Goal: Task Accomplishment & Management: Manage account settings

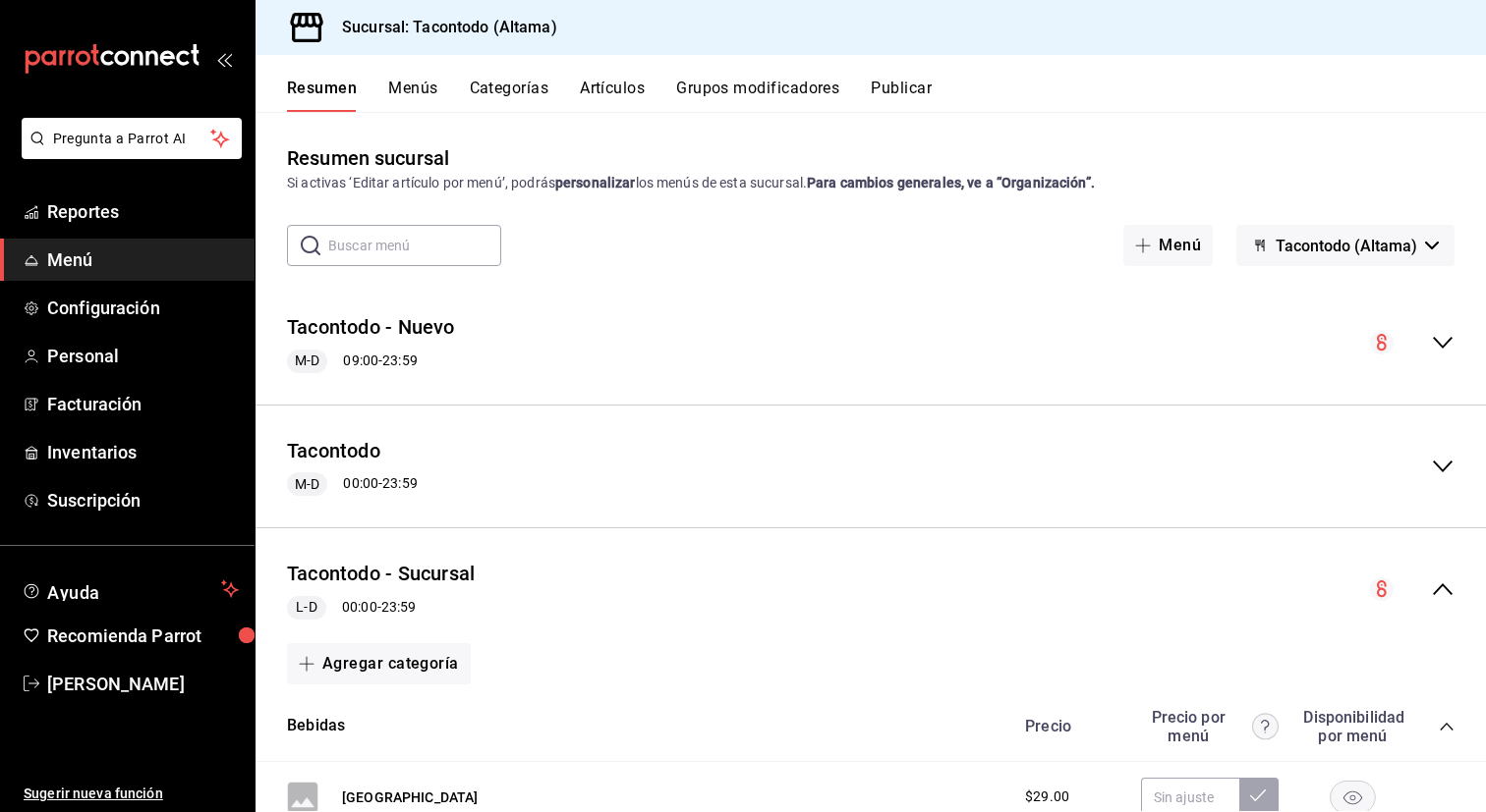
scroll to position [1215, 0]
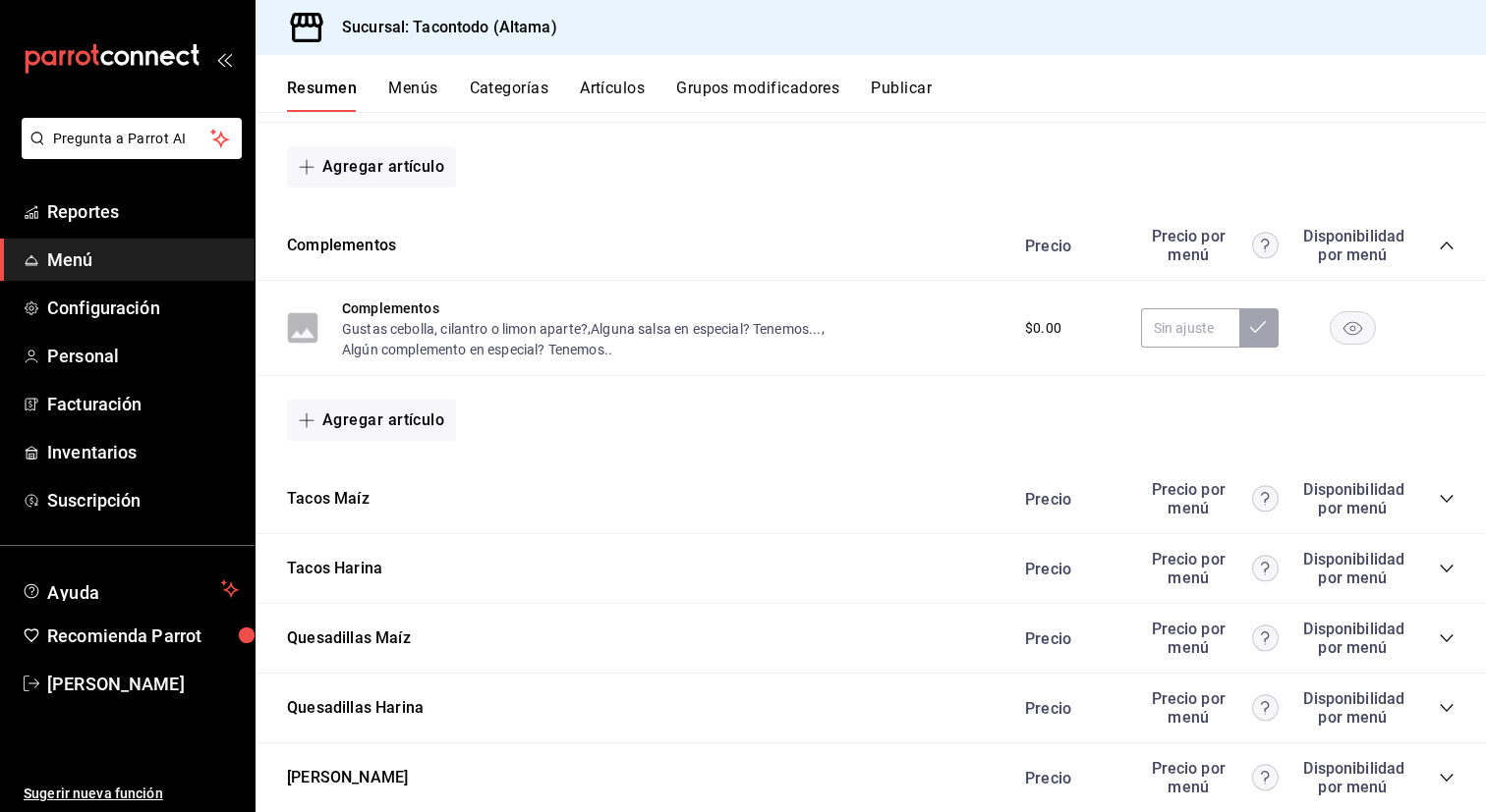
click at [620, 95] on button "Artículos" at bounding box center [611, 95] width 64 height 34
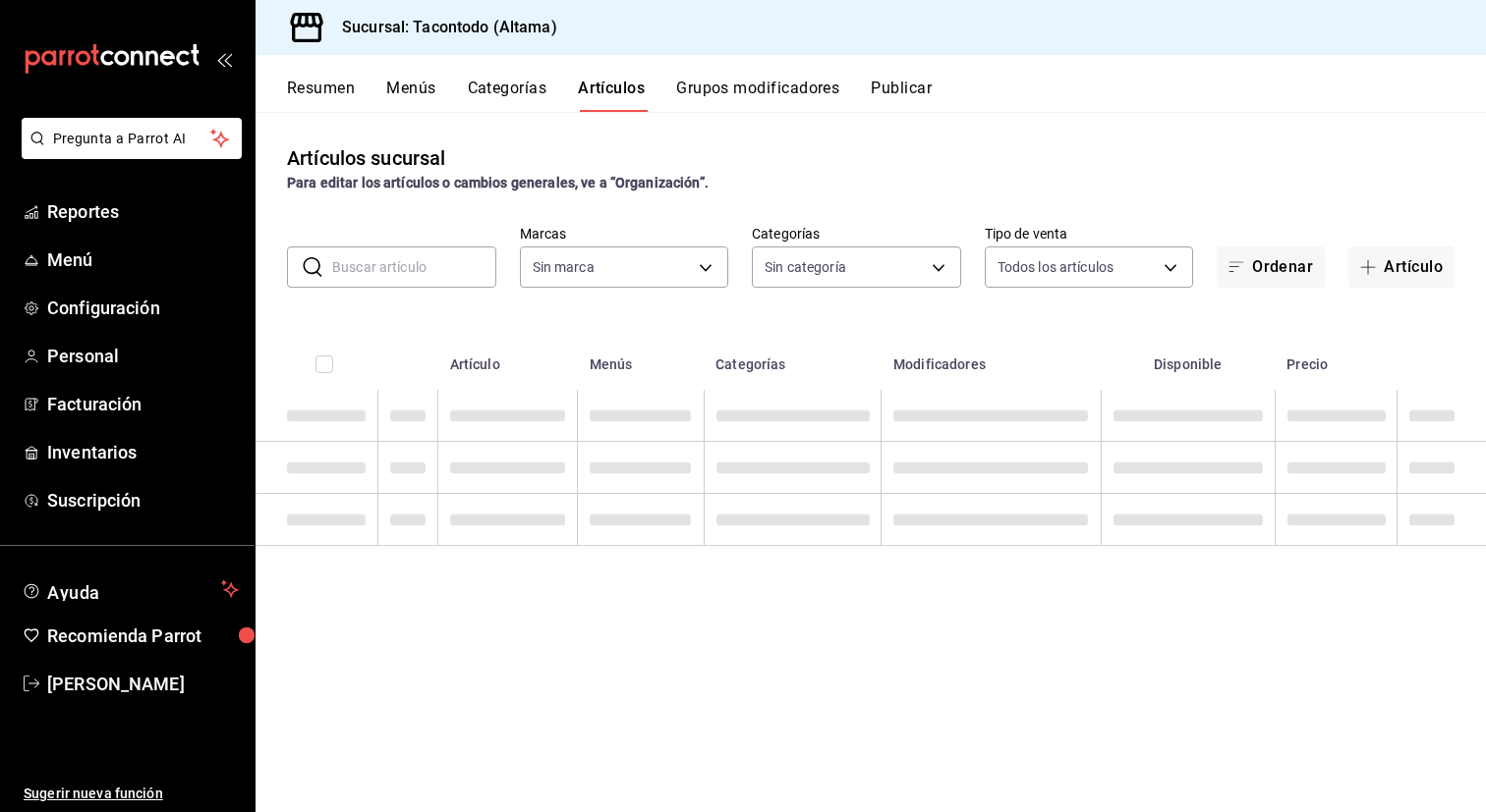
type input "56f755ab-7396-4f10-bb3c-049bffdbebb5"
type input "ea7f118b-53d1-4281-a9de-b1bc2d85afad,d6f6d3a0-bfff-472c-8696-873cdd87f005,46ab6…"
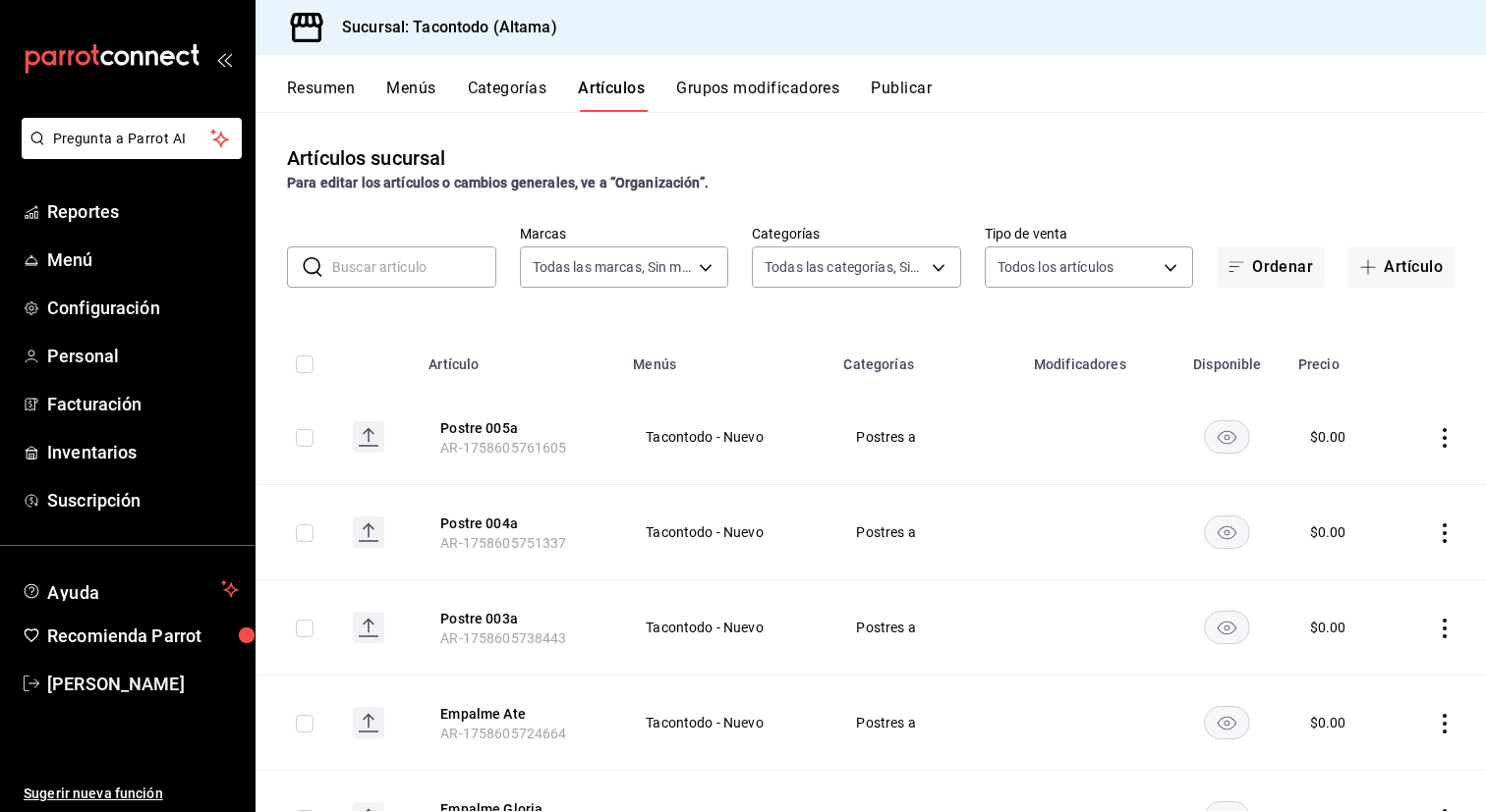
click at [512, 92] on button "Categorías" at bounding box center [507, 95] width 79 height 34
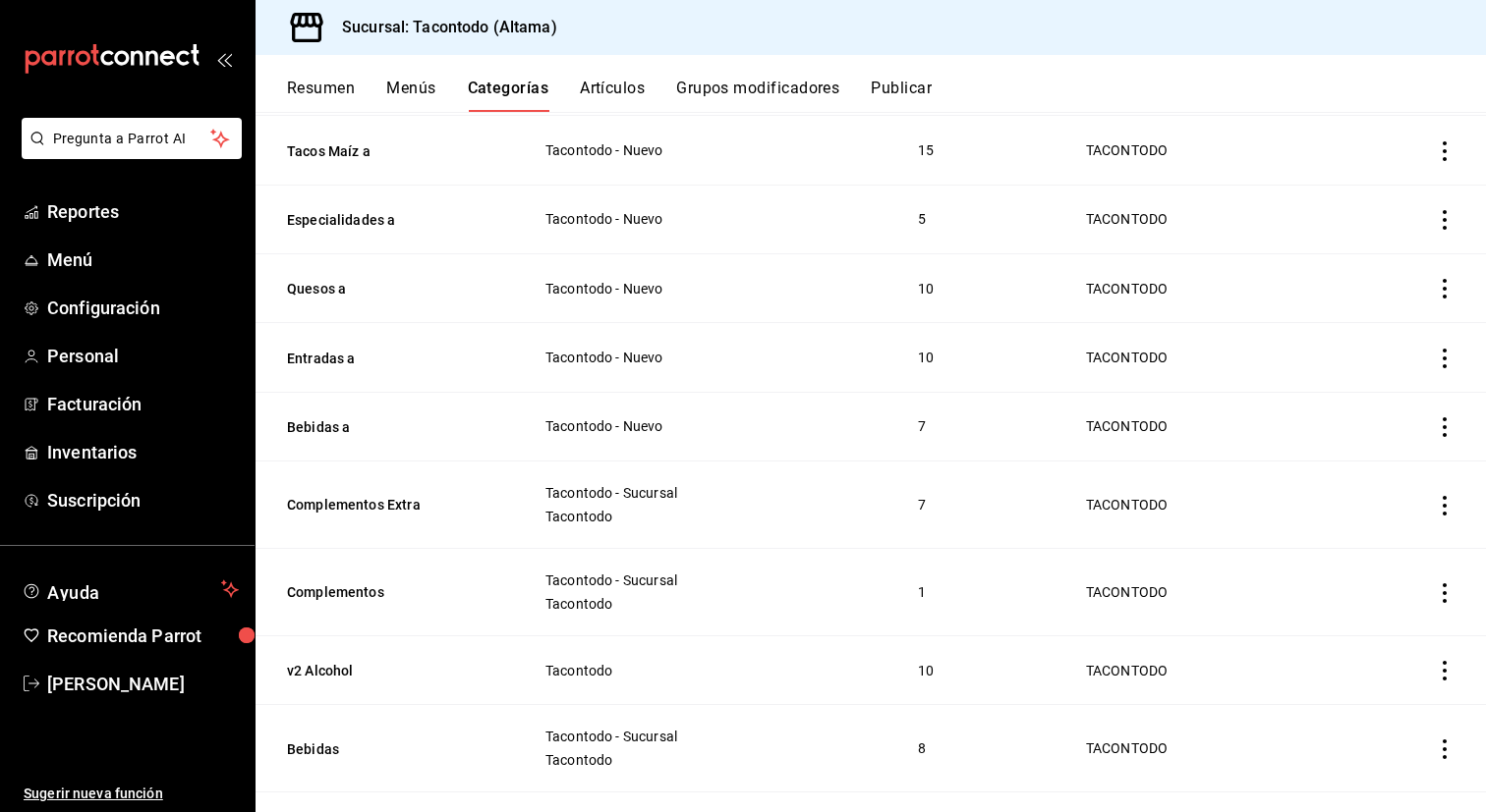
scroll to position [708, 0]
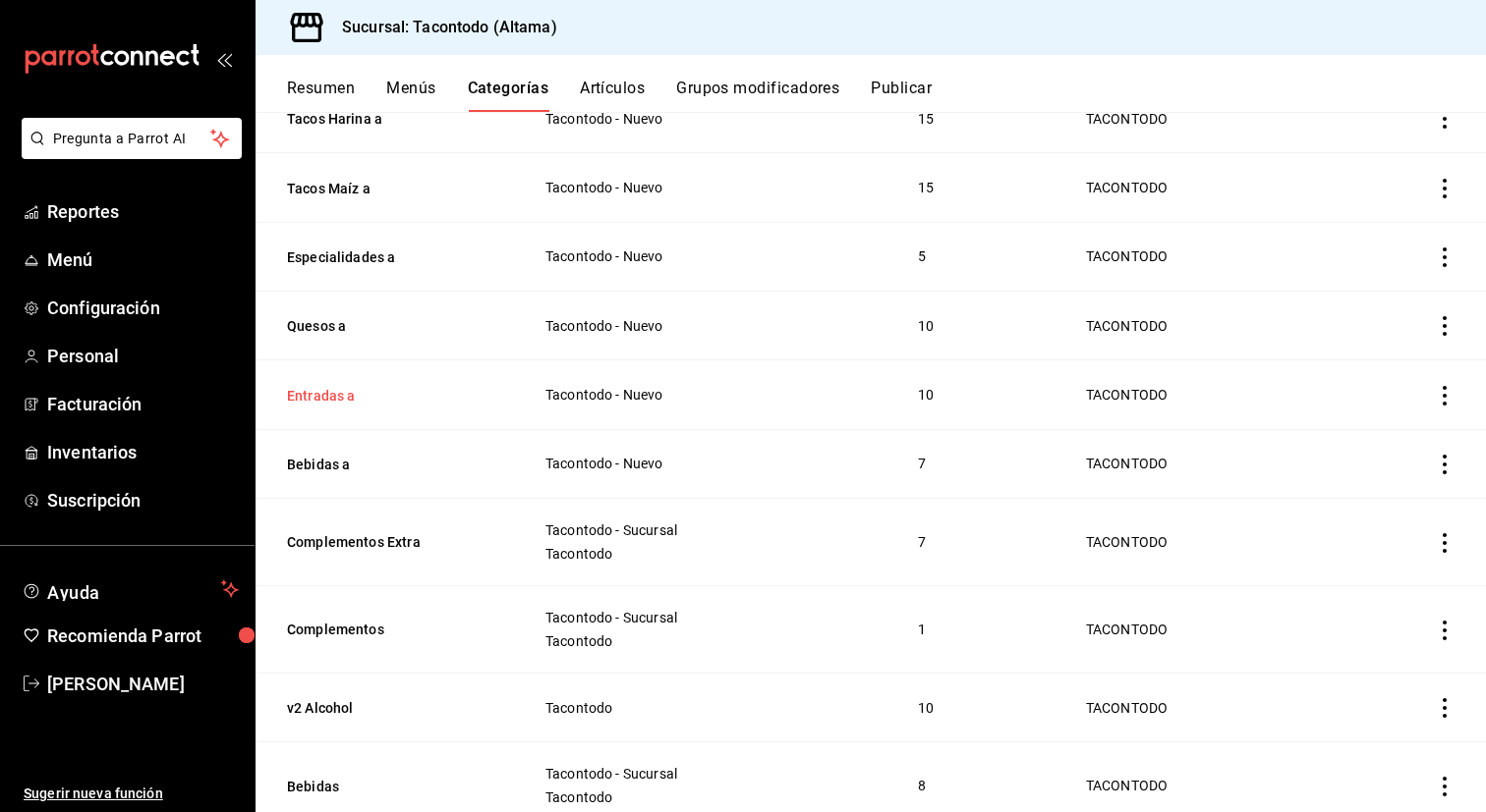
click at [317, 391] on button "Entradas a" at bounding box center [385, 396] width 196 height 20
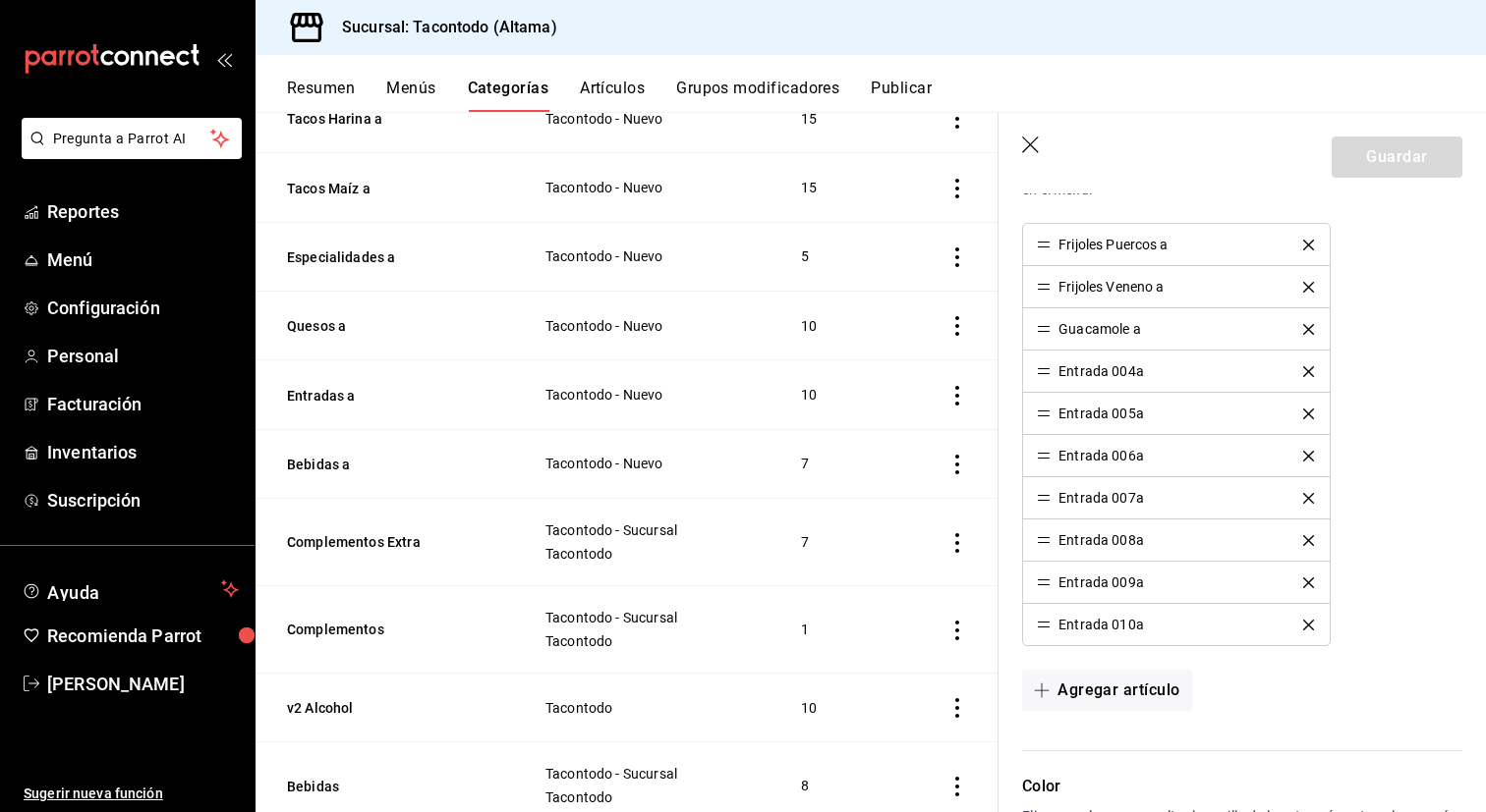
scroll to position [617, 0]
click at [1307, 373] on icon "delete" at bounding box center [1308, 373] width 11 height 11
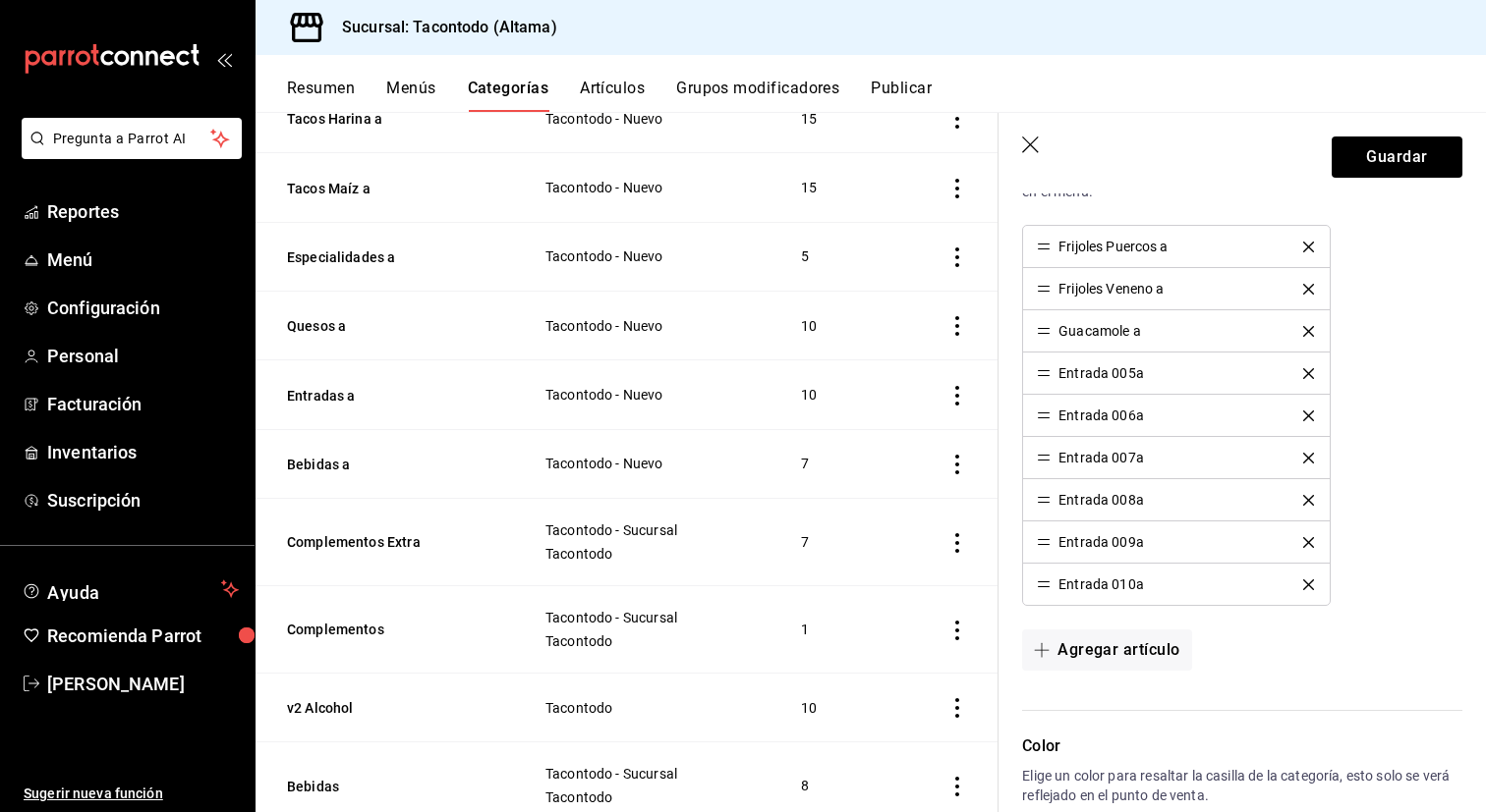
click at [1307, 373] on icon "delete" at bounding box center [1308, 373] width 11 height 11
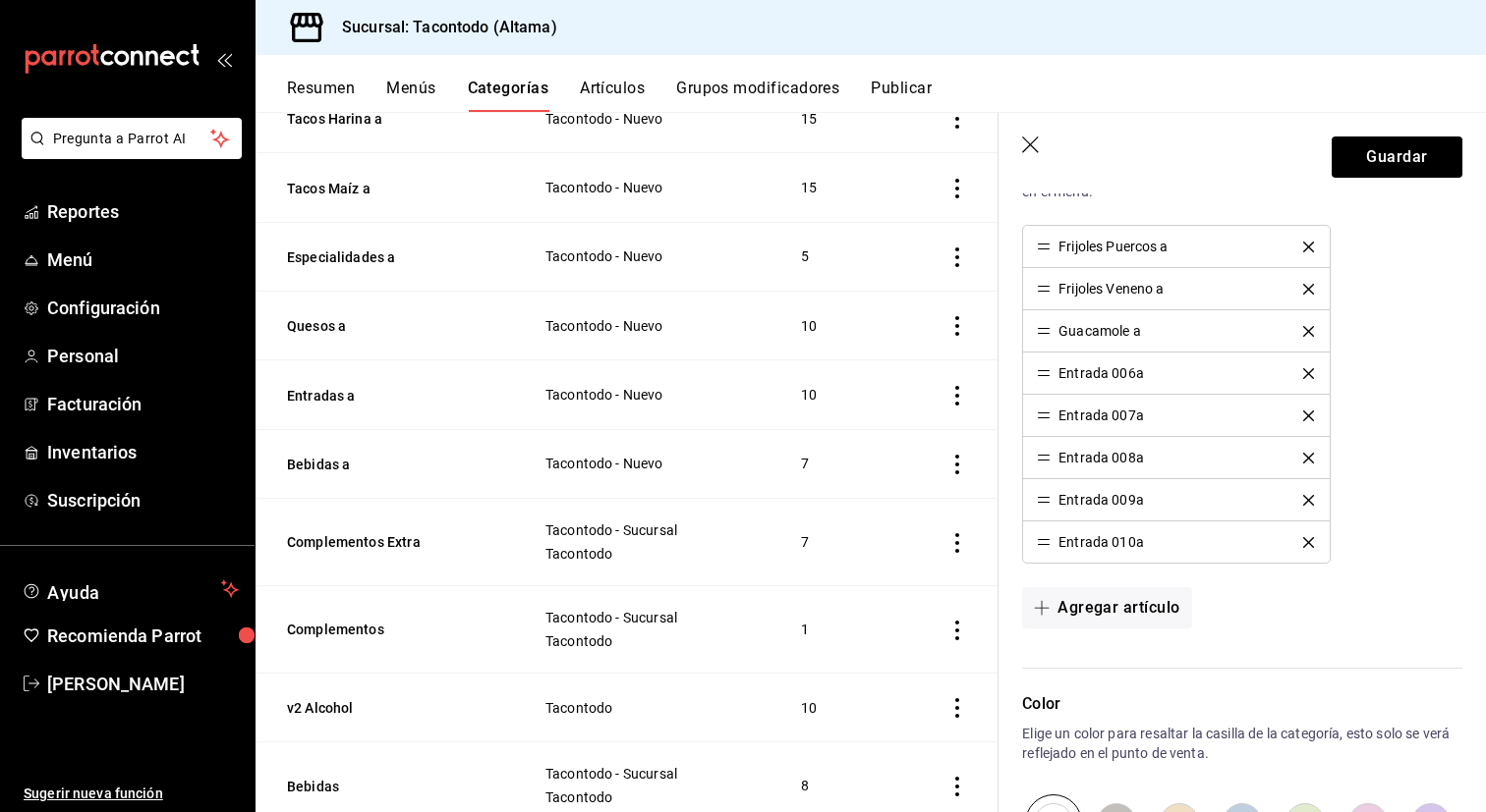
click at [1307, 373] on icon "delete" at bounding box center [1308, 373] width 11 height 11
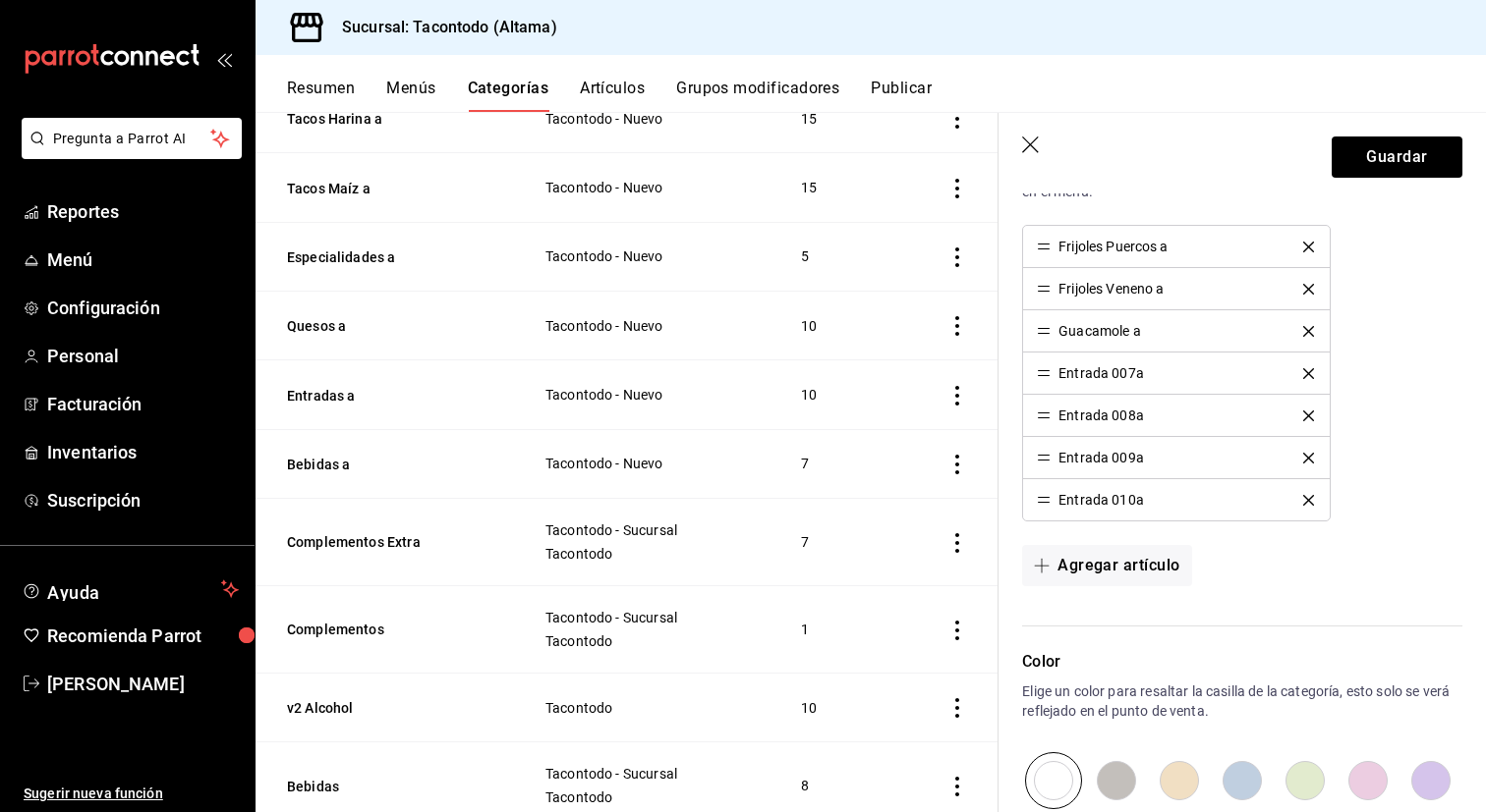
click at [1307, 373] on icon "delete" at bounding box center [1308, 373] width 11 height 11
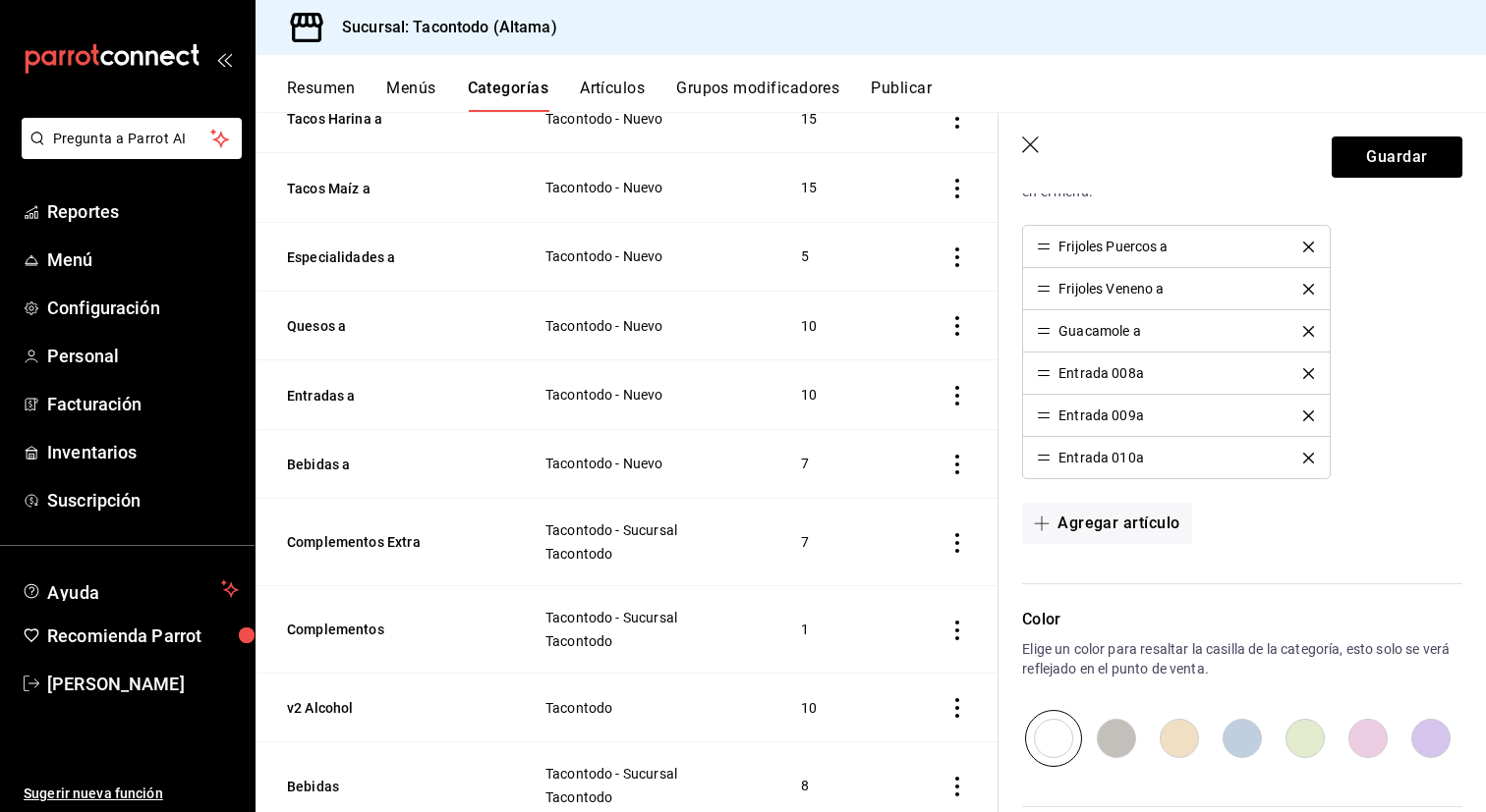
click at [1307, 373] on icon "delete" at bounding box center [1308, 373] width 11 height 11
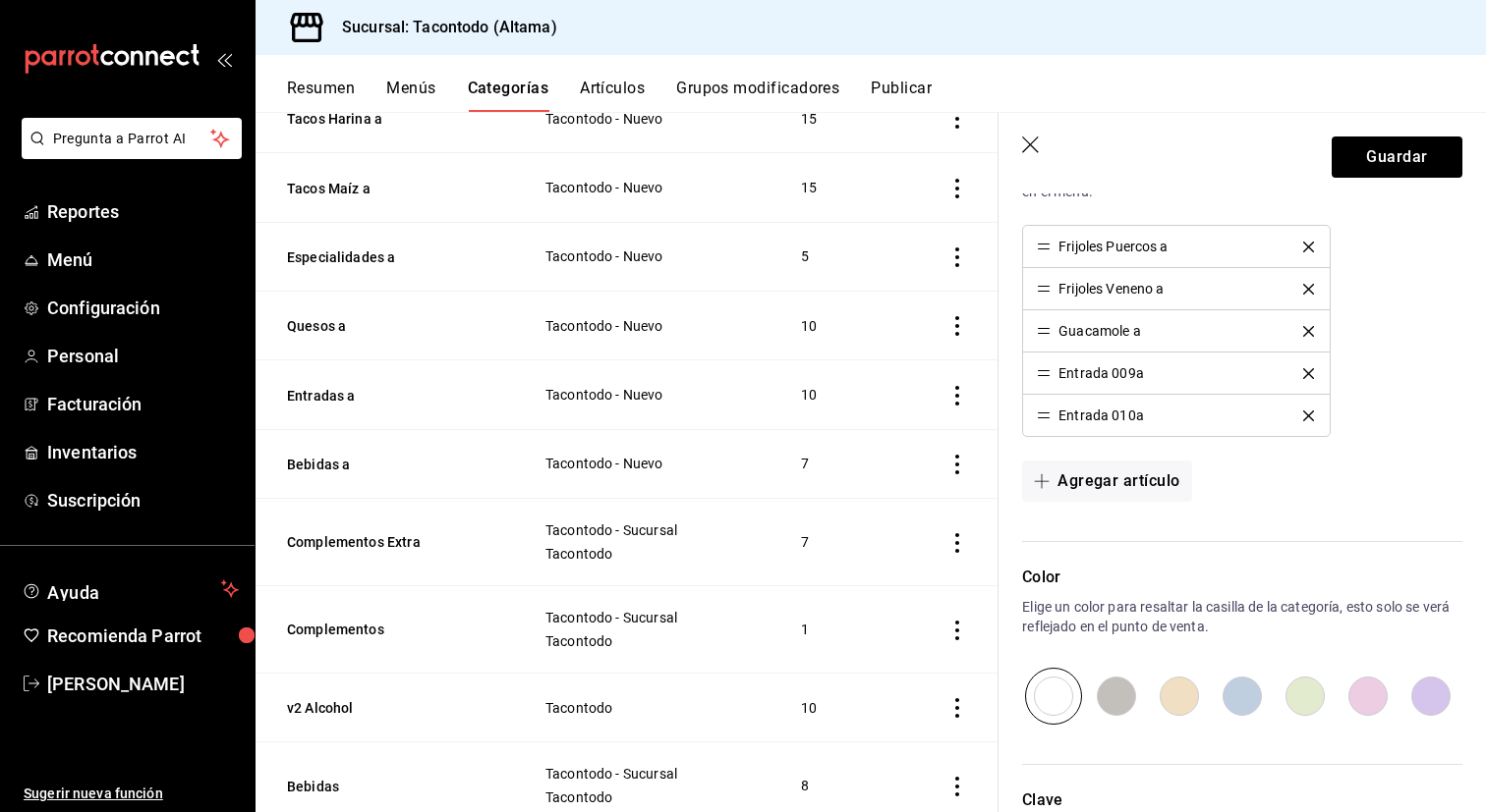
click at [1307, 373] on icon "delete" at bounding box center [1308, 373] width 11 height 11
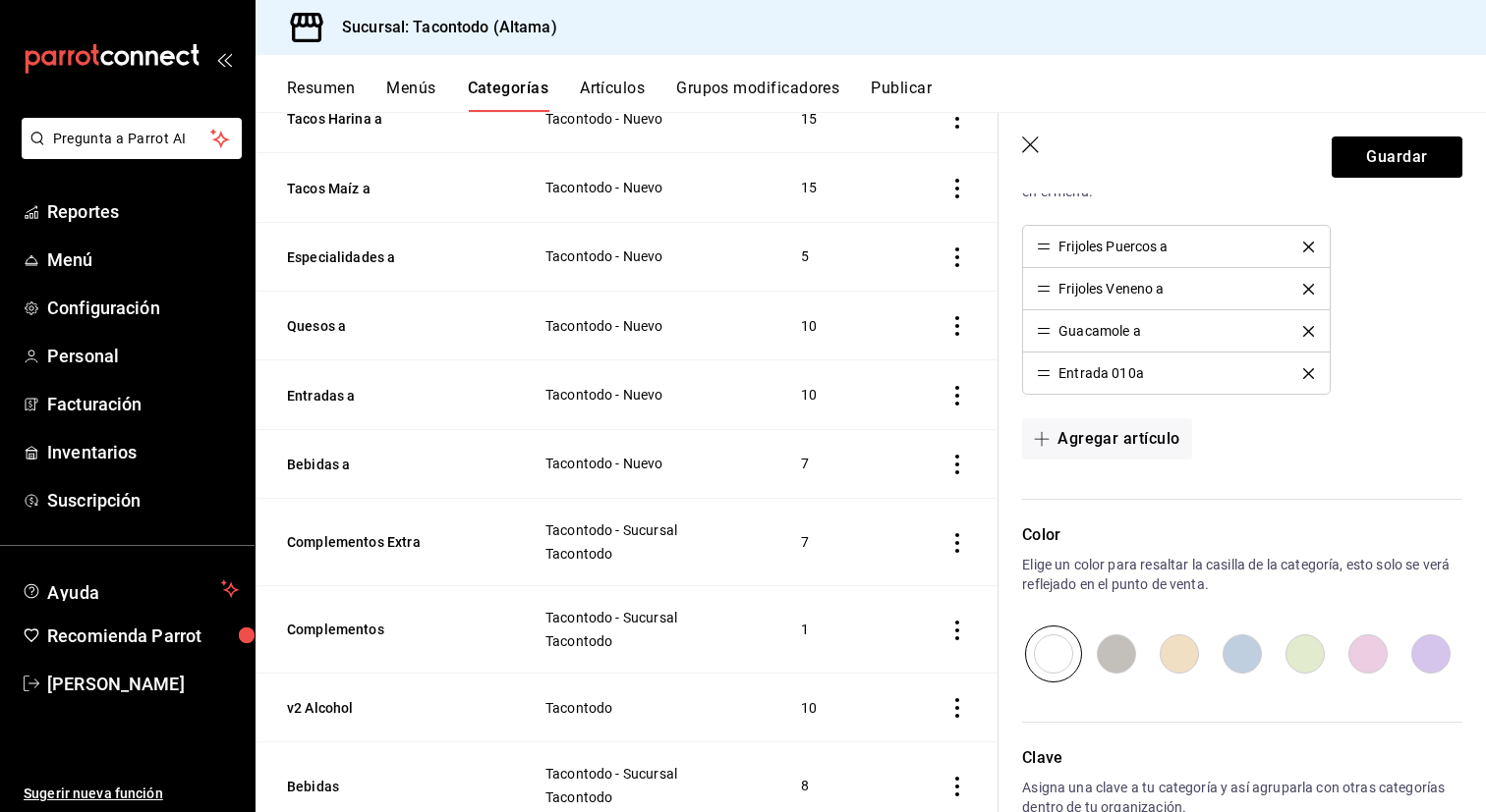
click at [1307, 373] on icon "delete" at bounding box center [1308, 373] width 11 height 11
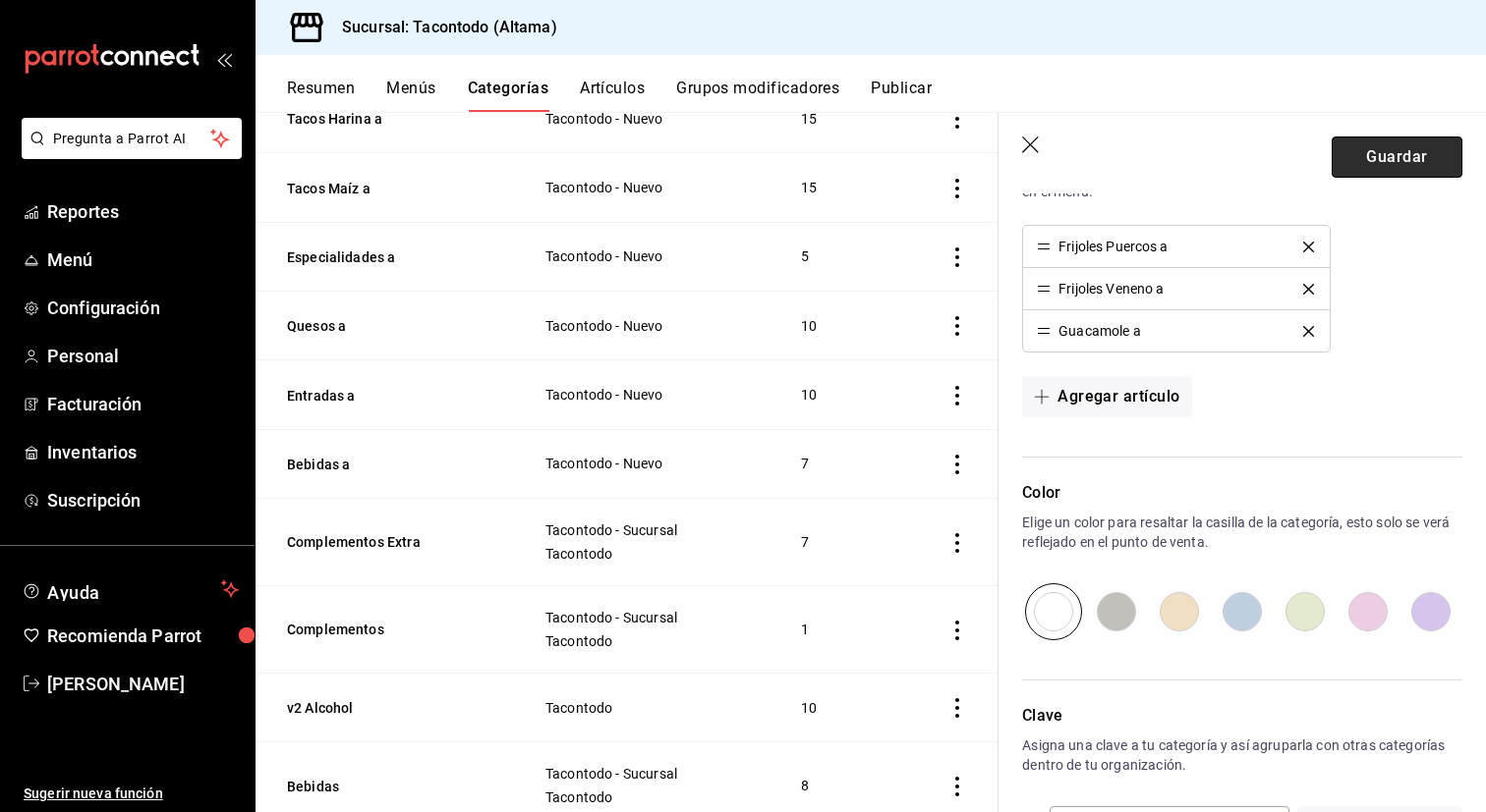
click at [1376, 144] on button "Guardar" at bounding box center [1397, 157] width 131 height 42
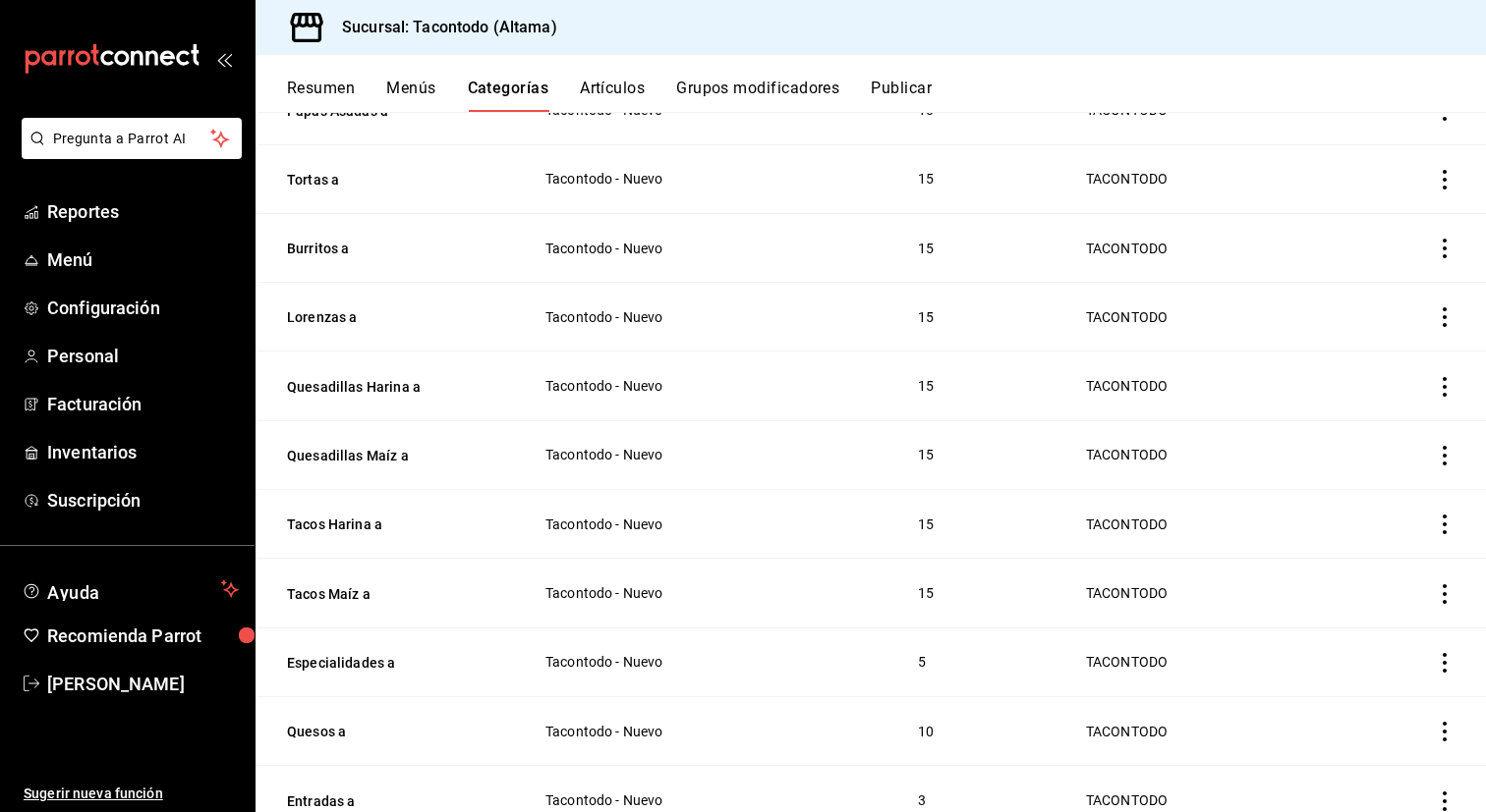
scroll to position [304, 0]
click at [339, 594] on button "Tacos Maíz a" at bounding box center [385, 592] width 196 height 20
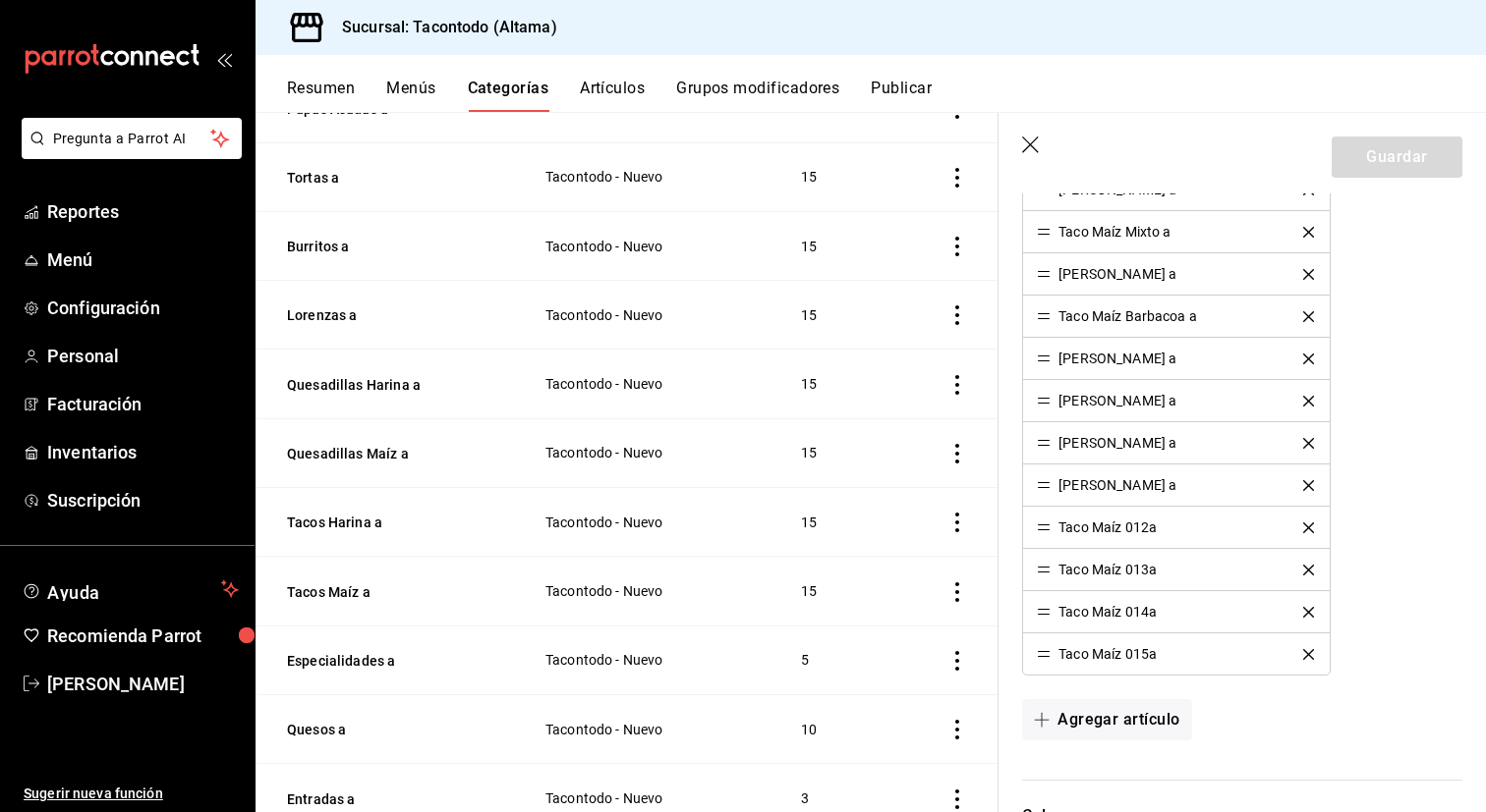
scroll to position [799, 0]
click at [1303, 527] on icon "delete" at bounding box center [1308, 529] width 11 height 11
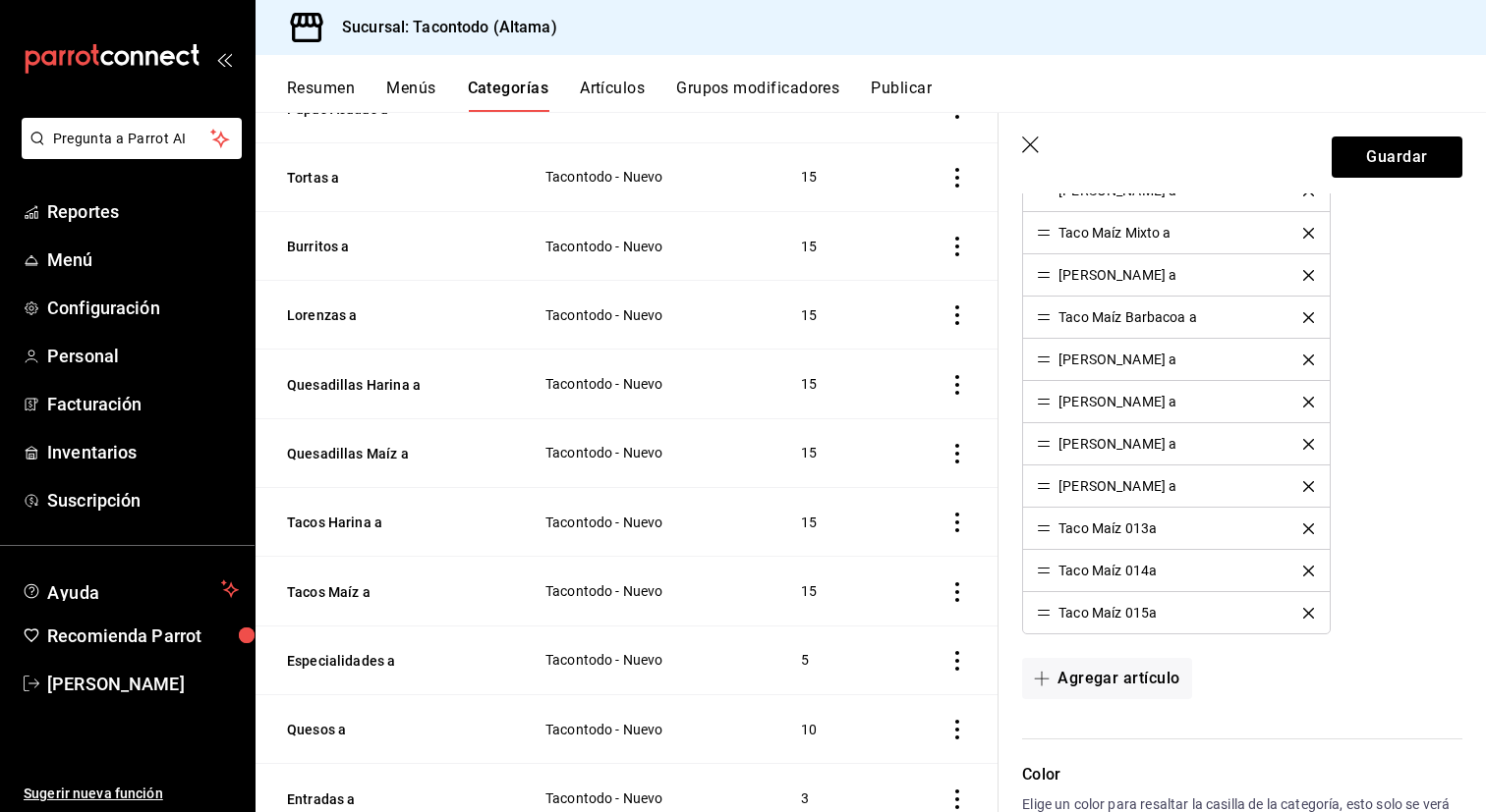
click at [1303, 527] on icon "delete" at bounding box center [1308, 529] width 11 height 11
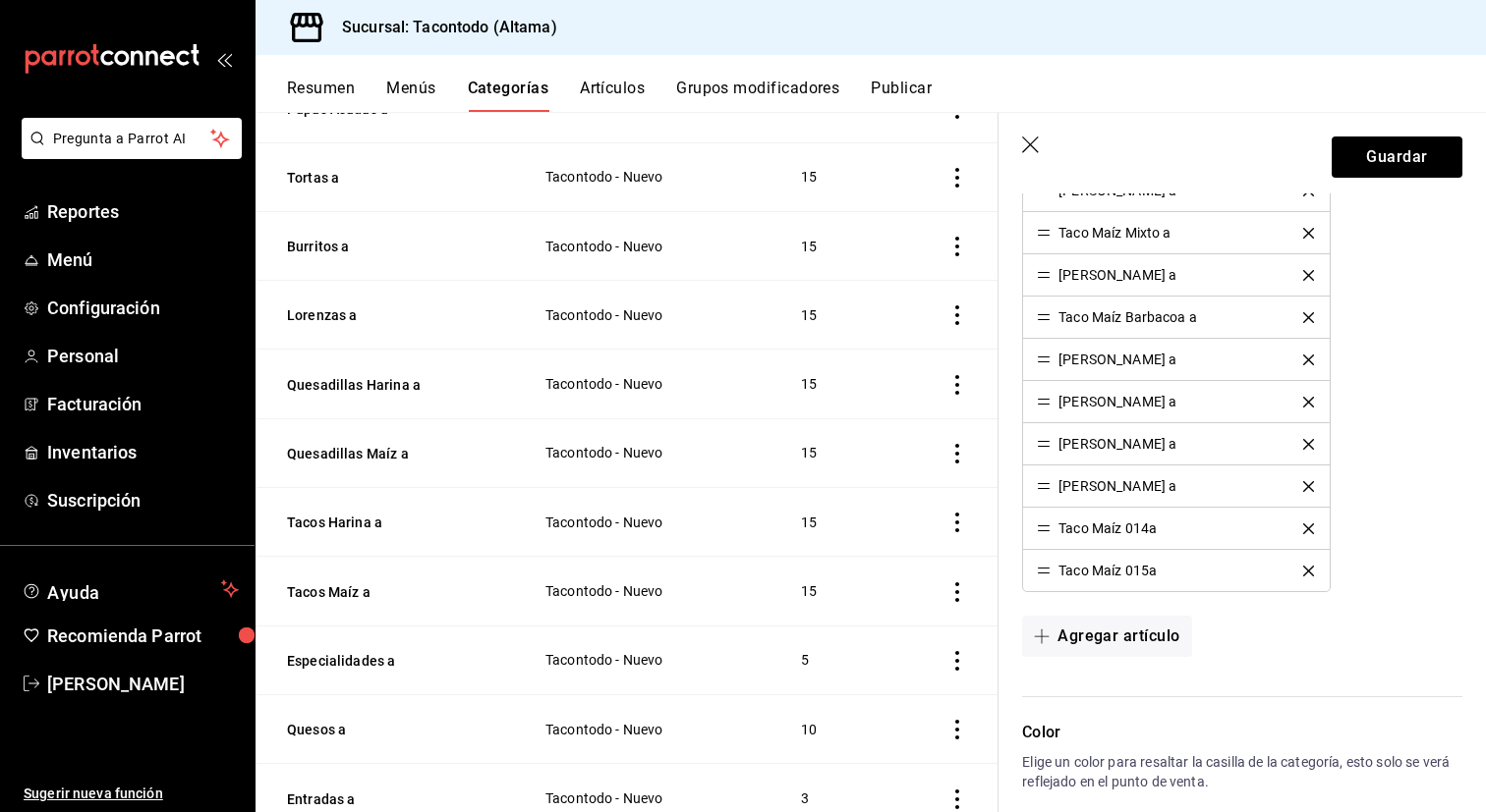
click at [1303, 527] on icon "delete" at bounding box center [1308, 529] width 11 height 11
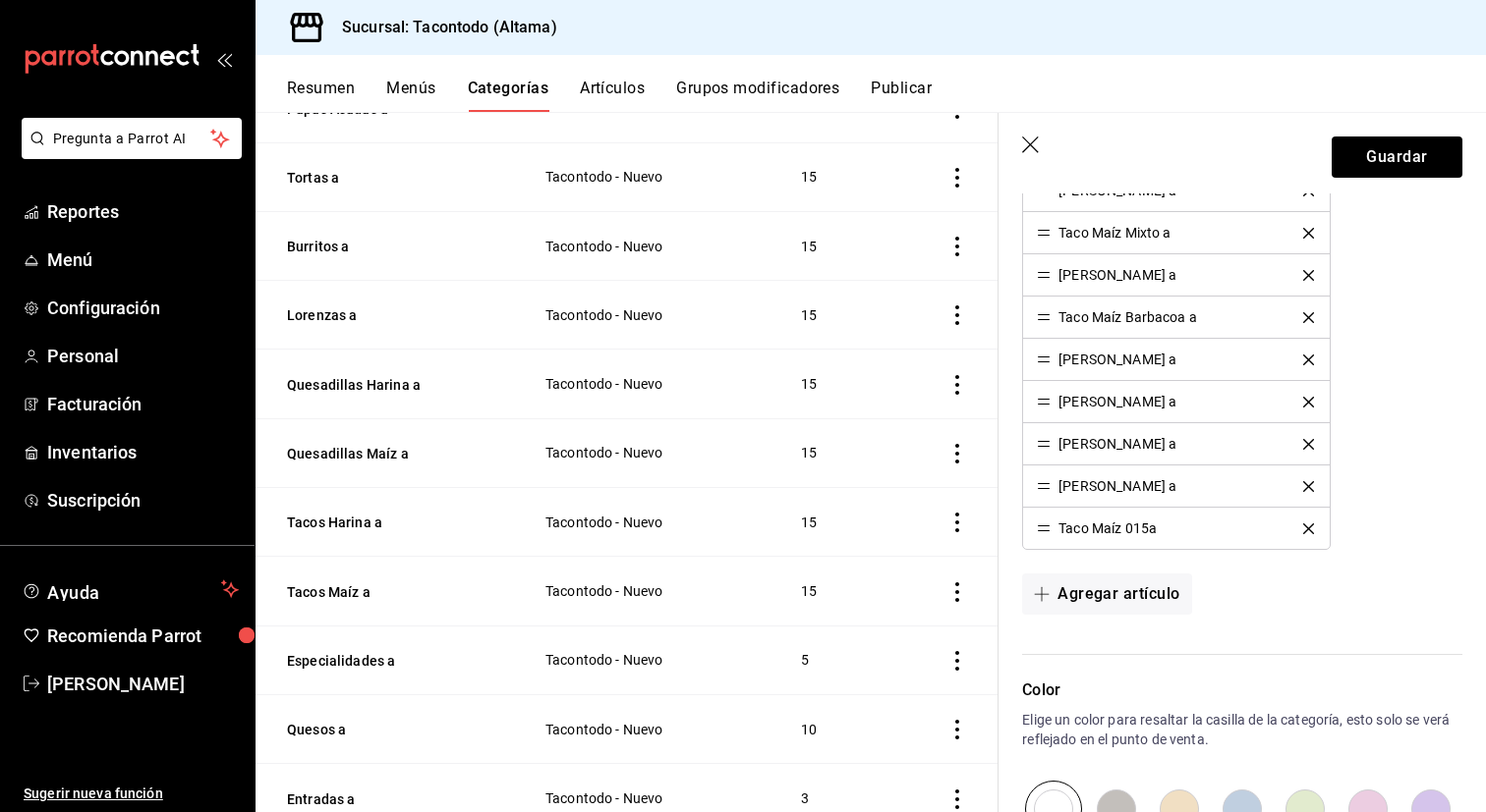
click at [1303, 527] on icon "delete" at bounding box center [1308, 529] width 11 height 11
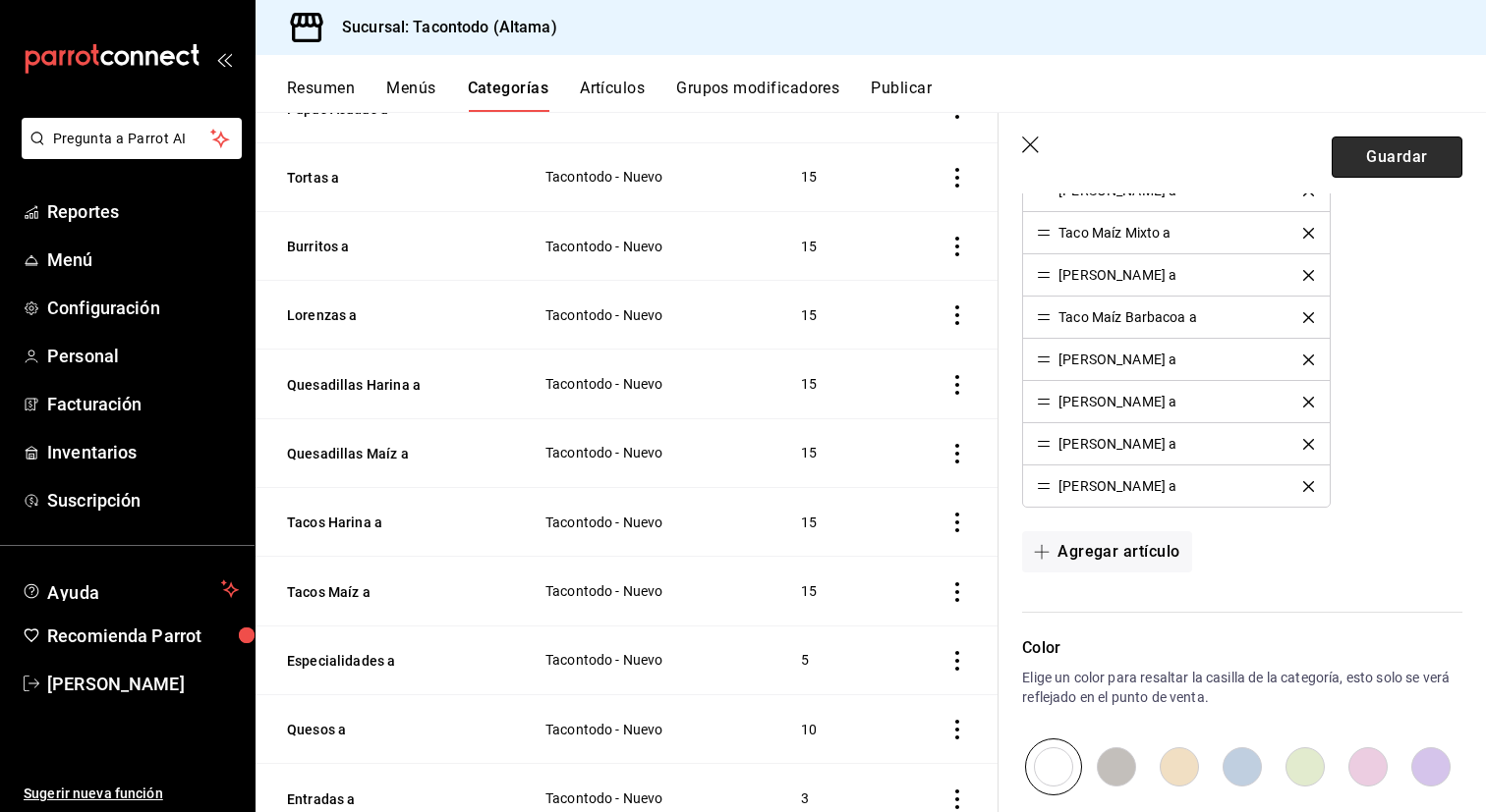
click at [1429, 176] on button "Guardar" at bounding box center [1397, 157] width 131 height 42
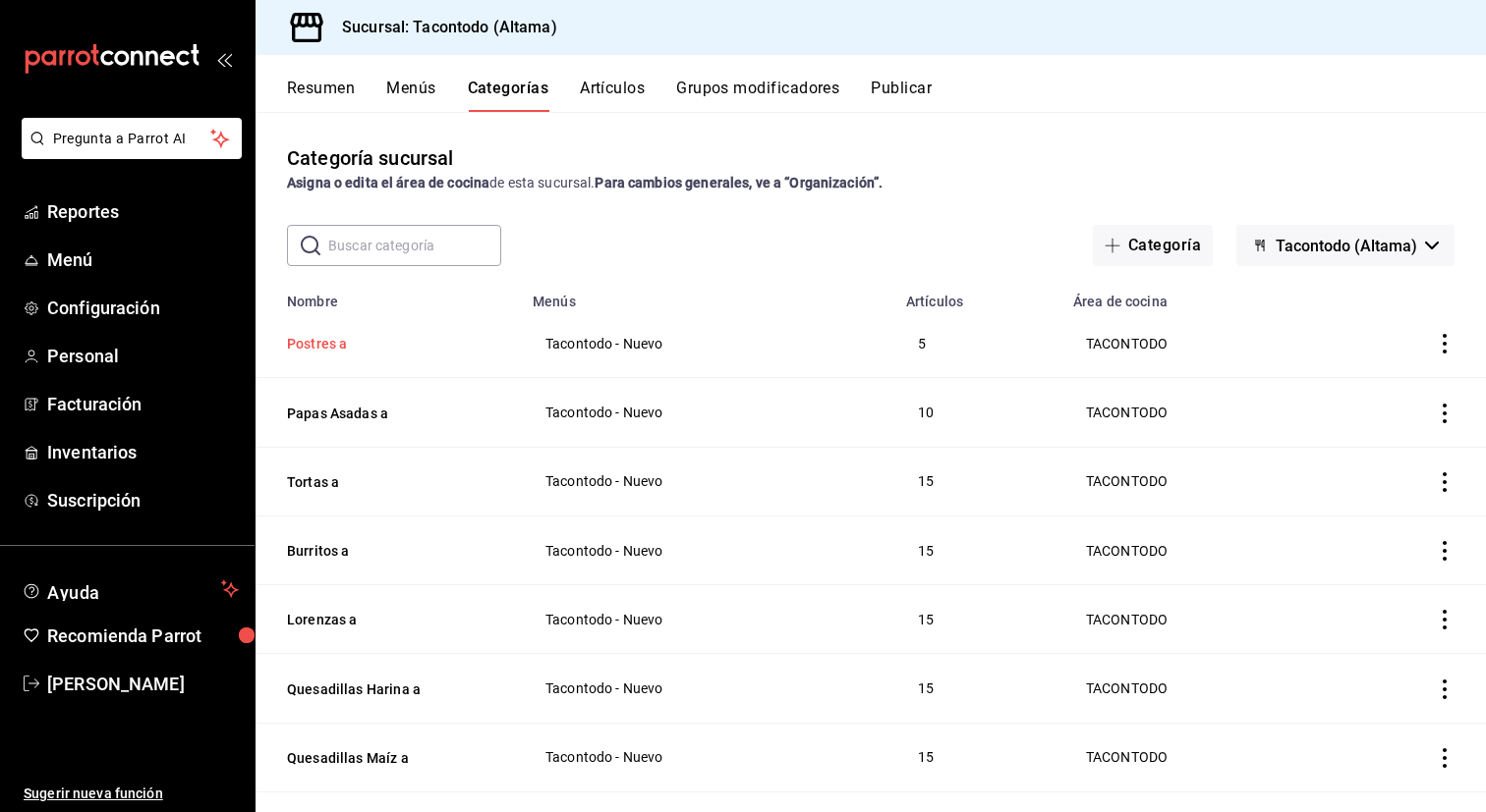
click at [339, 341] on button "Postres a" at bounding box center [385, 344] width 196 height 20
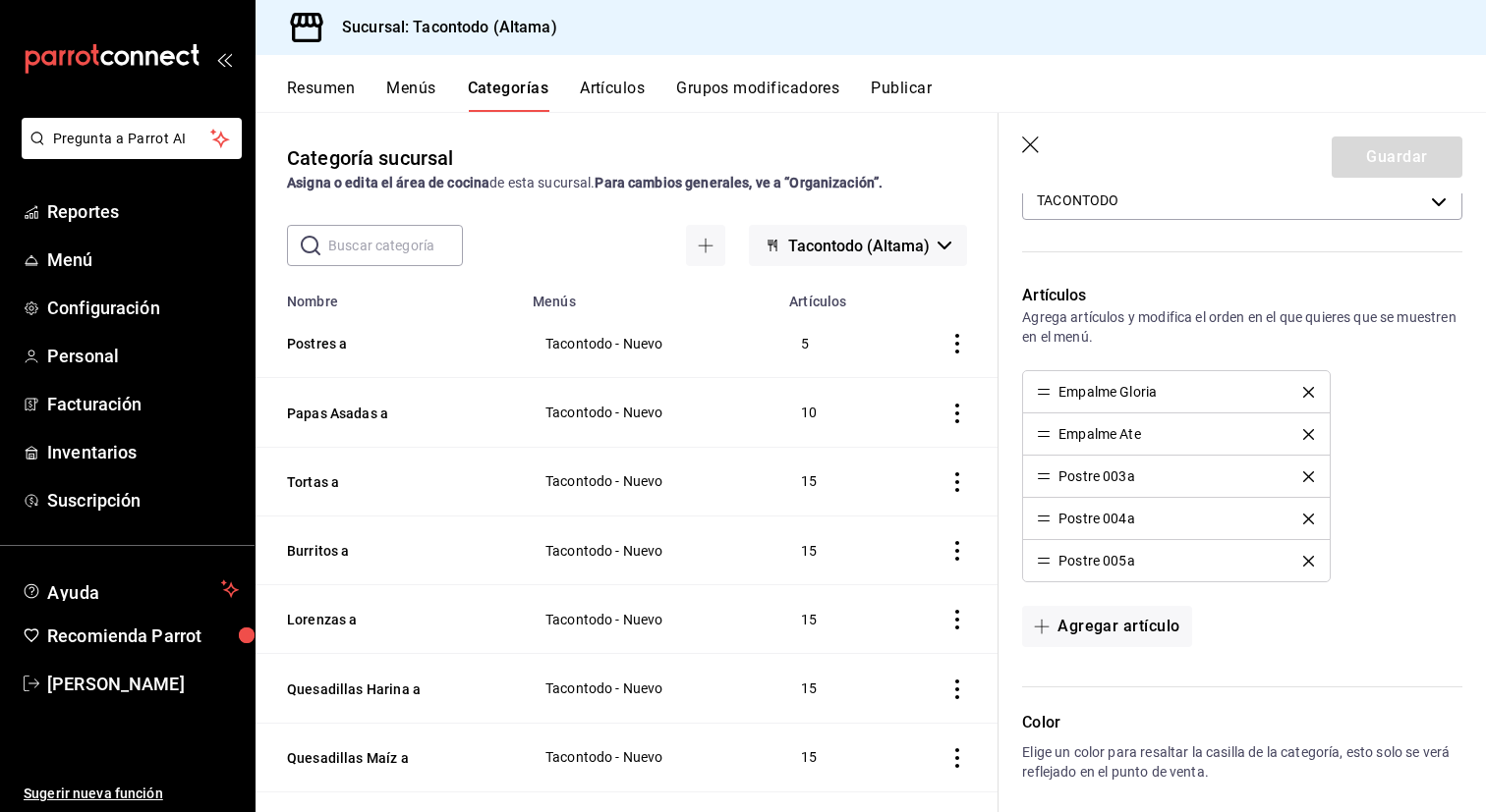
scroll to position [438, 0]
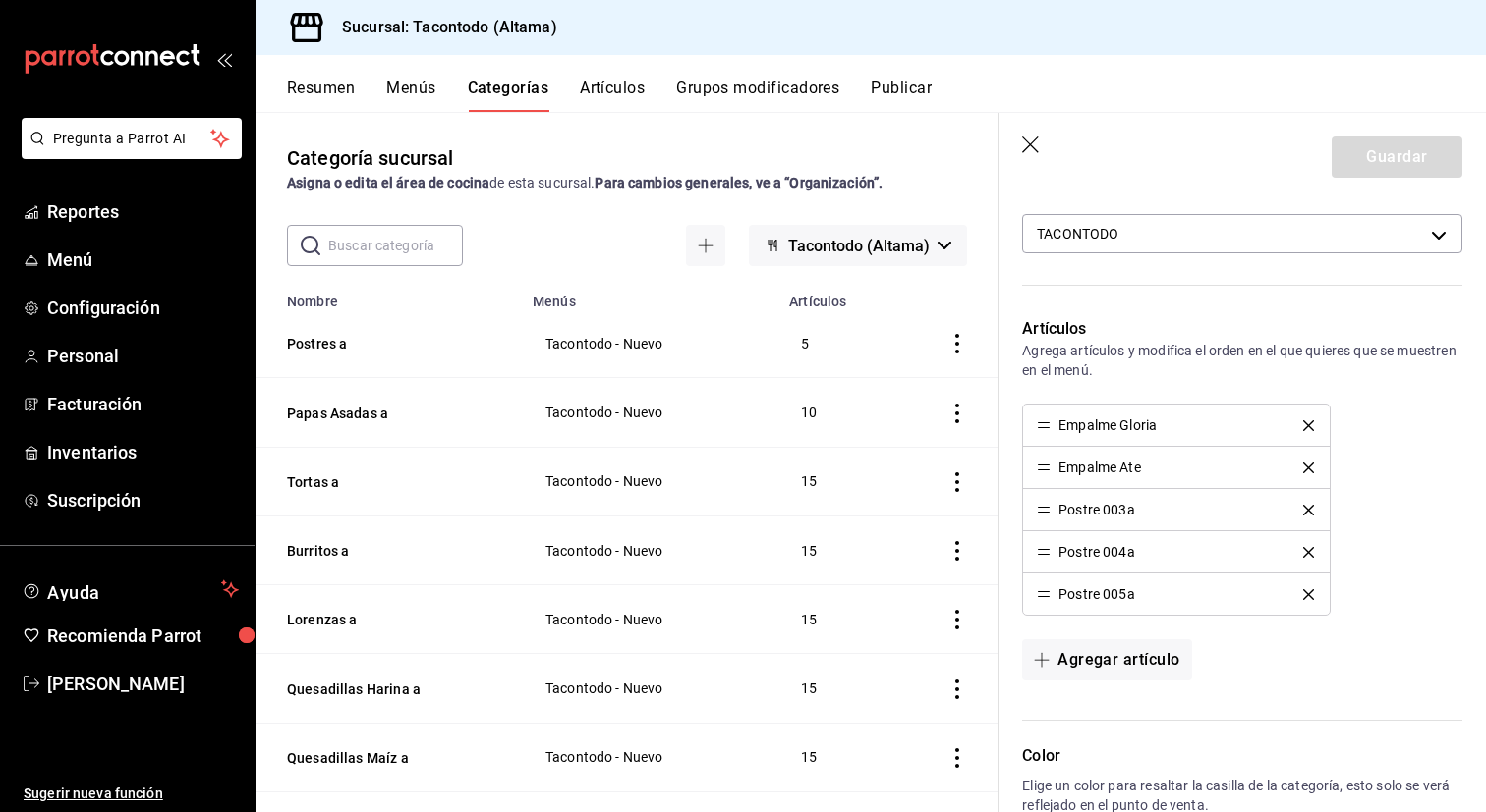
click at [1308, 505] on icon "delete" at bounding box center [1308, 510] width 11 height 11
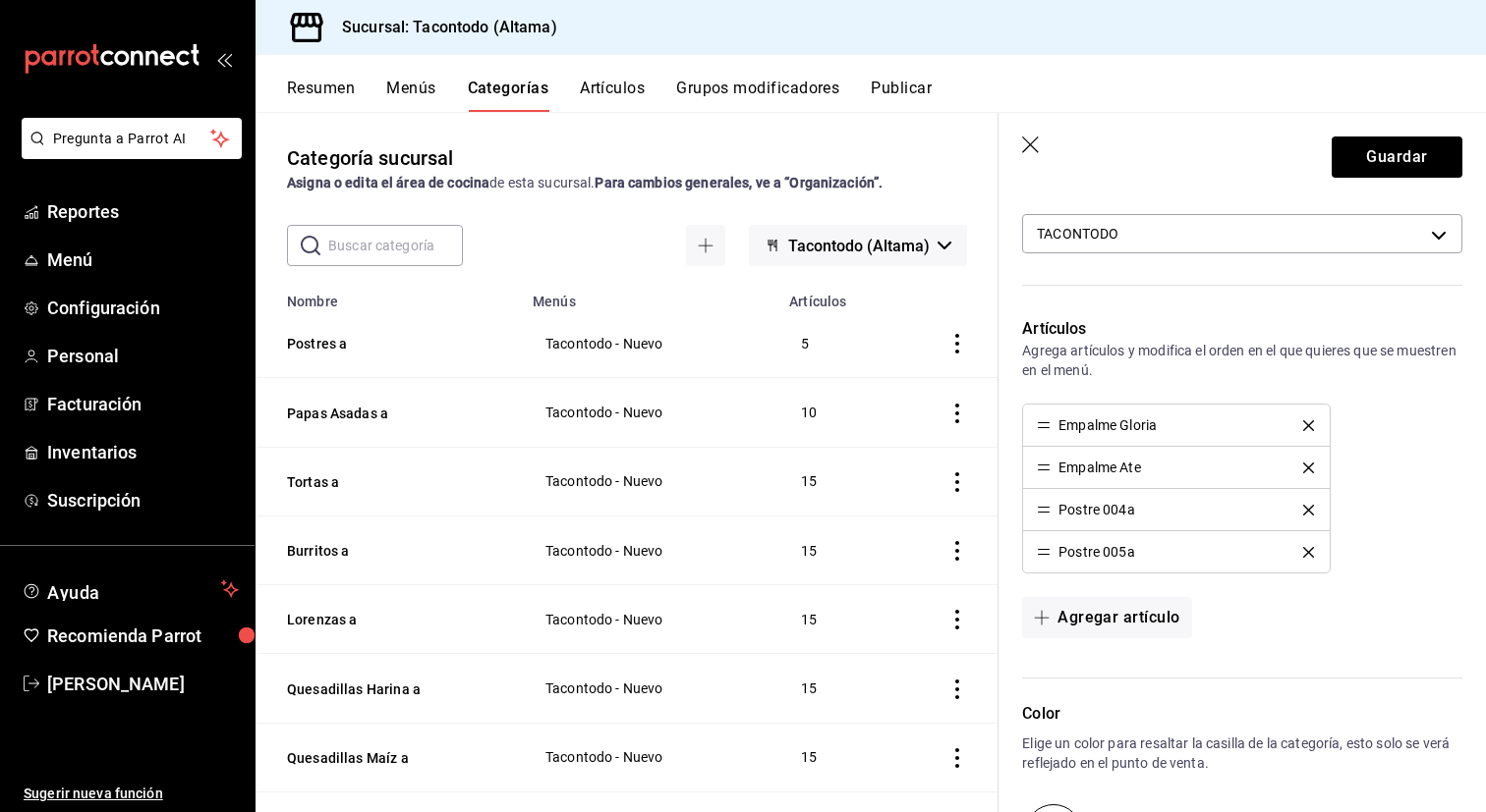
click at [1308, 505] on icon "delete" at bounding box center [1308, 510] width 11 height 11
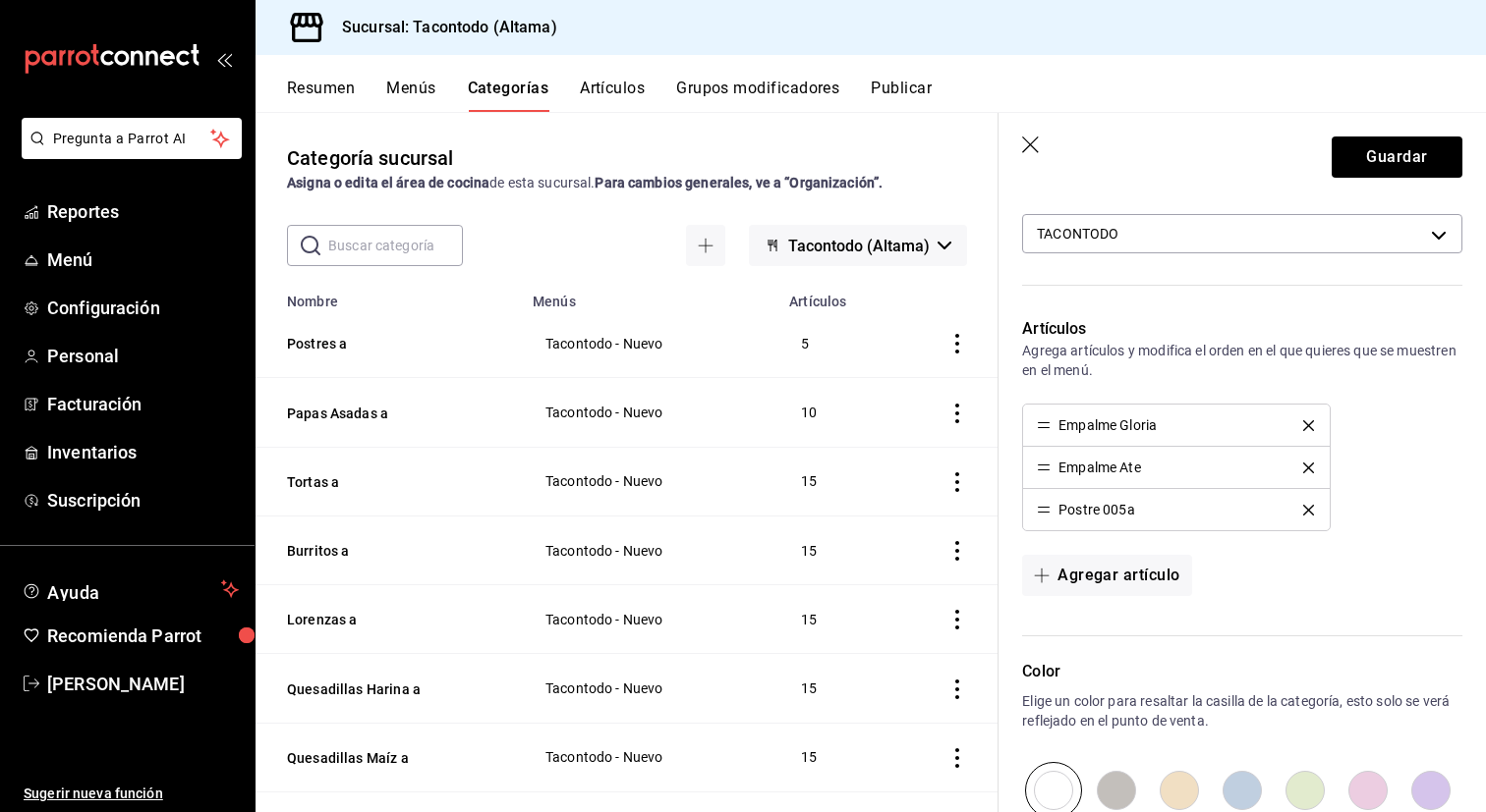
click at [1308, 505] on icon "delete" at bounding box center [1308, 510] width 11 height 11
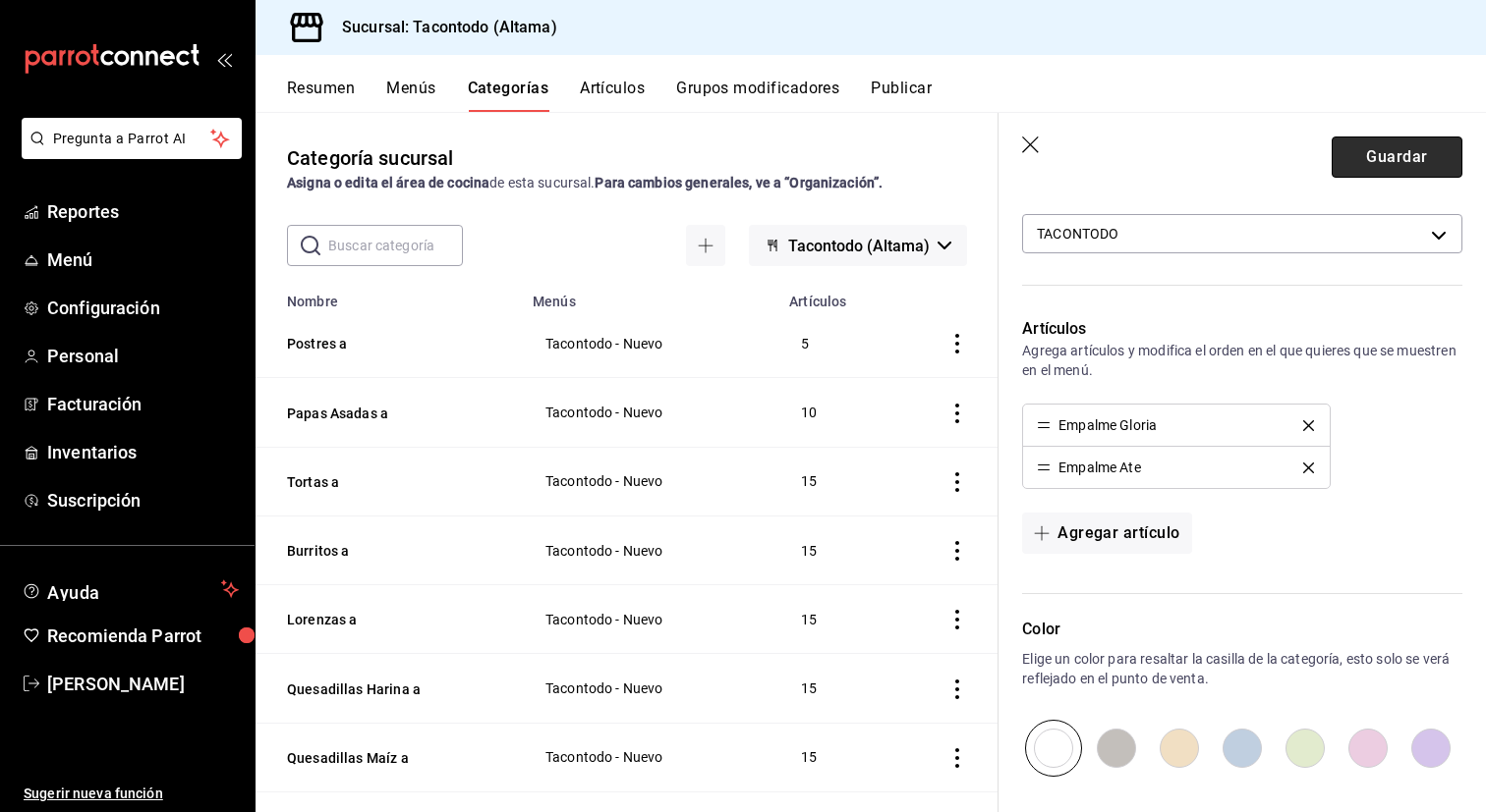
click at [1415, 170] on button "Guardar" at bounding box center [1397, 157] width 131 height 42
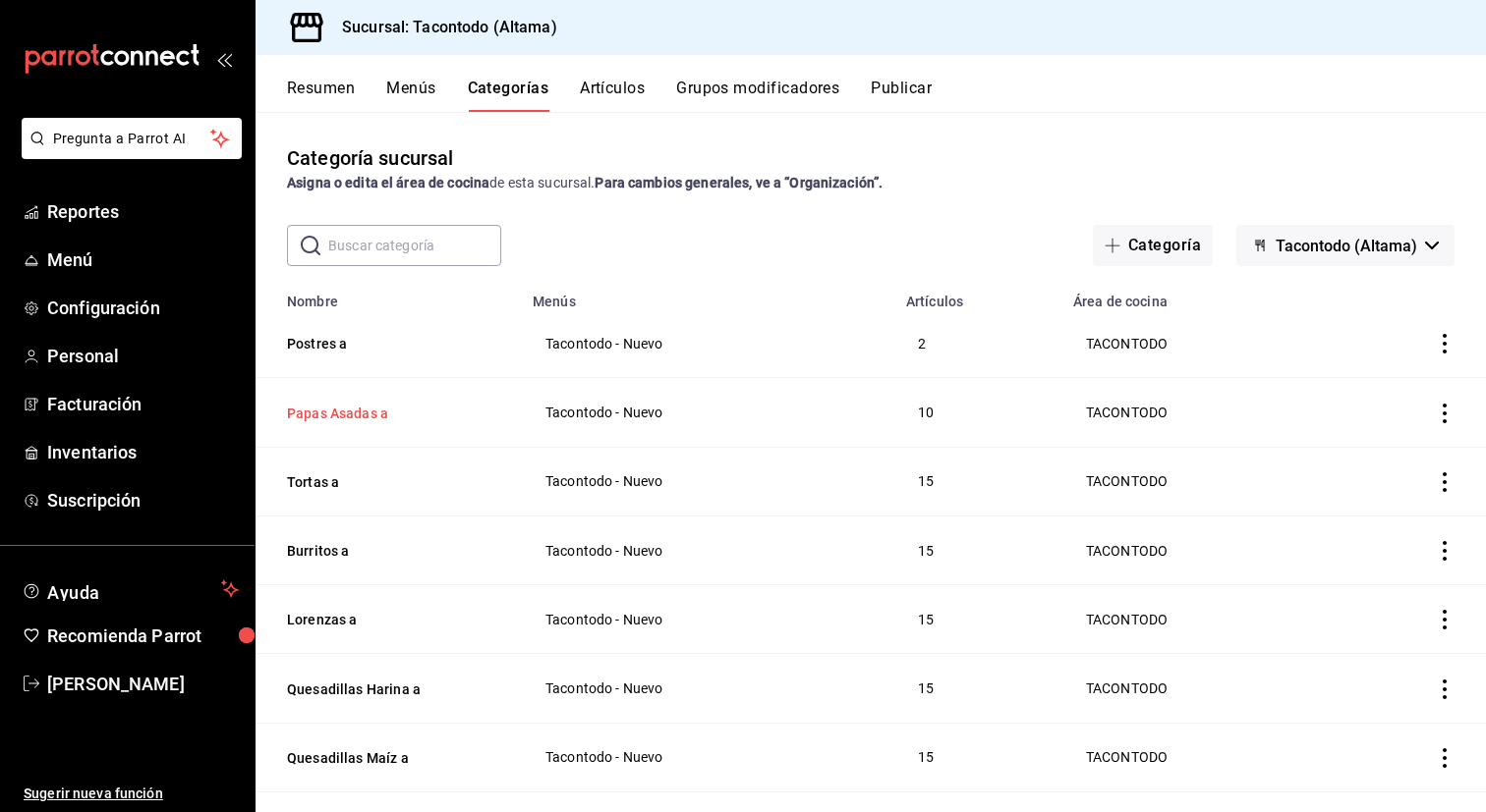
click at [359, 406] on button "Papas Asadas a" at bounding box center [385, 414] width 196 height 20
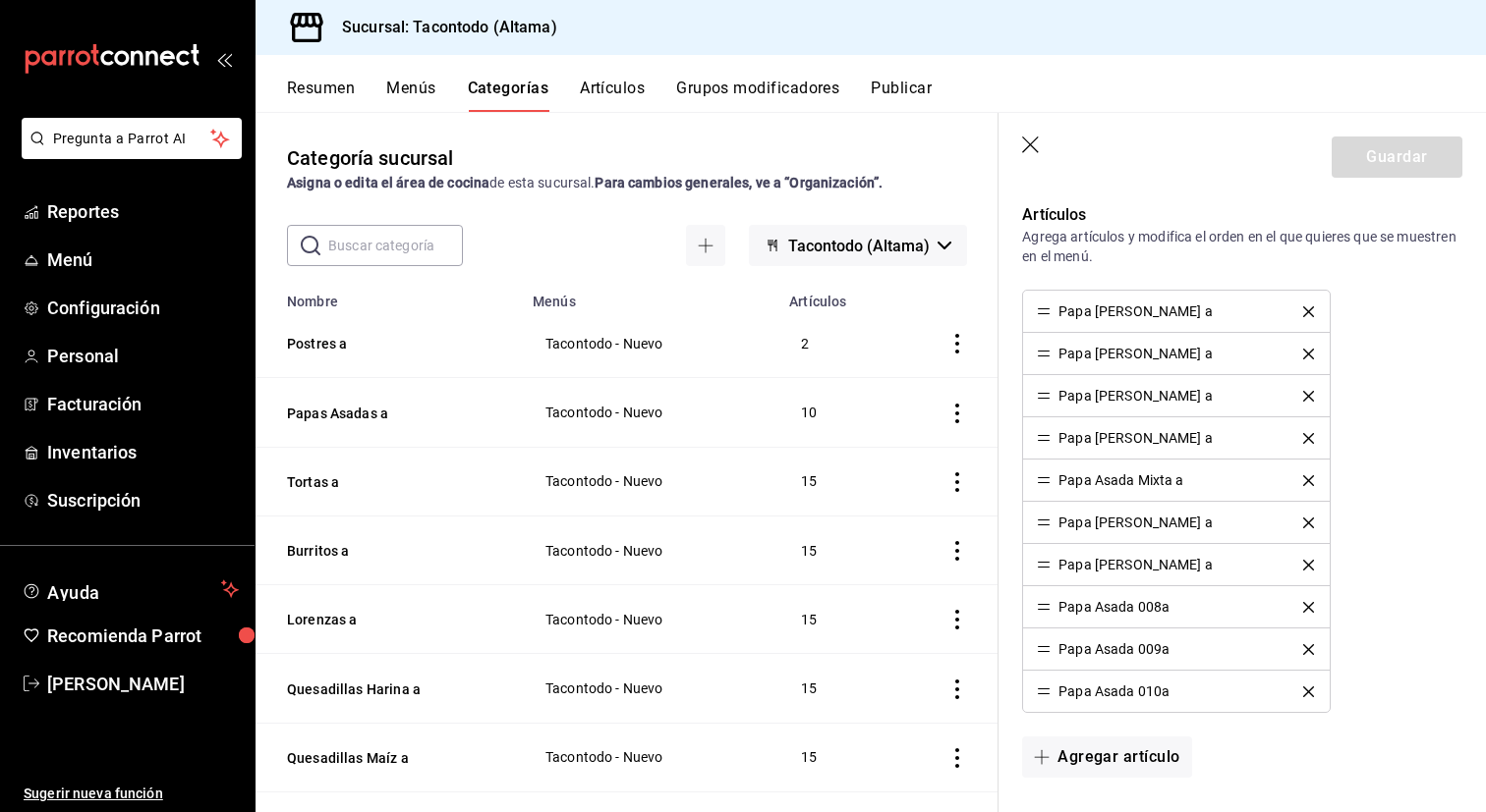
scroll to position [557, 0]
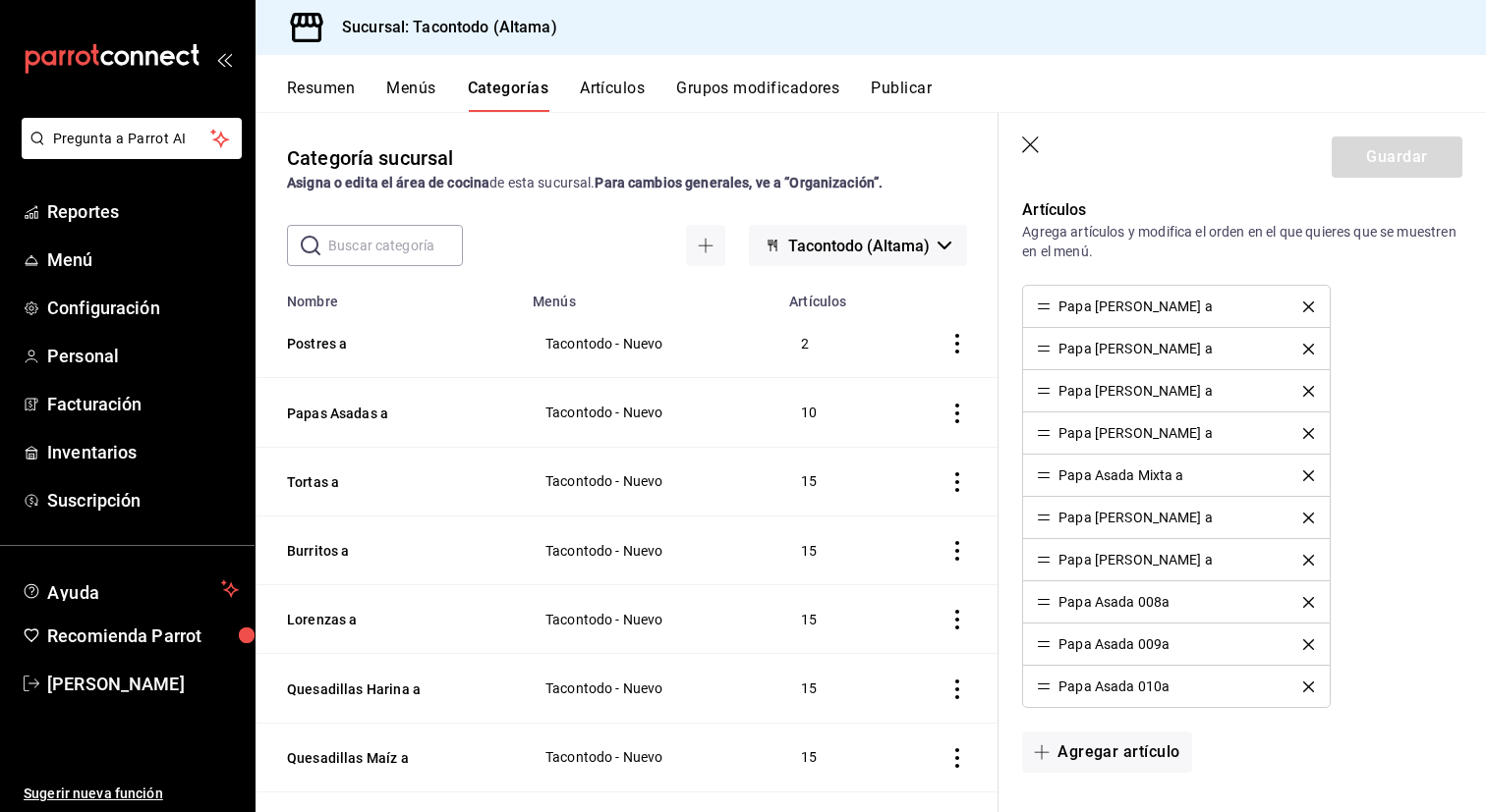
click at [1307, 605] on icon "delete" at bounding box center [1308, 602] width 11 height 11
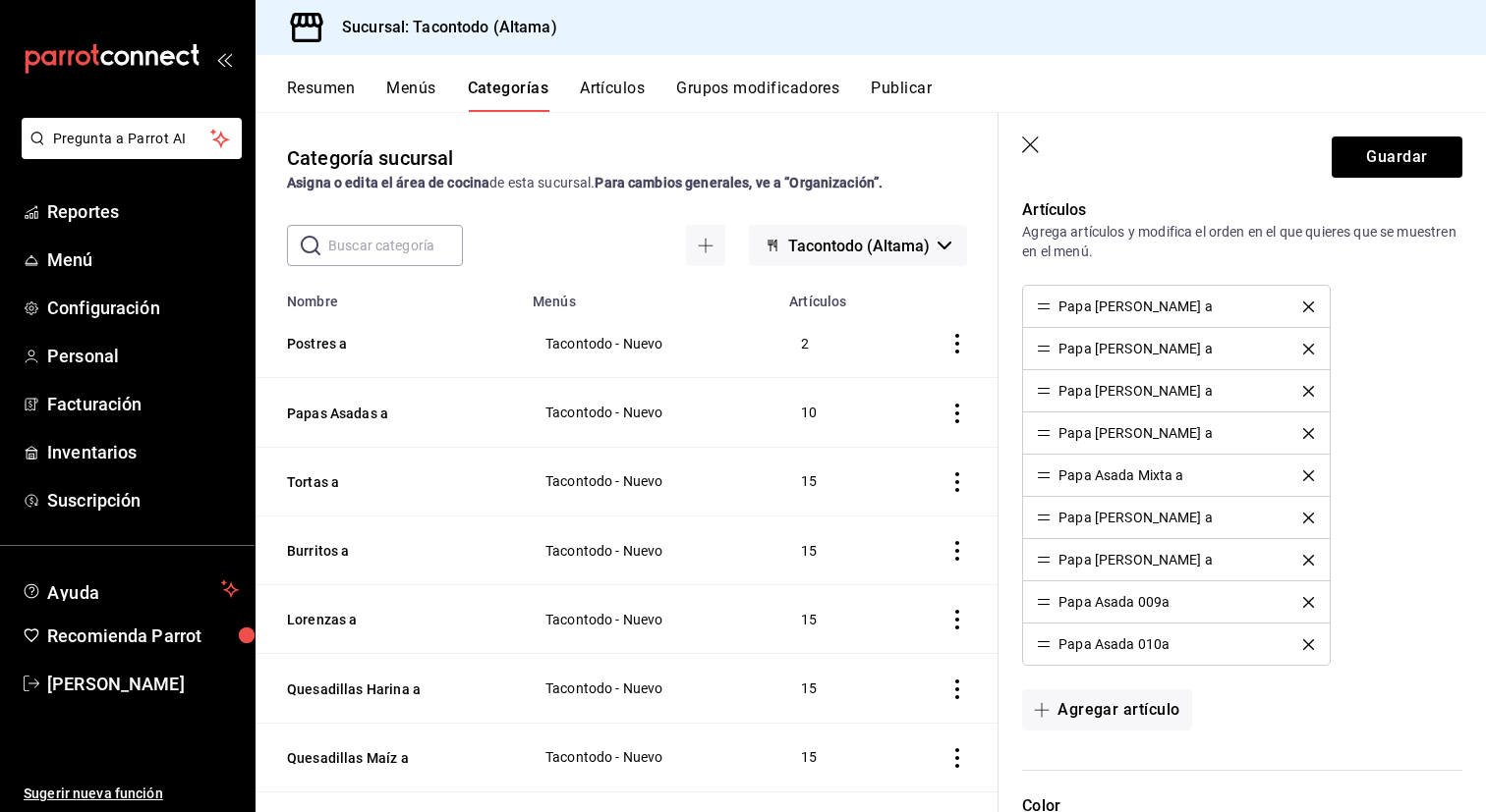
click at [1307, 605] on icon "delete" at bounding box center [1308, 602] width 11 height 11
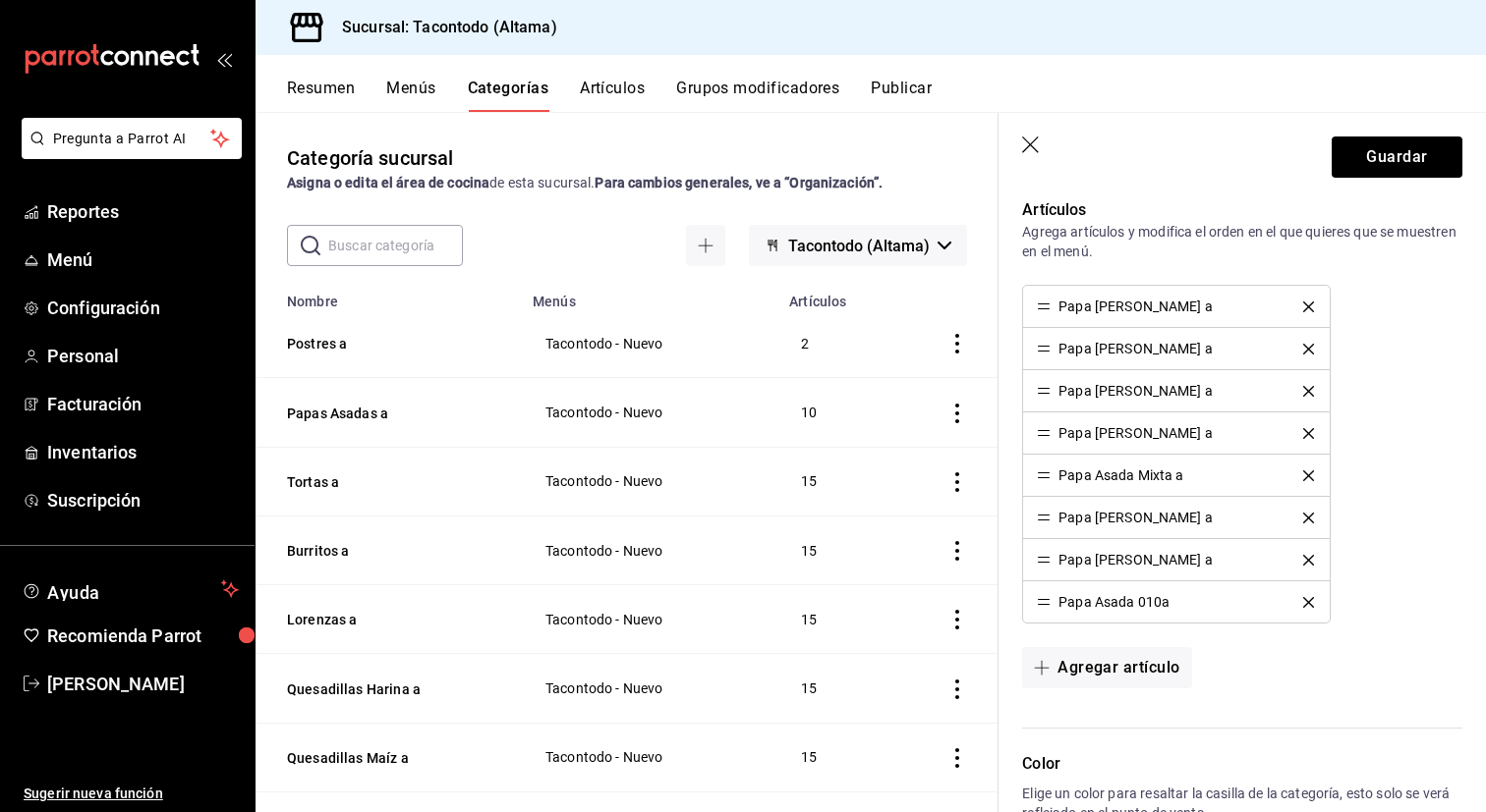
click at [1307, 605] on icon "delete" at bounding box center [1308, 602] width 11 height 11
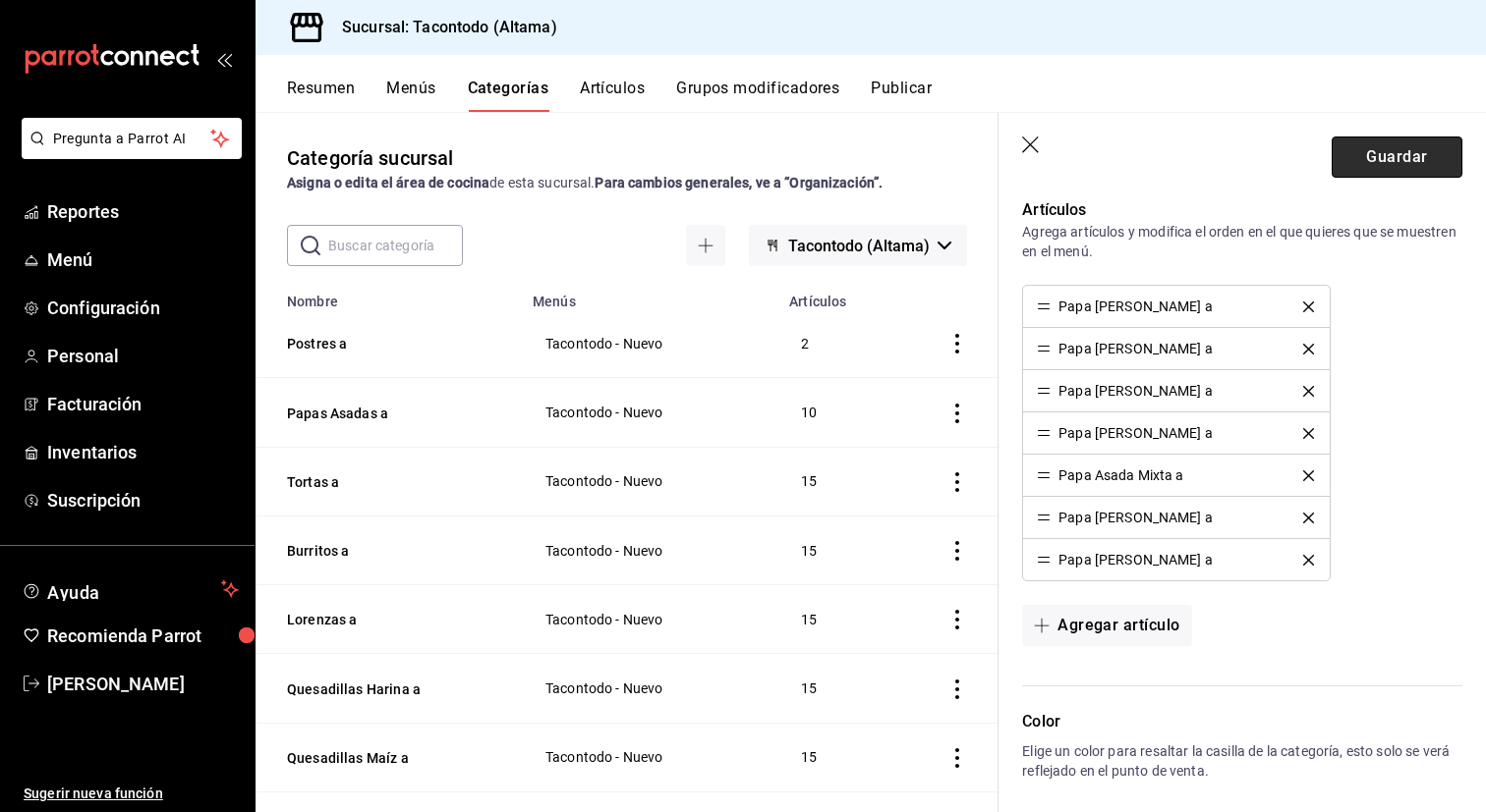
click at [1385, 162] on button "Guardar" at bounding box center [1397, 157] width 131 height 42
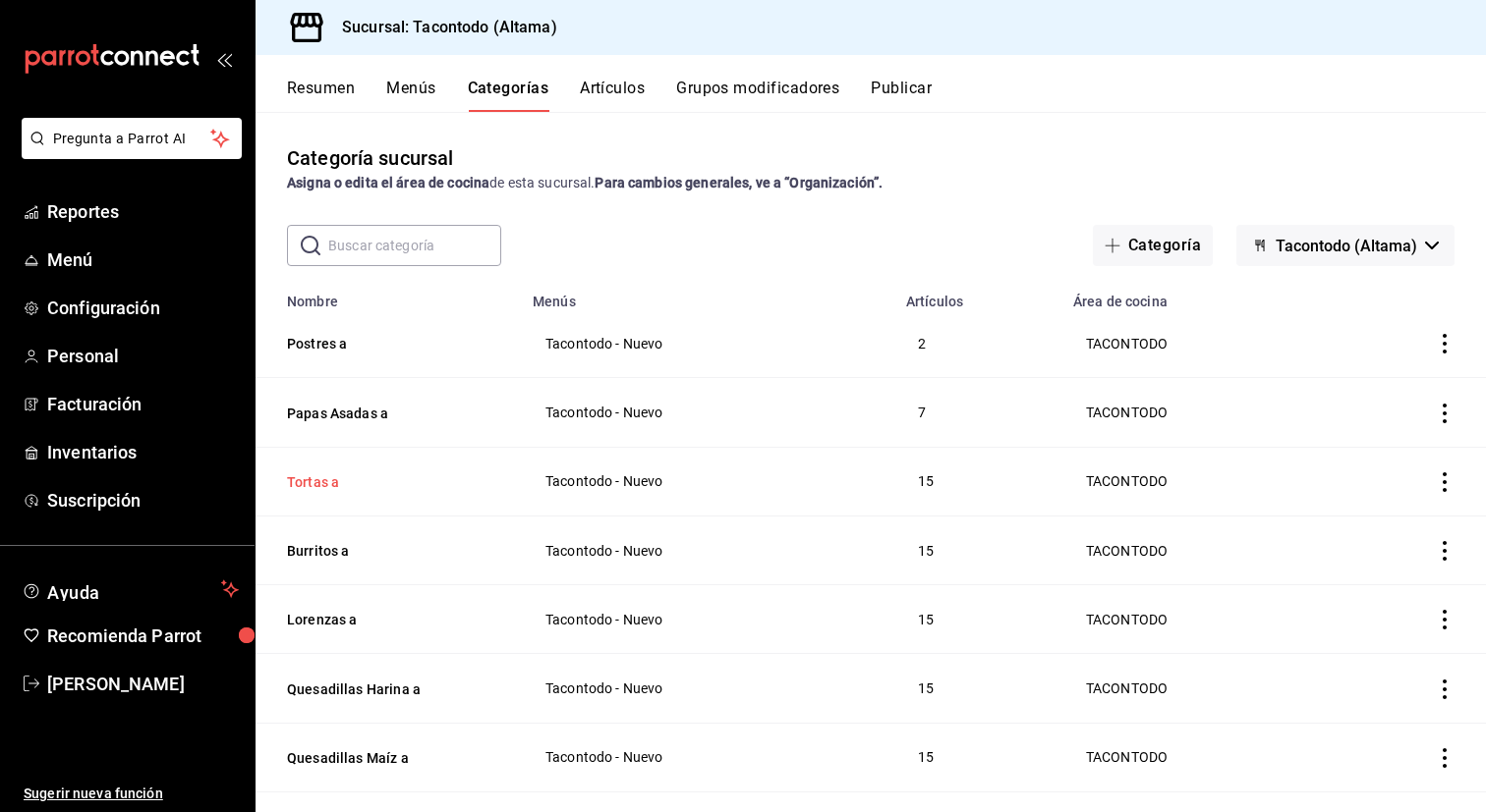
click at [325, 474] on button "Tortas a" at bounding box center [385, 482] width 196 height 20
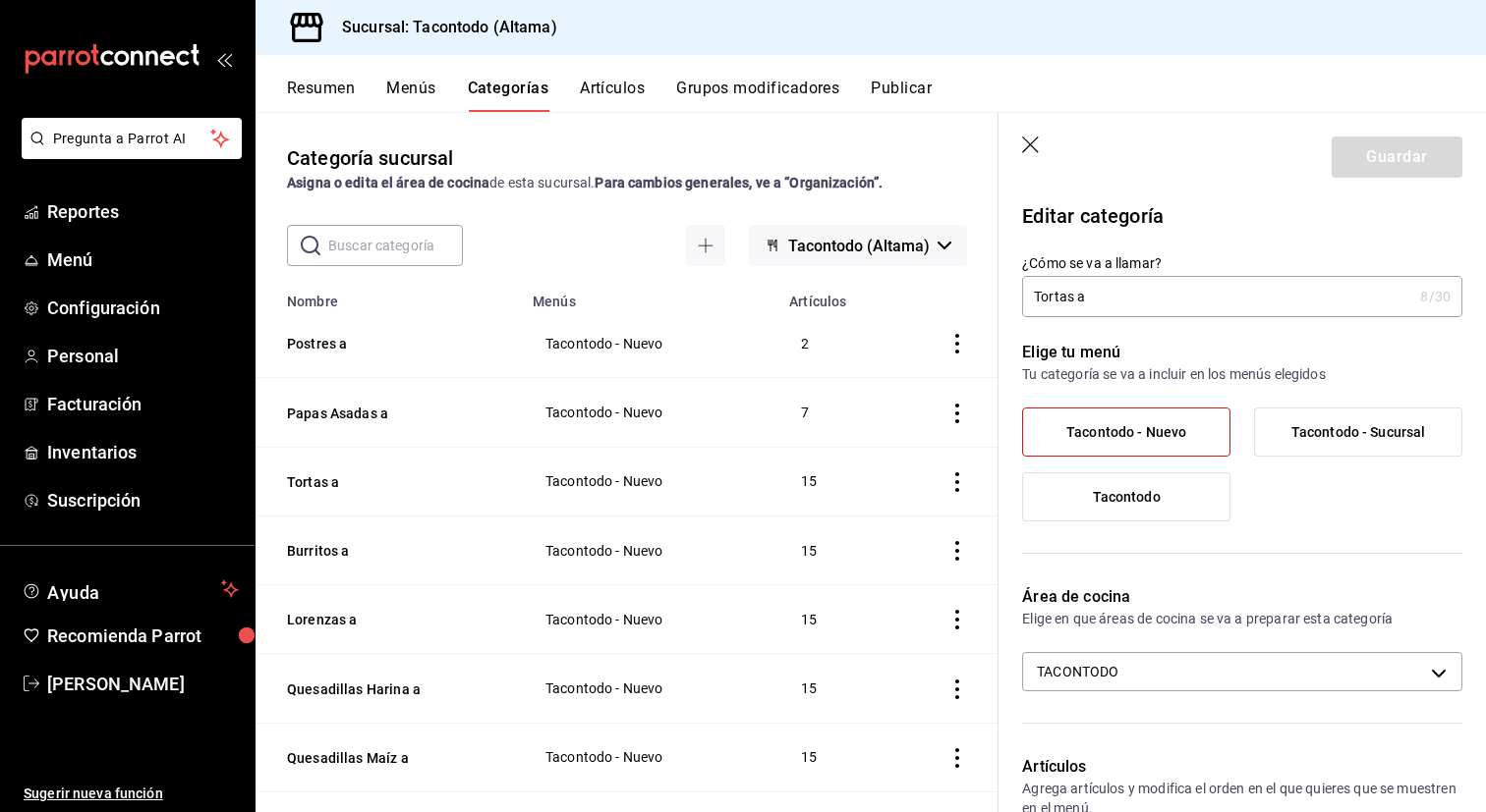
click at [1031, 134] on header "Guardar" at bounding box center [1242, 152] width 487 height 80
click at [317, 485] on button "Tortas a" at bounding box center [385, 482] width 196 height 20
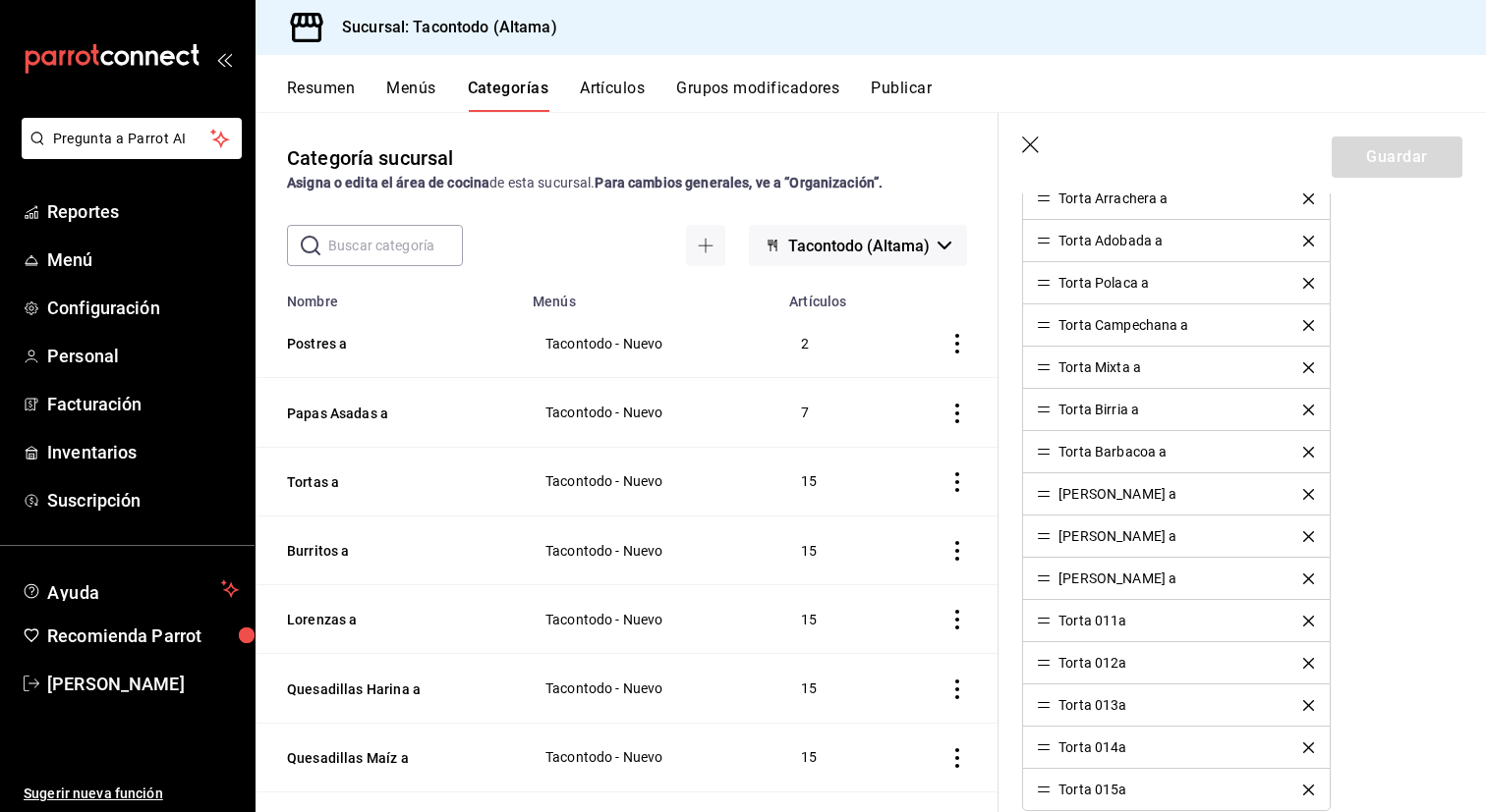
scroll to position [700, 0]
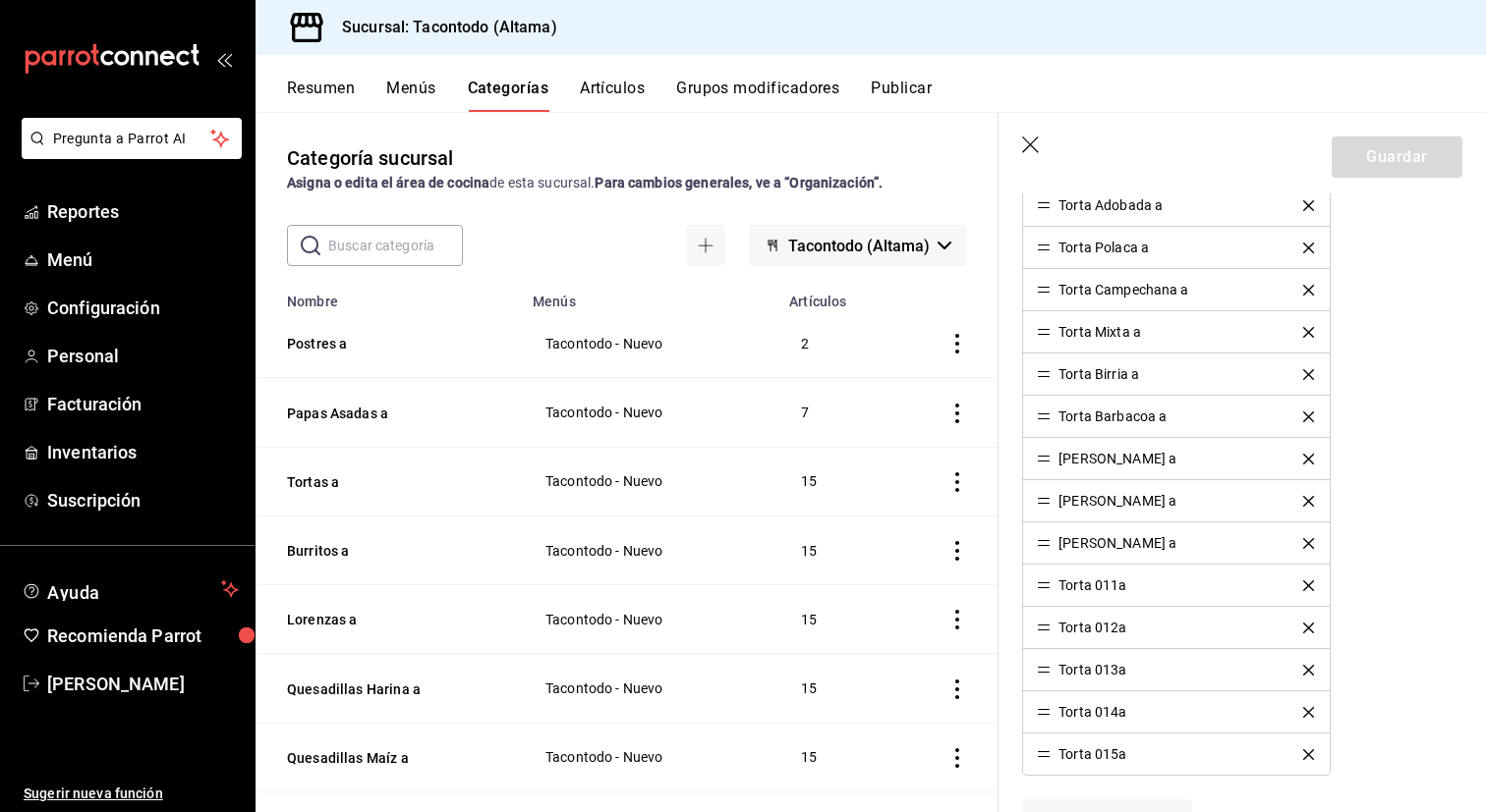
click at [1308, 584] on icon "delete" at bounding box center [1308, 585] width 11 height 11
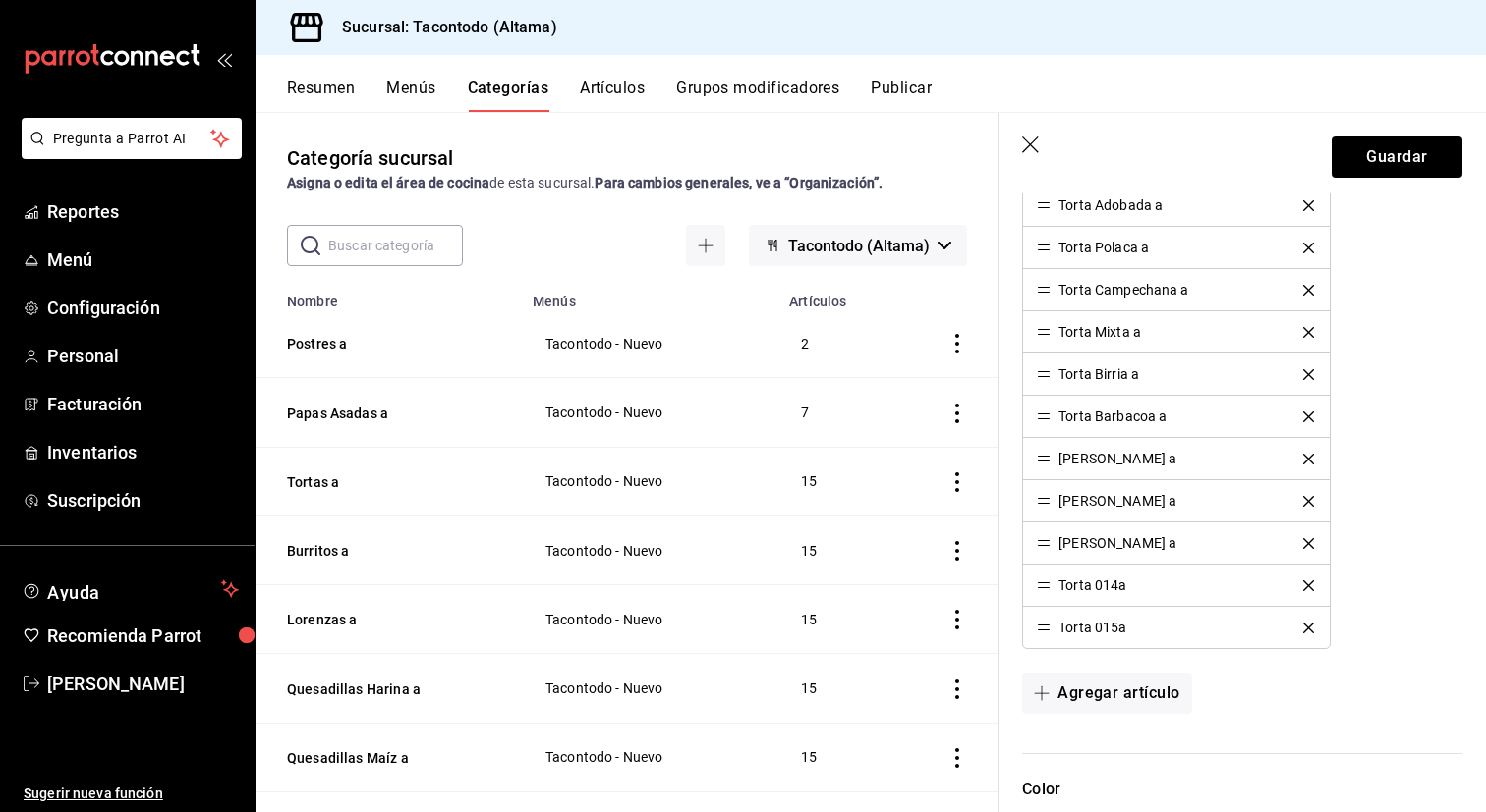
click at [1308, 584] on icon "delete" at bounding box center [1308, 585] width 11 height 11
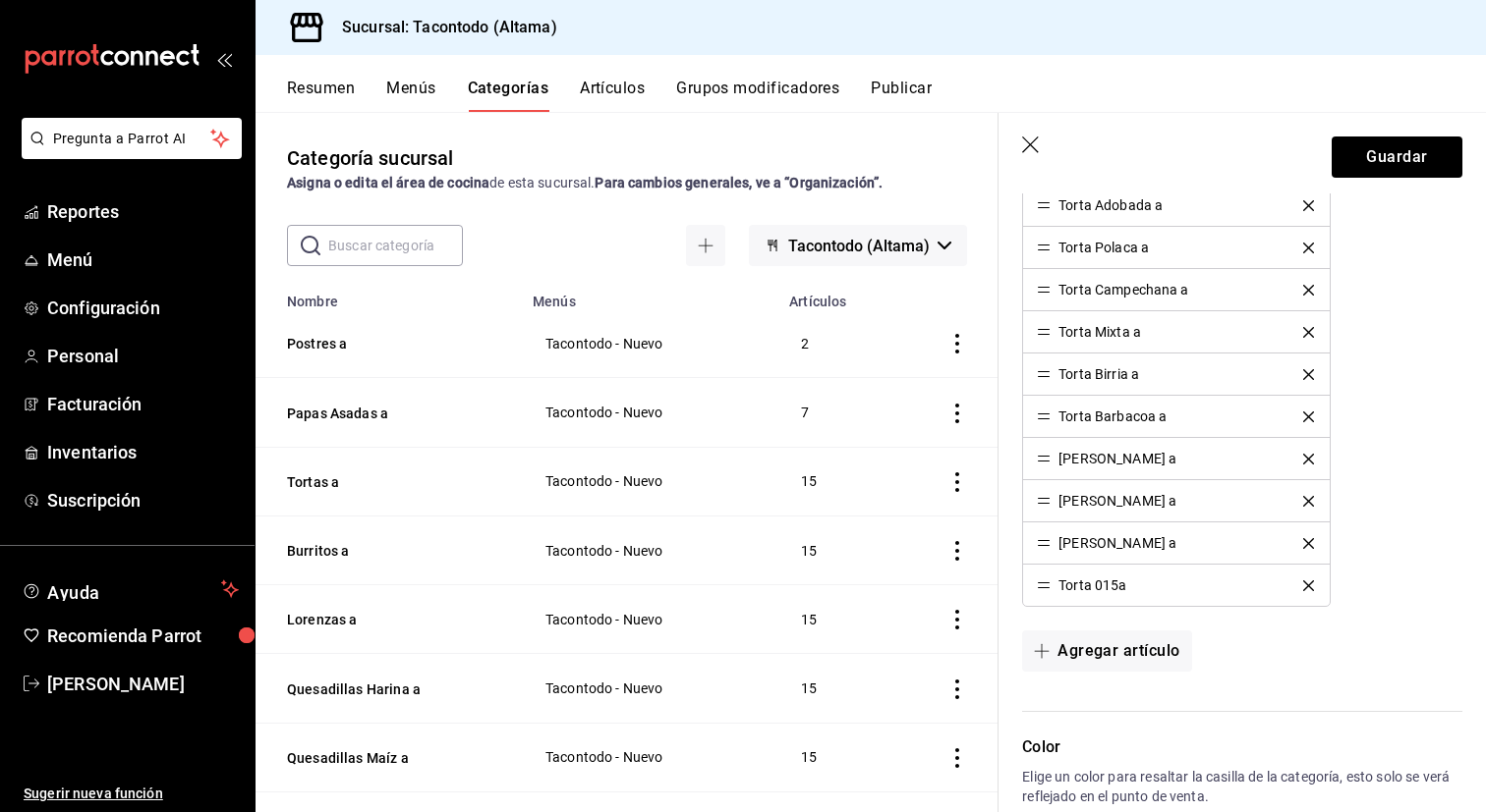
click at [1308, 584] on icon "delete" at bounding box center [1308, 585] width 11 height 11
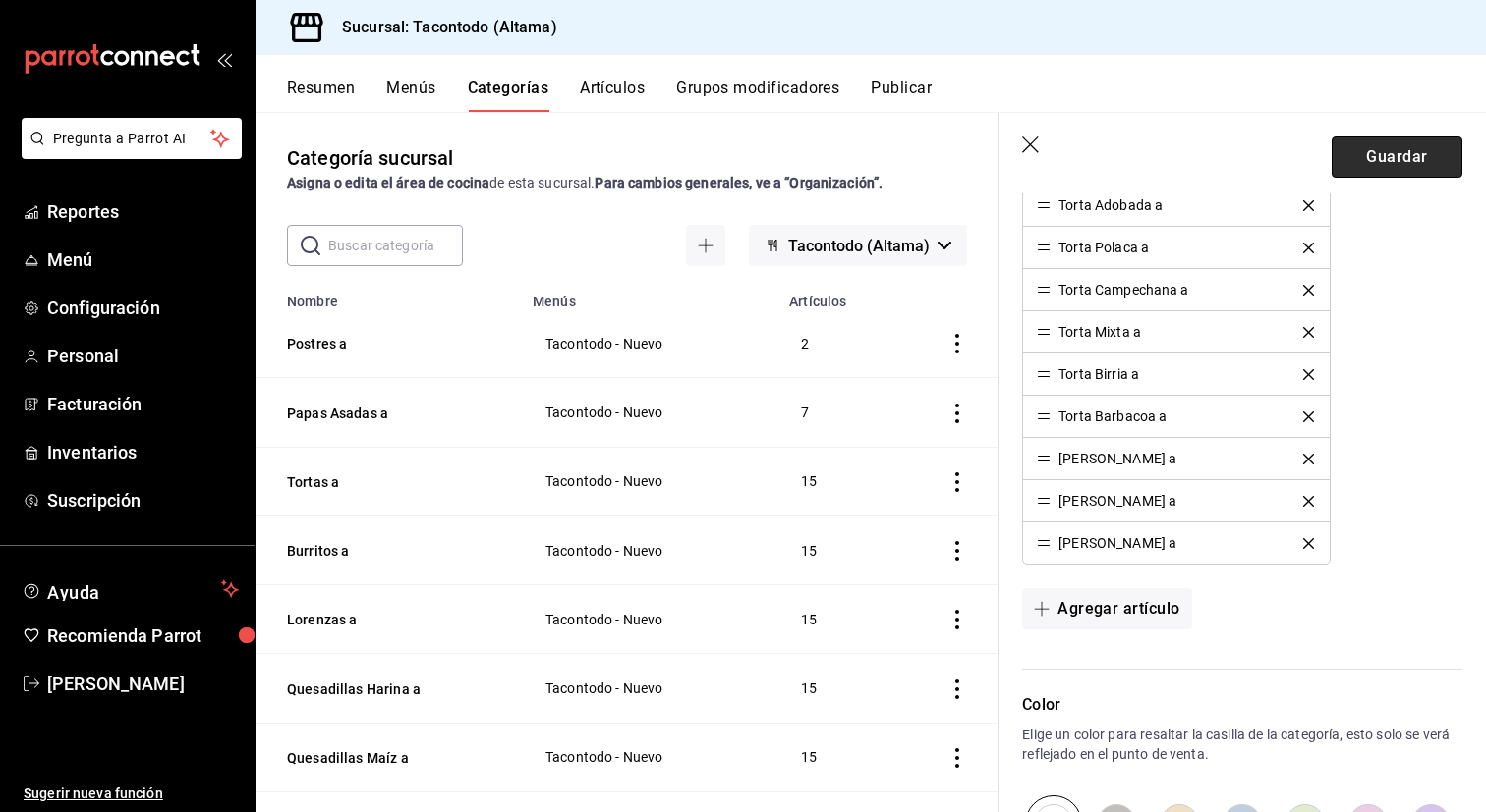
click at [1387, 164] on button "Guardar" at bounding box center [1397, 157] width 131 height 42
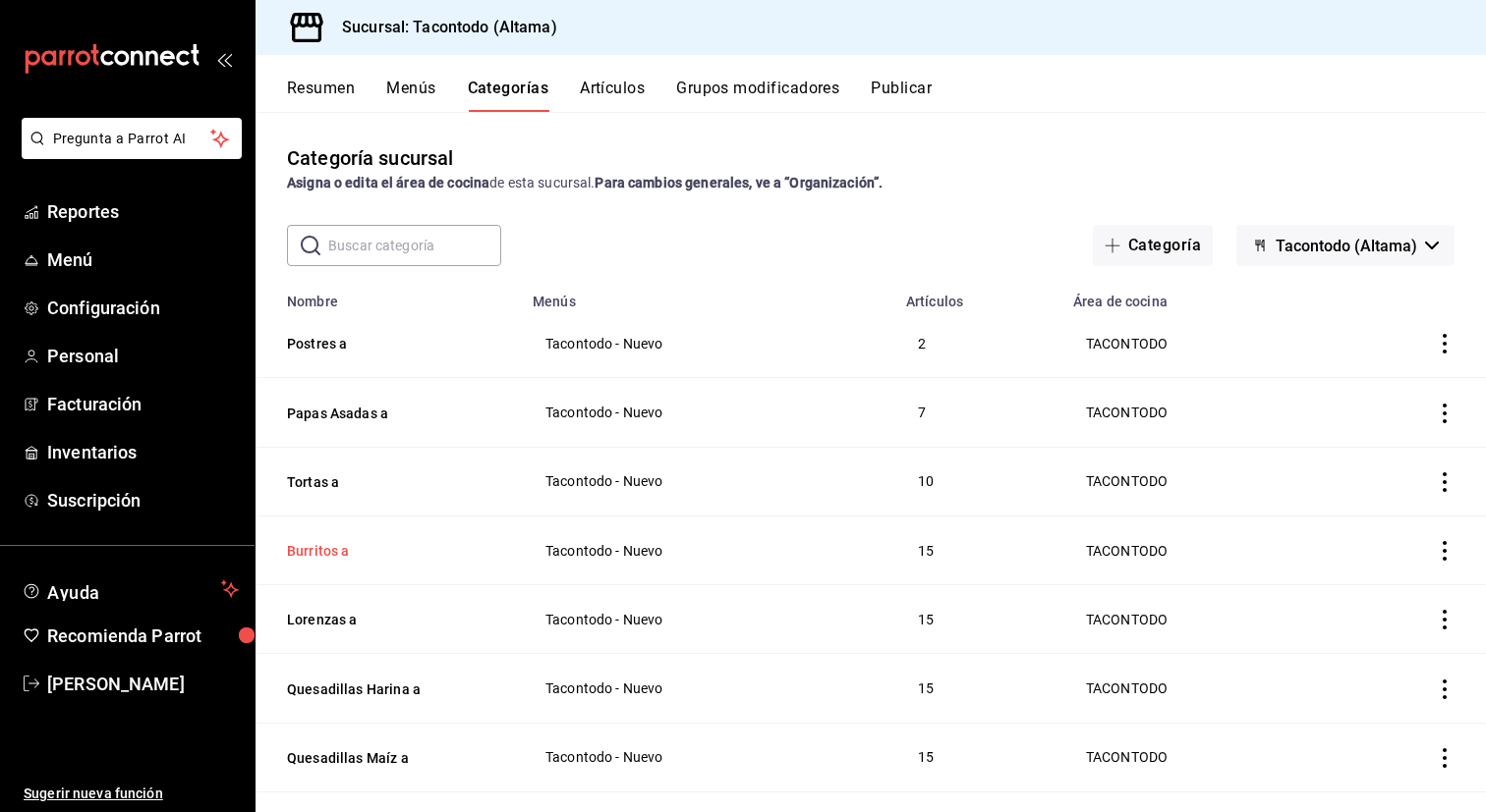
click at [333, 547] on button "Burritos a" at bounding box center [385, 552] width 196 height 20
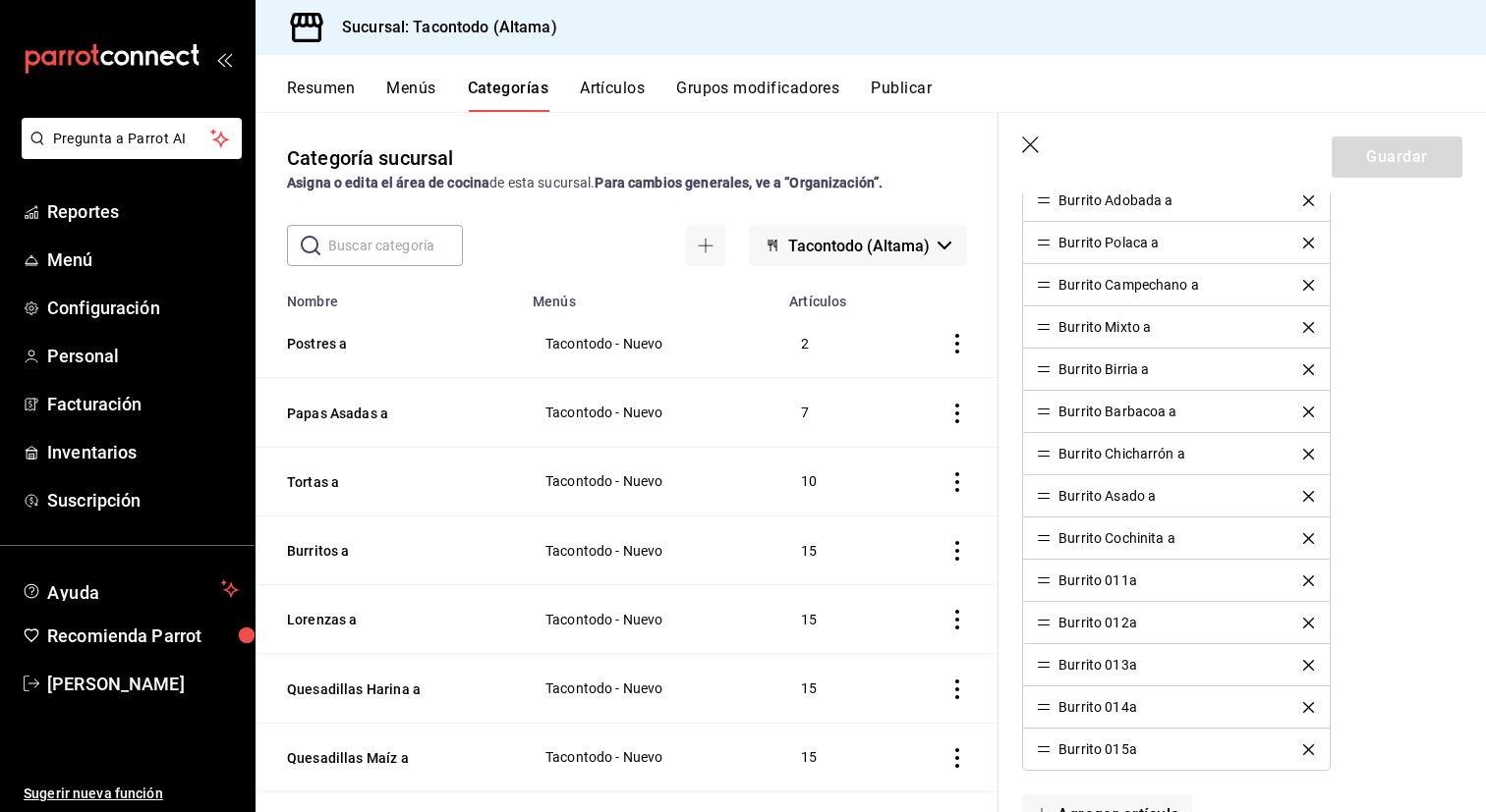
scroll to position [704, 0]
click at [1306, 583] on icon "delete" at bounding box center [1308, 581] width 11 height 11
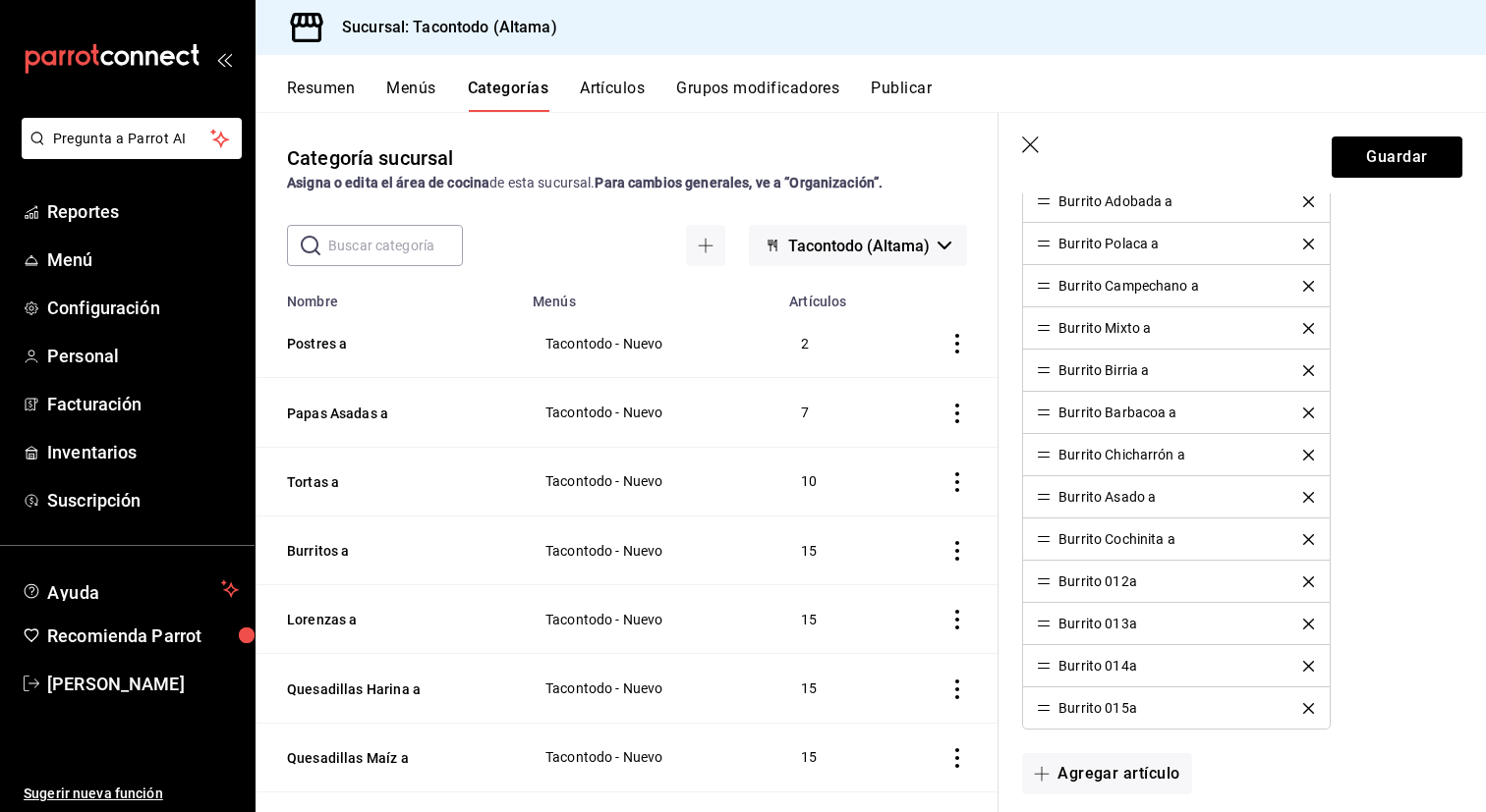
click at [1306, 583] on icon "delete" at bounding box center [1308, 581] width 11 height 11
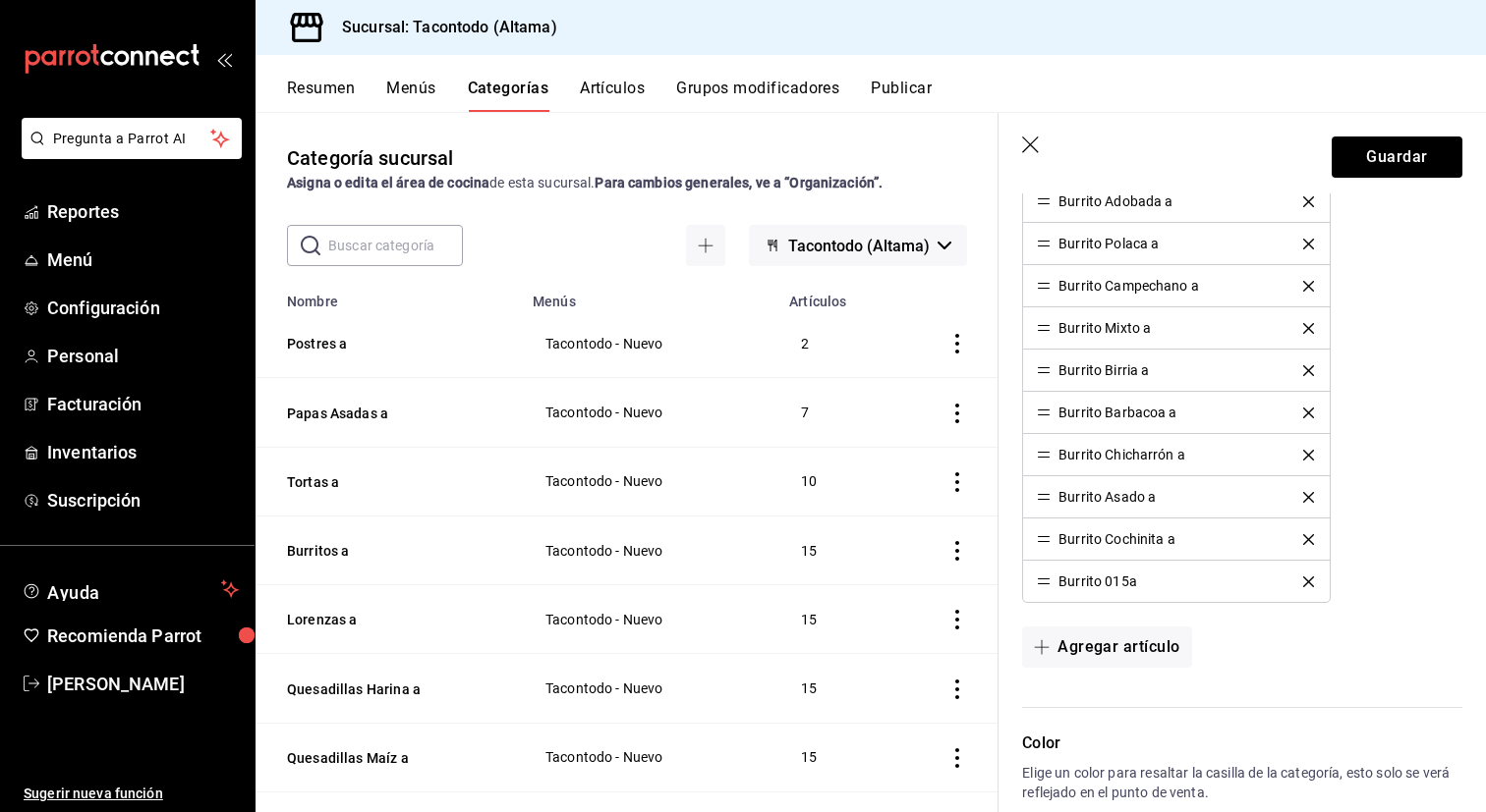
click at [1306, 583] on icon "delete" at bounding box center [1308, 581] width 11 height 11
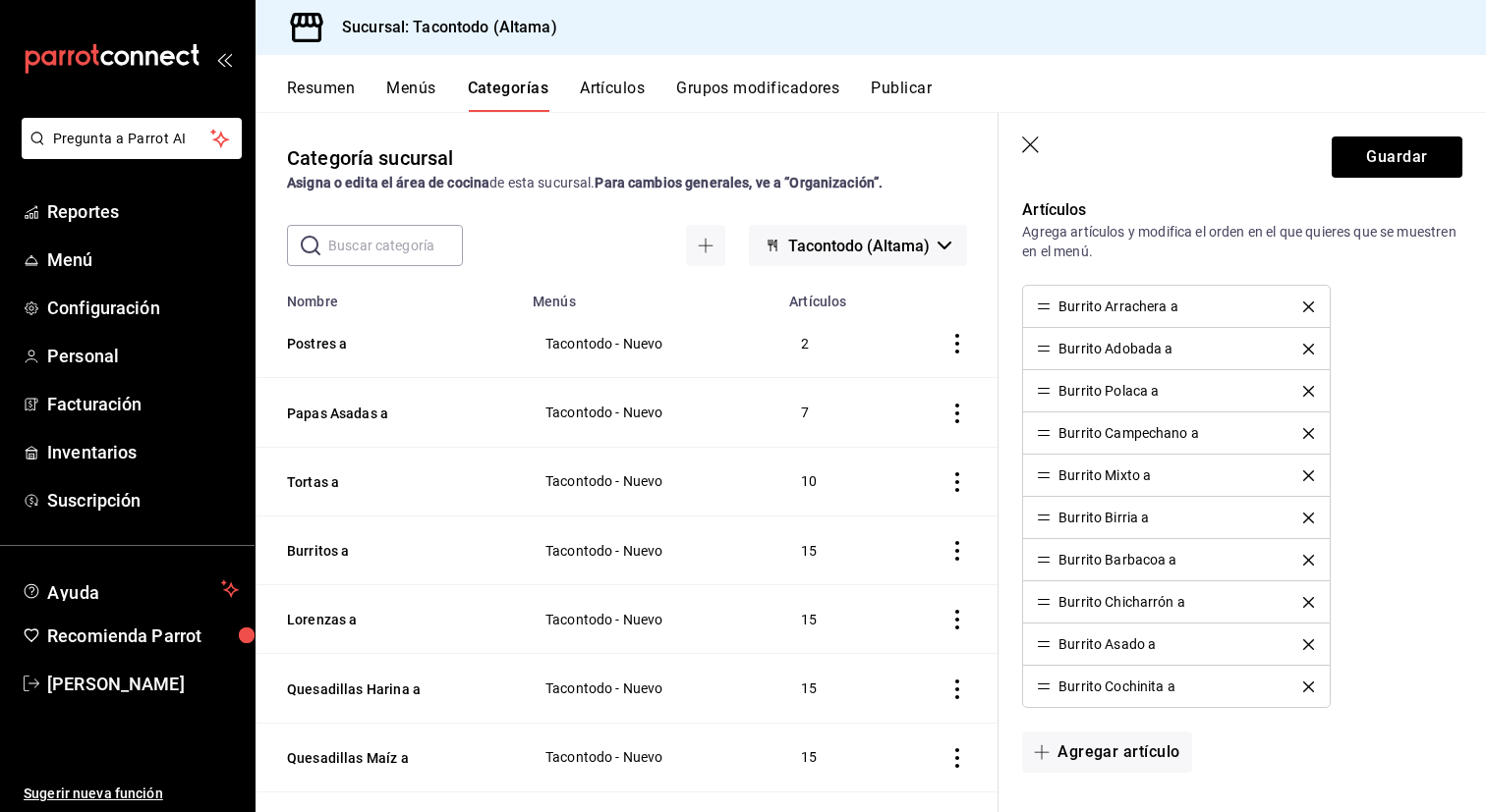
scroll to position [562, 0]
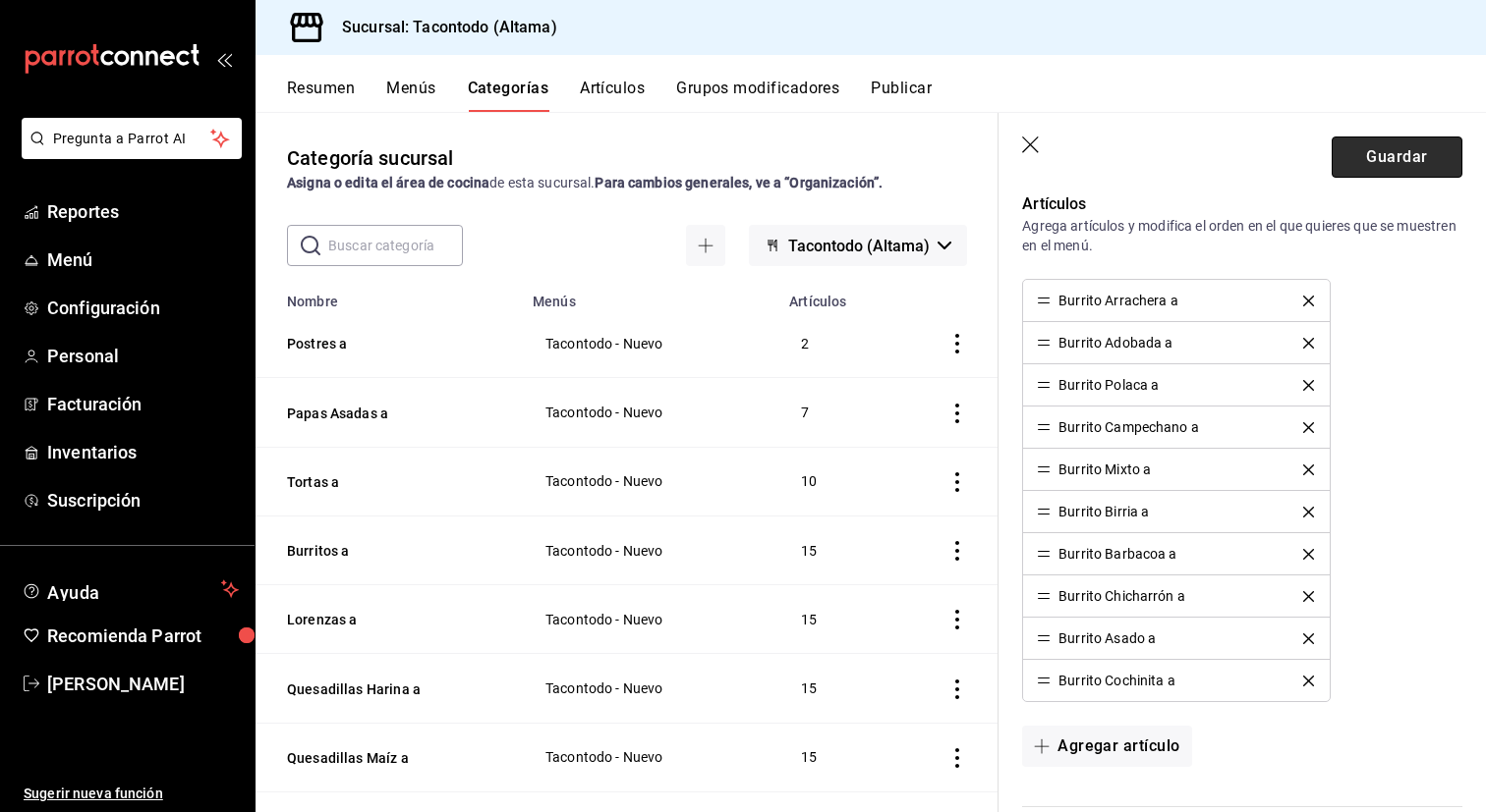
click at [1433, 170] on button "Guardar" at bounding box center [1397, 157] width 131 height 42
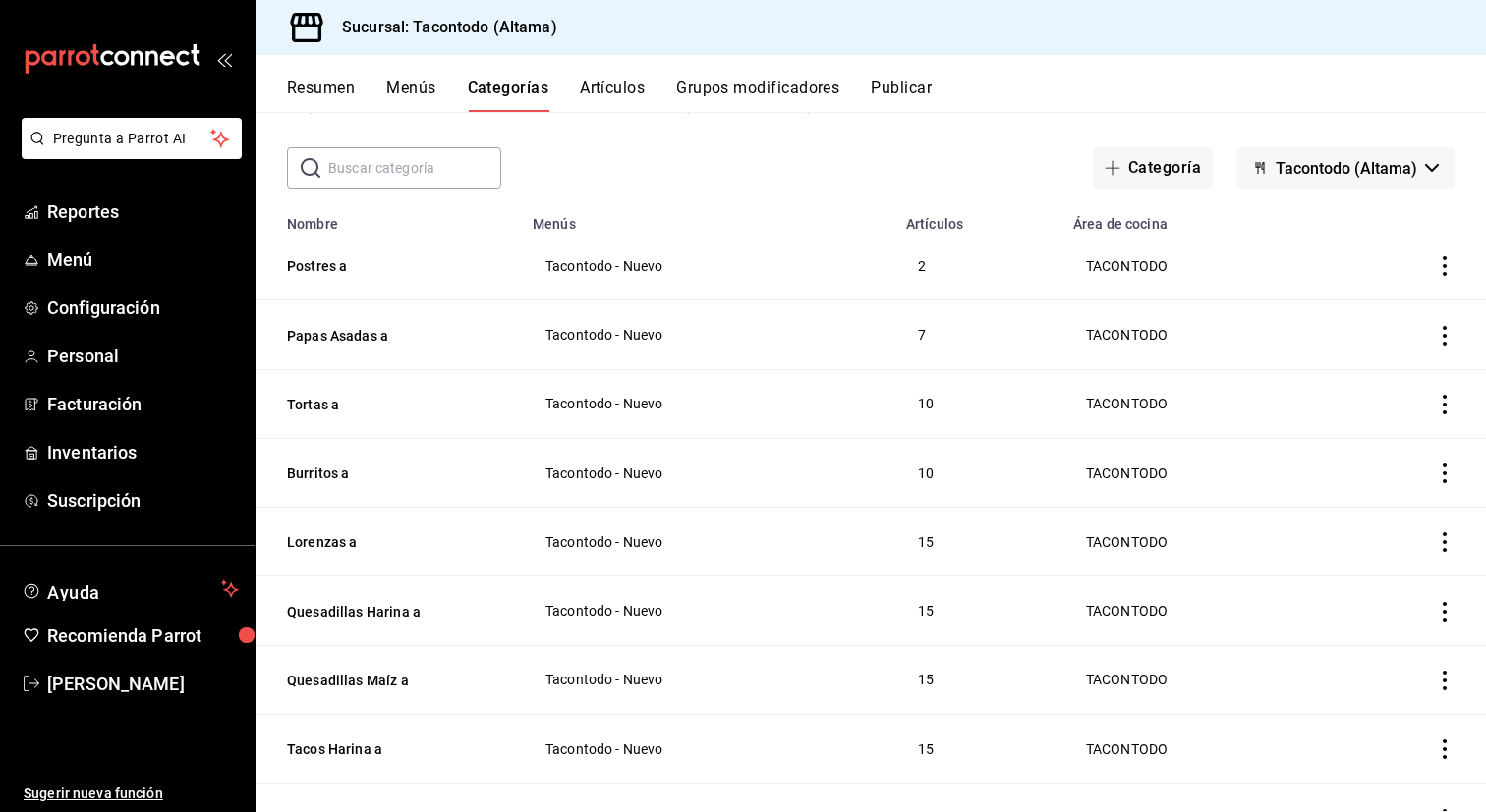
scroll to position [74, 0]
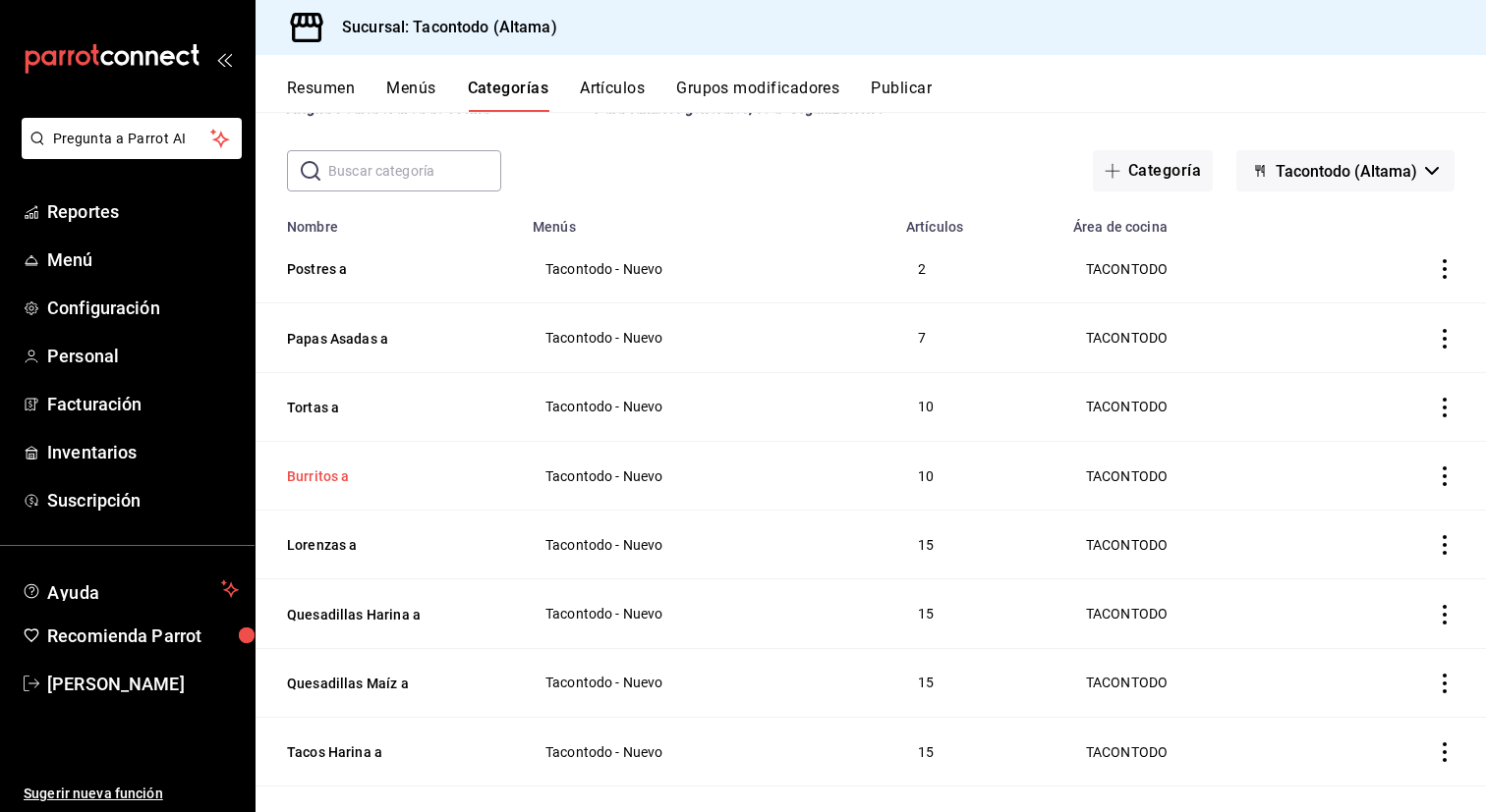
click at [341, 476] on button "Burritos a" at bounding box center [385, 476] width 196 height 20
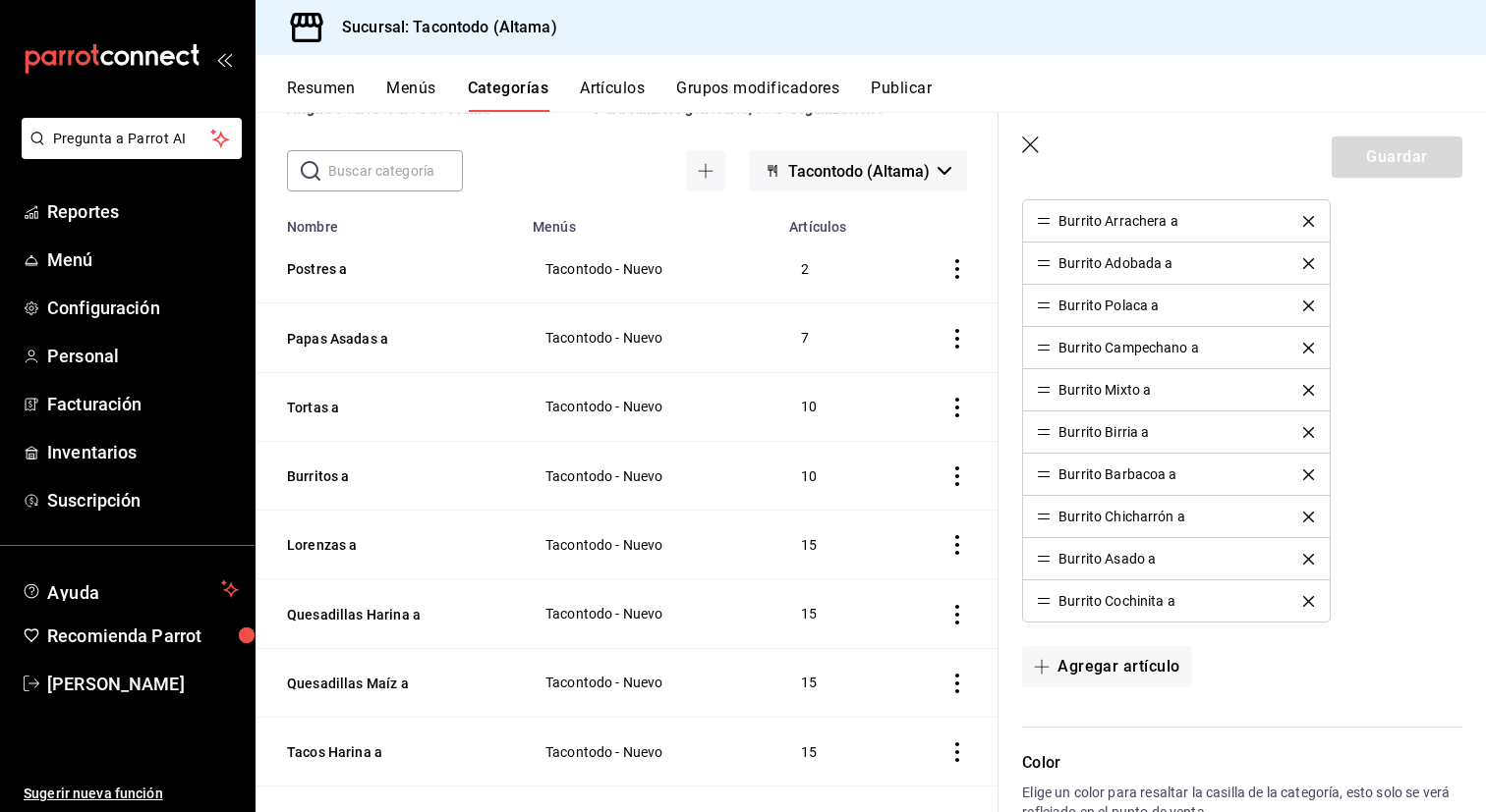
scroll to position [630, 0]
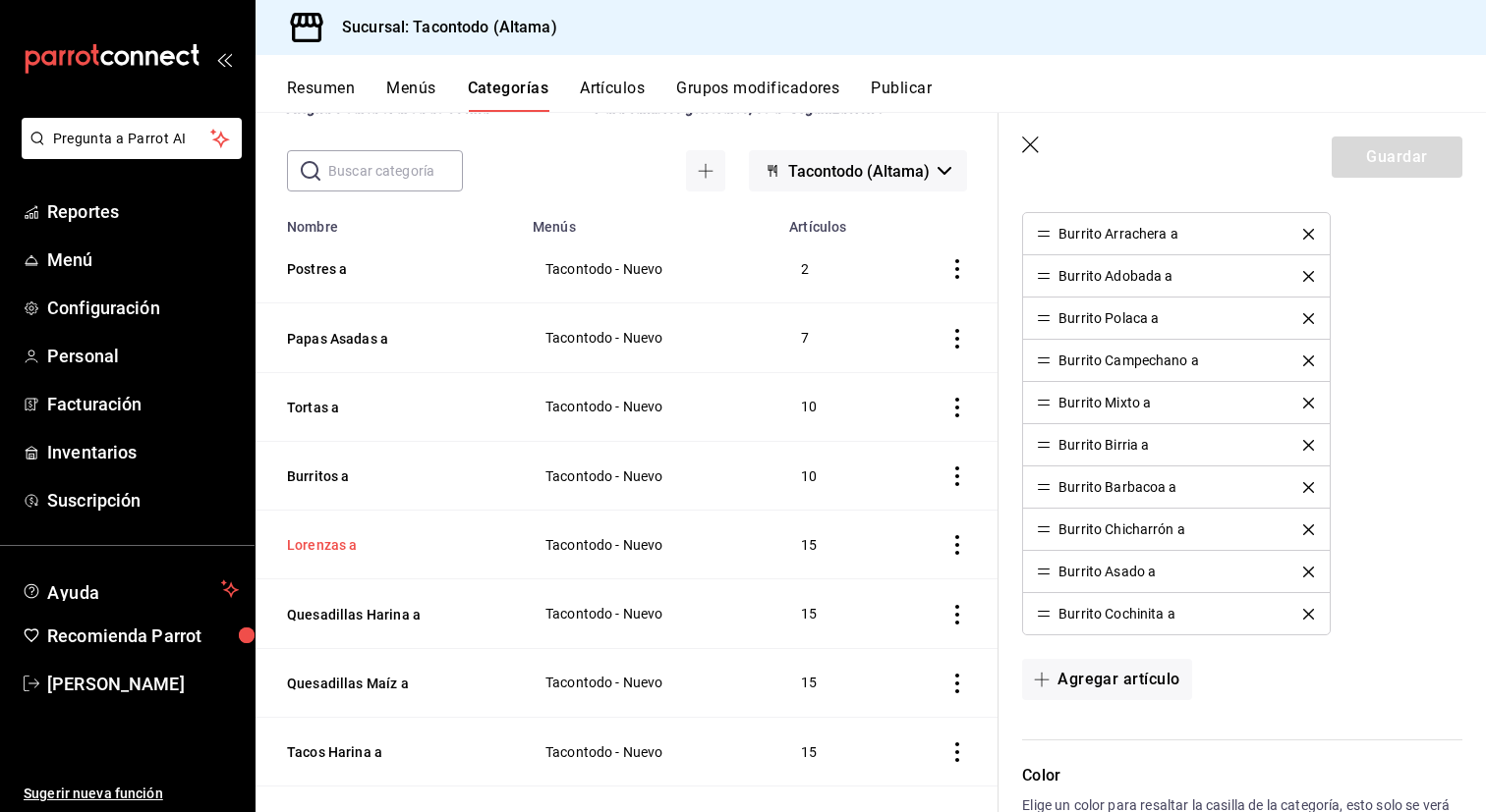
click at [332, 539] on button "Lorenzas a" at bounding box center [385, 546] width 196 height 20
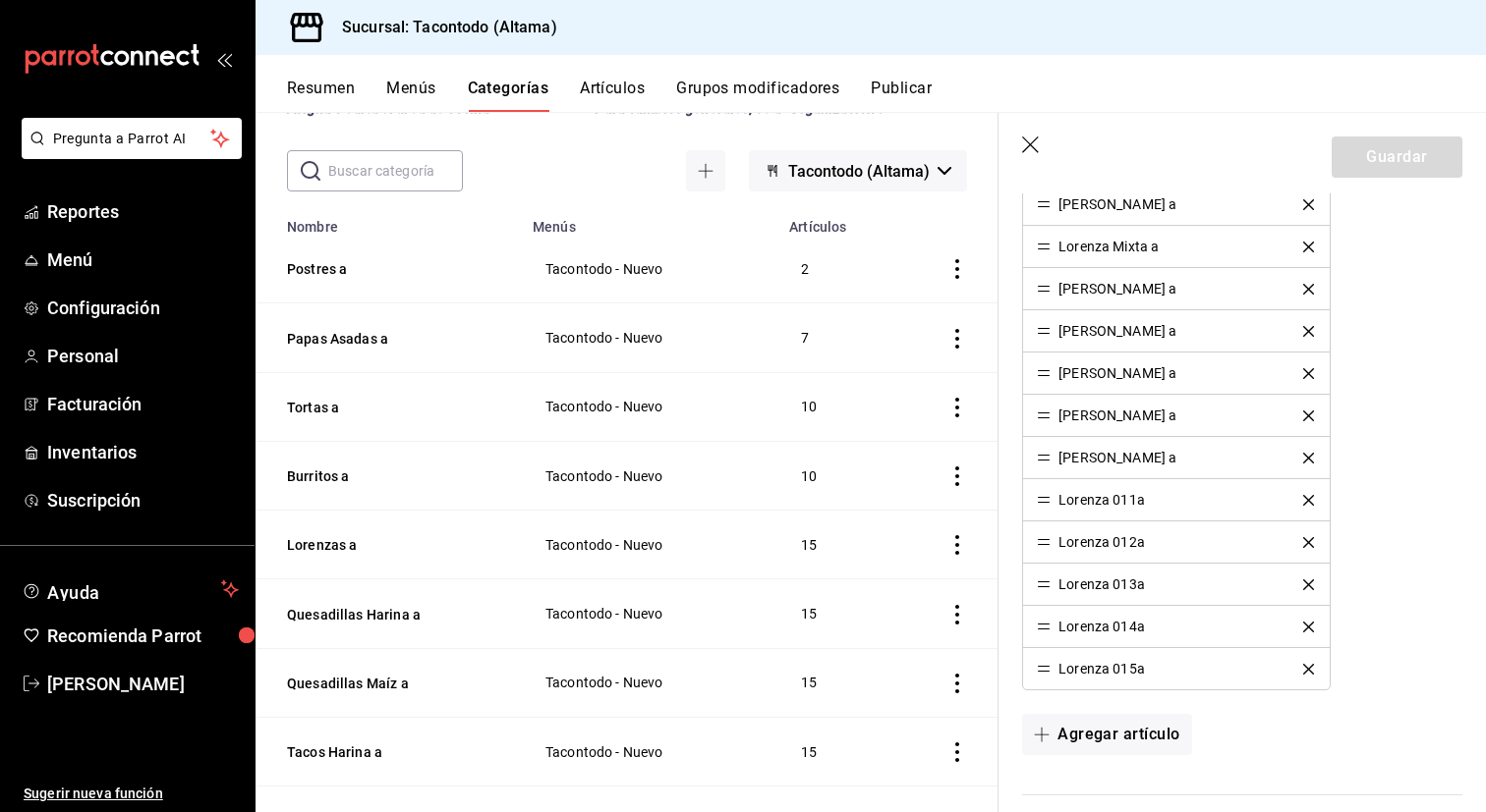
scroll to position [777, 0]
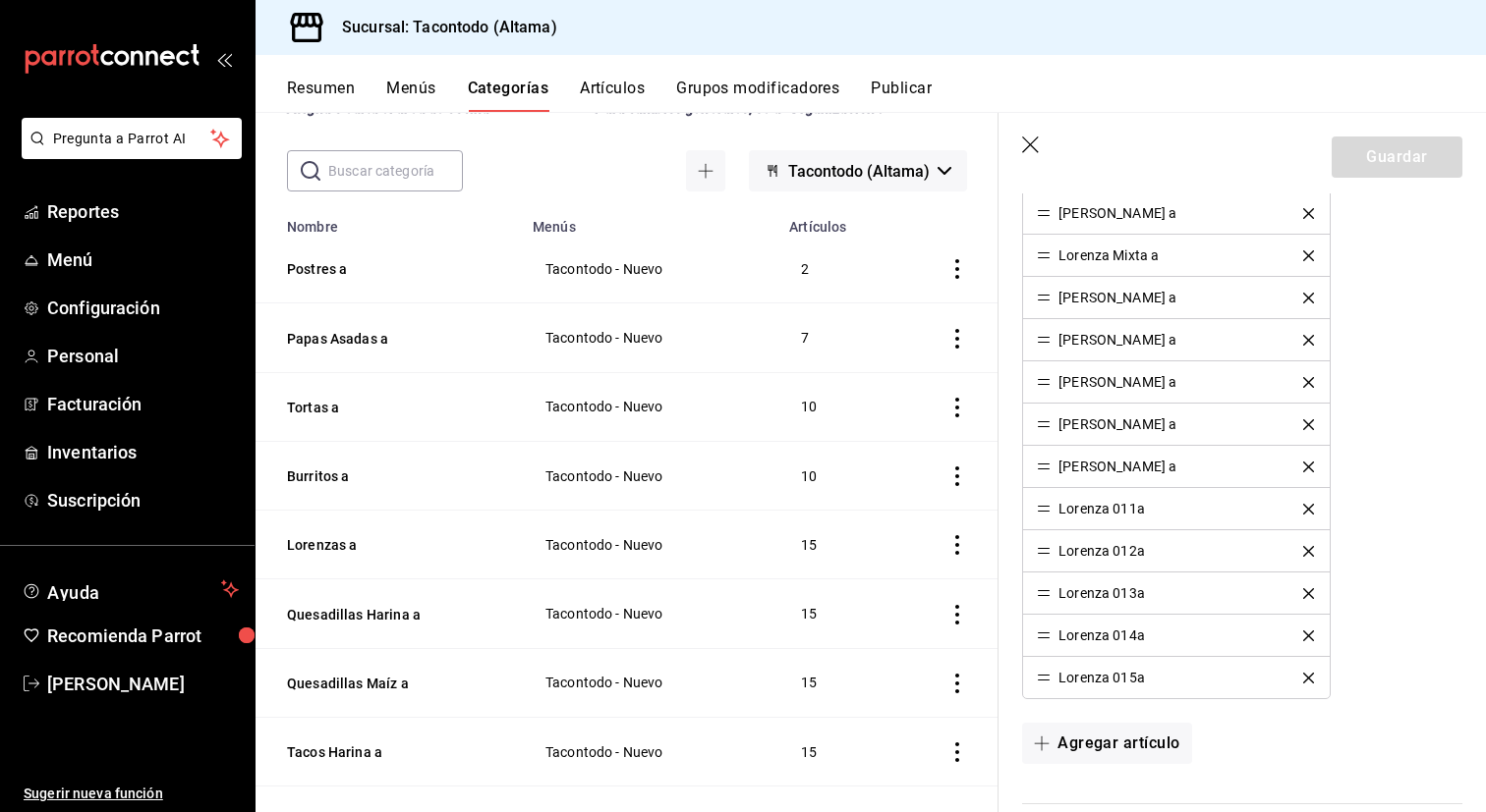
click at [1305, 510] on icon "delete" at bounding box center [1308, 509] width 11 height 11
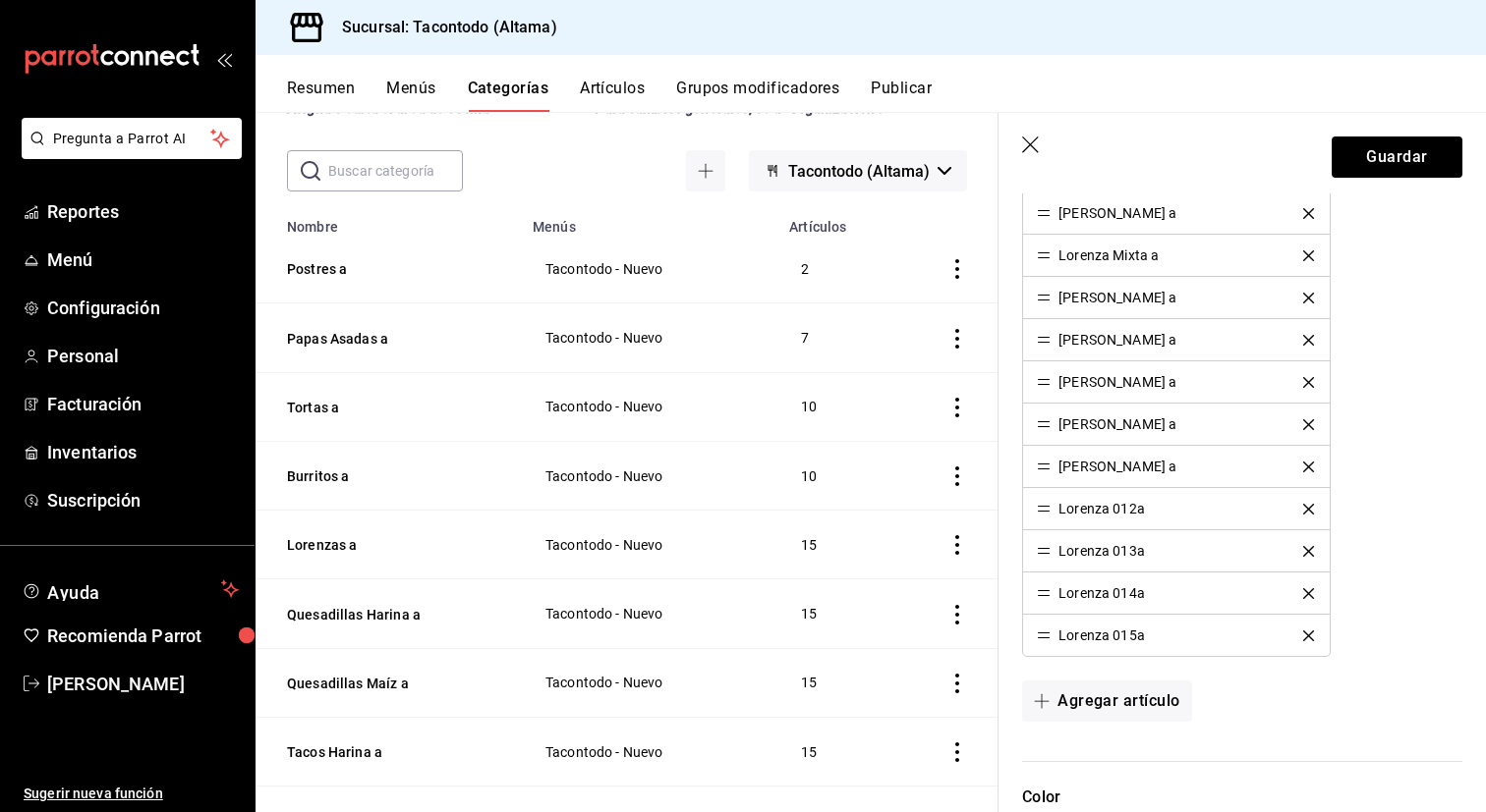
click at [1305, 510] on icon "delete" at bounding box center [1308, 509] width 11 height 11
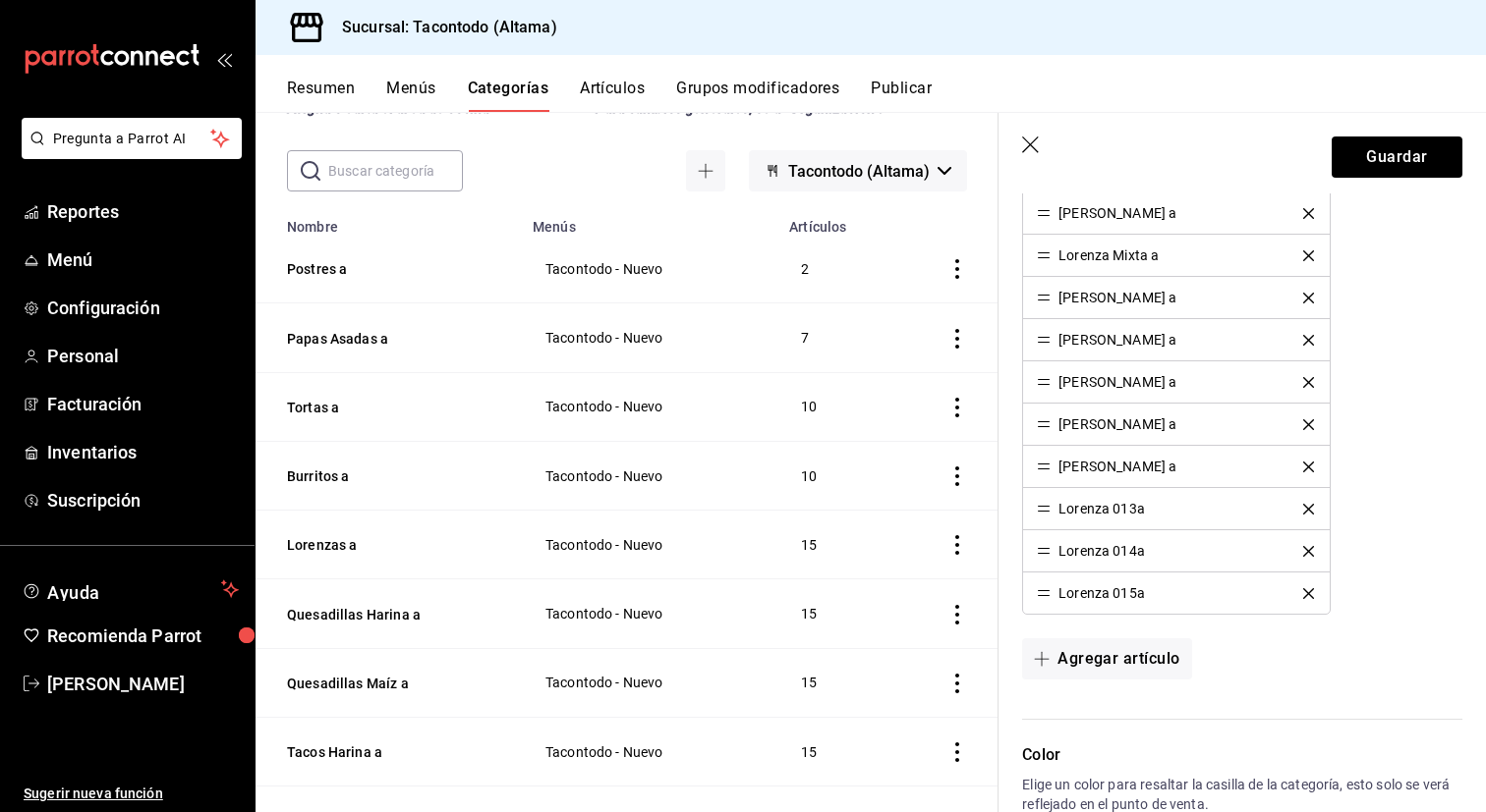
click at [1305, 510] on icon "delete" at bounding box center [1308, 509] width 11 height 11
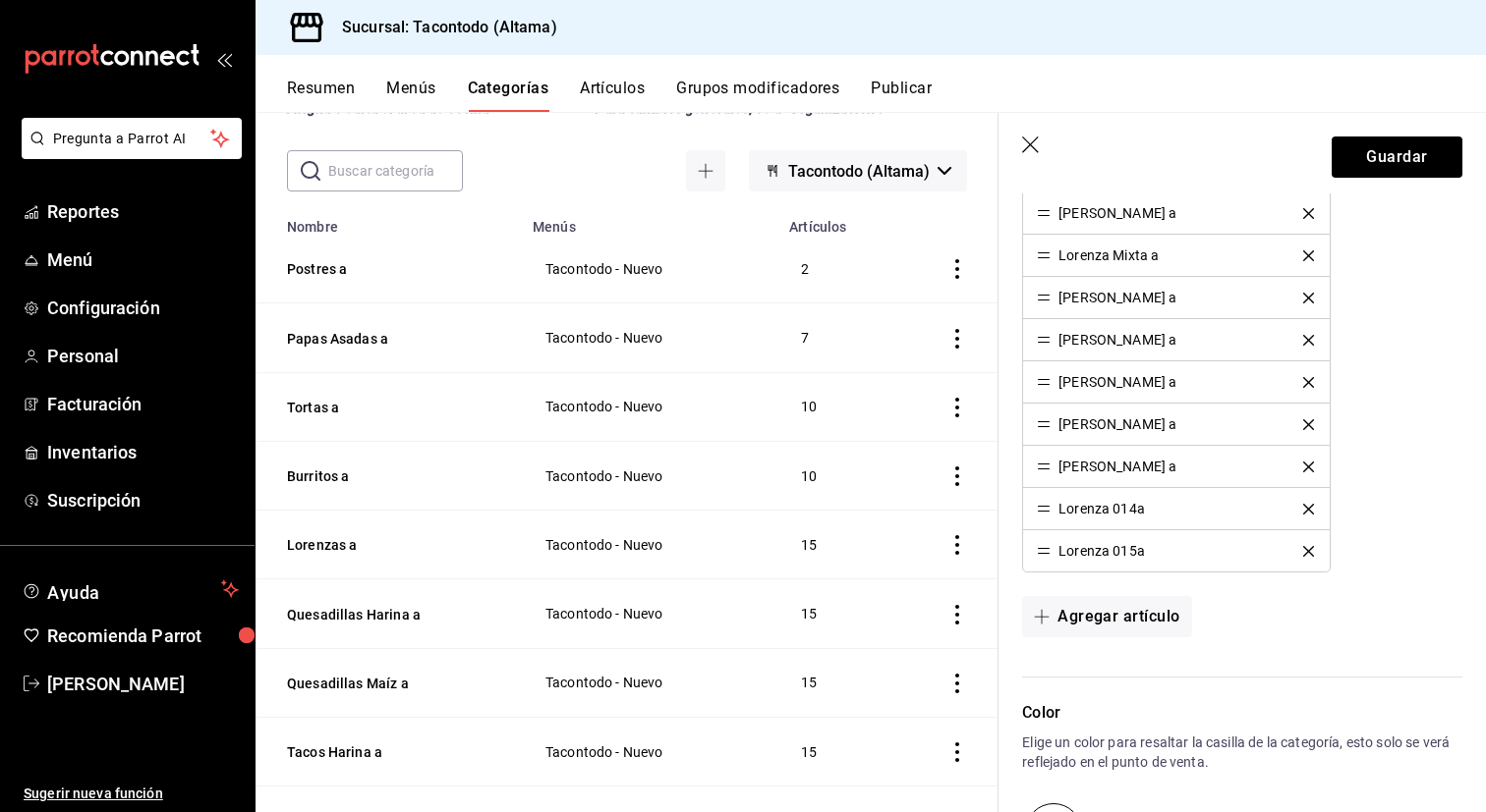
click at [1305, 510] on icon "delete" at bounding box center [1308, 509] width 11 height 11
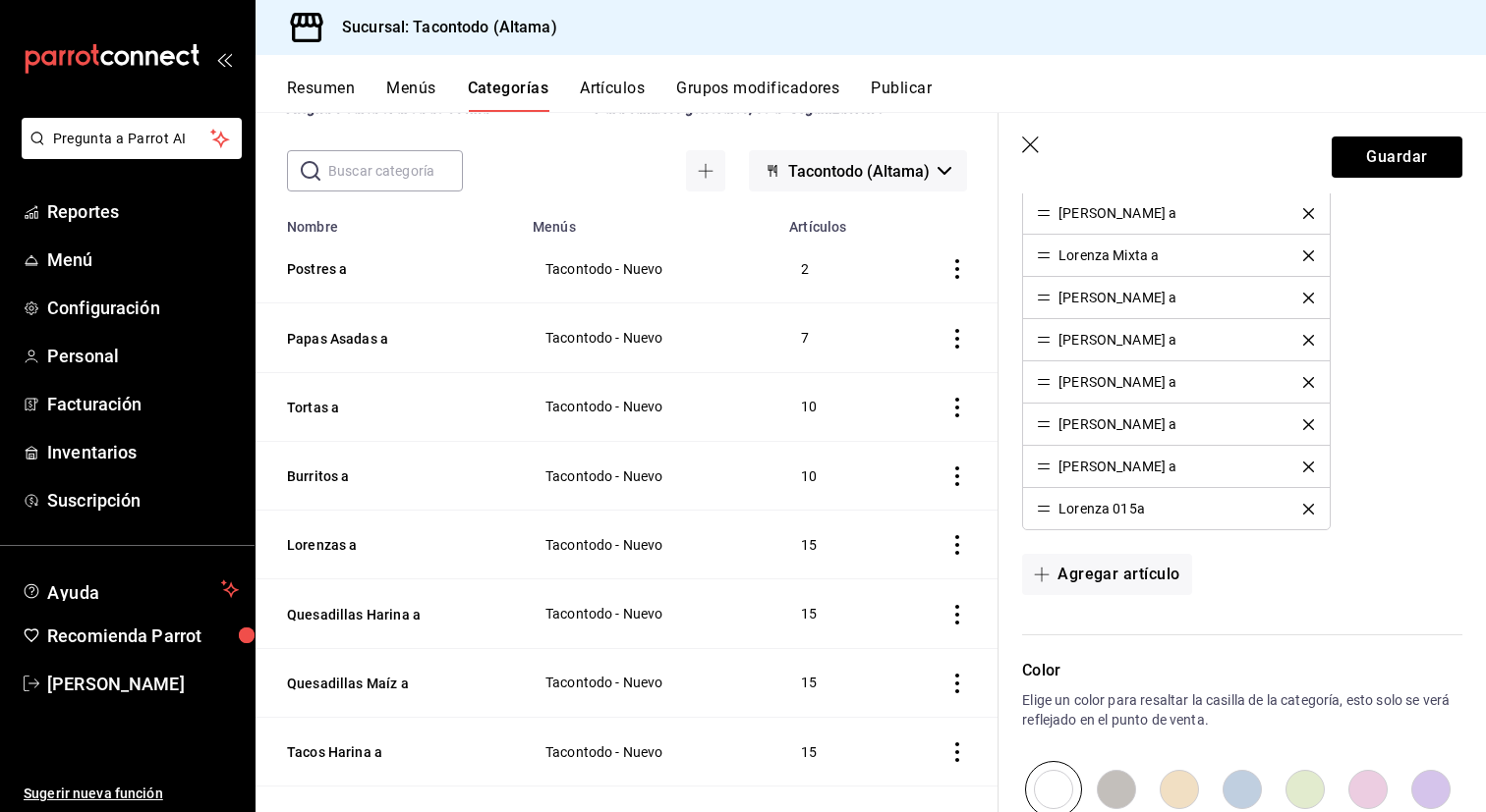
click at [1305, 510] on icon "delete" at bounding box center [1308, 509] width 11 height 11
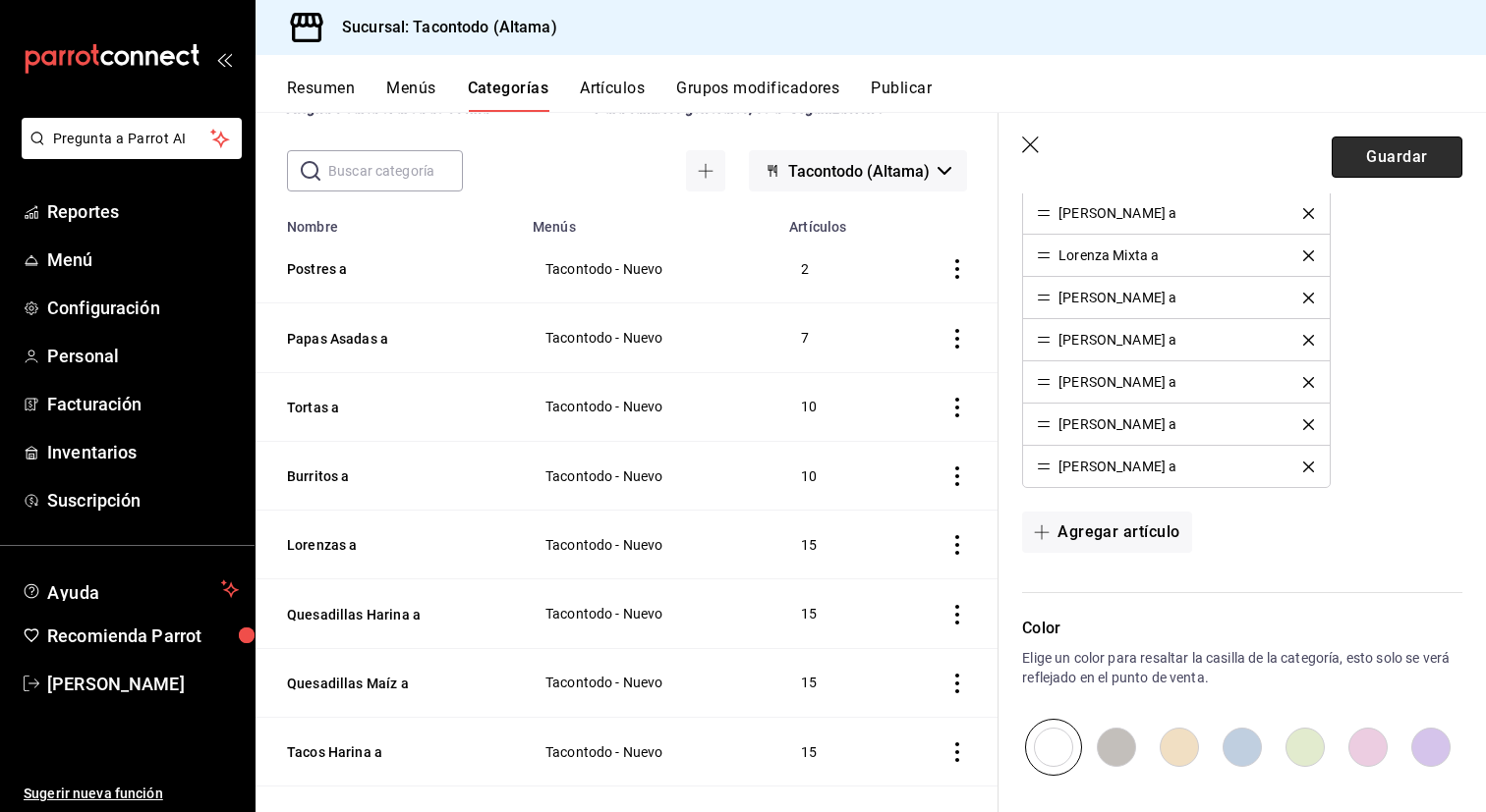
click at [1393, 160] on button "Guardar" at bounding box center [1397, 157] width 131 height 42
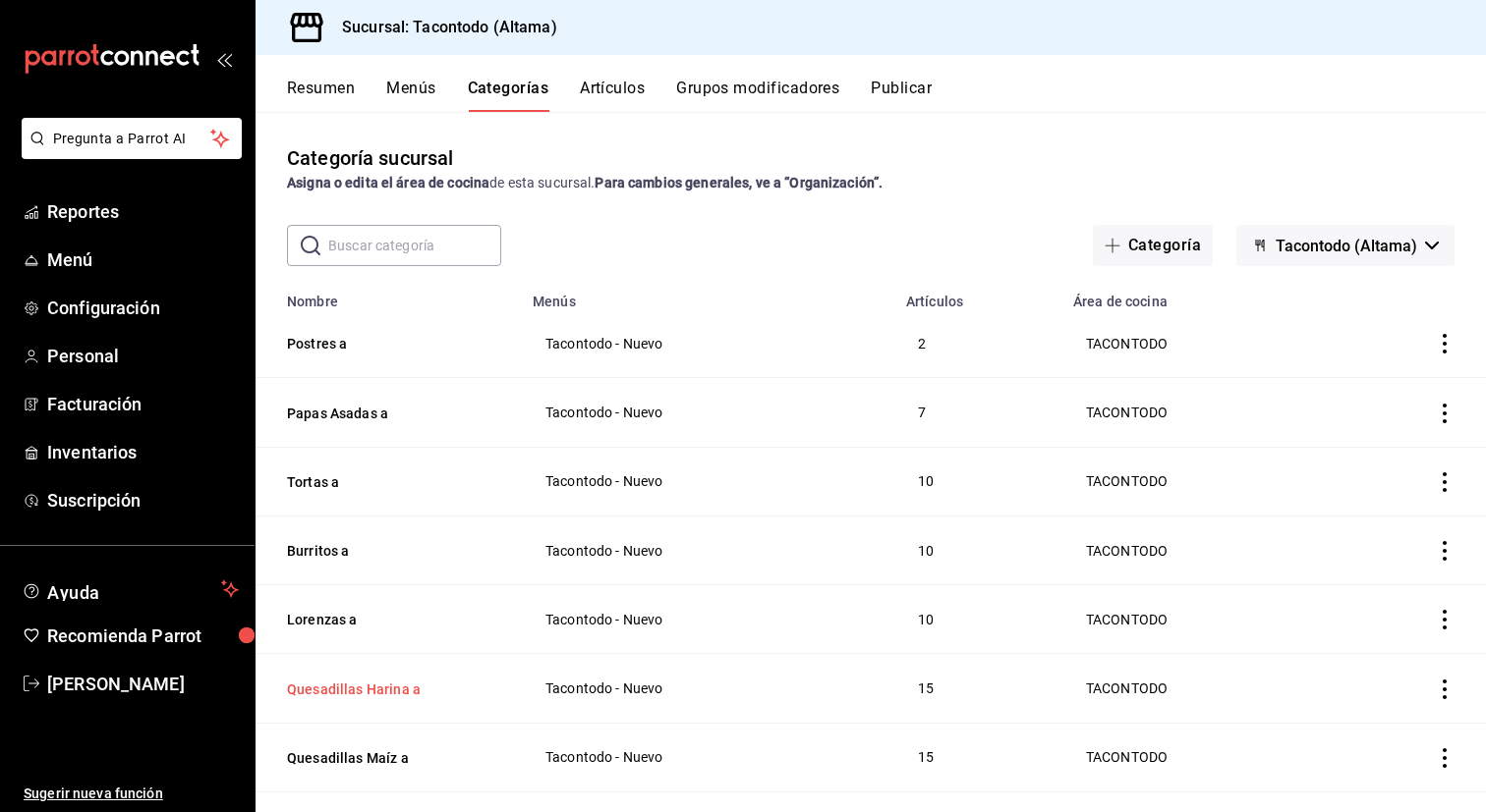
click at [394, 689] on button "Quesadillas Harina a" at bounding box center [385, 689] width 196 height 20
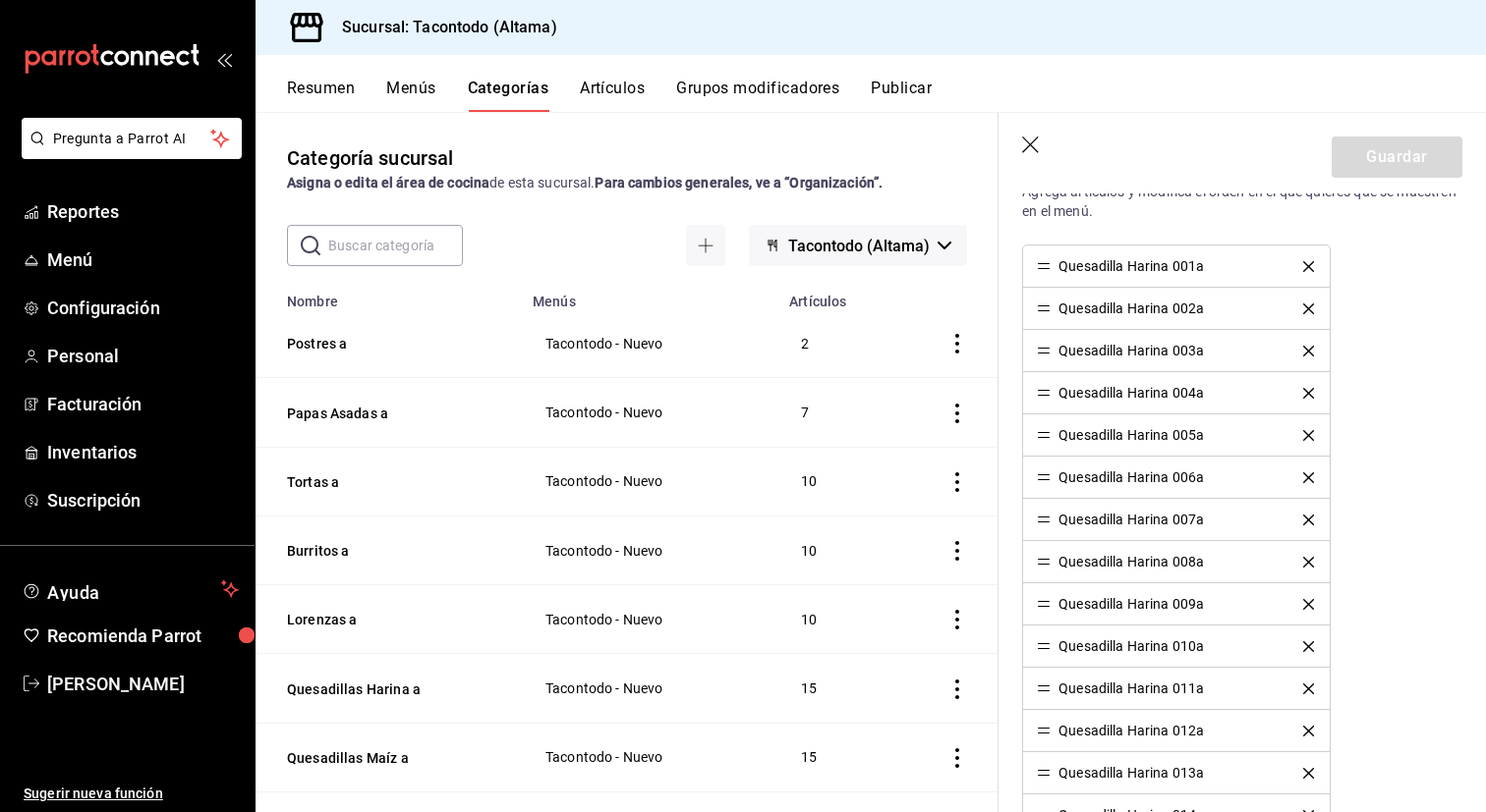
scroll to position [606, 0]
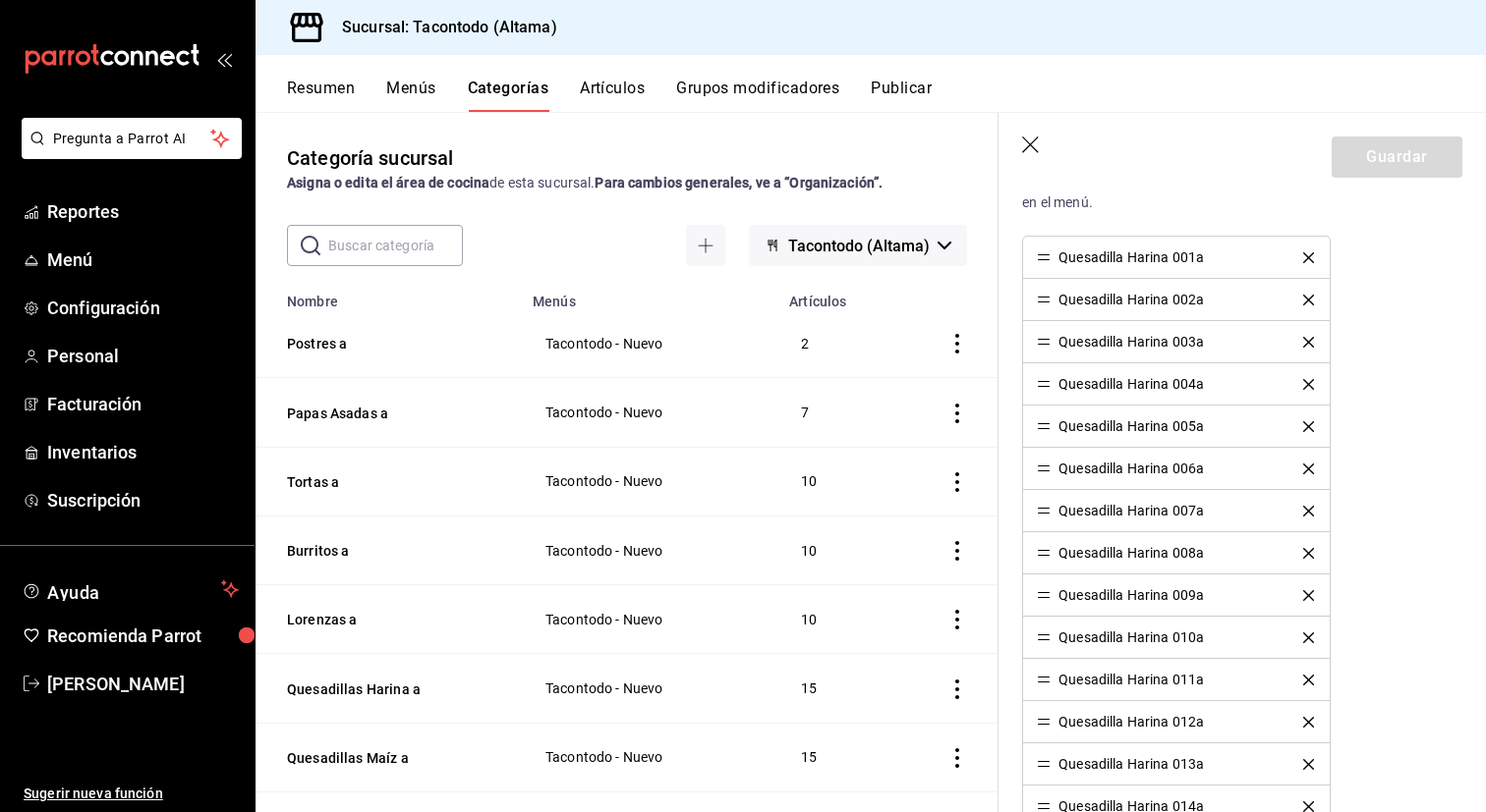
click at [1027, 148] on icon "button" at bounding box center [1032, 147] width 20 height 20
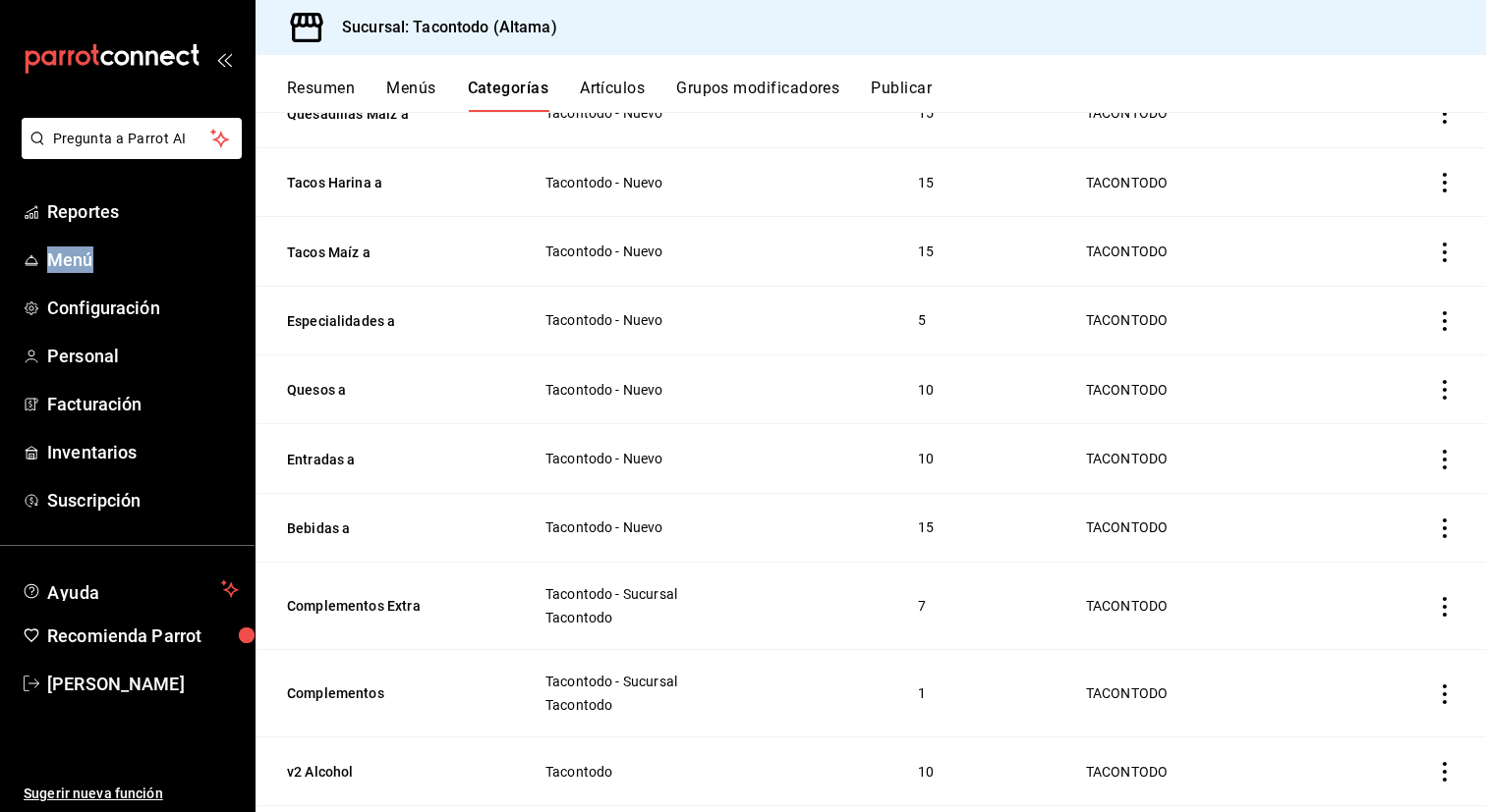
scroll to position [643, 0]
click at [631, 86] on button "Artículos" at bounding box center [611, 95] width 64 height 34
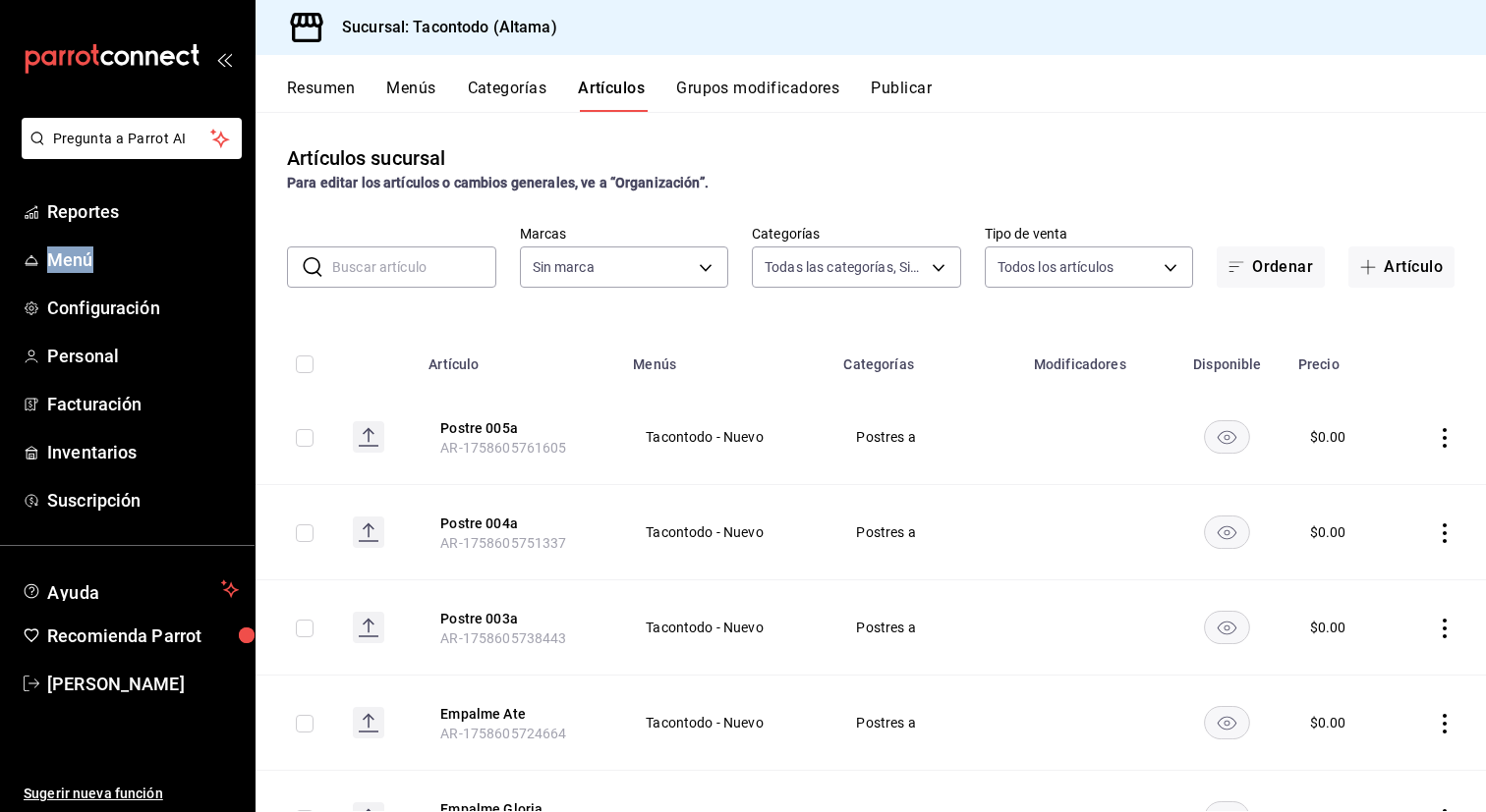
type input "ea7f118b-53d1-4281-a9de-b1bc2d85afad,d6f6d3a0-bfff-472c-8696-873cdd87f005,46ab6…"
type input "56f755ab-7396-4f10-bb3c-049bffdbebb5"
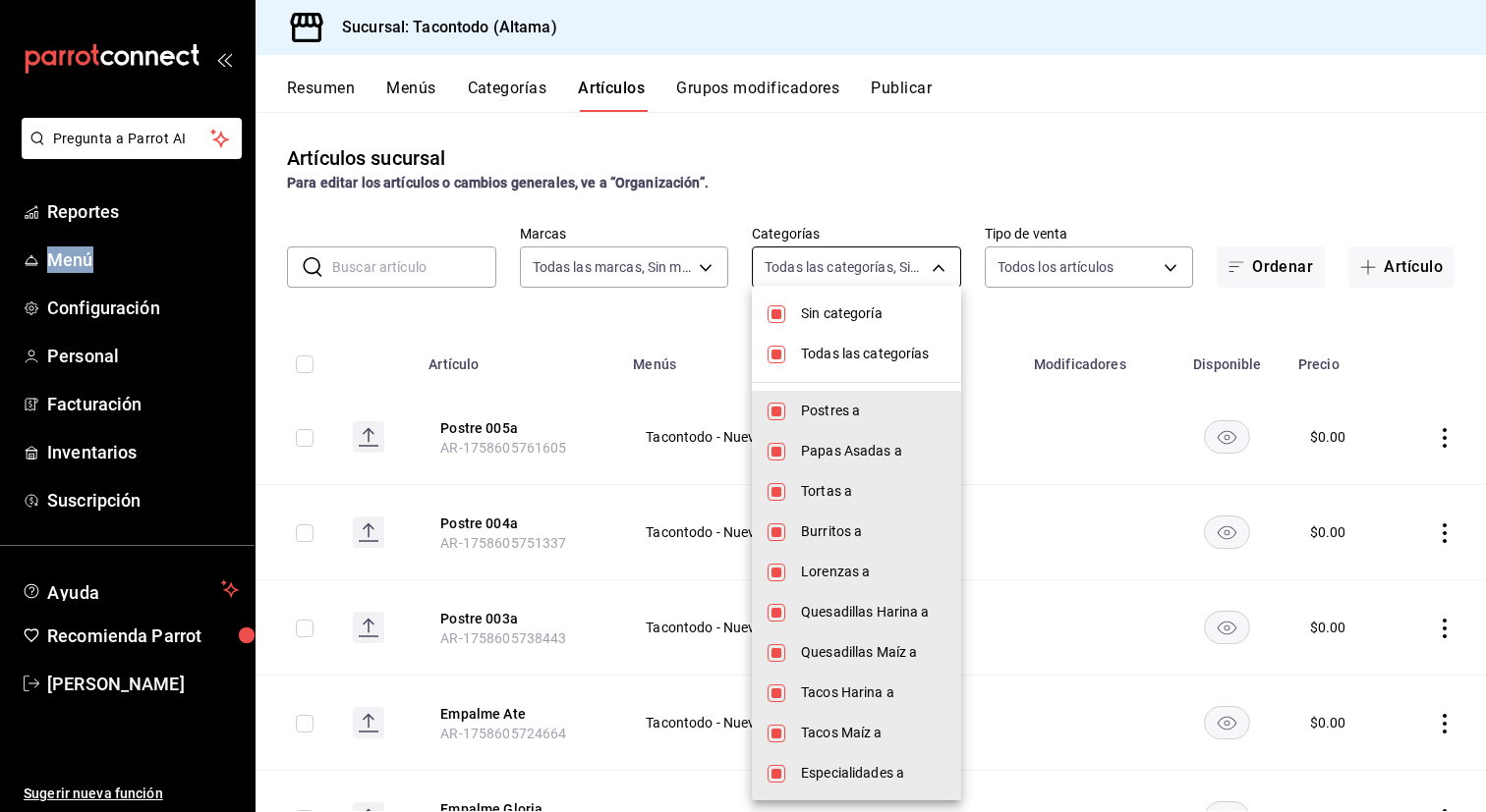
click at [940, 271] on body "Pregunta a Parrot AI Reportes Menú Configuración Personal Facturación Inventari…" at bounding box center [743, 406] width 1486 height 812
click at [865, 339] on li "Todas las categorías" at bounding box center [856, 354] width 209 height 41
checkbox input "false"
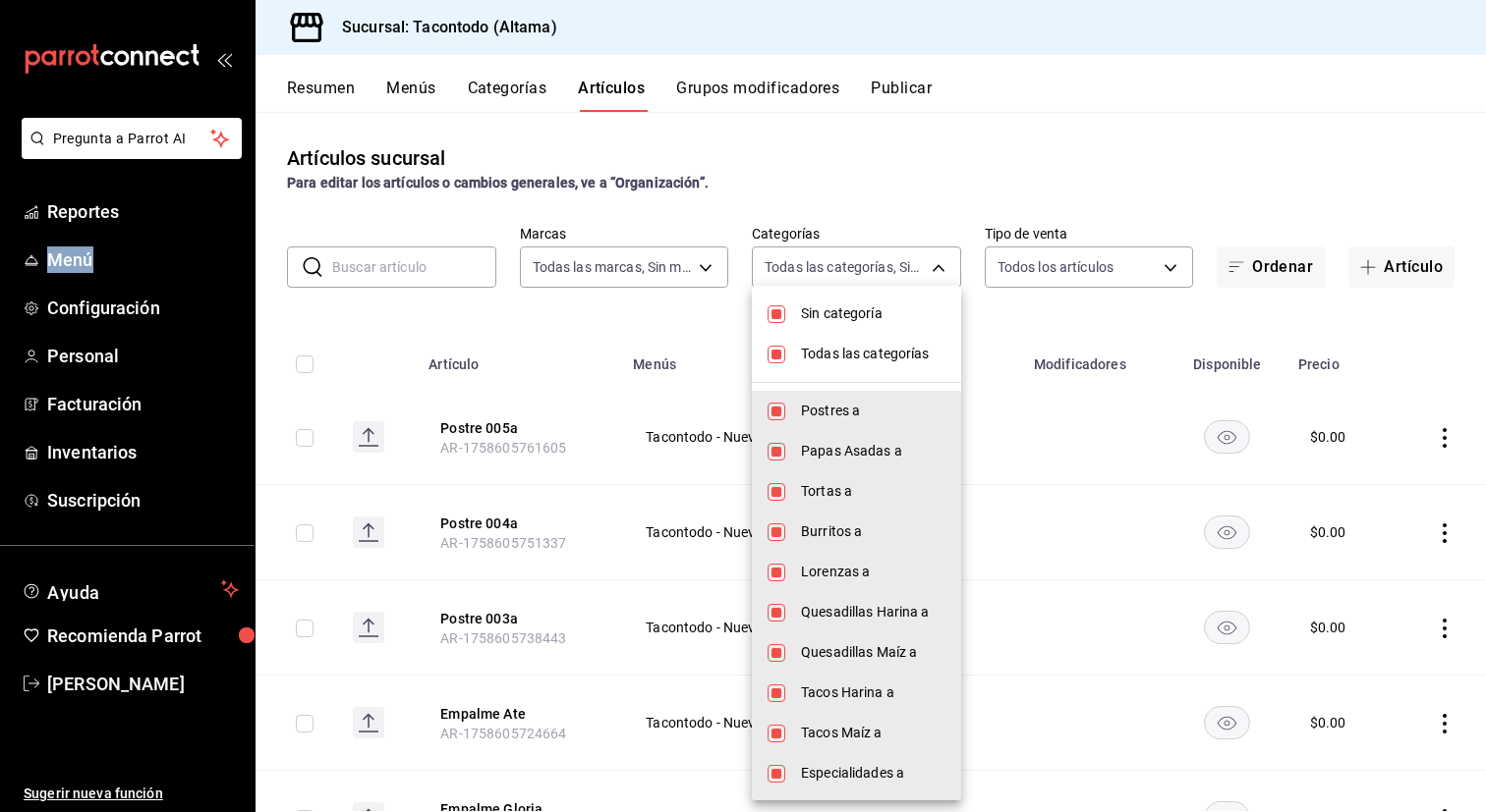
checkbox input "false"
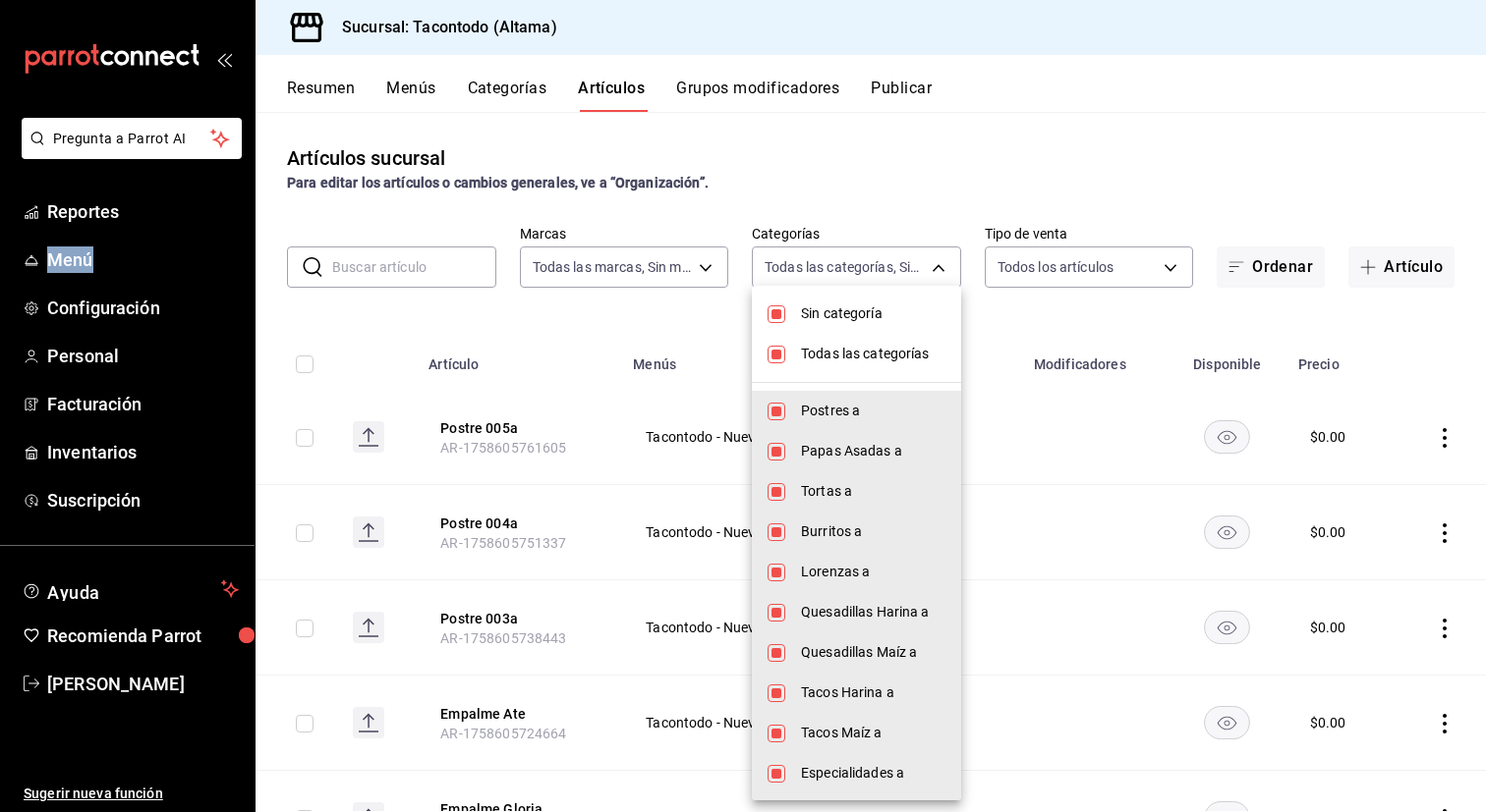
checkbox input "false"
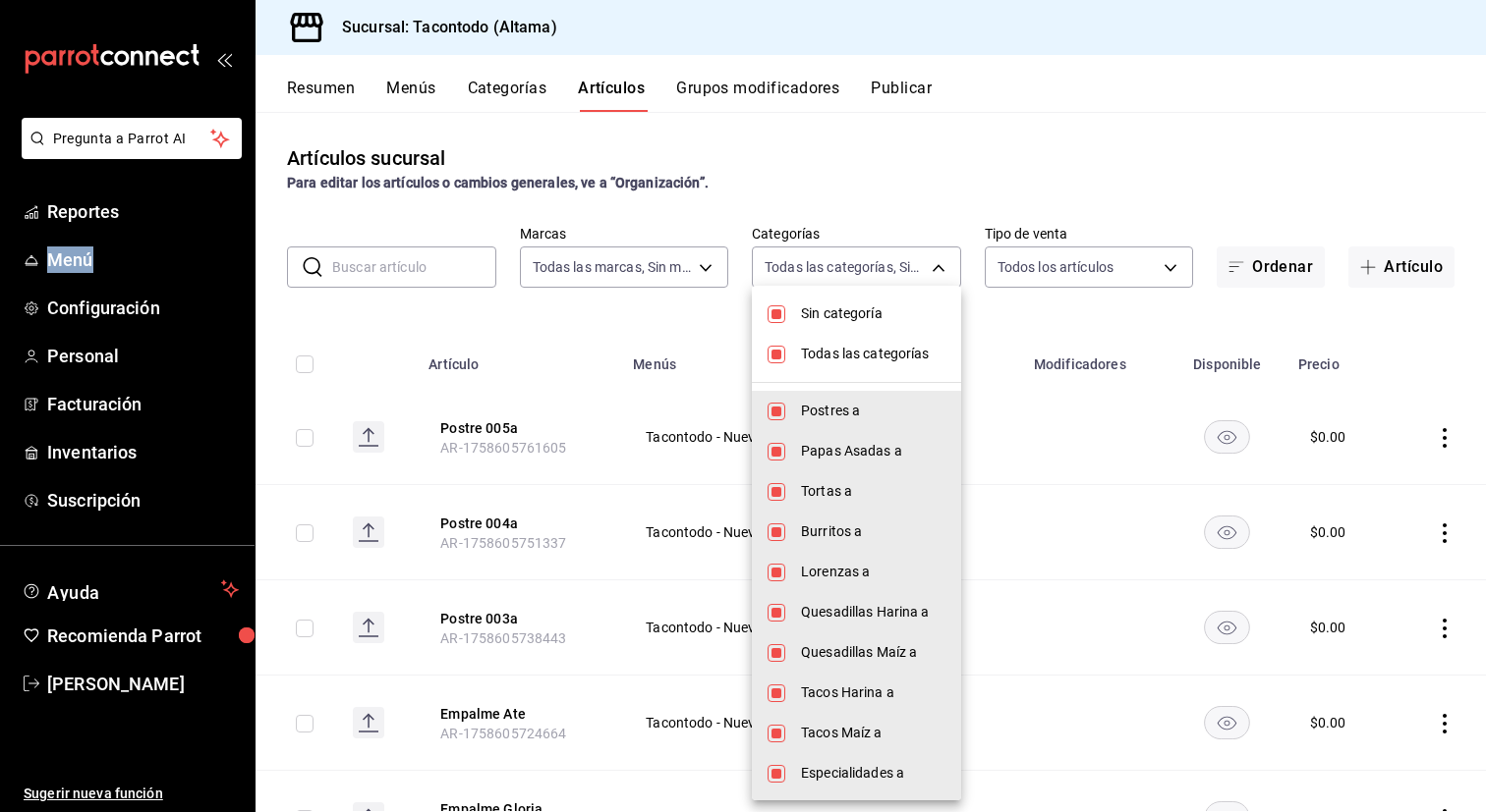
checkbox input "false"
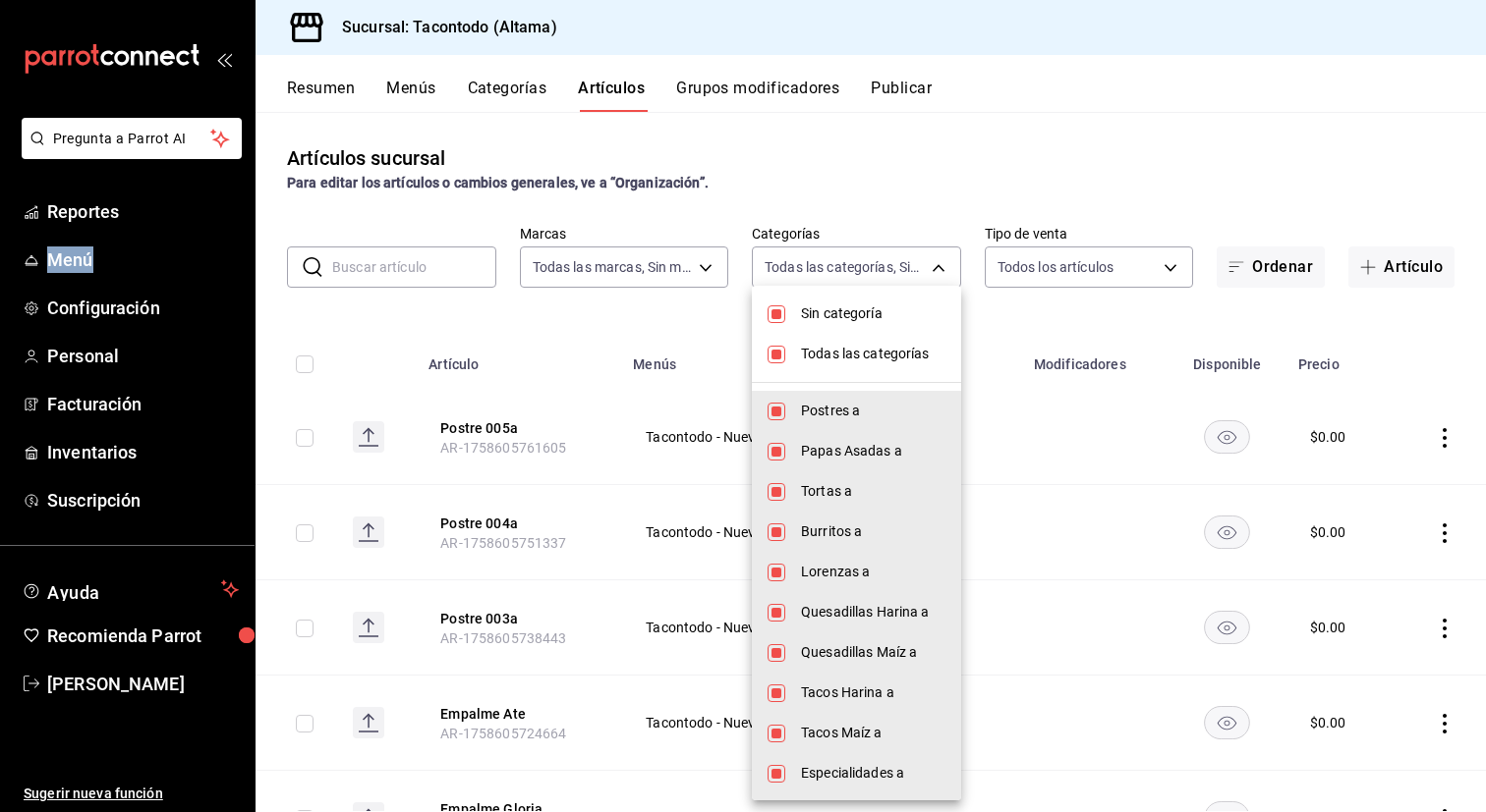
checkbox input "false"
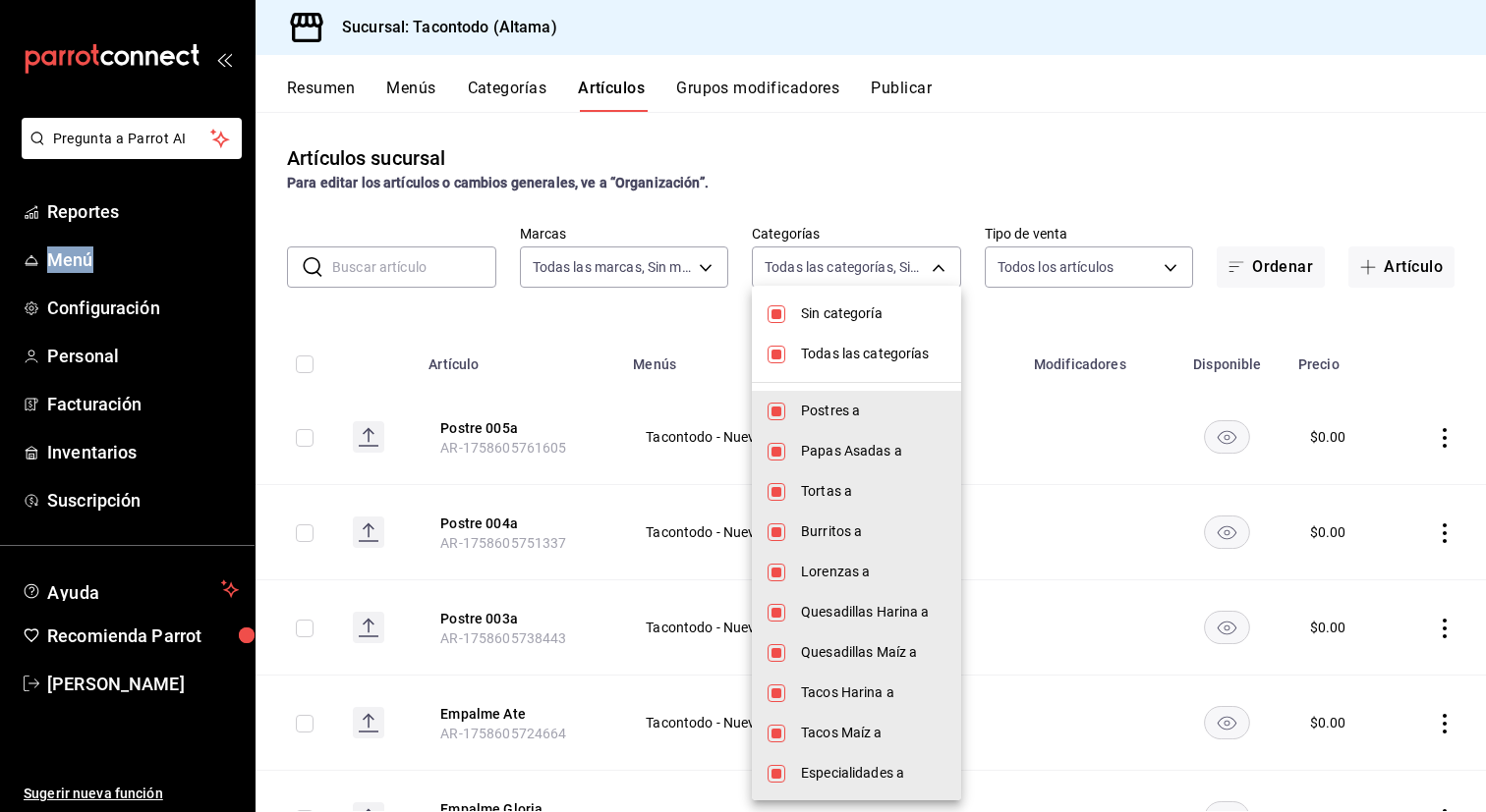
checkbox input "false"
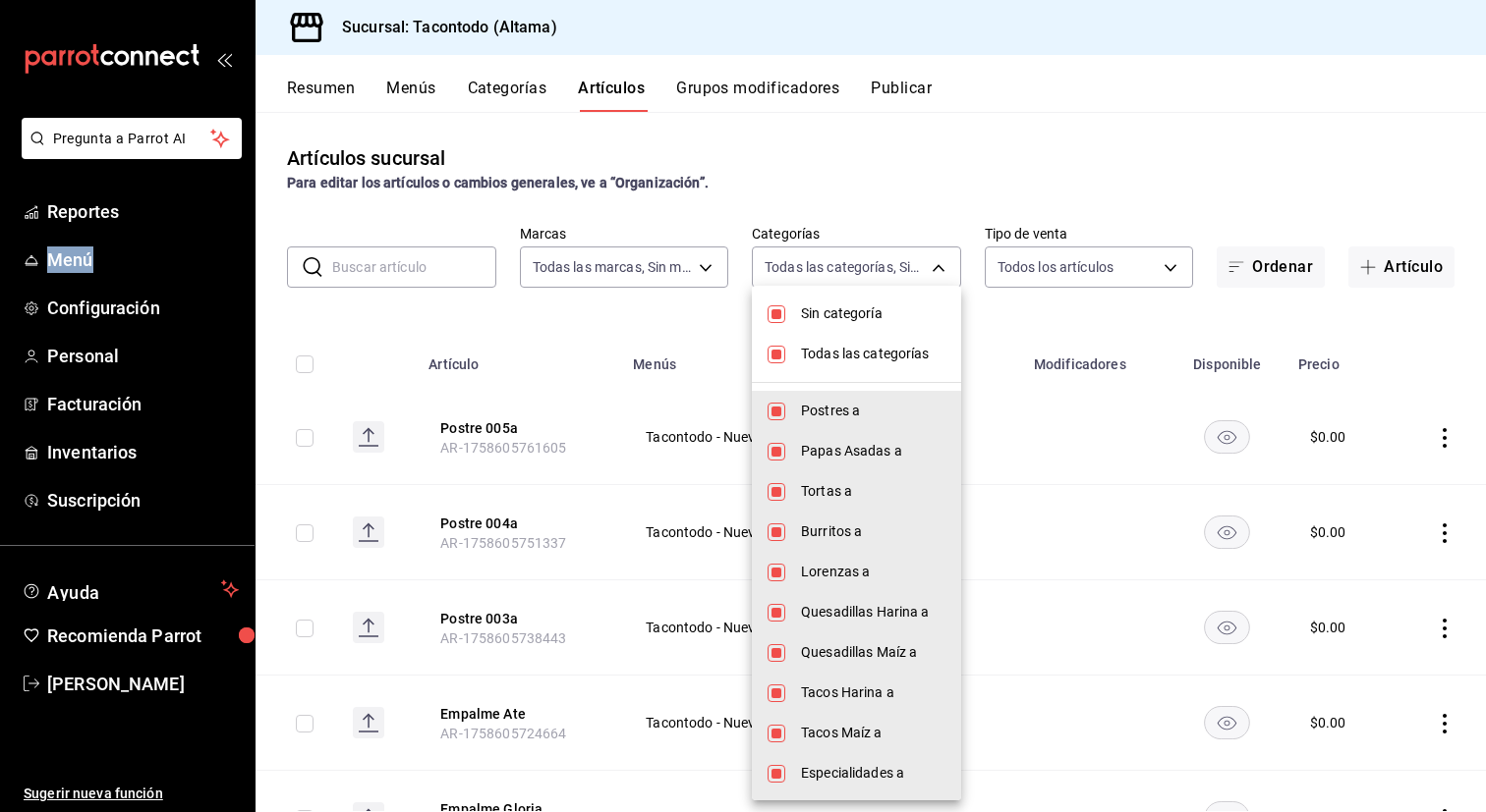
checkbox input "false"
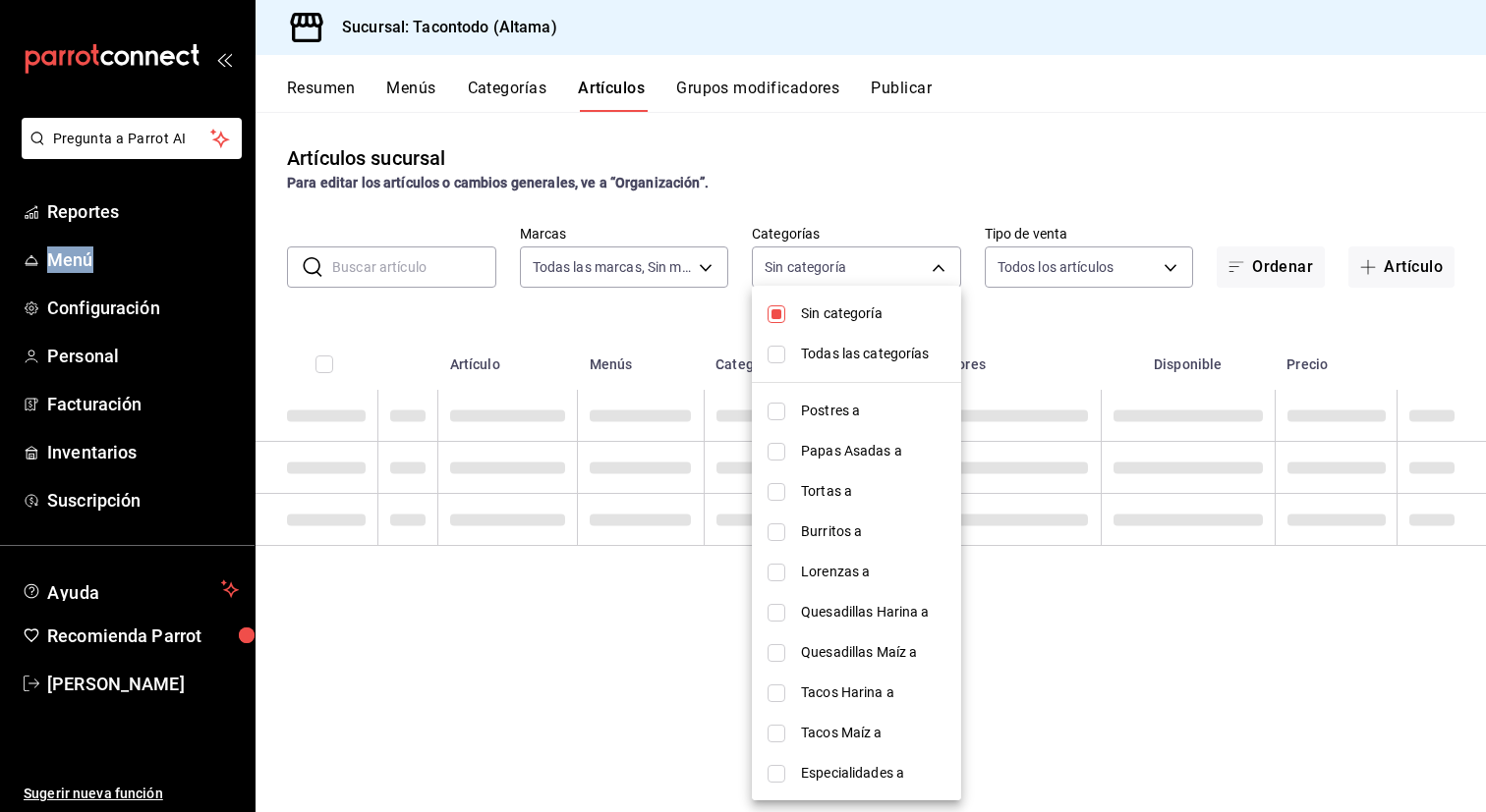
click at [866, 317] on span "Sin categoría" at bounding box center [873, 313] width 145 height 21
checkbox input "false"
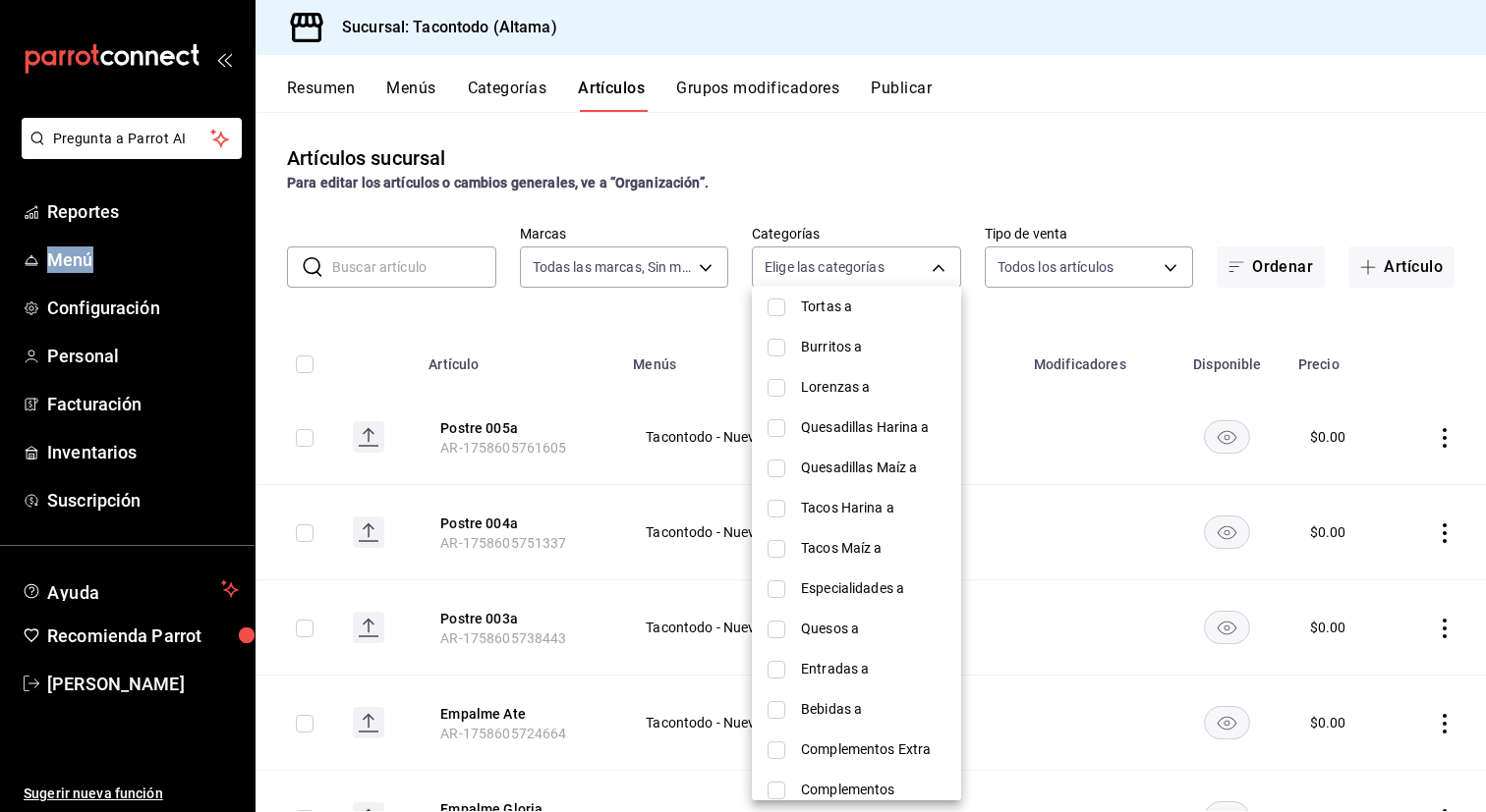
scroll to position [212, 0]
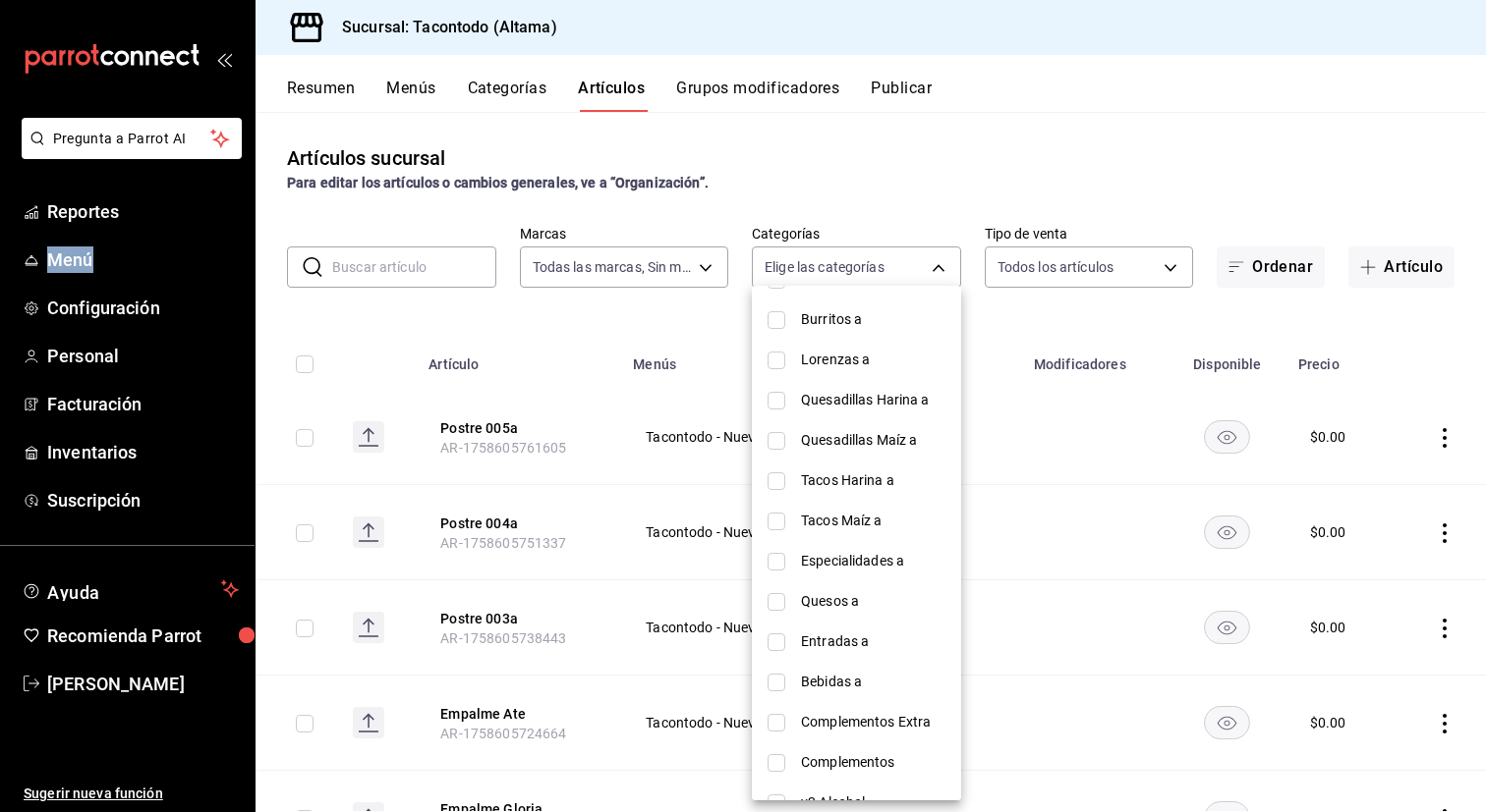
click at [855, 684] on span "Bebidas a" at bounding box center [873, 681] width 145 height 21
type input "76966d1c-a287-4d91-b2e6-83ff0a33f6c6"
checkbox input "true"
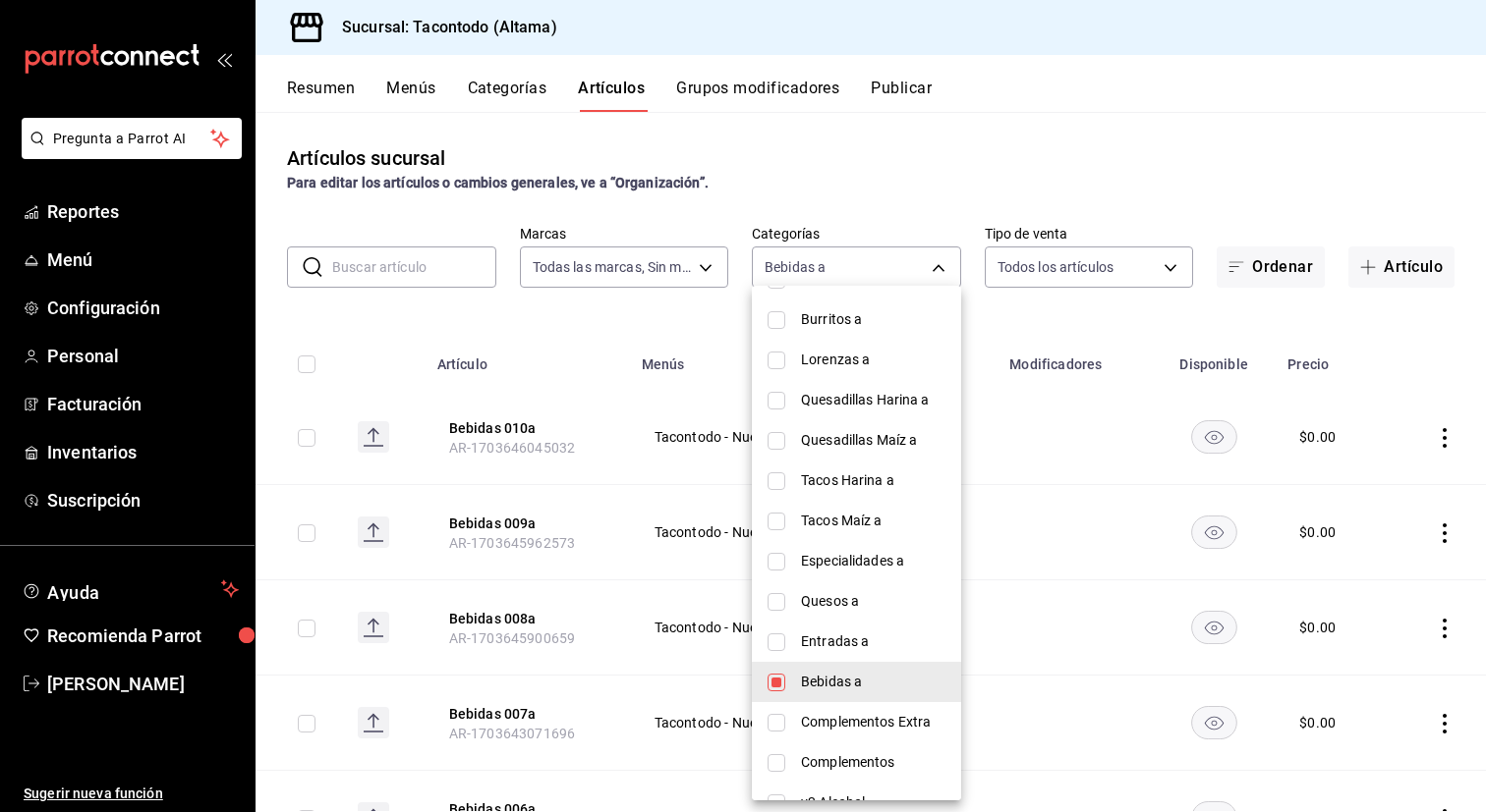
click at [1040, 526] on div at bounding box center [743, 406] width 1486 height 812
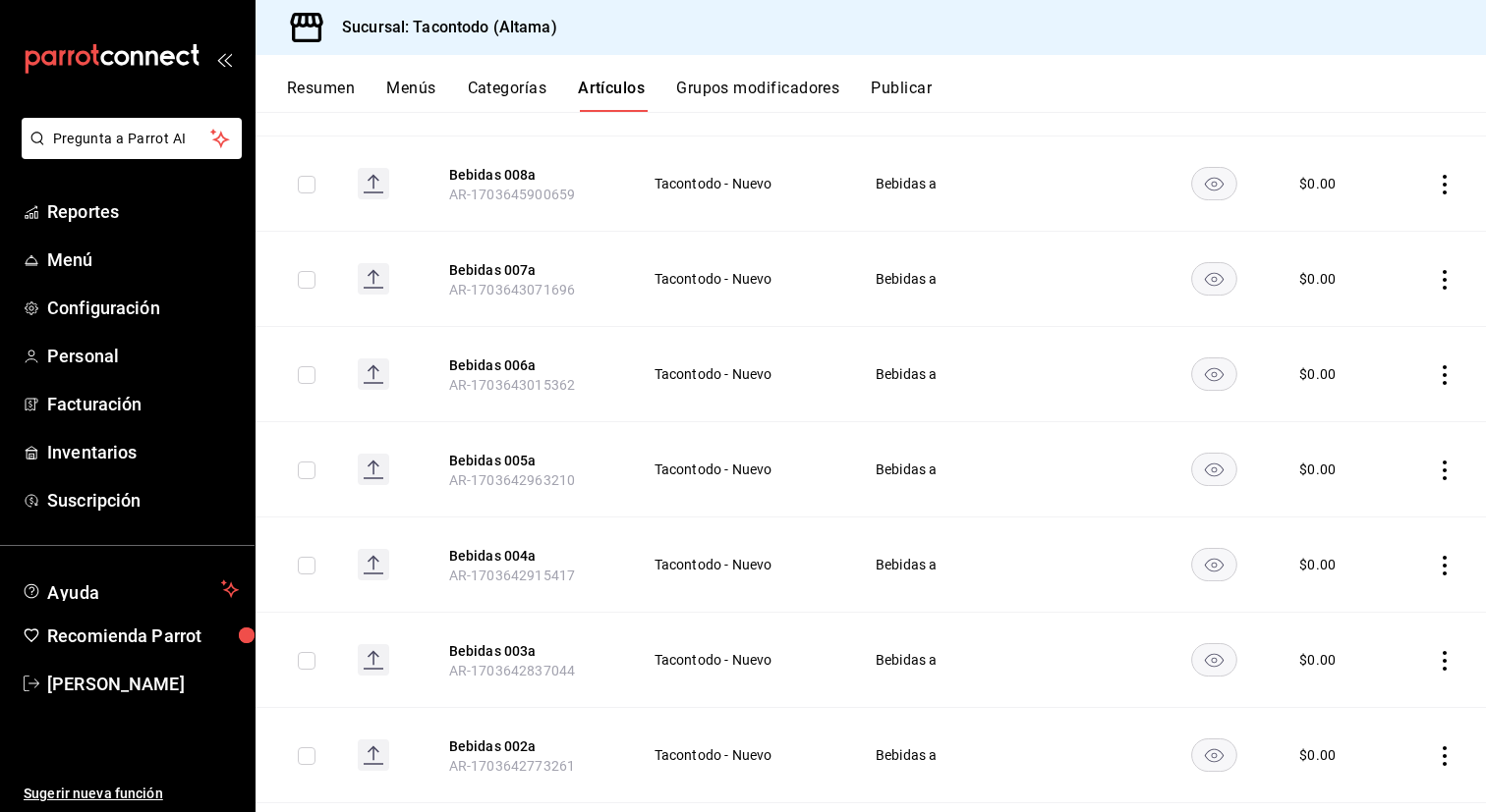
scroll to position [1054, 0]
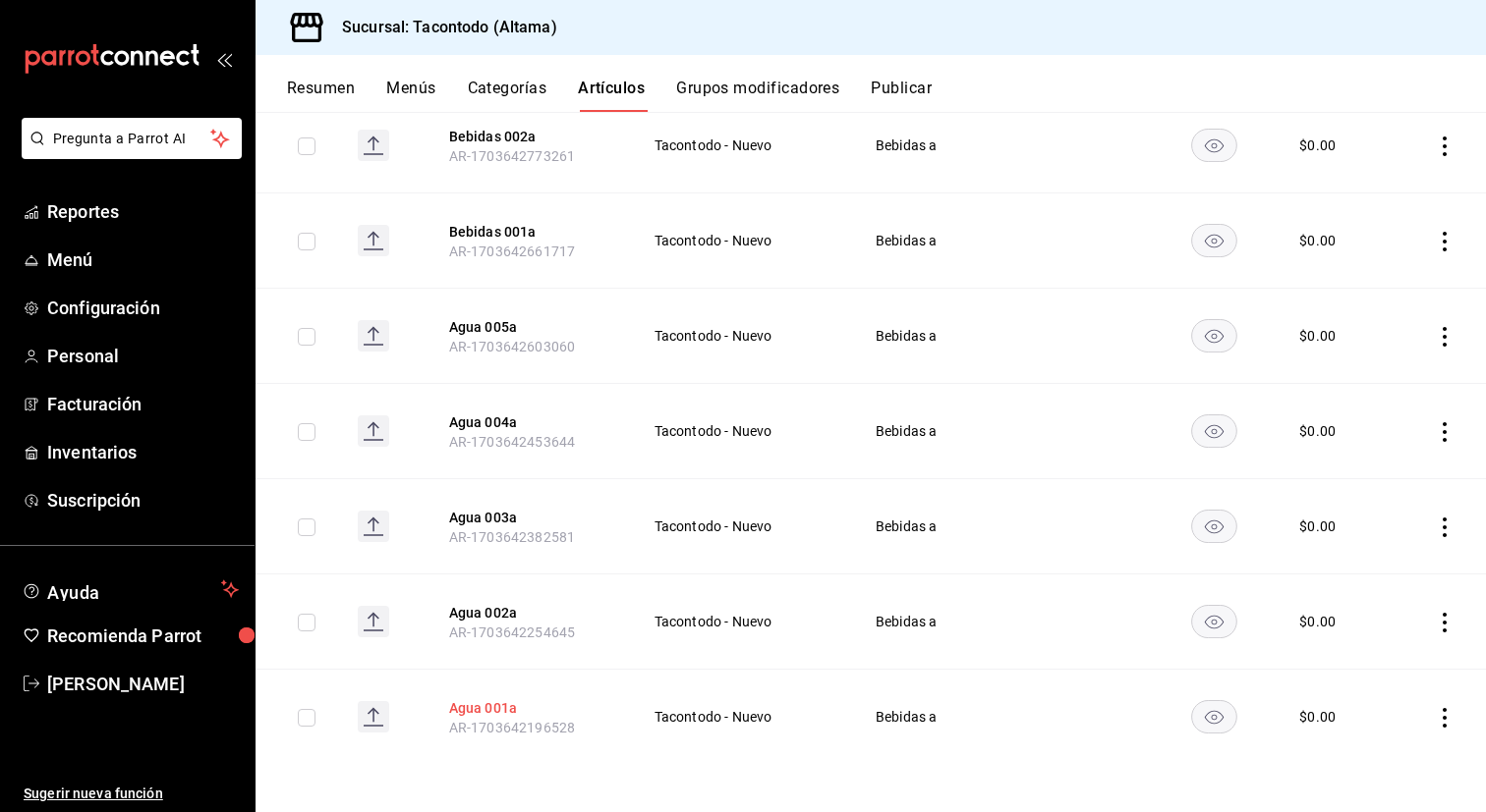
click at [475, 703] on button "Agua 001a" at bounding box center [527, 708] width 158 height 20
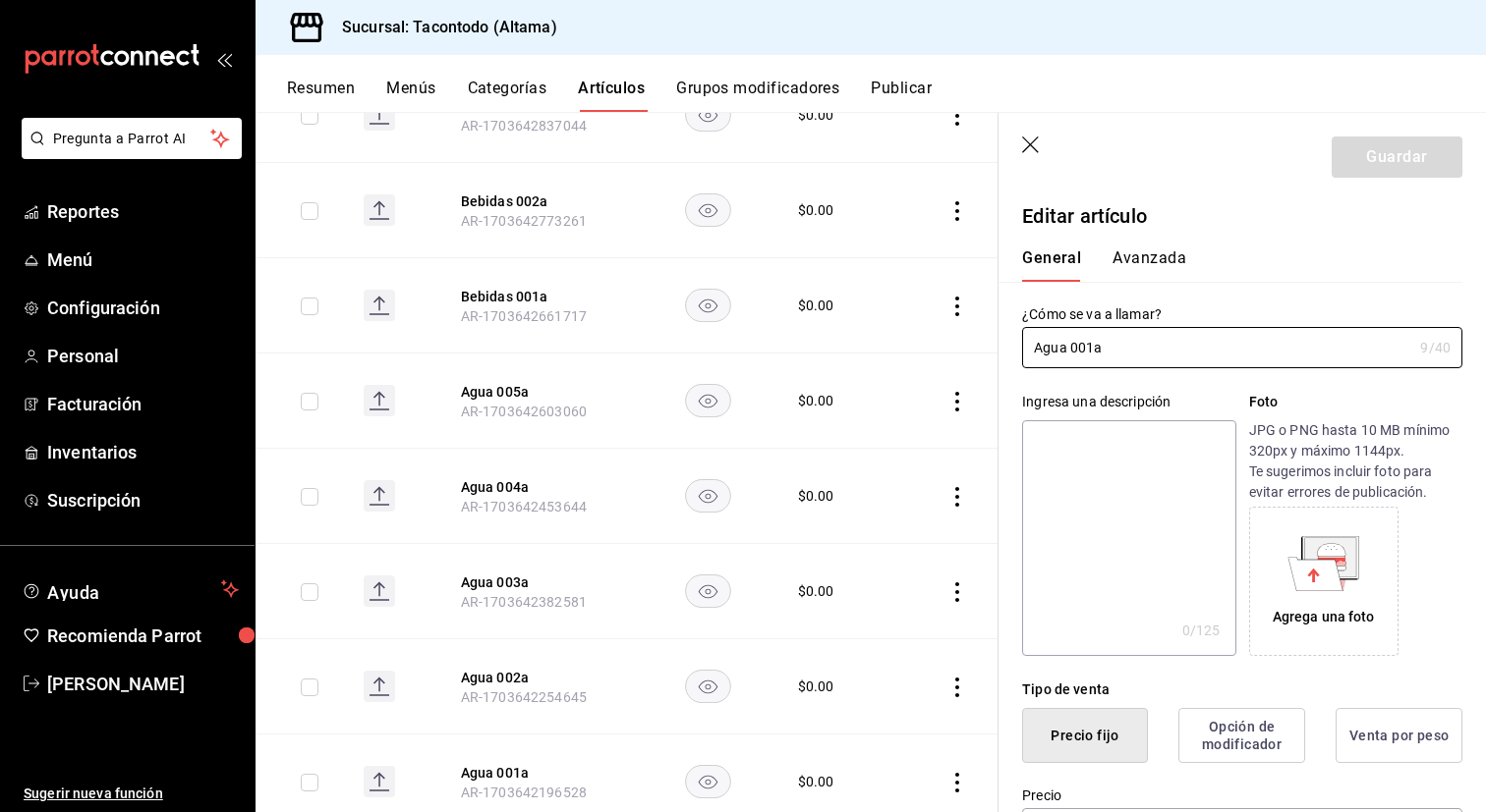
type input "$0.00"
click at [1085, 352] on input "Agua 001a" at bounding box center [1218, 348] width 390 height 40
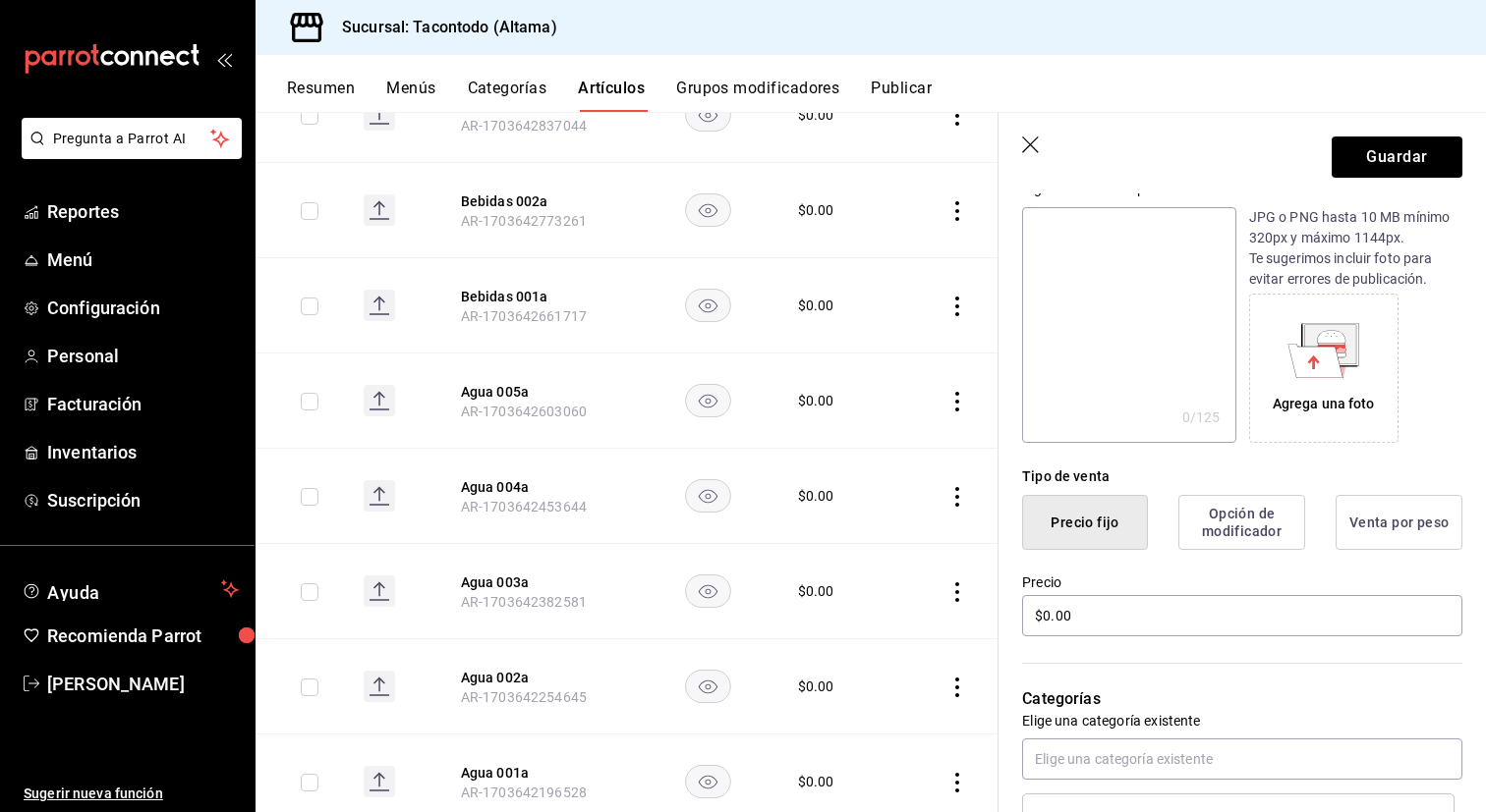
scroll to position [220, 0]
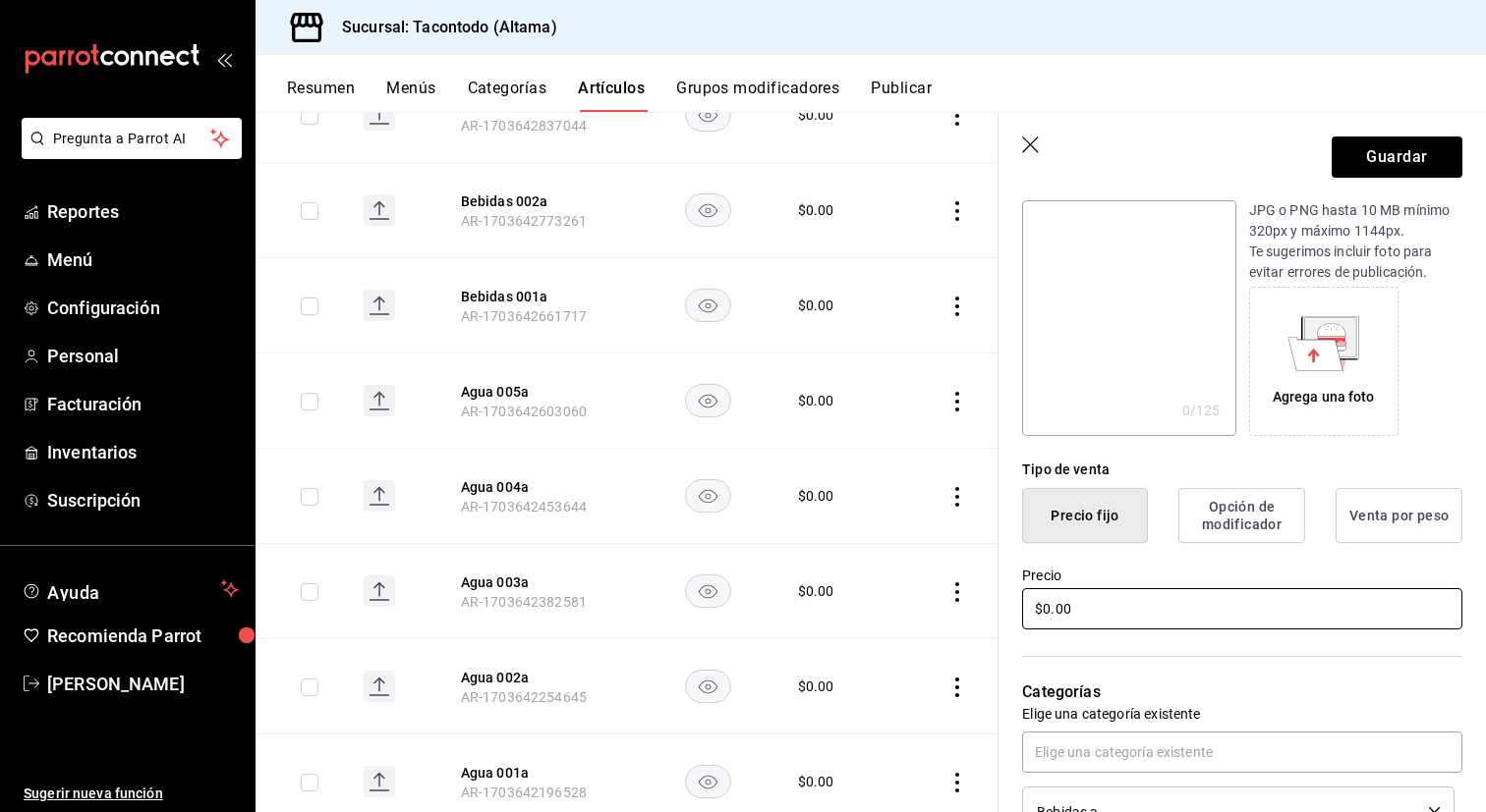
type input "Agua Jamaica a"
click at [1096, 599] on input "$0.00" at bounding box center [1242, 609] width 440 height 42
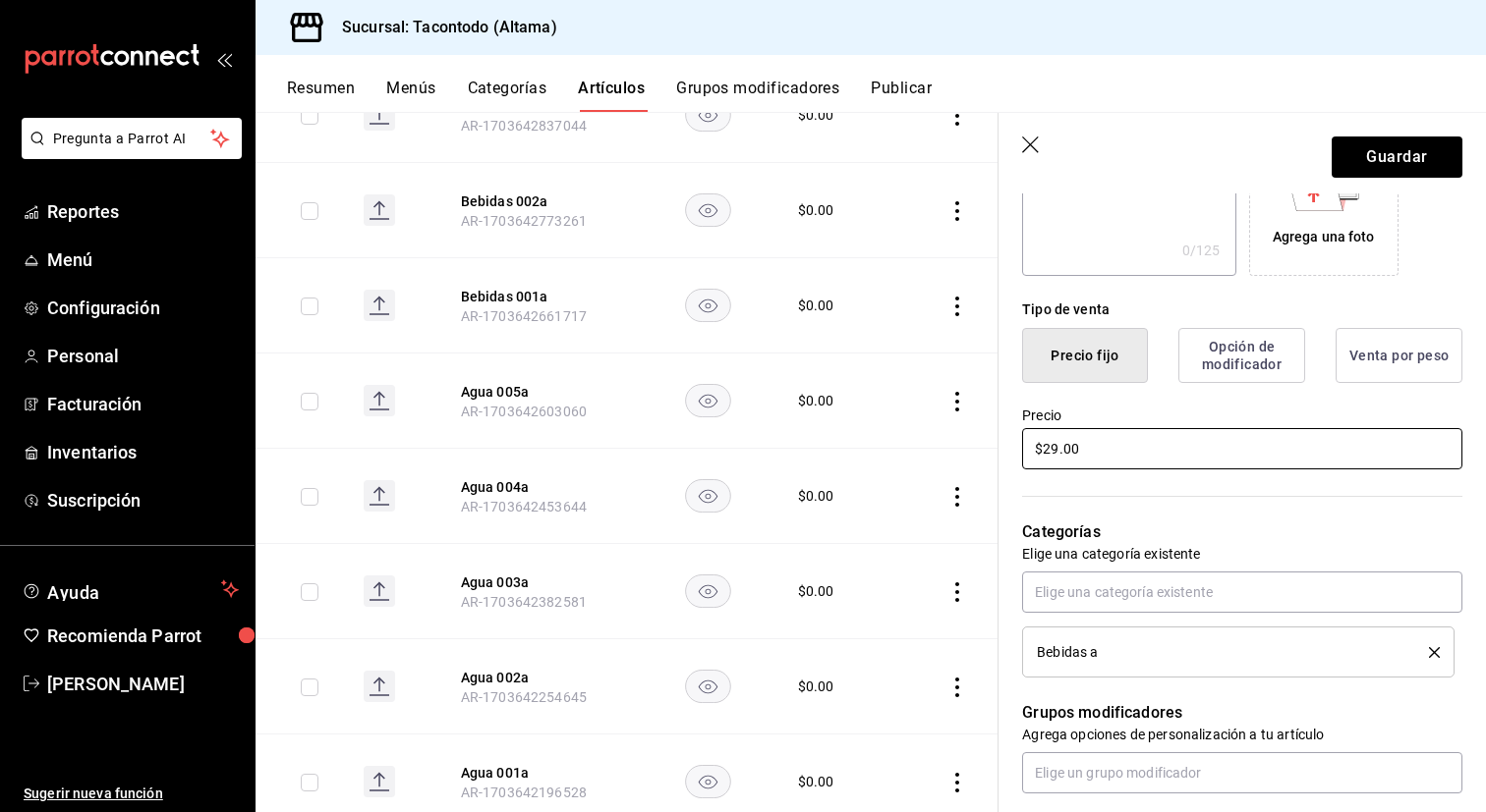
scroll to position [442, 0]
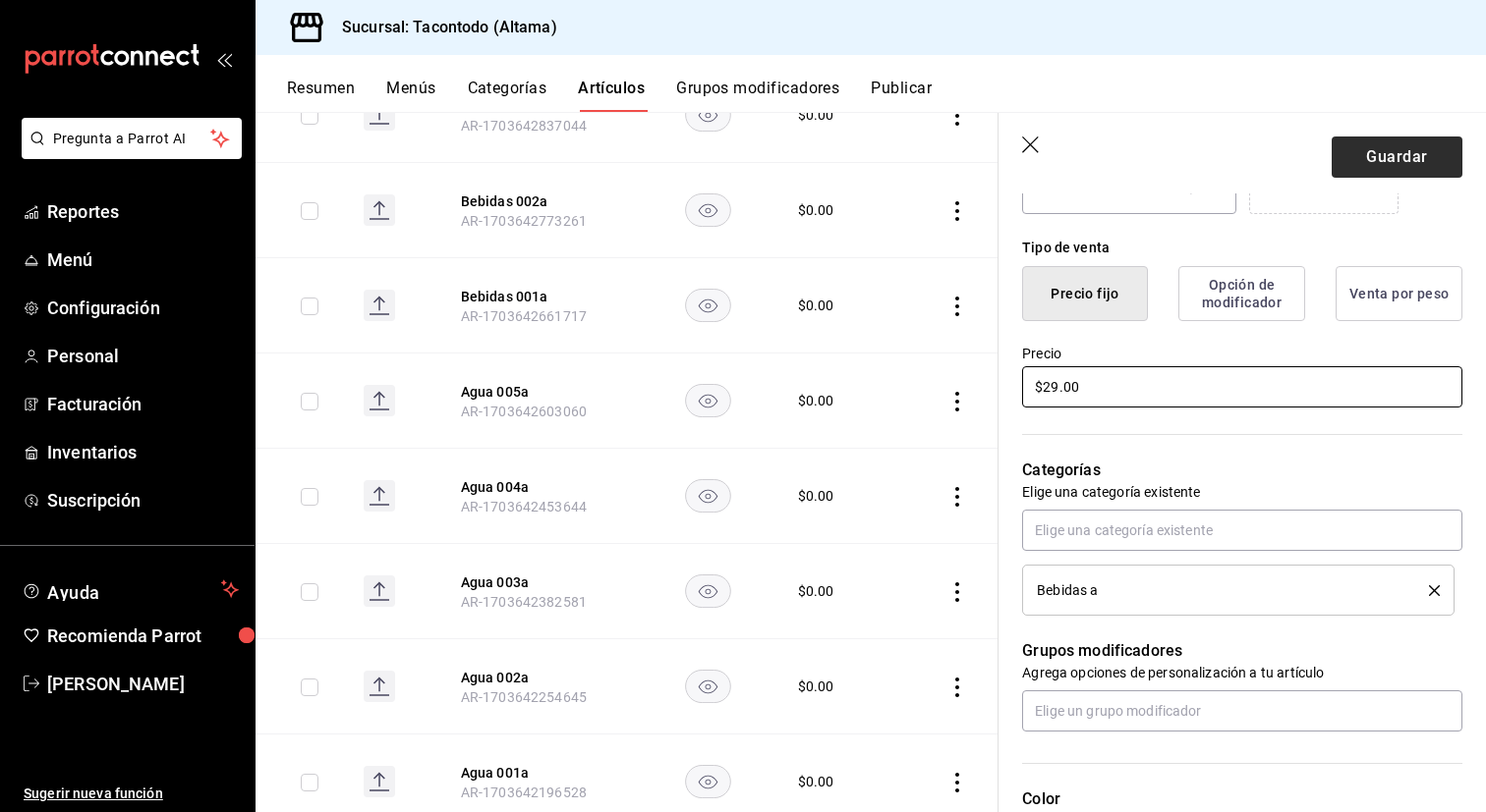
type input "$29.00"
click at [1405, 152] on button "Guardar" at bounding box center [1397, 157] width 131 height 42
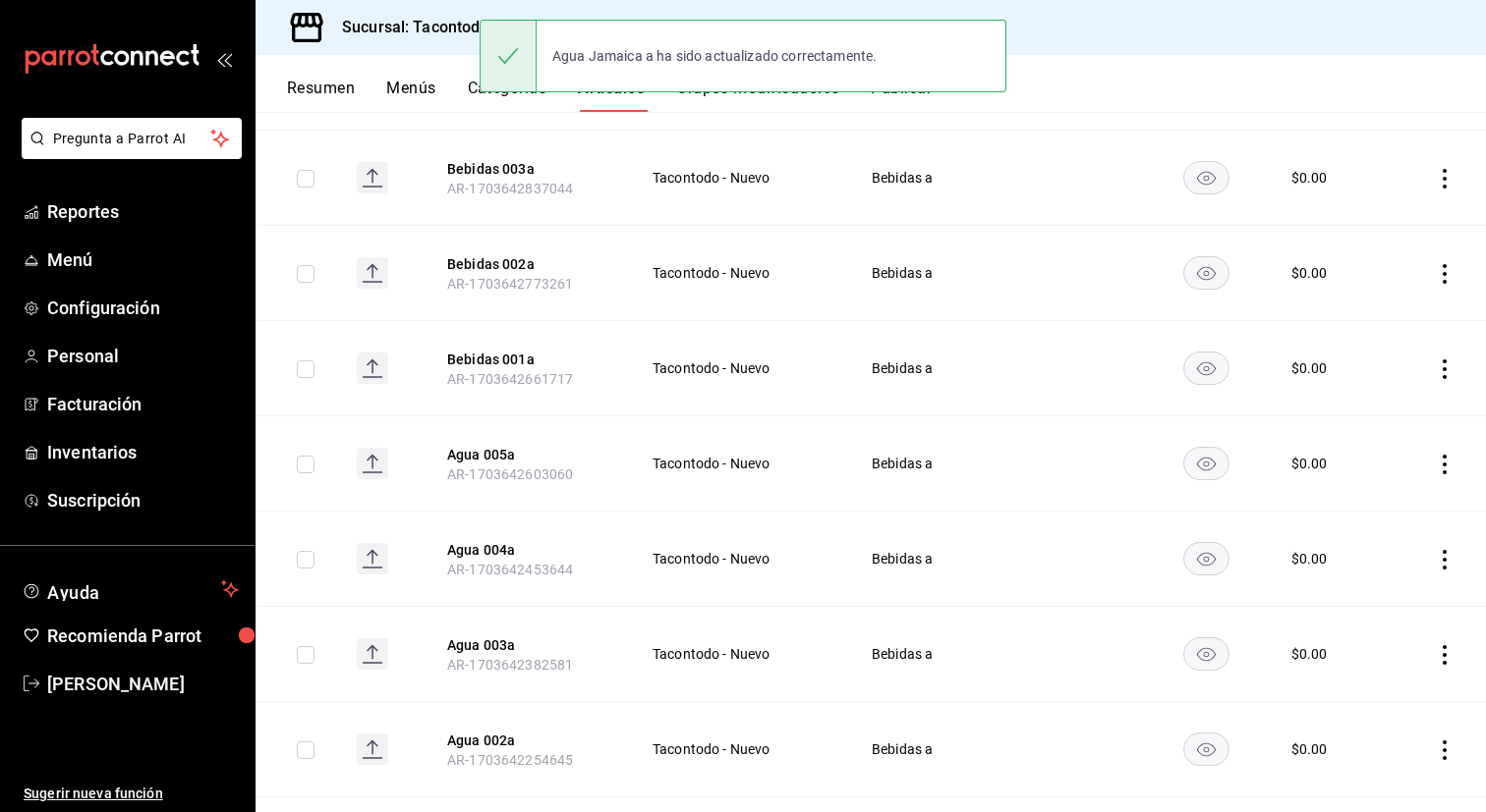
scroll to position [1054, 0]
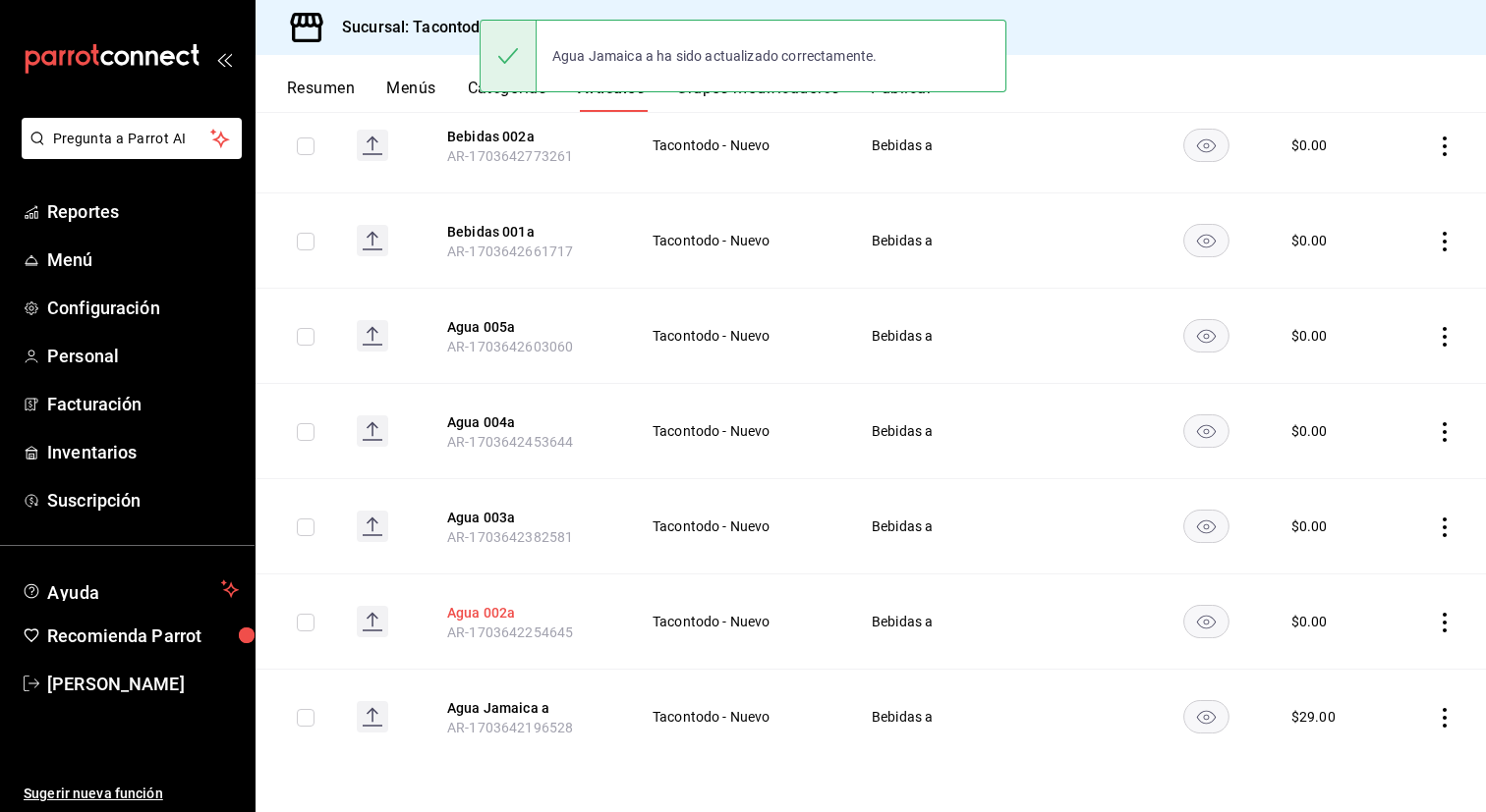
click at [494, 605] on button "Agua 002a" at bounding box center [525, 613] width 158 height 20
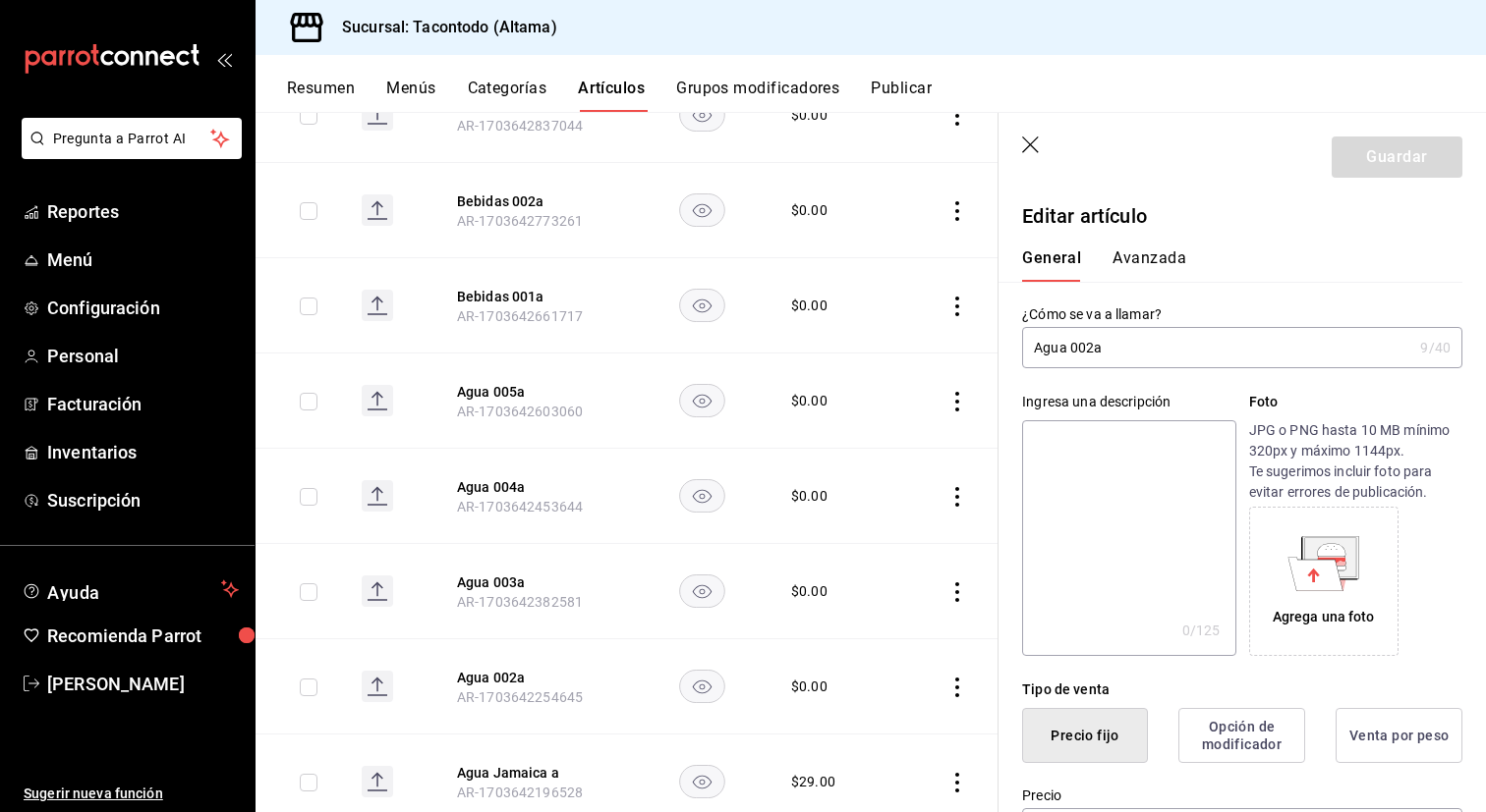
drag, startPoint x: 1092, startPoint y: 352, endPoint x: 1072, endPoint y: 351, distance: 20.0
click at [1072, 351] on input "Agua 002a" at bounding box center [1218, 348] width 390 height 40
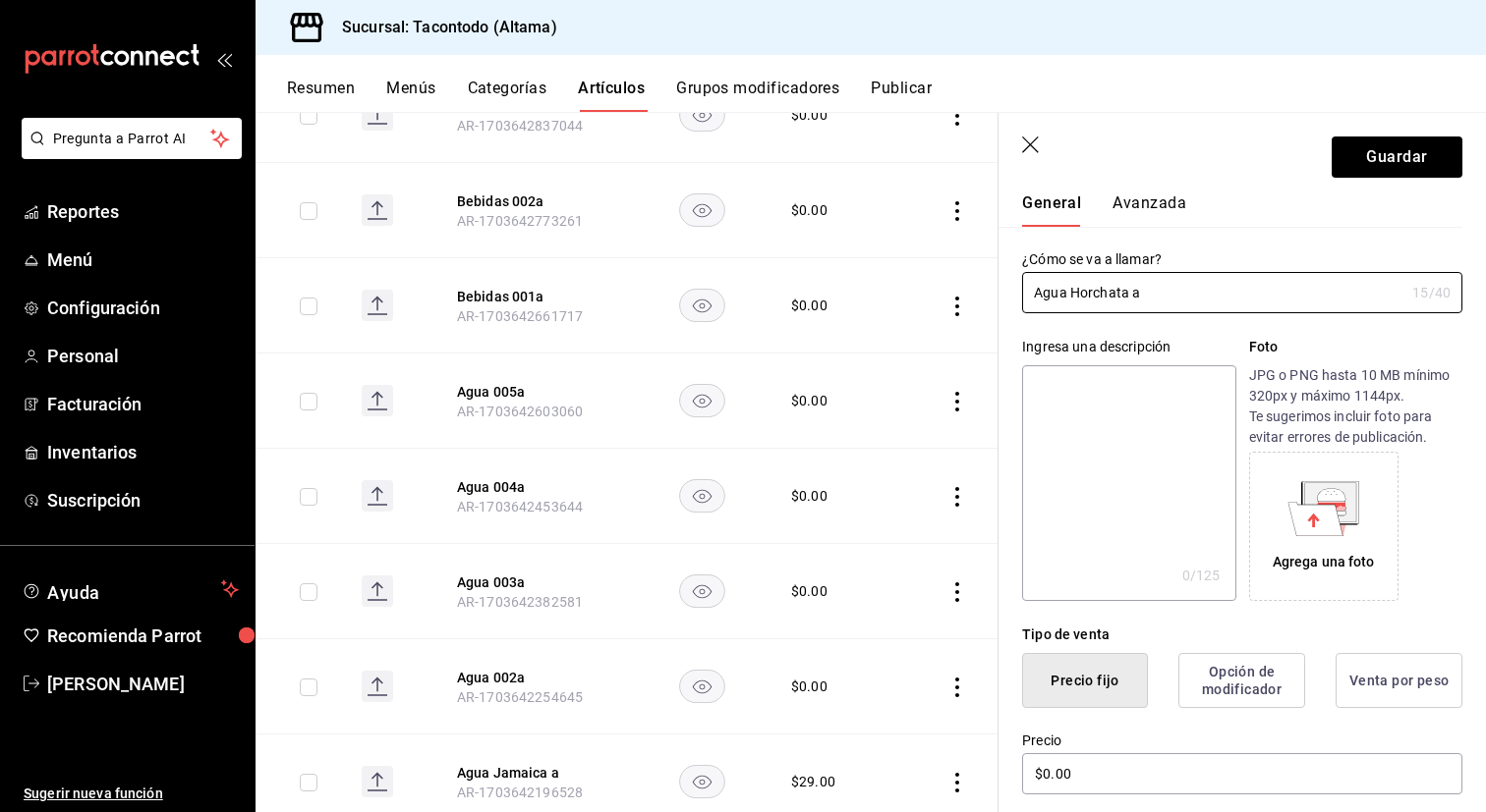
scroll to position [79, 0]
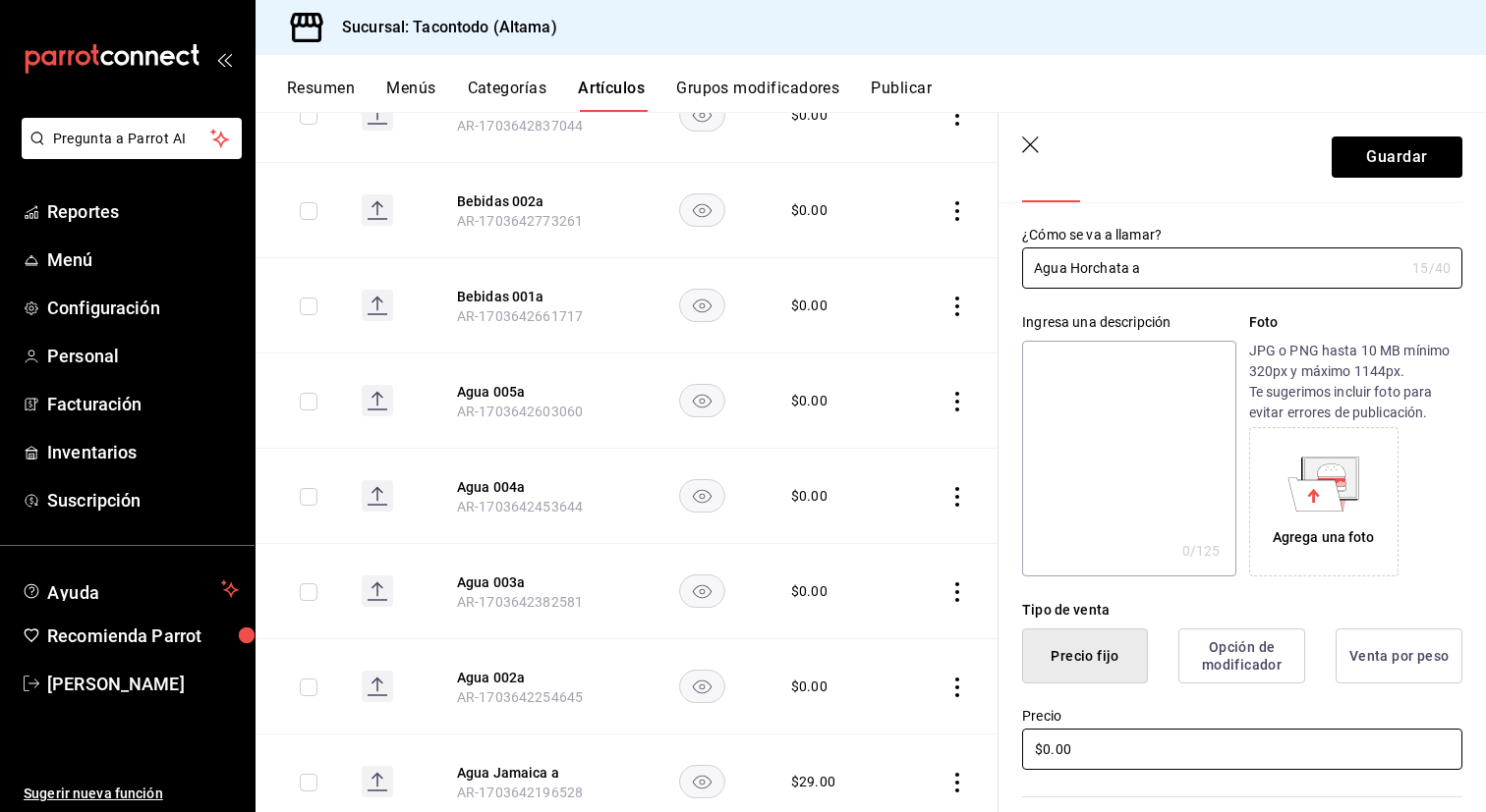
type input "Agua Horchata a"
click at [1095, 736] on input "$0.00" at bounding box center [1242, 750] width 440 height 42
paste input "29"
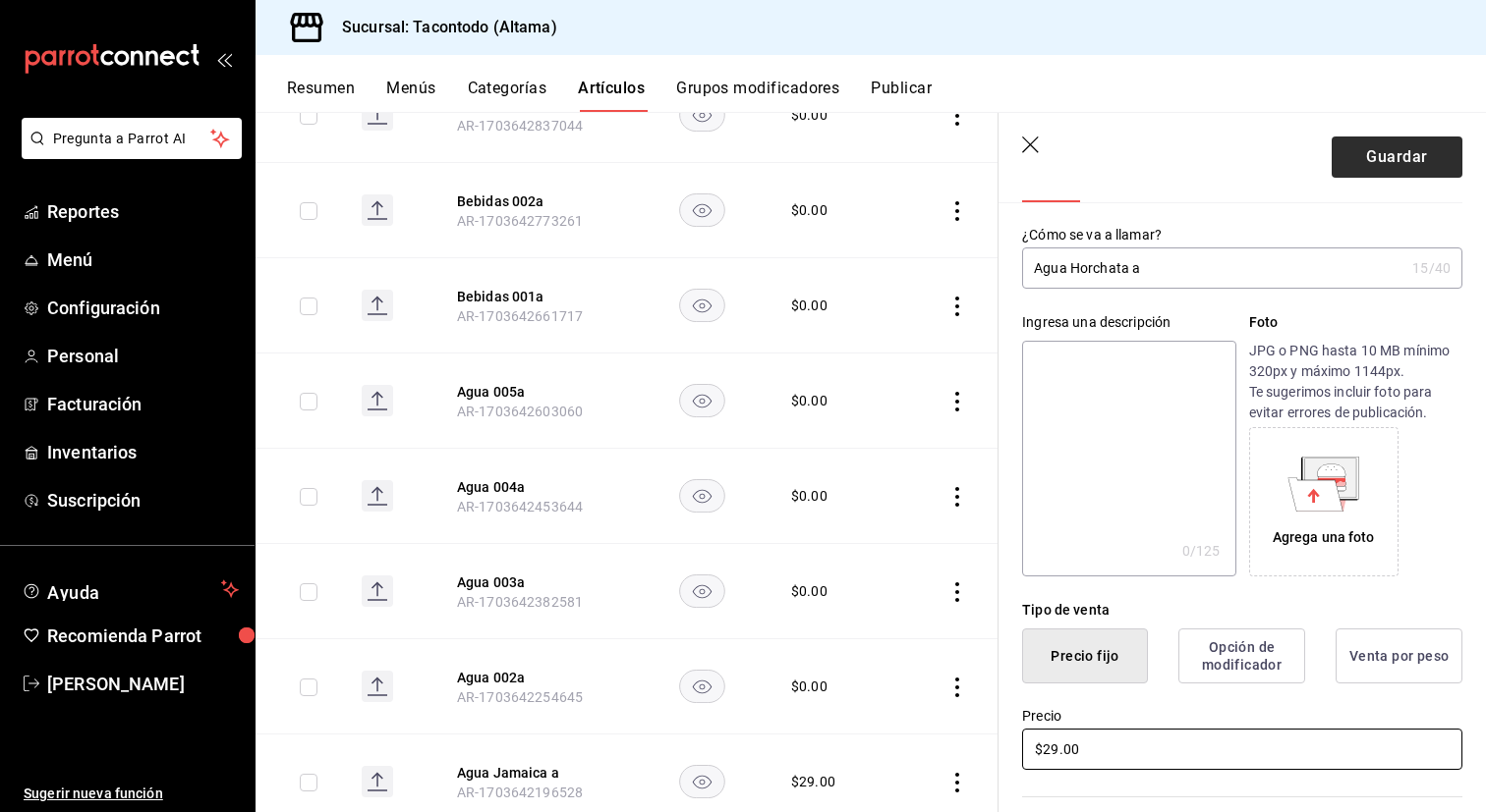
type input "$29.00"
click at [1353, 152] on button "Guardar" at bounding box center [1397, 157] width 131 height 42
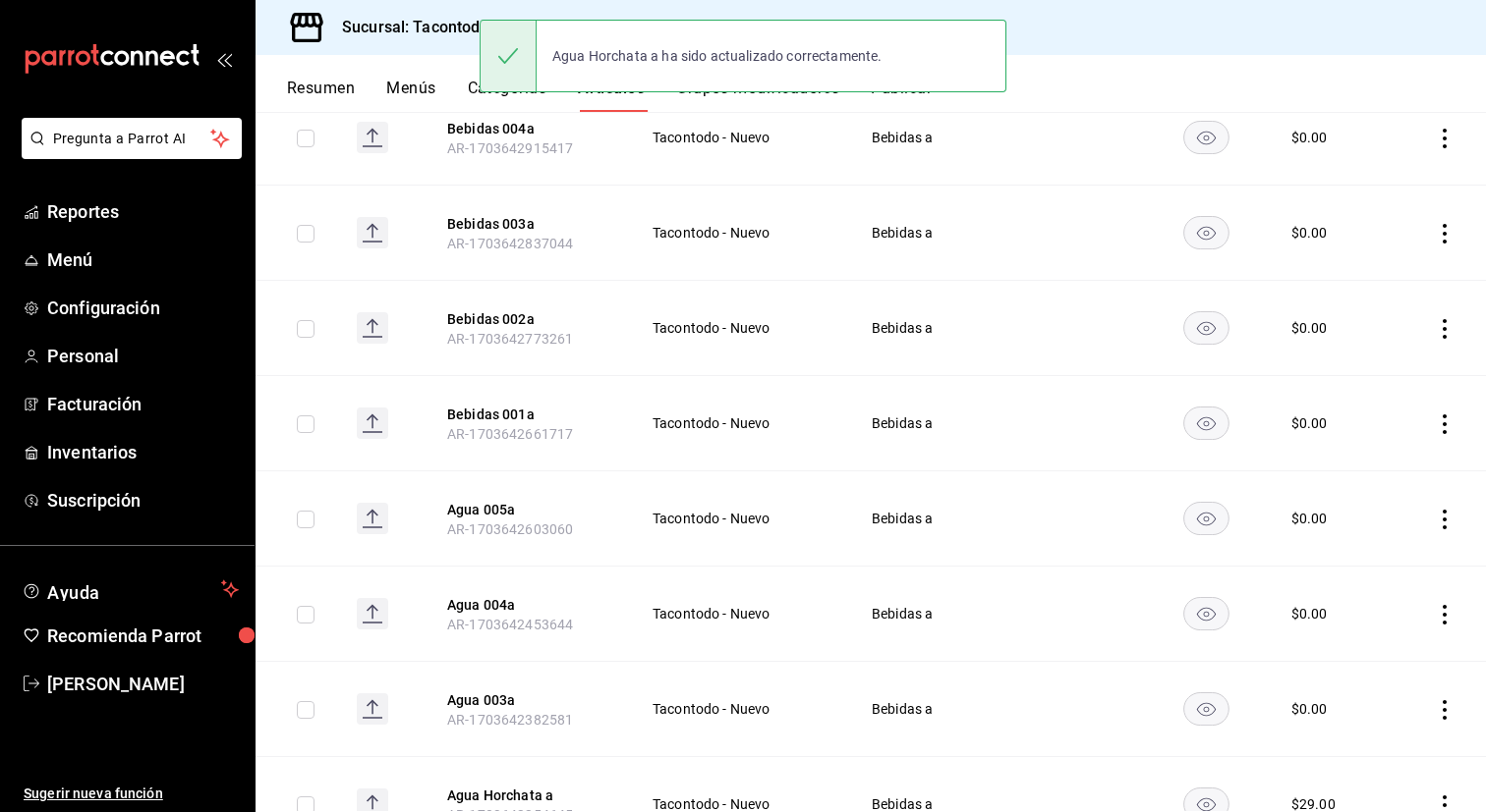
scroll to position [857, 0]
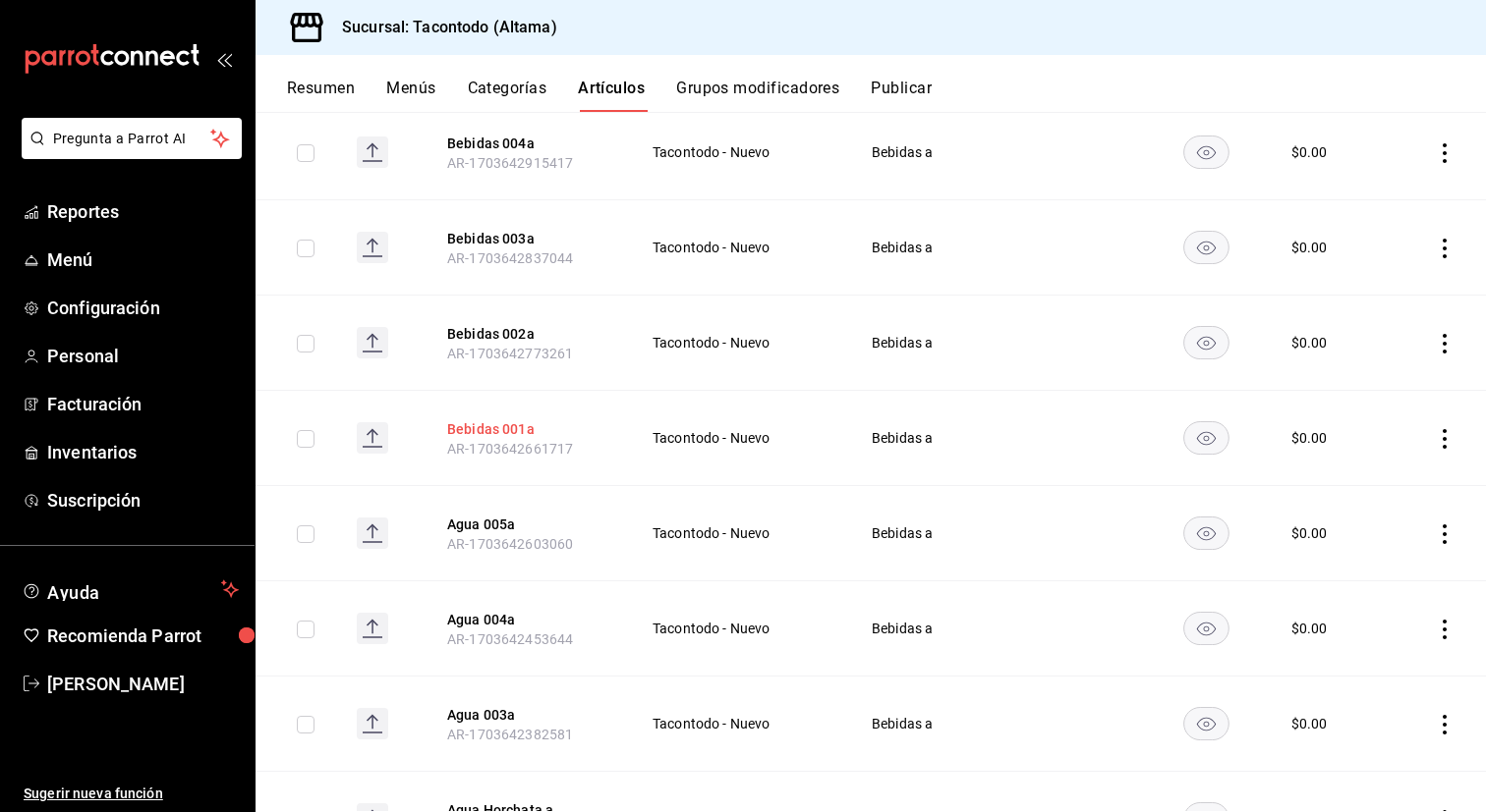
click at [511, 429] on button "Bebidas 001a" at bounding box center [525, 430] width 158 height 20
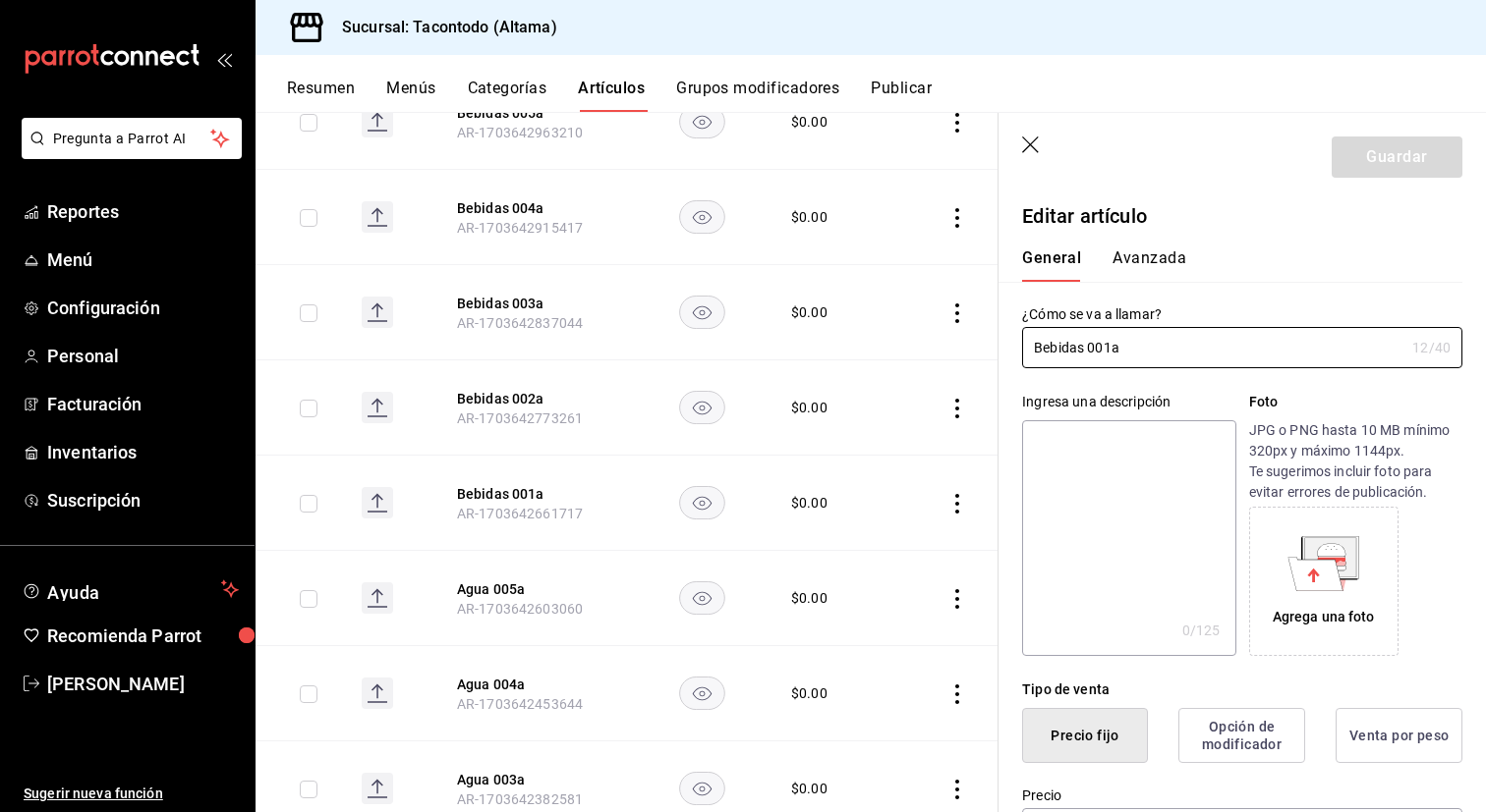
click at [1036, 150] on icon "button" at bounding box center [1032, 147] width 20 height 20
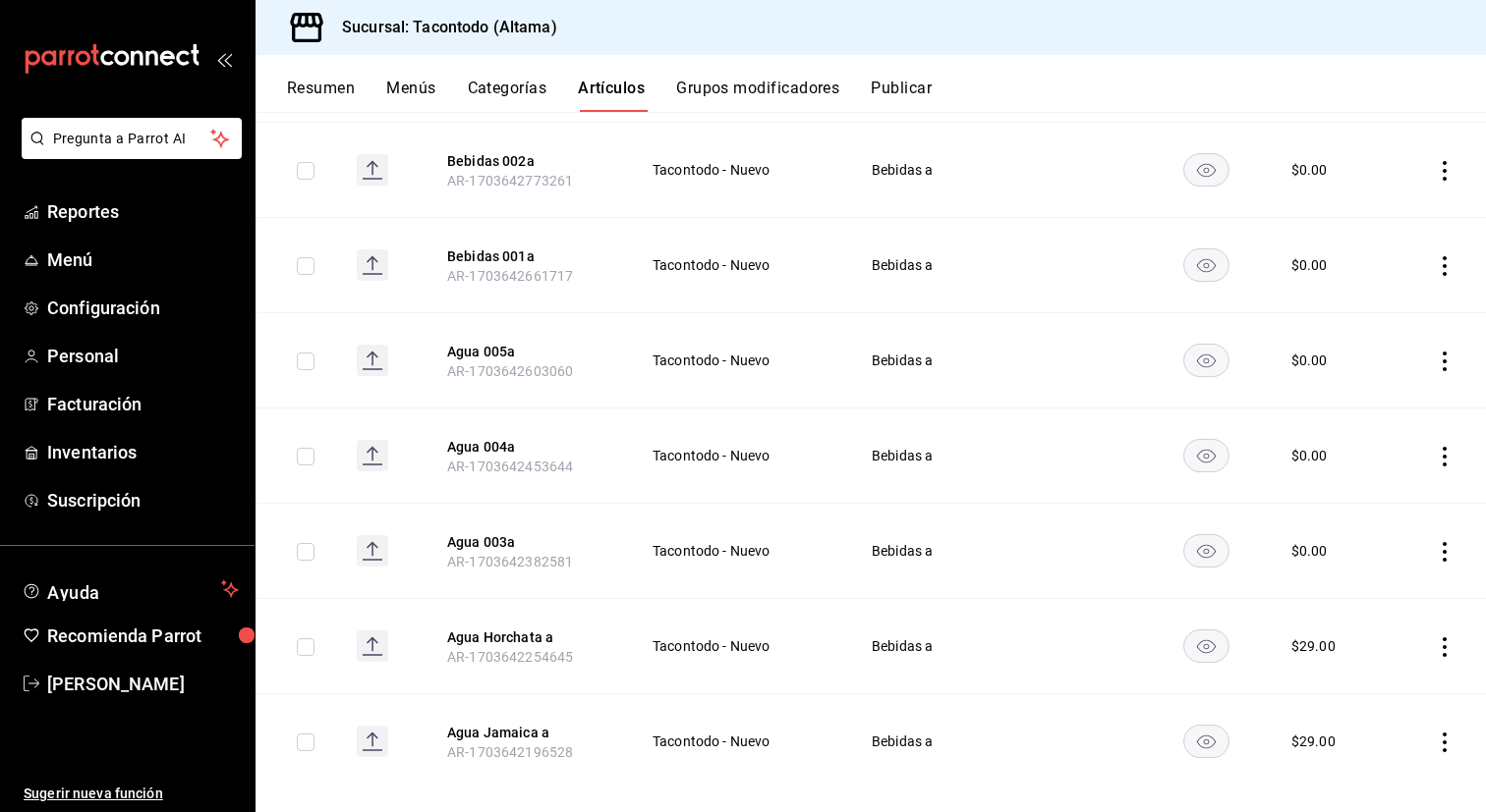
scroll to position [1031, 0]
click at [482, 350] on button "Agua 005a" at bounding box center [525, 350] width 158 height 20
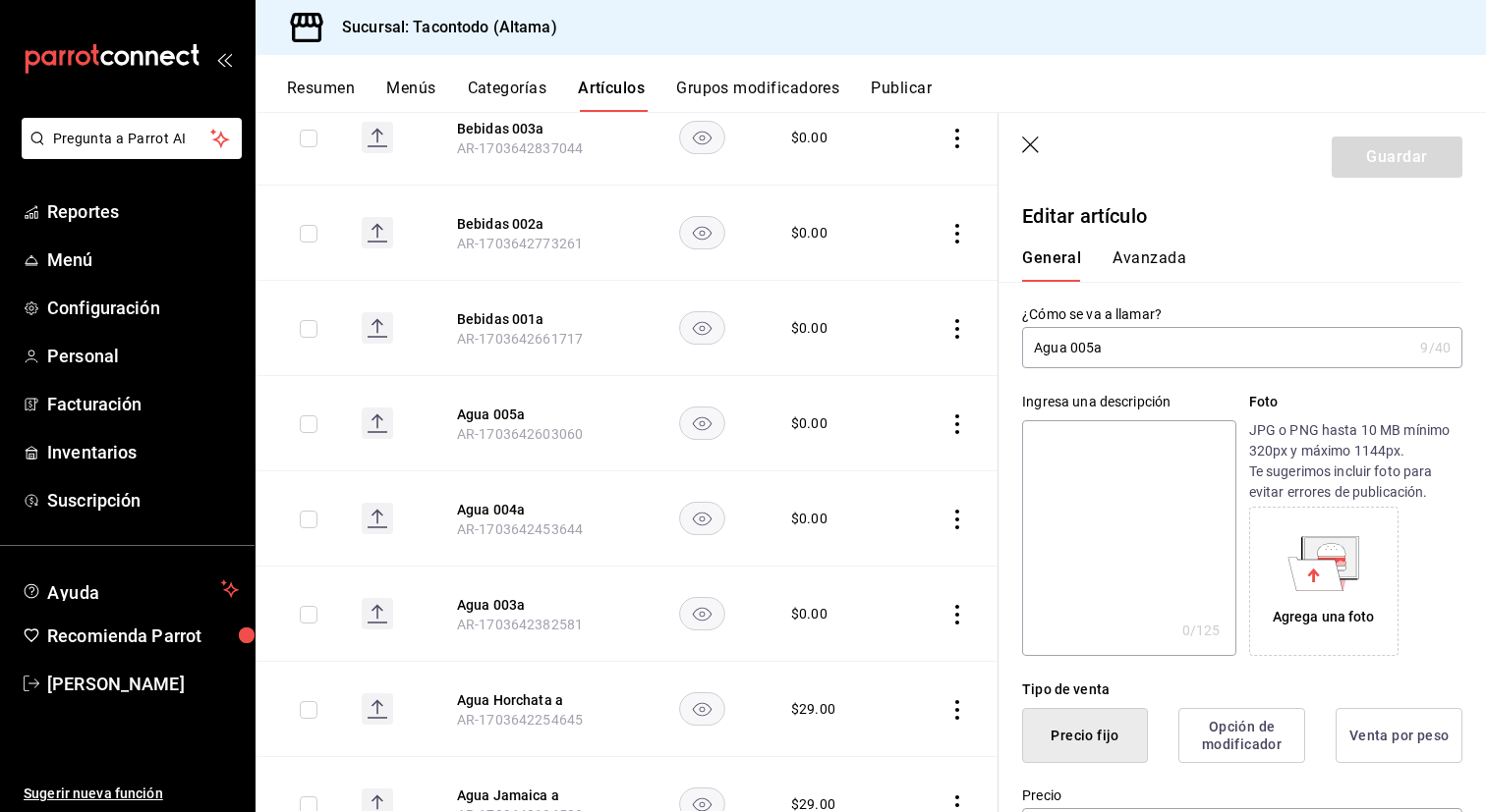
drag, startPoint x: 1094, startPoint y: 355, endPoint x: 1073, endPoint y: 349, distance: 21.8
click at [1073, 349] on input "Agua 005a" at bounding box center [1218, 348] width 390 height 40
drag, startPoint x: 1090, startPoint y: 346, endPoint x: 1069, endPoint y: 349, distance: 21.2
click at [1068, 348] on input "Agua 005a" at bounding box center [1218, 348] width 390 height 40
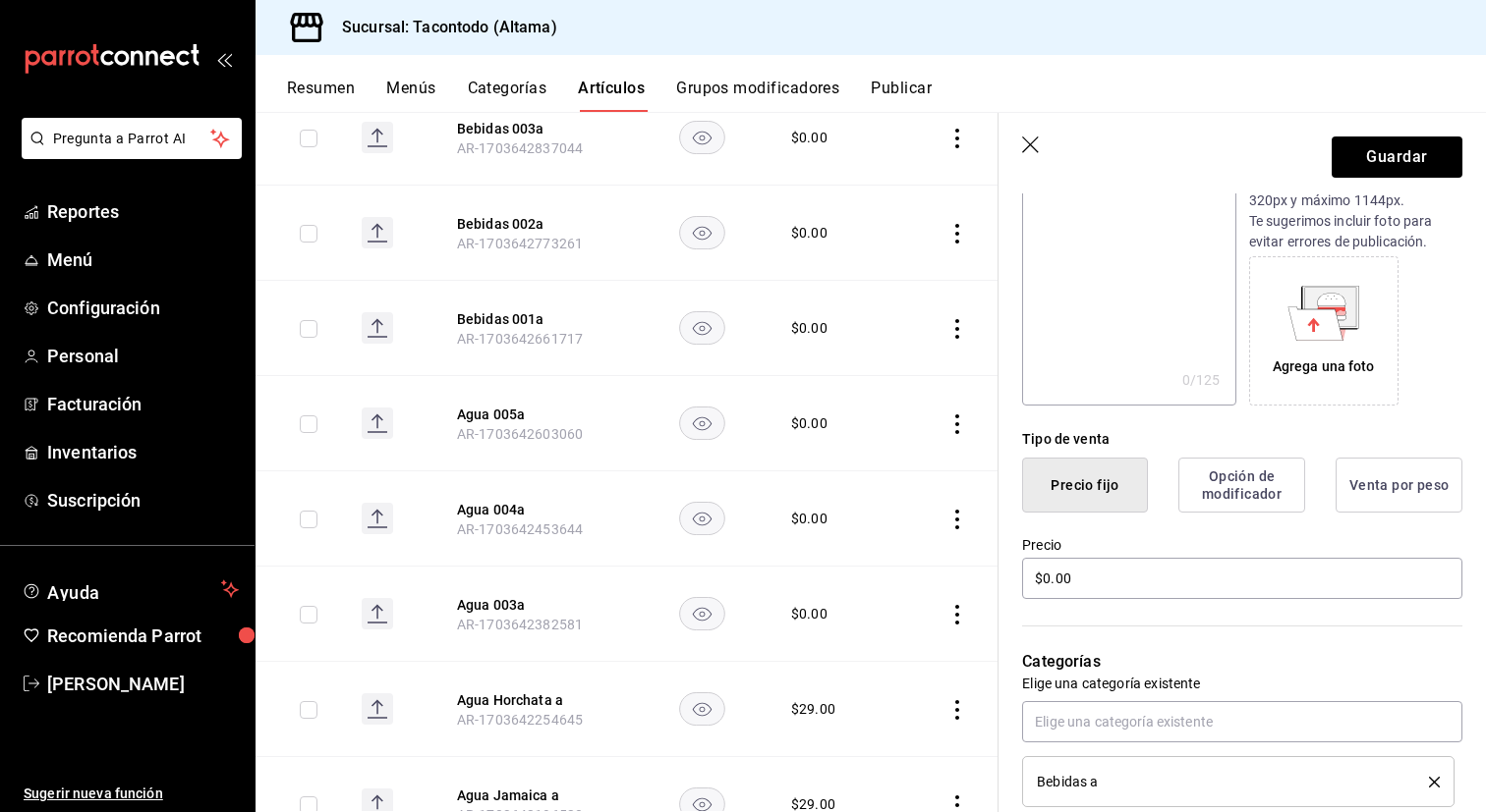
scroll to position [265, 0]
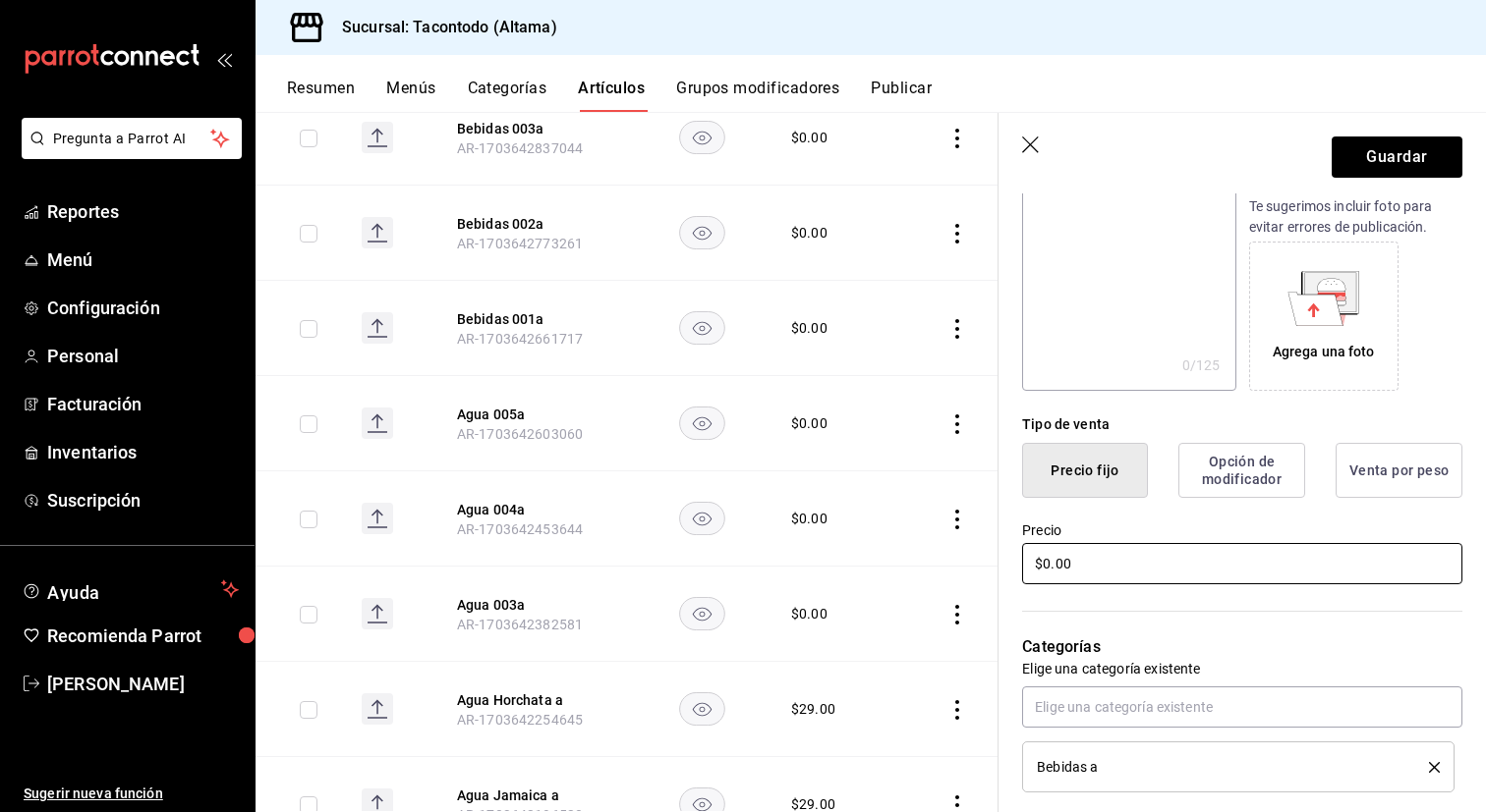
type input "Agua Ciel a"
click at [1105, 550] on input "$0.00" at bounding box center [1242, 564] width 440 height 42
type input "$29.00"
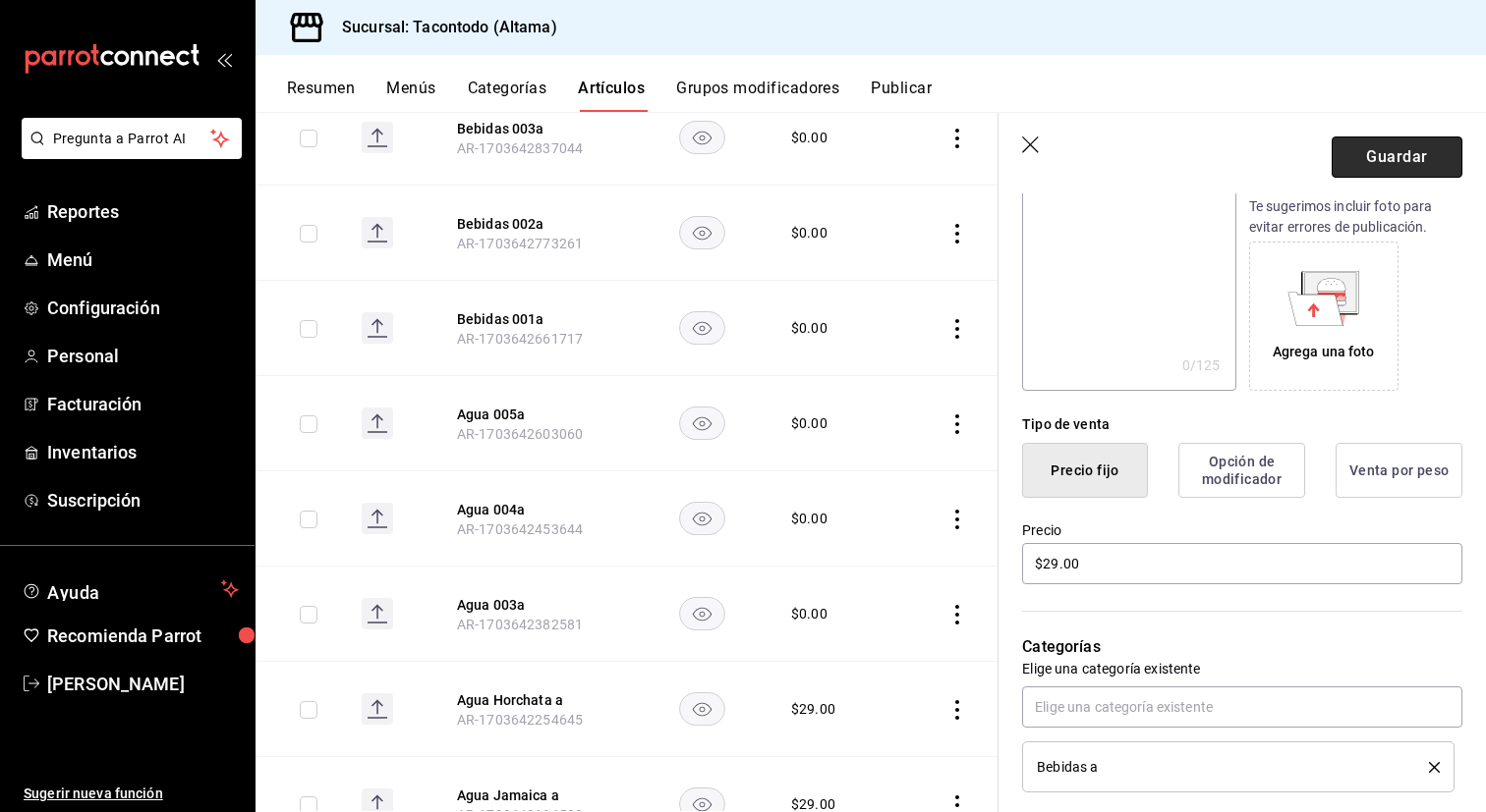
click at [1346, 168] on button "Guardar" at bounding box center [1397, 157] width 131 height 42
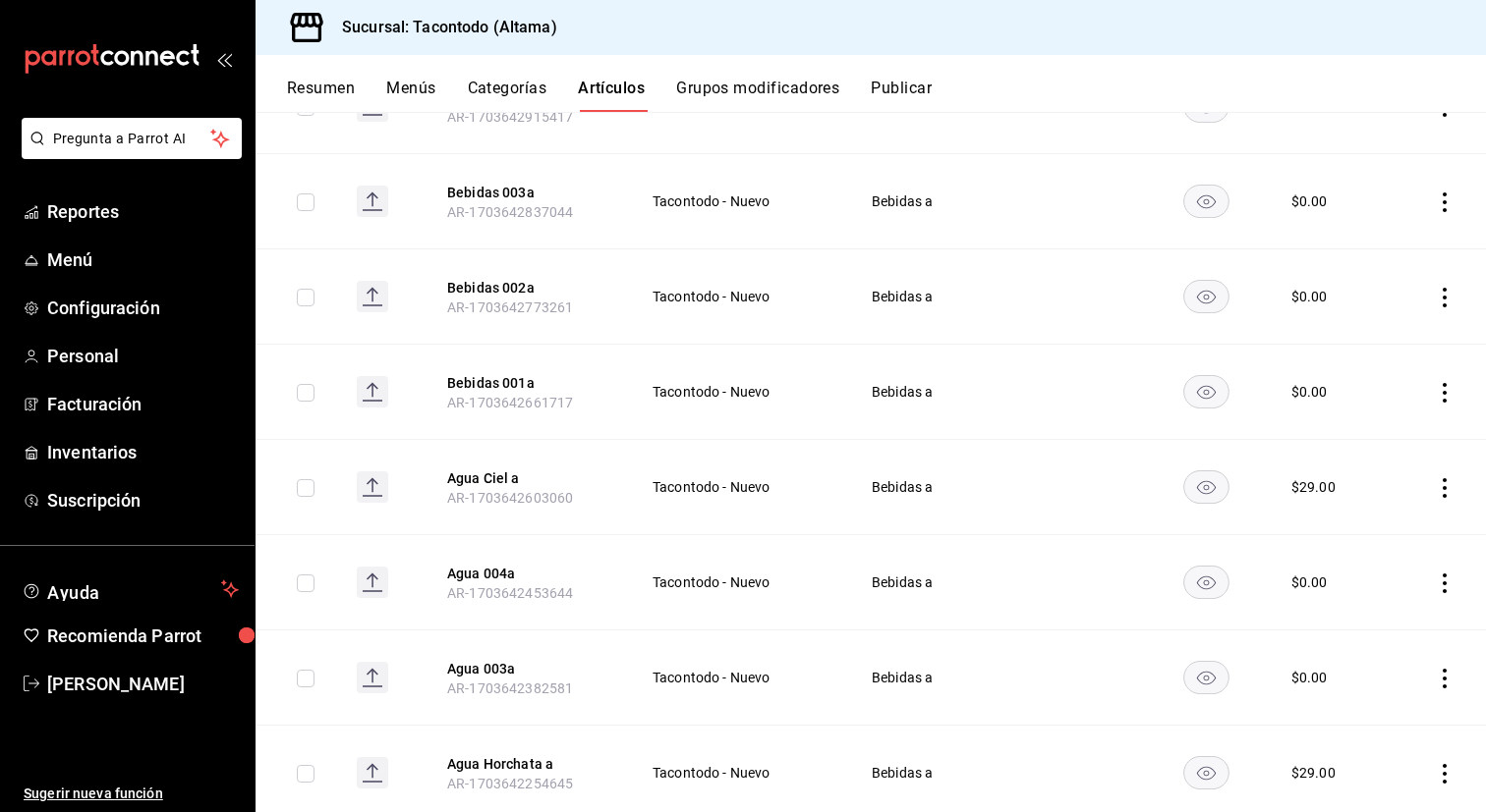
scroll to position [897, 0]
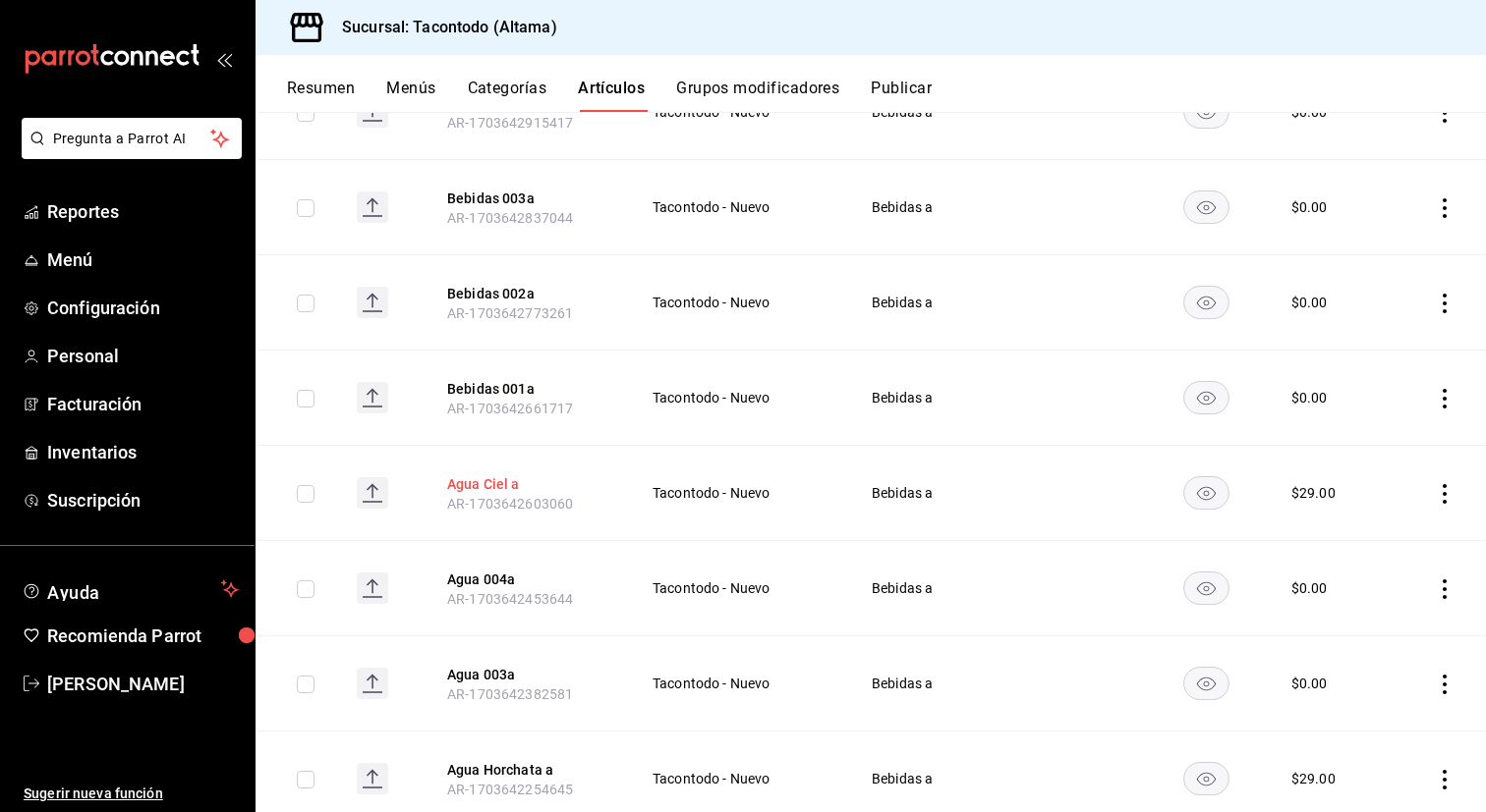
click at [476, 480] on button "Agua Ciel a" at bounding box center [525, 484] width 158 height 20
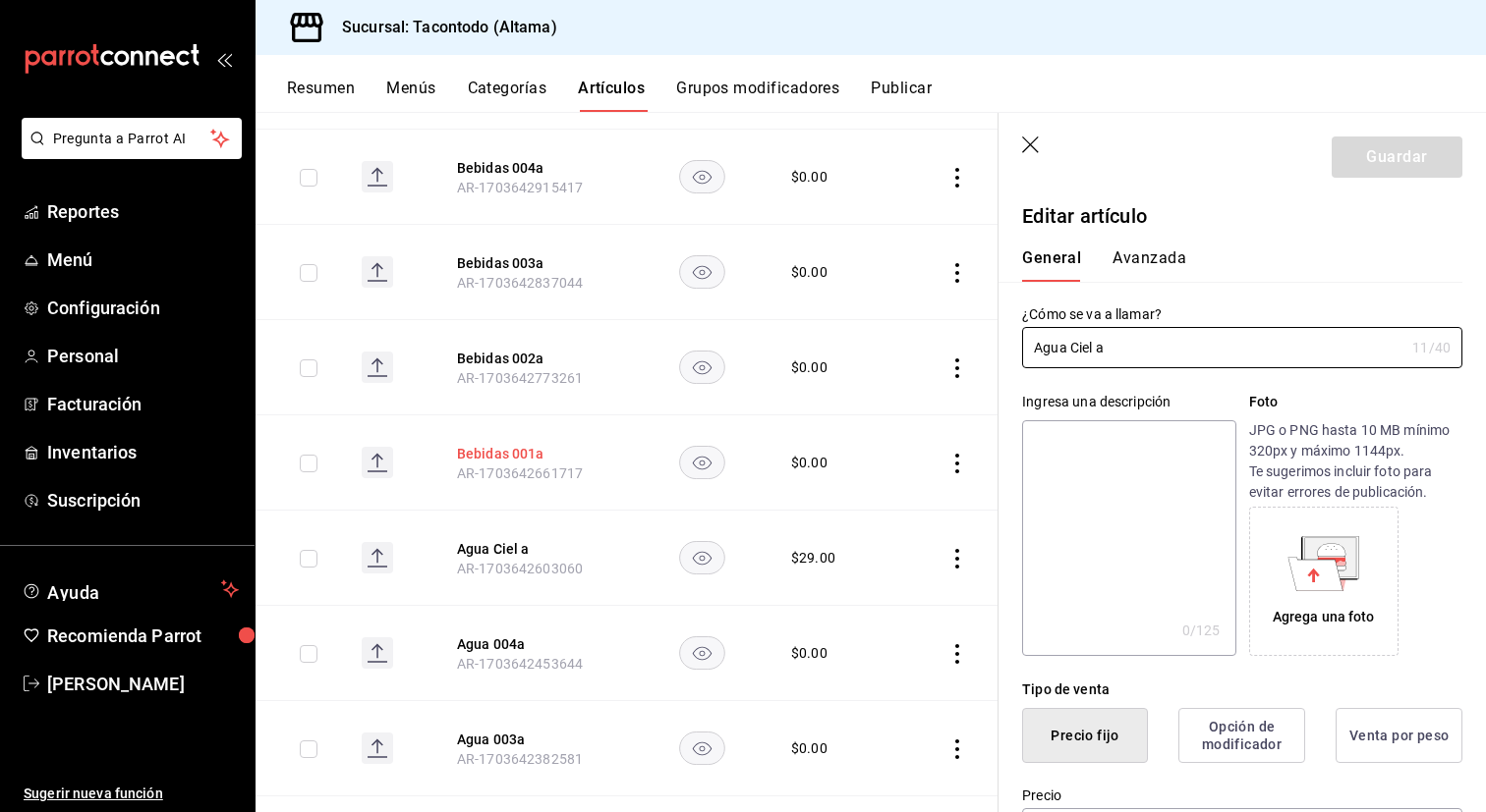
click at [521, 453] on button "Bebidas 001a" at bounding box center [535, 454] width 158 height 20
drag, startPoint x: 1110, startPoint y: 352, endPoint x: 1020, endPoint y: 340, distance: 90.8
click at [1020, 340] on div "¿Cómo se va a llamar? Bebidas 001a 12 /40 ¿Cómo se va a llamar?" at bounding box center [1230, 325] width 464 height 86
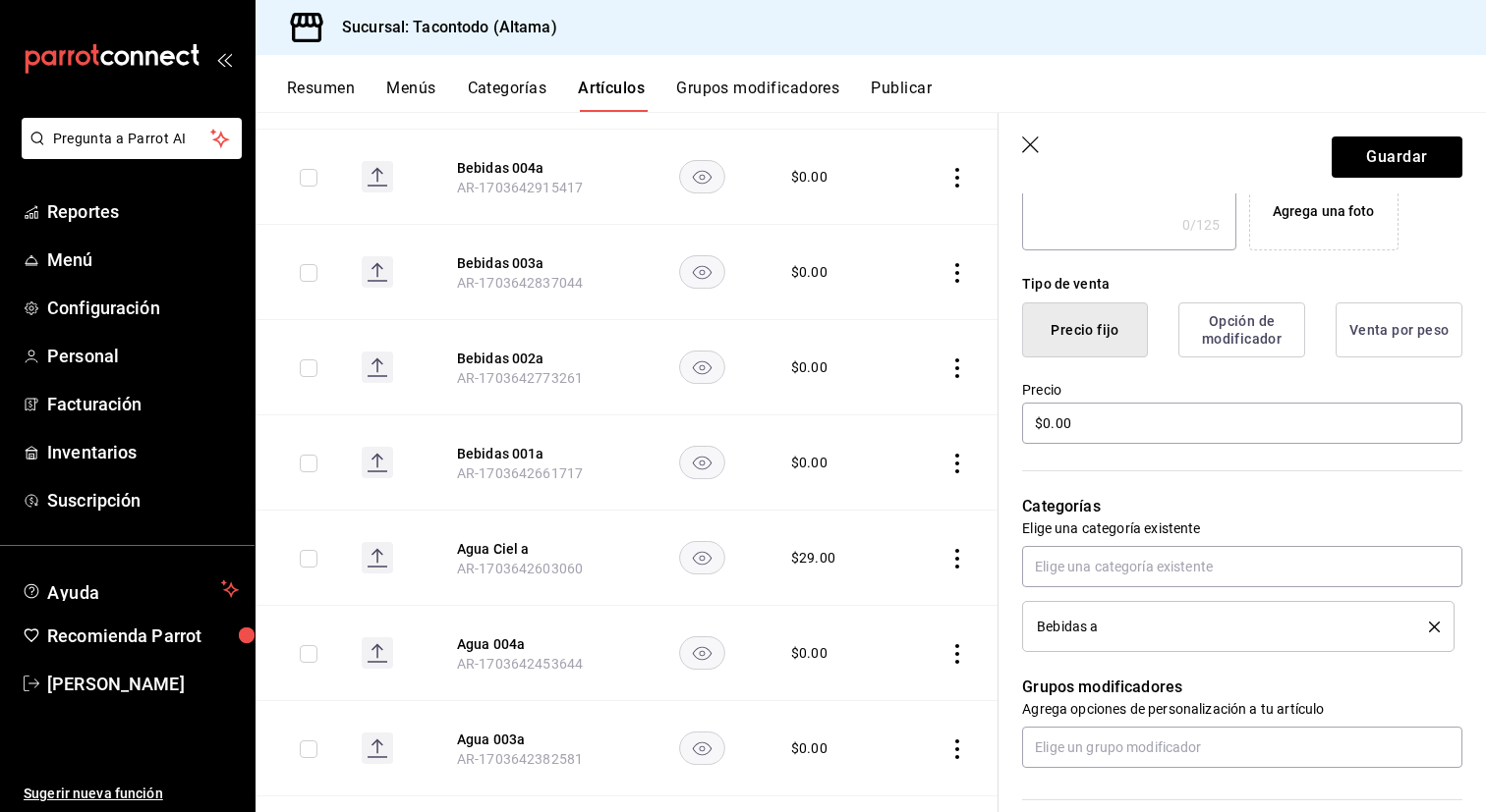
scroll to position [422, 0]
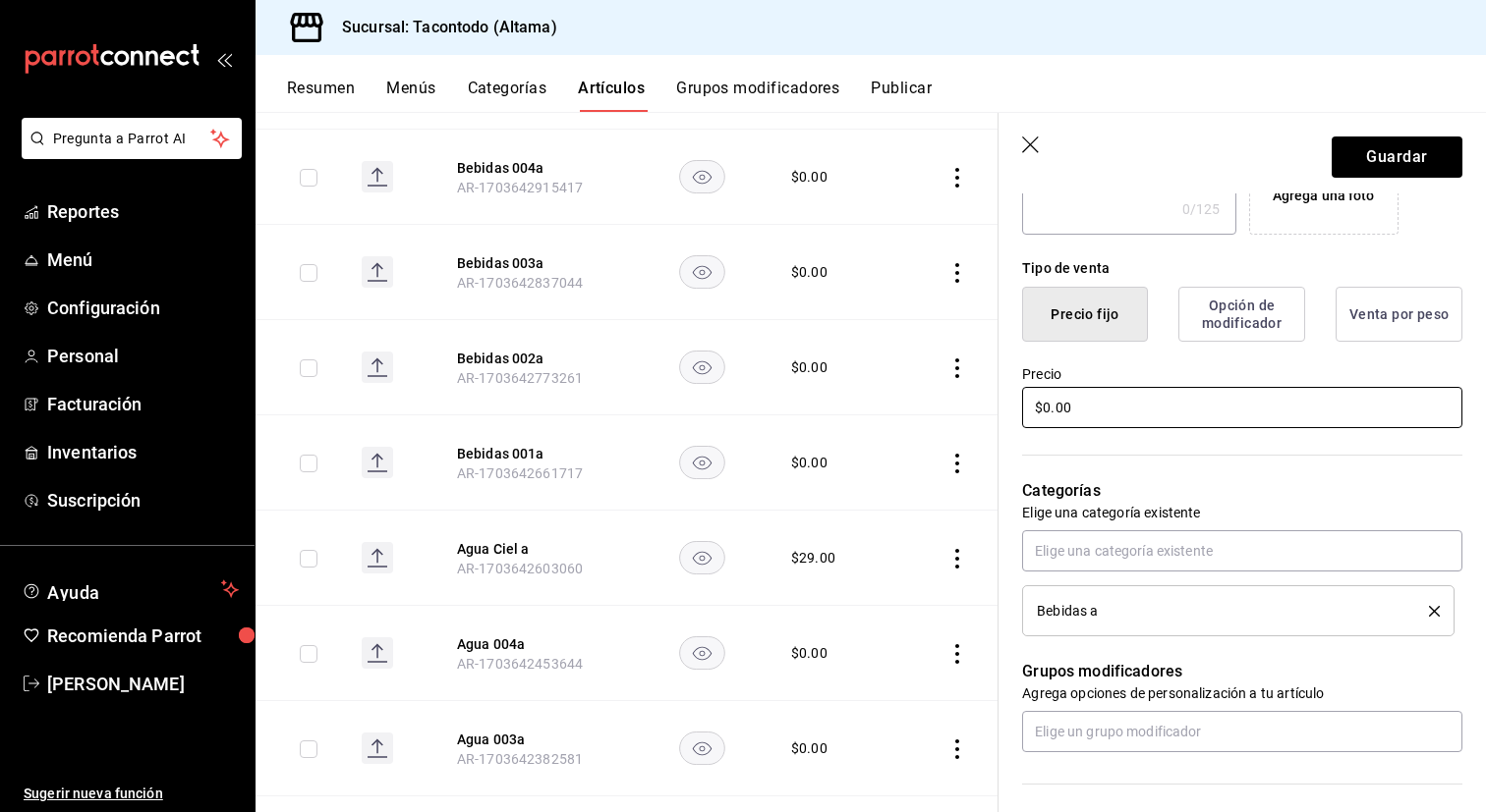
type input "Coca Regular a"
click at [1153, 403] on input "$0.00" at bounding box center [1242, 408] width 440 height 42
type input "$29.00"
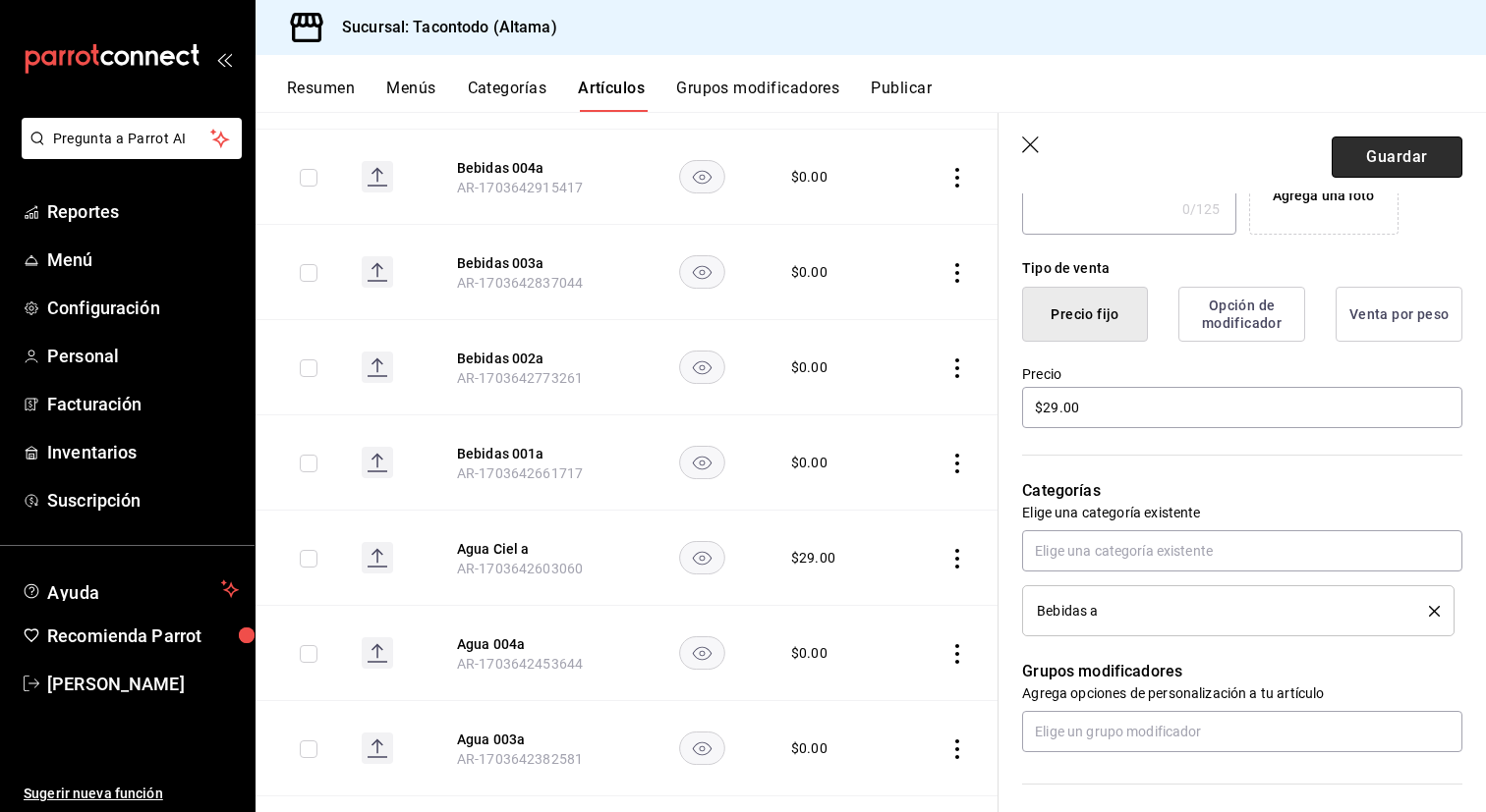
click at [1361, 154] on button "Guardar" at bounding box center [1397, 157] width 131 height 42
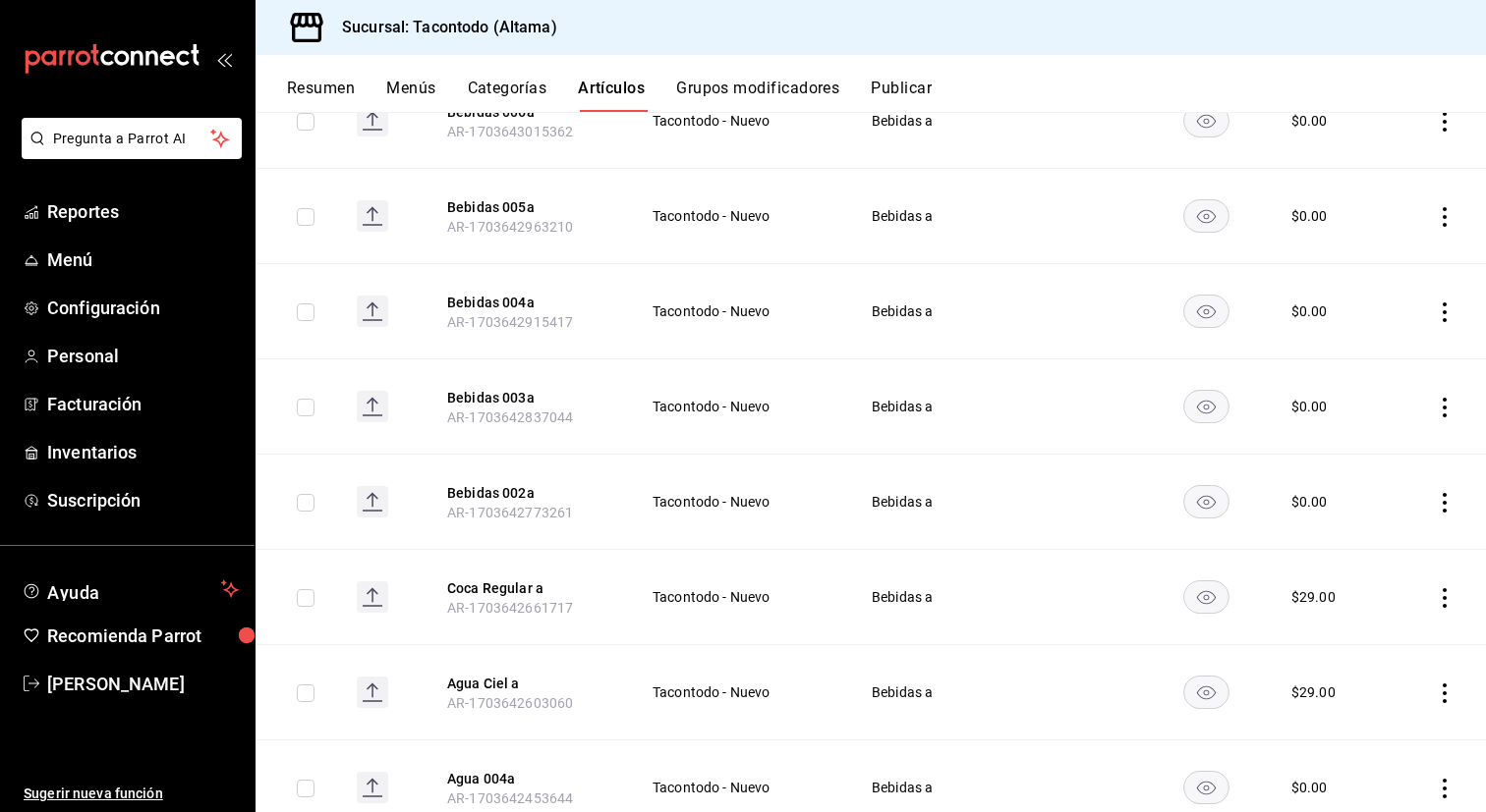
scroll to position [725, 0]
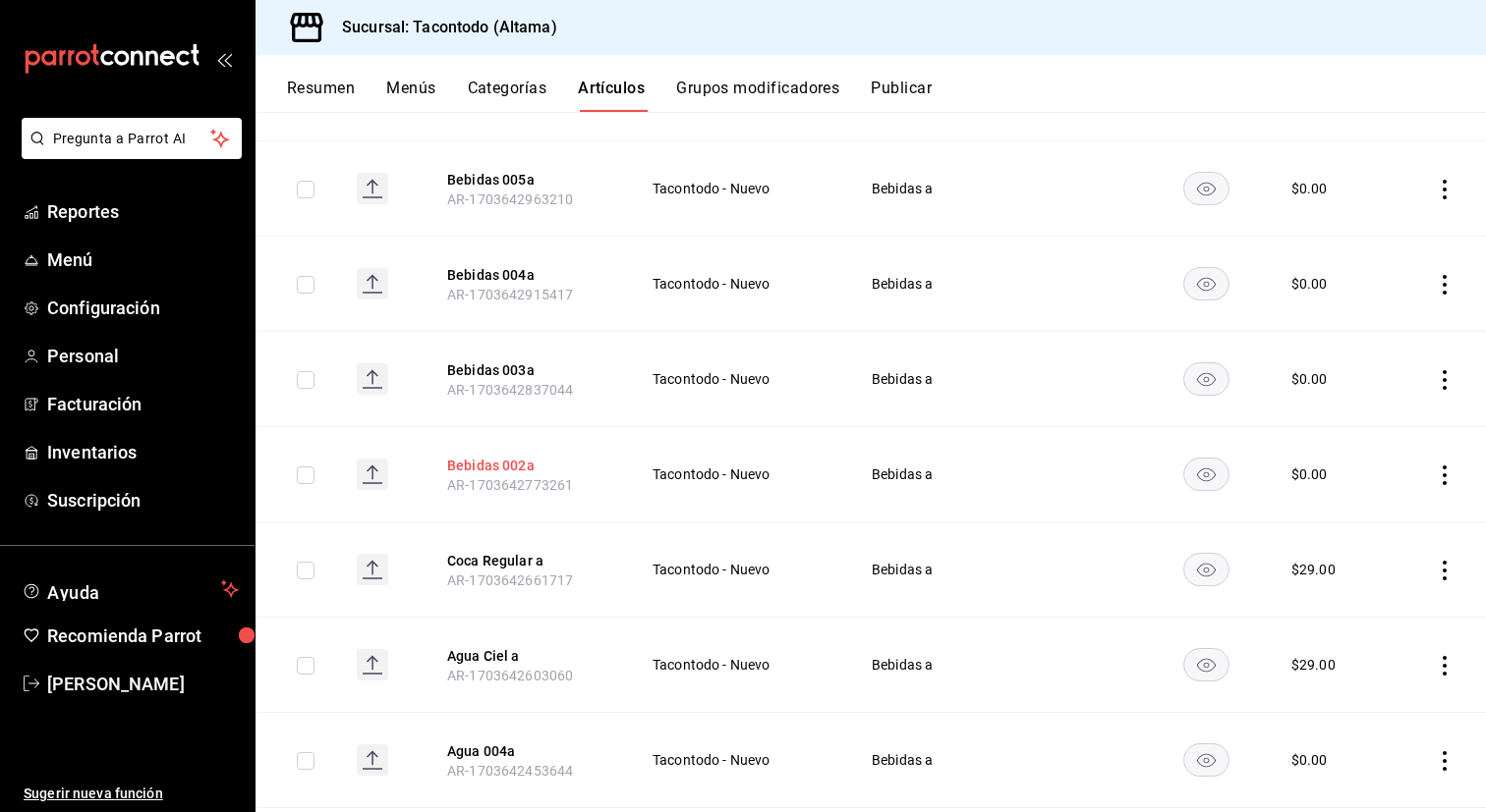
click at [511, 467] on button "Bebidas 002a" at bounding box center [525, 465] width 158 height 20
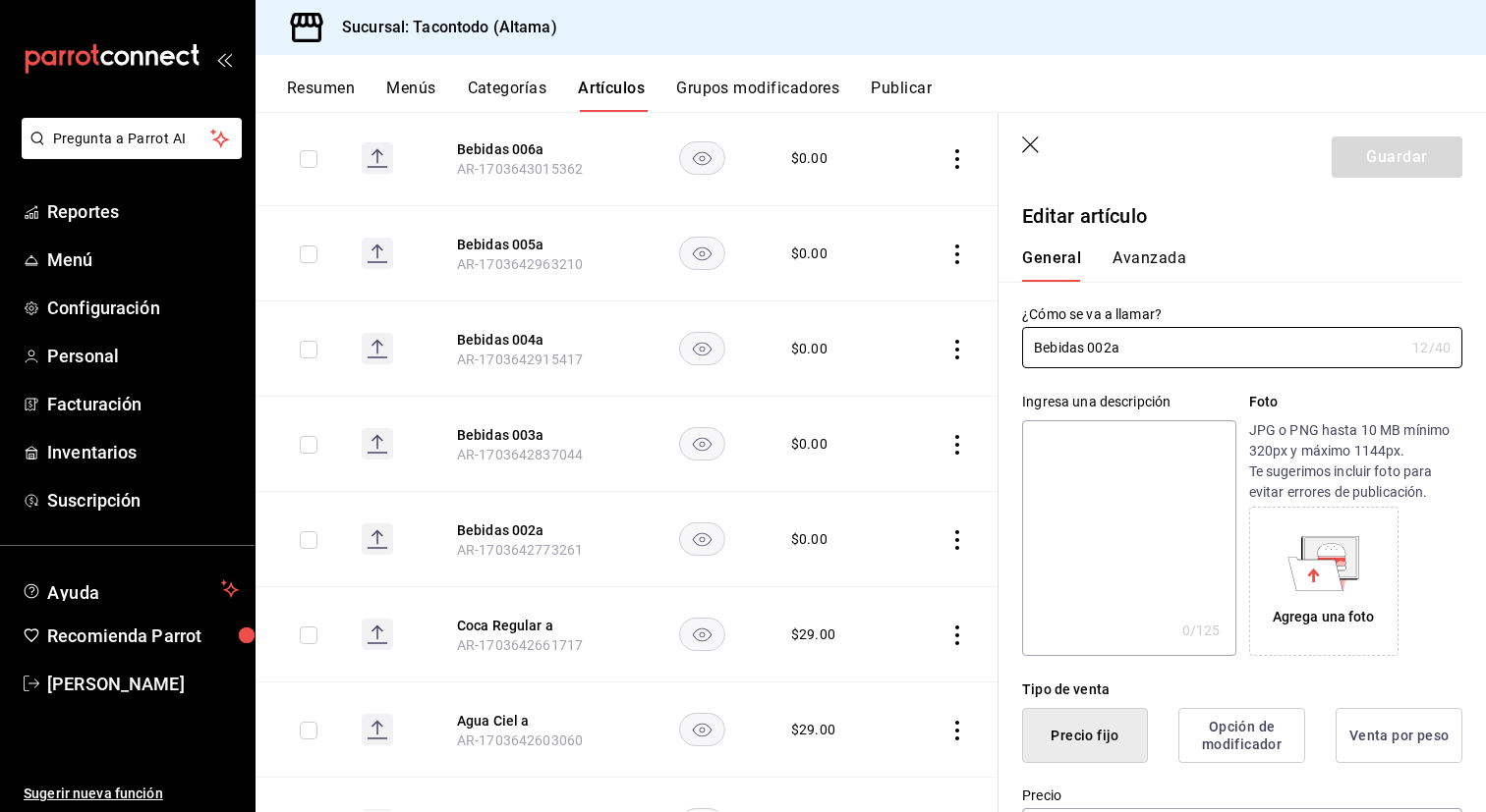
drag, startPoint x: 1112, startPoint y: 349, endPoint x: 993, endPoint y: 357, distance: 119.3
click at [993, 357] on main "Artículos sucursal Para editar los artículos o cambios generales, ve a “Organiz…" at bounding box center [871, 461] width 1230 height 700
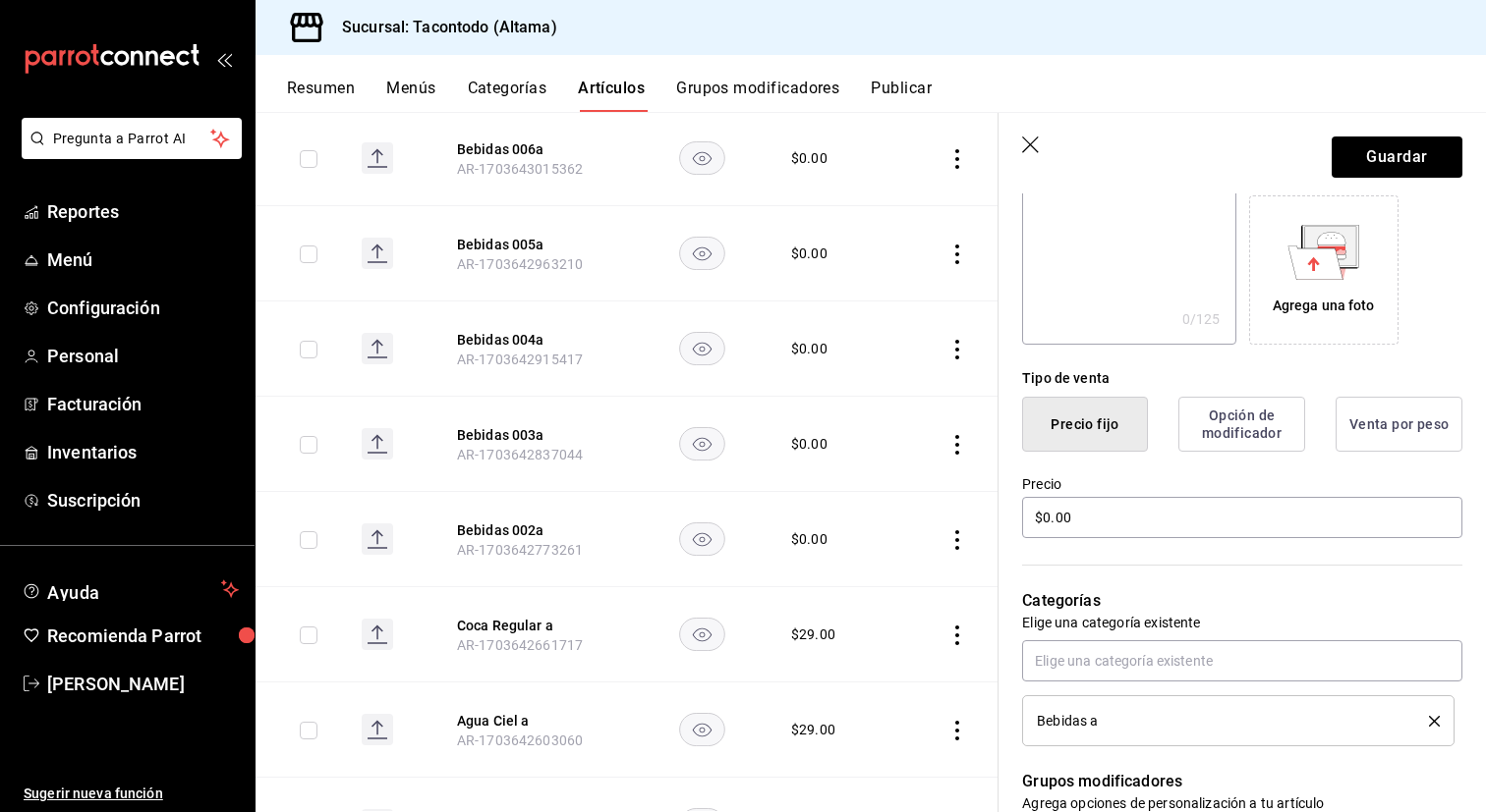
scroll to position [341, 0]
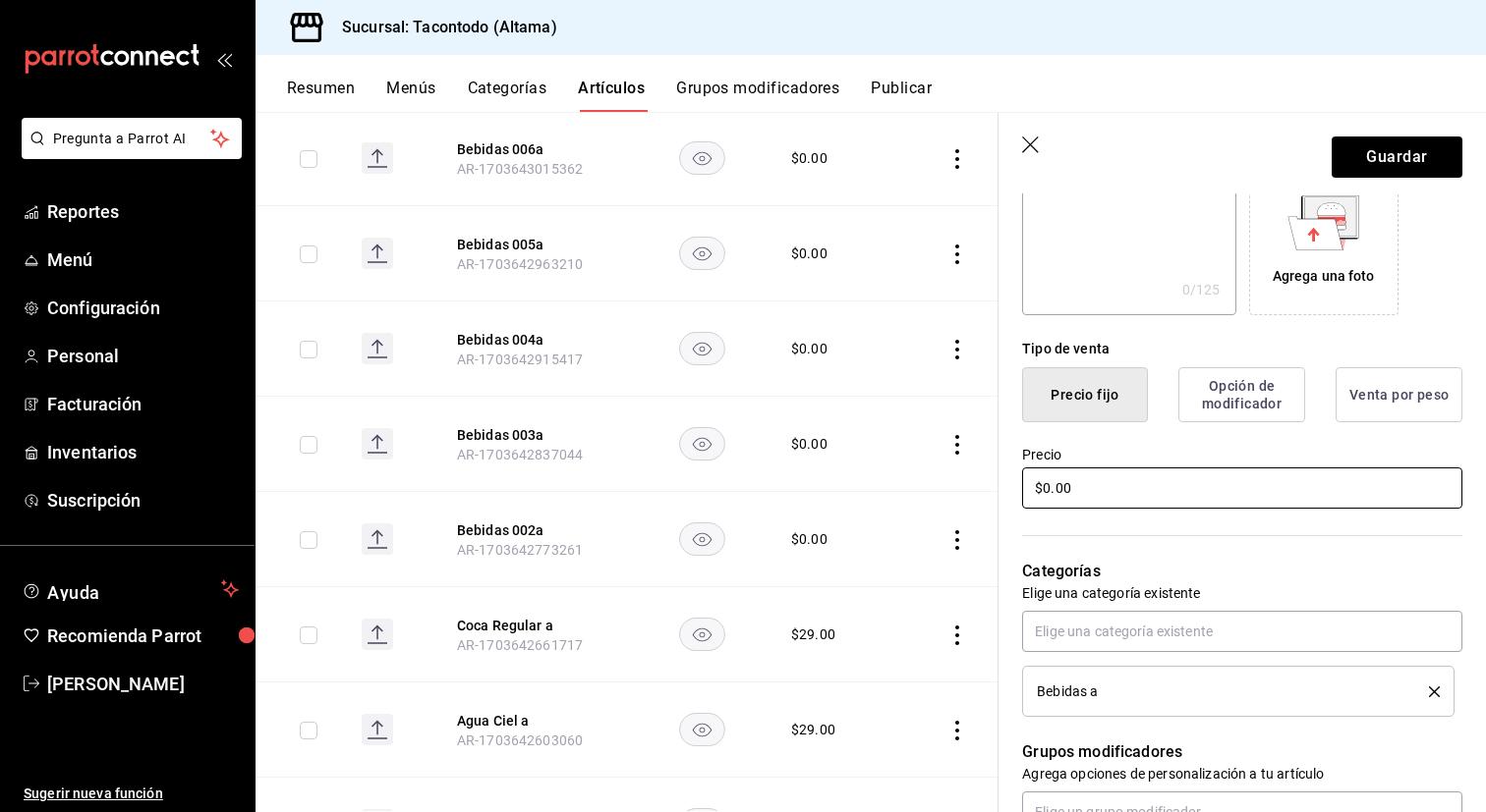
type input "Coca Sin Azucar a"
click at [1159, 495] on input "$0.00" at bounding box center [1242, 488] width 440 height 42
type input "$29.00"
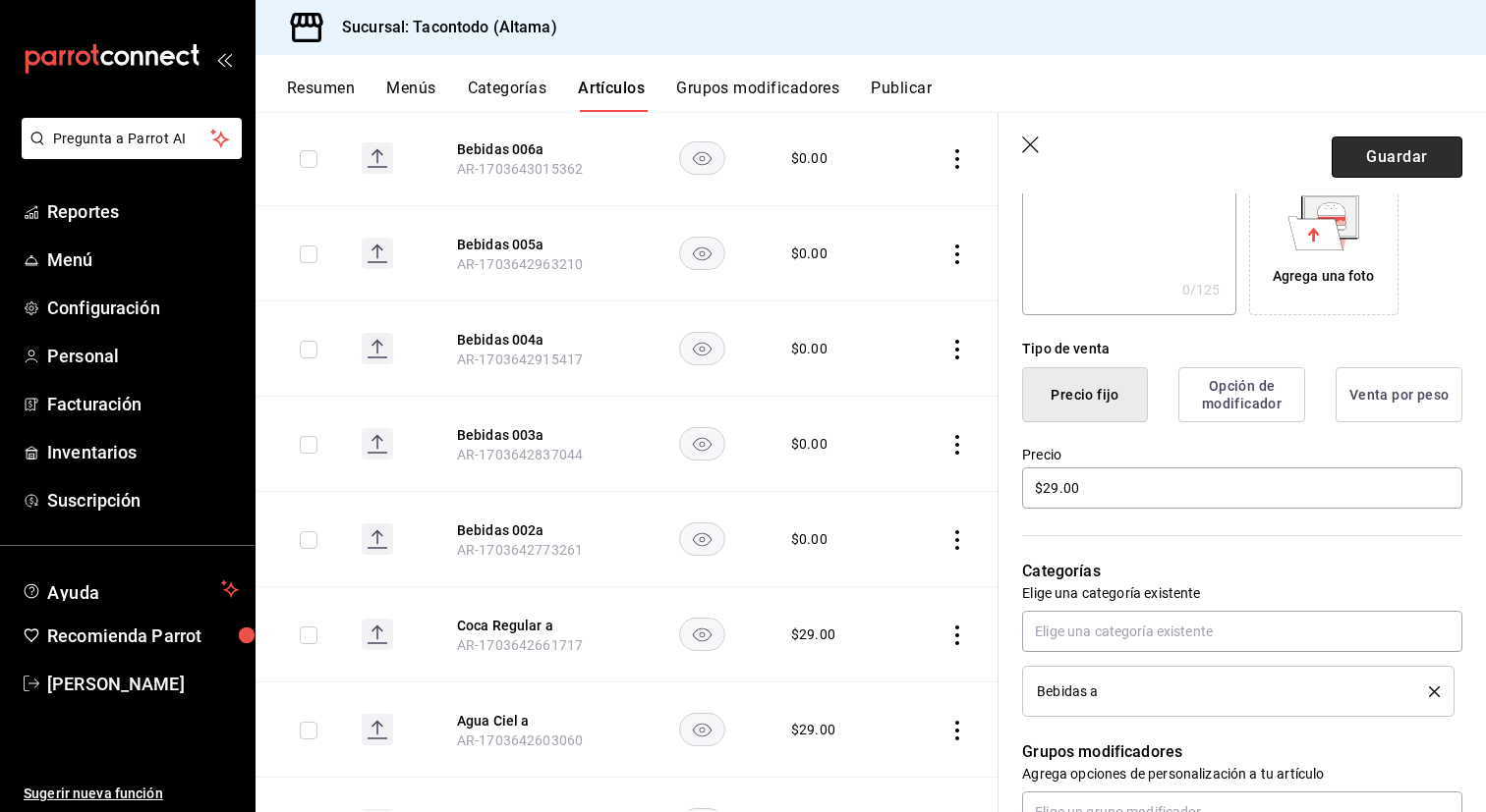
click at [1361, 167] on button "Guardar" at bounding box center [1397, 157] width 131 height 42
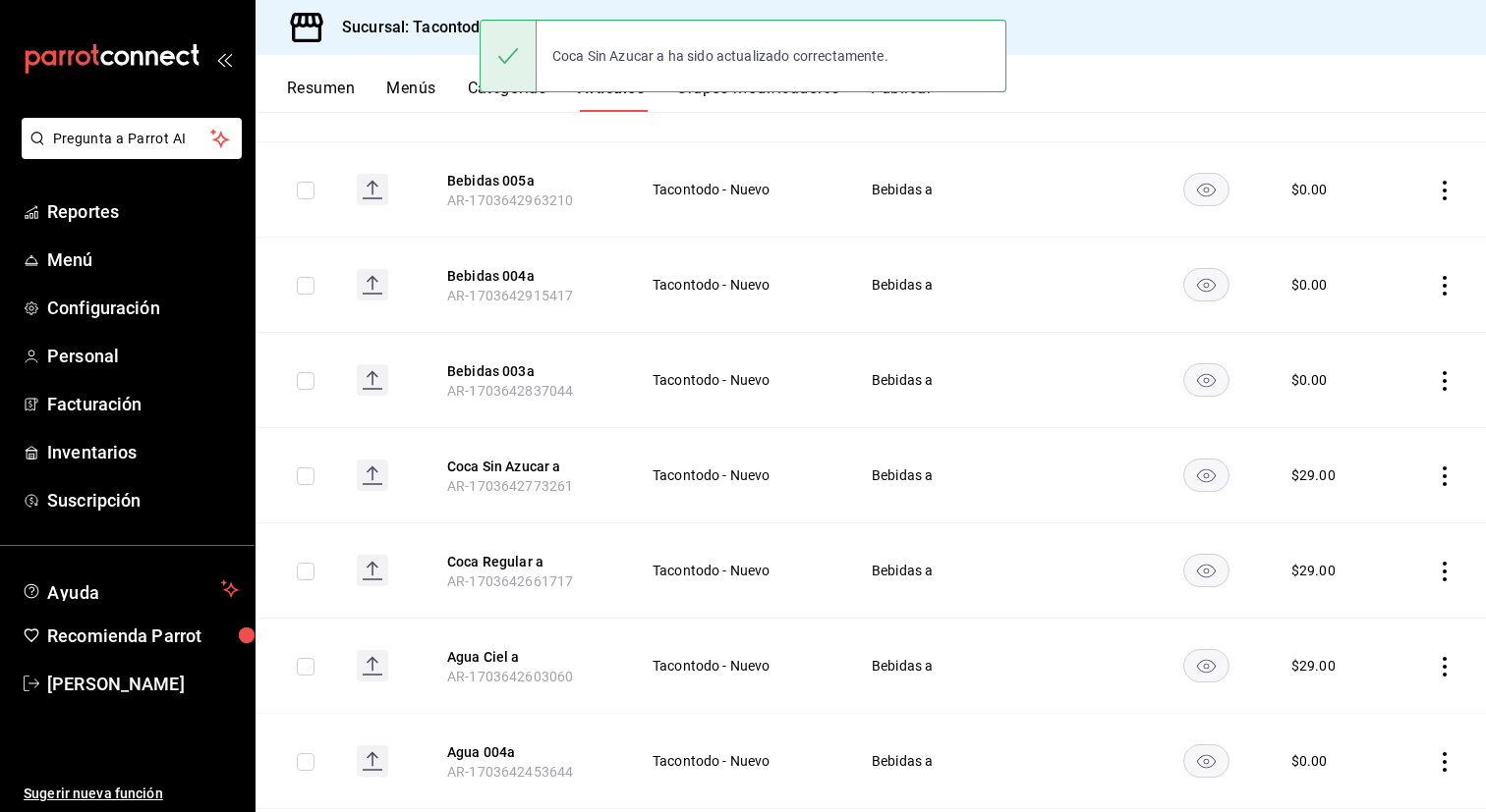
scroll to position [720, 0]
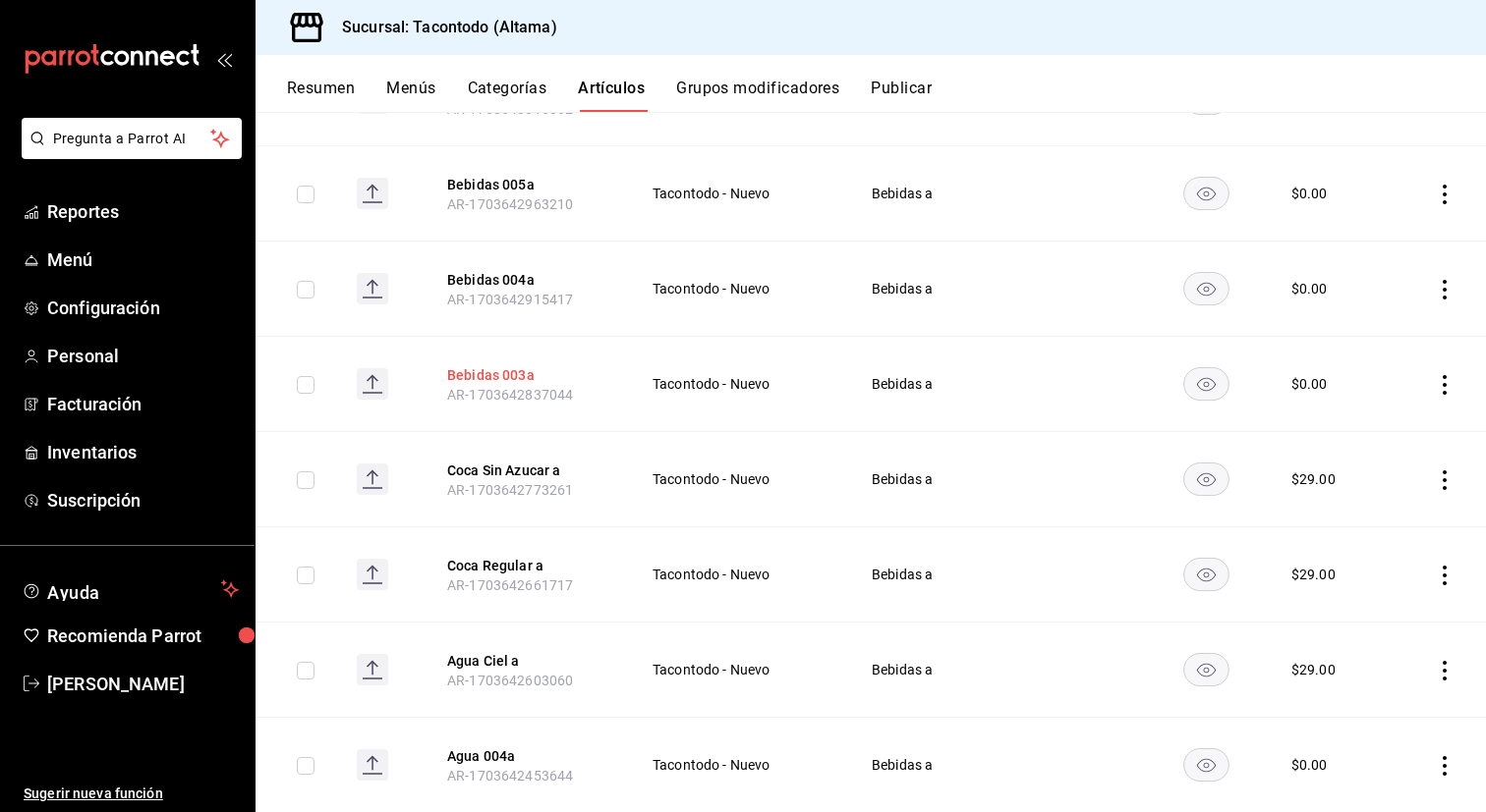
click at [484, 377] on button "Bebidas 003a" at bounding box center [525, 375] width 158 height 20
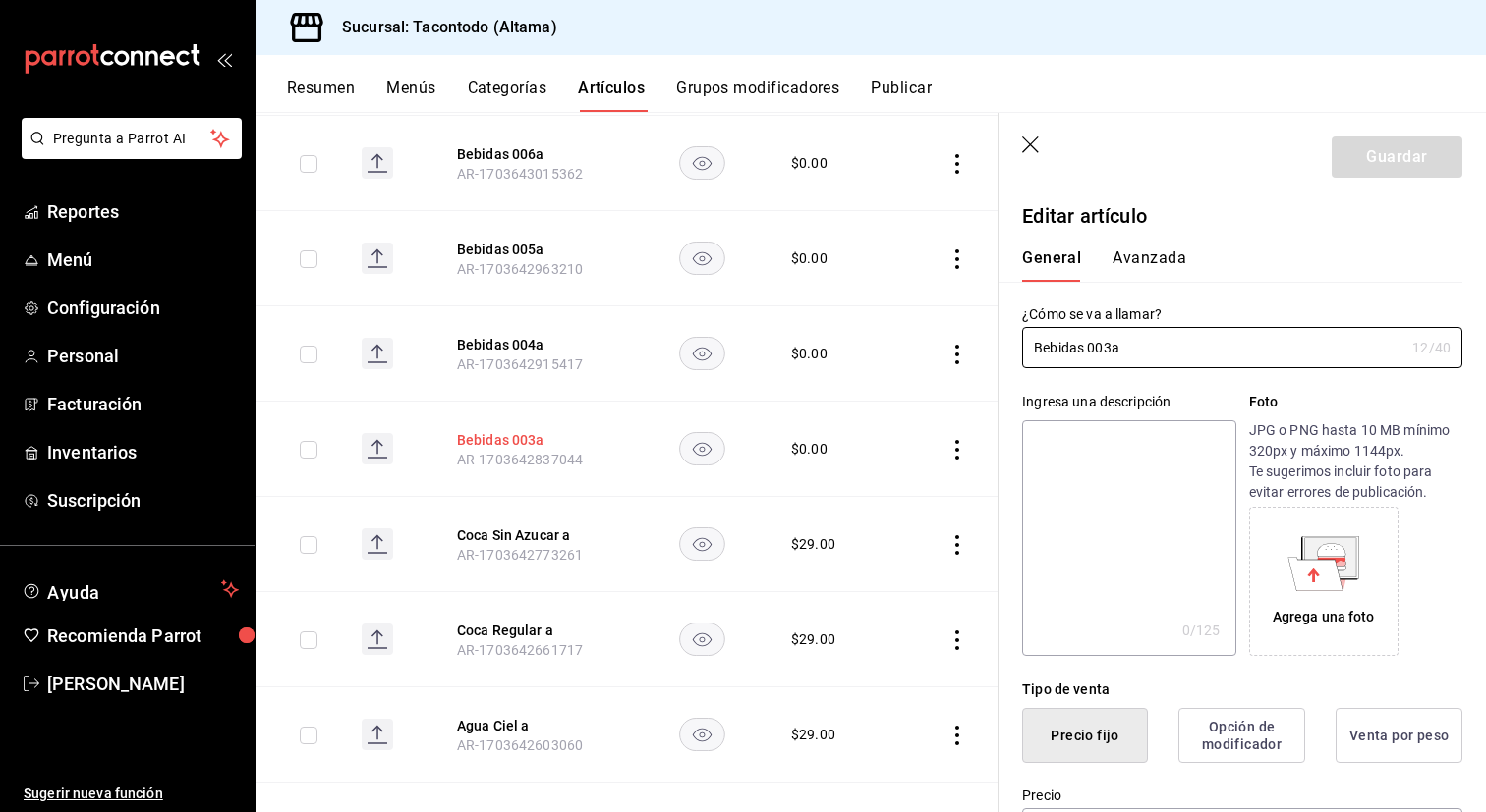
type input "$0.00"
drag, startPoint x: 1111, startPoint y: 345, endPoint x: 1011, endPoint y: 344, distance: 100.0
click at [1011, 344] on div "¿Cómo se va a llamar? Bebidas 003a 12 /40 ¿Cómo se va a llamar?" at bounding box center [1230, 325] width 464 height 86
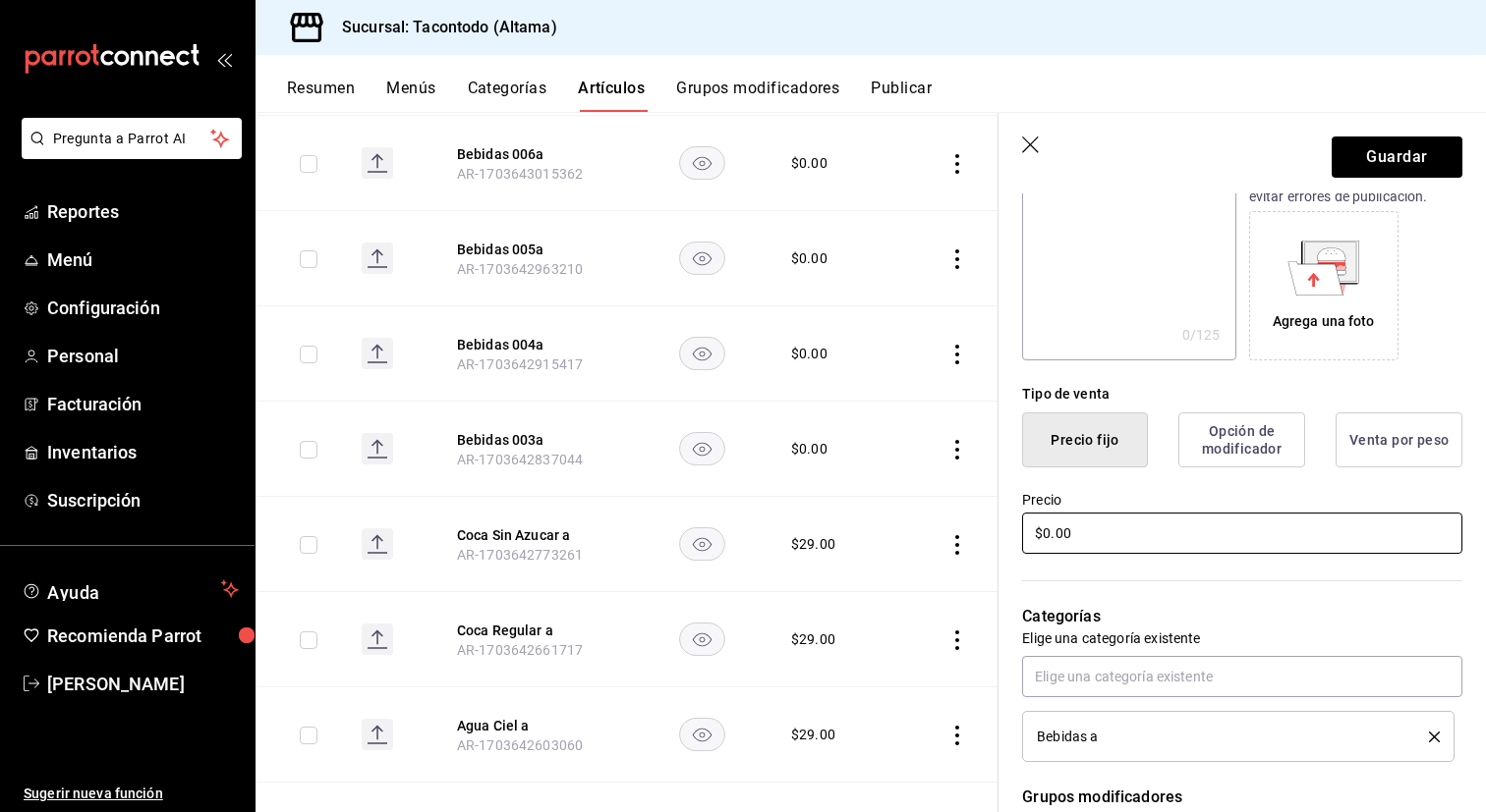
scroll to position [323, 0]
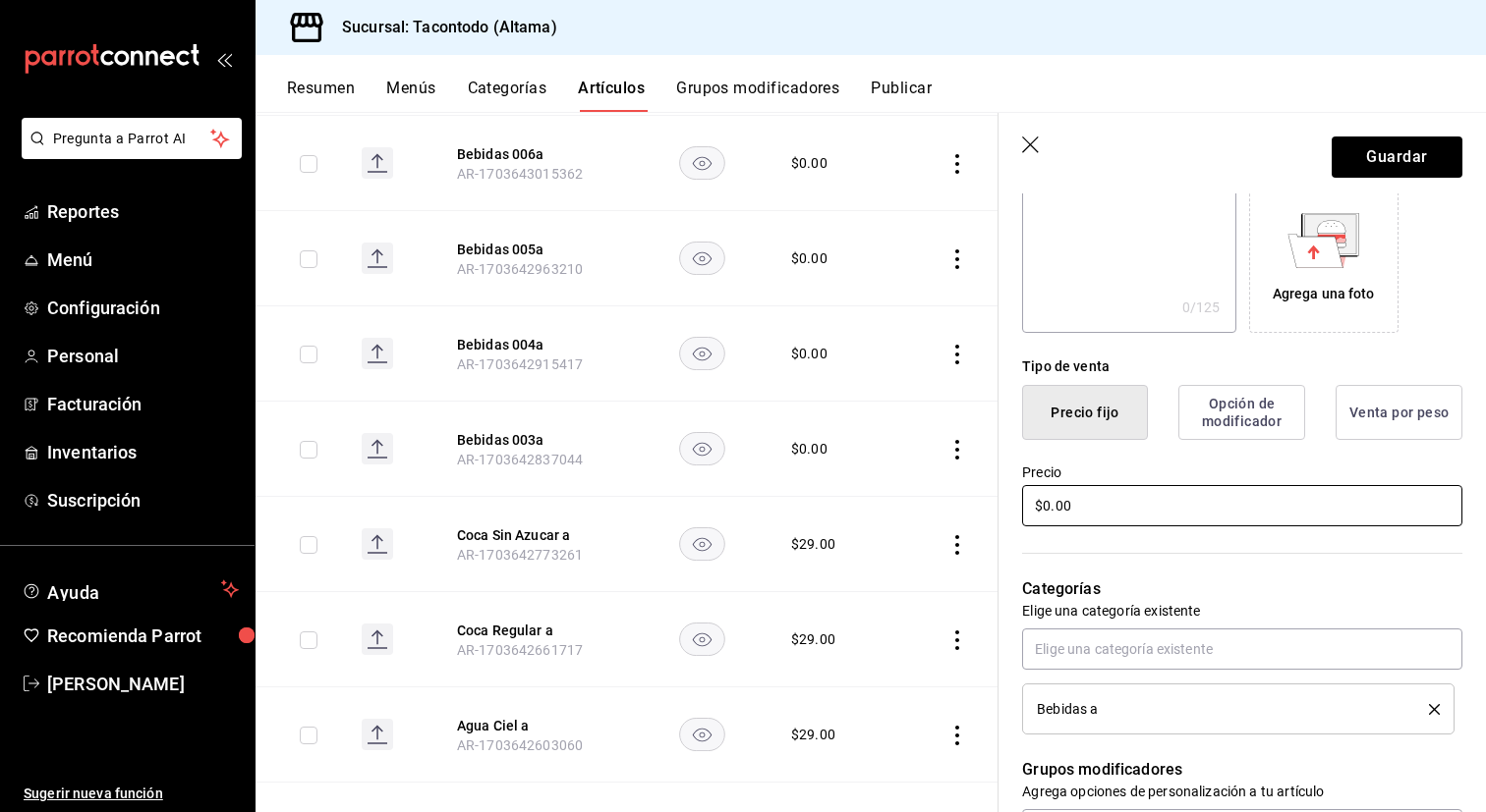
type input "Escuis Manzana a"
click at [1106, 512] on input "$0.00" at bounding box center [1242, 506] width 440 height 42
type input "$29.00"
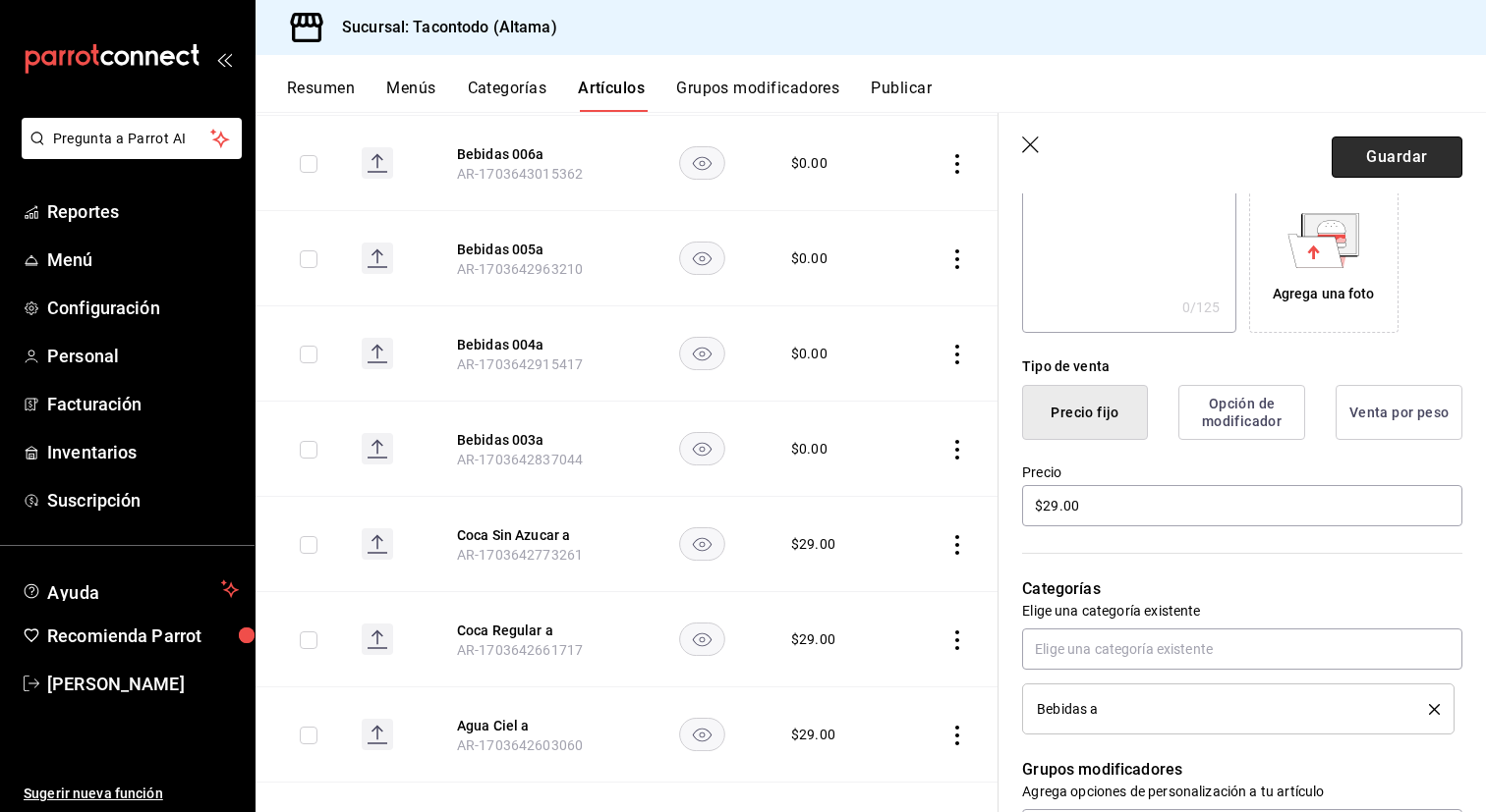
click at [1385, 152] on button "Guardar" at bounding box center [1397, 157] width 131 height 42
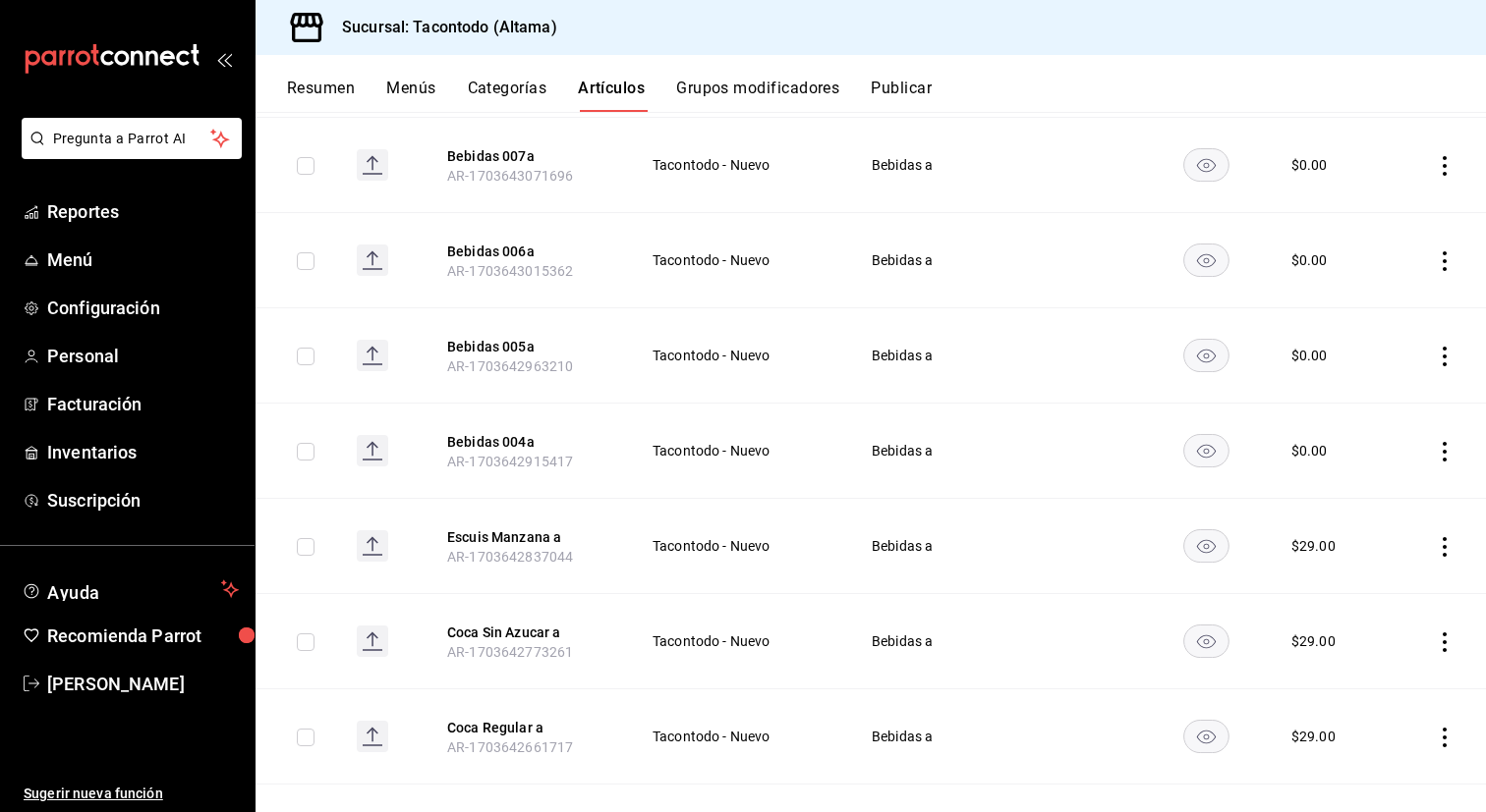
scroll to position [570, 0]
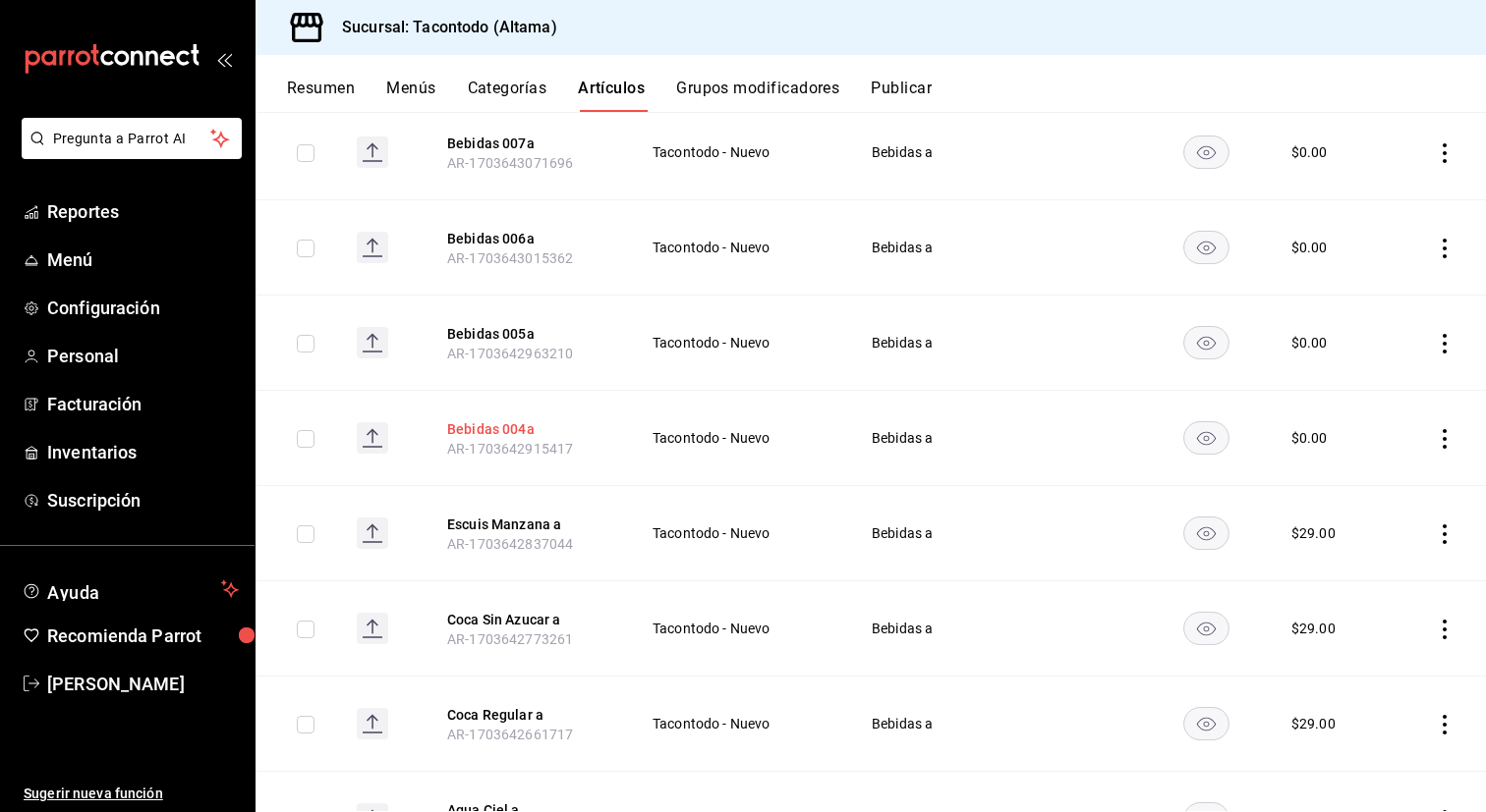
click at [506, 430] on button "Bebidas 004a" at bounding box center [525, 430] width 158 height 20
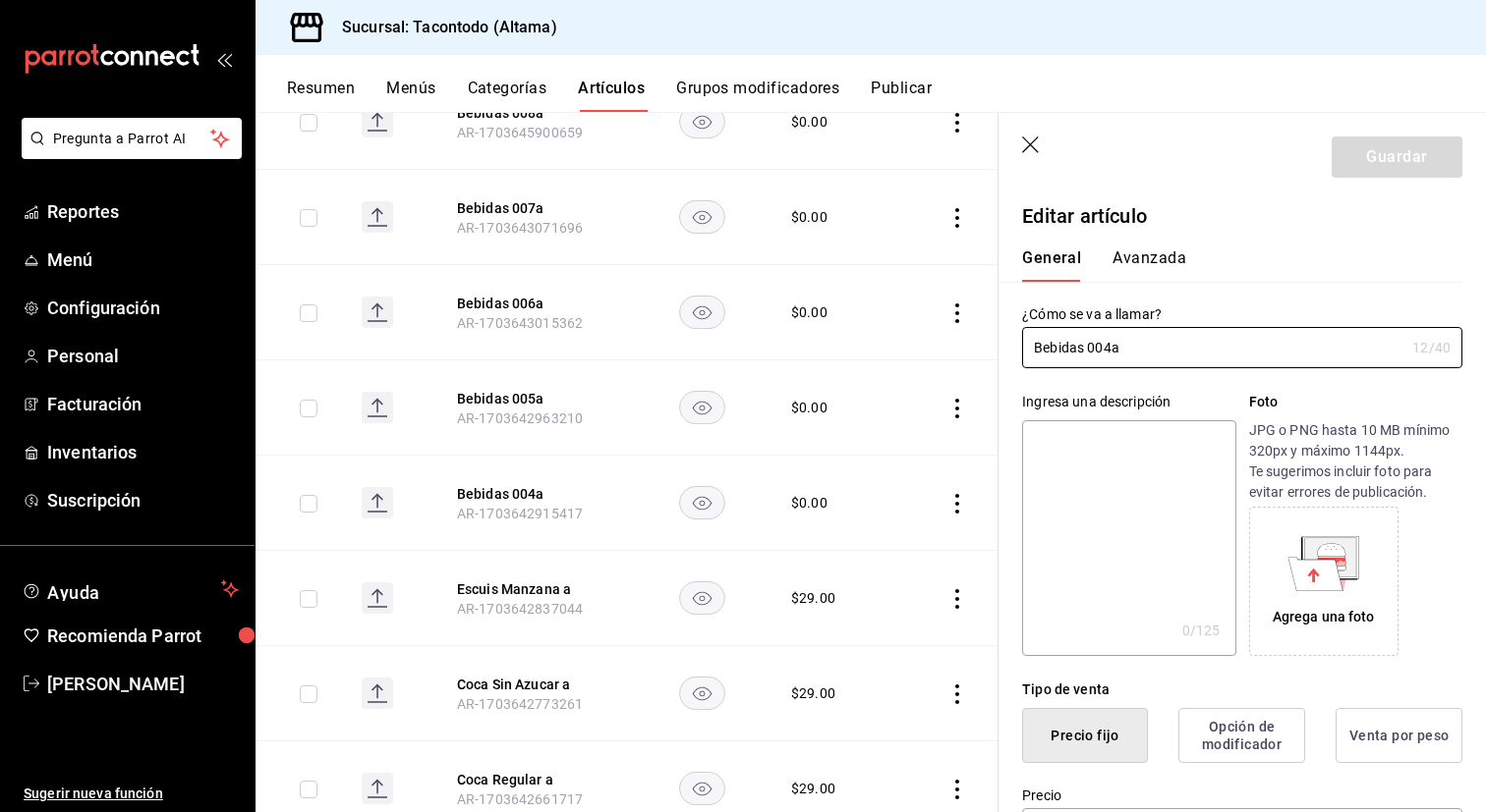
type input "$0.00"
drag, startPoint x: 1109, startPoint y: 351, endPoint x: 962, endPoint y: 322, distance: 149.8
click at [962, 322] on main "Artículos sucursal Para editar los artículos o cambios generales, ve a “Organiz…" at bounding box center [871, 461] width 1230 height 700
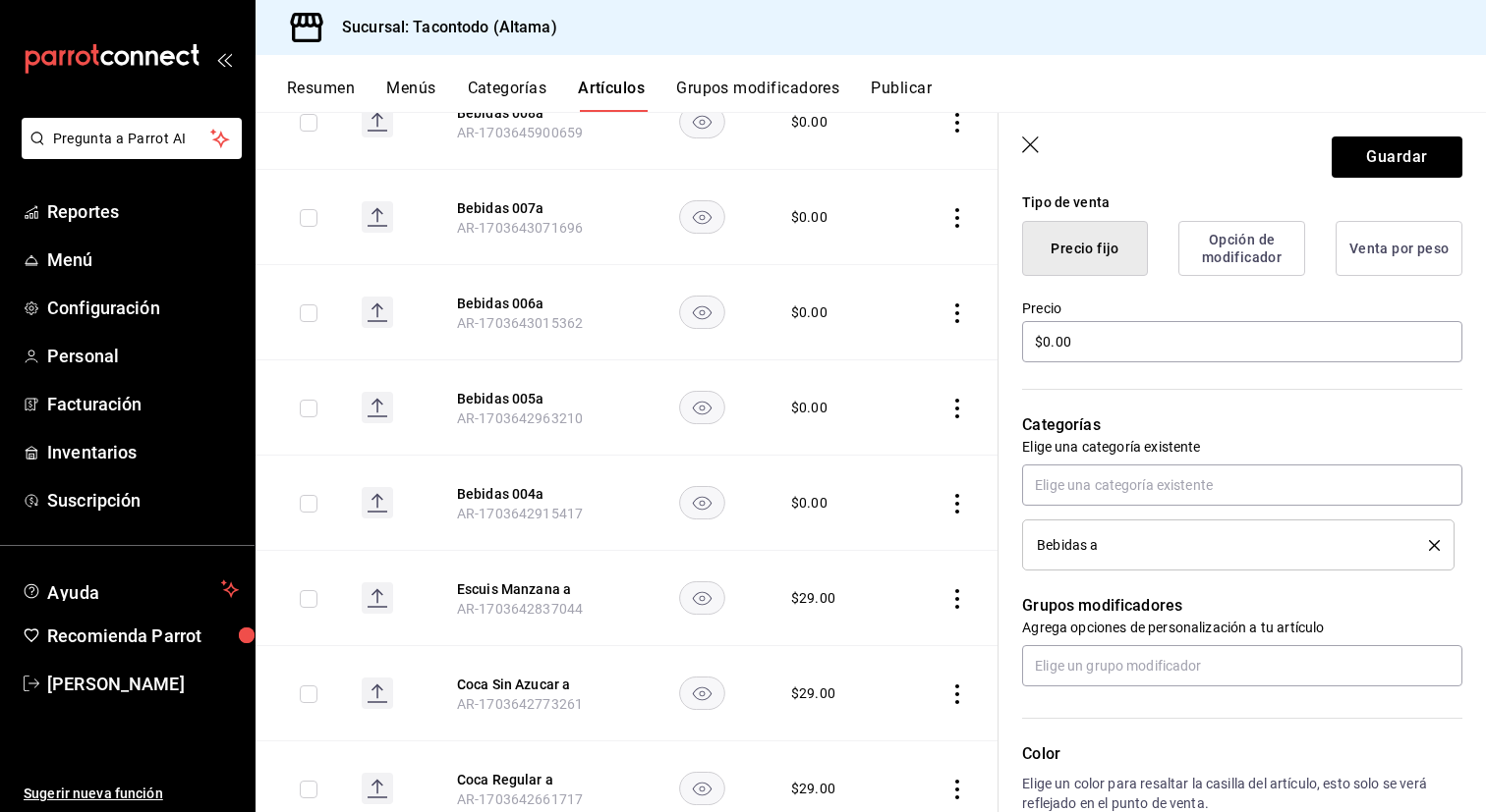
scroll to position [544, 0]
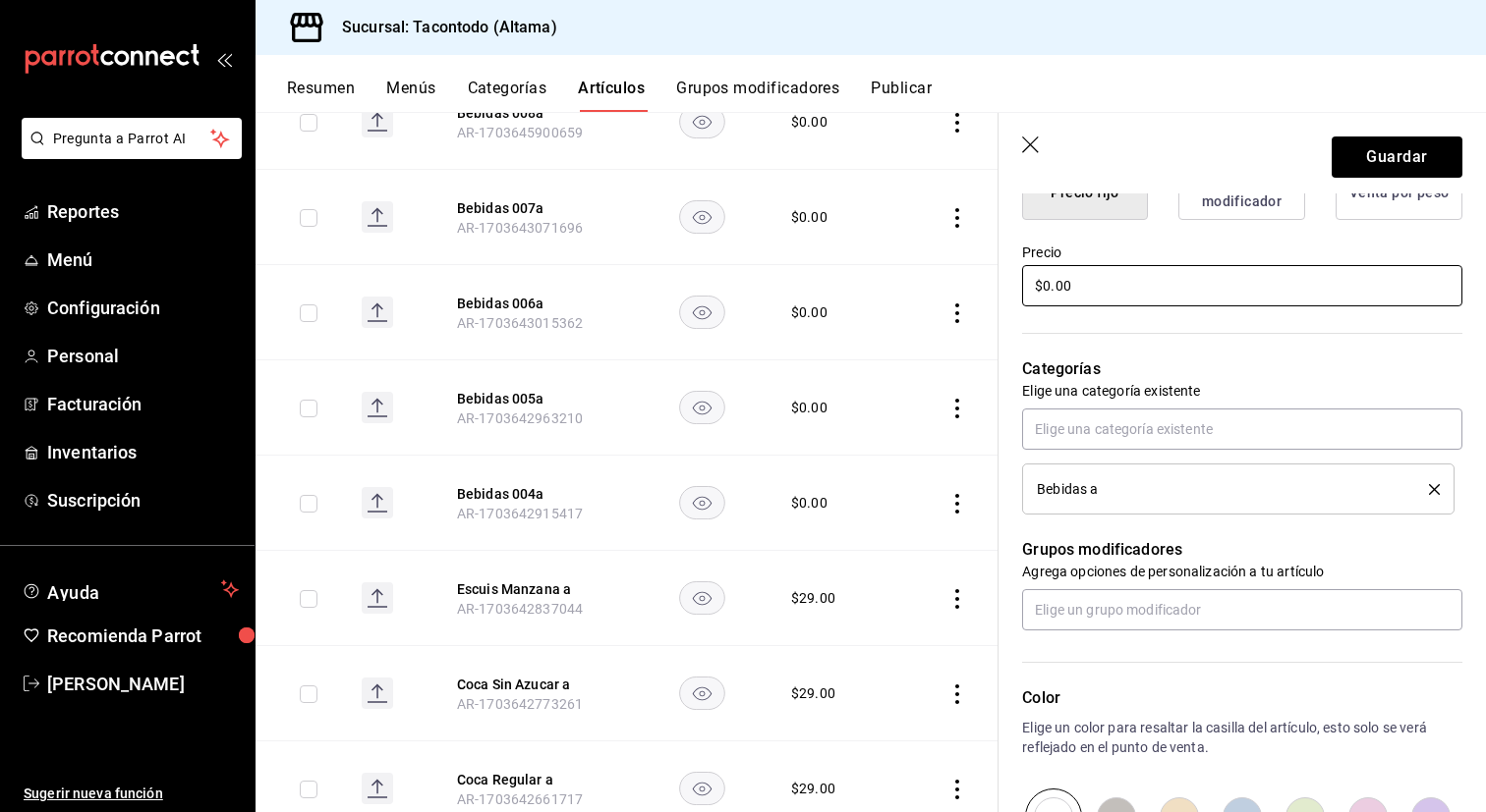
type input "Escuis Fresa a"
click at [1130, 303] on input "$0.00" at bounding box center [1242, 286] width 440 height 42
type input "$29.00"
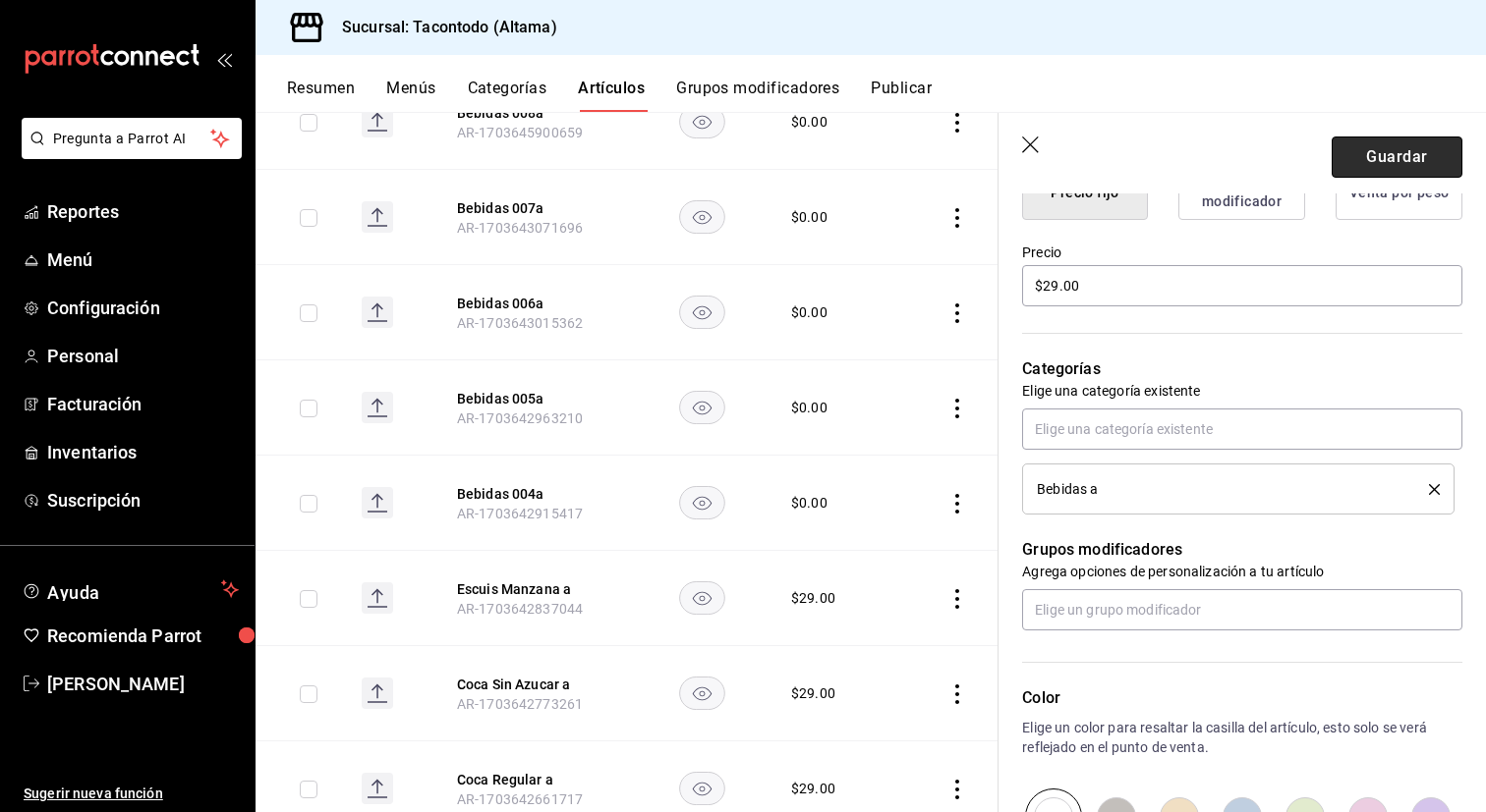
click at [1385, 166] on button "Guardar" at bounding box center [1397, 157] width 131 height 42
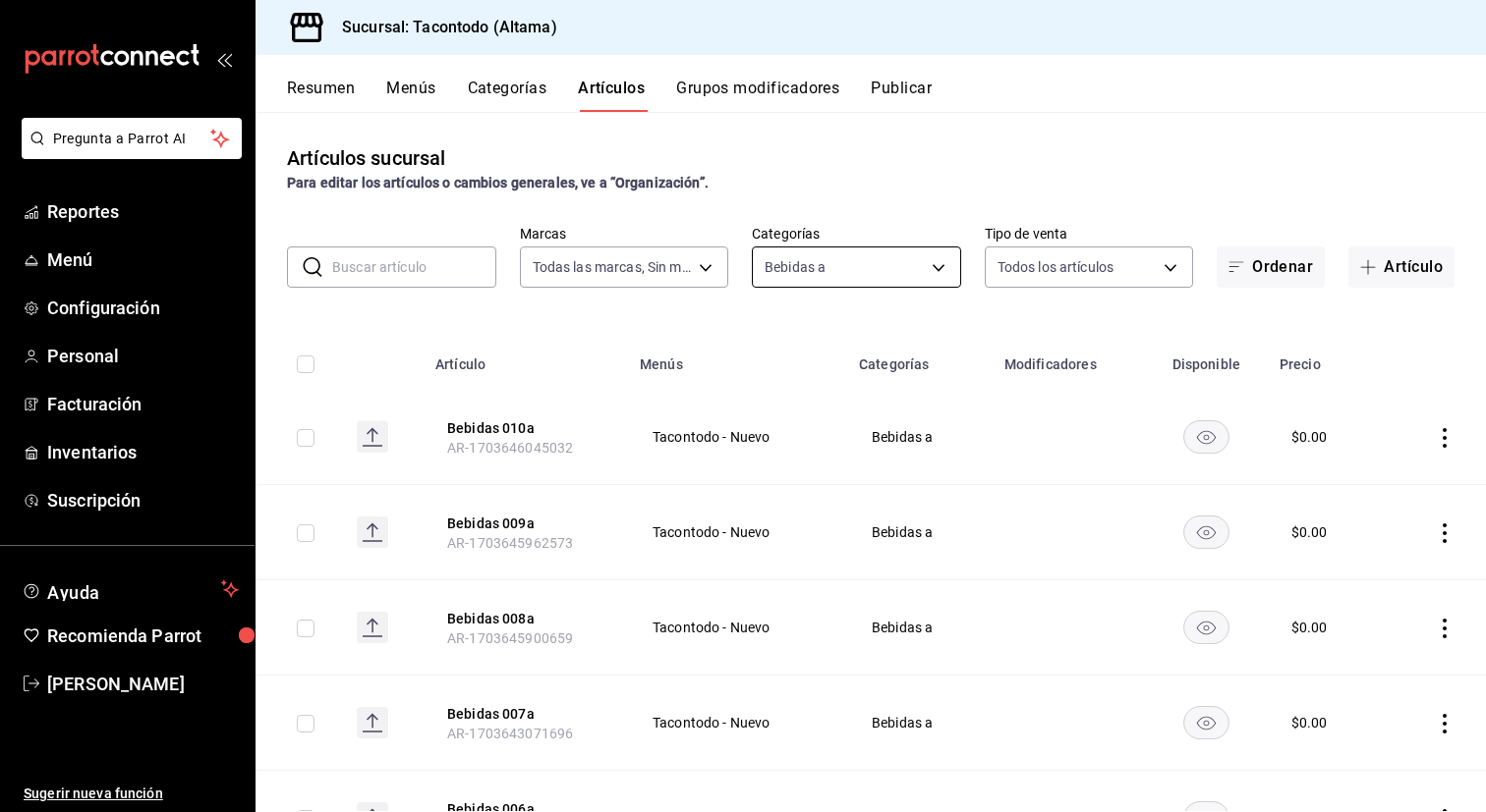
click at [920, 267] on body "Pregunta a Parrot AI Reportes Menú Configuración Personal Facturación Inventari…" at bounding box center [743, 406] width 1486 height 812
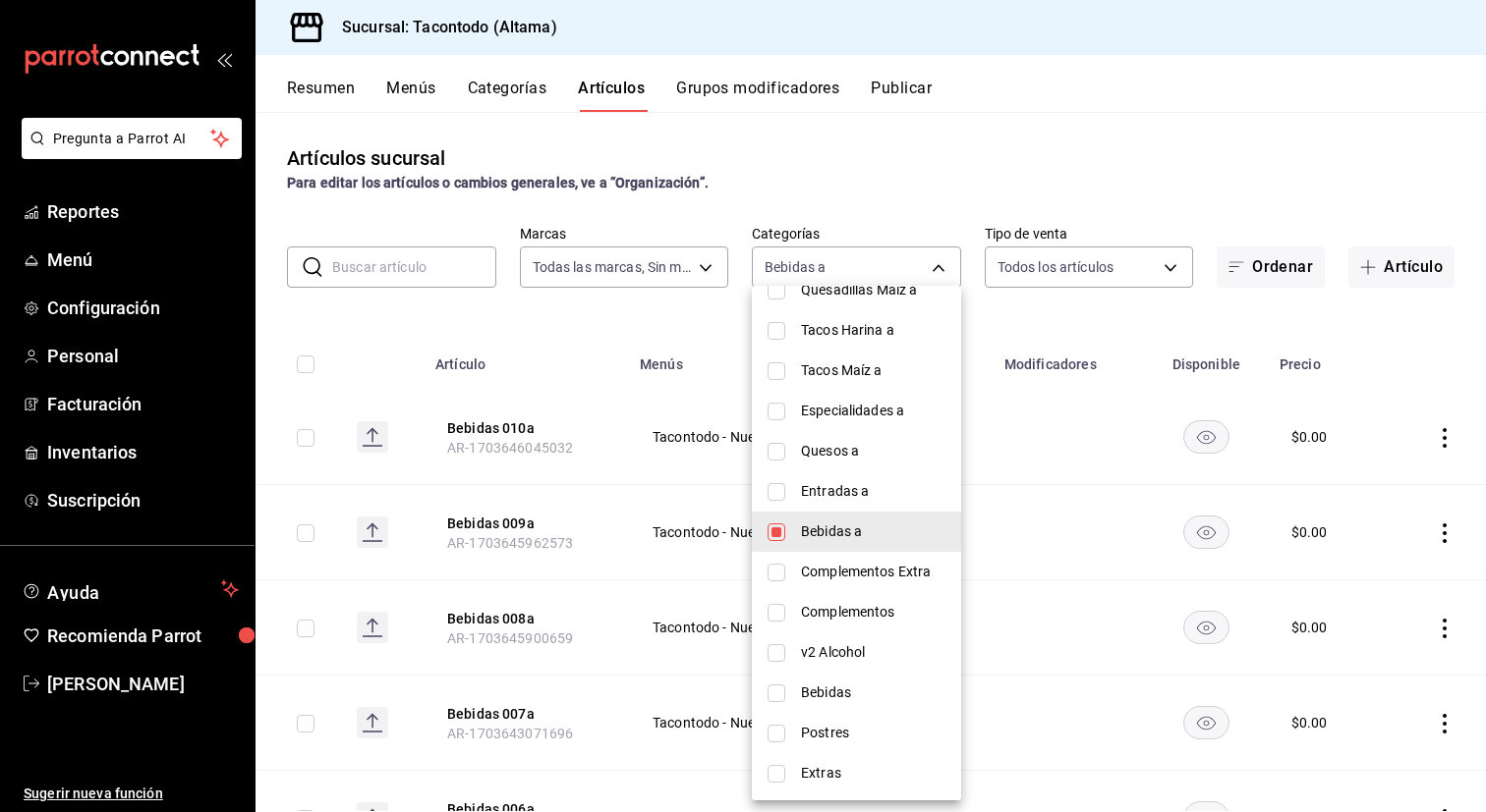
scroll to position [311, 0]
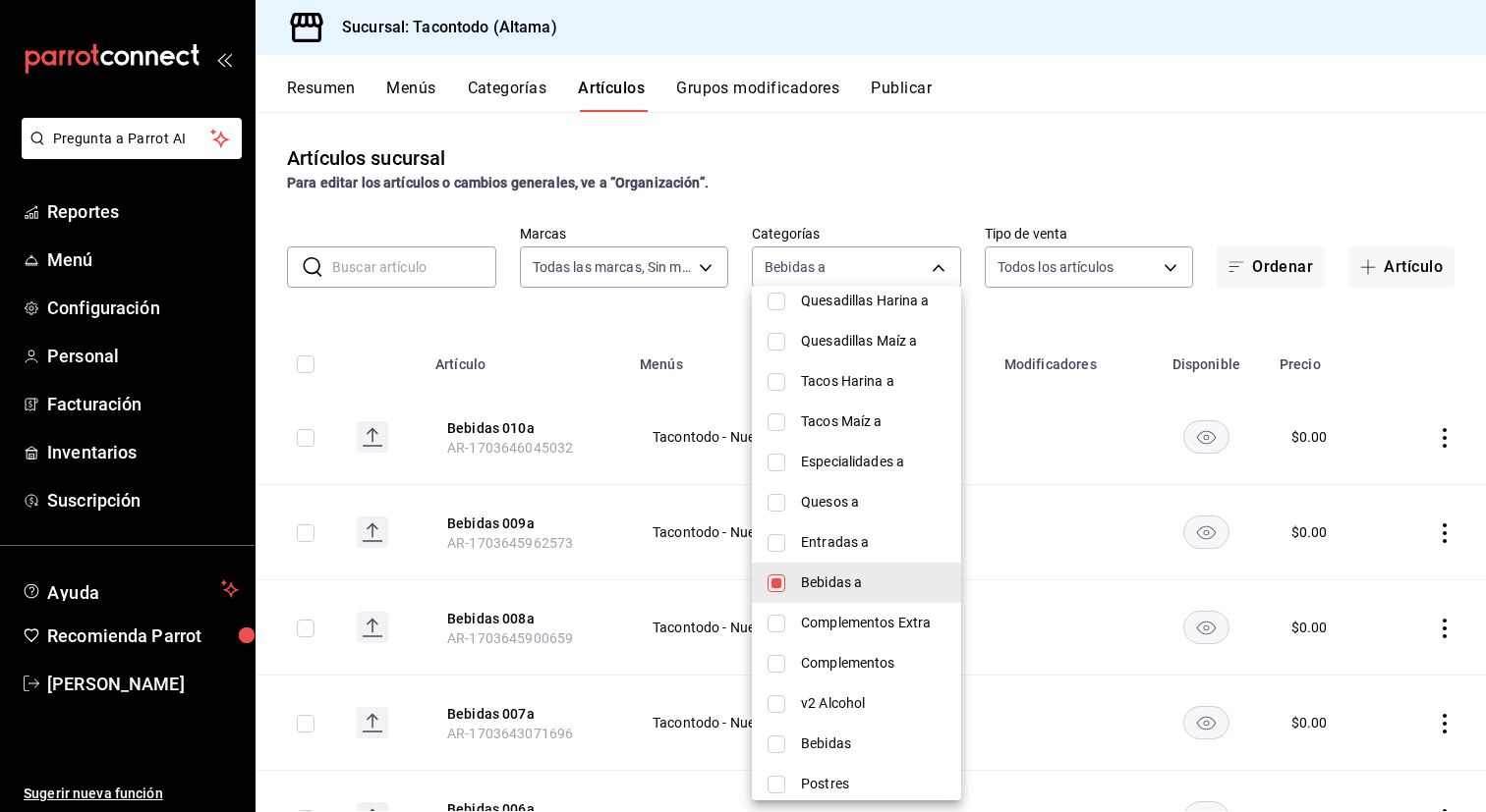
click at [775, 423] on input "checkbox" at bounding box center [777, 423] width 18 height 18
checkbox input "true"
type input "76966d1c-a287-4d91-b2e6-83ff0a33f6c6,7d112033-fc47-4141-9bac-2b1d398da5b5"
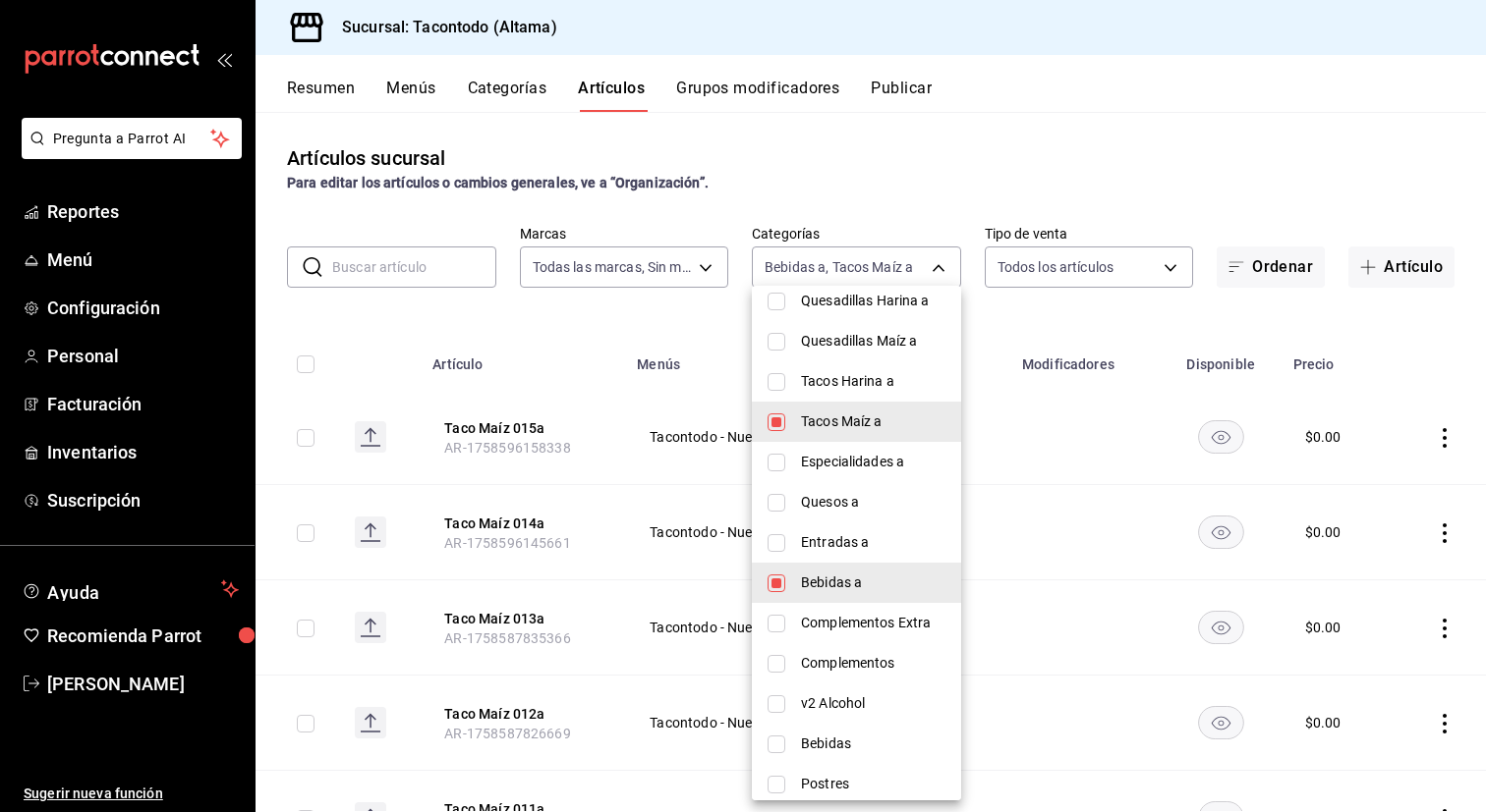
click at [772, 575] on input "checkbox" at bounding box center [777, 583] width 18 height 18
checkbox input "false"
type input "7d112033-fc47-4141-9bac-2b1d398da5b5"
click at [591, 590] on div at bounding box center [743, 406] width 1486 height 812
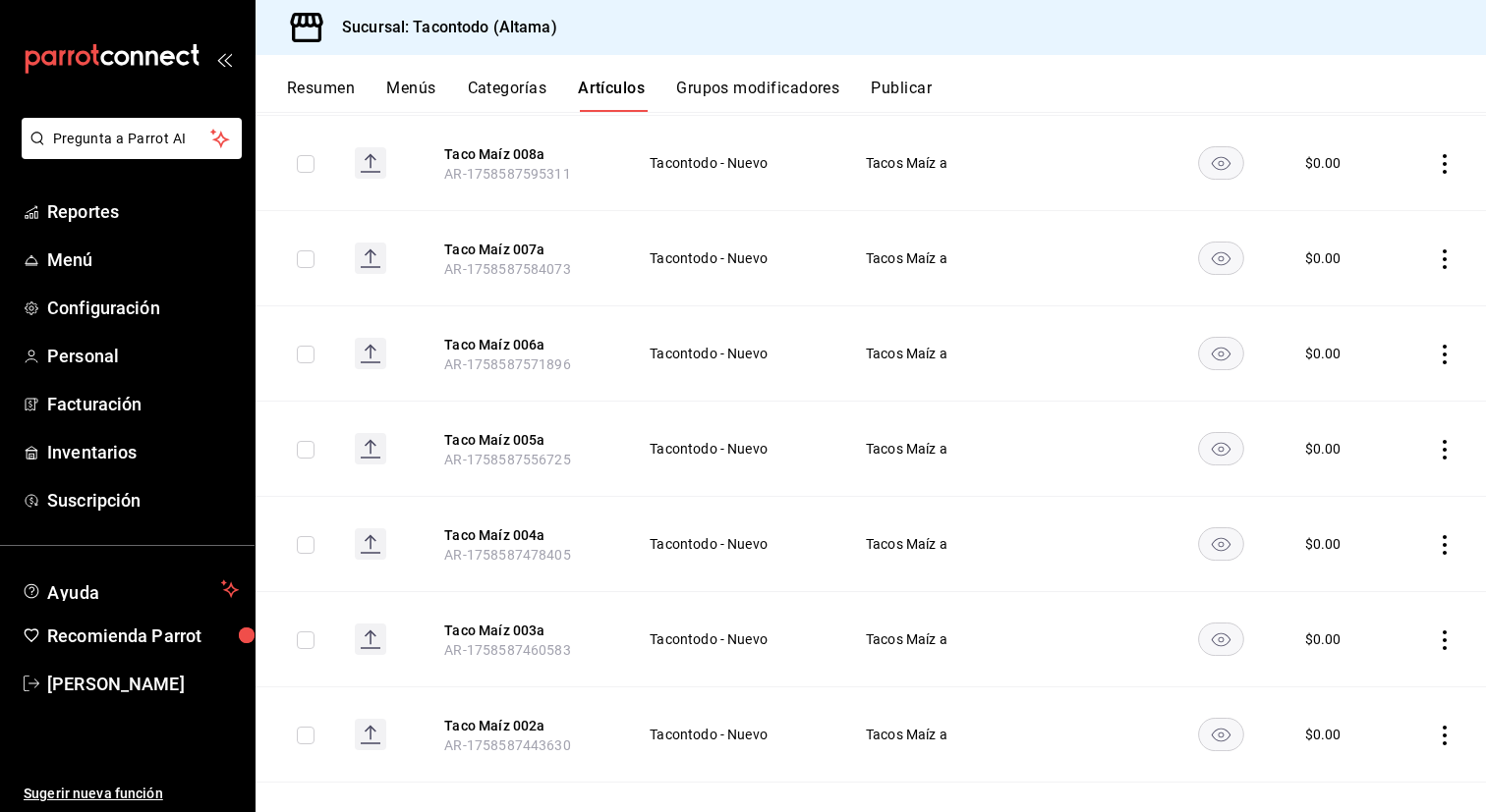
scroll to position [1054, 0]
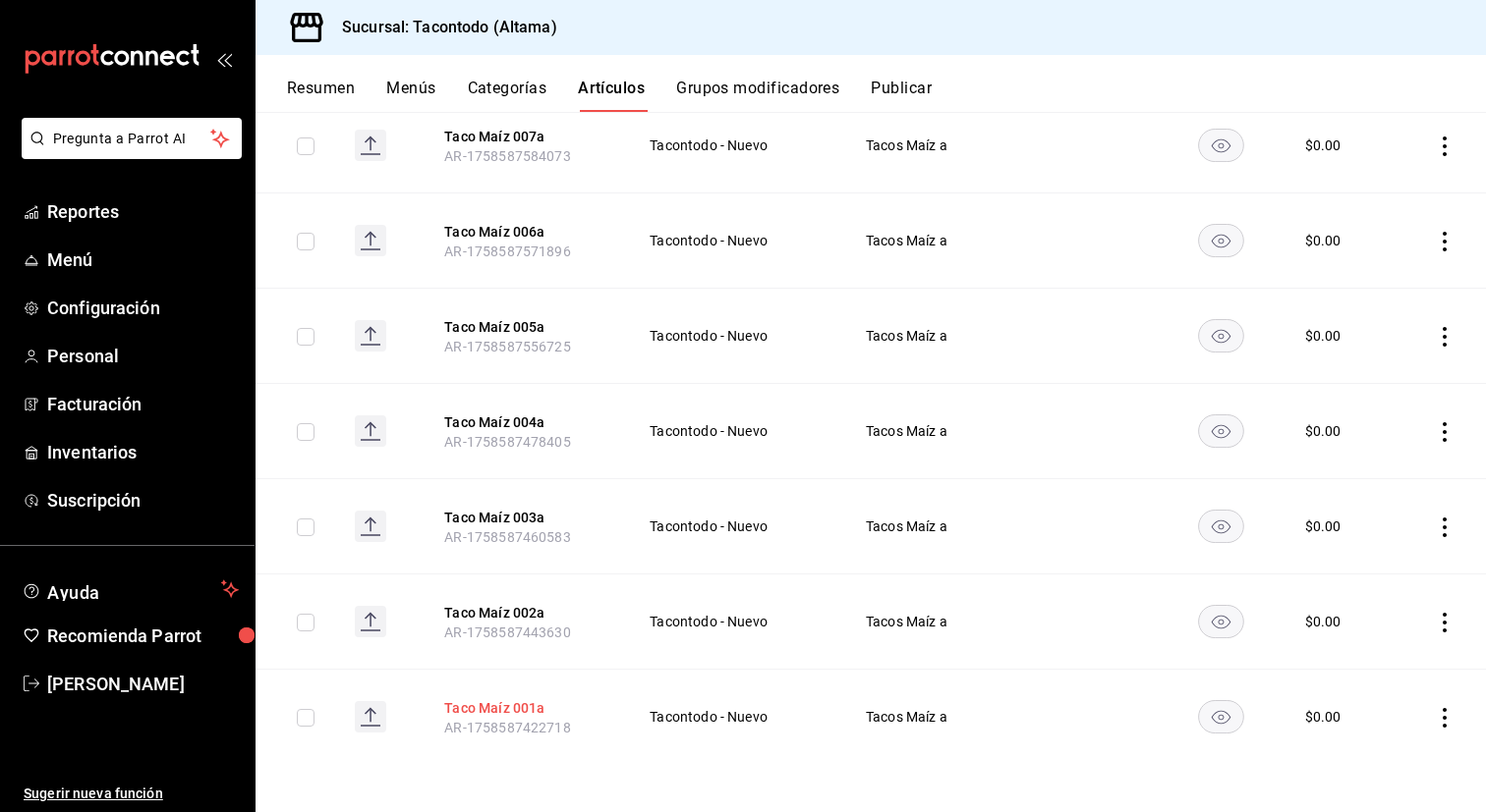
click at [506, 710] on button "Taco Maíz 001a" at bounding box center [522, 708] width 158 height 20
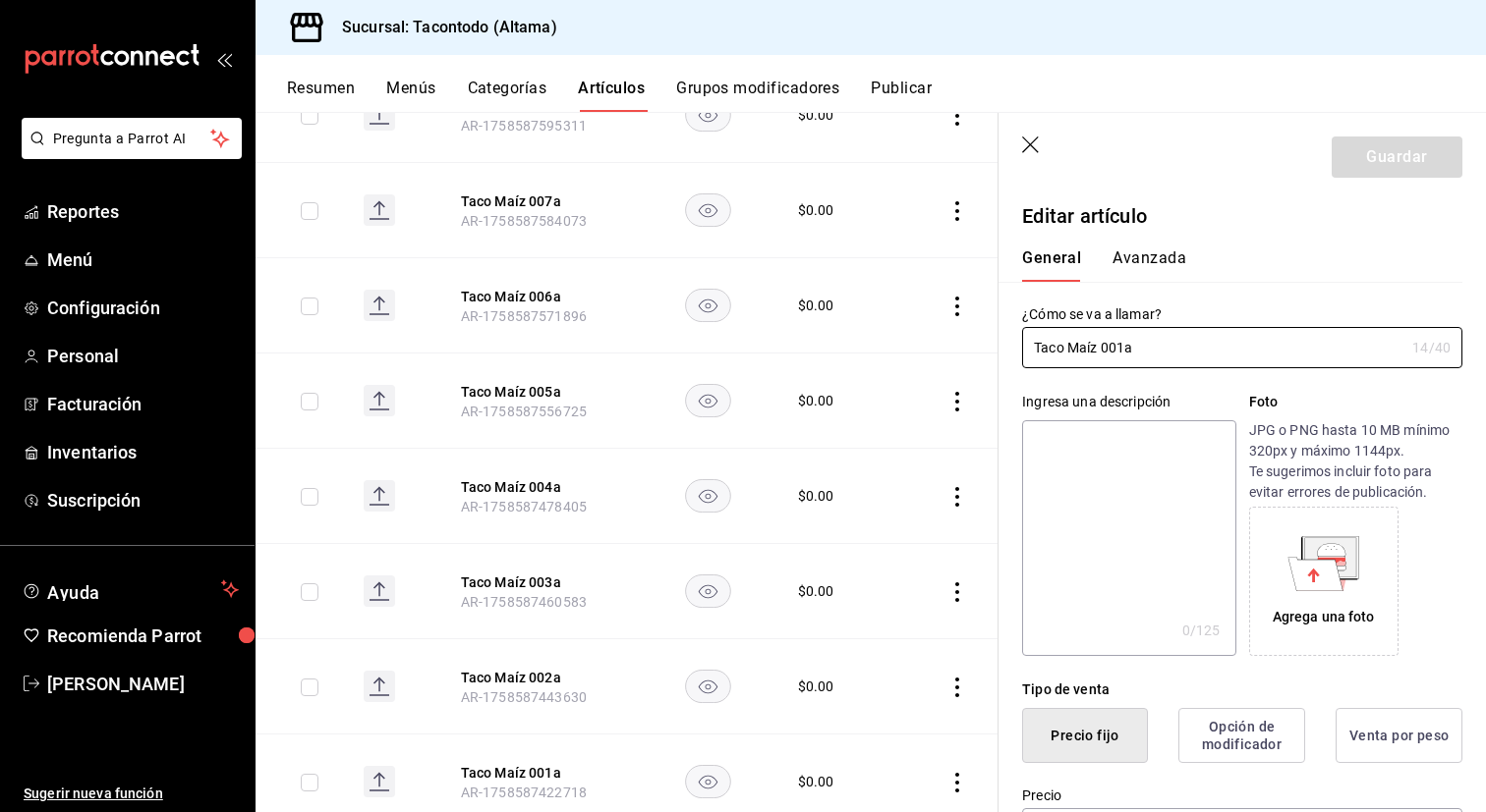
type input "$0.00"
click at [1124, 346] on input "Taco Maíz 001a" at bounding box center [1214, 348] width 382 height 40
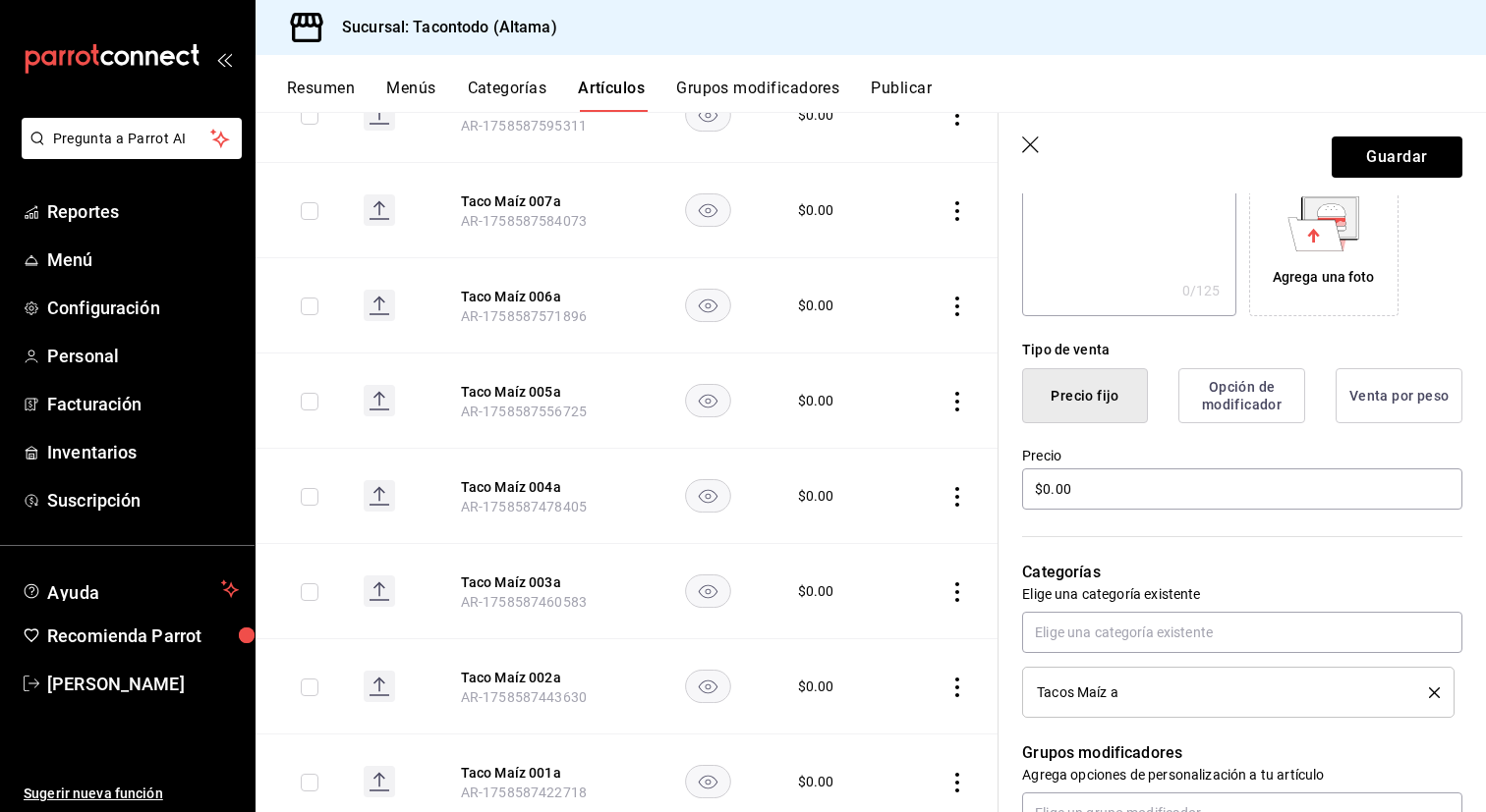
scroll to position [367, 0]
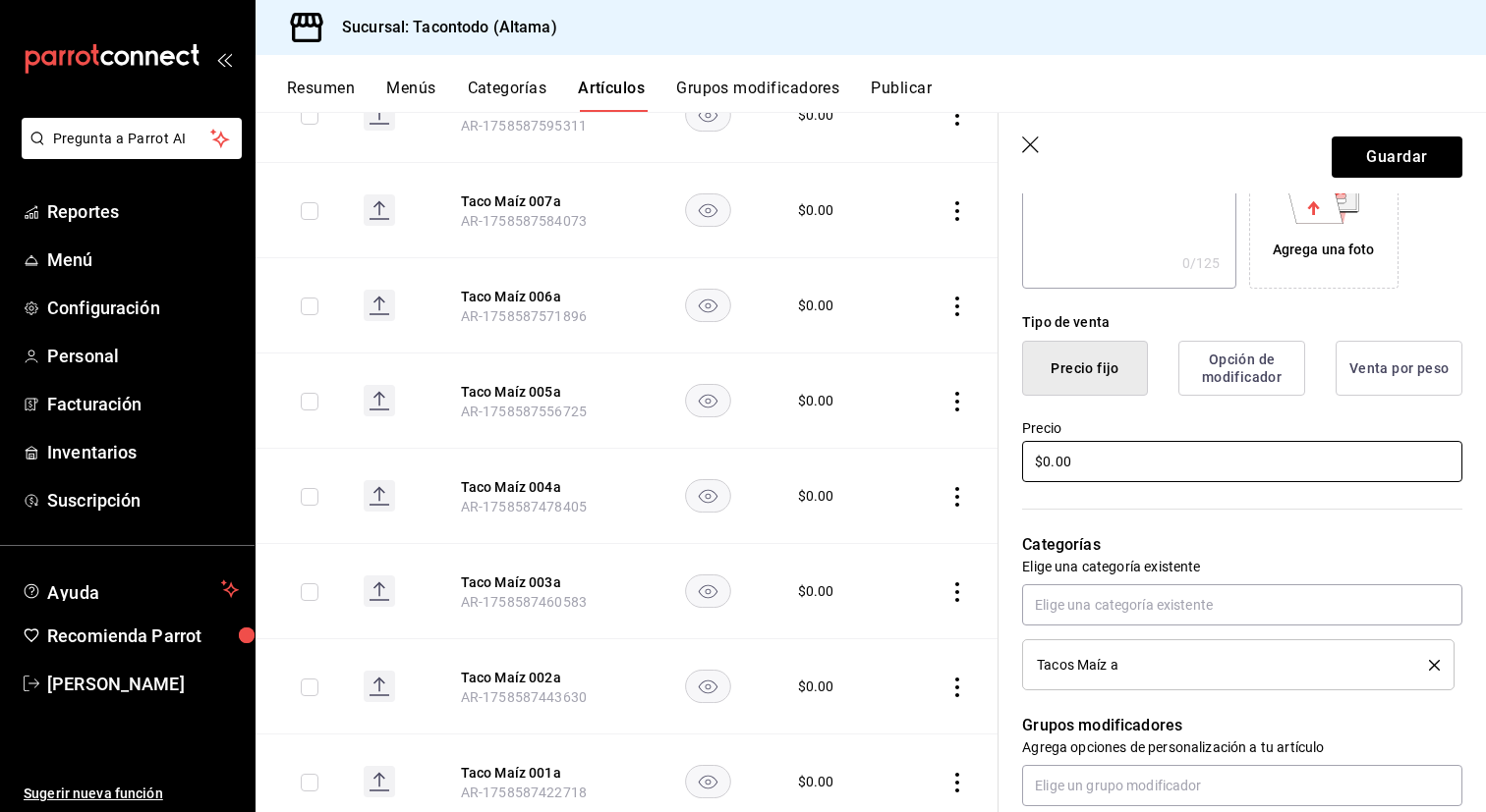
type input "Taco Maíz Arrachera a"
click at [1157, 459] on input "$0.00" at bounding box center [1242, 461] width 440 height 42
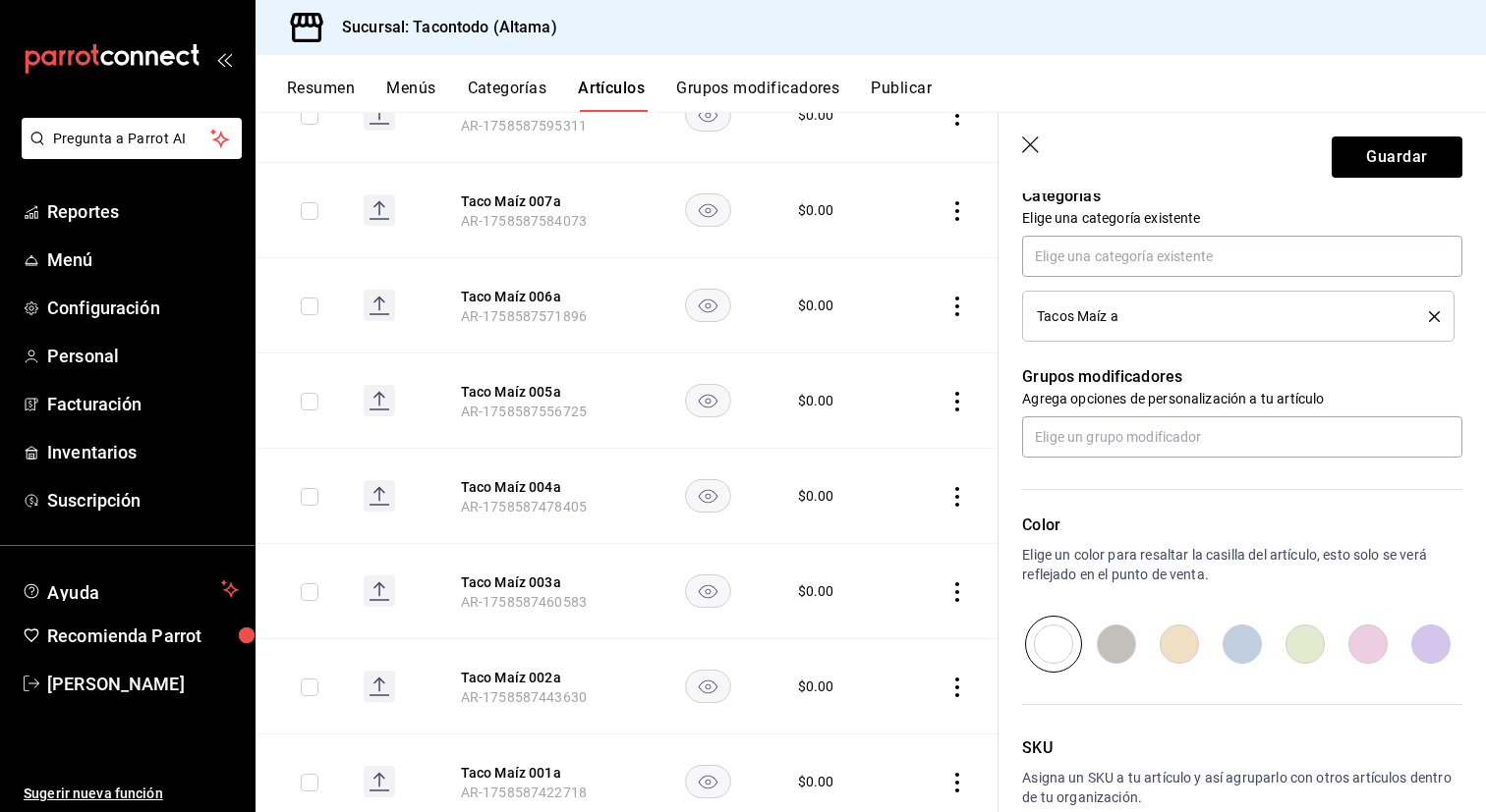
scroll to position [823, 0]
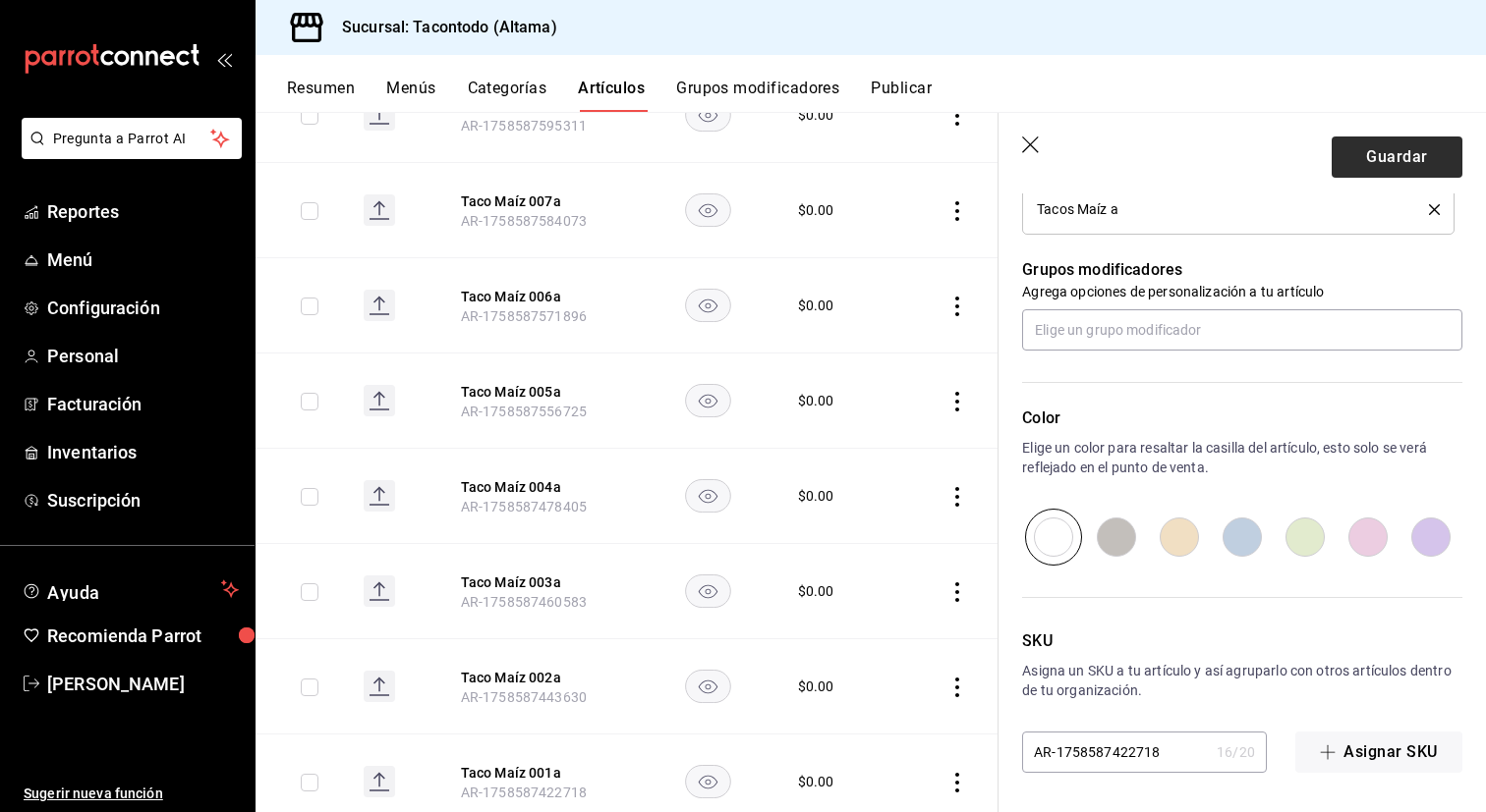
type input "$29.00"
click at [1385, 163] on button "Guardar" at bounding box center [1397, 157] width 131 height 42
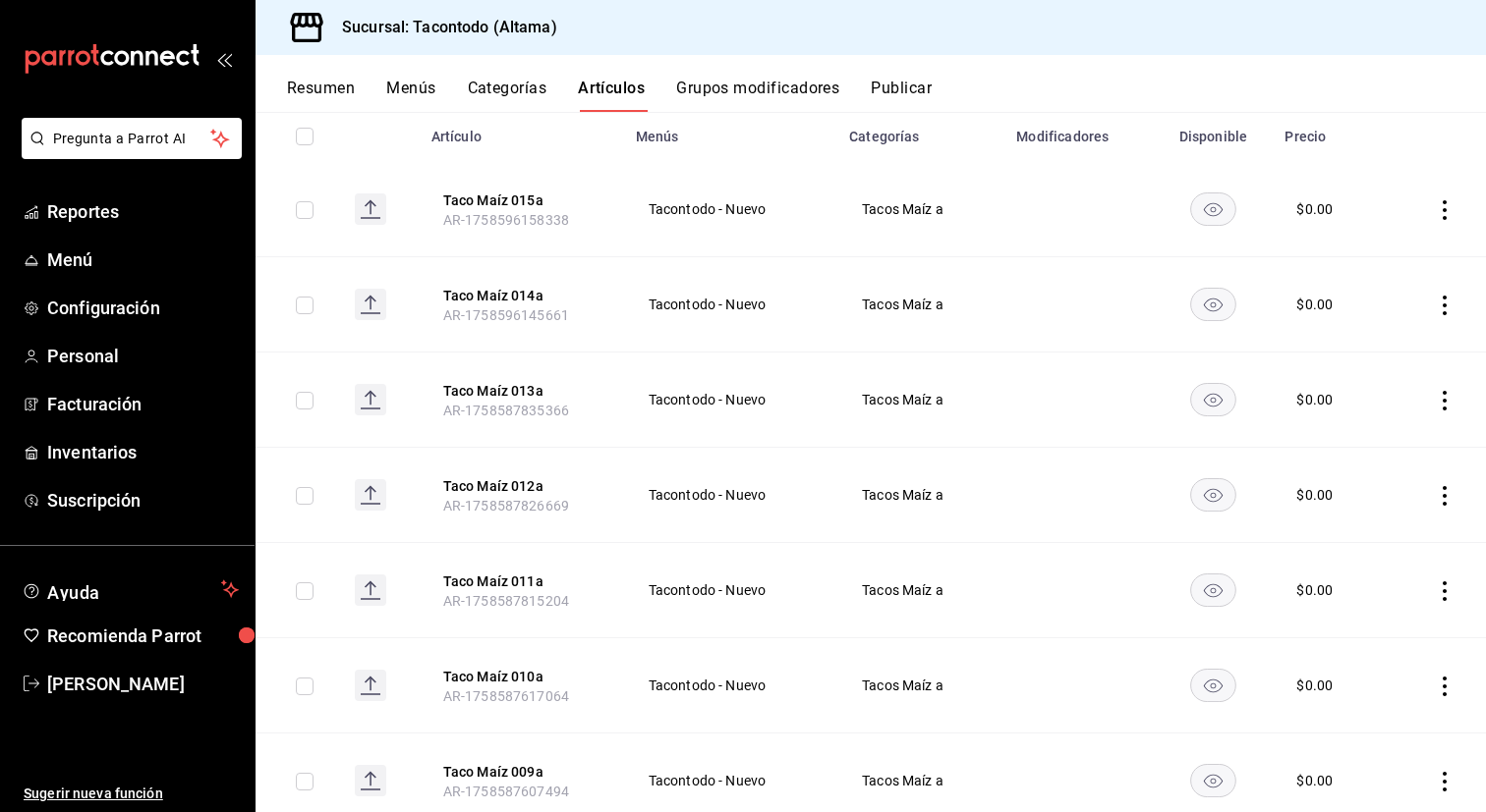
scroll to position [1054, 0]
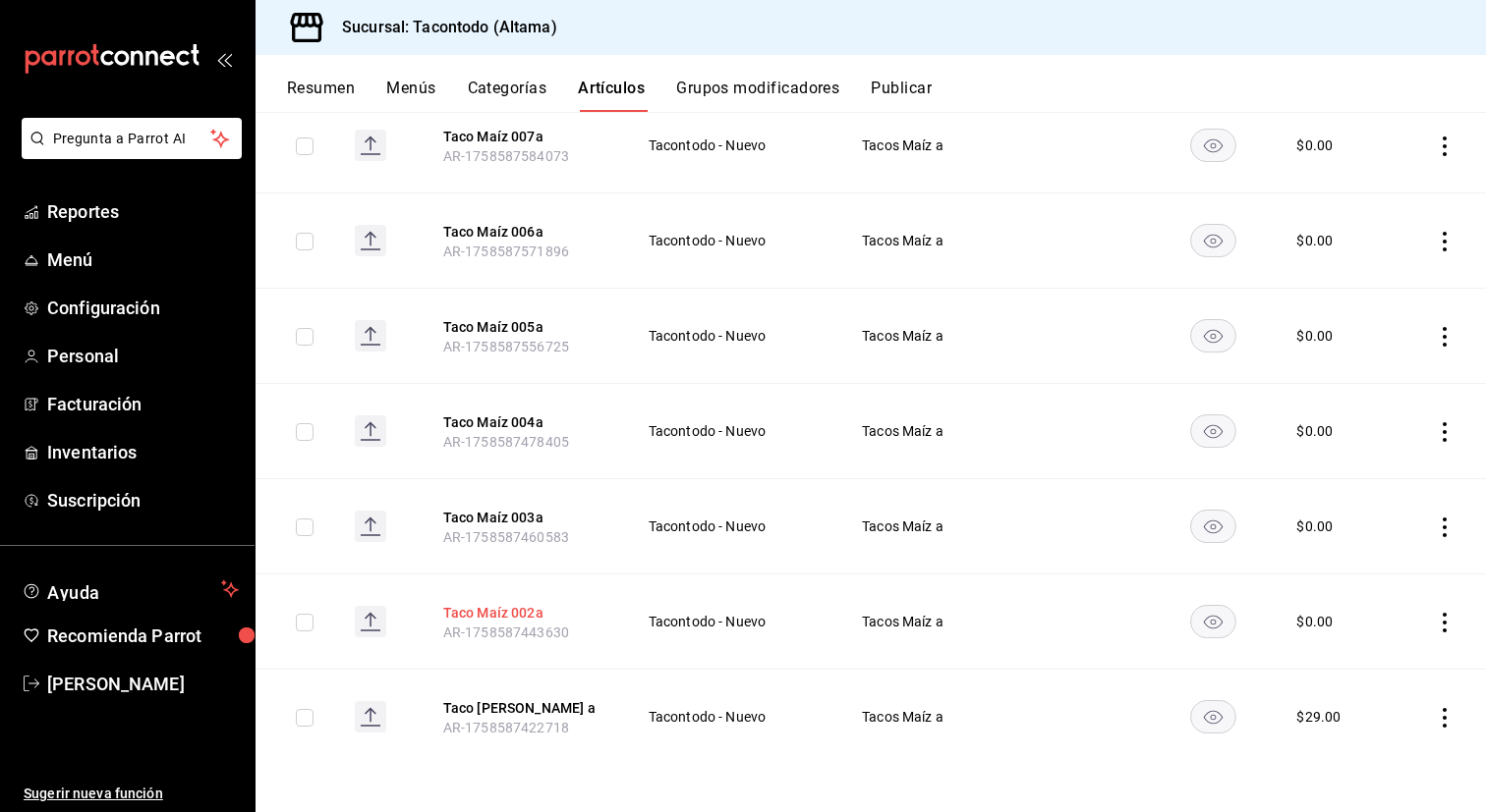
click at [476, 611] on button "Taco Maíz 002a" at bounding box center [521, 613] width 158 height 20
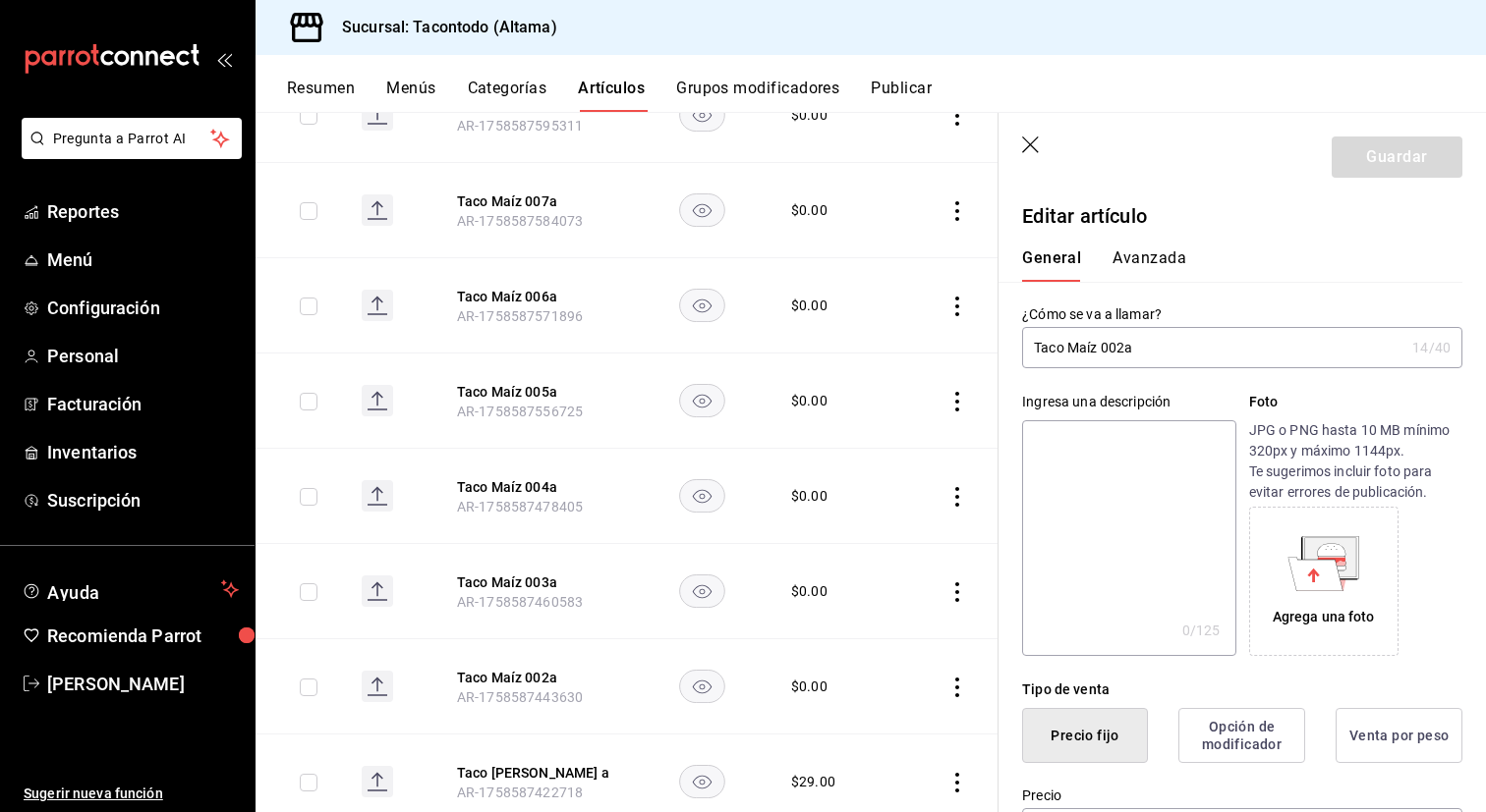
click at [1125, 352] on input "Taco Maíz 002a" at bounding box center [1214, 348] width 382 height 40
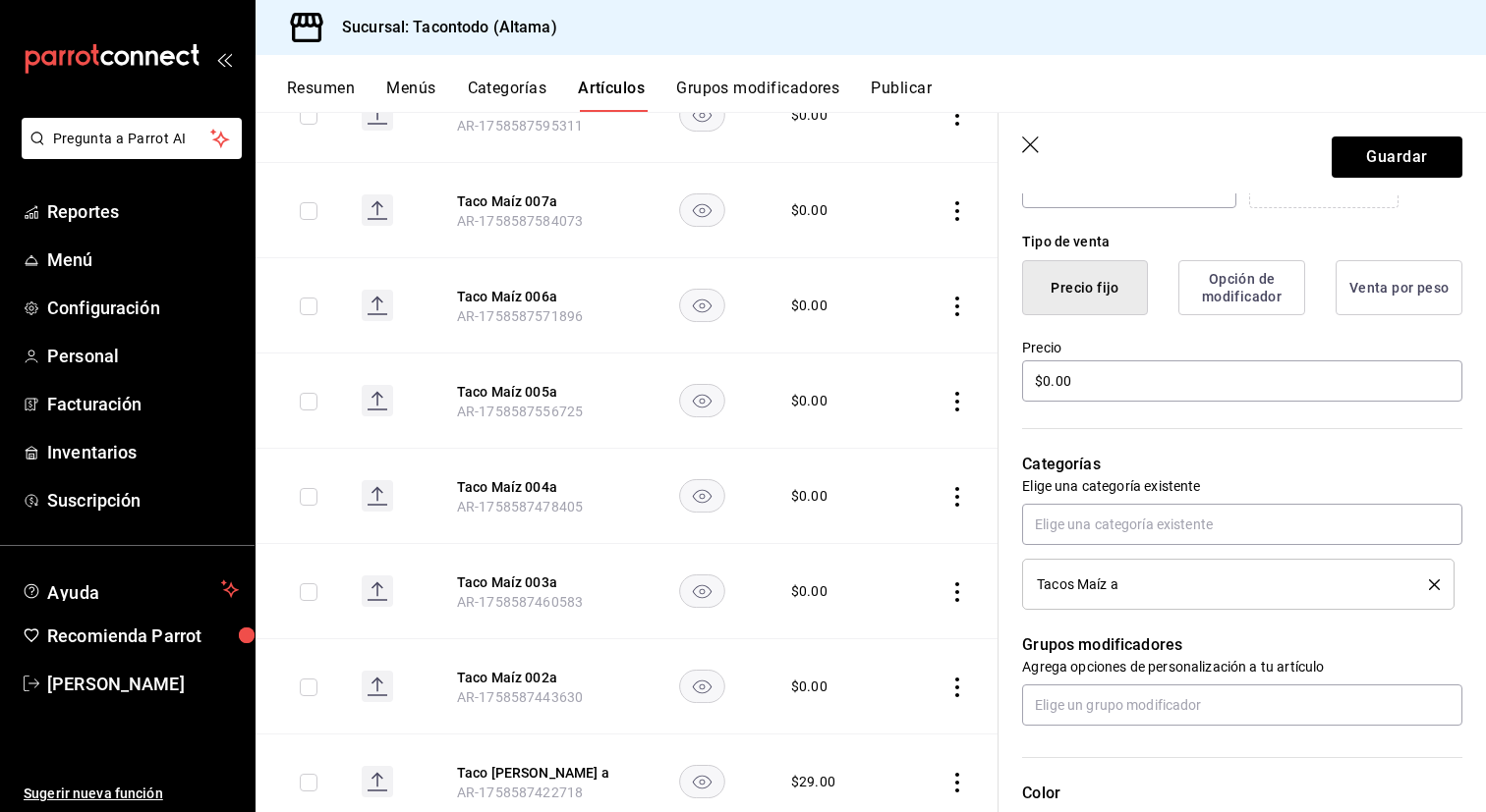
scroll to position [435, 0]
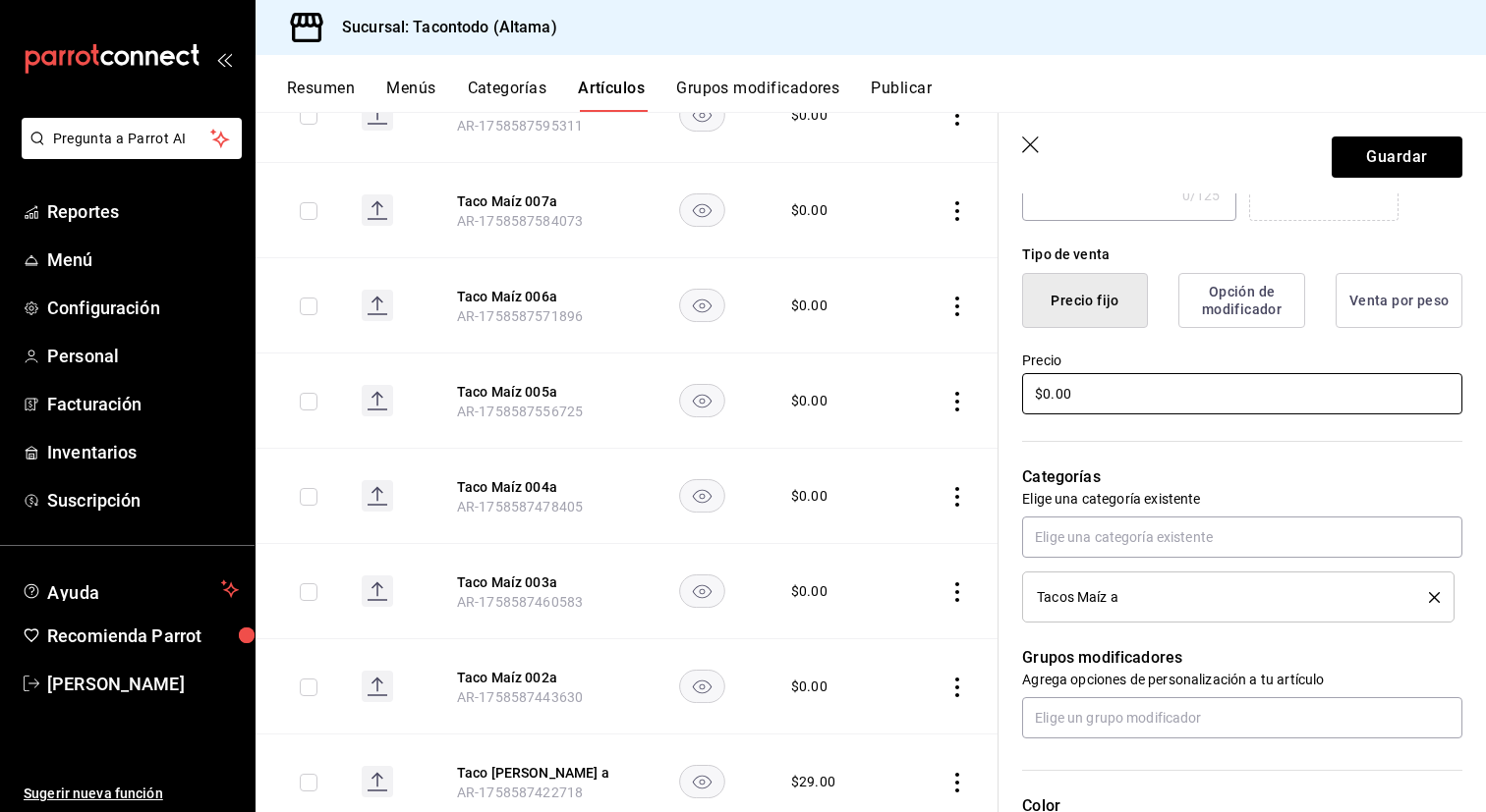
type input "Taco Maíz Adobada a"
click at [1137, 393] on input "$0.00" at bounding box center [1242, 394] width 440 height 42
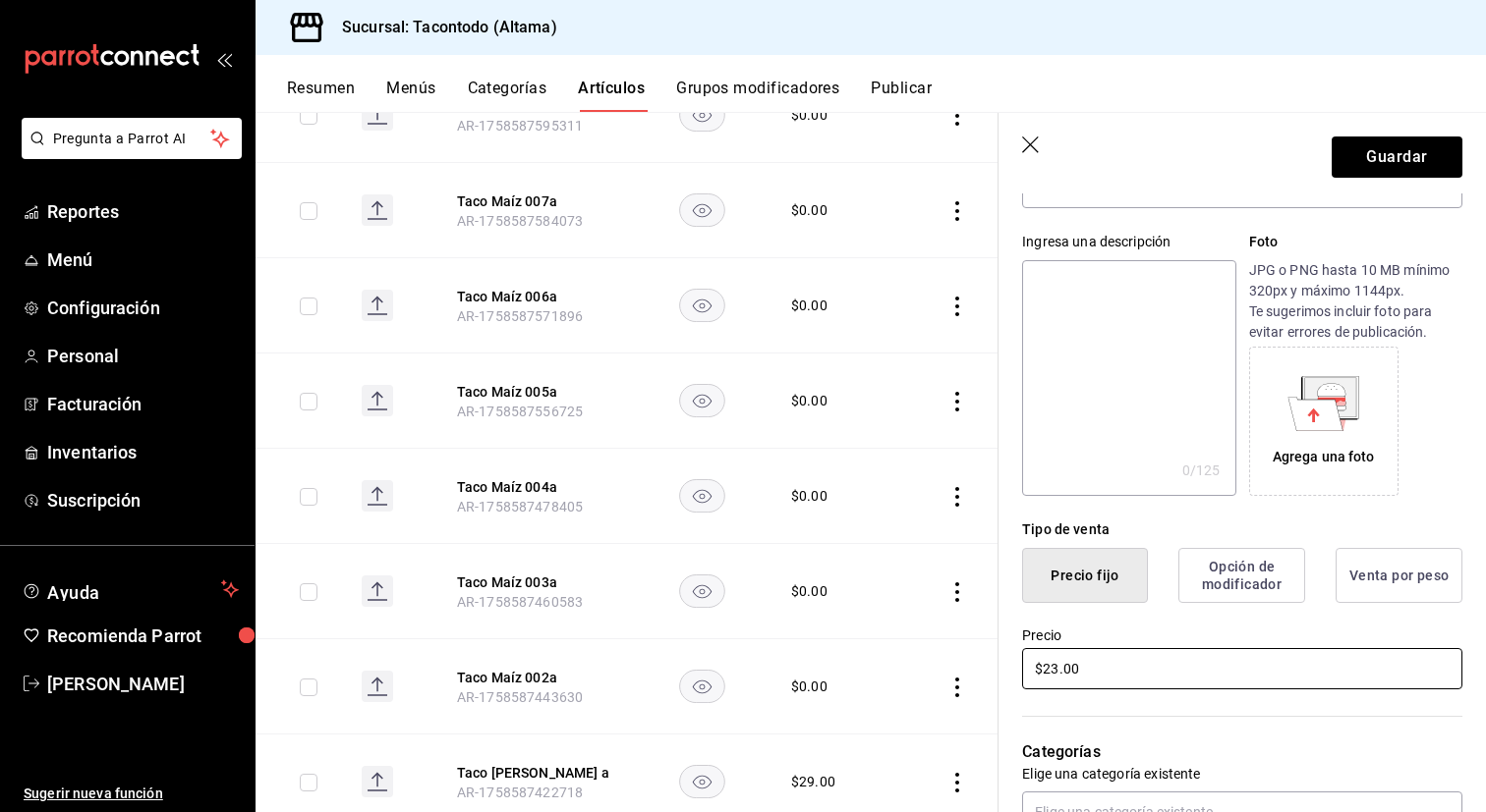
scroll to position [201, 0]
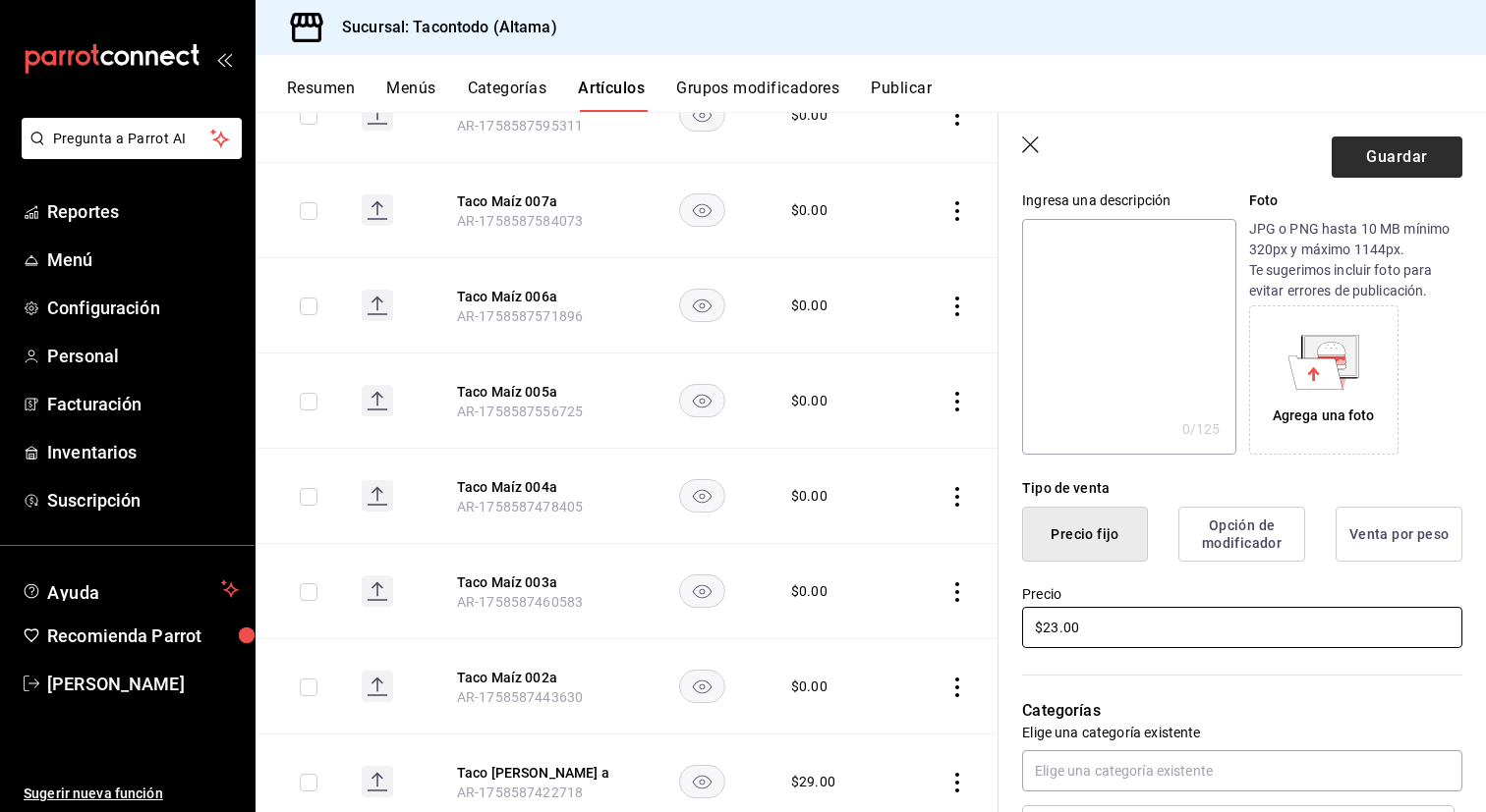
type input "$23.00"
click at [1402, 148] on button "Guardar" at bounding box center [1397, 157] width 131 height 42
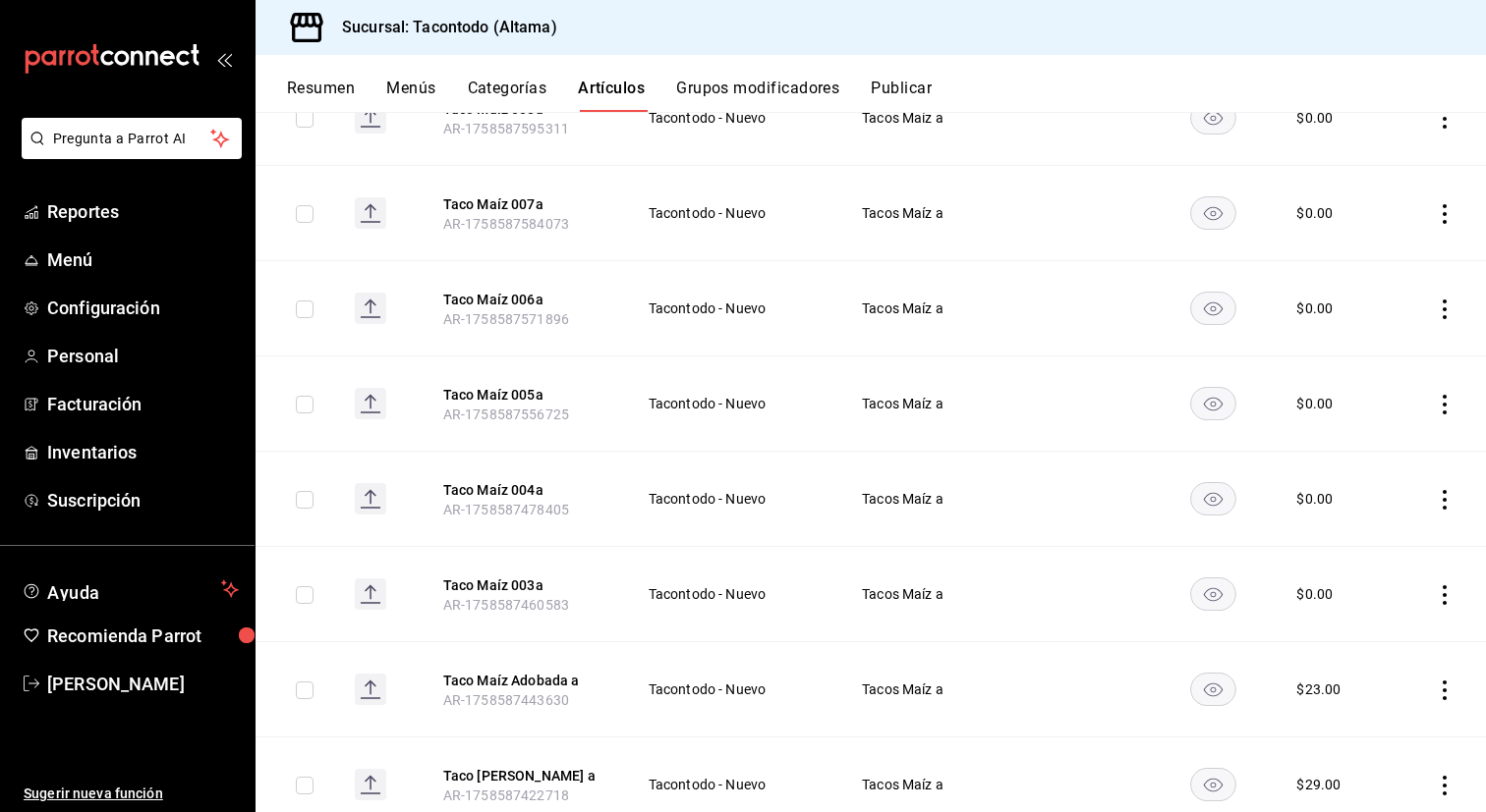
scroll to position [980, 0]
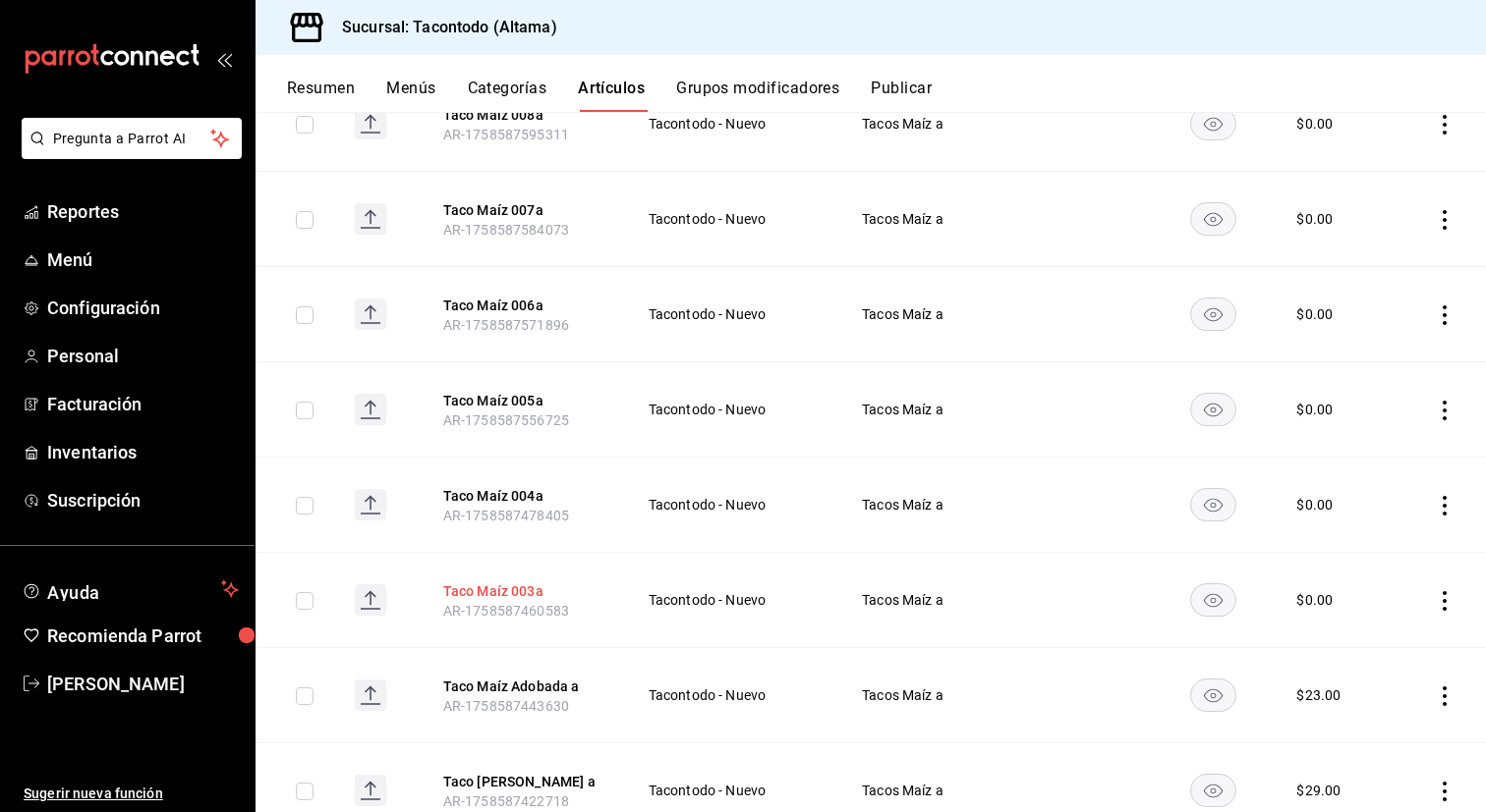
click at [467, 586] on button "Taco Maíz 003a" at bounding box center [521, 591] width 158 height 20
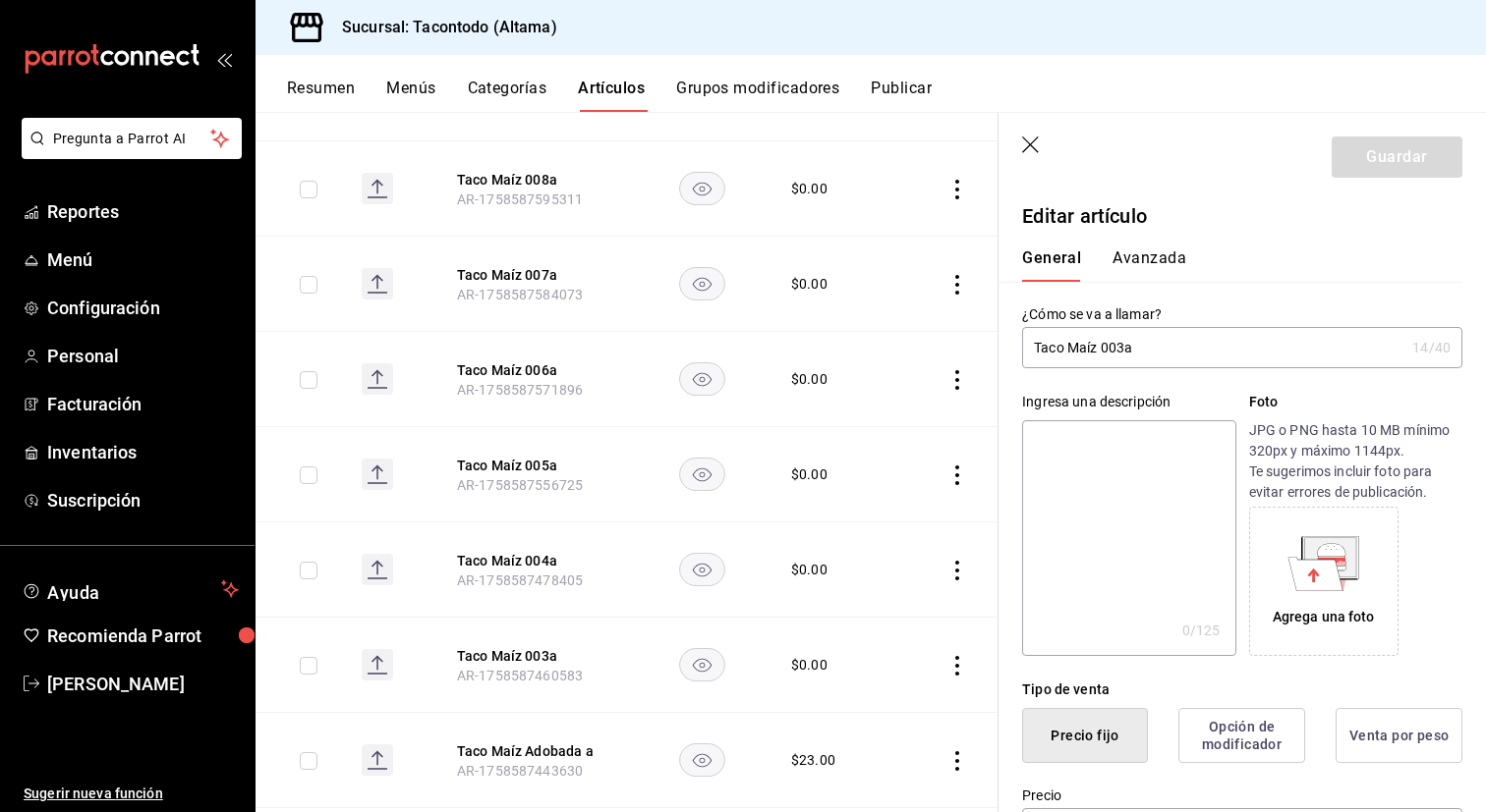
click at [1124, 348] on input "Taco Maíz 003a" at bounding box center [1214, 348] width 382 height 40
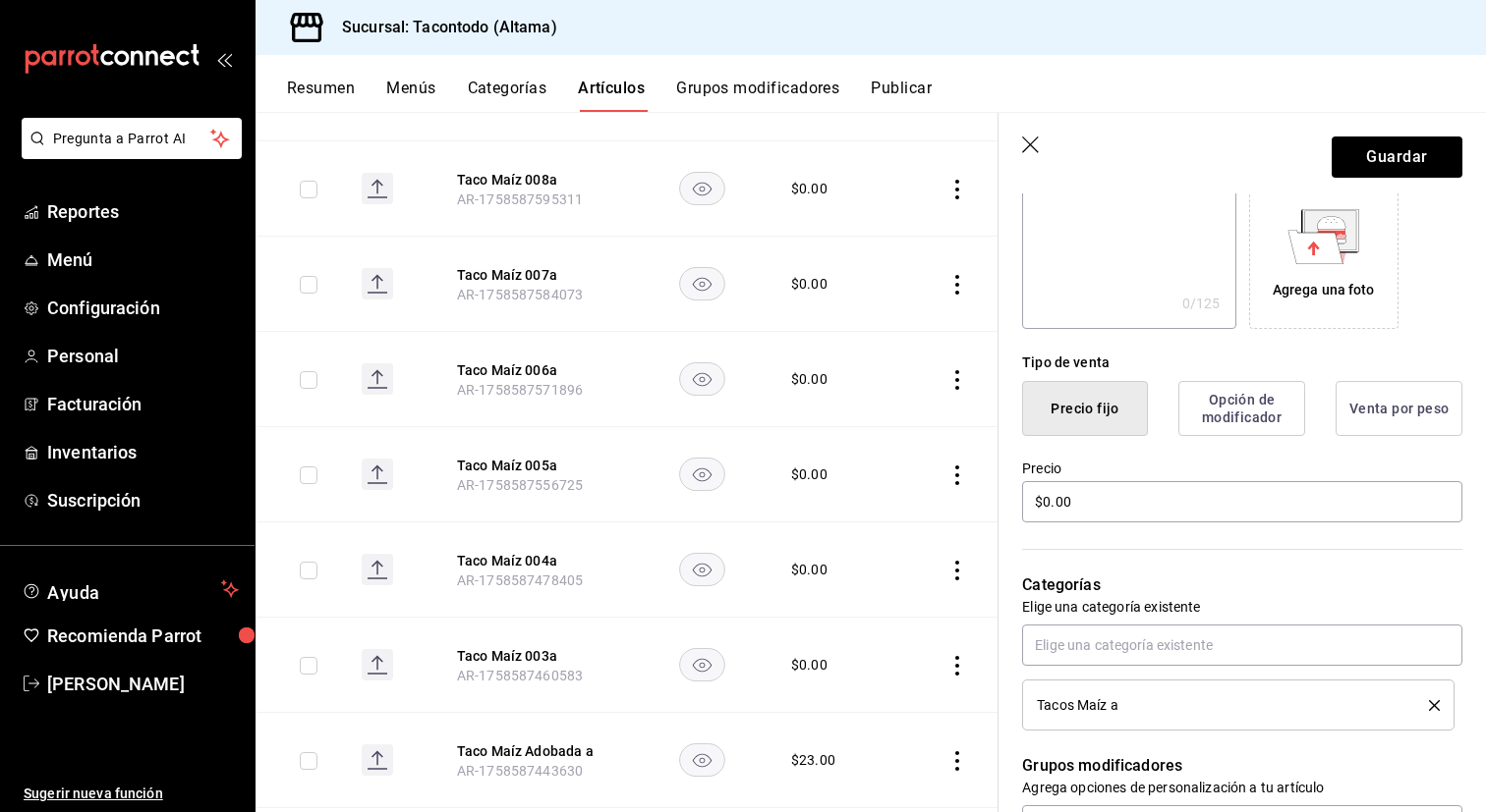
scroll to position [325, 0]
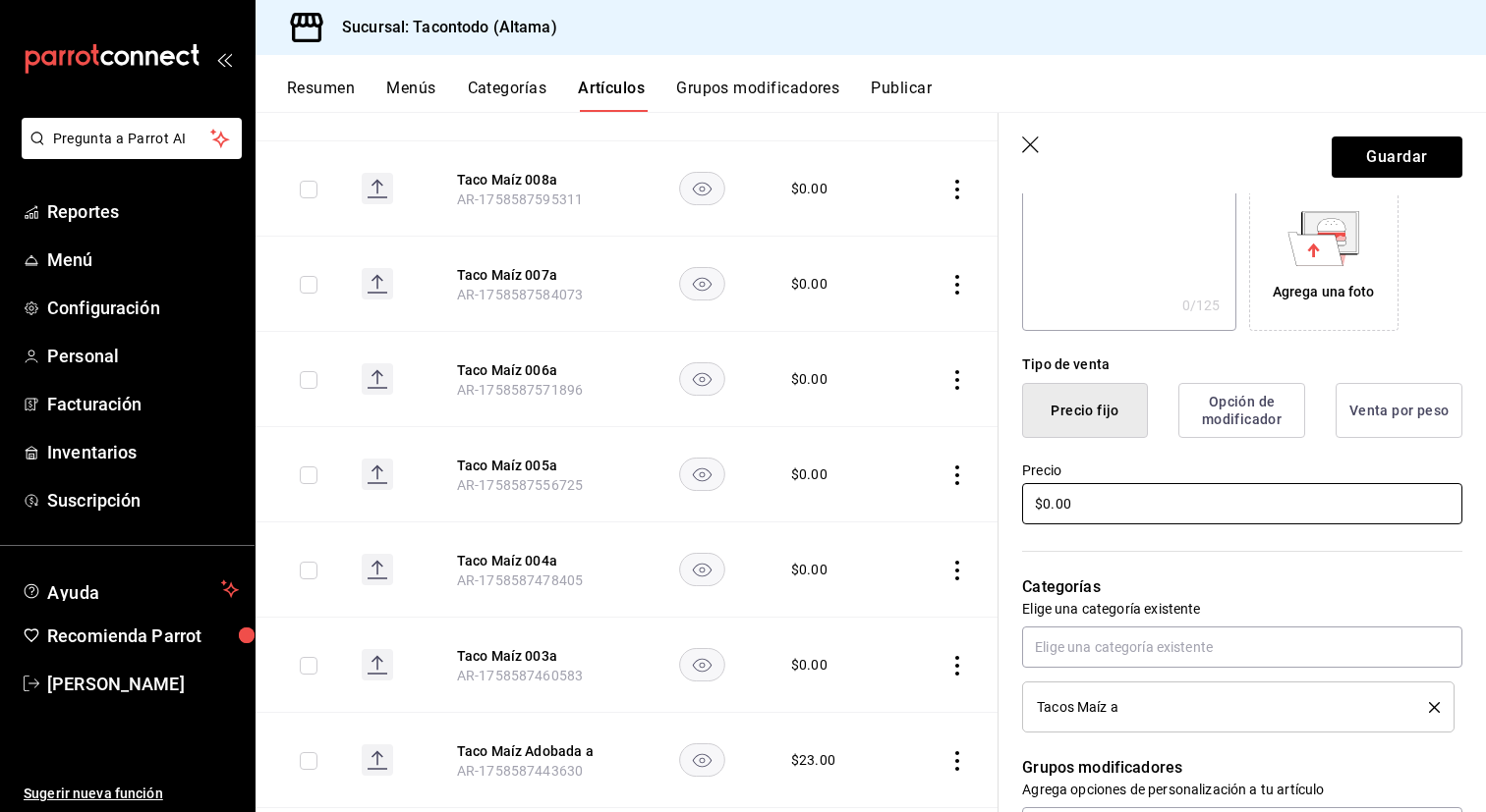
type input "Taco Maíz Polaca a"
click at [1087, 514] on input "$0.00" at bounding box center [1242, 504] width 440 height 42
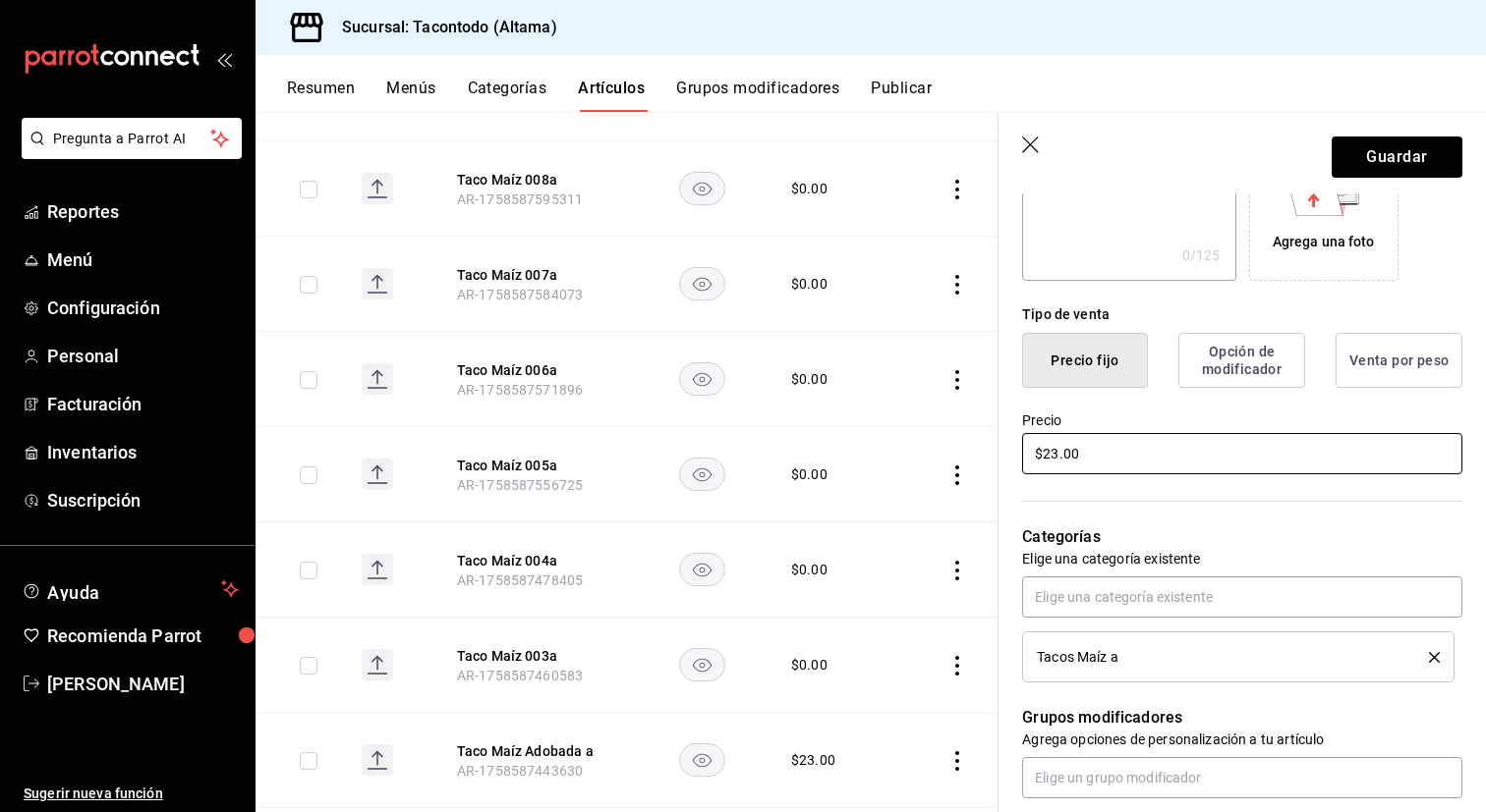
scroll to position [378, 0]
type input "$23.00"
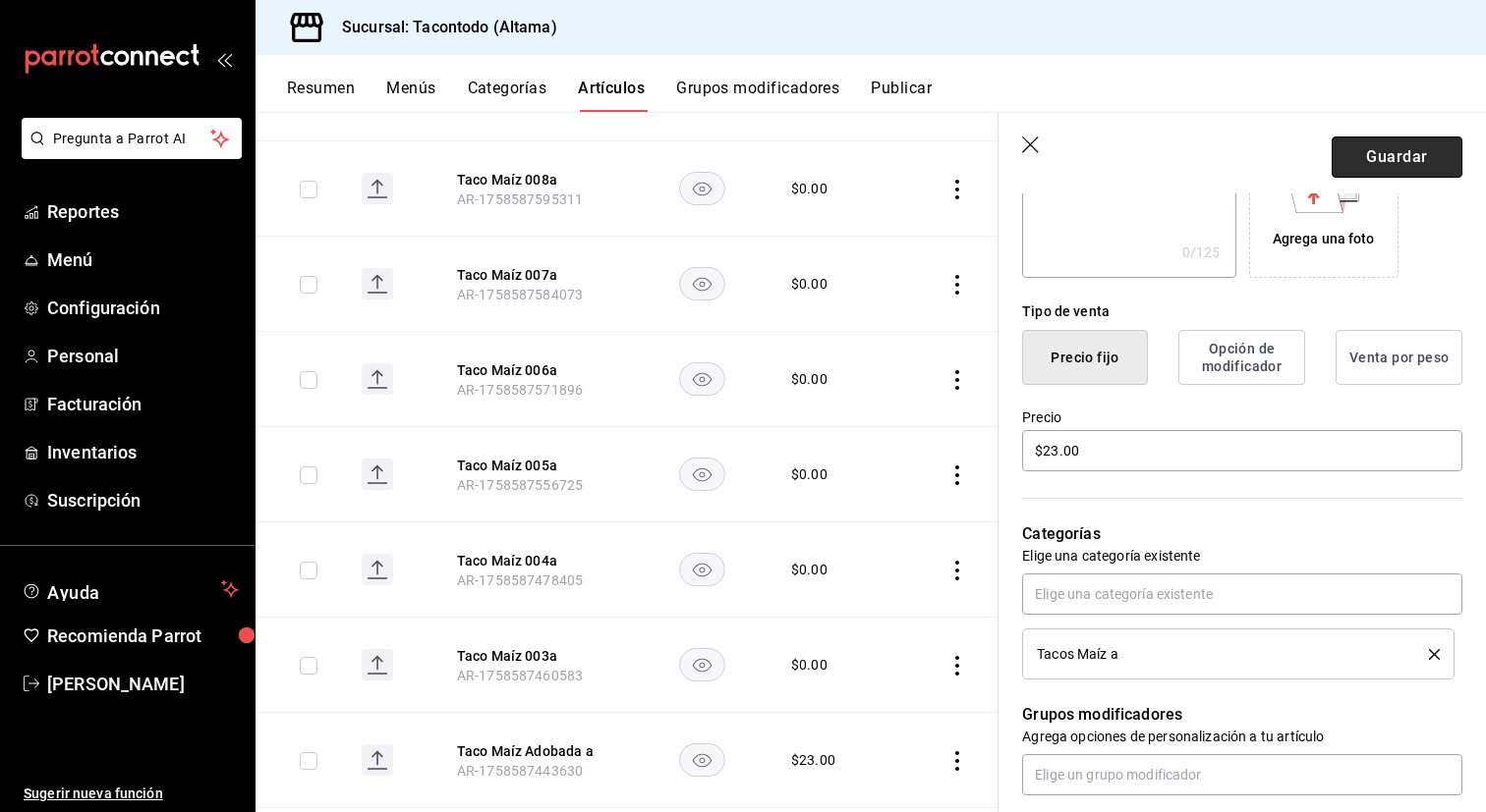
click at [1387, 154] on button "Guardar" at bounding box center [1397, 157] width 131 height 42
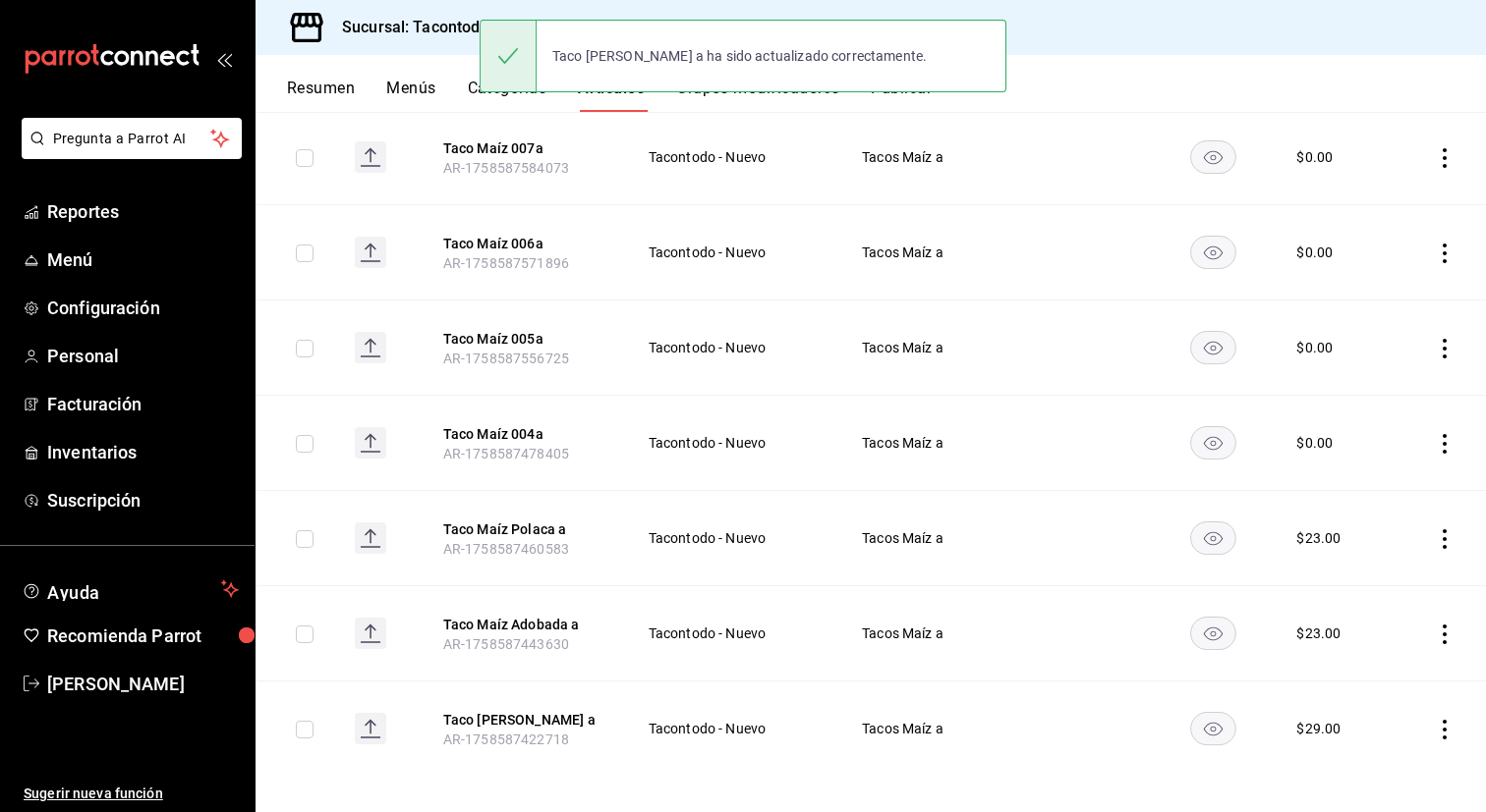
scroll to position [1054, 0]
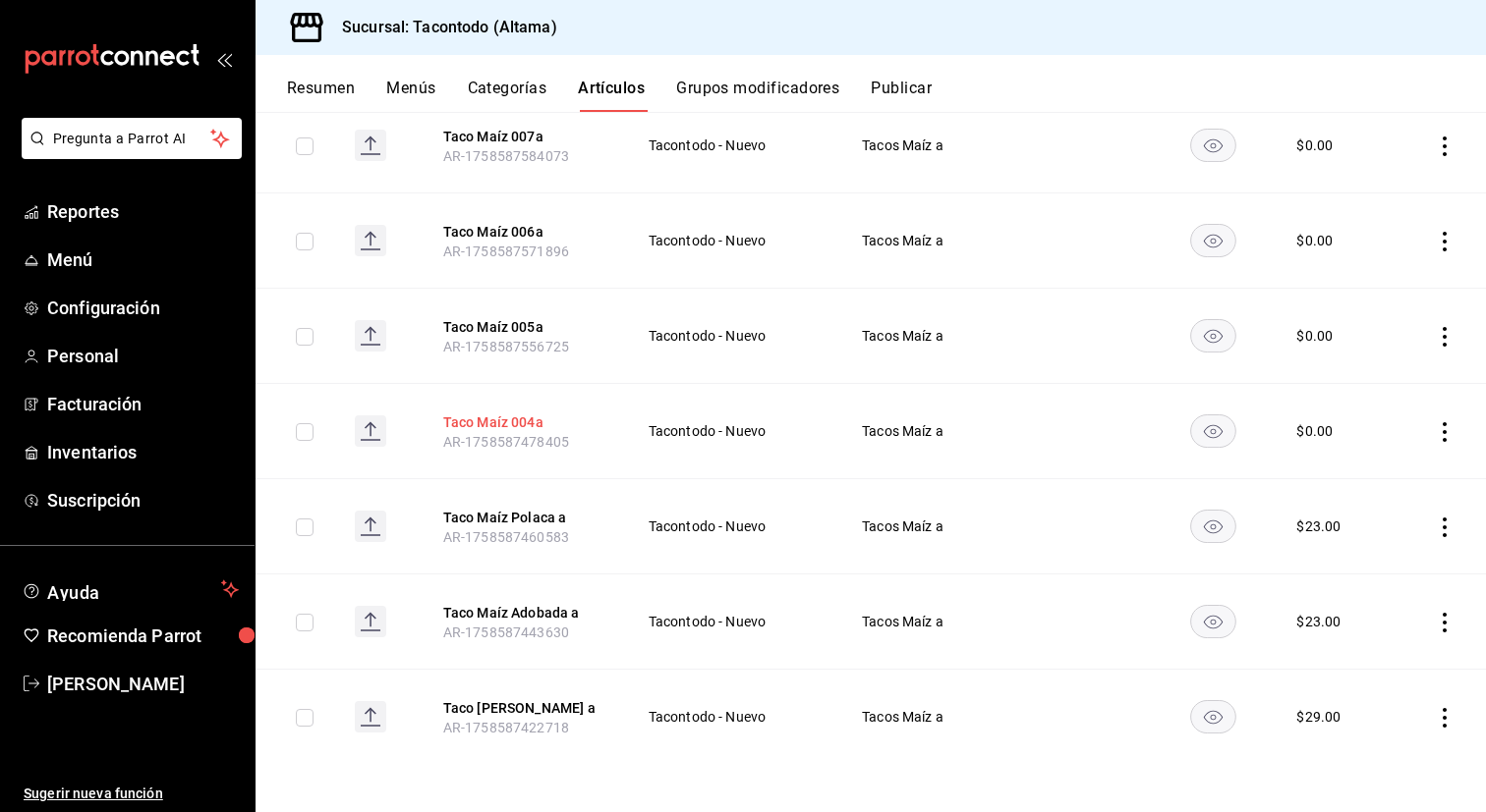
click at [525, 424] on button "Taco Maíz 004a" at bounding box center [521, 423] width 158 height 20
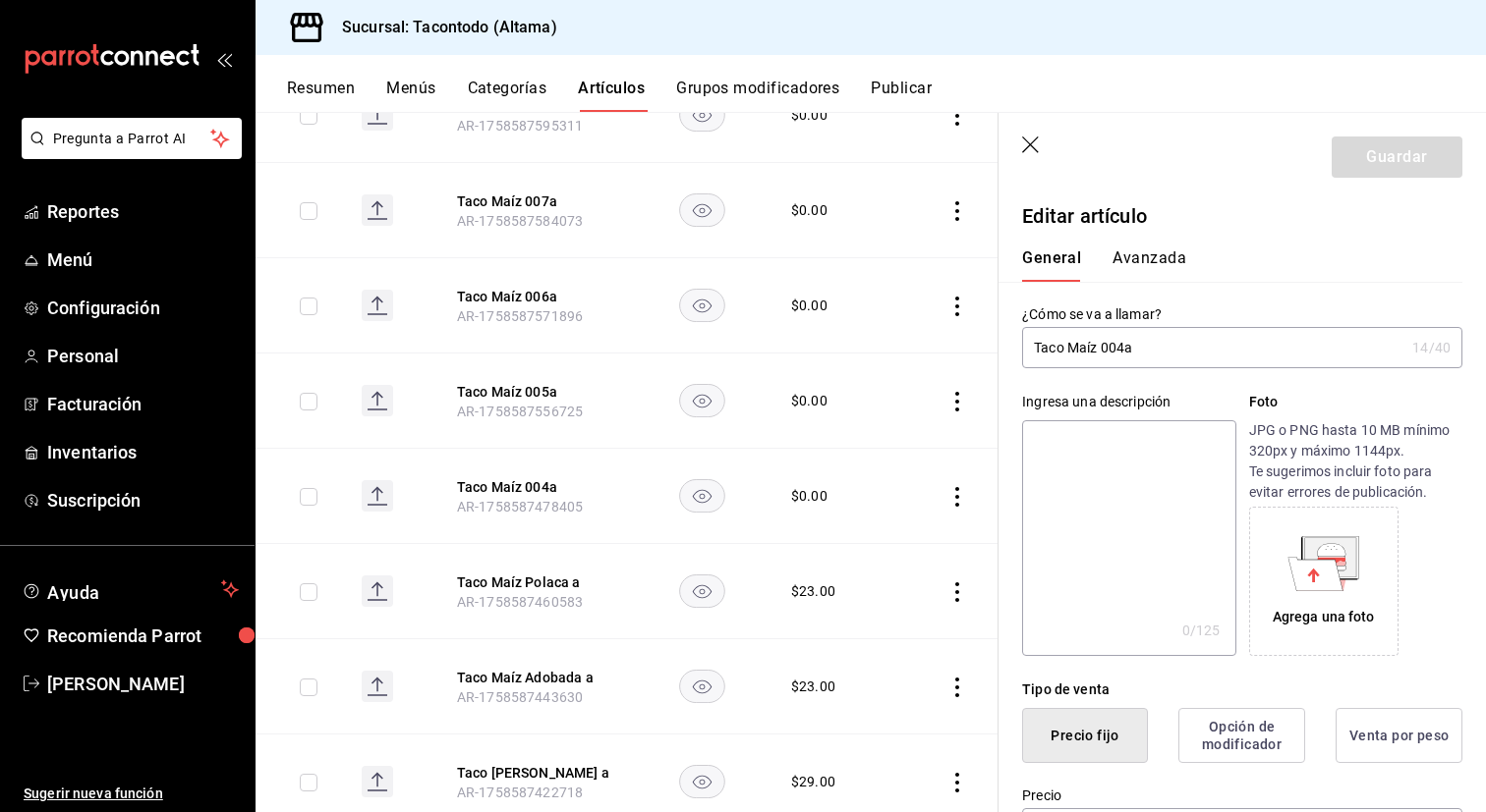
drag, startPoint x: 1127, startPoint y: 350, endPoint x: 1109, endPoint y: 352, distance: 18.1
click at [1109, 351] on input "Taco Maíz 004a" at bounding box center [1214, 348] width 382 height 40
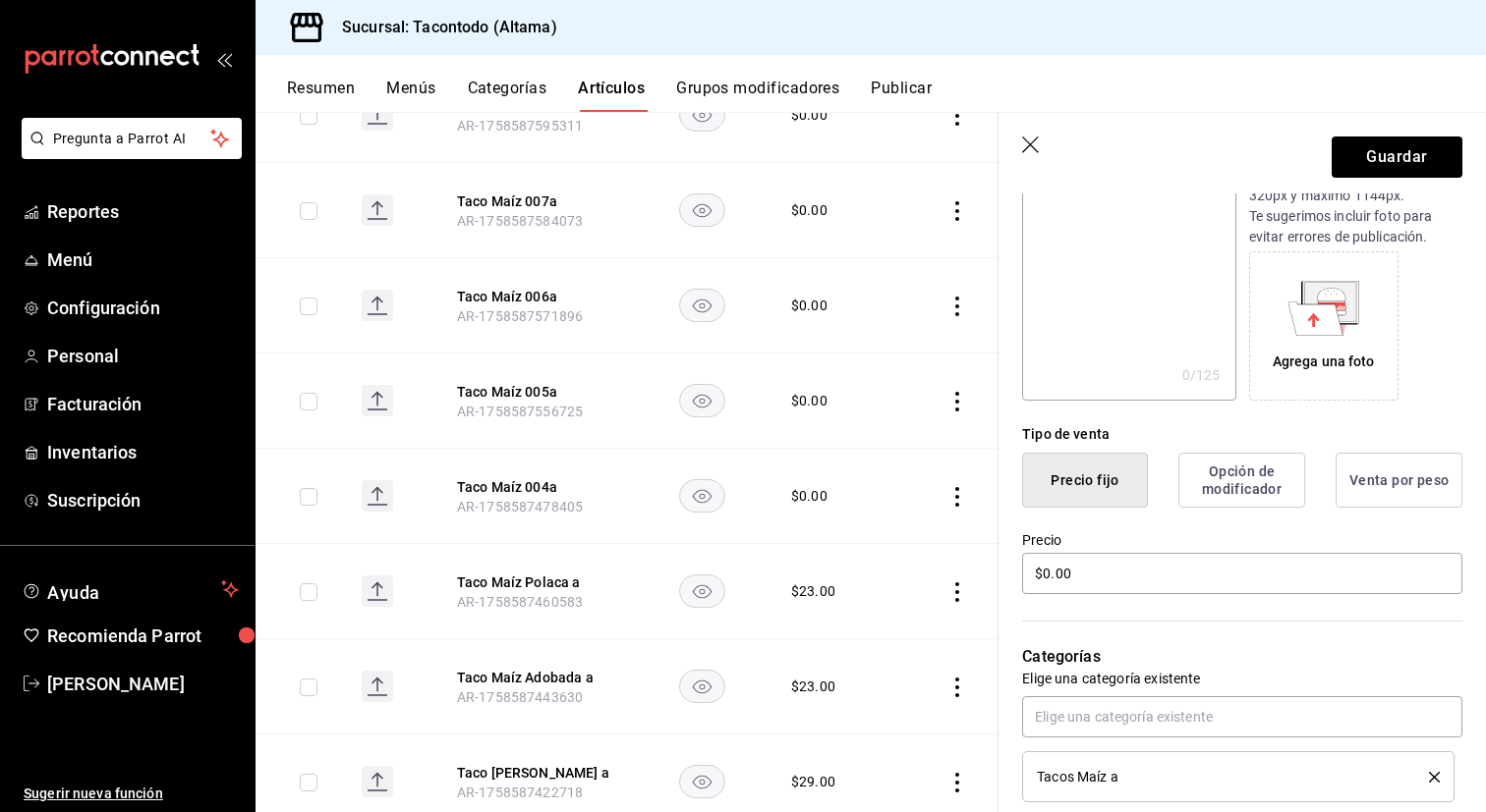
scroll to position [258, 0]
type input "Taco Maíz Campechano a"
click at [1136, 578] on input "$0.00" at bounding box center [1242, 570] width 440 height 42
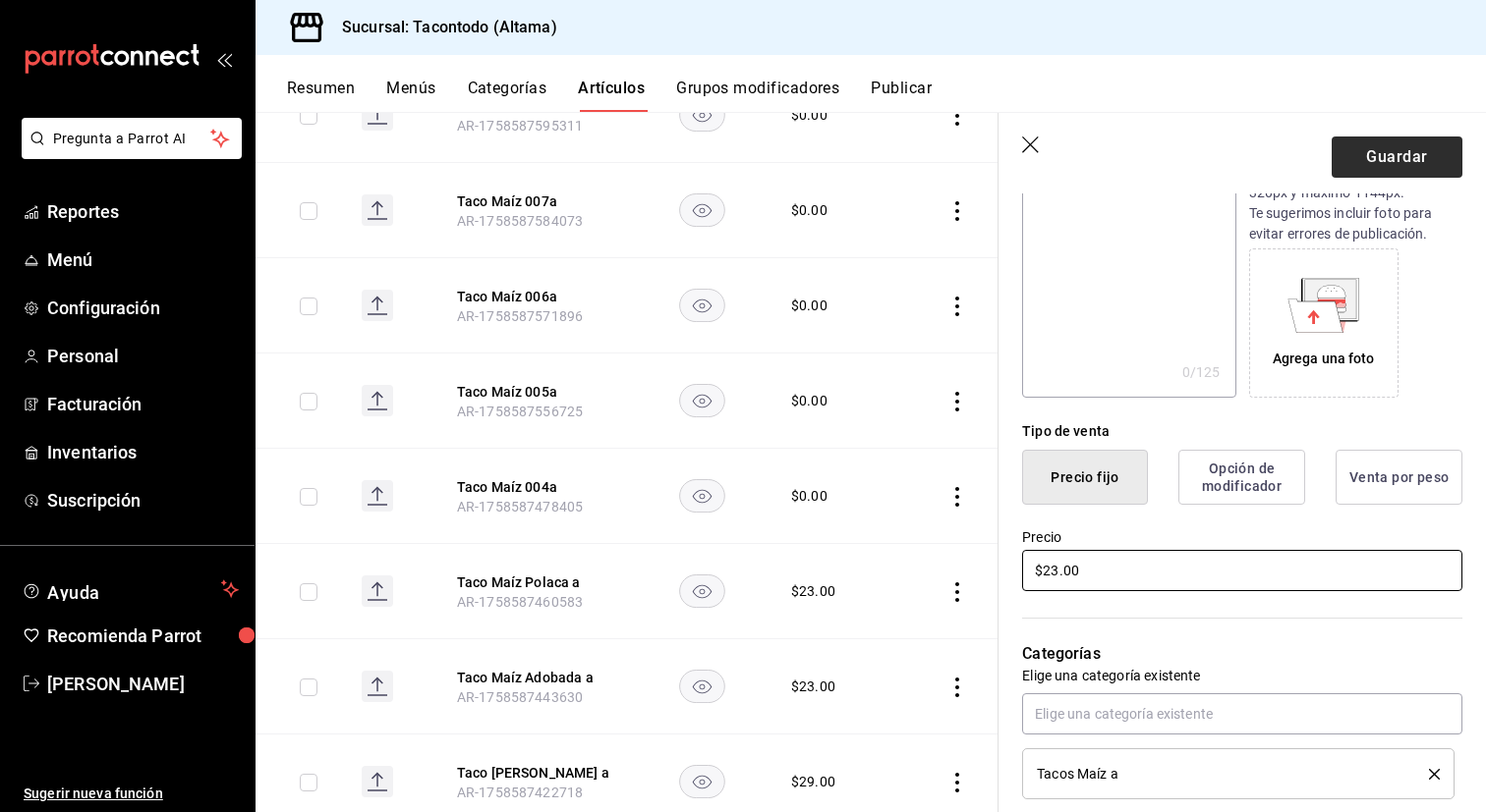
type input "$23.00"
click at [1375, 156] on button "Guardar" at bounding box center [1397, 157] width 131 height 42
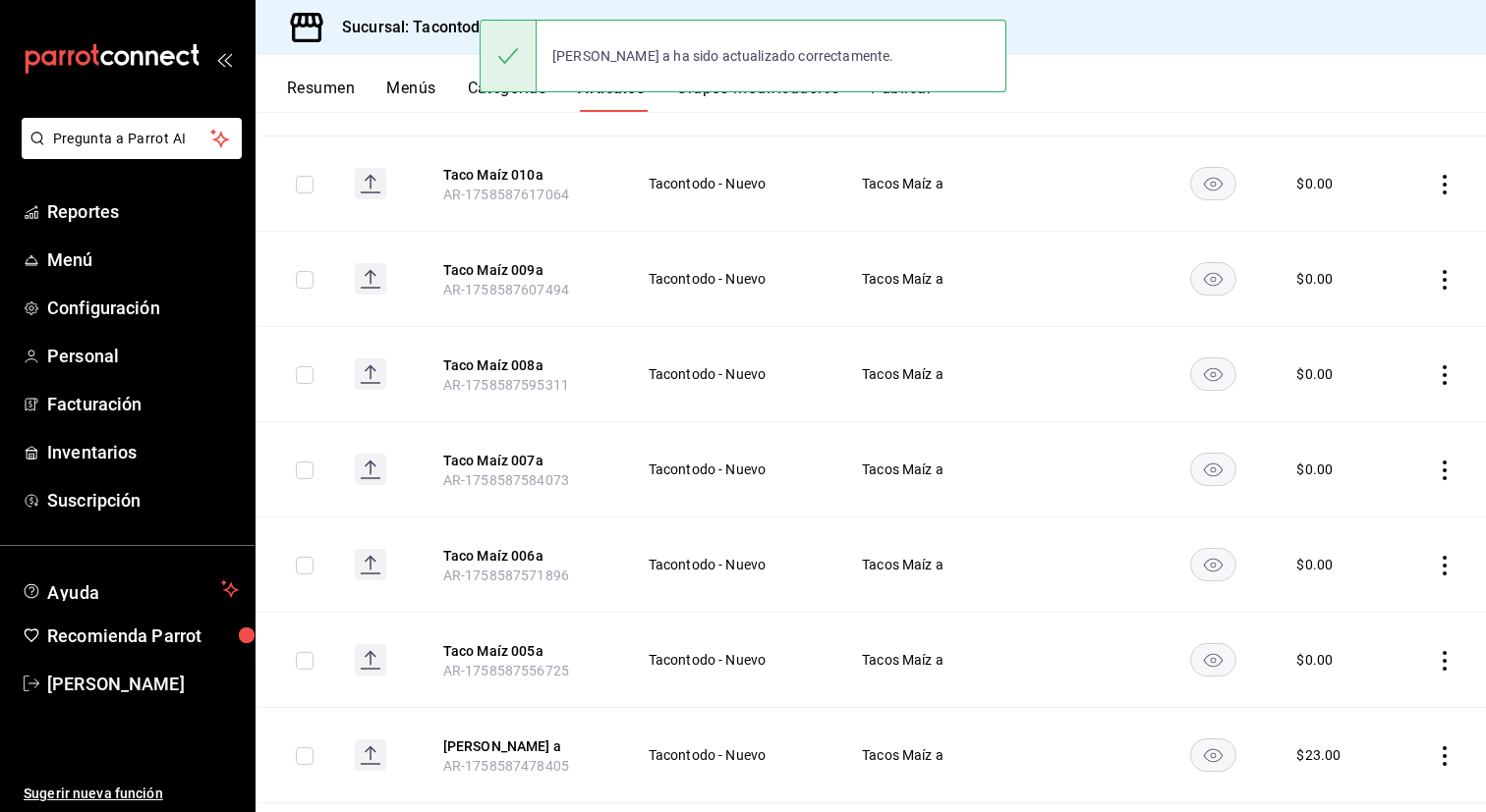
scroll to position [725, 0]
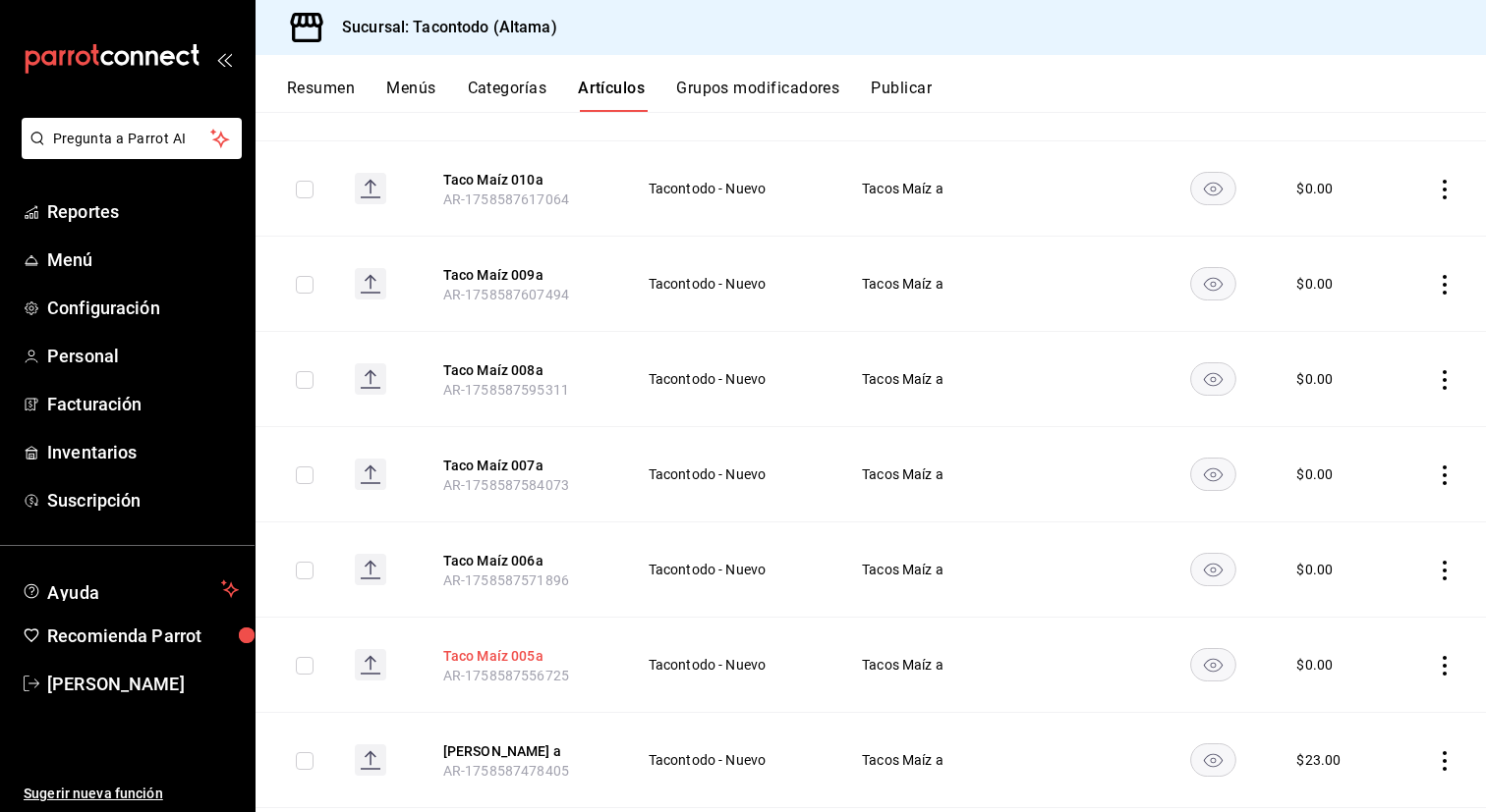
click at [495, 660] on button "Taco Maíz 005a" at bounding box center [521, 657] width 158 height 20
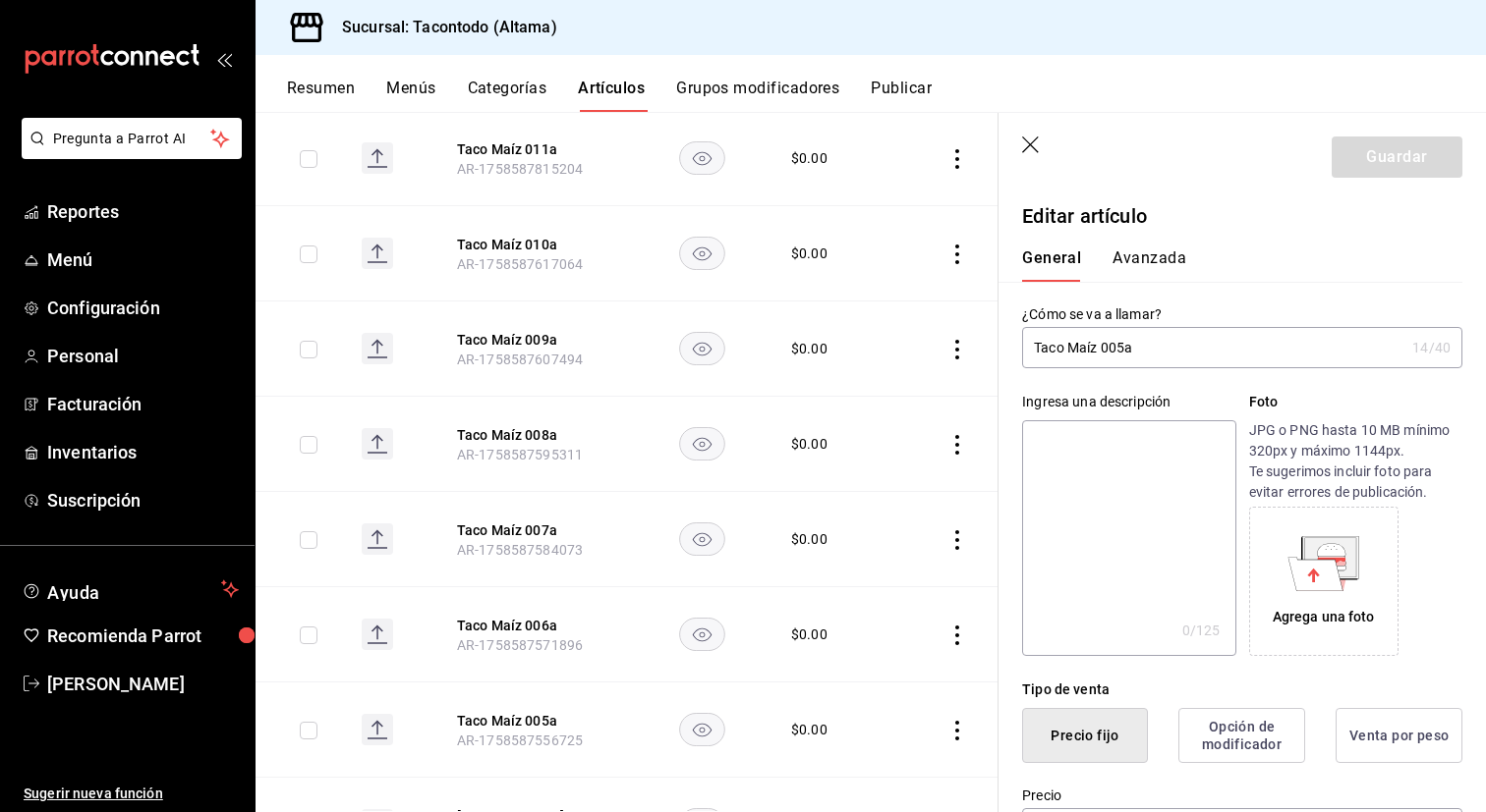
click at [1124, 347] on input "Taco Maíz 005a" at bounding box center [1214, 348] width 382 height 40
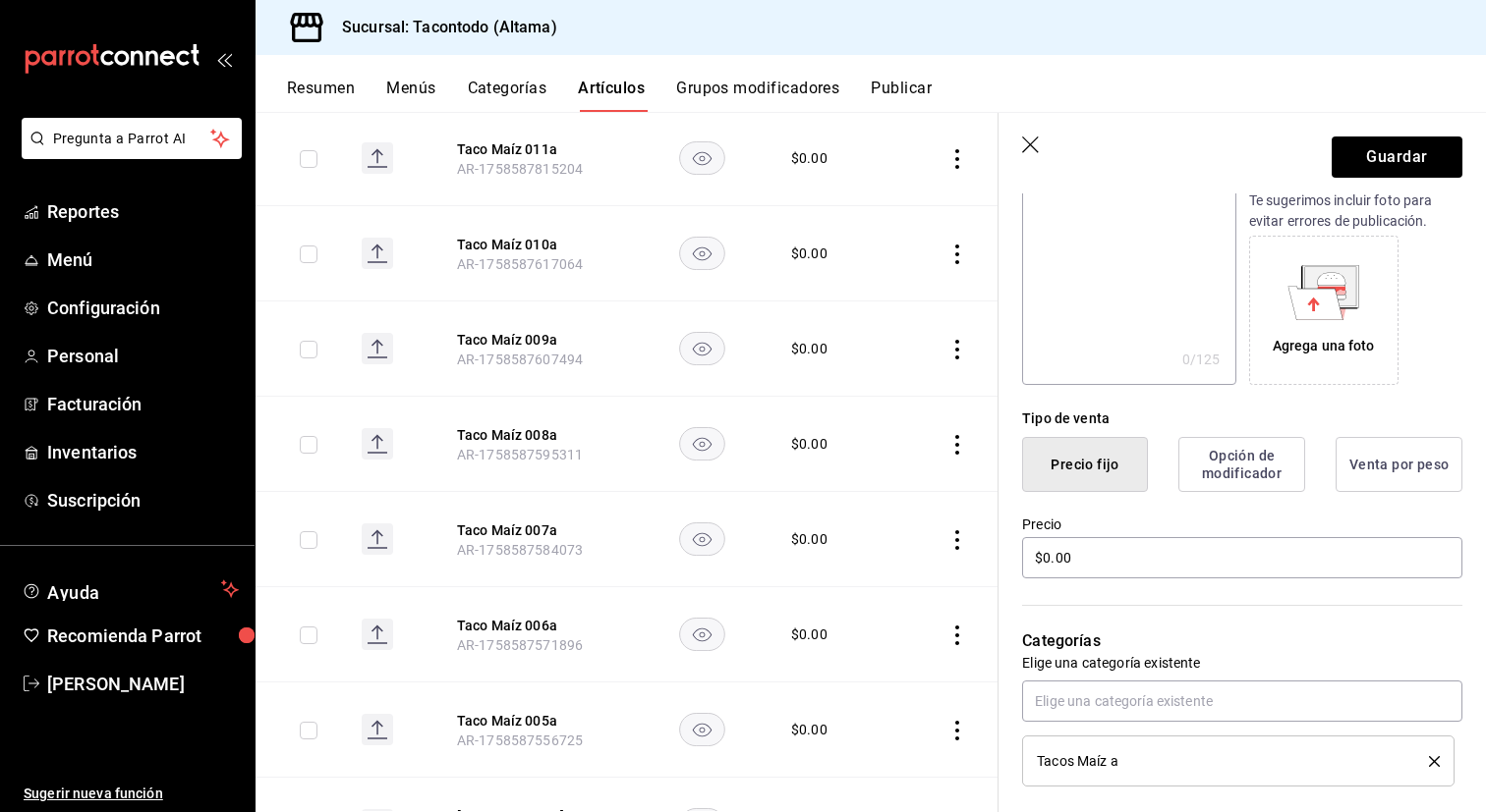
scroll to position [302, 0]
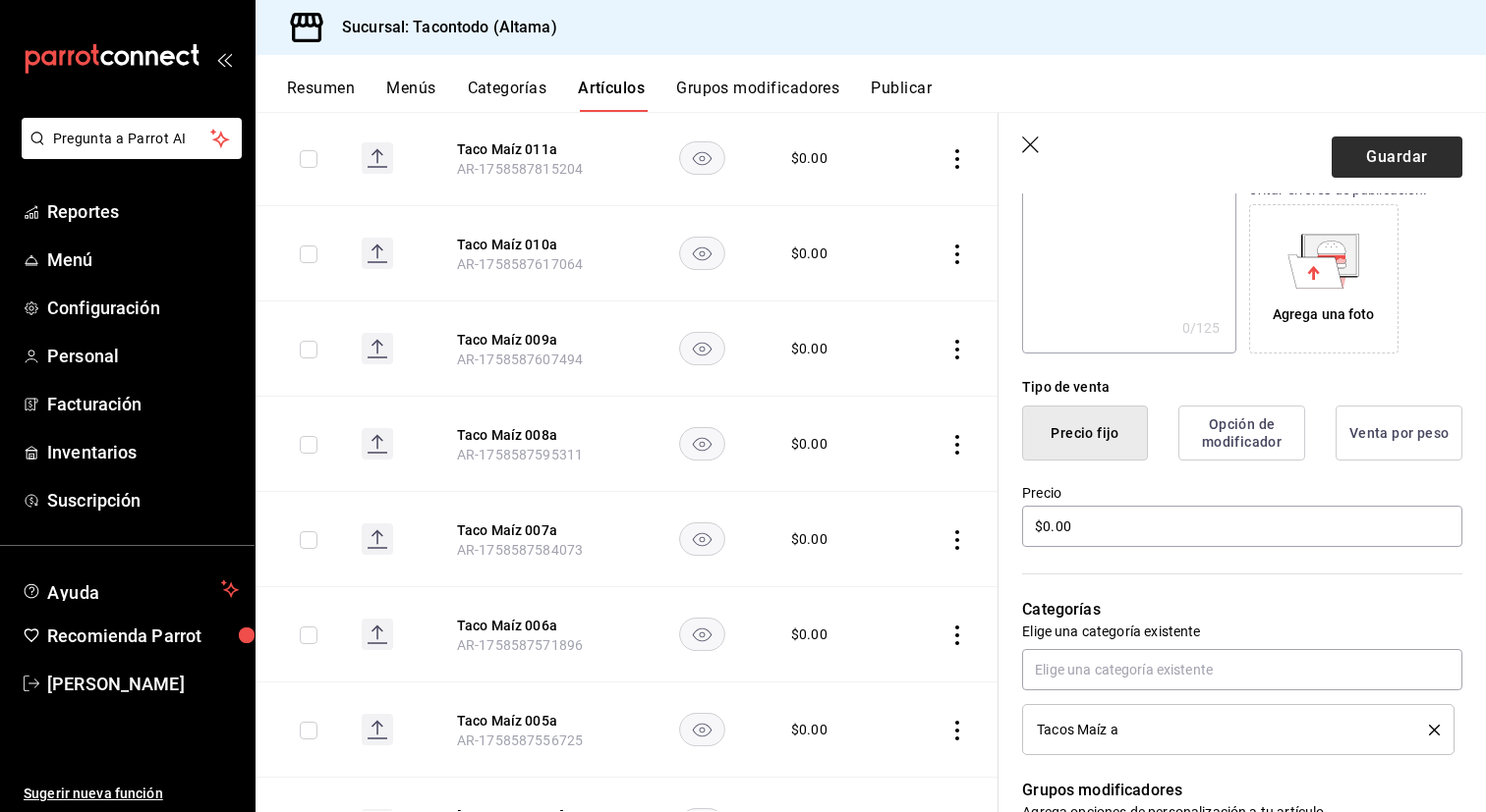
type input "Taco Maíz Mixto a"
click at [1364, 152] on button "Guardar" at bounding box center [1397, 157] width 131 height 42
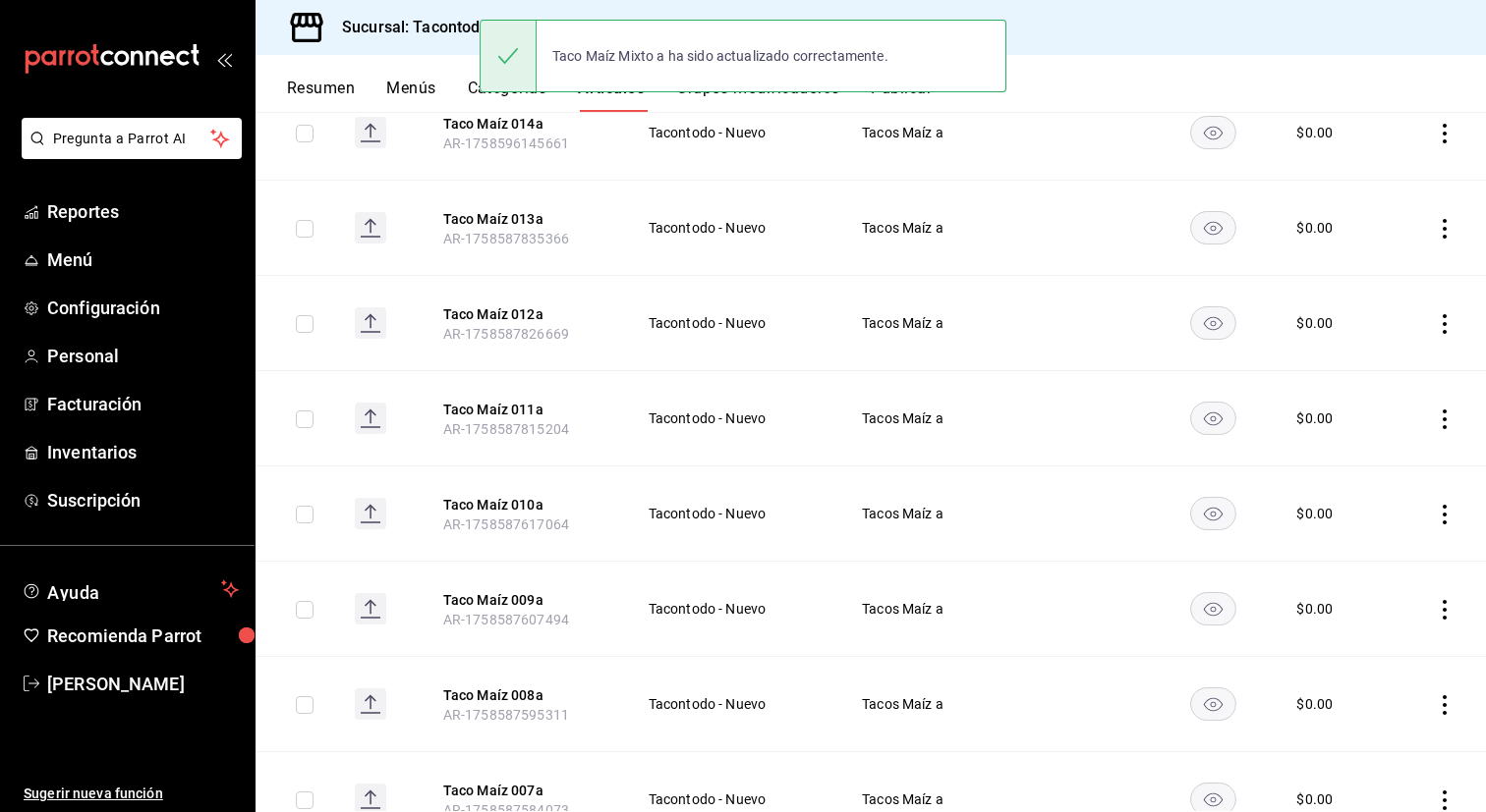
scroll to position [1066, 0]
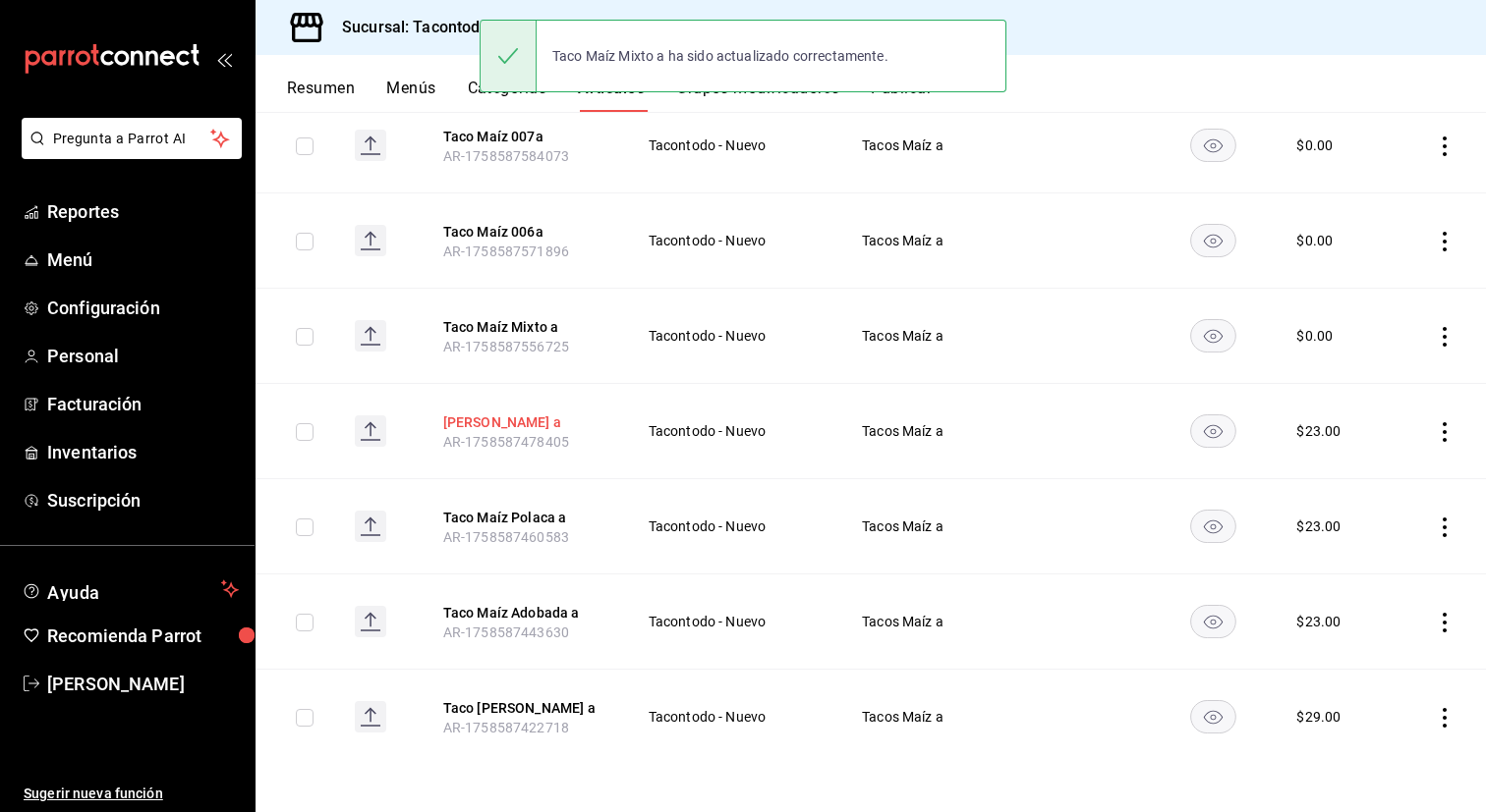
click at [546, 413] on button "Taco Maíz Campechano a" at bounding box center [521, 423] width 158 height 20
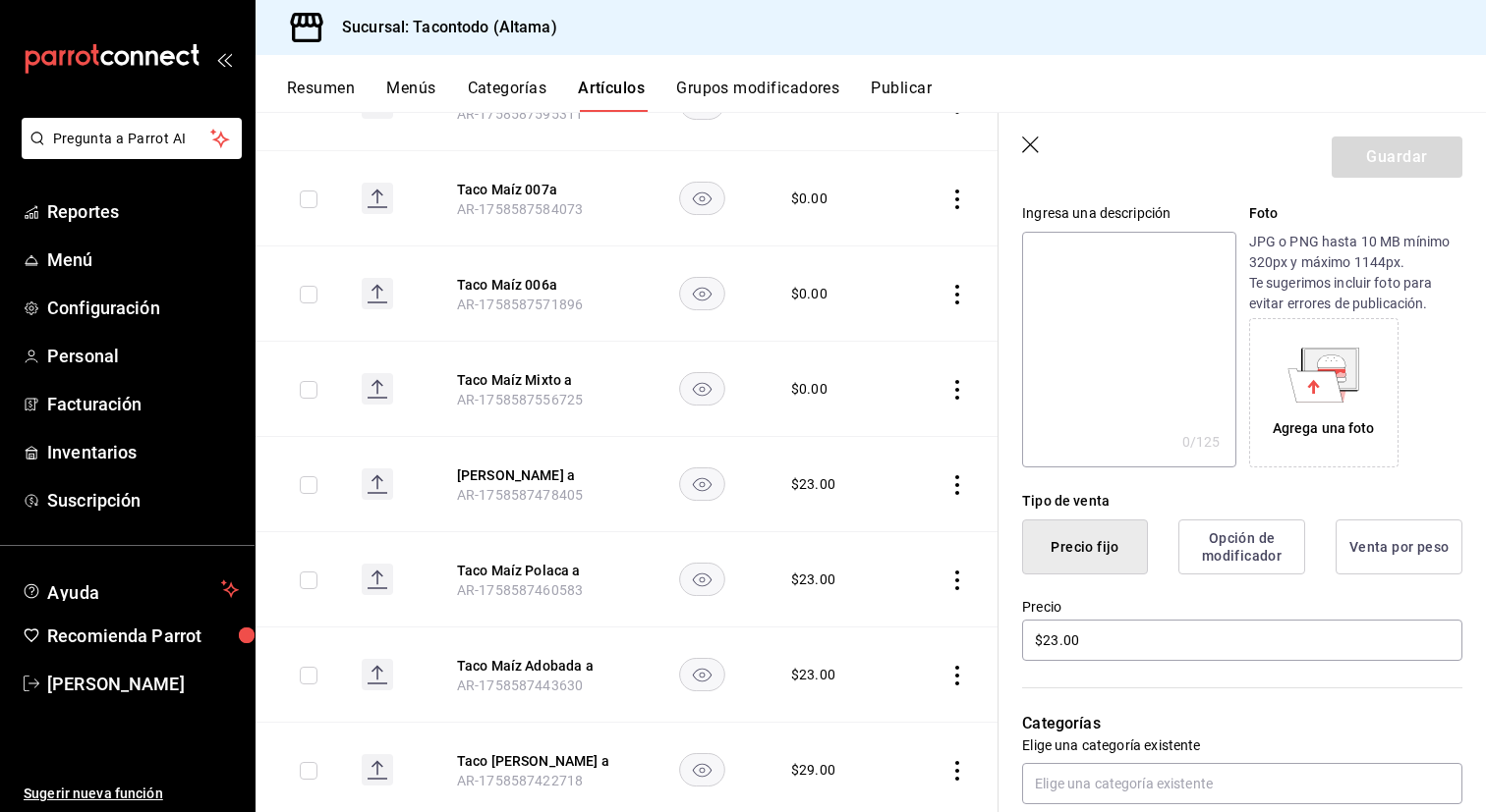
scroll to position [202, 0]
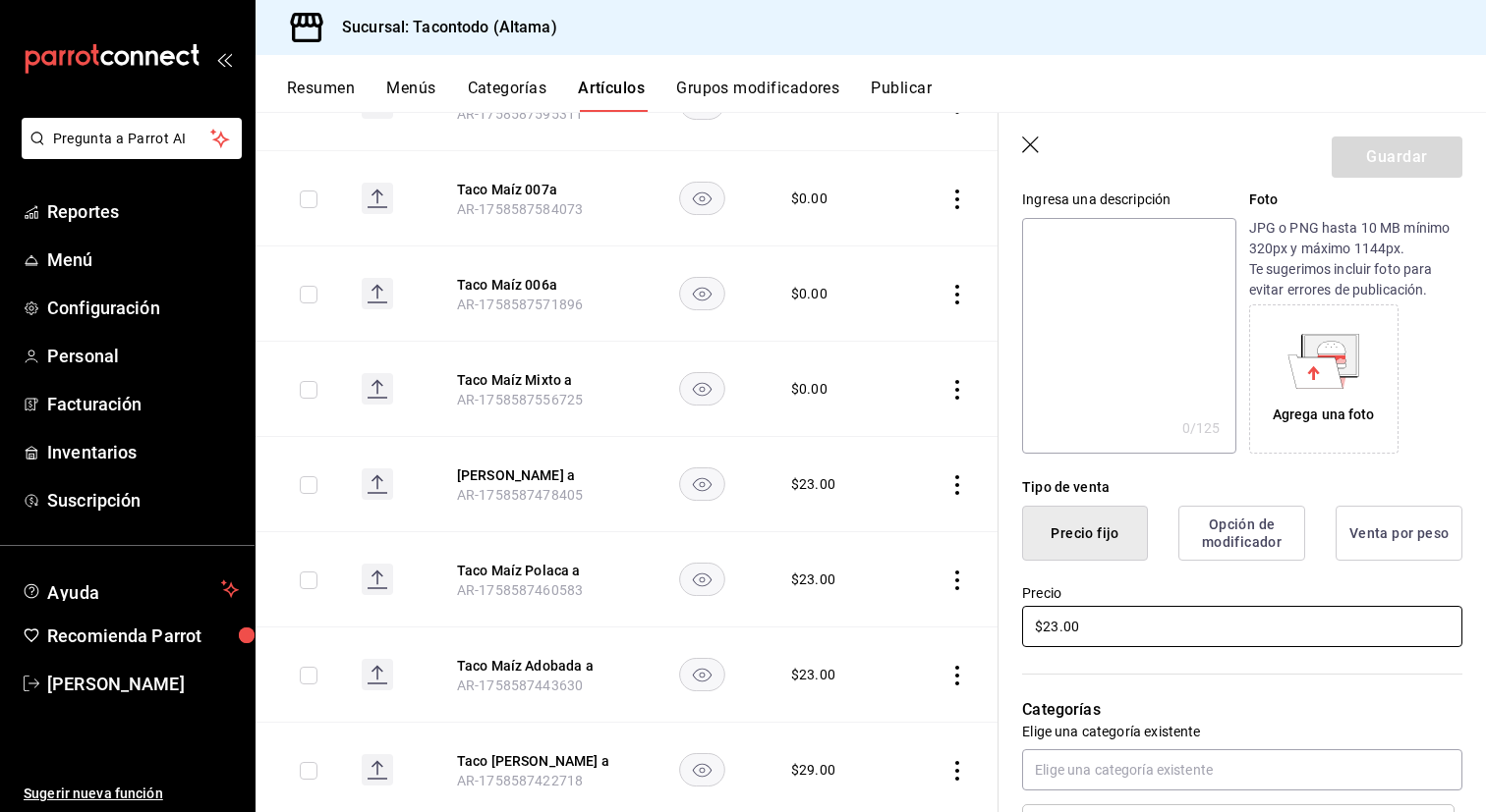
click at [1154, 628] on input "$23.00" at bounding box center [1242, 627] width 440 height 42
type input "$0.00"
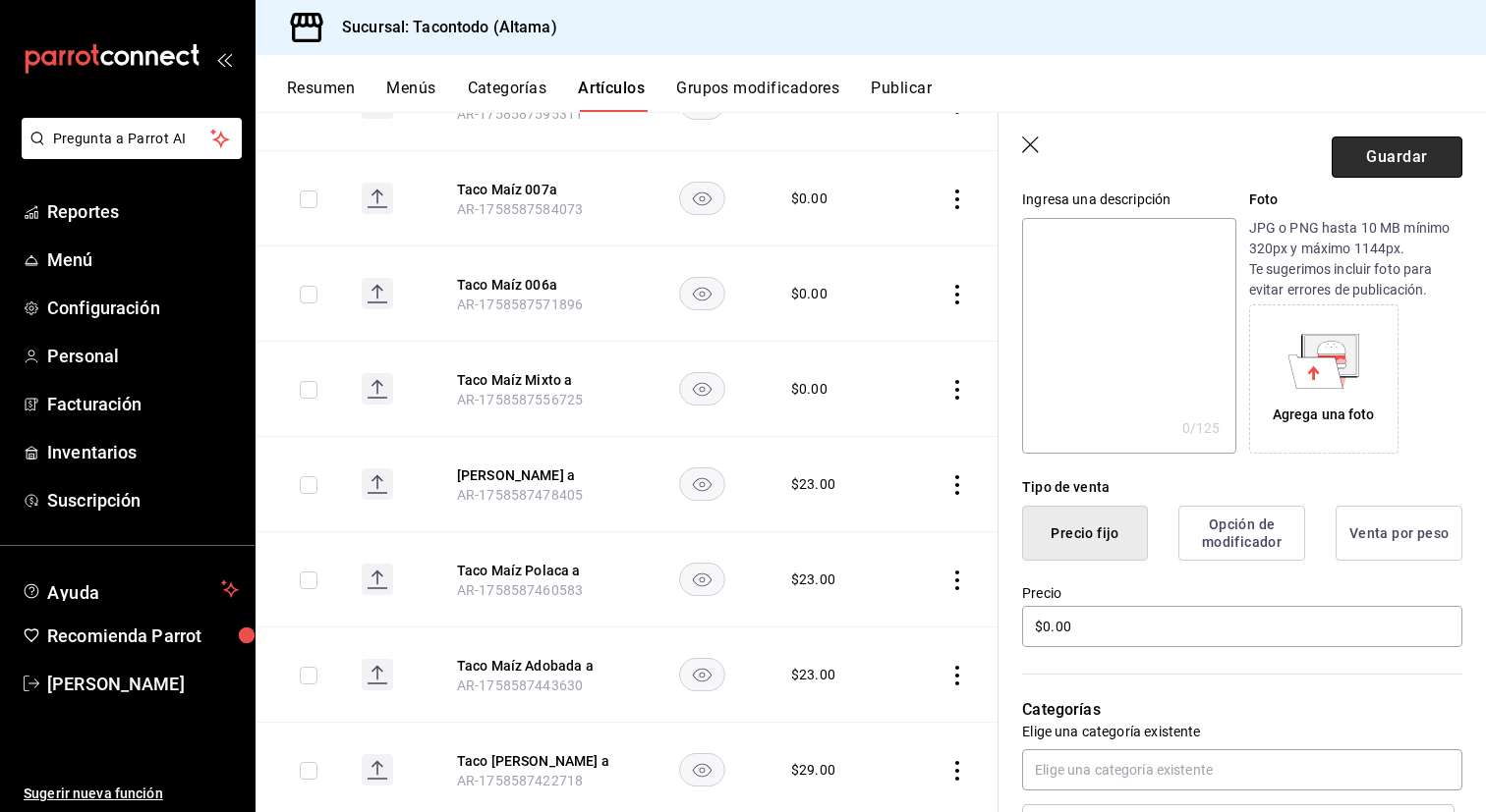
click at [1377, 152] on button "Guardar" at bounding box center [1397, 157] width 131 height 42
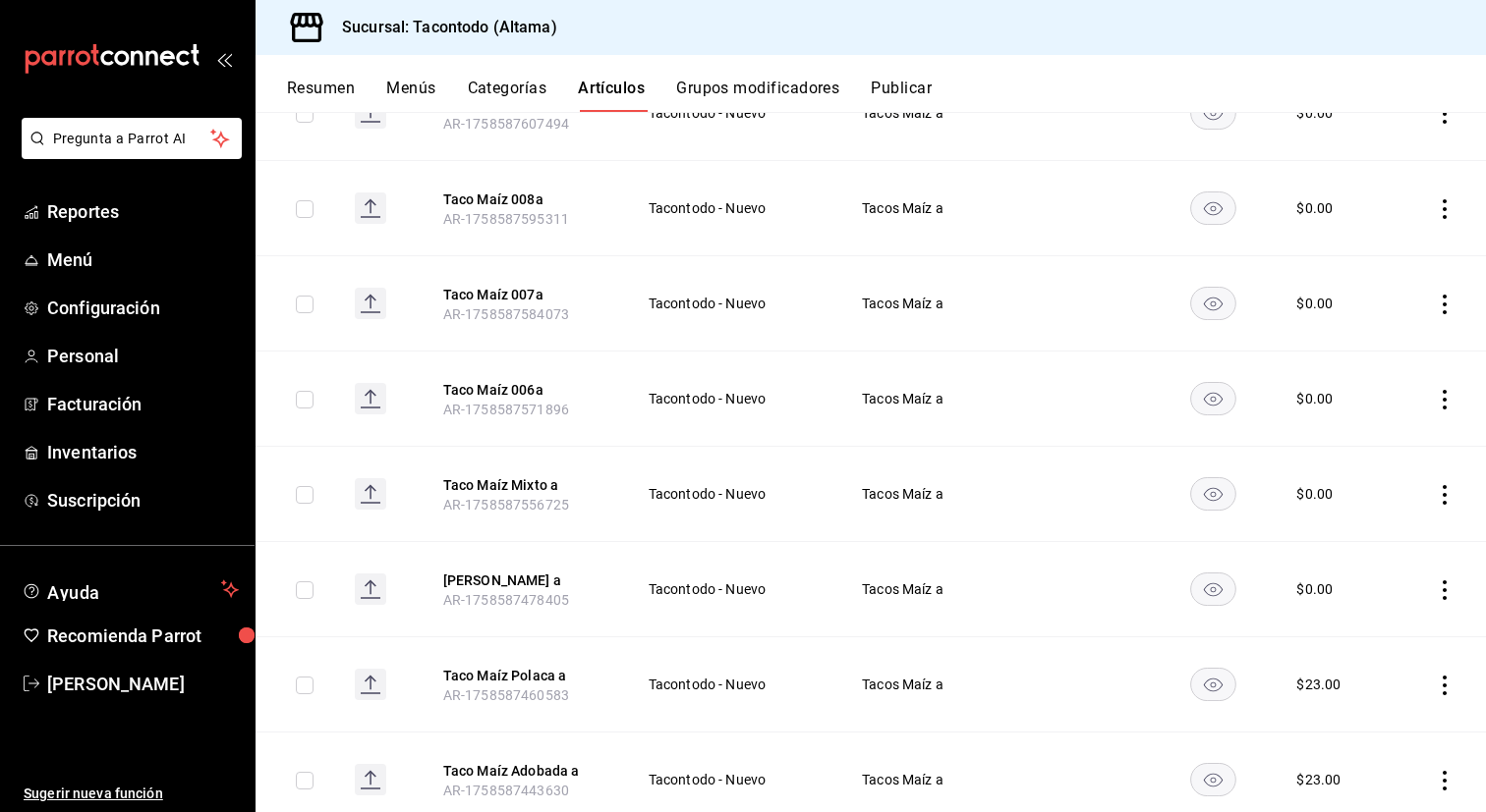
scroll to position [867, 0]
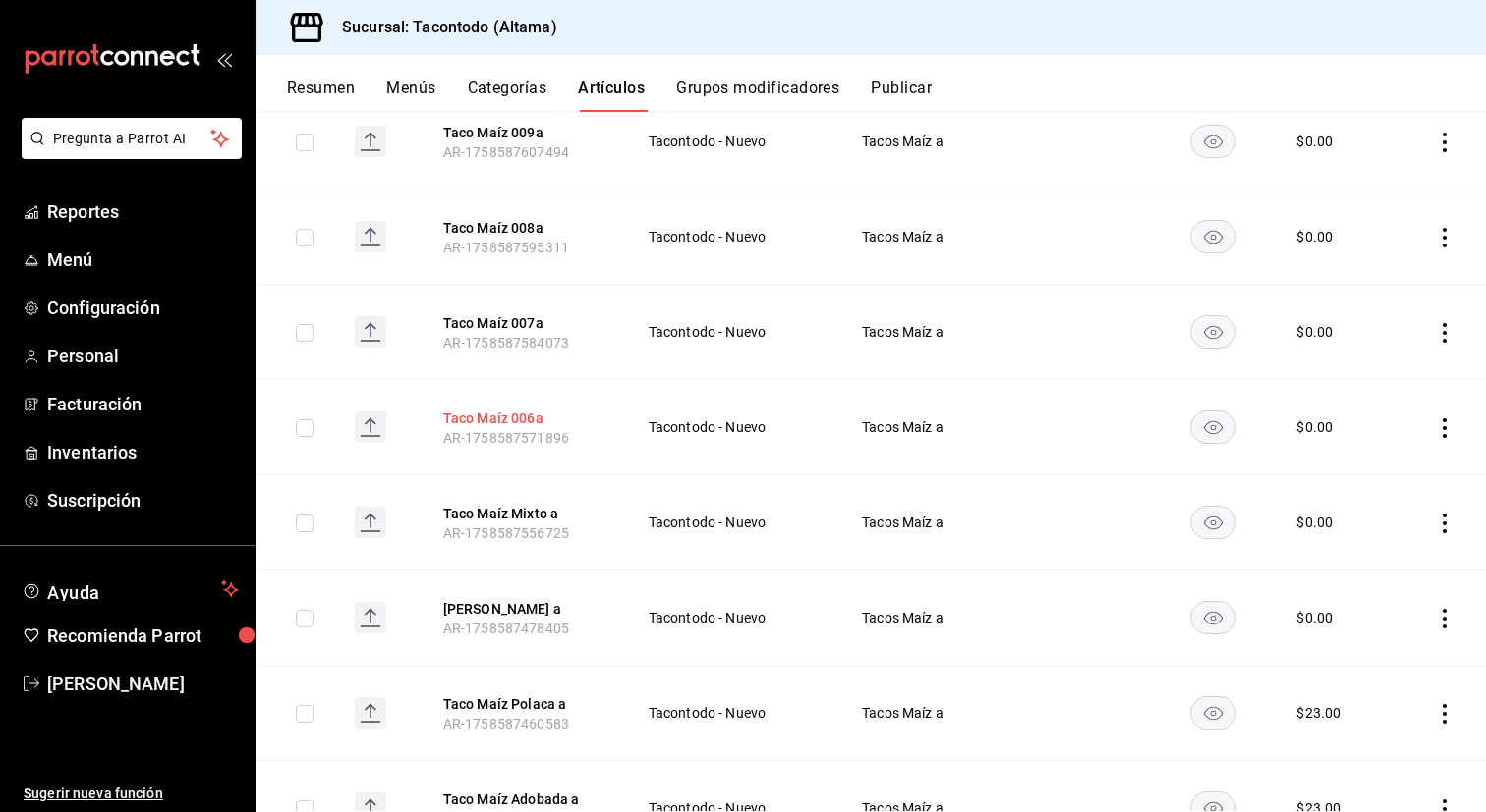
click at [524, 416] on button "Taco Maíz 006a" at bounding box center [521, 419] width 158 height 20
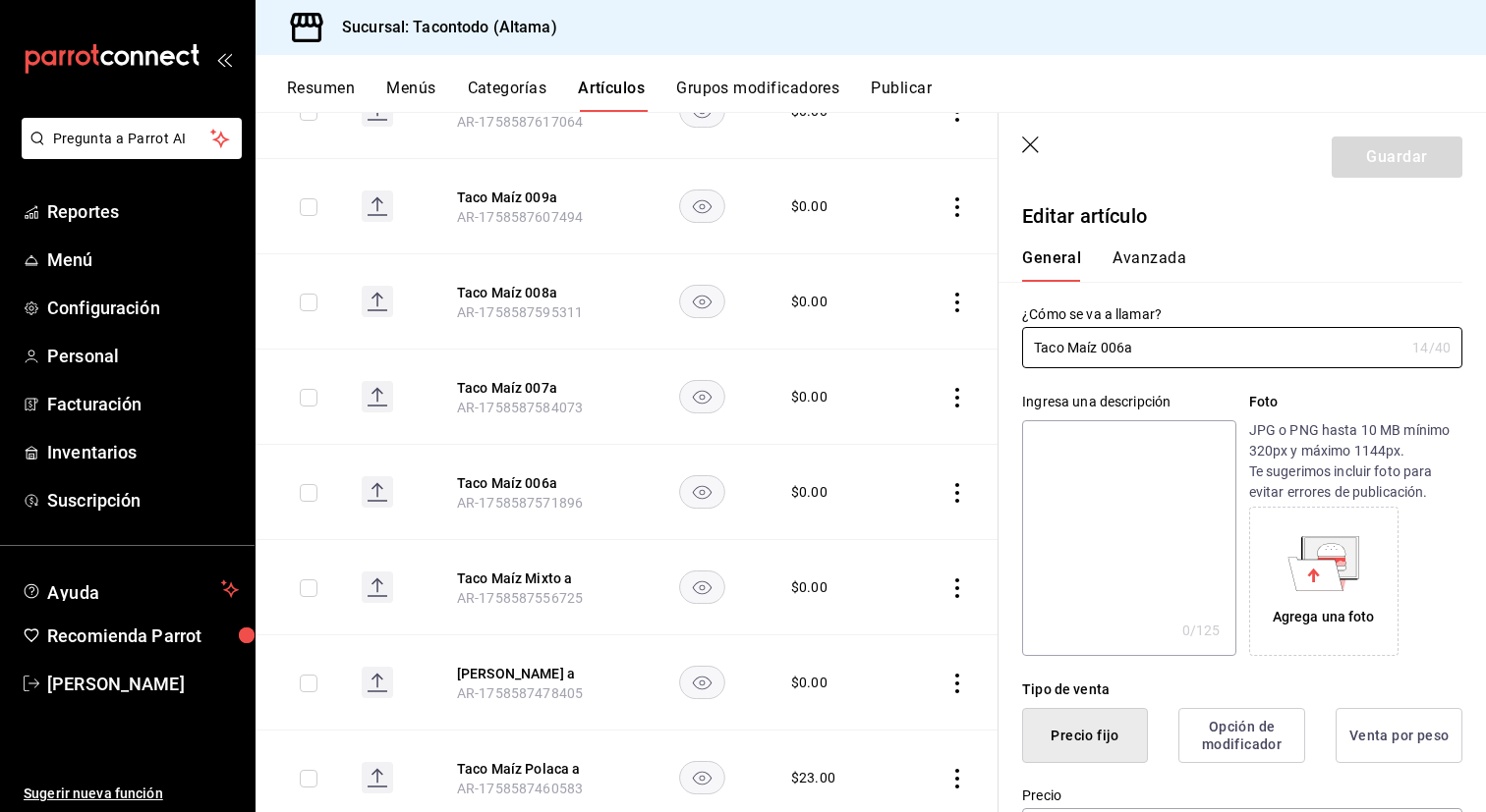
type input "$0.00"
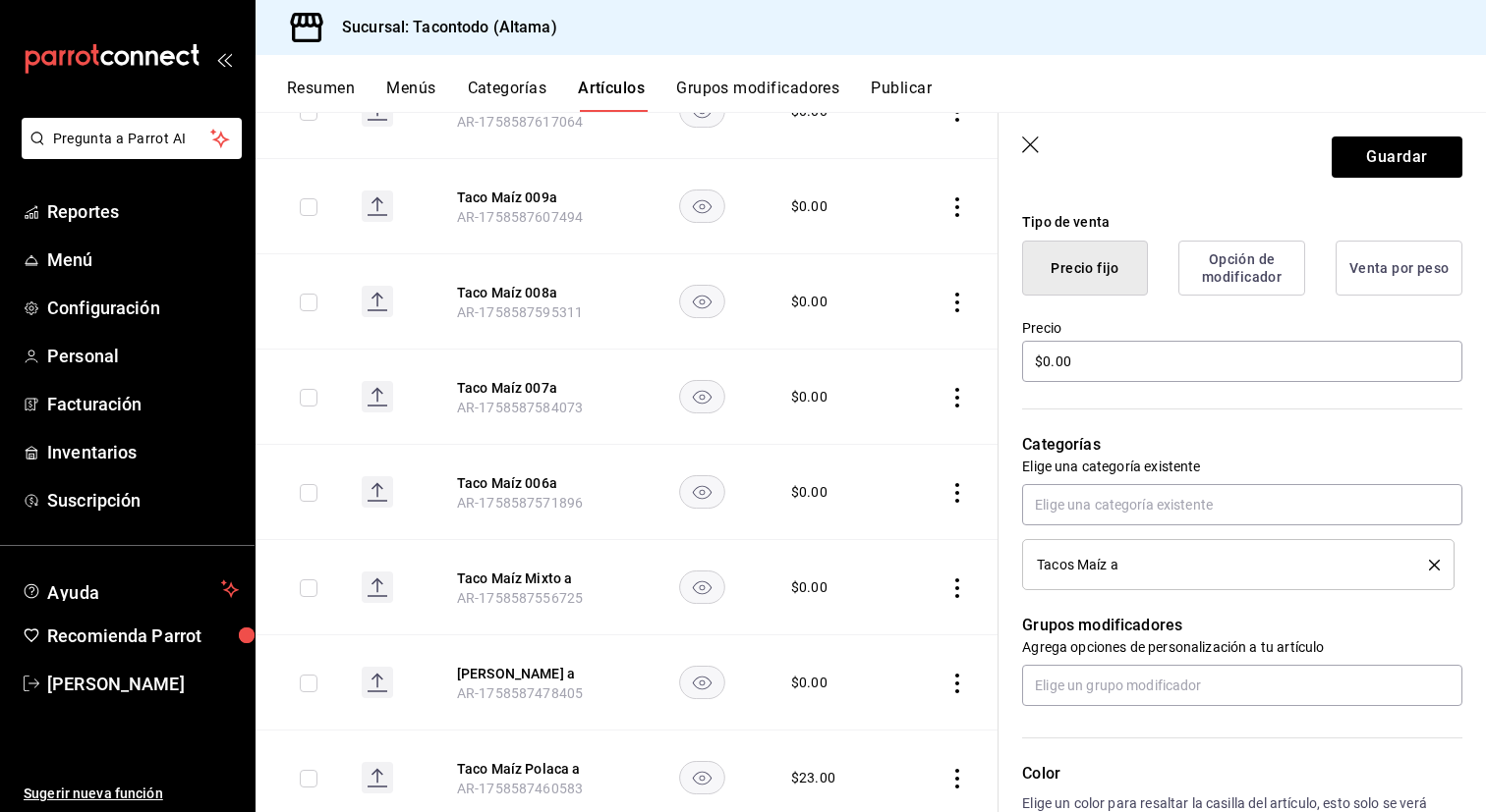
scroll to position [571, 0]
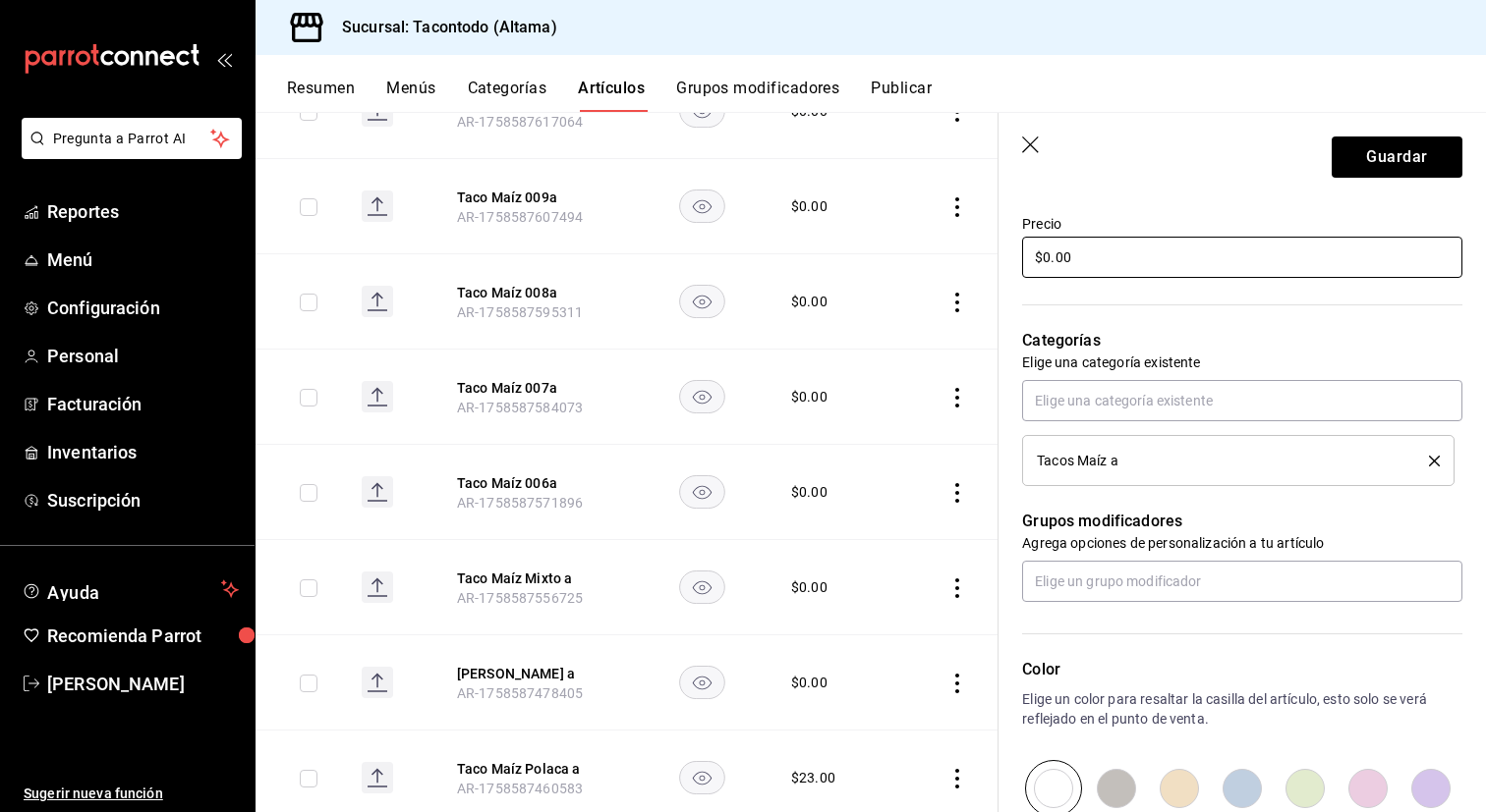
type input "Taco Maíz Birria a"
click at [1114, 259] on input "$0.00" at bounding box center [1242, 257] width 440 height 42
type input "$23.00"
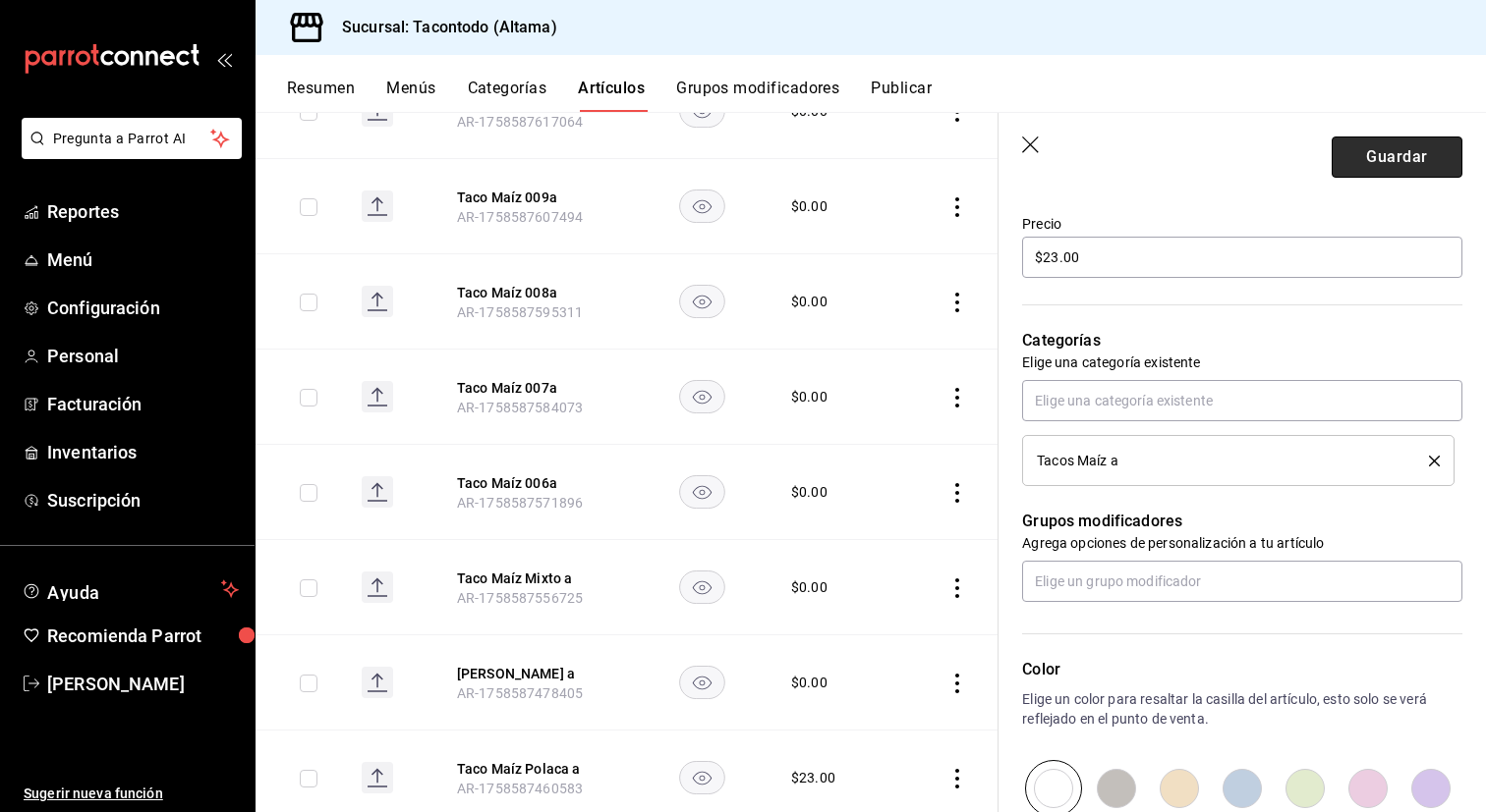
click at [1371, 150] on button "Guardar" at bounding box center [1397, 157] width 131 height 42
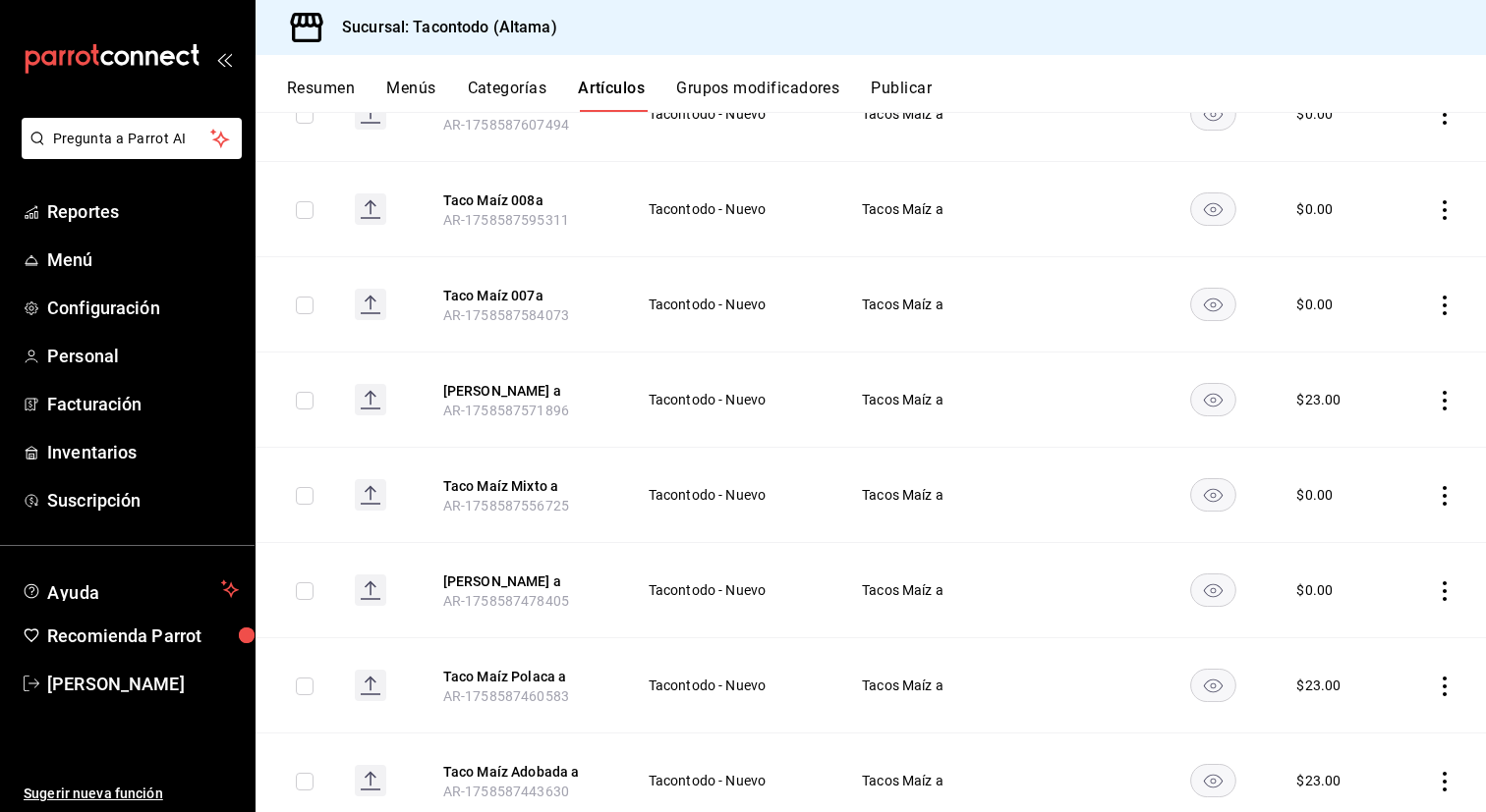
scroll to position [863, 0]
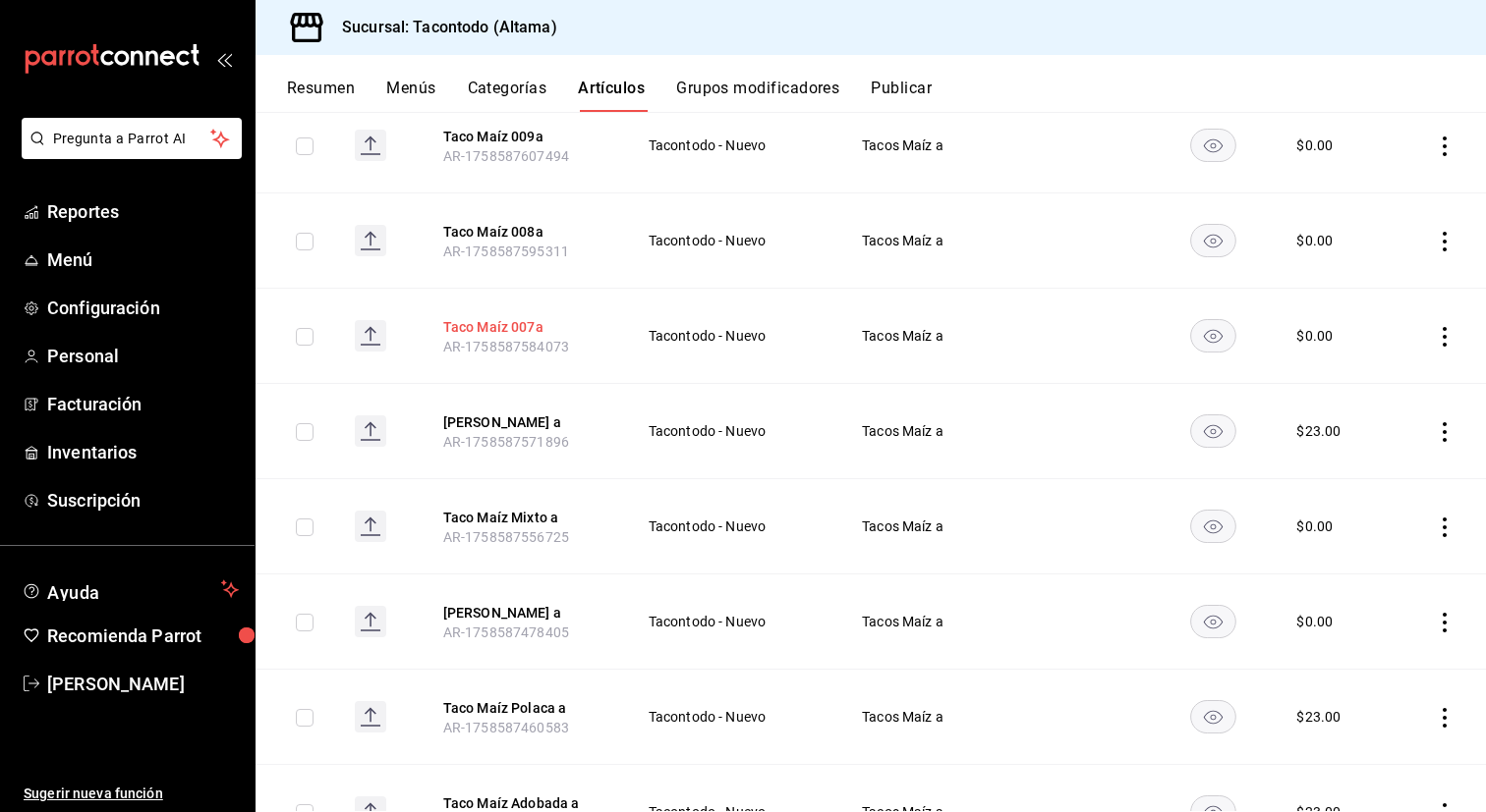
click at [507, 324] on button "Taco Maíz 007a" at bounding box center [521, 327] width 158 height 20
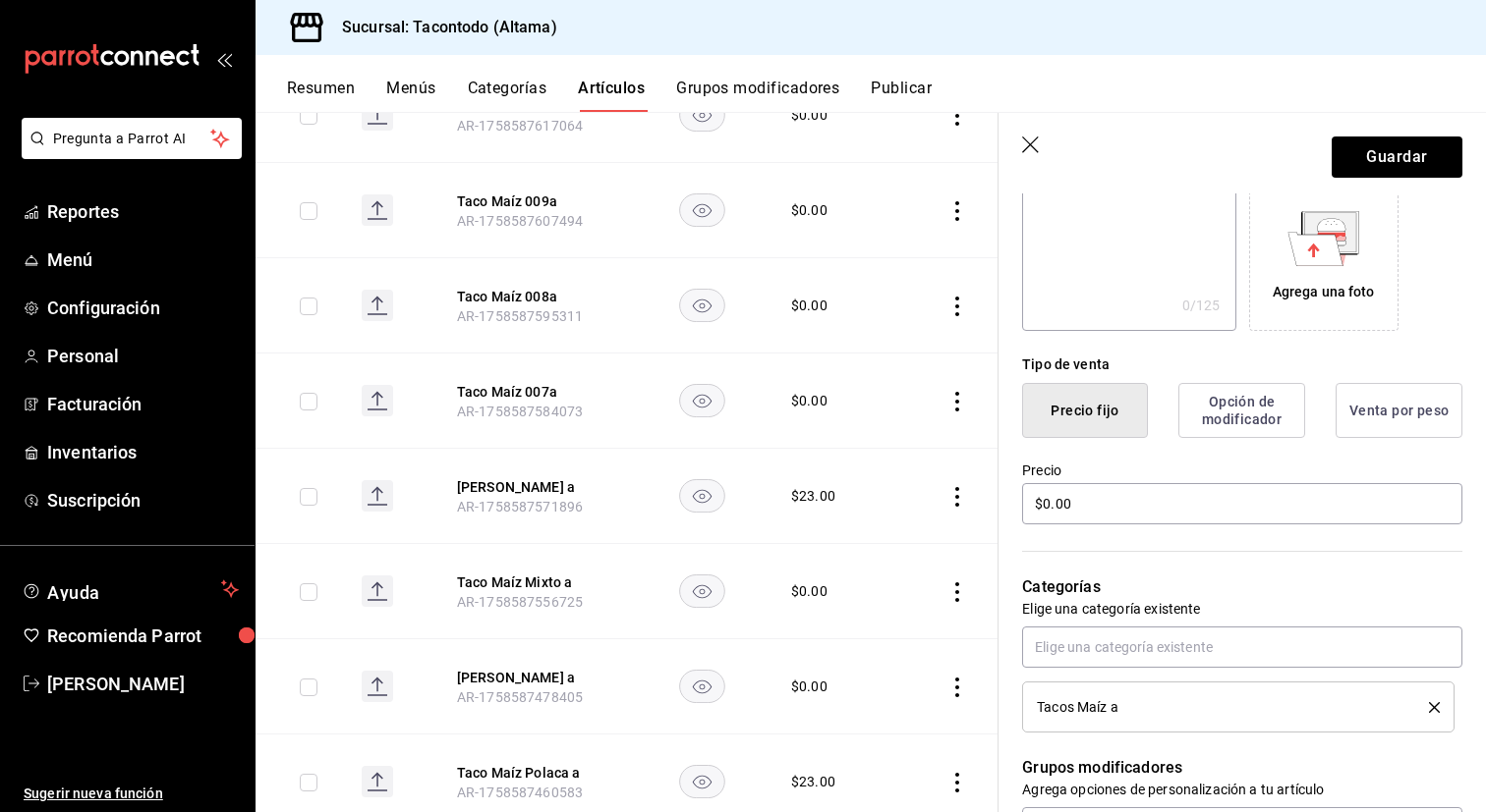
scroll to position [369, 0]
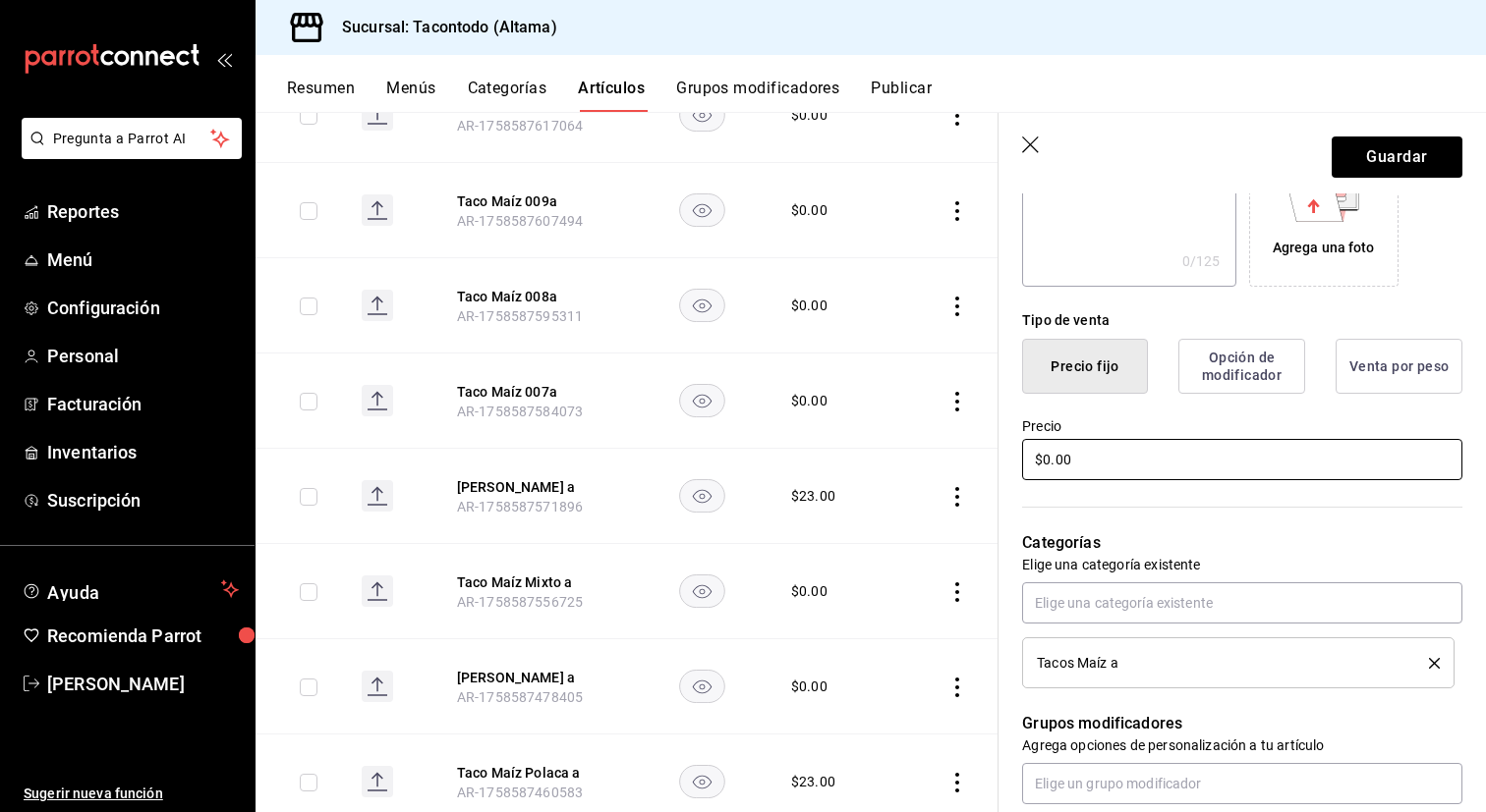
type input "Taco Maíz Barbacoa a"
click at [1141, 467] on input "$0.00" at bounding box center [1242, 459] width 440 height 42
type input "$23.00"
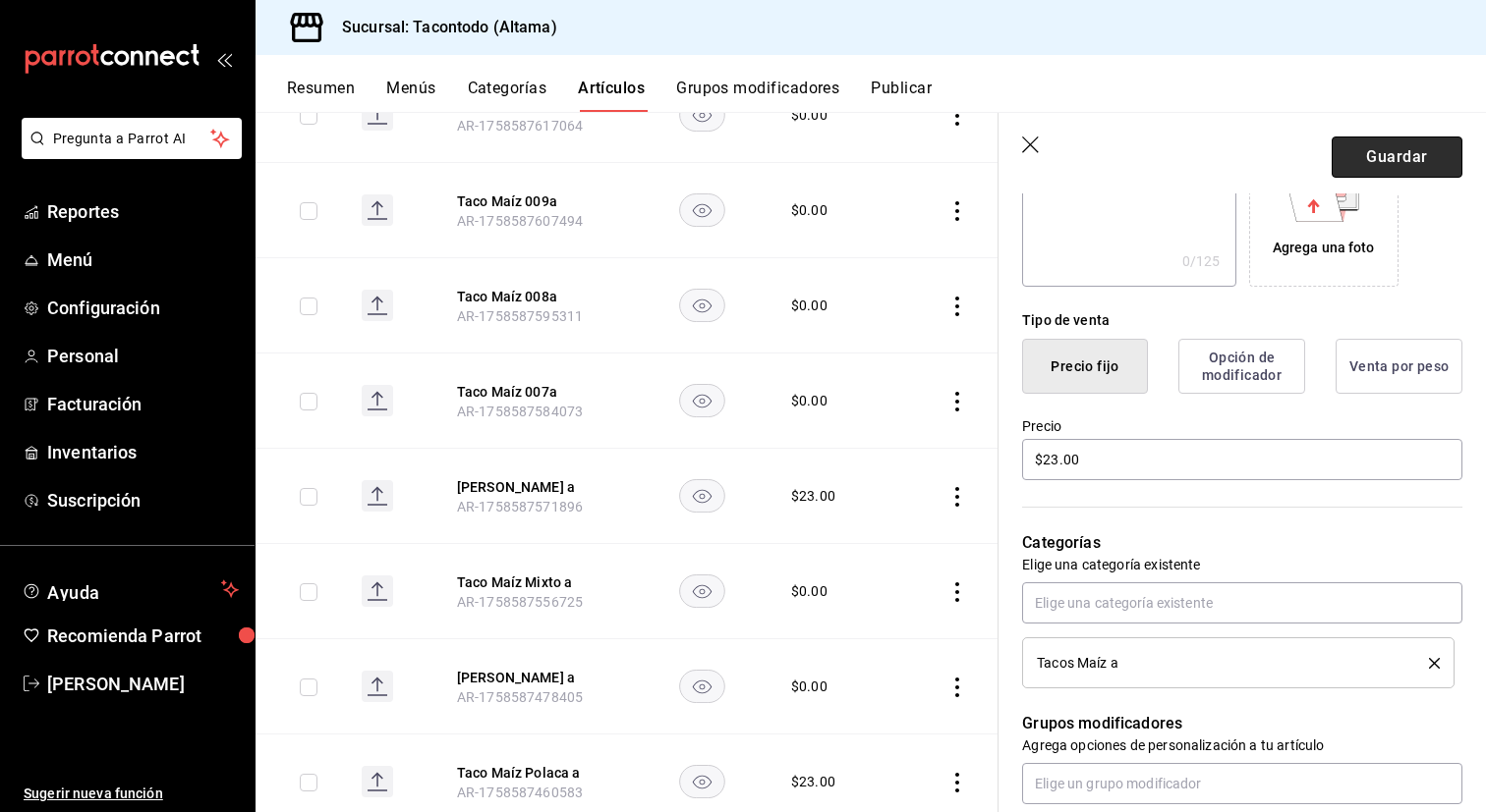
click at [1355, 156] on button "Guardar" at bounding box center [1397, 157] width 131 height 42
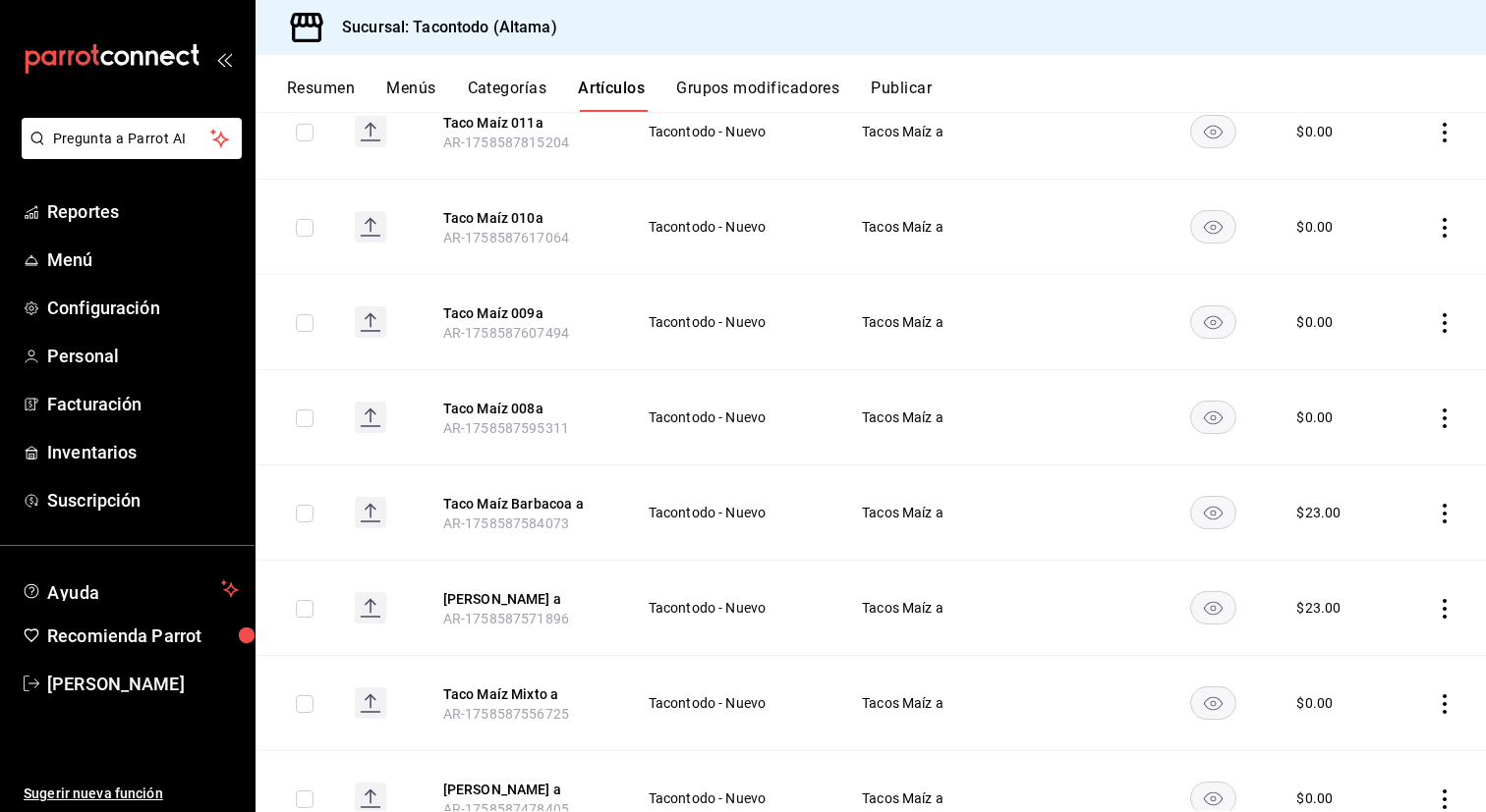
scroll to position [685, 0]
click at [510, 408] on button "Taco Maíz 008a" at bounding box center [521, 410] width 158 height 20
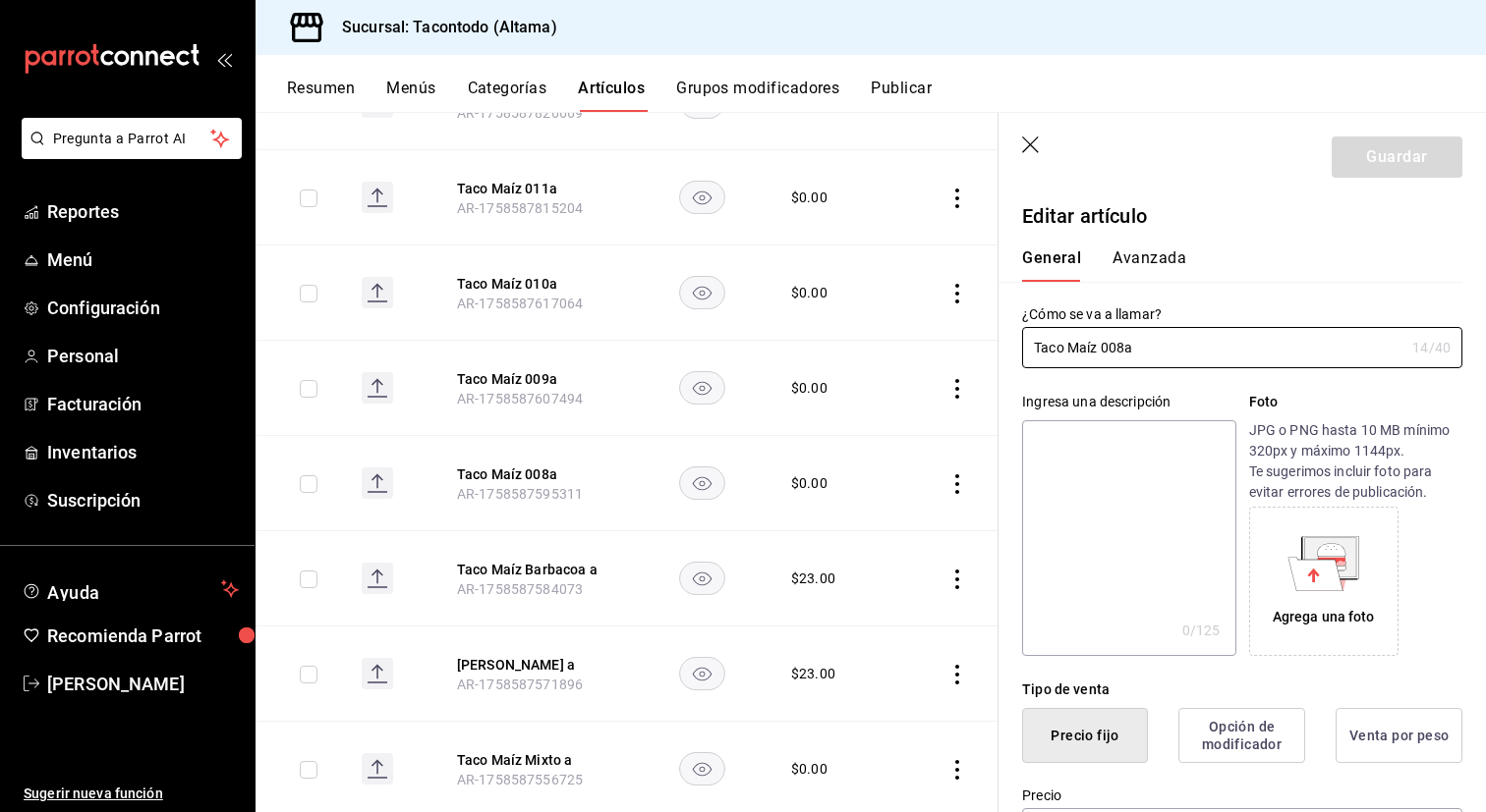
type input "$0.00"
click at [1122, 345] on input "Taco Maíz 008a" at bounding box center [1214, 348] width 382 height 40
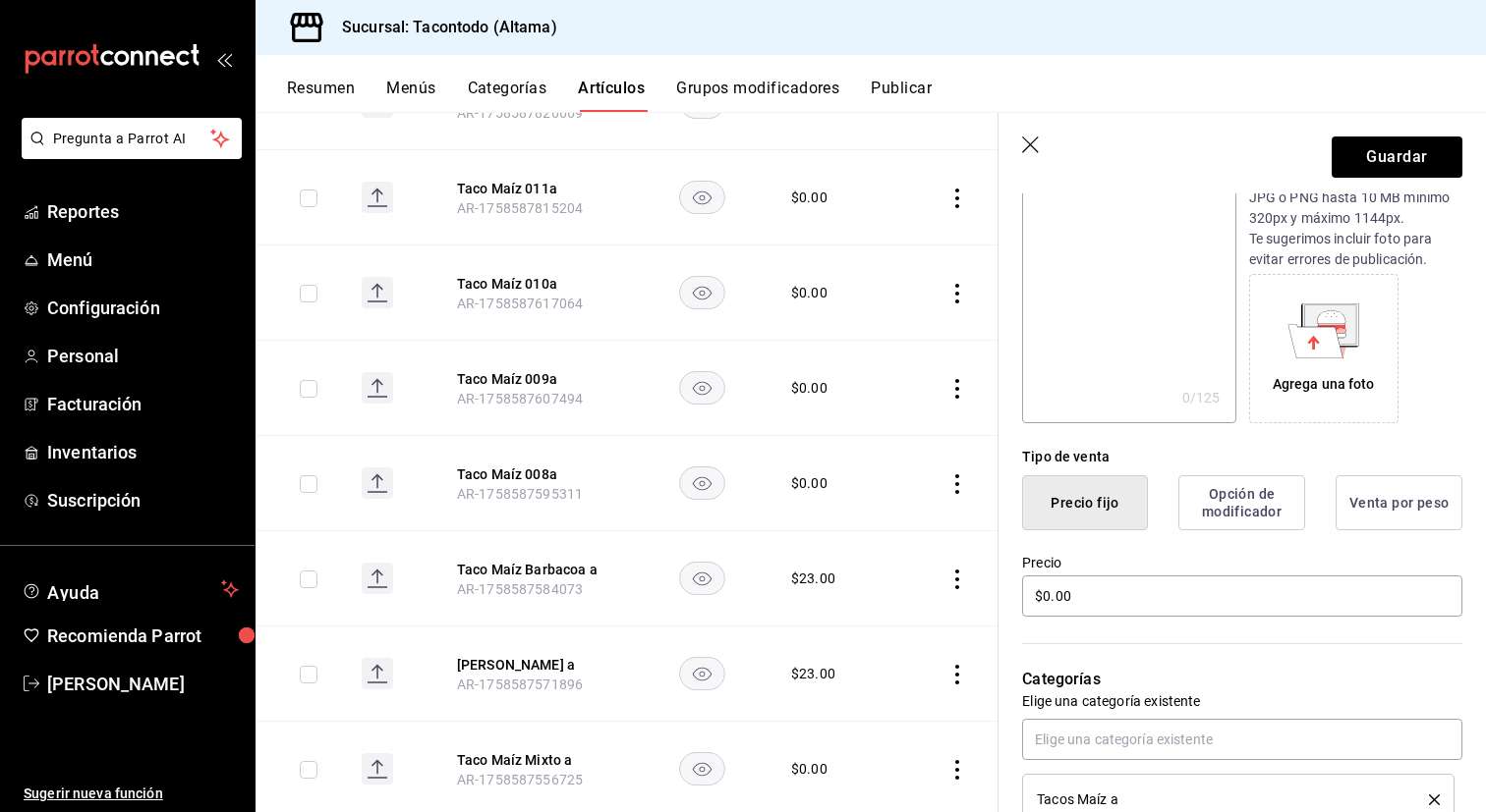
scroll to position [240, 0]
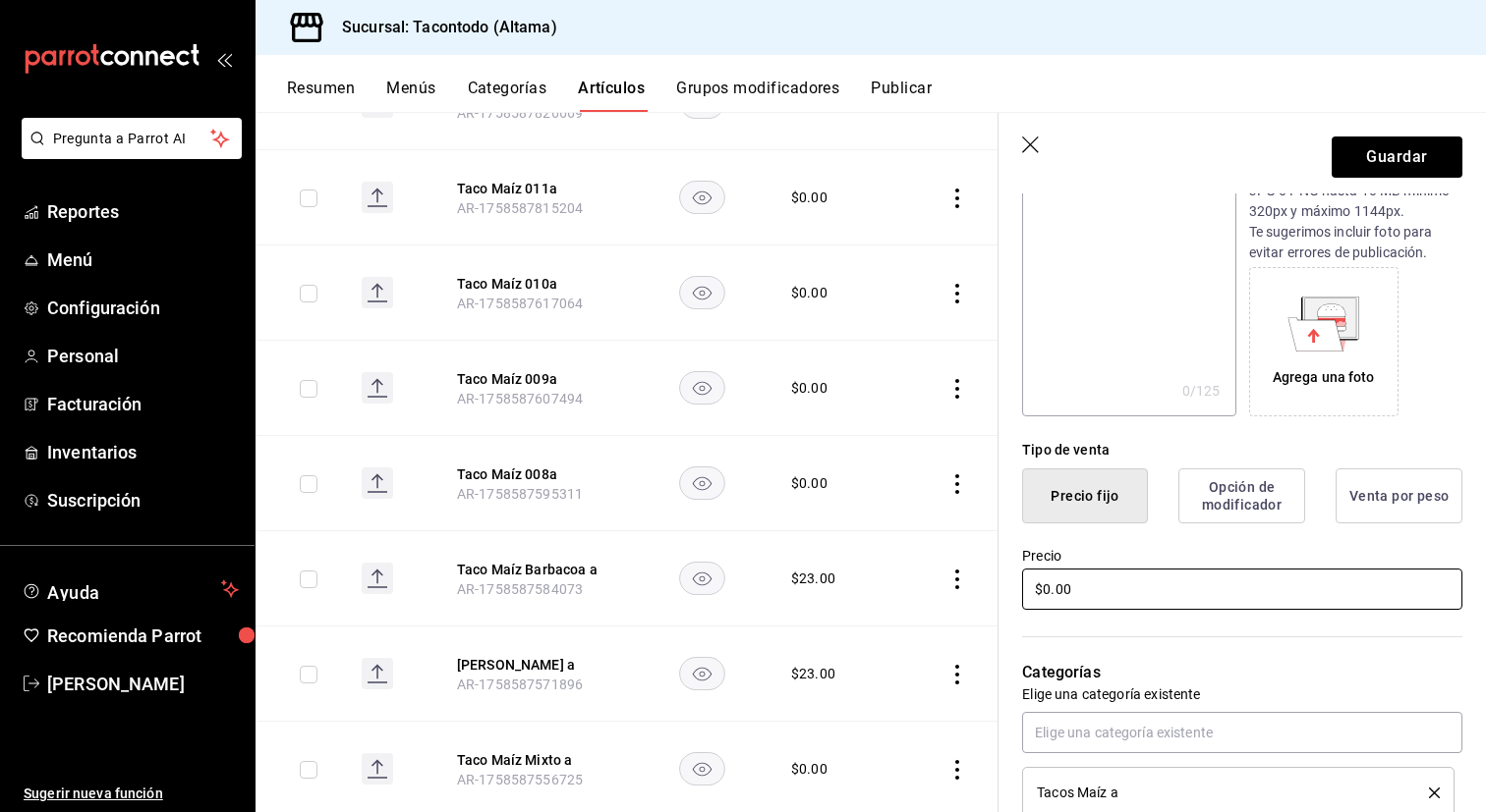
type input "Taco Maíz Chicharrón a"
click at [1134, 598] on input "$0.00" at bounding box center [1242, 589] width 440 height 42
type input "$3.00"
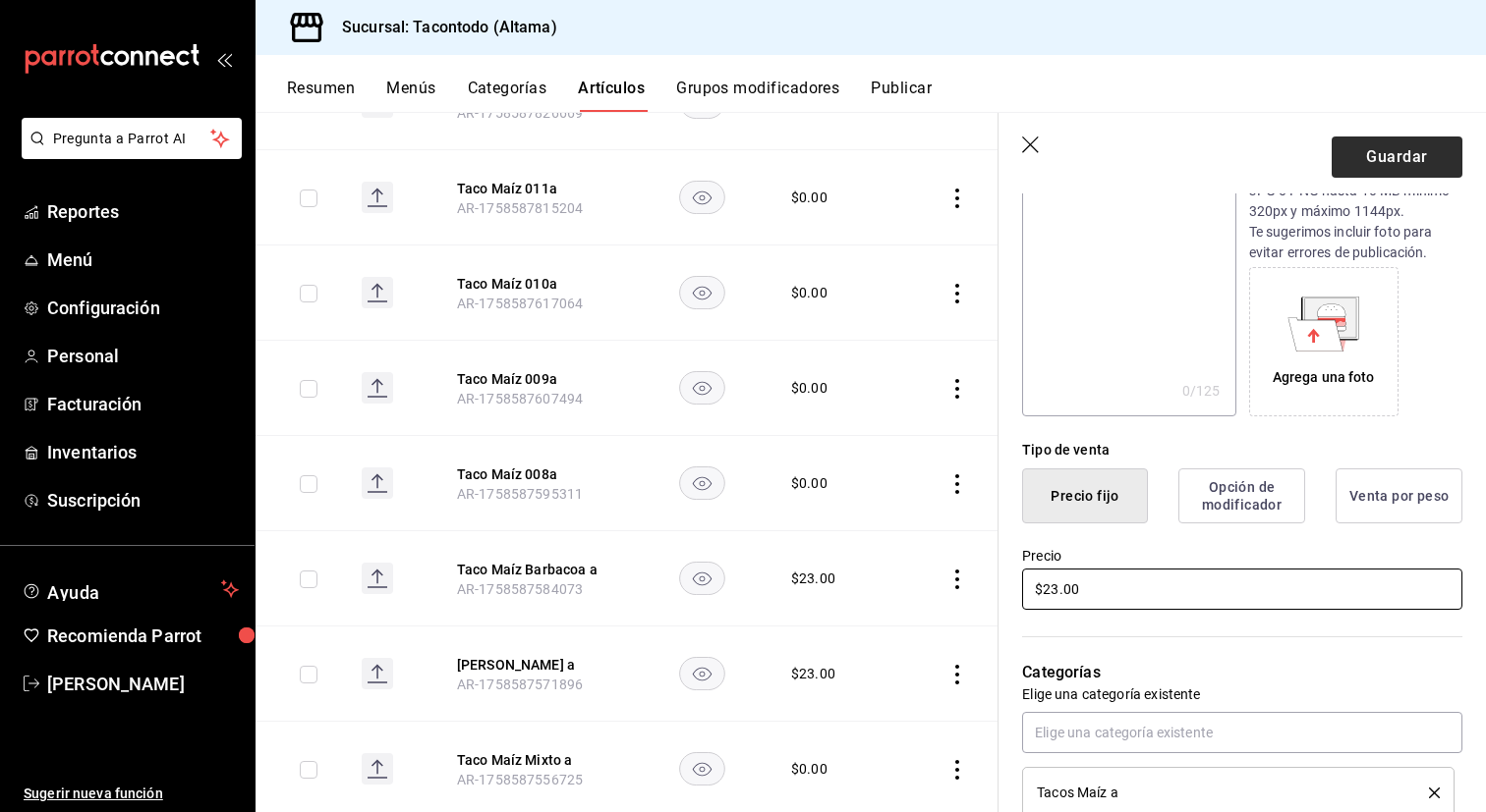
type input "$23.00"
click at [1374, 159] on button "Guardar" at bounding box center [1397, 157] width 131 height 42
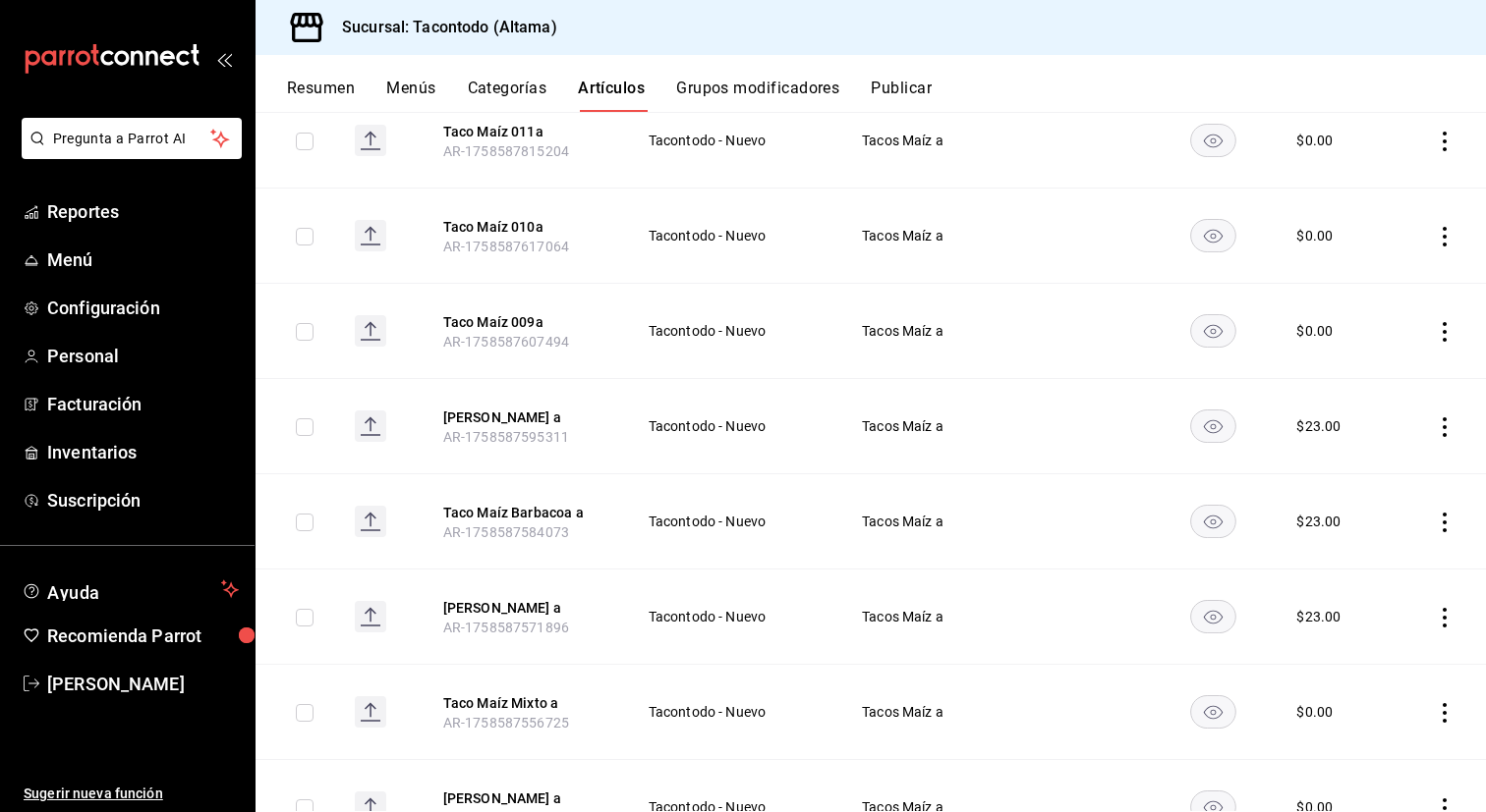
scroll to position [660, 0]
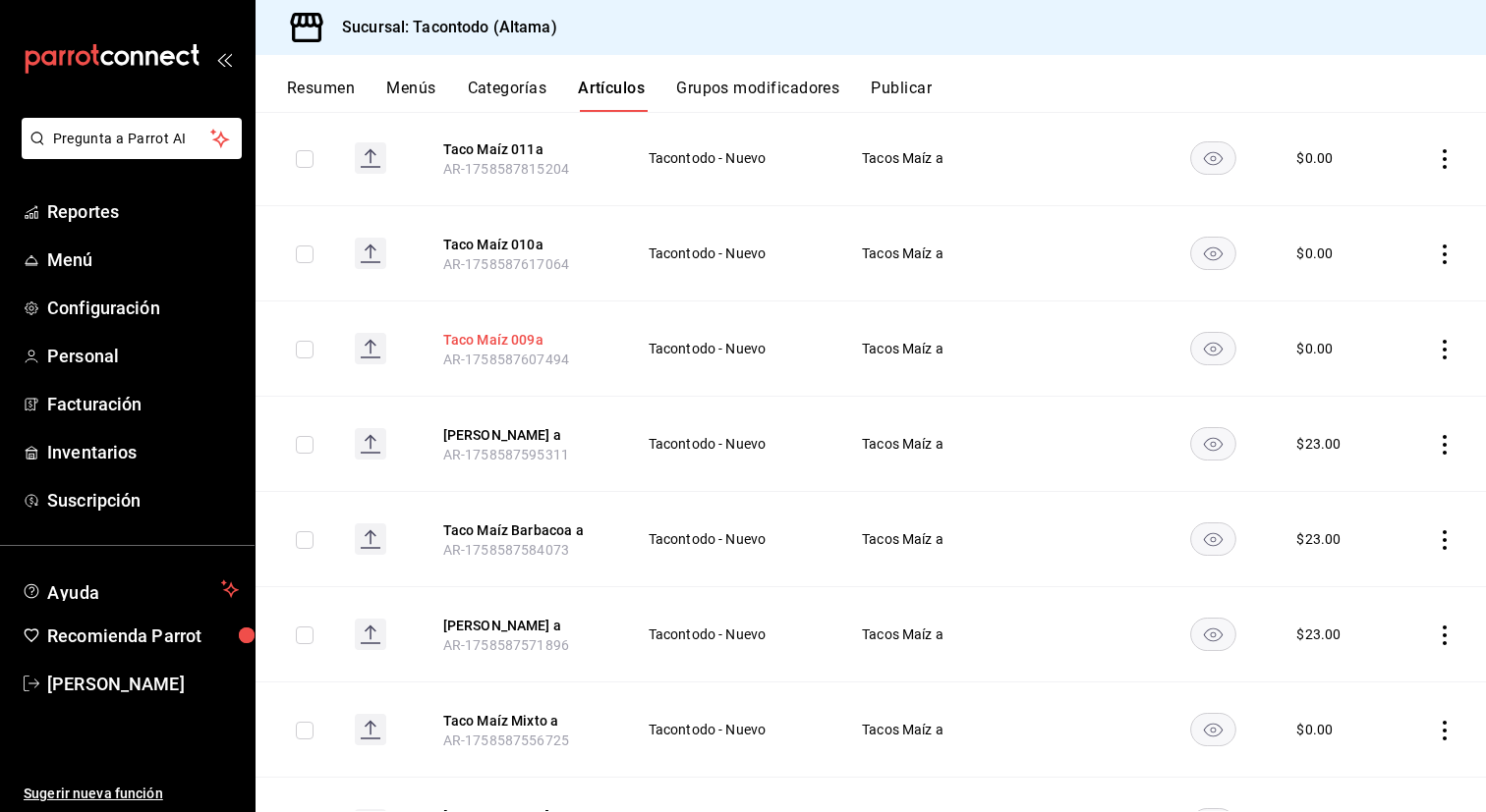
click at [469, 335] on button "Taco Maíz 009a" at bounding box center [521, 340] width 158 height 20
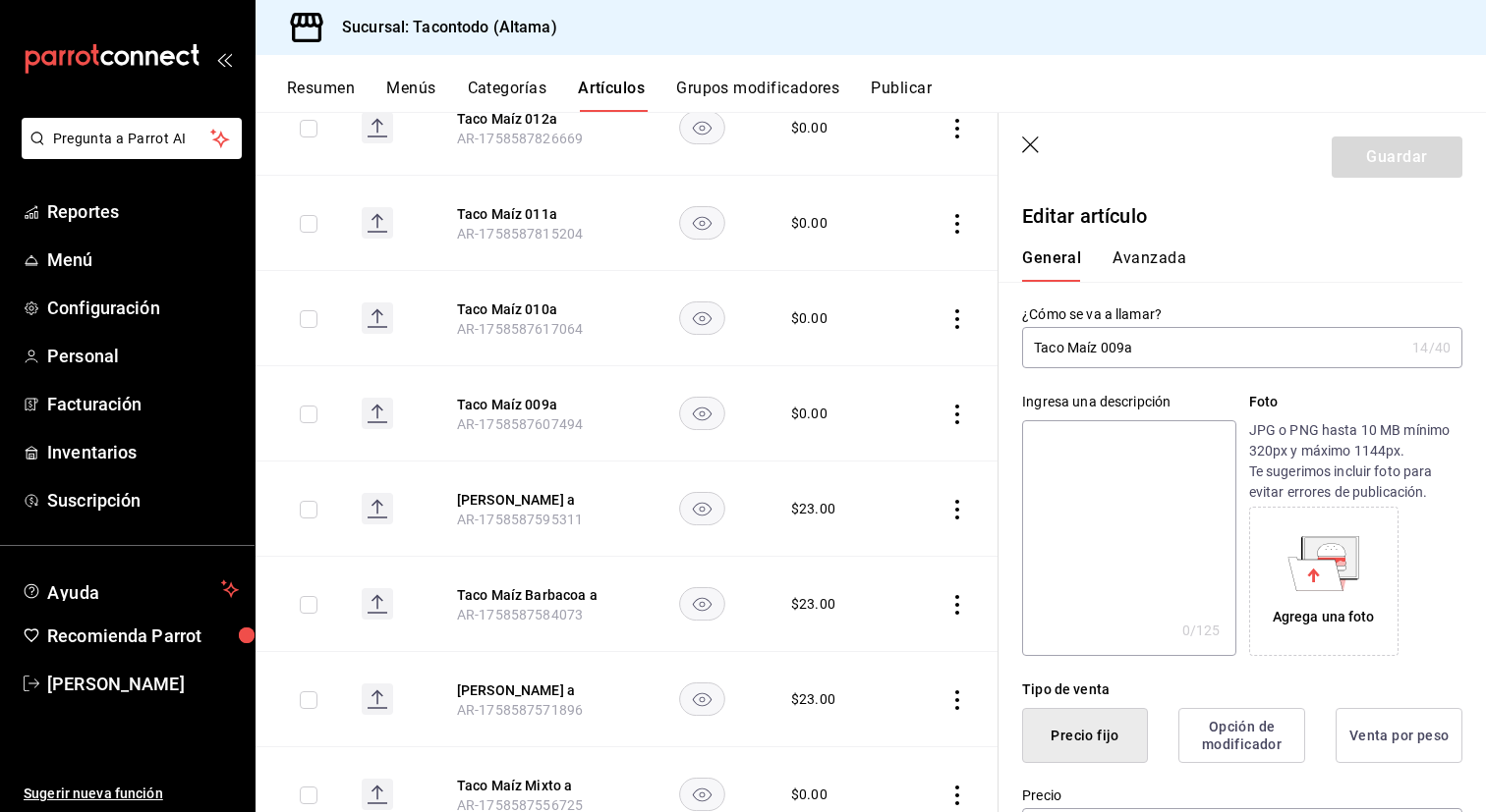
click at [1122, 351] on input "Taco Maíz 009a" at bounding box center [1214, 348] width 382 height 40
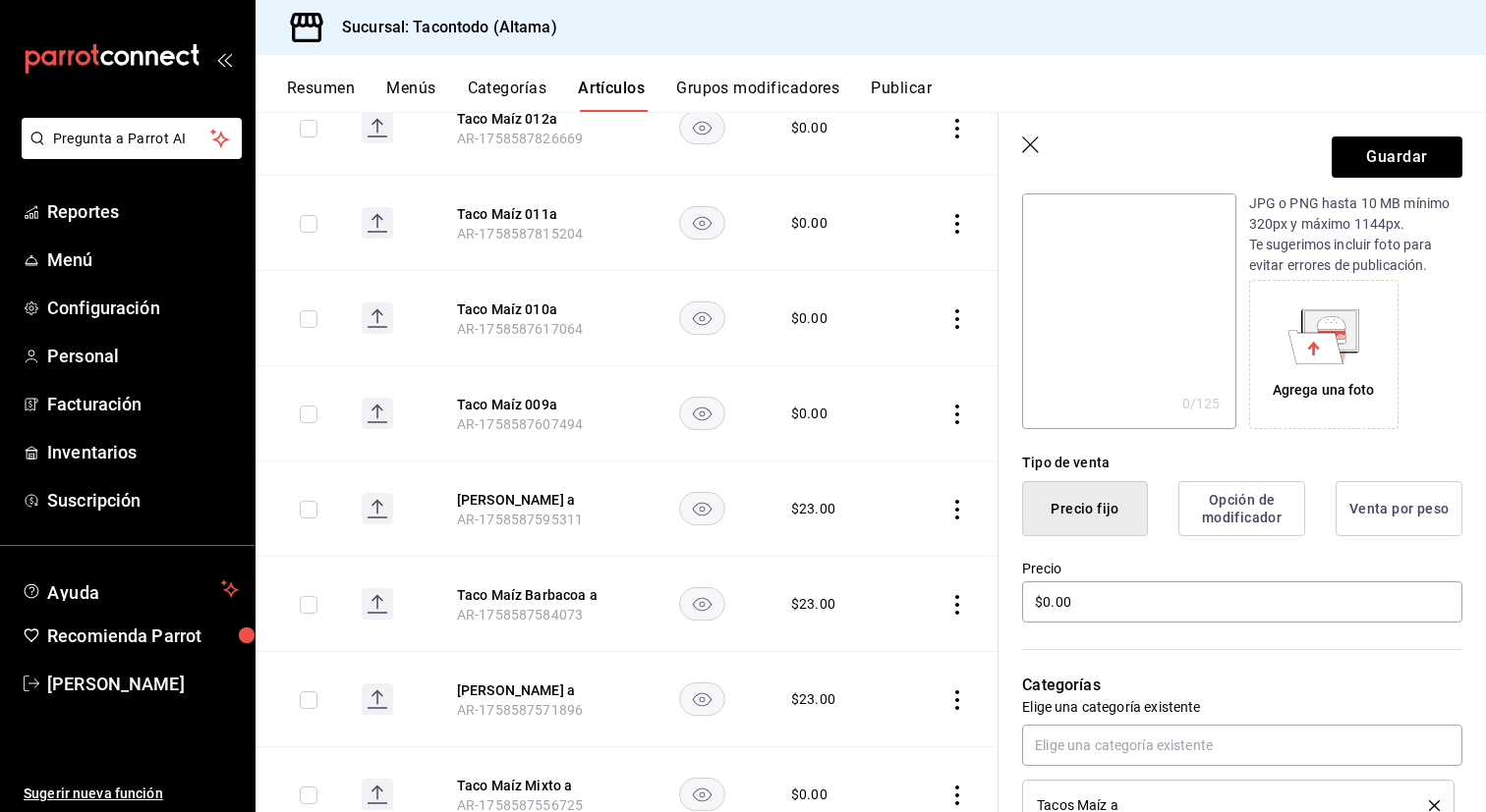
scroll to position [240, 0]
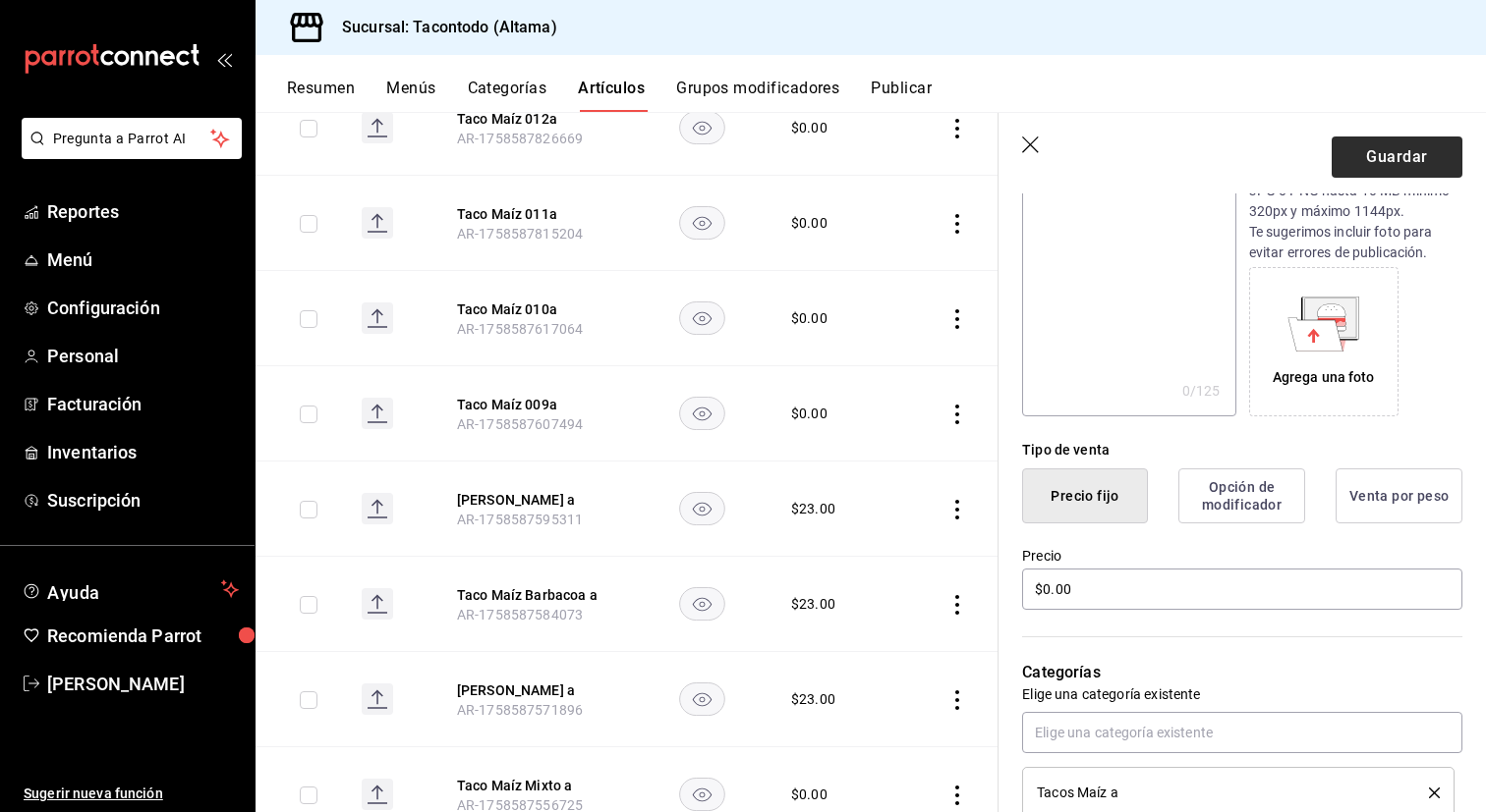
type input "Taco Maíz Asado a"
click at [1371, 153] on button "Guardar" at bounding box center [1397, 157] width 131 height 42
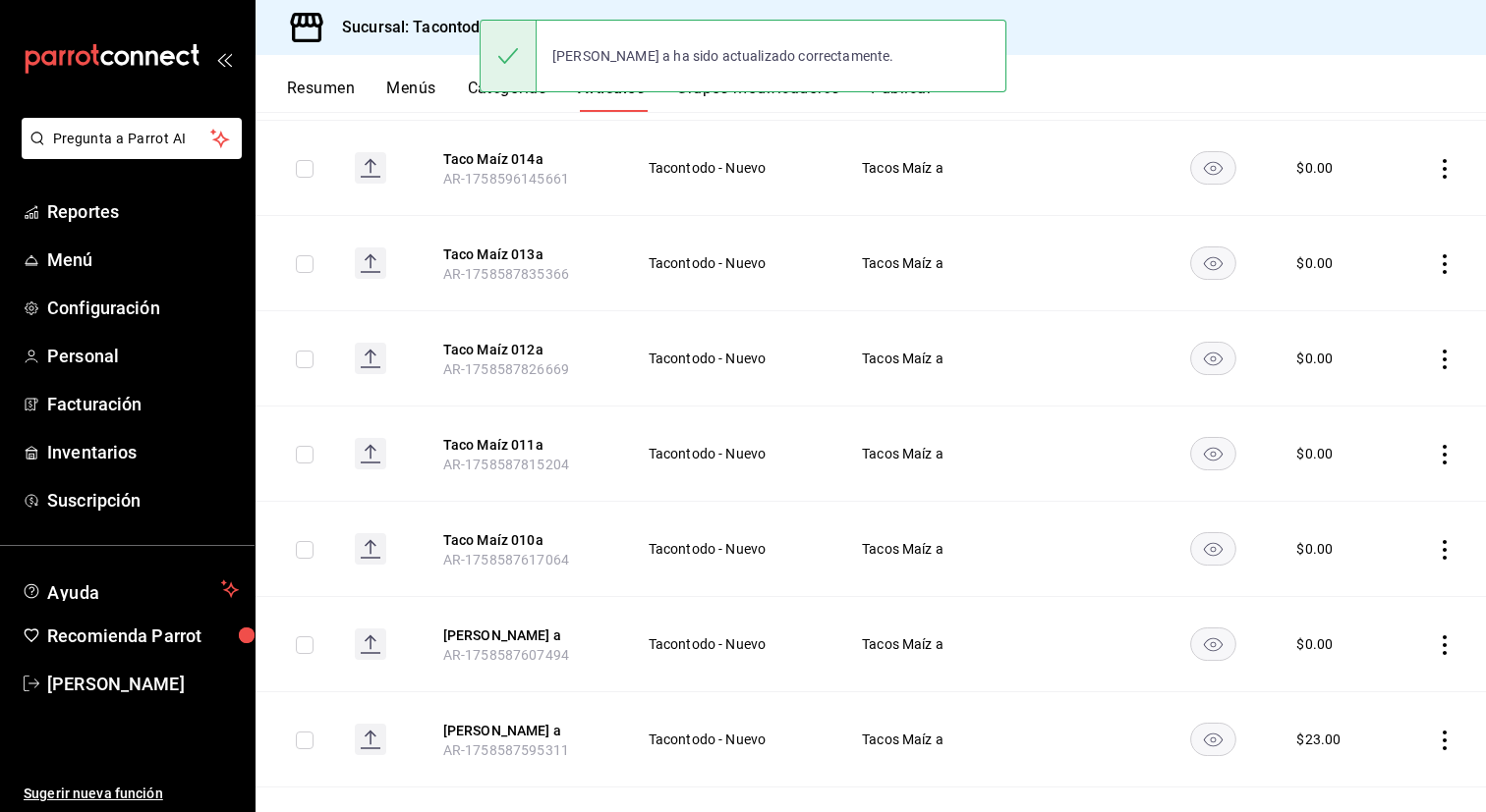
scroll to position [398, 0]
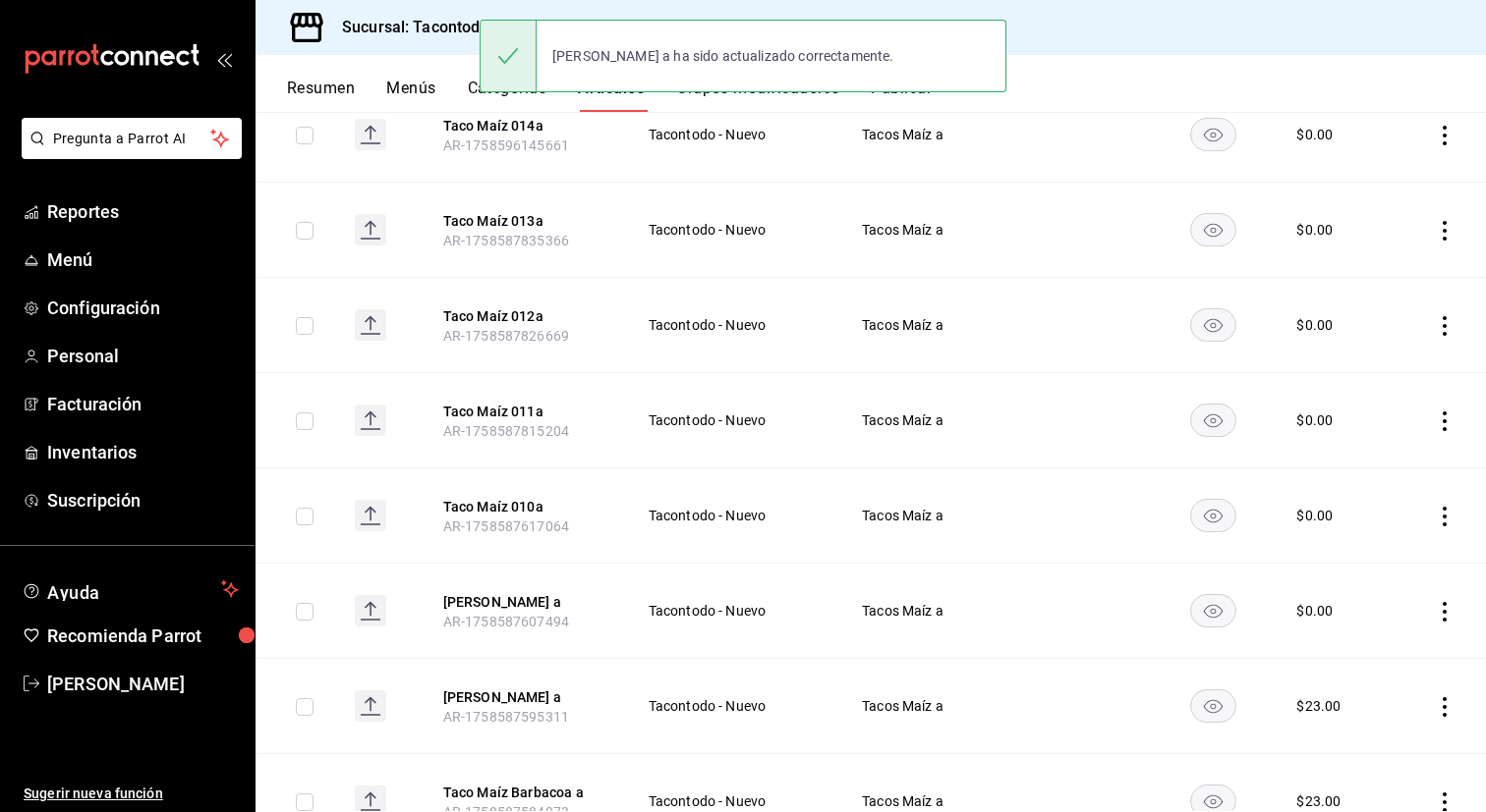
click at [516, 493] on th "Taco Maíz 010a AR-1758587617064" at bounding box center [522, 516] width 204 height 95
click at [513, 502] on button "Taco Maíz 010a" at bounding box center [521, 507] width 158 height 20
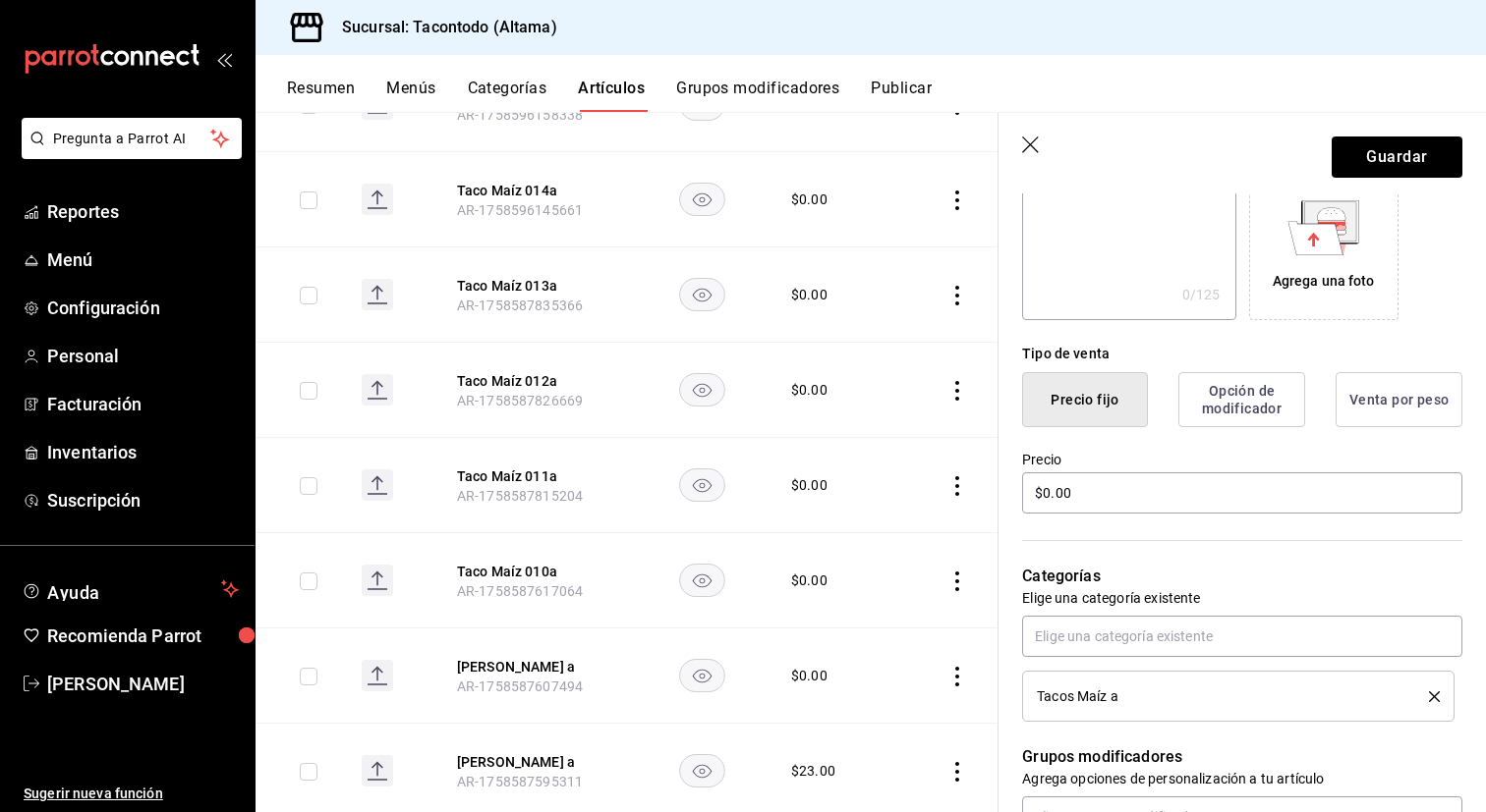
scroll to position [363, 0]
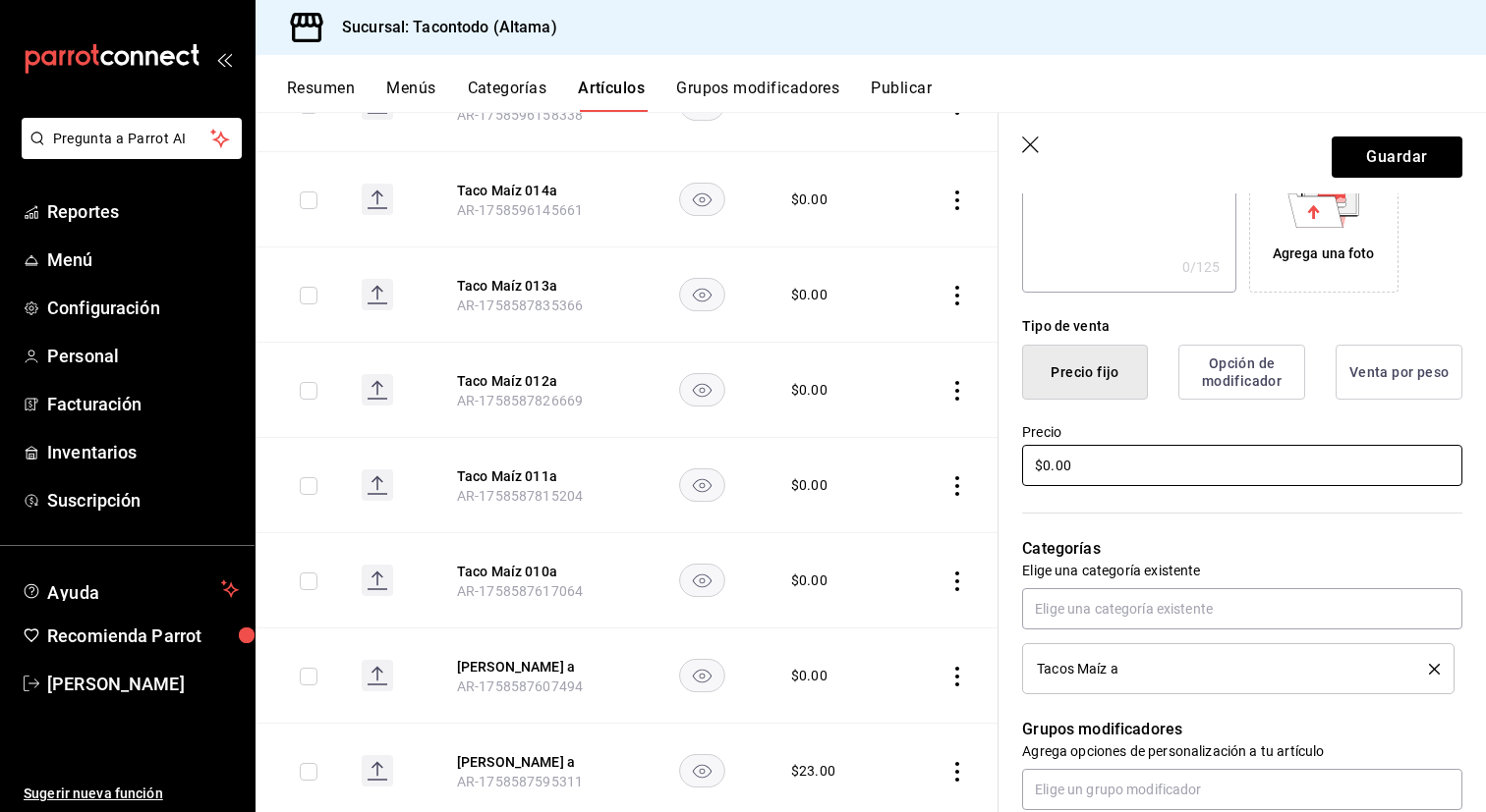
type input "Taco Maíz Cochinita a"
click at [1125, 464] on input "$0.00" at bounding box center [1242, 465] width 440 height 42
type input "$23.00"
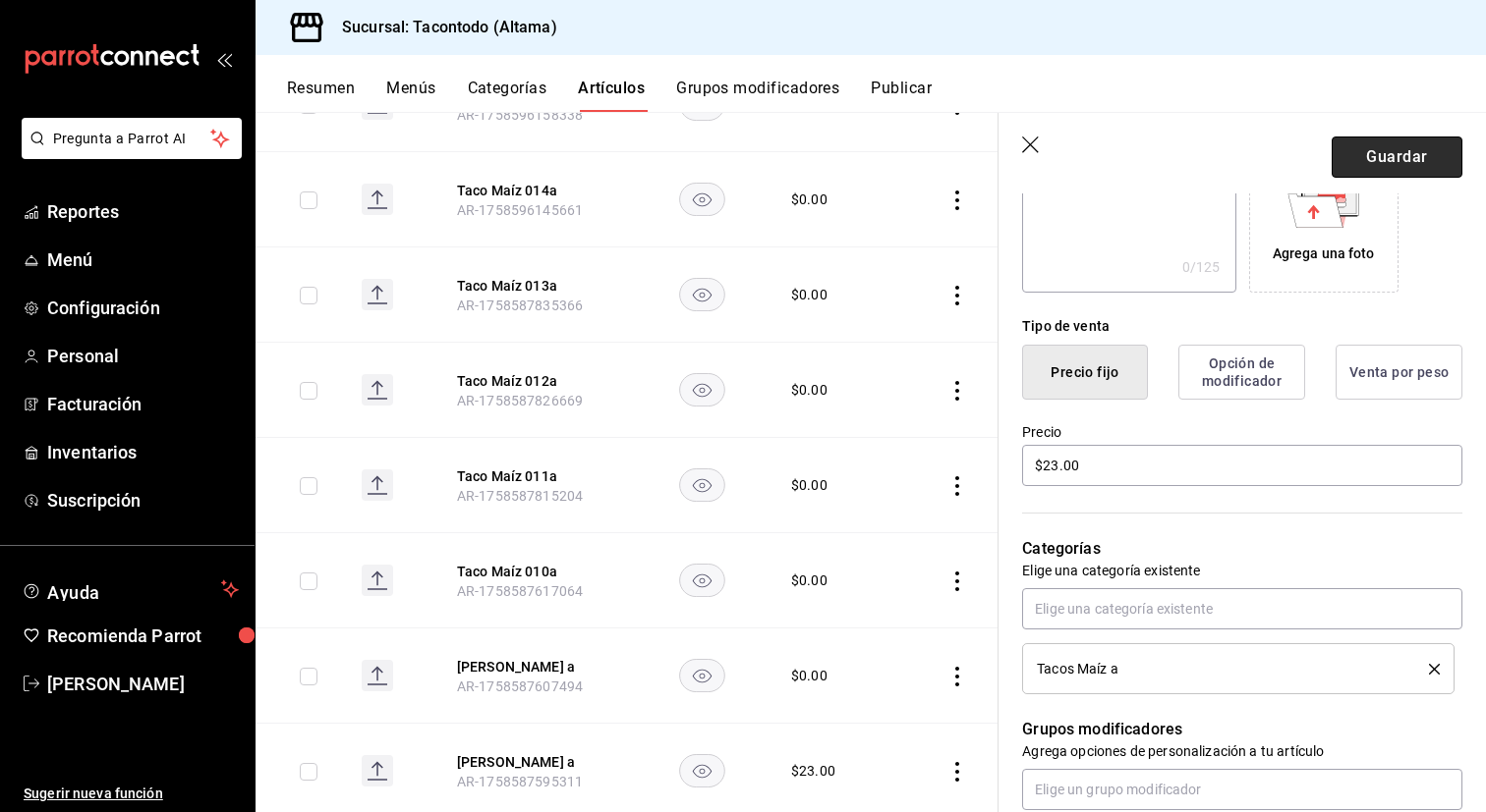
click at [1413, 152] on button "Guardar" at bounding box center [1397, 157] width 131 height 42
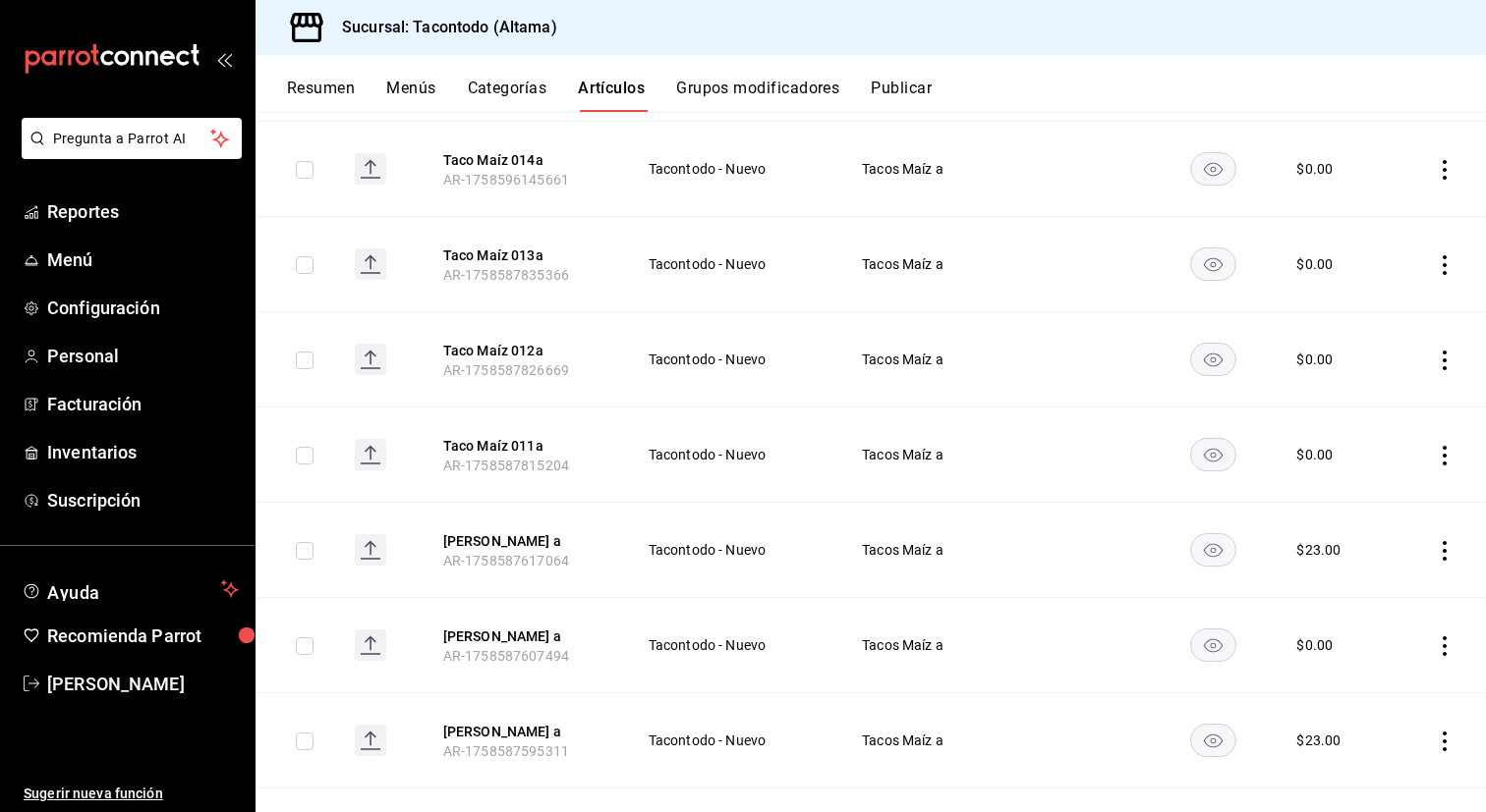
scroll to position [358, 0]
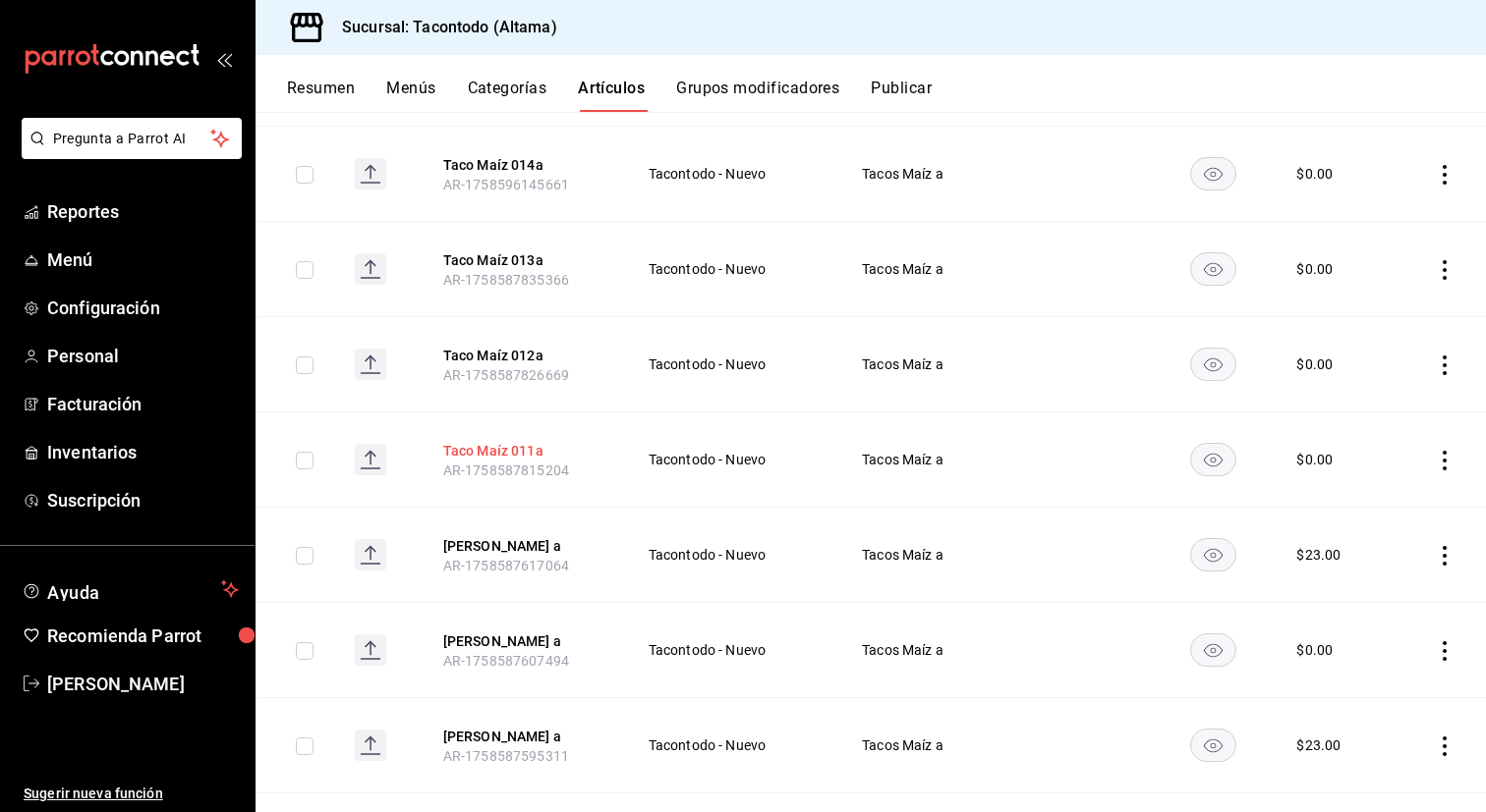
click at [511, 451] on button "Taco Maíz 011a" at bounding box center [521, 451] width 158 height 20
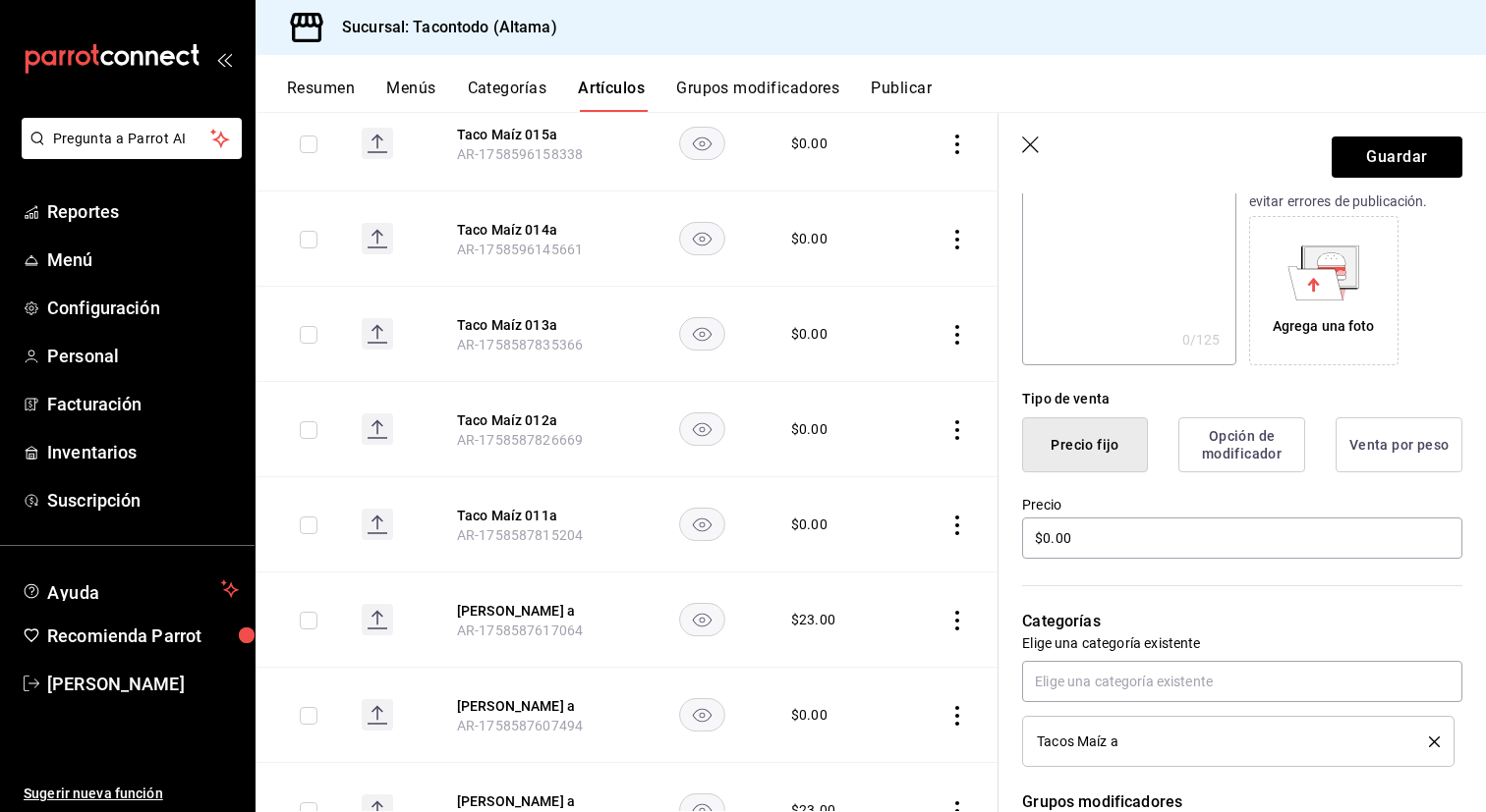
scroll to position [300, 0]
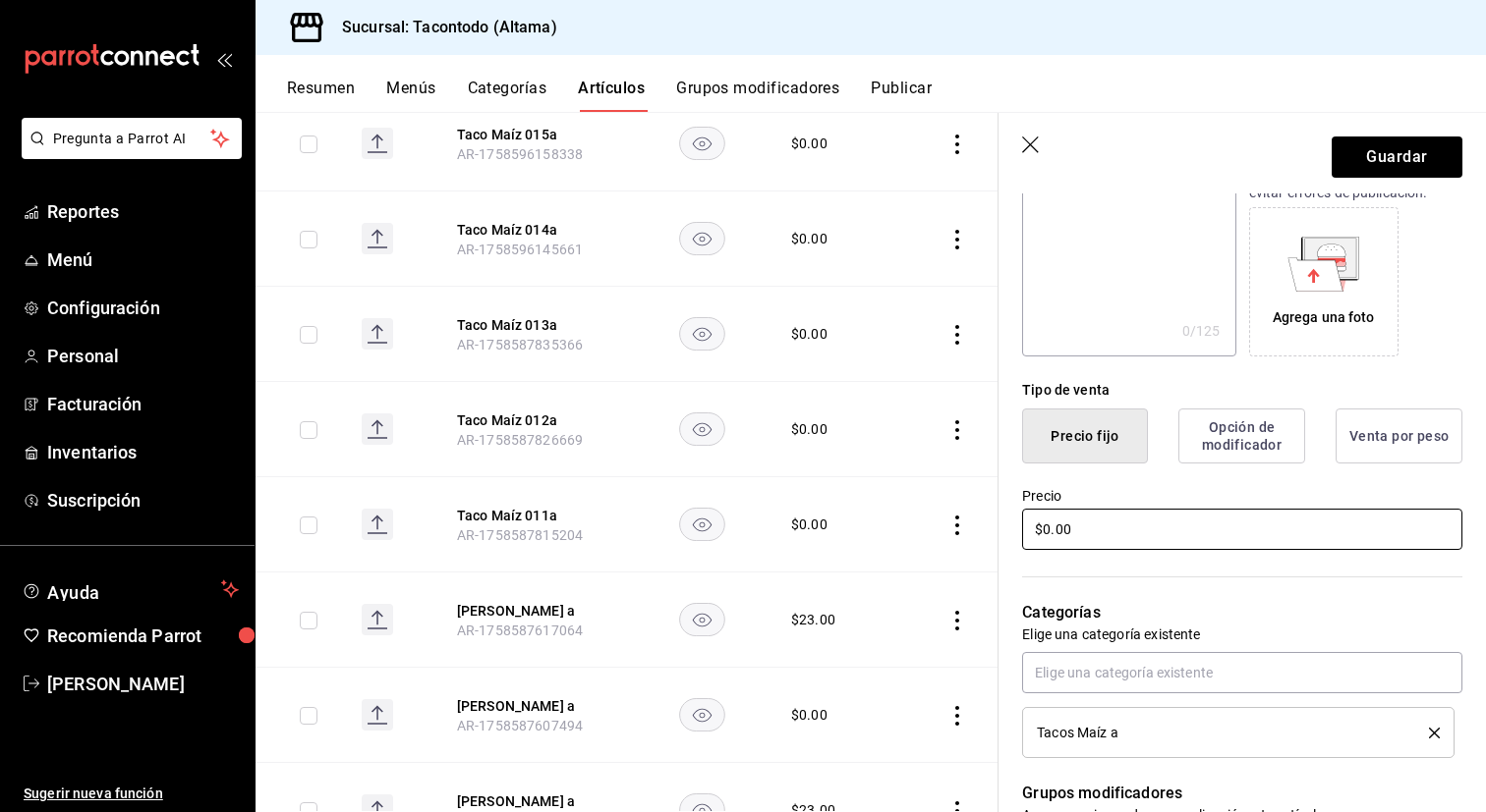
type input "Taco Maíz Frijol a"
click at [1149, 534] on input "$0.00" at bounding box center [1242, 530] width 440 height 42
type input "$17.00"
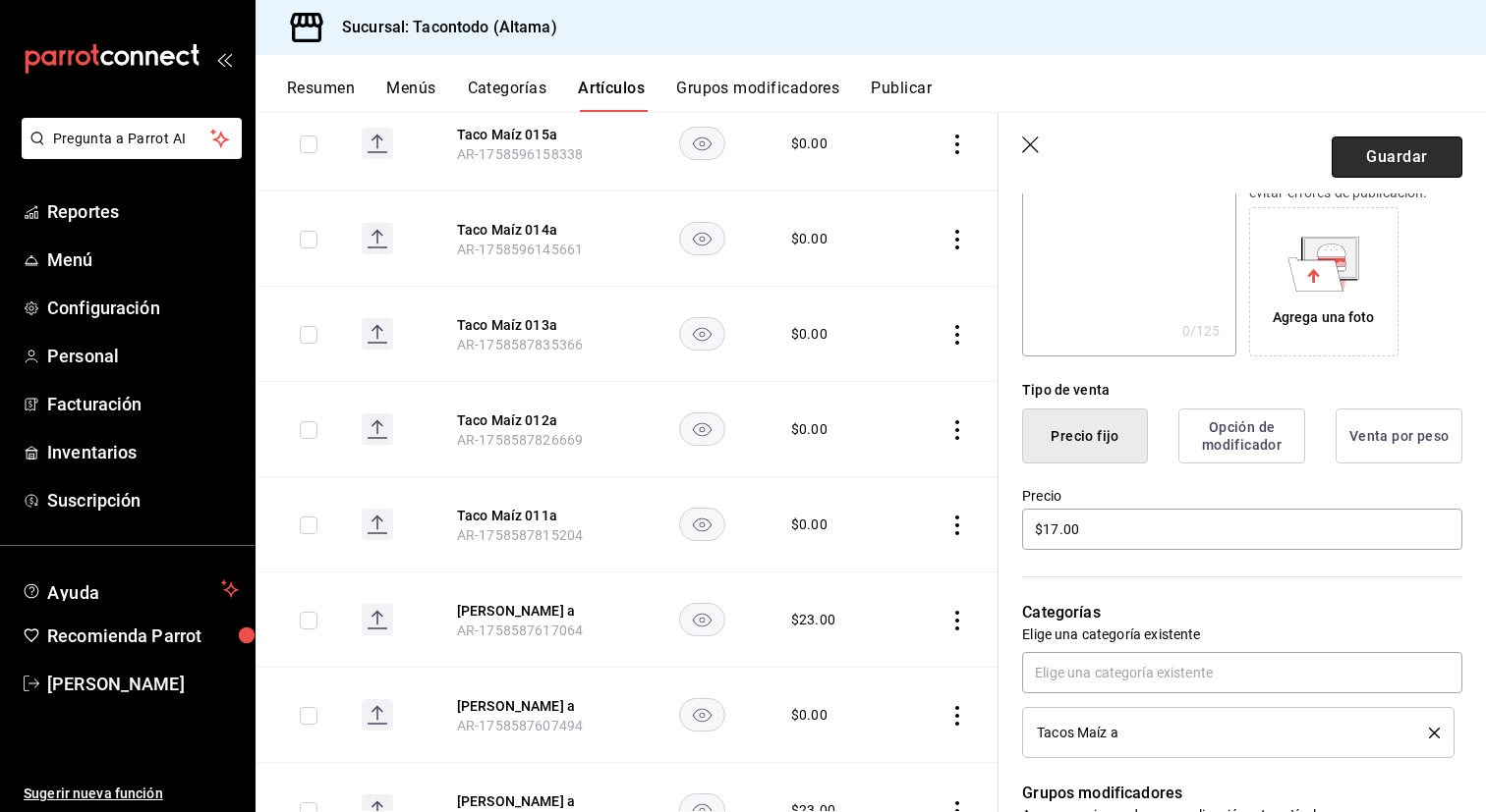
click at [1420, 154] on button "Guardar" at bounding box center [1397, 157] width 131 height 42
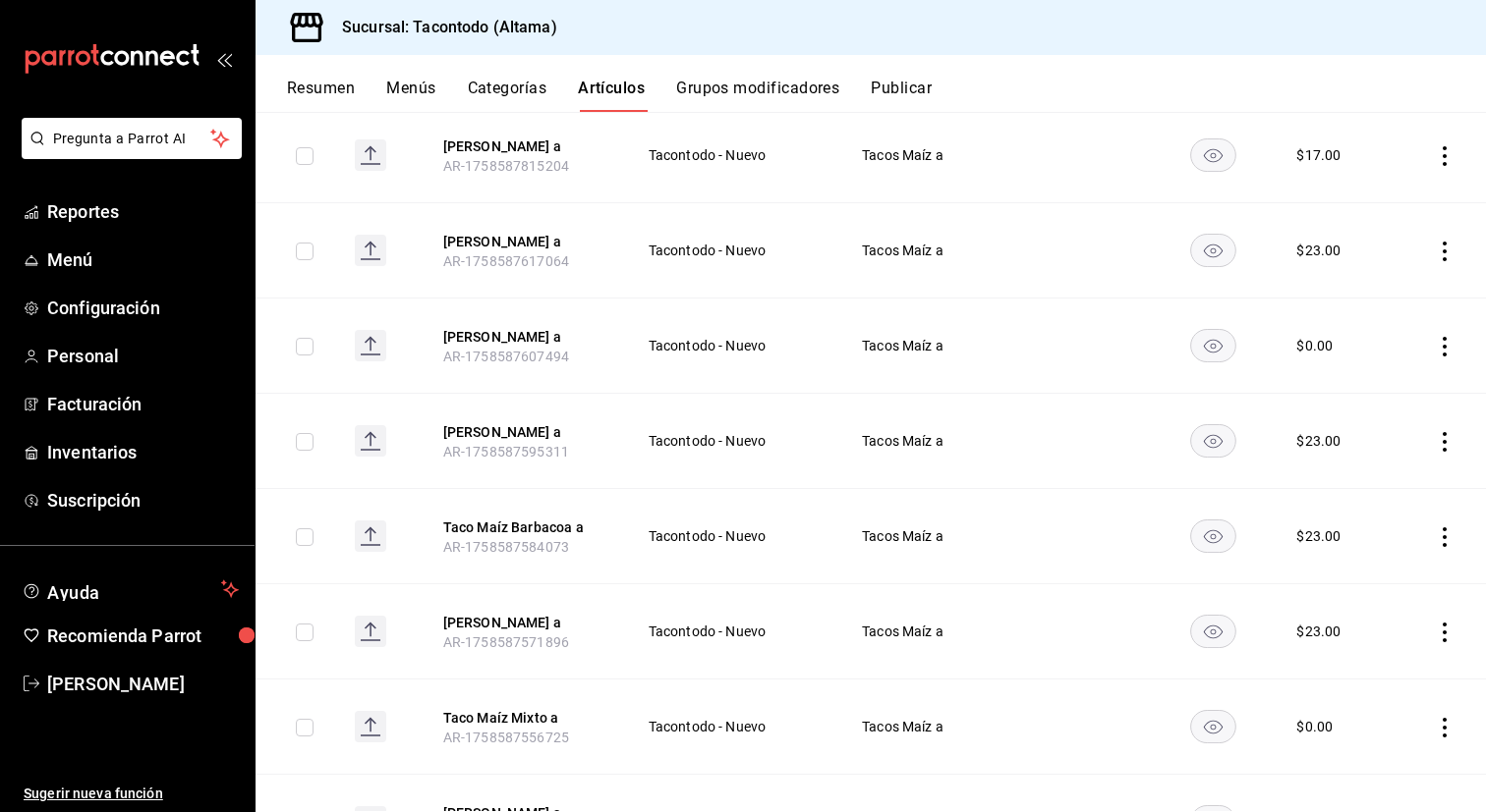
scroll to position [653, 0]
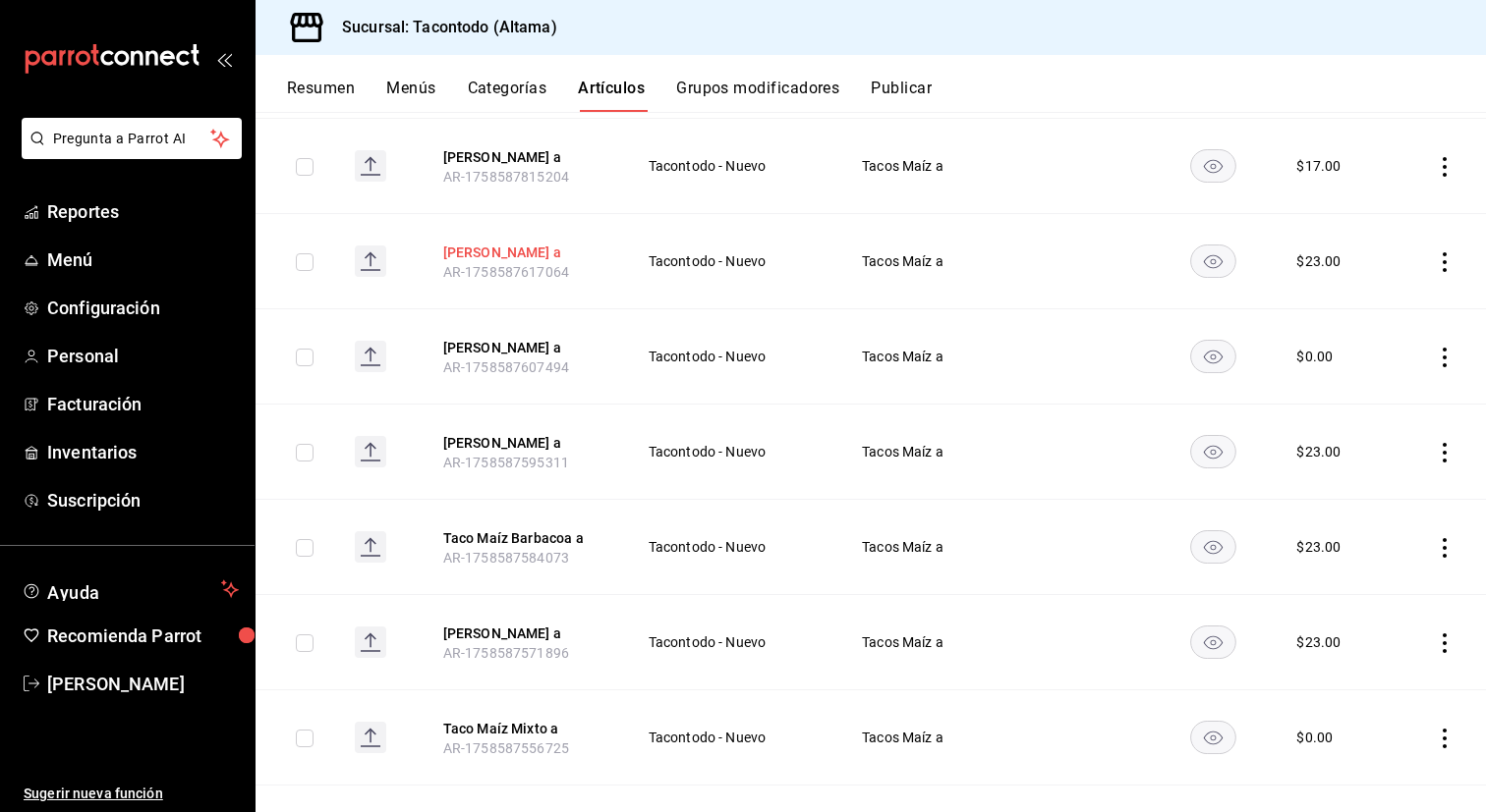
click at [537, 247] on button "Taco Maíz Cochinita a" at bounding box center [521, 253] width 158 height 20
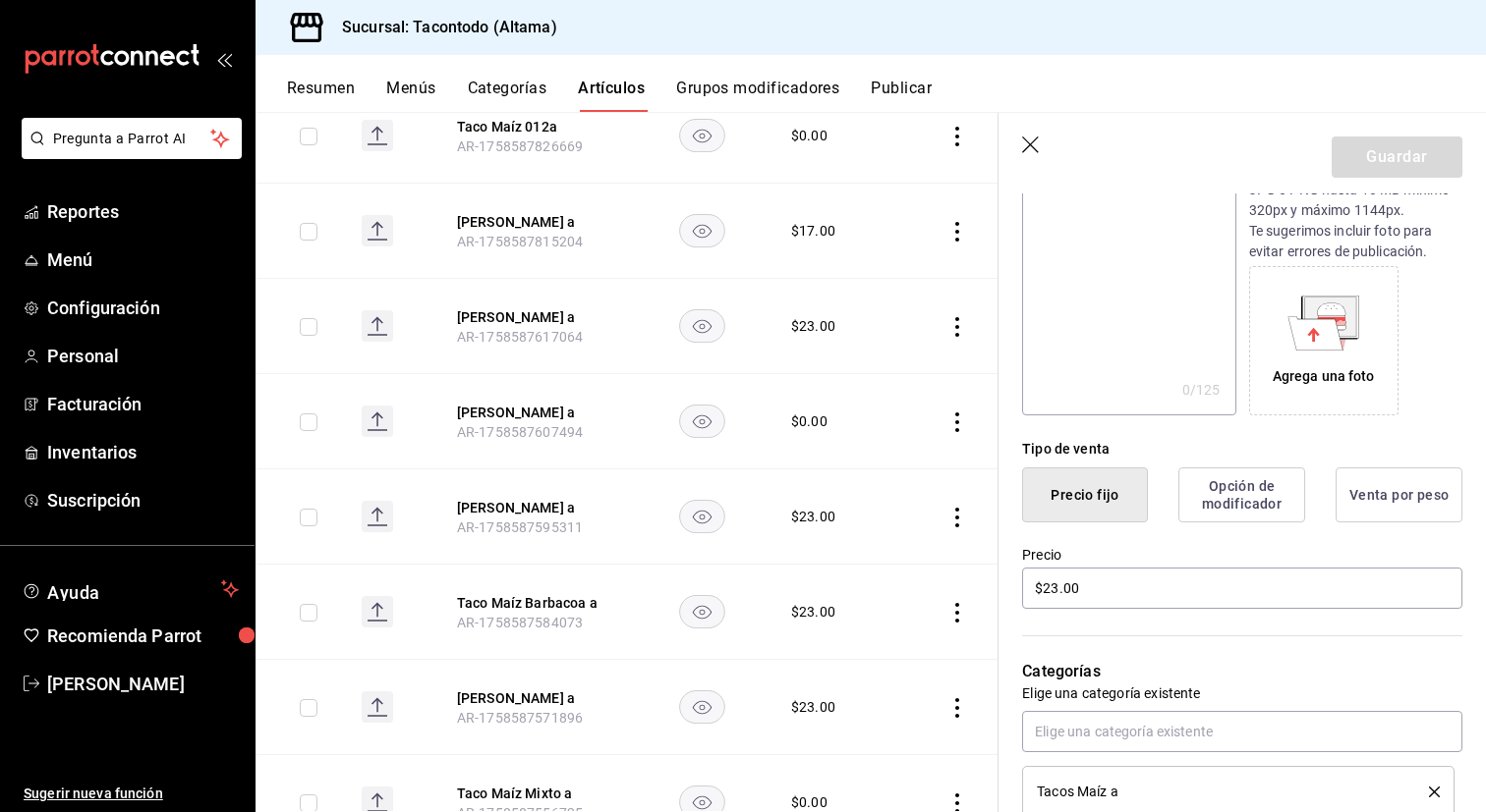
scroll to position [290, 0]
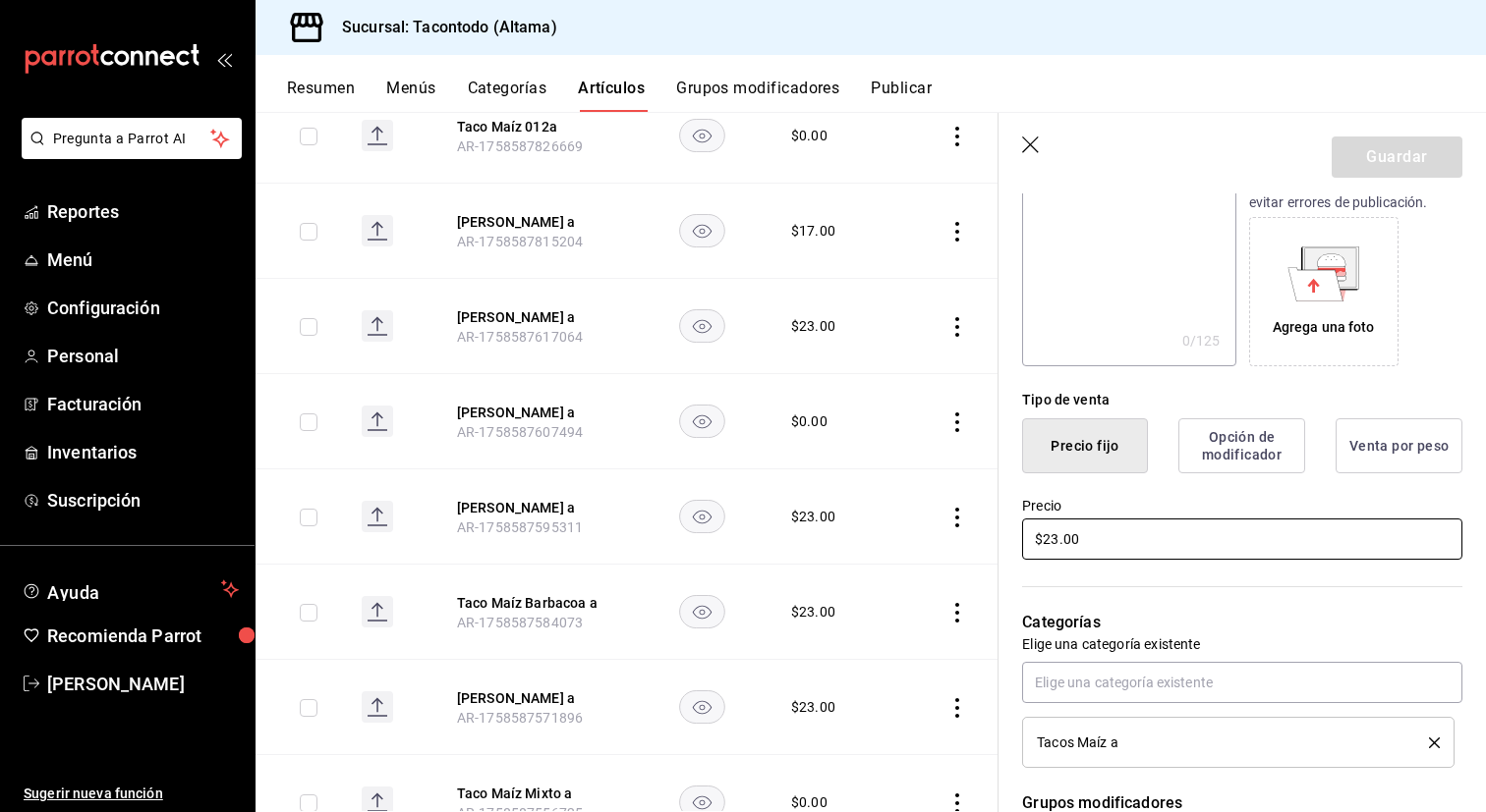
click at [1056, 542] on input "$23.00" at bounding box center [1242, 540] width 440 height 42
type input "$20.00"
click at [1356, 170] on button "Guardar" at bounding box center [1397, 157] width 131 height 42
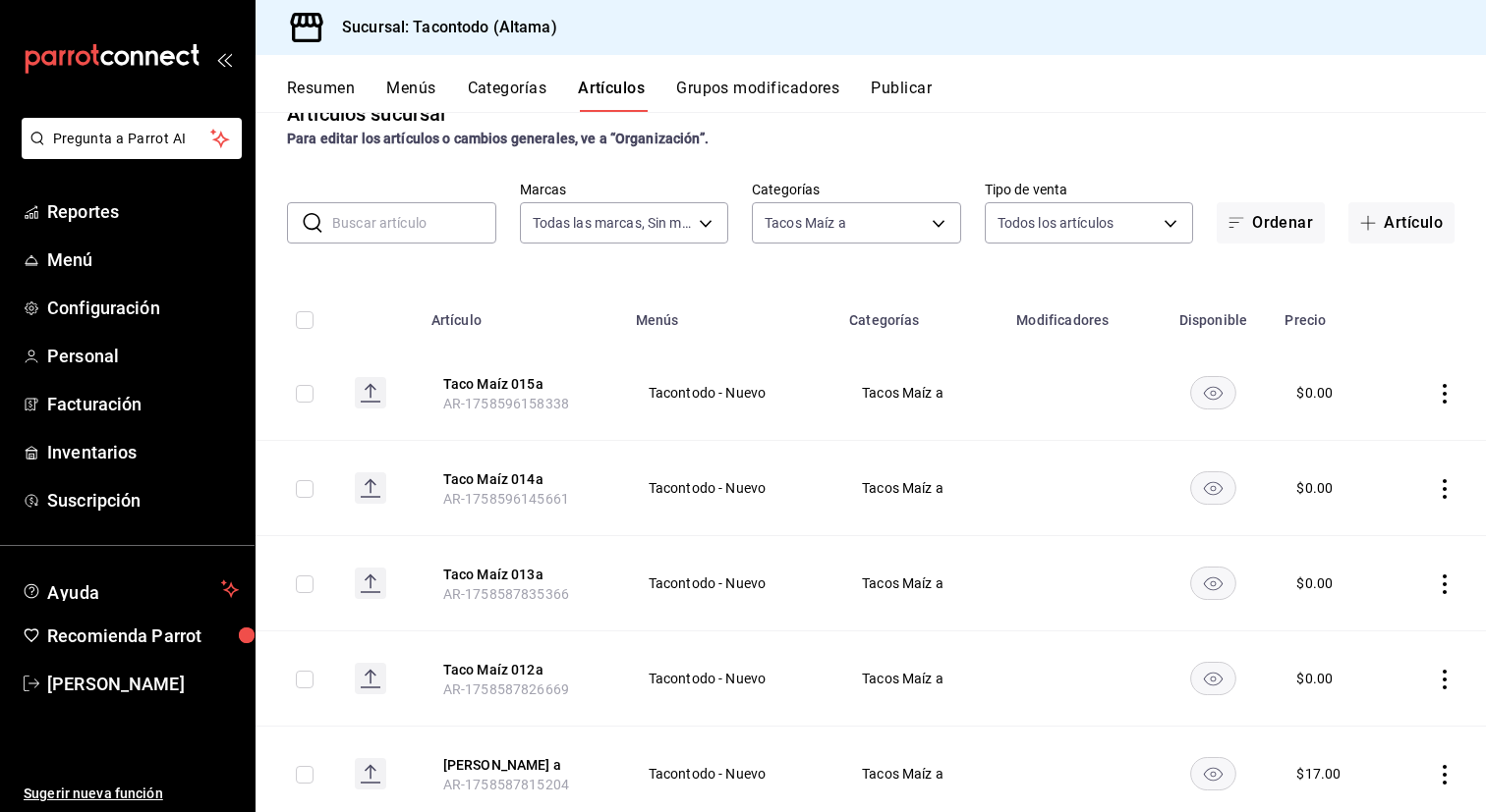
scroll to position [35, 0]
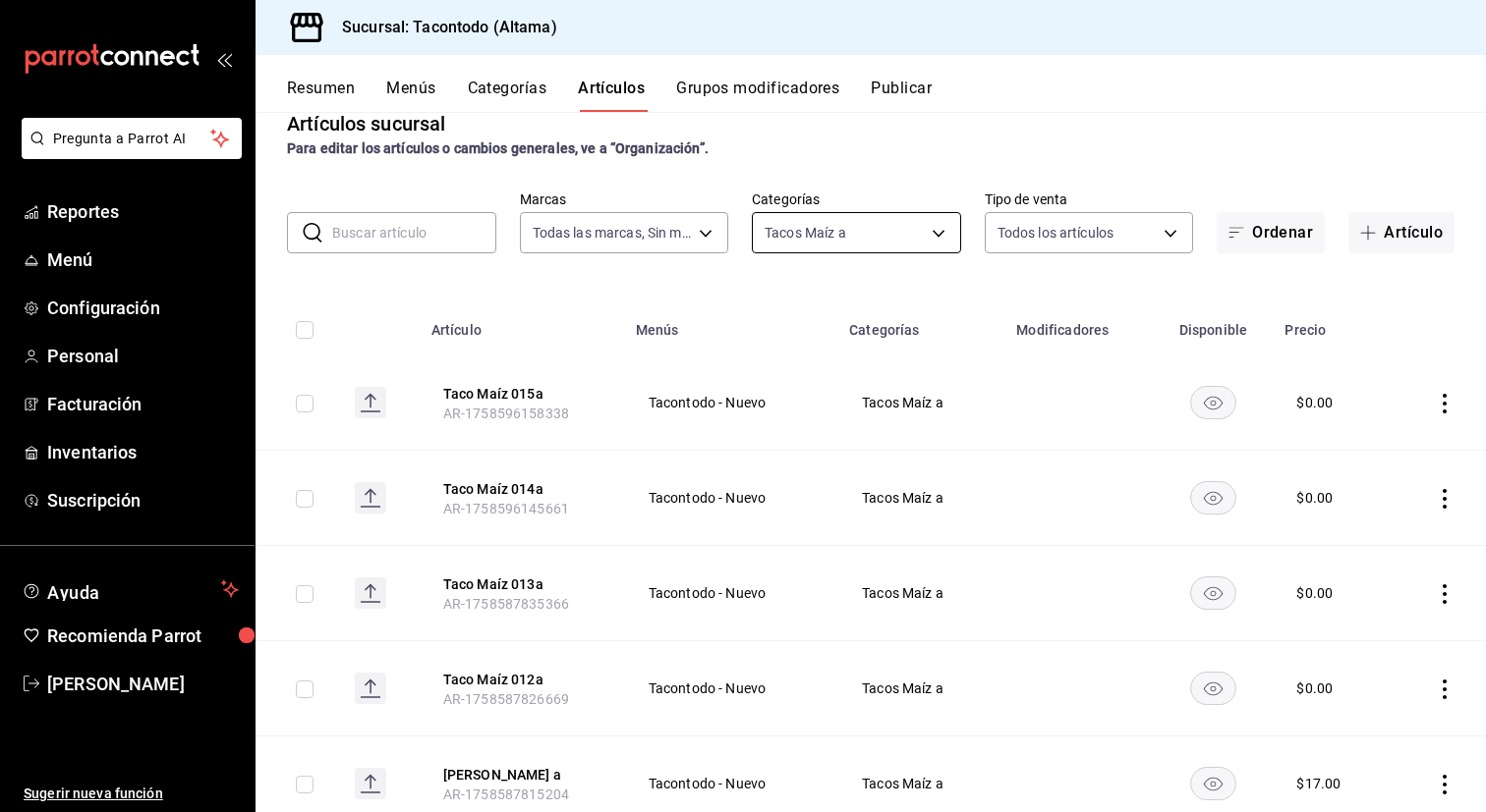
click at [942, 236] on body "Pregunta a Parrot AI Reportes Menú Configuración Personal Facturación Inventari…" at bounding box center [743, 406] width 1486 height 812
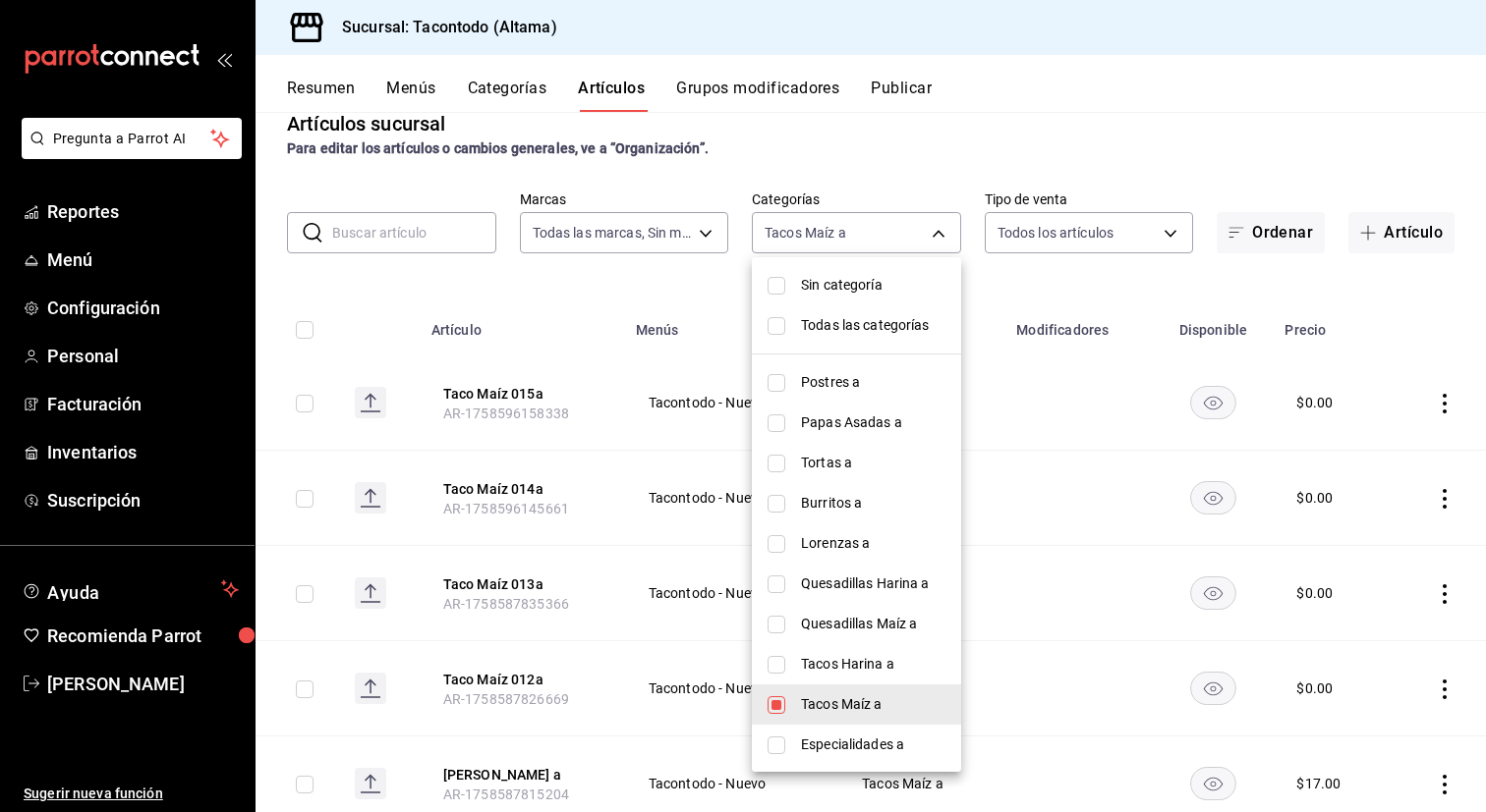
click at [818, 673] on span "Tacos Harina a" at bounding box center [873, 664] width 145 height 21
type input "7d112033-fc47-4141-9bac-2b1d398da5b5,8465a975-bdba-42e7-9cb7-9ba01d8f7b37"
checkbox input "true"
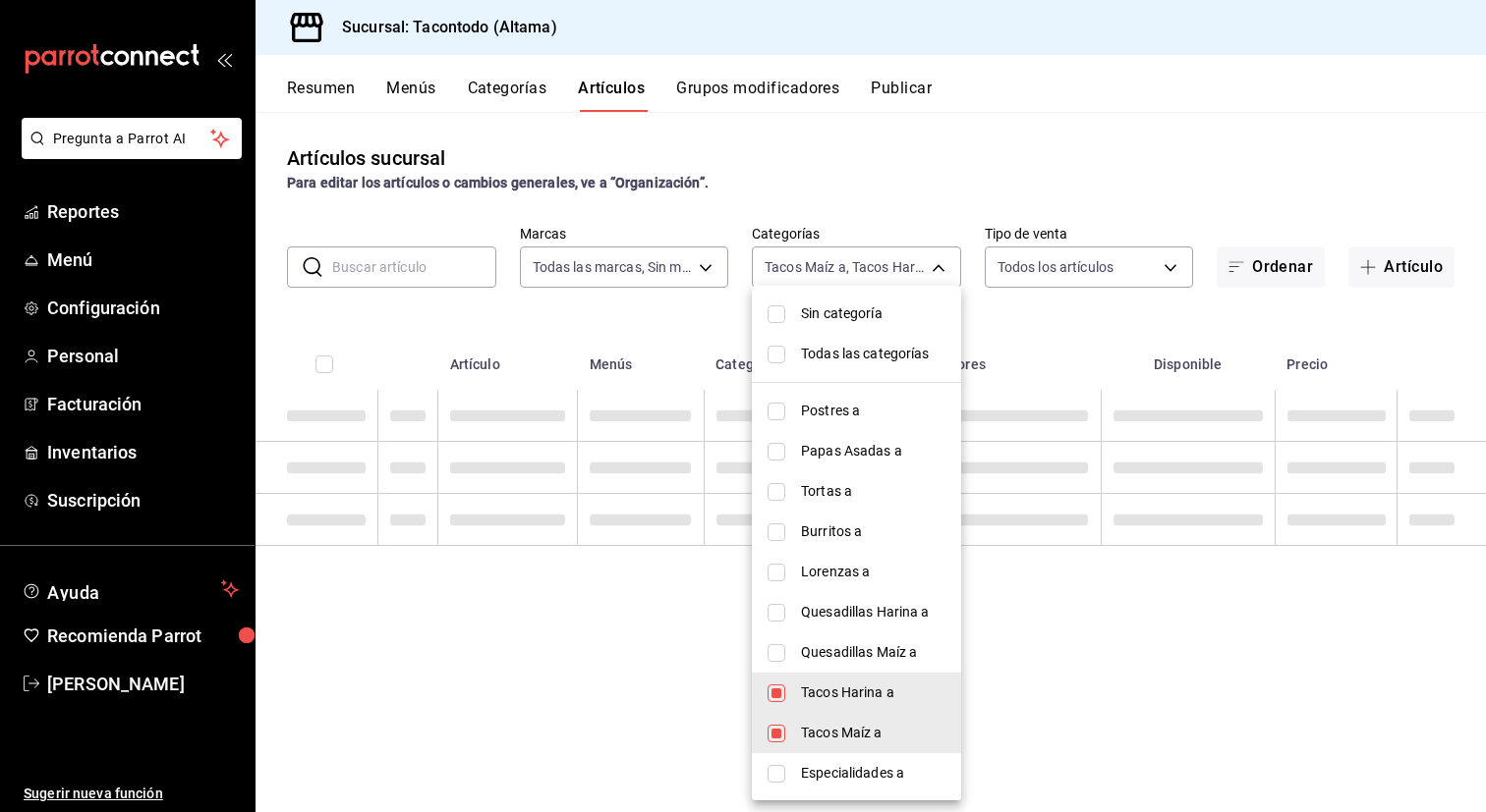
scroll to position [0, 0]
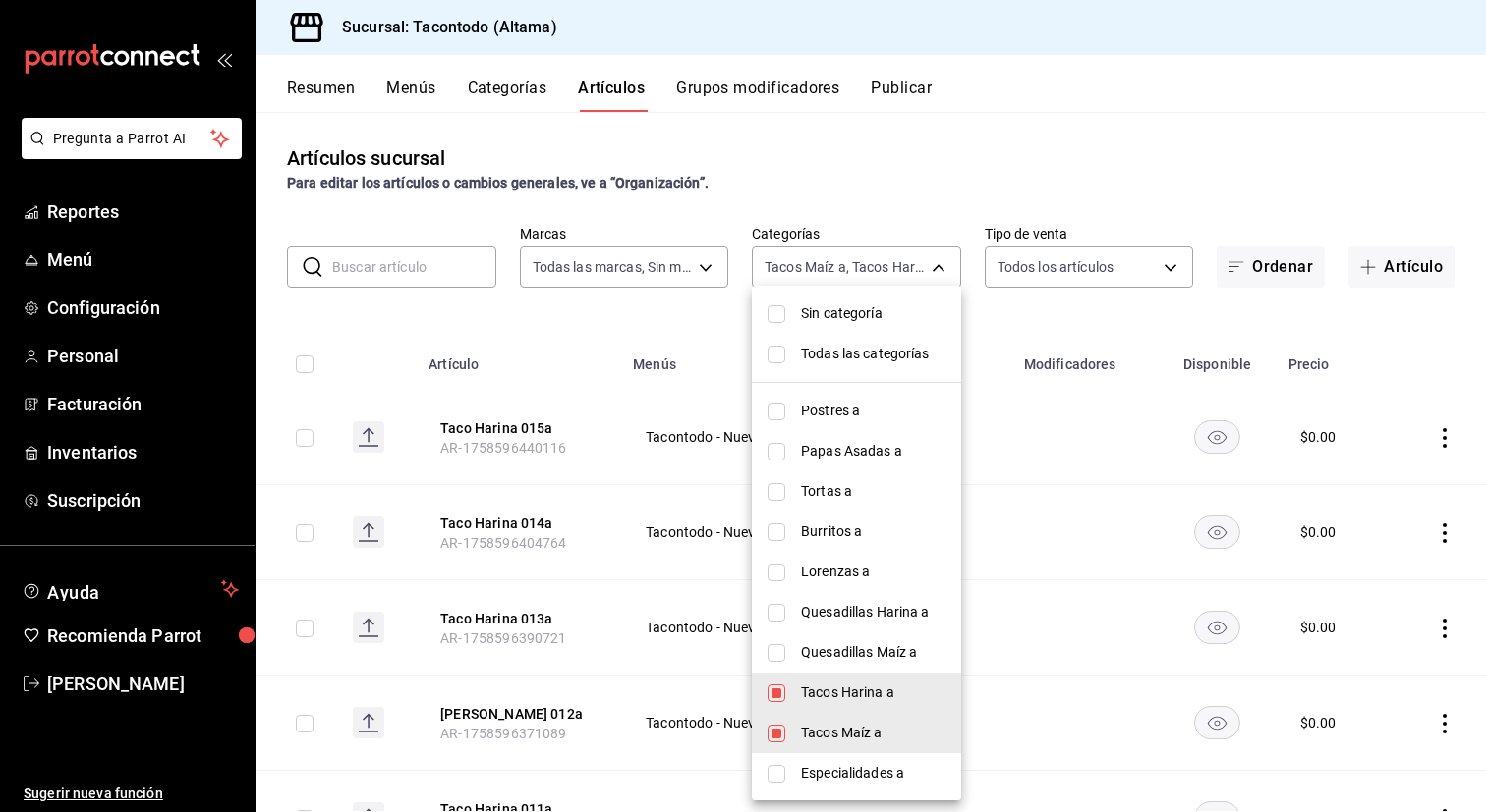
click at [802, 720] on li "Tacos Maíz a" at bounding box center [856, 733] width 209 height 41
type input "8465a975-bdba-42e7-9cb7-9ba01d8f7b37"
checkbox input "false"
click at [595, 640] on div at bounding box center [743, 406] width 1486 height 812
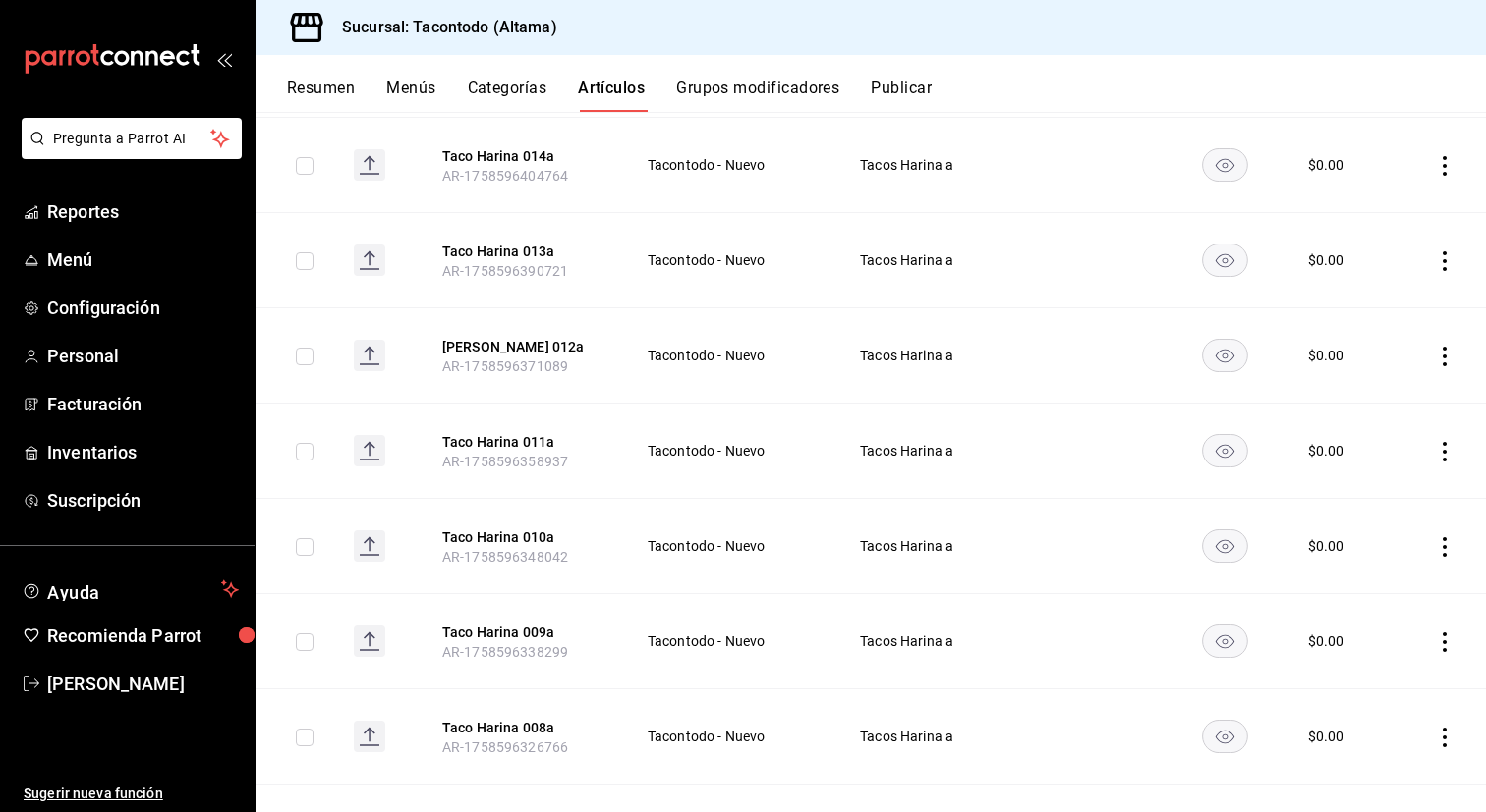
scroll to position [1054, 0]
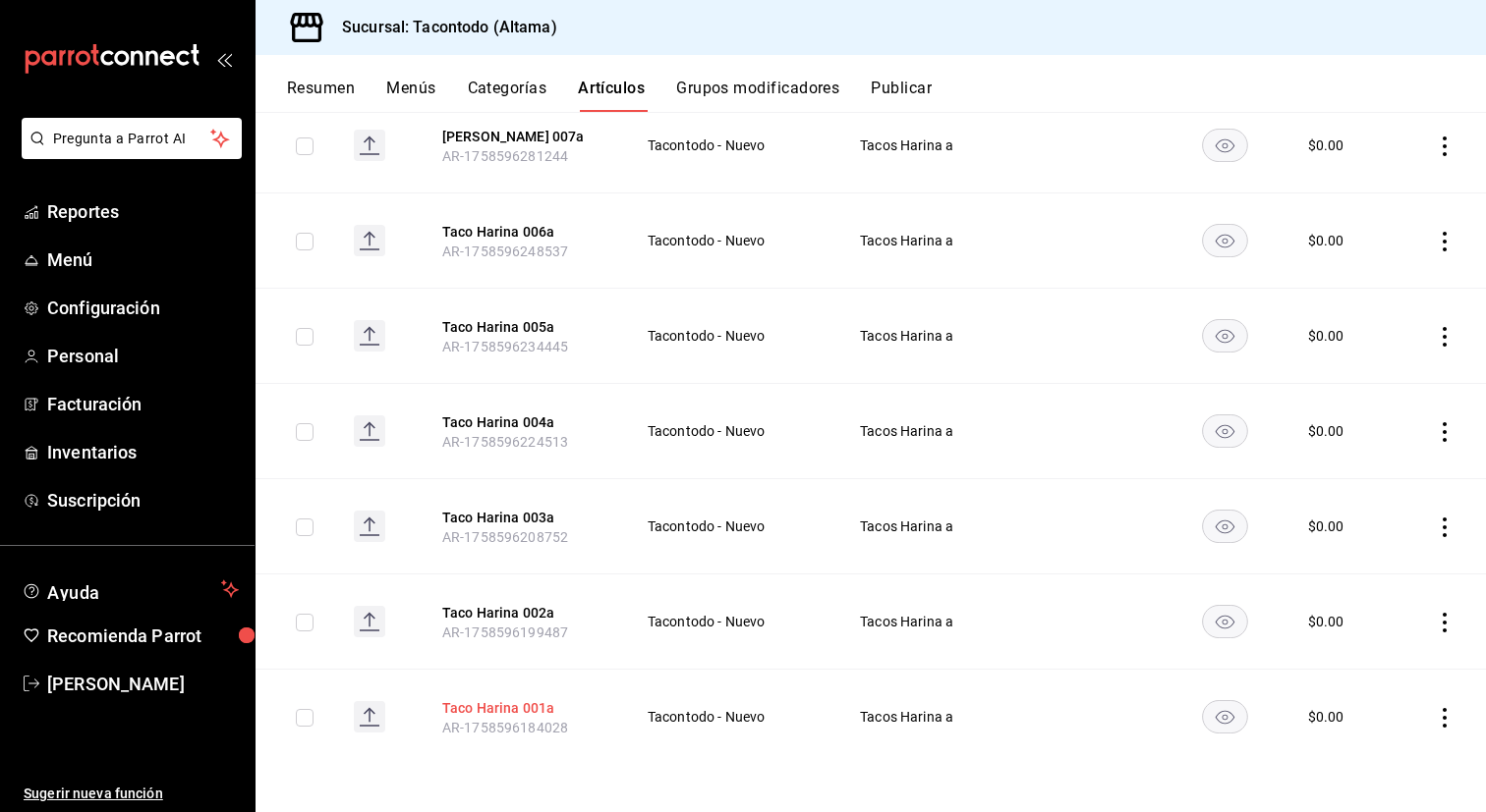
click at [505, 703] on button "Taco Harina 001a" at bounding box center [520, 708] width 158 height 20
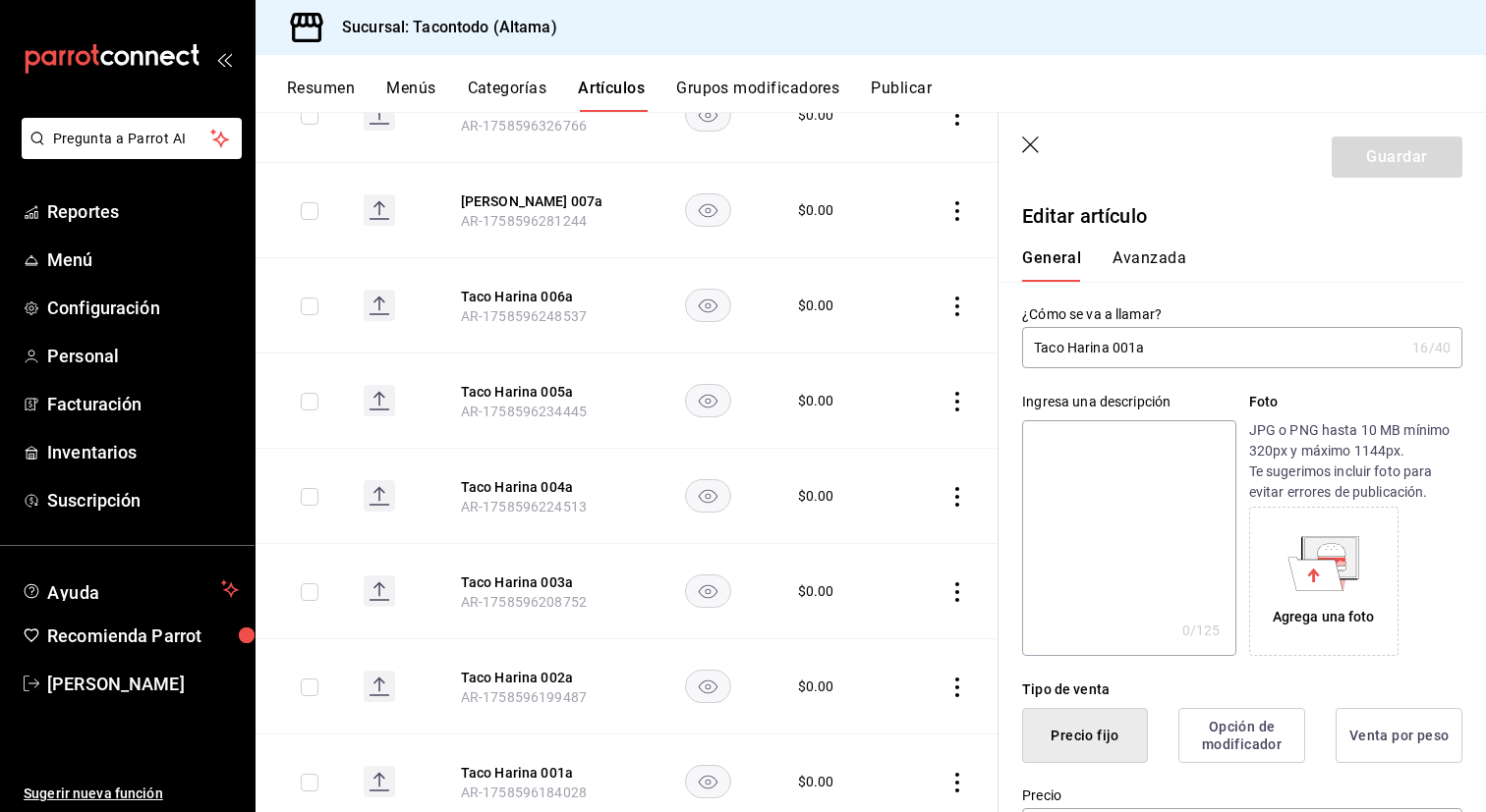
click at [1134, 354] on input "Taco Harina 001a" at bounding box center [1214, 348] width 382 height 40
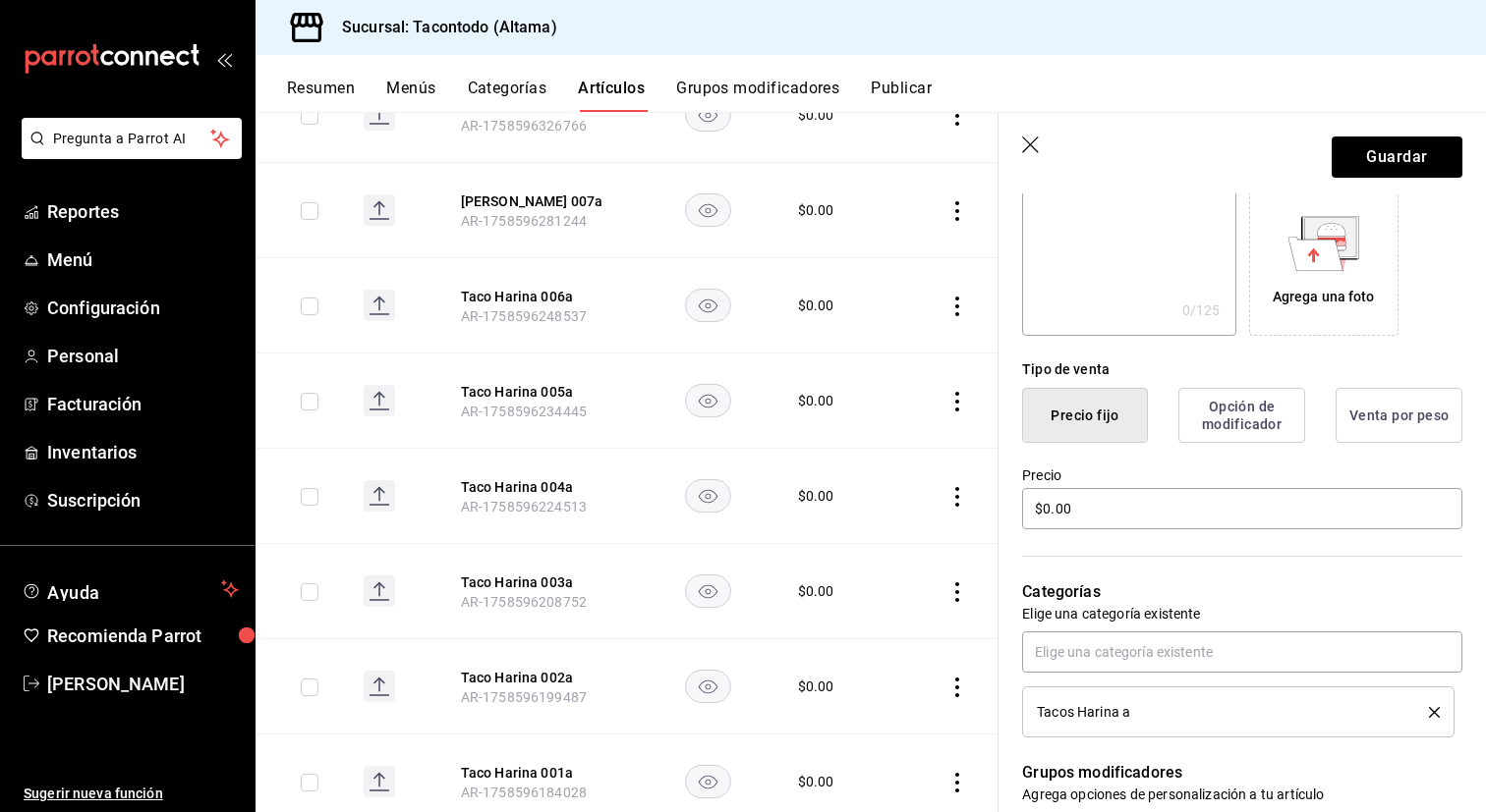
scroll to position [332, 0]
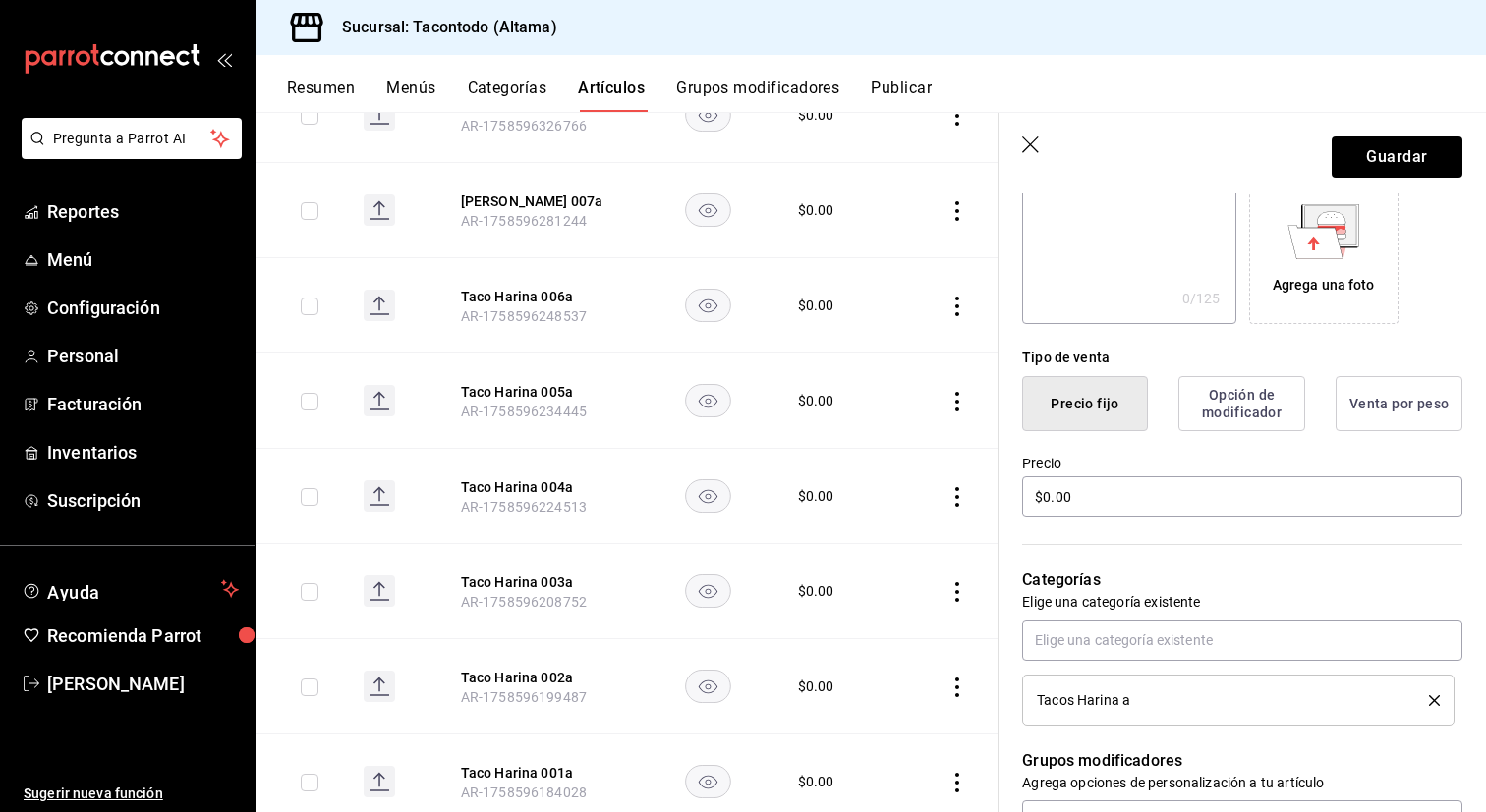
type input "[PERSON_NAME] a"
click at [1128, 505] on input "$0.00" at bounding box center [1242, 497] width 440 height 42
type input "$32.00"
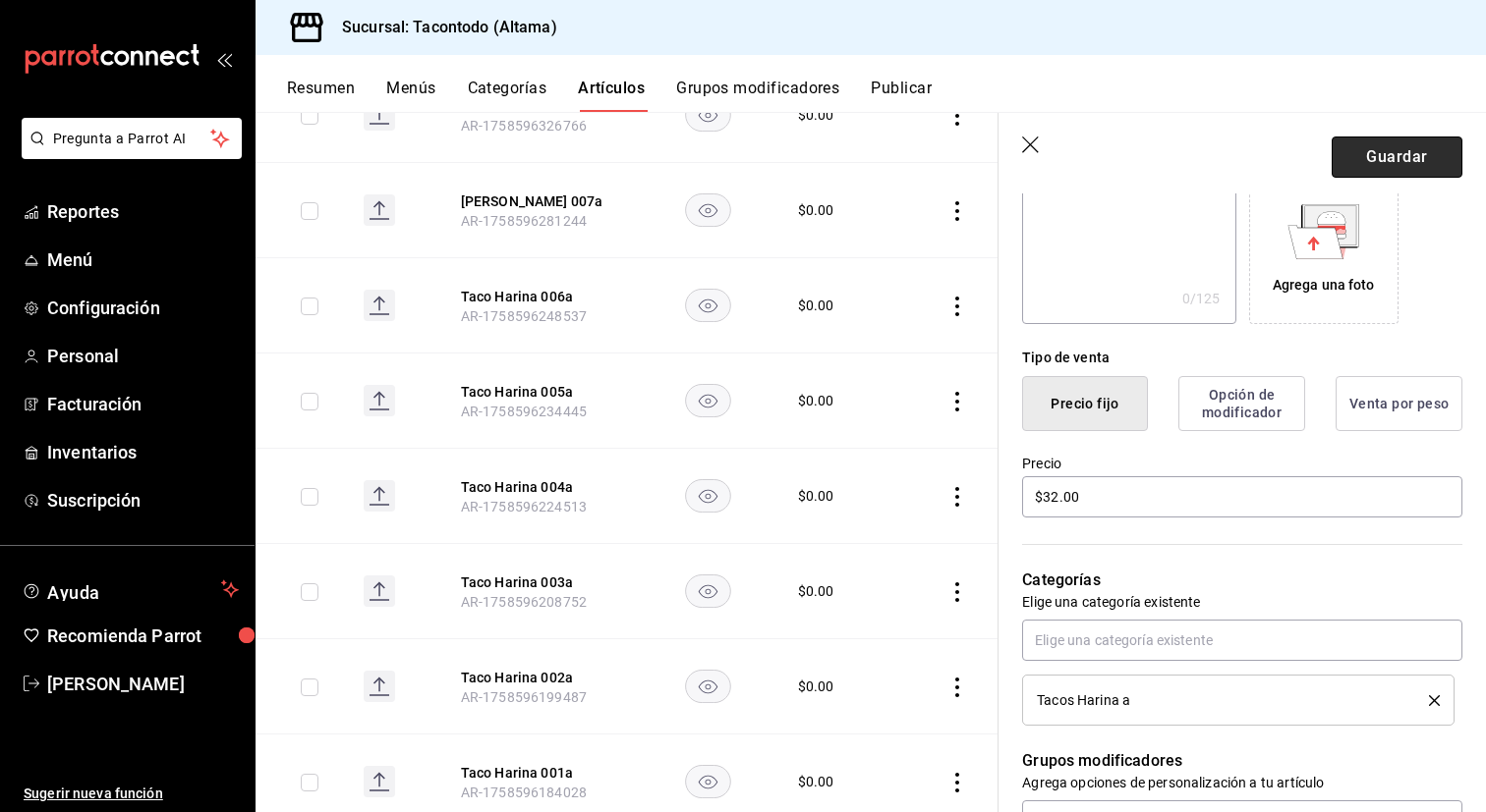
click at [1411, 163] on button "Guardar" at bounding box center [1397, 157] width 131 height 42
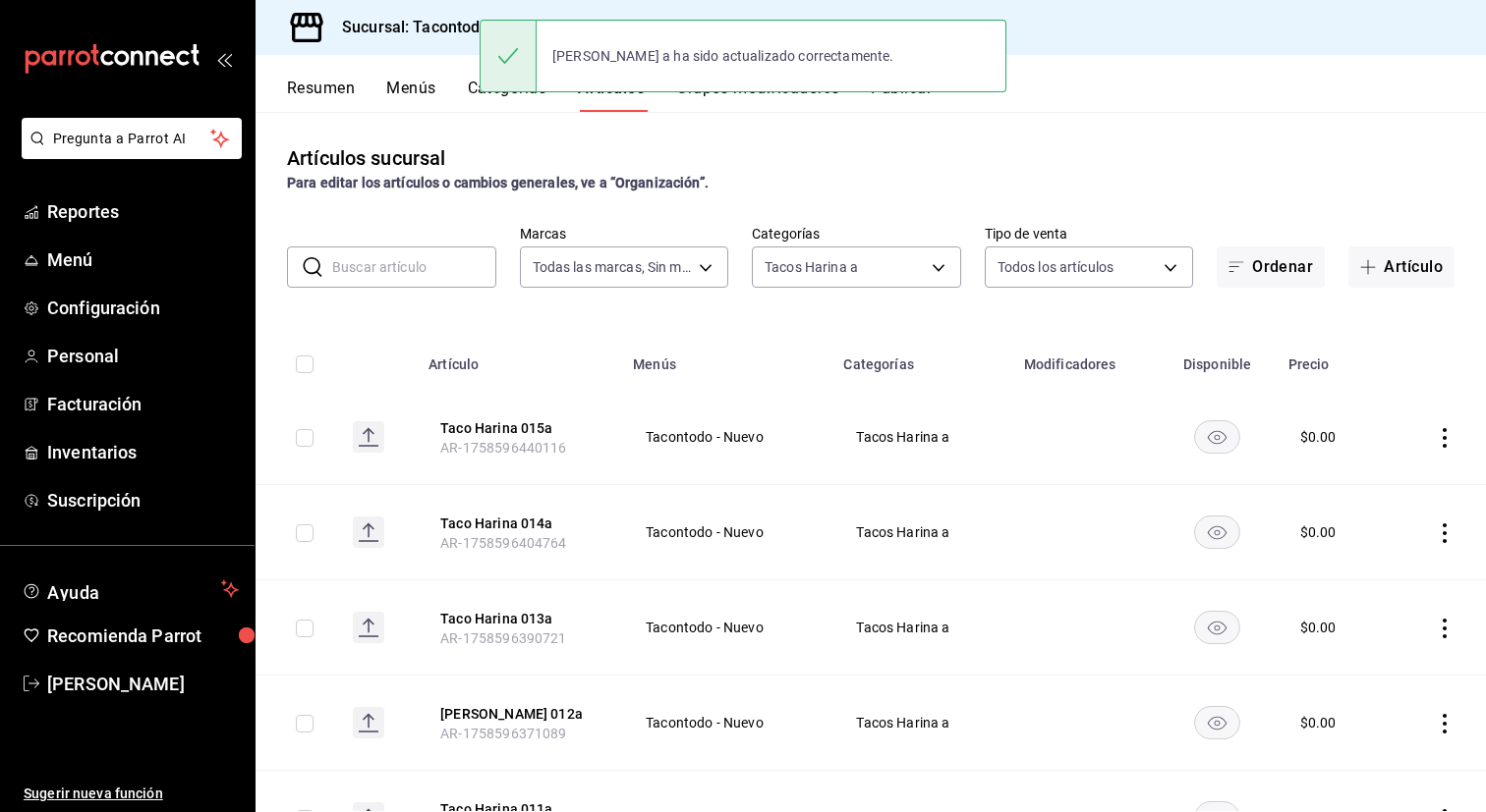
scroll to position [1054, 0]
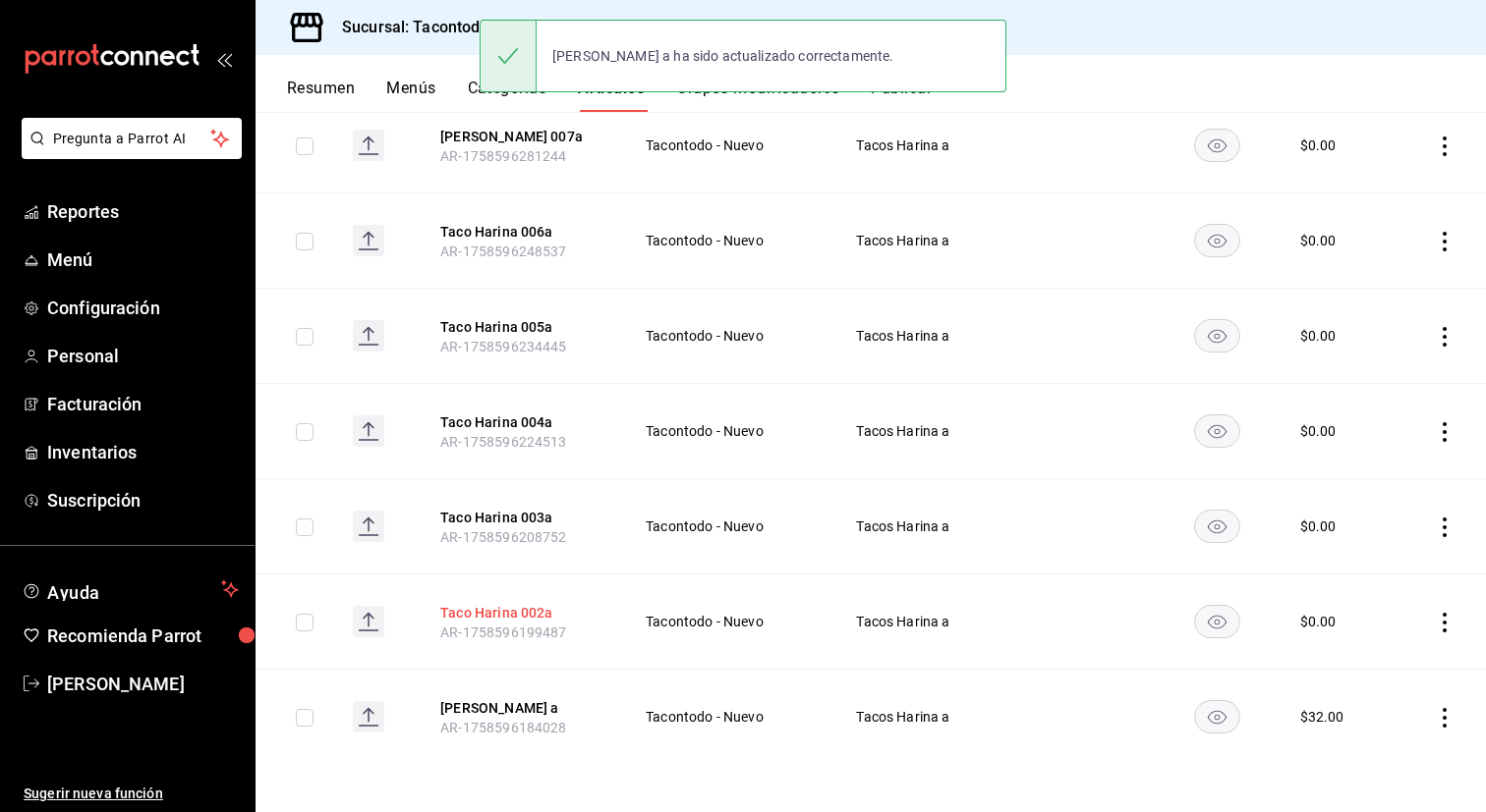
click at [508, 618] on button "Taco Harina 002a" at bounding box center [518, 613] width 158 height 20
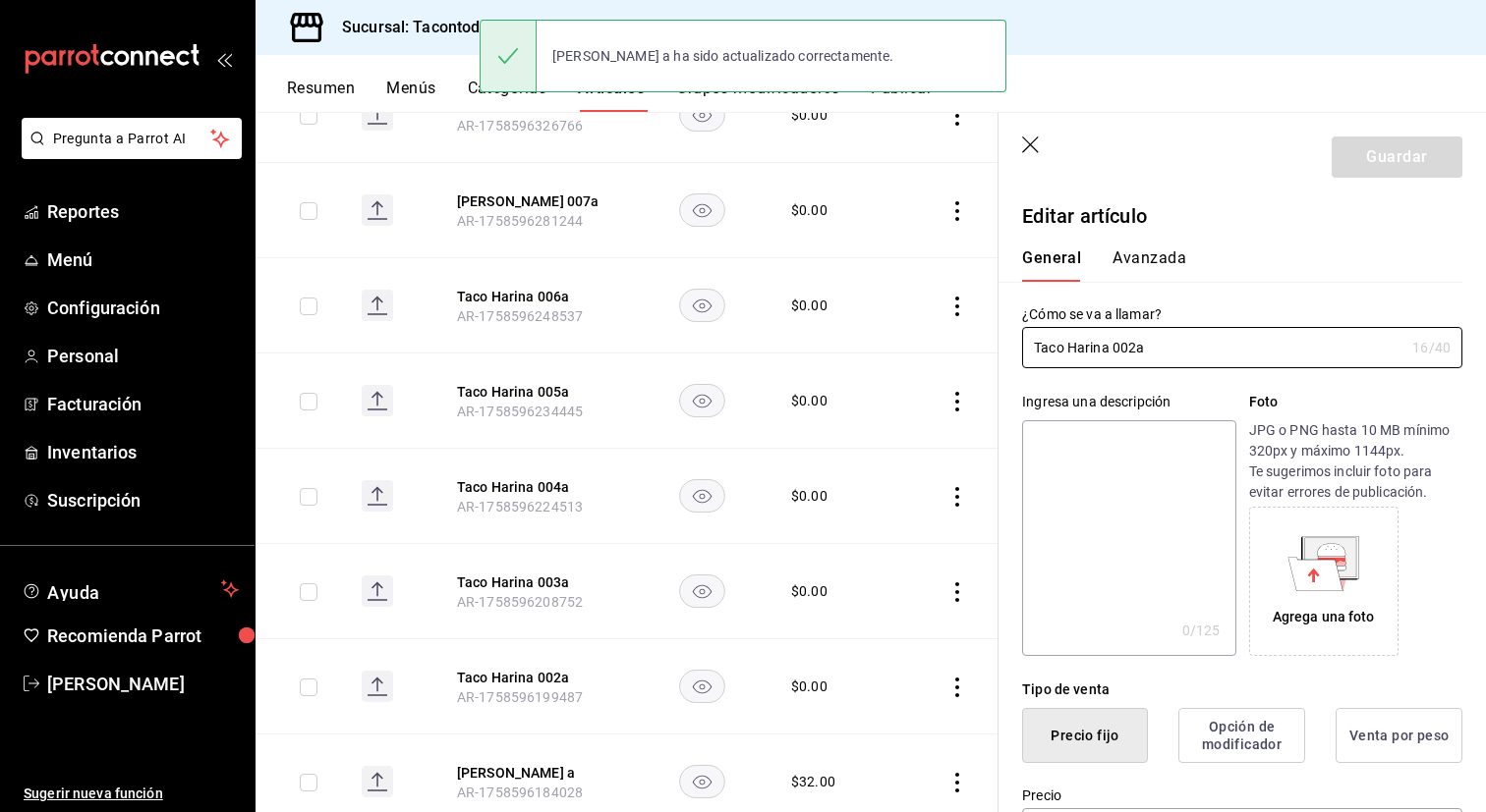
type input "$0.00"
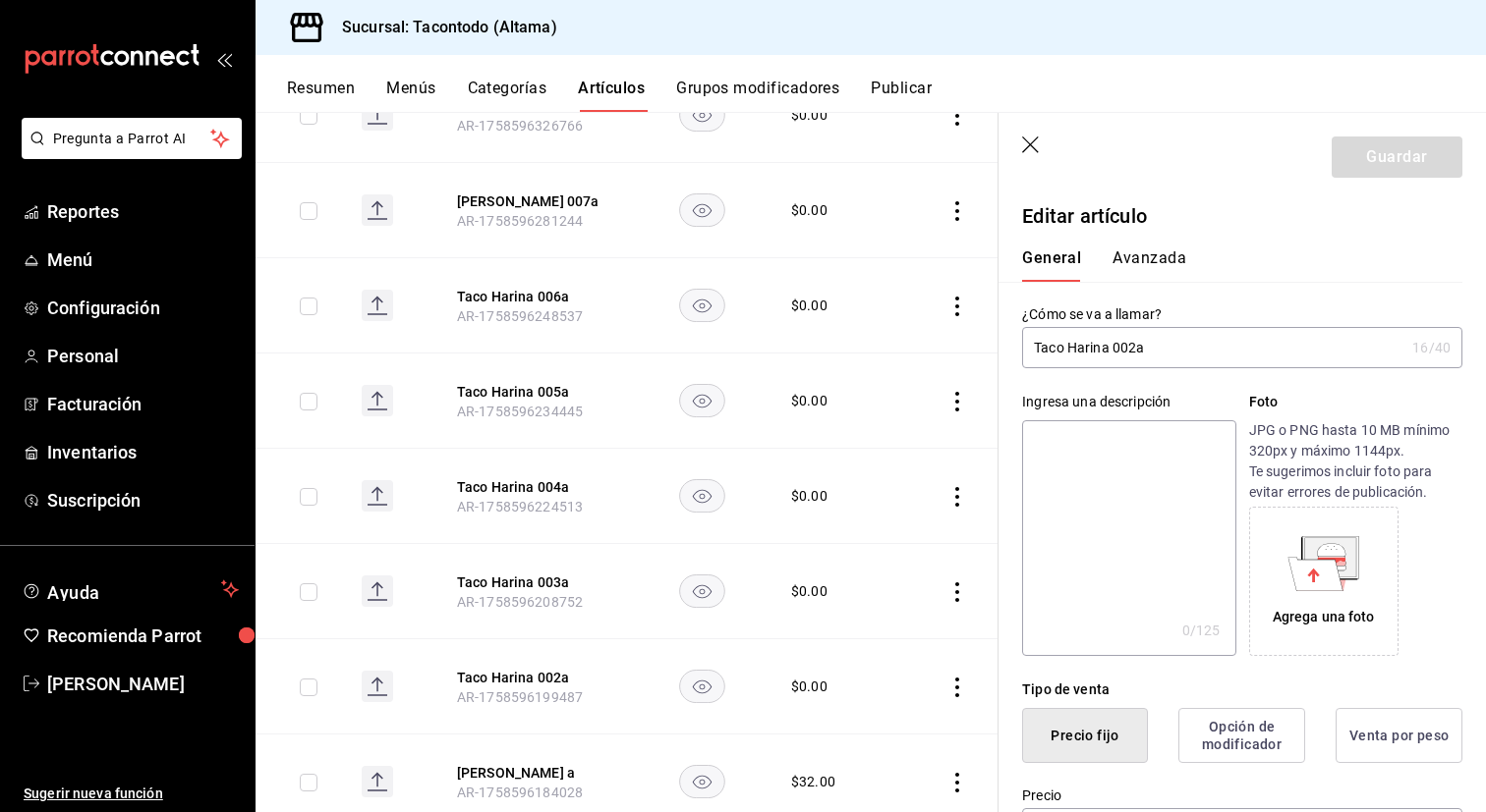
click at [1137, 350] on input "Taco Harina 002a" at bounding box center [1214, 348] width 382 height 40
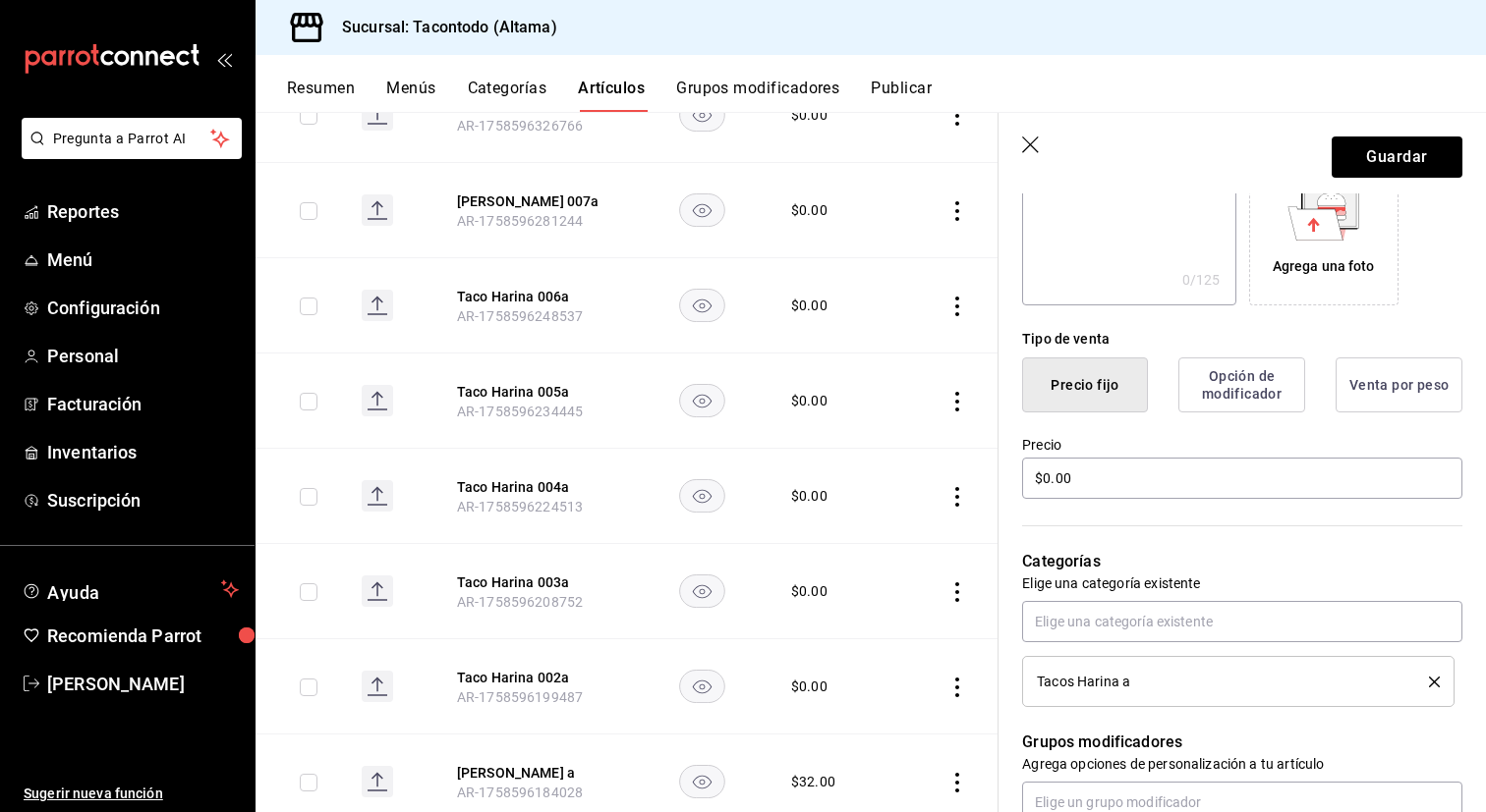
scroll to position [355, 0]
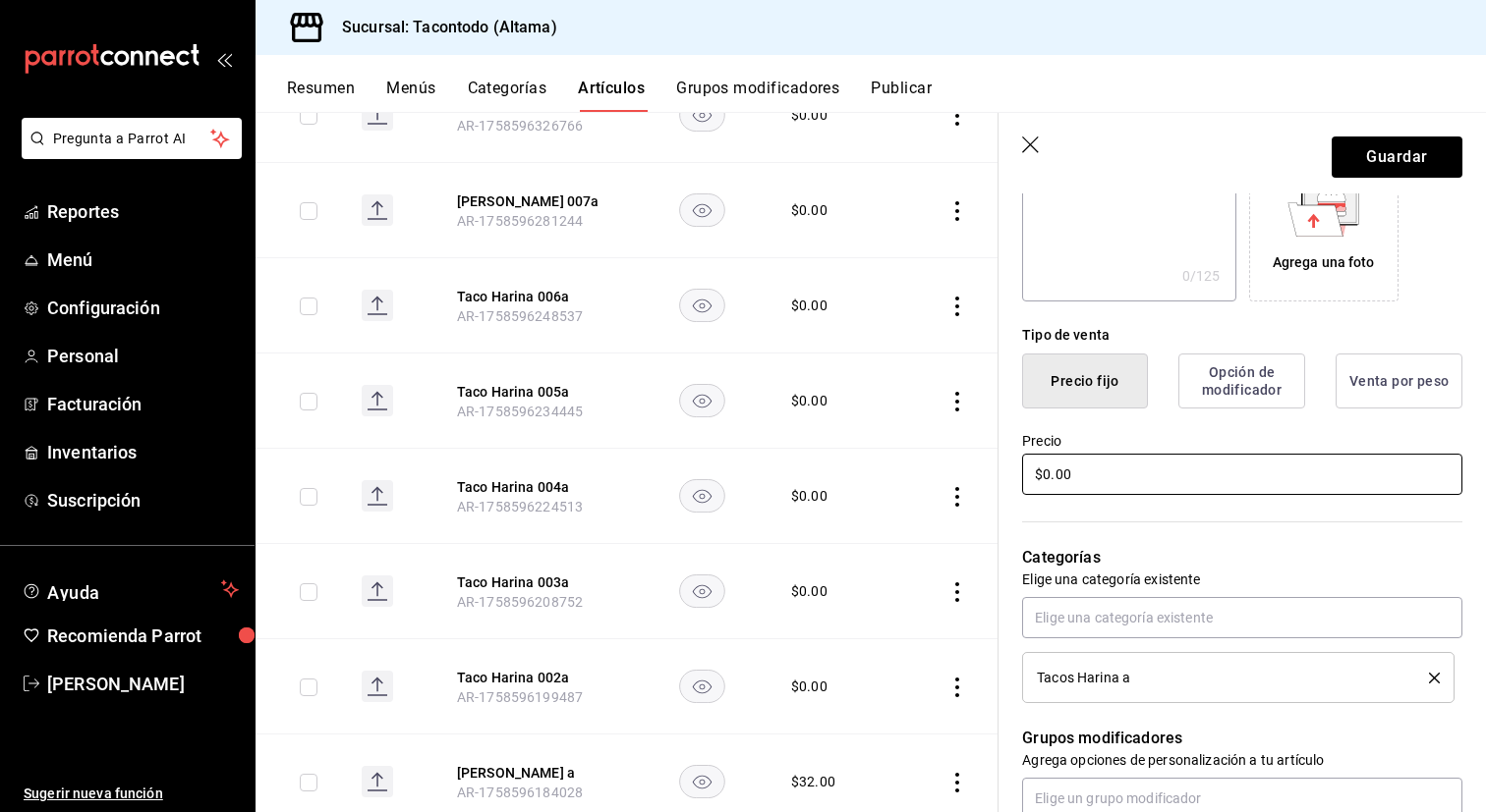
type input "[PERSON_NAME] a"
click at [1118, 479] on input "$0.00" at bounding box center [1242, 474] width 440 height 42
type input "$26.00"
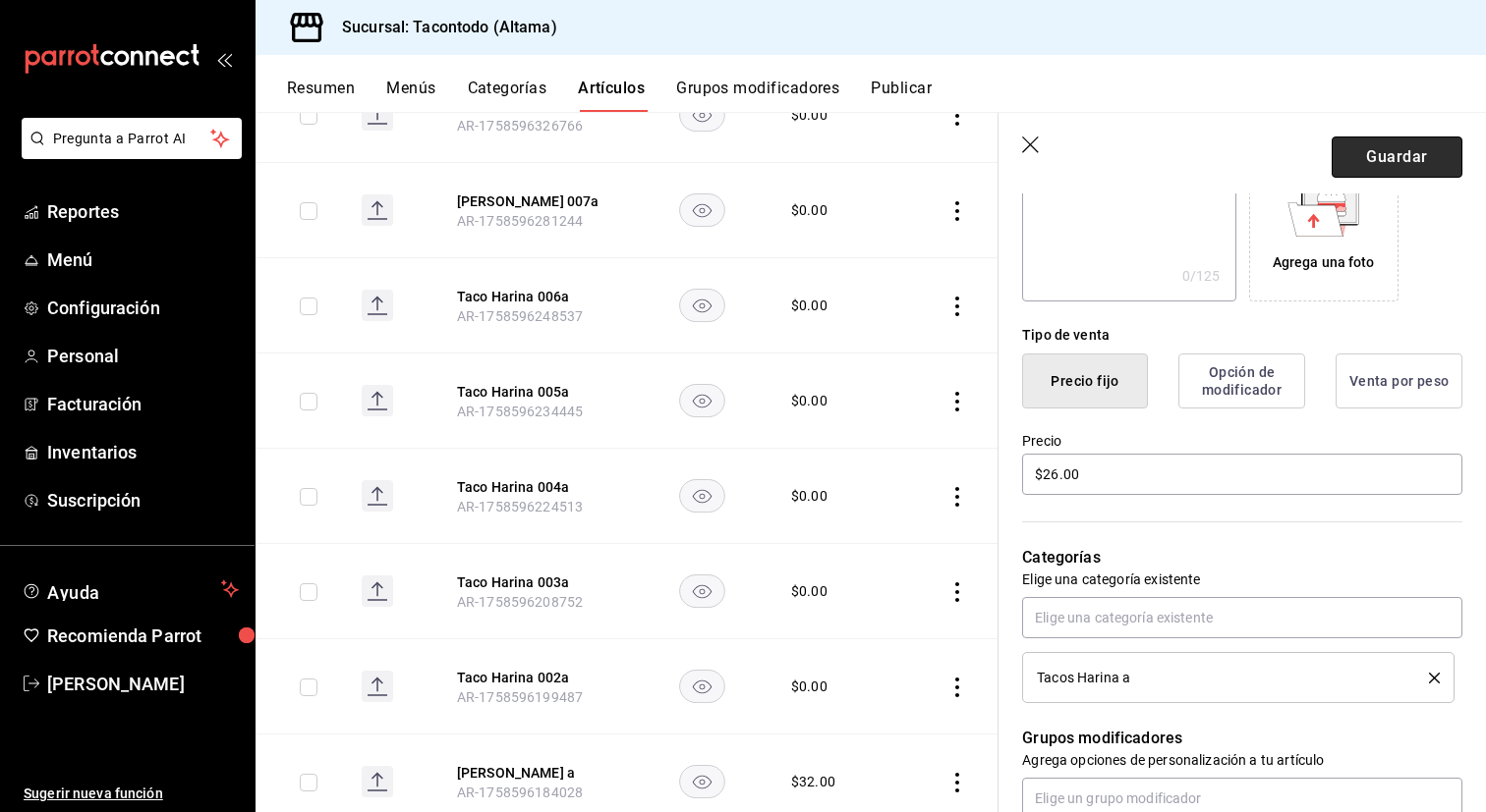
click at [1414, 160] on button "Guardar" at bounding box center [1397, 157] width 131 height 42
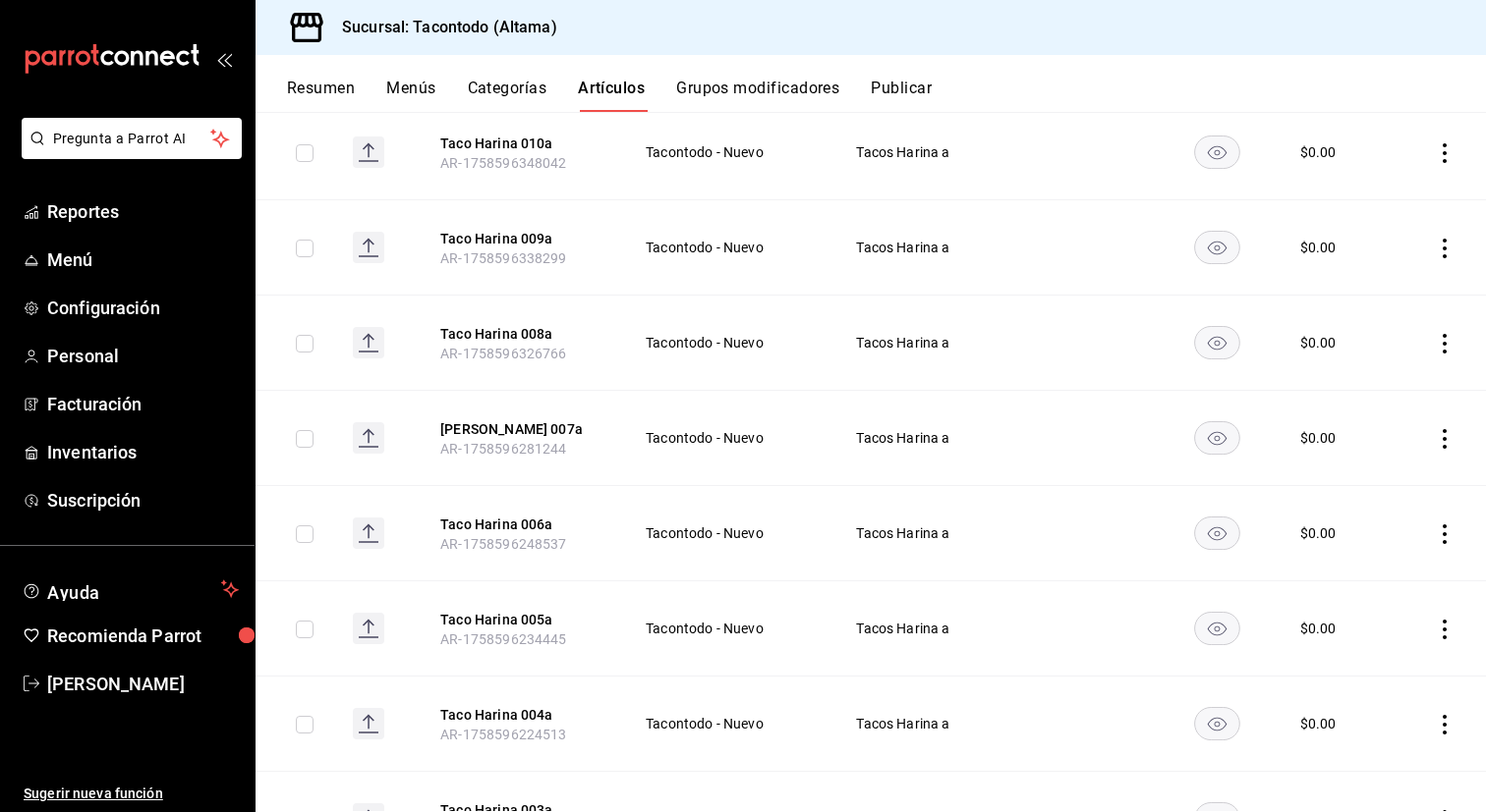
scroll to position [1054, 0]
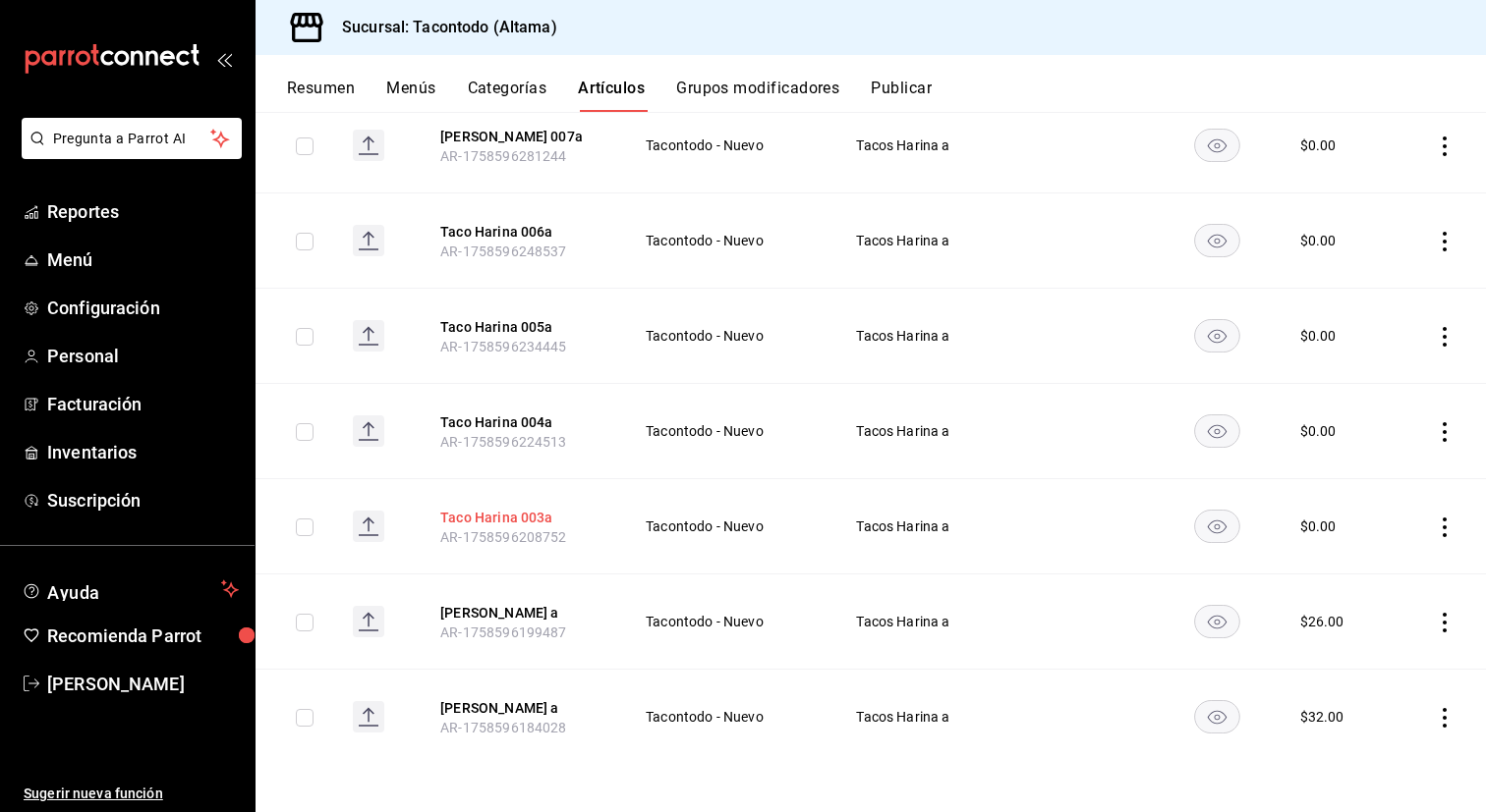
click at [507, 517] on button "Taco Harina 003a" at bounding box center [518, 518] width 158 height 20
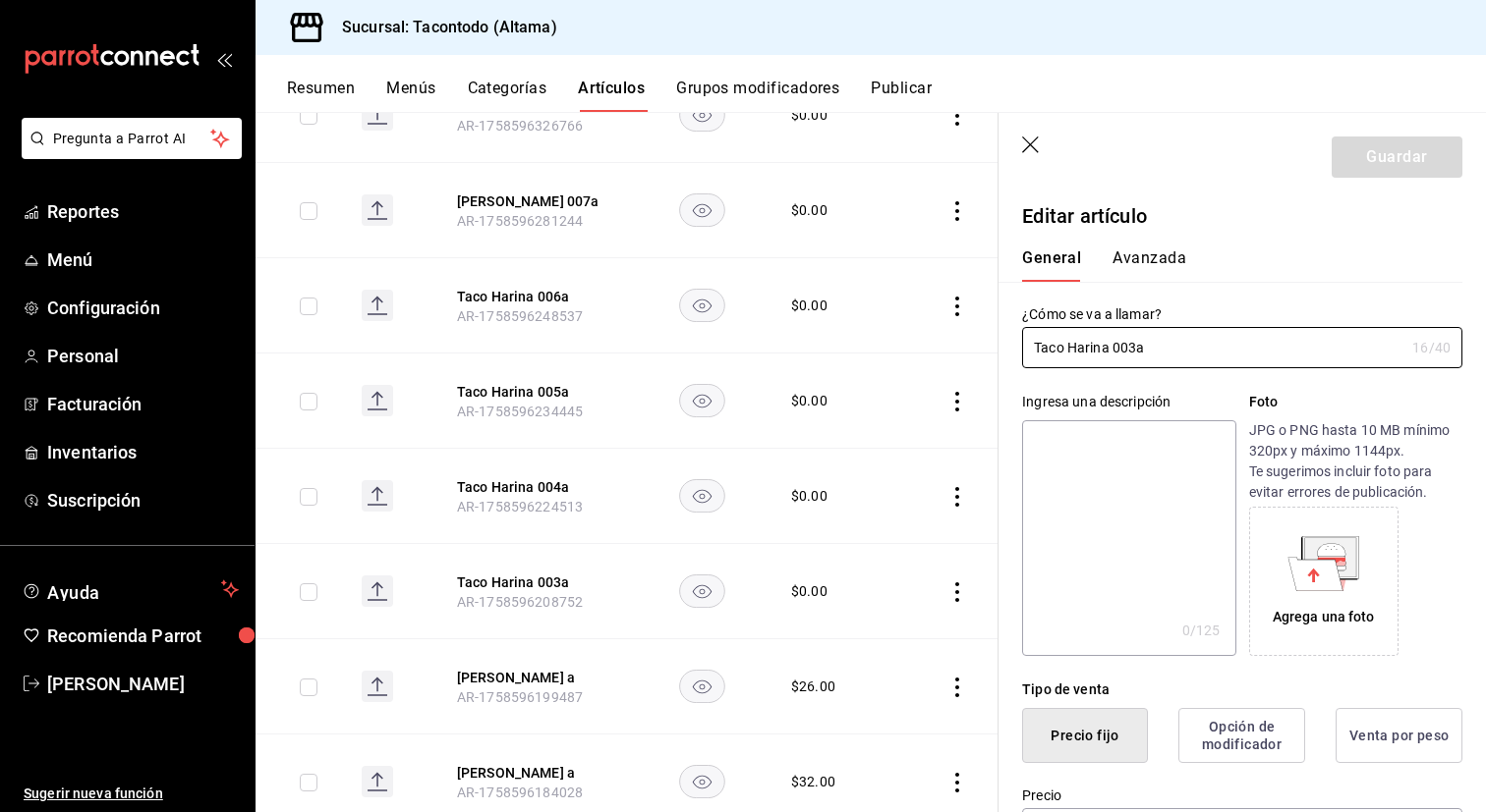
type input "$0.00"
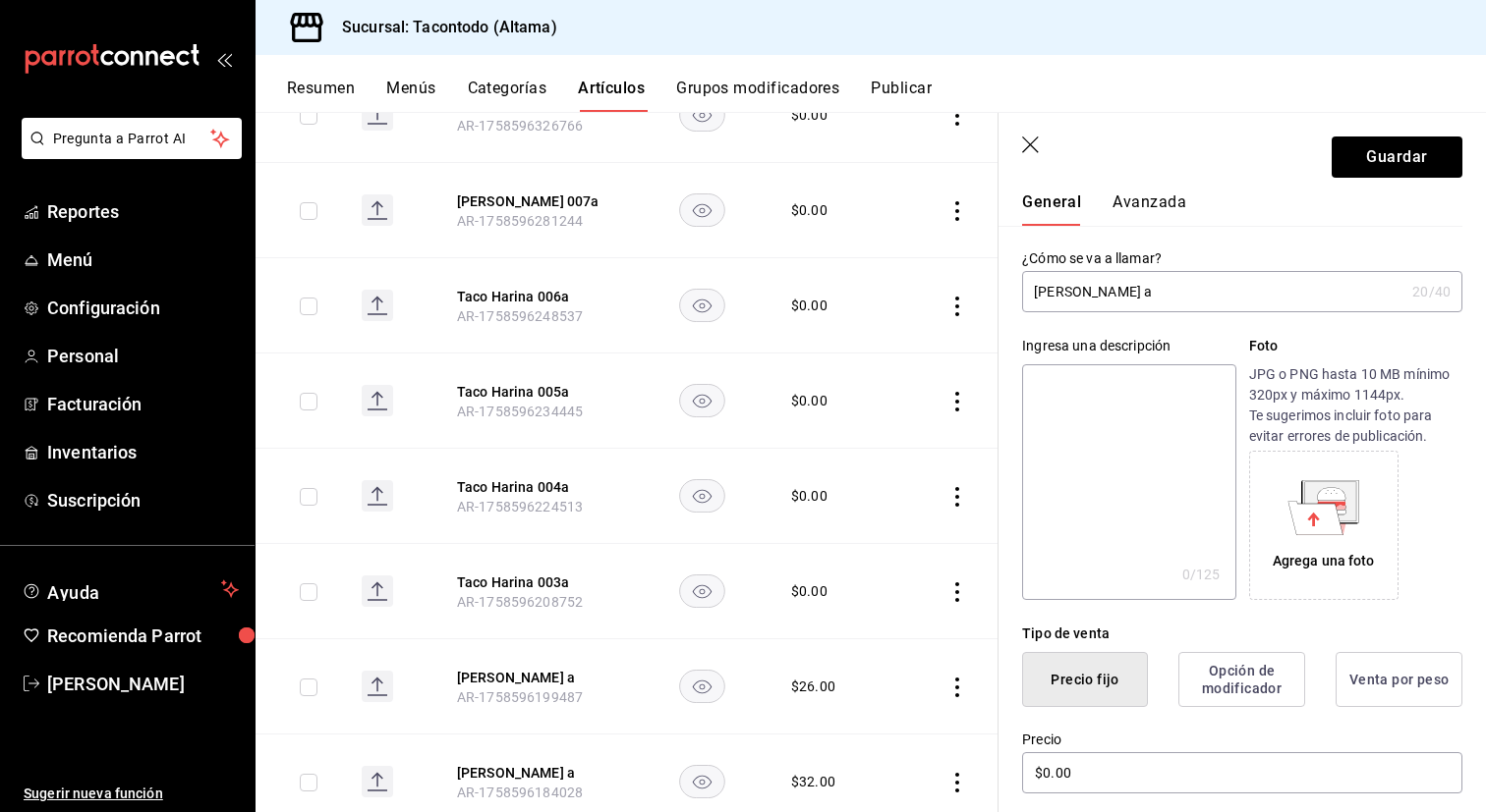
scroll to position [89, 0]
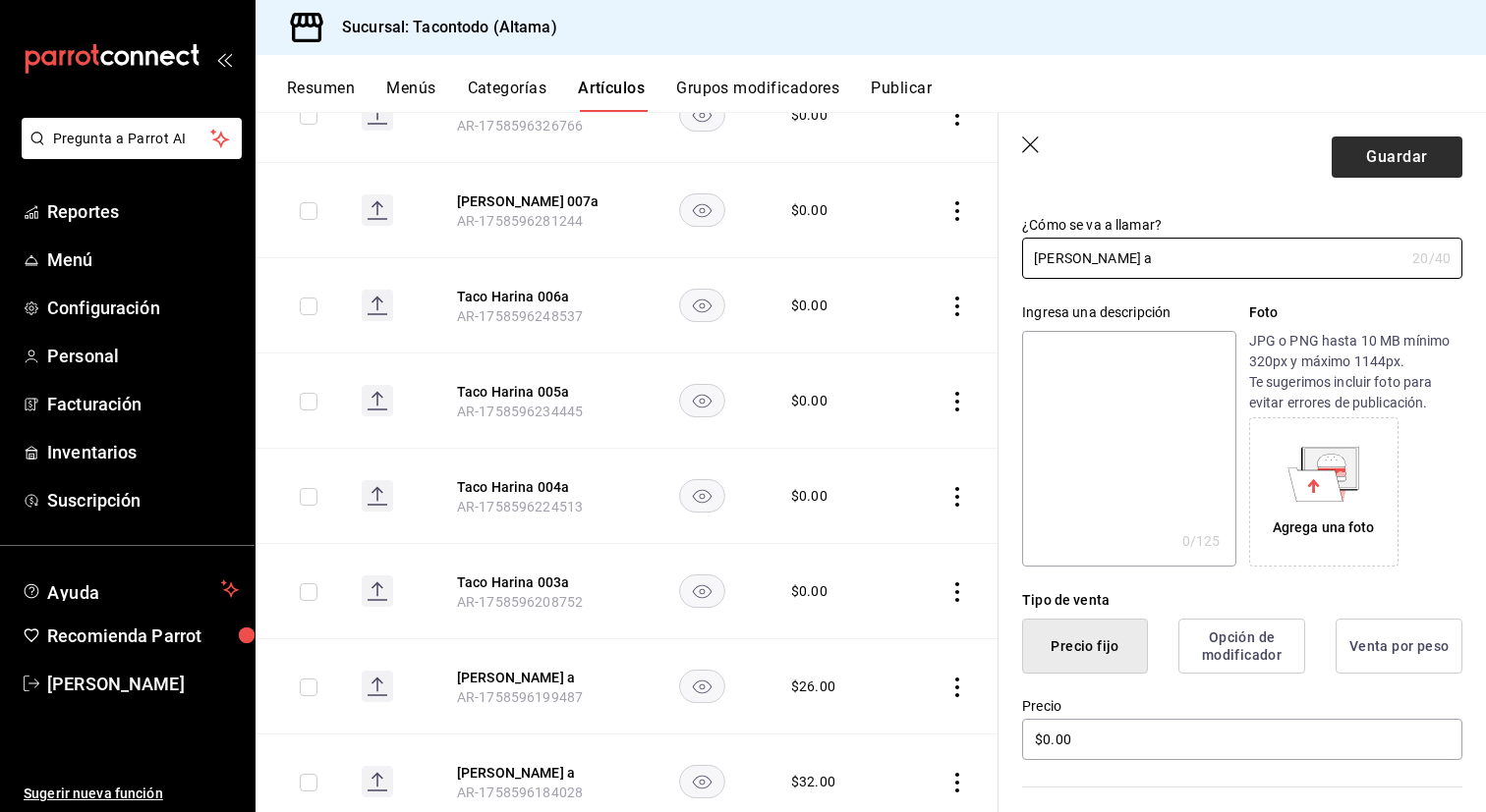
type input "[PERSON_NAME] a"
click at [1352, 160] on button "Guardar" at bounding box center [1397, 157] width 131 height 42
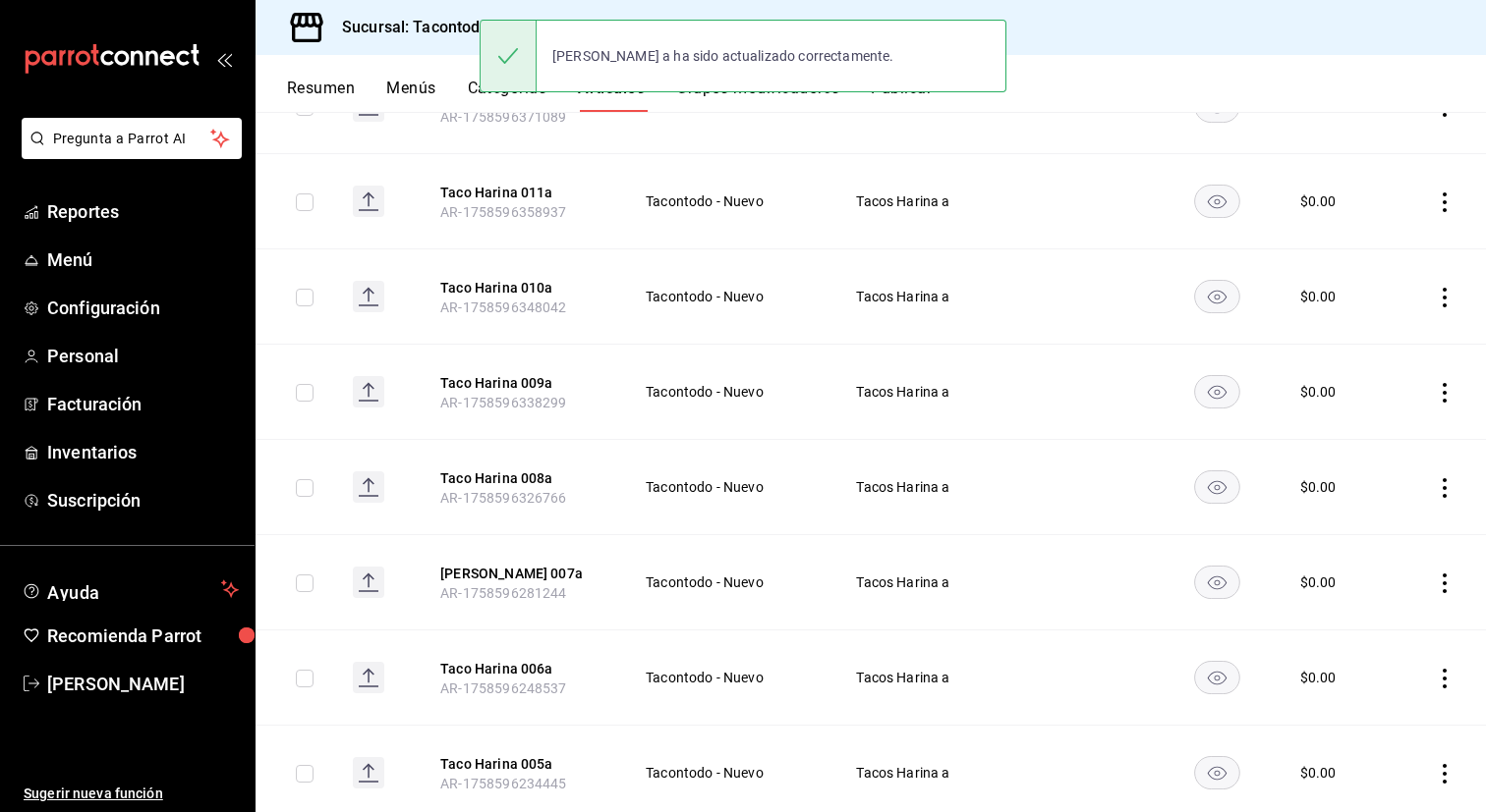
scroll to position [1054, 0]
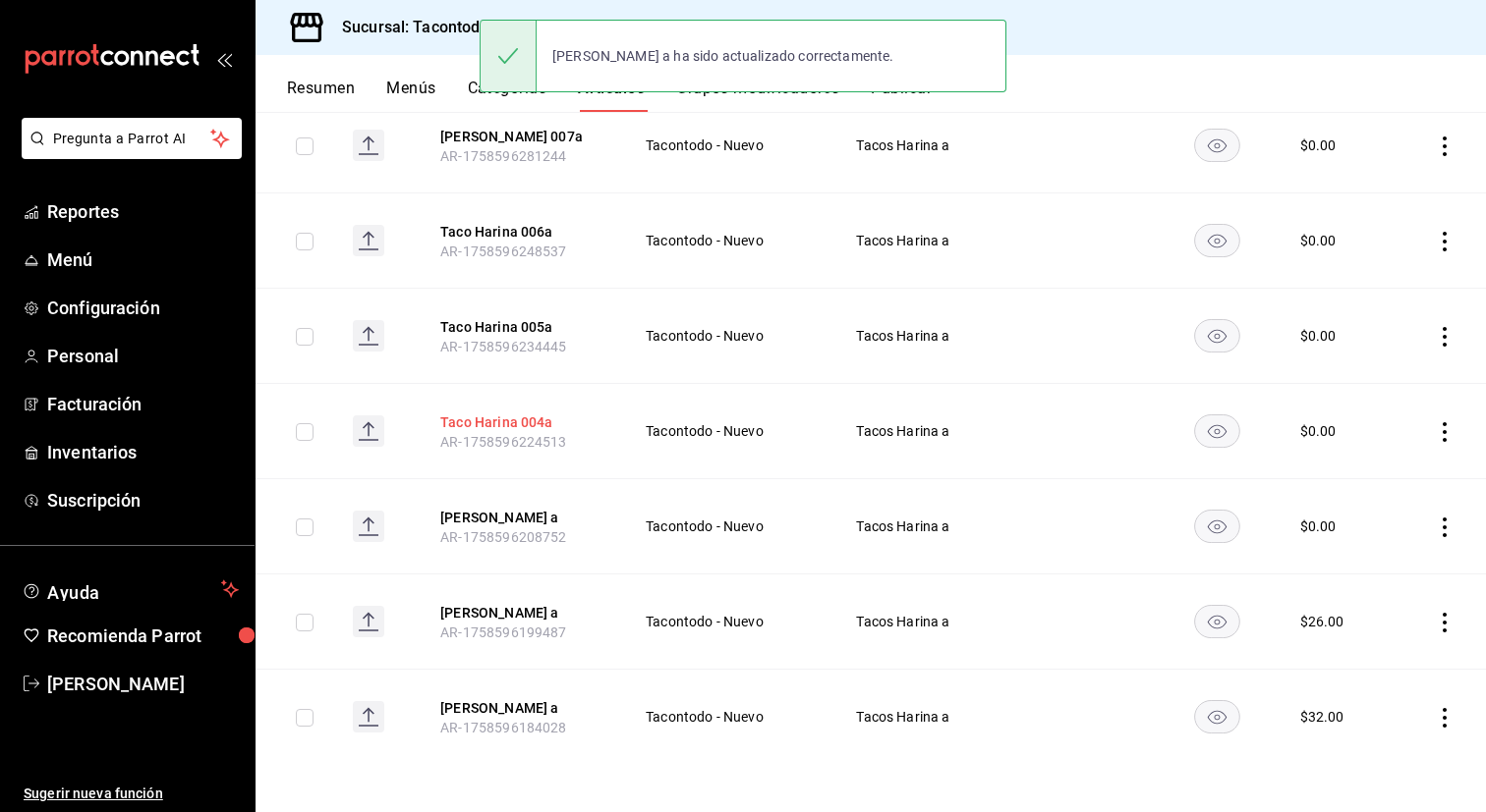
click at [494, 417] on button "Taco Harina 004a" at bounding box center [518, 423] width 158 height 20
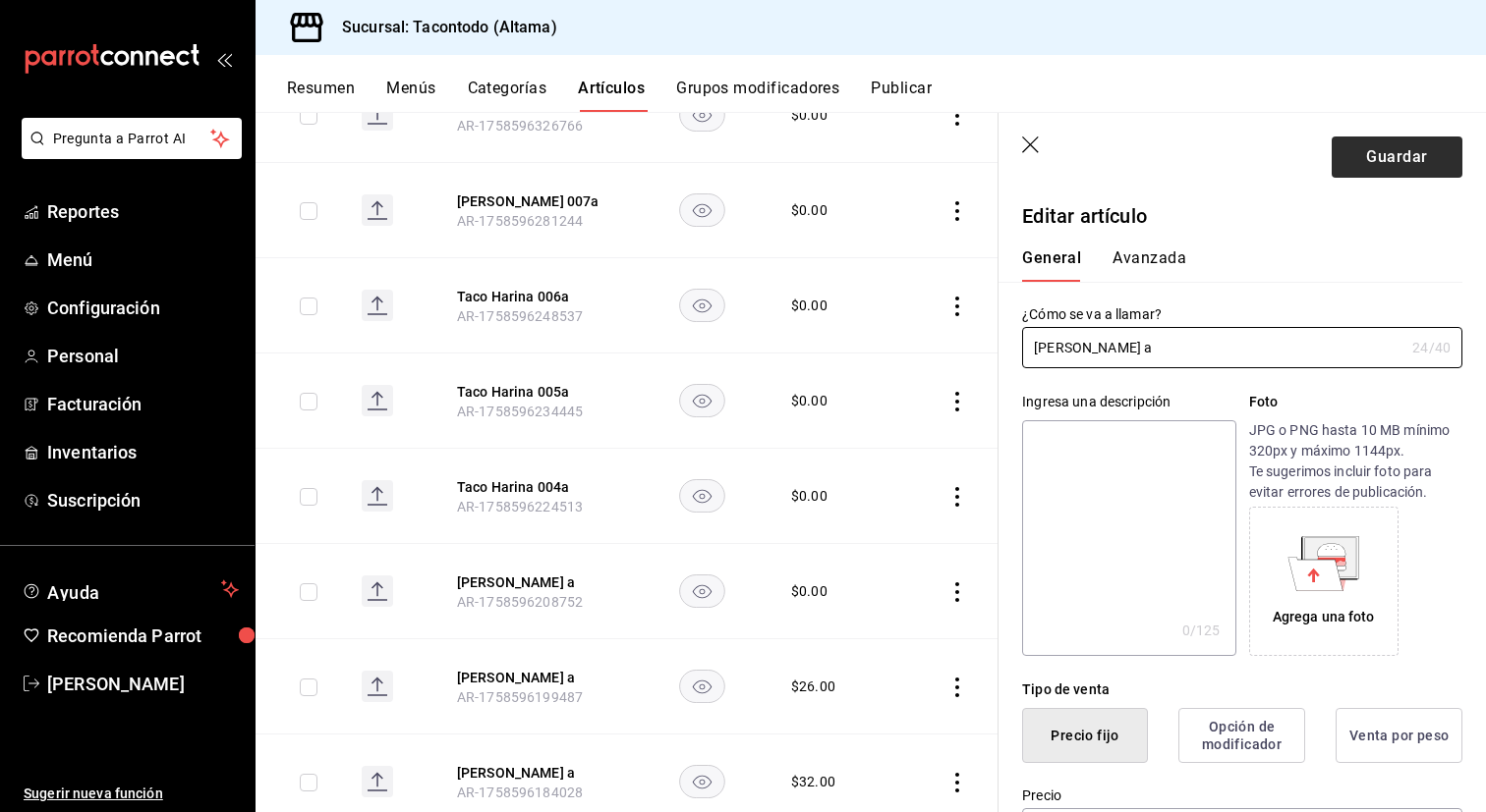
type input "[PERSON_NAME] a"
click at [1365, 151] on button "Guardar" at bounding box center [1397, 157] width 131 height 42
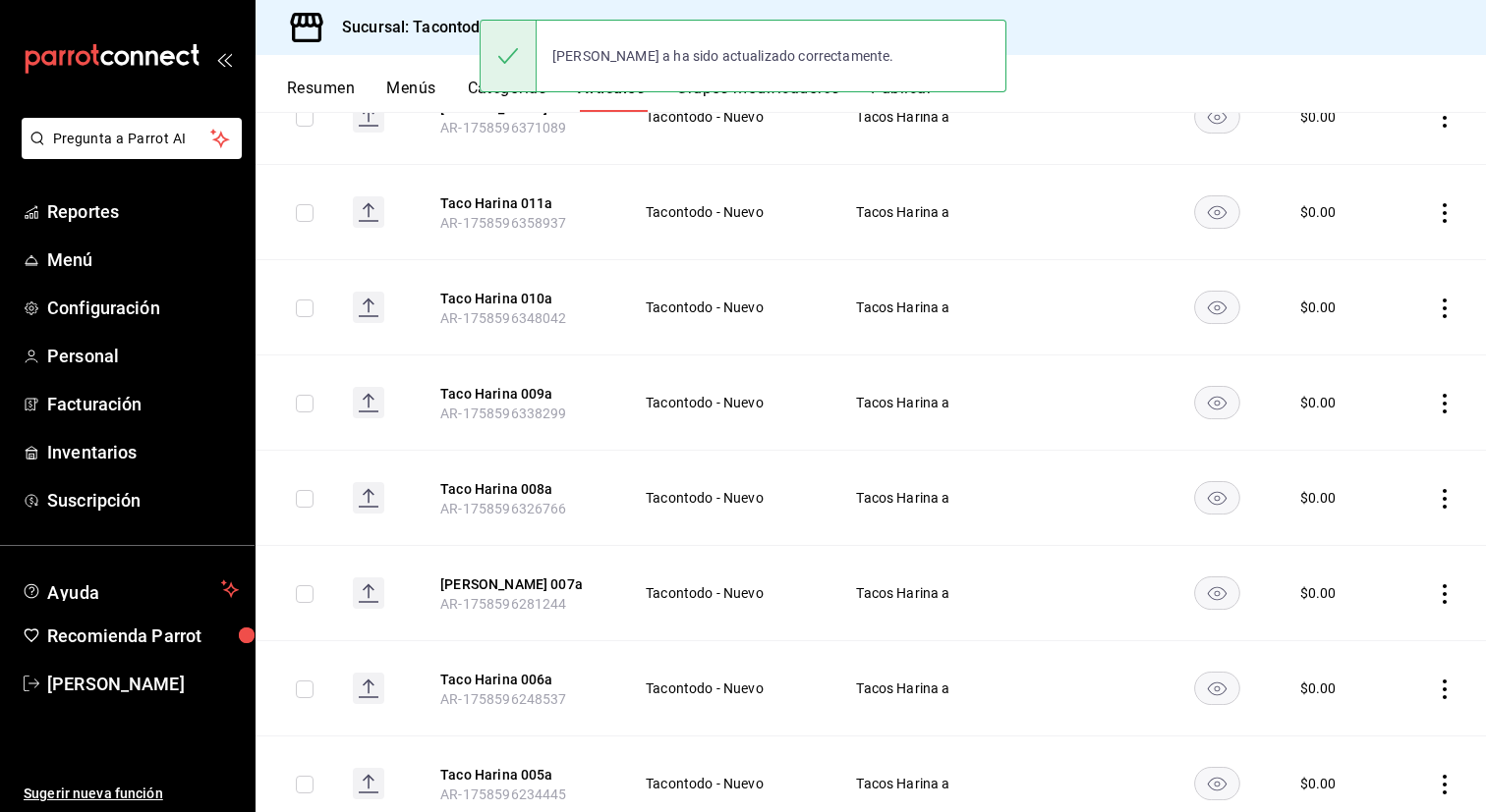
scroll to position [1066, 0]
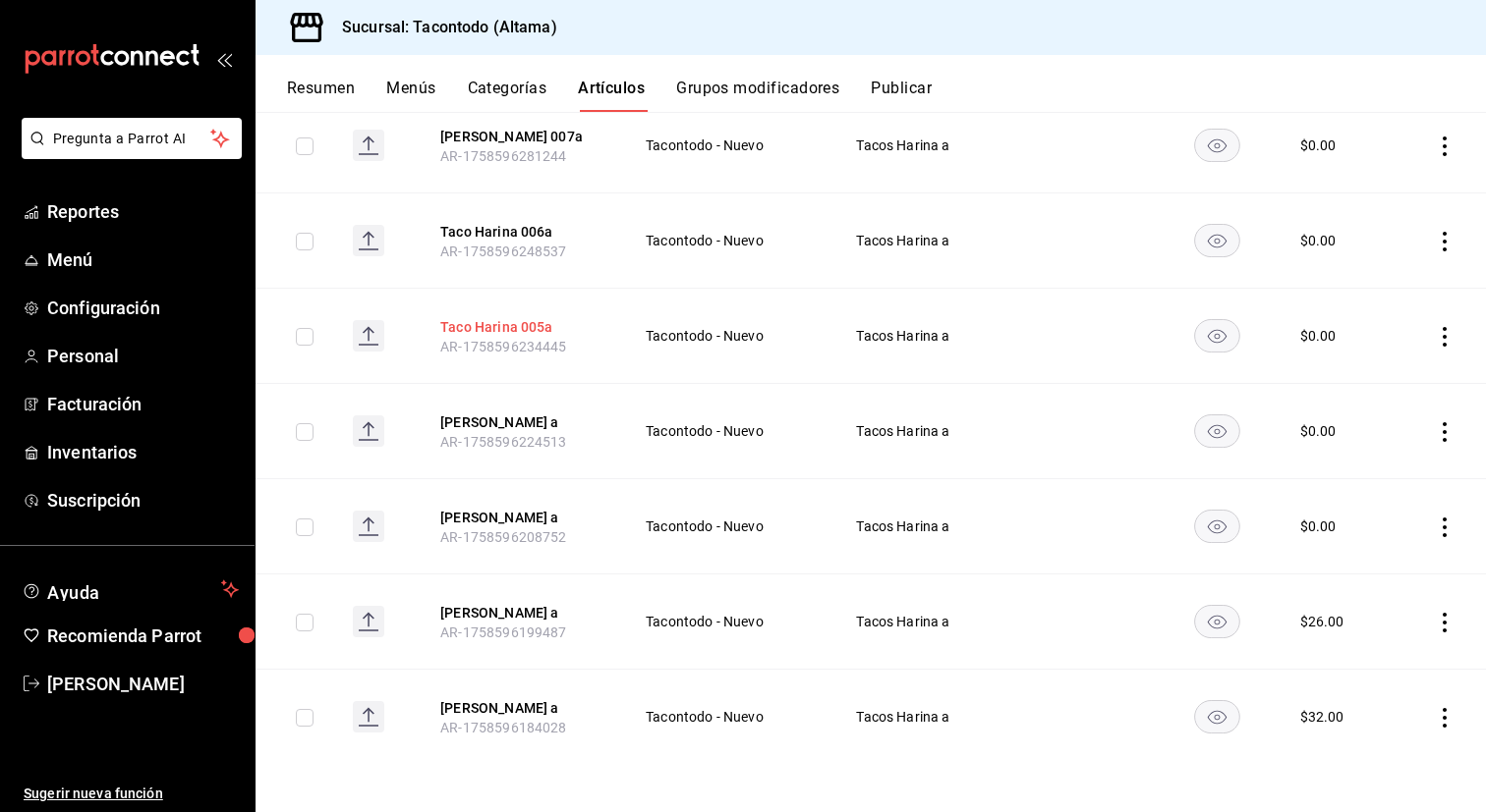
click at [499, 317] on button "Taco Harina 005a" at bounding box center [518, 327] width 158 height 20
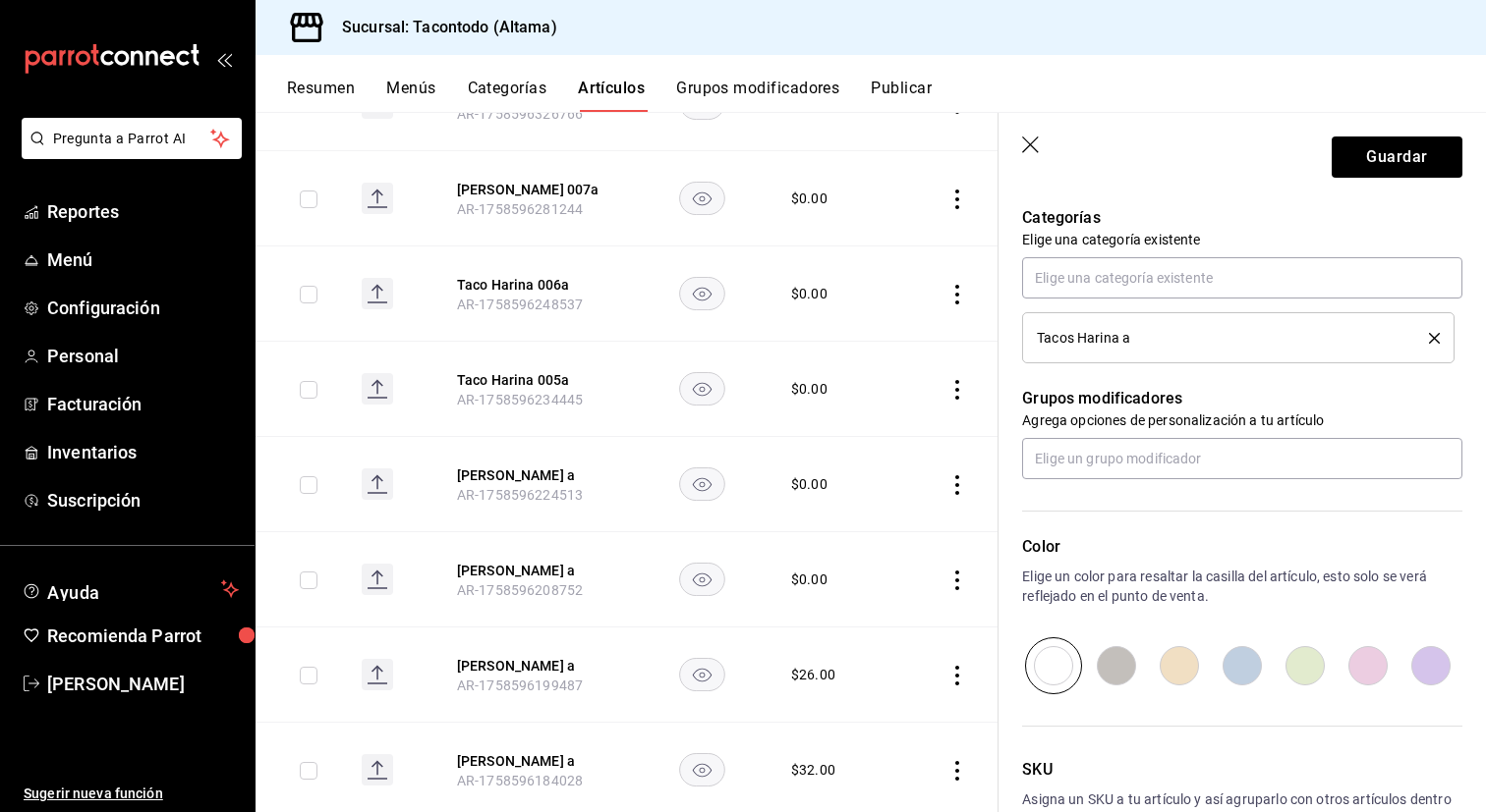
scroll to position [823, 0]
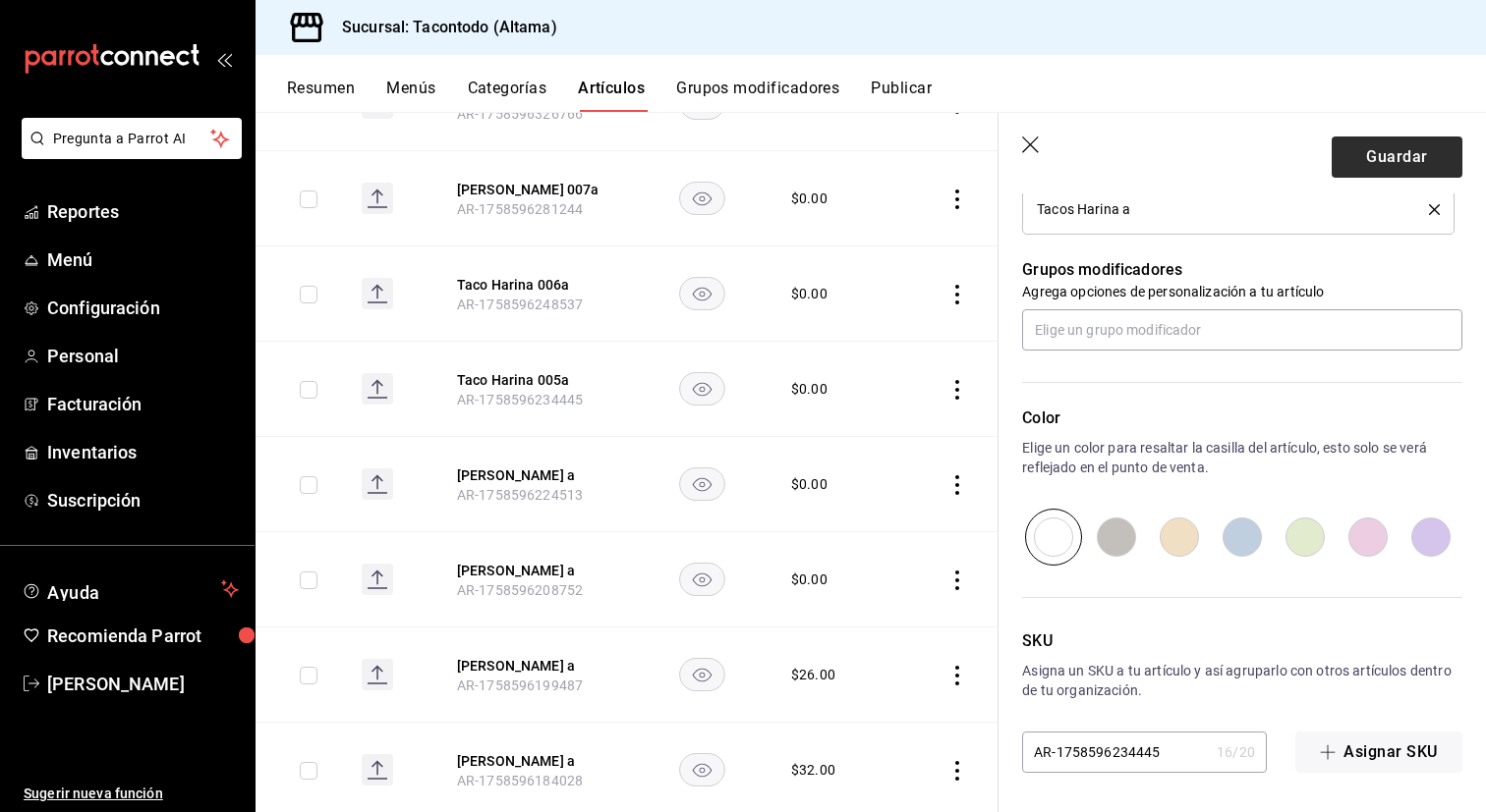
type input "[PERSON_NAME] Mixto a"
click at [1371, 149] on button "Guardar" at bounding box center [1397, 157] width 131 height 42
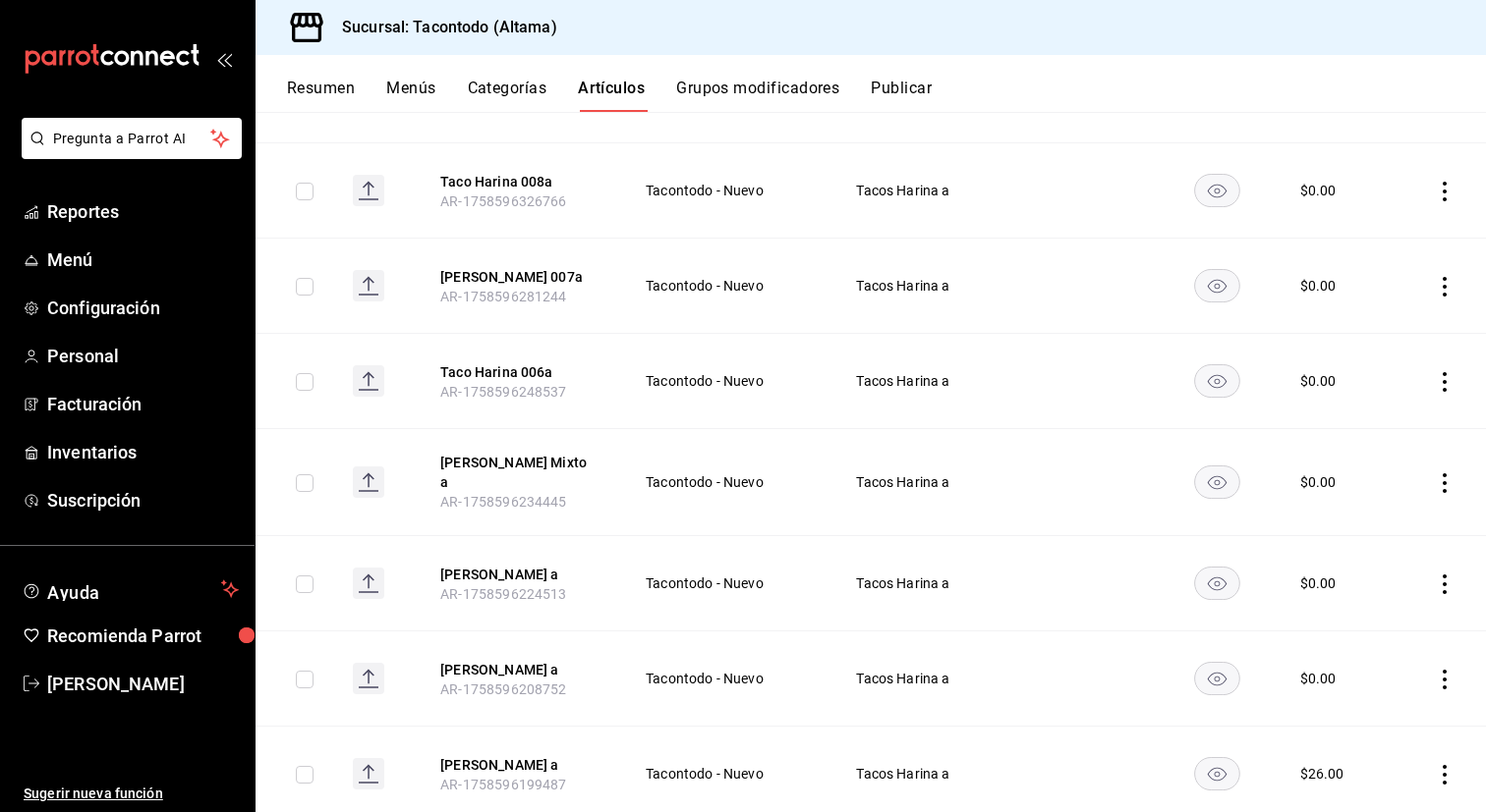
scroll to position [894, 0]
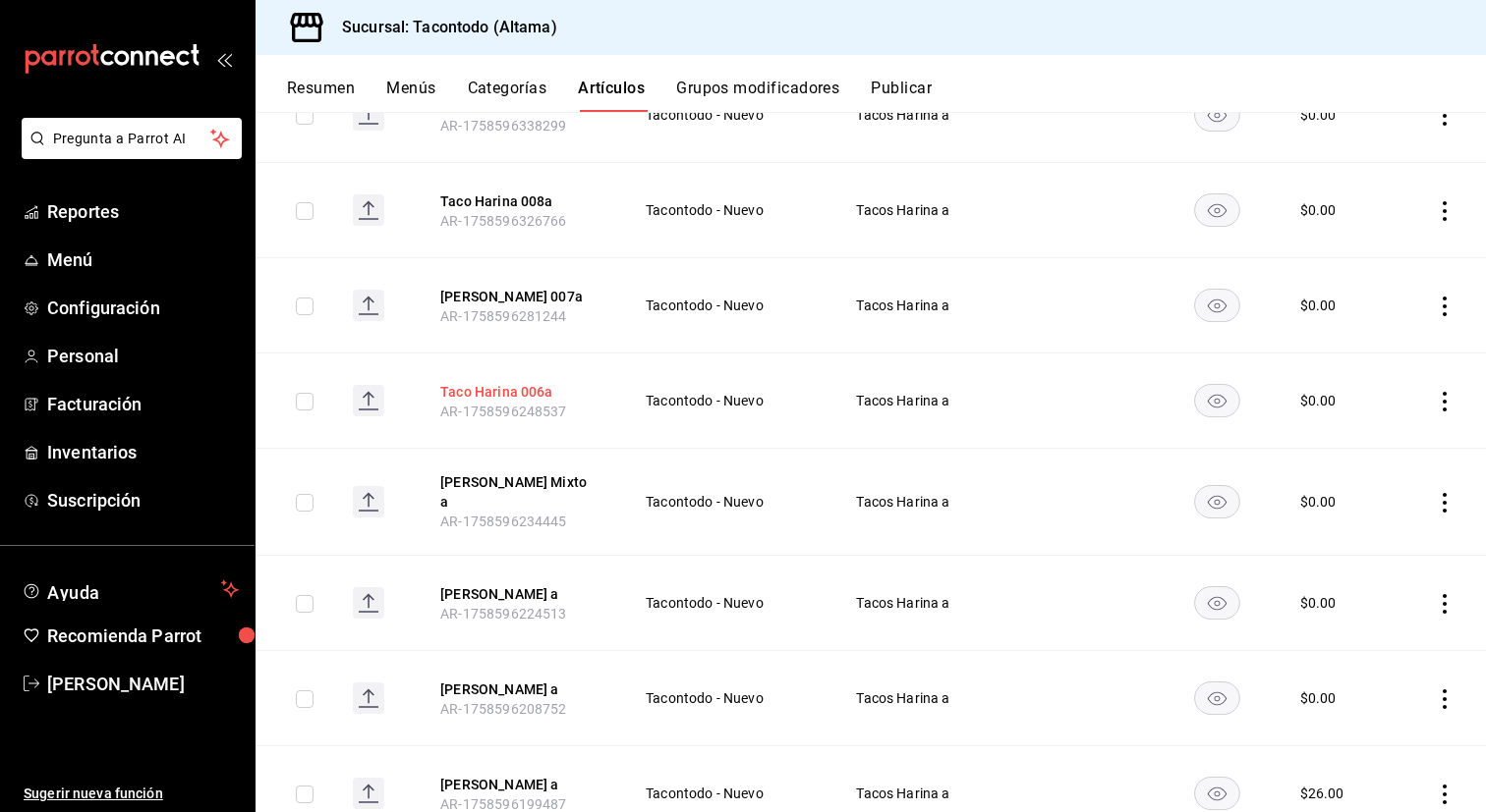
click at [527, 385] on button "Taco Harina 006a" at bounding box center [518, 392] width 158 height 20
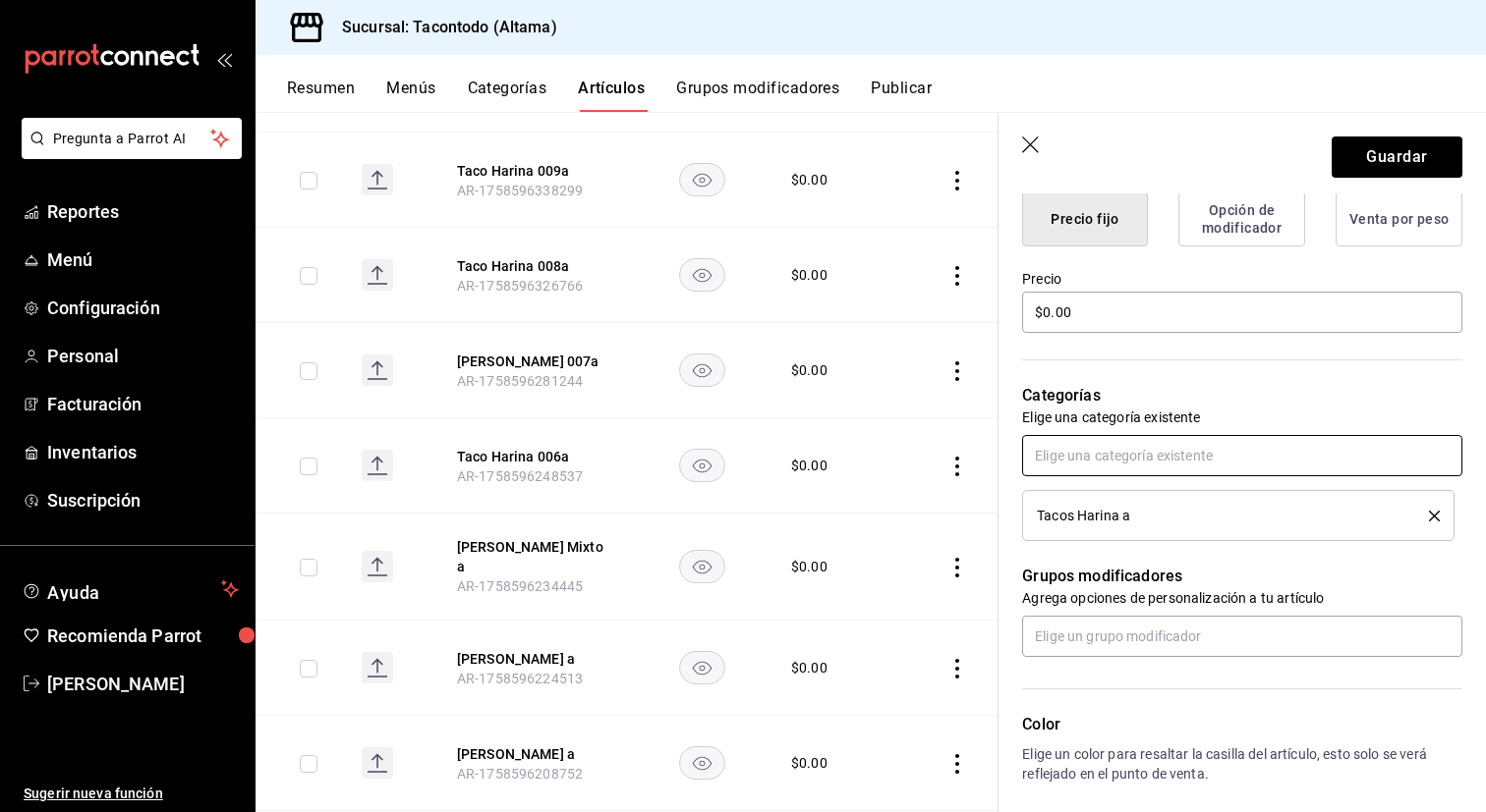
scroll to position [504, 0]
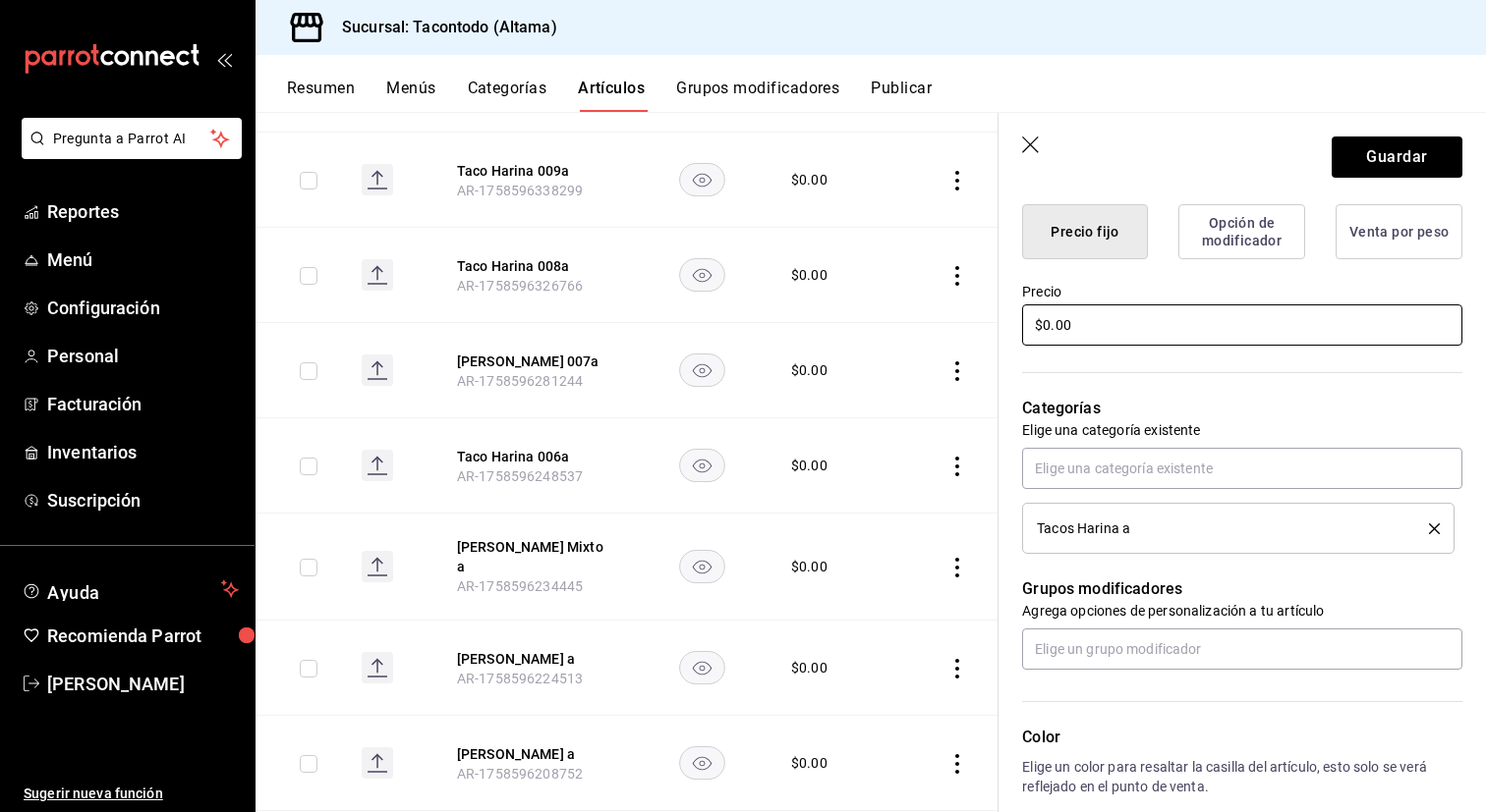
type input "[PERSON_NAME] a"
click at [1145, 329] on input "$0.00" at bounding box center [1242, 325] width 440 height 42
type input "$26.00"
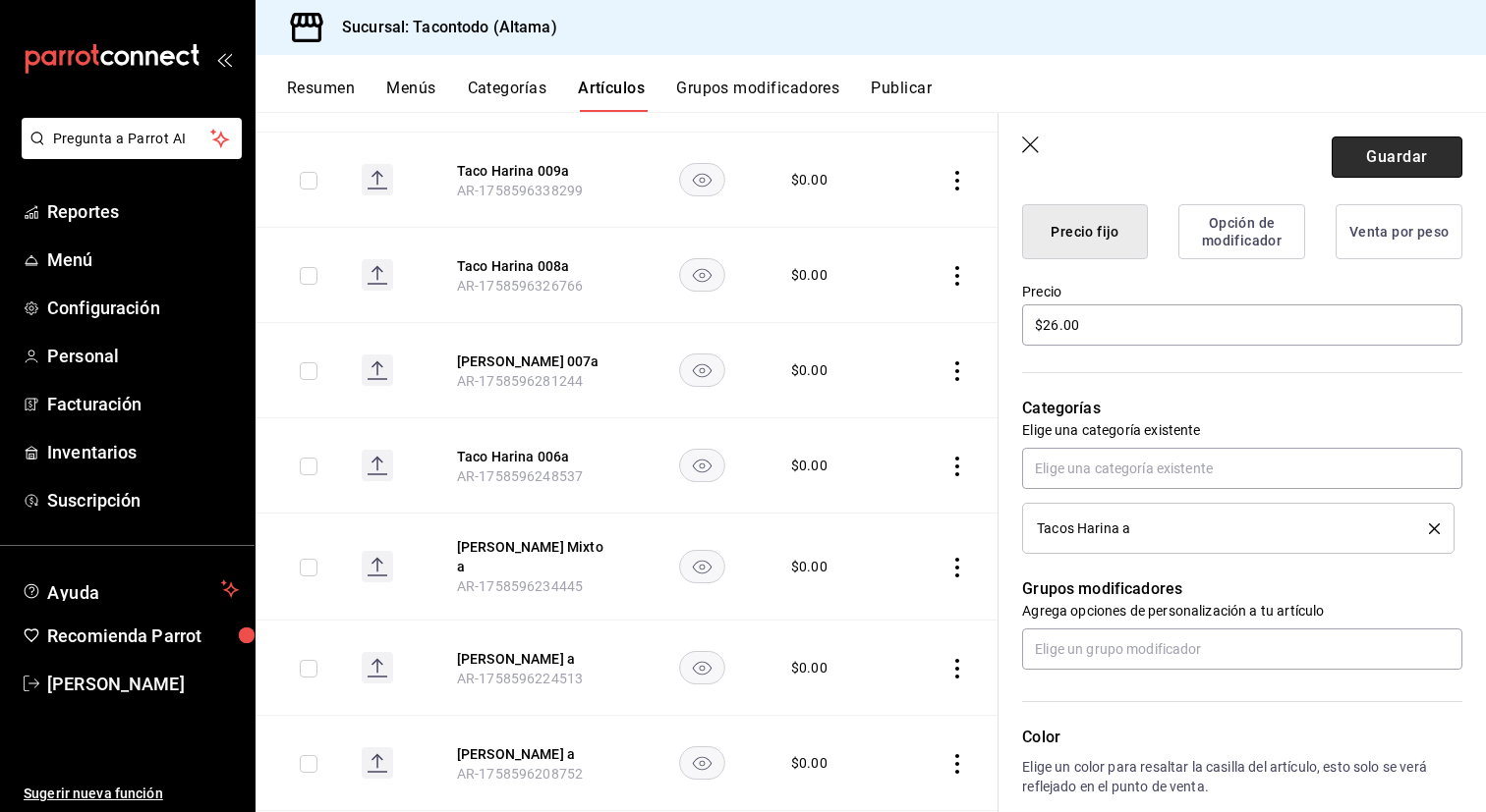
click at [1393, 165] on button "Guardar" at bounding box center [1397, 157] width 131 height 42
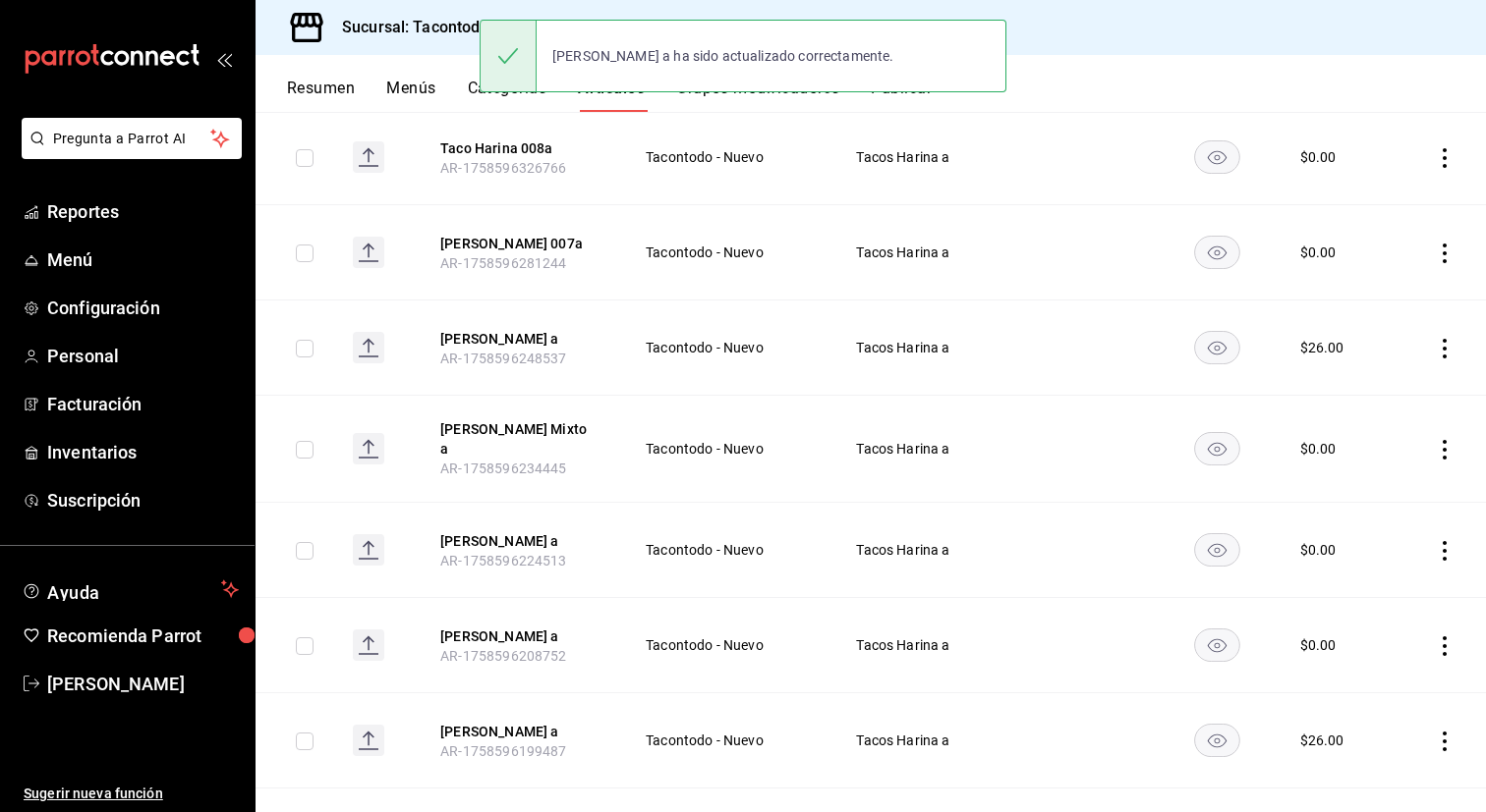
scroll to position [929, 0]
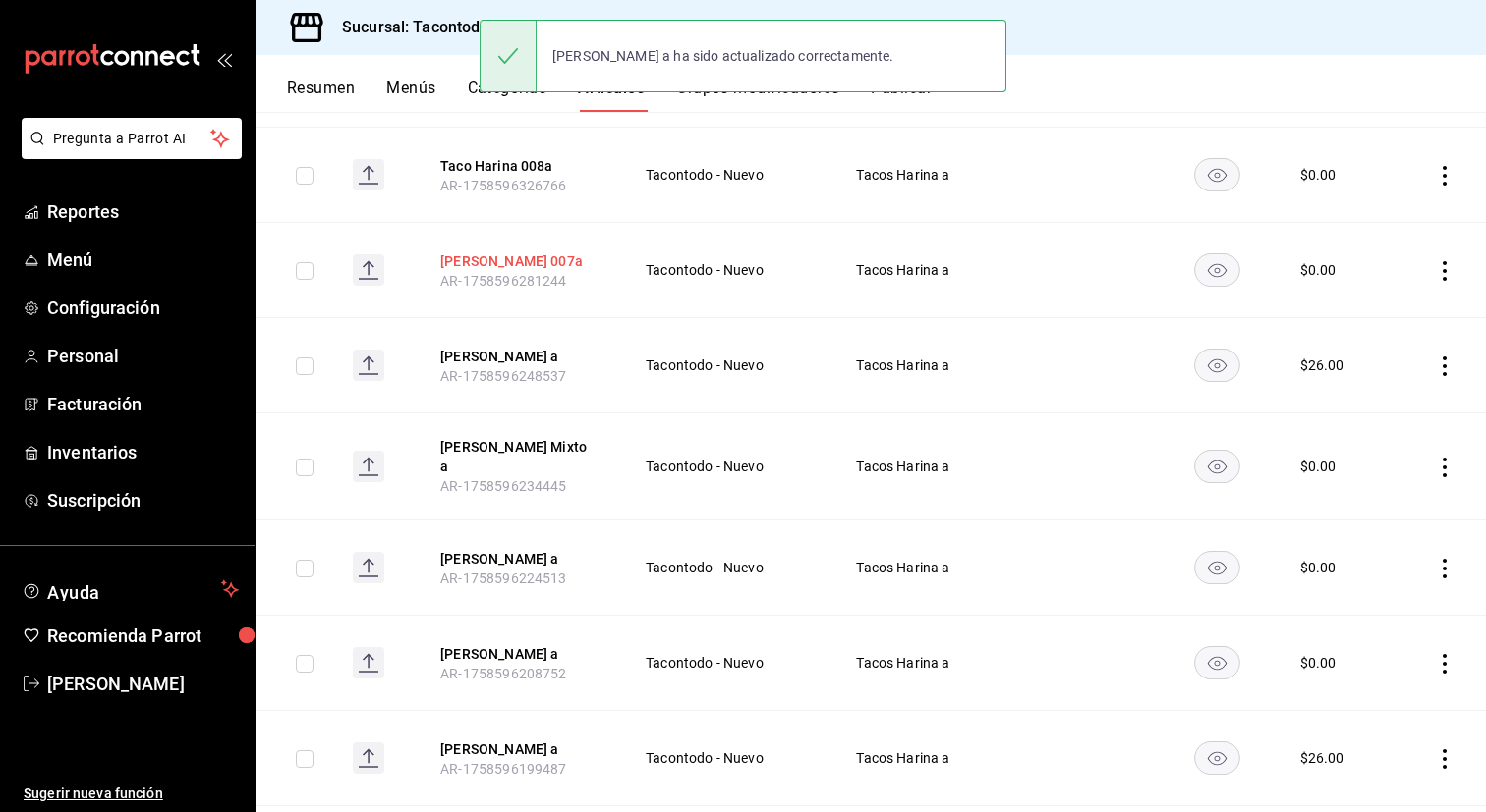
click at [520, 265] on button "Taco Harina 007a" at bounding box center [518, 261] width 158 height 20
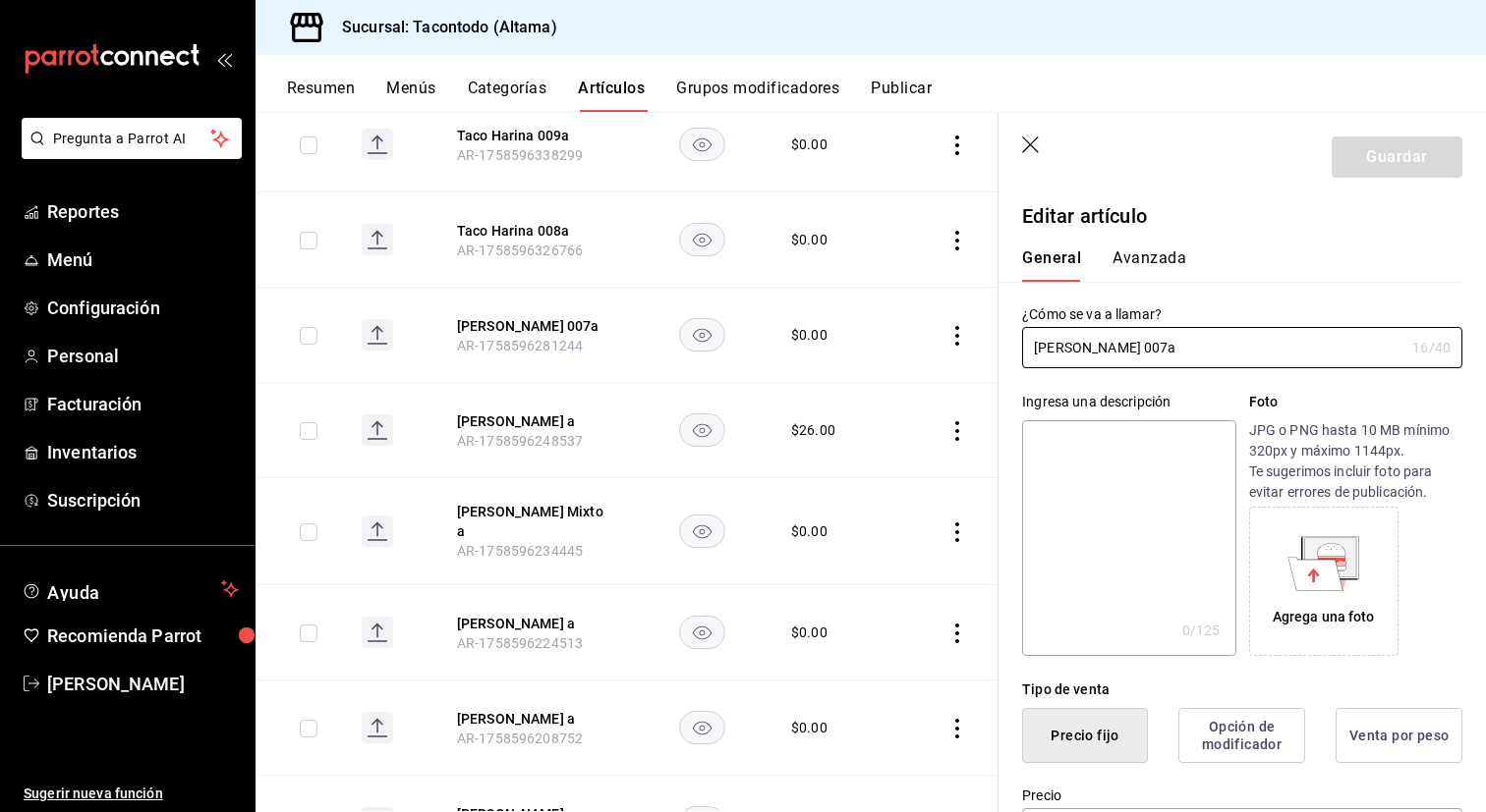
type input "$0.00"
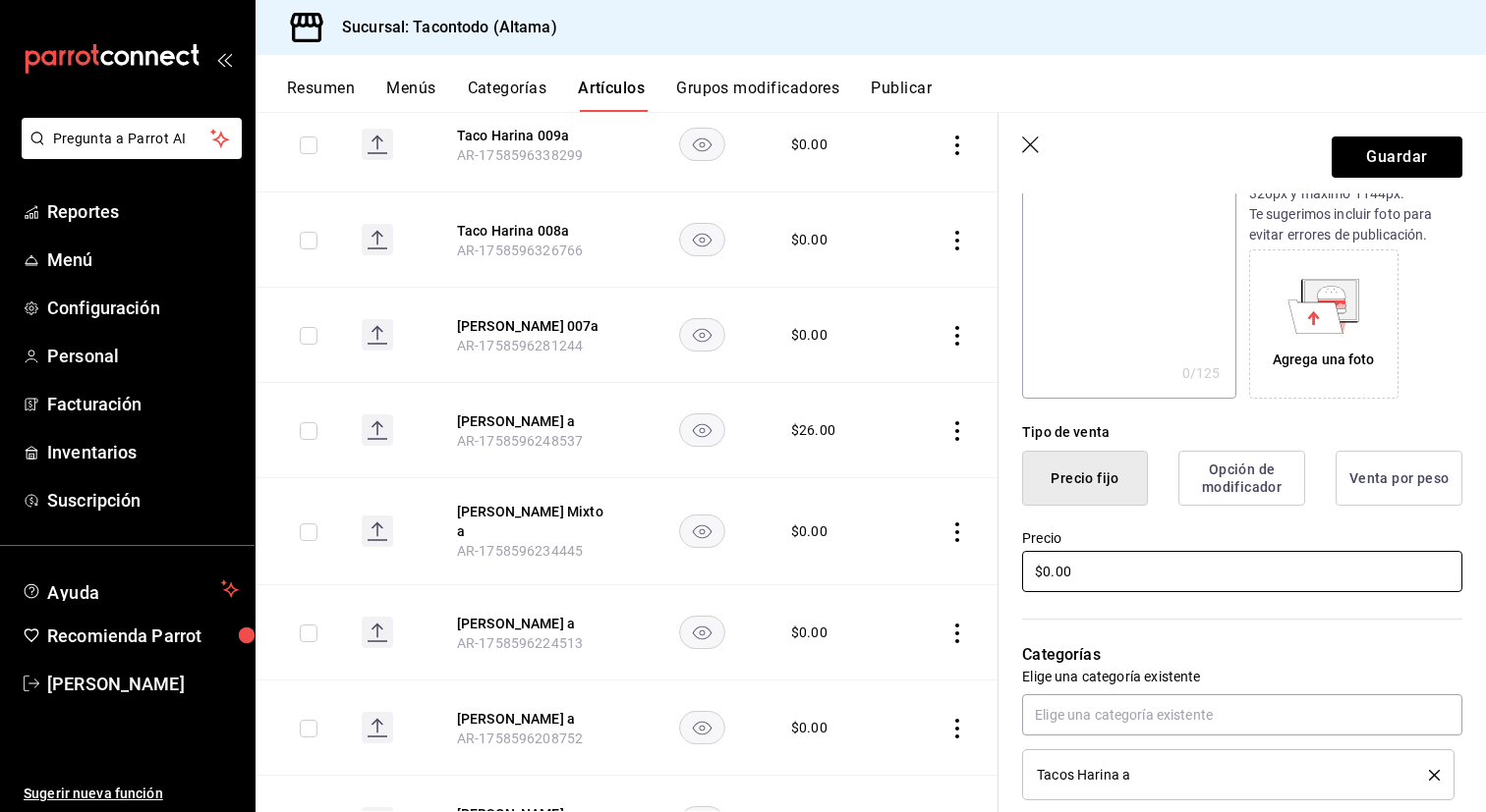
scroll to position [255, 0]
type input "[PERSON_NAME] a"
click at [1192, 577] on input "$0.00" at bounding box center [1242, 573] width 440 height 42
type input "$26.00"
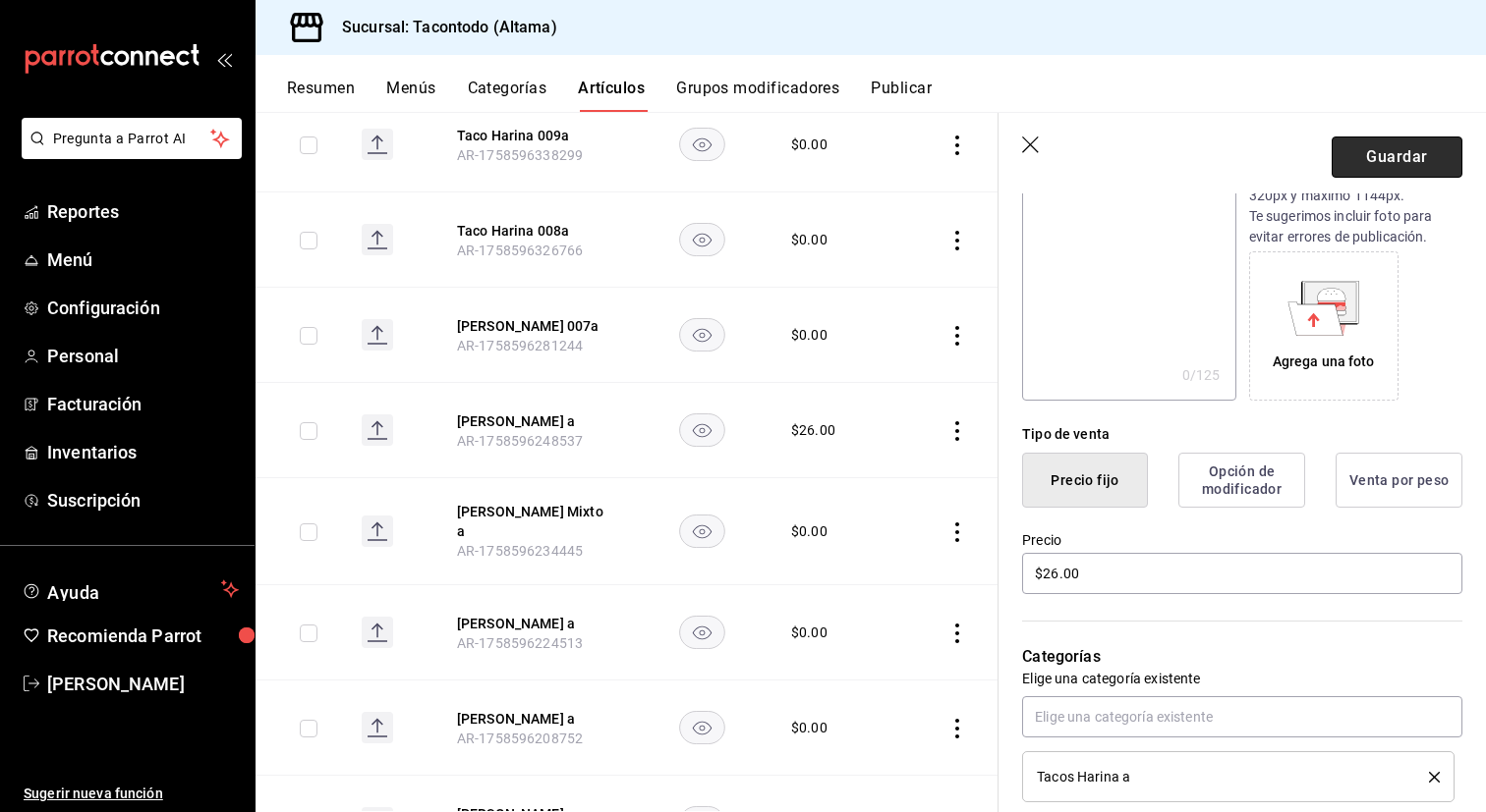
click at [1399, 162] on button "Guardar" at bounding box center [1397, 157] width 131 height 42
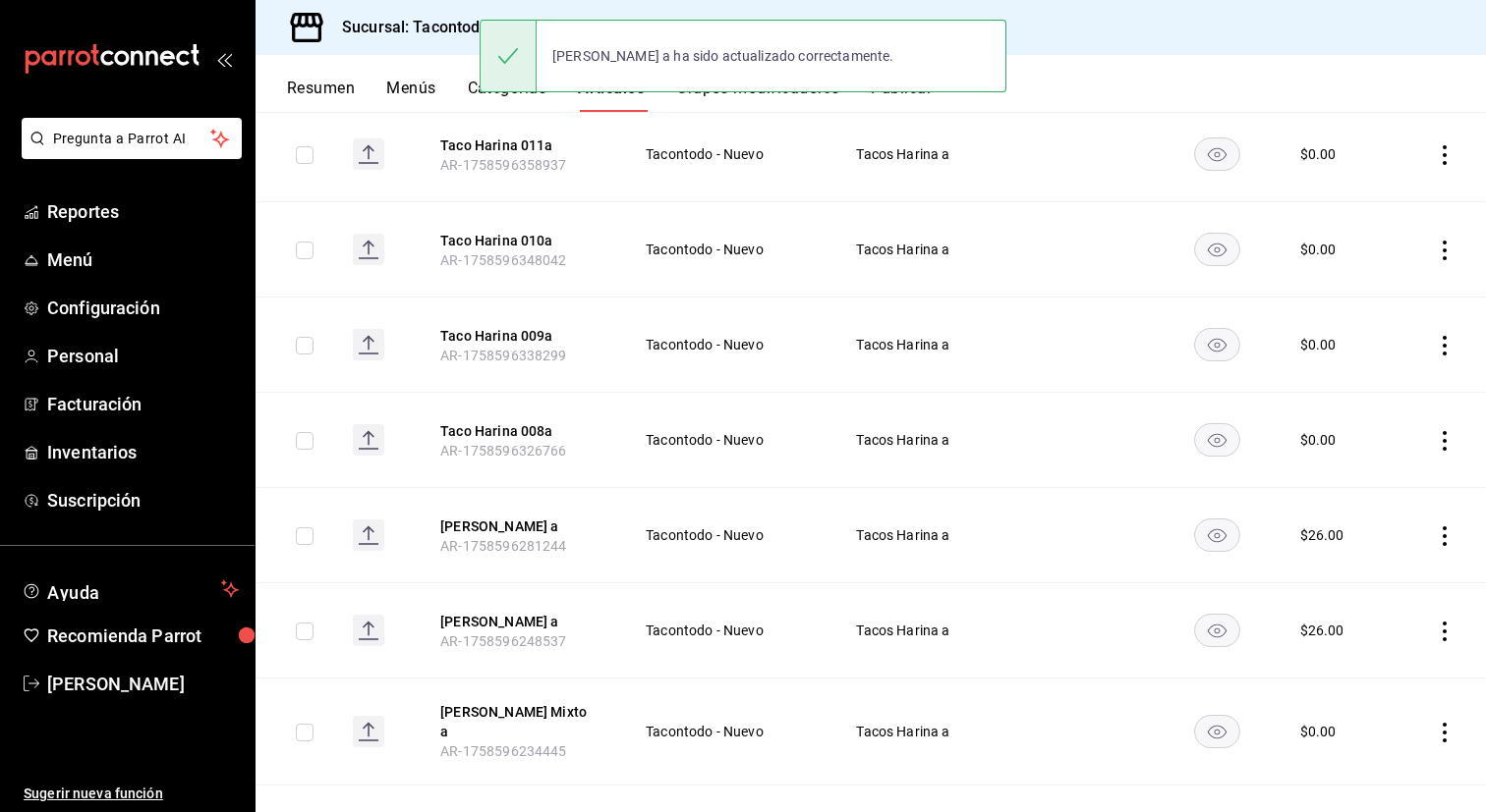
scroll to position [662, 0]
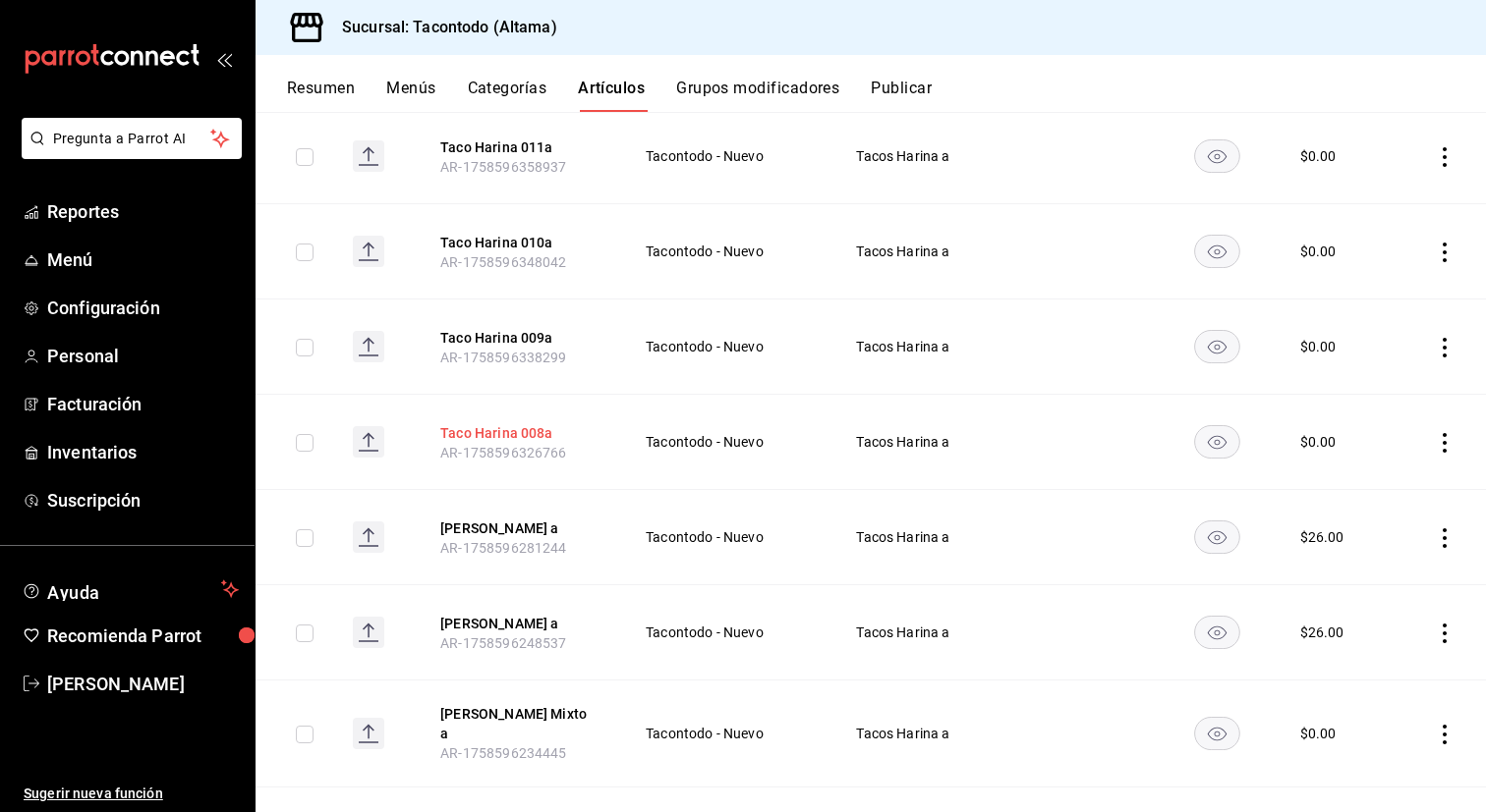
click at [499, 433] on button "Taco Harina 008a" at bounding box center [518, 433] width 158 height 20
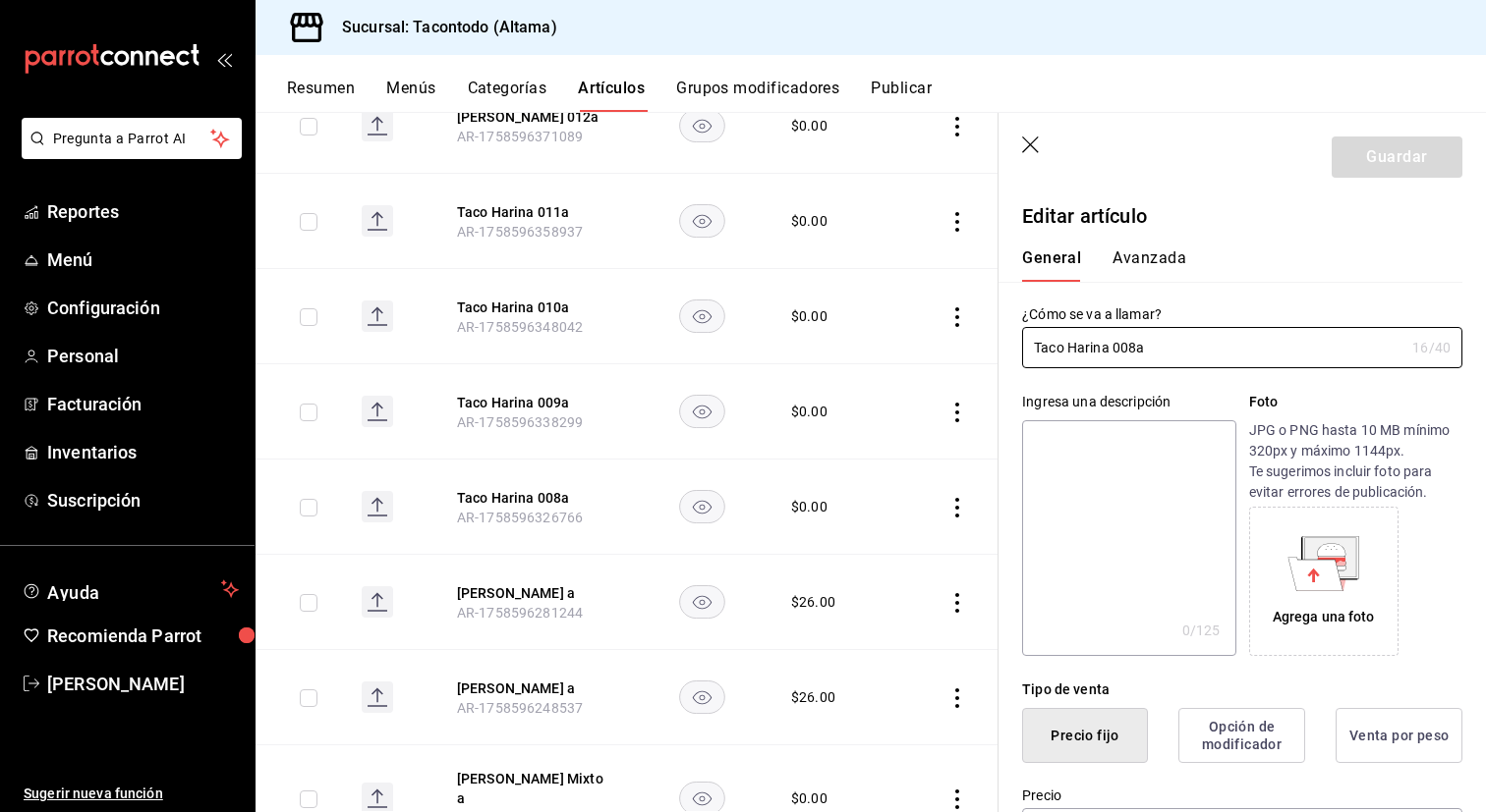
type input "$0.00"
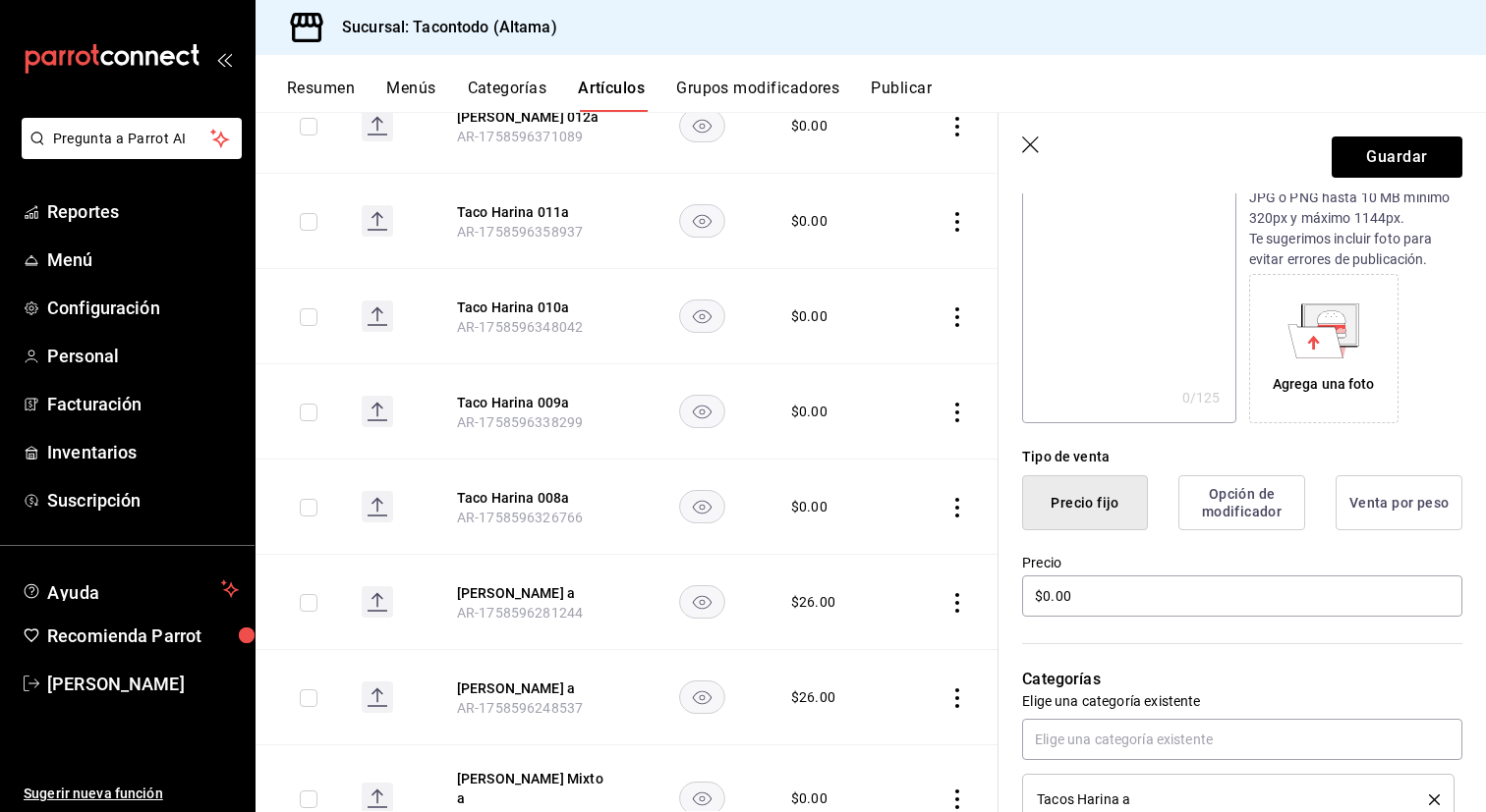
scroll to position [234, 0]
type input "[PERSON_NAME] a"
click at [1226, 592] on input "$0.00" at bounding box center [1242, 595] width 440 height 42
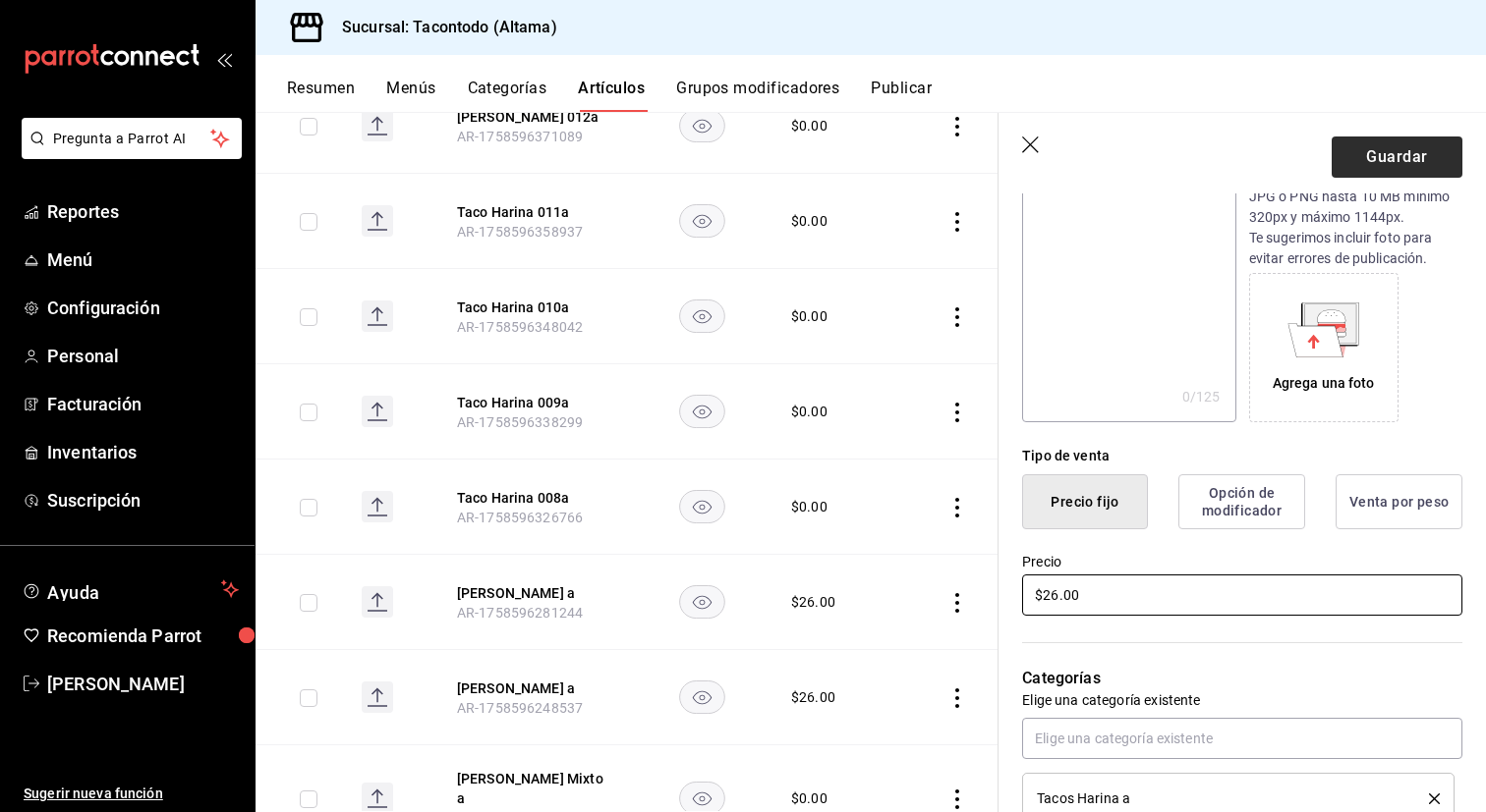
type input "$26.00"
click at [1410, 145] on button "Guardar" at bounding box center [1397, 157] width 131 height 42
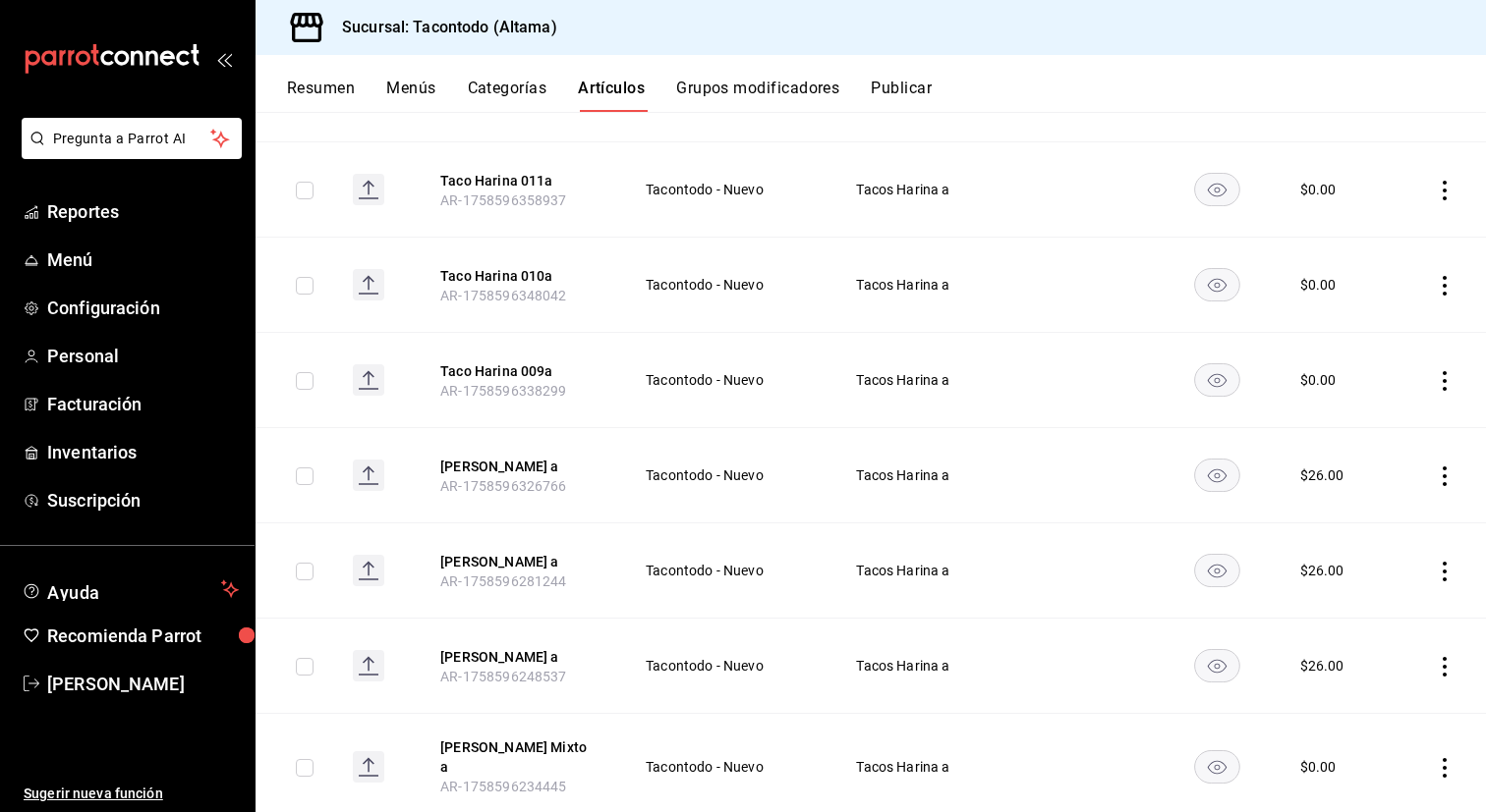
scroll to position [603, 0]
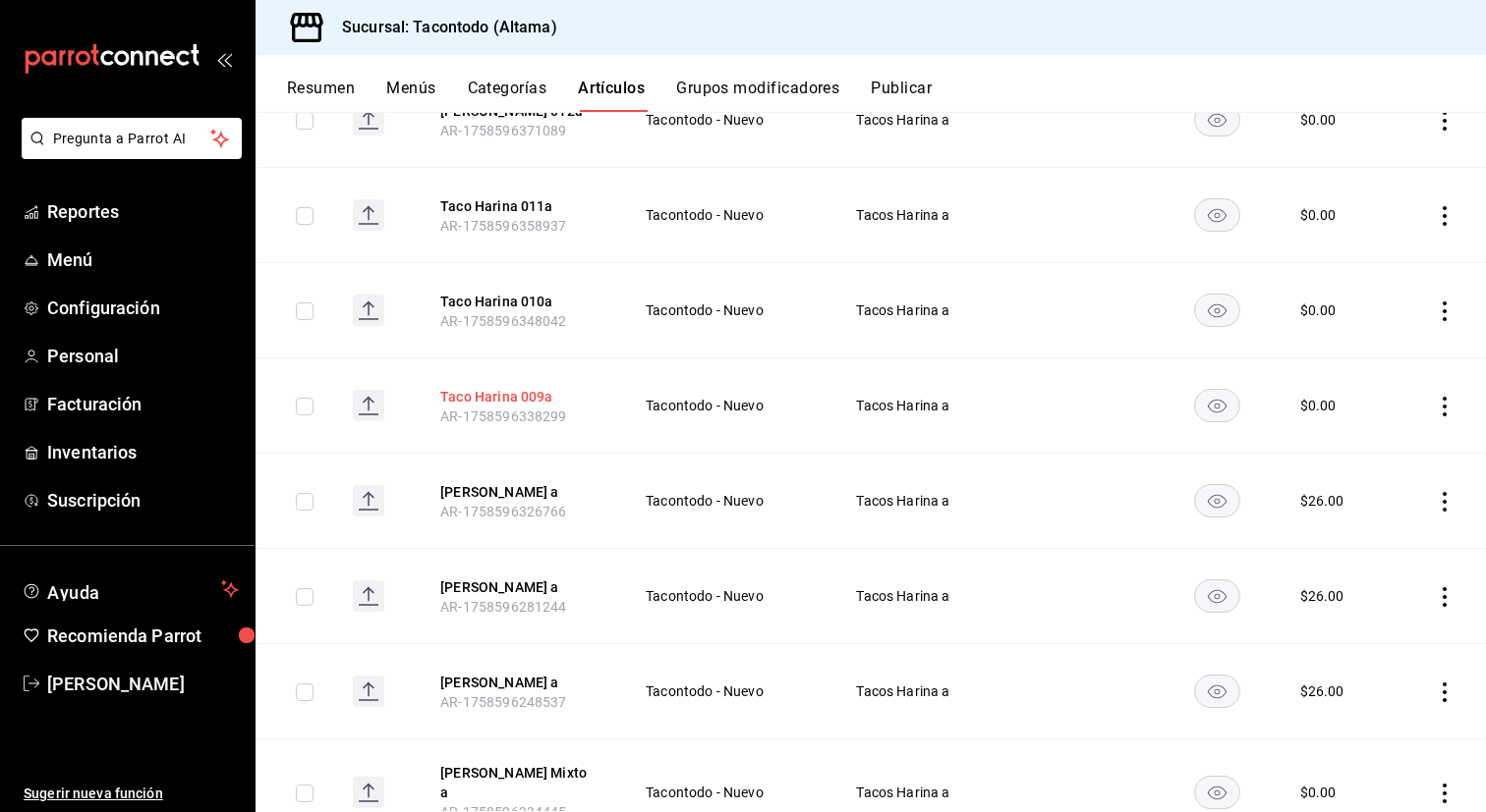
click at [482, 401] on button "Taco Harina 009a" at bounding box center [518, 397] width 158 height 20
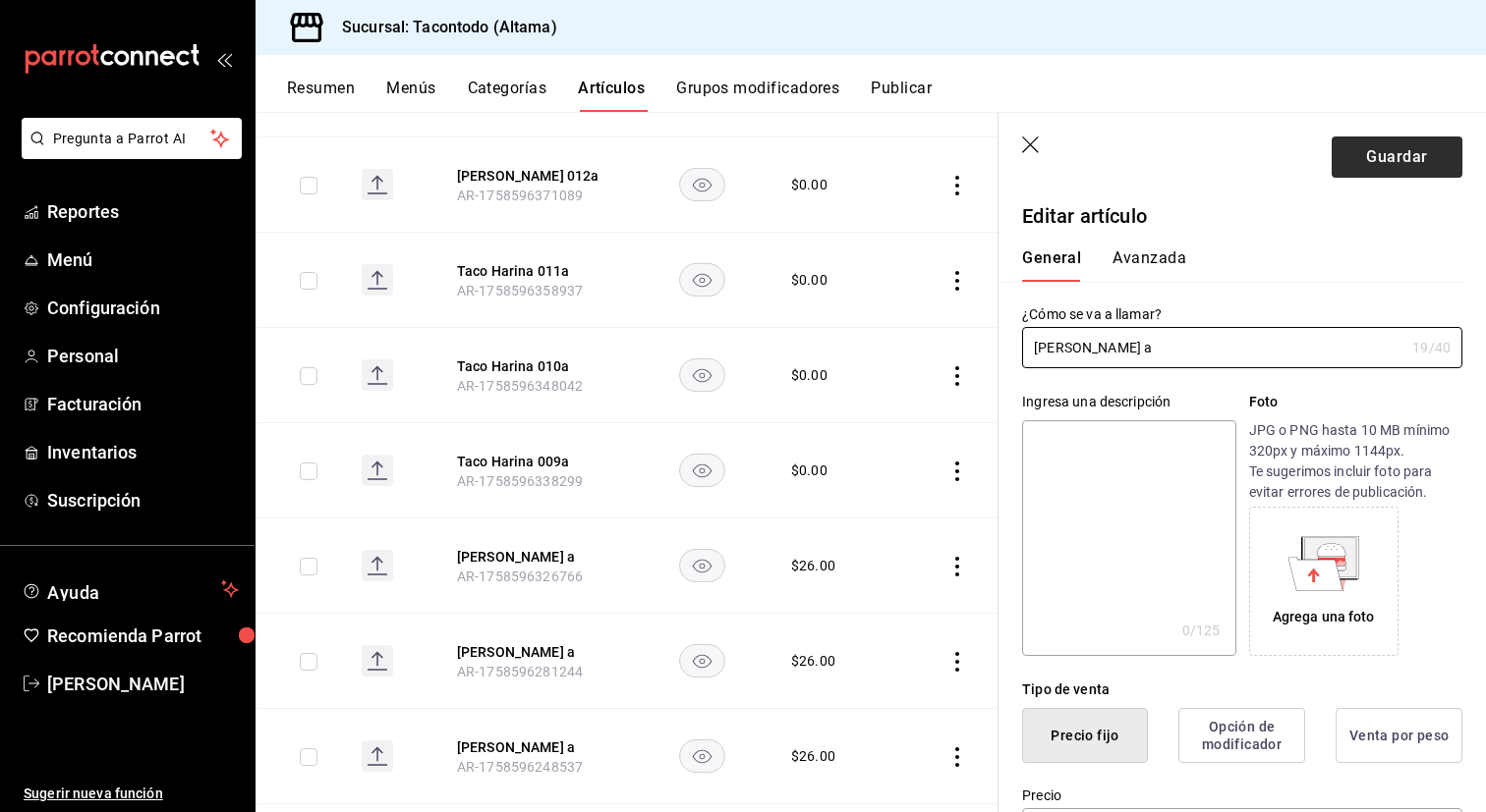
type input "[PERSON_NAME] a"
click at [1370, 152] on button "Guardar" at bounding box center [1397, 157] width 131 height 42
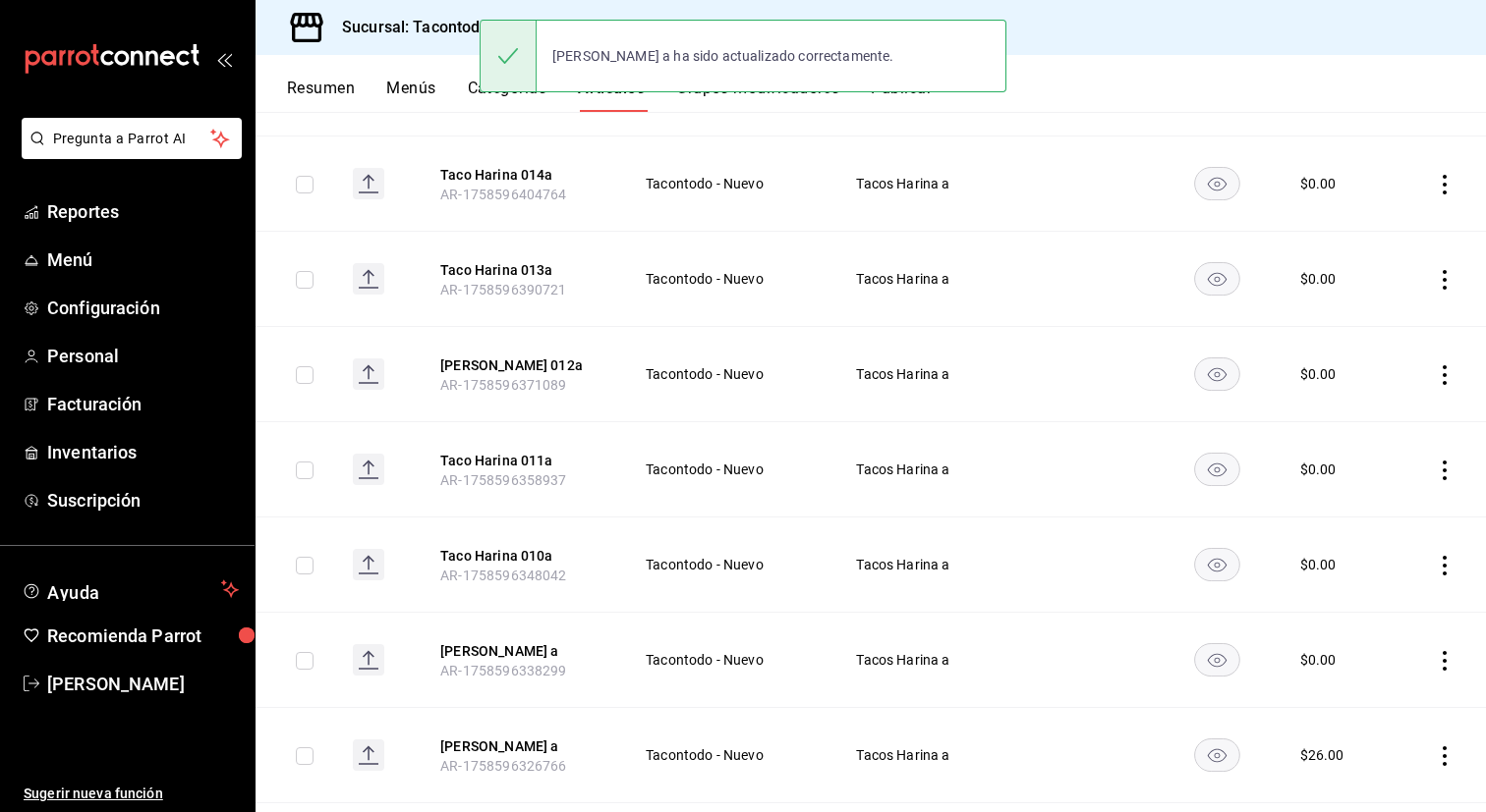
scroll to position [351, 0]
click at [517, 549] on button "Taco Harina 010a" at bounding box center [518, 554] width 158 height 20
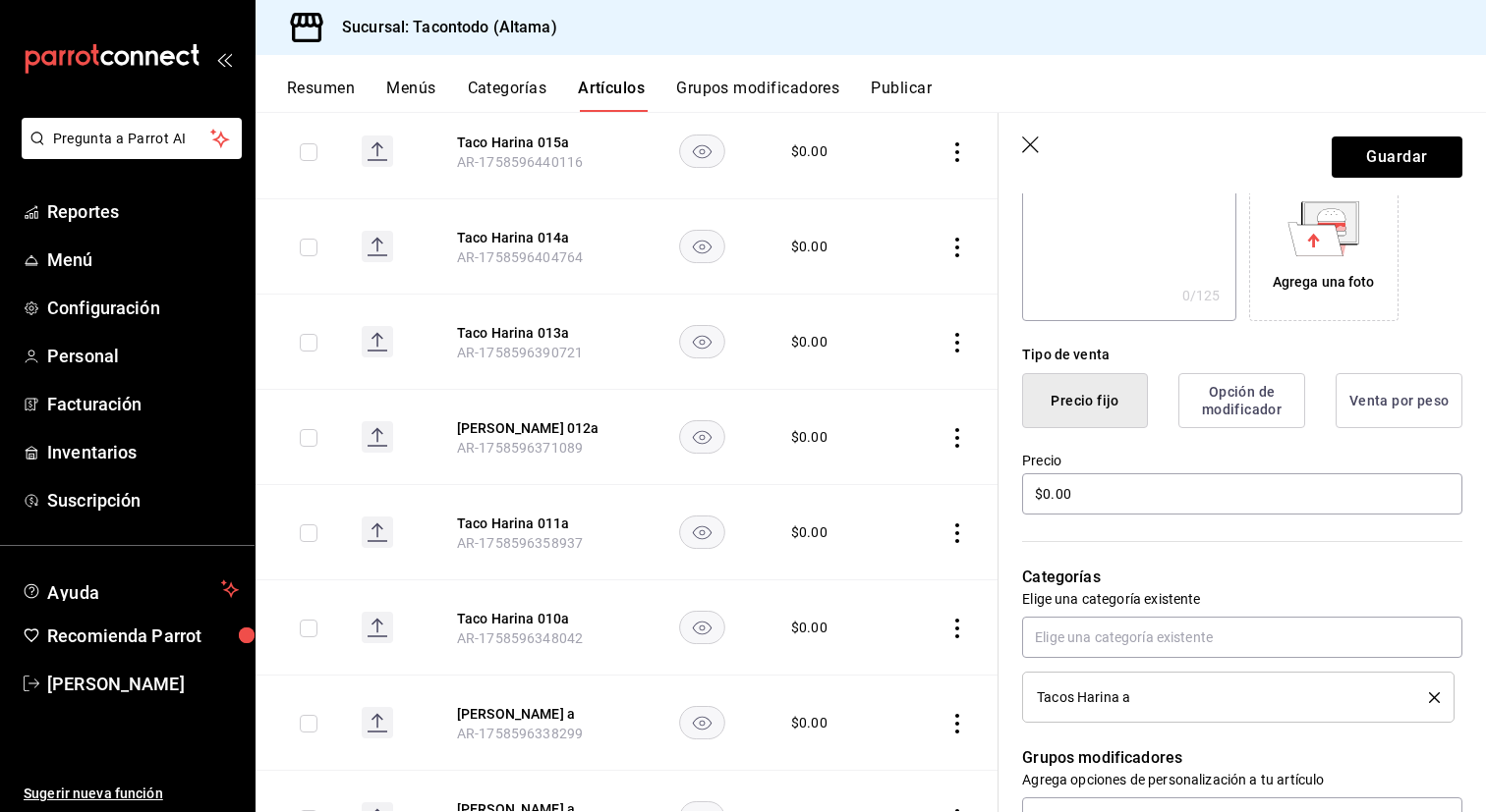
scroll to position [393, 0]
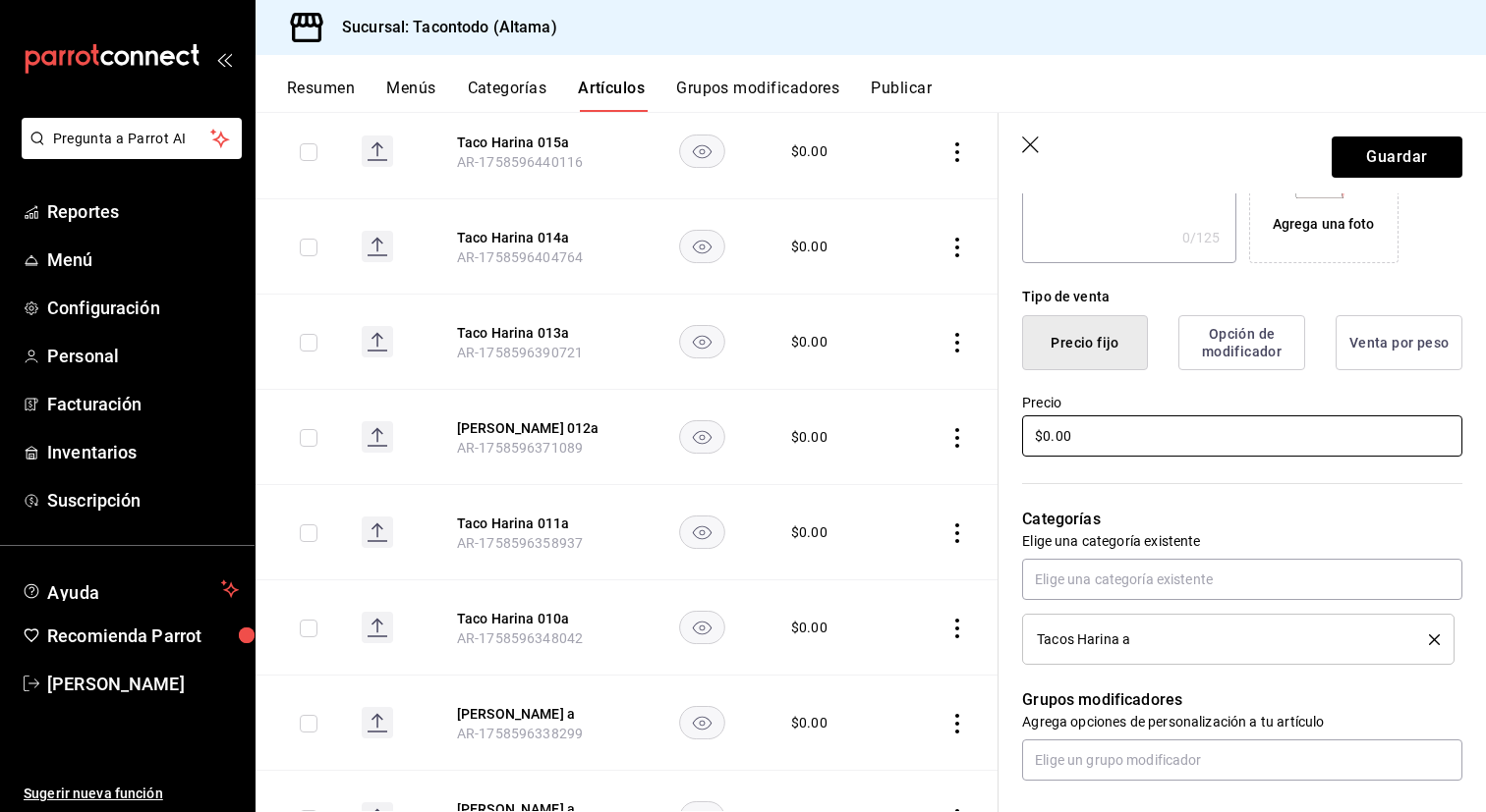
type input "[PERSON_NAME] a"
click at [1110, 440] on input "$0.00" at bounding box center [1242, 437] width 440 height 42
type input "$23.00"
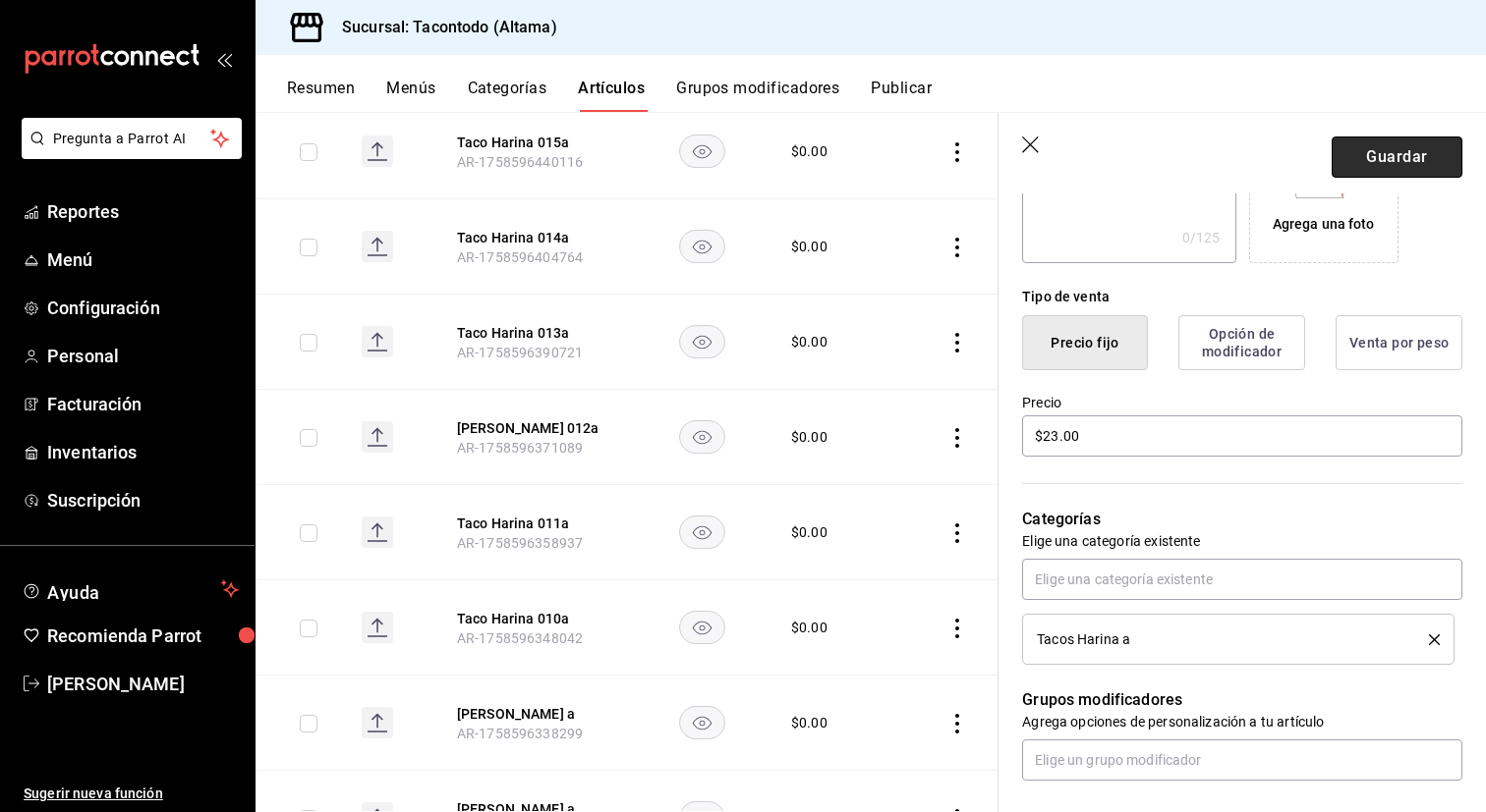
click at [1375, 164] on button "Guardar" at bounding box center [1397, 157] width 131 height 42
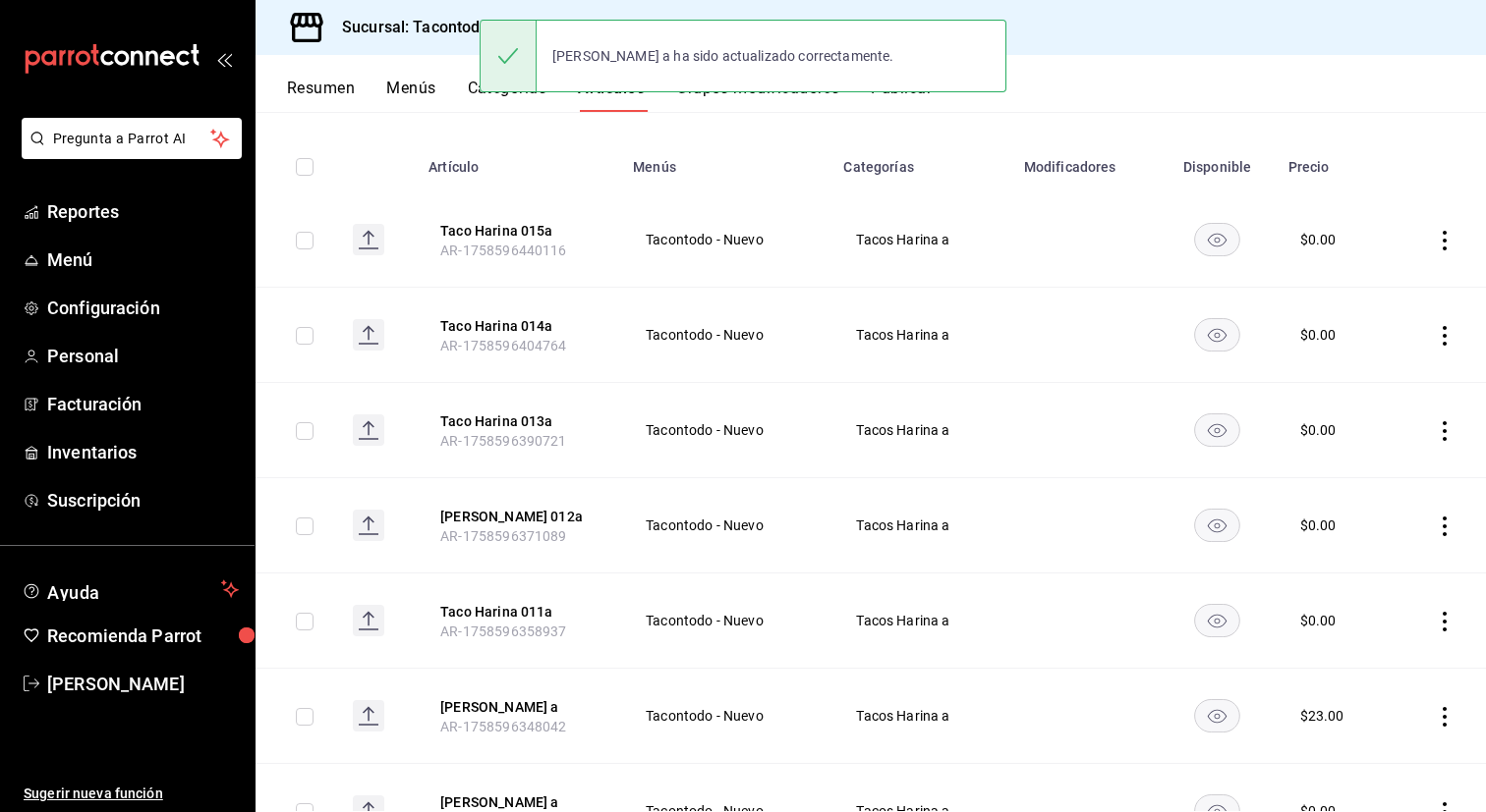
scroll to position [286, 0]
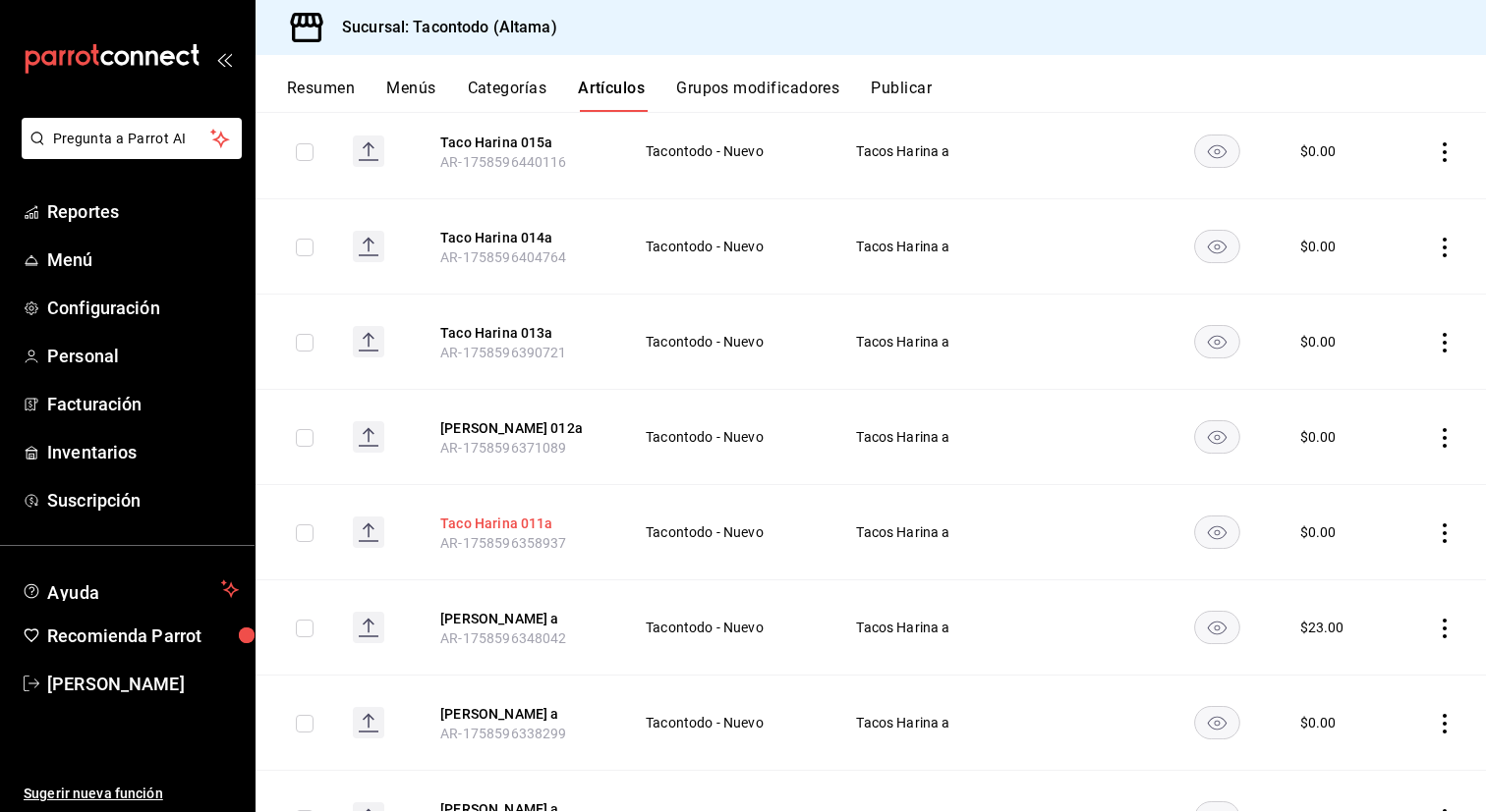
click at [491, 527] on button "Taco Harina 011a" at bounding box center [518, 524] width 158 height 20
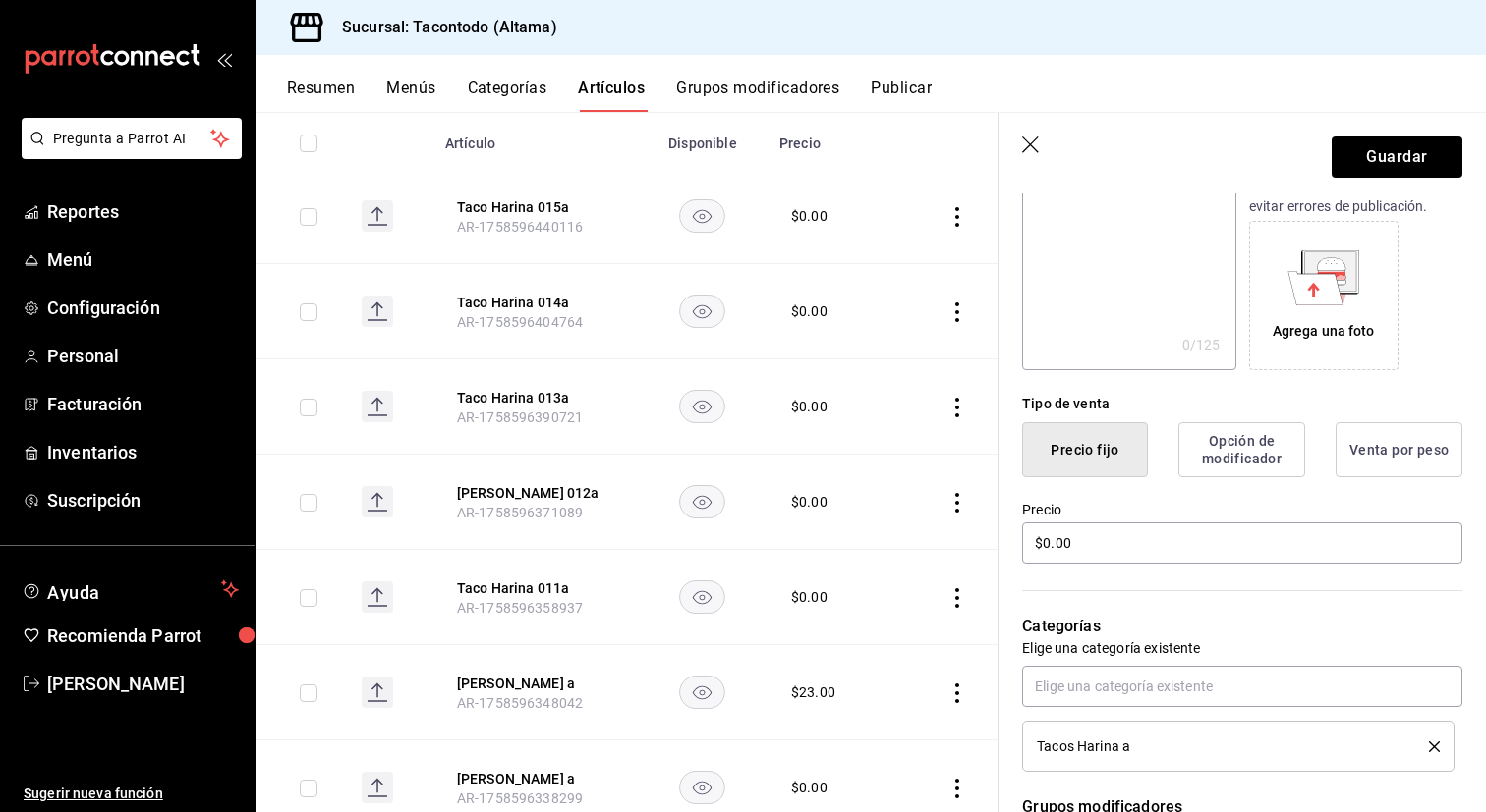
scroll to position [302, 0]
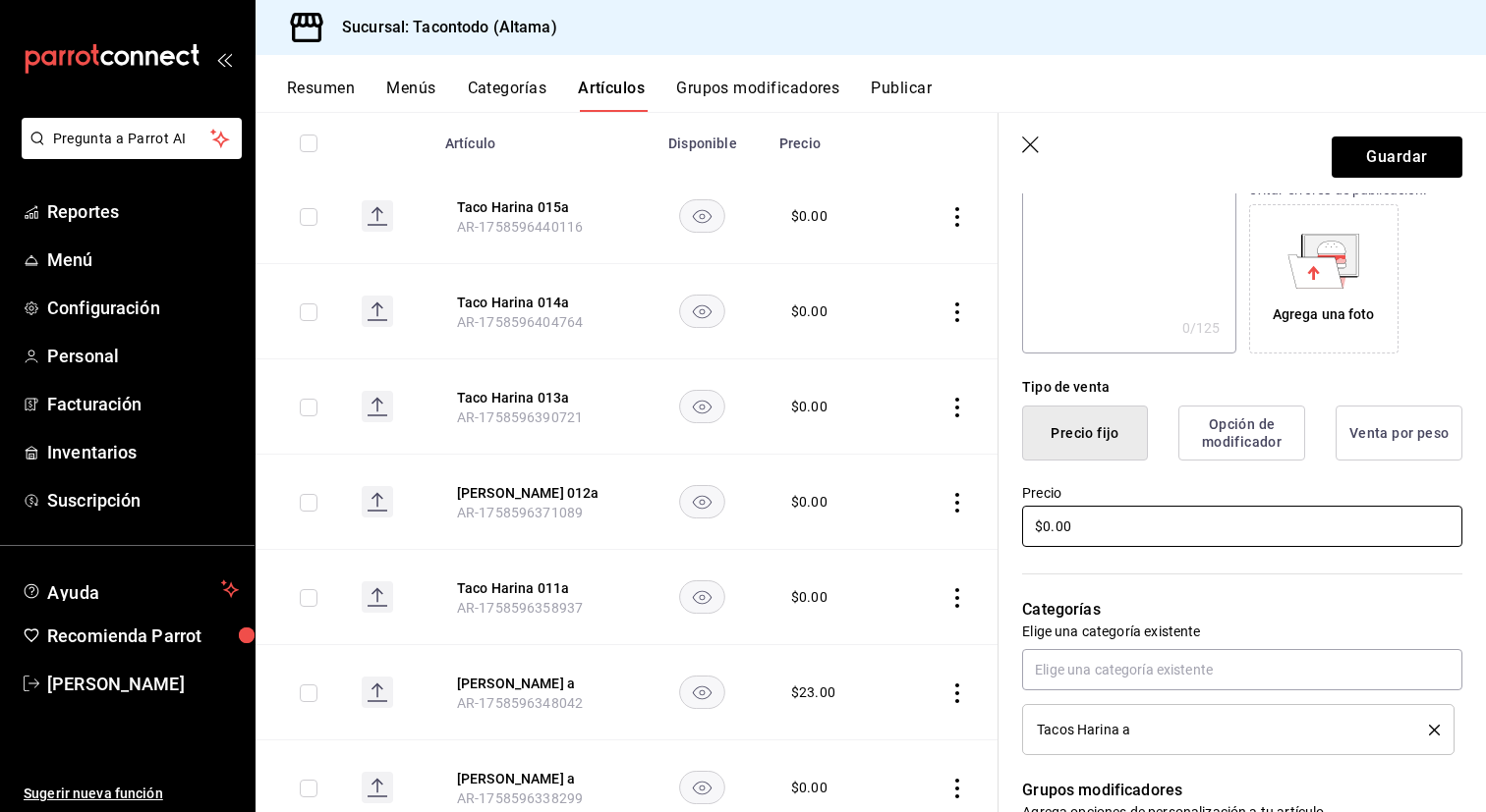
type input "[PERSON_NAME] a"
click at [1129, 529] on input "$0.00" at bounding box center [1242, 527] width 440 height 42
type input "$20.00"
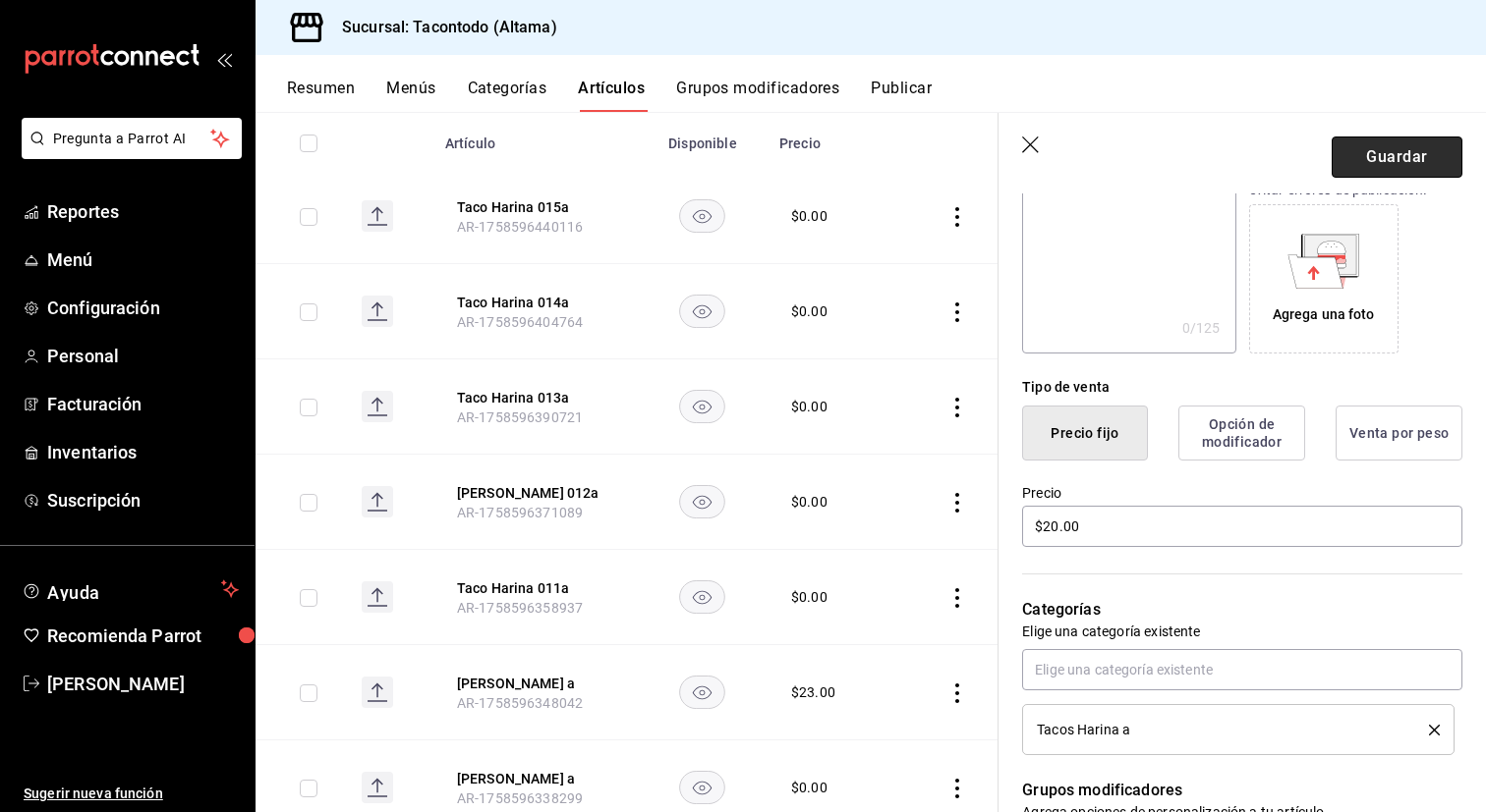
click at [1414, 152] on button "Guardar" at bounding box center [1397, 157] width 131 height 42
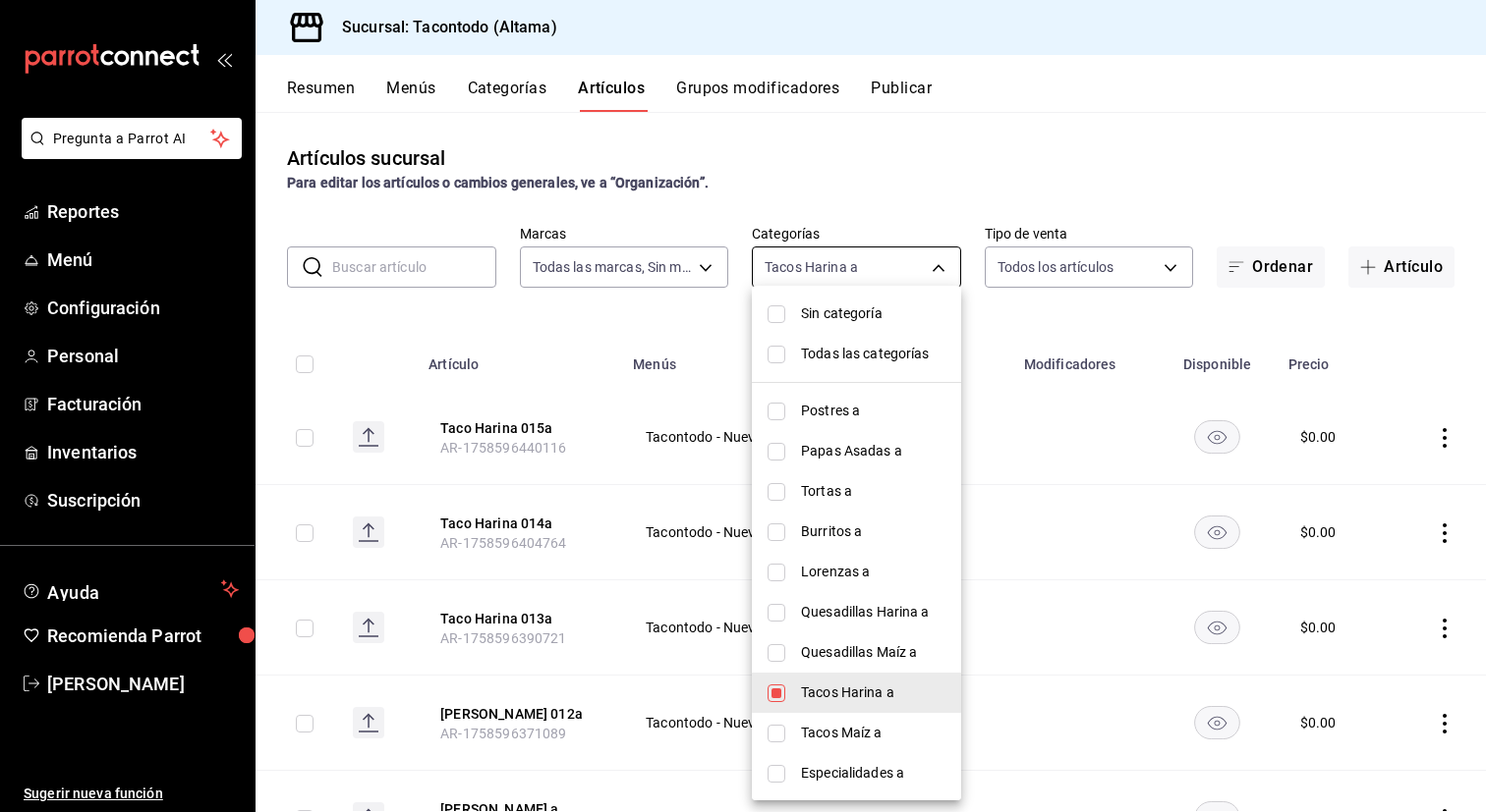
click at [928, 260] on body "Pregunta a Parrot AI Reportes Menú Configuración Personal Facturación Inventari…" at bounding box center [743, 406] width 1486 height 812
click at [846, 643] on span "Quesadillas Maíz a" at bounding box center [873, 653] width 145 height 21
type input "8465a975-bdba-42e7-9cb7-9ba01d8f7b37,27679bed-c98d-4dc7-8570-a2b3ff5bc7e6"
checkbox input "true"
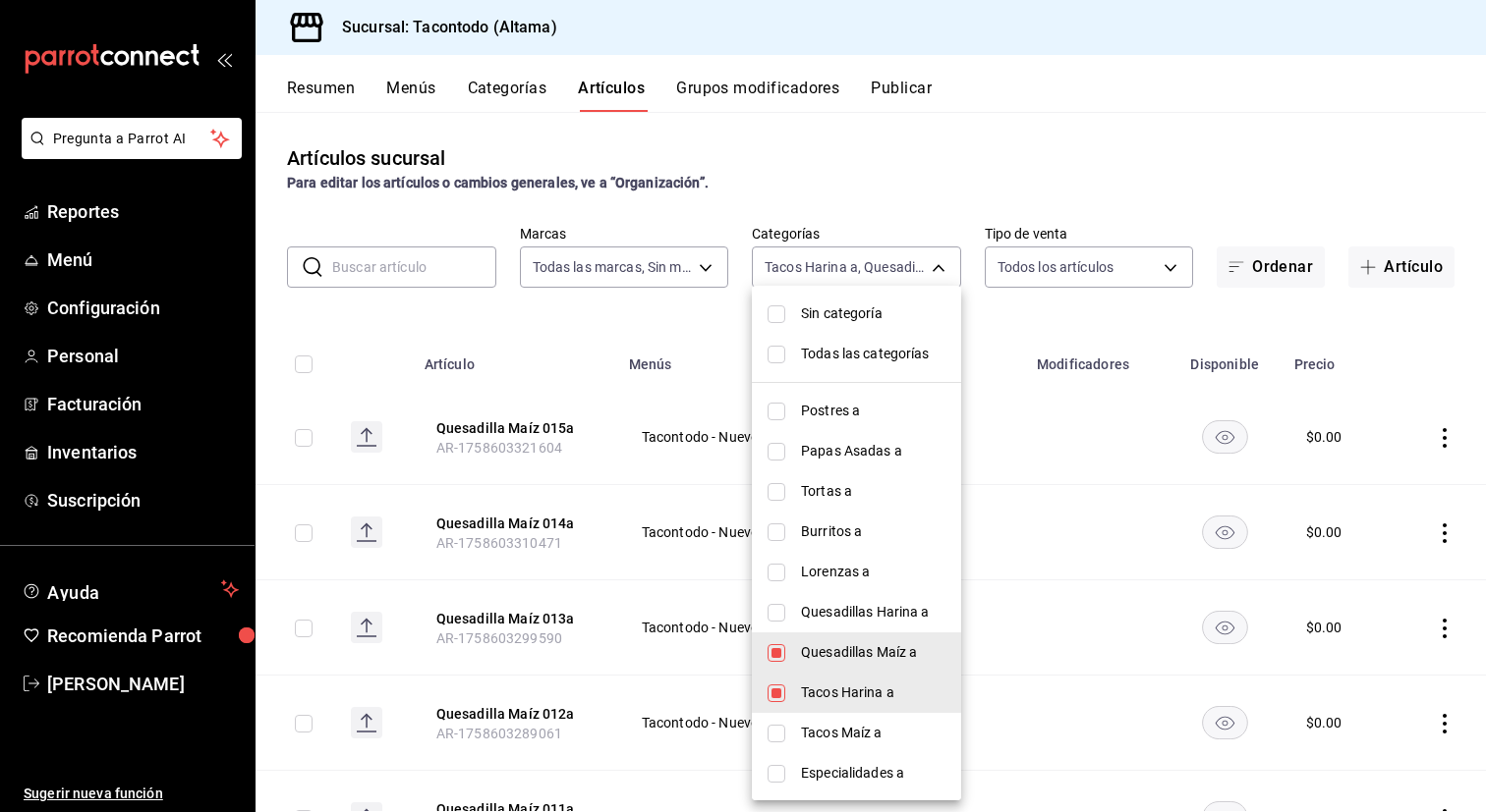
click at [842, 680] on li "Tacos Harina a" at bounding box center [856, 692] width 209 height 41
type input "27679bed-c98d-4dc7-8570-a2b3ff5bc7e6"
checkbox input "false"
click at [654, 593] on div at bounding box center [743, 406] width 1486 height 812
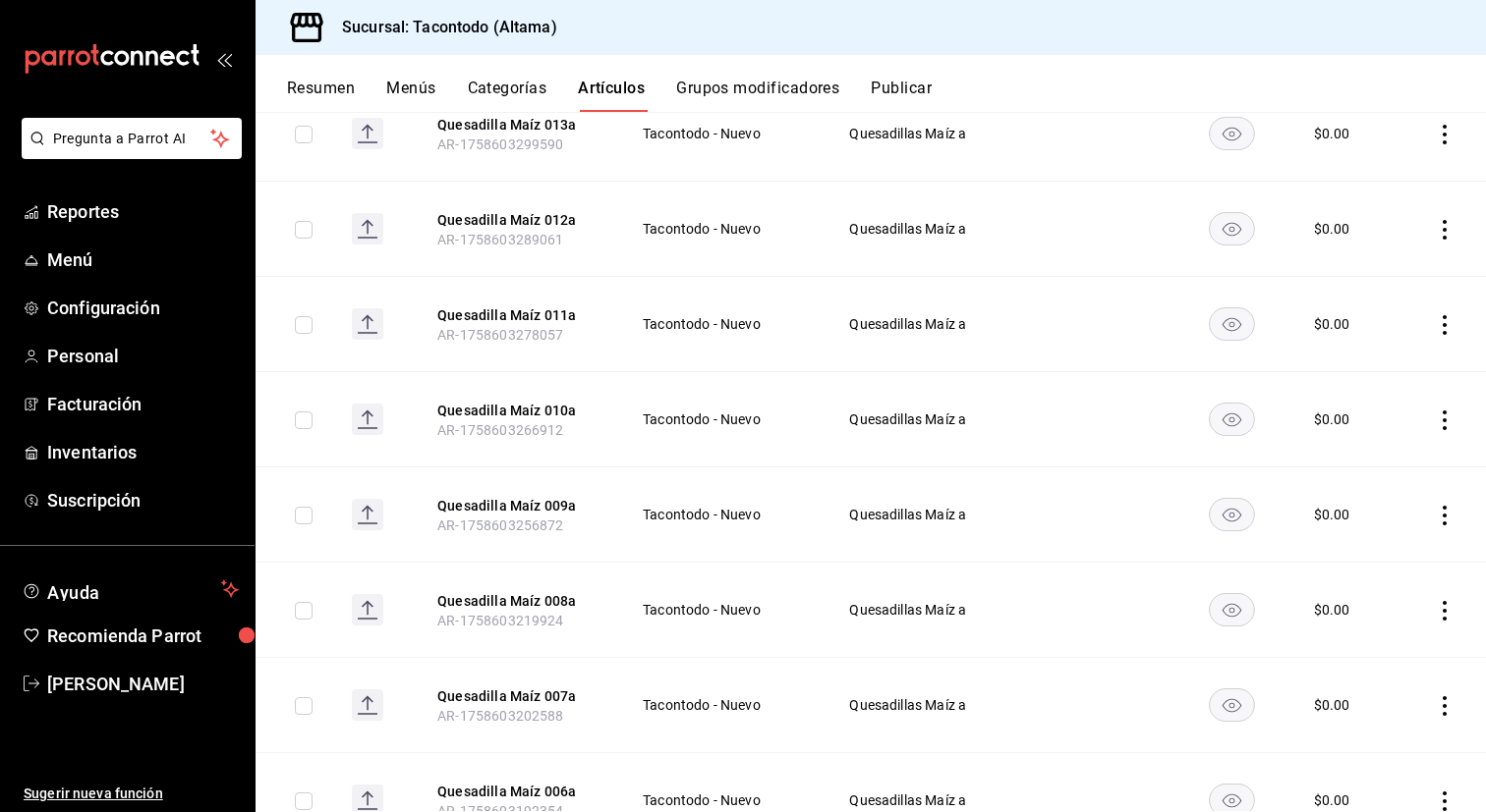
scroll to position [1054, 0]
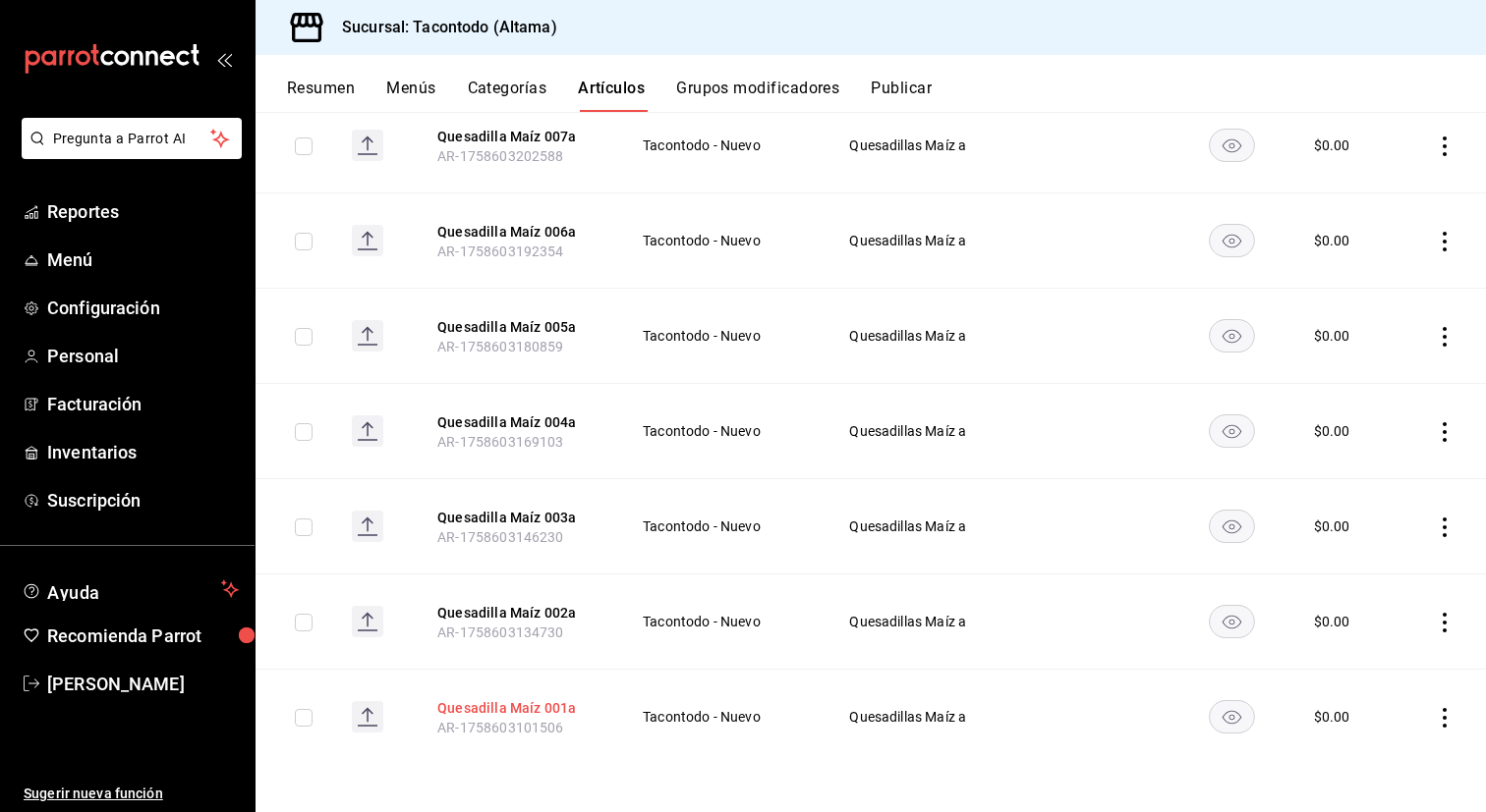
click at [500, 714] on button "Quesadilla Maíz 001a" at bounding box center [515, 708] width 158 height 20
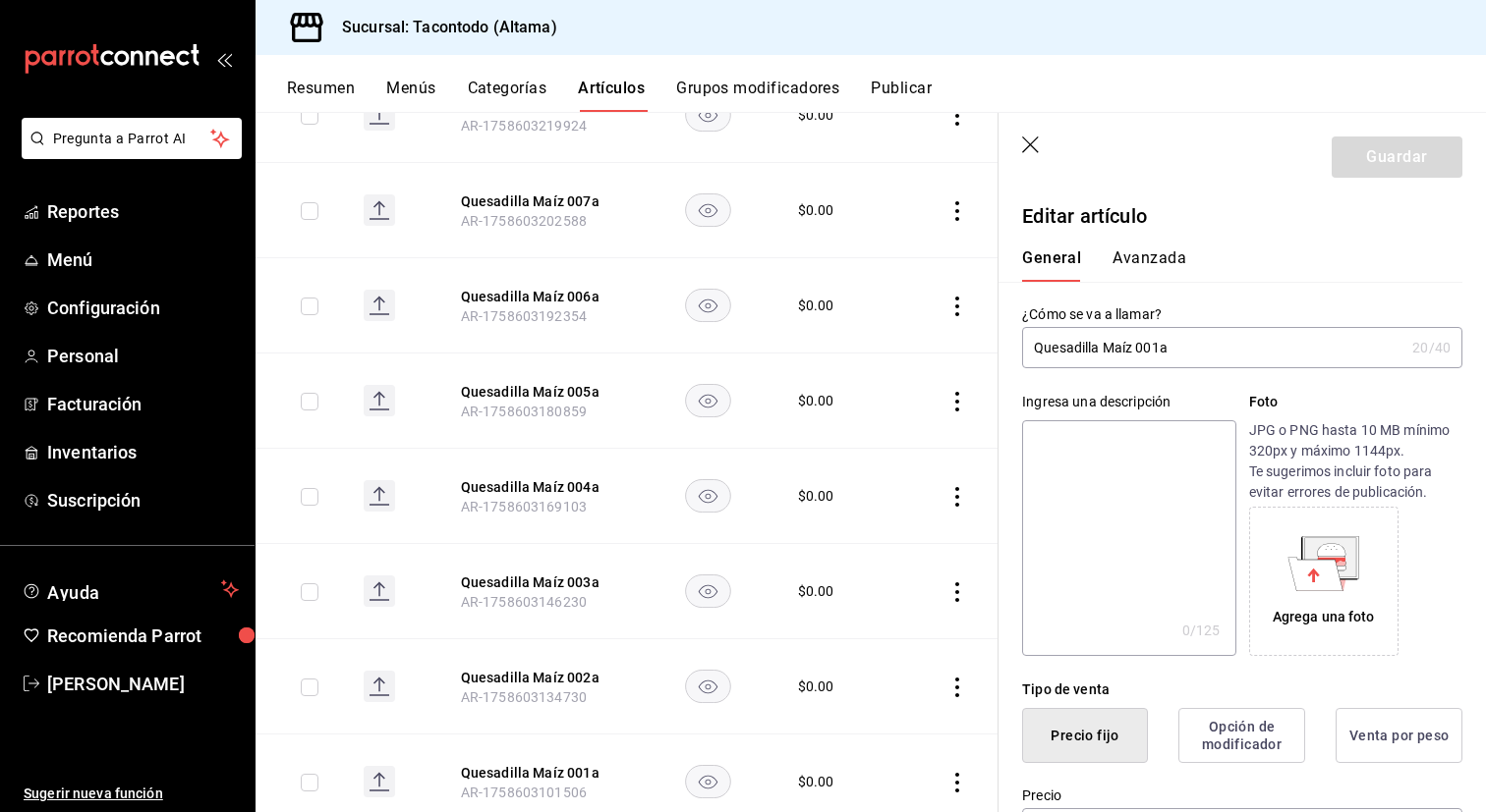
click at [1161, 351] on input "Quesadilla Maíz 001a" at bounding box center [1214, 348] width 382 height 40
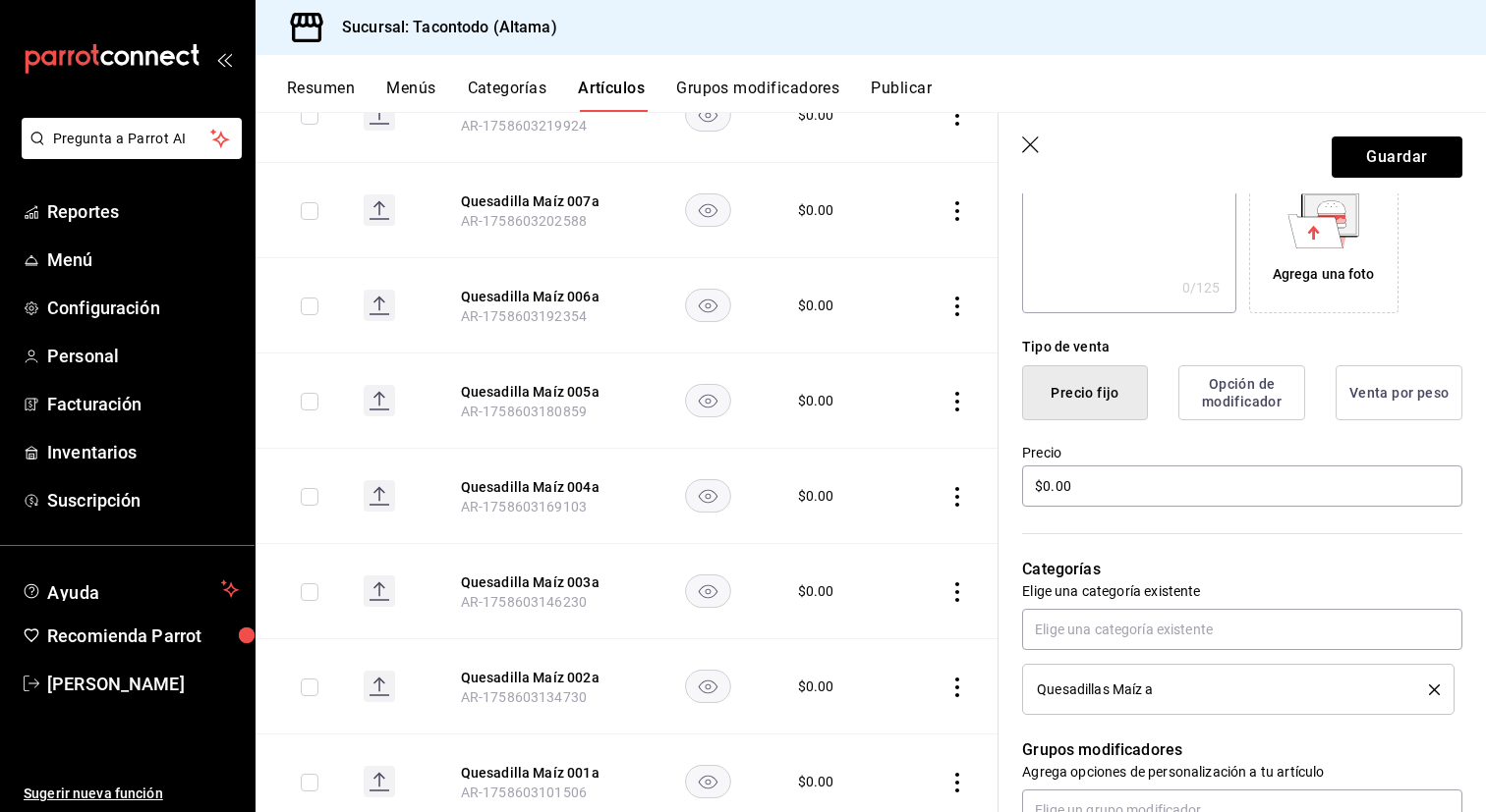
scroll to position [387, 0]
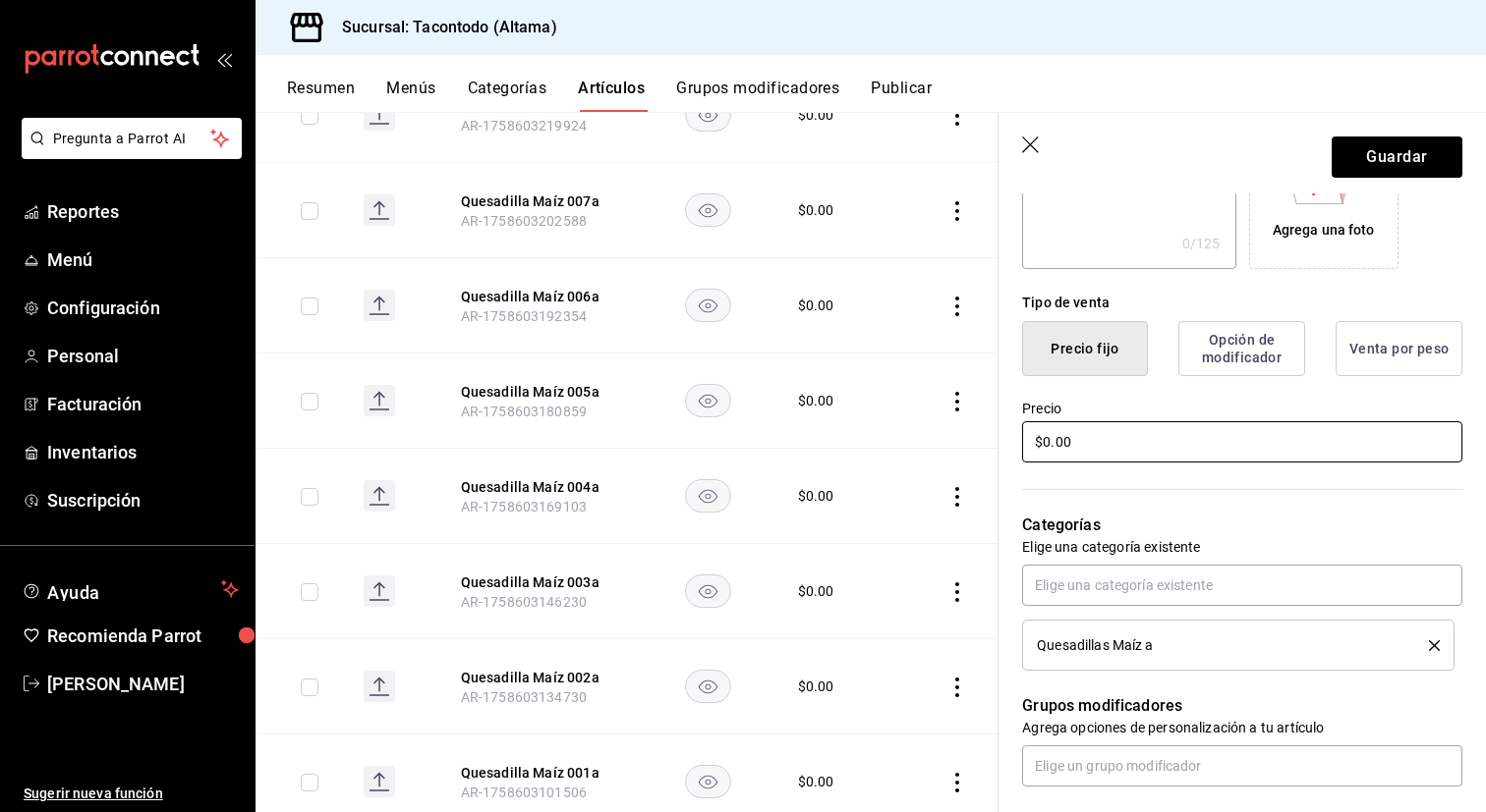
type input "Quesadilla Maíz Arrachera a"
click at [1139, 449] on input "$0.00" at bounding box center [1242, 443] width 440 height 42
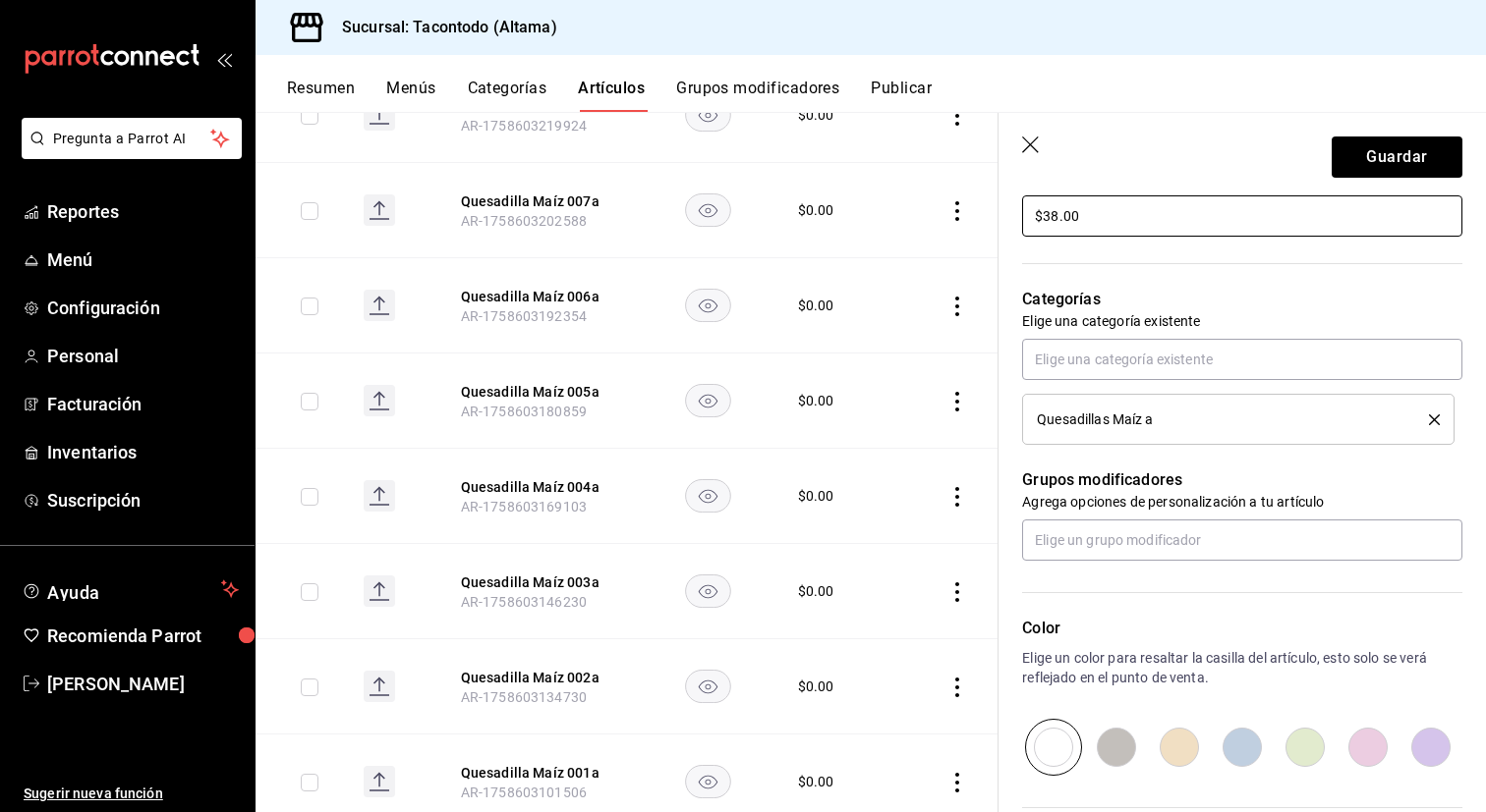
scroll to position [823, 0]
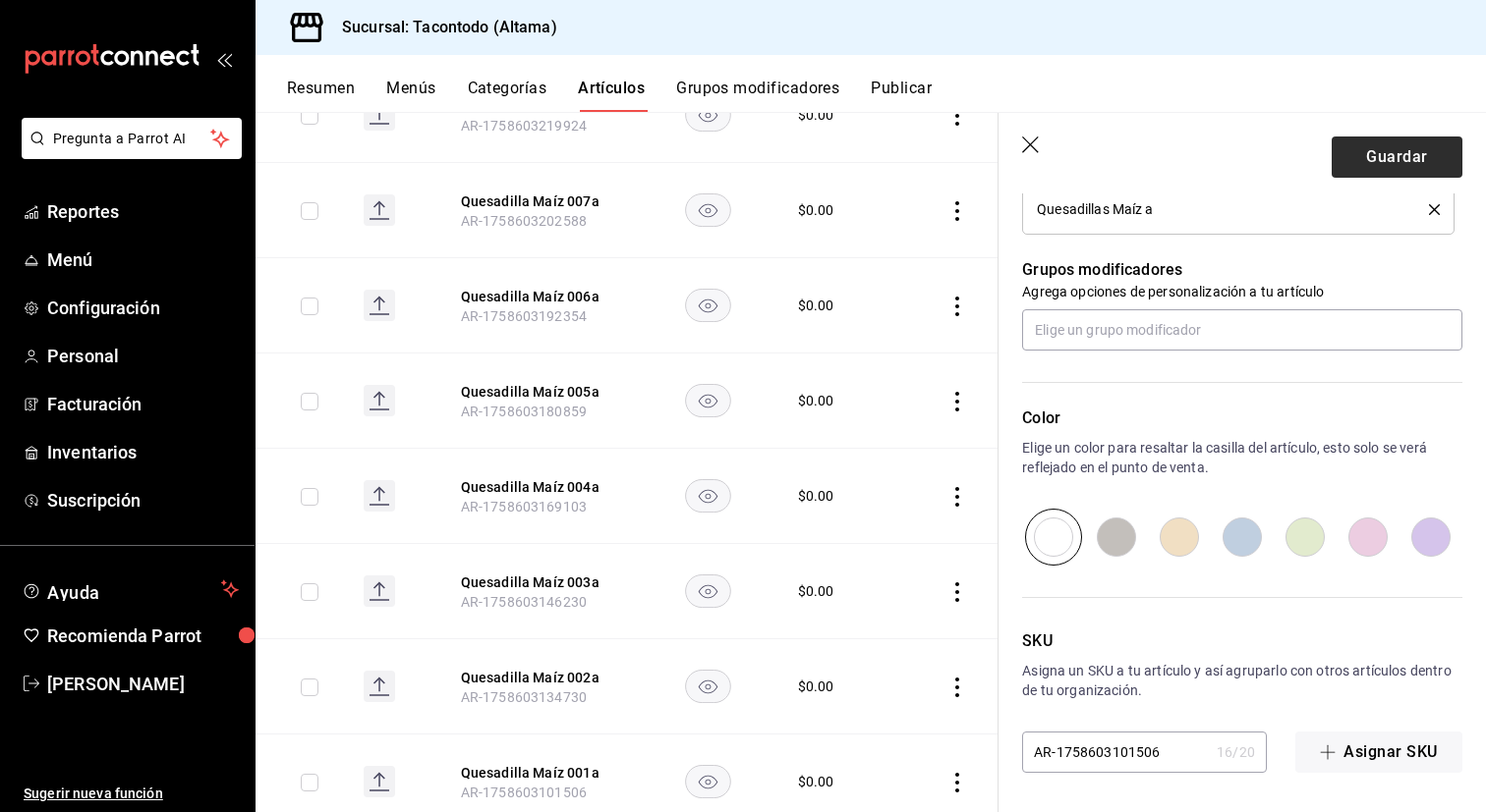
type input "$38.00"
click at [1400, 157] on button "Guardar" at bounding box center [1397, 157] width 131 height 42
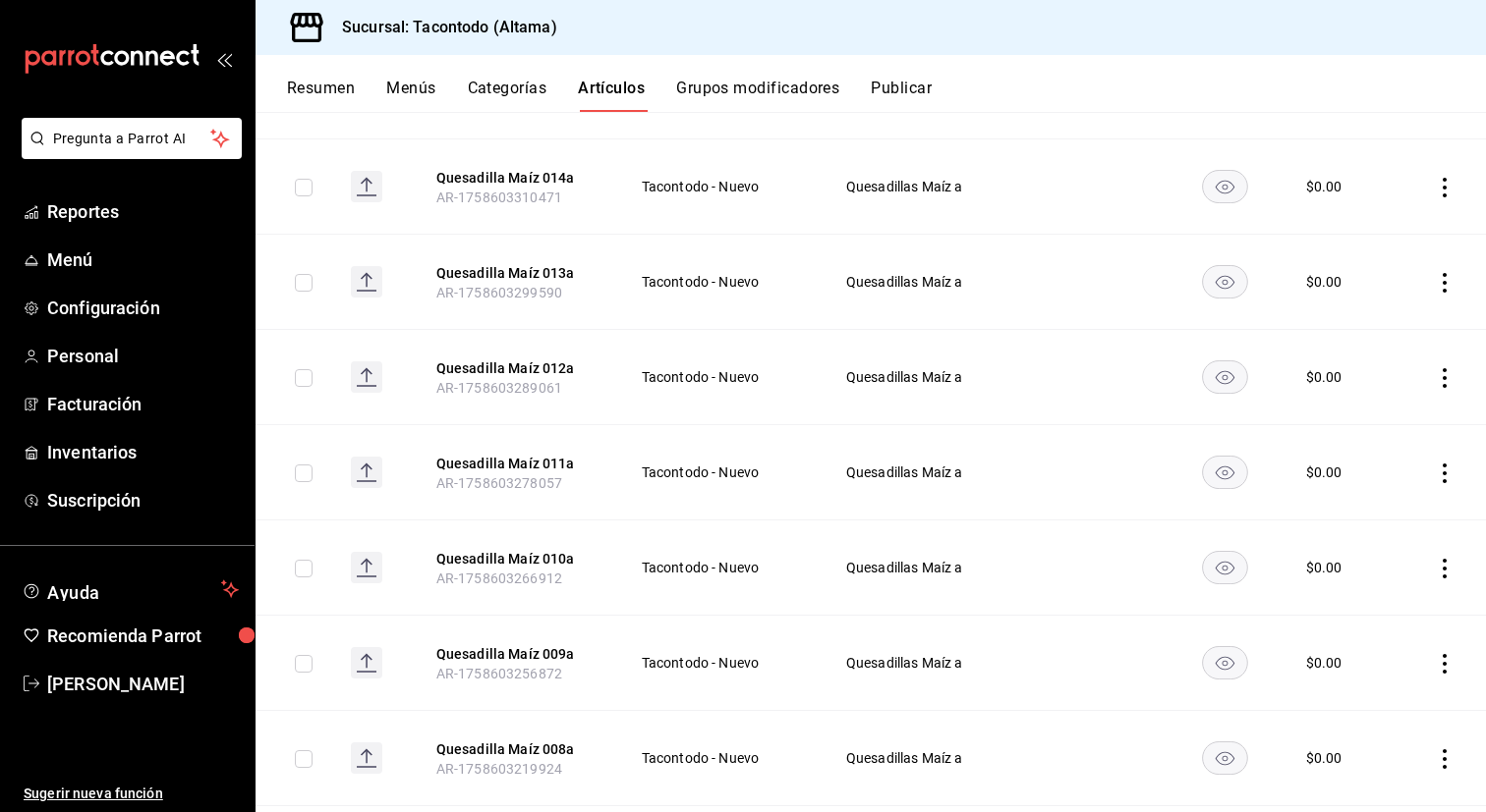
scroll to position [1066, 0]
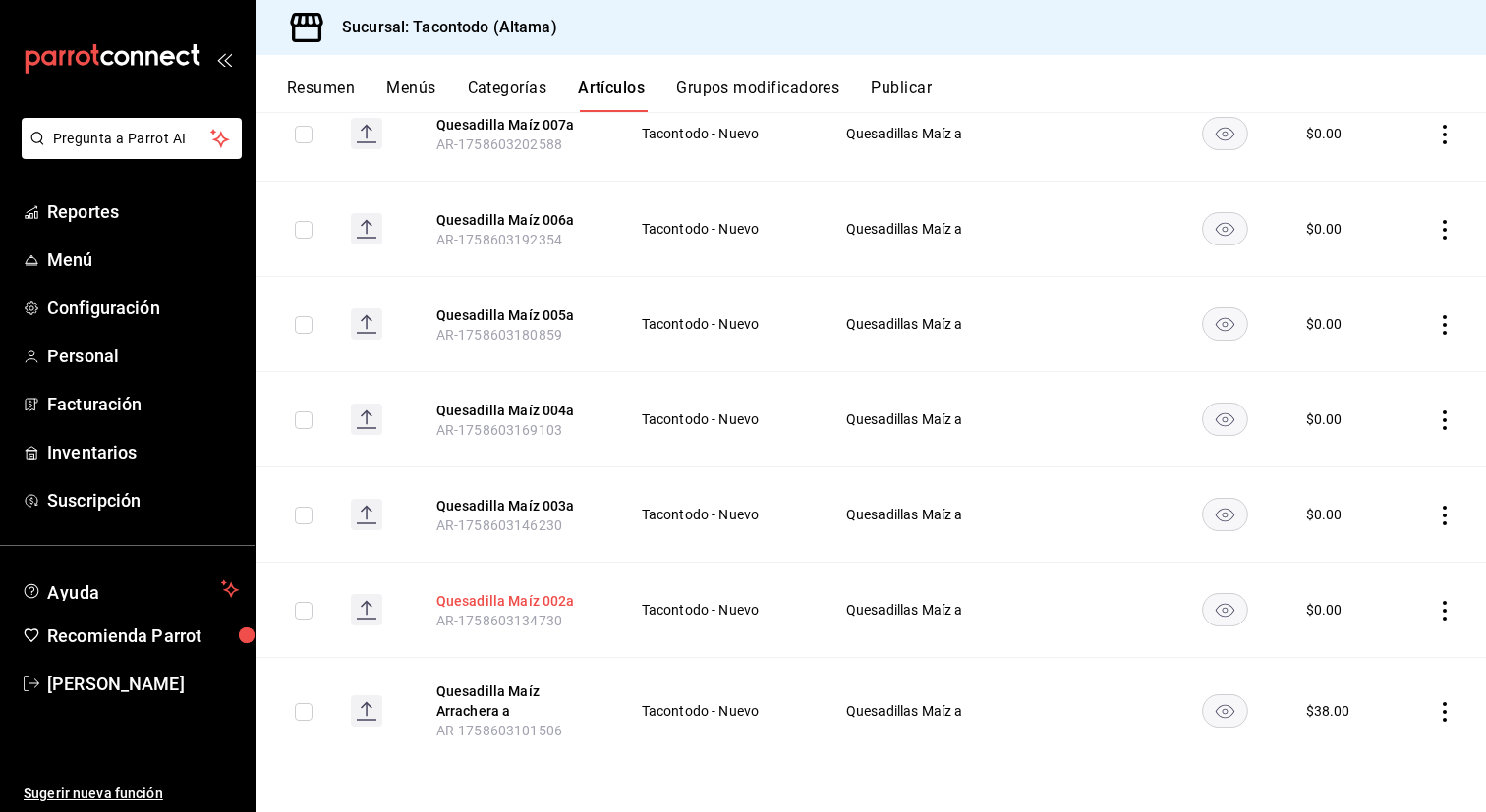
click at [498, 603] on button "Quesadilla Maíz 002a" at bounding box center [514, 601] width 158 height 20
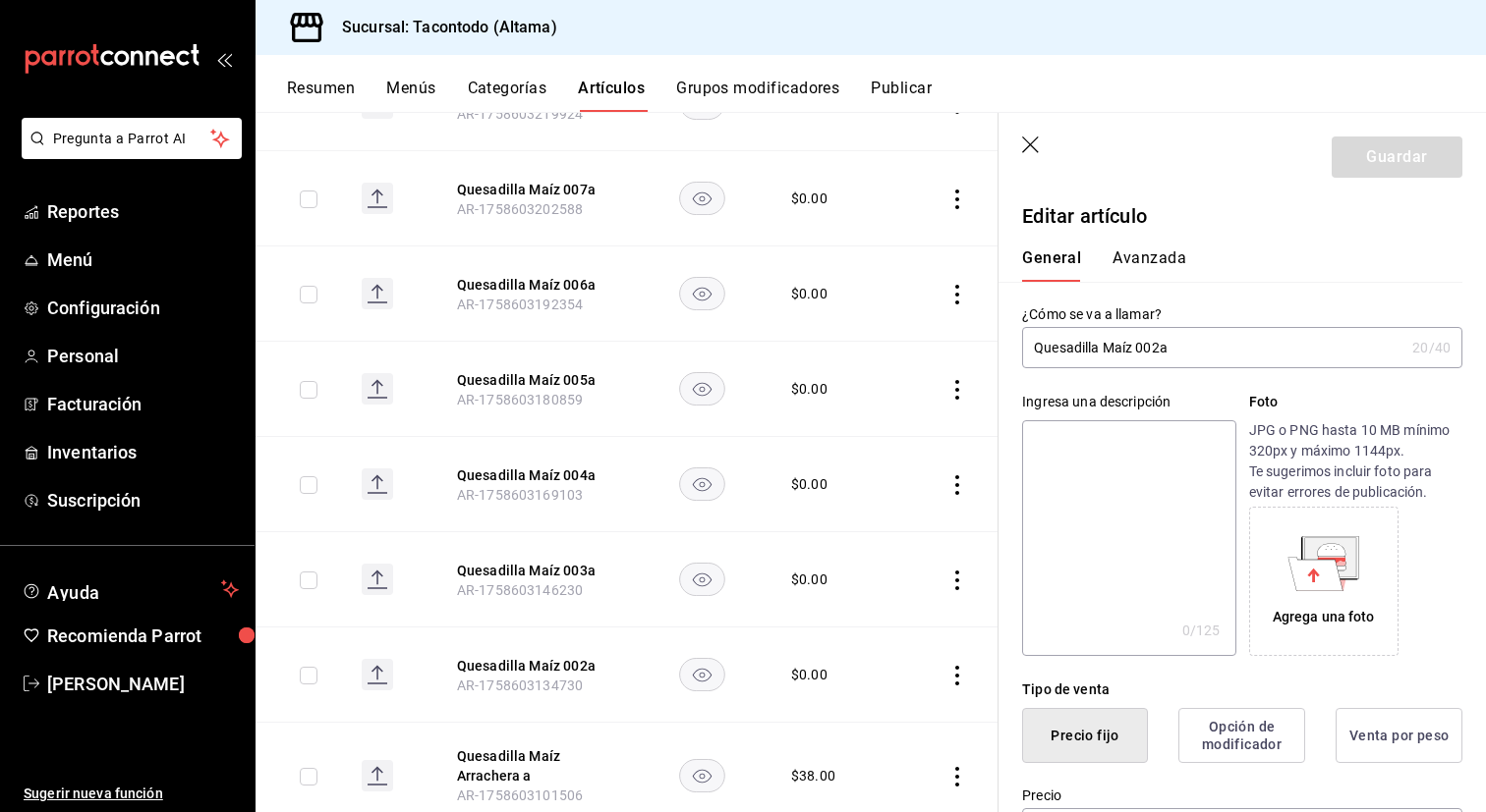
click at [1158, 350] on input "Quesadilla Maíz 002a" at bounding box center [1214, 348] width 382 height 40
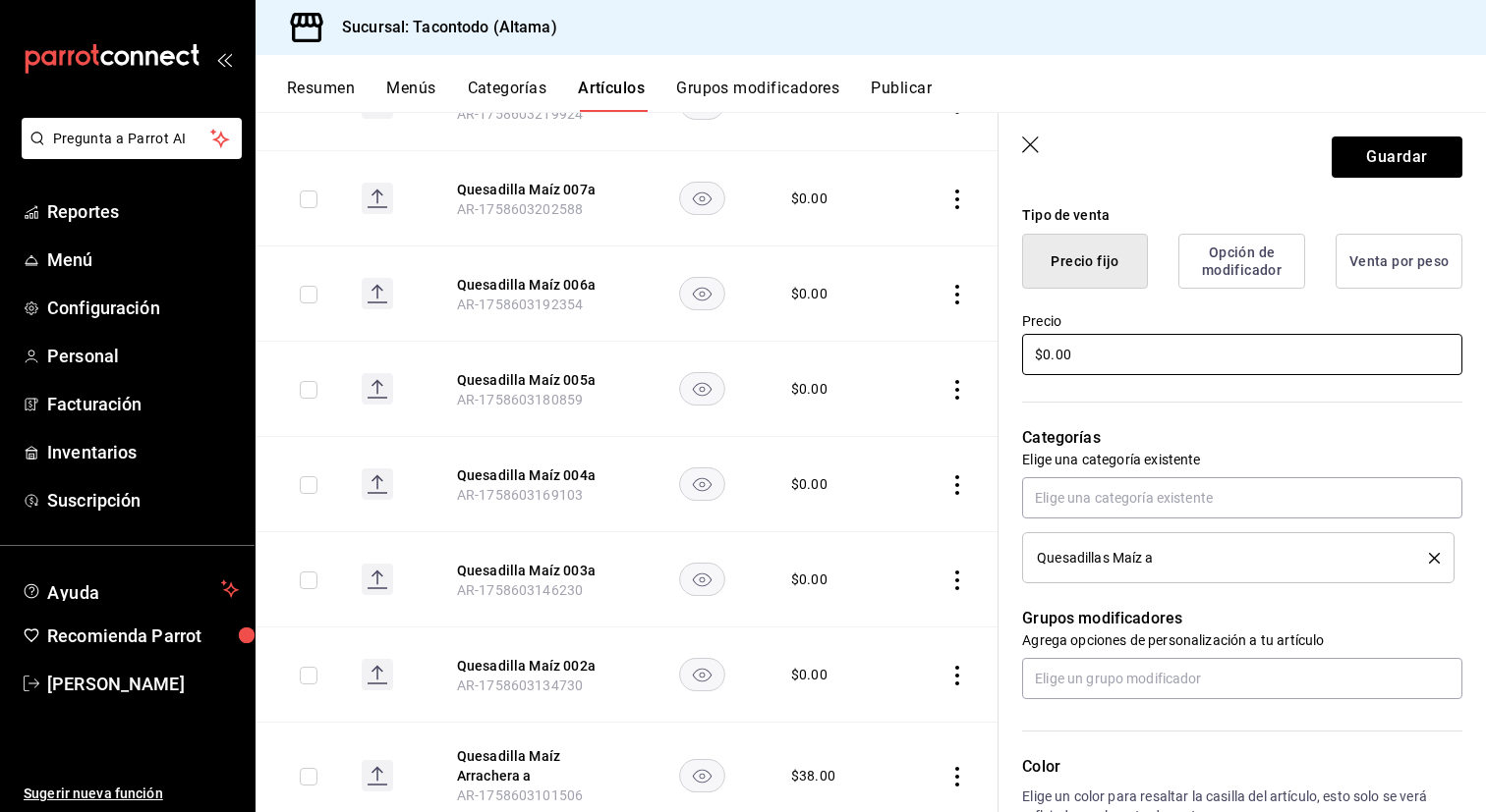
scroll to position [447, 0]
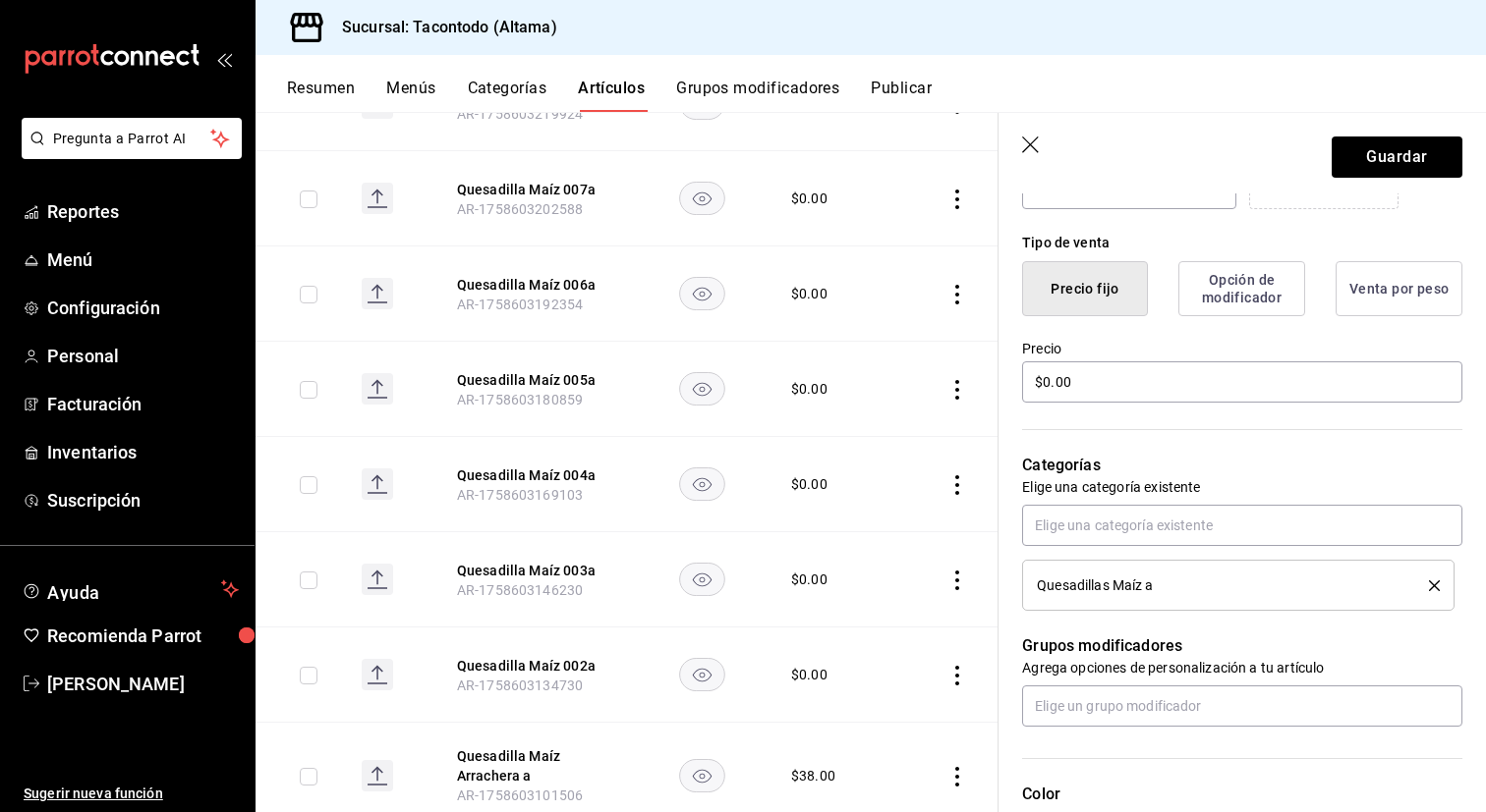
type input "Quesadilla Maíz Adobada a"
click at [1095, 355] on label "Precio" at bounding box center [1242, 349] width 440 height 14
click at [1090, 386] on input "$0.00" at bounding box center [1242, 382] width 440 height 42
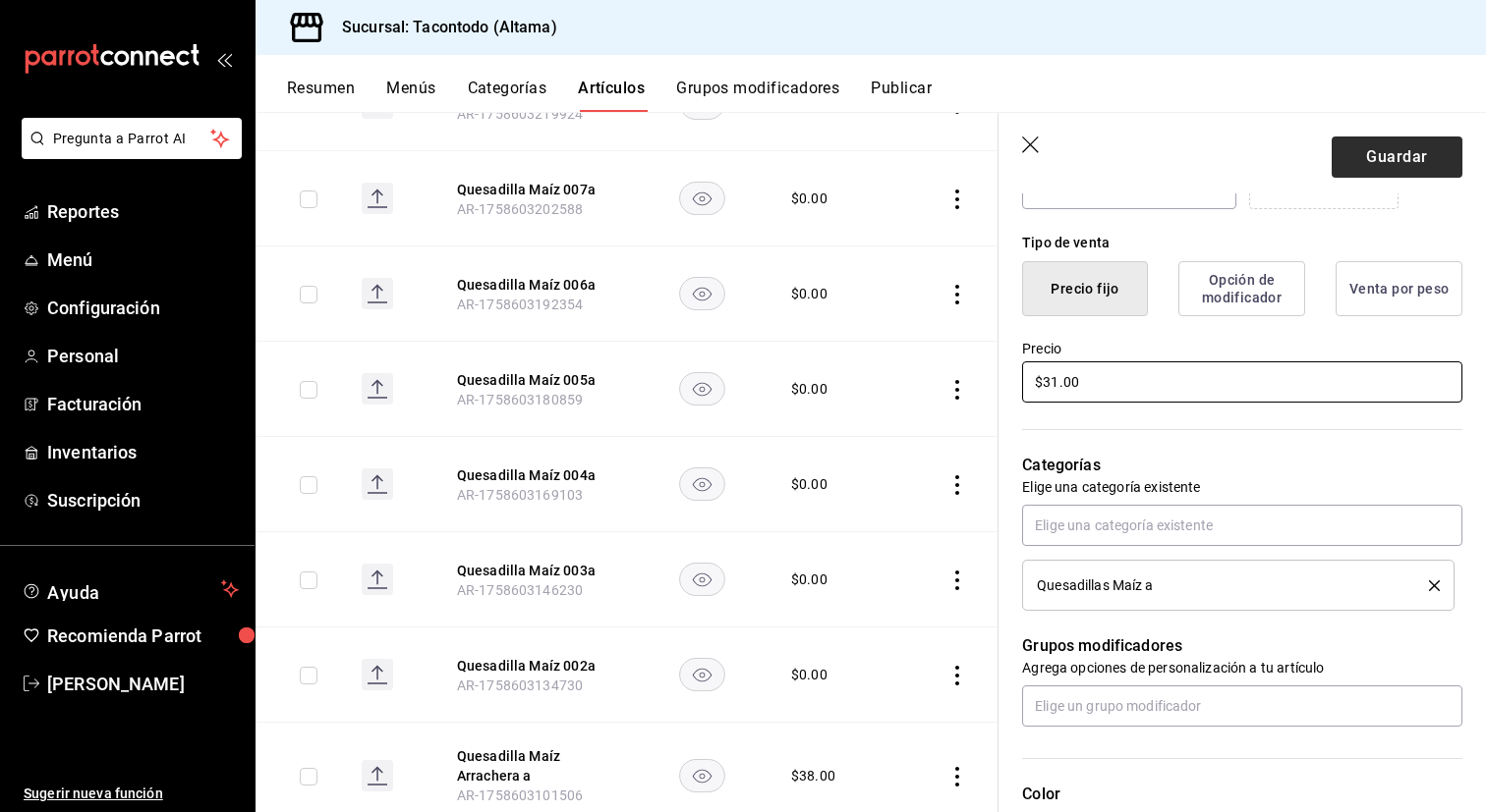
type input "$31.00"
click at [1386, 160] on button "Guardar" at bounding box center [1397, 157] width 131 height 42
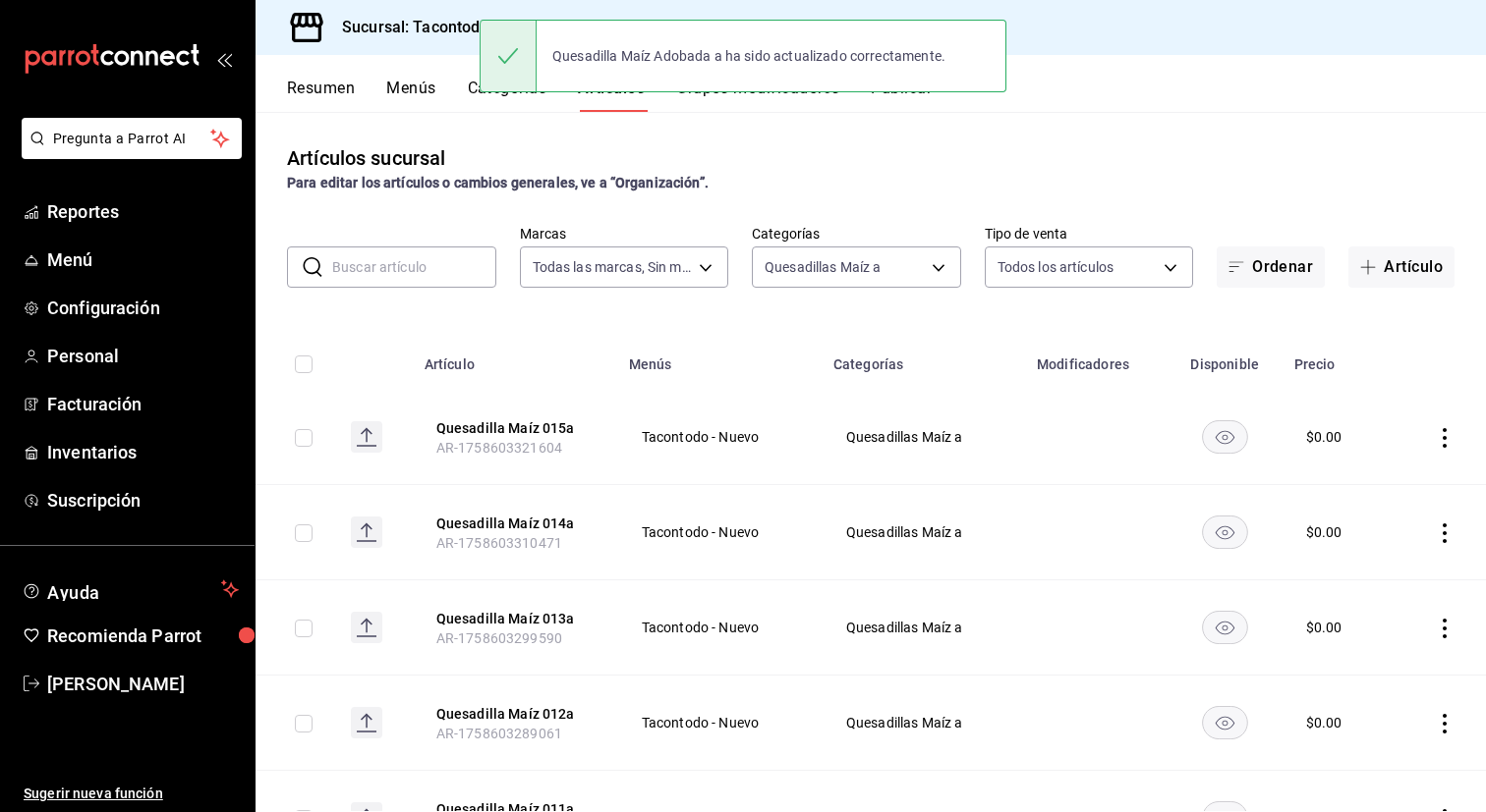
scroll to position [1077, 0]
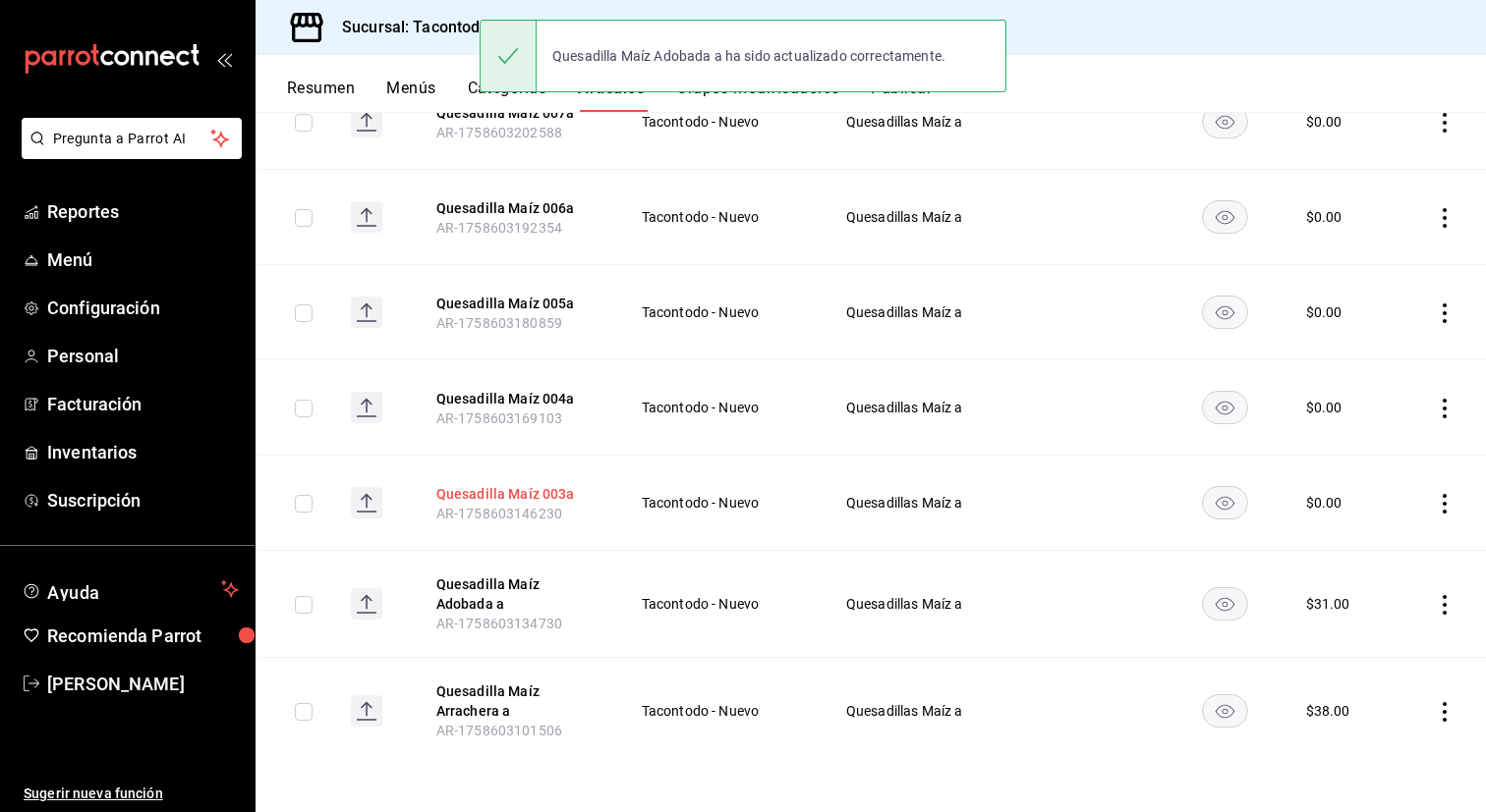
click at [505, 496] on button "Quesadilla Maíz 003a" at bounding box center [514, 494] width 158 height 20
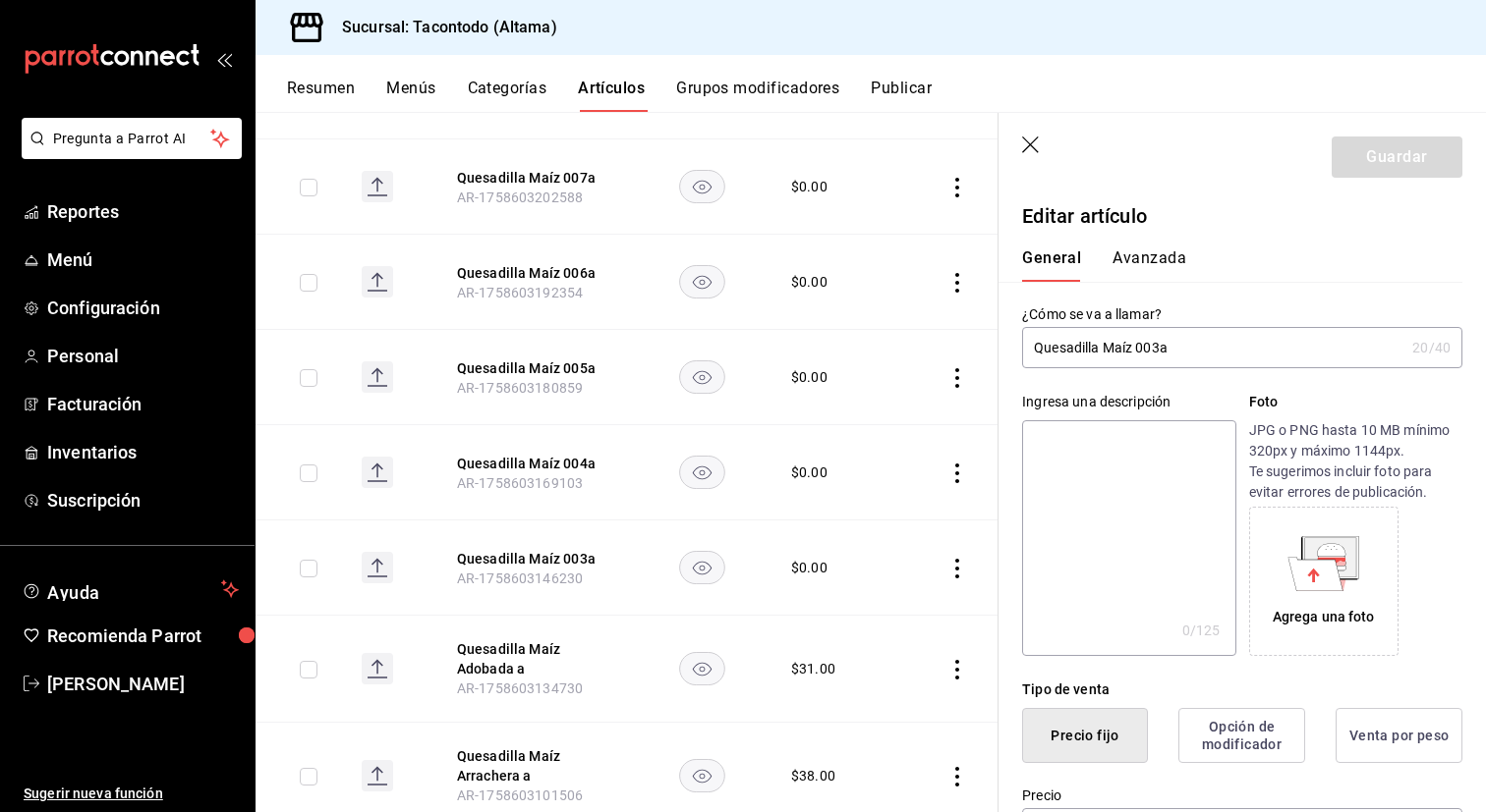
click at [1160, 352] on input "Quesadilla Maíz 003a" at bounding box center [1214, 348] width 382 height 40
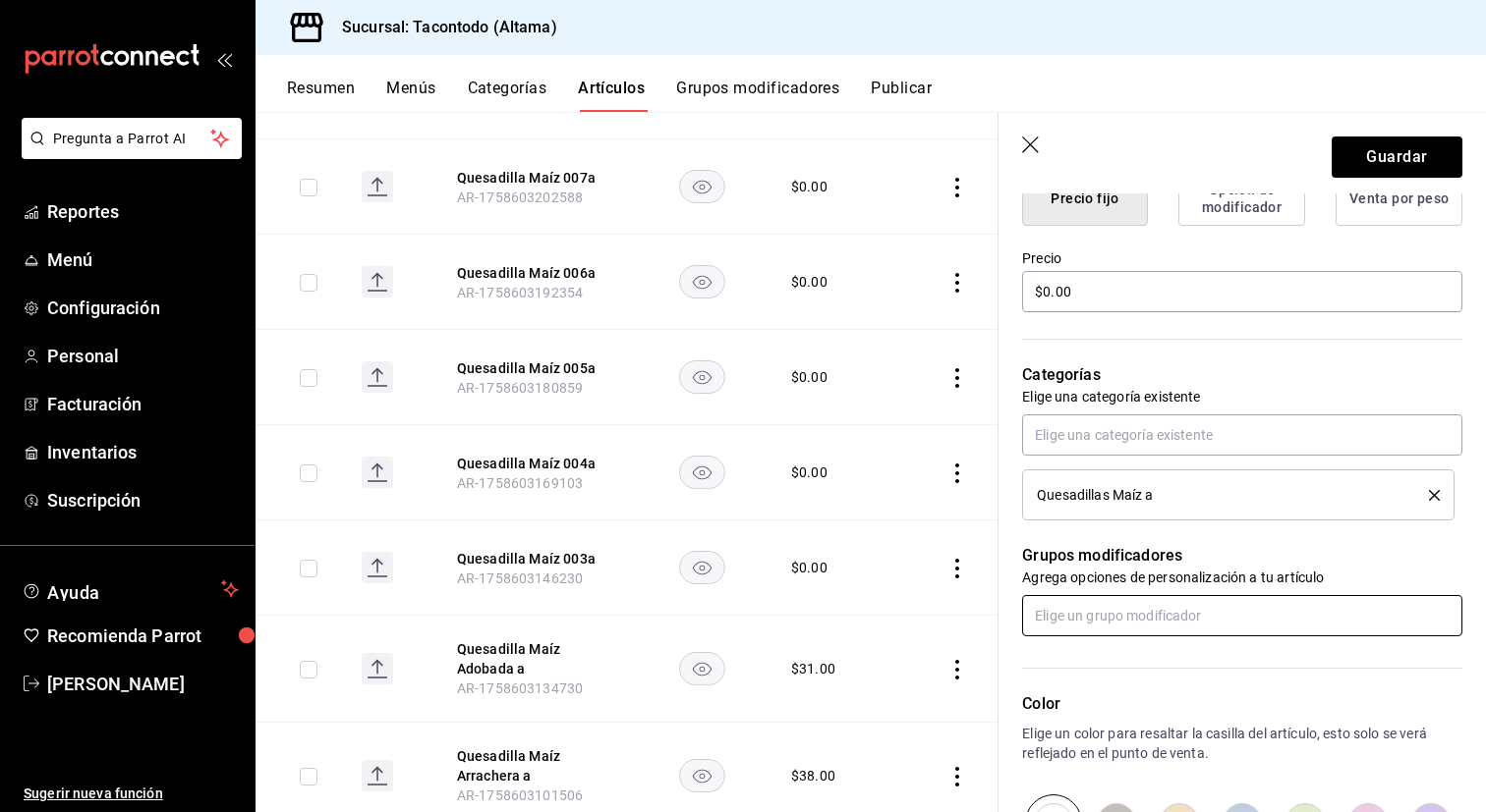
scroll to position [523, 0]
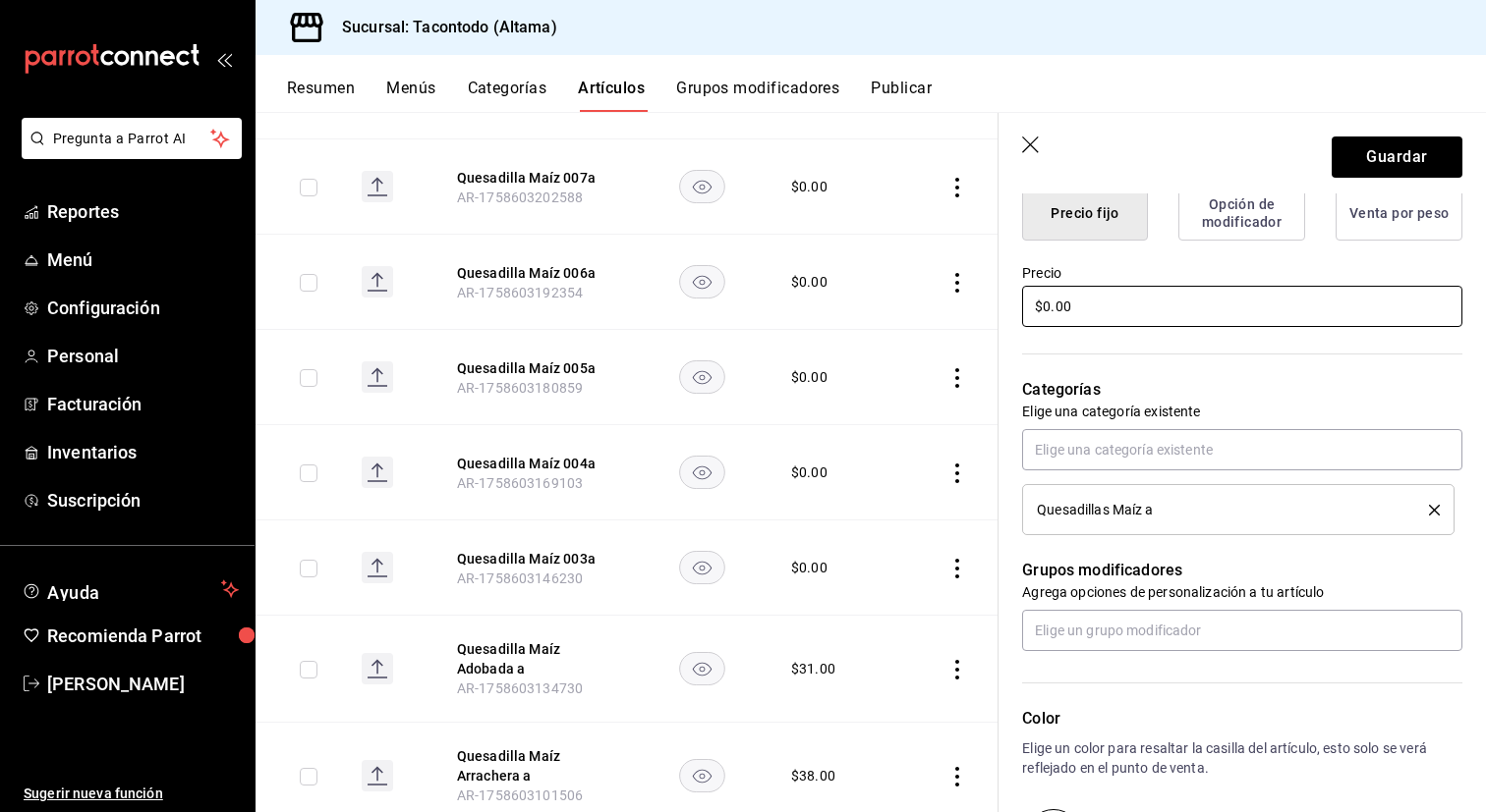
type input "Quesadilla Maíz Birria a"
click at [1114, 307] on input "$0.00" at bounding box center [1242, 307] width 440 height 42
type input "$31.00"
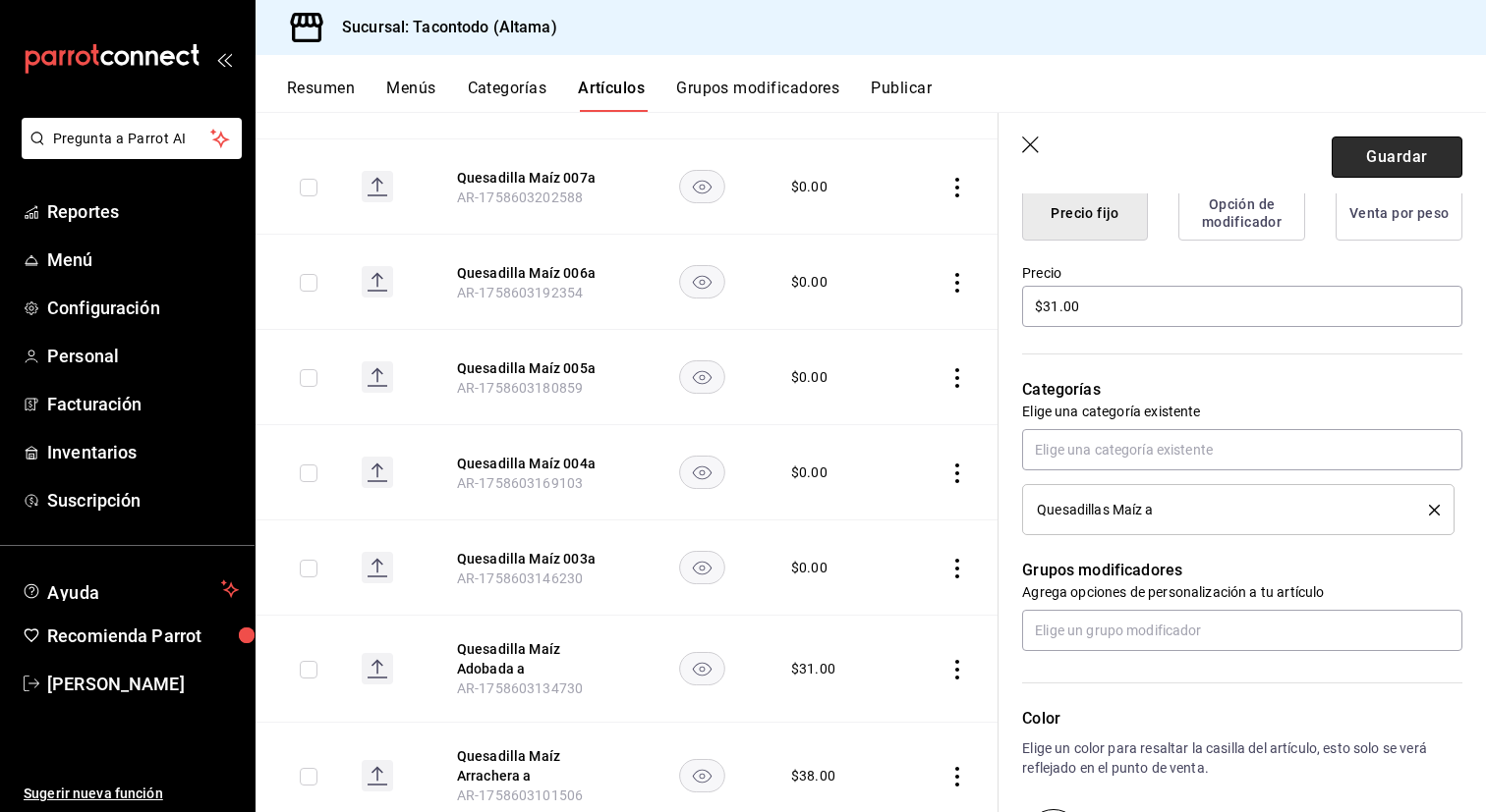
click at [1387, 152] on button "Guardar" at bounding box center [1397, 157] width 131 height 42
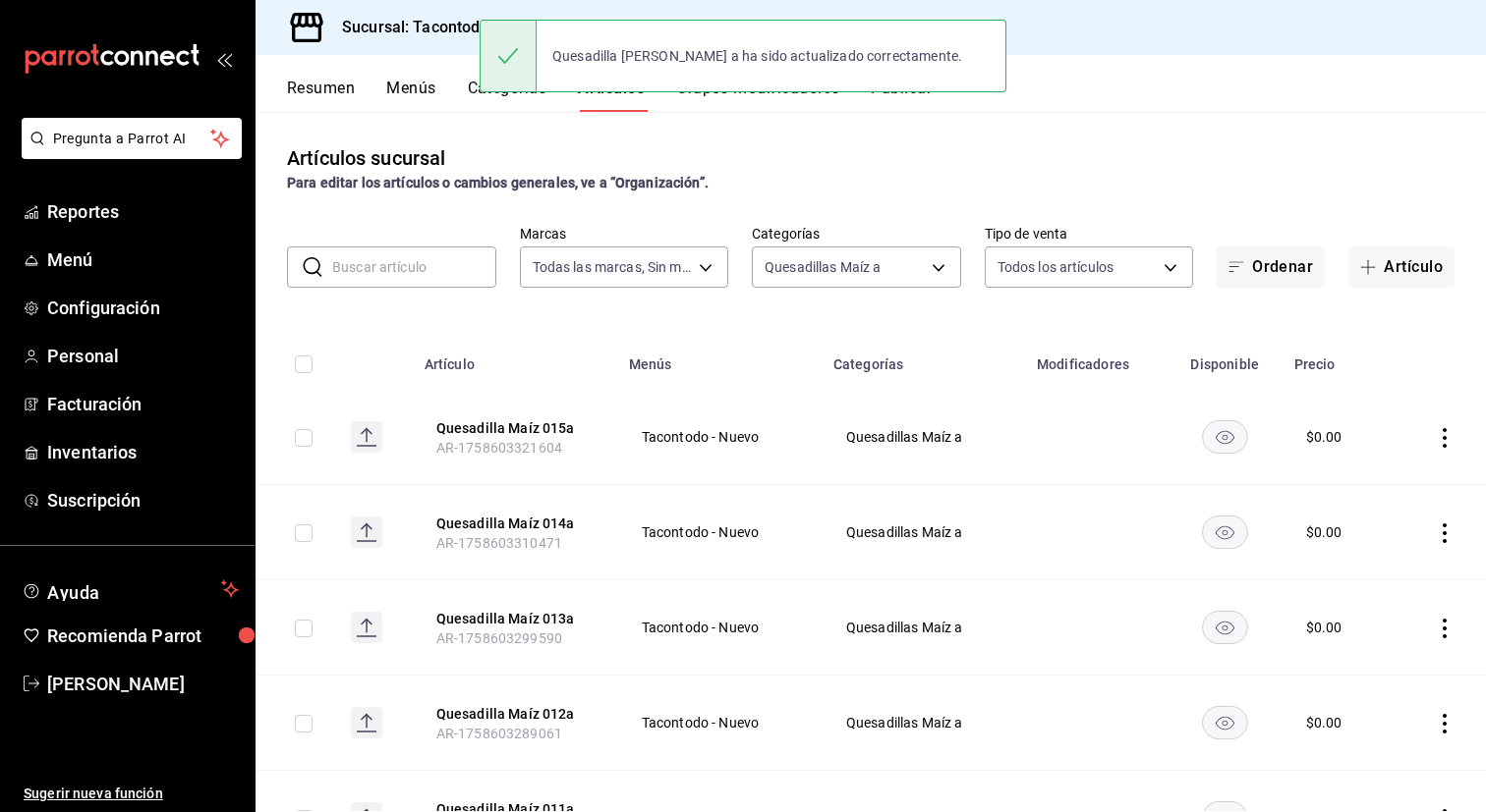
scroll to position [1077, 0]
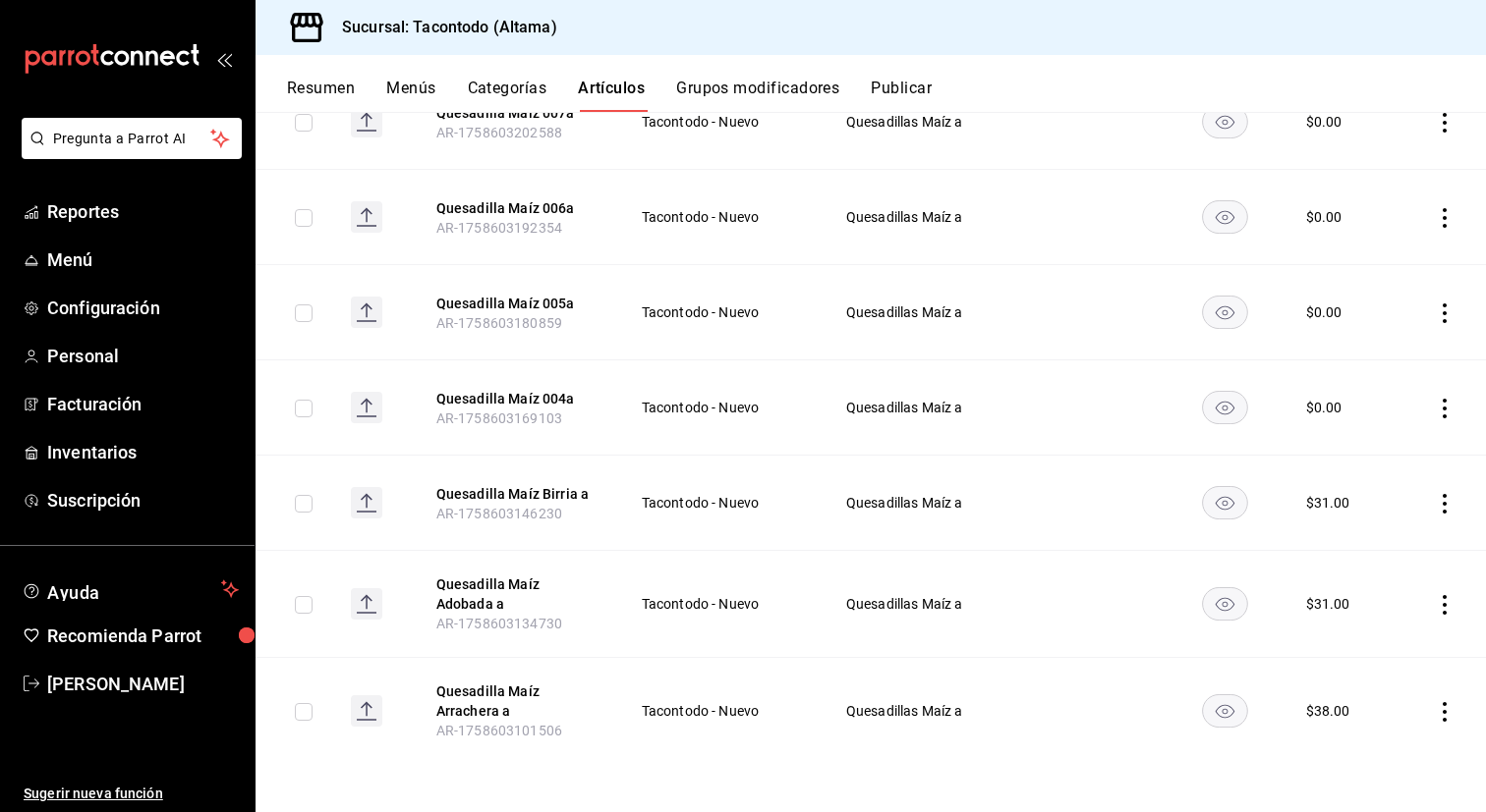
click at [535, 377] on th "Quesadilla Maíz 004a AR-1758603169103" at bounding box center [515, 408] width 204 height 95
click at [535, 393] on button "Quesadilla Maíz 004a" at bounding box center [514, 399] width 158 height 20
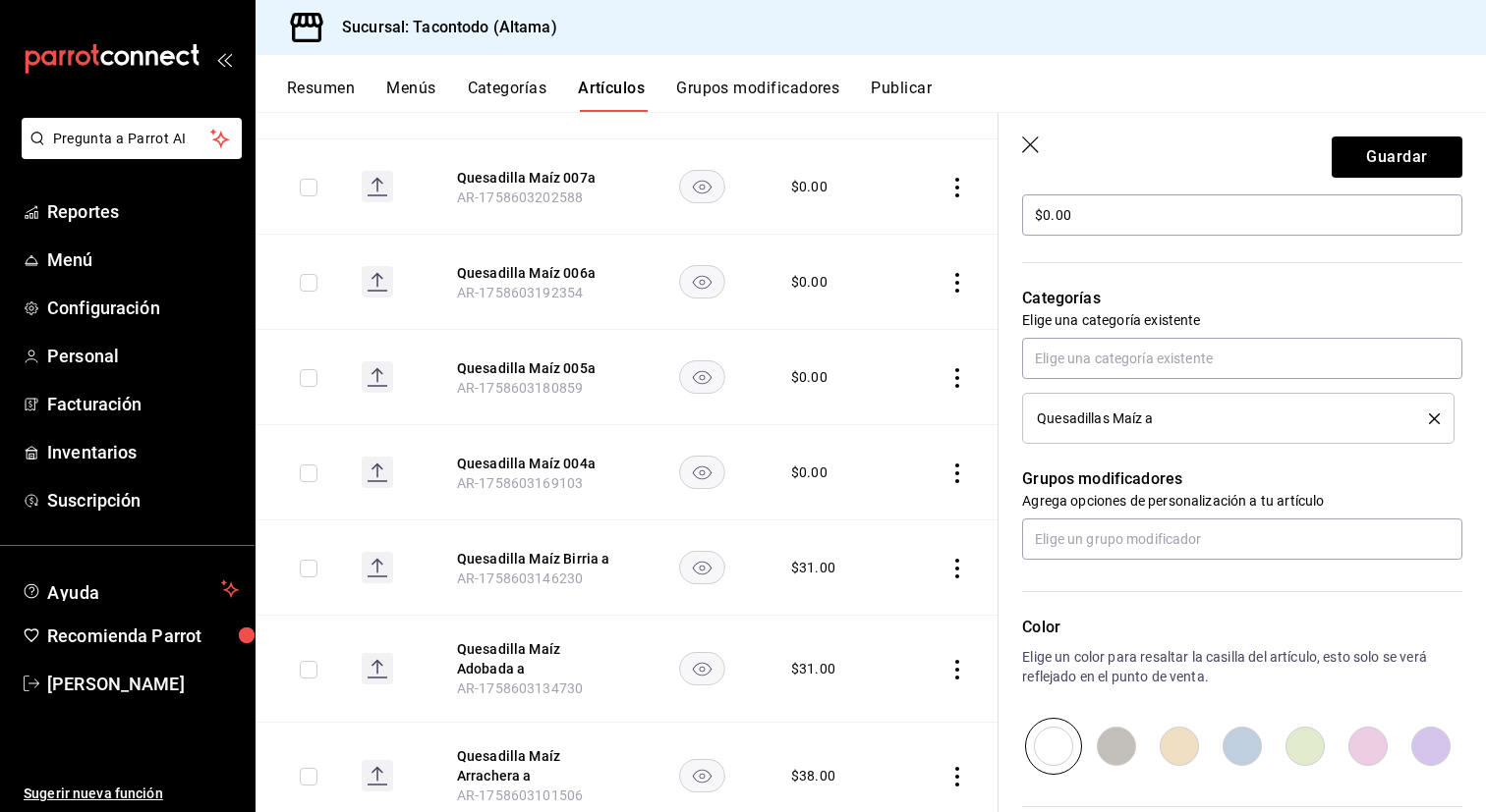
scroll to position [588, 0]
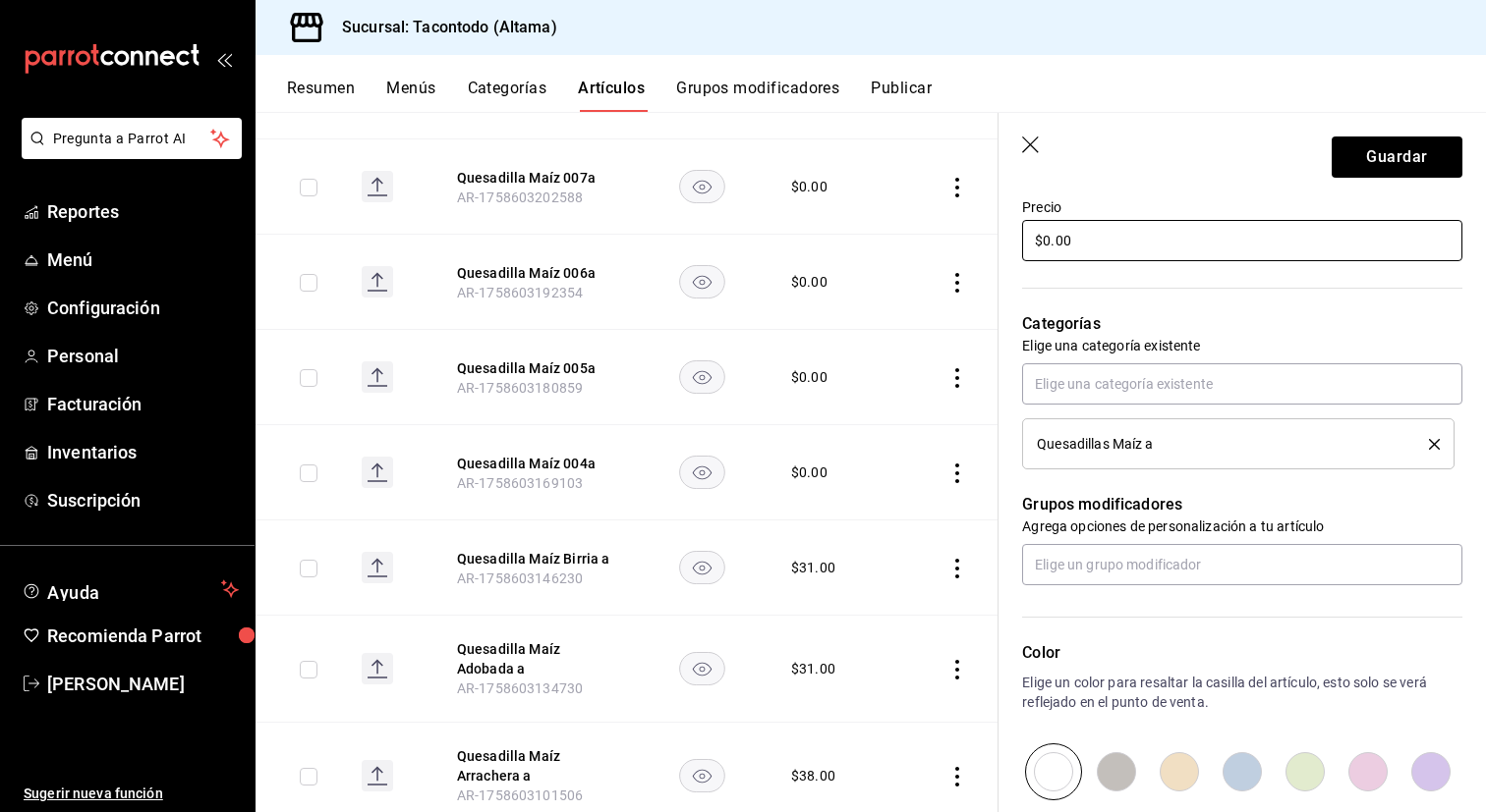
type input "Quesadilla Maíz Barbacoa a"
click at [1126, 241] on input "$0.00" at bounding box center [1242, 241] width 440 height 42
type input "$31.00"
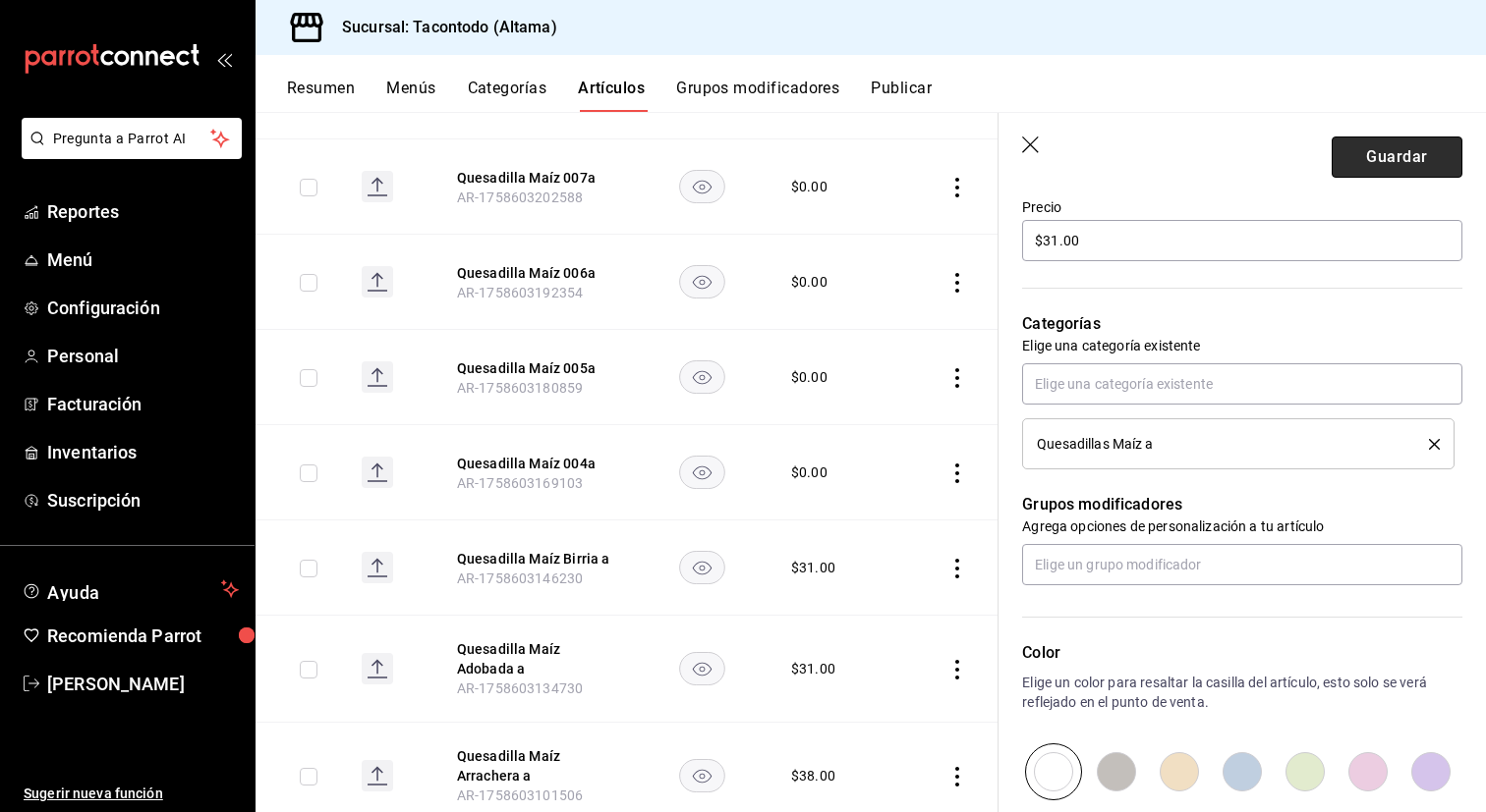
click at [1393, 169] on button "Guardar" at bounding box center [1397, 157] width 131 height 42
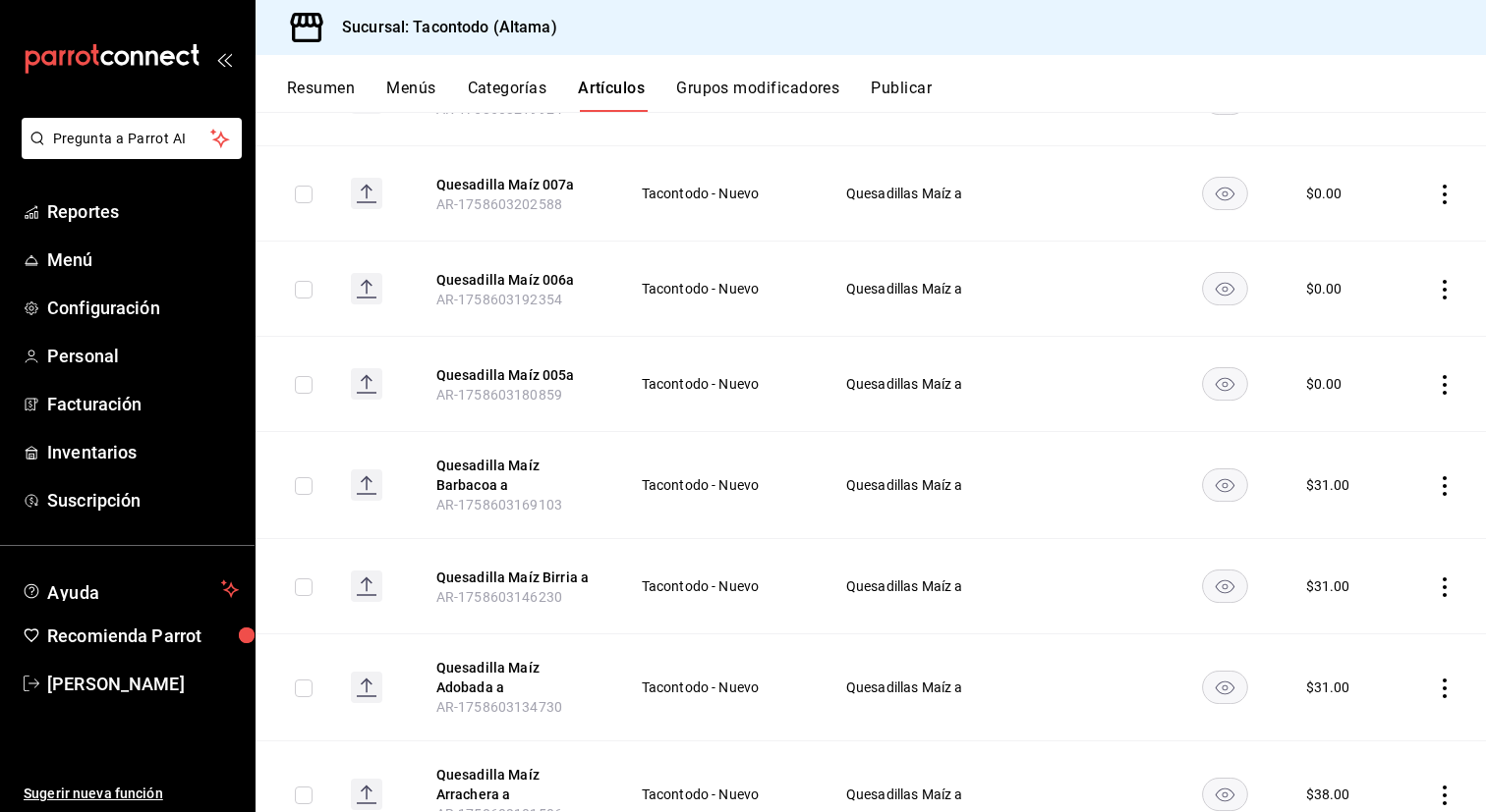
scroll to position [1017, 0]
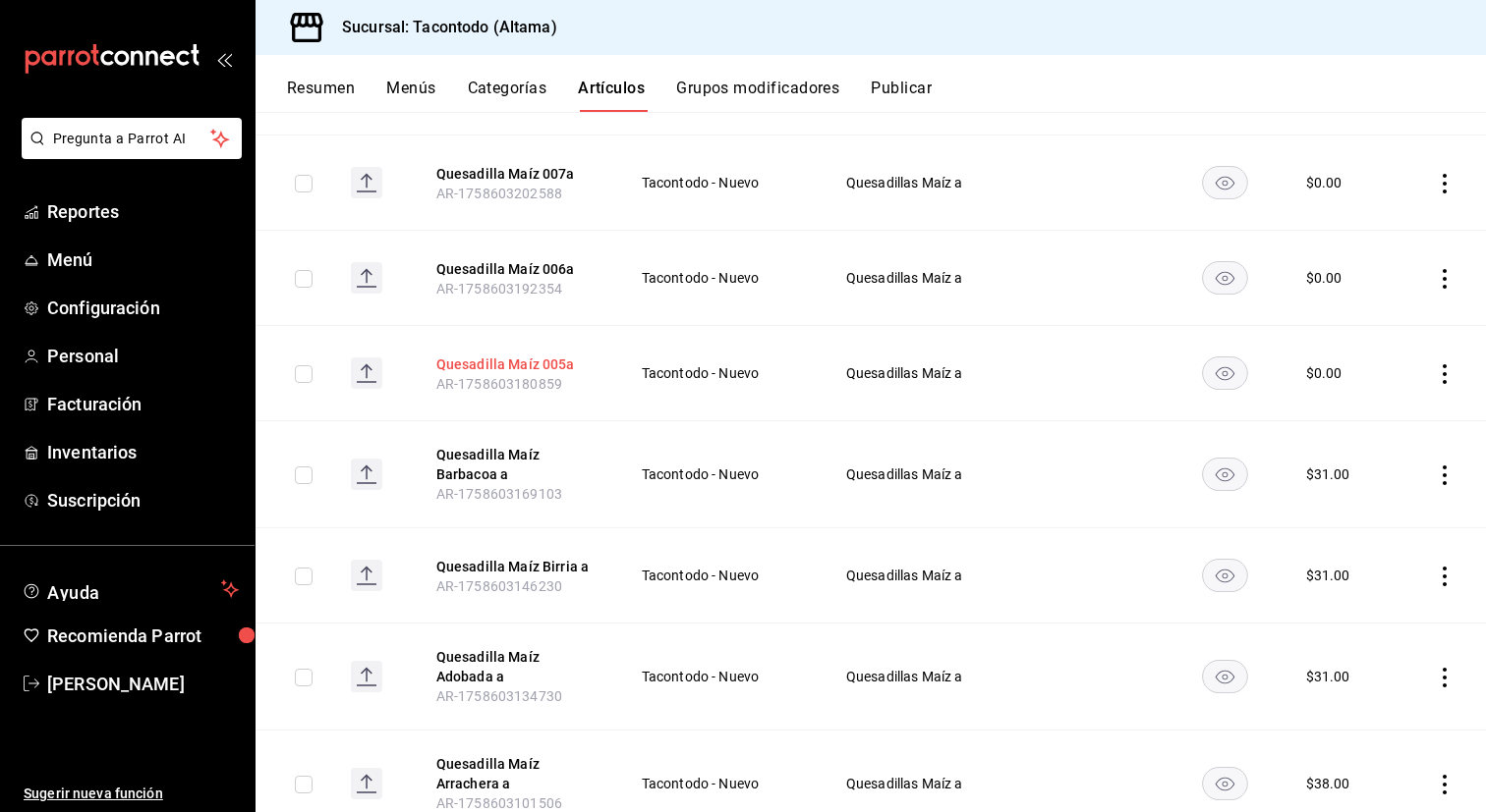
click at [503, 362] on button "Quesadilla Maíz 005a" at bounding box center [514, 364] width 158 height 20
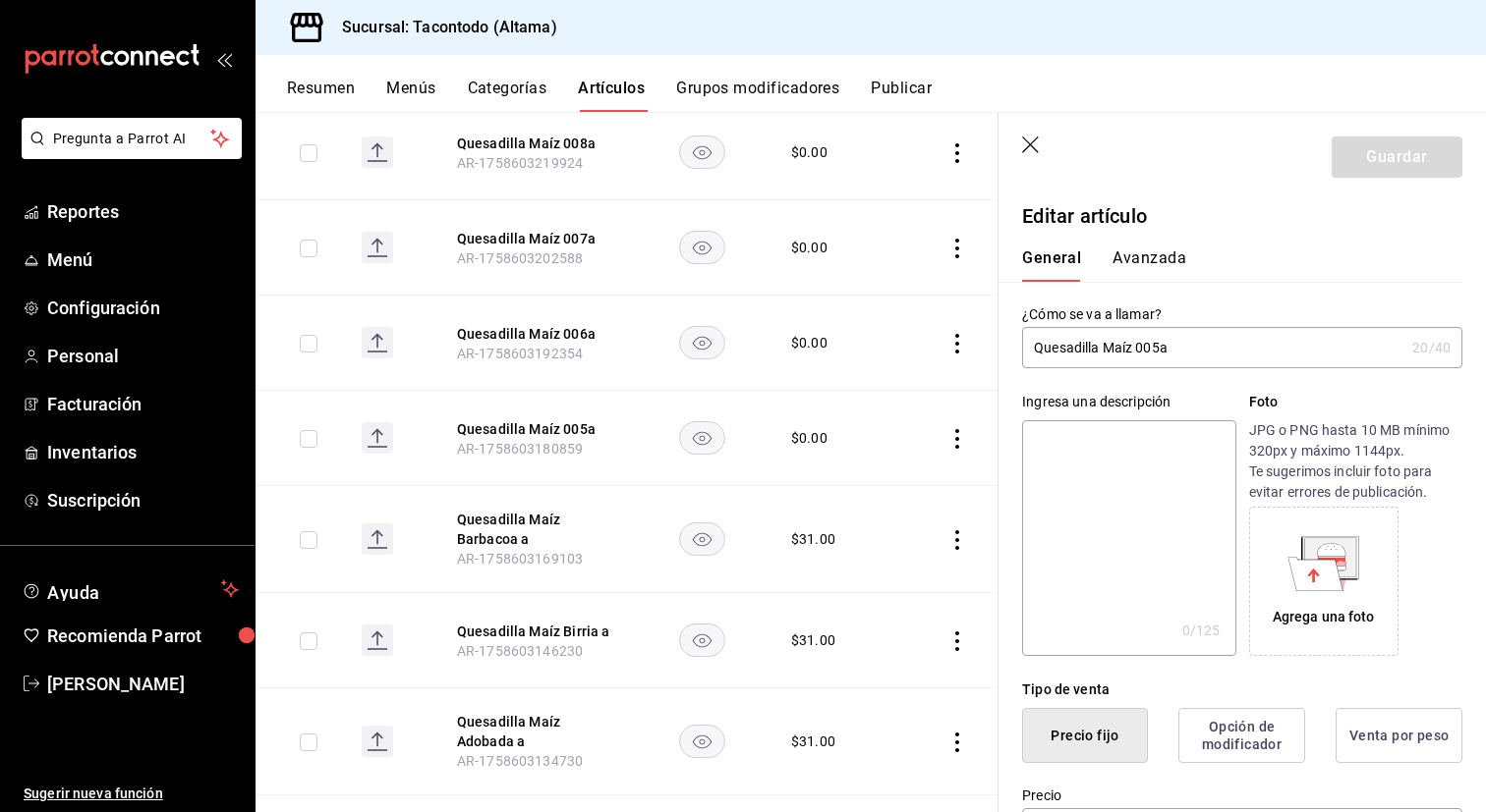
type input "$0.00"
click at [1158, 352] on input "Quesadilla Maíz 005a" at bounding box center [1214, 348] width 382 height 40
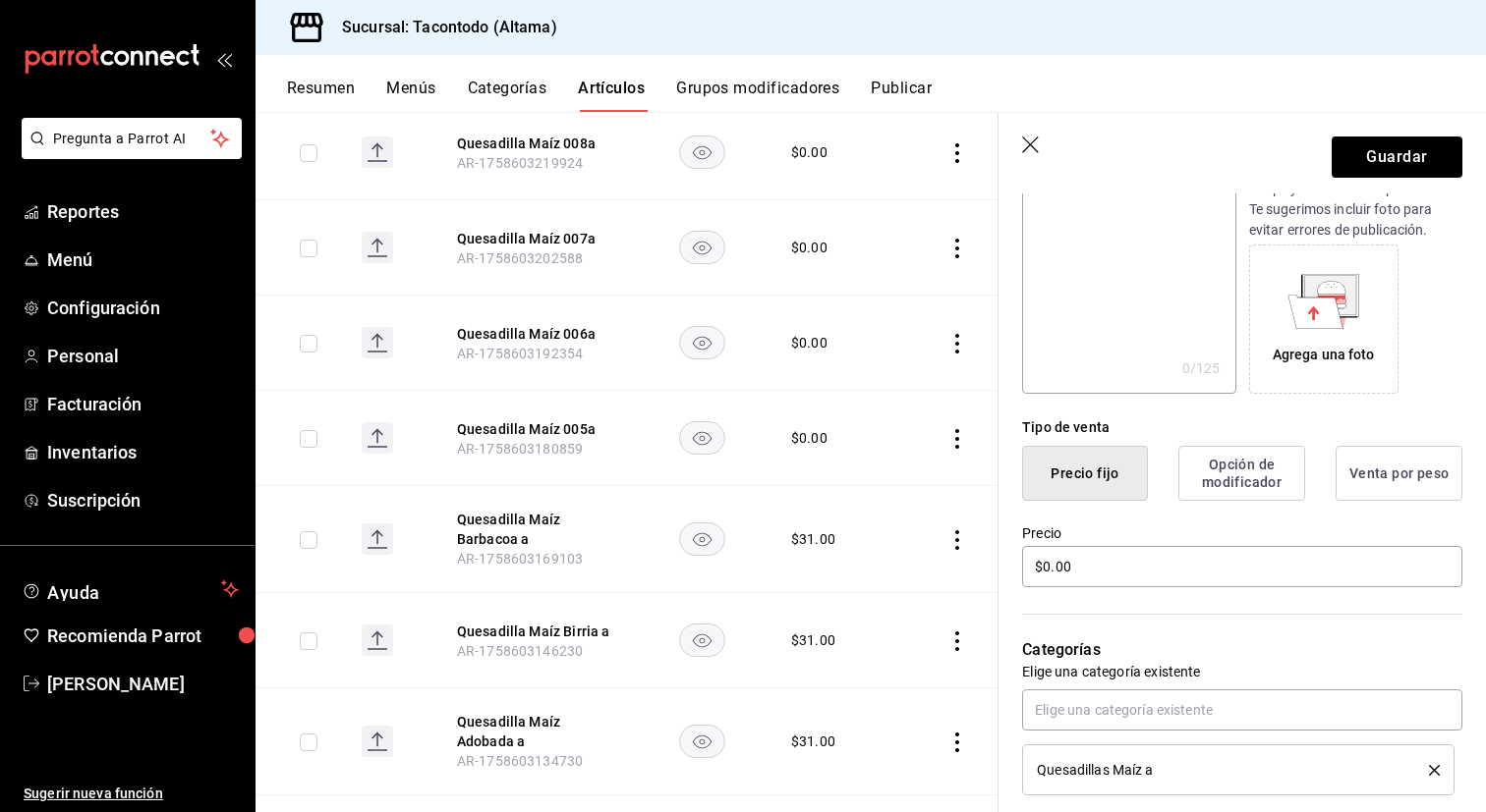
scroll to position [270, 0]
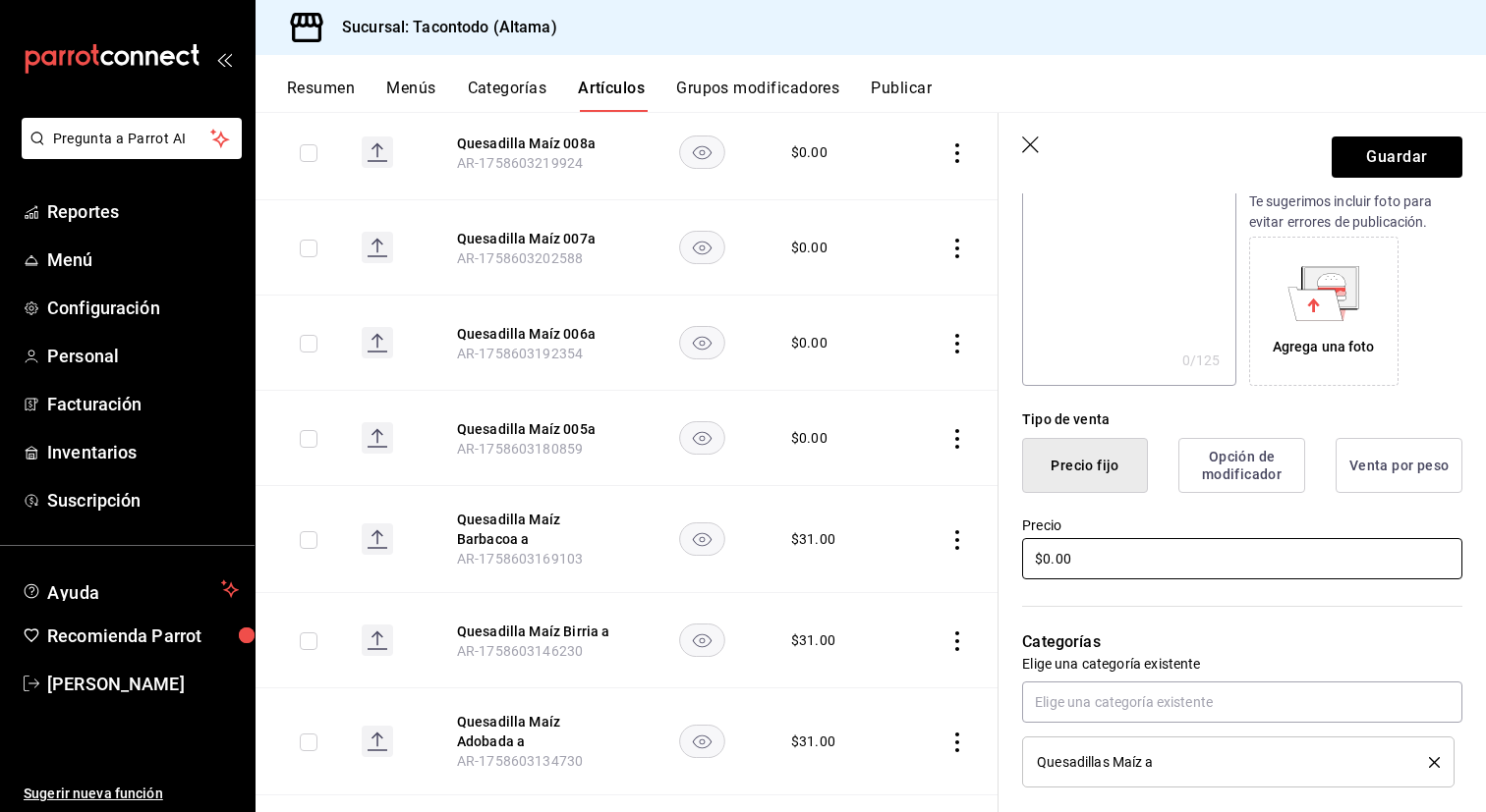
type input "Quesadilla Maíz Cachete a"
click at [1113, 545] on input "$0.00" at bounding box center [1242, 559] width 440 height 42
type input "$31.00"
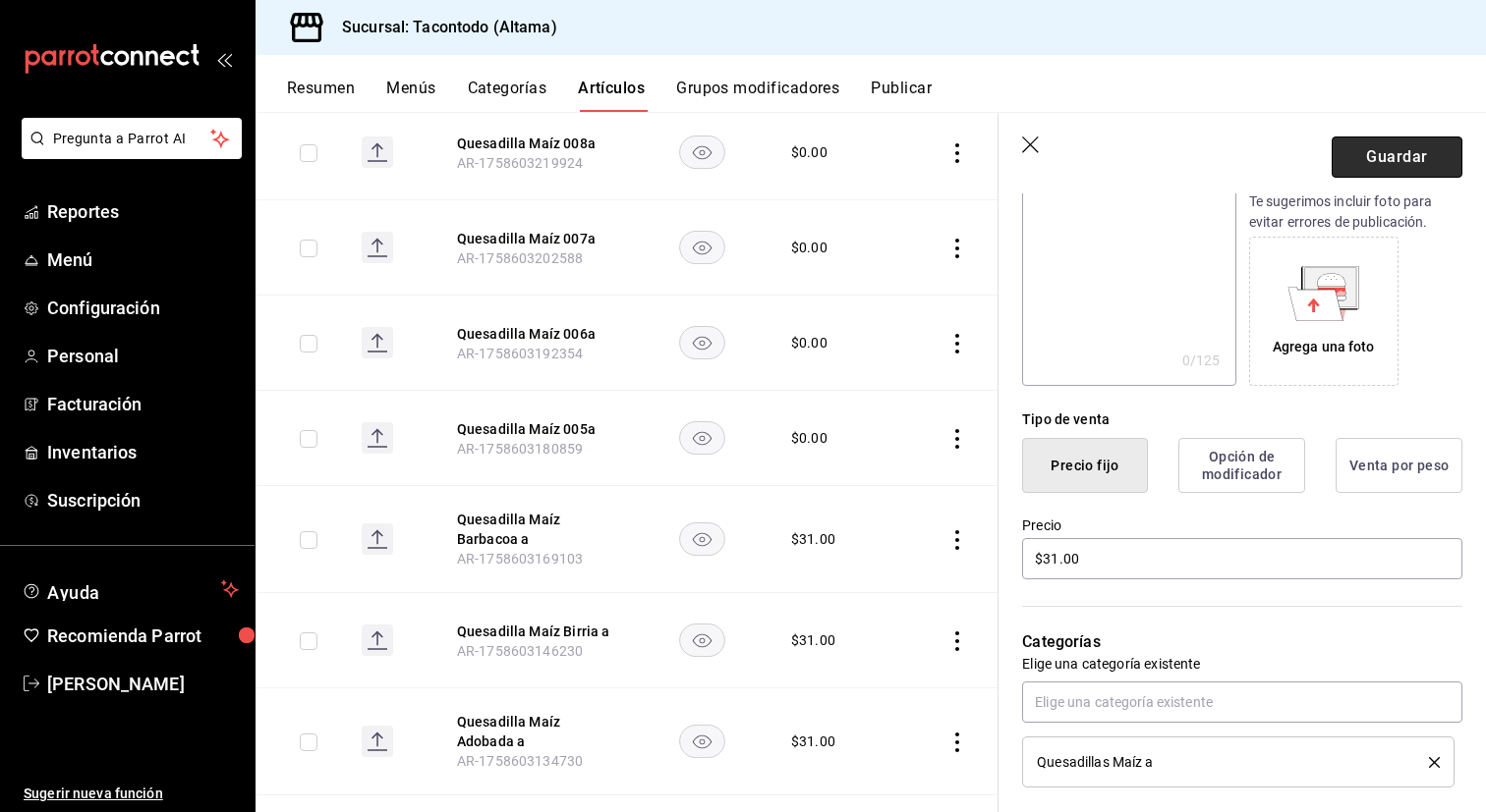
click at [1387, 164] on button "Guardar" at bounding box center [1397, 157] width 131 height 42
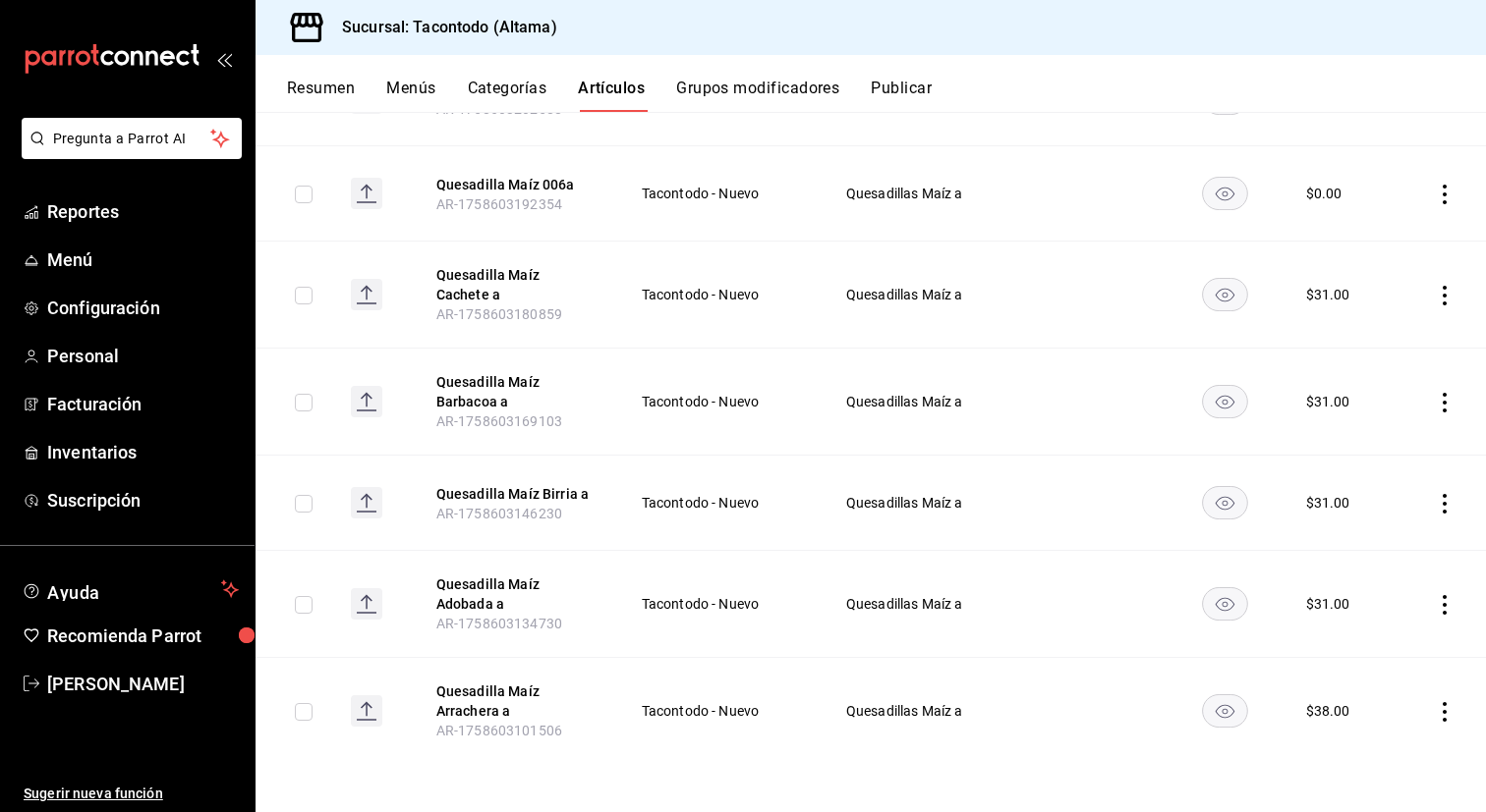
scroll to position [1099, 0]
click at [522, 494] on button "Quesadilla Maíz Birria a" at bounding box center [514, 496] width 158 height 20
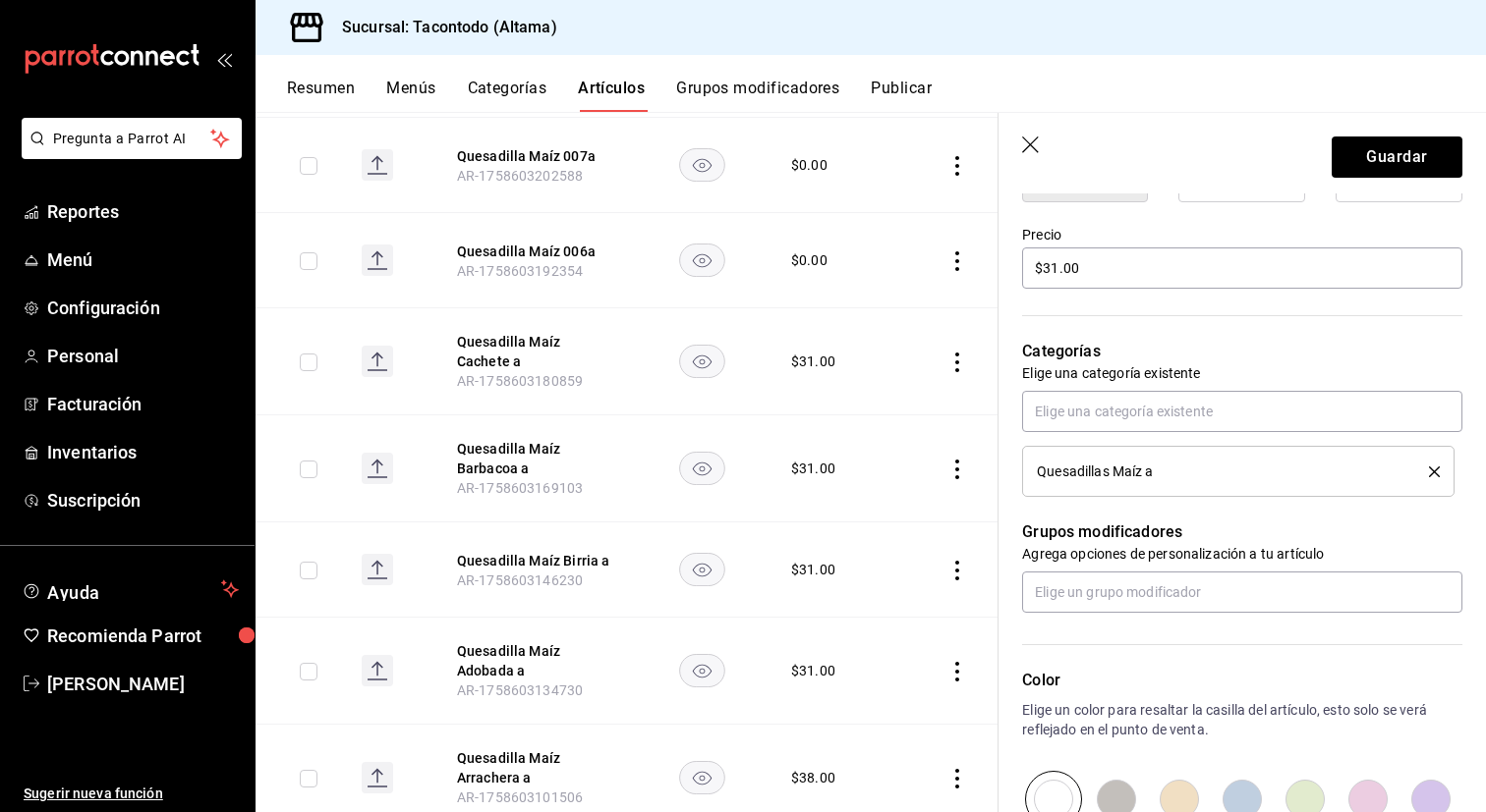
scroll to position [518, 0]
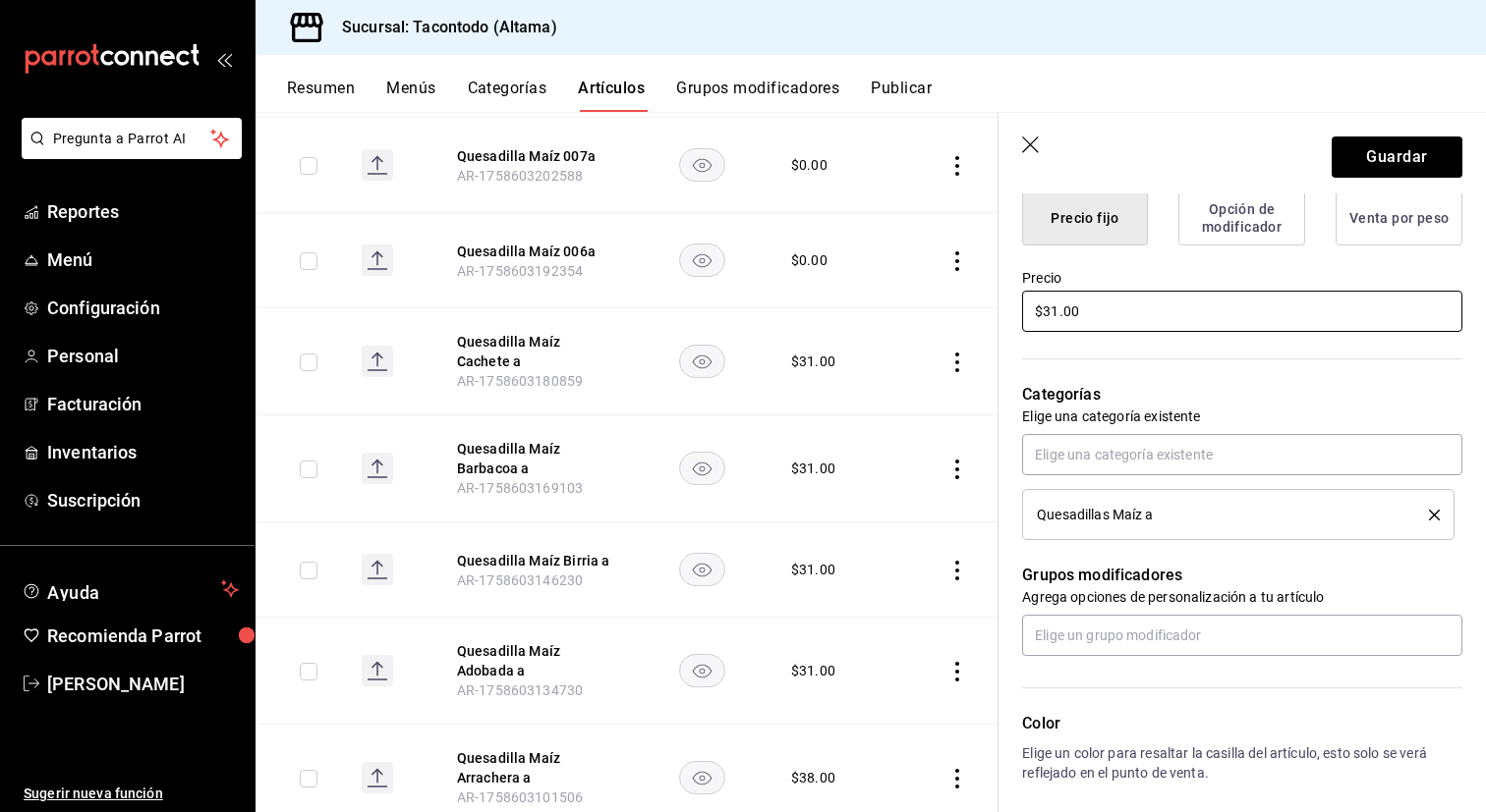
type input "Quesadilla [PERSON_NAME] a"
click at [1136, 306] on input "$31.00" at bounding box center [1242, 312] width 440 height 42
type input "$0.00"
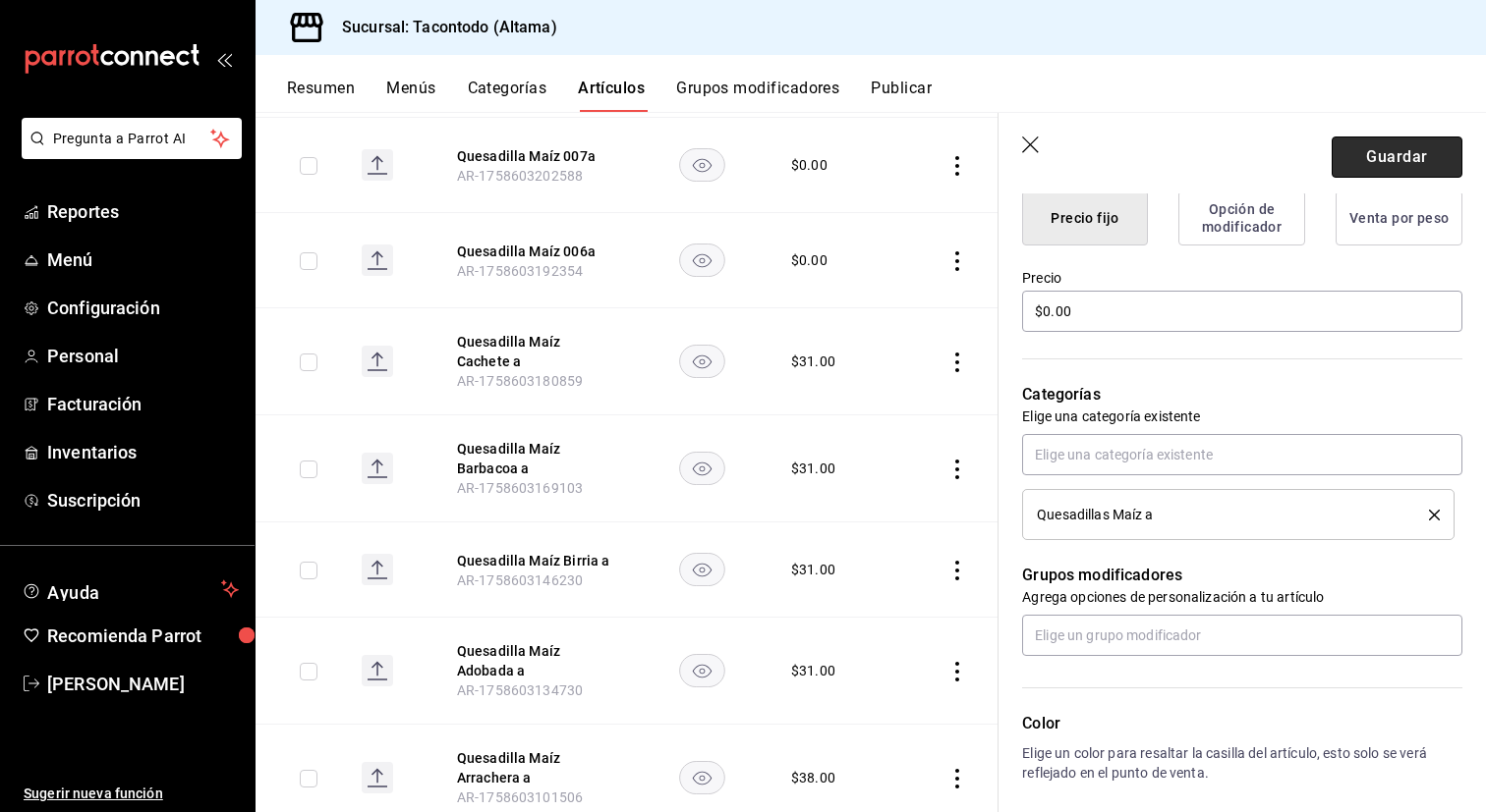
click at [1372, 162] on button "Guardar" at bounding box center [1397, 157] width 131 height 42
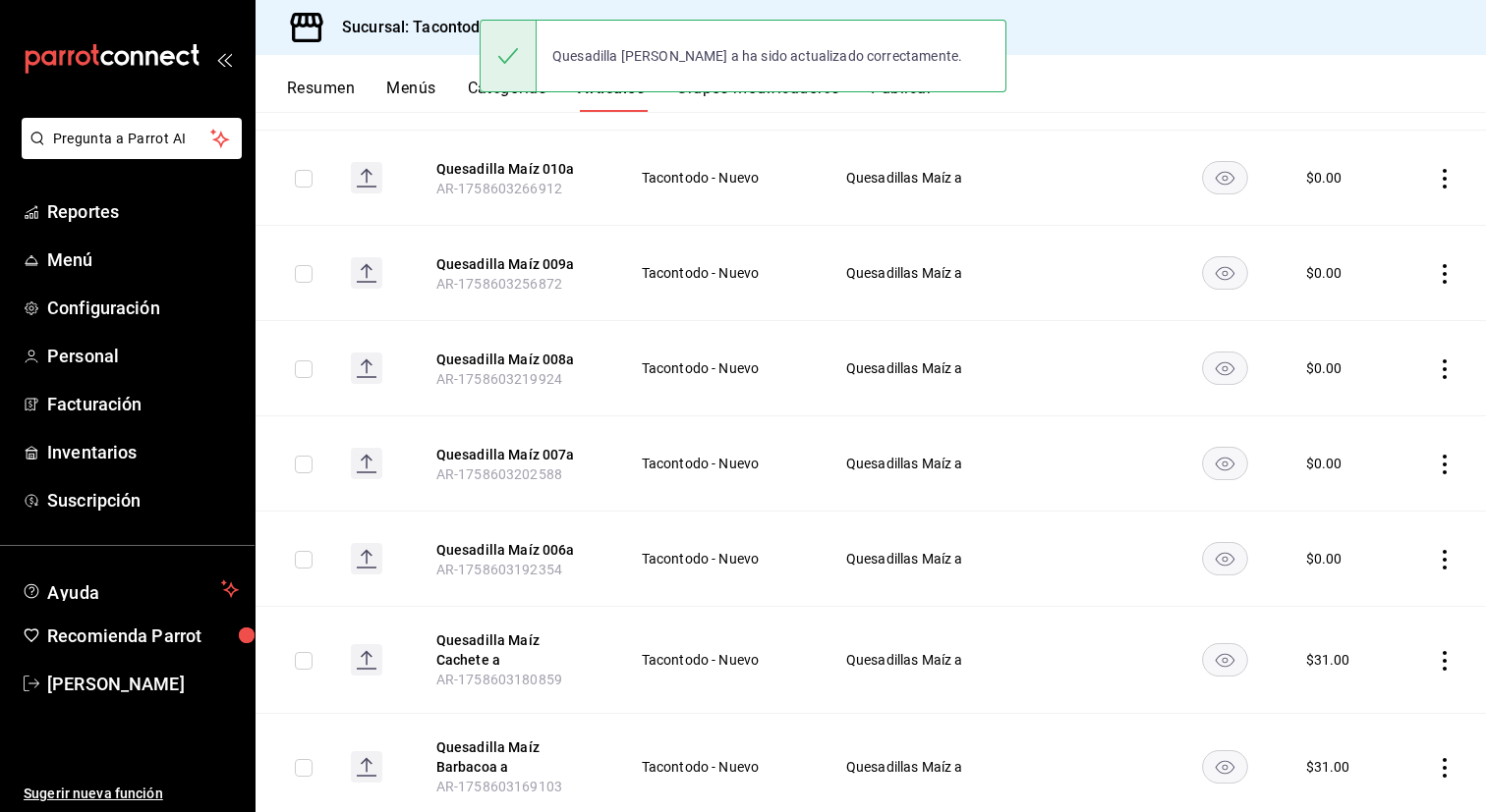
scroll to position [1113, 0]
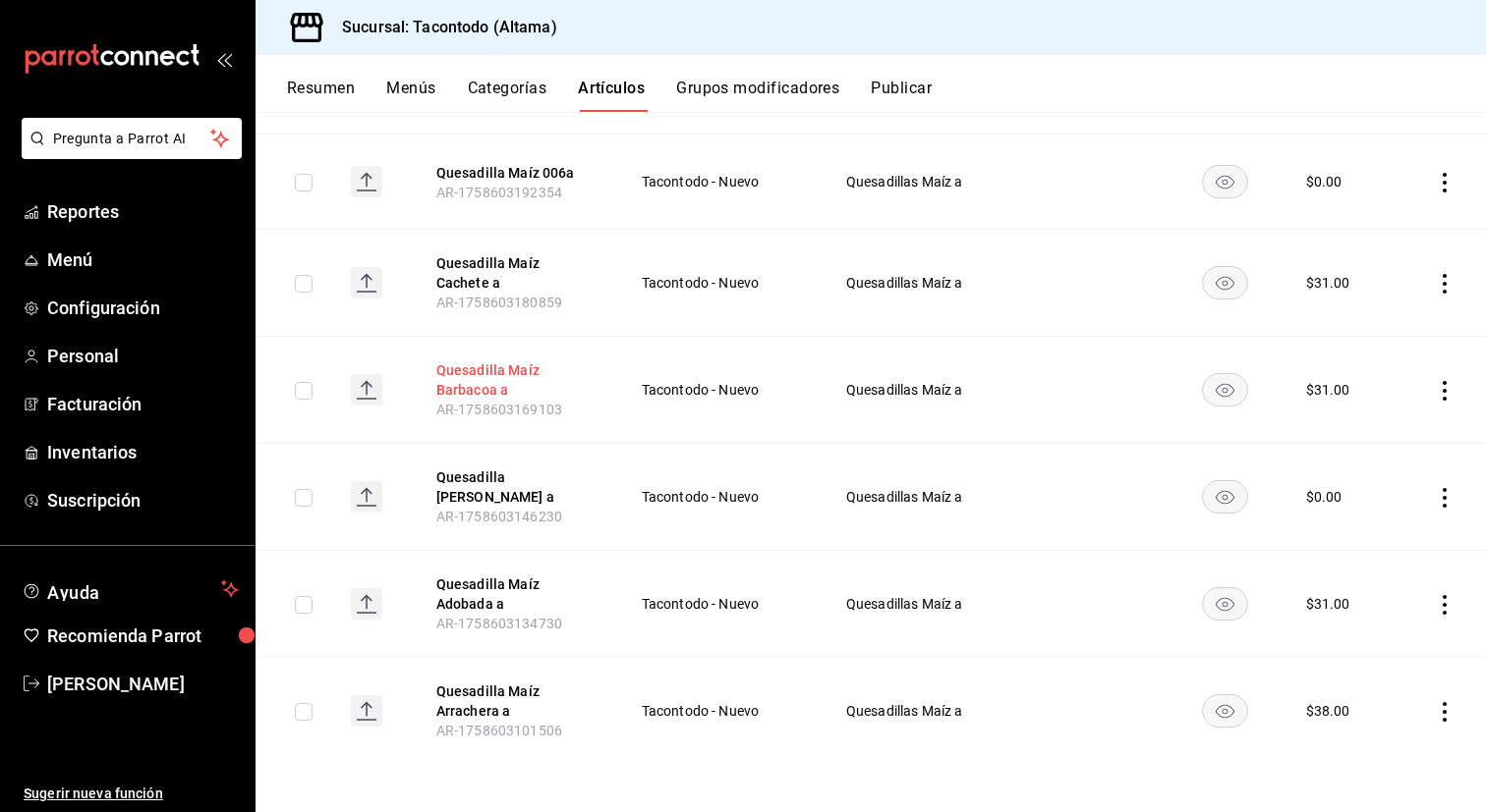
click at [498, 377] on button "Quesadilla Maíz Barbacoa a" at bounding box center [514, 380] width 158 height 40
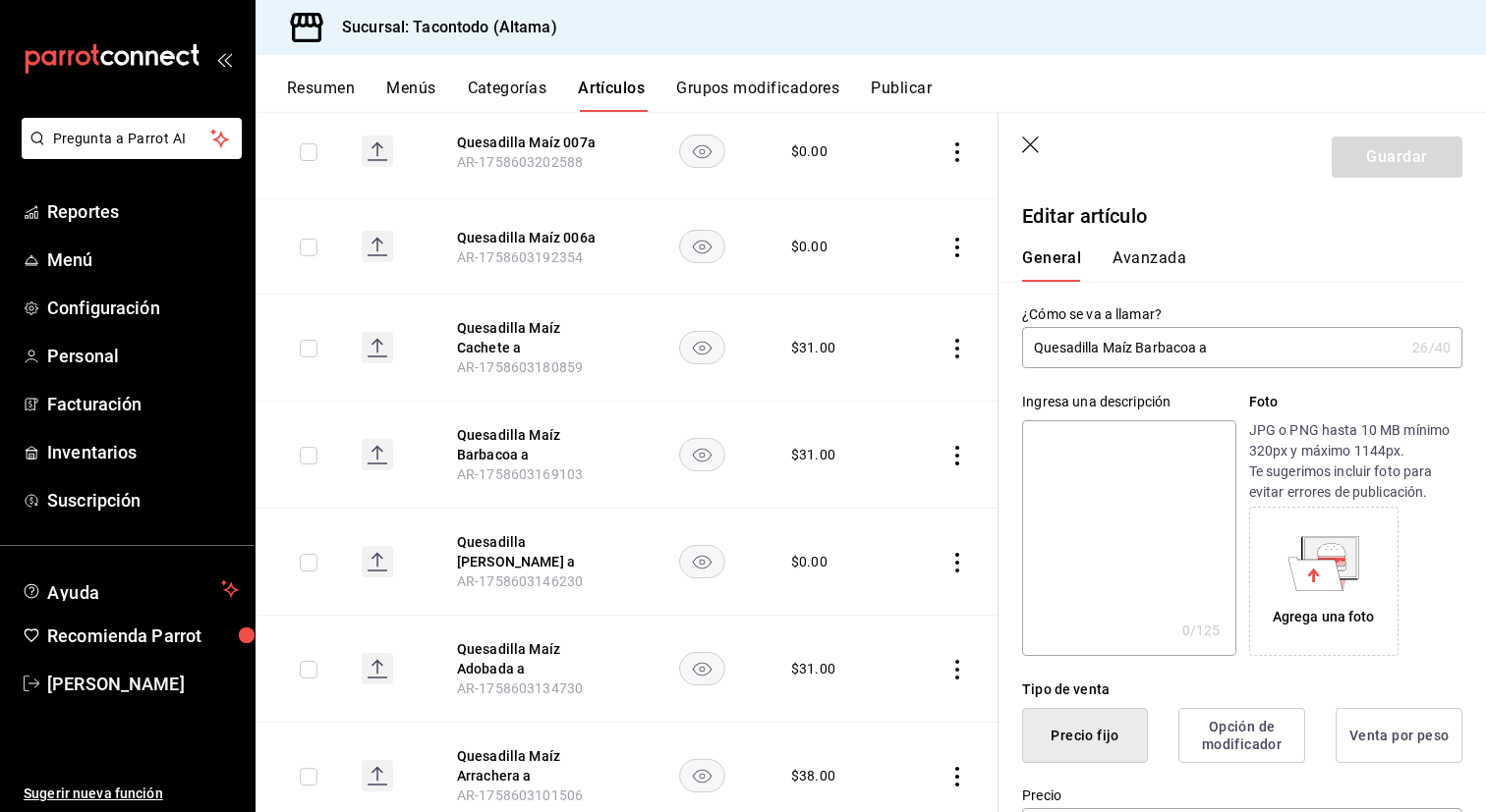
click at [1185, 352] on input "Quesadilla Maíz Barbacoa a" at bounding box center [1214, 348] width 382 height 40
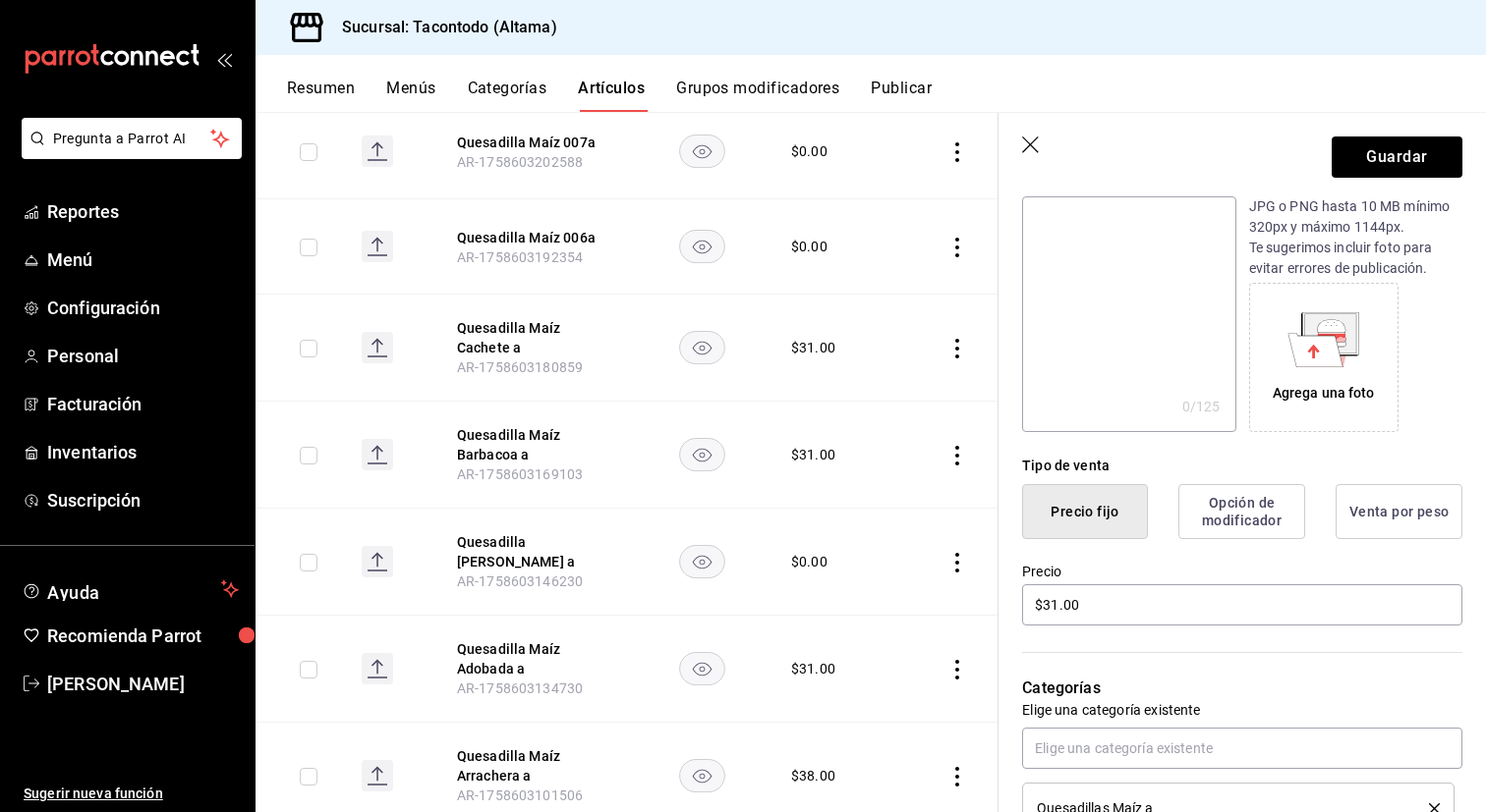
scroll to position [223, 0]
type input "Quesadilla Maíz Campechana a"
click at [1178, 617] on input "$31.00" at bounding box center [1242, 606] width 440 height 42
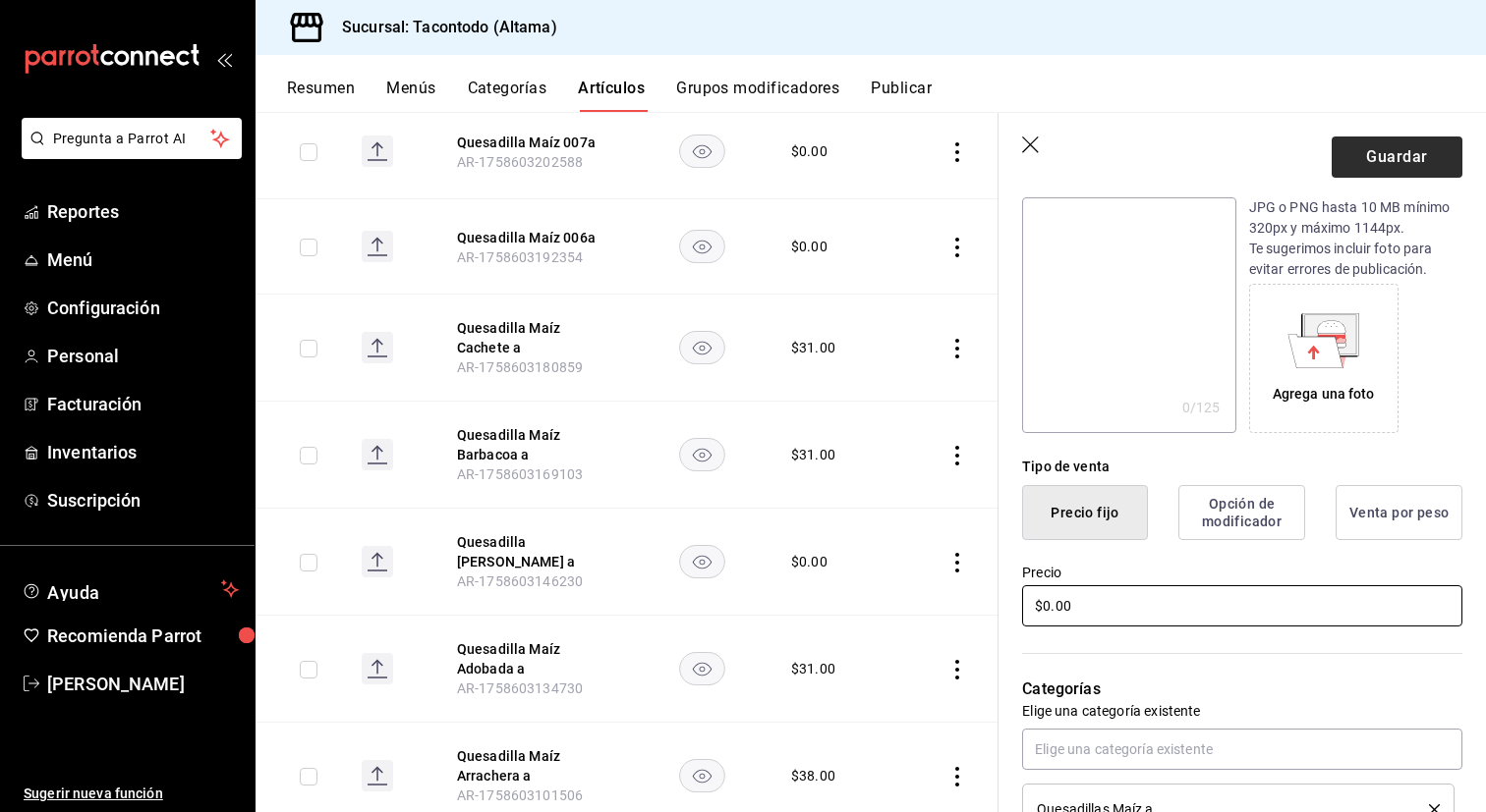
type input "$0.00"
click at [1409, 151] on button "Guardar" at bounding box center [1397, 157] width 131 height 42
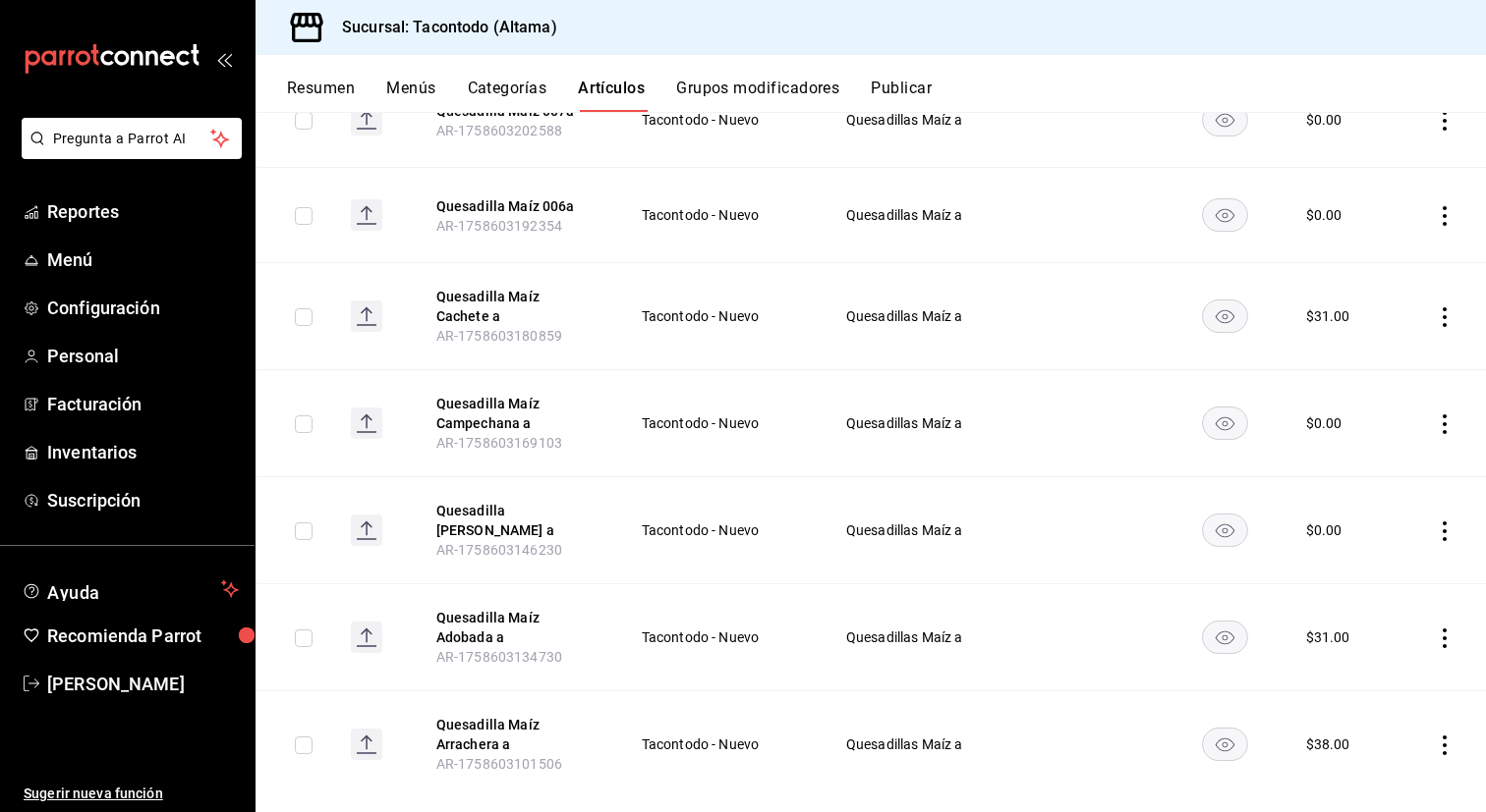
scroll to position [1077, 0]
click at [533, 302] on button "Quesadilla Maíz Cachete a" at bounding box center [514, 309] width 158 height 40
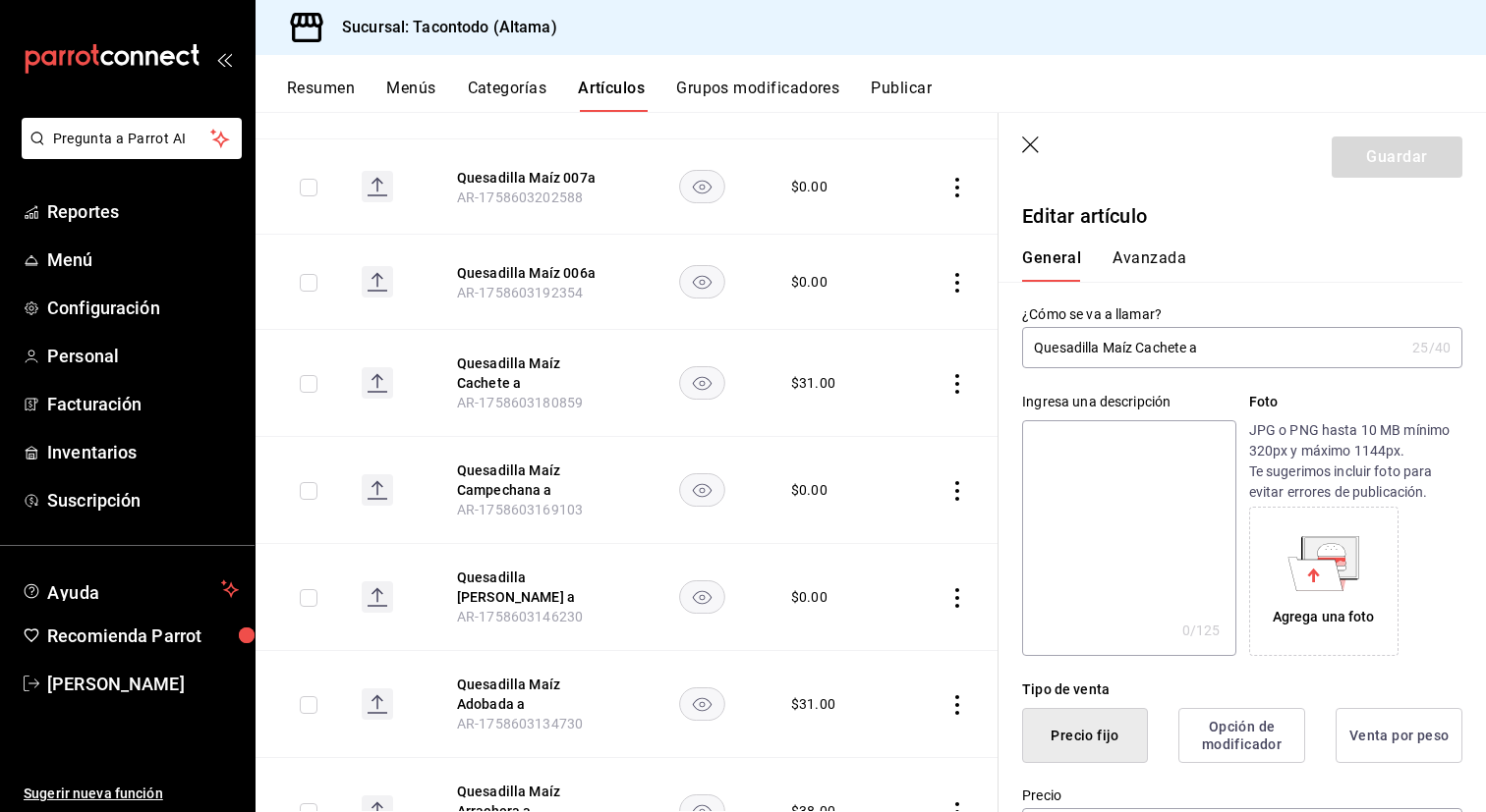
click at [1166, 344] on input "Quesadilla Maíz Cachete a" at bounding box center [1214, 348] width 382 height 40
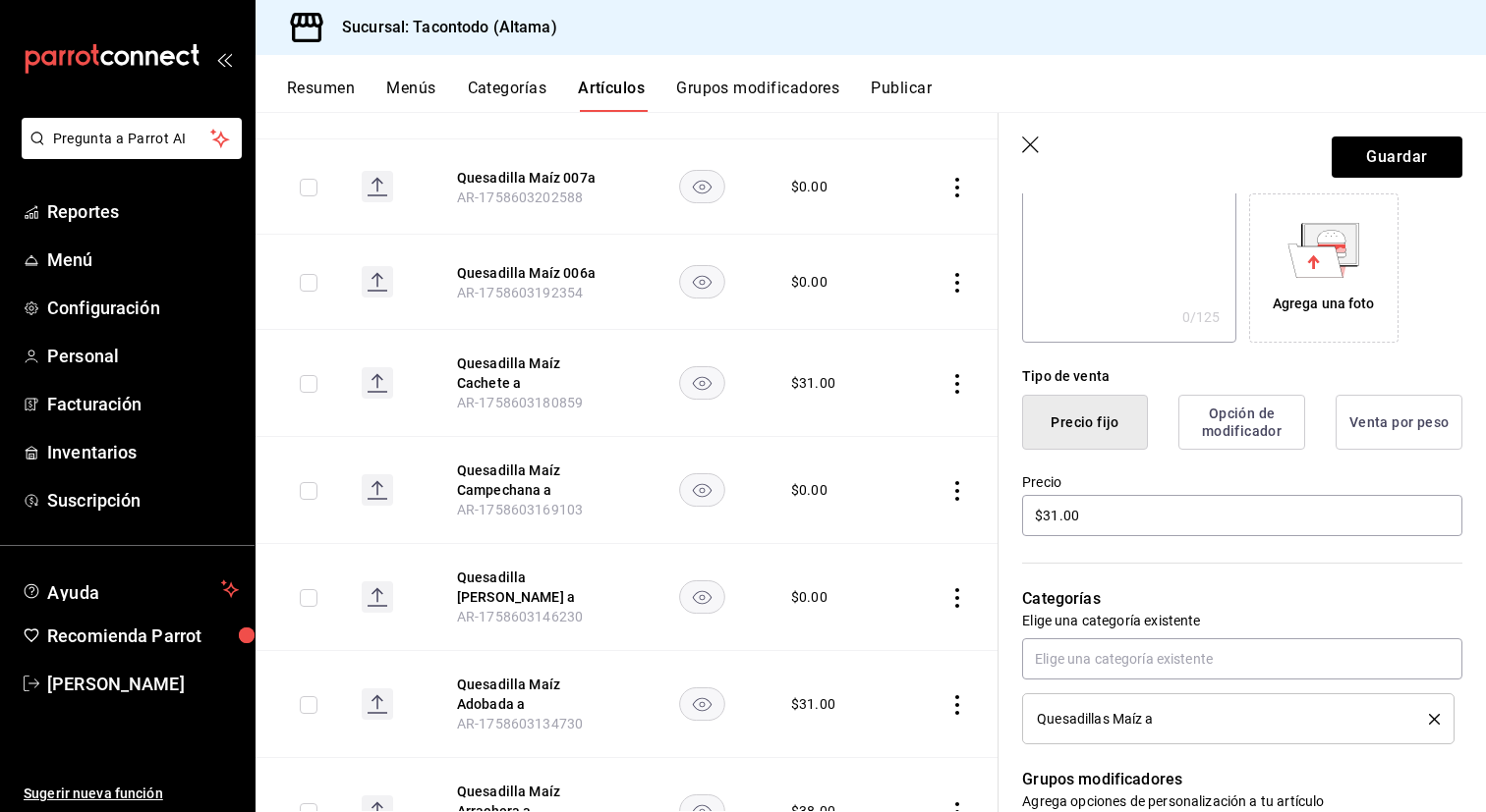
scroll to position [321, 0]
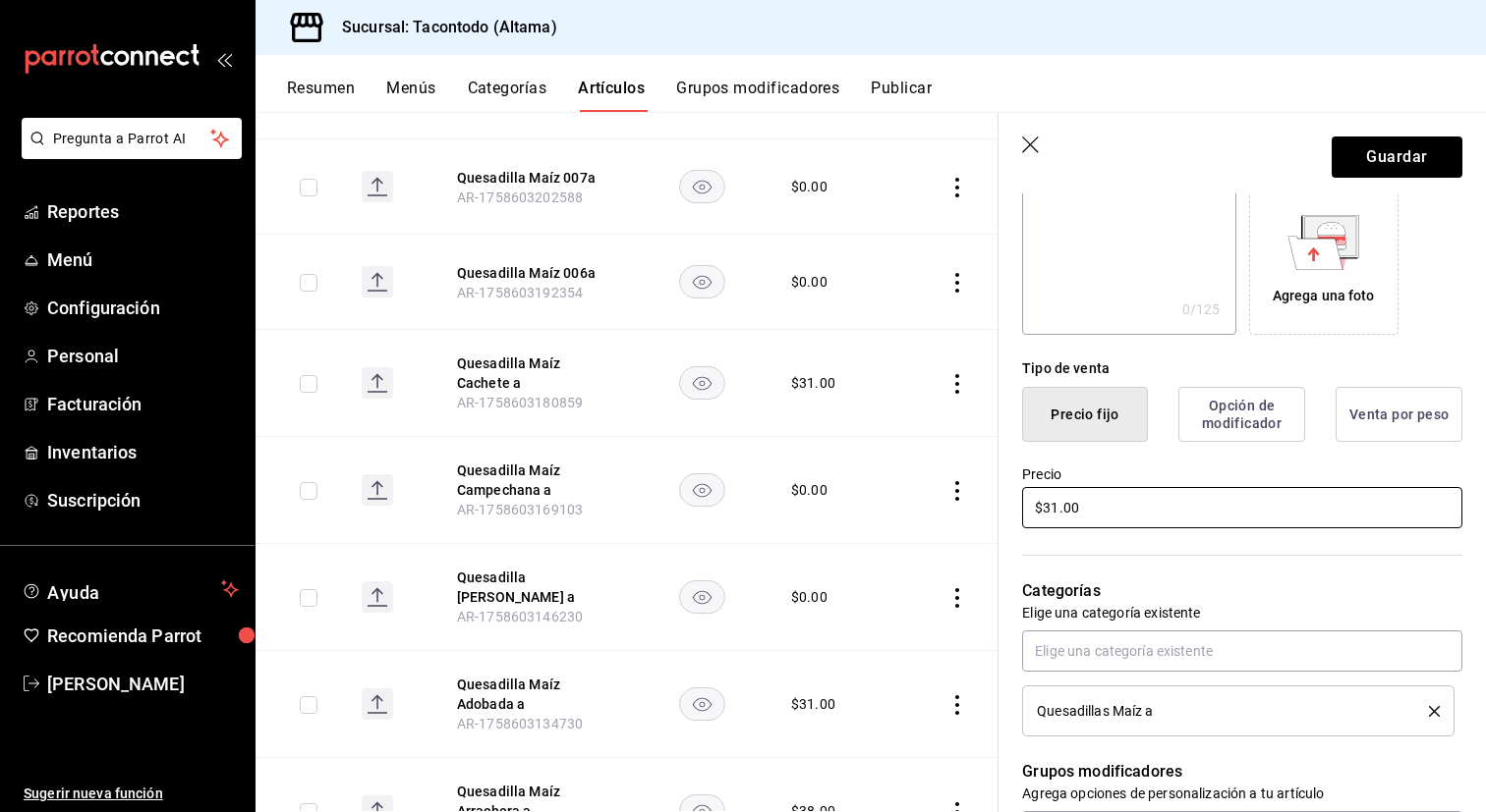
type input "Quesadilla Maíz Mixta a"
click at [1116, 516] on input "$31.00" at bounding box center [1242, 508] width 440 height 42
type input "$0.00"
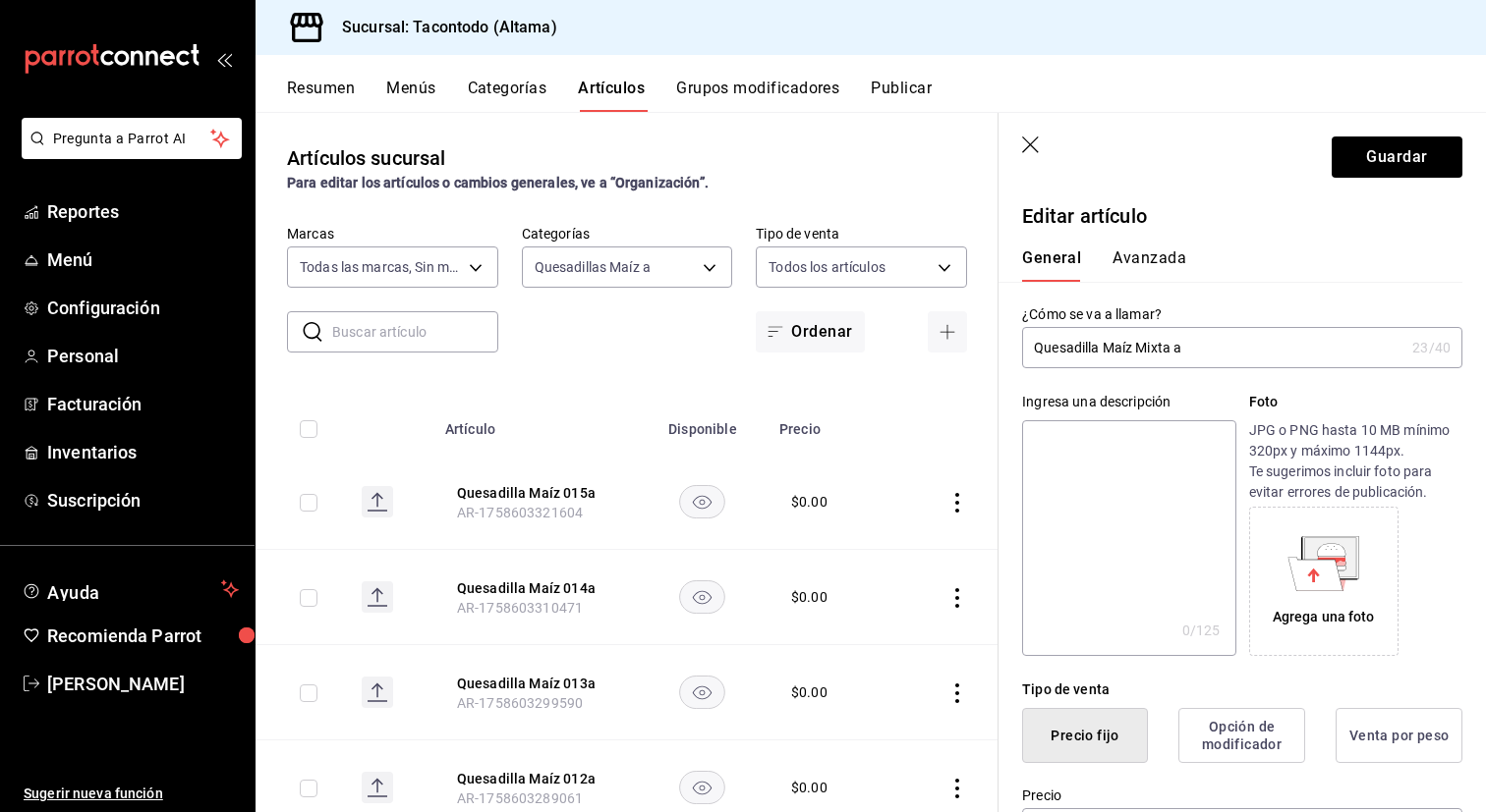
click at [1373, 156] on button "Guardar" at bounding box center [1397, 157] width 131 height 42
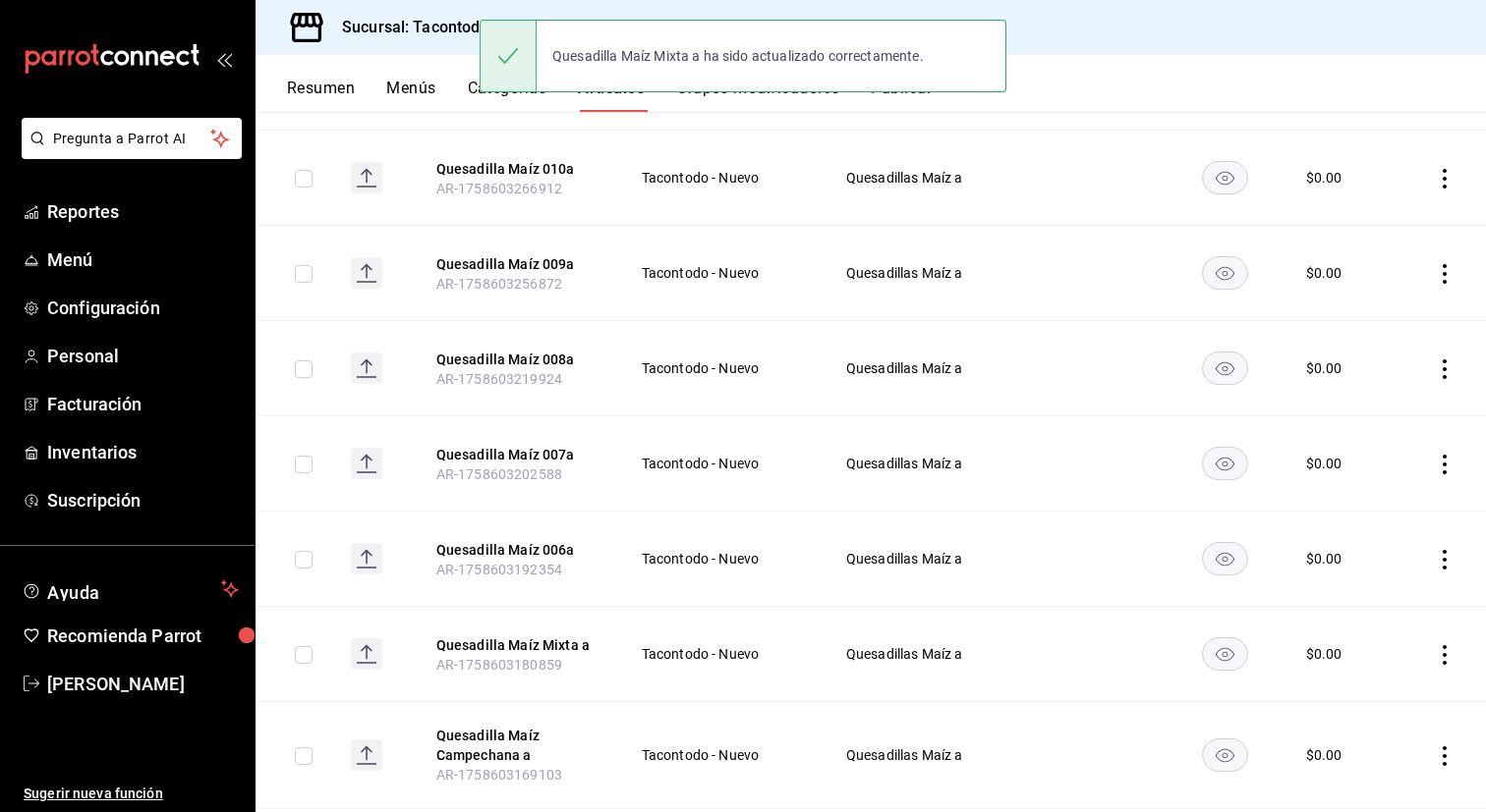
scroll to position [720, 0]
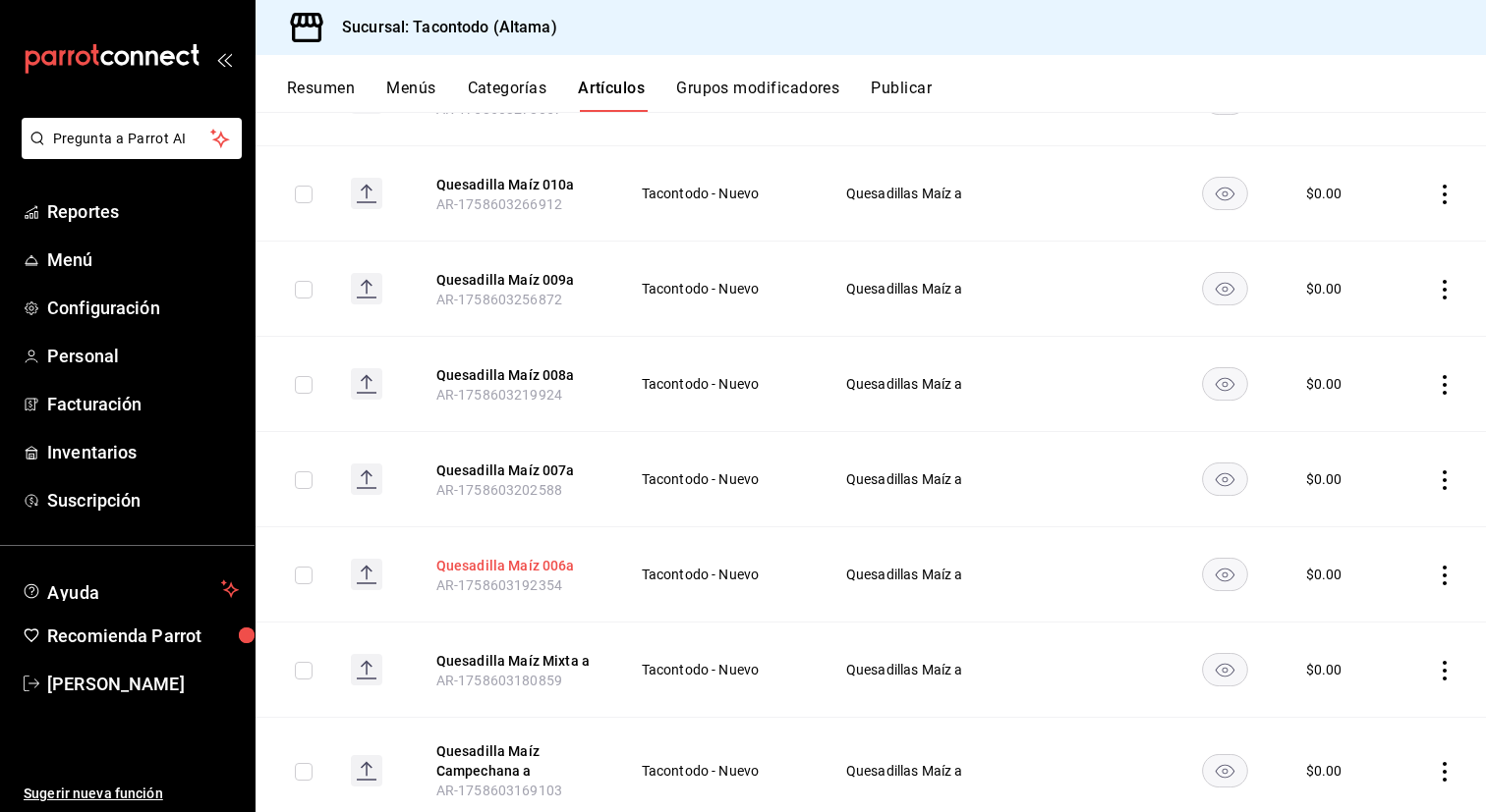
click at [534, 565] on button "Quesadilla Maíz 006a" at bounding box center [514, 565] width 158 height 20
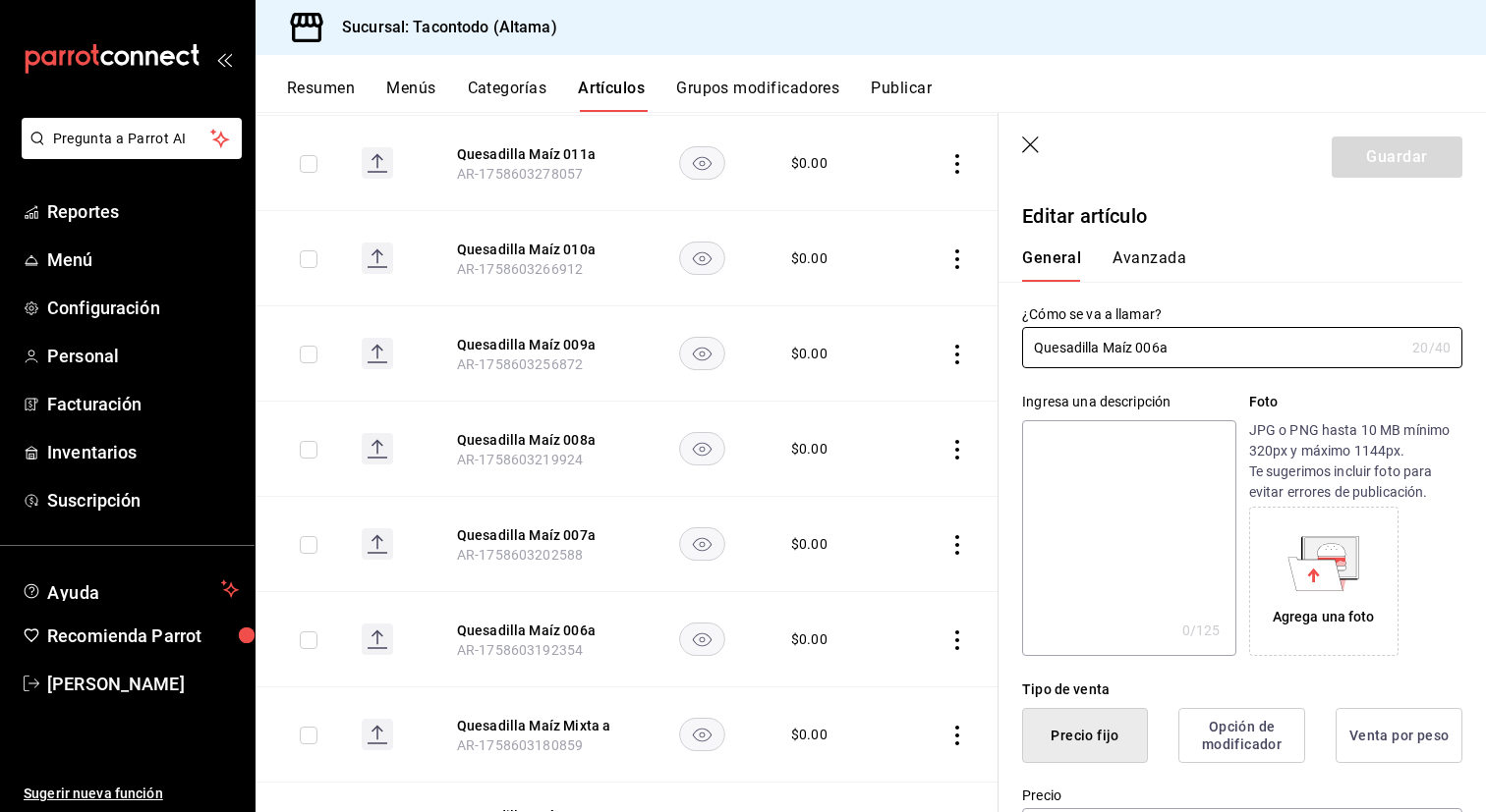
type input "$0.00"
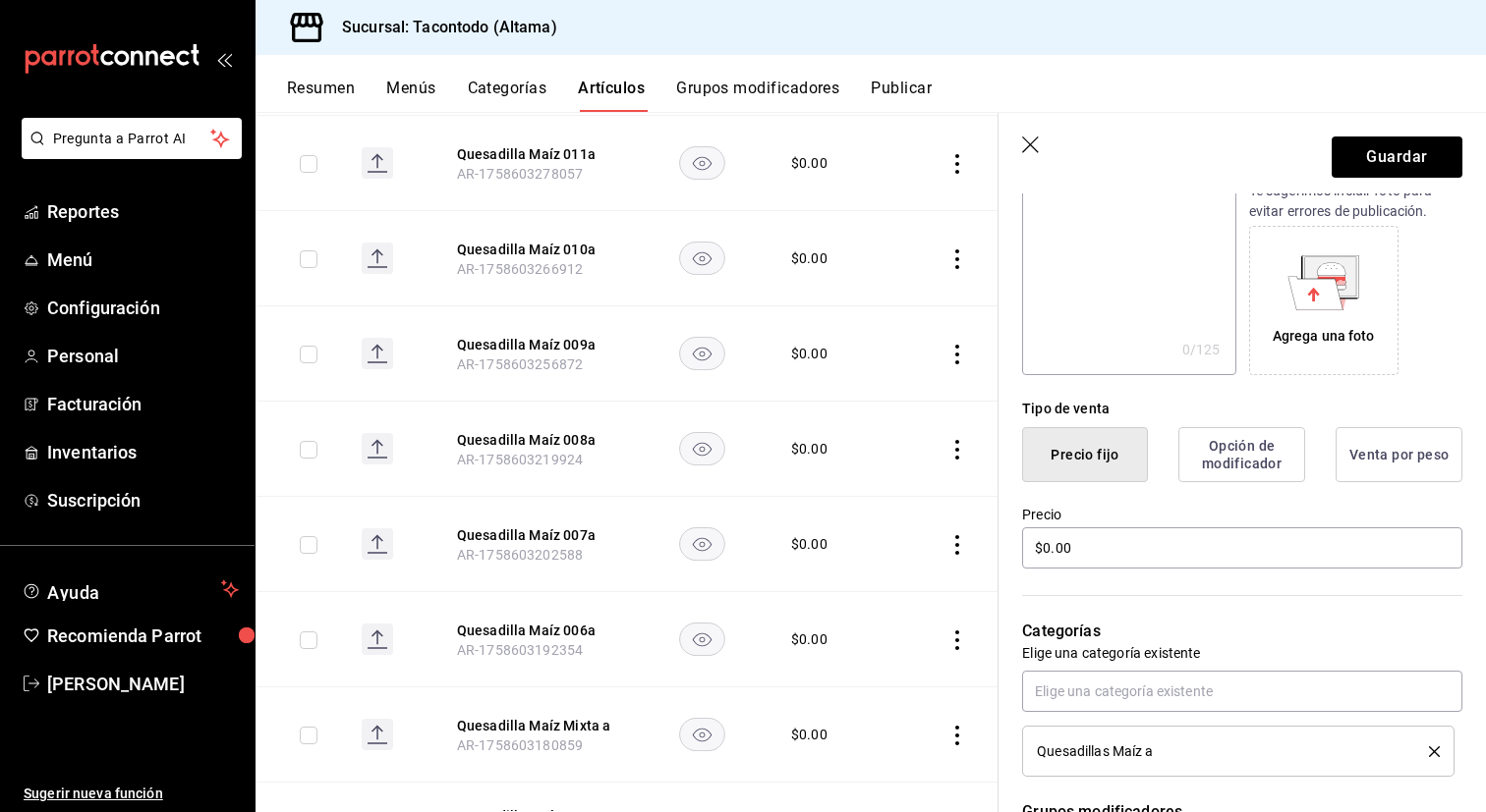
scroll to position [299, 0]
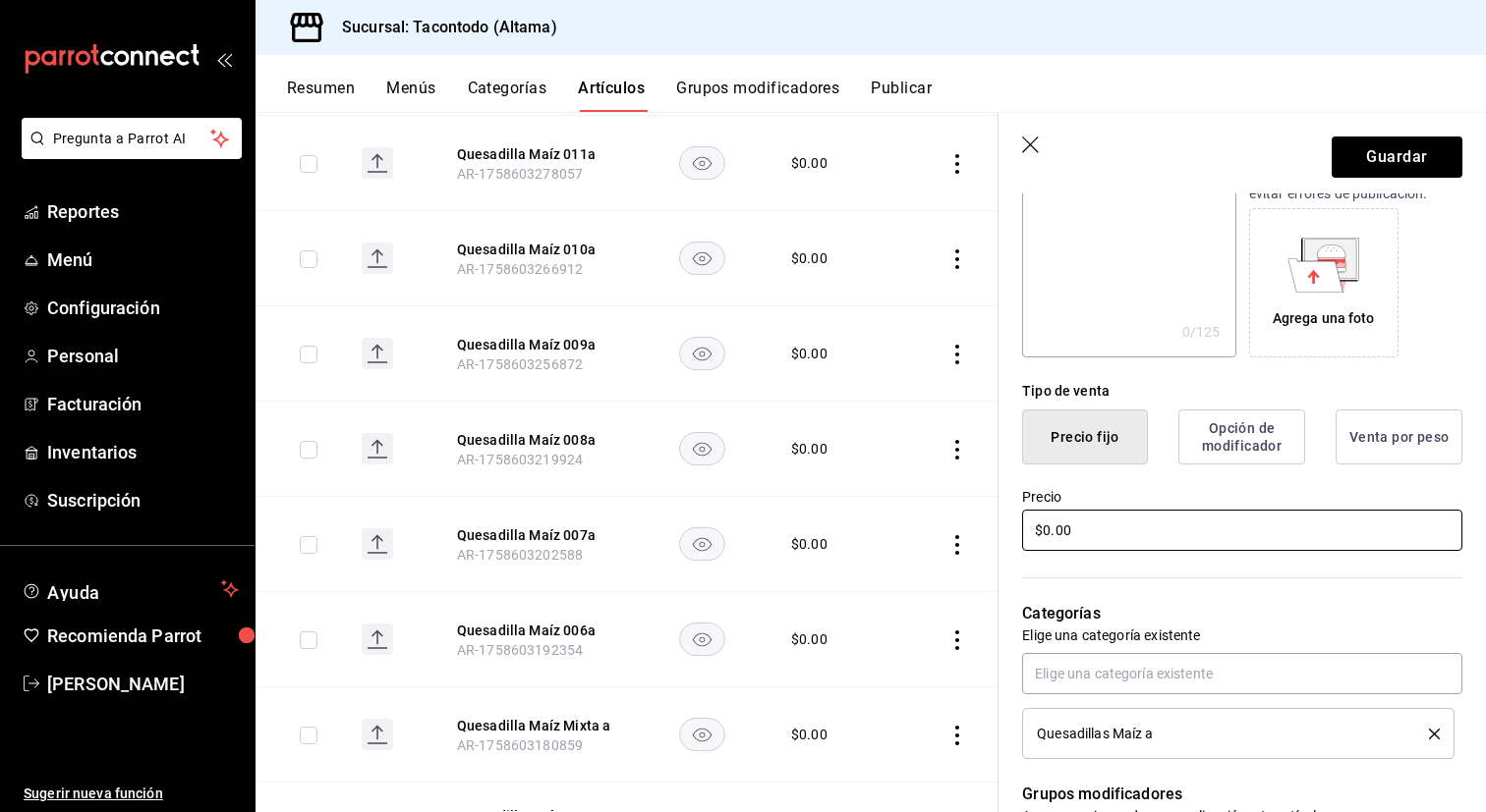
type input "Quesadilla Maíz Birria a"
click at [1201, 540] on input "$0.00" at bounding box center [1242, 531] width 440 height 42
type input "$31.00"
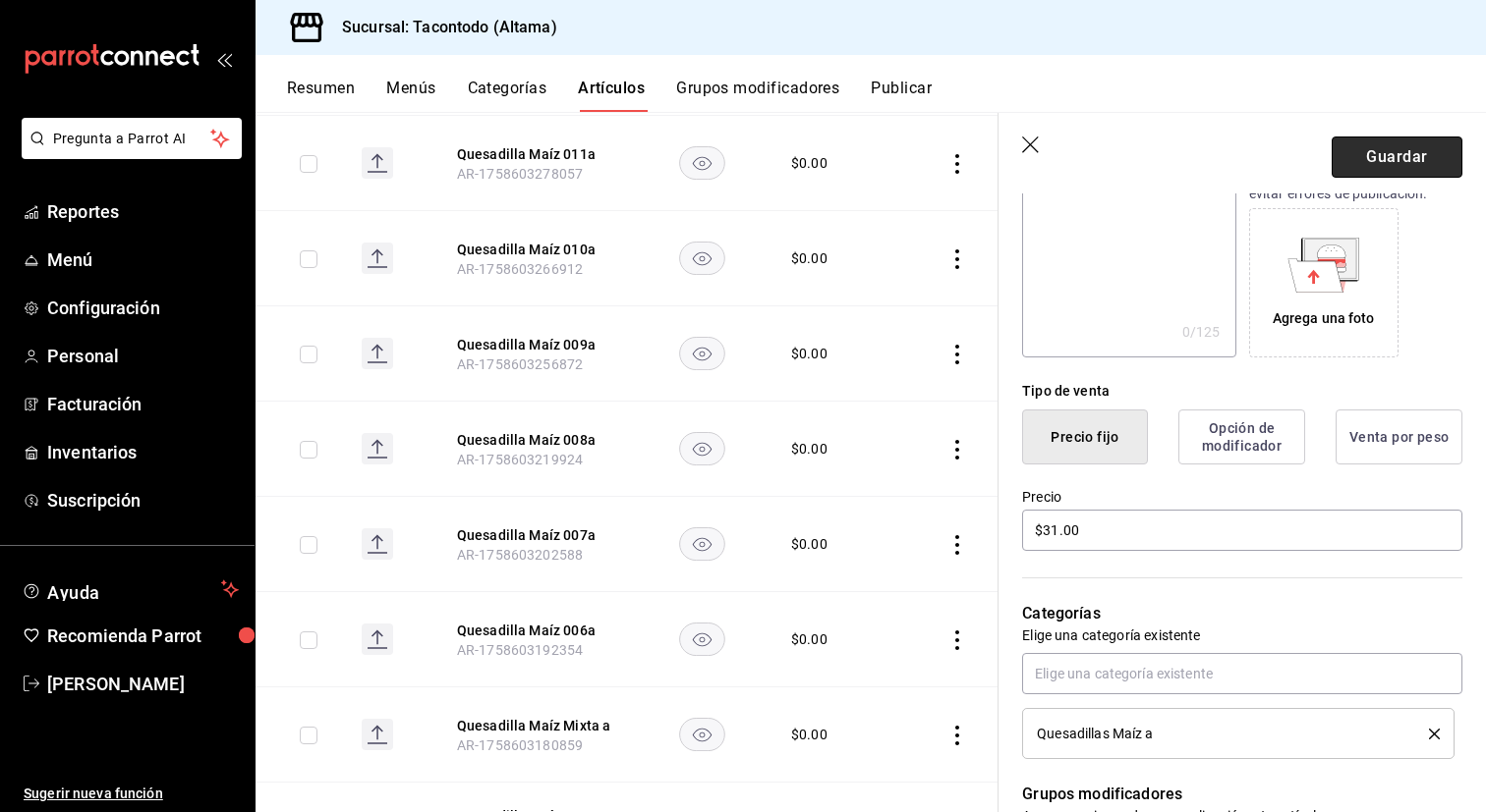
click at [1410, 146] on button "Guardar" at bounding box center [1397, 157] width 131 height 42
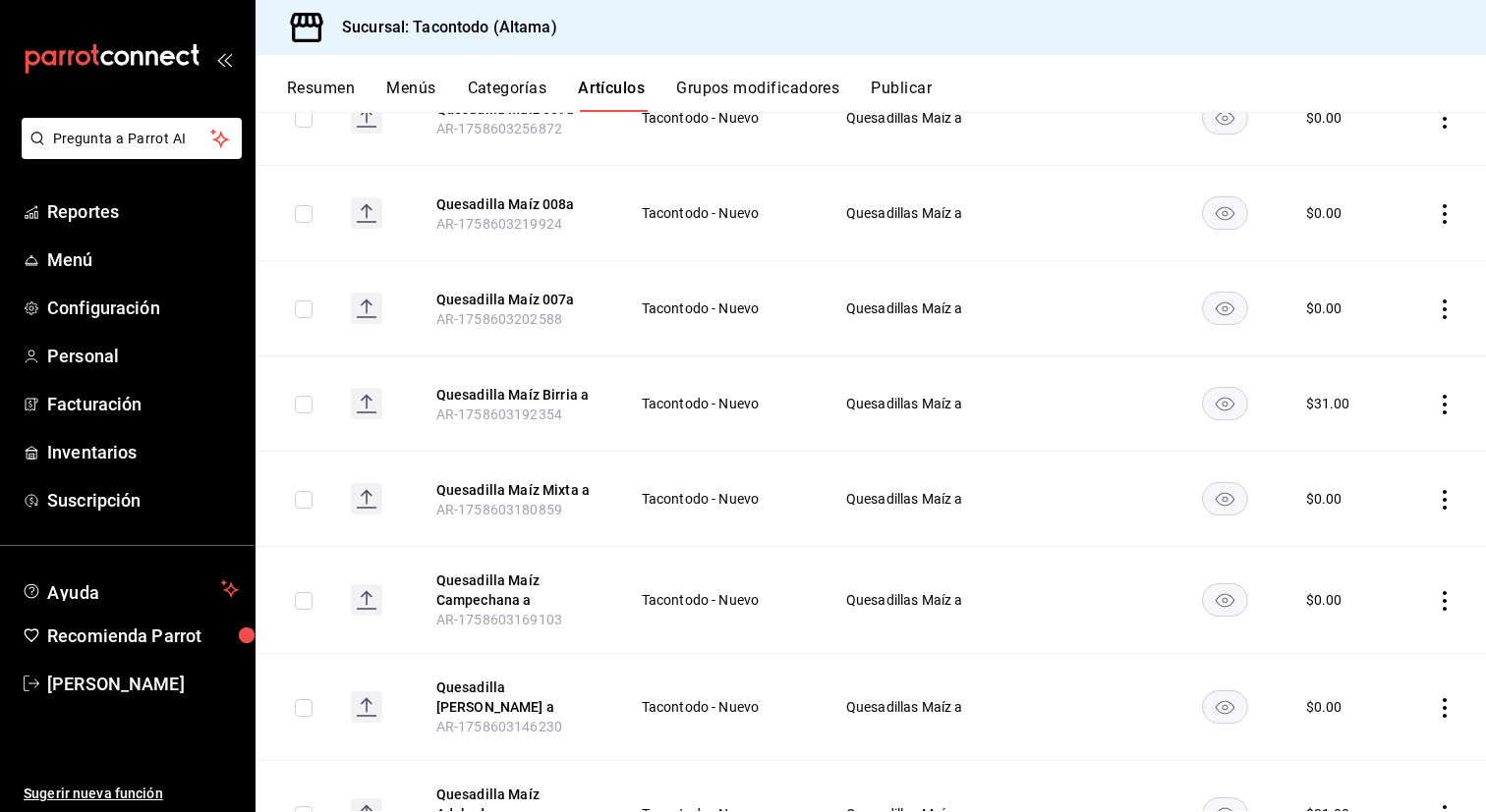
scroll to position [854, 0]
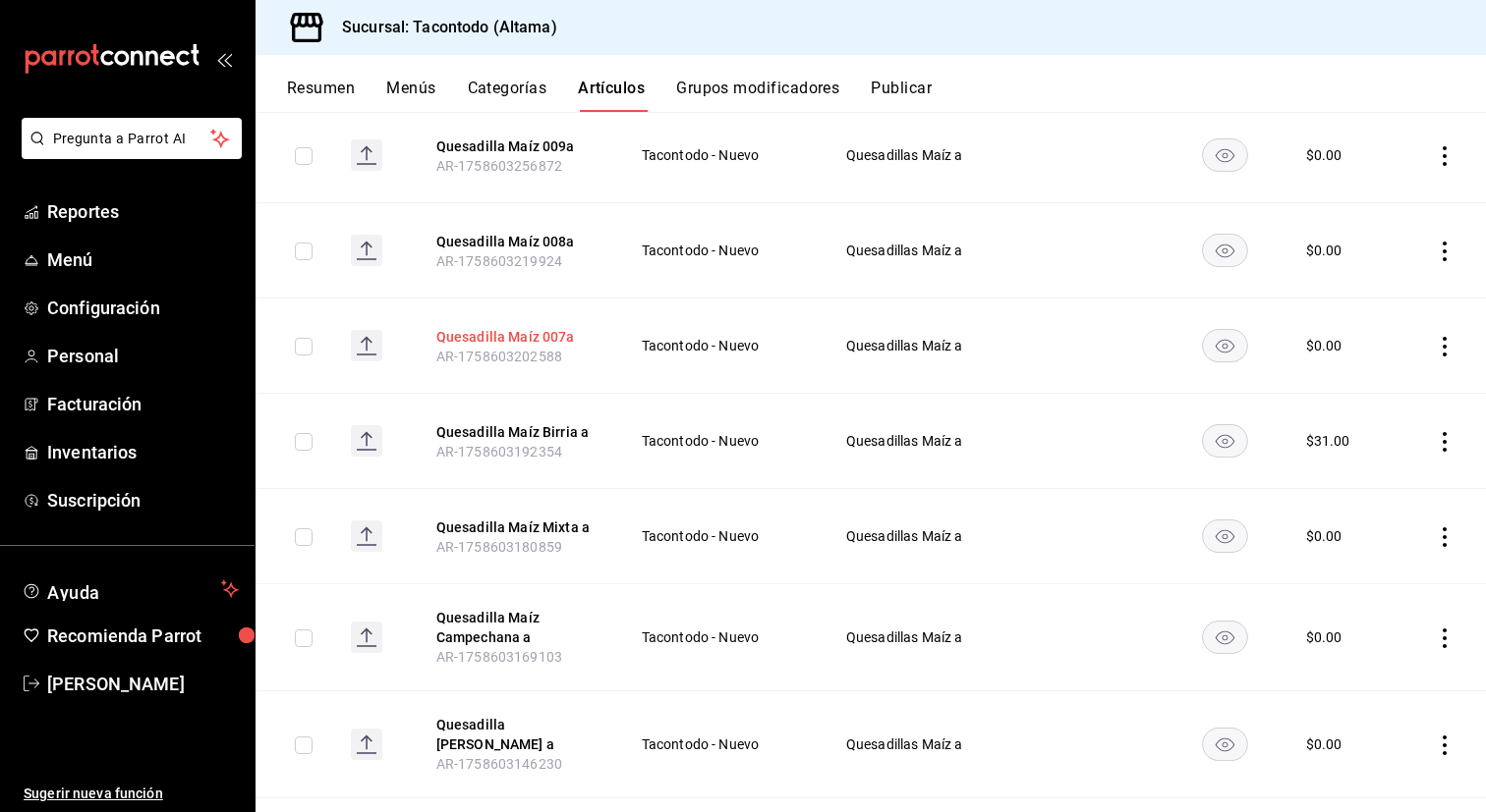
click at [544, 341] on button "Quesadilla Maíz 007a" at bounding box center [514, 337] width 158 height 20
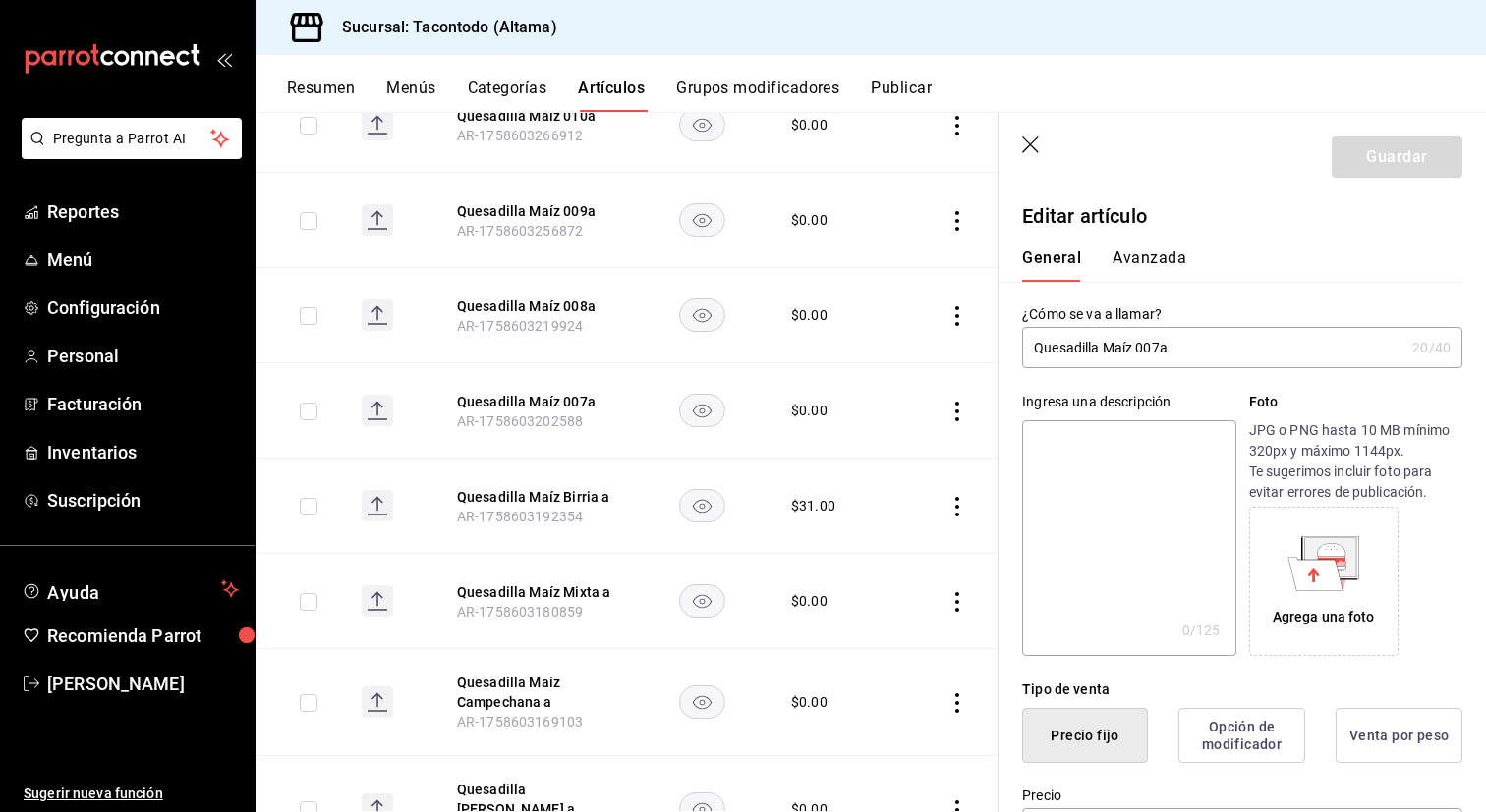
click at [1159, 349] on input "Quesadilla Maíz 007a" at bounding box center [1214, 348] width 382 height 40
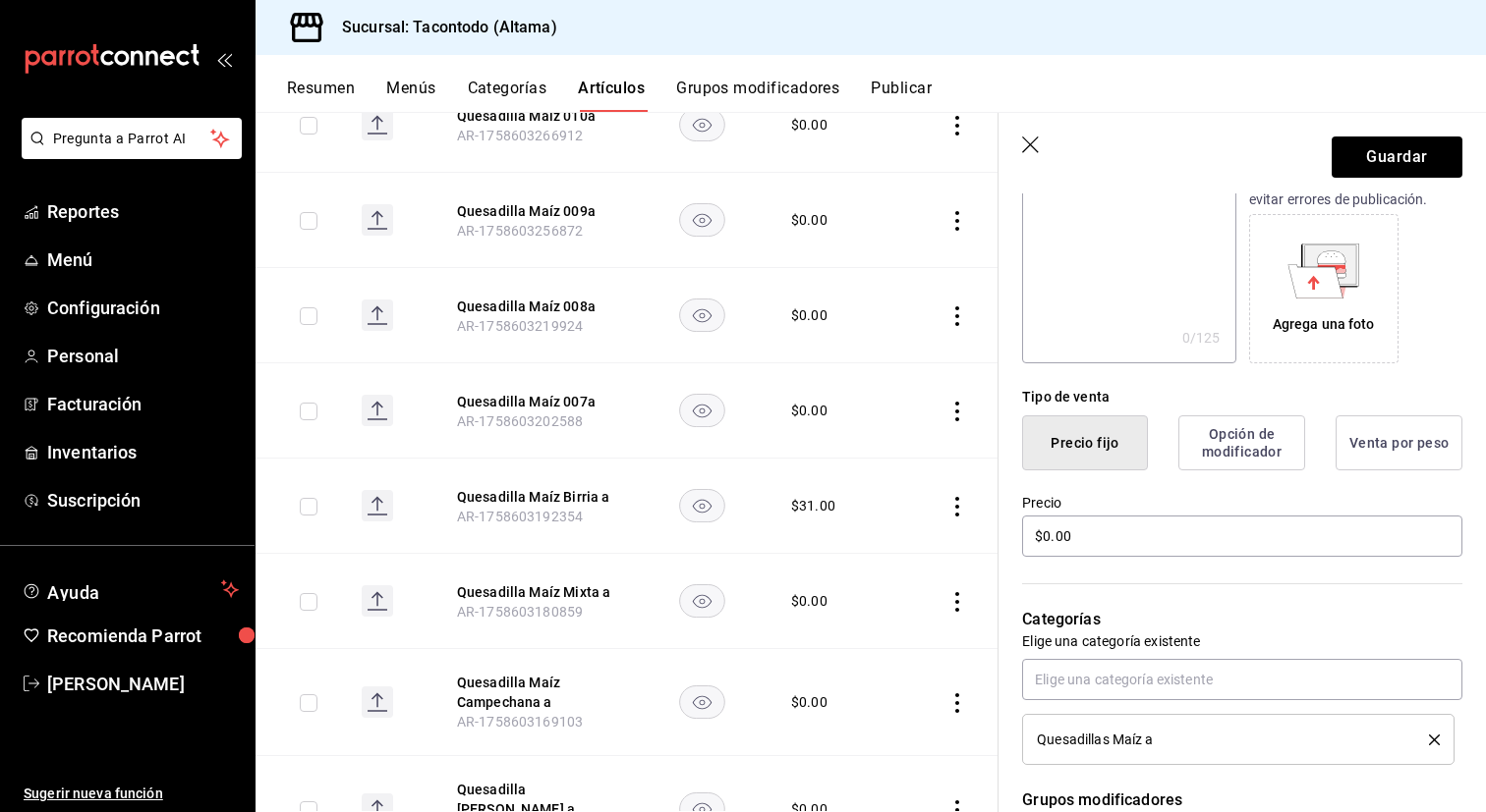
scroll to position [303, 0]
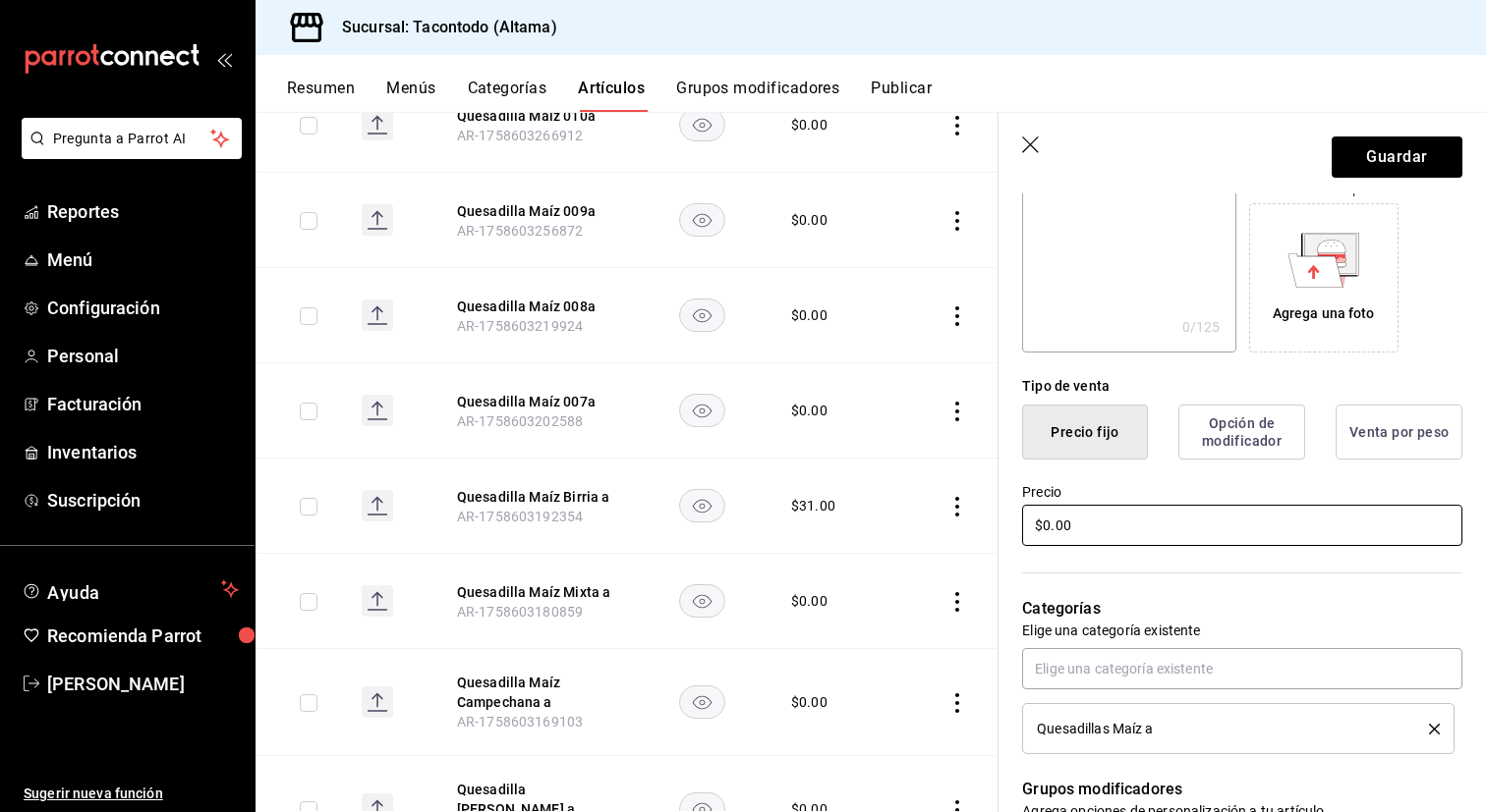
type input "Quesadilla Maíz Barbacoa a"
click at [1096, 536] on input "$0.00" at bounding box center [1242, 526] width 440 height 42
type input "$31.00"
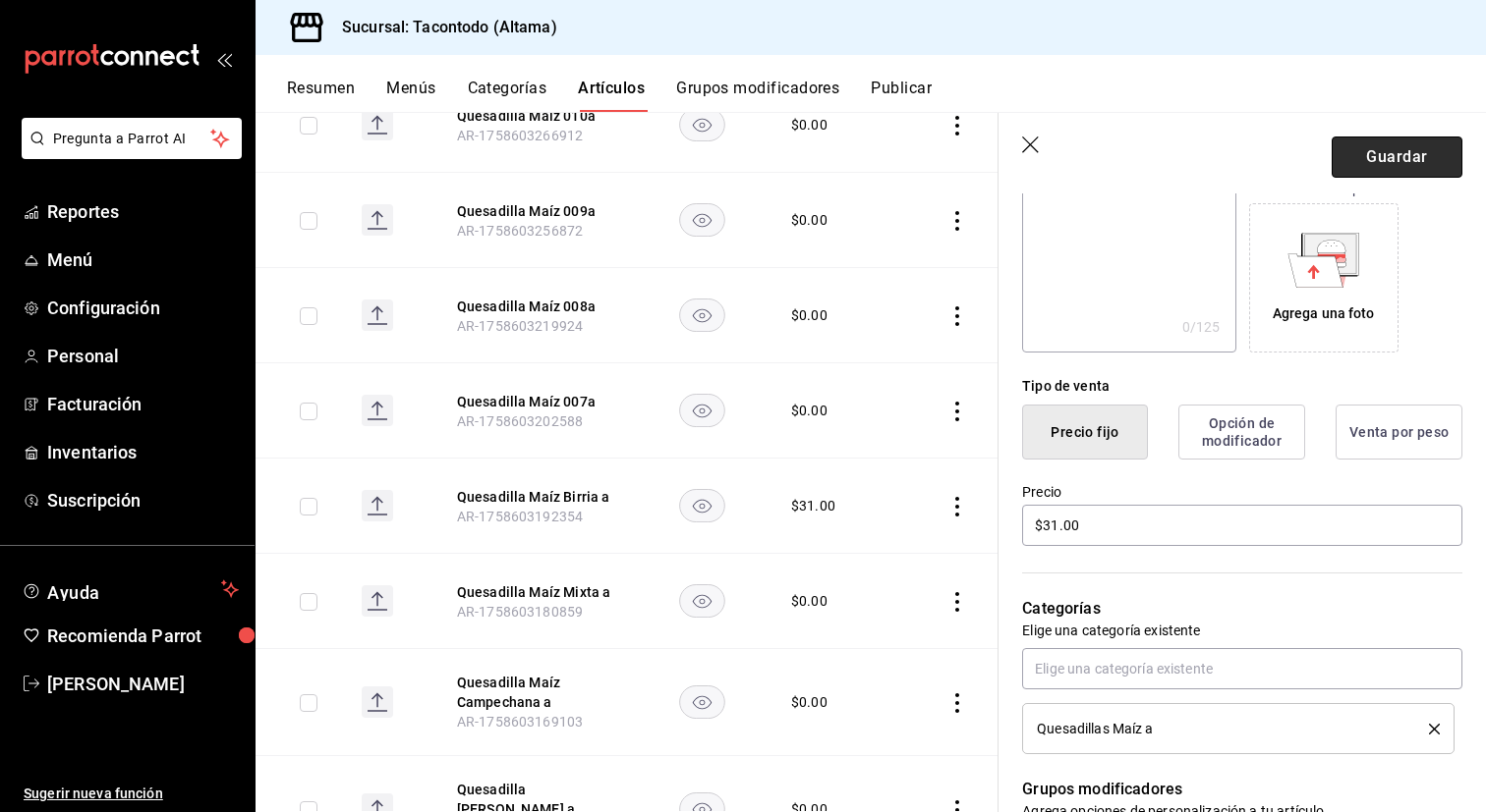
click at [1351, 150] on button "Guardar" at bounding box center [1397, 157] width 131 height 42
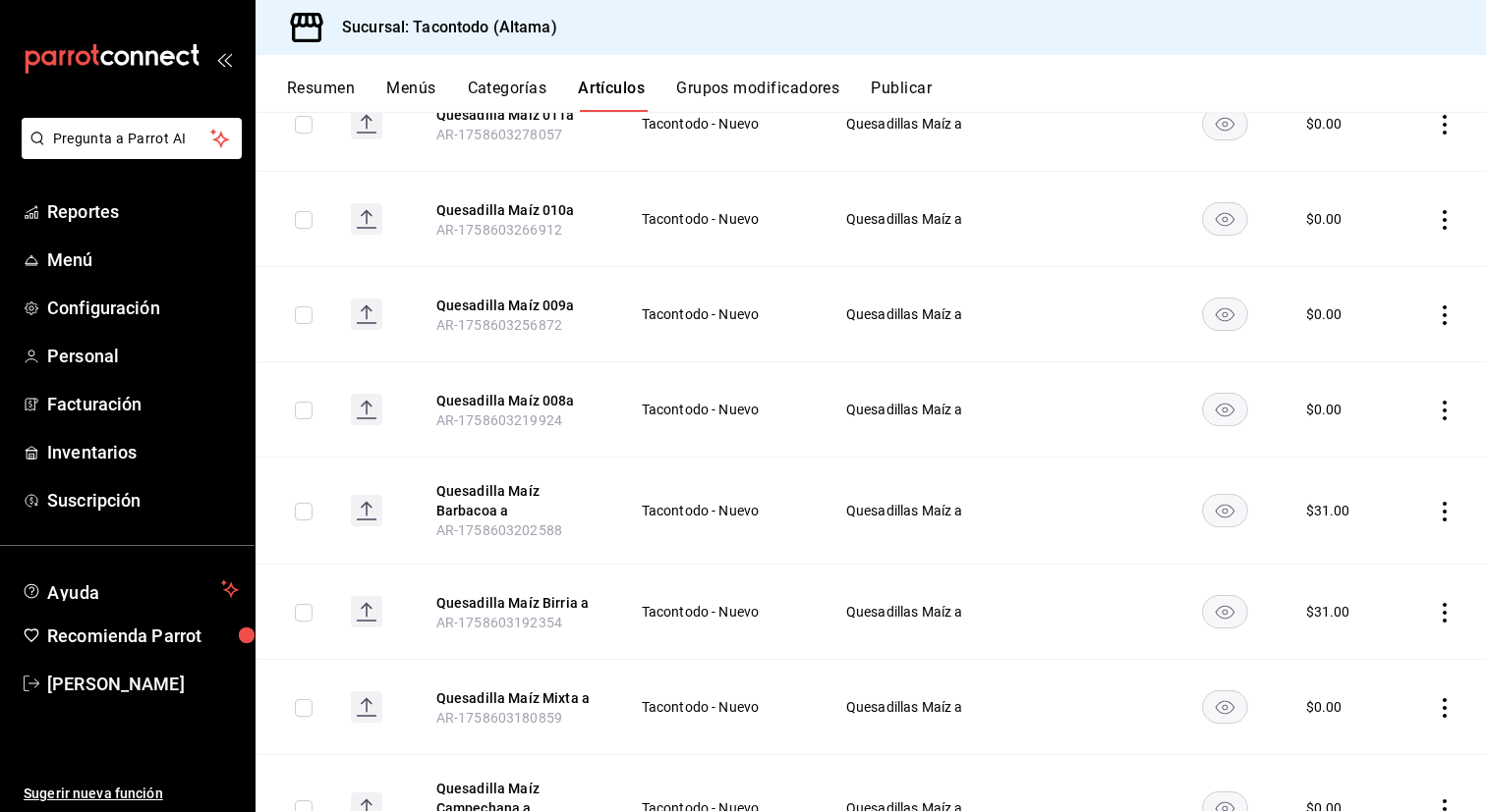
scroll to position [683, 0]
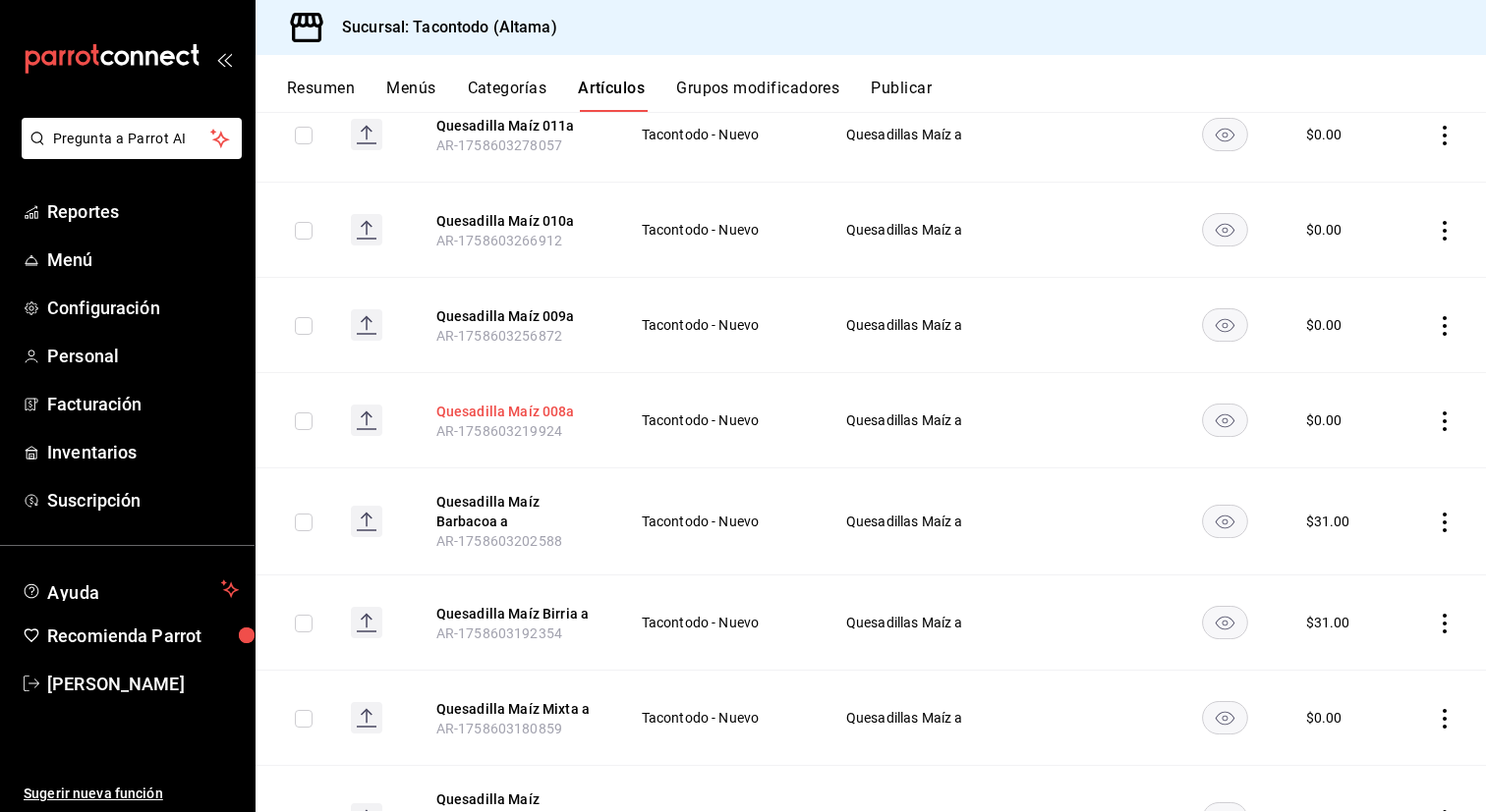
click at [526, 411] on button "Quesadilla Maíz 008a" at bounding box center [514, 412] width 158 height 20
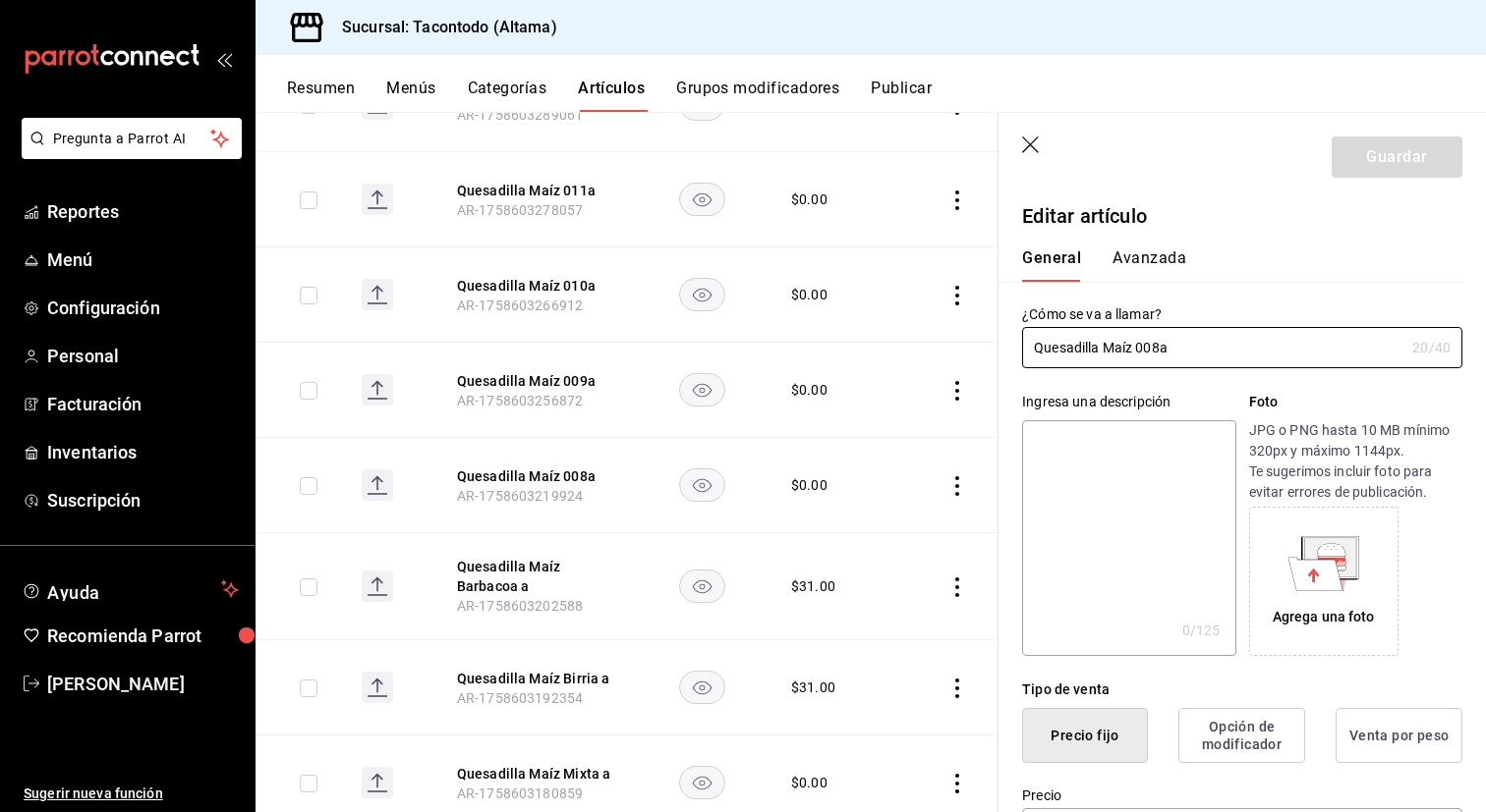
type input "$0.00"
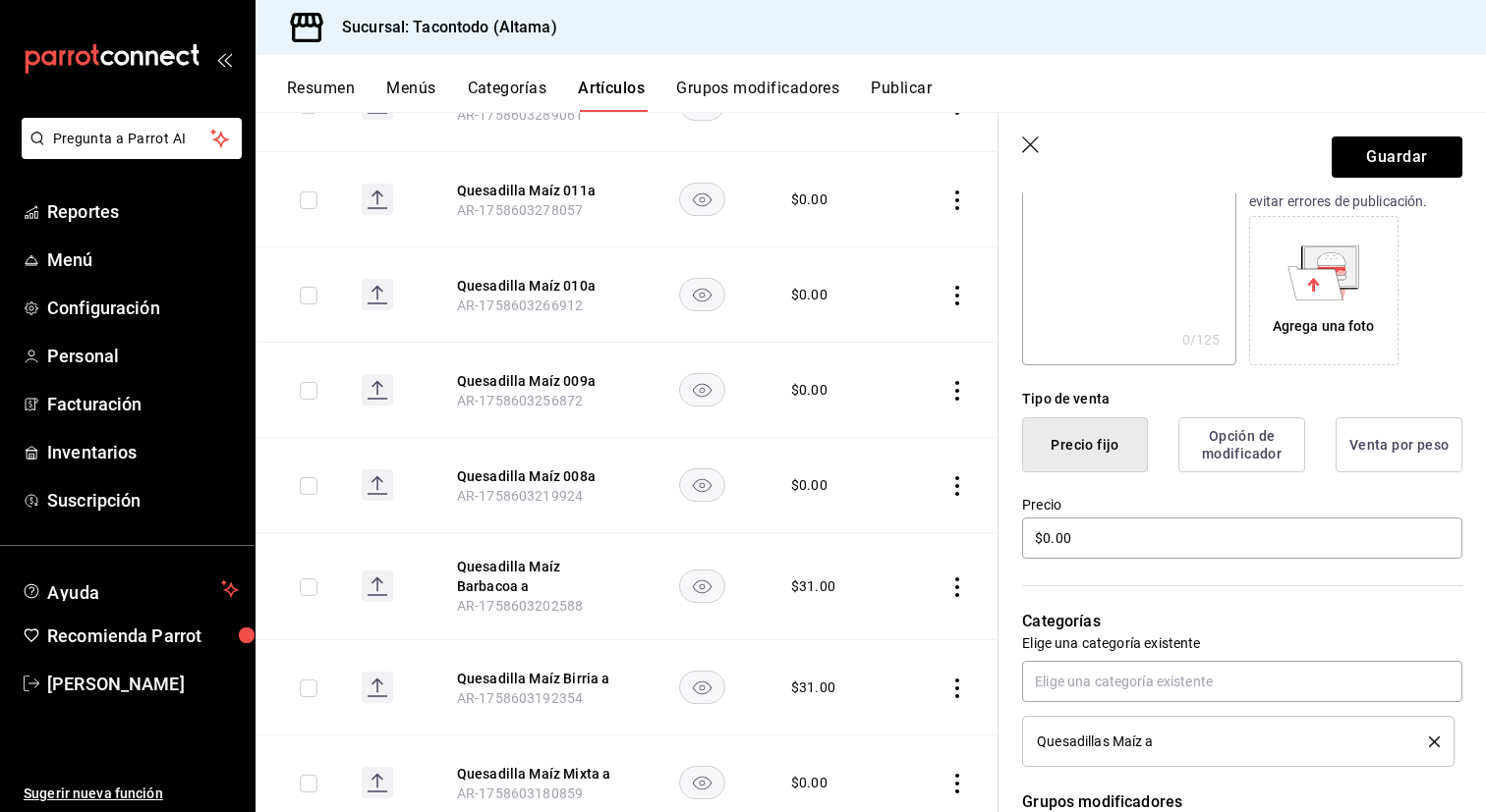
scroll to position [297, 0]
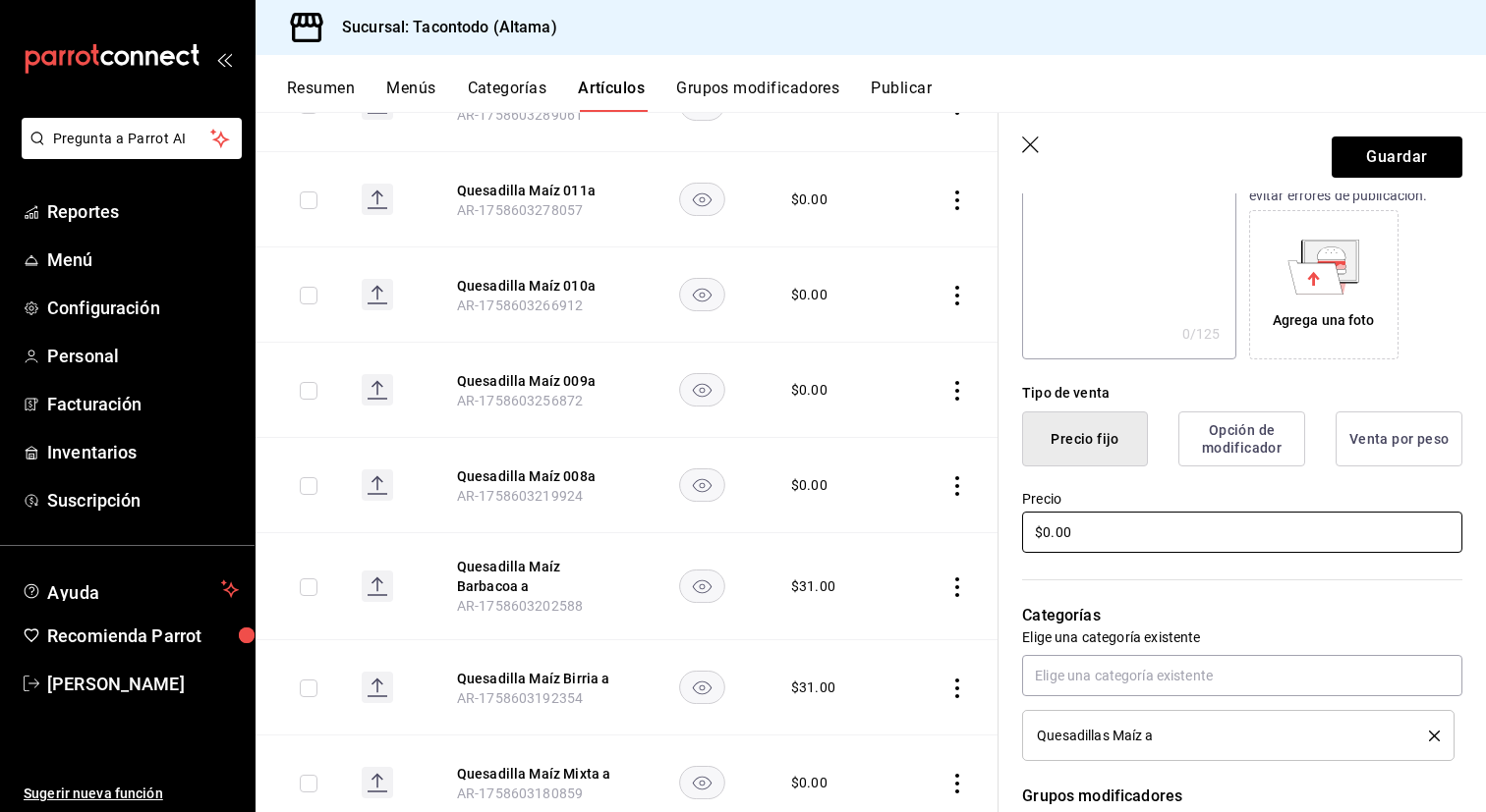
type input "Quesadilla Maíz Chicharrón a"
click at [1093, 541] on input "$0.00" at bounding box center [1242, 533] width 440 height 42
type input "$31.00"
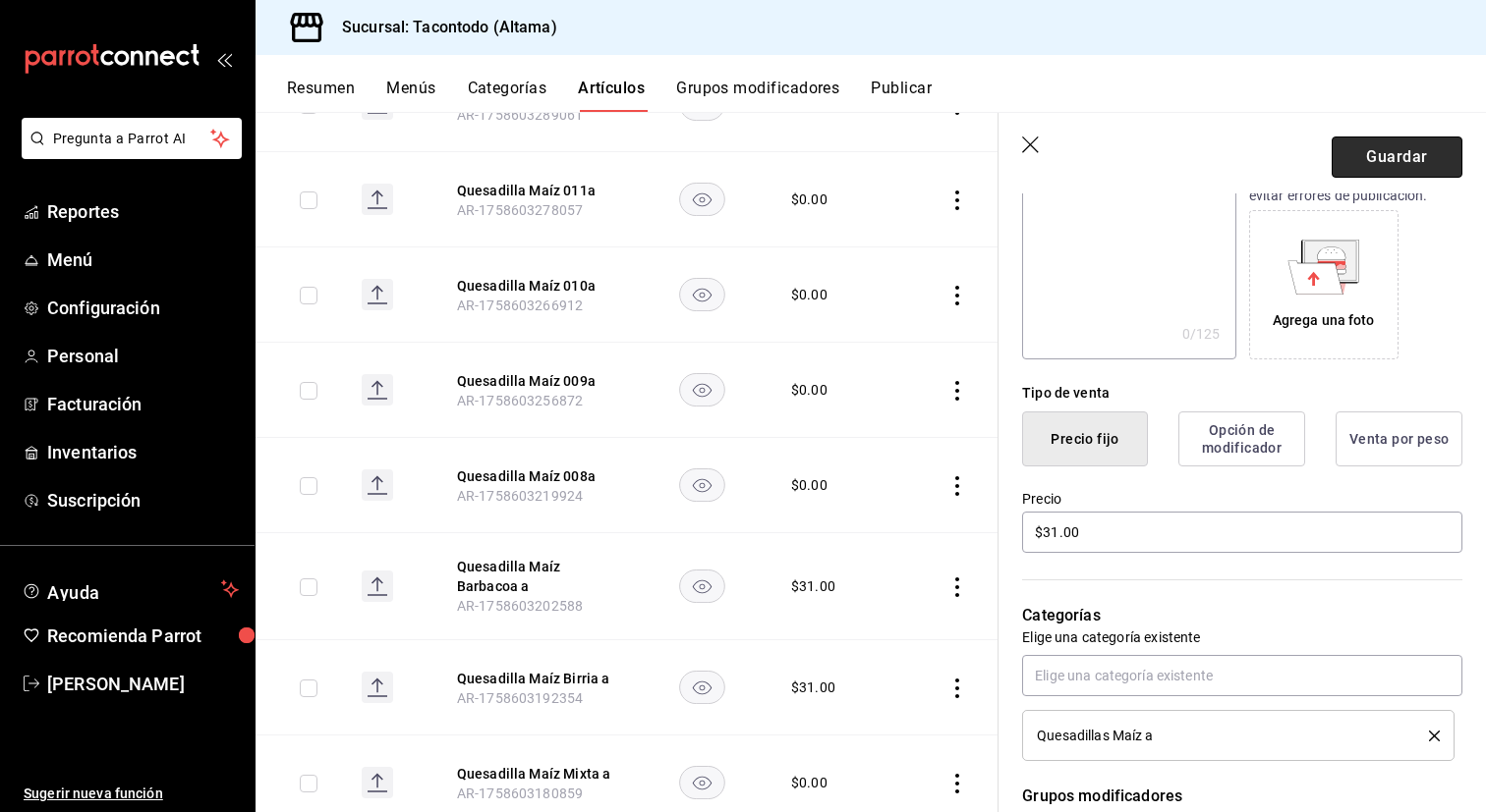
click at [1365, 140] on button "Guardar" at bounding box center [1397, 157] width 131 height 42
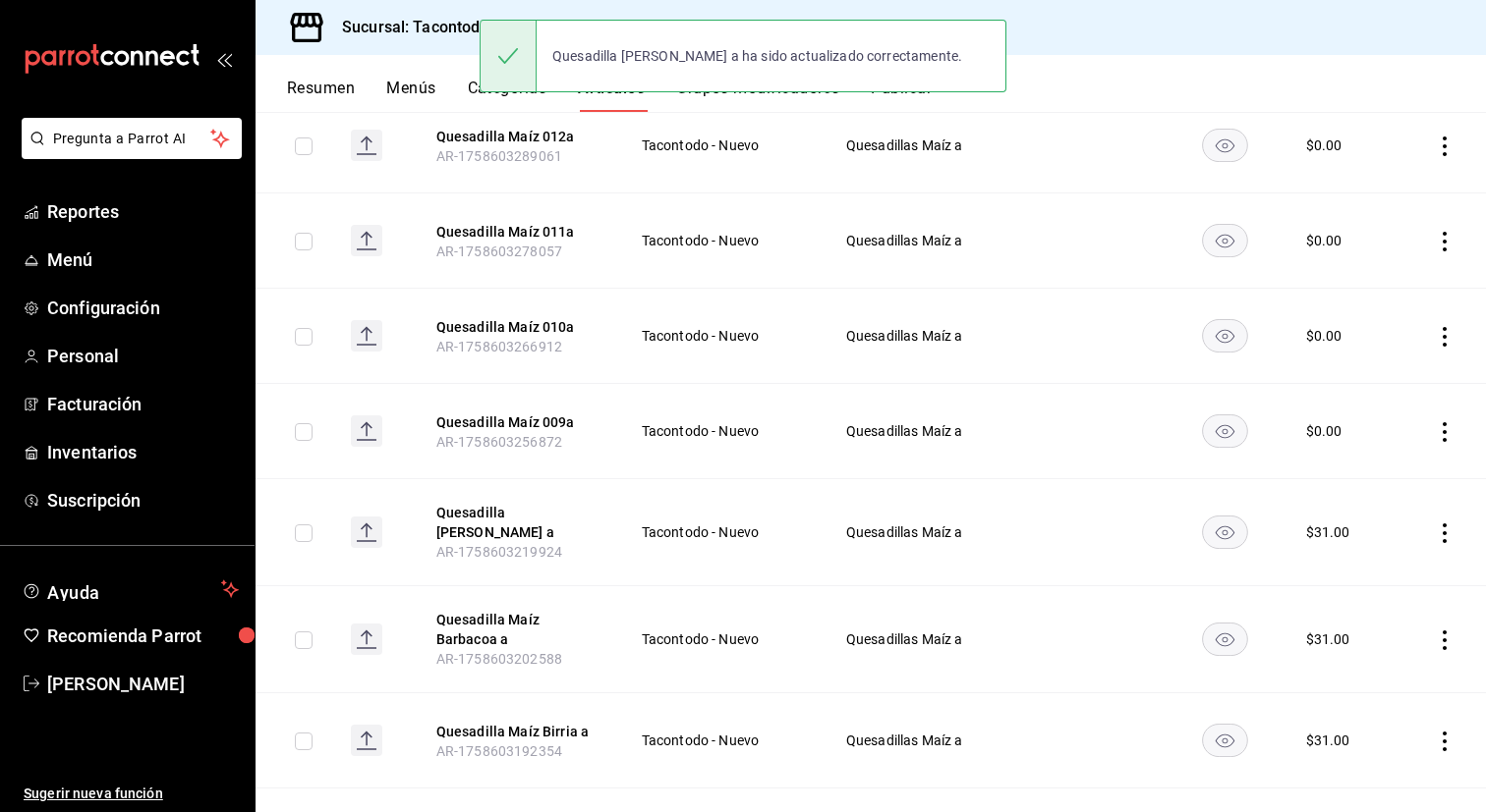
scroll to position [564, 0]
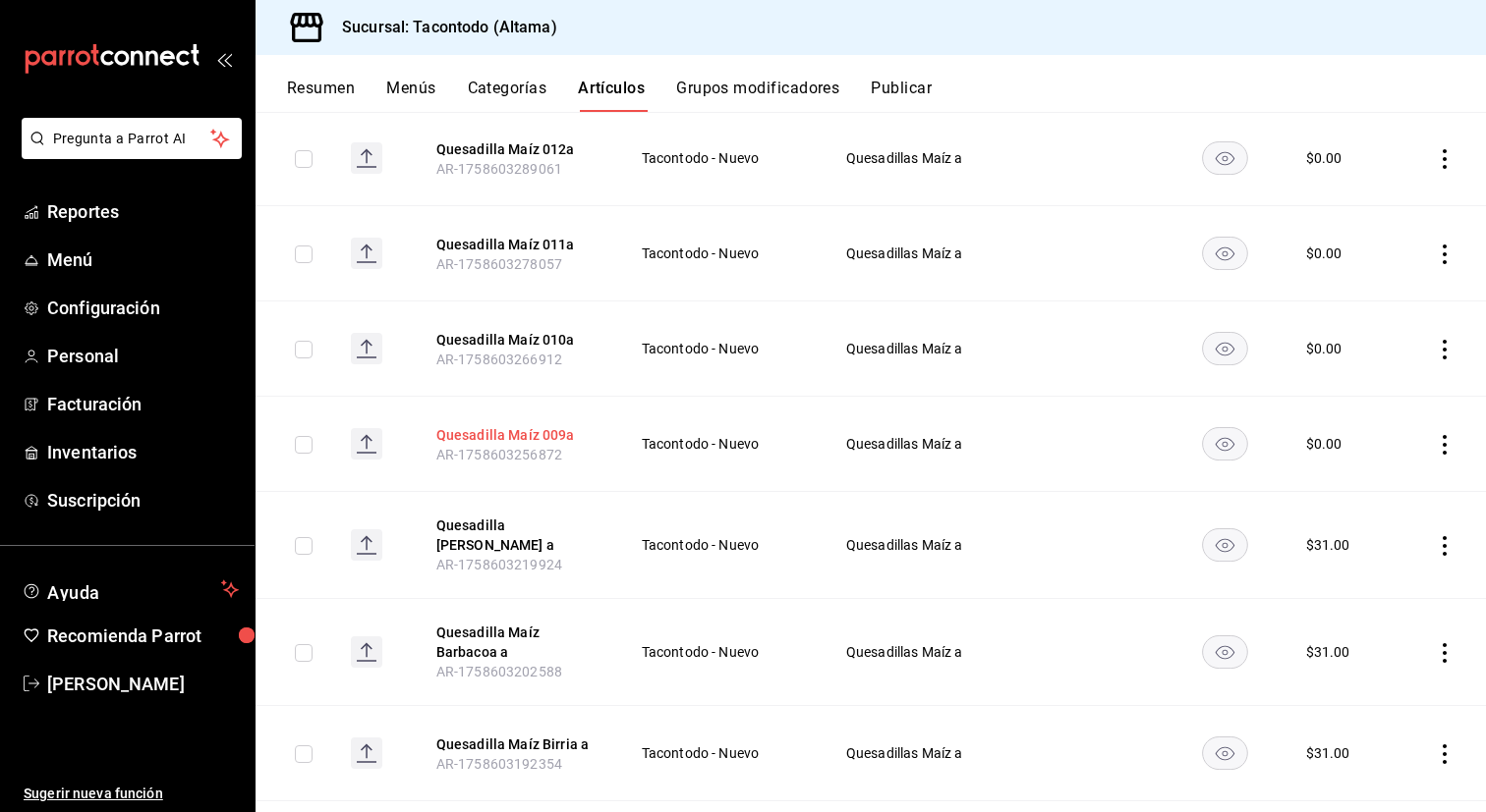
click at [509, 431] on button "Quesadilla Maíz 009a" at bounding box center [514, 435] width 158 height 20
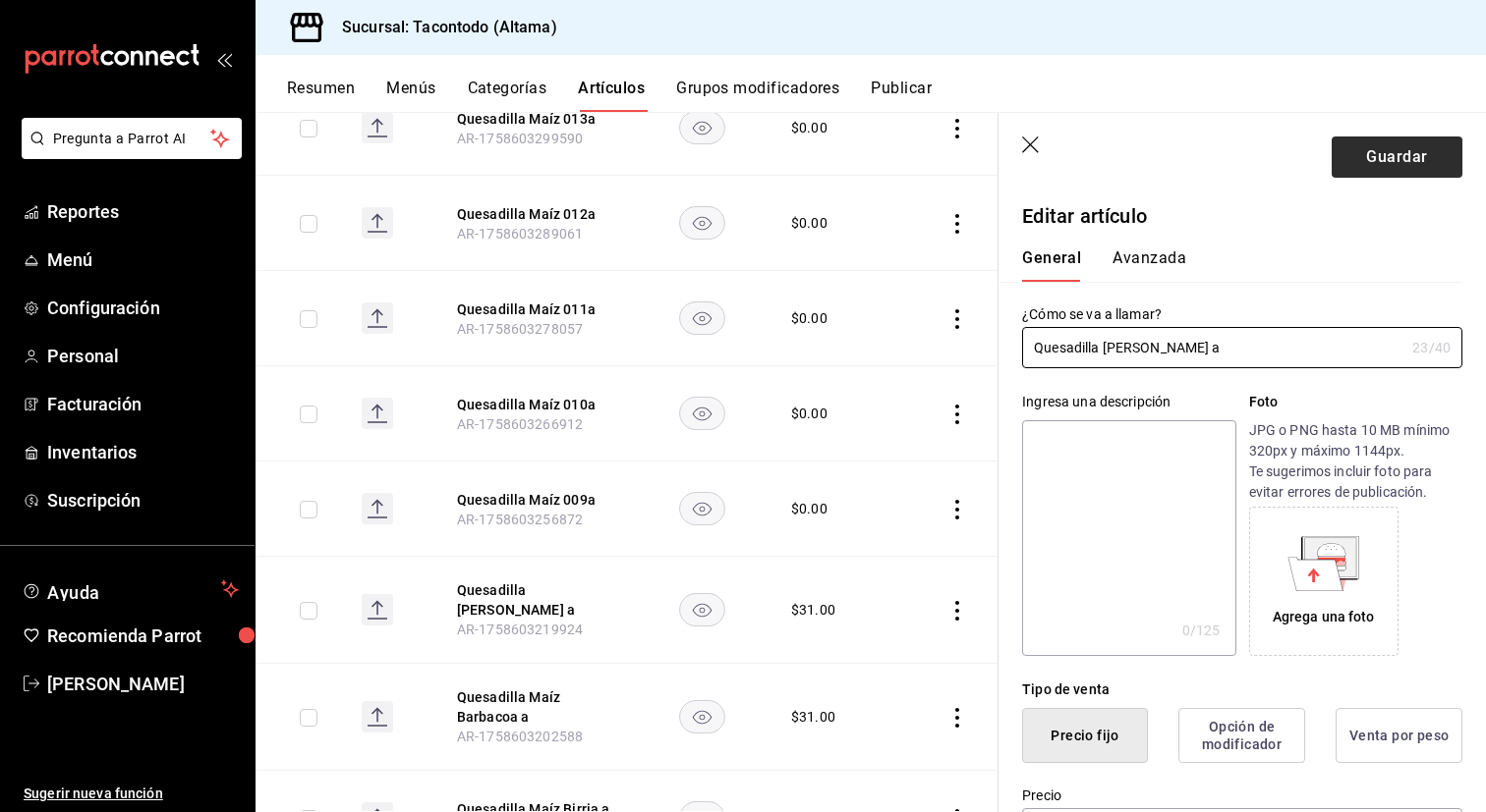
type input "Quesadilla Maíz Asado a"
click at [1385, 156] on button "Guardar" at bounding box center [1397, 157] width 131 height 42
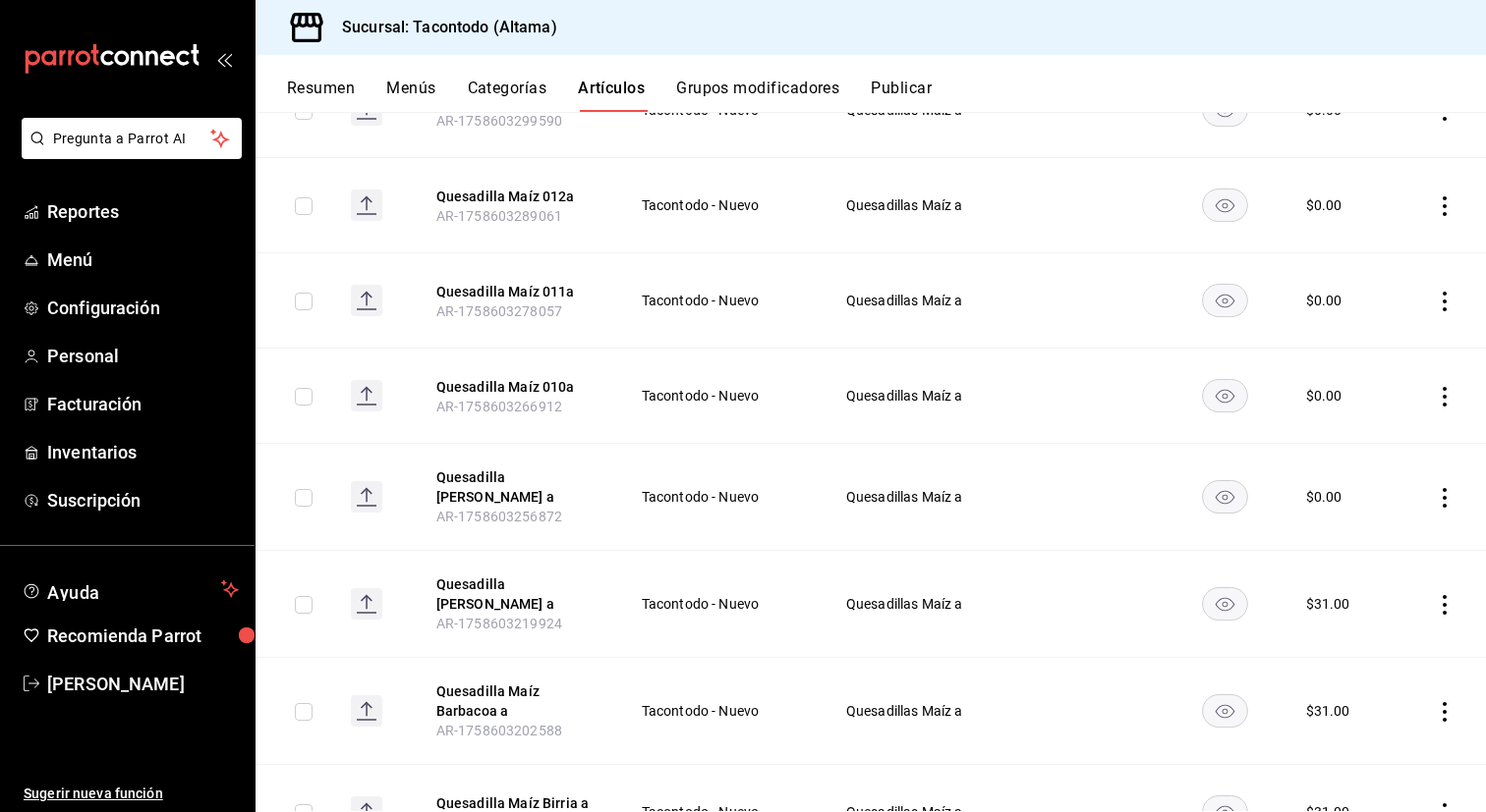
scroll to position [505, 0]
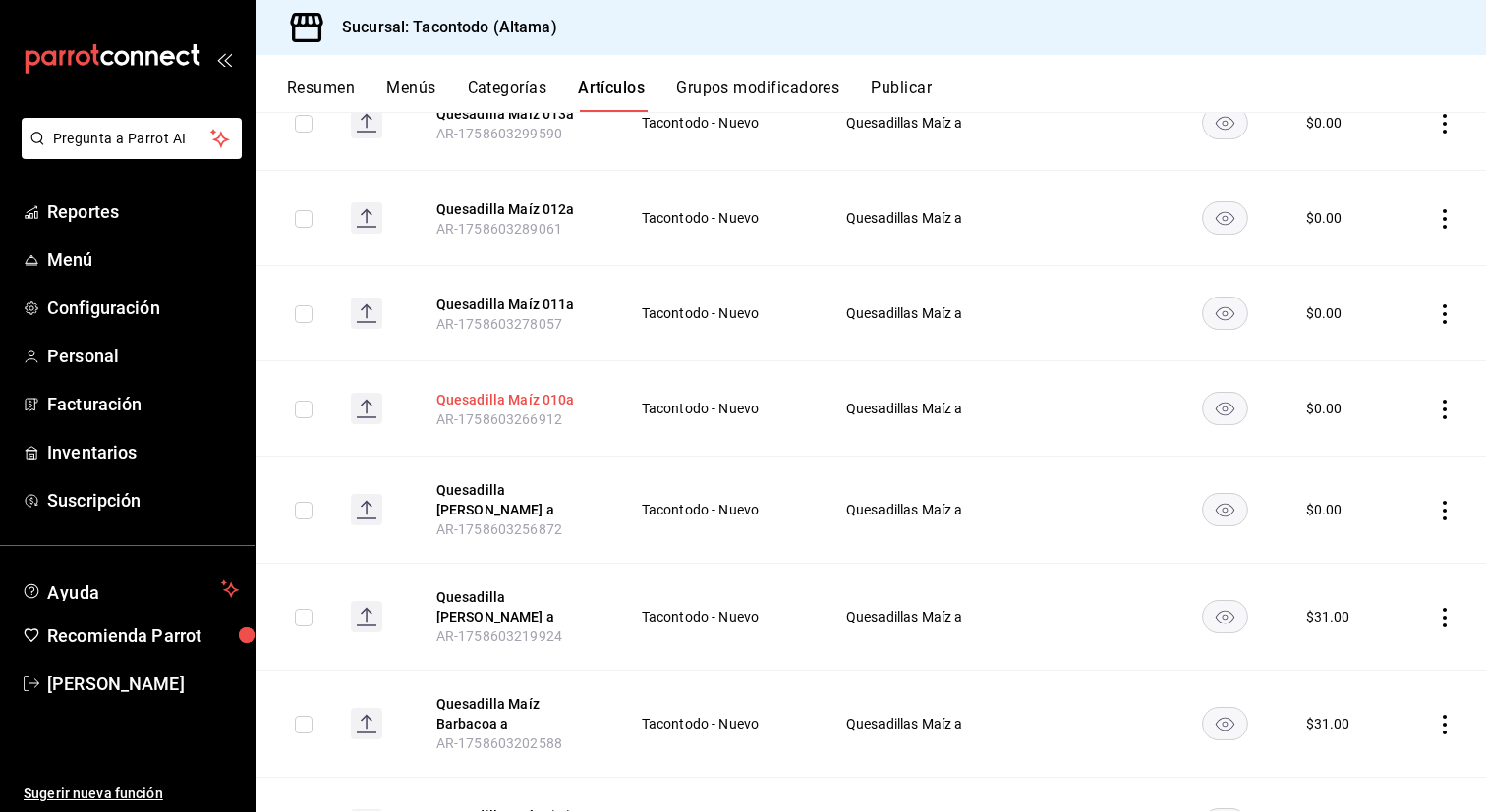
click at [544, 397] on button "Quesadilla Maíz 010a" at bounding box center [514, 400] width 158 height 20
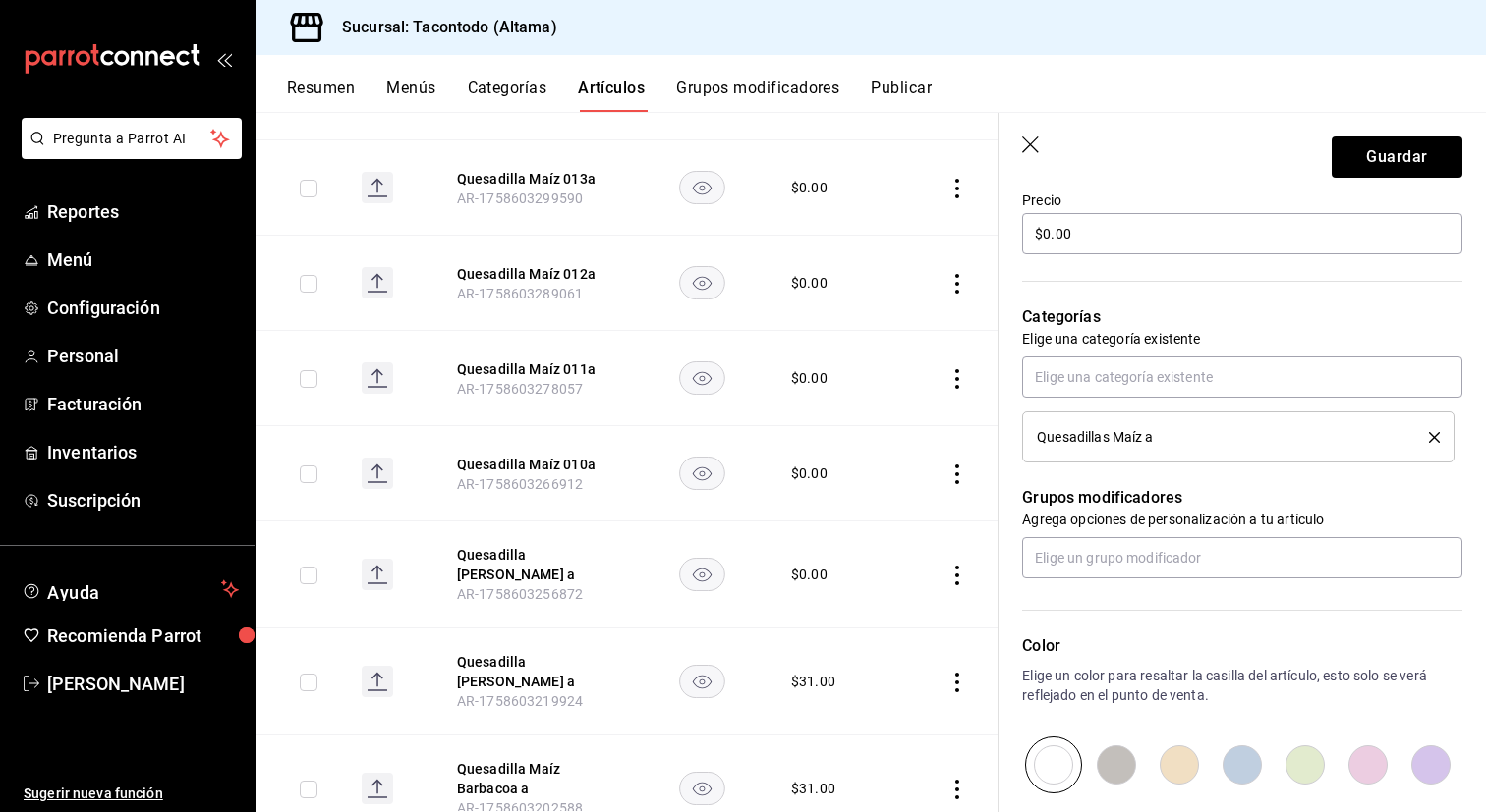
scroll to position [560, 0]
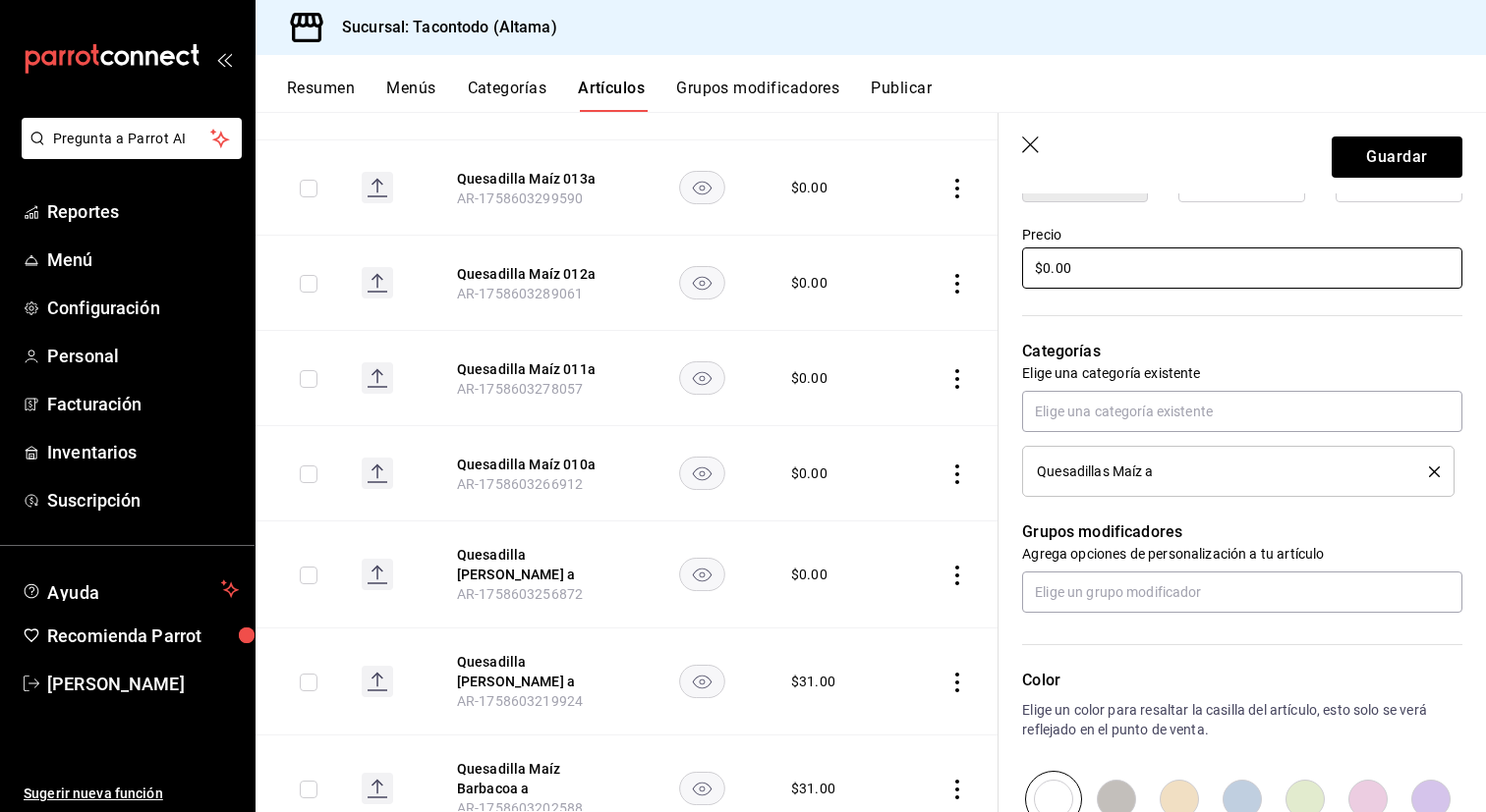
type input "Quesadilla Maíz Cochinita a"
click at [1167, 269] on input "$0.00" at bounding box center [1242, 268] width 440 height 42
type input "$28.00"
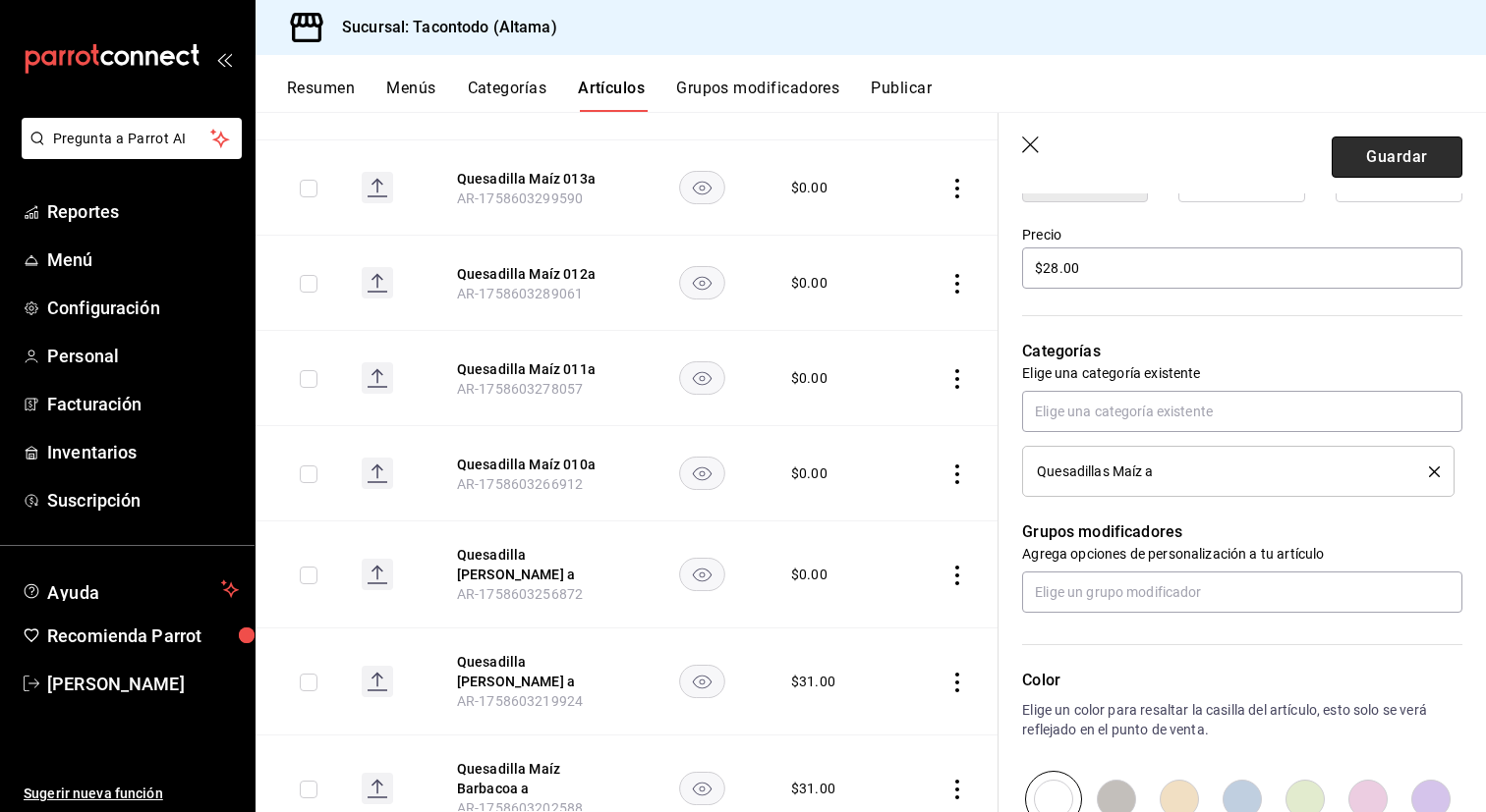
click at [1367, 176] on button "Guardar" at bounding box center [1397, 157] width 131 height 42
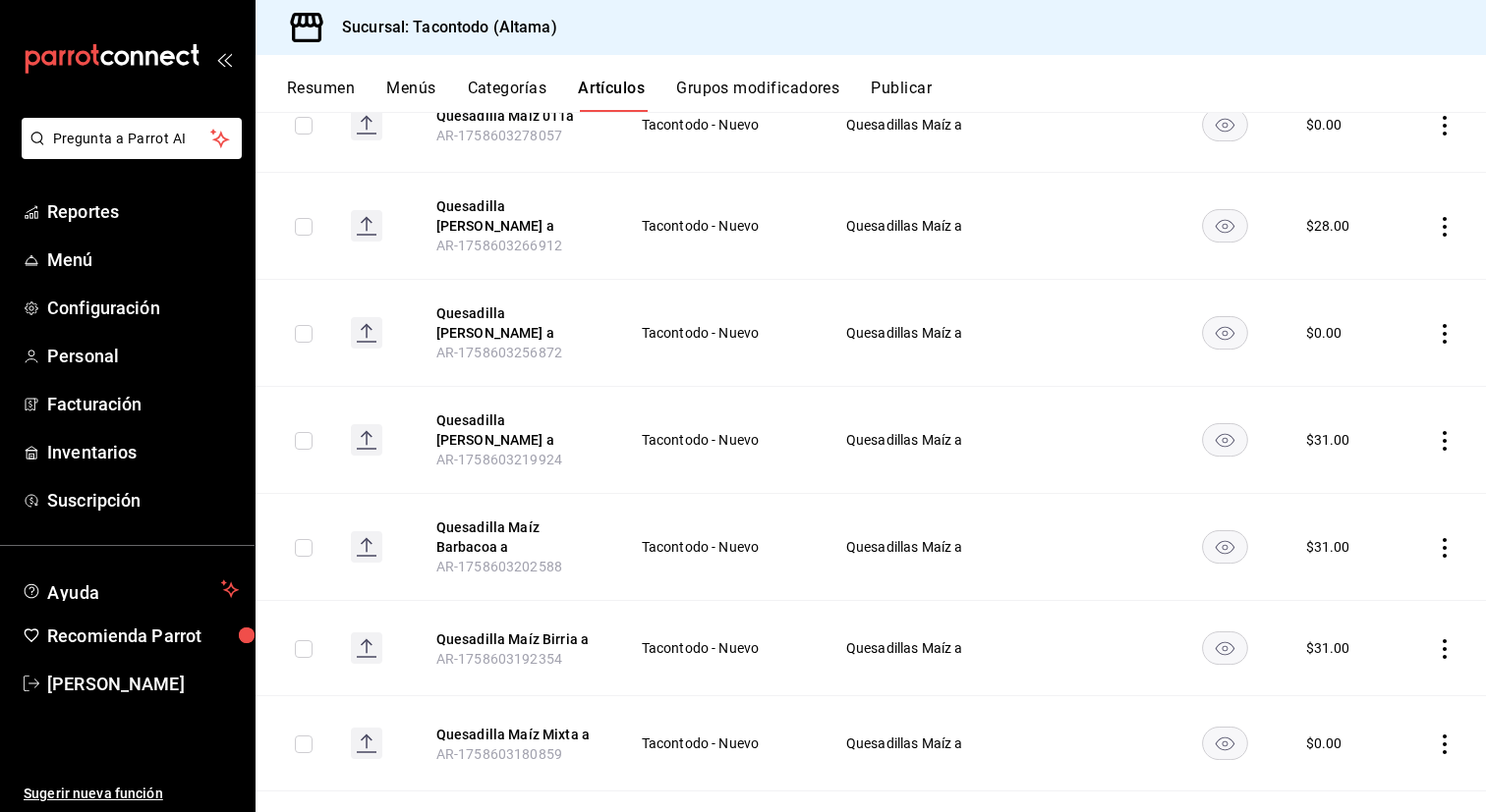
scroll to position [541, 0]
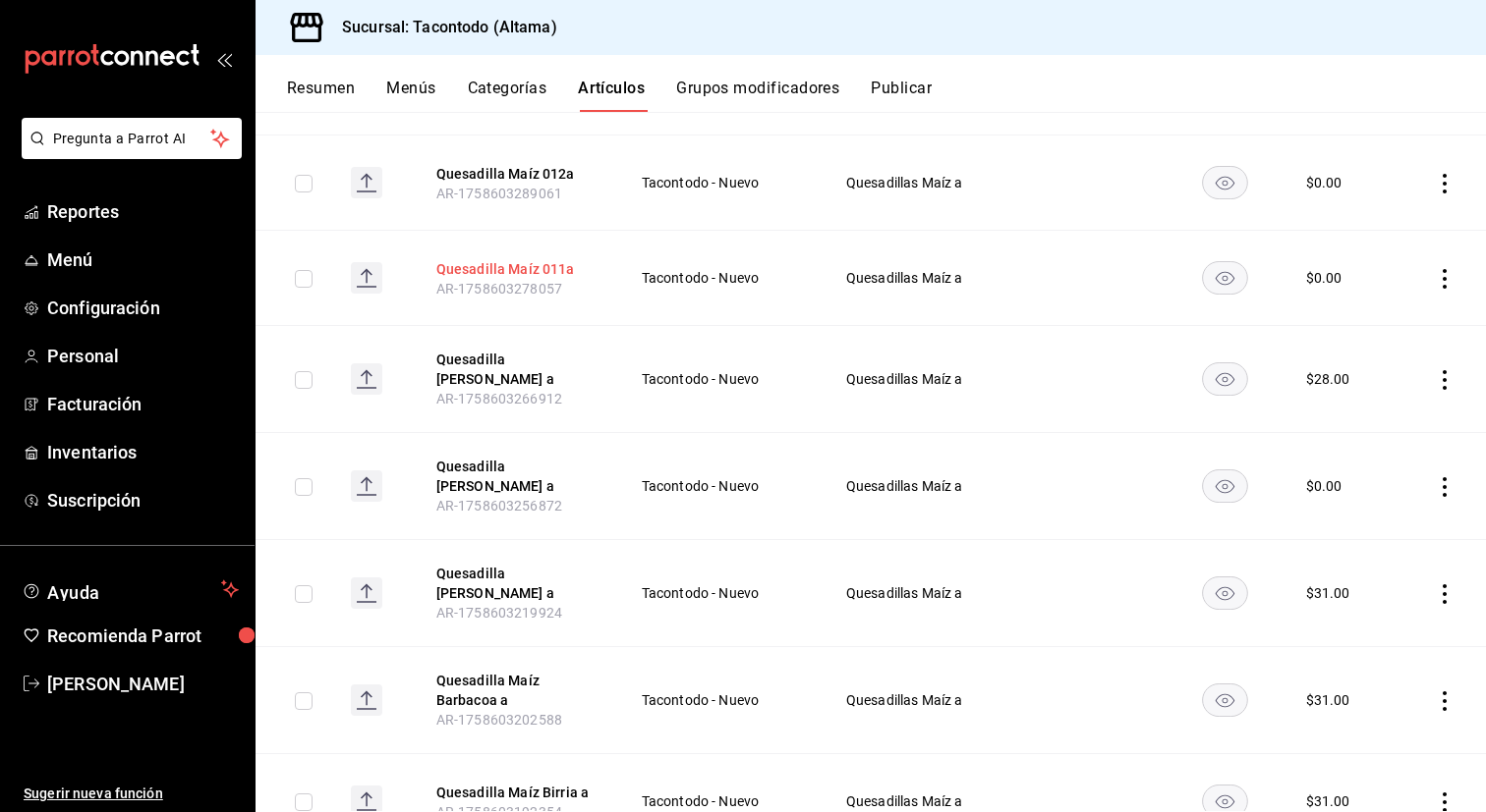
click at [510, 265] on button "Quesadilla Maíz 011a" at bounding box center [514, 269] width 158 height 20
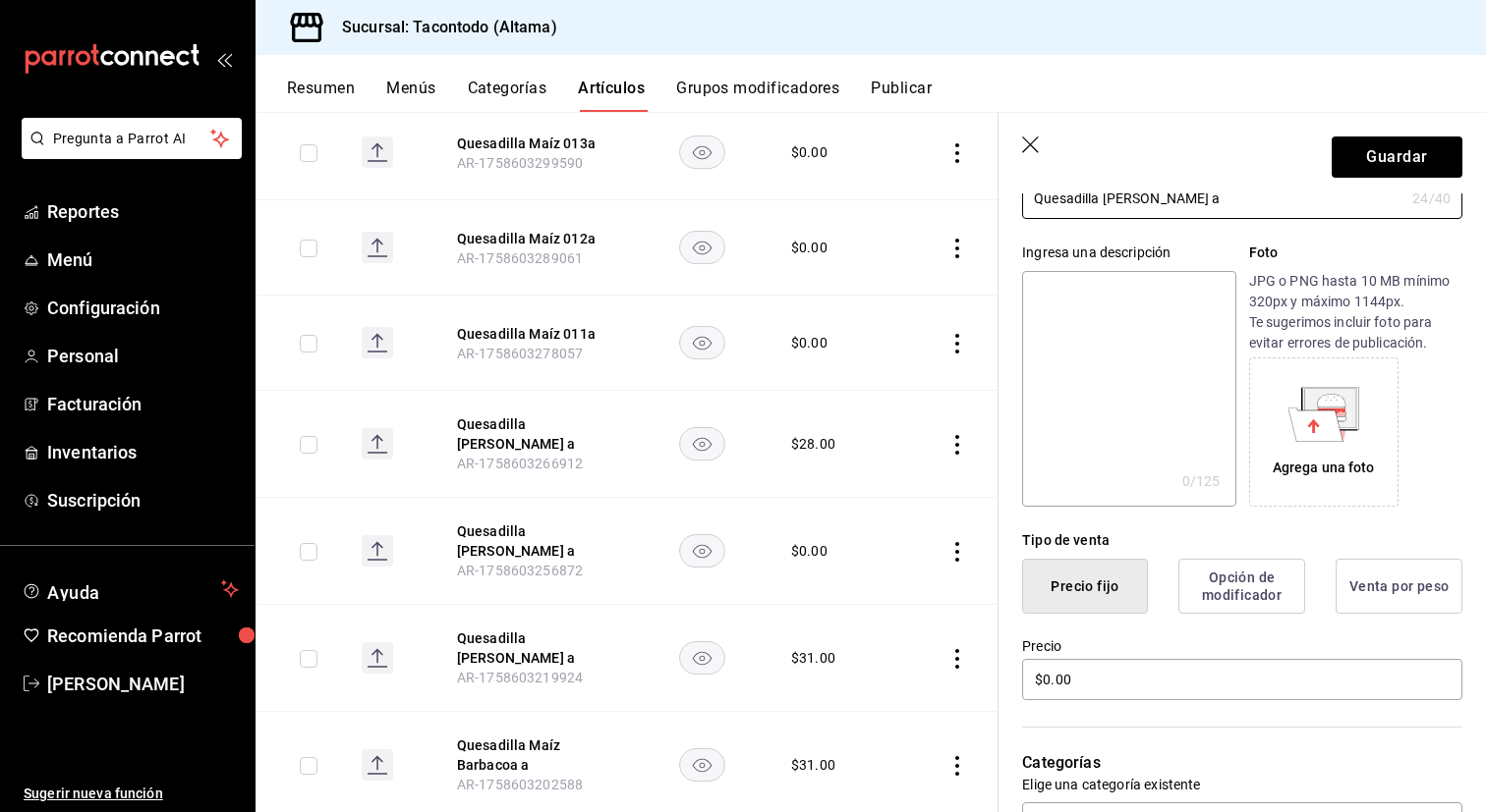
scroll to position [143, 0]
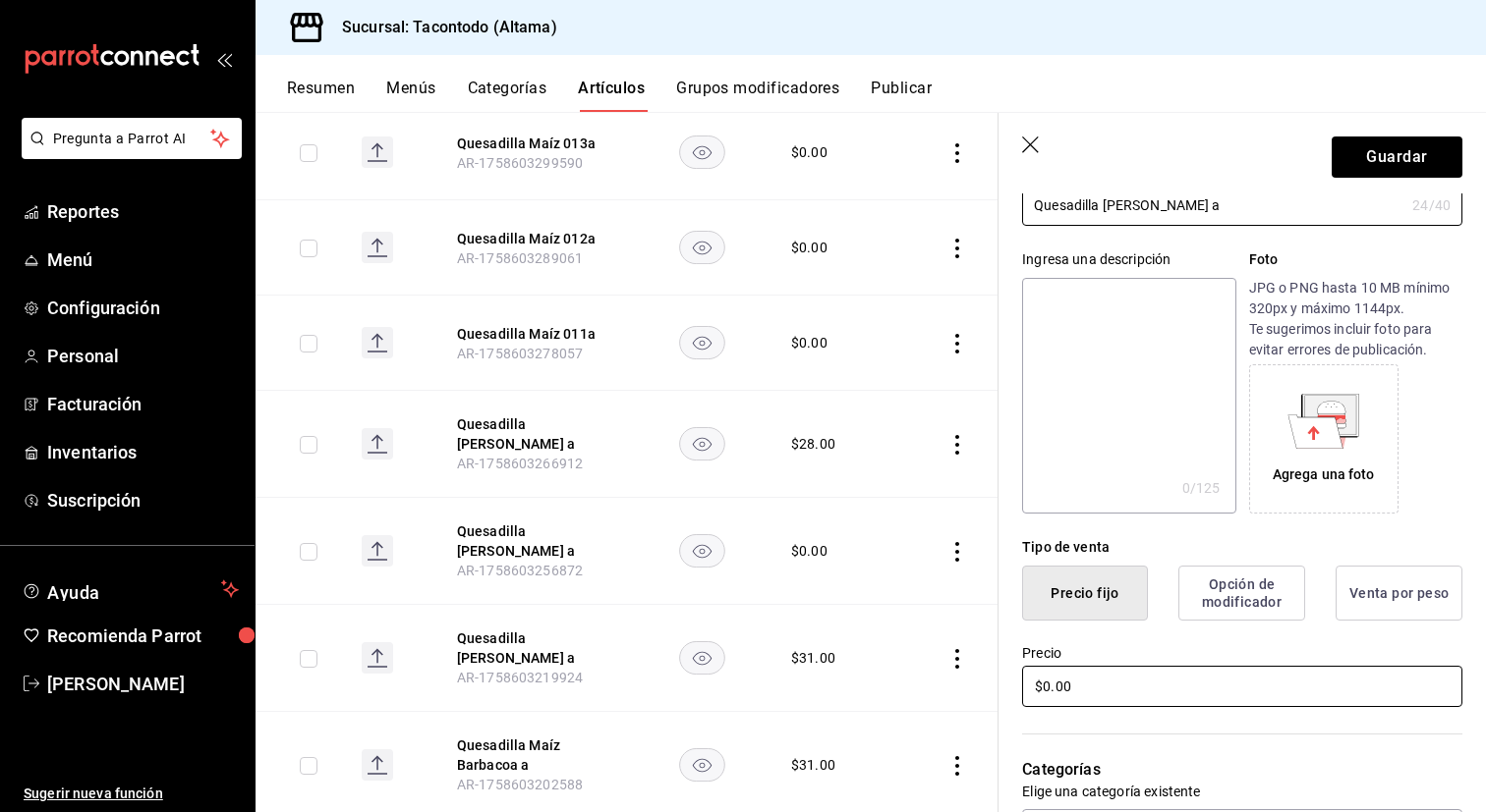
type input "Quesadilla Maíz Frijol a"
click at [1130, 691] on input "$0.00" at bounding box center [1242, 686] width 440 height 42
type input "$25.00"
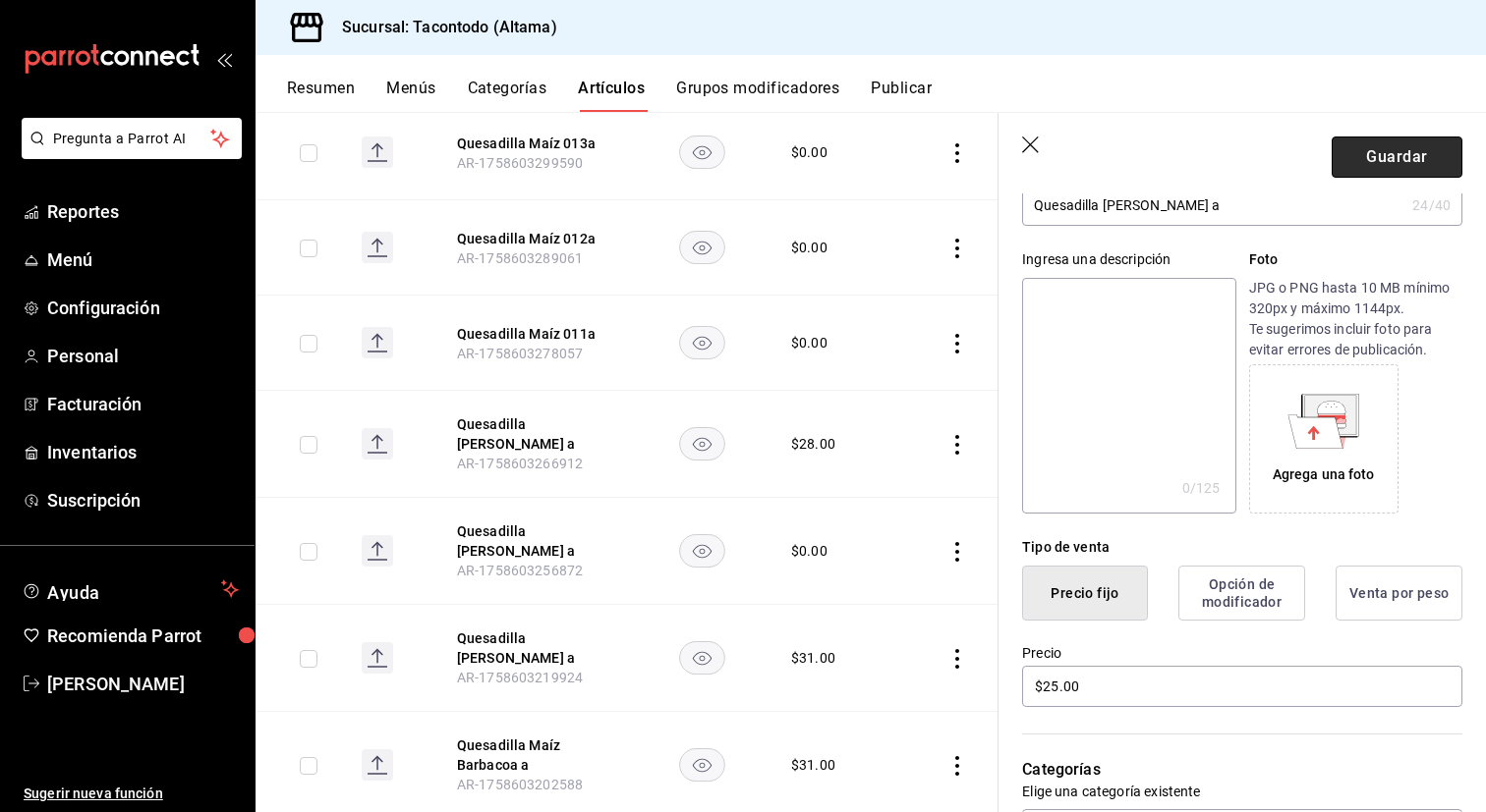
click at [1353, 157] on button "Guardar" at bounding box center [1397, 157] width 131 height 42
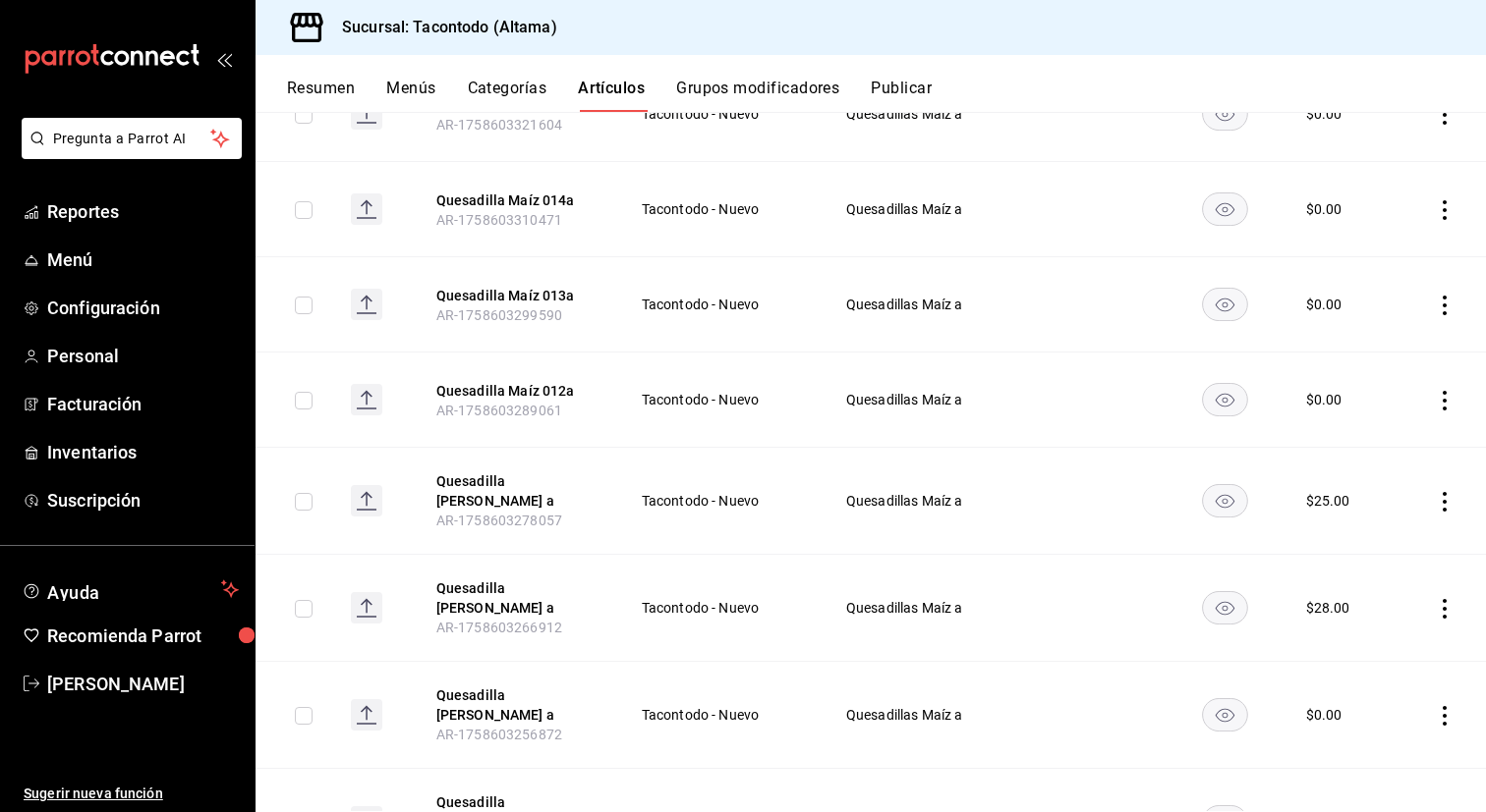
scroll to position [309, 0]
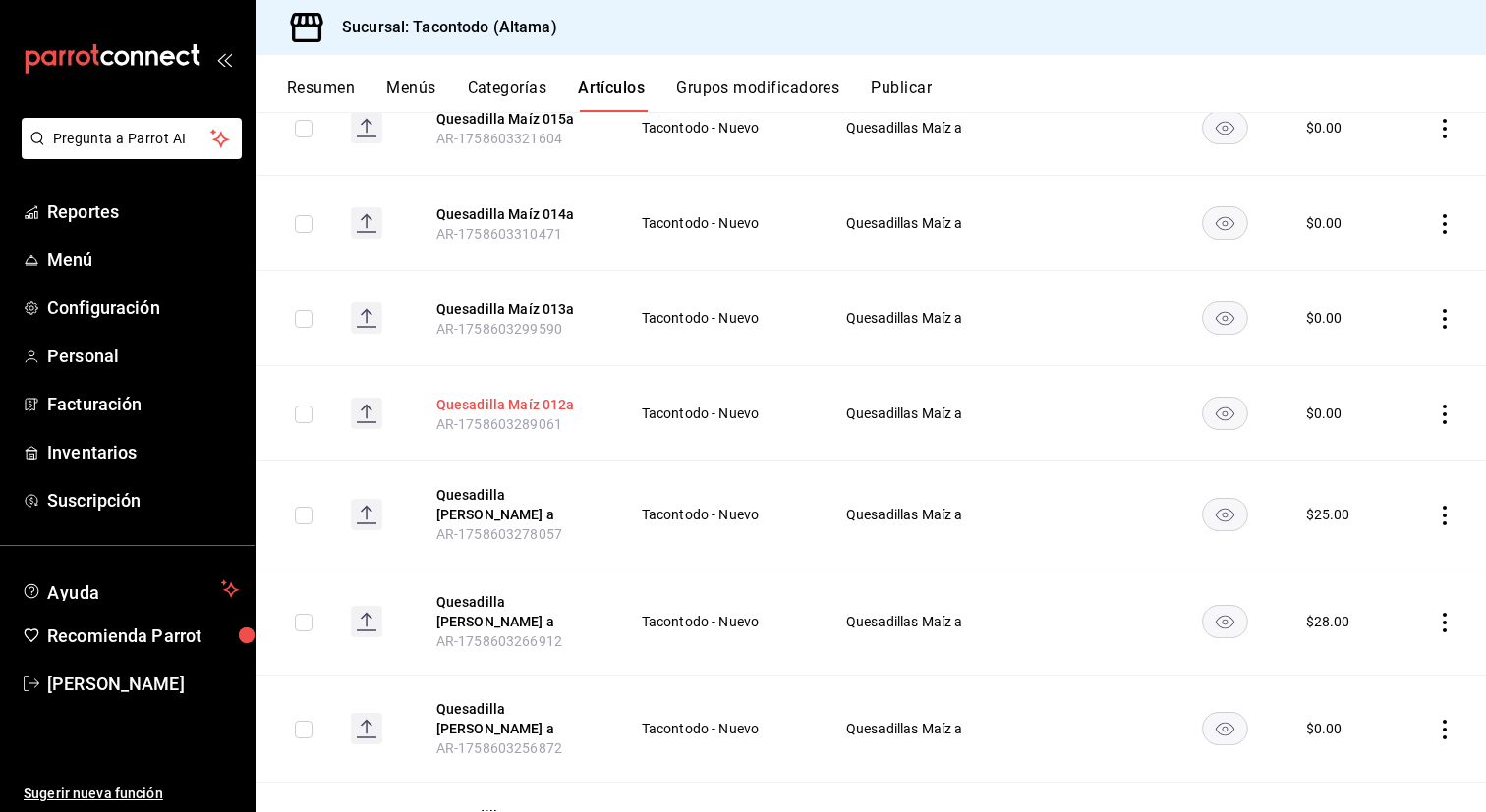
click at [551, 405] on button "Quesadilla Maíz 012a" at bounding box center [514, 405] width 158 height 20
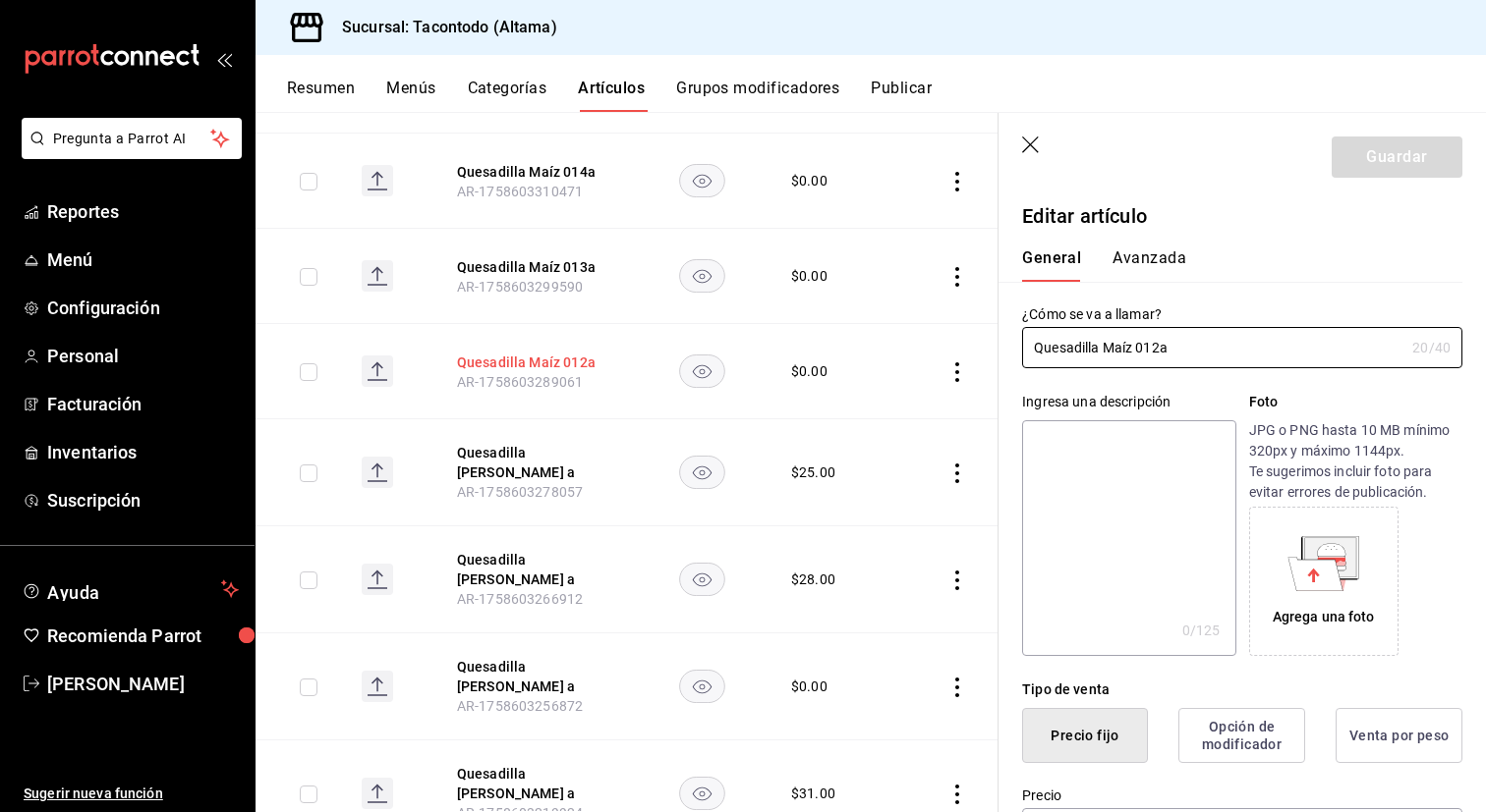
scroll to position [415, 0]
click at [568, 367] on button "Quesadilla Maíz 012a" at bounding box center [535, 364] width 158 height 20
click at [1160, 351] on input "Quesadilla Maíz 012a" at bounding box center [1214, 348] width 382 height 40
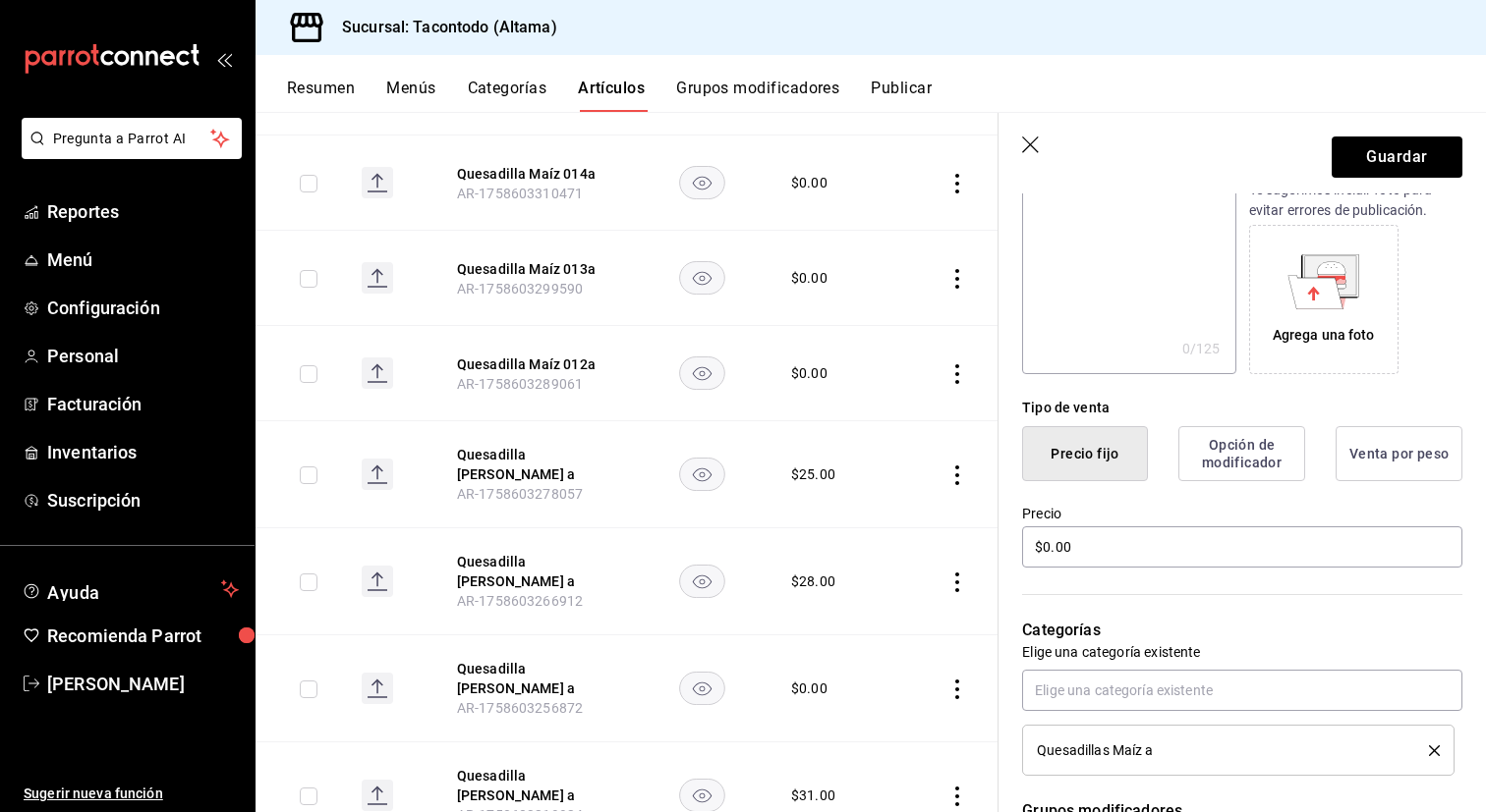
scroll to position [291, 0]
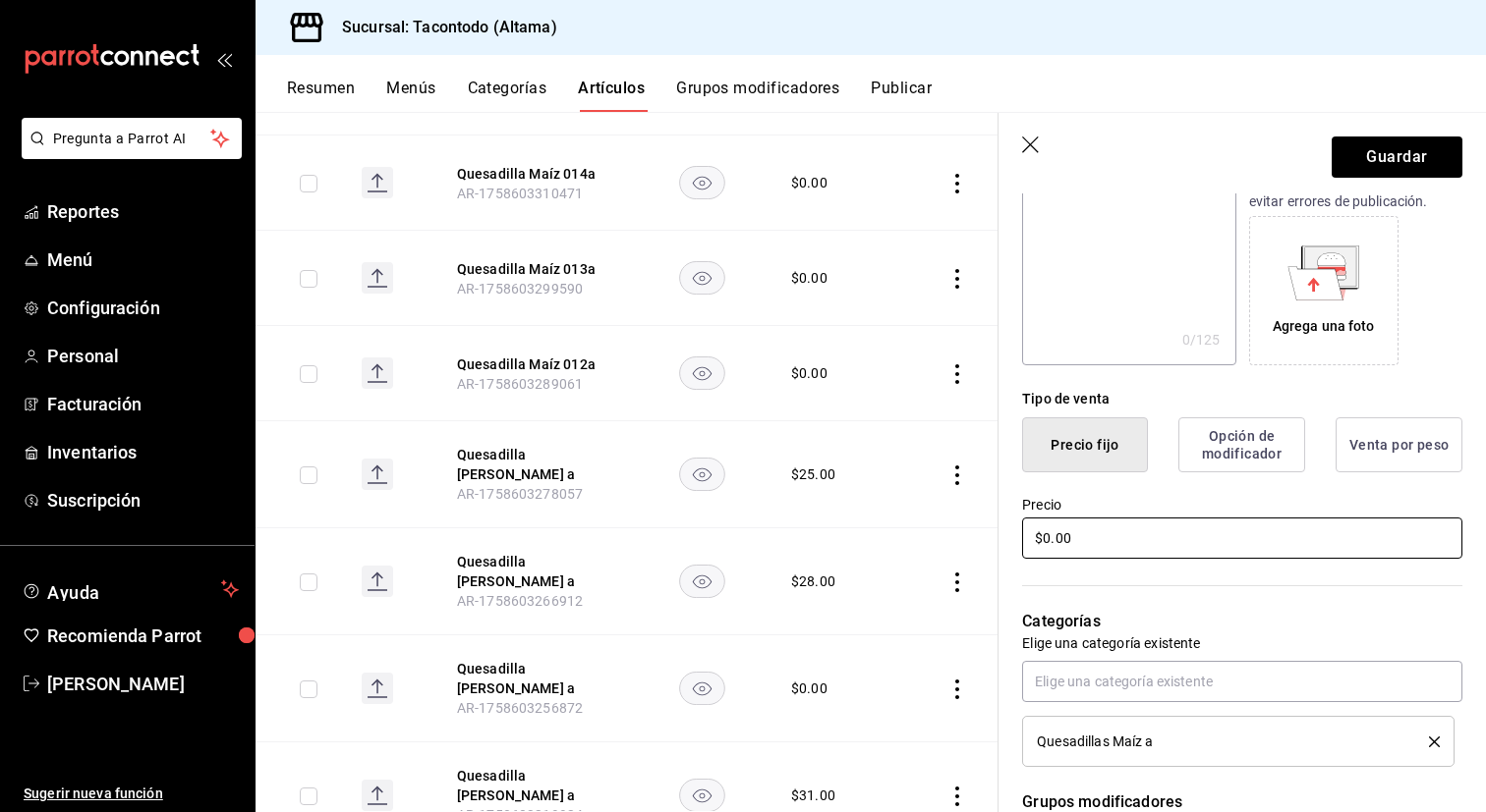
type input "Quesadilla Maíz a"
click at [1114, 546] on input "$0.00" at bounding box center [1242, 539] width 440 height 42
type input "$18.00"
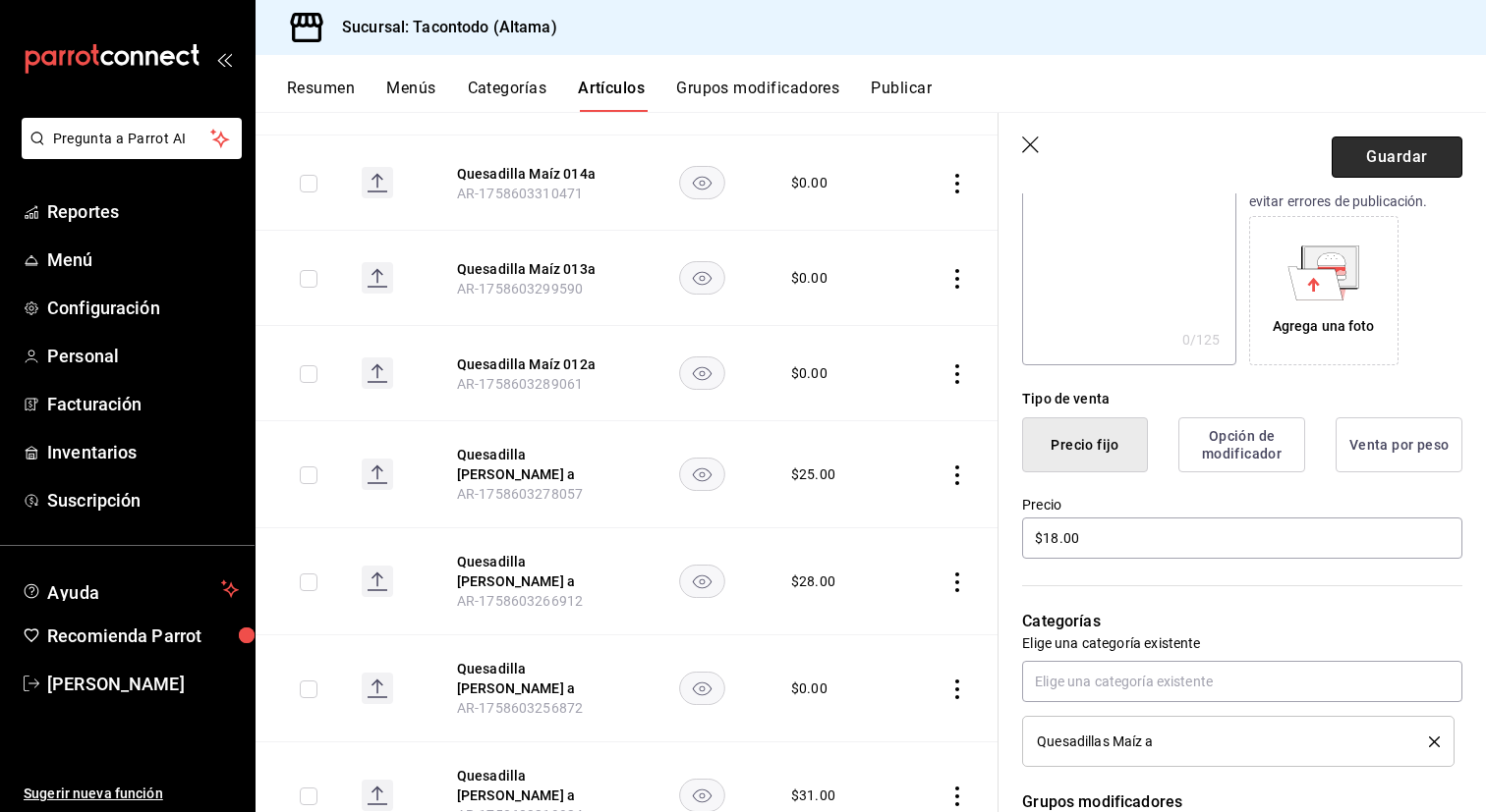
click at [1343, 156] on button "Guardar" at bounding box center [1397, 157] width 131 height 42
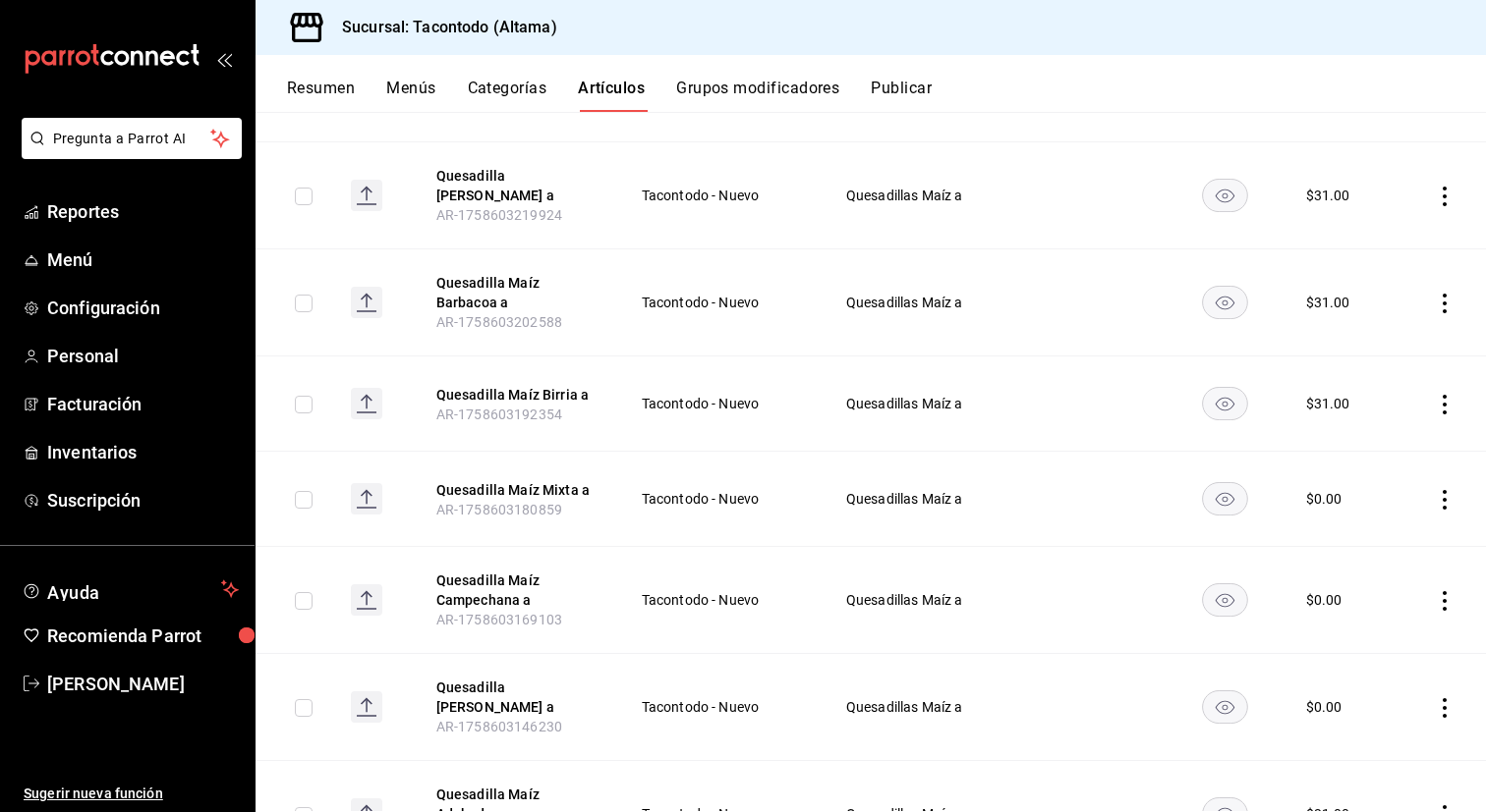
scroll to position [1137, 0]
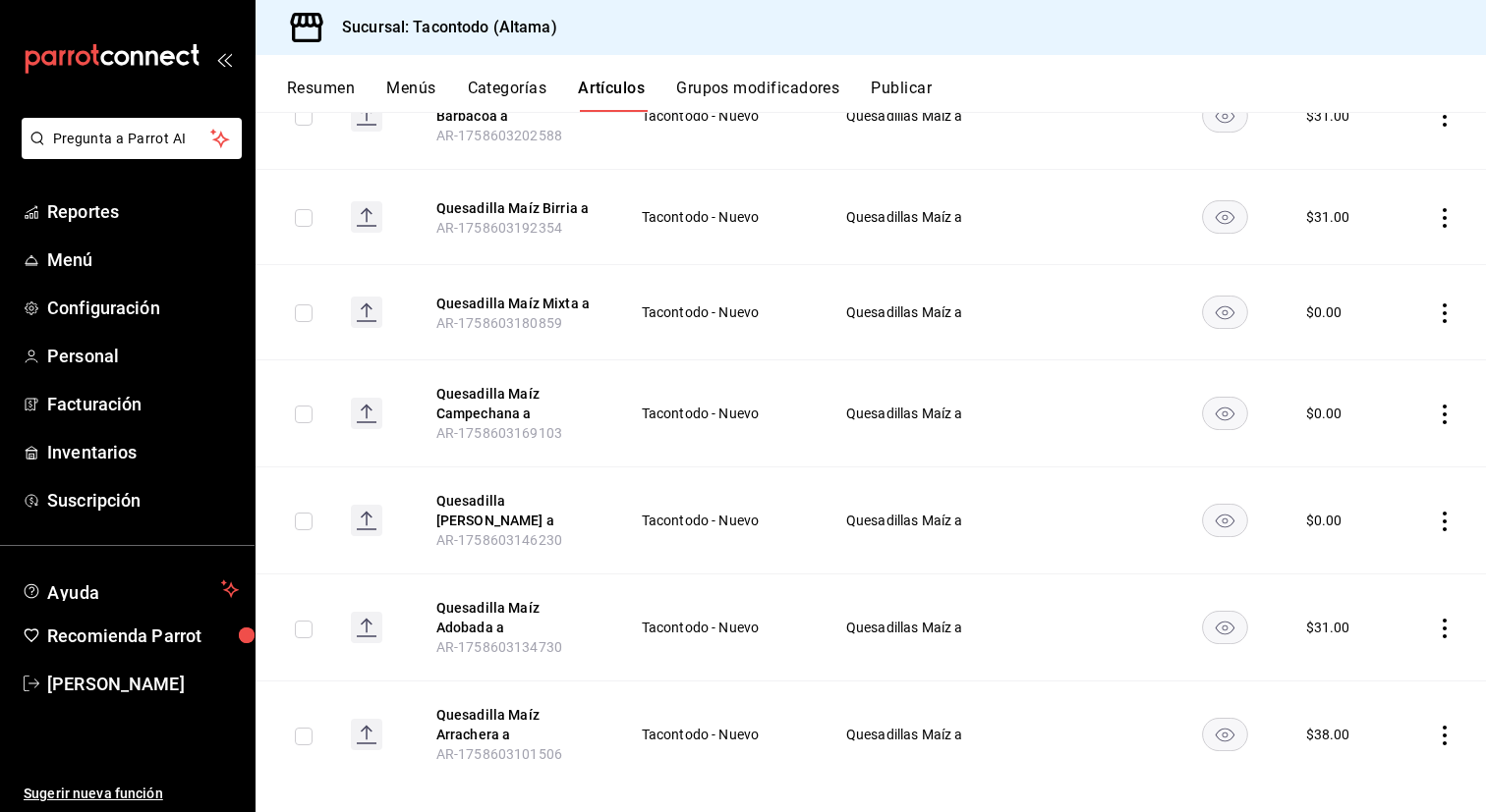
click at [429, 75] on div "Resumen Menús Categorías Artículos Grupos modificadores Publicar" at bounding box center [871, 84] width 1230 height 57
click at [418, 85] on button "Menús" at bounding box center [411, 95] width 50 height 34
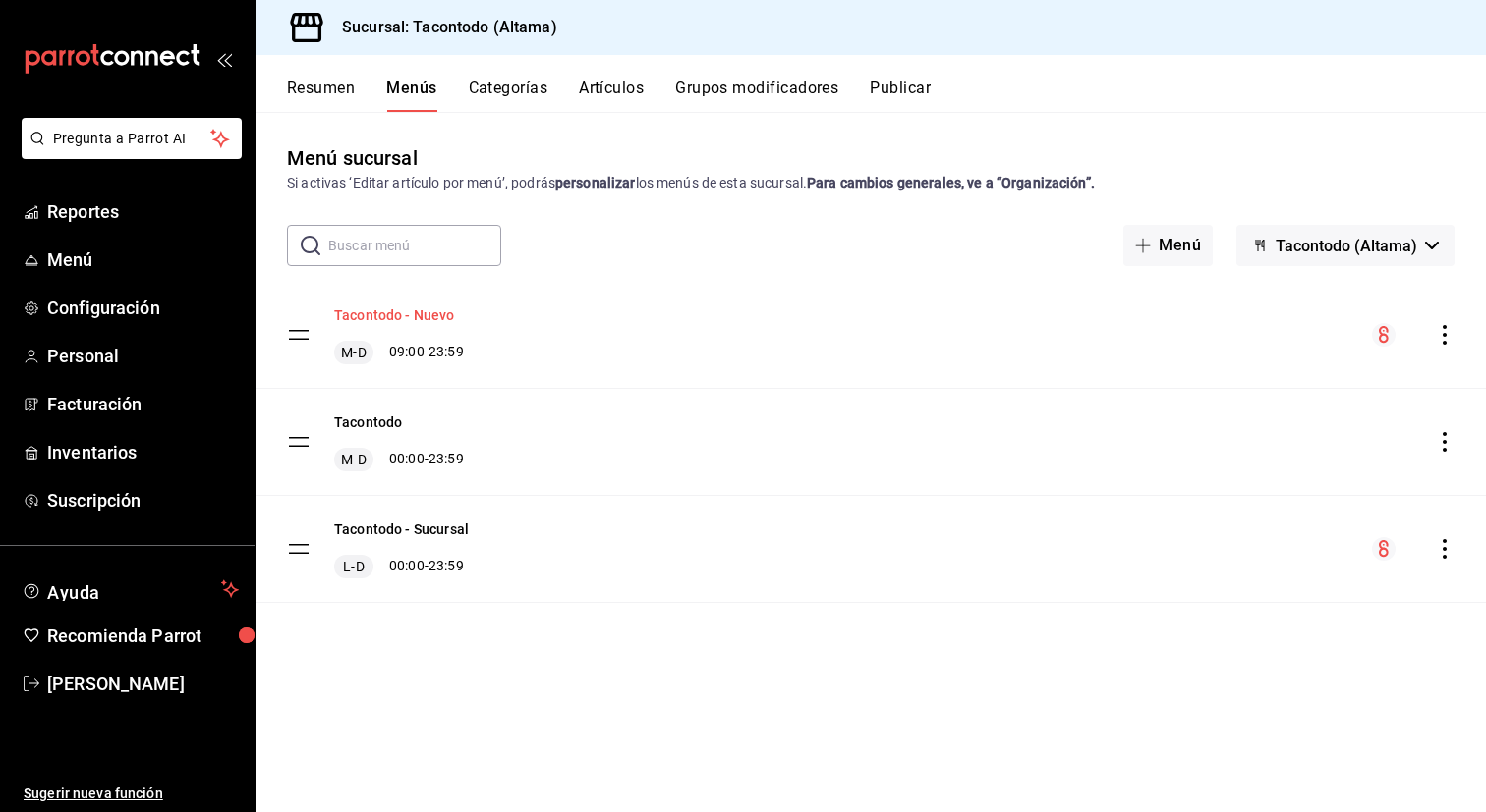
click at [437, 319] on button "Tacontodo - Nuevo" at bounding box center [394, 315] width 121 height 20
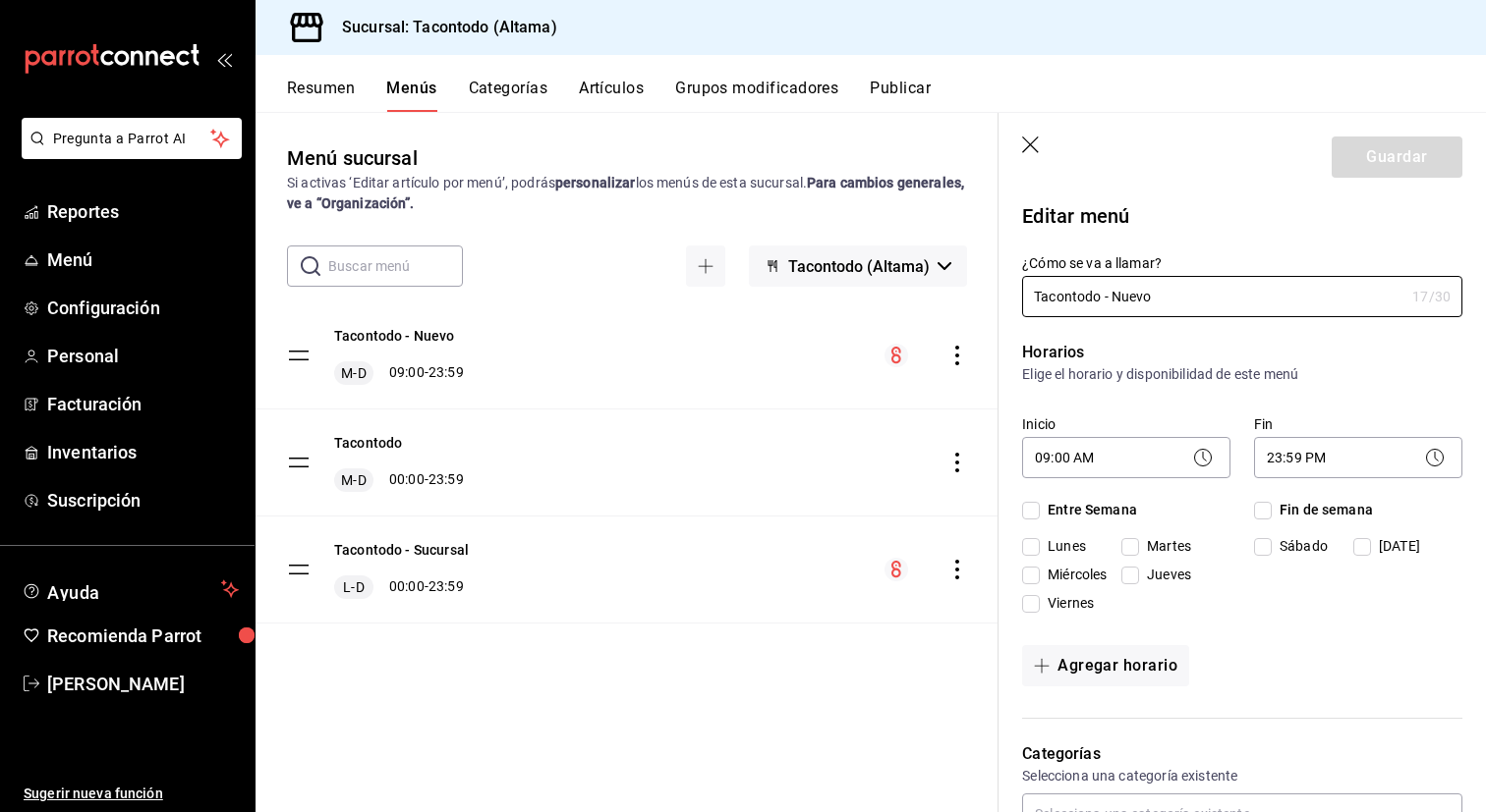
checkbox input "true"
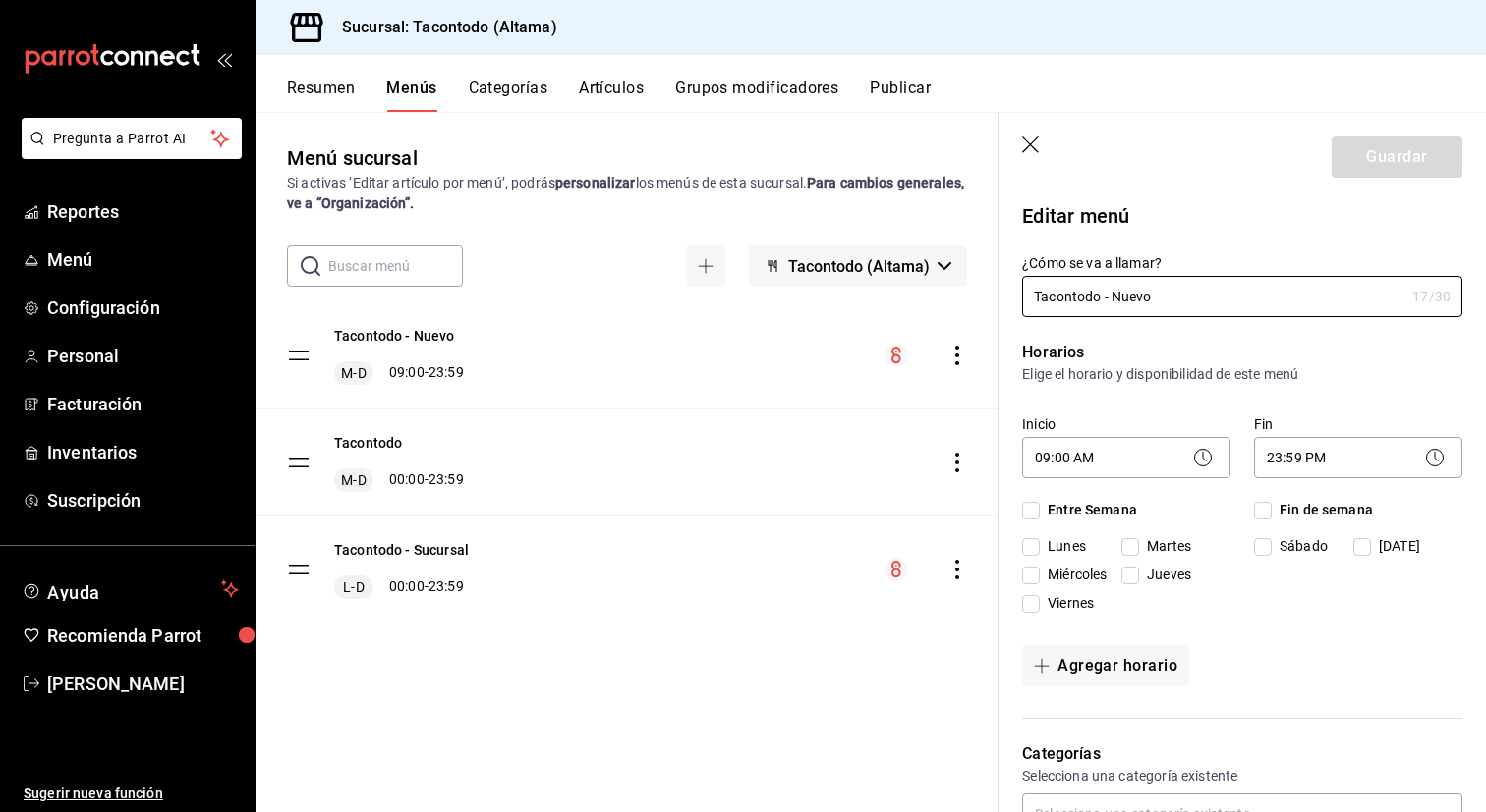
checkbox input "true"
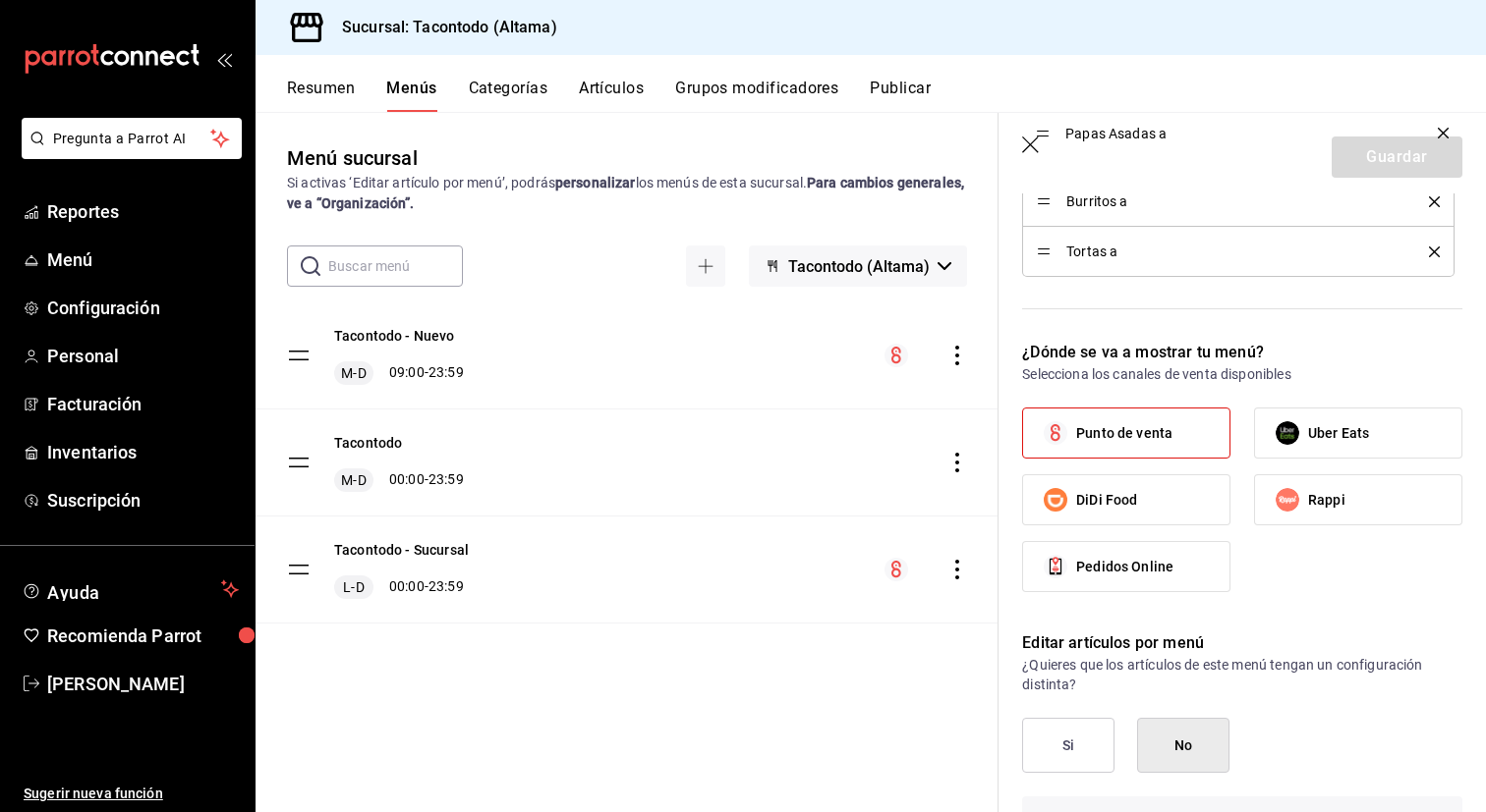
scroll to position [1215, 0]
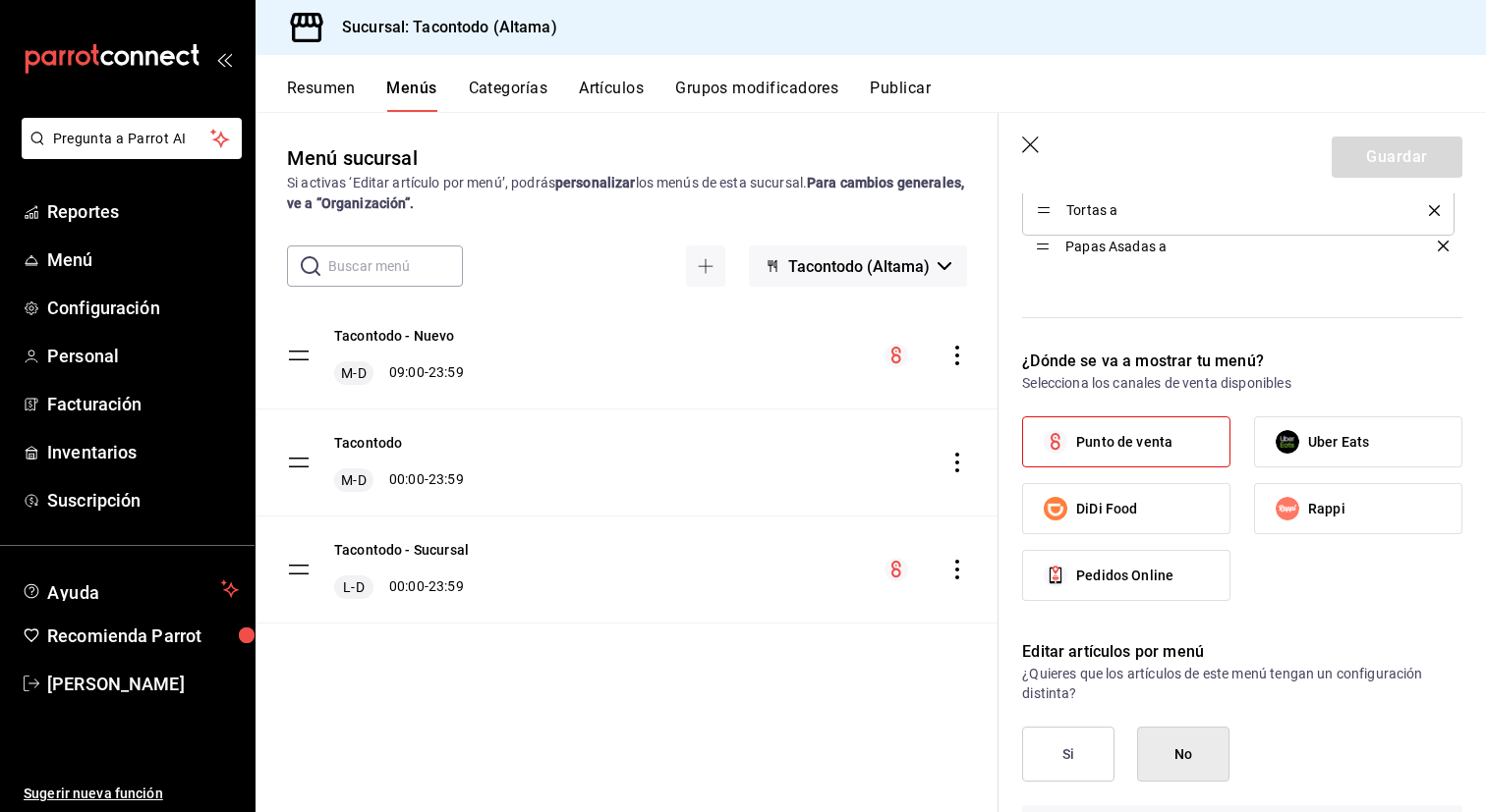
drag, startPoint x: 1042, startPoint y: 321, endPoint x: 1065, endPoint y: 249, distance: 75.6
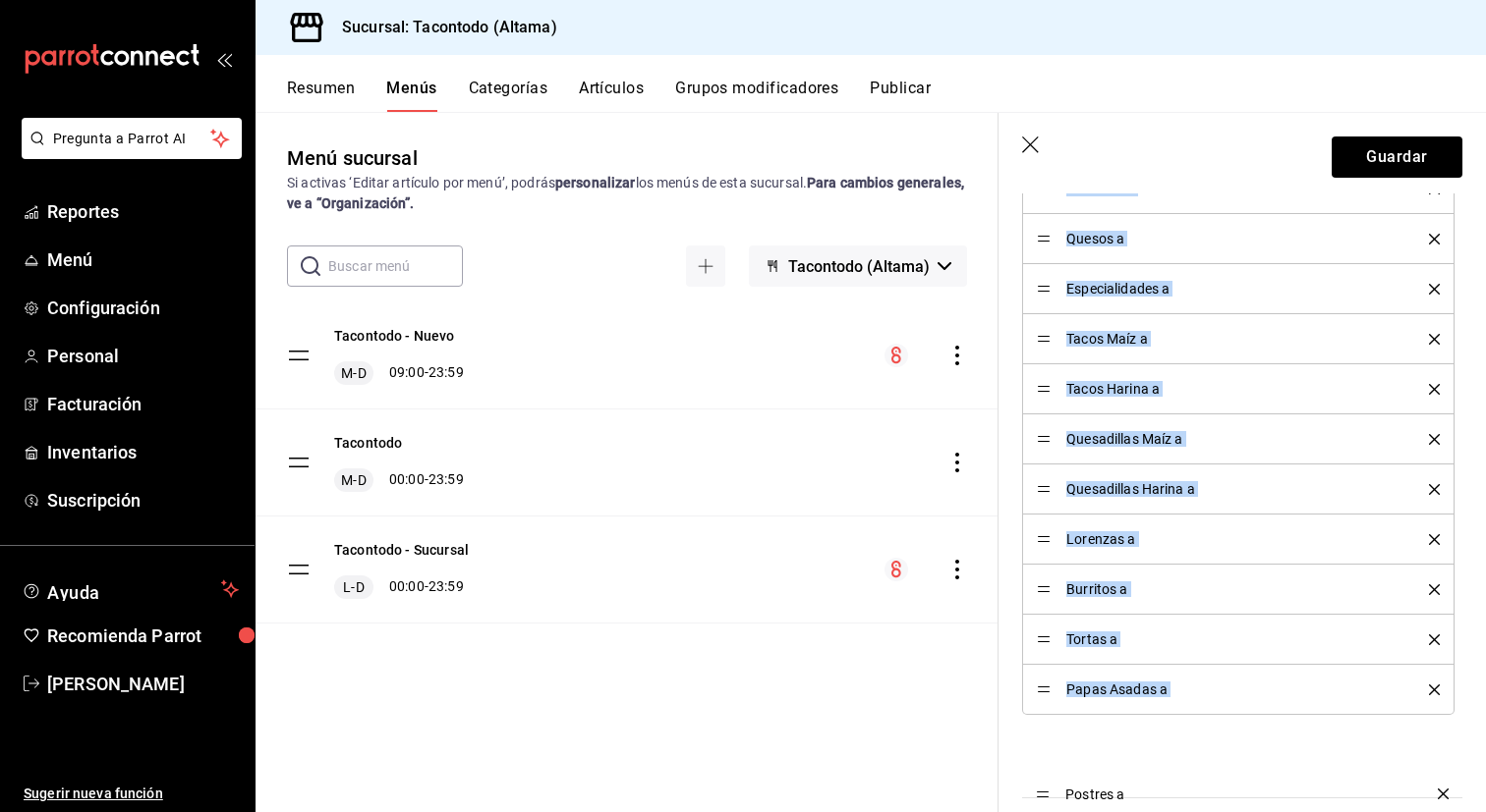
scroll to position [751, 0]
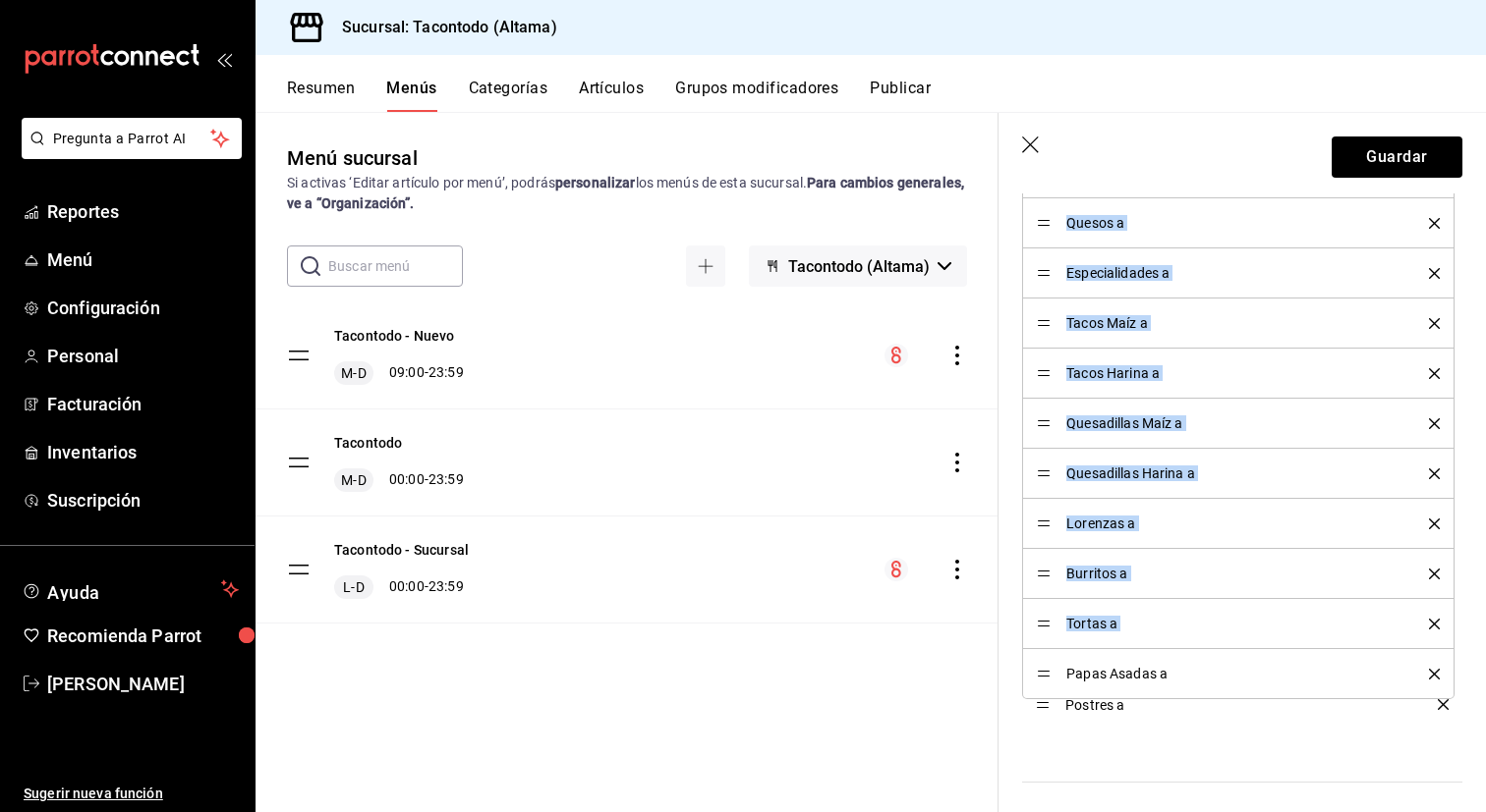
drag, startPoint x: 1039, startPoint y: 269, endPoint x: 1053, endPoint y: 705, distance: 436.2
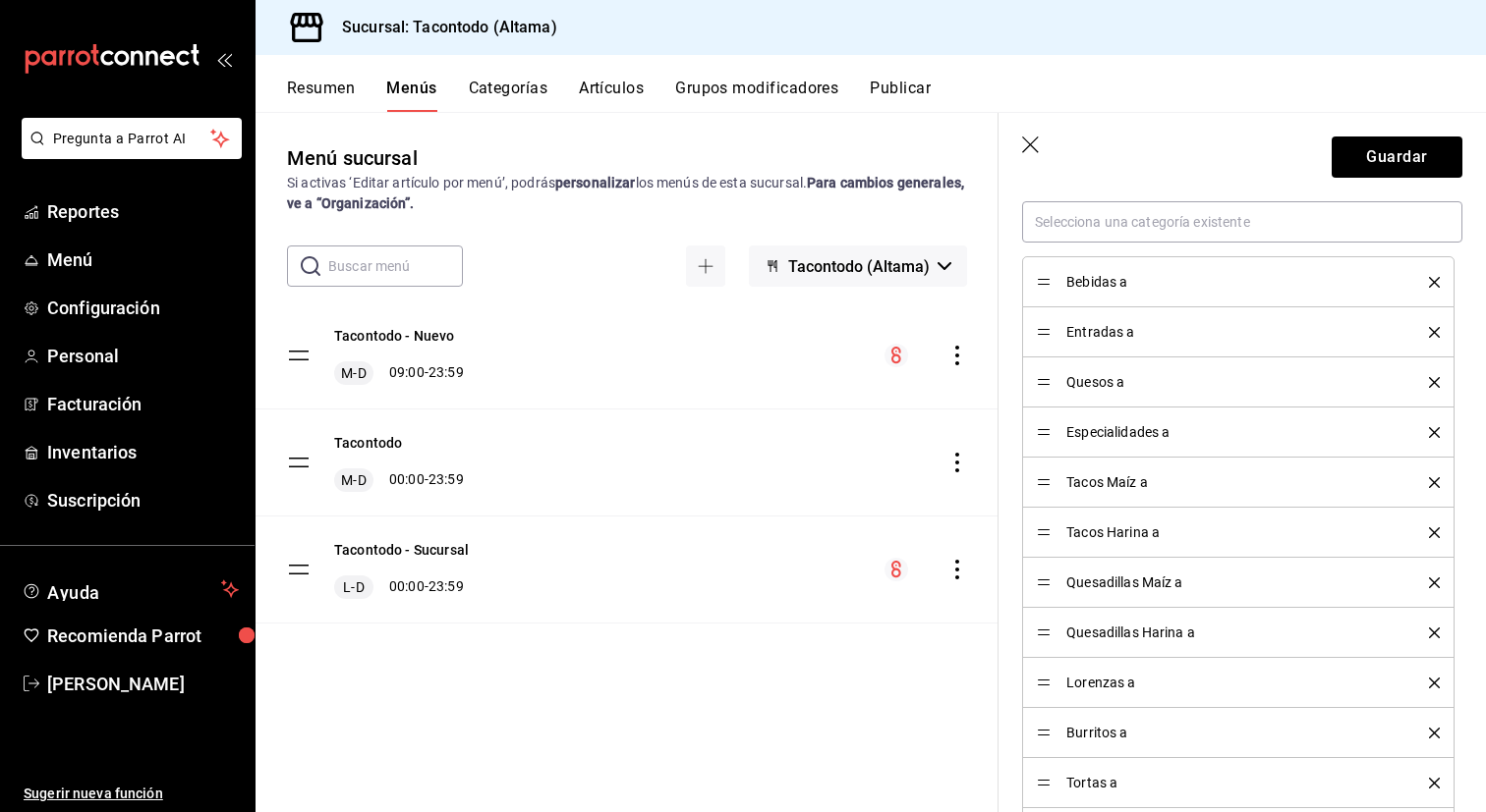
scroll to position [594, 0]
click at [1366, 168] on button "Guardar" at bounding box center [1397, 157] width 131 height 42
checkbox input "false"
type input "1758824725033"
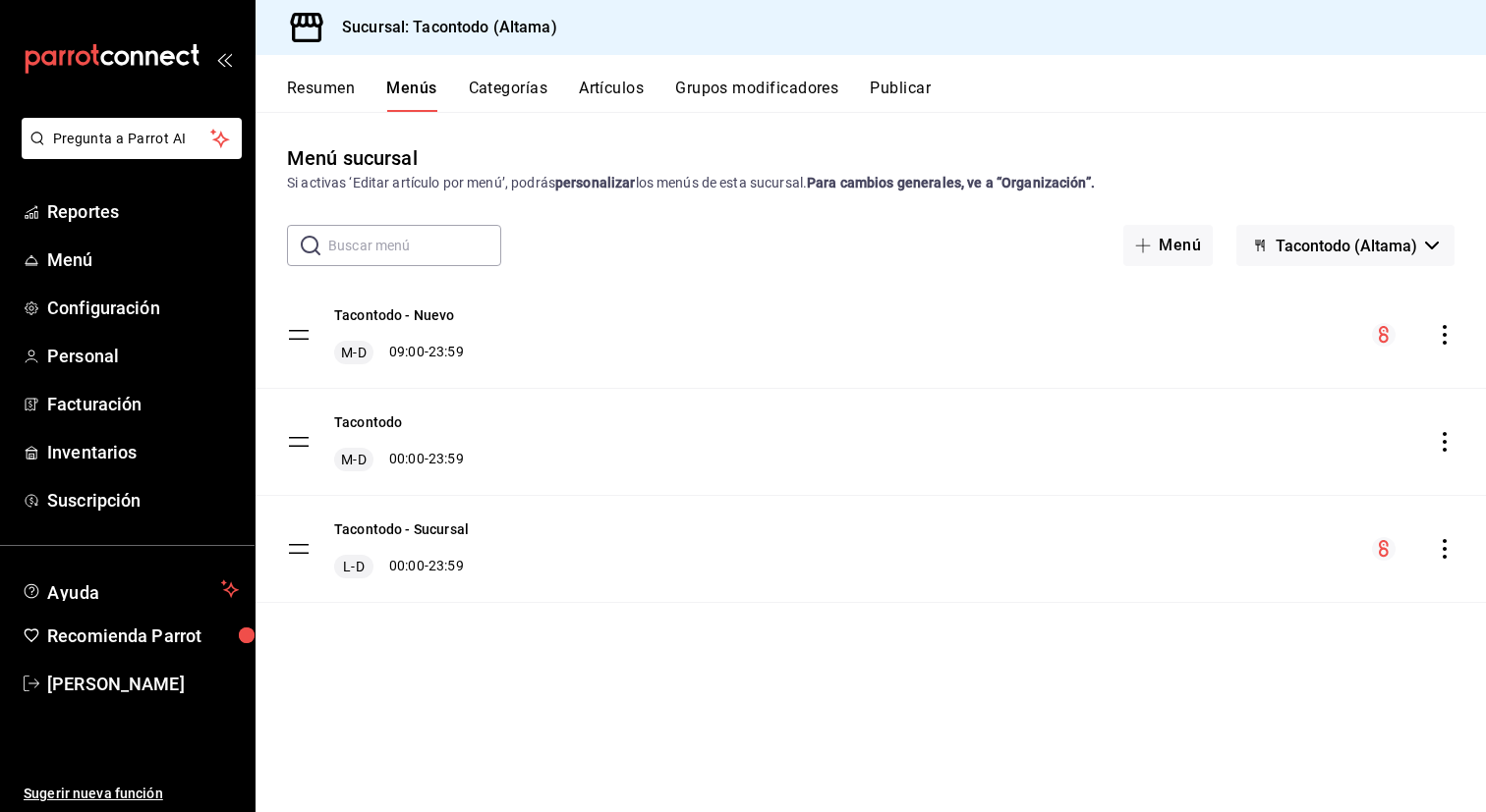
click at [595, 87] on button "Artículos" at bounding box center [610, 95] width 64 height 34
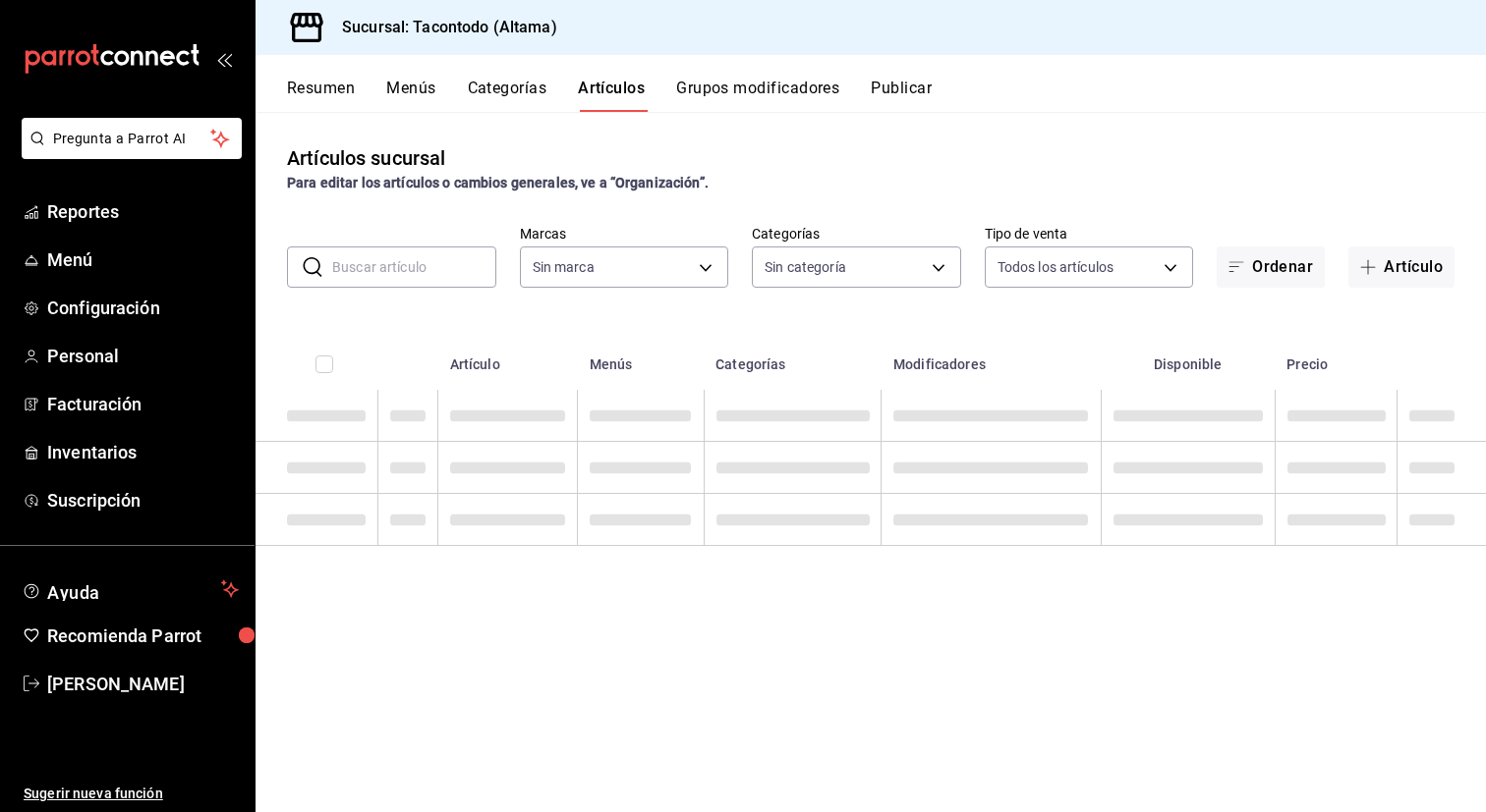
type input "56f755ab-7396-4f10-bb3c-049bffdbebb5"
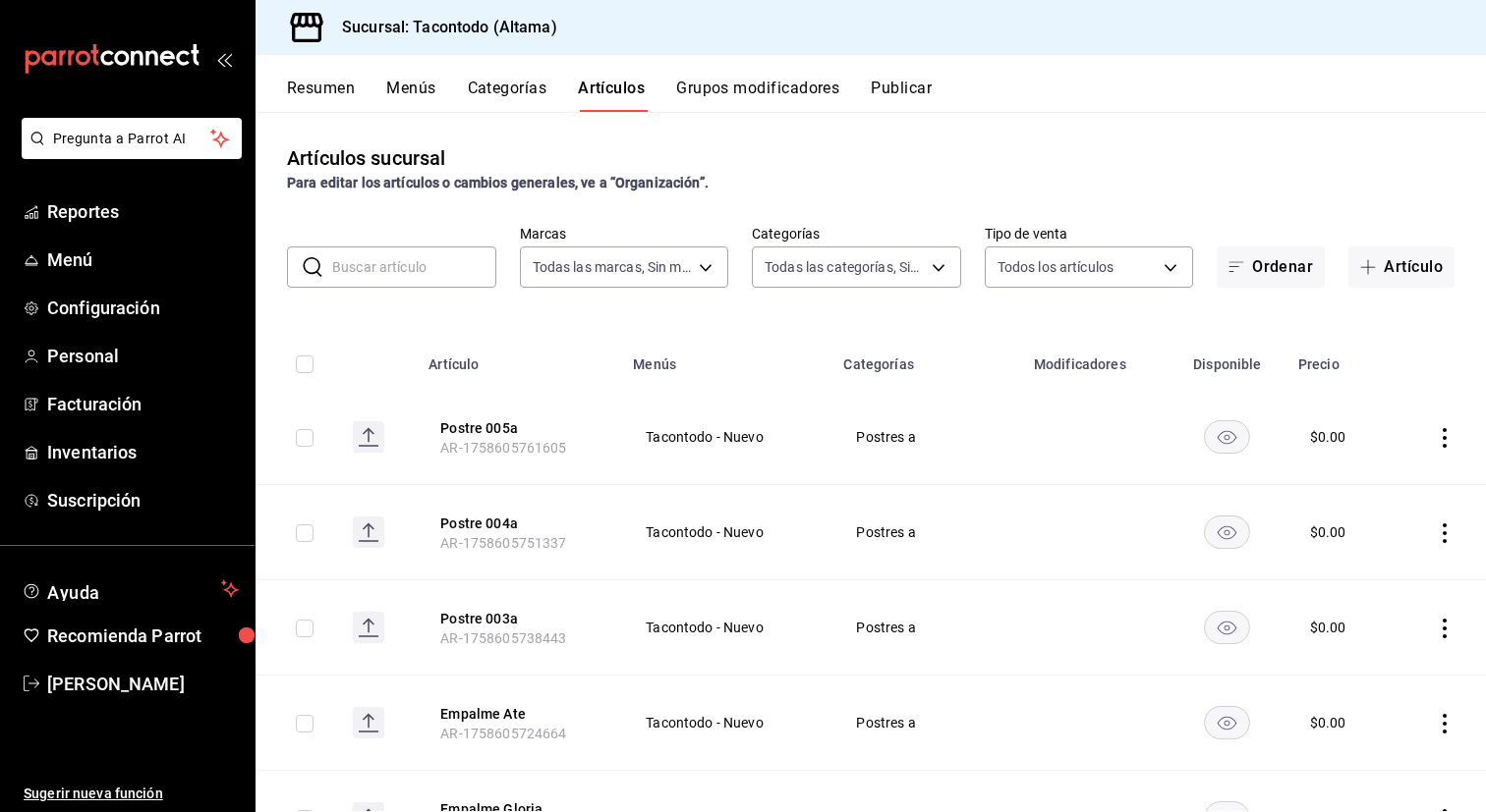
type input "ea7f118b-53d1-4281-a9de-b1bc2d85afad,d6f6d3a0-bfff-472c-8696-873cdd87f005,46ab6…"
click at [1266, 281] on button "Ordenar" at bounding box center [1270, 267] width 108 height 42
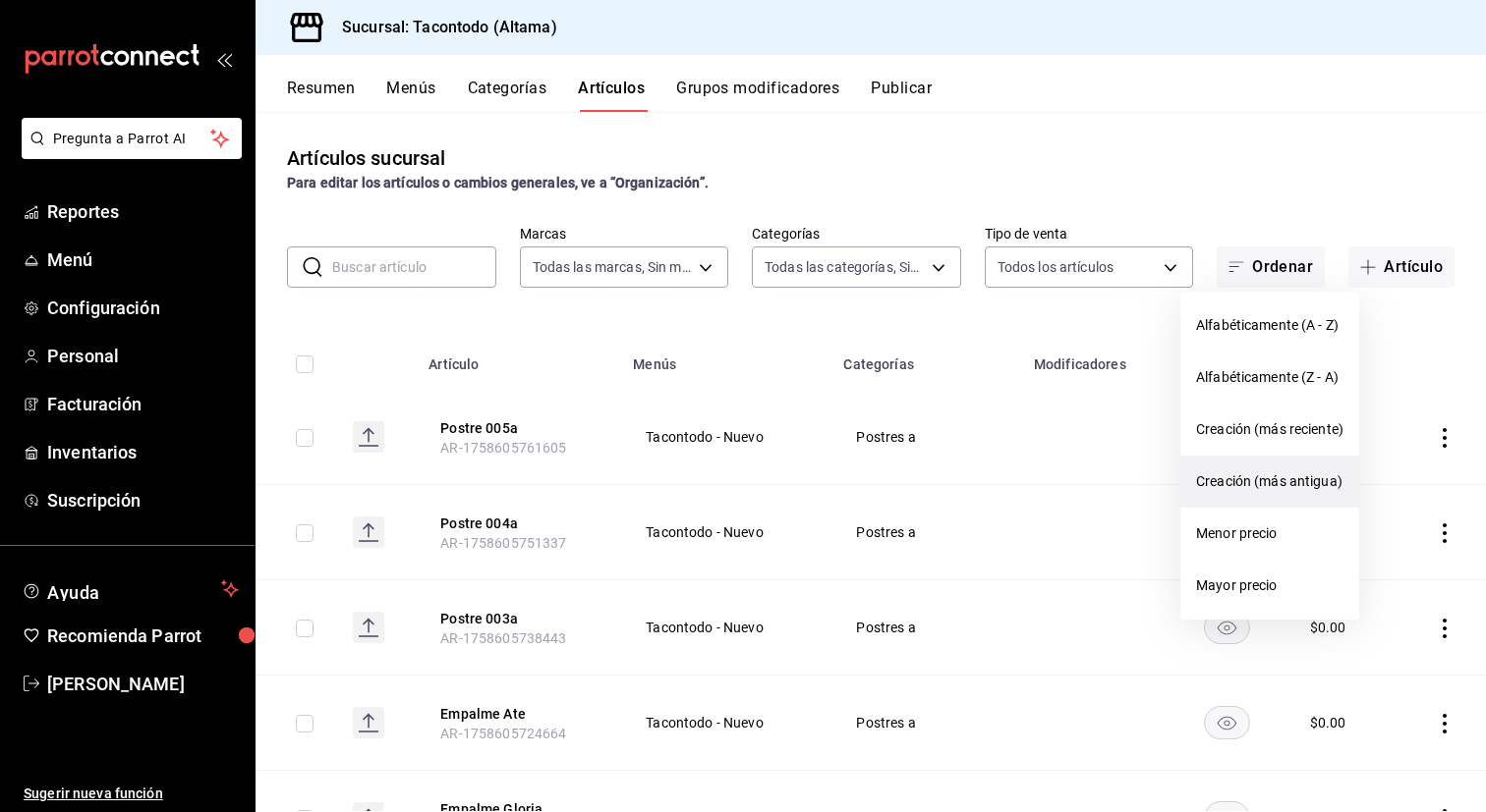
click at [1287, 486] on span "Creación (más antigua)" at bounding box center [1269, 481] width 148 height 21
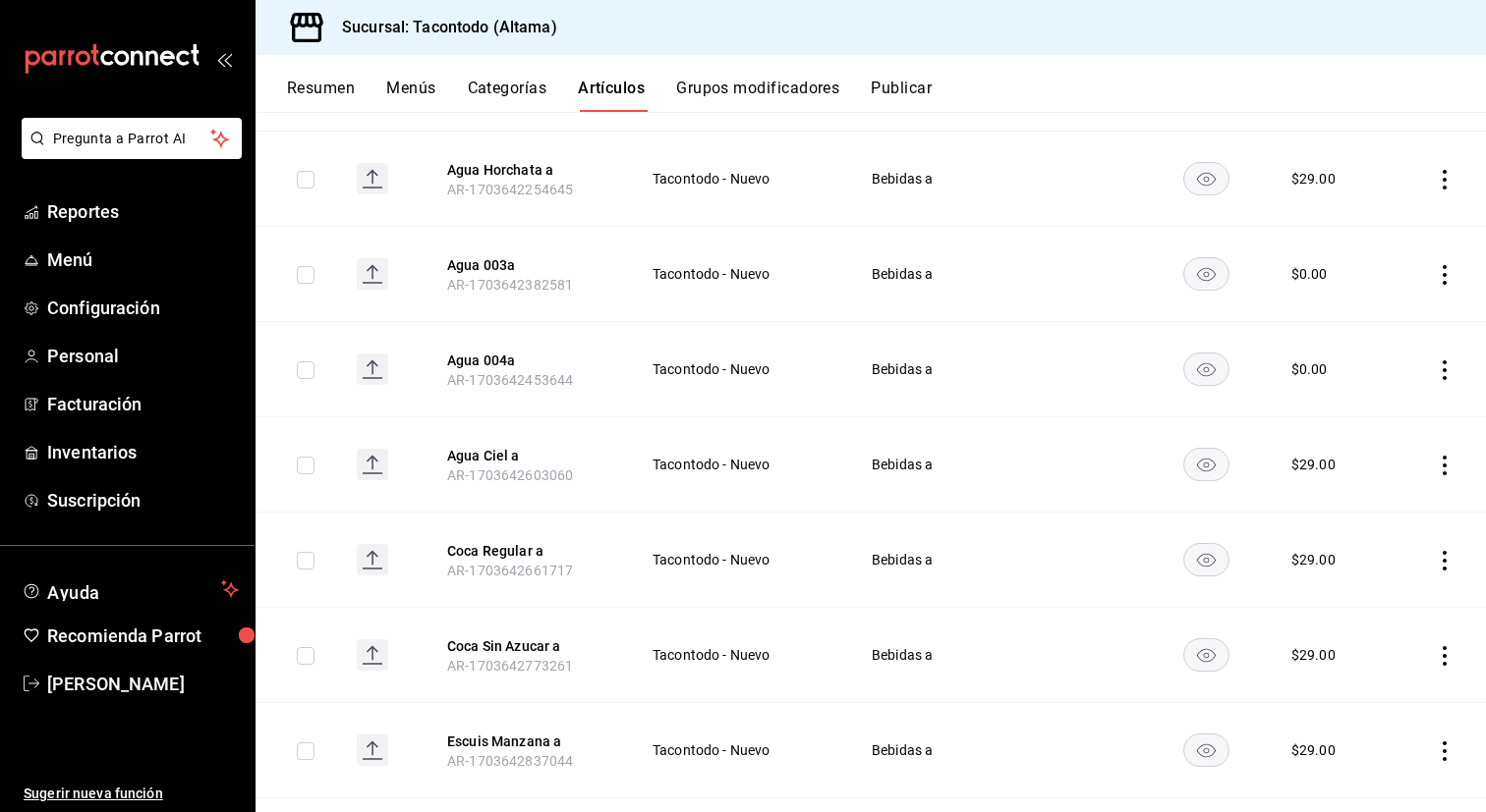
scroll to position [346, 0]
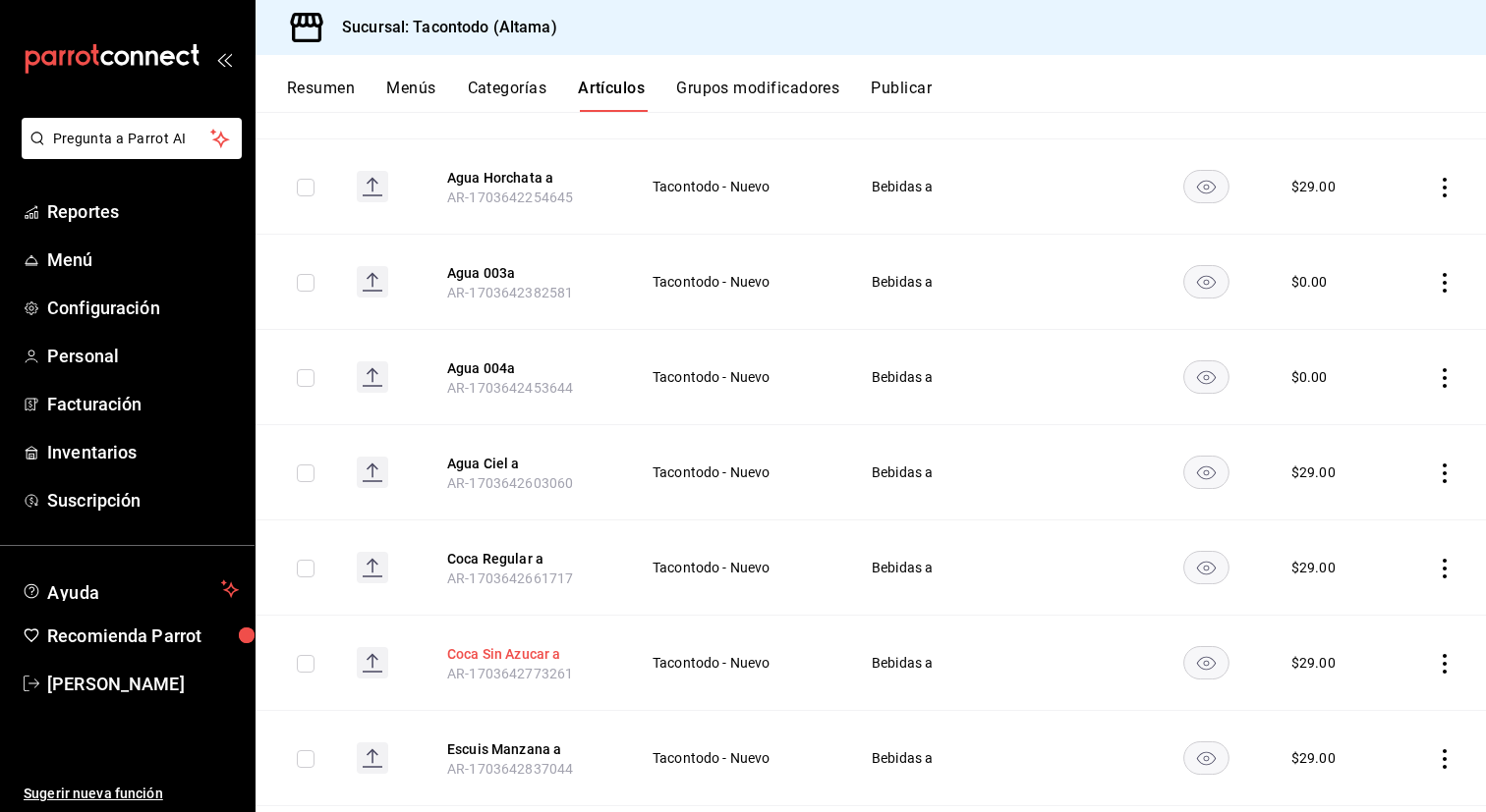
click at [539, 659] on button "Coca Sin Azucar a" at bounding box center [525, 655] width 158 height 20
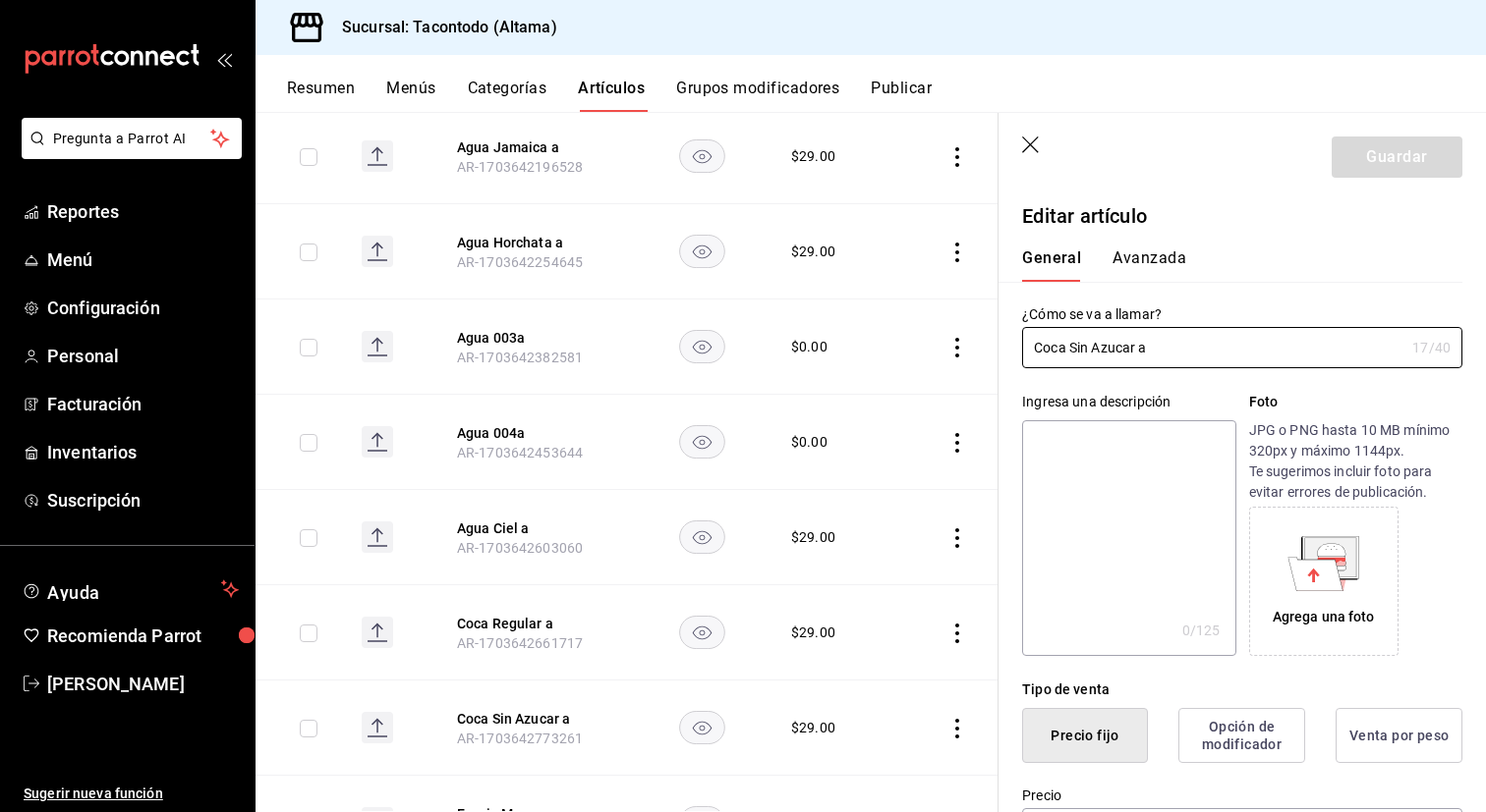
click at [1161, 269] on button "Avanzada" at bounding box center [1149, 265] width 73 height 34
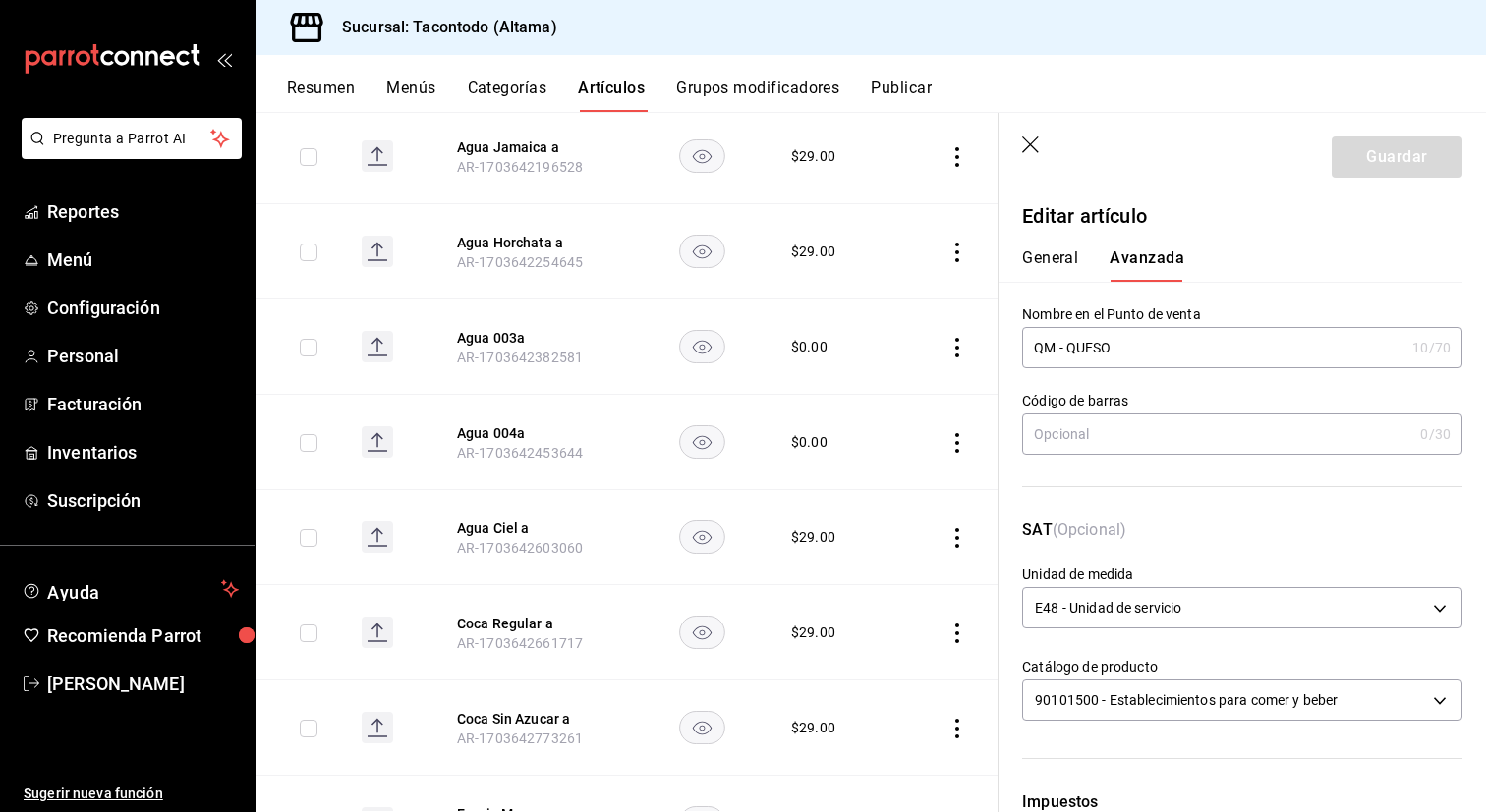
click at [1123, 335] on input "QM - QUESO" at bounding box center [1214, 348] width 382 height 40
type input "SIN AZUCAR"
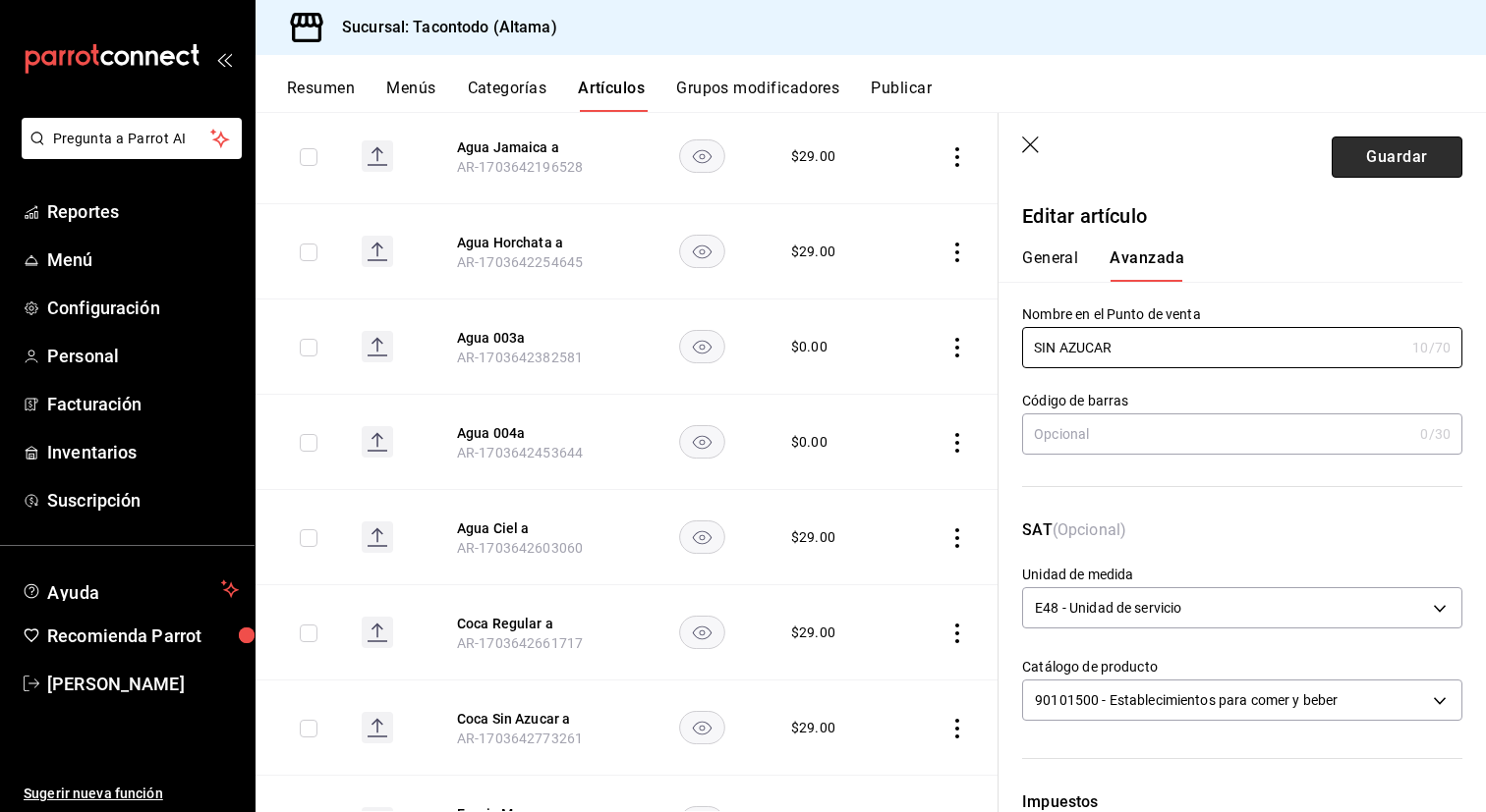
click at [1422, 154] on button "Guardar" at bounding box center [1397, 157] width 131 height 42
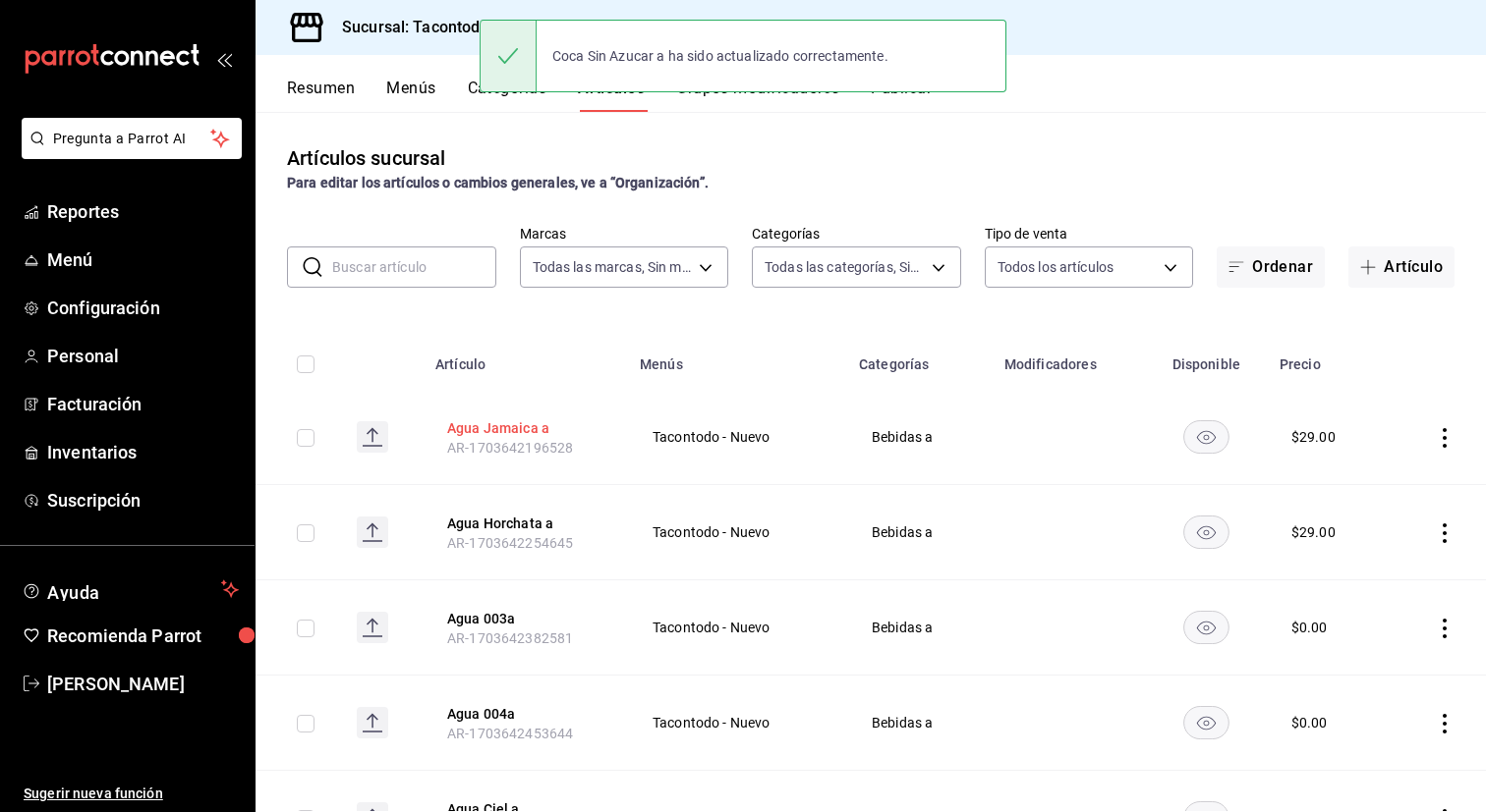
click at [480, 423] on button "Agua Jamaica a" at bounding box center [525, 429] width 158 height 20
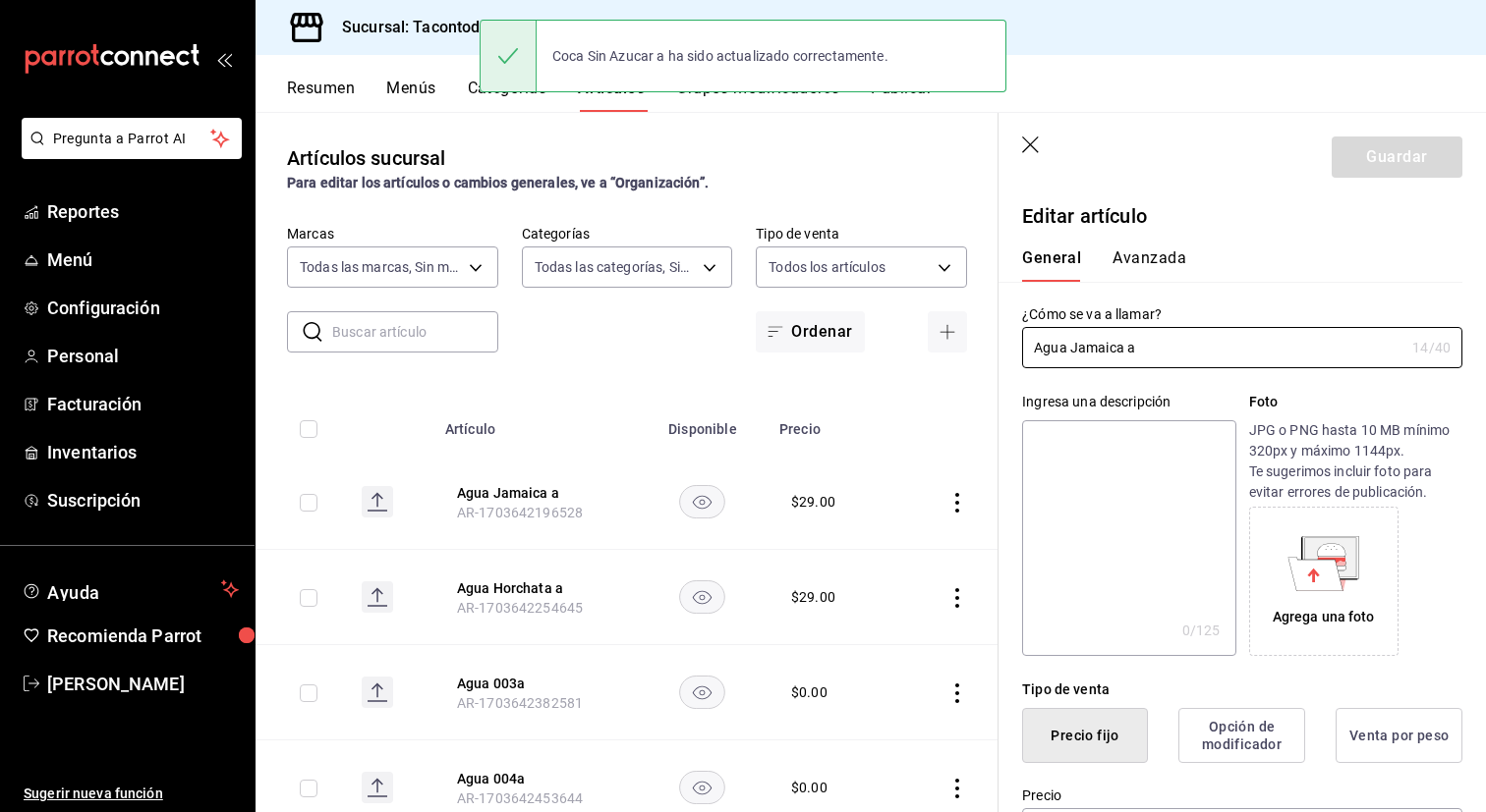
type input "$29.00"
type input "E48"
type input "90101500"
radio input "true"
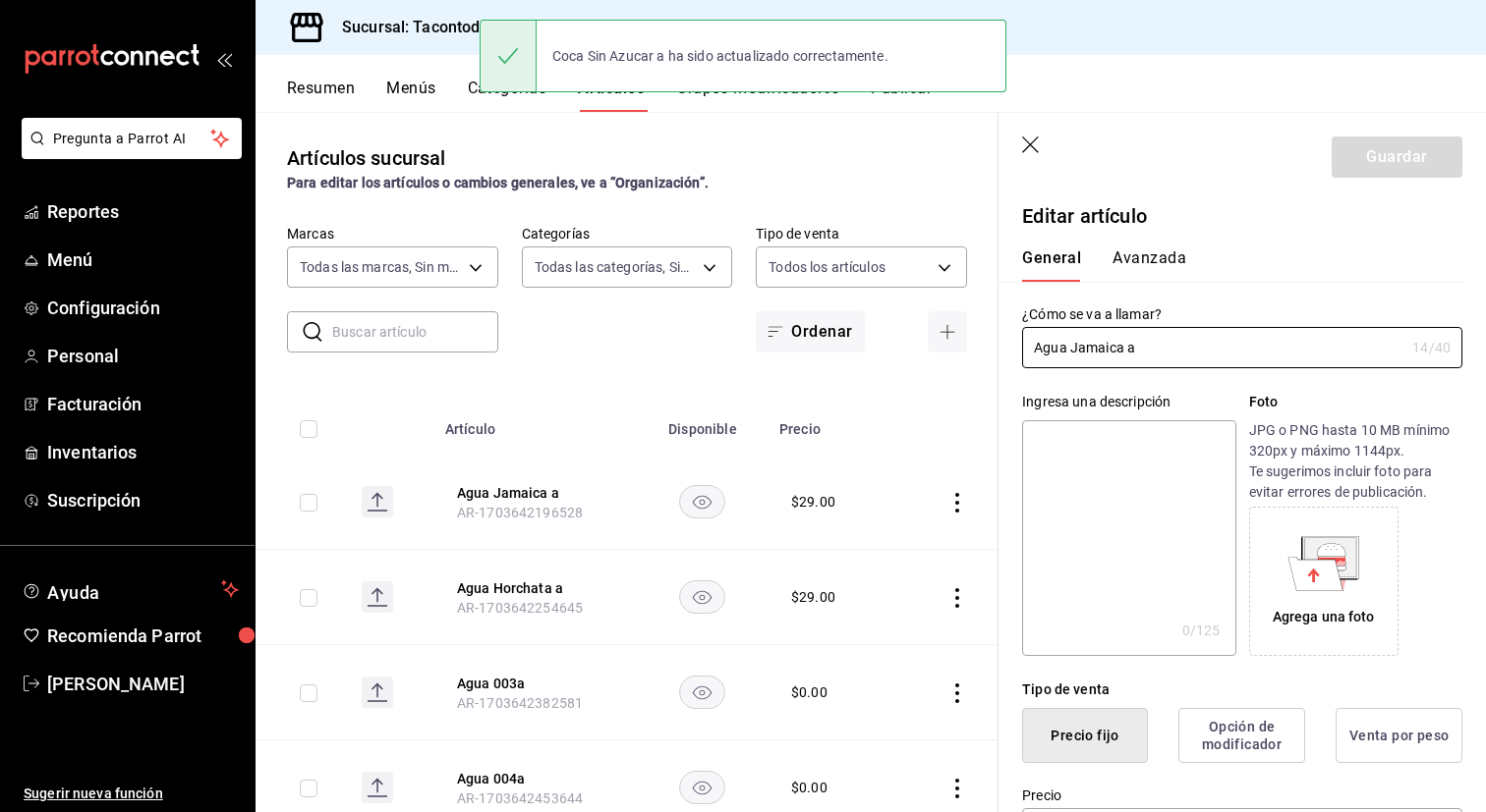
type input "f2d47fc5-286b-482c-91d1-f6277f6f141a"
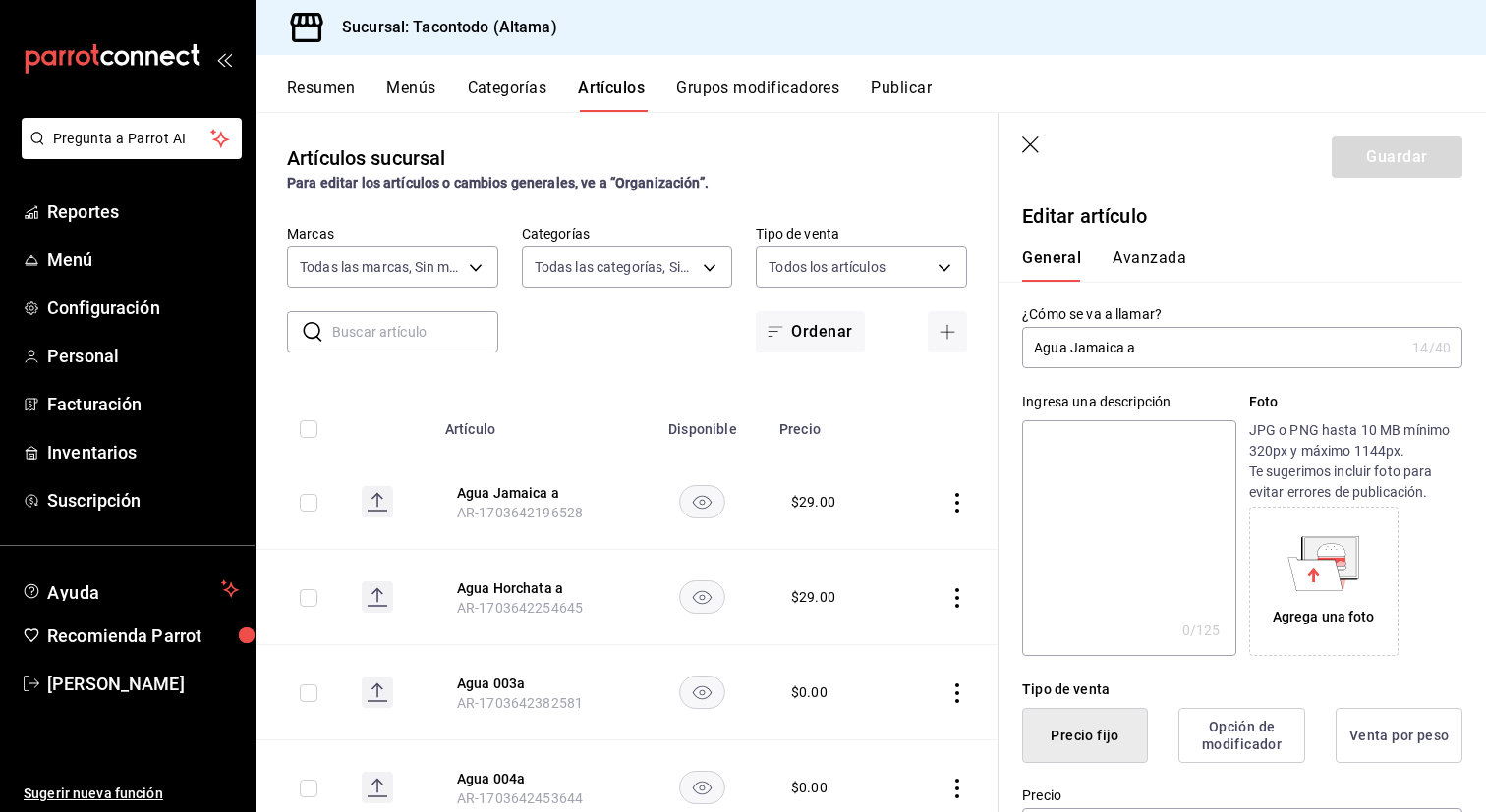
click at [1154, 266] on button "Avanzada" at bounding box center [1149, 265] width 73 height 34
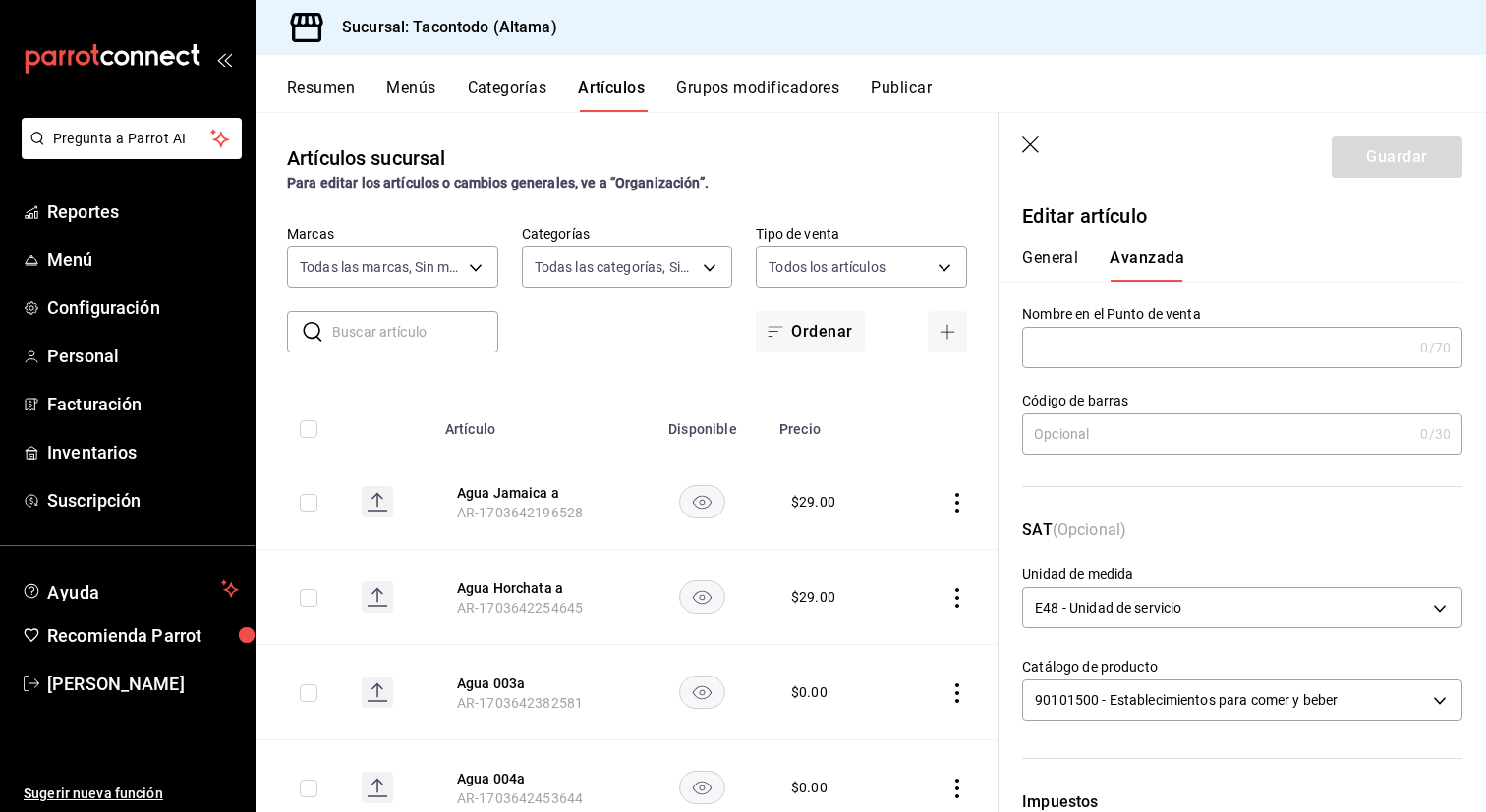
click at [1101, 355] on input "text" at bounding box center [1218, 348] width 390 height 40
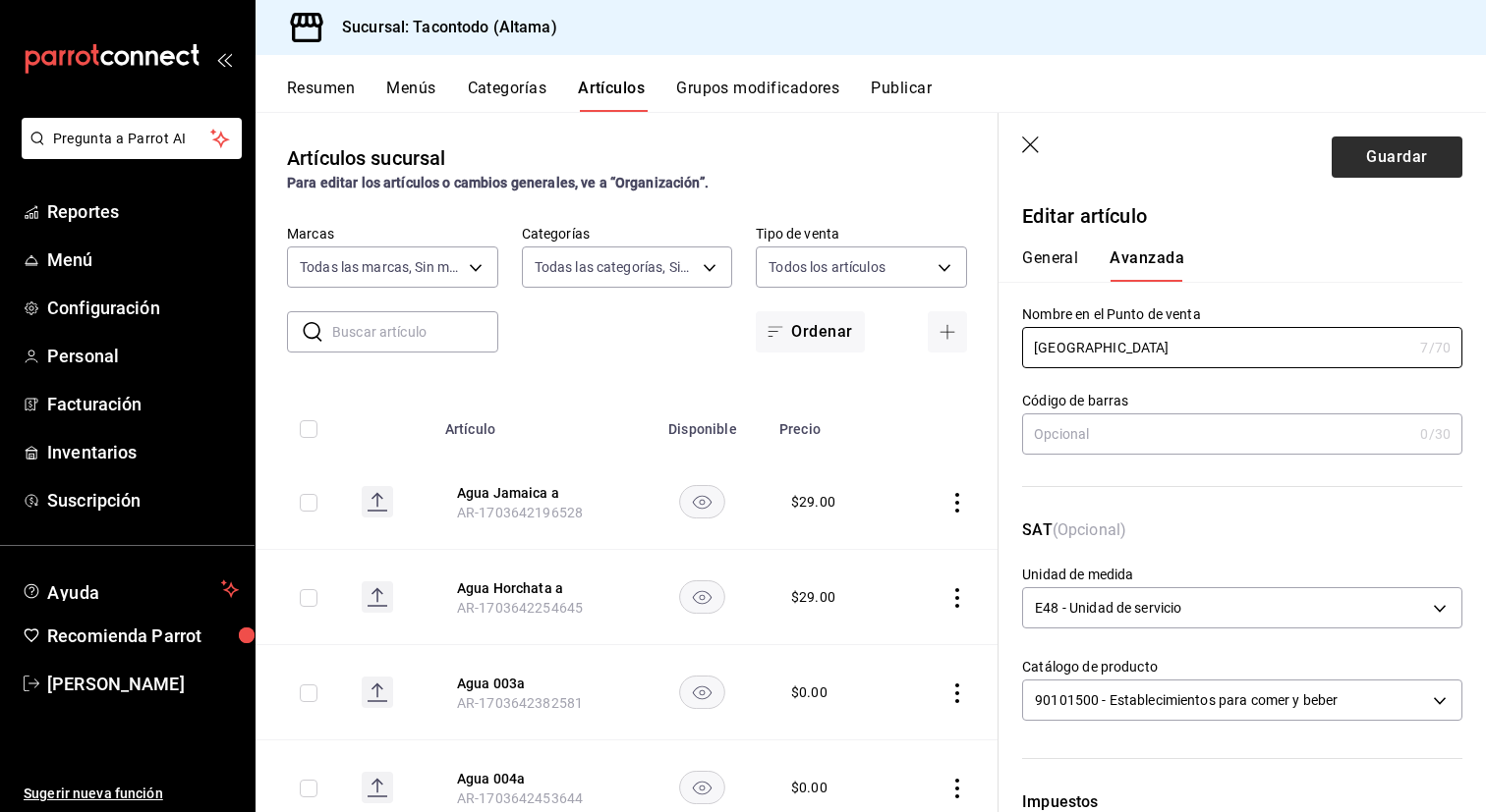
type input "JAMAICA"
click at [1409, 157] on button "Guardar" at bounding box center [1397, 157] width 131 height 42
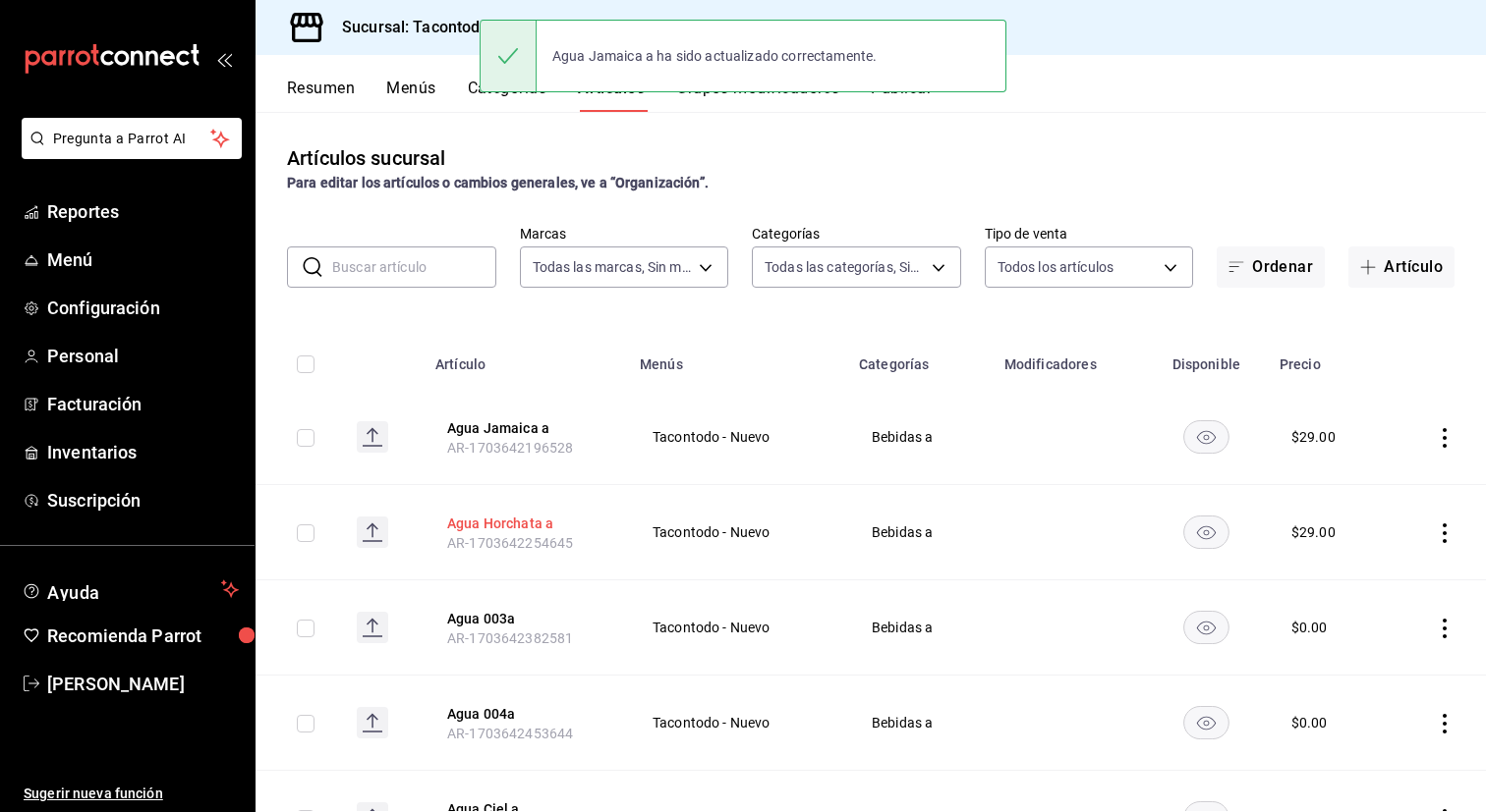
click at [473, 519] on button "Agua Horchata a" at bounding box center [525, 524] width 158 height 20
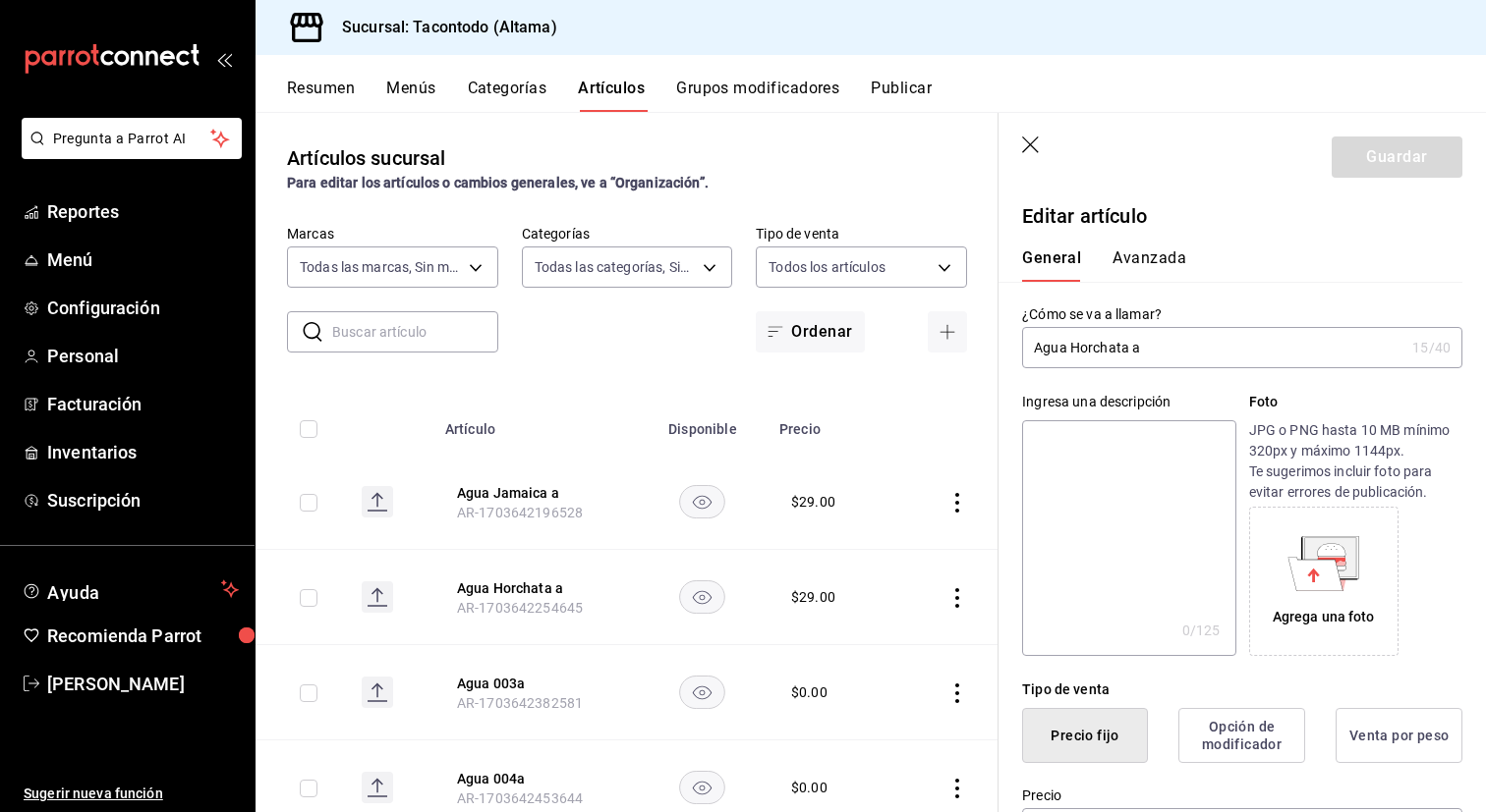
click at [1164, 246] on div "General Avanzada" at bounding box center [1230, 256] width 464 height 51
click at [1155, 261] on button "Avanzada" at bounding box center [1149, 265] width 73 height 34
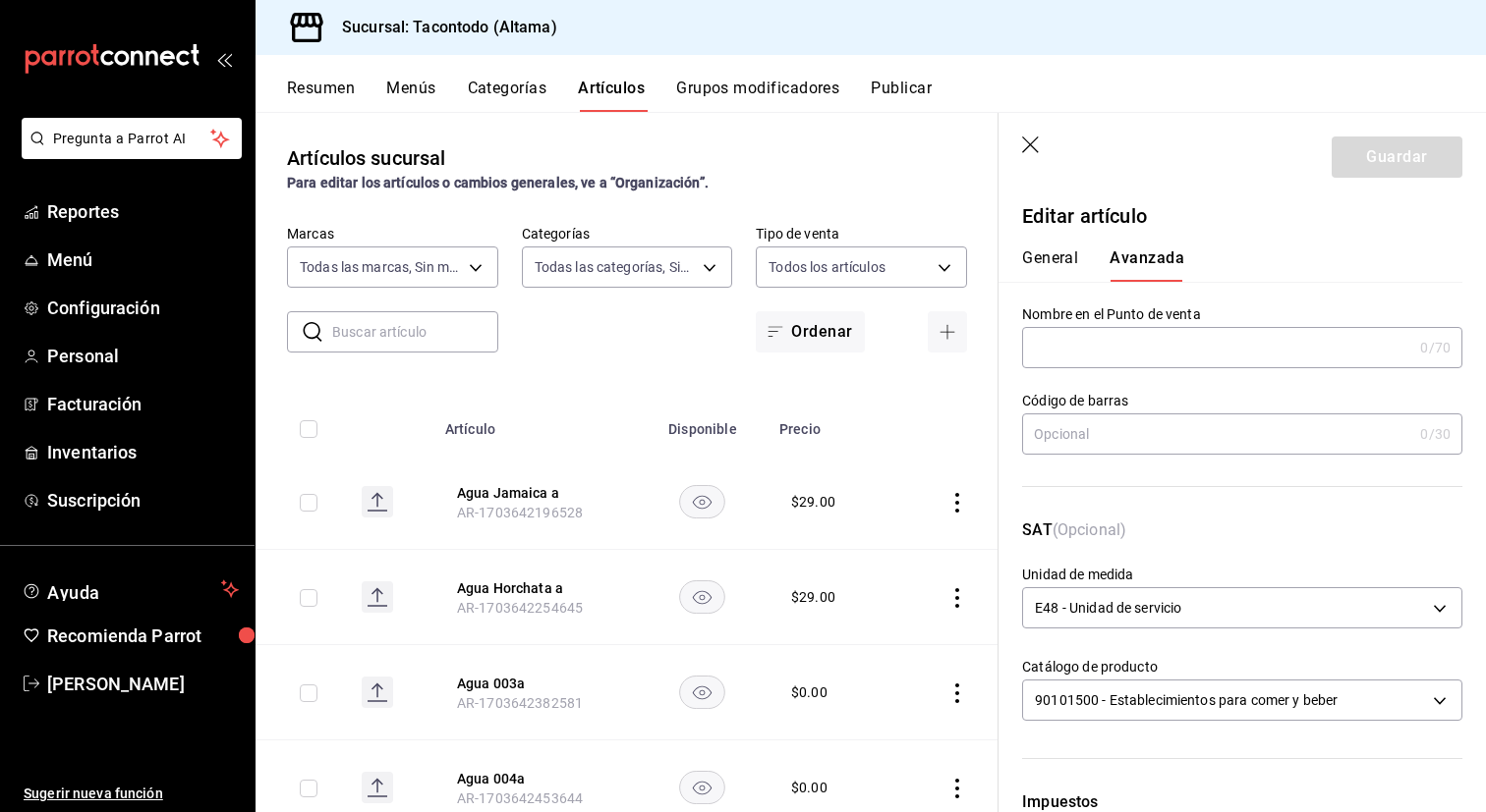
click at [1118, 344] on input "text" at bounding box center [1218, 348] width 390 height 40
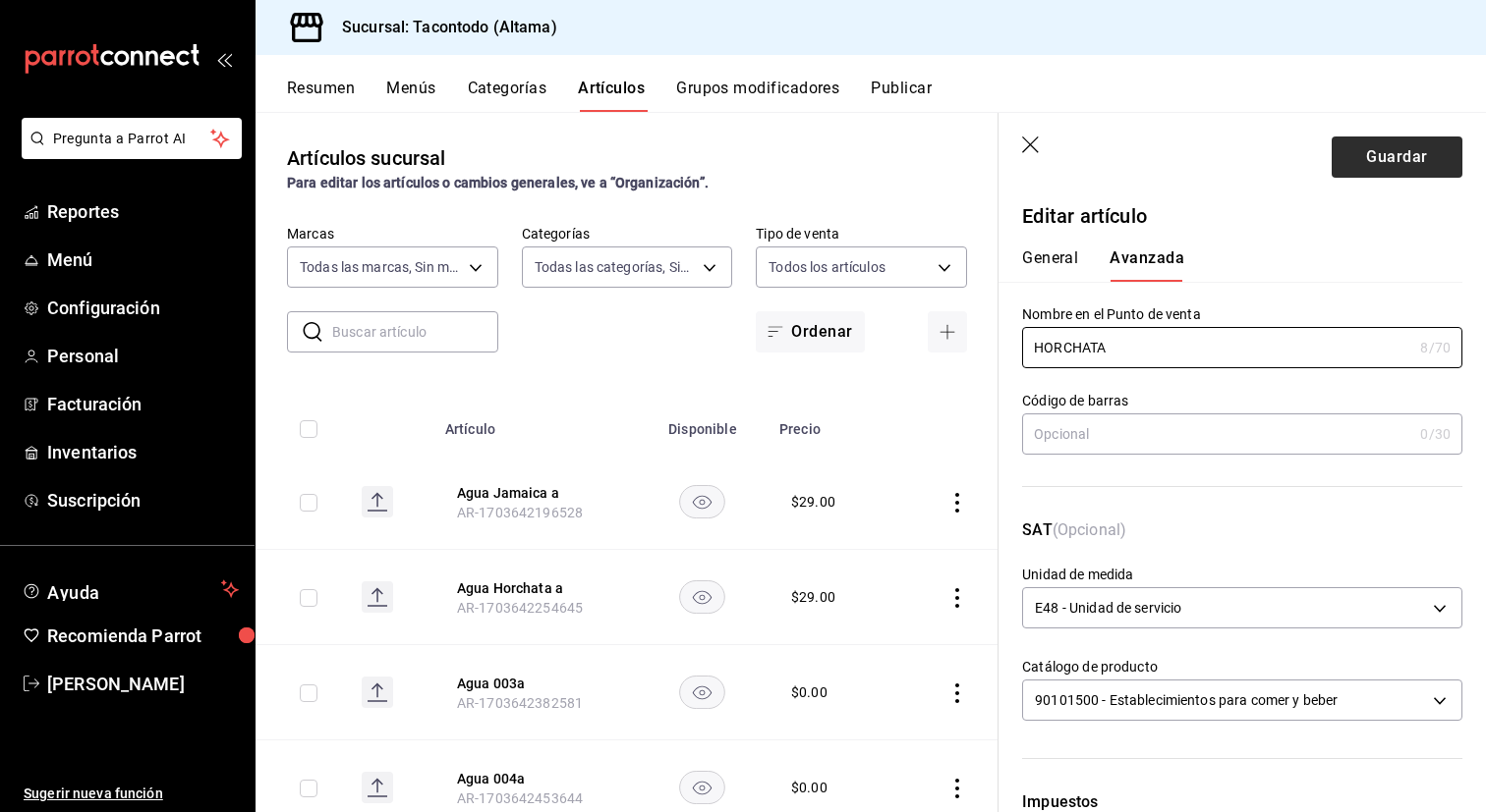
type input "HORCHATA"
click at [1384, 154] on button "Guardar" at bounding box center [1397, 157] width 131 height 42
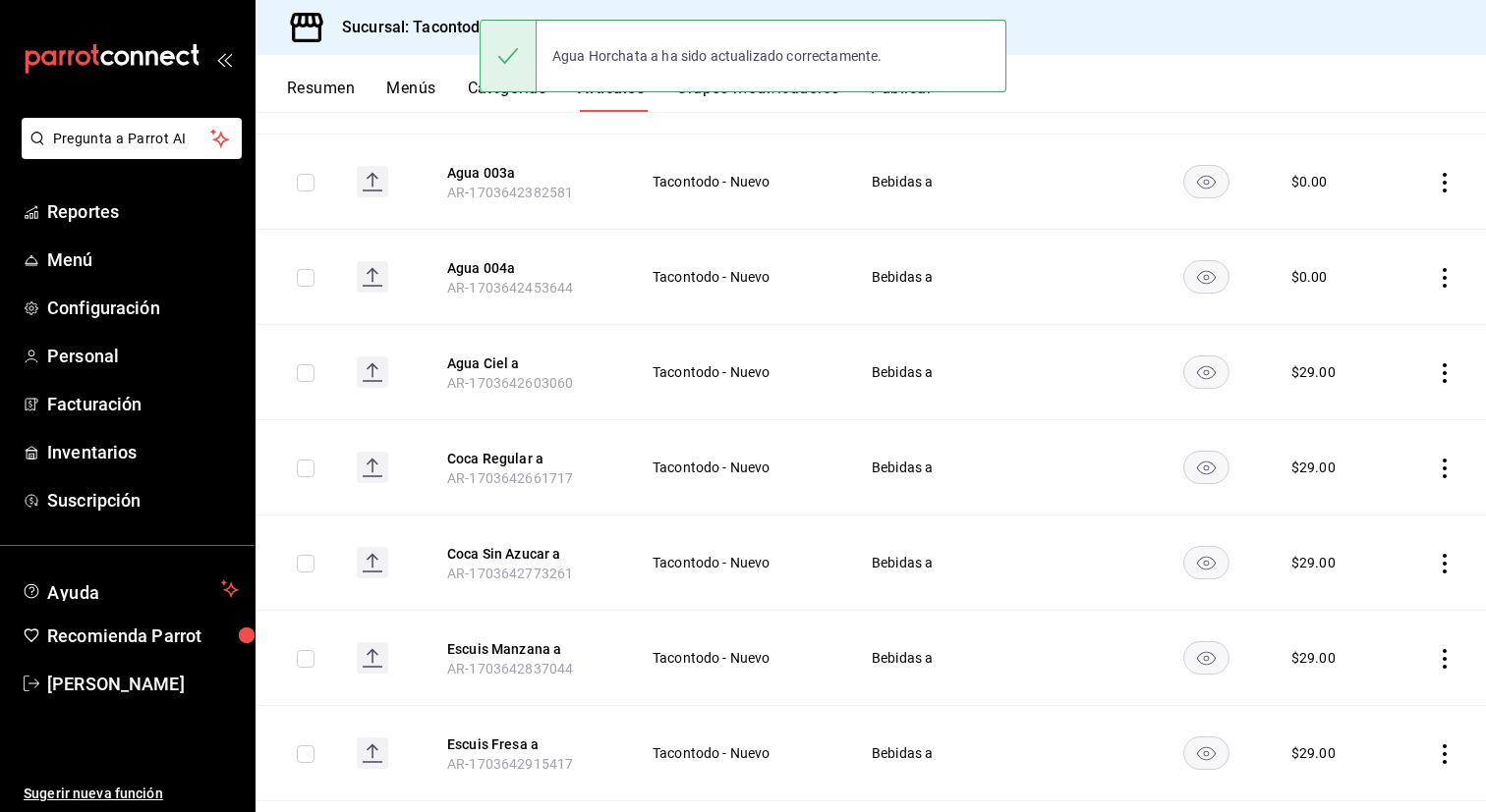
scroll to position [476, 0]
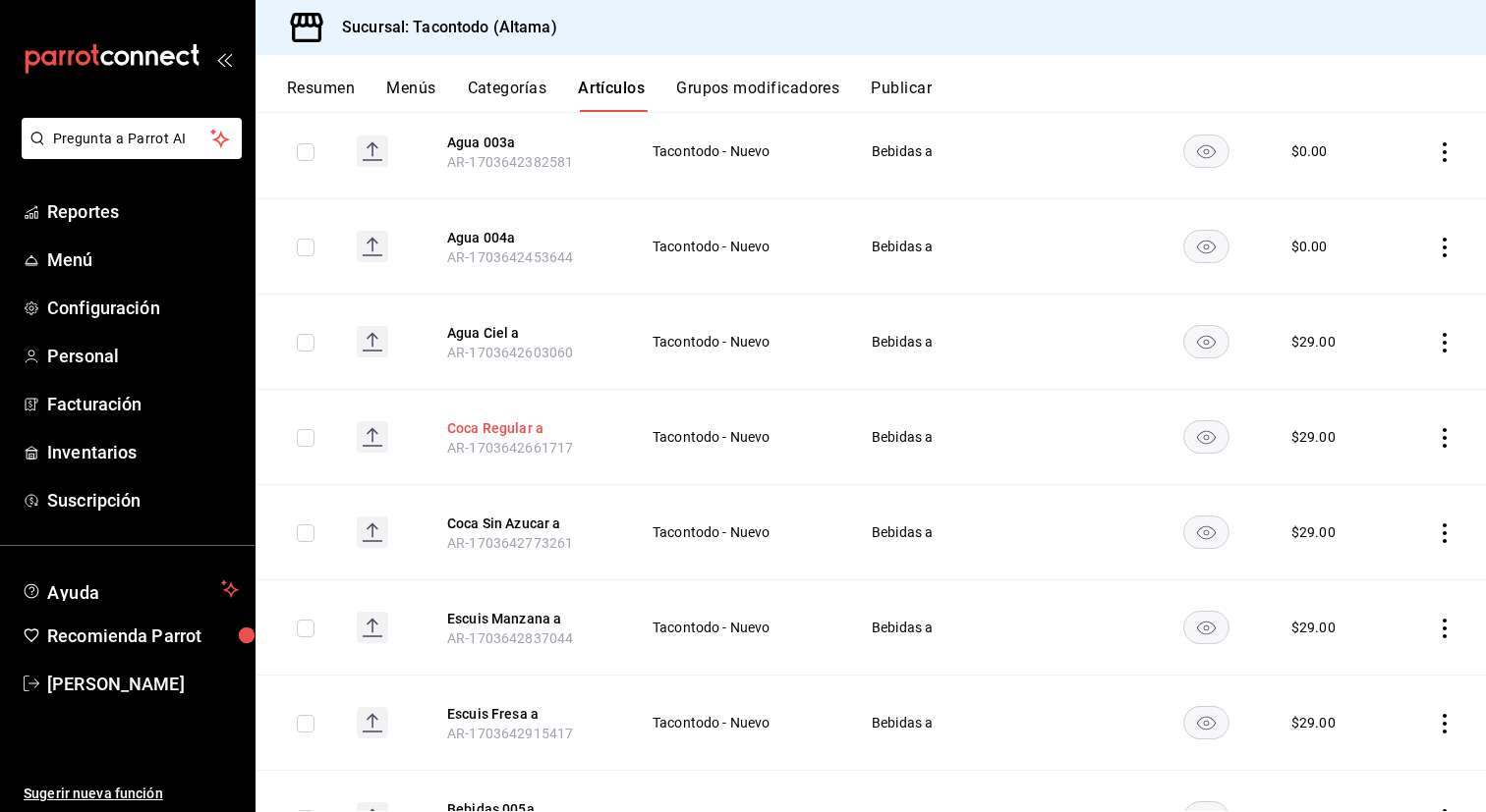
click at [511, 425] on button "Coca Regular a" at bounding box center [525, 429] width 158 height 20
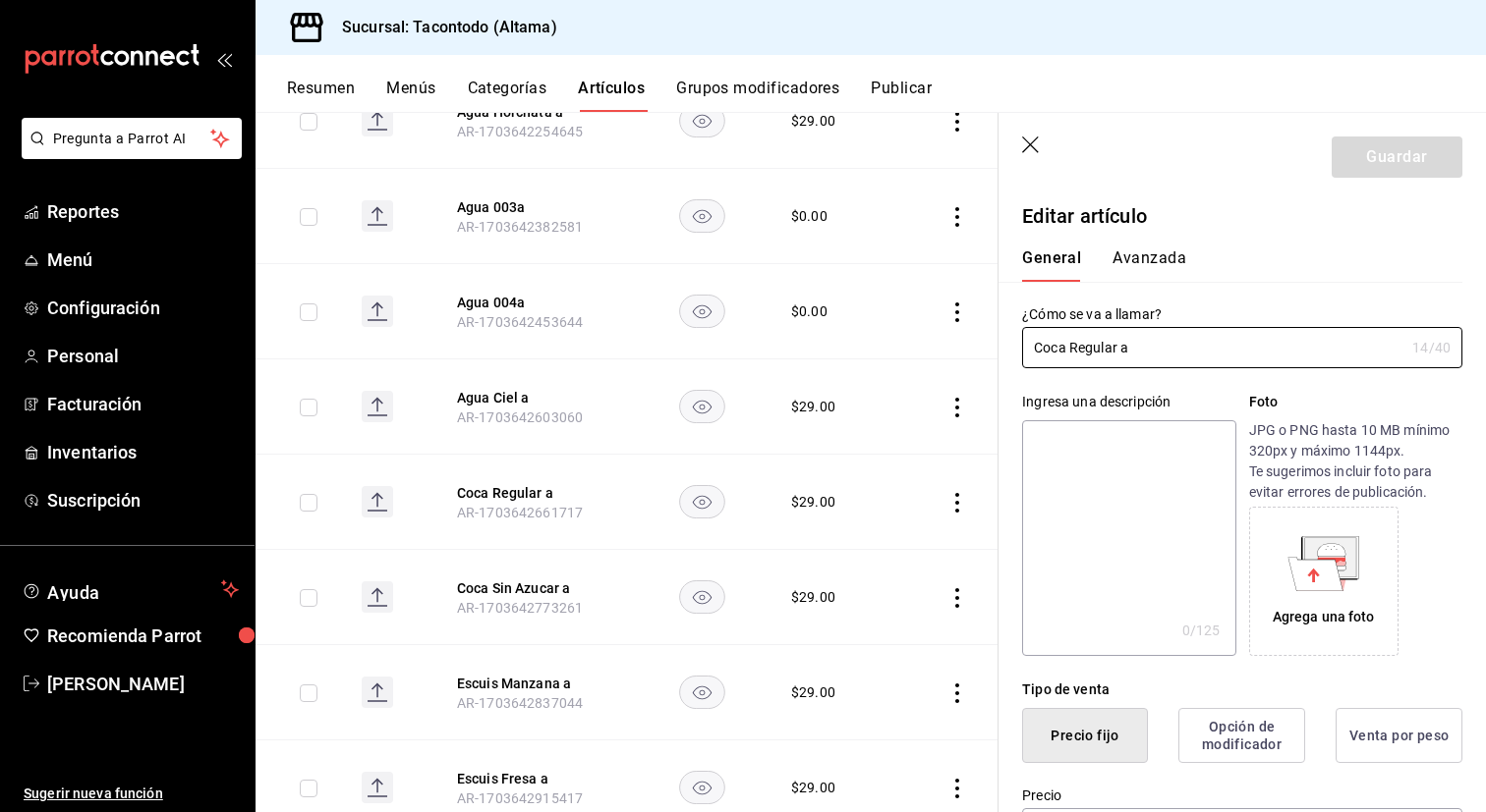
click at [1170, 262] on button "Avanzada" at bounding box center [1149, 265] width 73 height 34
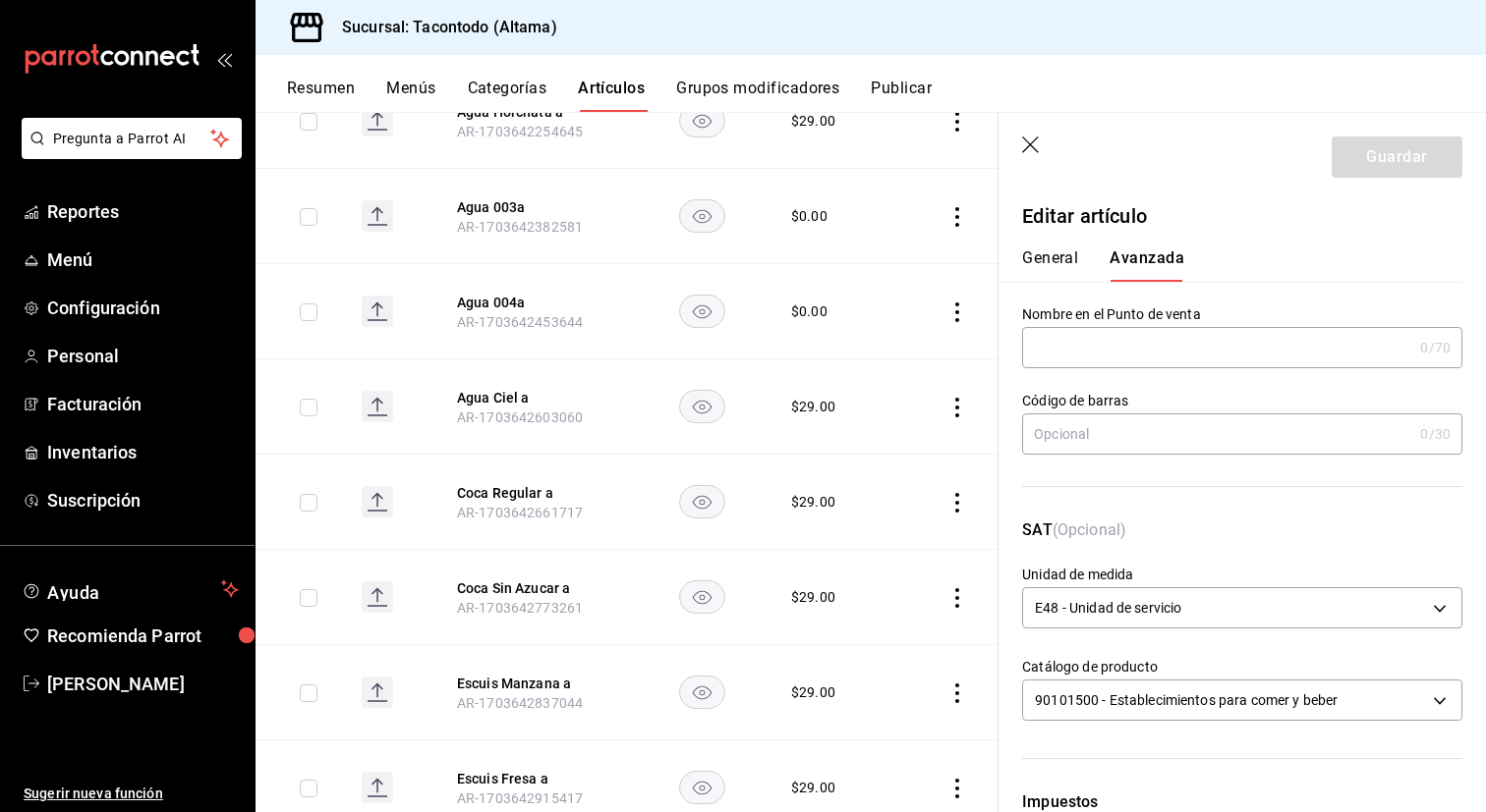
click at [1117, 343] on input "text" at bounding box center [1218, 348] width 390 height 40
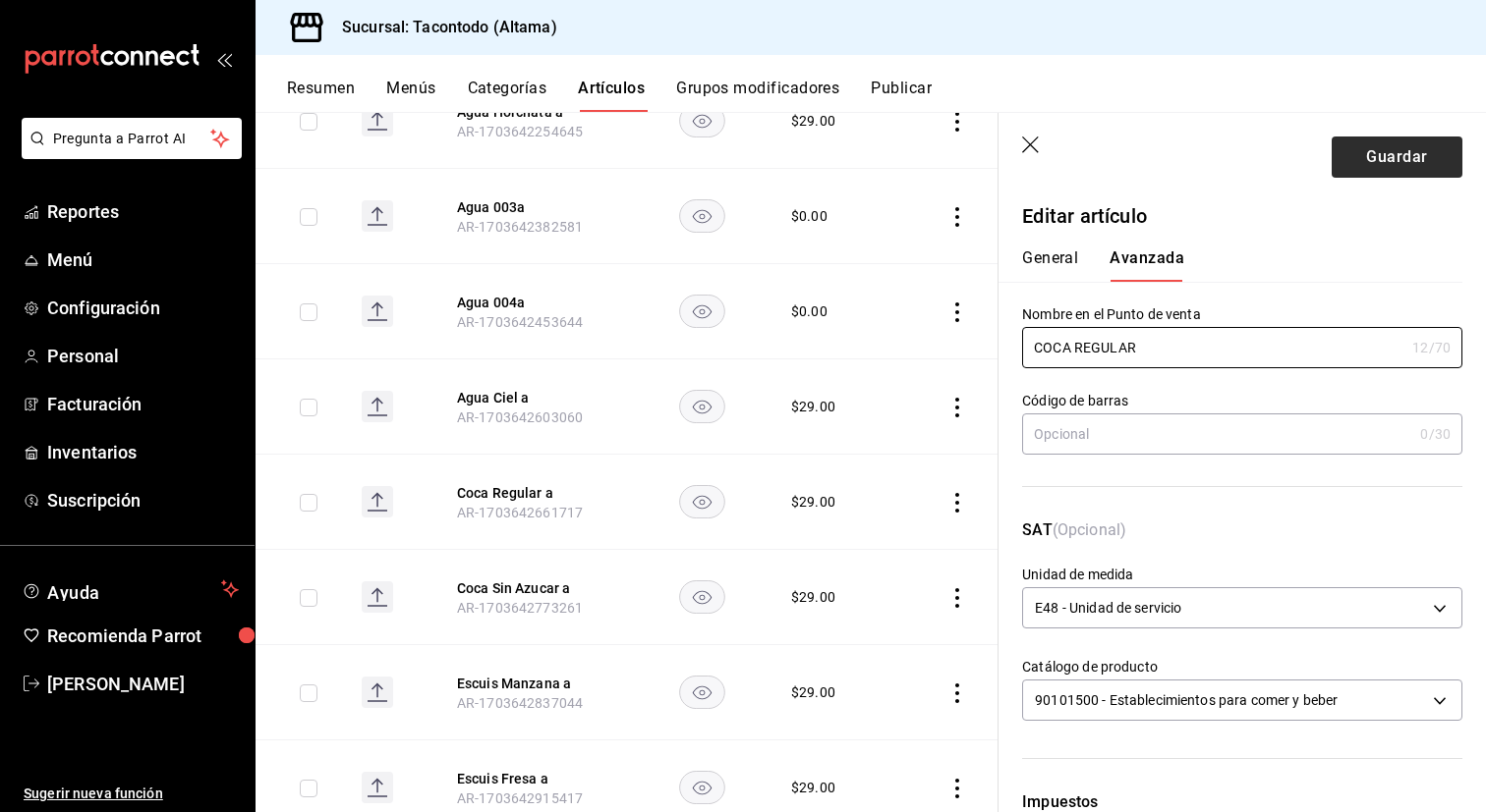
type input "COCA REGULAR"
click at [1350, 160] on button "Guardar" at bounding box center [1397, 157] width 131 height 42
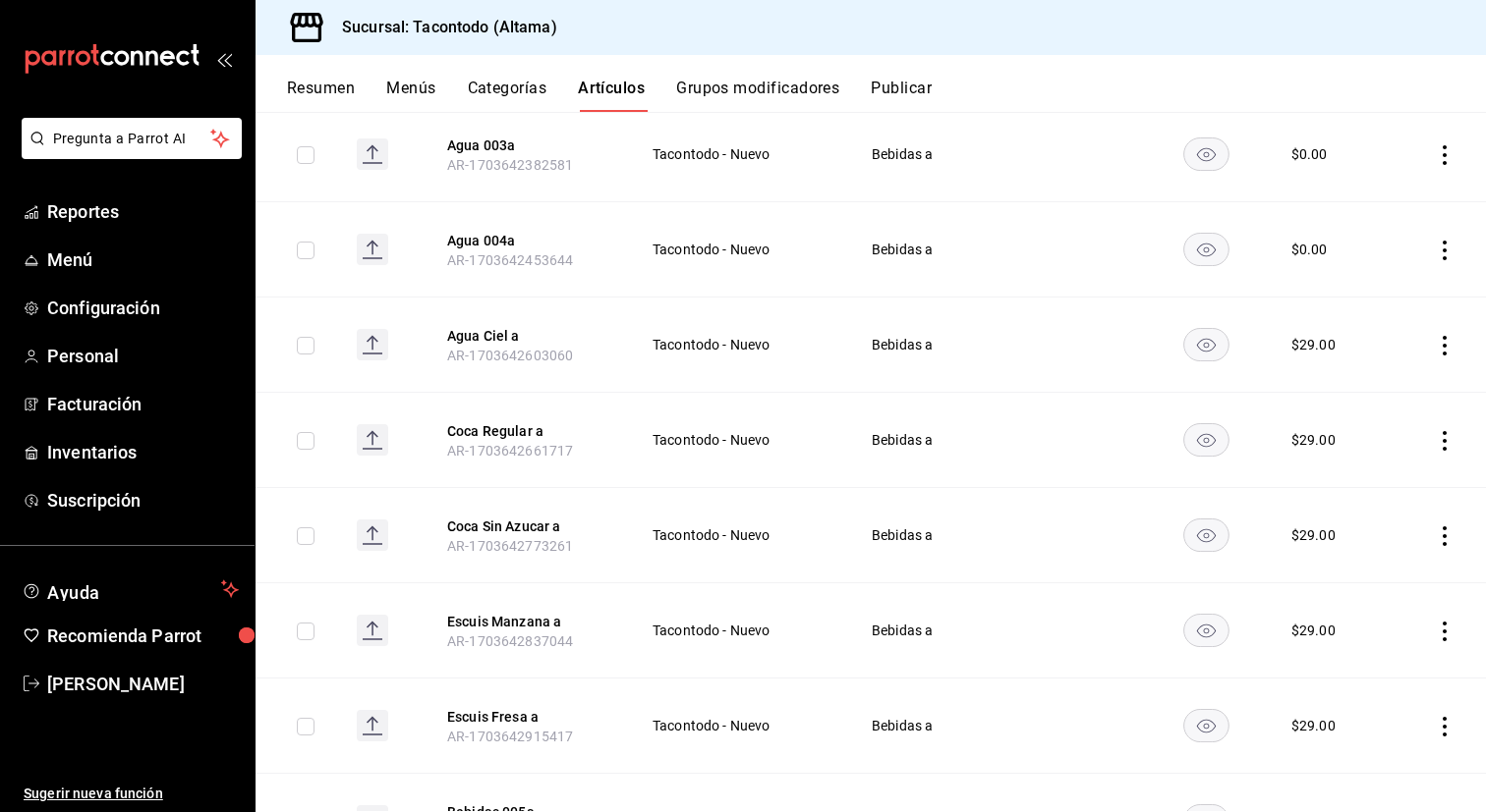
scroll to position [465, 0]
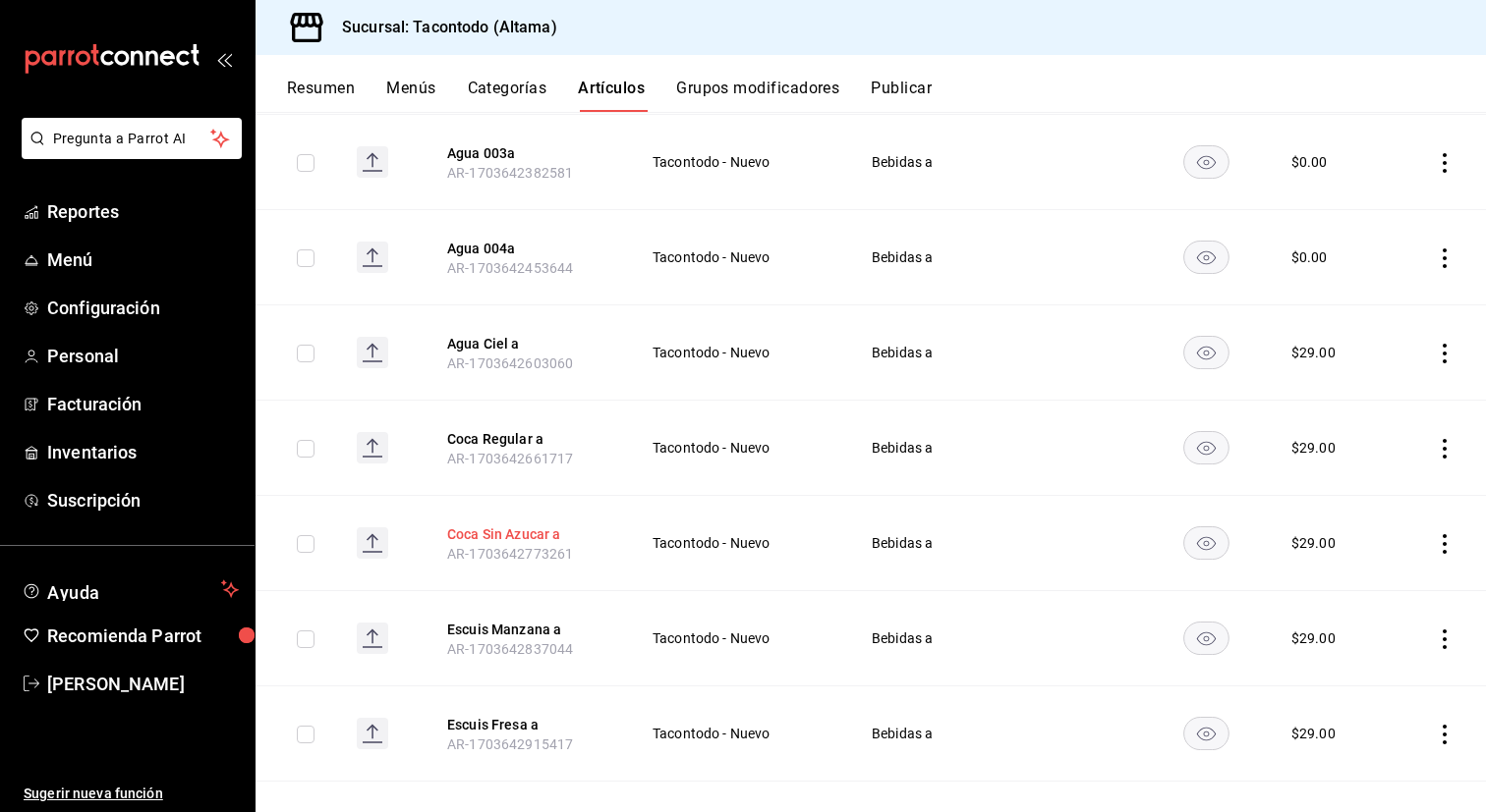
click at [526, 536] on button "Coca Sin Azucar a" at bounding box center [525, 535] width 158 height 20
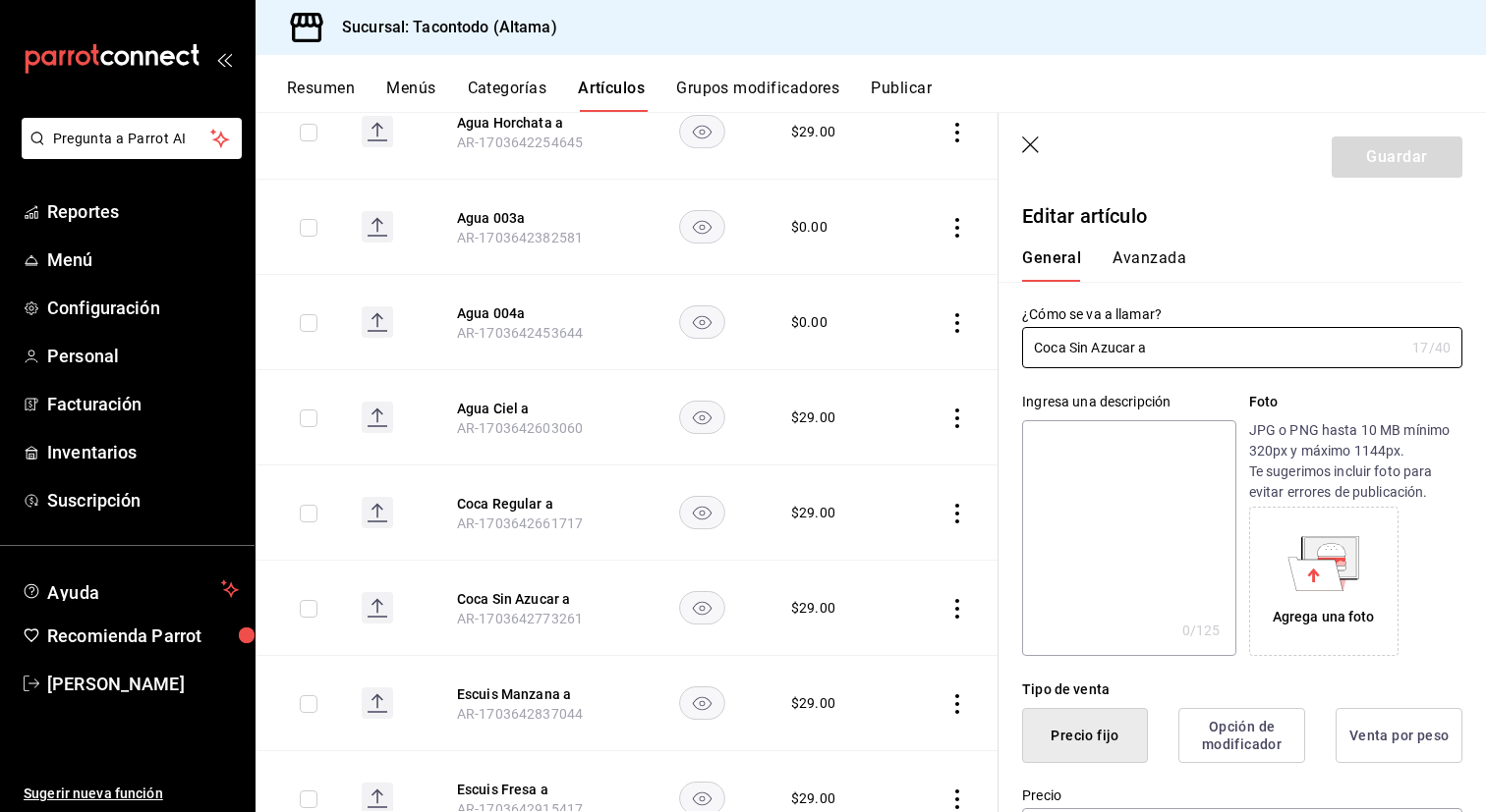
type input "$29.00"
type input "E48"
type input "90101500"
radio input "true"
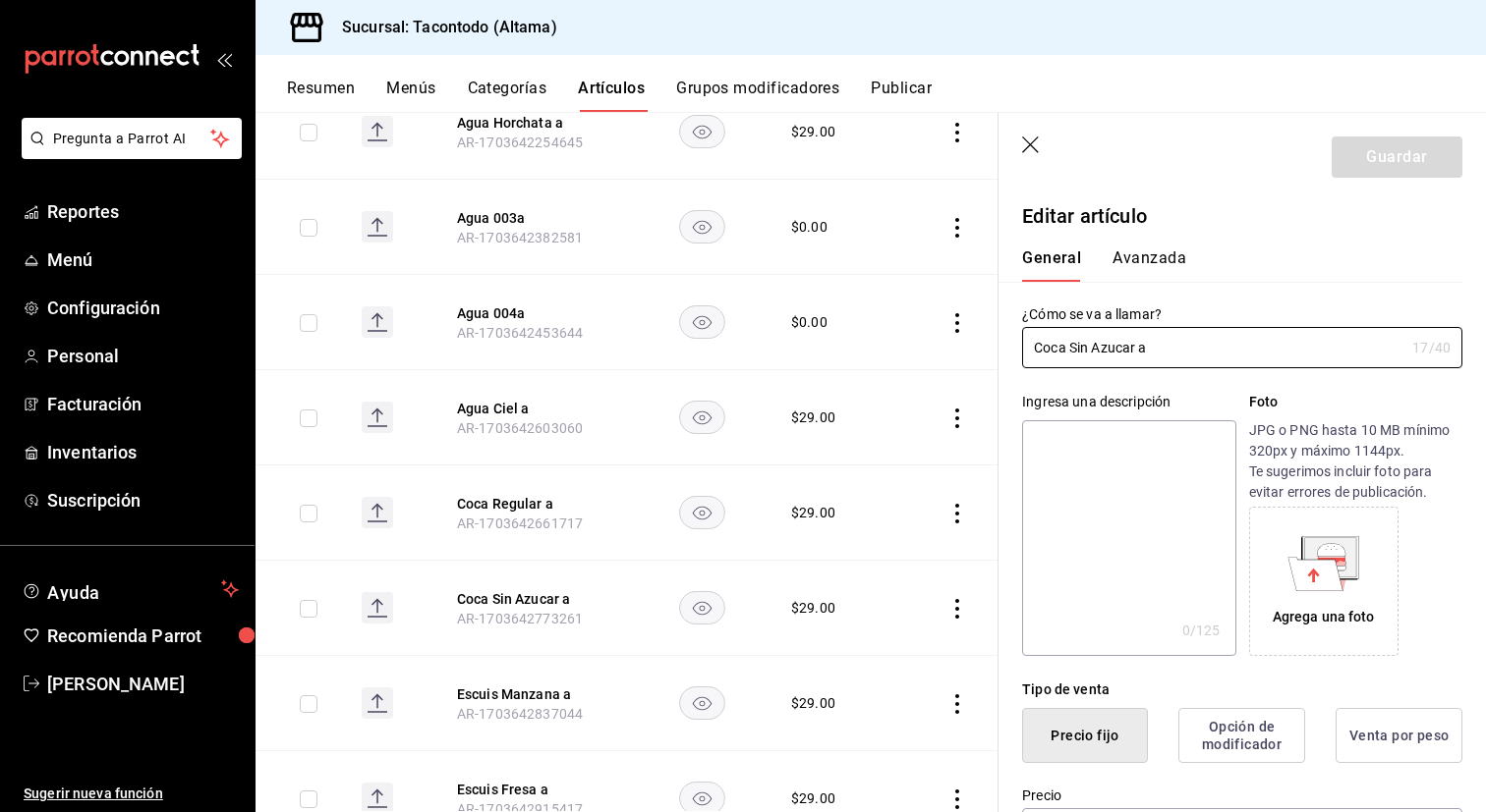
type input "f2d47fc5-286b-482c-91d1-f6277f6f141a"
click at [1140, 258] on button "Avanzada" at bounding box center [1149, 265] width 73 height 34
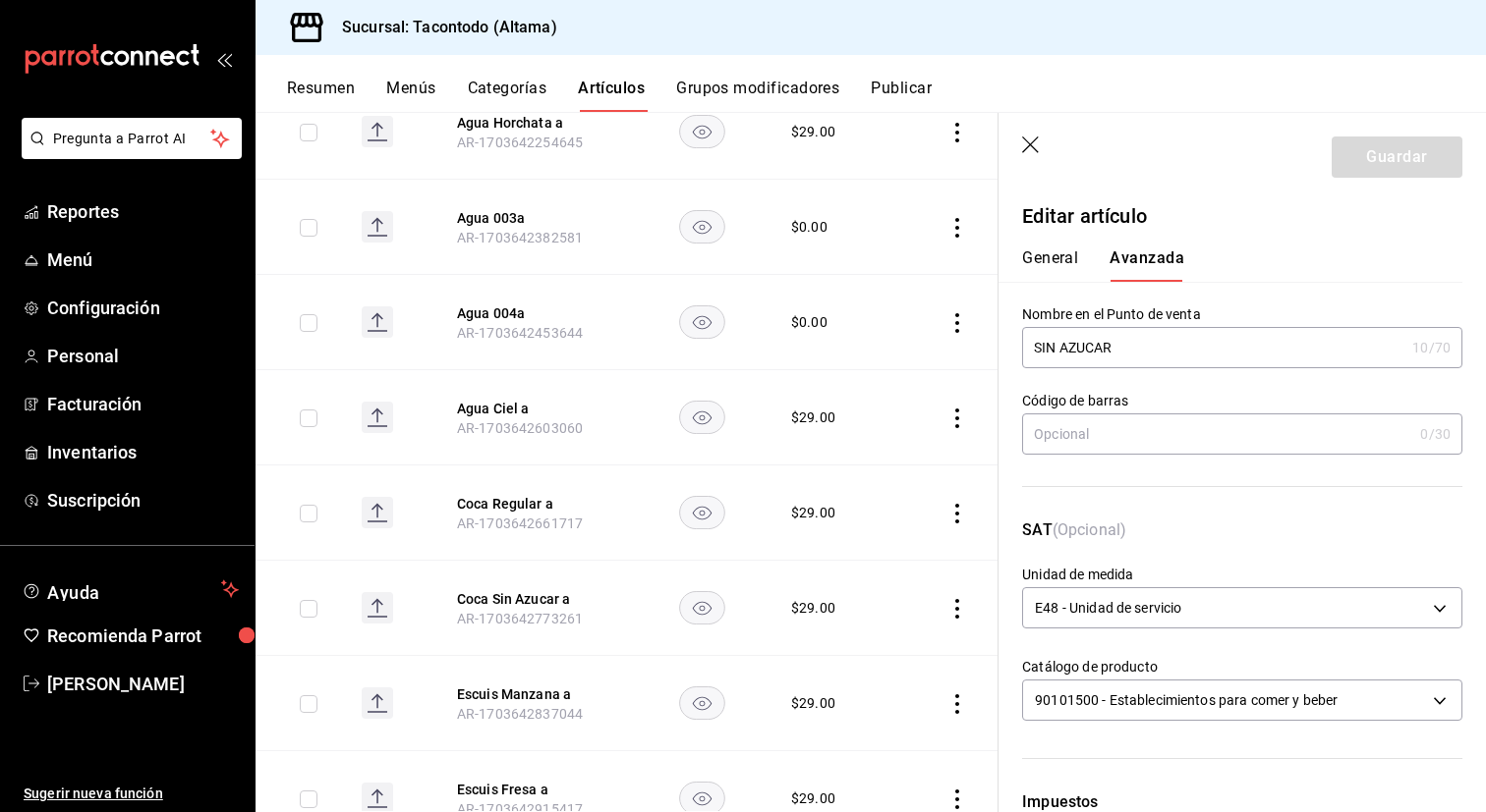
click at [1036, 344] on input "SIN AZUCAR" at bounding box center [1214, 348] width 382 height 40
type input "COCA SIN AZUCAR"
click at [1433, 147] on button "Guardar" at bounding box center [1397, 157] width 131 height 42
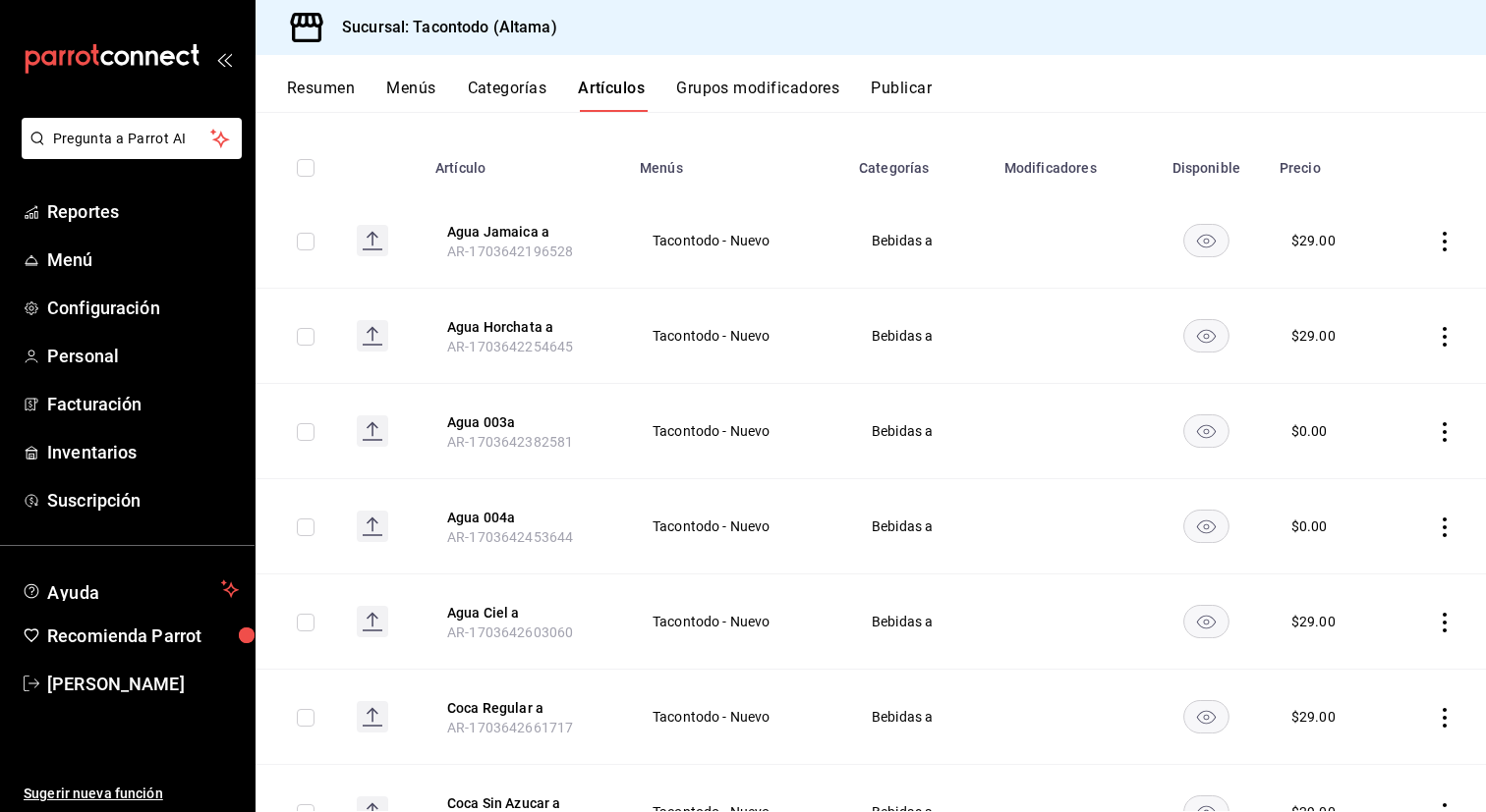
scroll to position [182, 0]
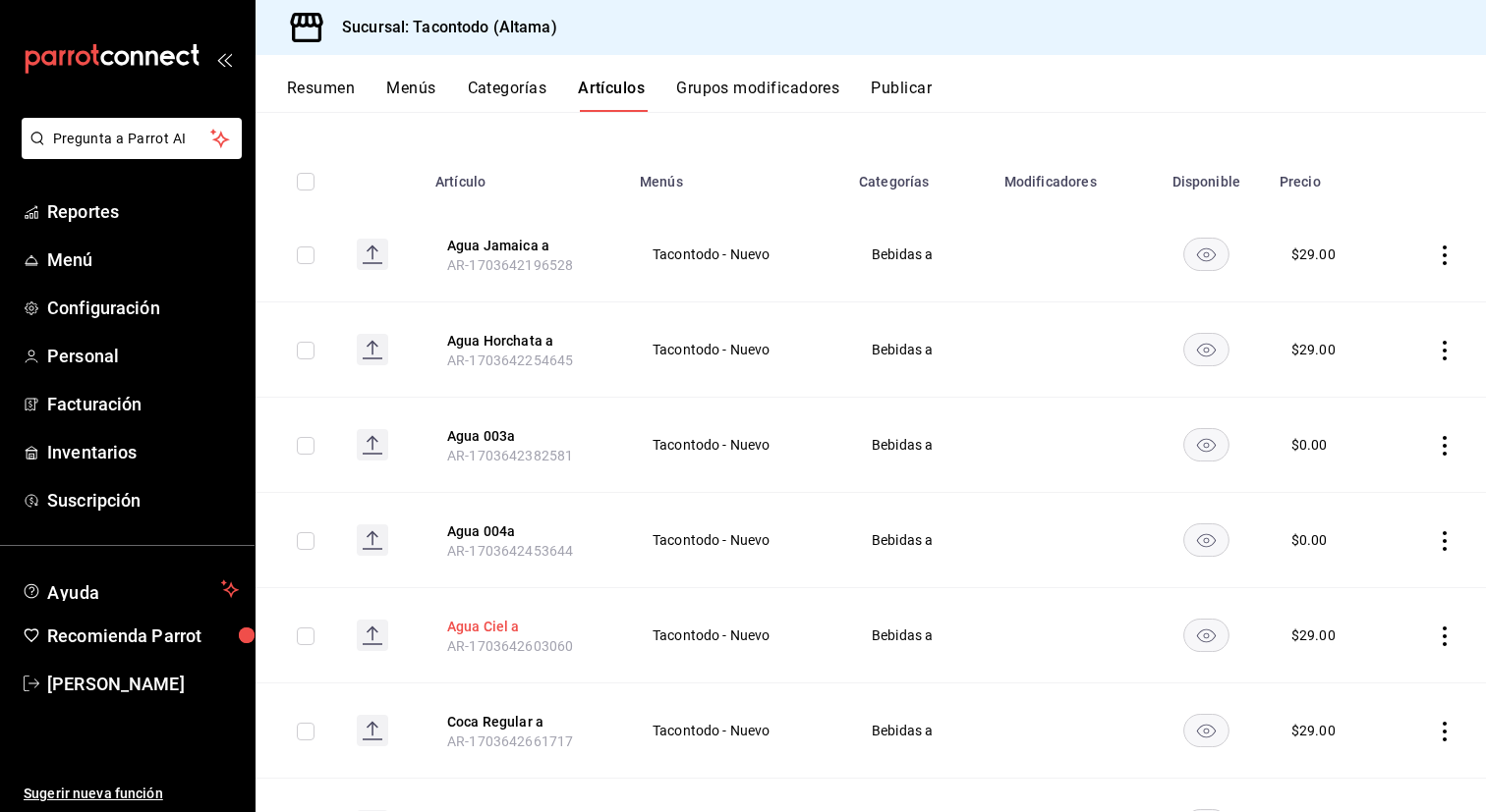
click at [484, 620] on button "Agua Ciel a" at bounding box center [525, 627] width 158 height 20
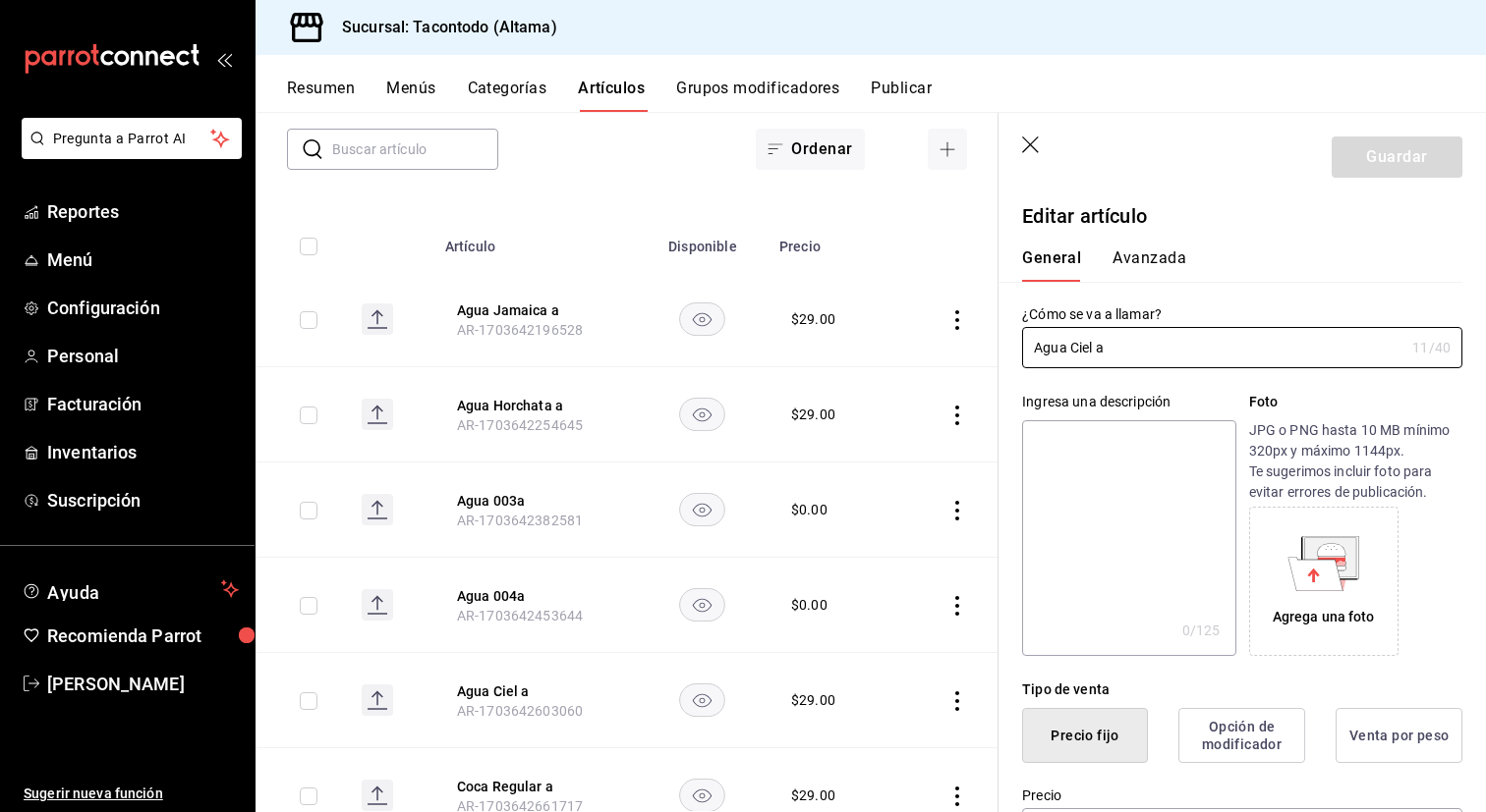
click at [1144, 265] on button "Avanzada" at bounding box center [1149, 265] width 73 height 34
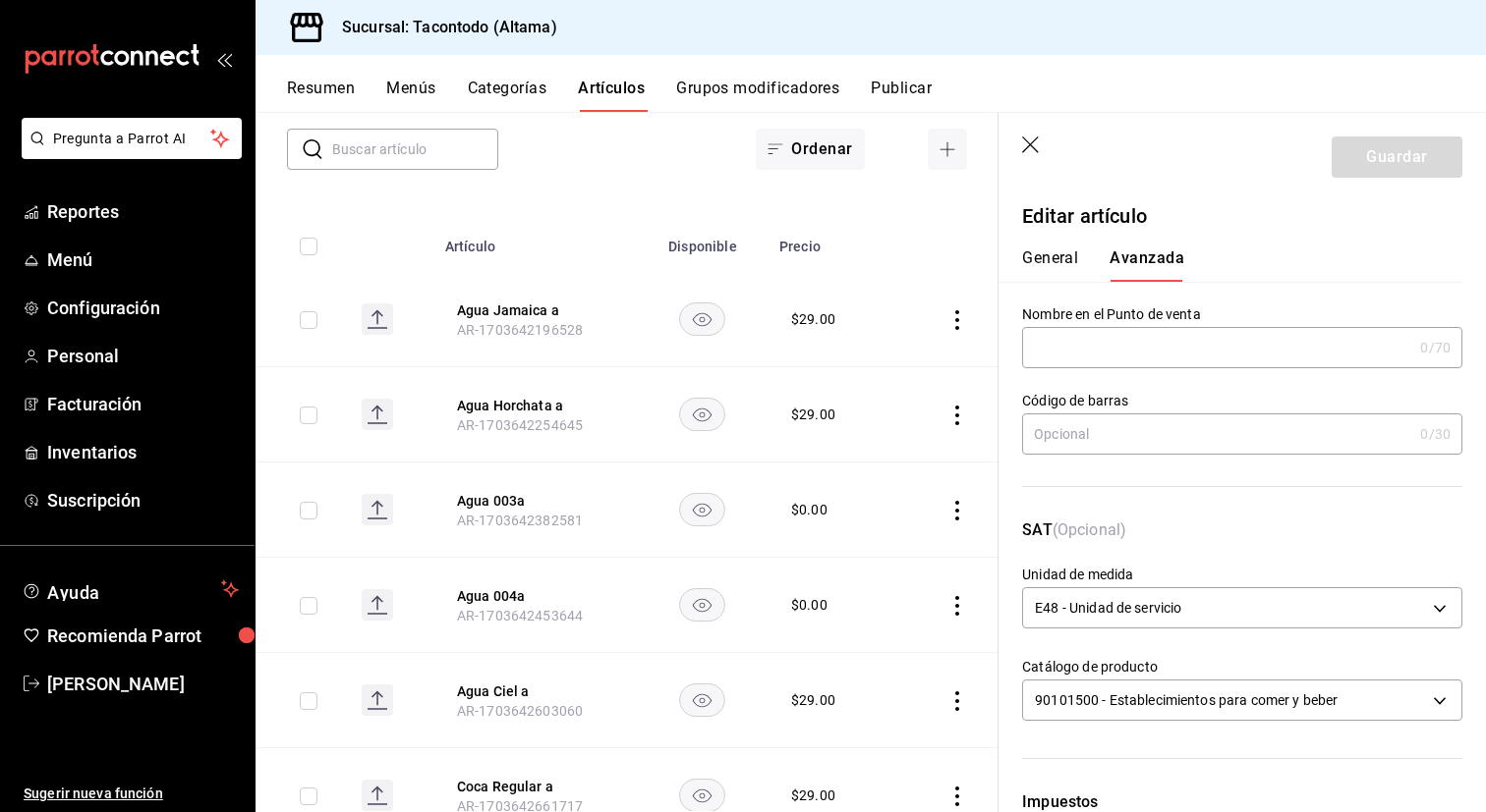
click at [1097, 355] on input "text" at bounding box center [1218, 348] width 390 height 40
type input "CIEL"
click at [1384, 159] on button "Guardar" at bounding box center [1397, 157] width 131 height 42
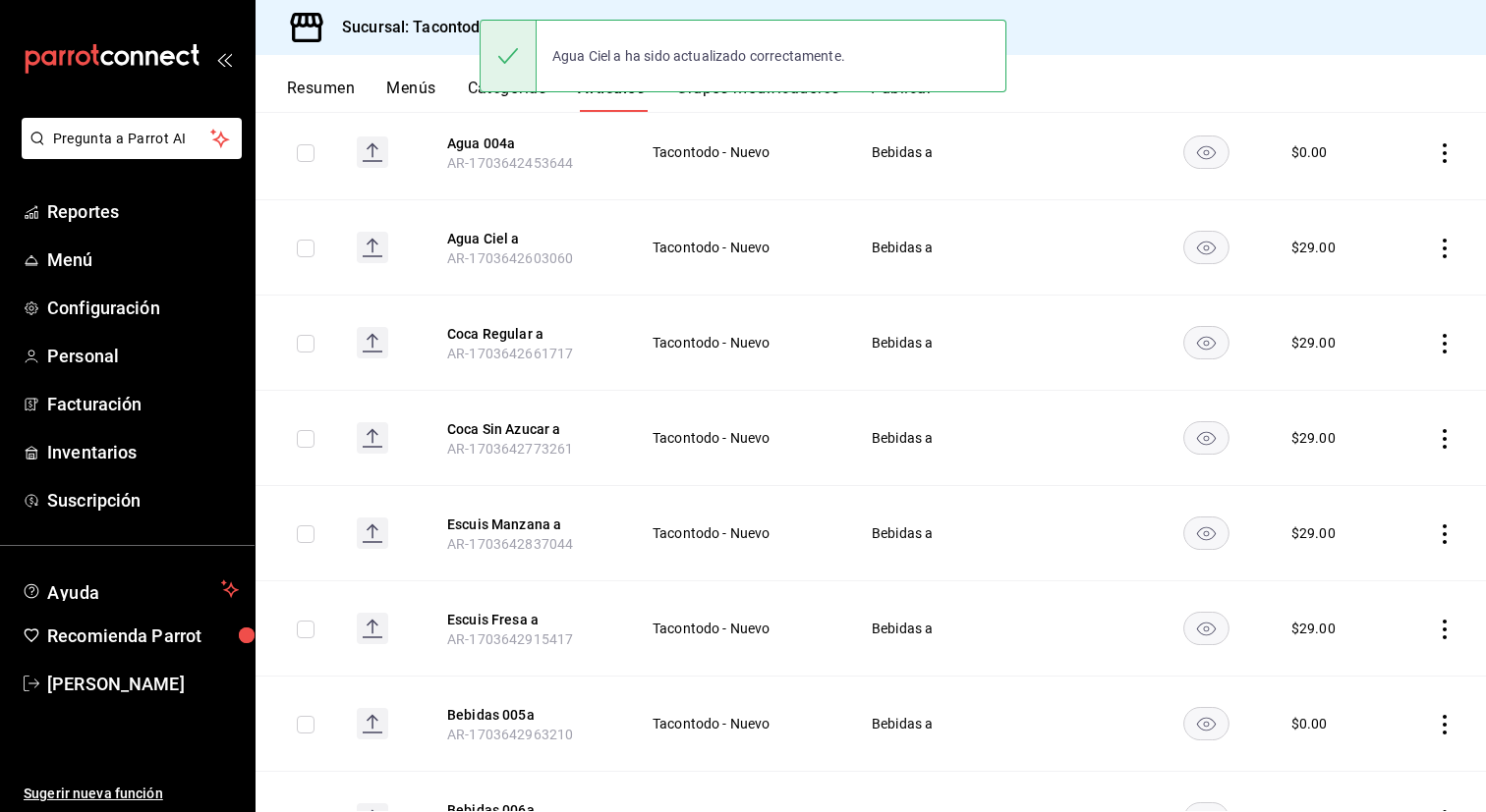
scroll to position [606, 0]
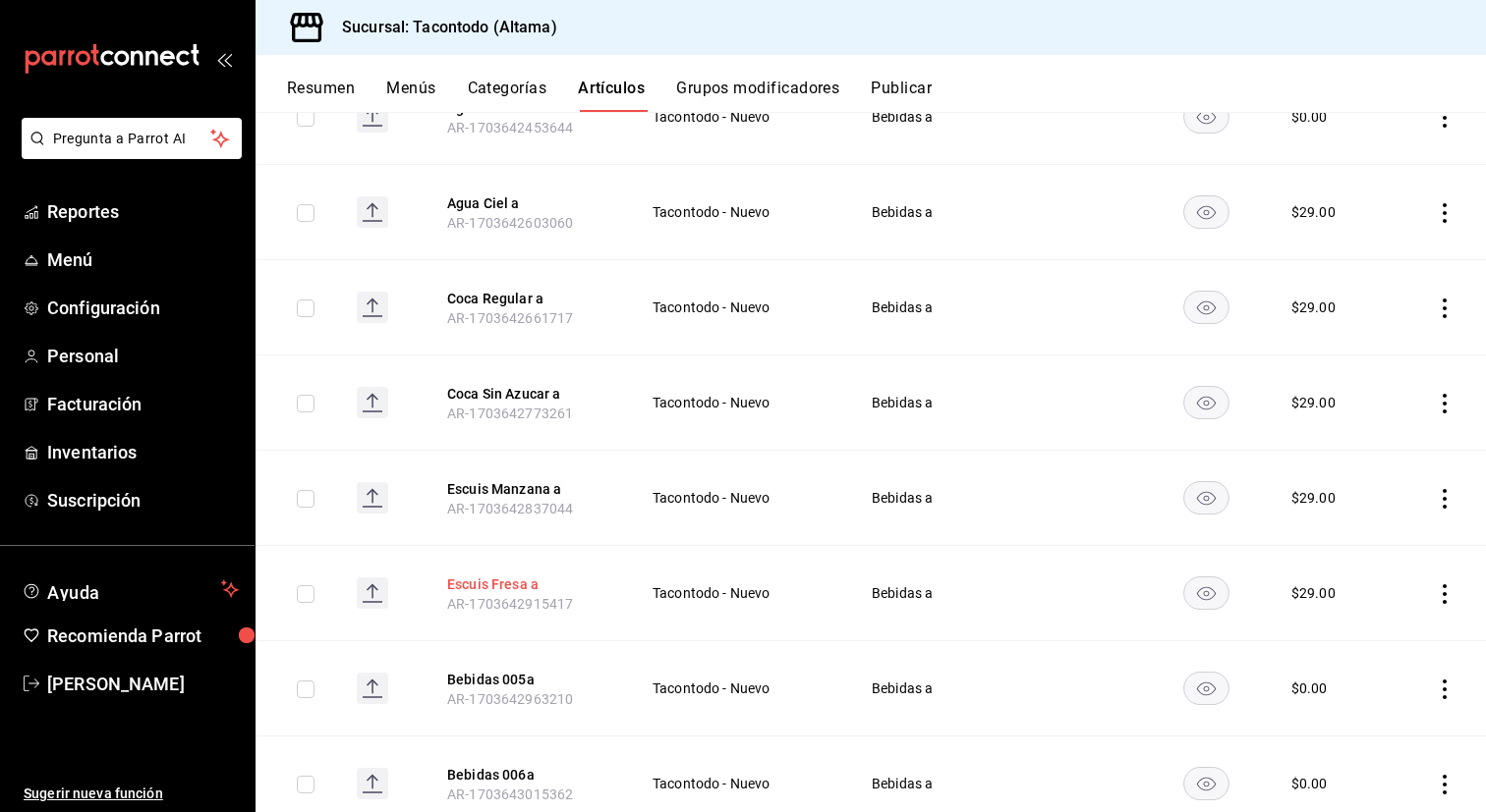
click at [503, 591] on button "Escuis Fresa a" at bounding box center [525, 584] width 158 height 20
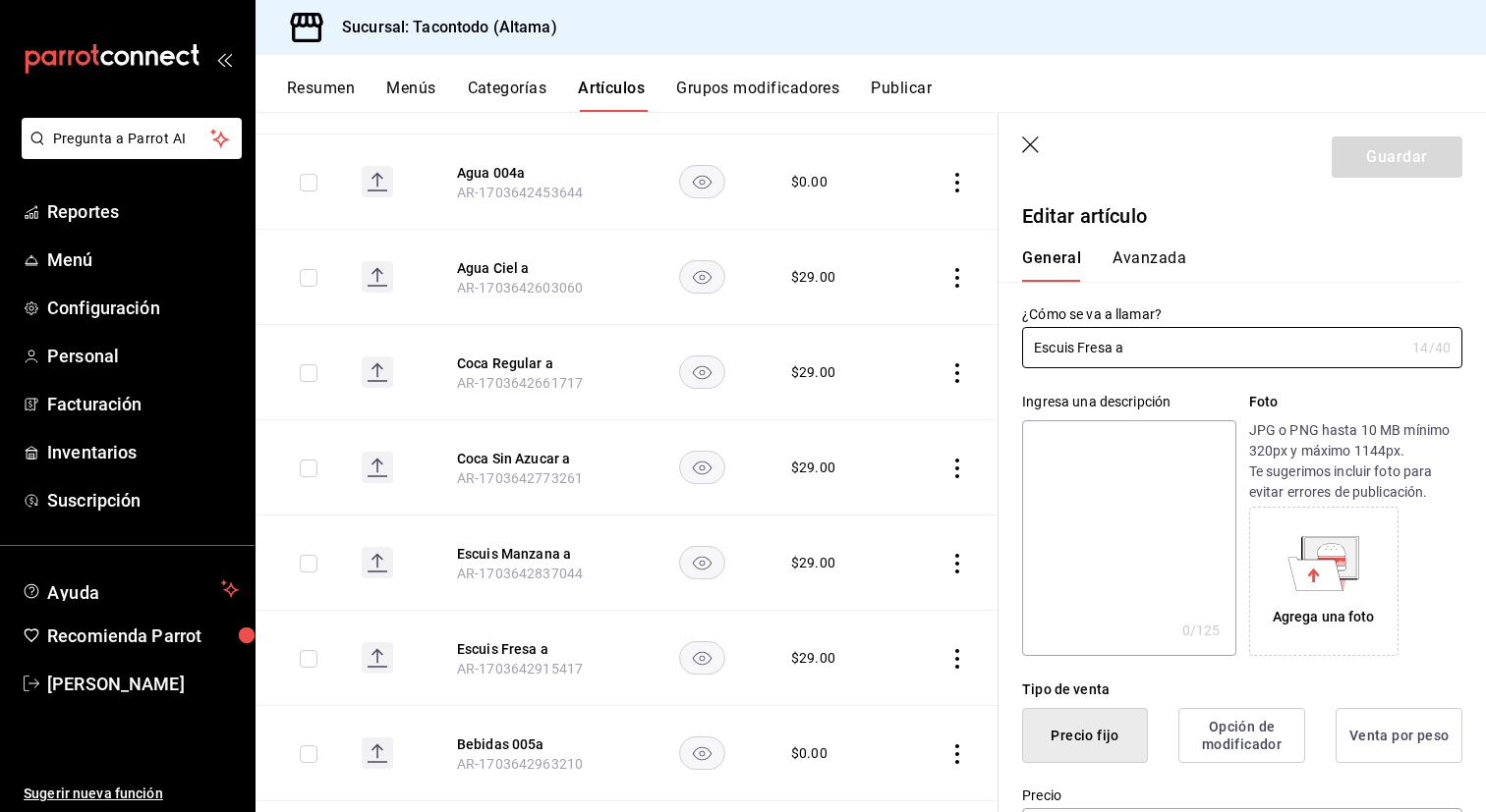
click at [1130, 253] on button "Avanzada" at bounding box center [1149, 265] width 73 height 34
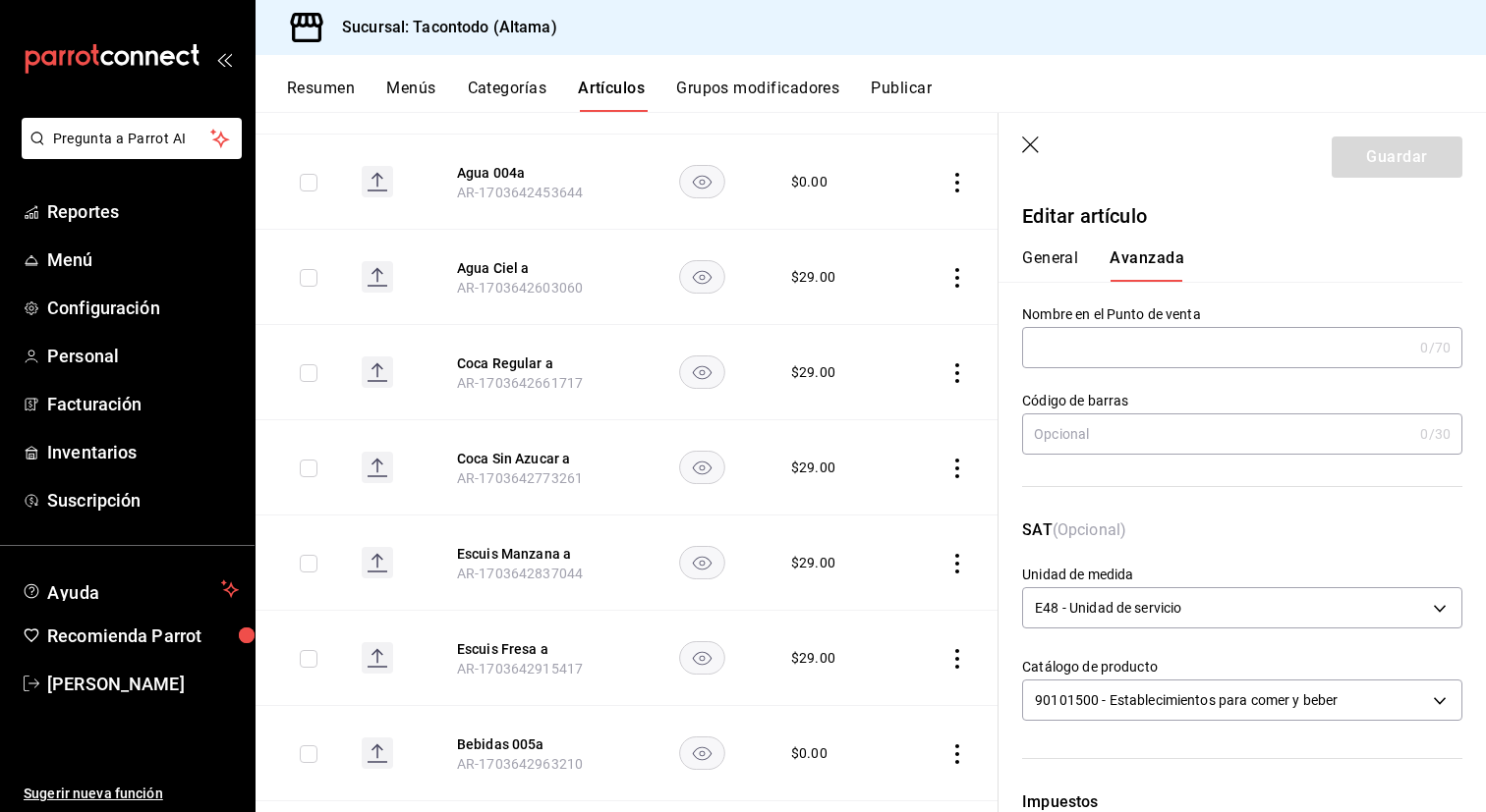
click at [1104, 359] on input "text" at bounding box center [1218, 348] width 390 height 40
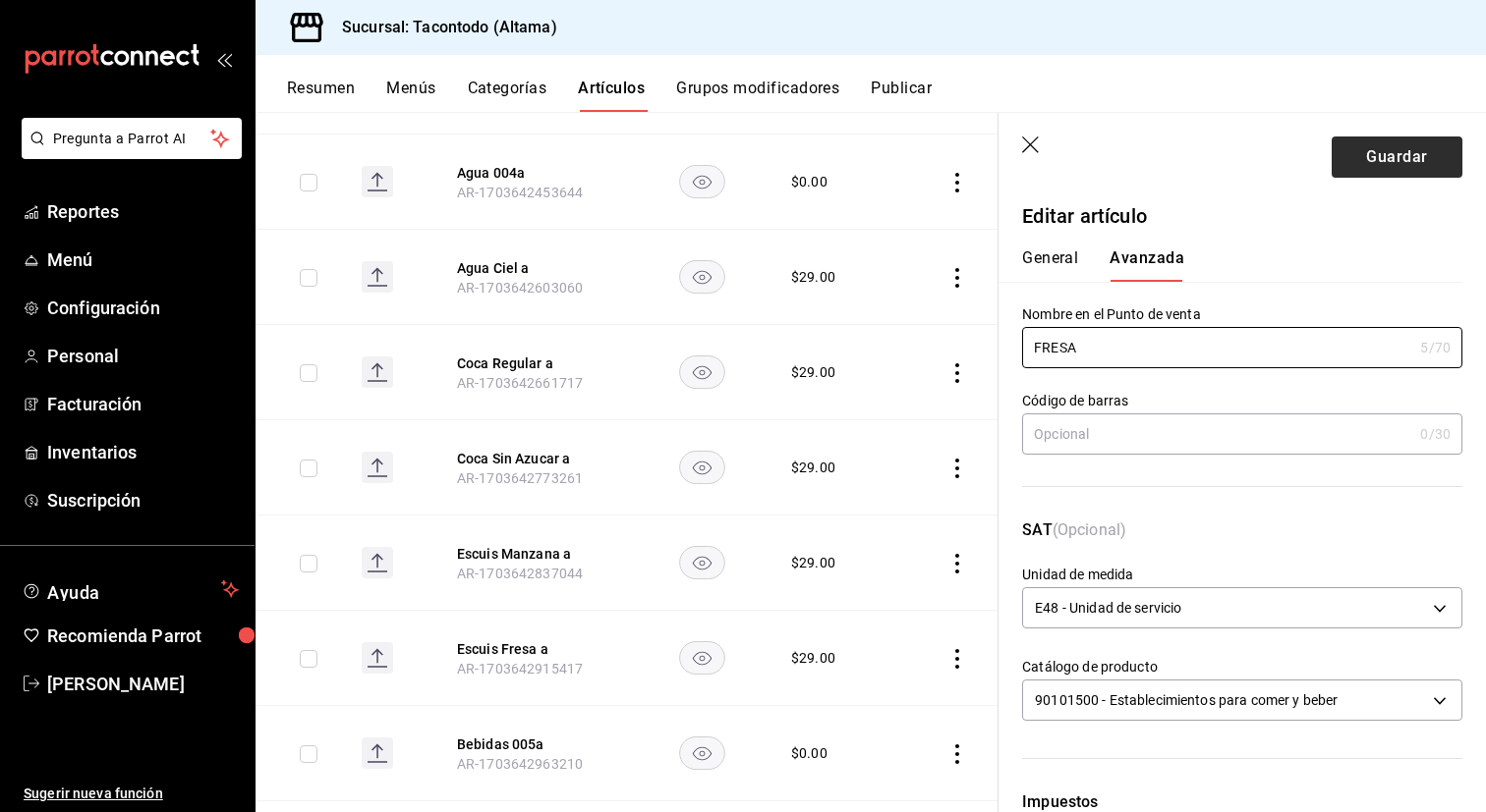
type input "FRESA"
click at [1352, 155] on button "Guardar" at bounding box center [1397, 157] width 131 height 42
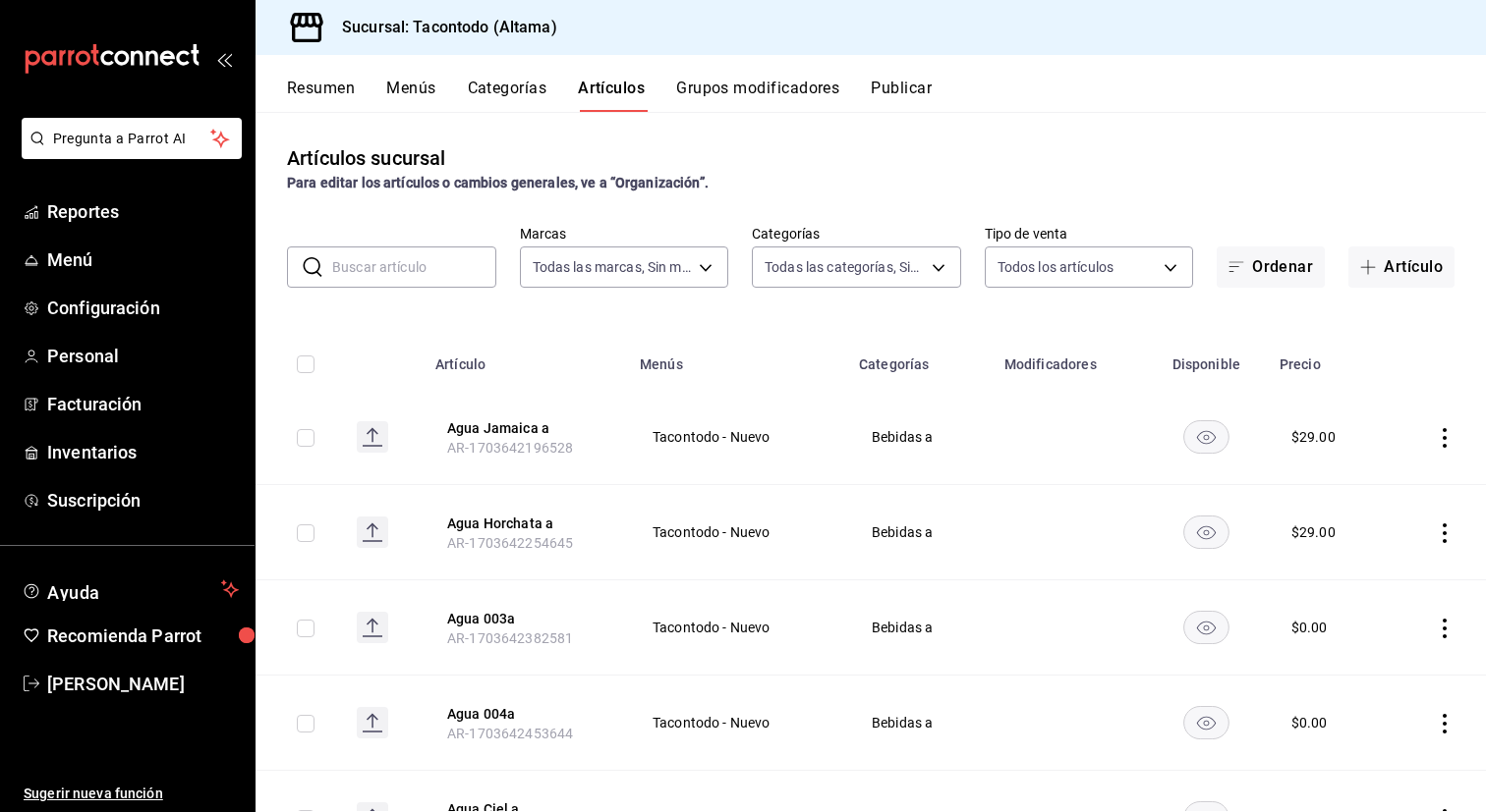
click at [492, 102] on button "Categorías" at bounding box center [507, 95] width 79 height 34
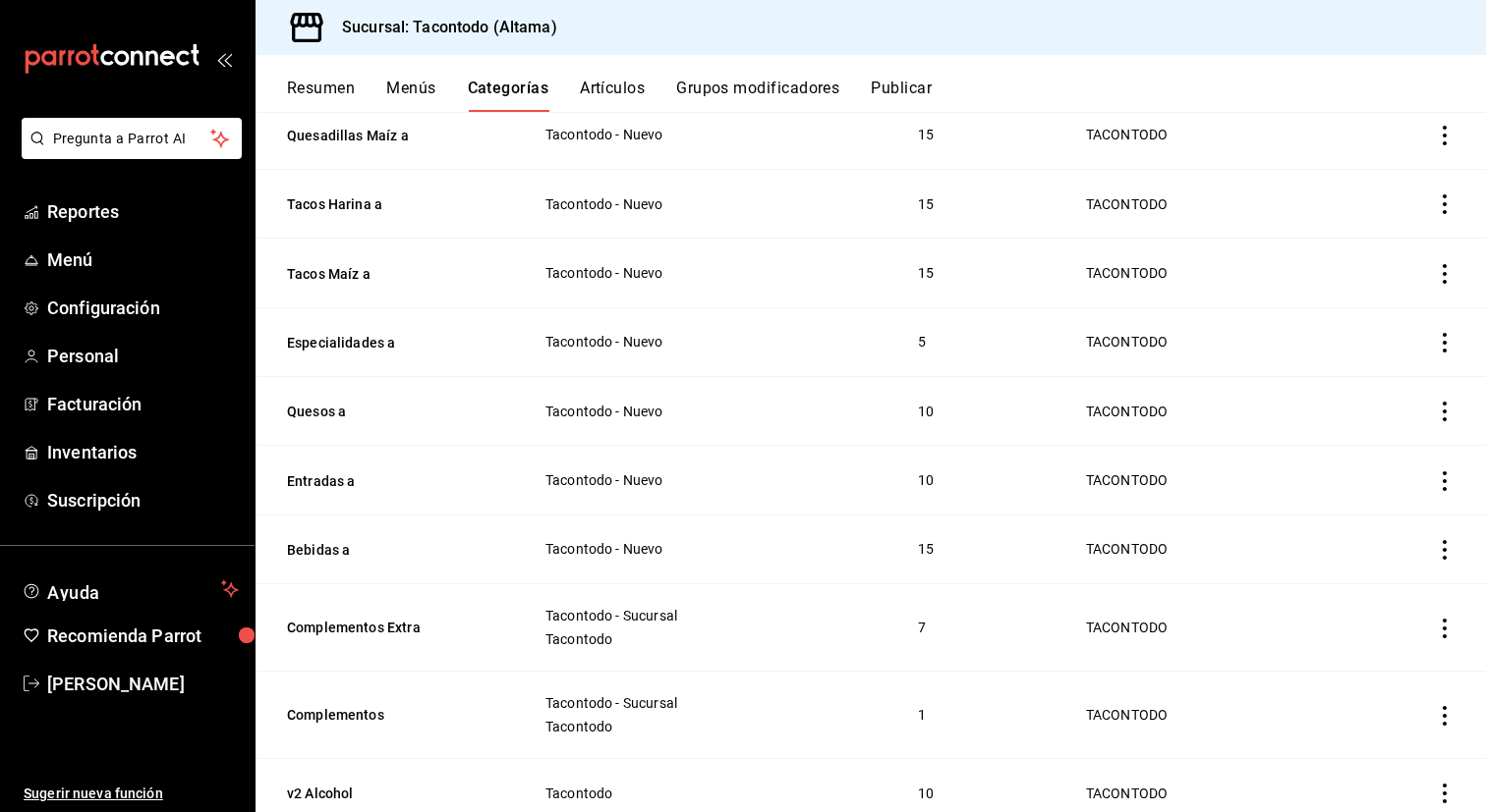
scroll to position [635, 0]
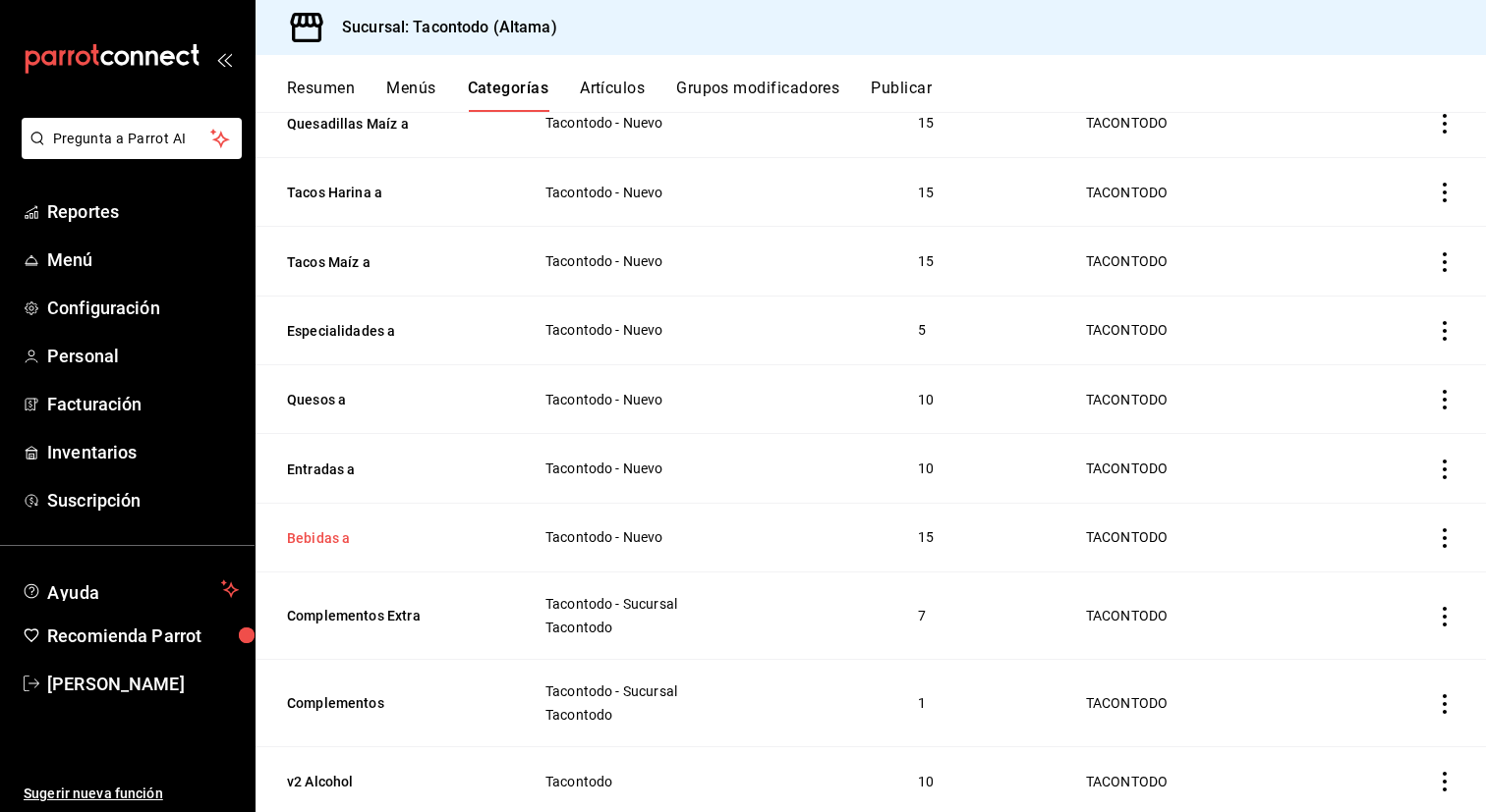
click at [309, 532] on button "Bebidas a" at bounding box center [385, 539] width 196 height 20
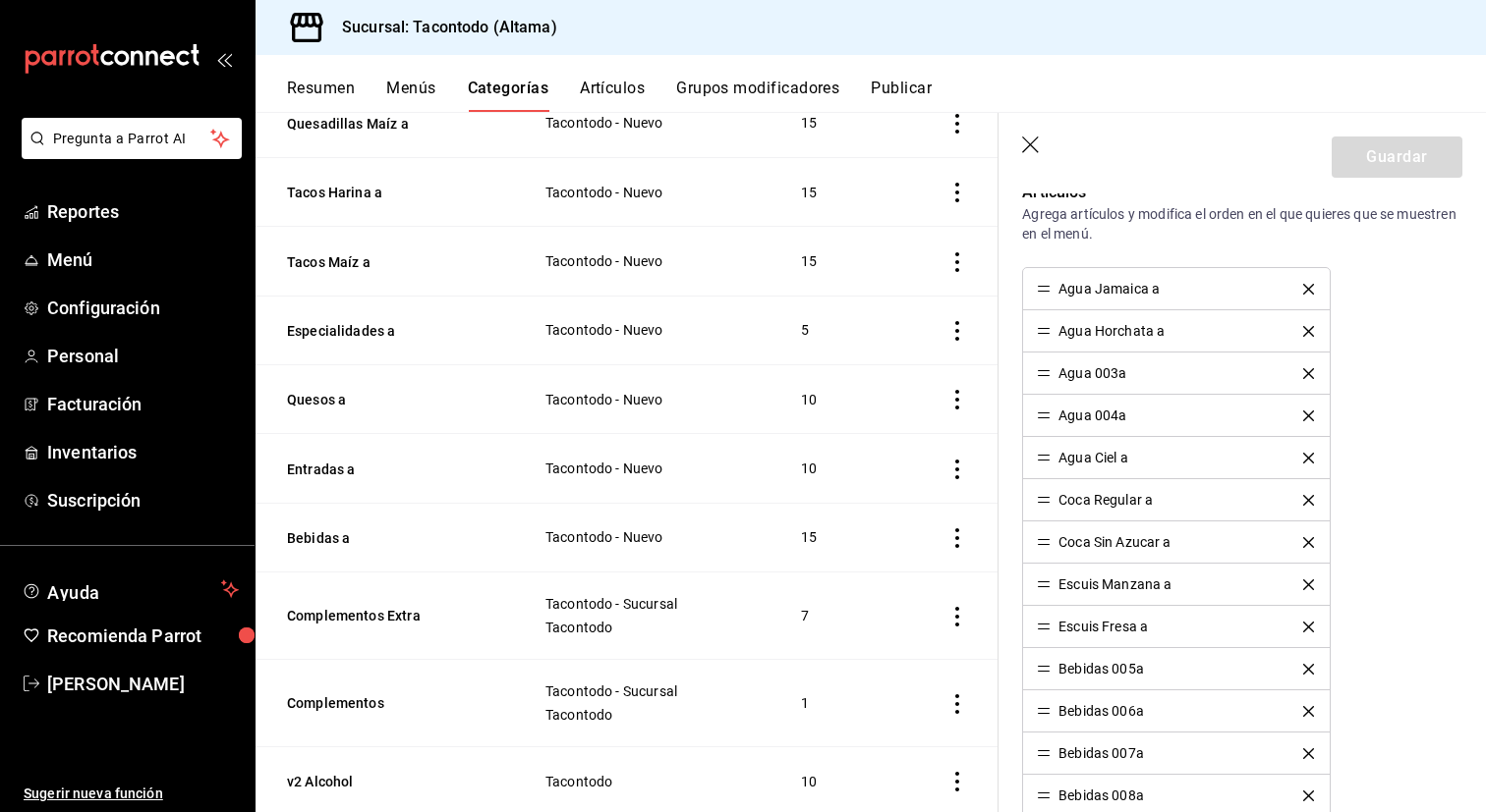
scroll to position [570, 0]
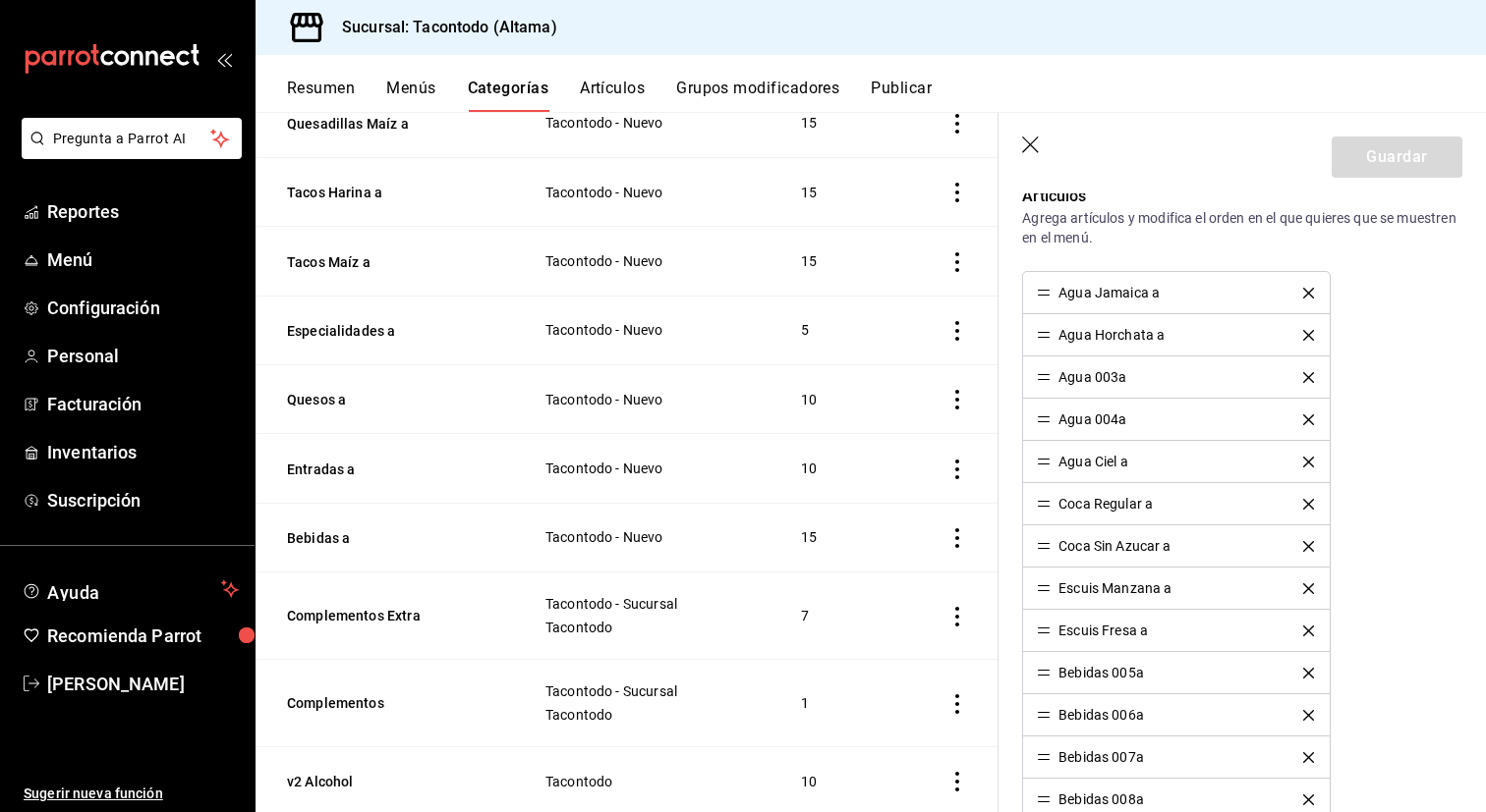
click at [1307, 379] on icon "delete" at bounding box center [1308, 377] width 11 height 11
click at [1309, 551] on icon "delete" at bounding box center [1308, 547] width 11 height 11
click at [1308, 551] on icon "delete" at bounding box center [1308, 547] width 11 height 11
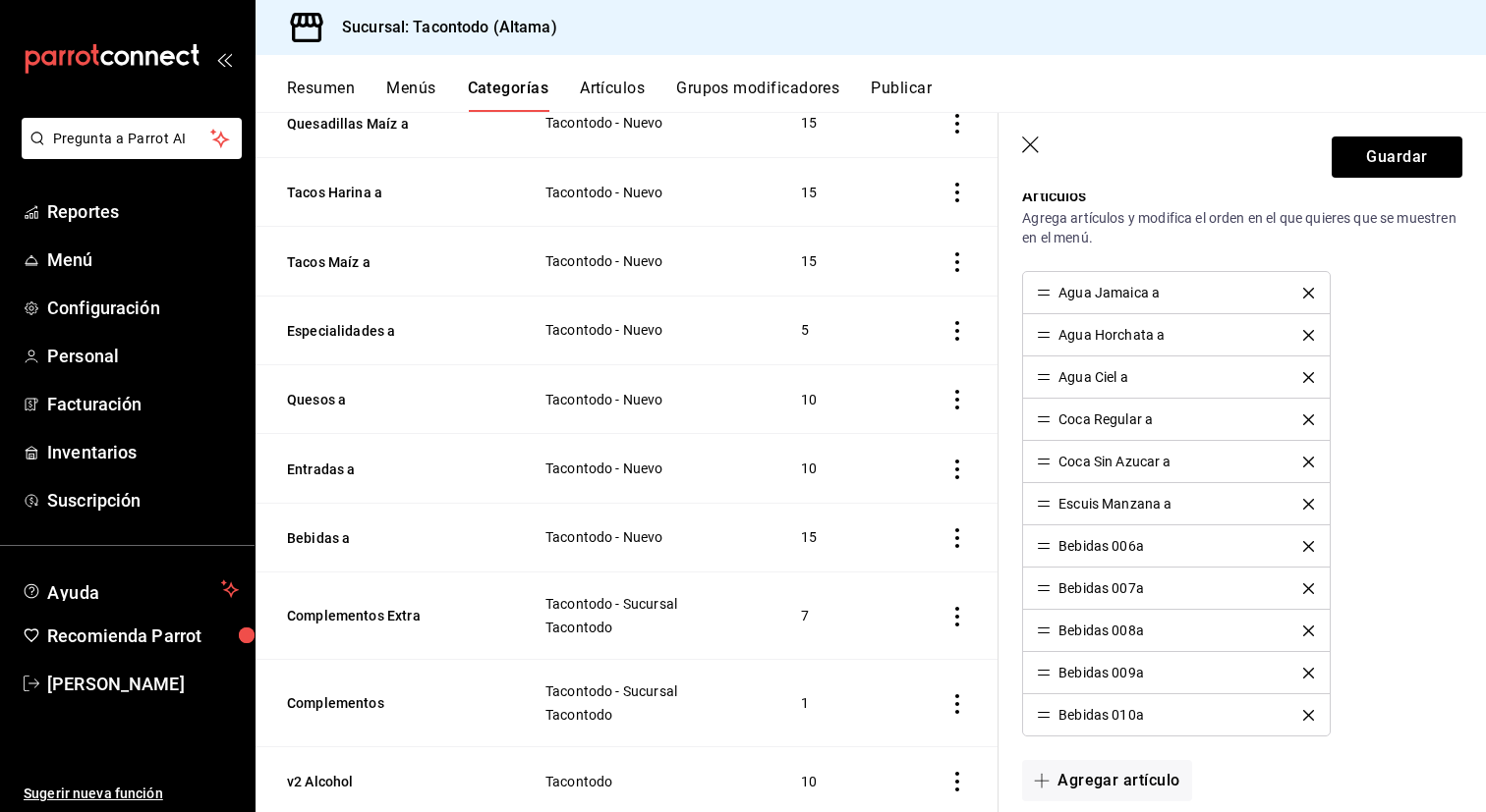
click at [1308, 551] on icon "delete" at bounding box center [1308, 547] width 11 height 11
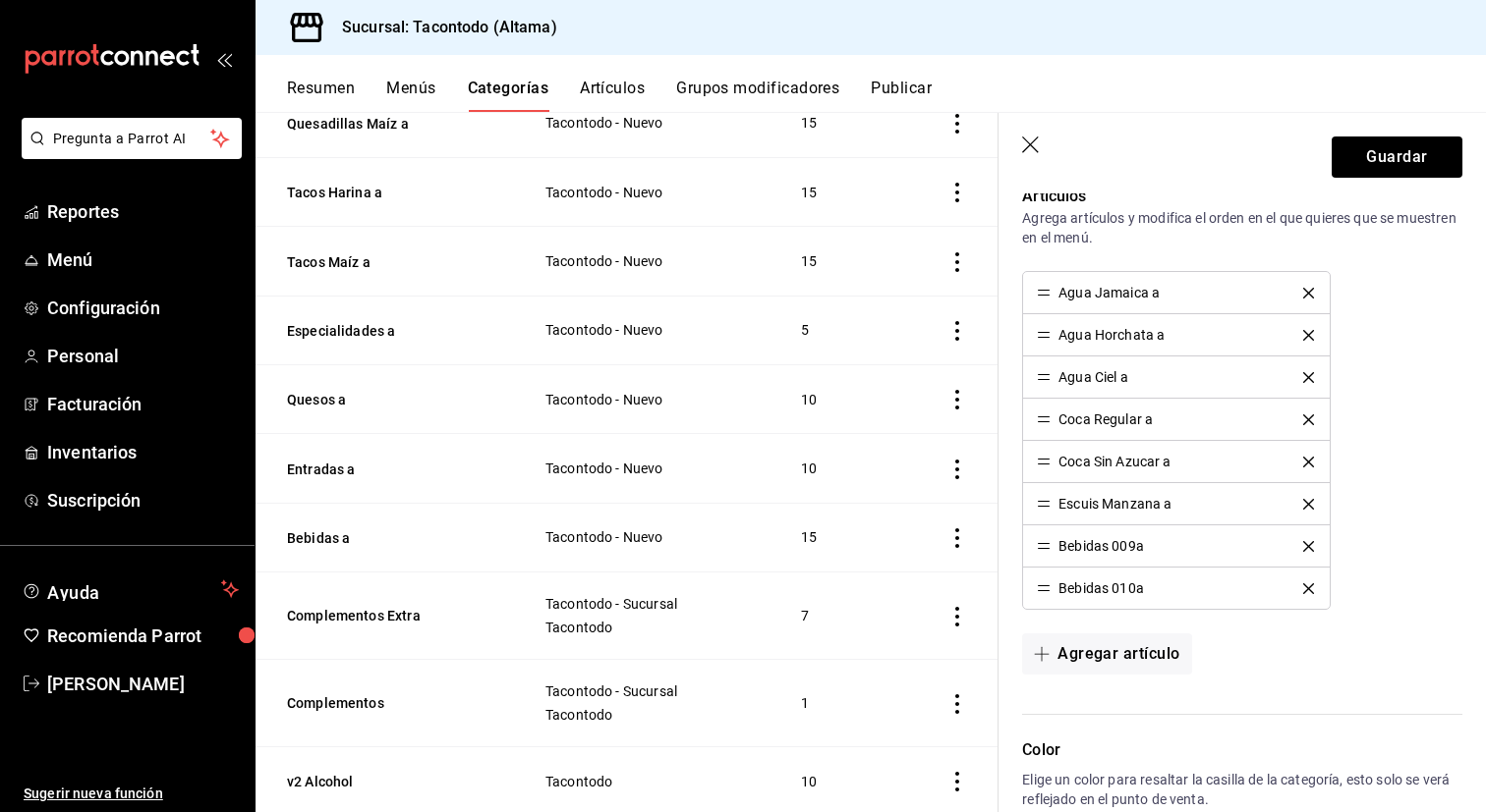
click at [1308, 551] on icon "delete" at bounding box center [1308, 547] width 11 height 11
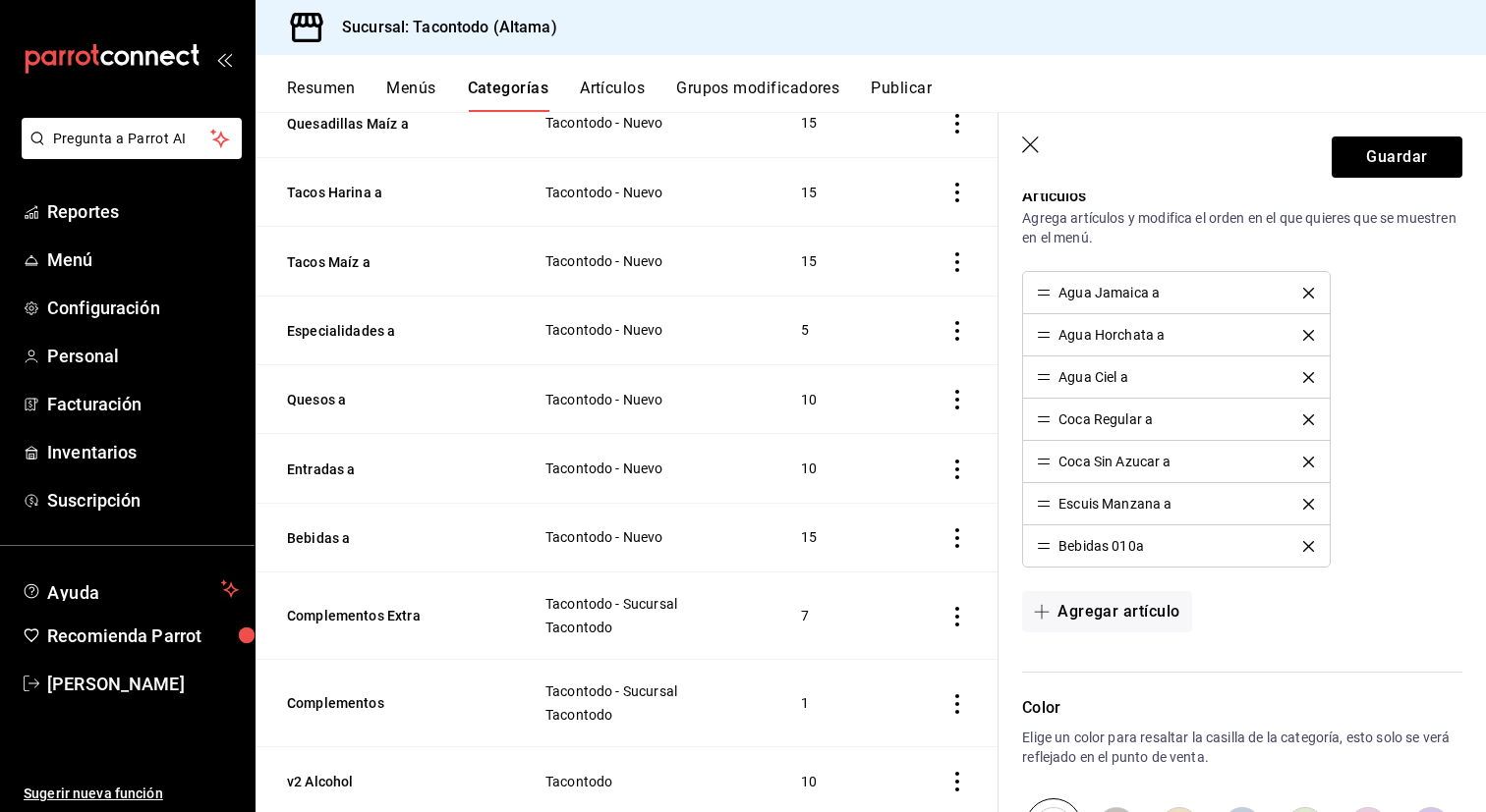
click at [1308, 551] on icon "delete" at bounding box center [1308, 547] width 11 height 11
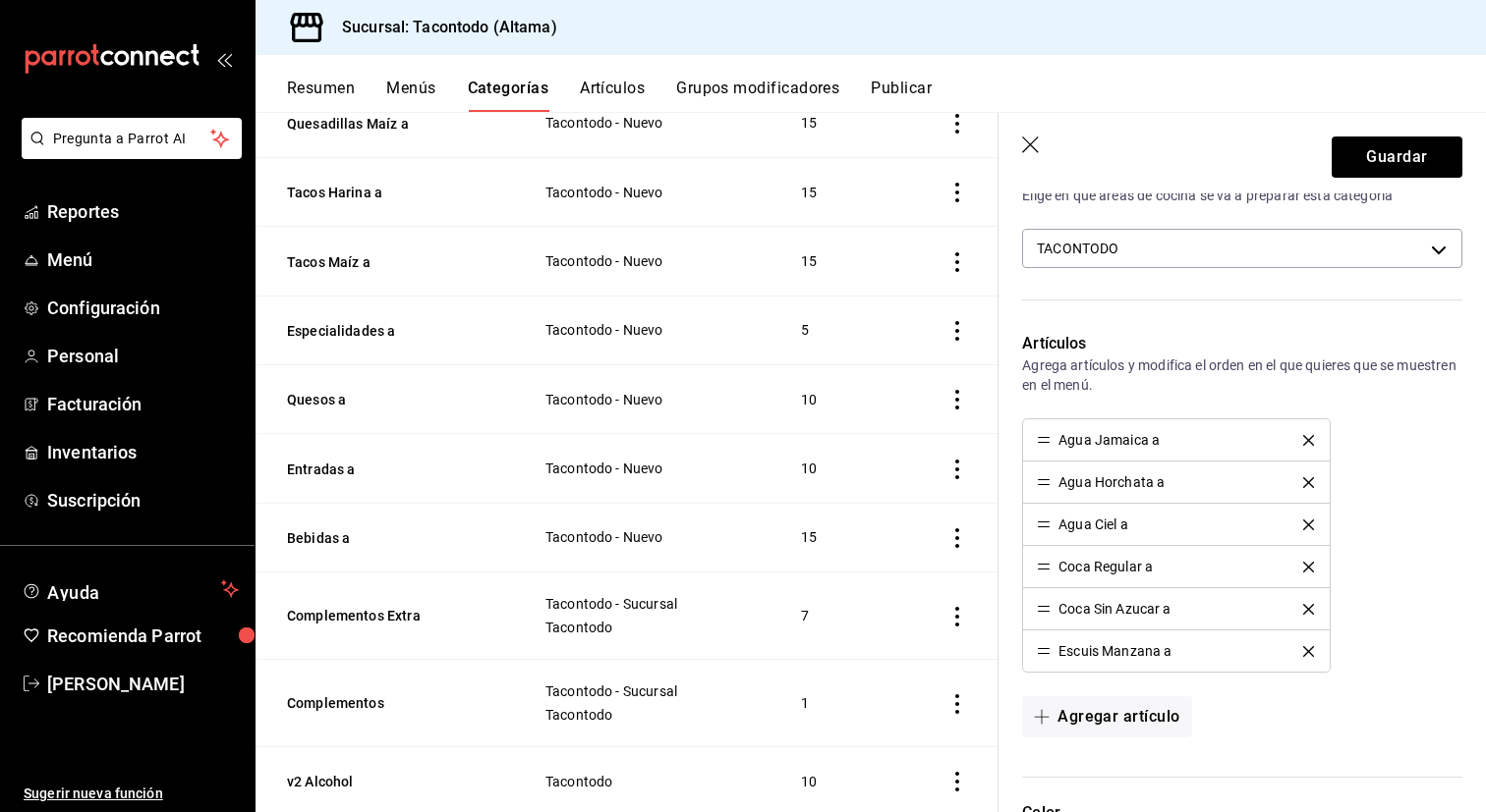
scroll to position [391, 0]
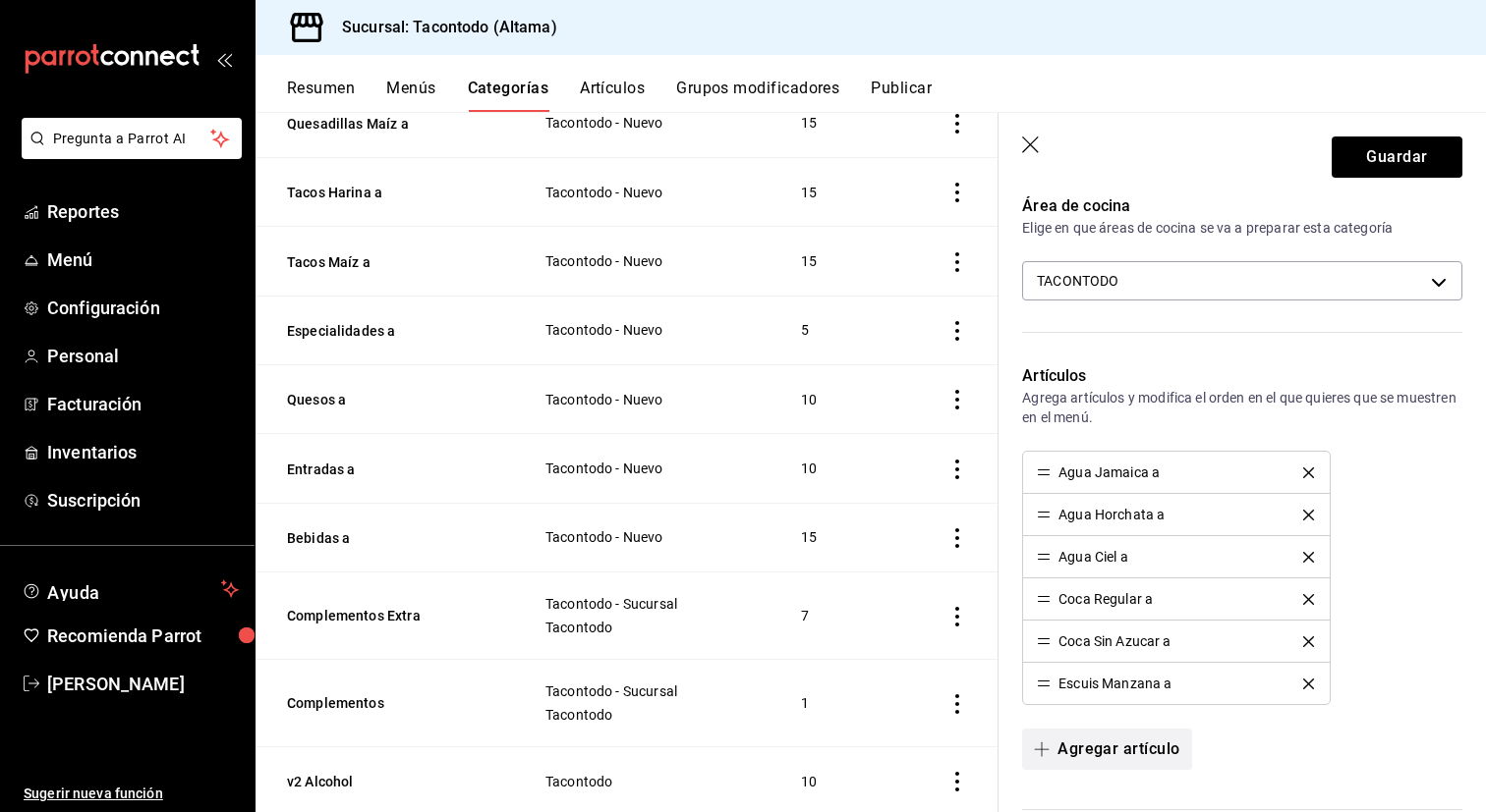
click at [1118, 741] on button "Agregar artículo" at bounding box center [1107, 750] width 169 height 42
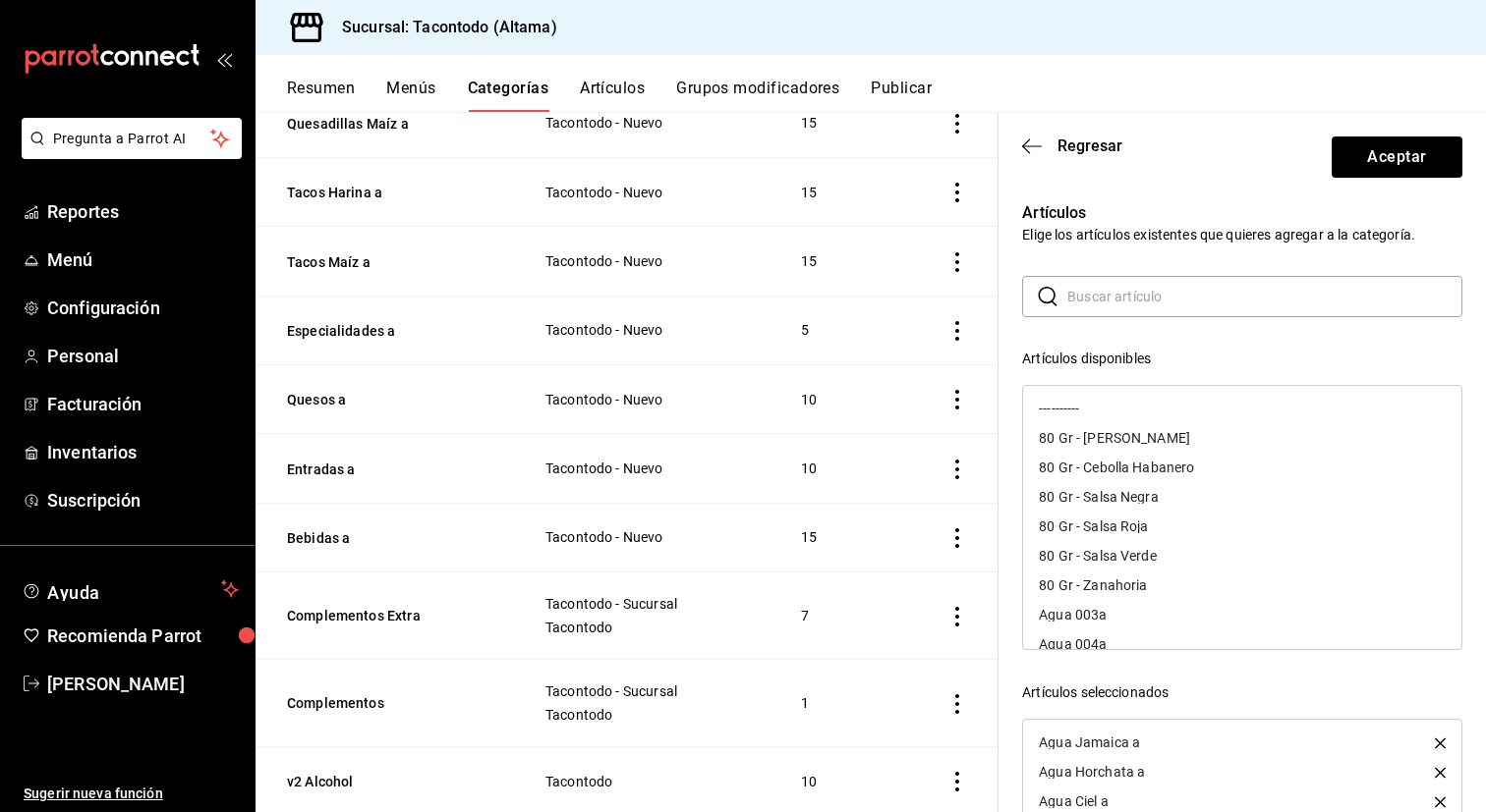
click at [1191, 294] on input "text" at bounding box center [1264, 297] width 395 height 40
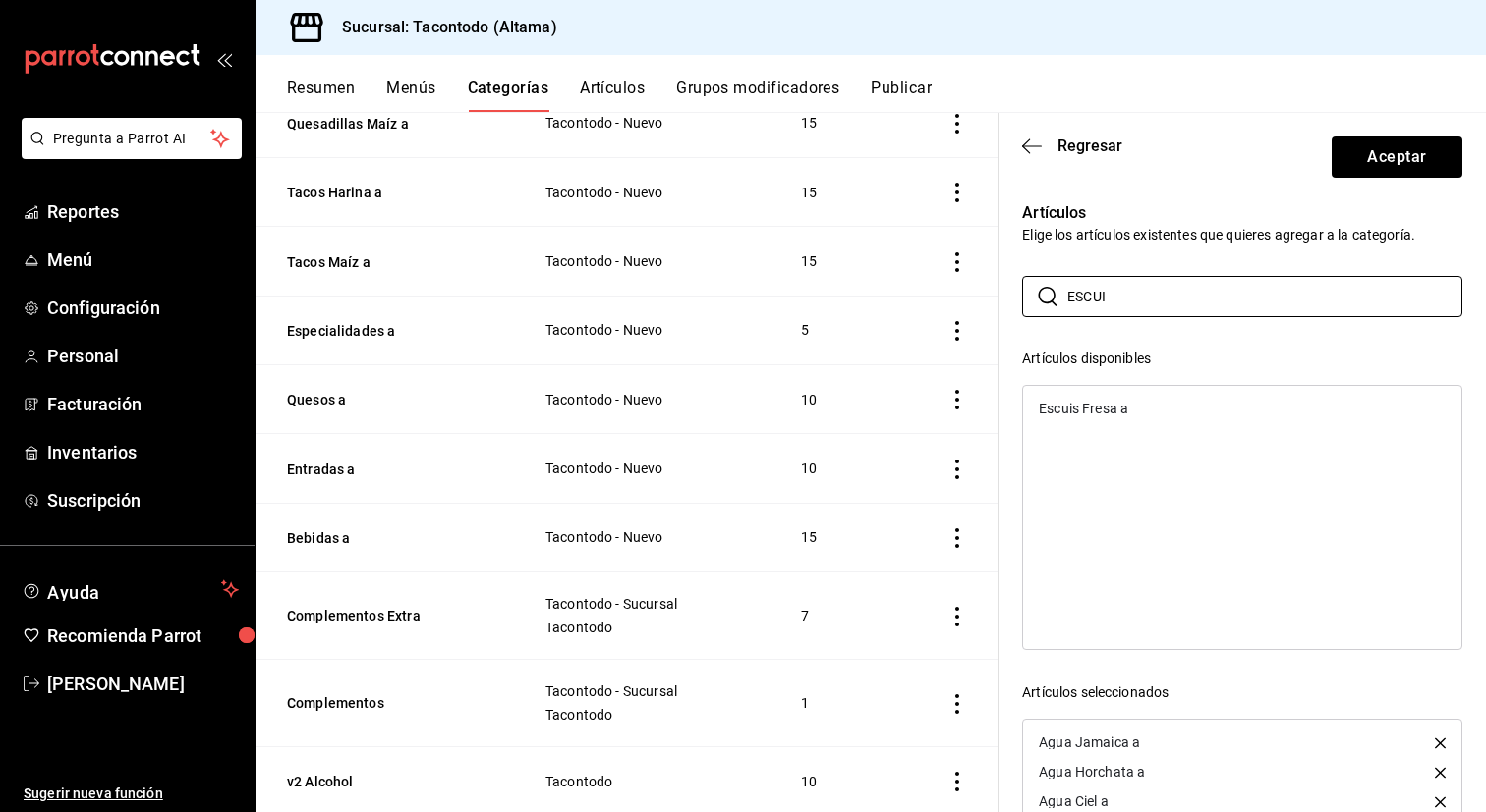
type input "ESCUI"
click at [1101, 428] on ul "Escuis Fresa a" at bounding box center [1242, 409] width 438 height 46
click at [1104, 417] on div "Escuis Fresa a" at bounding box center [1242, 409] width 438 height 30
click at [1380, 167] on button "Aceptar" at bounding box center [1397, 157] width 131 height 42
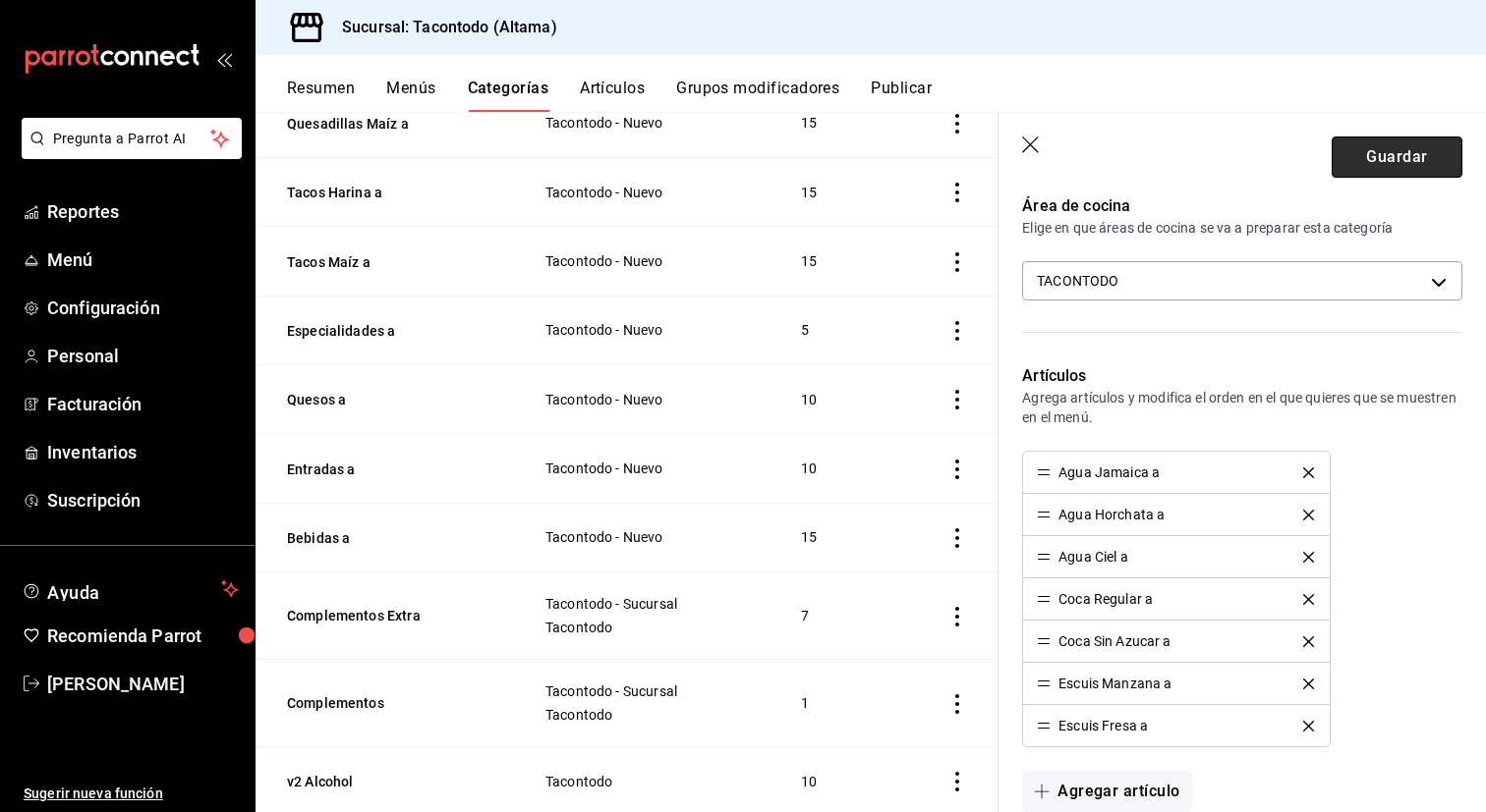
click at [1388, 153] on button "Guardar" at bounding box center [1397, 157] width 131 height 42
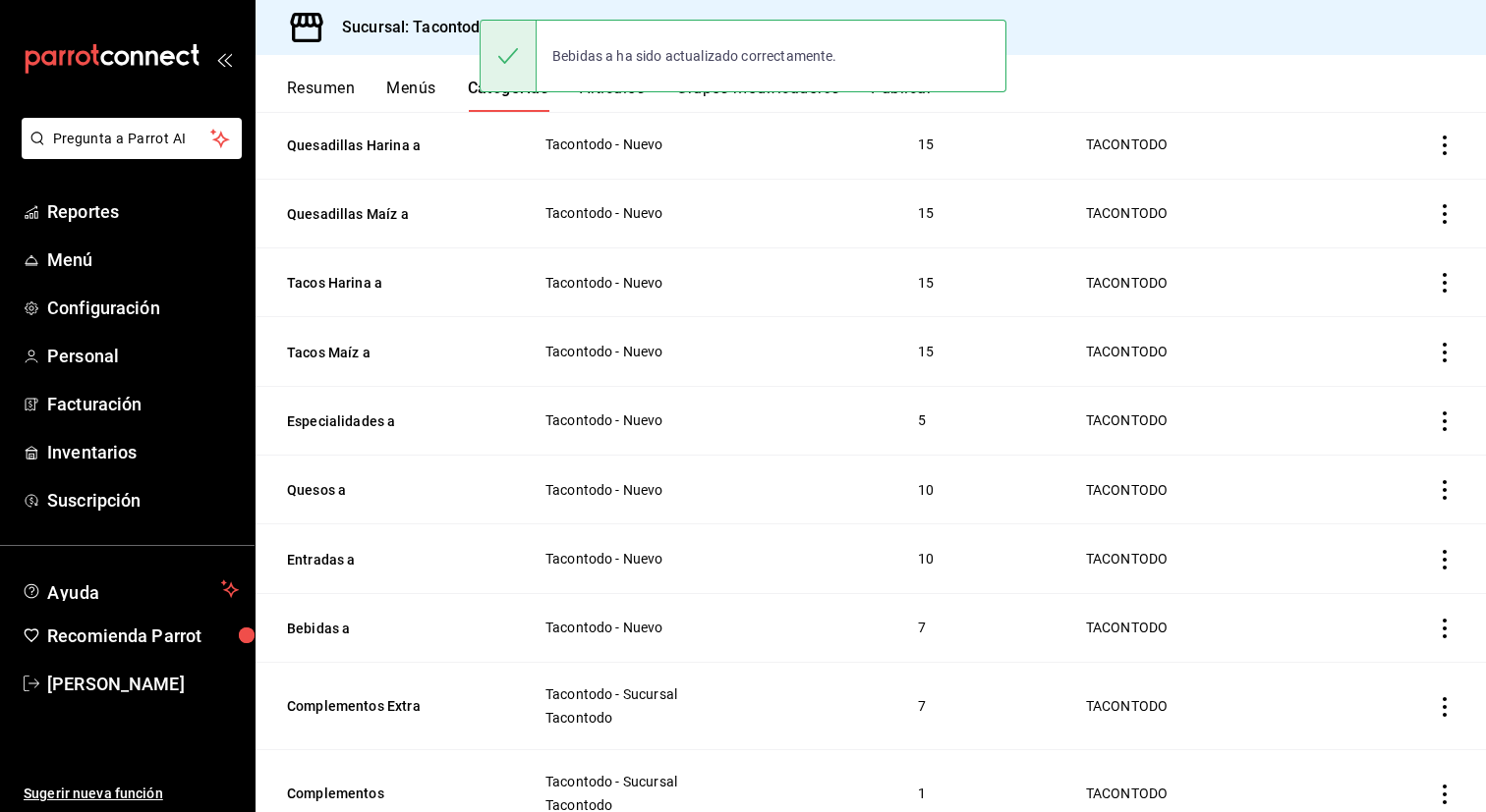
scroll to position [587, 0]
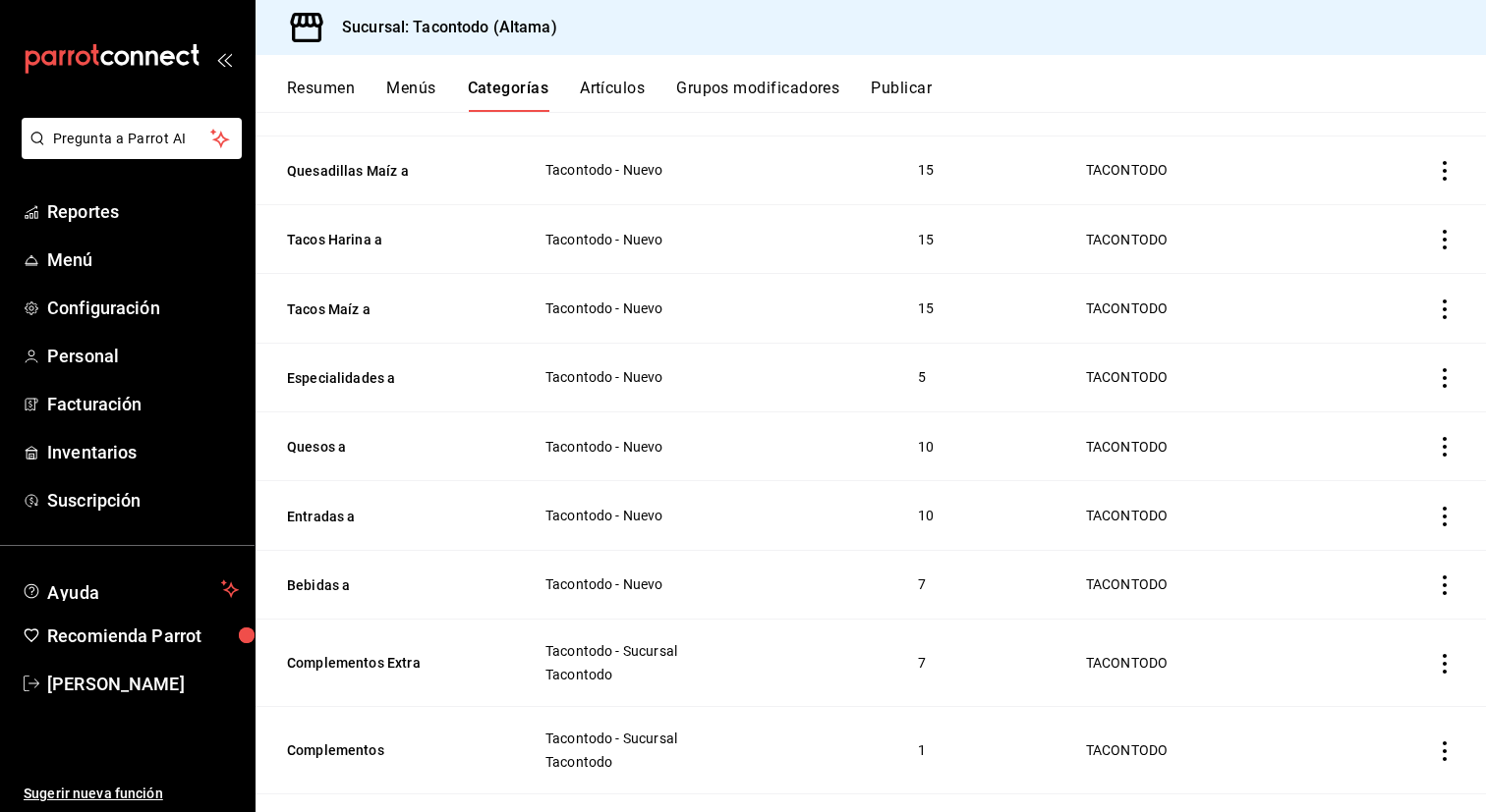
click at [596, 87] on button "Artículos" at bounding box center [611, 95] width 64 height 34
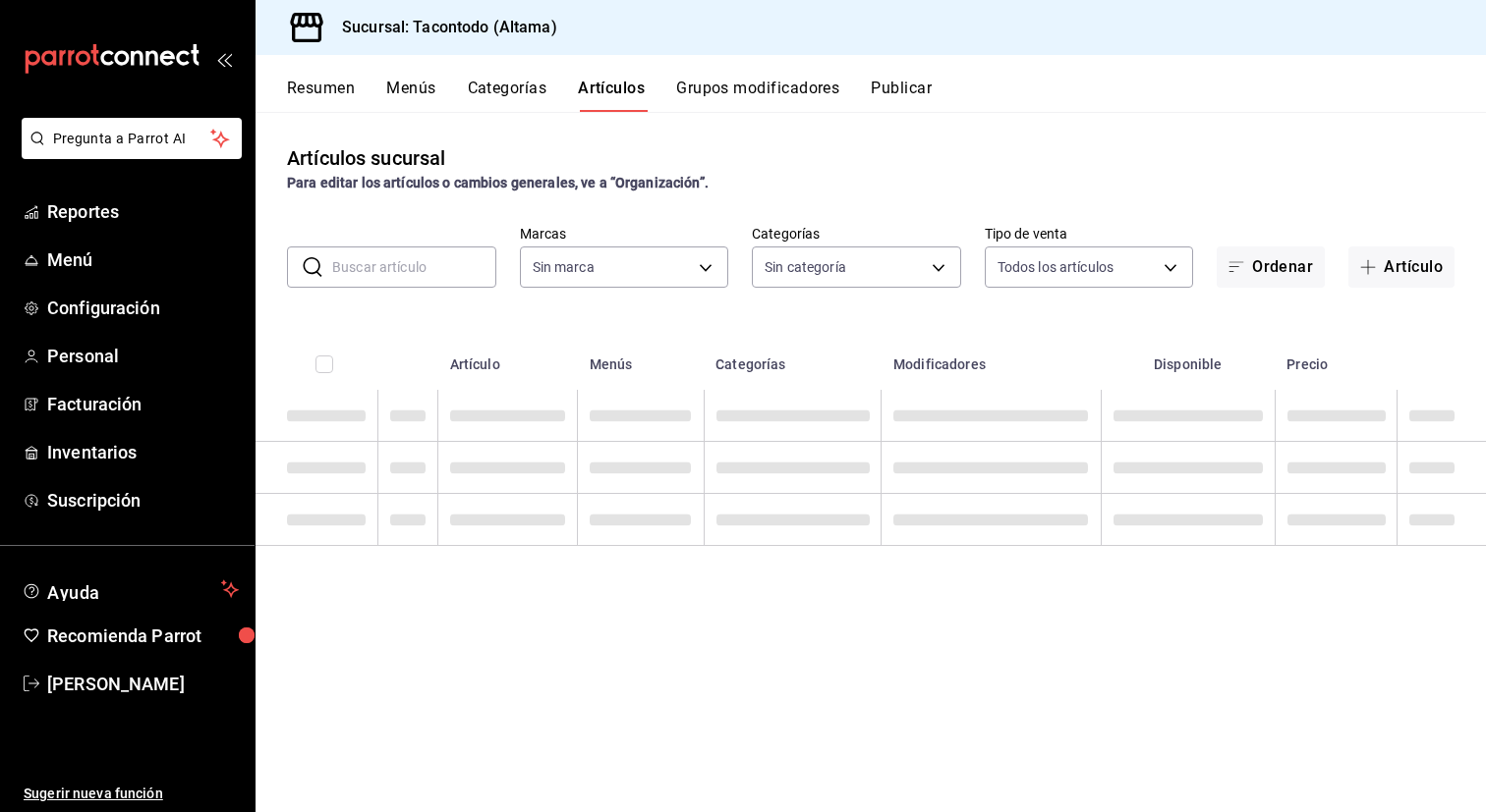
type input "56f755ab-7396-4f10-bb3c-049bffdbebb5"
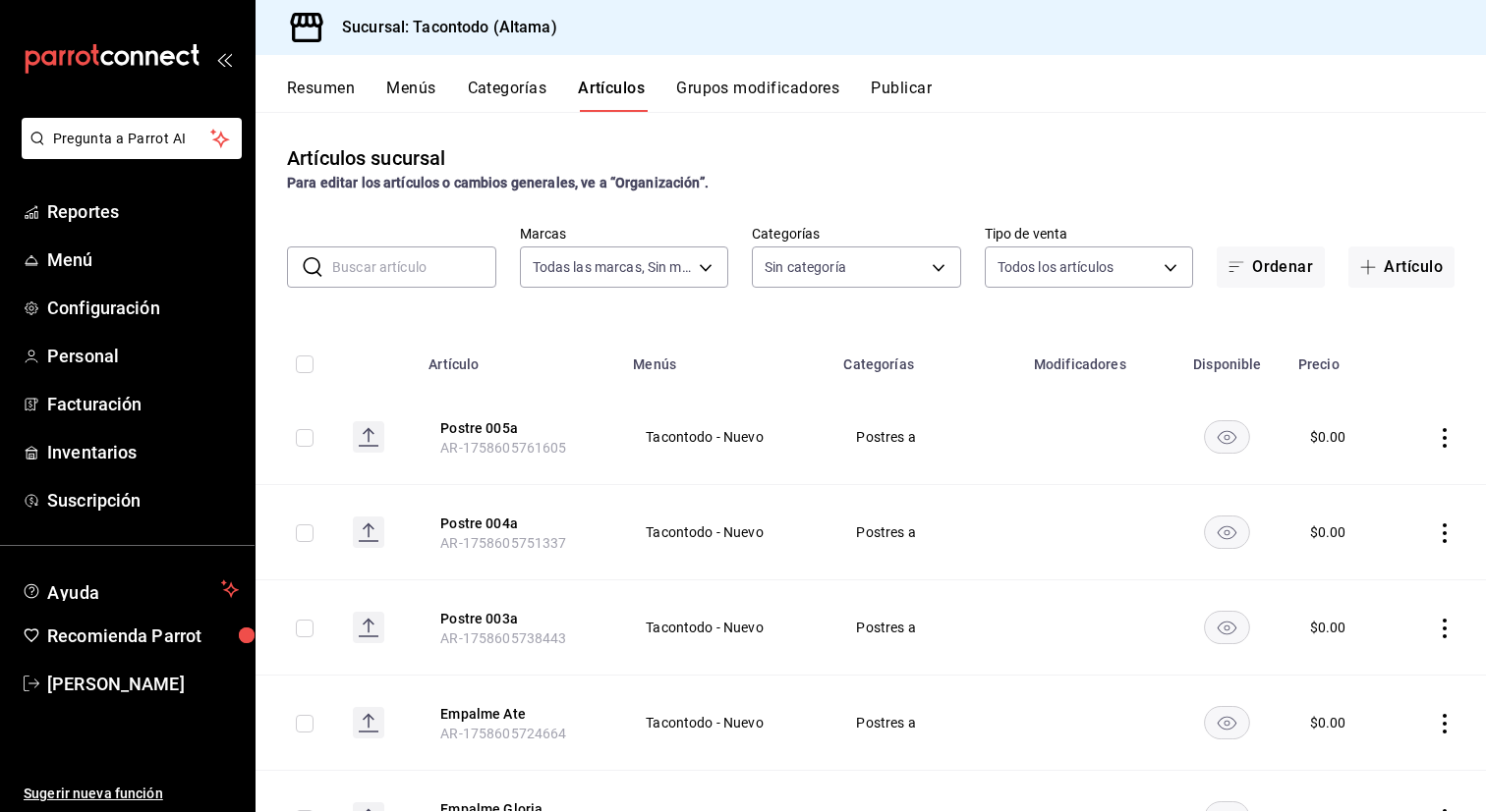
type input "ea7f118b-53d1-4281-a9de-b1bc2d85afad,d6f6d3a0-bfff-472c-8696-873cdd87f005,46ab6…"
click at [364, 265] on input "text" at bounding box center [414, 267] width 164 height 40
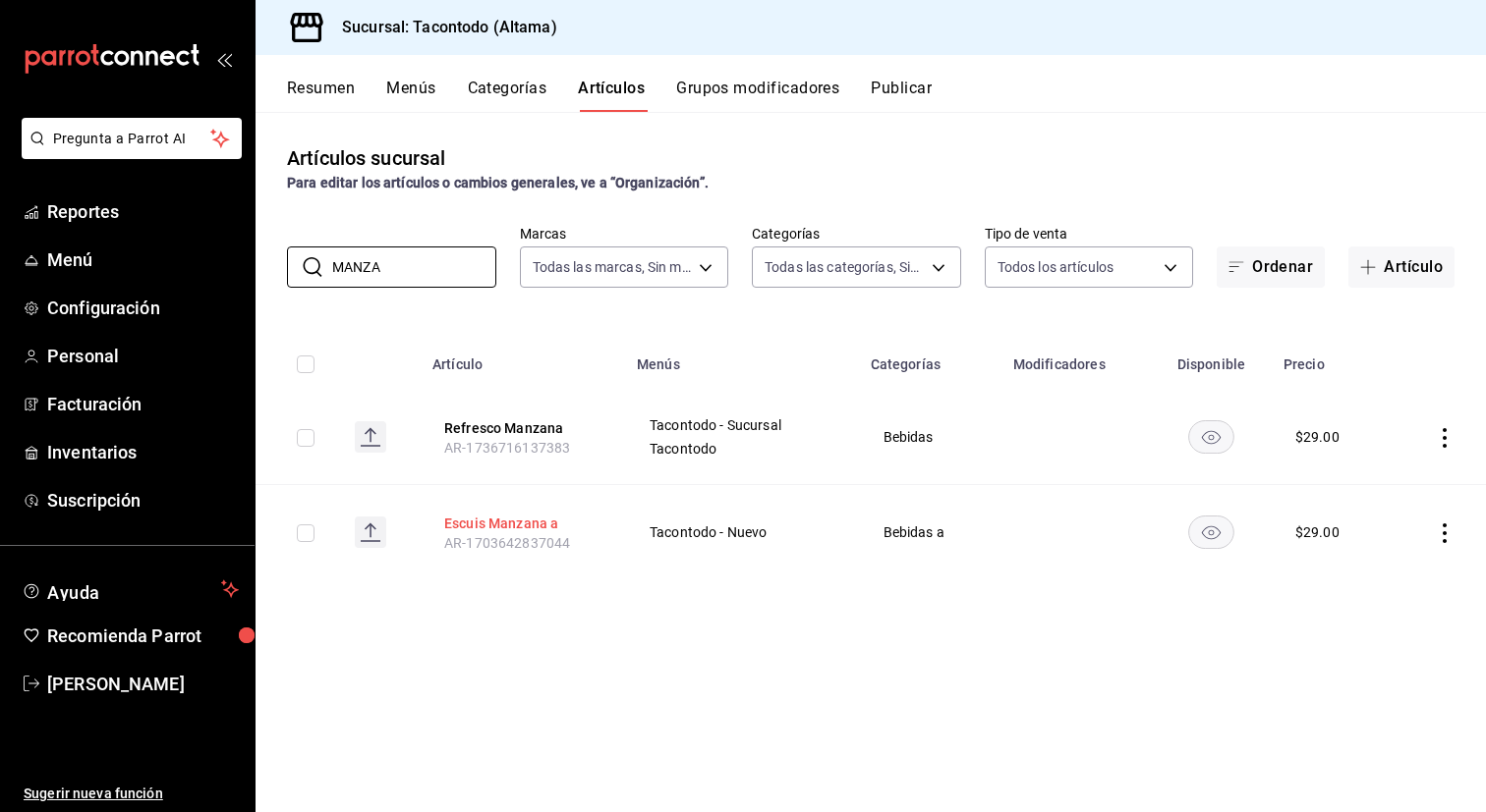
type input "MANZA"
click at [508, 524] on button "Escuis Manzana a" at bounding box center [522, 524] width 158 height 20
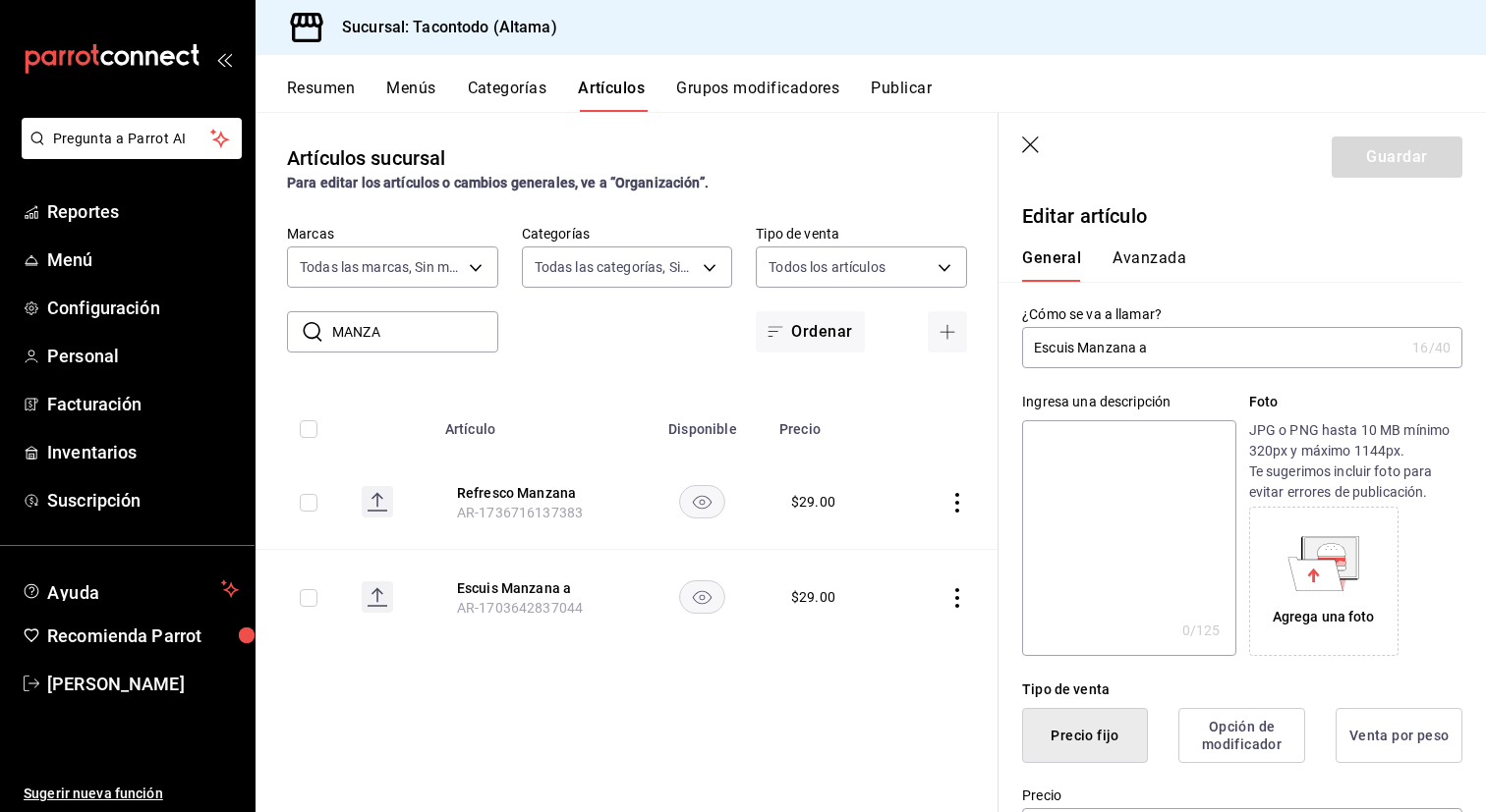
type input "$29.00"
type input "E48"
type input "90101500"
radio input "true"
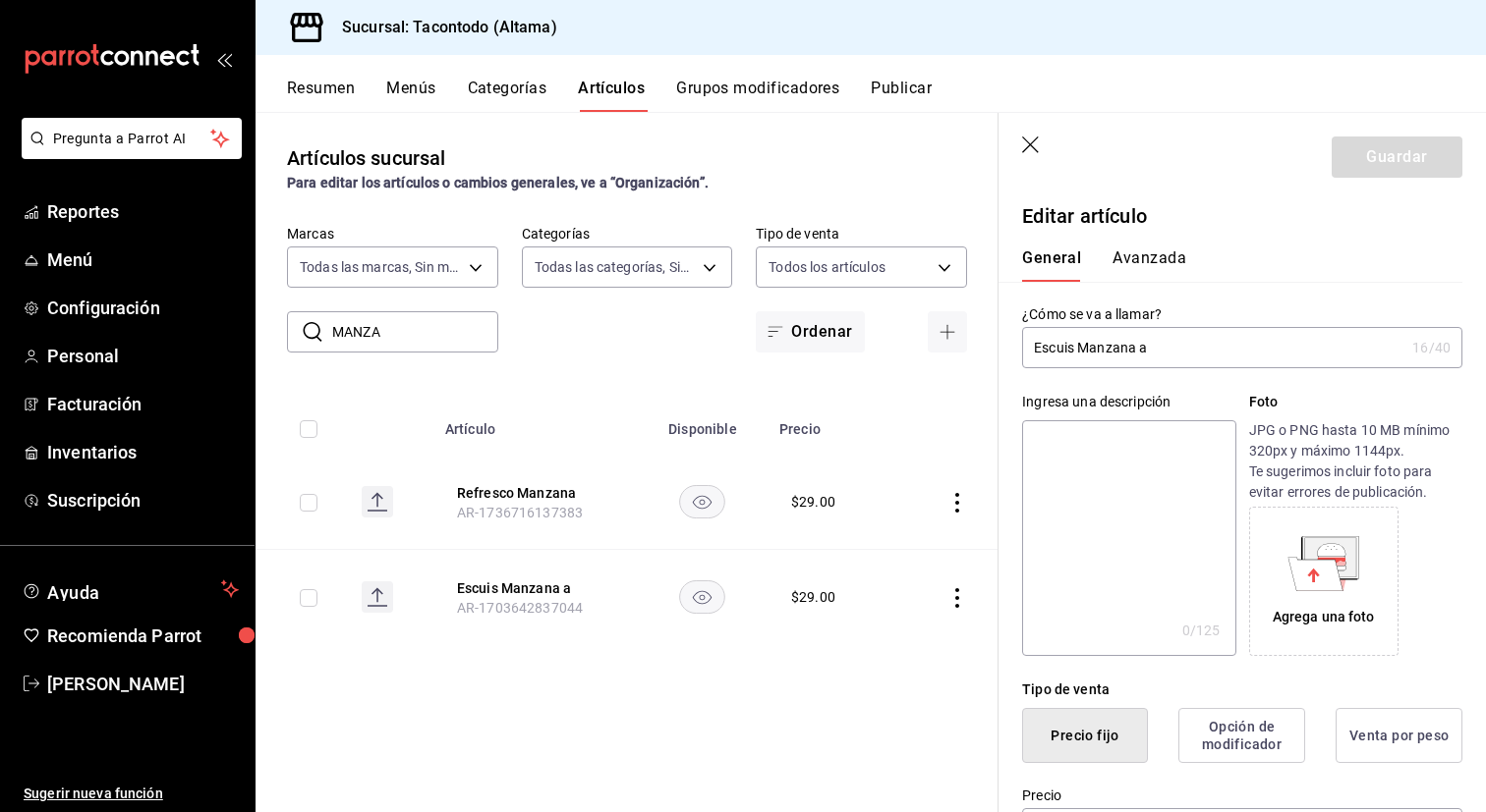
type input "f2d47fc5-286b-482c-91d1-f6277f6f141a"
click at [1156, 272] on button "Avanzada" at bounding box center [1149, 265] width 73 height 34
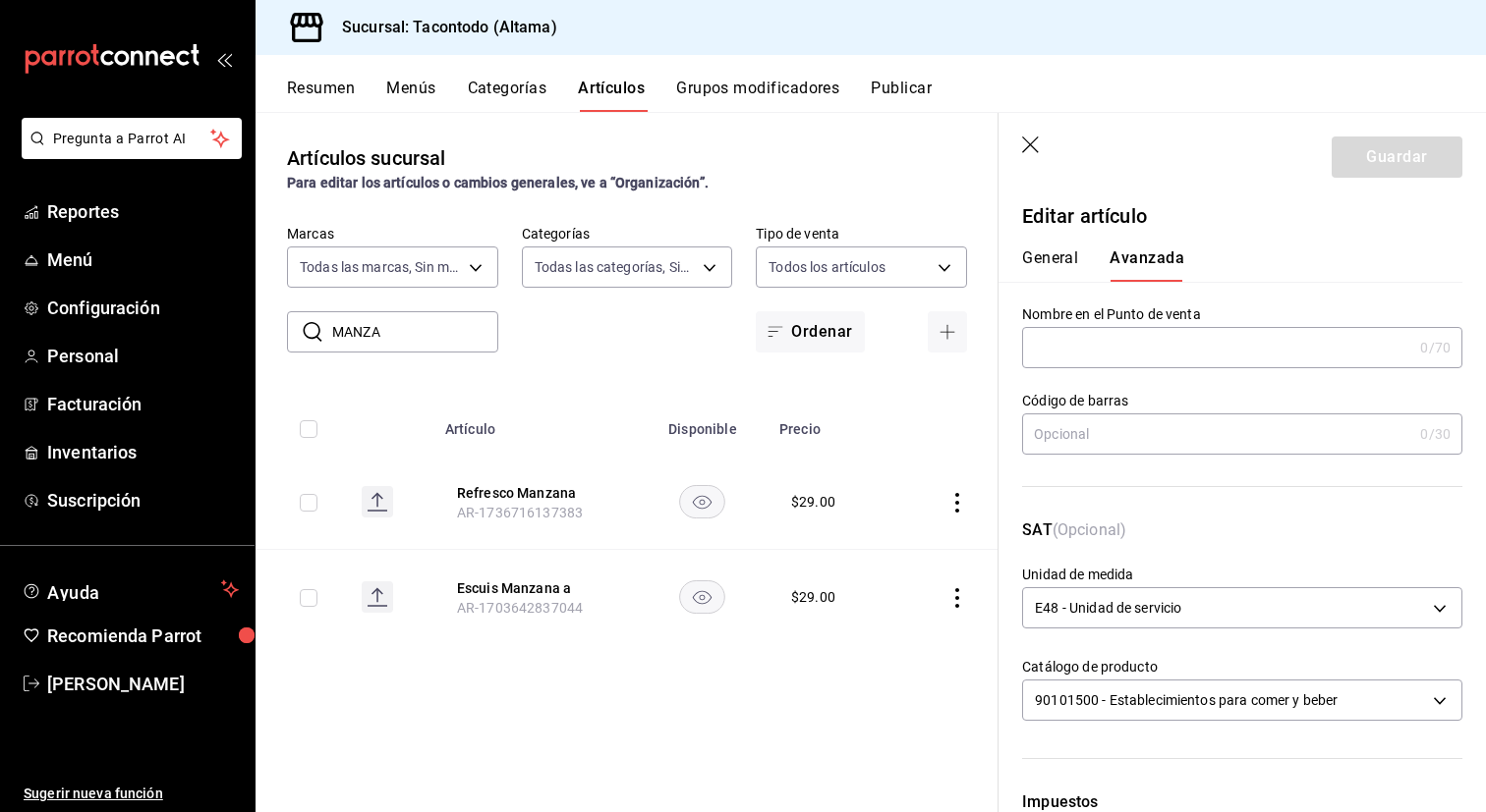
click at [1109, 341] on input "text" at bounding box center [1218, 348] width 390 height 40
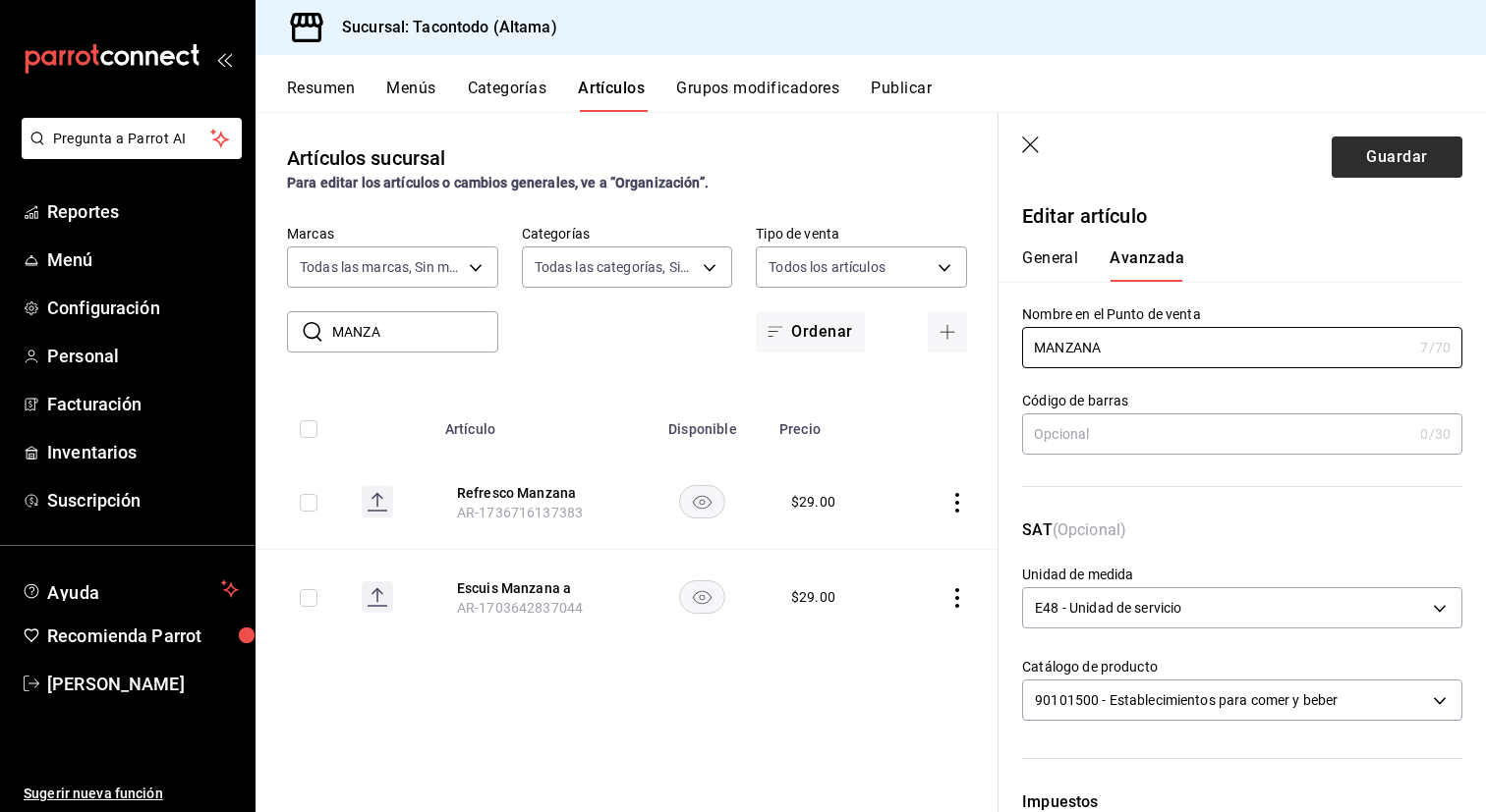
type input "MANZANA"
click at [1371, 162] on button "Guardar" at bounding box center [1397, 157] width 131 height 42
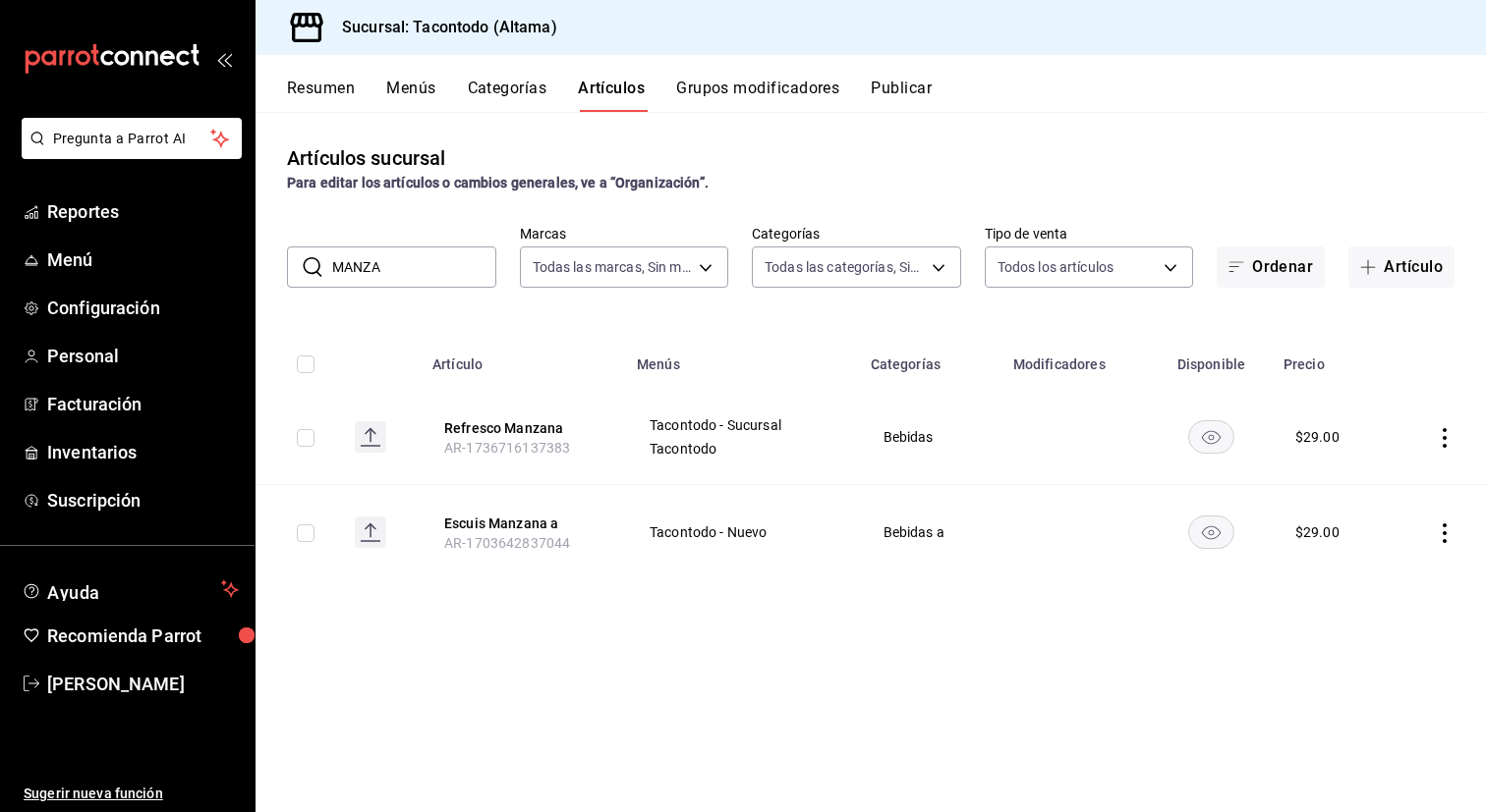
click at [423, 267] on input "MANZA" at bounding box center [414, 267] width 164 height 40
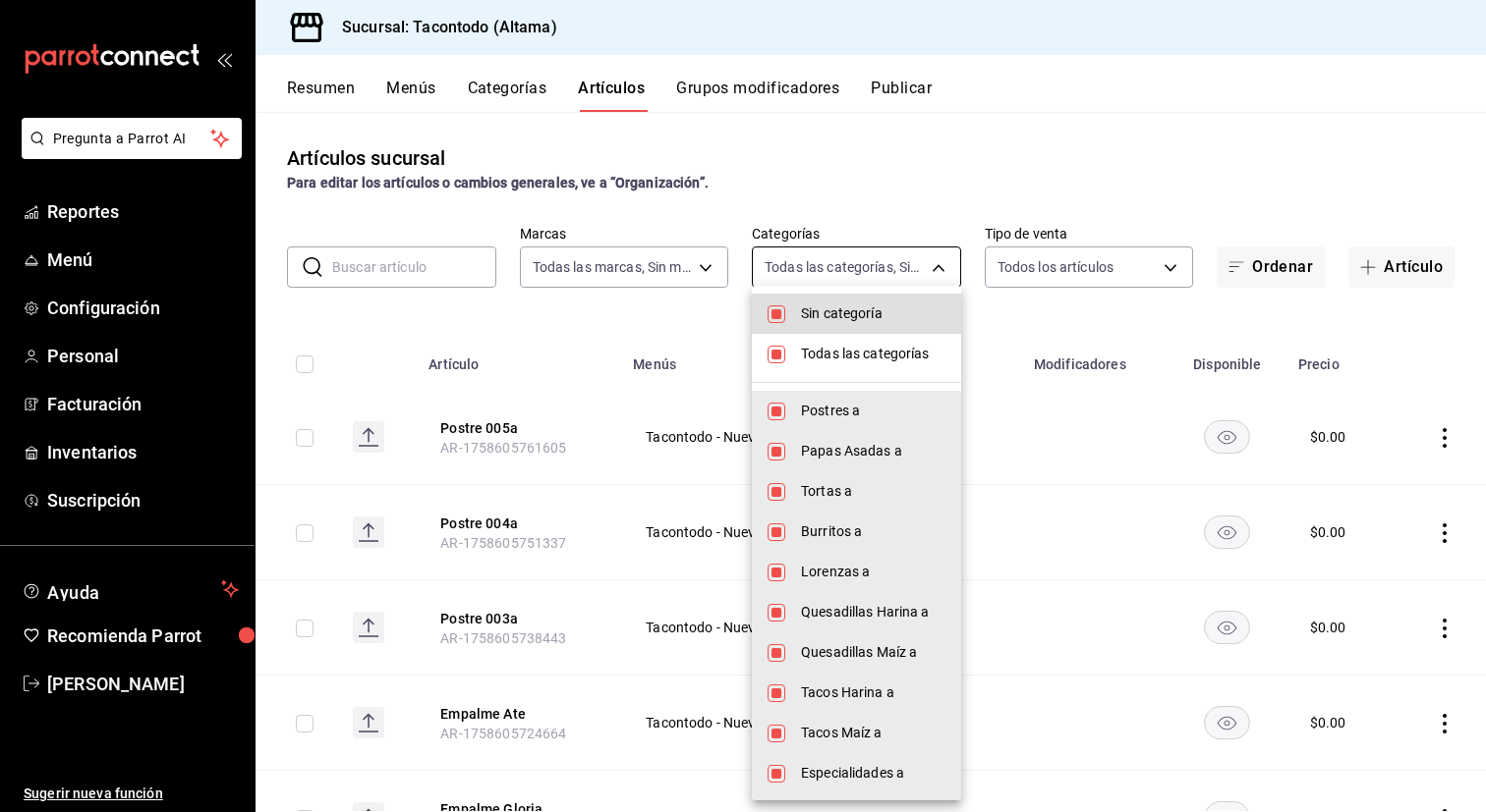
click at [882, 278] on body "Pregunta a Parrot AI Reportes Menú Configuración Personal Facturación Inventari…" at bounding box center [743, 406] width 1486 height 812
click at [820, 351] on span "Todas las categorías" at bounding box center [873, 354] width 145 height 21
checkbox input "false"
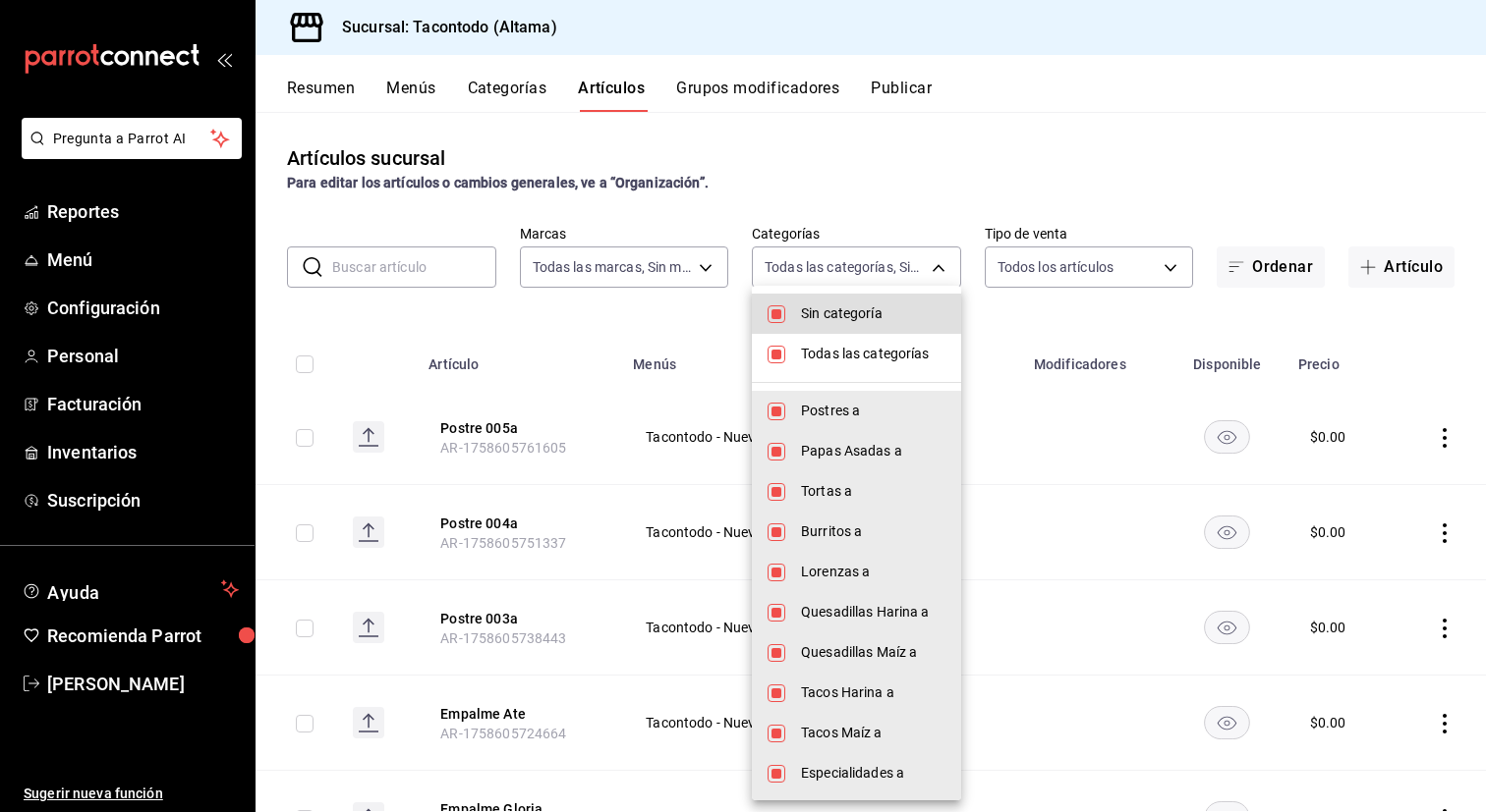
checkbox input "false"
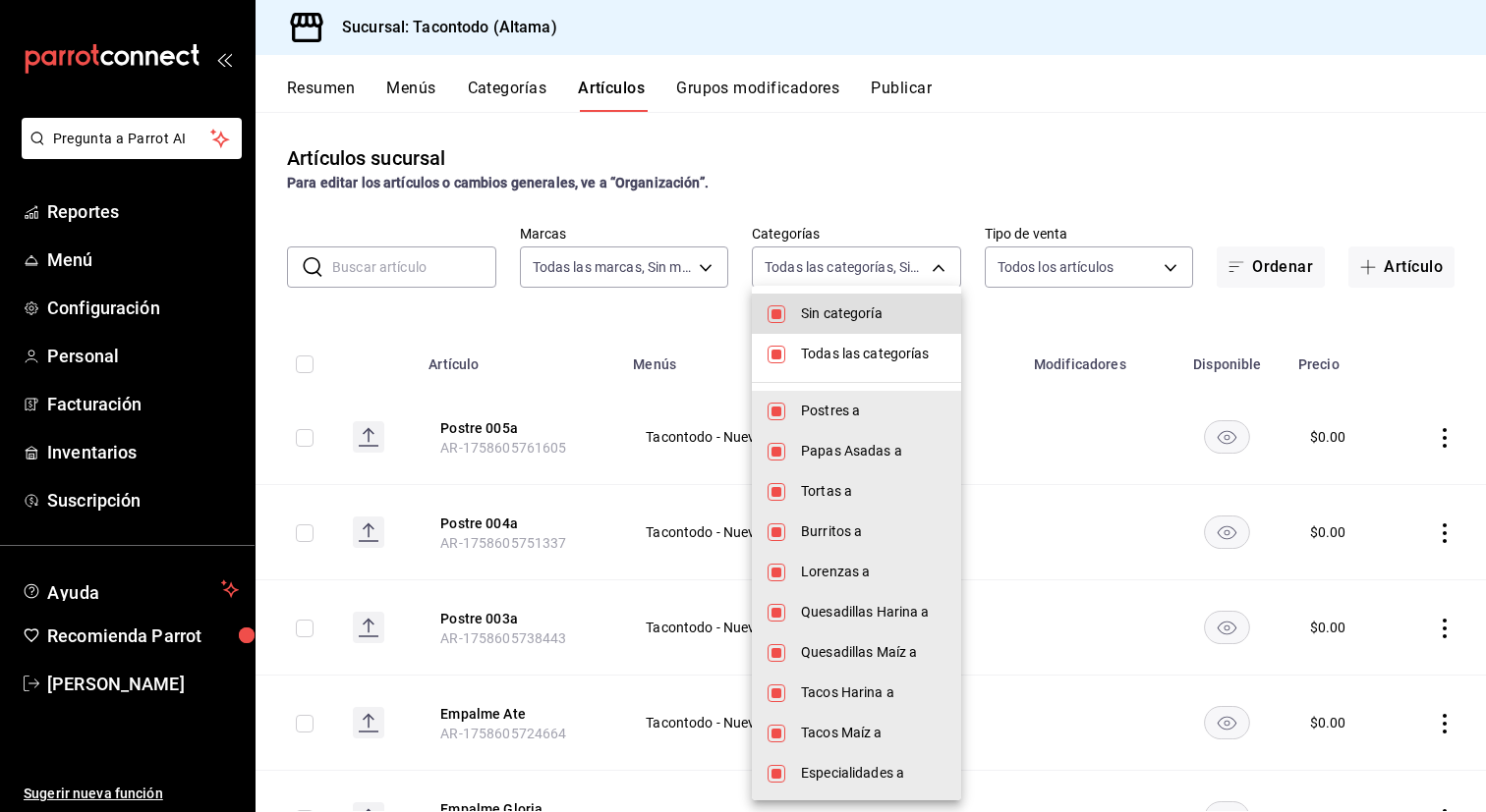
checkbox input "false"
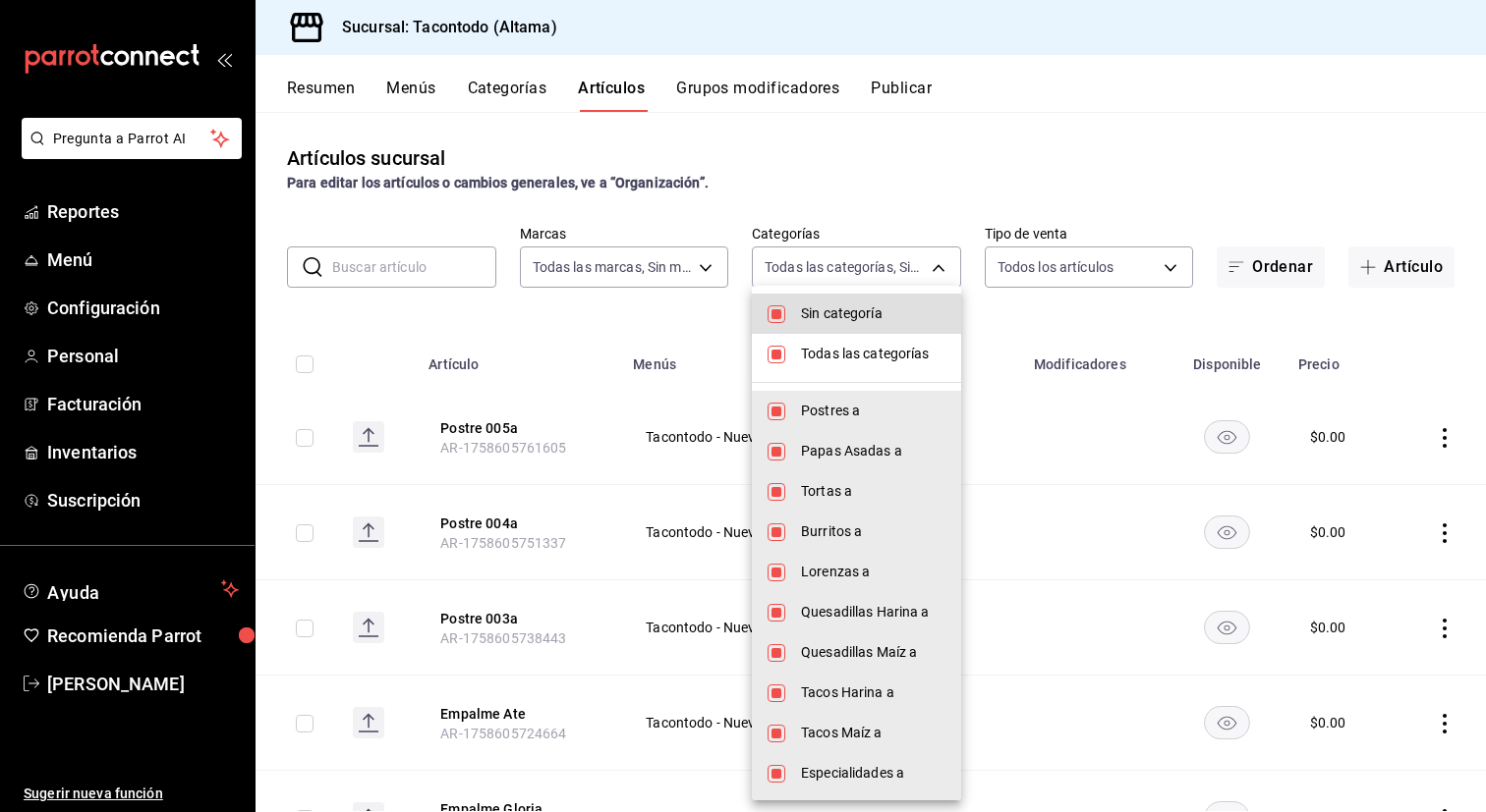
checkbox input "false"
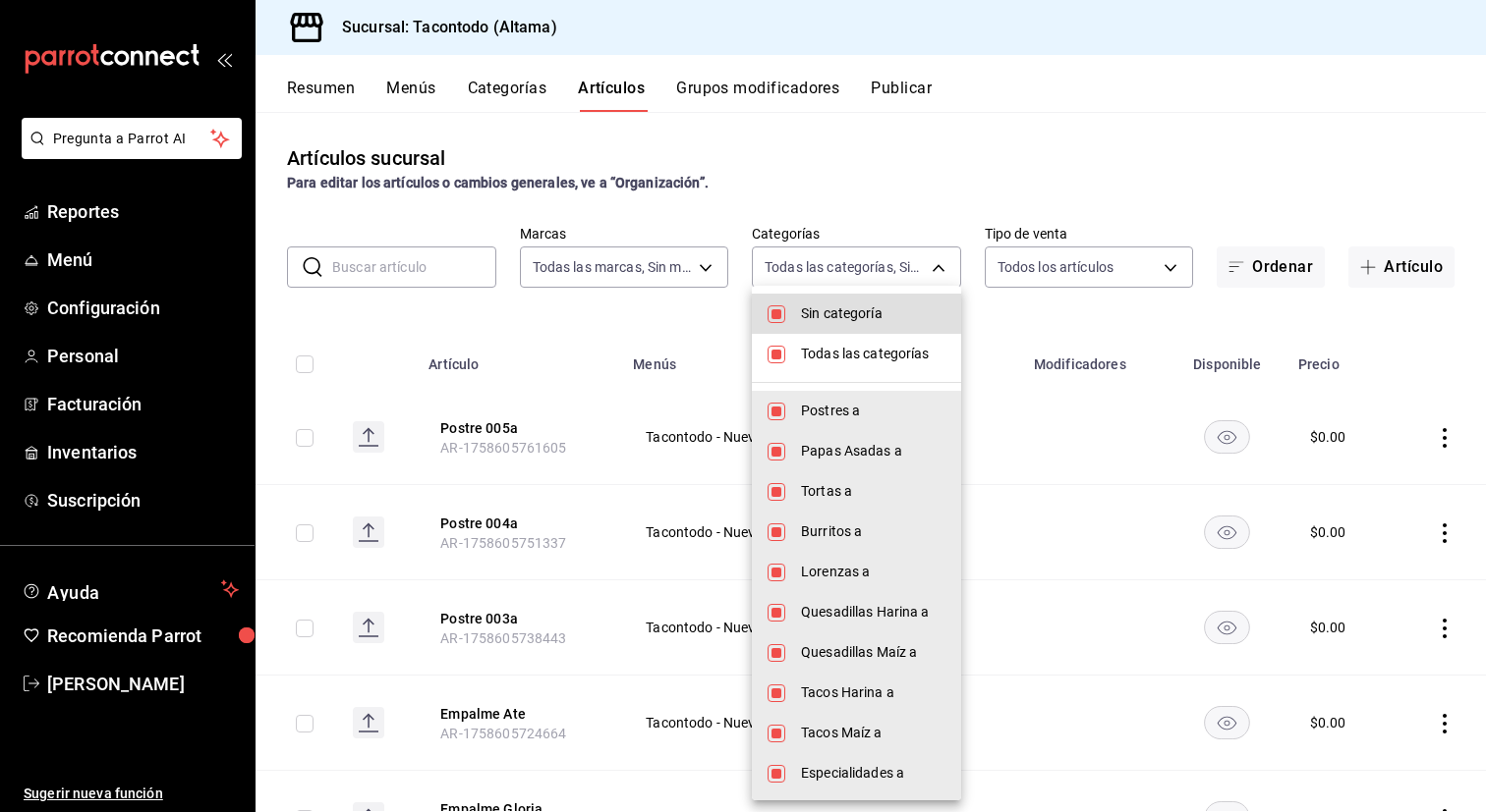
checkbox input "false"
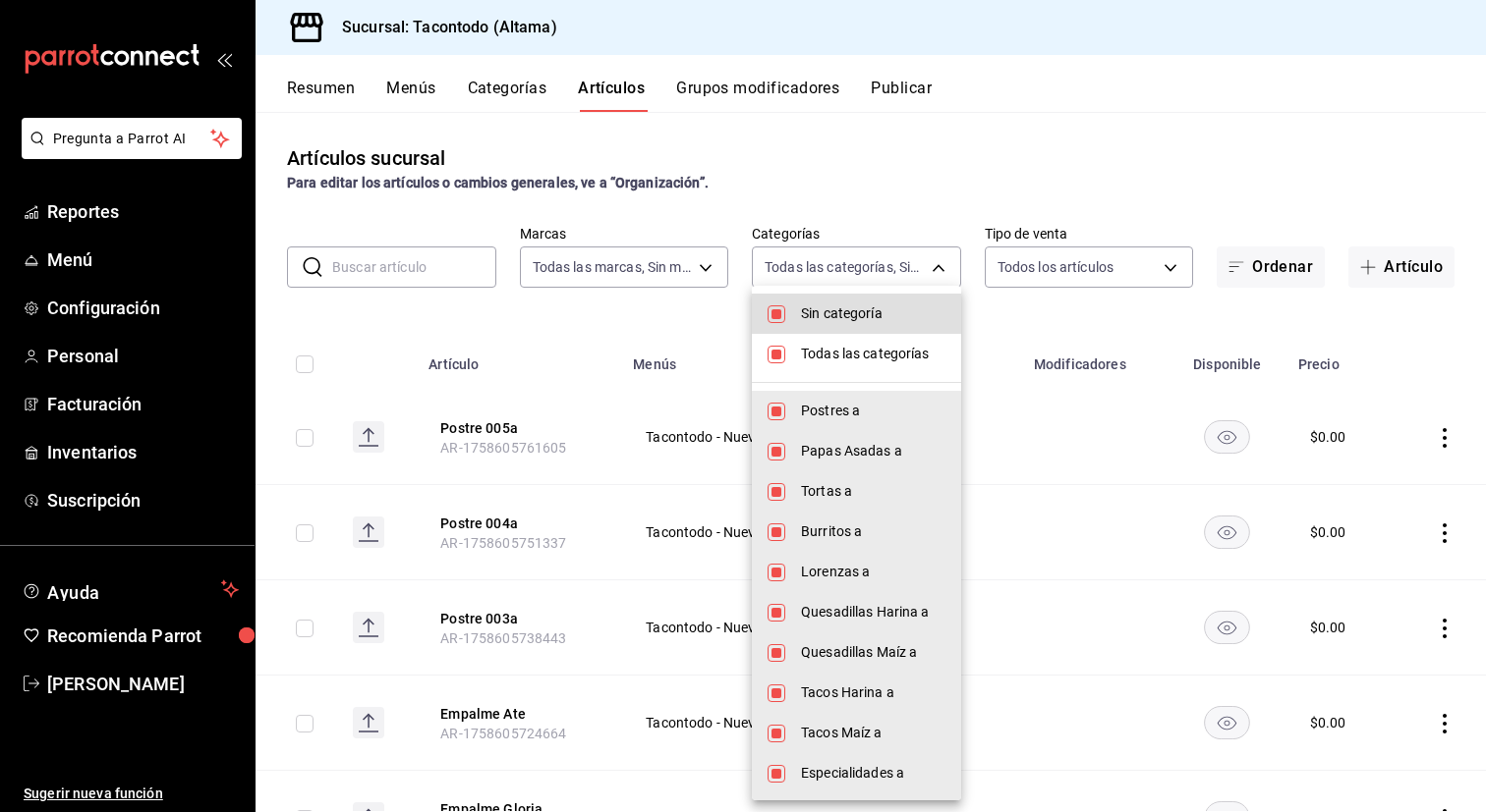
checkbox input "false"
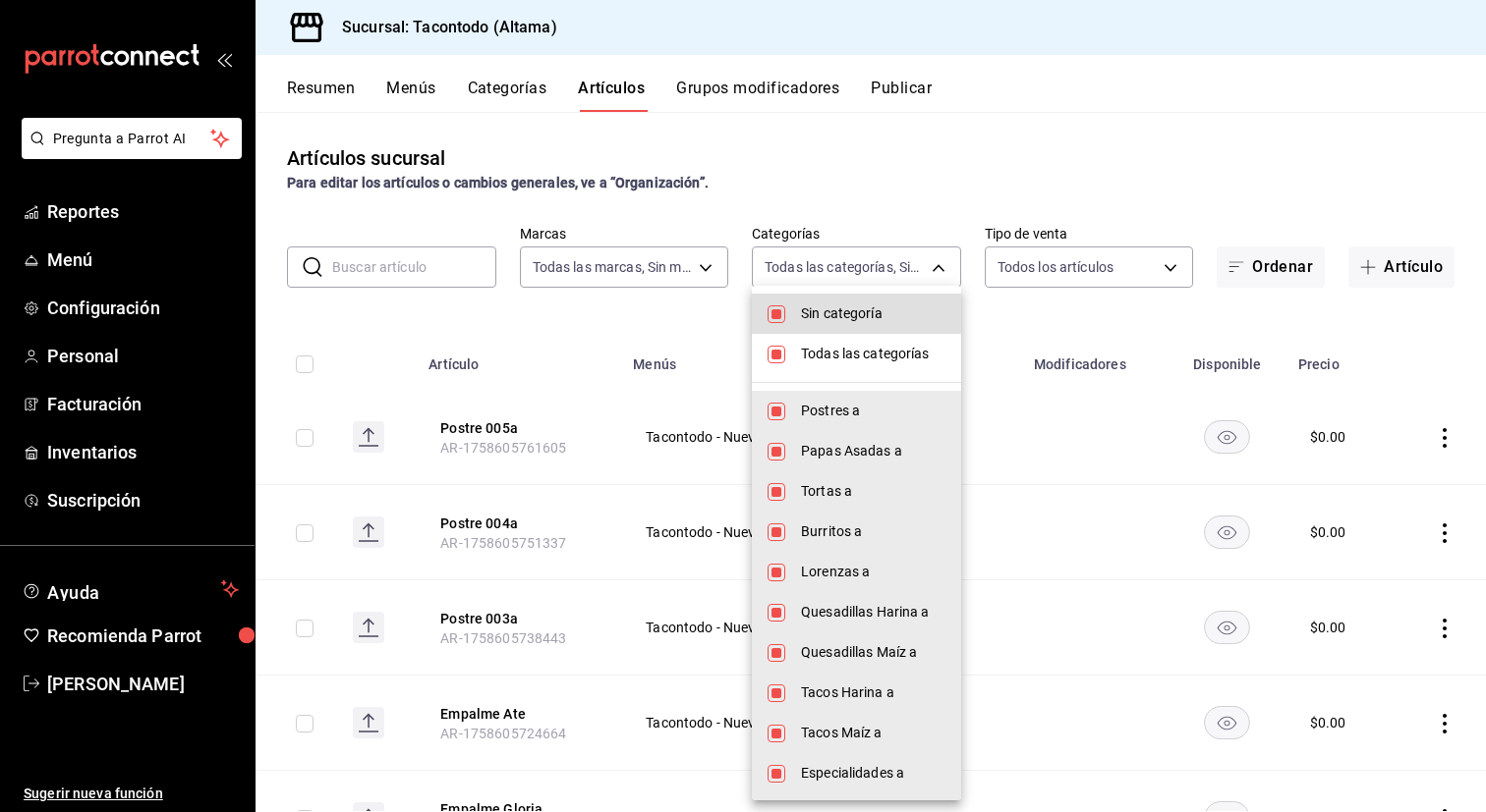
checkbox input "false"
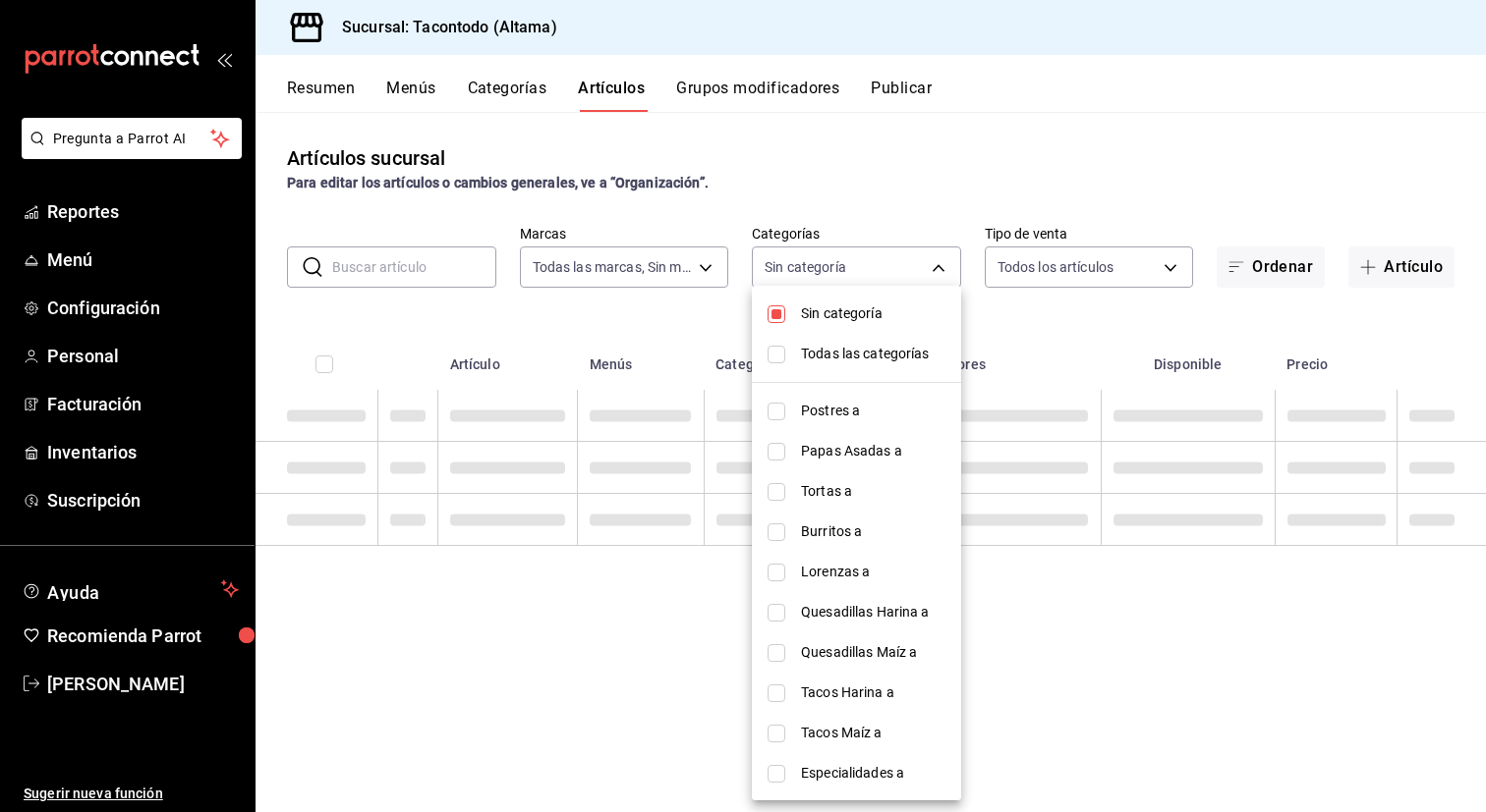
click at [834, 321] on span "Sin categoría" at bounding box center [873, 313] width 145 height 21
checkbox input "false"
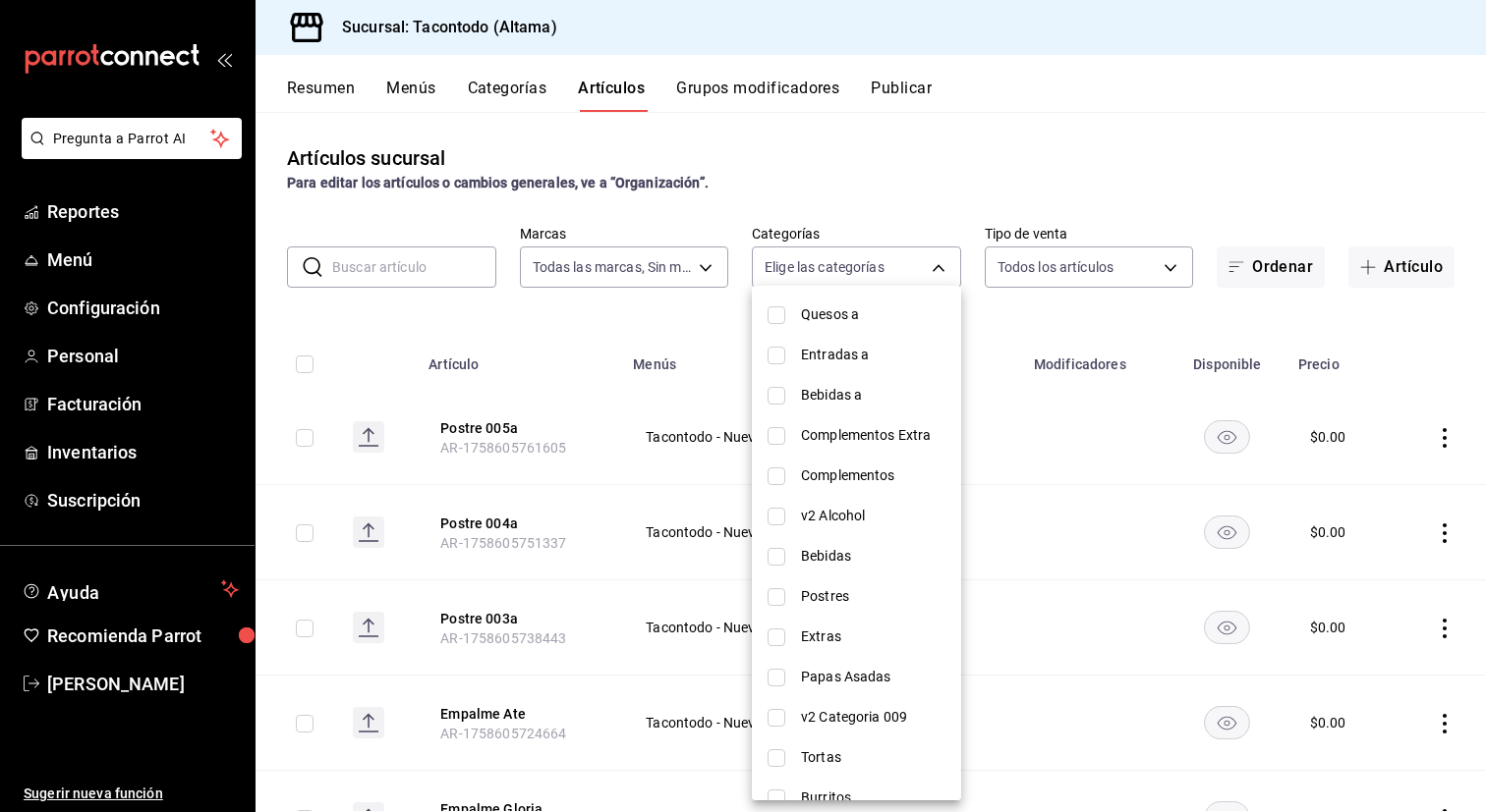
scroll to position [484, 0]
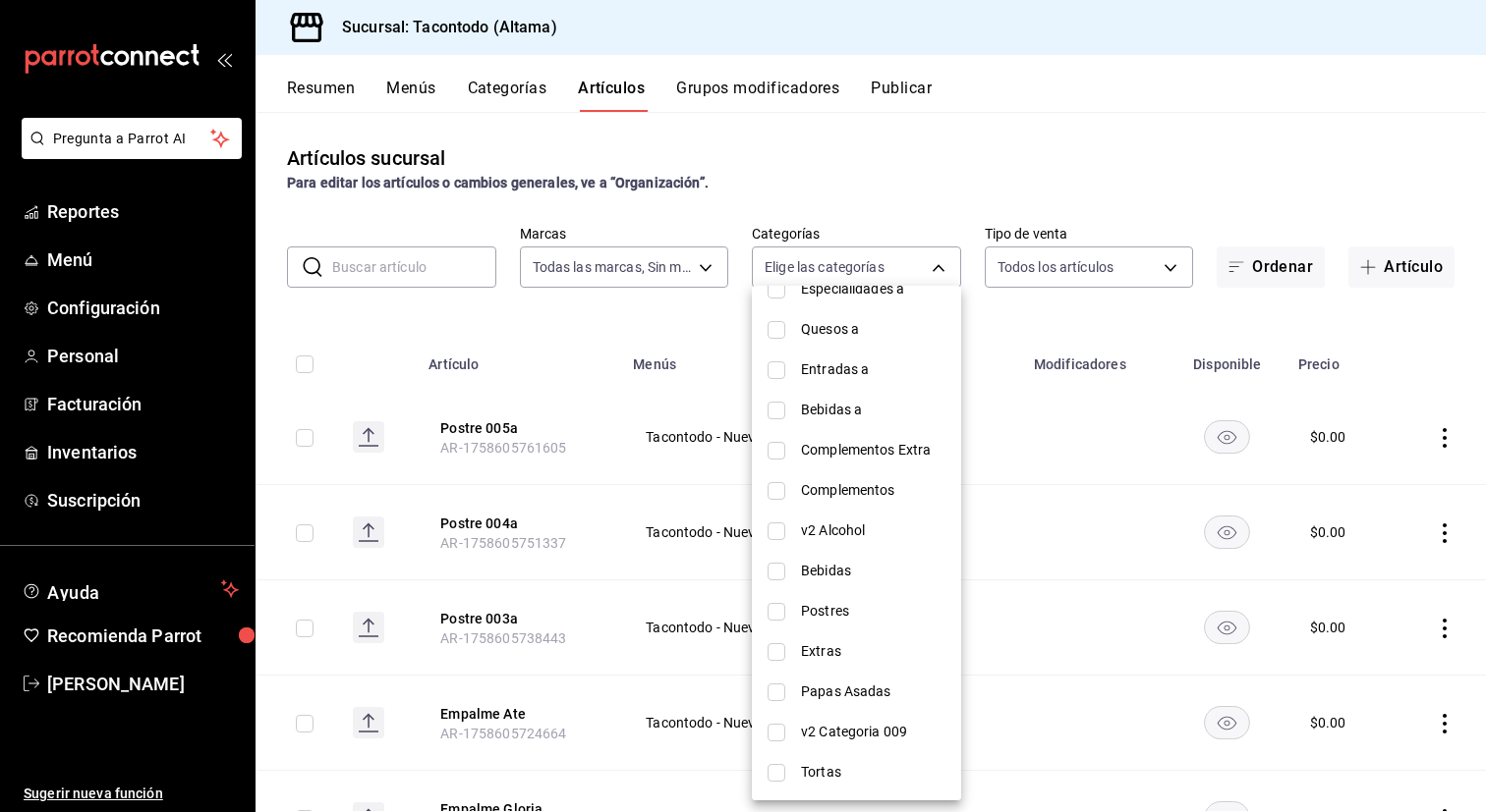
click at [826, 370] on span "Entradas a" at bounding box center [873, 369] width 145 height 21
type input "0092fdf5-2982-4f31-a915-3a93b112d65e"
checkbox input "true"
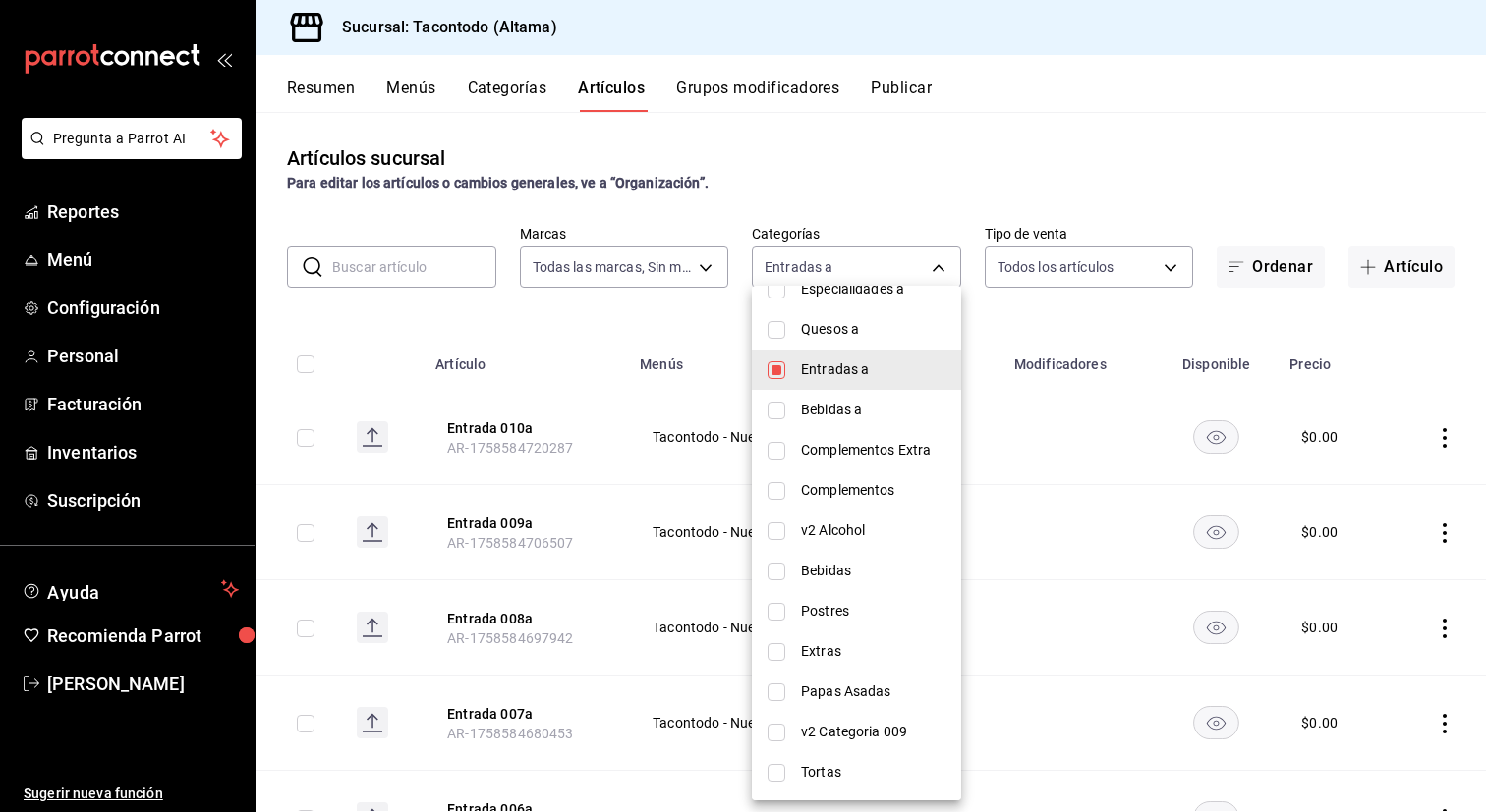
click at [615, 399] on div at bounding box center [743, 406] width 1486 height 812
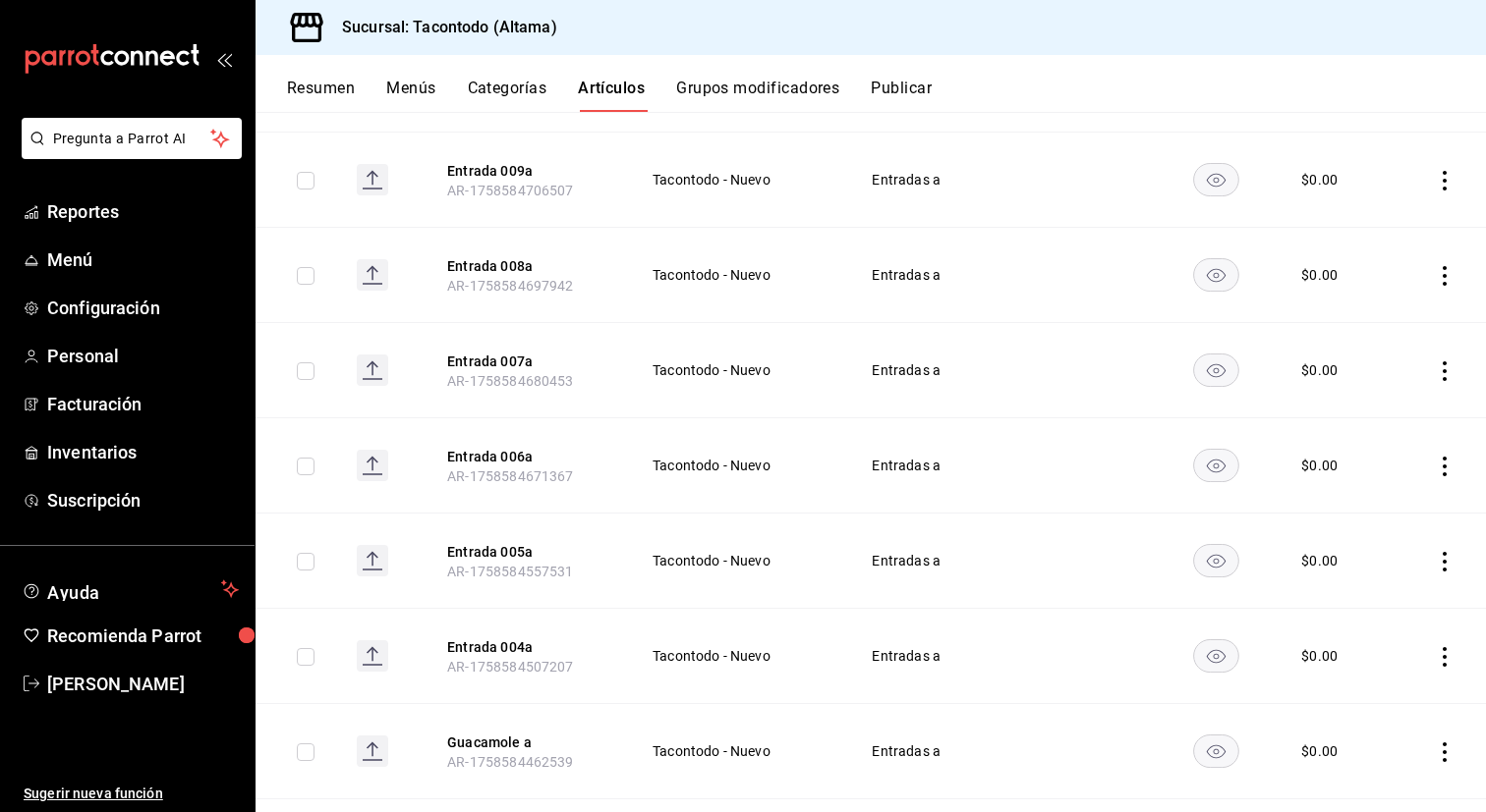
scroll to position [577, 0]
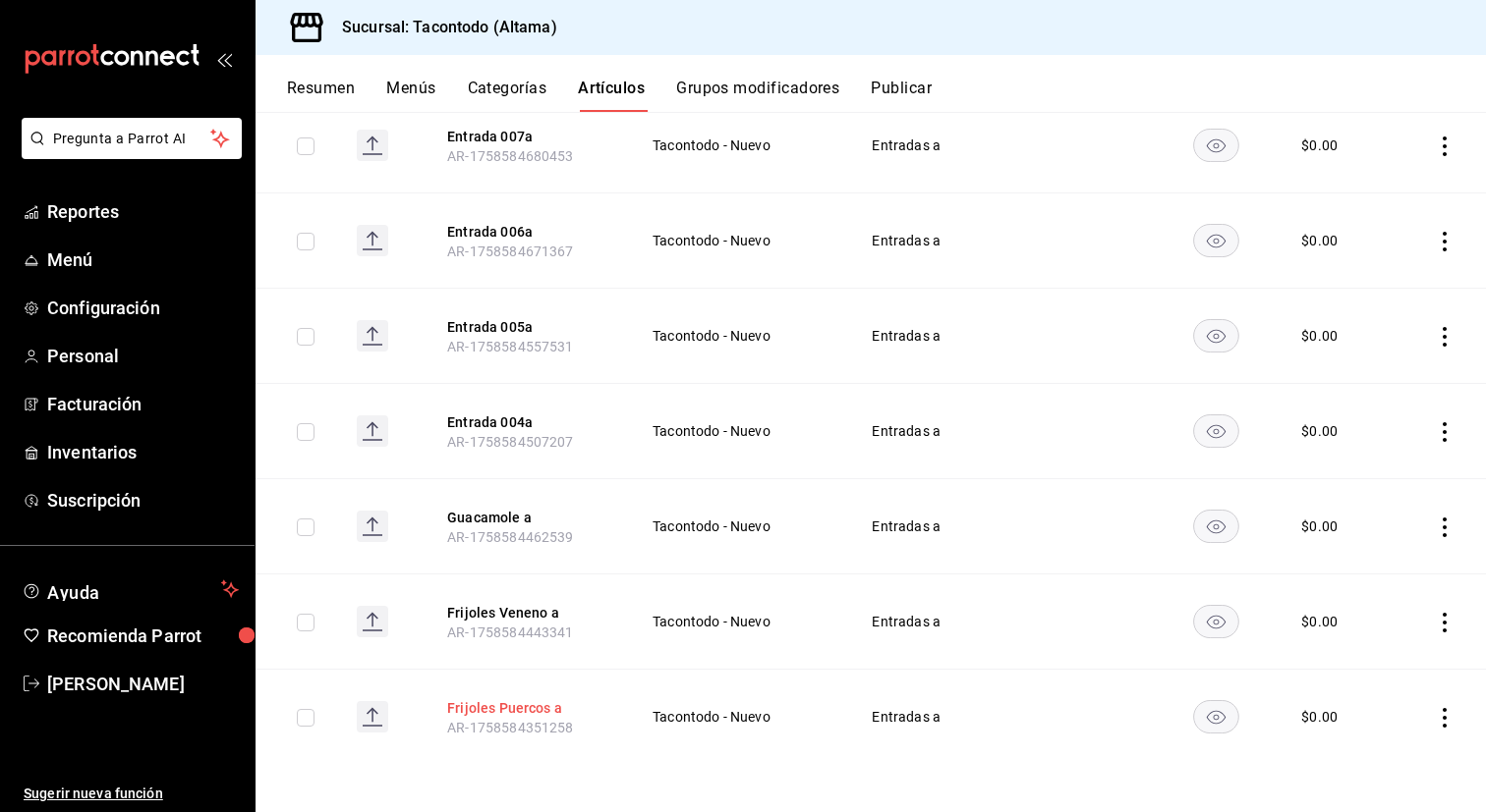
click at [495, 703] on button "Frijoles Puercos a" at bounding box center [525, 708] width 158 height 20
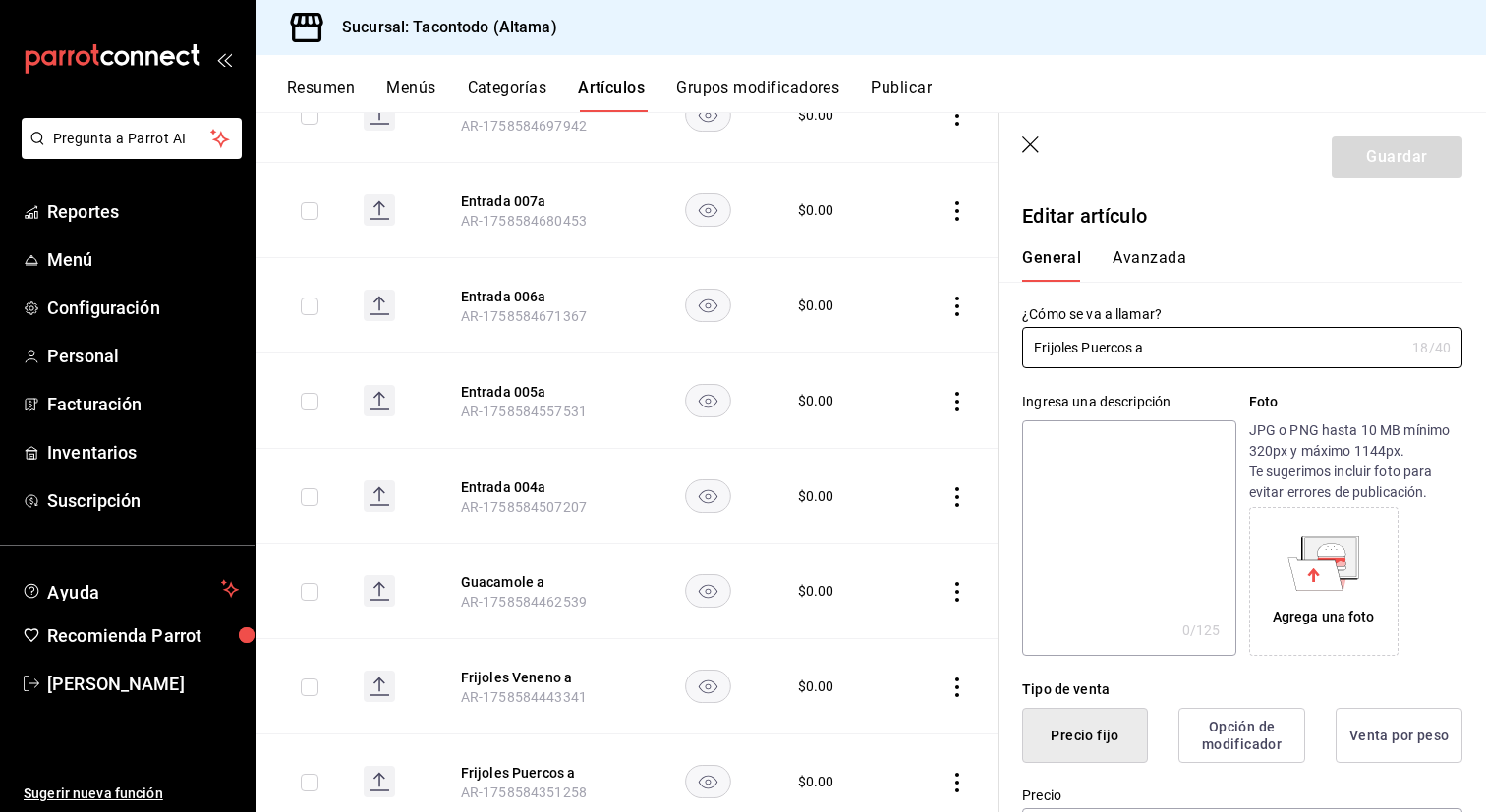
click at [1152, 264] on button "Avanzada" at bounding box center [1149, 265] width 73 height 34
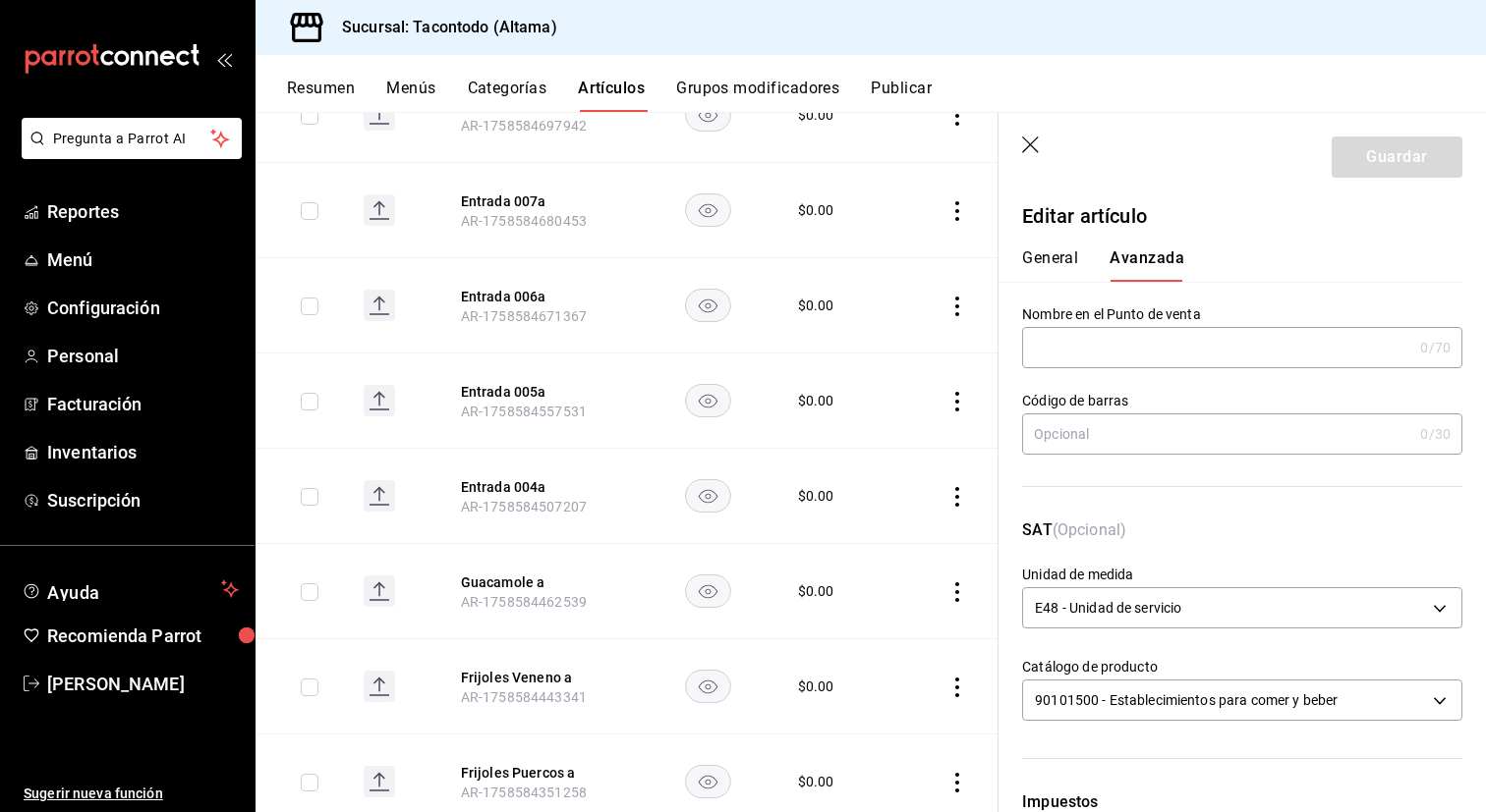
click at [1128, 332] on input "text" at bounding box center [1218, 348] width 390 height 40
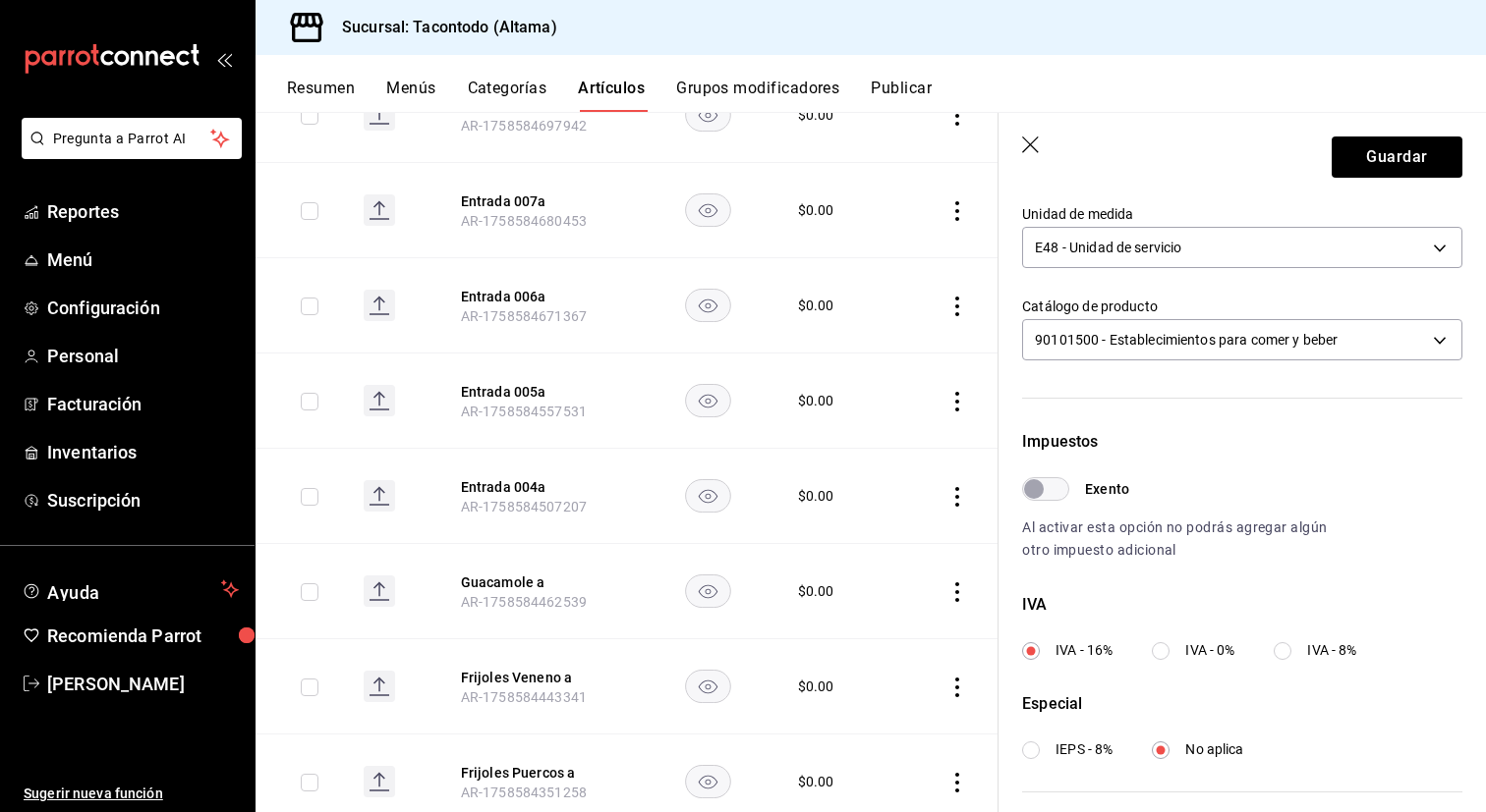
scroll to position [405, 0]
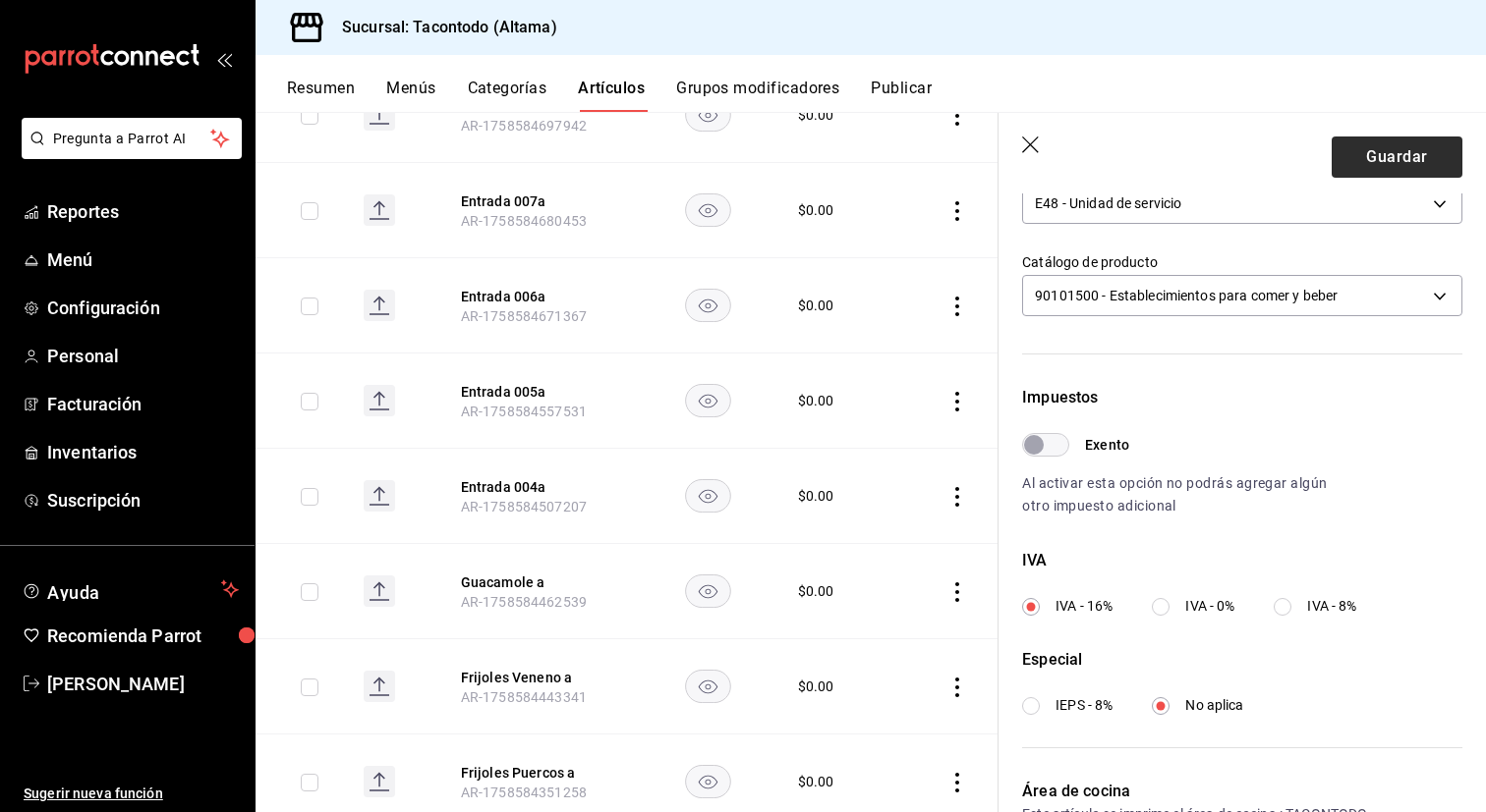
type input "PUERCOS"
click at [1400, 156] on button "Guardar" at bounding box center [1397, 157] width 131 height 42
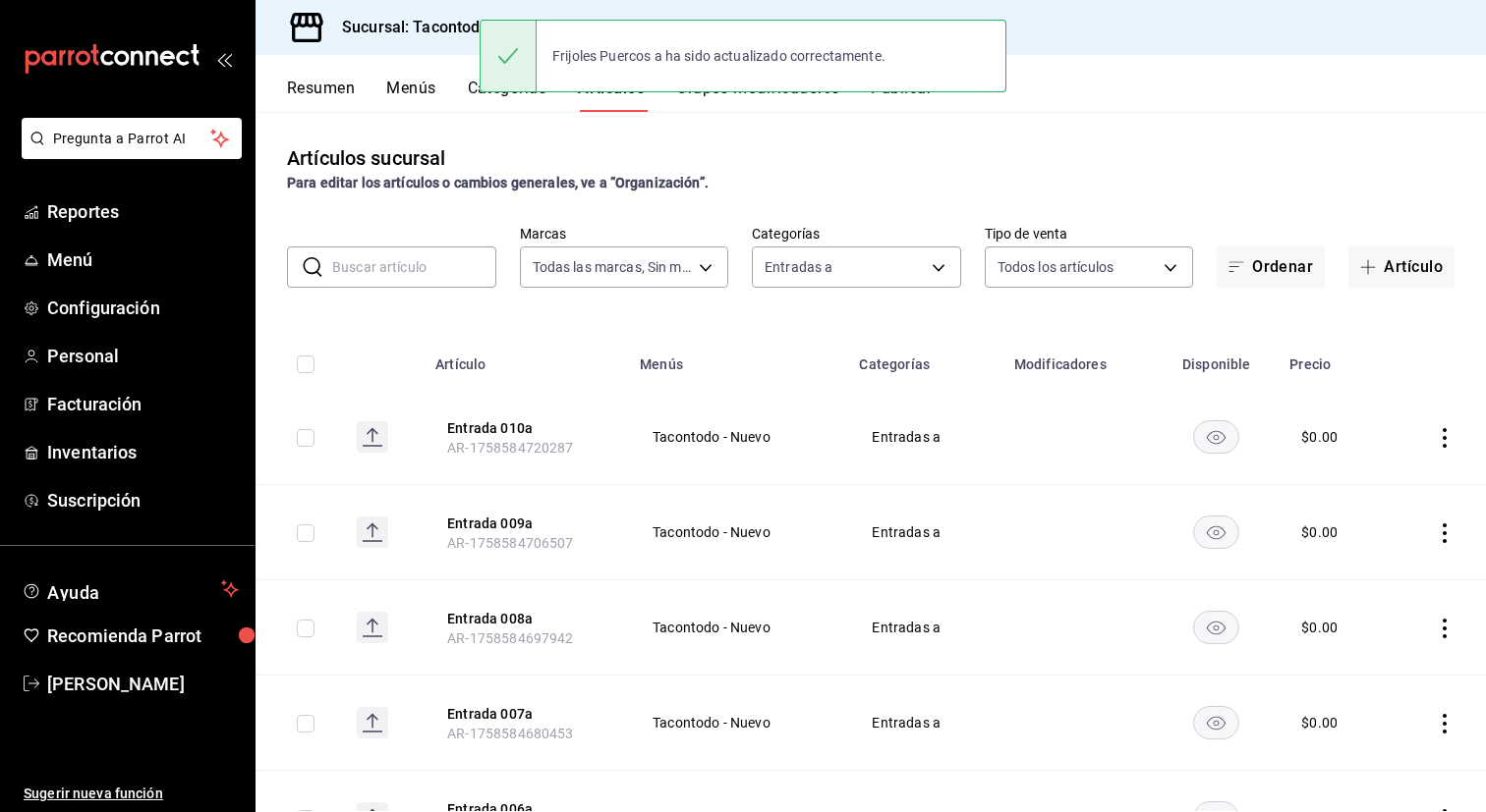
scroll to position [577, 0]
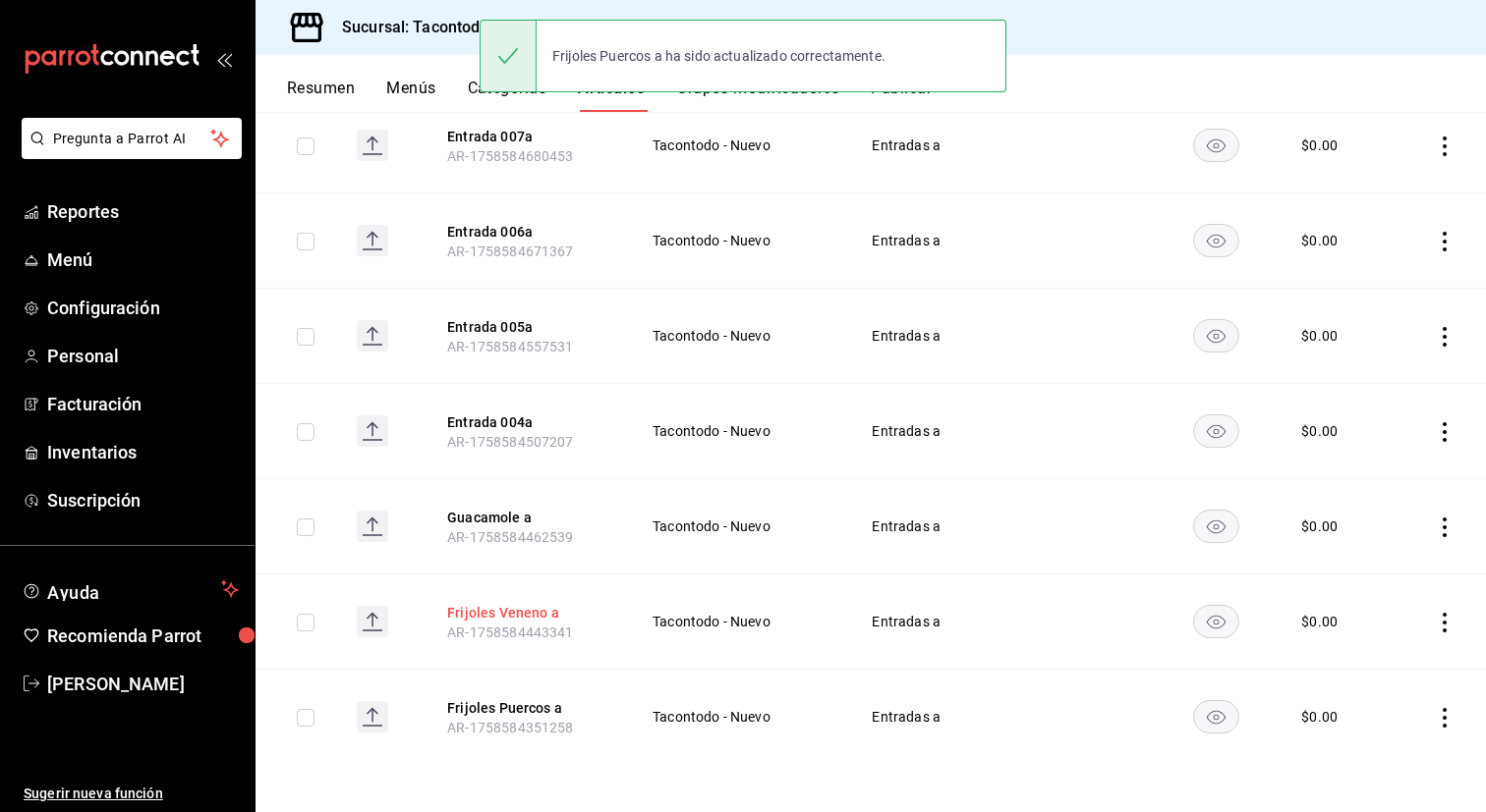
click at [523, 619] on button "Frijoles Veneno a" at bounding box center [525, 613] width 158 height 20
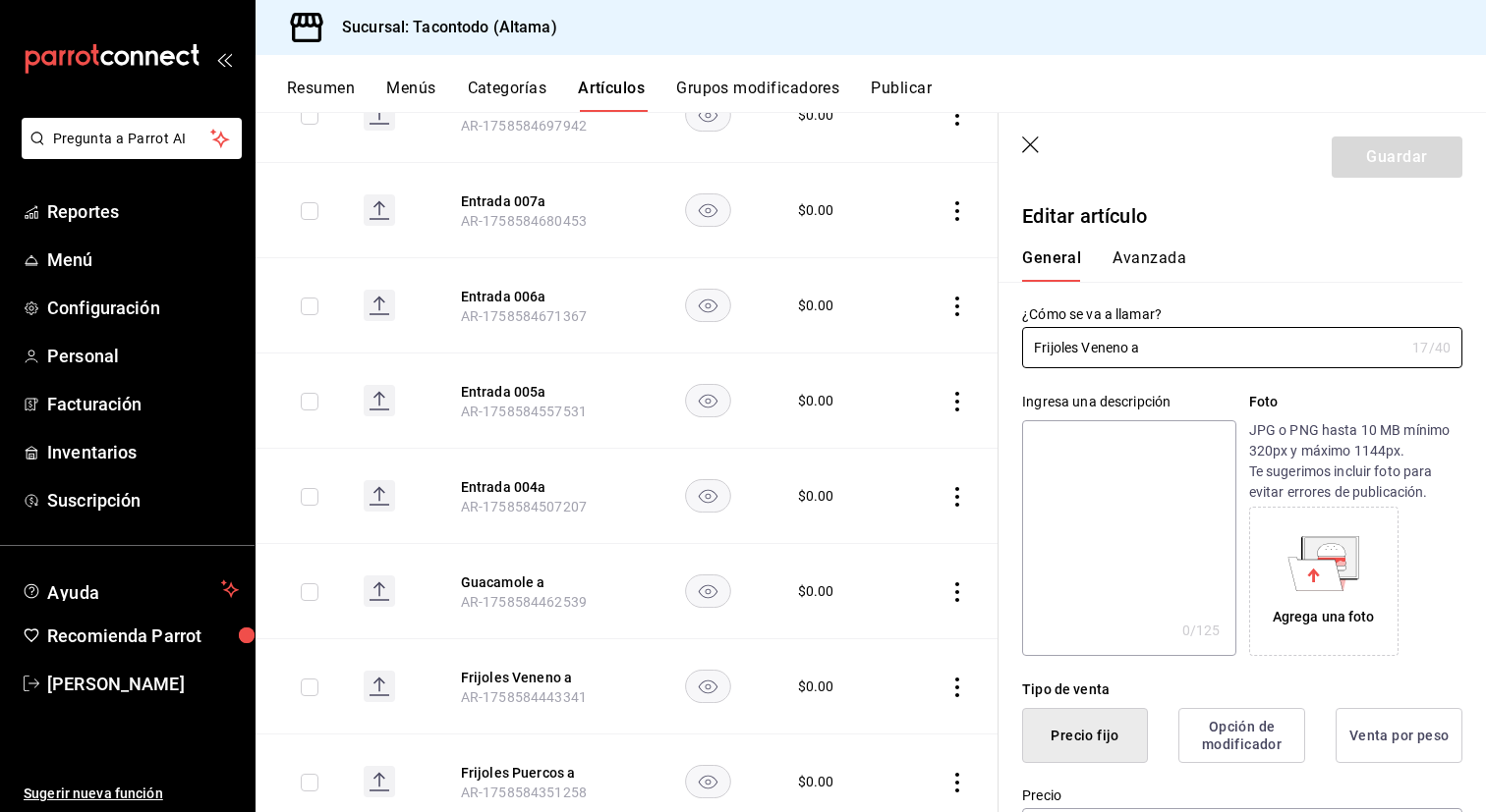
type input "$0.00"
type input "E48"
type input "90101500"
radio input "true"
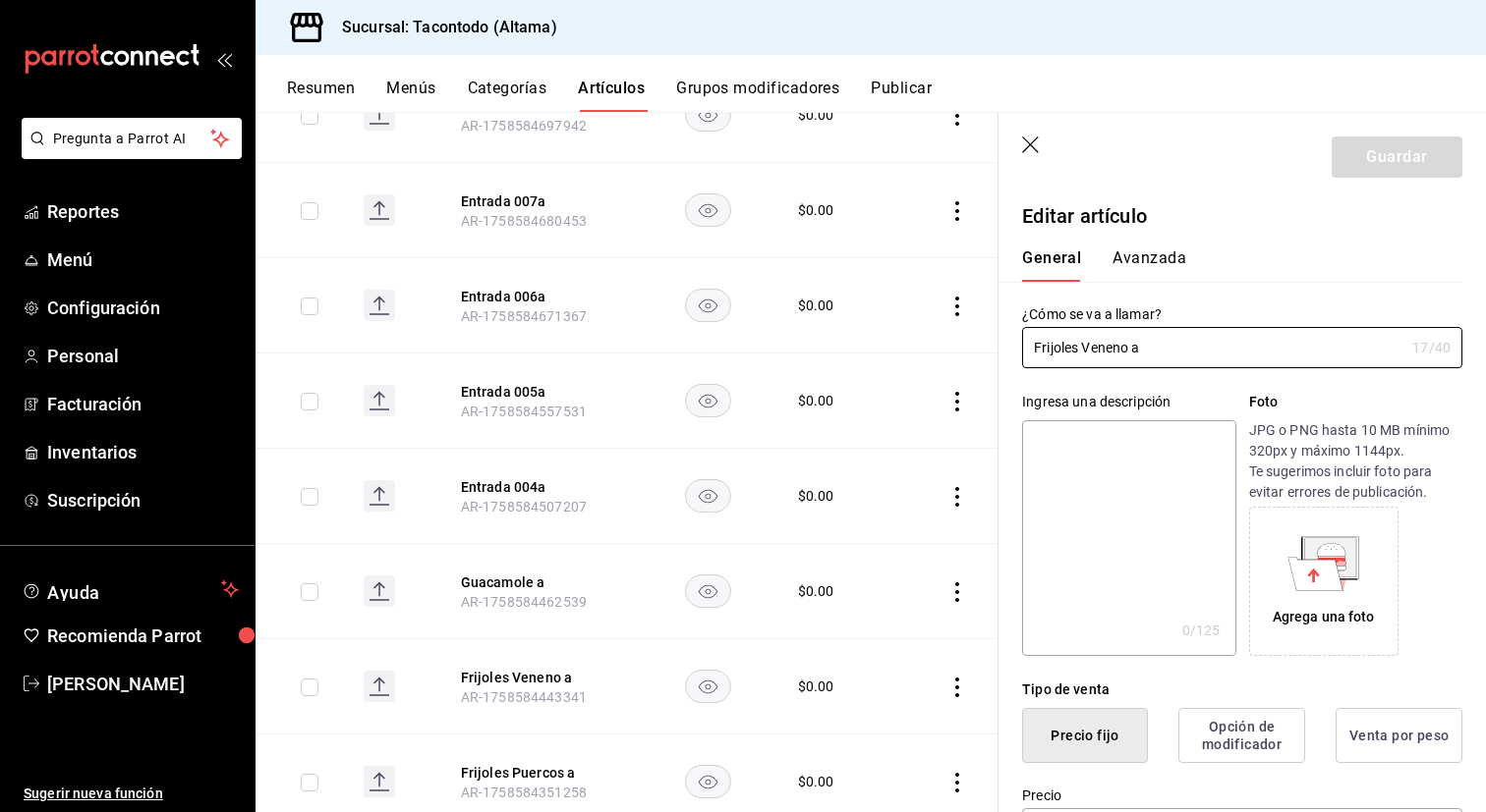
type input "f2d47fc5-286b-482c-91d1-f6277f6f141a"
click at [1166, 271] on button "Avanzada" at bounding box center [1149, 265] width 73 height 34
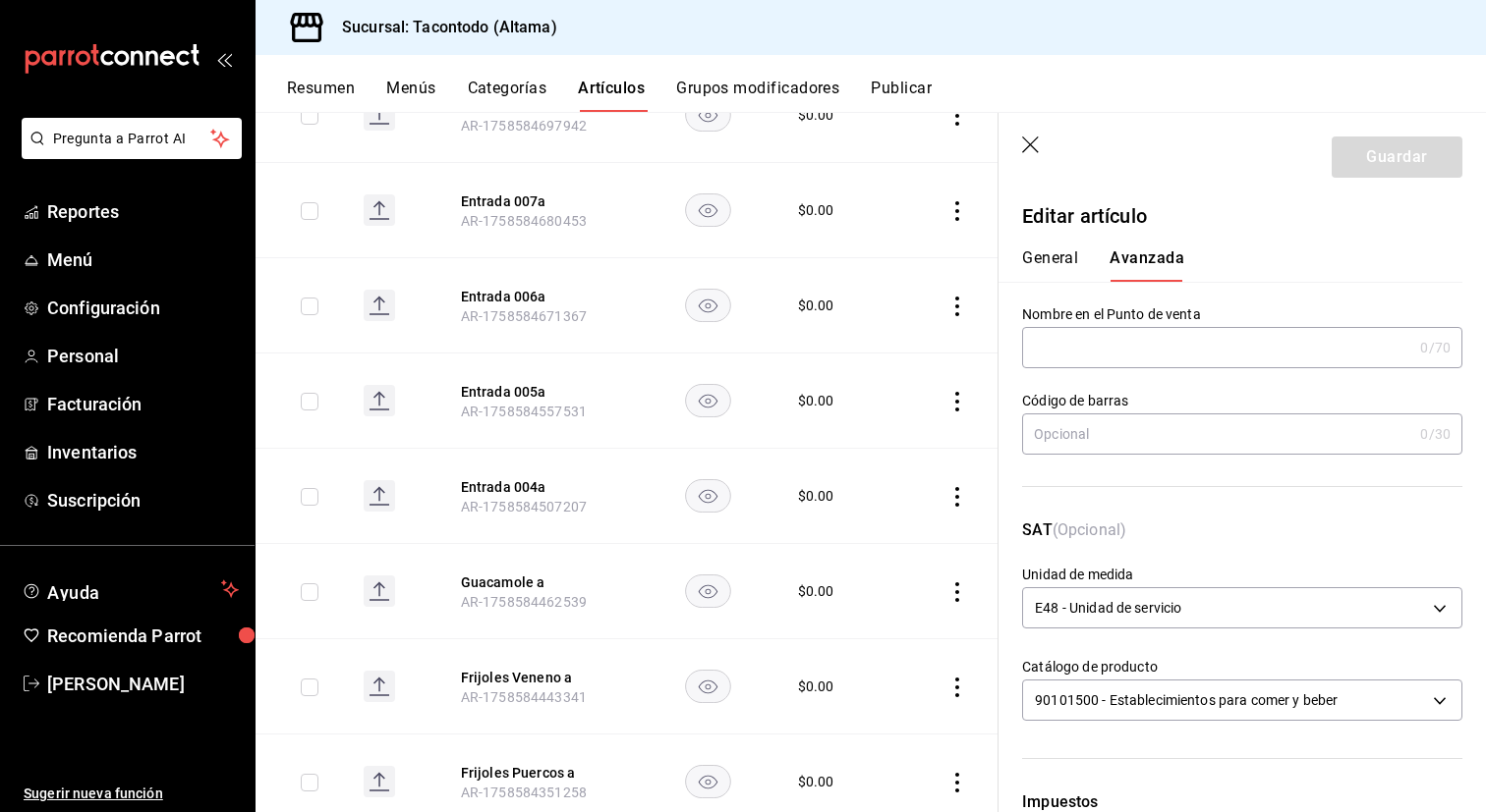
click at [1137, 335] on input "text" at bounding box center [1218, 348] width 390 height 40
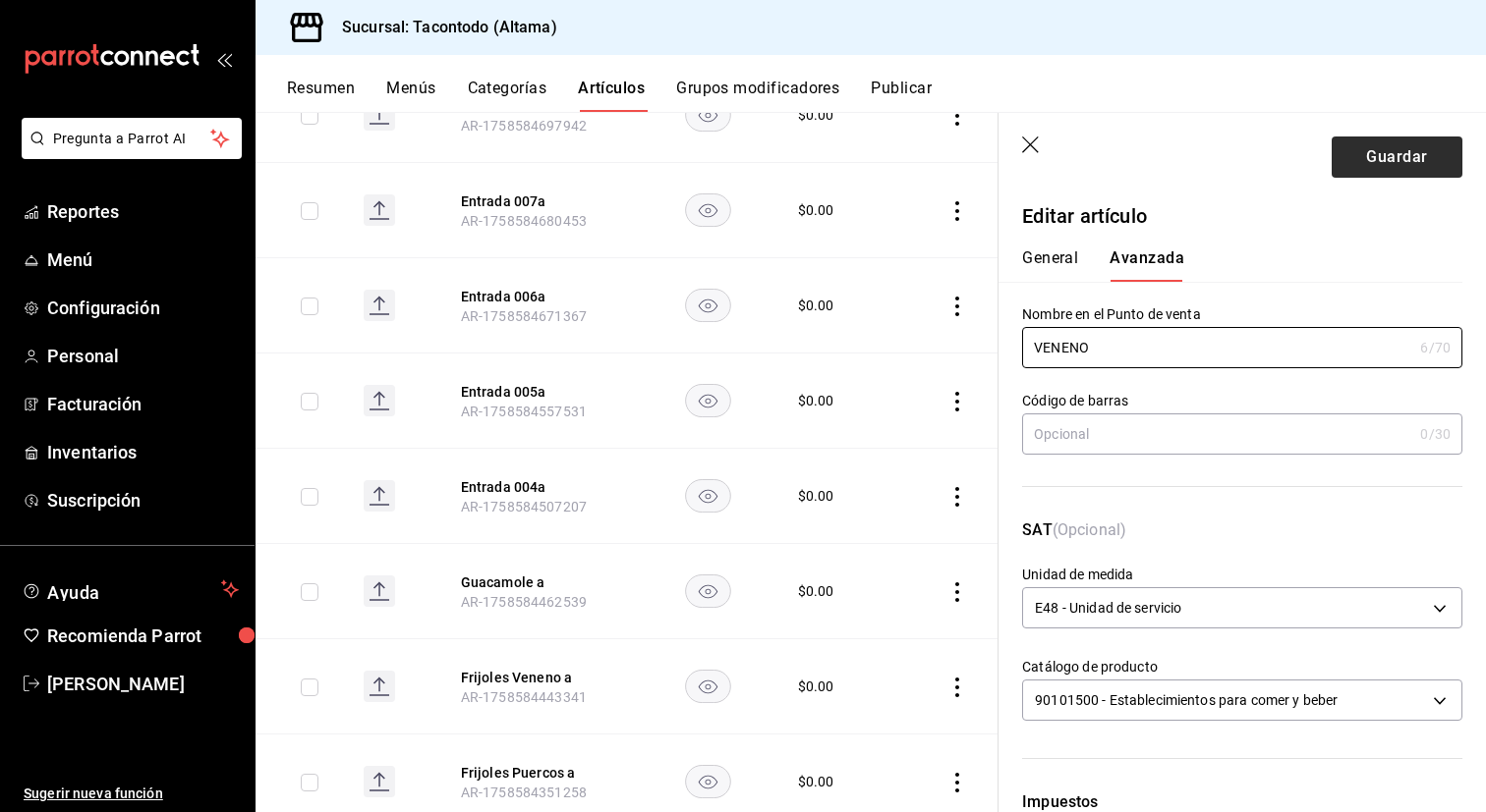
type input "VENENO"
click at [1372, 160] on button "Guardar" at bounding box center [1397, 157] width 131 height 42
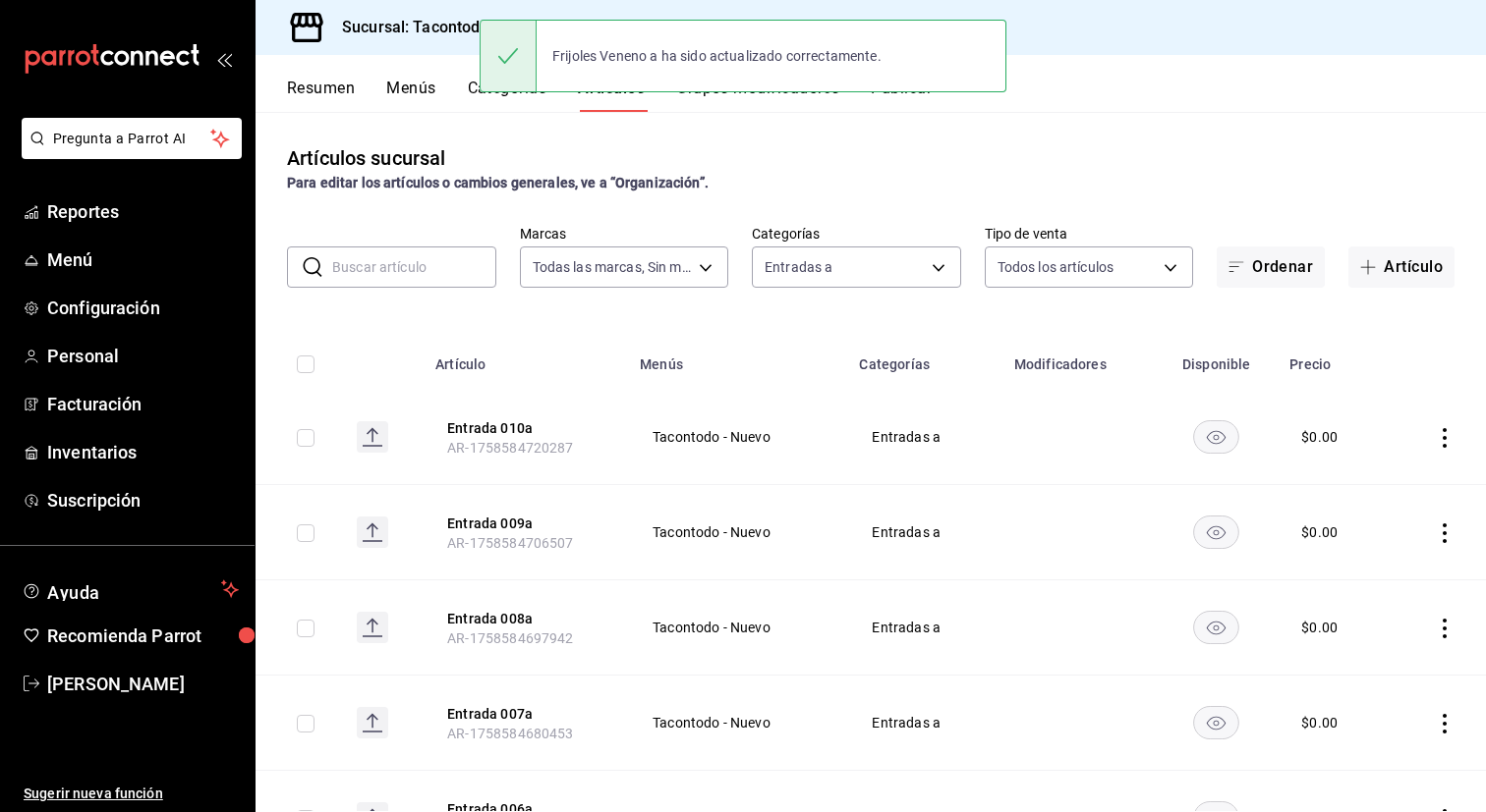
scroll to position [577, 0]
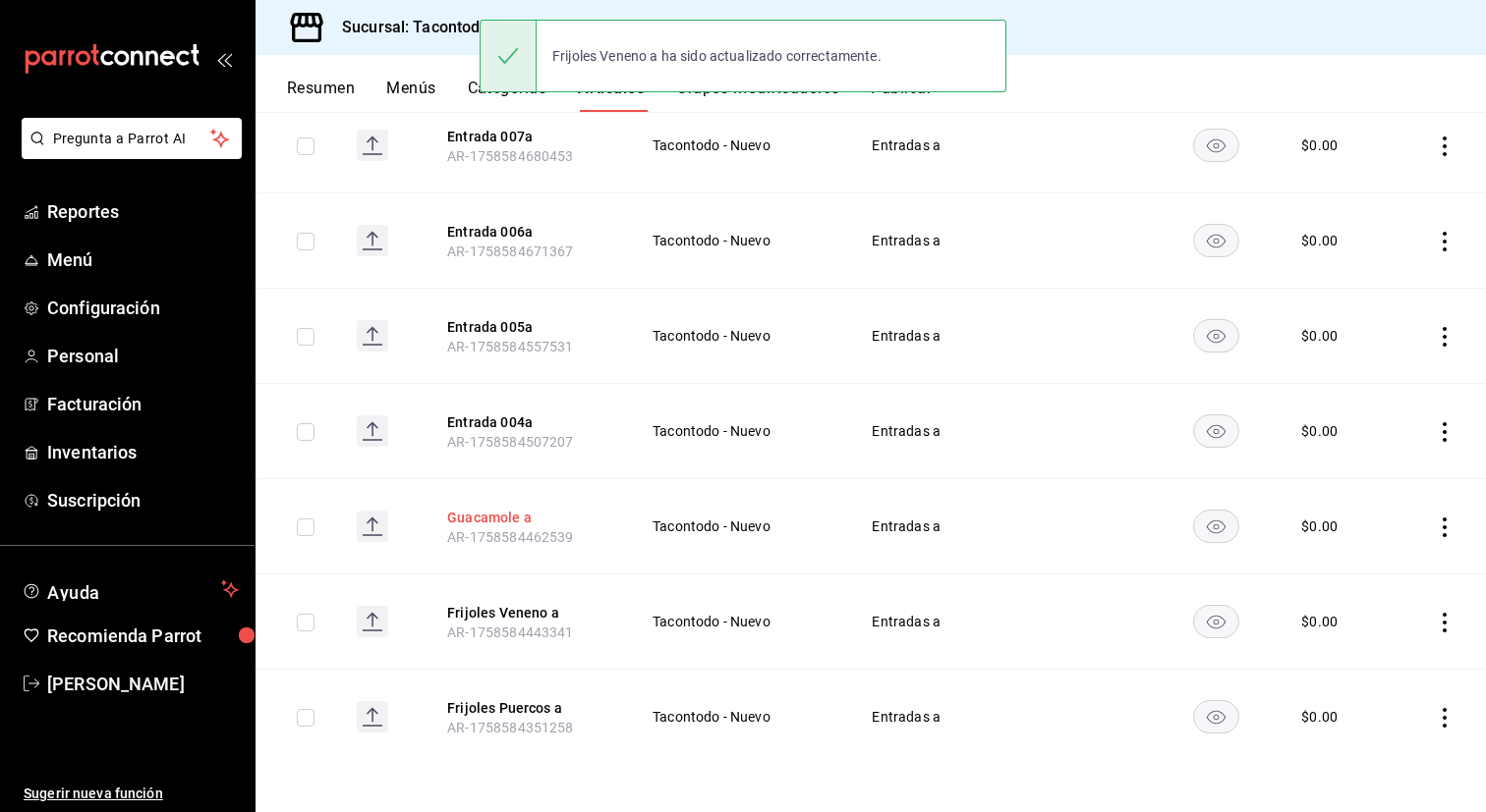
click at [507, 519] on button "Guacamole a" at bounding box center [525, 518] width 158 height 20
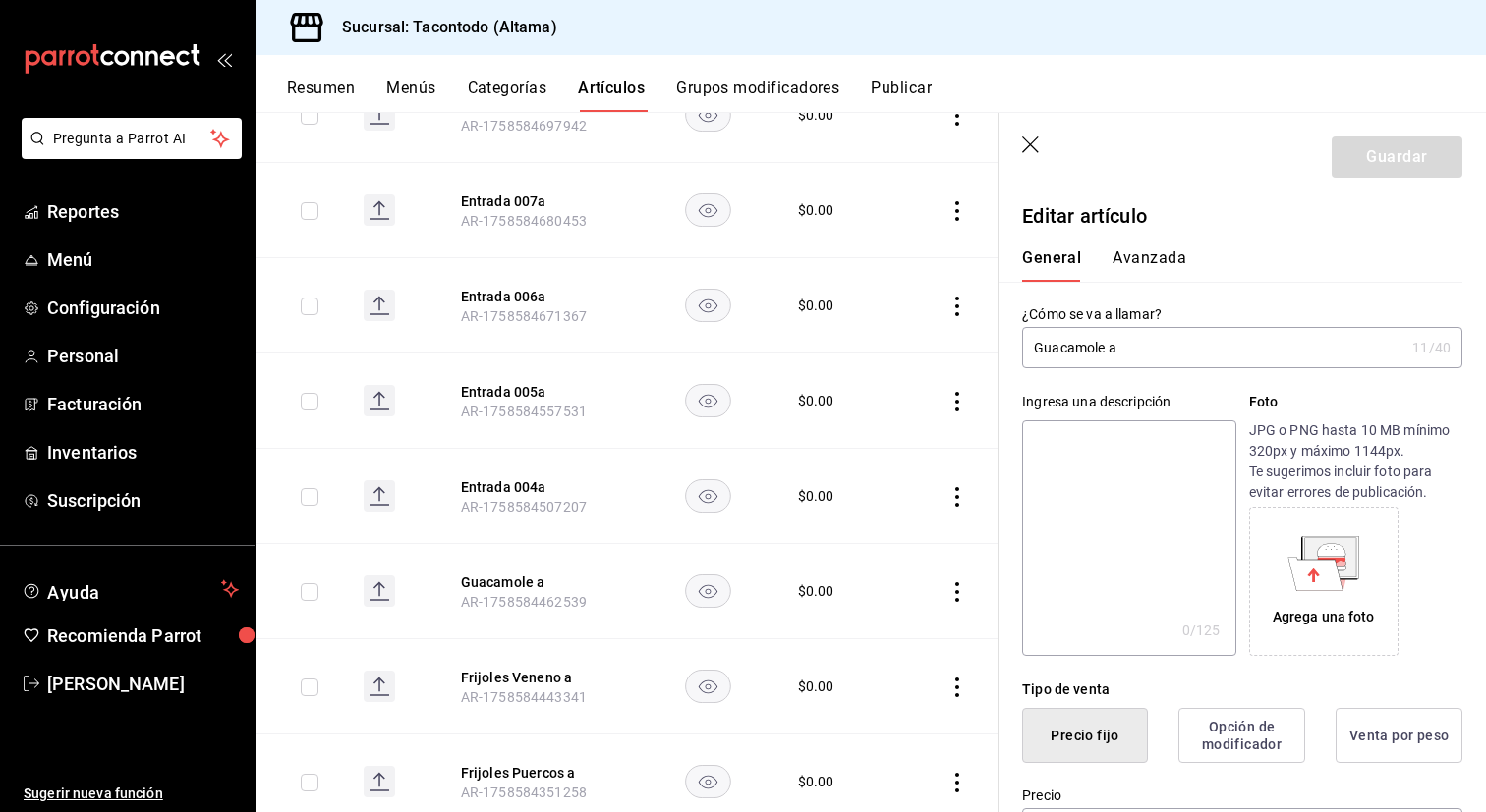
click at [1144, 261] on button "Avanzada" at bounding box center [1149, 265] width 73 height 34
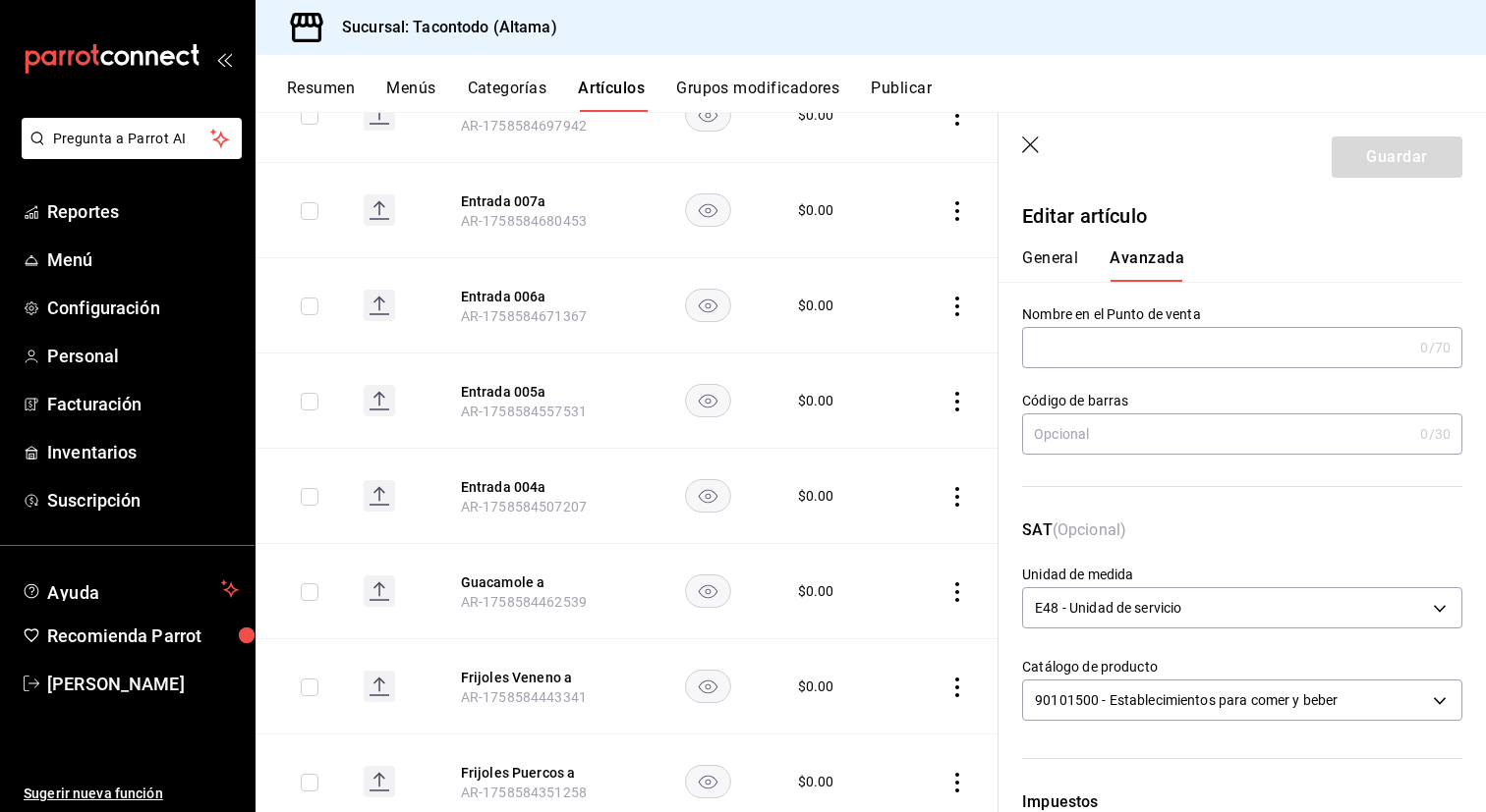
click at [1092, 351] on input "text" at bounding box center [1218, 348] width 390 height 40
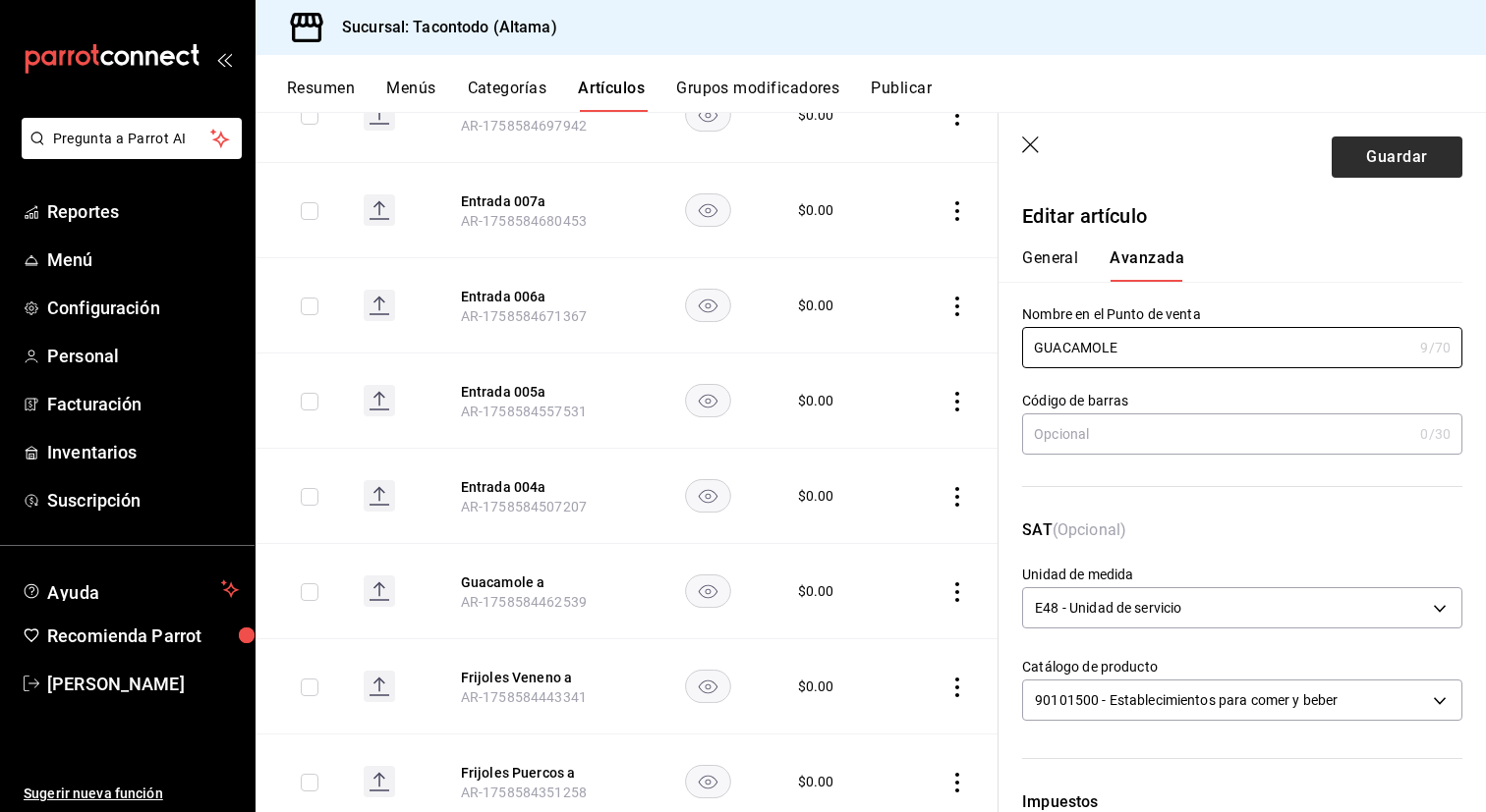
type input "GUACAMOLE"
click at [1387, 150] on button "Guardar" at bounding box center [1397, 157] width 131 height 42
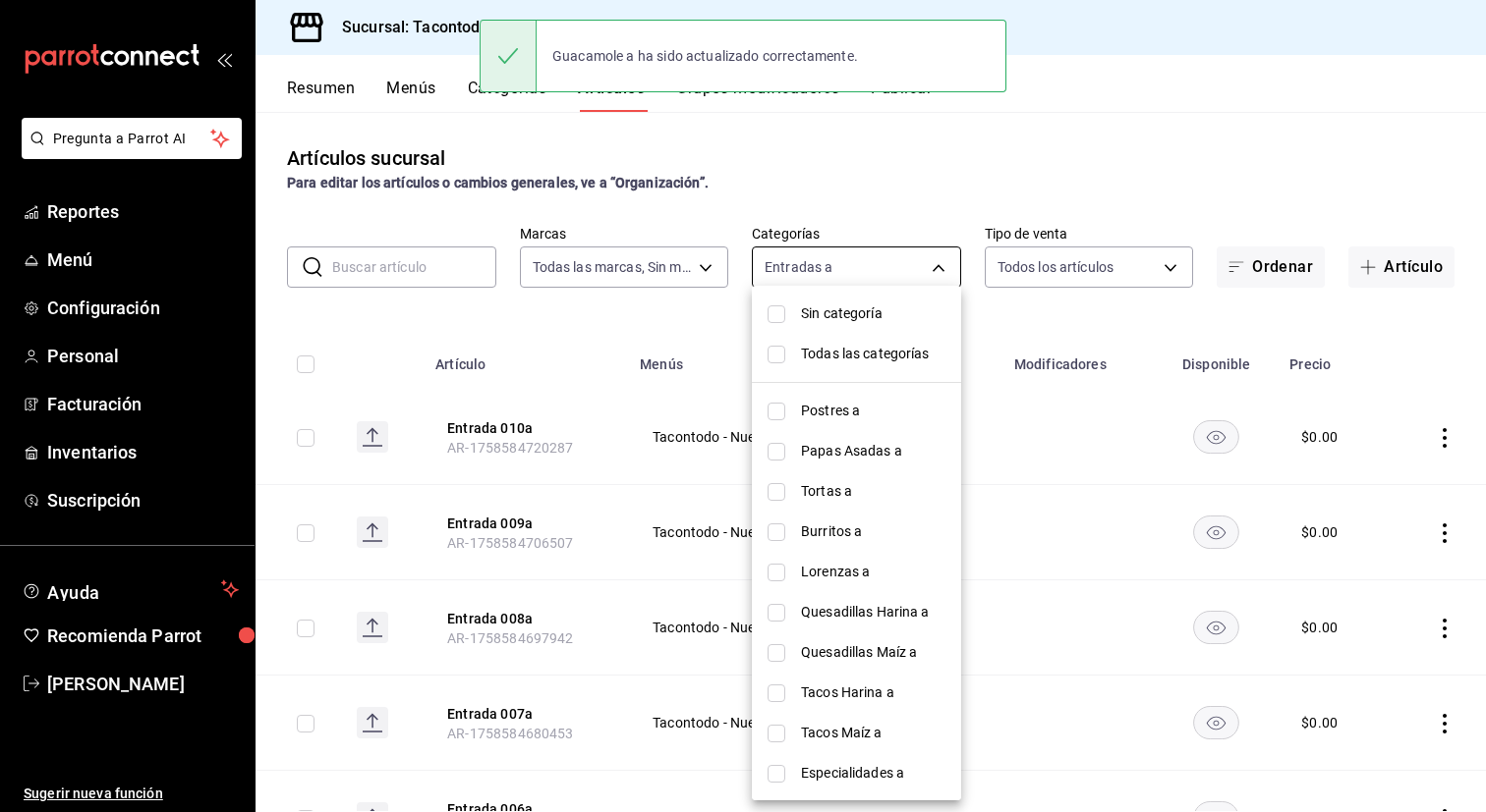
click at [852, 261] on body "Pregunta a Parrot AI Reportes Menú Configuración Personal Facturación Inventari…" at bounding box center [743, 406] width 1486 height 812
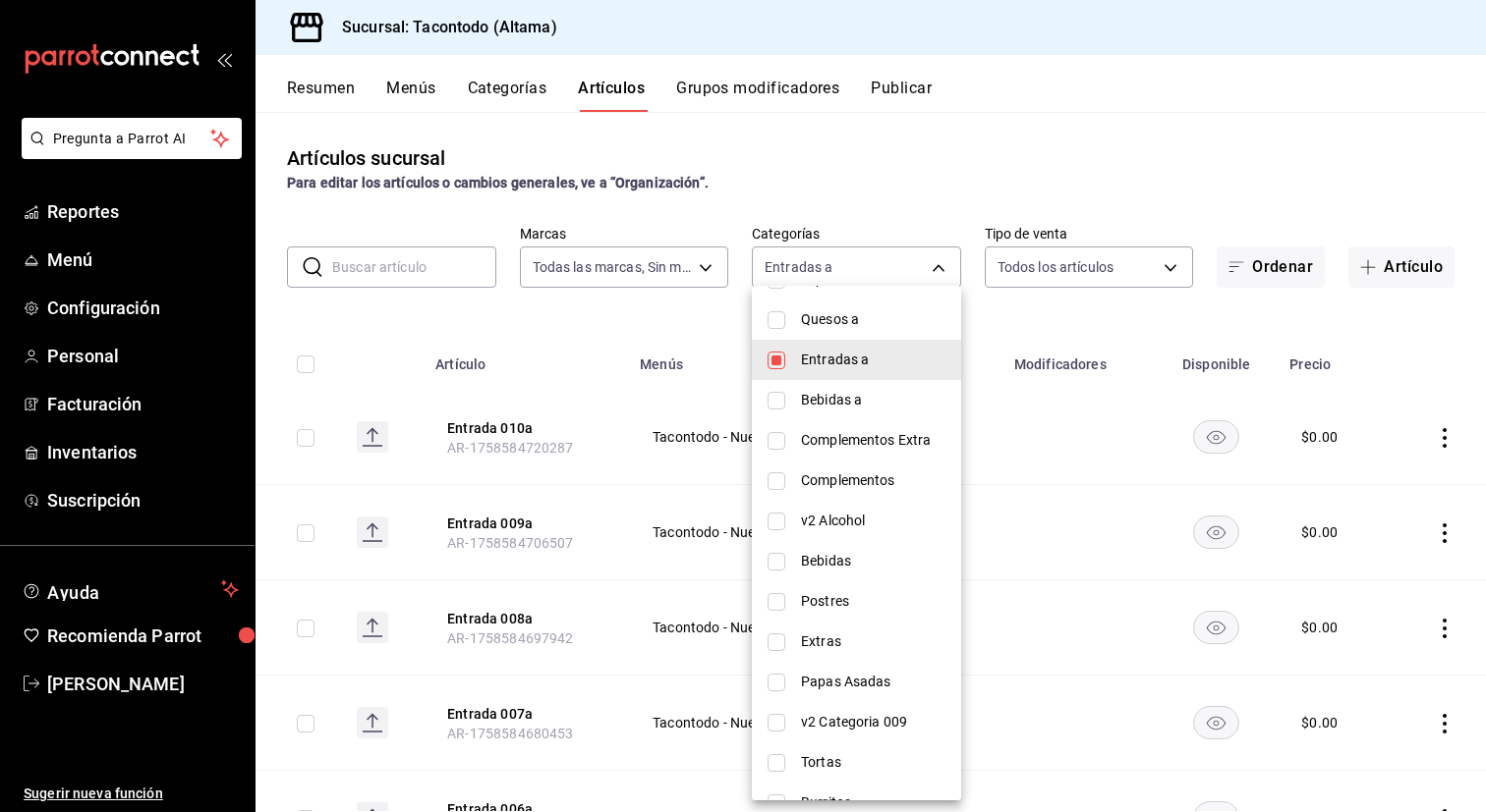
scroll to position [467, 0]
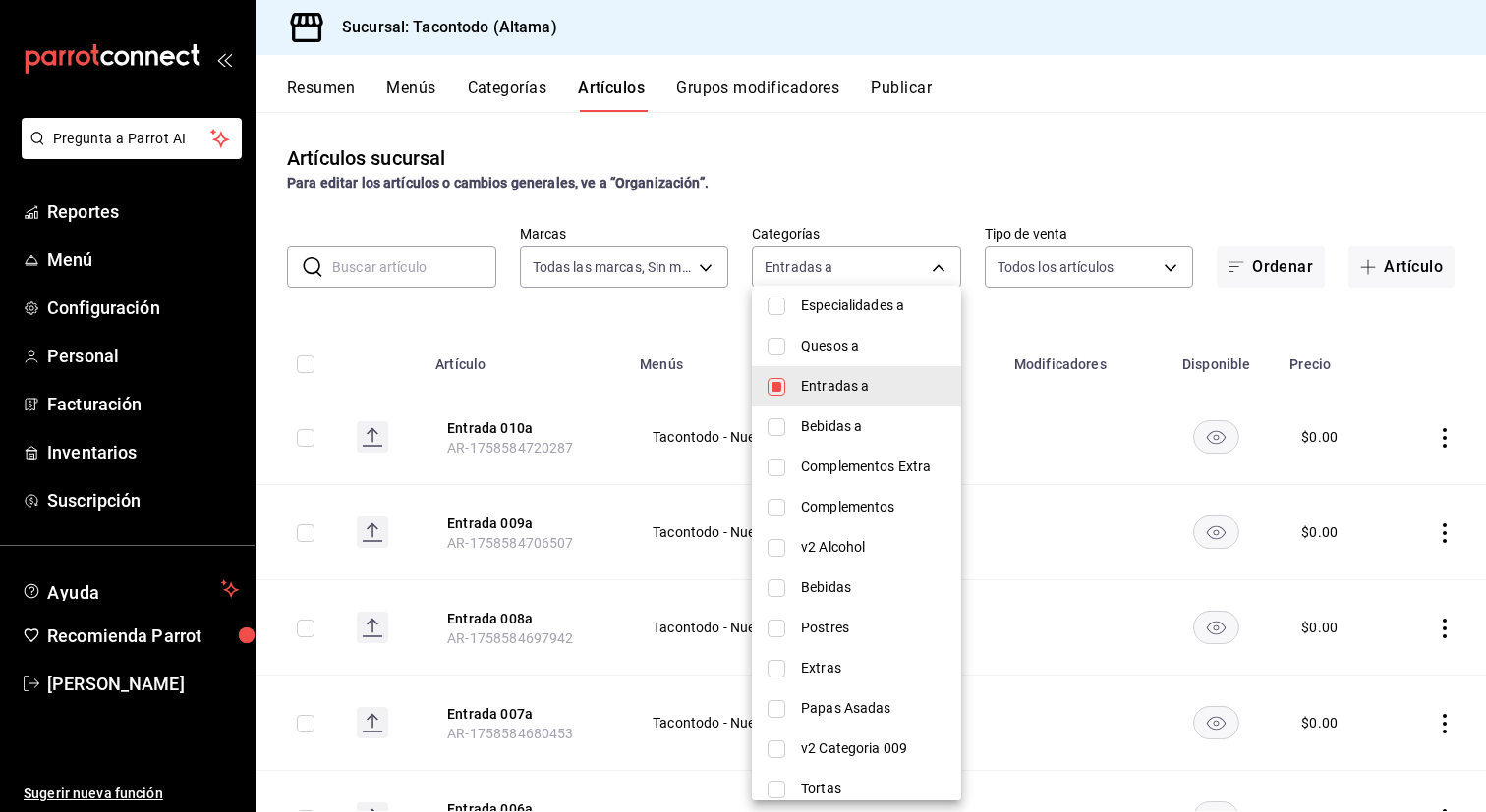
click at [819, 390] on span "Entradas a" at bounding box center [873, 386] width 145 height 21
checkbox input "false"
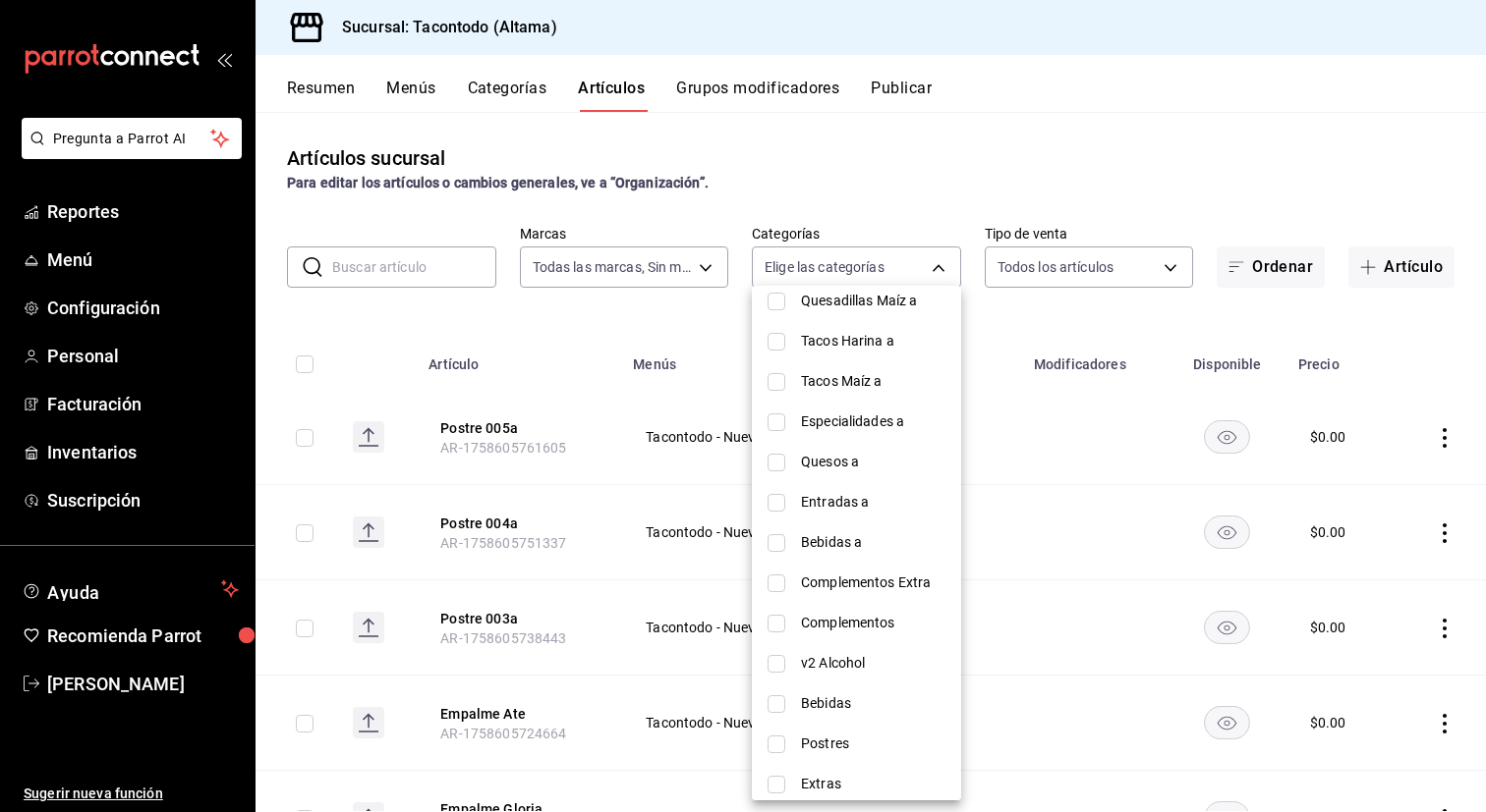
scroll to position [340, 0]
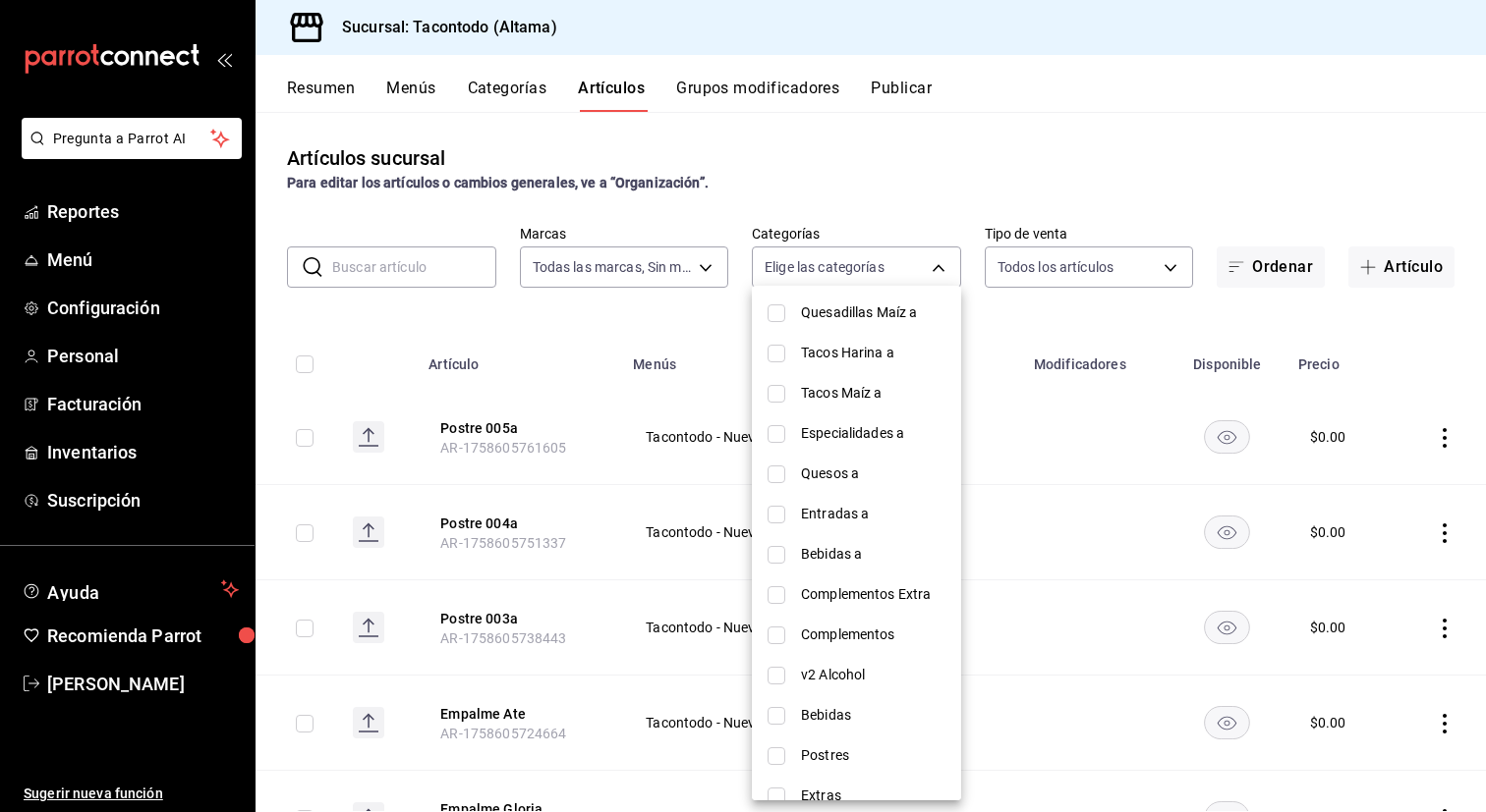
click at [828, 398] on span "Tacos Maíz a" at bounding box center [873, 393] width 145 height 21
type input "7d112033-fc47-4141-9bac-2b1d398da5b5"
checkbox input "true"
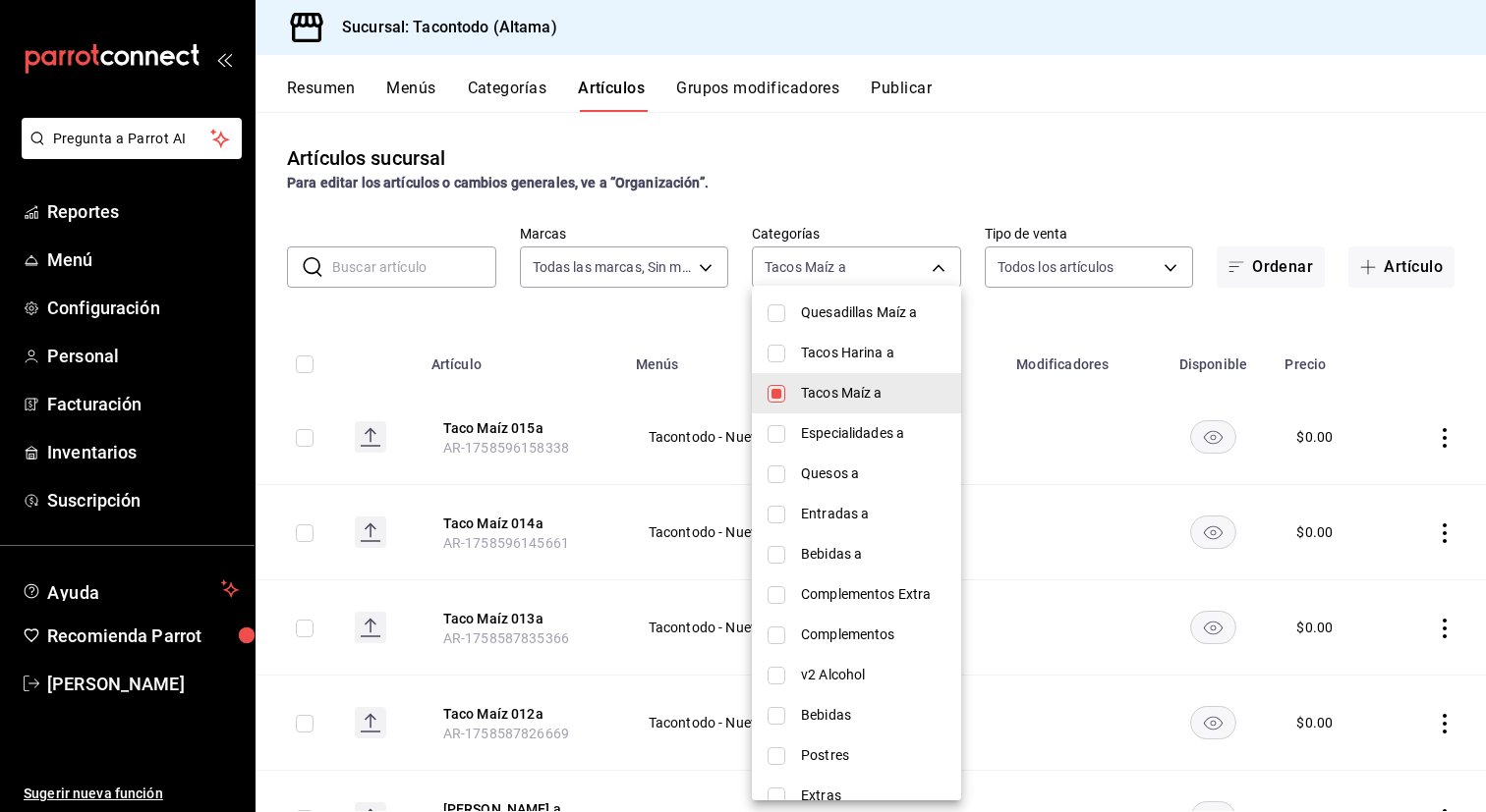
click at [614, 310] on div at bounding box center [743, 406] width 1486 height 812
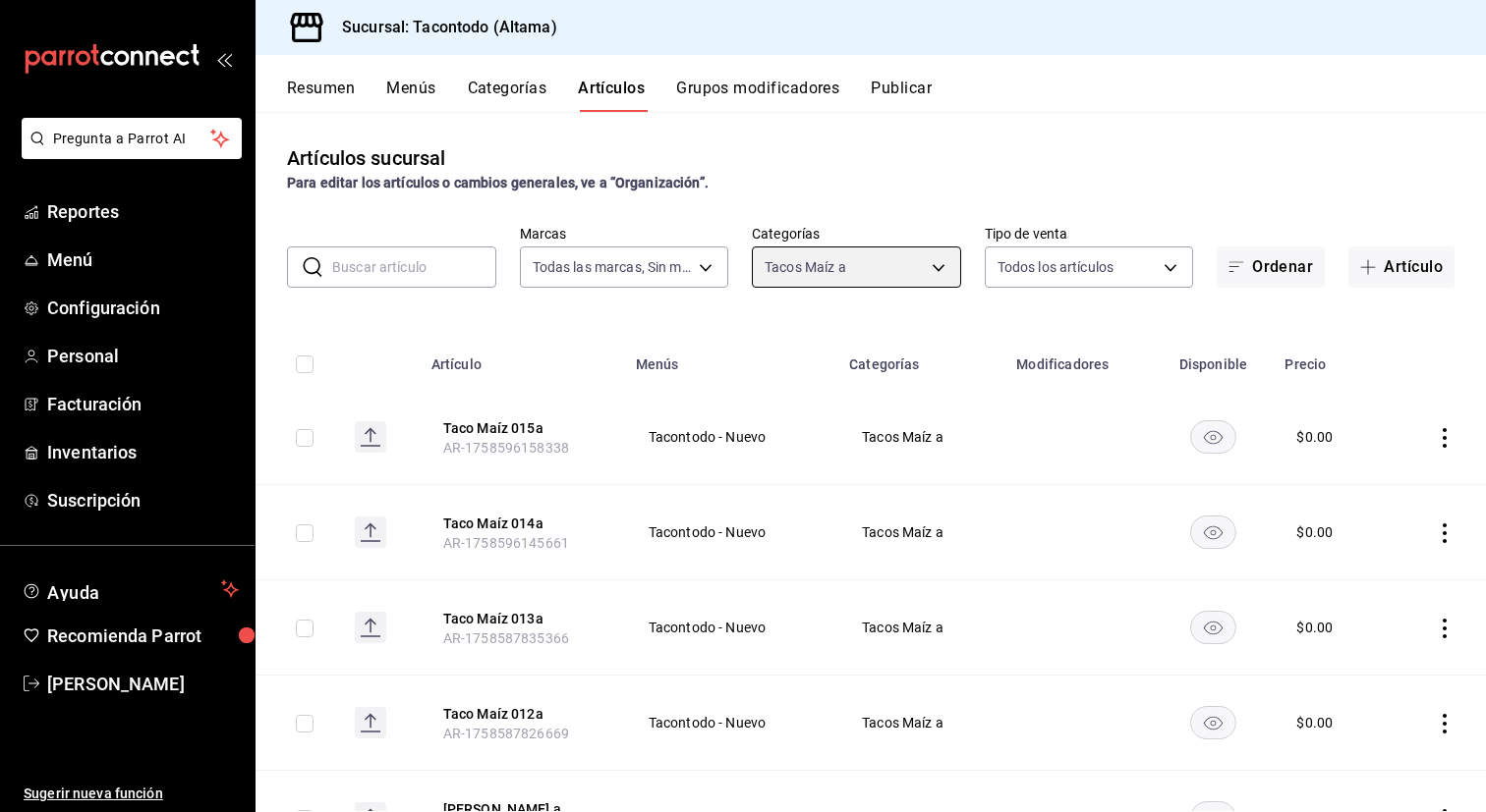
scroll to position [1066, 0]
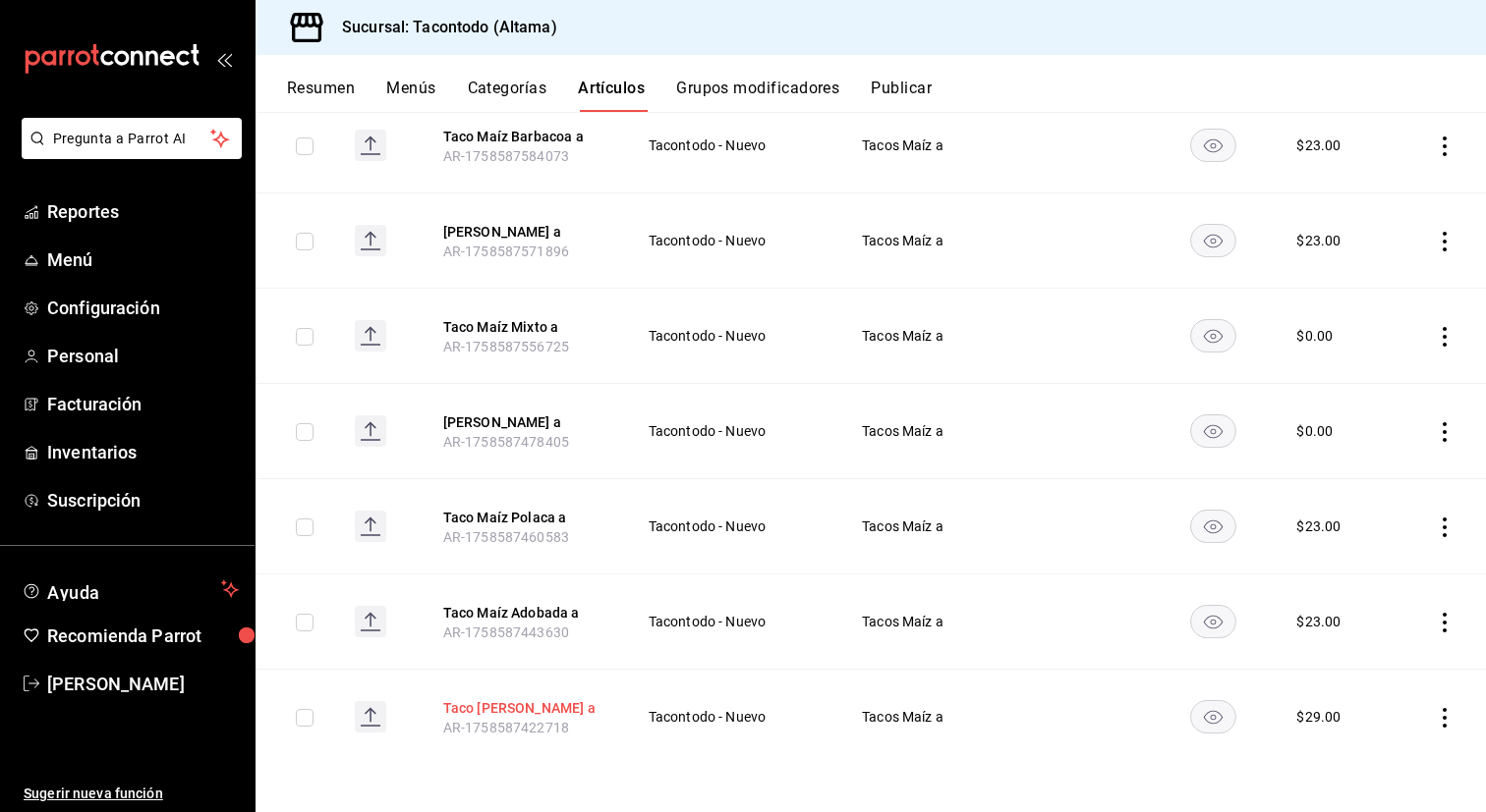
click at [531, 709] on button "Taco [PERSON_NAME] a" at bounding box center [521, 708] width 158 height 20
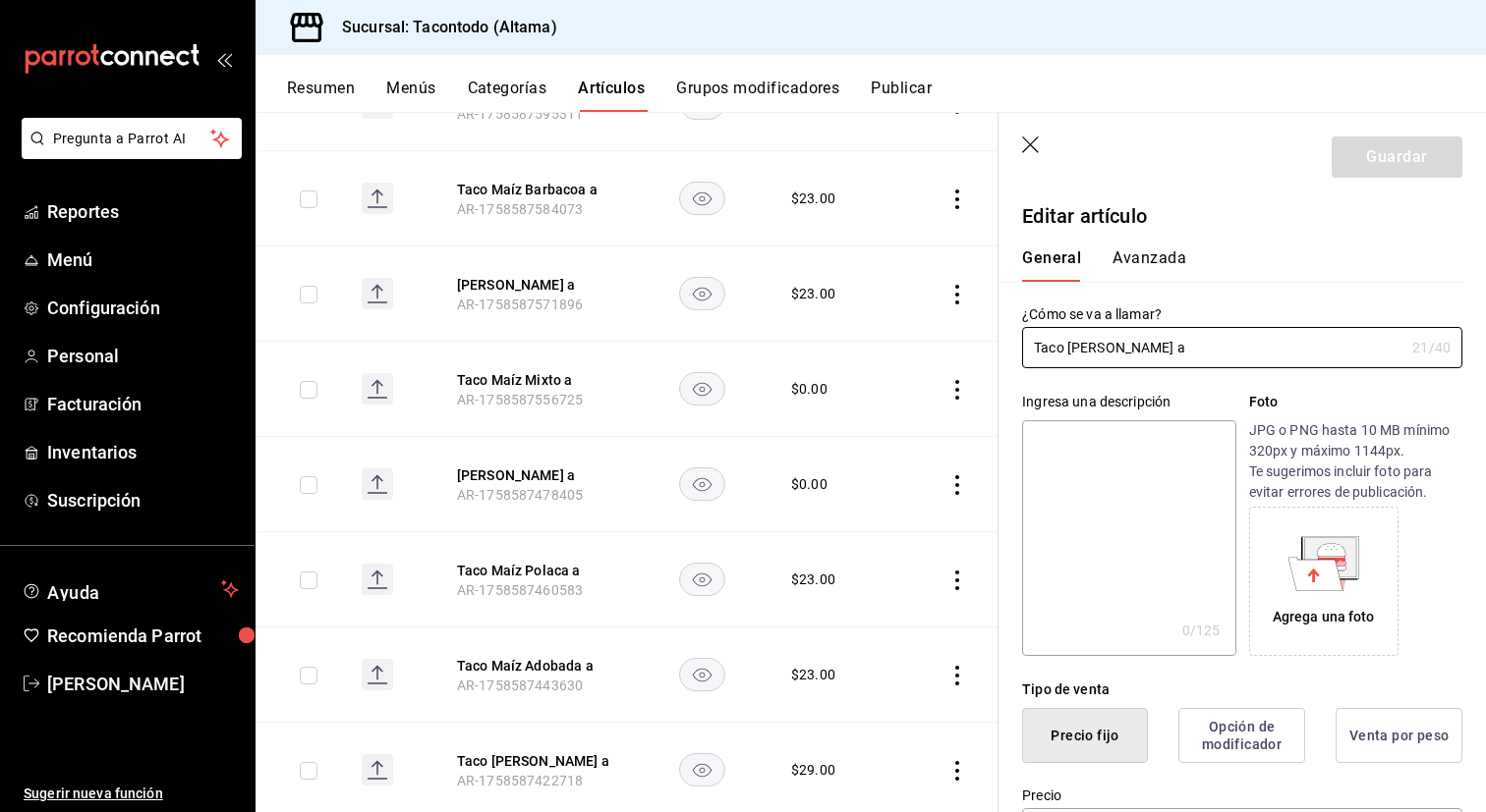
click at [1148, 264] on button "Avanzada" at bounding box center [1149, 265] width 73 height 34
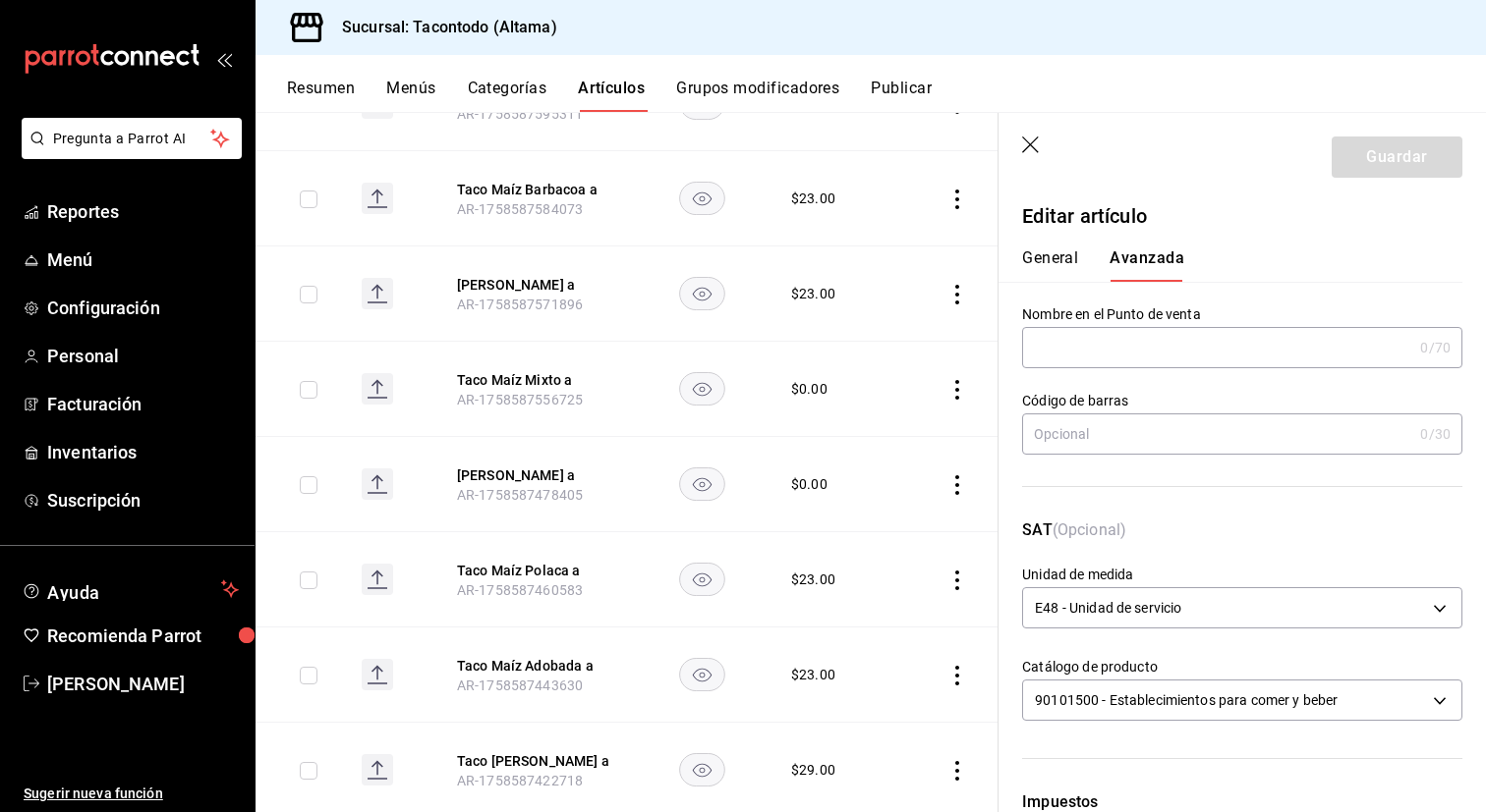
click at [1097, 357] on input "text" at bounding box center [1218, 348] width 390 height 40
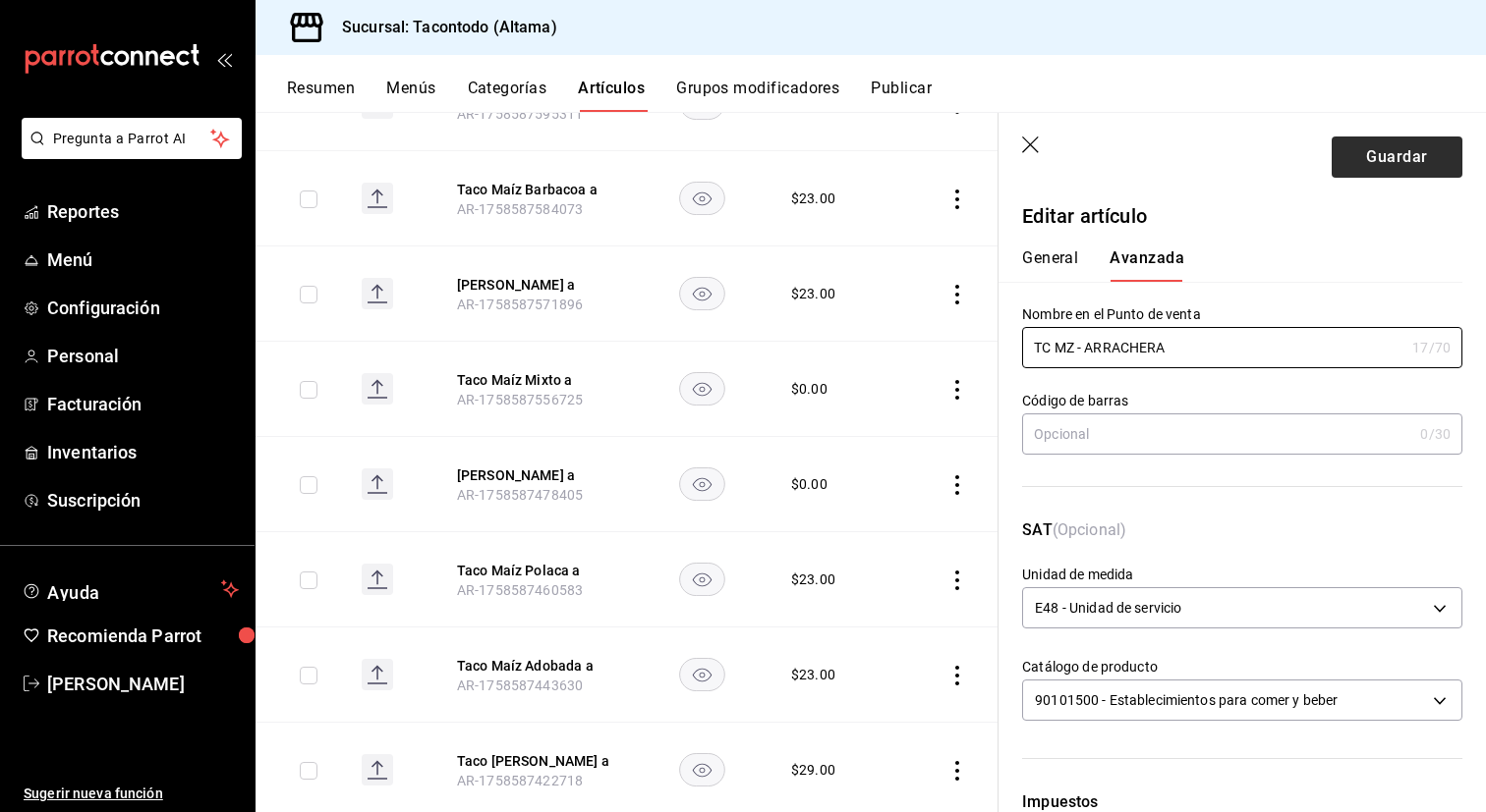
type input "TC MZ - ARRACHERA"
click at [1384, 162] on button "Guardar" at bounding box center [1397, 157] width 131 height 42
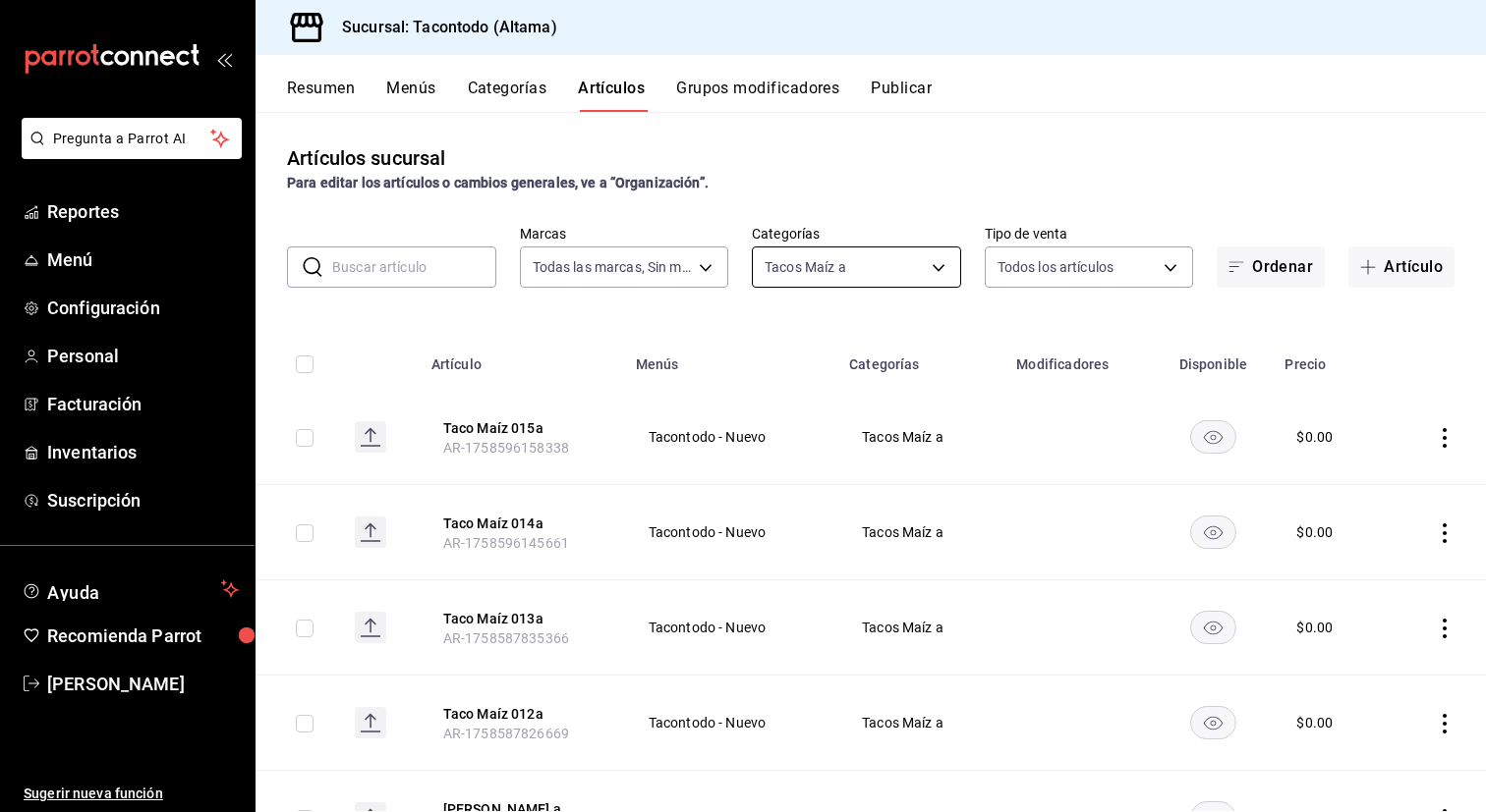
click at [910, 266] on body "Pregunta a Parrot AI Reportes Menú Configuración Personal Facturación Inventari…" at bounding box center [743, 406] width 1486 height 812
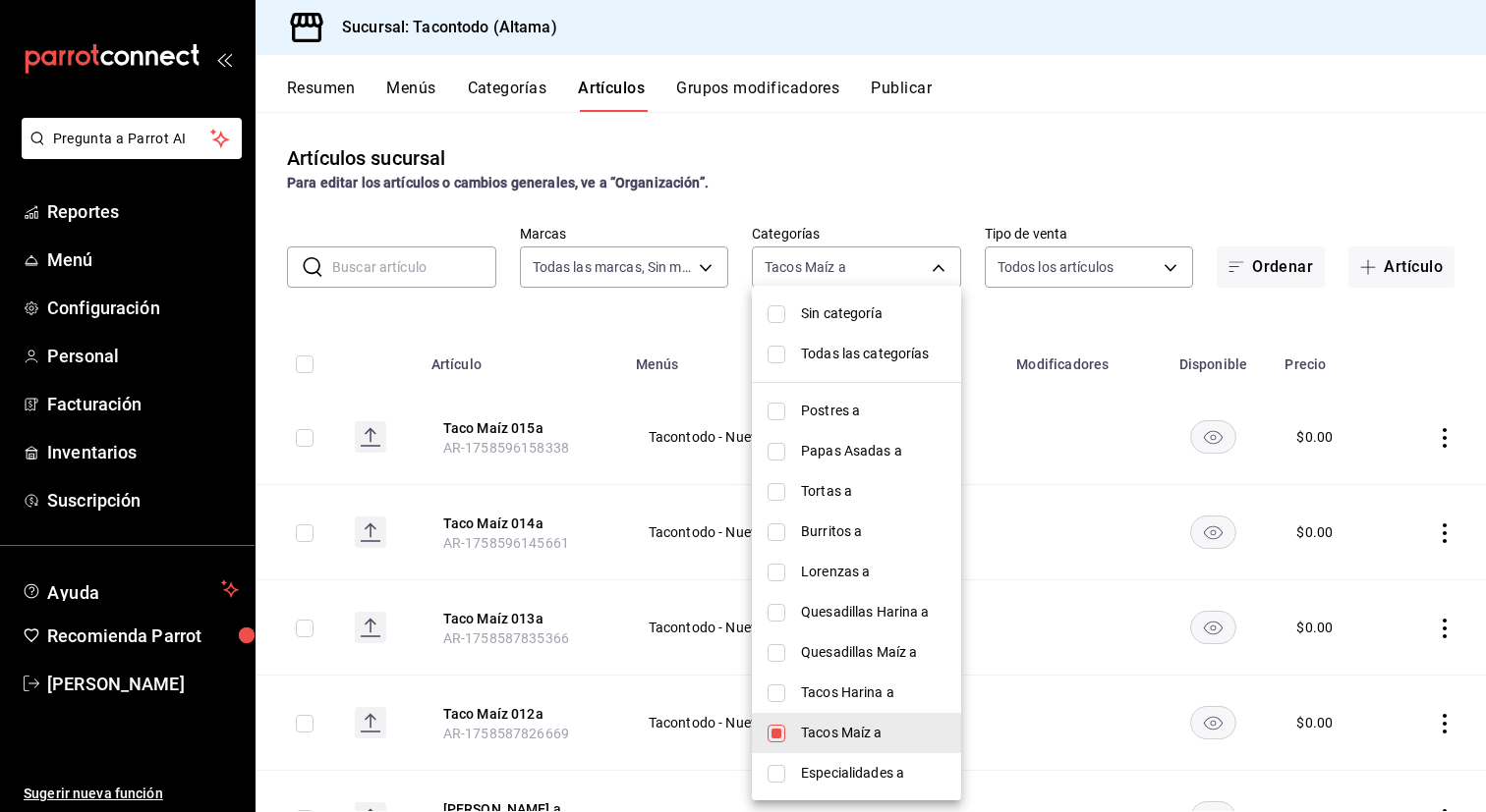
click at [786, 735] on li "Tacos Maíz a" at bounding box center [856, 733] width 209 height 41
checkbox input "false"
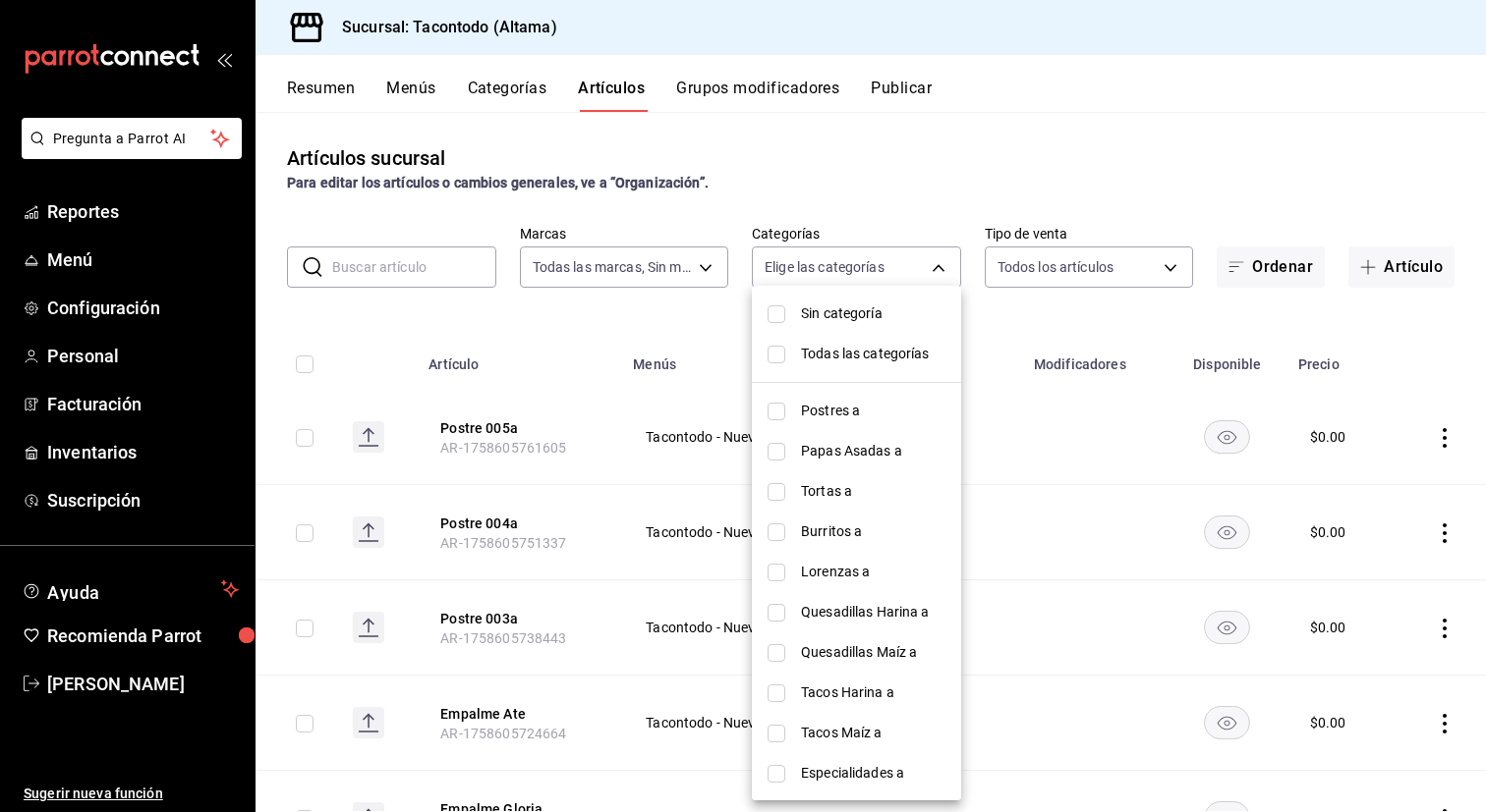
click at [845, 408] on span "Postres a" at bounding box center [873, 411] width 145 height 21
type input "ea7f118b-53d1-4281-a9de-b1bc2d85afad"
checkbox input "true"
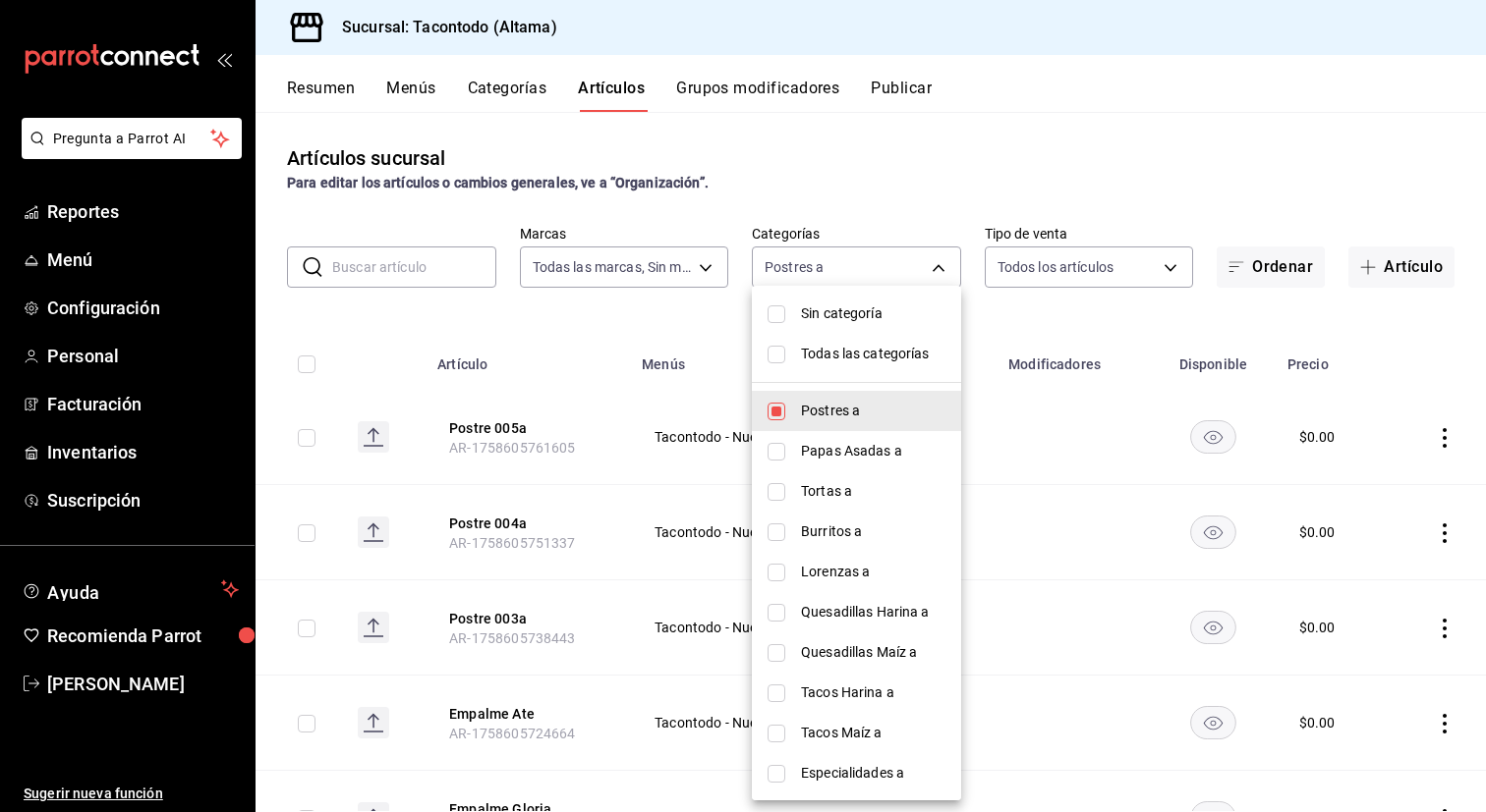
click at [612, 504] on div at bounding box center [743, 406] width 1486 height 812
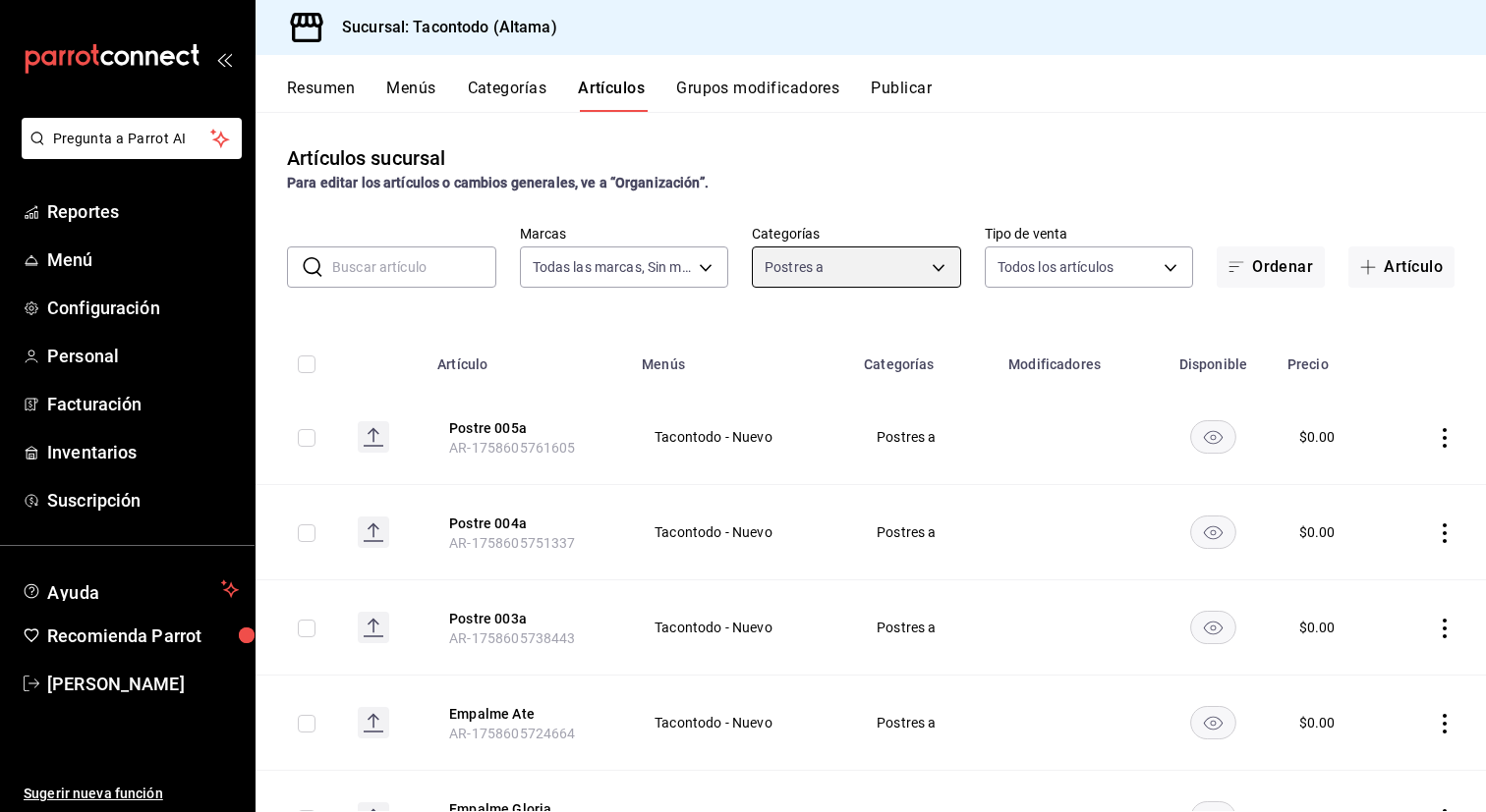
scroll to position [101, 0]
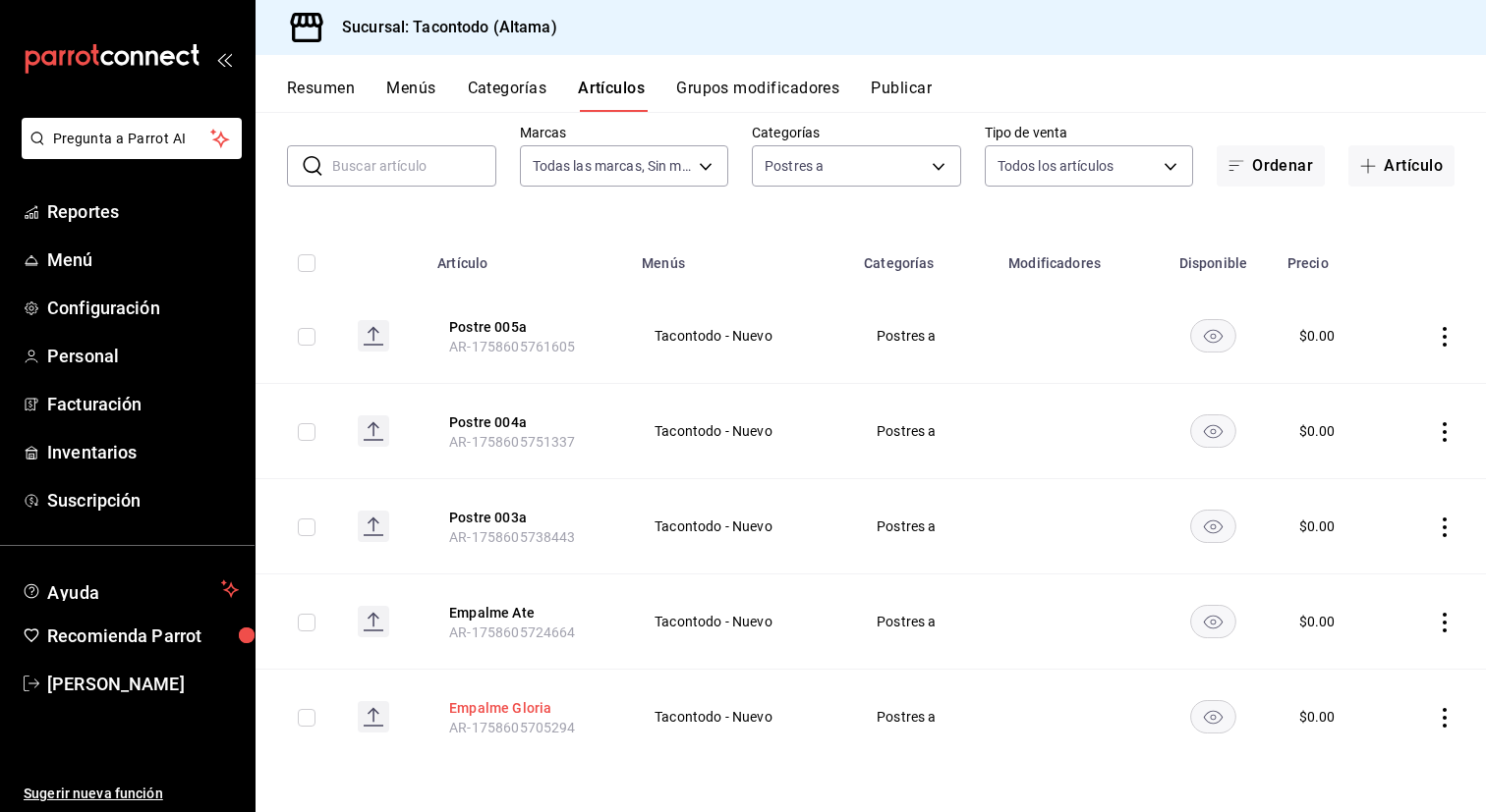
click at [487, 706] on button "Empalme Gloria" at bounding box center [527, 708] width 158 height 20
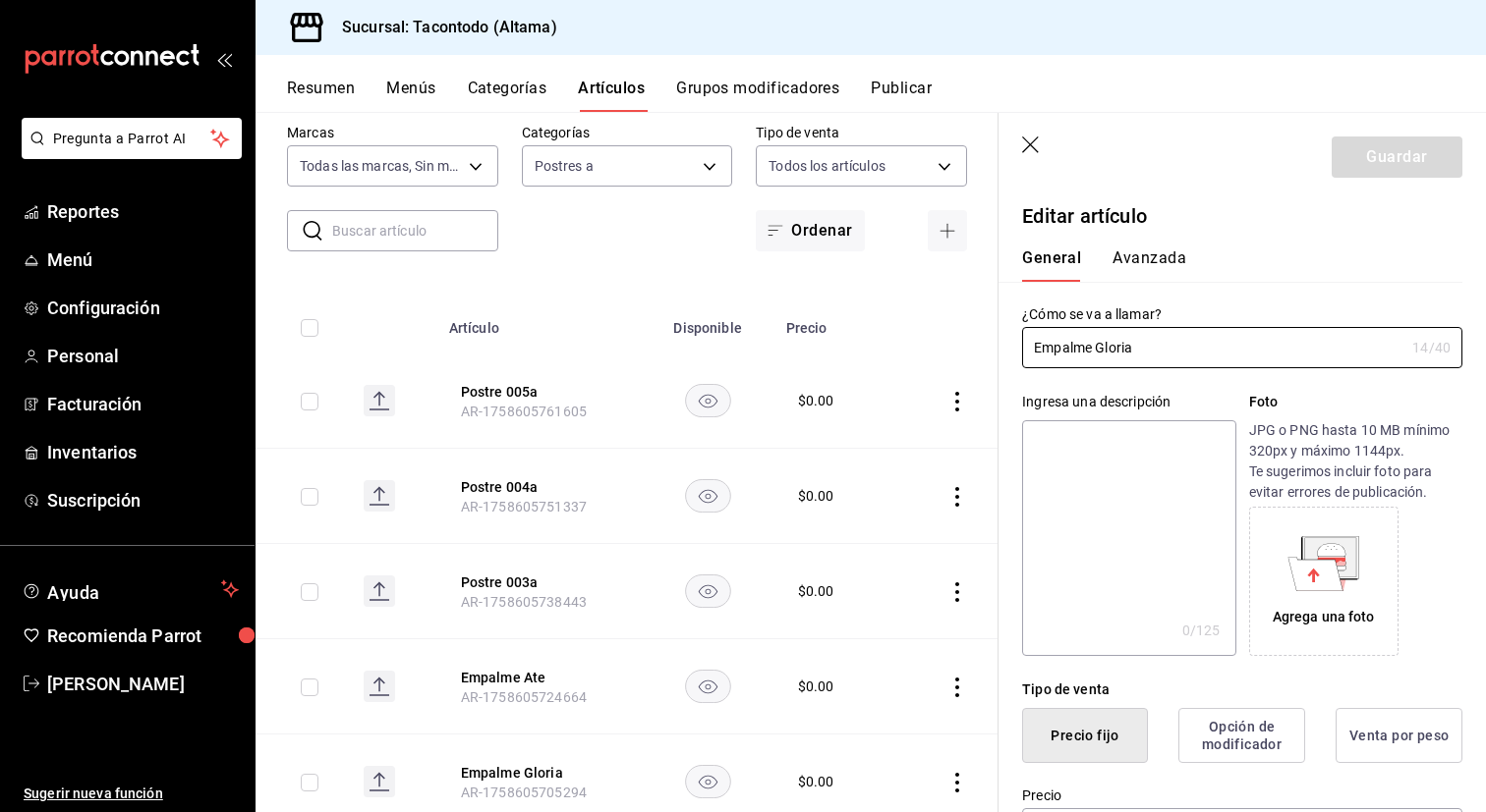
type input "$0.00"
type input "E48"
type input "90101500"
radio input "true"
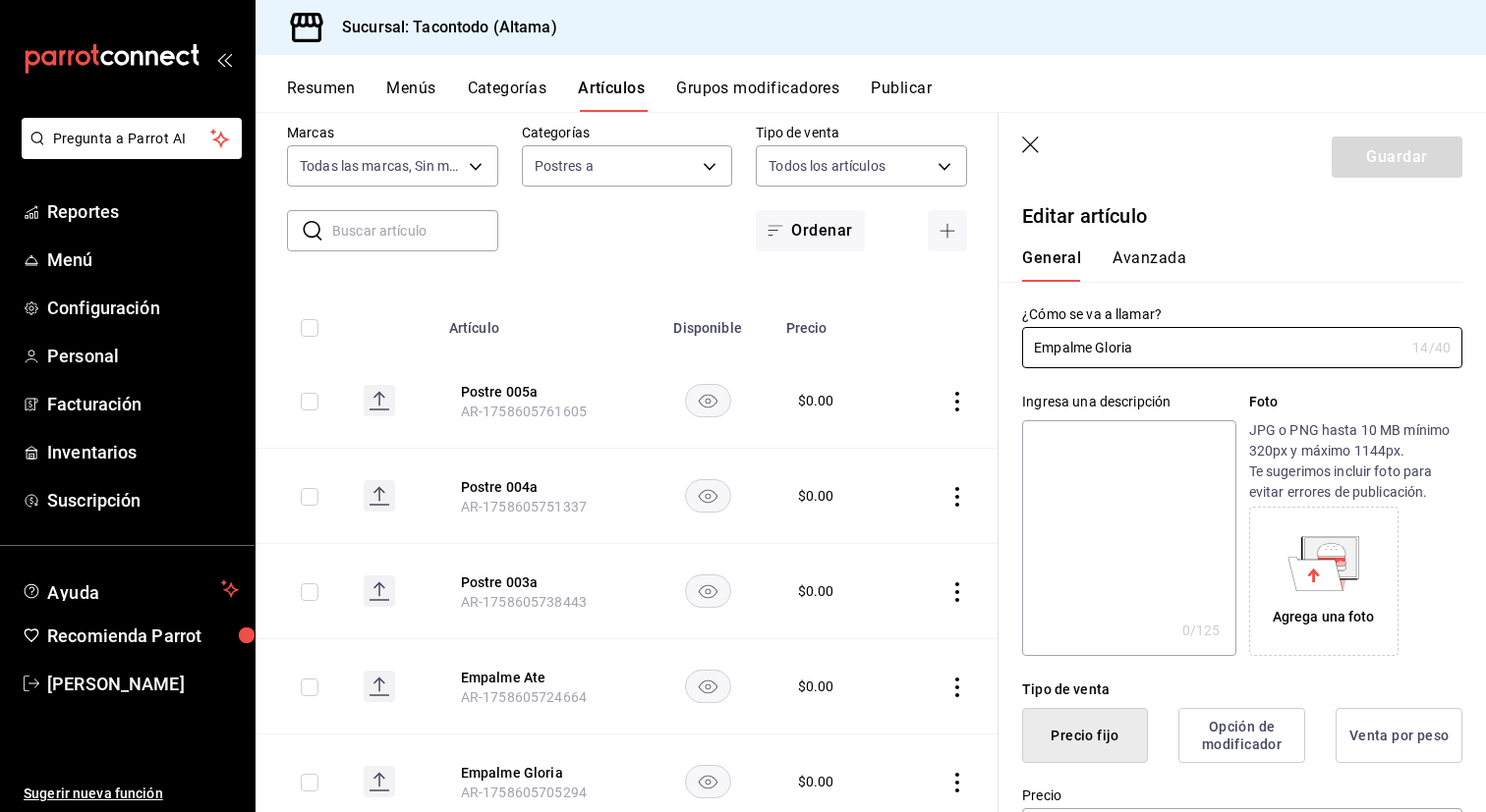
type input "f2d47fc5-286b-482c-91d1-f6277f6f141a"
click at [1168, 261] on button "Avanzada" at bounding box center [1149, 265] width 73 height 34
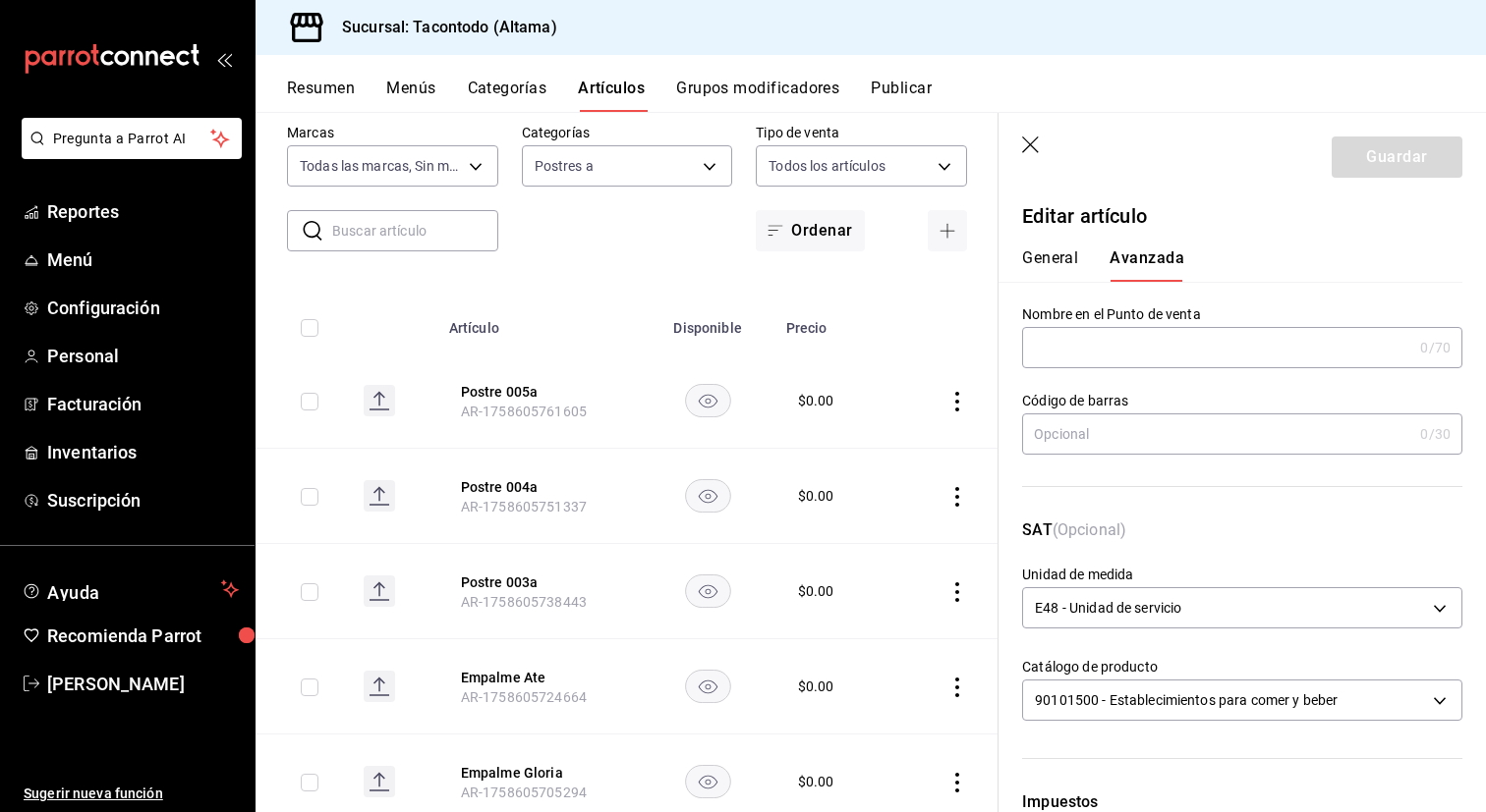
click at [1127, 348] on input "text" at bounding box center [1218, 348] width 390 height 40
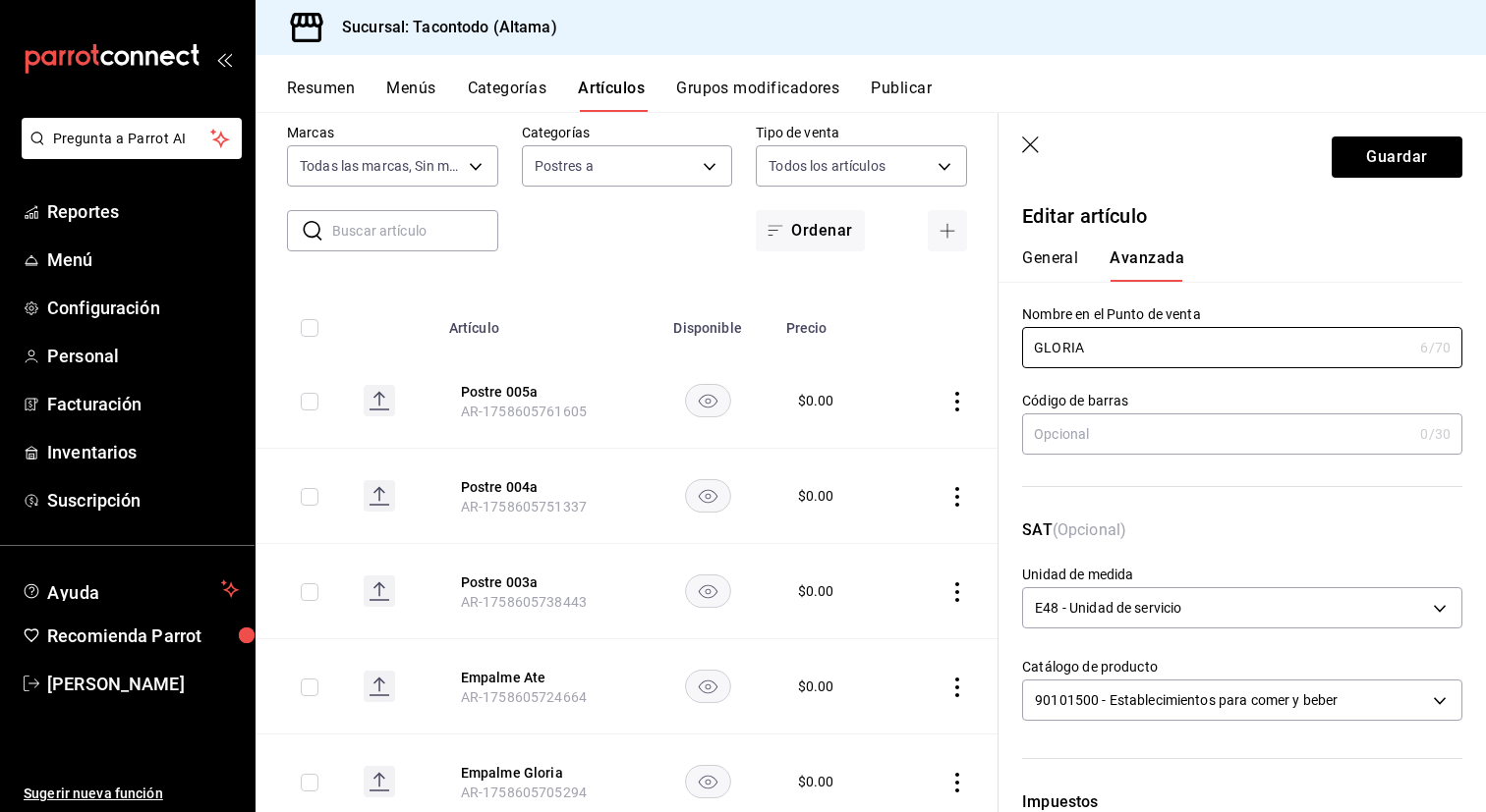
type input "GLORIA"
click at [1058, 259] on button "General" at bounding box center [1050, 265] width 56 height 34
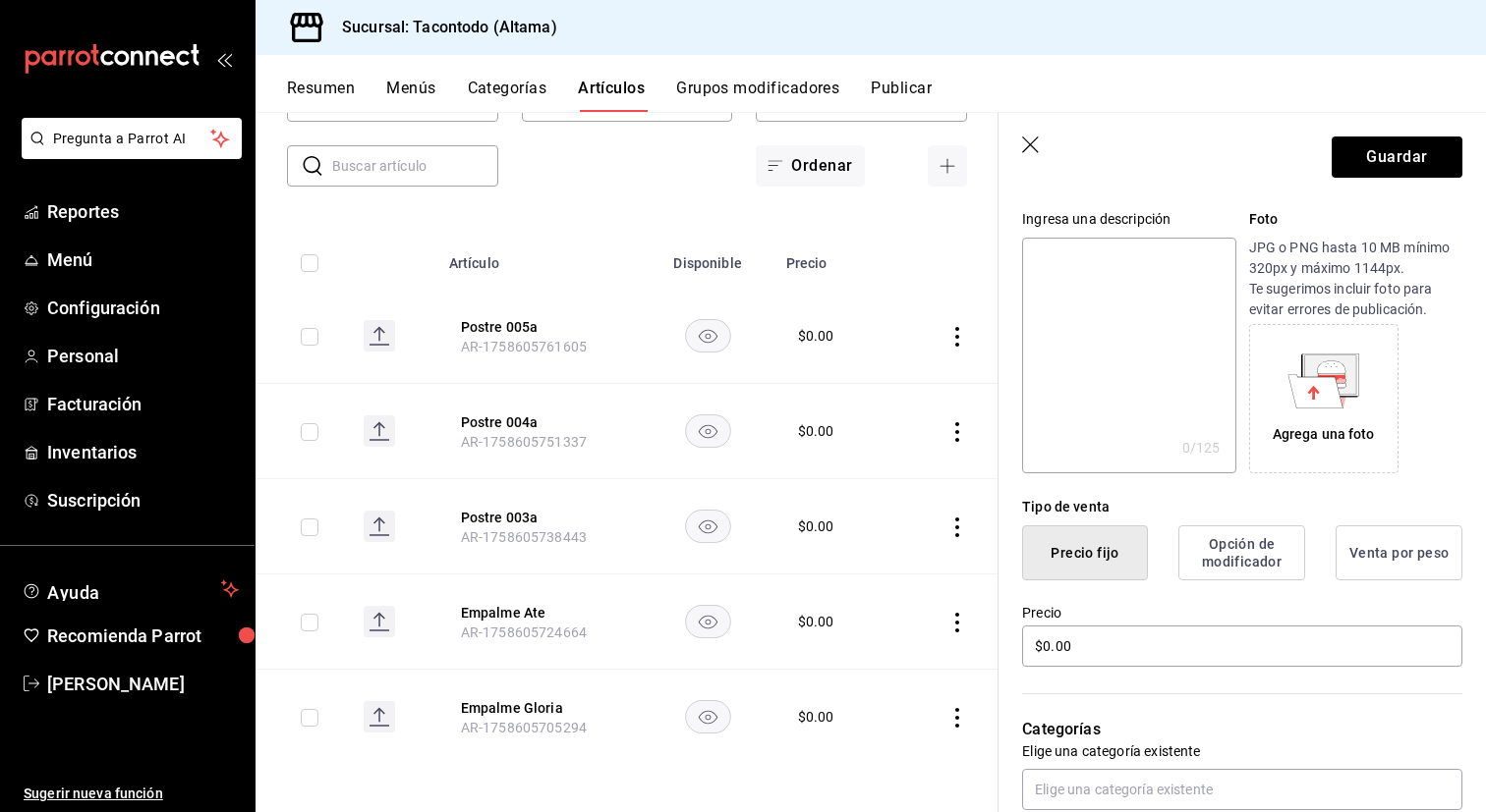
scroll to position [181, 0]
click at [1095, 639] on input "$0.00" at bounding box center [1242, 648] width 440 height 42
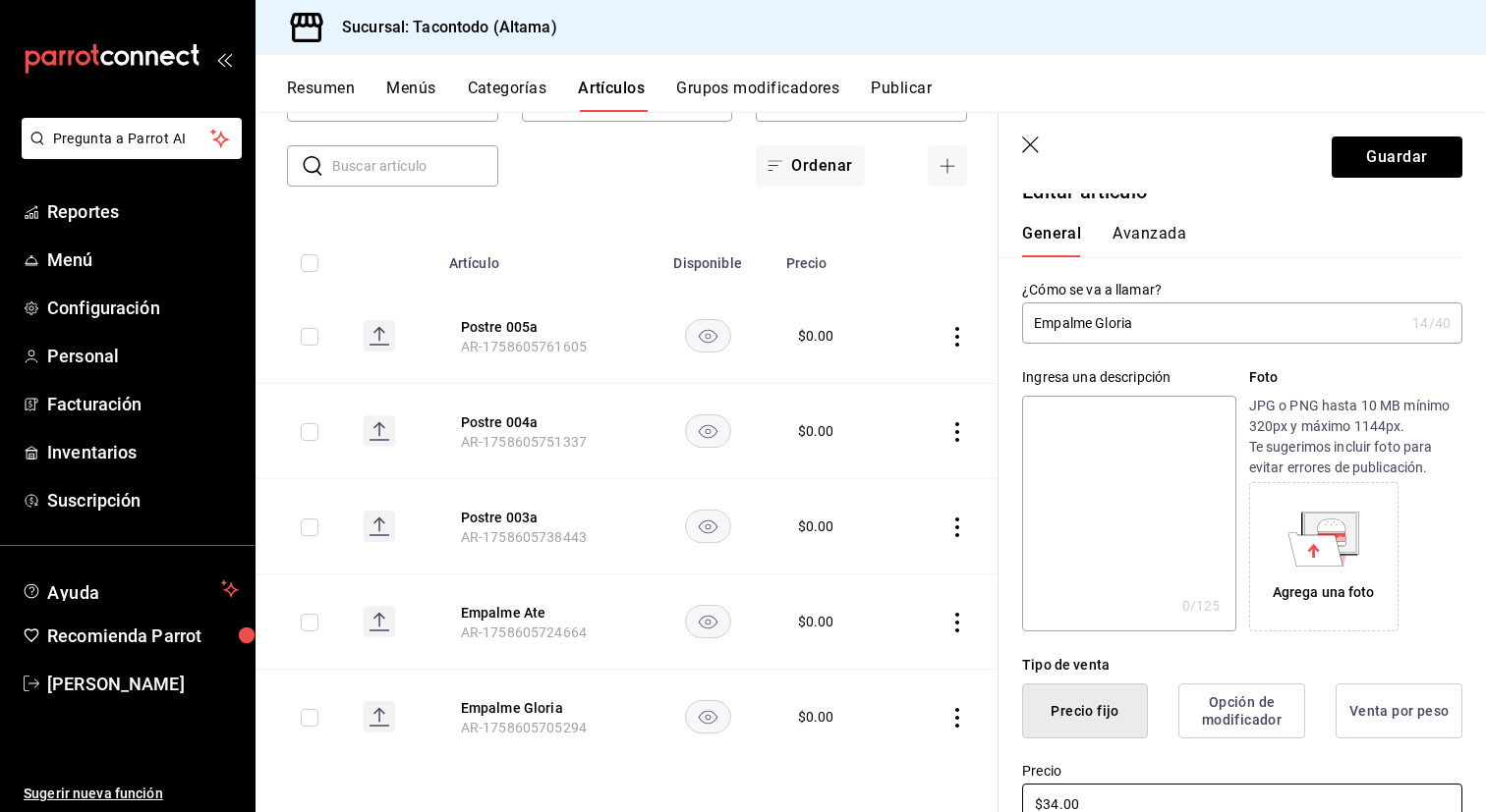
scroll to position [0, 0]
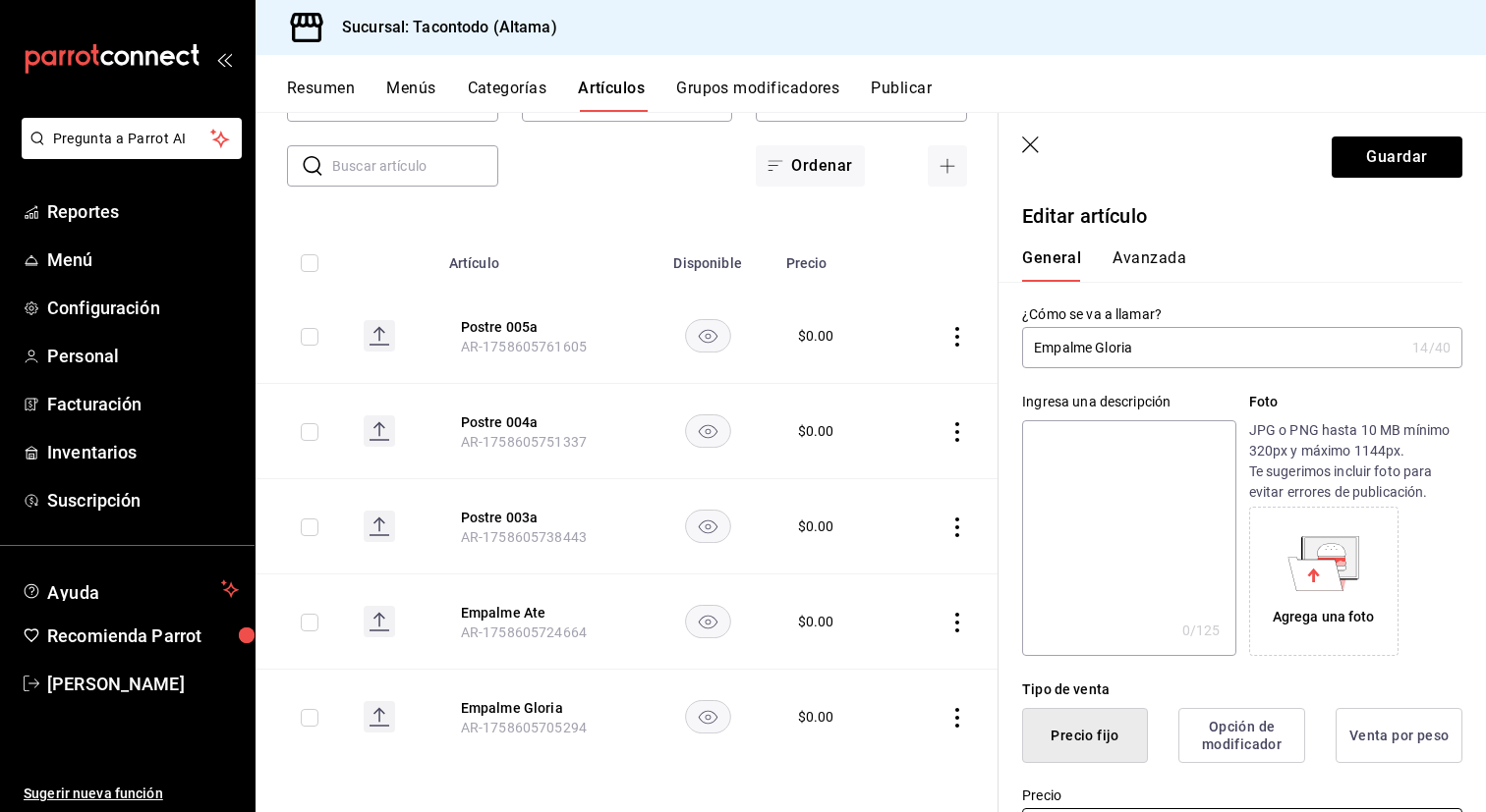
type input "$34.00"
click at [1127, 265] on button "Avanzada" at bounding box center [1149, 265] width 73 height 34
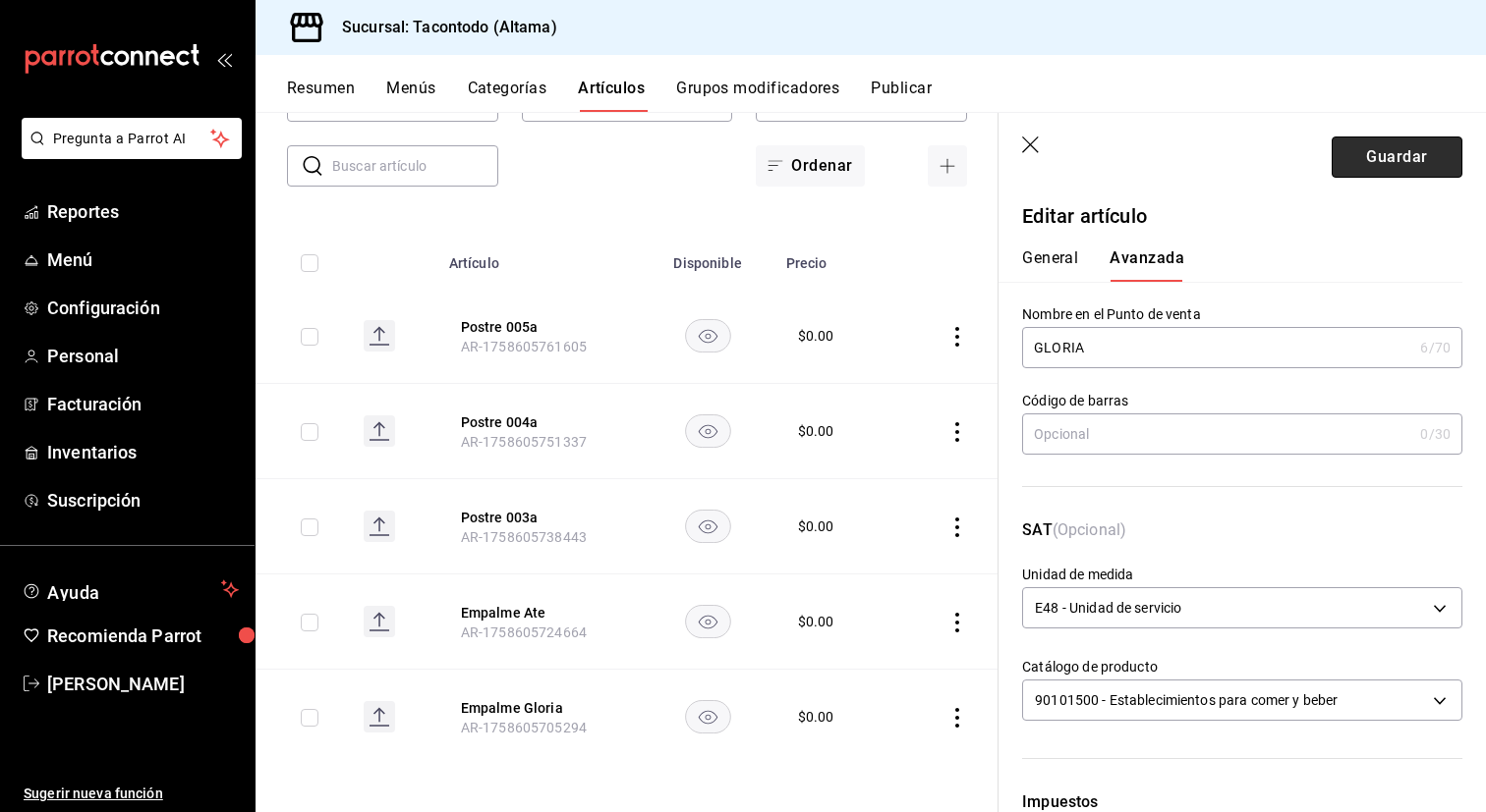
click at [1407, 173] on button "Guardar" at bounding box center [1397, 157] width 131 height 42
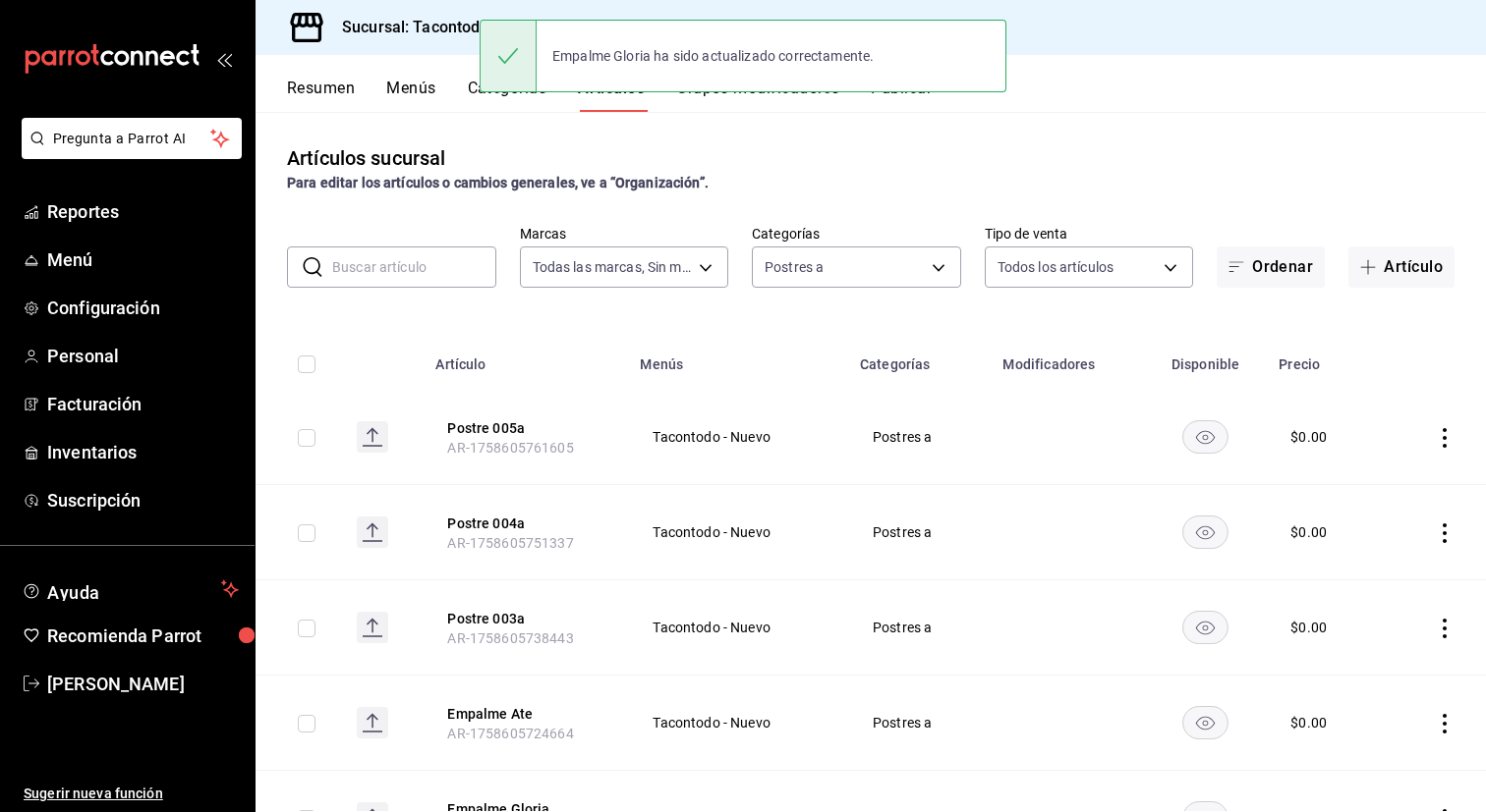
scroll to position [101, 0]
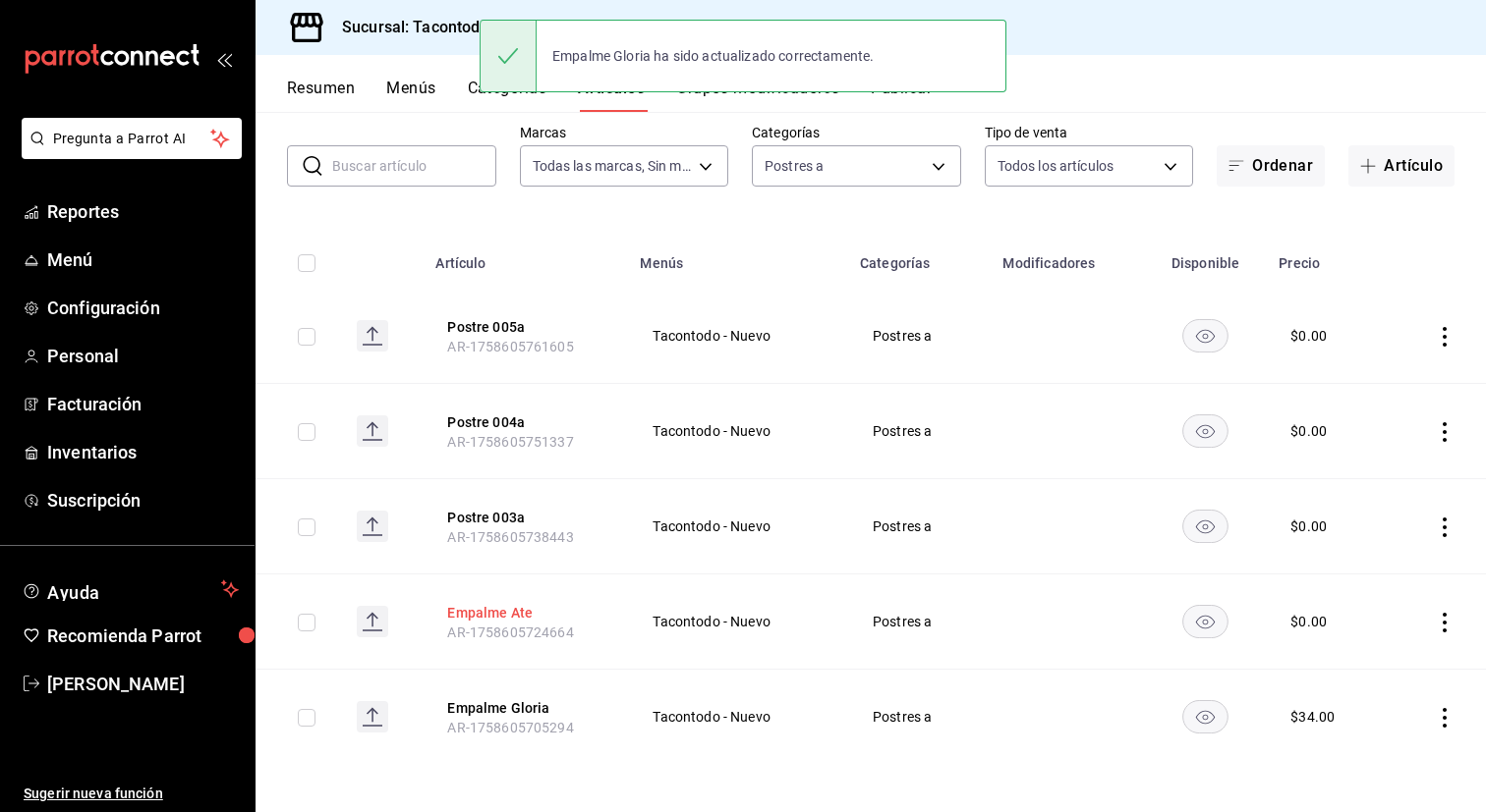
click at [489, 606] on button "Empalme Ate" at bounding box center [525, 613] width 158 height 20
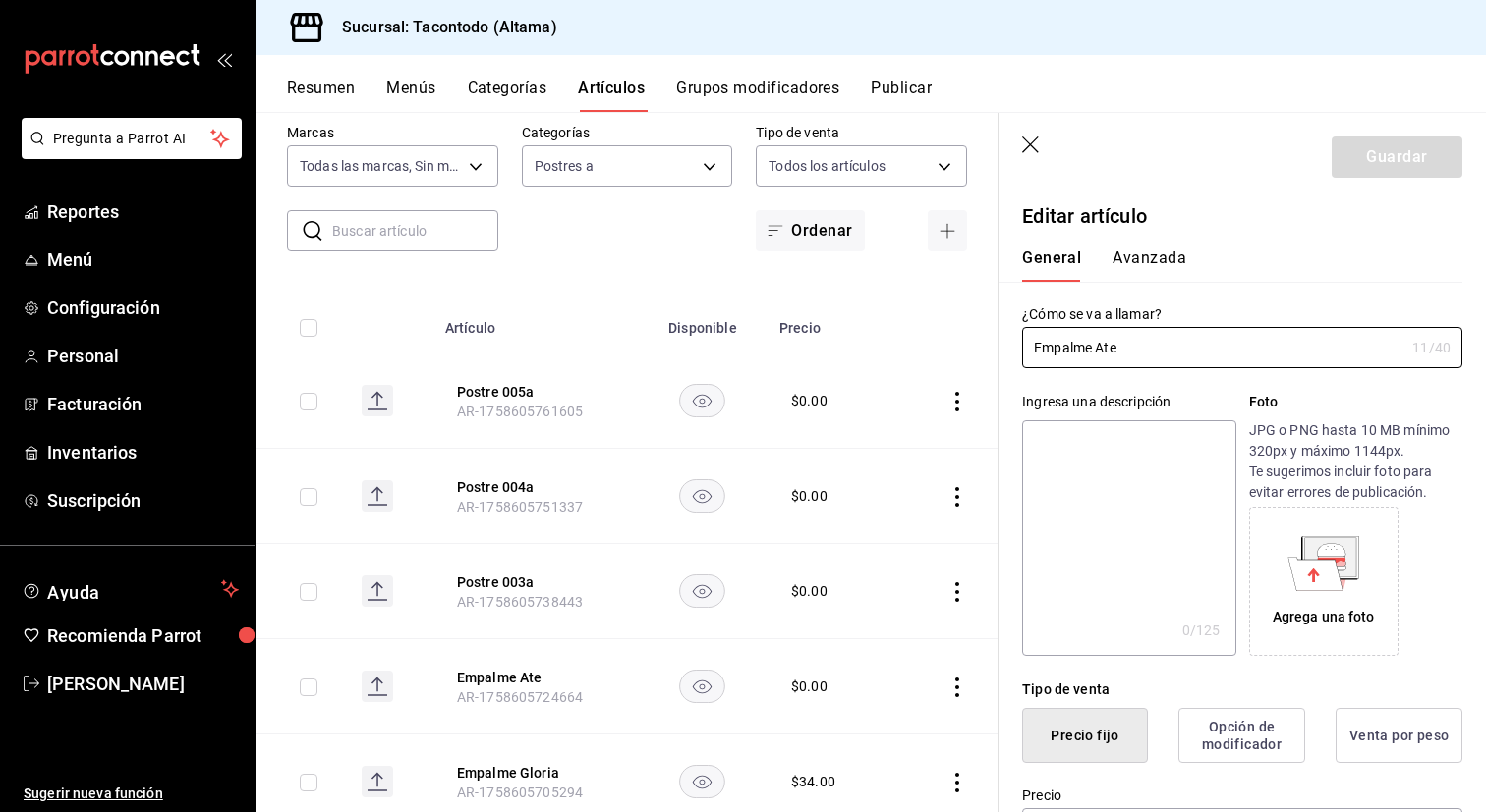
click at [1162, 260] on button "Avanzada" at bounding box center [1149, 265] width 73 height 34
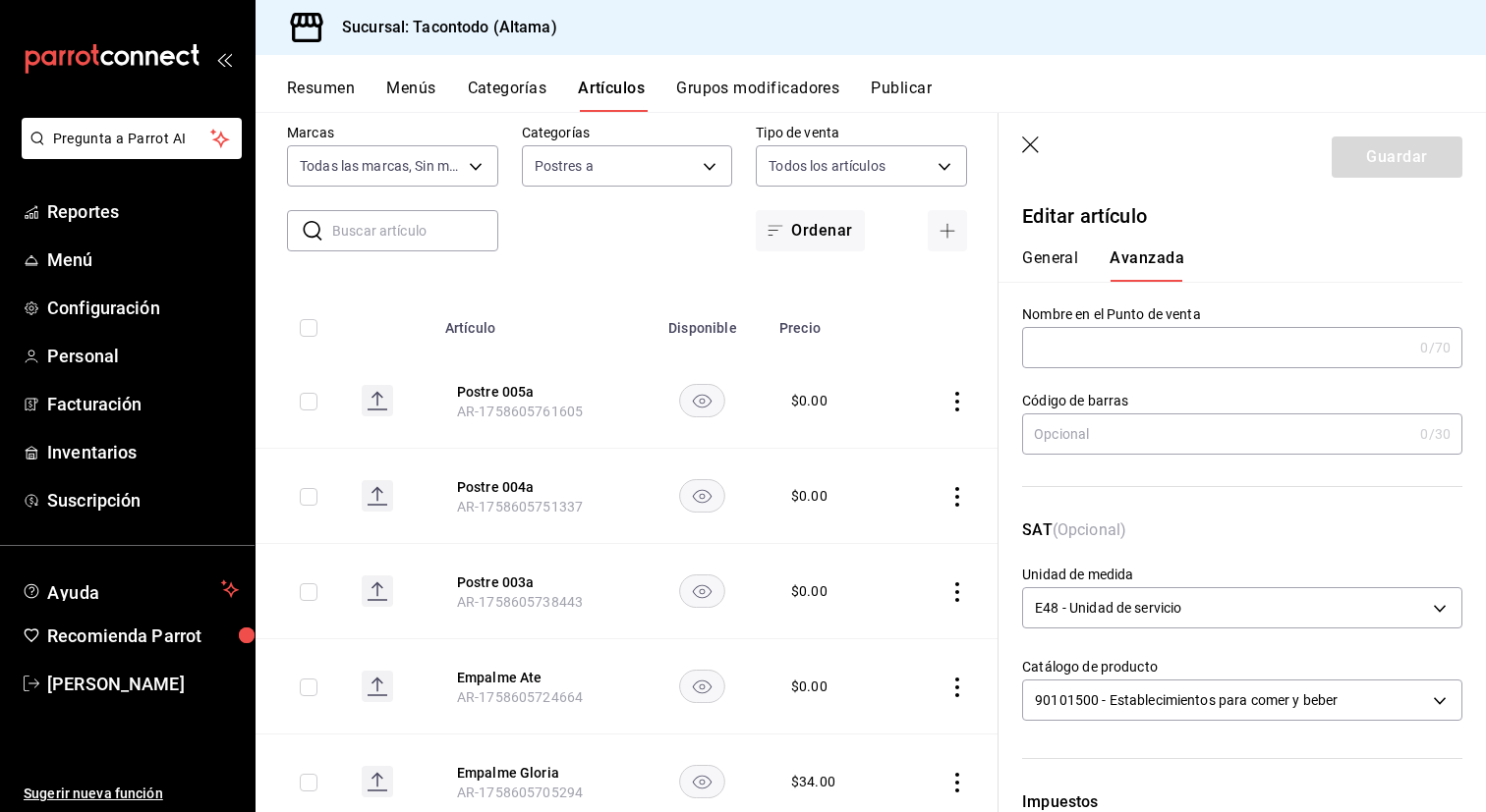
click at [1118, 347] on input "text" at bounding box center [1218, 348] width 390 height 40
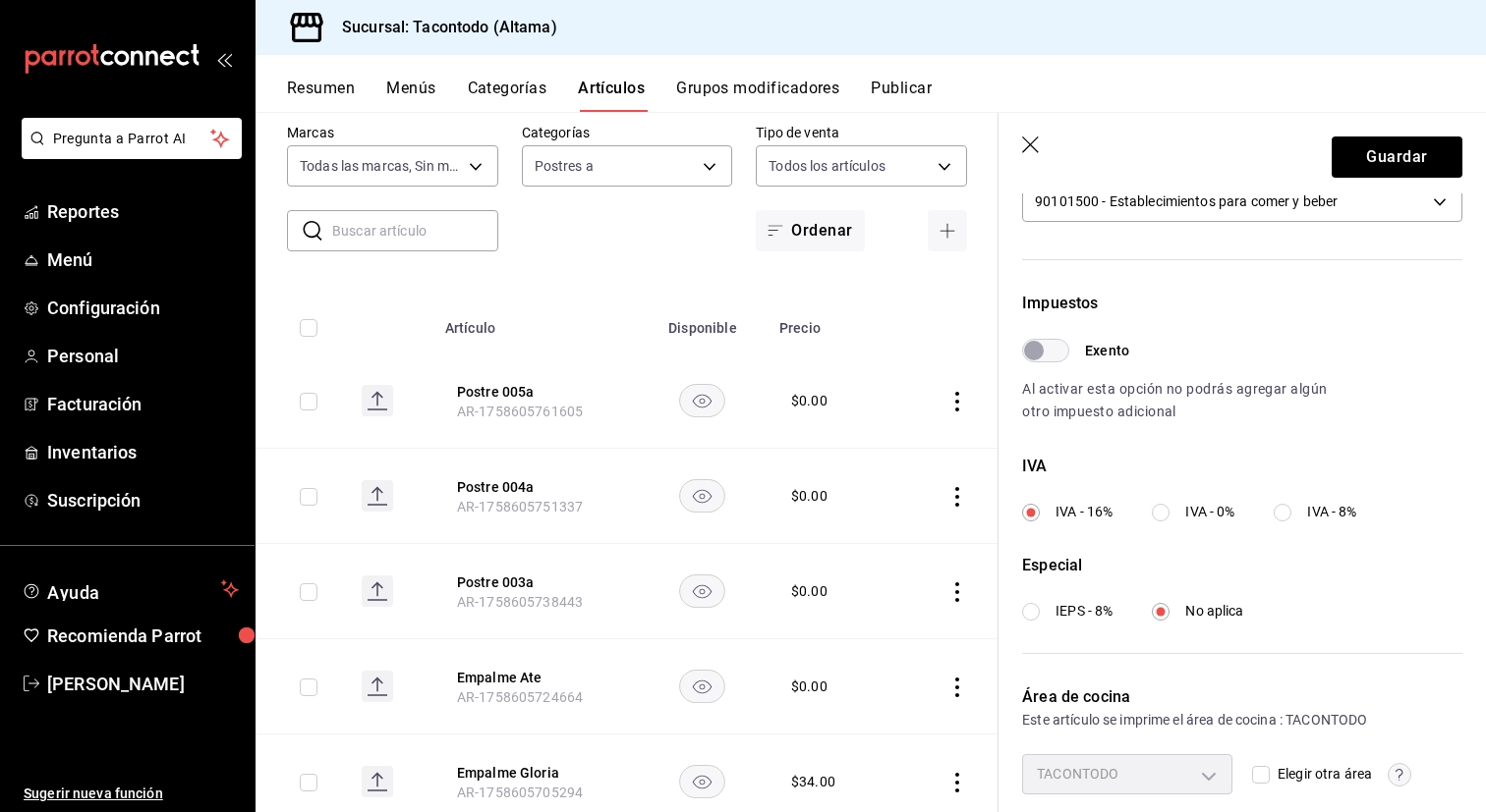
scroll to position [574, 0]
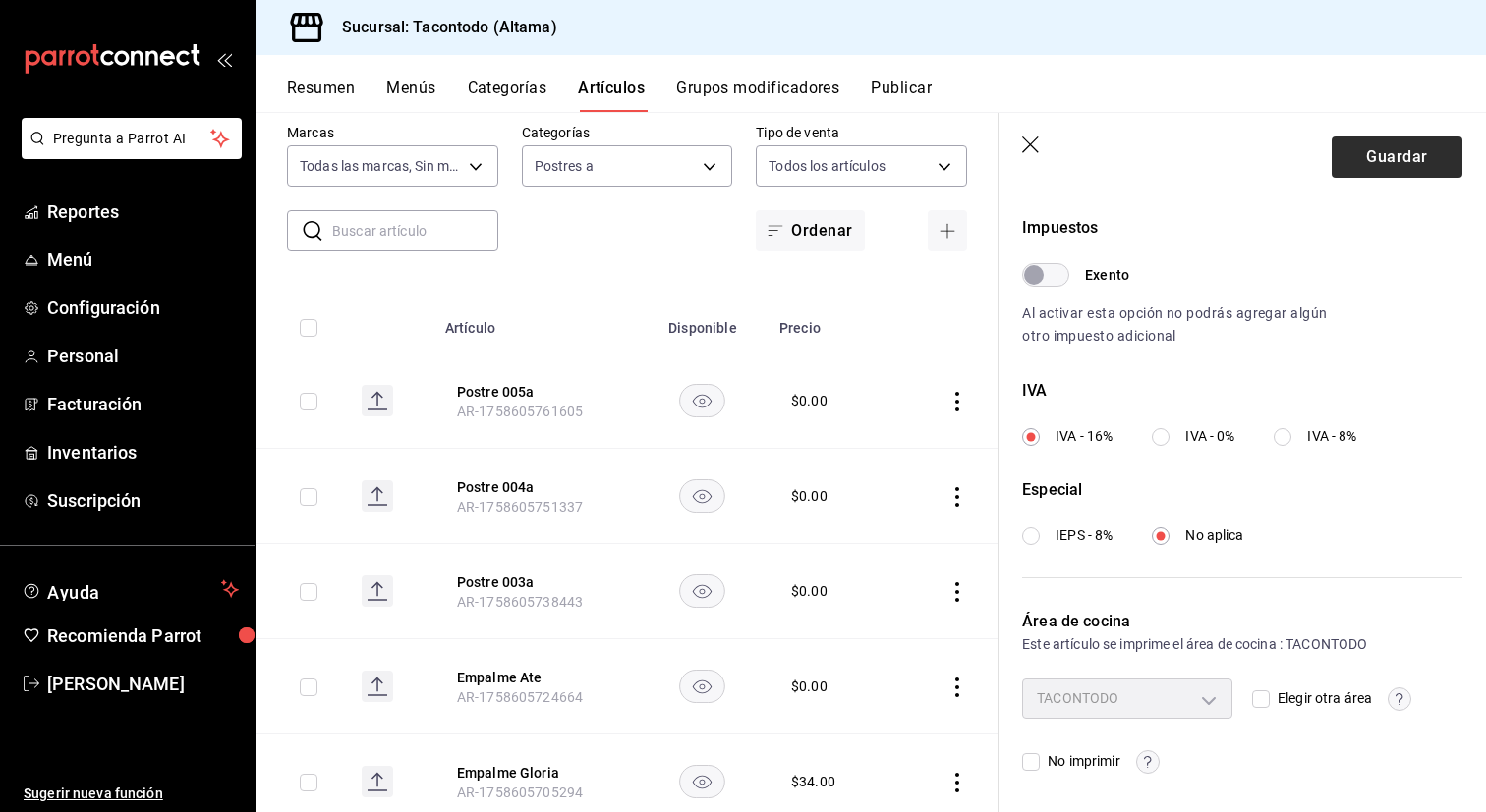
type input "ATE"
click at [1404, 154] on button "Guardar" at bounding box center [1397, 157] width 131 height 42
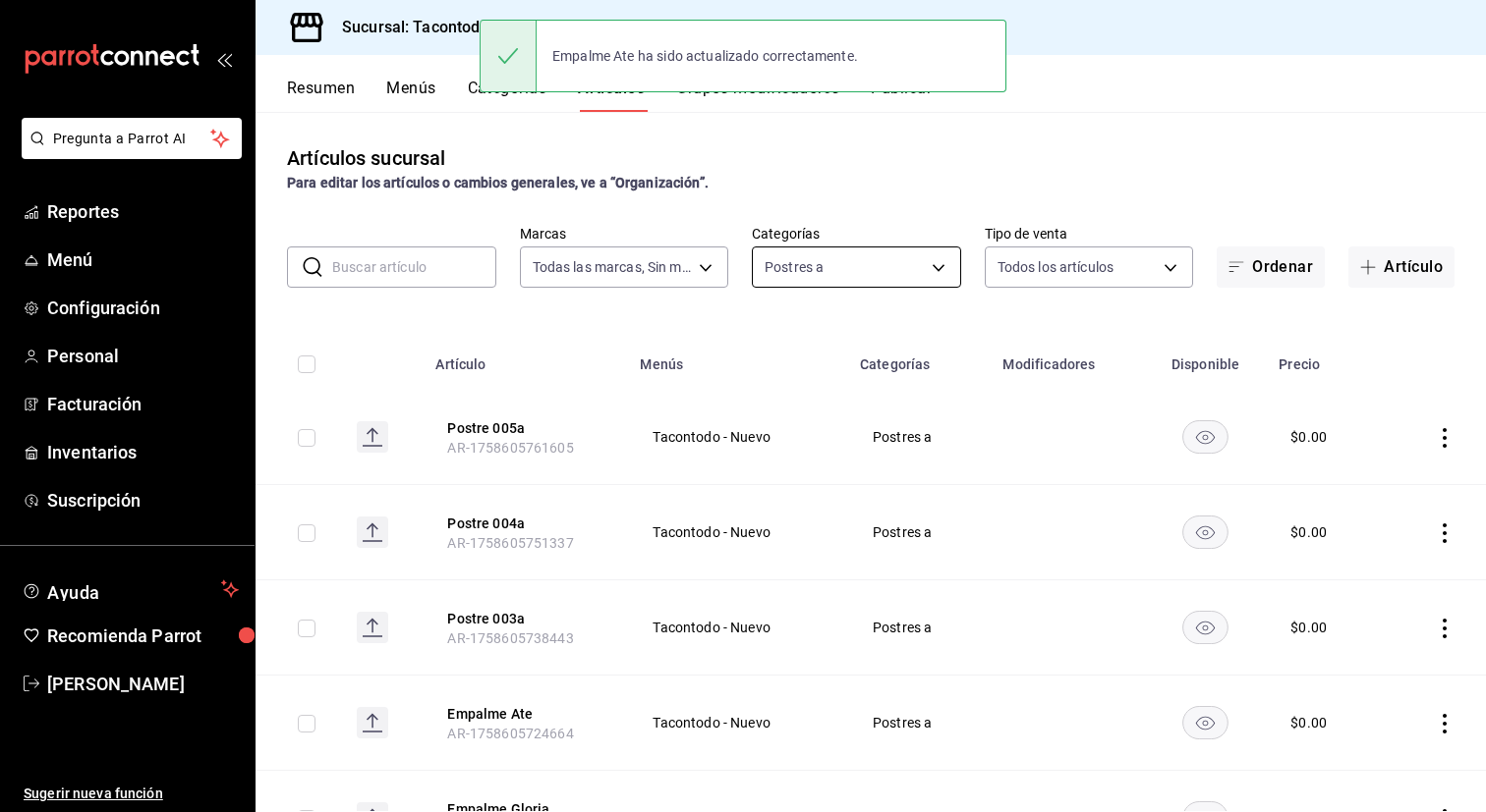
click at [819, 282] on body "Pregunta a Parrot AI Reportes Menú Configuración Personal Facturación Inventari…" at bounding box center [743, 406] width 1486 height 812
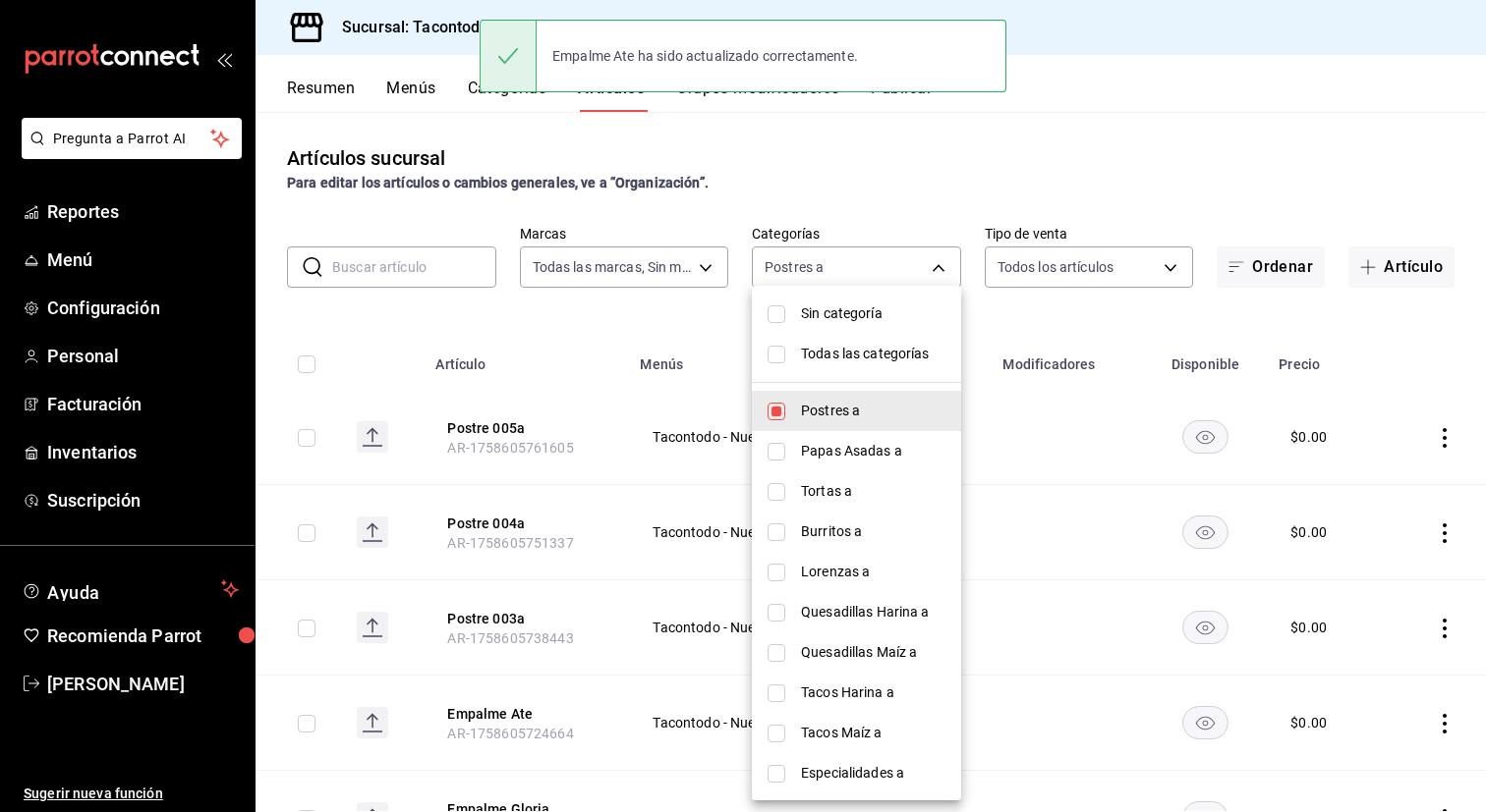
click at [801, 458] on span "Papas Asadas a" at bounding box center [873, 451] width 145 height 21
type input "ea7f118b-53d1-4281-a9de-b1bc2d85afad,d6f6d3a0-bfff-472c-8696-873cdd87f005"
checkbox input "true"
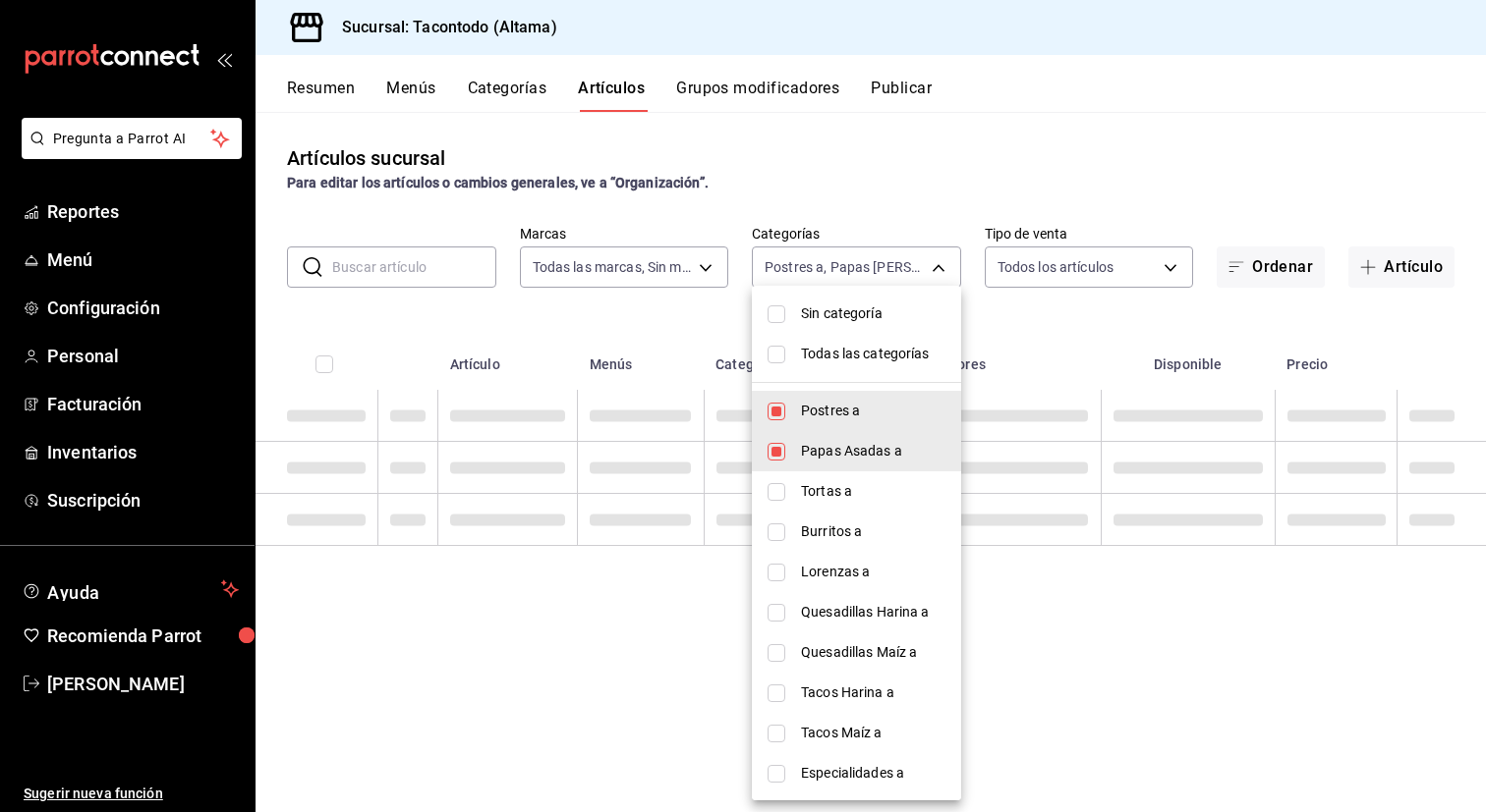
click at [801, 421] on span "Postres a" at bounding box center [873, 411] width 145 height 21
type input "d6f6d3a0-bfff-472c-8696-873cdd87f005"
checkbox input "false"
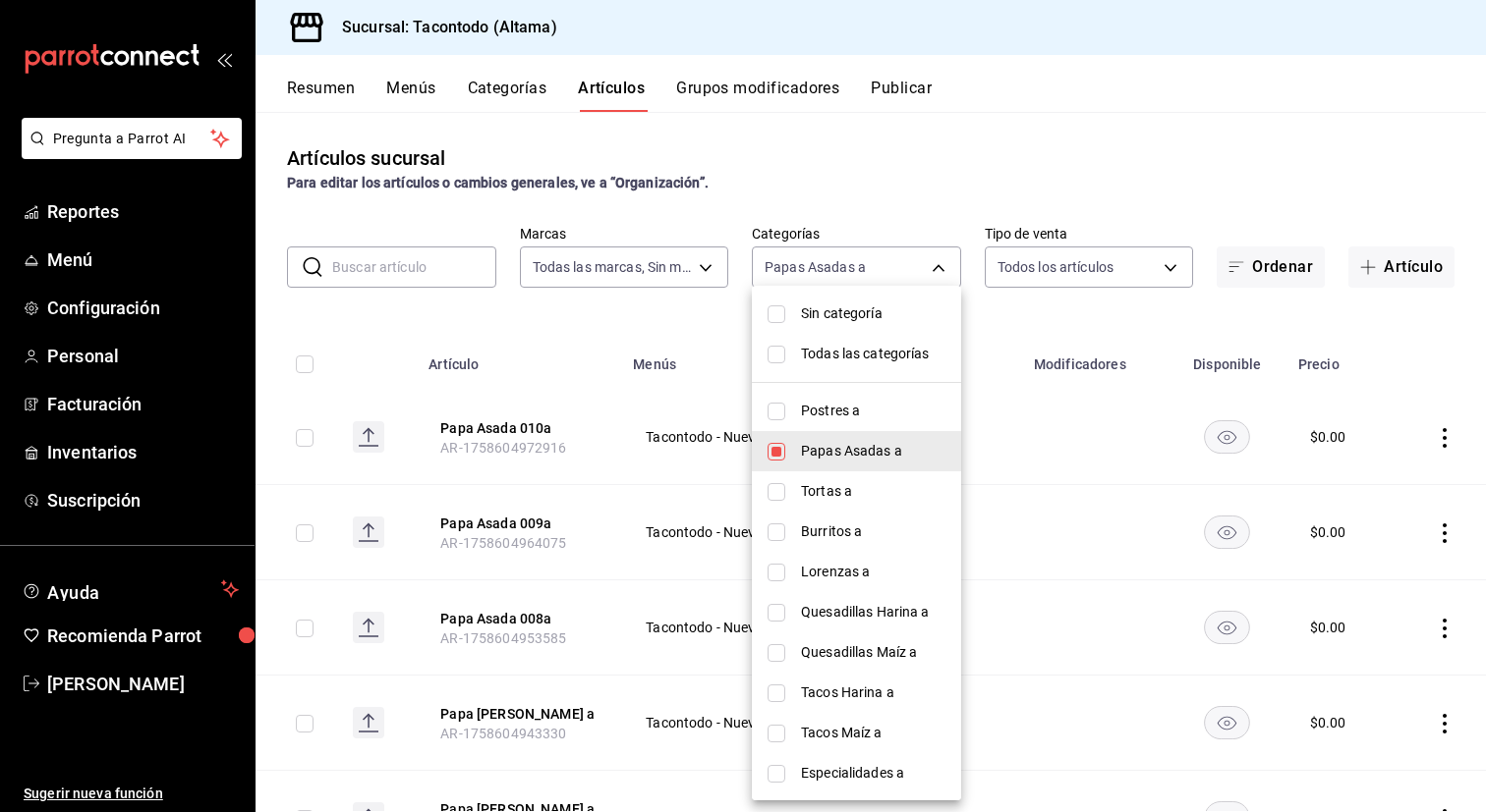
click at [589, 338] on div at bounding box center [743, 406] width 1486 height 812
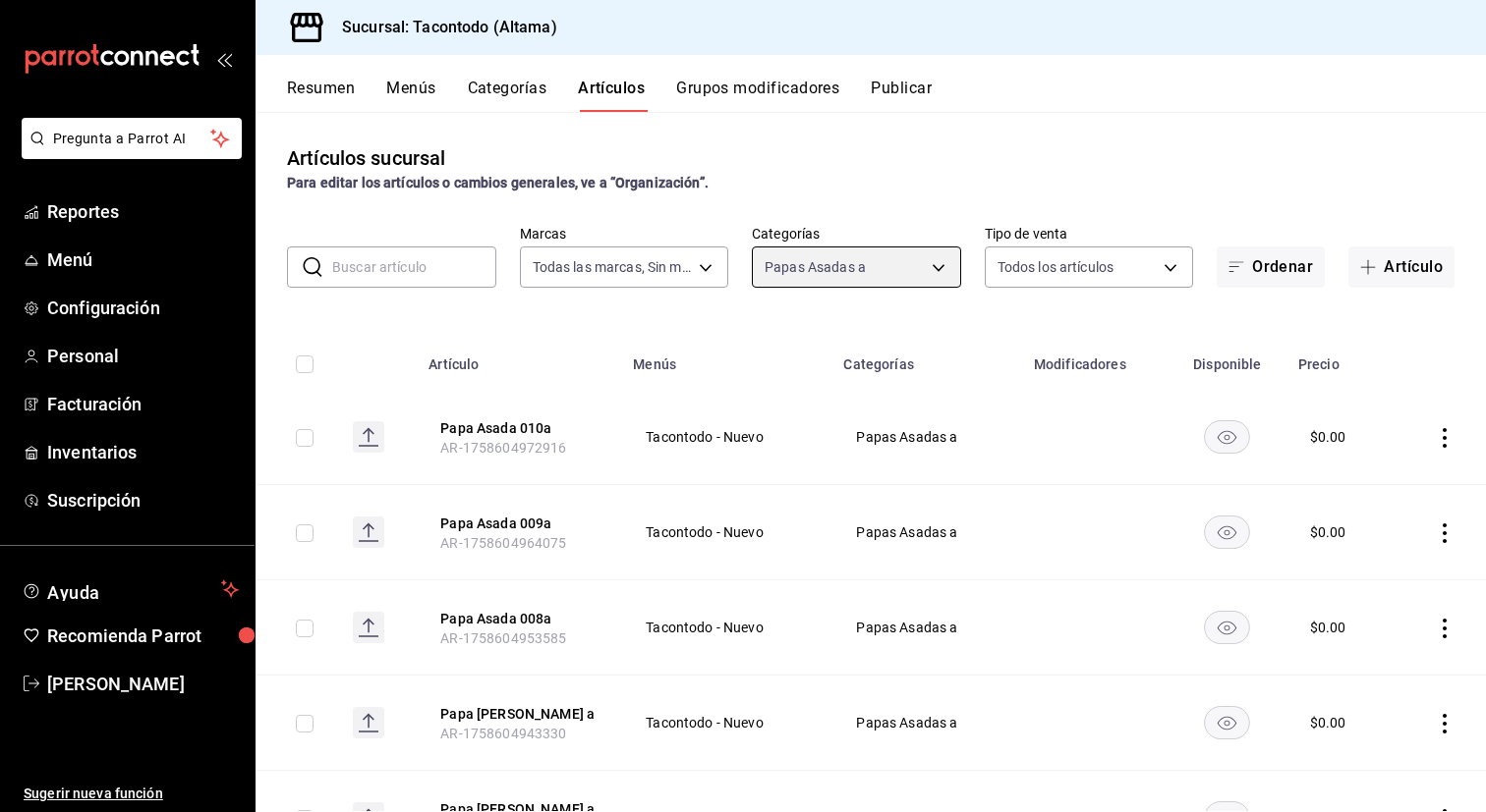
scroll to position [589, 0]
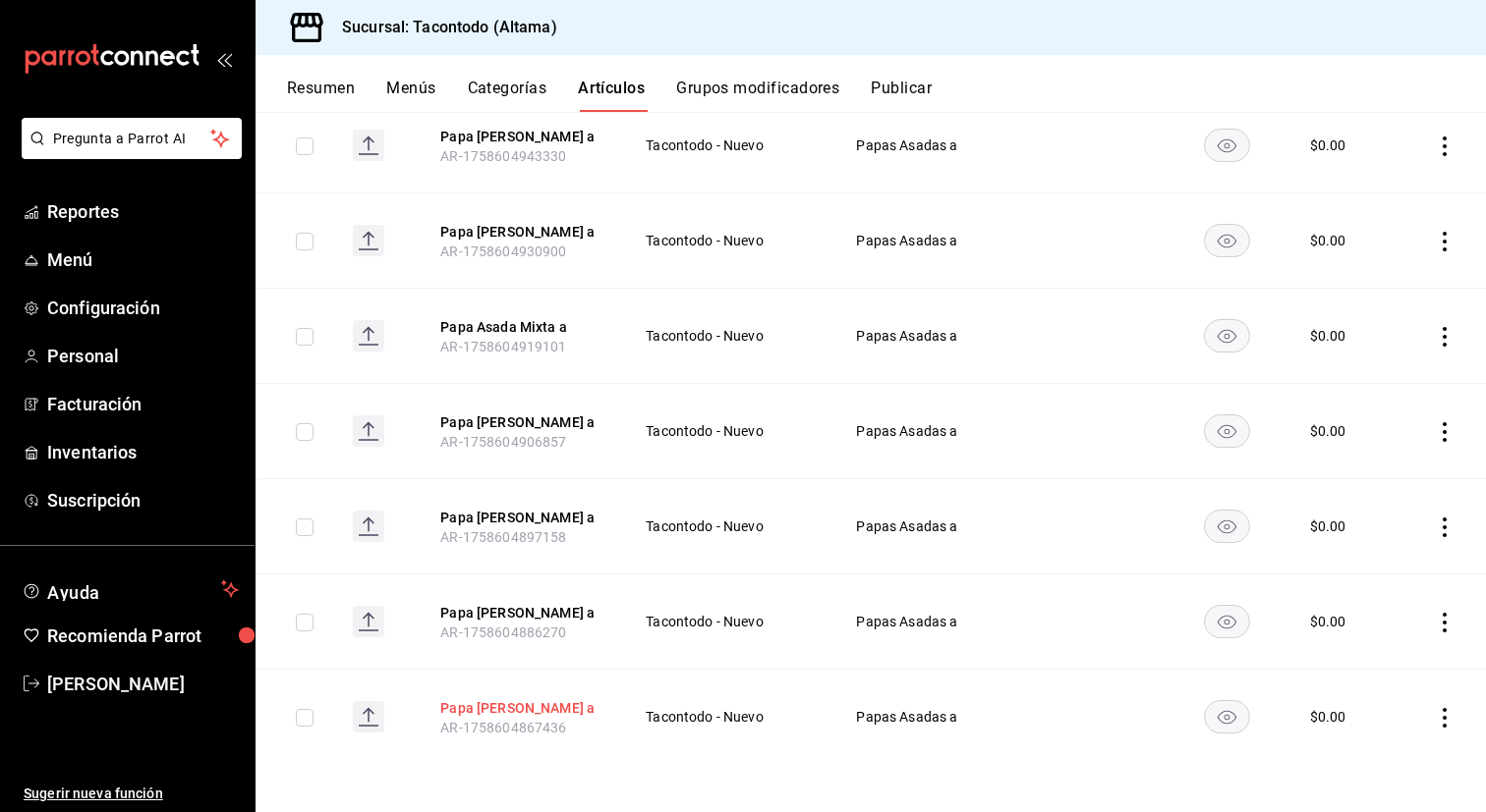
click at [520, 707] on button "Papa [PERSON_NAME] a" at bounding box center [518, 708] width 158 height 20
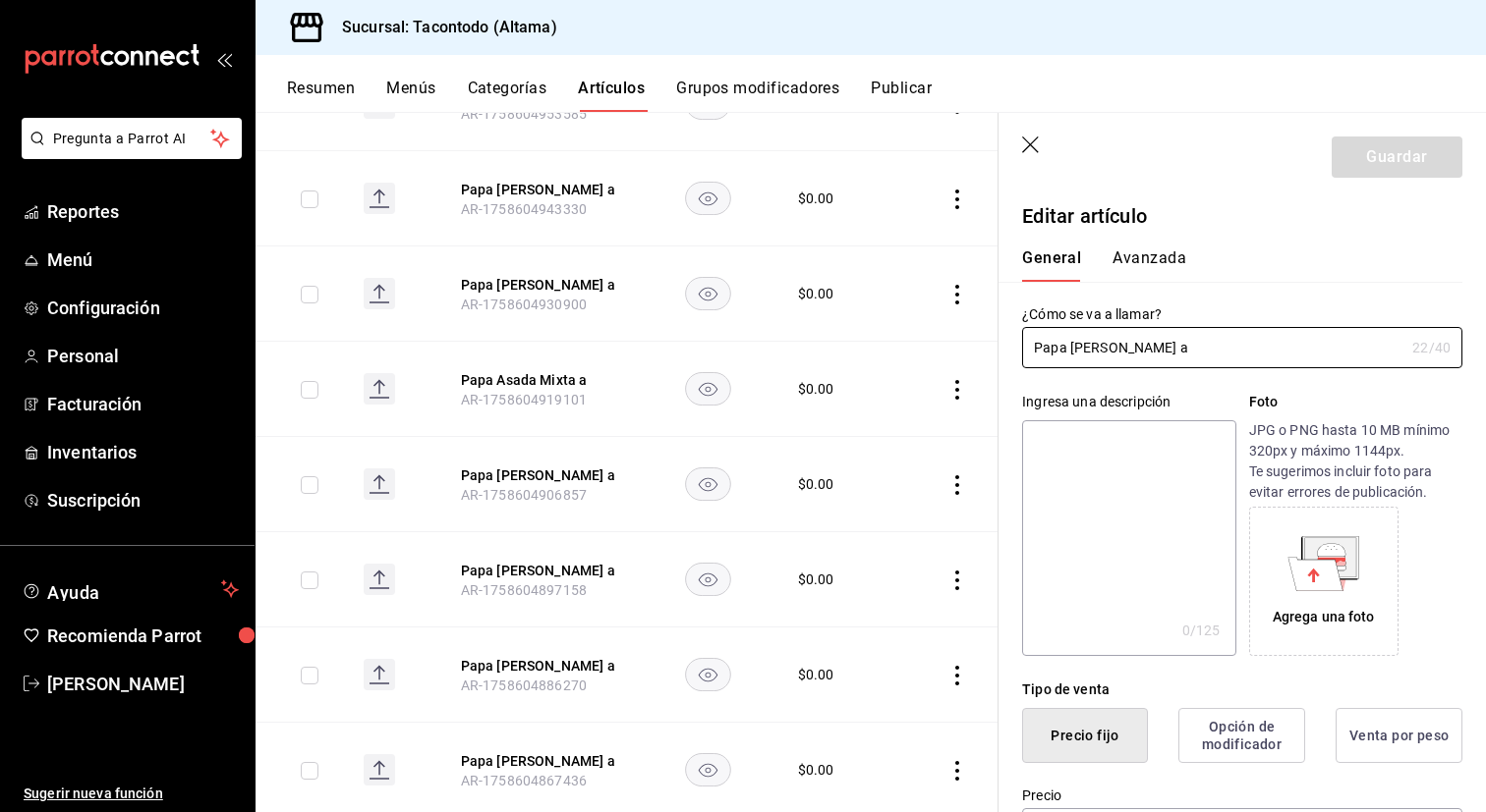
scroll to position [269, 0]
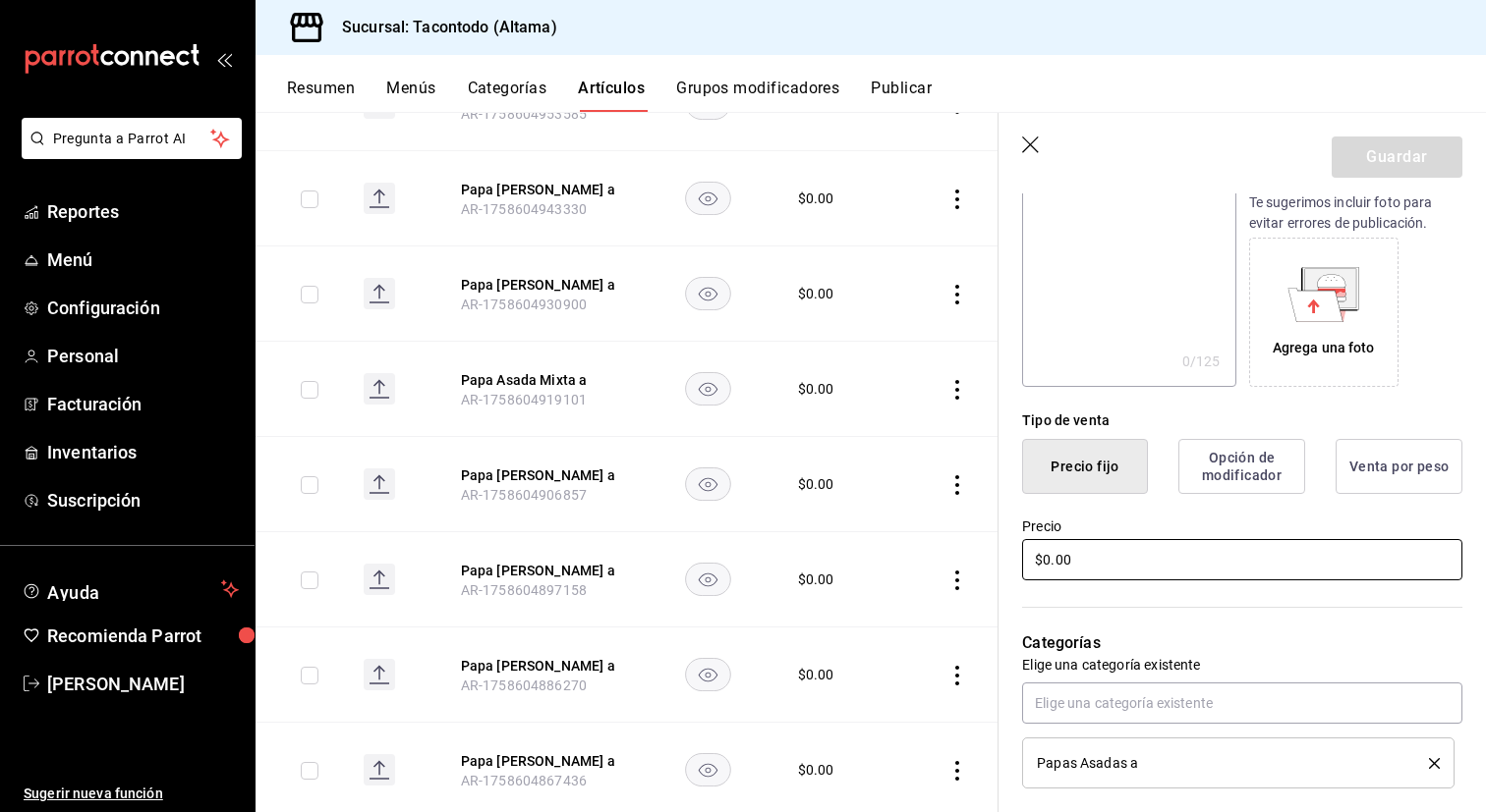
click at [1100, 557] on input "$0.00" at bounding box center [1242, 560] width 440 height 42
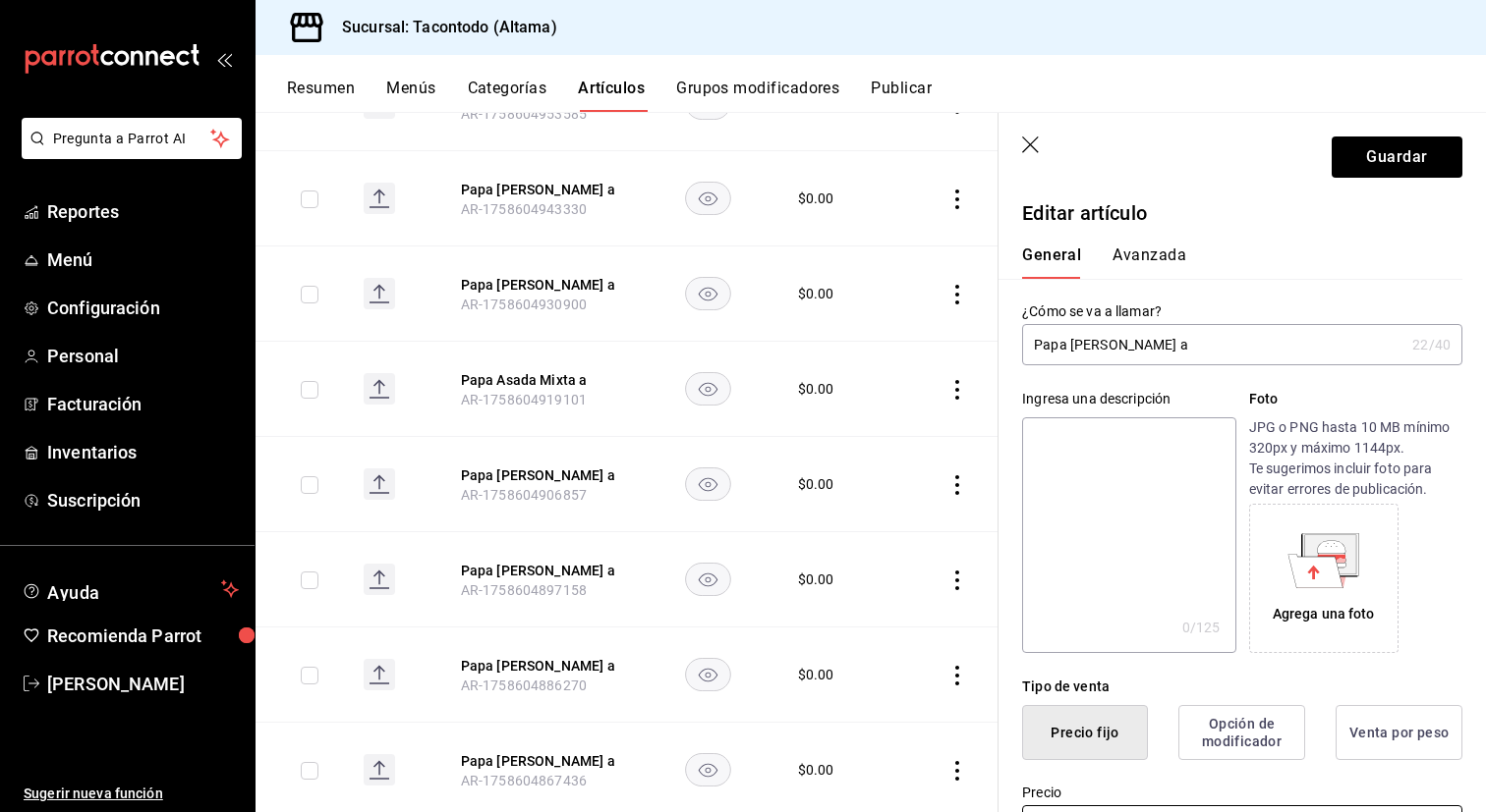
scroll to position [0, 0]
type input "$119.00"
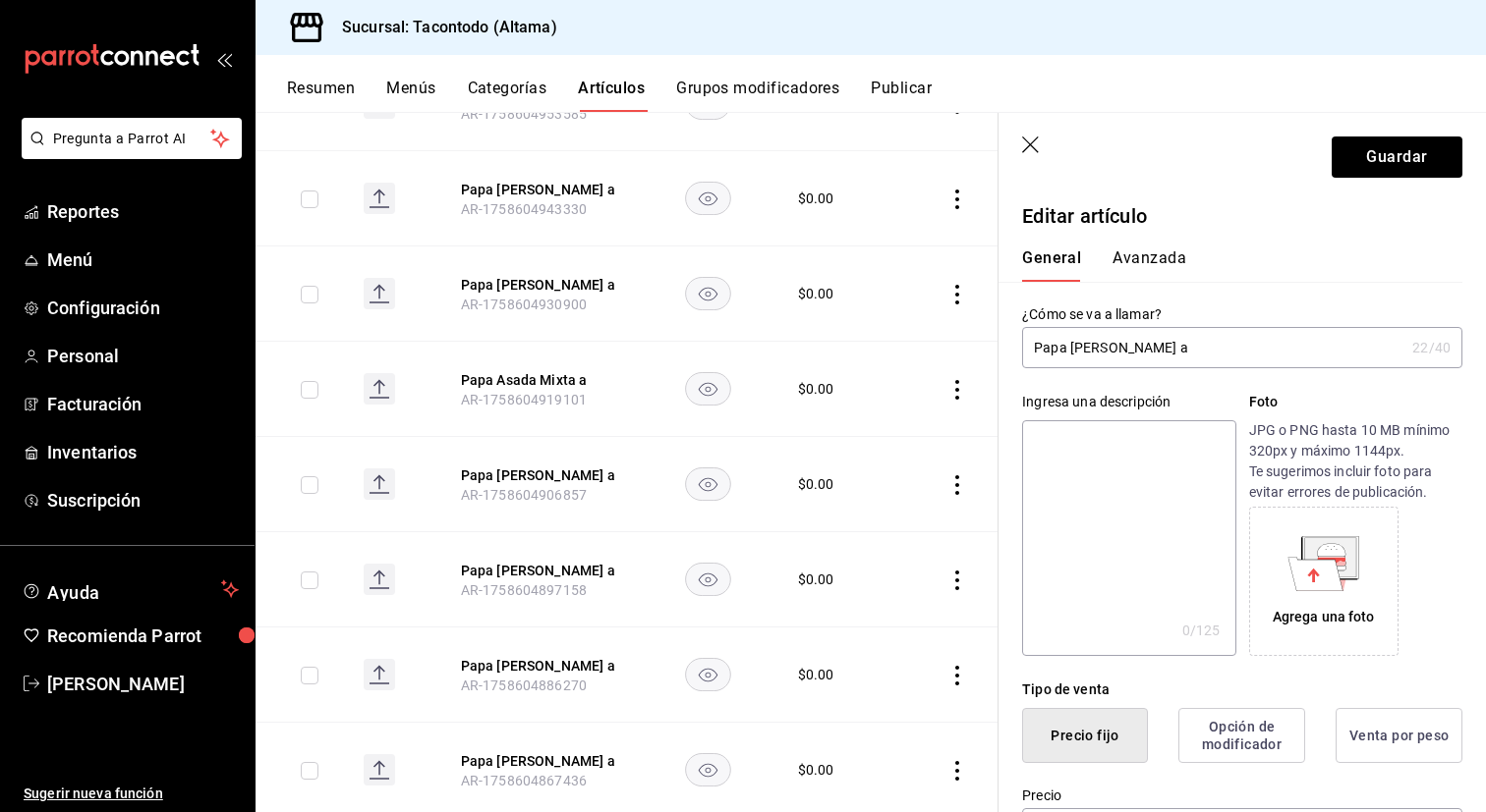
click at [1120, 270] on button "Avanzada" at bounding box center [1149, 265] width 73 height 34
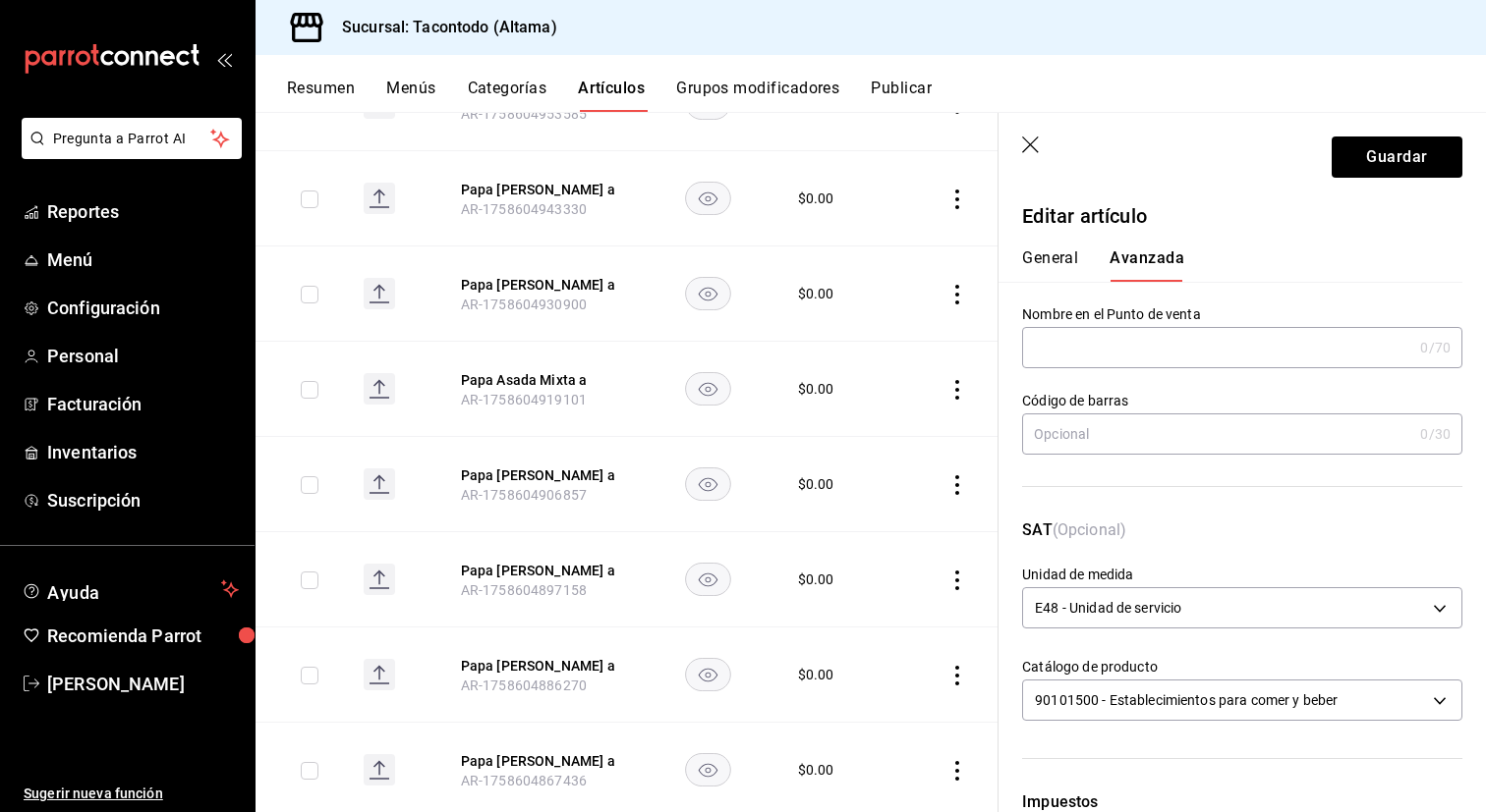
click at [1094, 325] on div "Nombre en el Punto de venta 0 /70 Nombre en el Punto de venta" at bounding box center [1242, 336] width 440 height 62
click at [1089, 347] on input "text" at bounding box center [1218, 348] width 390 height 40
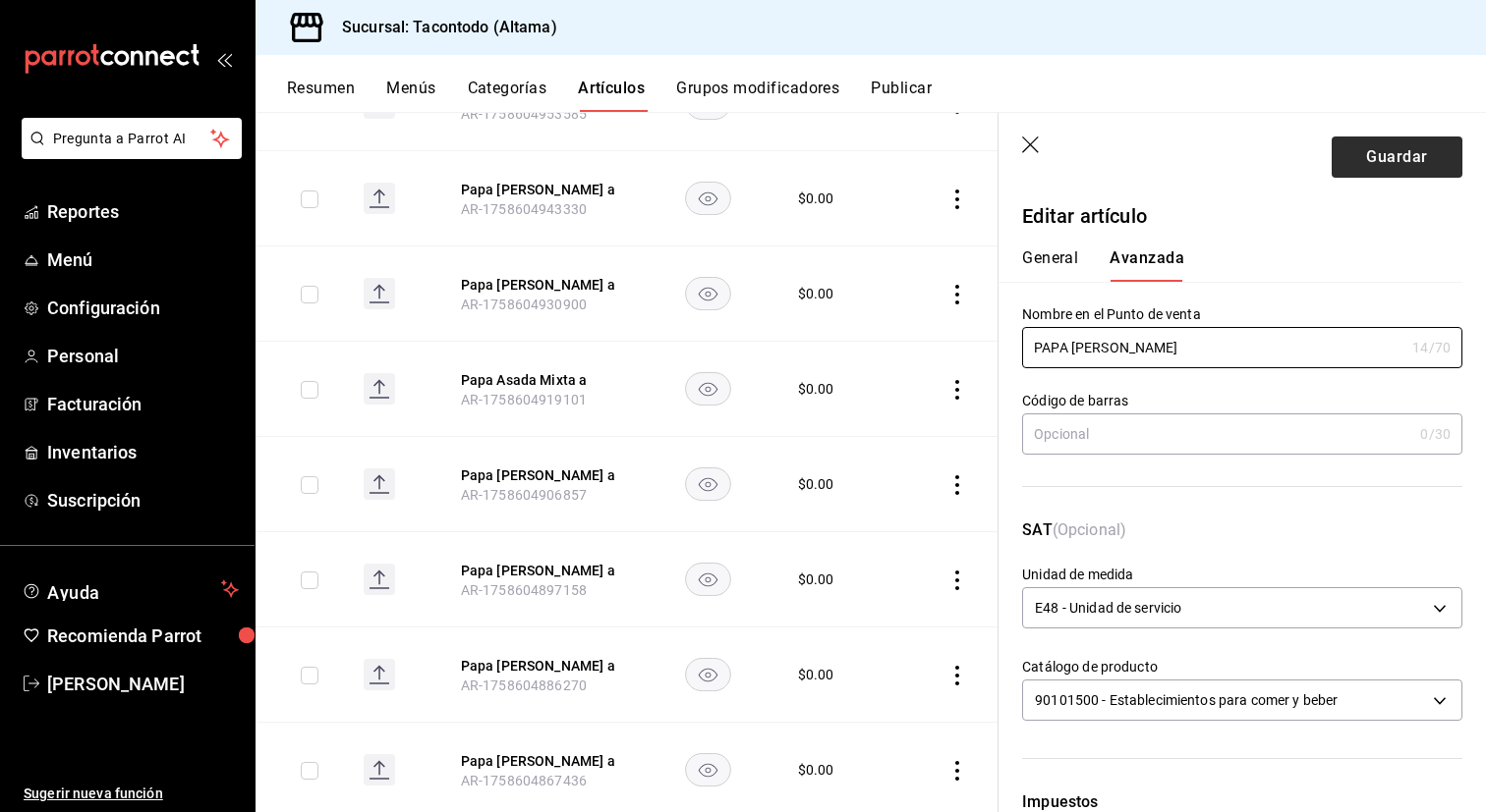
type input "PAPA ARRACHERA"
click at [1380, 161] on button "Guardar" at bounding box center [1397, 157] width 131 height 42
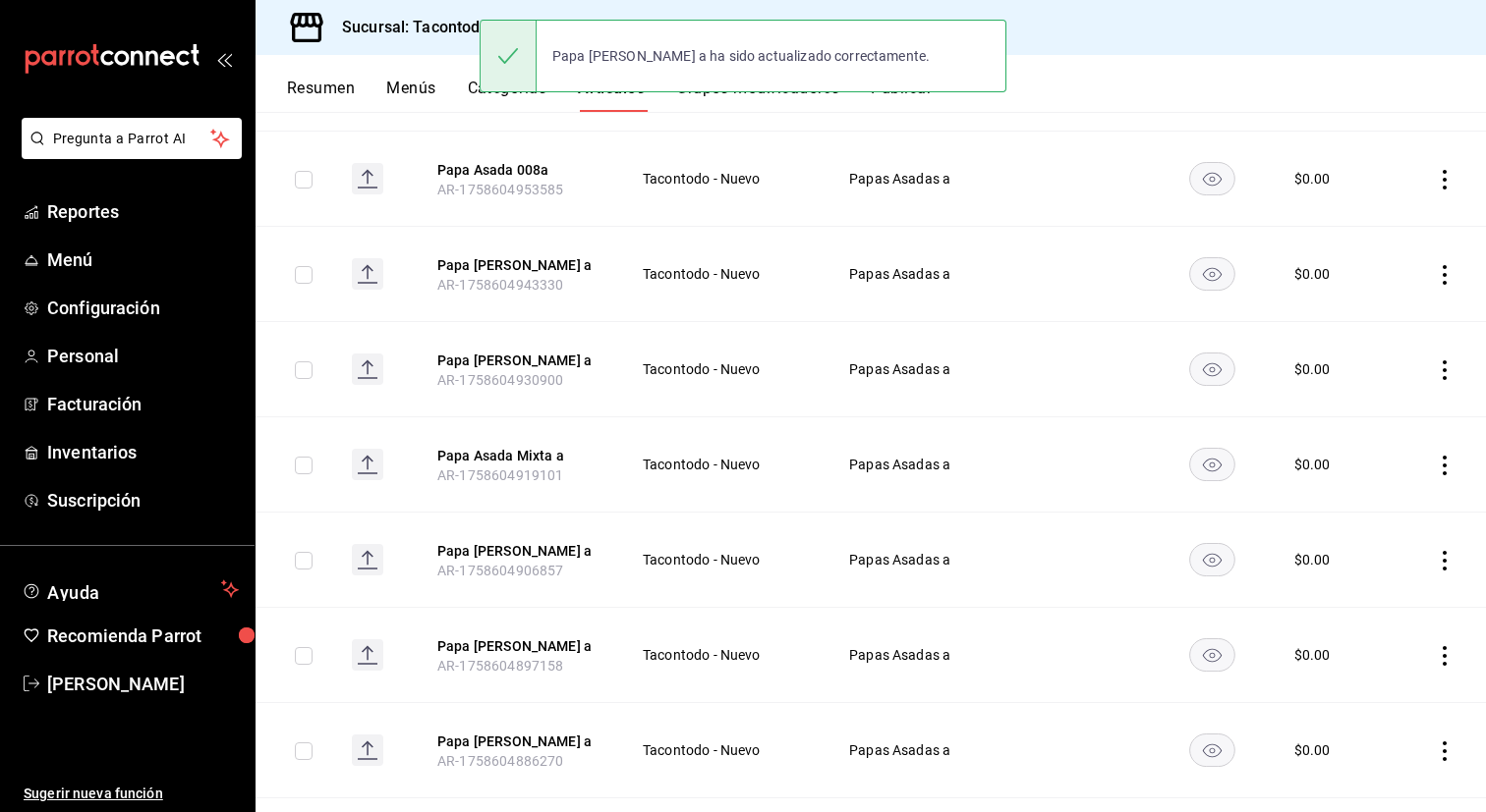
scroll to position [589, 0]
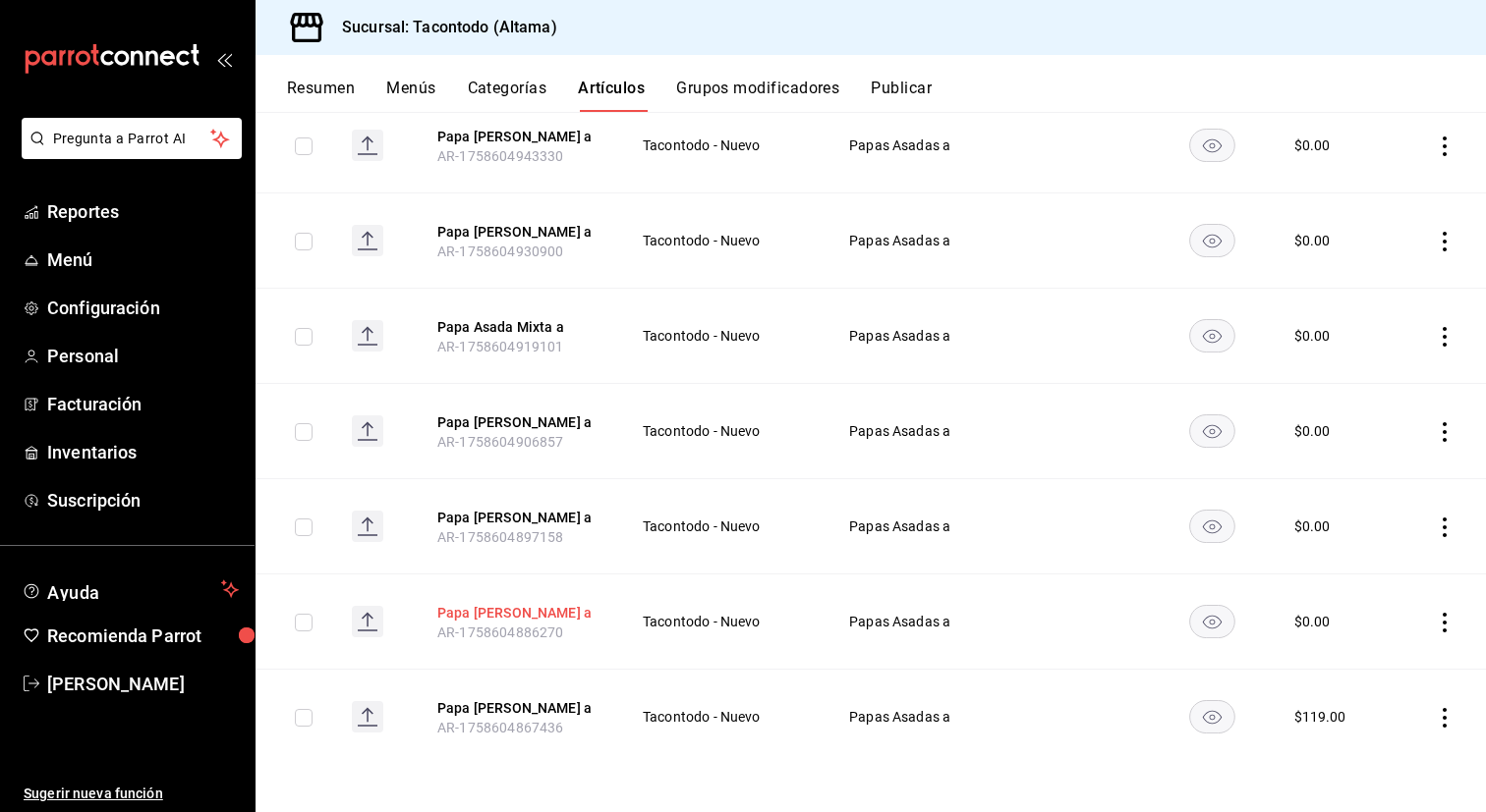
click at [535, 620] on button "Papa [PERSON_NAME] a" at bounding box center [515, 613] width 158 height 20
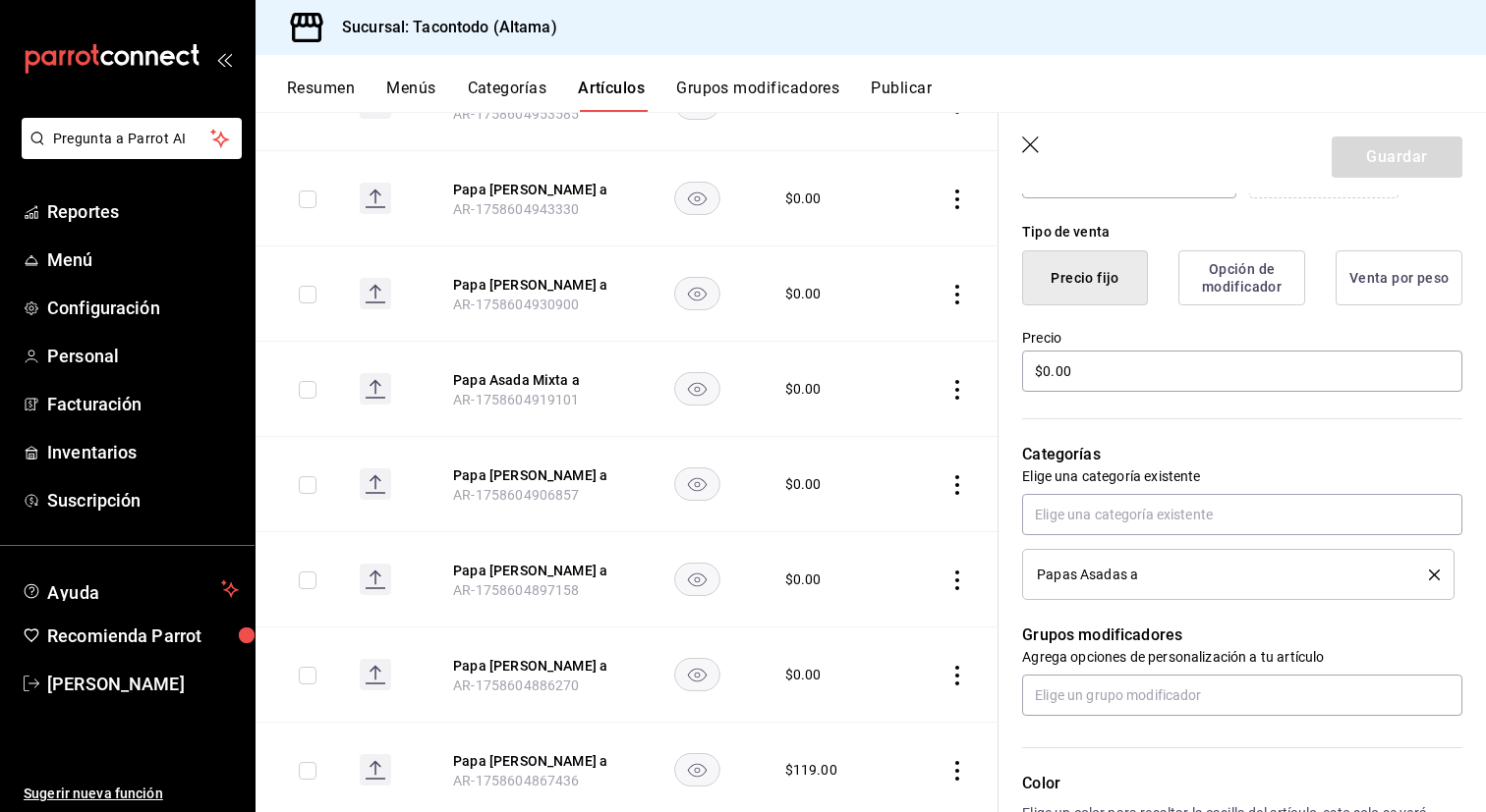
scroll to position [456, 0]
click at [1131, 371] on input "$0.00" at bounding box center [1242, 373] width 440 height 42
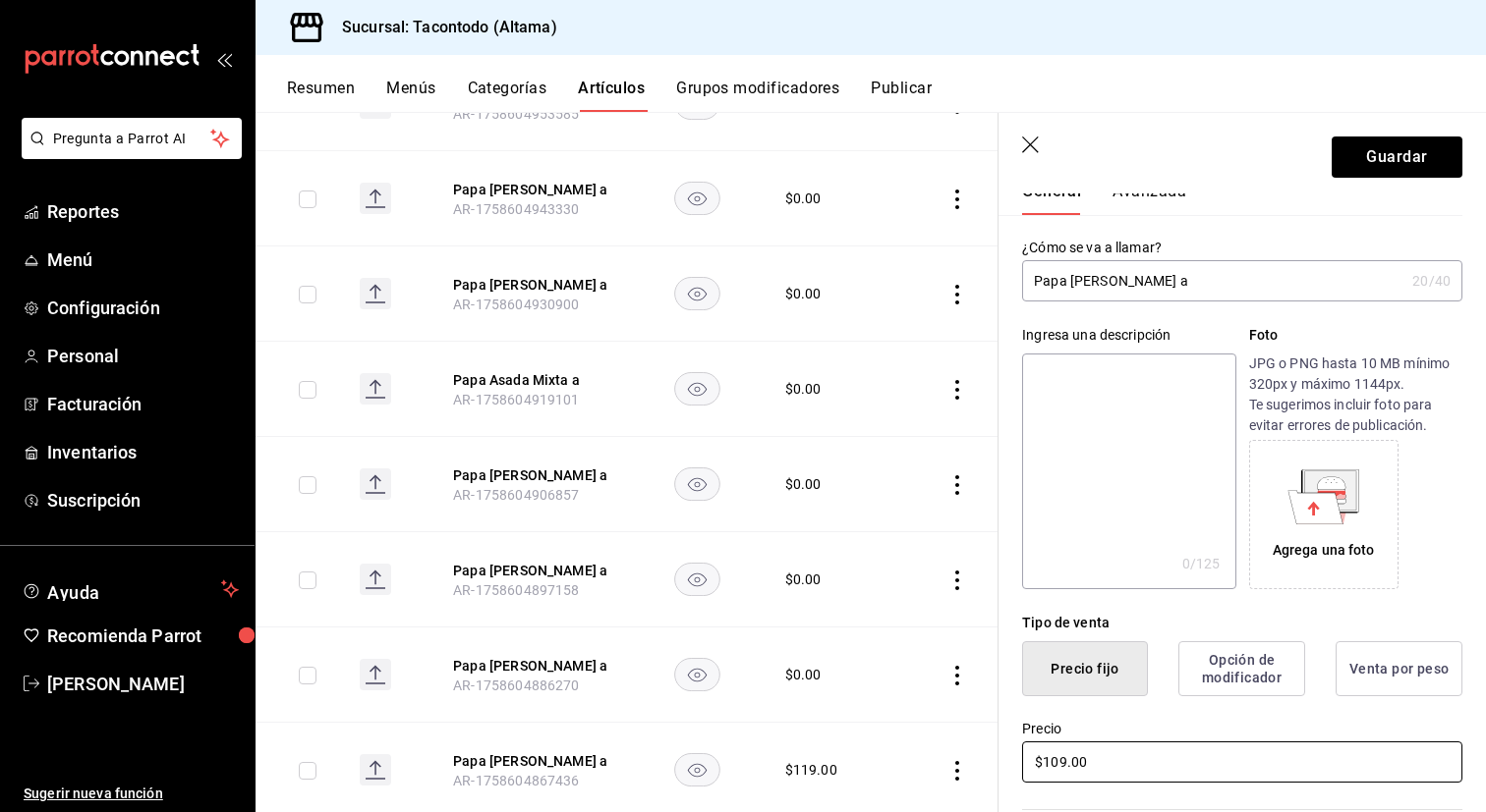
scroll to position [0, 0]
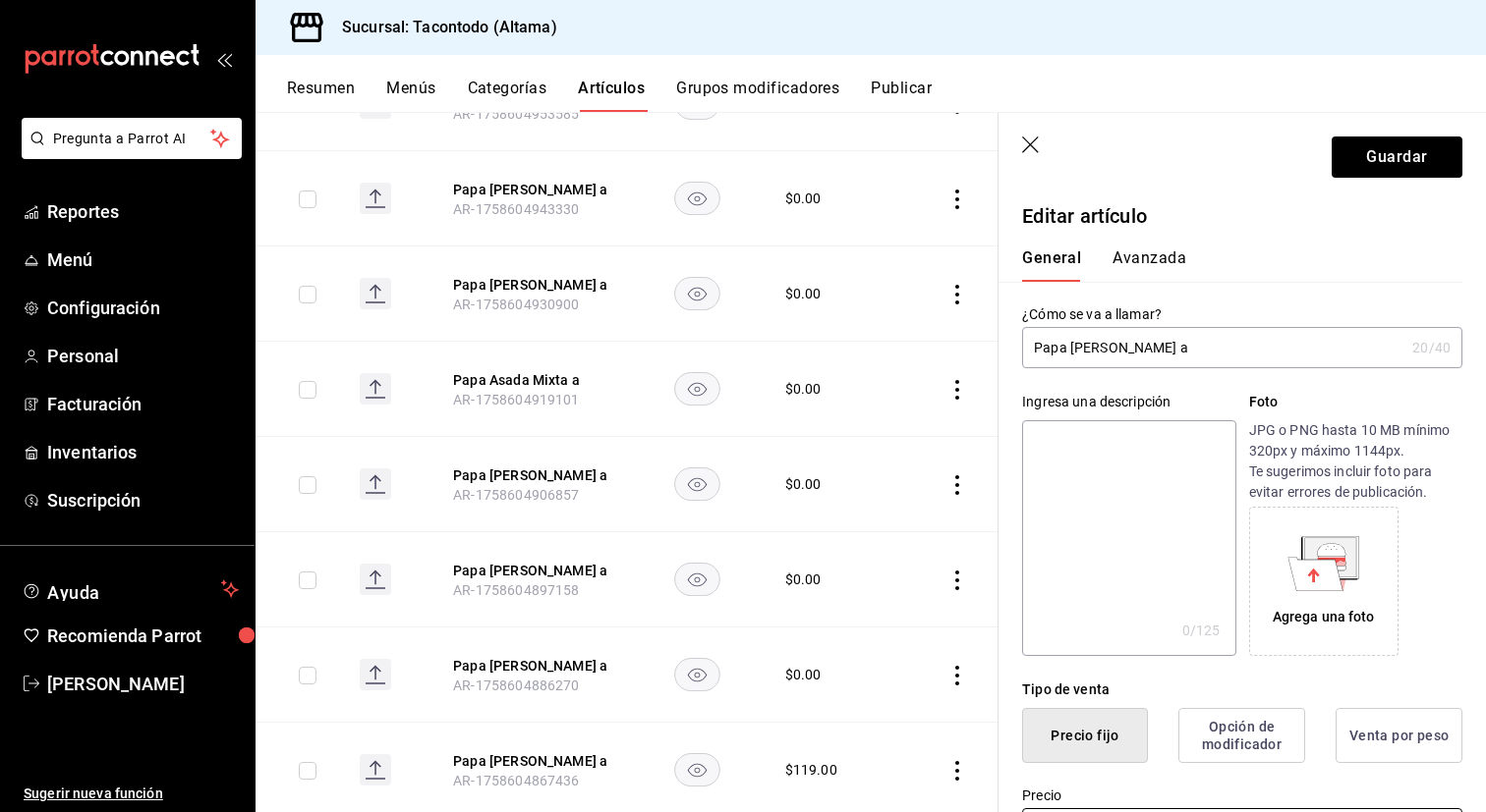
type input "$109.00"
click at [1129, 268] on button "Avanzada" at bounding box center [1149, 265] width 73 height 34
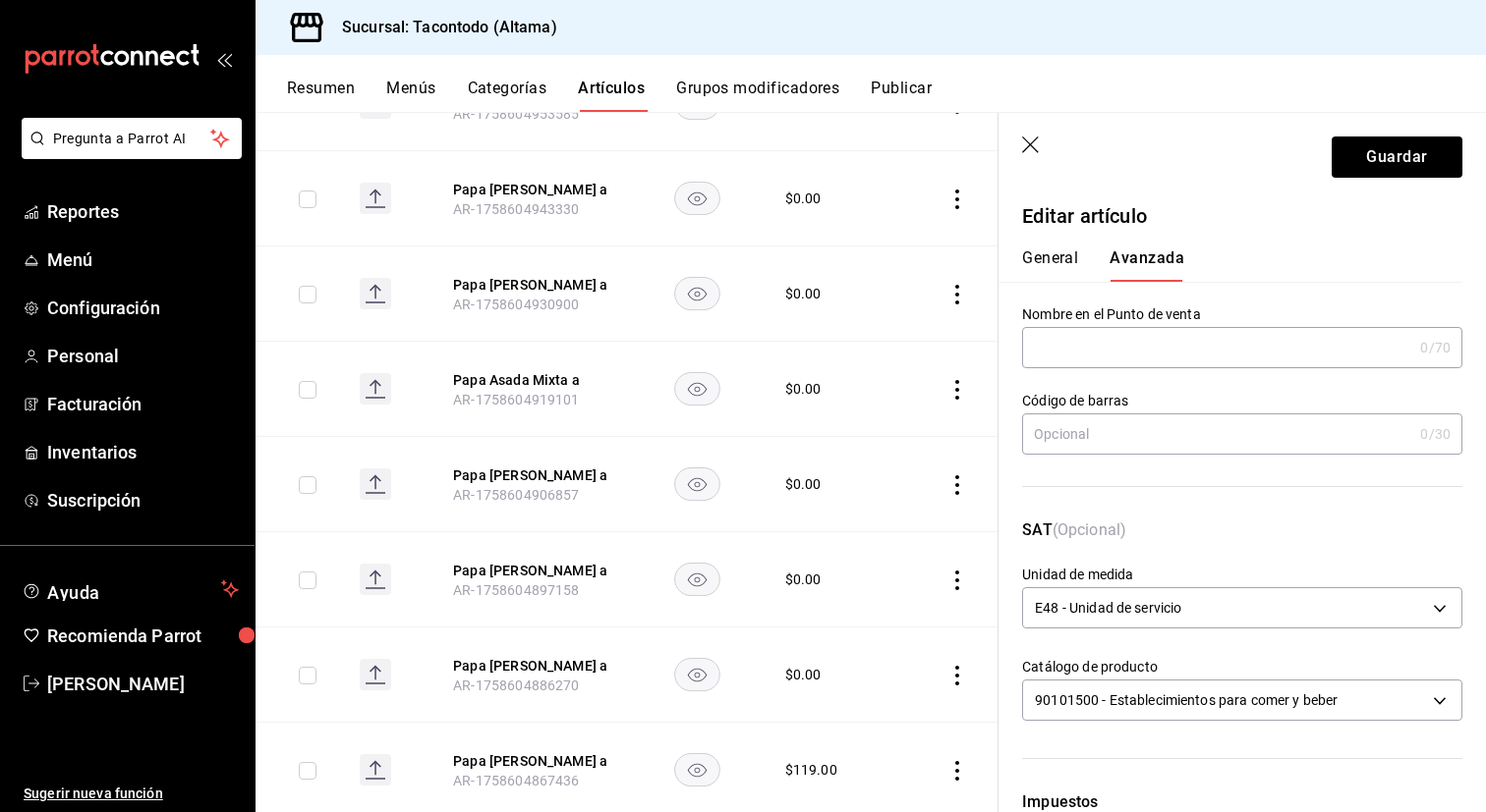
click at [1086, 357] on input "text" at bounding box center [1218, 348] width 390 height 40
type input "PAPA - ADOBADA"
click at [1375, 161] on button "Guardar" at bounding box center [1397, 157] width 131 height 42
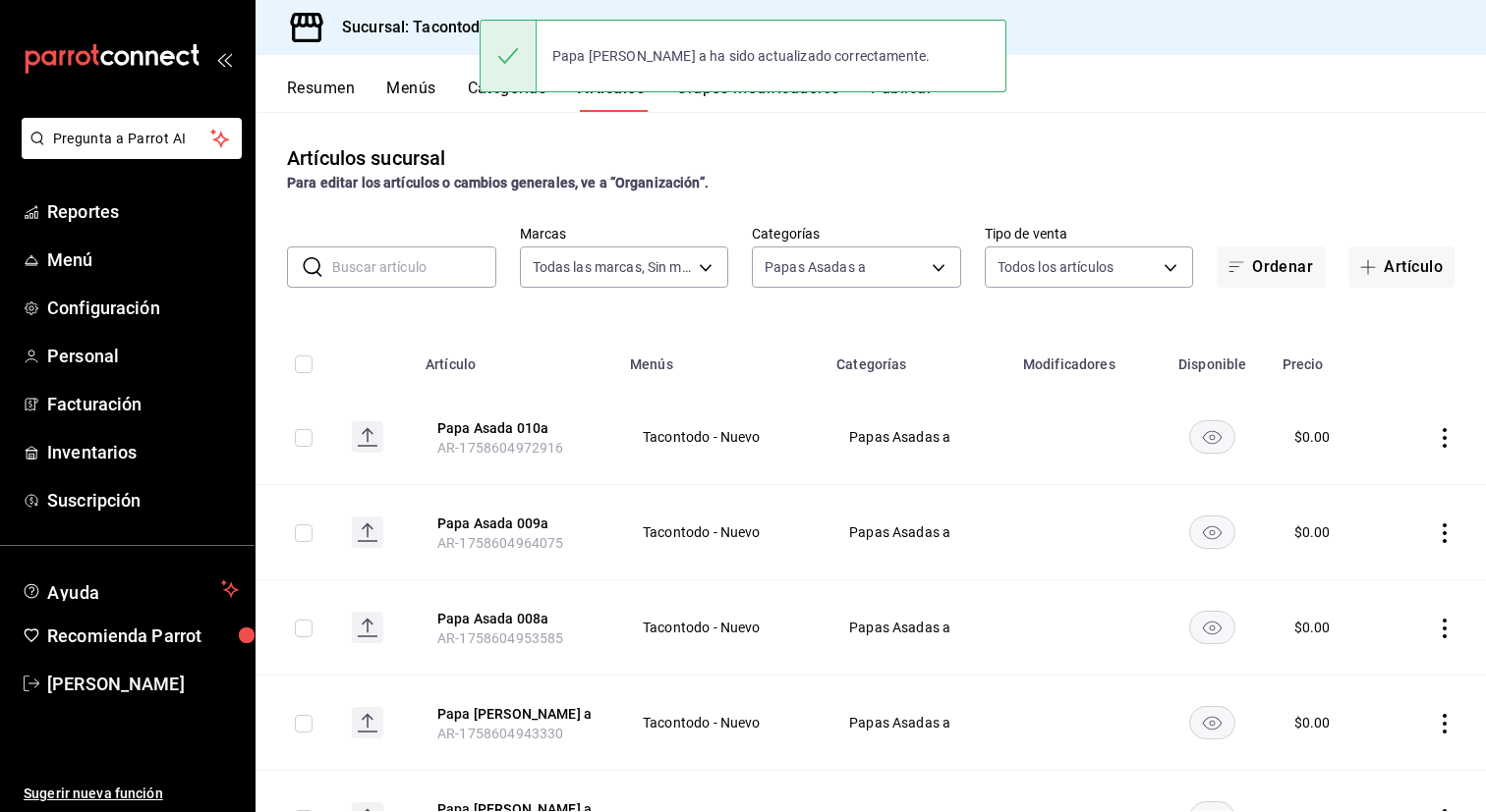
scroll to position [589, 0]
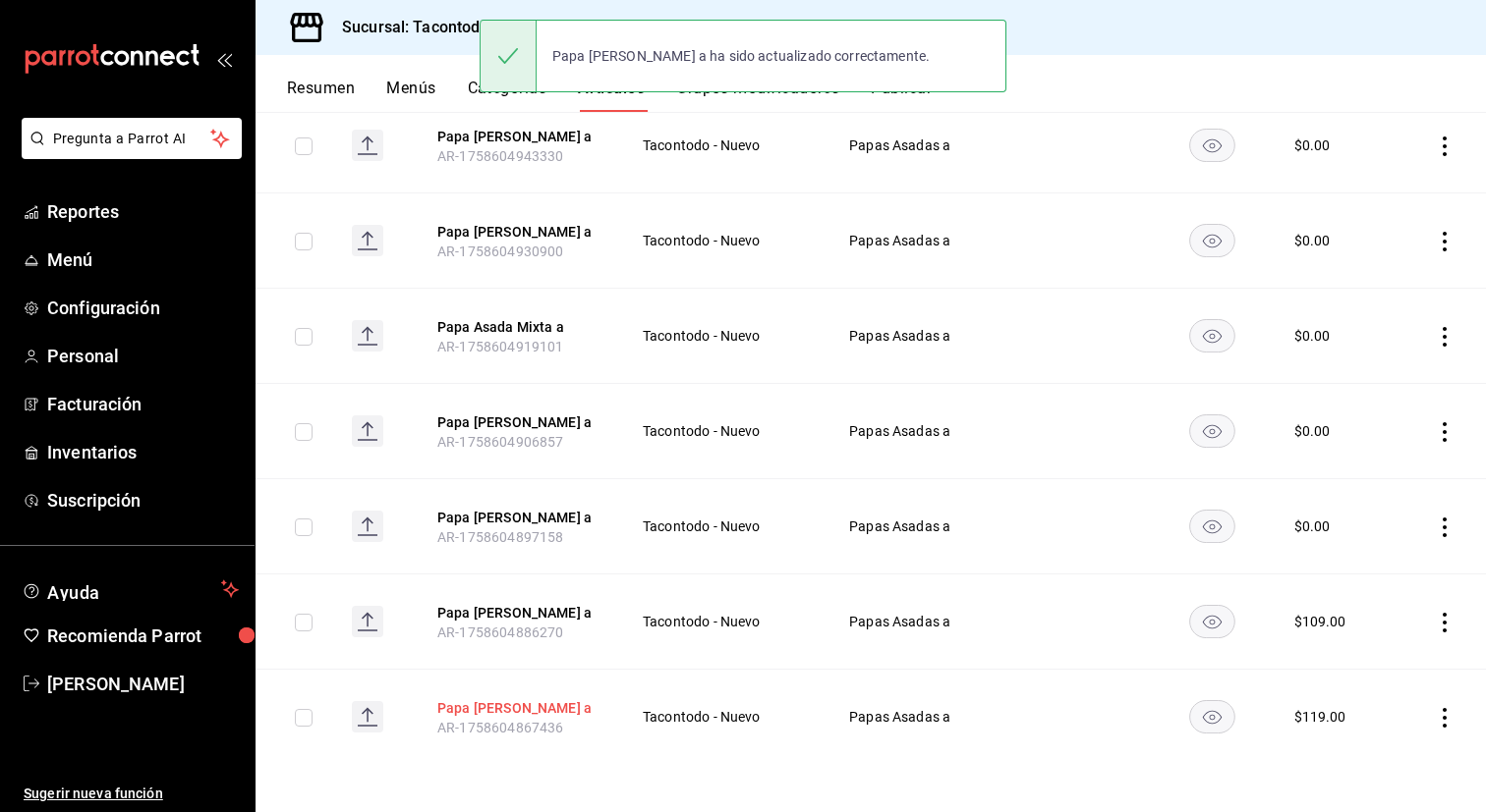
click at [519, 708] on button "Papa [PERSON_NAME] a" at bounding box center [515, 708] width 158 height 20
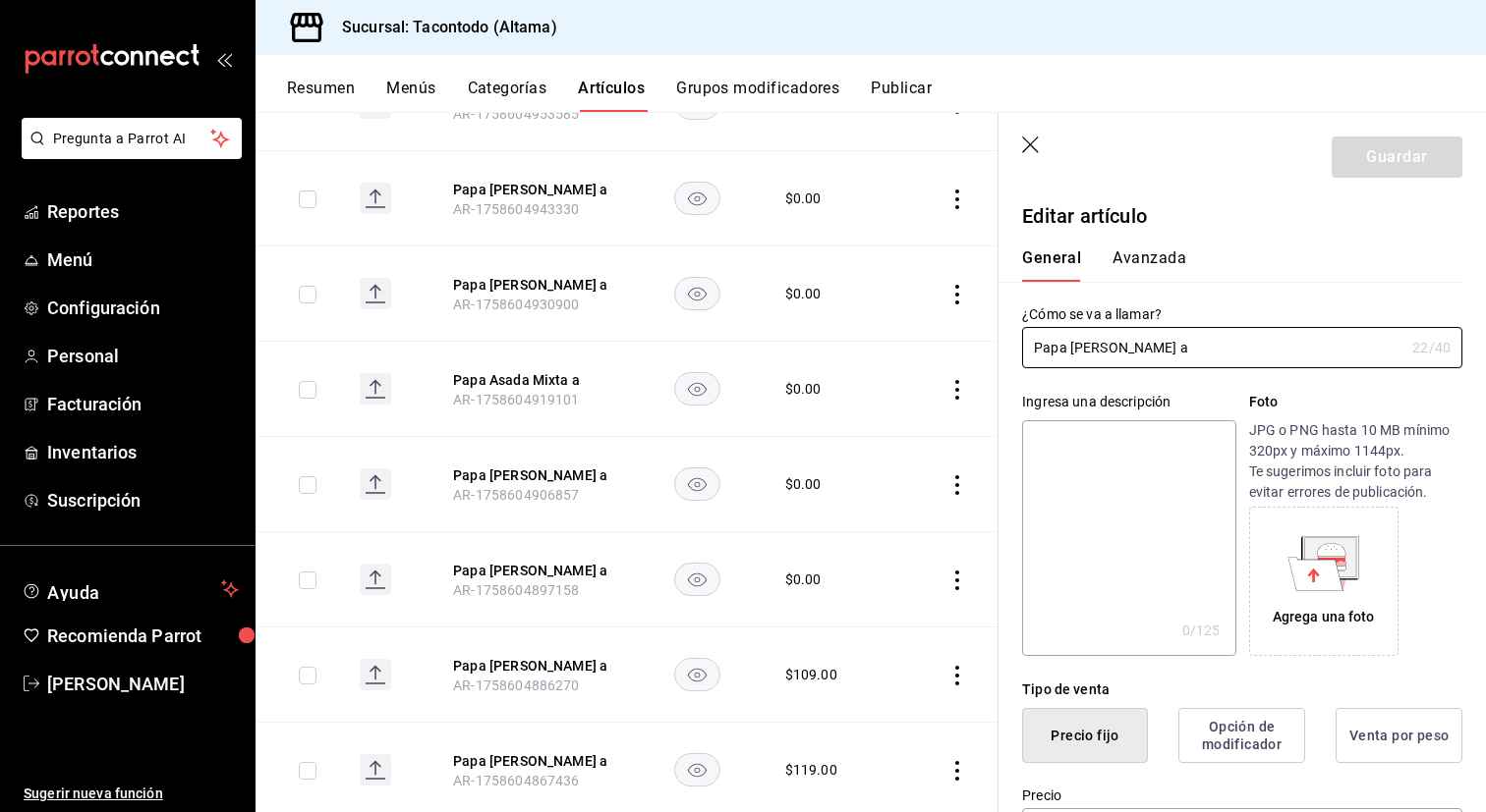
click at [1157, 268] on button "Avanzada" at bounding box center [1149, 265] width 73 height 34
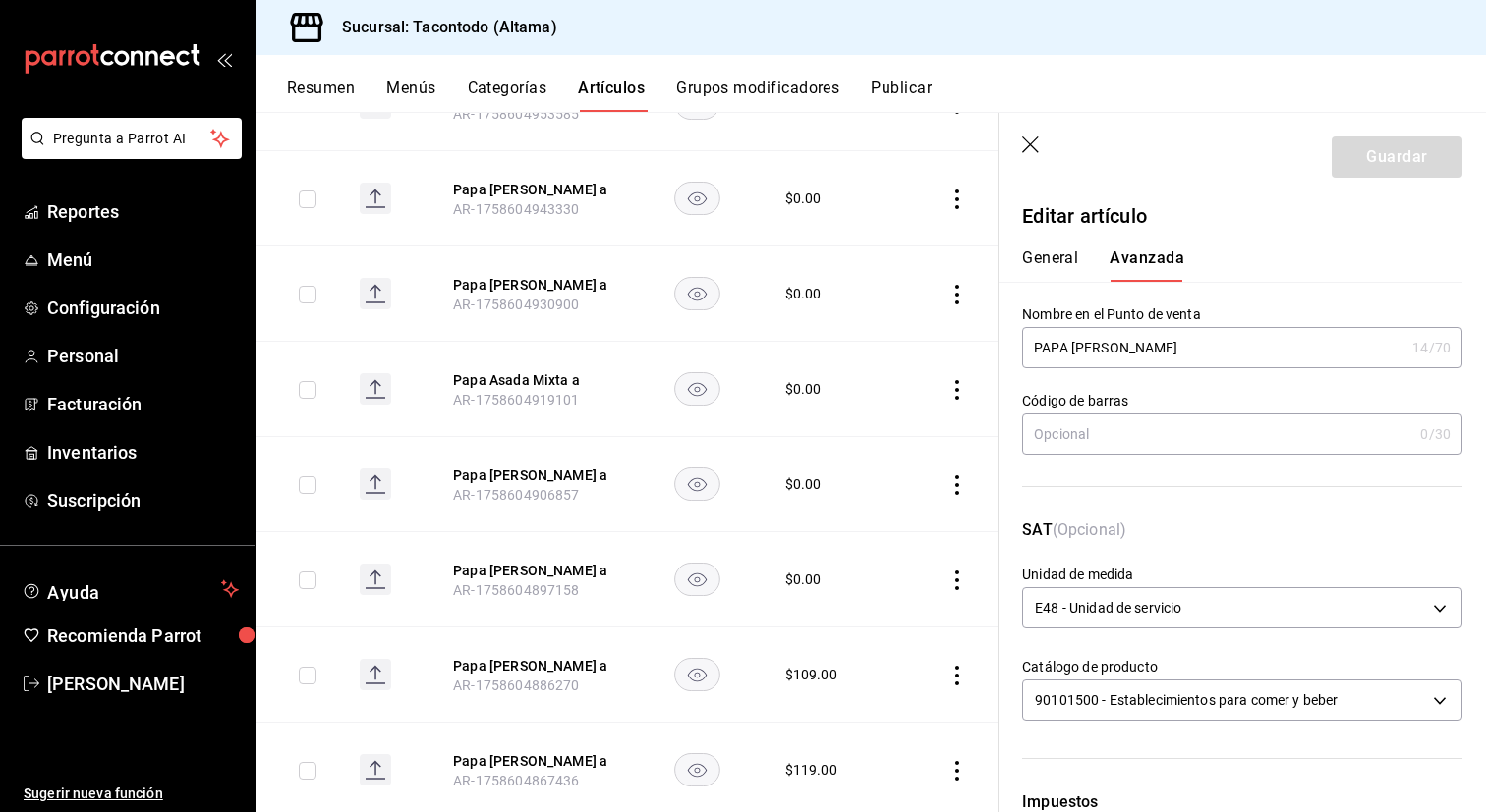
click at [1070, 355] on input "PAPA ARRACHERA" at bounding box center [1214, 348] width 382 height 40
type input "PAPA - ARRACHERA"
click at [1376, 135] on header "Guardar" at bounding box center [1242, 152] width 487 height 80
click at [1365, 149] on button "Guardar" at bounding box center [1397, 157] width 131 height 42
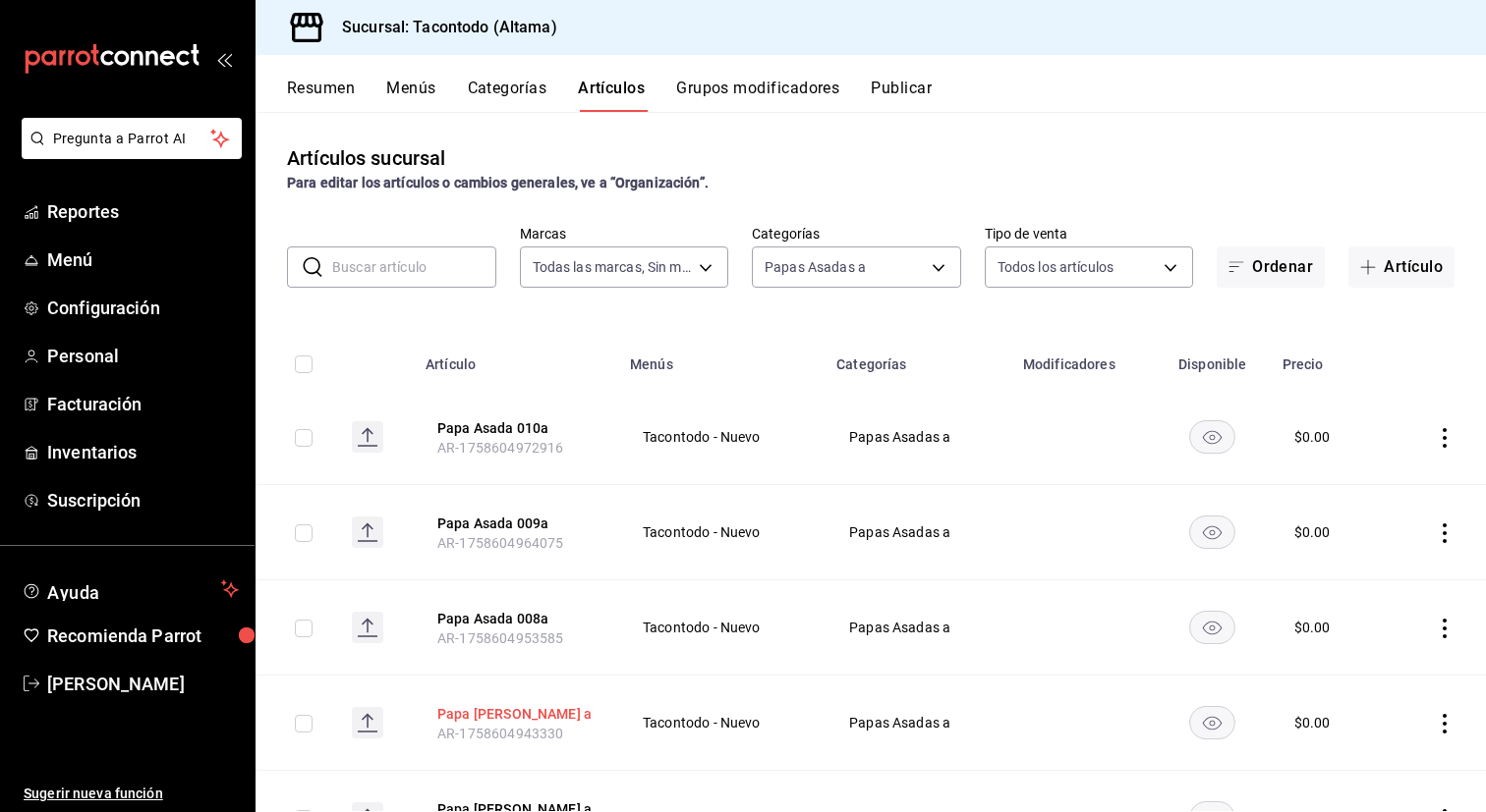
scroll to position [589, 0]
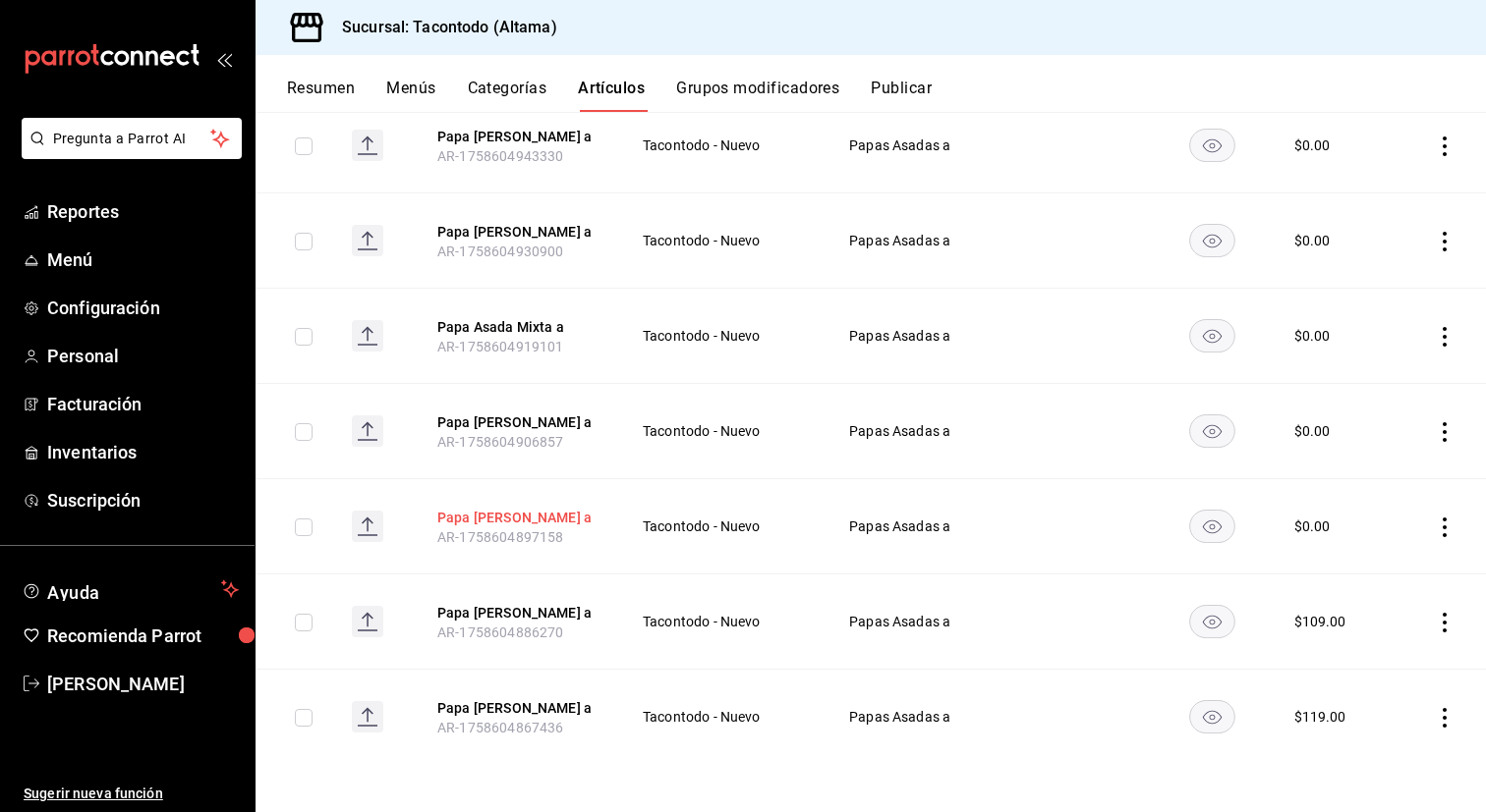
click at [486, 512] on button "Papa [PERSON_NAME] a" at bounding box center [515, 518] width 158 height 20
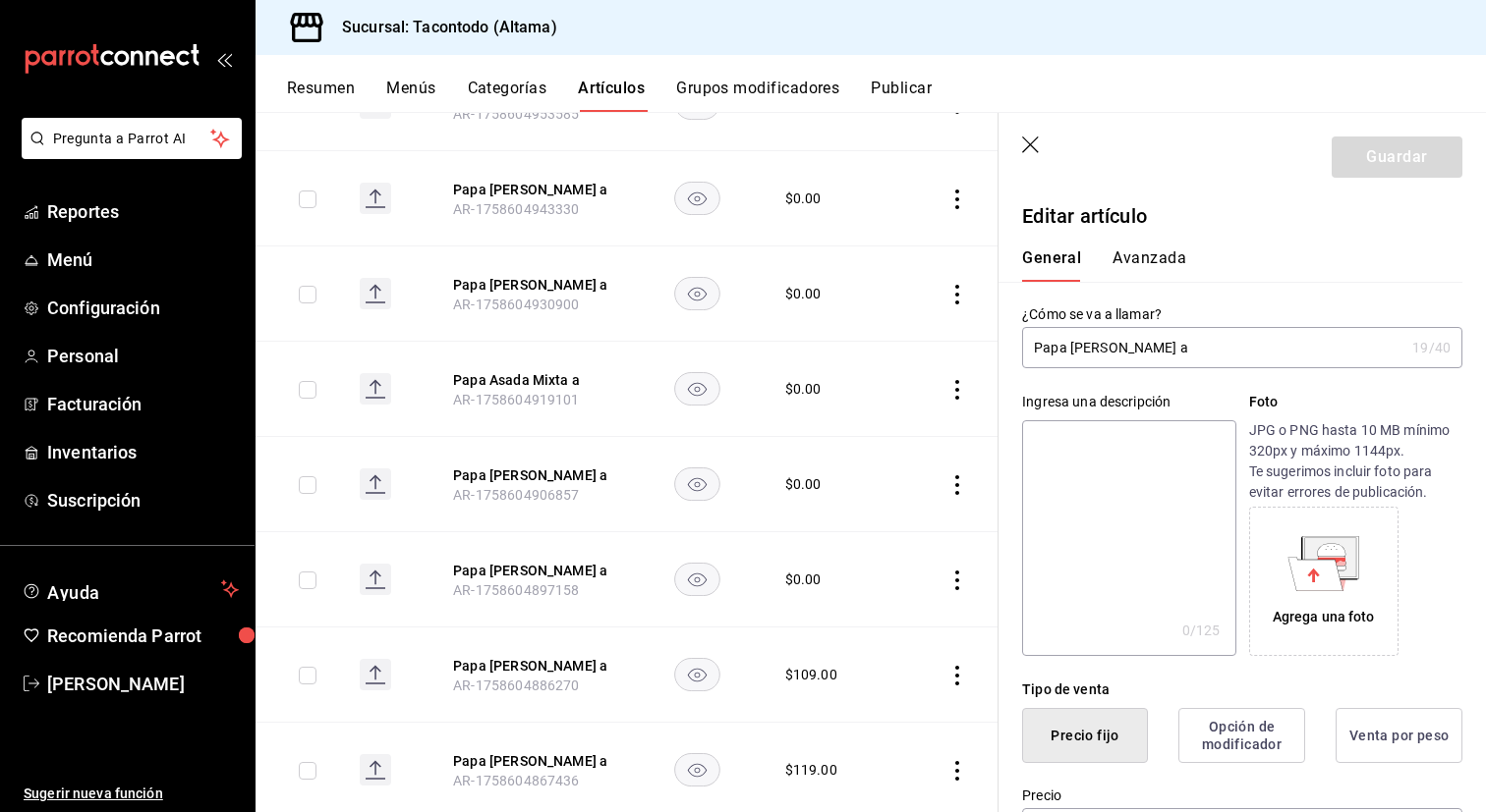
click at [1166, 267] on button "Avanzada" at bounding box center [1149, 265] width 73 height 34
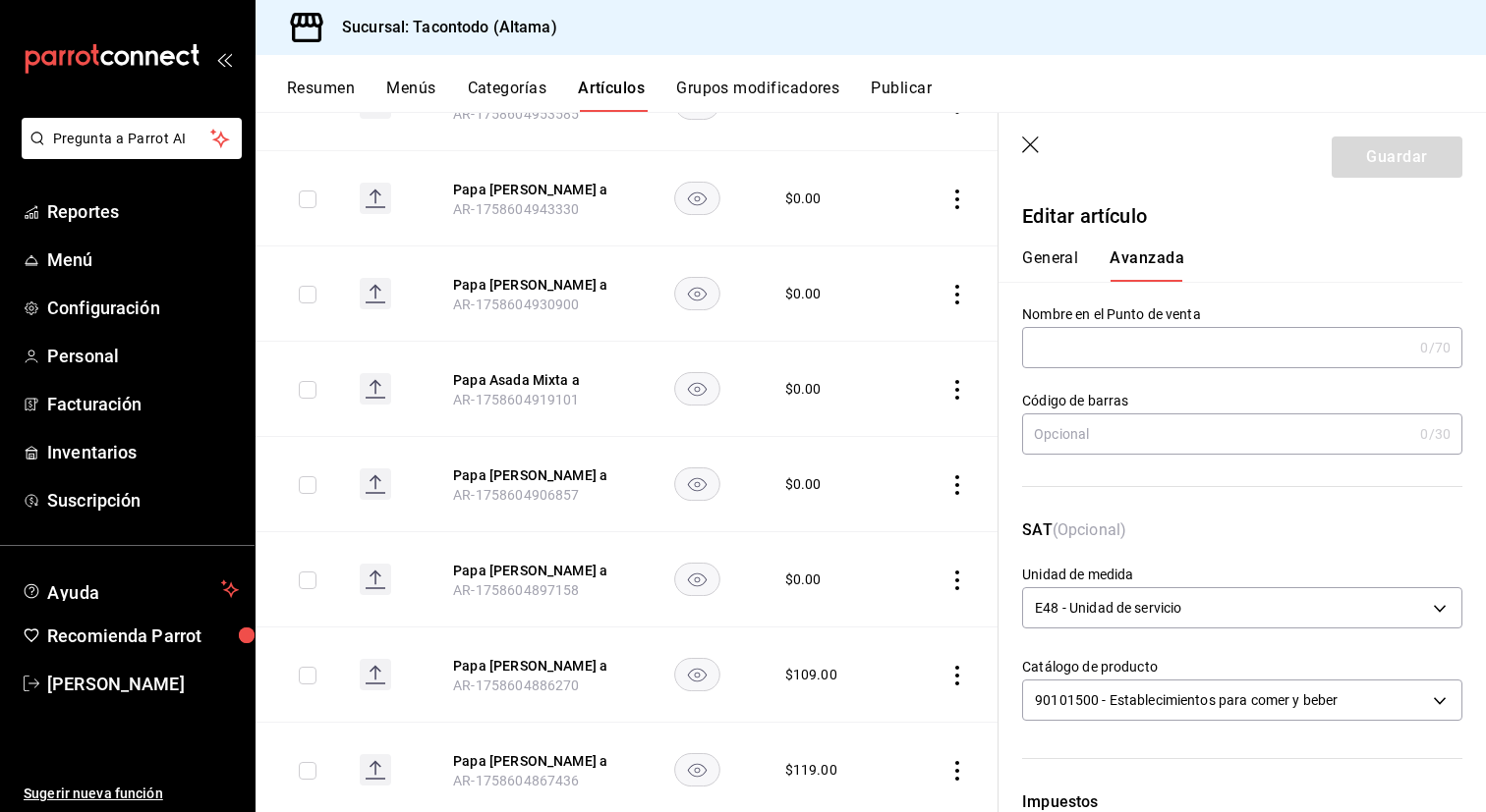
click at [1140, 346] on input "text" at bounding box center [1218, 348] width 390 height 40
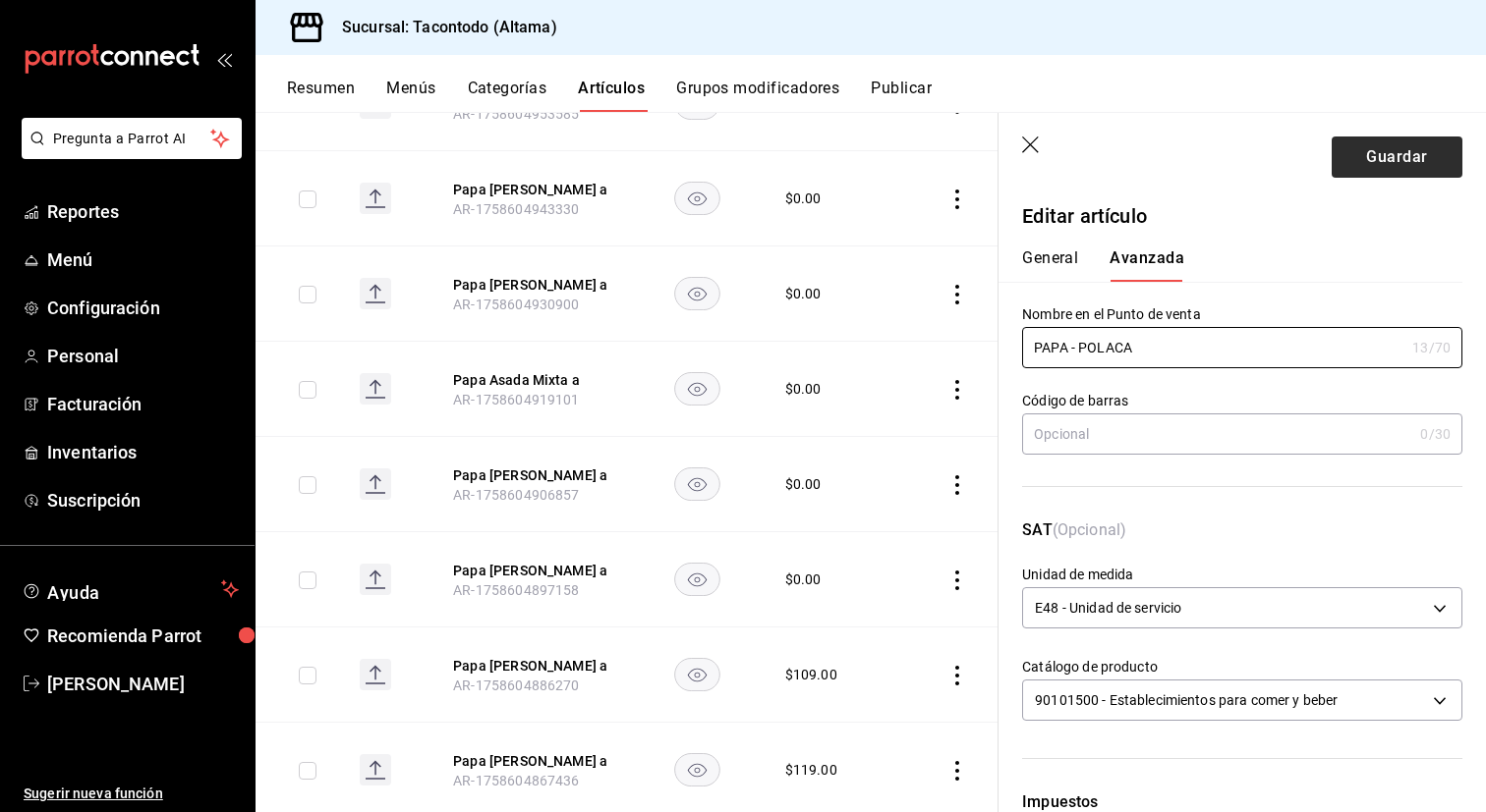
type input "PAPA - POLACA"
click at [1391, 148] on button "Guardar" at bounding box center [1397, 157] width 131 height 42
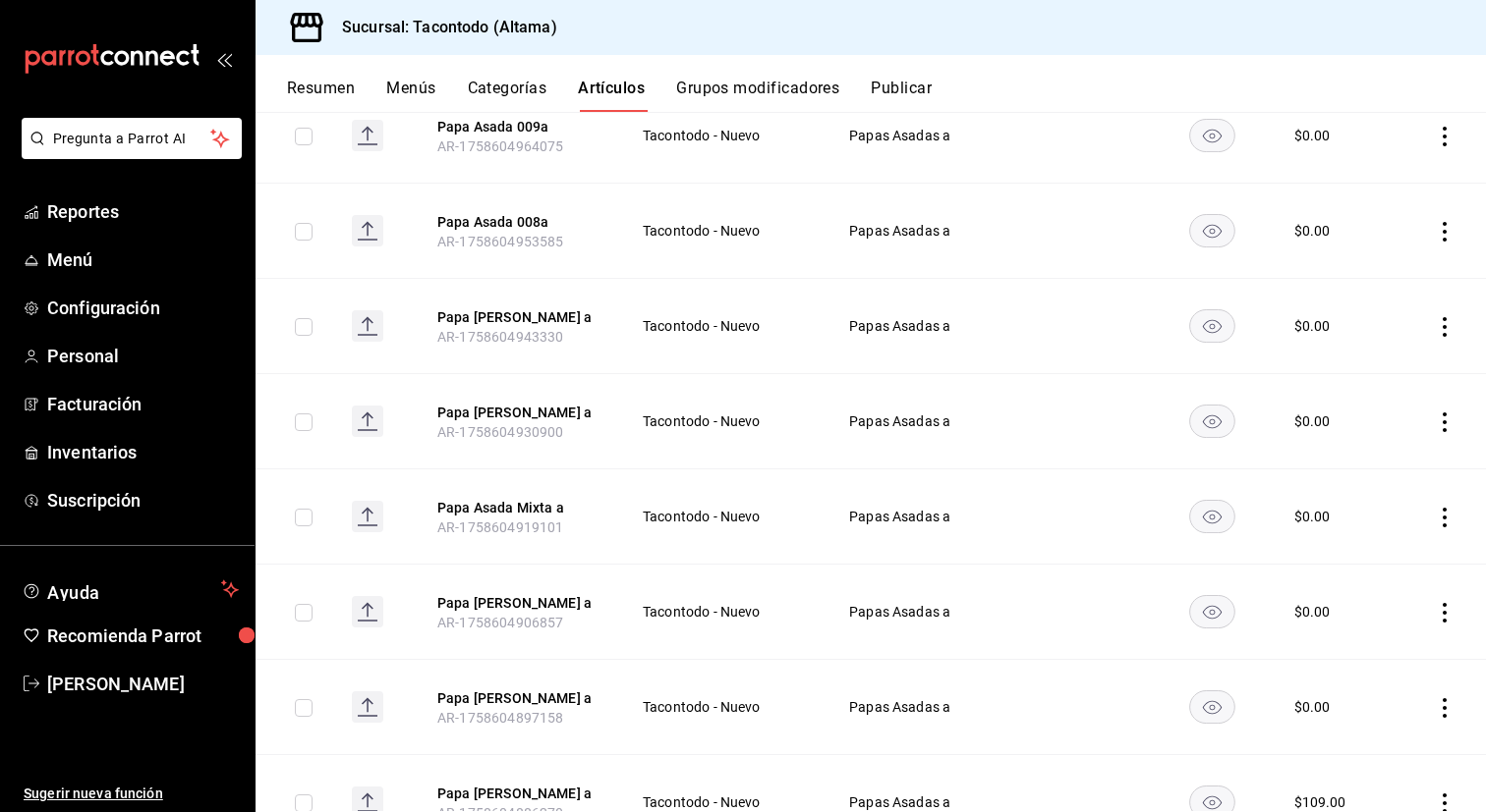
scroll to position [402, 0]
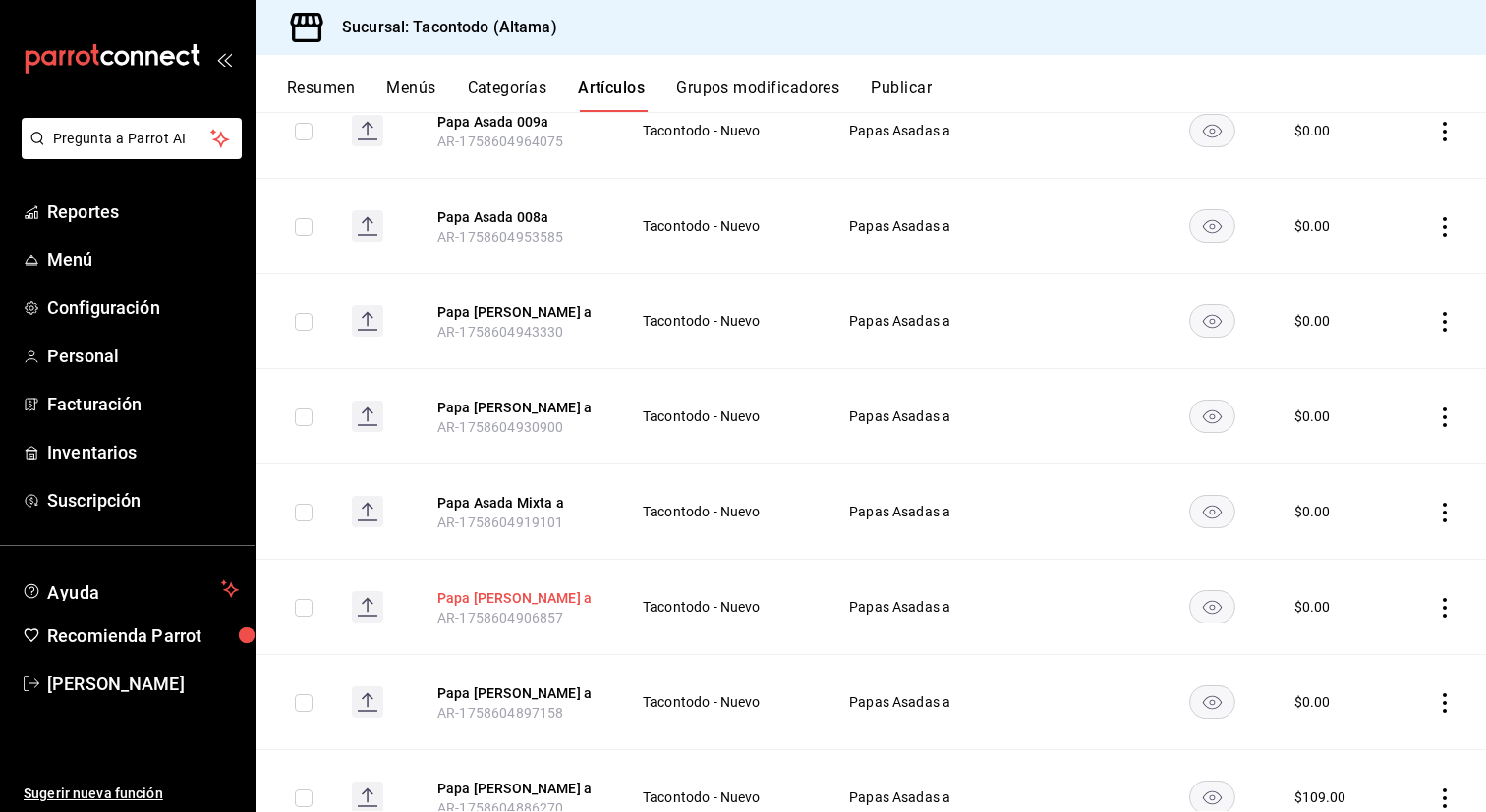
click at [488, 606] on button "Papa [PERSON_NAME] a" at bounding box center [515, 598] width 158 height 20
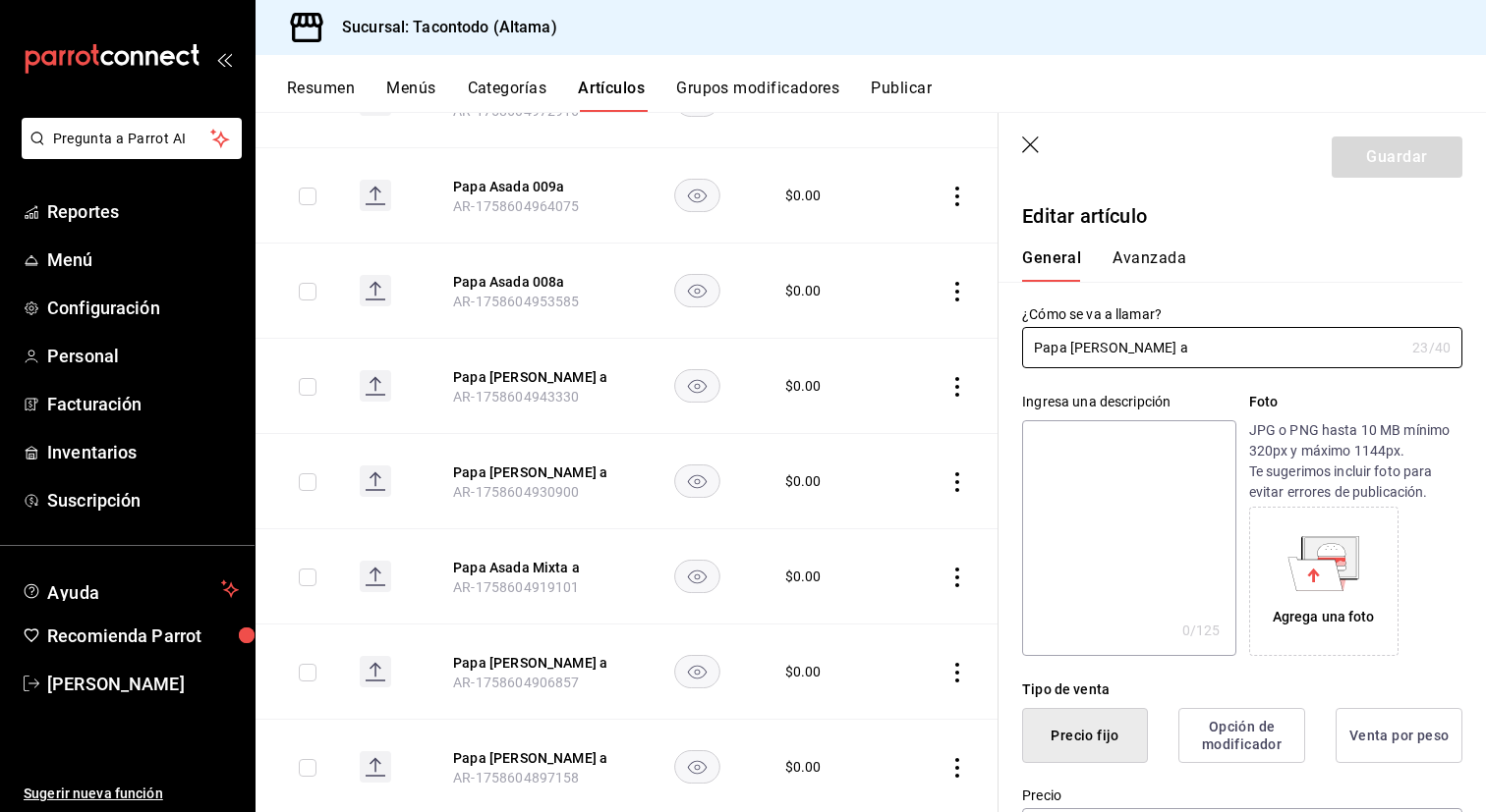
click at [1133, 266] on button "Avanzada" at bounding box center [1149, 265] width 73 height 34
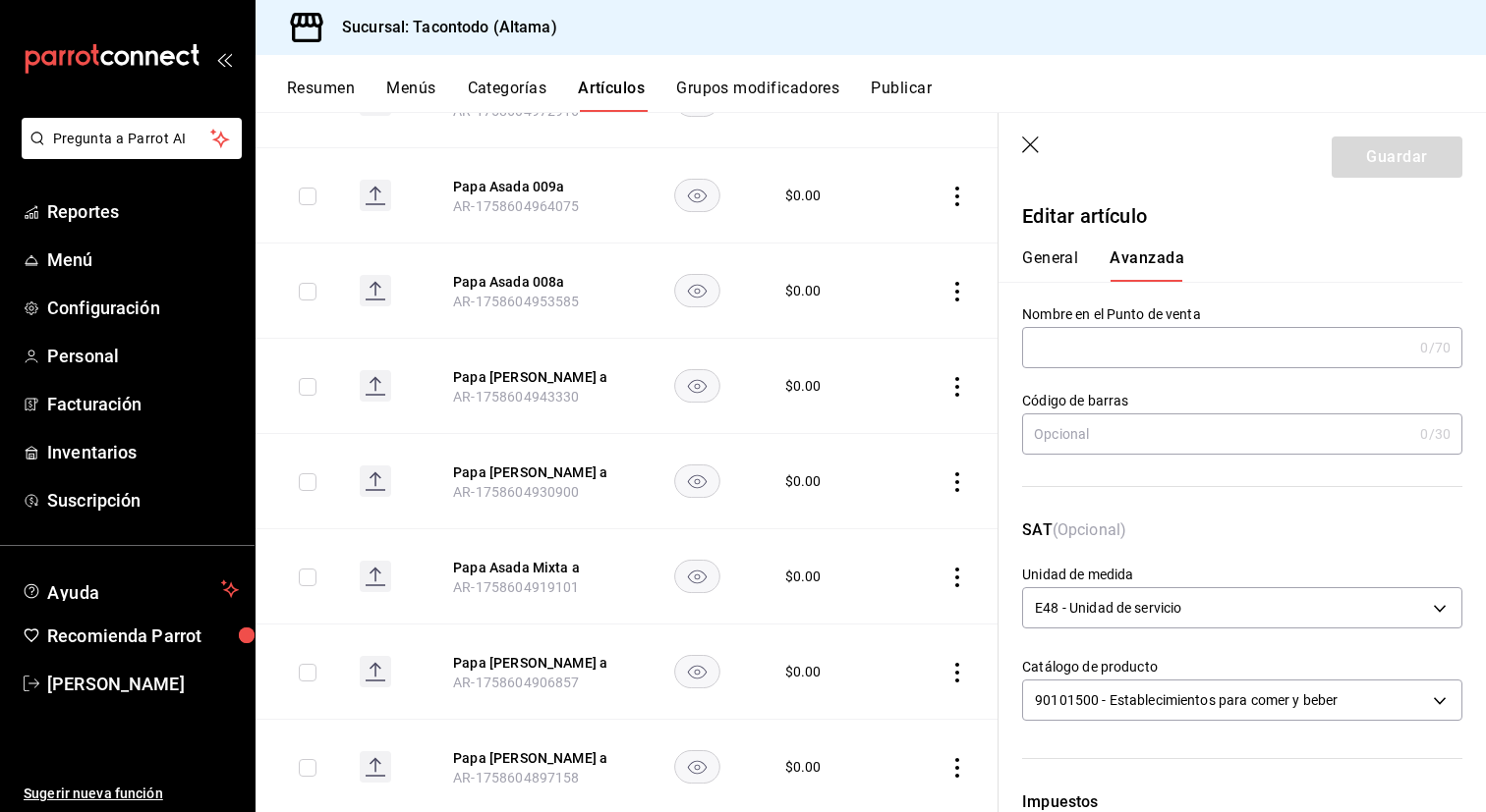
click at [1133, 352] on input "text" at bounding box center [1218, 348] width 390 height 40
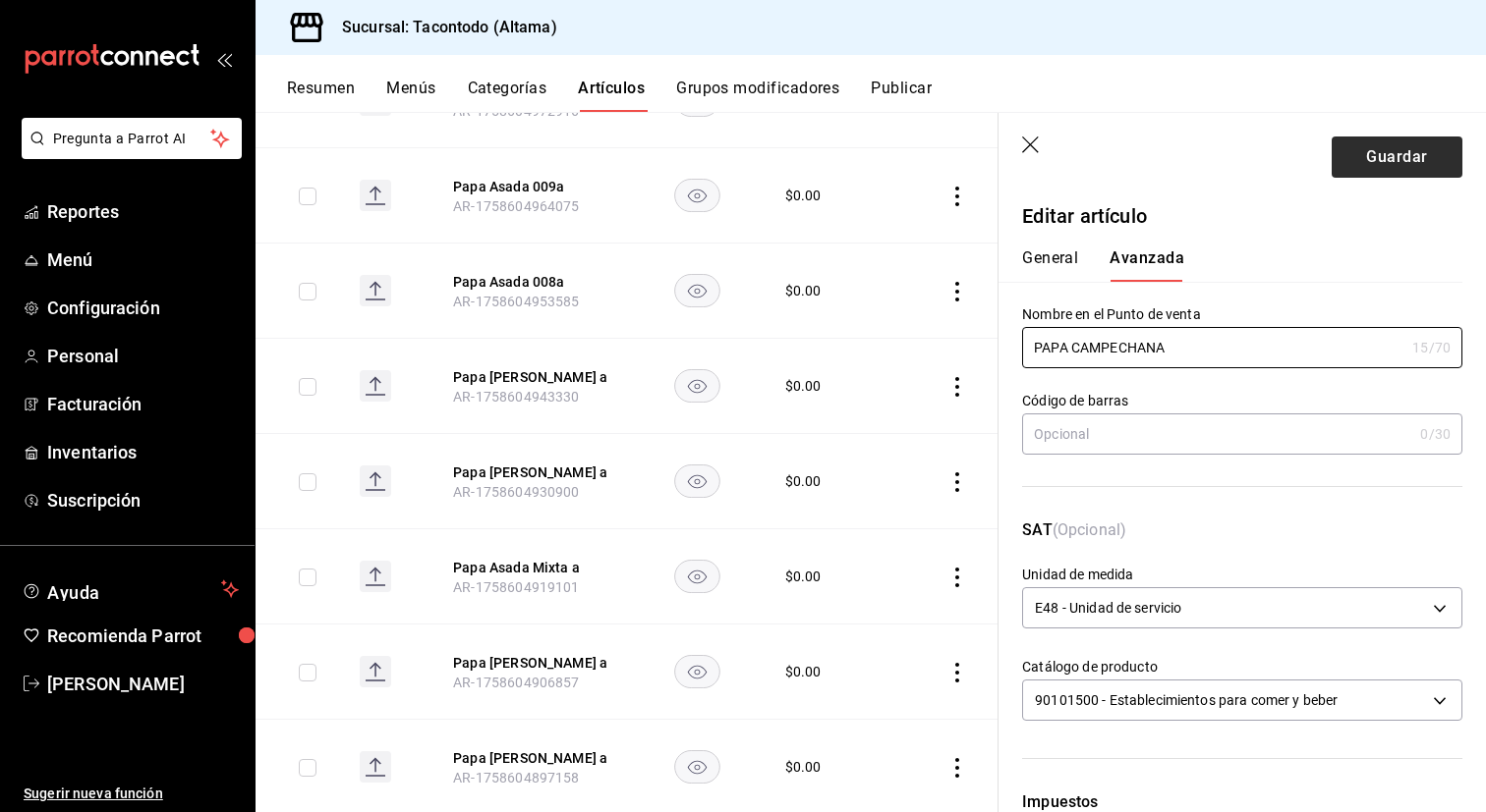
type input "PAPA CAMPECHANA"
click at [1387, 164] on button "Guardar" at bounding box center [1397, 157] width 131 height 42
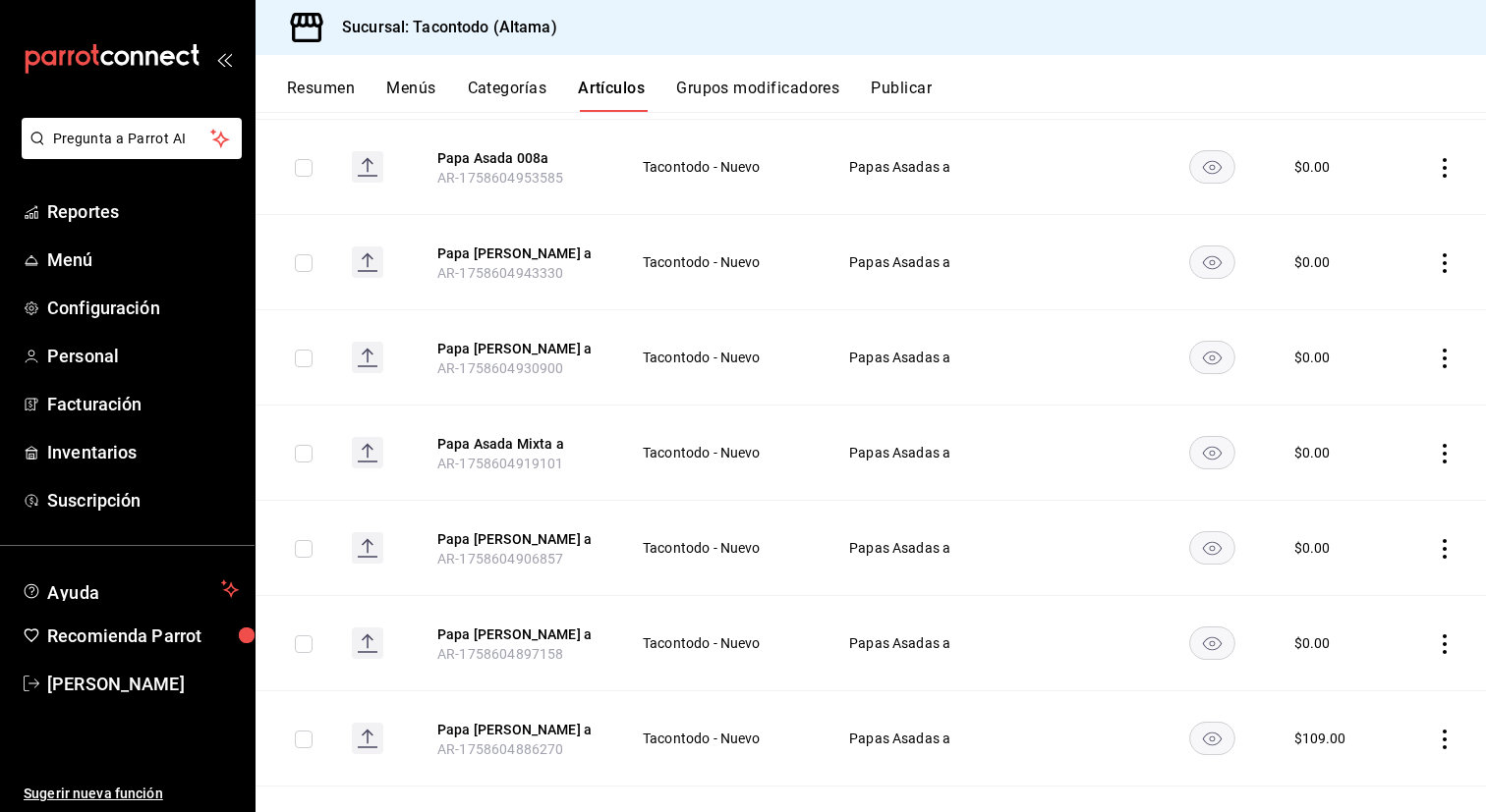
scroll to position [506, 0]
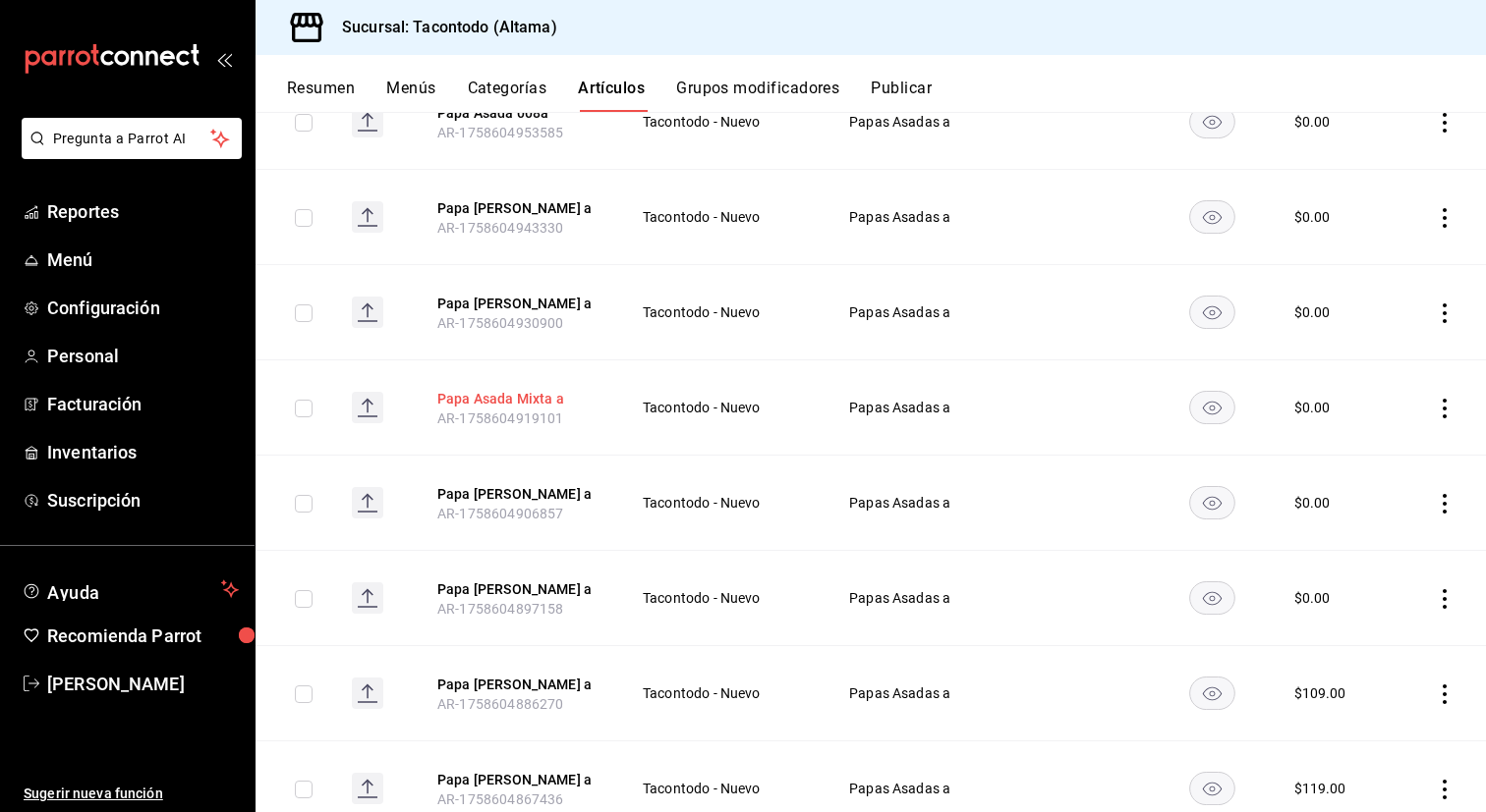
click at [536, 405] on button "Papa Asada Mixta a" at bounding box center [515, 399] width 158 height 20
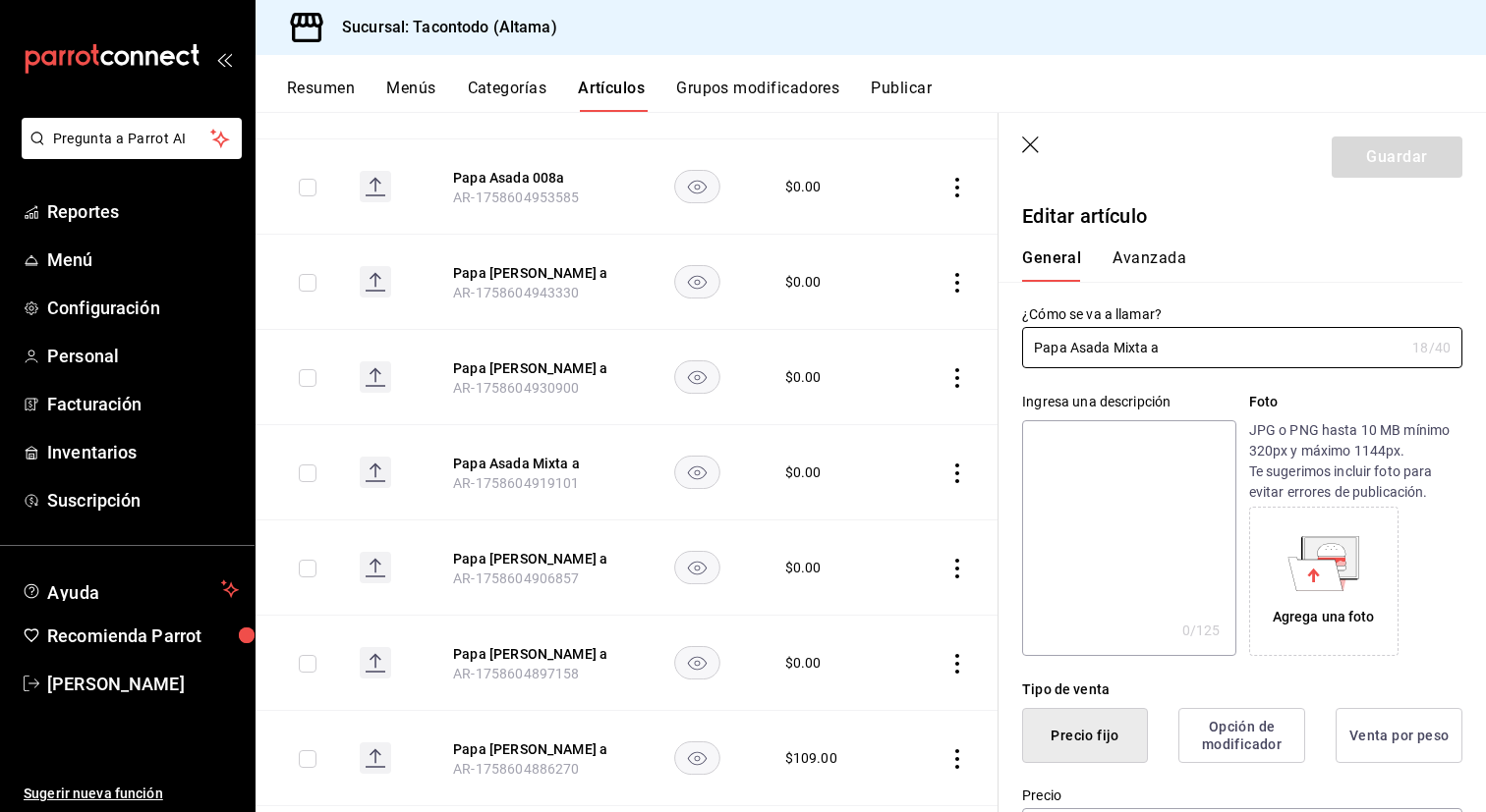
click at [1155, 264] on button "Avanzada" at bounding box center [1149, 265] width 73 height 34
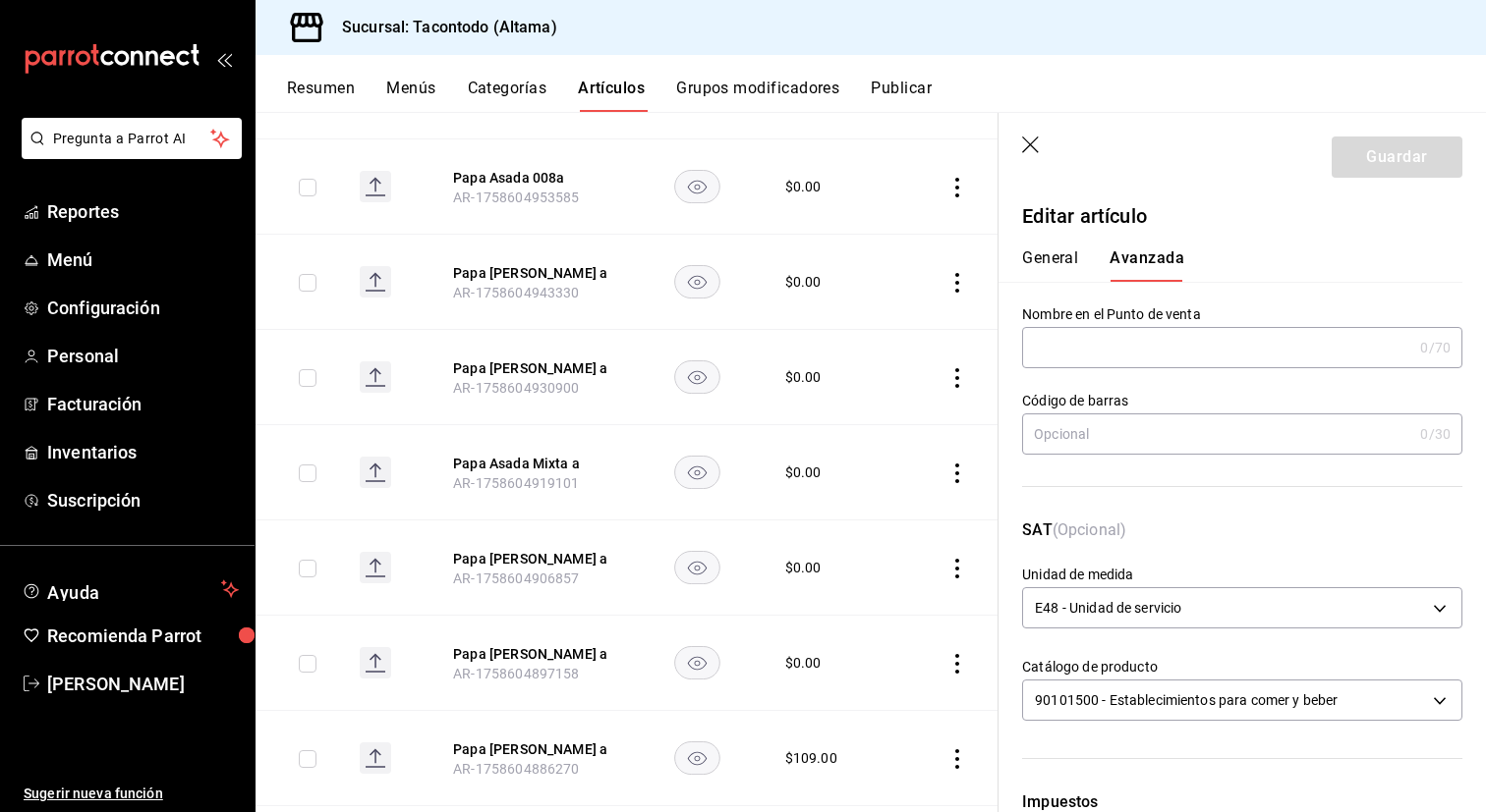
click at [1111, 353] on input "text" at bounding box center [1218, 348] width 390 height 40
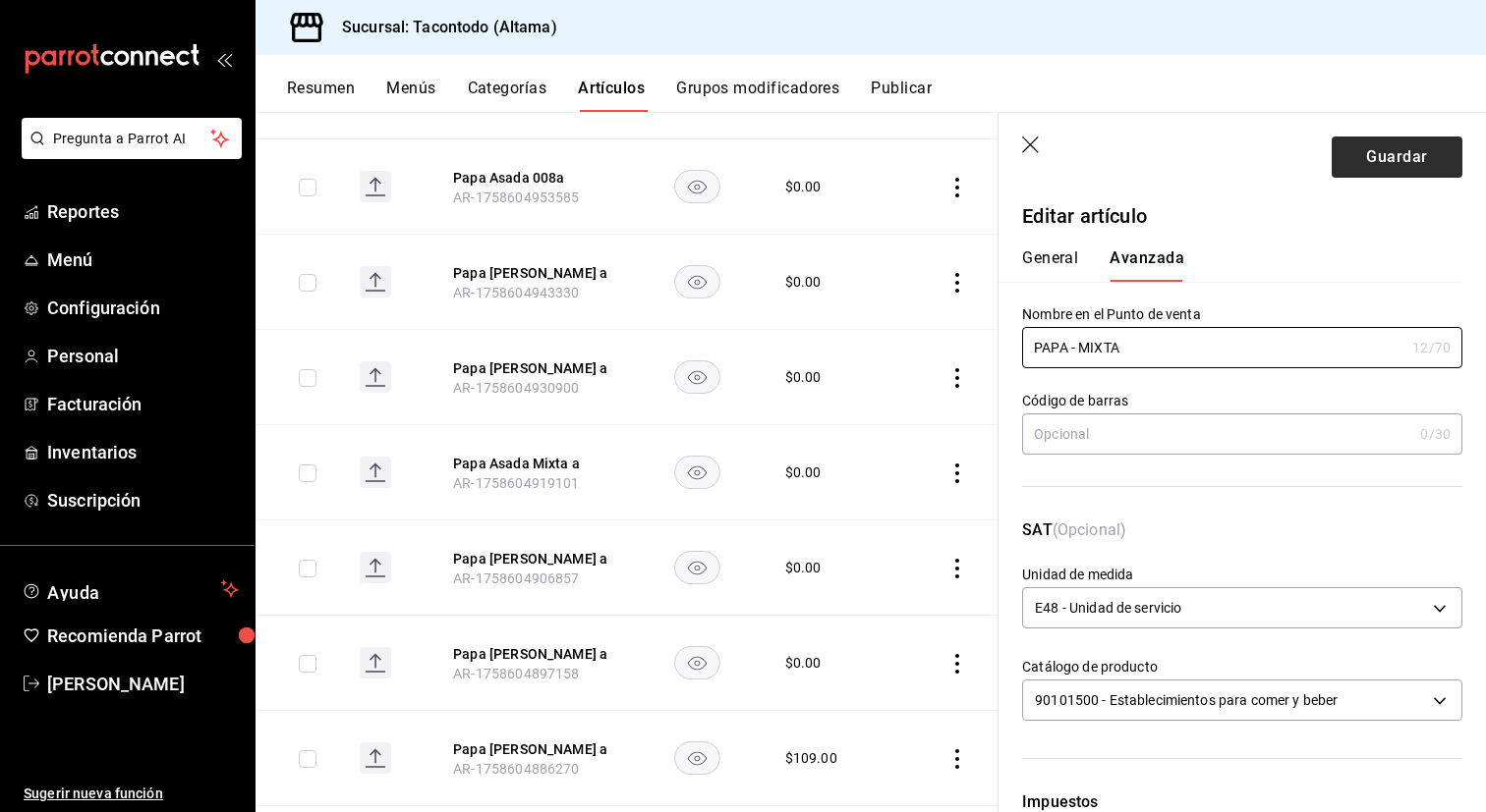
type input "PAPA - MIXTA"
click at [1384, 167] on button "Guardar" at bounding box center [1397, 157] width 131 height 42
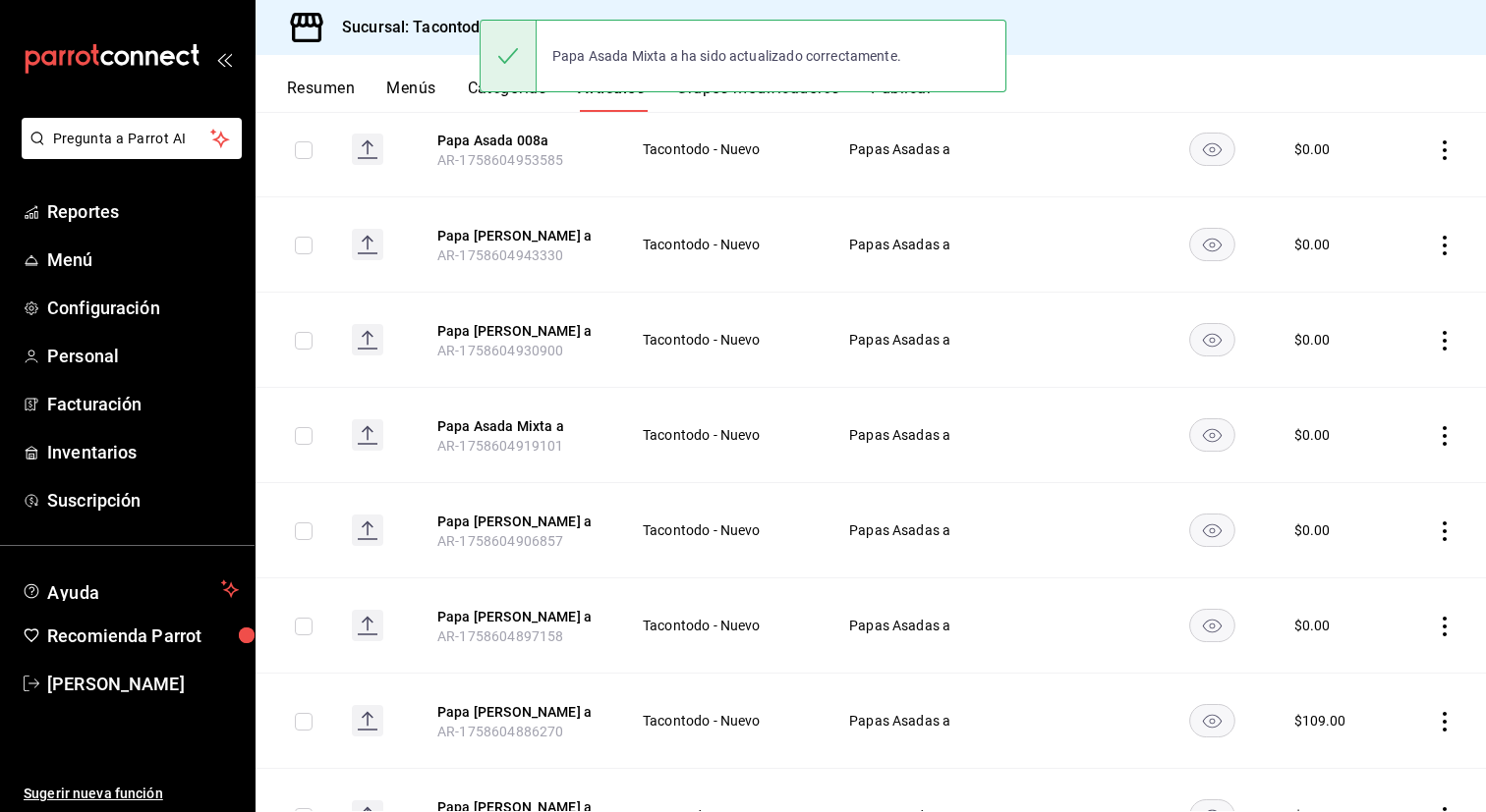
scroll to position [474, 0]
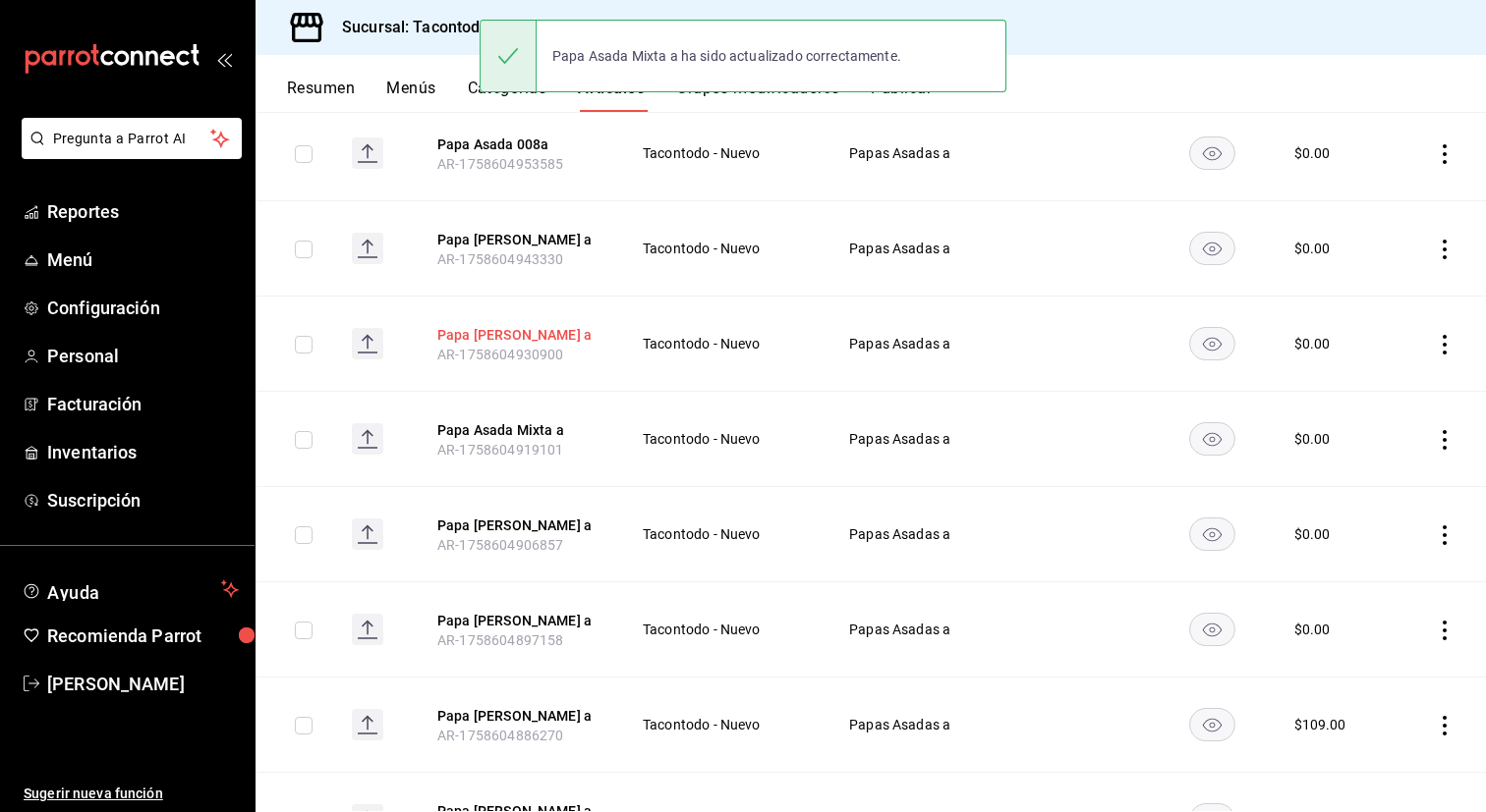
click at [532, 329] on button "Papa [PERSON_NAME] a" at bounding box center [515, 335] width 158 height 20
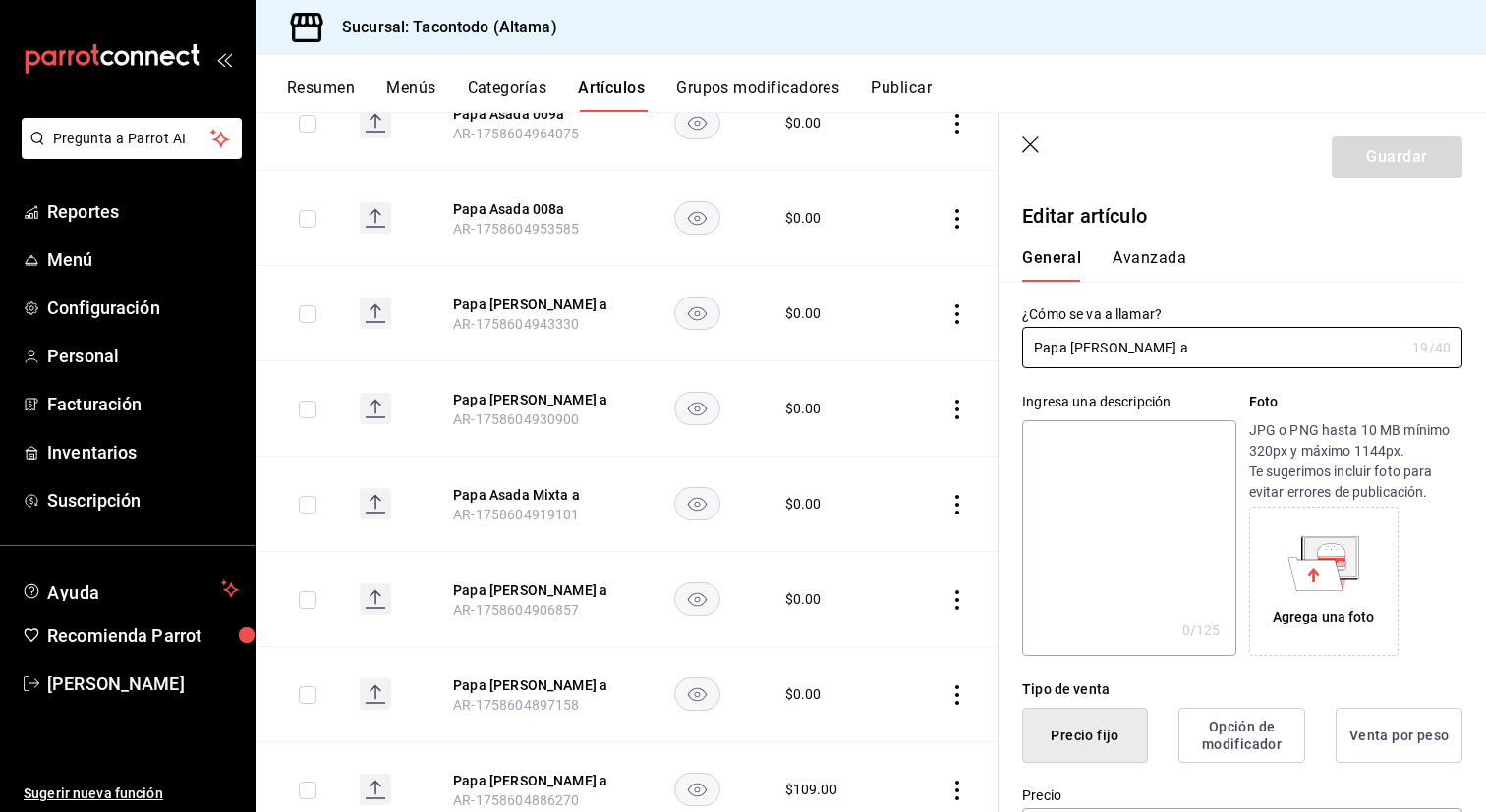
click at [1152, 254] on button "Avanzada" at bounding box center [1149, 265] width 73 height 34
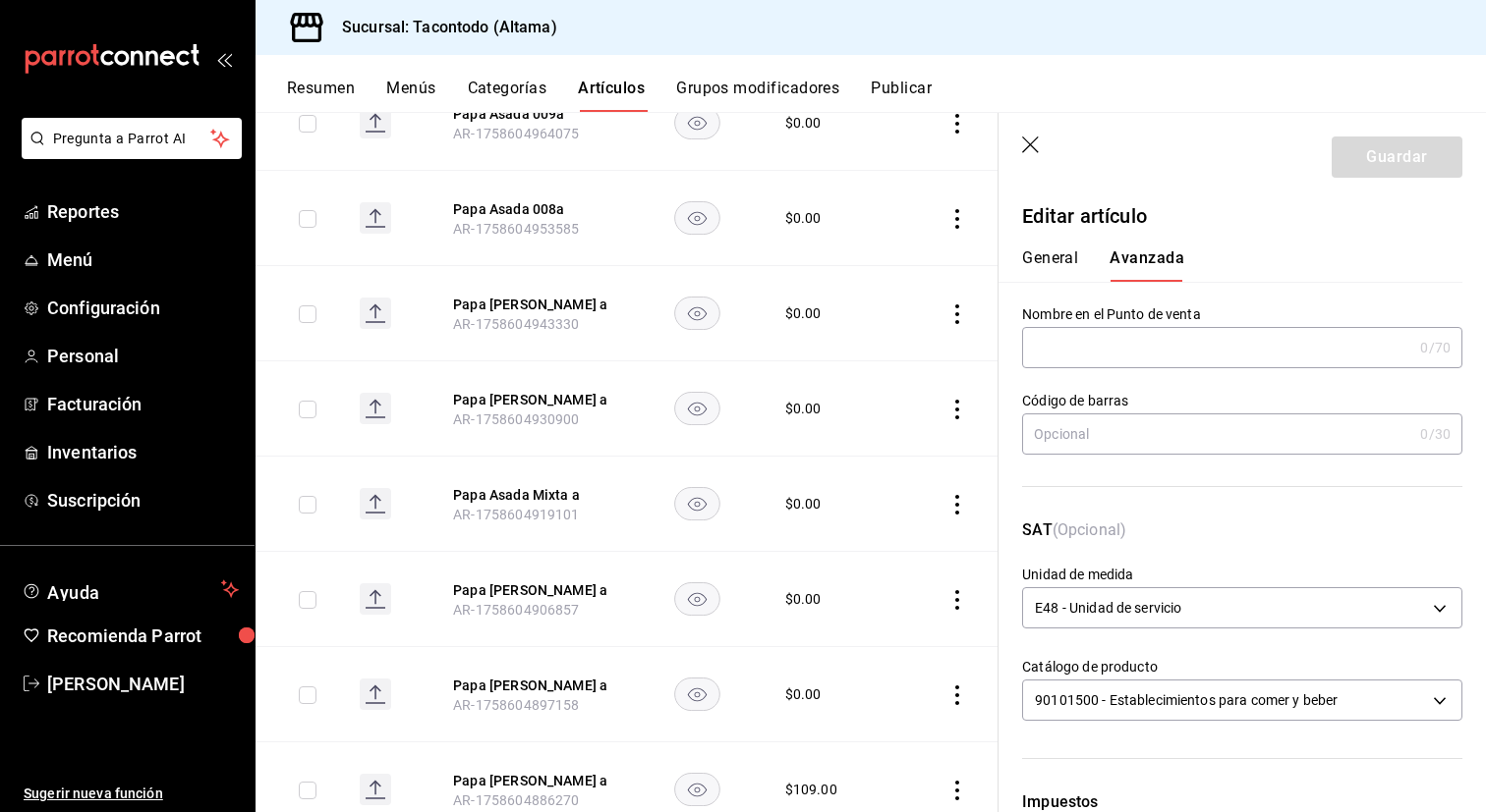
click at [1134, 345] on input "text" at bounding box center [1218, 348] width 390 height 40
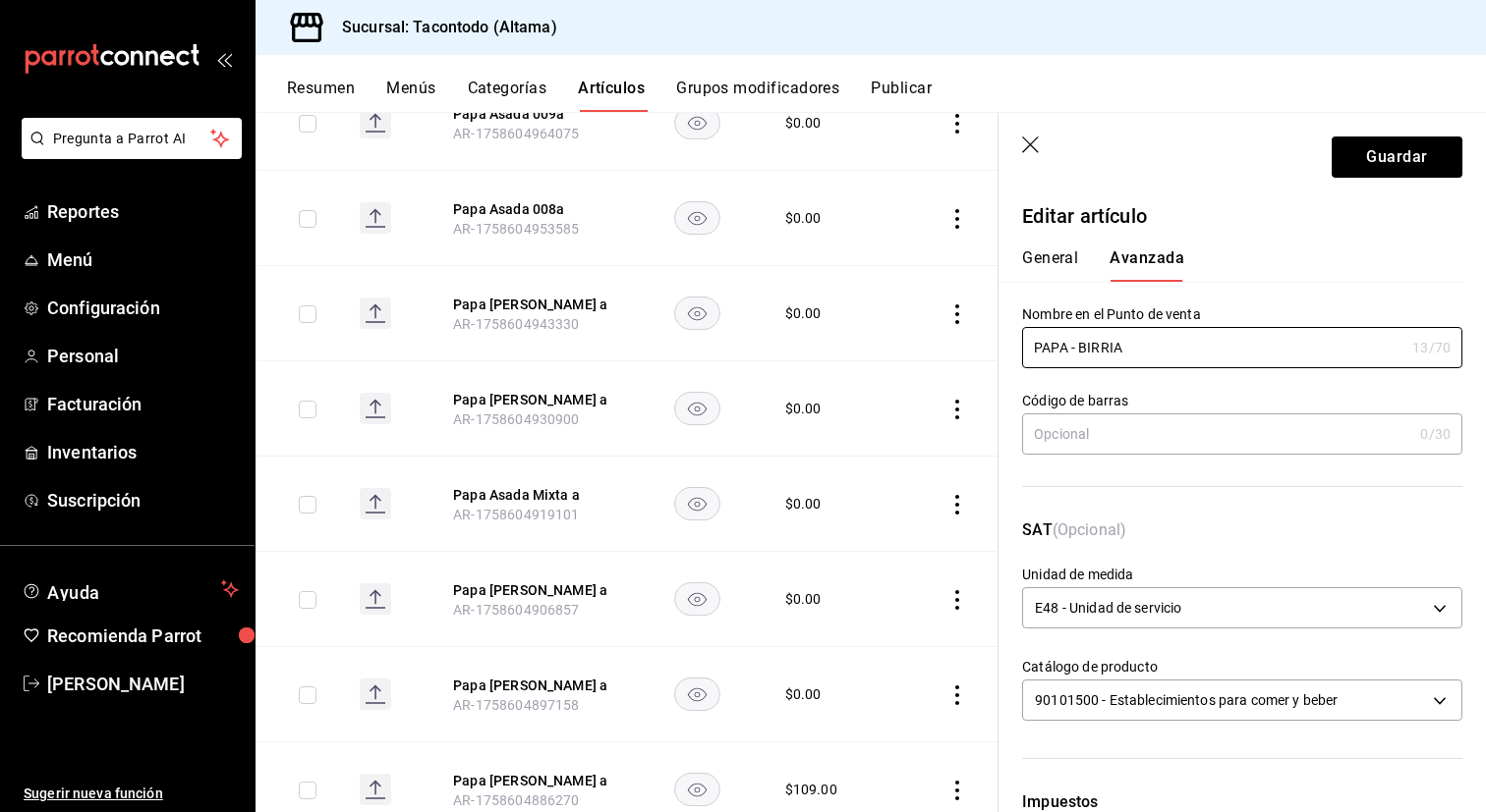
type input "PAPA - BIRRIA"
click at [1049, 263] on button "General" at bounding box center [1050, 265] width 56 height 34
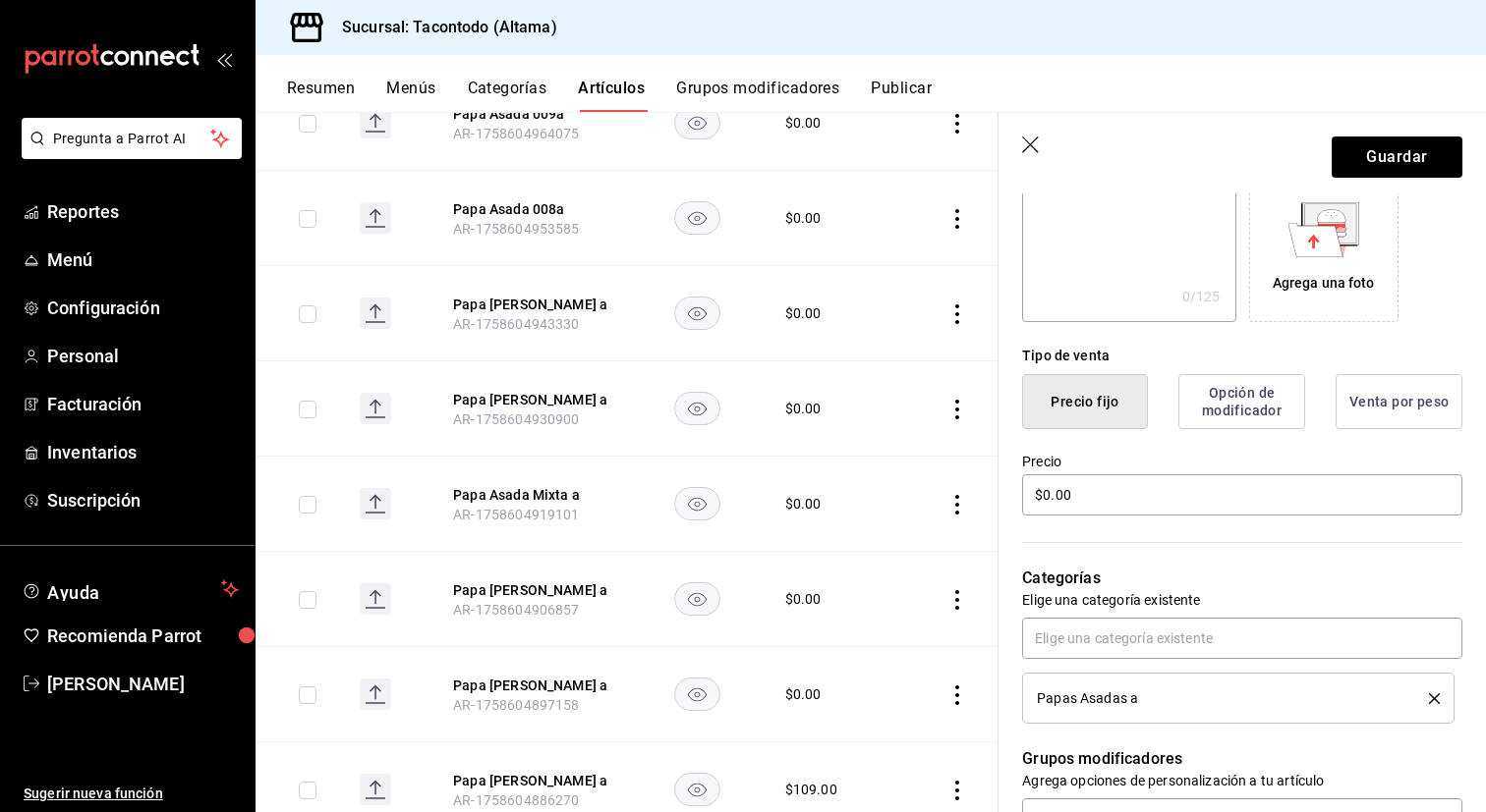
scroll to position [367, 0]
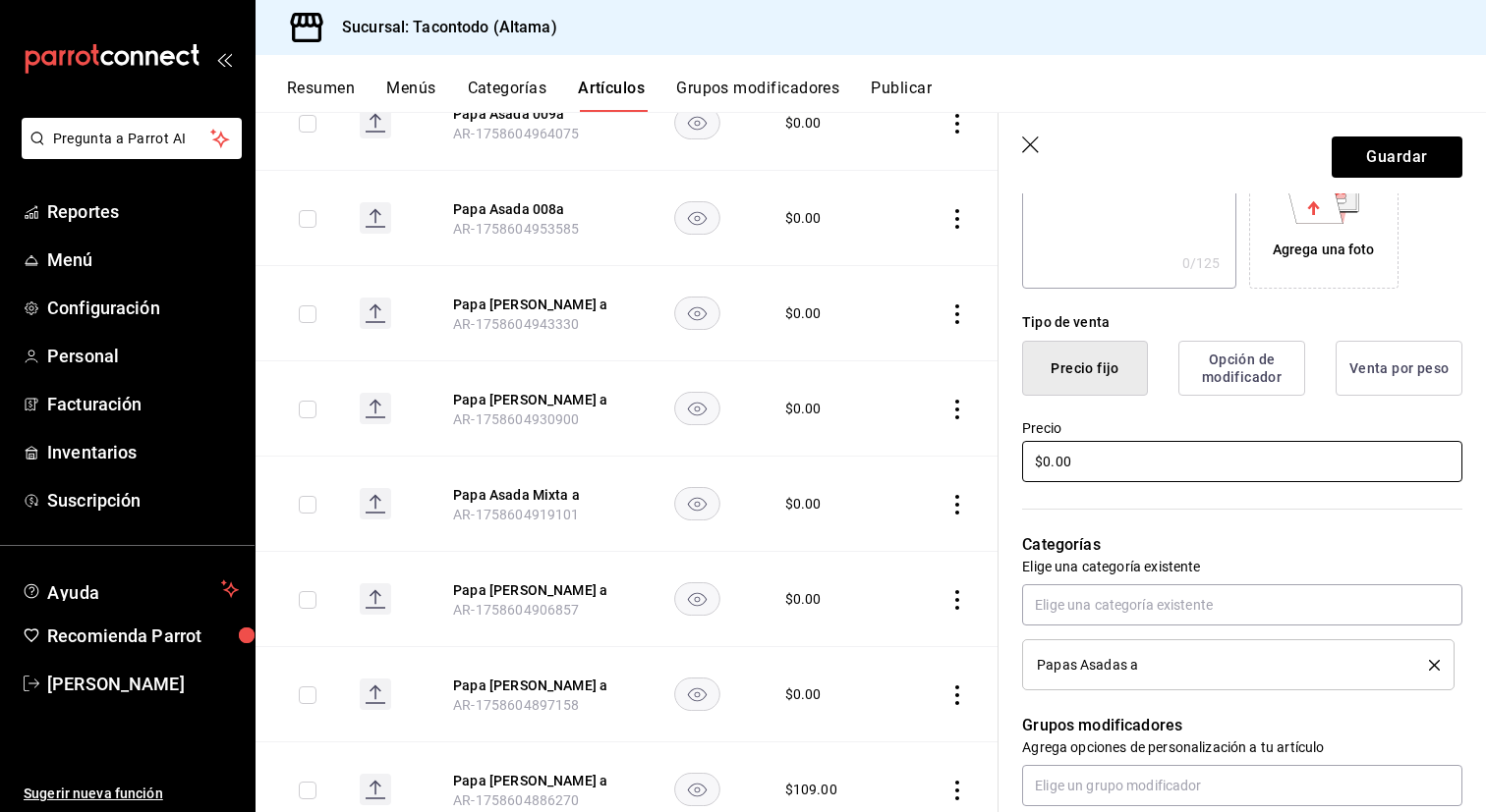
click at [1113, 453] on input "$0.00" at bounding box center [1242, 461] width 440 height 42
type input "$109.00"
click at [1368, 160] on button "Guardar" at bounding box center [1397, 157] width 131 height 42
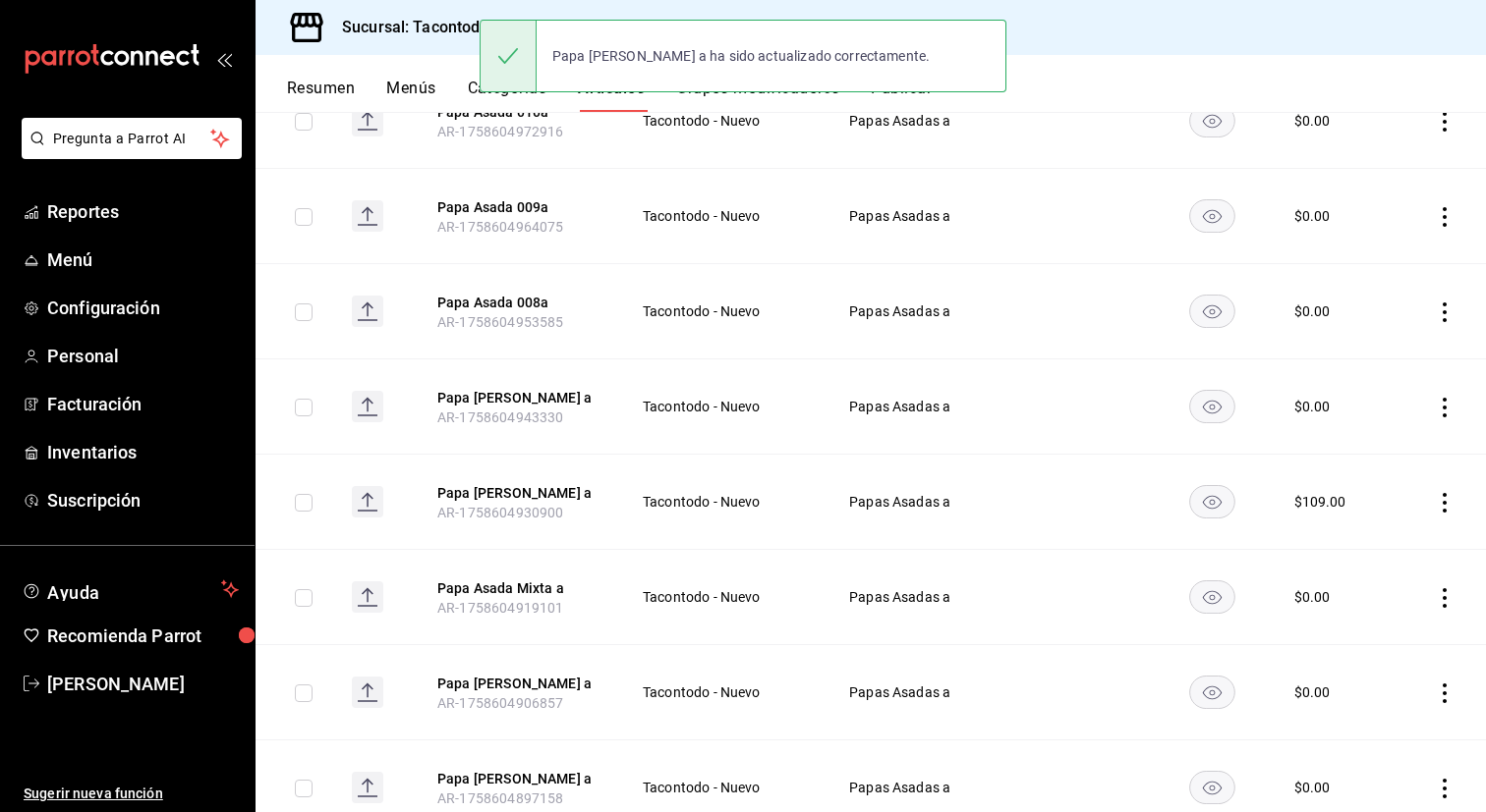
scroll to position [307, 0]
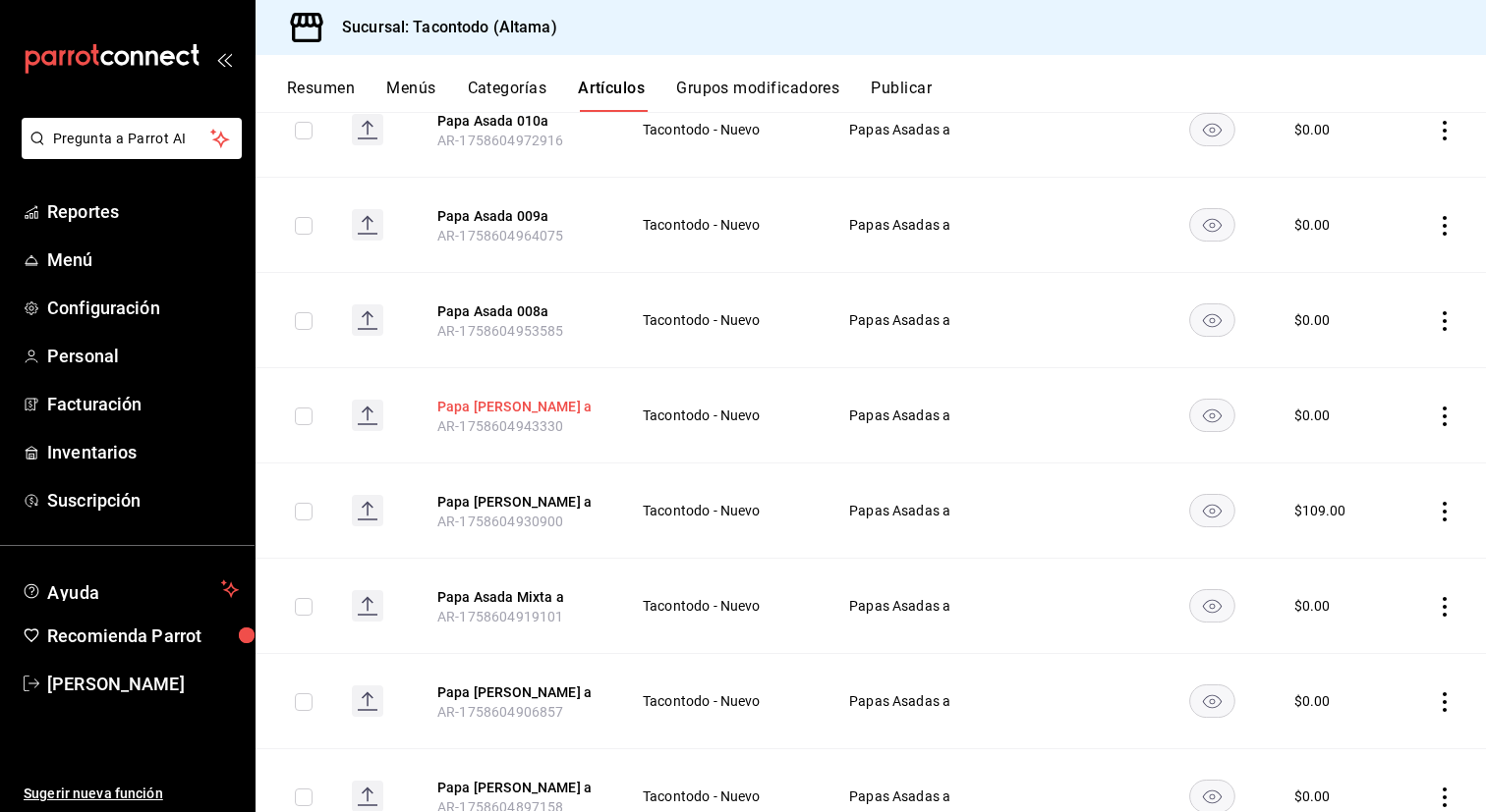
click at [528, 401] on button "Papa [PERSON_NAME] a" at bounding box center [515, 407] width 158 height 20
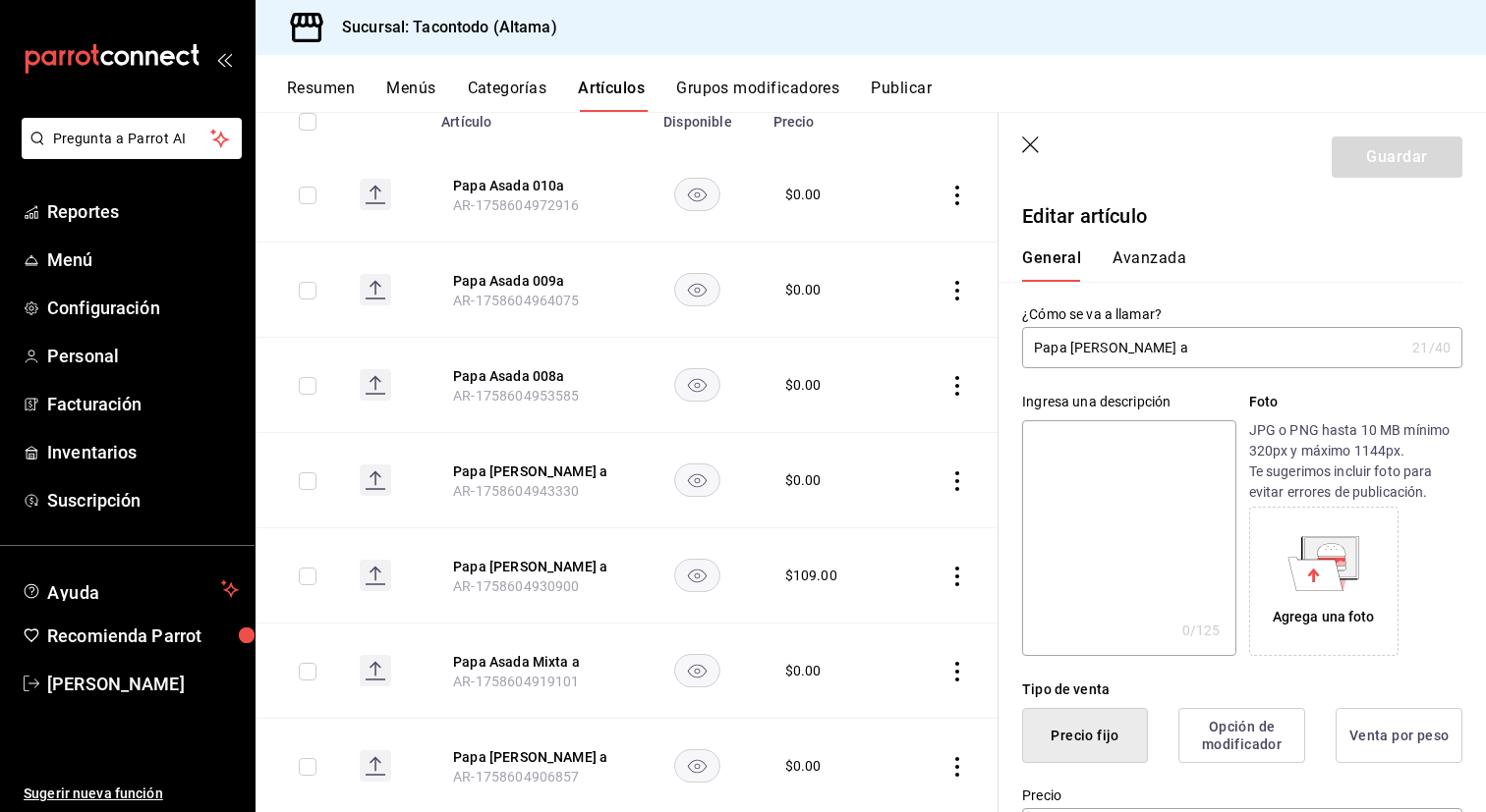
click at [1148, 257] on button "Avanzada" at bounding box center [1149, 265] width 73 height 34
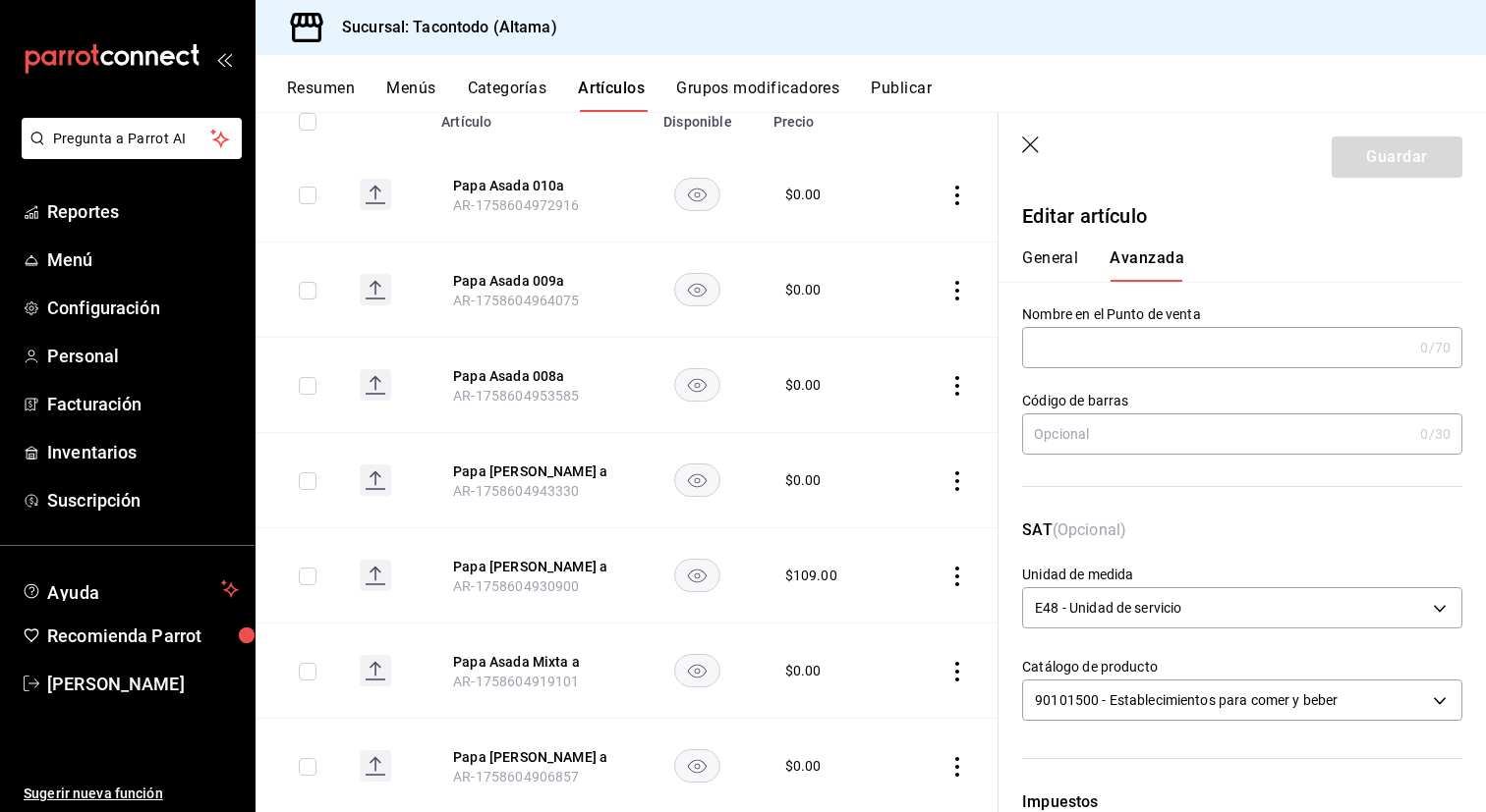
click at [1094, 356] on input "text" at bounding box center [1218, 348] width 390 height 40
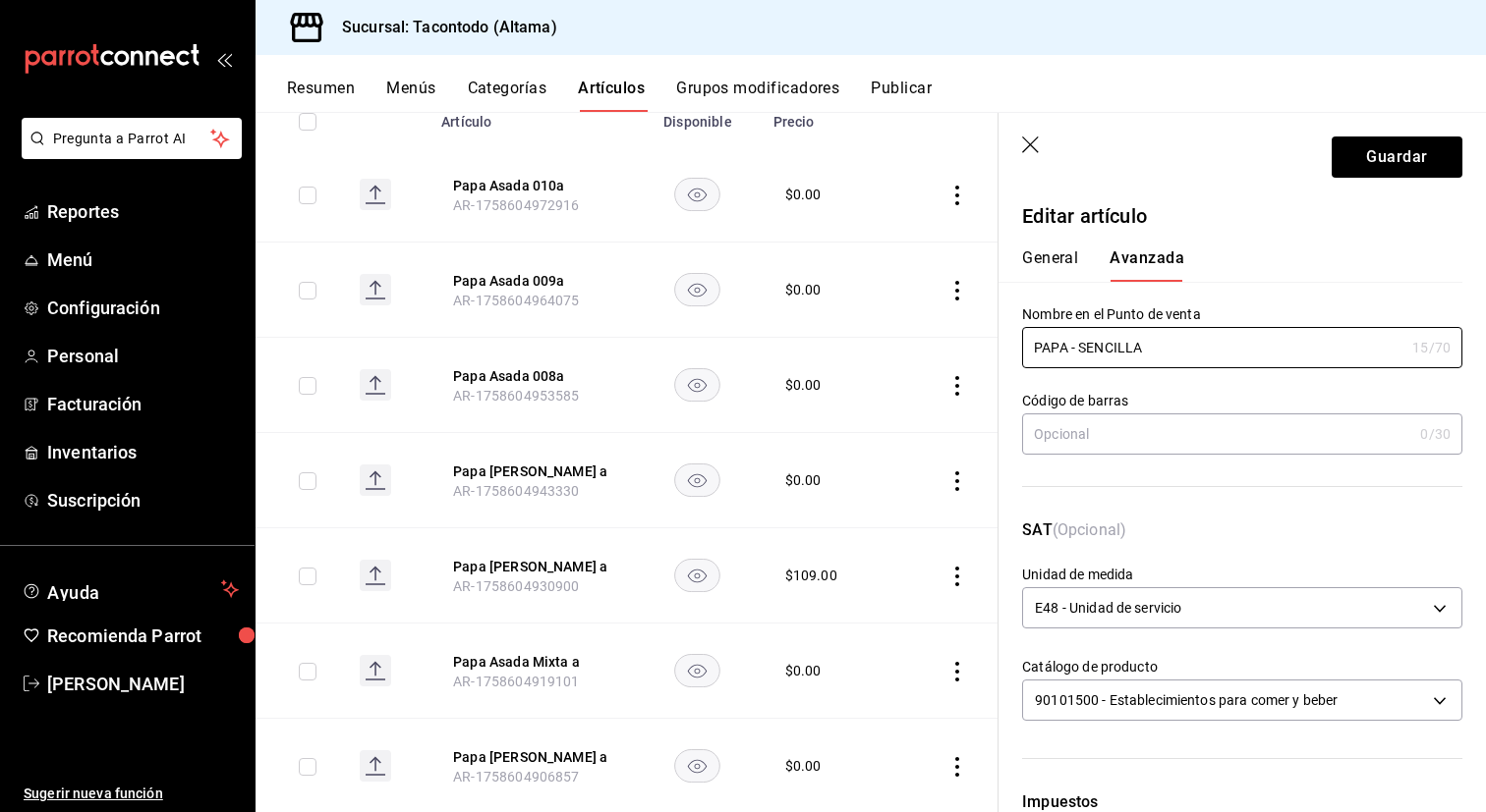
type input "PAPA - SENCILLA"
click at [1060, 242] on div "General [PERSON_NAME]" at bounding box center [1230, 256] width 464 height 51
click at [1048, 264] on button "General" at bounding box center [1050, 265] width 56 height 34
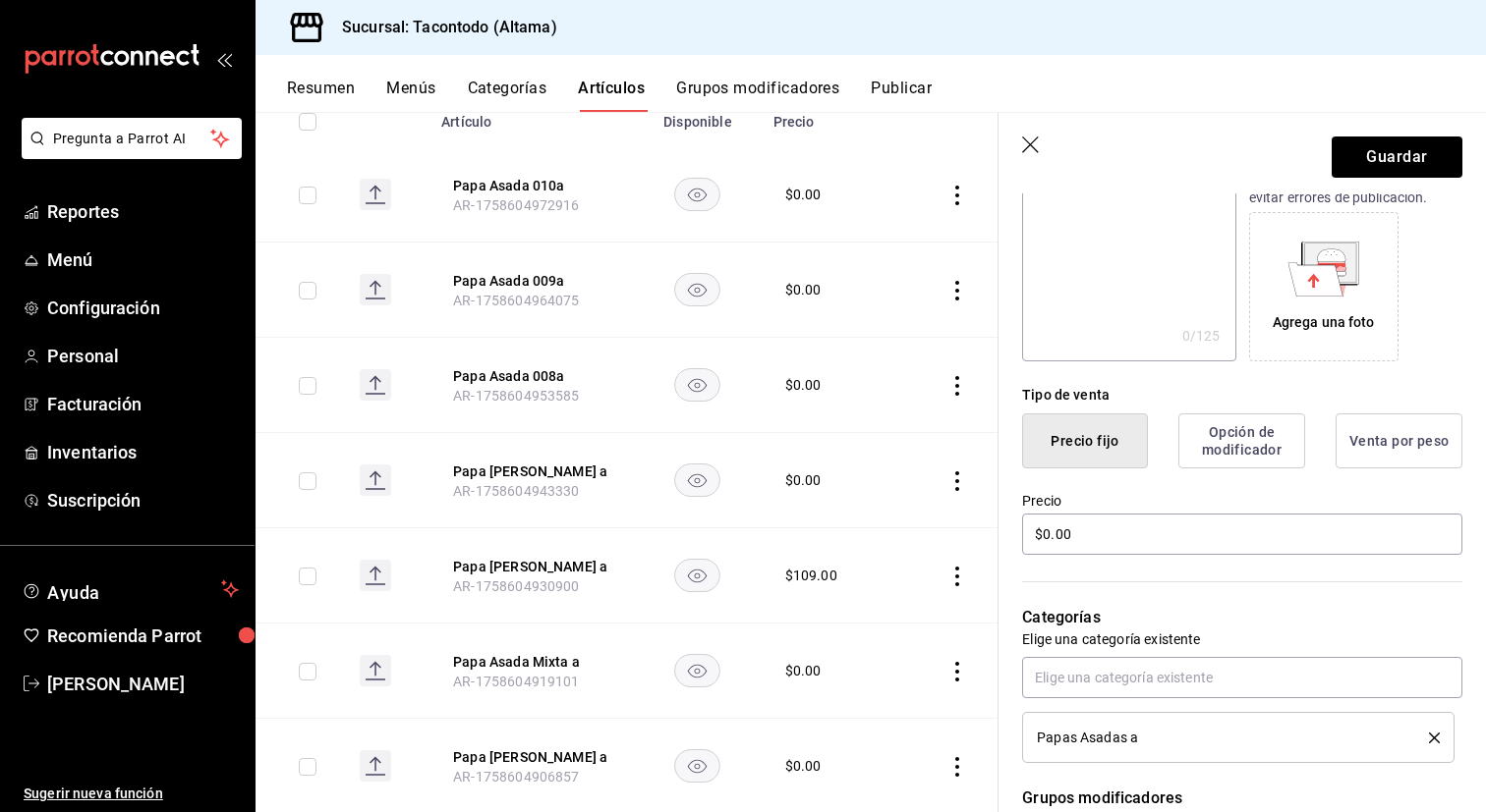
scroll to position [294, 0]
click at [1181, 538] on input "$0.00" at bounding box center [1242, 536] width 440 height 42
type input "$80.00"
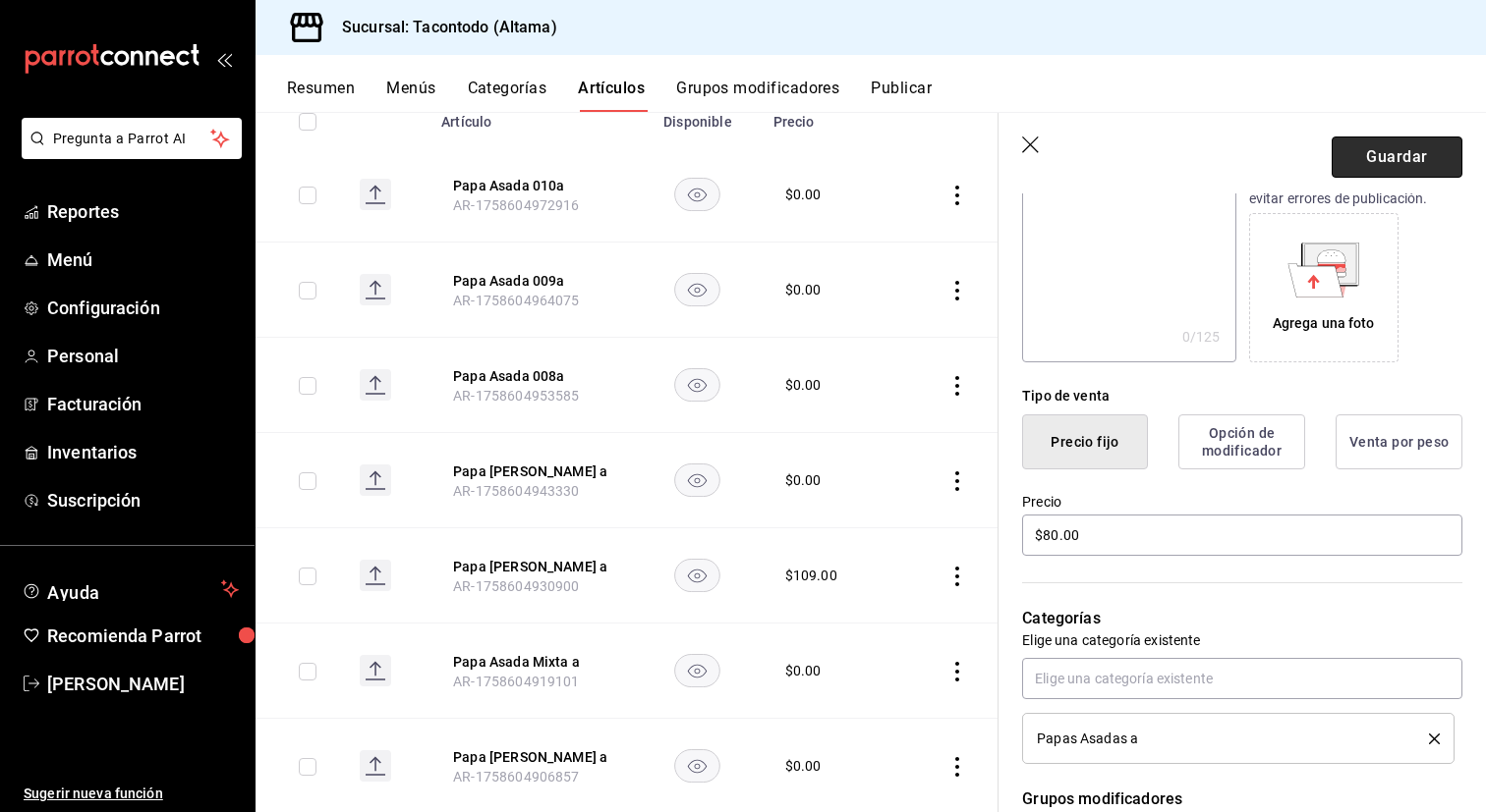
click at [1405, 158] on button "Guardar" at bounding box center [1397, 157] width 131 height 42
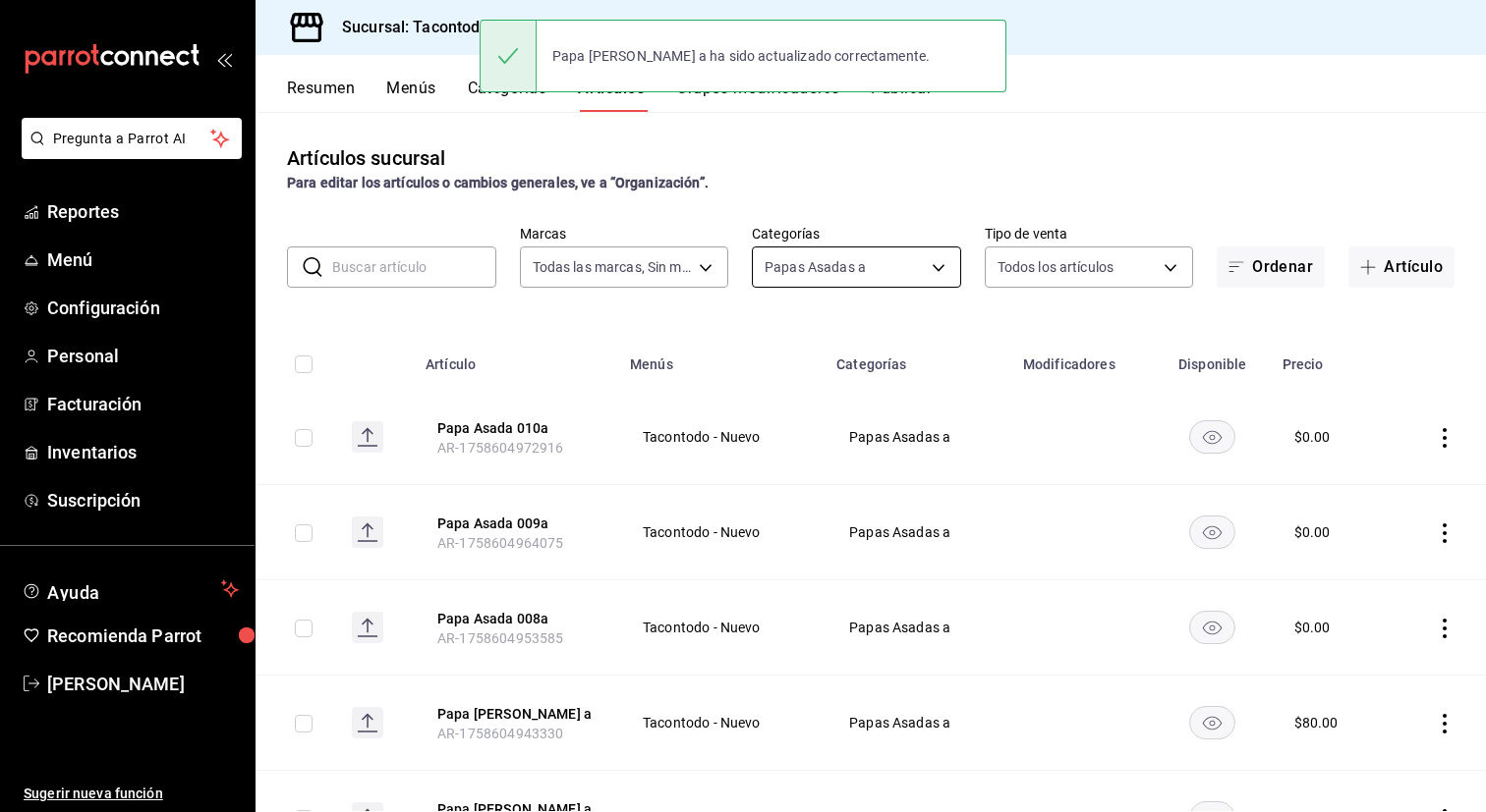
click at [929, 267] on body "Pregunta a Parrot AI Reportes Menú Configuración Personal Facturación Inventari…" at bounding box center [743, 406] width 1486 height 812
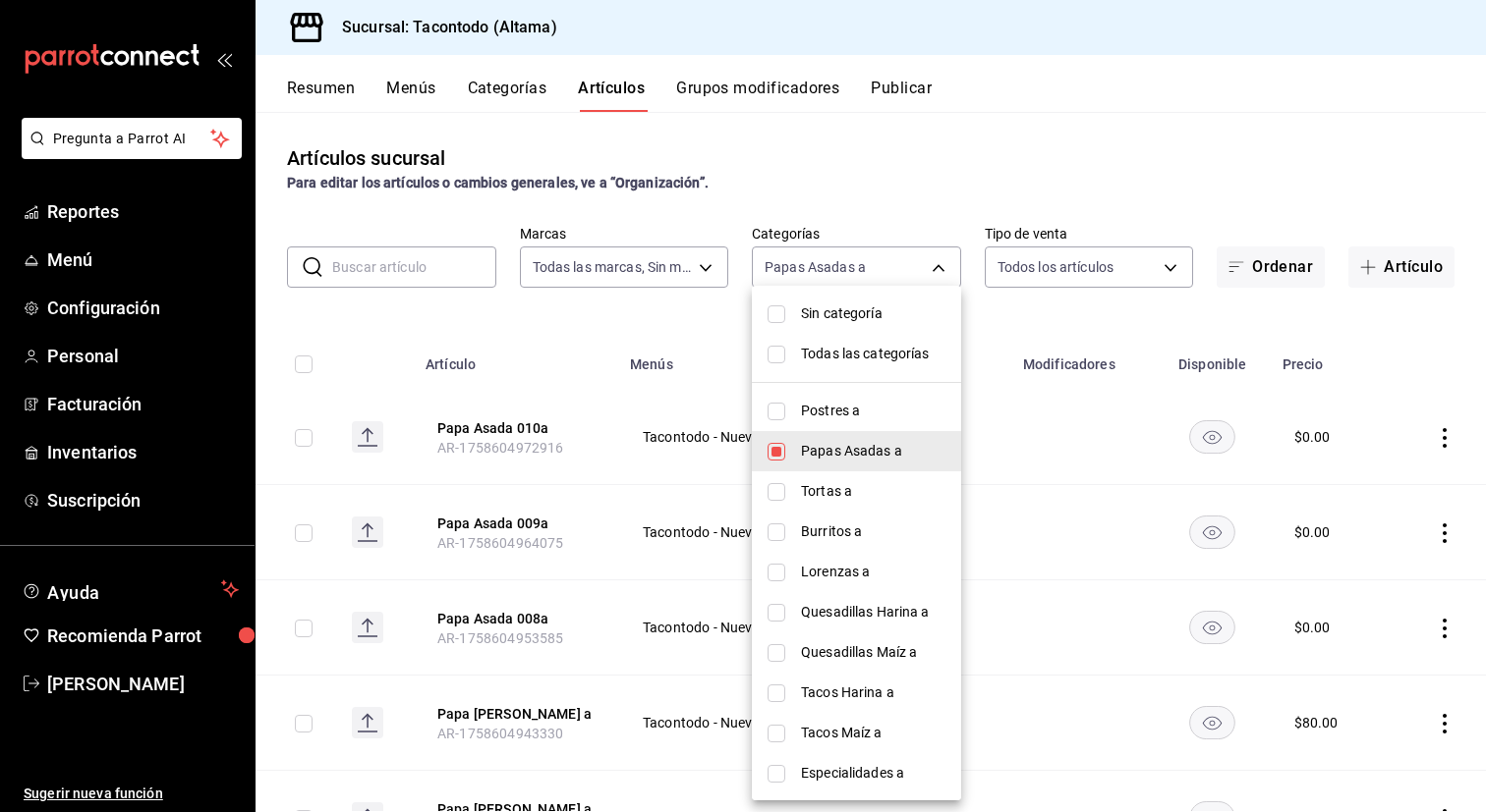
click at [879, 486] on span "Tortas a" at bounding box center [873, 491] width 145 height 21
type input "d6f6d3a0-bfff-472c-8696-873cdd87f005,46ab6e39-dfb6-479d-8fb1-ec7912dac42e"
checkbox input "true"
click at [894, 454] on span "Papas Asadas a" at bounding box center [873, 451] width 145 height 21
type input "46ab6e39-dfb6-479d-8fb1-ec7912dac42e"
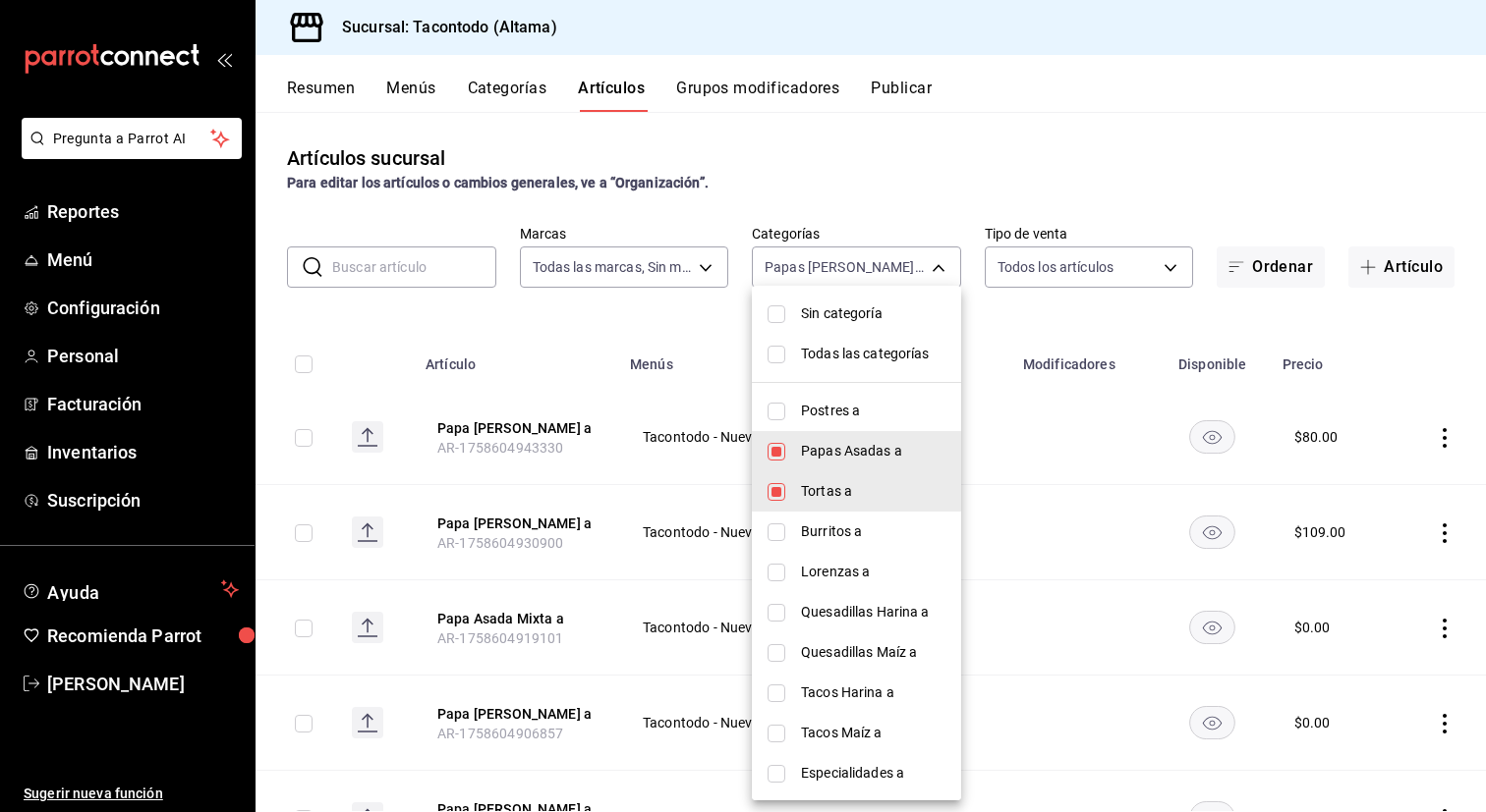
checkbox input "false"
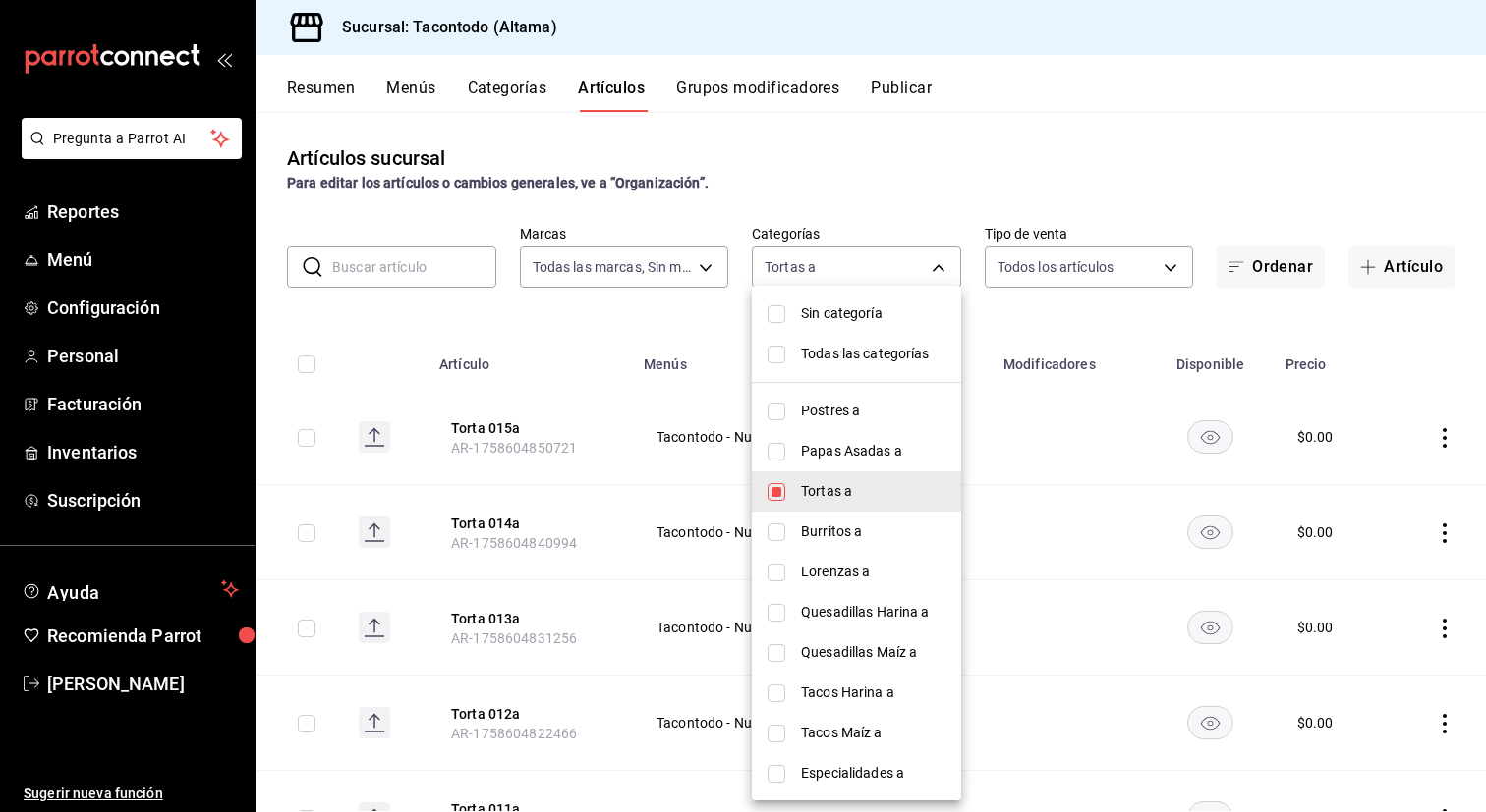
click at [1082, 352] on div at bounding box center [743, 406] width 1486 height 812
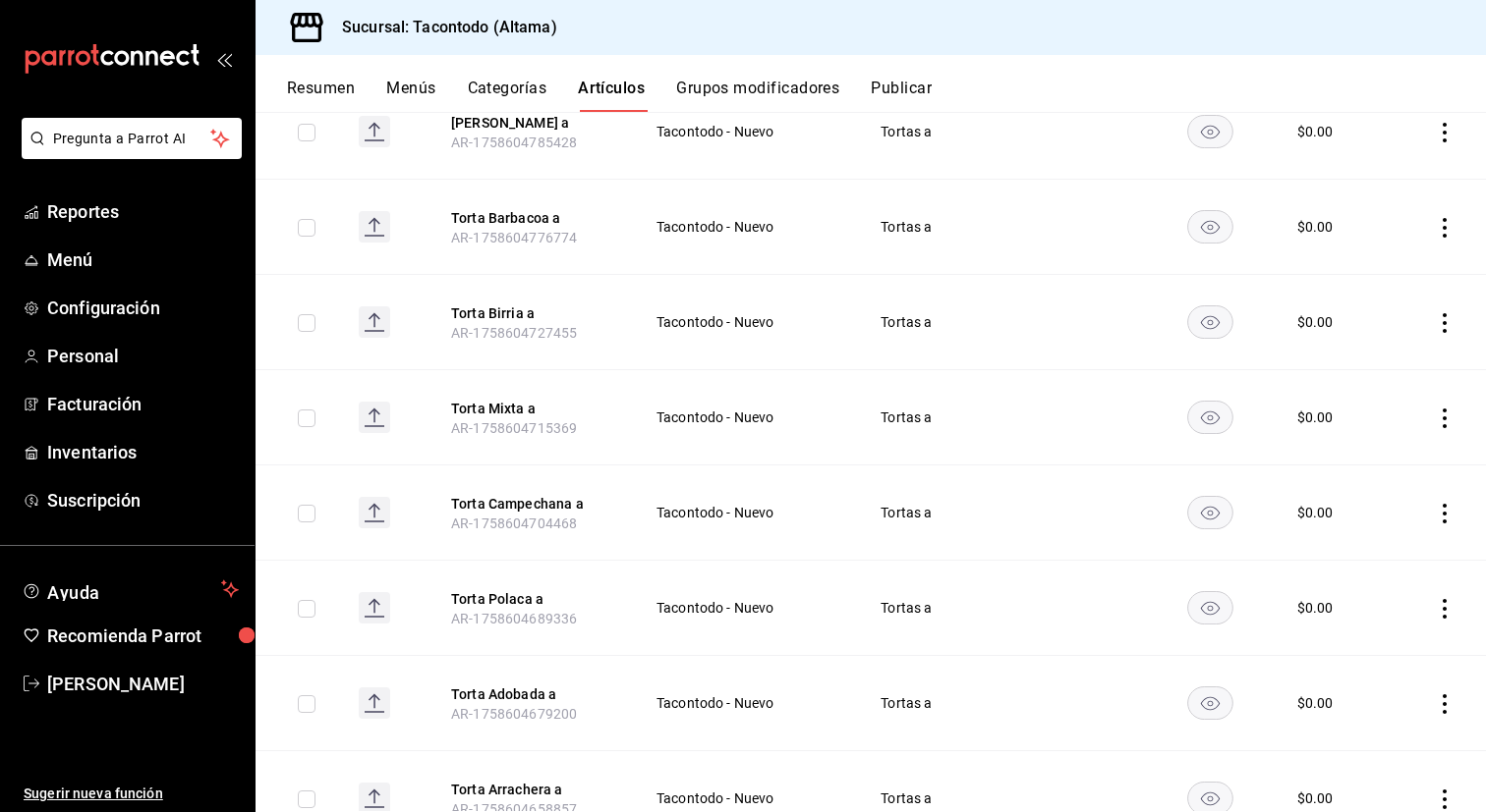
scroll to position [1054, 0]
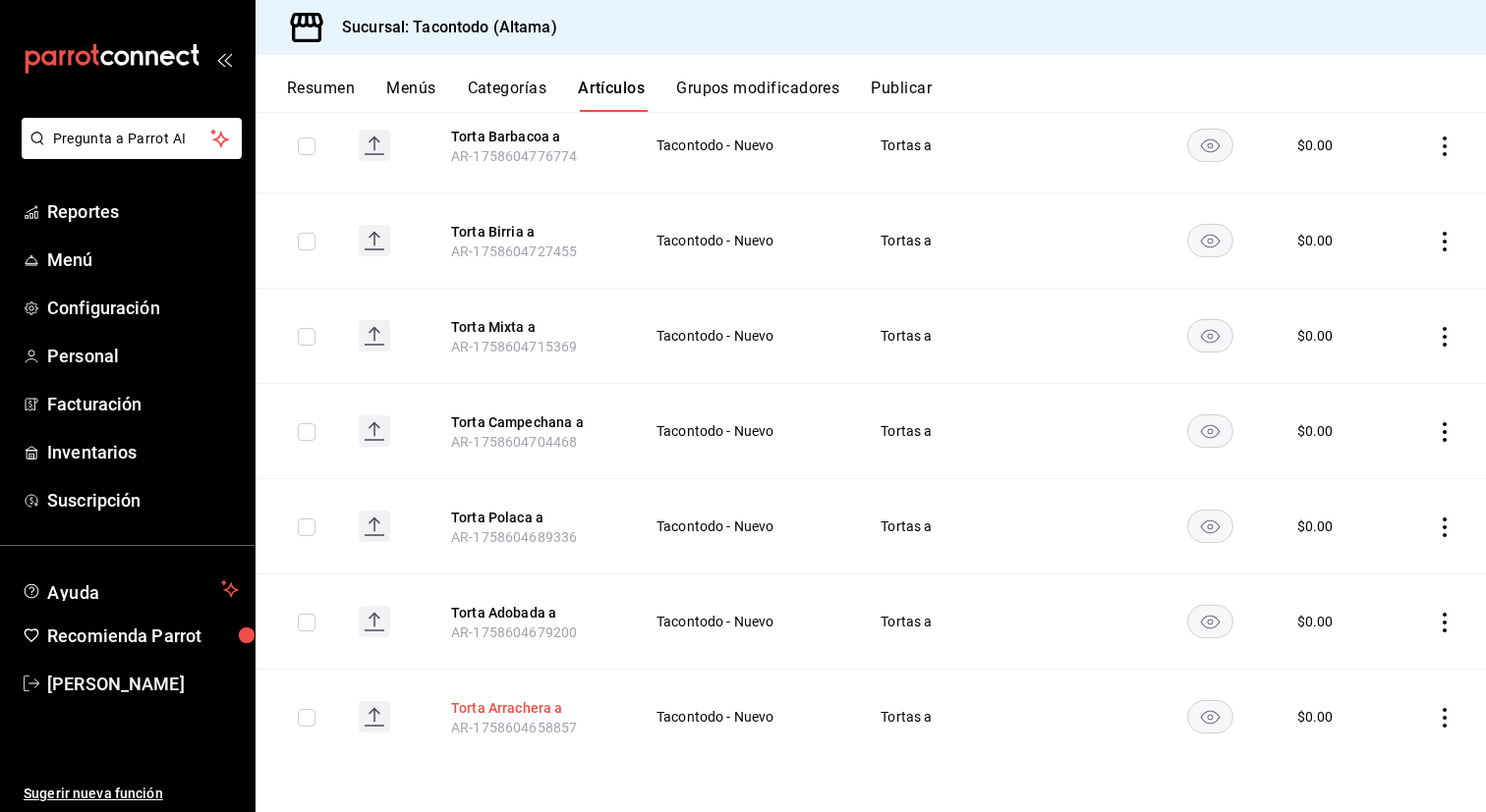
click at [502, 708] on button "Torta Arrachera a" at bounding box center [529, 708] width 158 height 20
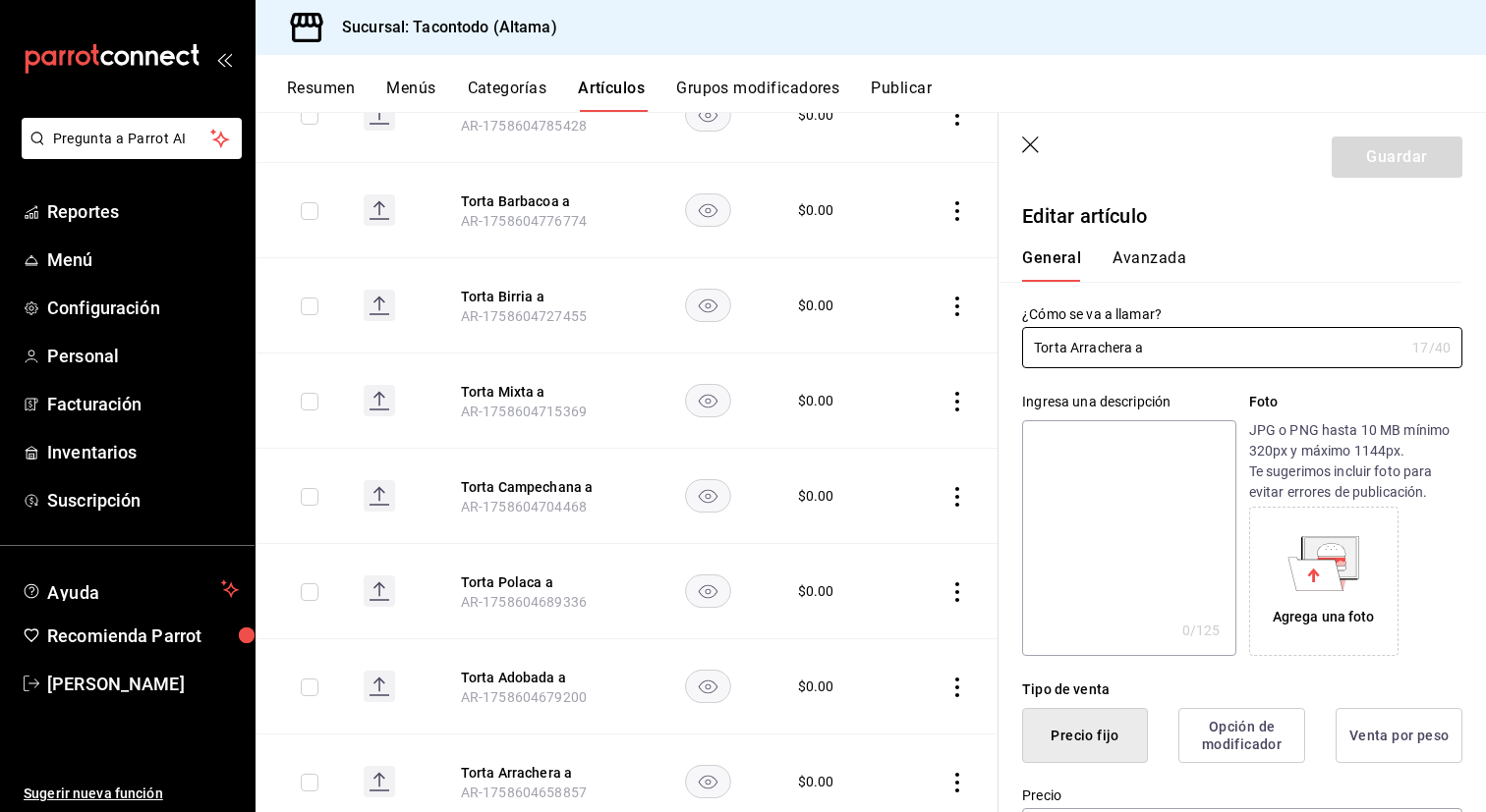
scroll to position [1119, 0]
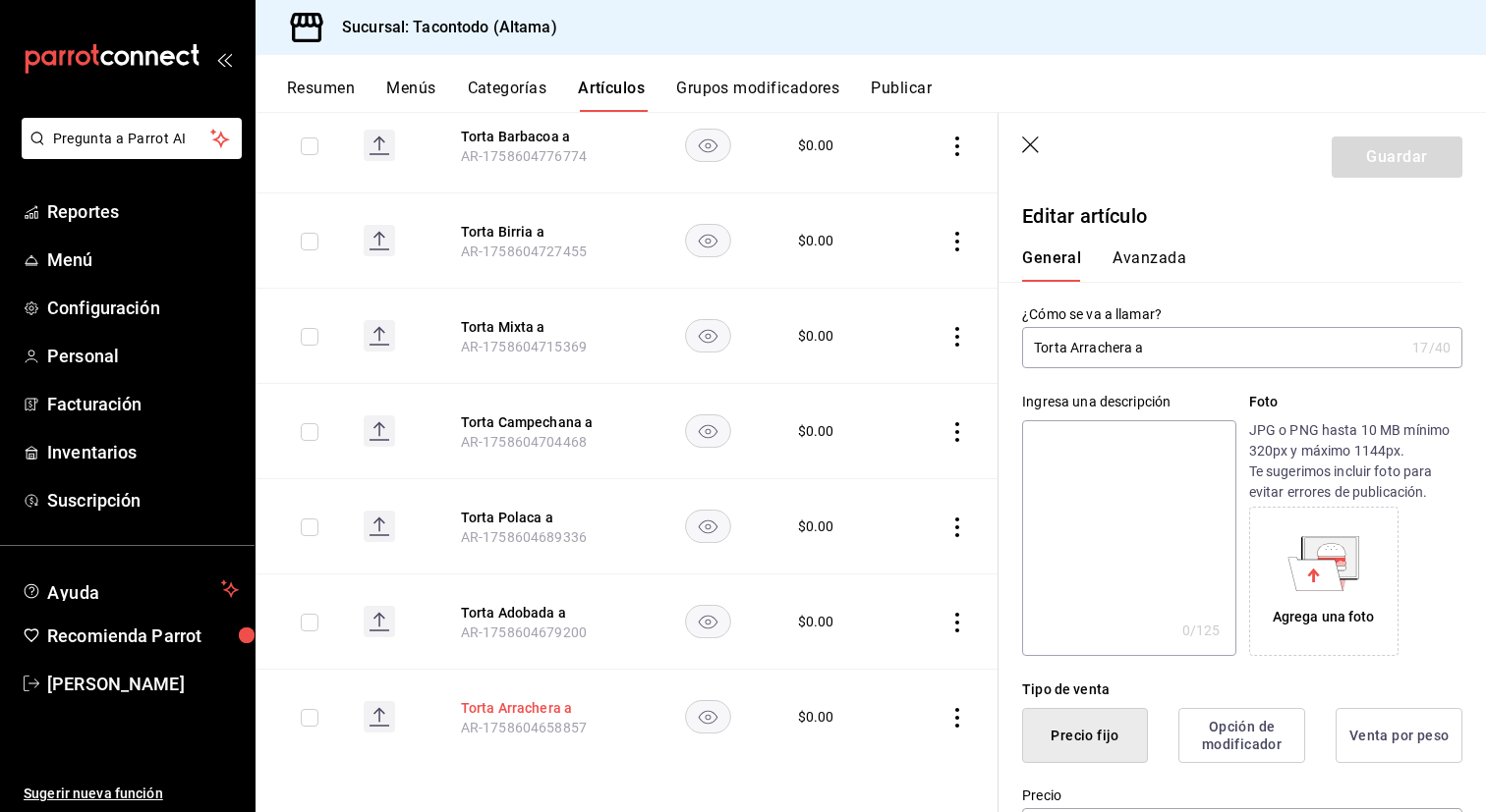
click at [531, 704] on button "Torta Arrachera a" at bounding box center [539, 708] width 158 height 20
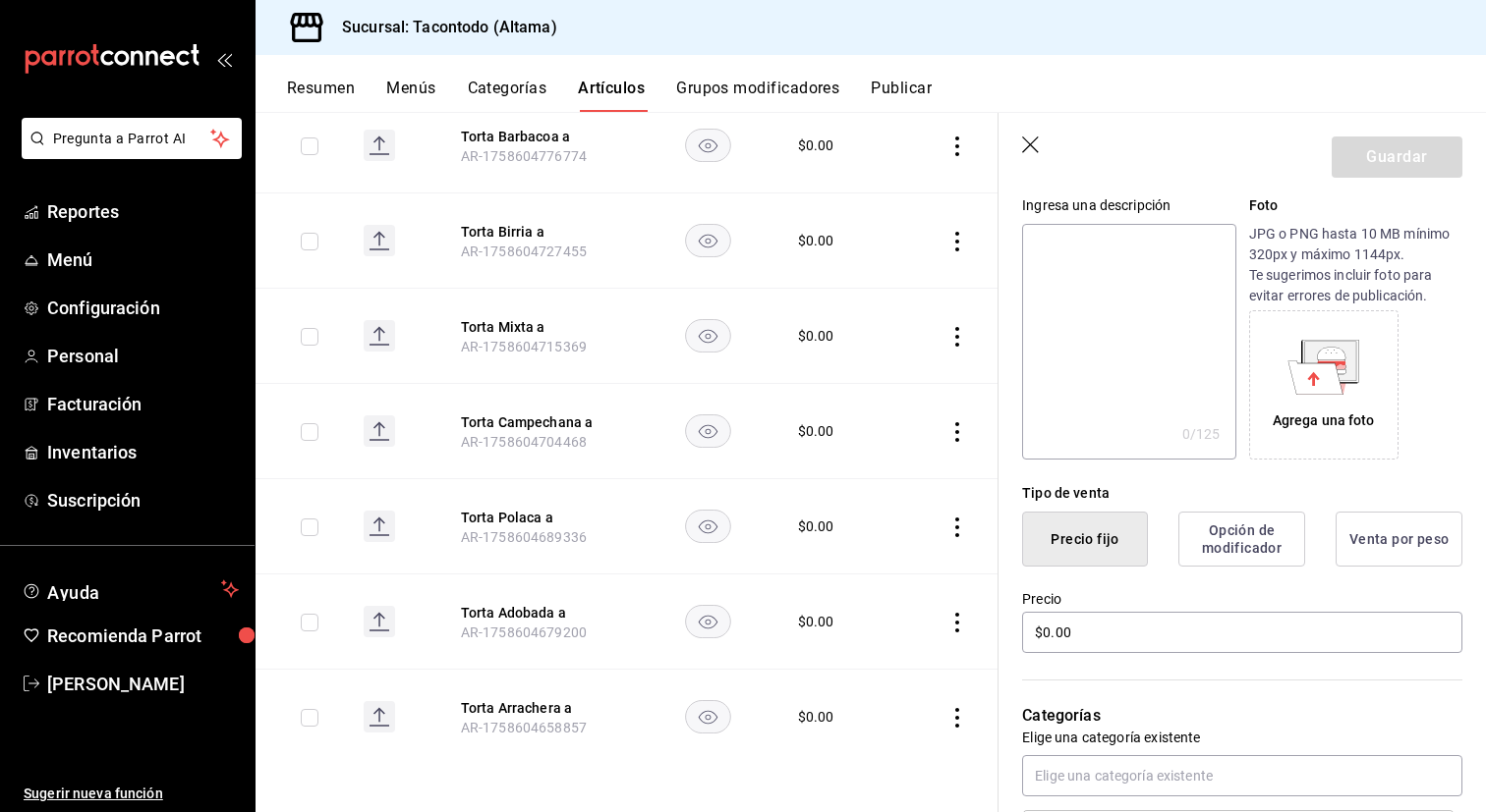
scroll to position [195, 0]
click at [1150, 644] on input "$0.00" at bounding box center [1242, 634] width 440 height 42
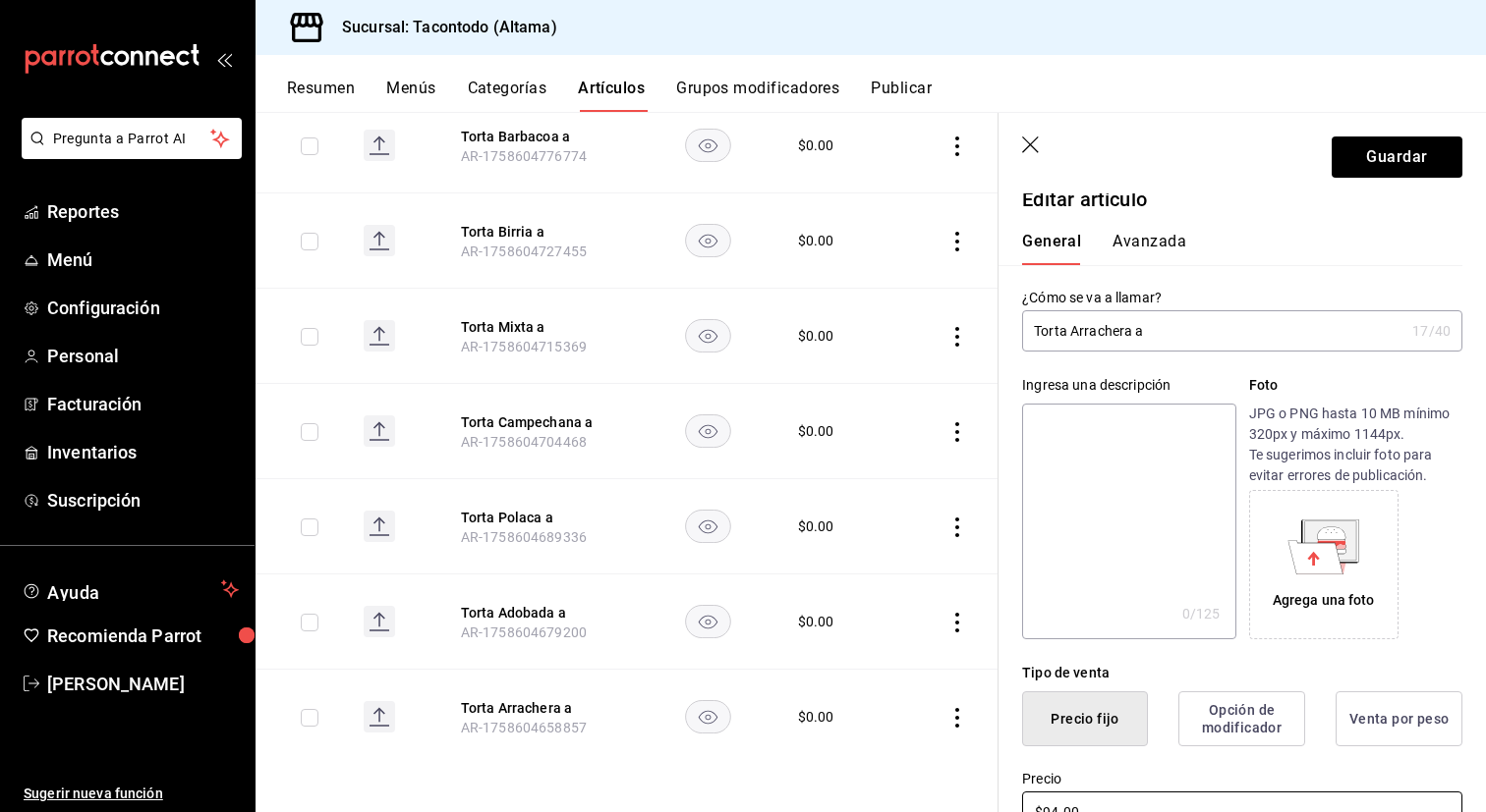
scroll to position [0, 0]
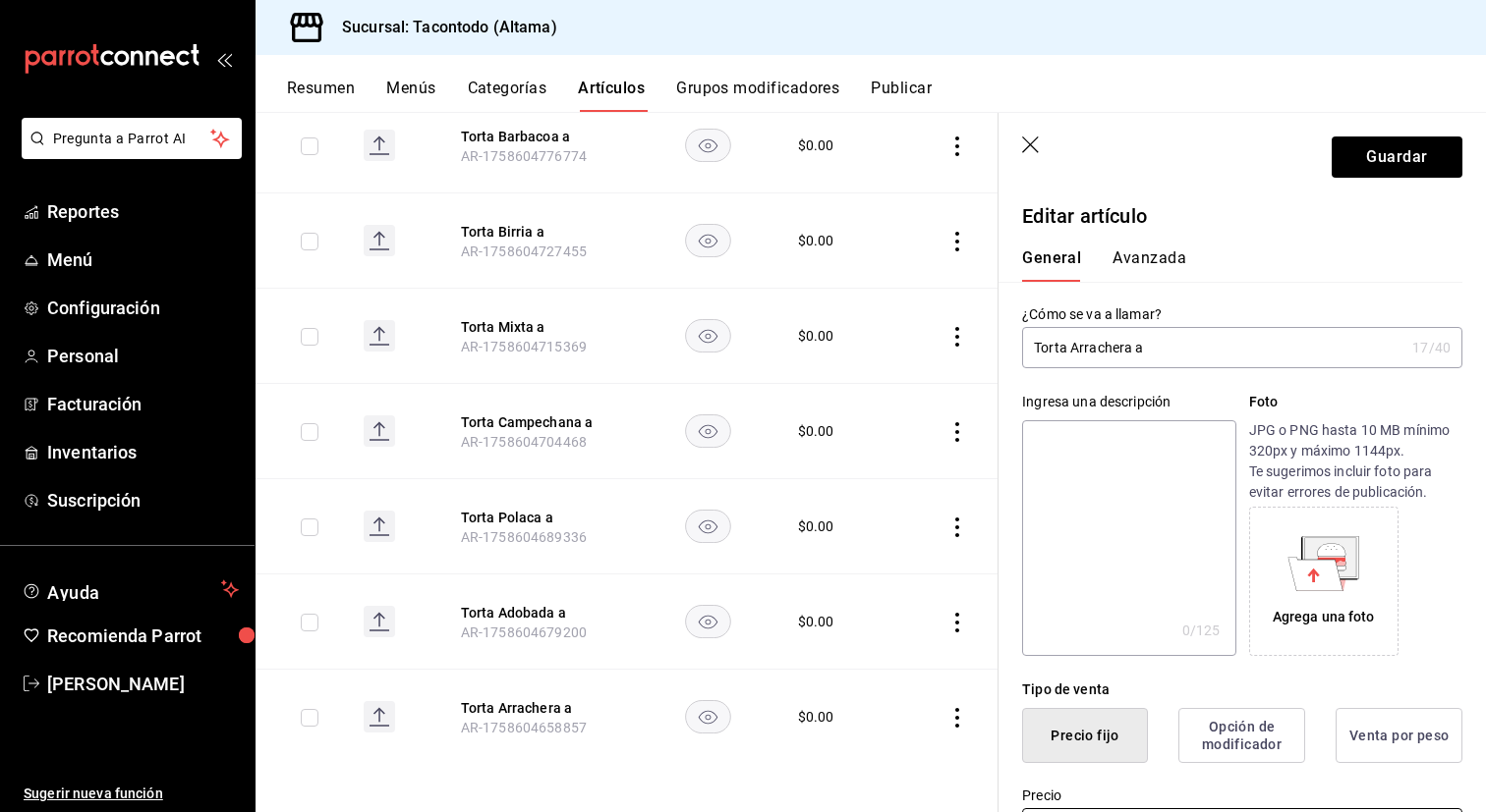
type input "$94.00"
click at [1174, 261] on button "Avanzada" at bounding box center [1149, 265] width 73 height 34
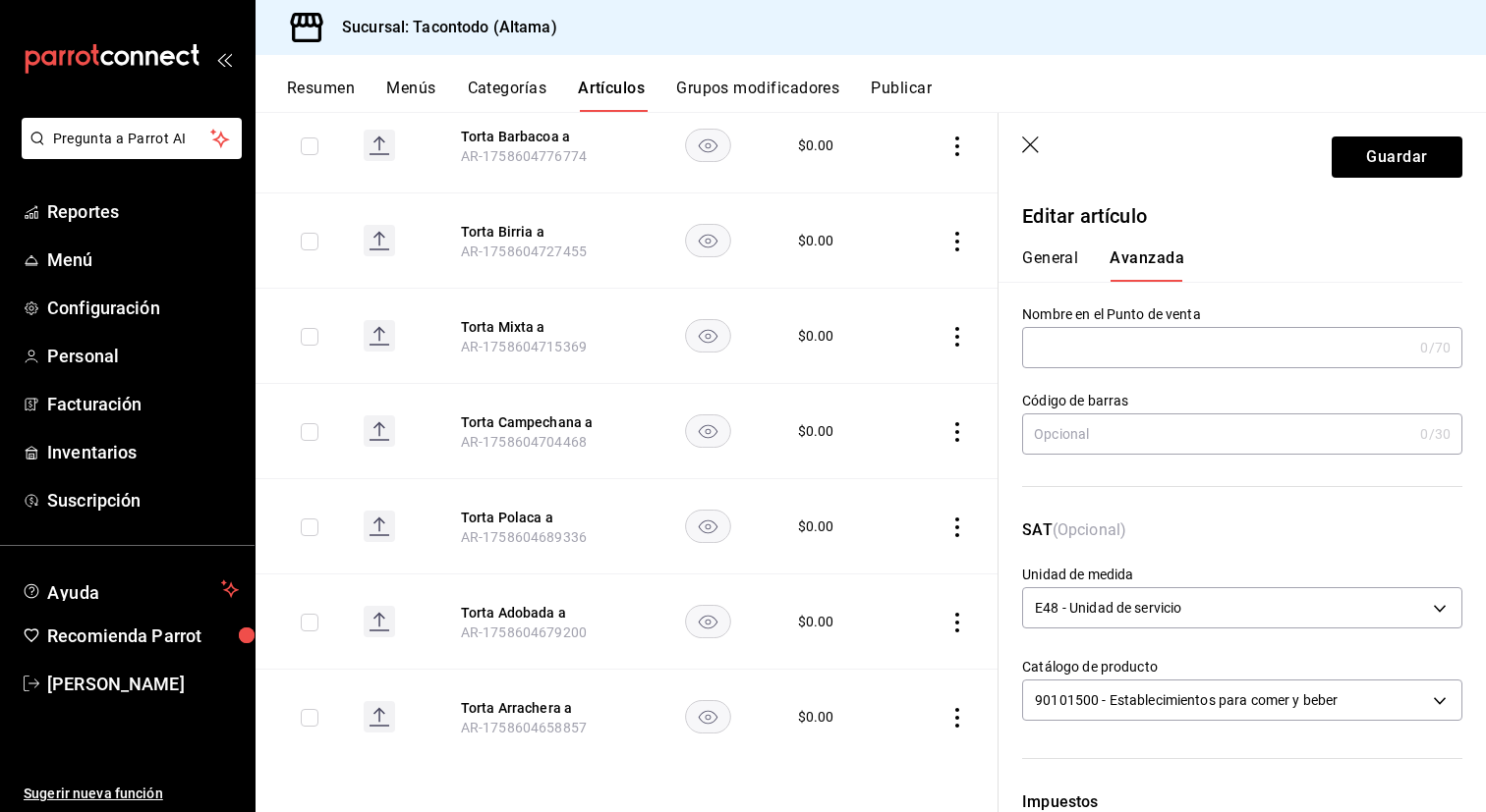
click at [1114, 346] on input "text" at bounding box center [1218, 348] width 390 height 40
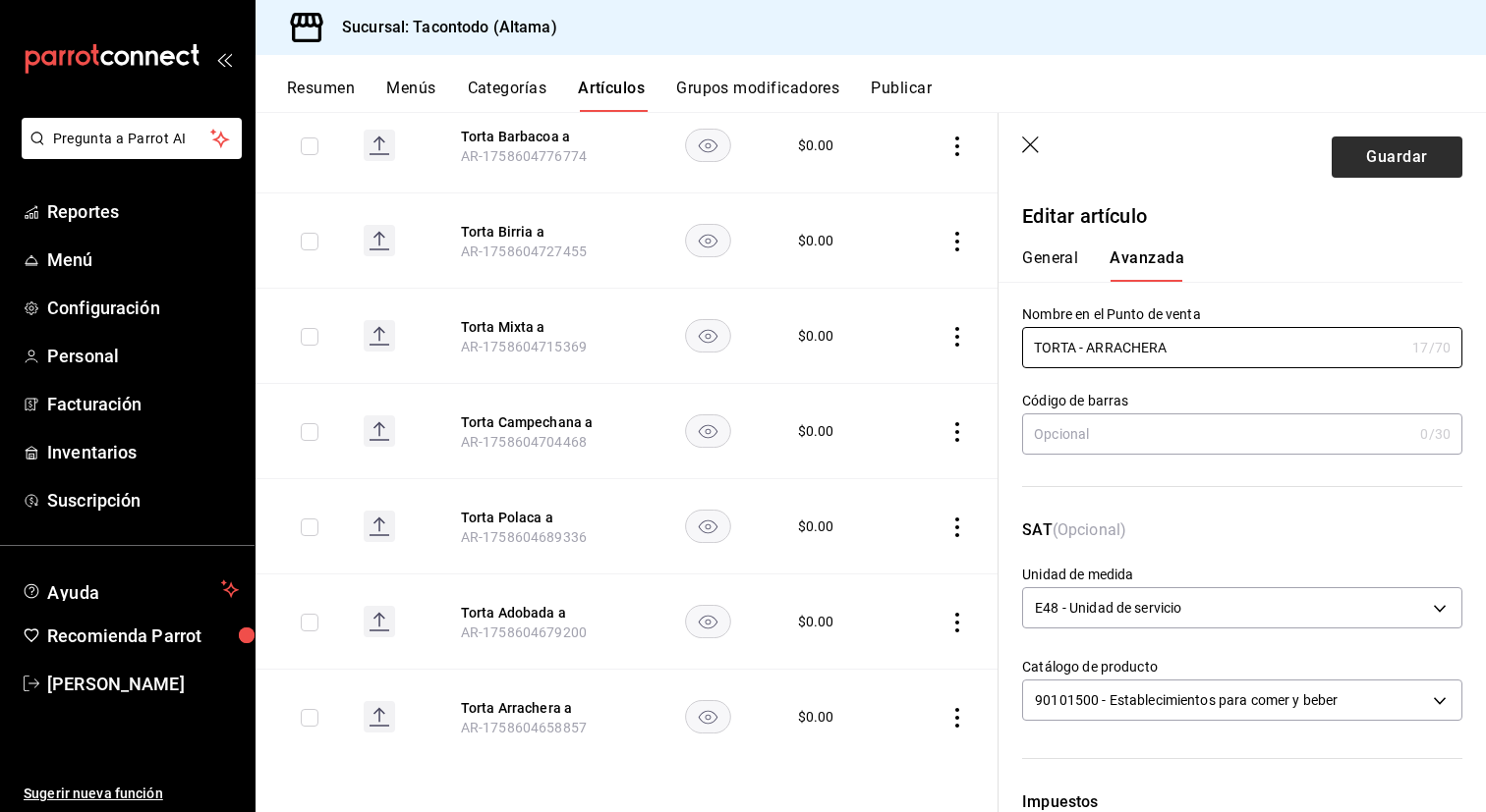
type input "TORTA - ARRACHERA"
click at [1359, 149] on button "Guardar" at bounding box center [1397, 157] width 131 height 42
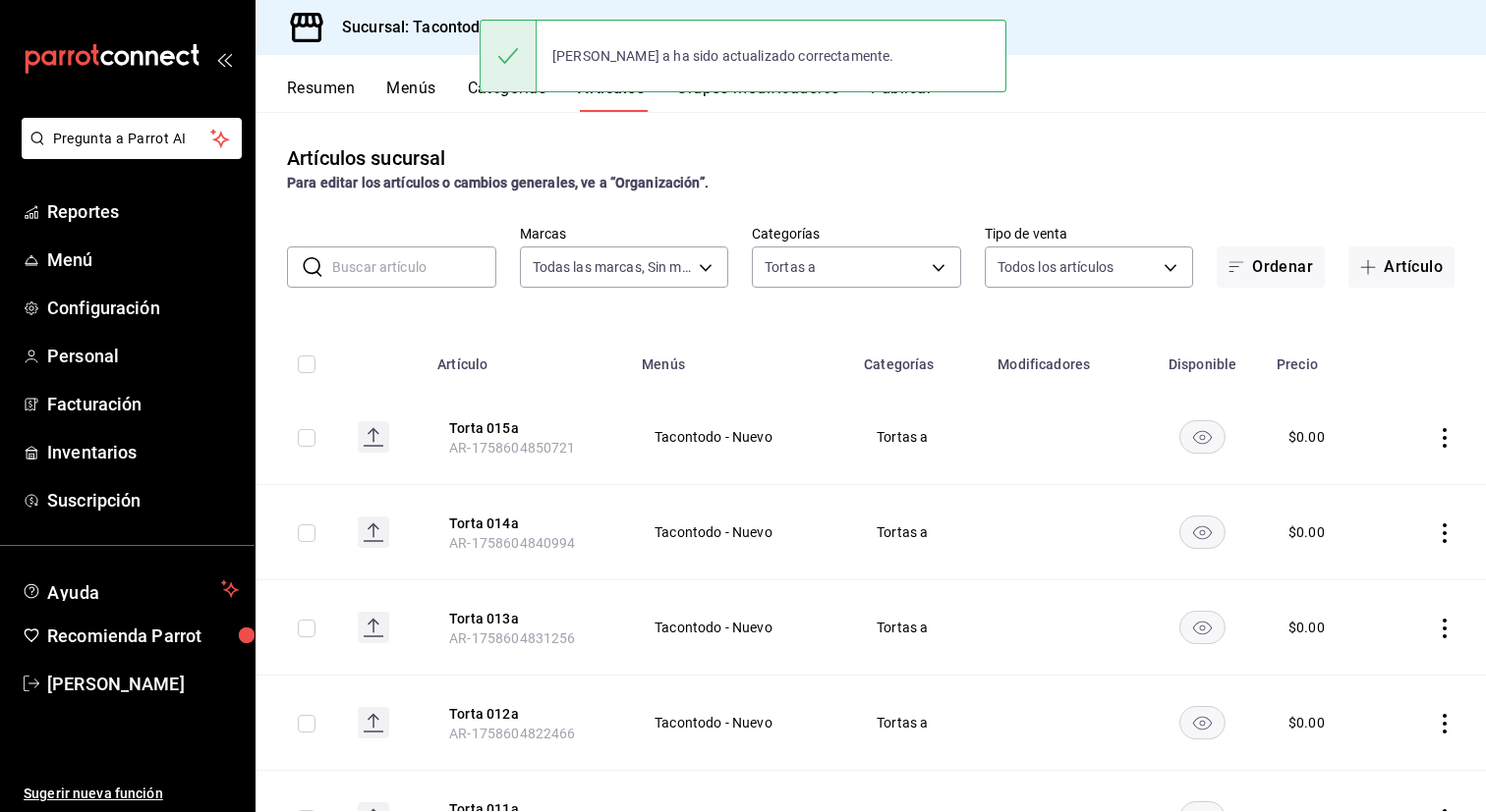
scroll to position [1054, 0]
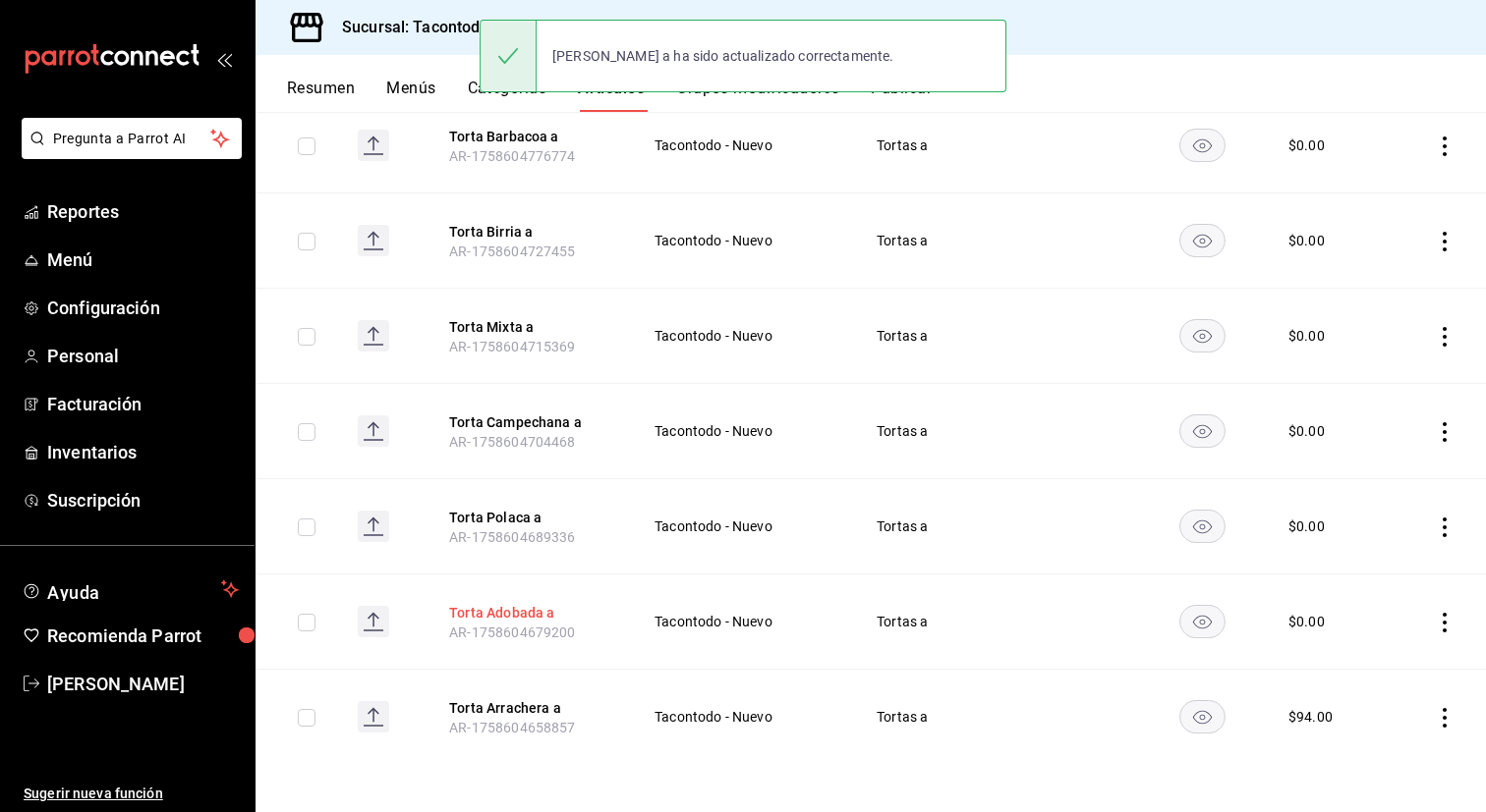
click at [521, 613] on button "Torta Adobada a" at bounding box center [527, 613] width 158 height 20
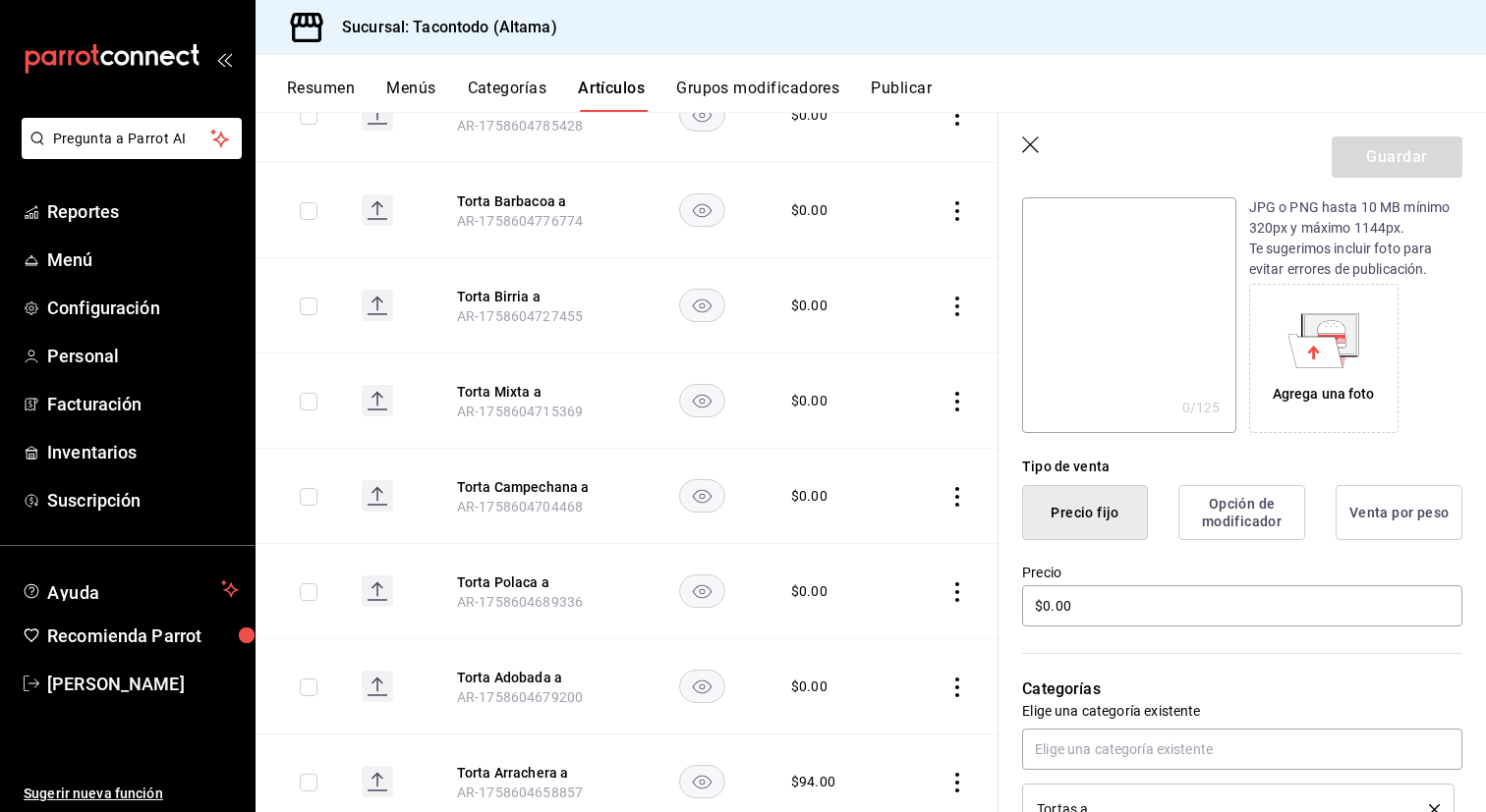
scroll to position [215, 0]
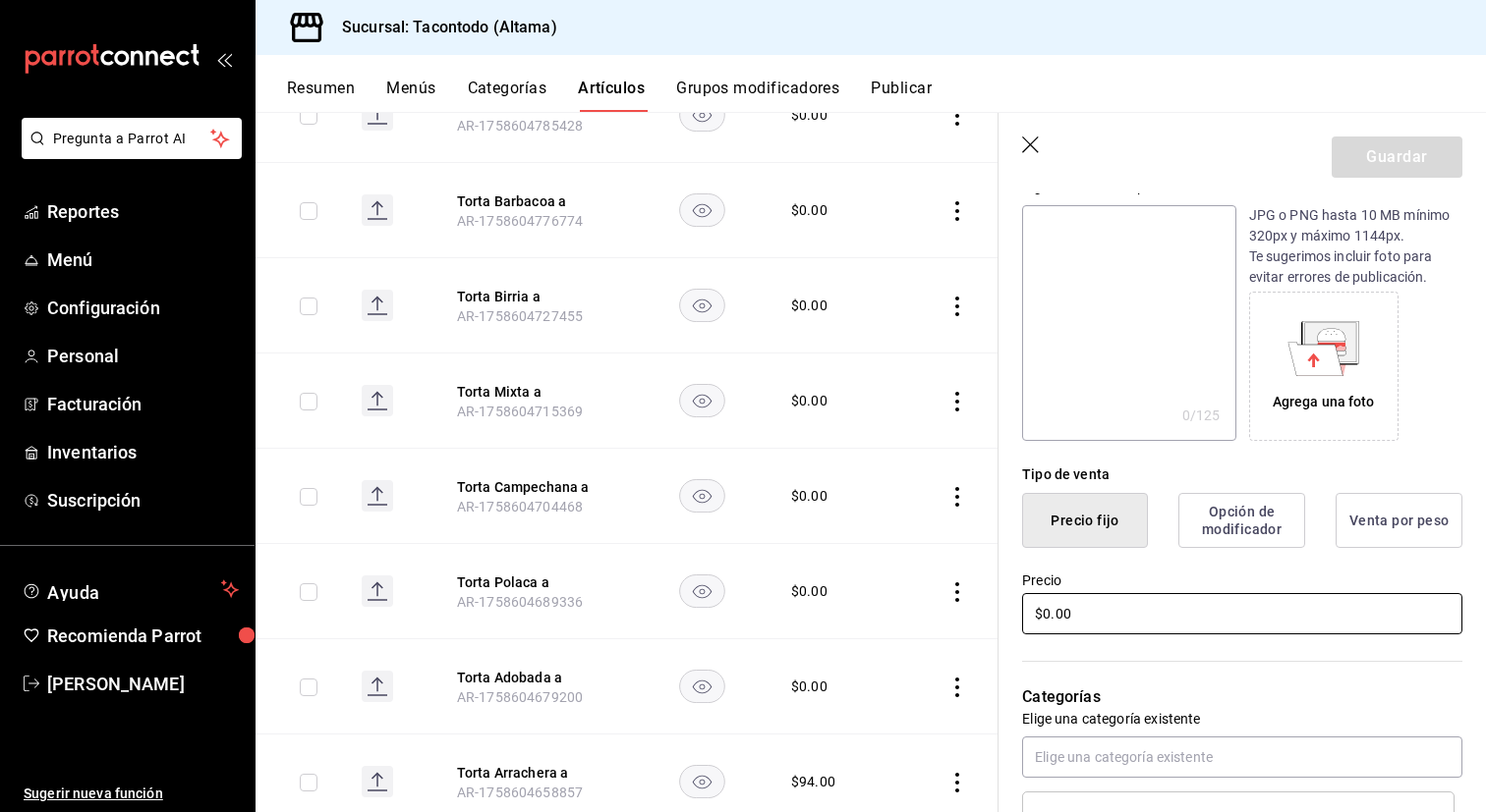
click at [1134, 596] on input "$0.00" at bounding box center [1242, 614] width 440 height 42
click at [1134, 603] on input "$0.00" at bounding box center [1242, 614] width 440 height 42
type input "$76.00"
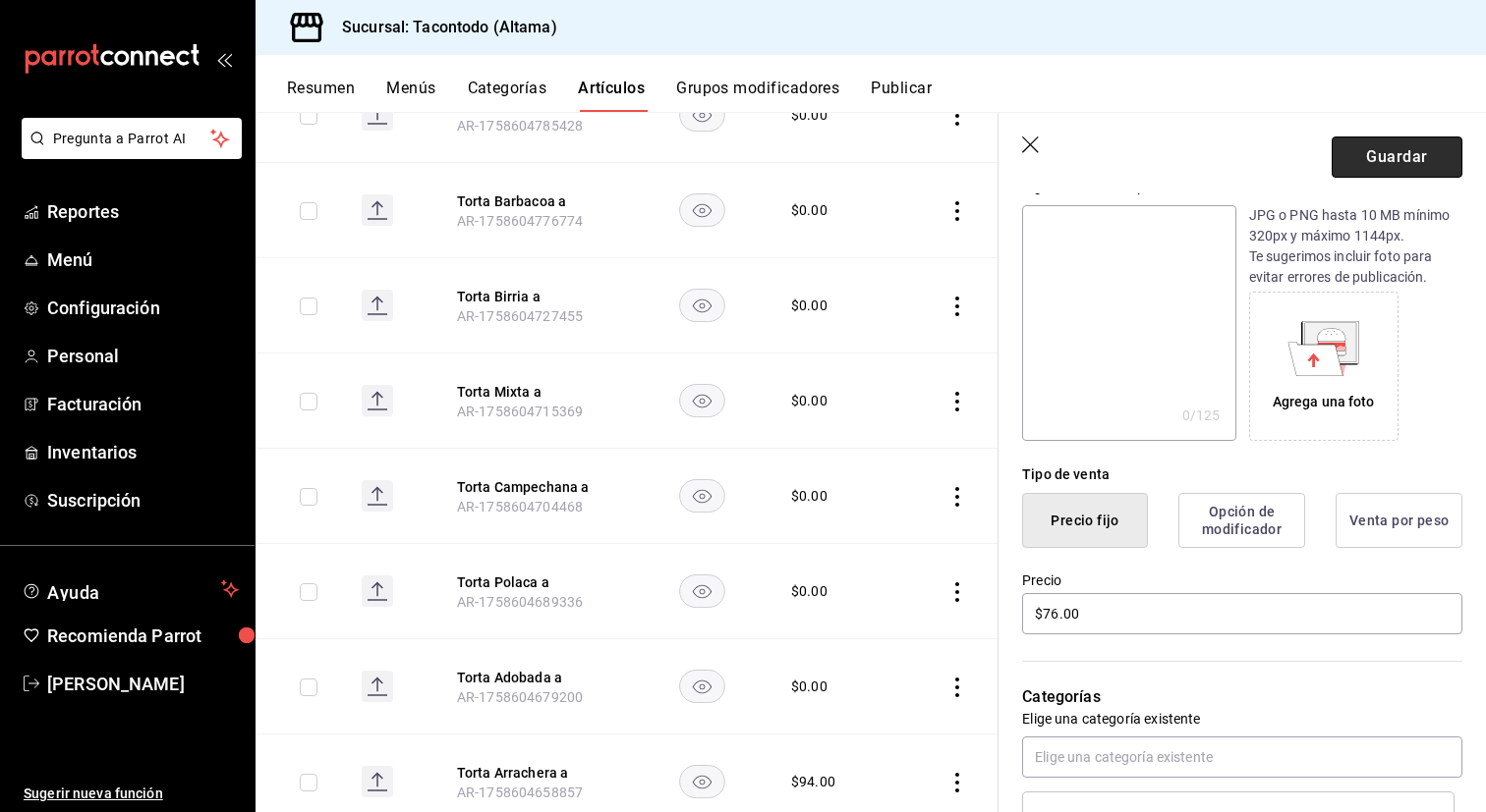
click at [1390, 169] on button "Guardar" at bounding box center [1397, 157] width 131 height 42
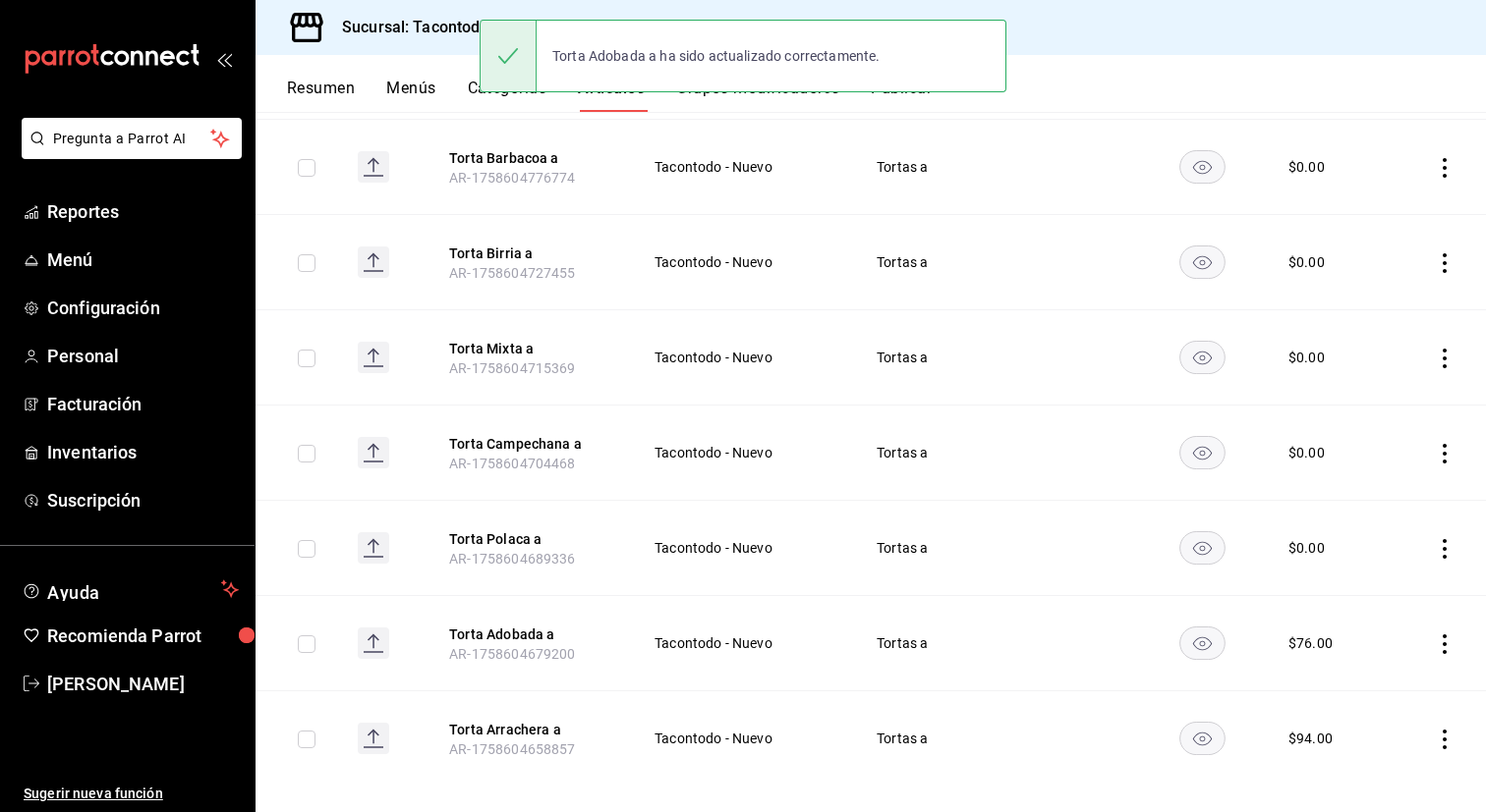
scroll to position [1054, 0]
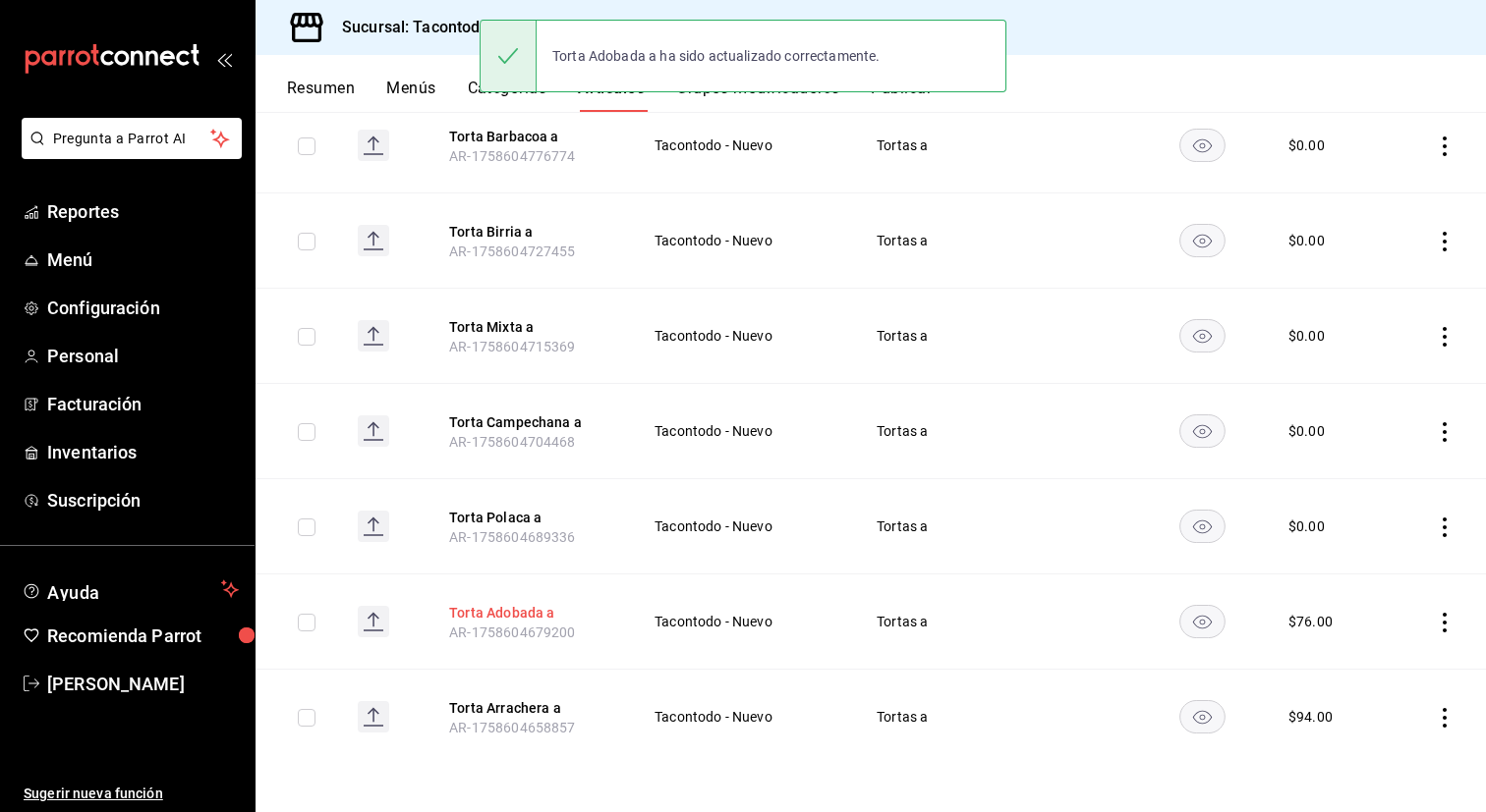
click at [505, 612] on button "Torta Adobada a" at bounding box center [527, 613] width 158 height 20
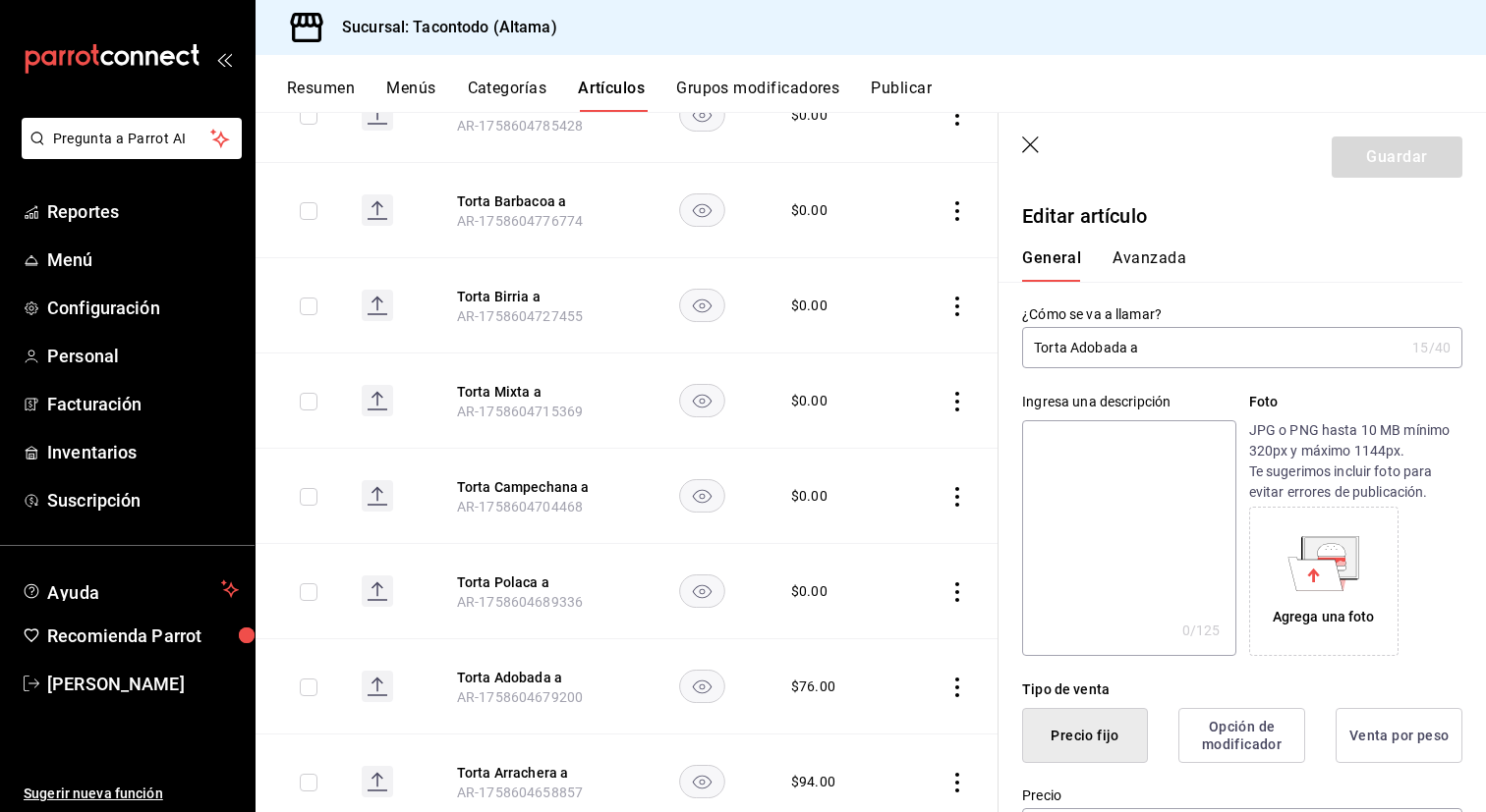
click at [1157, 267] on button "Avanzada" at bounding box center [1149, 265] width 73 height 34
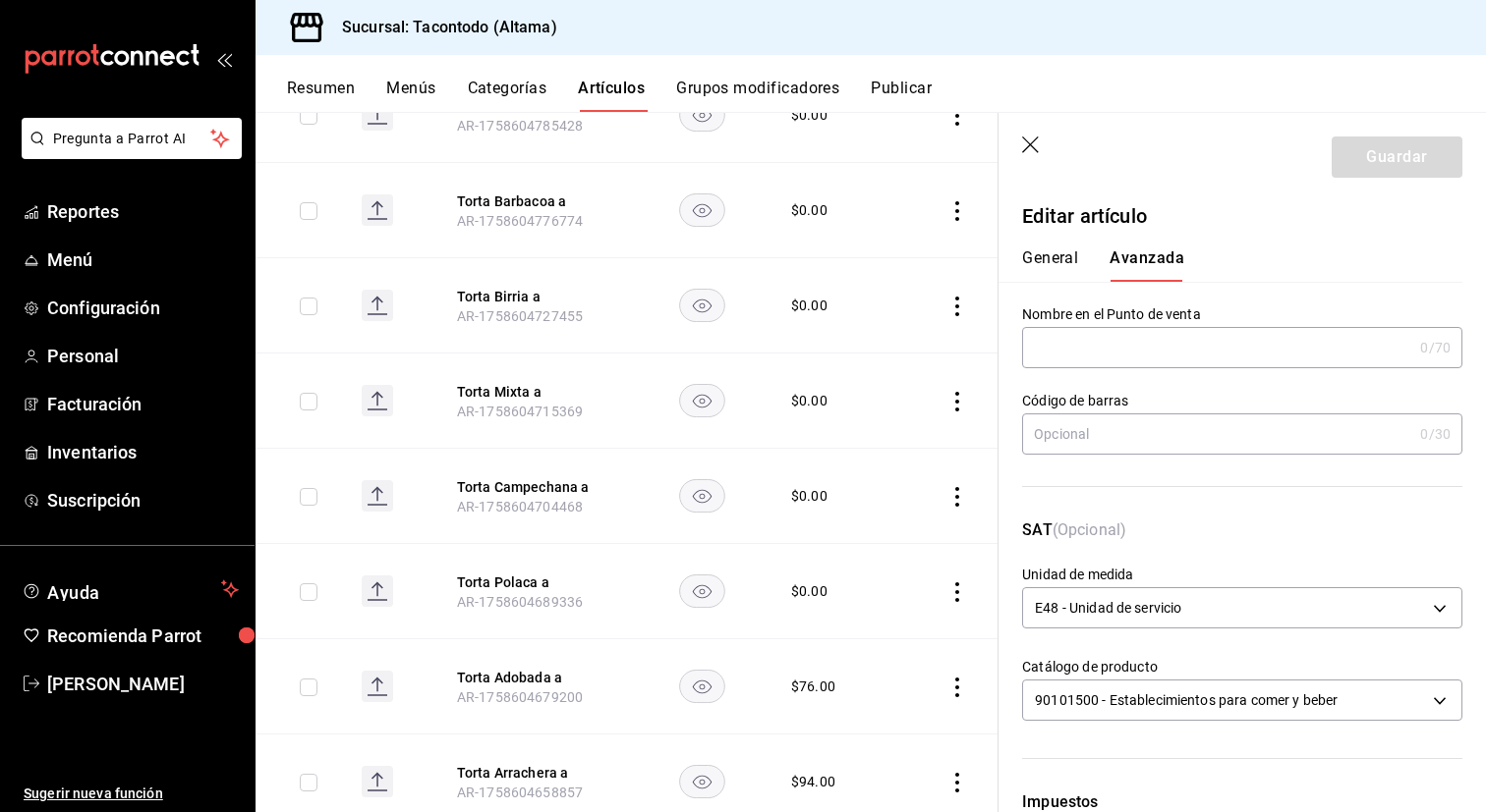
click at [1125, 338] on input "text" at bounding box center [1218, 348] width 390 height 40
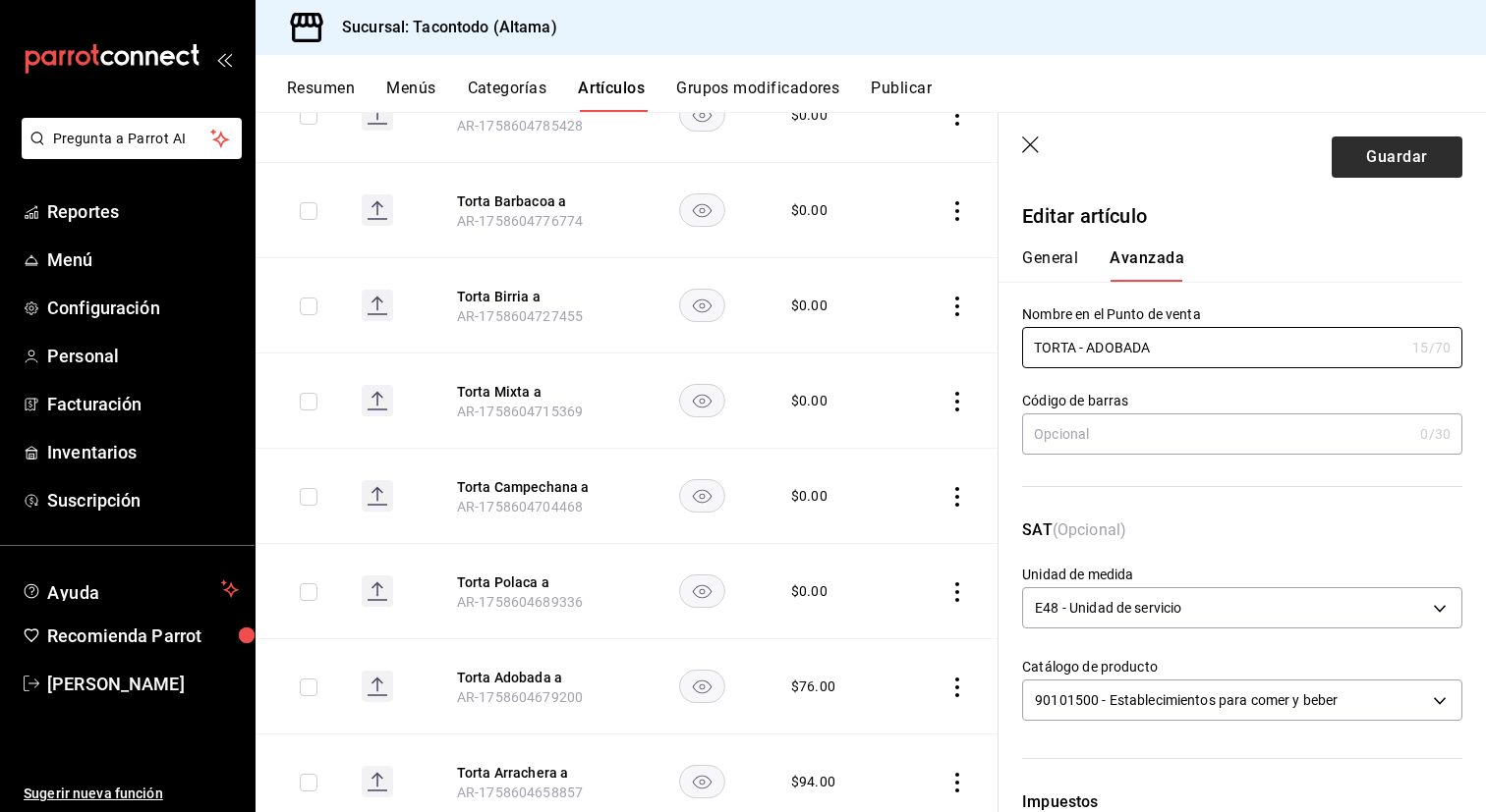
type input "TORTA - ADOBADA"
click at [1346, 140] on button "Guardar" at bounding box center [1397, 157] width 131 height 42
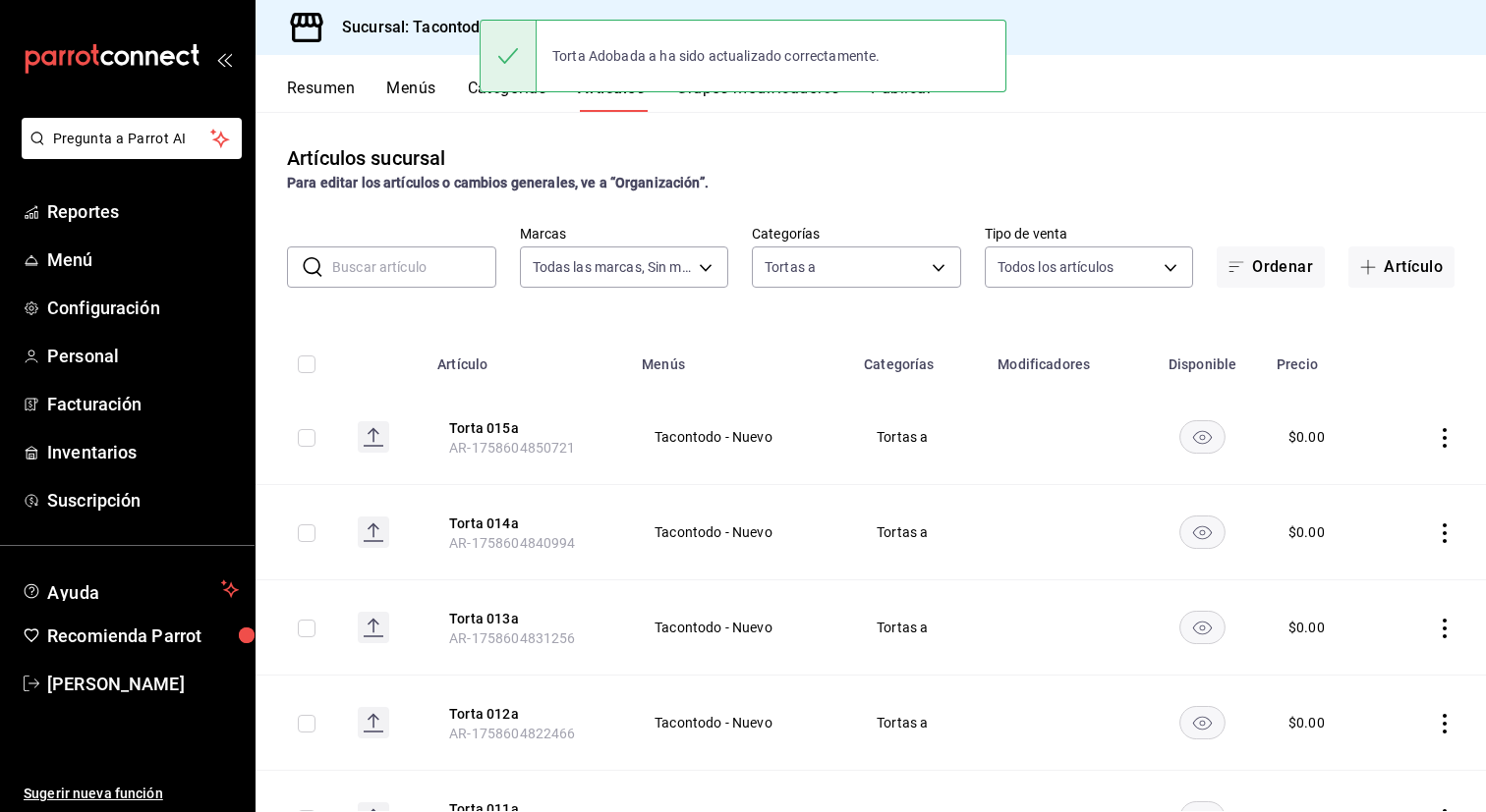
scroll to position [1054, 0]
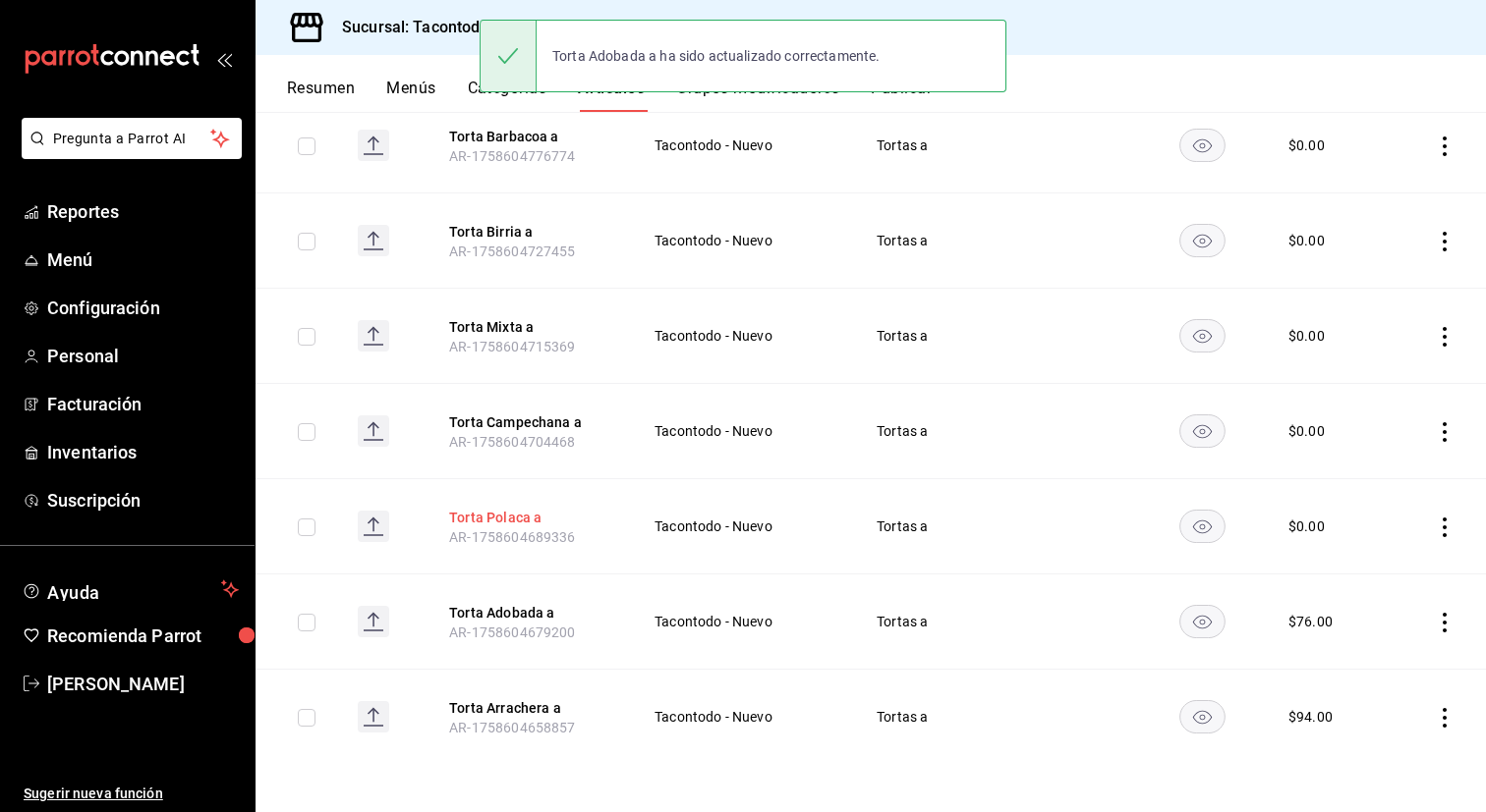
click at [513, 520] on button "Torta Polaca a" at bounding box center [527, 518] width 158 height 20
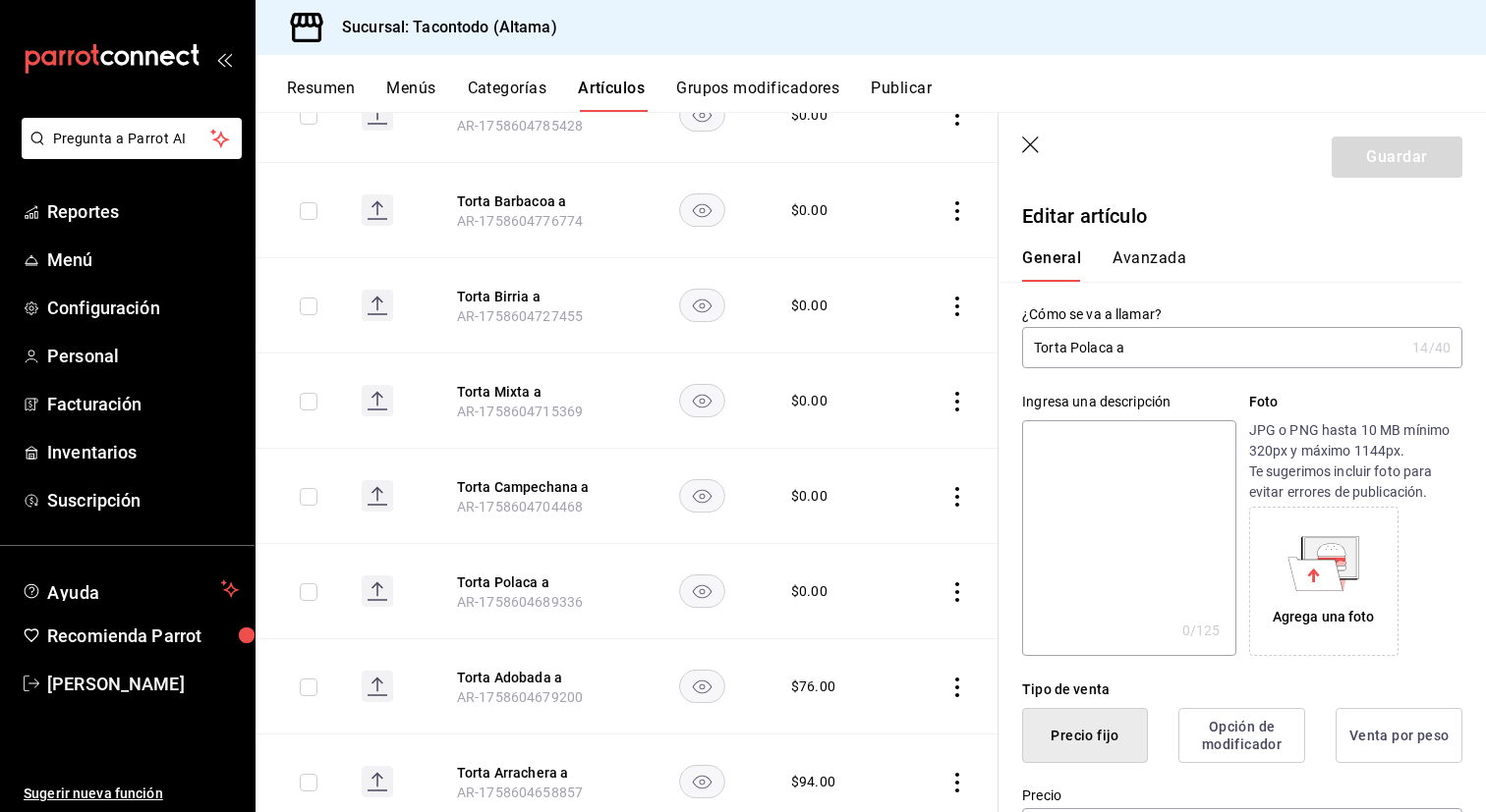
click at [1157, 254] on button "Avanzada" at bounding box center [1149, 265] width 73 height 34
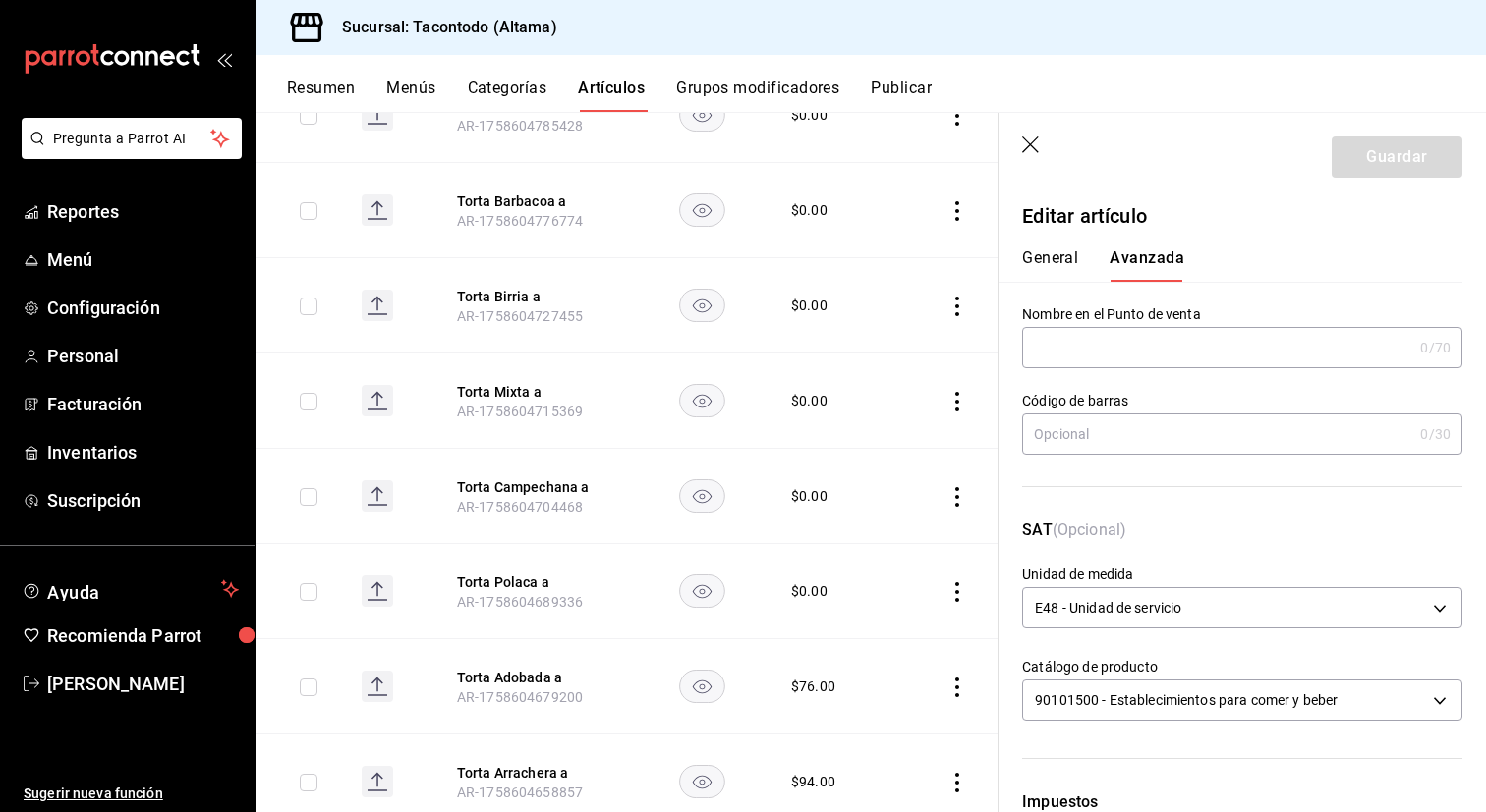
click at [1130, 351] on input "text" at bounding box center [1218, 348] width 390 height 40
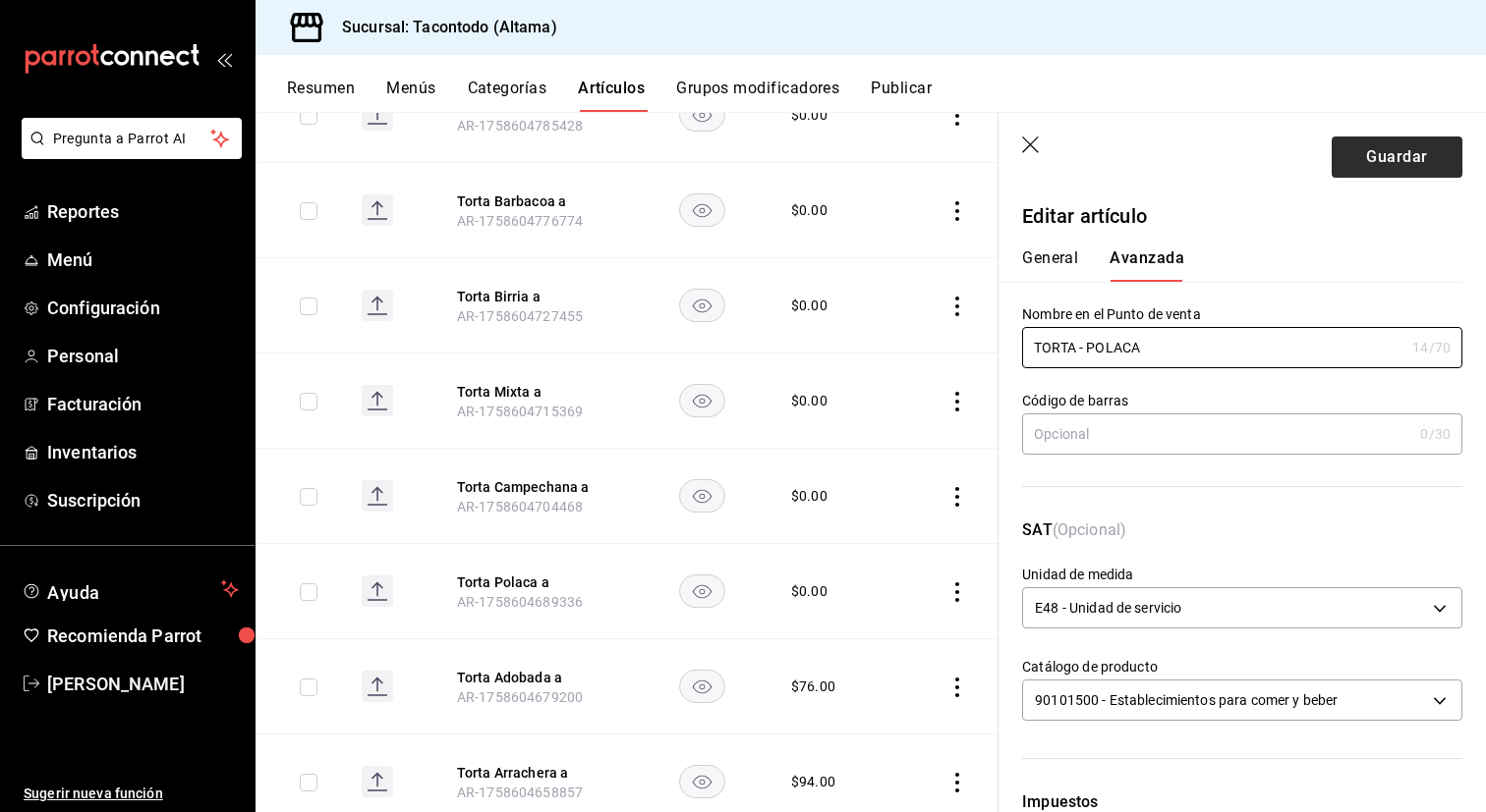
type input "TORTA - POLACA"
click at [1387, 144] on button "Guardar" at bounding box center [1397, 157] width 131 height 42
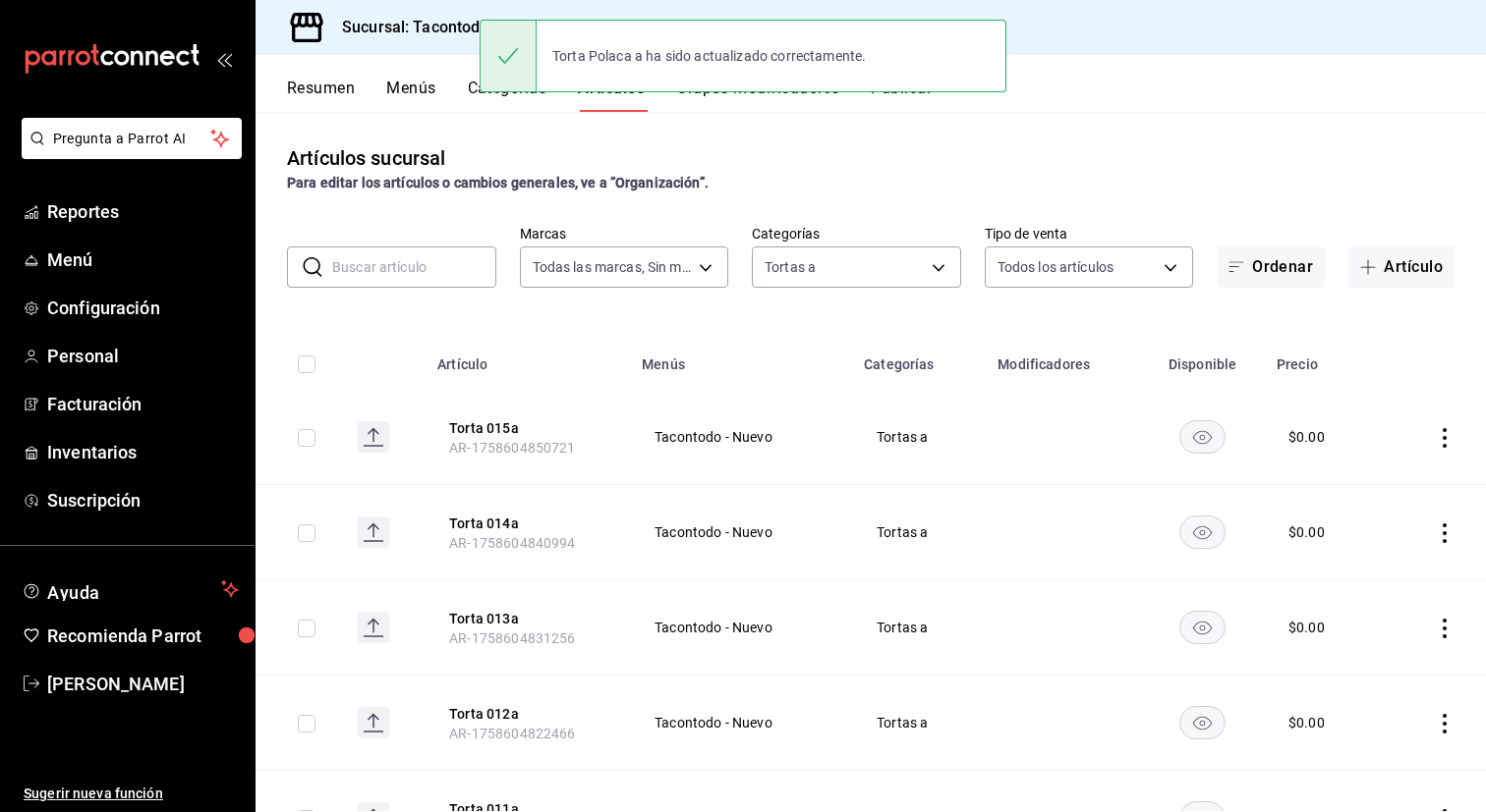
scroll to position [1054, 0]
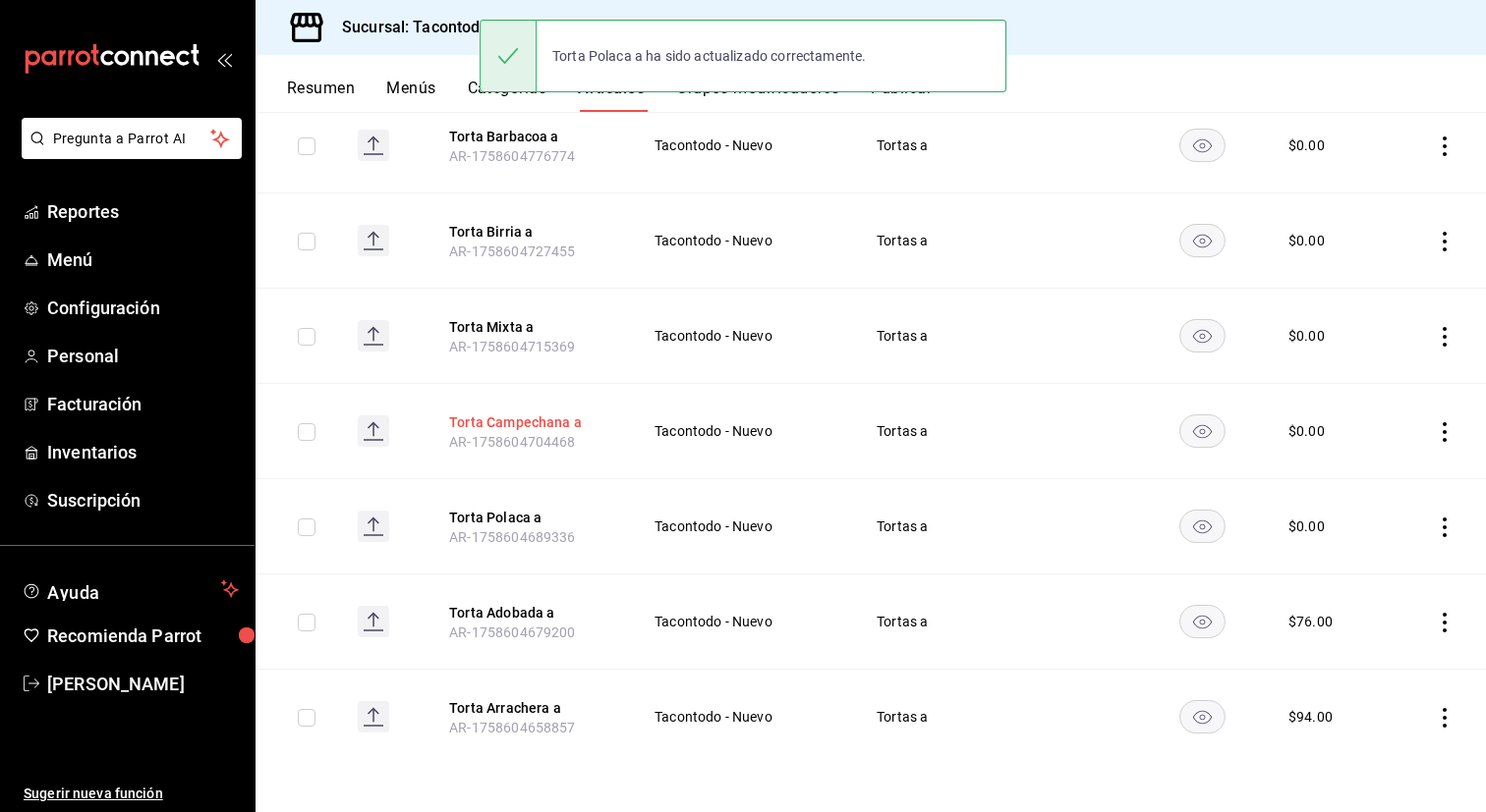
click at [536, 425] on button "Torta Campechana a" at bounding box center [527, 423] width 158 height 20
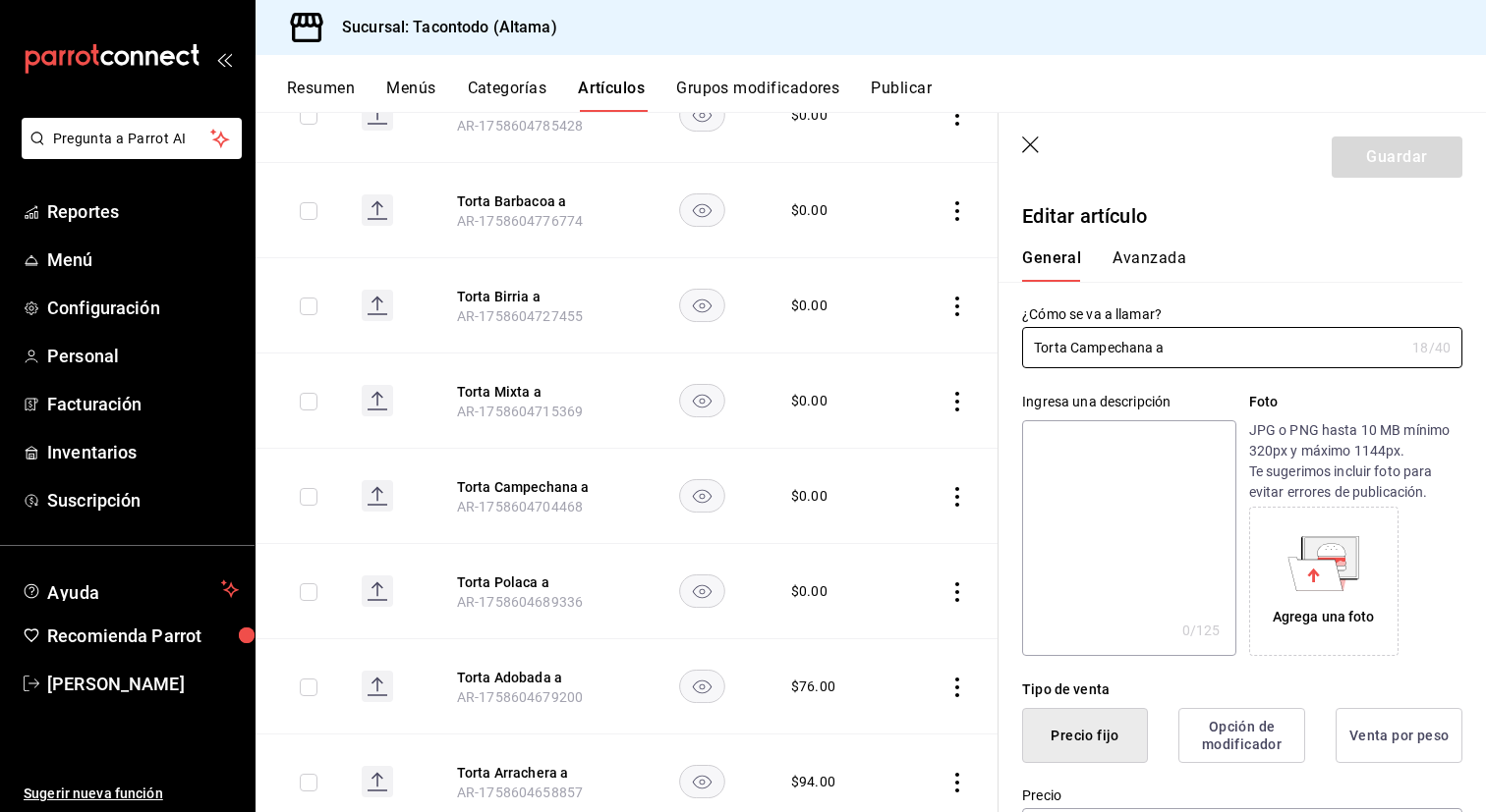
click at [1181, 262] on button "Avanzada" at bounding box center [1149, 265] width 73 height 34
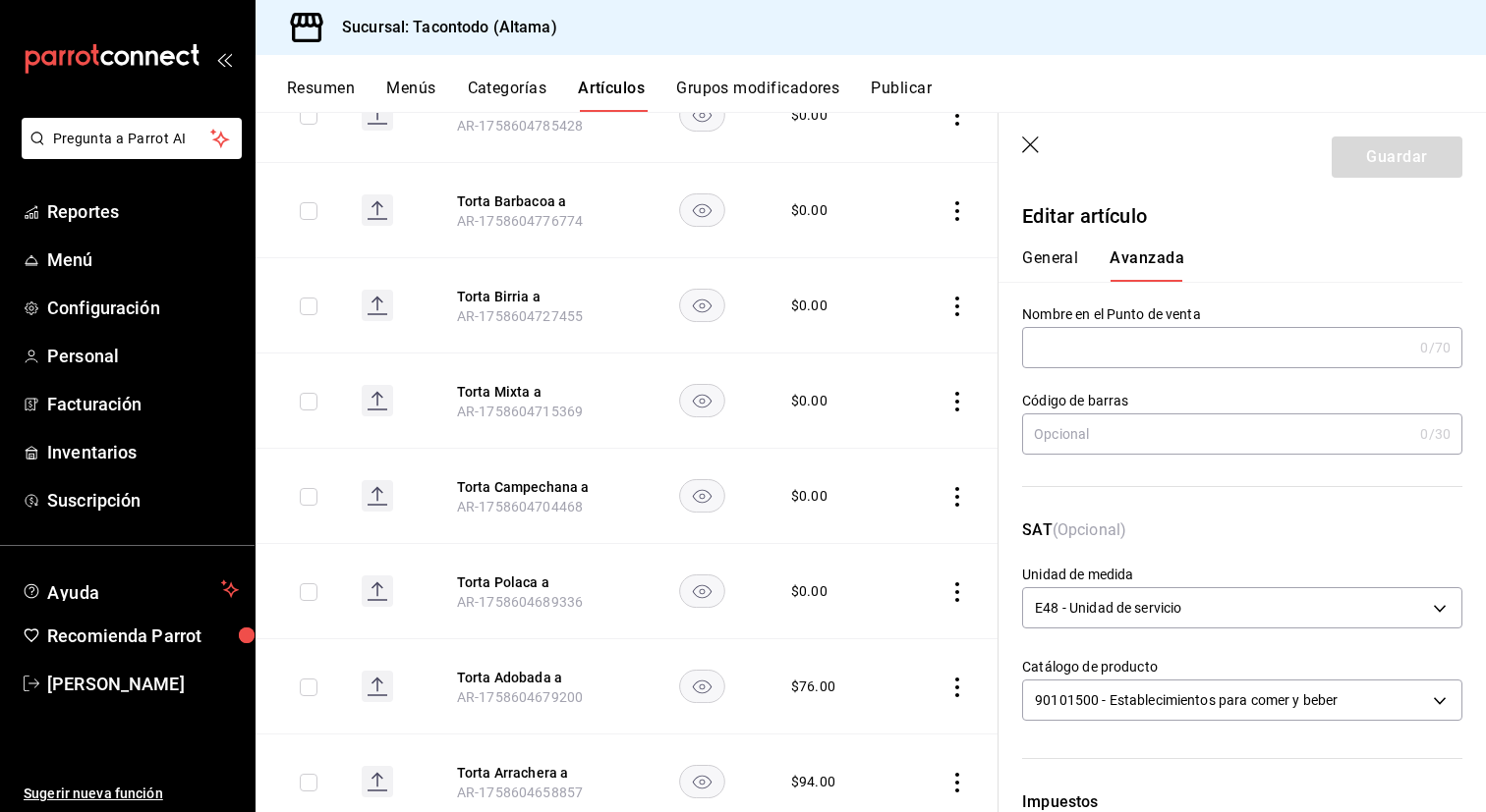
click at [1118, 353] on input "text" at bounding box center [1218, 348] width 390 height 40
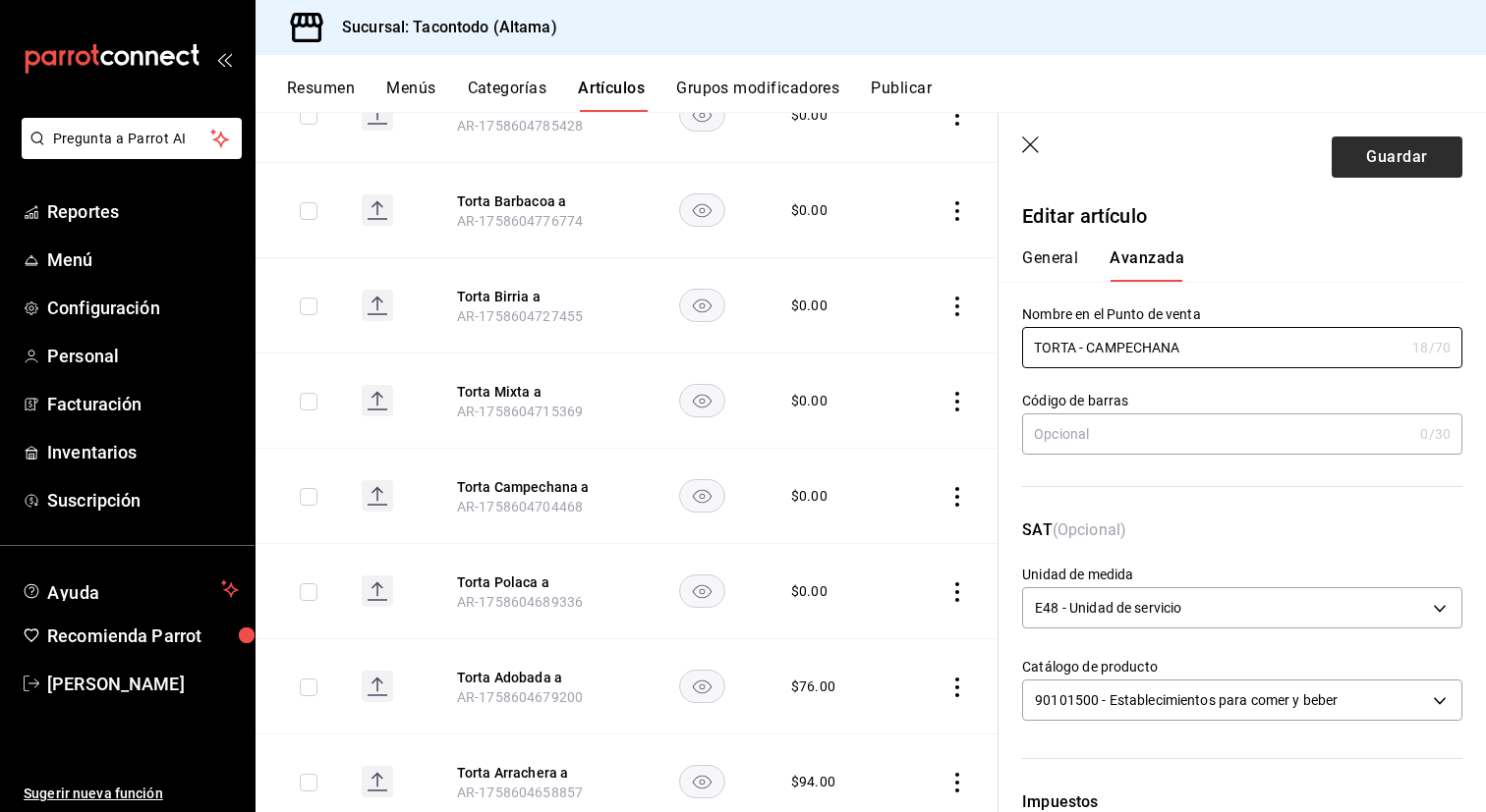
type input "TORTA - CAMPECHANA"
click at [1381, 167] on button "Guardar" at bounding box center [1397, 157] width 131 height 42
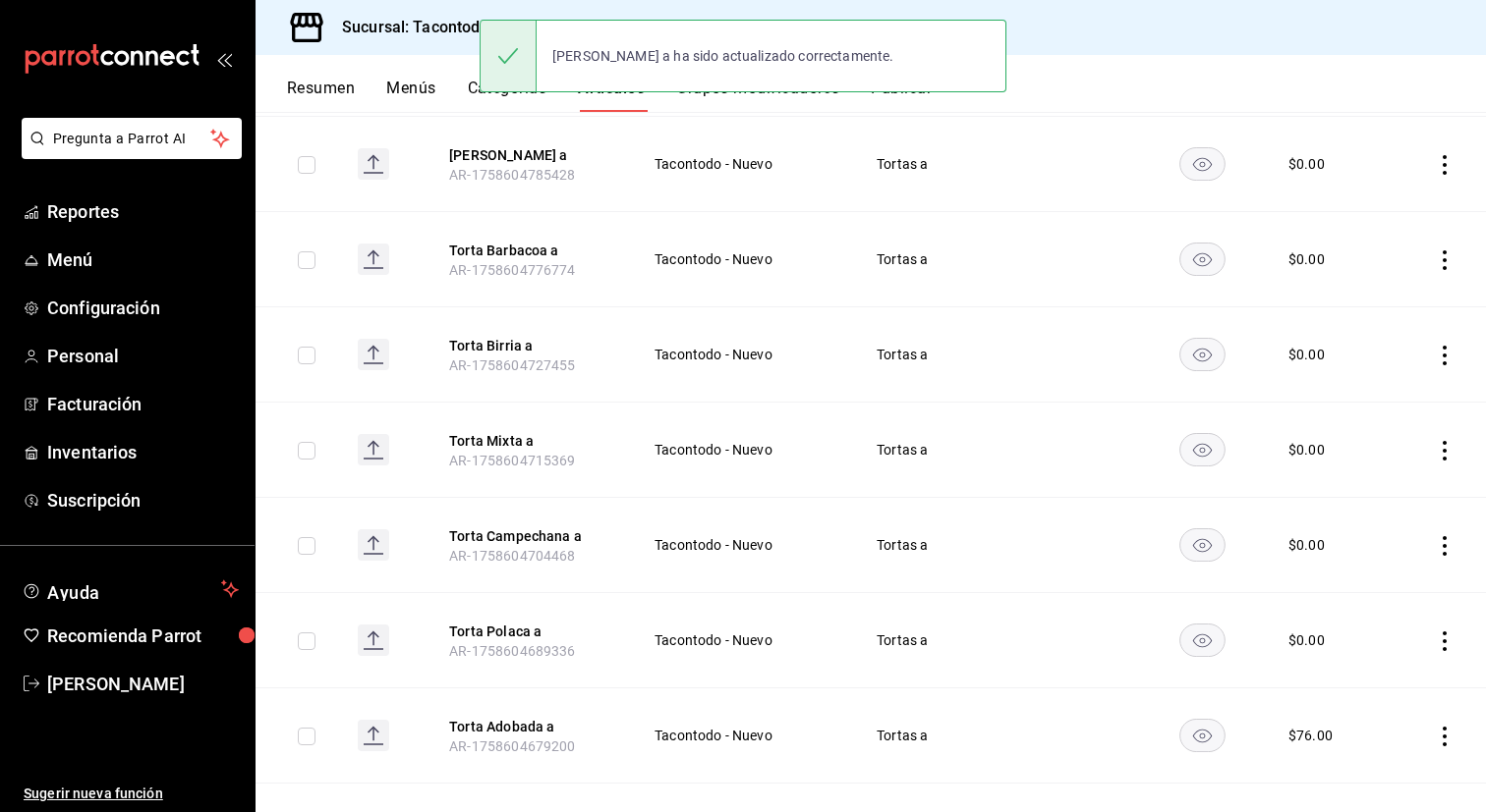
scroll to position [933, 0]
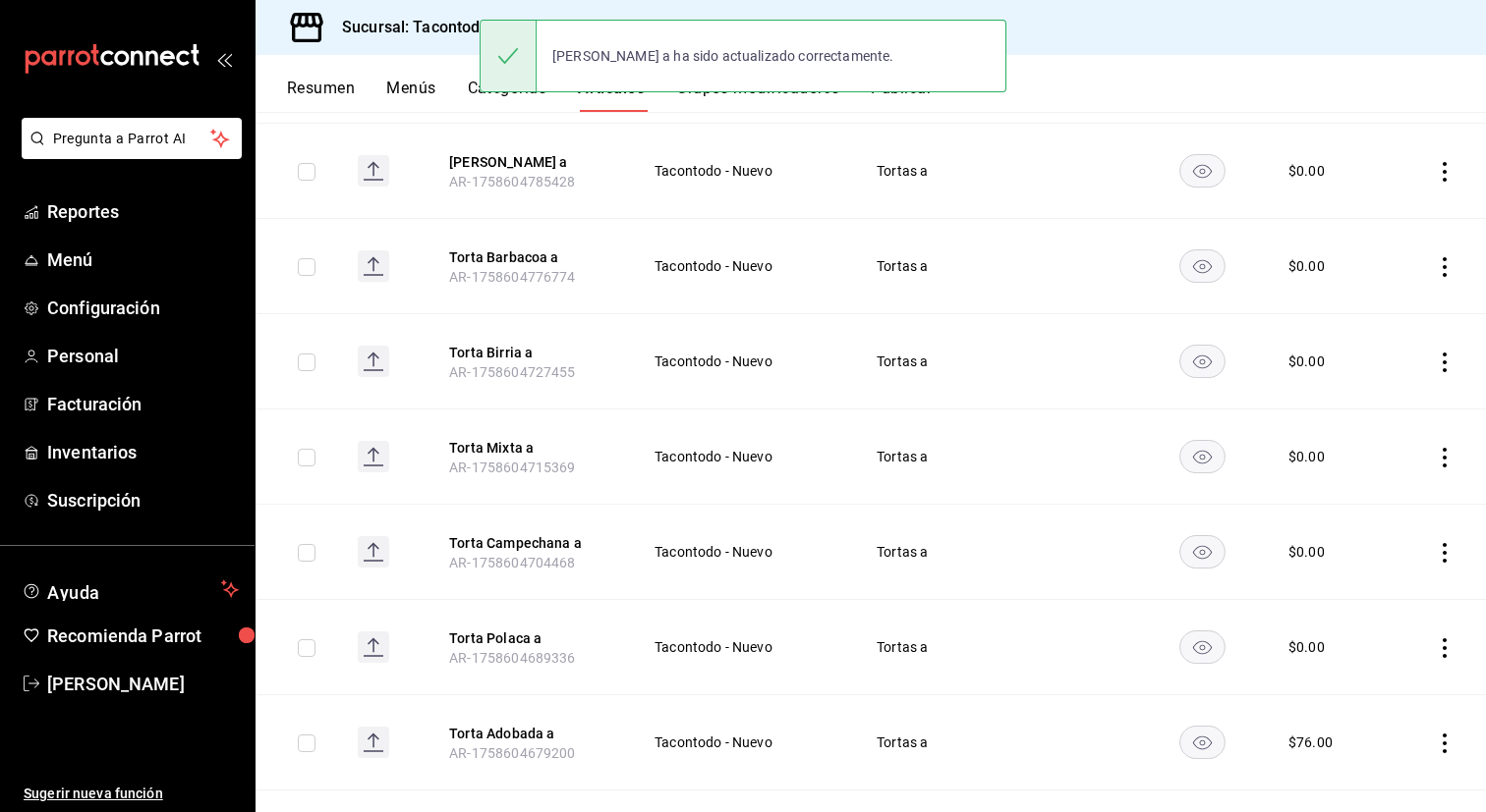
click at [491, 459] on span "AR-1758604715369" at bounding box center [511, 467] width 126 height 16
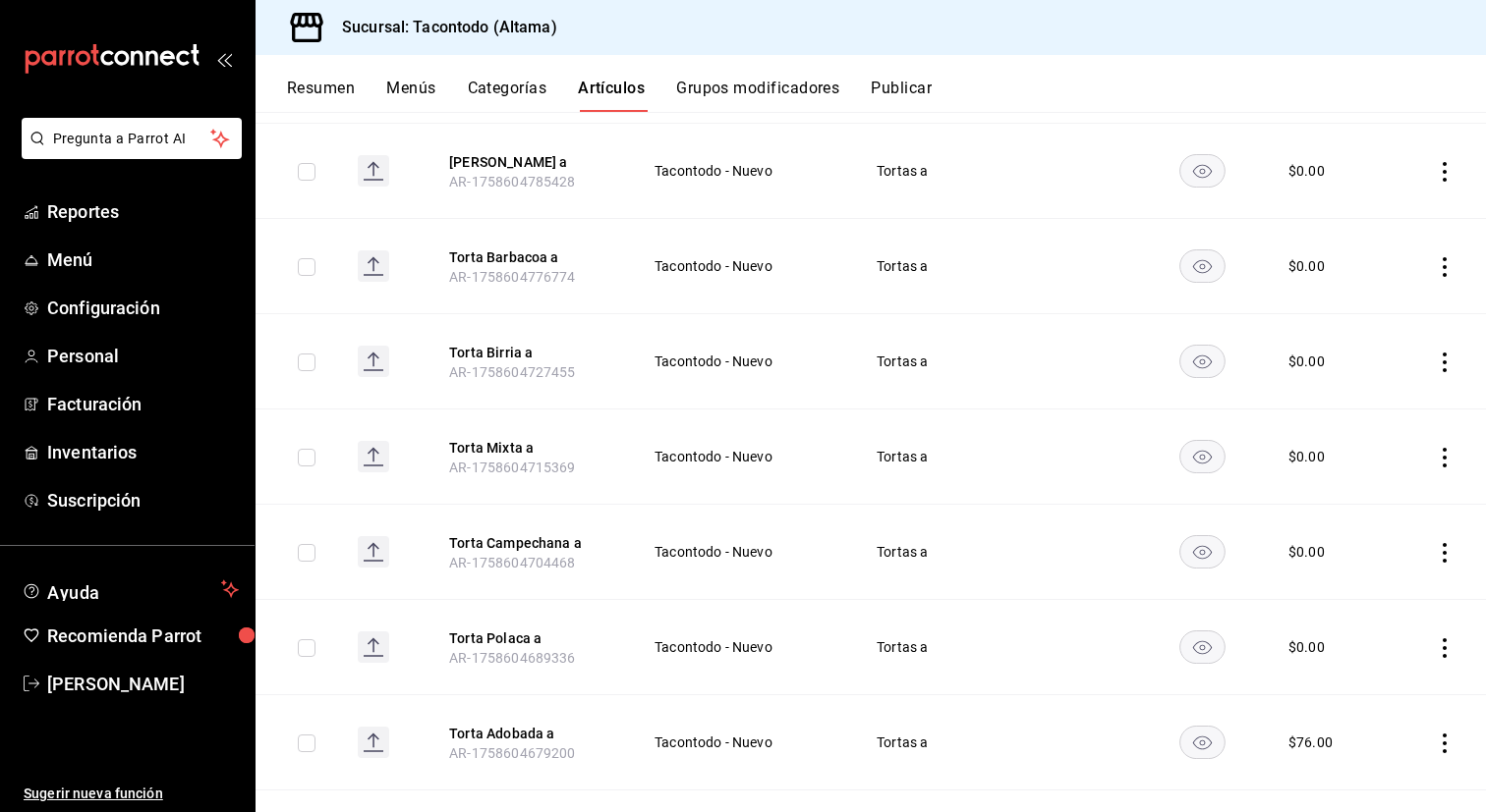
click at [521, 431] on th "Torta Mixta a AR-1758604715369" at bounding box center [527, 457] width 204 height 95
click at [516, 439] on button "Torta Mixta a" at bounding box center [527, 448] width 158 height 20
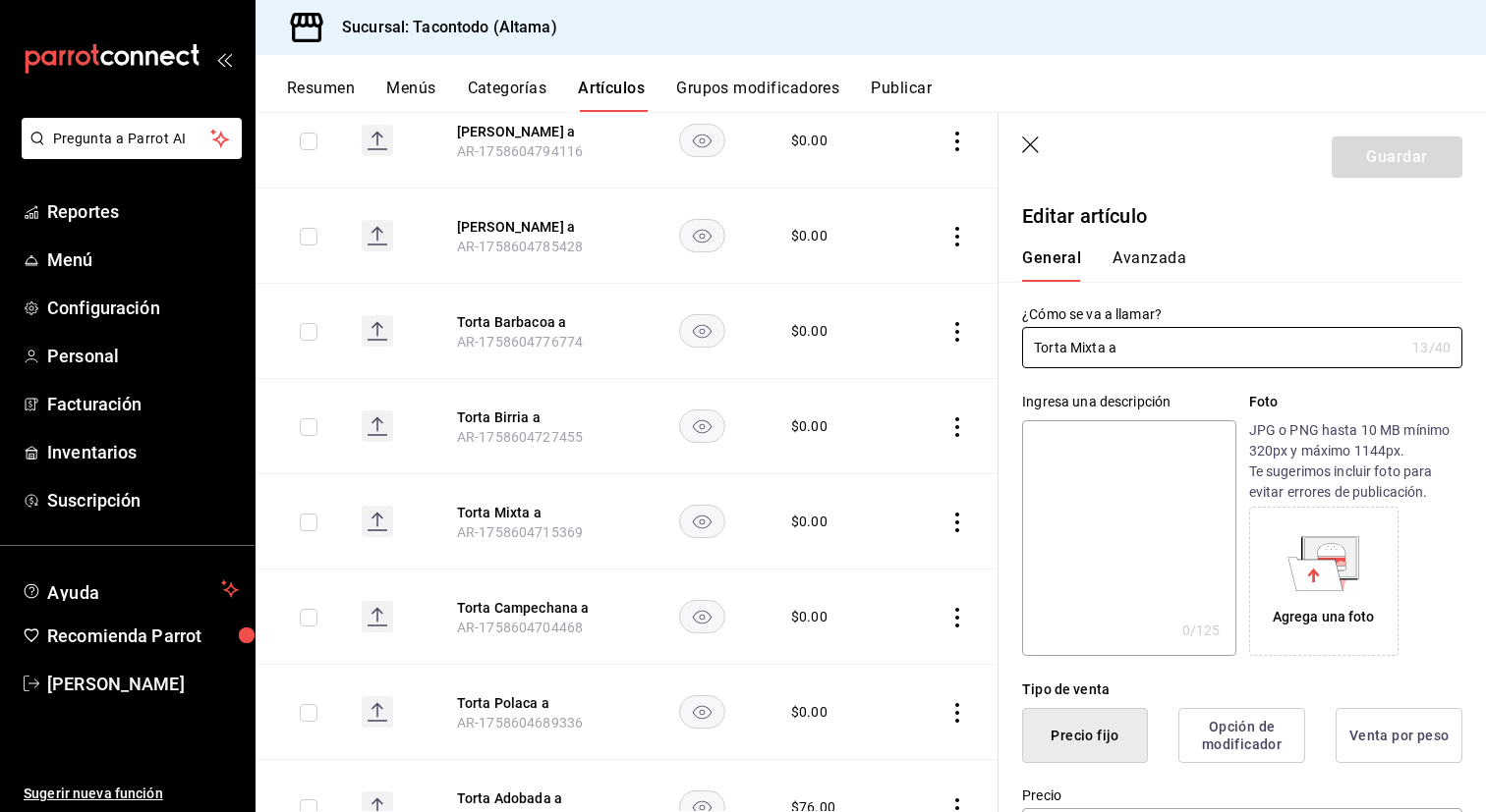
type input "$0.00"
click at [1163, 265] on button "Avanzada" at bounding box center [1149, 265] width 73 height 34
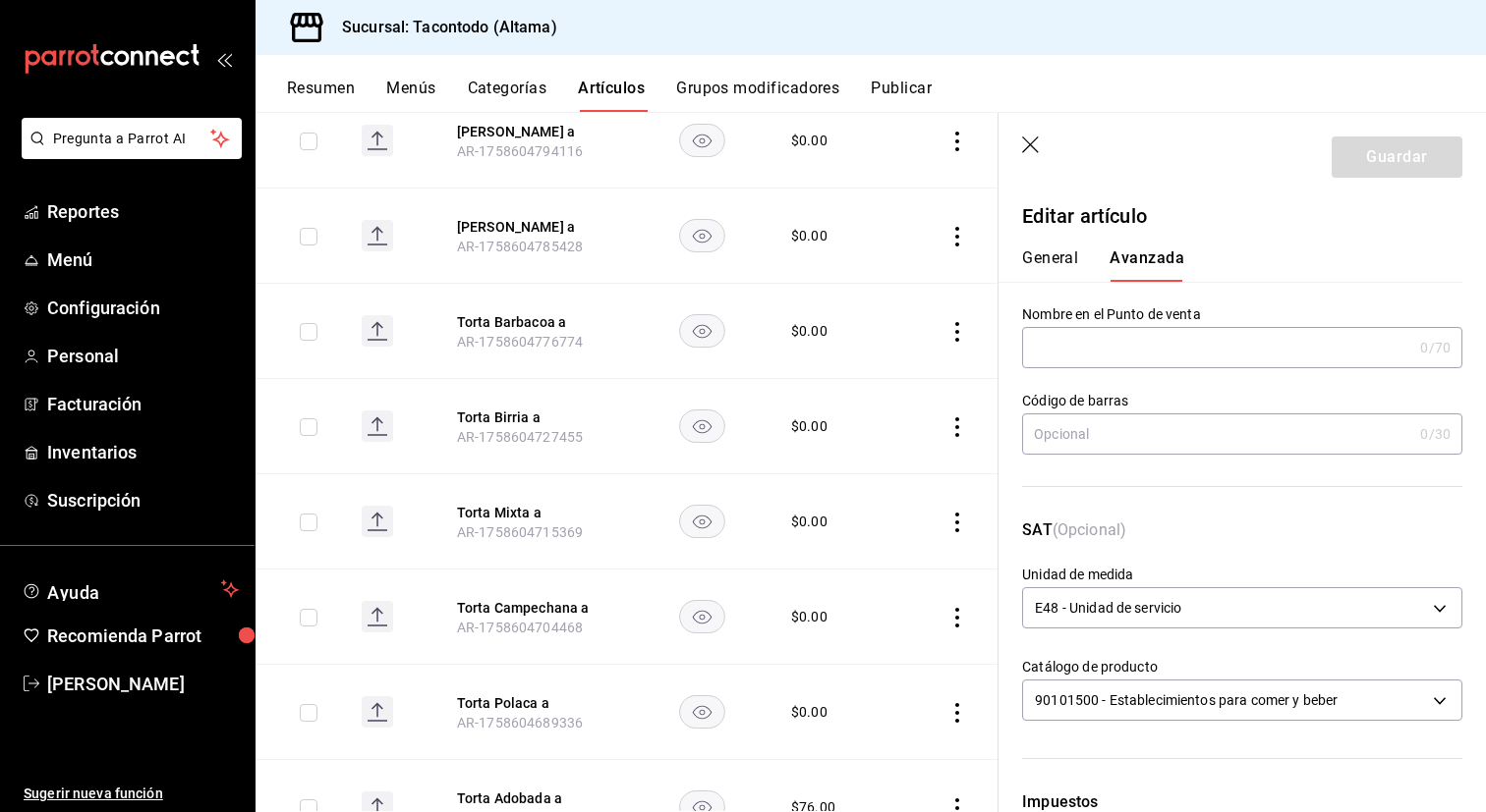
click at [1131, 332] on input "text" at bounding box center [1218, 348] width 390 height 40
click at [1079, 350] on input "TORTA. MIXTA" at bounding box center [1214, 348] width 382 height 40
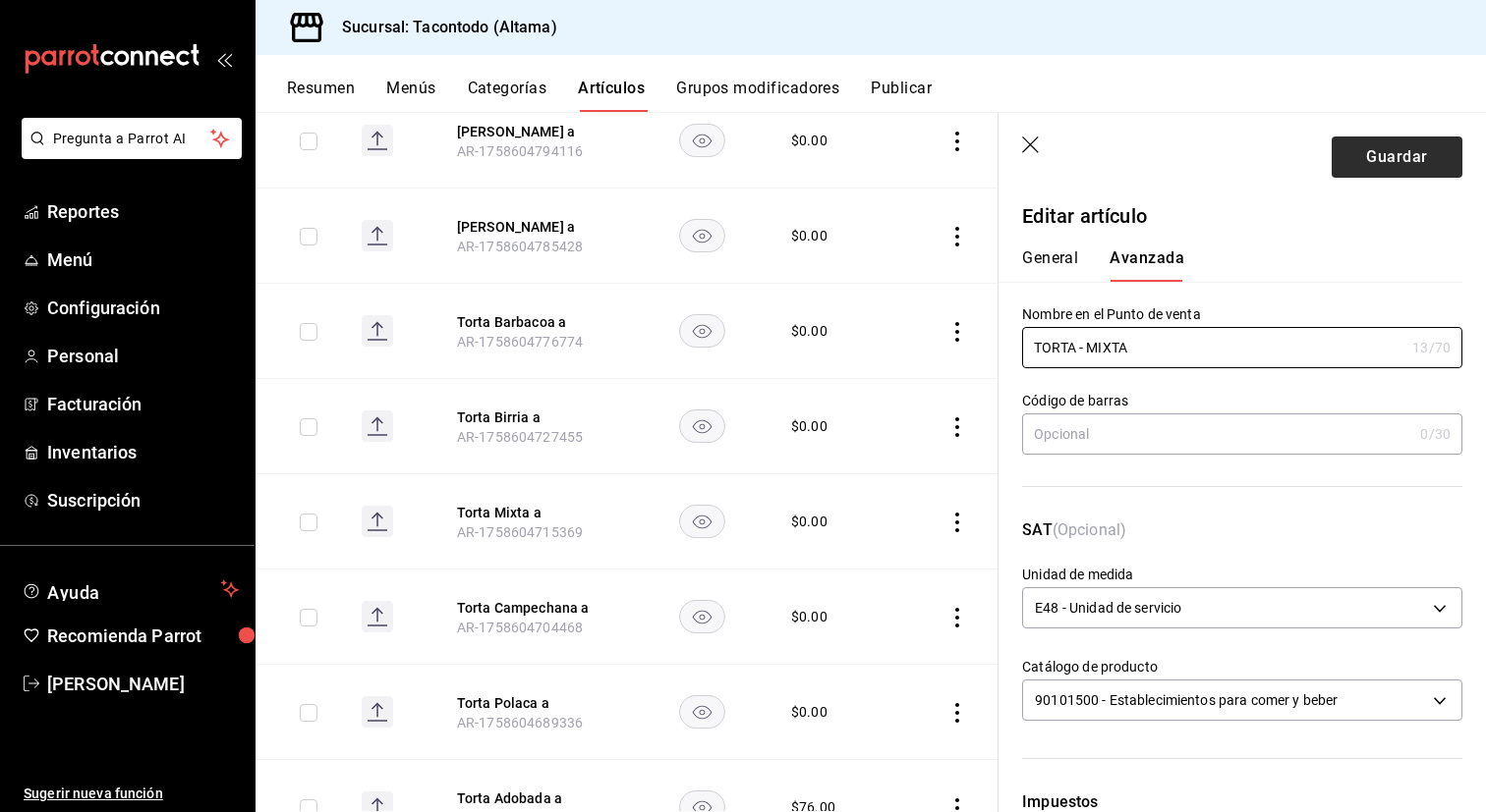
type input "TORTA - MIXTA"
click at [1390, 161] on button "Guardar" at bounding box center [1397, 157] width 131 height 42
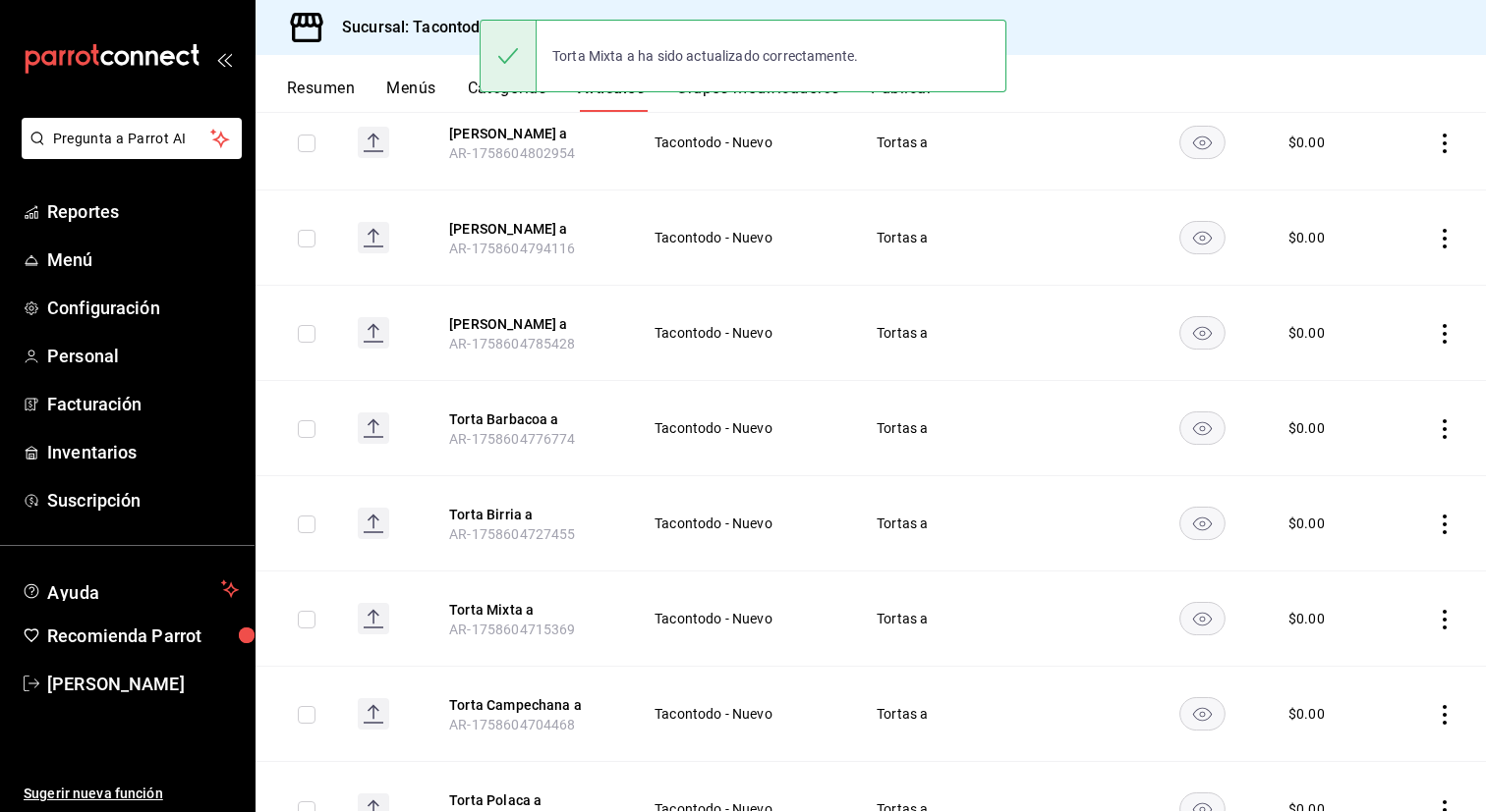
scroll to position [769, 0]
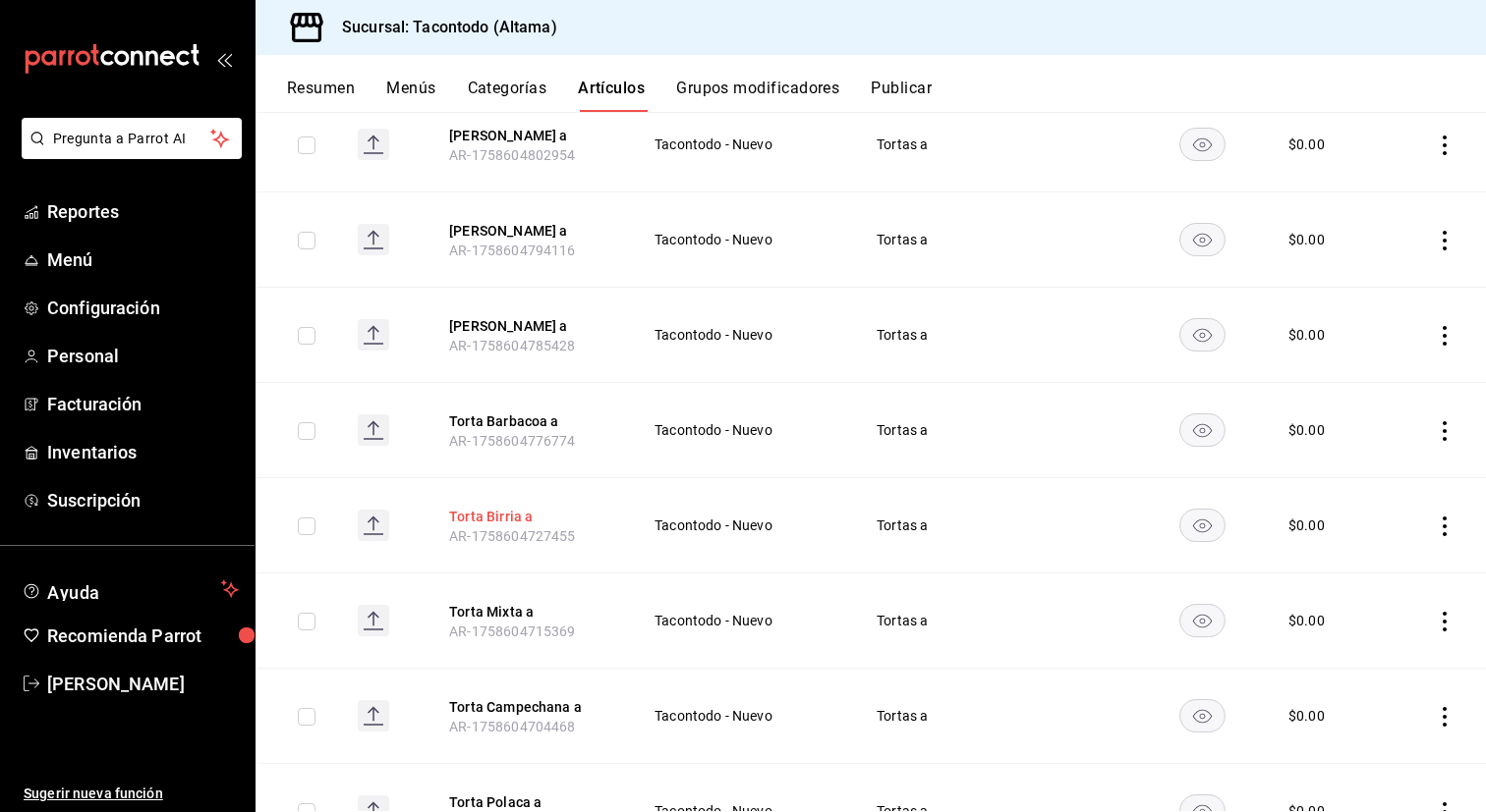
click at [506, 510] on button "Torta Birria a" at bounding box center [527, 517] width 158 height 20
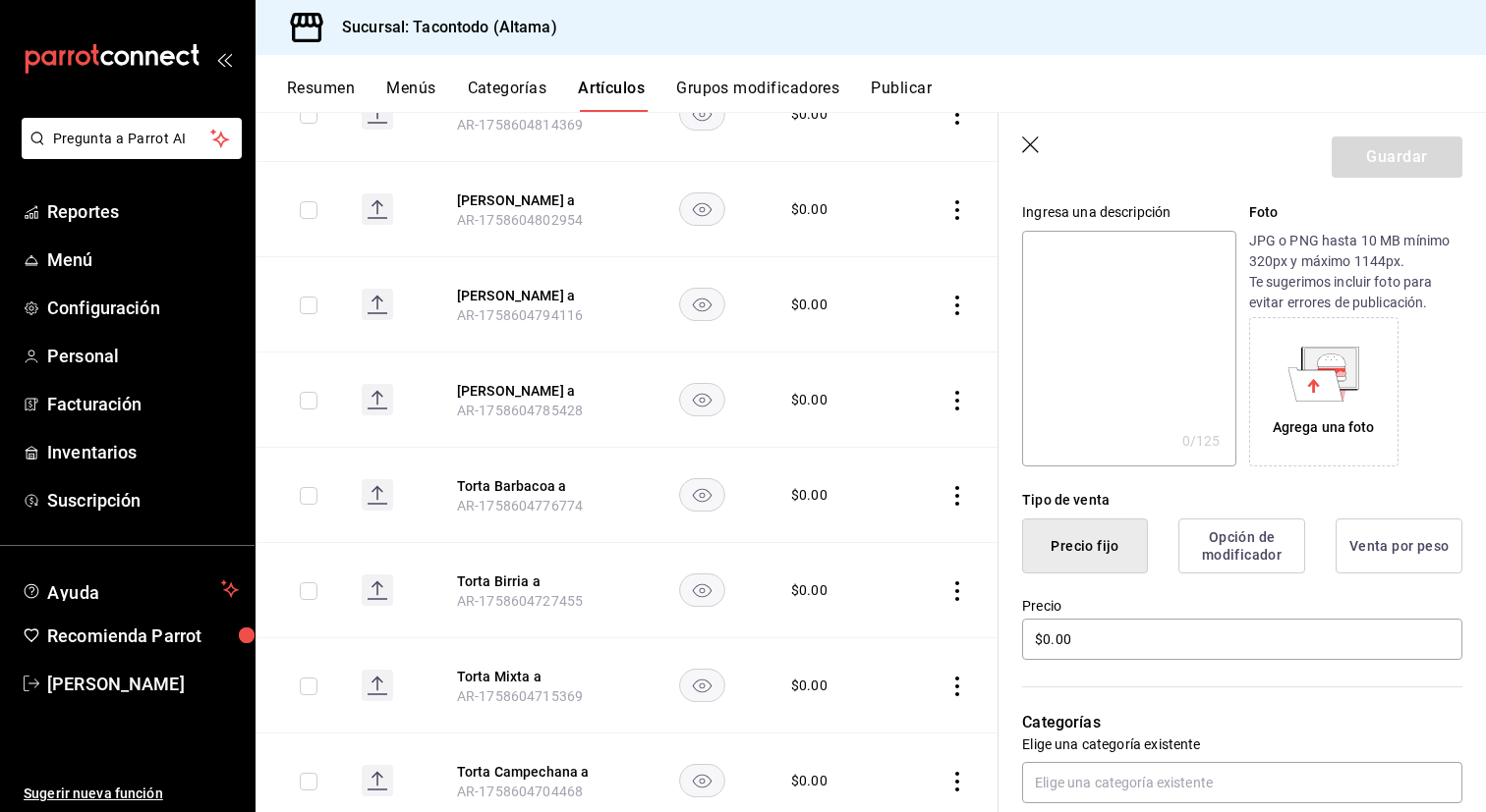
scroll to position [220, 0]
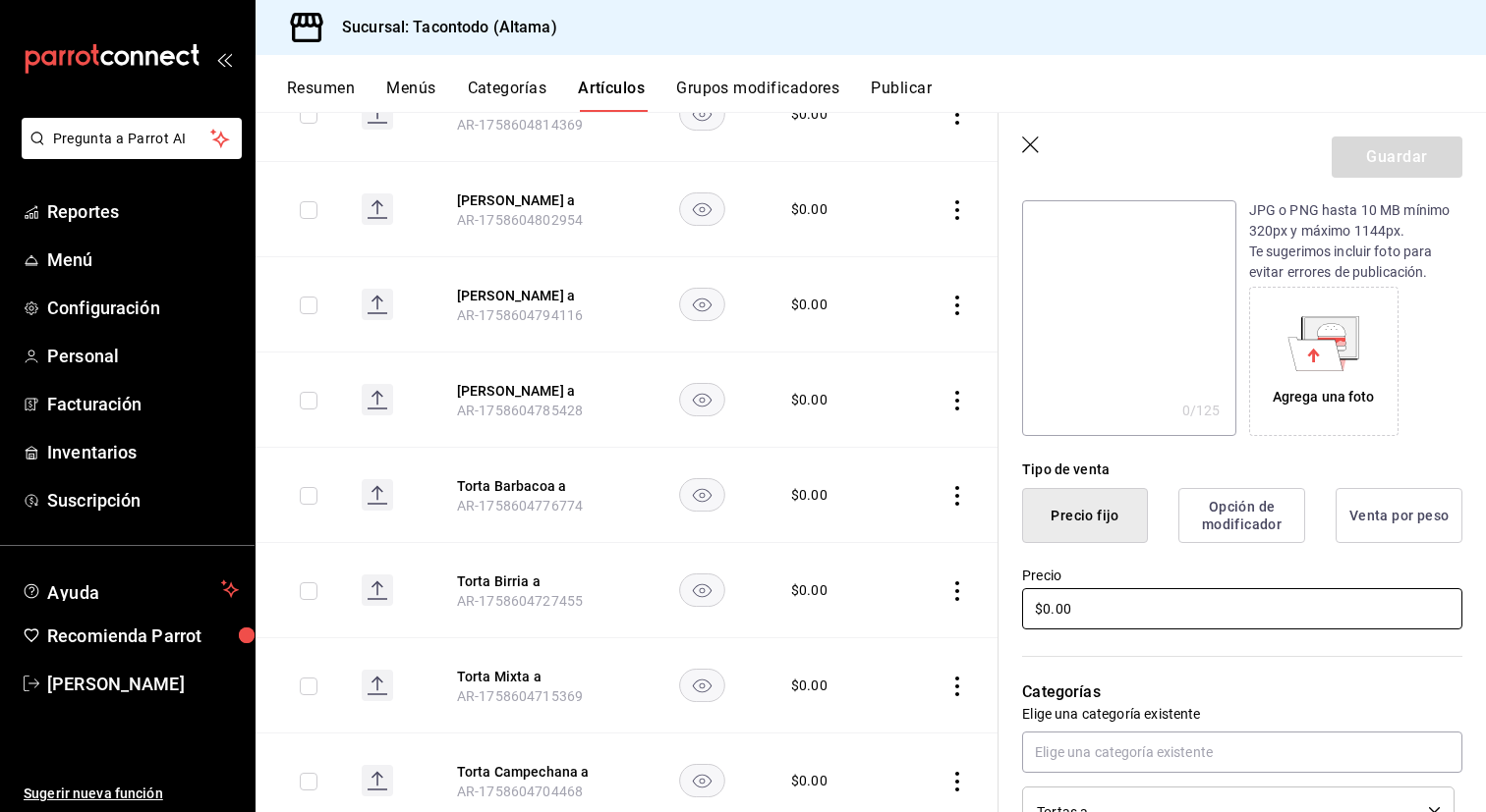
click at [1130, 616] on input "$0.00" at bounding box center [1242, 609] width 440 height 42
type input "$76.00"
click at [1392, 168] on button "Guardar" at bounding box center [1397, 157] width 131 height 42
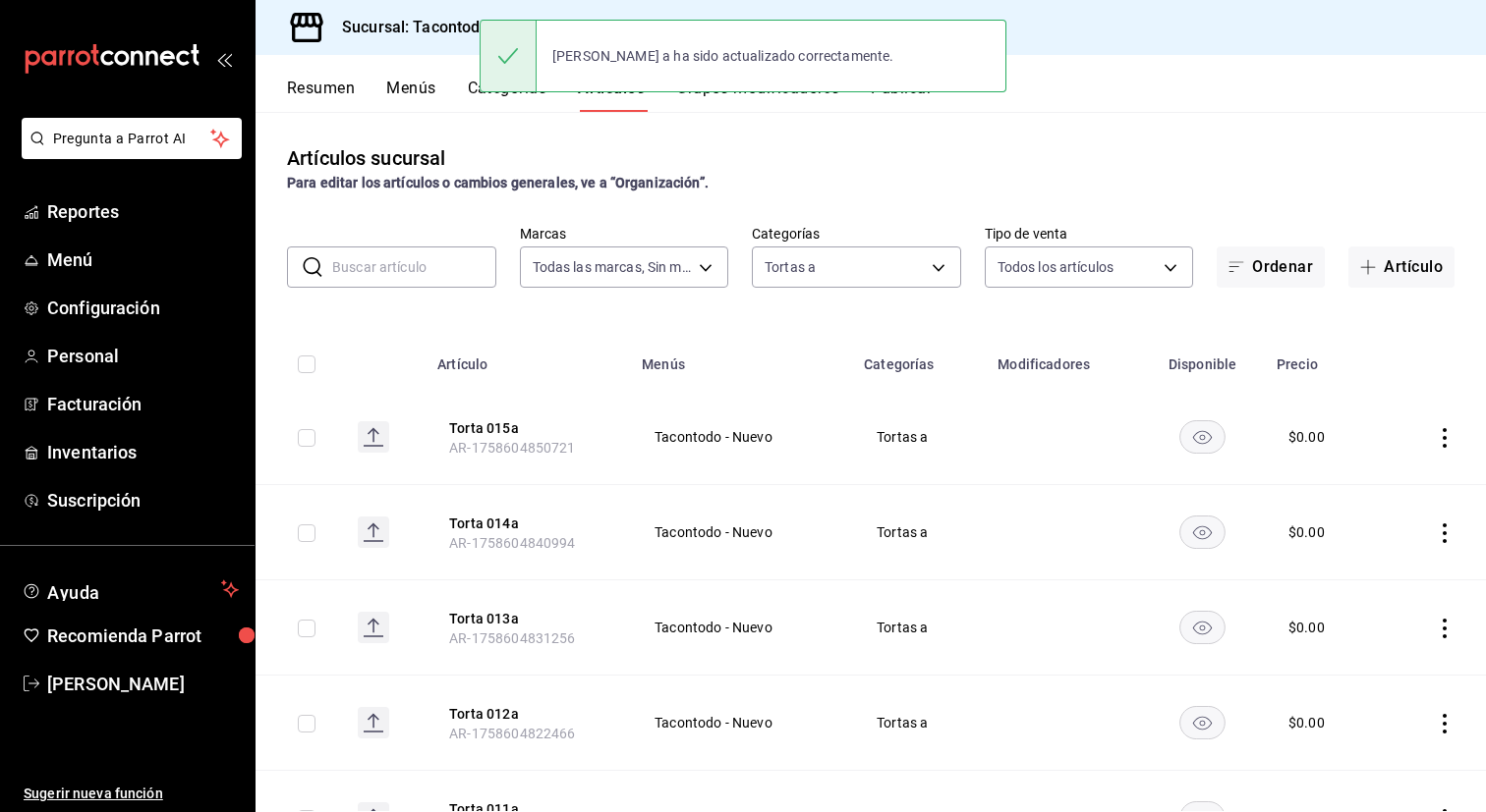
scroll to position [1054, 0]
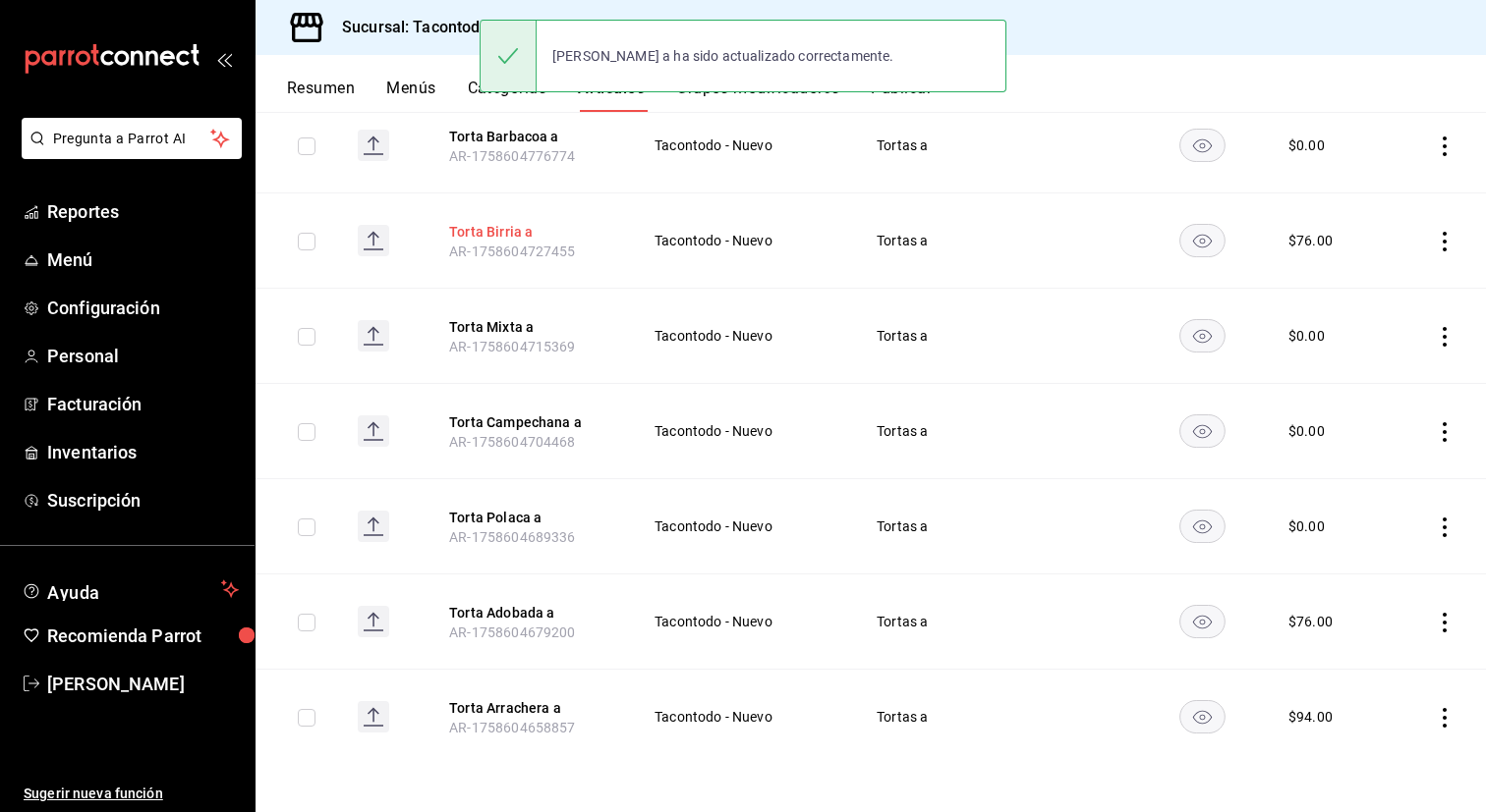
click at [494, 232] on button "Torta Birria a" at bounding box center [527, 232] width 158 height 20
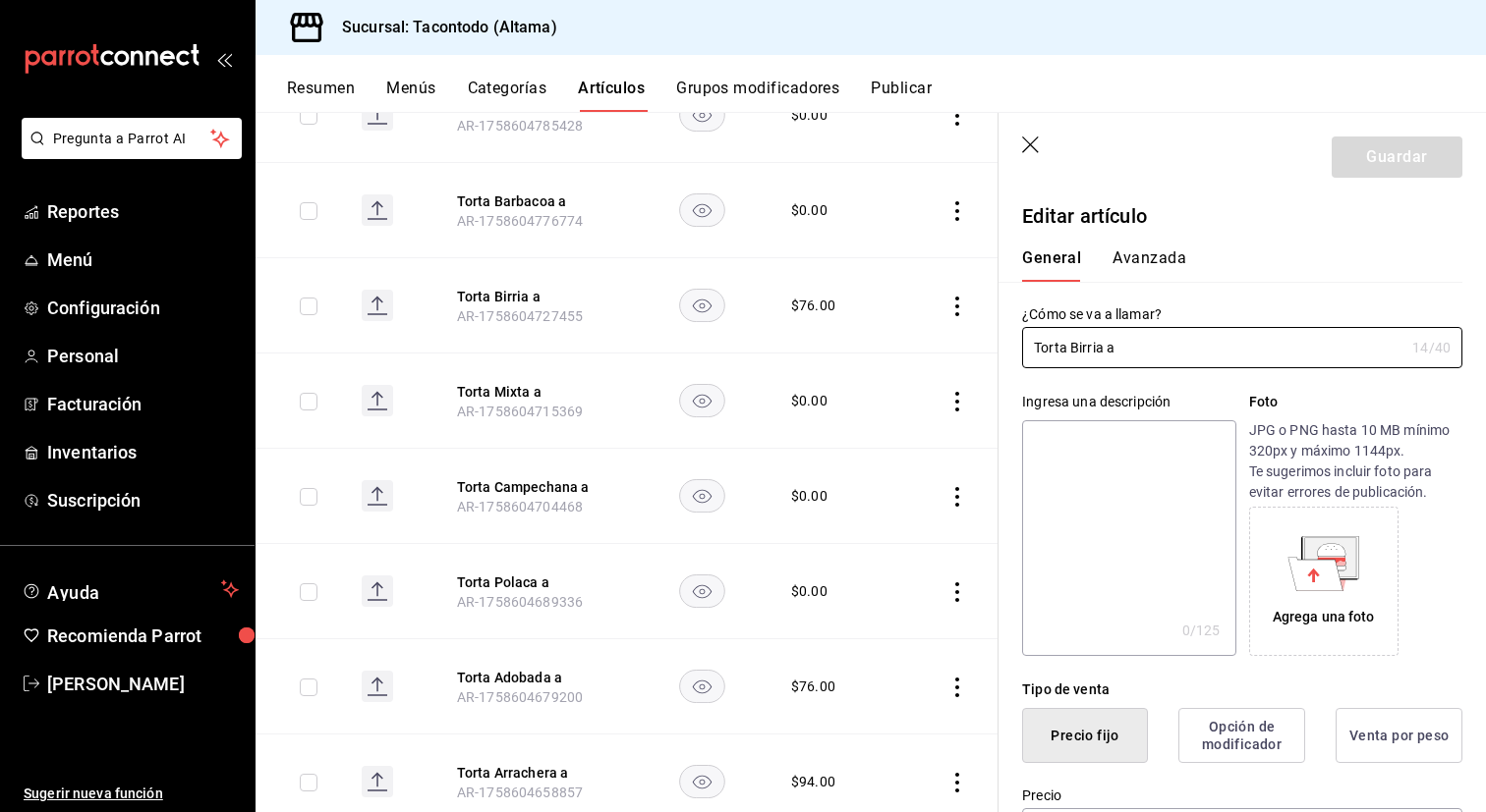
type input "$76.00"
type input "E48"
type input "90101500"
radio input "true"
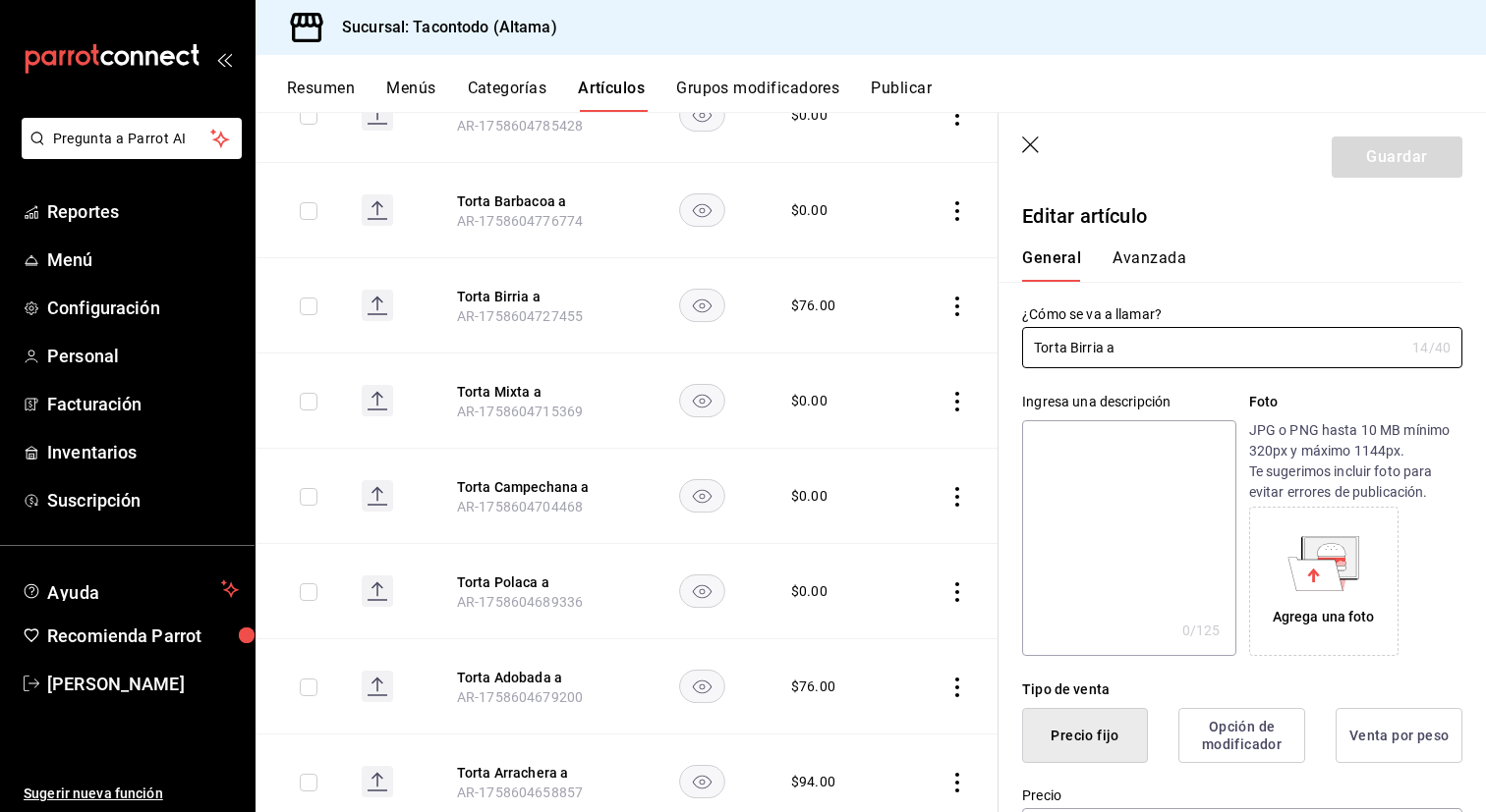
type input "f2d47fc5-286b-482c-91d1-f6277f6f141a"
click at [1154, 271] on button "Avanzada" at bounding box center [1149, 265] width 73 height 34
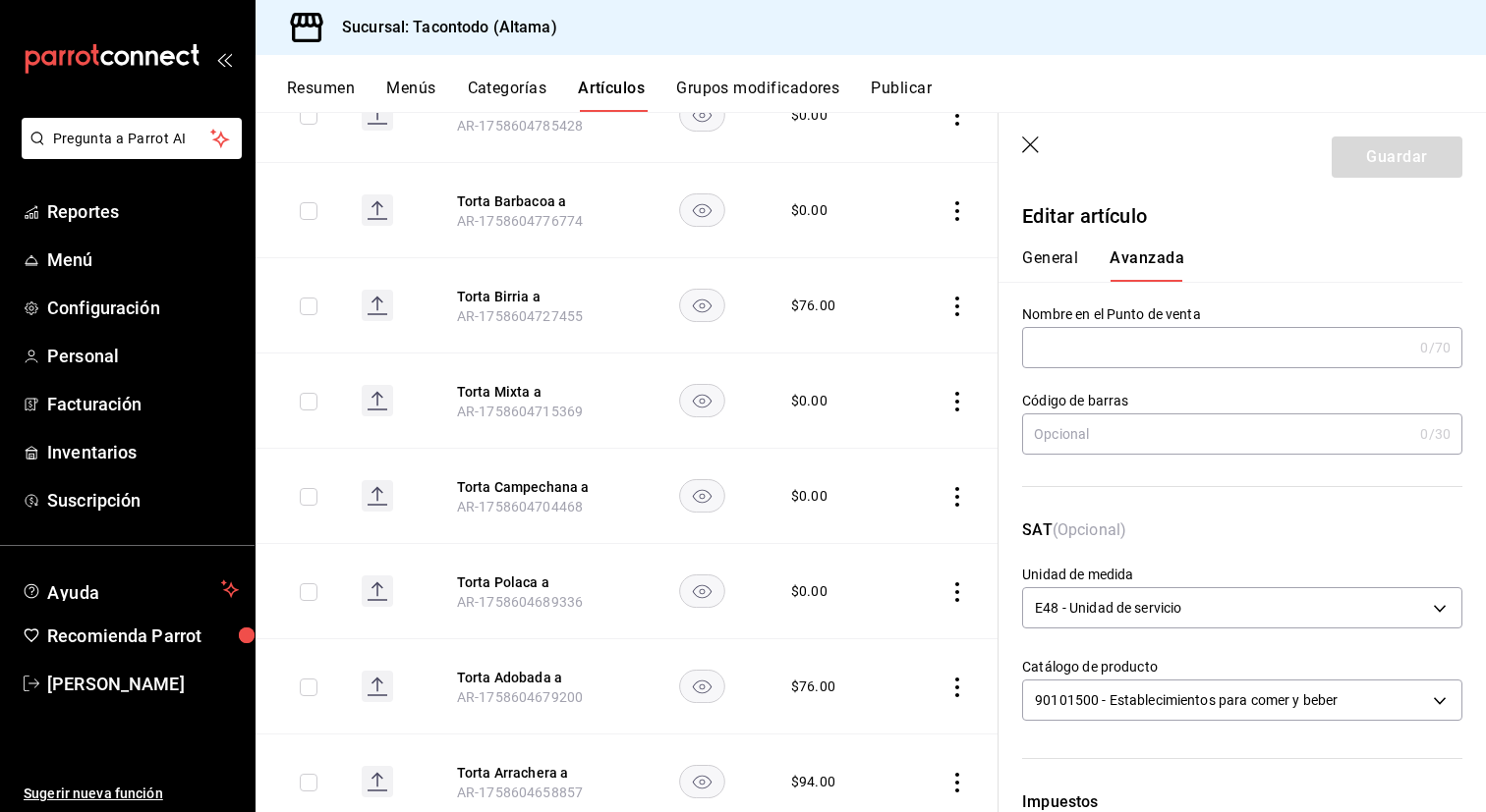
click at [1128, 336] on input "text" at bounding box center [1218, 348] width 390 height 40
type input "TORTA - BIRRIA"
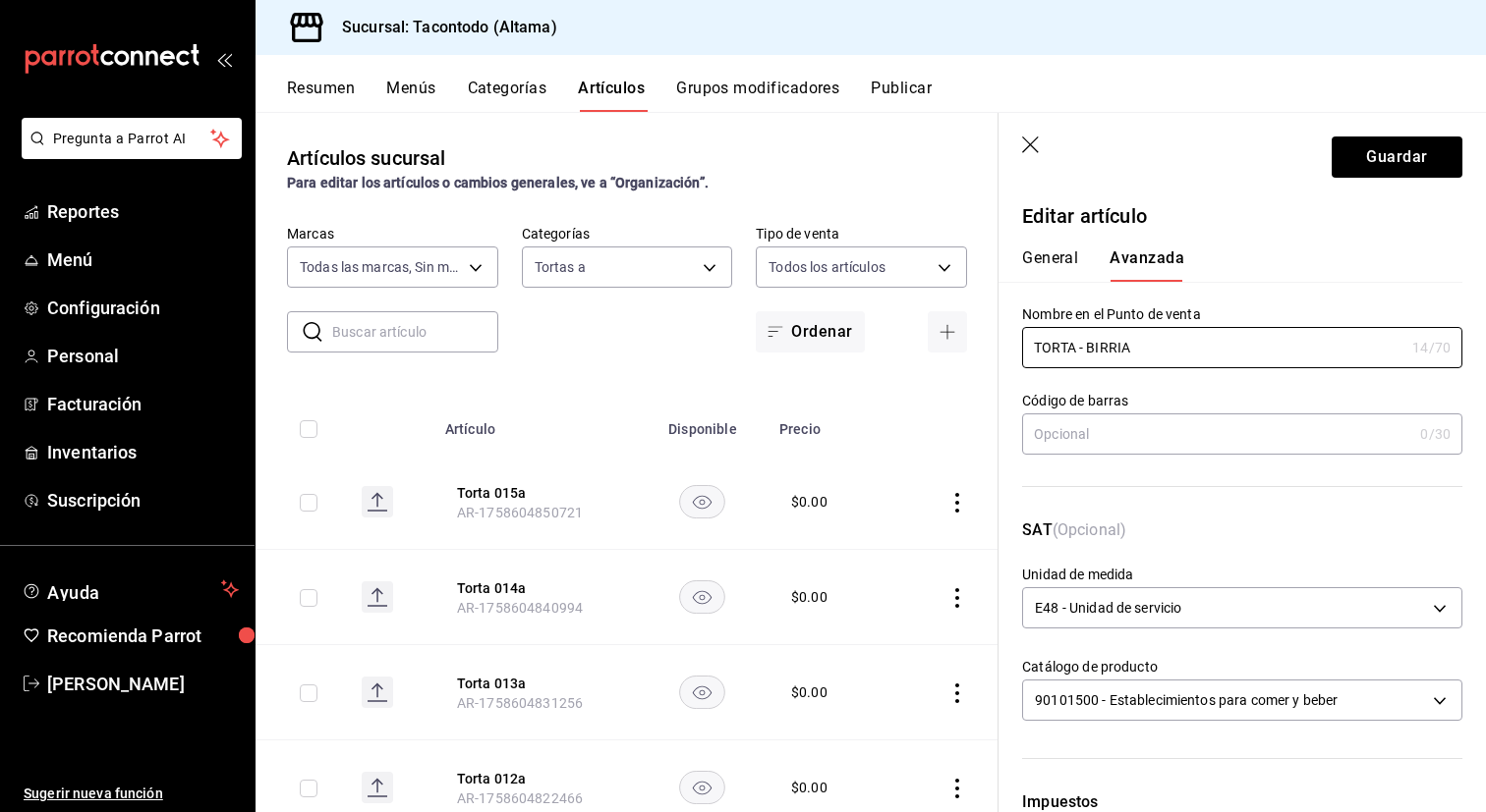
type input "TORTA - BIRRIA"
click at [1365, 170] on button "Guardar" at bounding box center [1397, 157] width 131 height 42
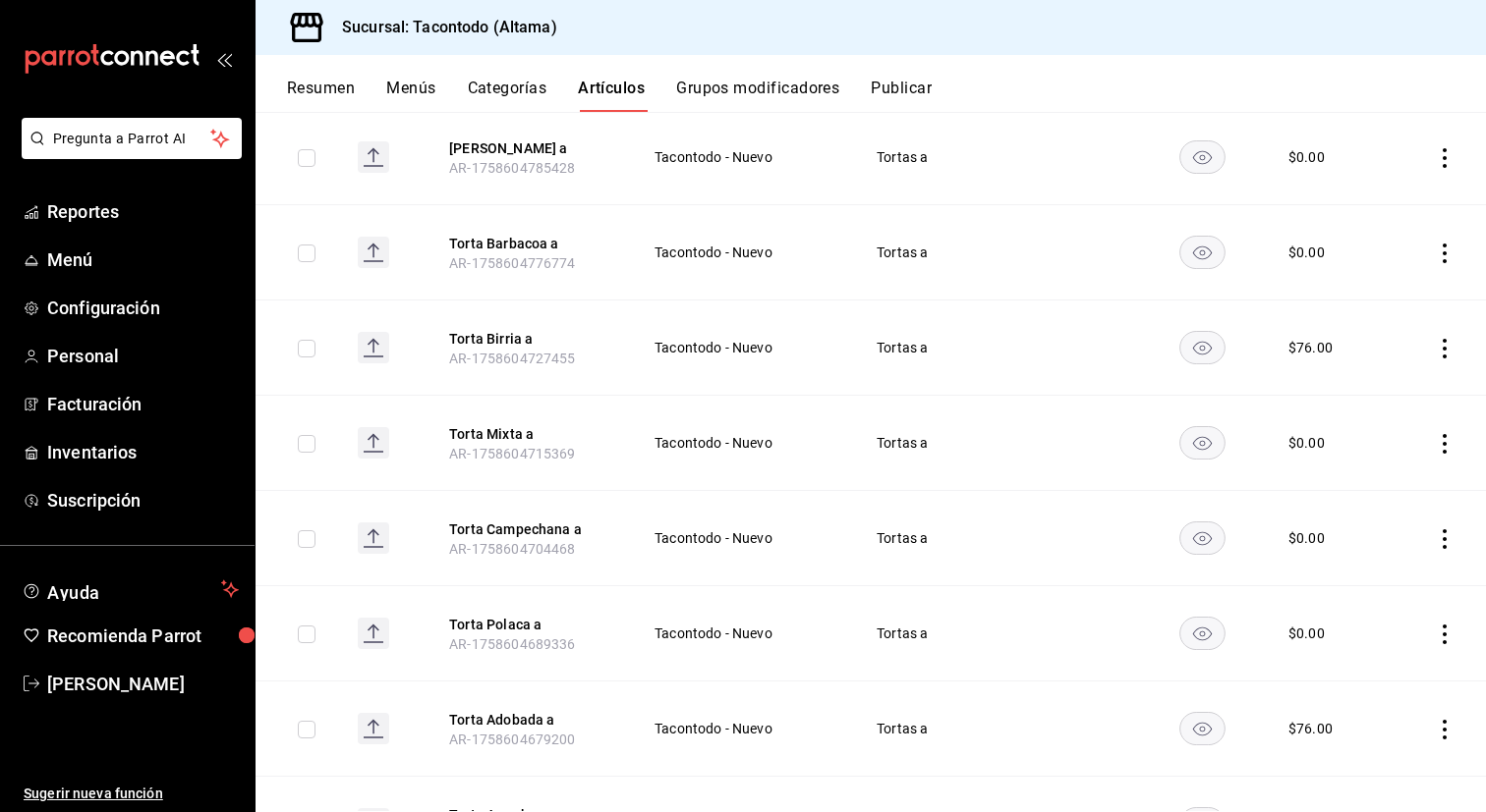
scroll to position [924, 0]
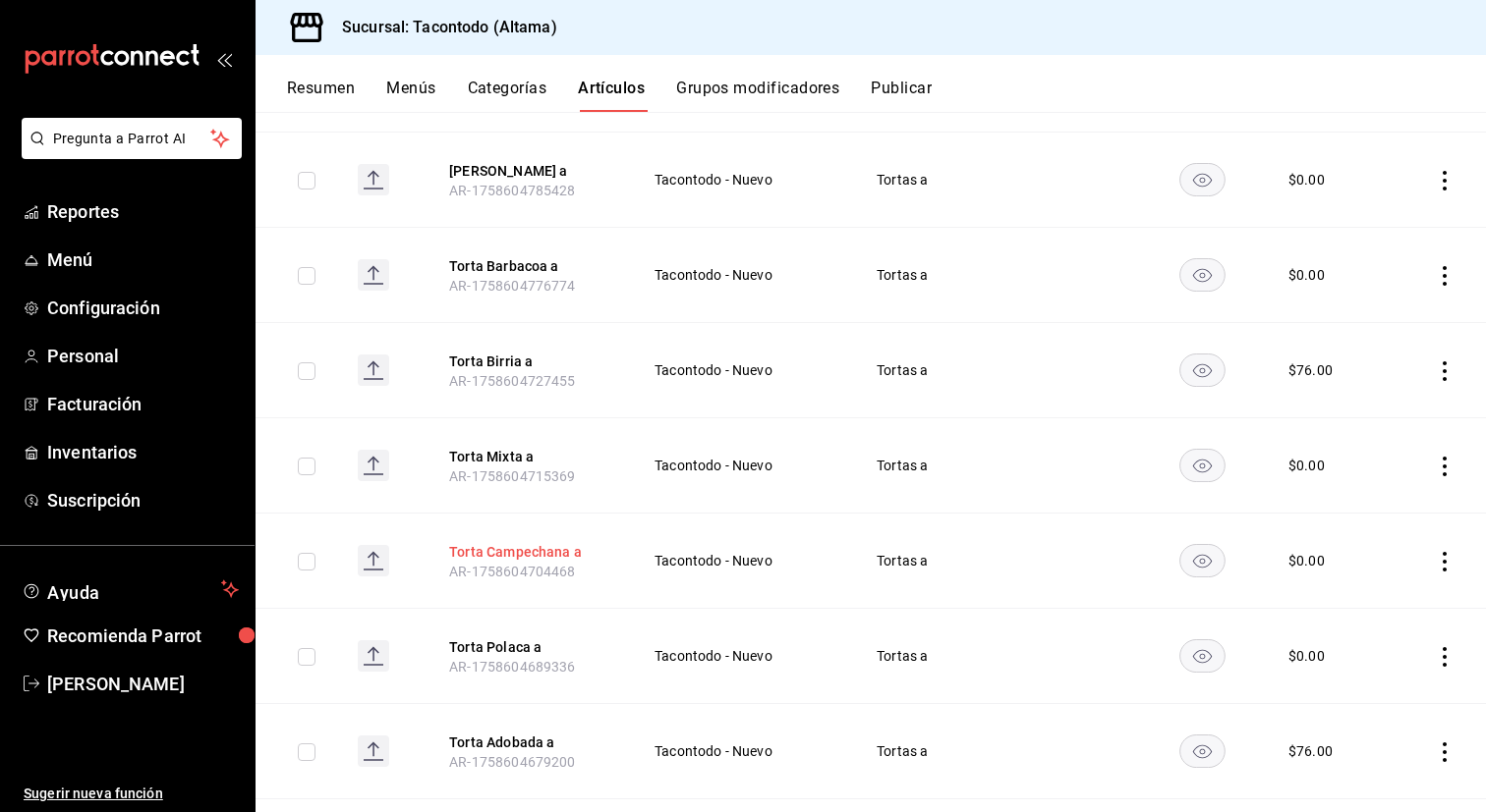
click at [505, 554] on button "Torta Campechana a" at bounding box center [527, 553] width 158 height 20
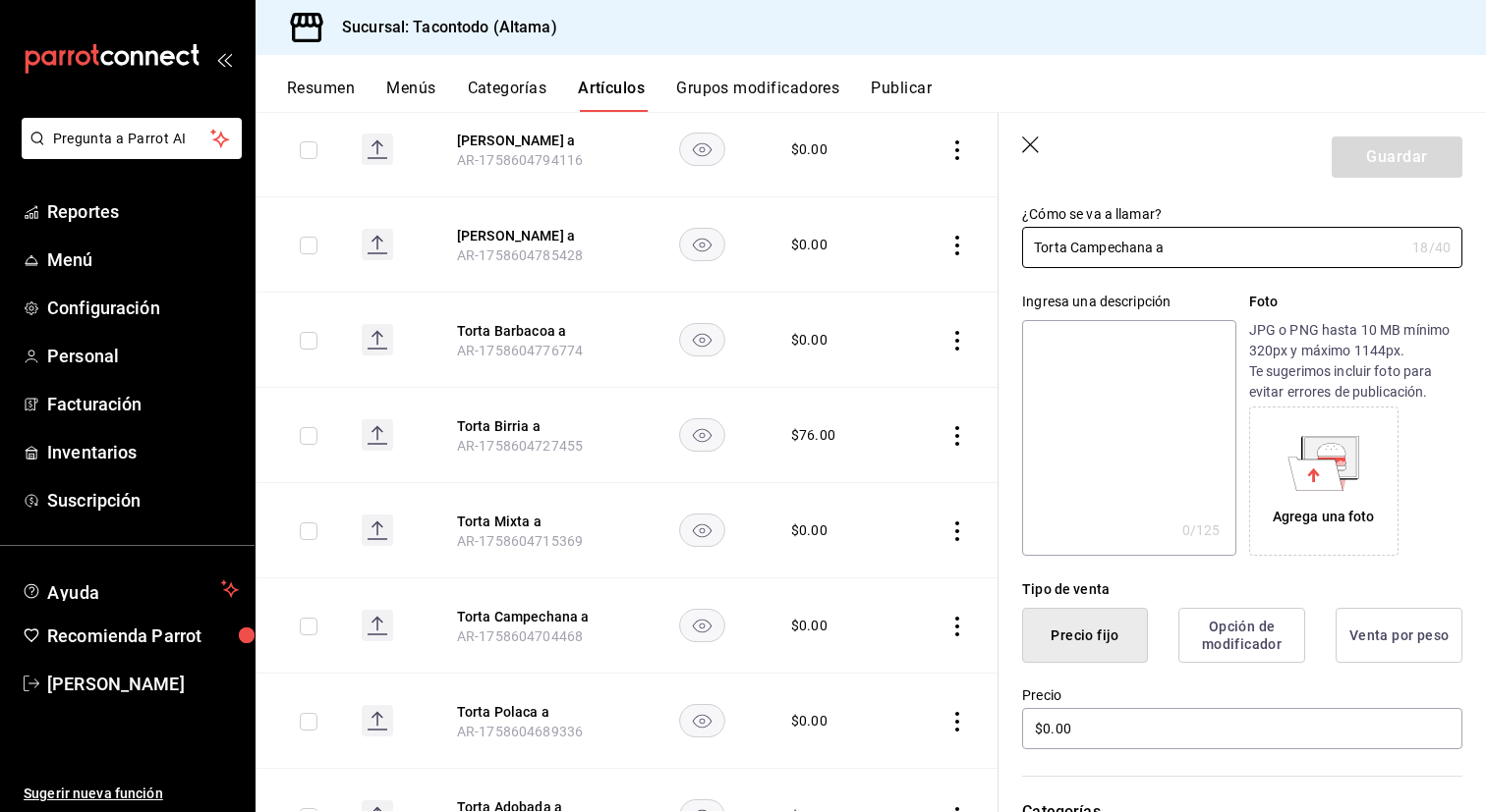
scroll to position [124, 0]
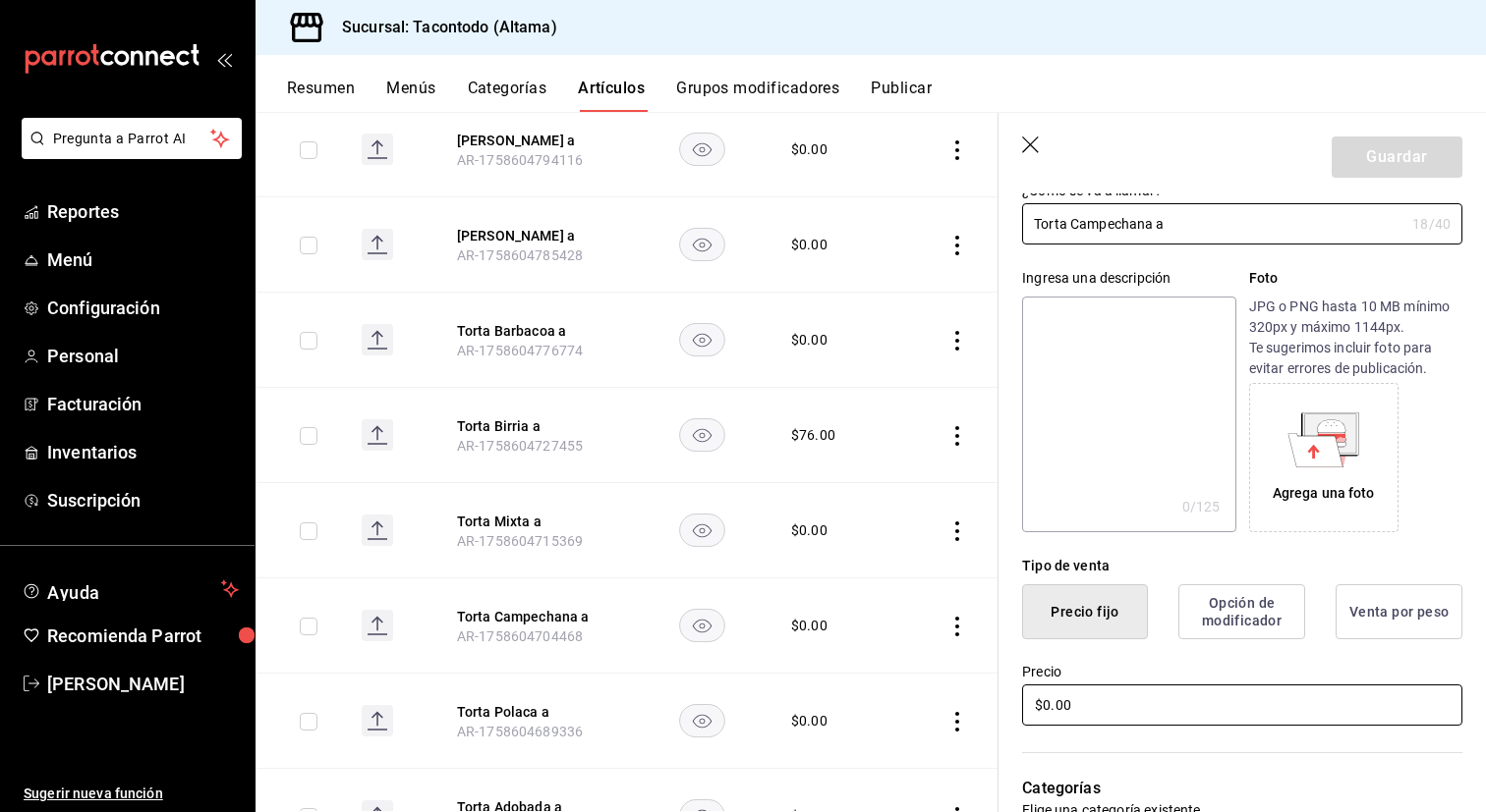
click at [1096, 718] on input "$0.00" at bounding box center [1242, 705] width 440 height 42
type input "$88.00"
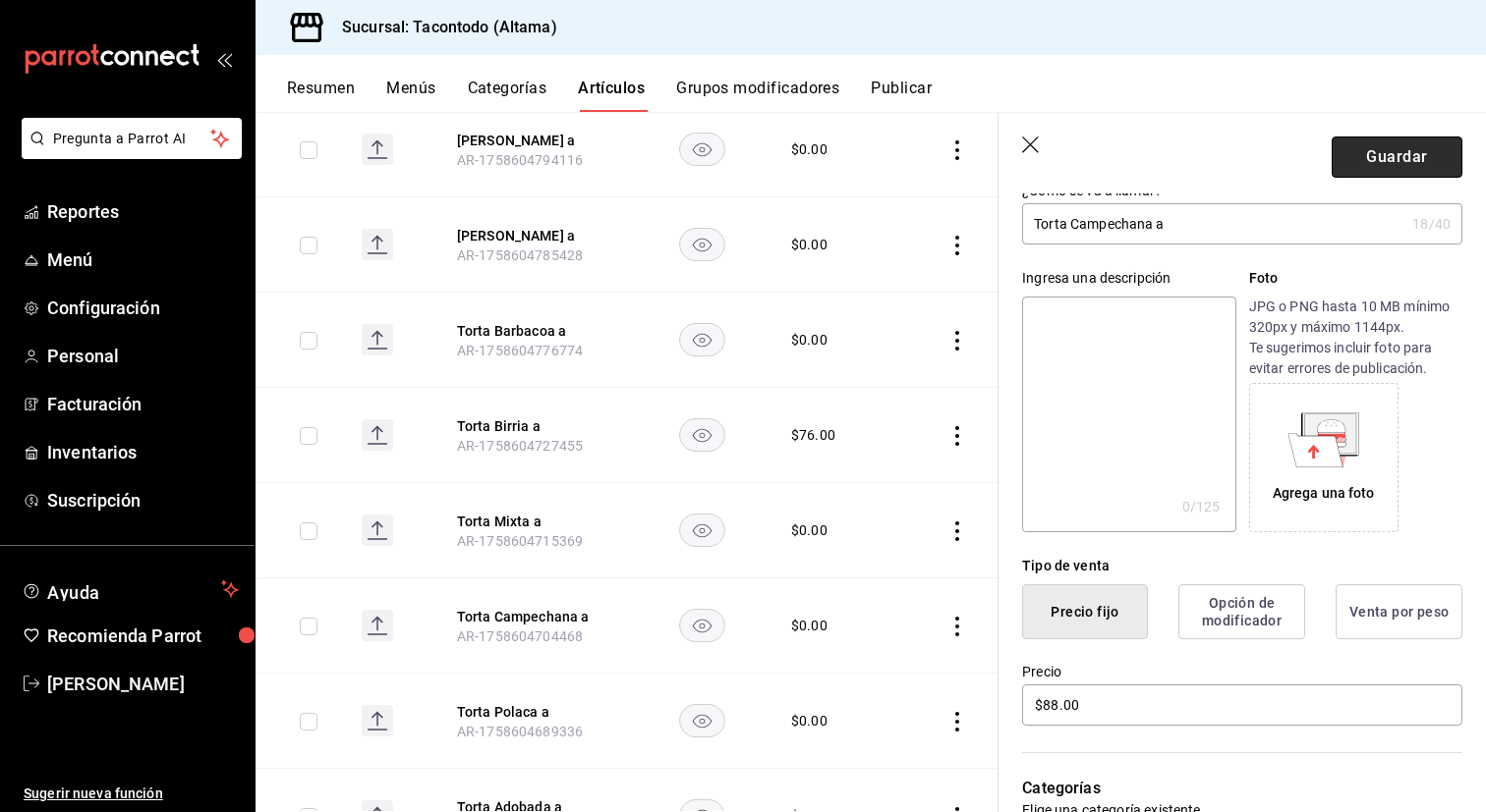
click at [1379, 153] on button "Guardar" at bounding box center [1397, 157] width 131 height 42
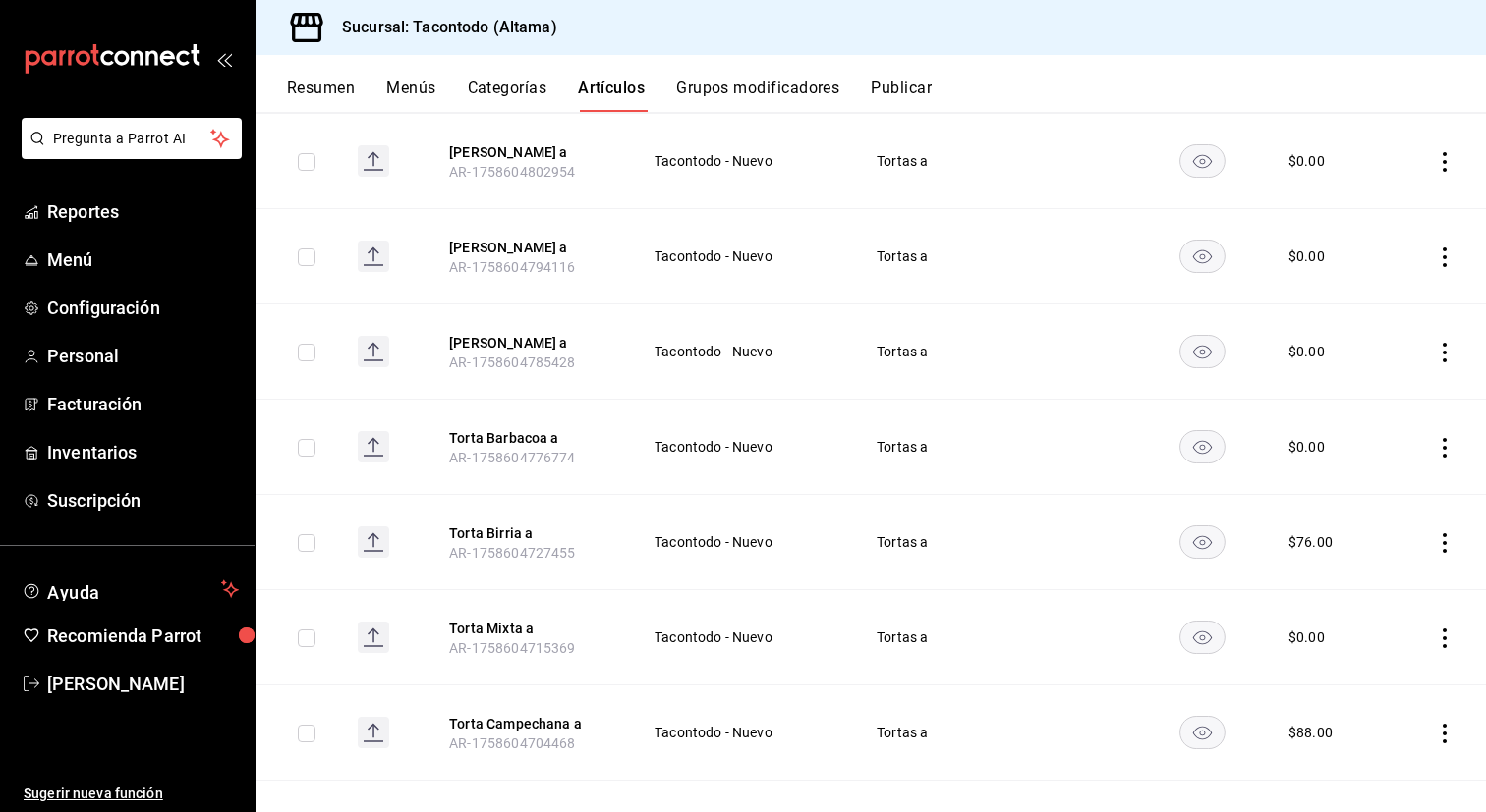
scroll to position [747, 0]
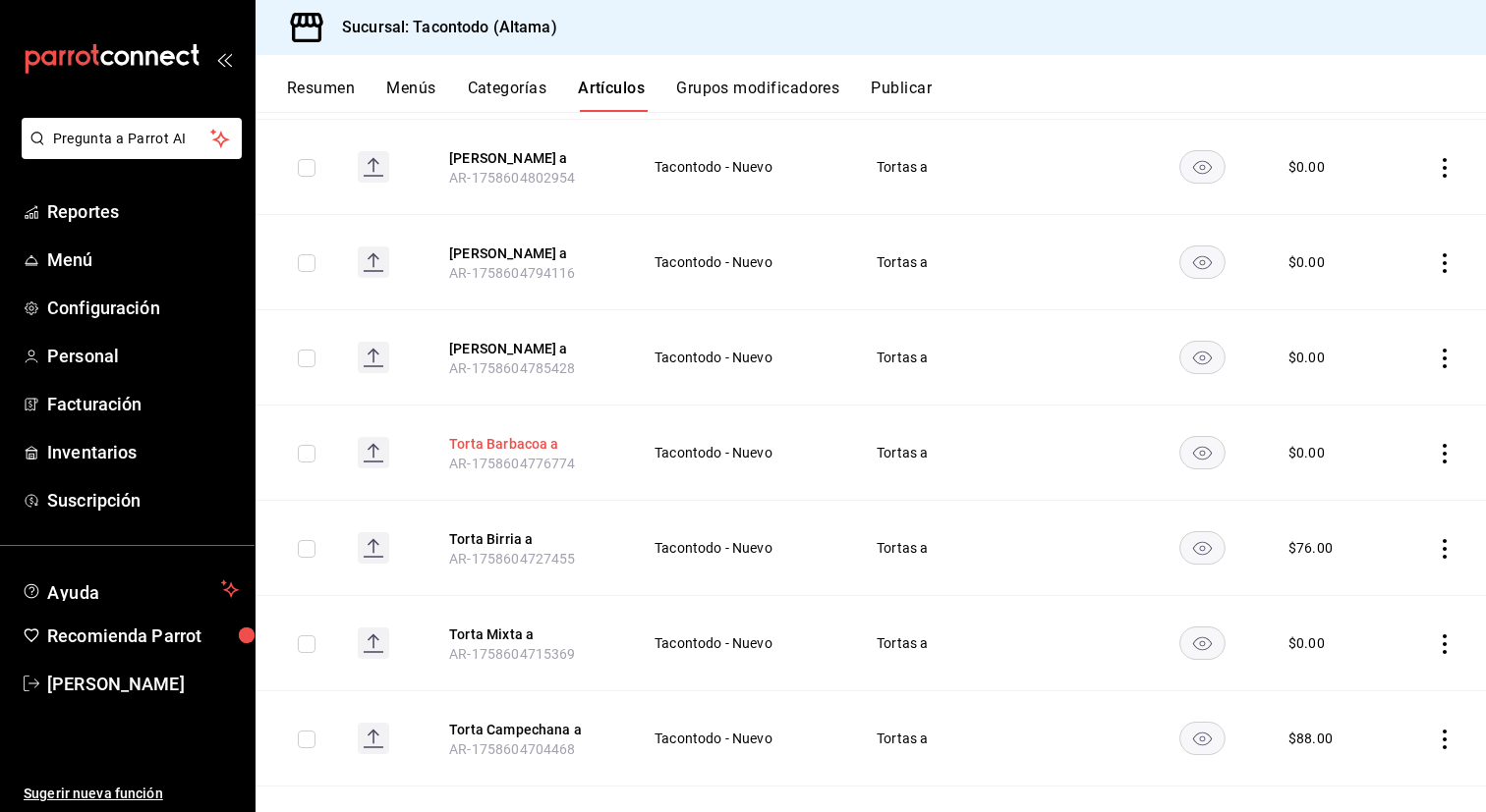
click at [531, 441] on button "Torta Barbacoa a" at bounding box center [527, 444] width 158 height 20
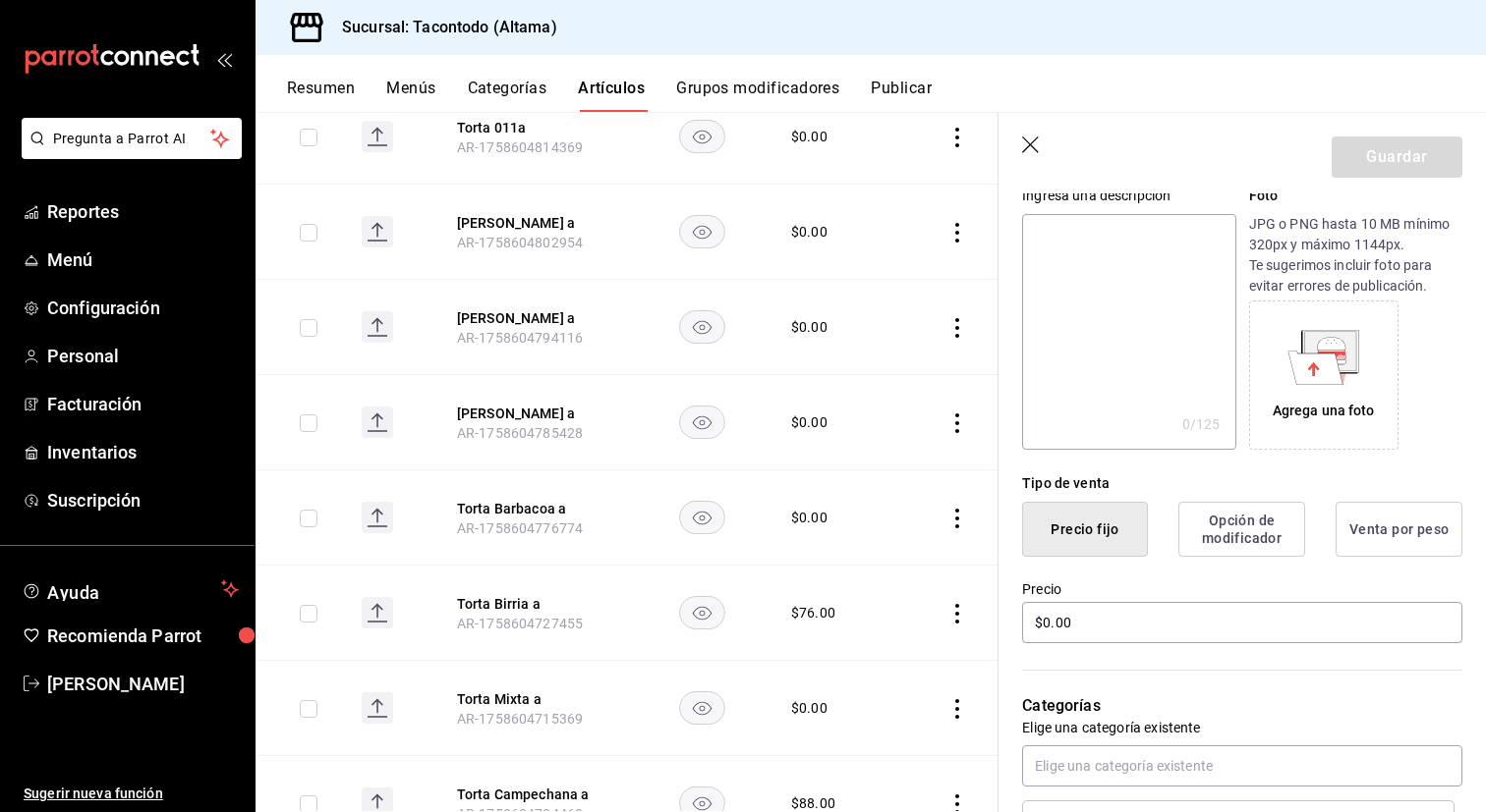
scroll to position [220, 0]
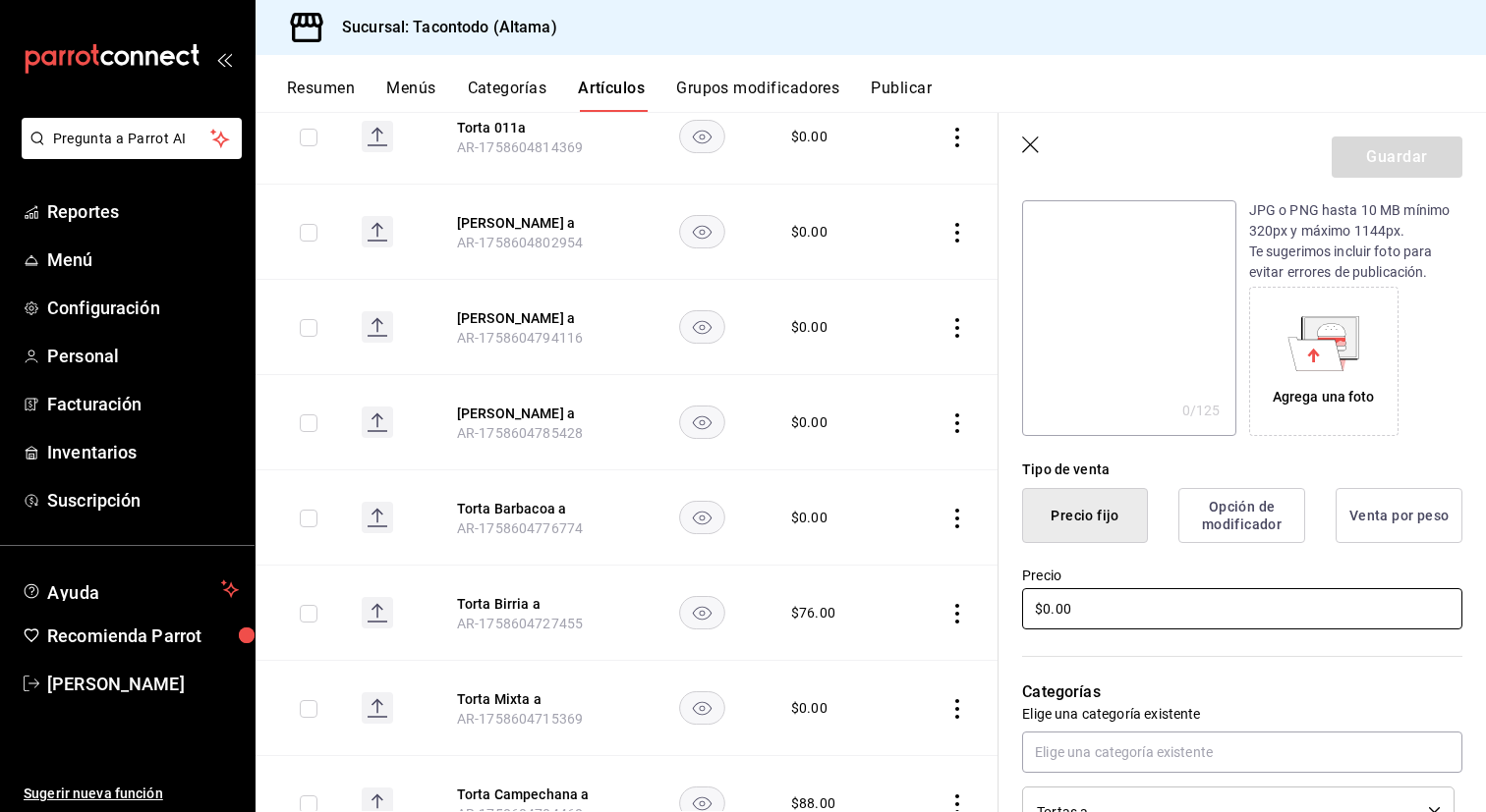
click at [1097, 625] on input "$0.00" at bounding box center [1242, 609] width 440 height 42
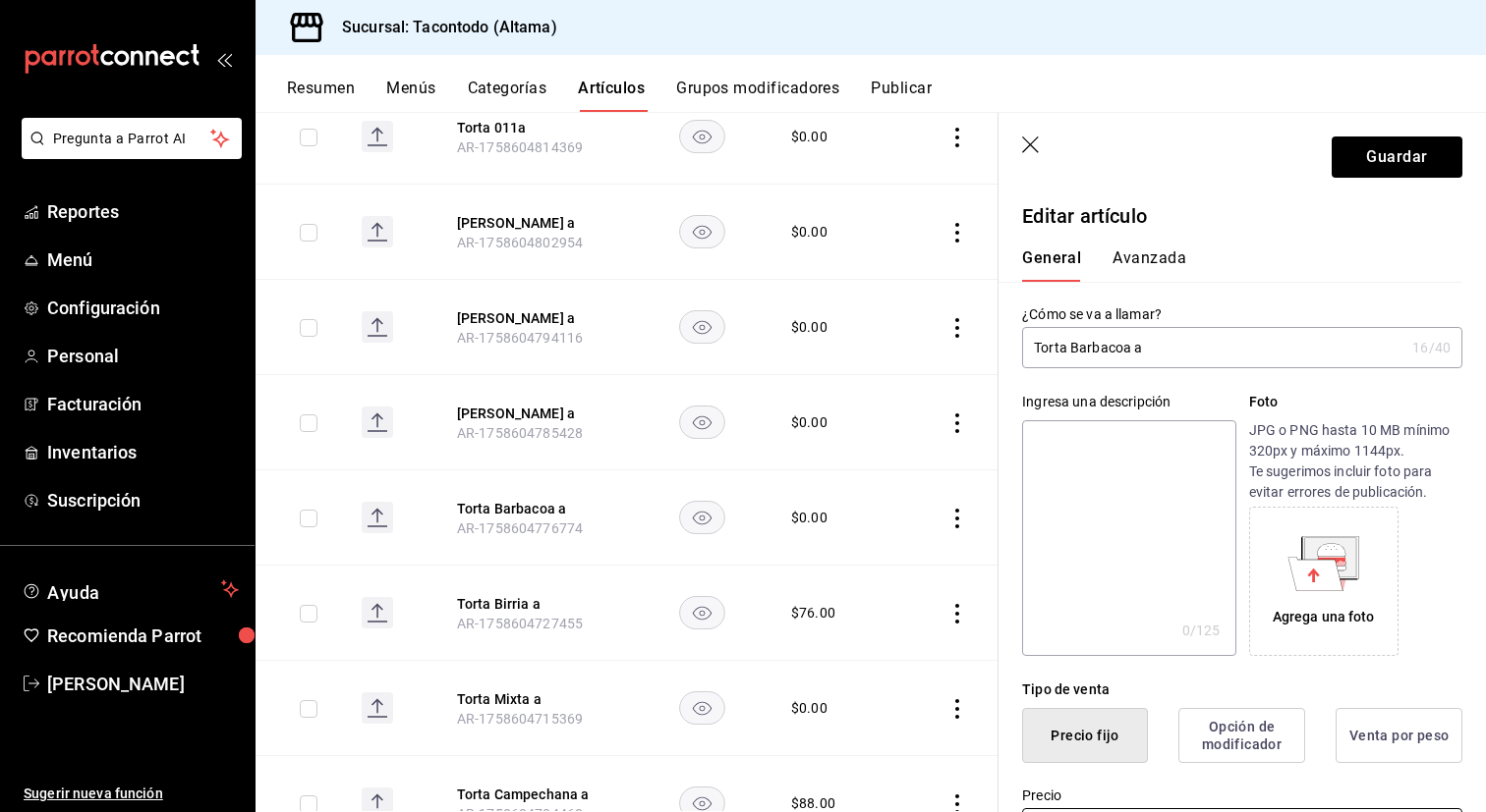
type input "$76.00"
click at [1134, 263] on button "Avanzada" at bounding box center [1149, 265] width 73 height 34
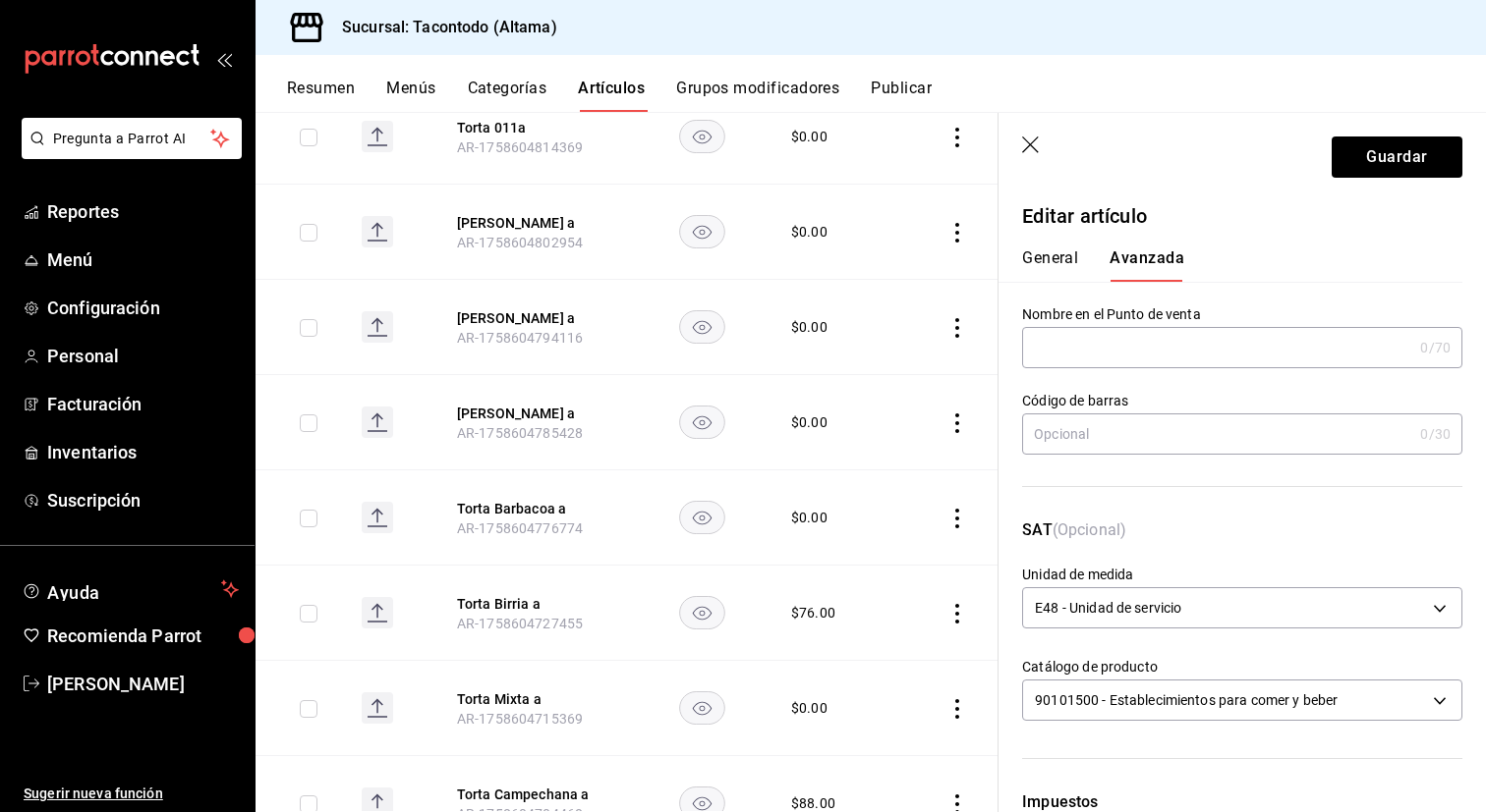
click at [1091, 340] on input "text" at bounding box center [1218, 348] width 390 height 40
drag, startPoint x: 1088, startPoint y: 349, endPoint x: 979, endPoint y: 345, distance: 109.1
click at [979, 345] on main "Artículos sucursal Para editar los artículos o cambios generales, ve a “Organiz…" at bounding box center [871, 461] width 1230 height 700
type input "TORTA - BARBACOA"
click at [1425, 173] on button "Guardar" at bounding box center [1397, 157] width 131 height 42
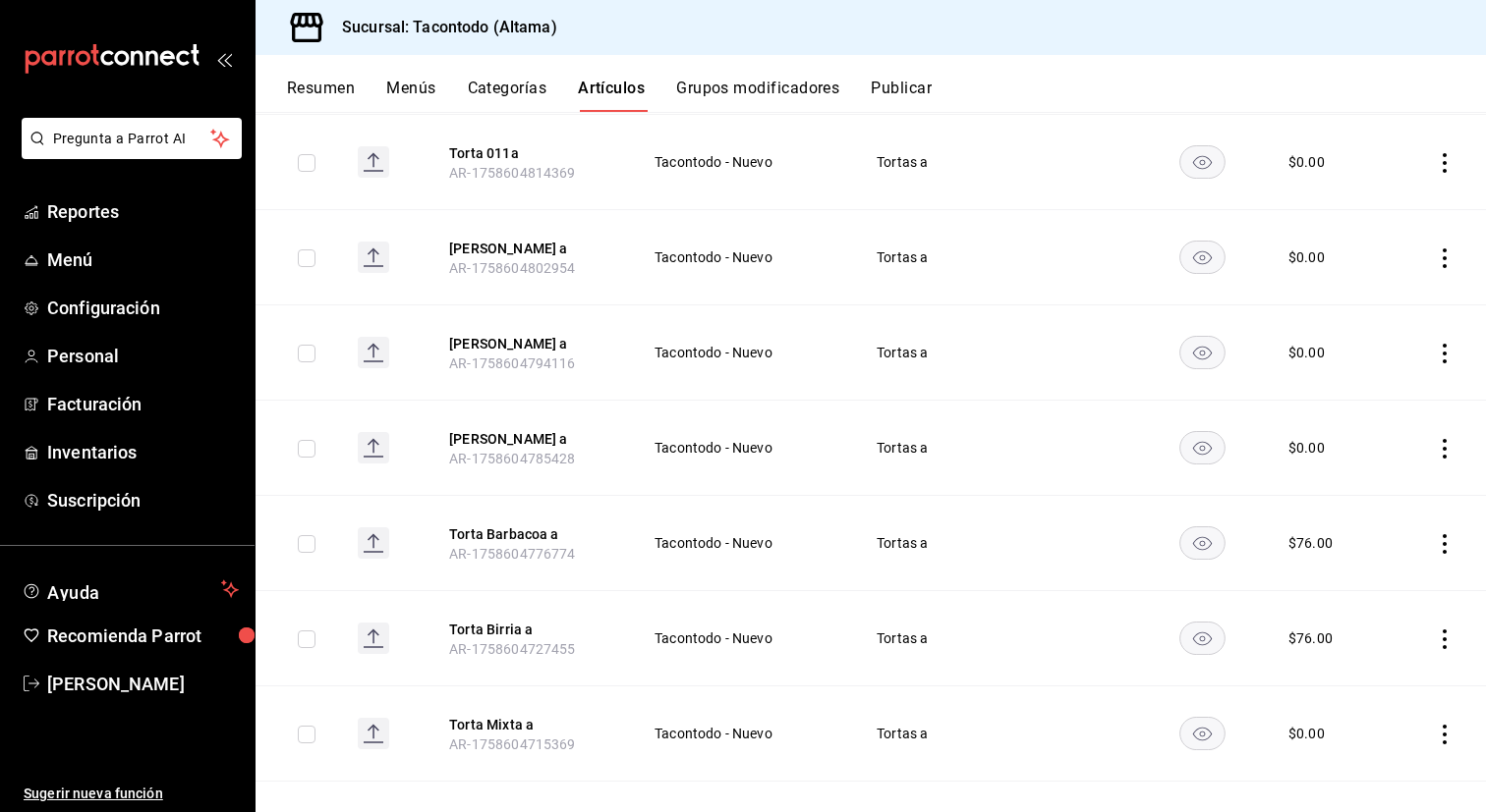
scroll to position [652, 0]
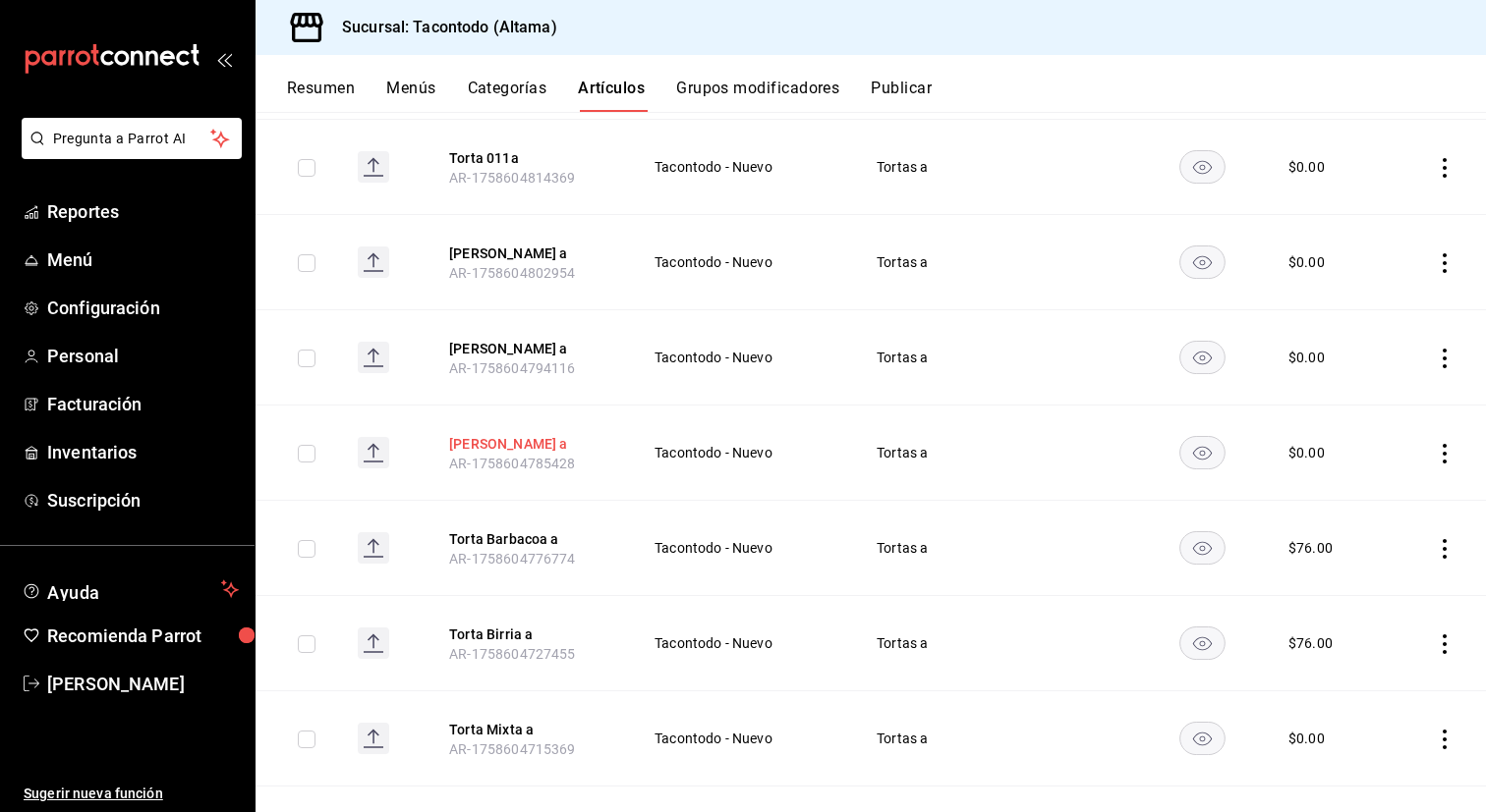
click at [539, 446] on button "Torta Chicharrón a" at bounding box center [527, 444] width 158 height 20
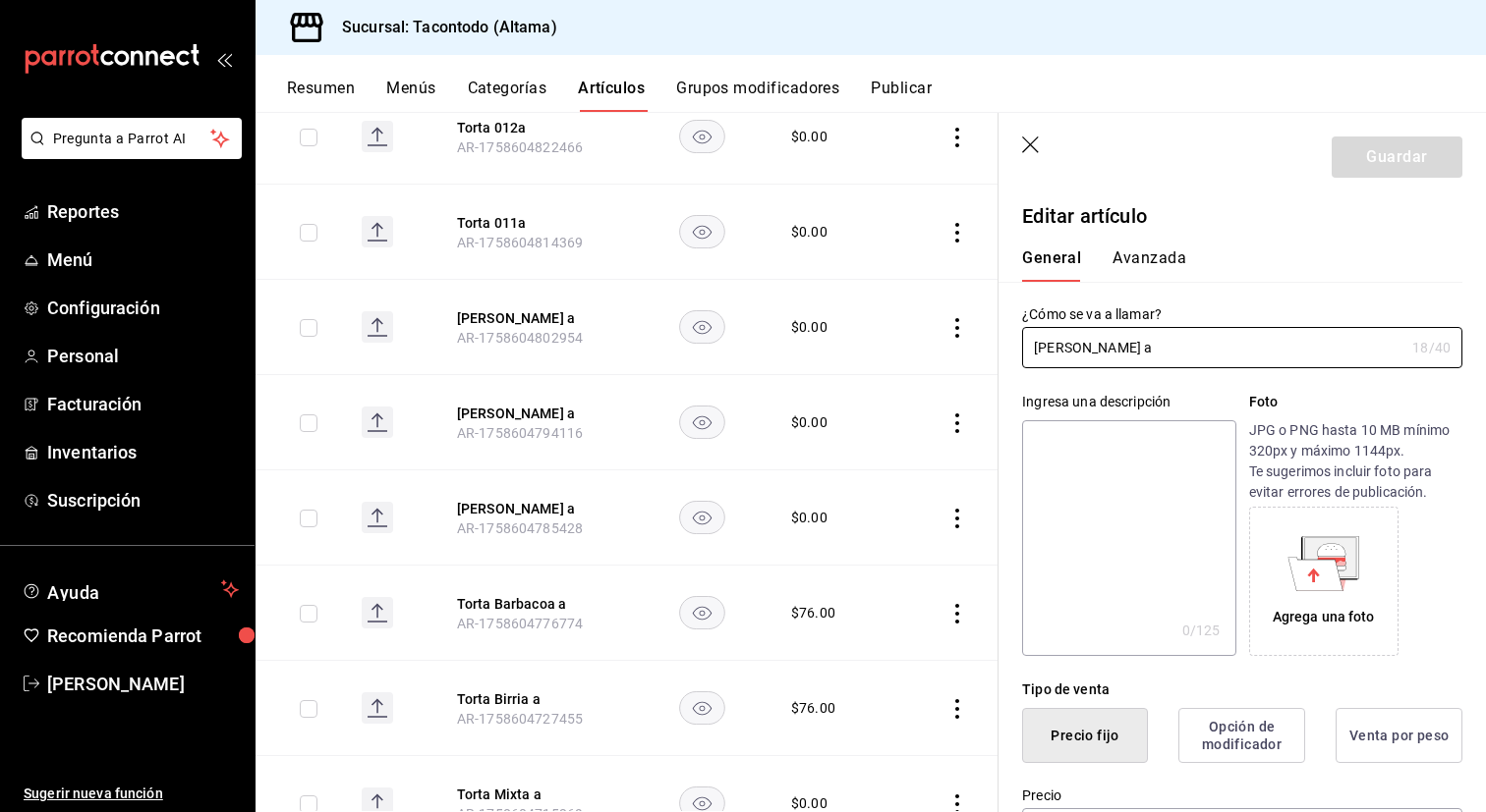
click at [1152, 255] on button "Avanzada" at bounding box center [1149, 265] width 73 height 34
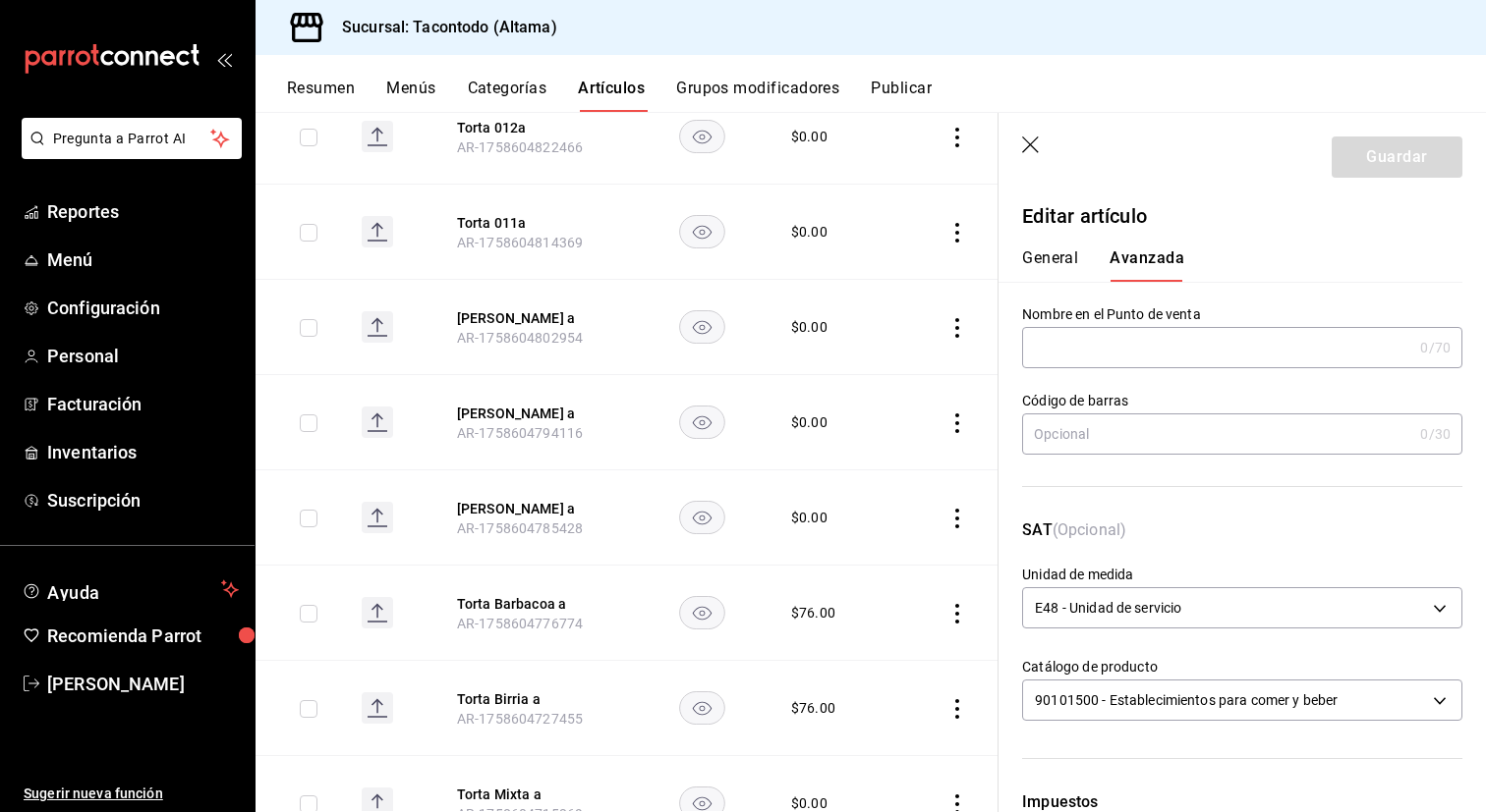
click at [1109, 341] on input "text" at bounding box center [1218, 348] width 390 height 40
paste input "TORTA -"
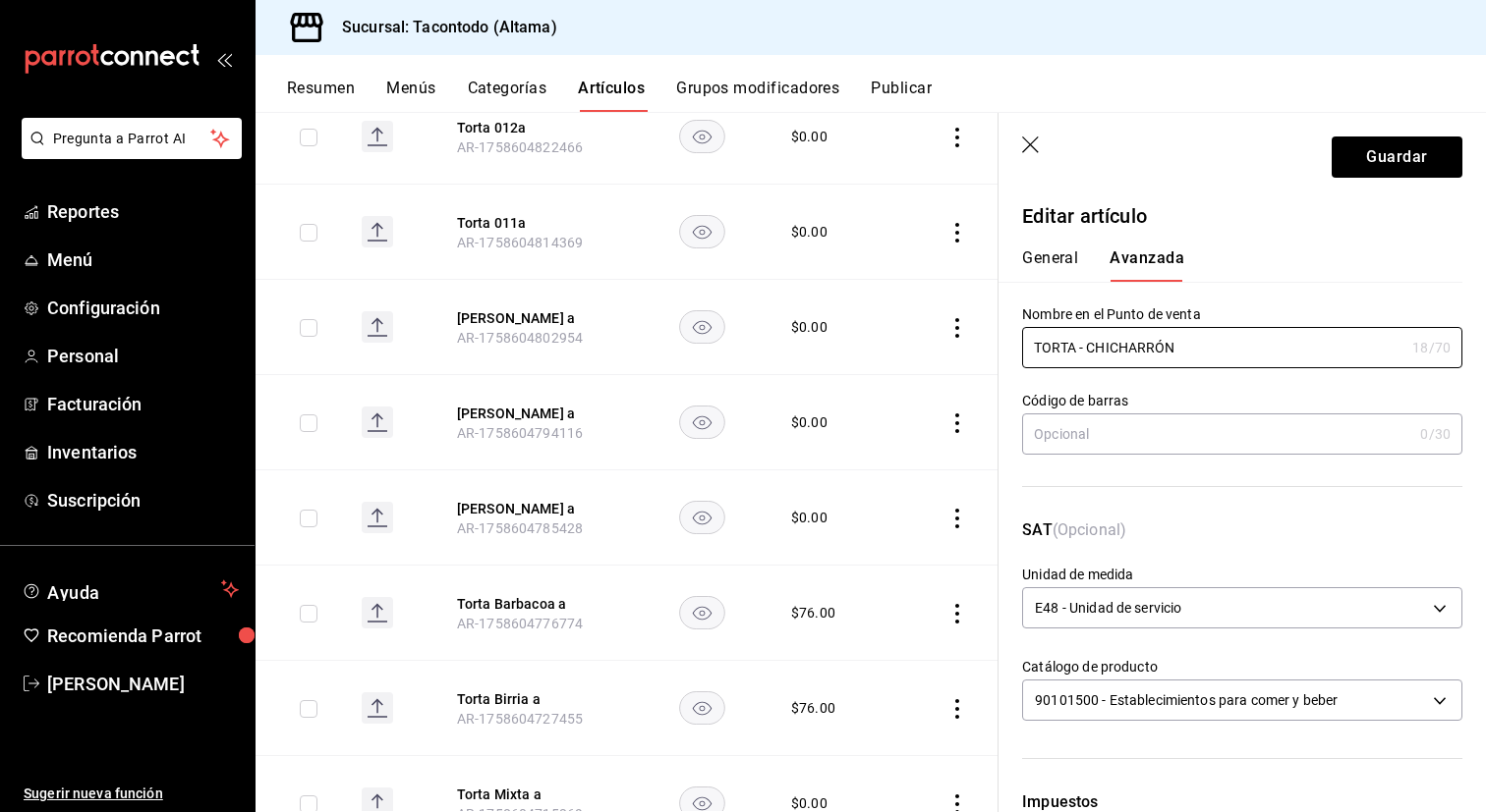
type input "TORTA - CHICHARRÓN"
click at [1049, 269] on button "General" at bounding box center [1050, 265] width 56 height 34
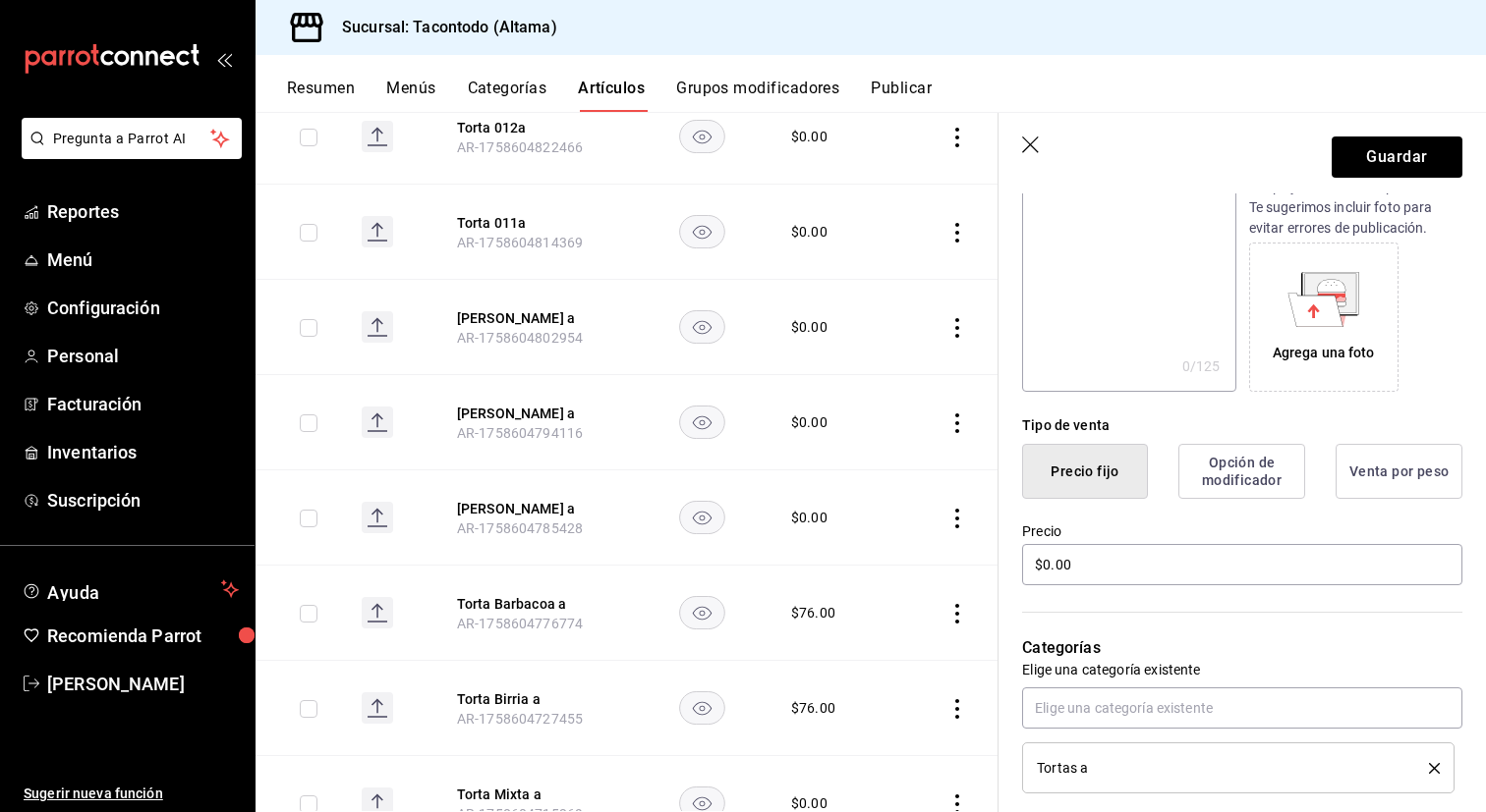
scroll to position [267, 0]
click at [1161, 565] on input "$0.00" at bounding box center [1242, 562] width 440 height 42
type input "$76.00"
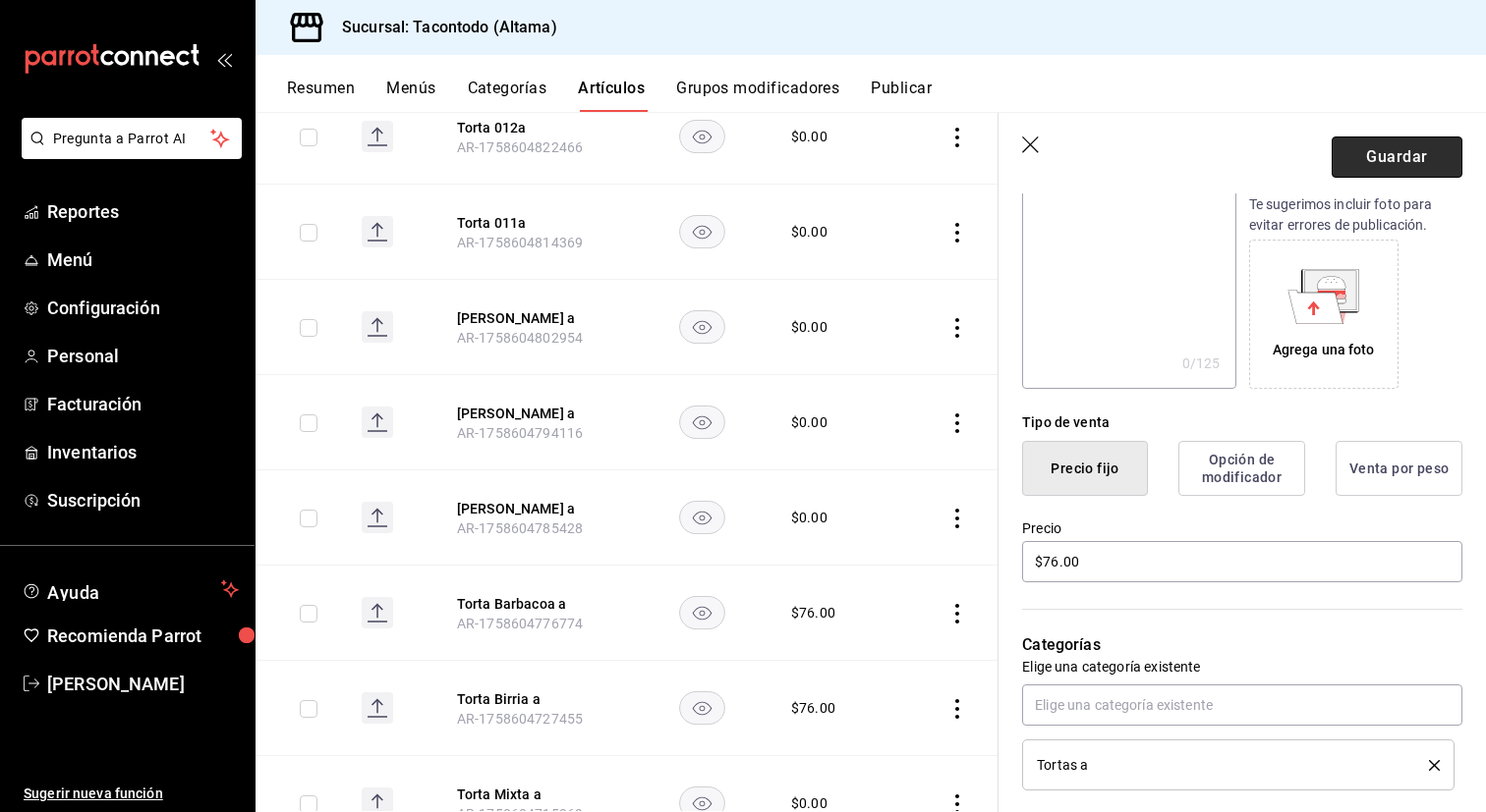
click at [1405, 164] on button "Guardar" at bounding box center [1397, 157] width 131 height 42
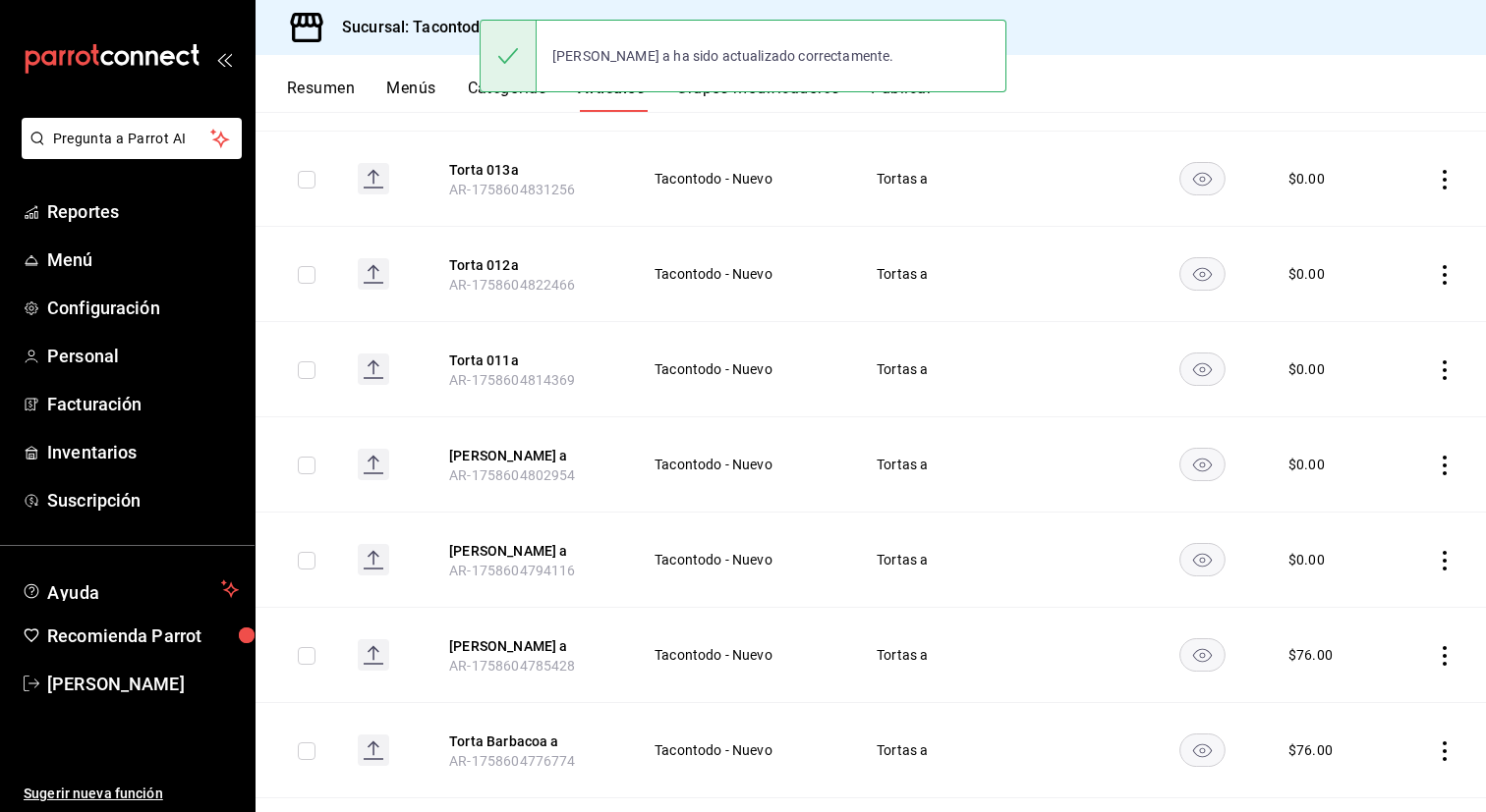
scroll to position [447, 0]
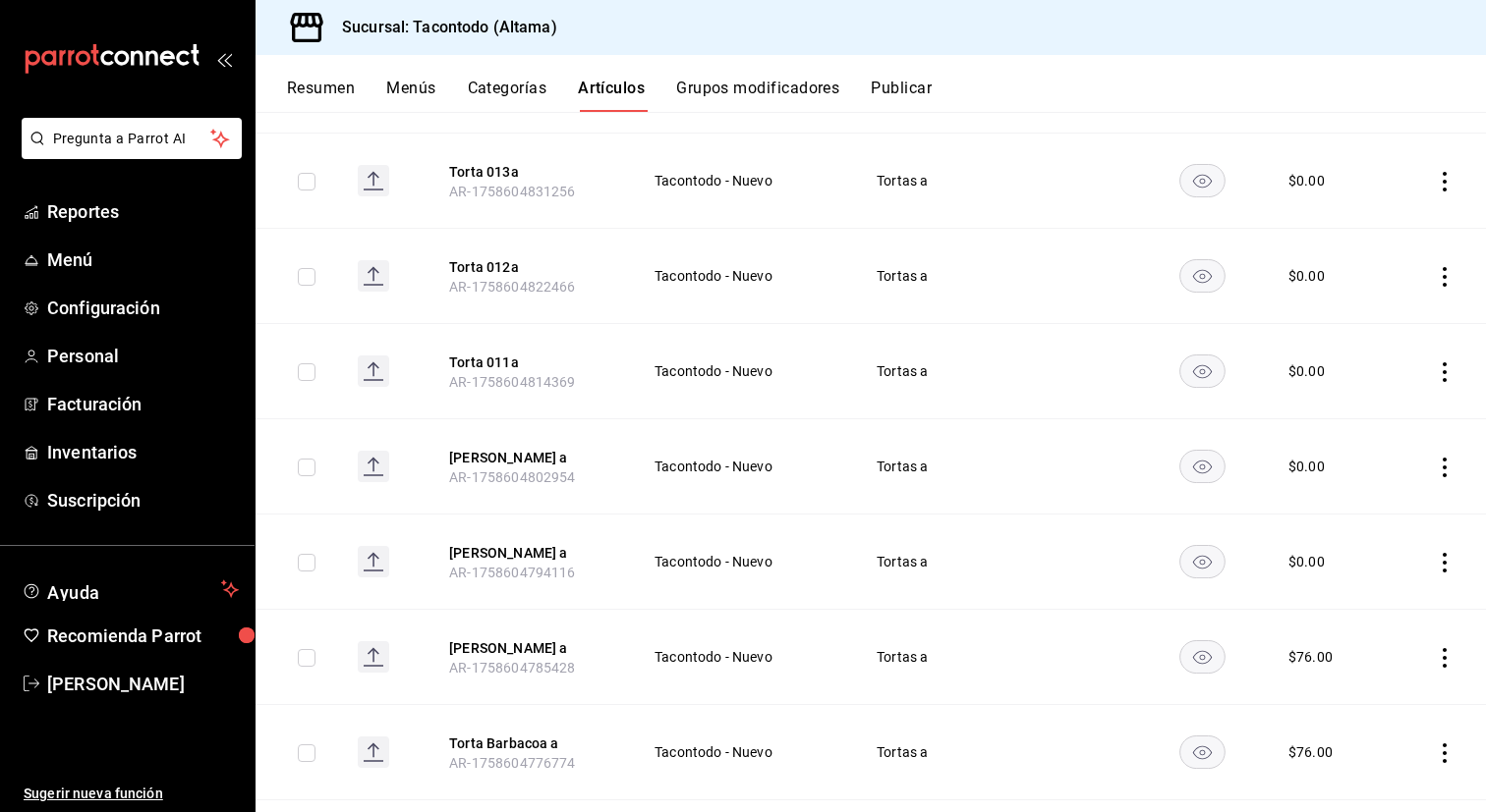
click at [546, 469] on span "AR-1758604802954" at bounding box center [511, 477] width 126 height 16
click at [546, 454] on button "Torta Cochinita a" at bounding box center [527, 457] width 158 height 20
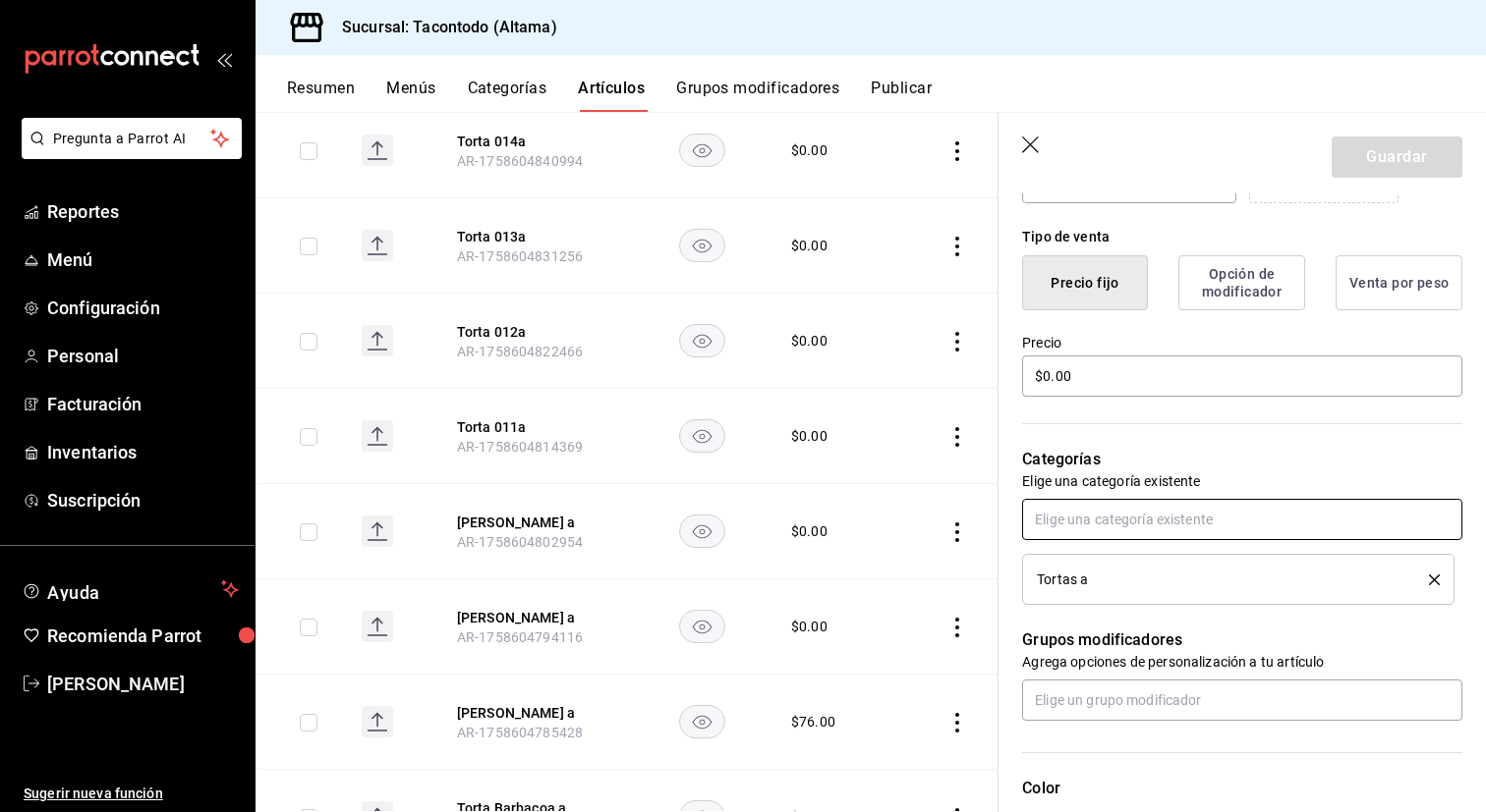
scroll to position [450, 0]
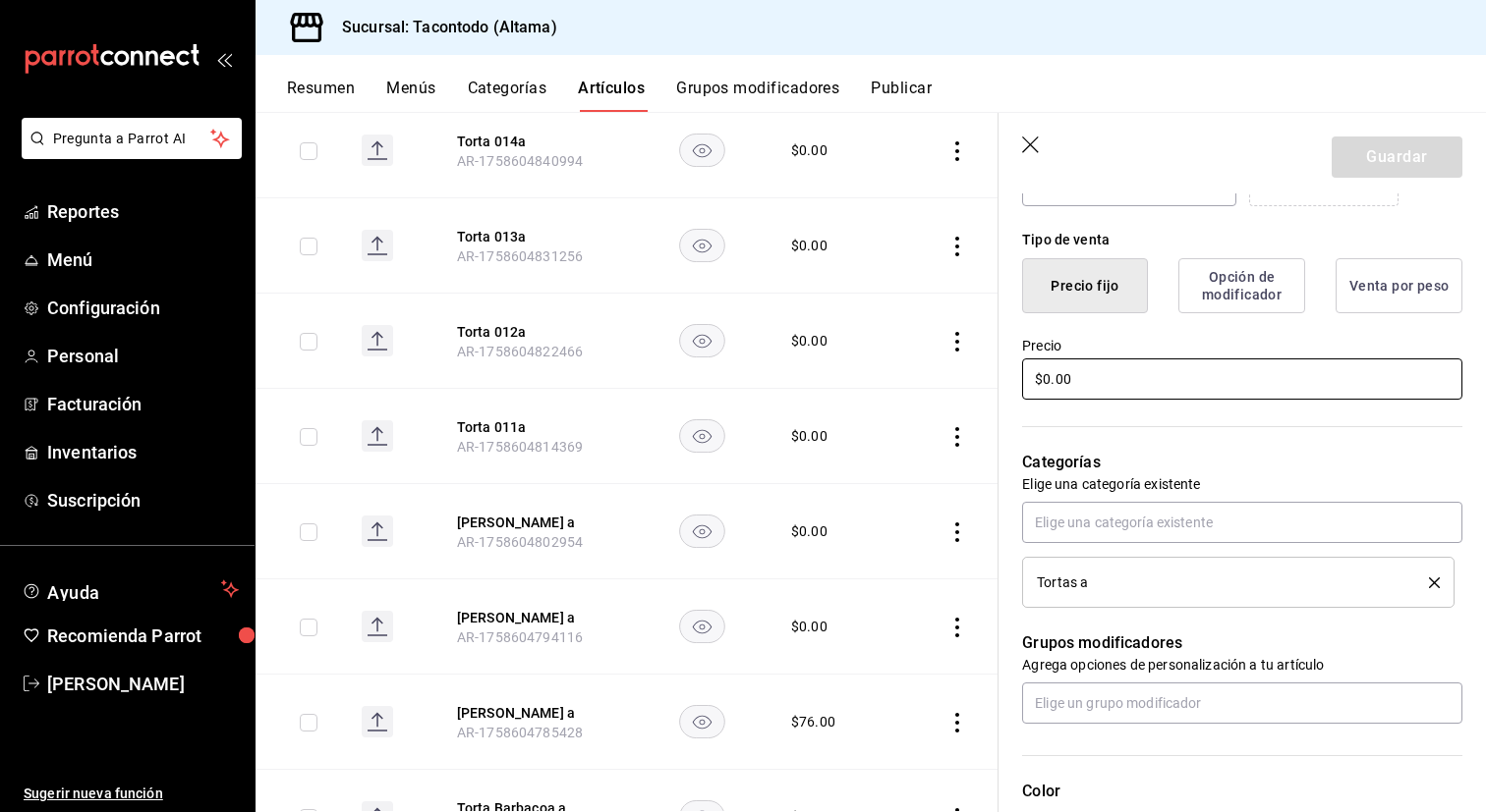
click at [1145, 368] on input "$0.00" at bounding box center [1242, 379] width 440 height 42
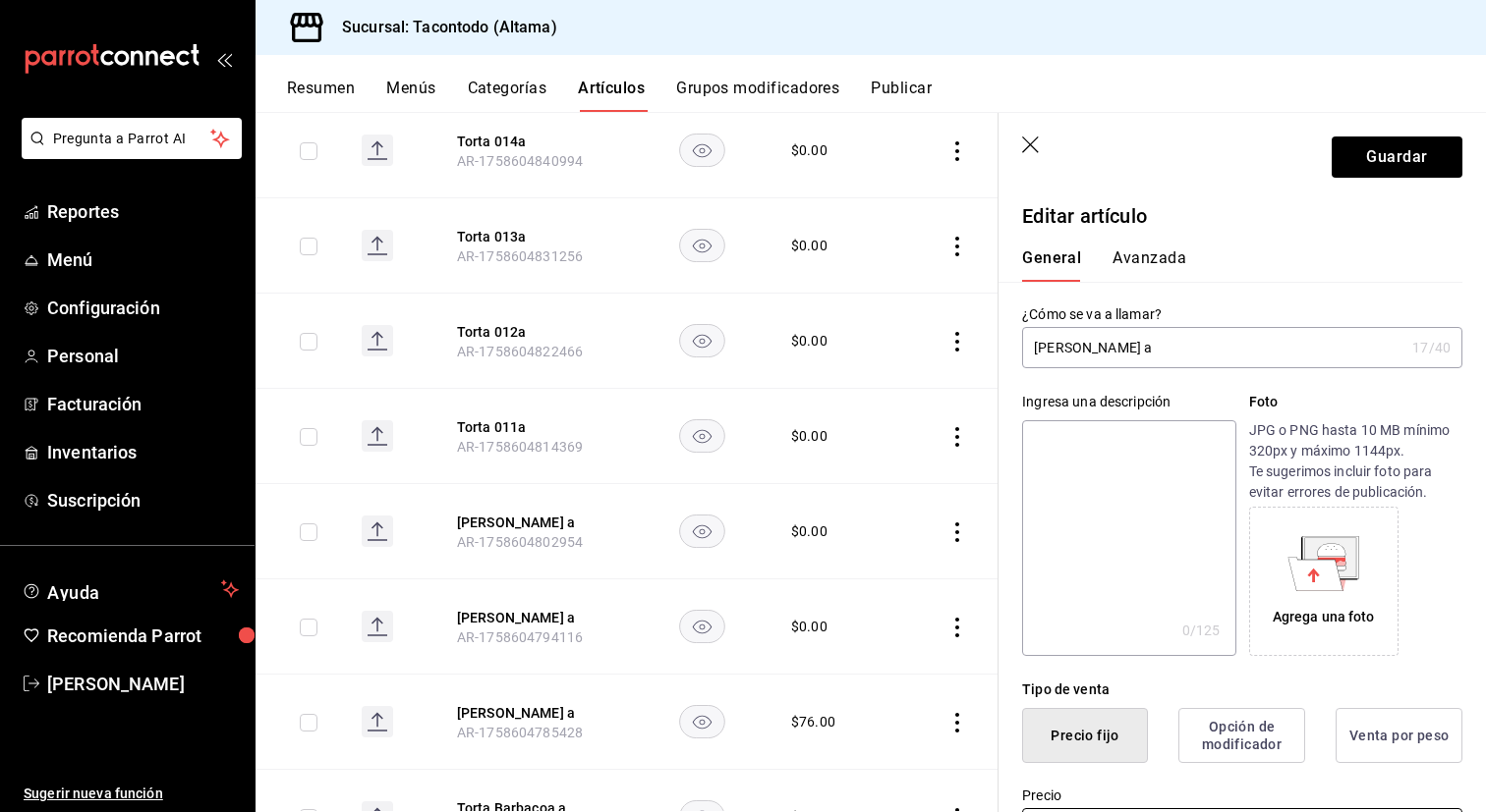
type input "$69.00"
click at [1127, 247] on div "General Avanzada" at bounding box center [1230, 256] width 464 height 51
click at [1127, 260] on button "Avanzada" at bounding box center [1149, 265] width 73 height 34
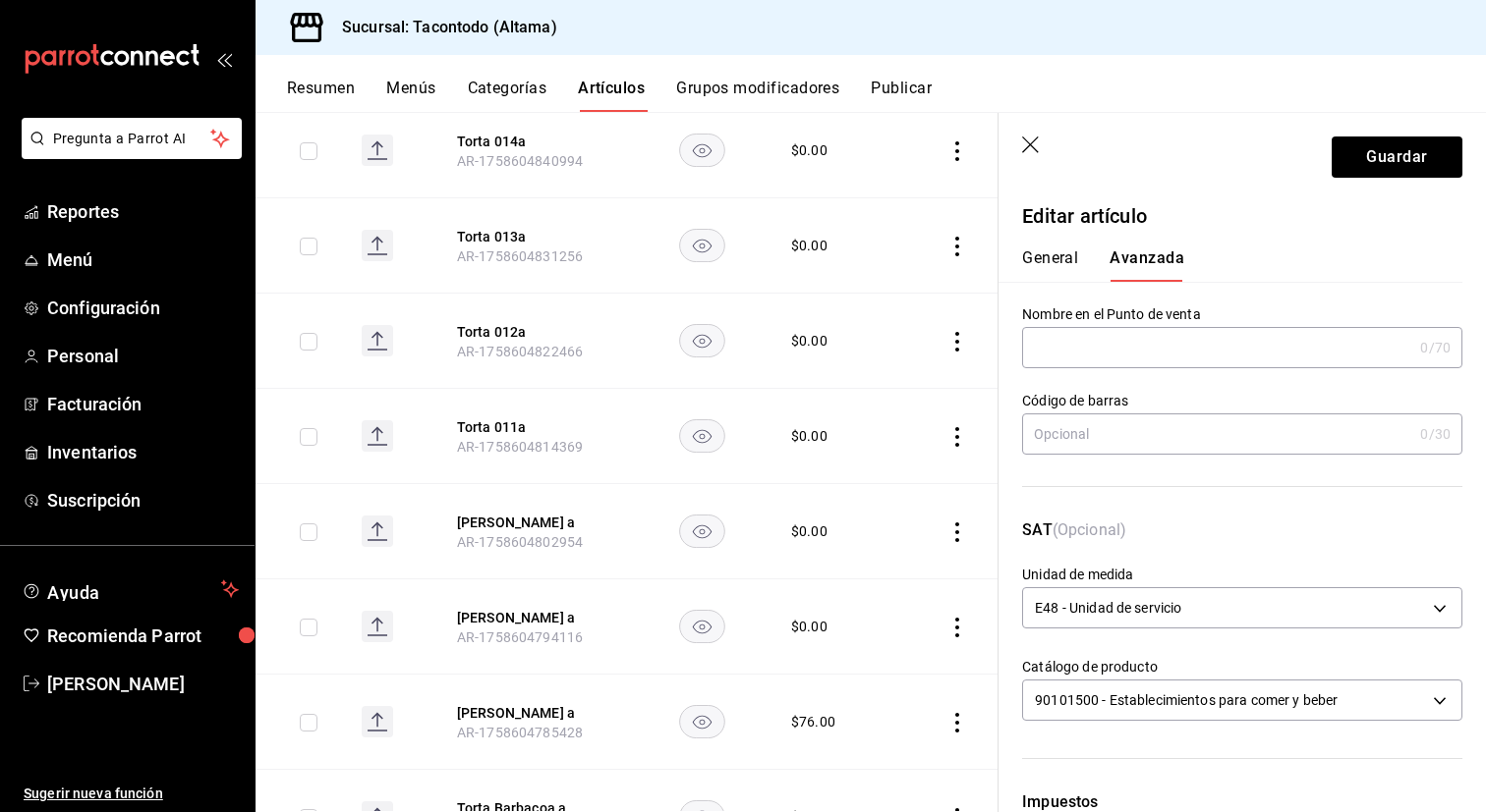
click at [1096, 326] on div "Nombre en el Punto de venta 0 /70 Nombre en el Punto de venta" at bounding box center [1242, 336] width 440 height 62
click at [1089, 357] on input "text" at bounding box center [1218, 348] width 390 height 40
paste input "TORTA -"
type input "TORTA - COCHINITA"
click at [1374, 168] on button "Guardar" at bounding box center [1397, 157] width 131 height 42
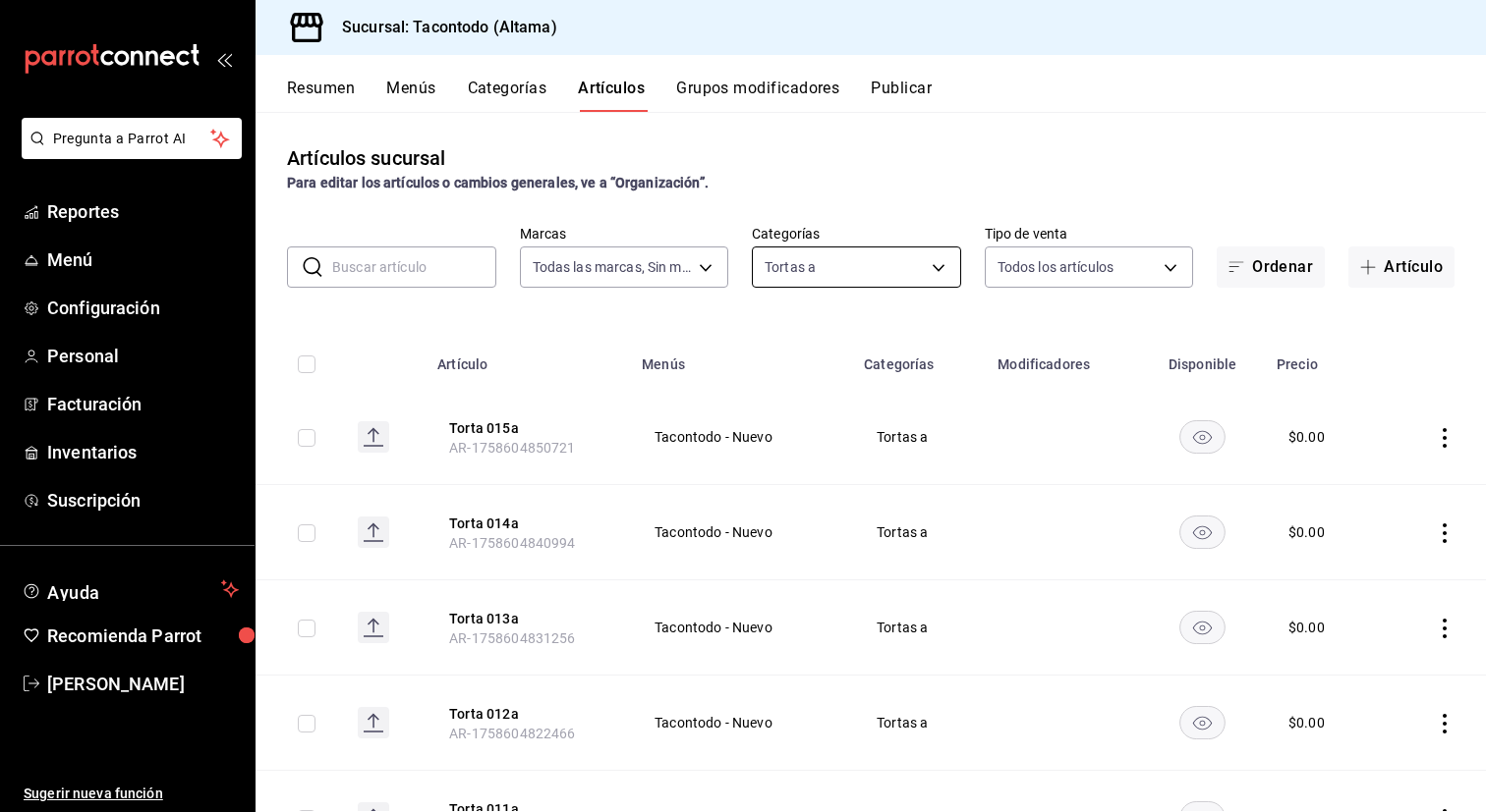
click at [855, 268] on body "Pregunta a Parrot AI Reportes Menú Configuración Personal Facturación Inventari…" at bounding box center [743, 406] width 1486 height 812
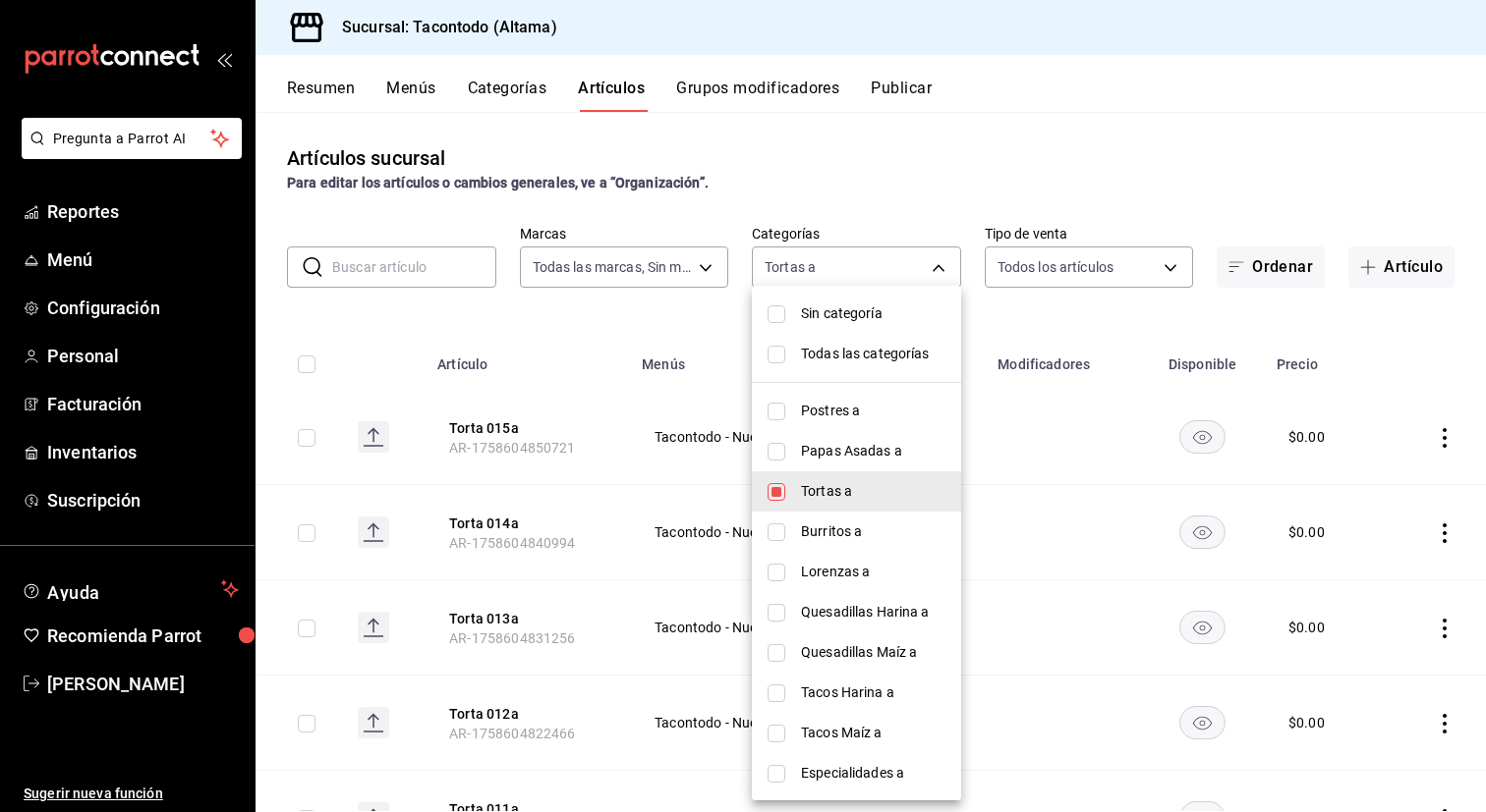
click at [839, 457] on span "Papas Asadas a" at bounding box center [873, 451] width 145 height 21
type input "46ab6e39-dfb6-479d-8fb1-ec7912dac42e,d6f6d3a0-bfff-472c-8696-873cdd87f005"
checkbox input "true"
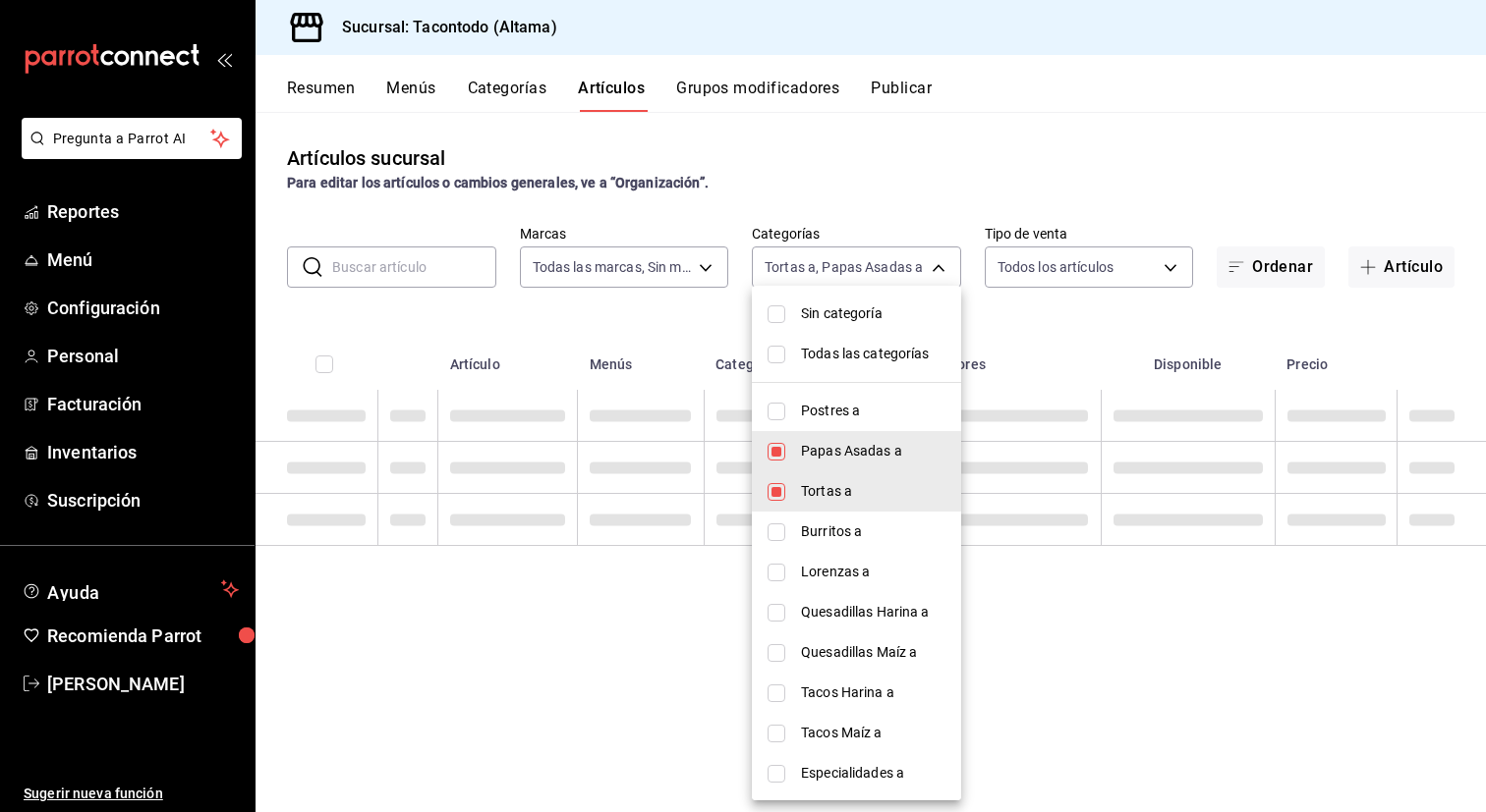
click at [839, 486] on span "Tortas a" at bounding box center [873, 491] width 145 height 21
type input "d6f6d3a0-bfff-472c-8696-873cdd87f005"
checkbox input "false"
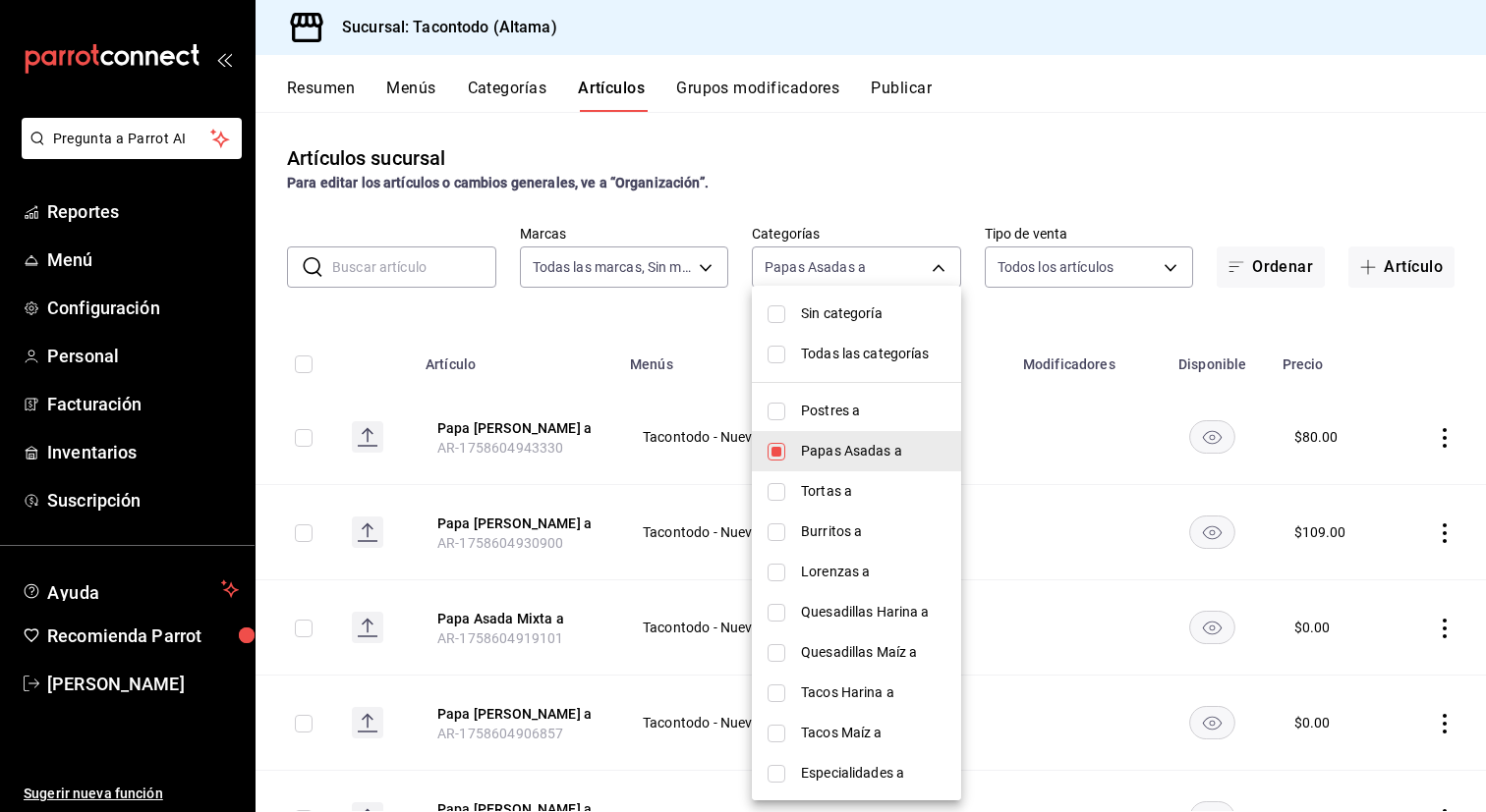
click at [647, 324] on div at bounding box center [743, 406] width 1486 height 812
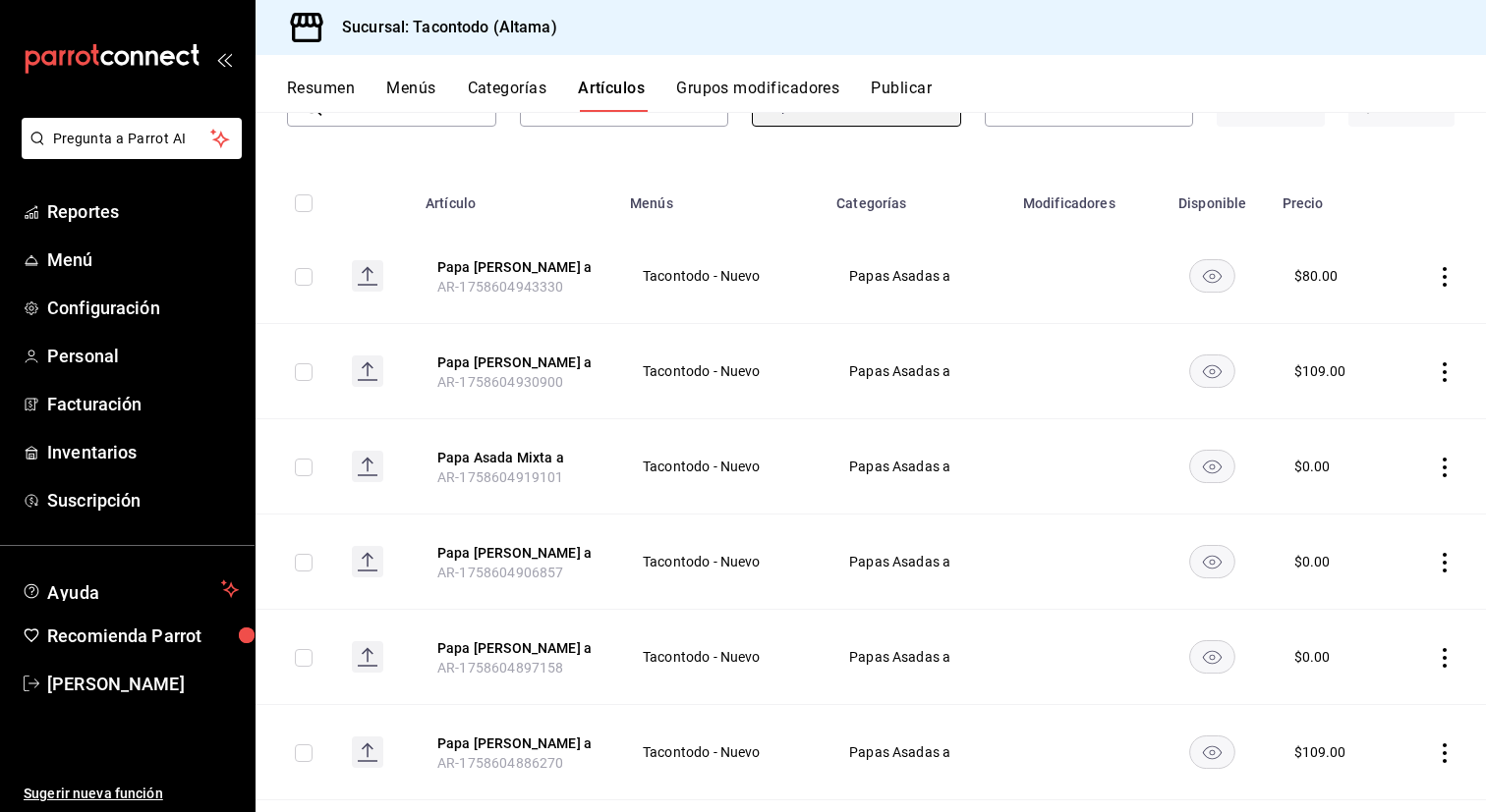
scroll to position [203, 0]
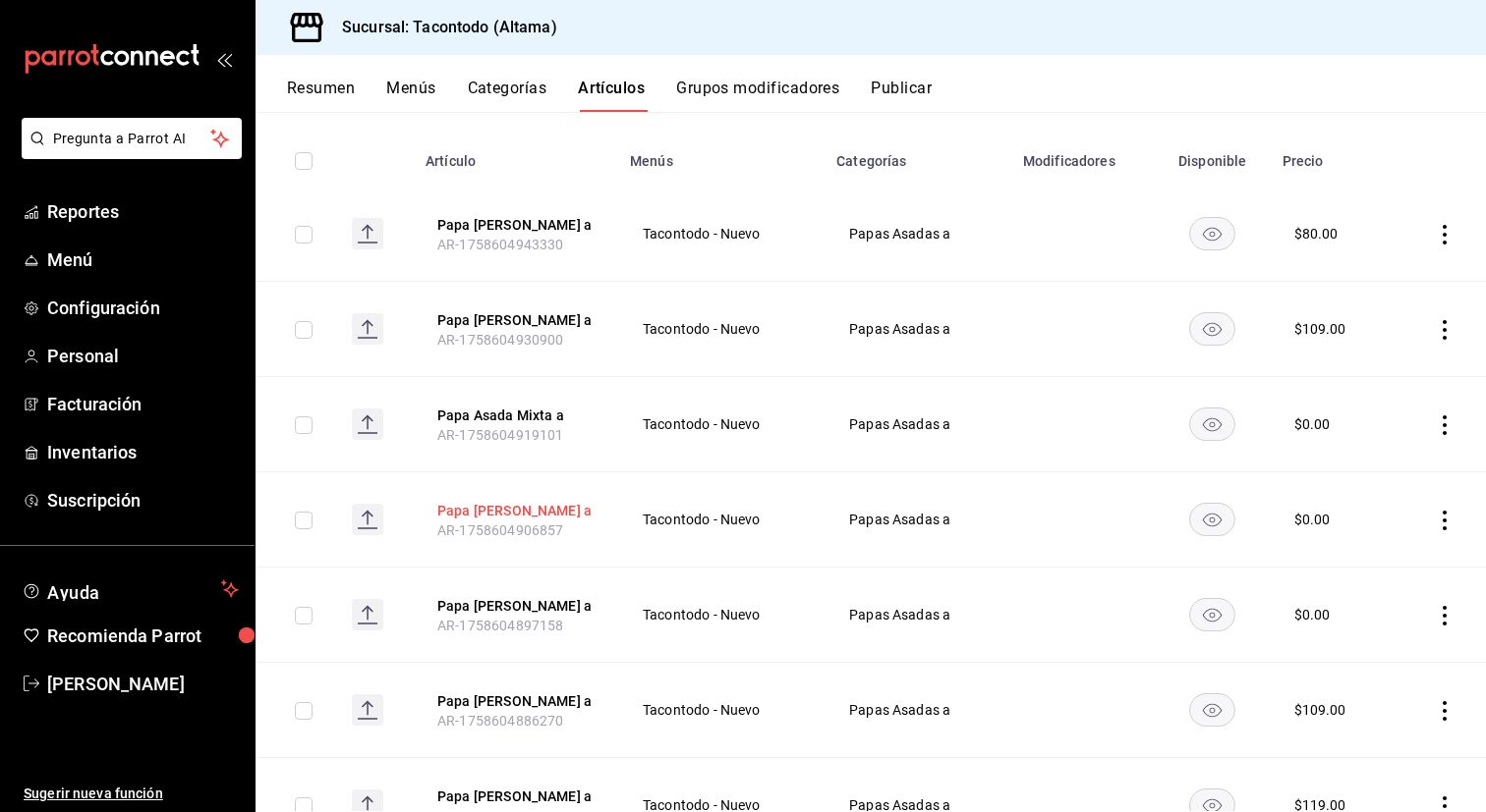
click at [496, 521] on button "Papa [PERSON_NAME] a" at bounding box center [515, 511] width 158 height 20
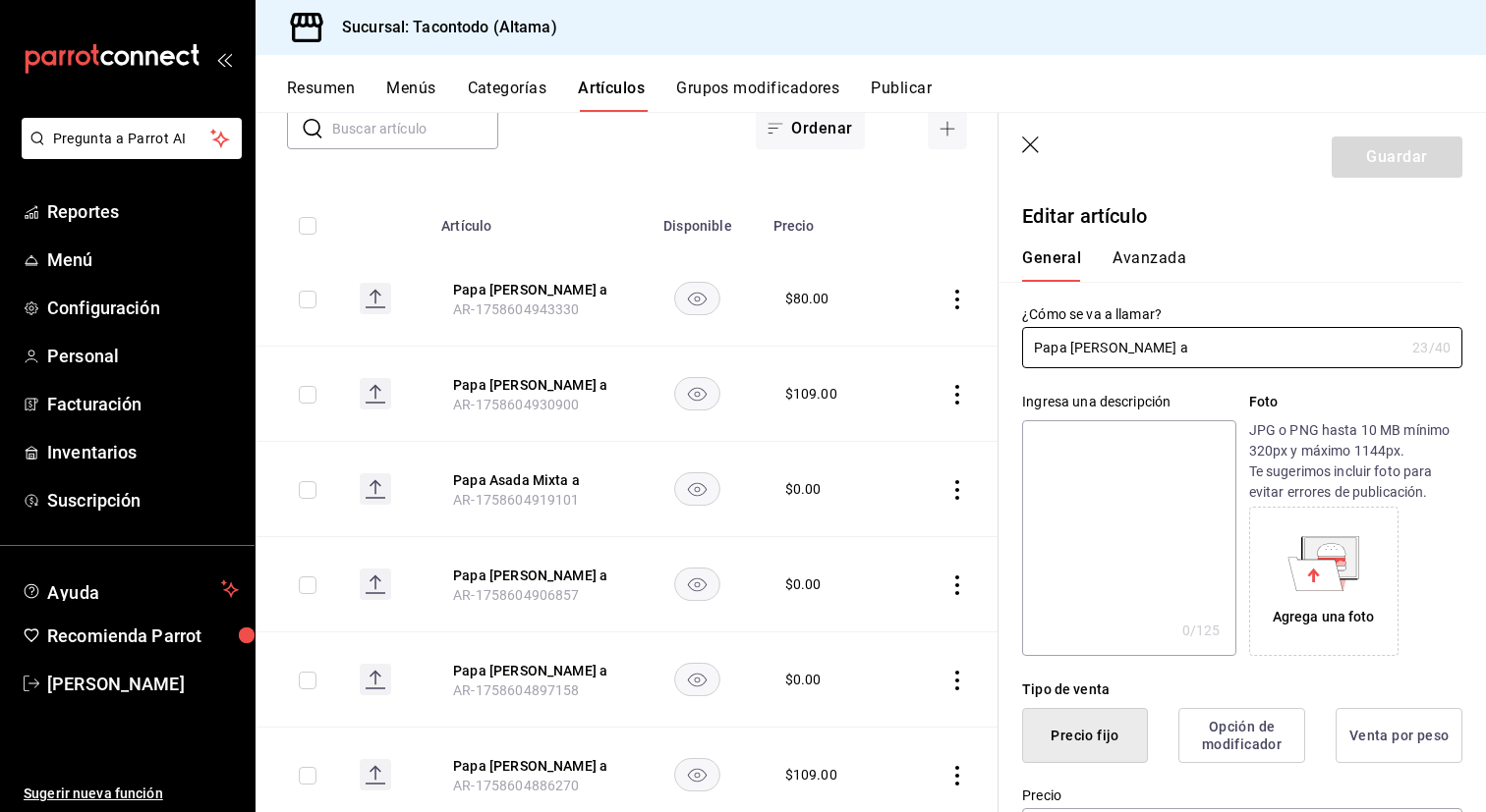
type input "$0.00"
type input "E48"
type input "90101500"
radio input "true"
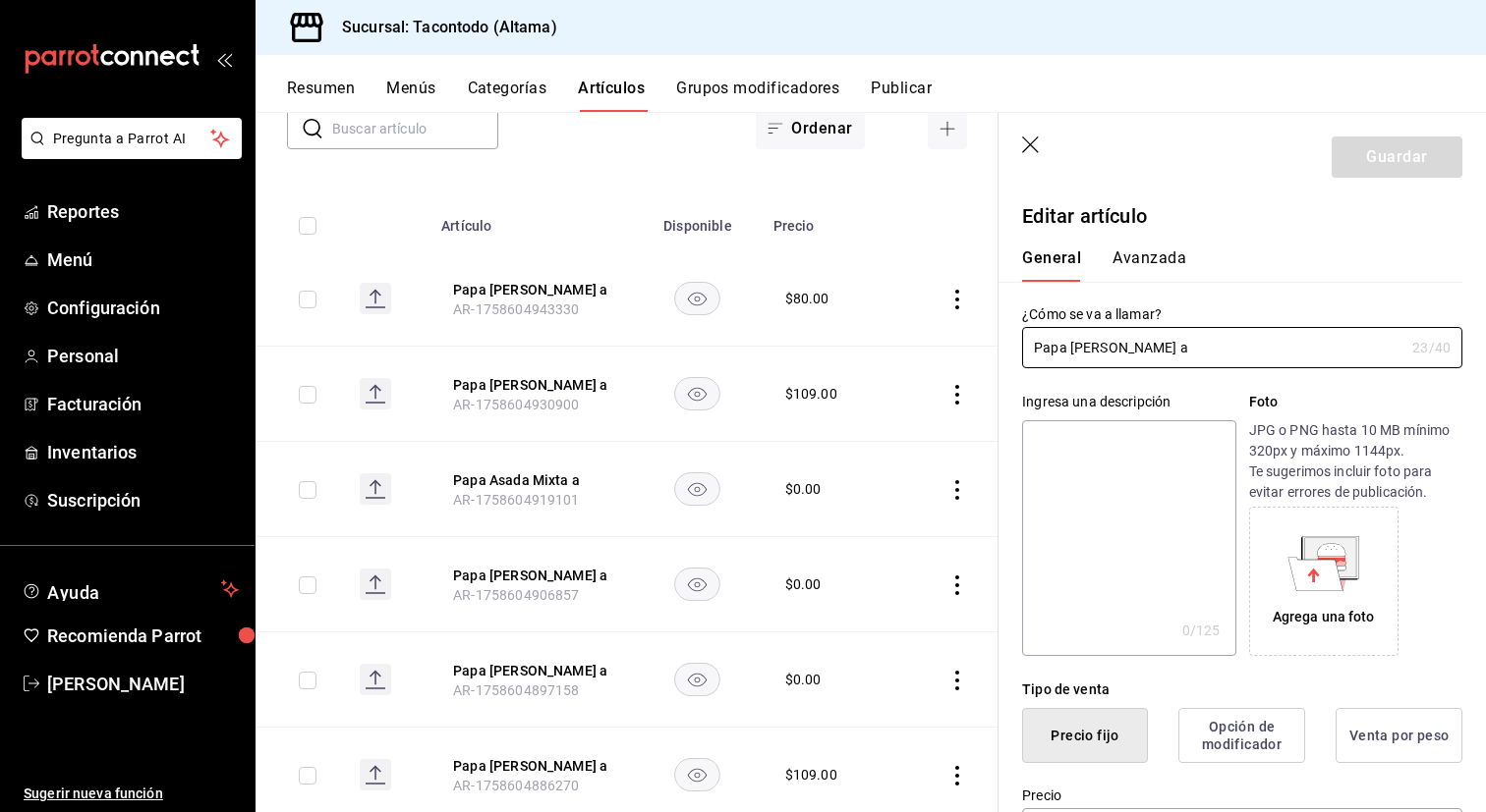
type input "f2d47fc5-286b-482c-91d1-f6277f6f141a"
click at [1152, 263] on button "Avanzada" at bounding box center [1149, 265] width 73 height 34
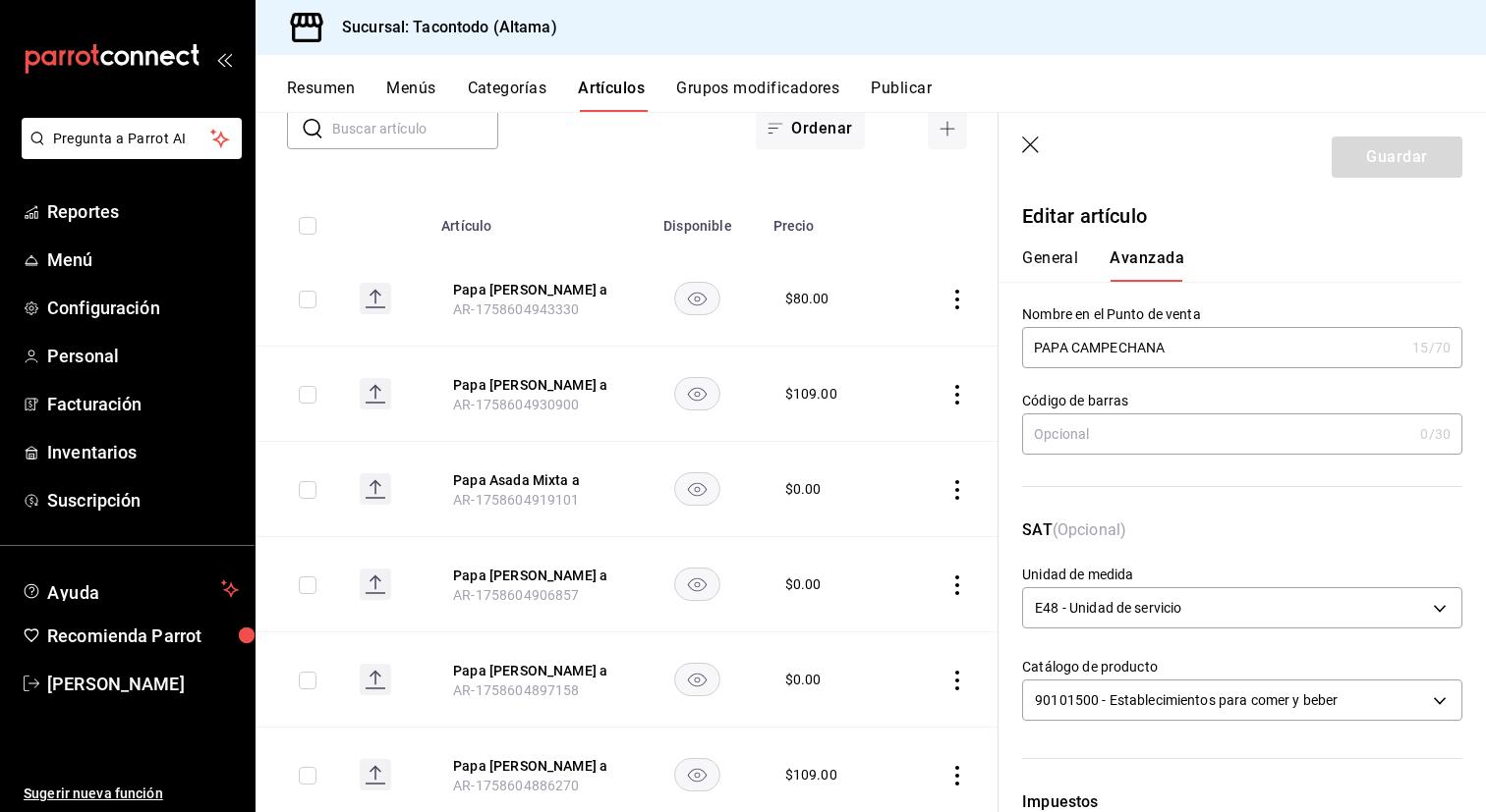
click at [1073, 354] on input "PAPA CAMPECHANA" at bounding box center [1214, 348] width 382 height 40
type input "PAPA - CAMPECHANA"
click at [1372, 169] on button "Guardar" at bounding box center [1397, 157] width 131 height 42
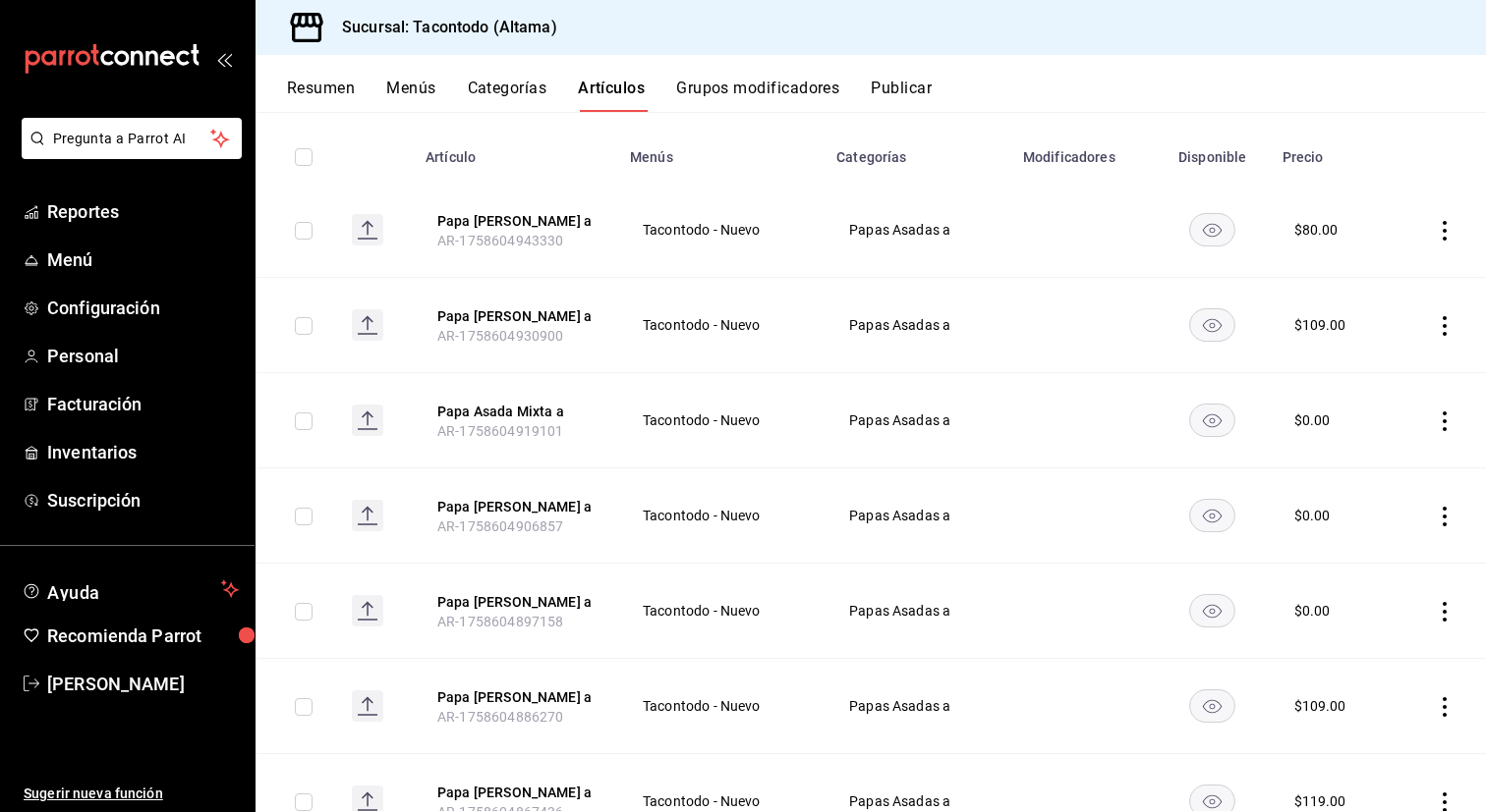
scroll to position [209, 0]
click at [495, 512] on button "Papa [PERSON_NAME] a" at bounding box center [515, 505] width 158 height 20
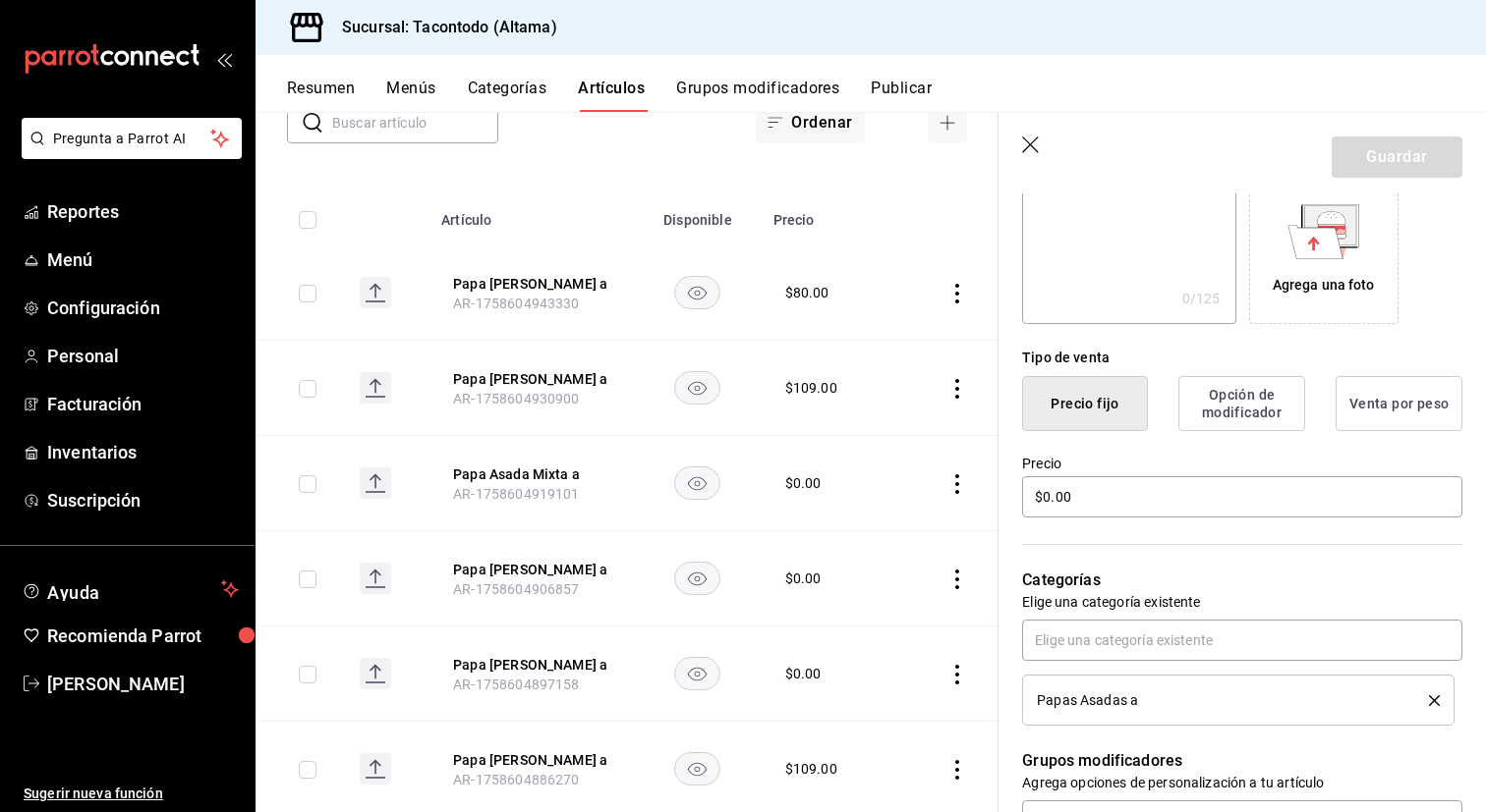
scroll to position [346, 0]
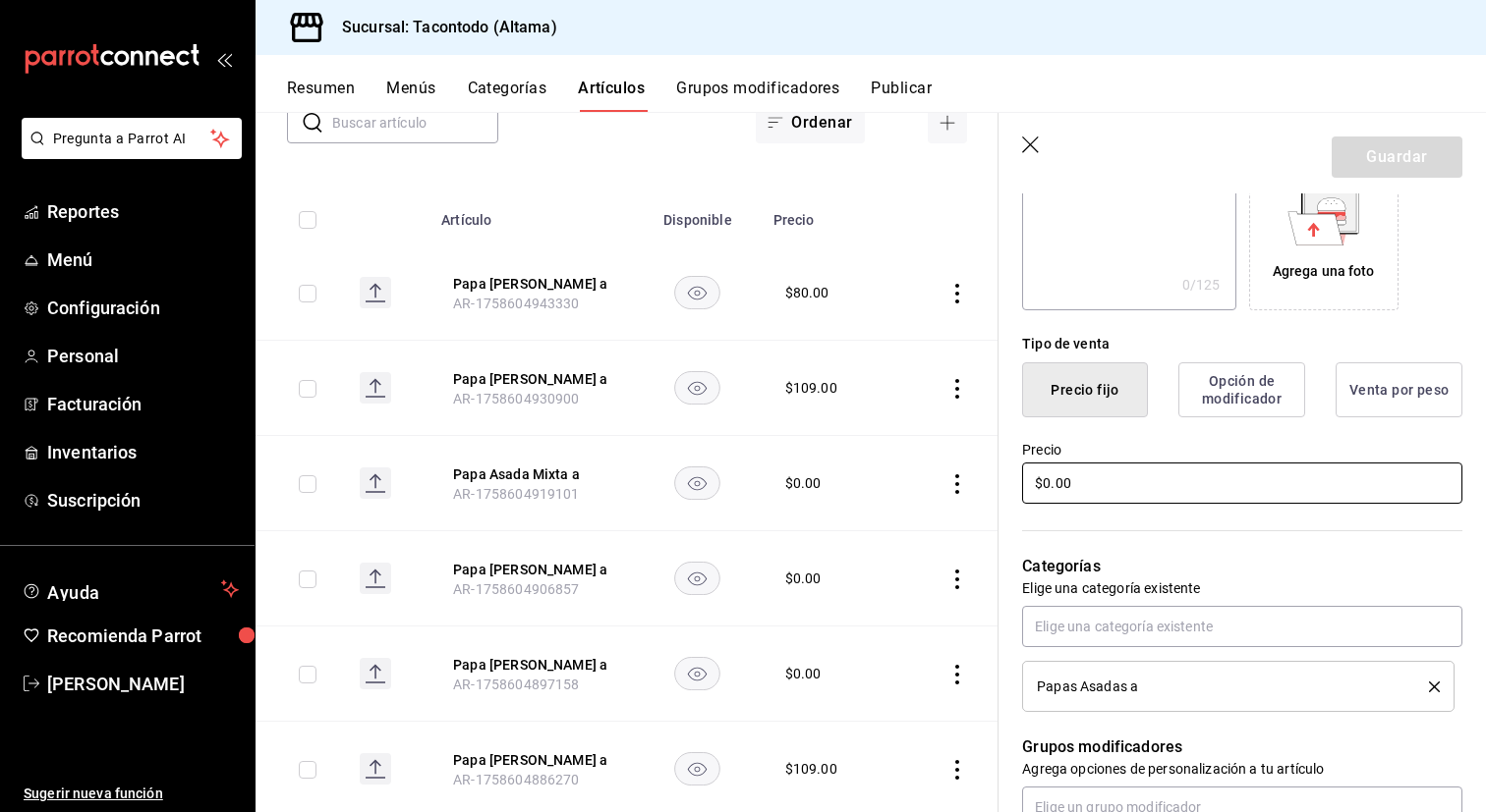
click at [1098, 492] on input "$0.00" at bounding box center [1242, 483] width 440 height 42
type input "$116.00"
click at [1353, 158] on button "Guardar" at bounding box center [1397, 157] width 131 height 42
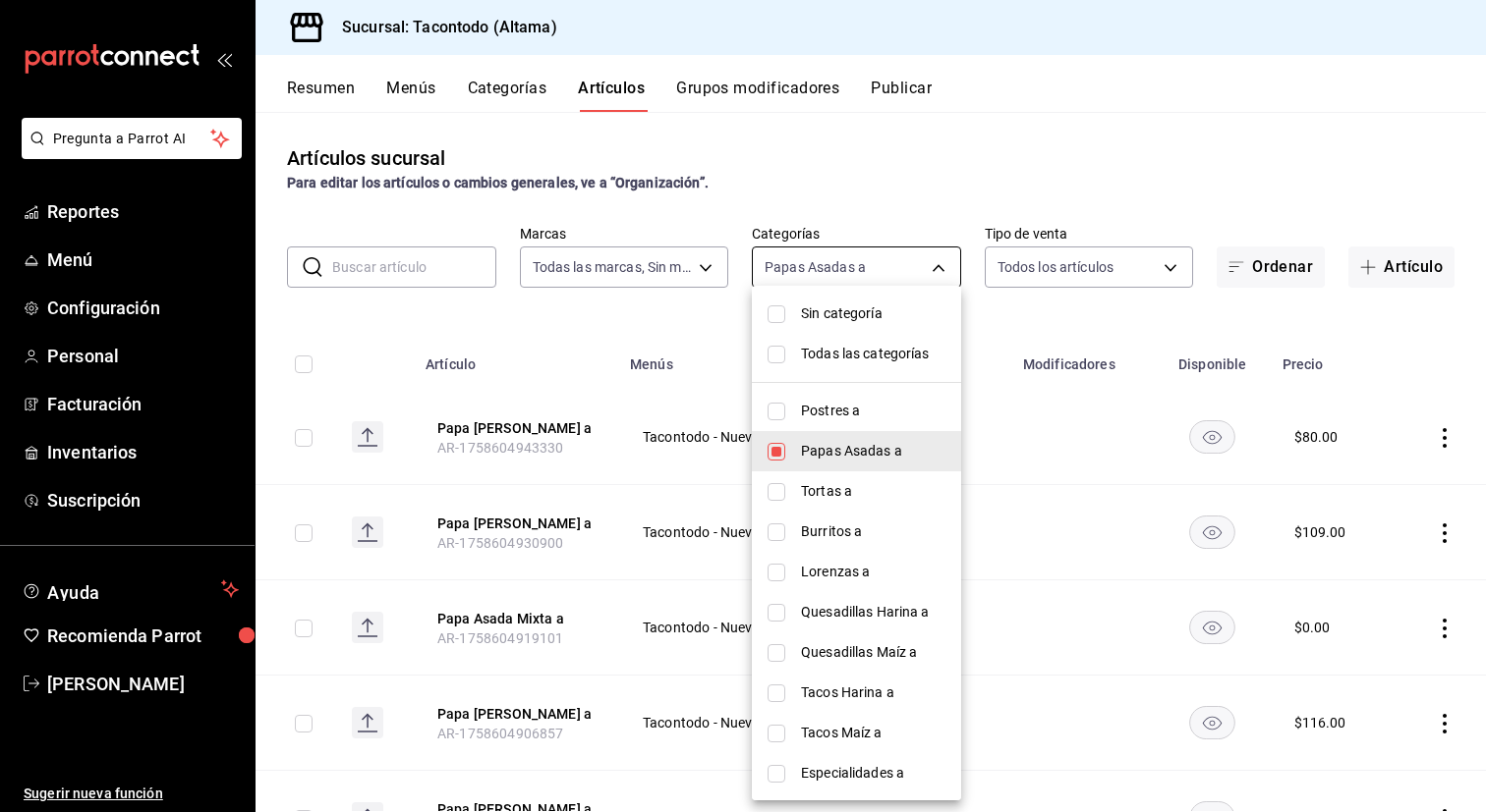
click at [822, 275] on body "Pregunta a Parrot AI Reportes Menú Configuración Personal Facturación Inventari…" at bounding box center [743, 406] width 1486 height 812
click at [796, 516] on li "Burritos a" at bounding box center [856, 532] width 209 height 41
type input "d6f6d3a0-bfff-472c-8696-873cdd87f005,077cfc57-b848-4776-9afd-77a013d51790"
checkbox input "true"
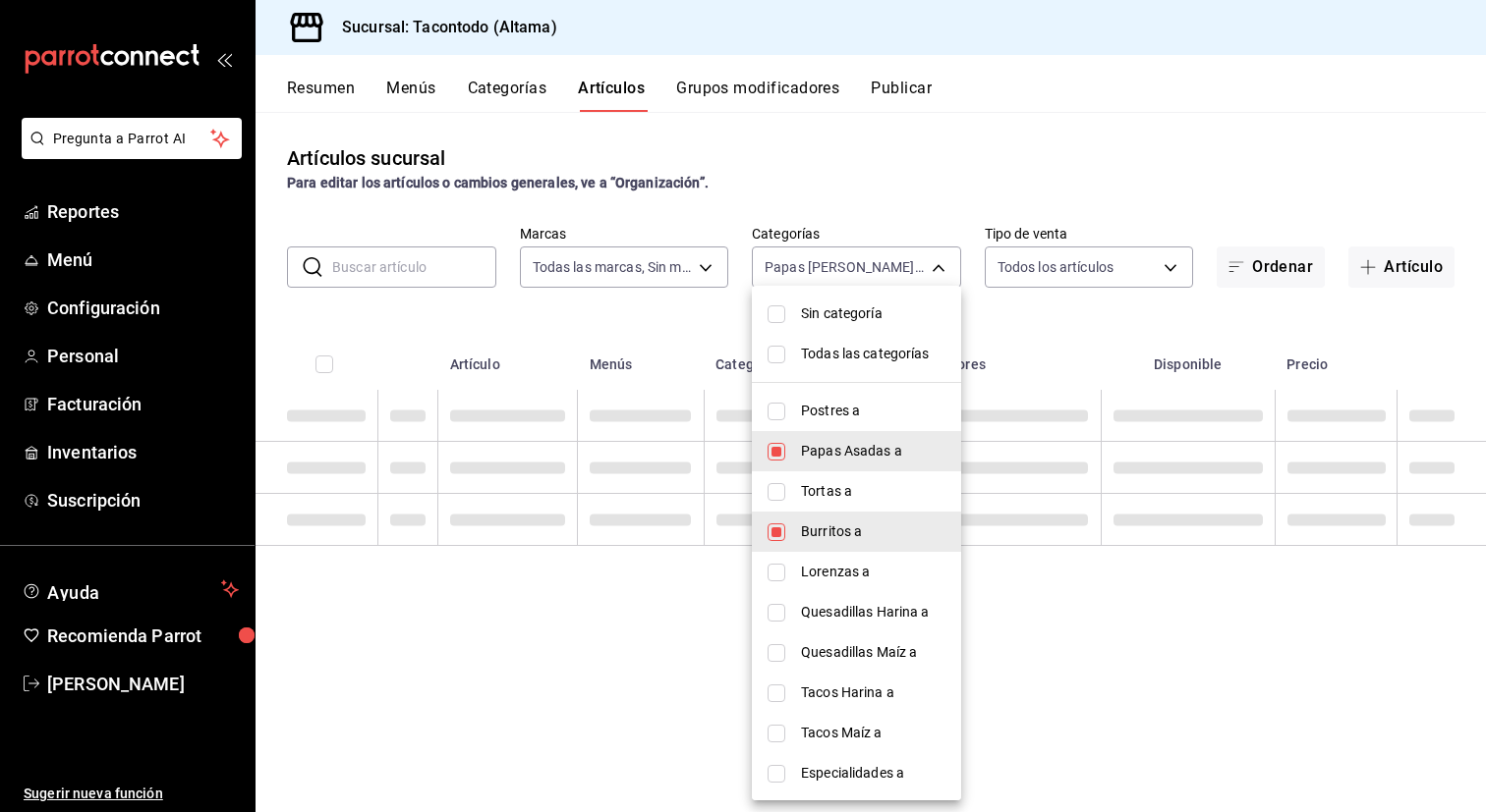
click at [801, 503] on li "Tortas a" at bounding box center [856, 491] width 209 height 41
type input "d6f6d3a0-bfff-472c-8696-873cdd87f005,077cfc57-b848-4776-9afd-77a013d51790,46ab6…"
checkbox input "true"
click at [801, 525] on span "Burritos a" at bounding box center [873, 532] width 145 height 21
type input "d6f6d3a0-bfff-472c-8696-873cdd87f005,46ab6e39-dfb6-479d-8fb1-ec7912dac42e"
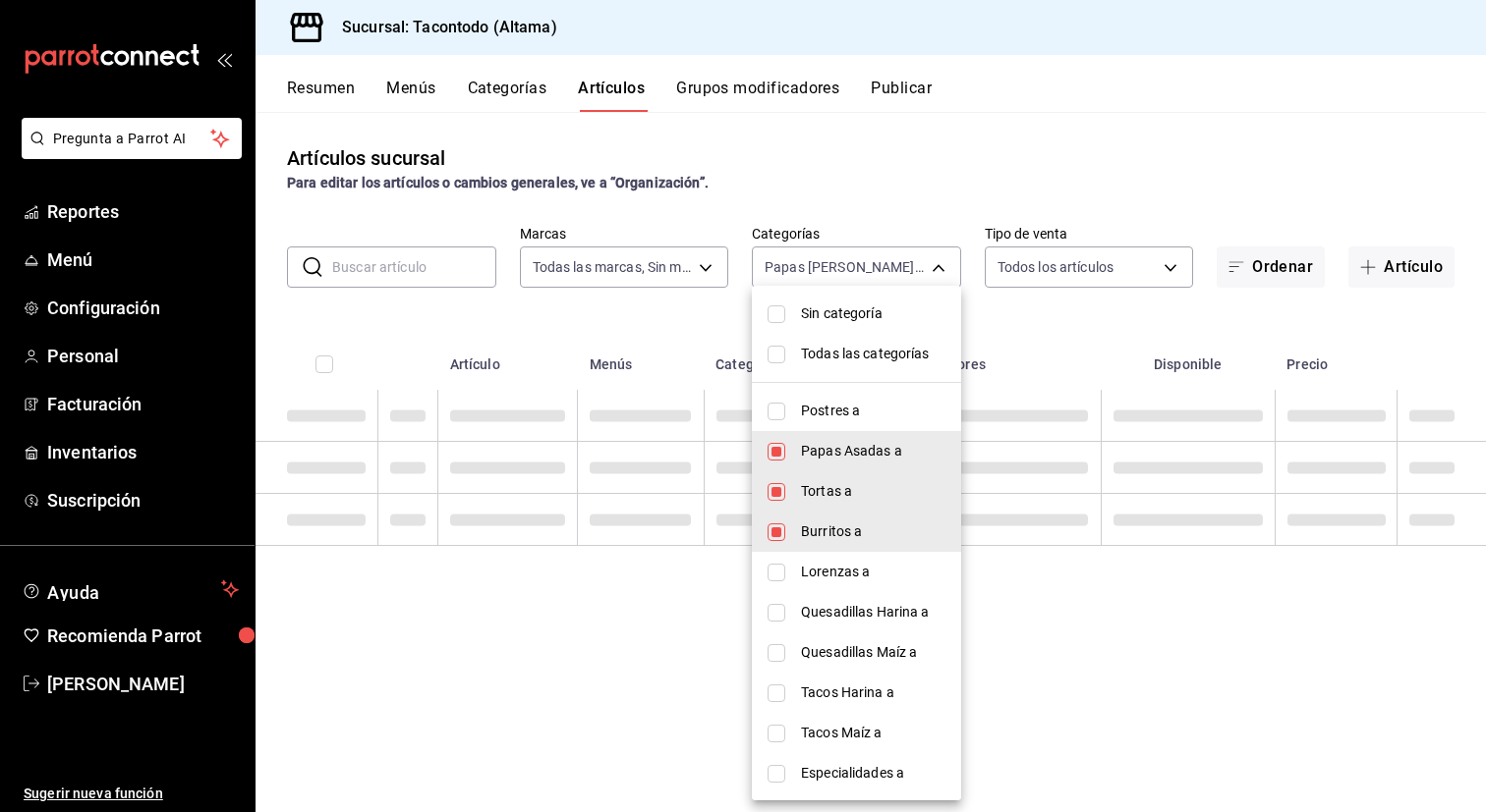
checkbox input "false"
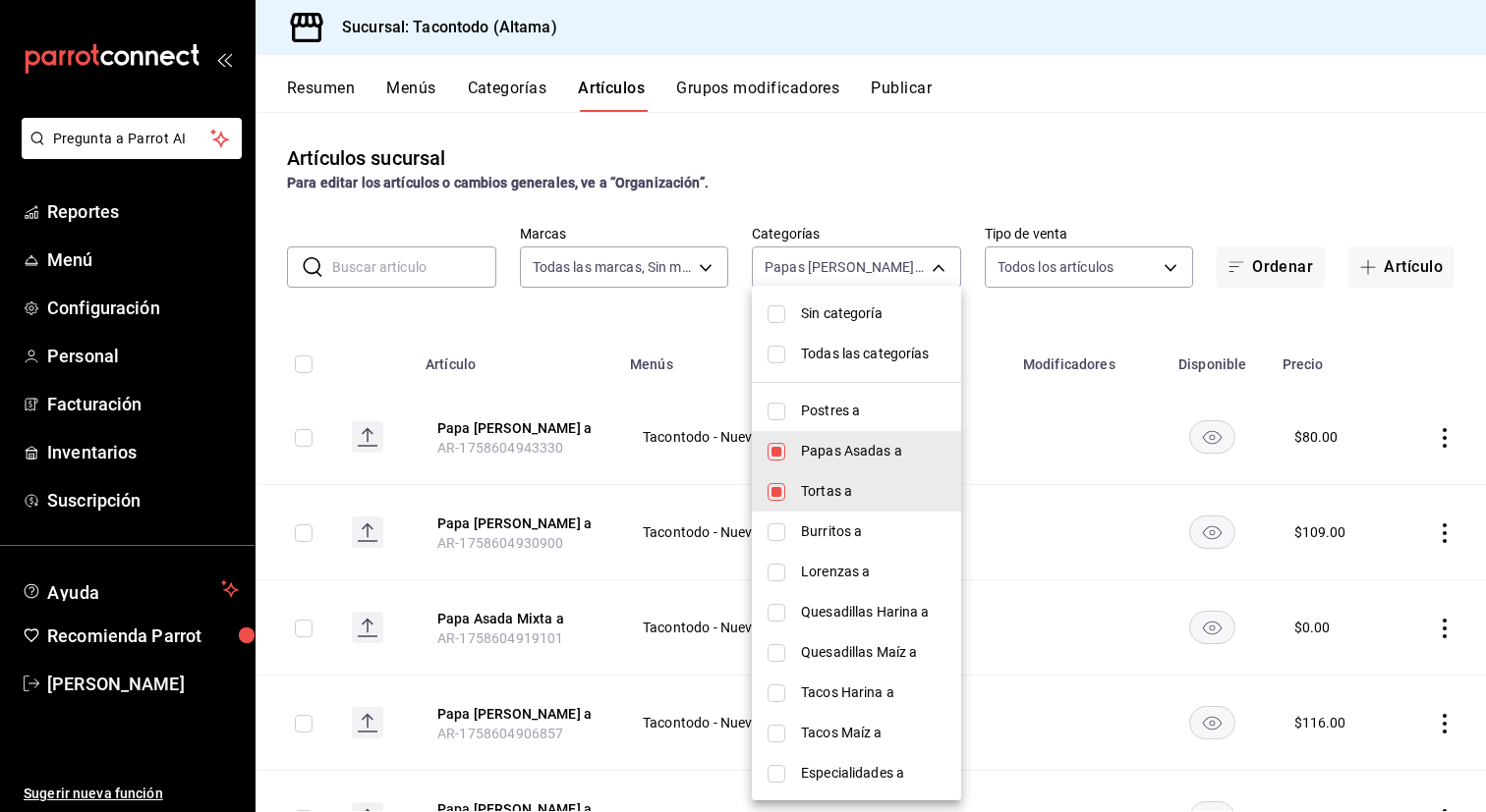
click at [832, 457] on span "Papas Asadas a" at bounding box center [873, 451] width 145 height 21
type input "46ab6e39-dfb6-479d-8fb1-ec7912dac42e"
checkbox input "false"
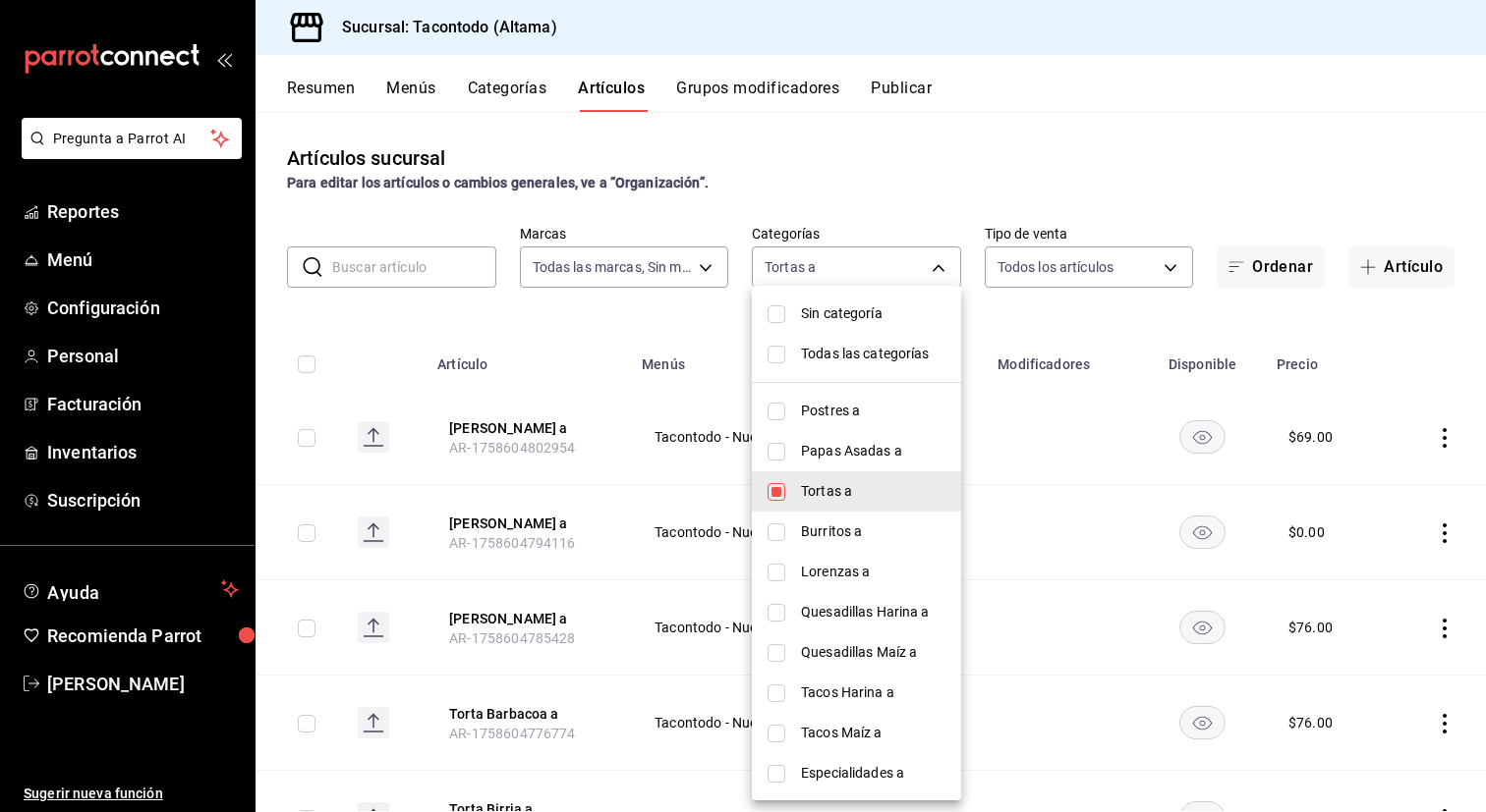
click at [611, 339] on div at bounding box center [743, 406] width 1486 height 812
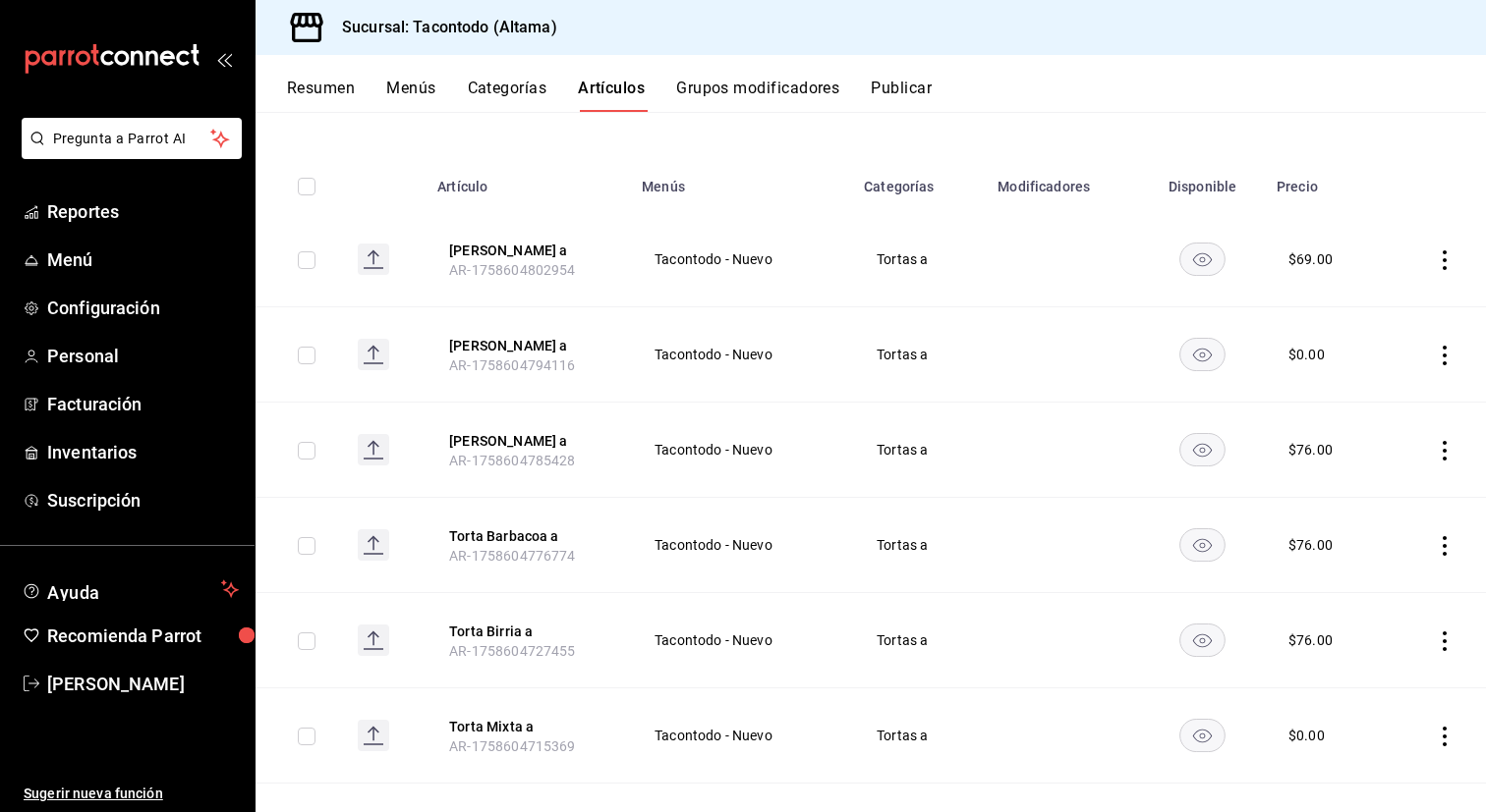
scroll to position [165, 0]
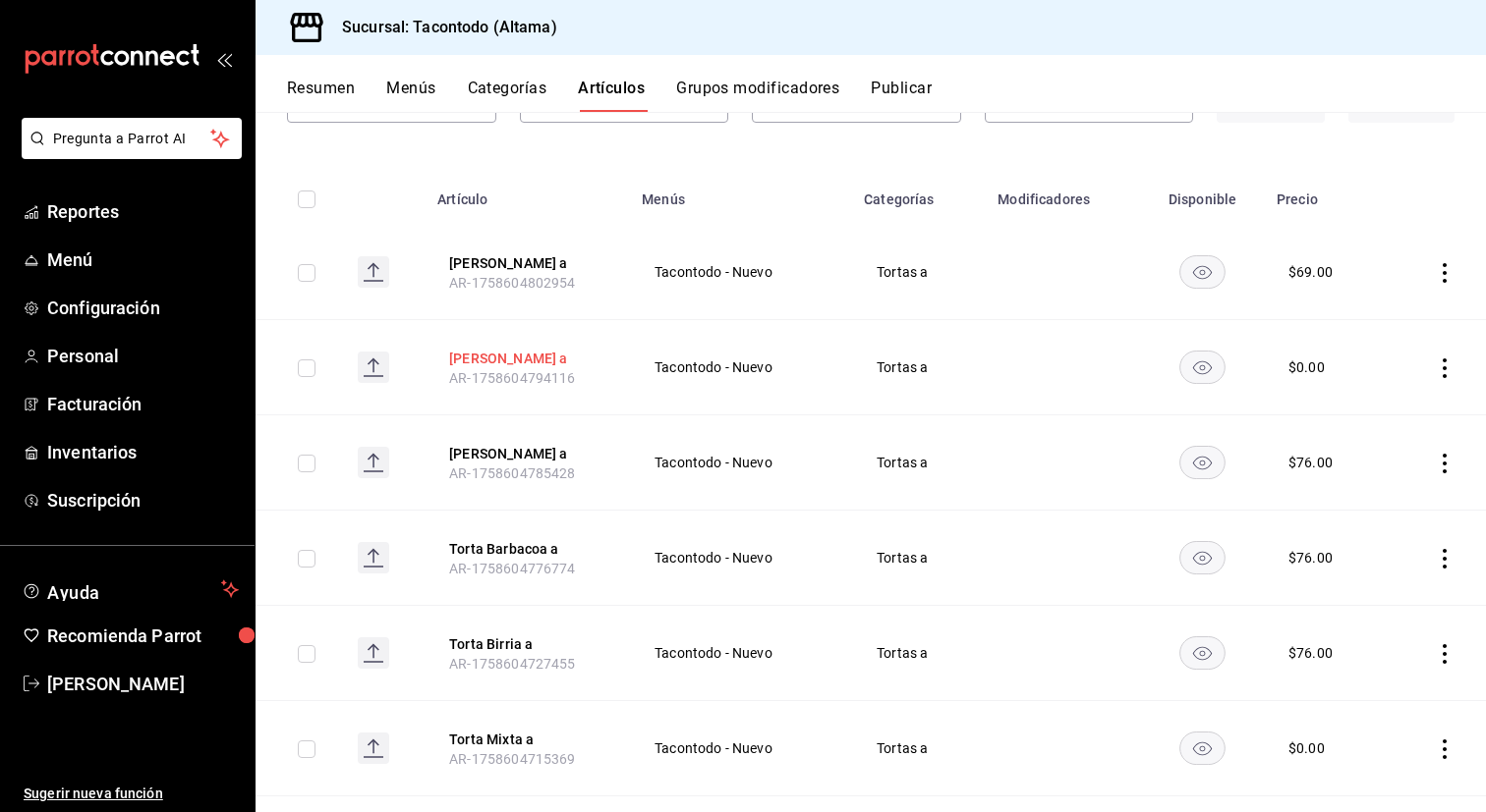
click at [486, 357] on button "Torta Asado a" at bounding box center [527, 358] width 158 height 20
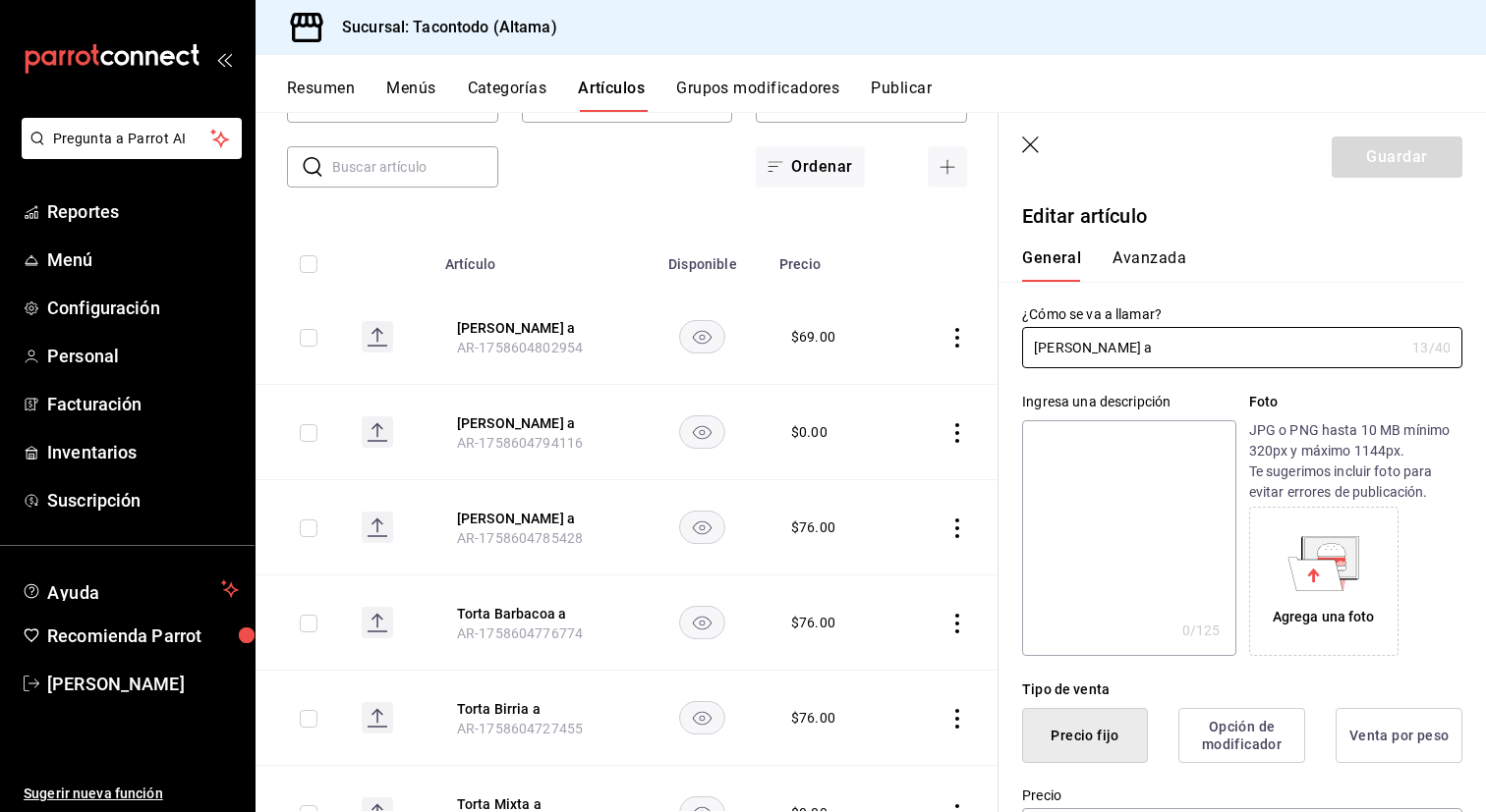
click at [1154, 261] on button "Avanzada" at bounding box center [1149, 265] width 73 height 34
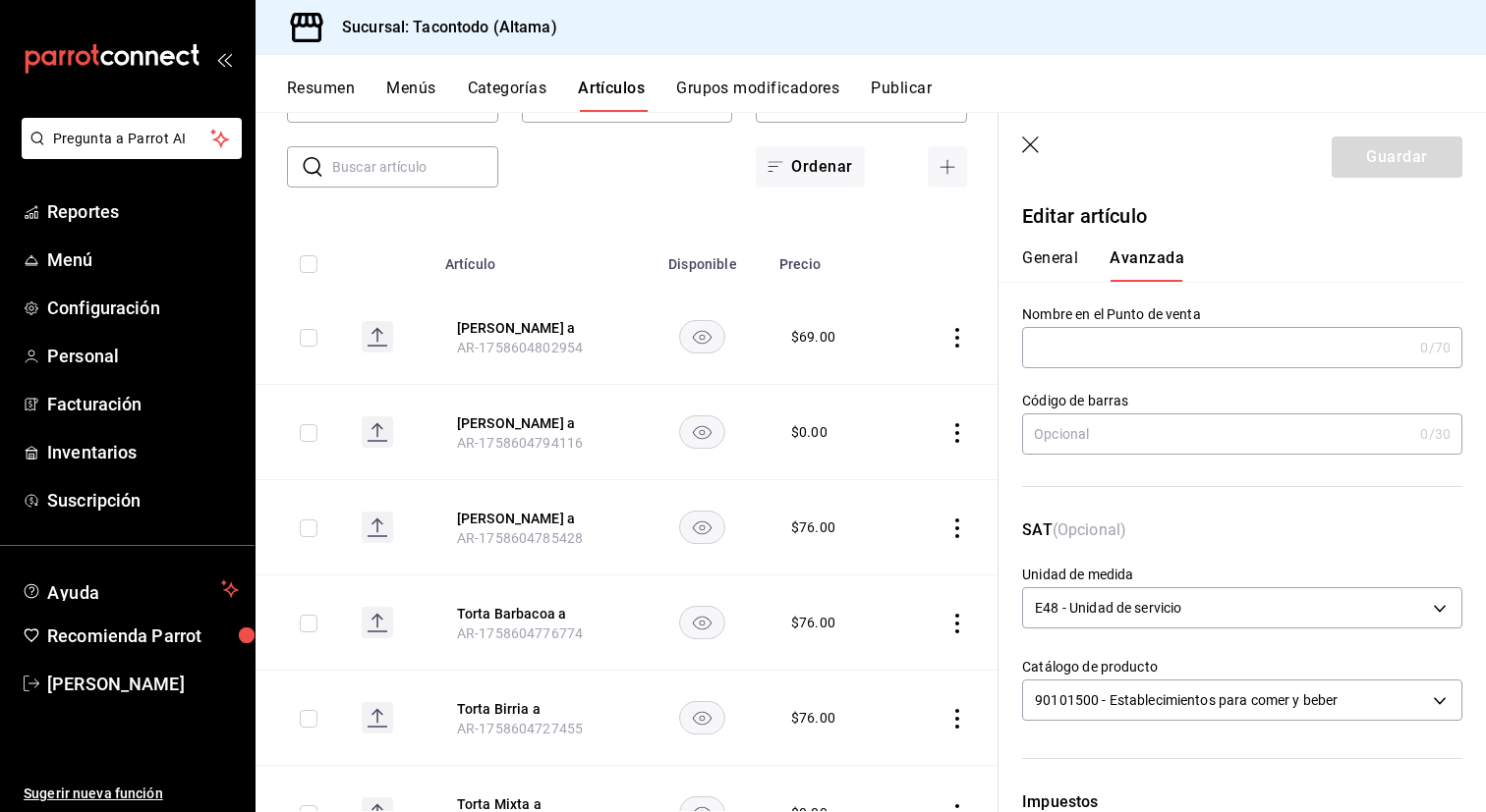
click at [1110, 339] on input "text" at bounding box center [1218, 348] width 390 height 40
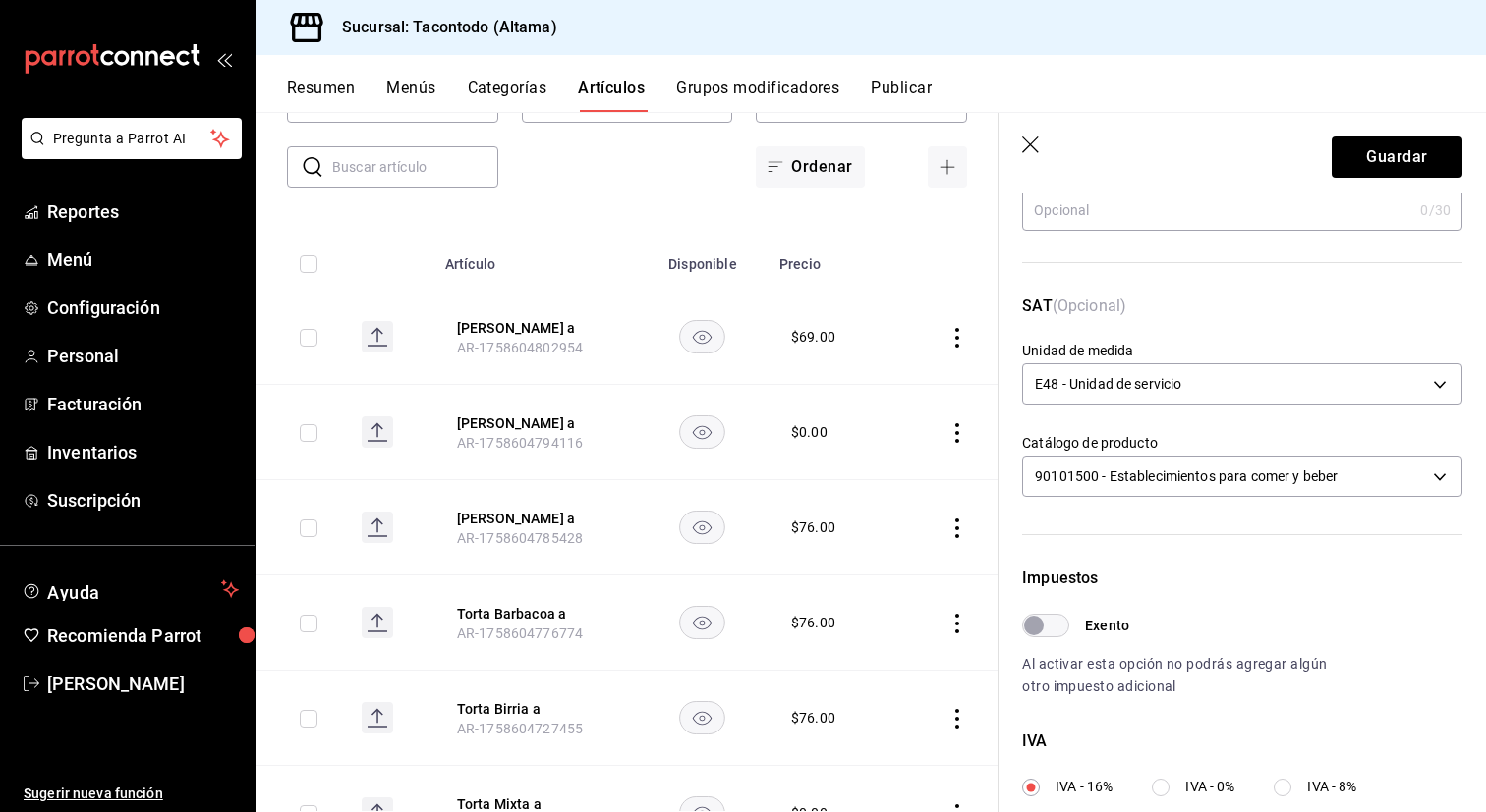
scroll to position [236, 0]
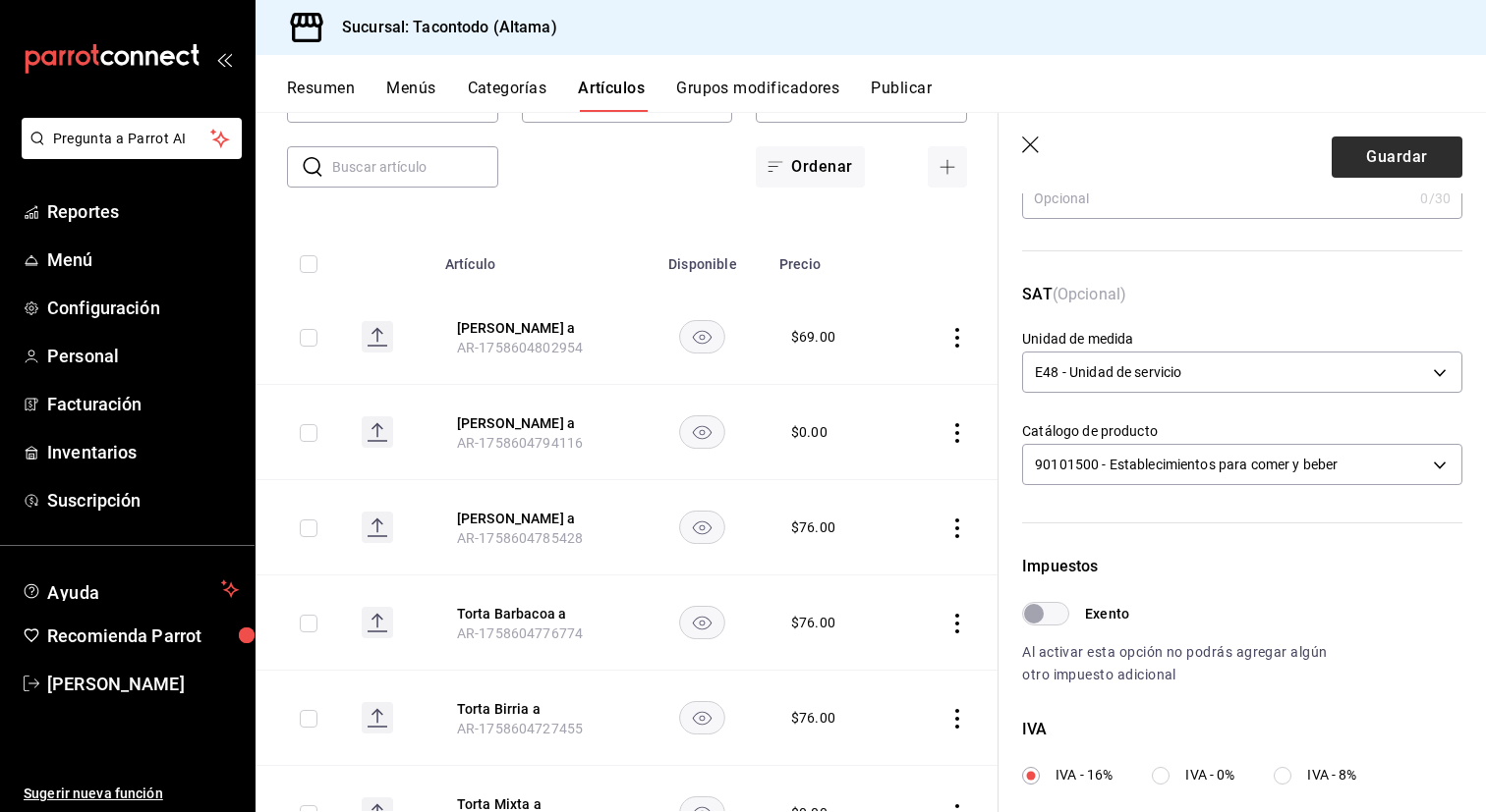
type input "TORTA - ASADO"
click at [1381, 140] on button "Guardar" at bounding box center [1397, 157] width 131 height 42
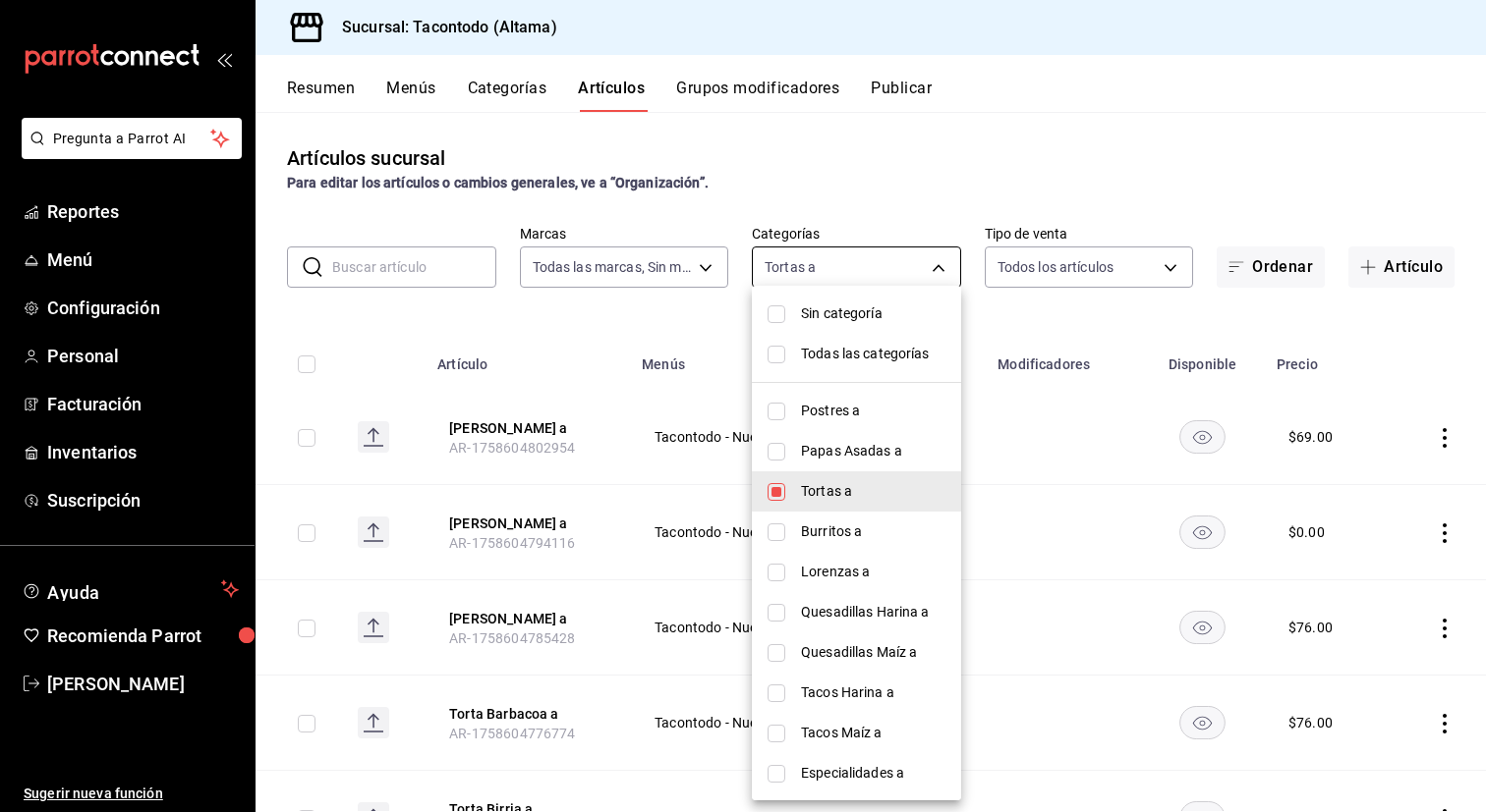
click at [799, 273] on body "Pregunta a Parrot AI Reportes Menú Configuración Personal Facturación Inventari…" at bounding box center [743, 406] width 1486 height 812
click at [790, 524] on li "Burritos a" at bounding box center [856, 532] width 209 height 41
type input "46ab6e39-dfb6-479d-8fb1-ec7912dac42e,077cfc57-b848-4776-9afd-77a013d51790"
checkbox input "true"
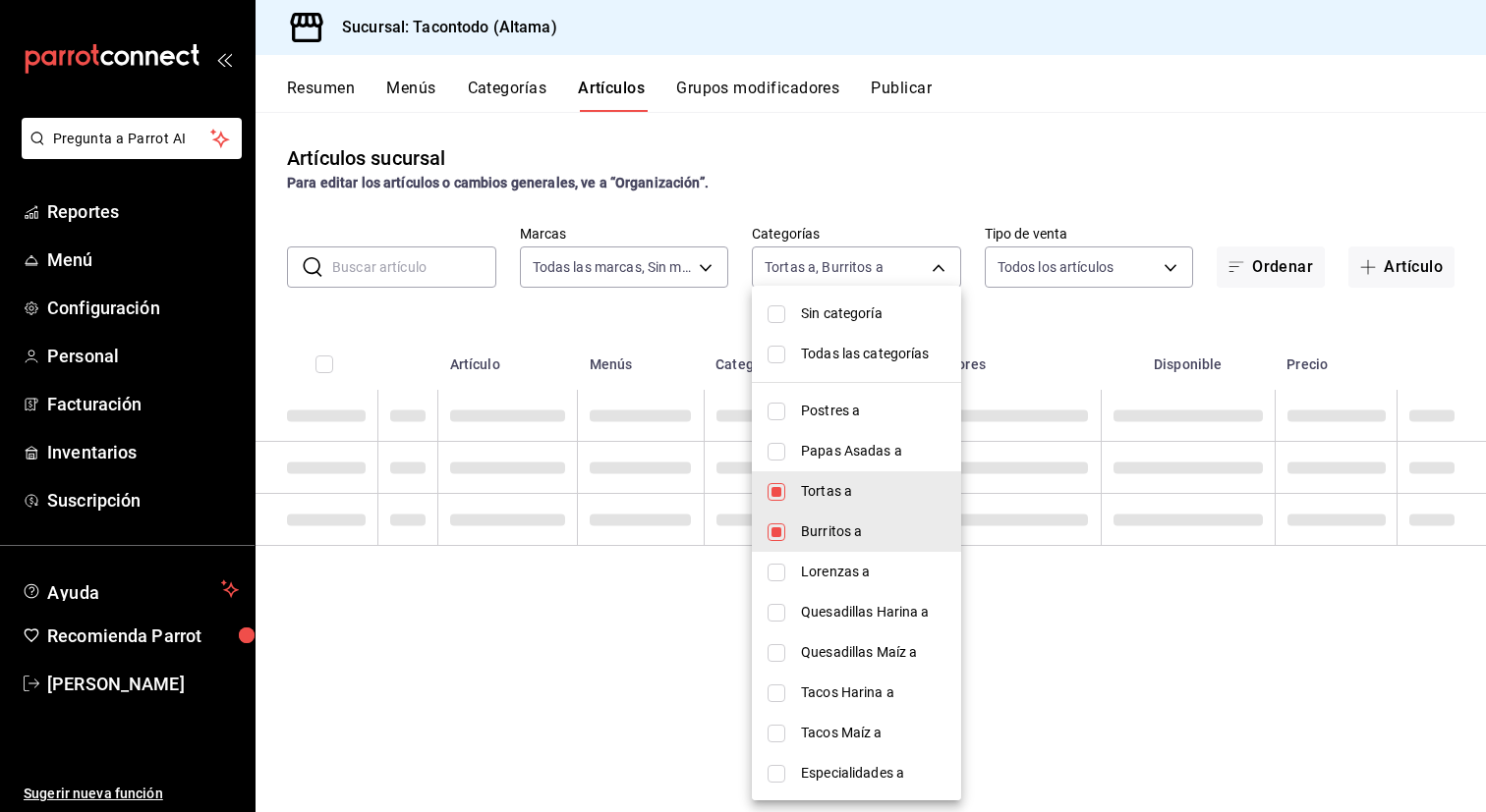
click at [819, 478] on li "Tortas a" at bounding box center [856, 491] width 209 height 41
type input "077cfc57-b848-4776-9afd-77a013d51790"
checkbox input "false"
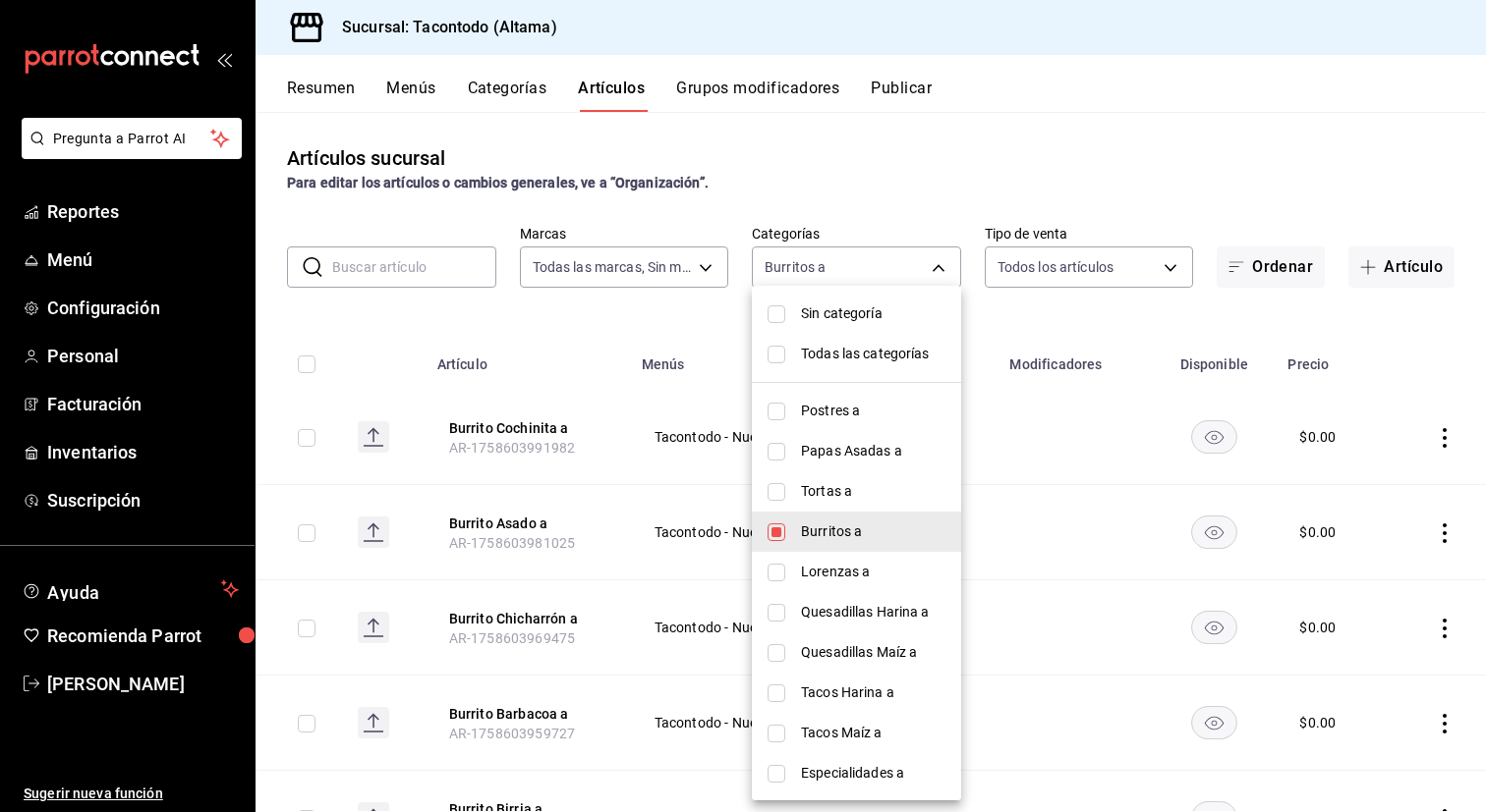
click at [571, 416] on div at bounding box center [743, 406] width 1486 height 812
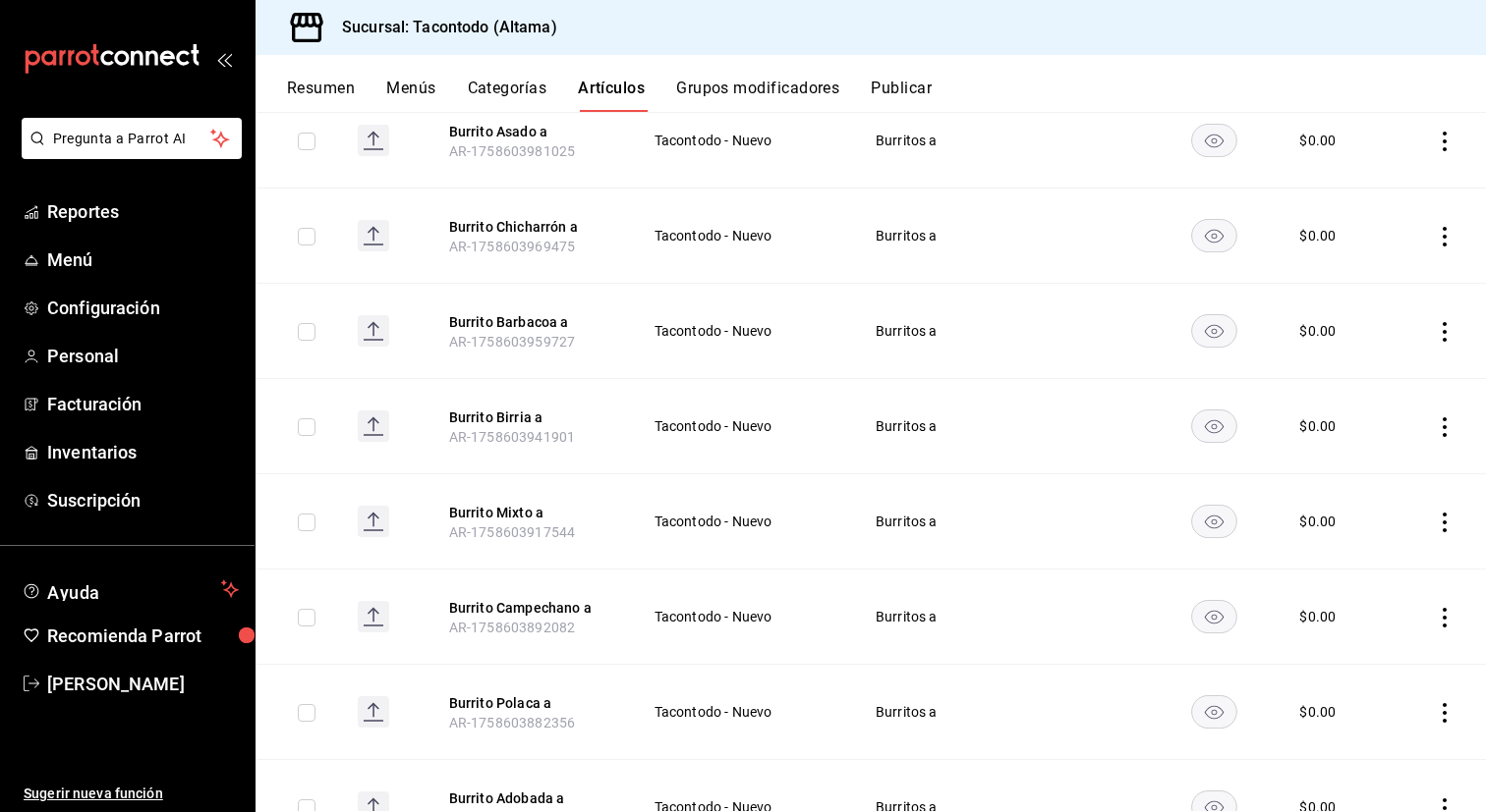
scroll to position [577, 0]
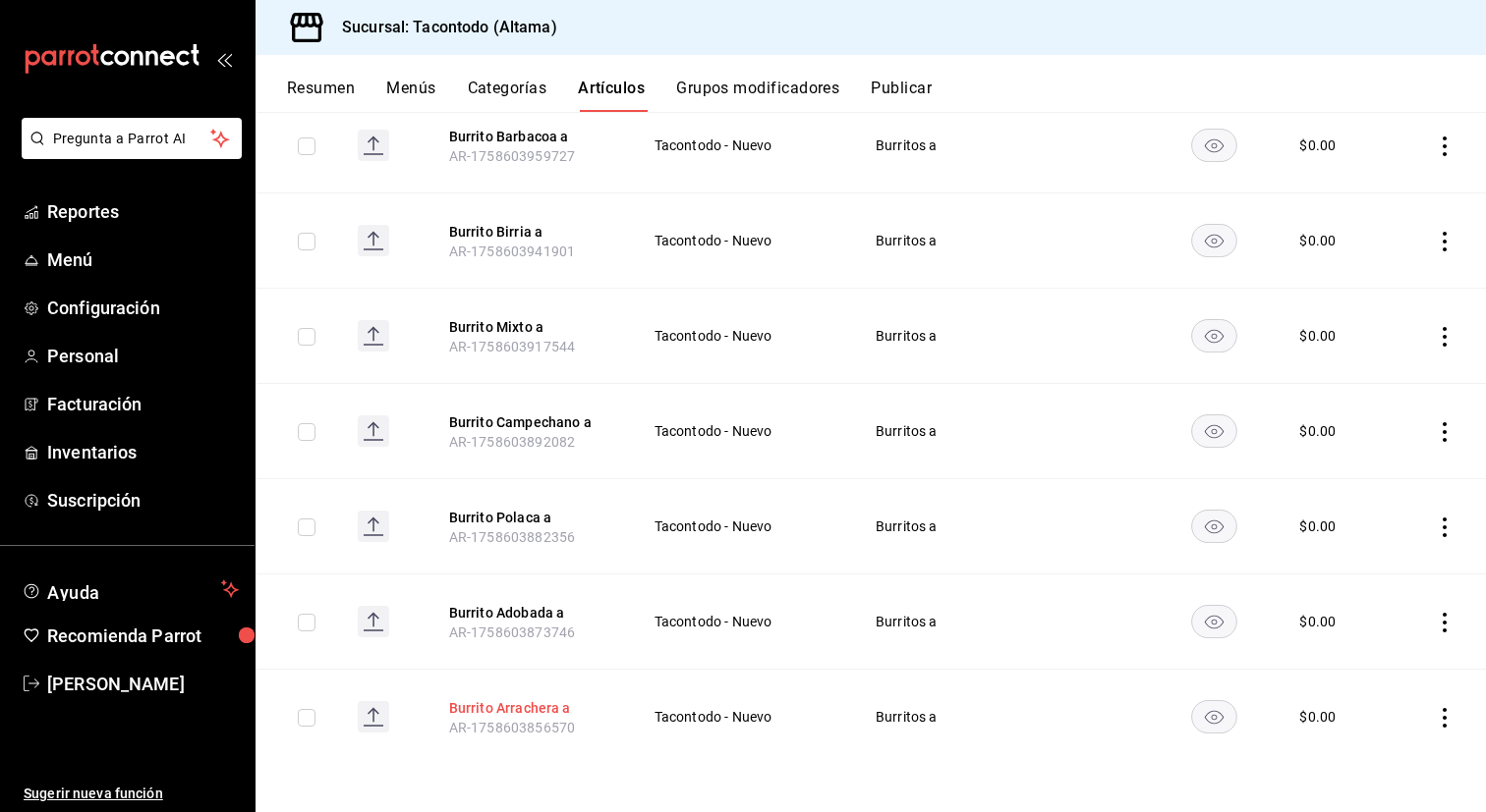
click at [509, 709] on button "Burrito Arrachera a" at bounding box center [527, 708] width 158 height 20
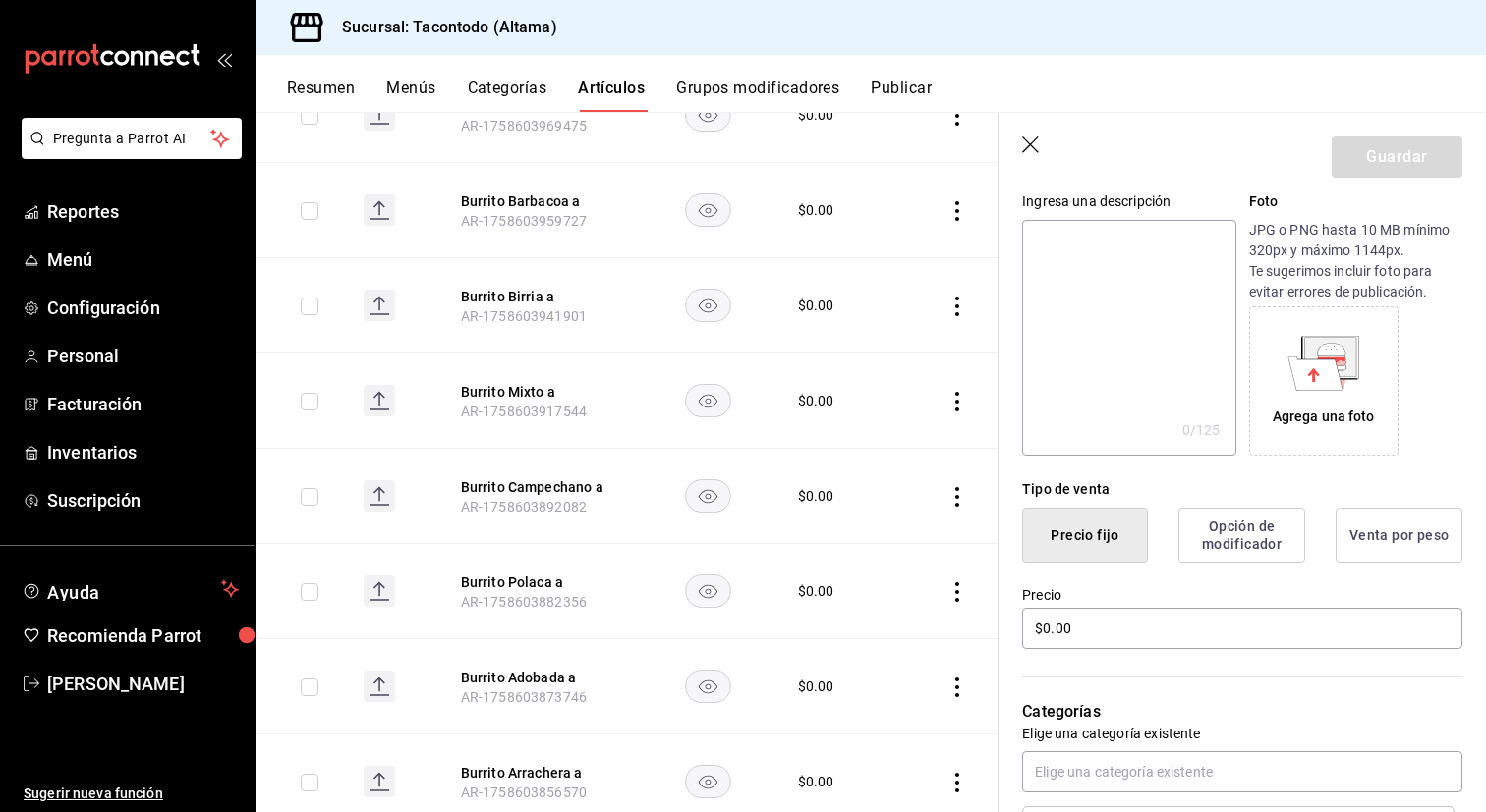
scroll to position [219, 0]
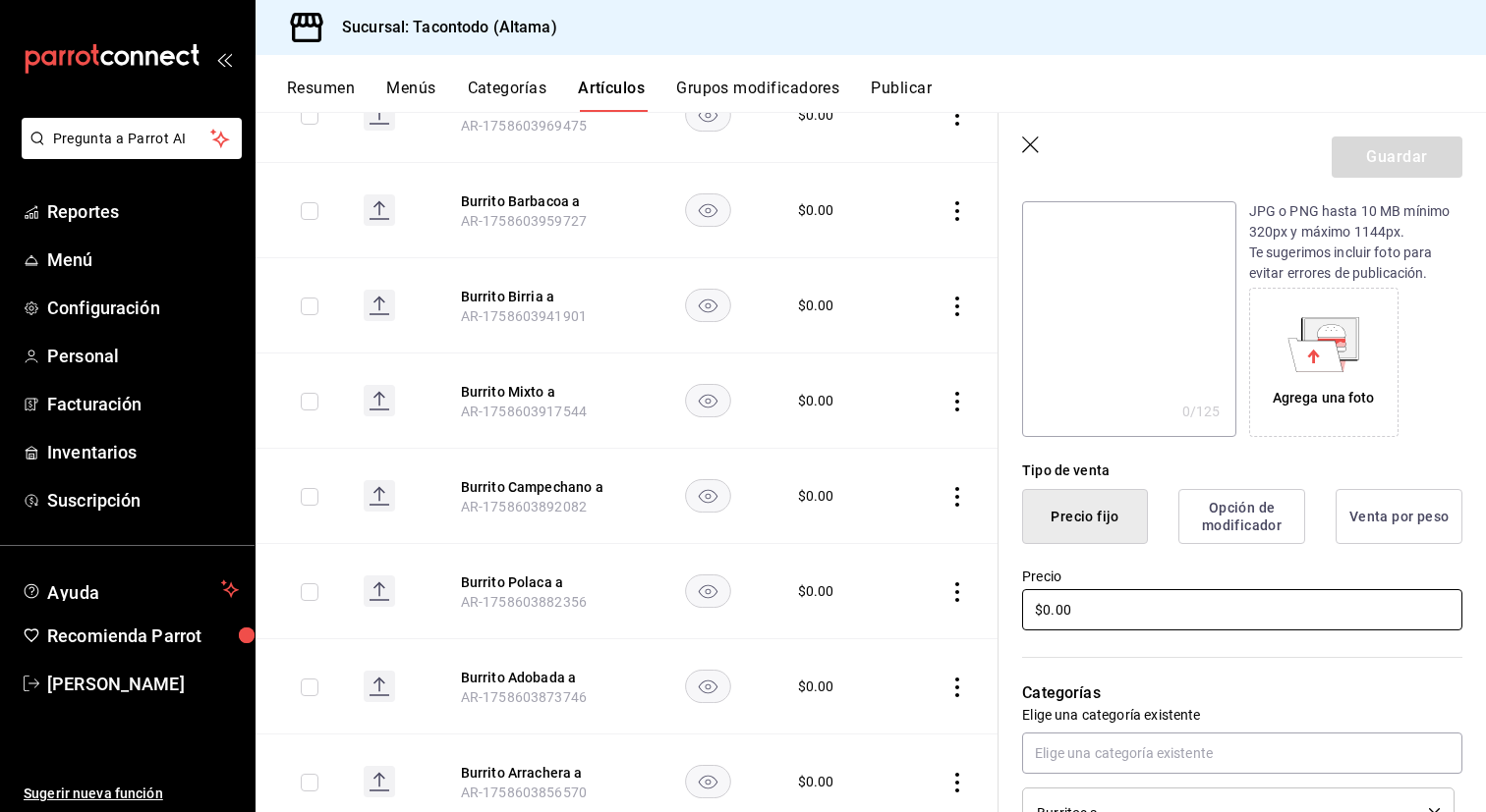
click at [1136, 609] on input "$0.00" at bounding box center [1242, 610] width 440 height 42
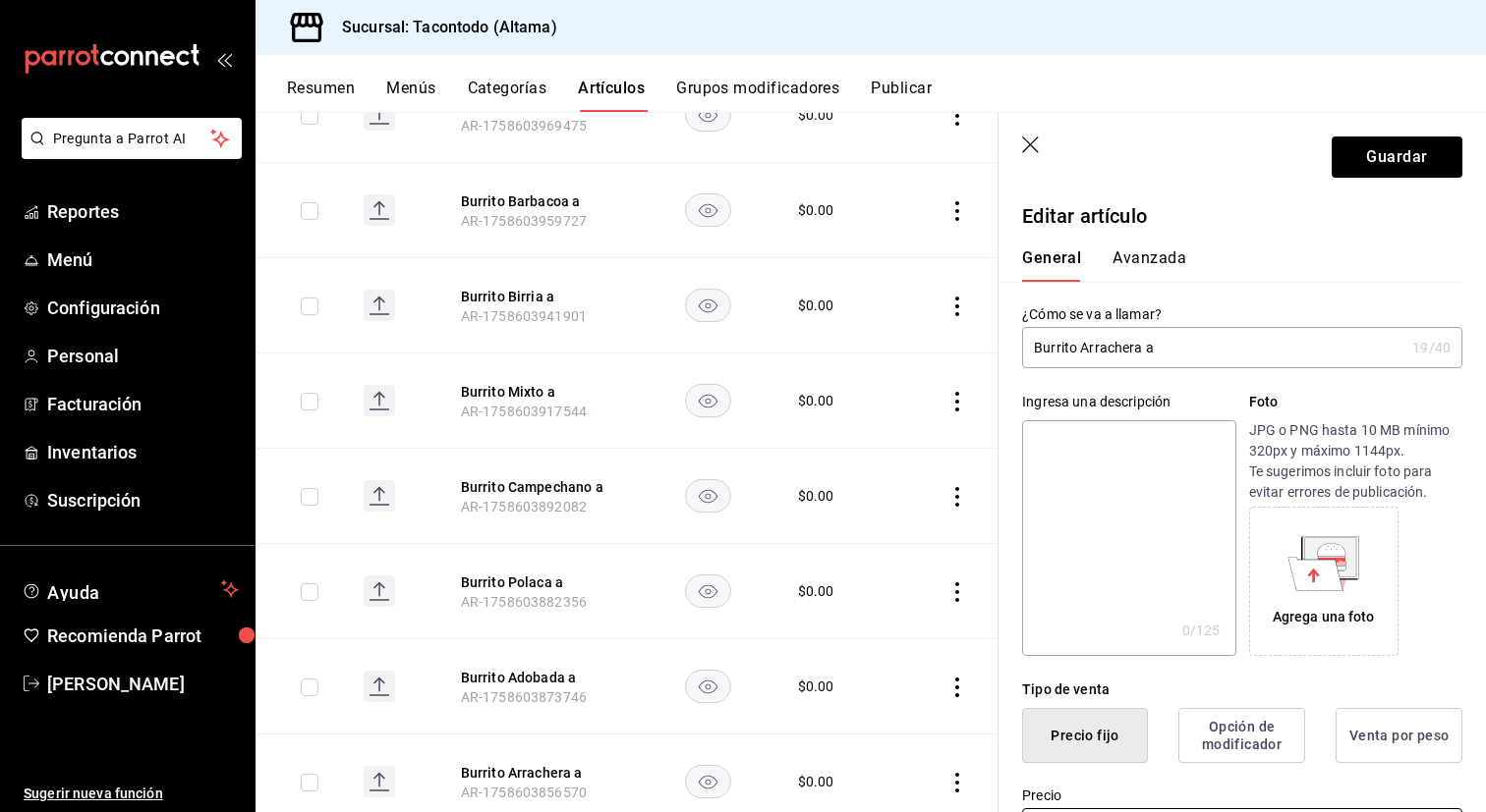
type input "$99.00"
click at [1164, 264] on button "Avanzada" at bounding box center [1149, 265] width 73 height 34
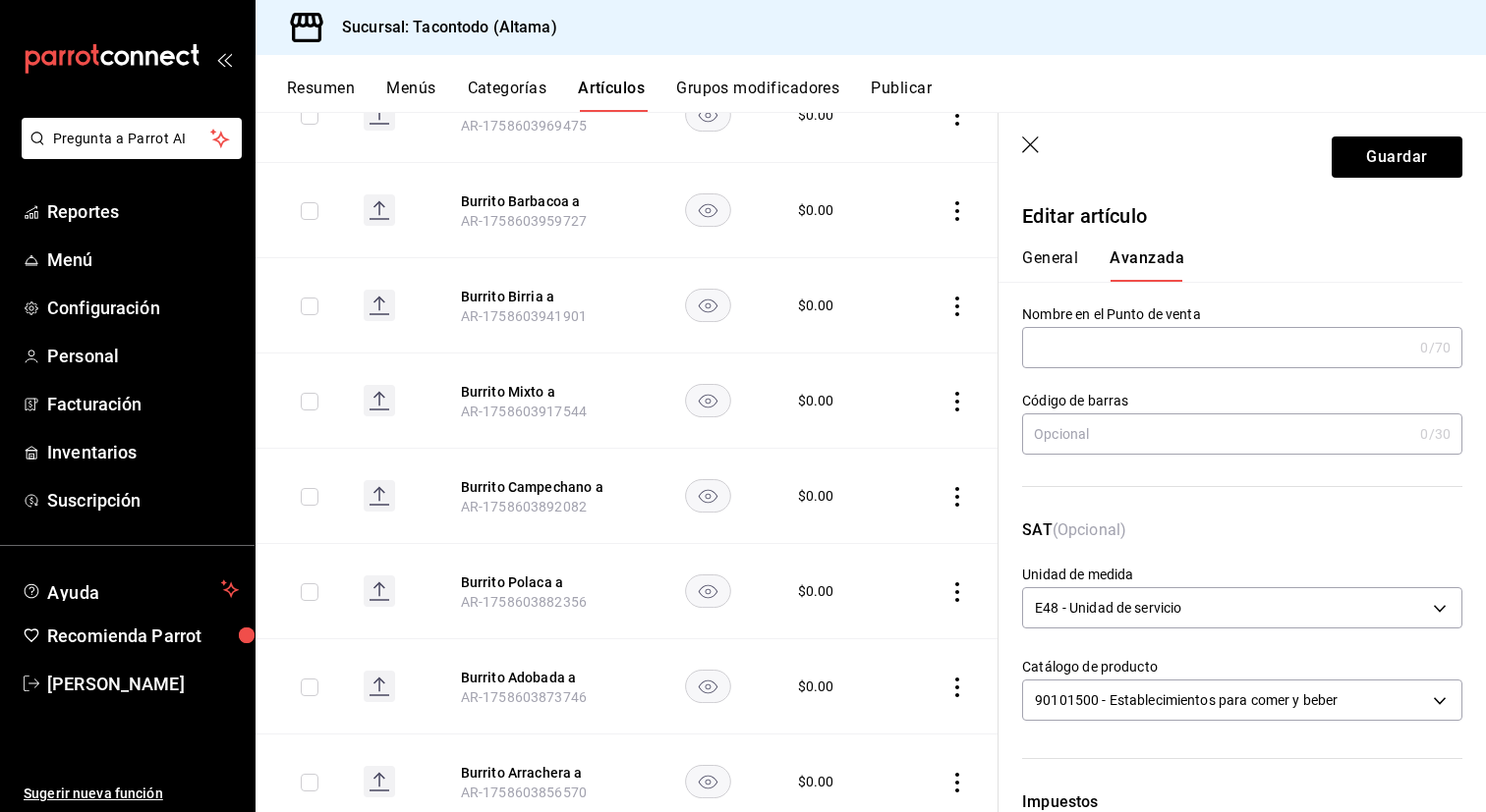
click at [1093, 345] on input "text" at bounding box center [1218, 348] width 390 height 40
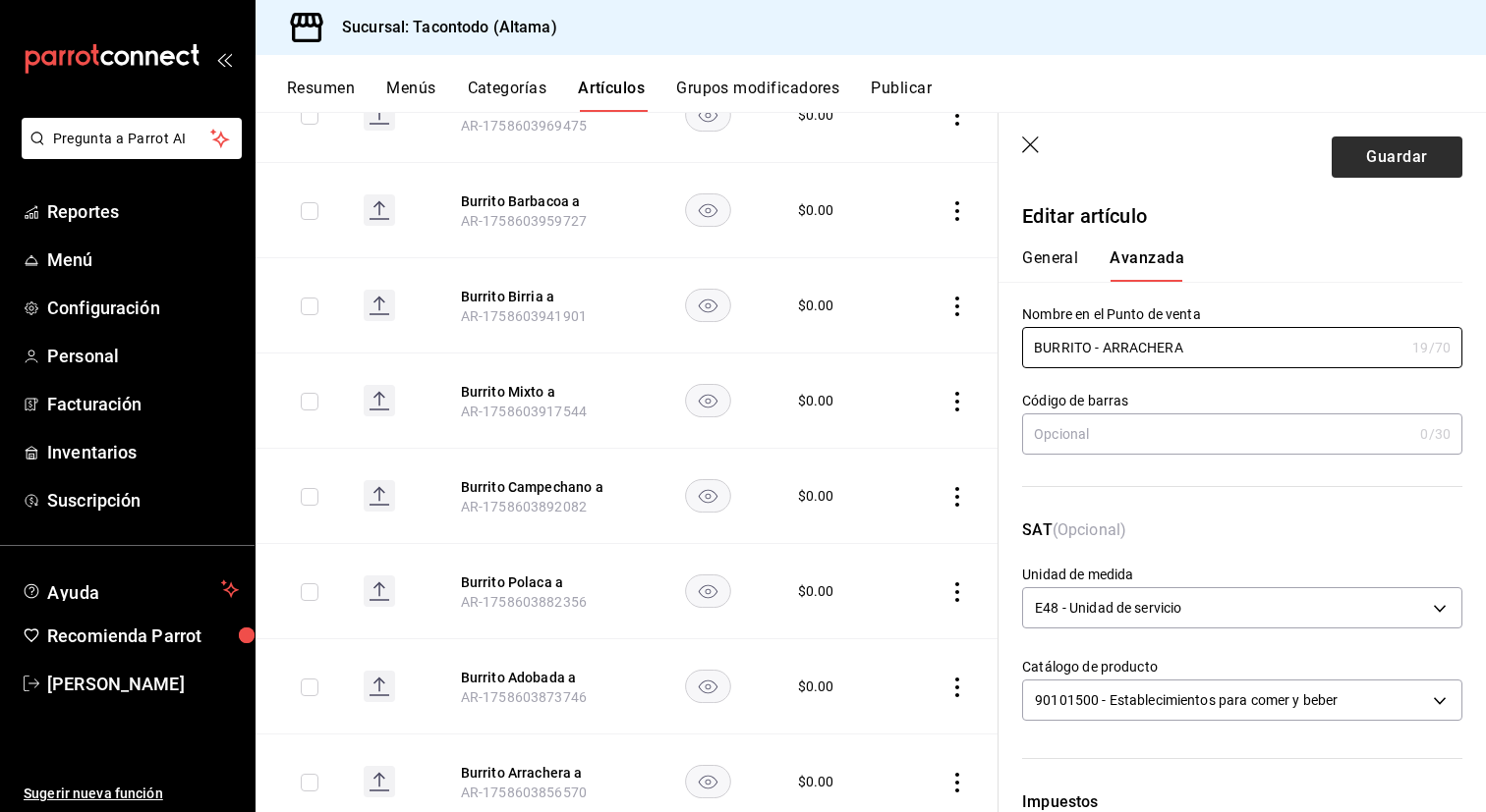
type input "BURRITO - ARRACHERA"
click at [1354, 163] on button "Guardar" at bounding box center [1397, 157] width 131 height 42
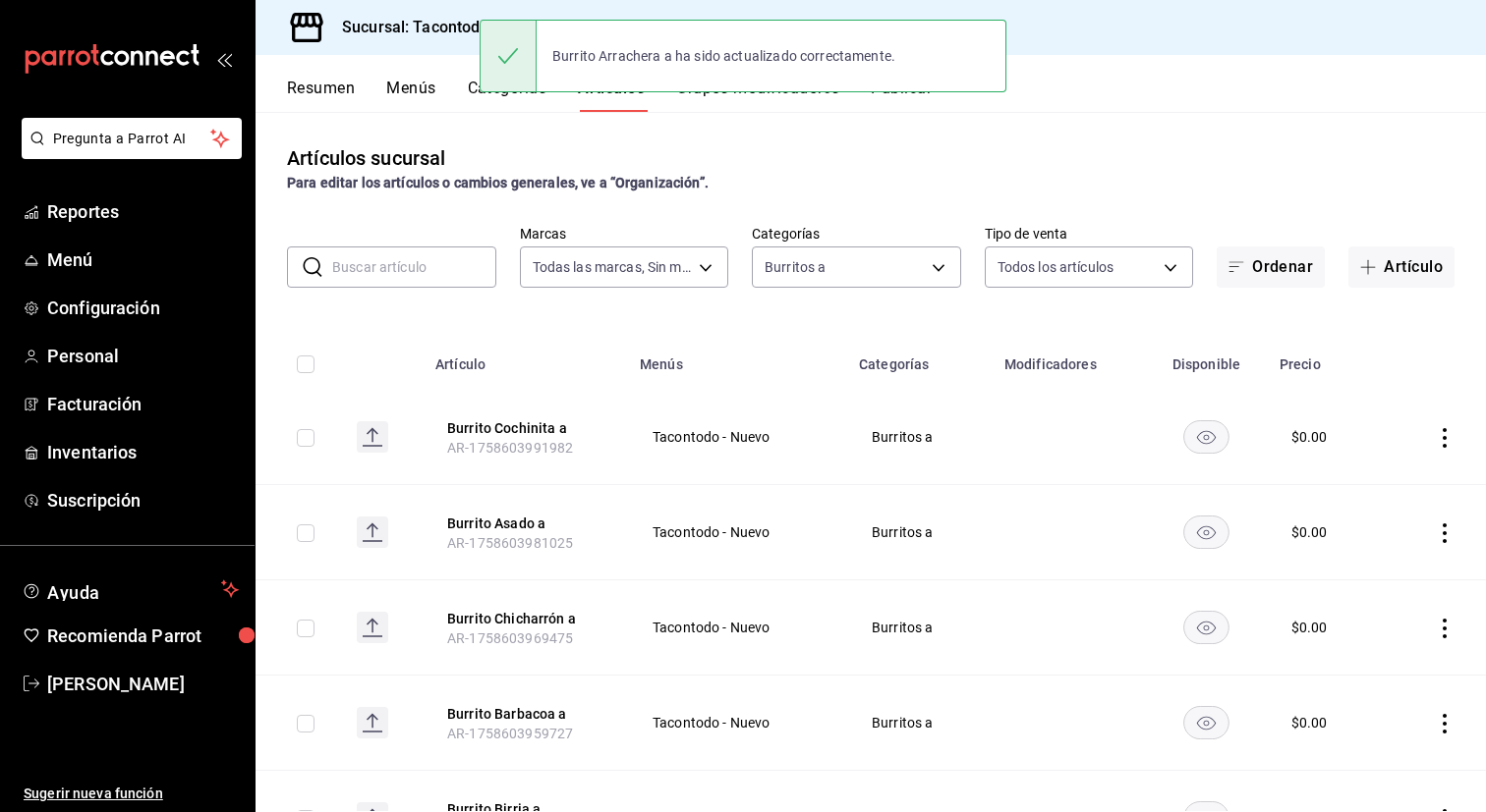
scroll to position [577, 0]
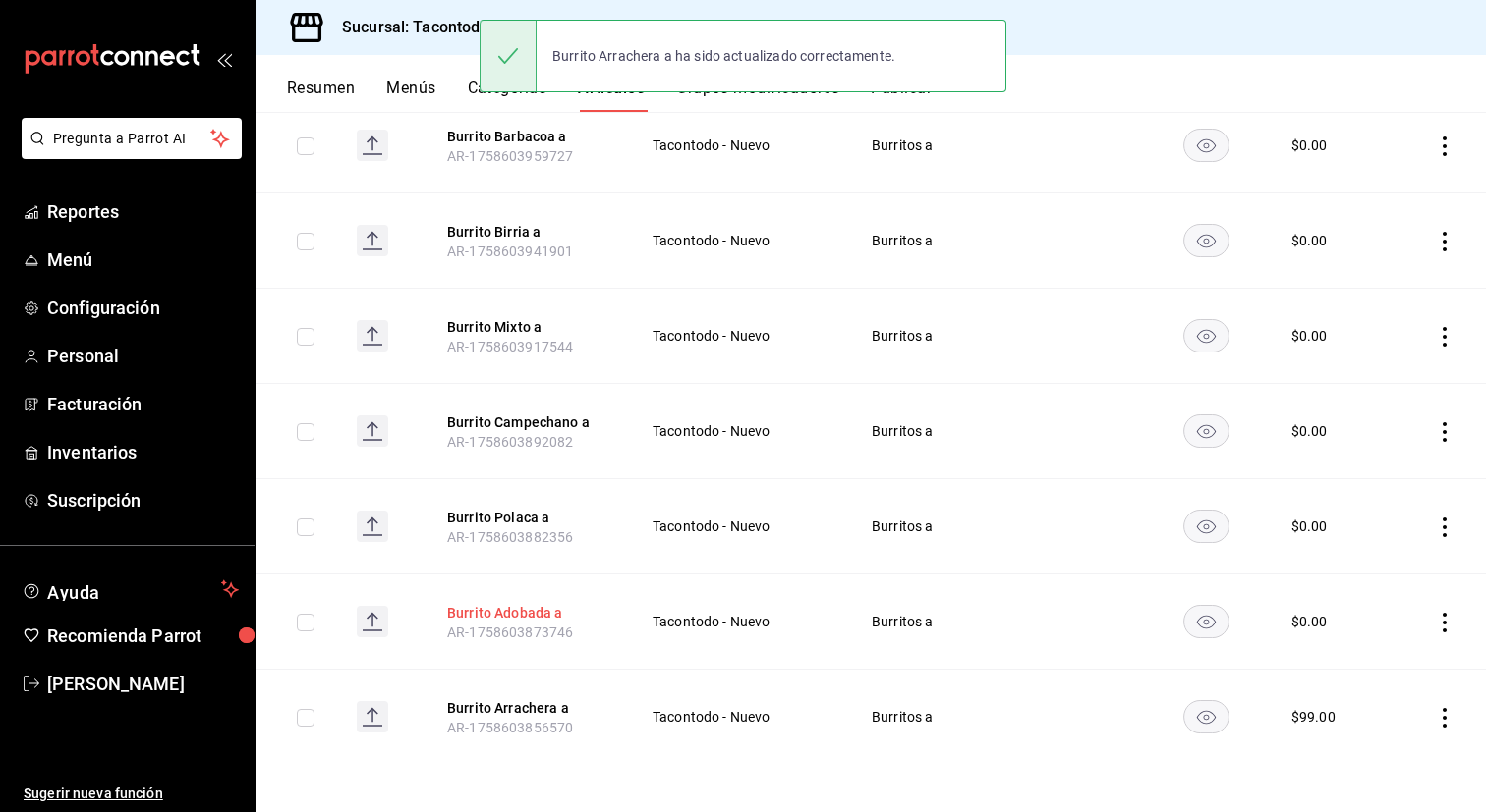
click at [539, 617] on button "Burrito Adobada a" at bounding box center [525, 613] width 158 height 20
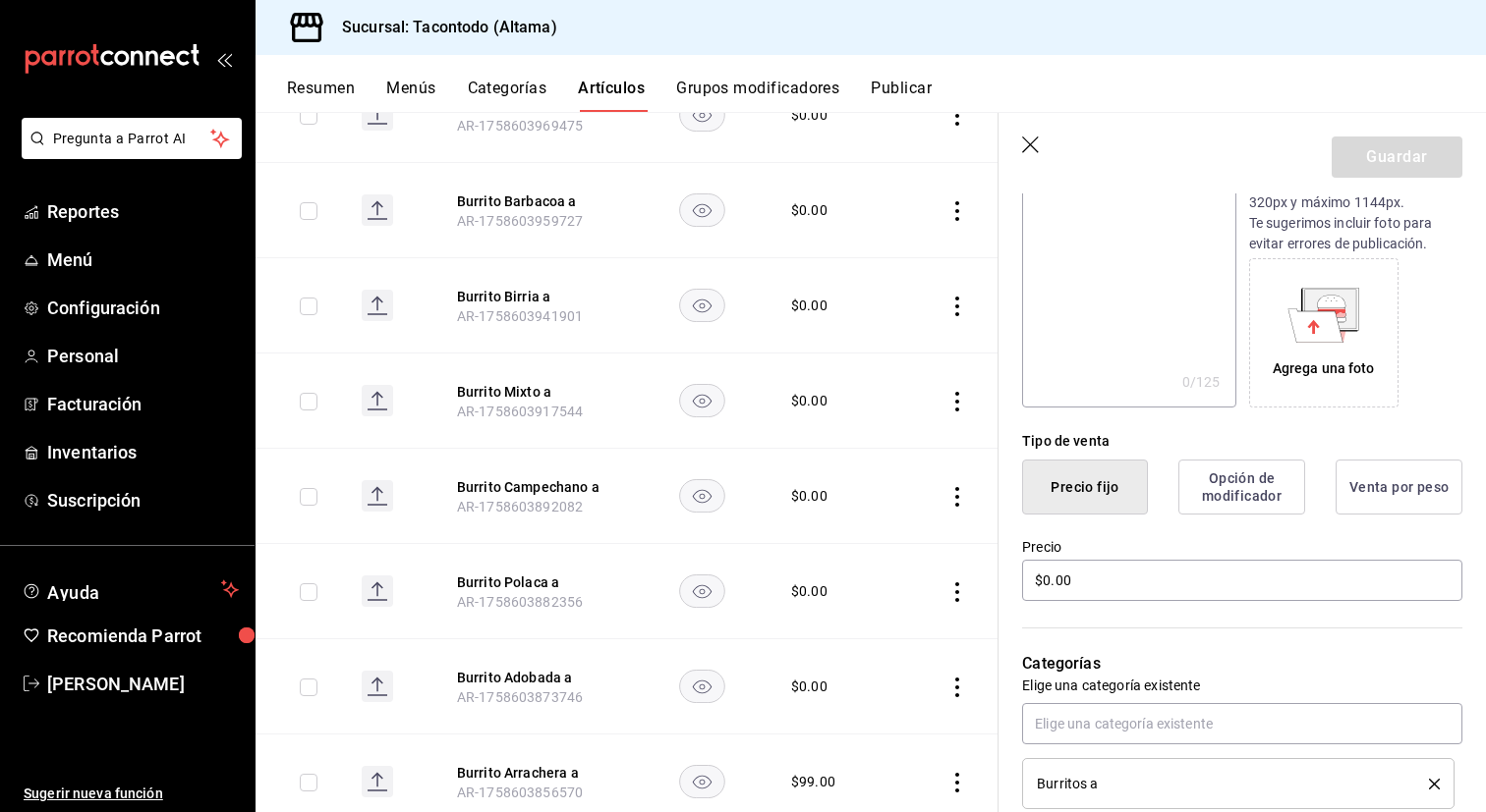
scroll to position [237, 0]
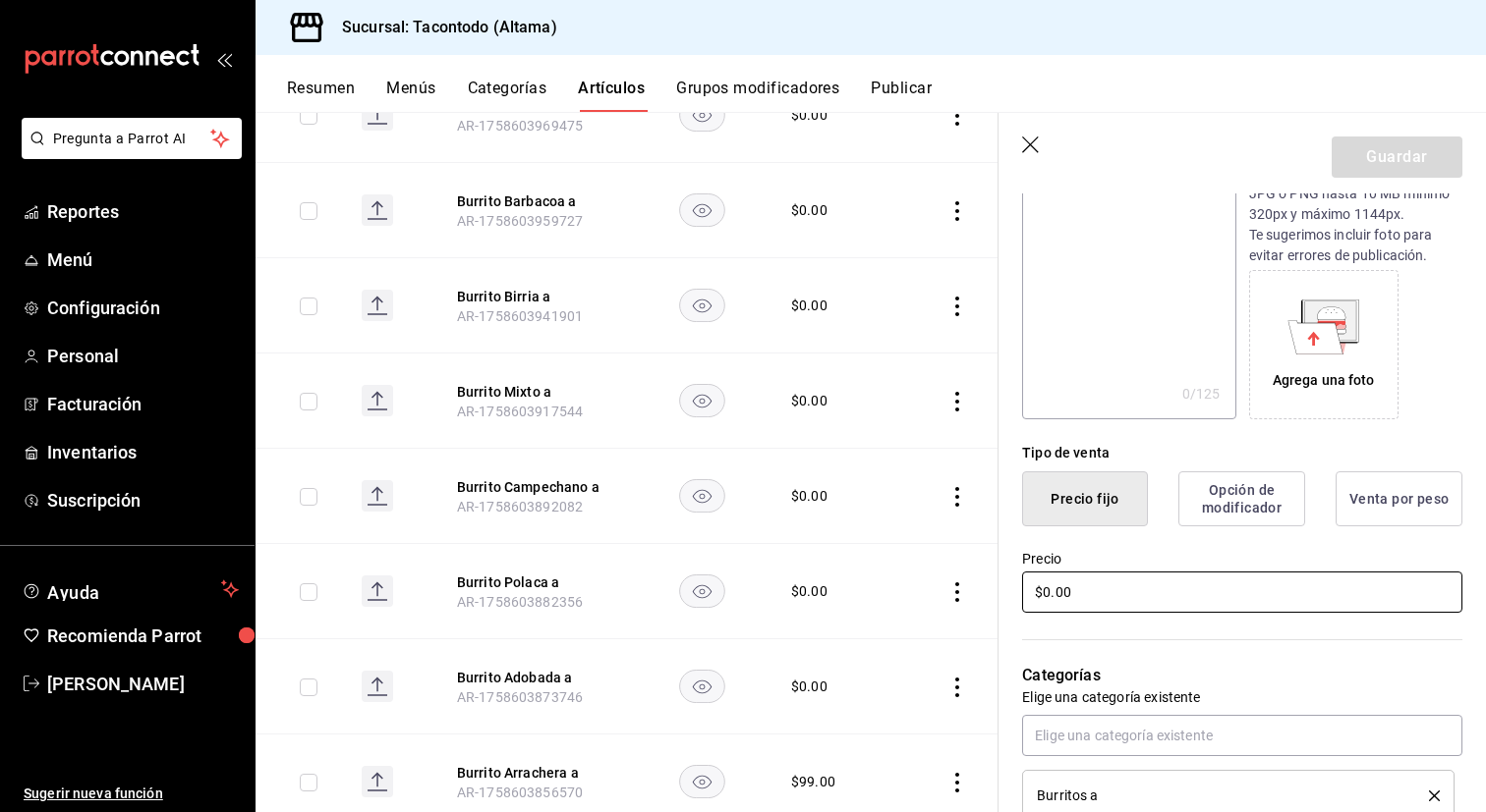
click at [1173, 607] on input "$0.00" at bounding box center [1242, 592] width 440 height 42
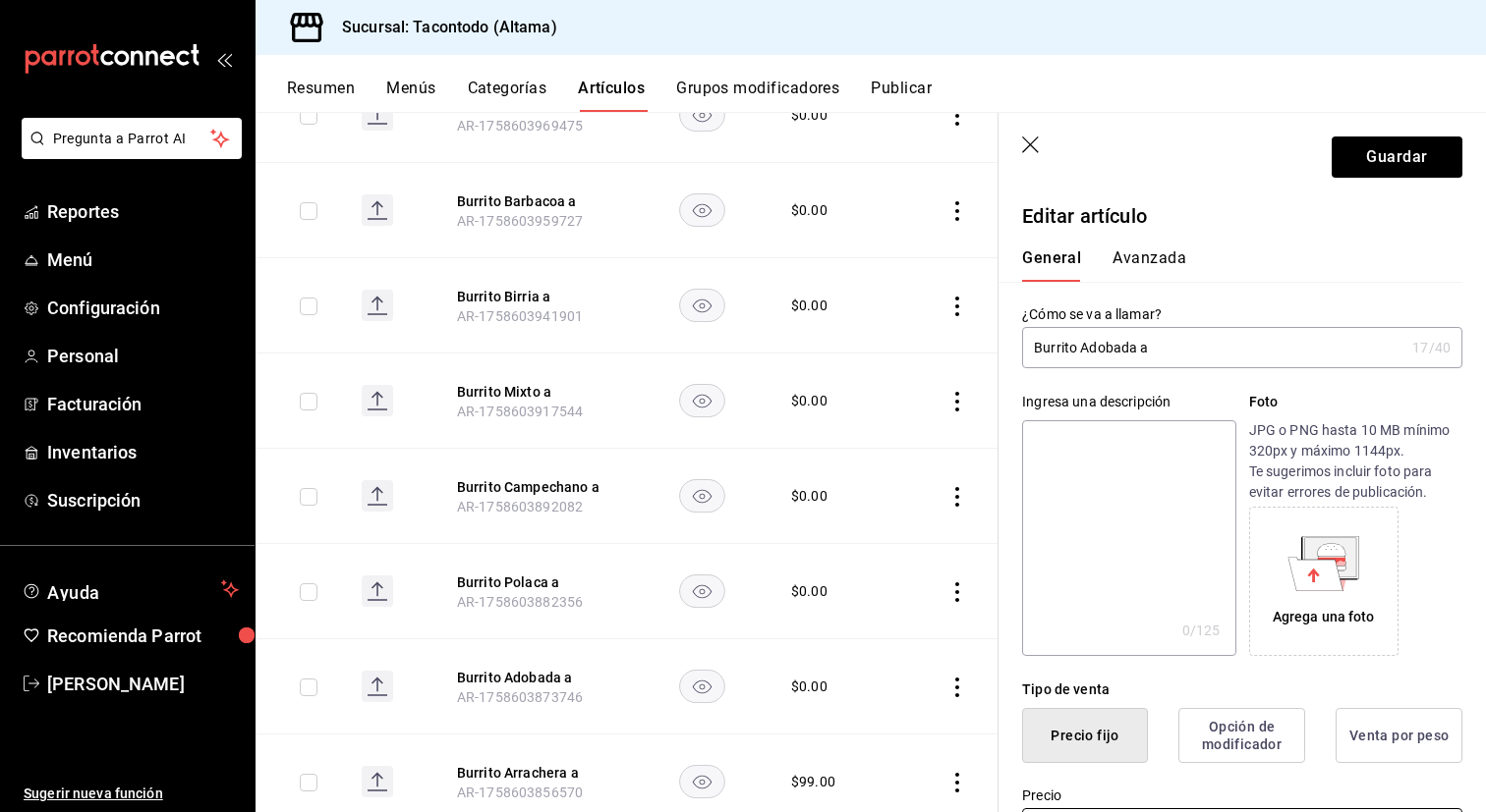
type input "$83.00"
click at [1152, 257] on button "Avanzada" at bounding box center [1149, 265] width 73 height 34
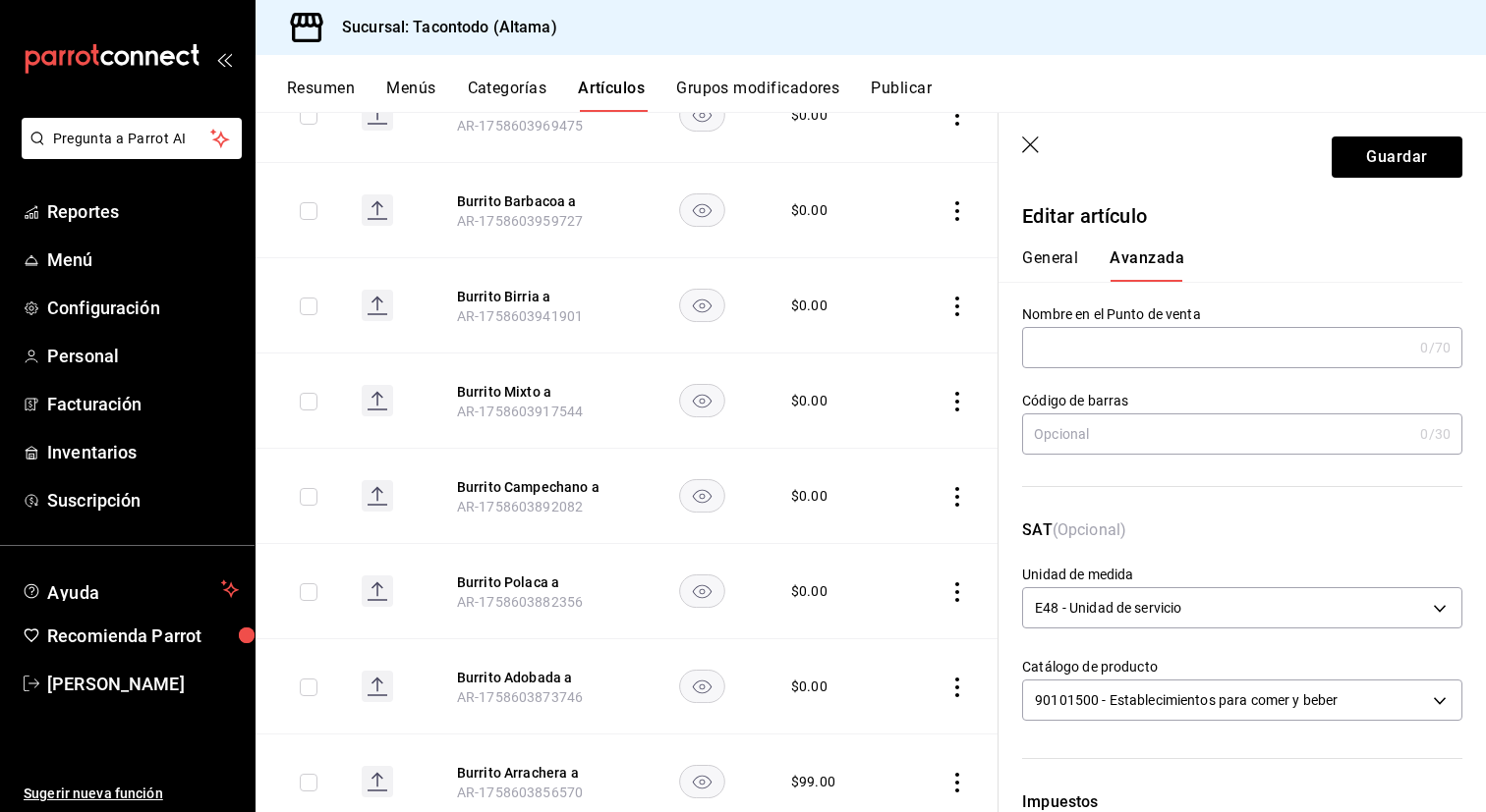
click at [1122, 351] on input "text" at bounding box center [1218, 348] width 390 height 40
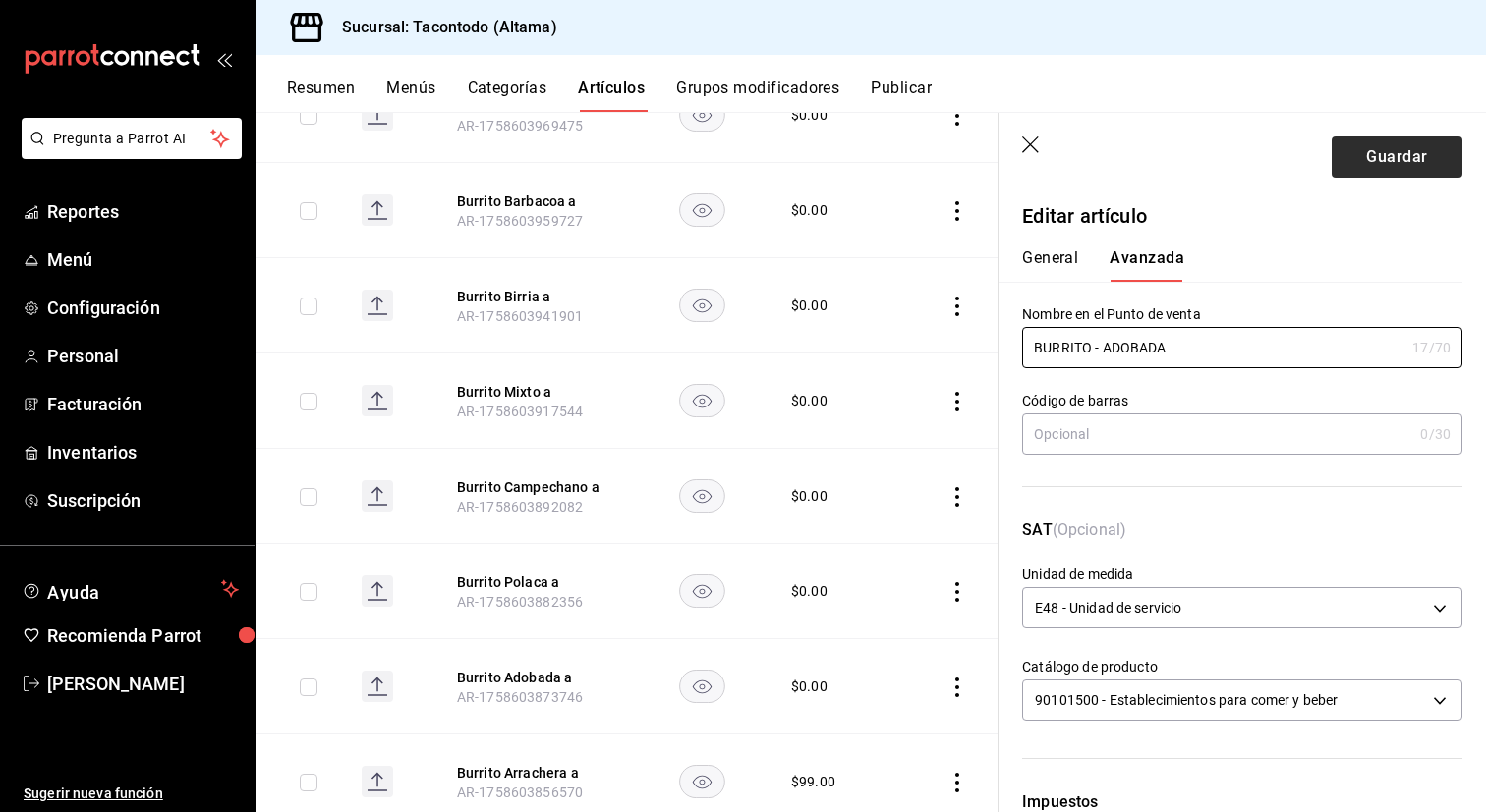
type input "BURRITO - ADOBADA"
click at [1396, 165] on button "Guardar" at bounding box center [1397, 157] width 131 height 42
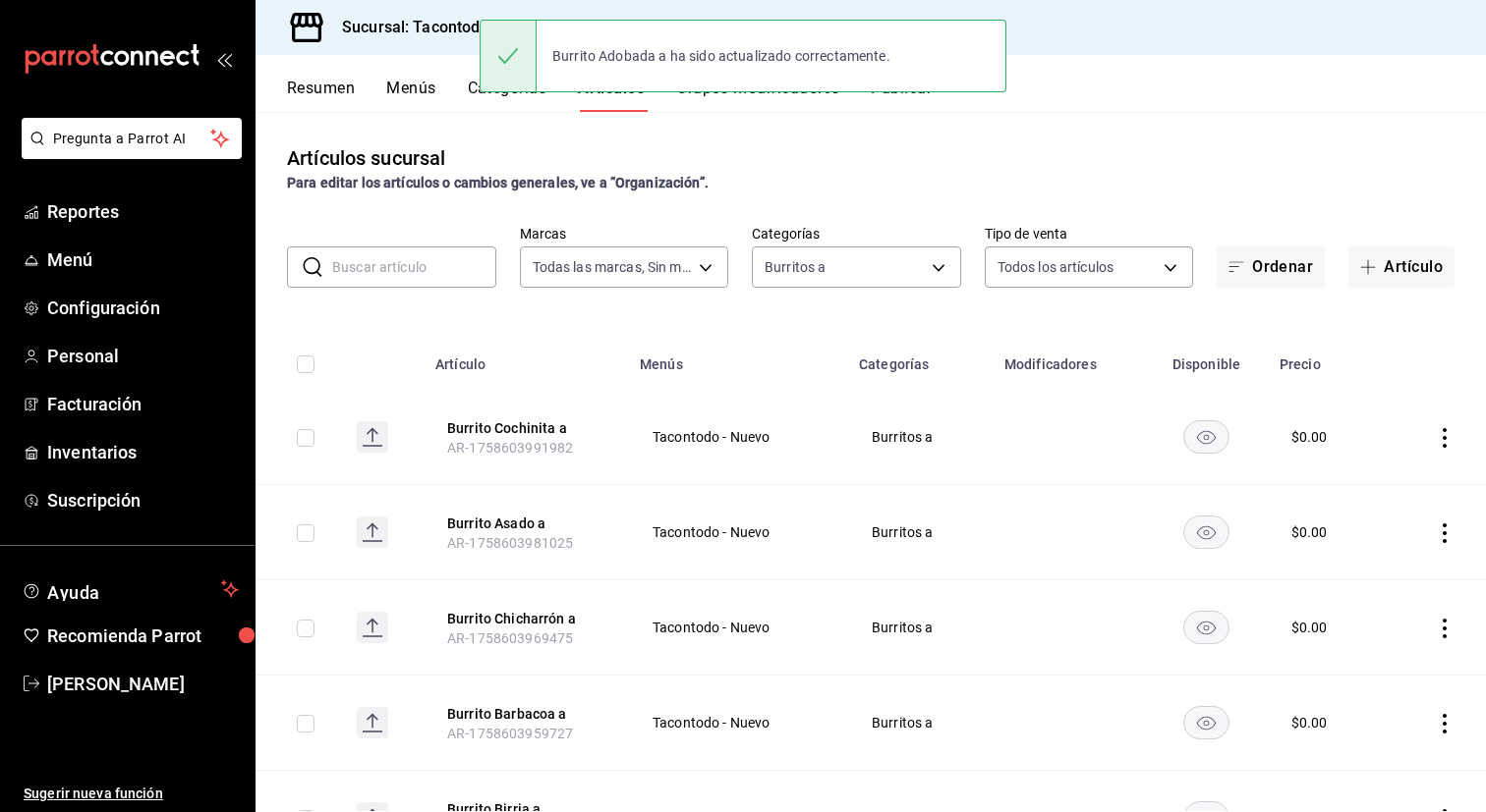
scroll to position [577, 0]
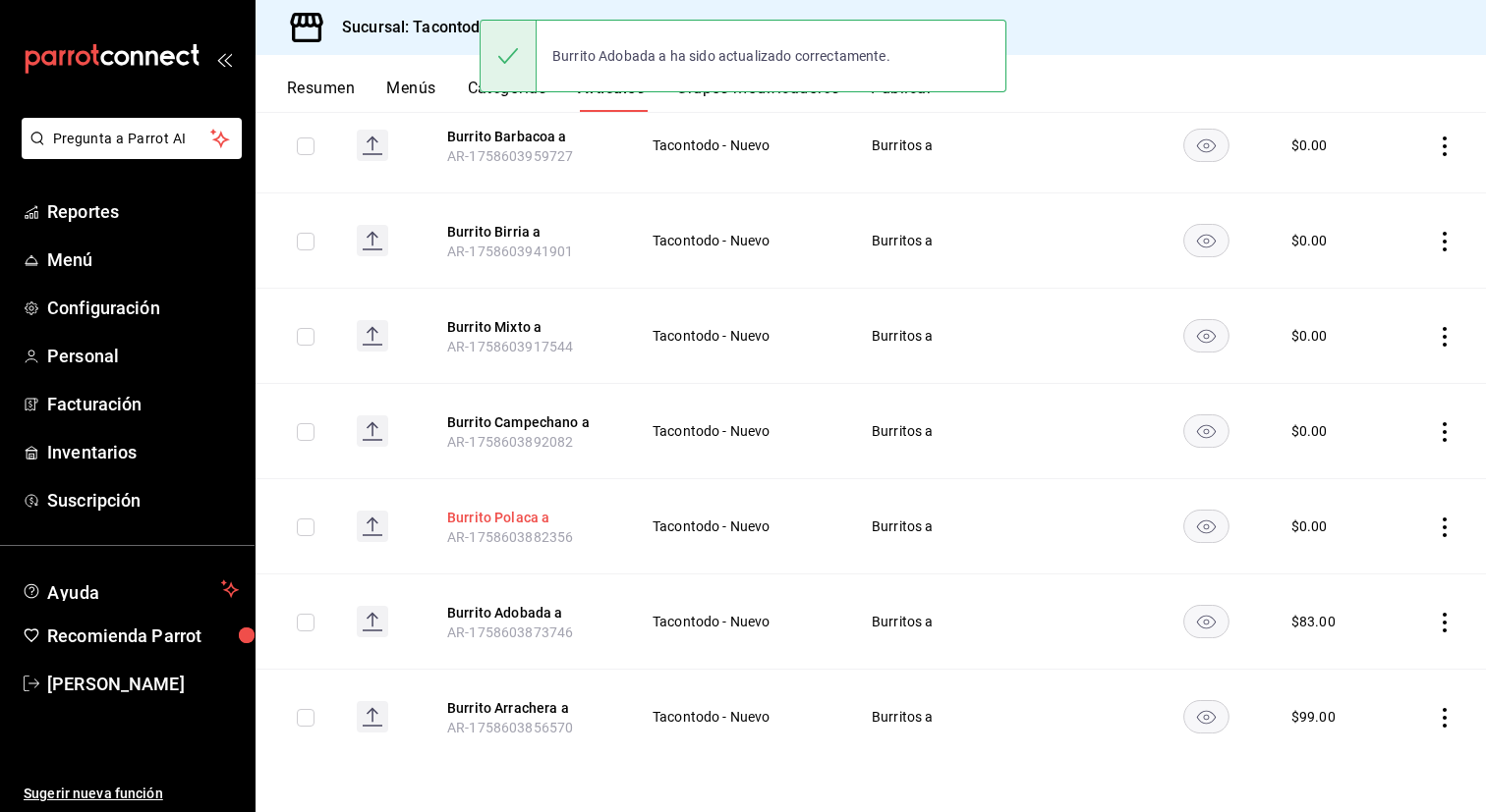
click at [513, 522] on button "Burrito Polaca a" at bounding box center [525, 518] width 158 height 20
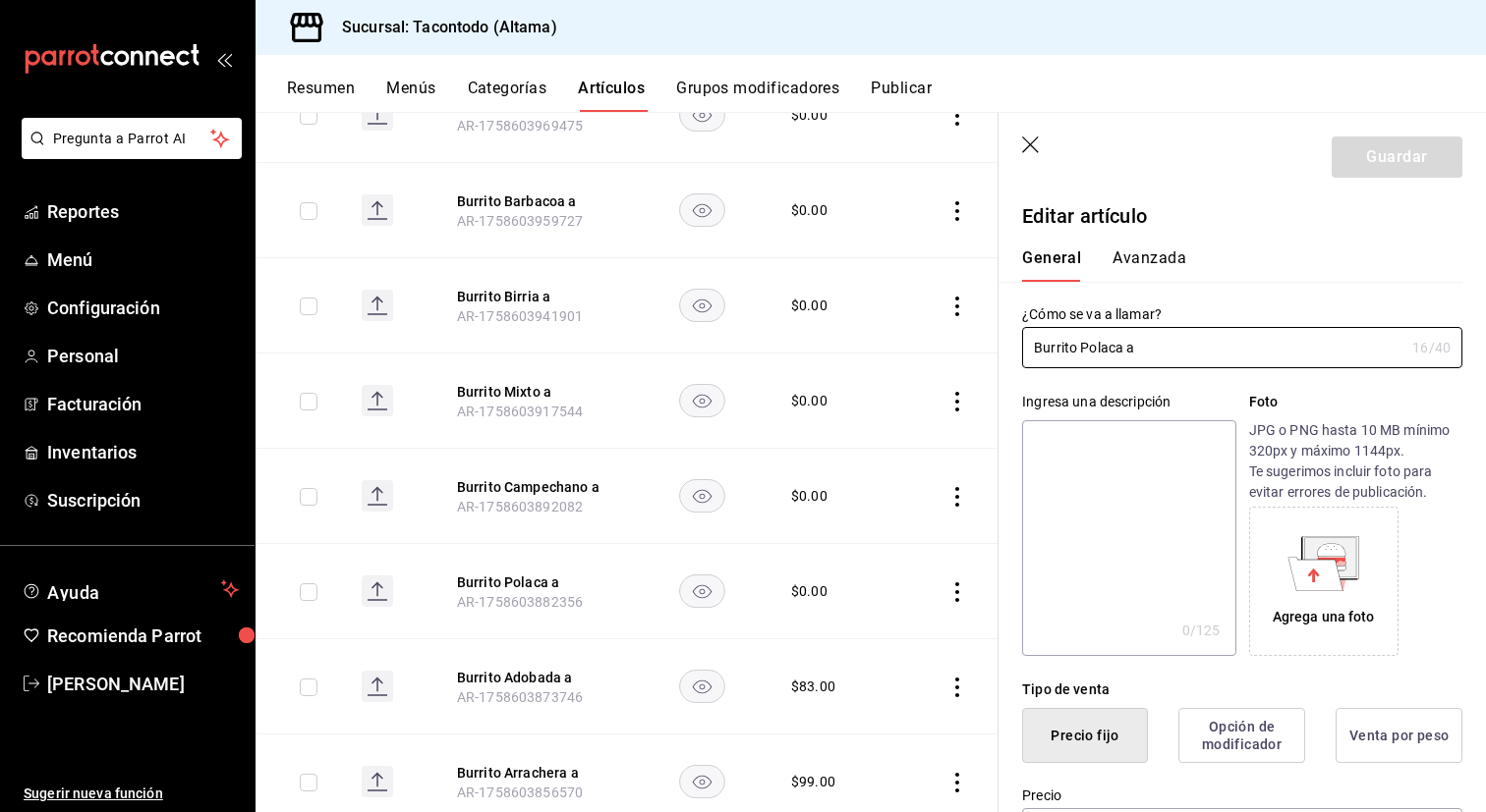
click at [1145, 262] on button "Avanzada" at bounding box center [1149, 265] width 73 height 34
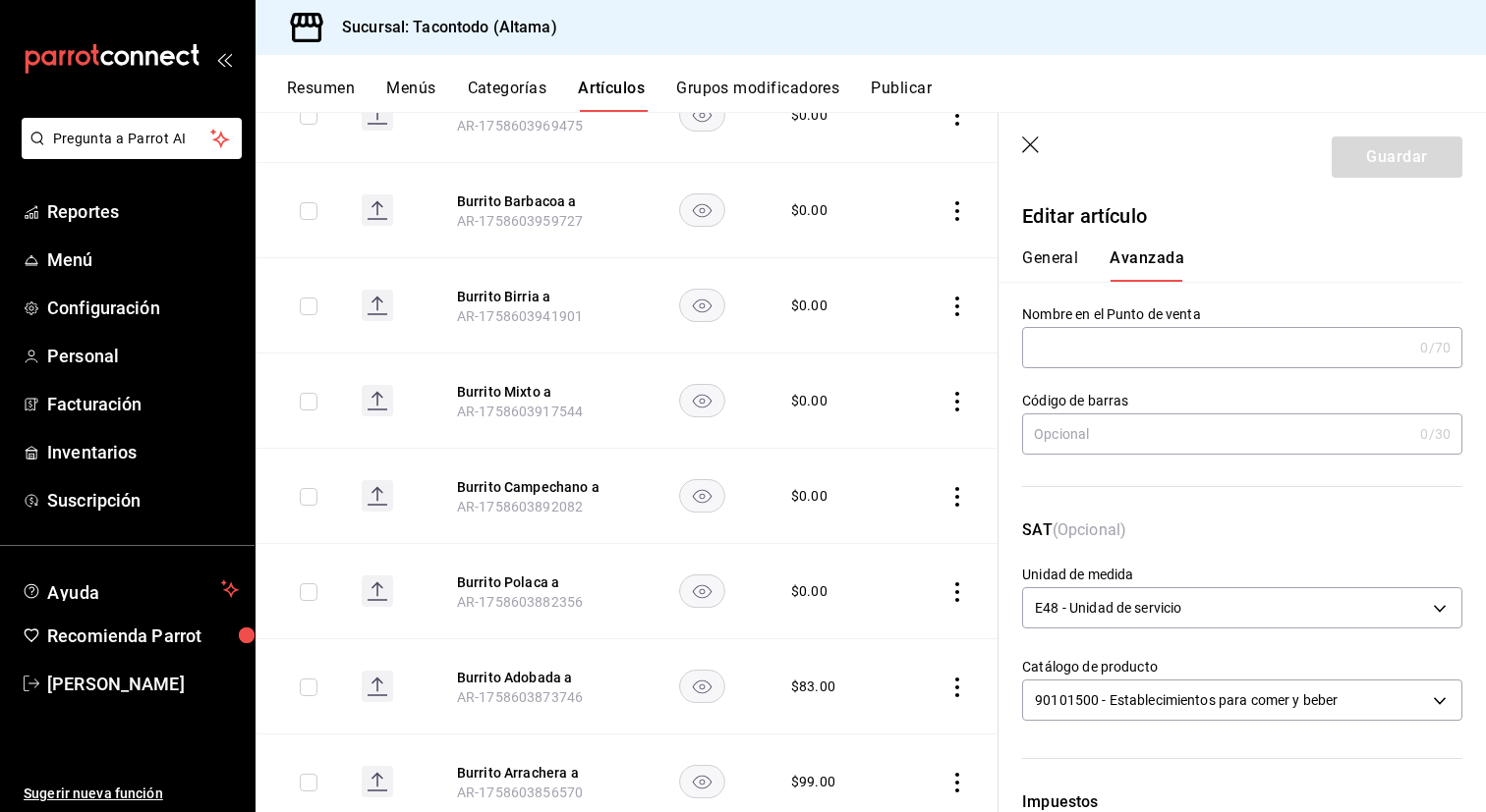
click at [1124, 352] on input "text" at bounding box center [1218, 348] width 390 height 40
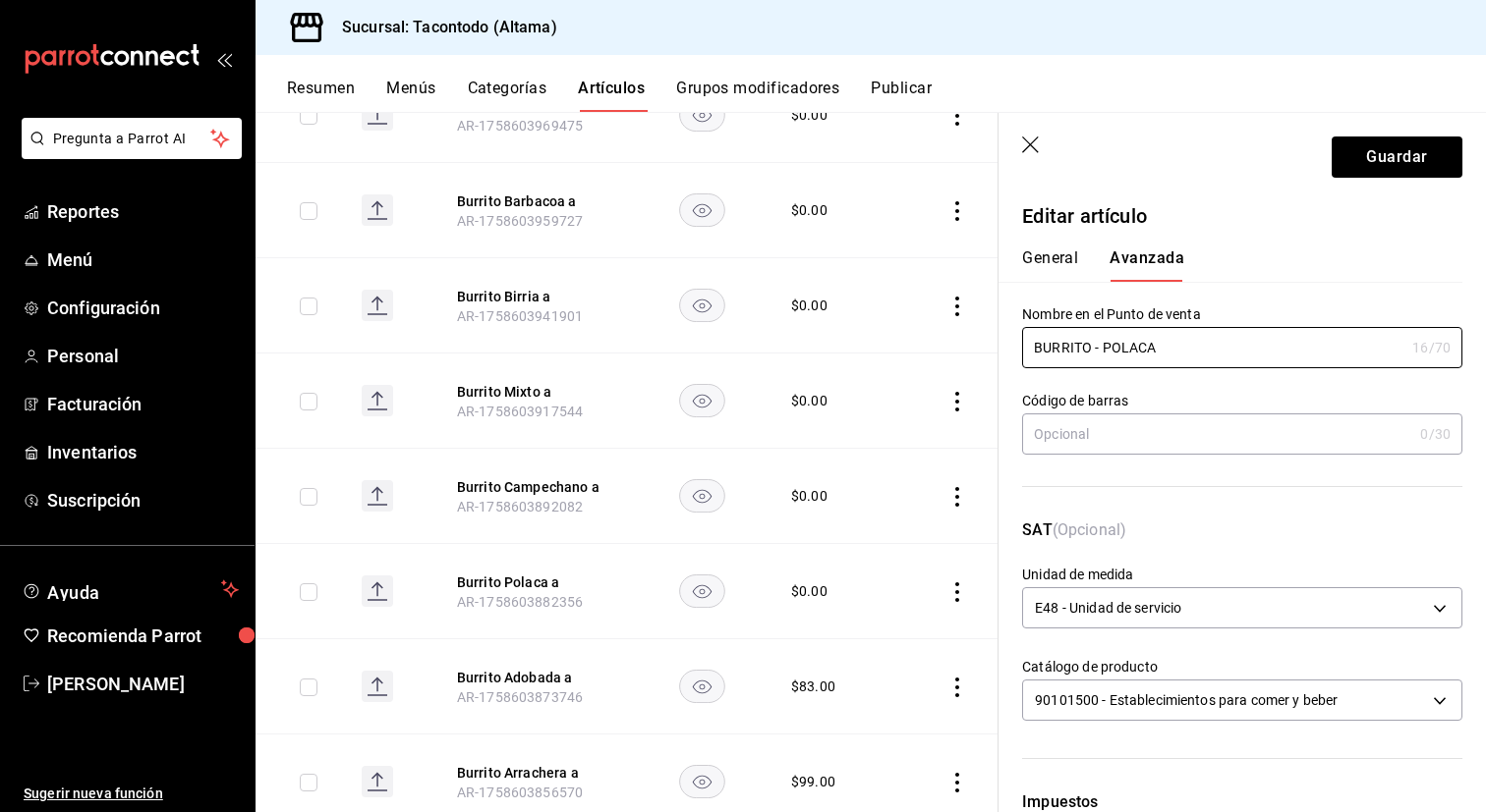
type input "BURRITO - POLACA"
click at [1036, 261] on button "General" at bounding box center [1050, 265] width 56 height 34
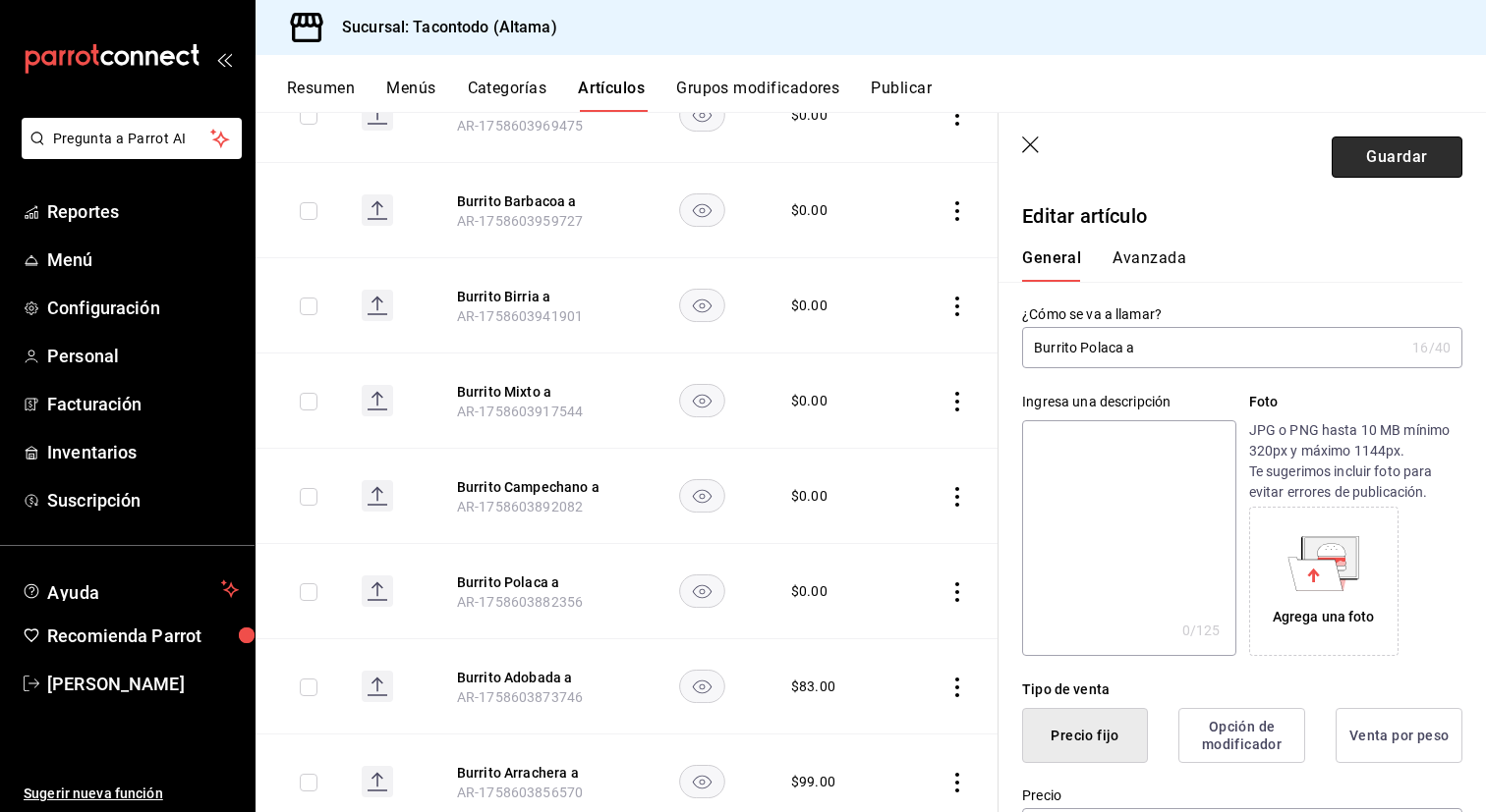
click at [1388, 157] on button "Guardar" at bounding box center [1397, 157] width 131 height 42
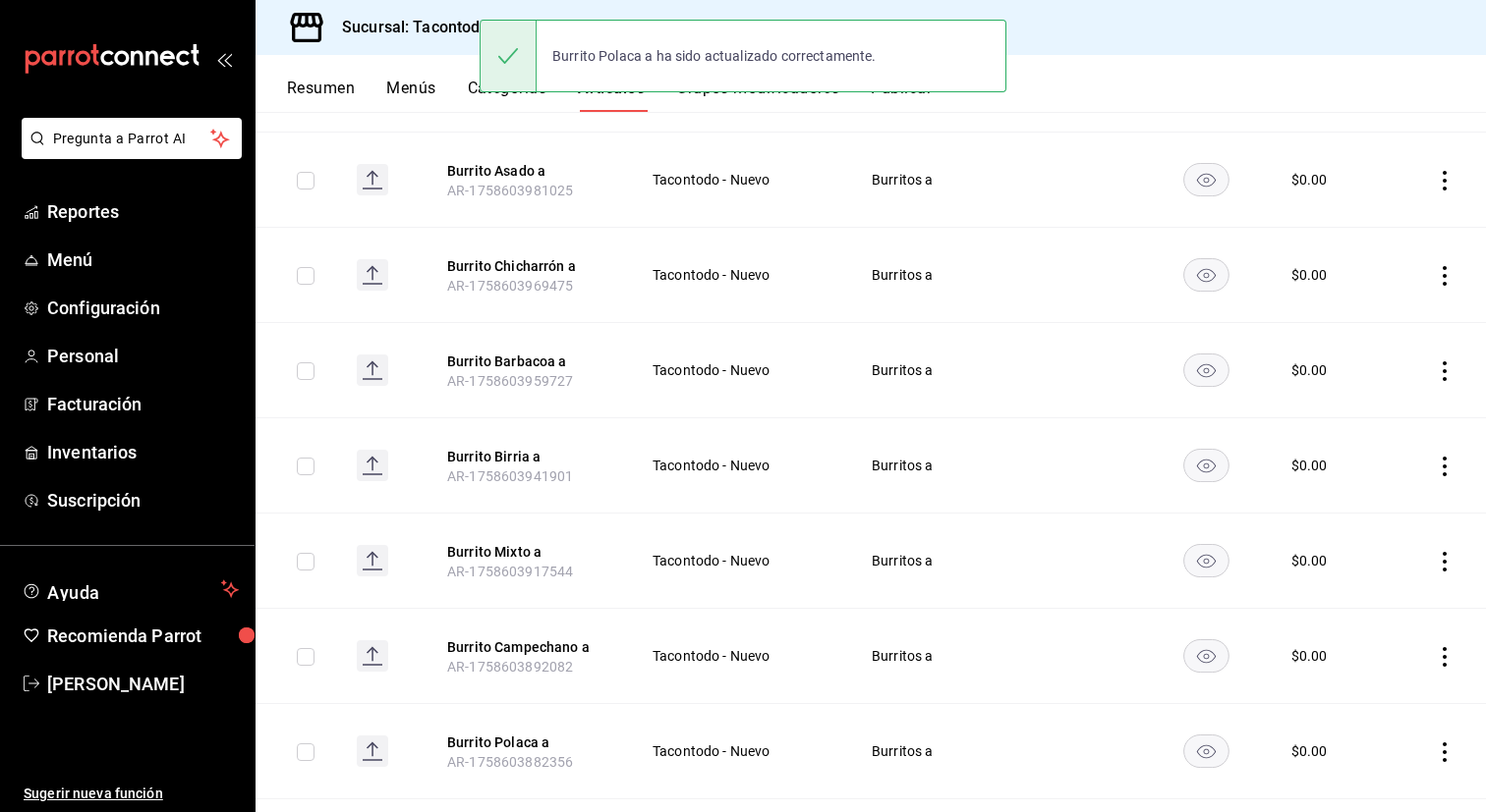
scroll to position [577, 0]
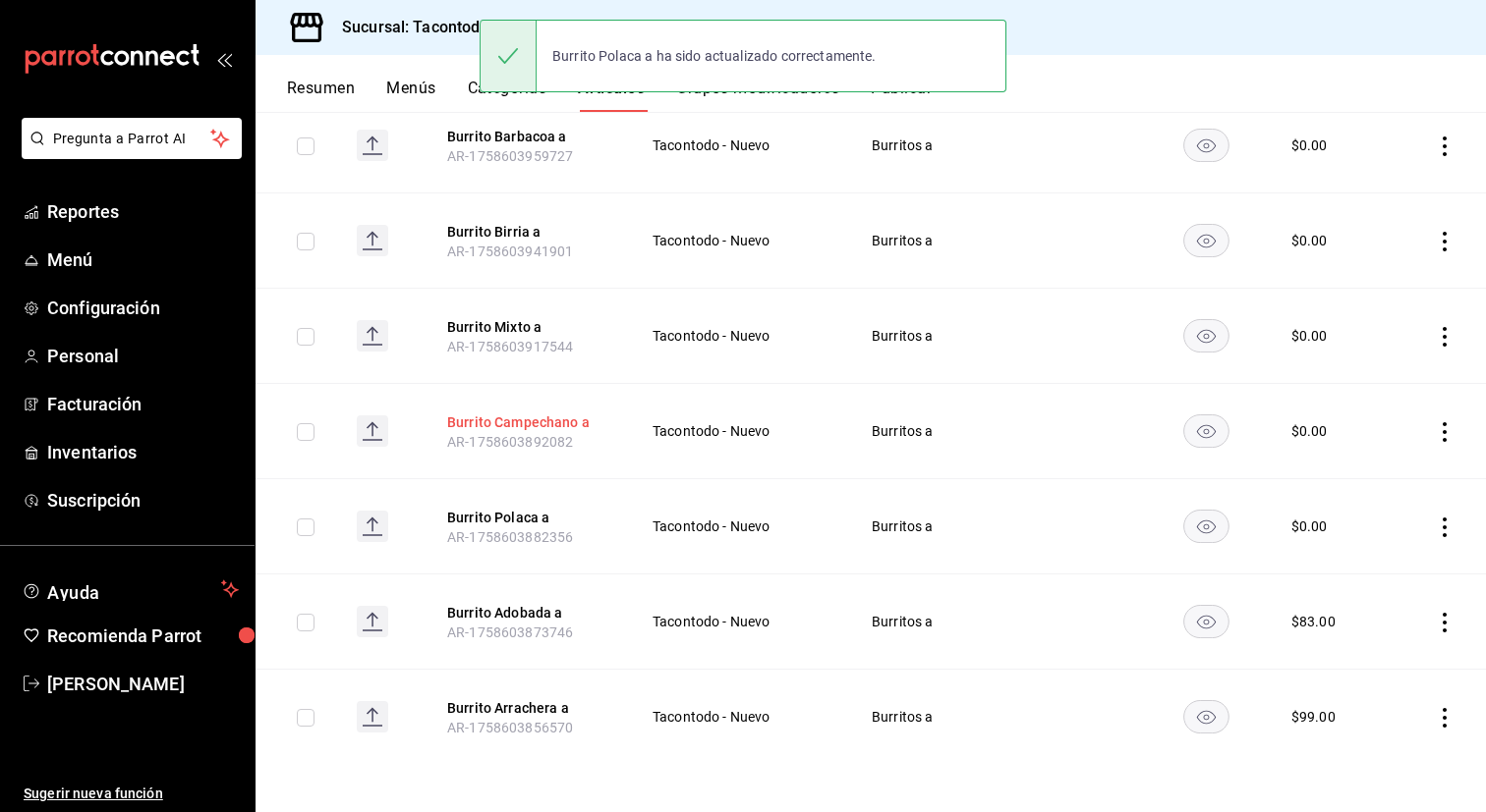
click at [544, 415] on button "Burrito Campechano a" at bounding box center [525, 423] width 158 height 20
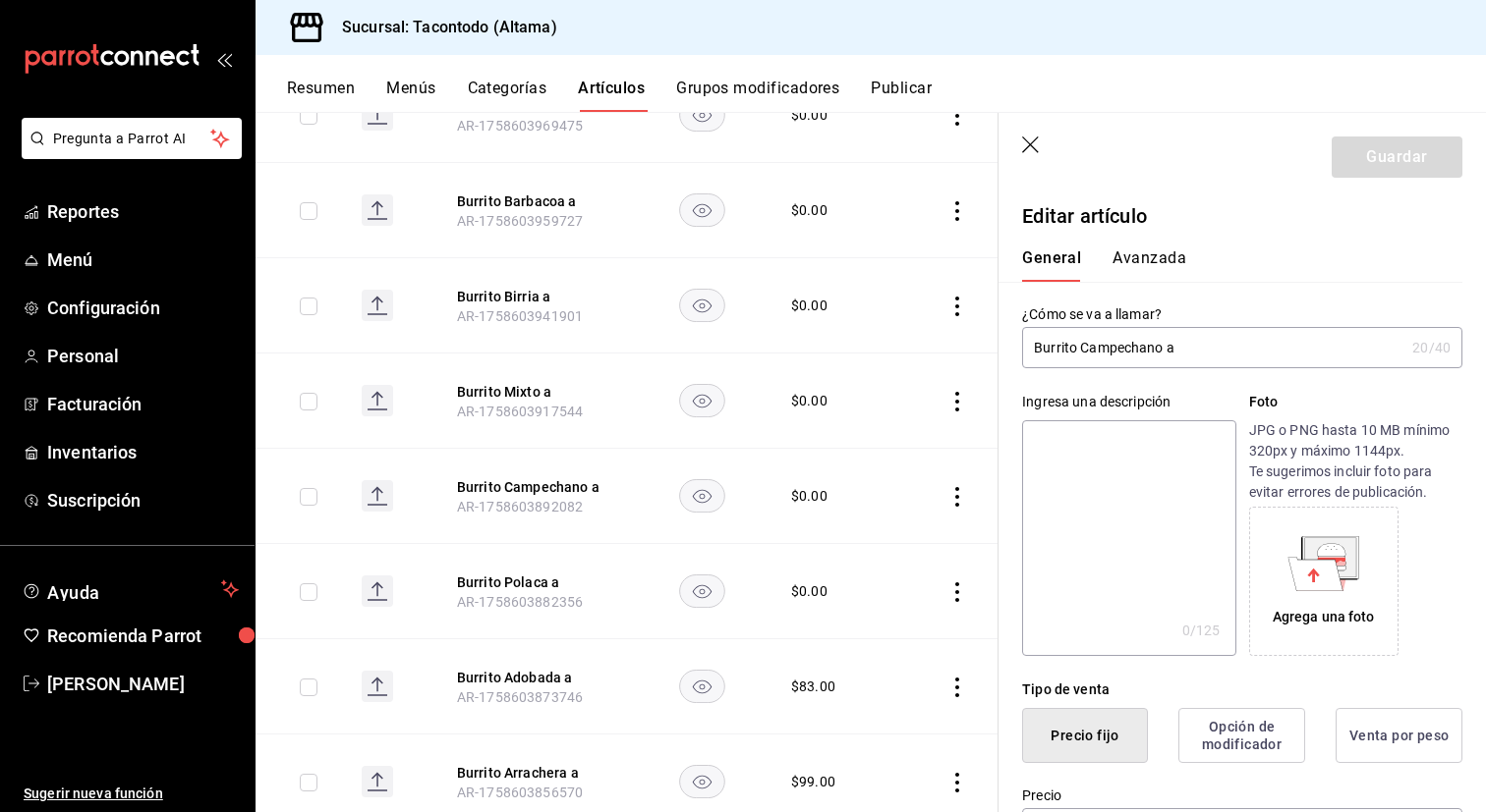
click at [1144, 255] on button "Avanzada" at bounding box center [1149, 265] width 73 height 34
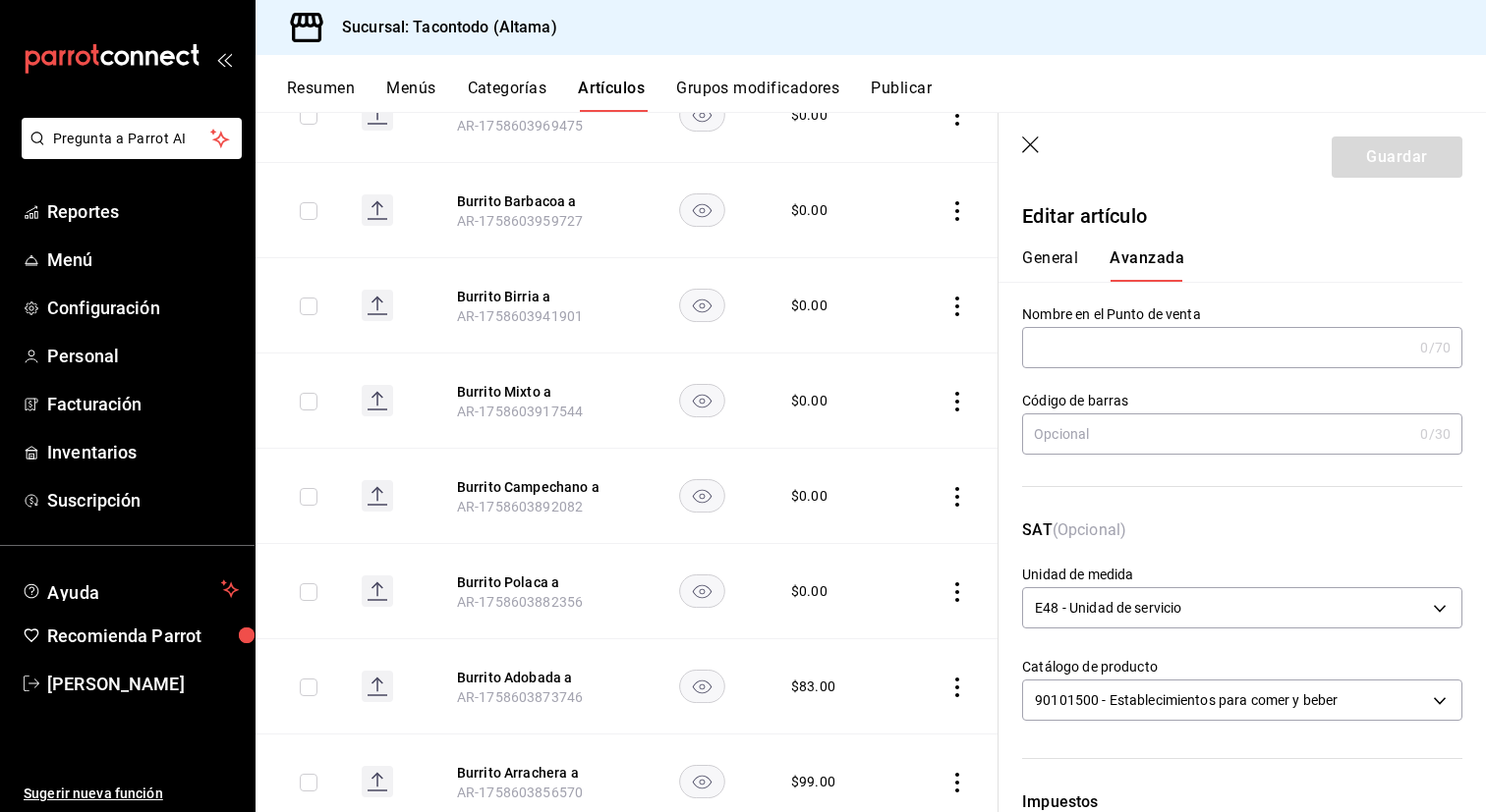
click at [1106, 355] on input "text" at bounding box center [1218, 348] width 390 height 40
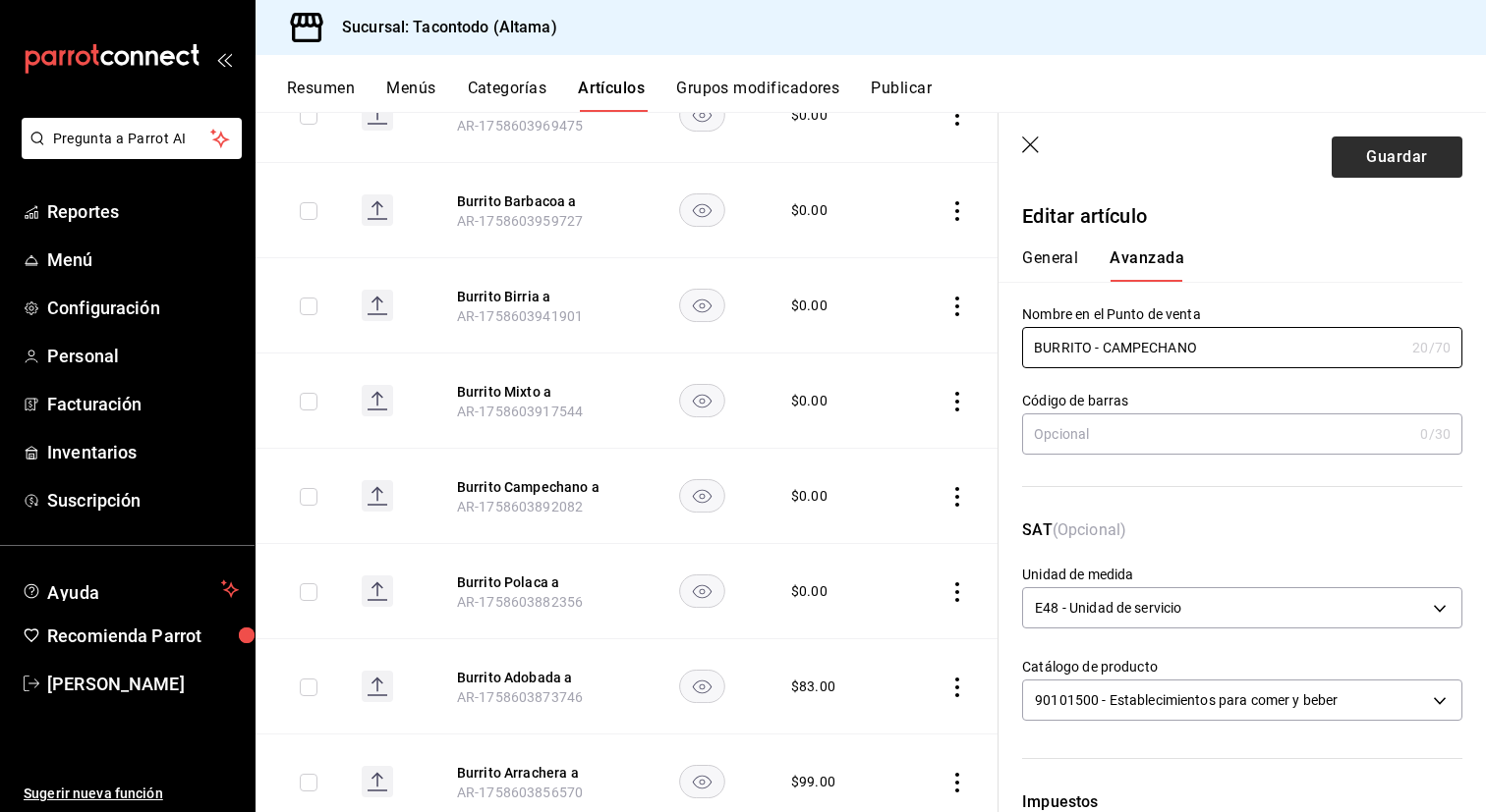
type input "BURRITO - CAMPECHANO"
click at [1383, 166] on button "Guardar" at bounding box center [1397, 157] width 131 height 42
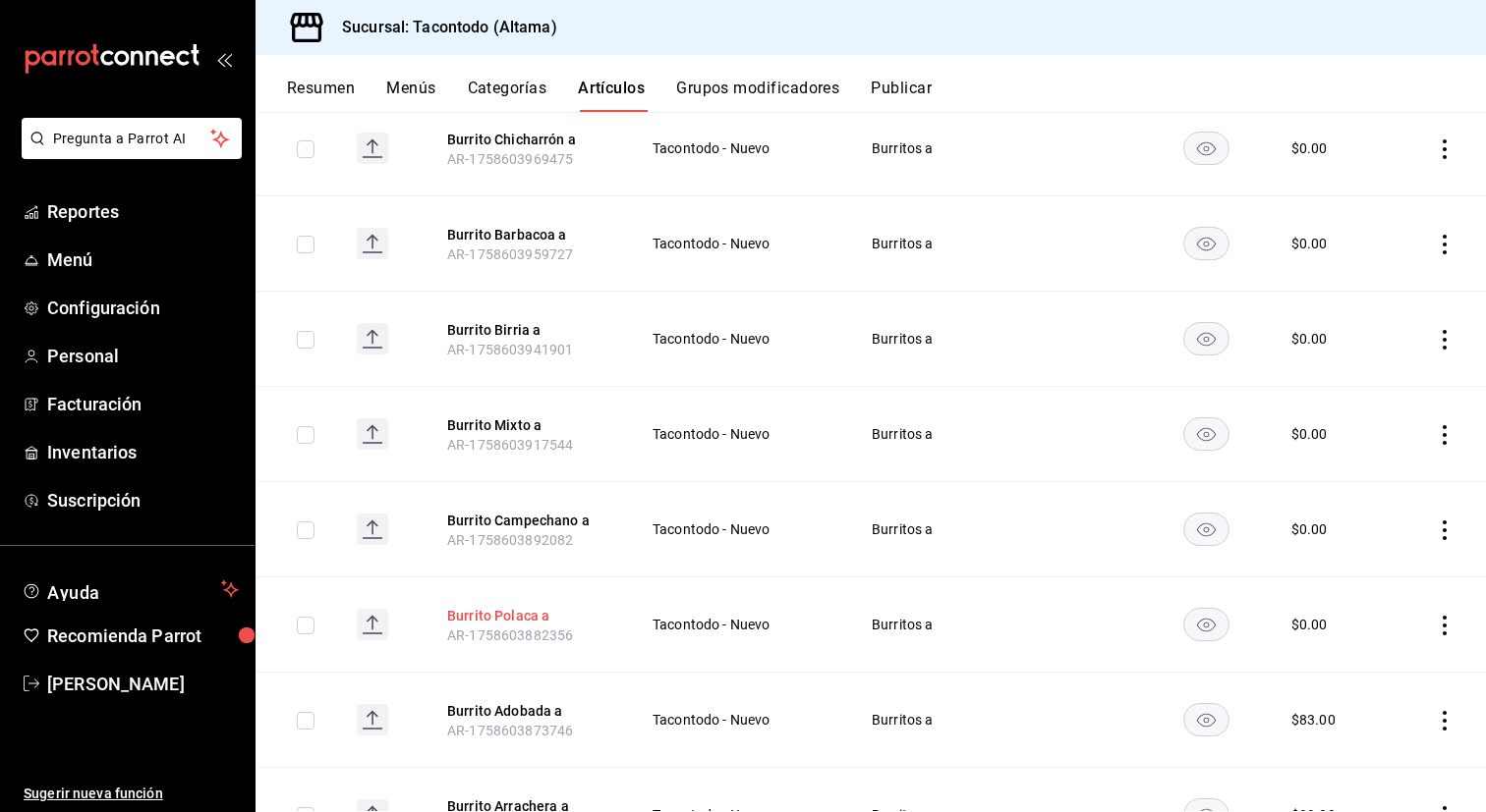
scroll to position [475, 0]
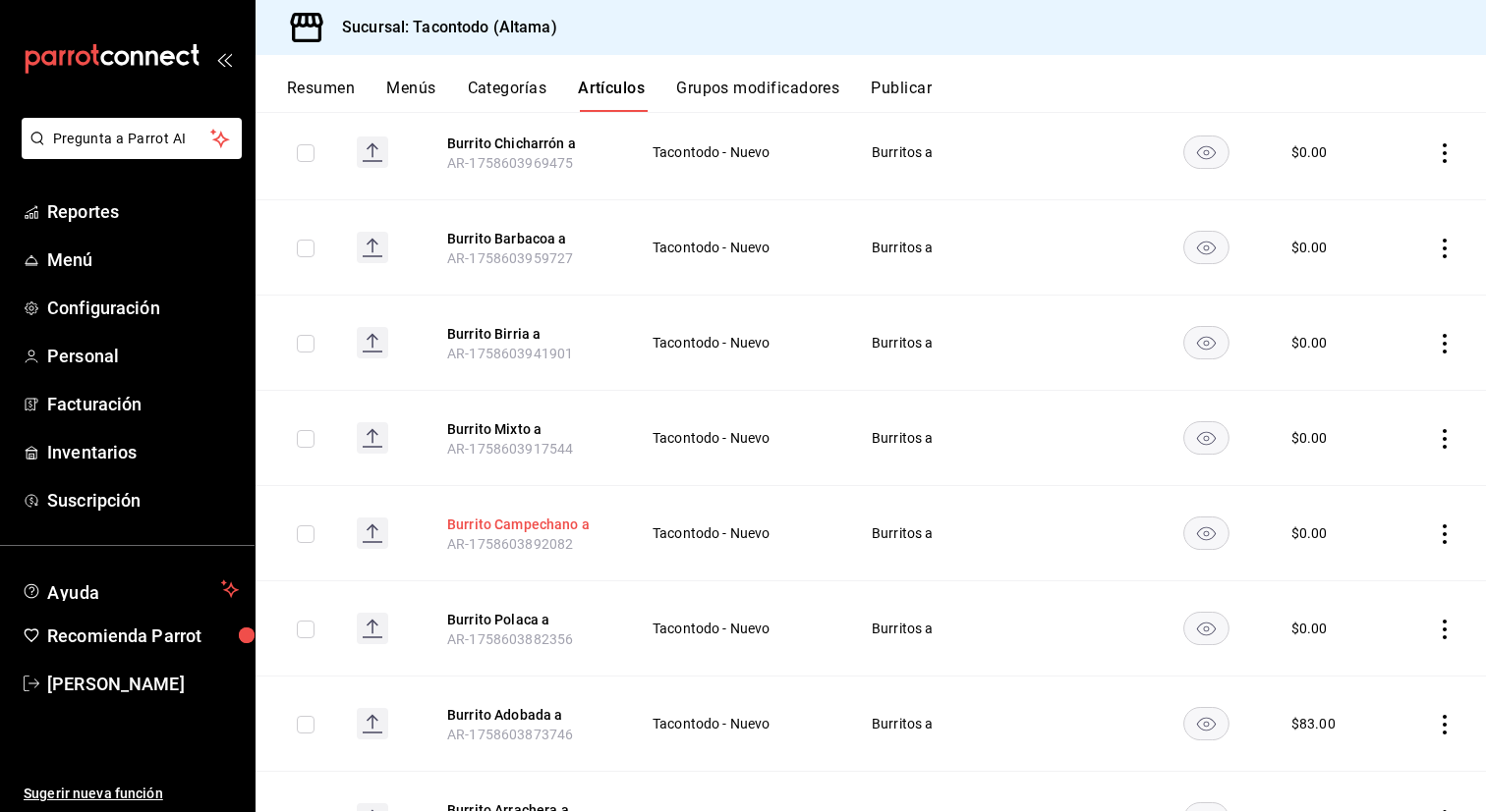
click at [549, 527] on button "Burrito Campechano a" at bounding box center [525, 525] width 158 height 20
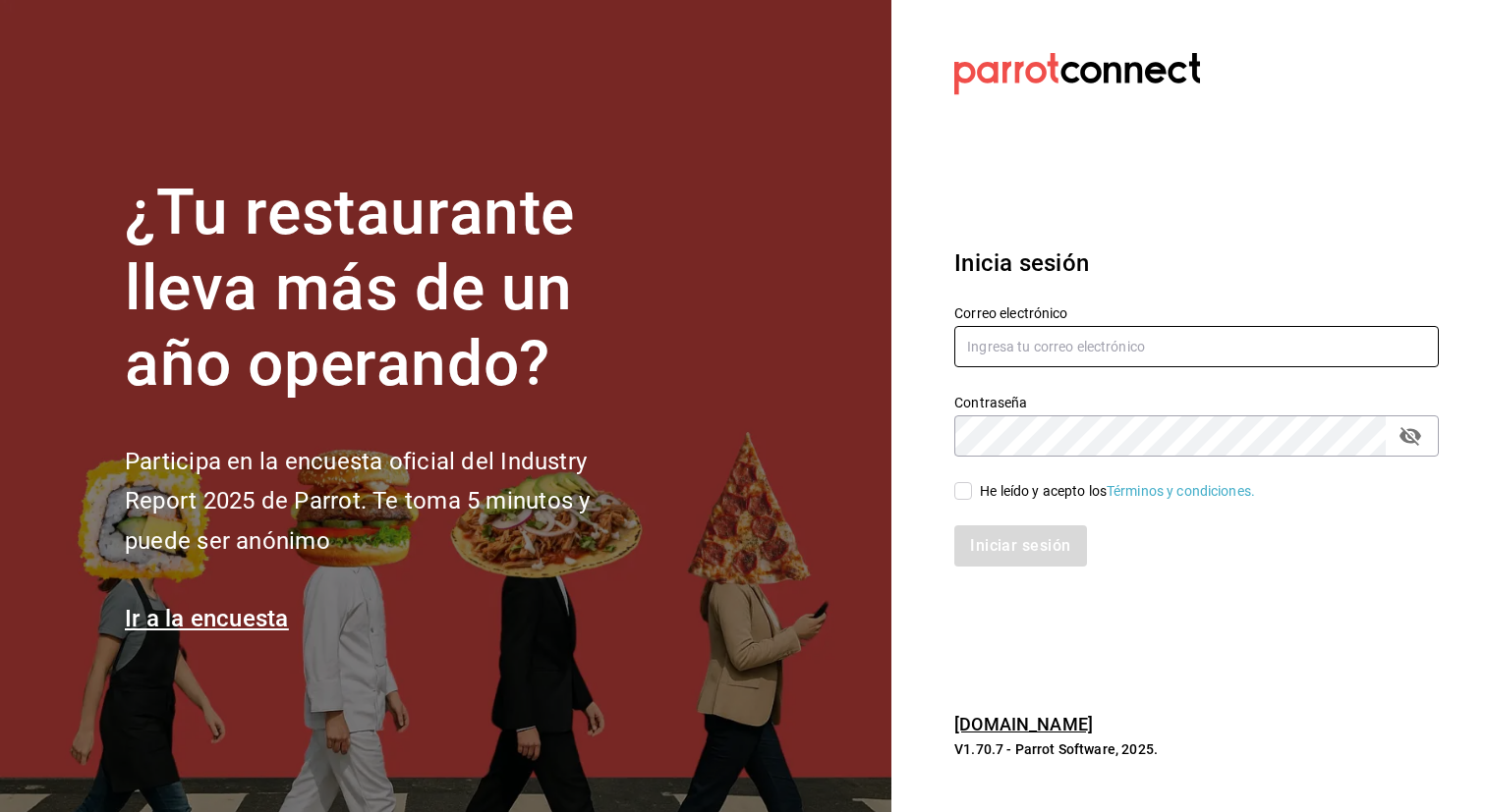
type input "[EMAIL_ADDRESS][DOMAIN_NAME]"
click at [963, 495] on input "He leído y acepto los Términos y condiciones." at bounding box center [963, 491] width 18 height 18
checkbox input "true"
click at [1038, 543] on button "Iniciar sesión" at bounding box center [1020, 547] width 134 height 42
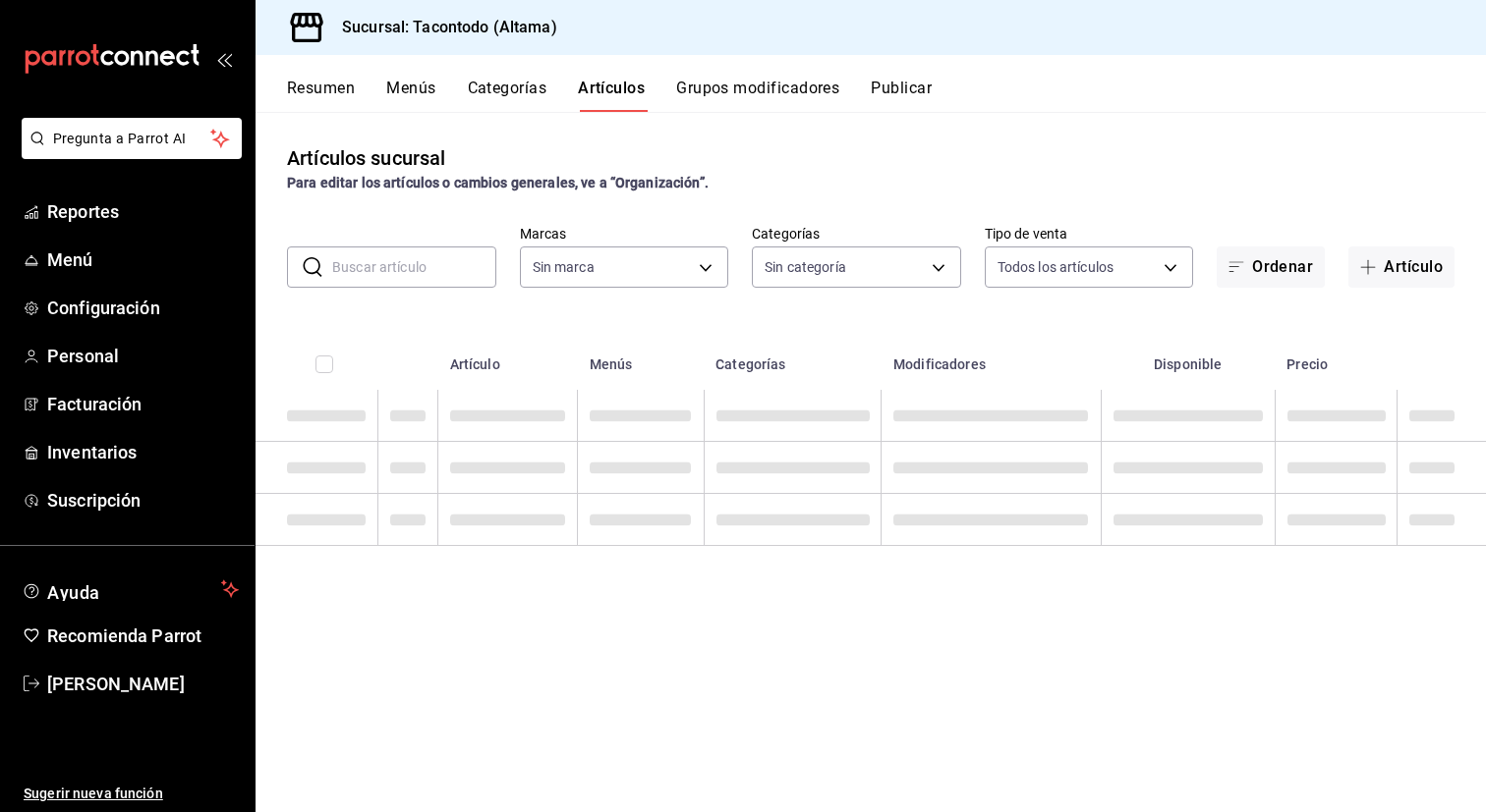
type input "ea7f118b-53d1-4281-a9de-b1bc2d85afad,d6f6d3a0-bfff-472c-8696-873cdd87f005,46ab6…"
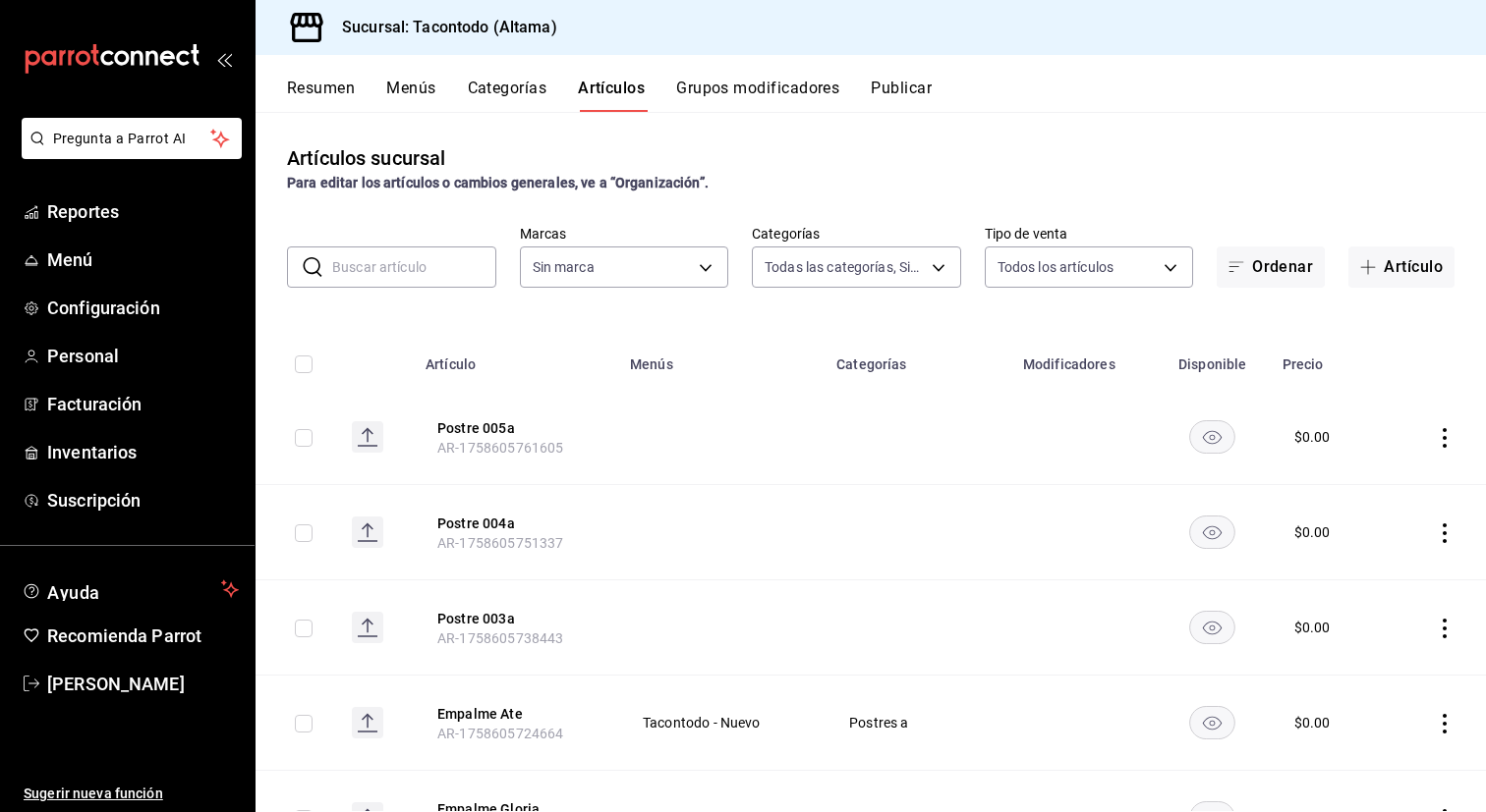
type input "56f755ab-7396-4f10-bb3c-049bffdbebb5"
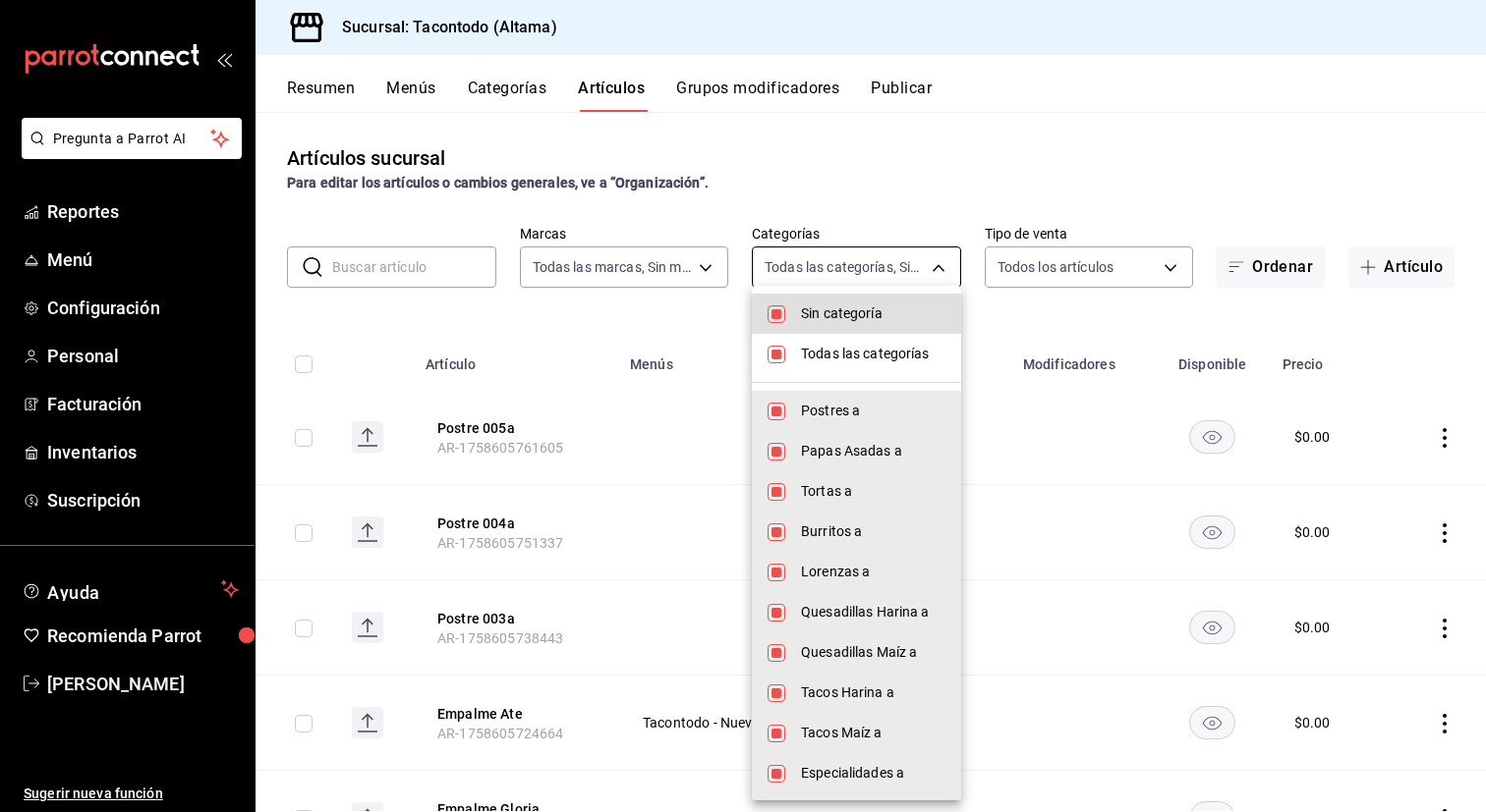
click at [843, 251] on body "Pregunta a Parrot AI Reportes Menú Configuración Personal Facturación Inventari…" at bounding box center [743, 406] width 1486 height 812
click at [844, 315] on span "Sin categoría" at bounding box center [873, 313] width 145 height 21
checkbox input "false"
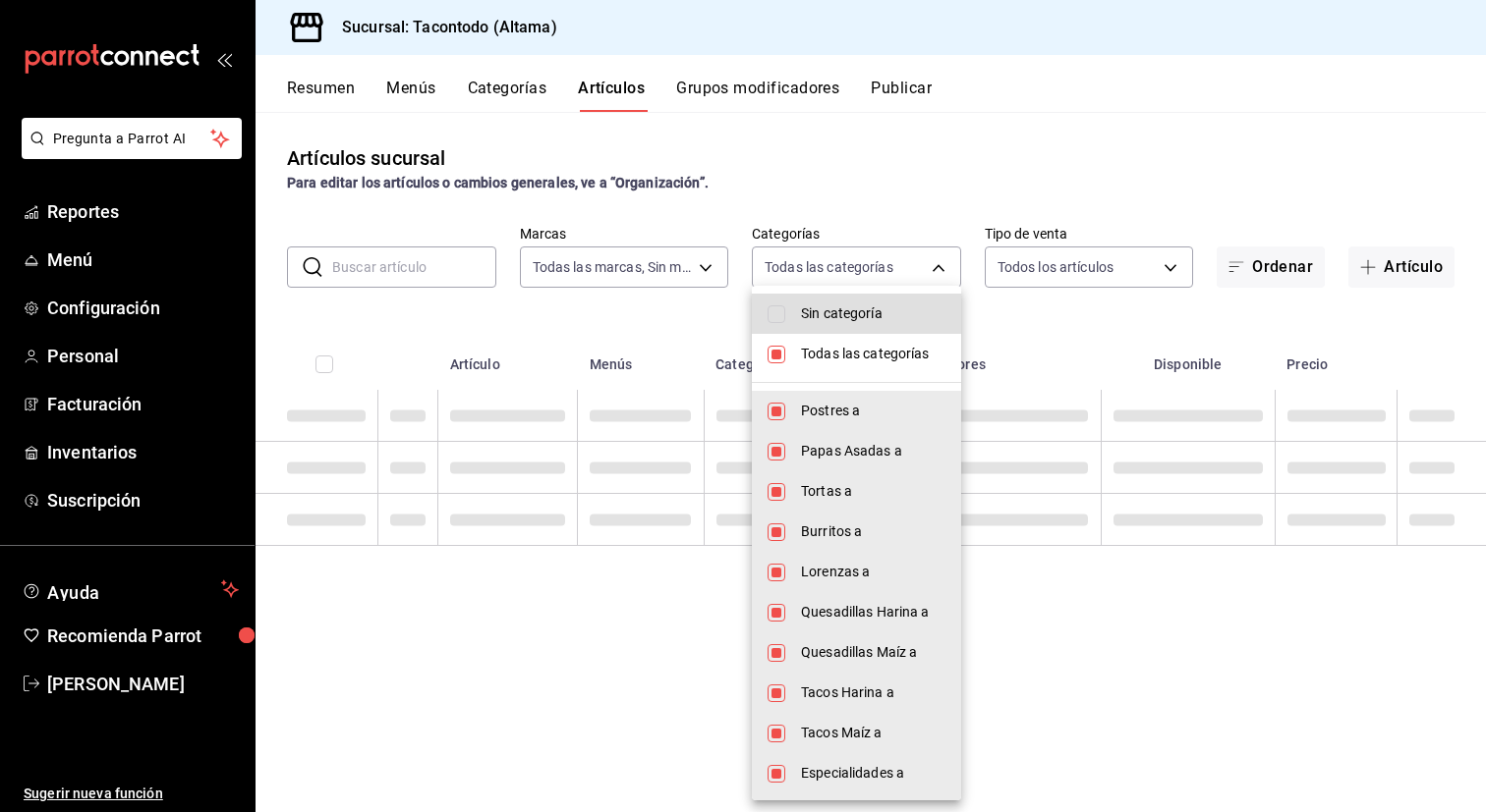
click at [840, 353] on span "Todas las categorías" at bounding box center [873, 354] width 145 height 21
checkbox input "false"
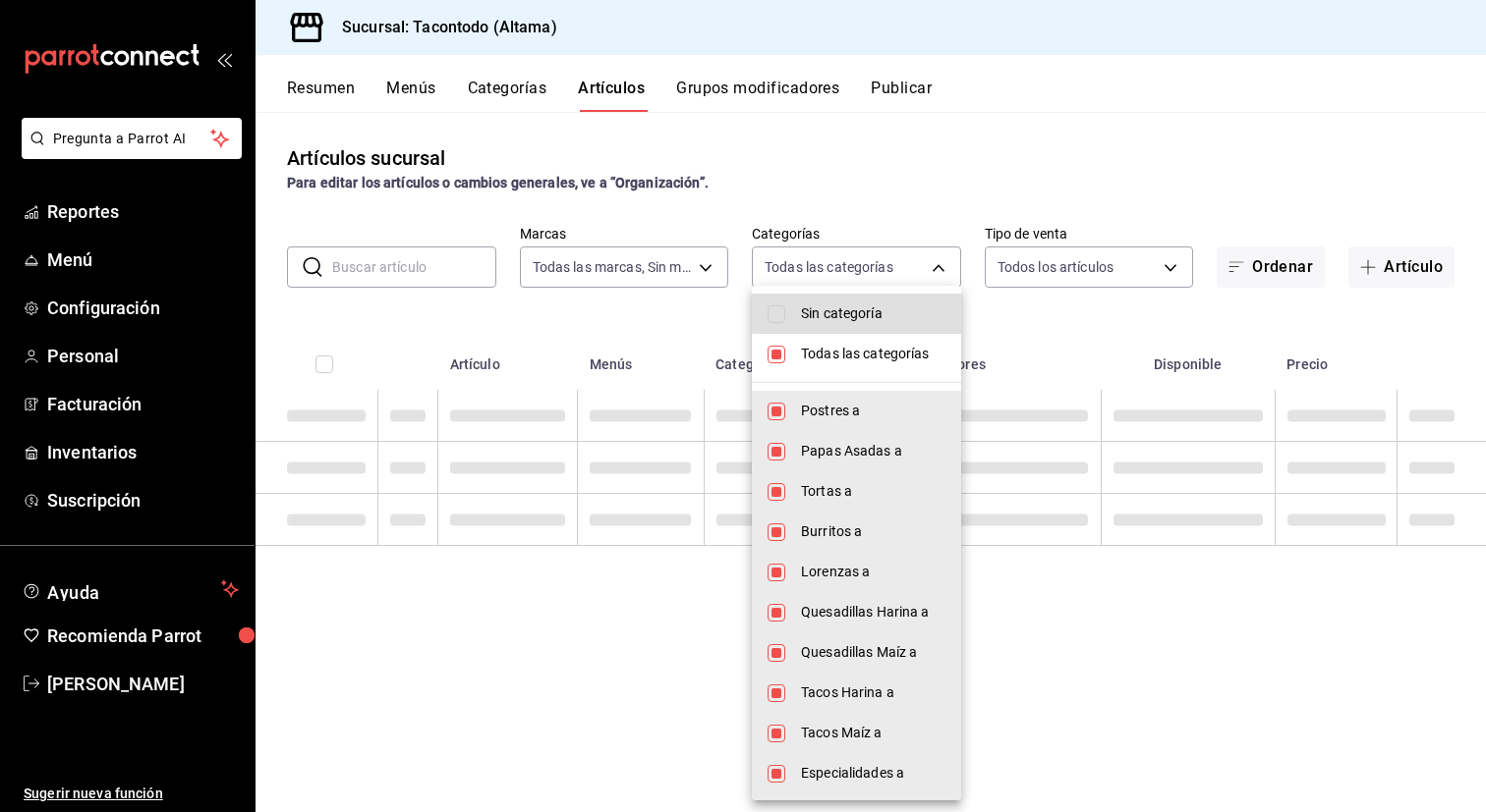
checkbox input "false"
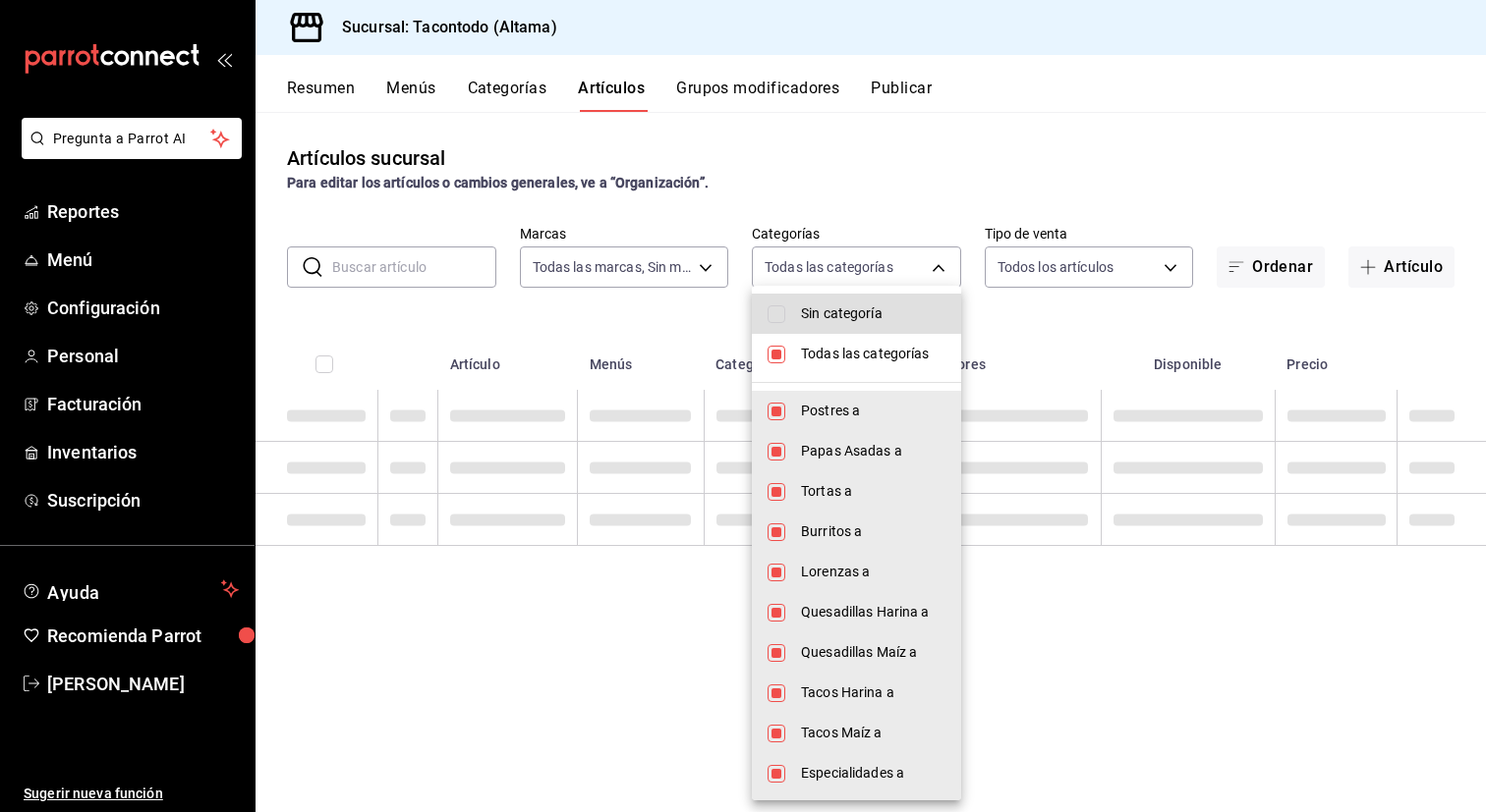
checkbox input "false"
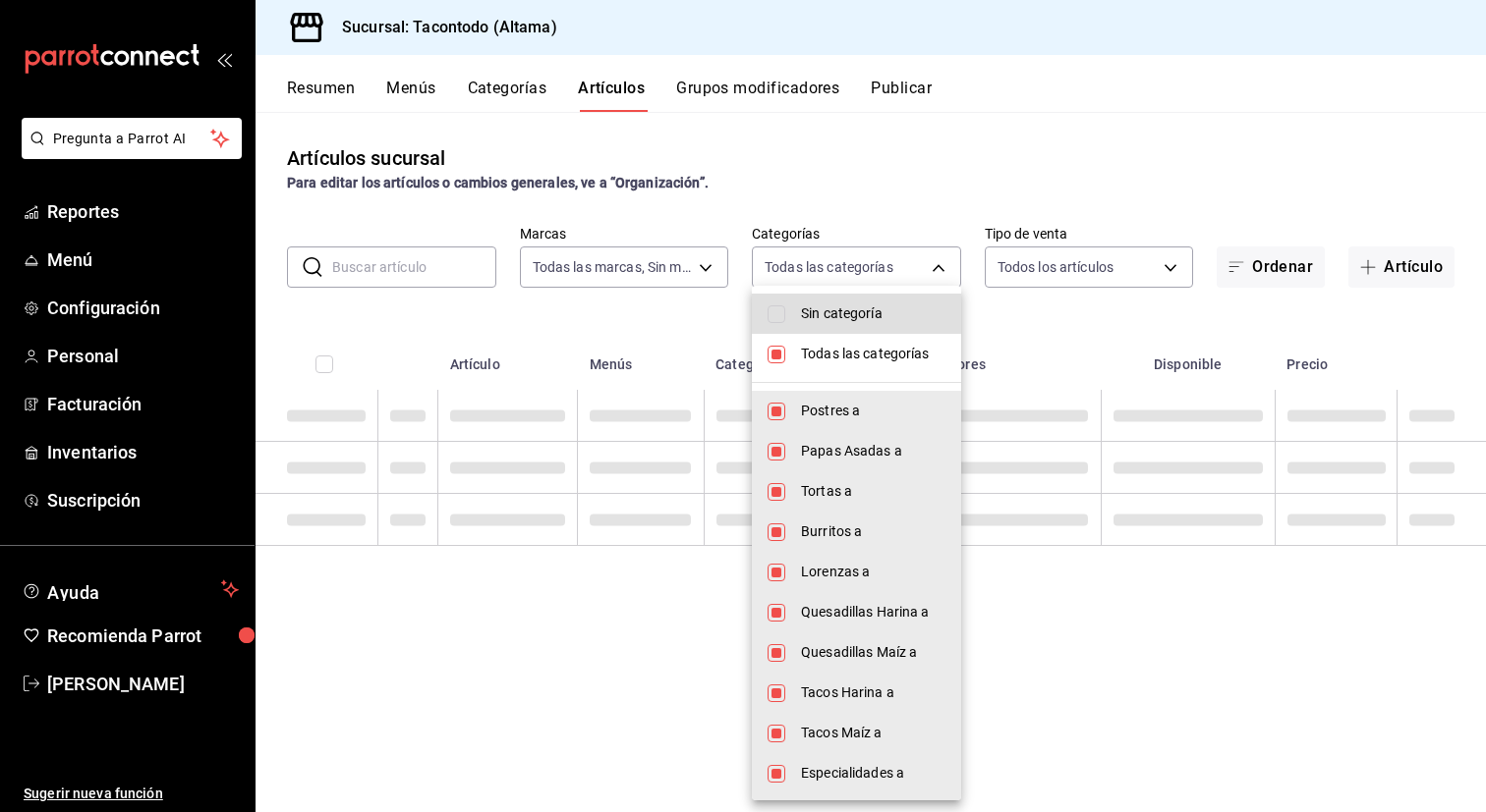
checkbox input "false"
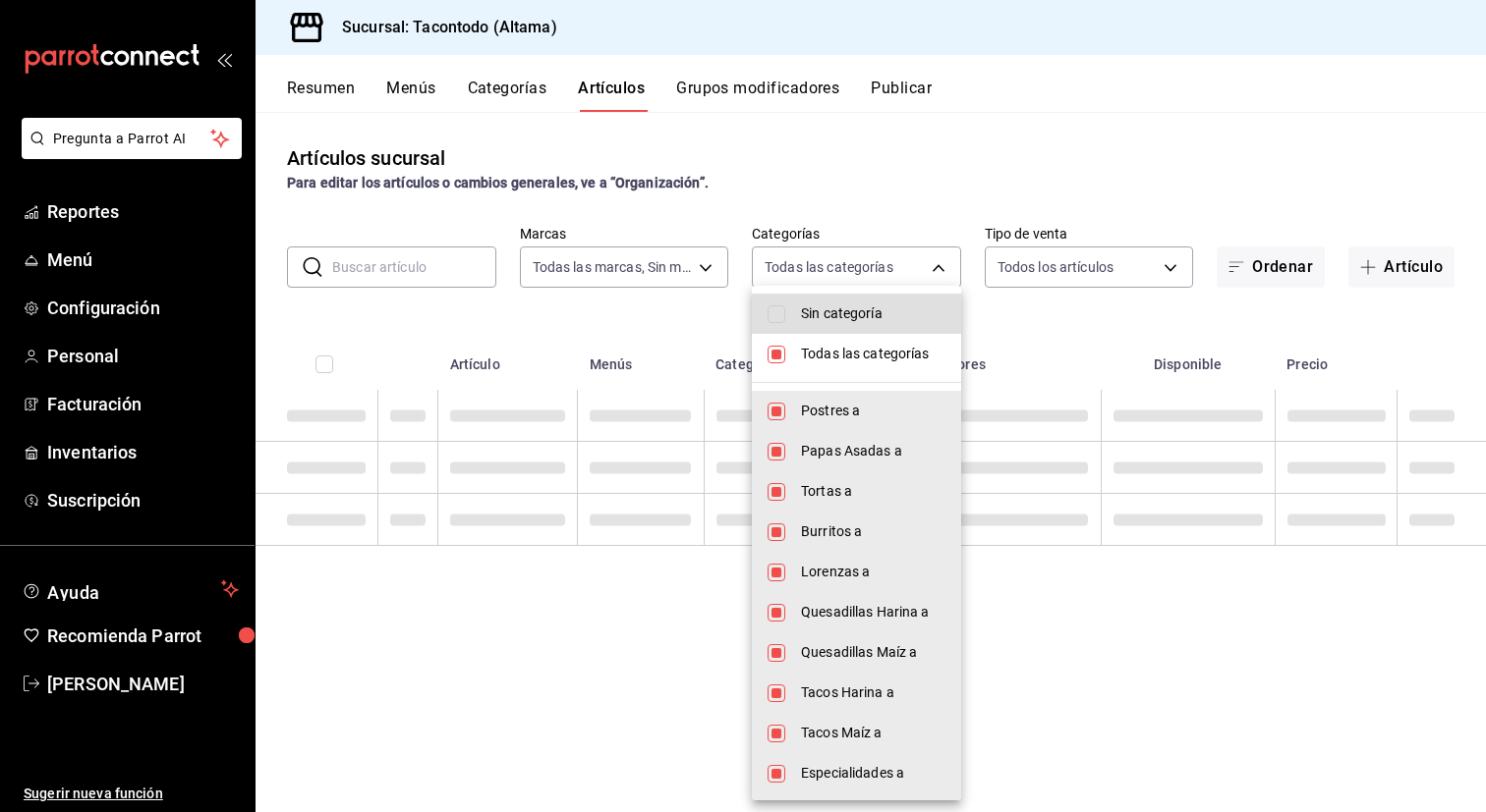
checkbox input "false"
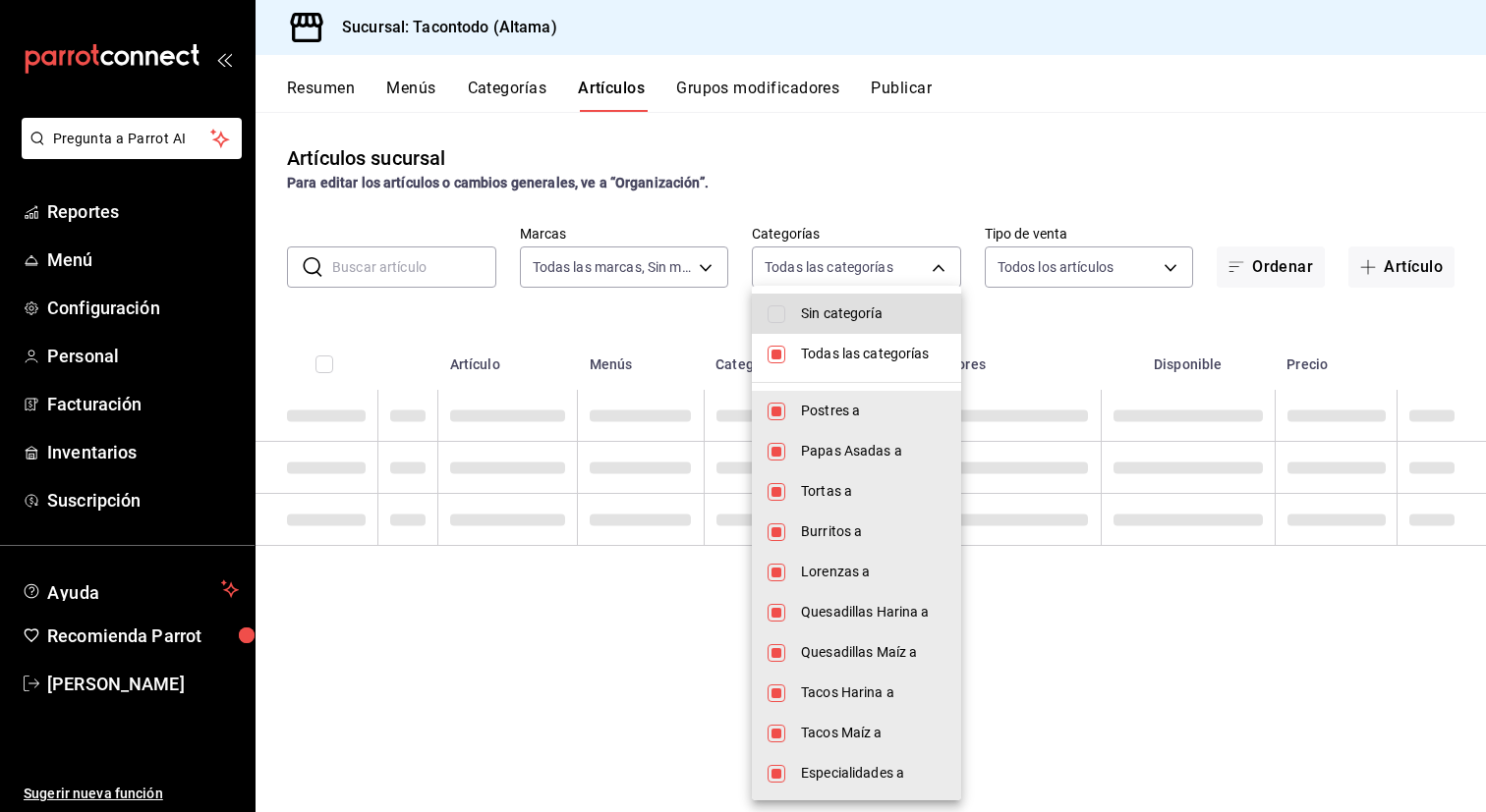
checkbox input "false"
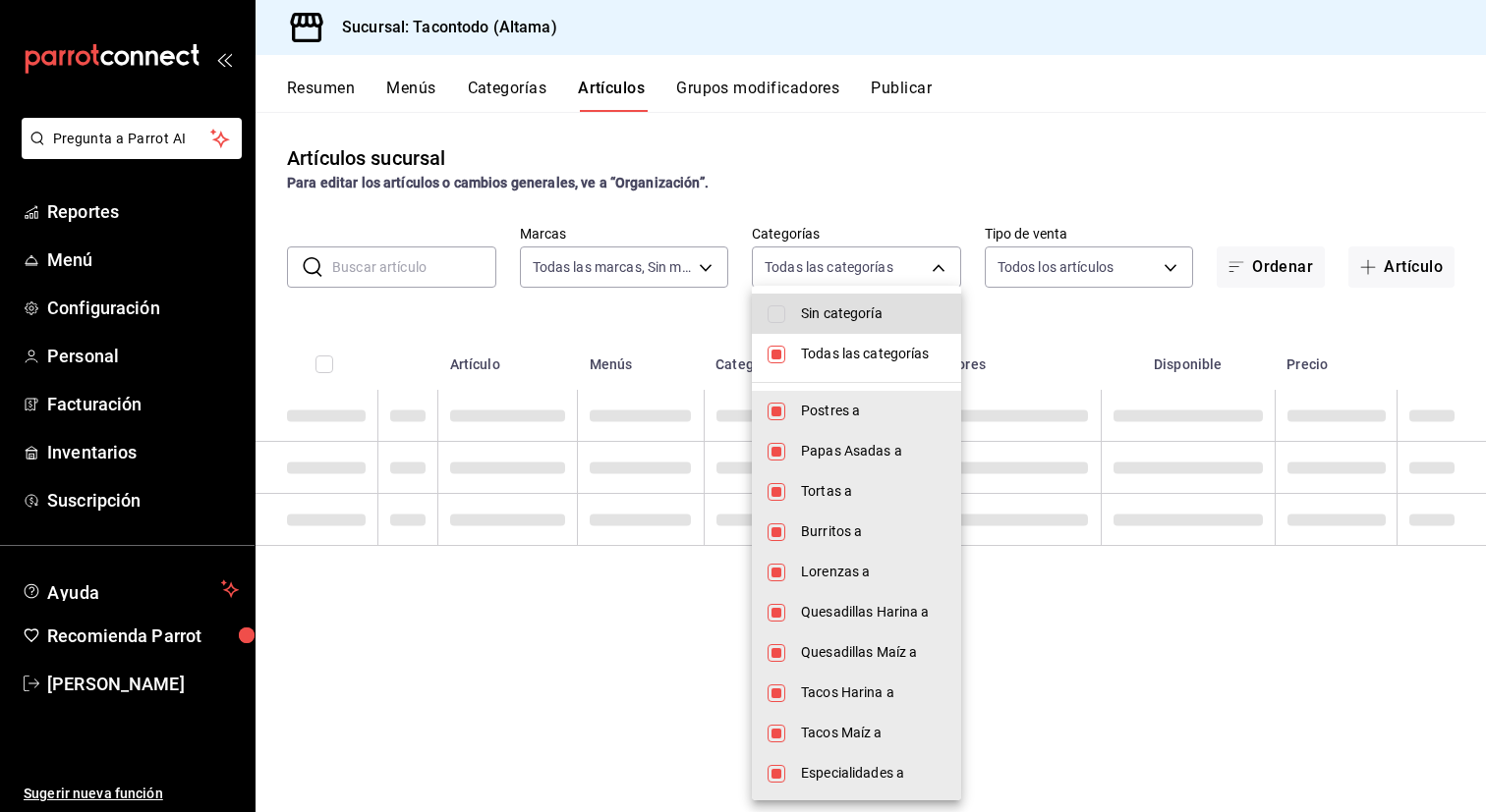
checkbox input "false"
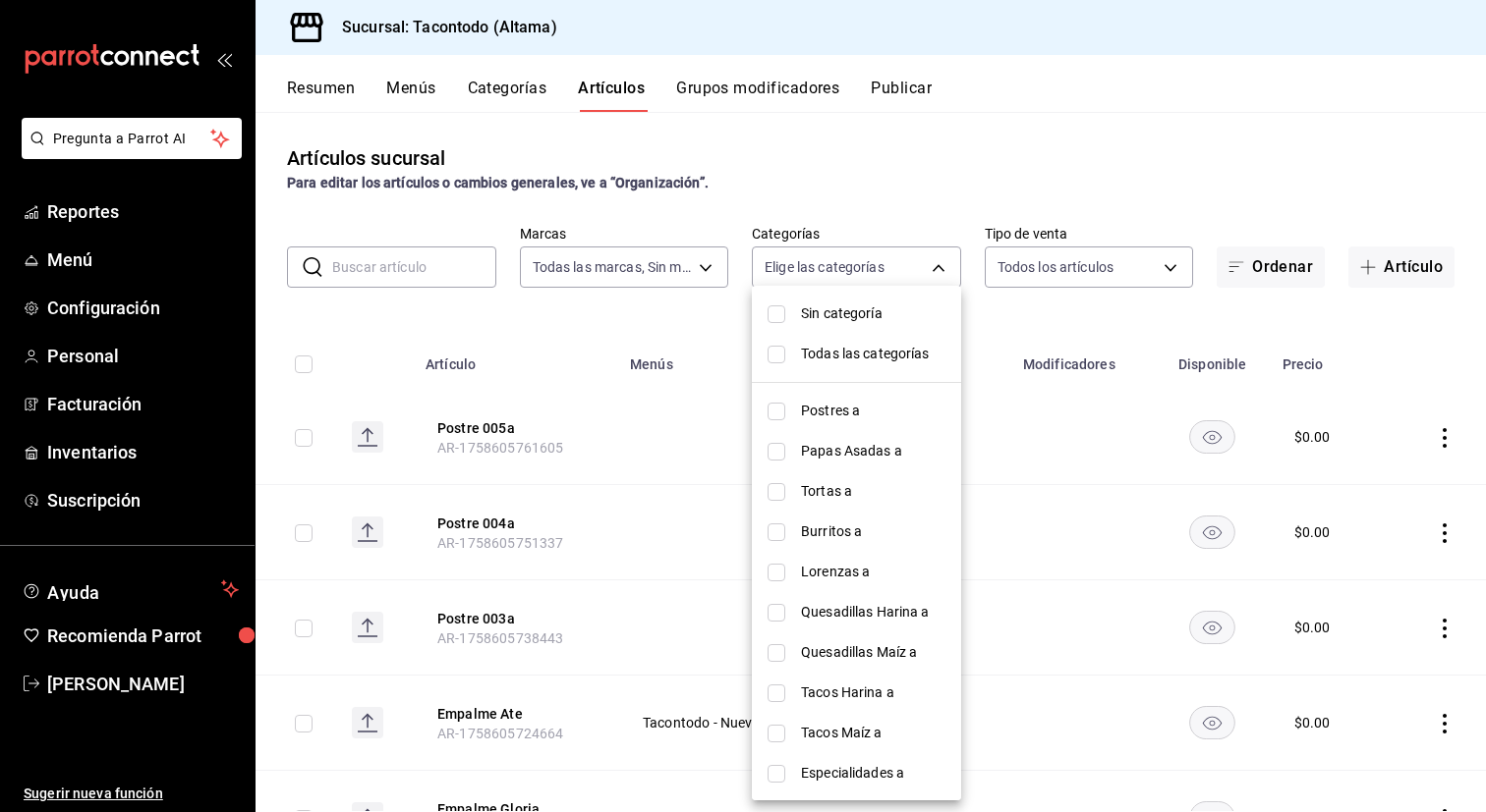
click at [823, 542] on span "Burritos a" at bounding box center [873, 532] width 145 height 21
type input "077cfc57-b848-4776-9afd-77a013d51790"
checkbox input "true"
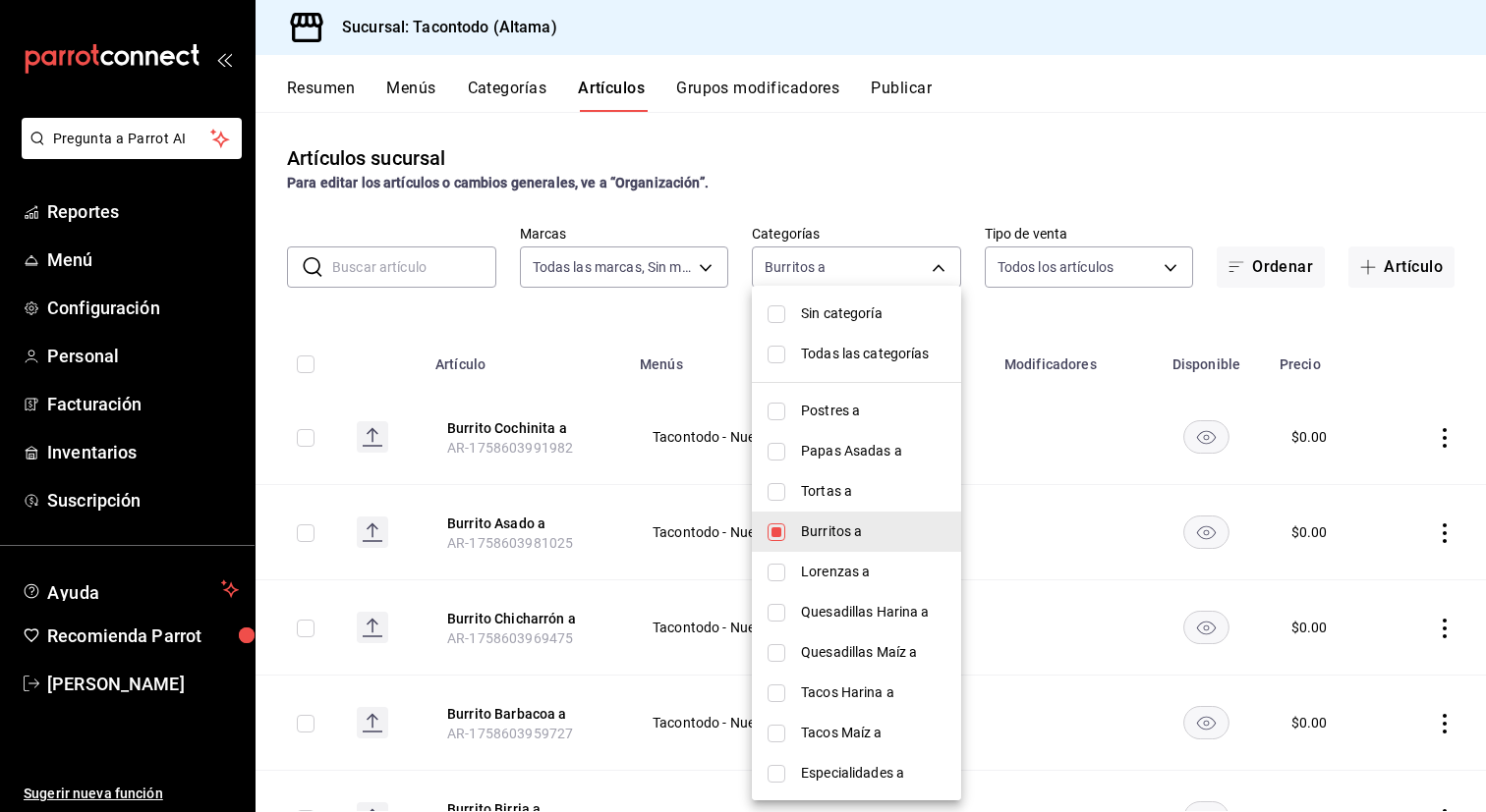
click at [690, 514] on div at bounding box center [743, 406] width 1486 height 812
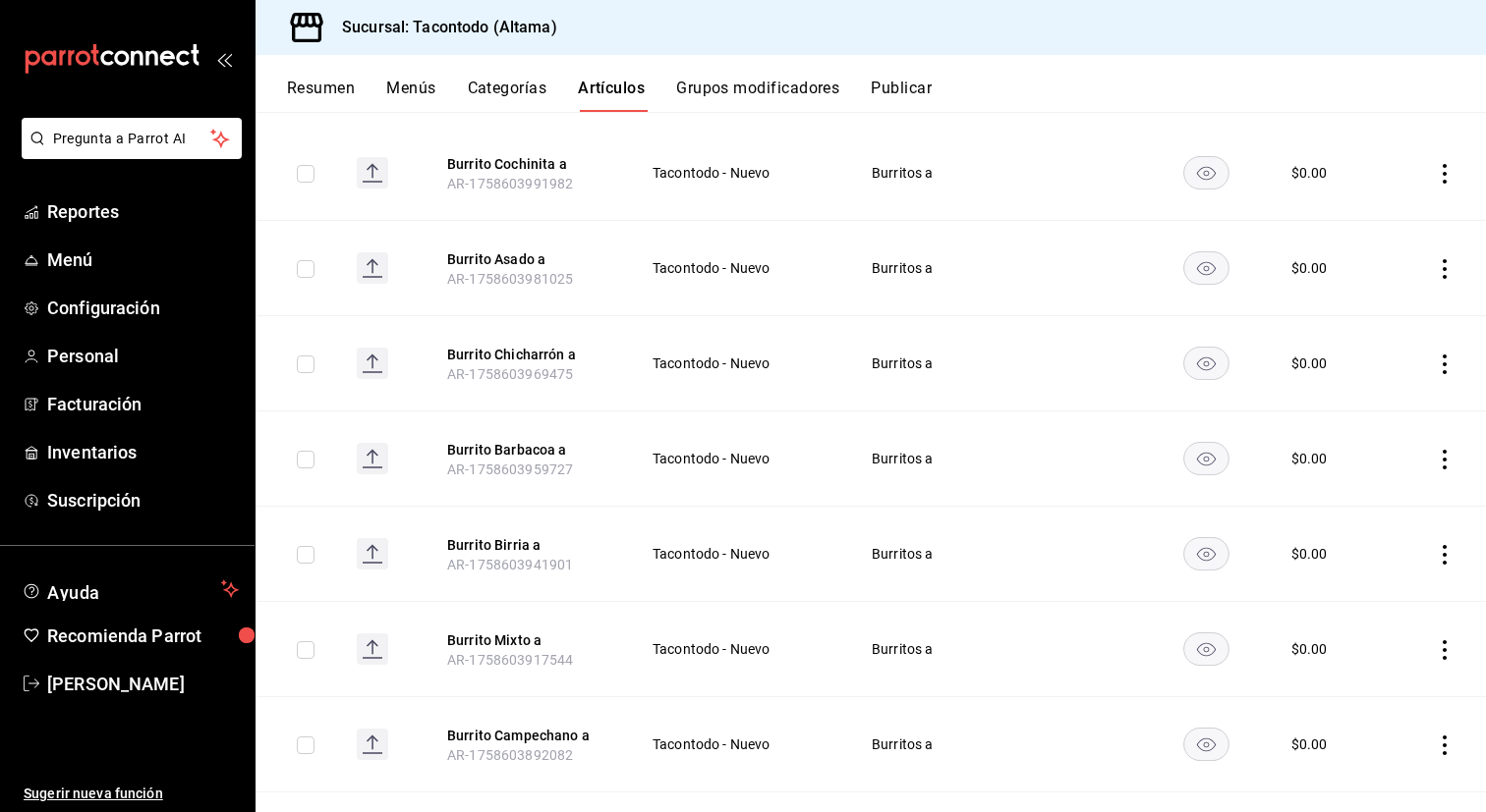
scroll to position [577, 0]
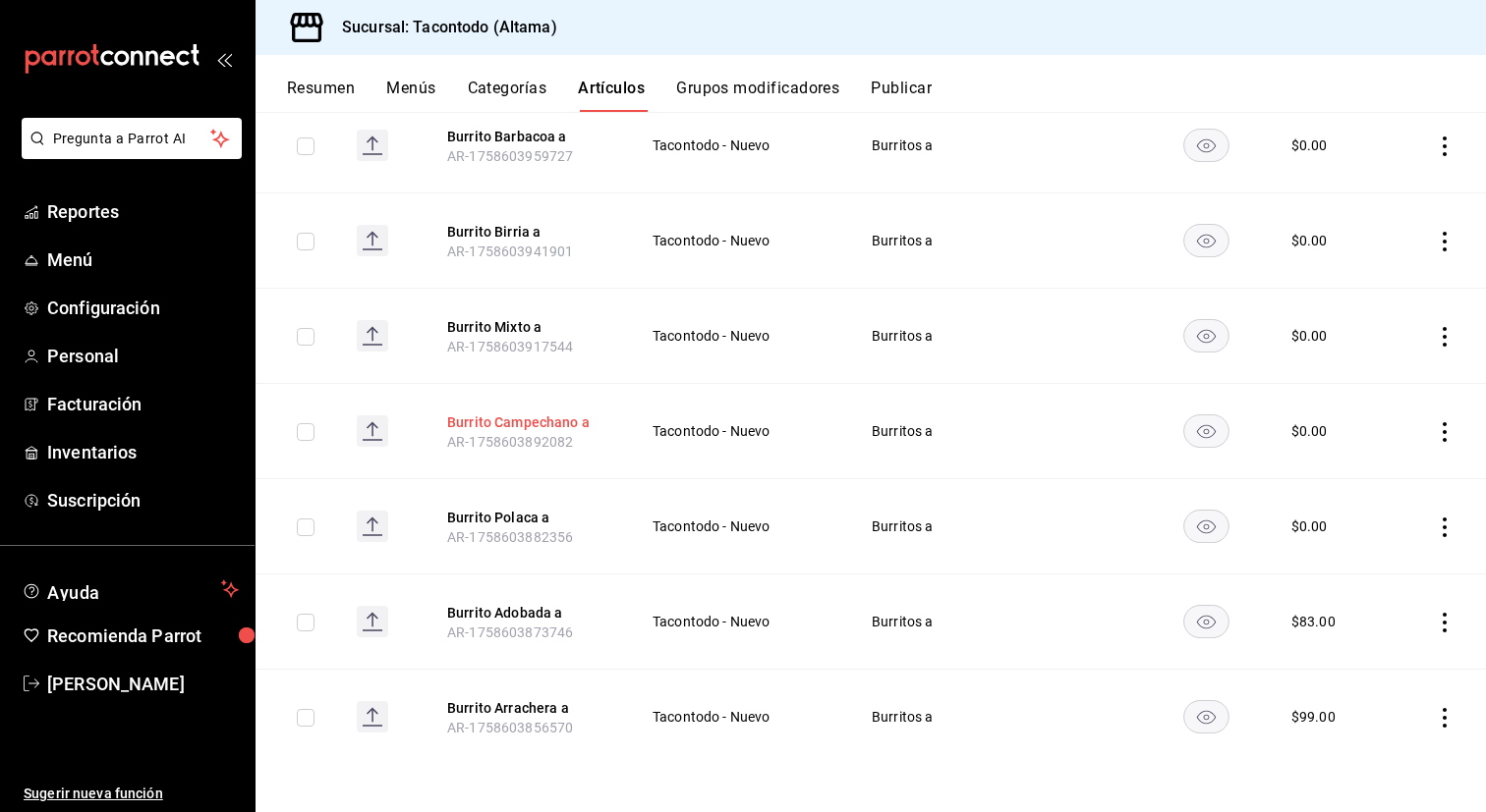
click at [559, 422] on button "Burrito Campechano a" at bounding box center [525, 423] width 158 height 20
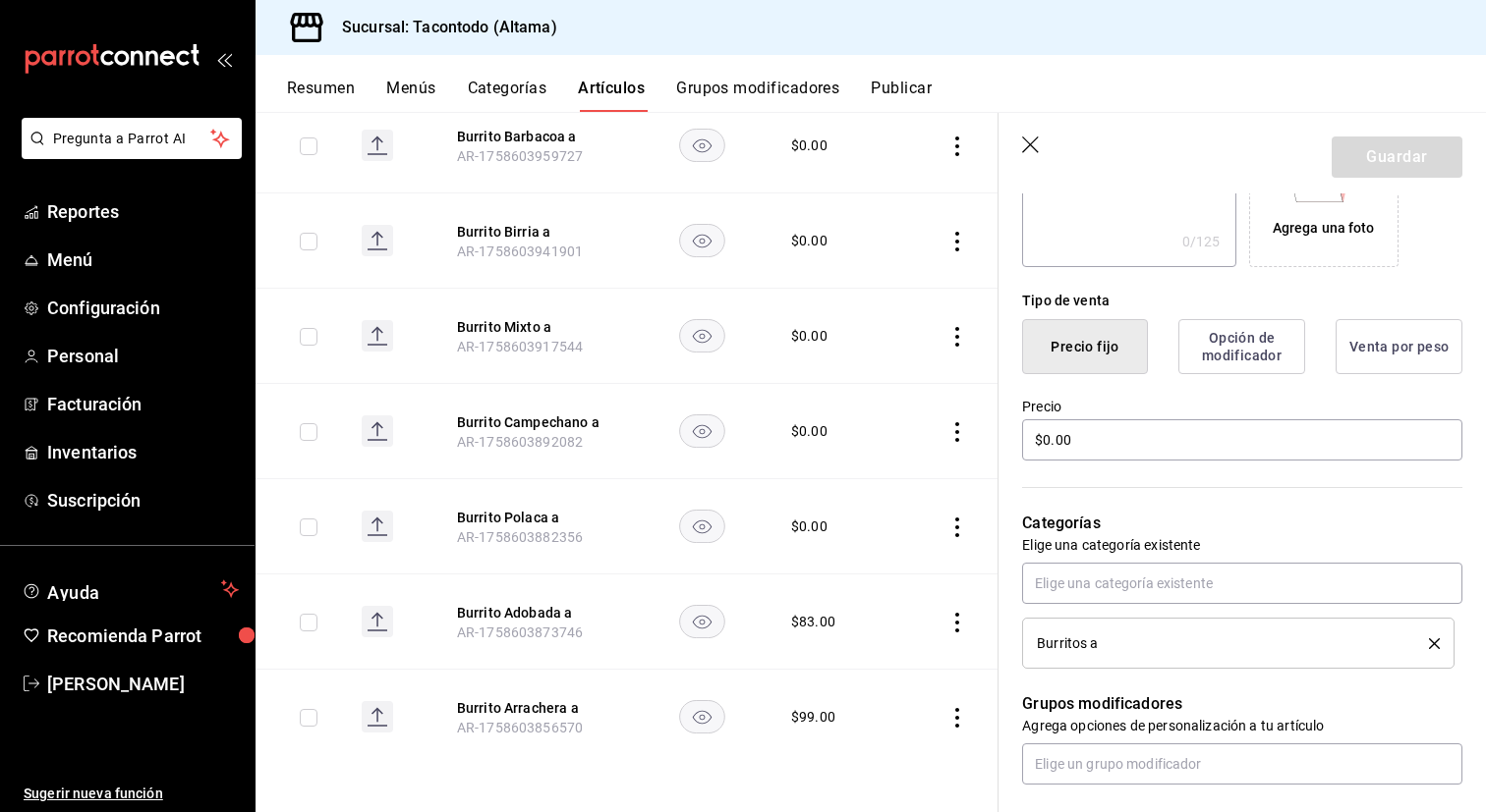
scroll to position [640, 0]
click at [533, 423] on button "Burrito Campechano a" at bounding box center [535, 426] width 158 height 20
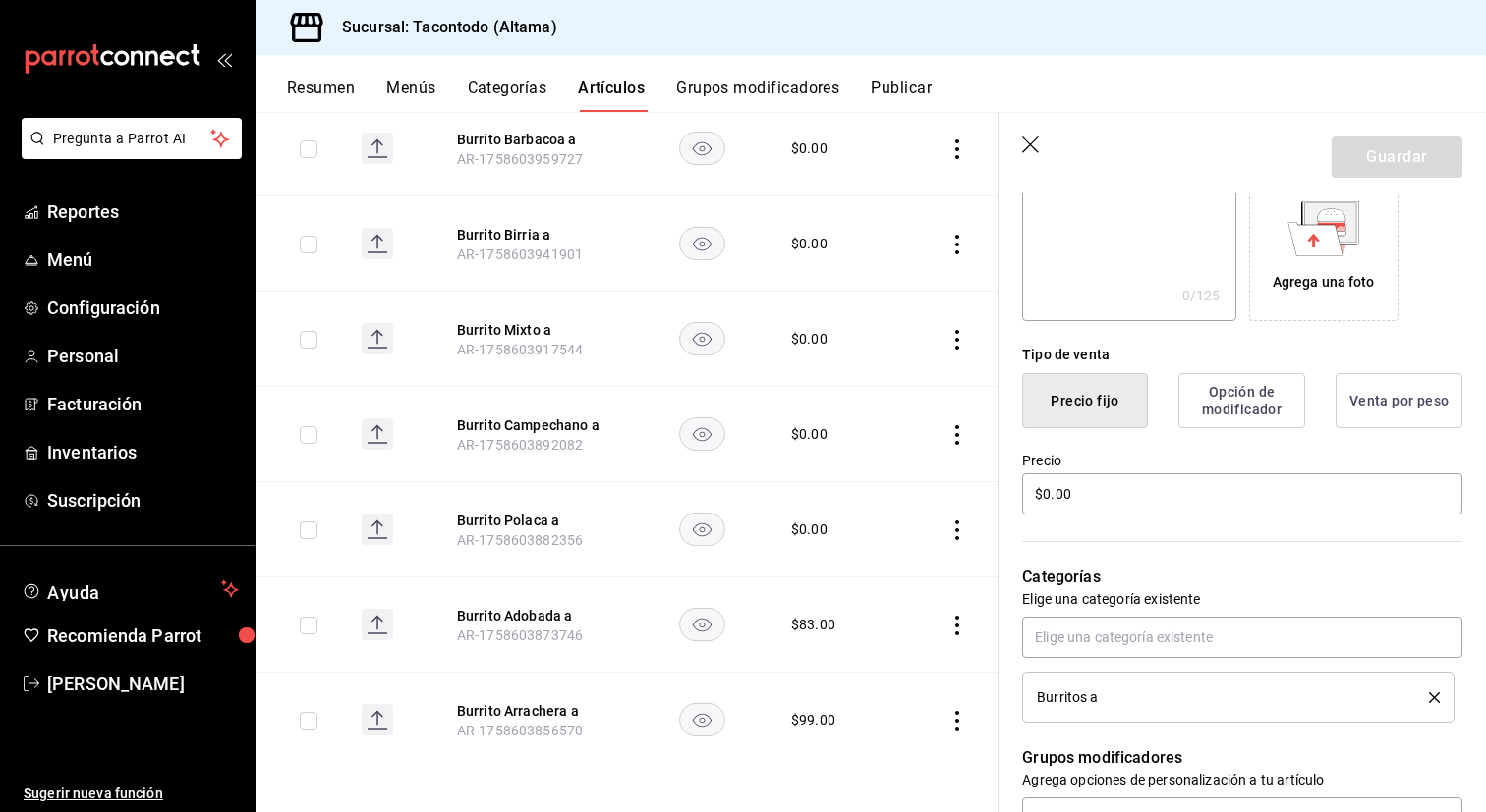
scroll to position [335, 0]
click at [1127, 492] on input "$0.00" at bounding box center [1242, 494] width 440 height 42
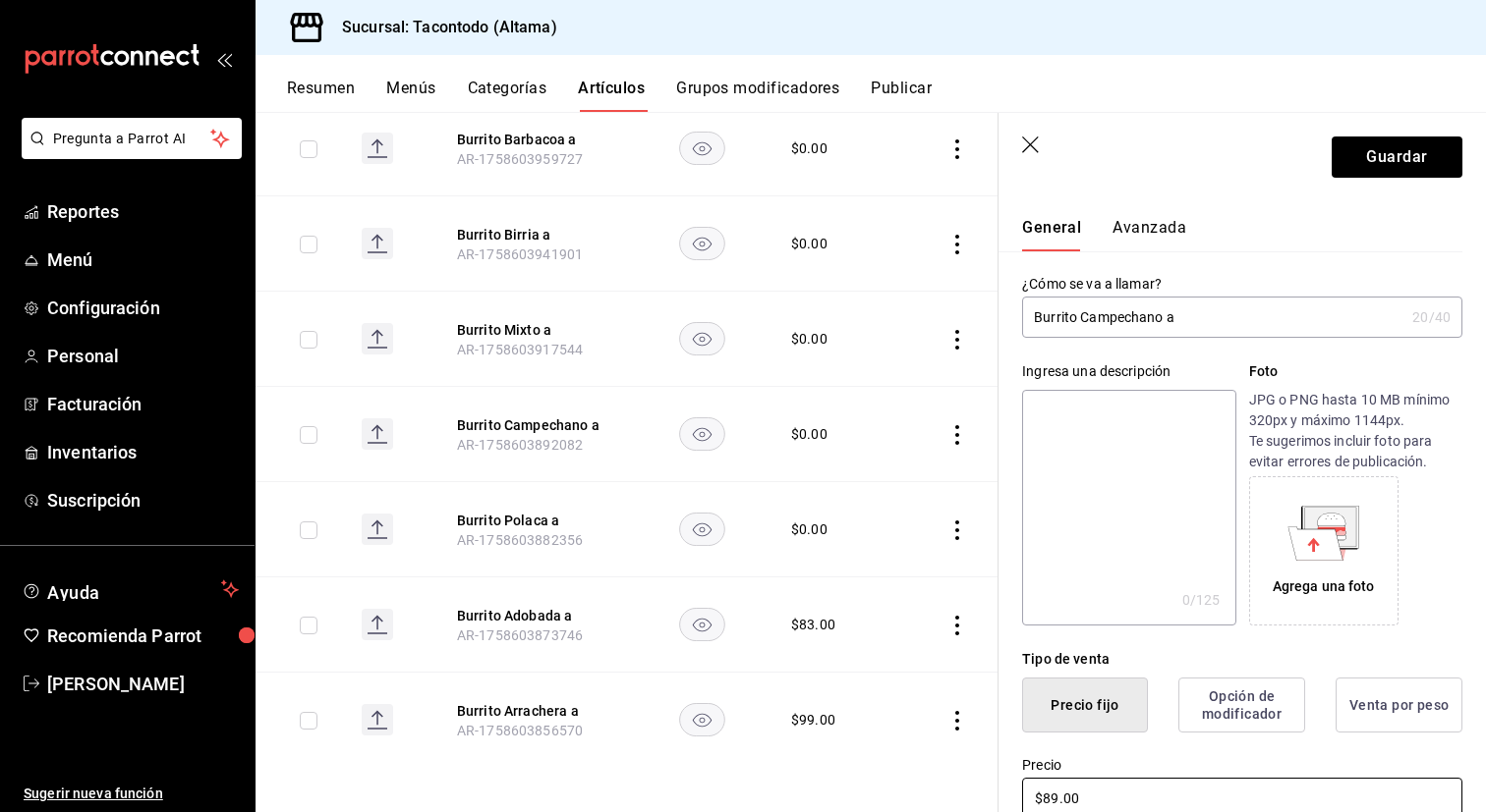
scroll to position [0, 0]
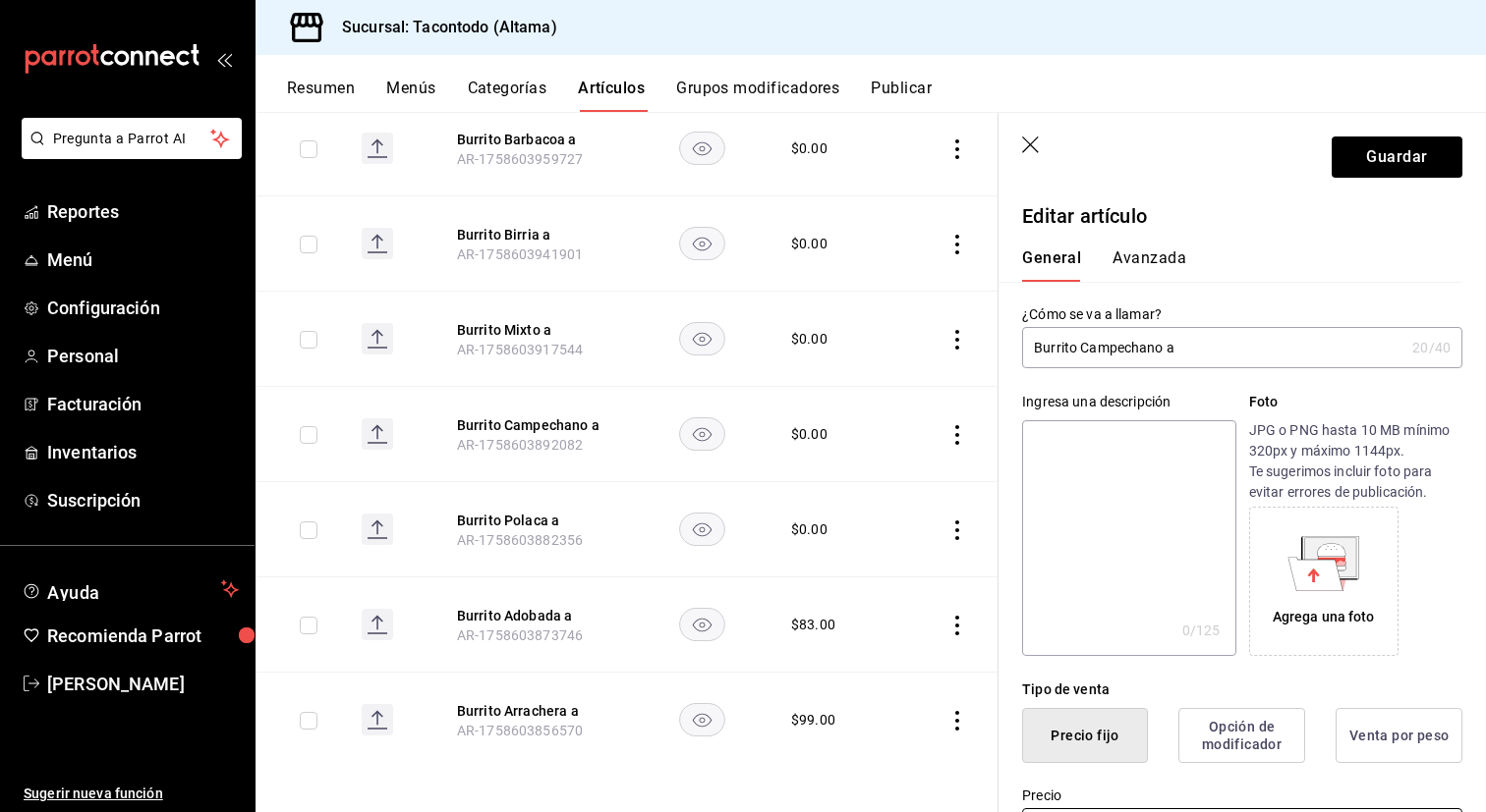
type input "$89.00"
click at [1165, 260] on button "Avanzada" at bounding box center [1149, 265] width 73 height 34
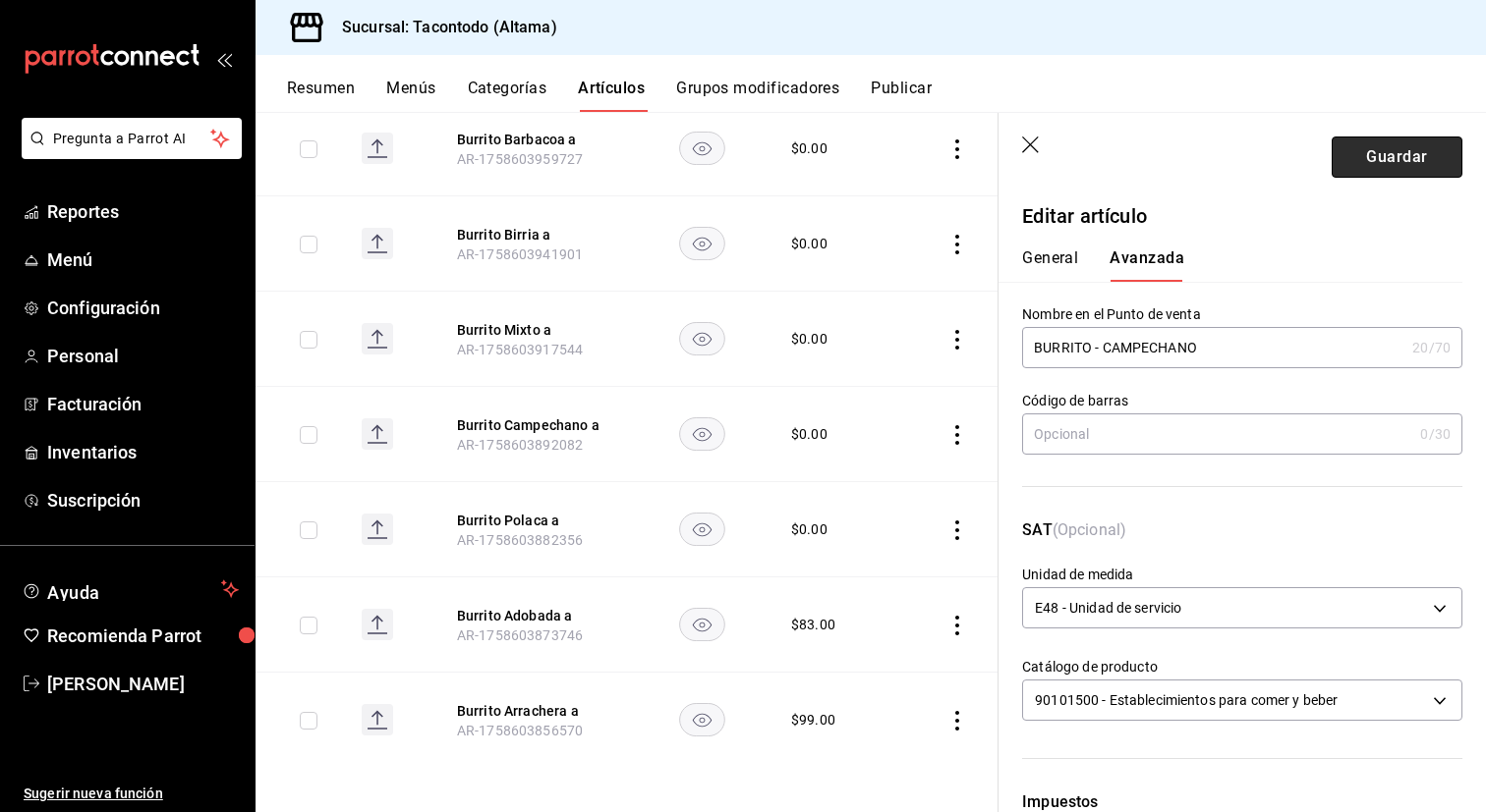
click at [1360, 152] on button "Guardar" at bounding box center [1397, 157] width 131 height 42
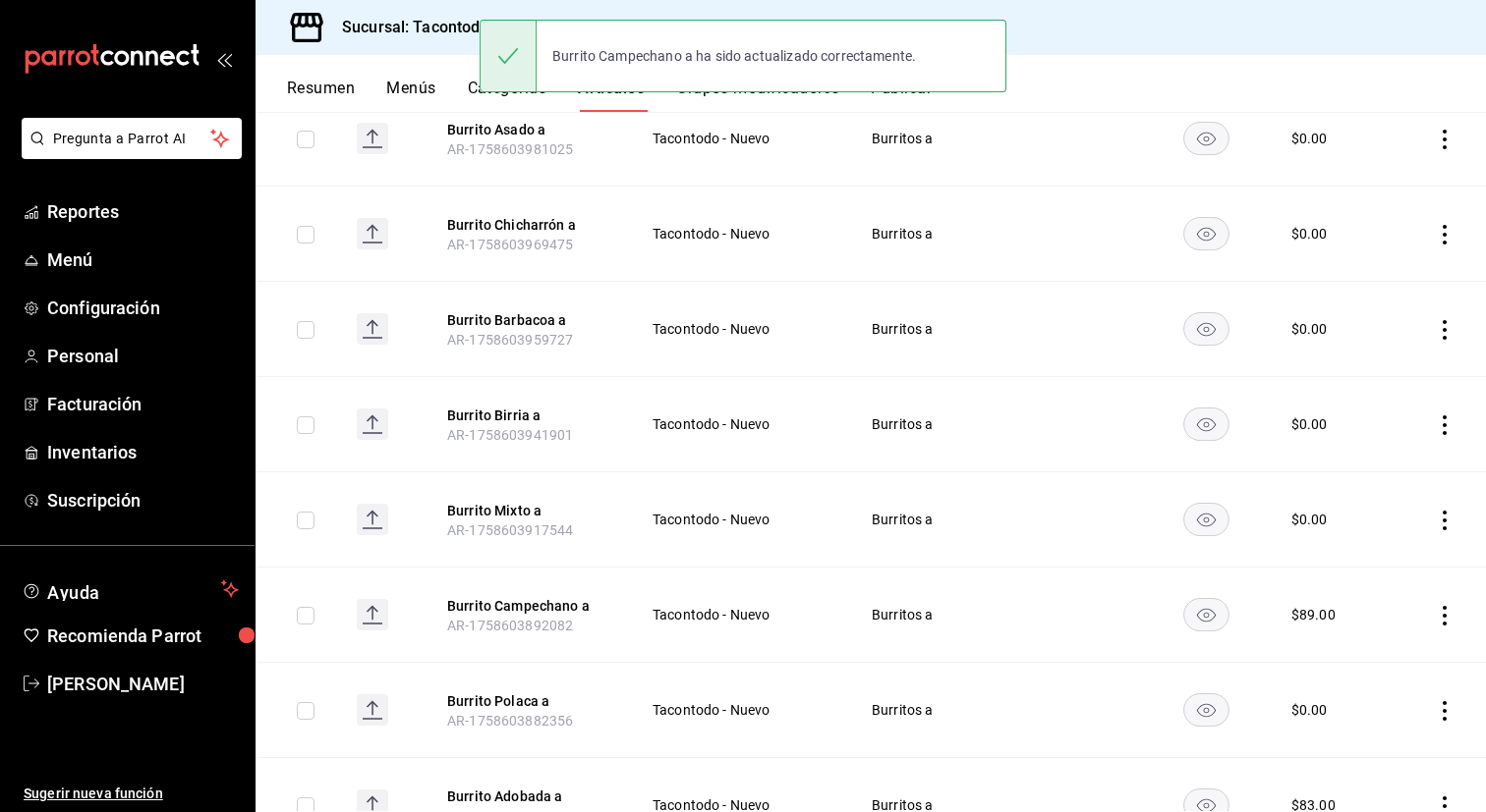
scroll to position [369, 0]
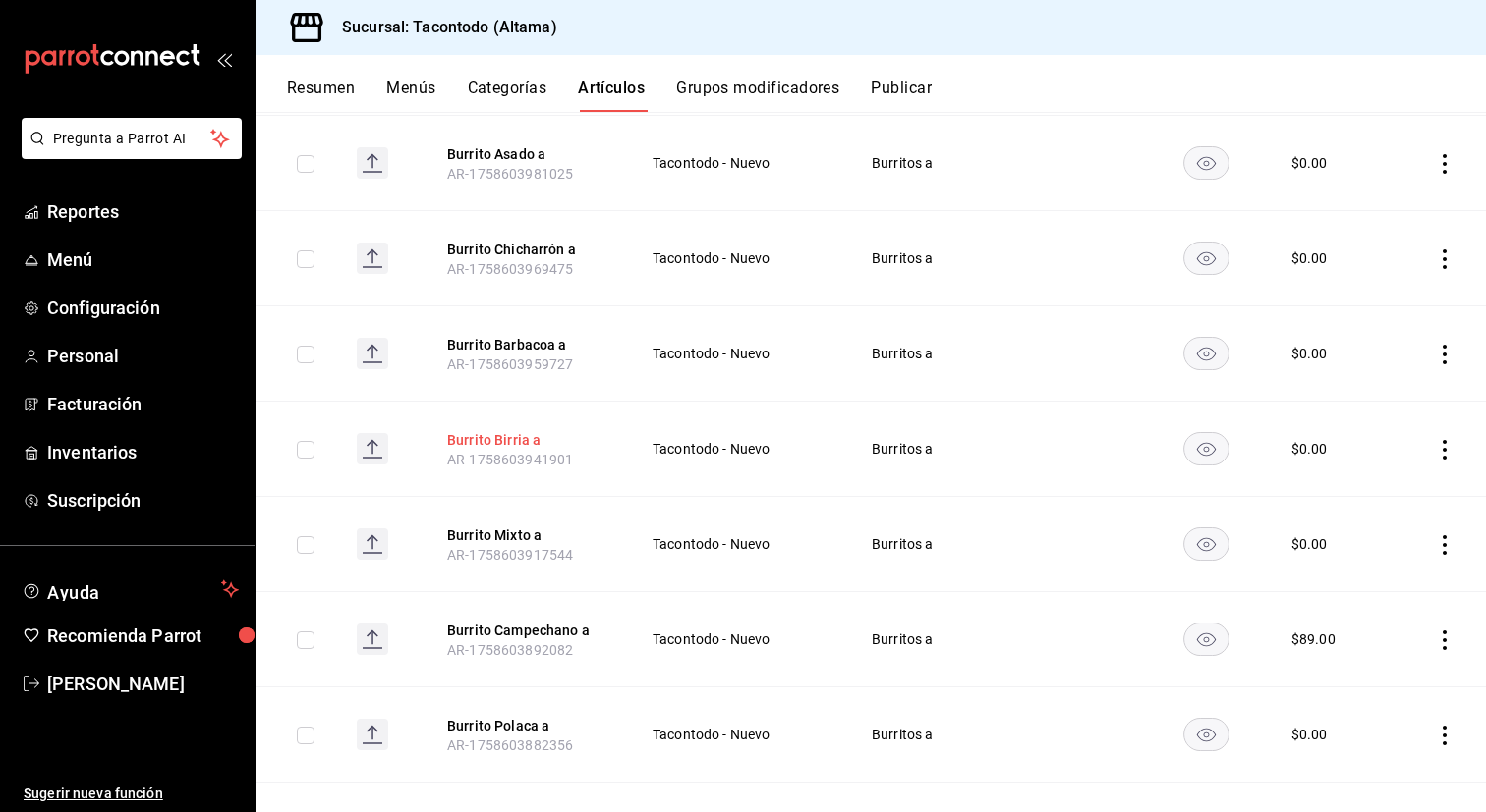
click at [518, 441] on button "Burrito Birria a" at bounding box center [525, 440] width 158 height 20
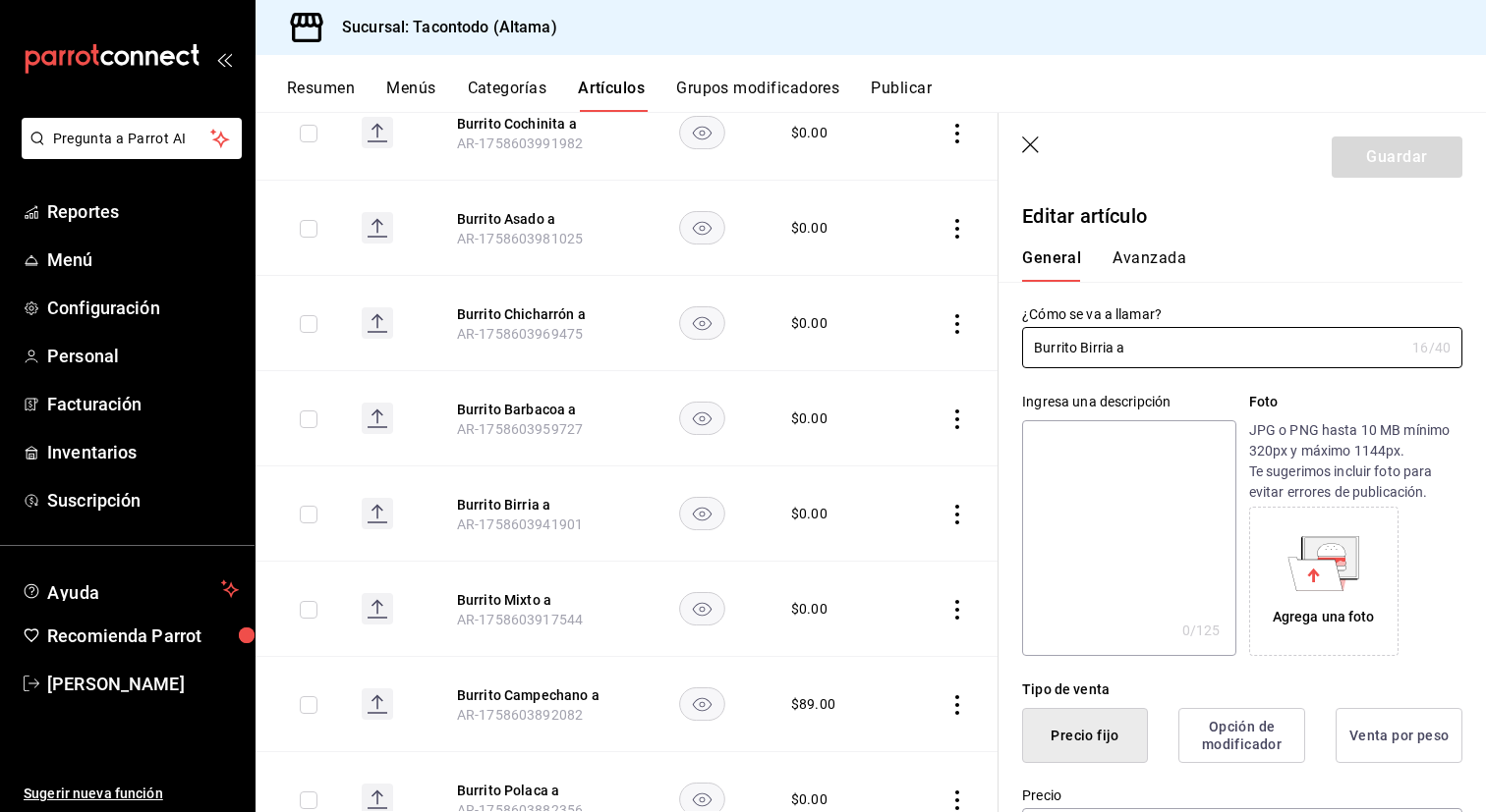
click at [1130, 259] on button "Avanzada" at bounding box center [1149, 265] width 73 height 34
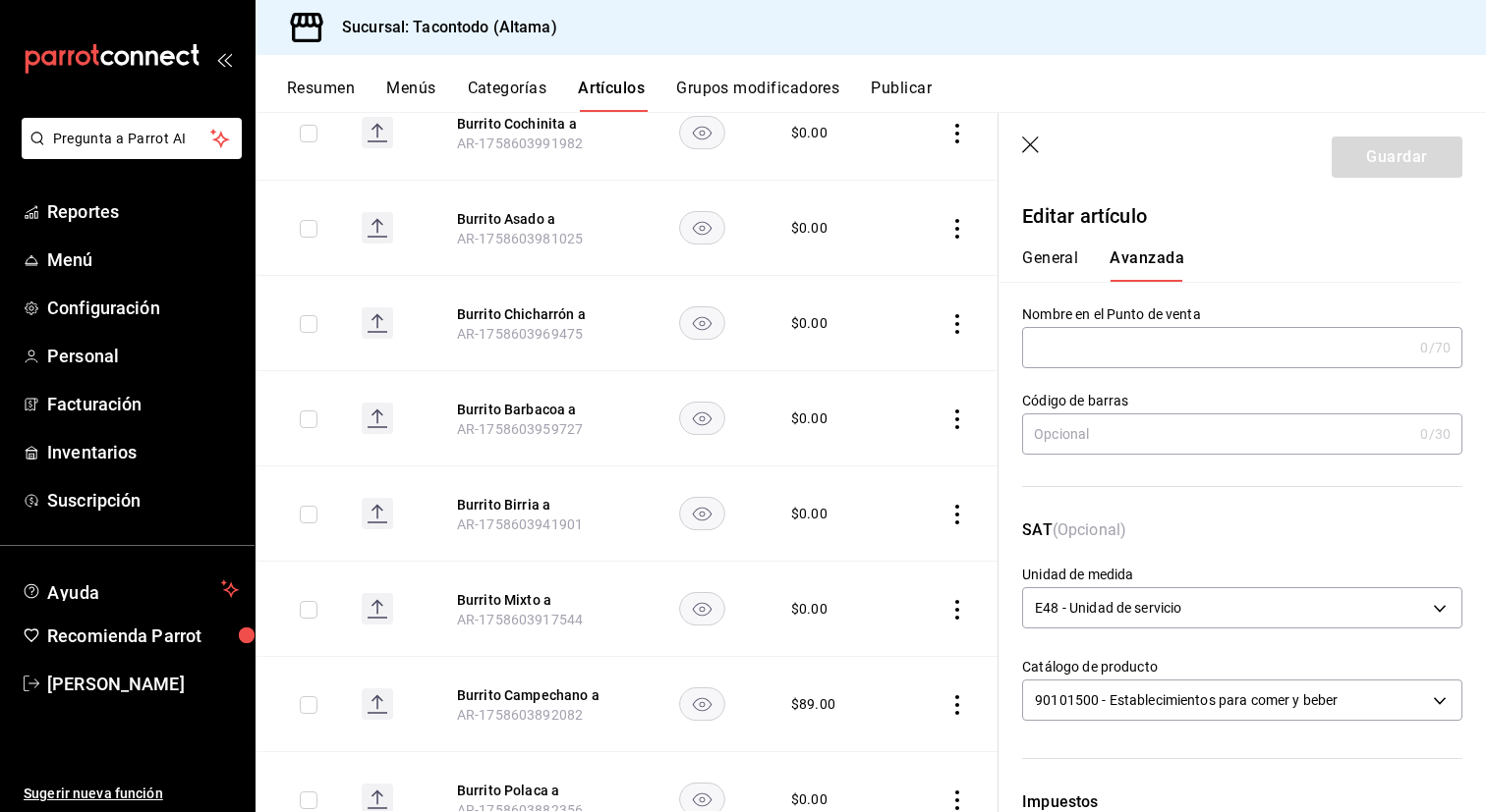
click at [1055, 247] on div "General [PERSON_NAME]" at bounding box center [1230, 256] width 464 height 51
click at [1056, 266] on button "General" at bounding box center [1050, 265] width 56 height 34
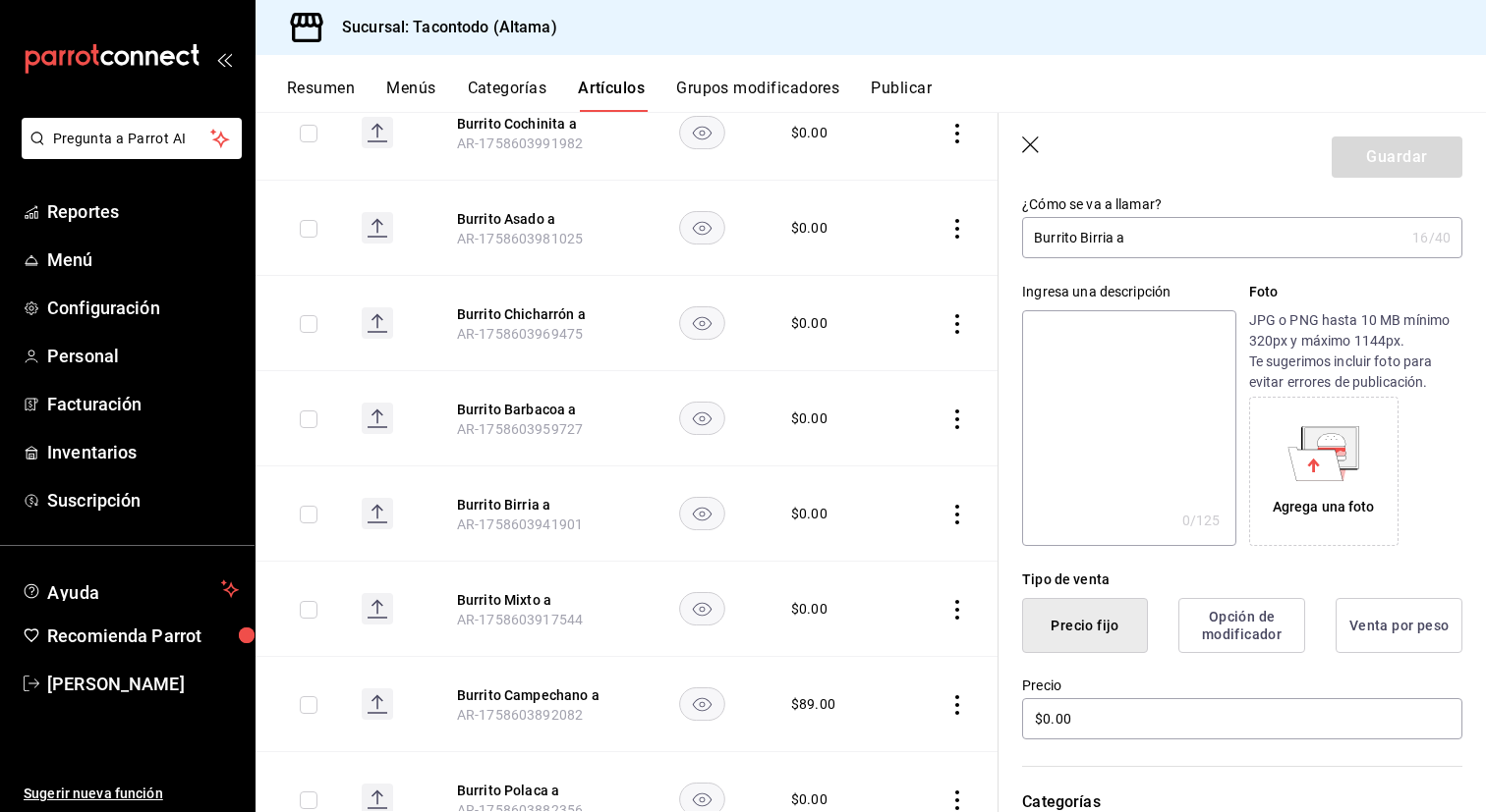
scroll to position [169, 0]
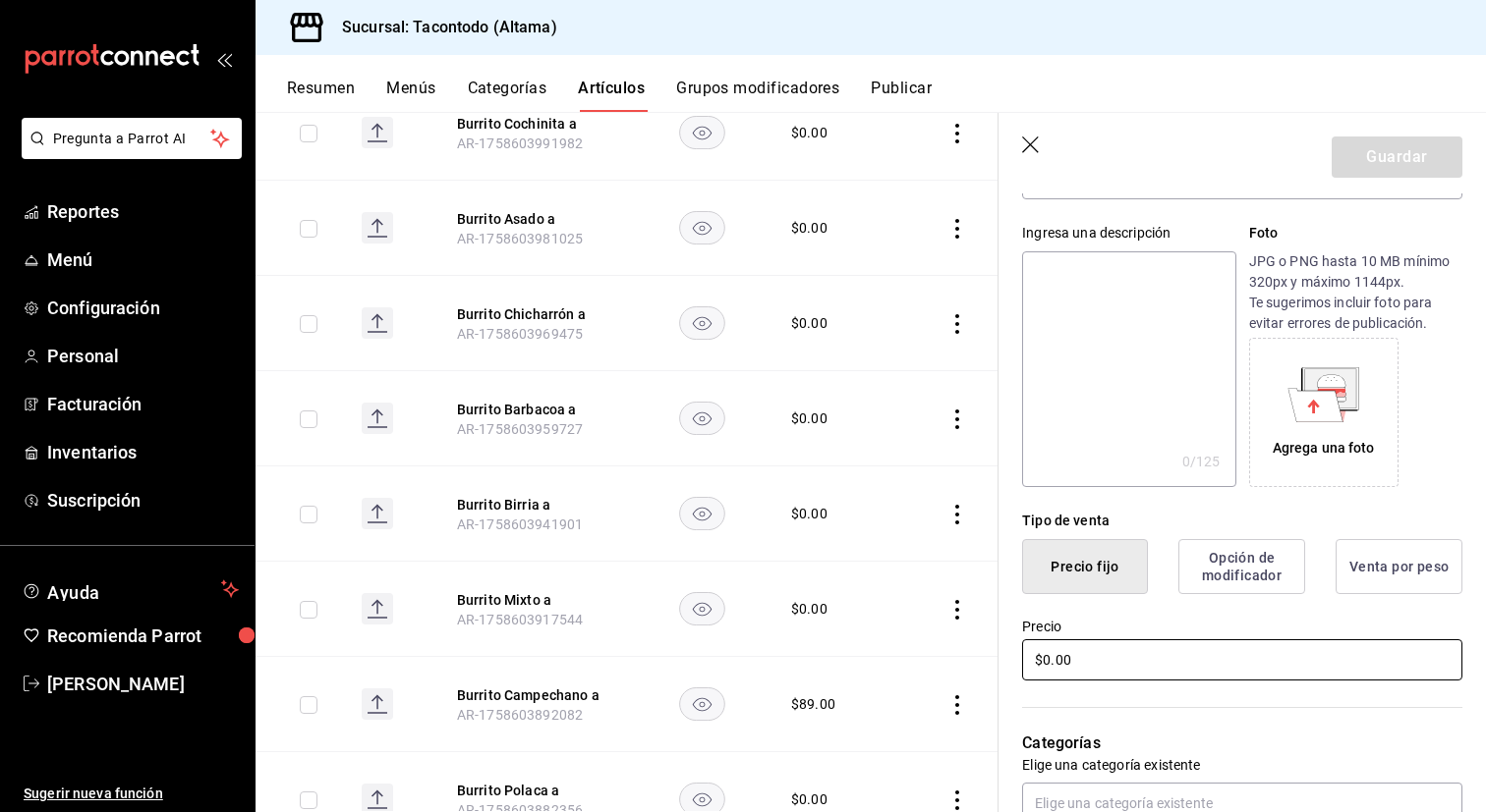
click at [1109, 665] on input "$0.00" at bounding box center [1242, 660] width 440 height 42
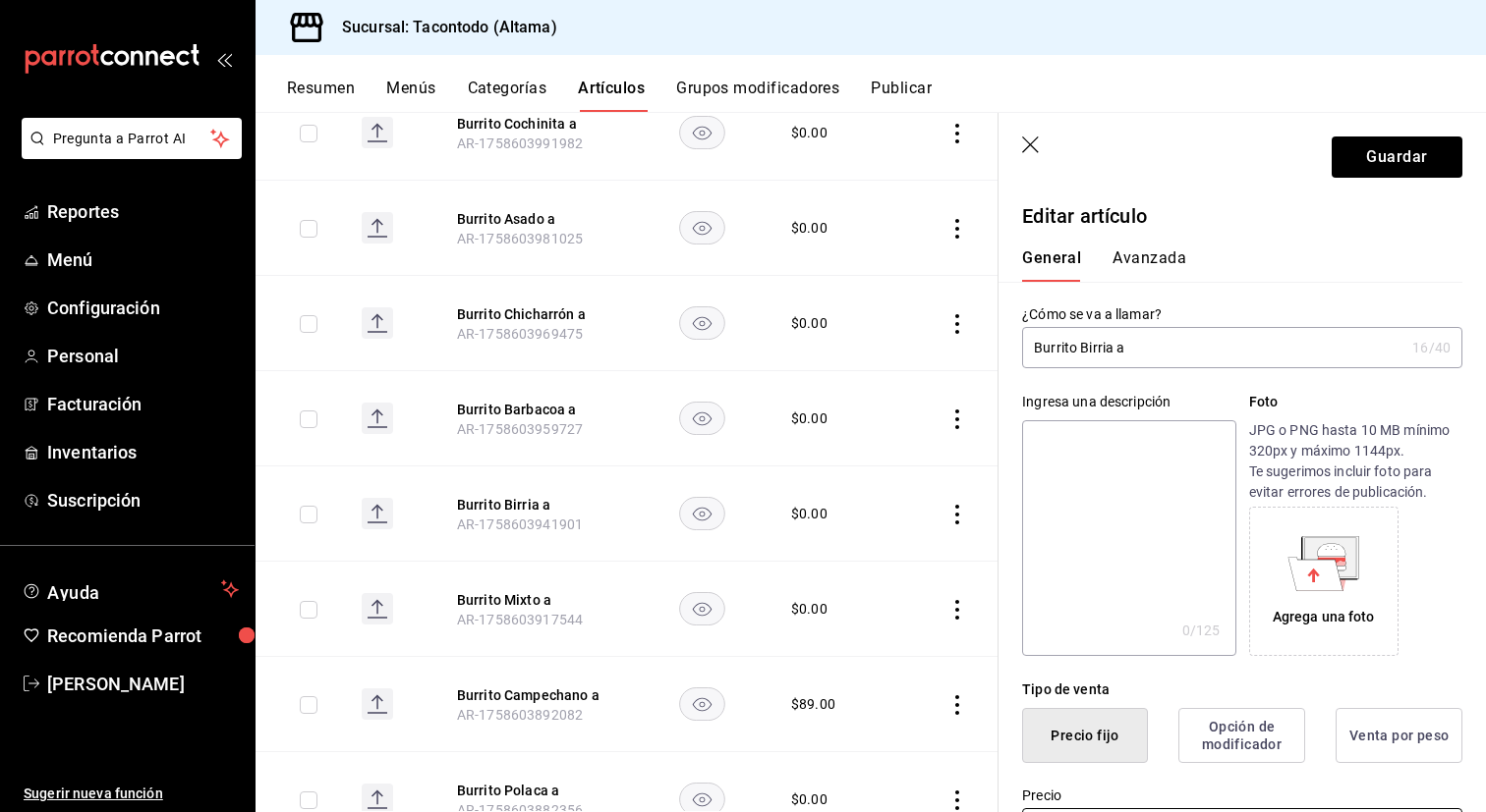
type input "$83.00"
click at [1161, 264] on button "Avanzada" at bounding box center [1149, 265] width 73 height 34
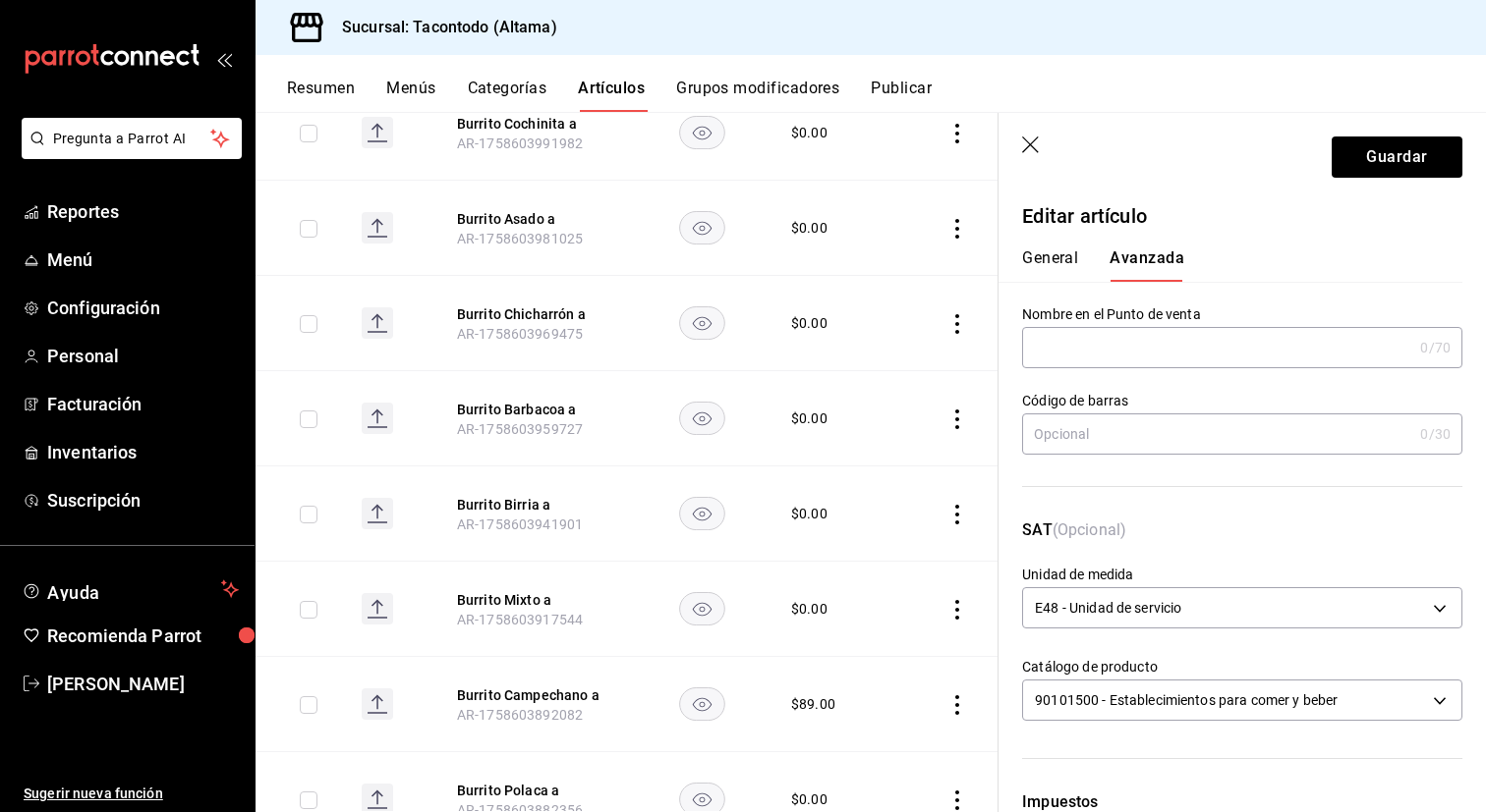
click at [1067, 267] on button "General" at bounding box center [1050, 265] width 56 height 34
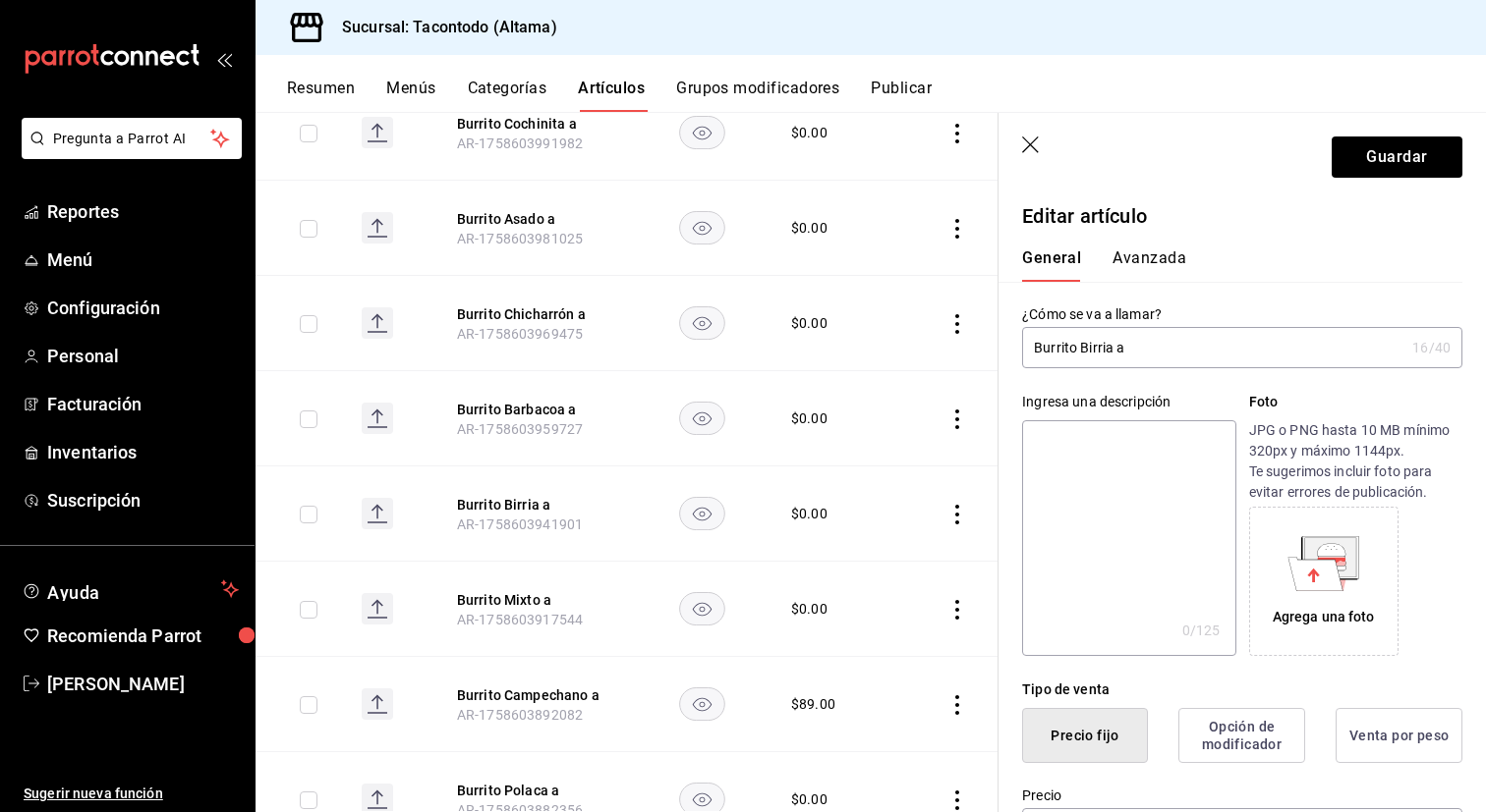
click at [1147, 267] on button "Avanzada" at bounding box center [1149, 265] width 73 height 34
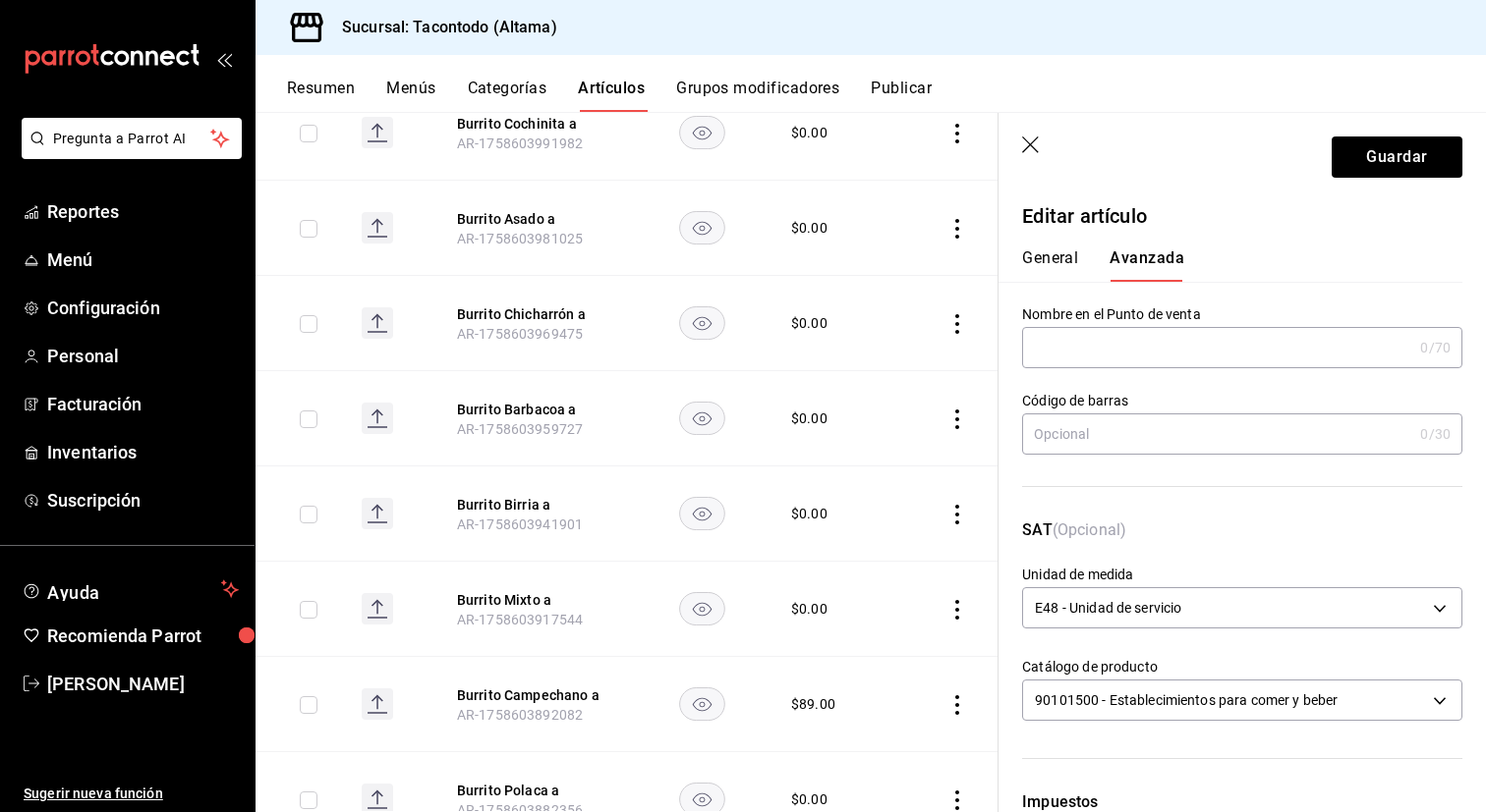
click at [1103, 338] on input "text" at bounding box center [1218, 348] width 390 height 40
type input "BURRITO - BIRRIA"
click at [1443, 152] on button "Guardar" at bounding box center [1397, 157] width 131 height 42
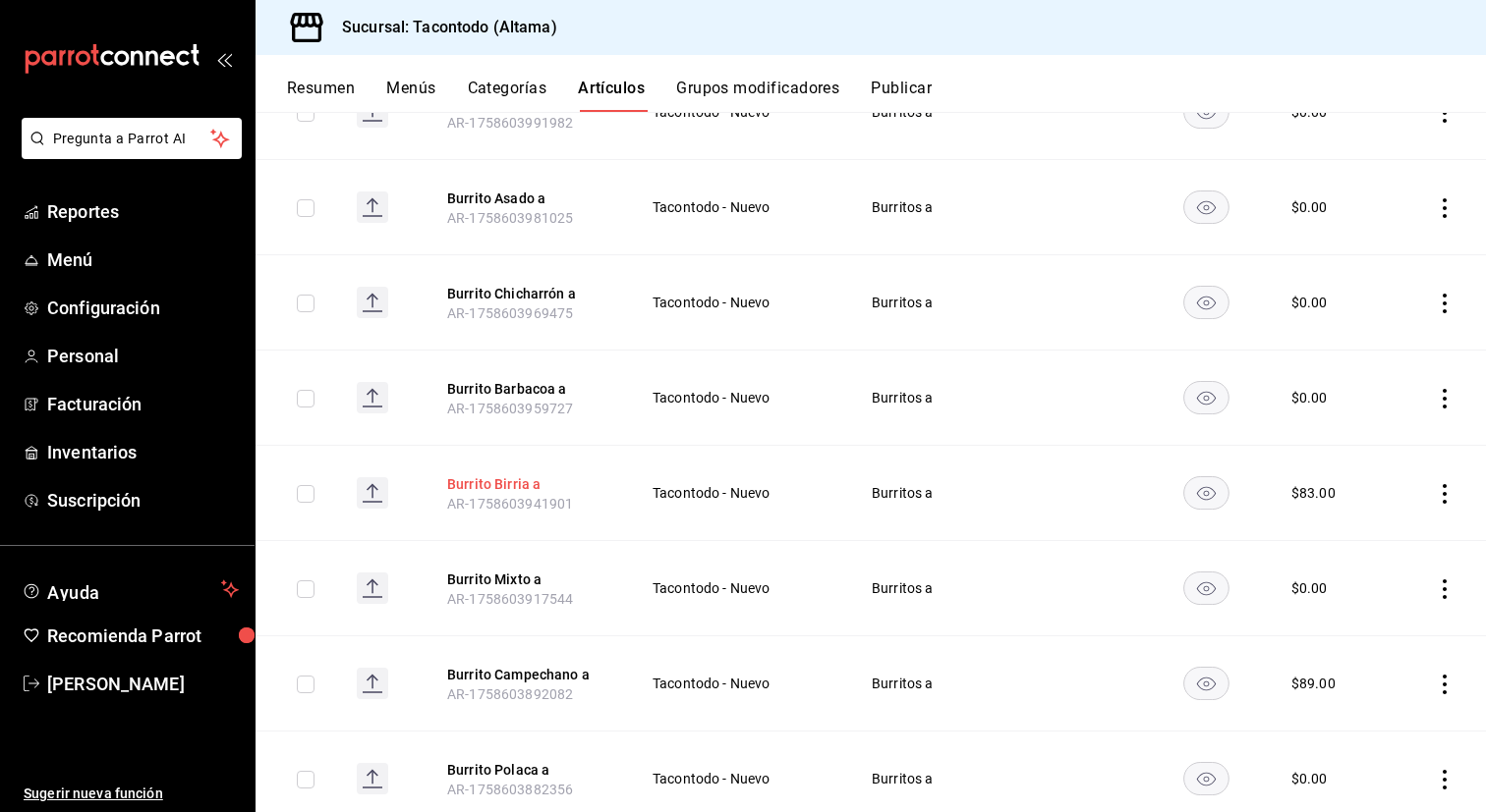
scroll to position [328, 0]
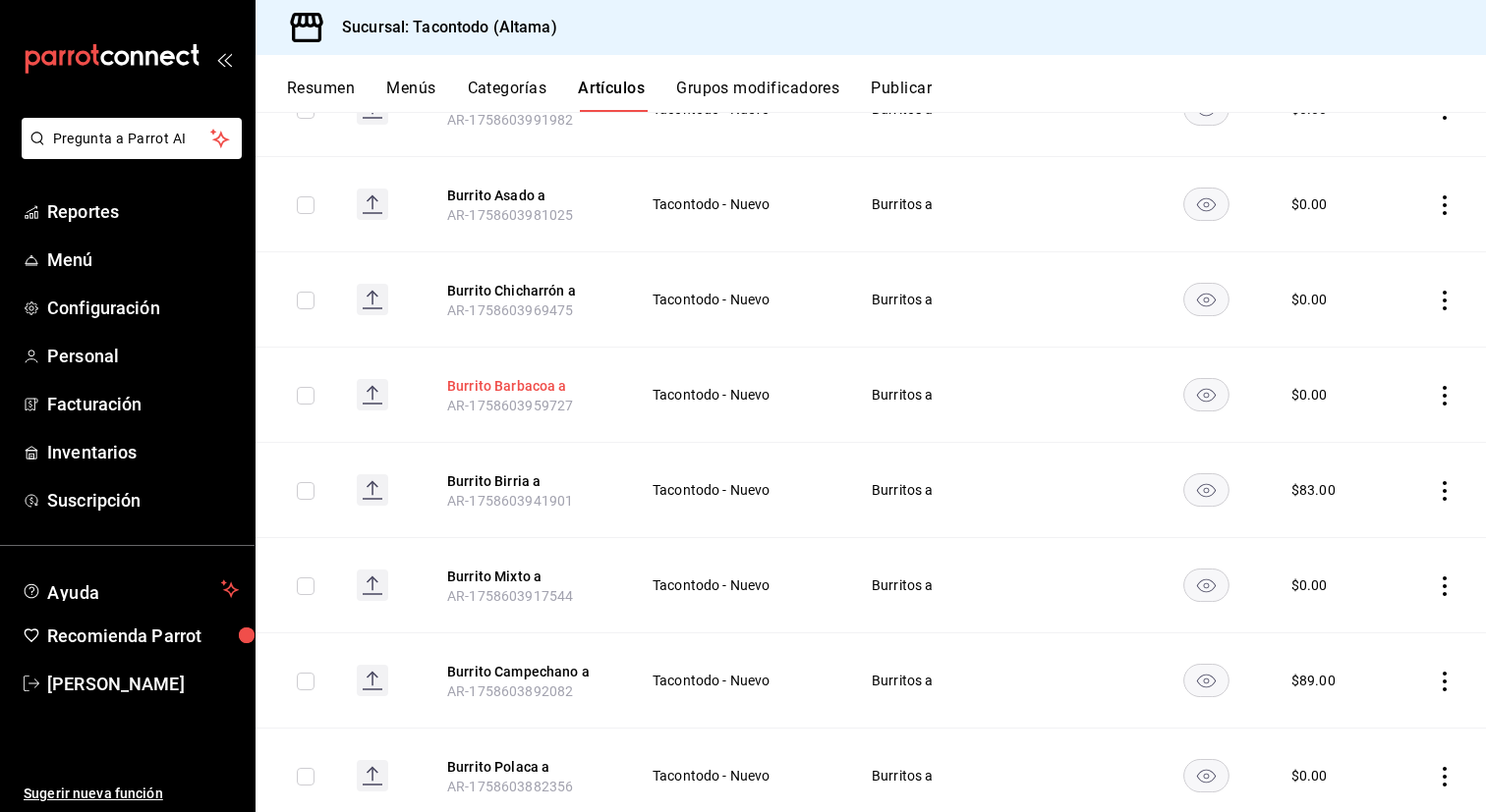
click at [529, 385] on button "Burrito Barbacoa a" at bounding box center [525, 386] width 158 height 20
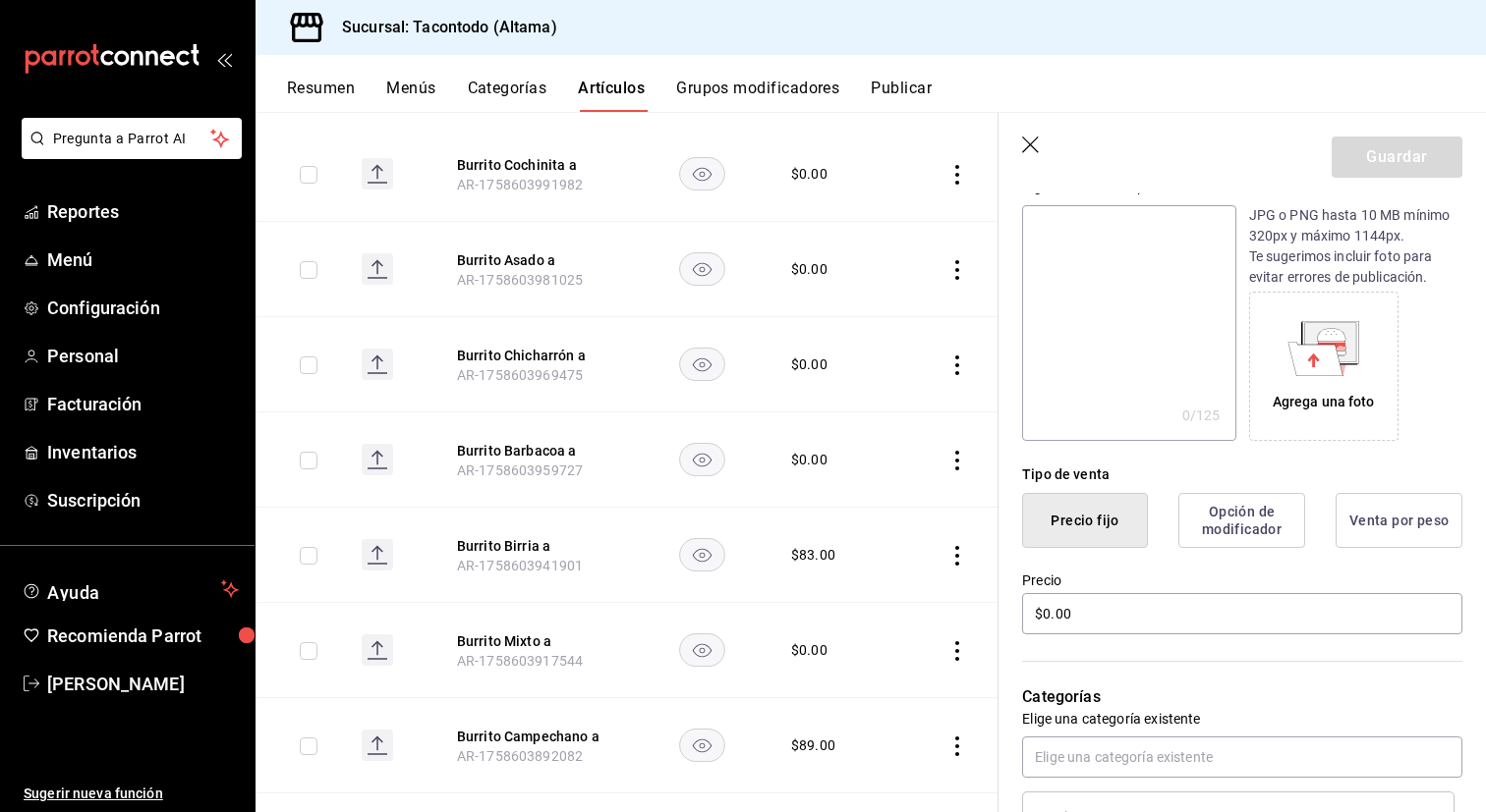
scroll to position [214, 0]
click at [1087, 610] on input "$0.00" at bounding box center [1242, 615] width 440 height 42
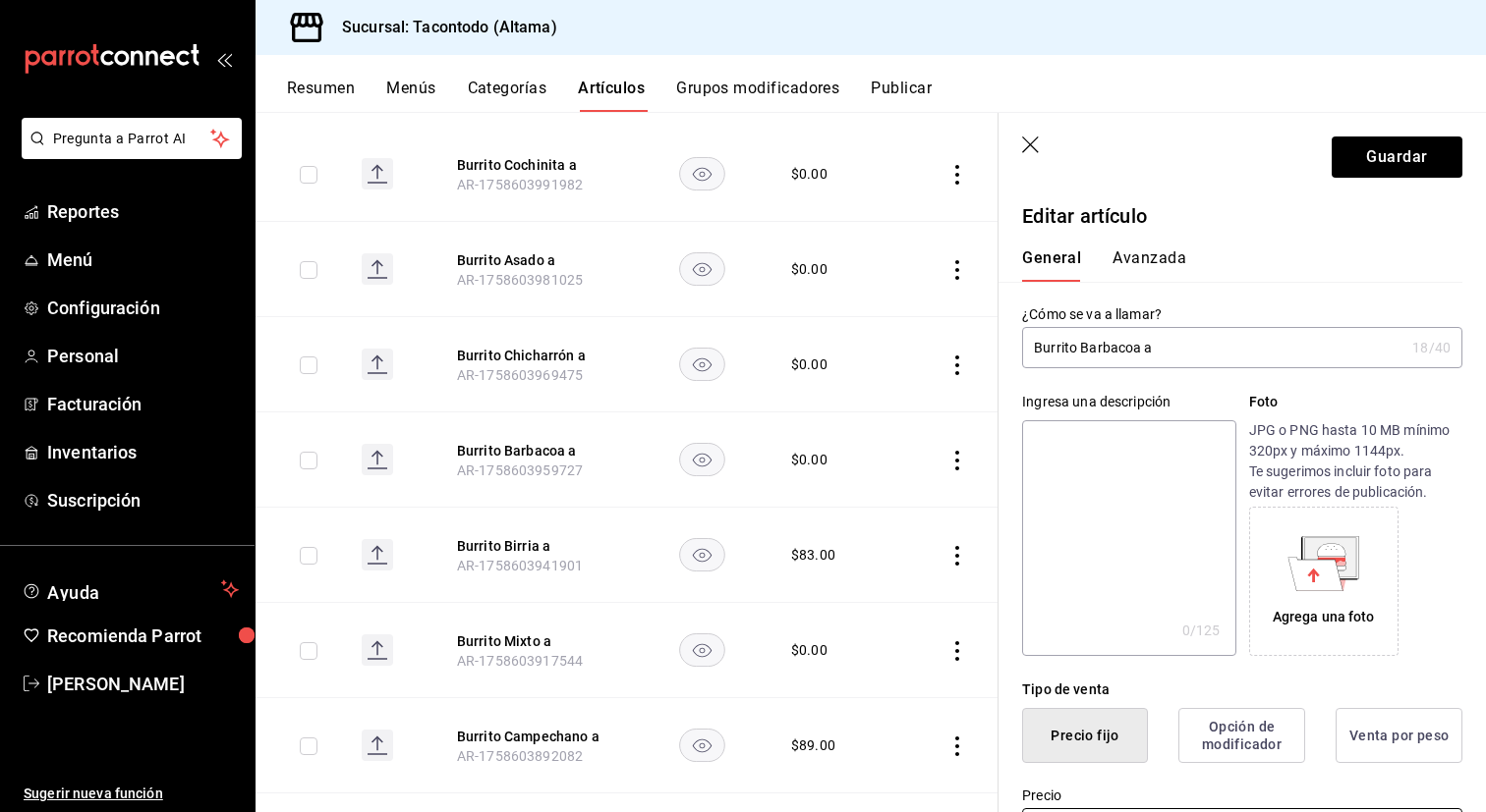
type input "$83.00"
click at [1158, 247] on div "General [PERSON_NAME]" at bounding box center [1230, 256] width 464 height 51
click at [1142, 263] on button "Avanzada" at bounding box center [1149, 265] width 73 height 34
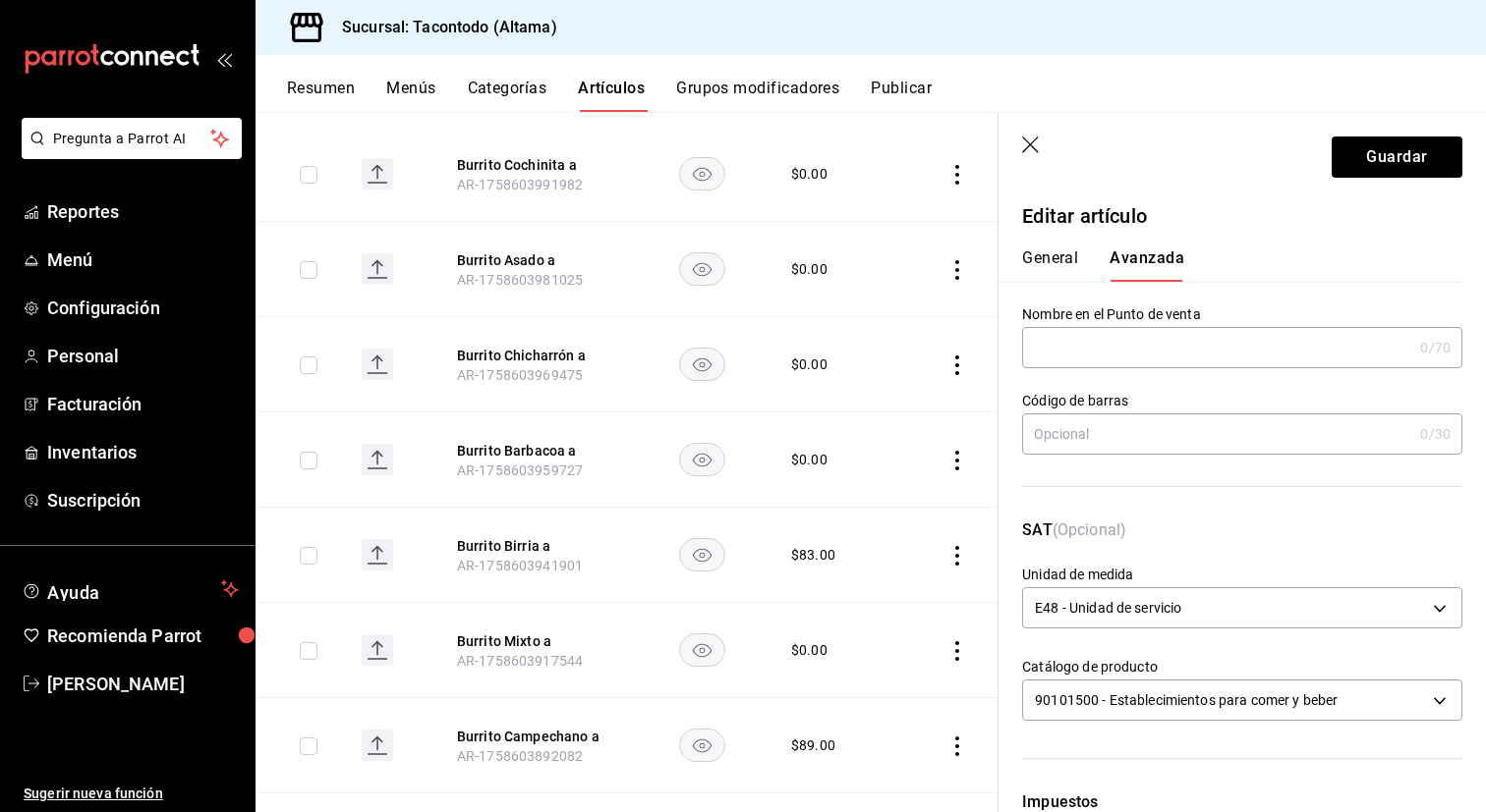
click at [1100, 343] on input "text" at bounding box center [1218, 348] width 390 height 40
click at [1097, 348] on input "BURRITO - BARBACOA" at bounding box center [1214, 348] width 382 height 40
type input "BURRITO - BARBACOA"
click at [1055, 266] on button "General" at bounding box center [1050, 265] width 56 height 34
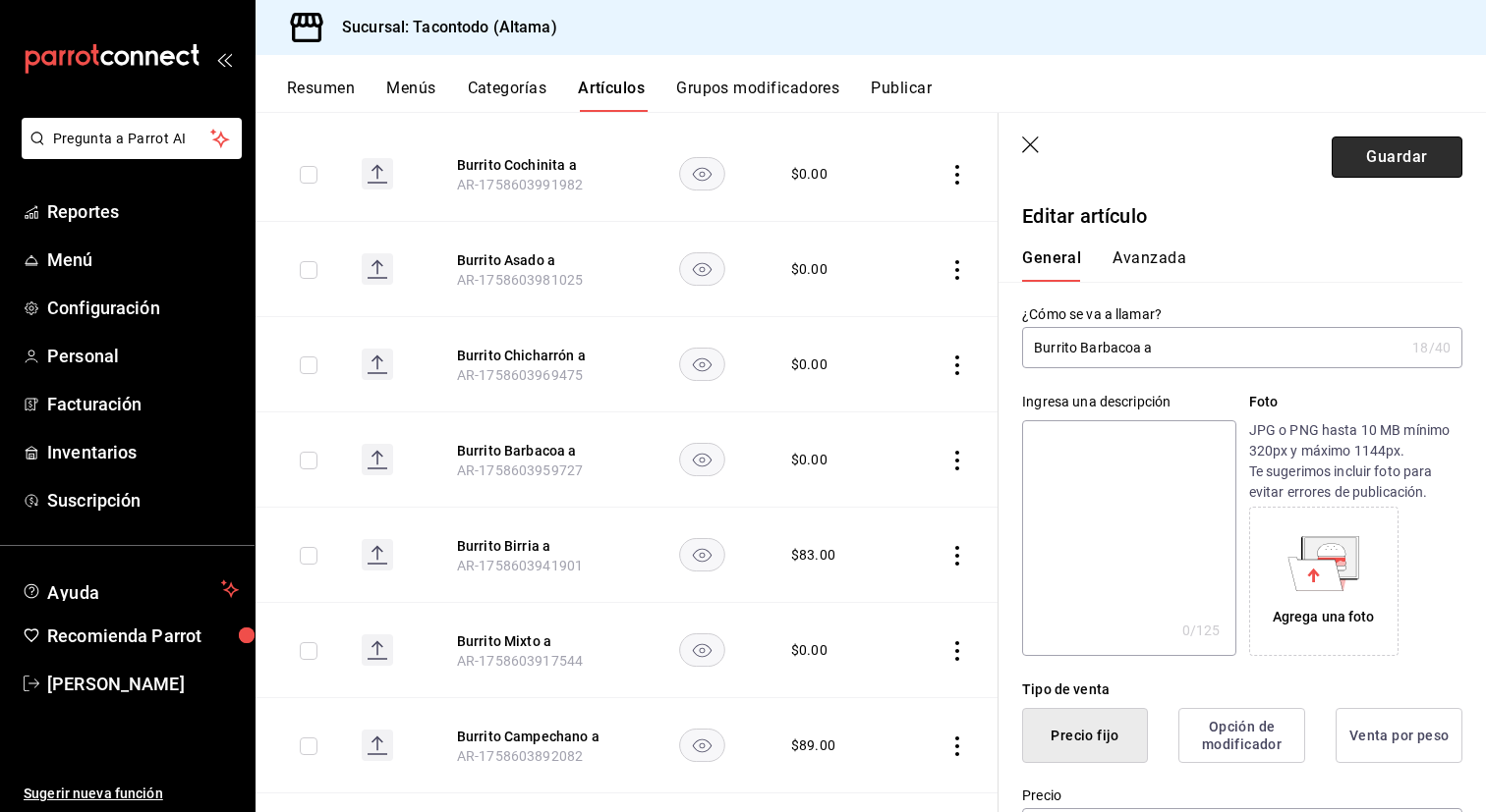
click at [1372, 174] on button "Guardar" at bounding box center [1397, 157] width 131 height 42
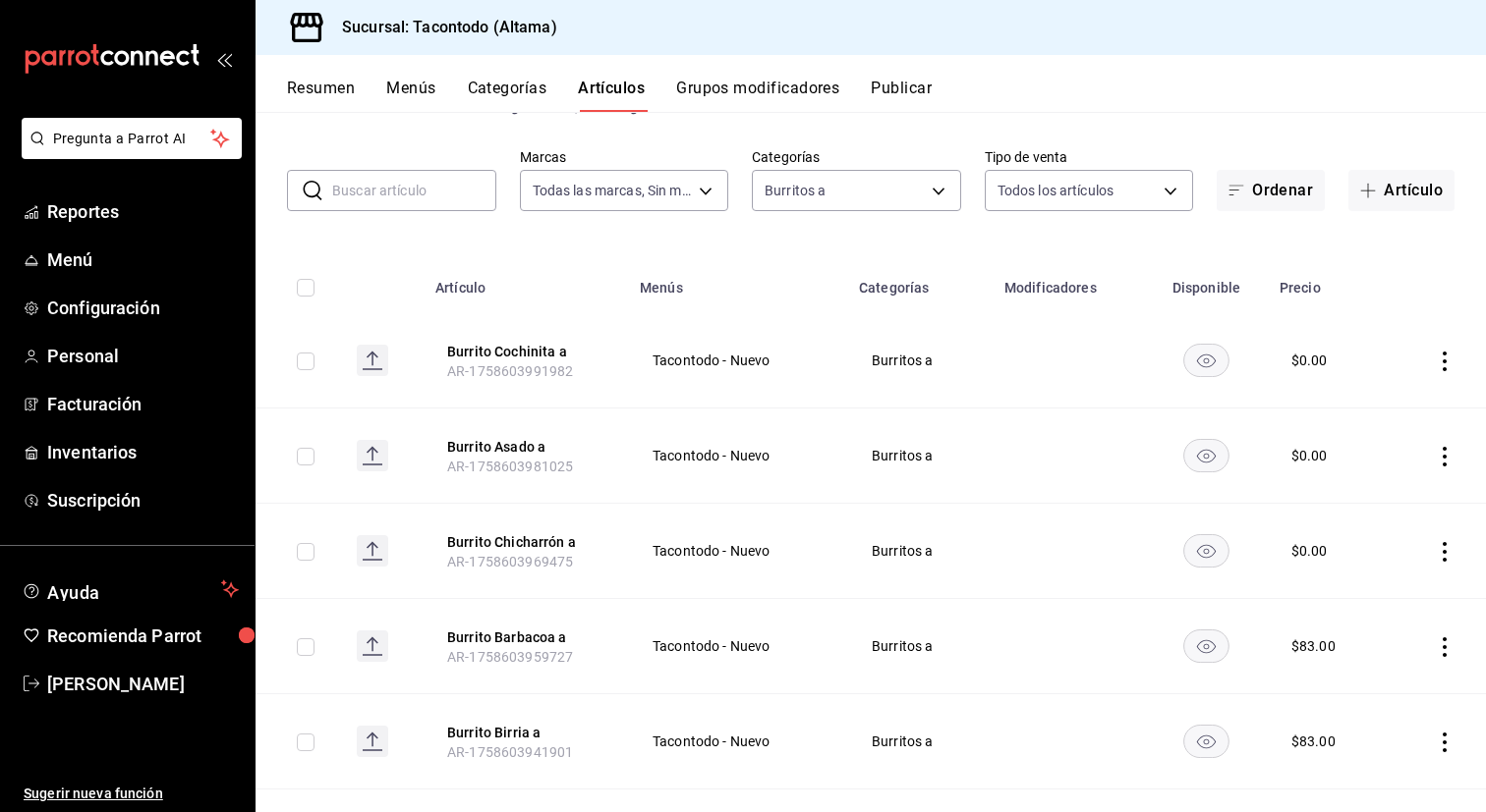
scroll to position [123, 0]
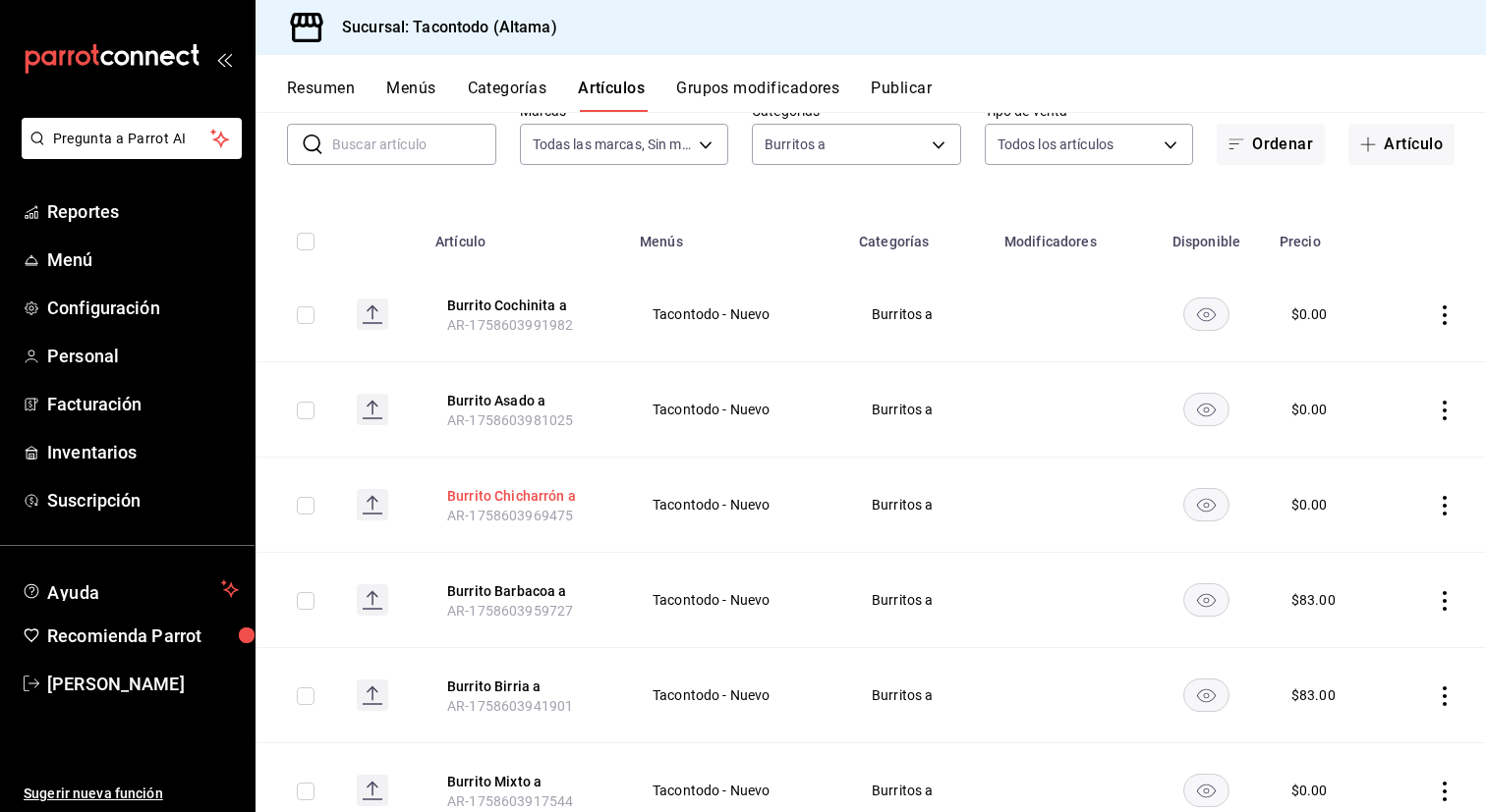
click at [519, 487] on button "Burrito Chicharrón a" at bounding box center [525, 496] width 158 height 20
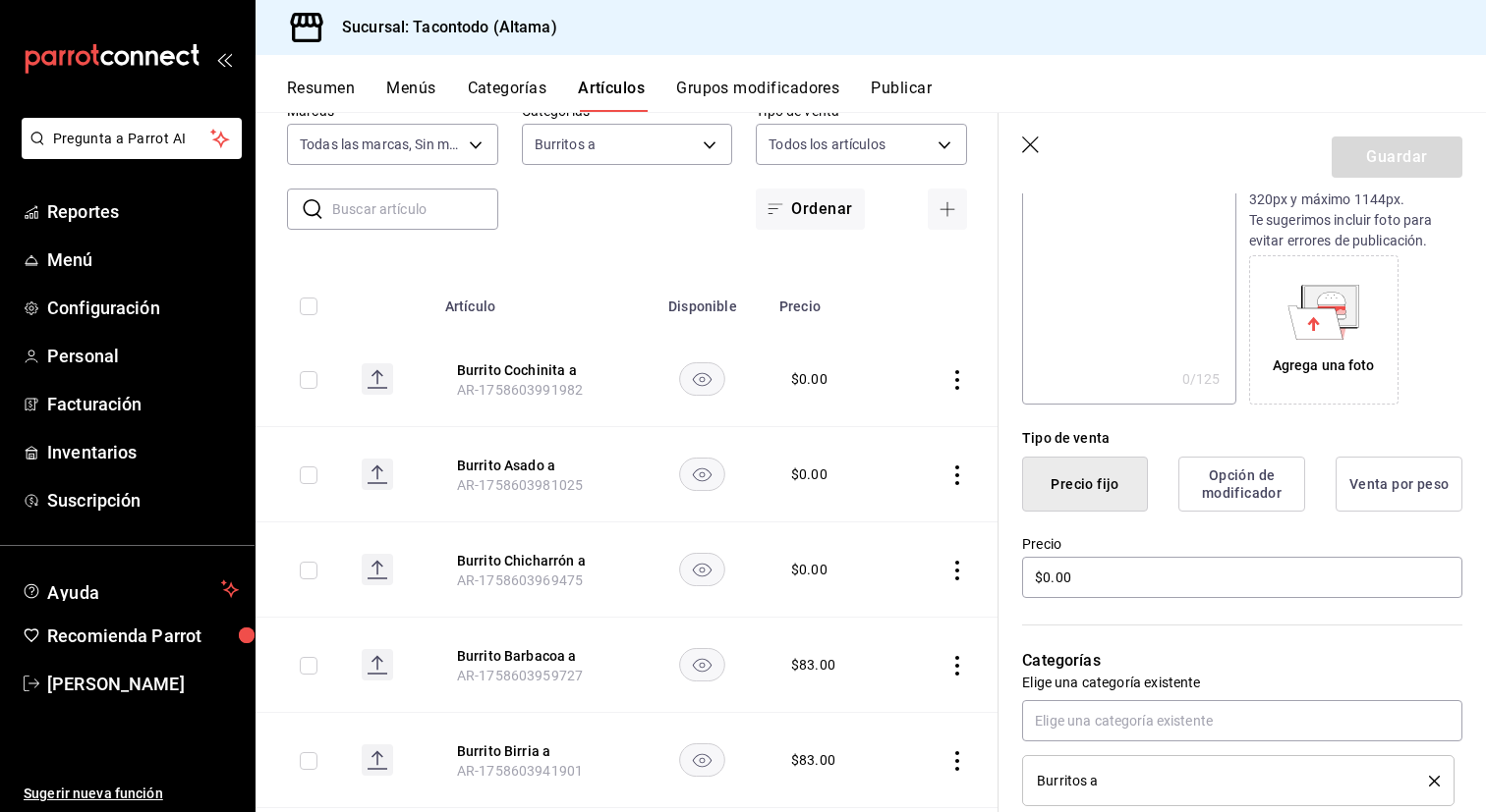
scroll to position [260, 0]
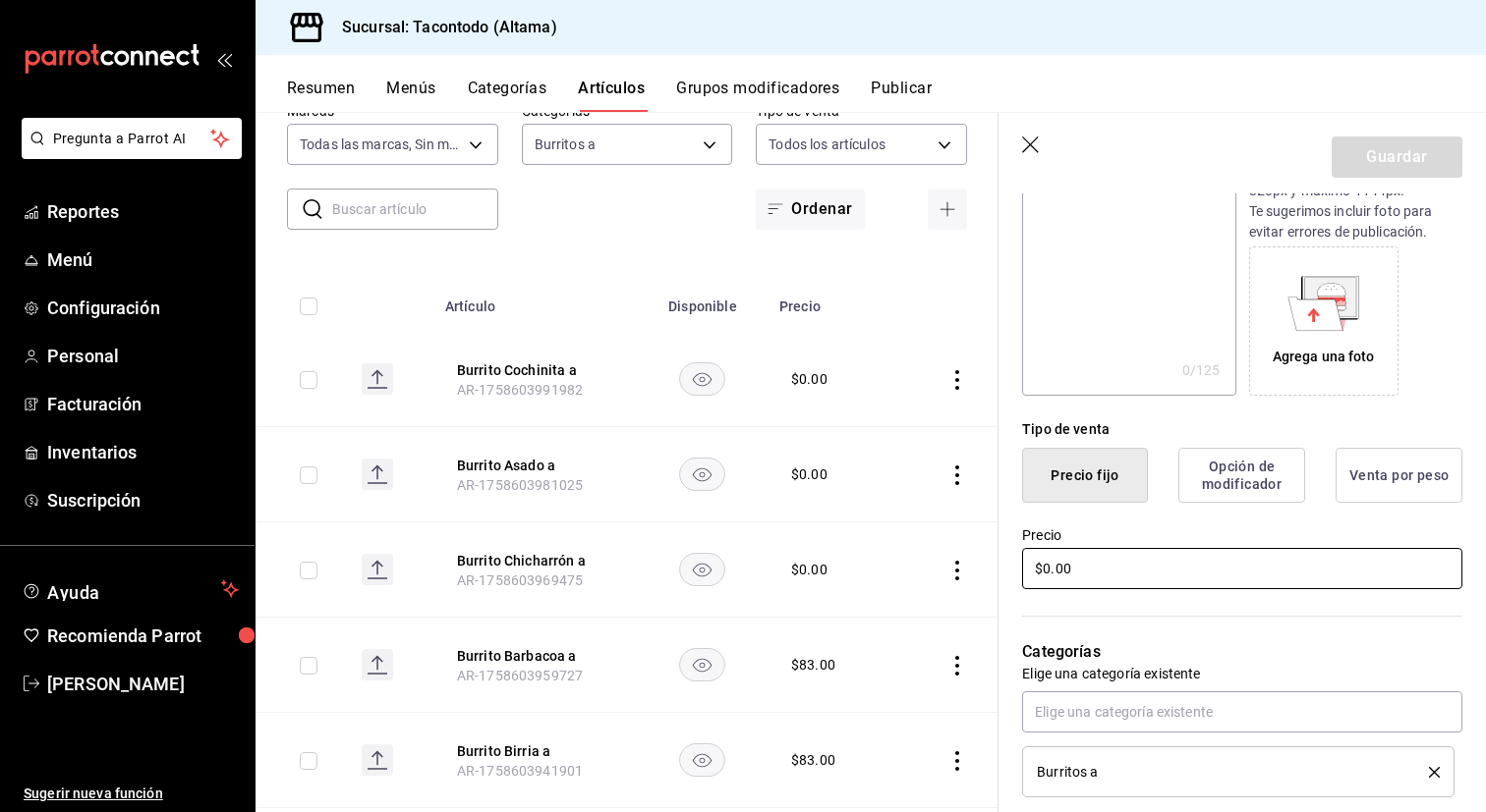
click at [1109, 572] on input "$0.00" at bounding box center [1242, 568] width 440 height 42
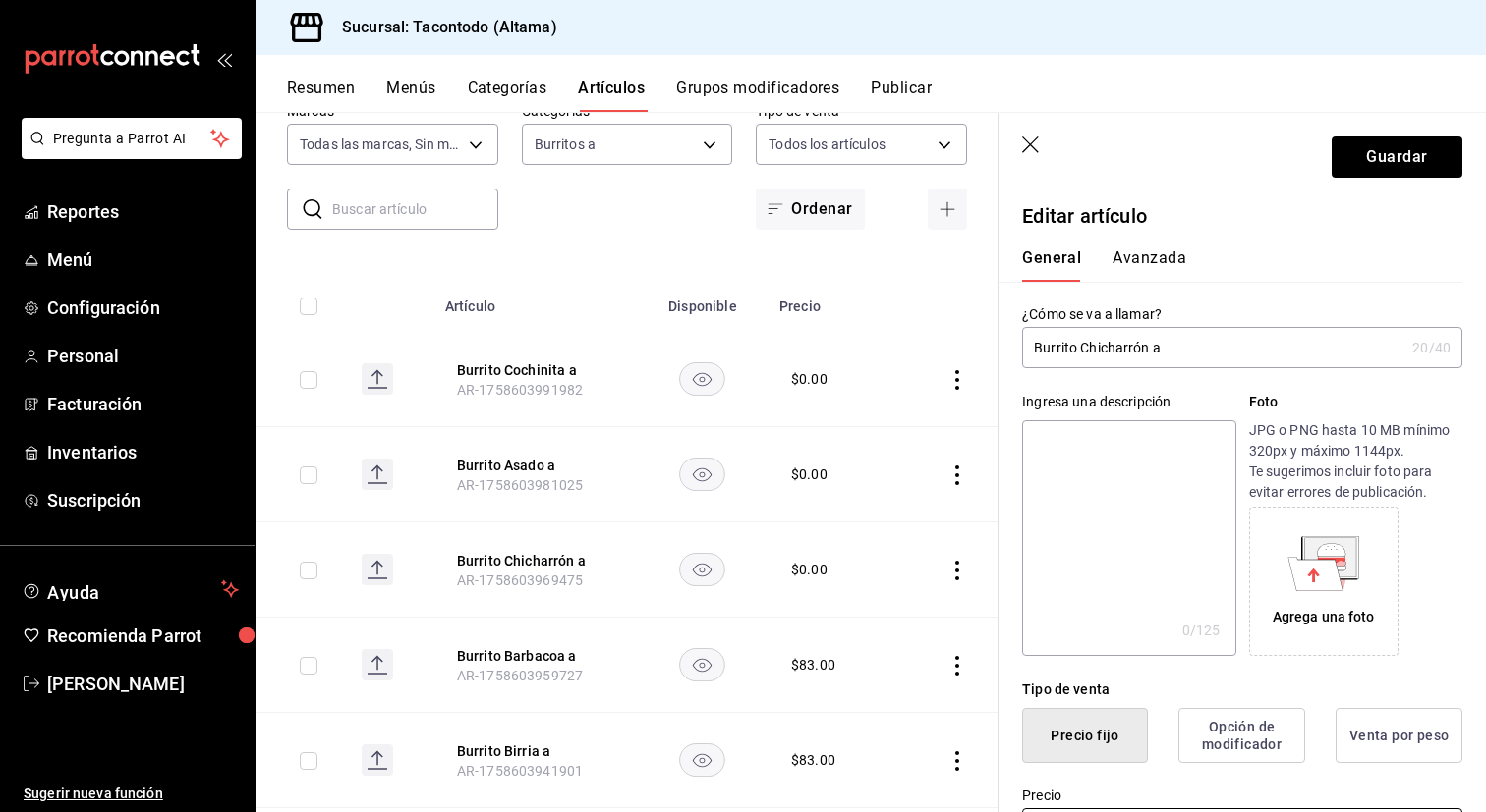
type input "$83.00"
click at [1165, 267] on button "Avanzada" at bounding box center [1149, 265] width 73 height 34
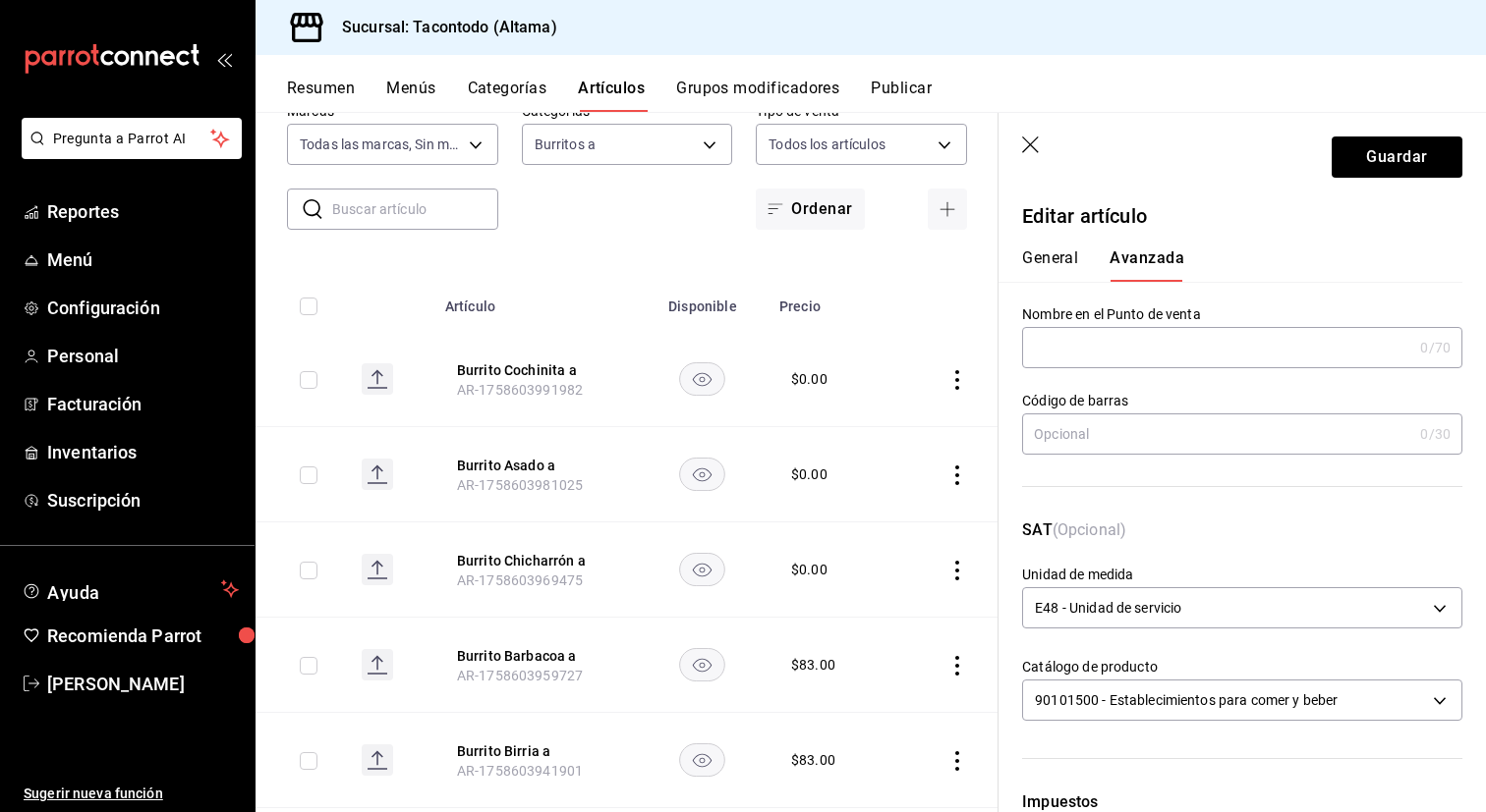
click at [1102, 351] on input "text" at bounding box center [1218, 348] width 390 height 40
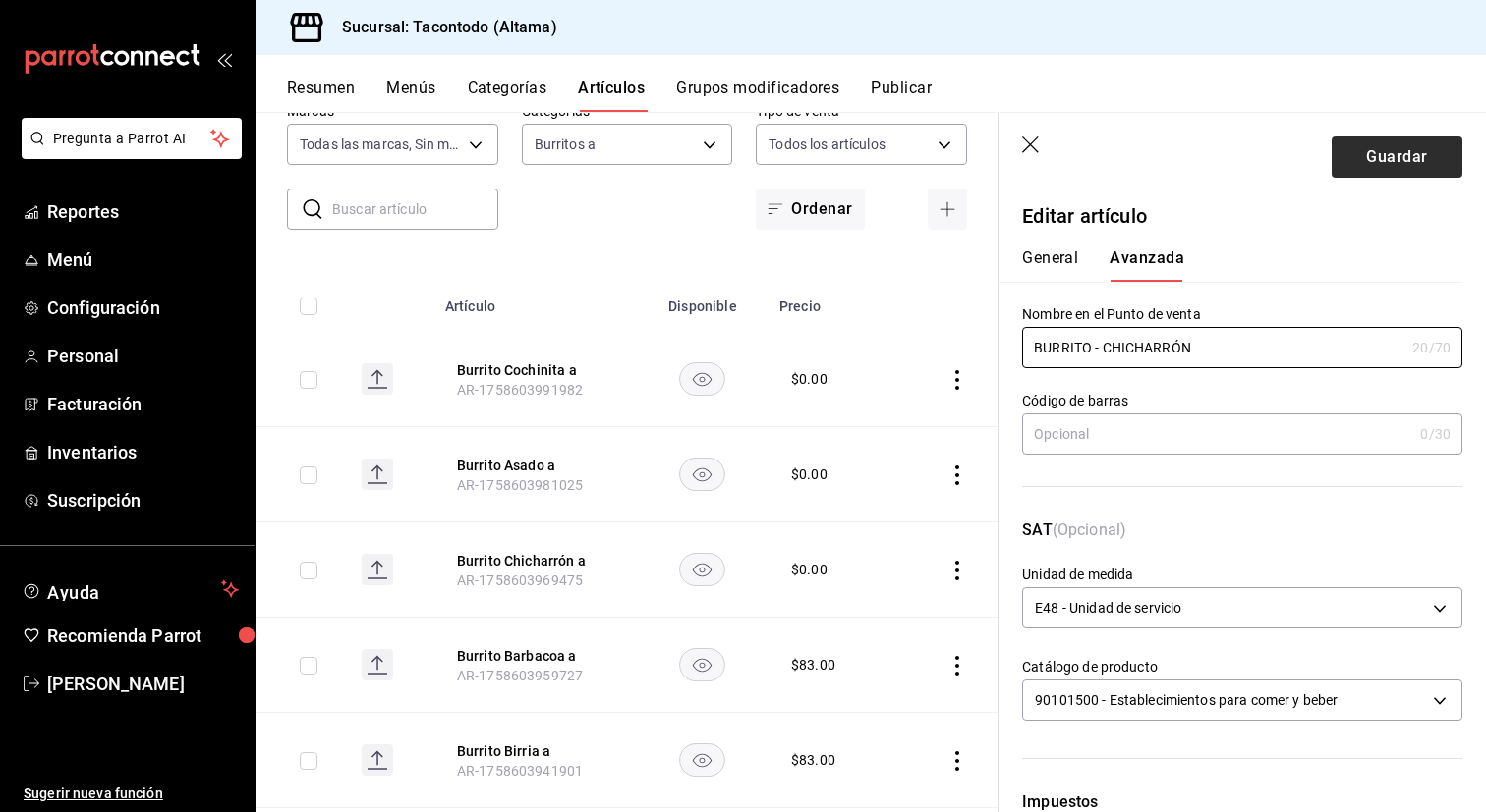
type input "BURRITO - CHICHARRÓN"
click at [1417, 152] on button "Guardar" at bounding box center [1397, 157] width 131 height 42
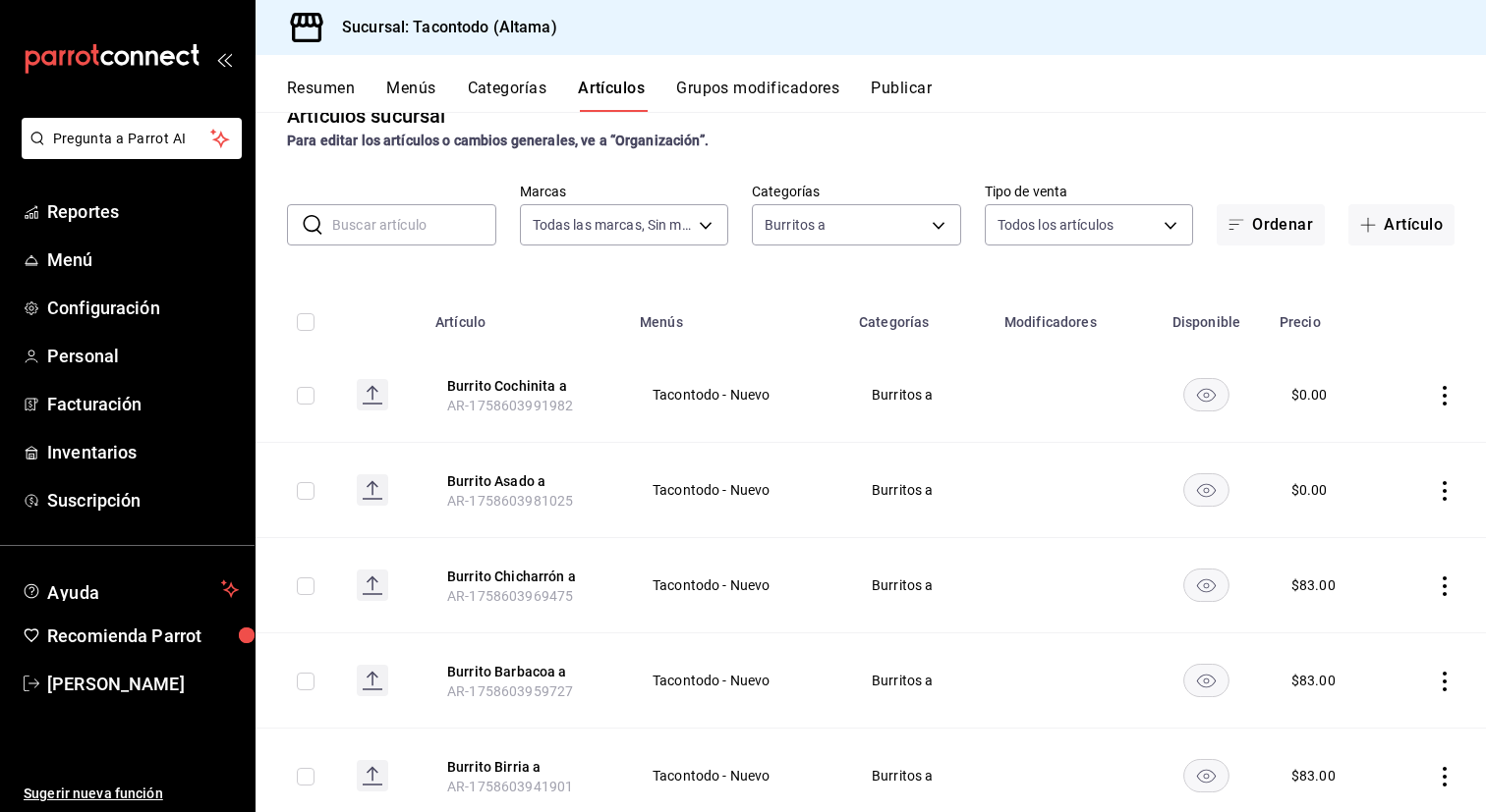
scroll to position [45, 0]
click at [535, 385] on button "Burrito Cochinita a" at bounding box center [525, 384] width 158 height 20
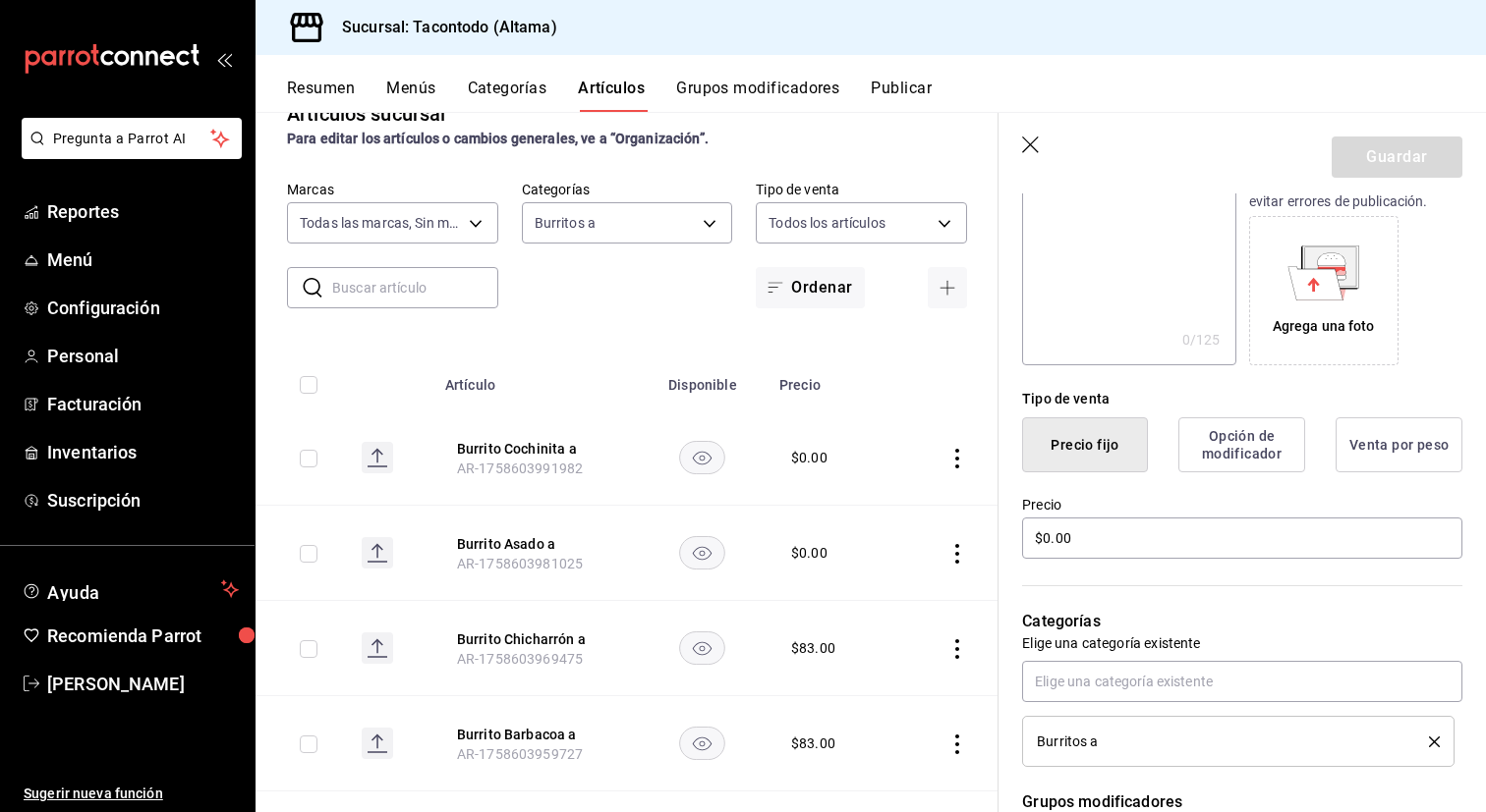
scroll to position [306, 0]
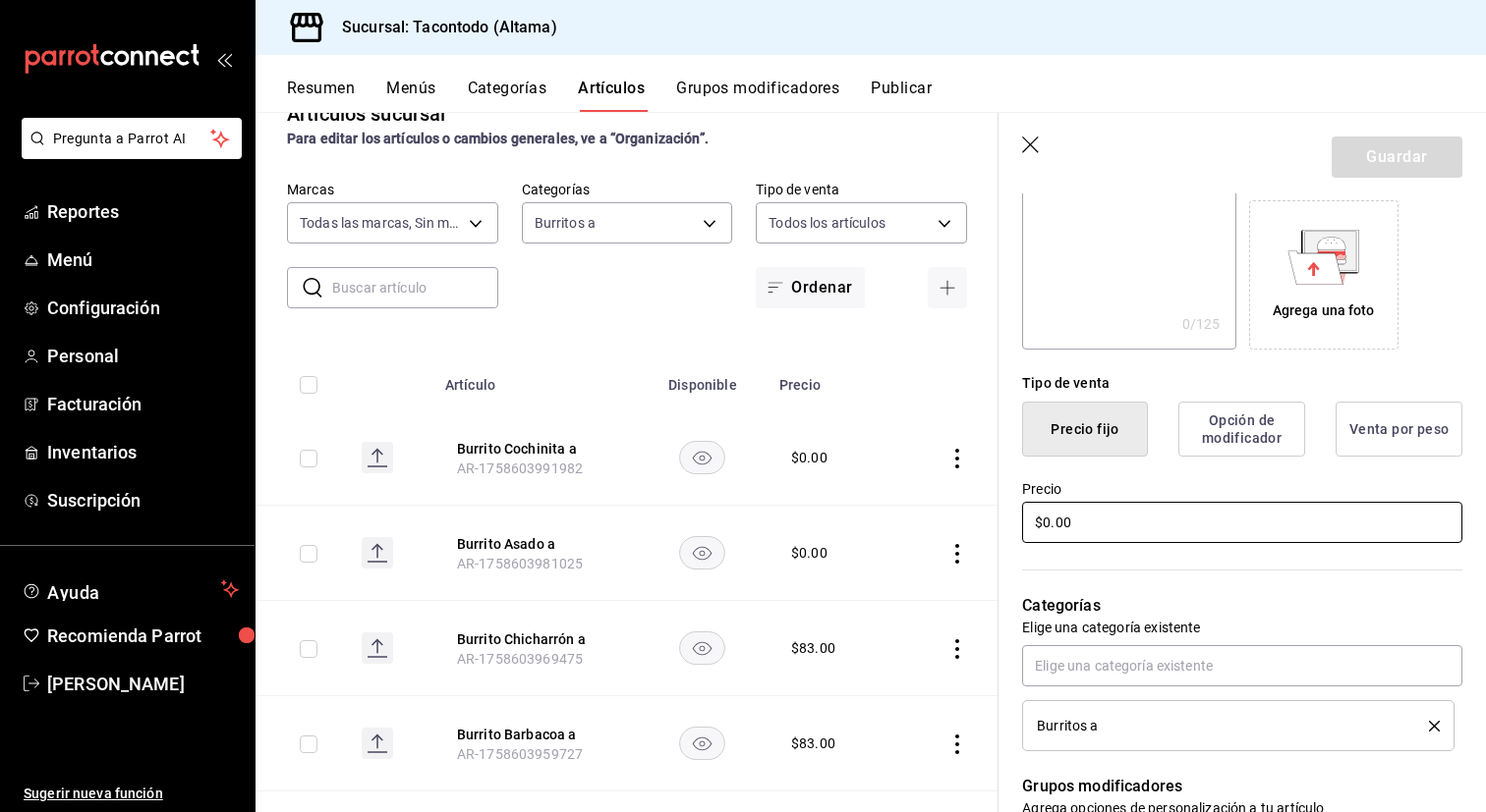
click at [1133, 537] on input "$0.00" at bounding box center [1242, 523] width 440 height 42
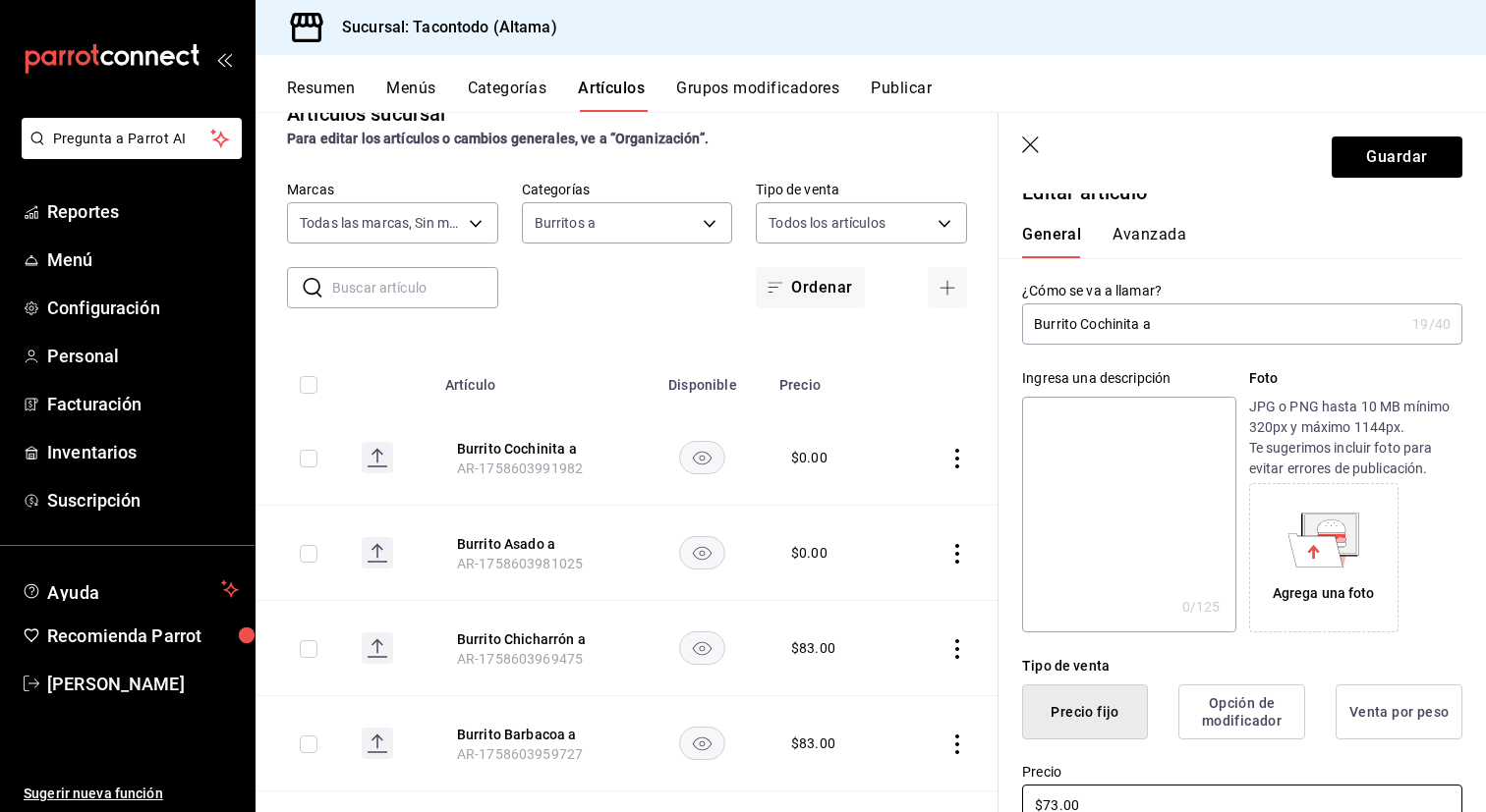
scroll to position [8, 0]
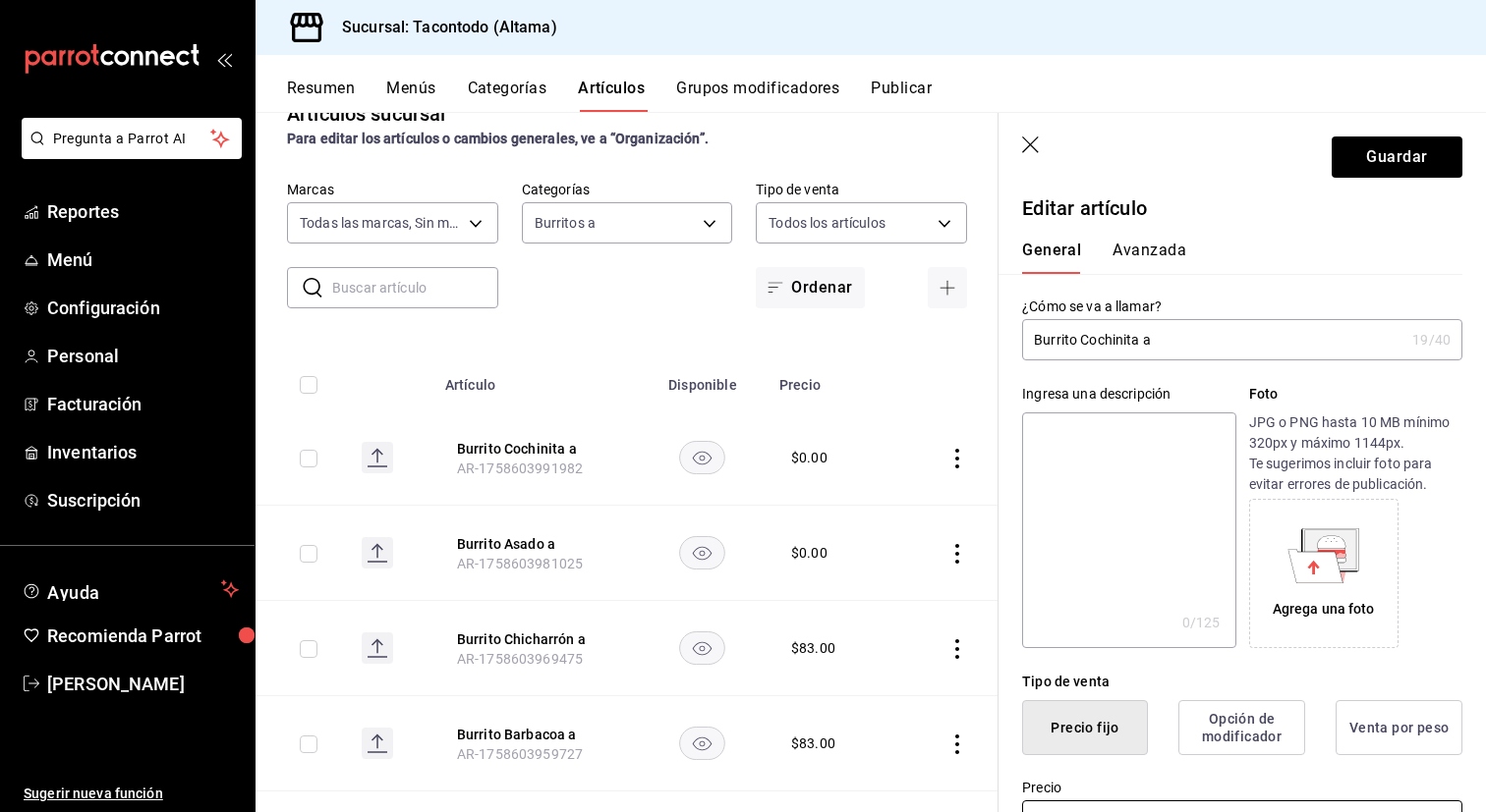
type input "$73.00"
click at [1151, 265] on button "Avanzada" at bounding box center [1149, 257] width 73 height 34
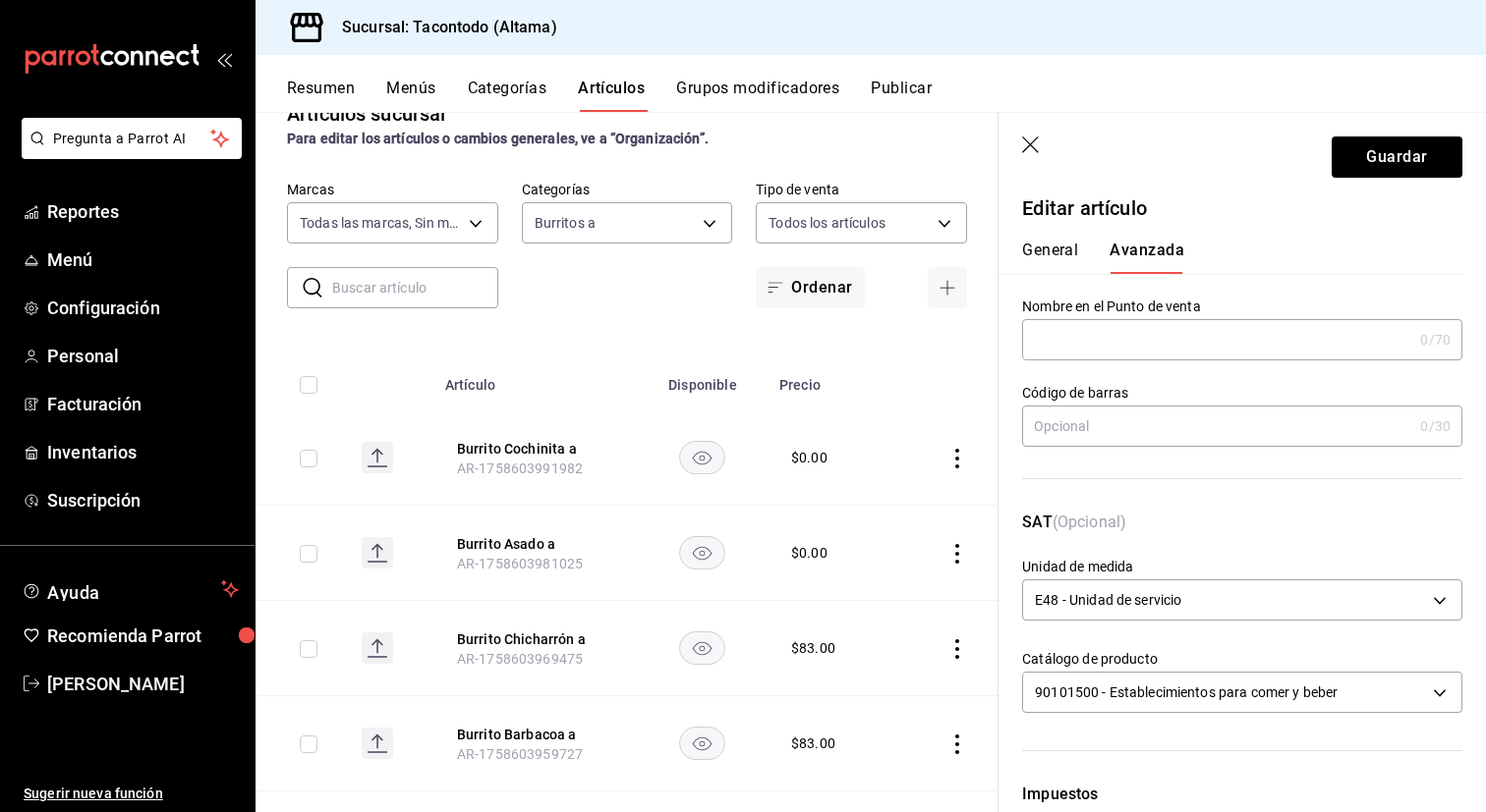
click at [1088, 330] on input "text" at bounding box center [1218, 340] width 390 height 40
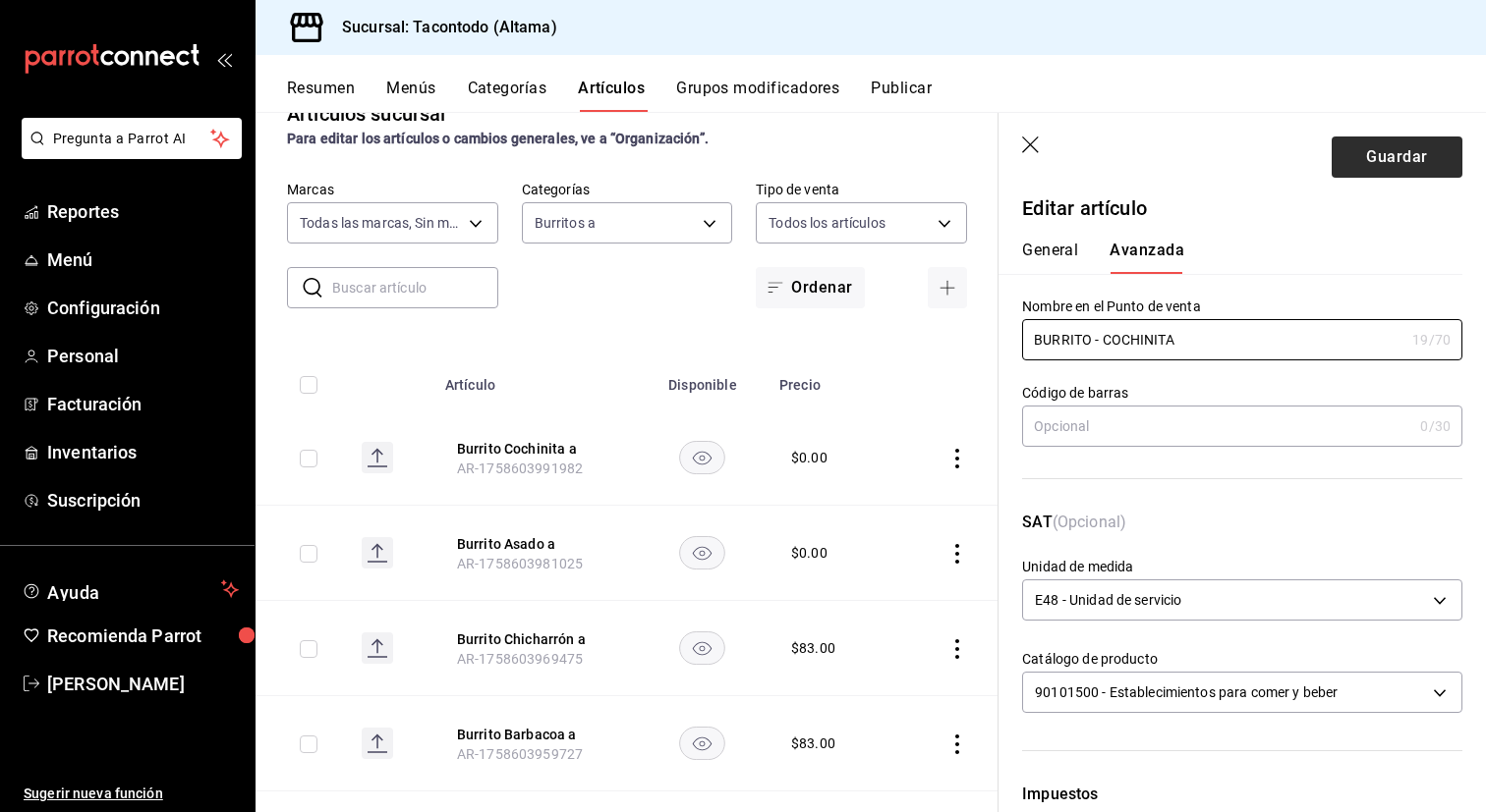
type input "BURRITO - COCHINITA"
click at [1358, 175] on button "Guardar" at bounding box center [1397, 157] width 131 height 42
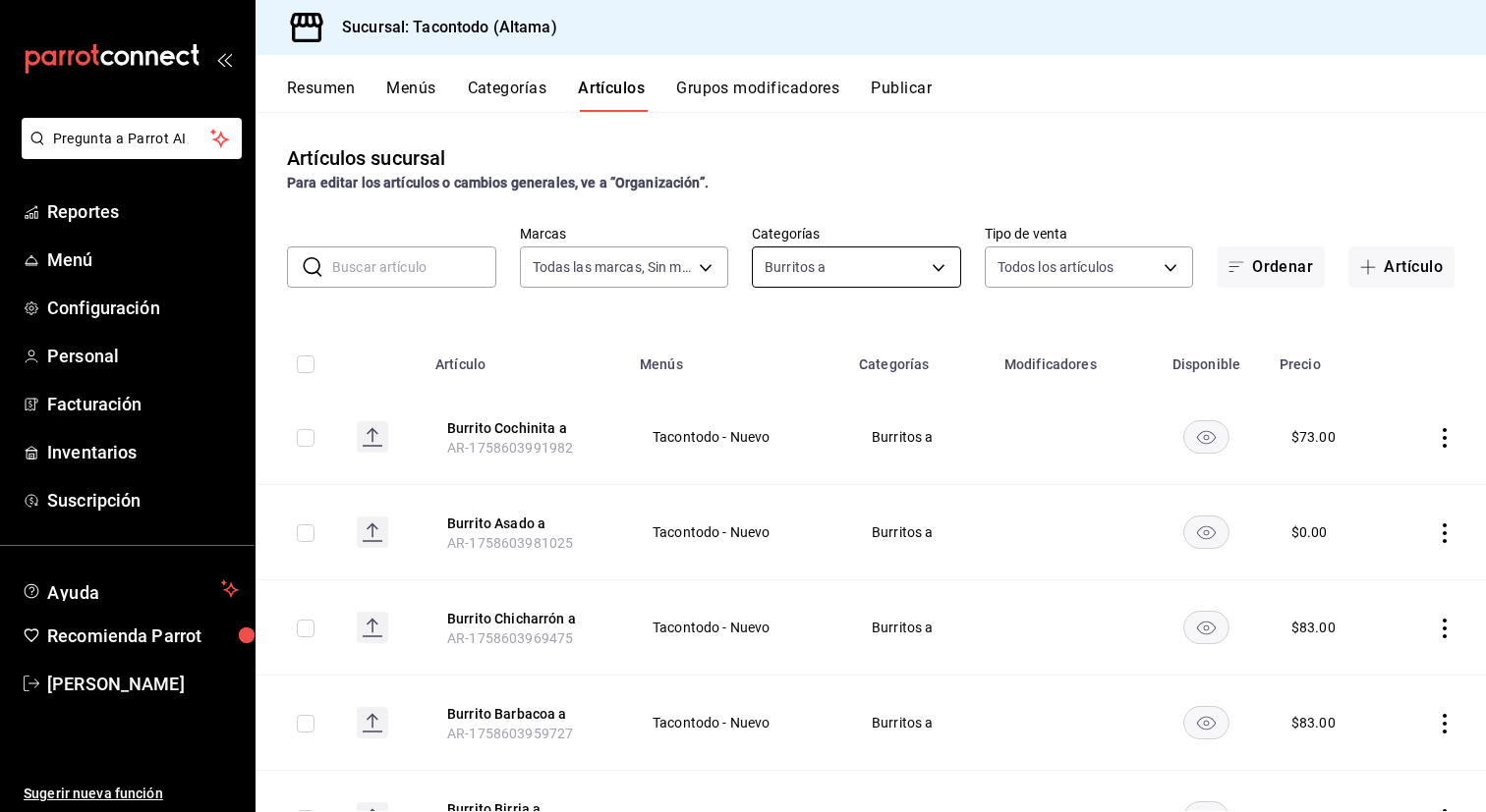
click at [813, 278] on body "Pregunta a Parrot AI Reportes Menú Configuración Personal Facturación Inventari…" at bounding box center [743, 406] width 1486 height 812
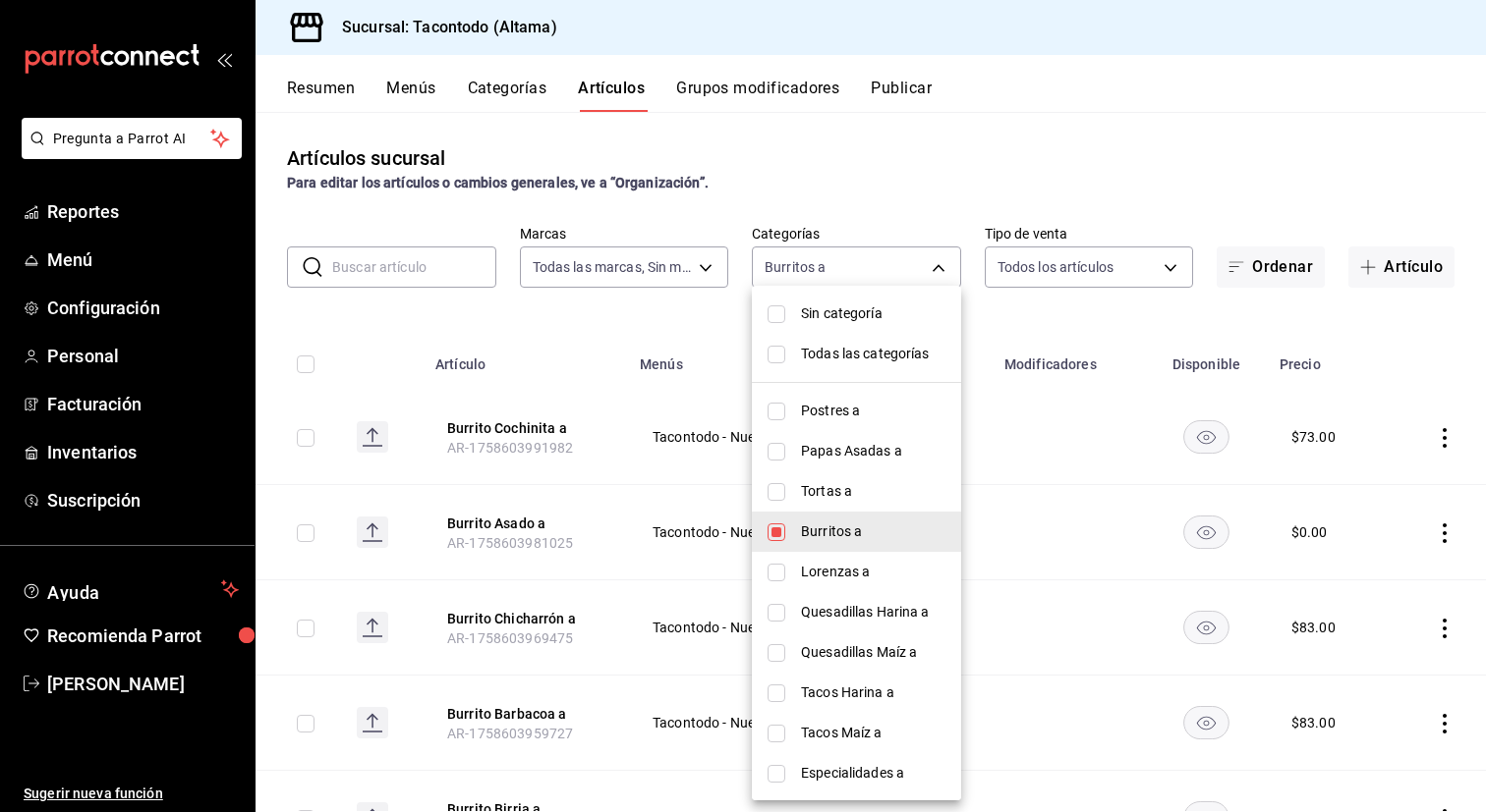
click at [822, 542] on span "Burritos a" at bounding box center [873, 532] width 145 height 21
checkbox input "false"
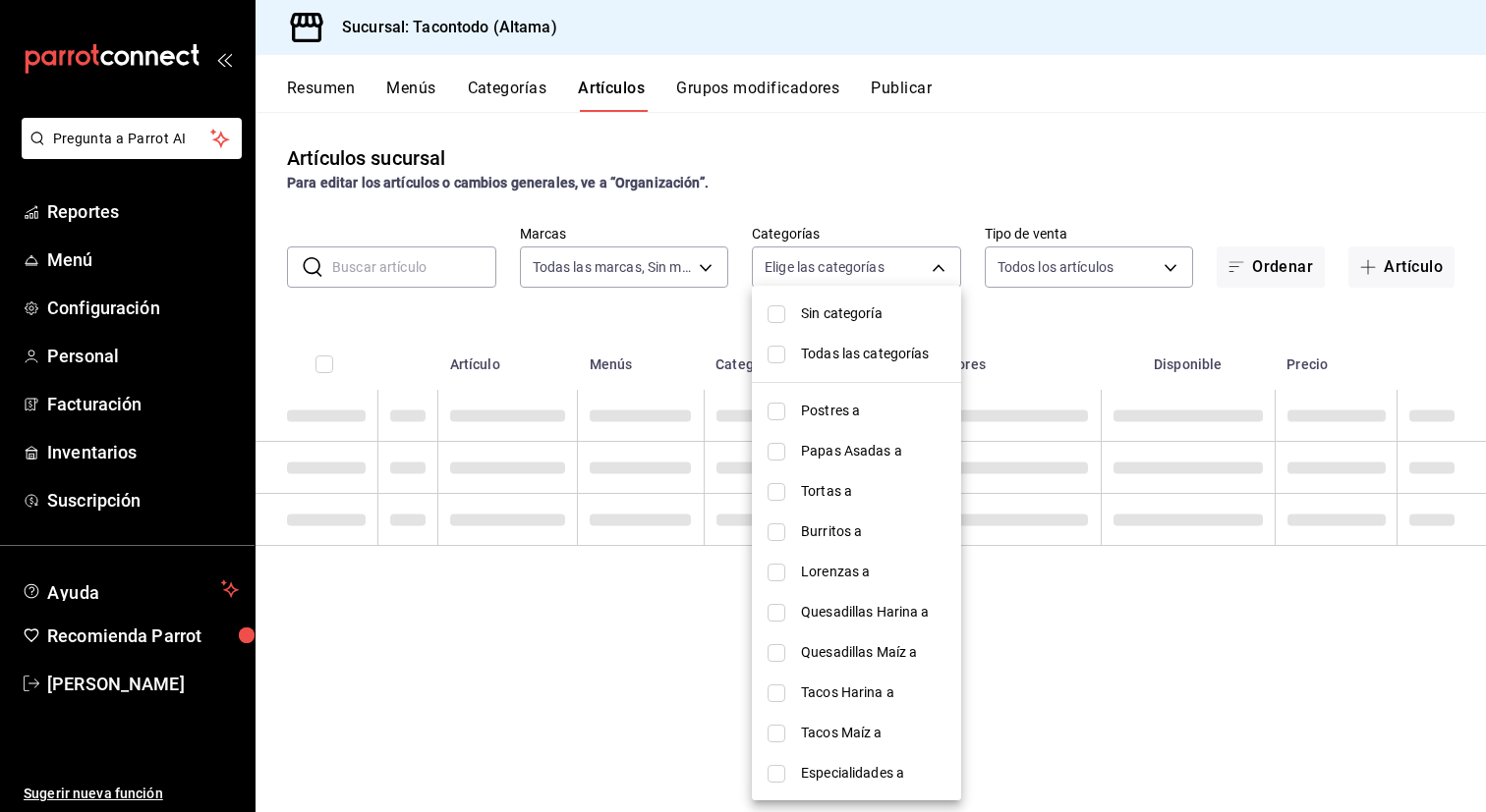
click at [814, 578] on span "Lorenzas a" at bounding box center [873, 571] width 145 height 21
type input "8643327f-1058-4db2-84fb-e2d65e10a902"
checkbox input "true"
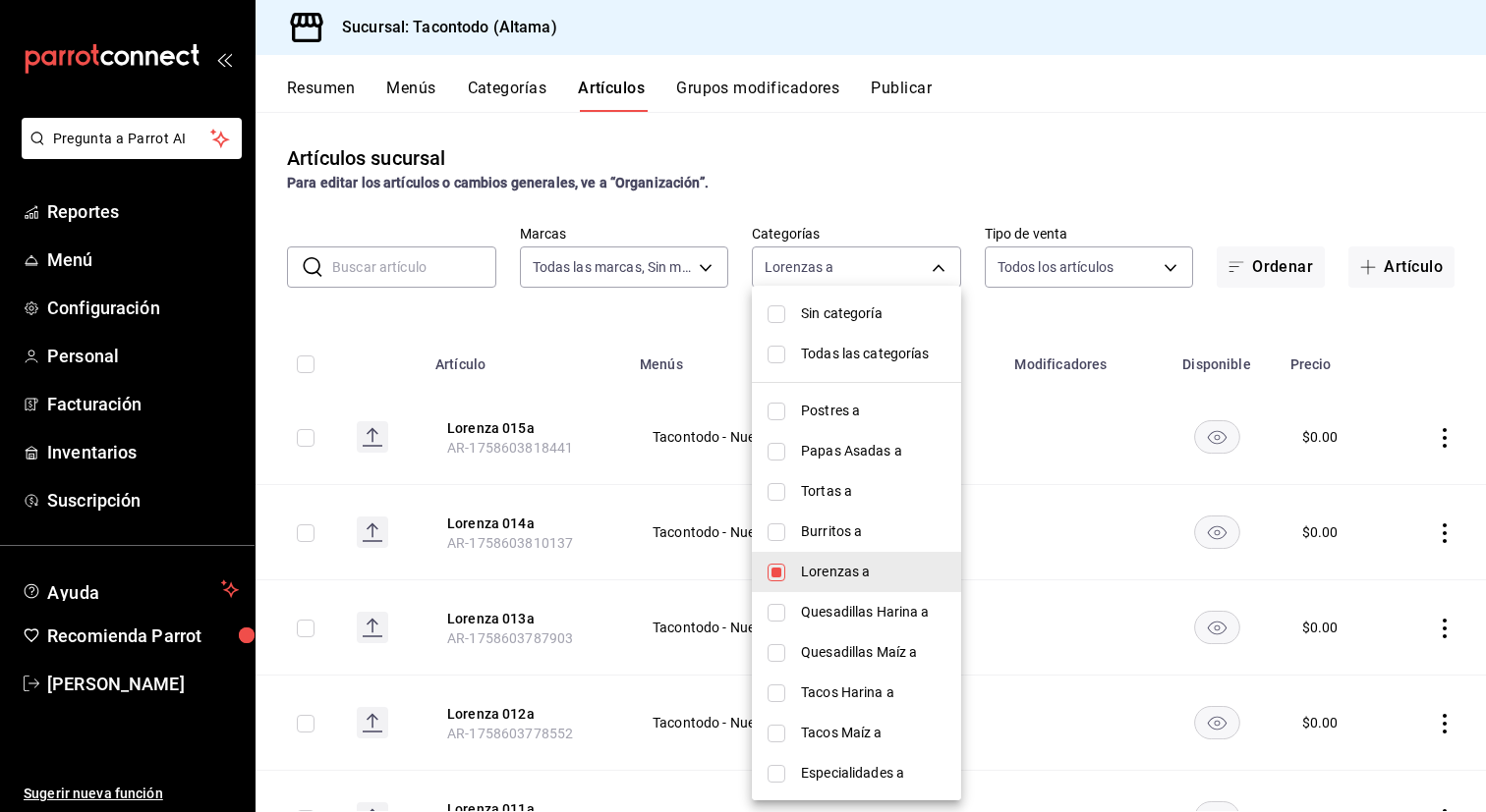
click at [541, 366] on div at bounding box center [743, 406] width 1486 height 812
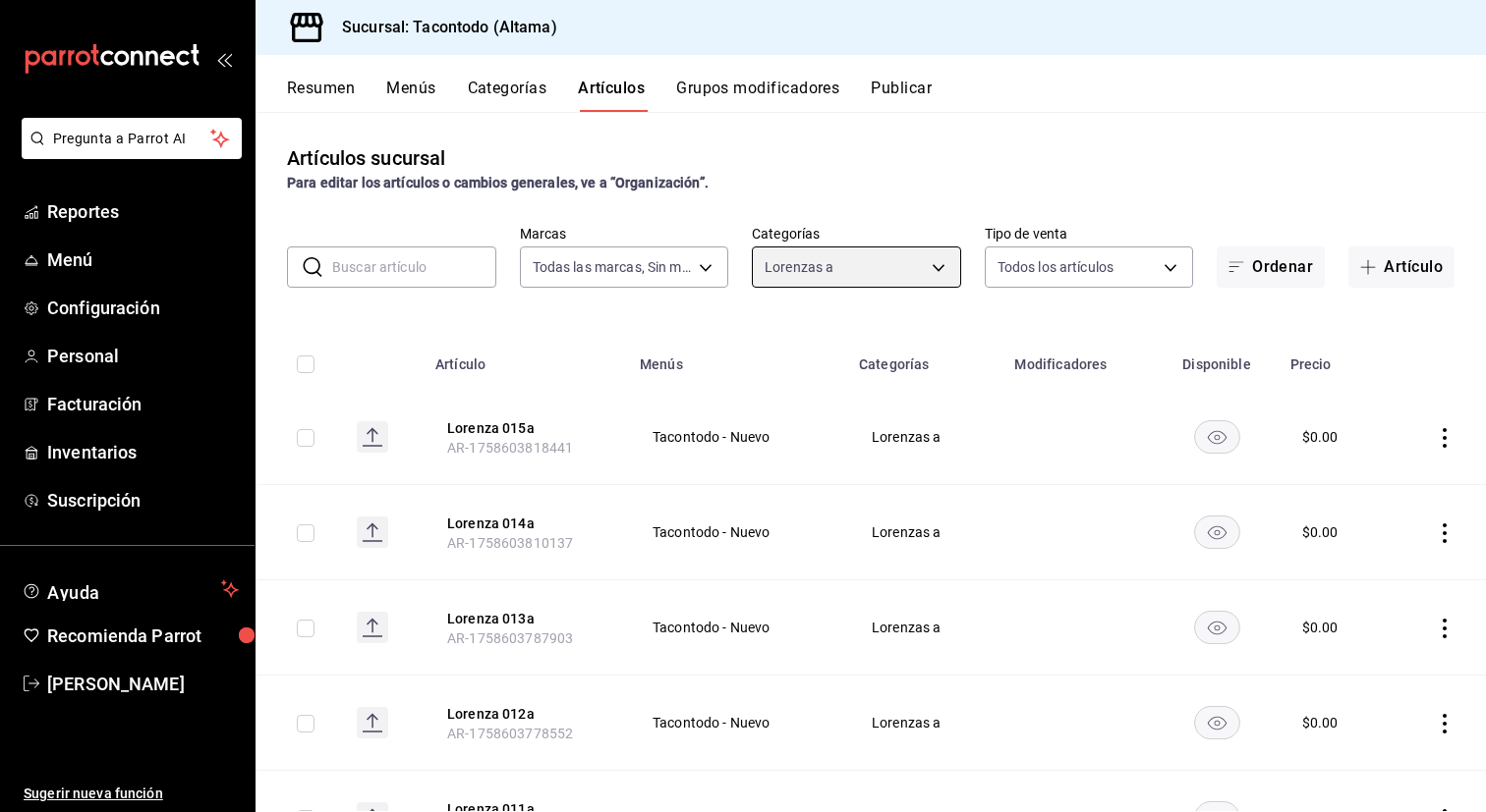
scroll to position [1054, 0]
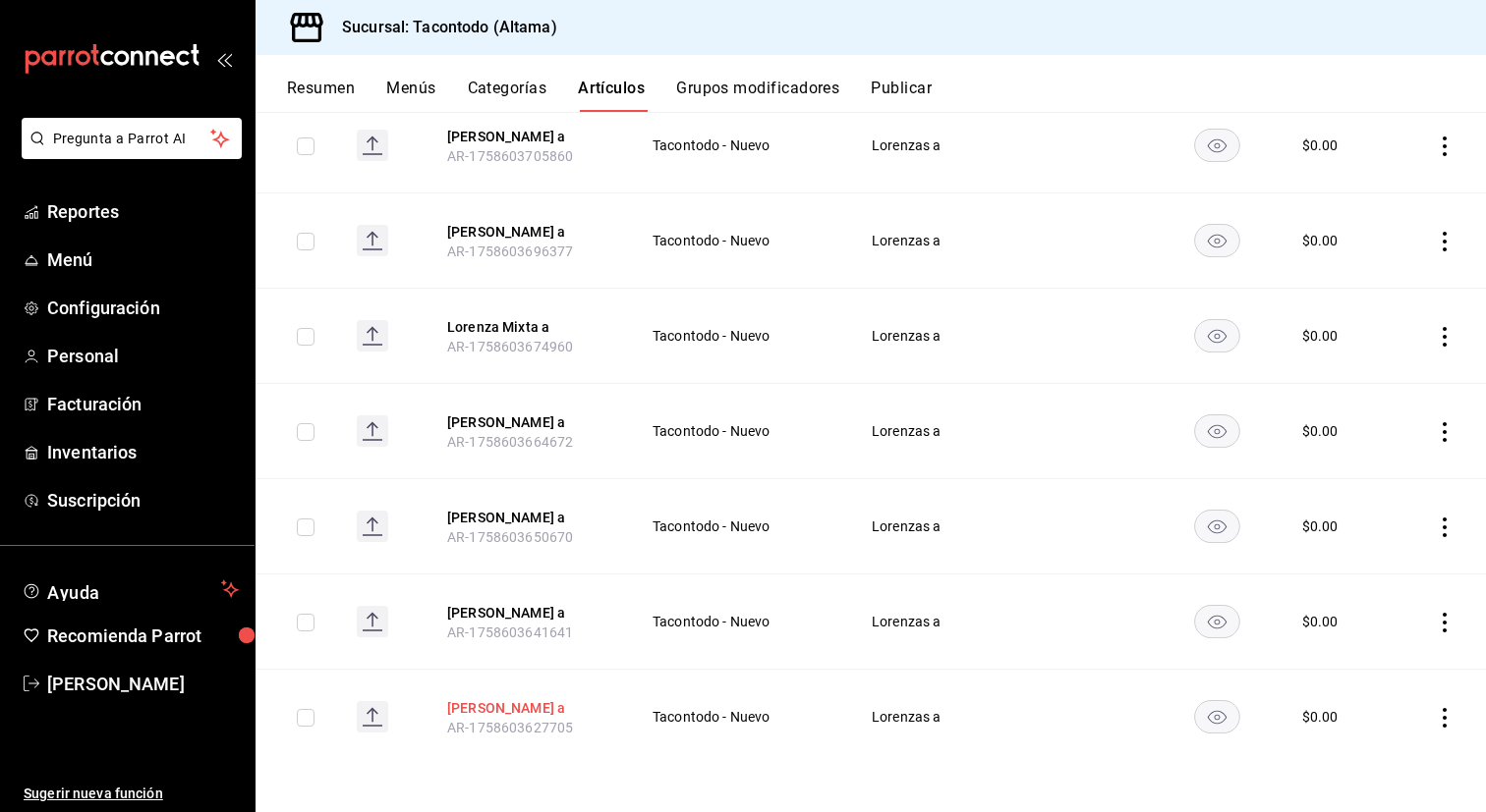
click at [531, 707] on button "[PERSON_NAME] a" at bounding box center [525, 708] width 158 height 20
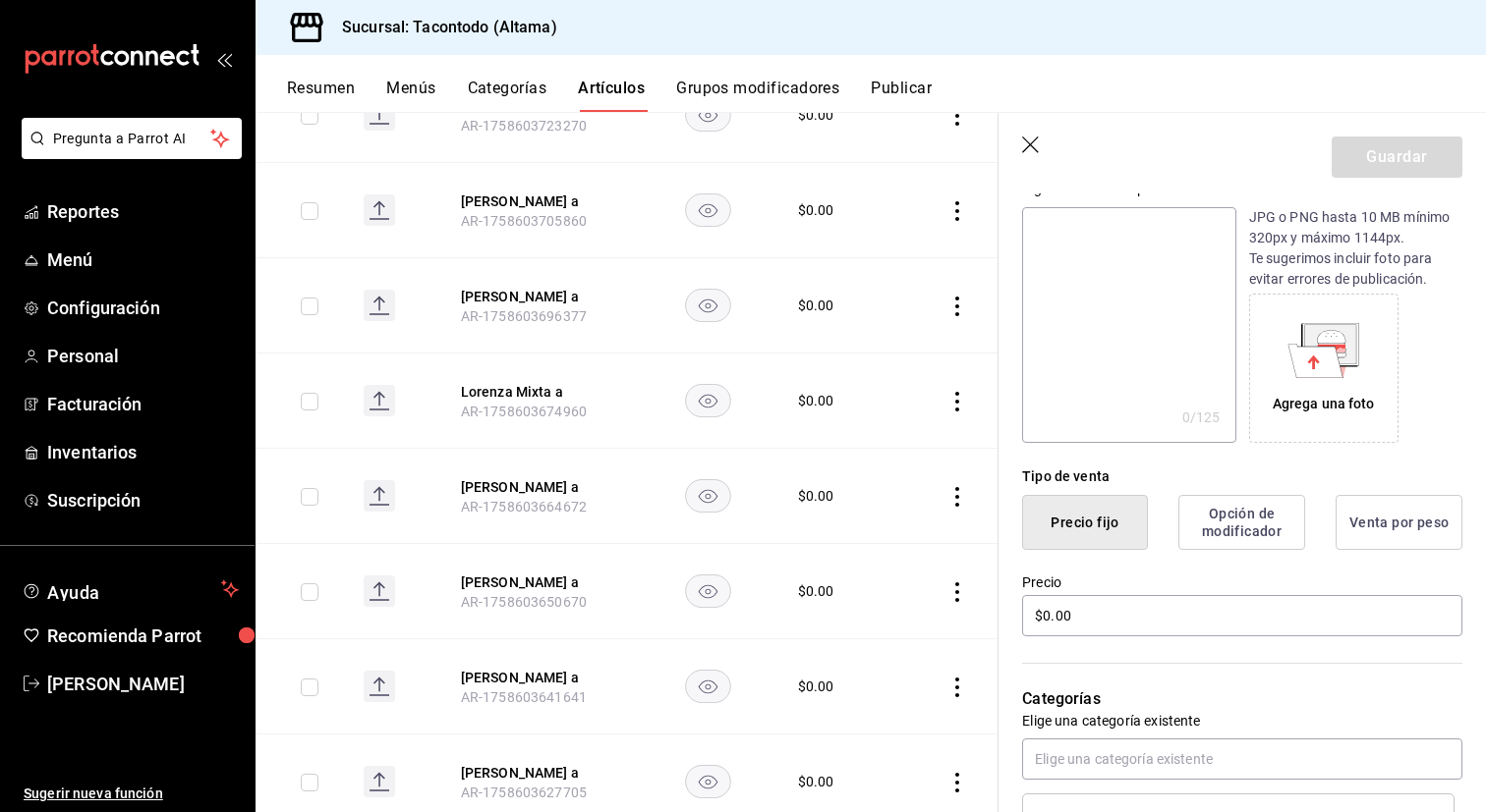
scroll to position [248, 0]
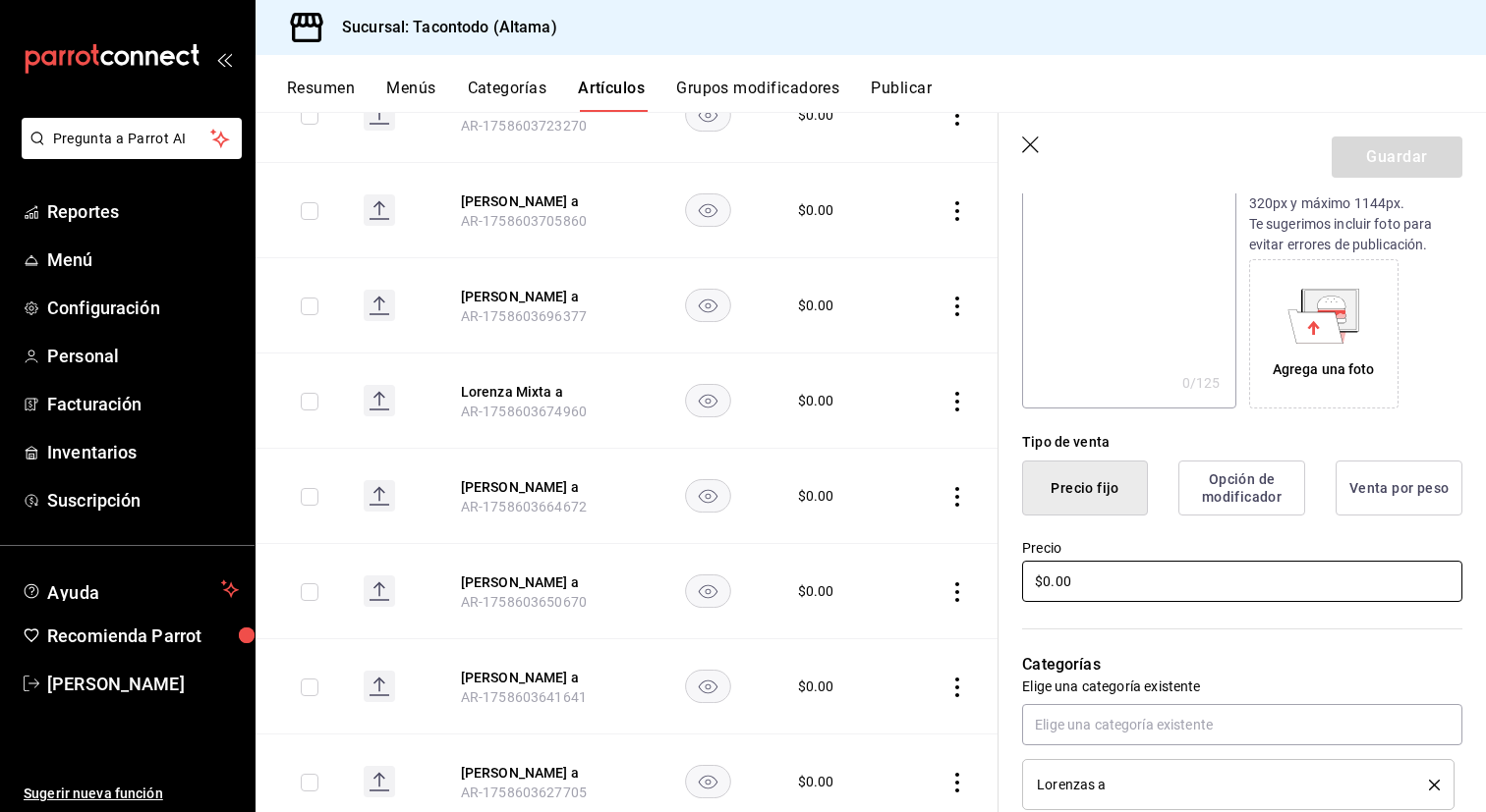
click at [1089, 576] on input "$0.00" at bounding box center [1242, 581] width 440 height 42
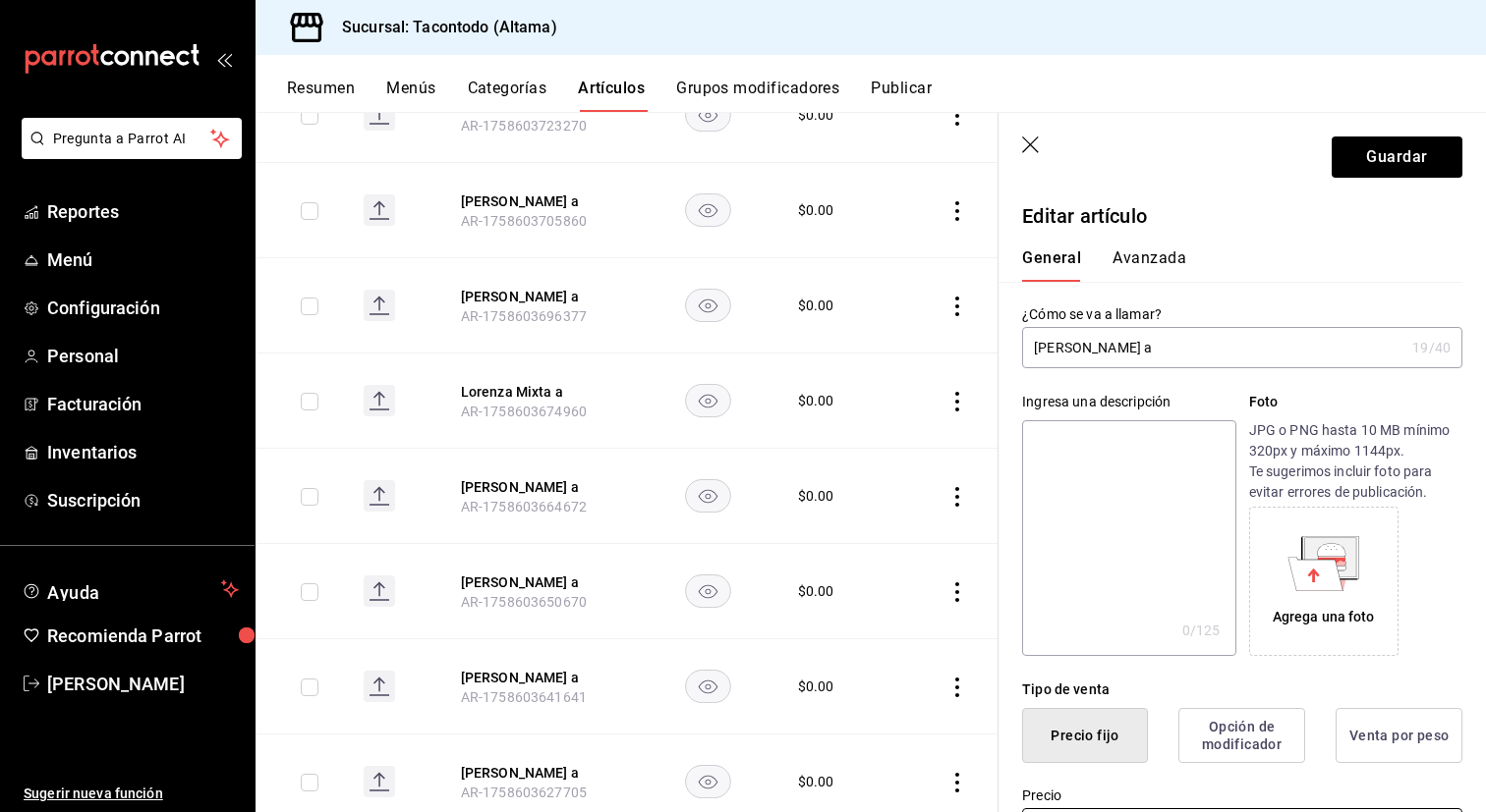
type input "$49.00"
click at [1124, 267] on button "Avanzada" at bounding box center [1149, 265] width 73 height 34
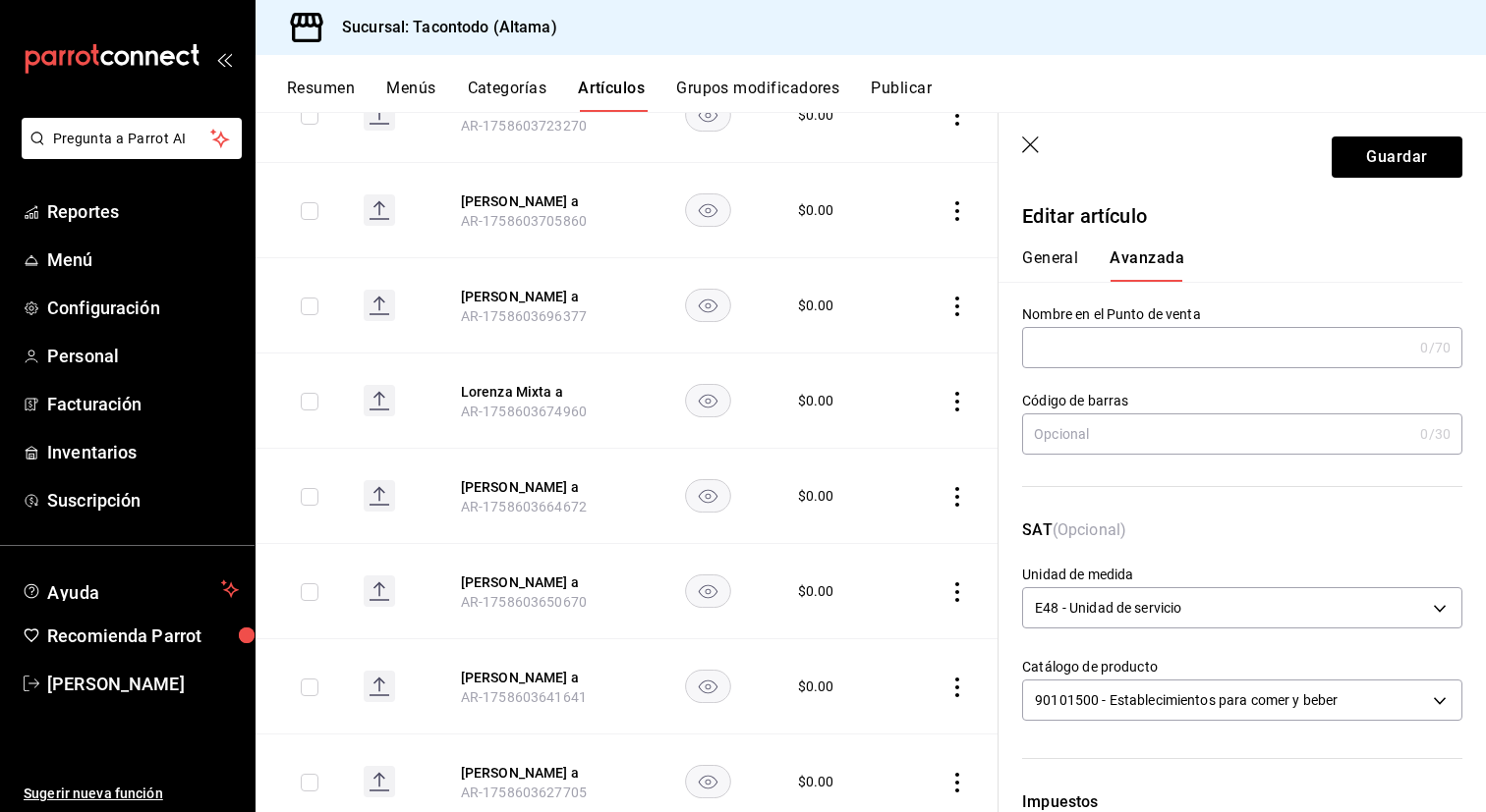
click at [1049, 386] on div "Código [PERSON_NAME] 0 /30 Código [PERSON_NAME]" at bounding box center [1230, 432] width 464 height 127
click at [1059, 368] on div "Código [PERSON_NAME] 0 /30 Código [PERSON_NAME]" at bounding box center [1230, 432] width 464 height 127
click at [1063, 361] on input "text" at bounding box center [1218, 348] width 390 height 40
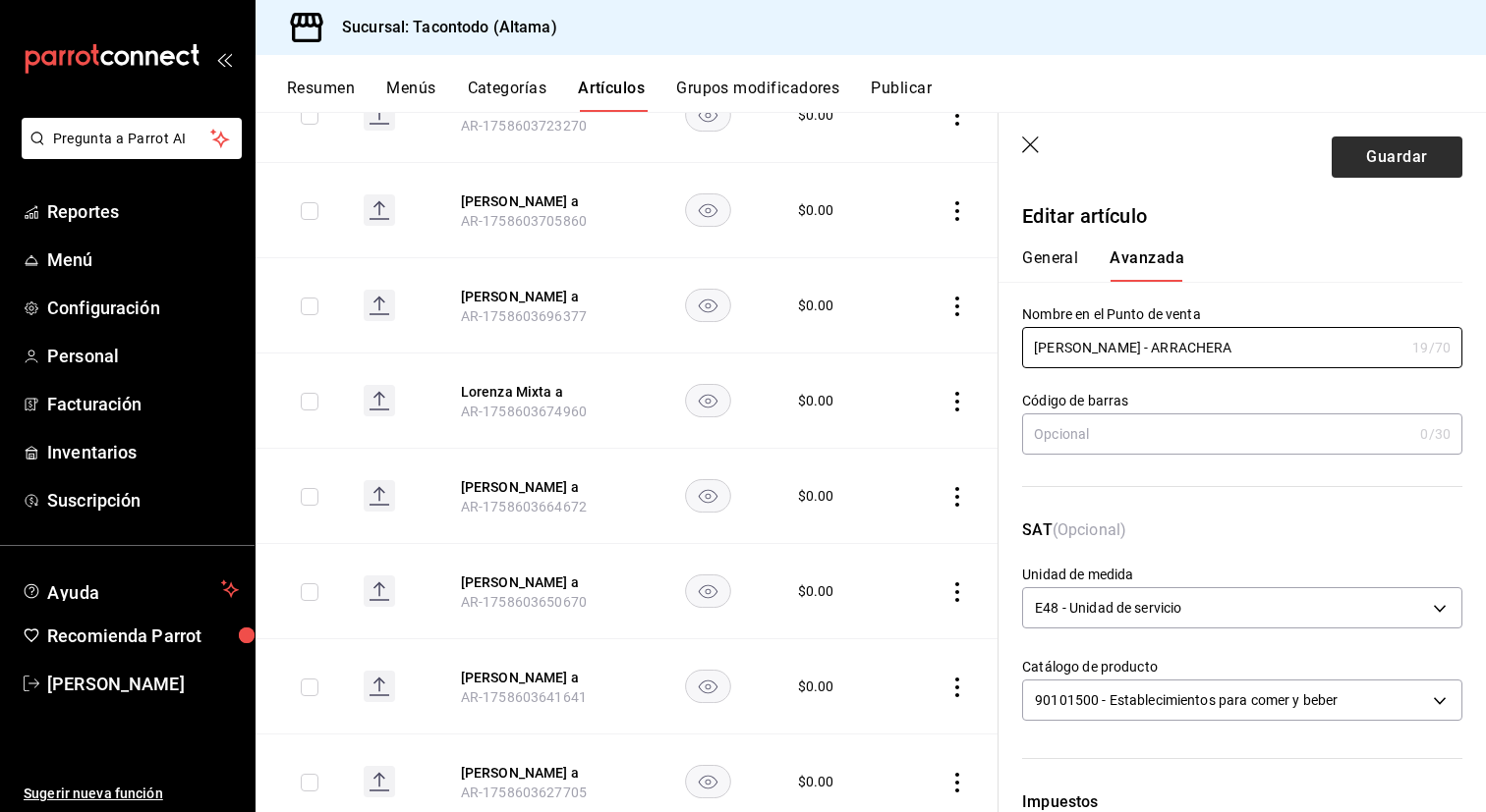
type input "LORENZA - ARRACHERA"
click at [1358, 172] on button "Guardar" at bounding box center [1397, 157] width 131 height 42
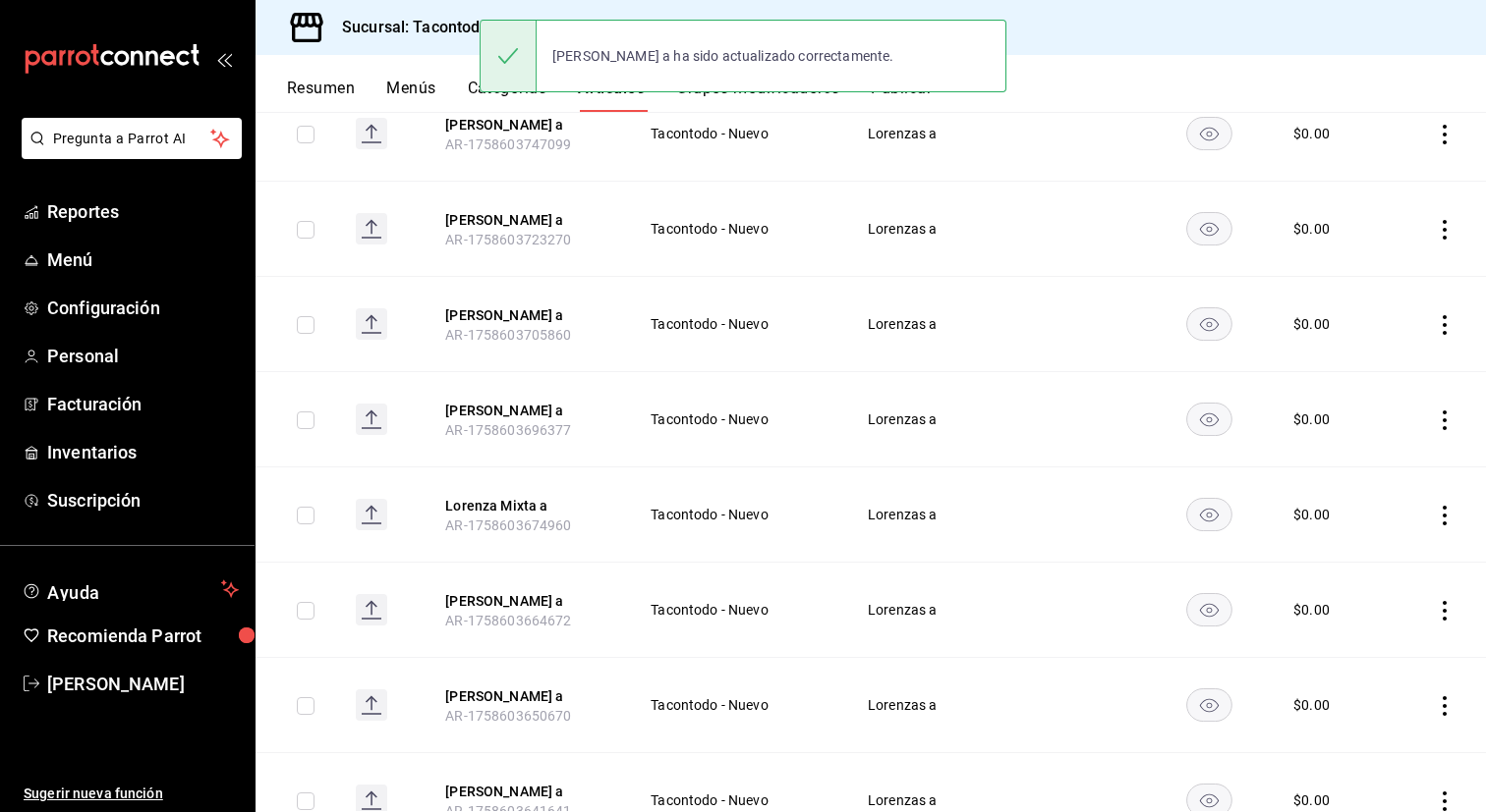
scroll to position [577, 0]
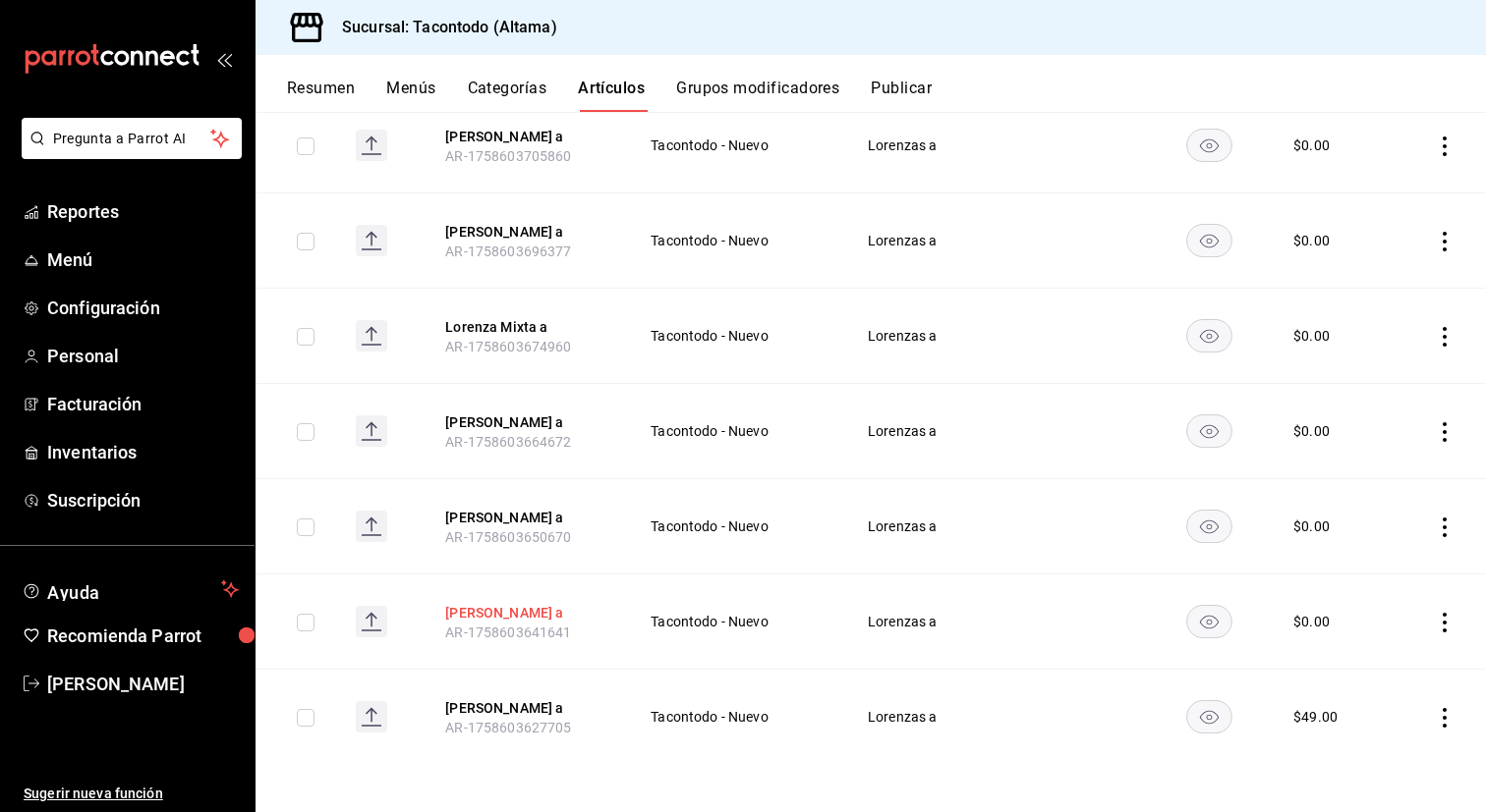
click at [509, 612] on button "[PERSON_NAME] a" at bounding box center [523, 613] width 158 height 20
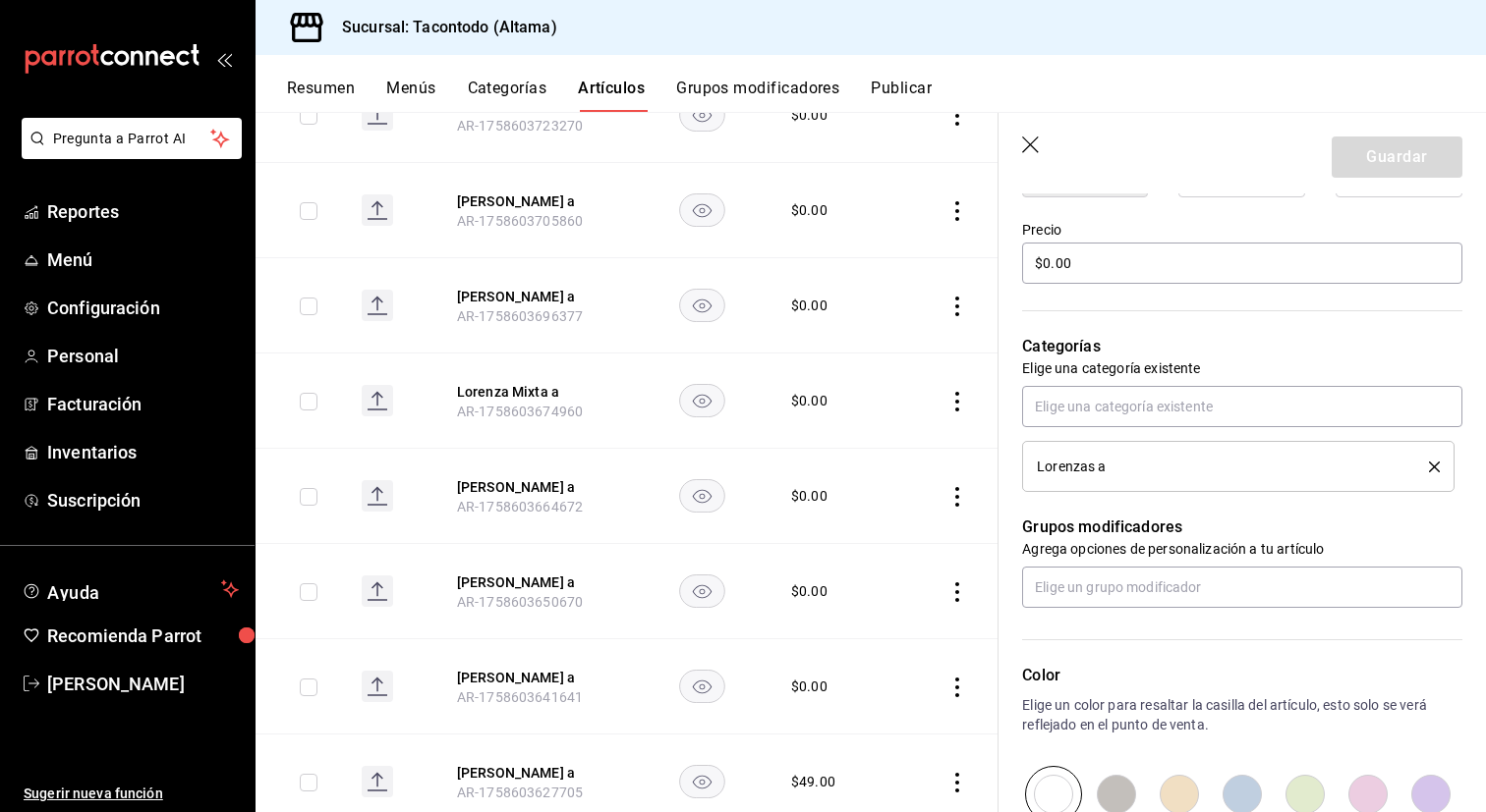
scroll to position [568, 0]
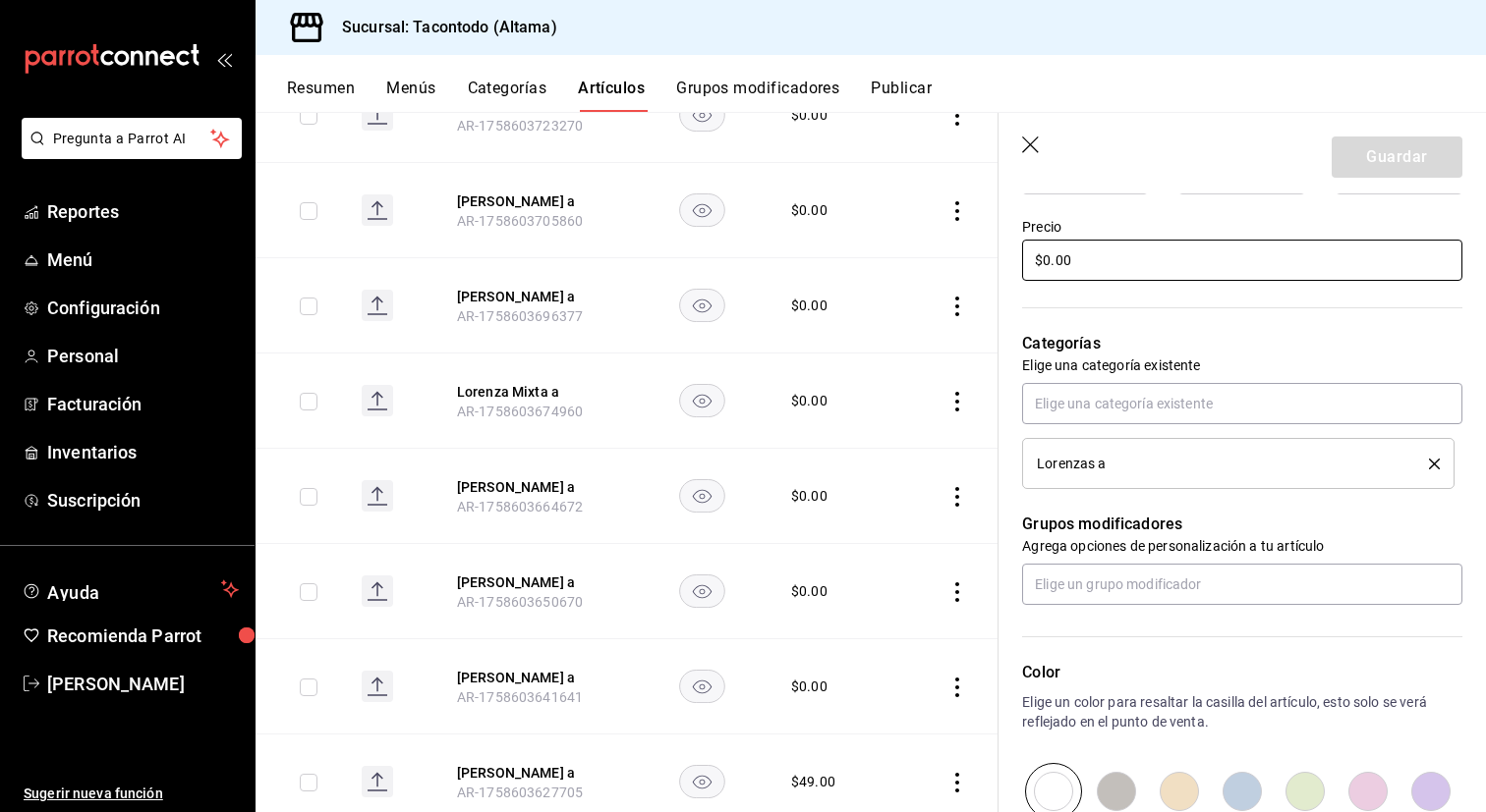
click at [1126, 257] on input "$0.00" at bounding box center [1242, 260] width 440 height 42
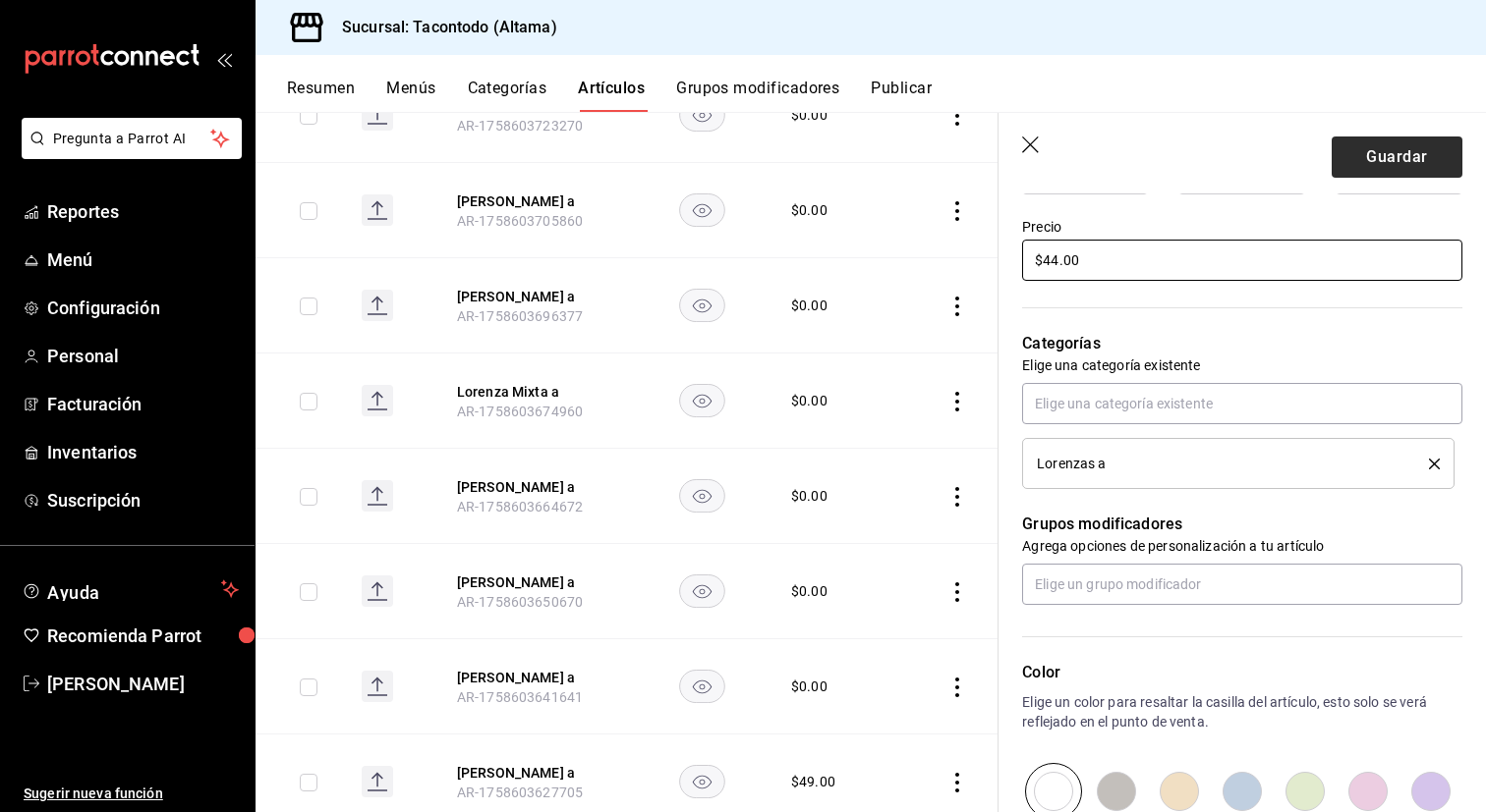
type input "$44.00"
click at [1369, 148] on button "Guardar" at bounding box center [1397, 157] width 131 height 42
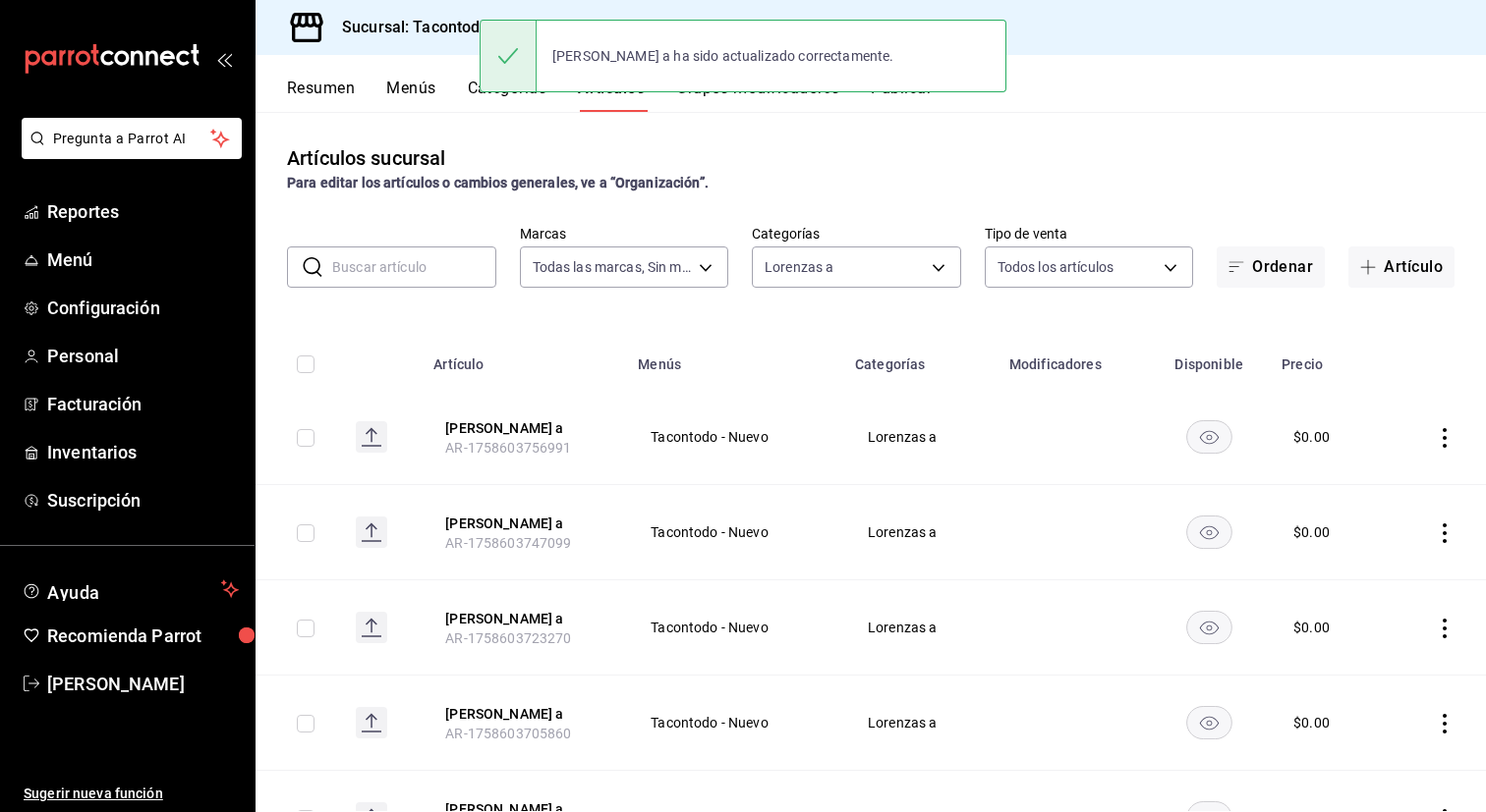
scroll to position [577, 0]
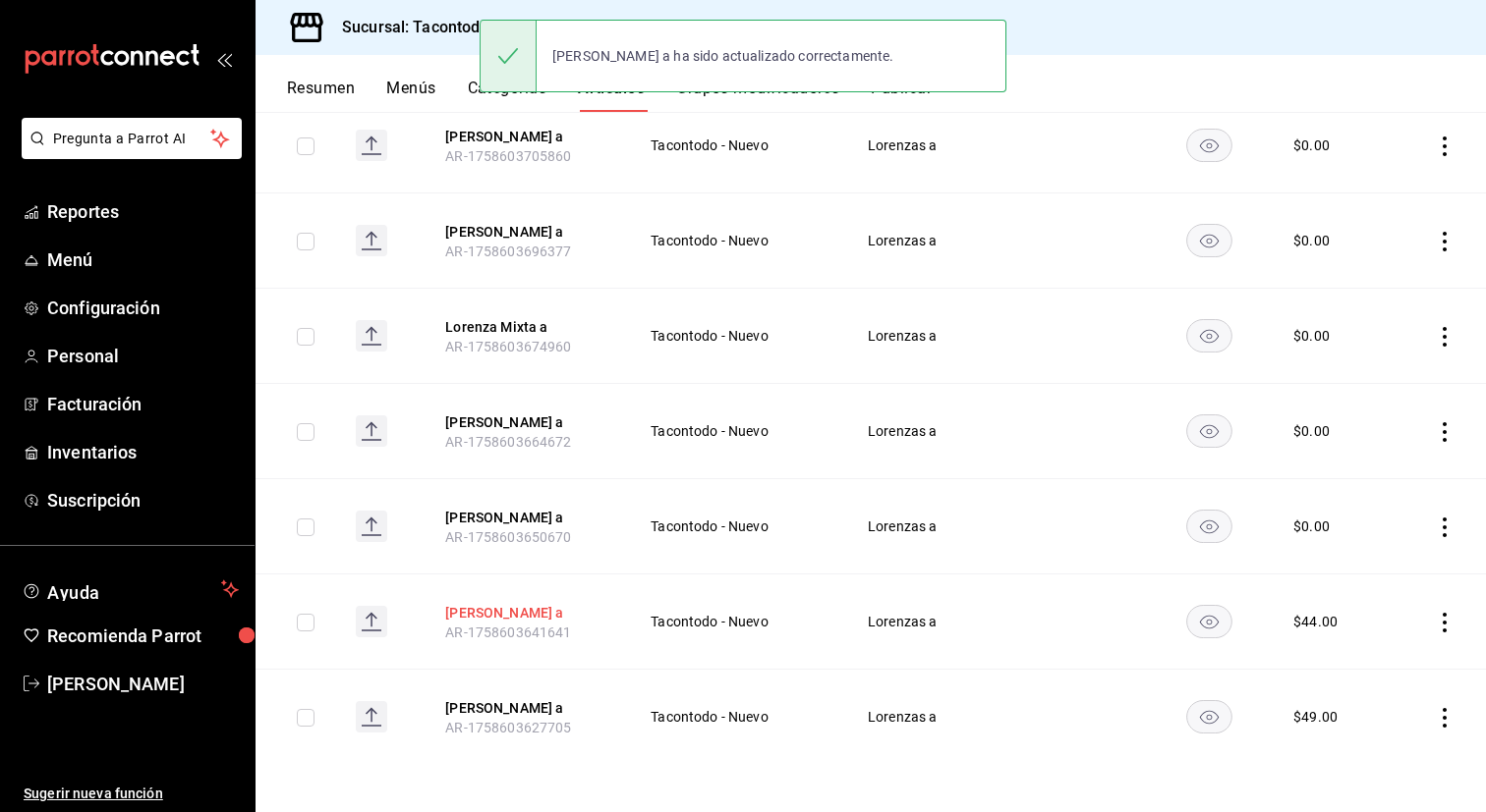
click at [515, 613] on button "[PERSON_NAME] a" at bounding box center [523, 613] width 158 height 20
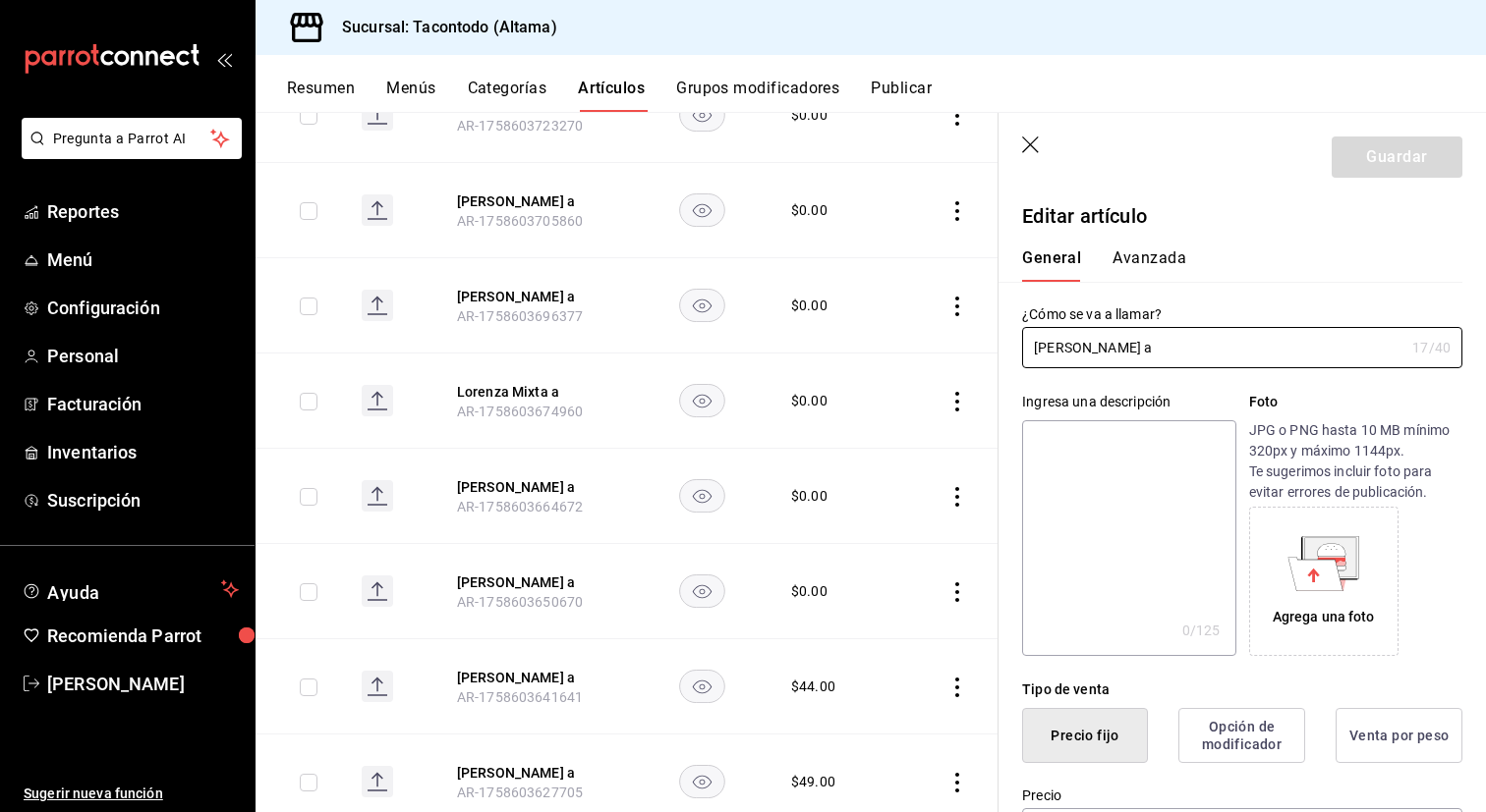
type input "$44.00"
click at [1156, 259] on button "Avanzada" at bounding box center [1149, 265] width 73 height 34
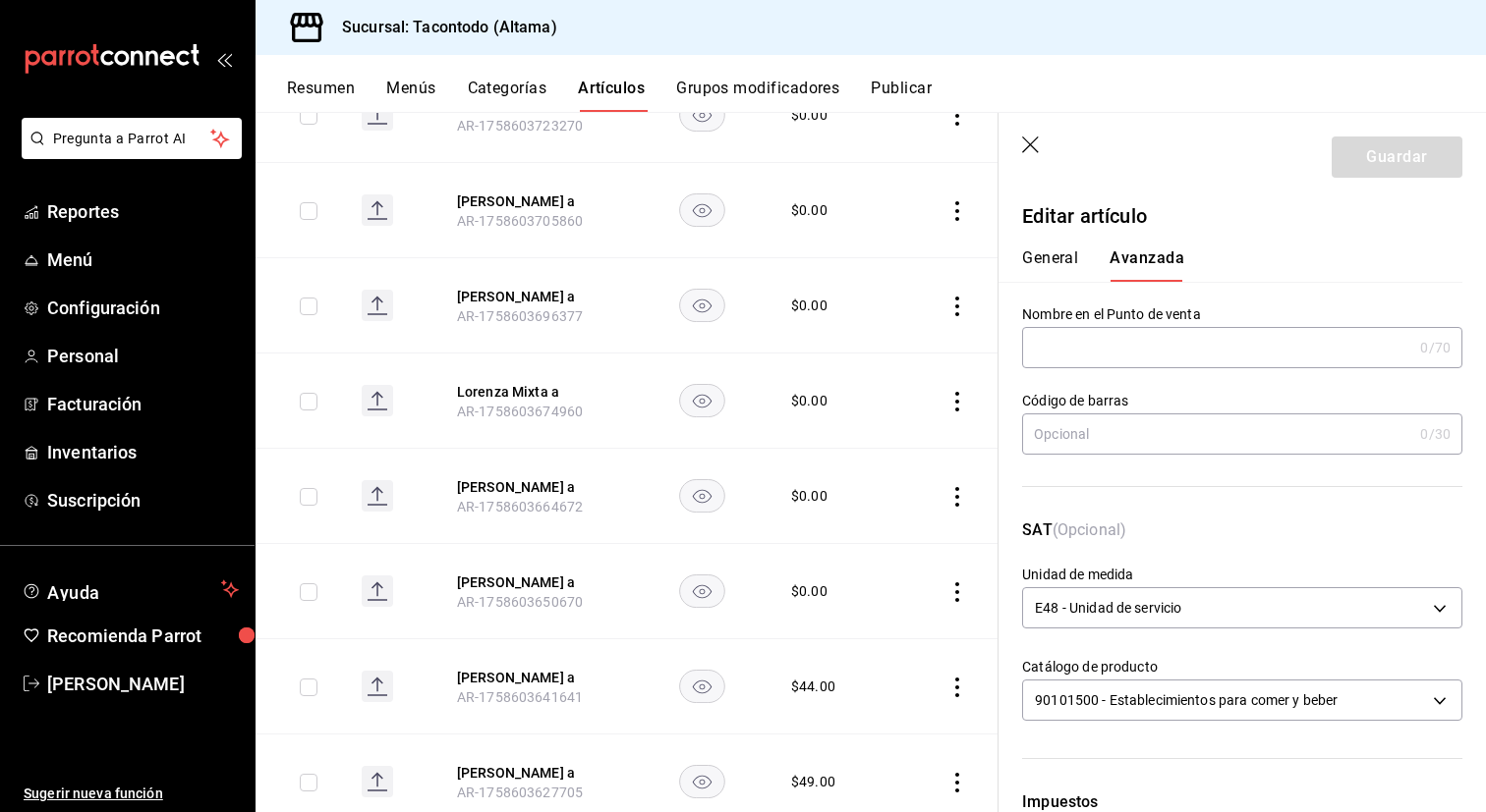
click at [1083, 337] on input "text" at bounding box center [1218, 348] width 390 height 40
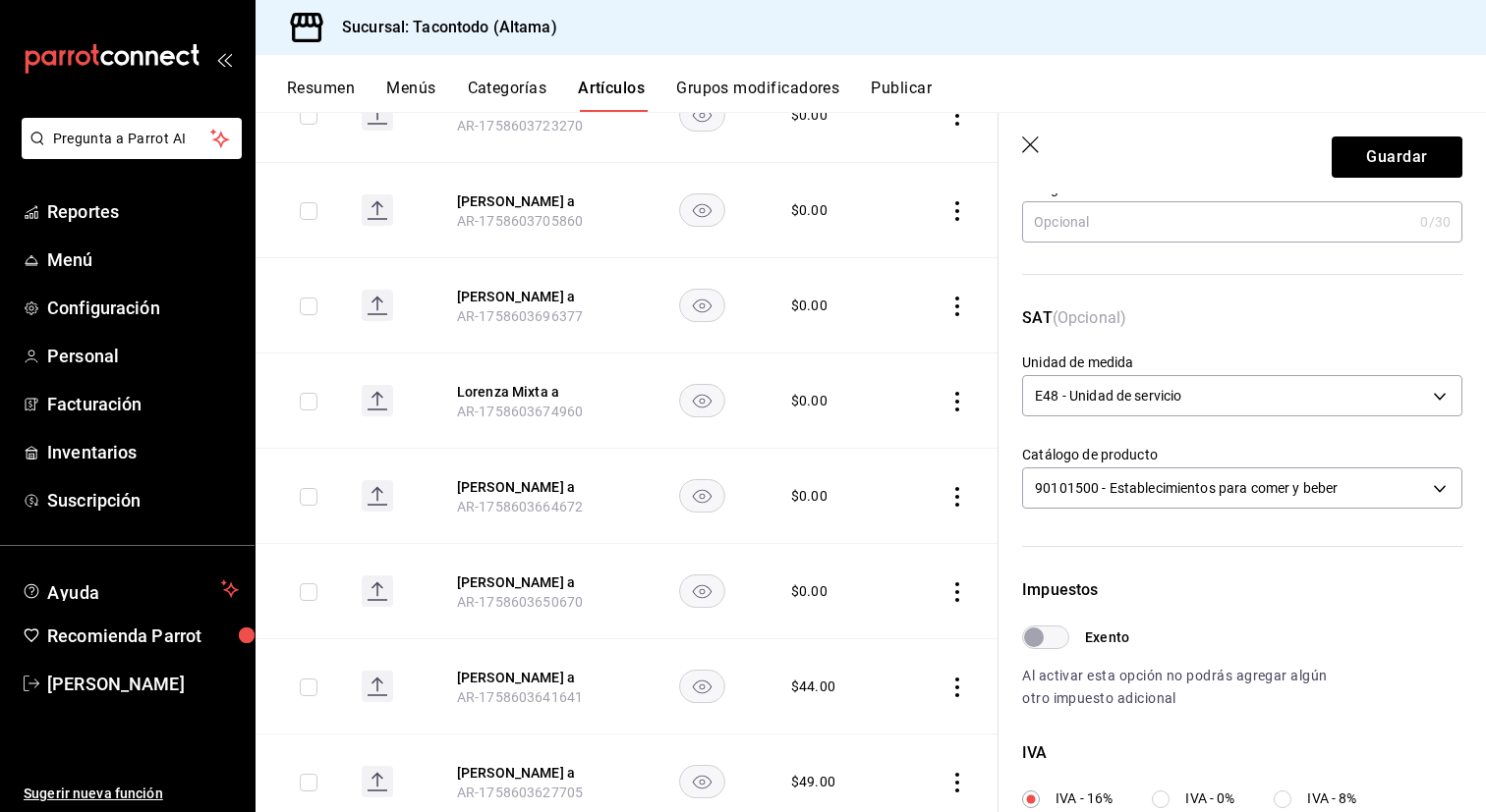
scroll to position [210, 0]
type input "LORENZA - ADOBADA"
click at [1393, 152] on button "Guardar" at bounding box center [1397, 157] width 131 height 42
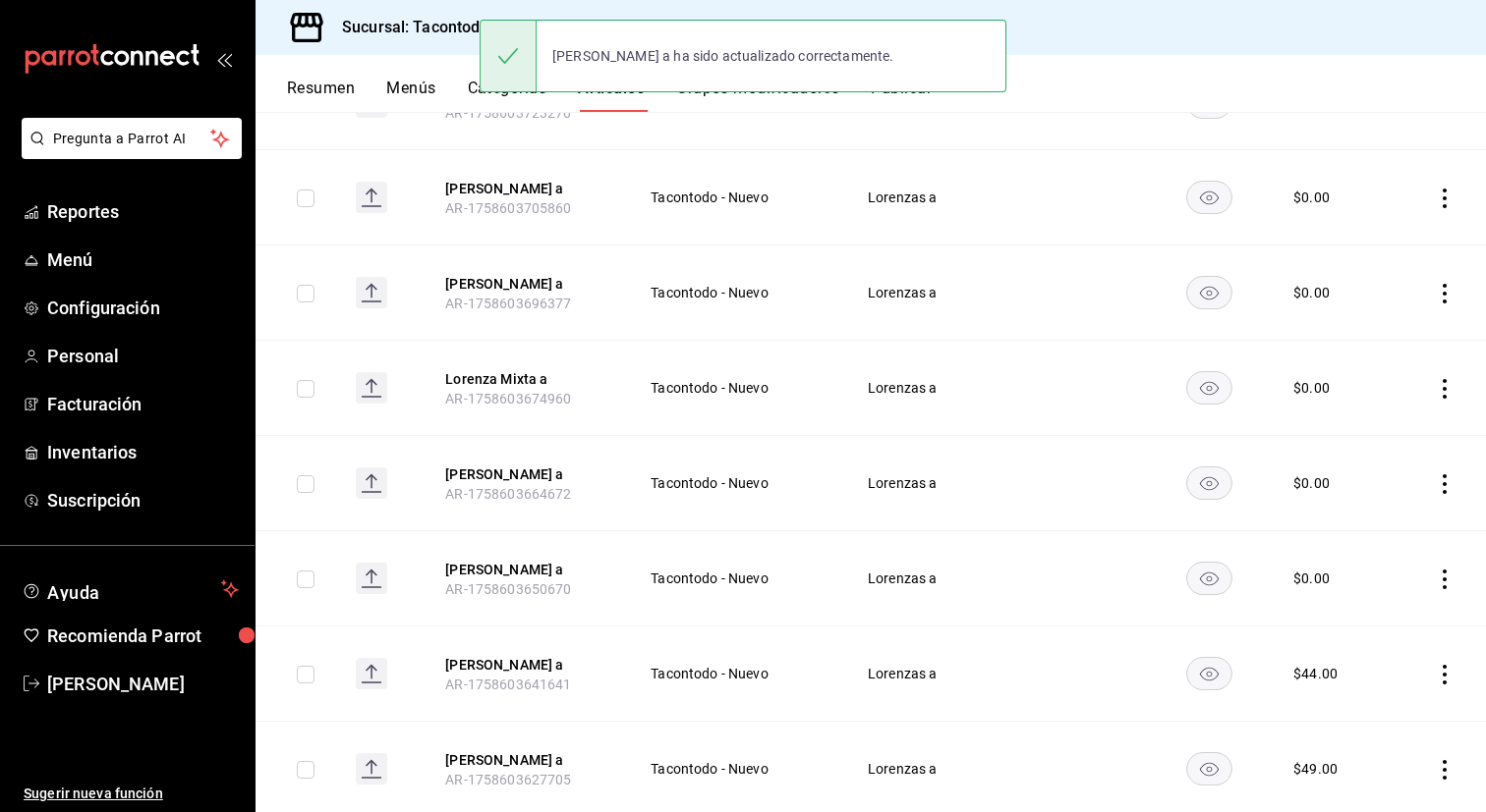
scroll to position [577, 0]
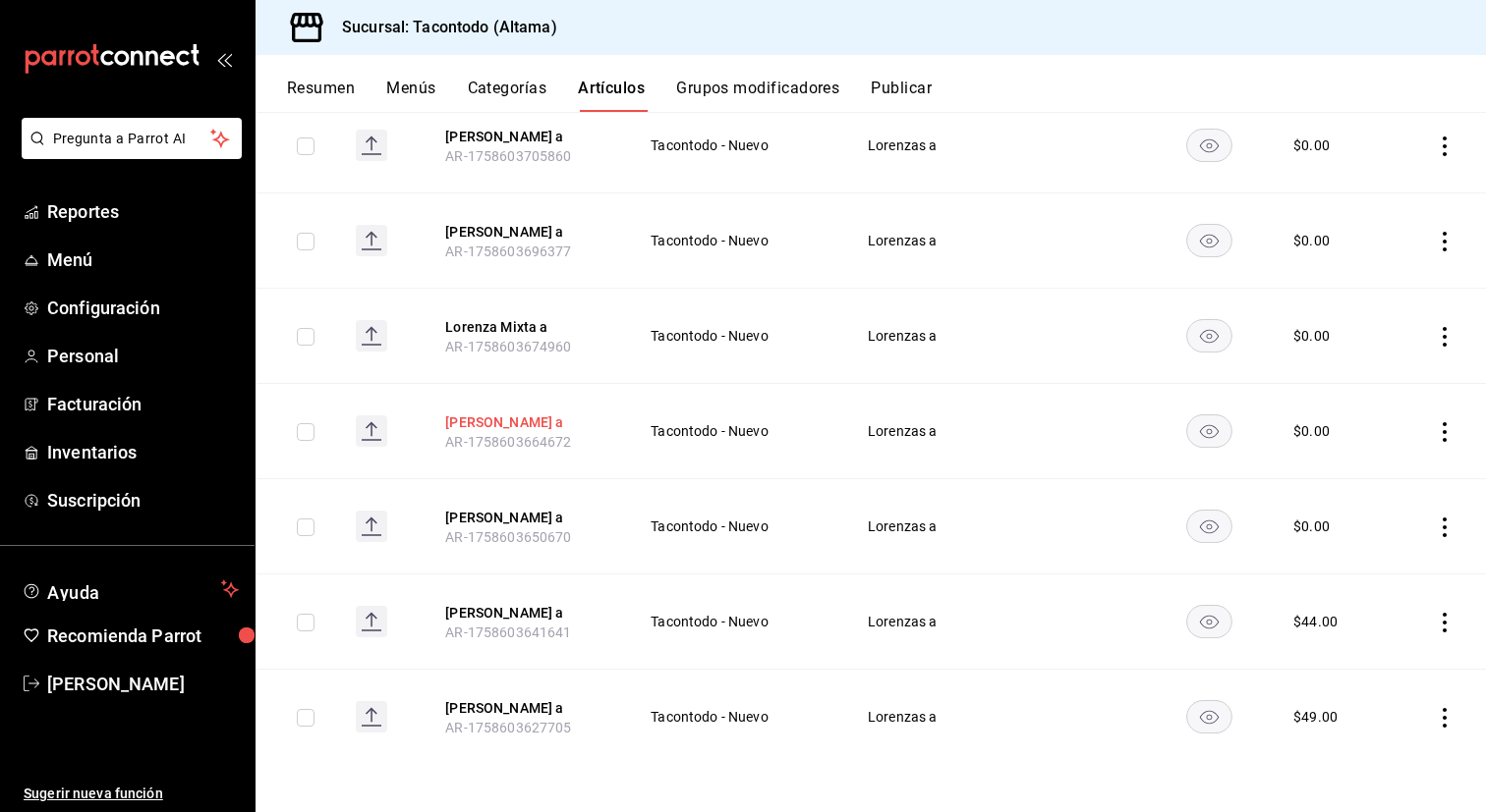
click at [520, 419] on button "[PERSON_NAME] a" at bounding box center [523, 423] width 158 height 20
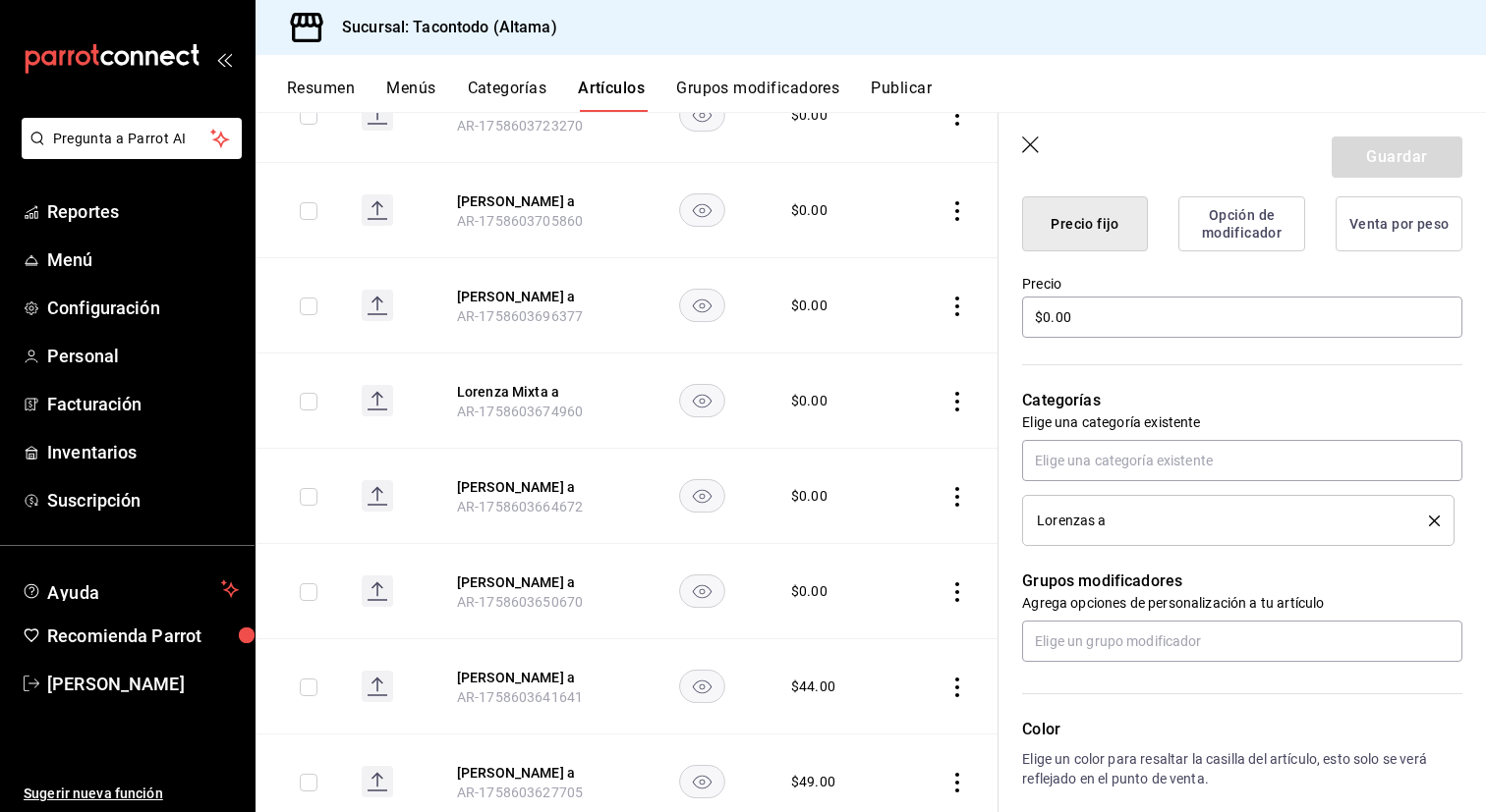
scroll to position [502, 0]
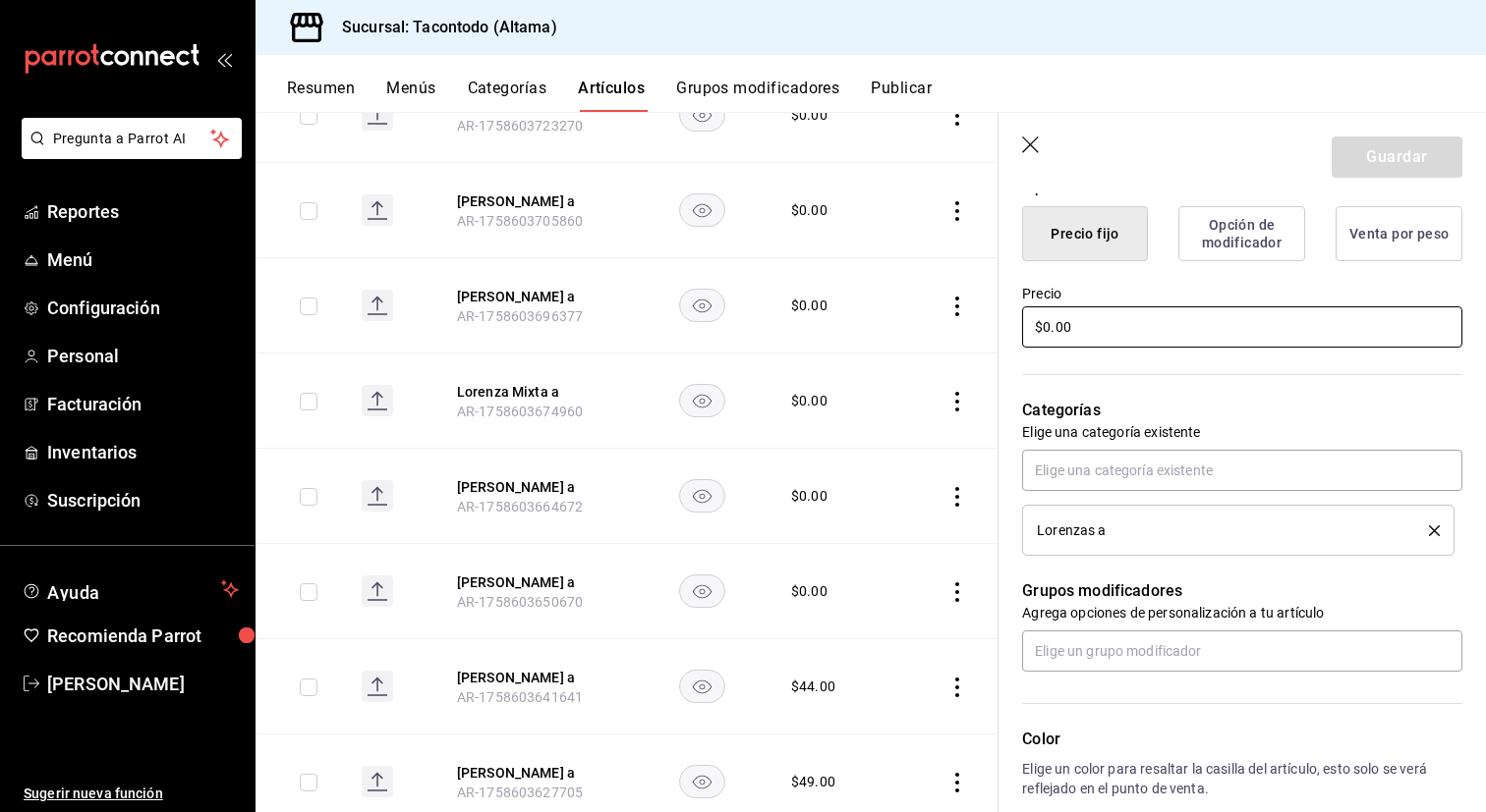
click at [1136, 322] on input "$0.00" at bounding box center [1242, 327] width 440 height 42
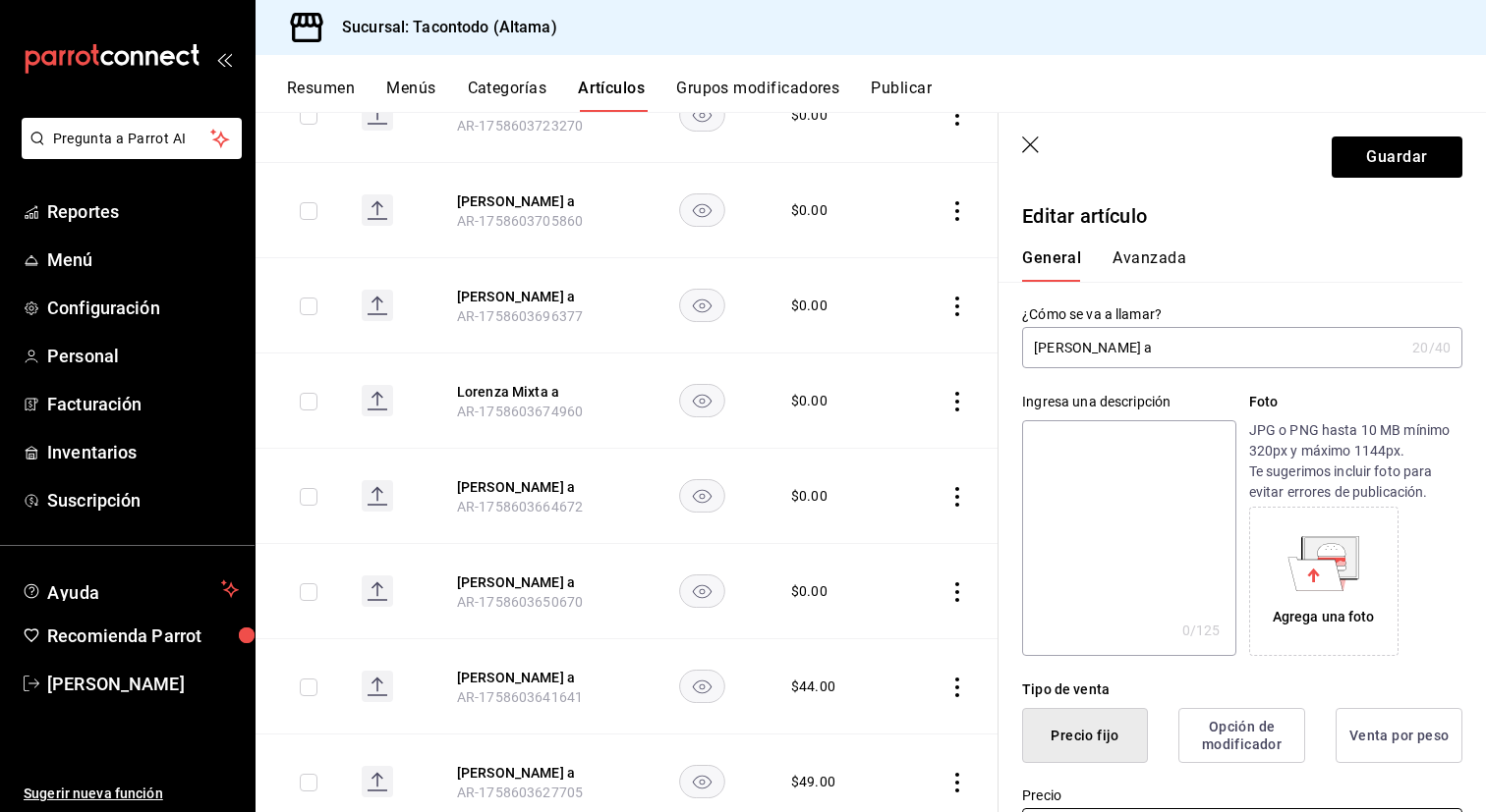
type input "$46.00"
click at [1130, 252] on button "Avanzada" at bounding box center [1149, 265] width 73 height 34
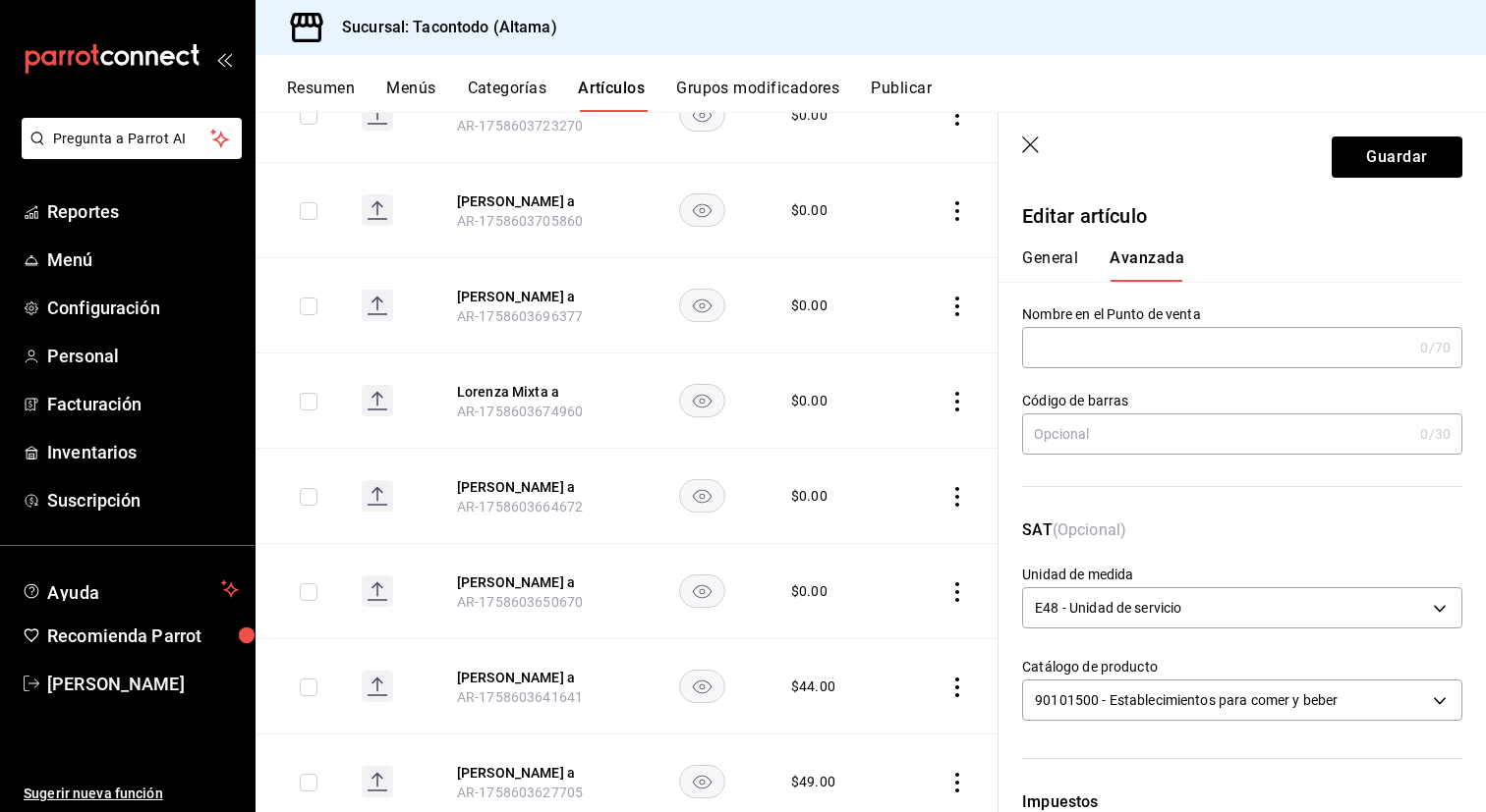
click at [1059, 347] on input "text" at bounding box center [1218, 348] width 390 height 40
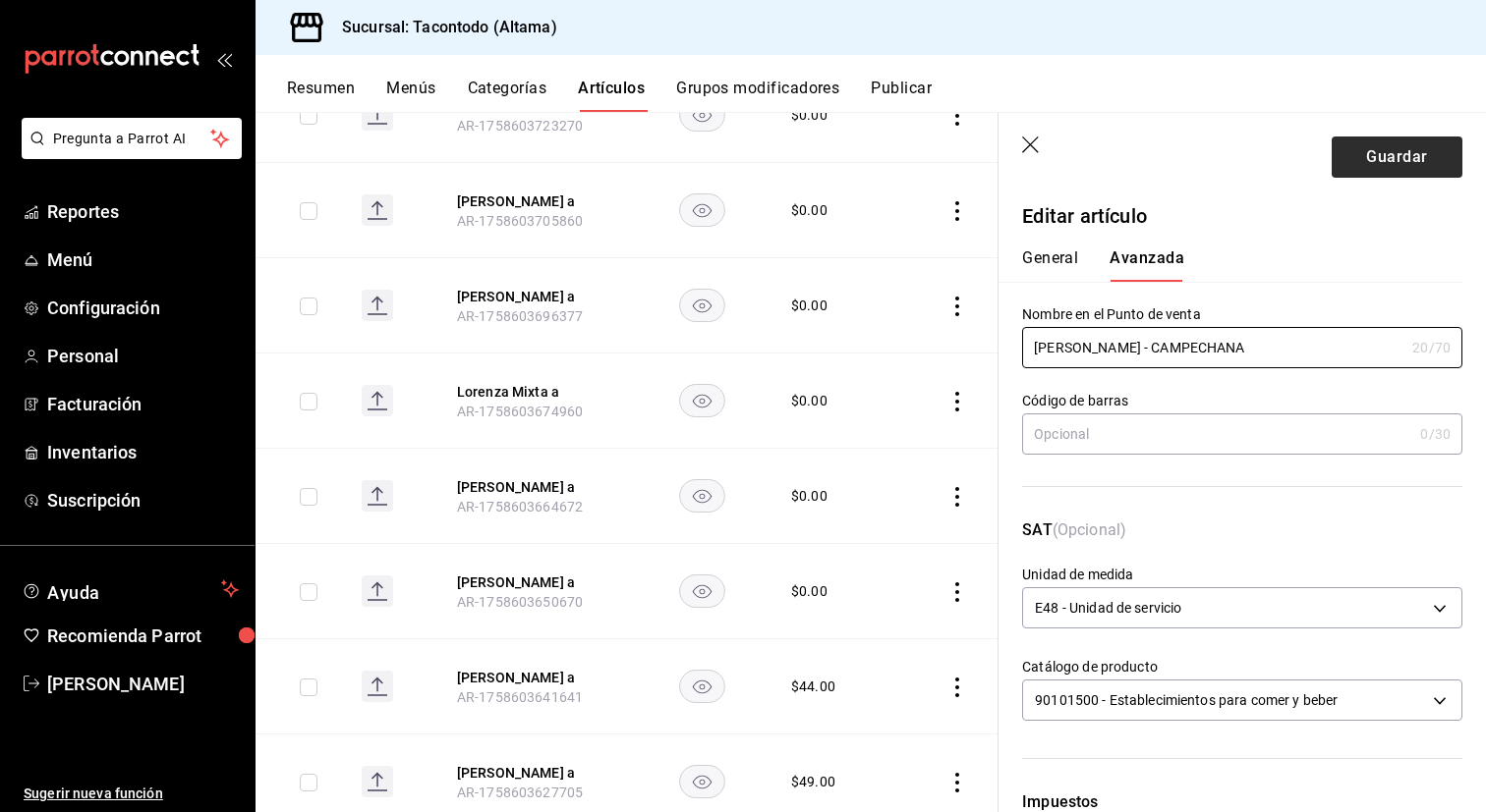
type input "LORENZA - CAMPECHANA"
click at [1432, 167] on button "Guardar" at bounding box center [1397, 157] width 131 height 42
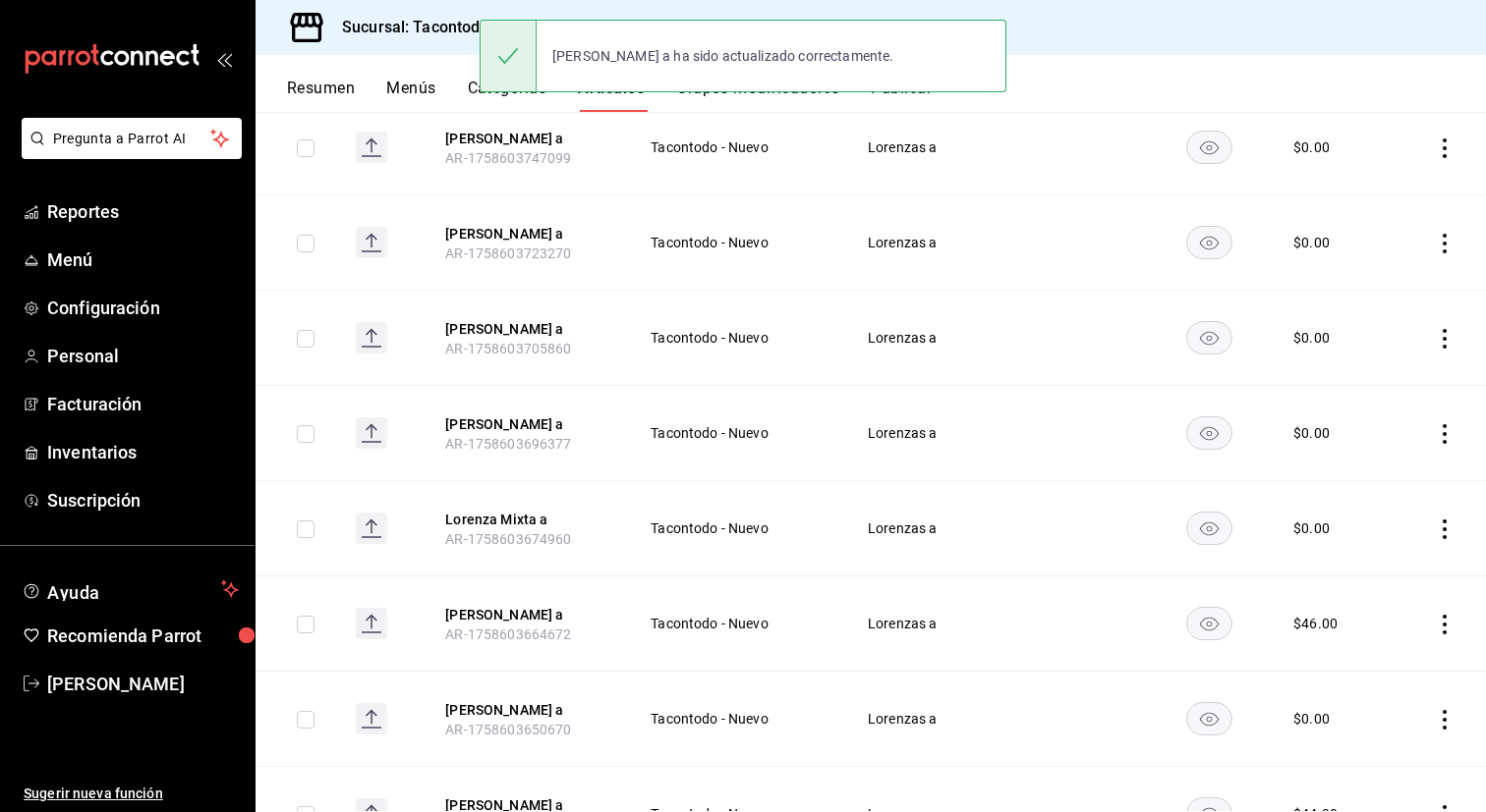
scroll to position [378, 0]
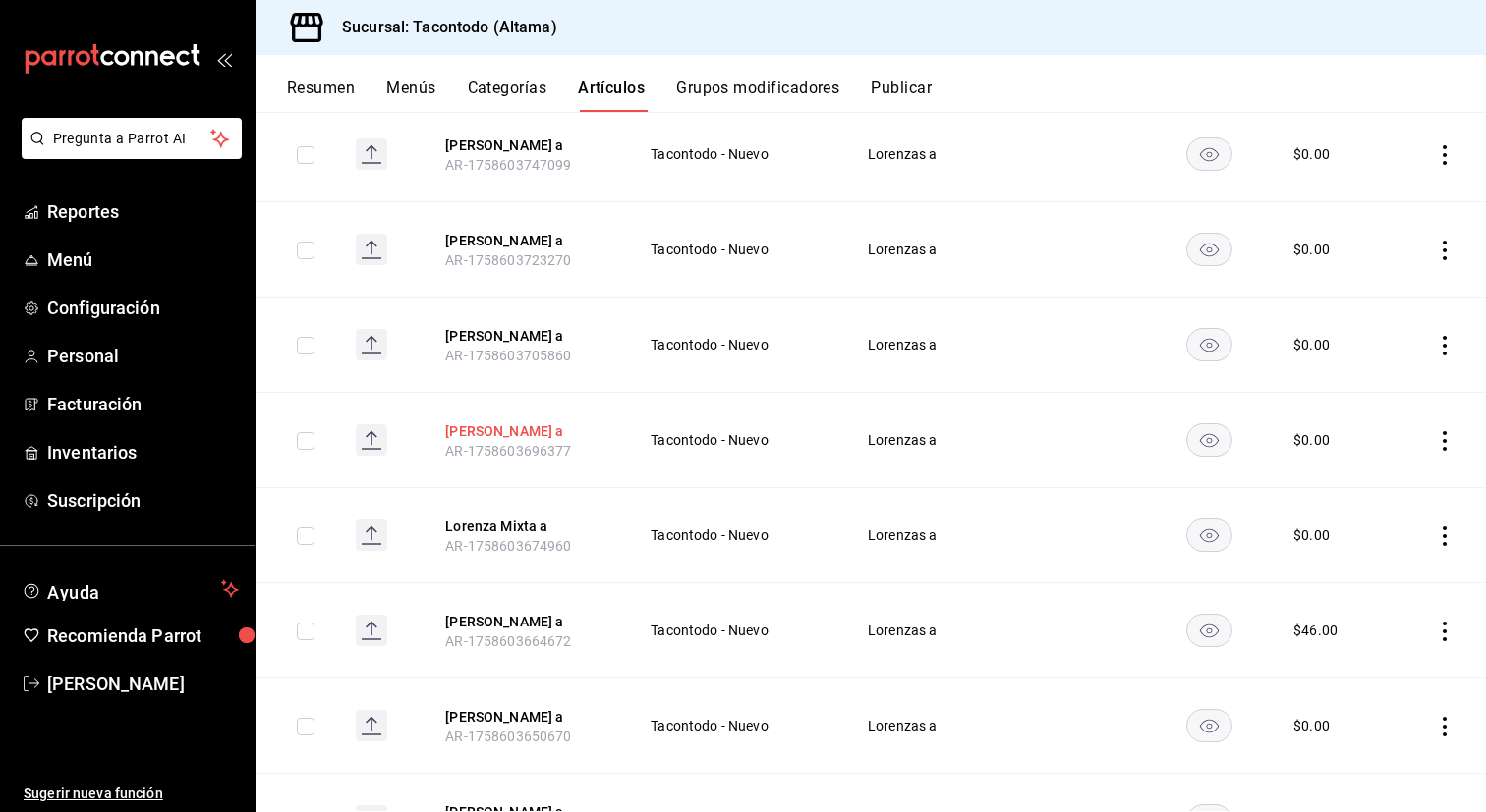
click at [528, 427] on button "[PERSON_NAME] a" at bounding box center [523, 432] width 158 height 20
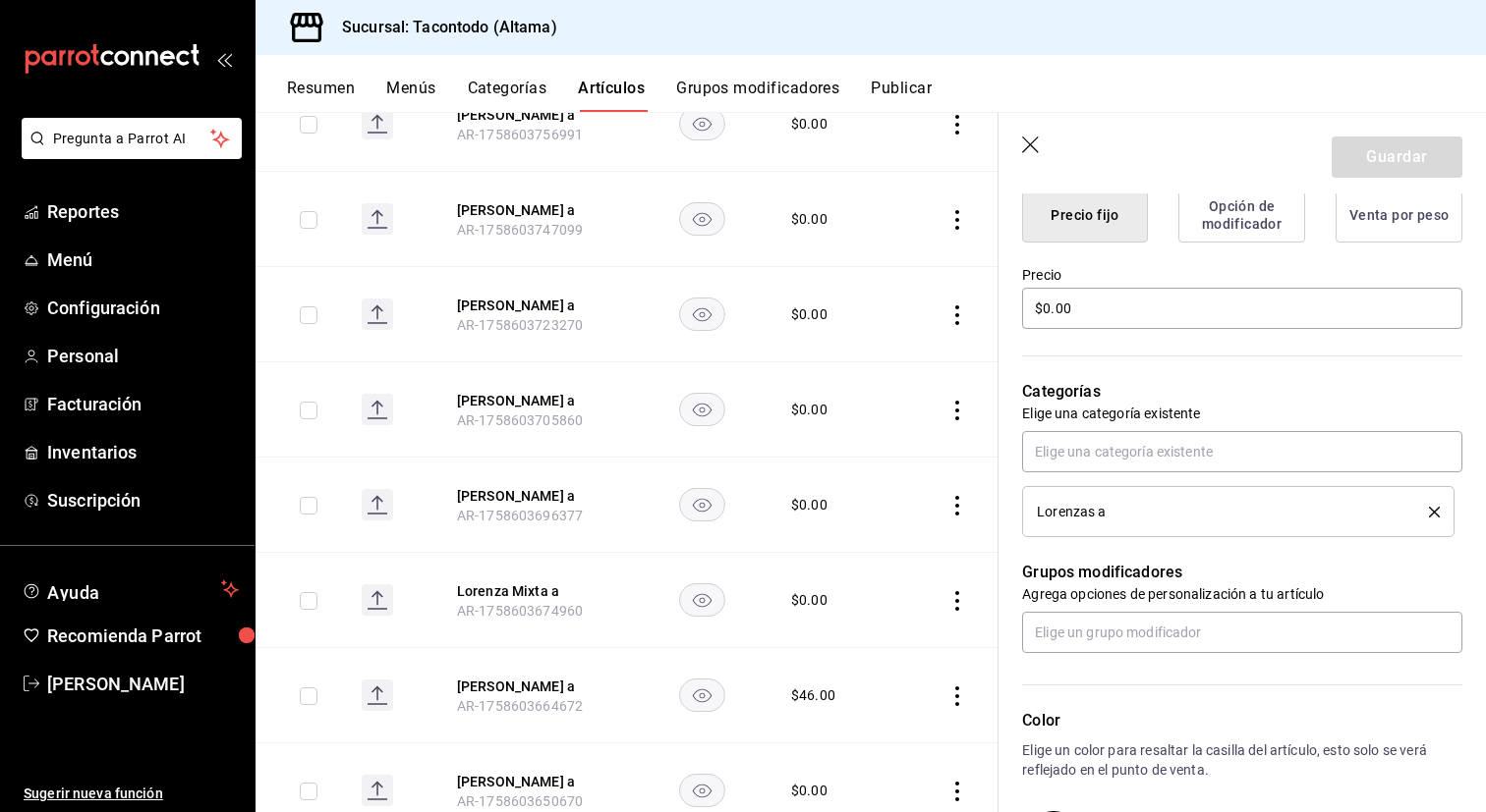
scroll to position [496, 0]
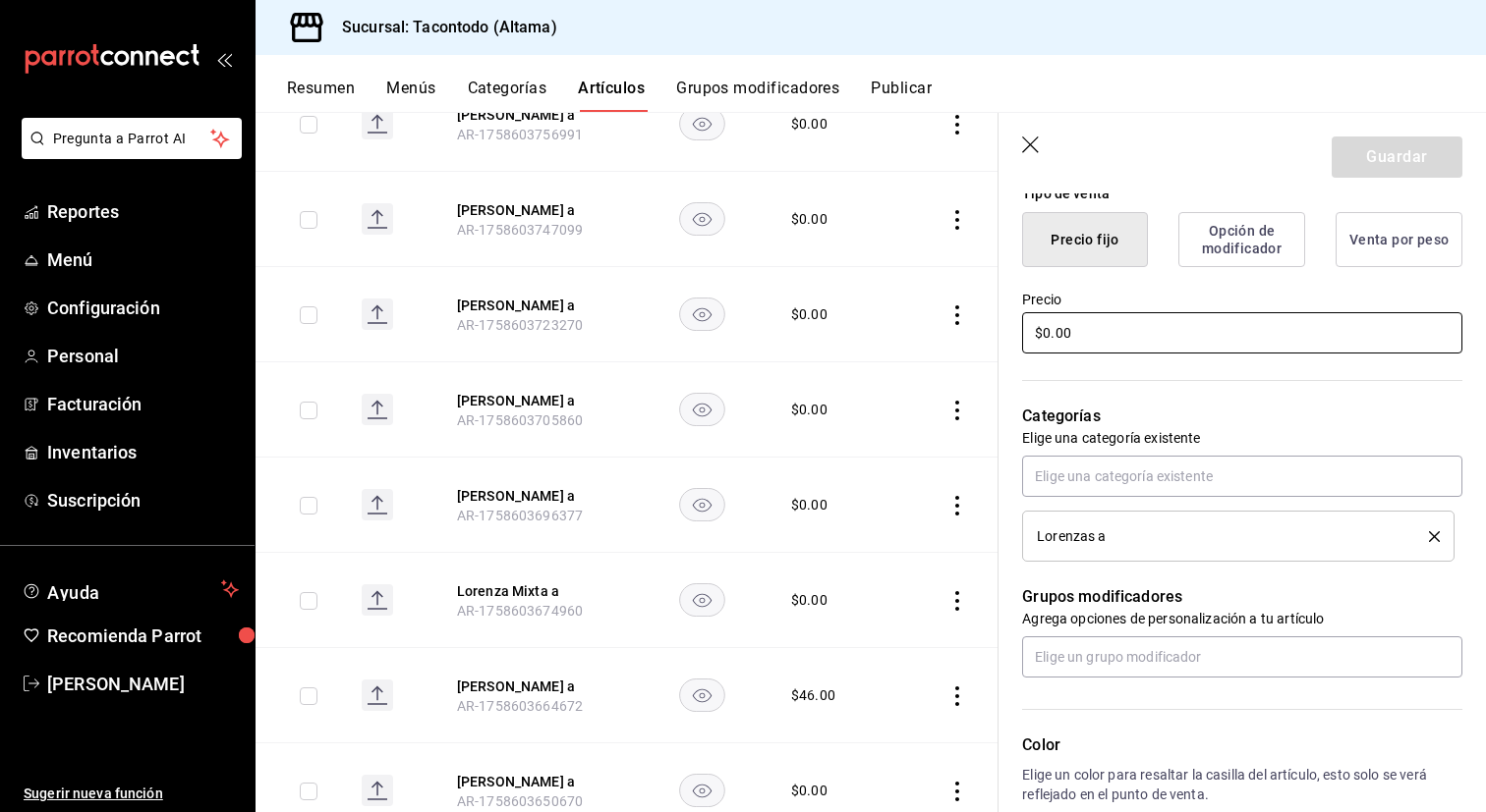
click at [1183, 329] on input "$0.00" at bounding box center [1242, 333] width 440 height 42
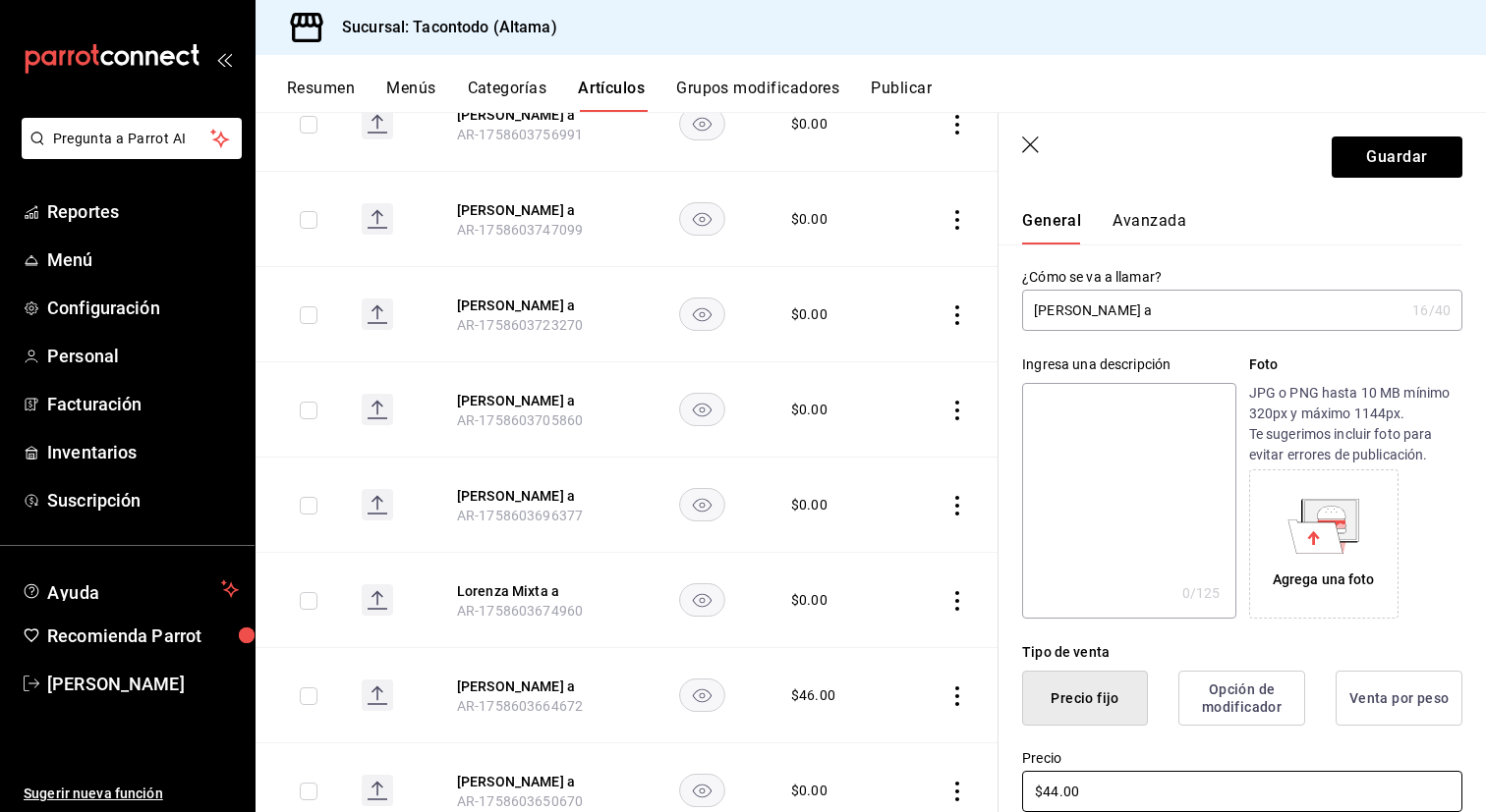
scroll to position [0, 0]
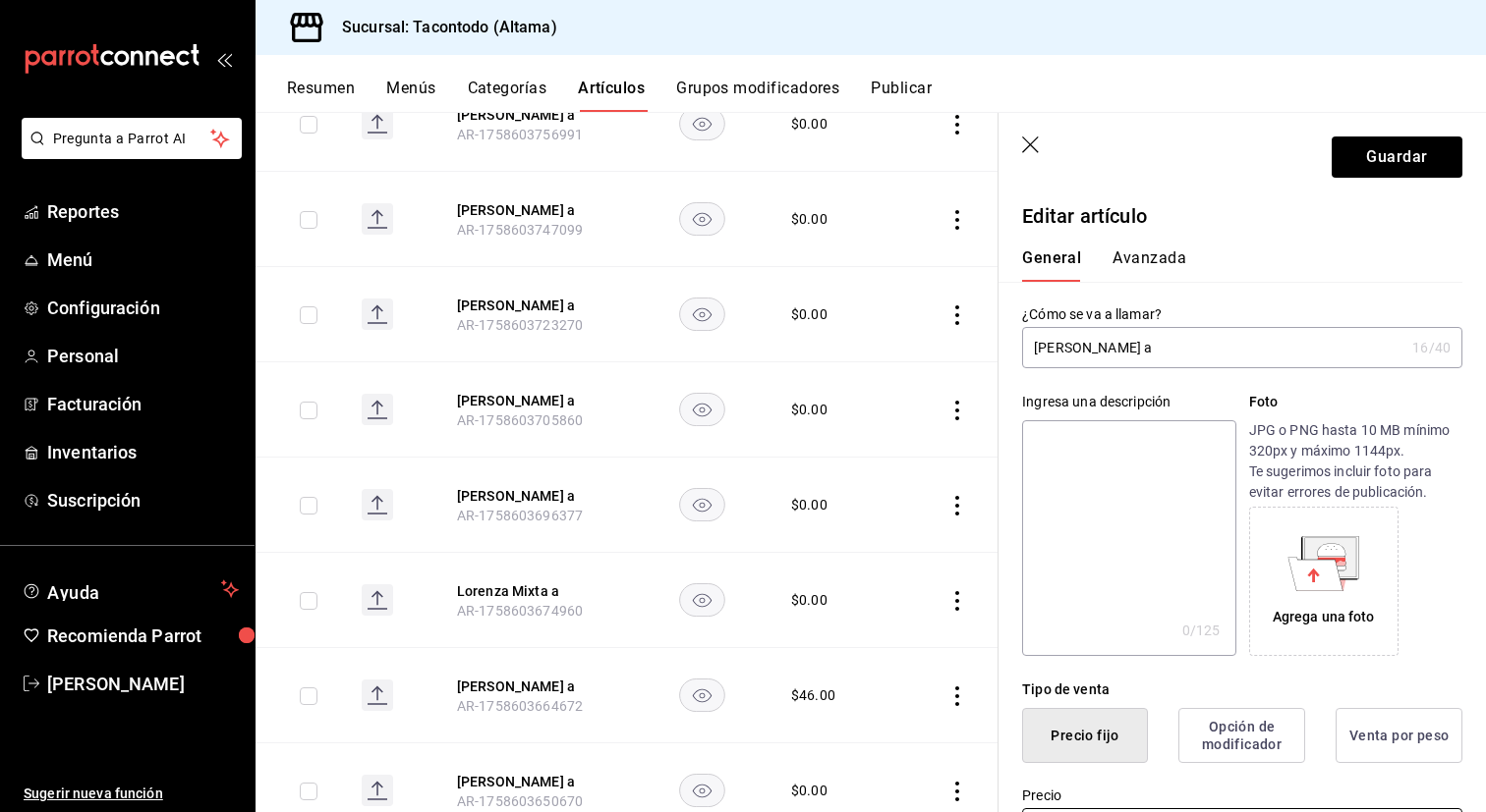
type input "$44.00"
click at [1153, 260] on button "Avanzada" at bounding box center [1149, 265] width 73 height 34
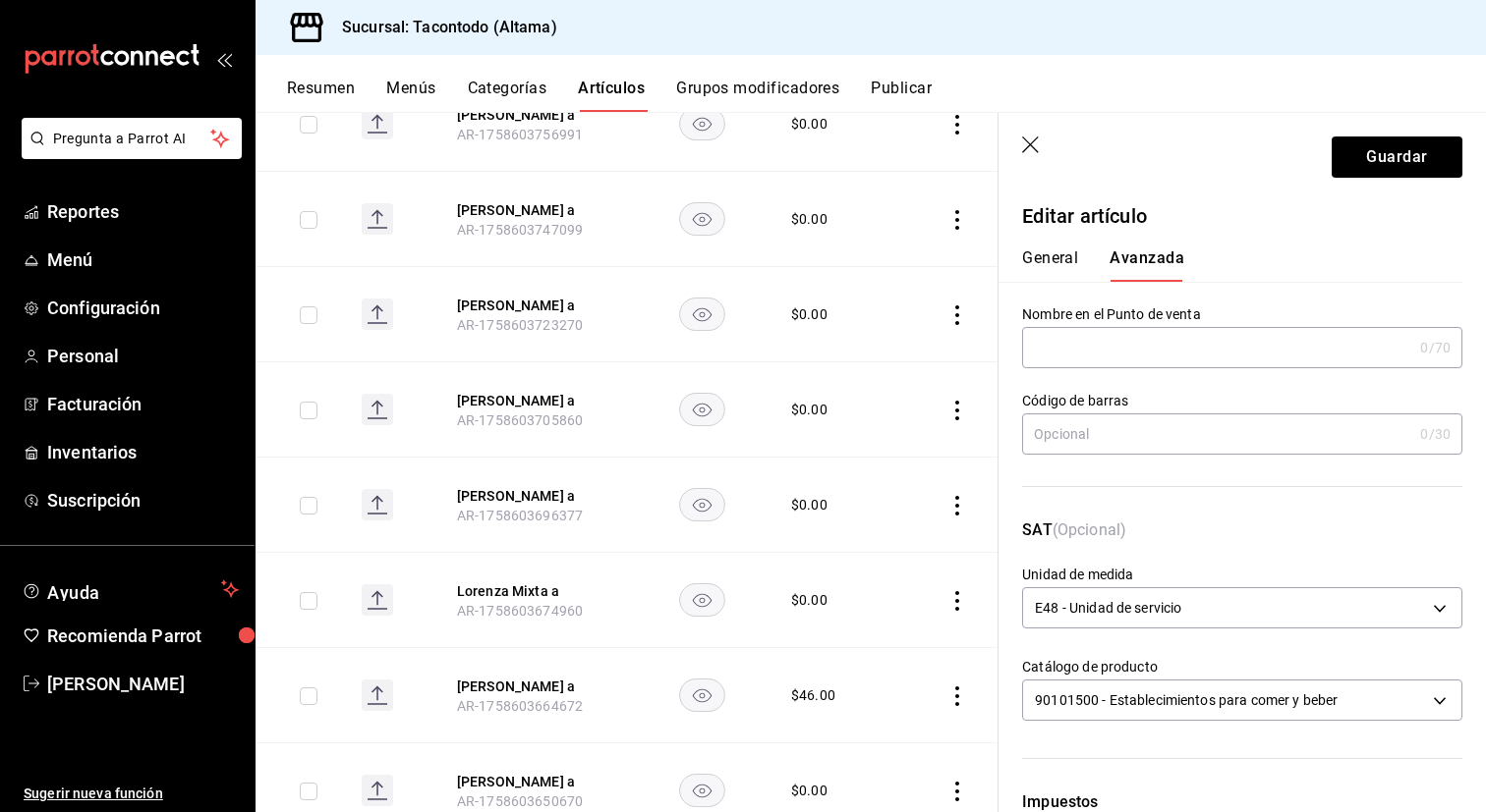
click at [1056, 248] on div "General [PERSON_NAME]" at bounding box center [1230, 256] width 464 height 51
click at [1056, 255] on button "General" at bounding box center [1050, 265] width 56 height 34
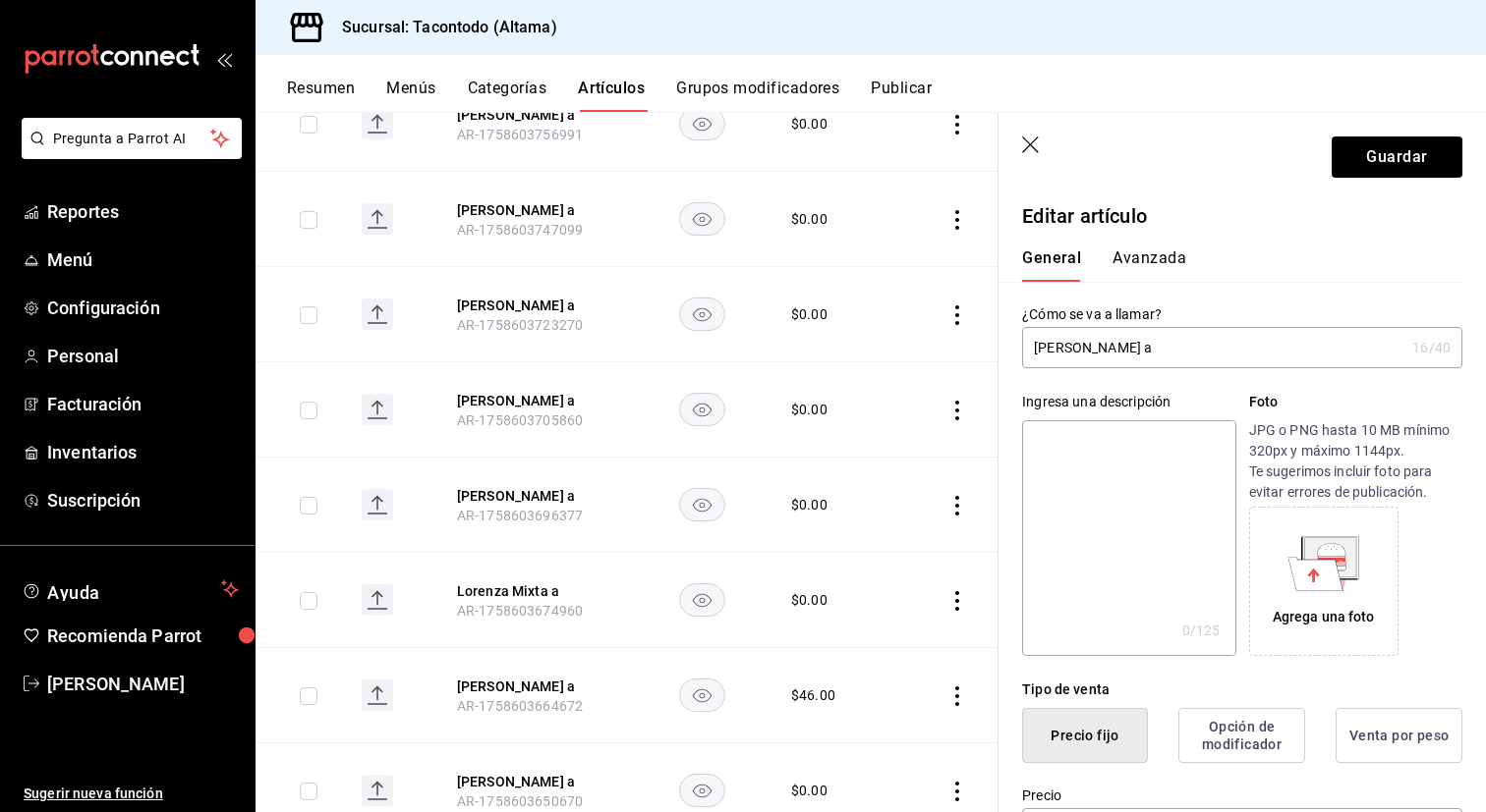
click at [1155, 262] on button "Avanzada" at bounding box center [1149, 265] width 73 height 34
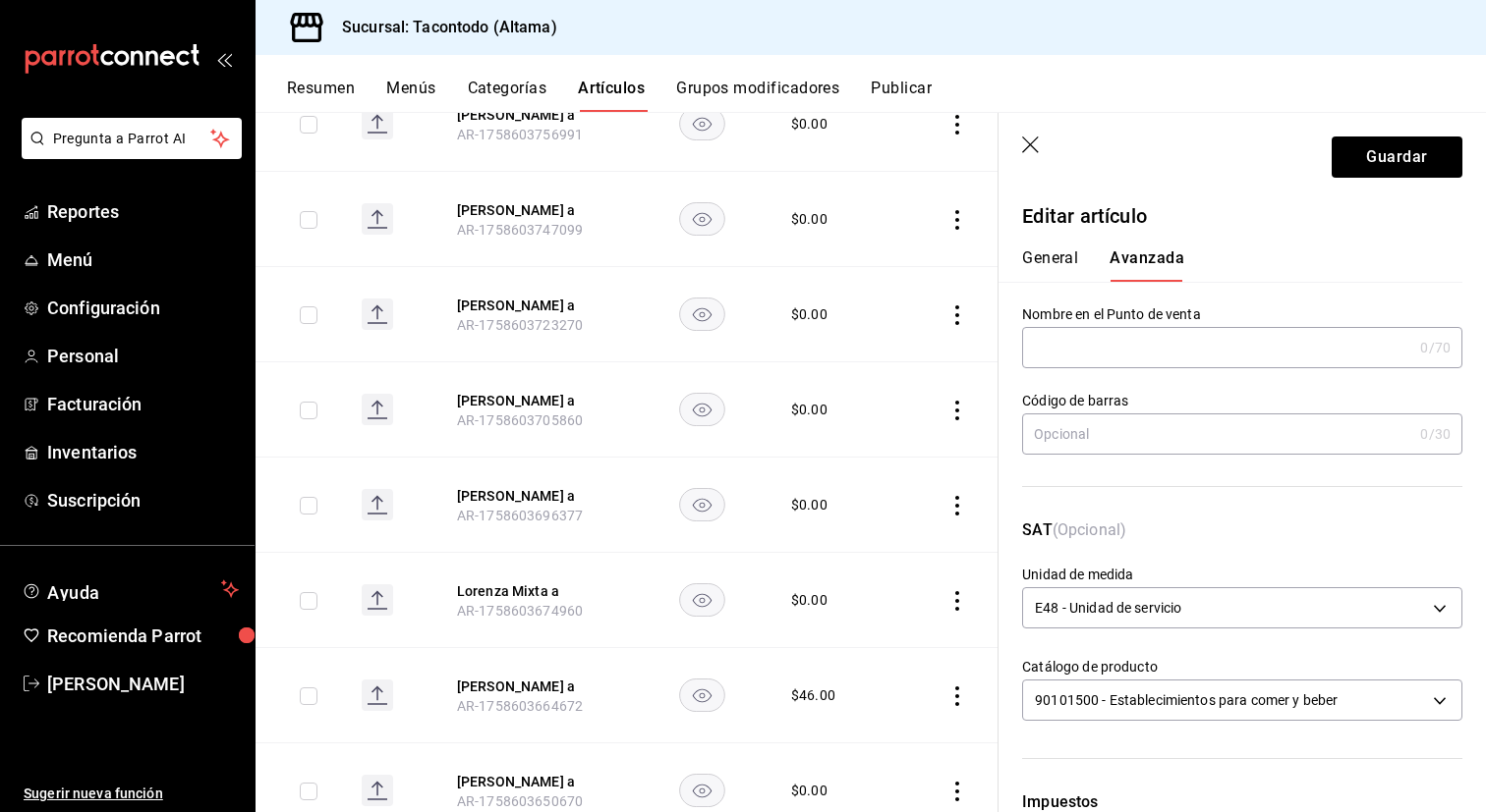
click at [1102, 357] on input "text" at bounding box center [1218, 348] width 390 height 40
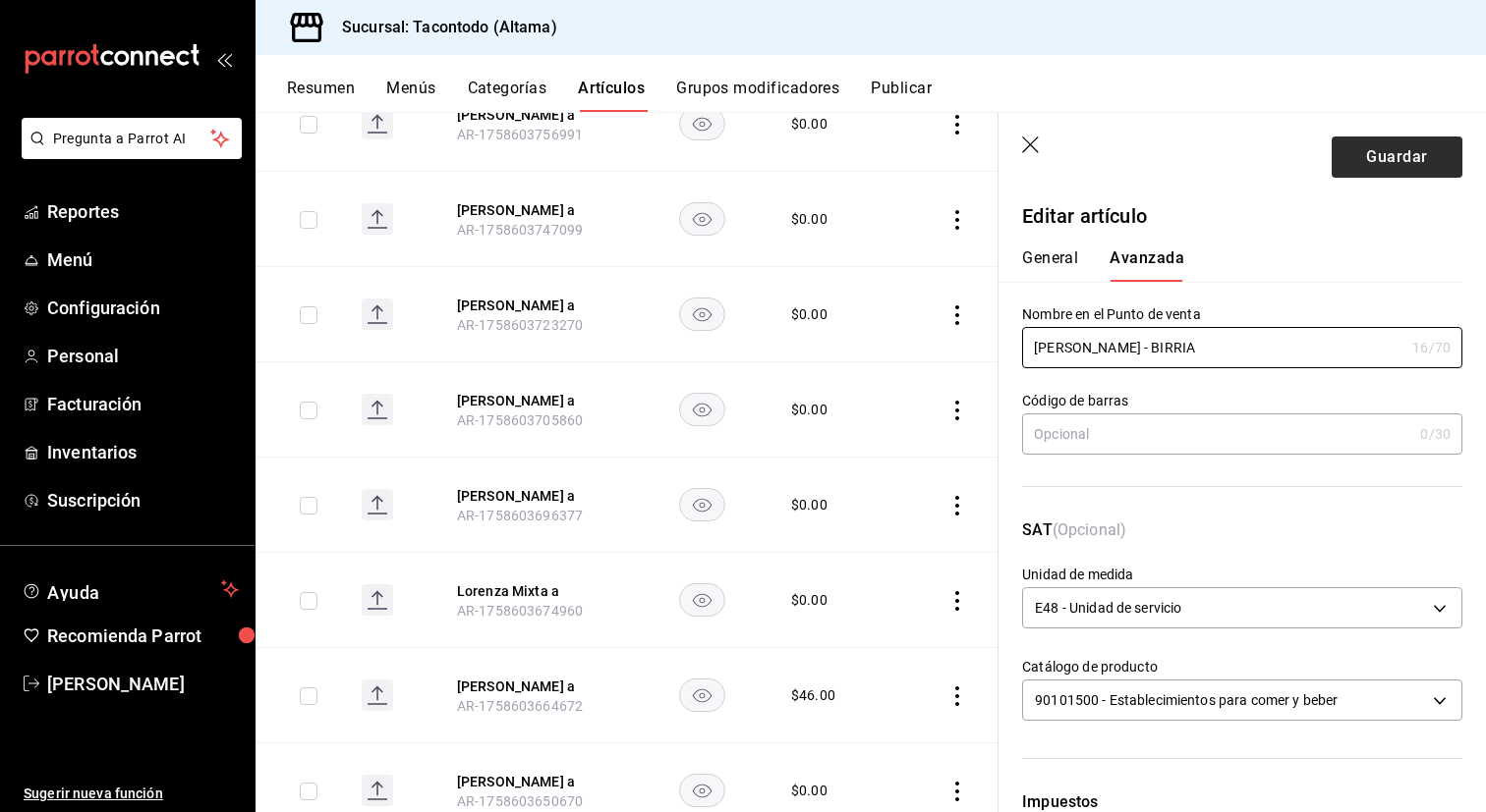
type input "LORENZA - BIRRIA"
click at [1353, 140] on button "Guardar" at bounding box center [1397, 157] width 131 height 42
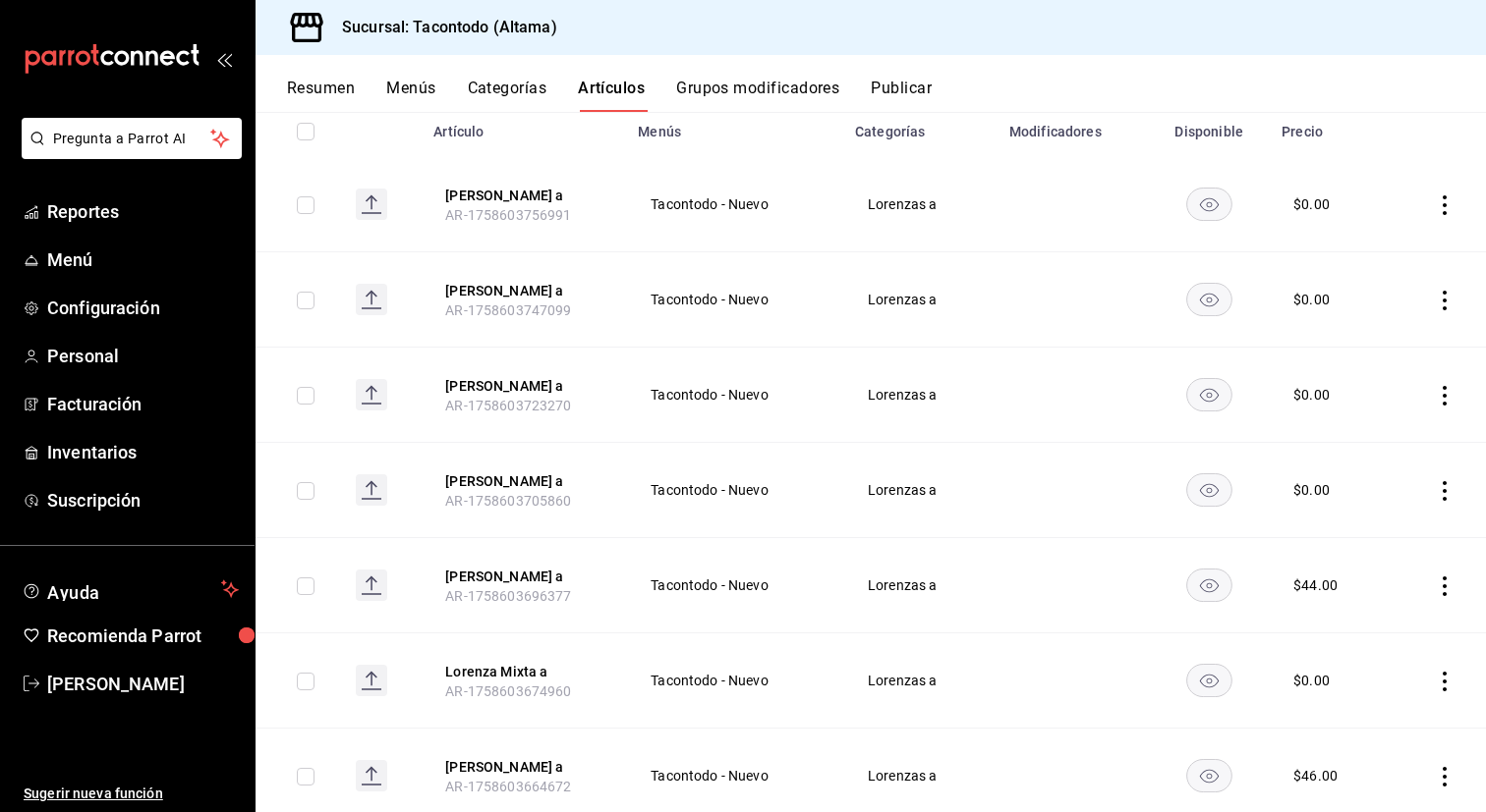
scroll to position [241, 0]
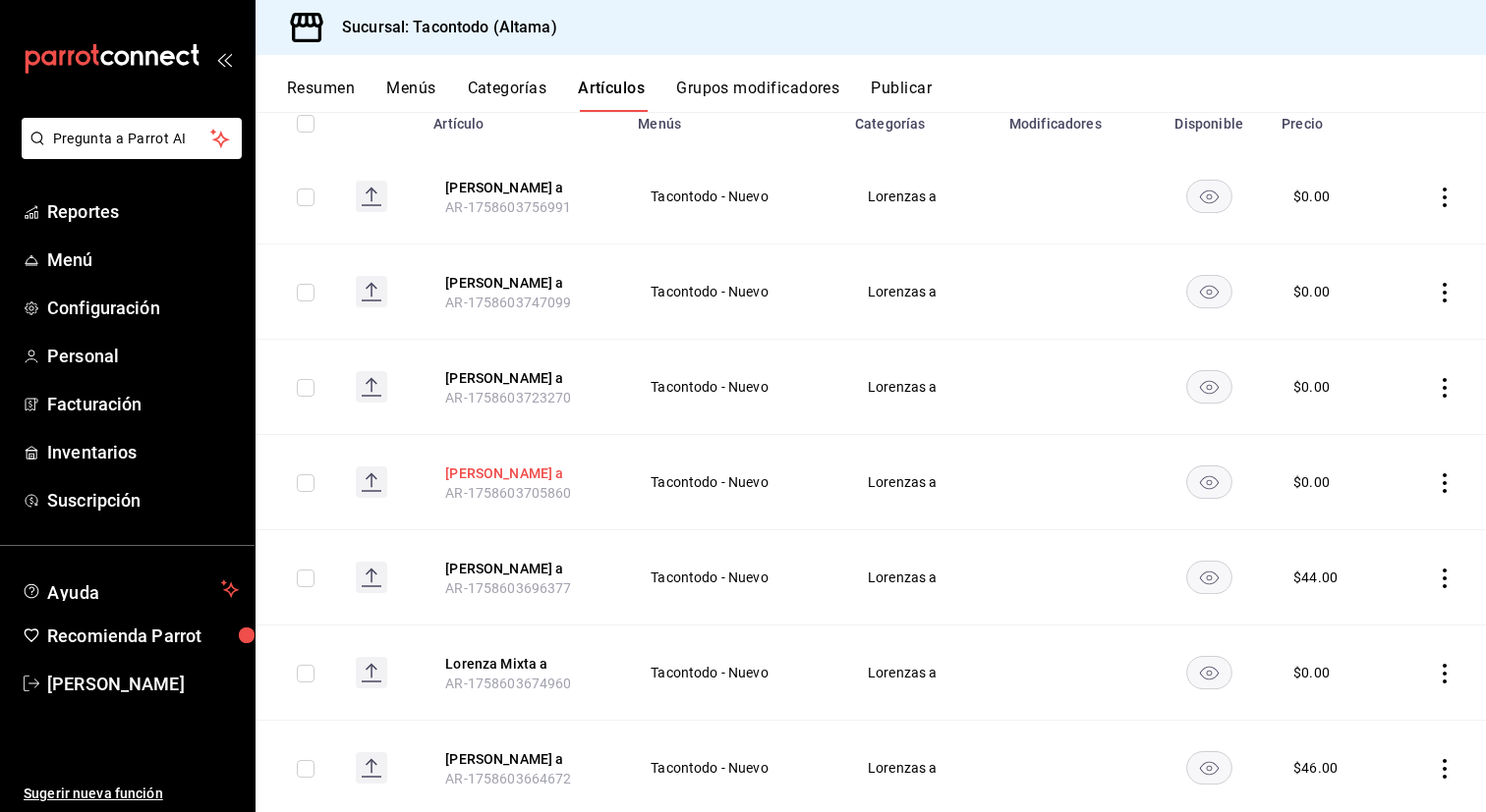
click at [525, 468] on button "[PERSON_NAME] a" at bounding box center [523, 473] width 158 height 20
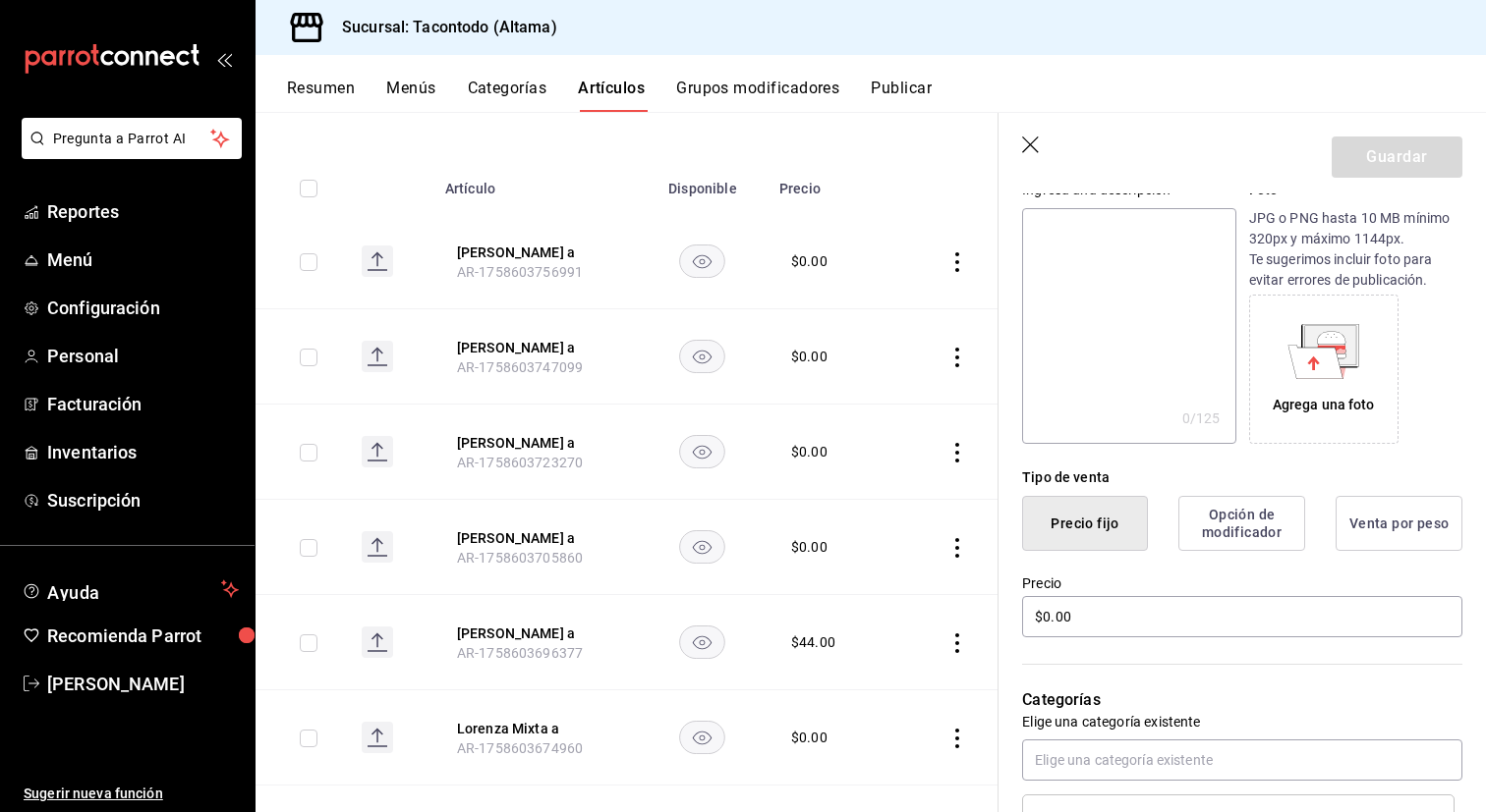
scroll to position [204, 0]
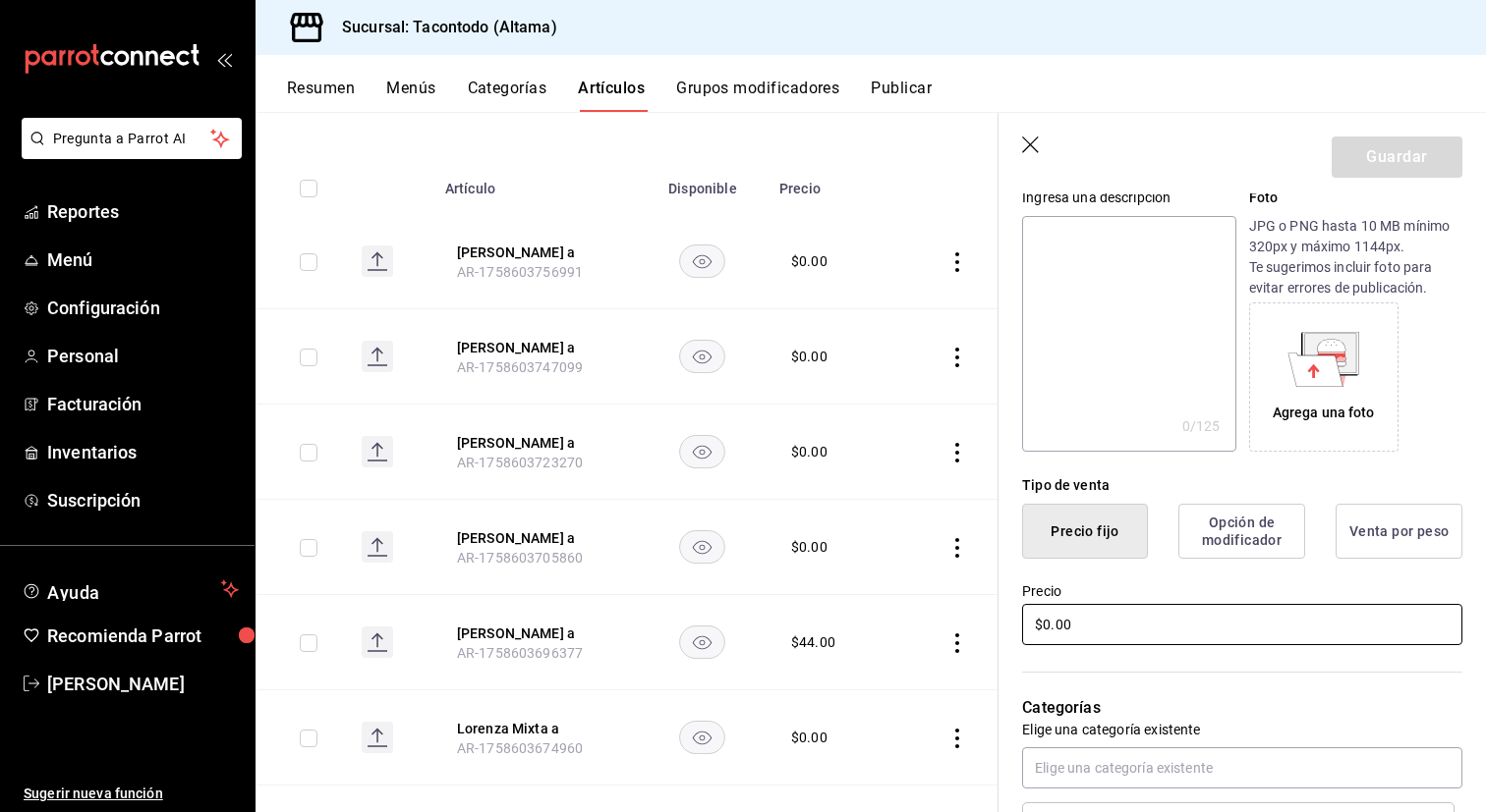
click at [1090, 618] on input "$0.00" at bounding box center [1242, 625] width 440 height 42
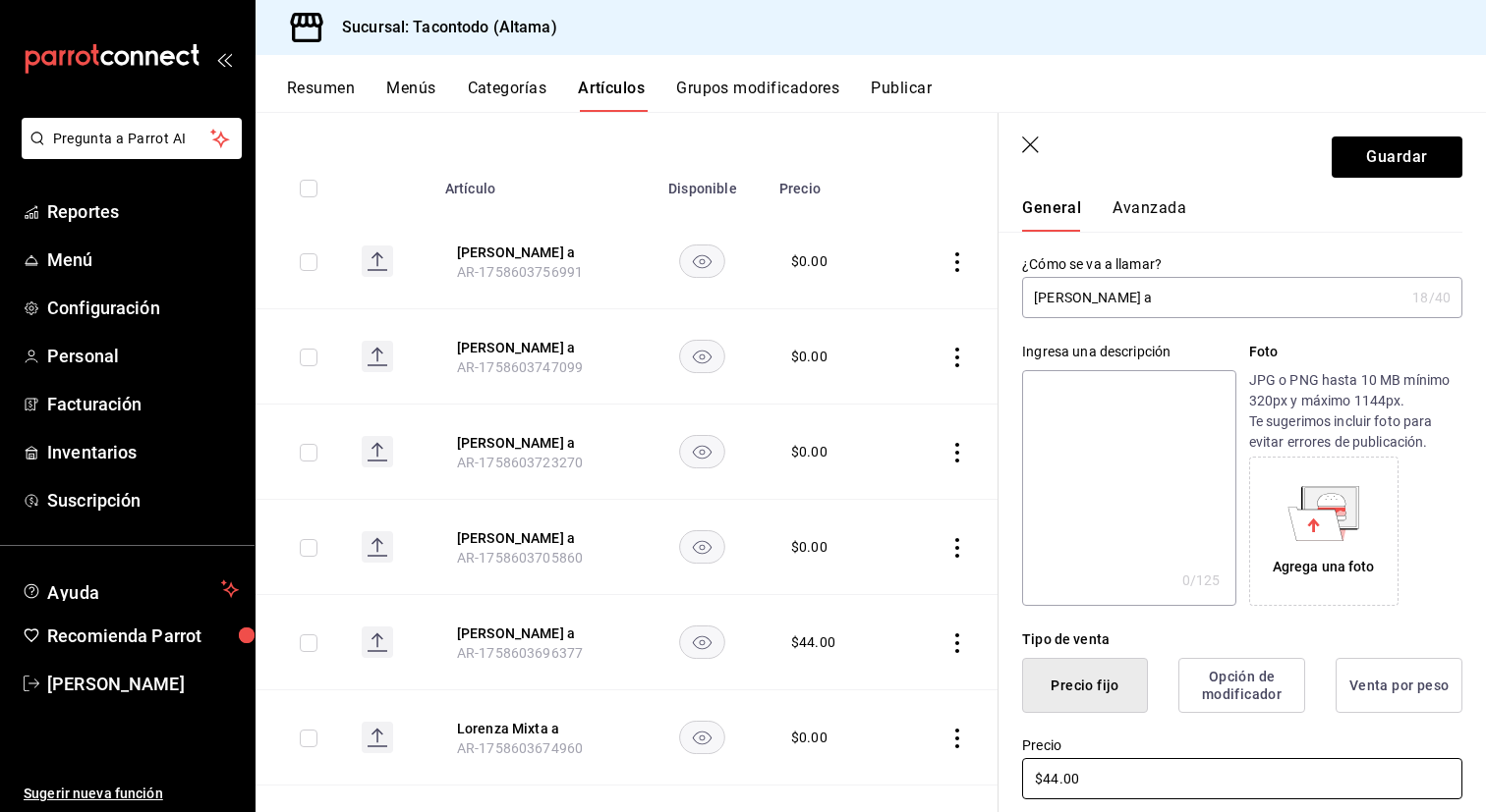
scroll to position [0, 0]
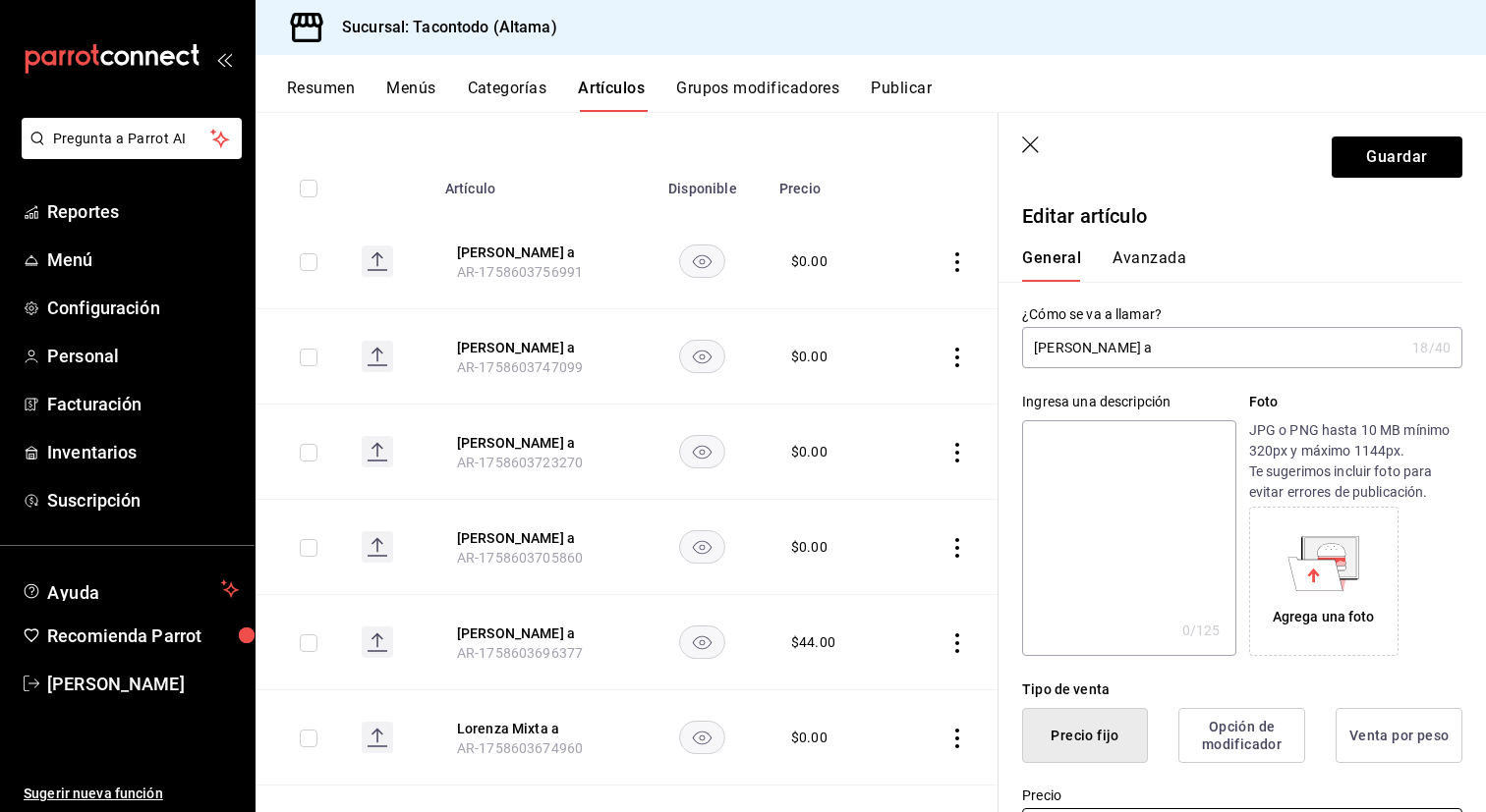
type input "$44.00"
click at [1117, 252] on button "Avanzada" at bounding box center [1149, 265] width 73 height 34
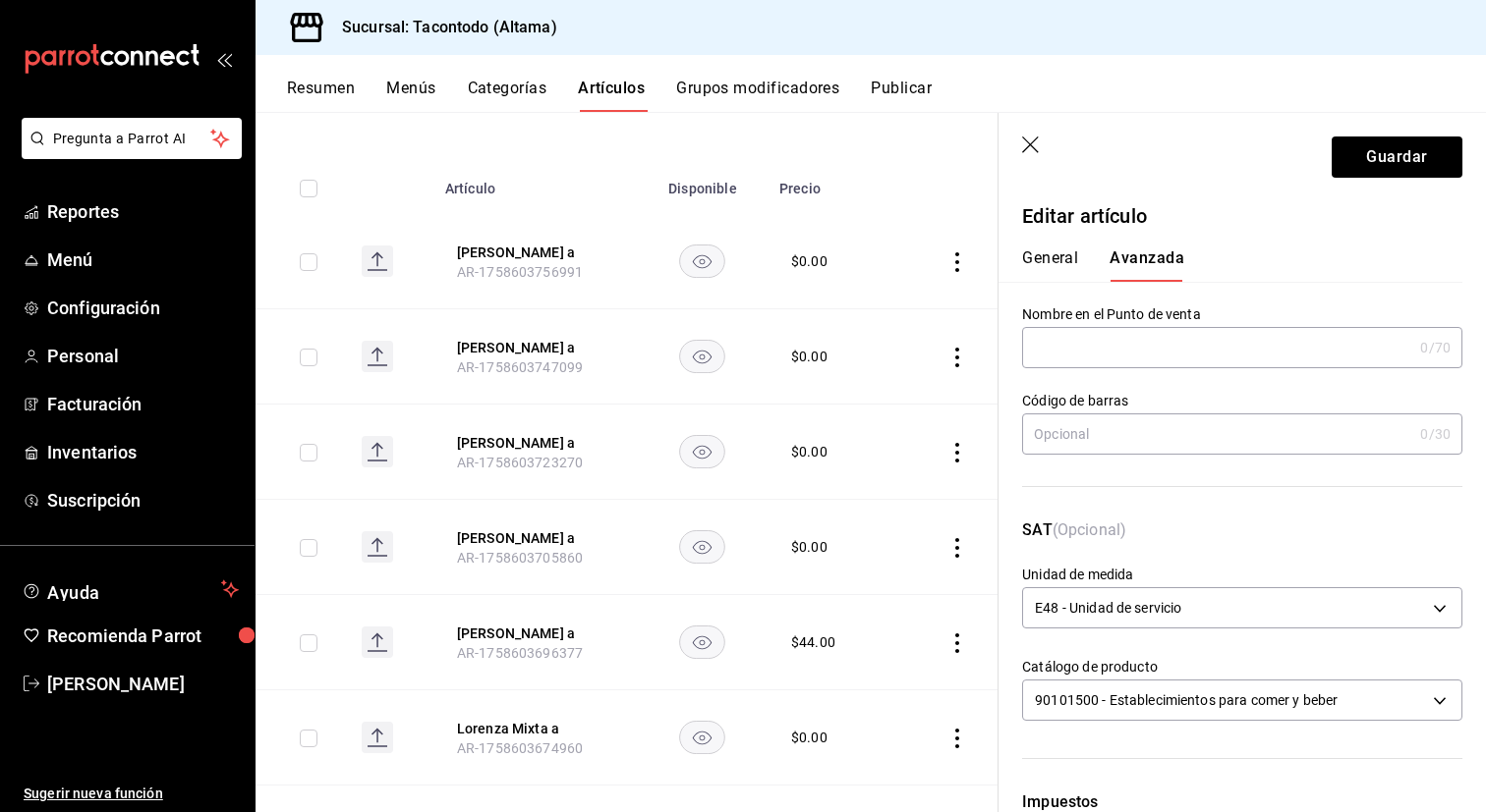
click at [1079, 354] on input "text" at bounding box center [1218, 348] width 390 height 40
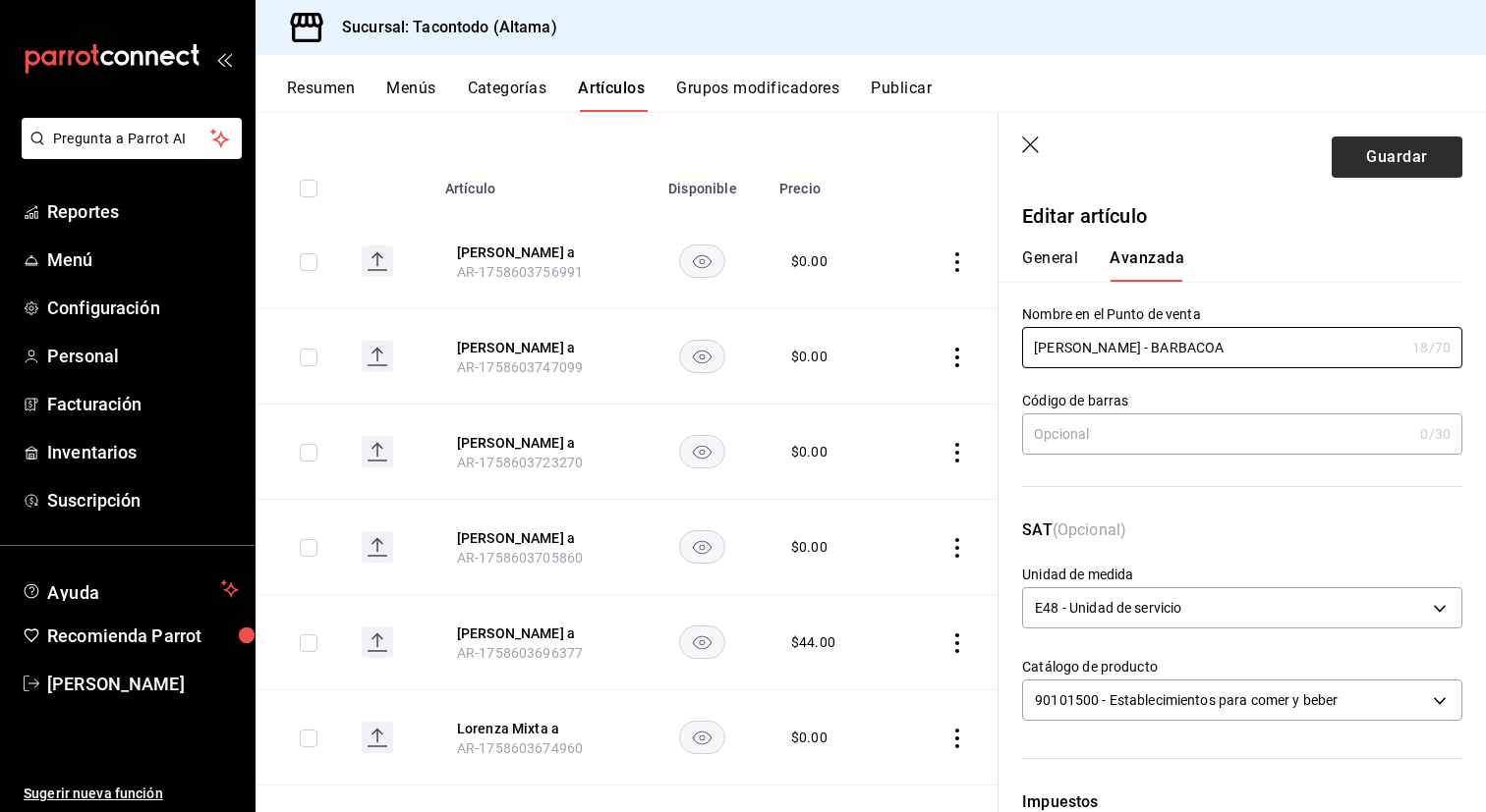
type input "LORENZA - BARBACOA"
click at [1395, 165] on button "Guardar" at bounding box center [1397, 157] width 131 height 42
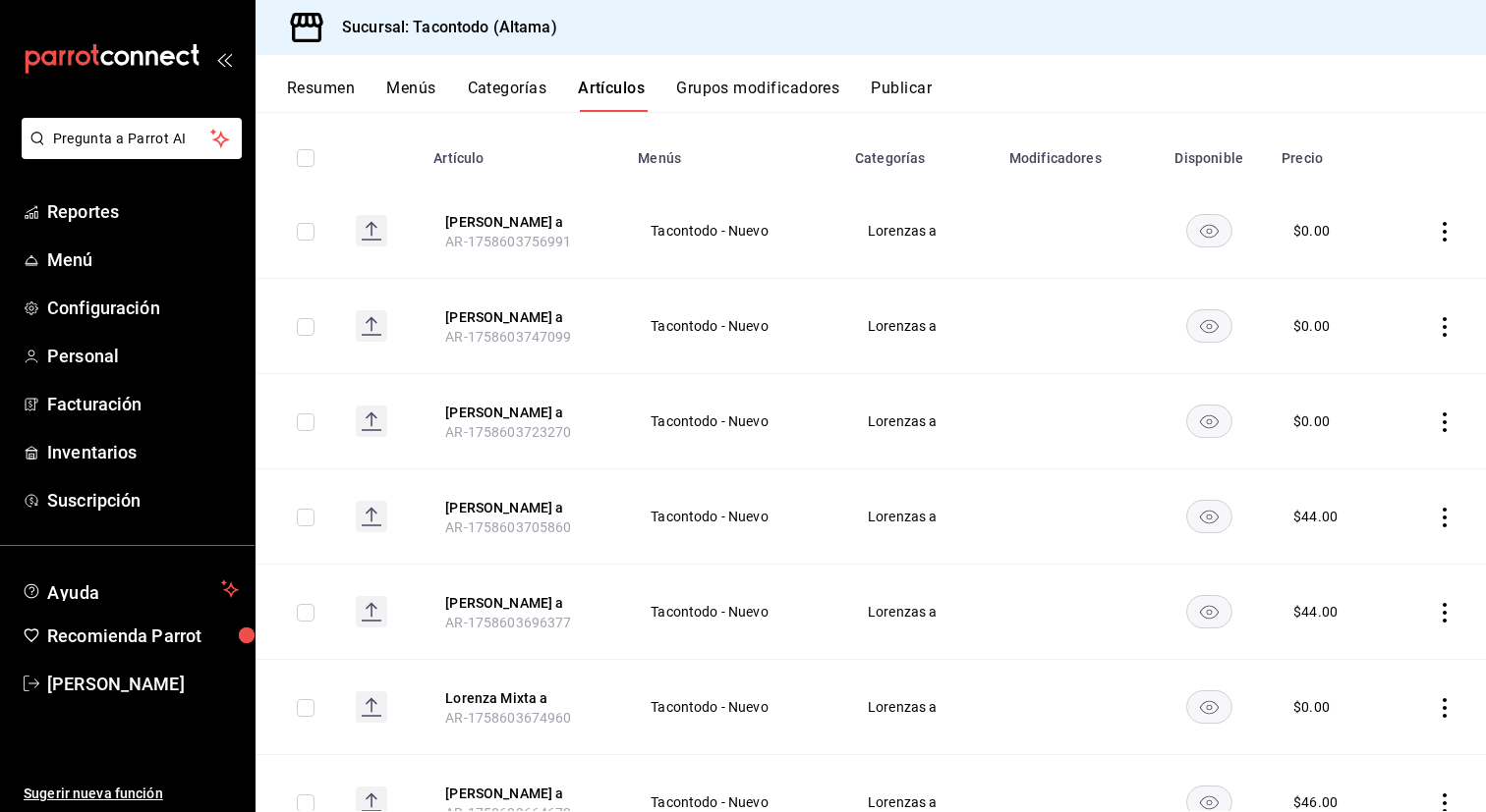
scroll to position [213, 0]
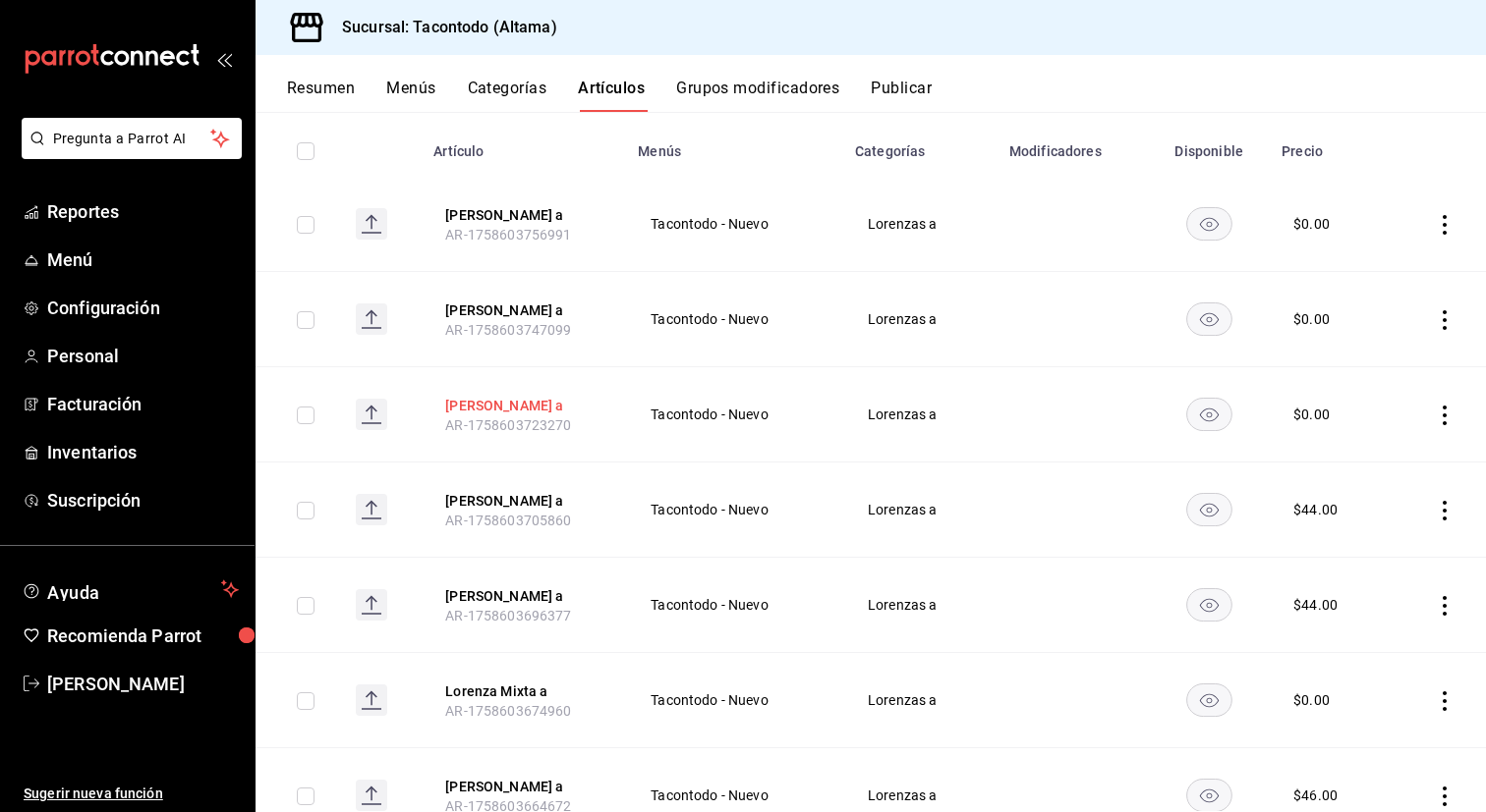
click at [557, 399] on button "[PERSON_NAME] a" at bounding box center [523, 406] width 158 height 20
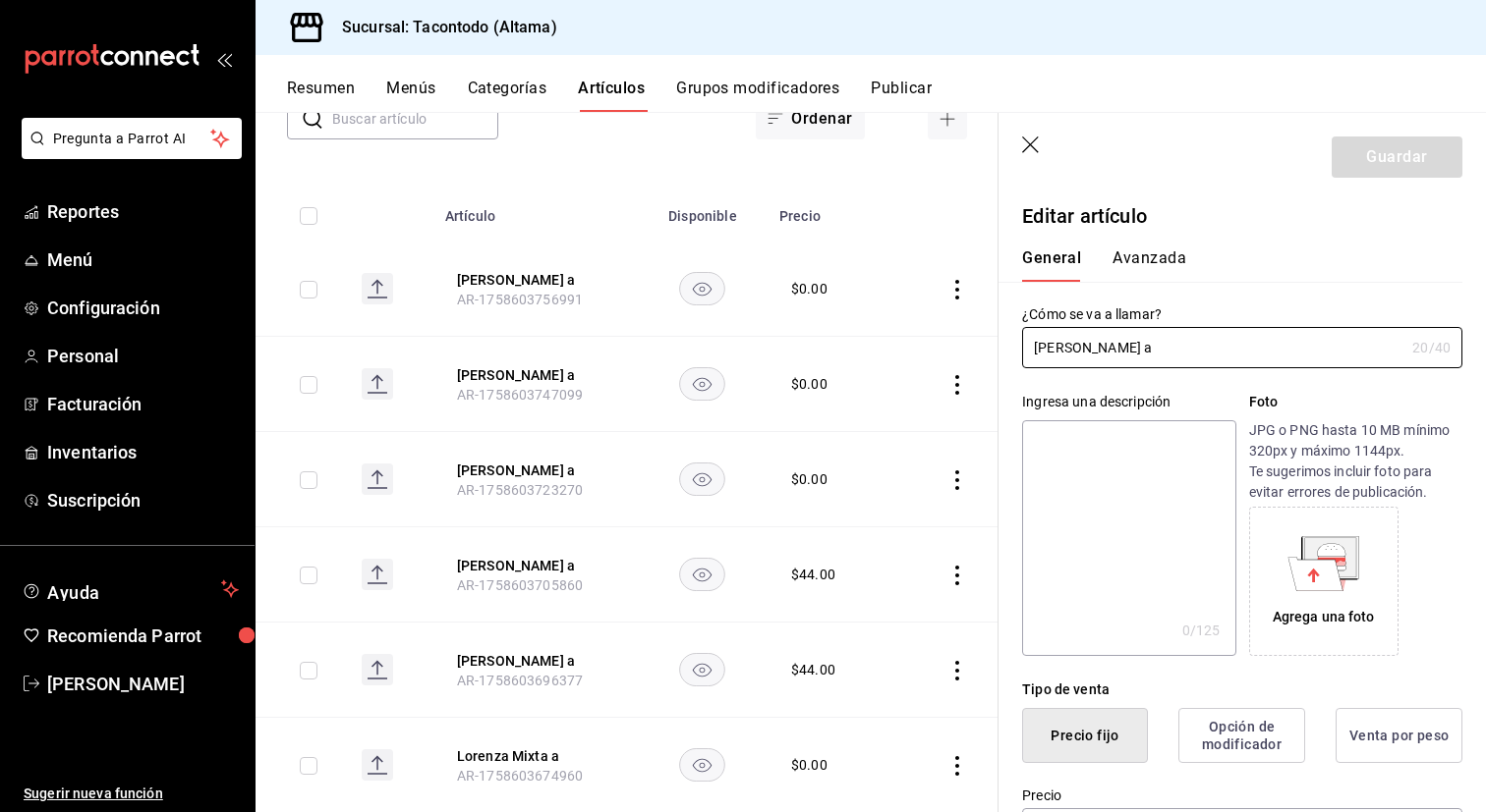
click at [1148, 252] on button "Avanzada" at bounding box center [1149, 265] width 73 height 34
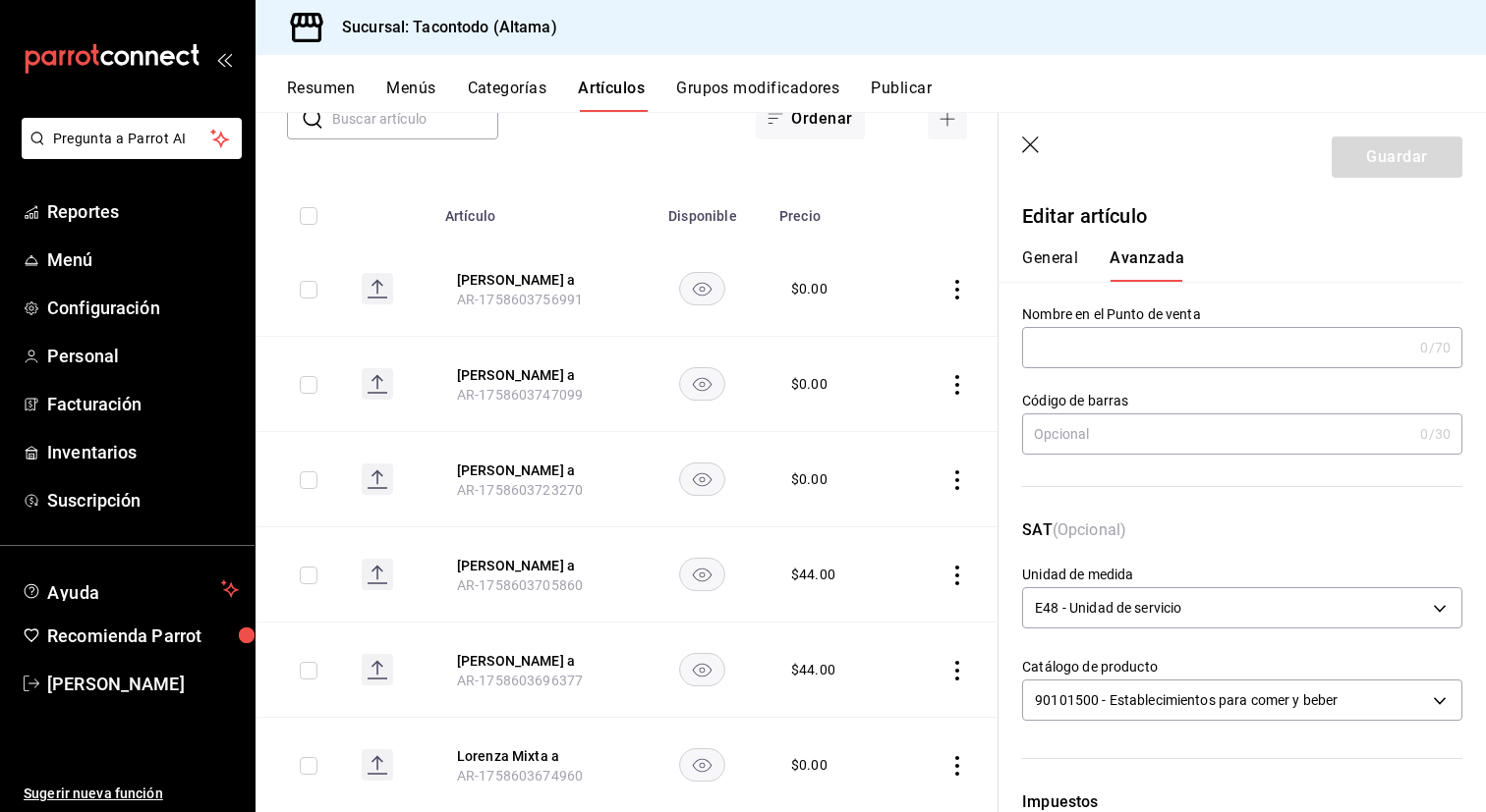
drag, startPoint x: 1103, startPoint y: 335, endPoint x: 1125, endPoint y: 269, distance: 69.6
click at [1103, 335] on input "text" at bounding box center [1218, 348] width 390 height 40
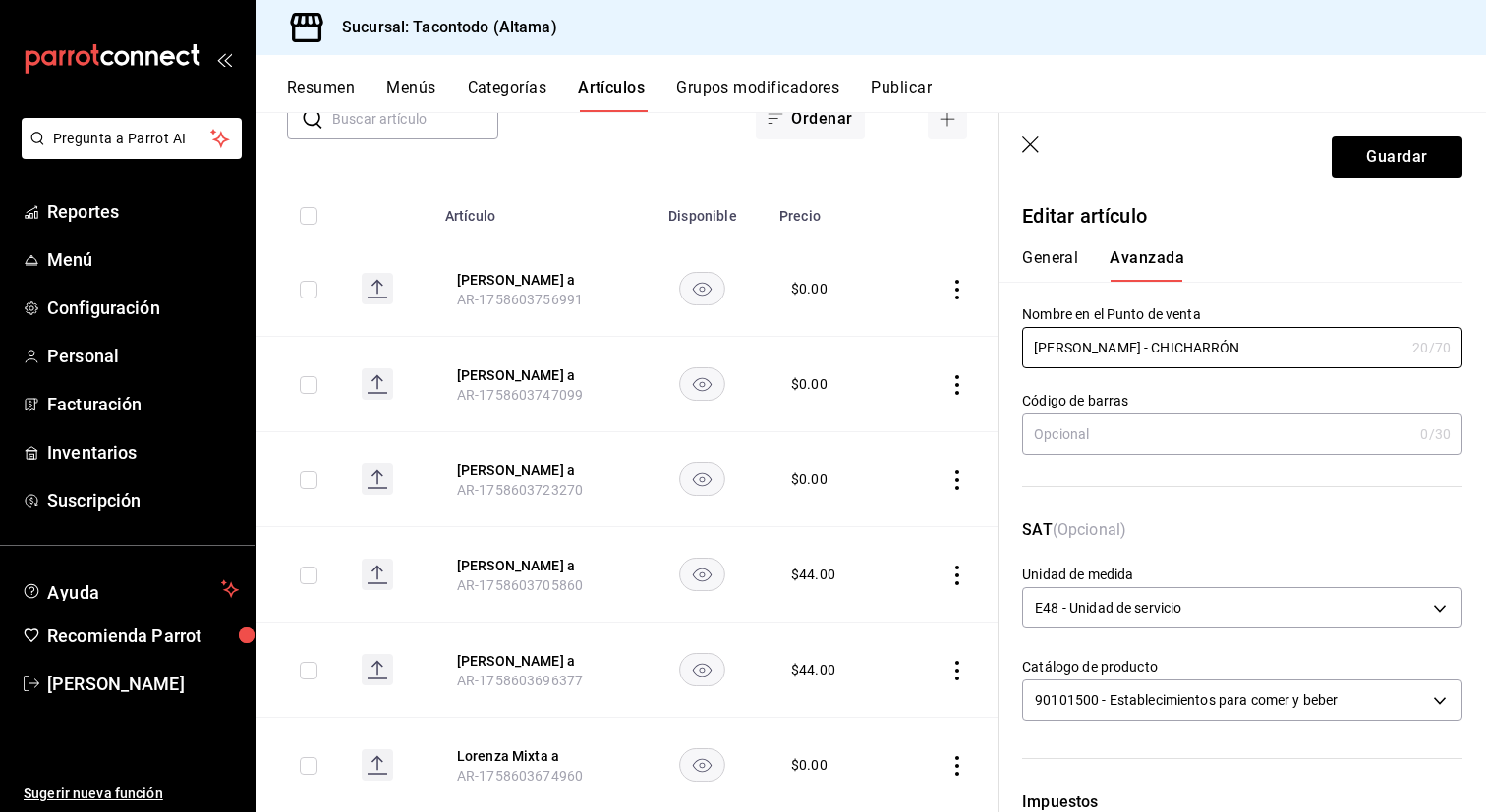
type input "LORENZA - CHICHARRÓN"
click at [1058, 254] on button "General" at bounding box center [1050, 265] width 56 height 34
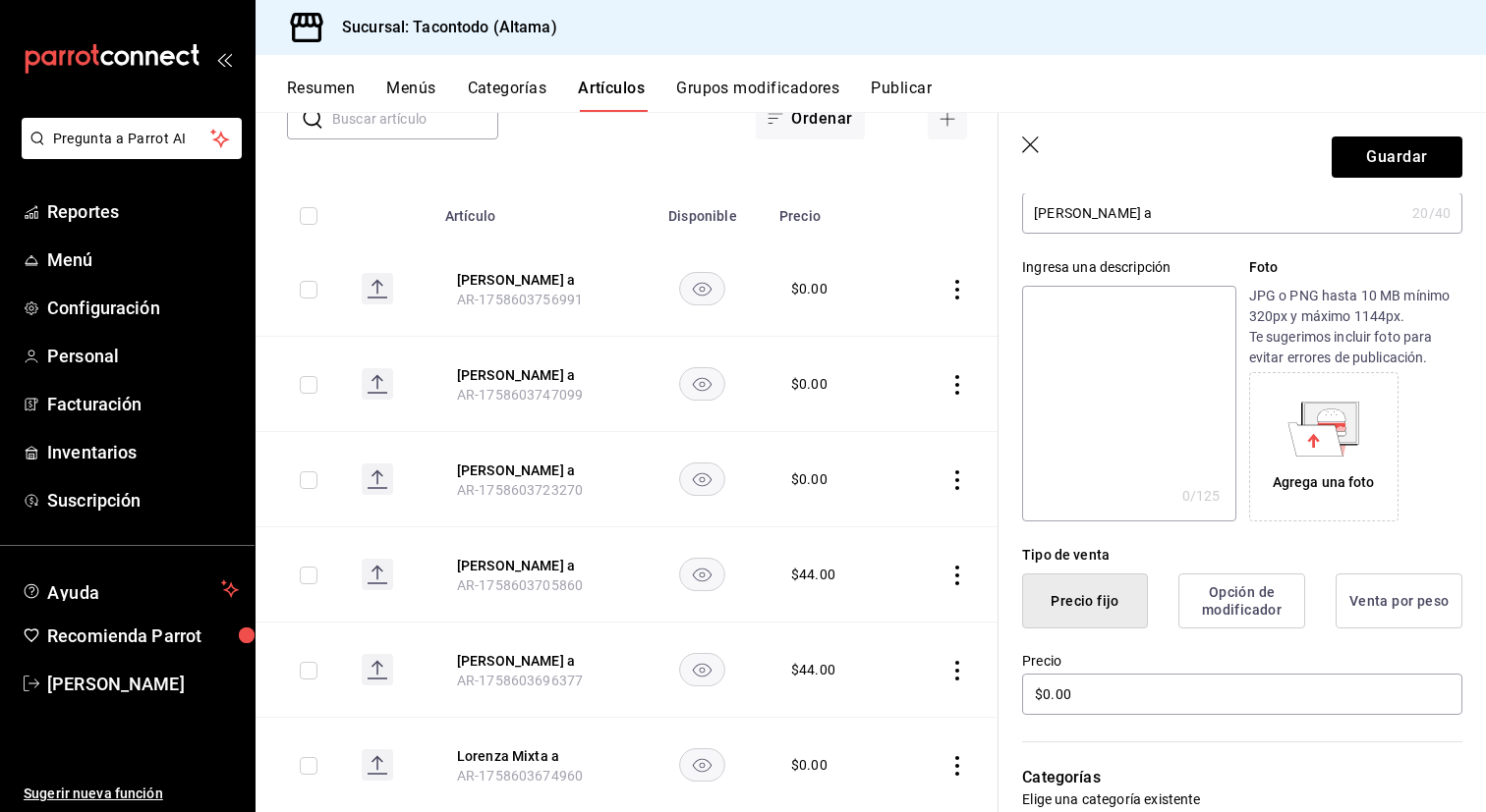
scroll to position [104, 0]
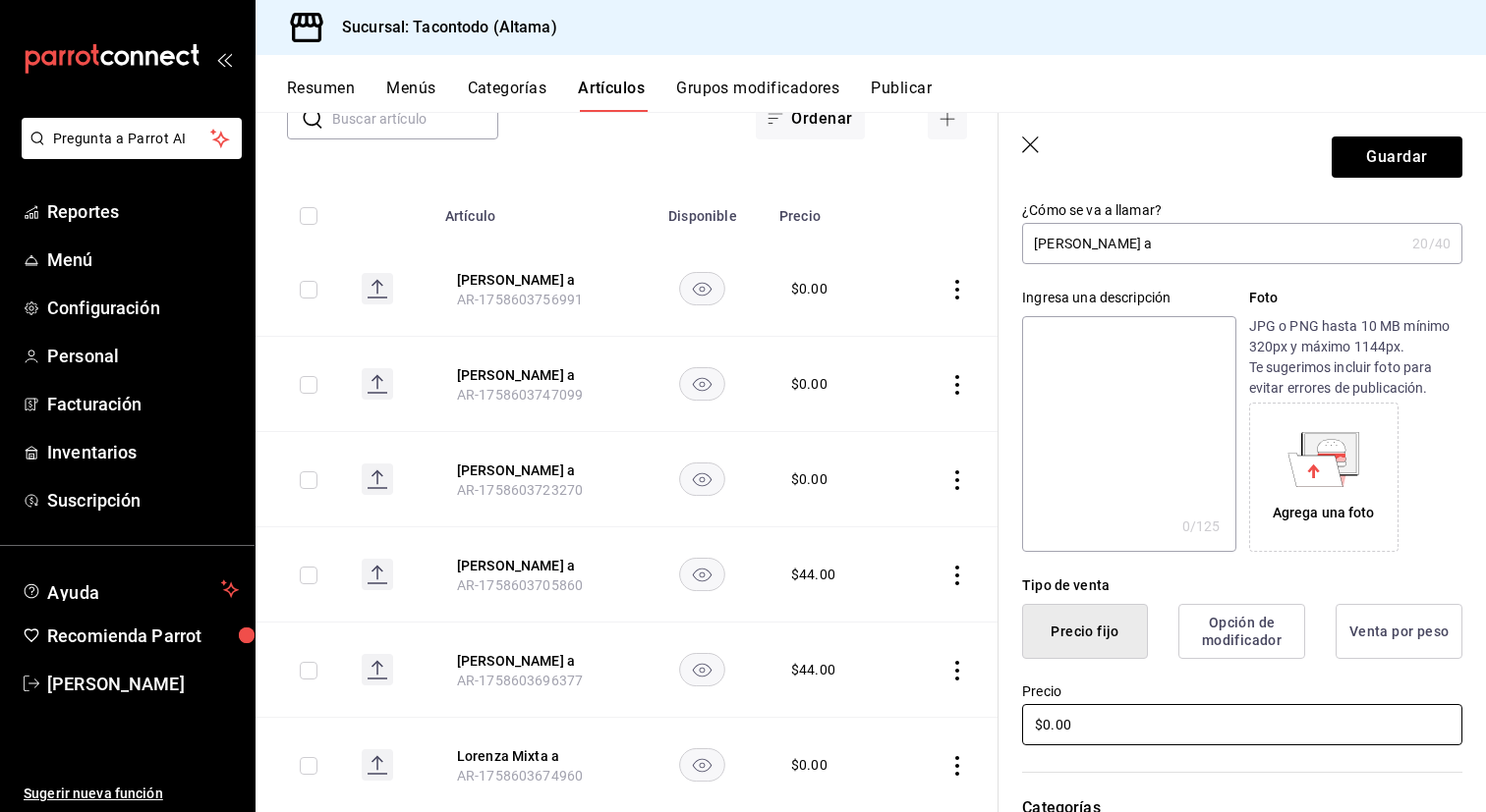
click at [1075, 729] on input "$0.00" at bounding box center [1242, 725] width 440 height 42
type input "$44.00"
click at [1404, 169] on button "Guardar" at bounding box center [1397, 157] width 131 height 42
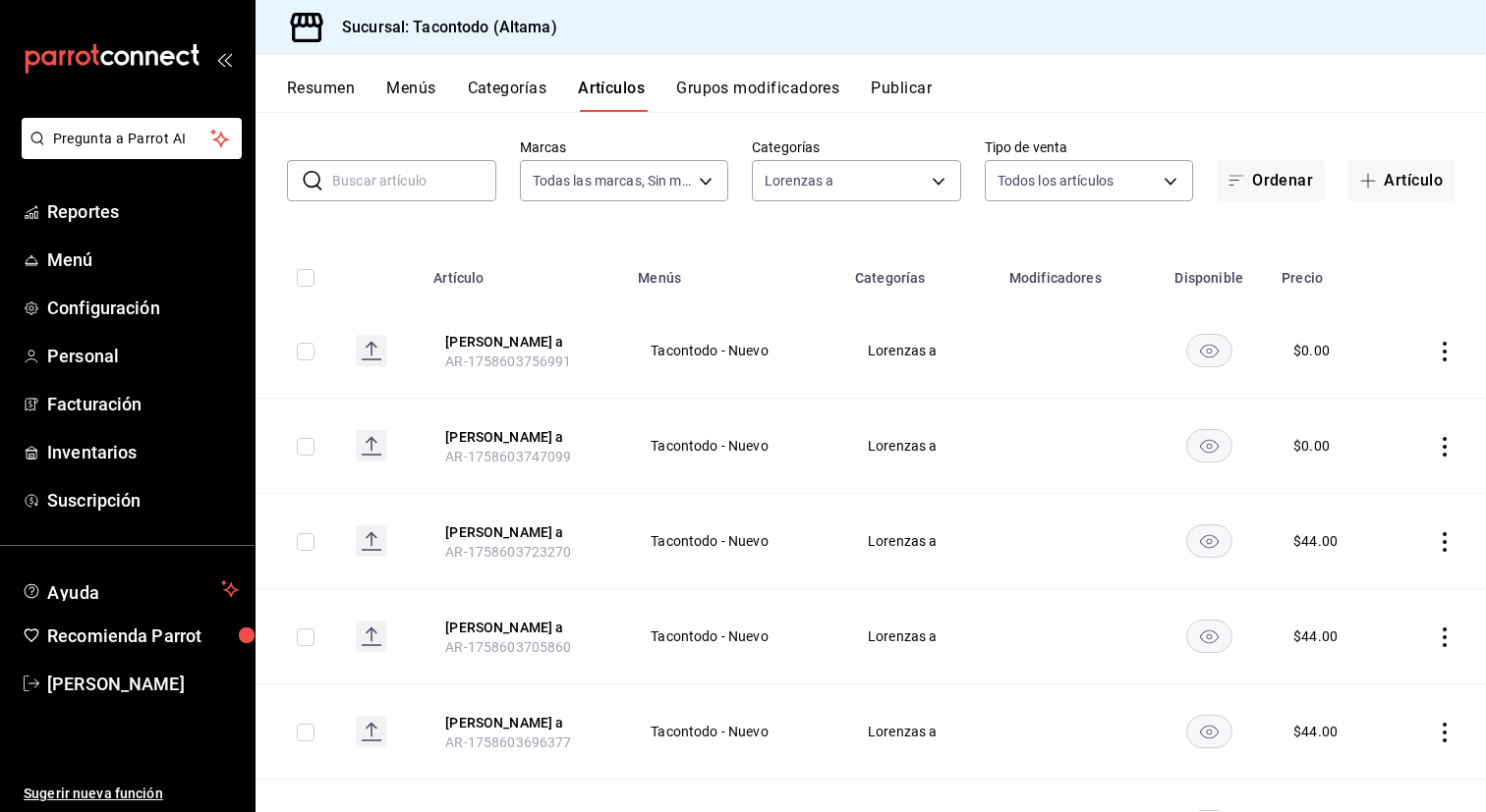
scroll to position [84, 0]
click at [508, 346] on button "[PERSON_NAME] a" at bounding box center [523, 344] width 158 height 20
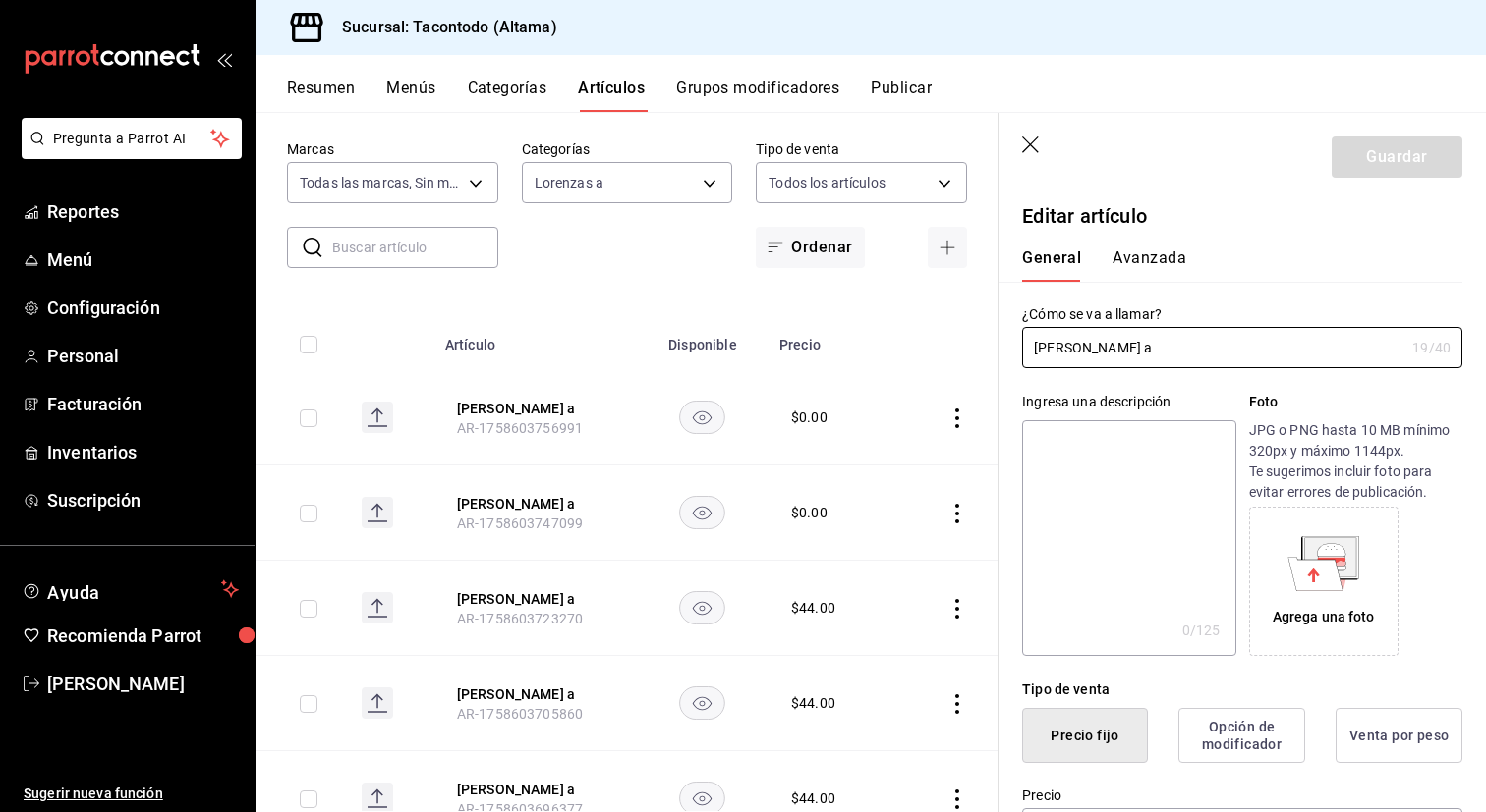
click at [1149, 272] on button "Avanzada" at bounding box center [1149, 265] width 73 height 34
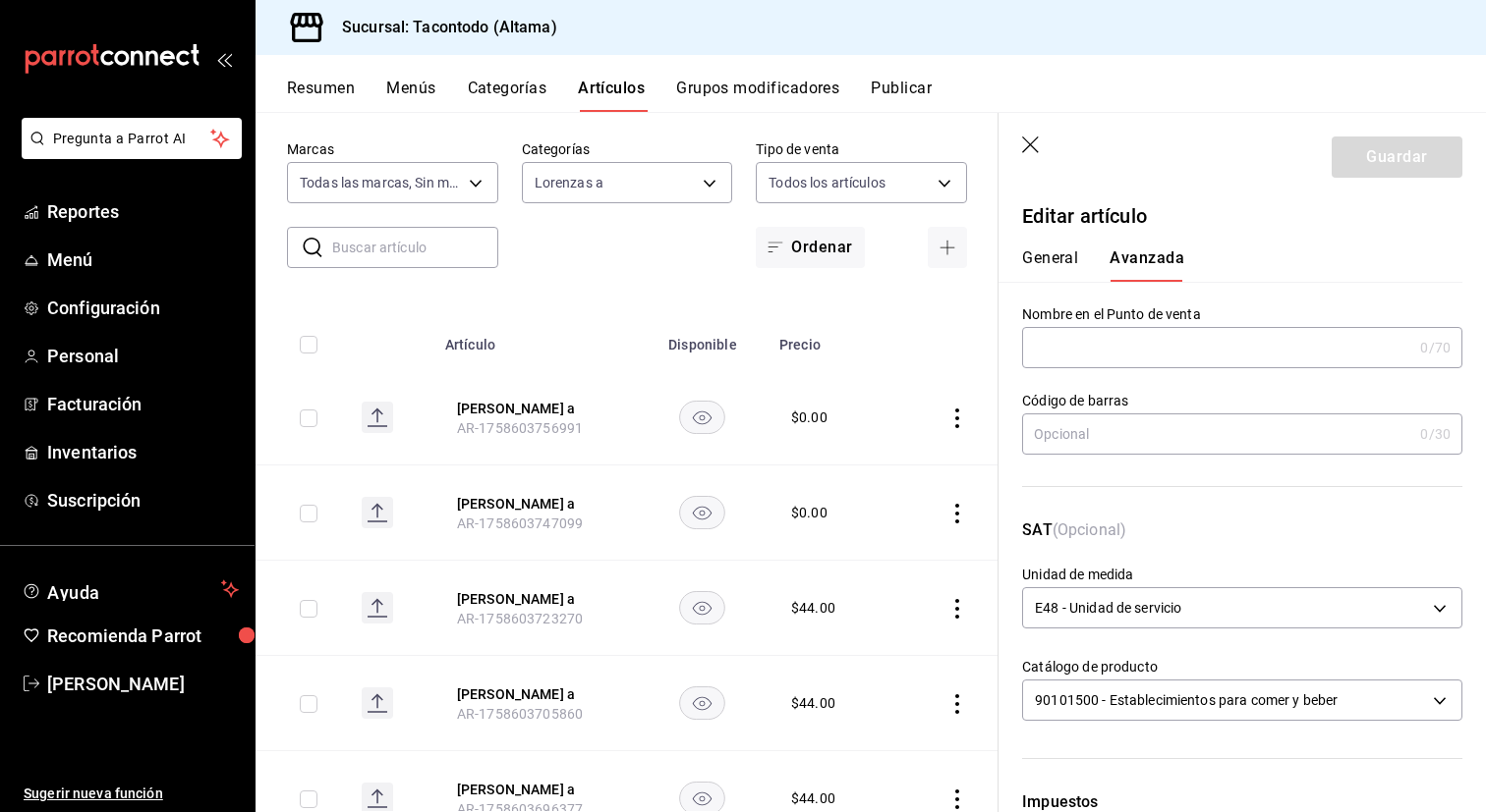
click at [1114, 348] on input "text" at bounding box center [1218, 348] width 390 height 40
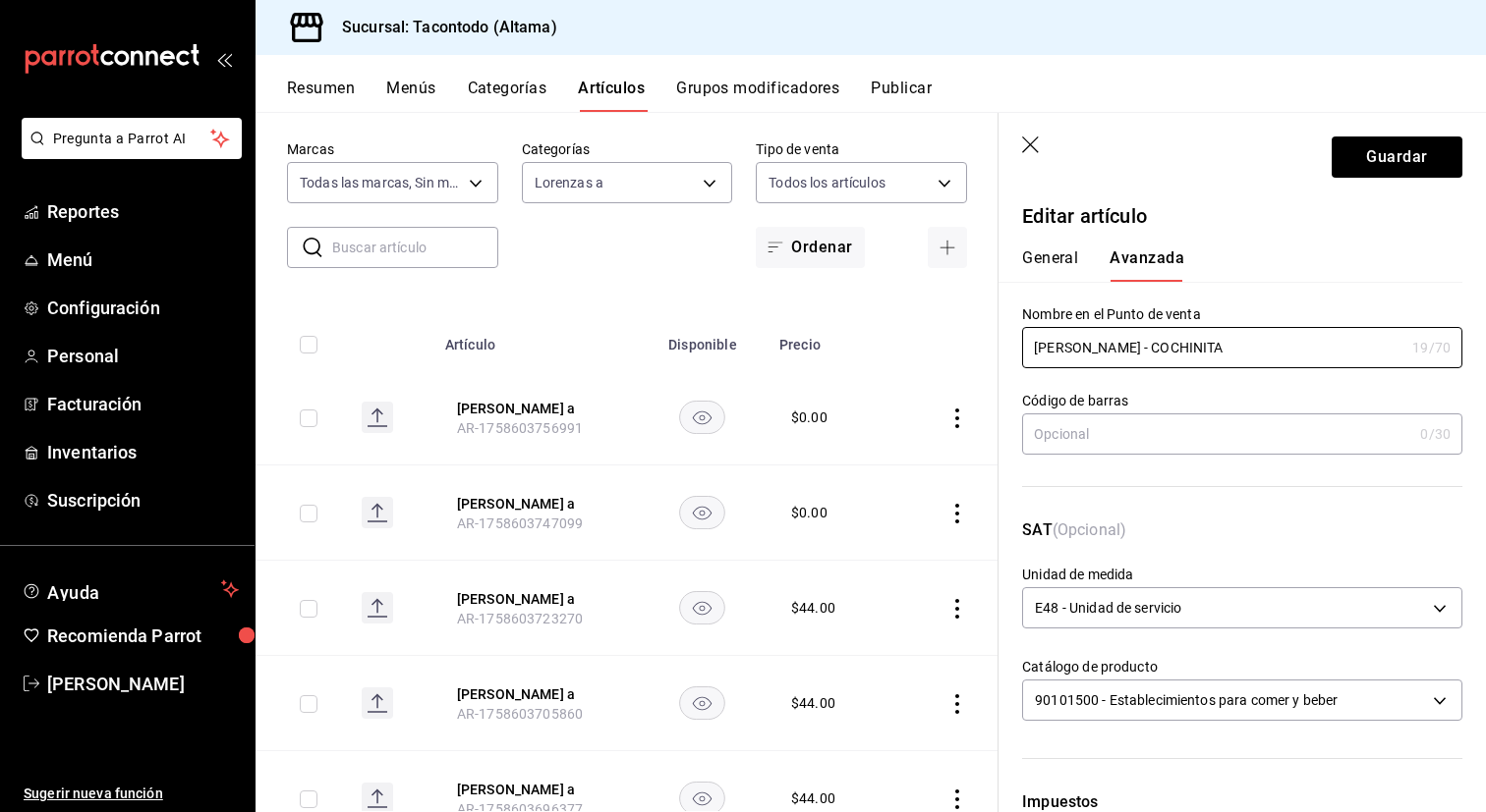
type input "LORENZA - COCHINITA"
click at [1053, 268] on button "General" at bounding box center [1050, 265] width 56 height 34
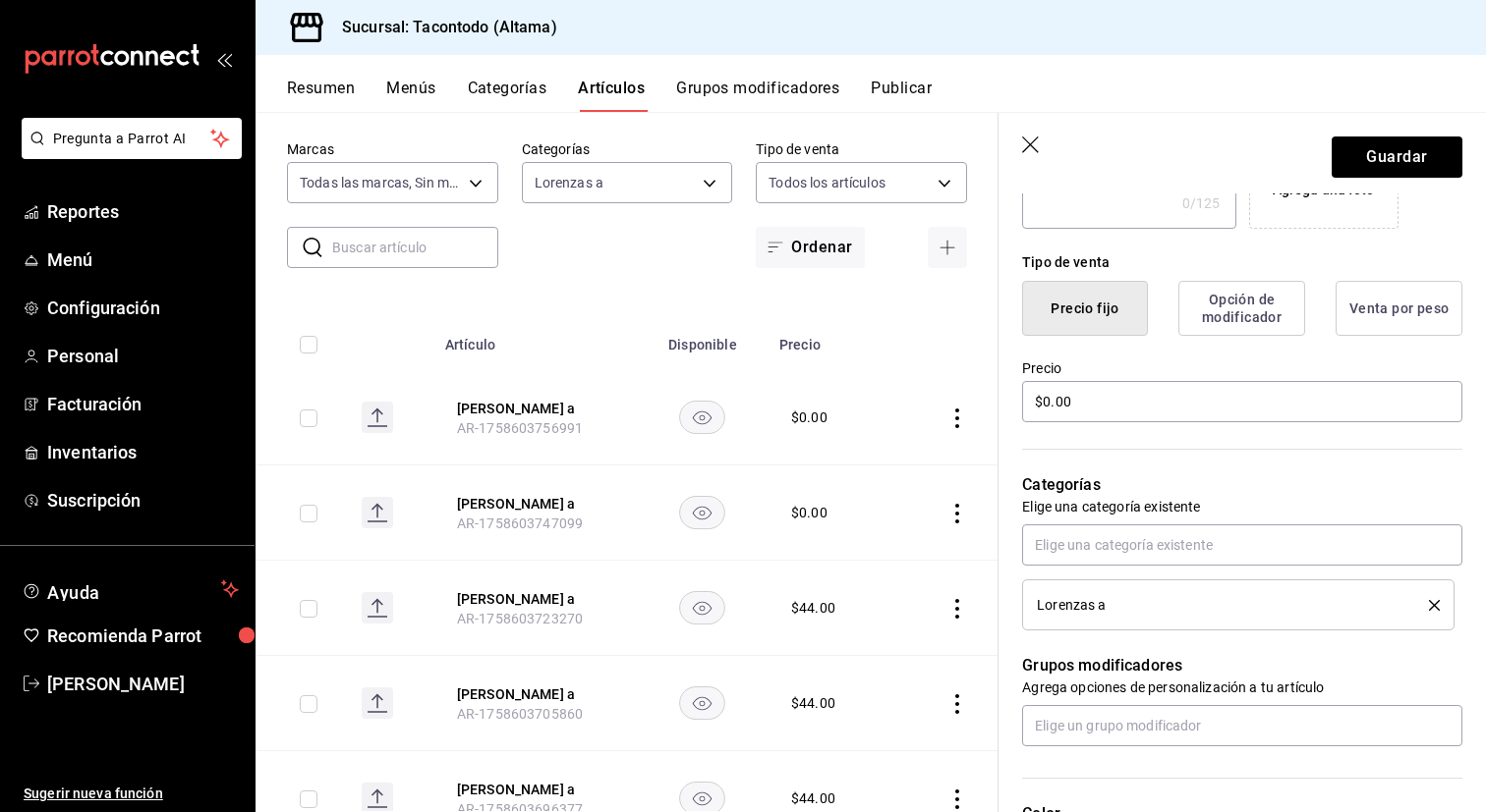
scroll to position [426, 0]
click at [1144, 395] on input "$0.00" at bounding box center [1242, 403] width 440 height 42
type input "$41.00"
click at [1363, 153] on button "Guardar" at bounding box center [1397, 157] width 131 height 42
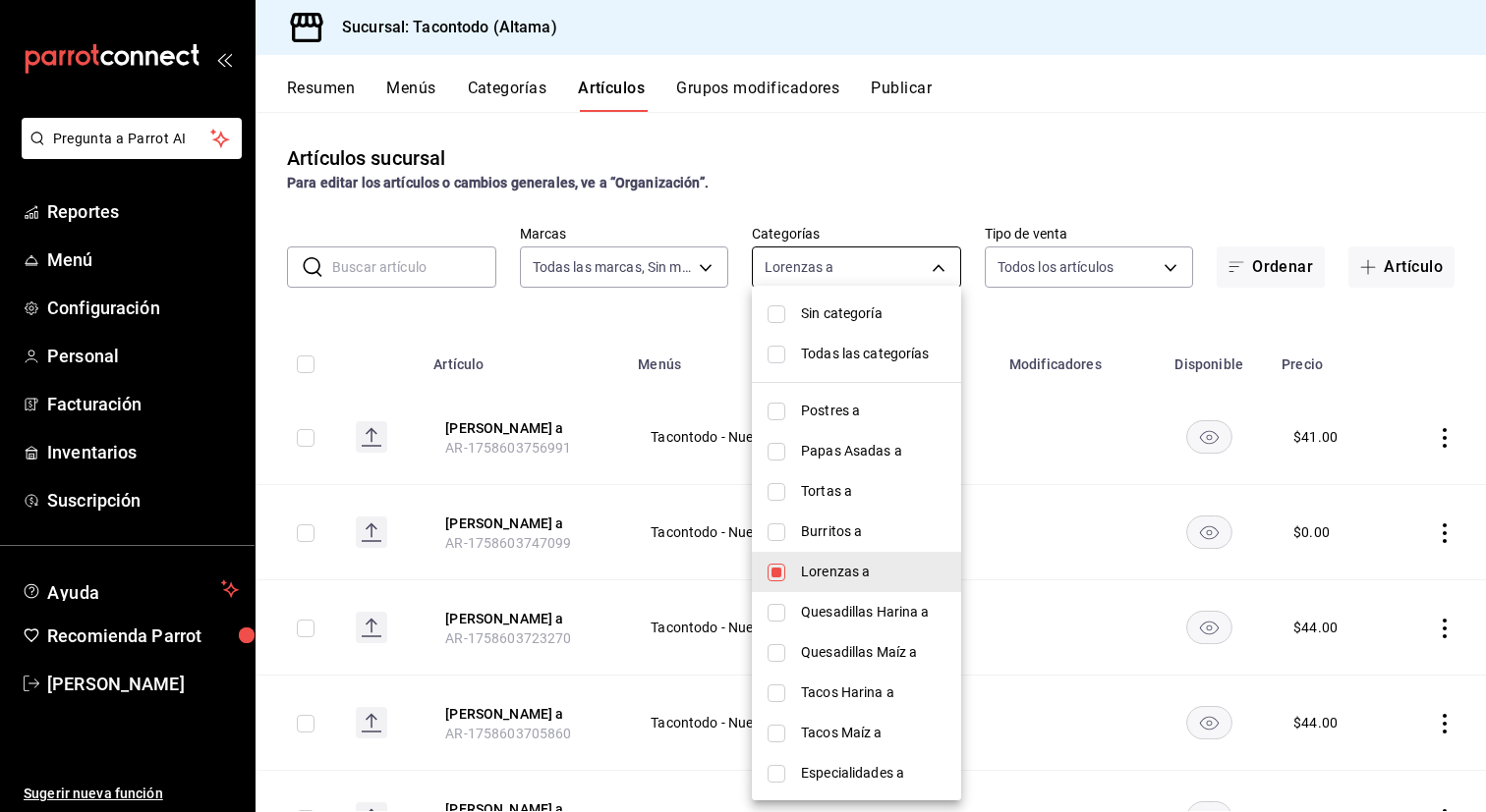
click at [842, 266] on body "Pregunta a Parrot AI Reportes Menú Configuración Personal Facturación Inventari…" at bounding box center [743, 406] width 1486 height 812
click at [837, 578] on span "Lorenzas a" at bounding box center [873, 571] width 145 height 21
checkbox input "false"
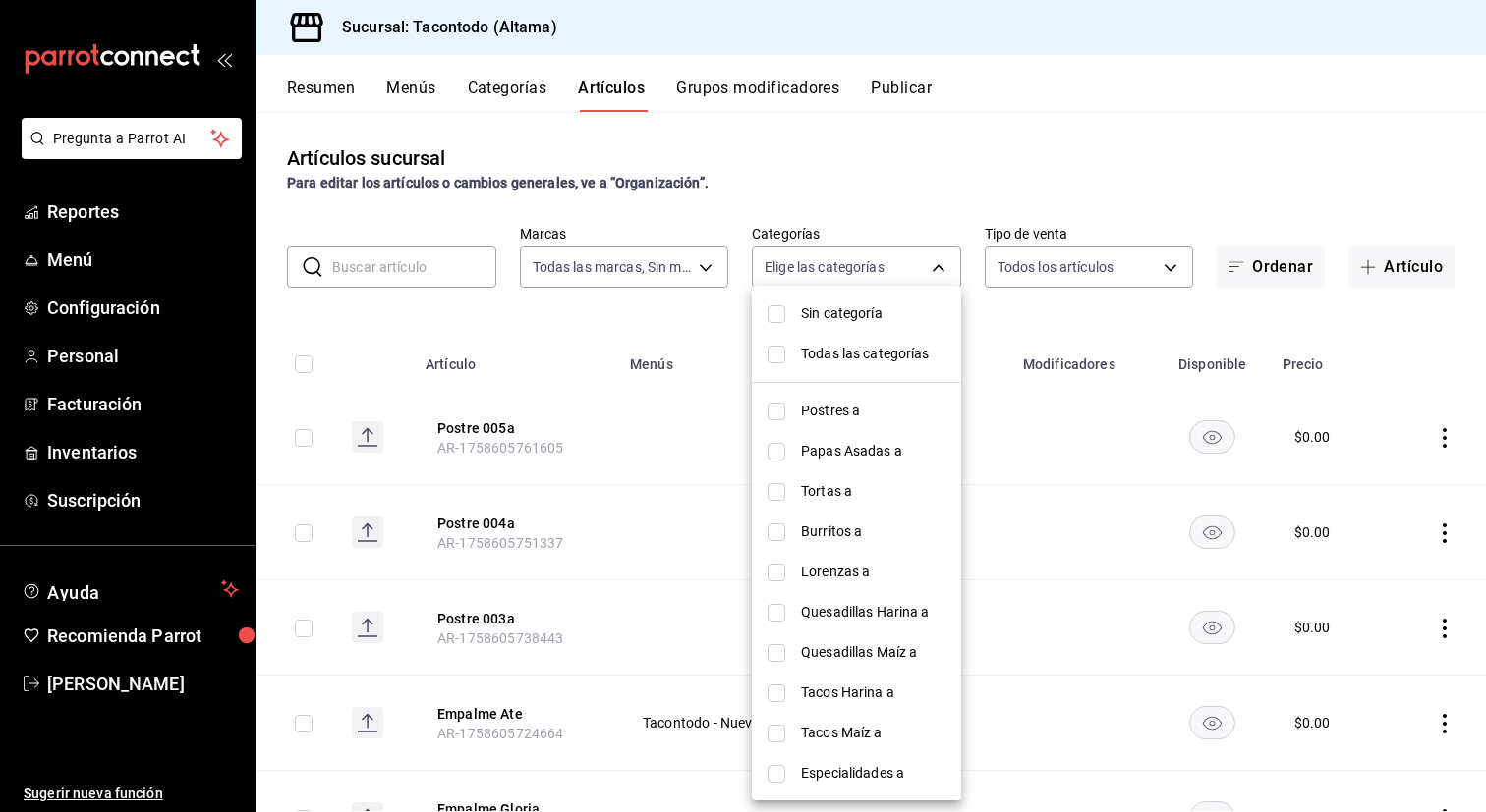
click at [831, 610] on span "Quesadillas Harina a" at bounding box center [873, 612] width 145 height 21
type input "895474e9-4765-4cdc-9fda-306c7789db21"
checkbox input "true"
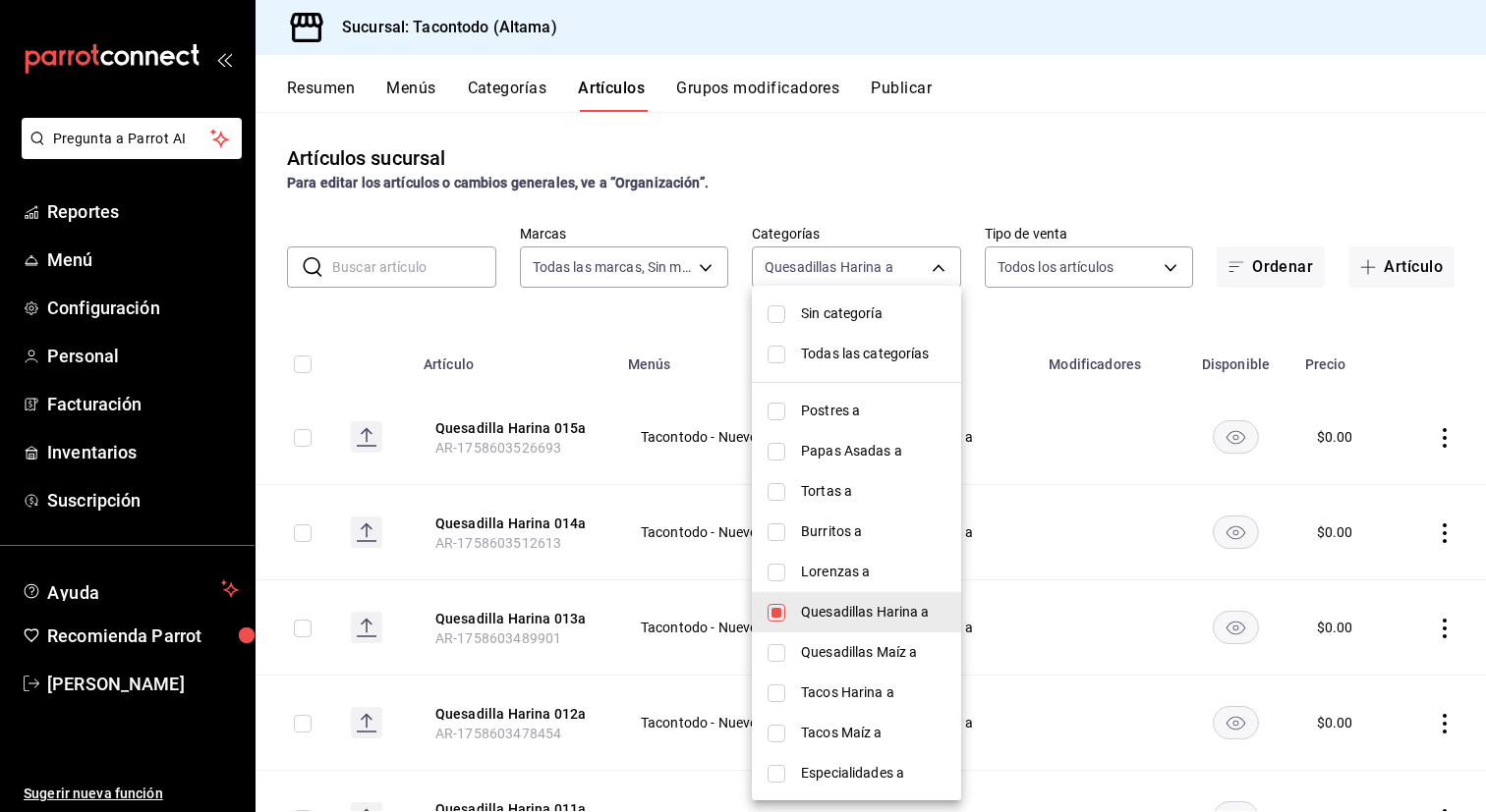
click at [1072, 477] on div at bounding box center [743, 406] width 1486 height 812
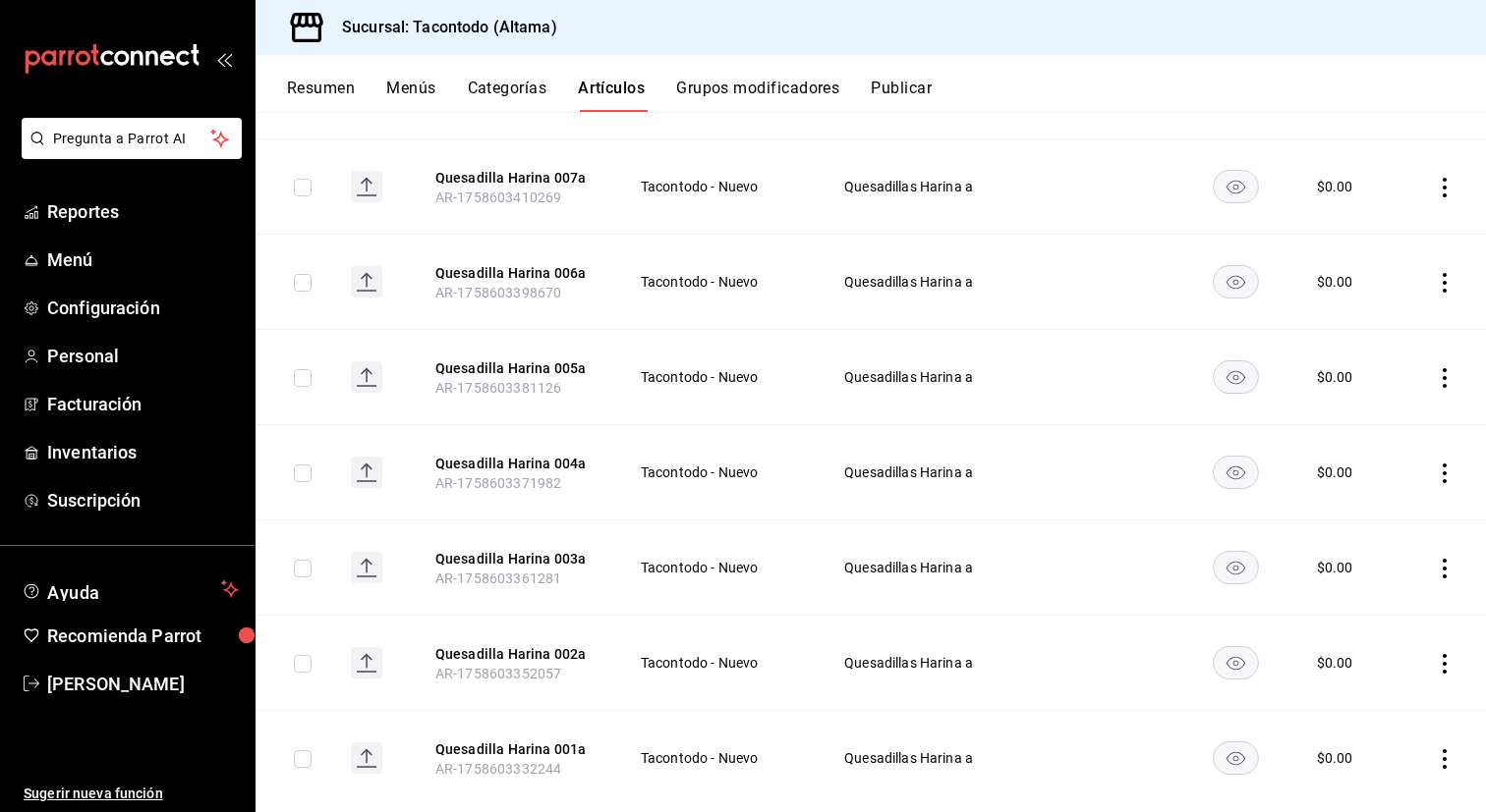
scroll to position [1054, 0]
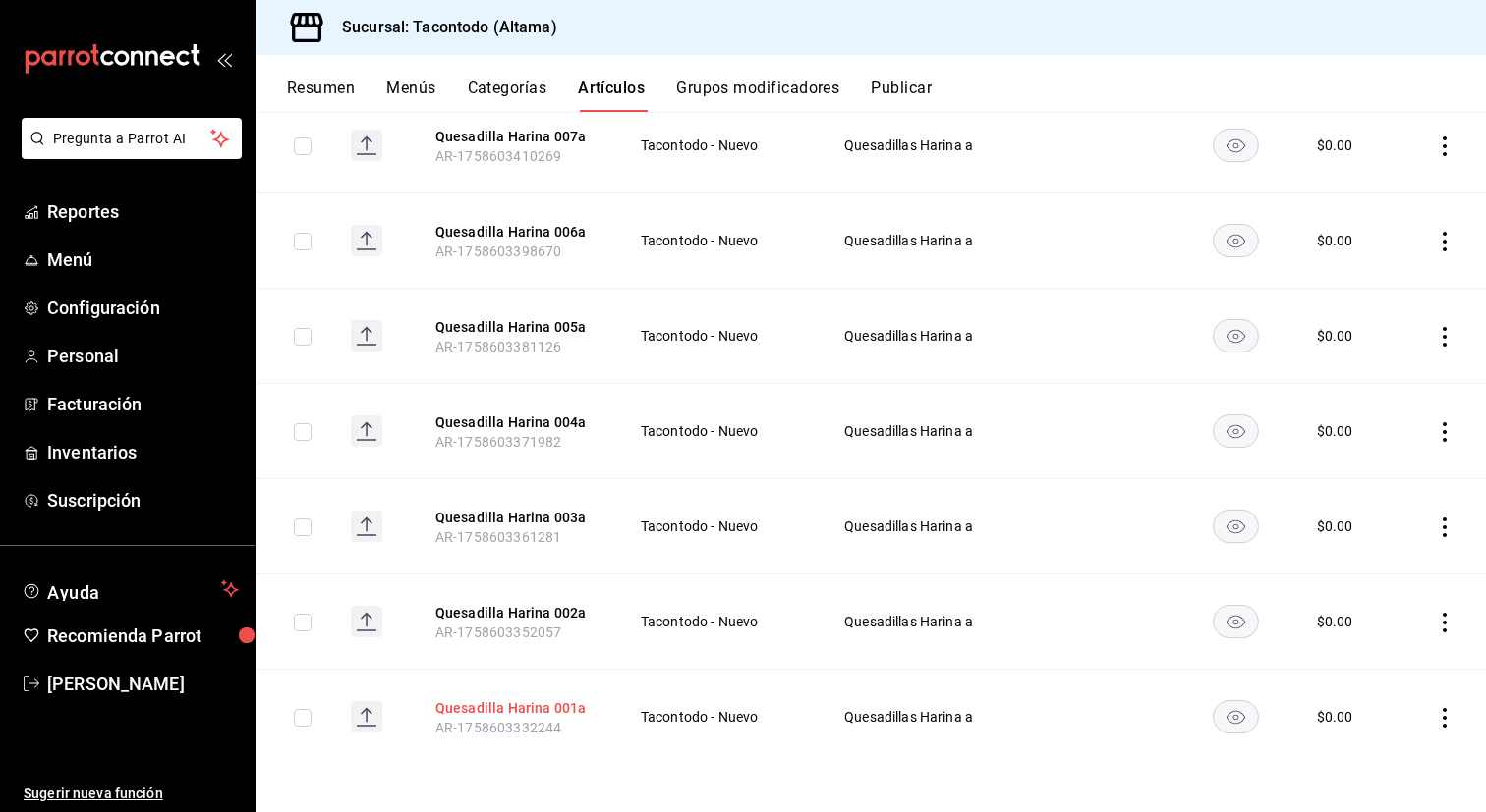
click at [541, 710] on button "Quesadilla Harina 001a" at bounding box center [513, 708] width 158 height 20
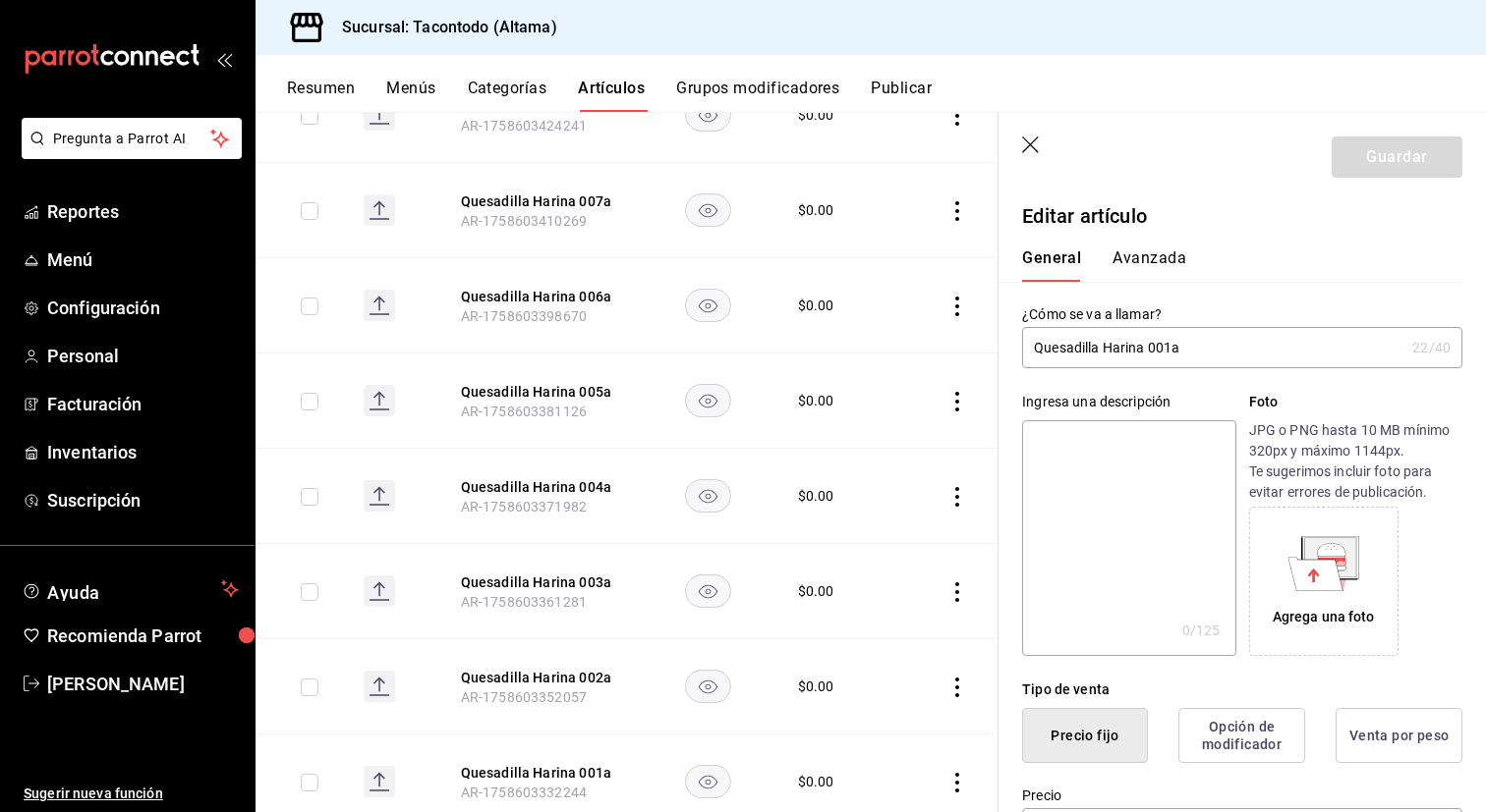
click at [1168, 347] on input "Quesadilla Harina 001a" at bounding box center [1214, 348] width 382 height 40
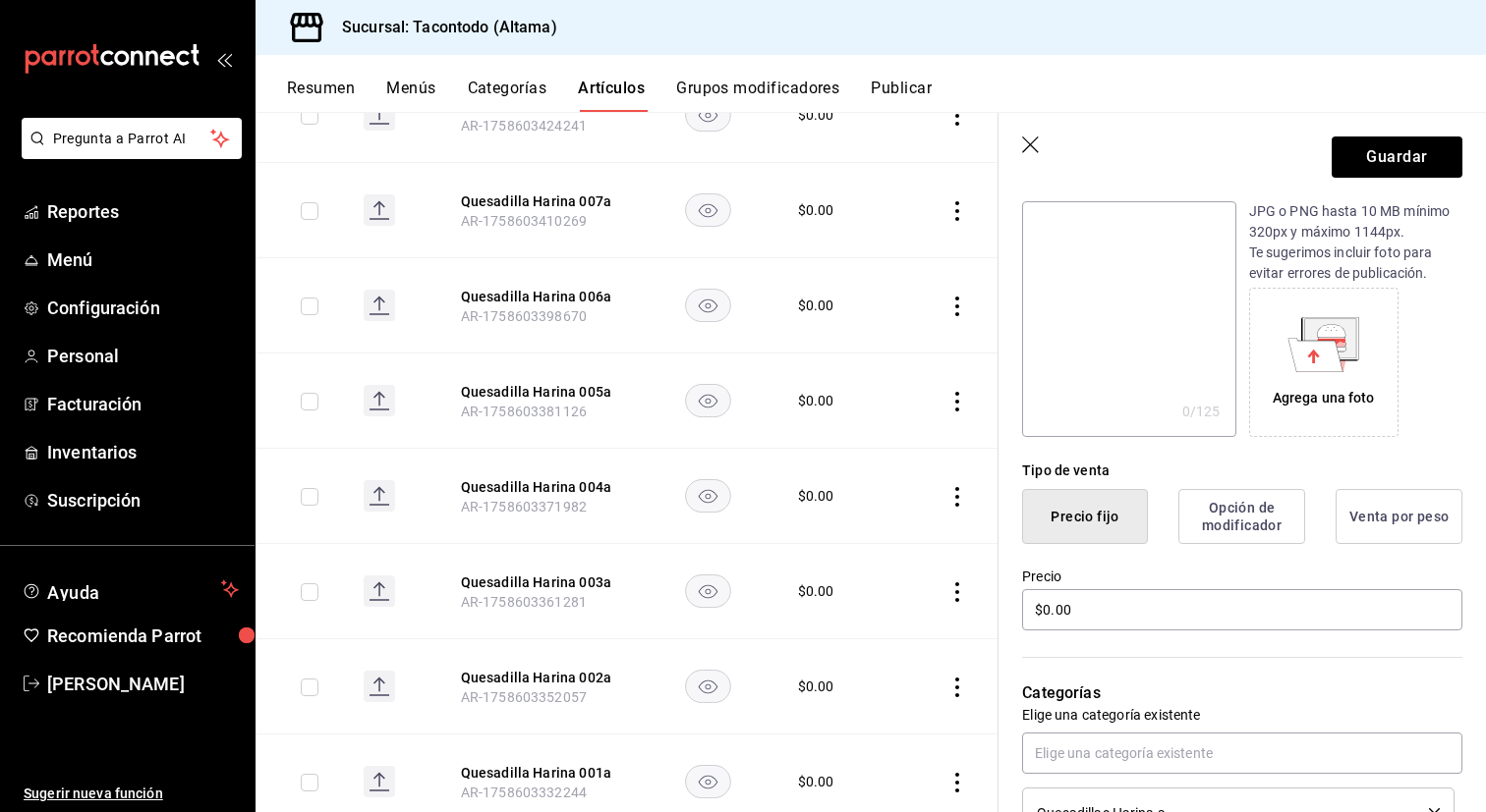
scroll to position [273, 0]
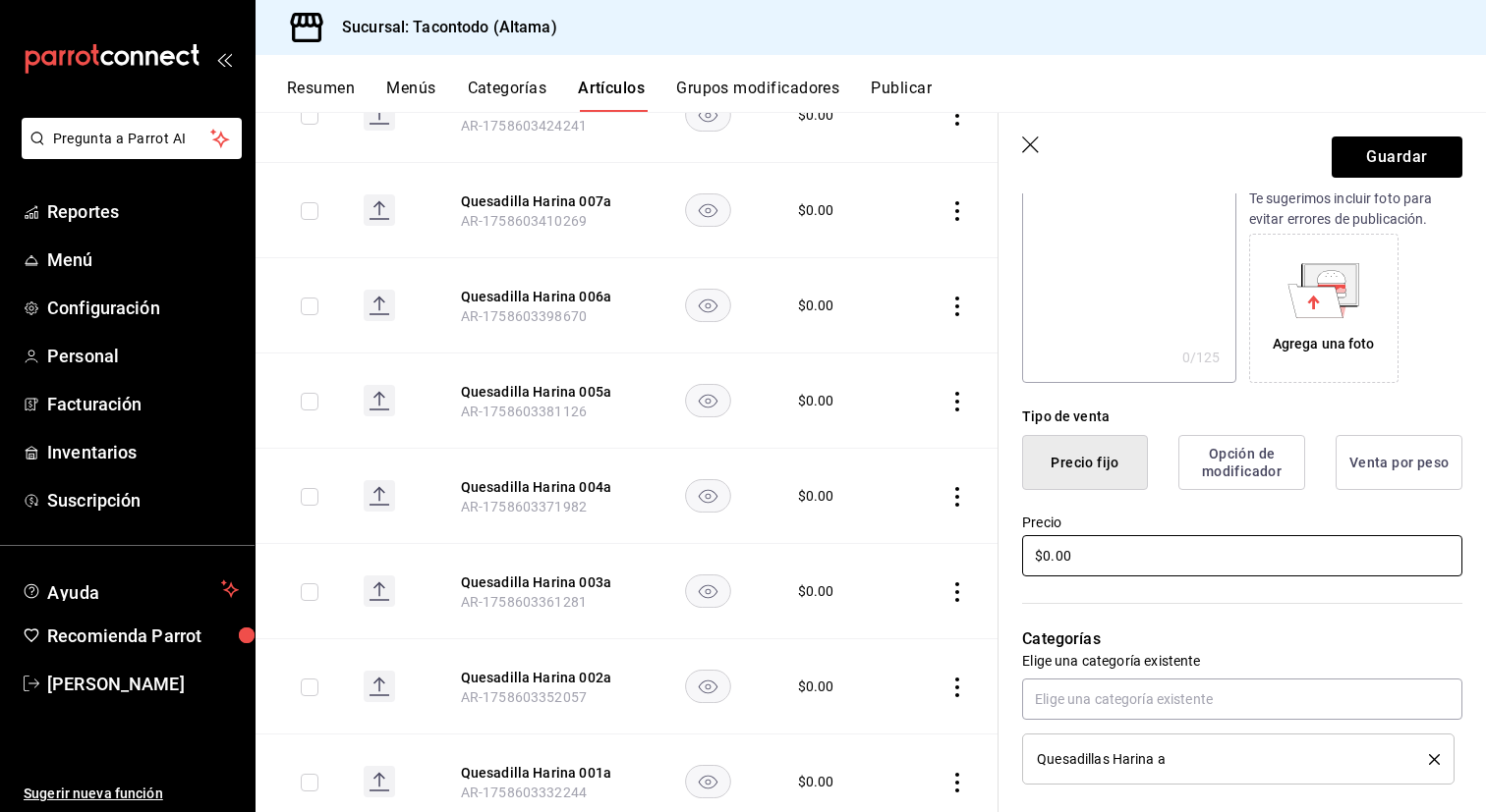
type input "Quesadilla [PERSON_NAME] a"
click at [1133, 544] on input "$0.00" at bounding box center [1242, 557] width 440 height 42
type input "$5.00"
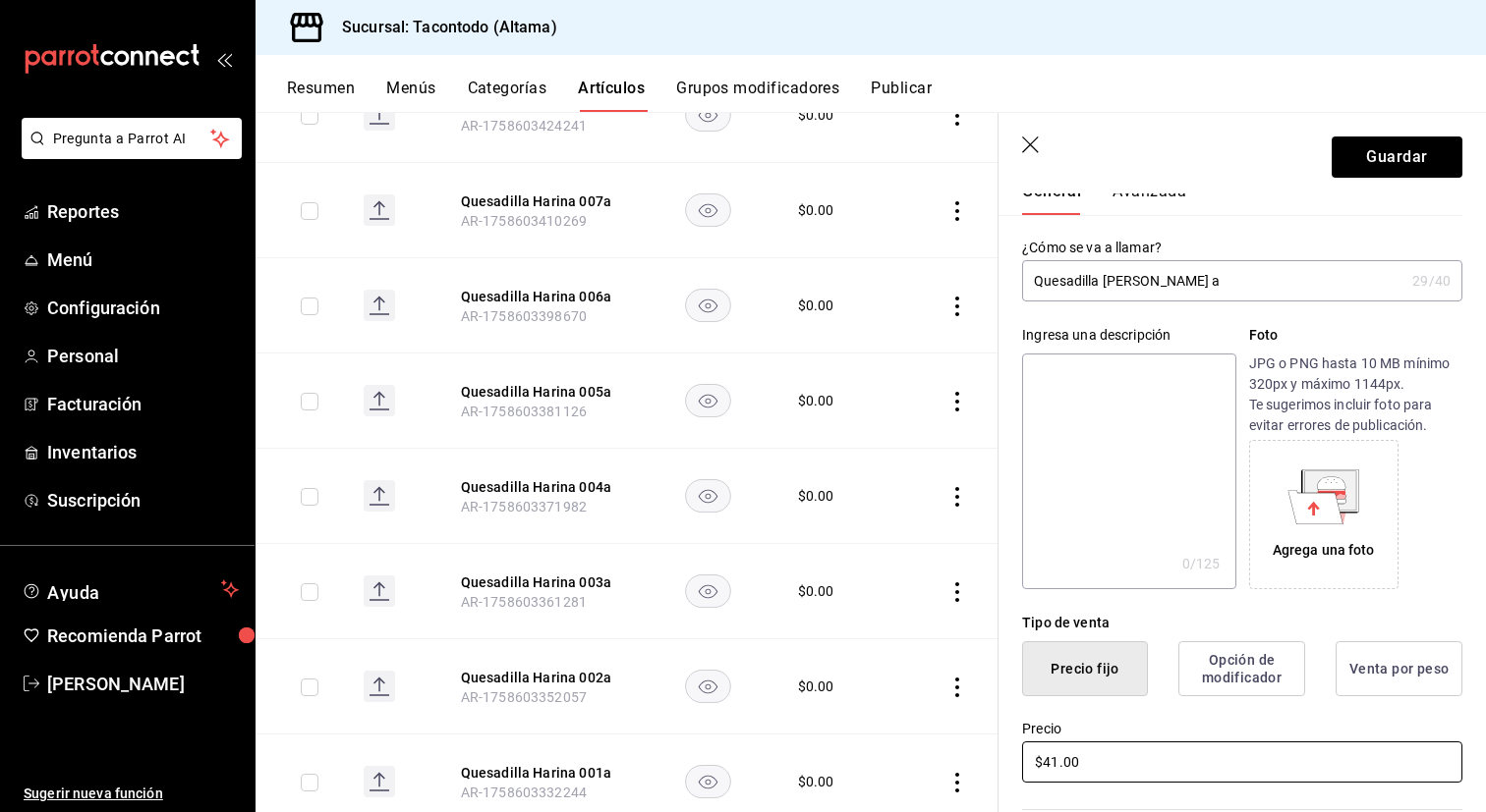
scroll to position [0, 0]
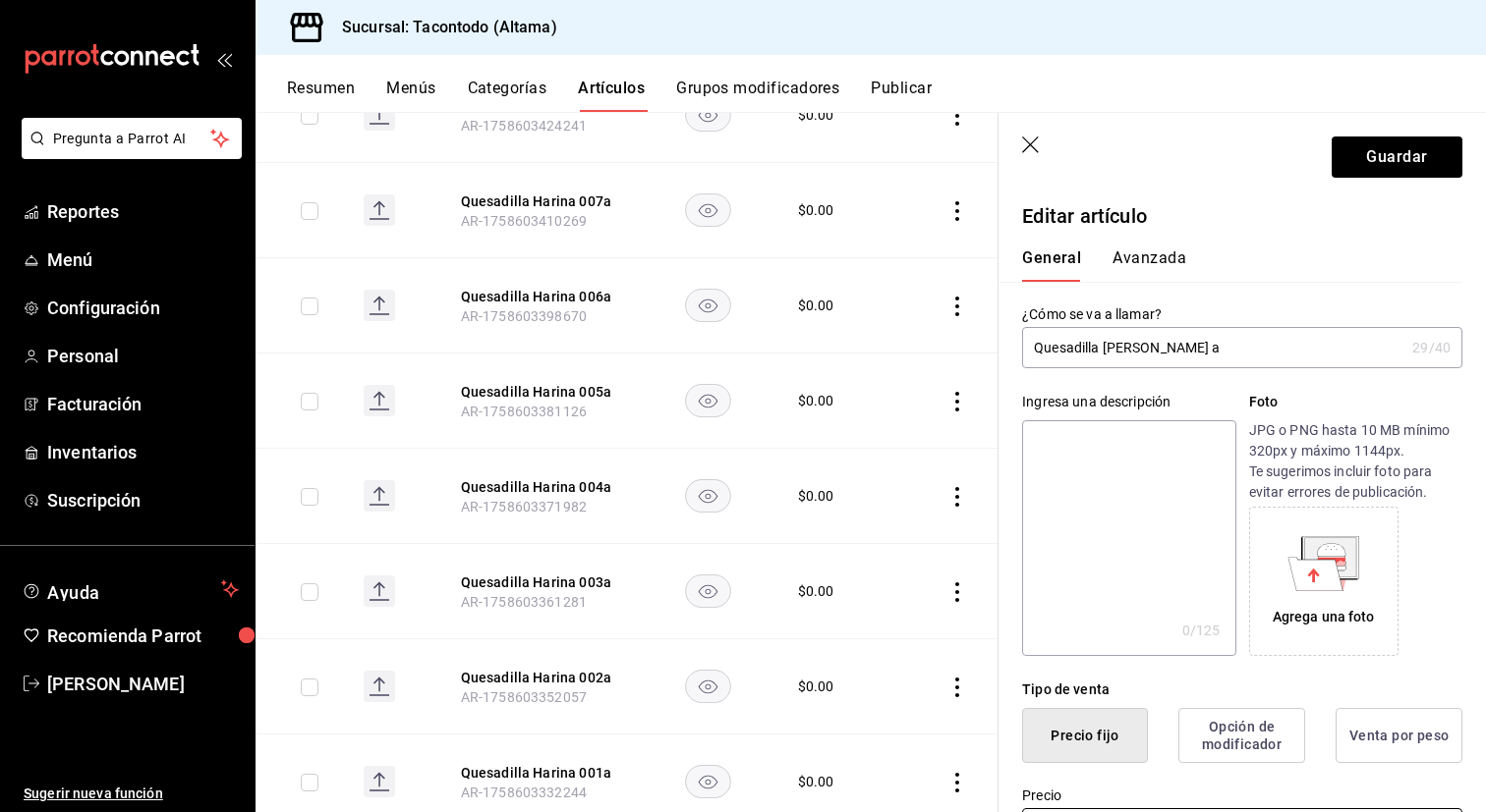
type input "$41.00"
click at [1151, 255] on button "Avanzada" at bounding box center [1149, 265] width 73 height 34
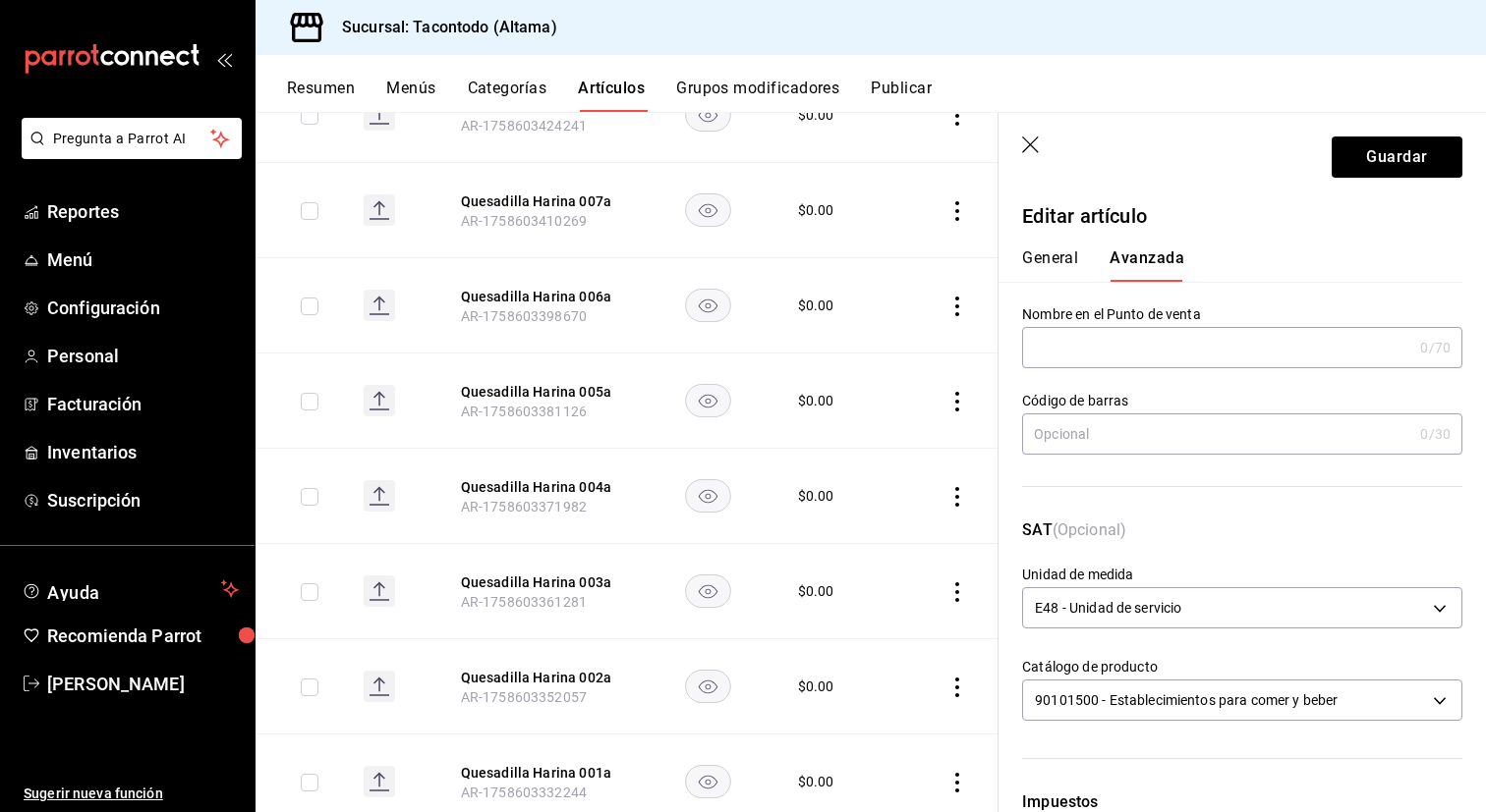
click at [1096, 350] on input "text" at bounding box center [1218, 348] width 390 height 40
click at [1020, 151] on header "Guardar" at bounding box center [1242, 152] width 487 height 80
click at [1027, 151] on icon "button" at bounding box center [1032, 147] width 20 height 20
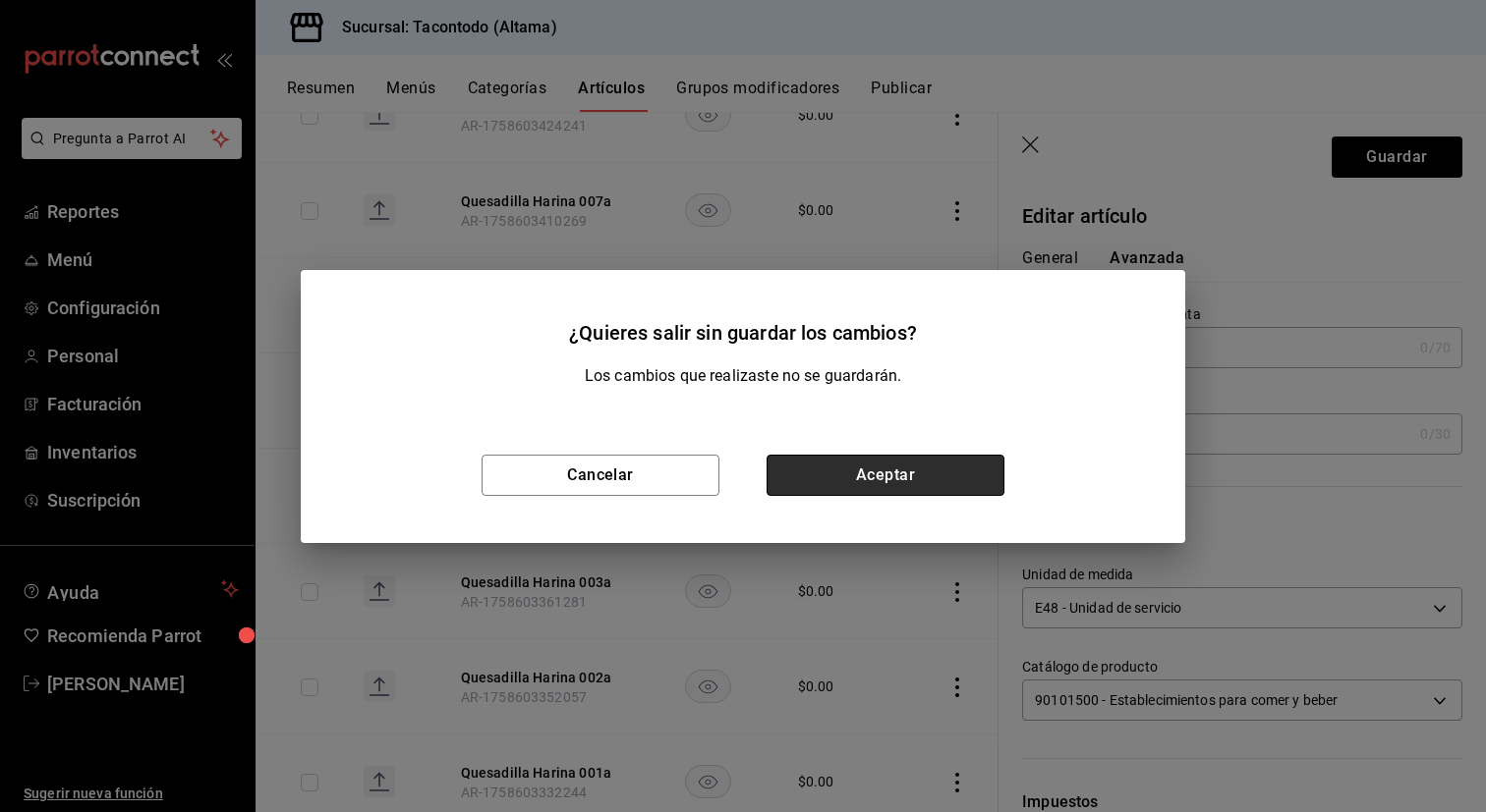
click at [877, 487] on button "Aceptar" at bounding box center [886, 475] width 238 height 42
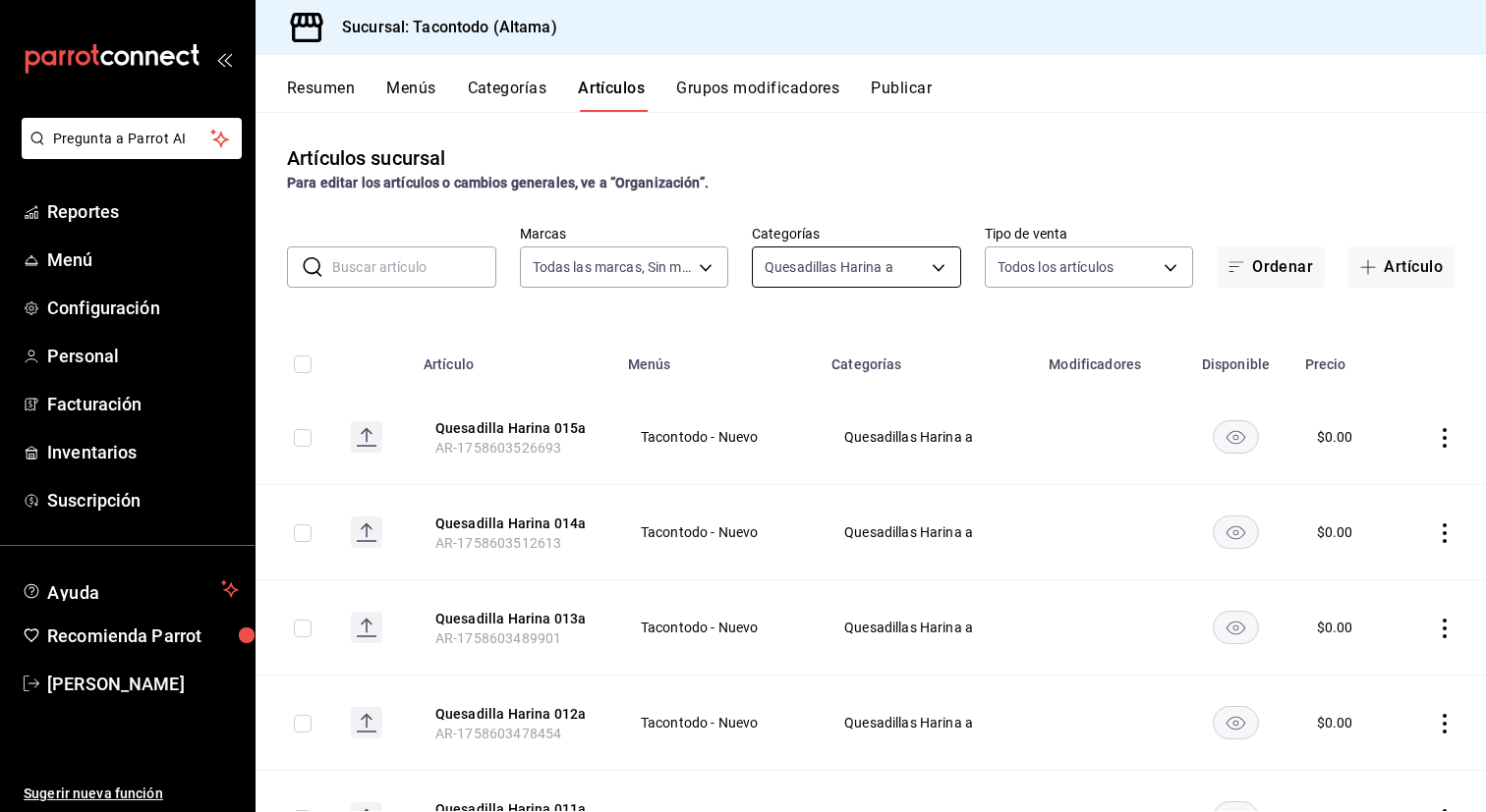
click at [884, 280] on body "Pregunta a Parrot AI Reportes Menú Configuración Personal Facturación Inventari…" at bounding box center [743, 406] width 1486 height 812
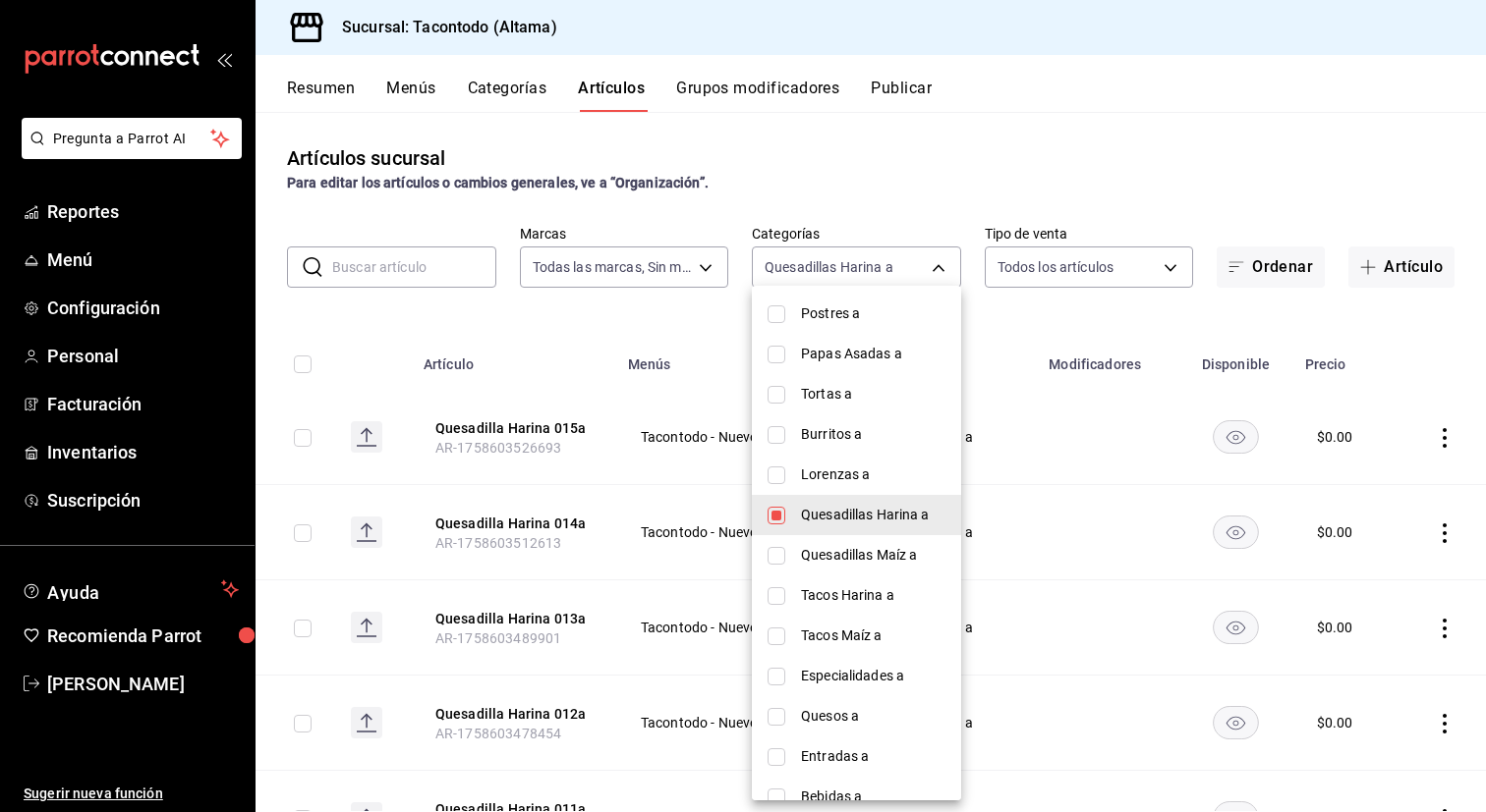
scroll to position [95, 0]
click at [855, 644] on span "Tacos Maíz a" at bounding box center [873, 638] width 145 height 21
type input "895474e9-4765-4cdc-9fda-306c7789db21,7d112033-fc47-4141-9bac-2b1d398da5b5"
checkbox input "true"
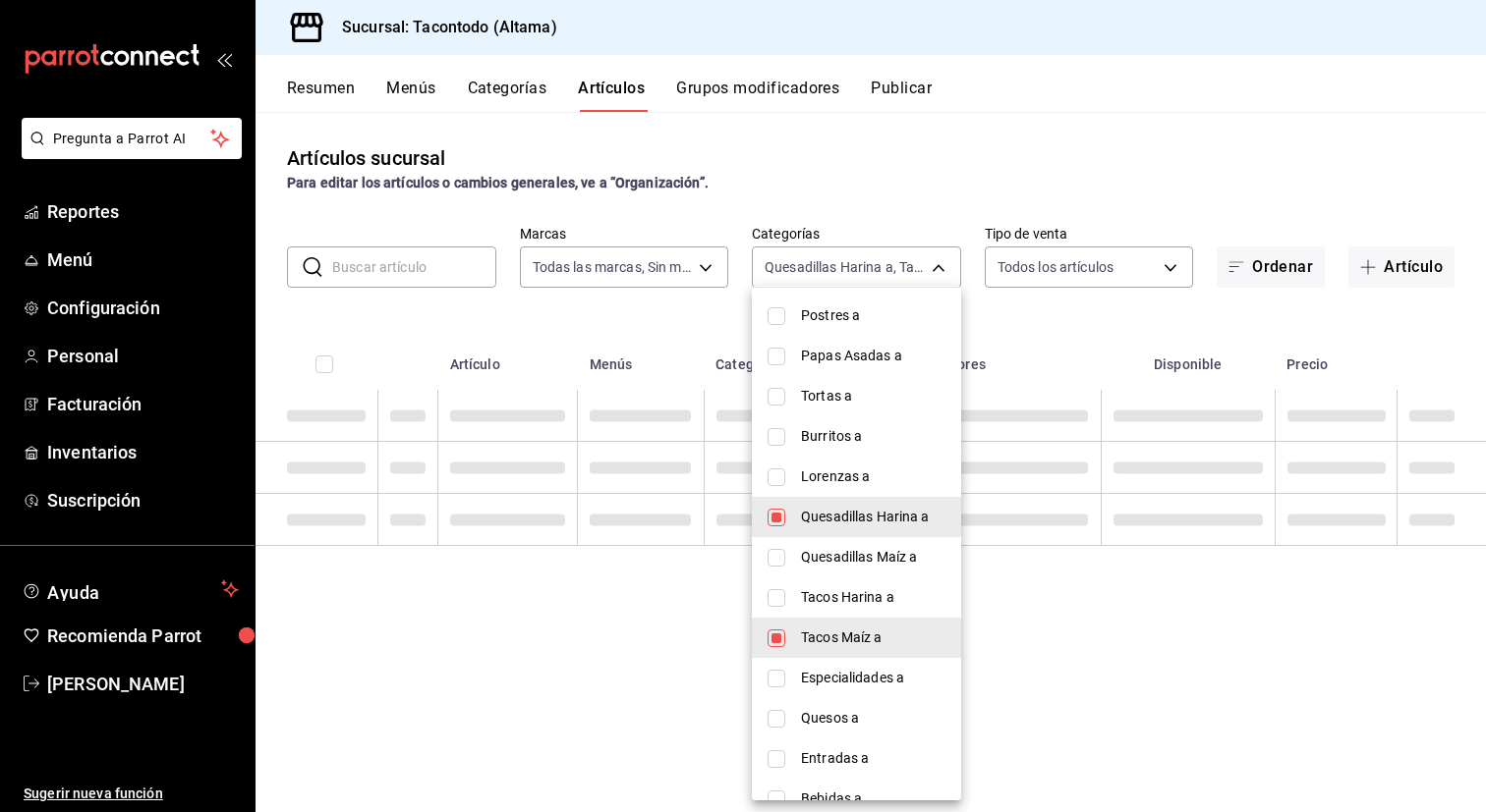
click at [899, 516] on span "Quesadillas Harina a" at bounding box center [873, 517] width 145 height 21
type input "7d112033-fc47-4141-9bac-2b1d398da5b5"
checkbox input "false"
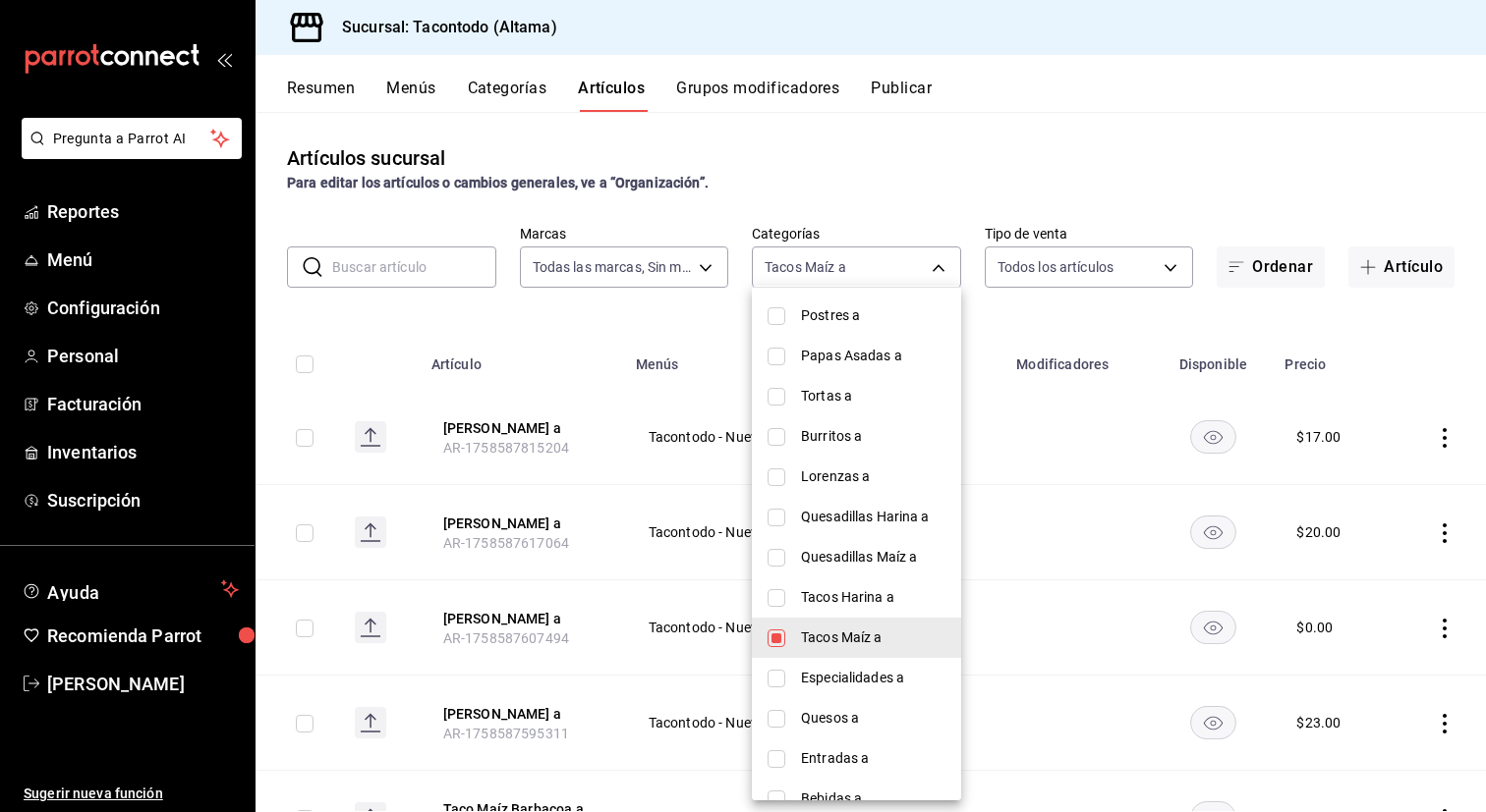
click at [574, 324] on div at bounding box center [743, 406] width 1486 height 812
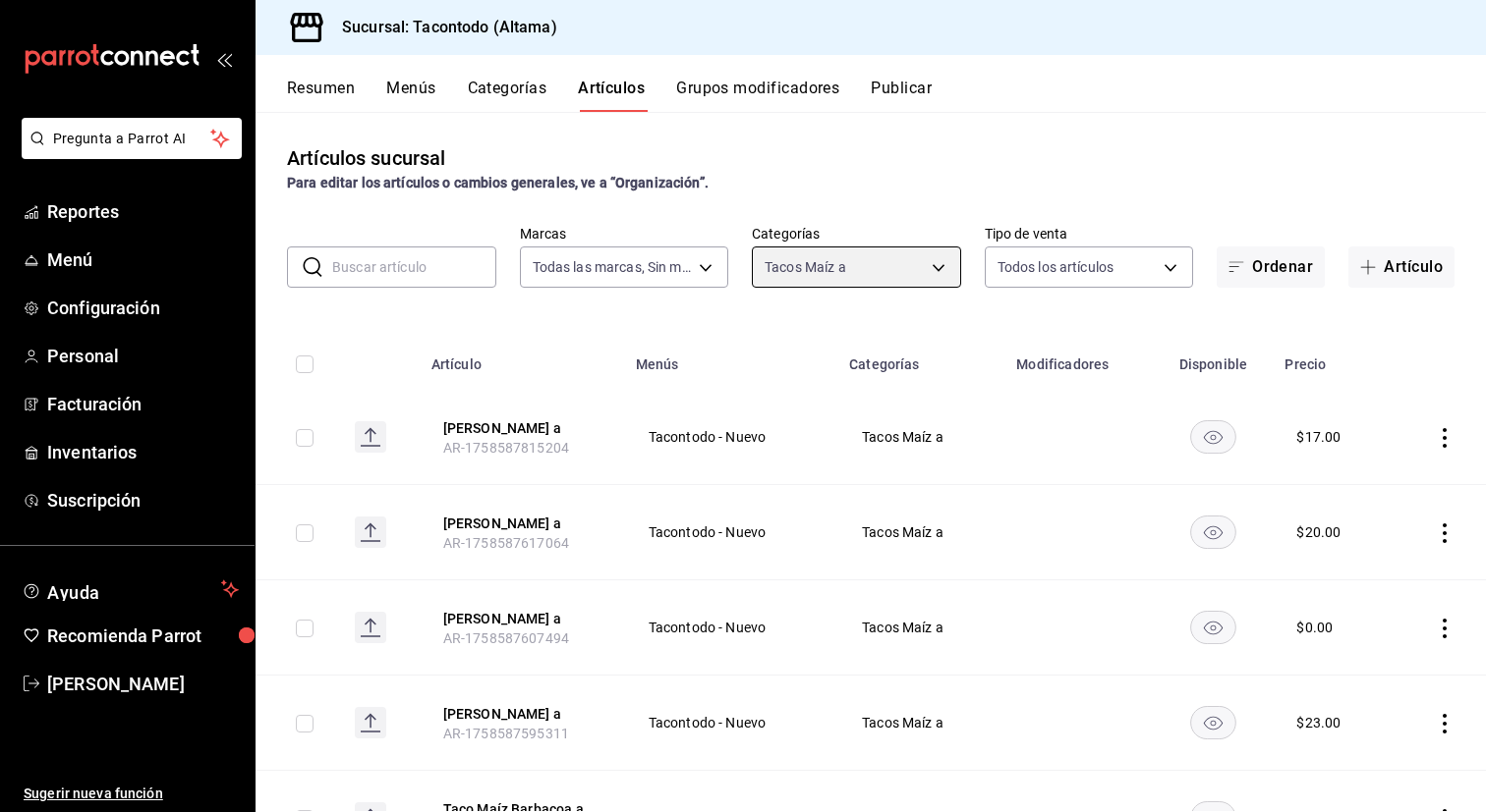
scroll to position [684, 0]
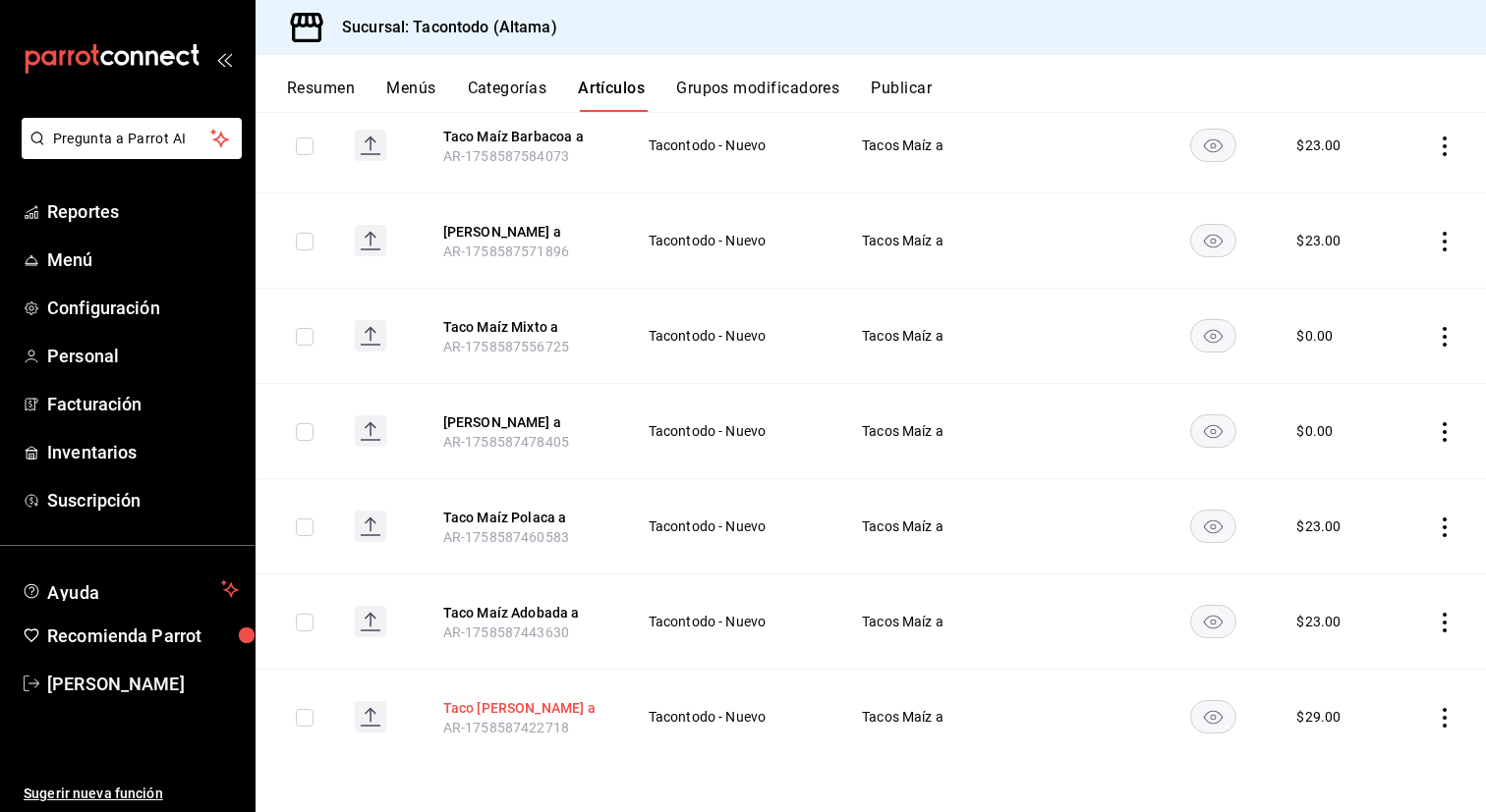
click at [503, 708] on button "Taco Maíz Arrachera a" at bounding box center [521, 708] width 158 height 20
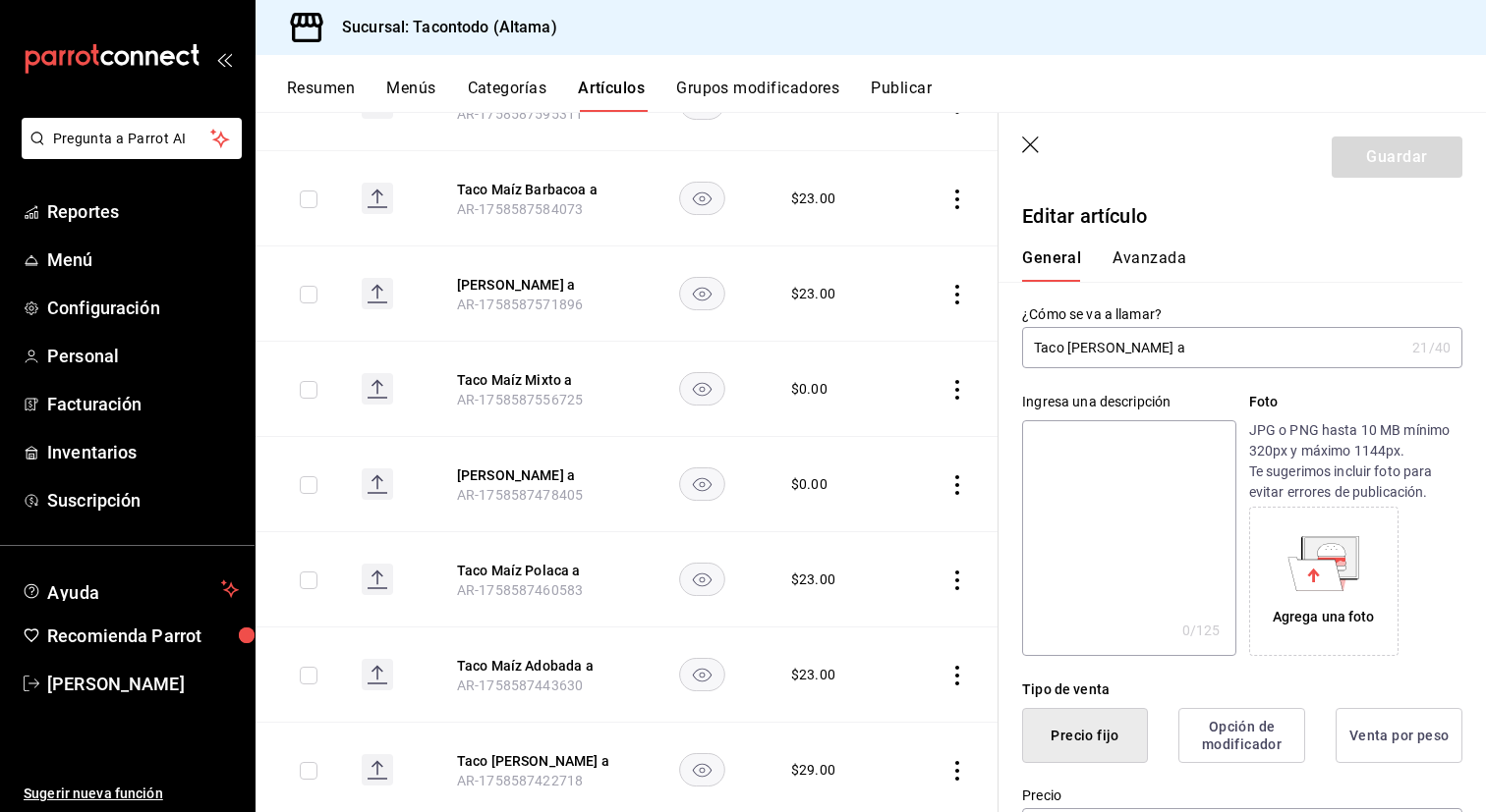
click at [1120, 260] on button "Avanzada" at bounding box center [1149, 265] width 73 height 34
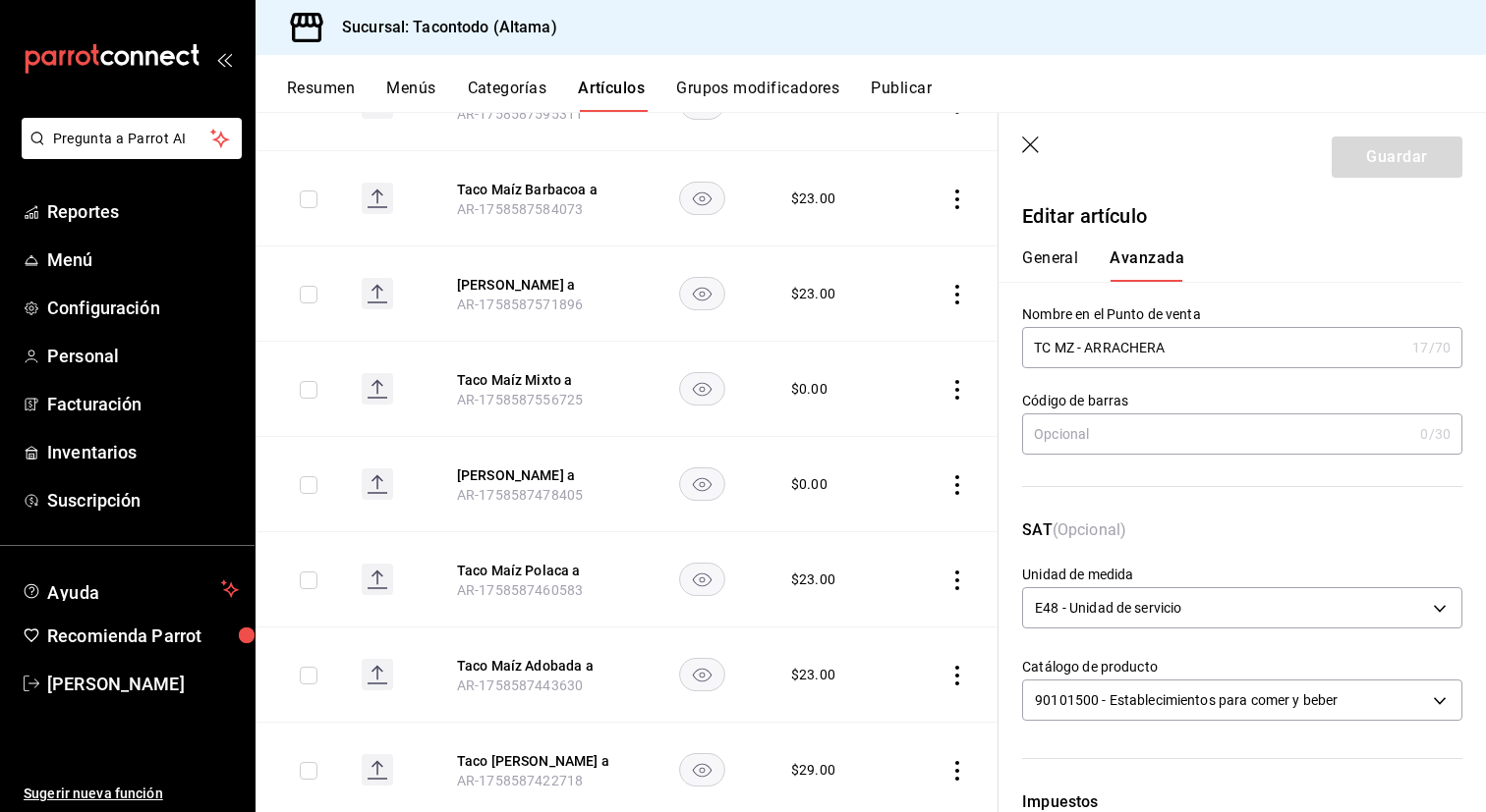
click at [1059, 351] on input "TC MZ - ARRACHERA" at bounding box center [1214, 348] width 382 height 40
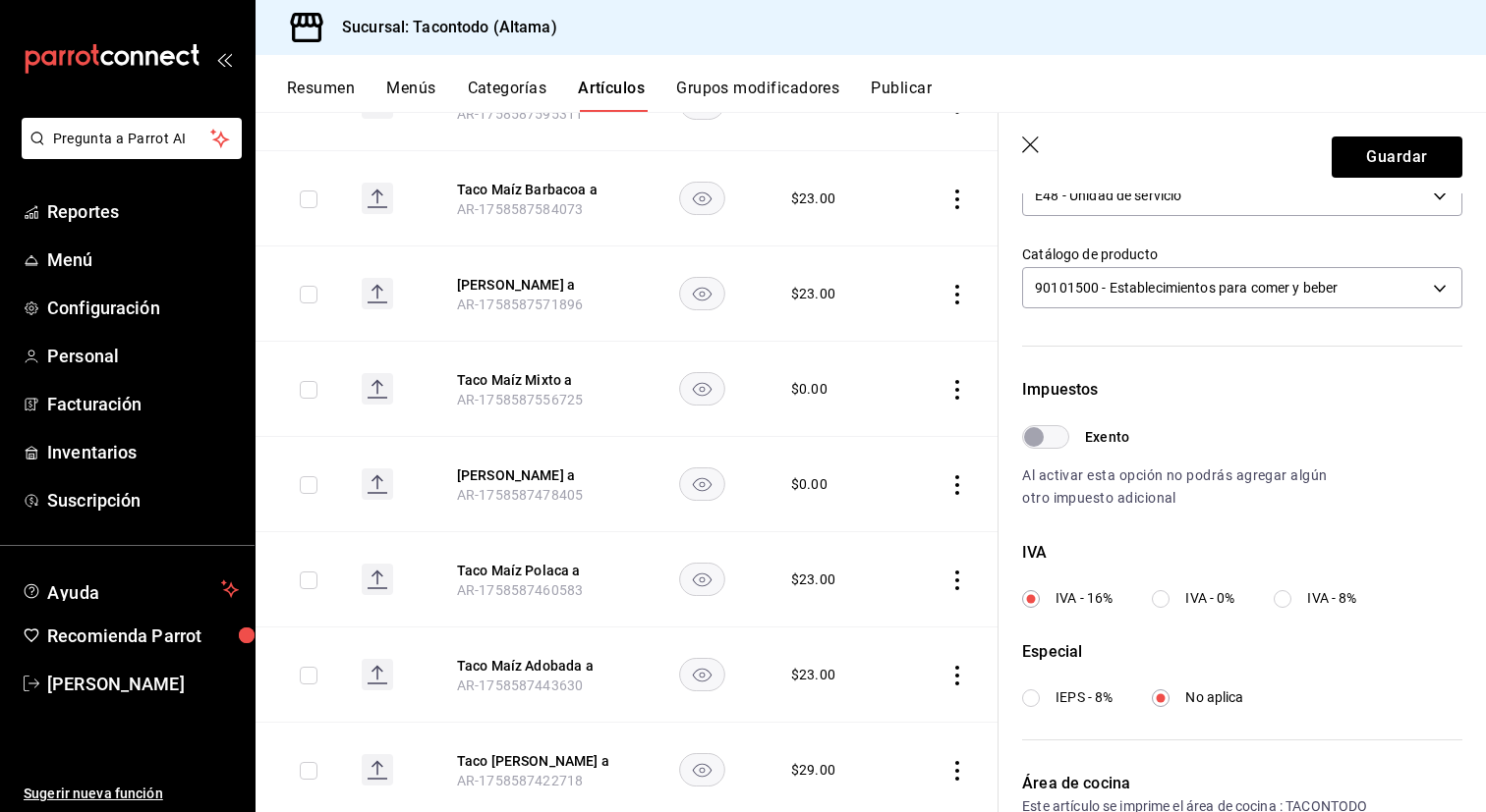
scroll to position [750, 0]
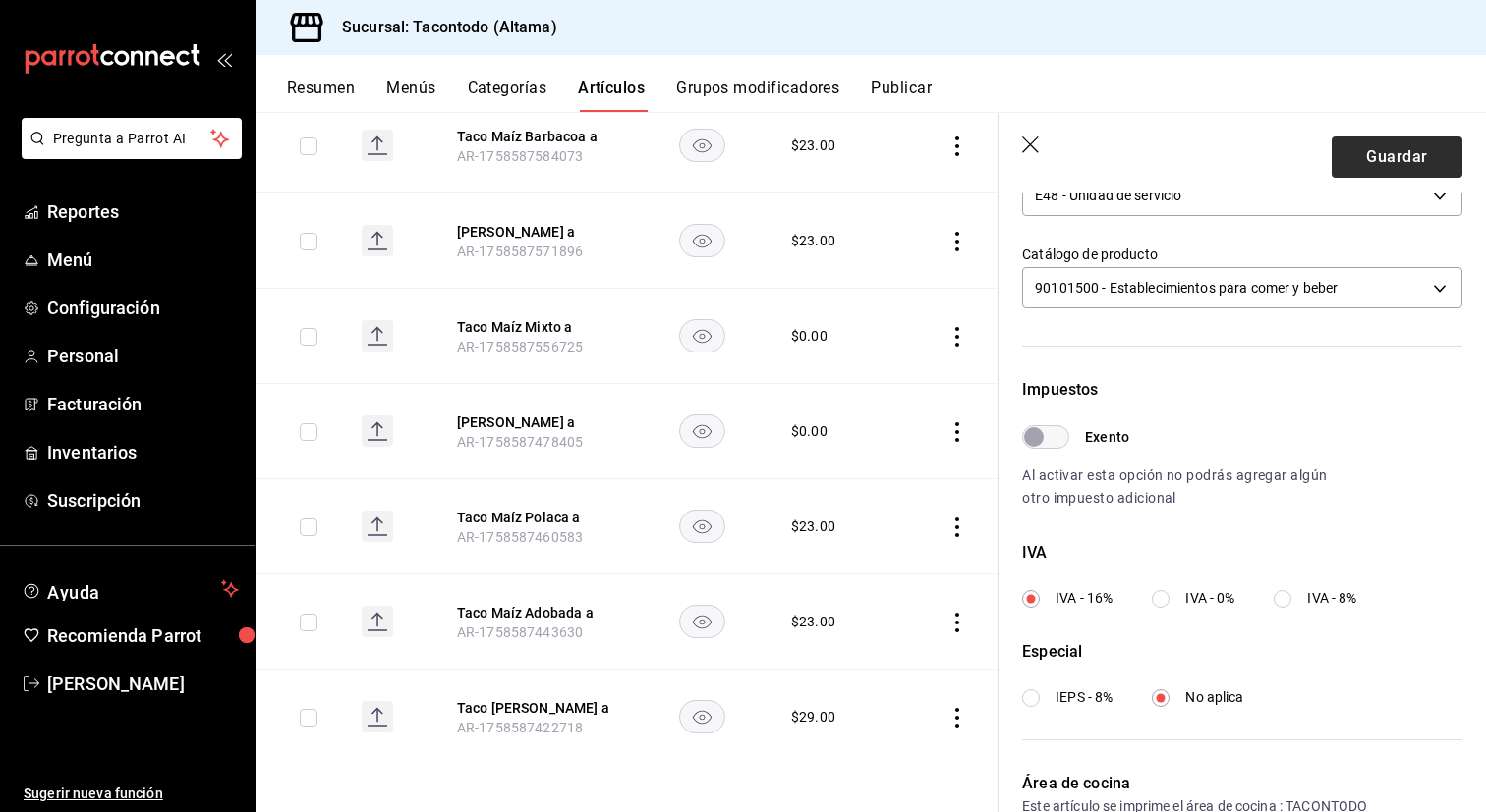
type input "TMZ - ARRACHERA"
click at [1426, 150] on button "Guardar" at bounding box center [1397, 157] width 131 height 42
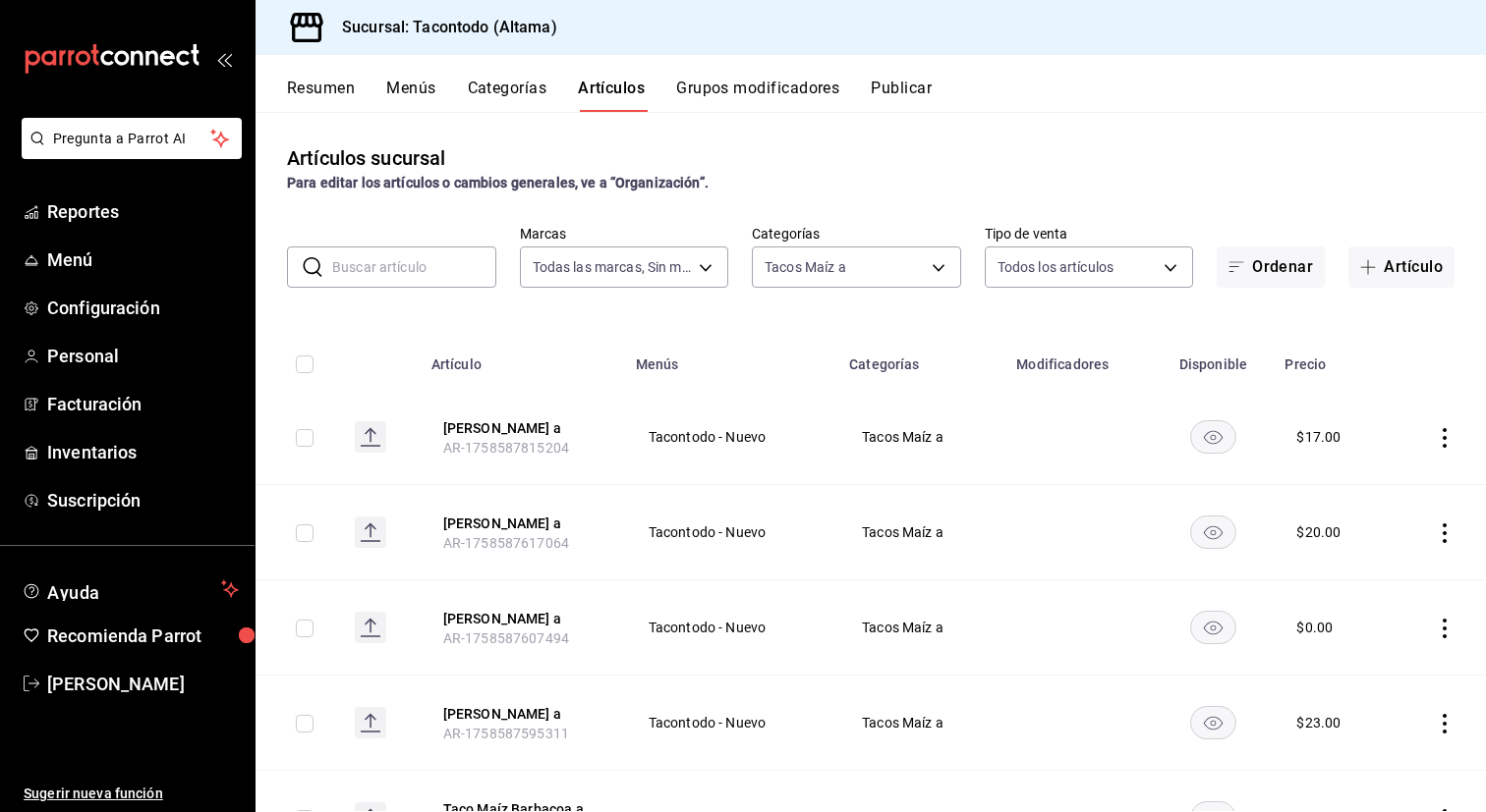
click at [1426, 150] on div "Artículos sucursal Para editar los artículos o cambios generales, ve a “Organiz…" at bounding box center [871, 168] width 1230 height 51
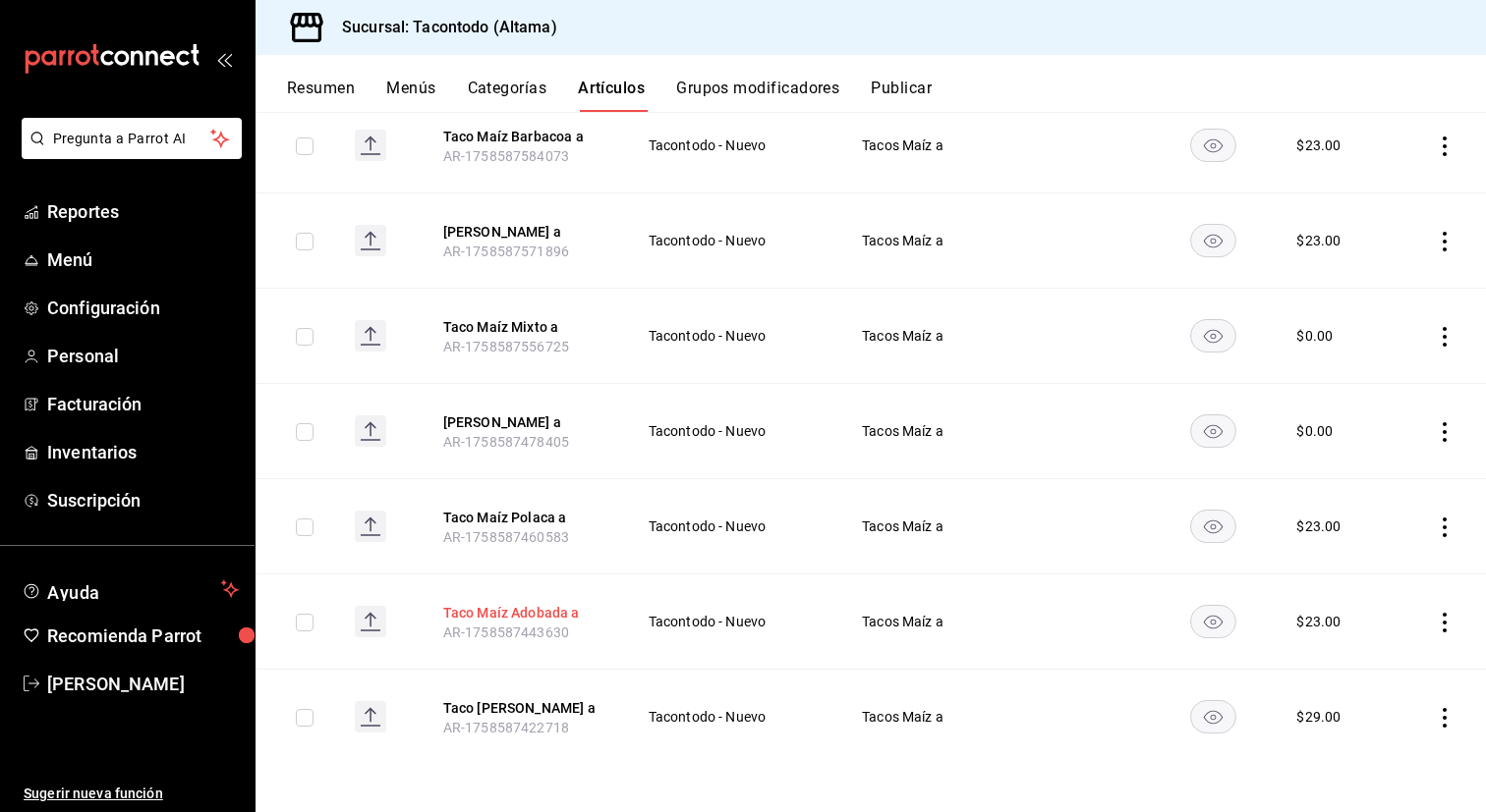
click at [564, 606] on button "Taco Maíz Adobada a" at bounding box center [521, 613] width 158 height 20
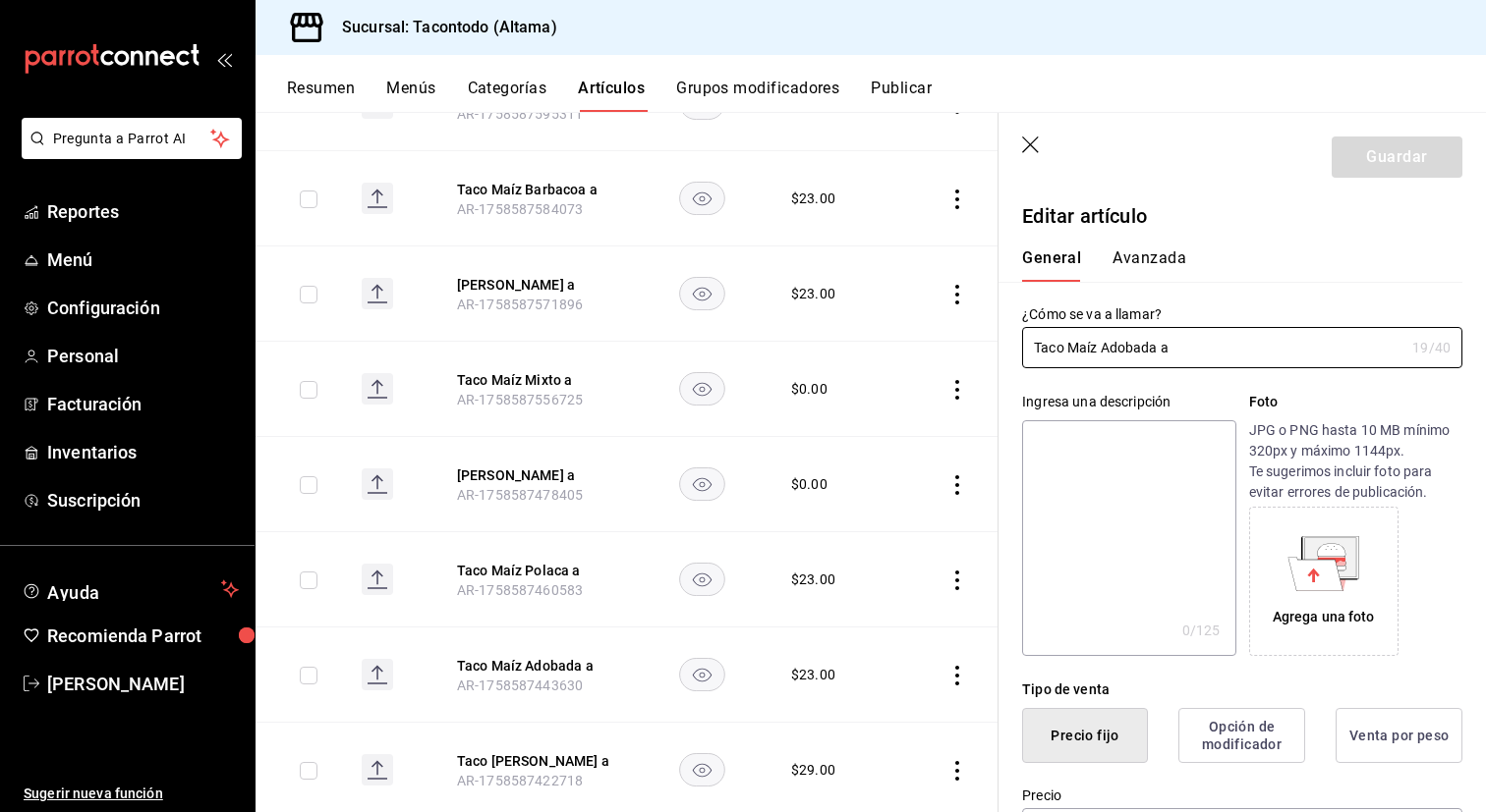
click at [1146, 267] on button "Avanzada" at bounding box center [1149, 265] width 73 height 34
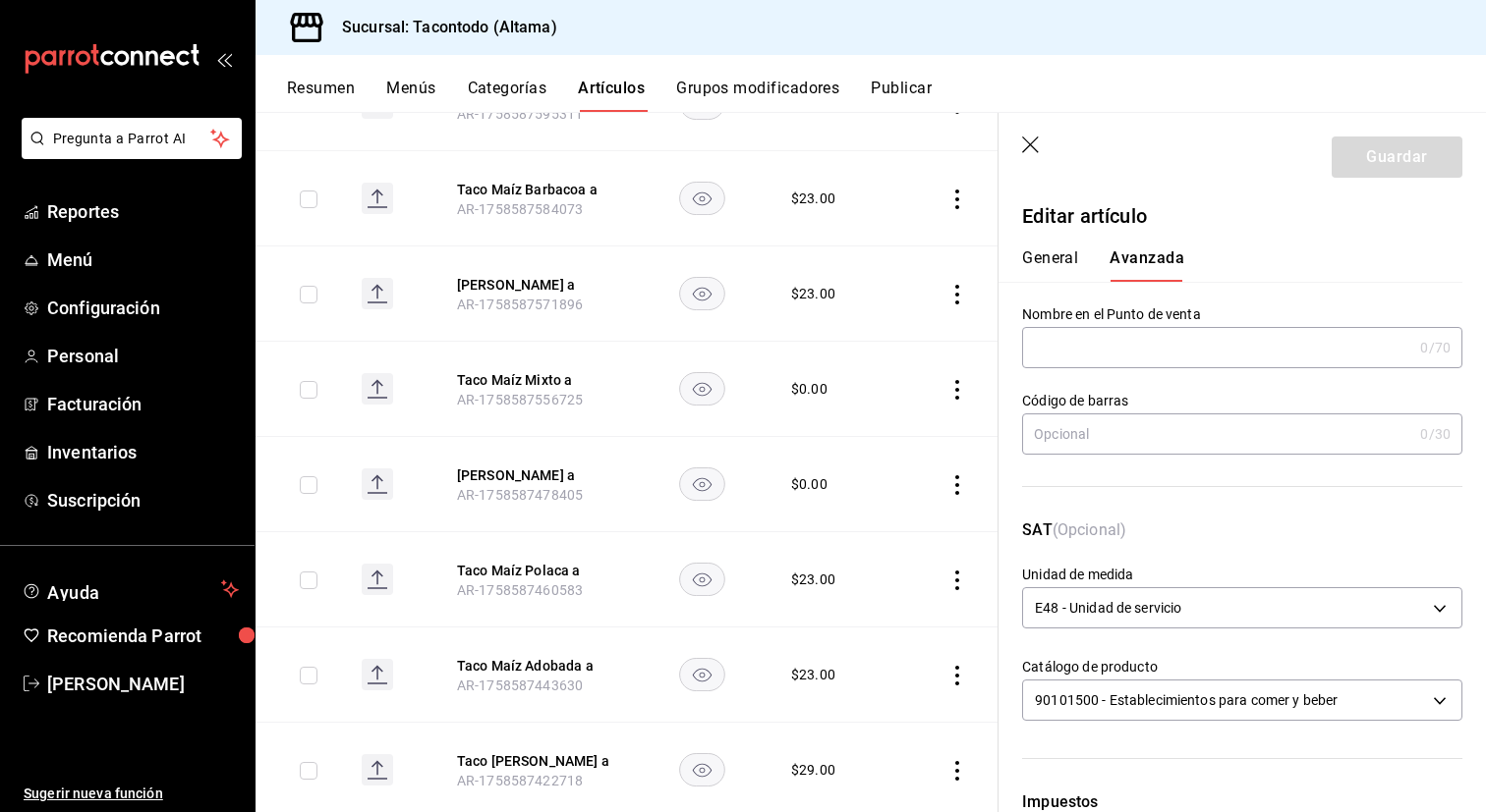
click at [1113, 338] on input "text" at bounding box center [1218, 348] width 390 height 40
type input "t"
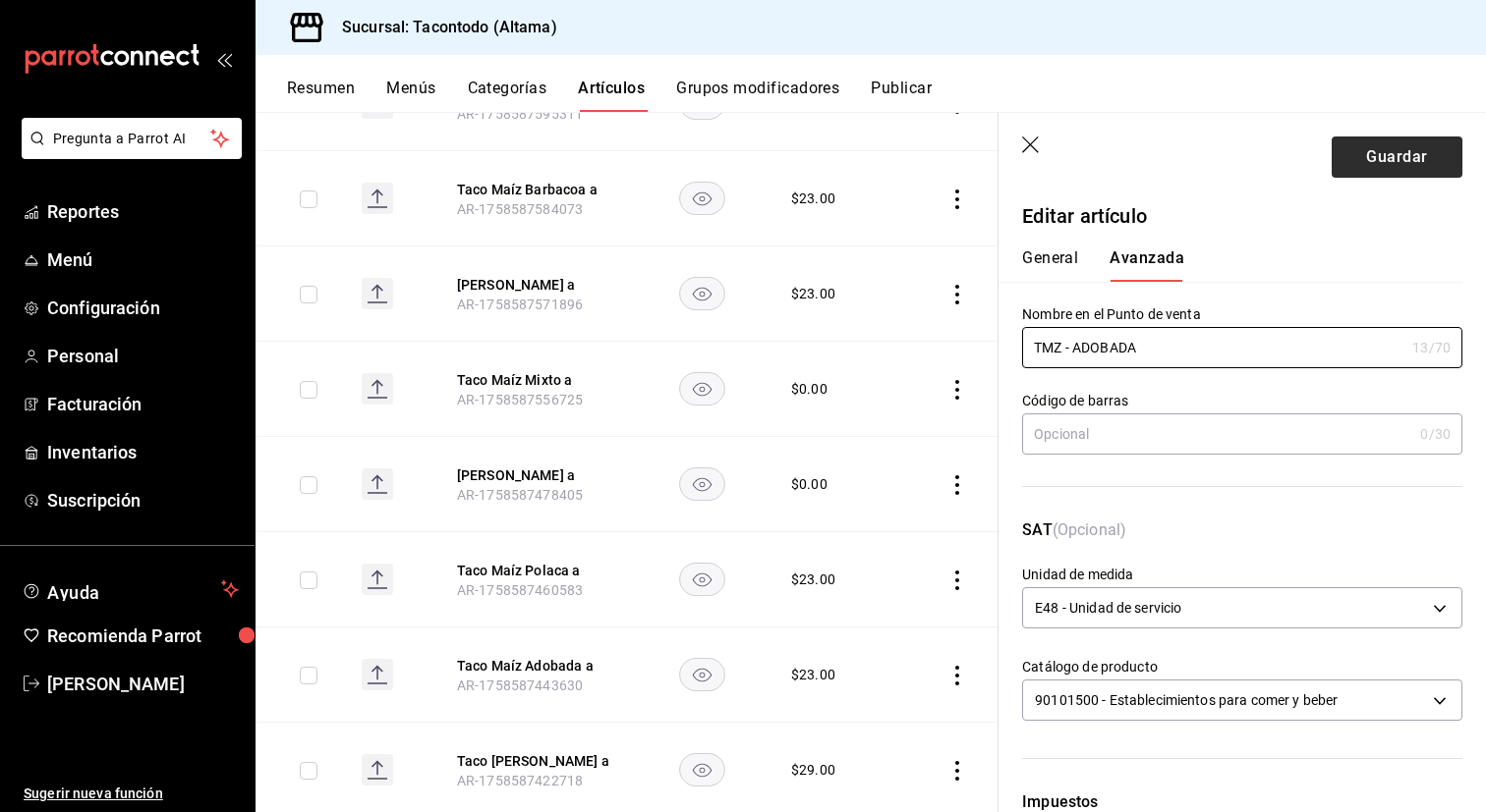
type input "TMZ - ADOBADA"
click at [1362, 164] on button "Guardar" at bounding box center [1397, 157] width 131 height 42
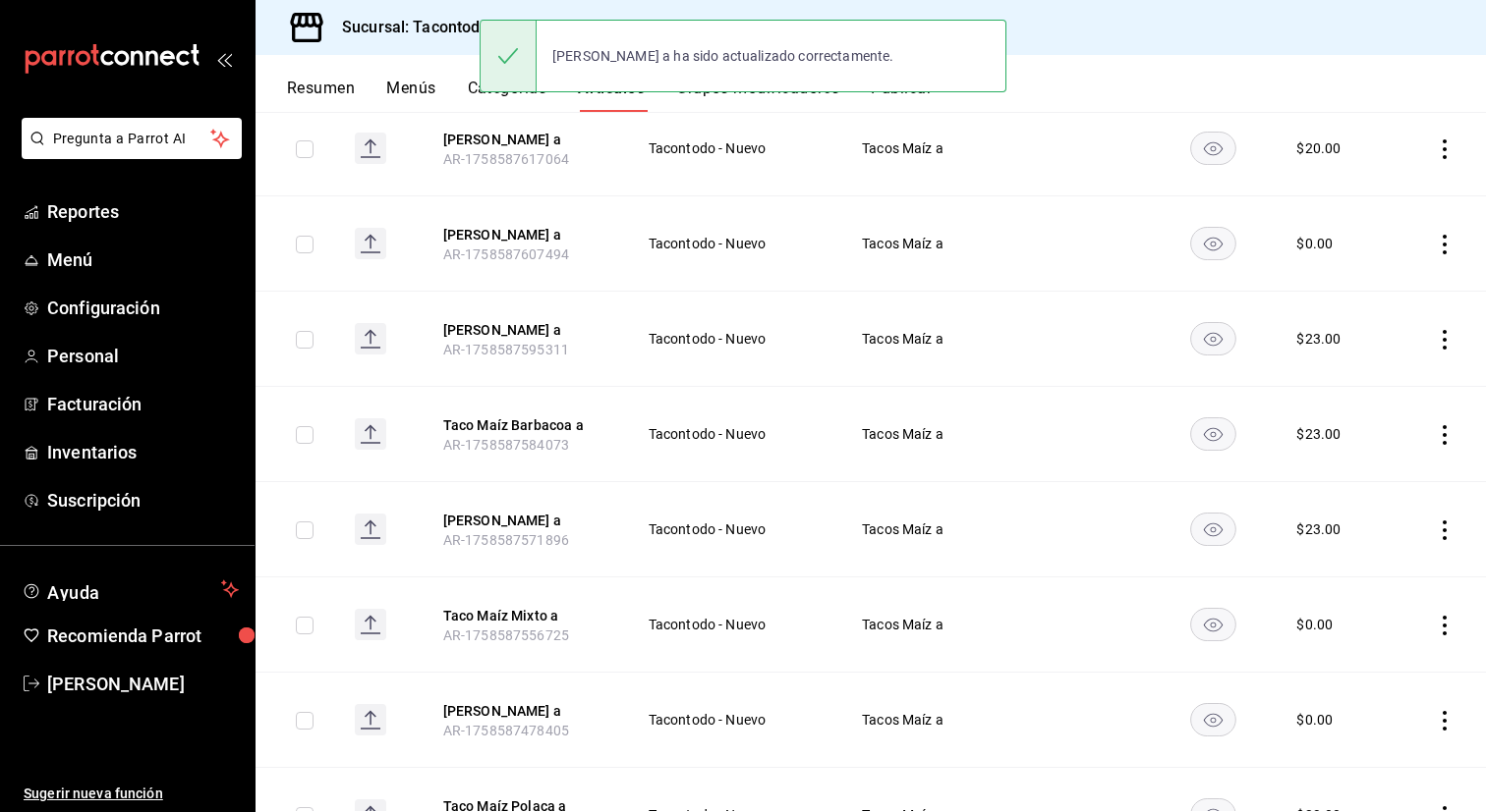
scroll to position [684, 0]
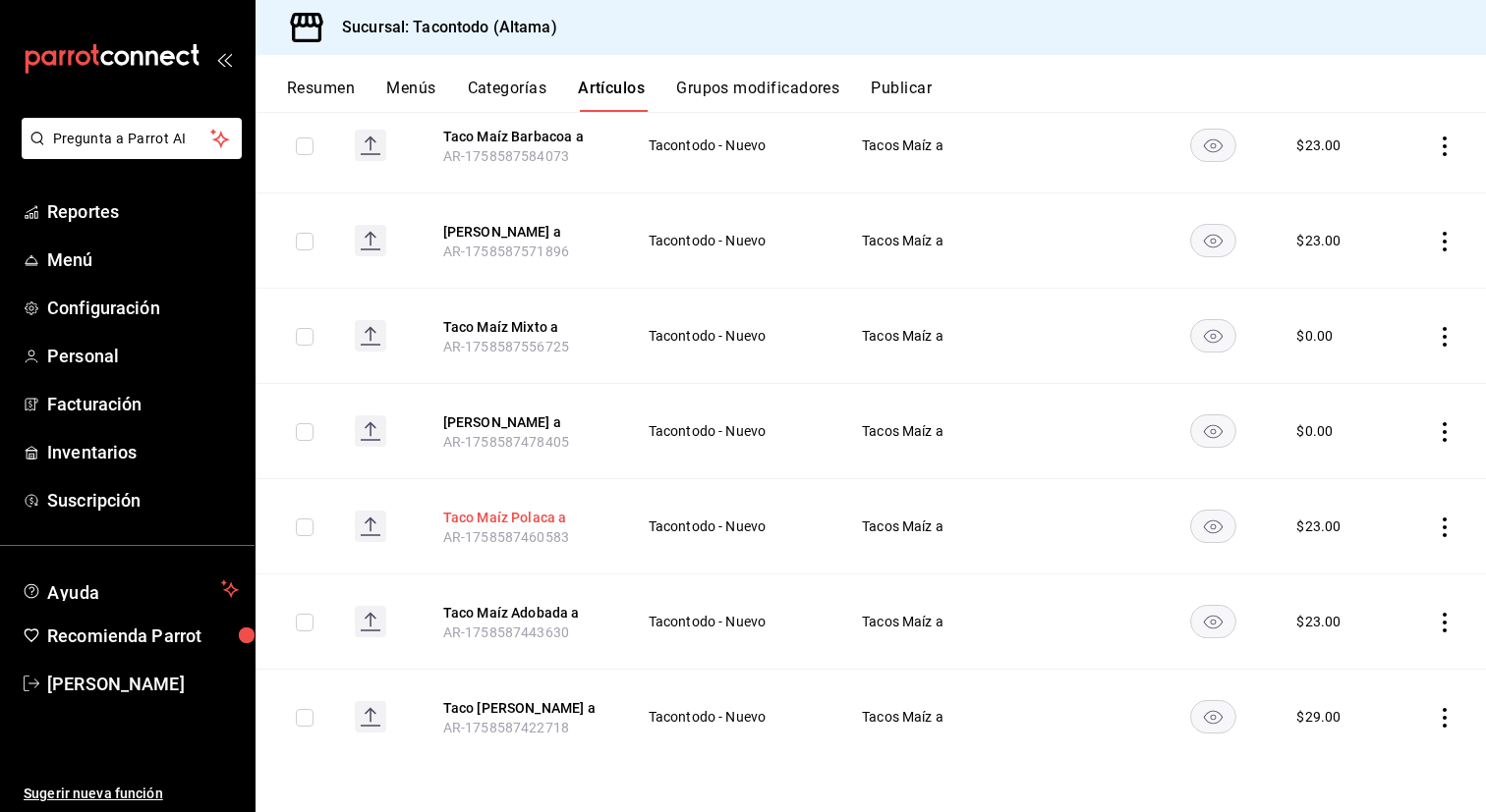
click at [507, 518] on button "Taco Maíz Polaca a" at bounding box center [521, 518] width 158 height 20
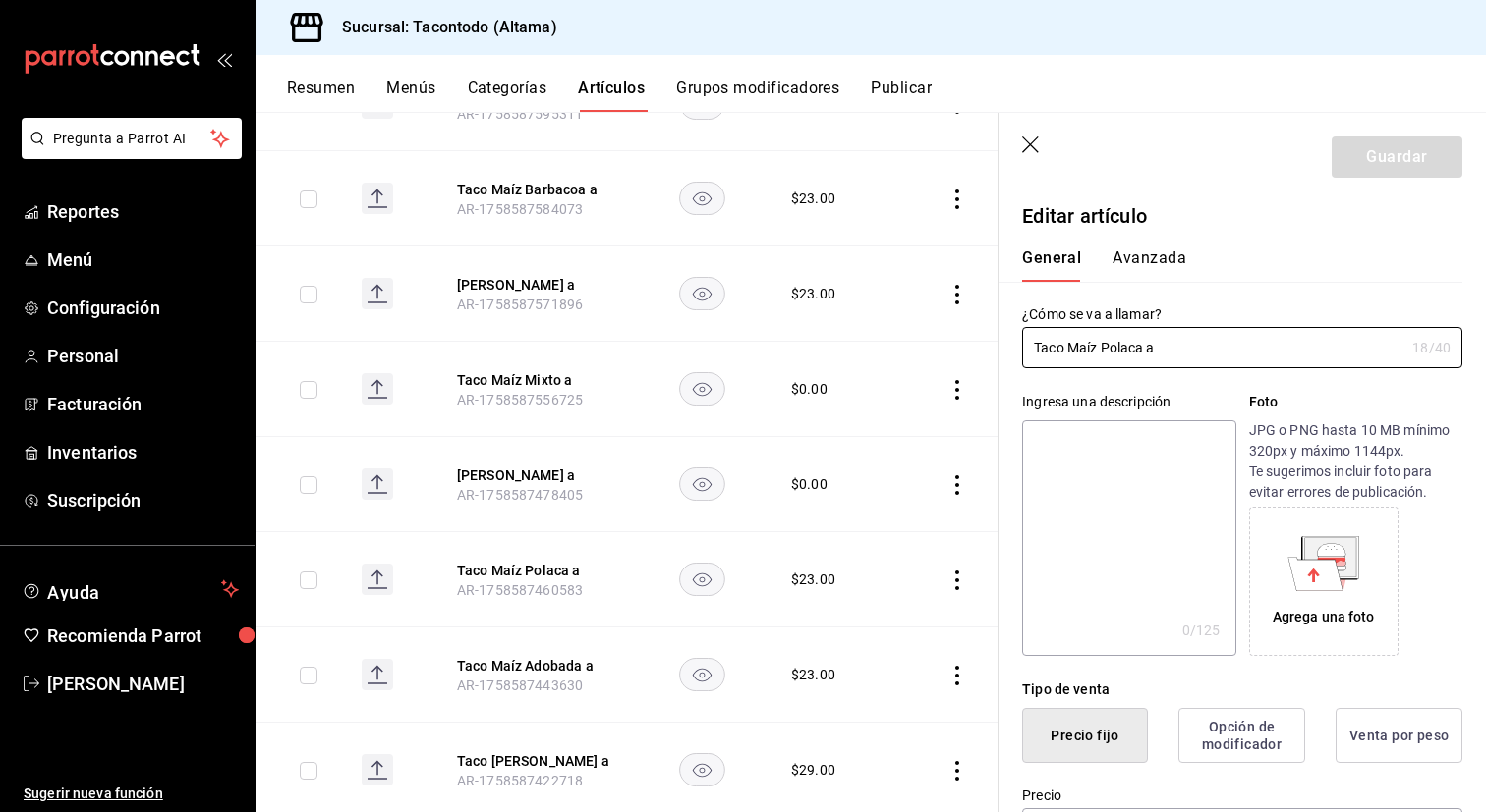
type input "$23.00"
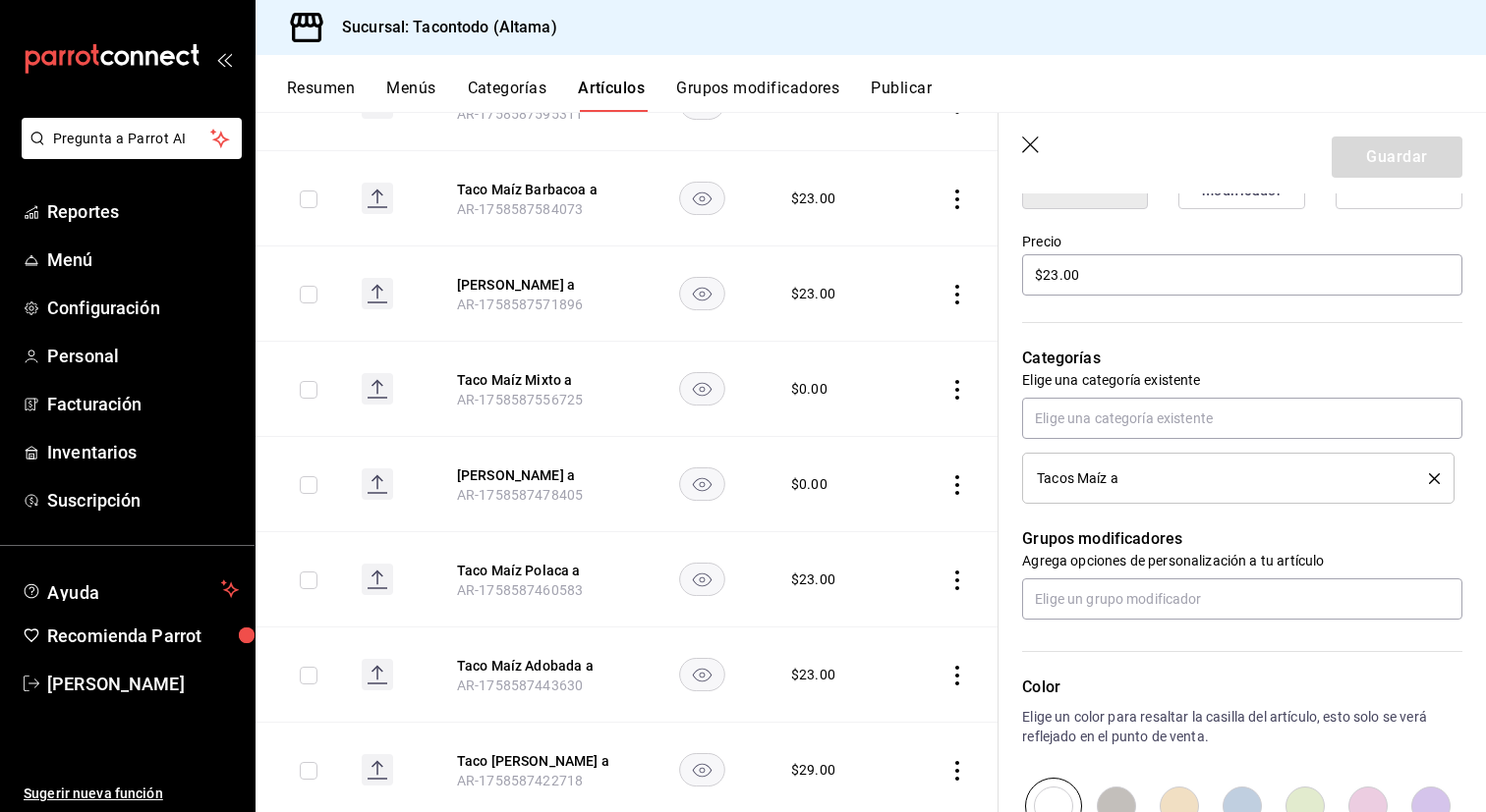
scroll to position [531, 0]
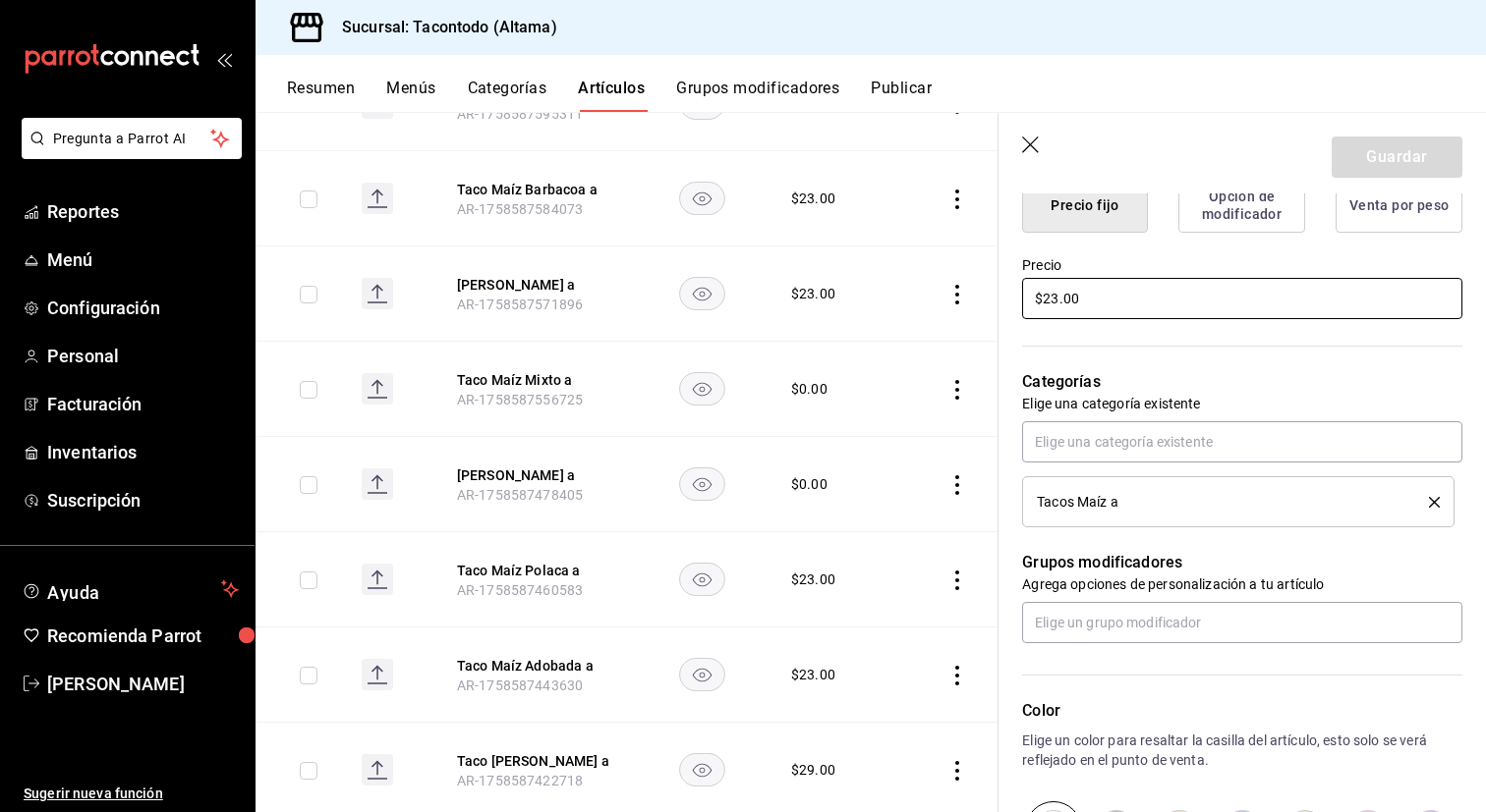
click at [1117, 296] on input "$23.00" at bounding box center [1242, 299] width 440 height 42
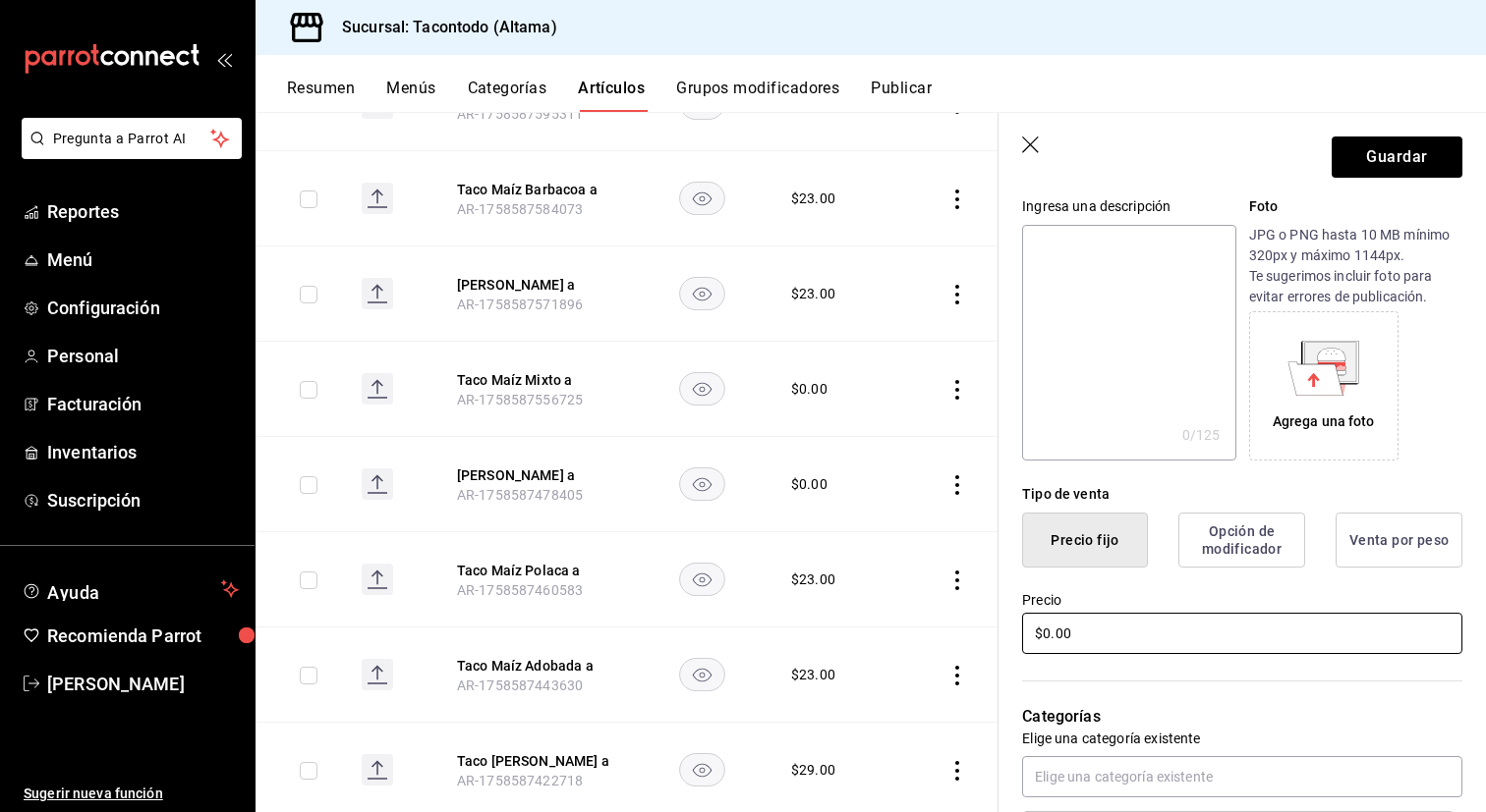
scroll to position [0, 0]
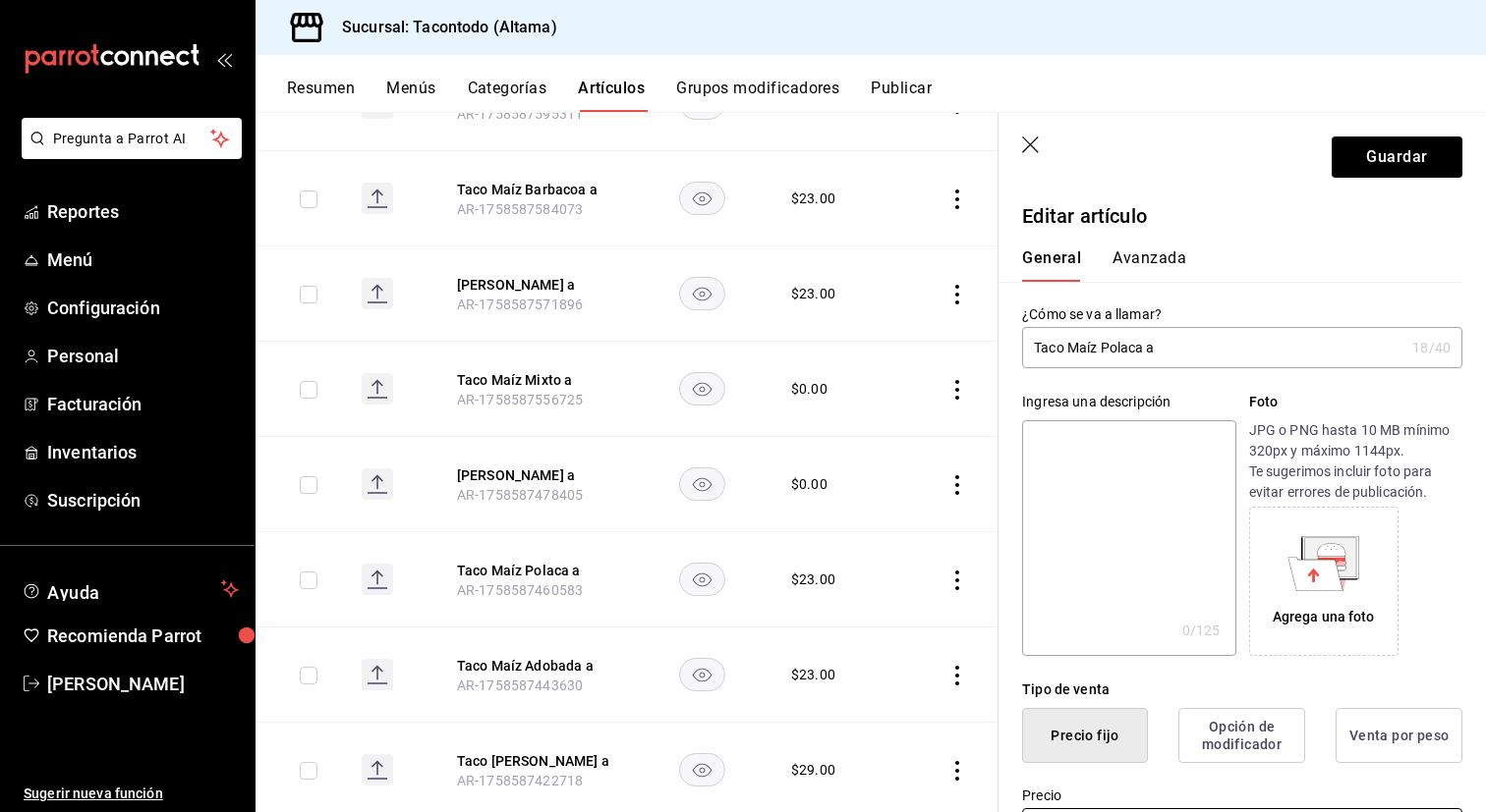
type input "$0.00"
click at [1136, 260] on button "Avanzada" at bounding box center [1149, 265] width 73 height 34
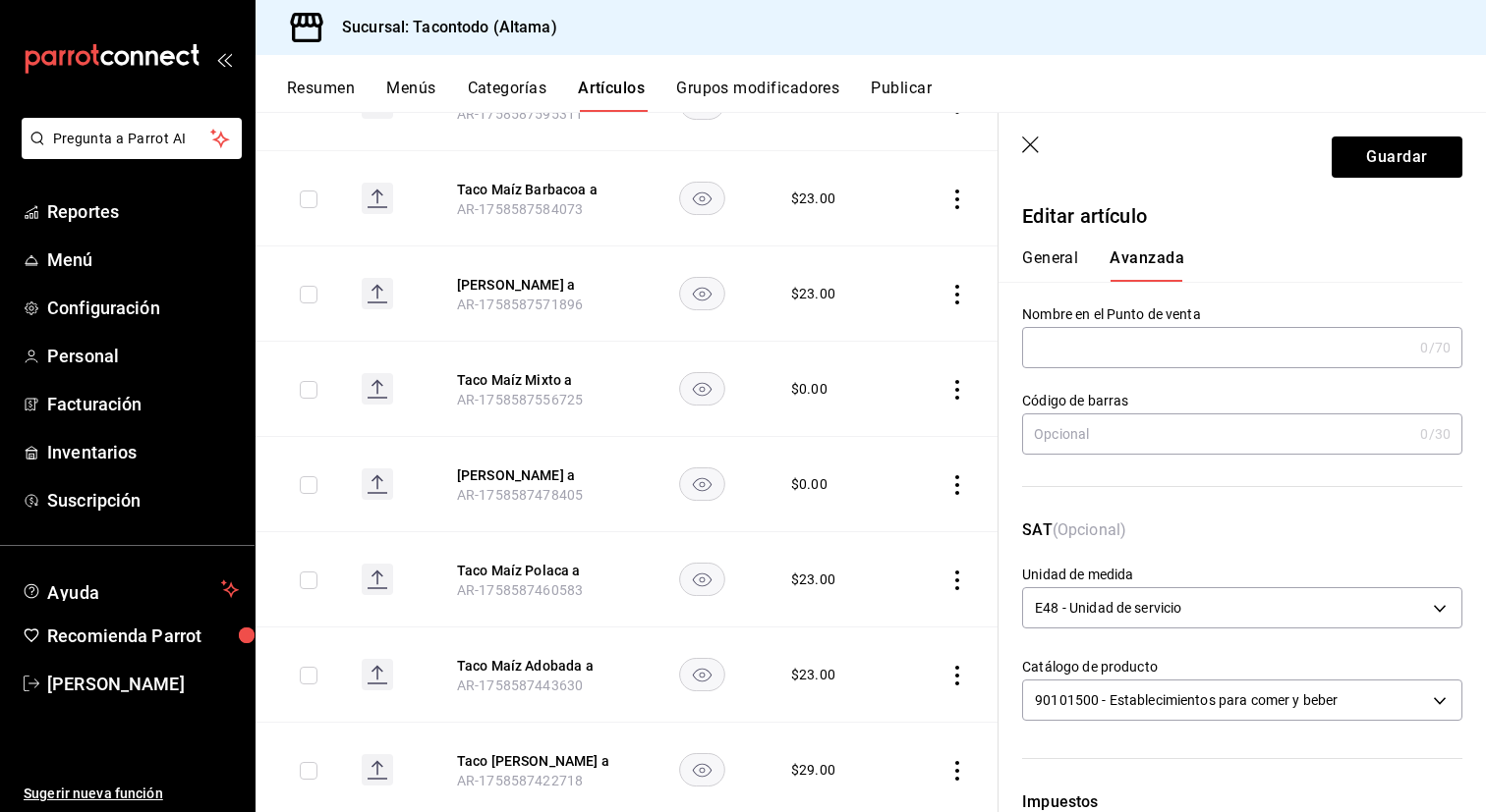
click at [1102, 349] on input "text" at bounding box center [1218, 348] width 390 height 40
type input "TMZ - POLACA"
click at [1367, 171] on button "Guardar" at bounding box center [1397, 157] width 131 height 42
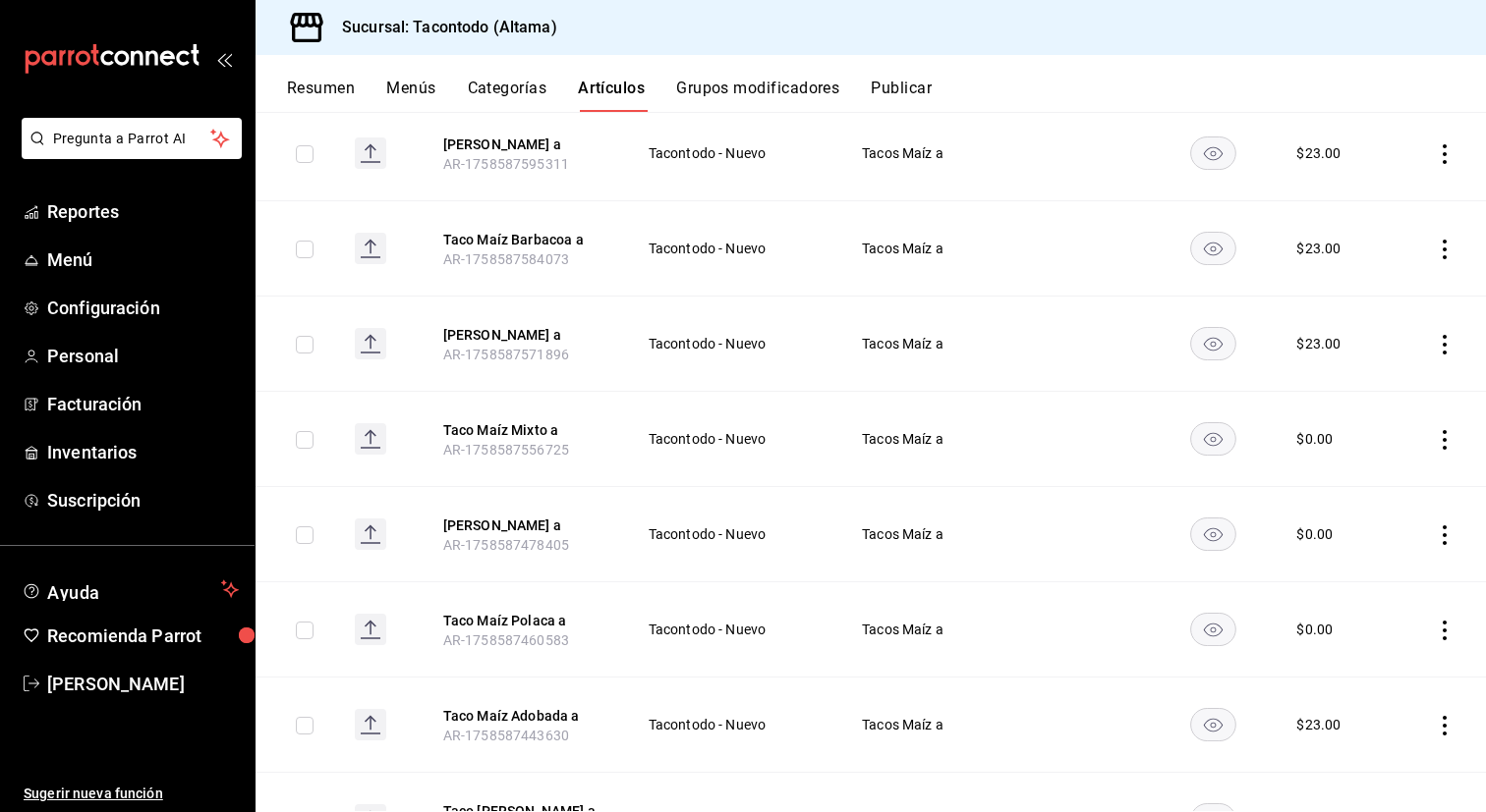
scroll to position [684, 0]
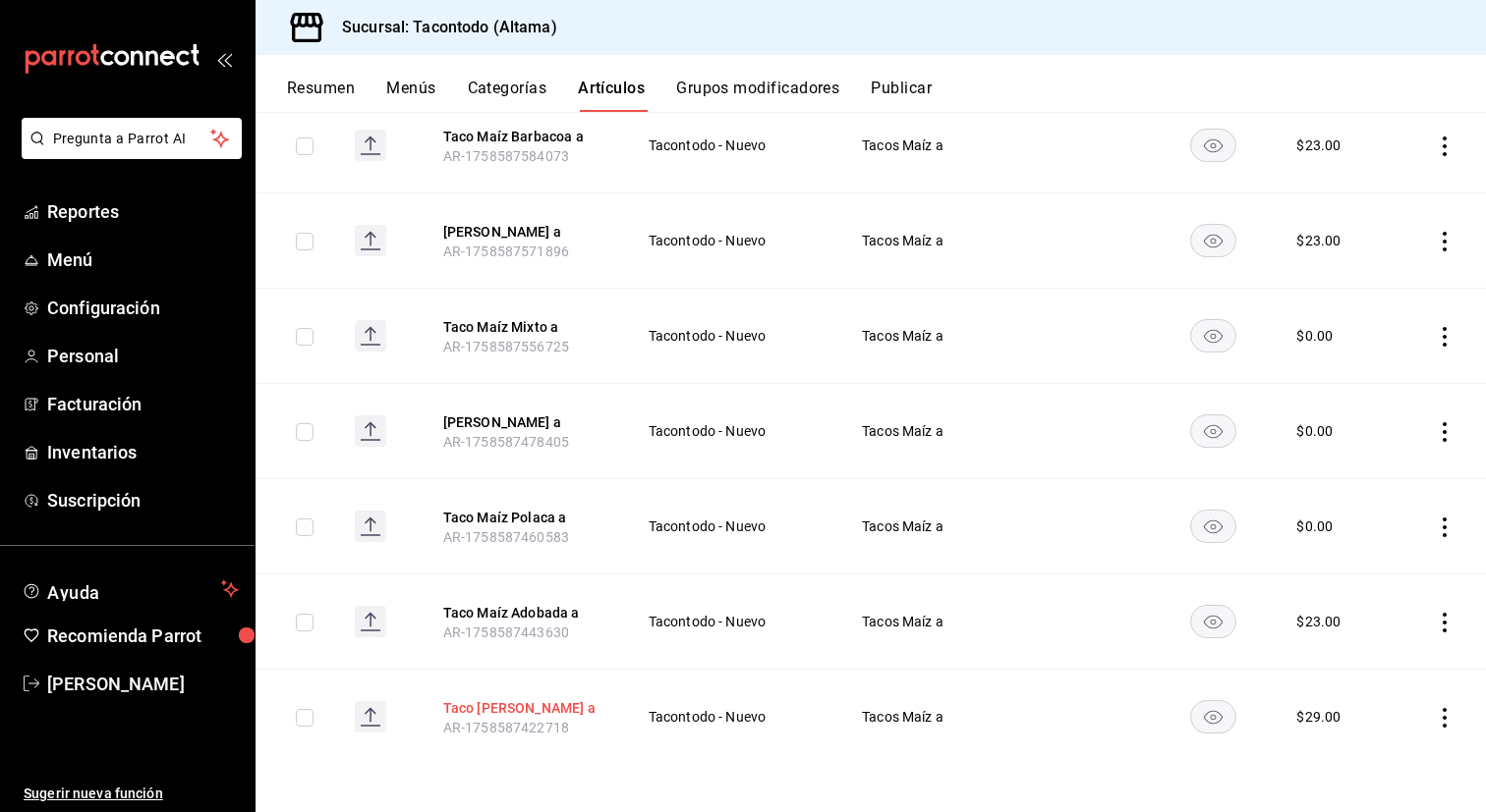
click at [539, 713] on button "Taco Maíz Arrachera a" at bounding box center [521, 708] width 158 height 20
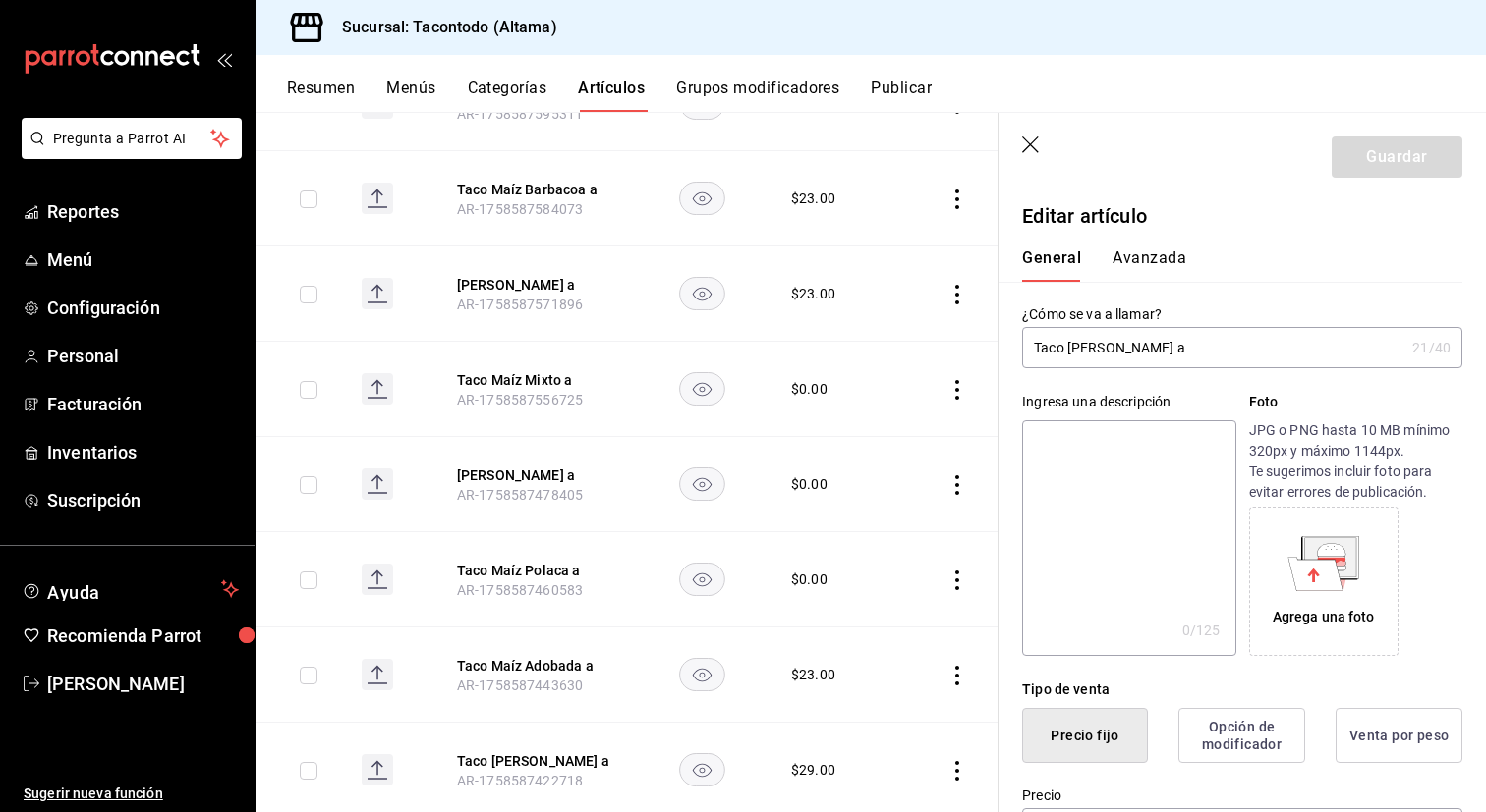
click at [1142, 355] on input "Taco Maíz Arrachera a" at bounding box center [1214, 348] width 382 height 40
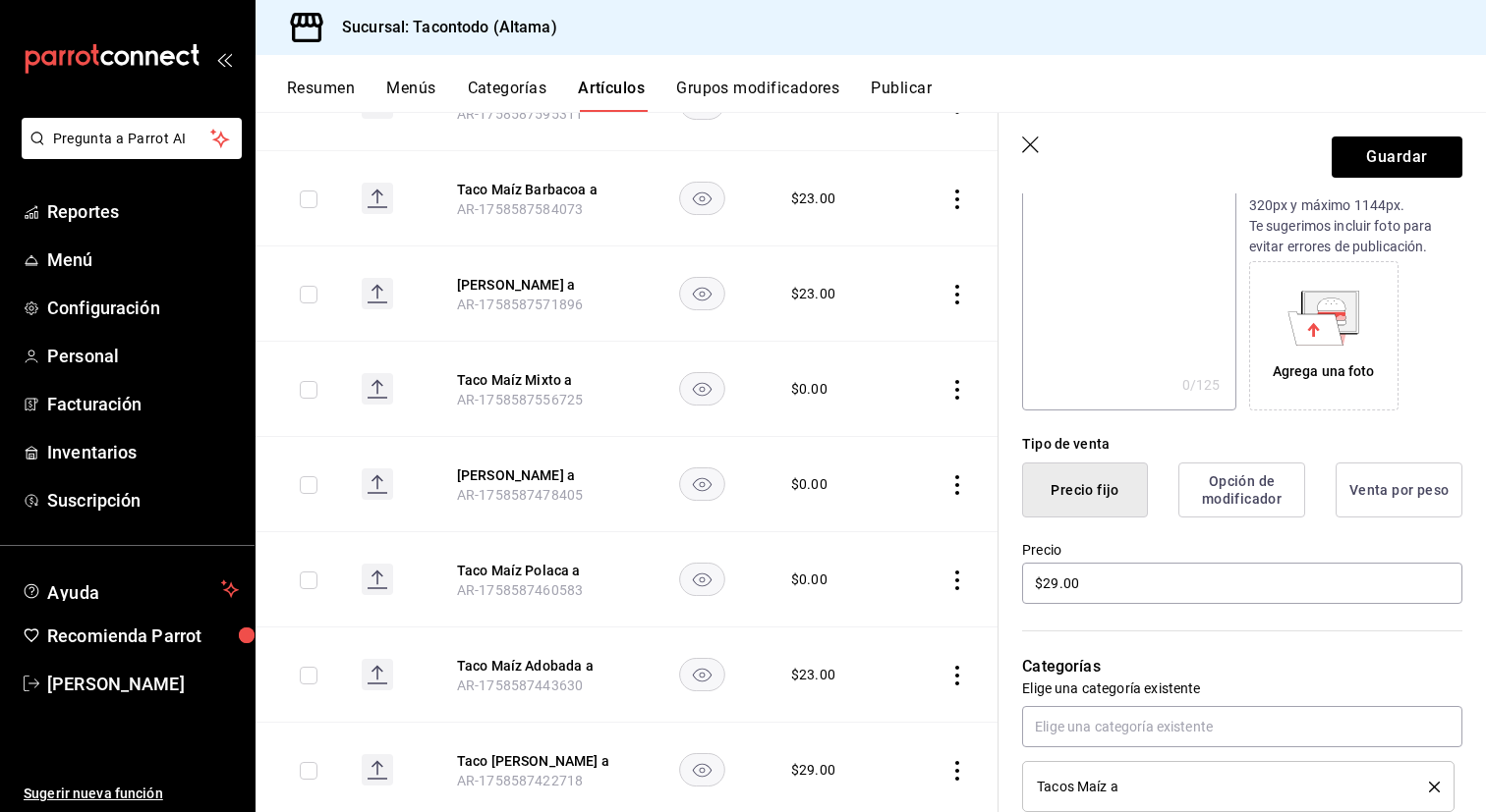
scroll to position [261, 0]
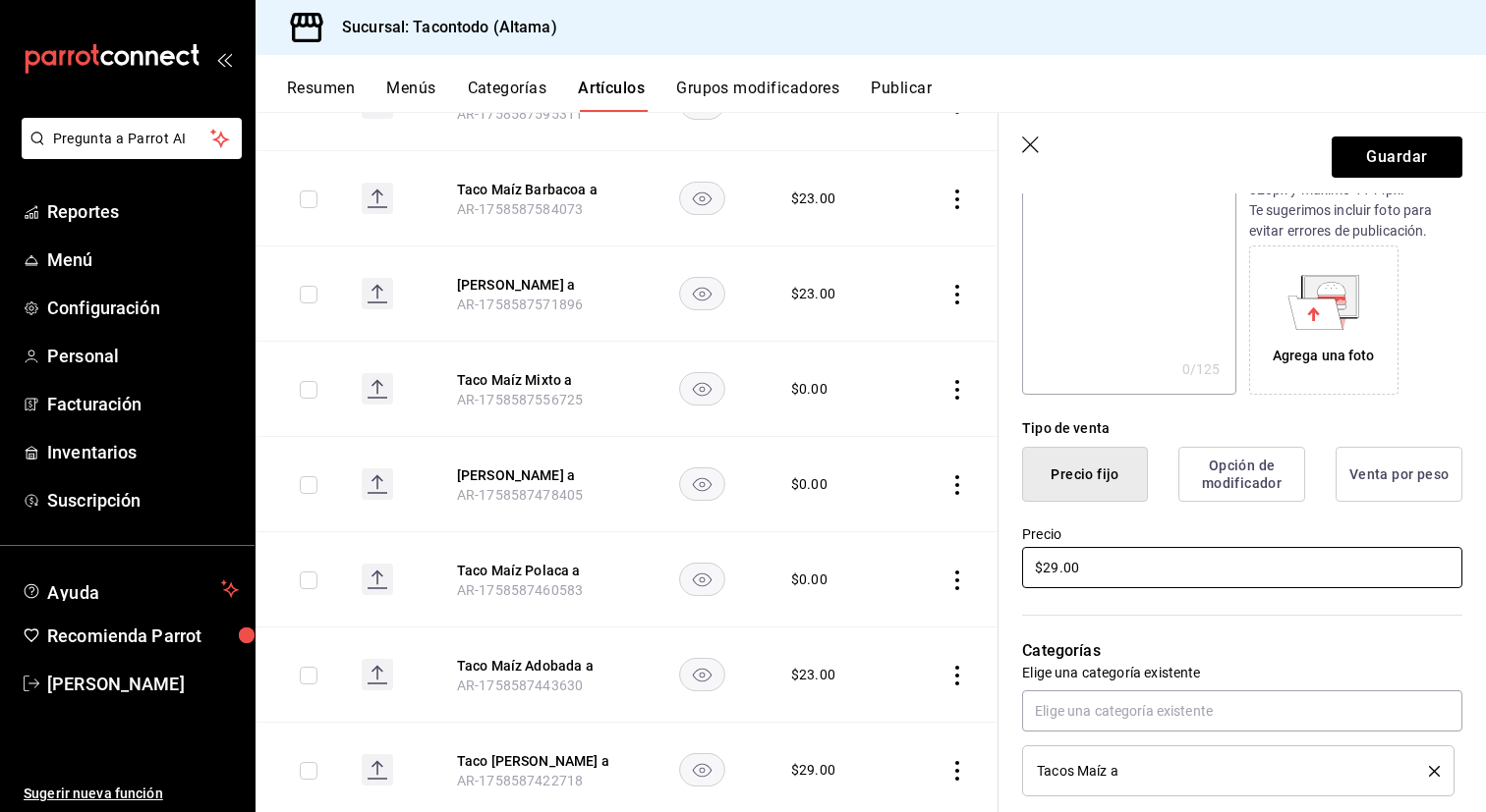
type input "Taco Maíz Reynosa a"
click at [1109, 568] on input "$29.00" at bounding box center [1242, 567] width 440 height 42
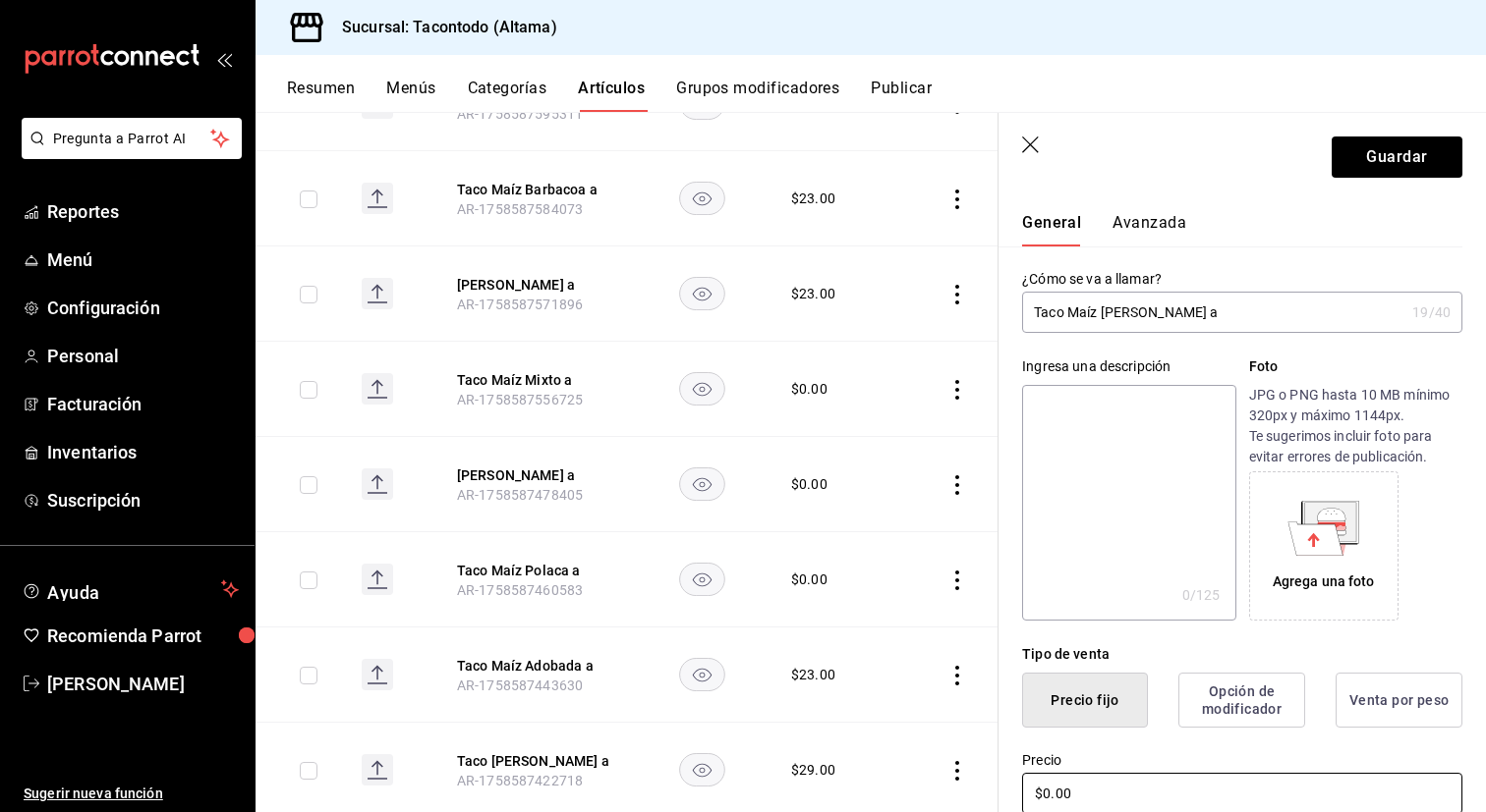
scroll to position [0, 0]
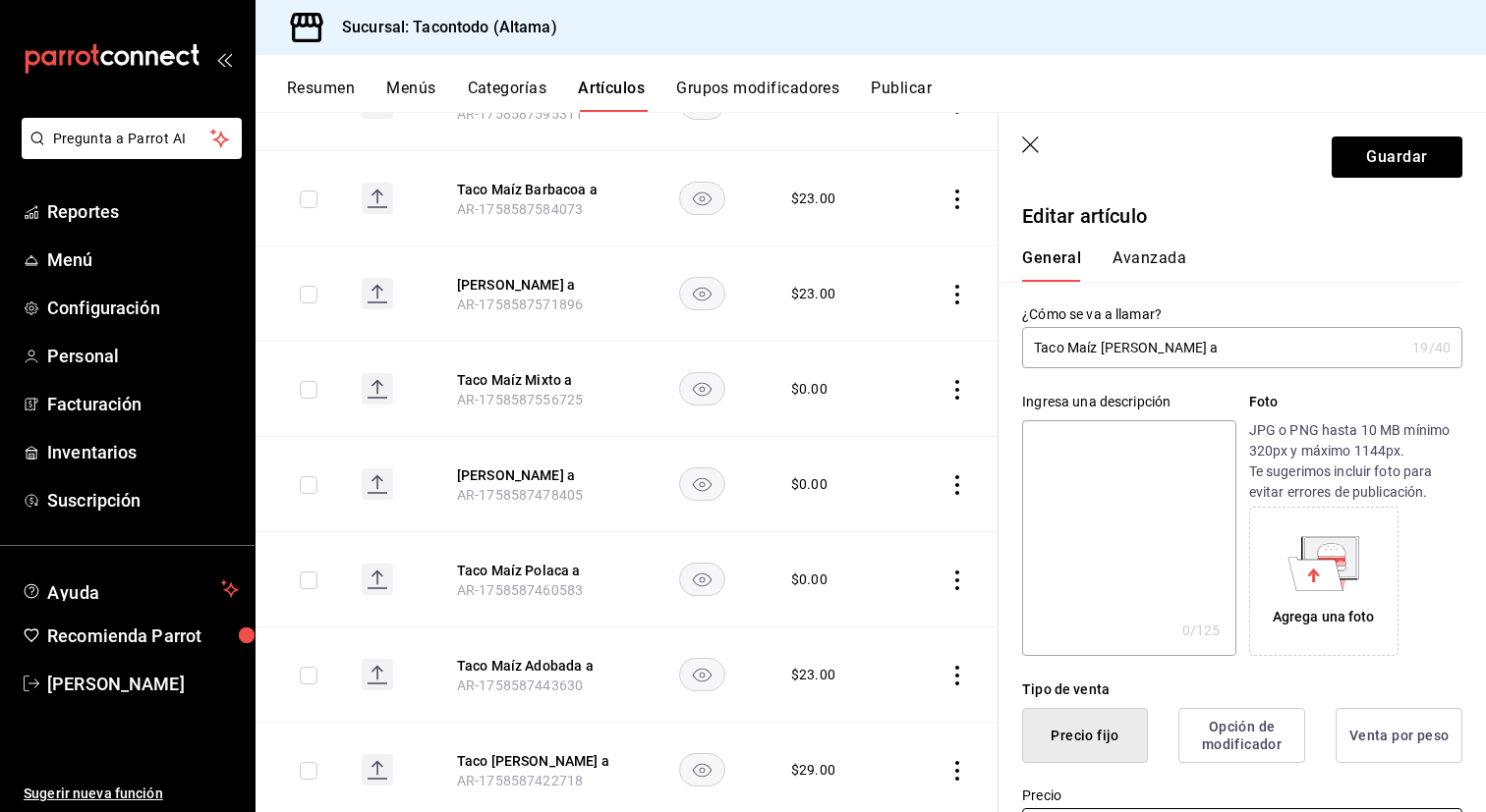
type input "$0.00"
click at [1178, 254] on button "Avanzada" at bounding box center [1149, 265] width 73 height 34
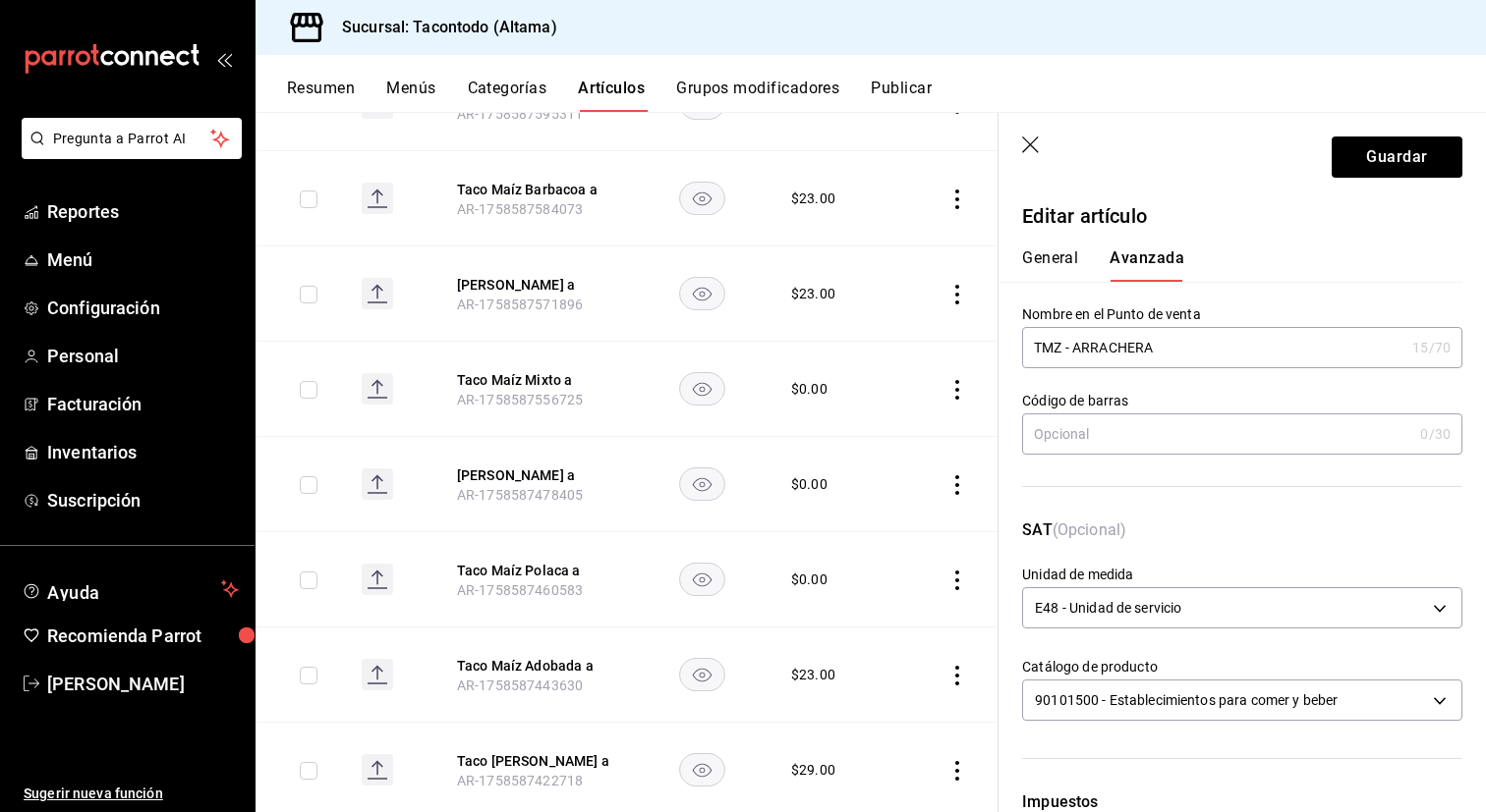
click at [1130, 335] on input "TMZ - ARRACHERA" at bounding box center [1214, 348] width 382 height 40
click at [1120, 343] on input "TMZ - ARRACHERA" at bounding box center [1214, 348] width 382 height 40
type input "TMZ - REYNOSA"
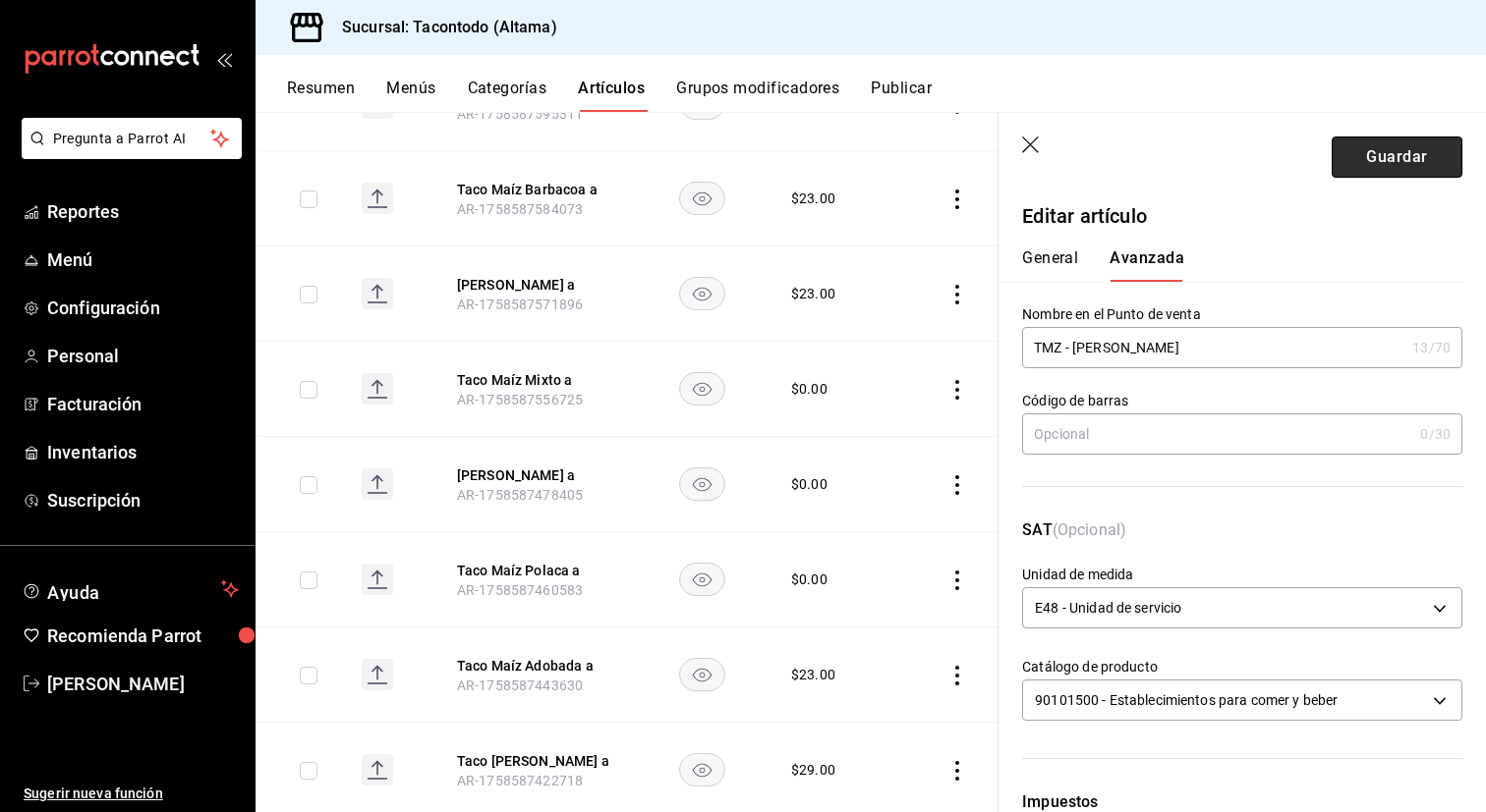
click at [1389, 165] on button "Guardar" at bounding box center [1397, 157] width 131 height 42
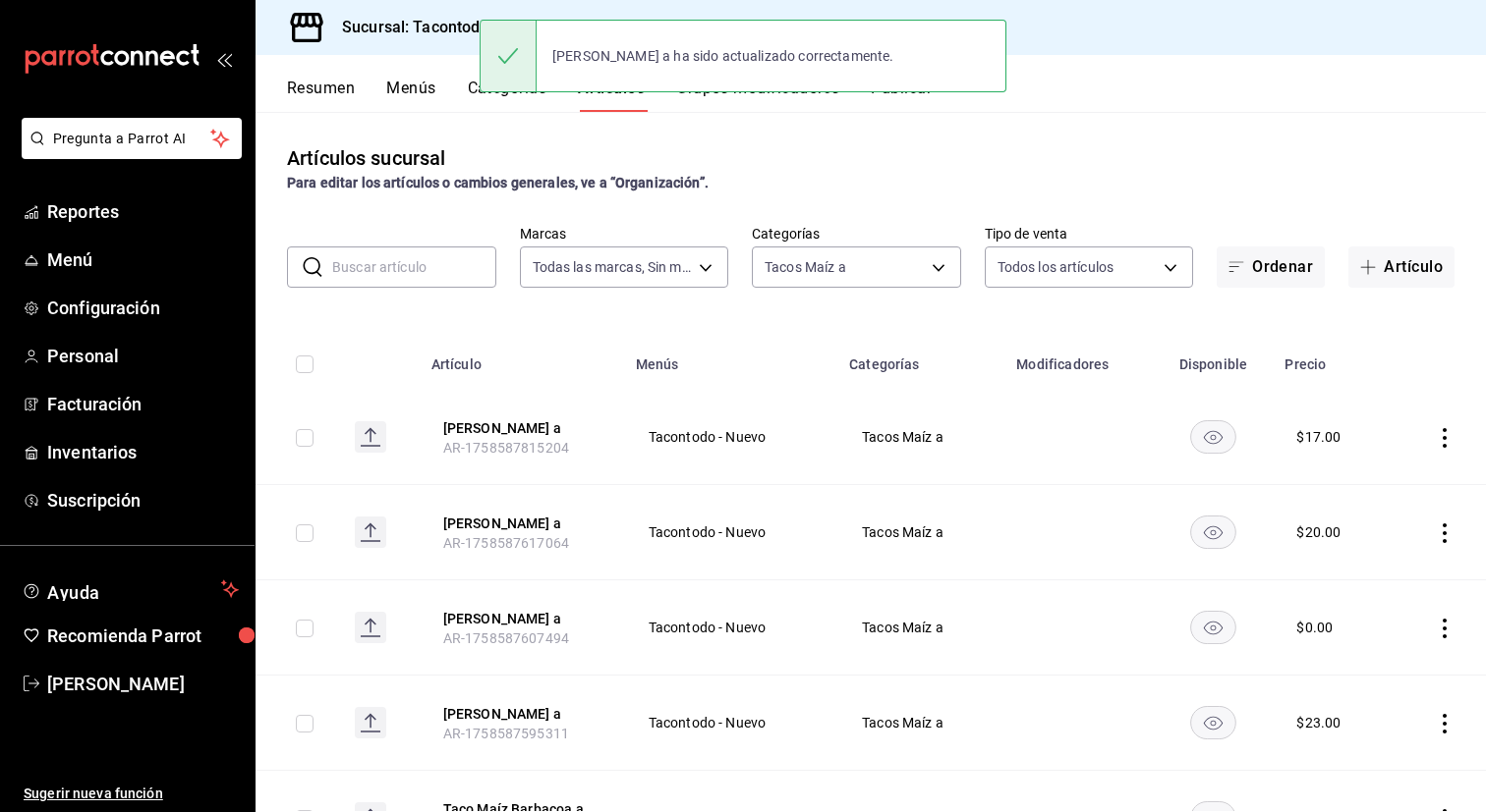
scroll to position [684, 0]
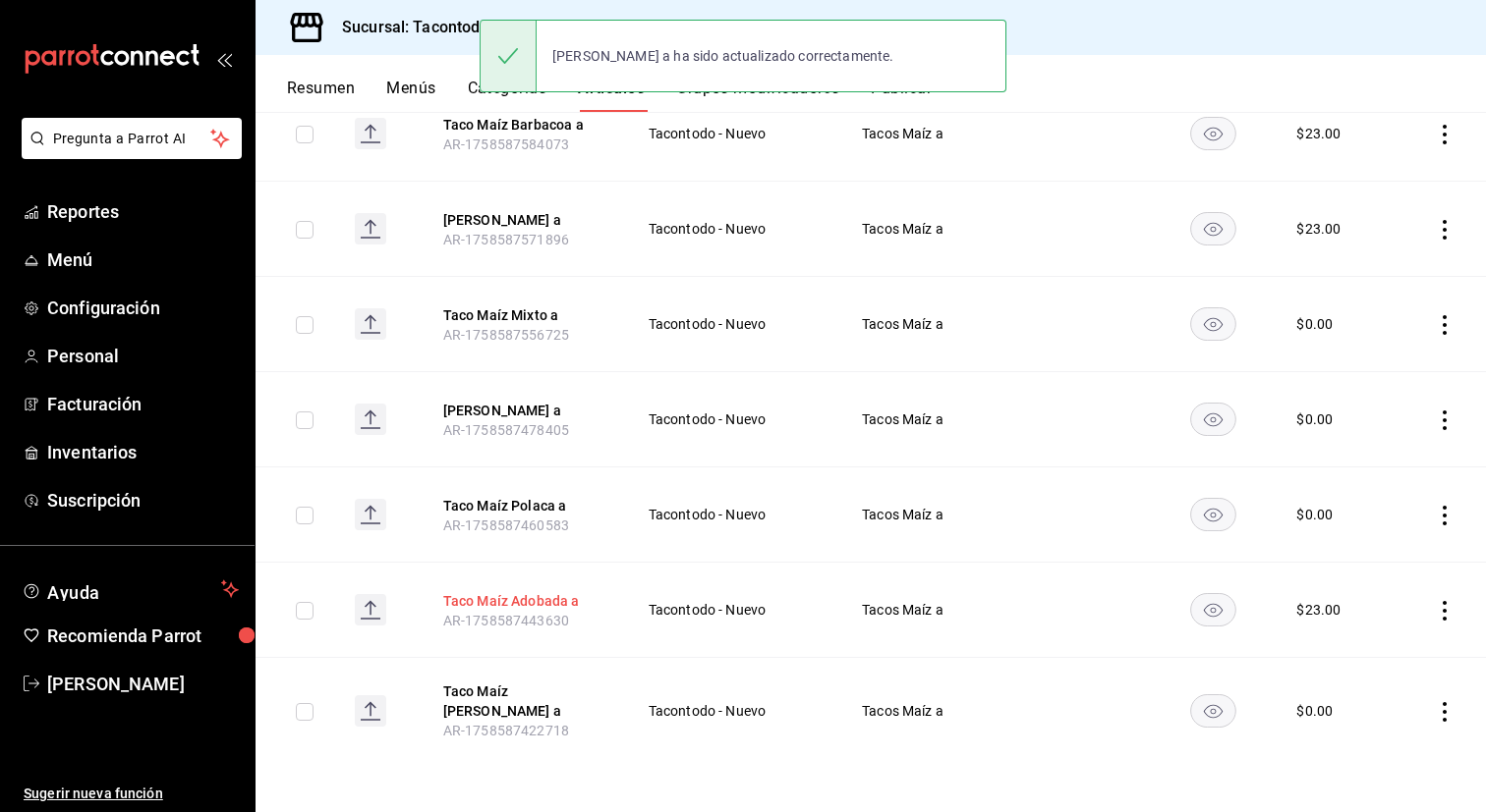
click at [531, 611] on button "Taco Maíz Adobada a" at bounding box center [521, 601] width 158 height 20
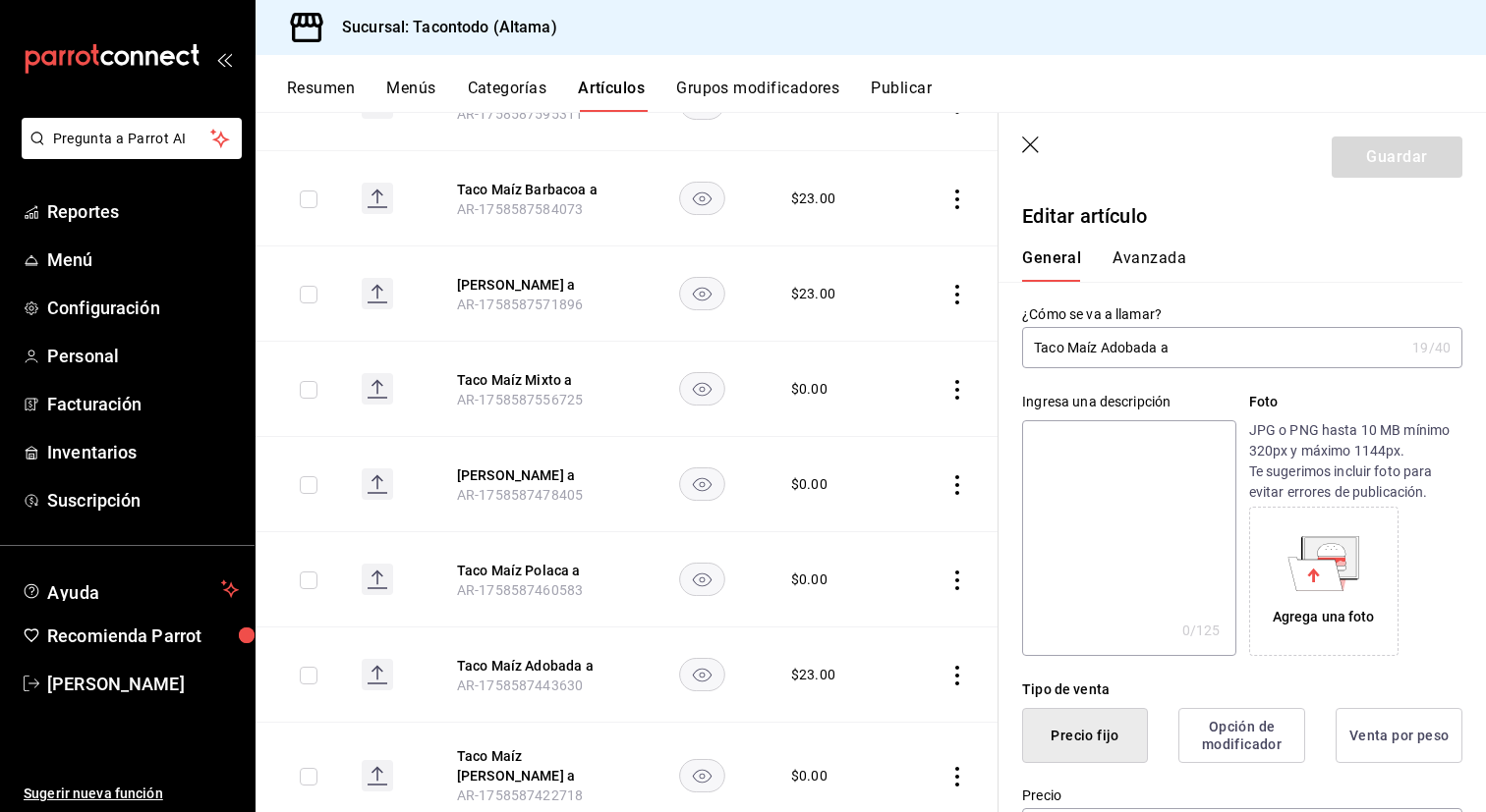
click at [1134, 346] on input "Taco Maíz Adobada a" at bounding box center [1214, 348] width 382 height 40
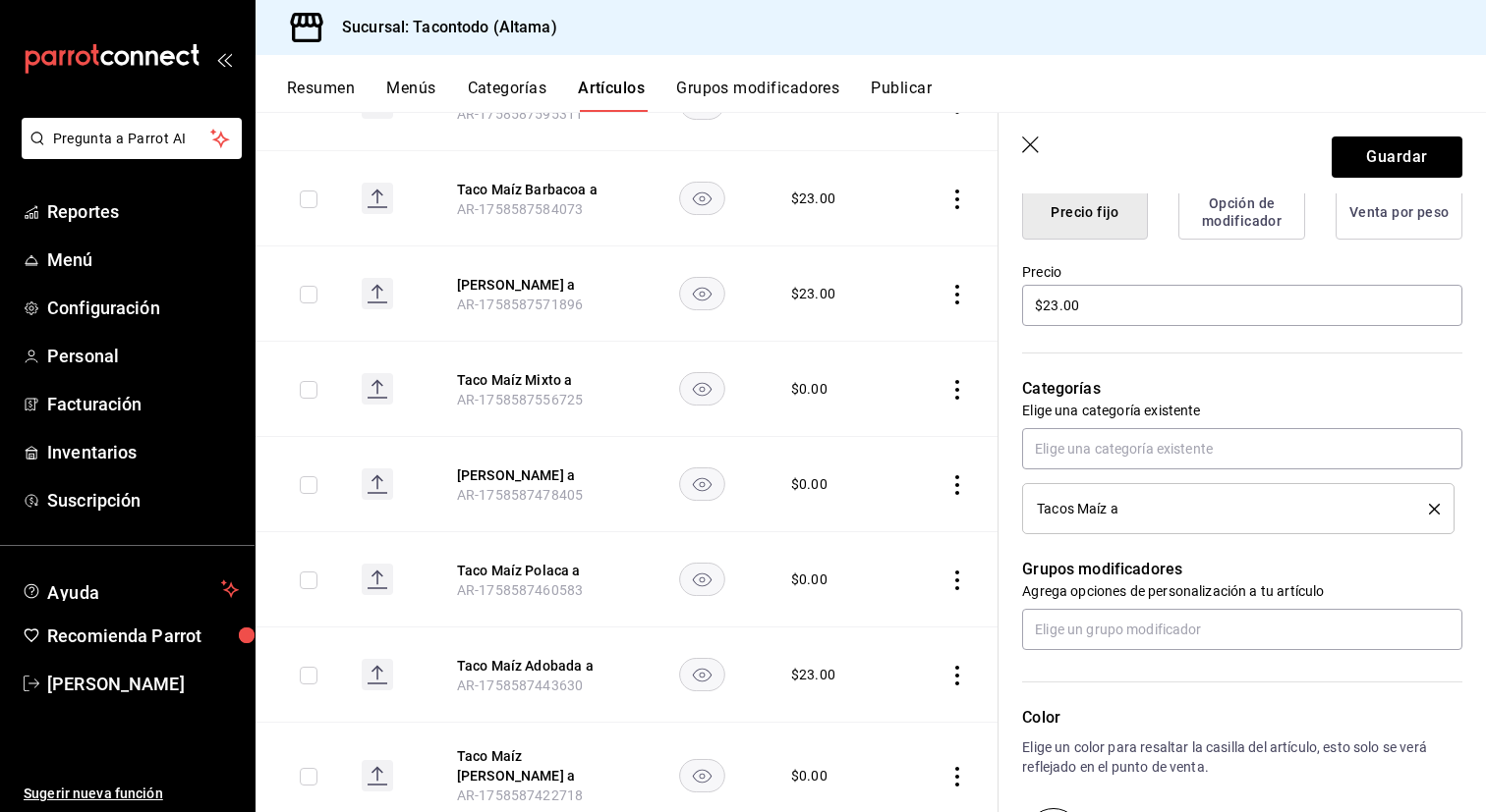
scroll to position [524, 0]
type input "Taco Maíz Arrachera a"
click at [1144, 303] on input "$23.00" at bounding box center [1242, 306] width 440 height 42
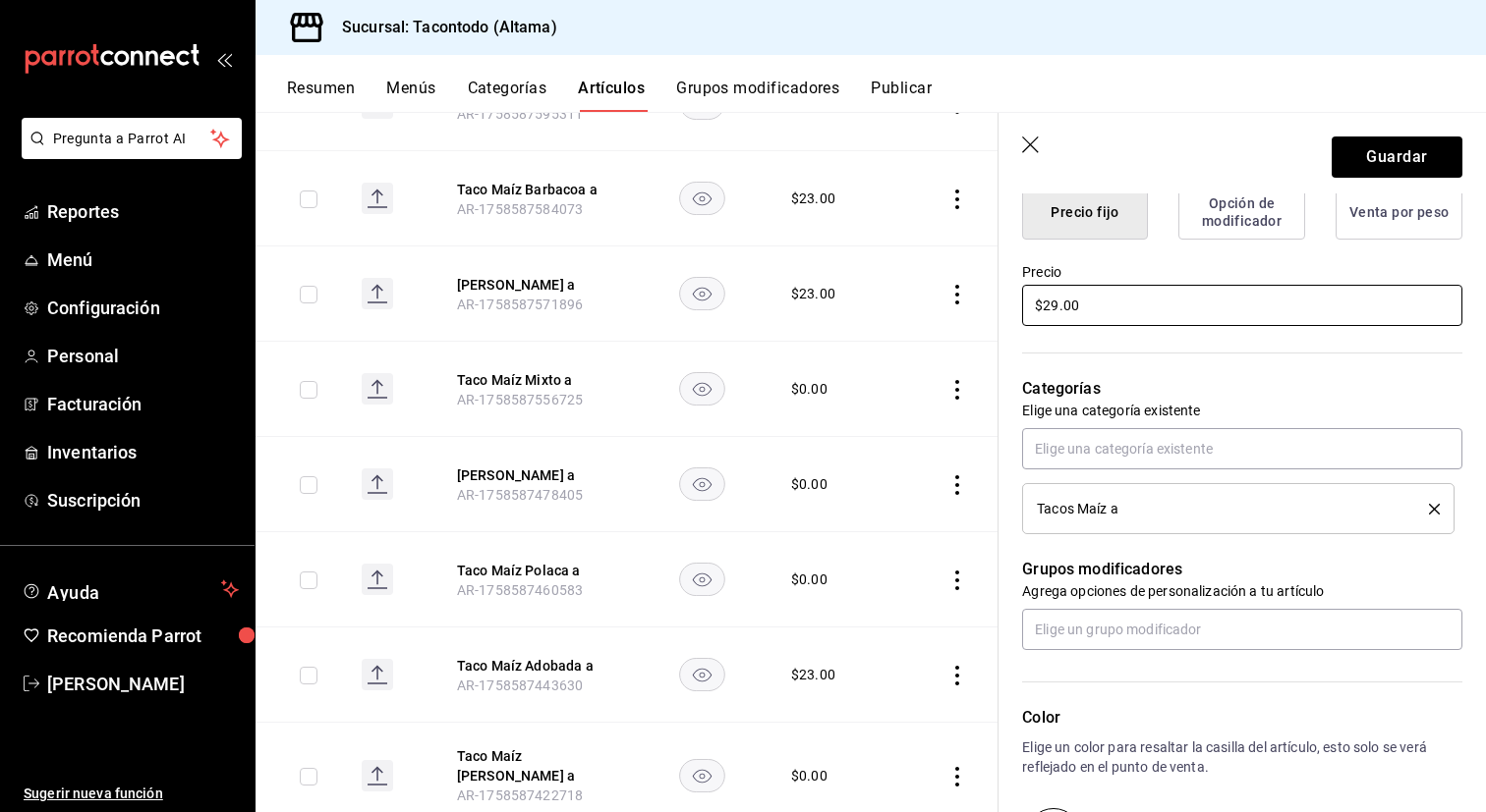
scroll to position [0, 0]
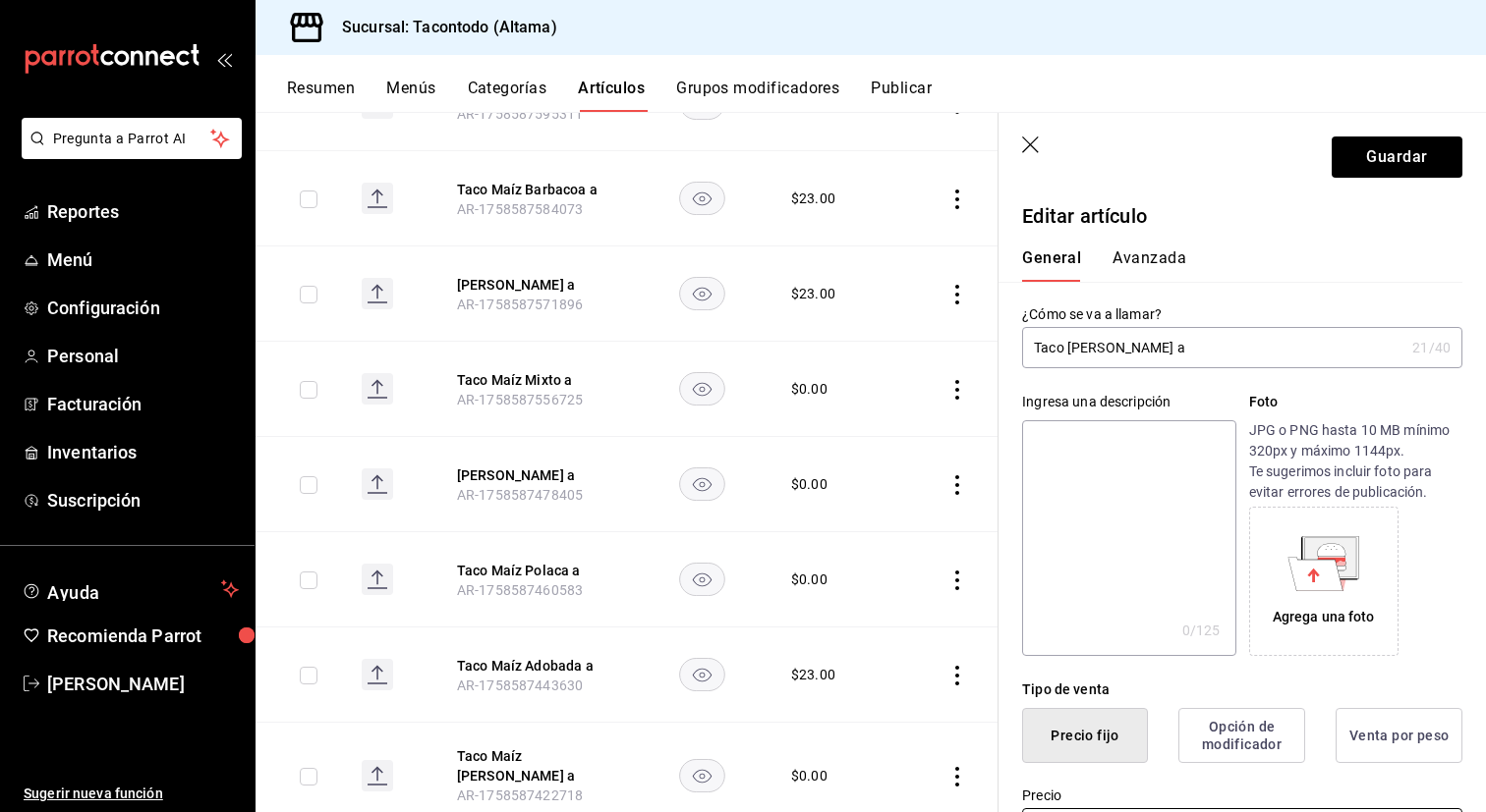
type input "$29.00"
click at [1139, 253] on button "Avanzada" at bounding box center [1149, 265] width 73 height 34
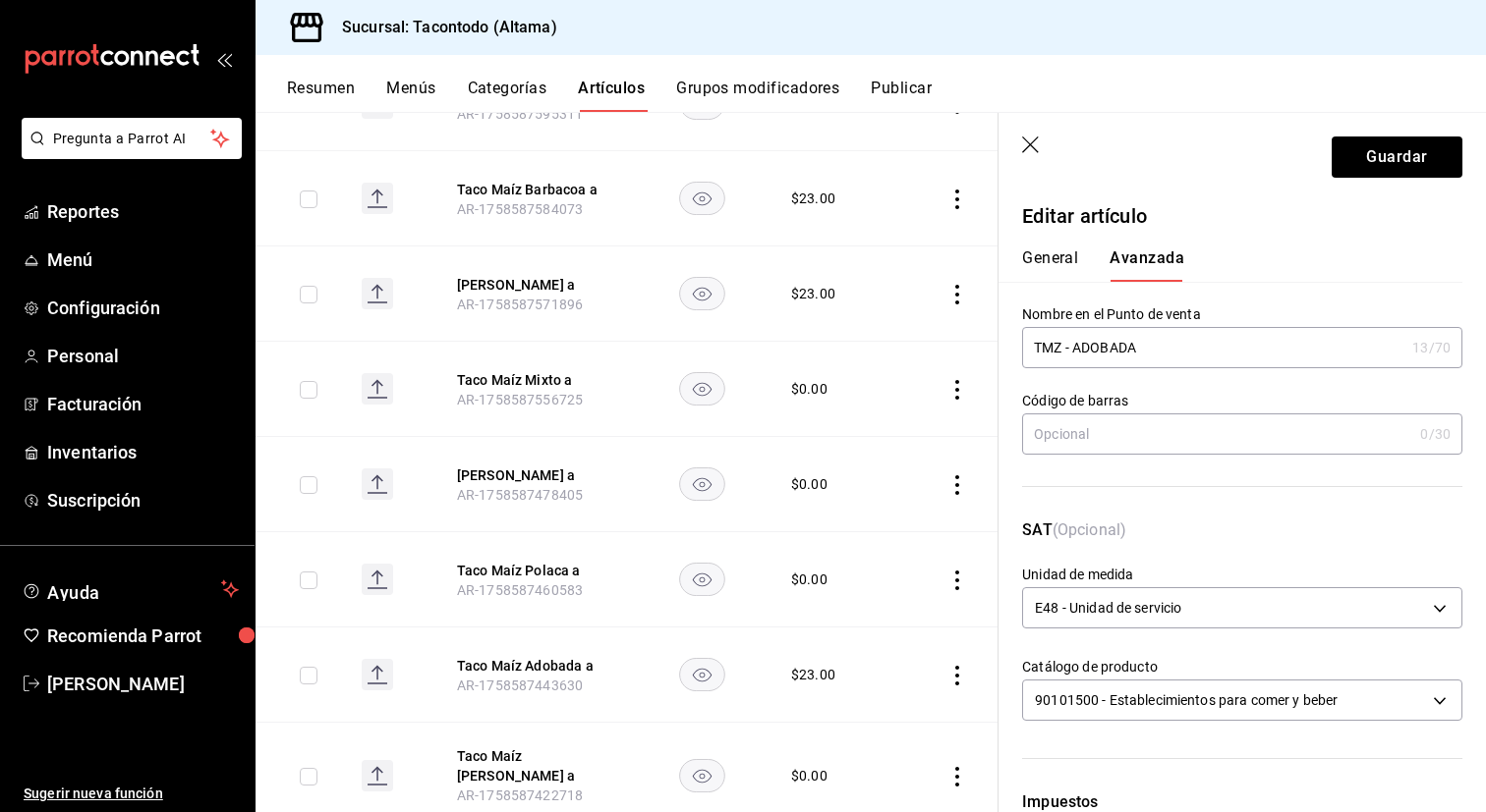
click at [1100, 353] on input "TMZ - ADOBADA" at bounding box center [1214, 348] width 382 height 40
type input "TMZ - ARRACHERA"
click at [1369, 170] on button "Guardar" at bounding box center [1397, 157] width 131 height 42
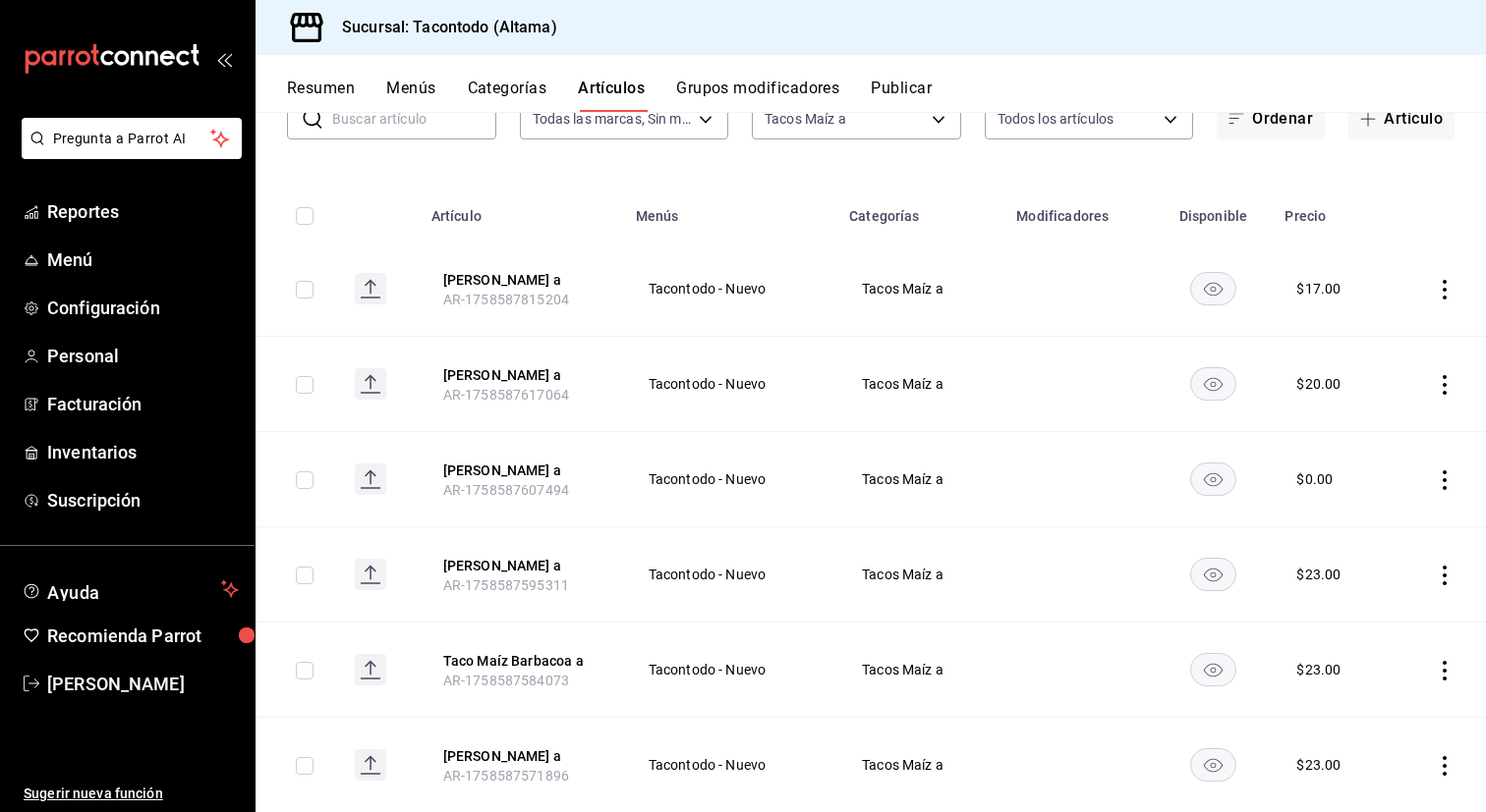
scroll to position [684, 0]
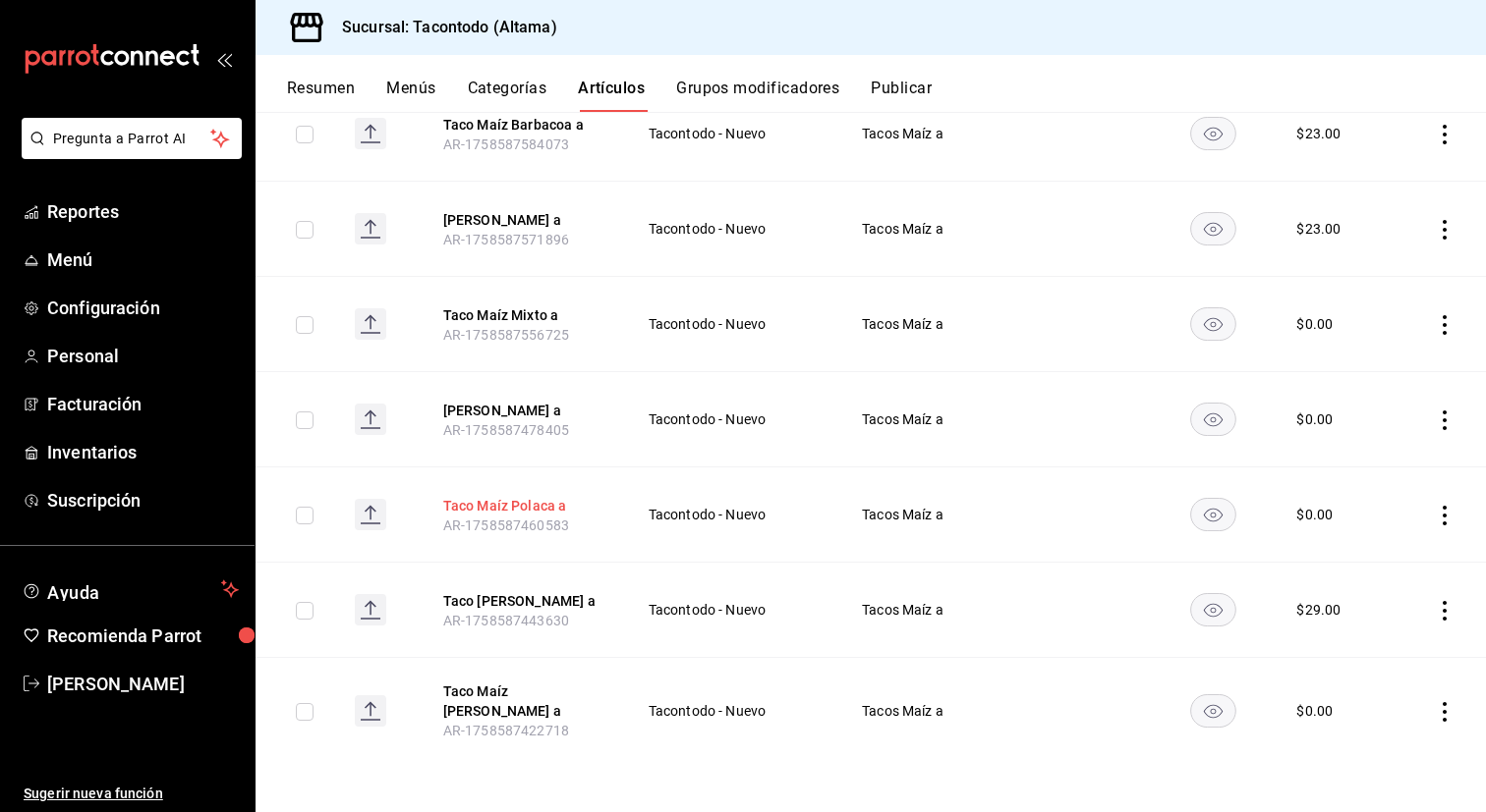
click at [493, 516] on button "Taco Maíz Polaca a" at bounding box center [521, 506] width 158 height 20
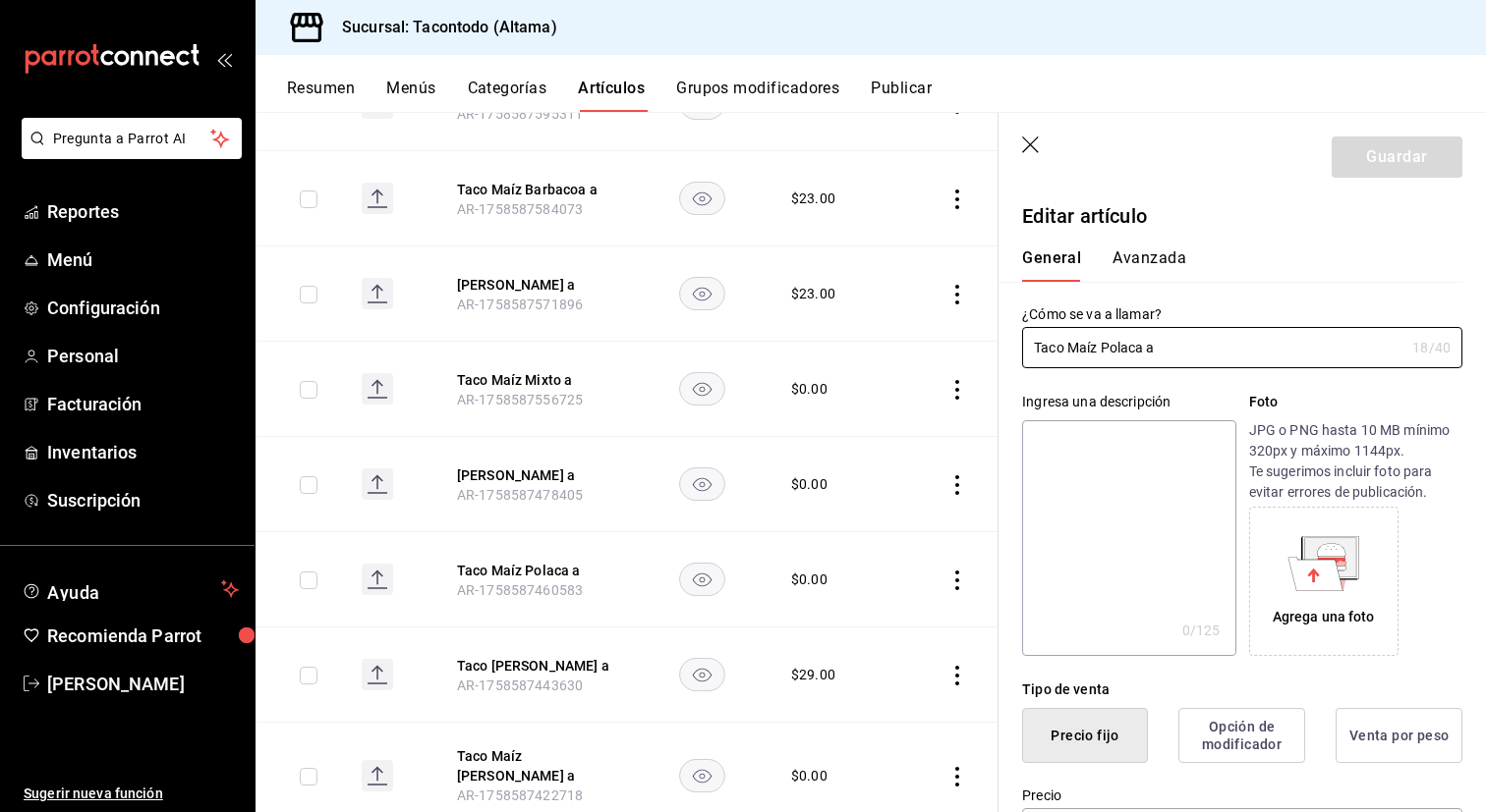
type input "$0.00"
click at [1130, 351] on input "Taco Maíz Polaca a" at bounding box center [1214, 348] width 382 height 40
type input "Taco Maíz Adobada a"
click at [1165, 261] on button "Avanzada" at bounding box center [1149, 265] width 73 height 34
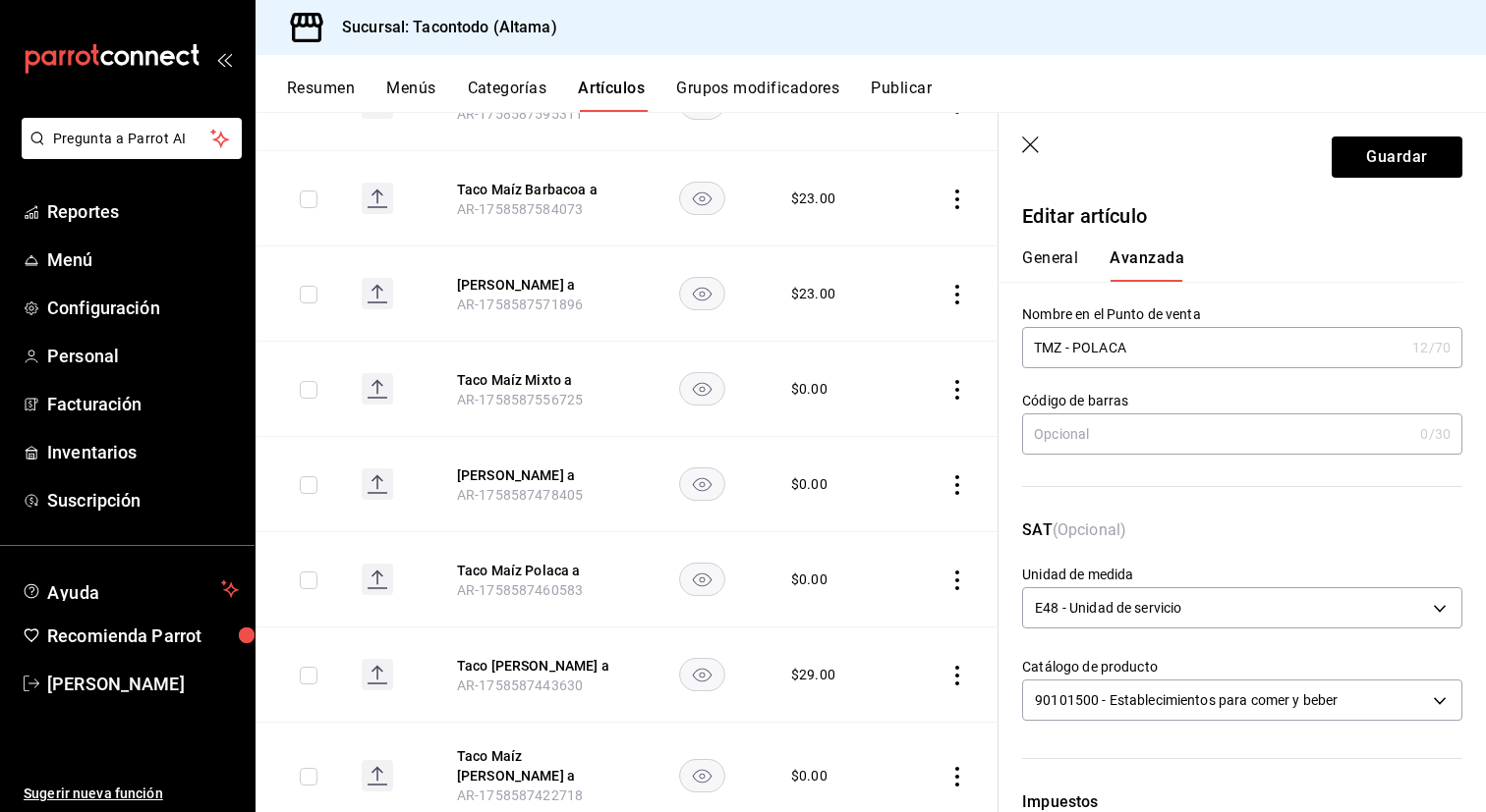
click at [1106, 352] on input "TMZ - POLACA" at bounding box center [1214, 348] width 382 height 40
type input "TMZ - ADOBADA"
click at [1045, 258] on button "General" at bounding box center [1050, 265] width 56 height 34
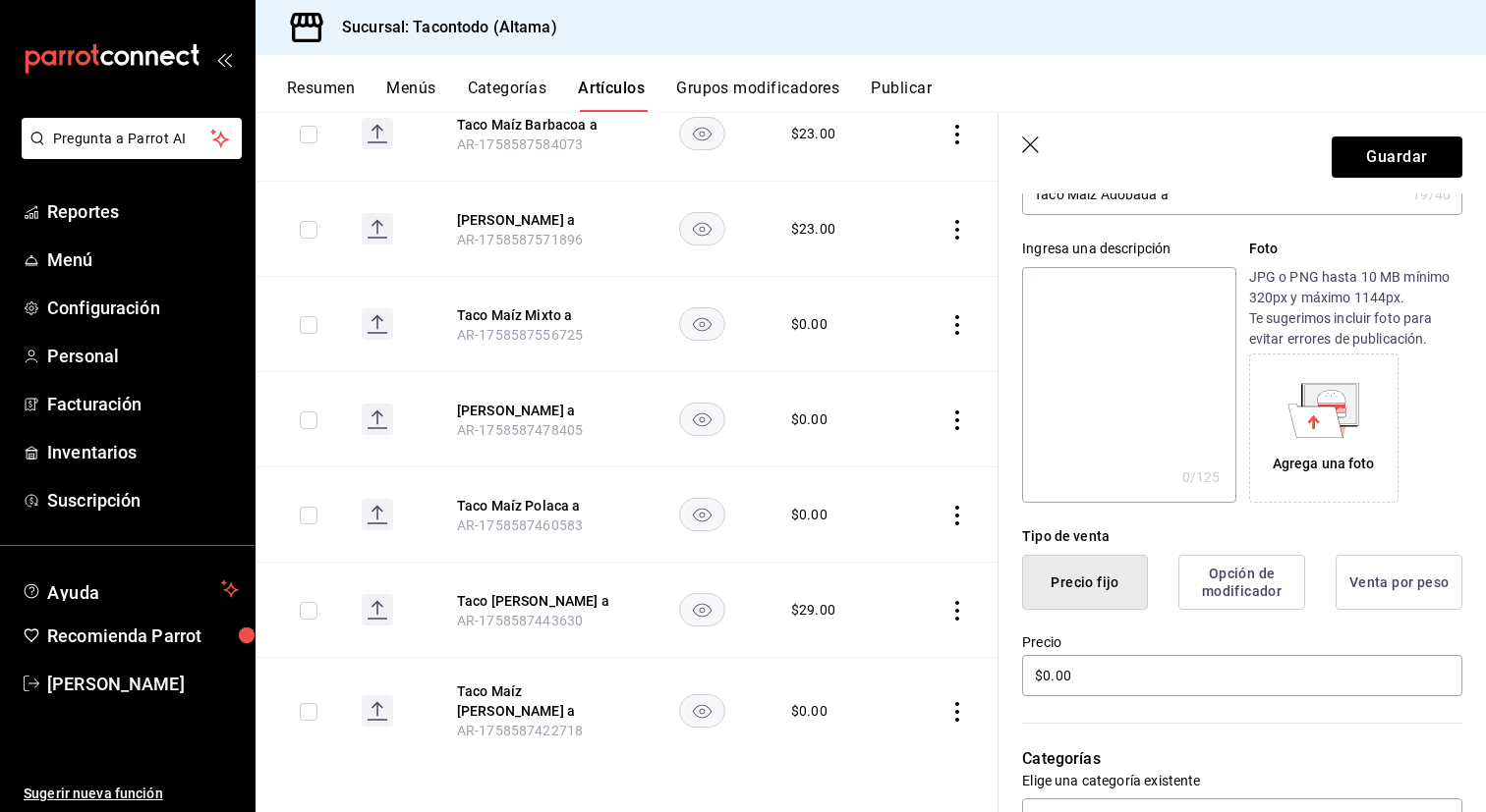
scroll to position [136, 0]
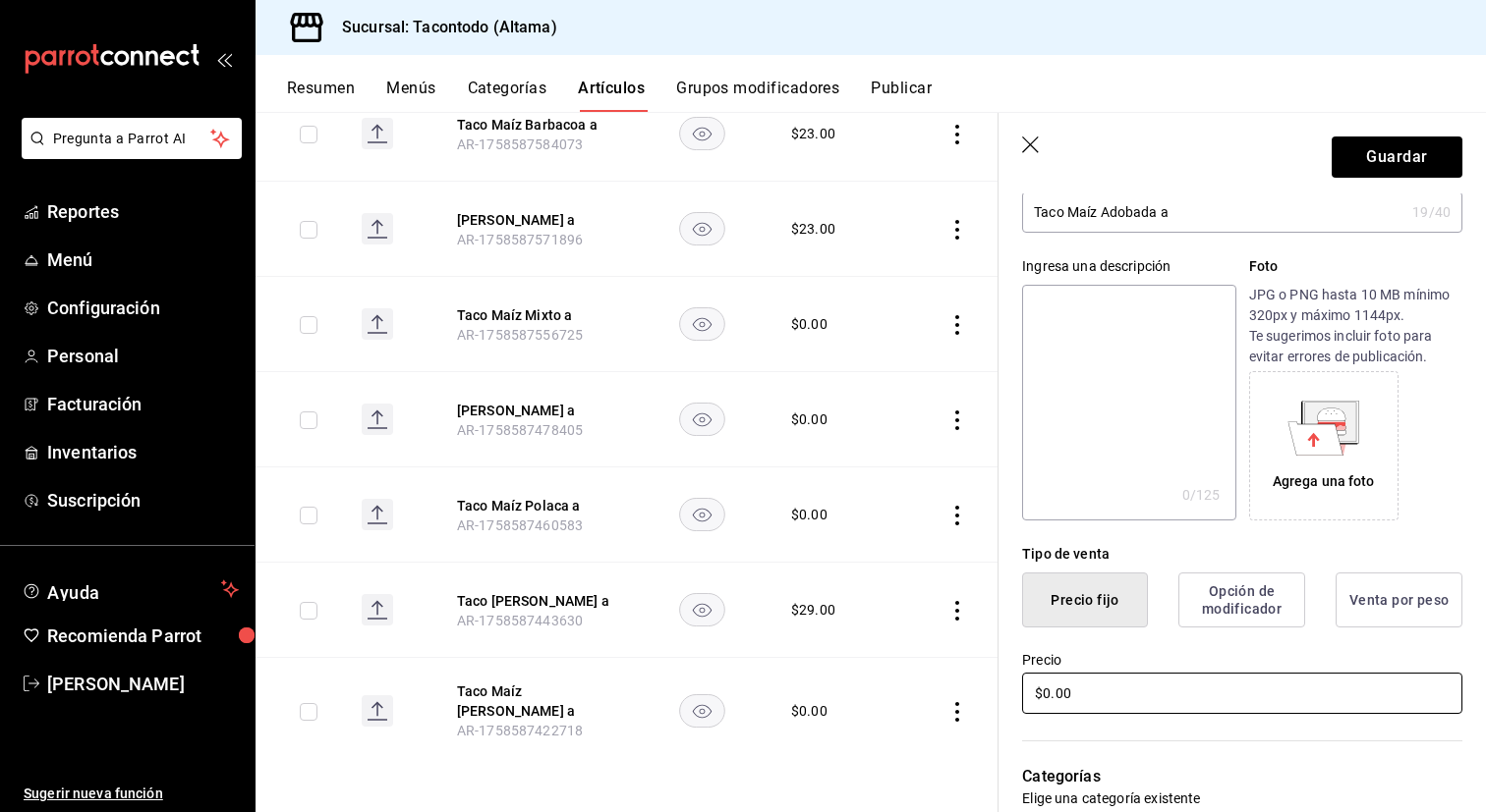
click at [1111, 700] on input "$0.00" at bounding box center [1242, 693] width 440 height 42
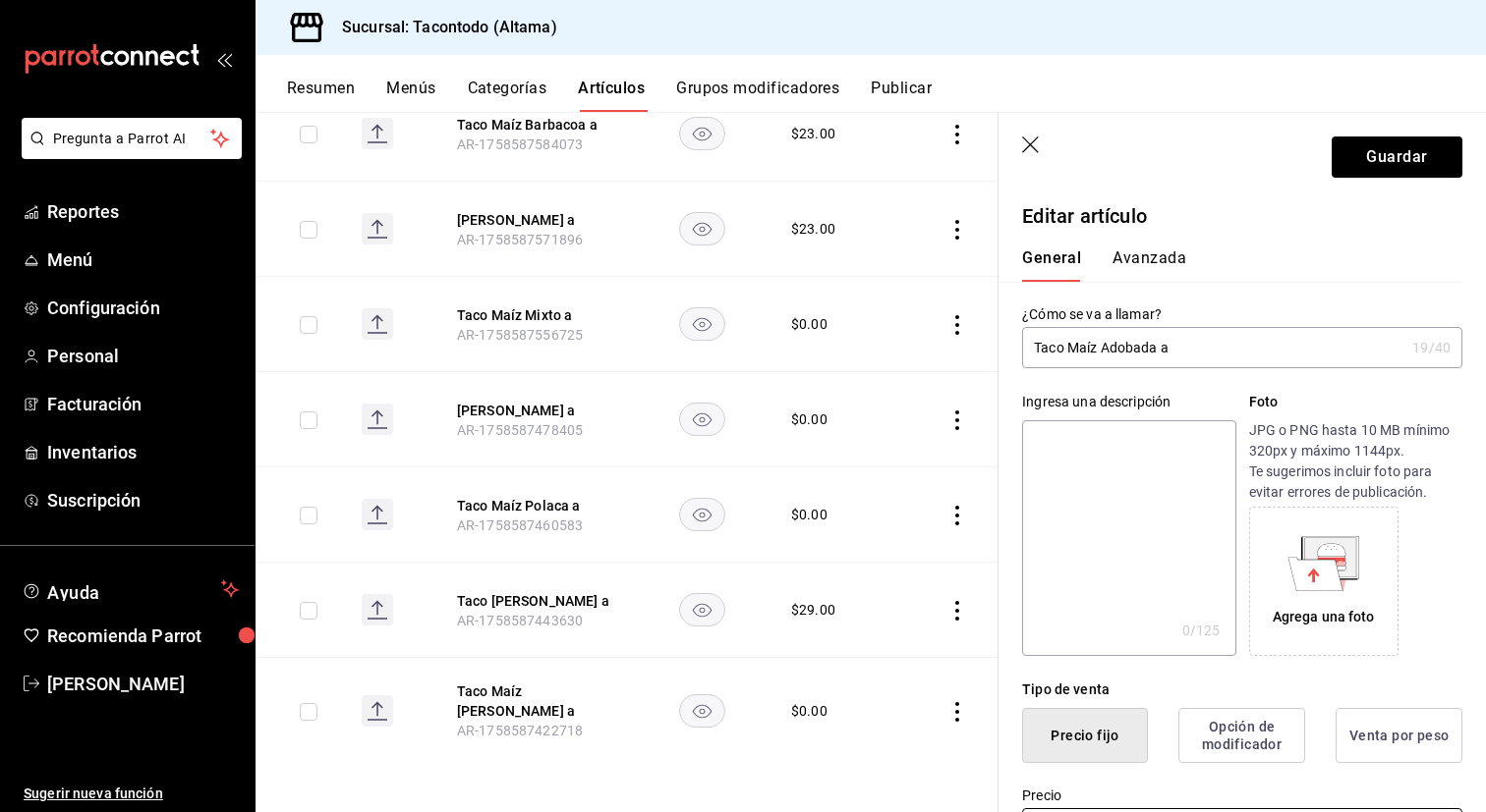
type input "$23.00"
click at [1148, 254] on button "Avanzada" at bounding box center [1149, 265] width 73 height 34
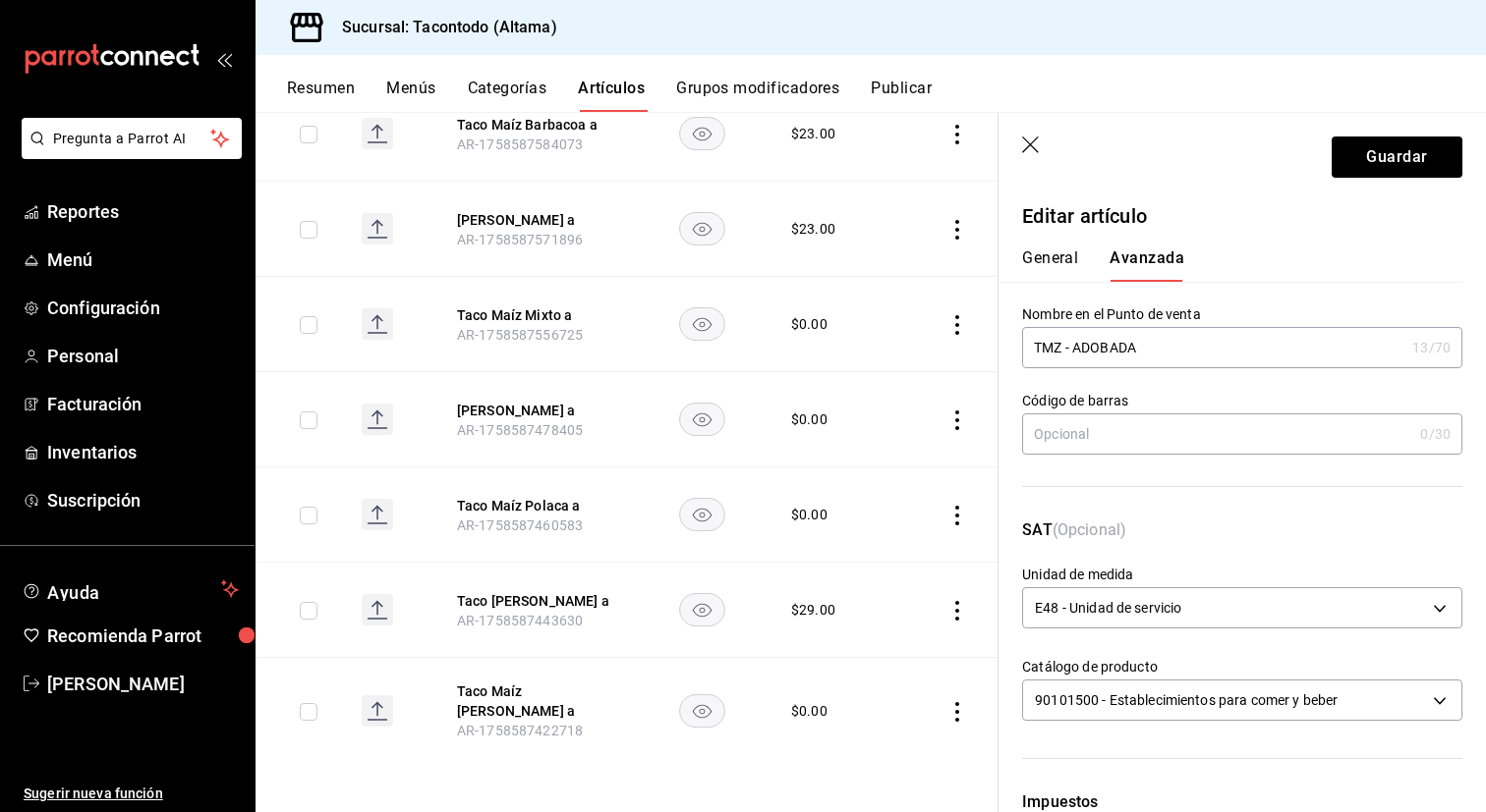
click at [1076, 265] on button "General" at bounding box center [1050, 265] width 56 height 34
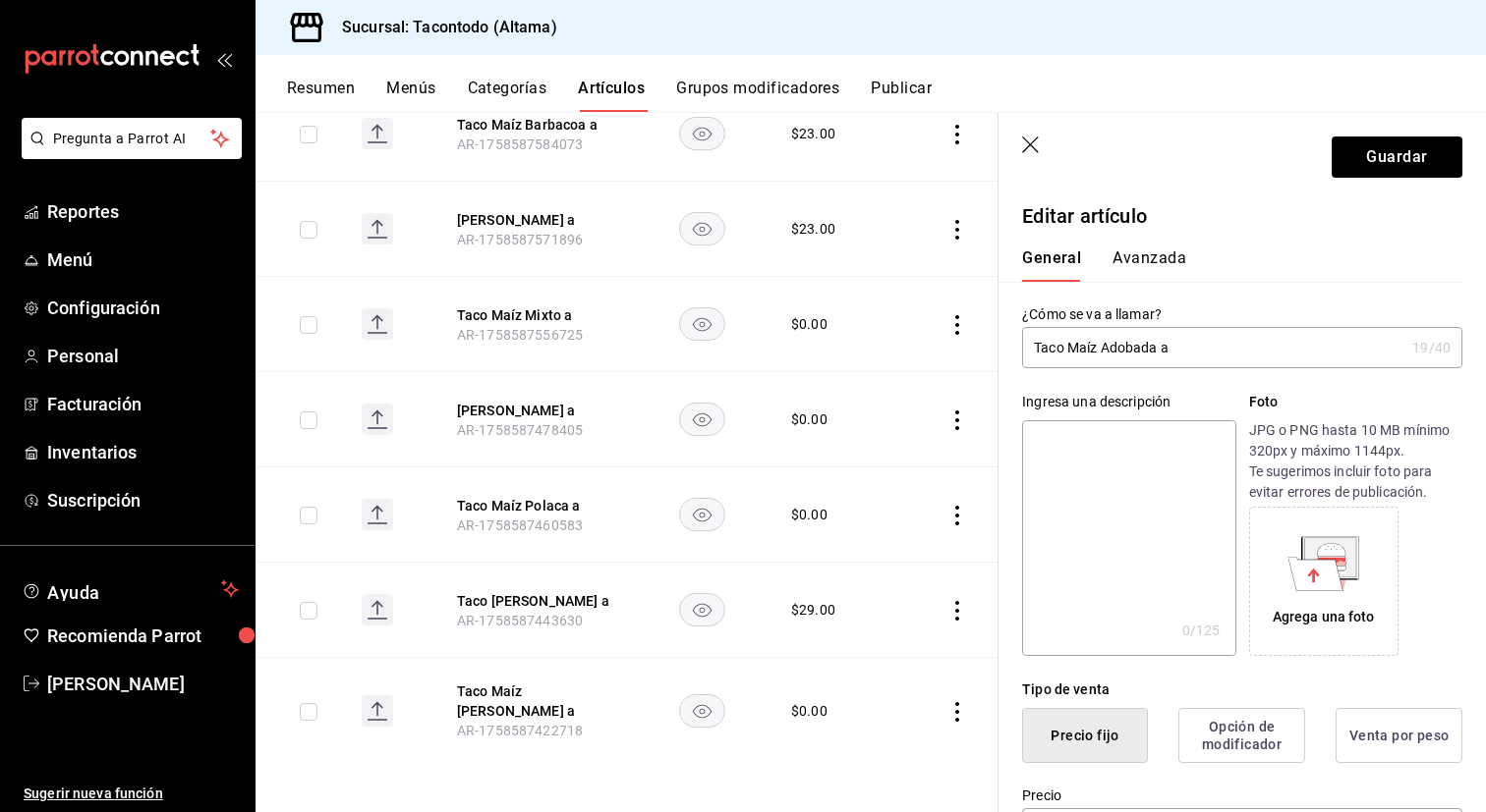
click at [1126, 254] on button "Avanzada" at bounding box center [1149, 265] width 73 height 34
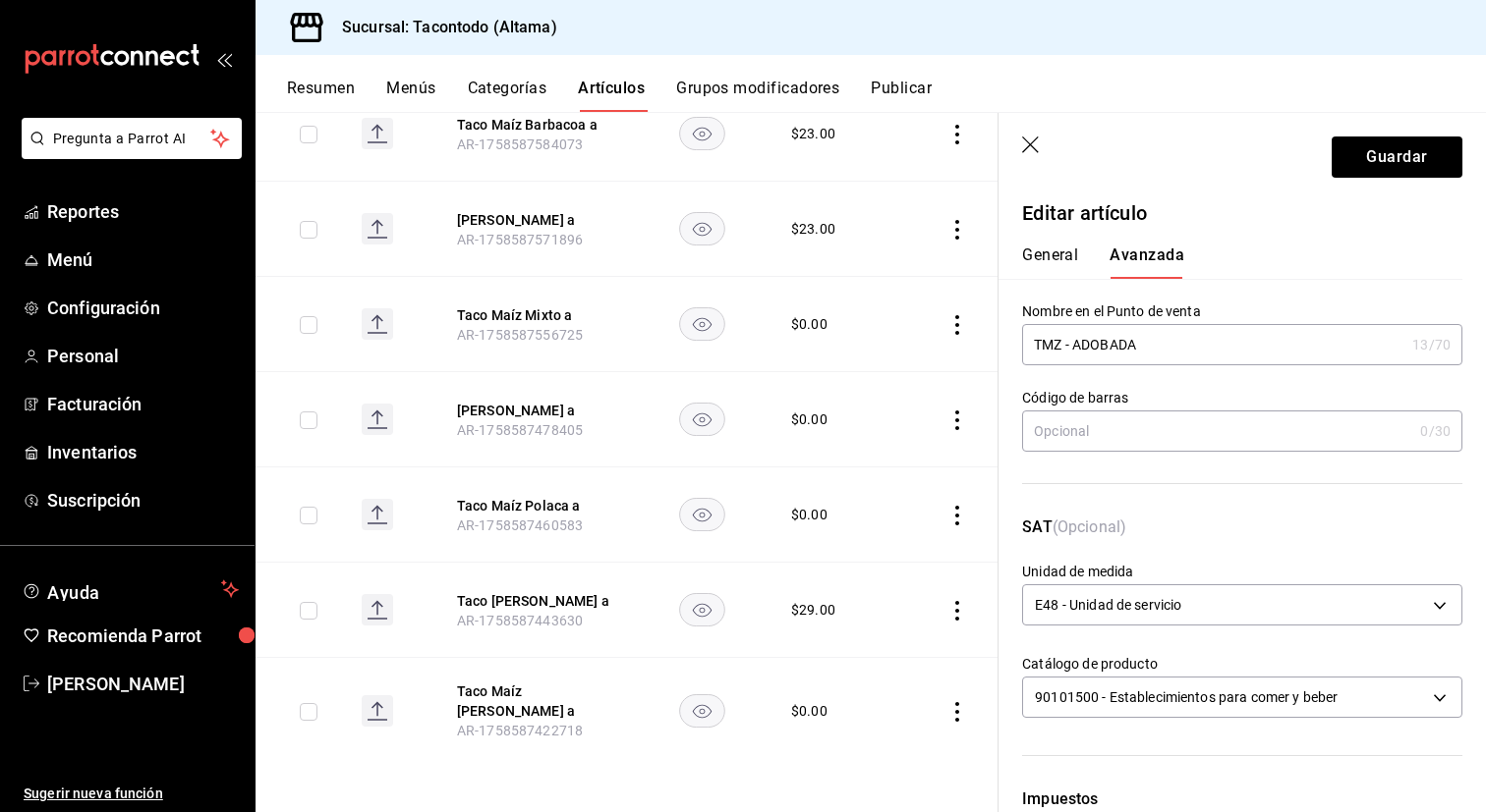
scroll to position [5, 0]
click at [1063, 244] on button "General" at bounding box center [1050, 260] width 56 height 34
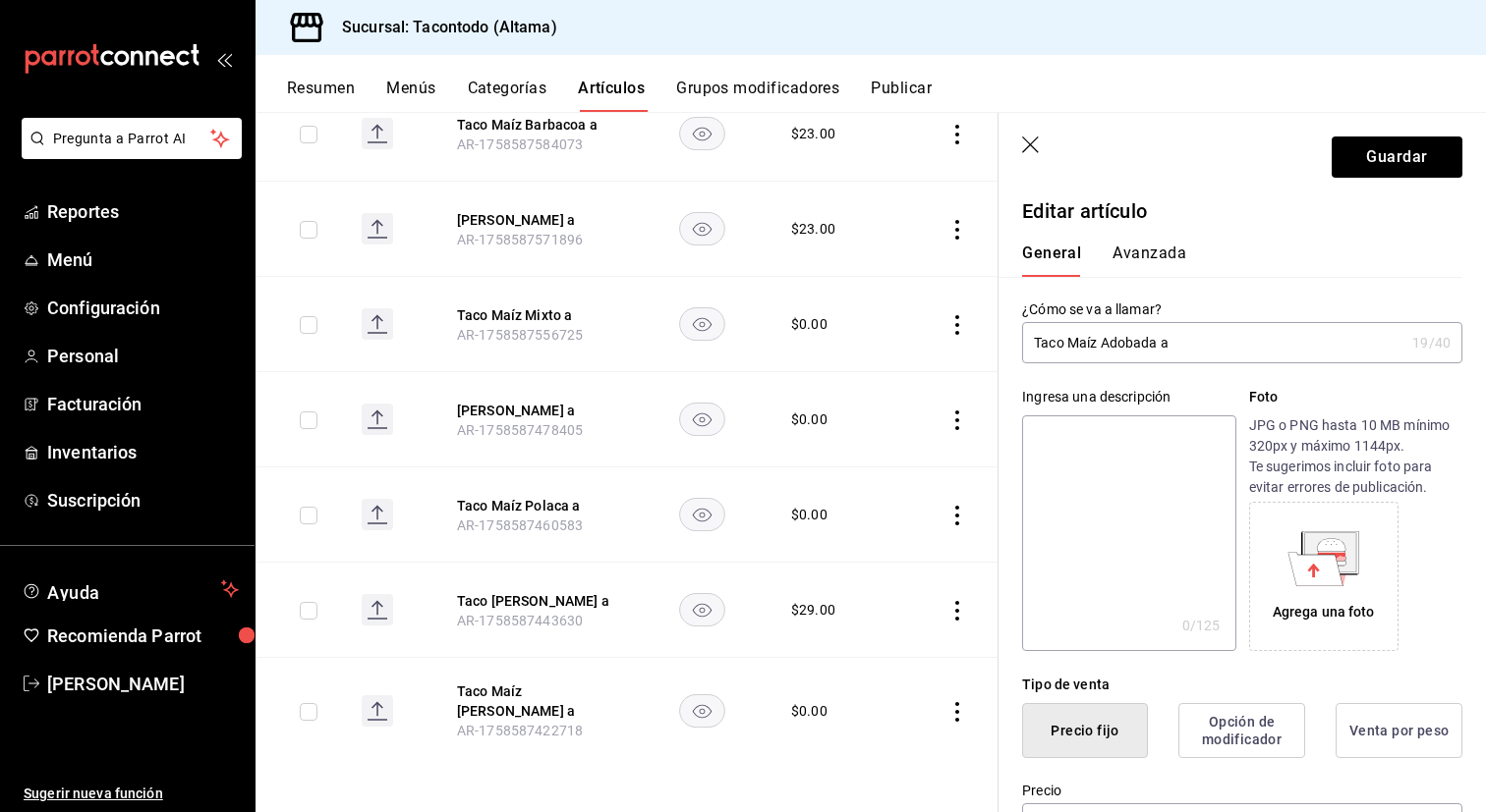
click at [1140, 246] on button "Avanzada" at bounding box center [1149, 260] width 73 height 34
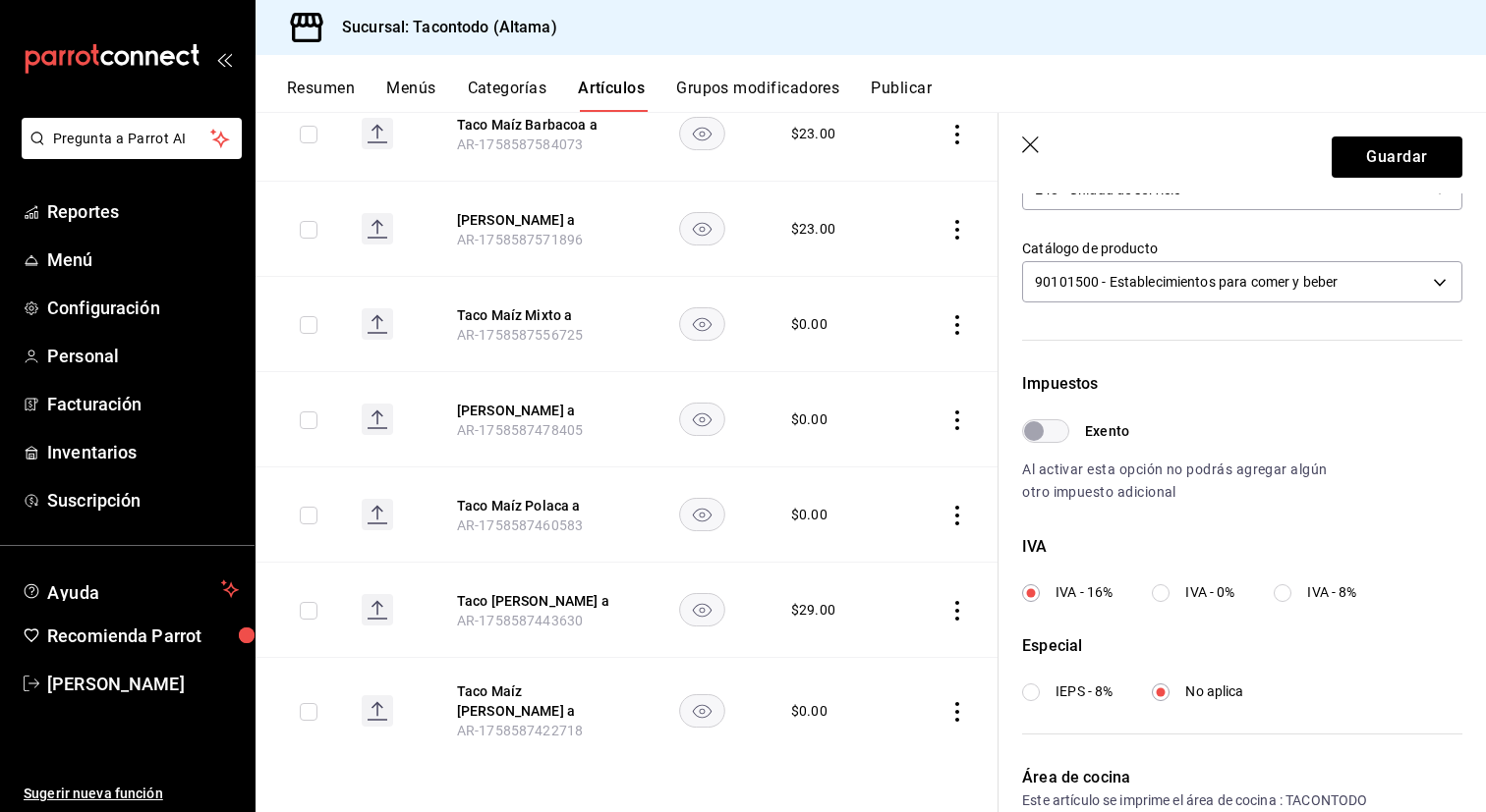
scroll to position [430, 0]
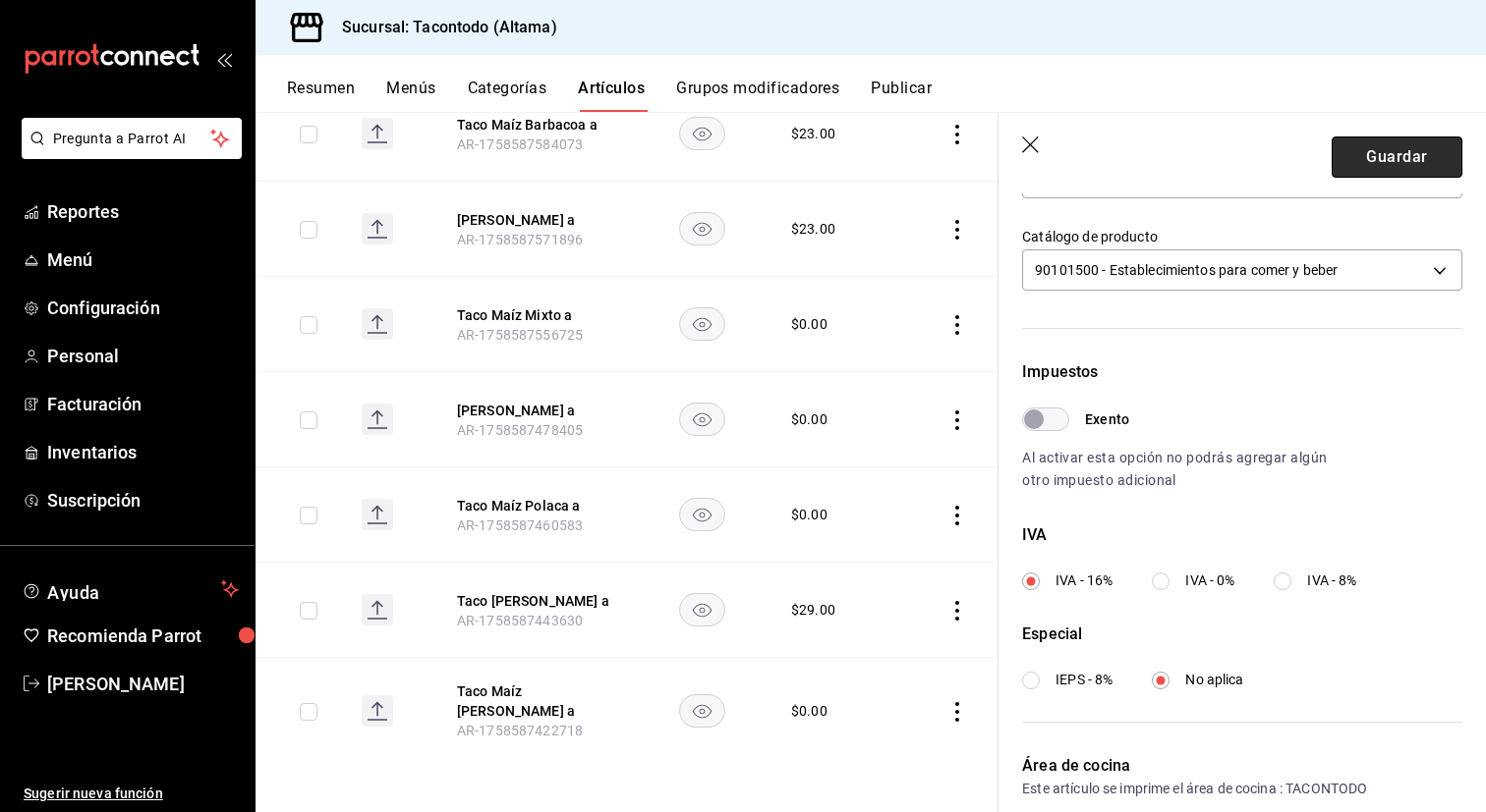
click at [1379, 163] on button "Guardar" at bounding box center [1397, 157] width 131 height 42
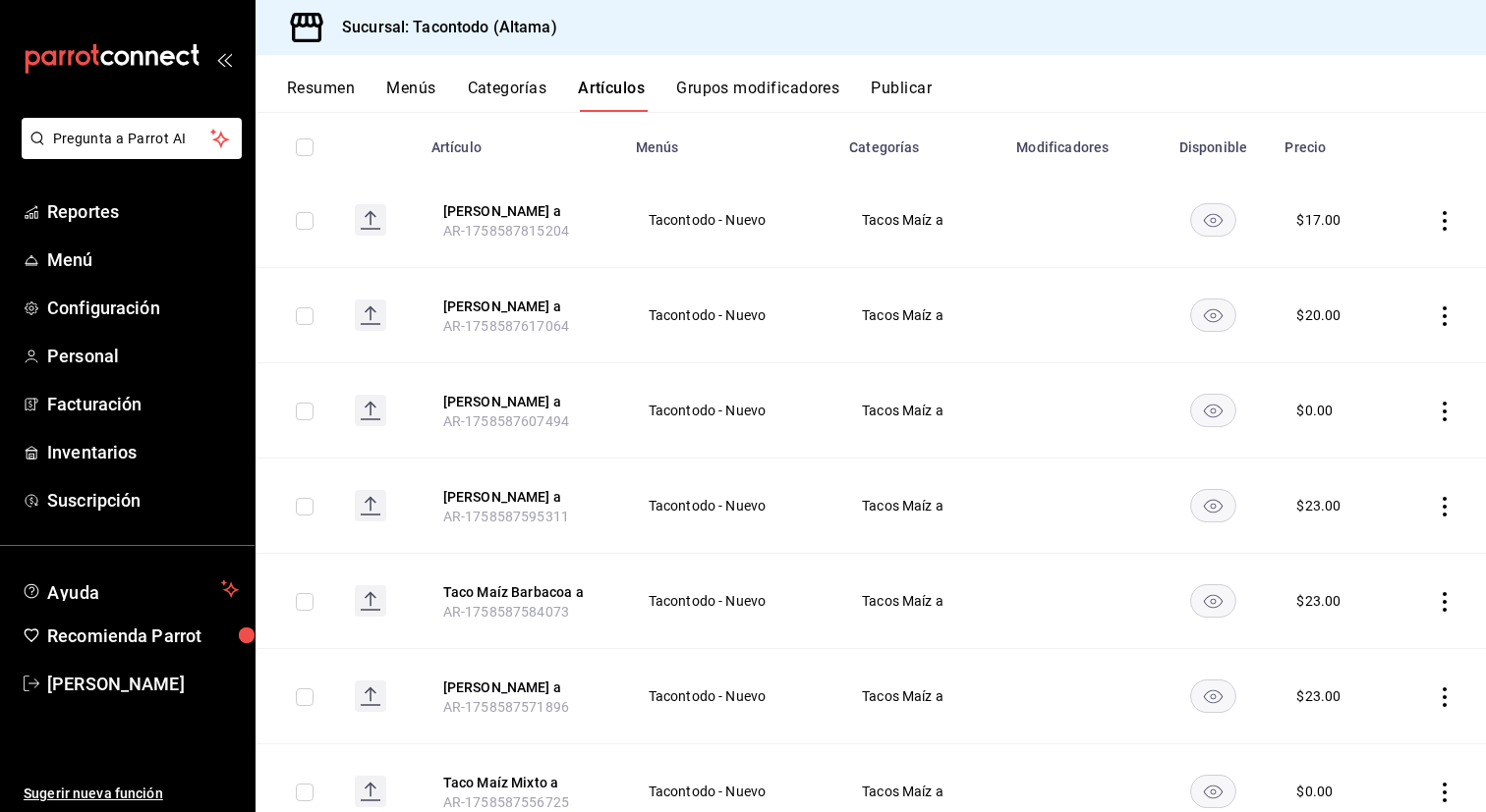
scroll to position [684, 0]
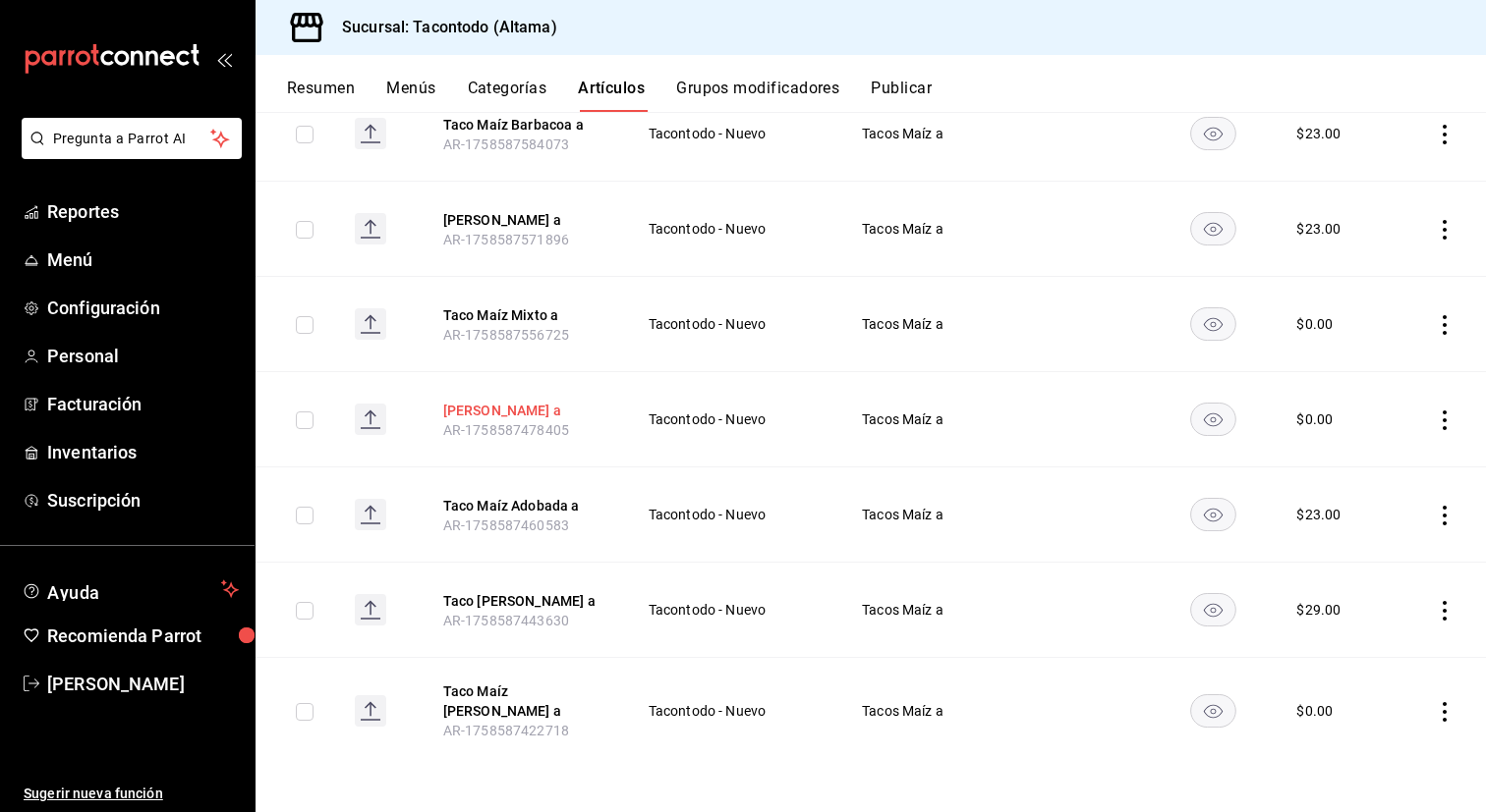
click at [543, 406] on button "Taco Maíz Campechano a" at bounding box center [521, 411] width 158 height 20
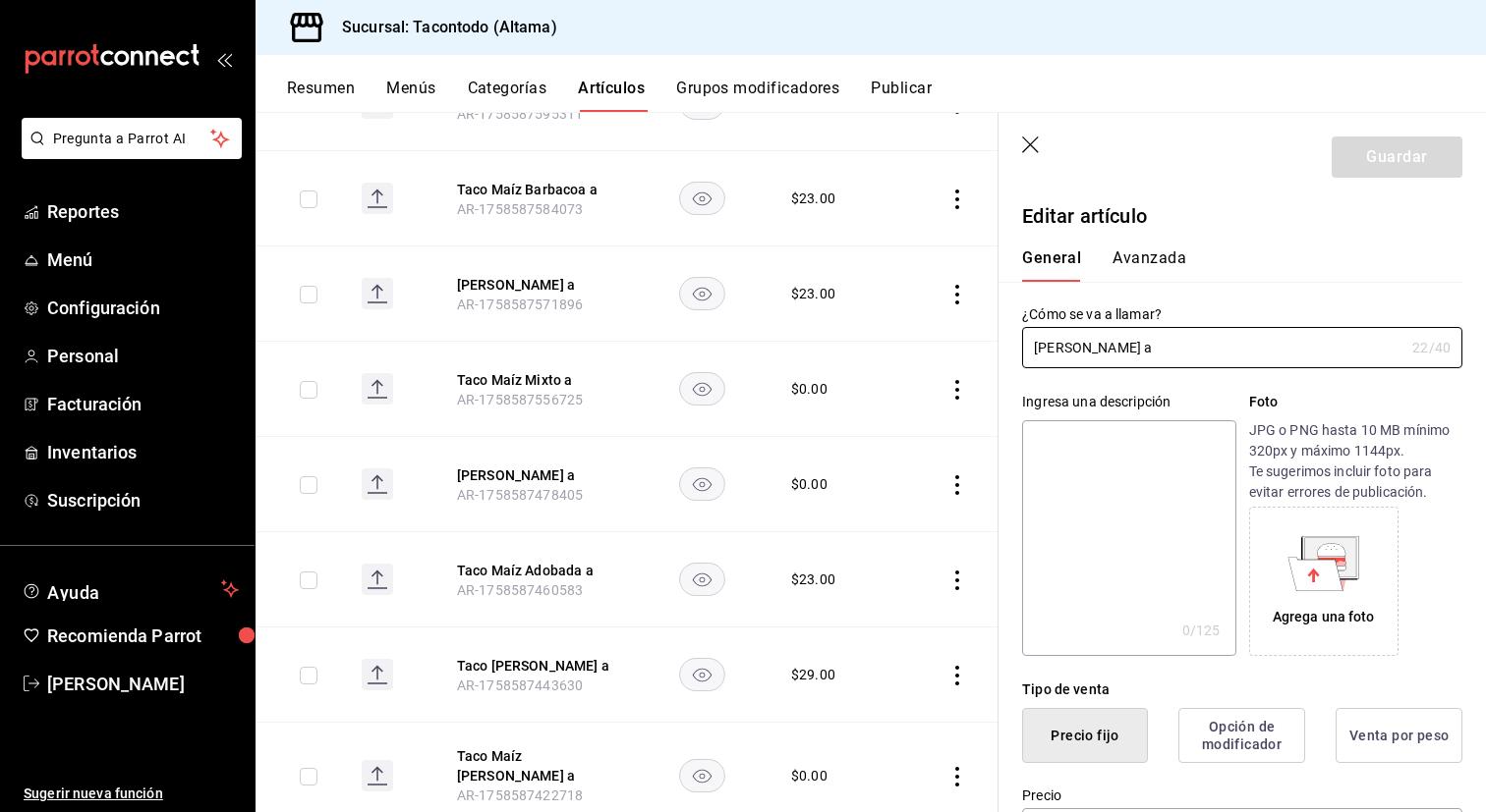
type input "$0.00"
click at [1149, 354] on input "Taco Maíz Campechano a" at bounding box center [1214, 348] width 382 height 40
type input "Taco Maíz Polaca a"
click at [1130, 264] on button "Avanzada" at bounding box center [1149, 265] width 73 height 34
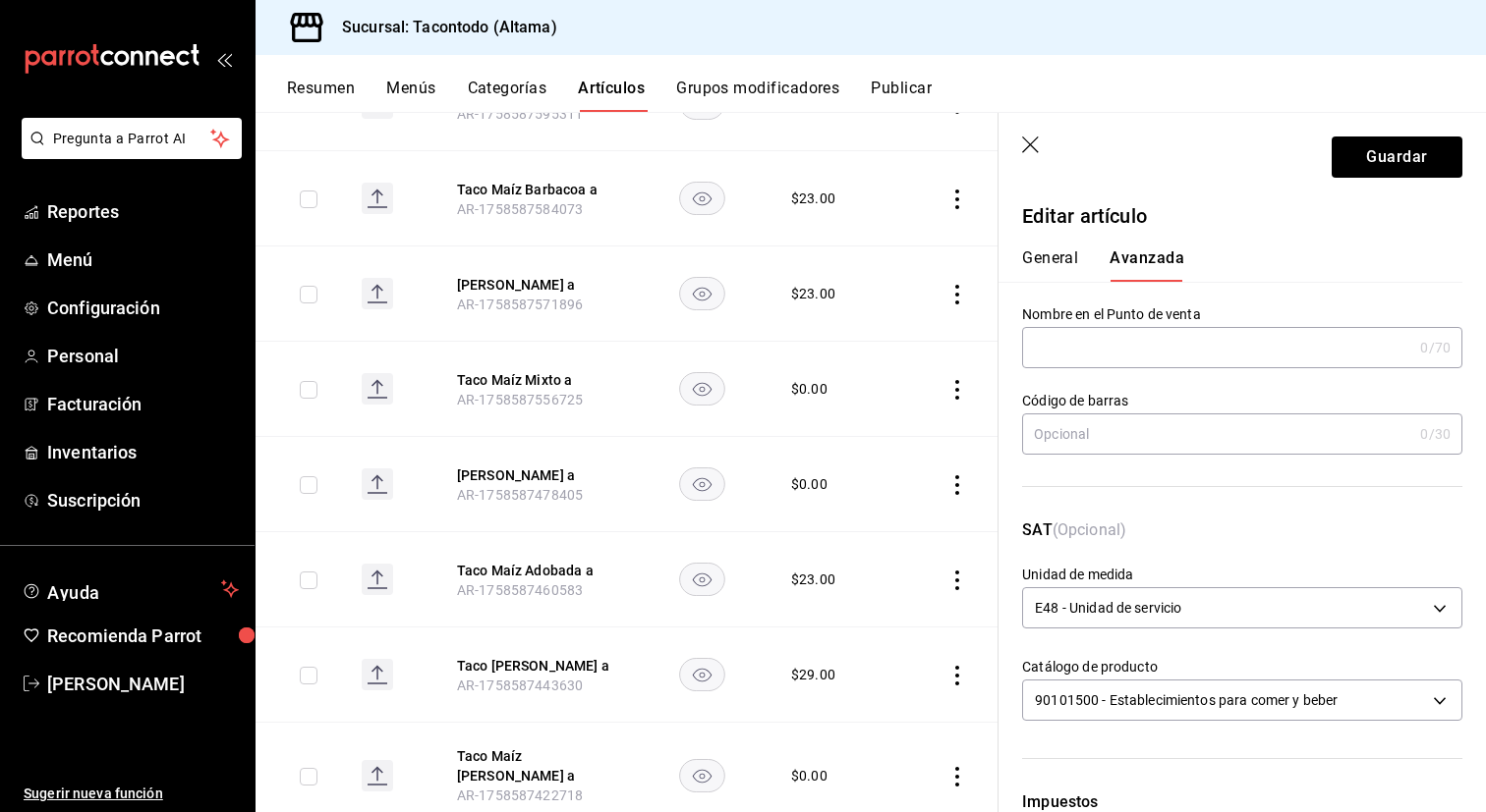
click at [1104, 356] on input "text" at bounding box center [1218, 348] width 390 height 40
type input "t"
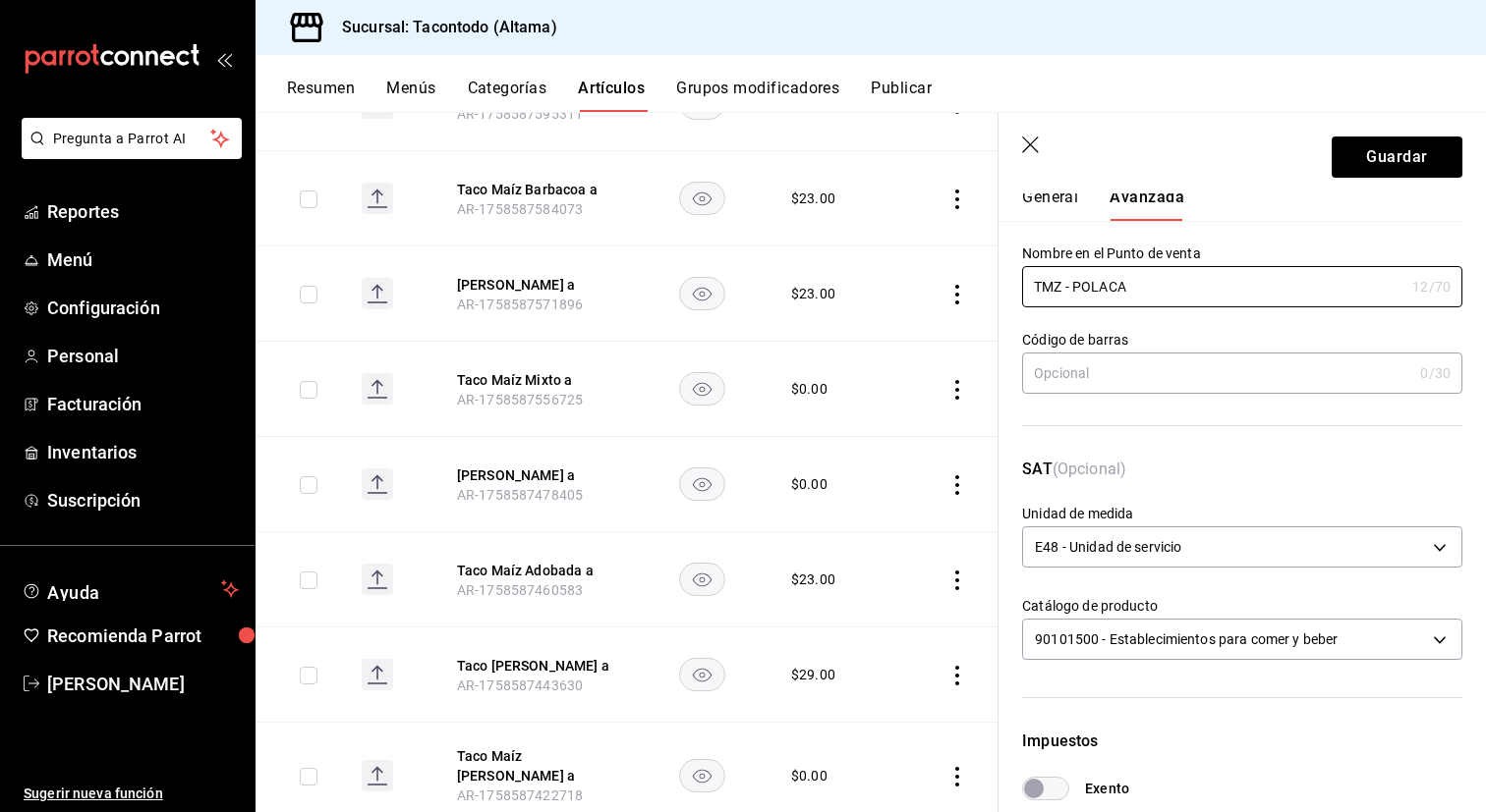
scroll to position [62, 0]
type input "TMZ - POLACA"
click at [1054, 204] on button "General" at bounding box center [1050, 202] width 56 height 34
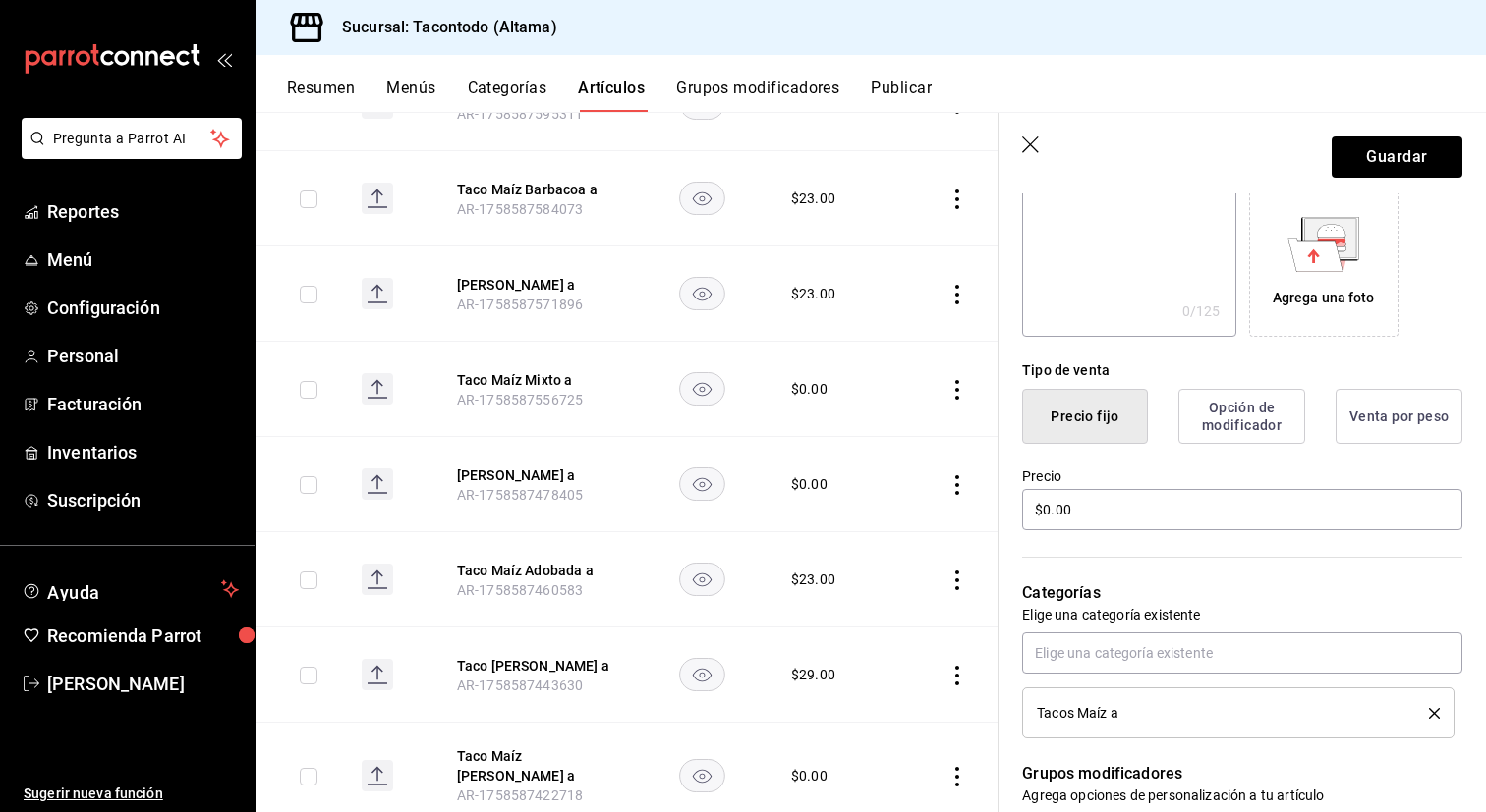
scroll to position [330, 0]
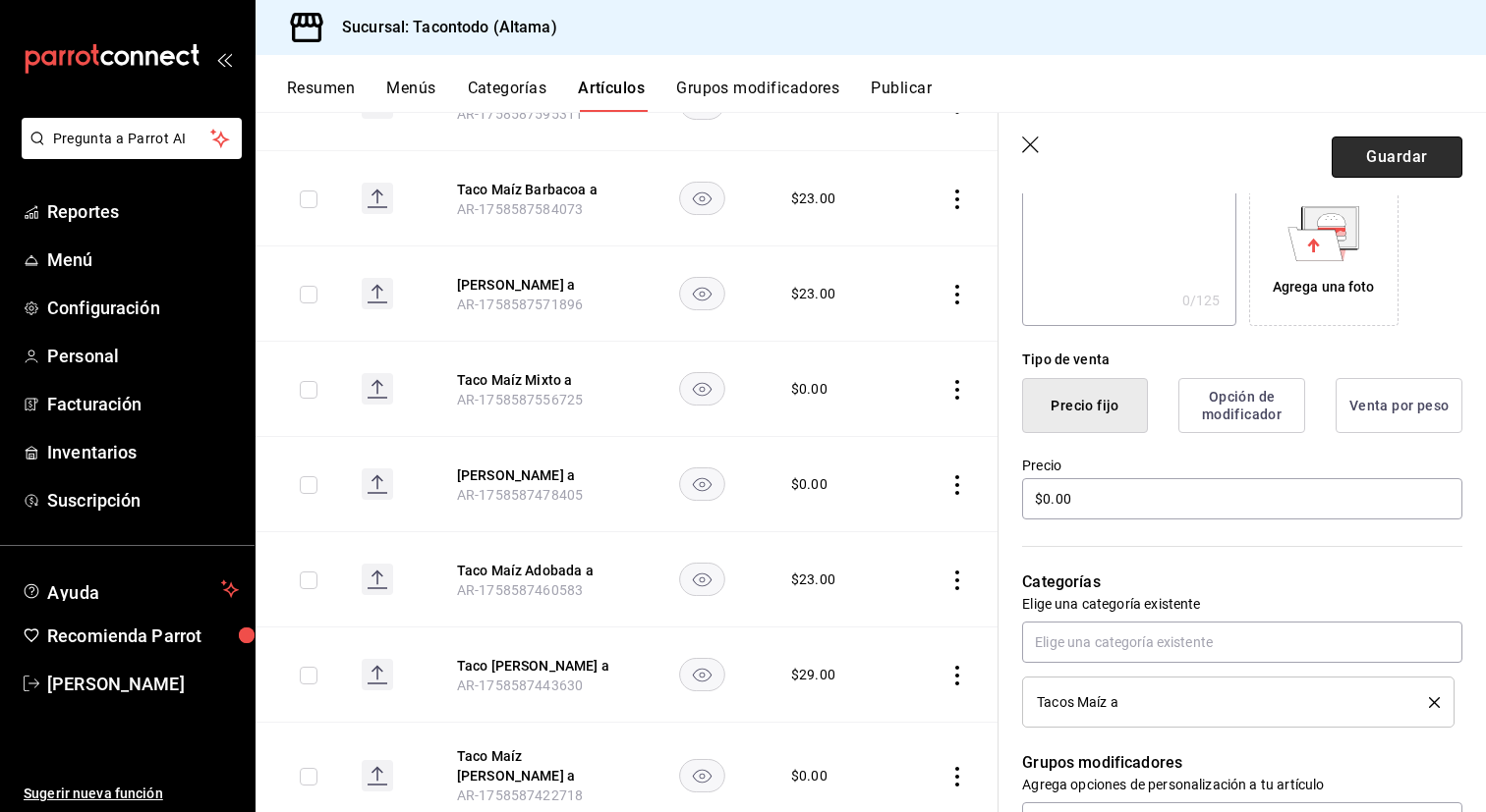
click at [1426, 169] on button "Guardar" at bounding box center [1397, 157] width 131 height 42
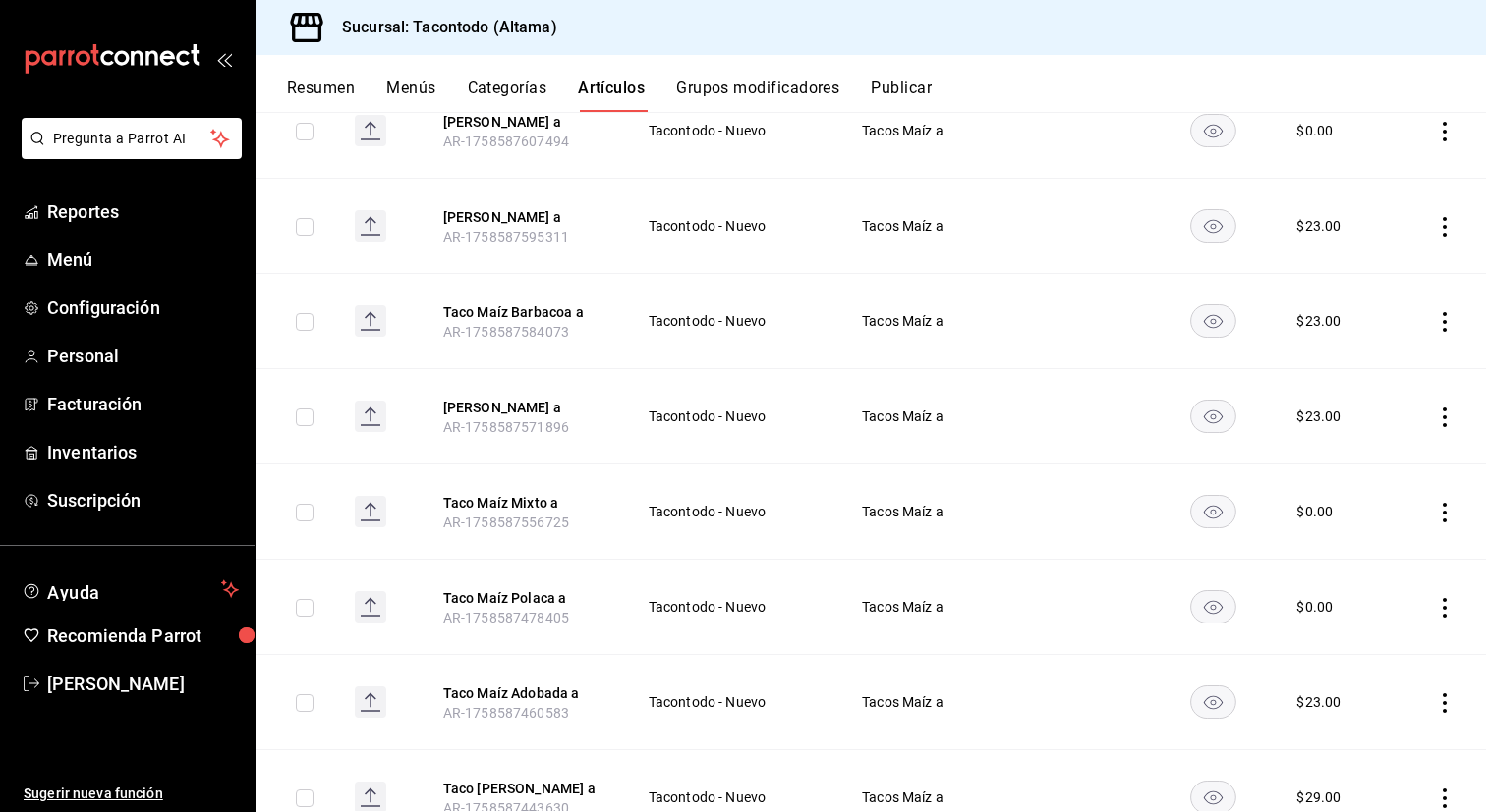
scroll to position [495, 0]
click at [528, 506] on button "Taco Maíz Mixto a" at bounding box center [521, 505] width 158 height 20
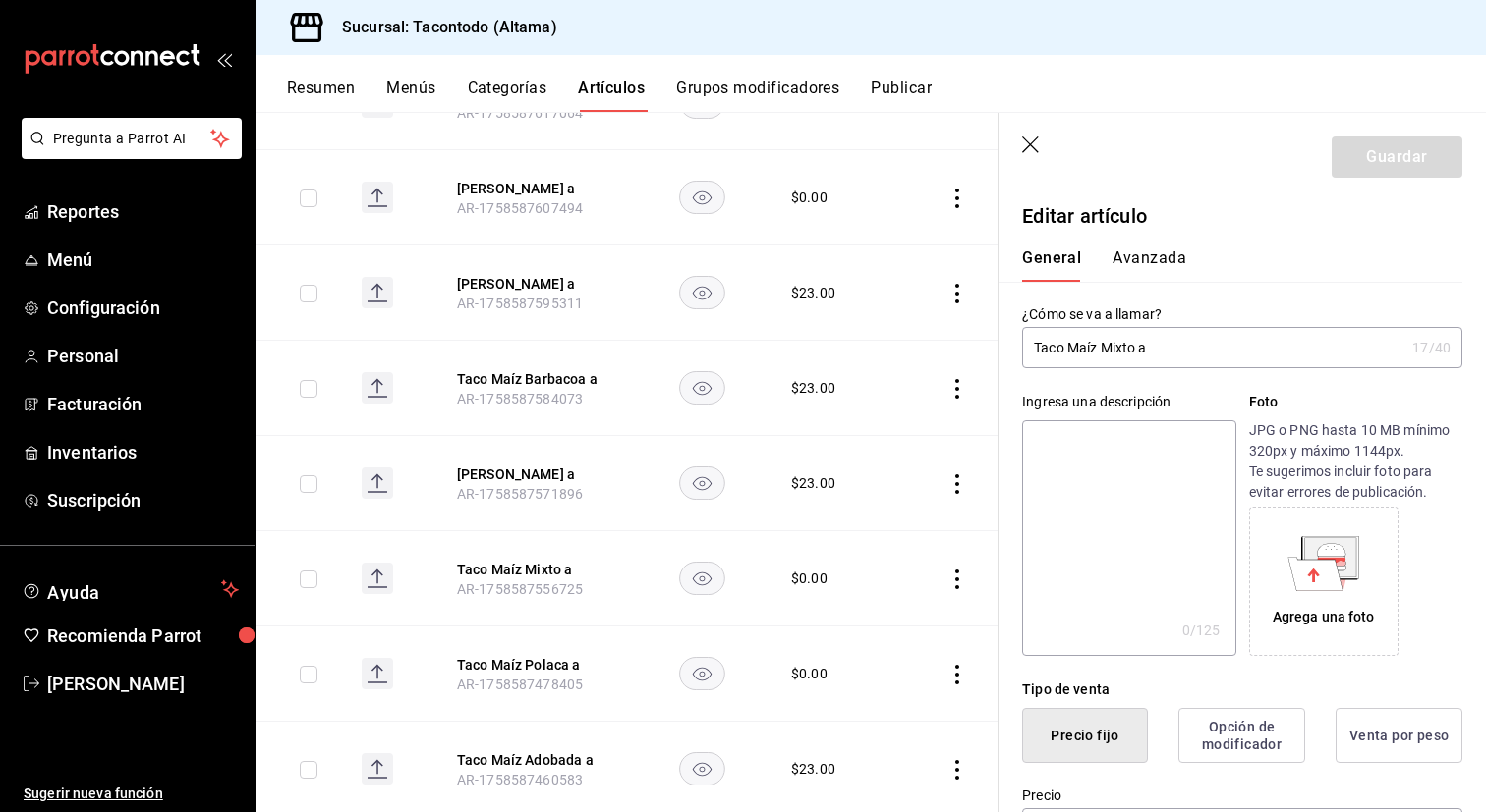
click at [1119, 349] on input "Taco Maíz Mixto a" at bounding box center [1214, 348] width 382 height 40
type input "Taco Maíz Campechano a"
click at [1129, 255] on button "Avanzada" at bounding box center [1149, 265] width 73 height 34
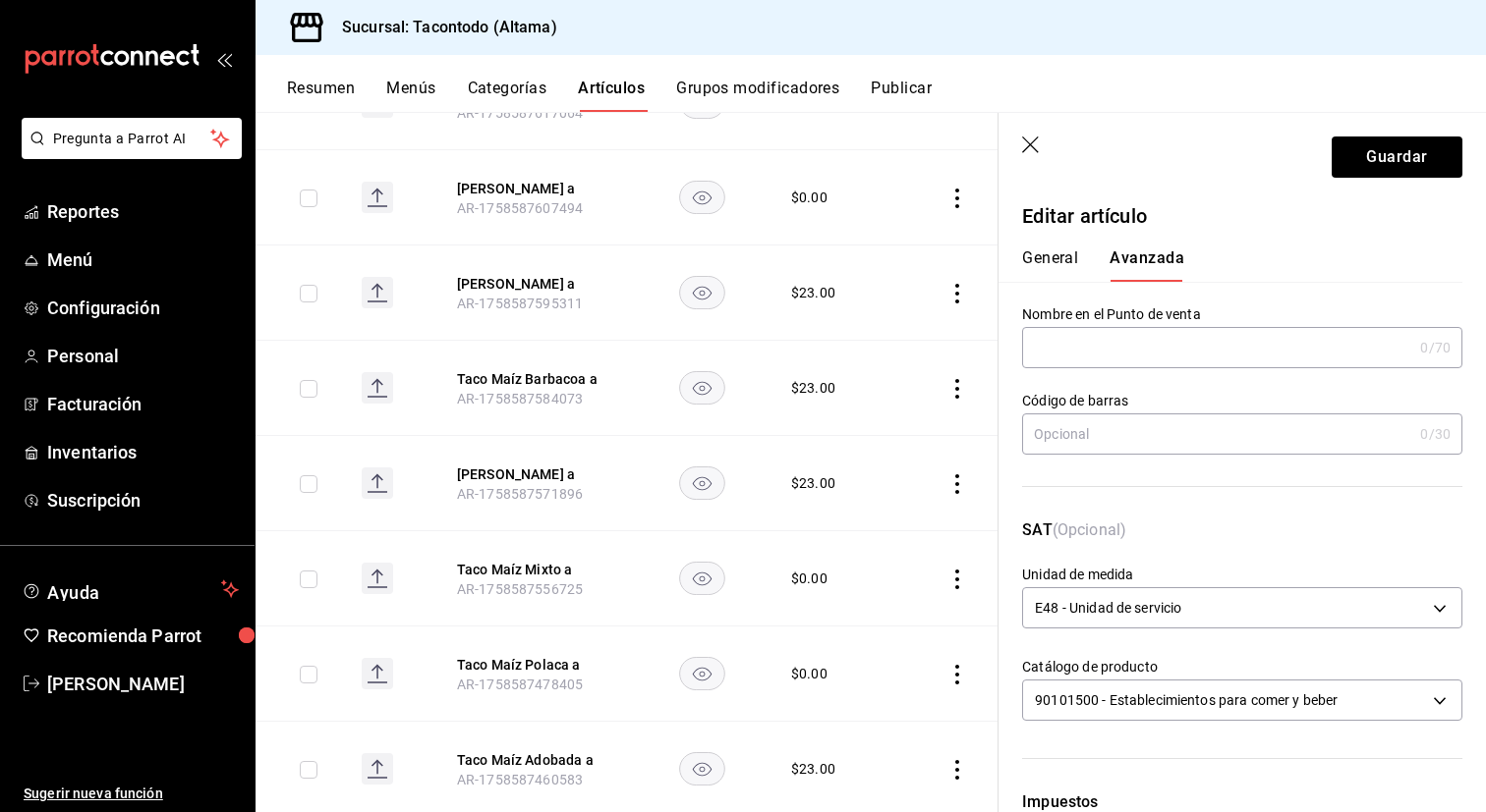
click at [1099, 351] on input "text" at bounding box center [1218, 348] width 390 height 40
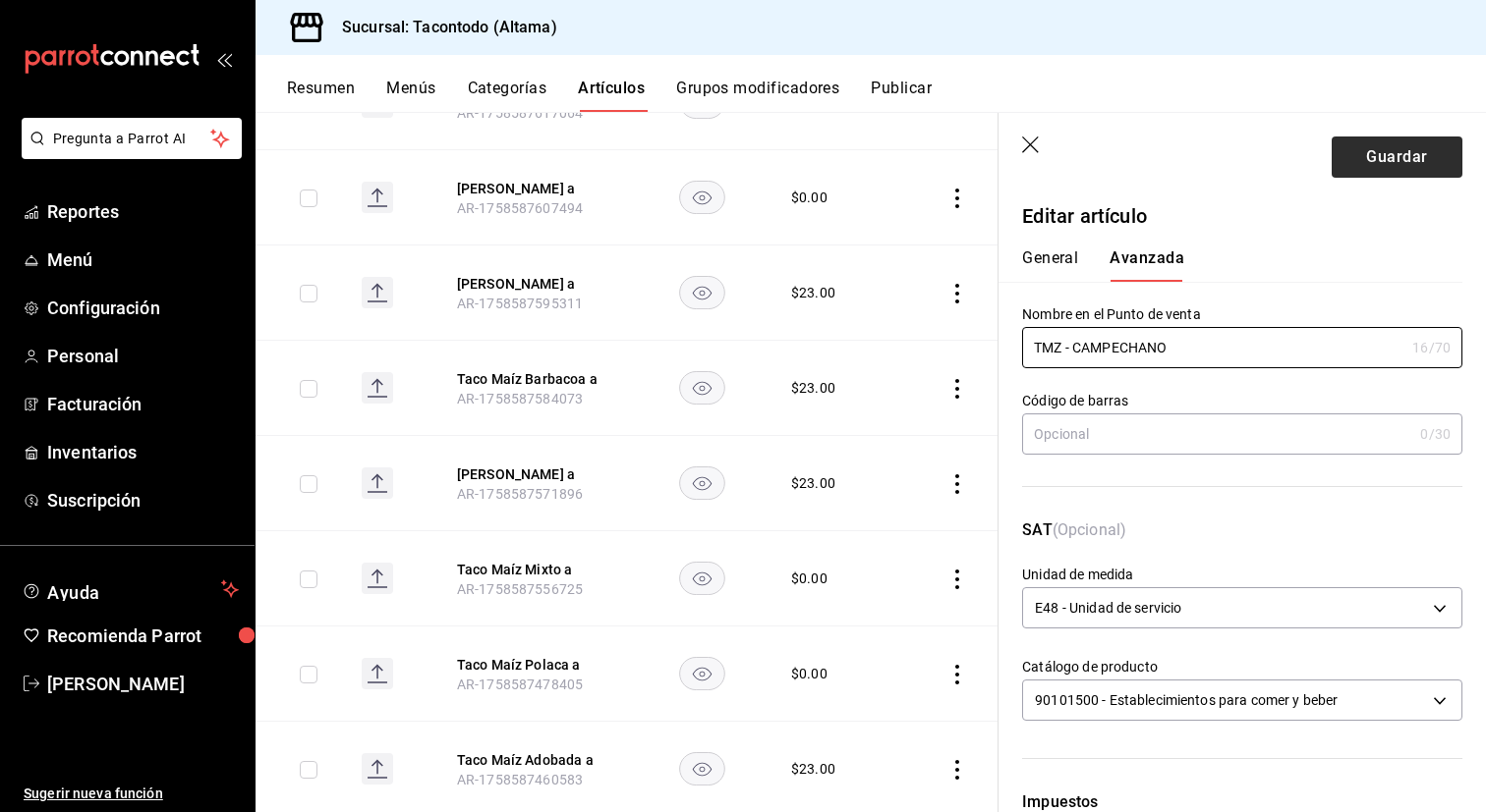
type input "TMZ - CAMPECHANO"
click at [1388, 161] on button "Guardar" at bounding box center [1397, 157] width 131 height 42
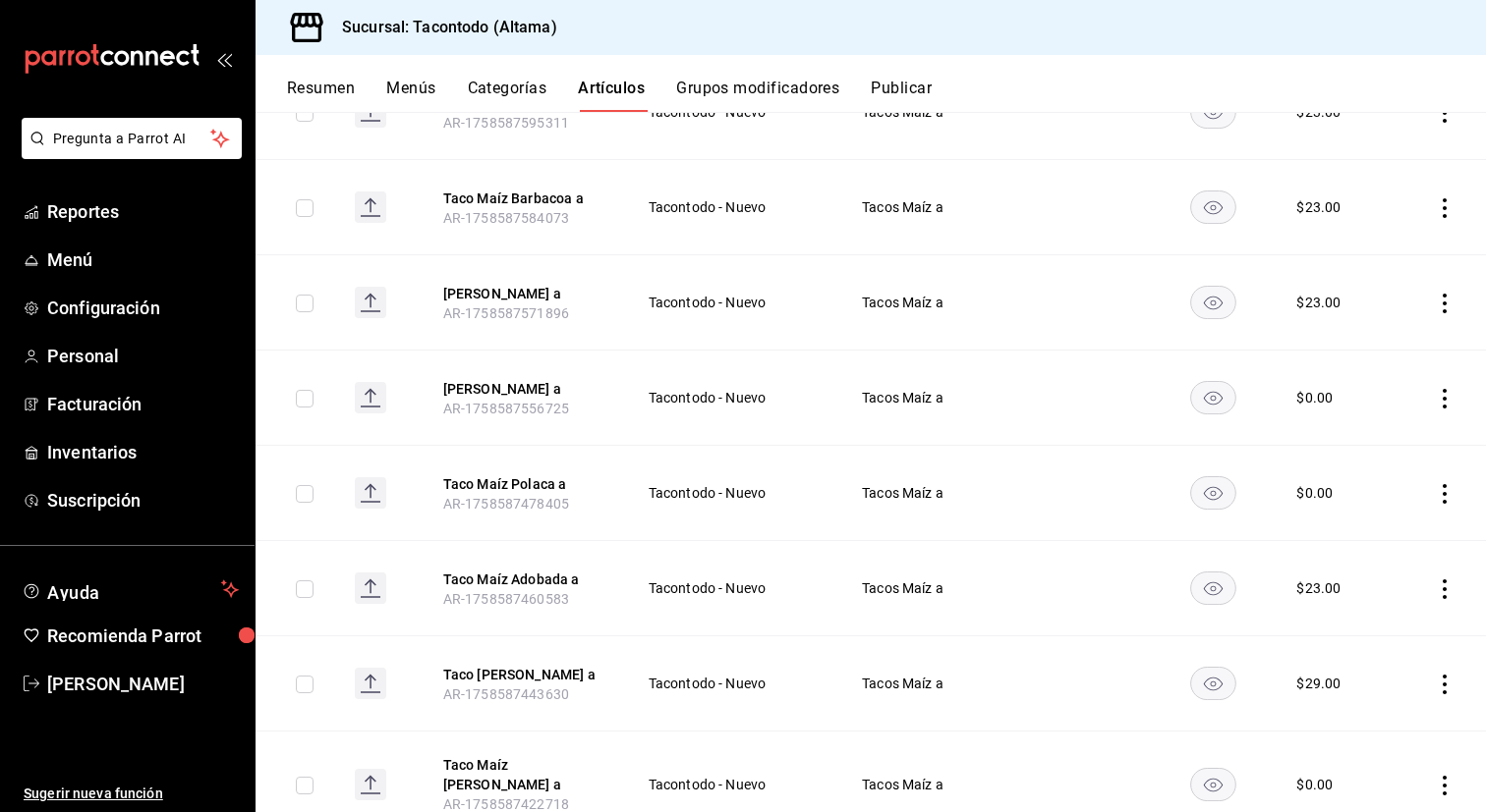
scroll to position [603, 0]
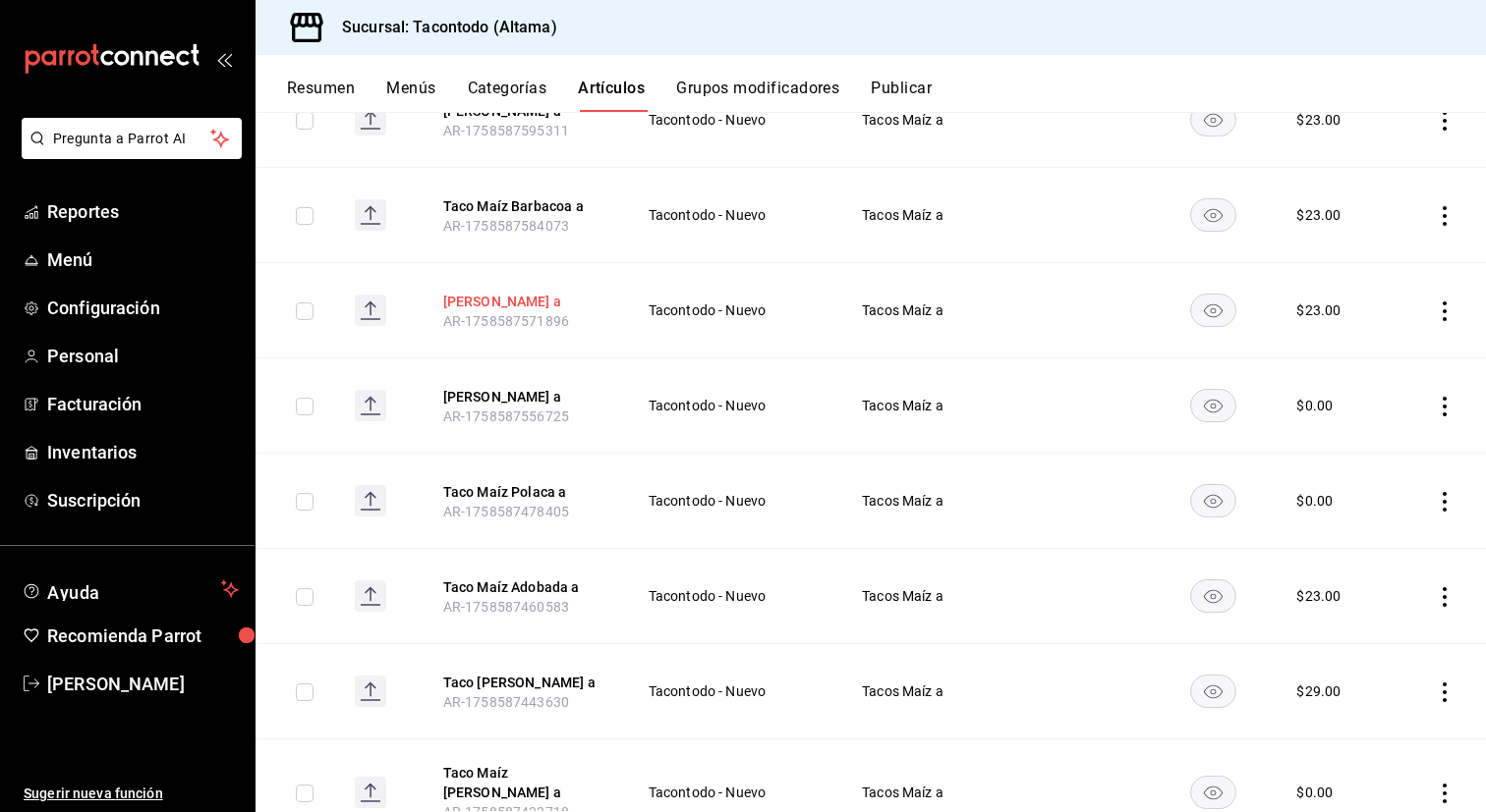
click at [527, 306] on button "Taco Maíz Birria a" at bounding box center [521, 302] width 158 height 20
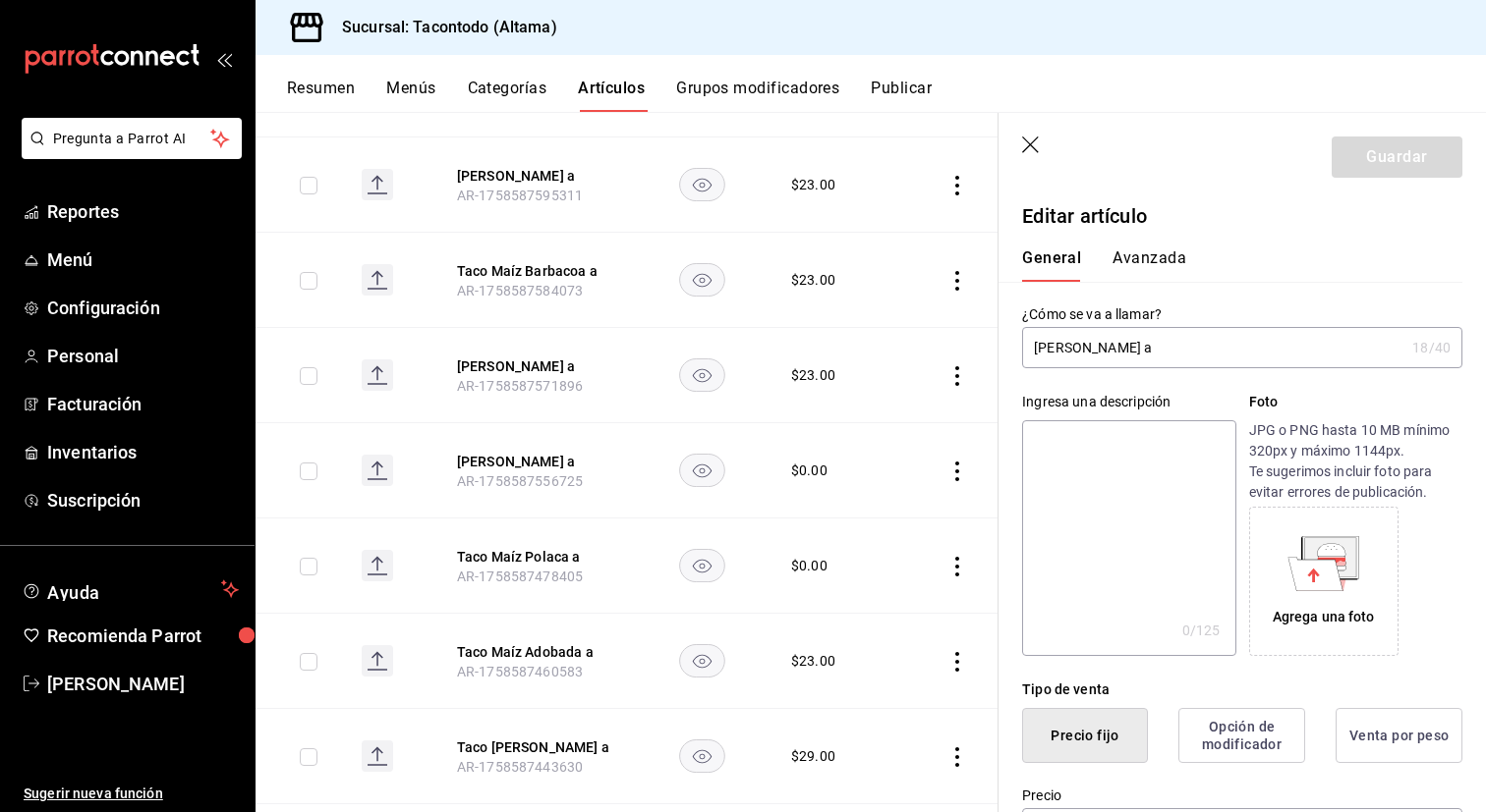
click at [1112, 351] on input "Taco Maíz Birria a" at bounding box center [1214, 348] width 382 height 40
type input "Taco Maíz Mixto a"
click at [1151, 264] on button "Avanzada" at bounding box center [1149, 265] width 73 height 34
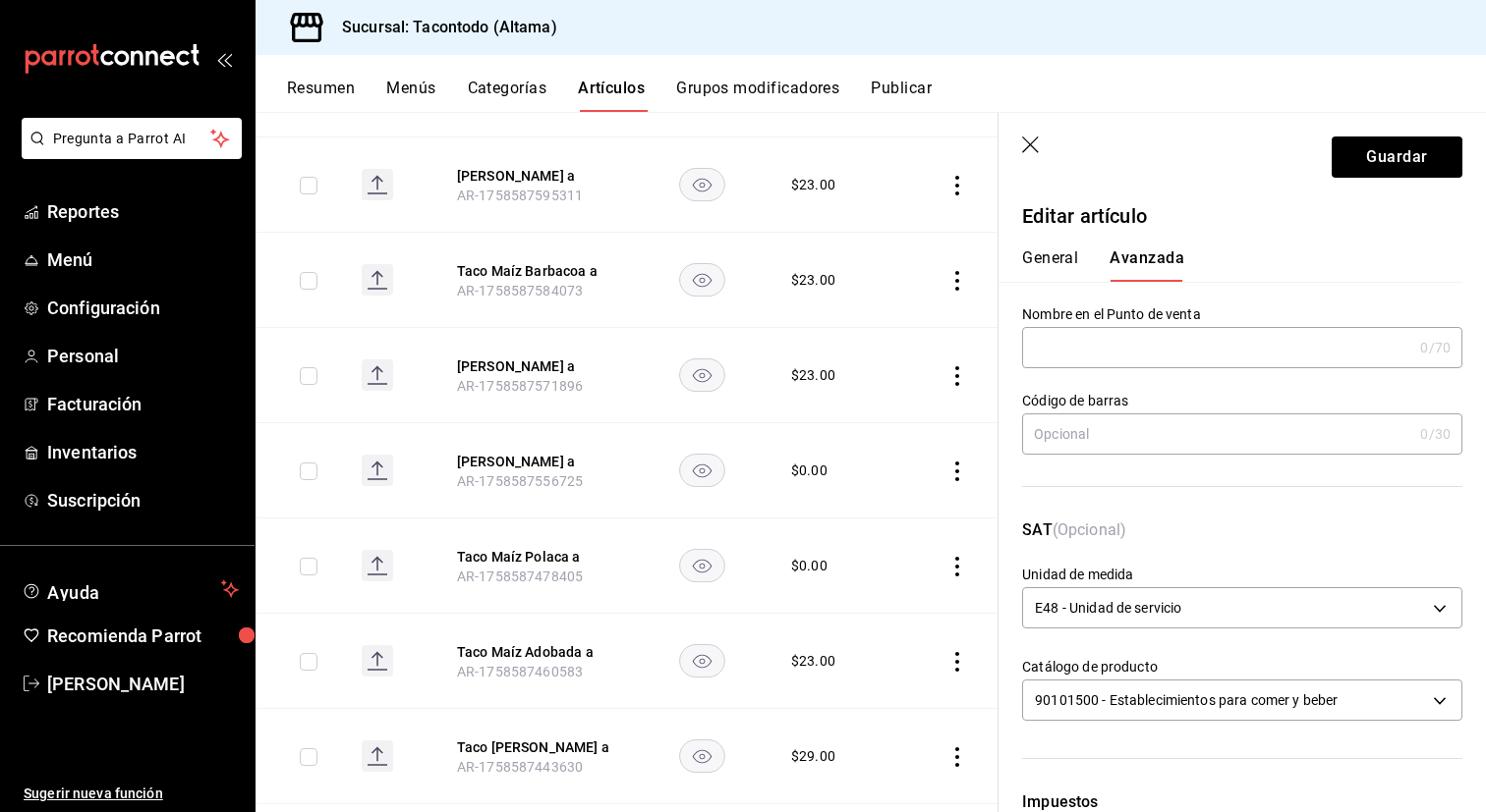
click at [1119, 340] on input "text" at bounding box center [1218, 348] width 390 height 40
type input "TMZ - MIXTO"
click at [1043, 258] on button "General" at bounding box center [1050, 265] width 56 height 34
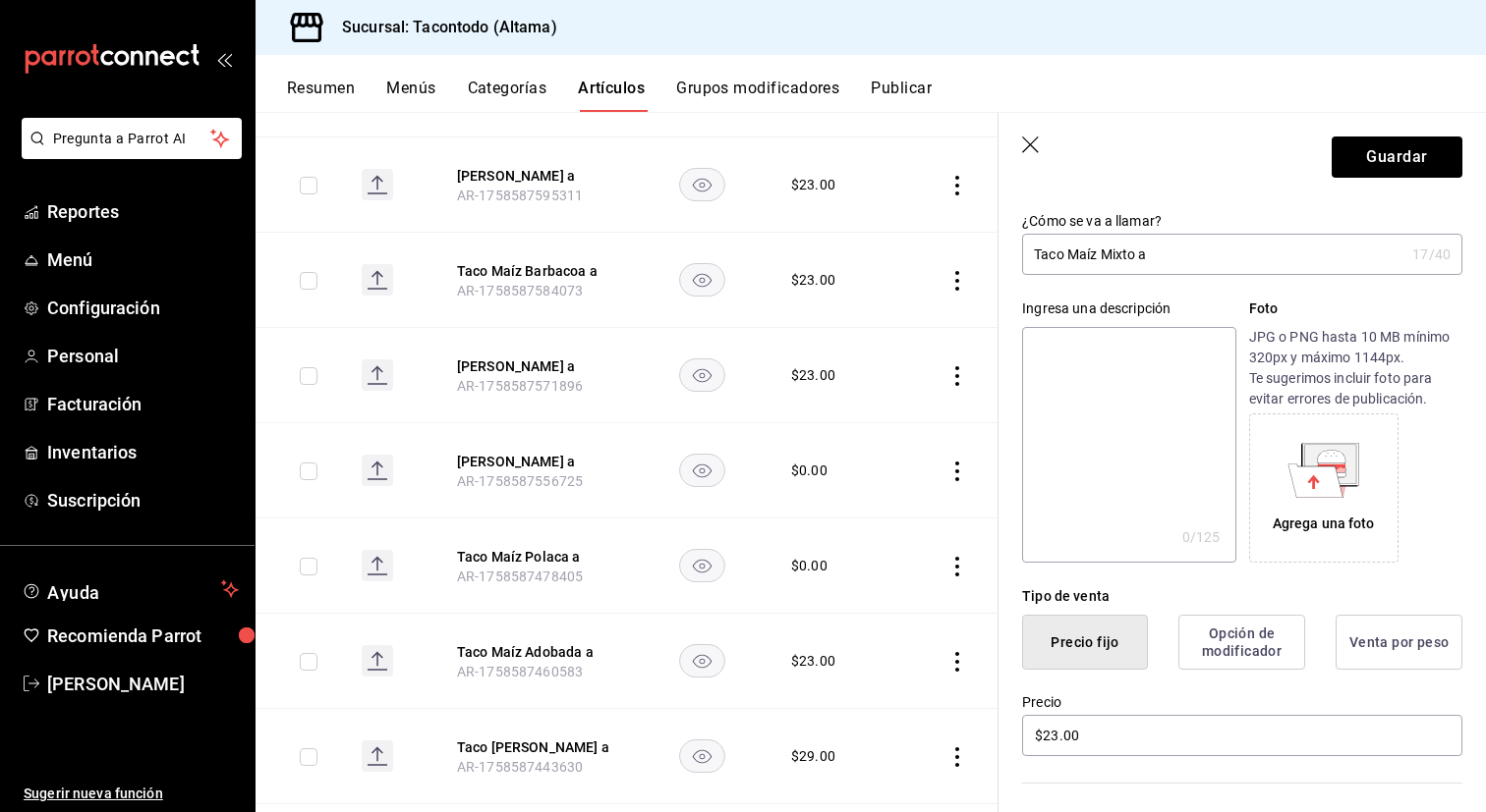
scroll to position [92, 0]
click at [1157, 729] on input "$23.00" at bounding box center [1242, 737] width 440 height 42
type input "$0.00"
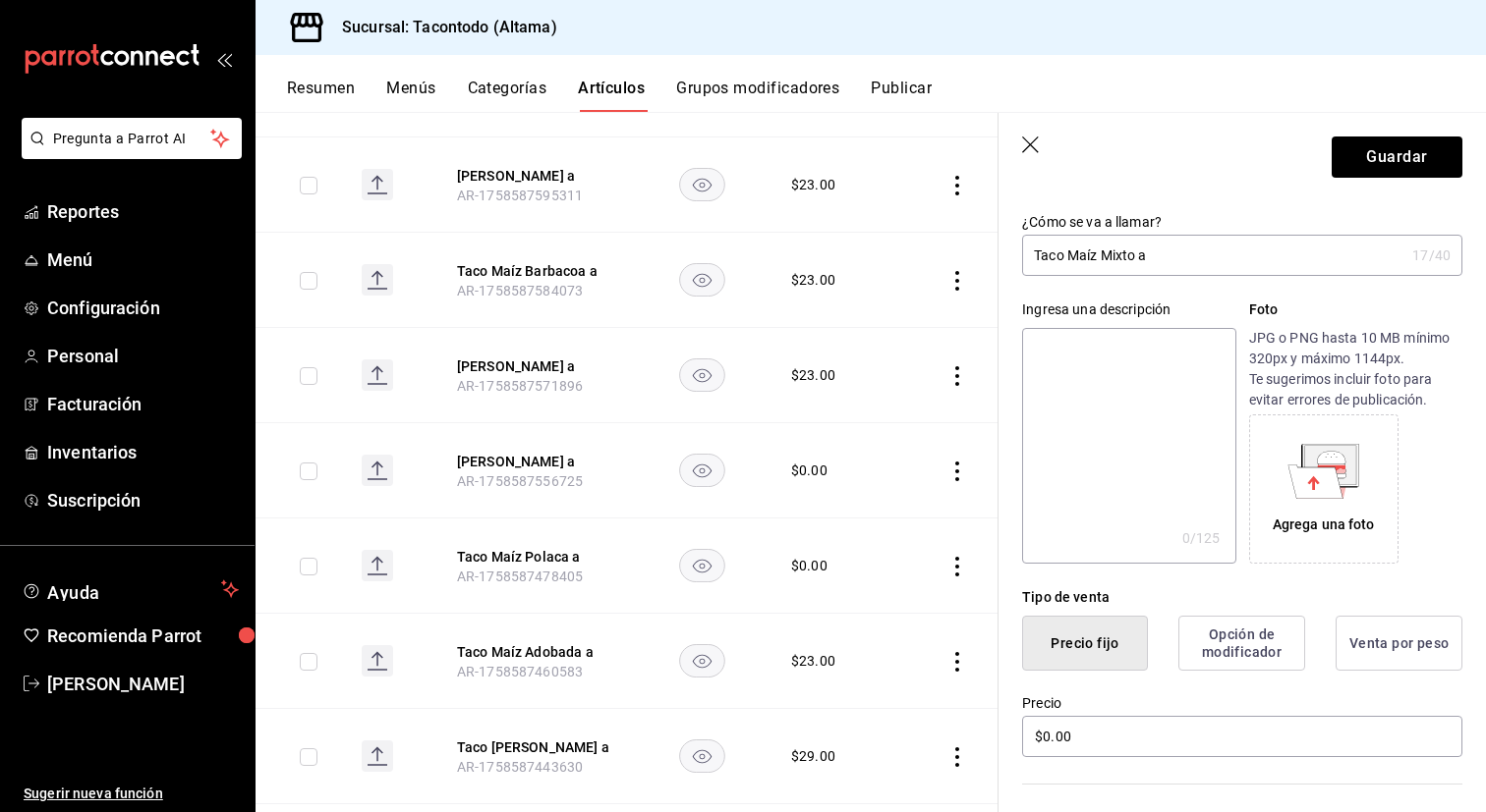
click at [1178, 708] on label "Precio" at bounding box center [1242, 703] width 440 height 14
click at [1441, 157] on button "Guardar" at bounding box center [1397, 157] width 131 height 42
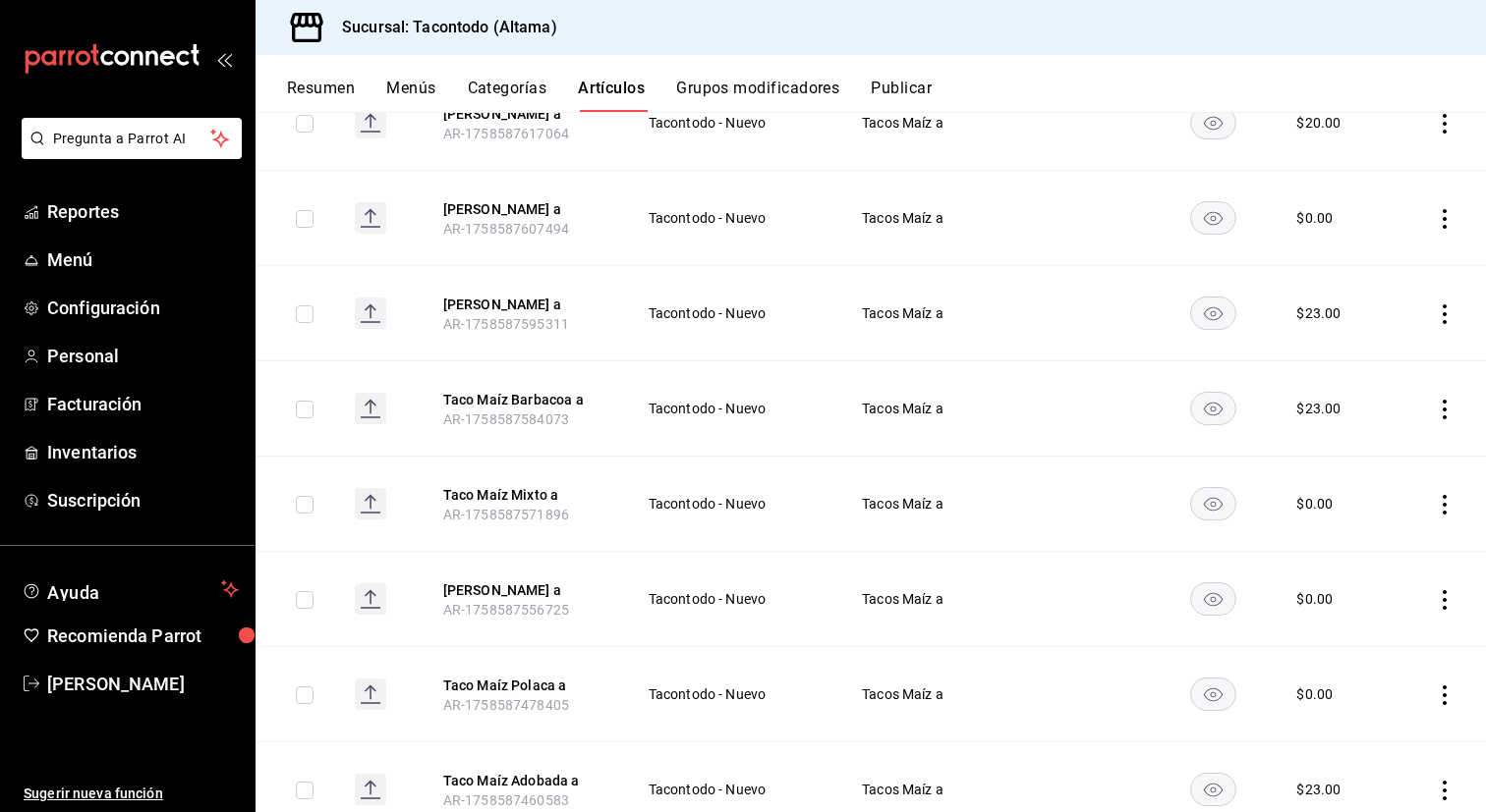
scroll to position [390, 0]
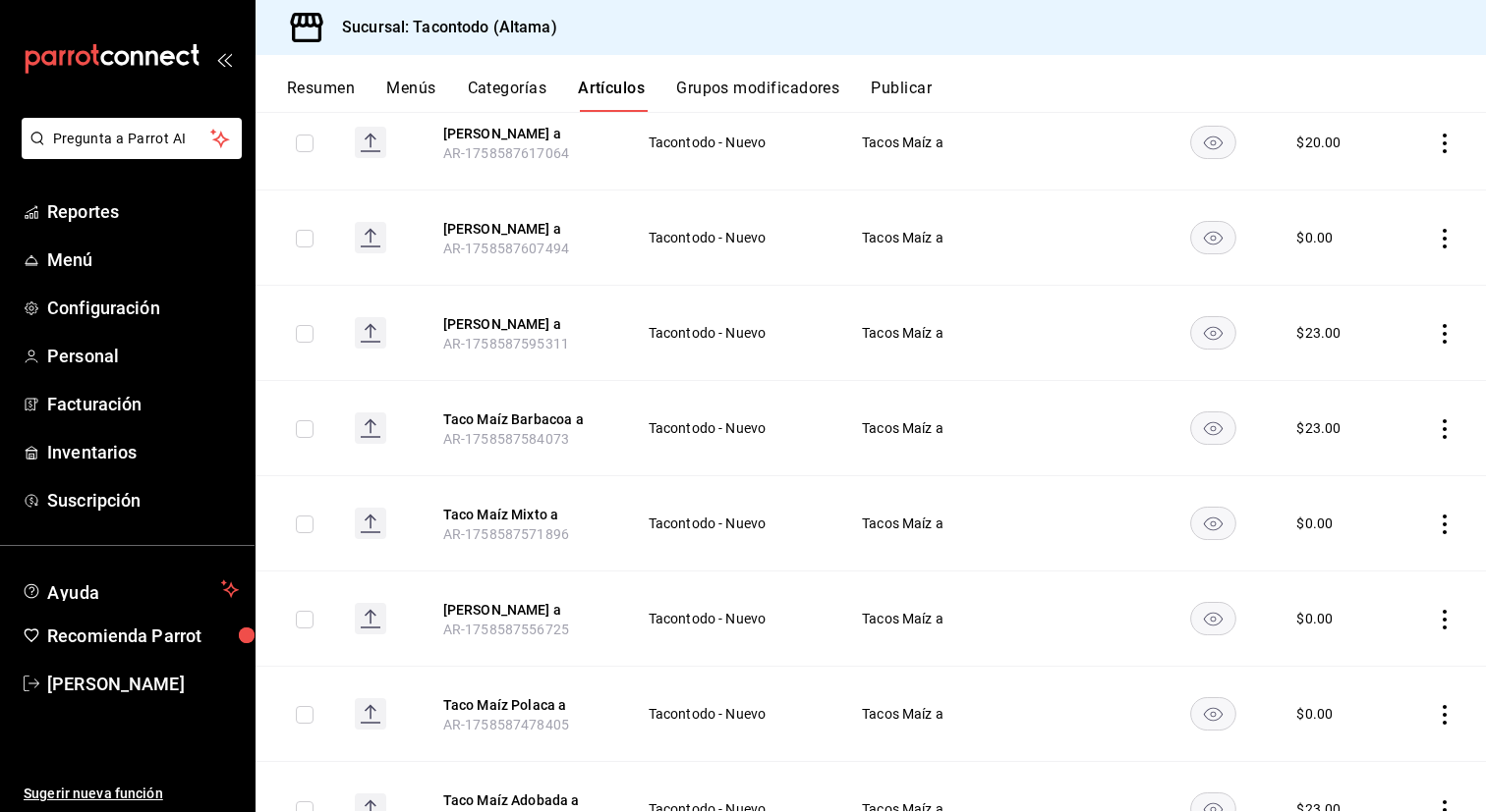
click at [505, 401] on th "Taco Maíz Barbacoa a AR-1758587584073" at bounding box center [522, 429] width 204 height 95
click at [504, 416] on button "Taco Maíz Barbacoa a" at bounding box center [521, 420] width 158 height 20
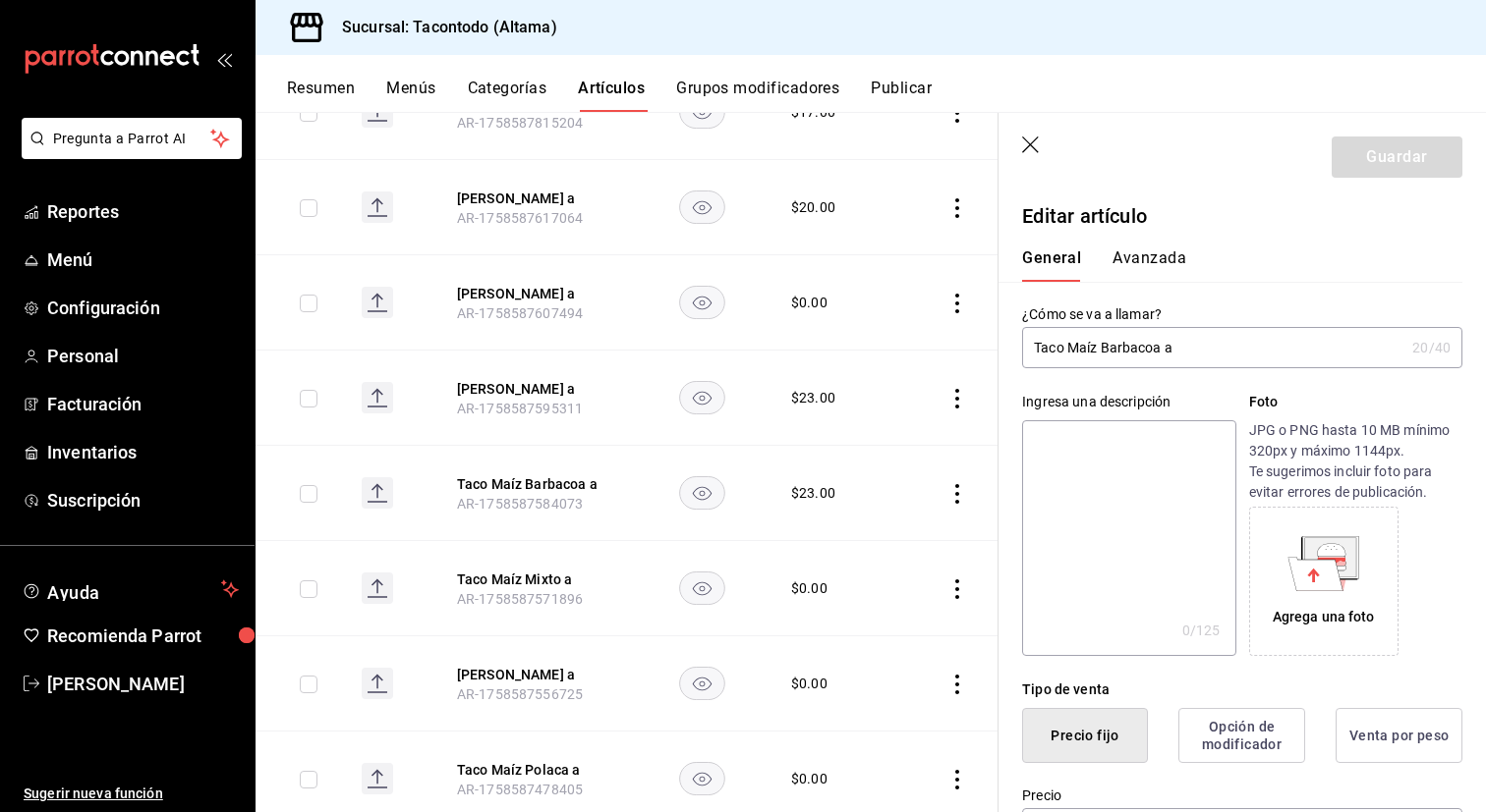
click at [1135, 344] on input "Taco Maíz Barbacoa a" at bounding box center [1214, 348] width 382 height 40
type input "Taco Maíz Birria a"
click at [1146, 265] on button "Avanzada" at bounding box center [1149, 265] width 73 height 34
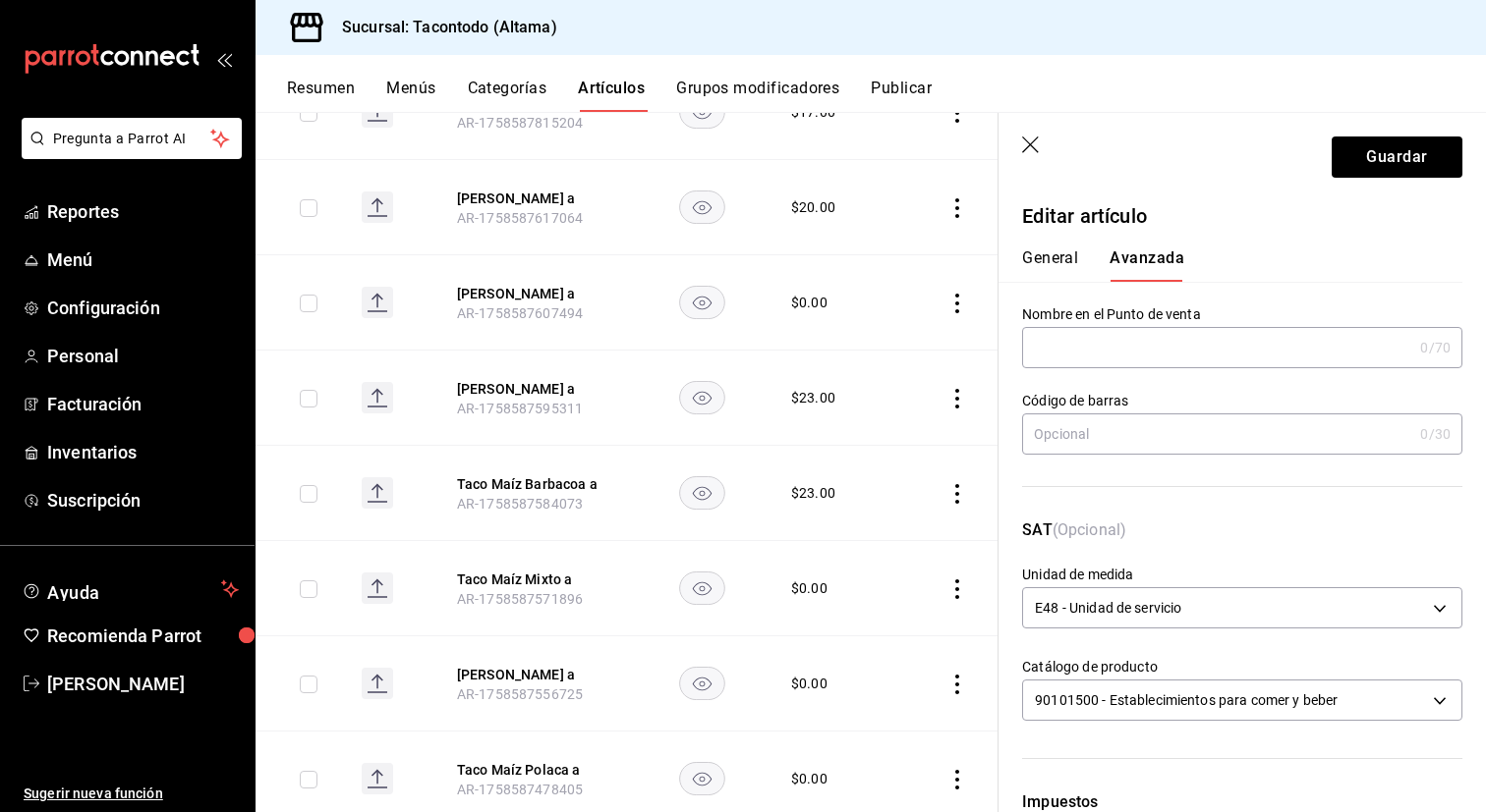
click at [1085, 353] on input "text" at bounding box center [1218, 348] width 390 height 40
type input "TMZ - BIRRIA"
click at [1356, 161] on button "Guardar" at bounding box center [1397, 157] width 131 height 42
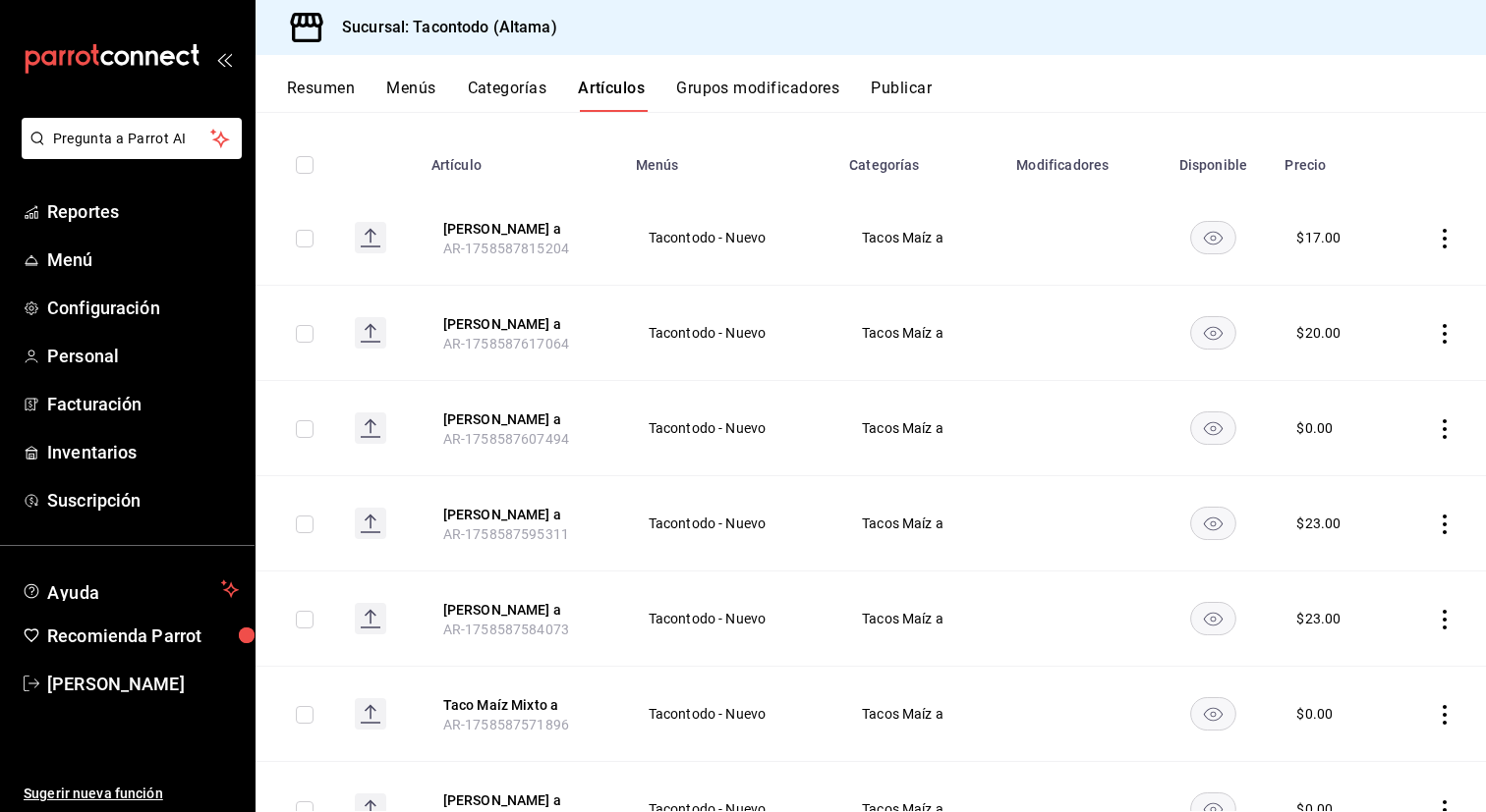
scroll to position [198, 0]
click at [535, 513] on button "Taco Maíz Chicharrón a" at bounding box center [521, 516] width 158 height 20
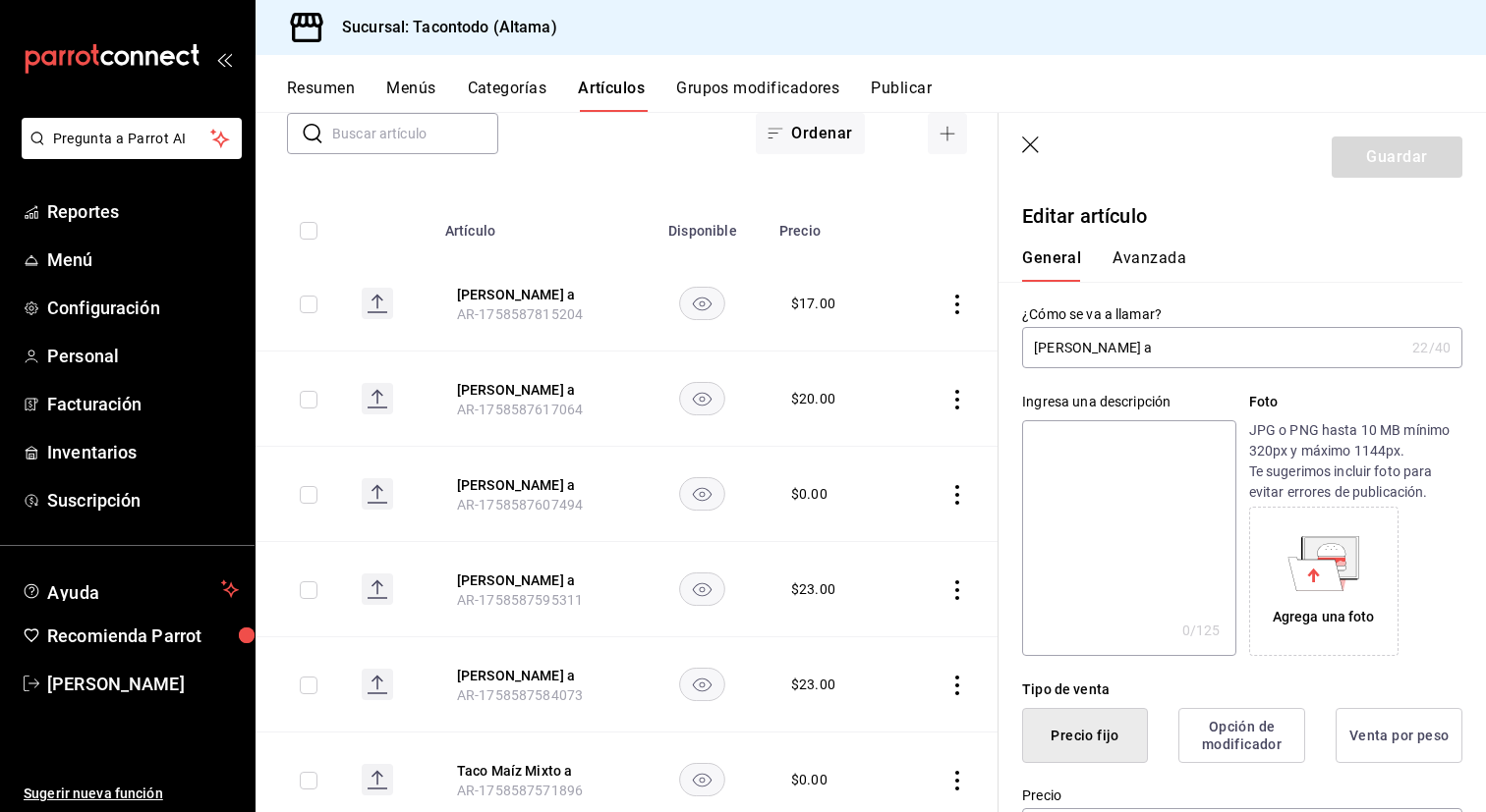
click at [1131, 346] on input "Taco Maíz Chicharrón a" at bounding box center [1214, 348] width 382 height 40
type input "Taco Maíz Barbacoa a"
click at [1176, 268] on button "Avanzada" at bounding box center [1149, 265] width 73 height 34
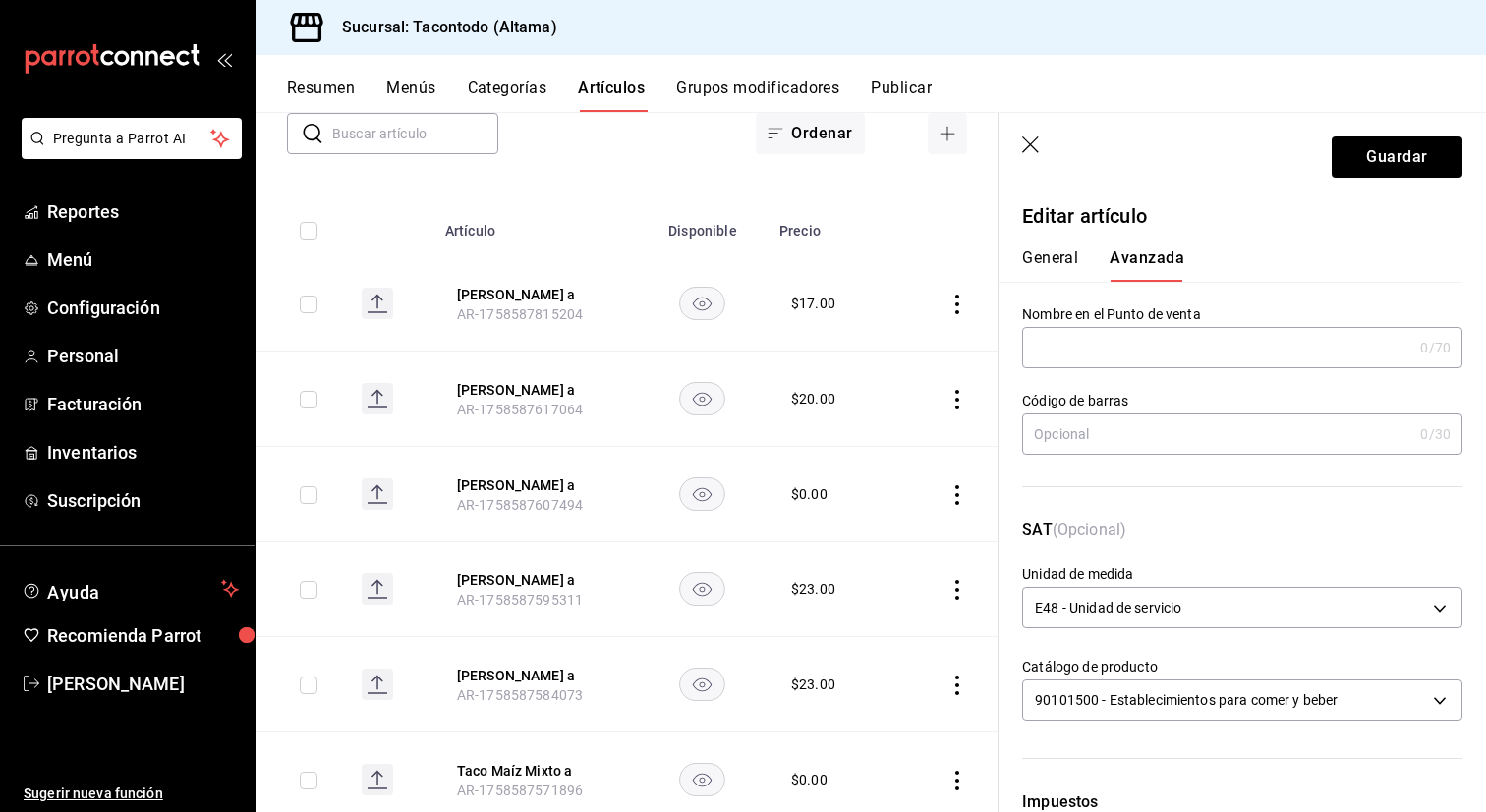
click at [1096, 358] on input "text" at bounding box center [1218, 348] width 390 height 40
type input "TMZ - BARBACOA"
click at [1055, 266] on button "General" at bounding box center [1050, 265] width 56 height 34
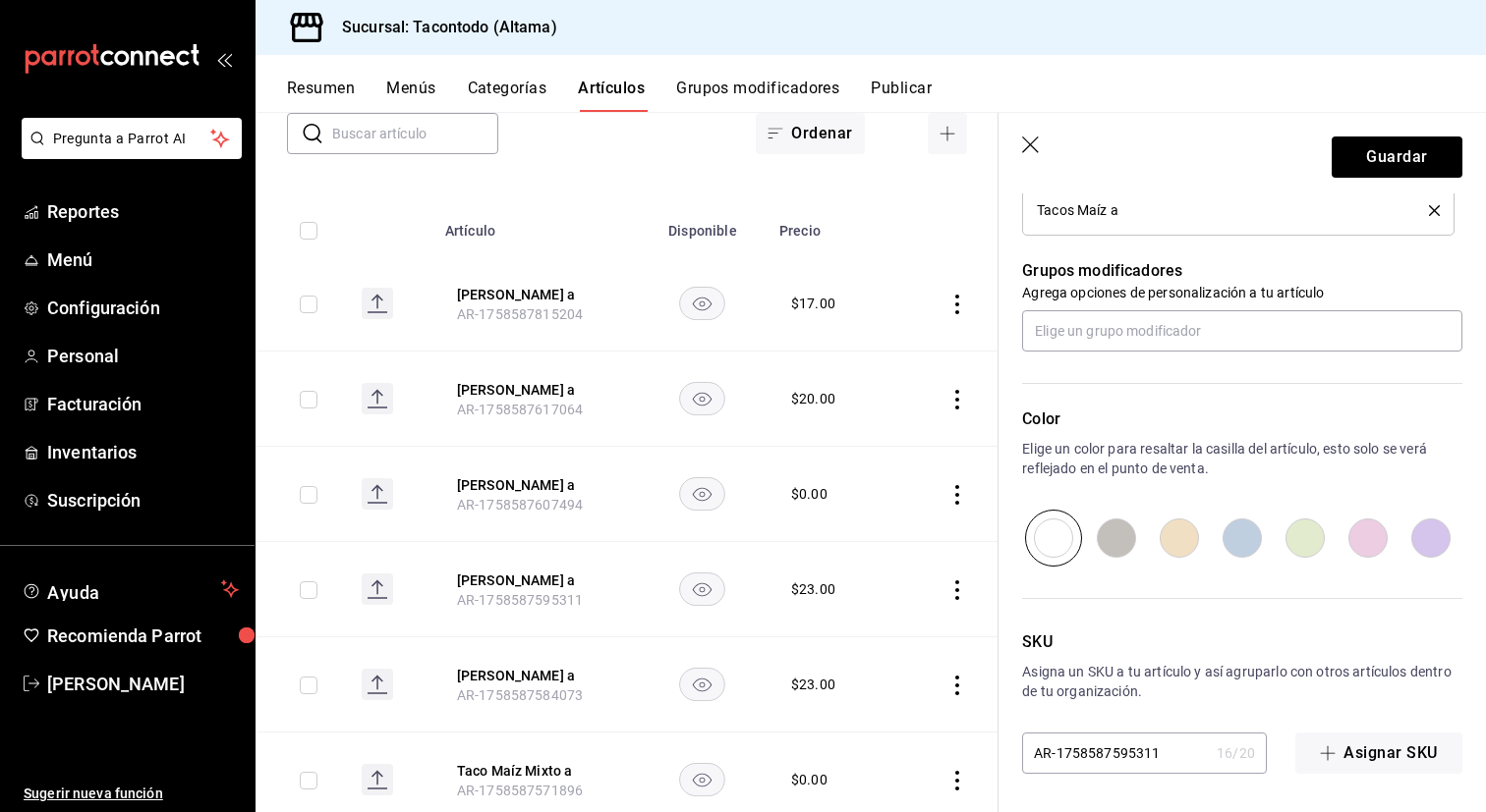
scroll to position [823, 0]
click at [1375, 149] on button "Guardar" at bounding box center [1397, 157] width 131 height 42
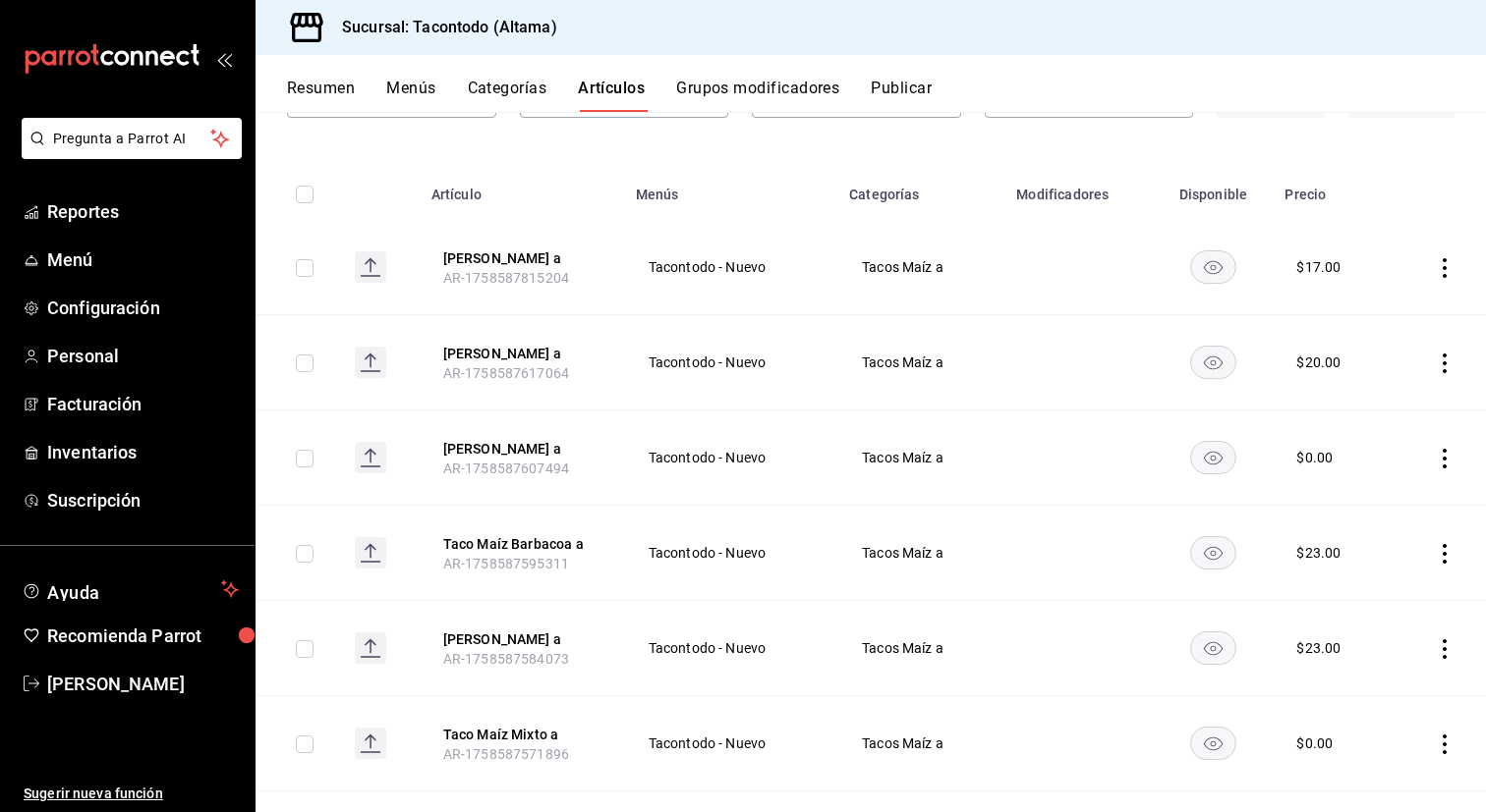
scroll to position [168, 0]
click at [521, 444] on button "Taco Maíz Asado a" at bounding box center [521, 451] width 158 height 20
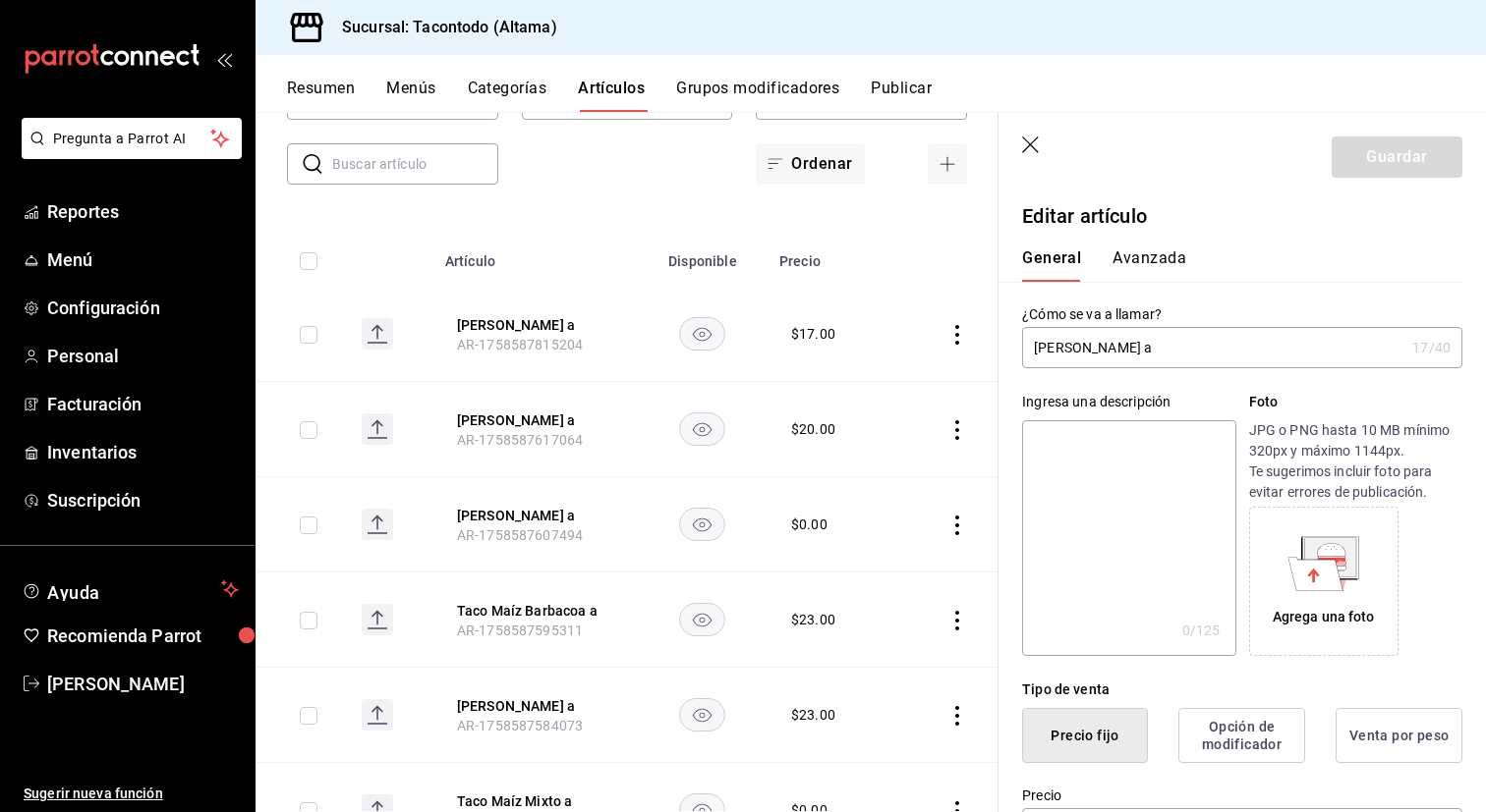
click at [1126, 347] on input "Taco Maíz Asado a" at bounding box center [1214, 348] width 382 height 40
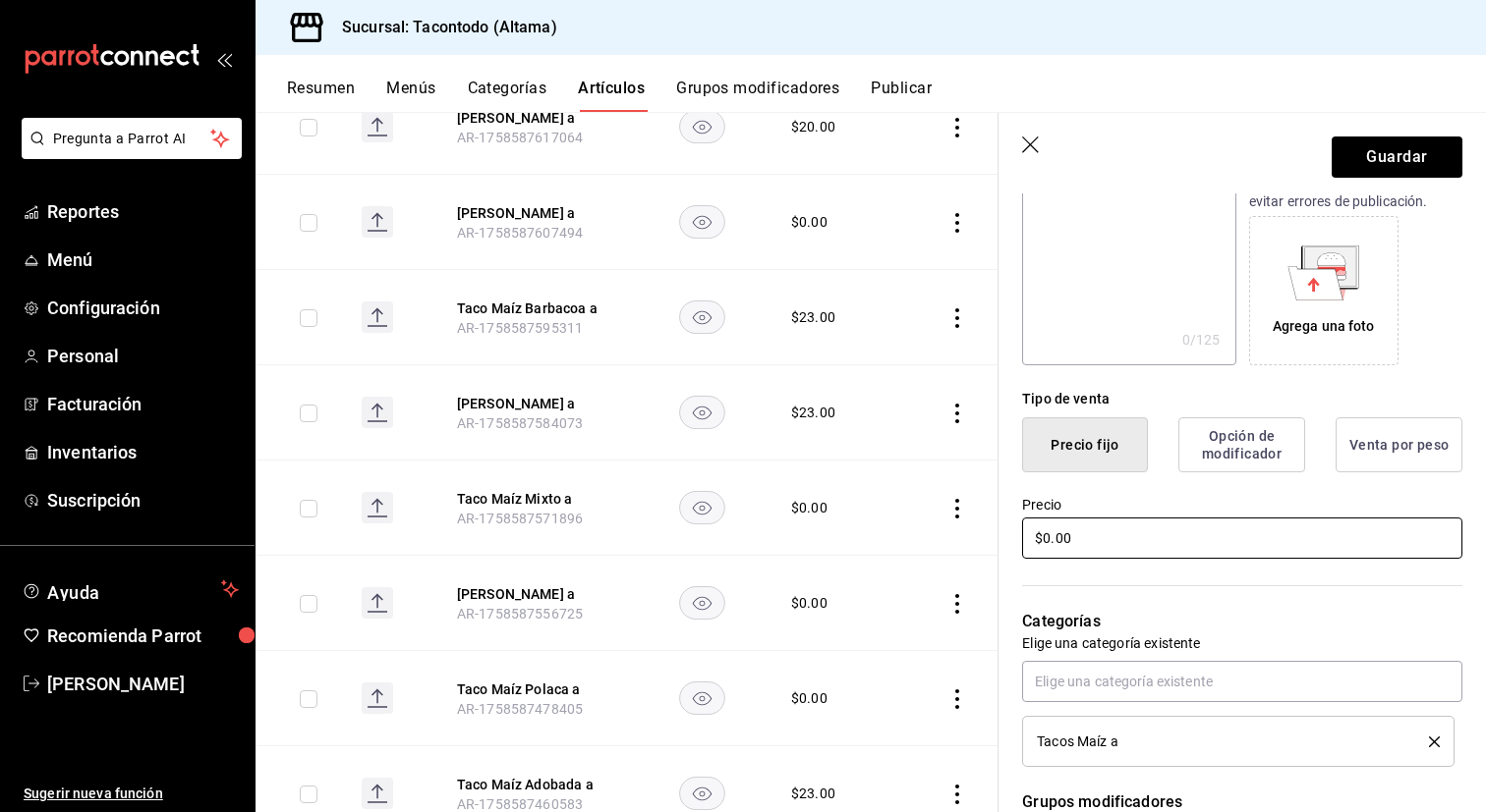
scroll to position [322, 0]
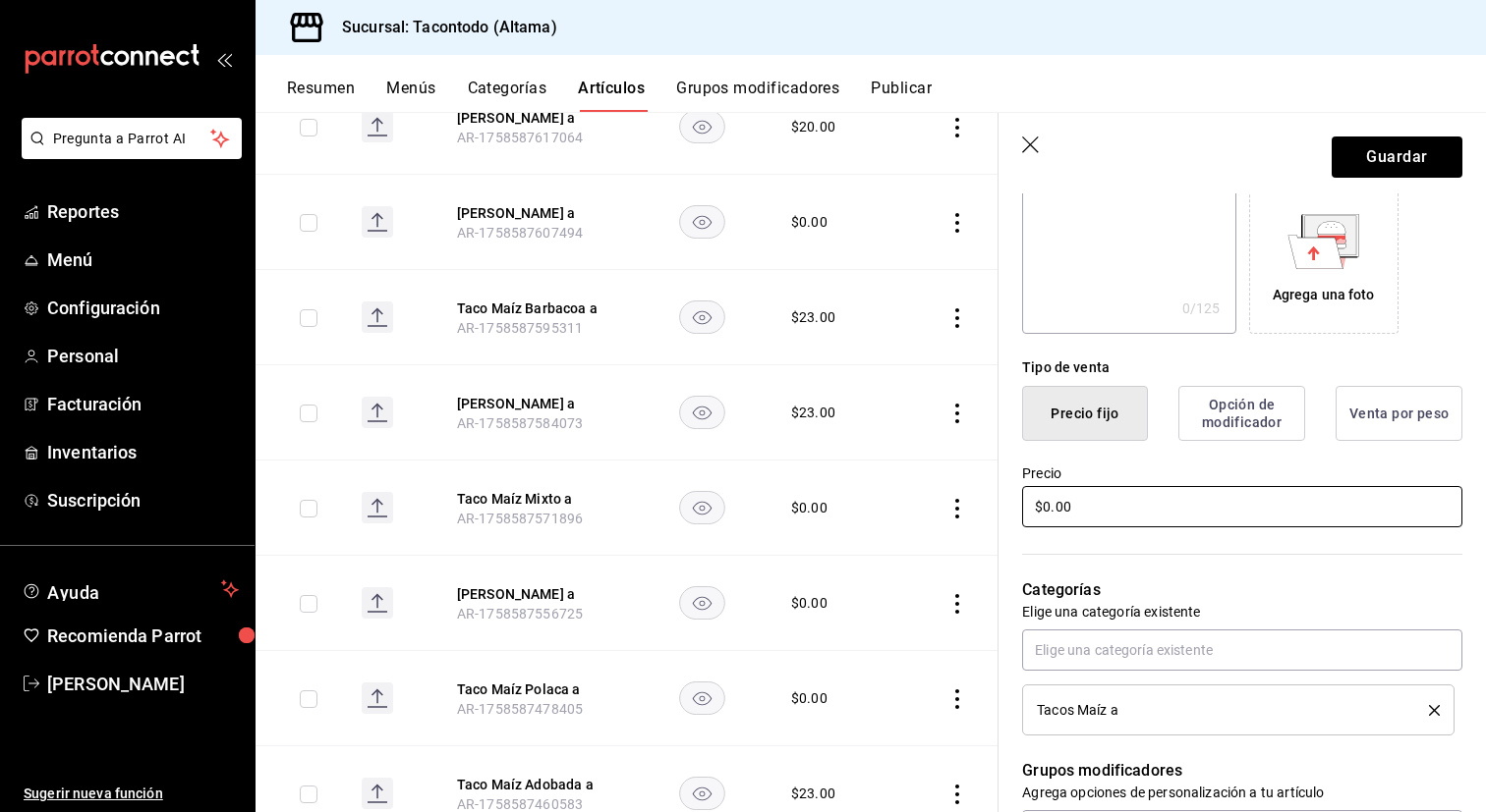
type input "Taco Maíz Chicharrón a"
click at [1100, 519] on input "$0.00" at bounding box center [1242, 507] width 440 height 42
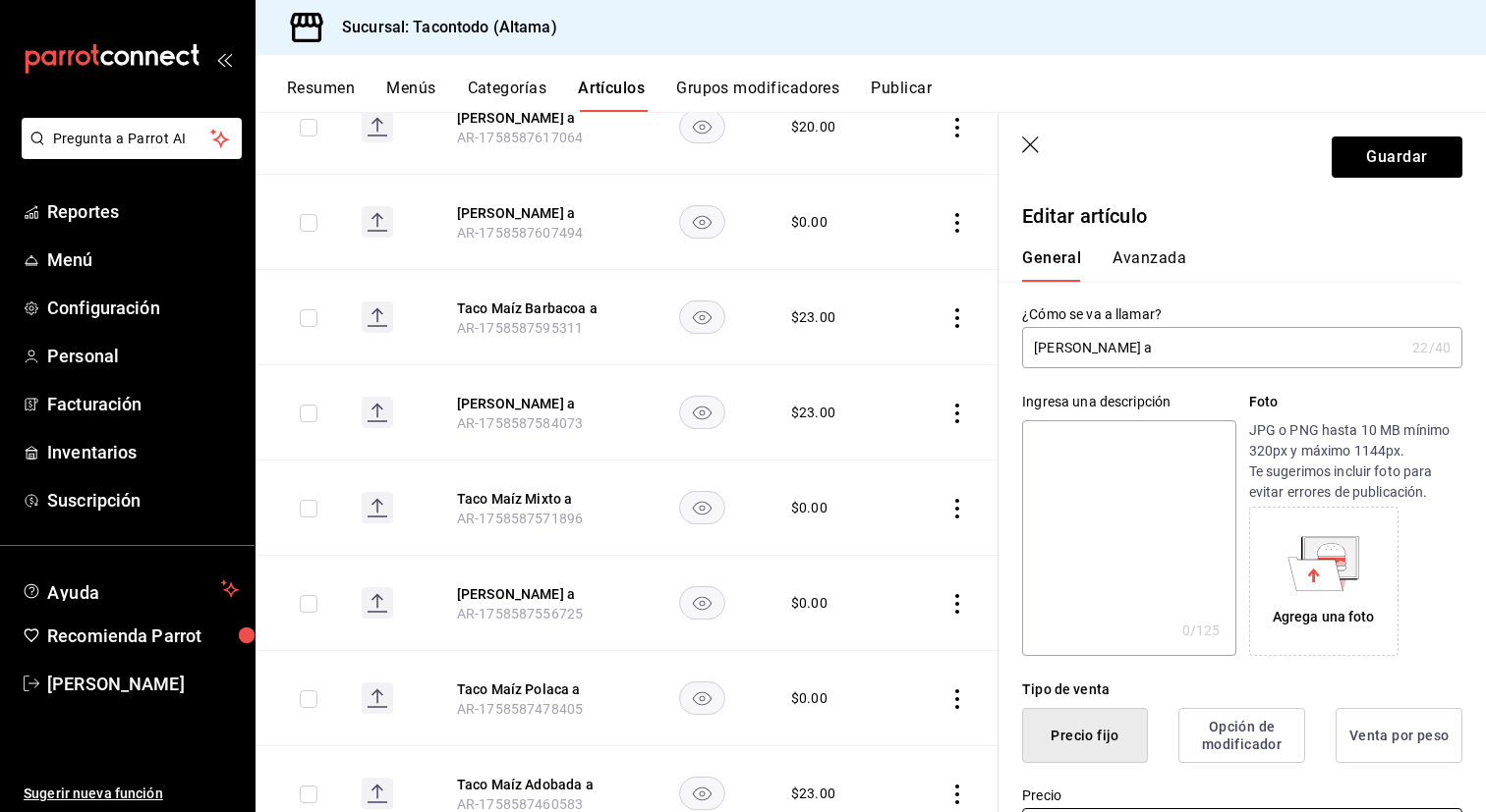
type input "$23.00"
click at [1130, 273] on button "Avanzada" at bounding box center [1149, 265] width 73 height 34
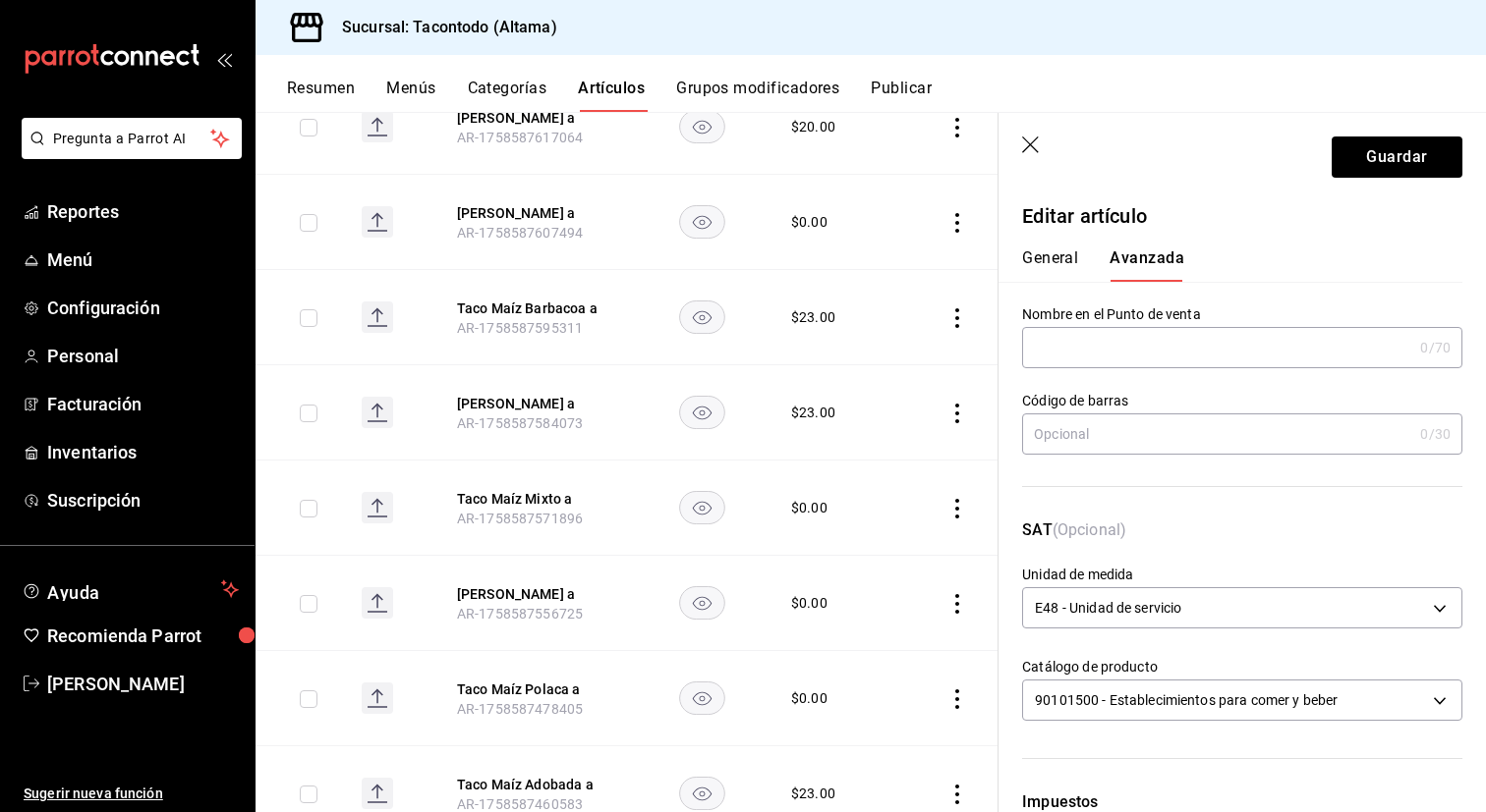
click at [1096, 349] on input "text" at bounding box center [1218, 348] width 390 height 40
type input "TMZ - CHICHARRÓN"
click at [1363, 162] on button "Guardar" at bounding box center [1397, 157] width 131 height 42
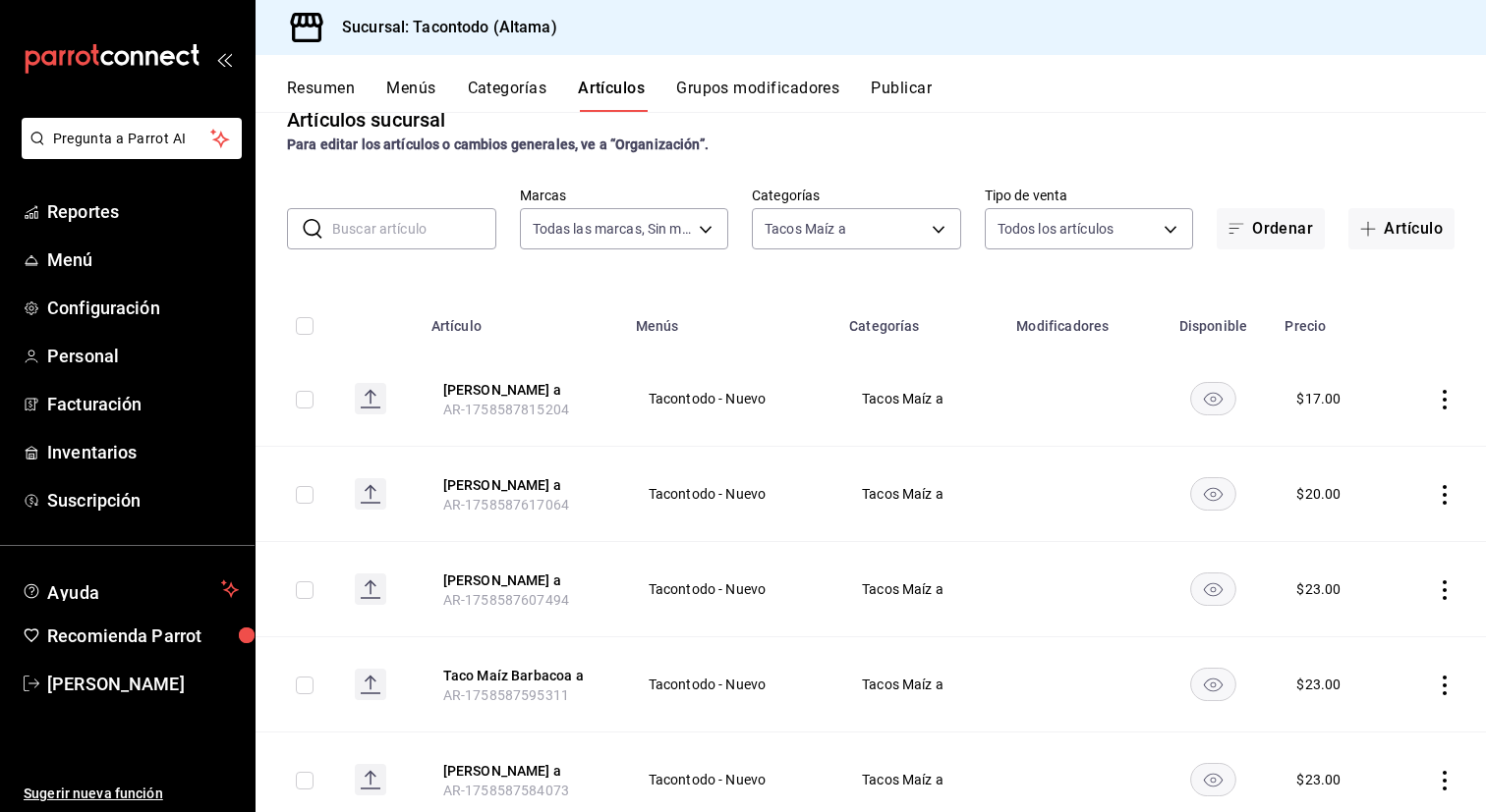
scroll to position [35, 0]
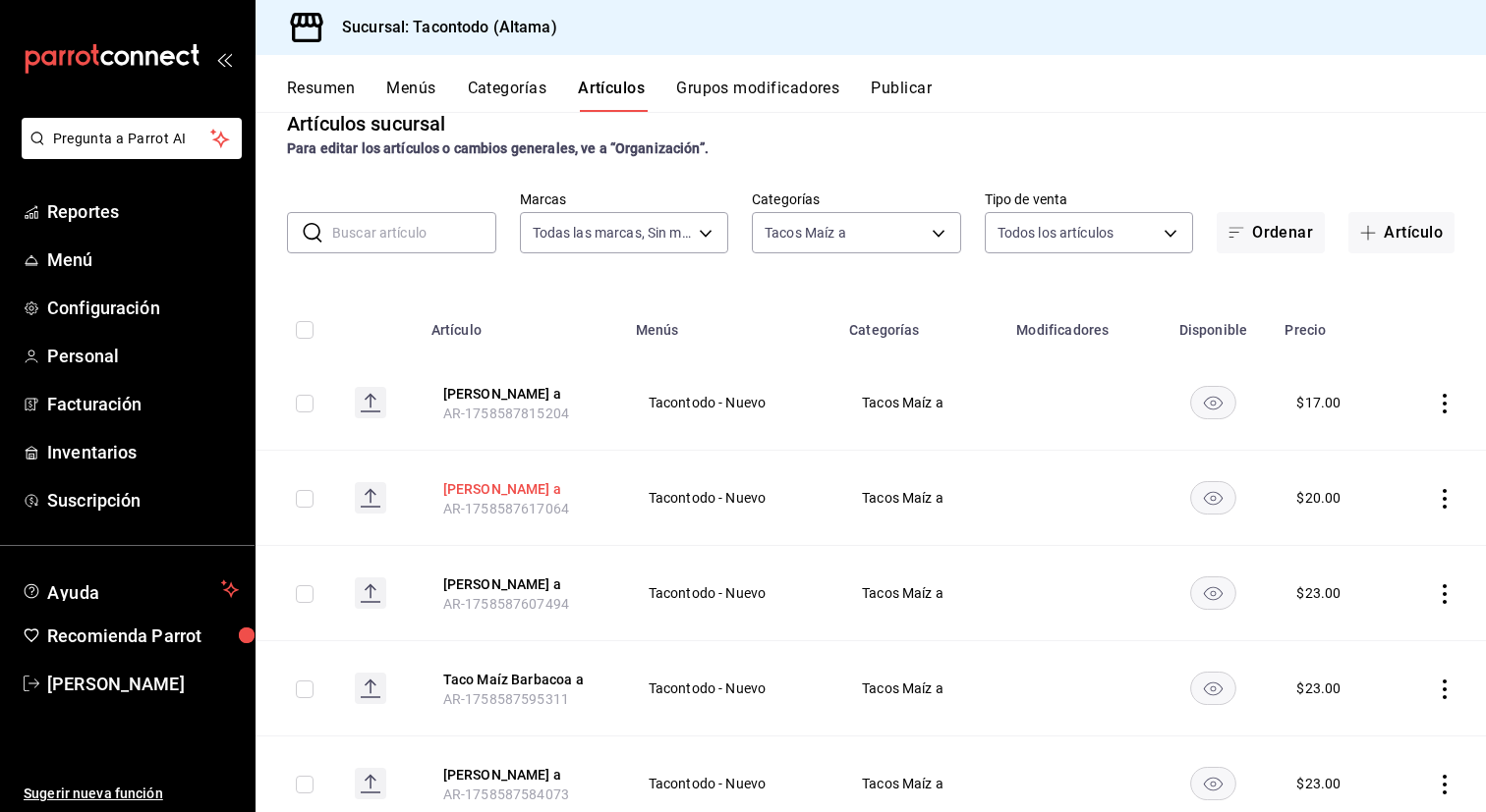
click at [544, 491] on button "Taco Maíz Cochinita a" at bounding box center [521, 489] width 158 height 20
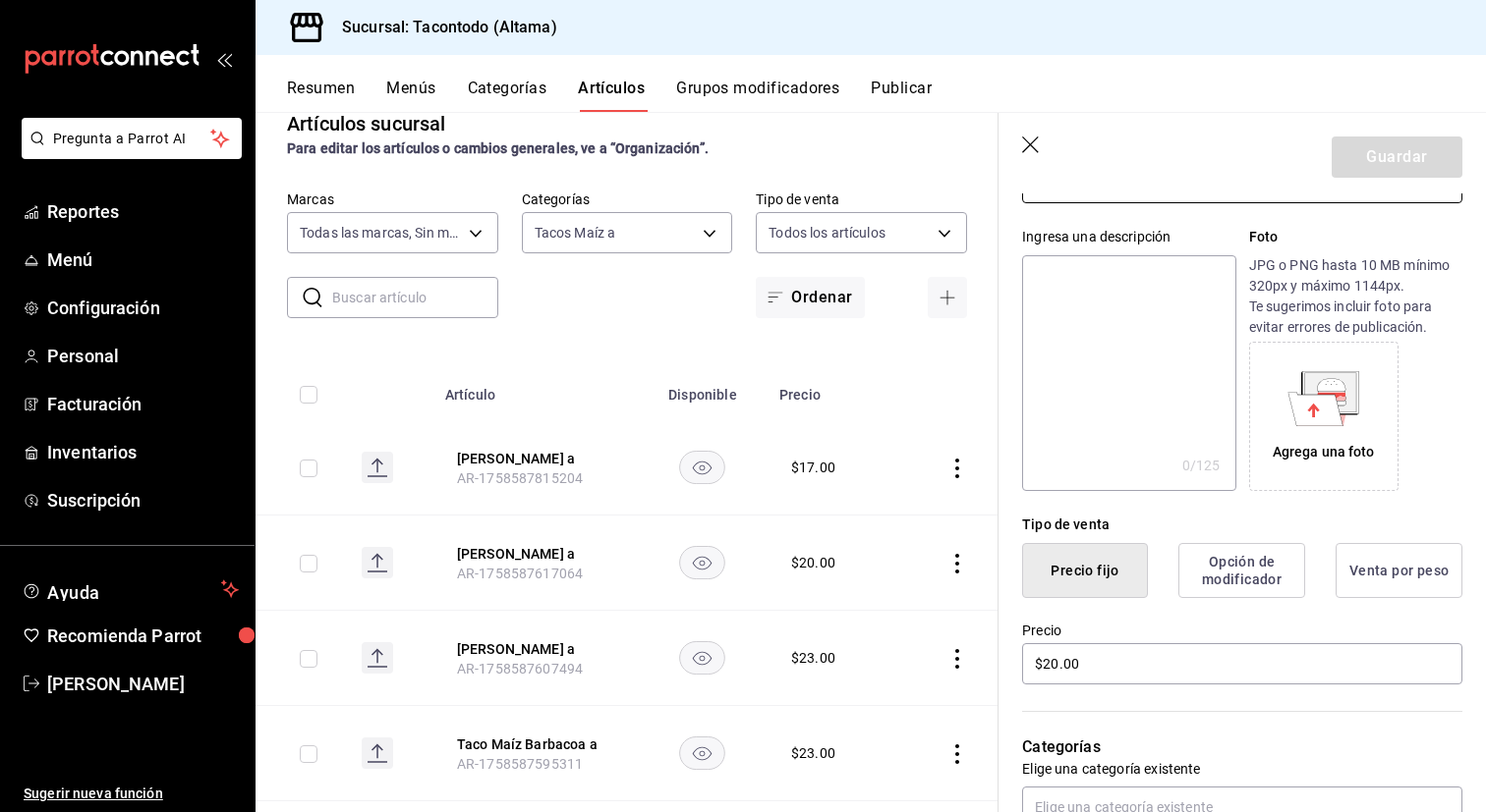
scroll to position [220, 0]
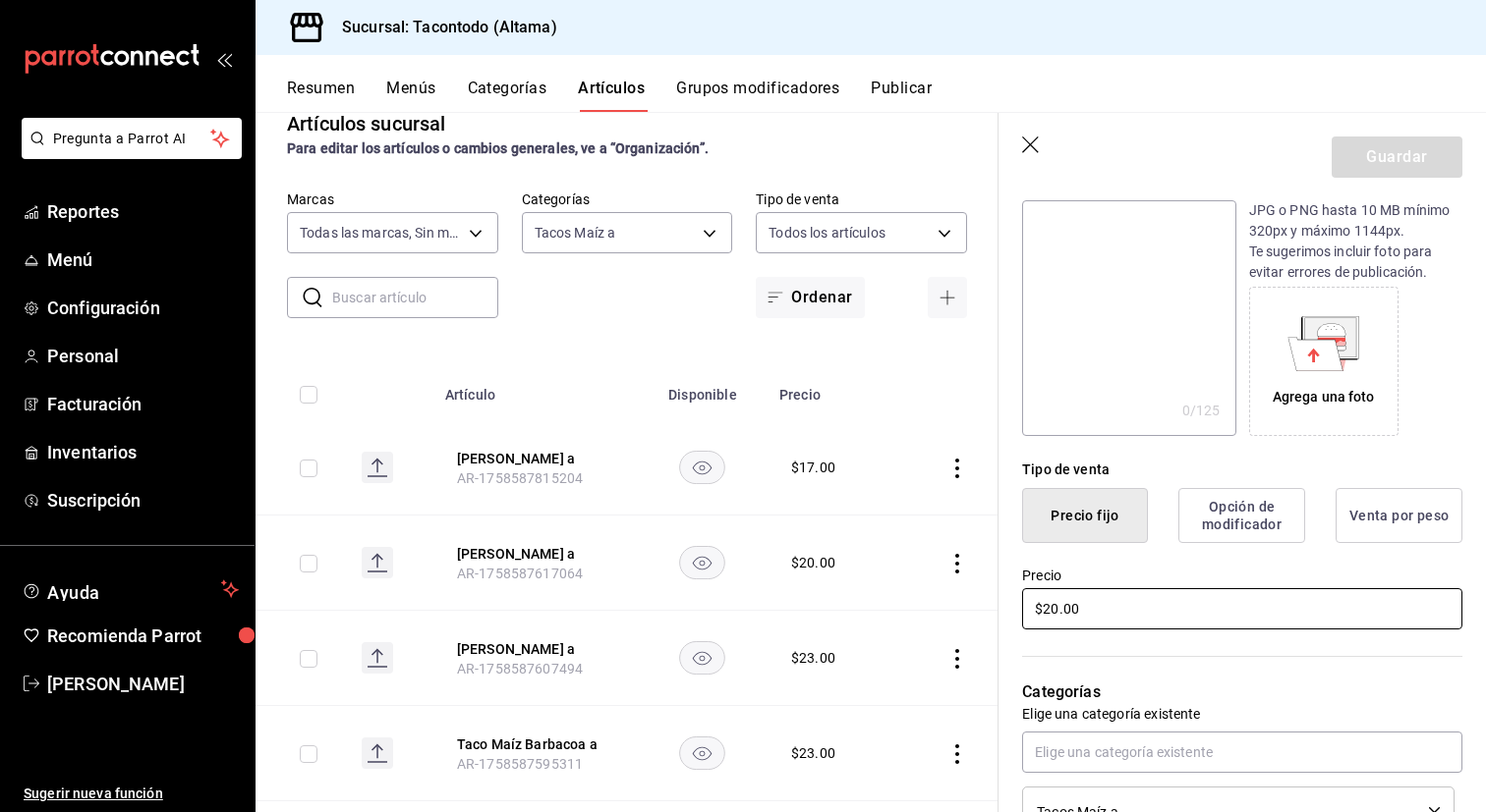
click at [1079, 616] on input "$20.00" at bounding box center [1242, 609] width 440 height 42
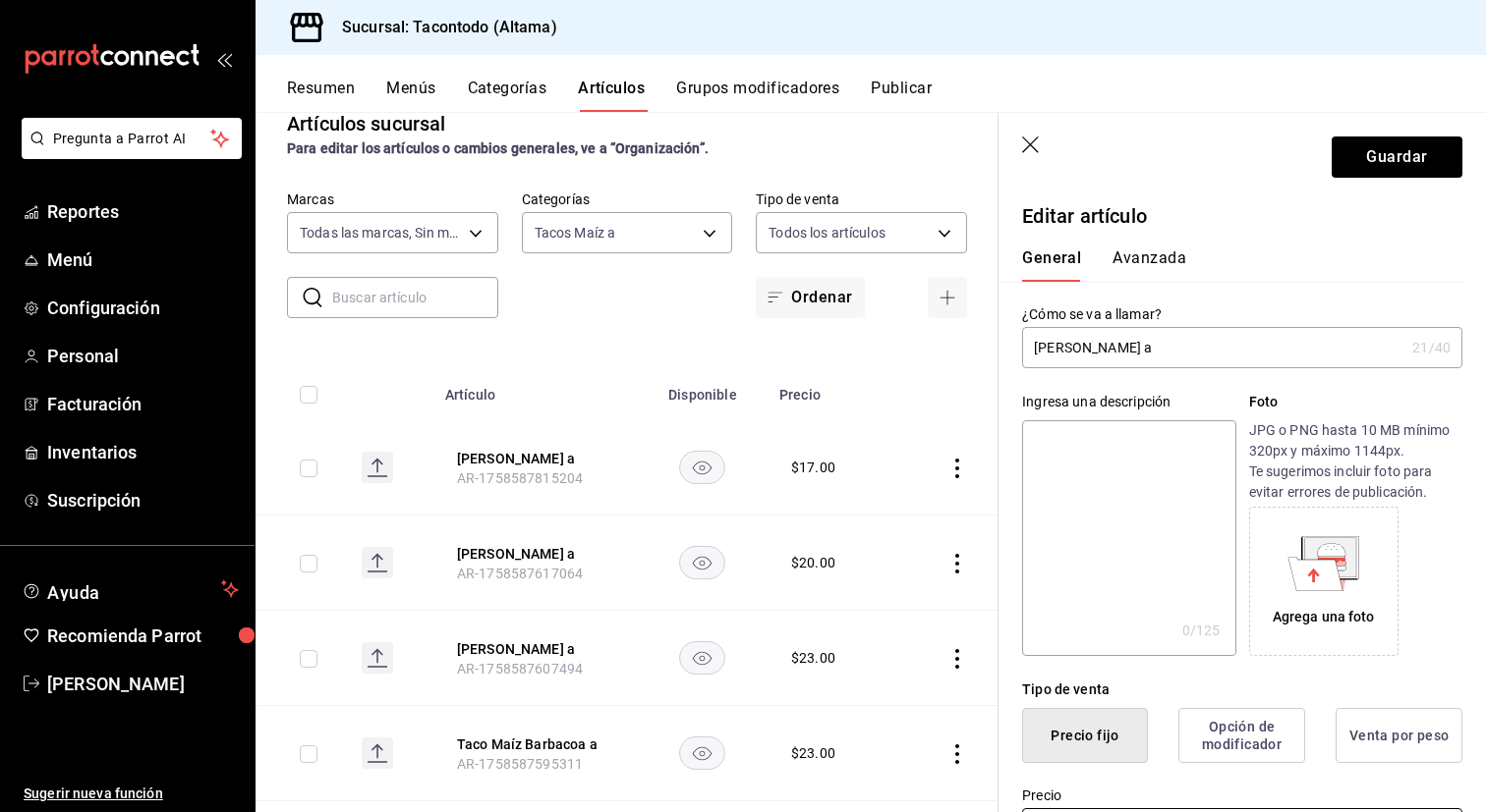
type input "$0.00"
click at [1123, 338] on input "Taco Maíz Cochinita a" at bounding box center [1214, 348] width 382 height 40
click at [1120, 350] on input "Taco Maíz Cochinita a" at bounding box center [1214, 348] width 382 height 40
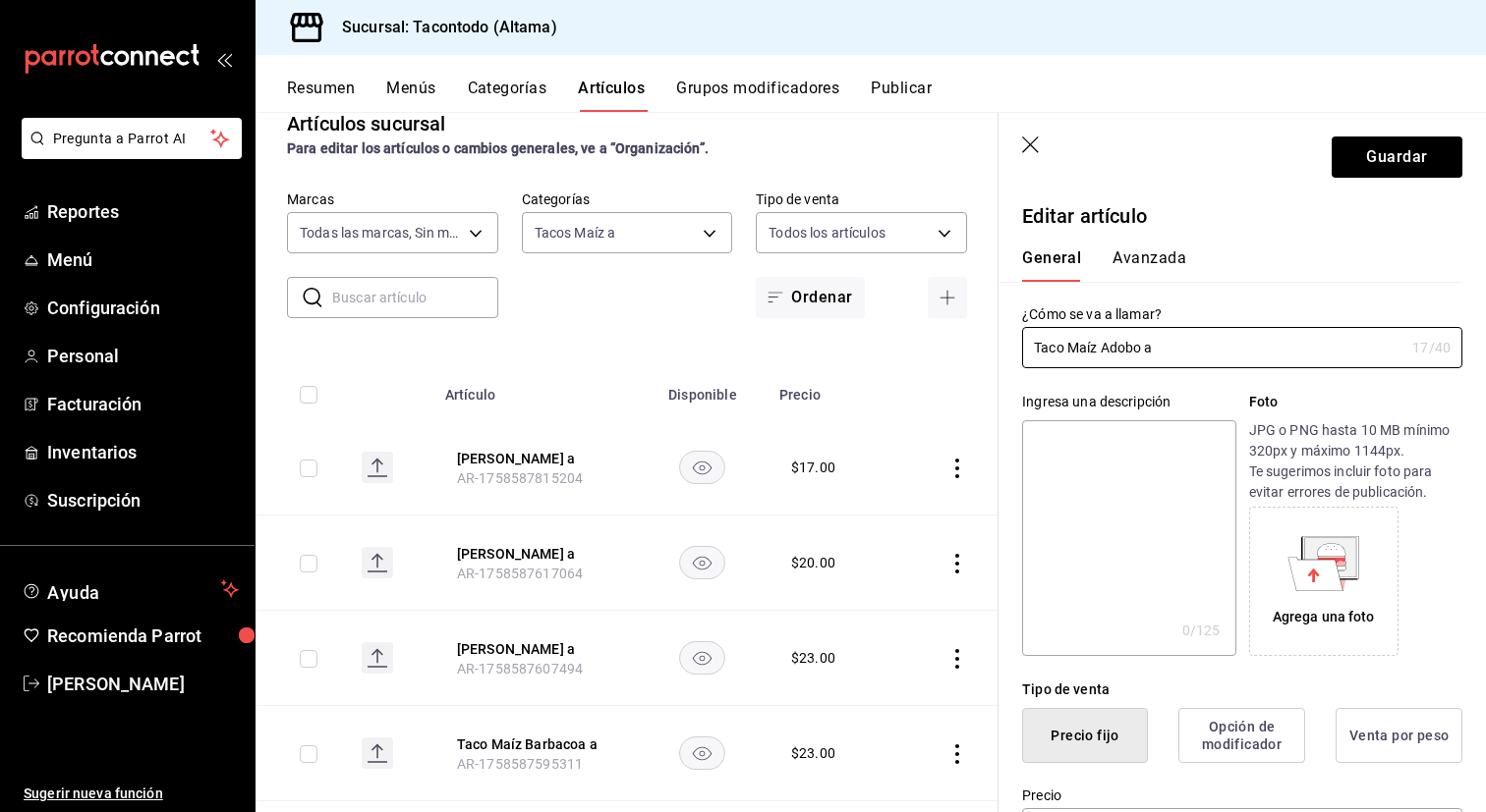
type input "Taco Maíz Adobo a"
click at [1148, 258] on button "Avanzada" at bounding box center [1149, 265] width 73 height 34
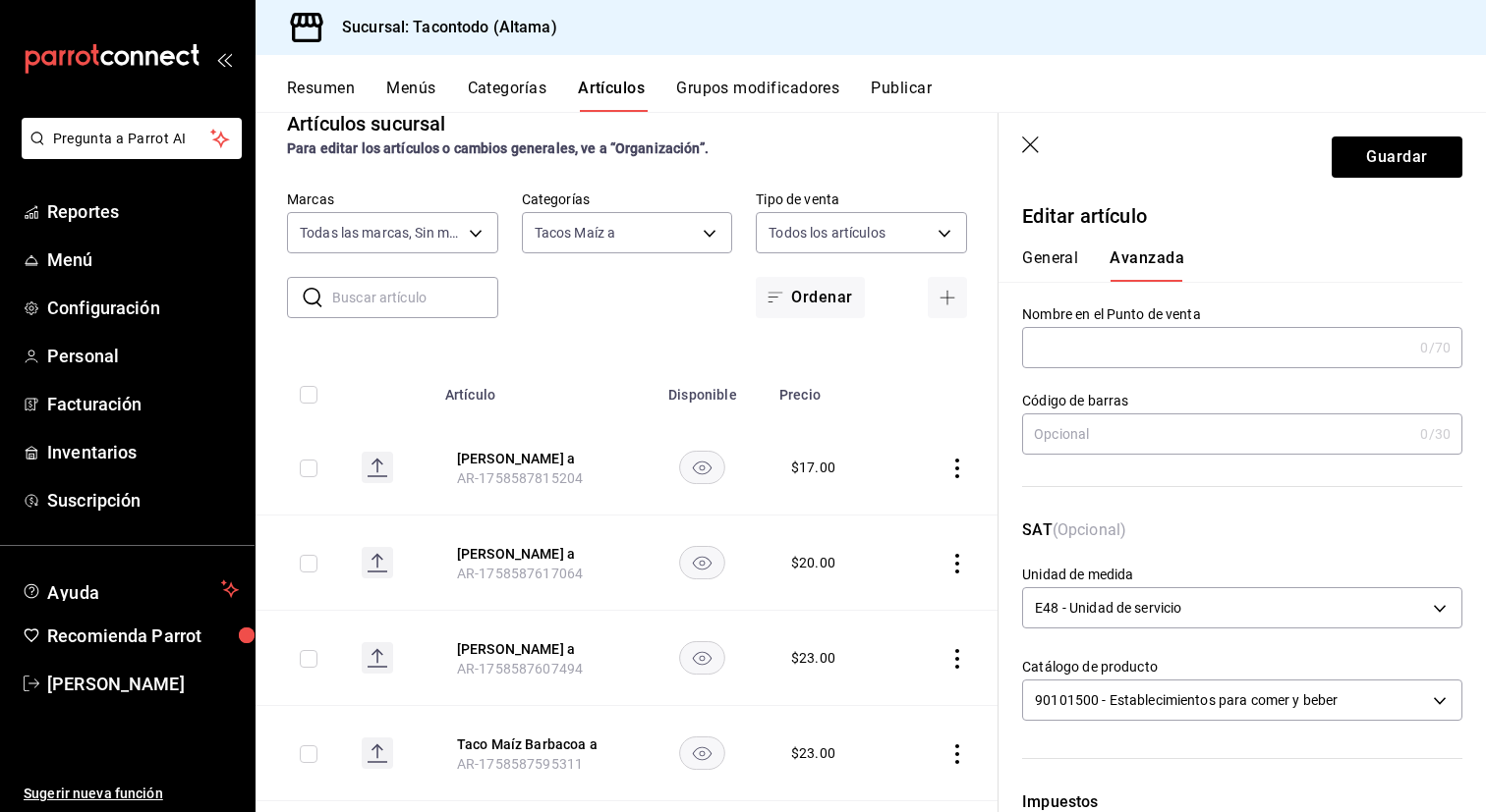
click at [1106, 346] on input "text" at bounding box center [1218, 348] width 390 height 40
type input "TMZ - ADOBO"
click at [1392, 168] on button "Guardar" at bounding box center [1397, 157] width 131 height 42
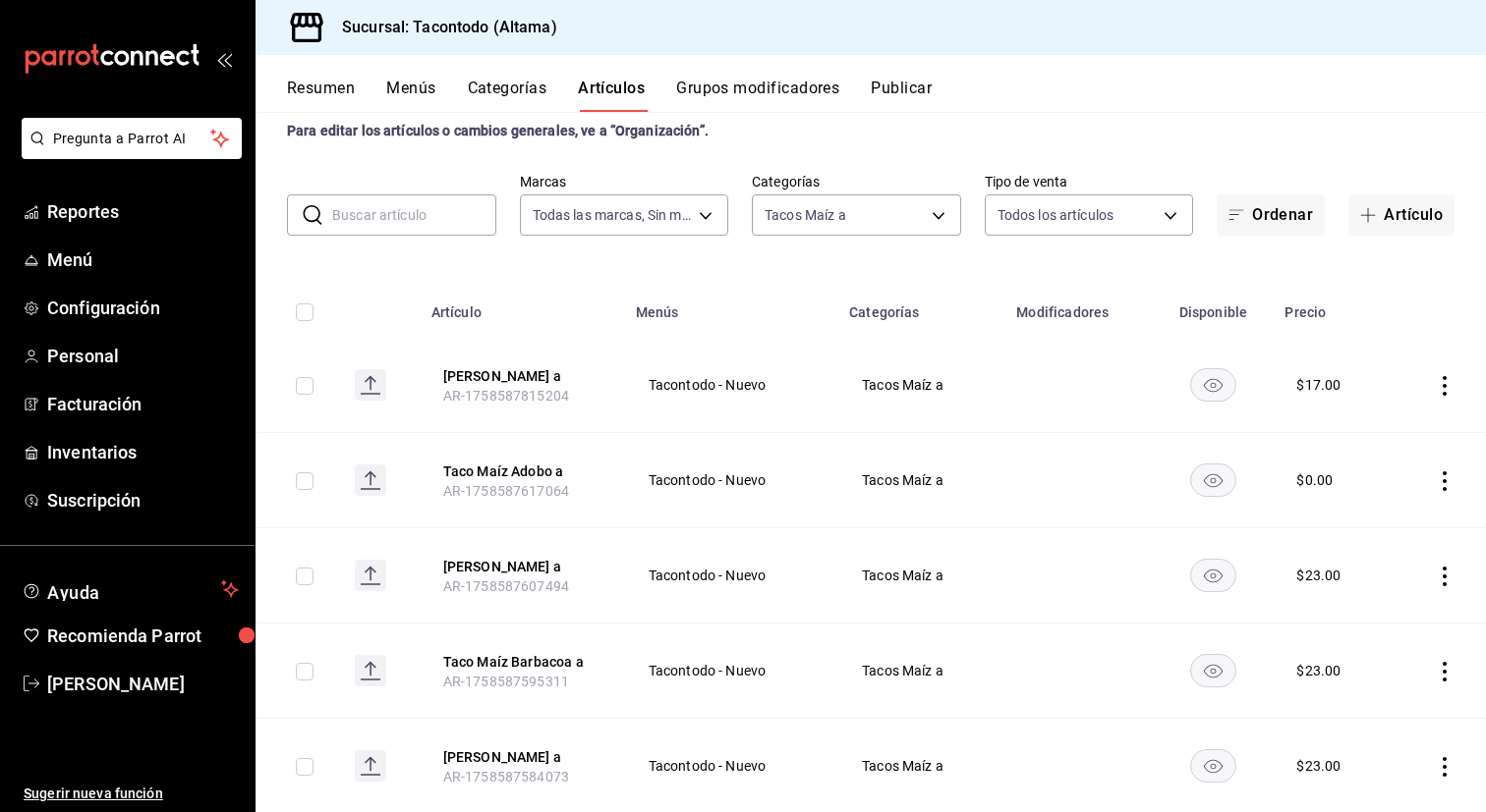
scroll to position [50, 0]
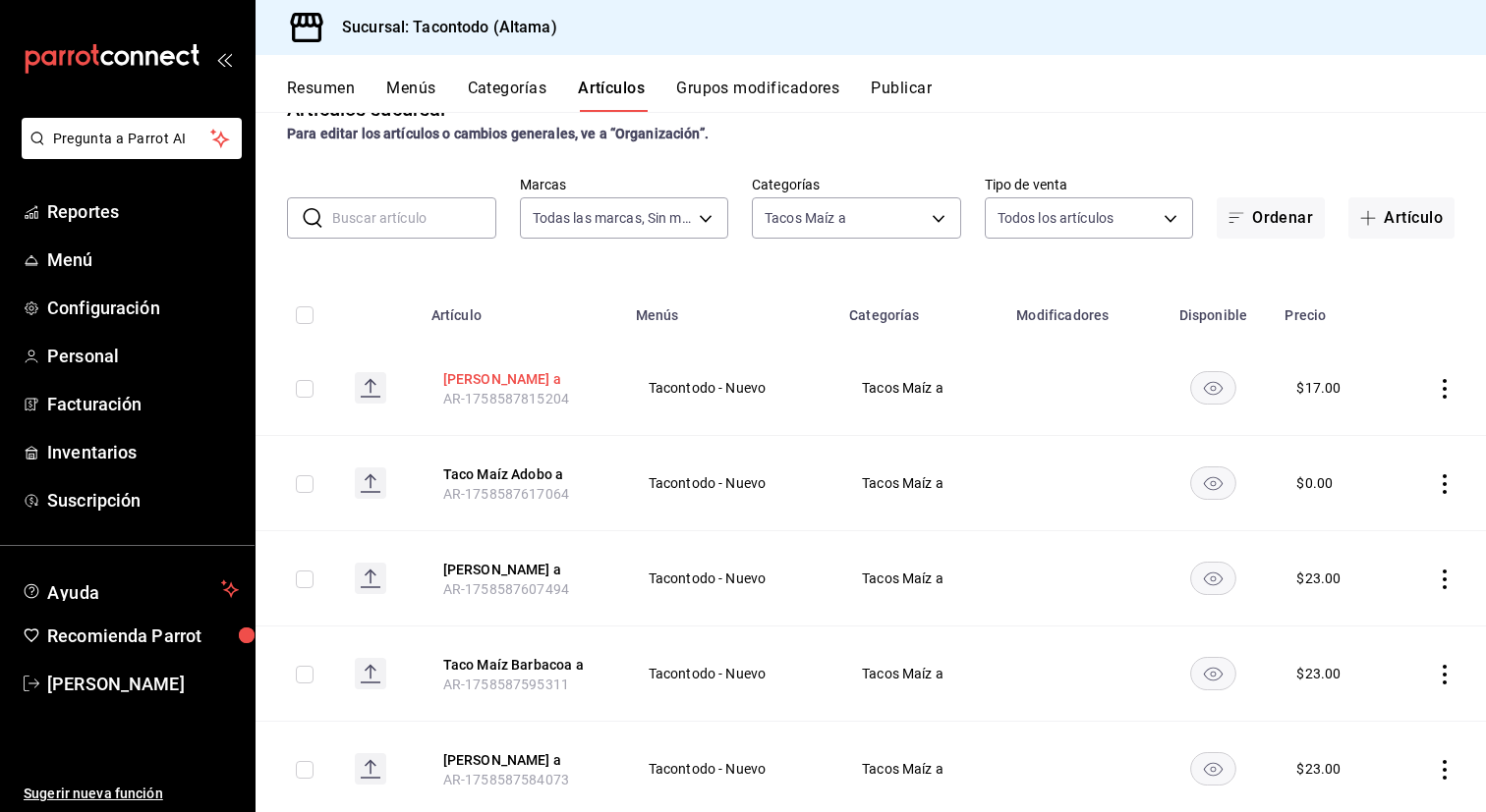
click at [526, 377] on button "Taco Maíz Frijol a" at bounding box center [521, 379] width 158 height 20
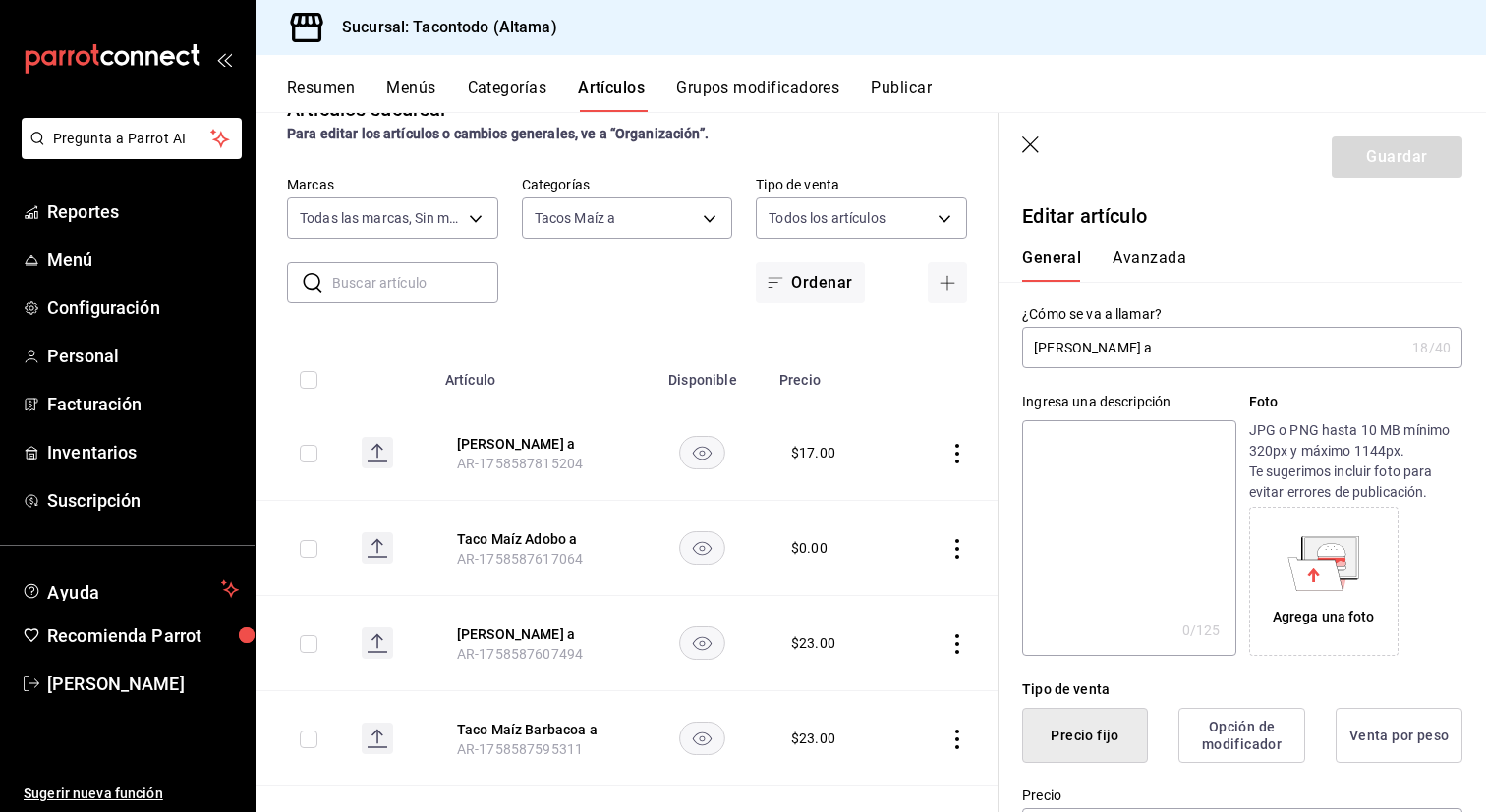
click at [1112, 352] on input "Taco Maíz Frijol a" at bounding box center [1214, 348] width 382 height 40
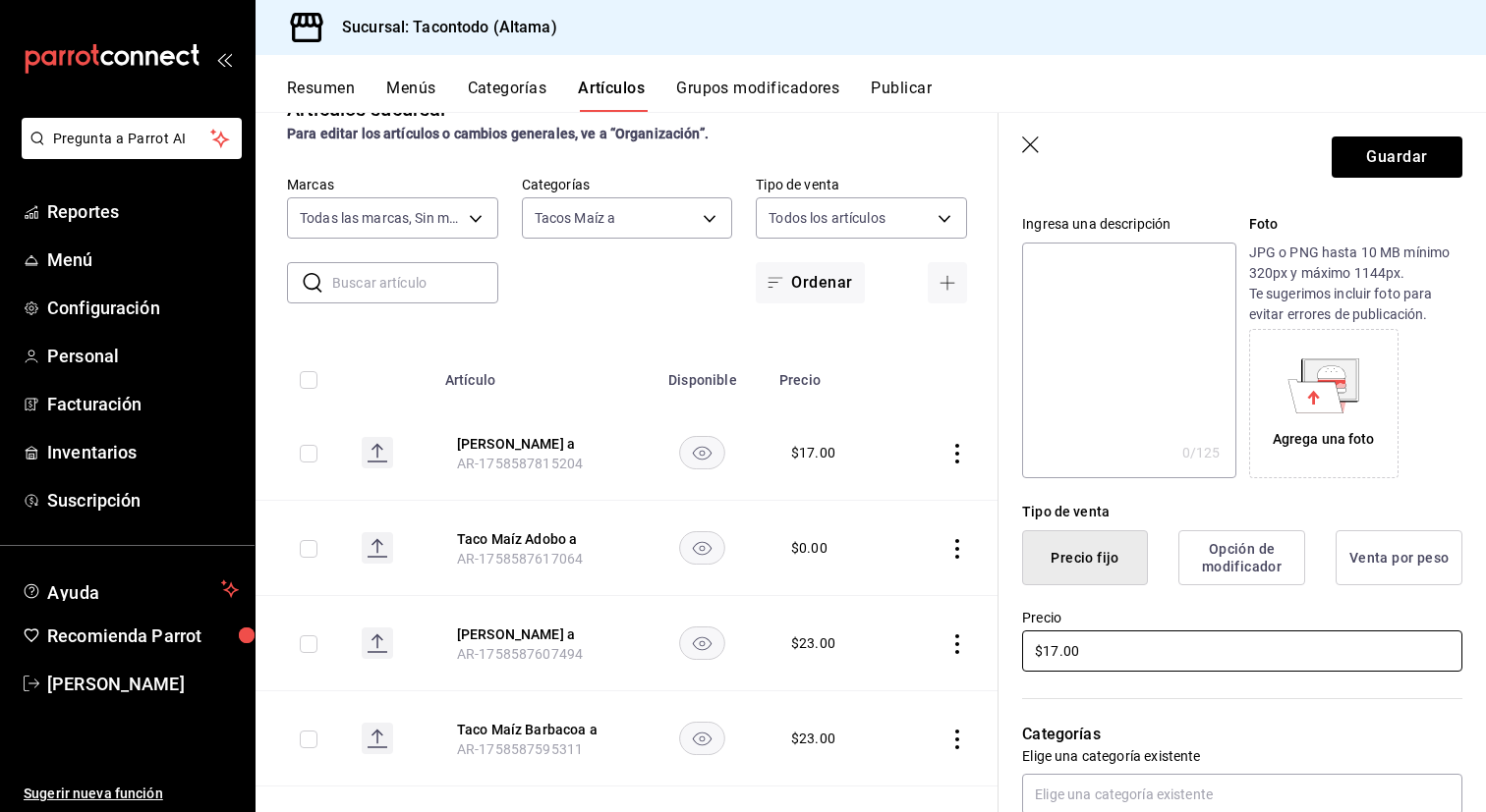
type input "Taco Maíz Cochinita a"
click at [1070, 664] on input "$17.00" at bounding box center [1242, 652] width 440 height 42
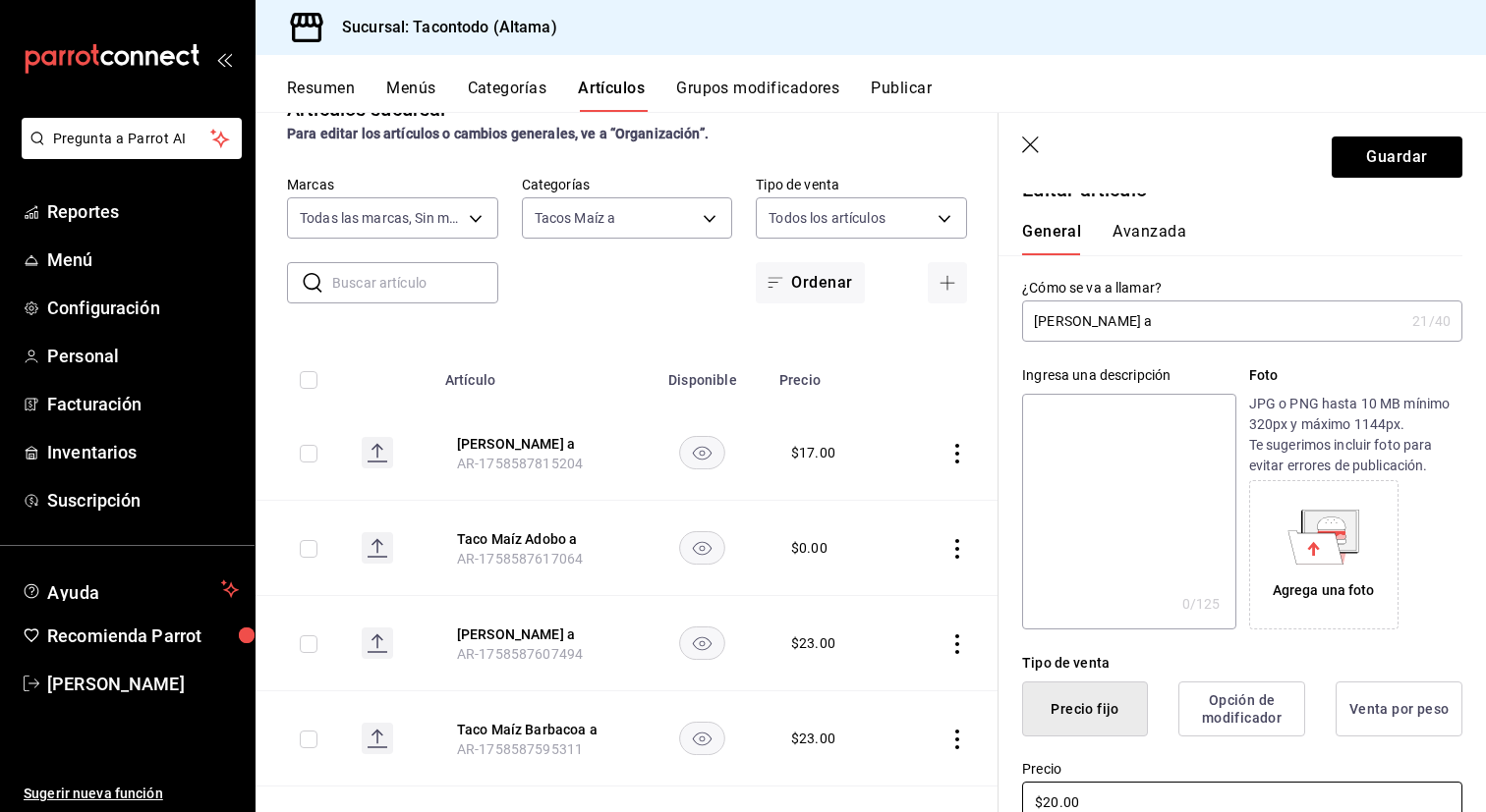
scroll to position [0, 0]
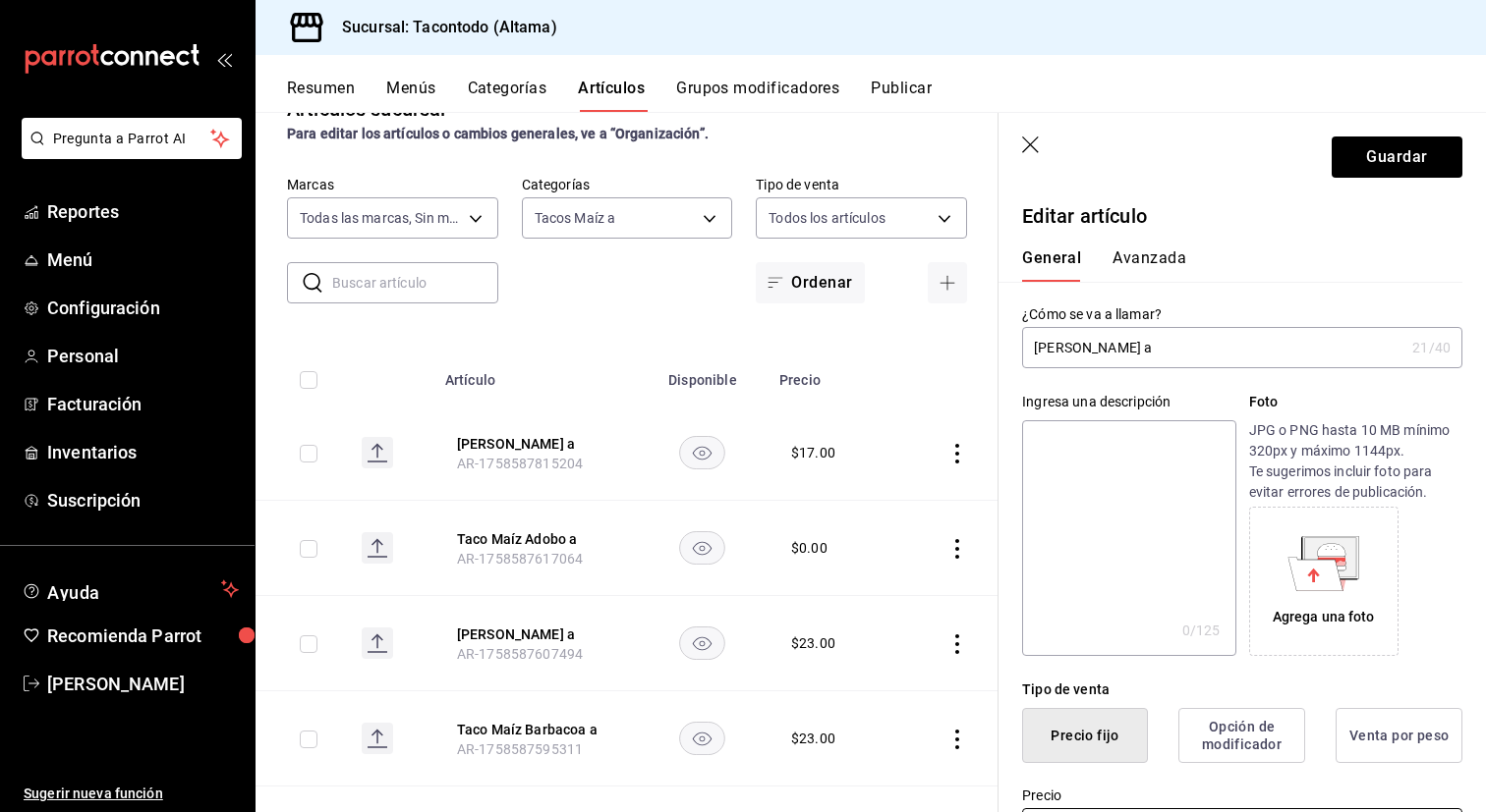
type input "$20.00"
click at [1138, 246] on div "General [PERSON_NAME]" at bounding box center [1230, 256] width 464 height 51
click at [1161, 257] on button "Avanzada" at bounding box center [1149, 265] width 73 height 34
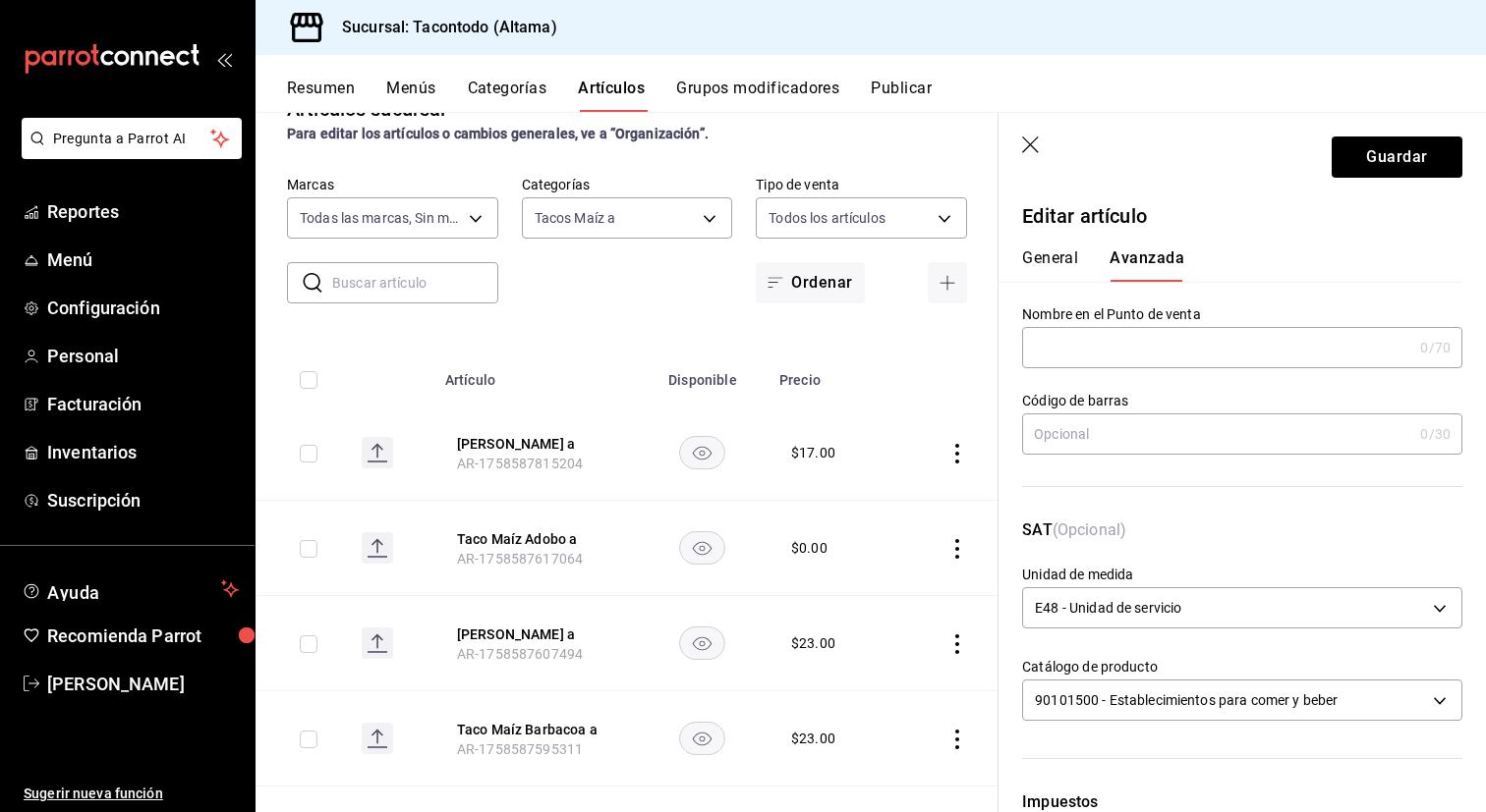
click at [1127, 353] on input "text" at bounding box center [1218, 348] width 390 height 40
type input "TMZ - COCHINITA"
click at [1410, 169] on button "Guardar" at bounding box center [1397, 157] width 131 height 42
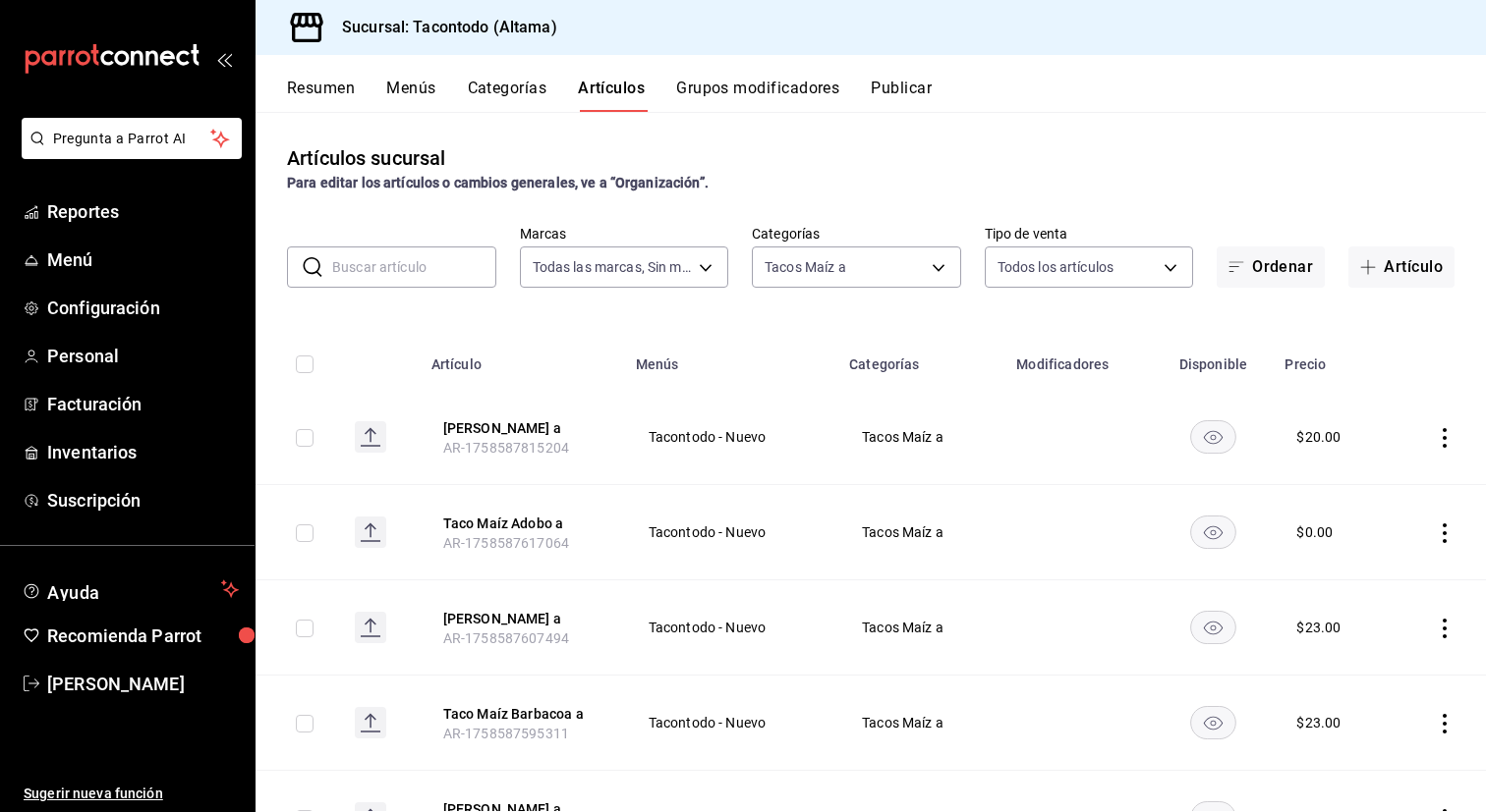
click at [440, 277] on input "text" at bounding box center [414, 267] width 164 height 40
type input "TACO MA"
click at [881, 257] on body "Pregunta a Parrot AI Reportes Menú Configuración Personal Facturación Inventari…" at bounding box center [743, 406] width 1486 height 812
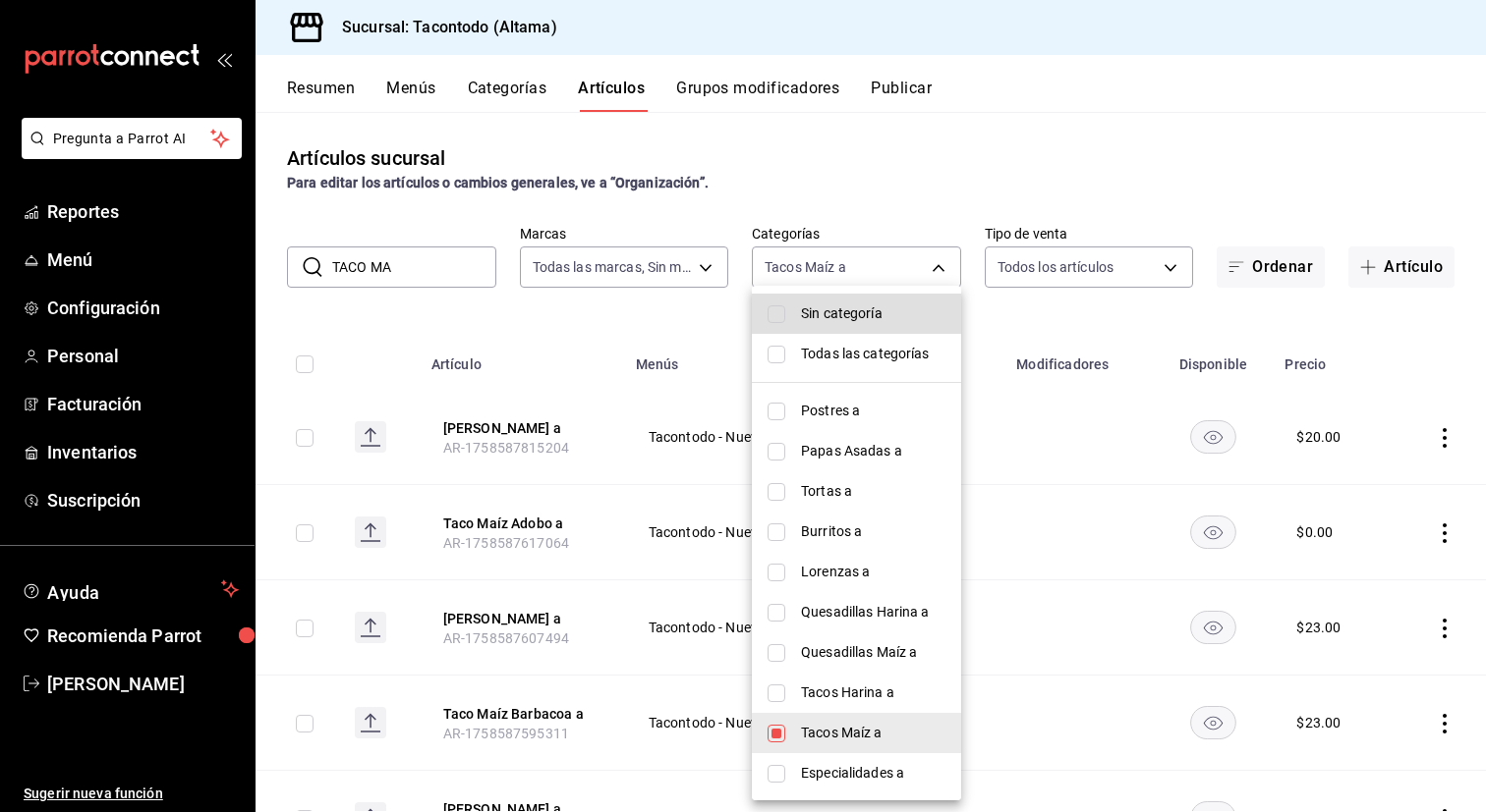
click at [815, 346] on span "Todas las categorías" at bounding box center [873, 354] width 145 height 21
type input "ea7f118b-53d1-4281-a9de-b1bc2d85afad,d6f6d3a0-bfff-472c-8696-873cdd87f005,46ab6…"
checkbox input "true"
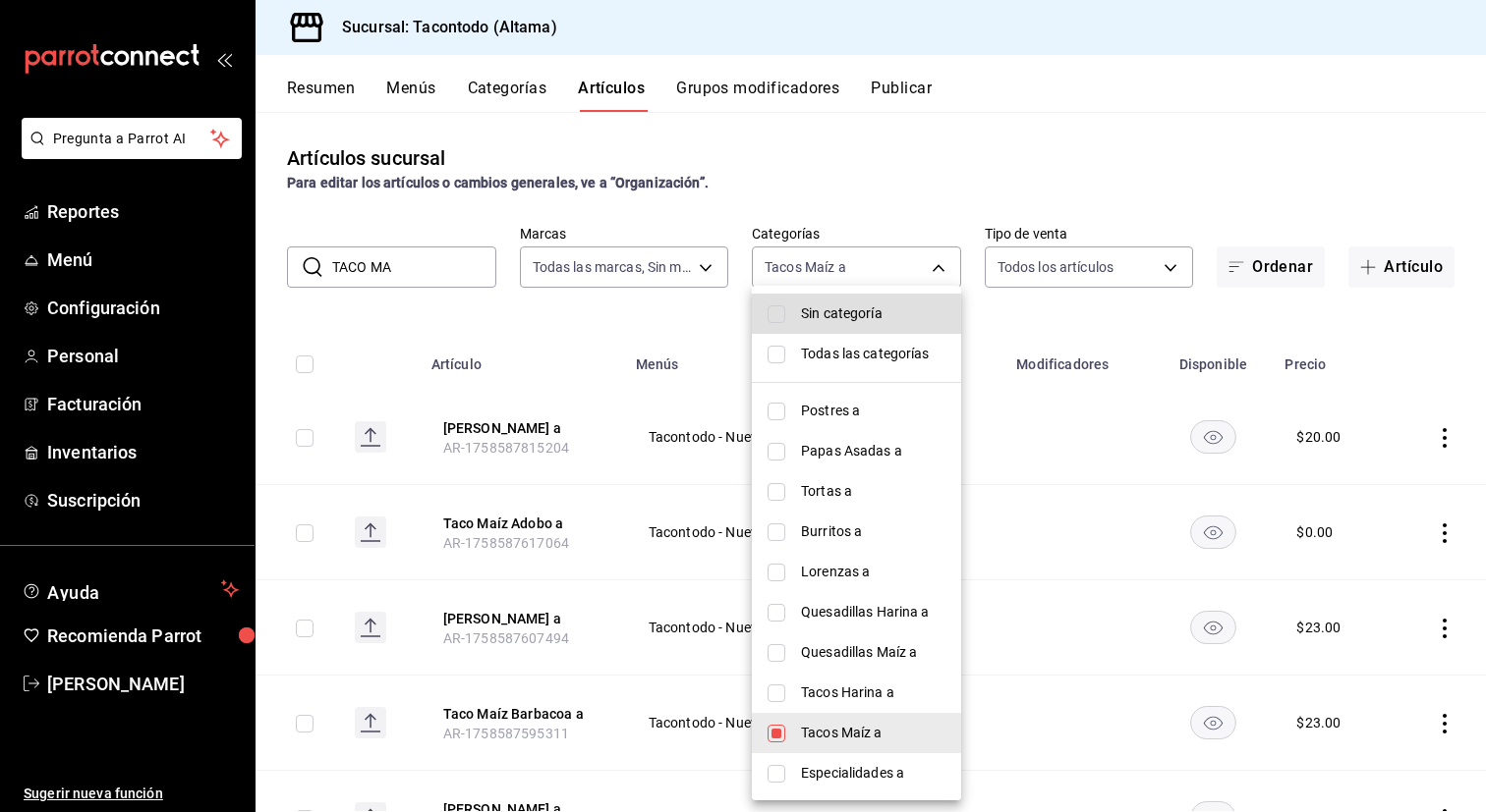
checkbox input "true"
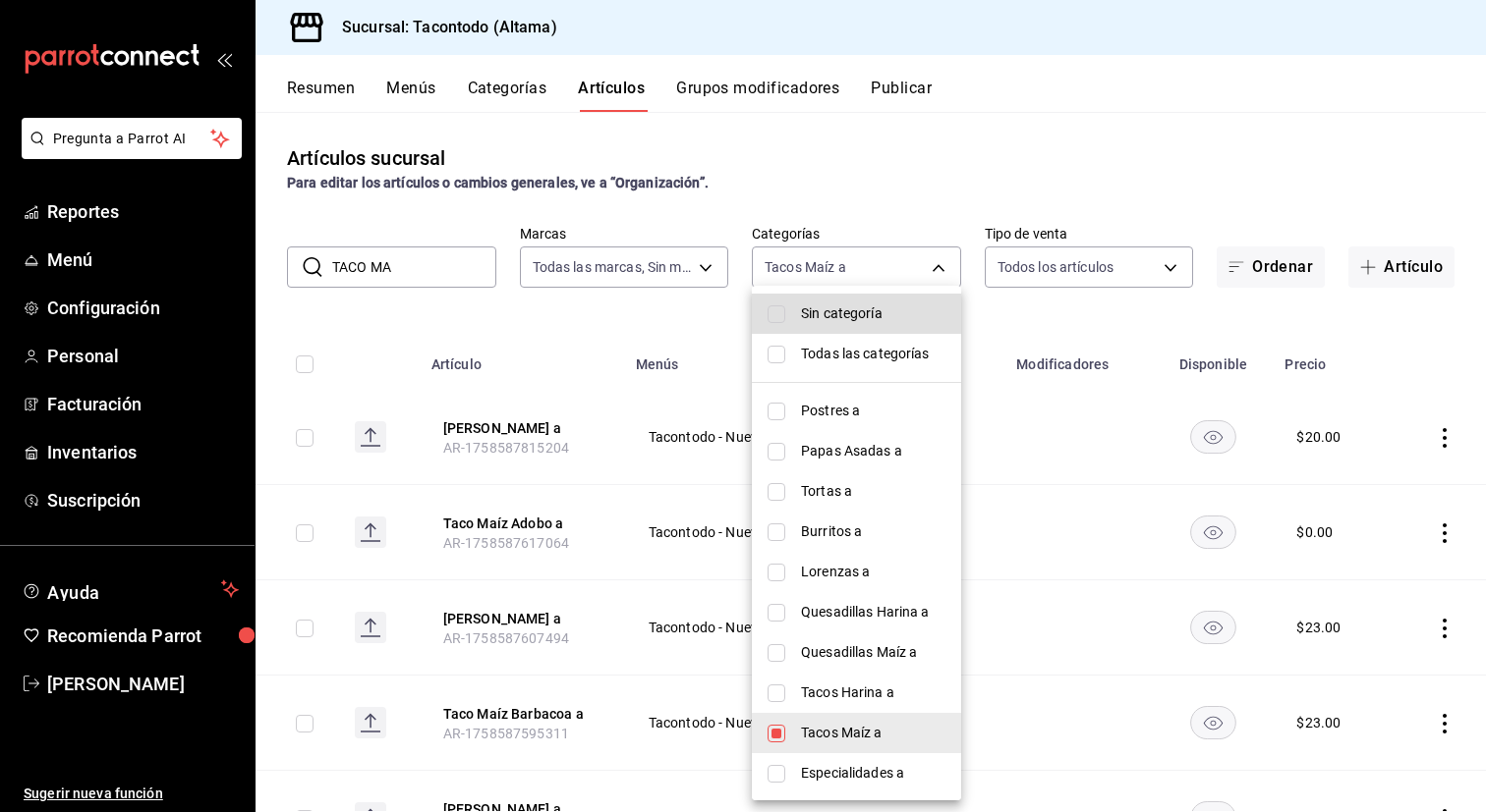
checkbox input "true"
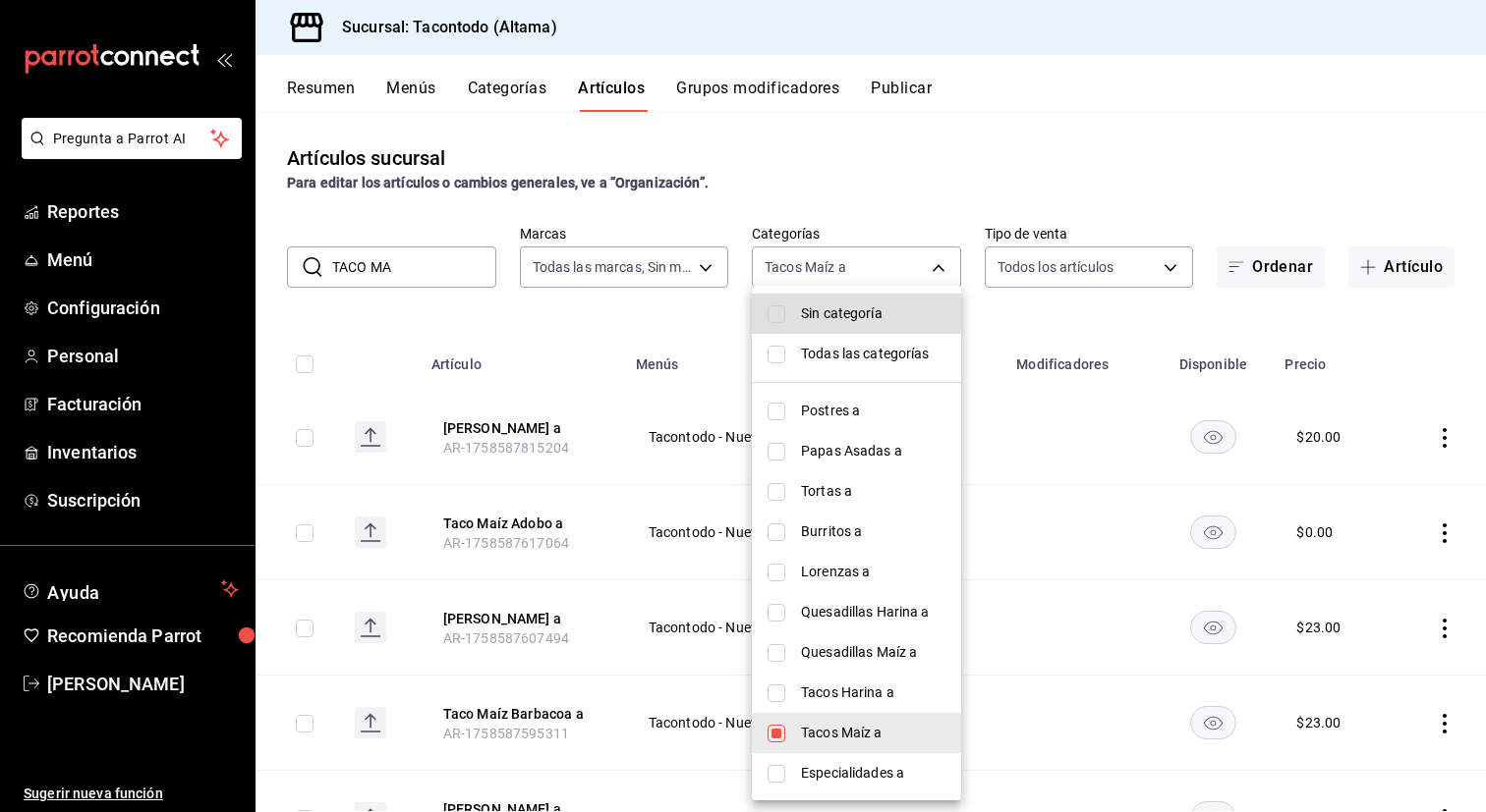
checkbox input "true"
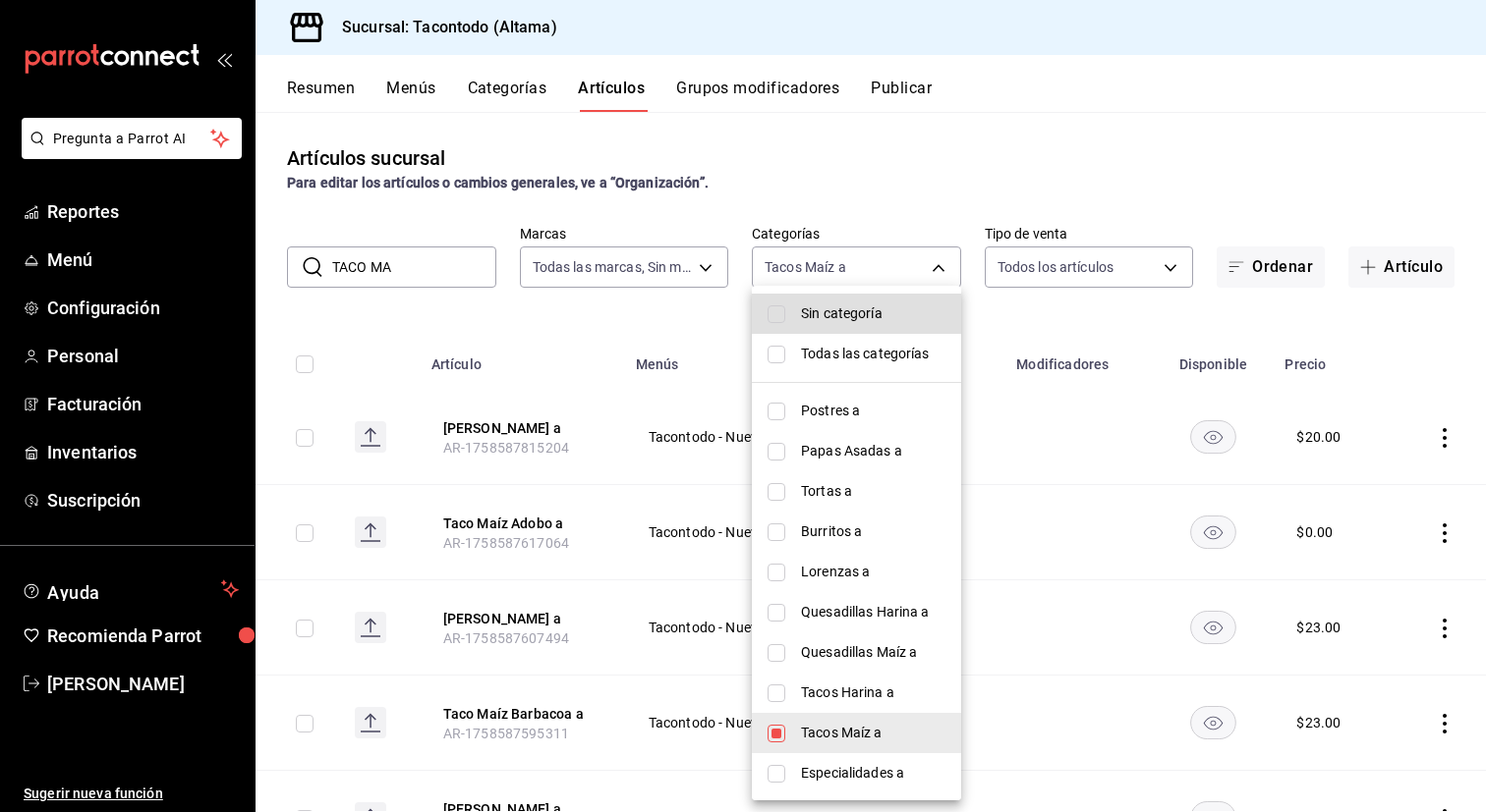
checkbox input "true"
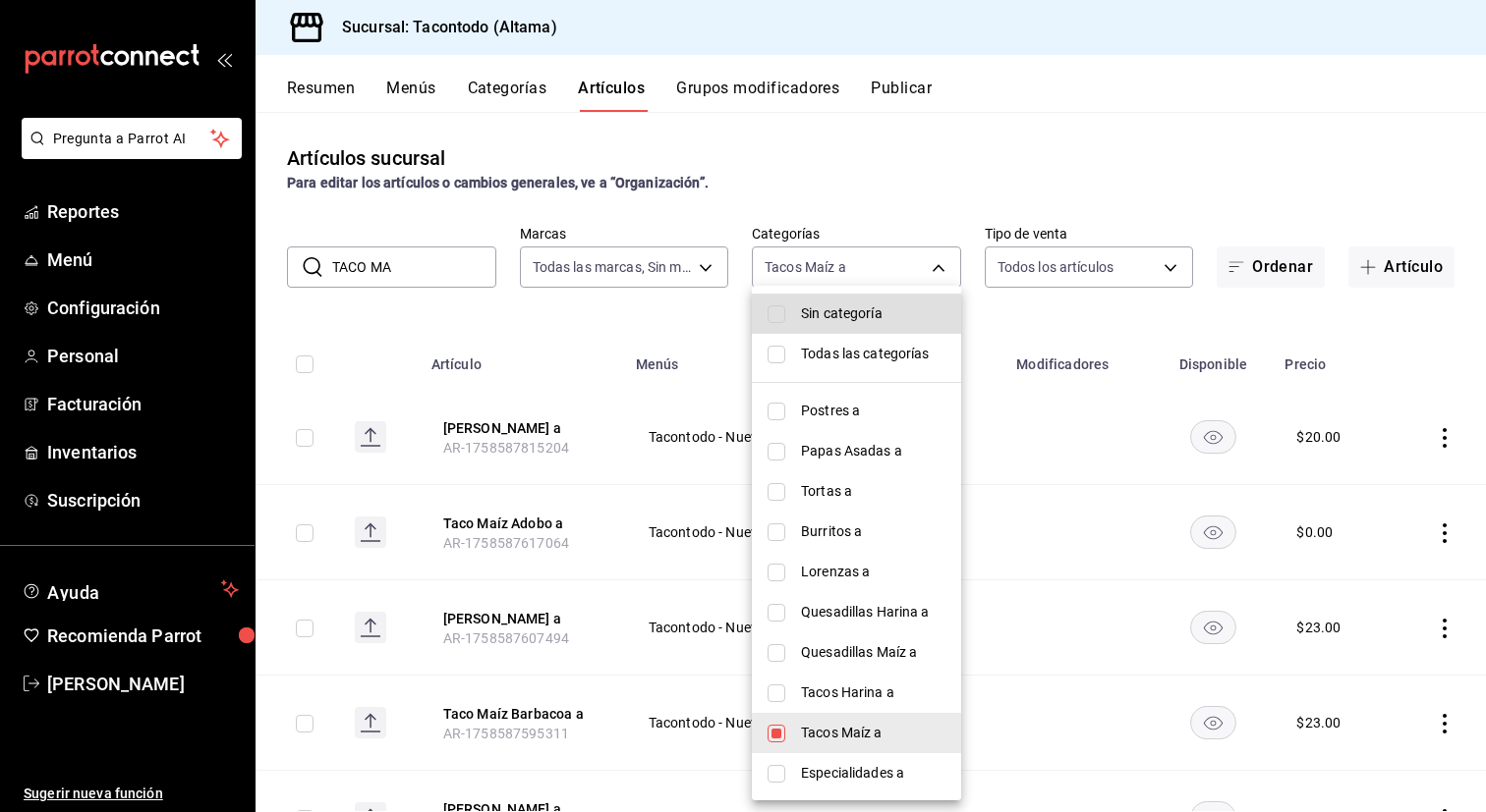
checkbox input "true"
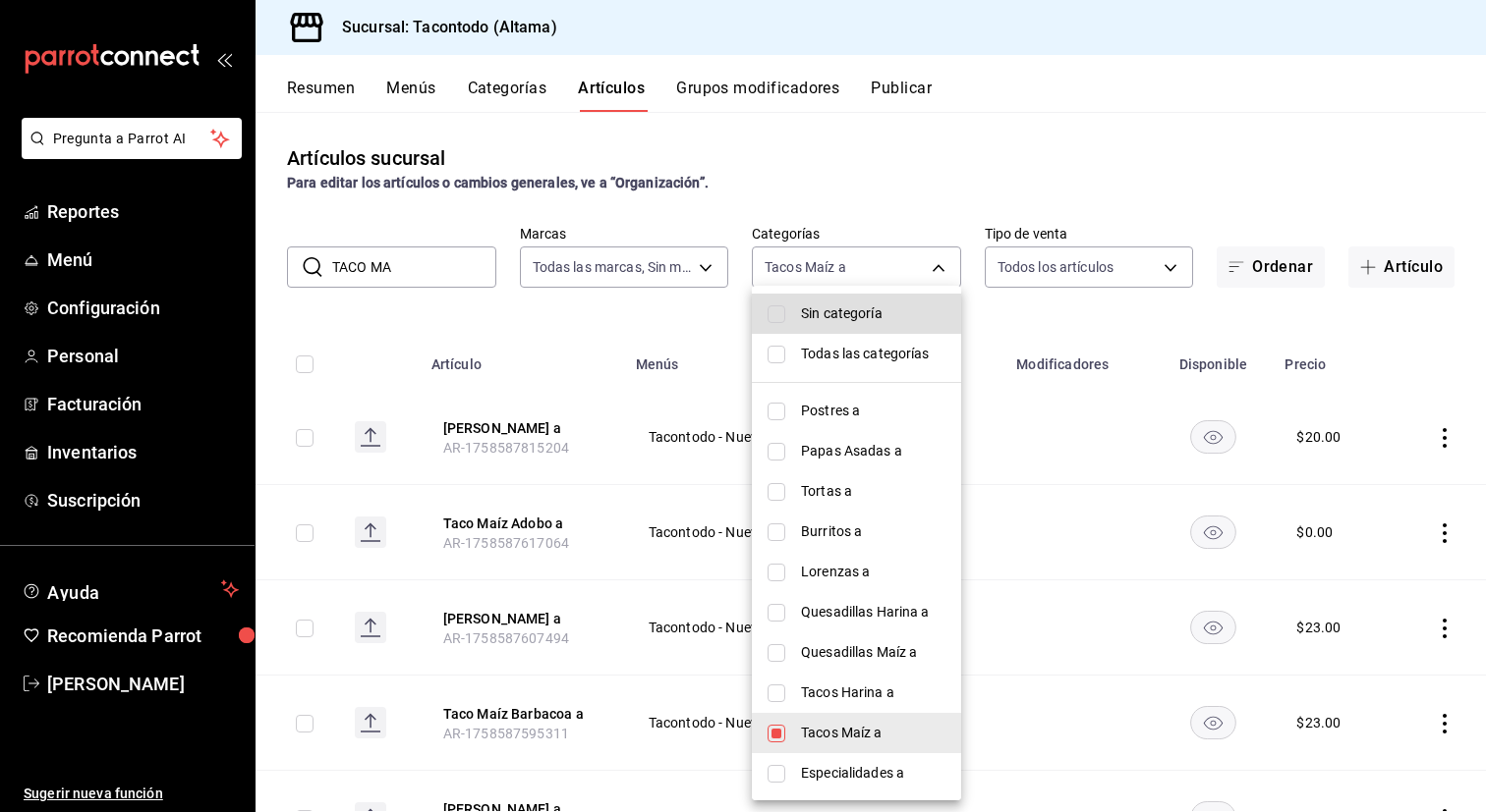
checkbox input "true"
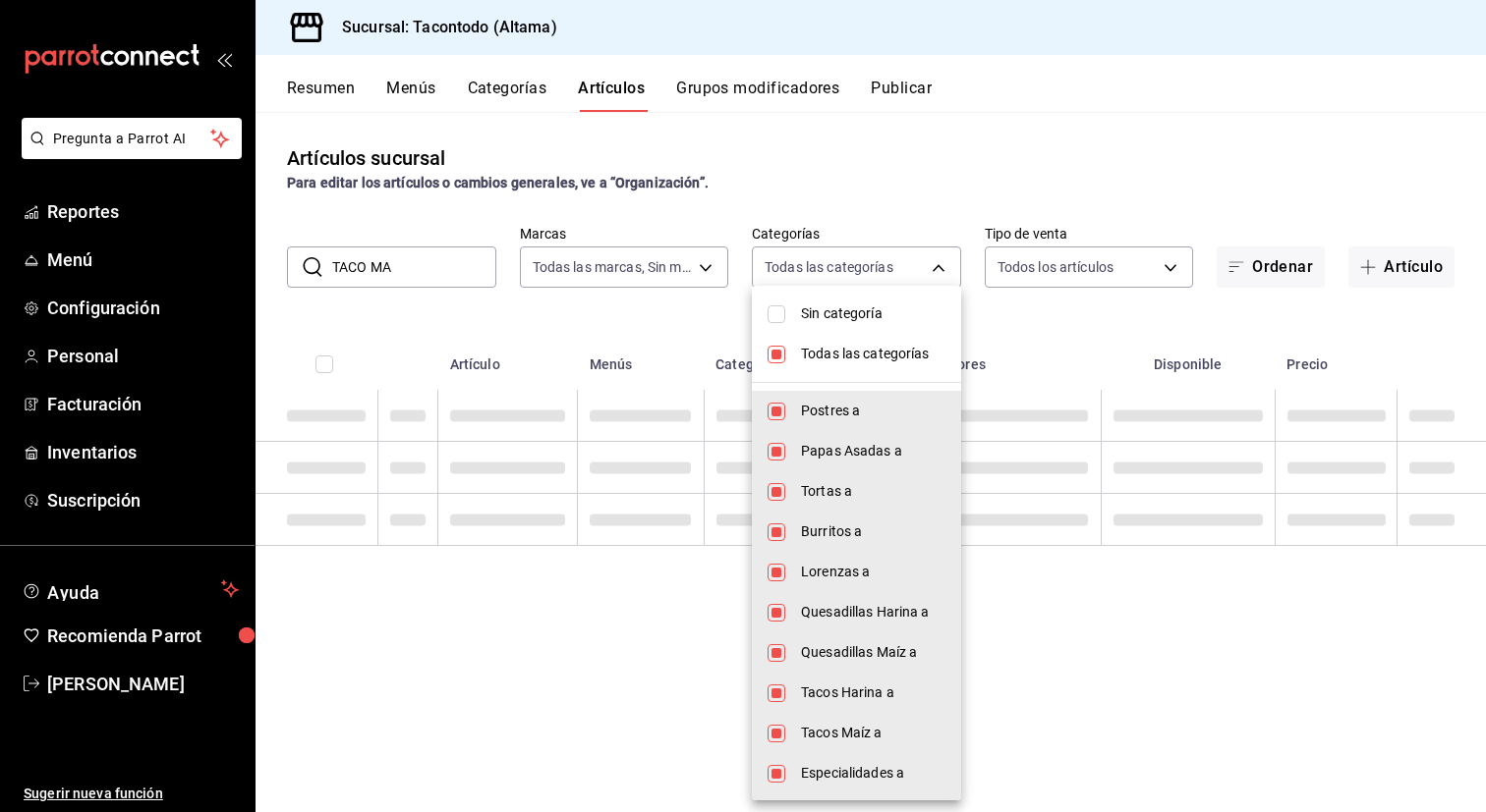
click at [826, 313] on span "Sin categoría" at bounding box center [873, 313] width 145 height 21
checkbox input "true"
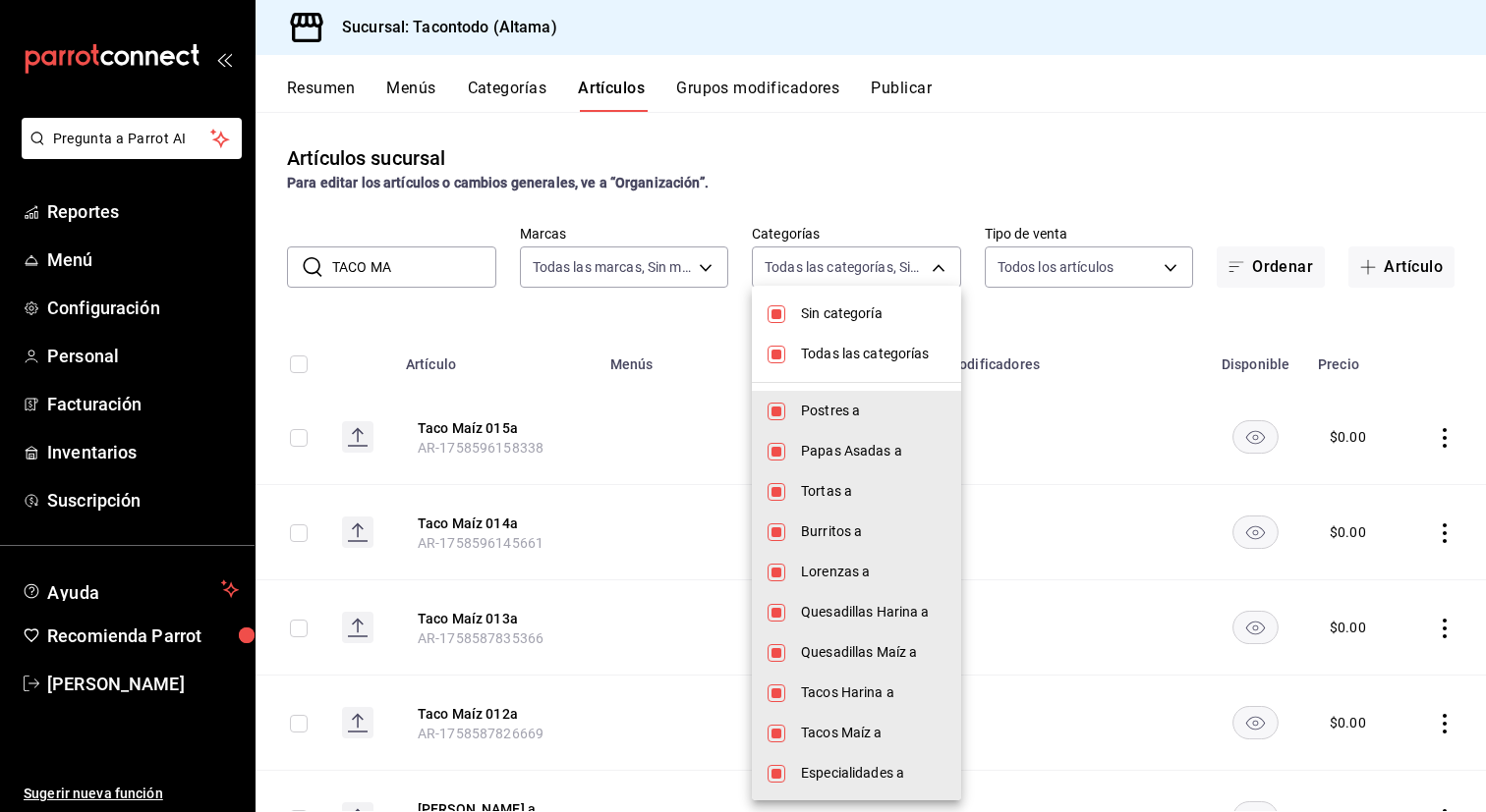
click at [609, 318] on div at bounding box center [743, 406] width 1486 height 812
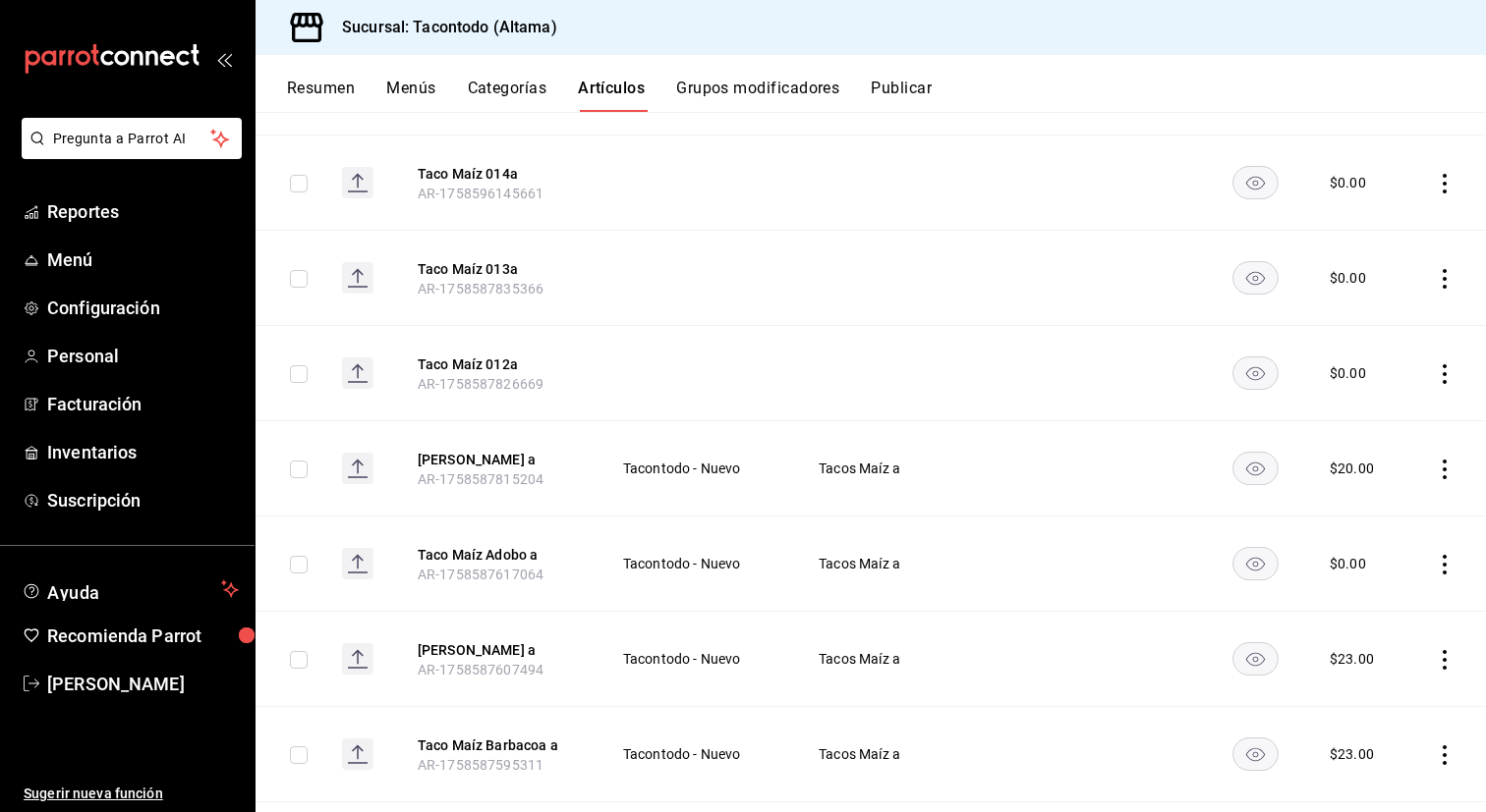
scroll to position [342, 0]
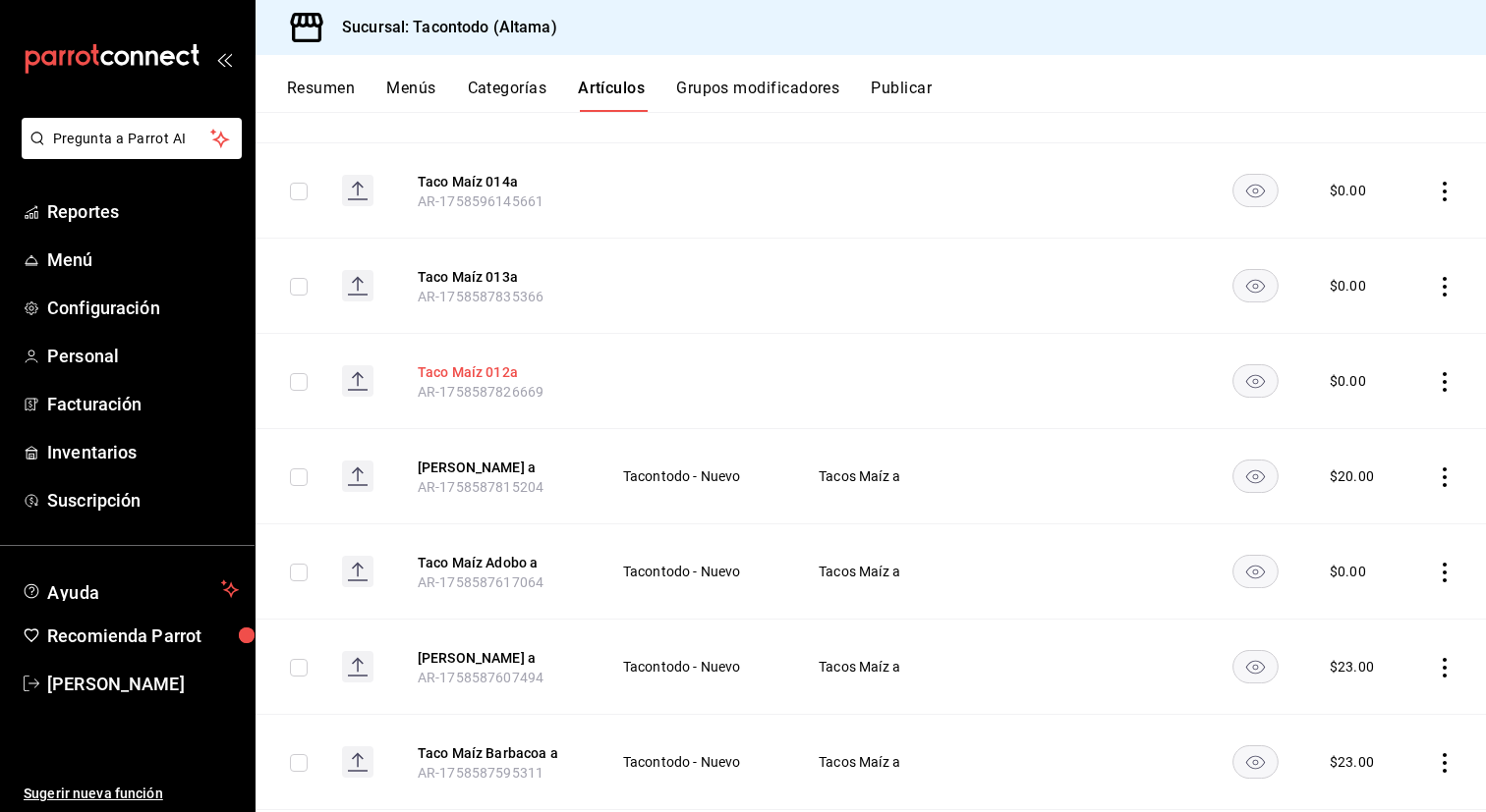
click at [482, 375] on button "Taco Maíz 012a" at bounding box center [496, 372] width 158 height 20
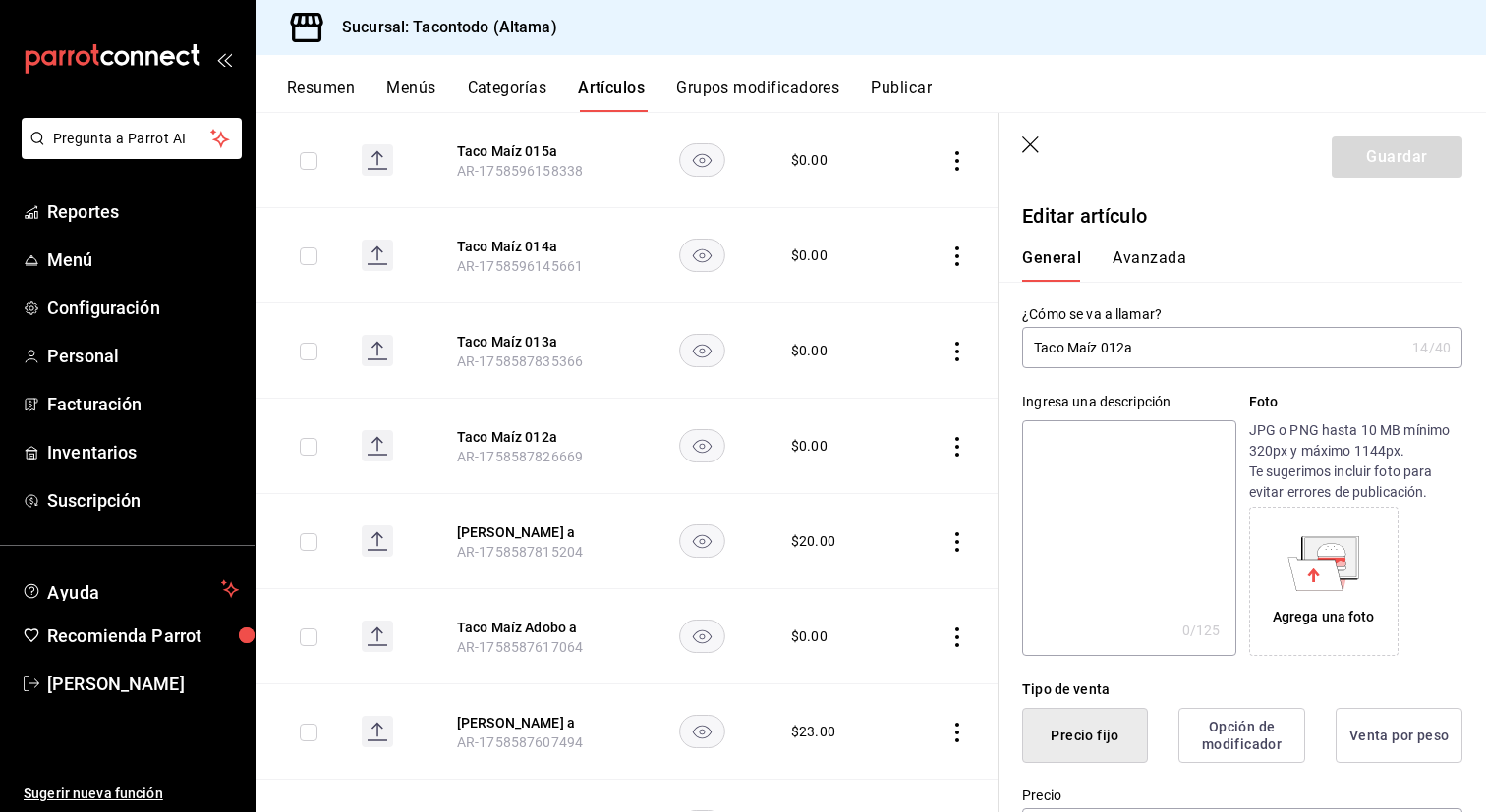
click at [1128, 349] on input "Taco Maíz 012a" at bounding box center [1214, 348] width 382 height 40
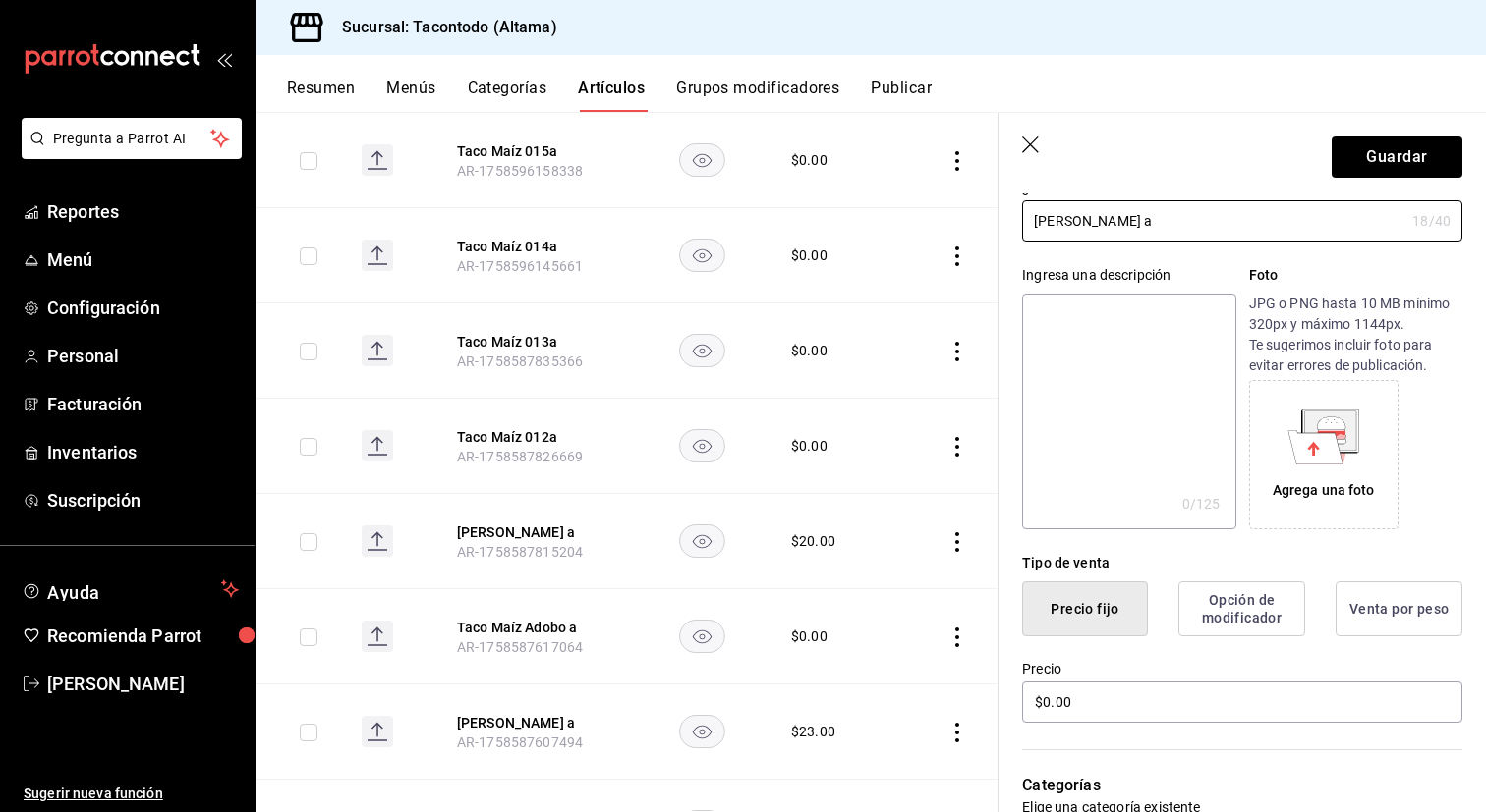
scroll to position [192, 0]
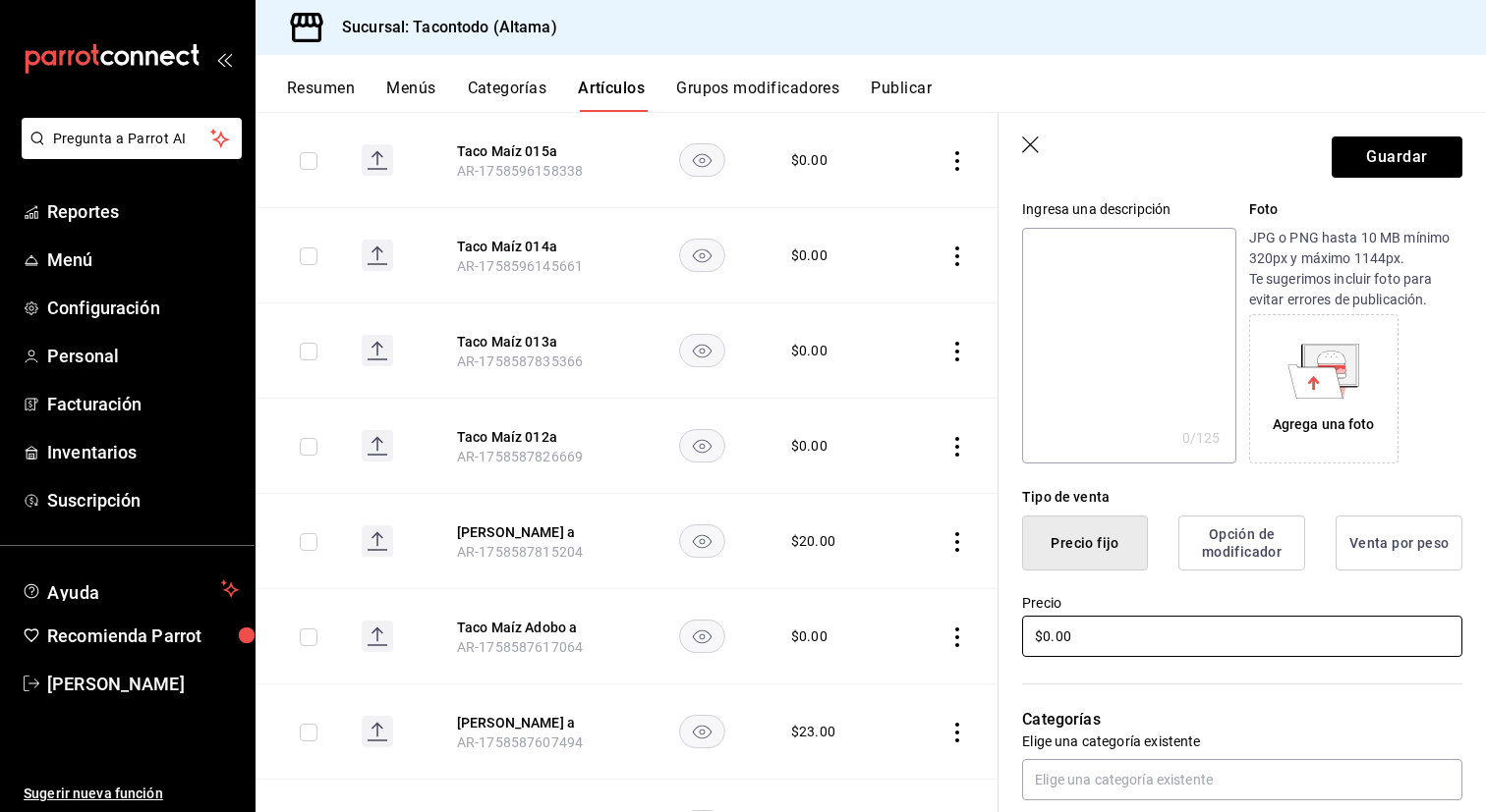
type input "Taco Maíz Frijol a"
click at [1106, 650] on input "$0.00" at bounding box center [1242, 637] width 440 height 42
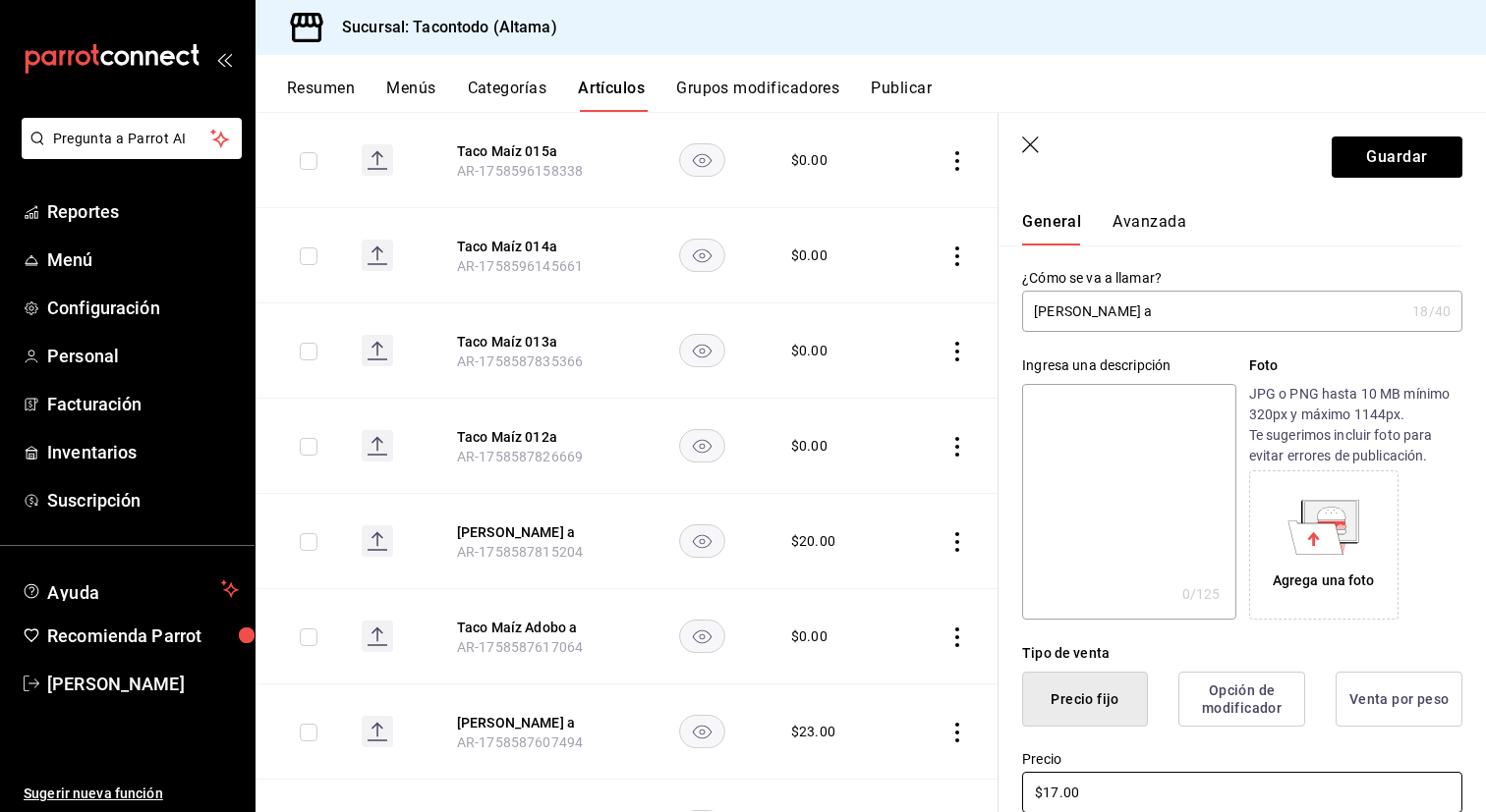
scroll to position [0, 0]
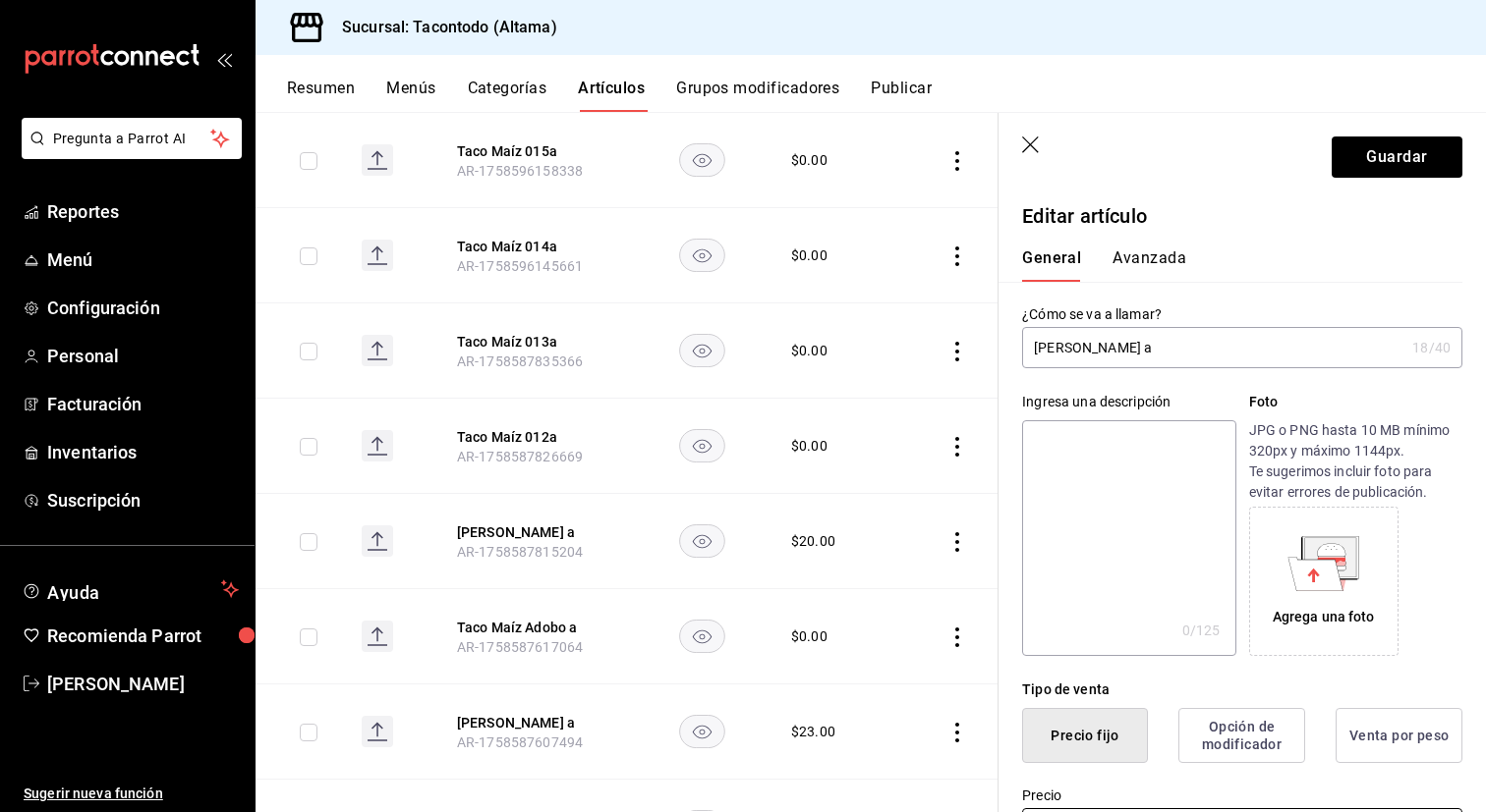
type input "$17.00"
click at [1148, 253] on button "Avanzada" at bounding box center [1149, 265] width 73 height 34
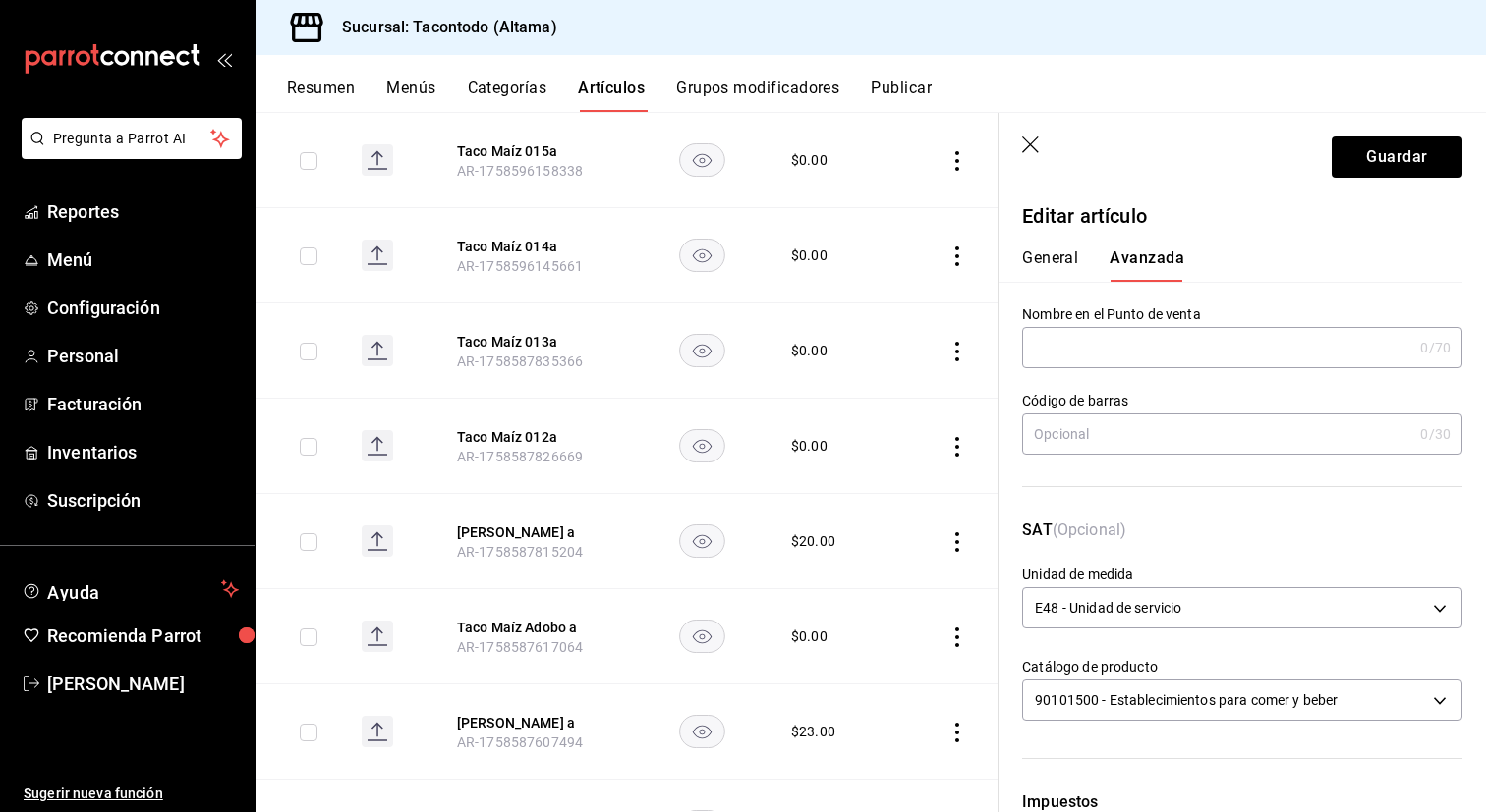
click at [1110, 355] on input "text" at bounding box center [1218, 348] width 390 height 40
type input "TMZ - FRIJOL"
click at [1356, 155] on button "Guardar" at bounding box center [1397, 157] width 131 height 42
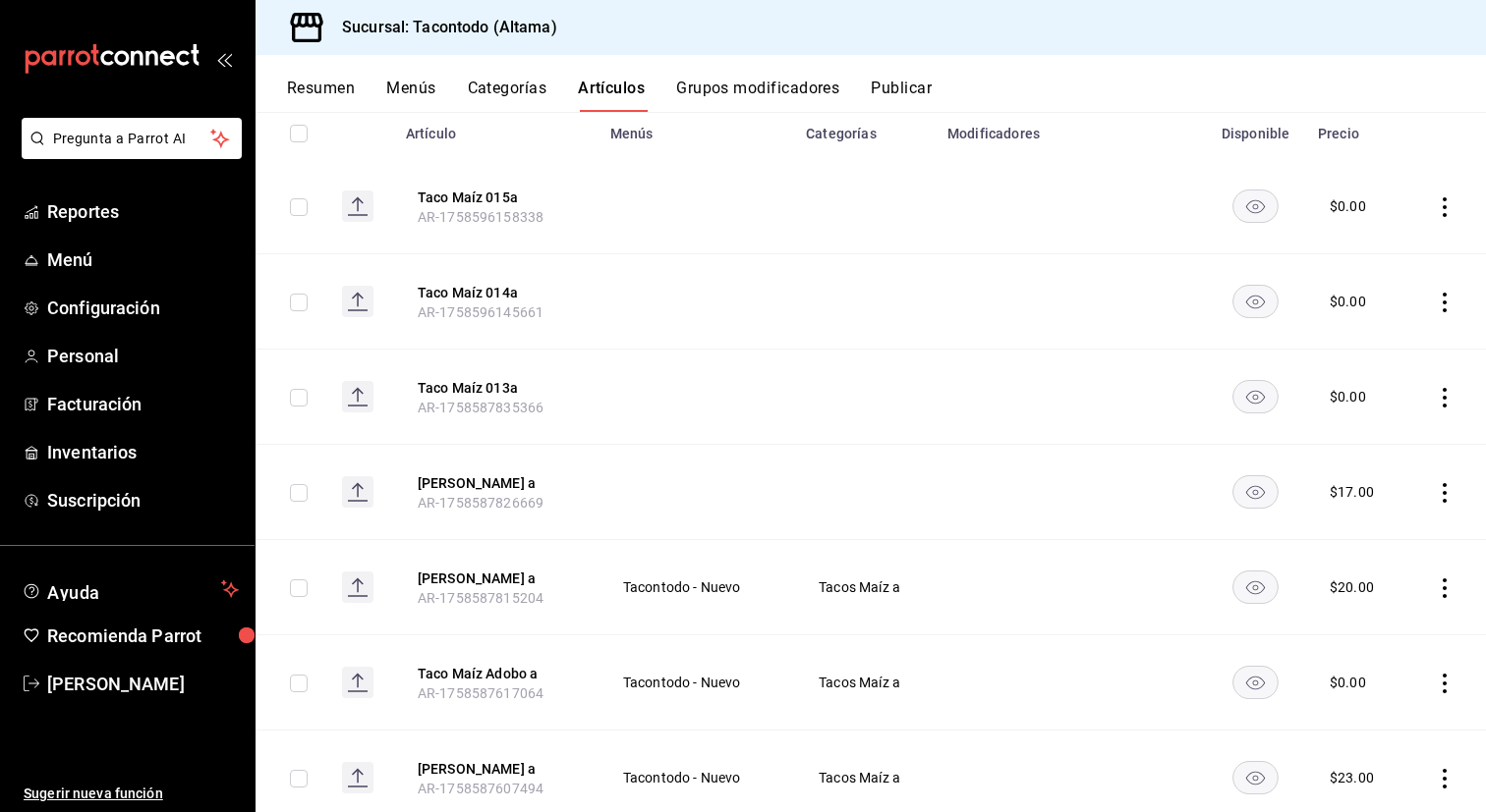
scroll to position [252, 0]
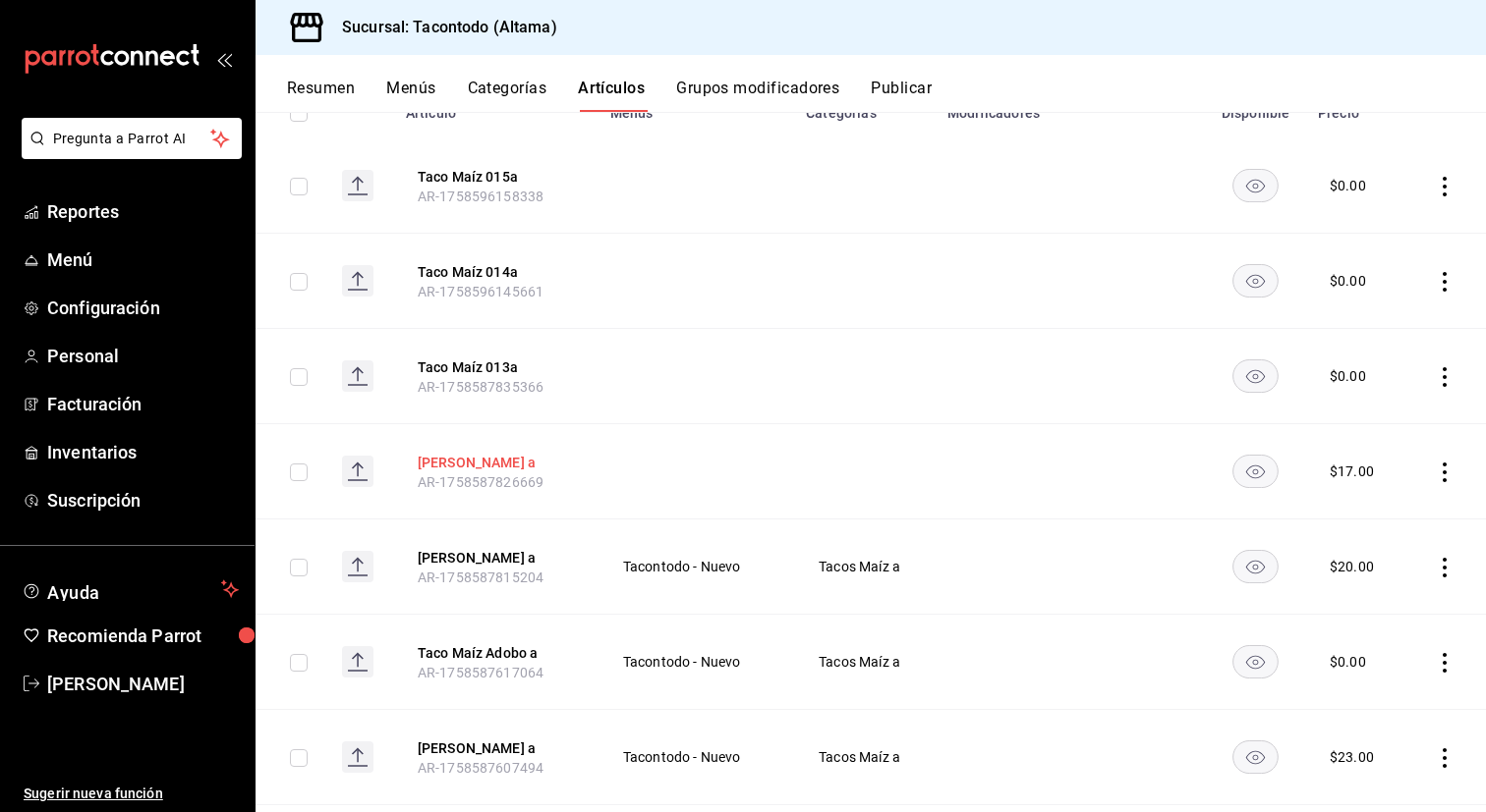
click at [501, 463] on button "Taco Maíz Frijol a" at bounding box center [496, 462] width 158 height 20
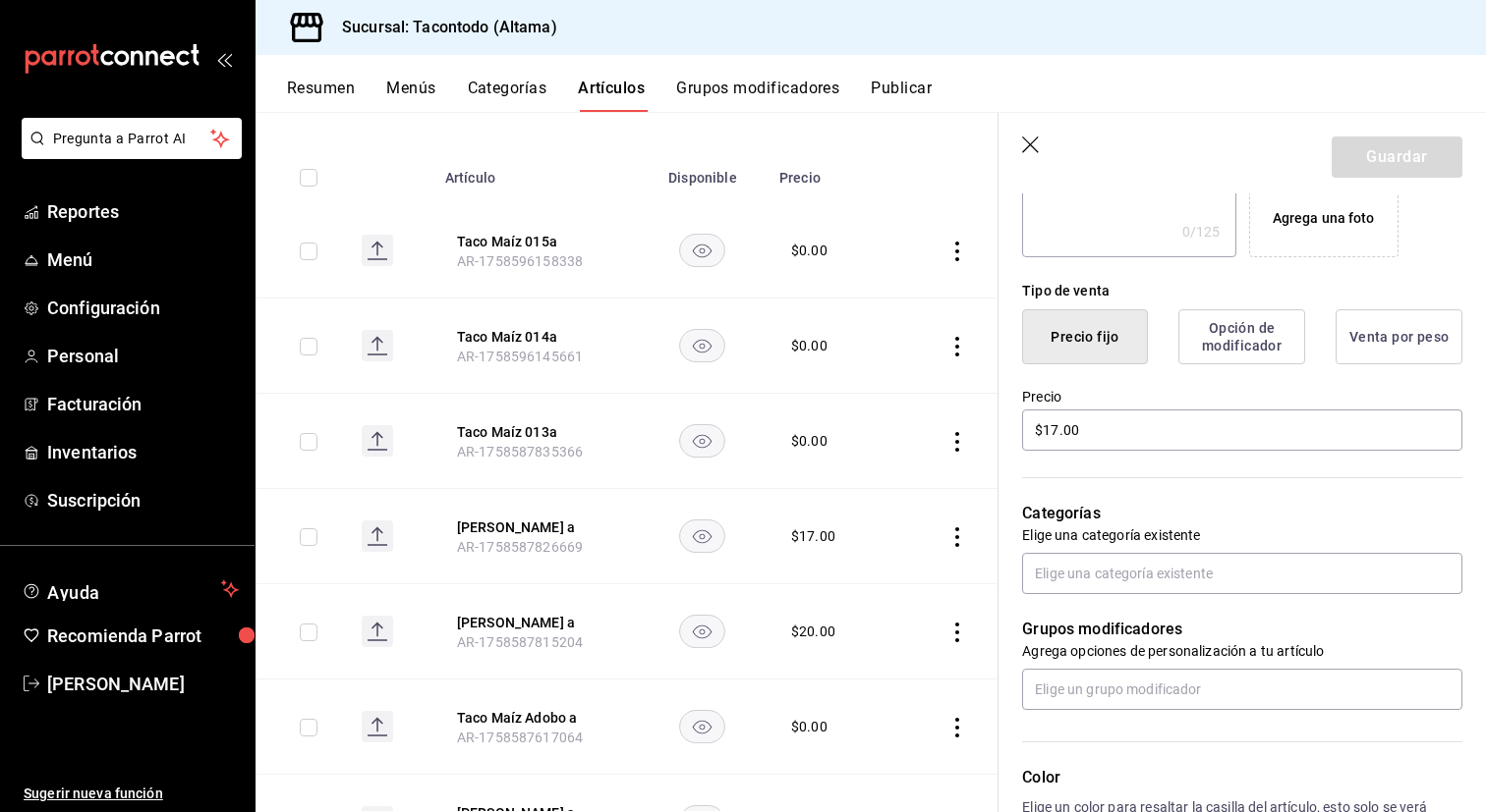
scroll to position [407, 0]
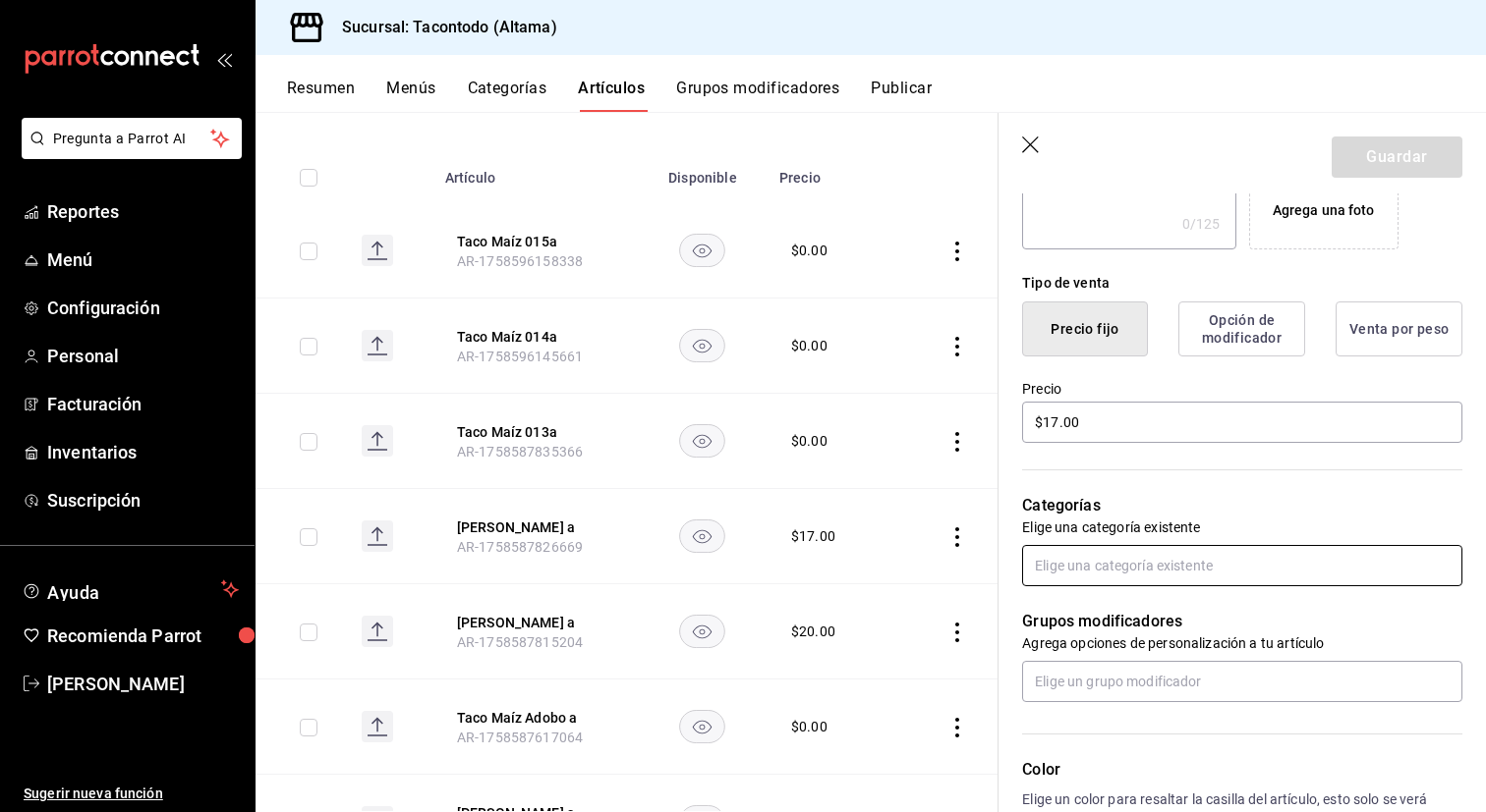
click at [1187, 568] on input "text" at bounding box center [1242, 565] width 440 height 42
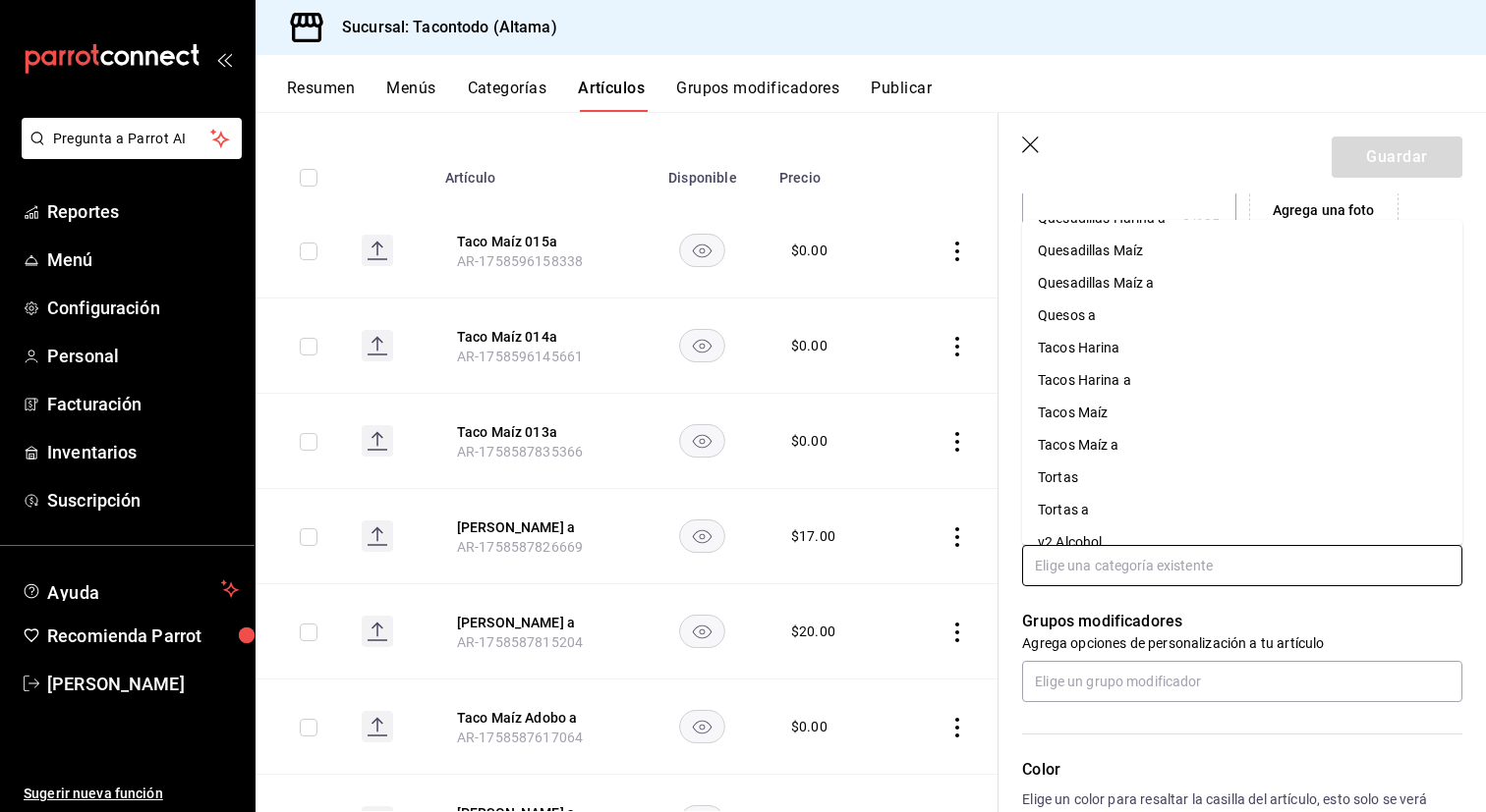
scroll to position [525, 0]
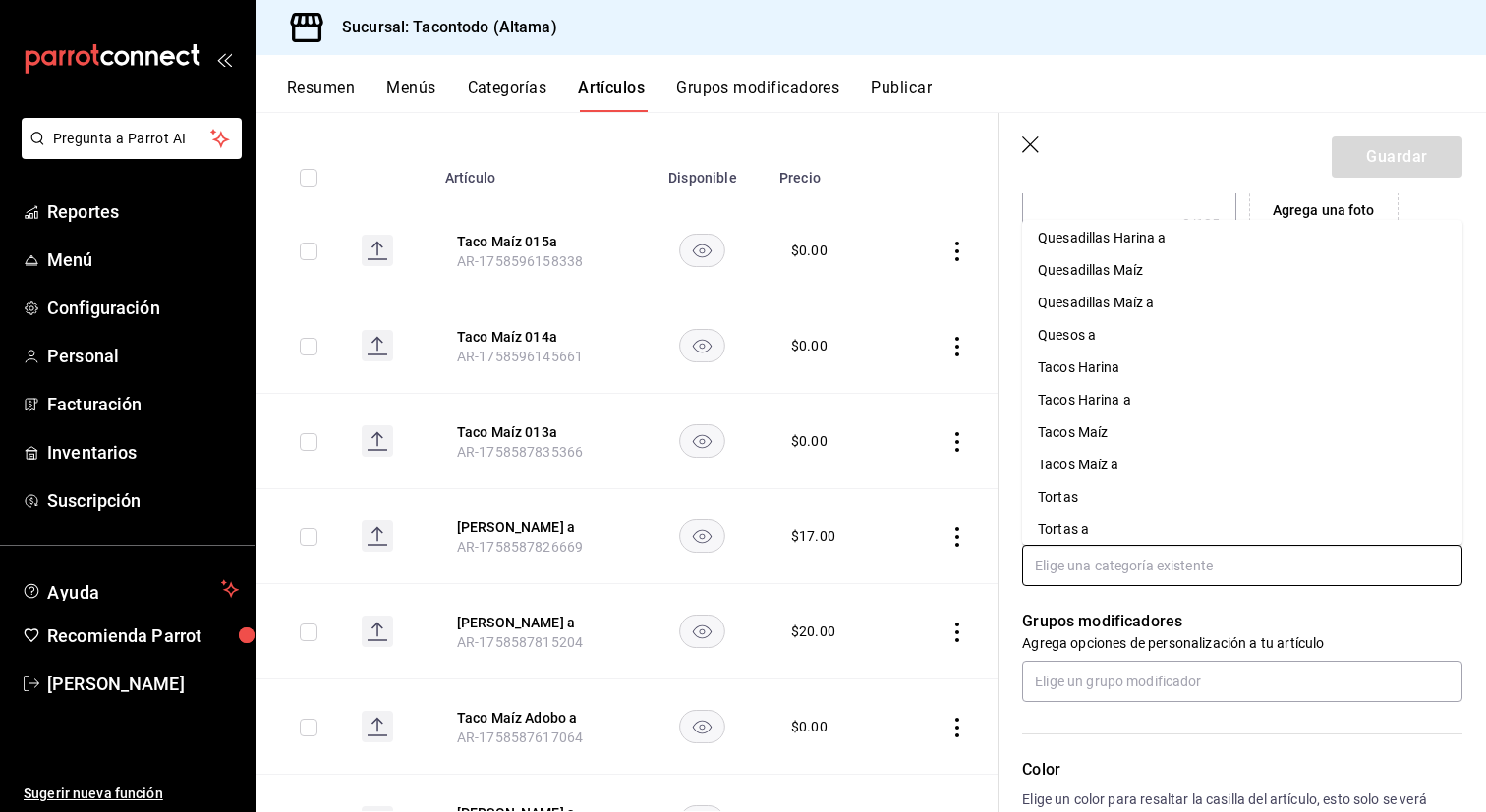
click at [1120, 470] on li "Tacos Maíz a" at bounding box center [1242, 464] width 440 height 33
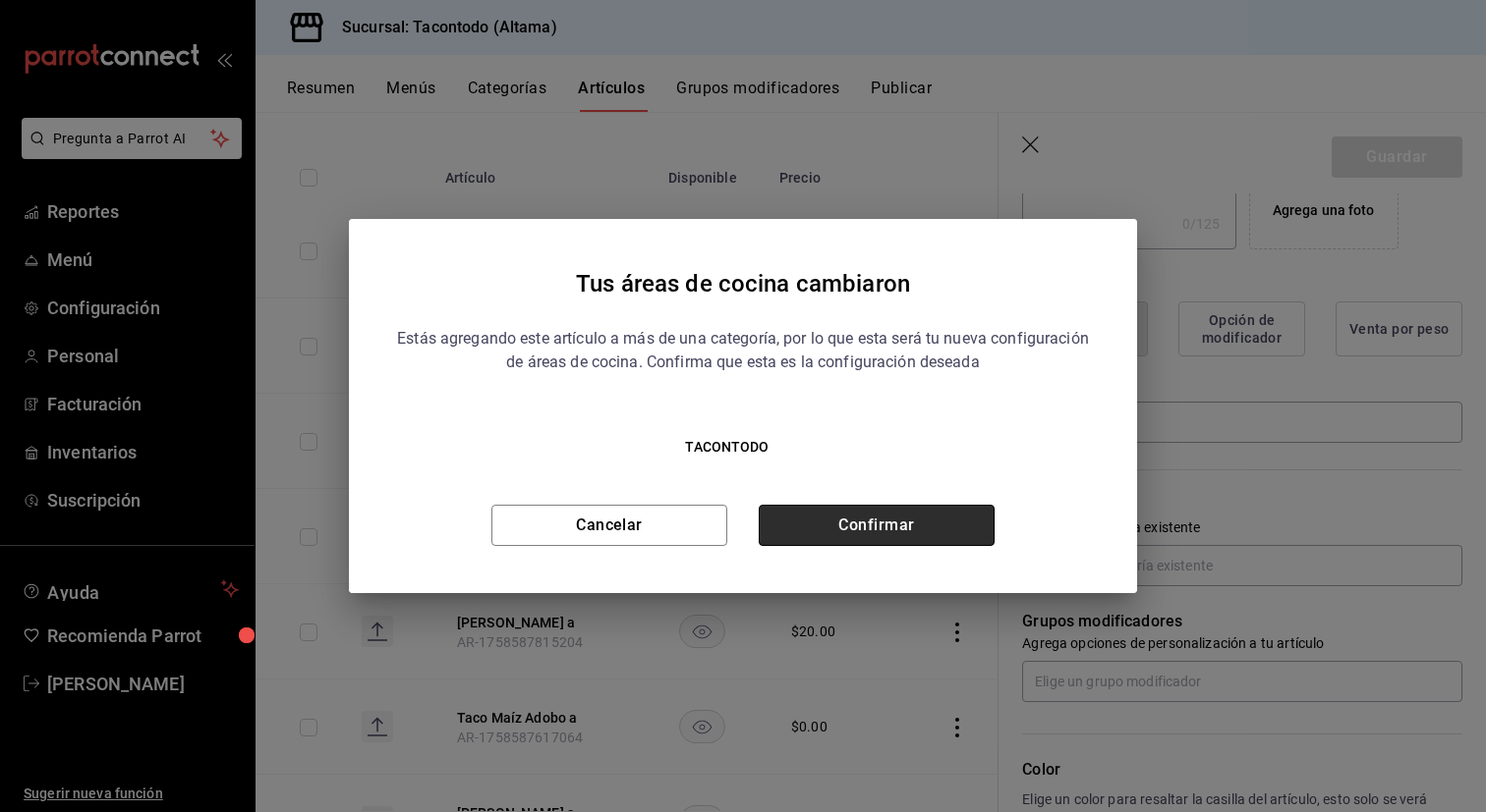
click at [921, 539] on button "Confirmar" at bounding box center [877, 526] width 236 height 42
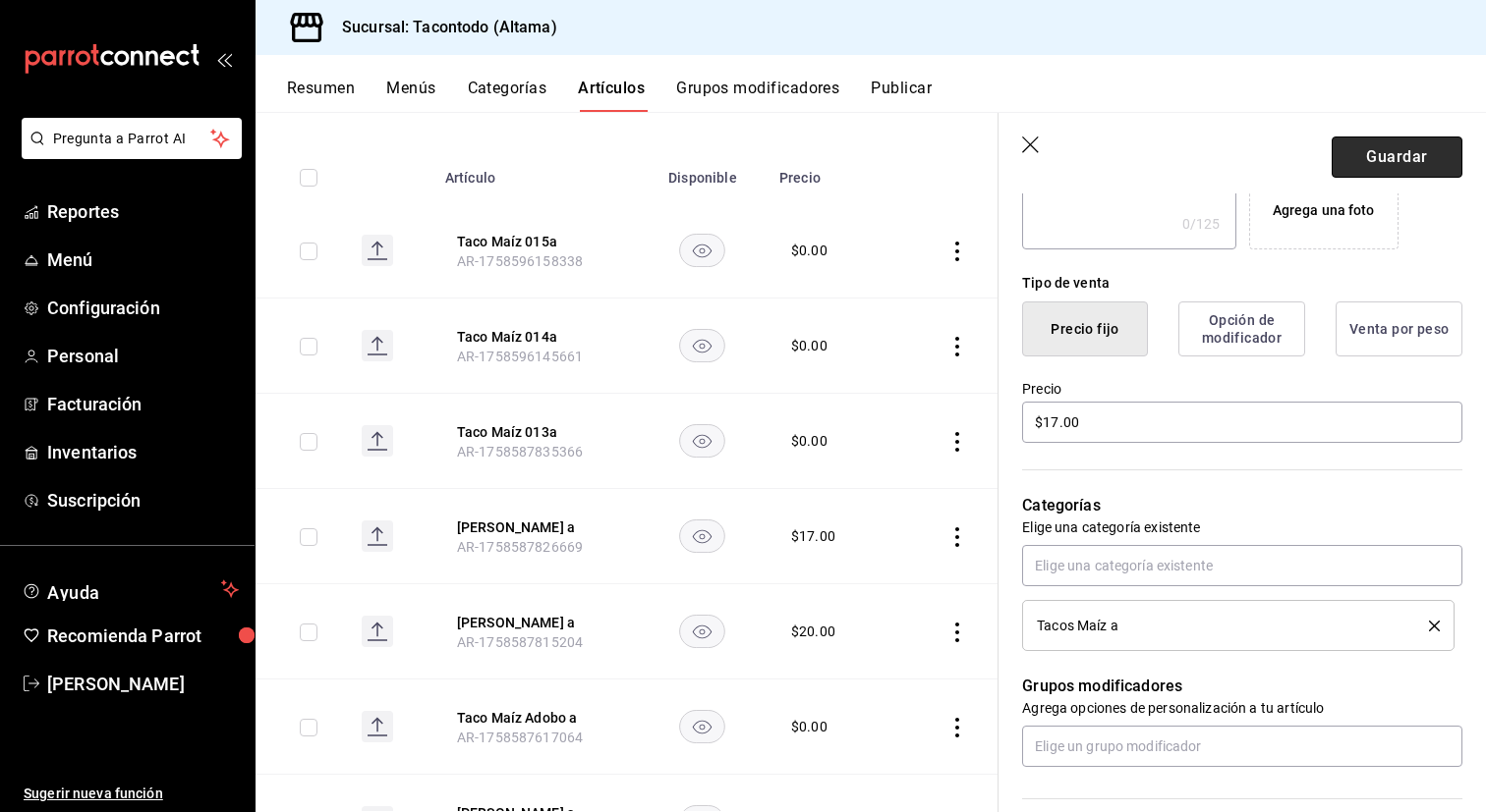
click at [1416, 146] on button "Guardar" at bounding box center [1397, 157] width 131 height 42
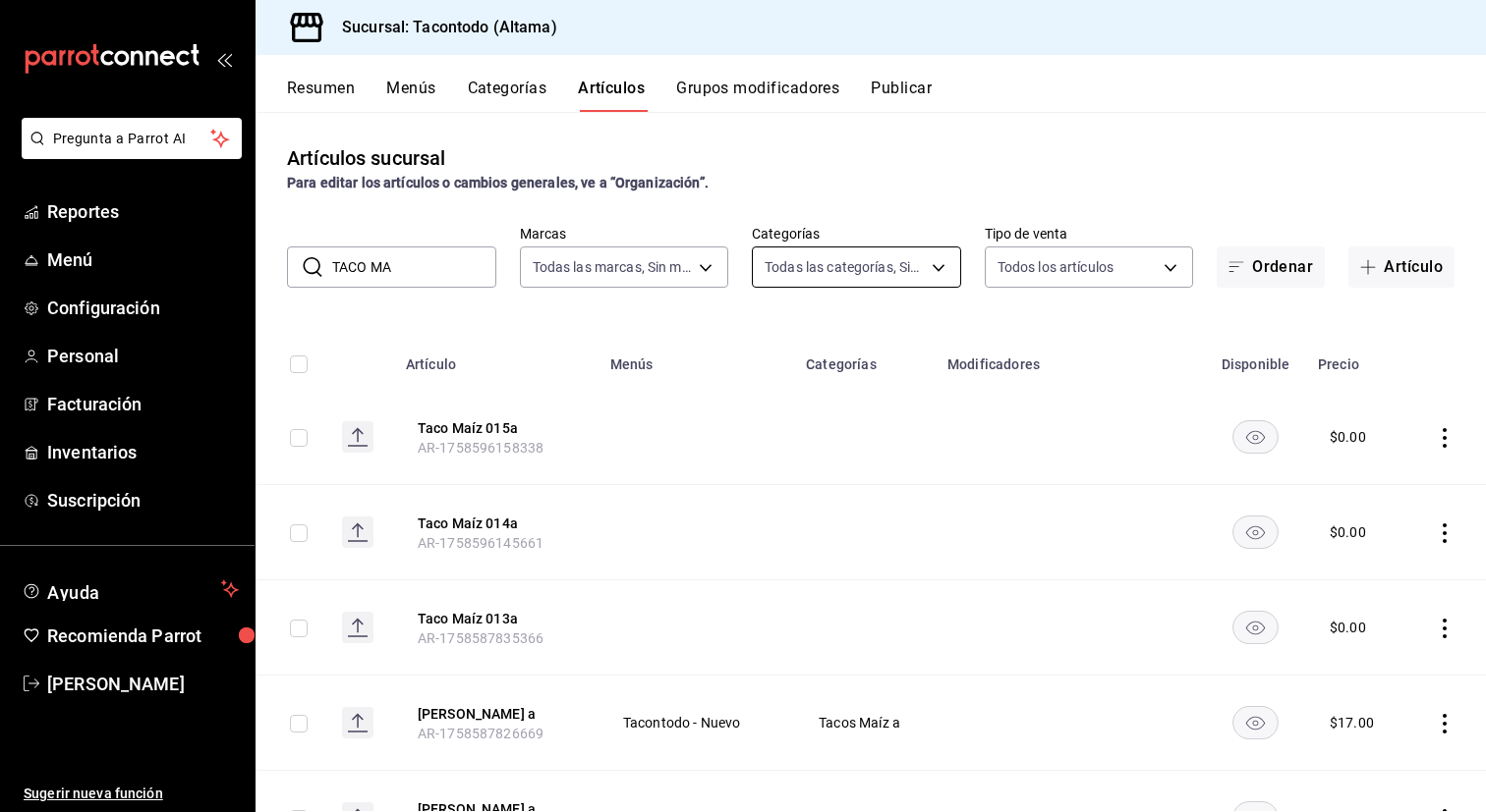
click at [896, 265] on body "Pregunta a Parrot AI Reportes Menú Configuración Personal Facturación Inventari…" at bounding box center [743, 406] width 1486 height 812
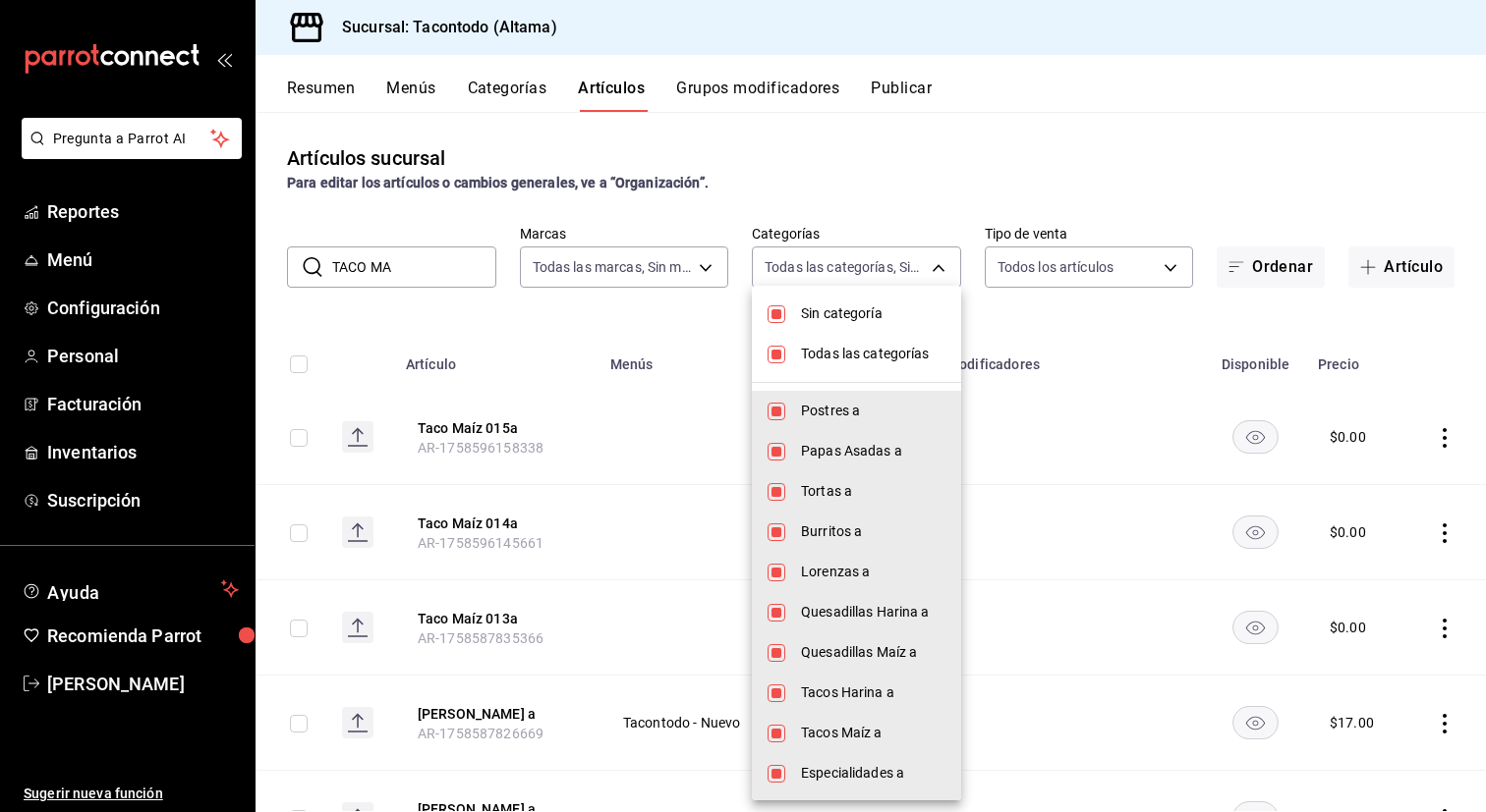
click at [857, 314] on span "Sin categoría" at bounding box center [873, 313] width 145 height 21
checkbox input "false"
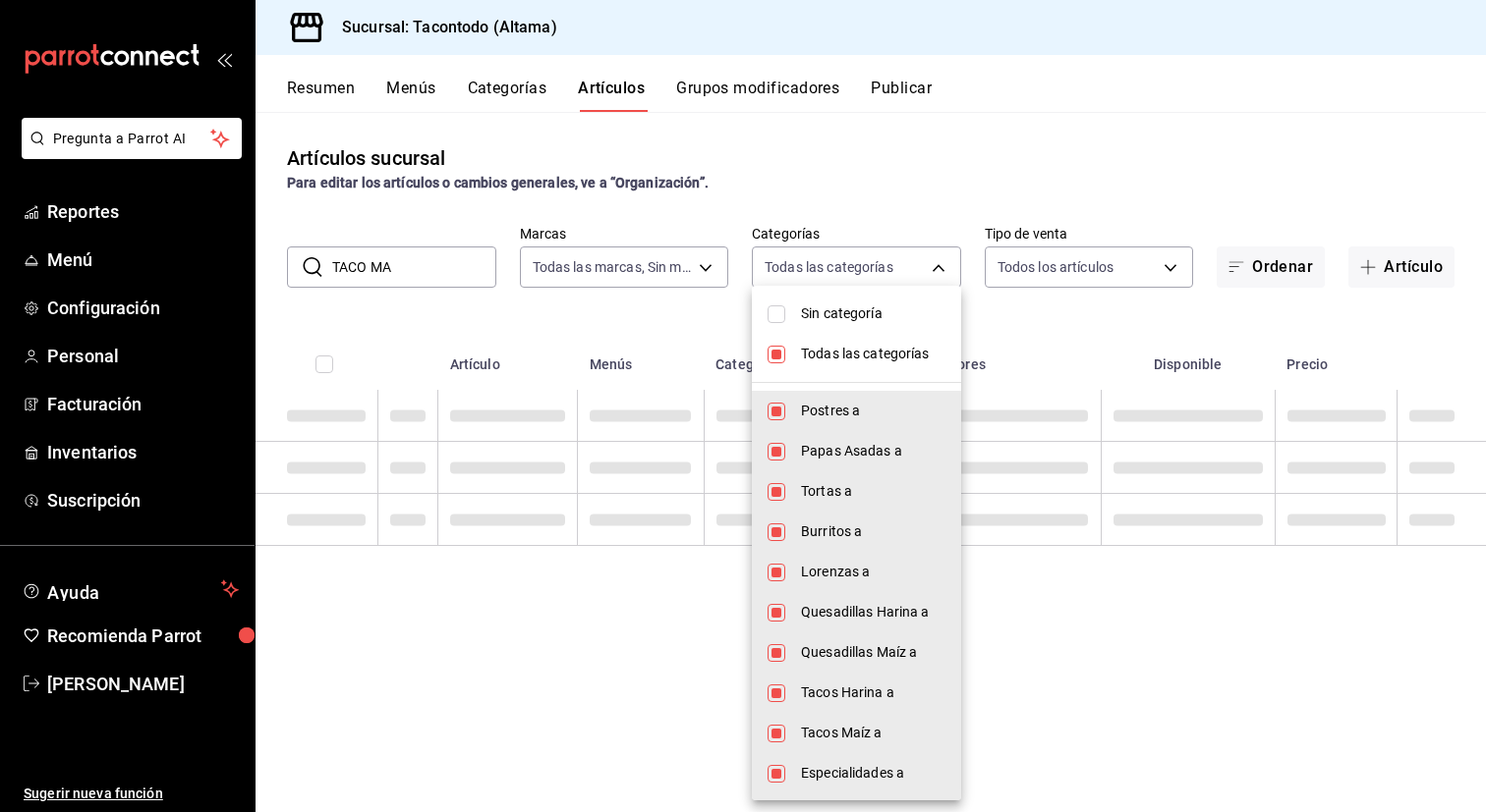
click at [846, 355] on span "Todas las categorías" at bounding box center [873, 354] width 145 height 21
checkbox input "false"
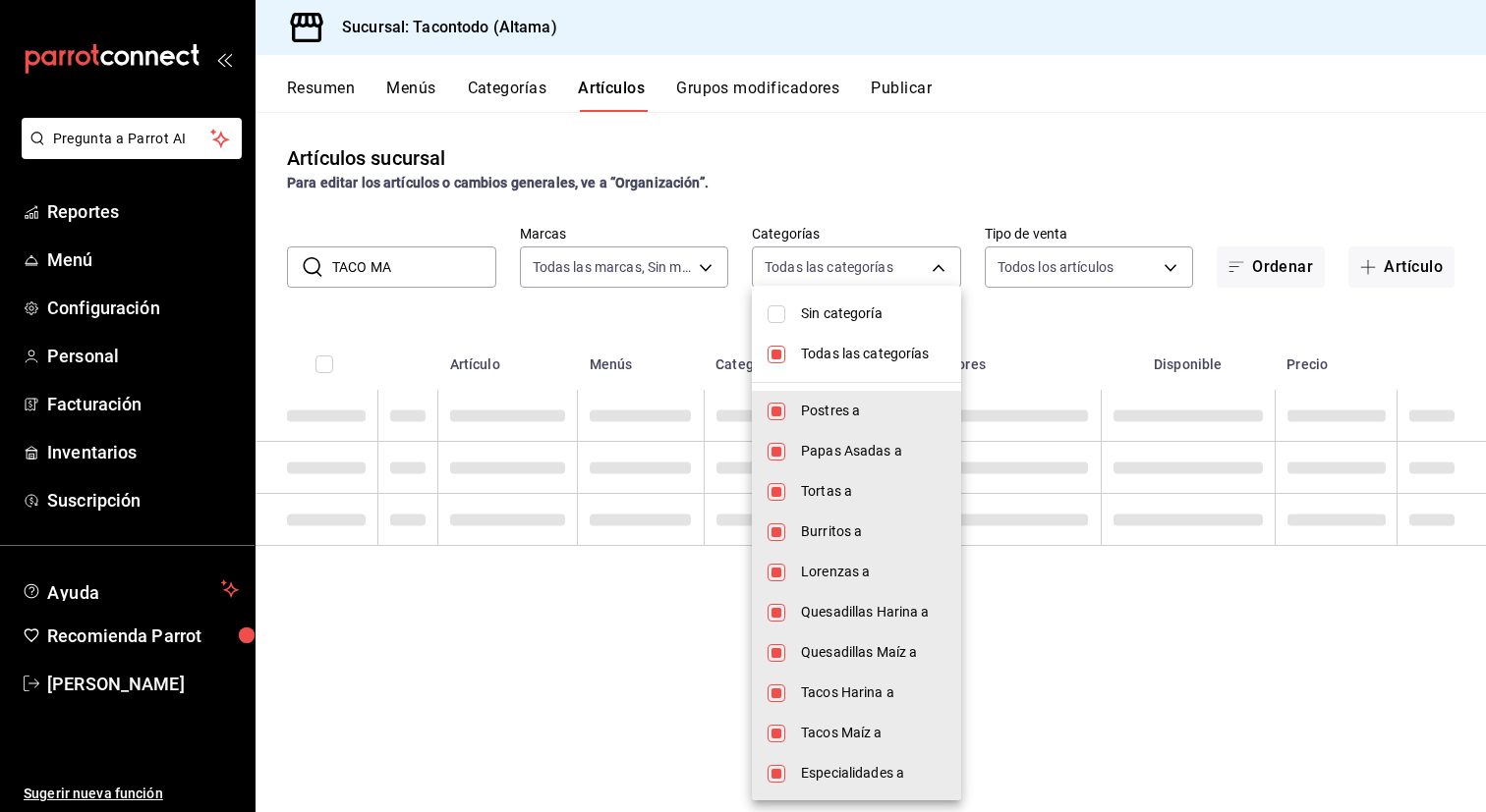
checkbox input "false"
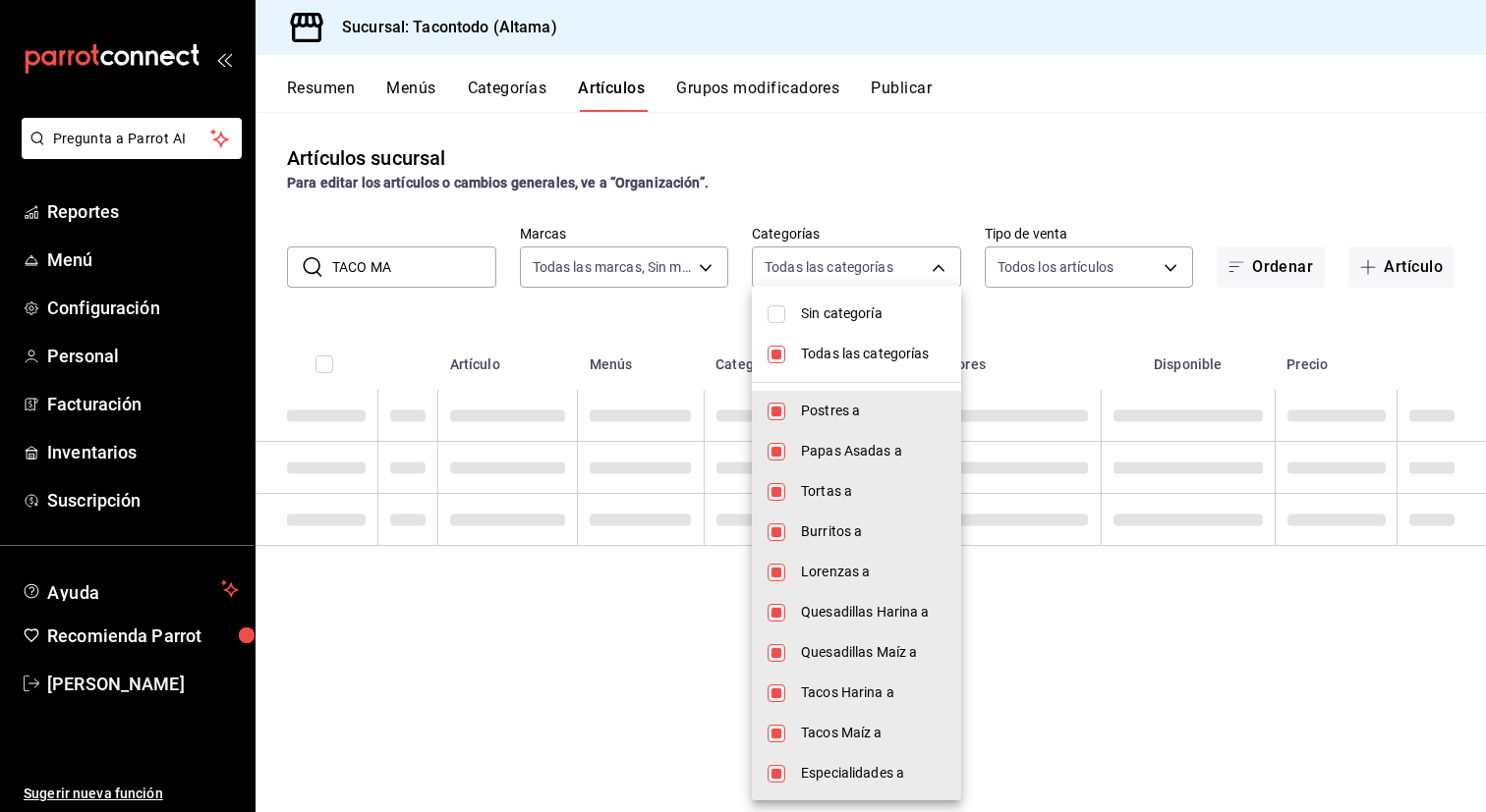
checkbox input "false"
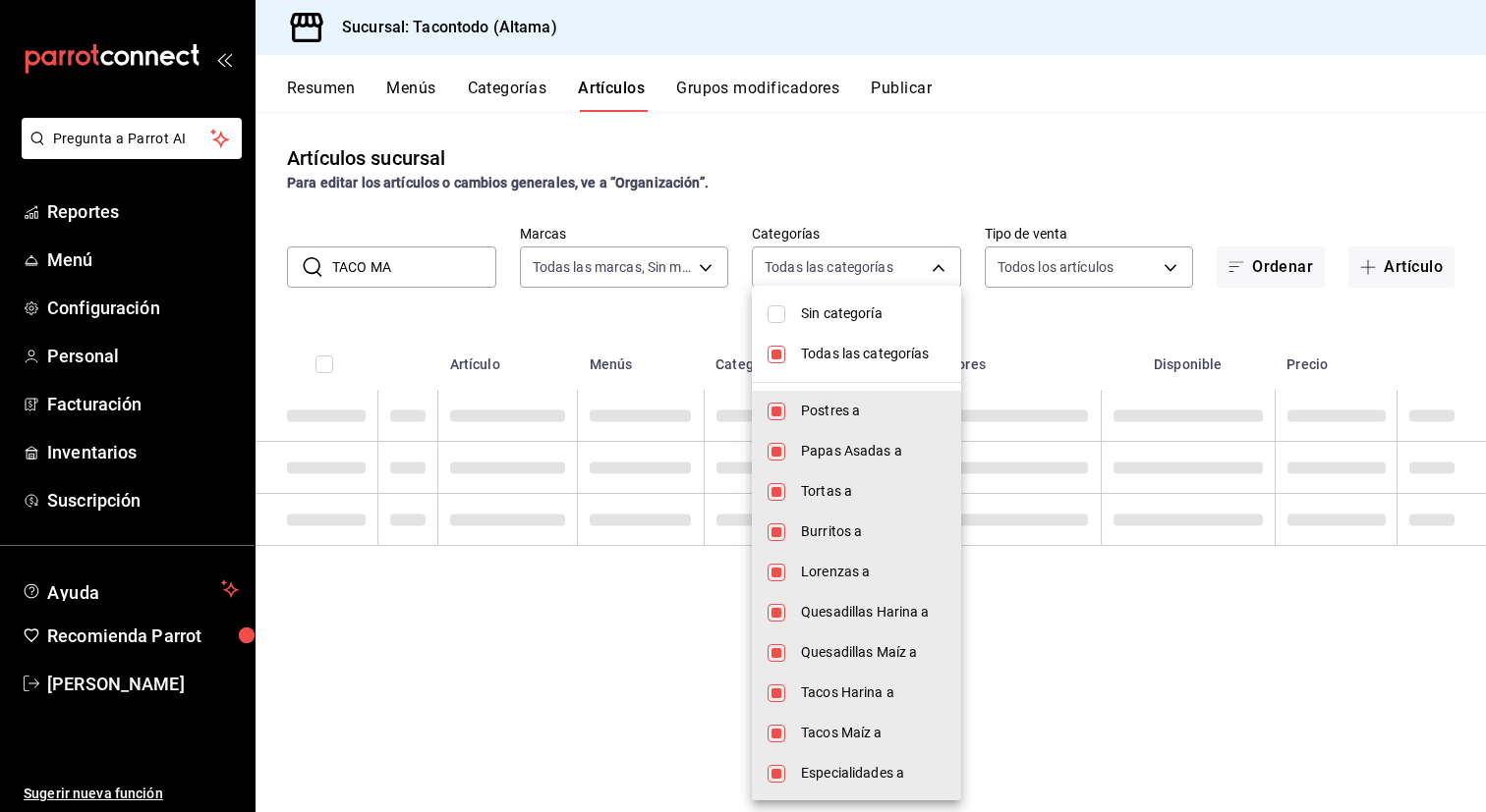
checkbox input "false"
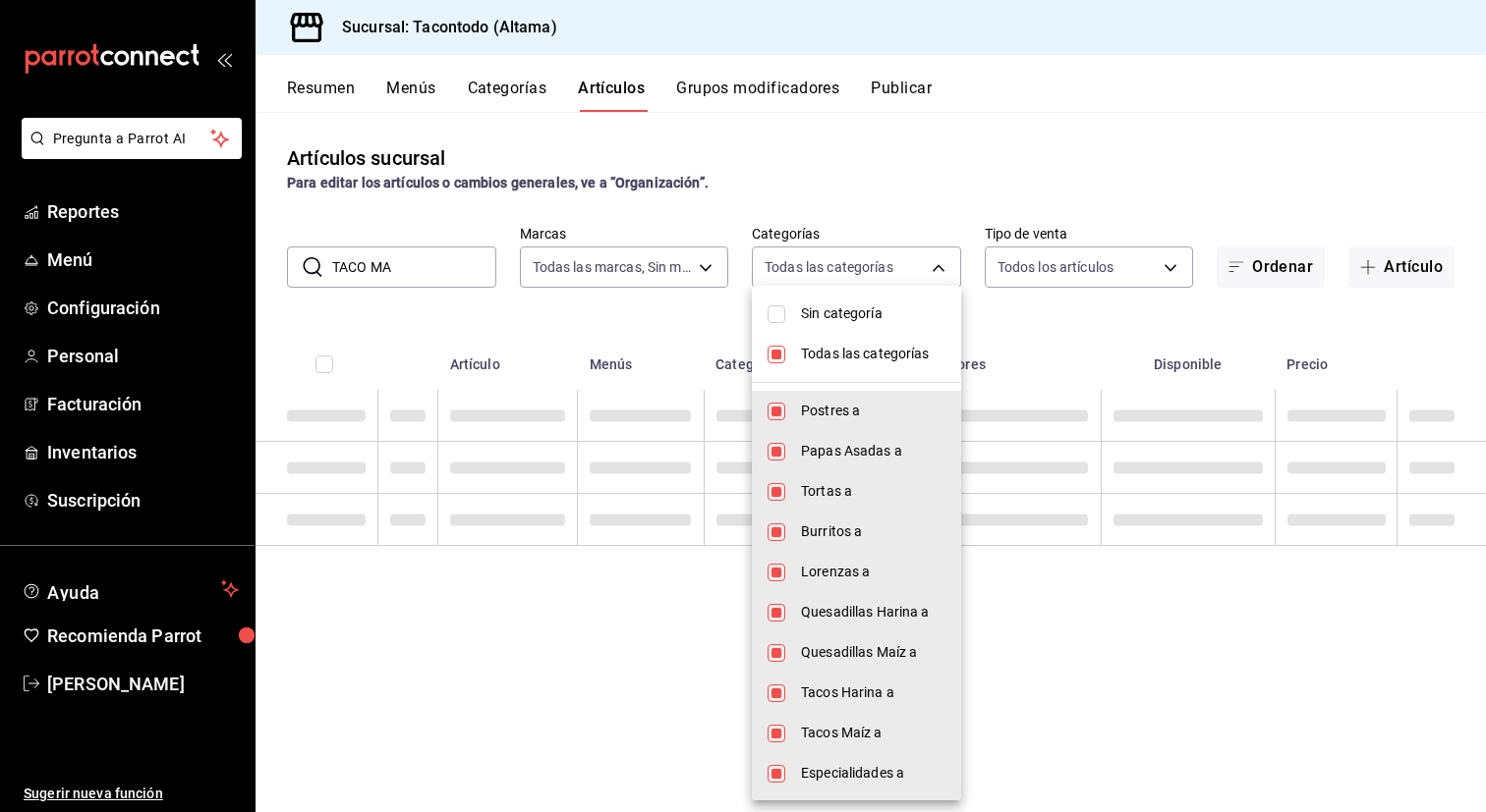
checkbox input "false"
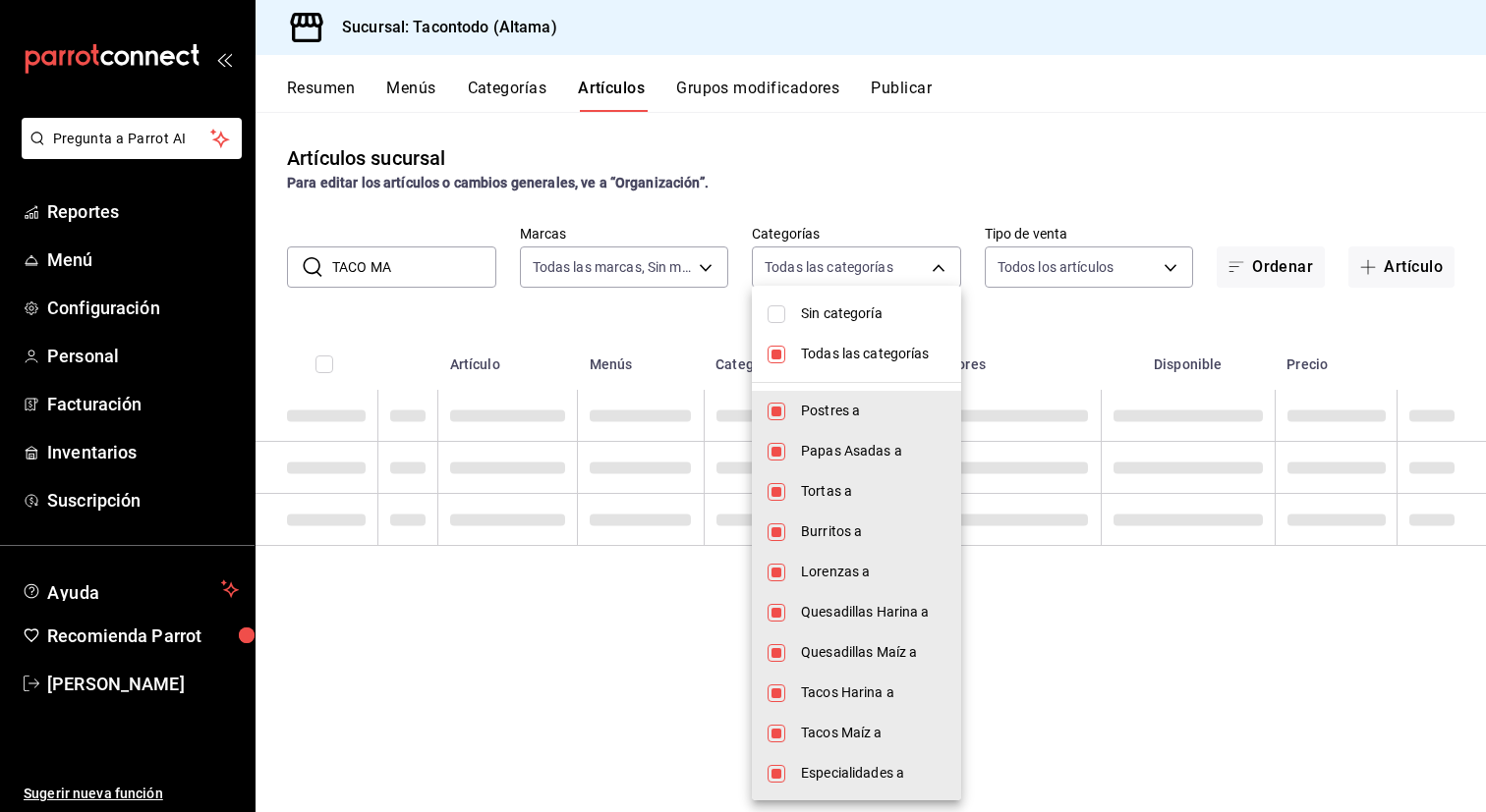
checkbox input "false"
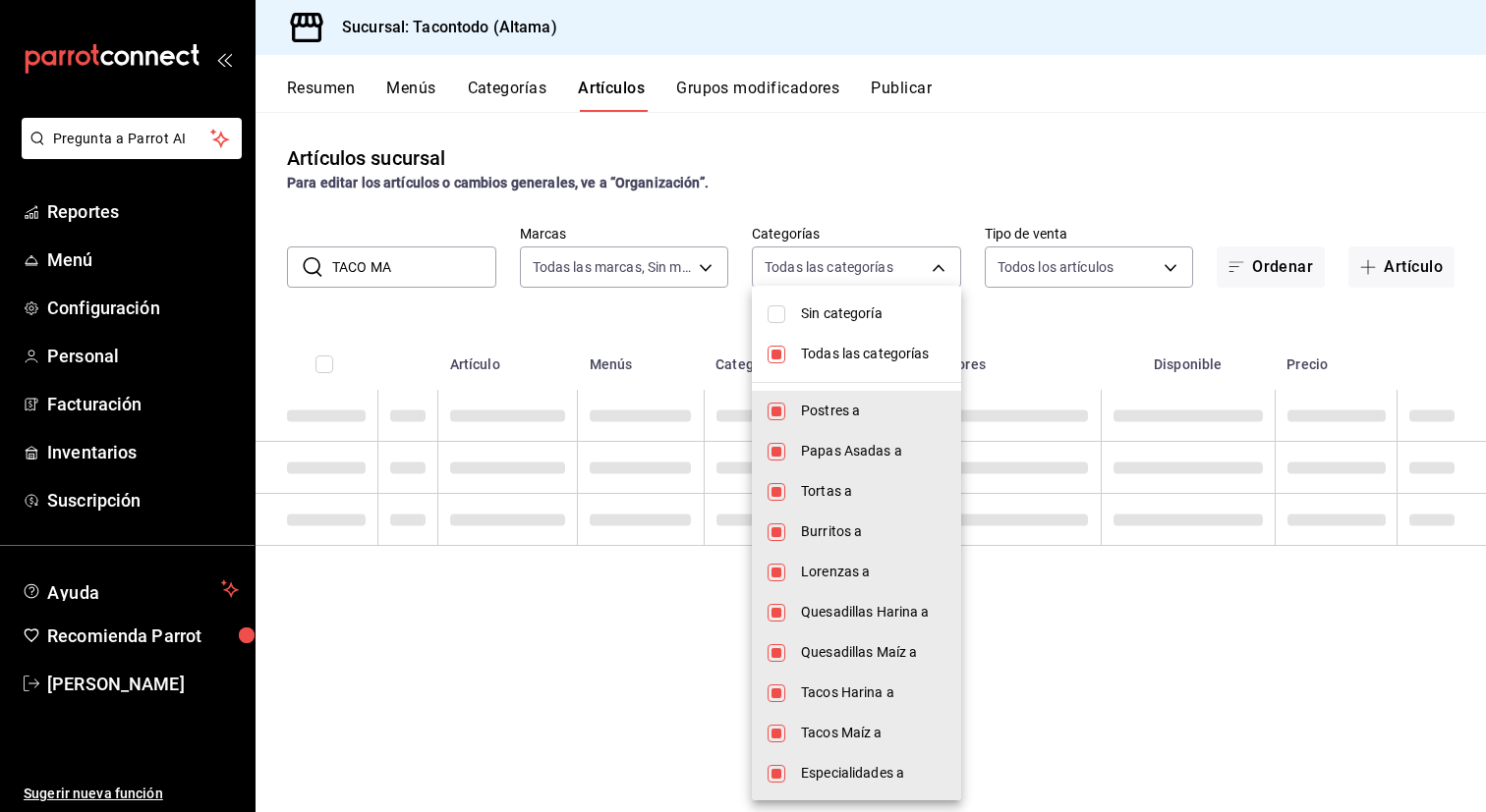
checkbox input "false"
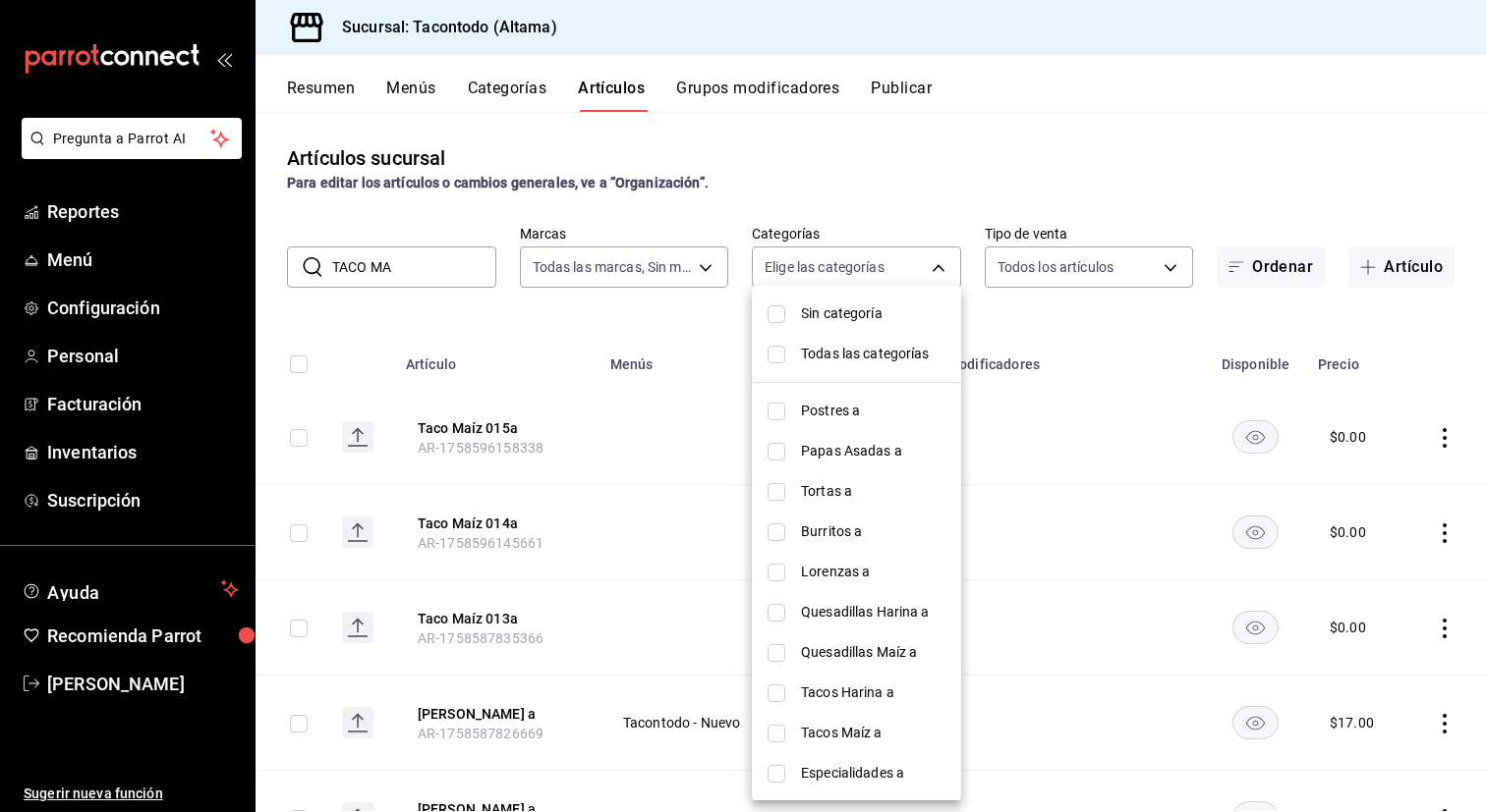
click at [846, 672] on li "Tacos Harina a" at bounding box center [856, 692] width 209 height 41
type input "8465a975-bdba-42e7-9cb7-9ba01d8f7b37"
checkbox input "true"
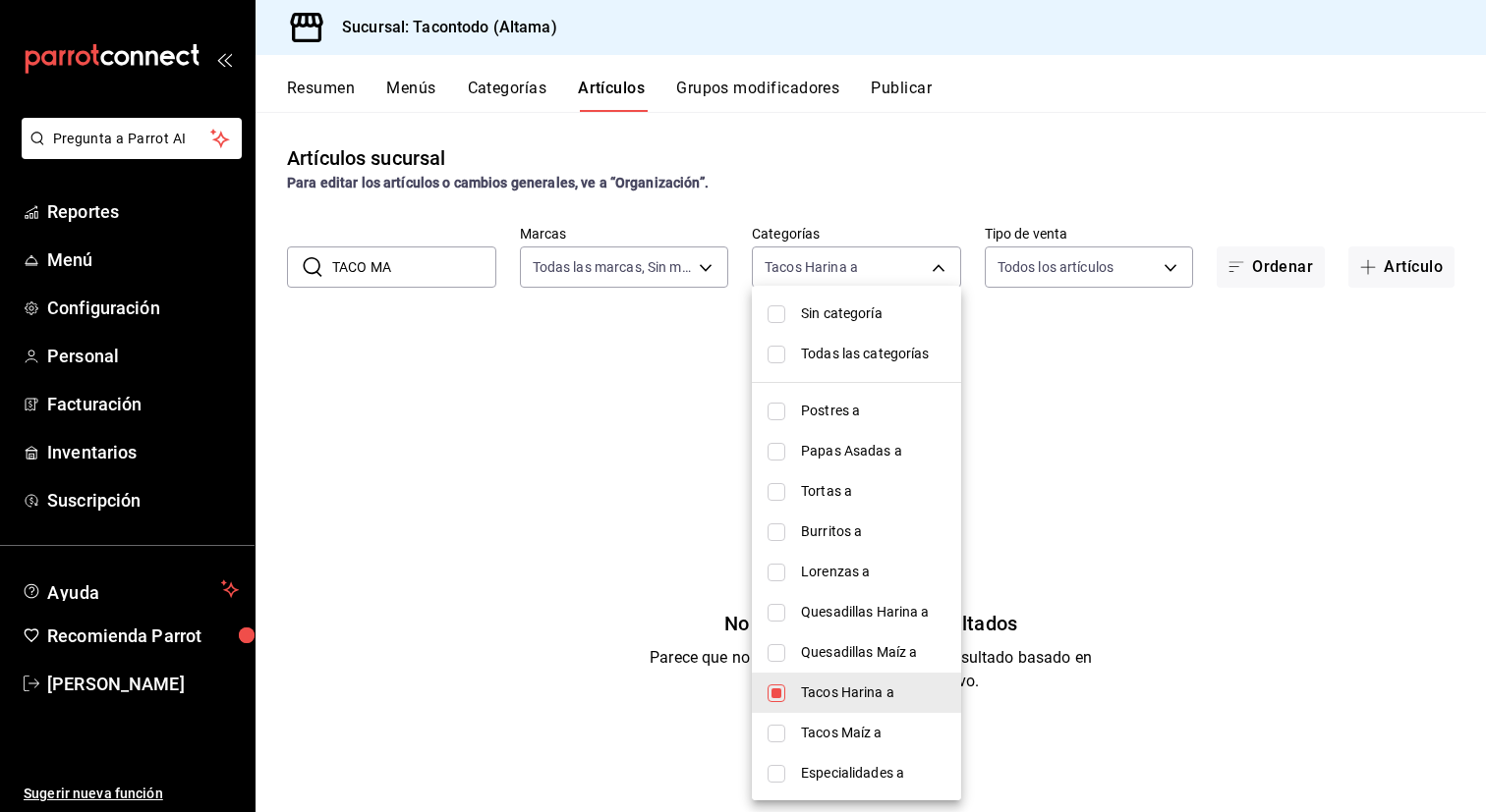
click at [667, 520] on div at bounding box center [743, 406] width 1486 height 812
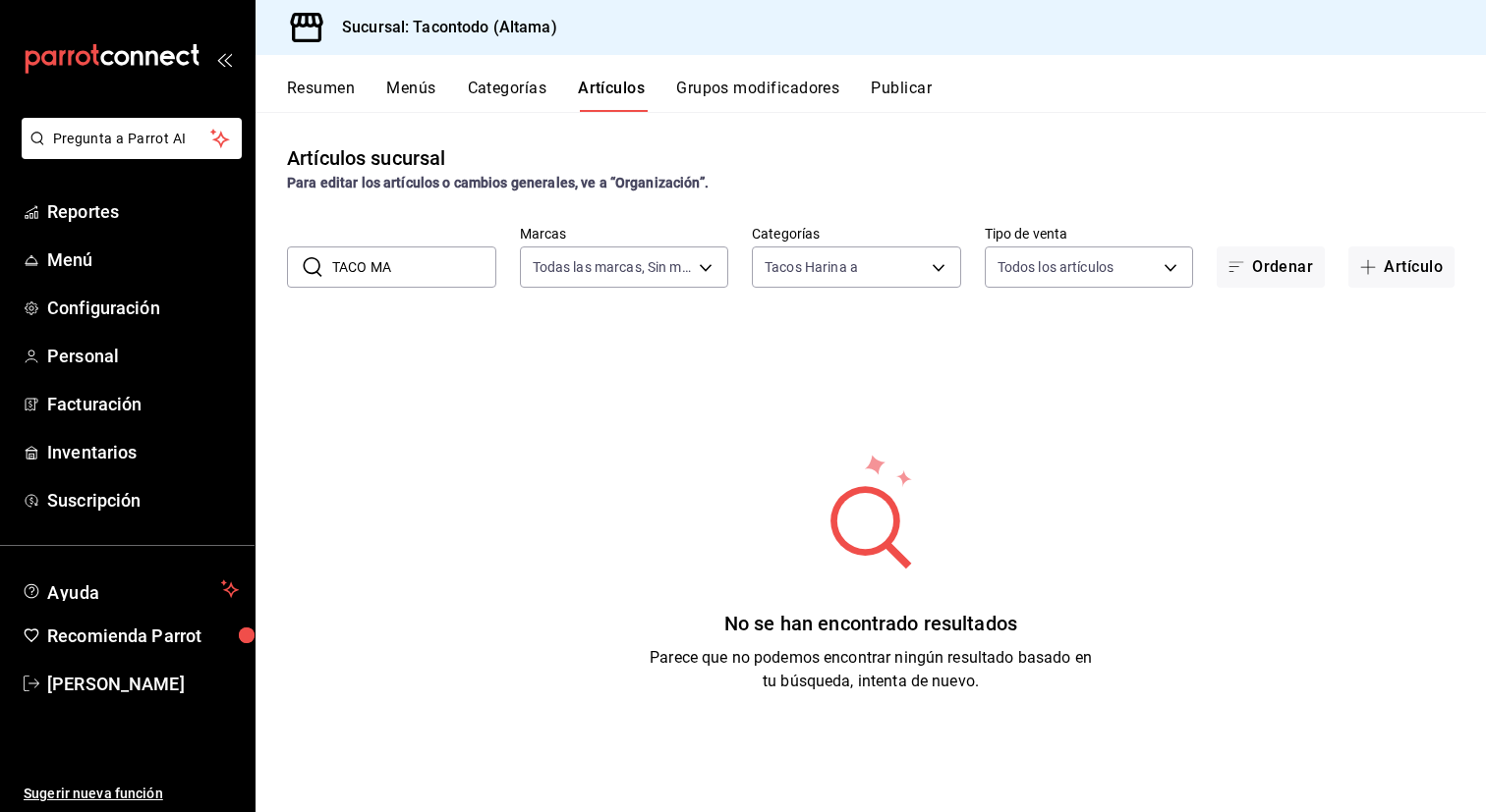
click at [529, 84] on button "Categorías" at bounding box center [507, 95] width 79 height 34
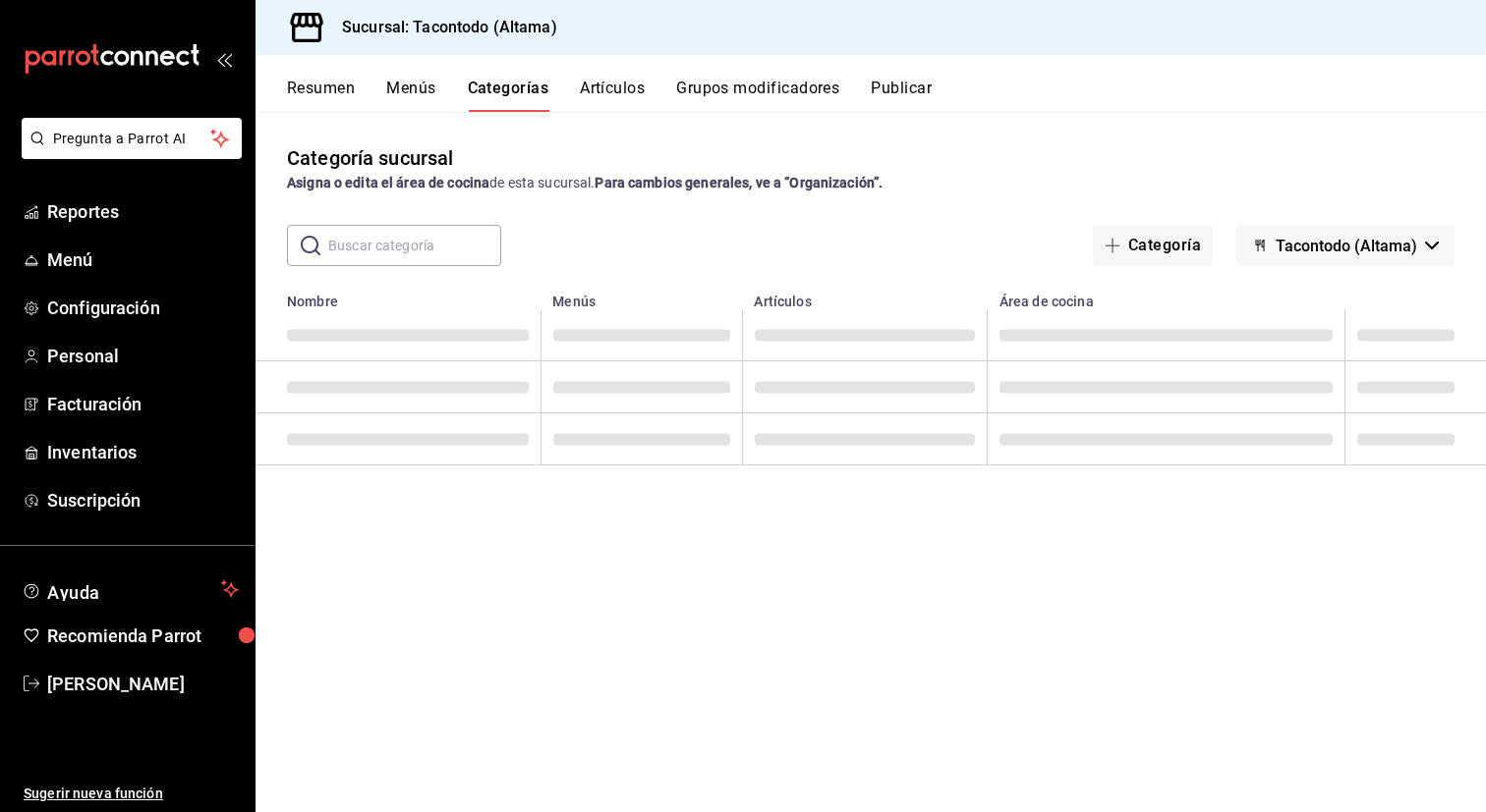
click at [626, 101] on button "Artículos" at bounding box center [611, 95] width 64 height 34
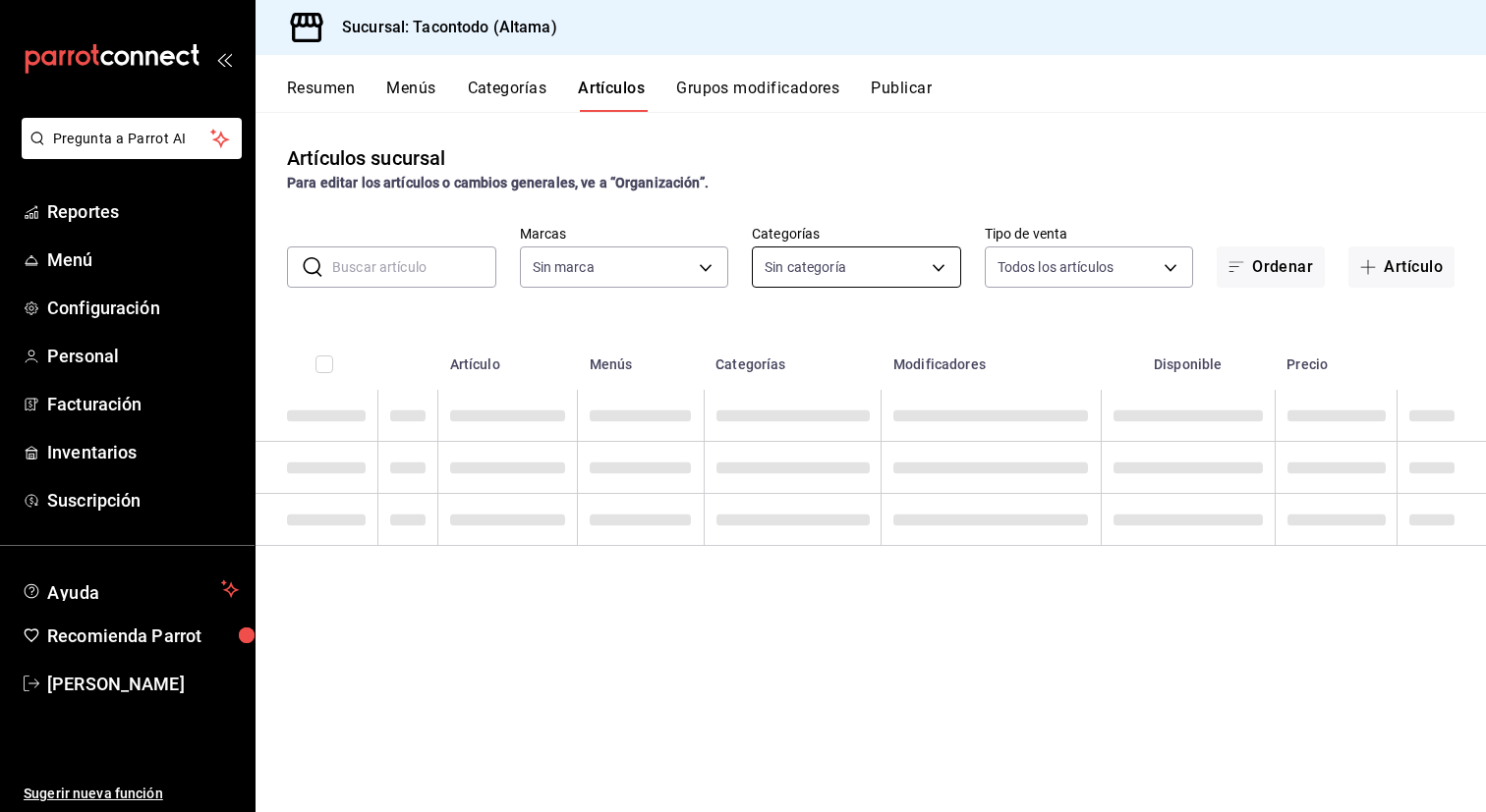
type input "ea7f118b-53d1-4281-a9de-b1bc2d85afad,d6f6d3a0-bfff-472c-8696-873cdd87f005,46ab6…"
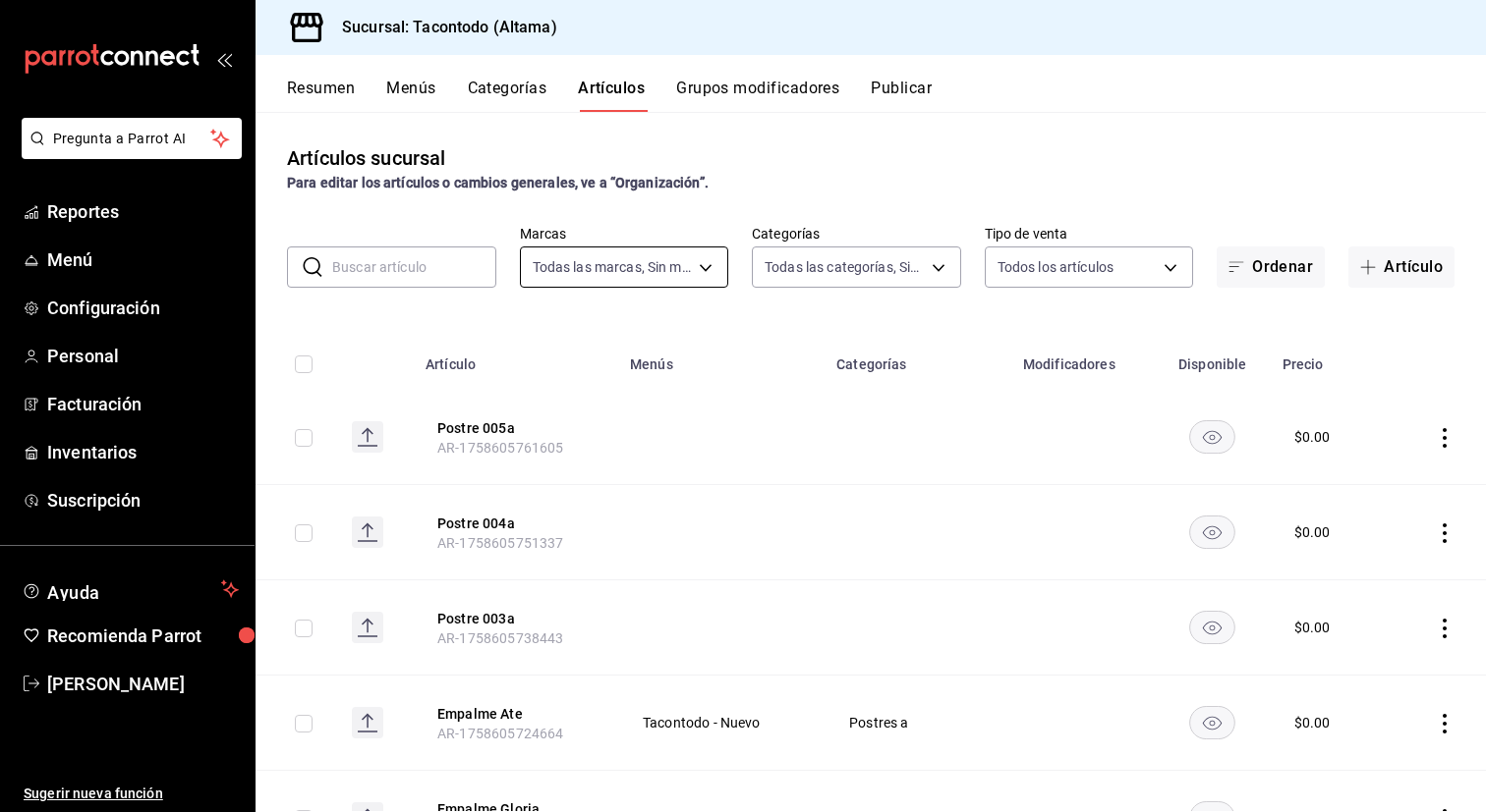
type input "56f755ab-7396-4f10-bb3c-049bffdbebb5"
click at [428, 273] on input "text" at bounding box center [414, 267] width 164 height 40
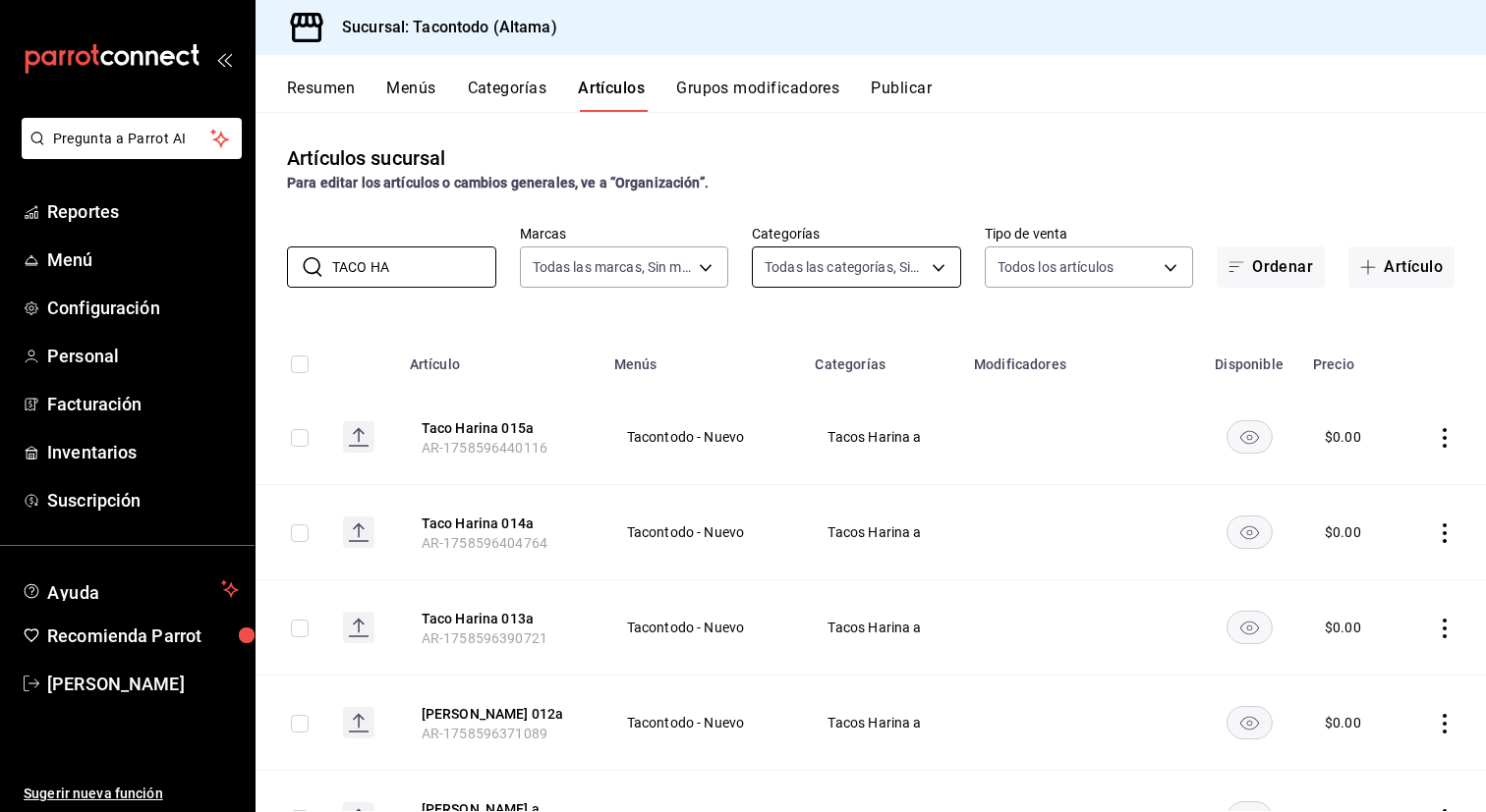
type input "TACO HA"
click at [924, 257] on body "Pregunta a Parrot AI Reportes Menú Configuración Personal Facturación Inventari…" at bounding box center [743, 406] width 1486 height 812
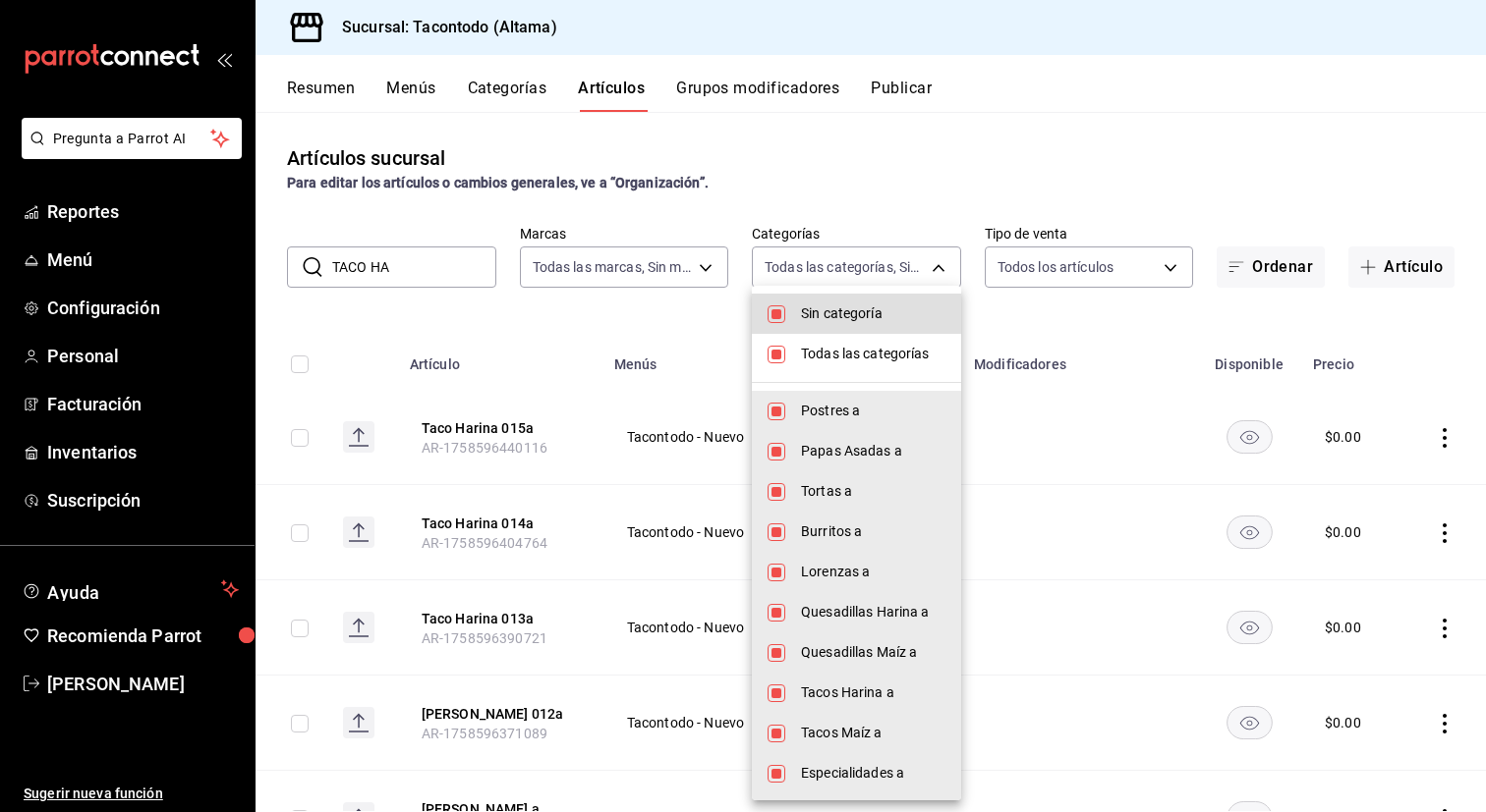
click at [903, 351] on span "Todas las categorías" at bounding box center [873, 354] width 145 height 21
checkbox input "false"
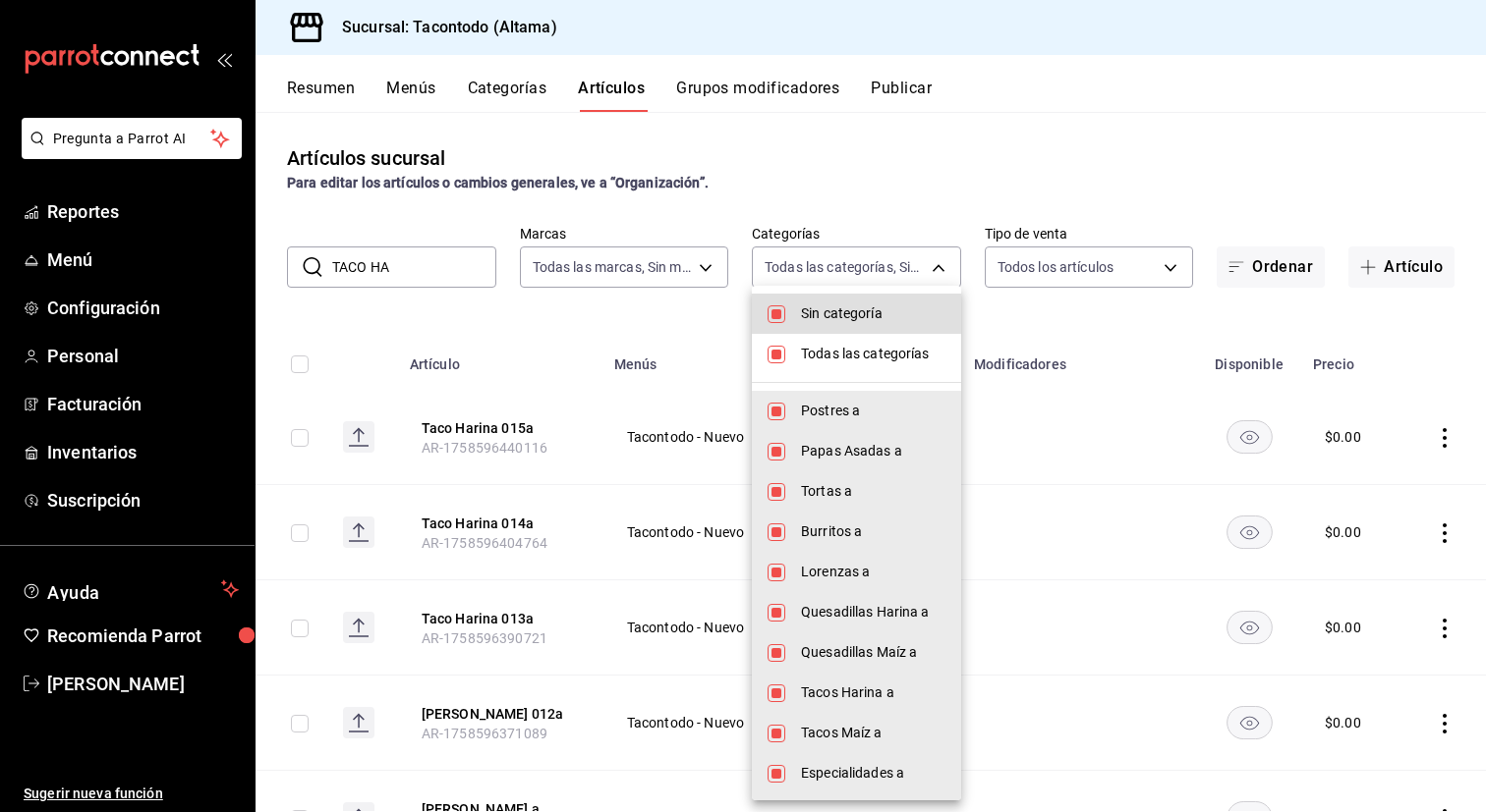
checkbox input "false"
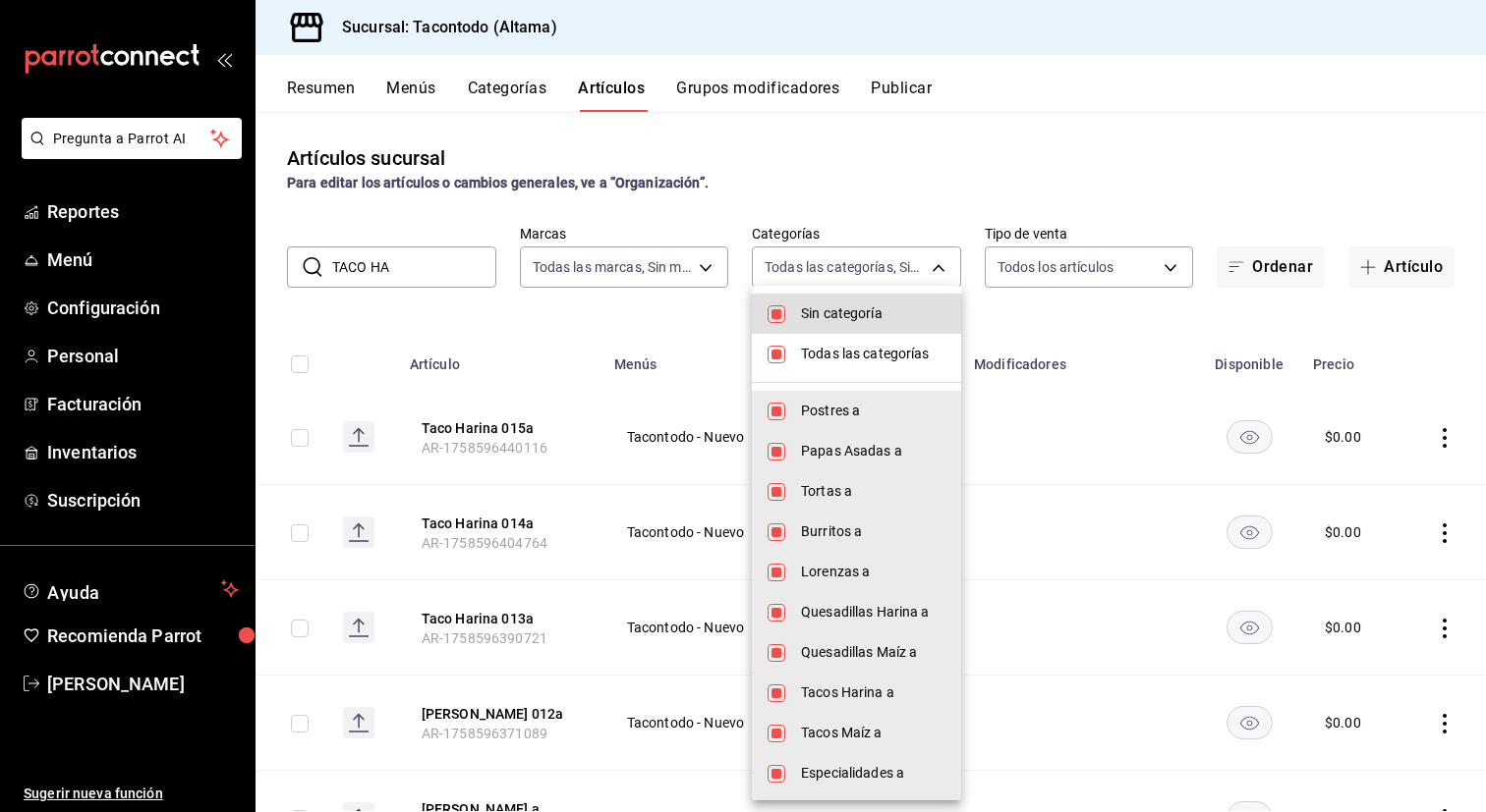
checkbox input "false"
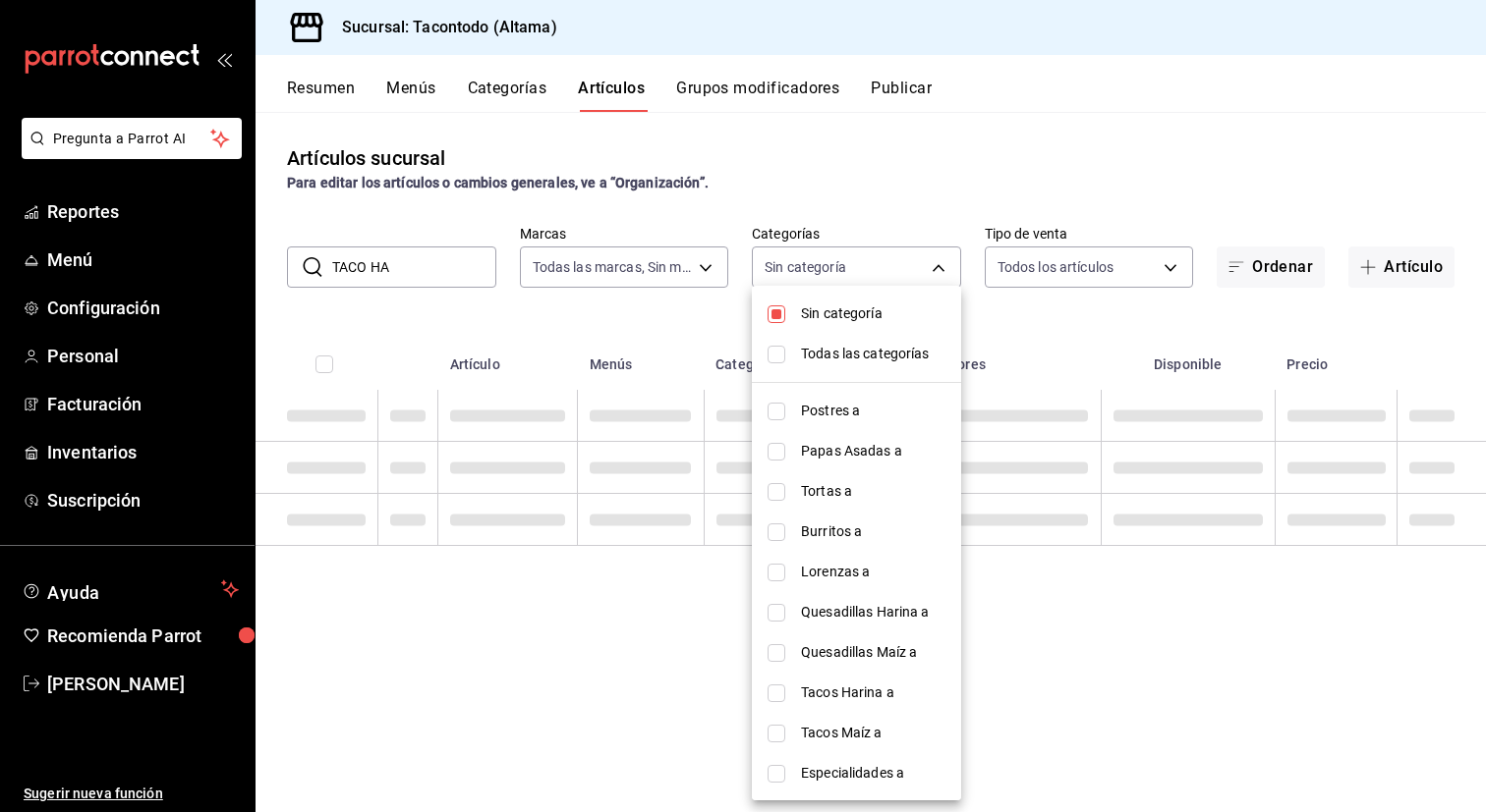
click at [868, 310] on span "Sin categoría" at bounding box center [873, 313] width 145 height 21
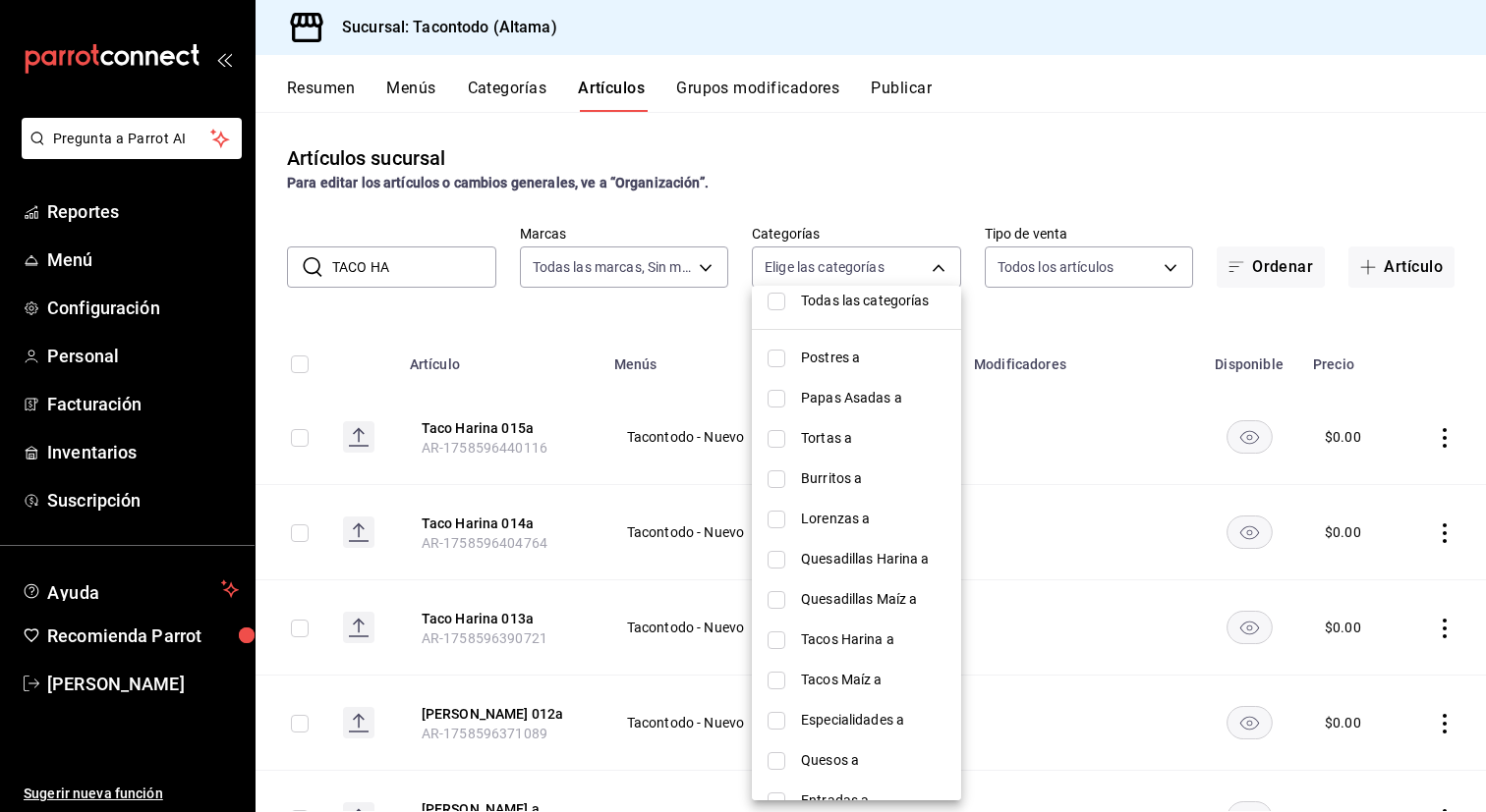
scroll to position [51, 0]
click at [874, 640] on span "Tacos Harina a" at bounding box center [873, 642] width 145 height 21
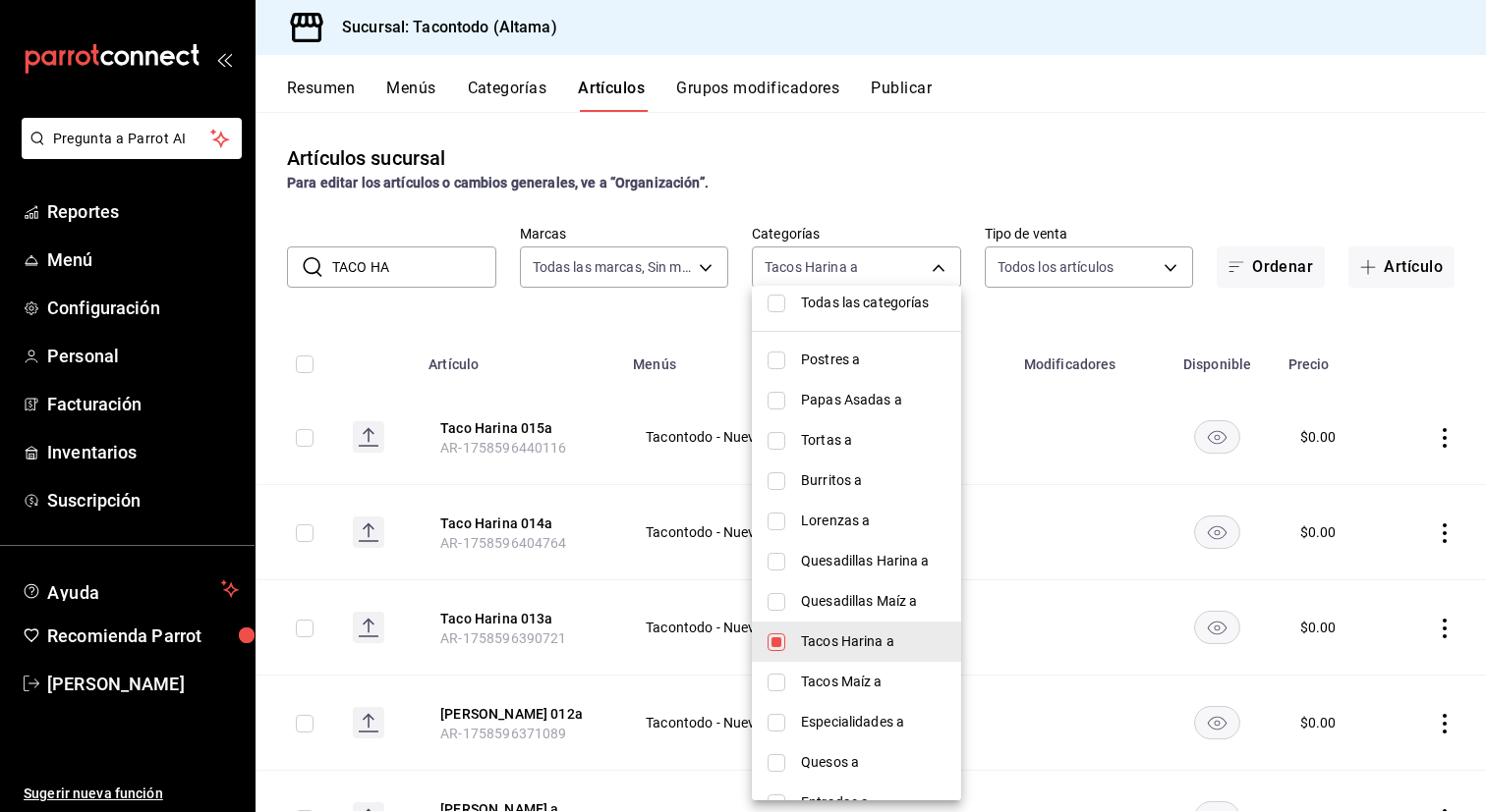
click at [647, 603] on div at bounding box center [743, 406] width 1486 height 812
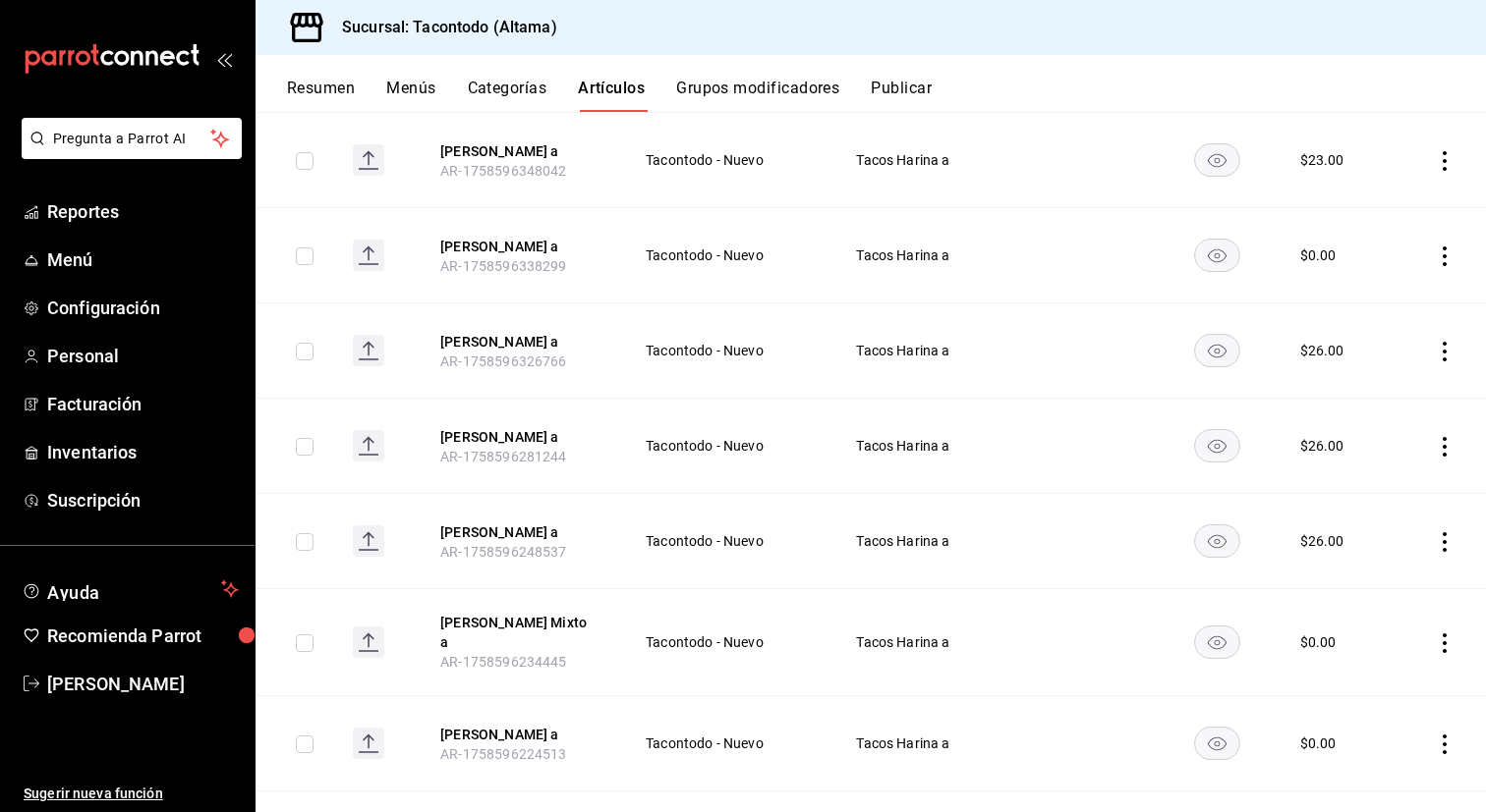
scroll to position [1077, 0]
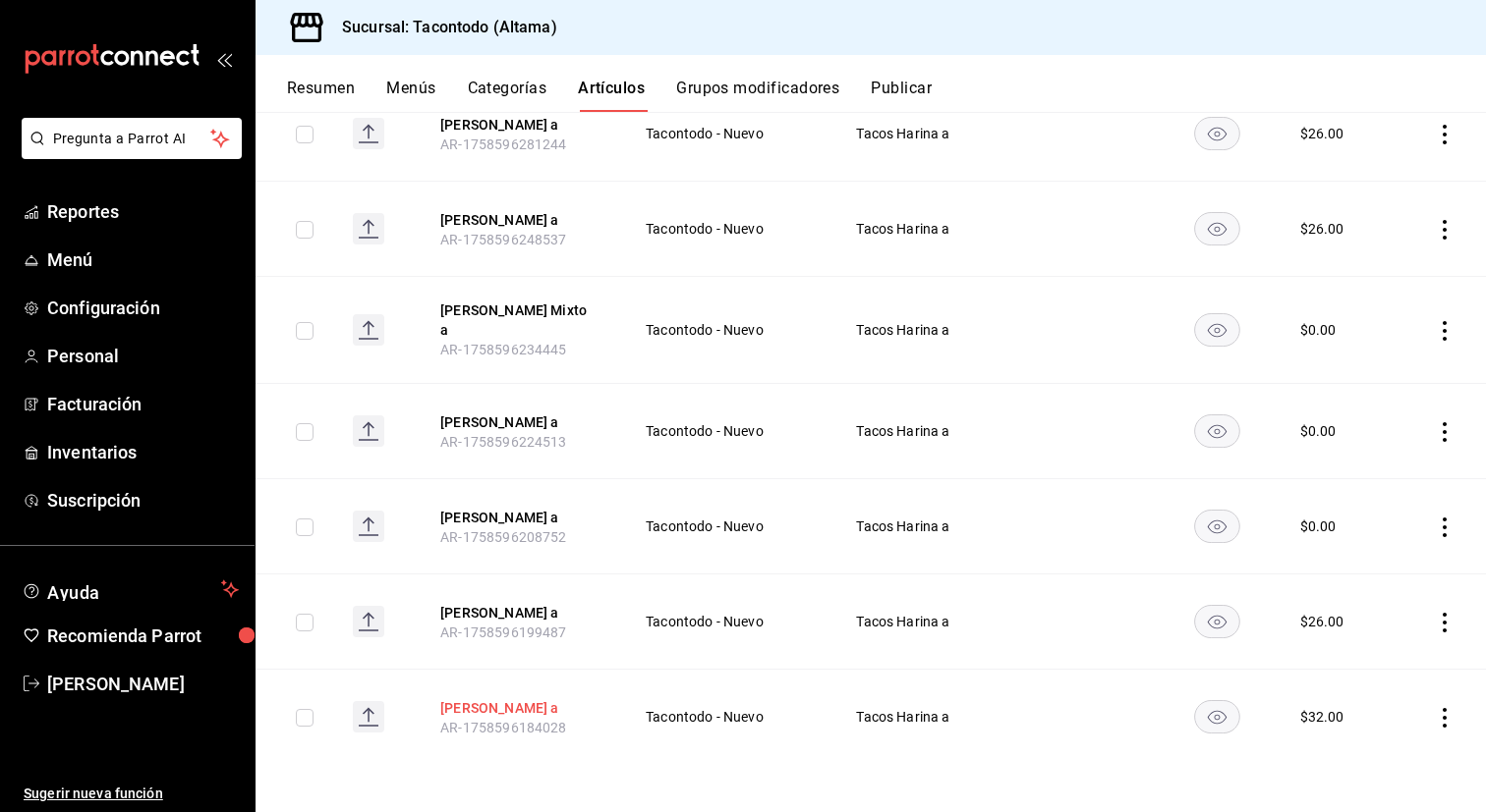
click at [550, 705] on button "[PERSON_NAME] a" at bounding box center [518, 708] width 158 height 20
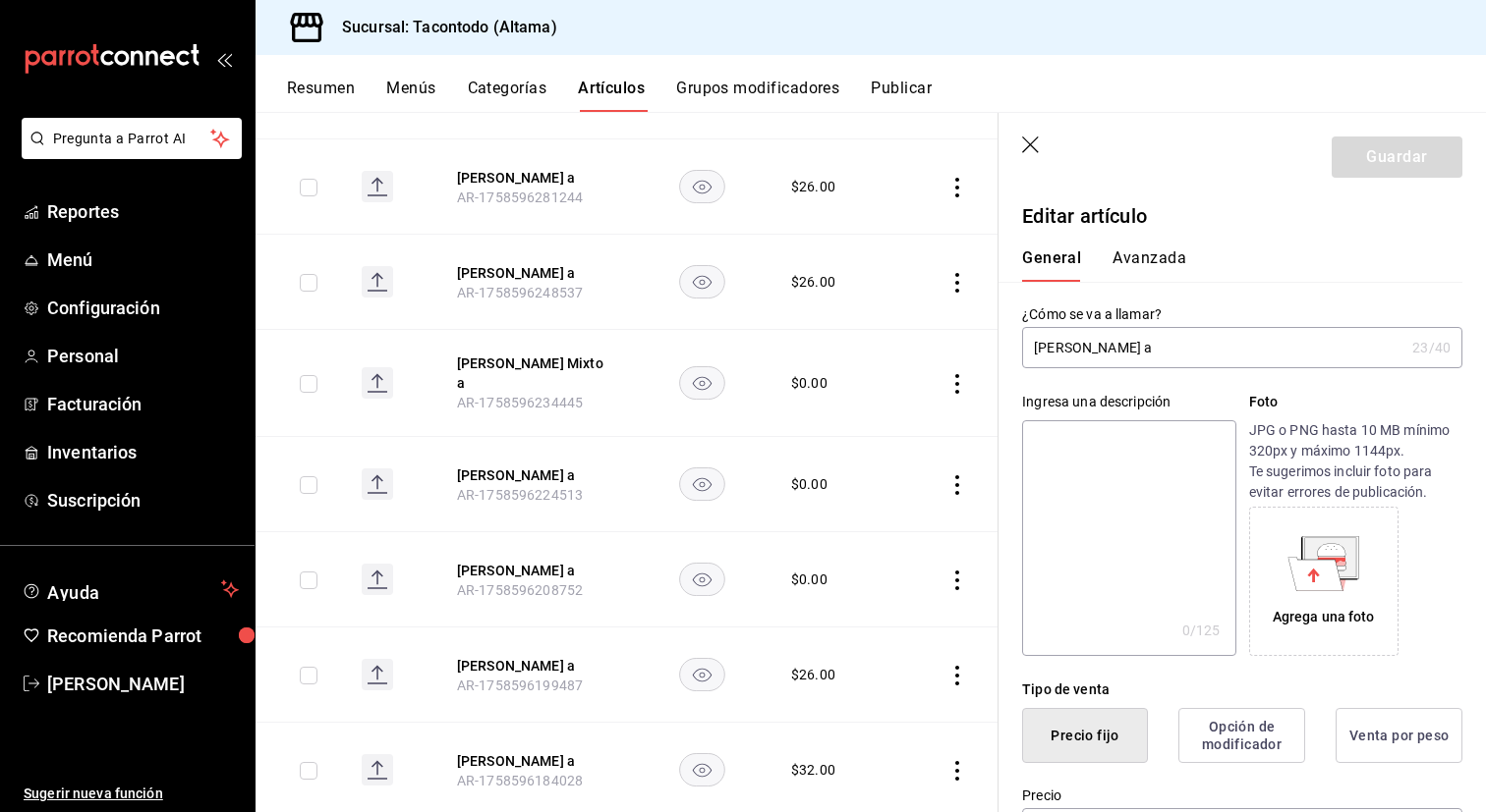
click at [1134, 355] on input "[PERSON_NAME] a" at bounding box center [1214, 348] width 382 height 40
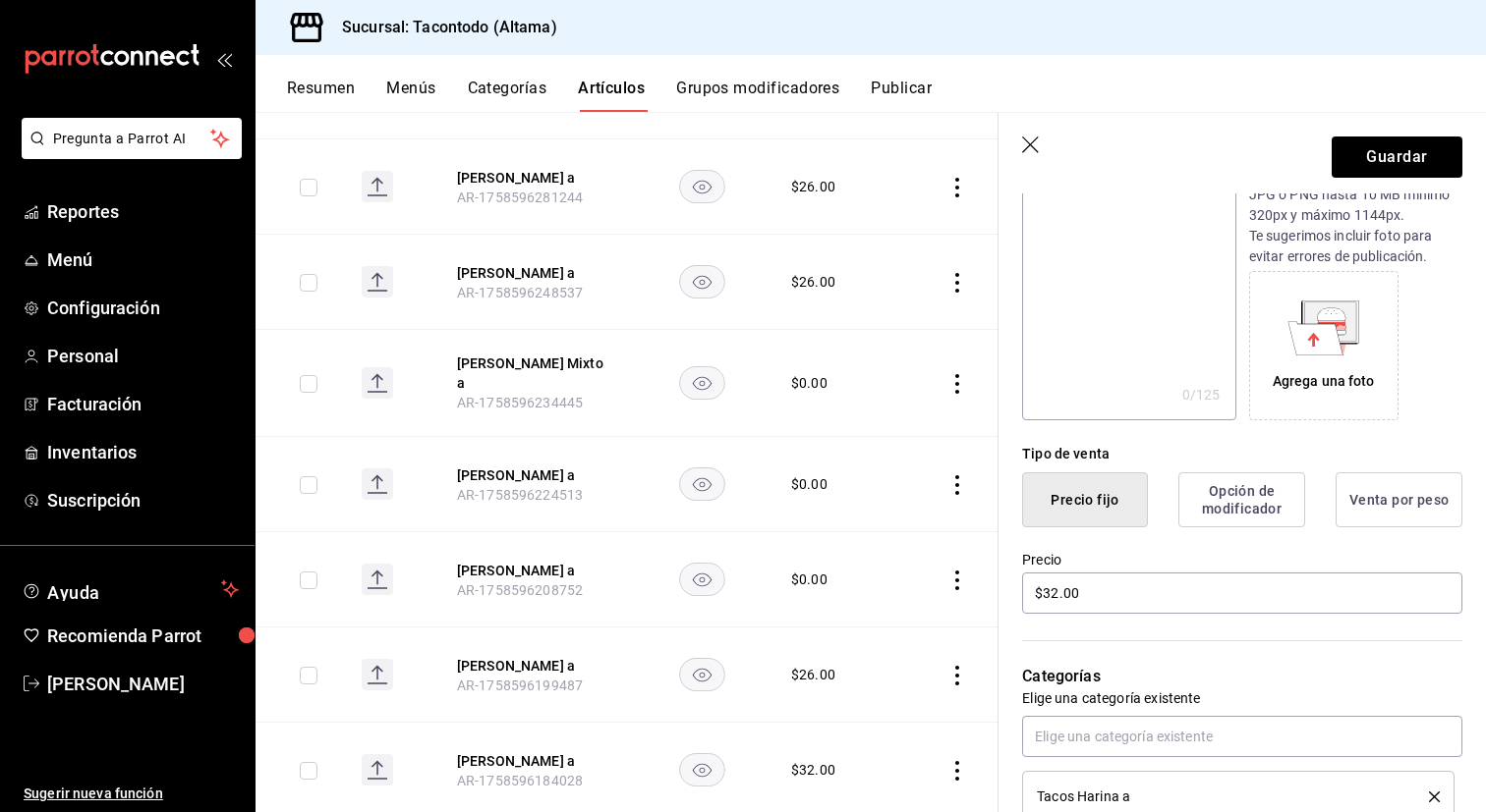
scroll to position [244, 0]
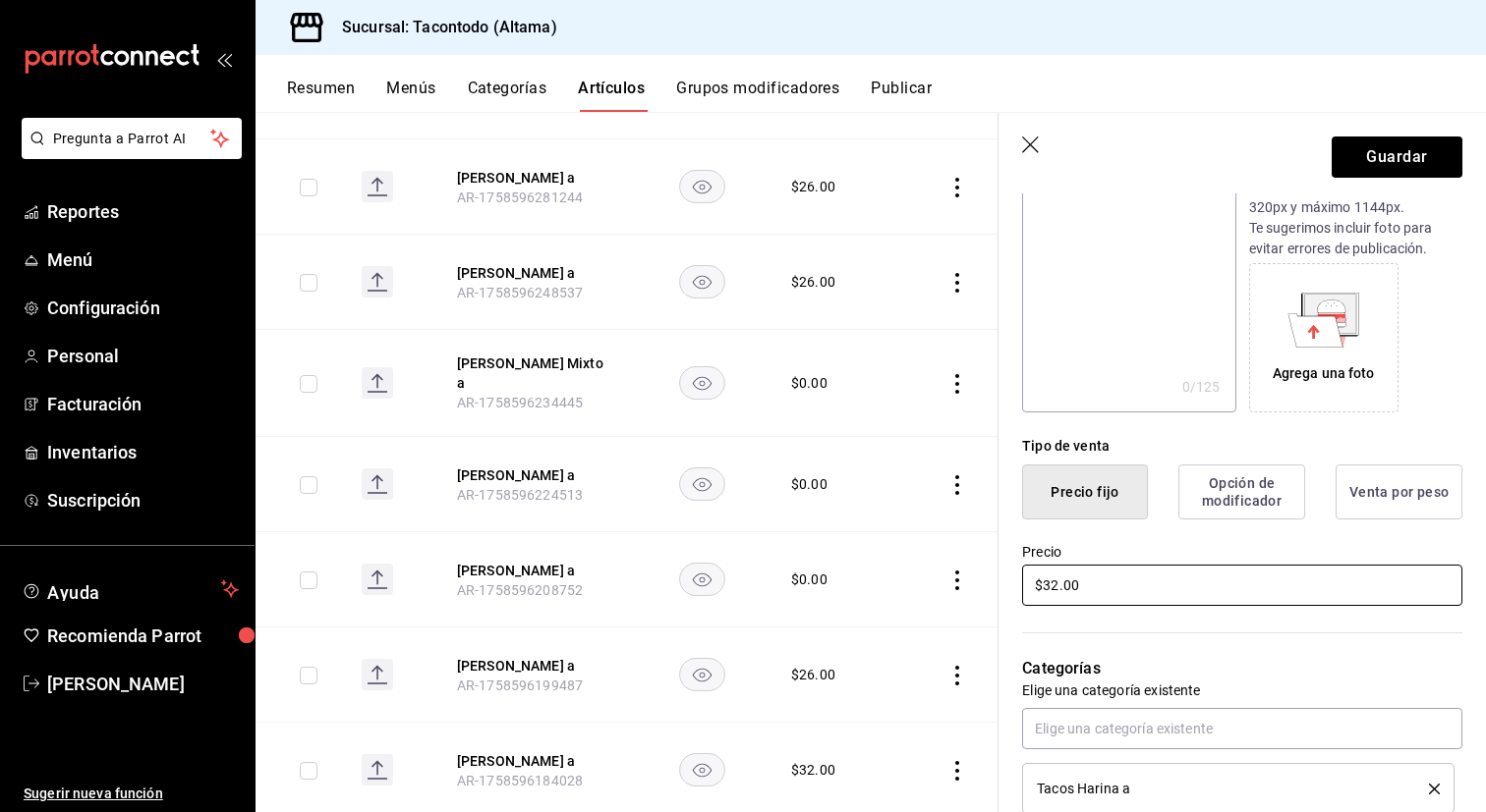
click at [1150, 571] on input "$32.00" at bounding box center [1242, 585] width 440 height 42
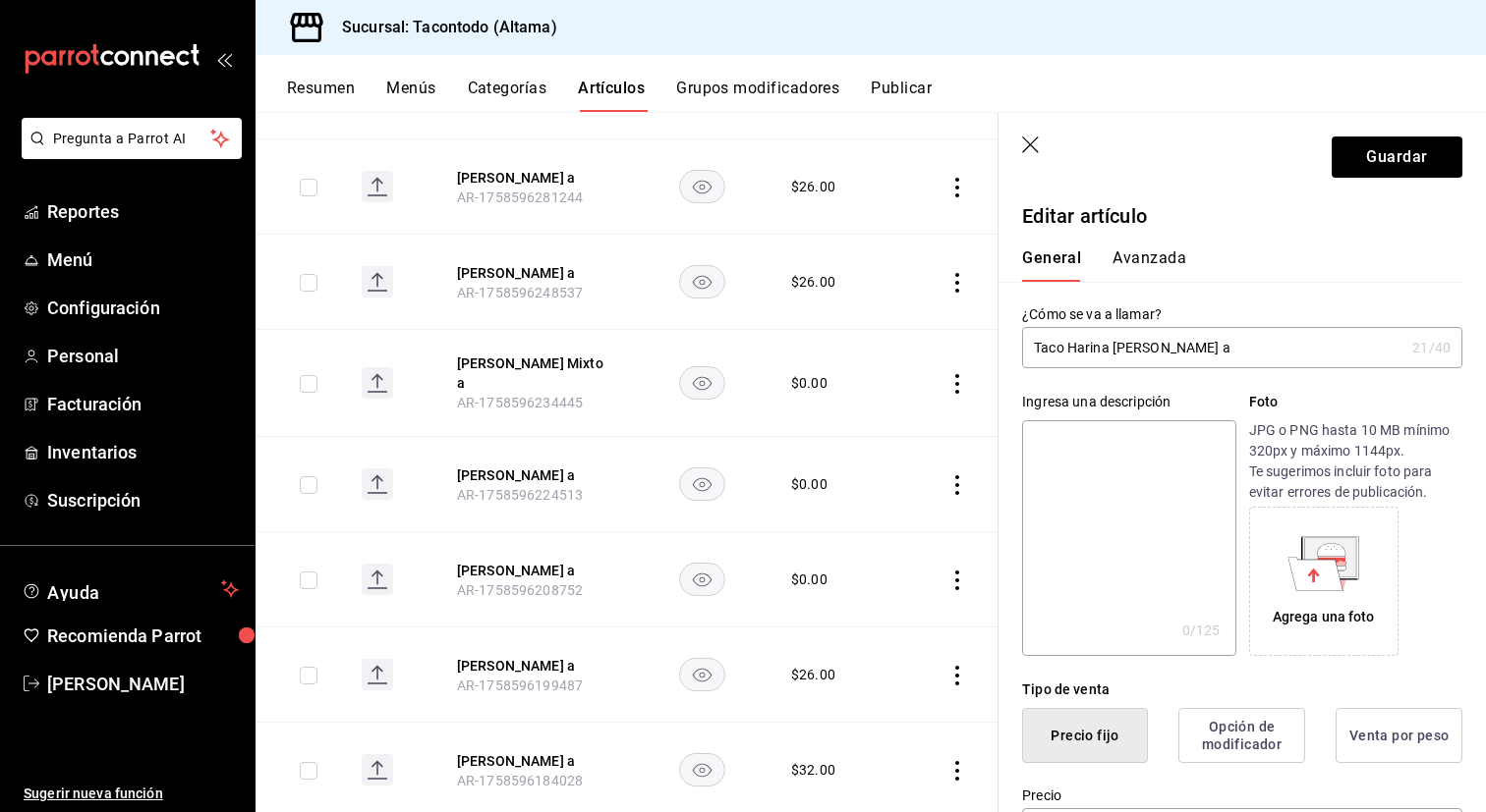
click at [1144, 264] on button "Avanzada" at bounding box center [1149, 265] width 73 height 34
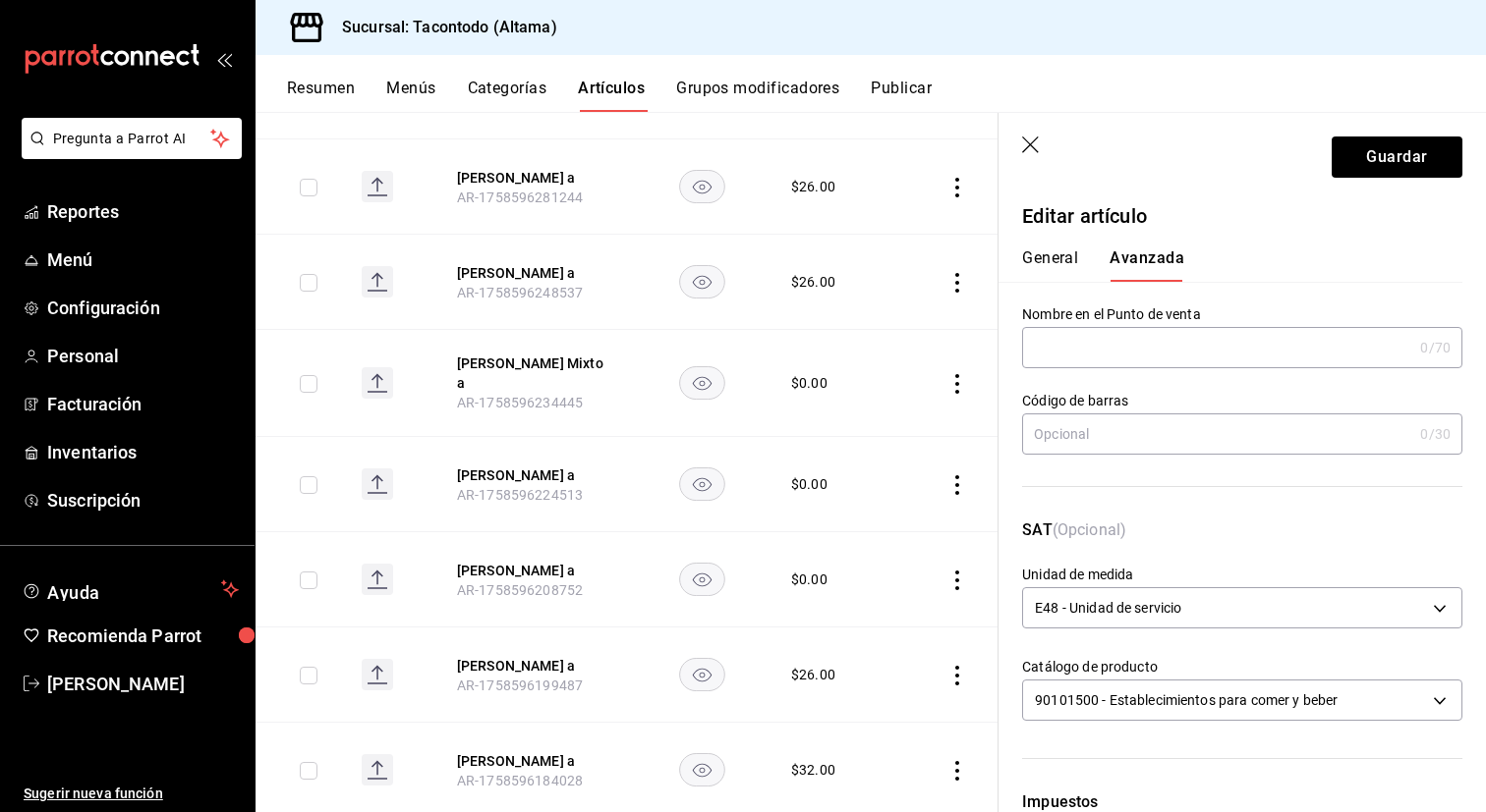
click at [1114, 355] on input "text" at bounding box center [1218, 348] width 390 height 40
click at [1053, 267] on button "General" at bounding box center [1050, 265] width 56 height 34
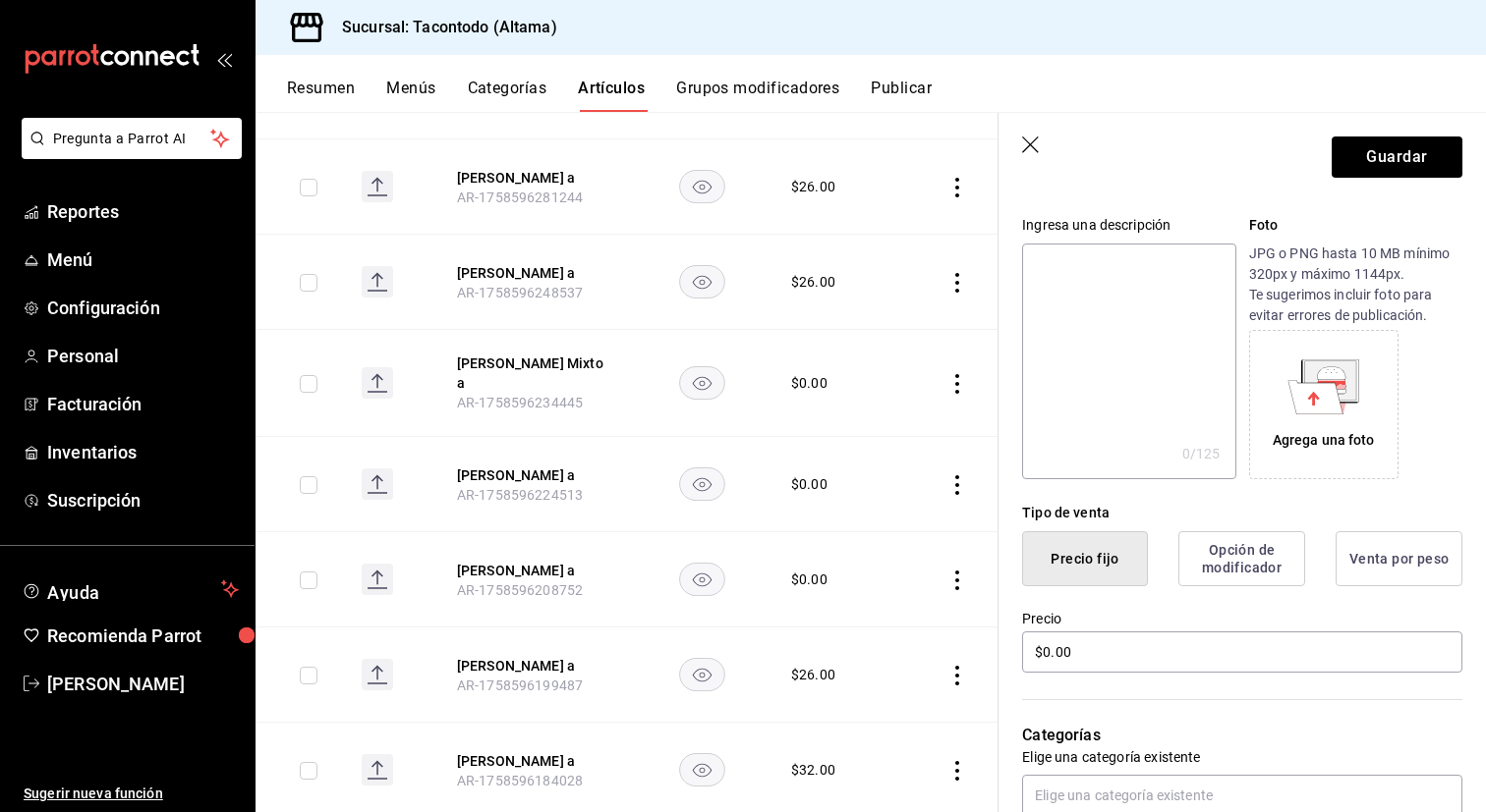
scroll to position [188, 0]
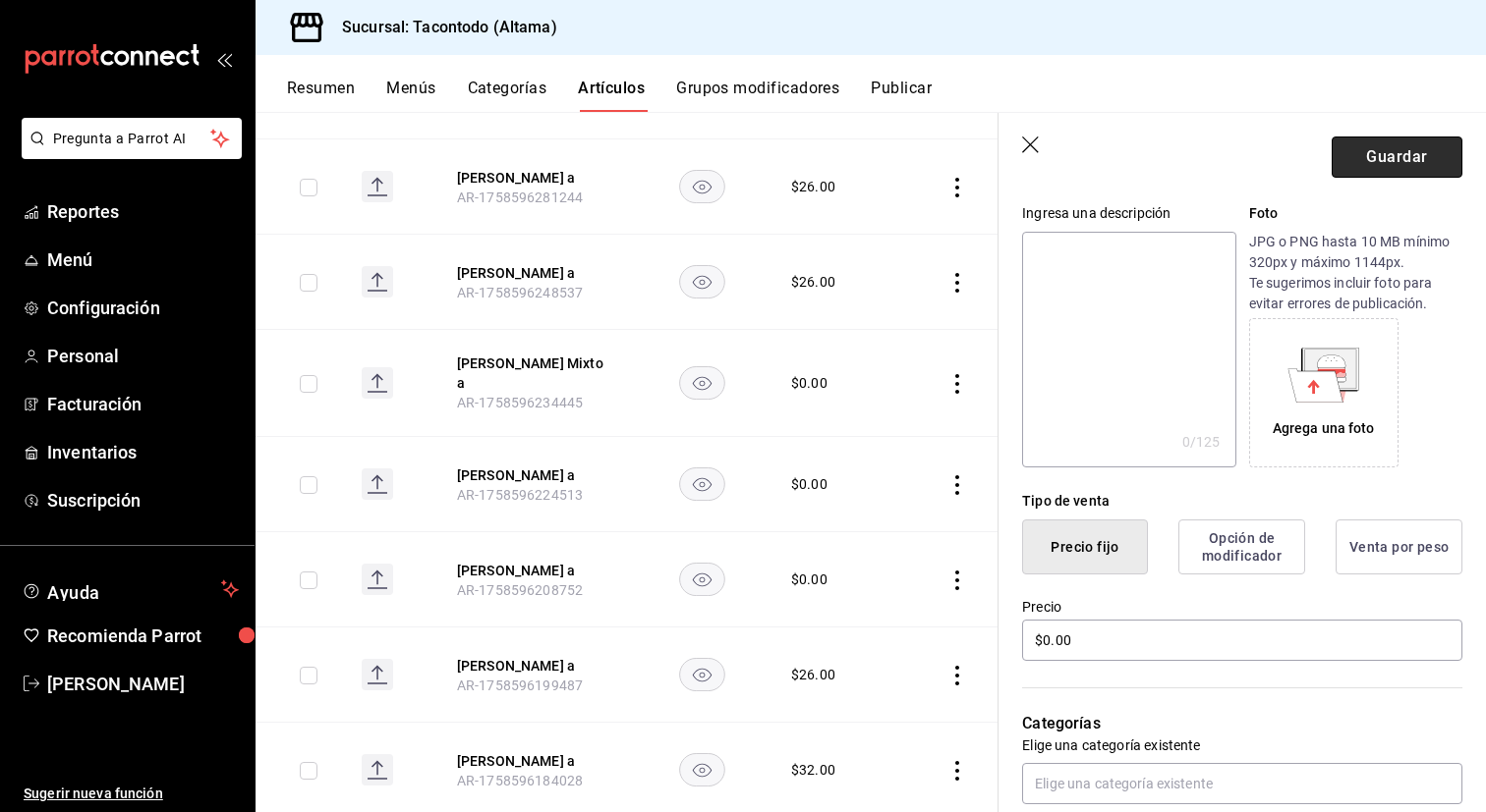
click at [1360, 153] on button "Guardar" at bounding box center [1397, 157] width 131 height 42
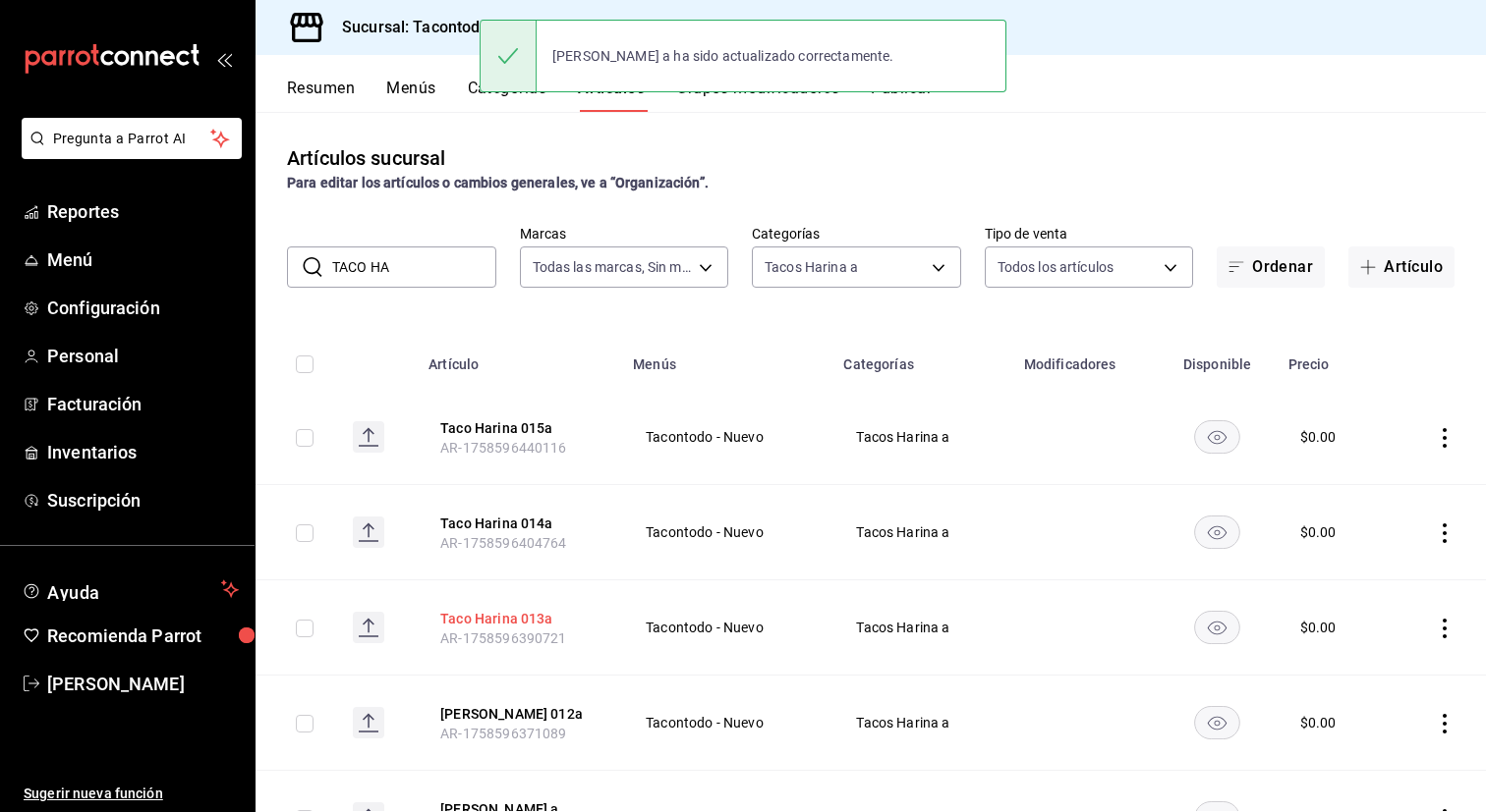
scroll to position [1077, 0]
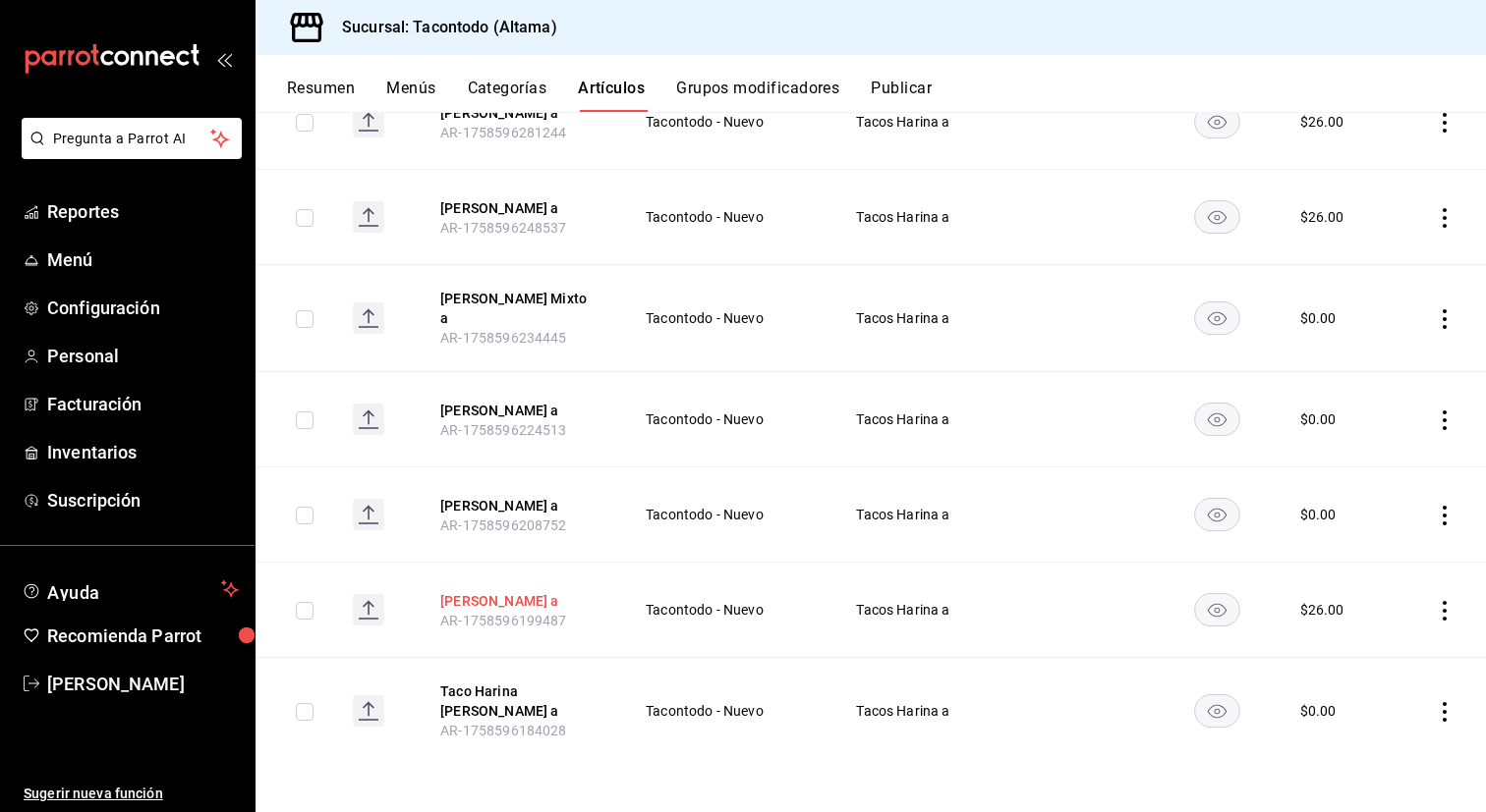
click at [518, 611] on button "[PERSON_NAME] a" at bounding box center [518, 601] width 158 height 20
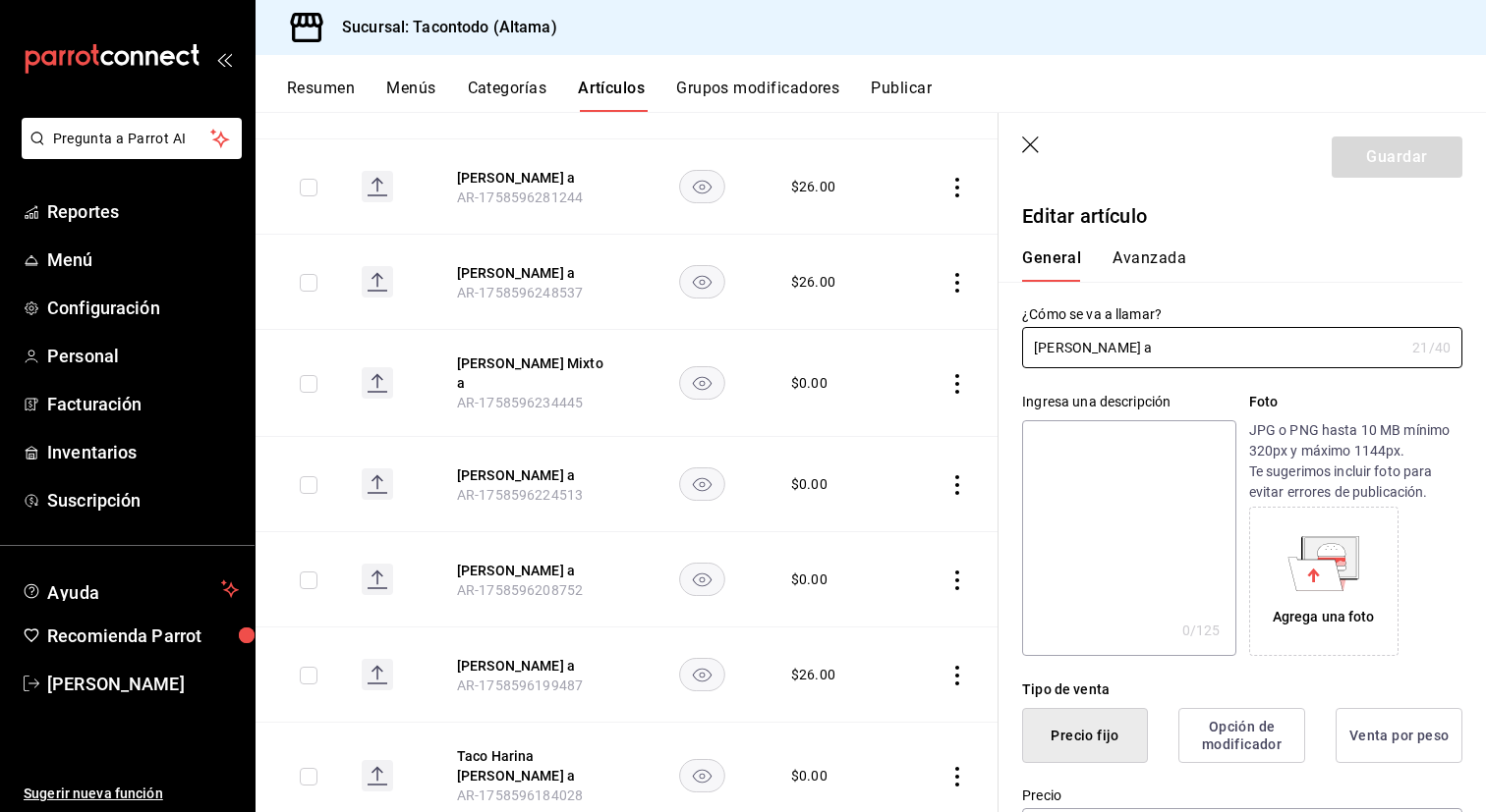
click at [1151, 257] on button "Avanzada" at bounding box center [1149, 265] width 73 height 34
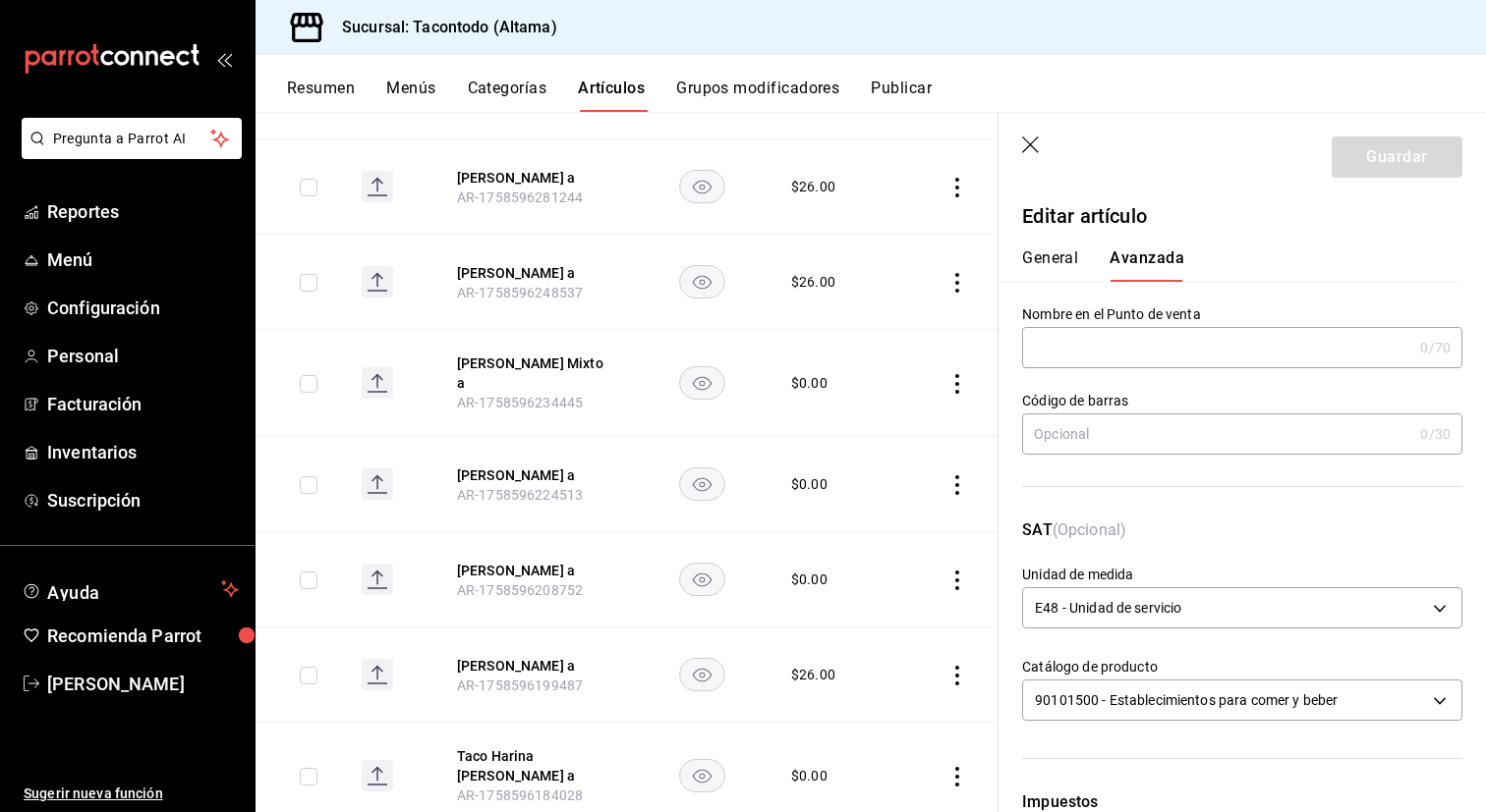
click at [1045, 255] on button "General" at bounding box center [1050, 265] width 56 height 34
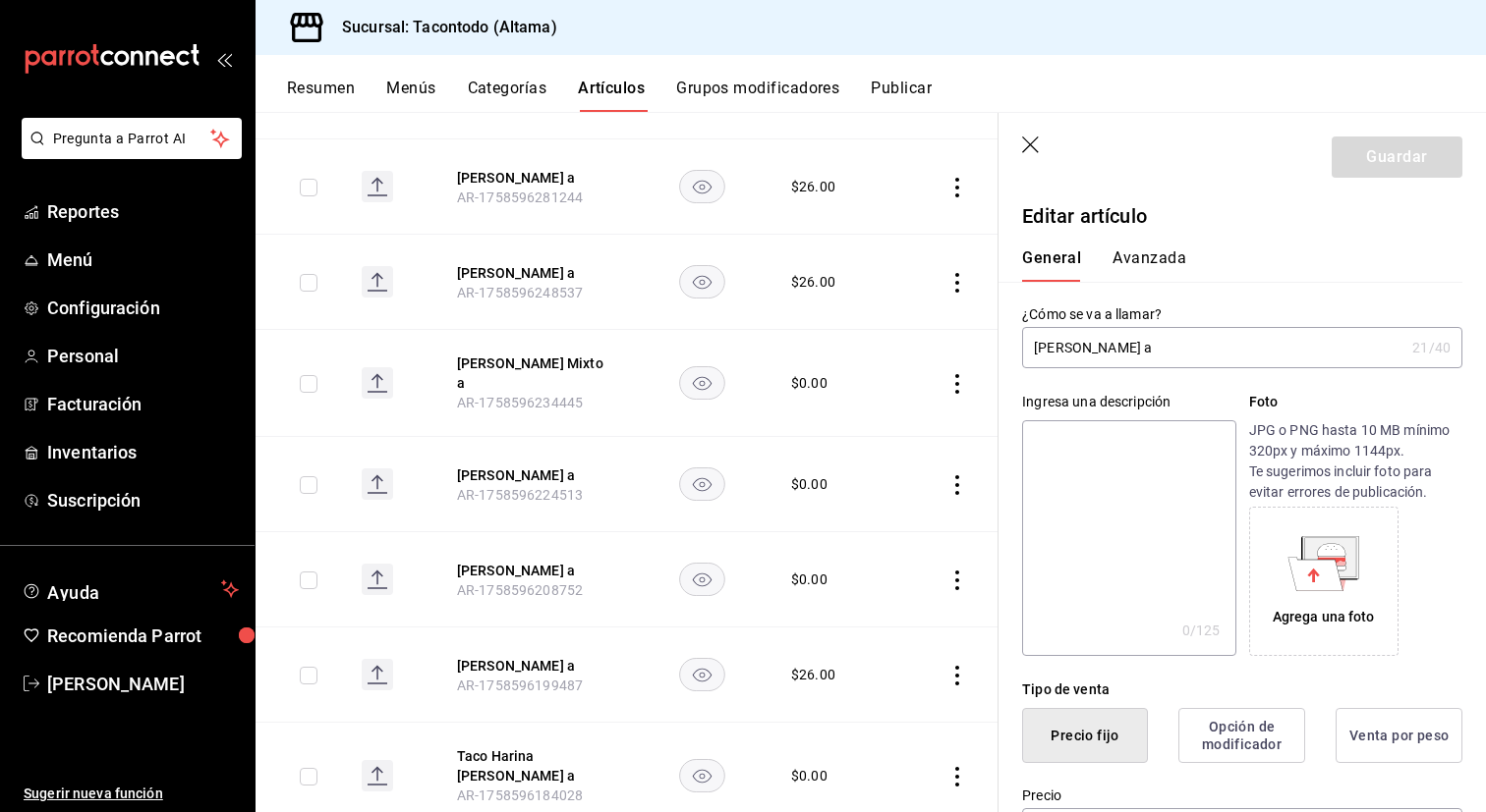
scroll to position [1143, 0]
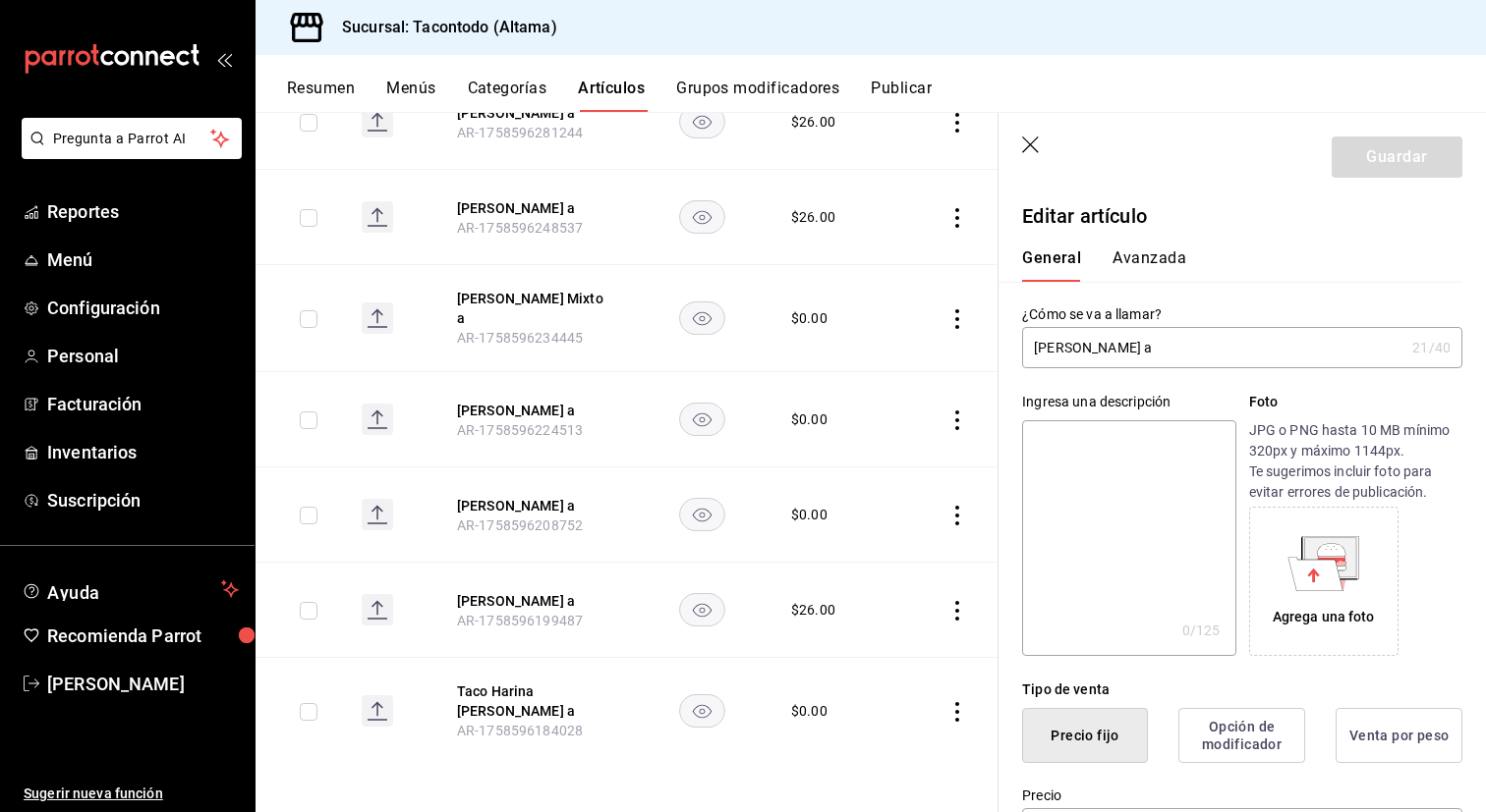
click at [1145, 349] on input "[PERSON_NAME] a" at bounding box center [1214, 348] width 382 height 40
click at [1161, 256] on button "Avanzada" at bounding box center [1149, 265] width 73 height 34
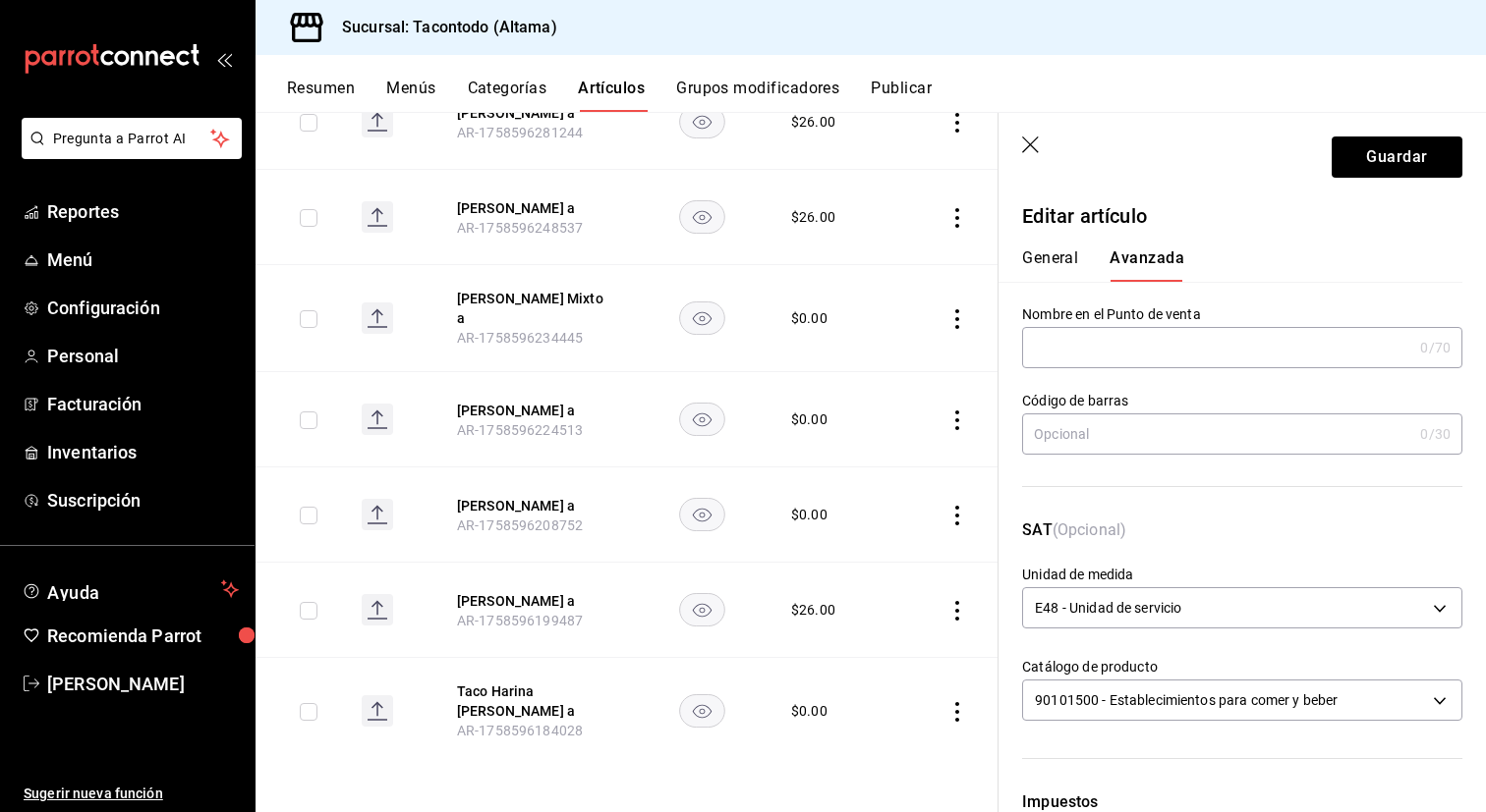
click at [1135, 340] on input "text" at bounding box center [1218, 348] width 390 height 40
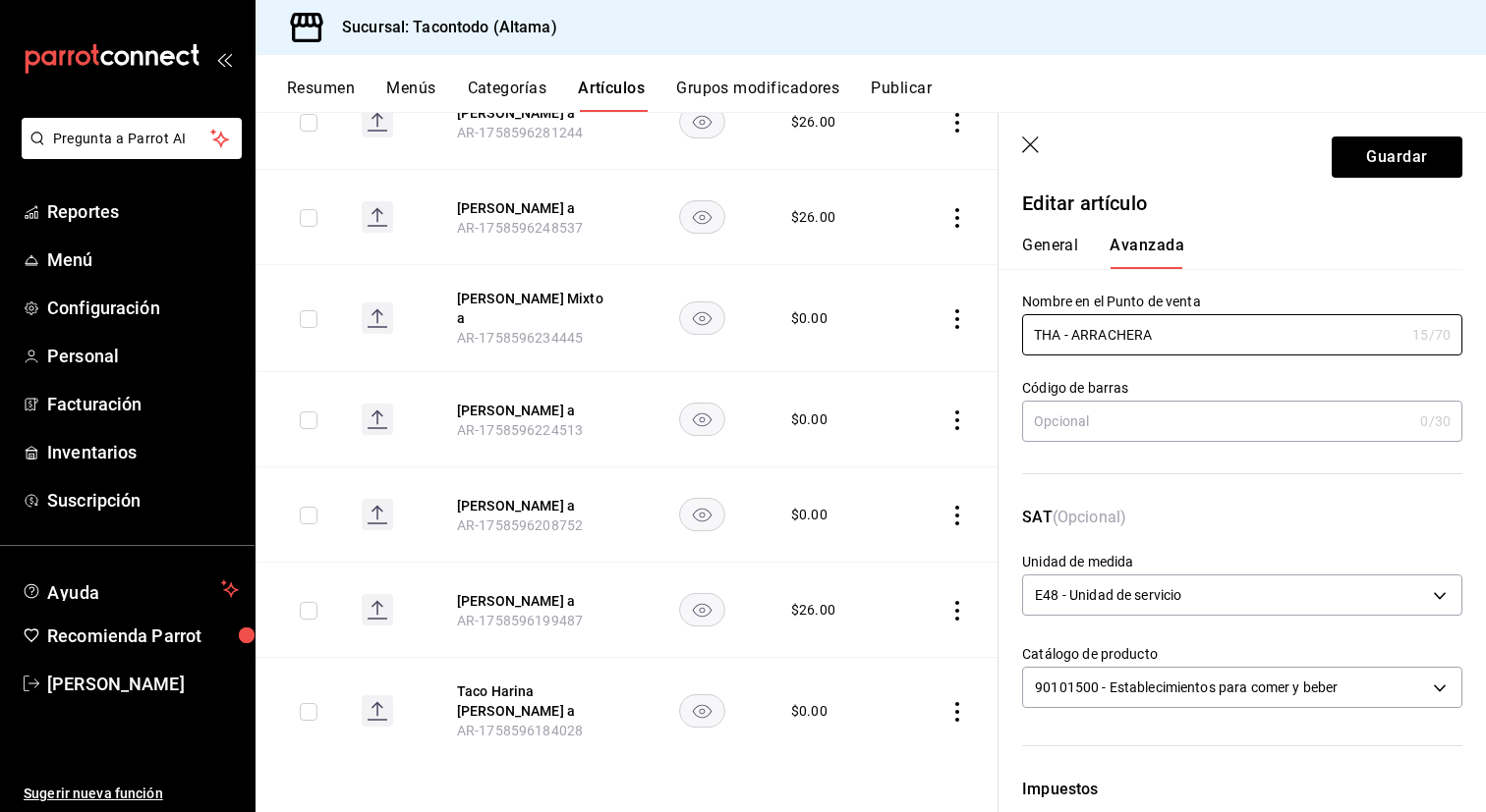
scroll to position [0, 0]
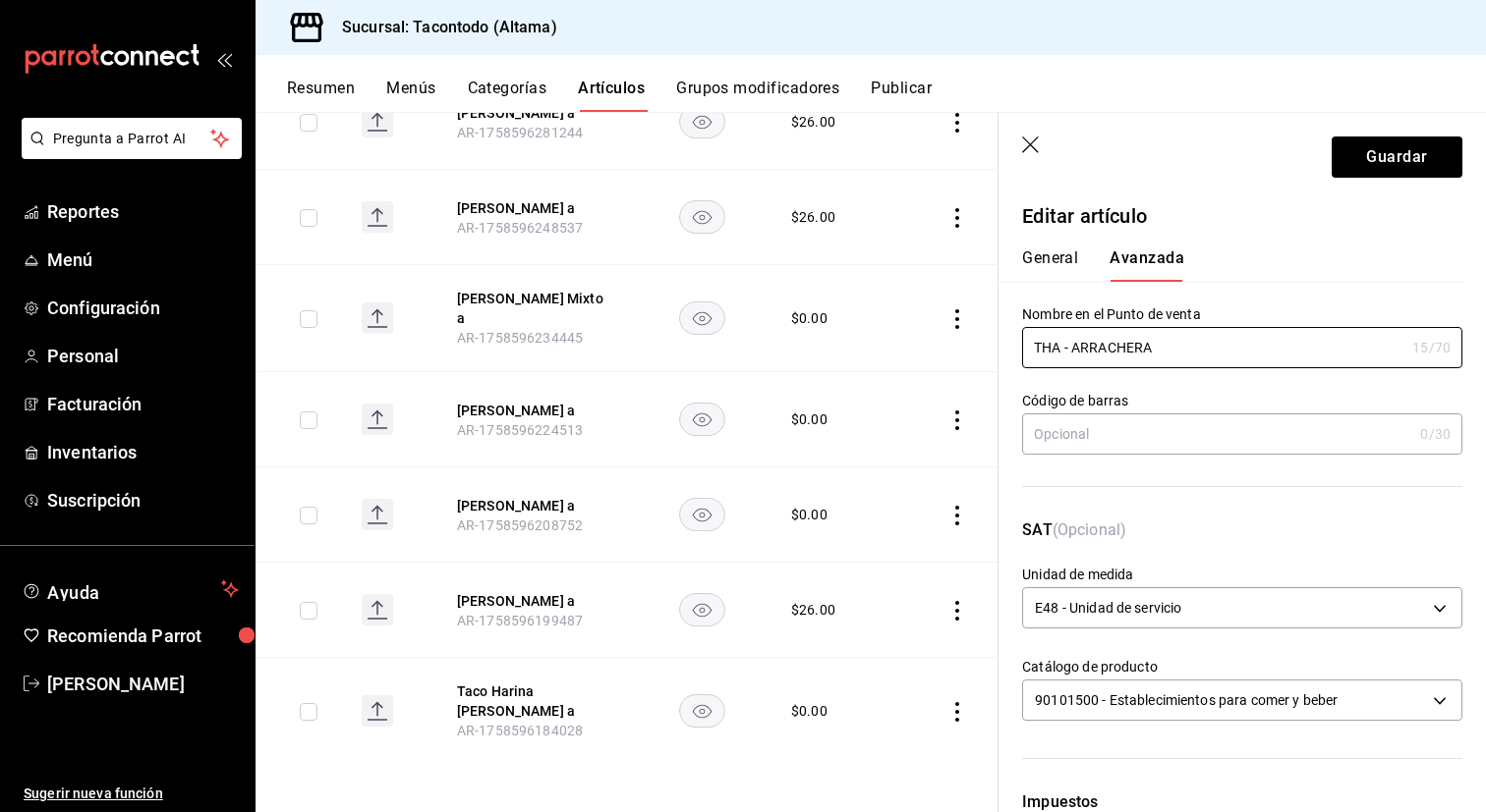
click at [1042, 257] on button "General" at bounding box center [1050, 265] width 56 height 34
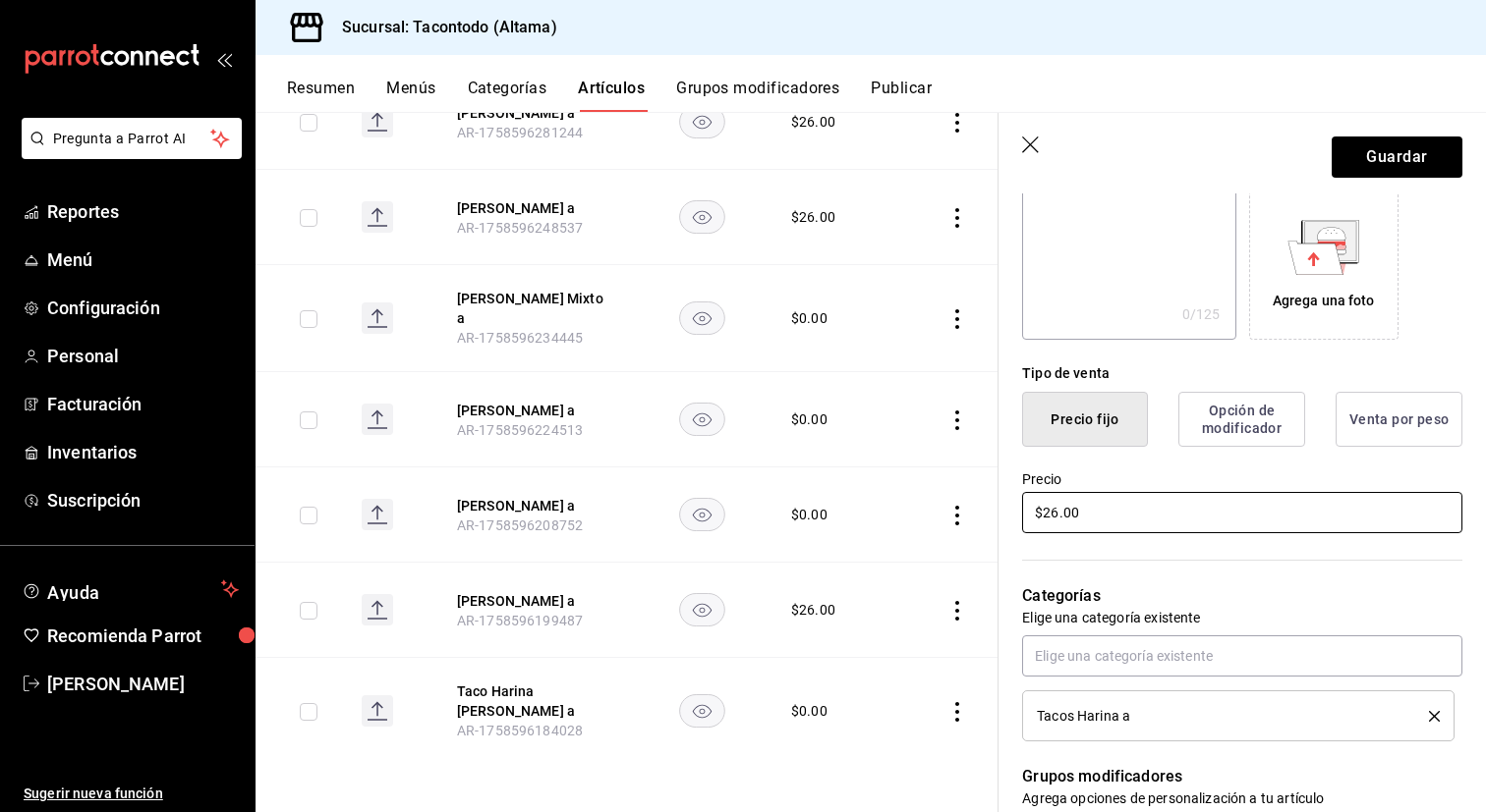
scroll to position [312, 0]
click at [1057, 515] on input "$26.00" at bounding box center [1242, 517] width 440 height 42
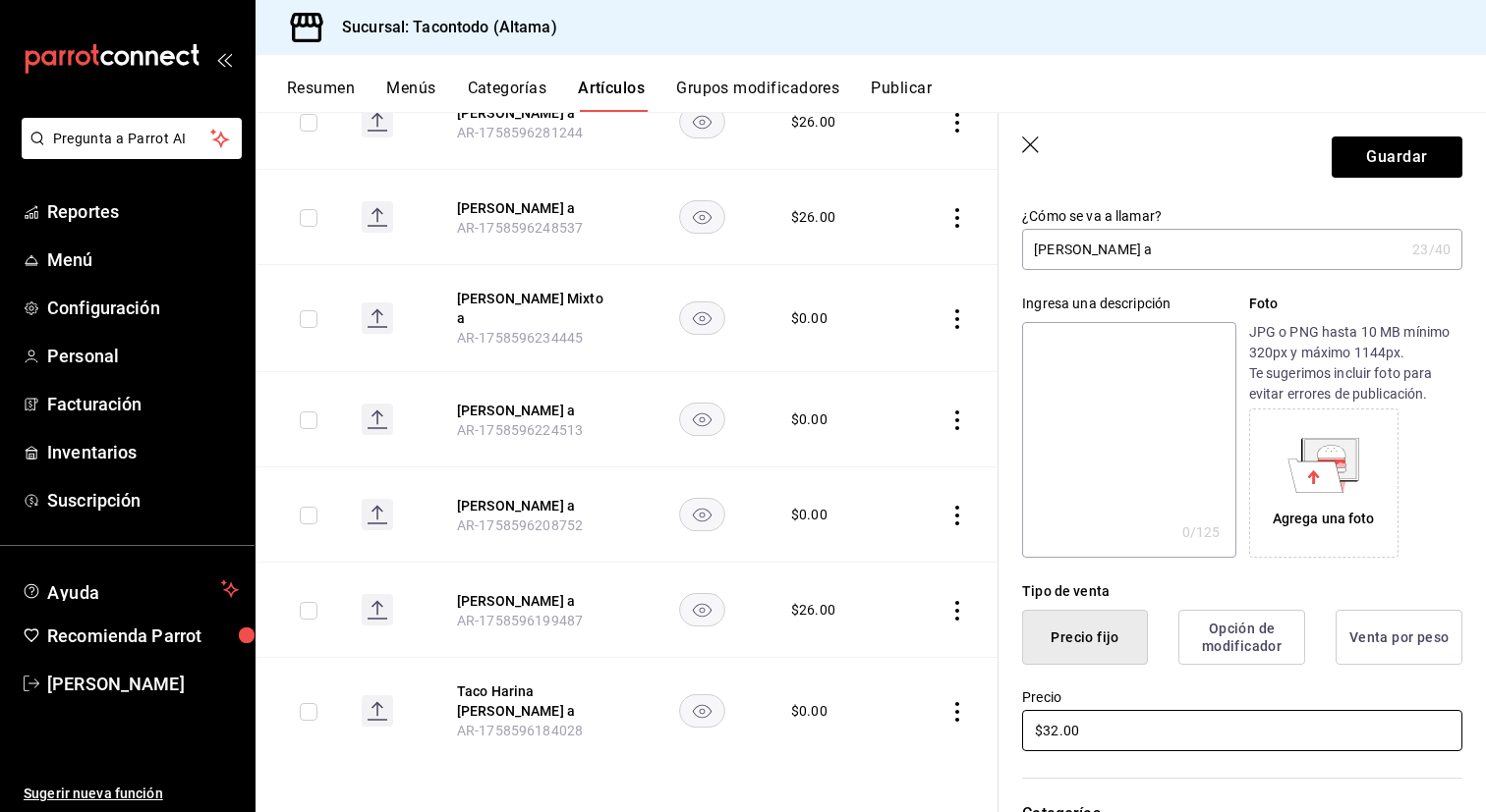
scroll to position [0, 0]
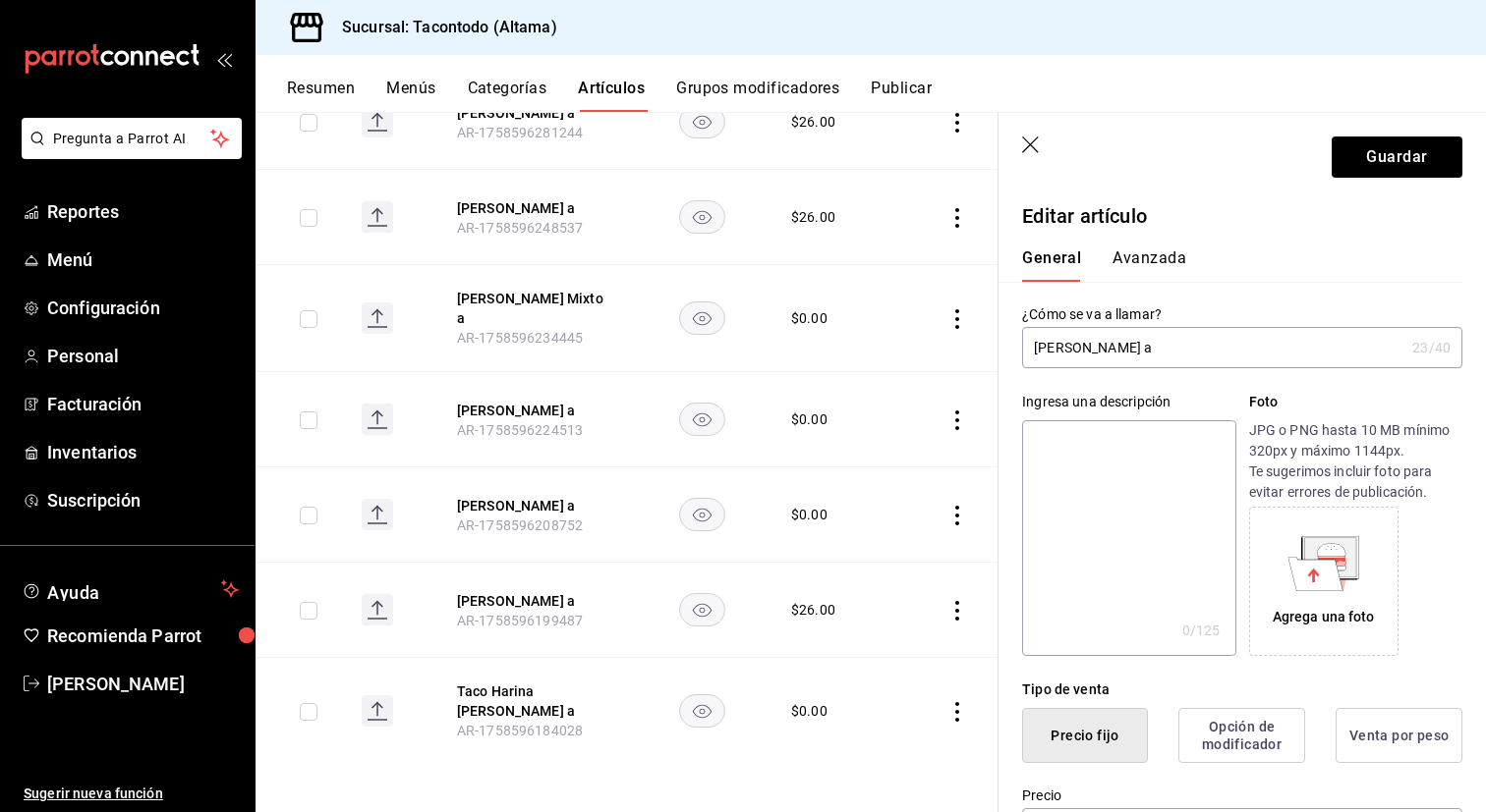
click at [1145, 256] on button "Avanzada" at bounding box center [1149, 265] width 73 height 34
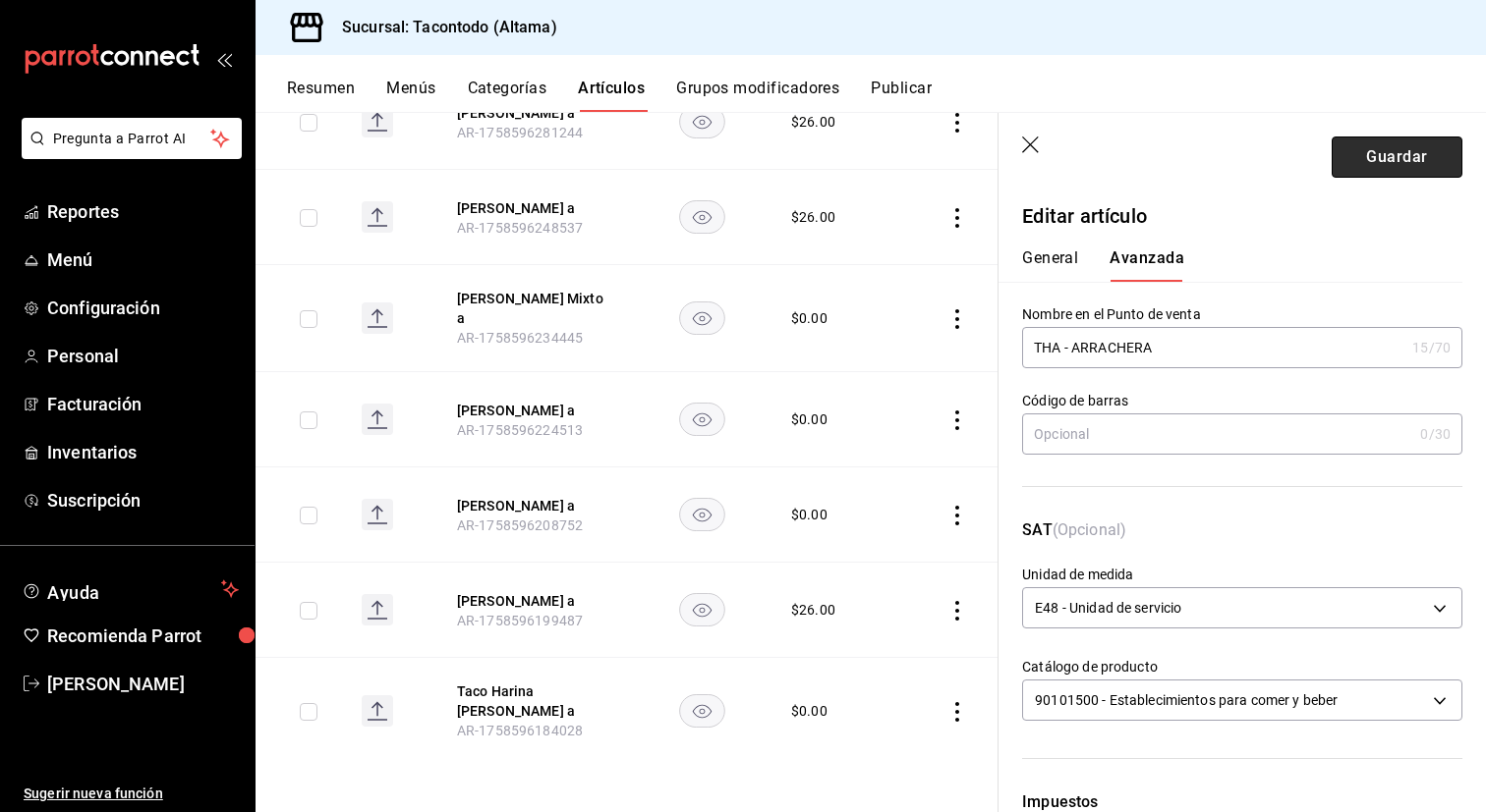
click at [1368, 152] on button "Guardar" at bounding box center [1397, 157] width 131 height 42
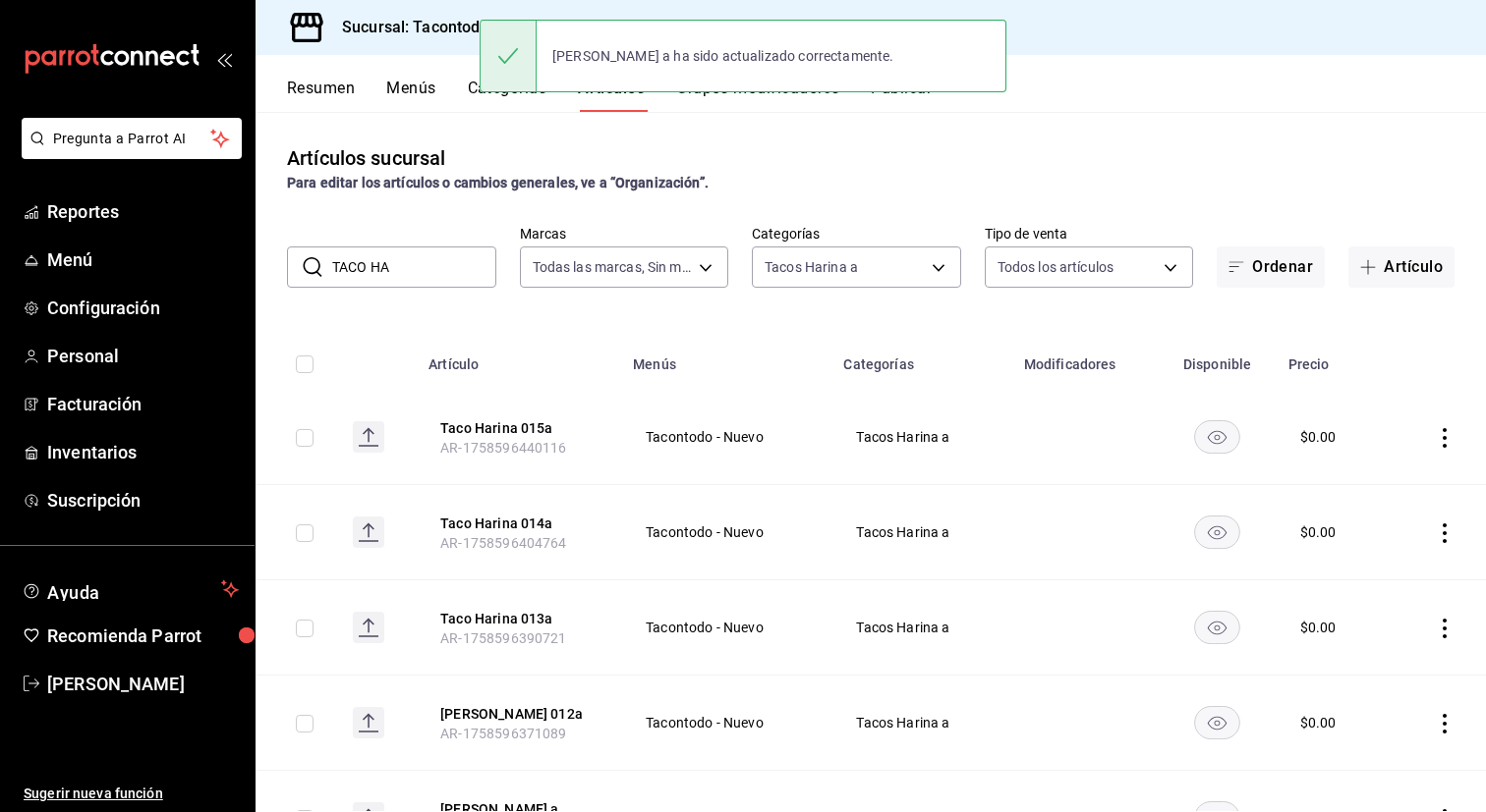
scroll to position [1077, 0]
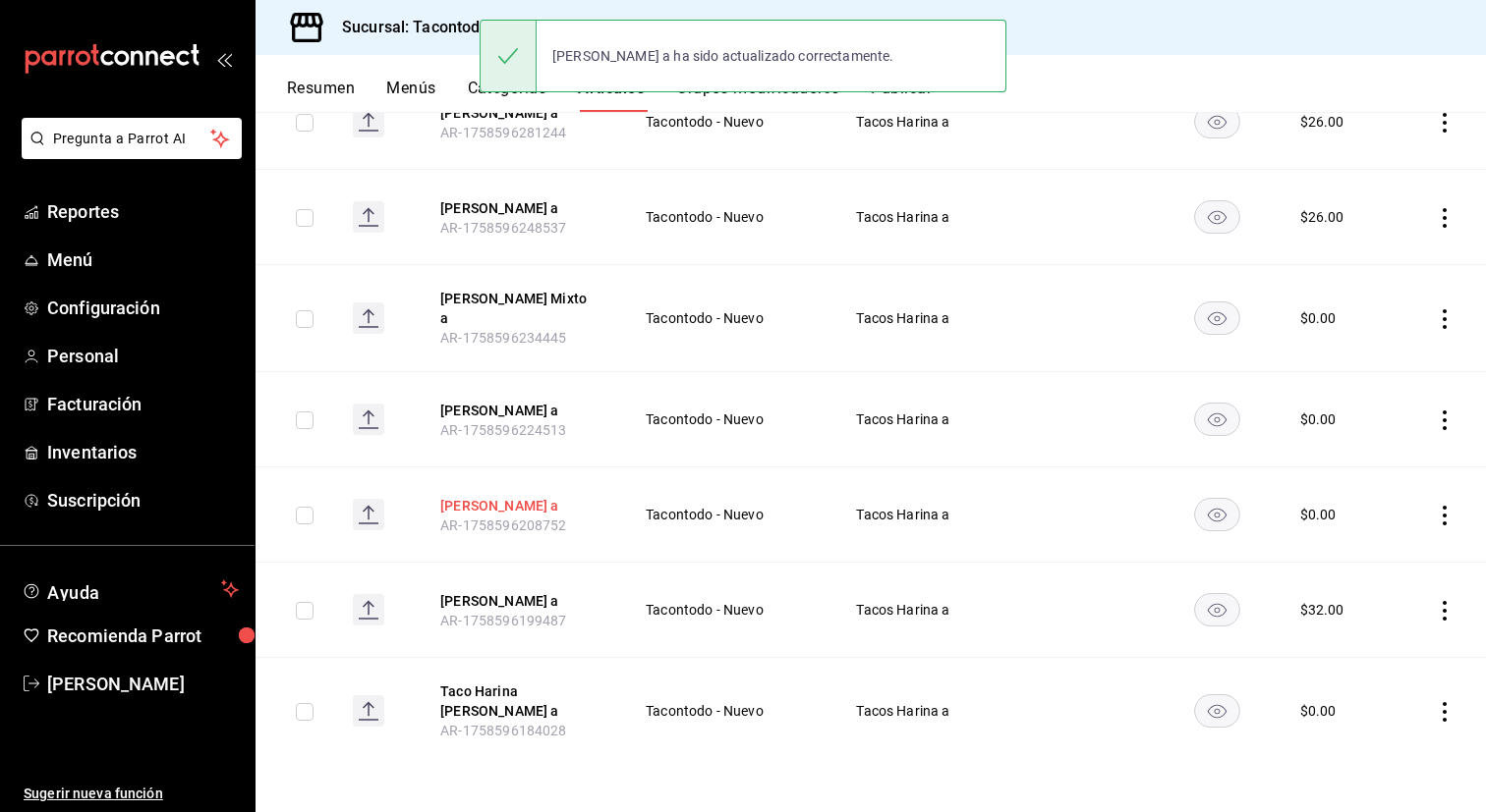
click at [549, 516] on button "[PERSON_NAME] a" at bounding box center [518, 506] width 158 height 20
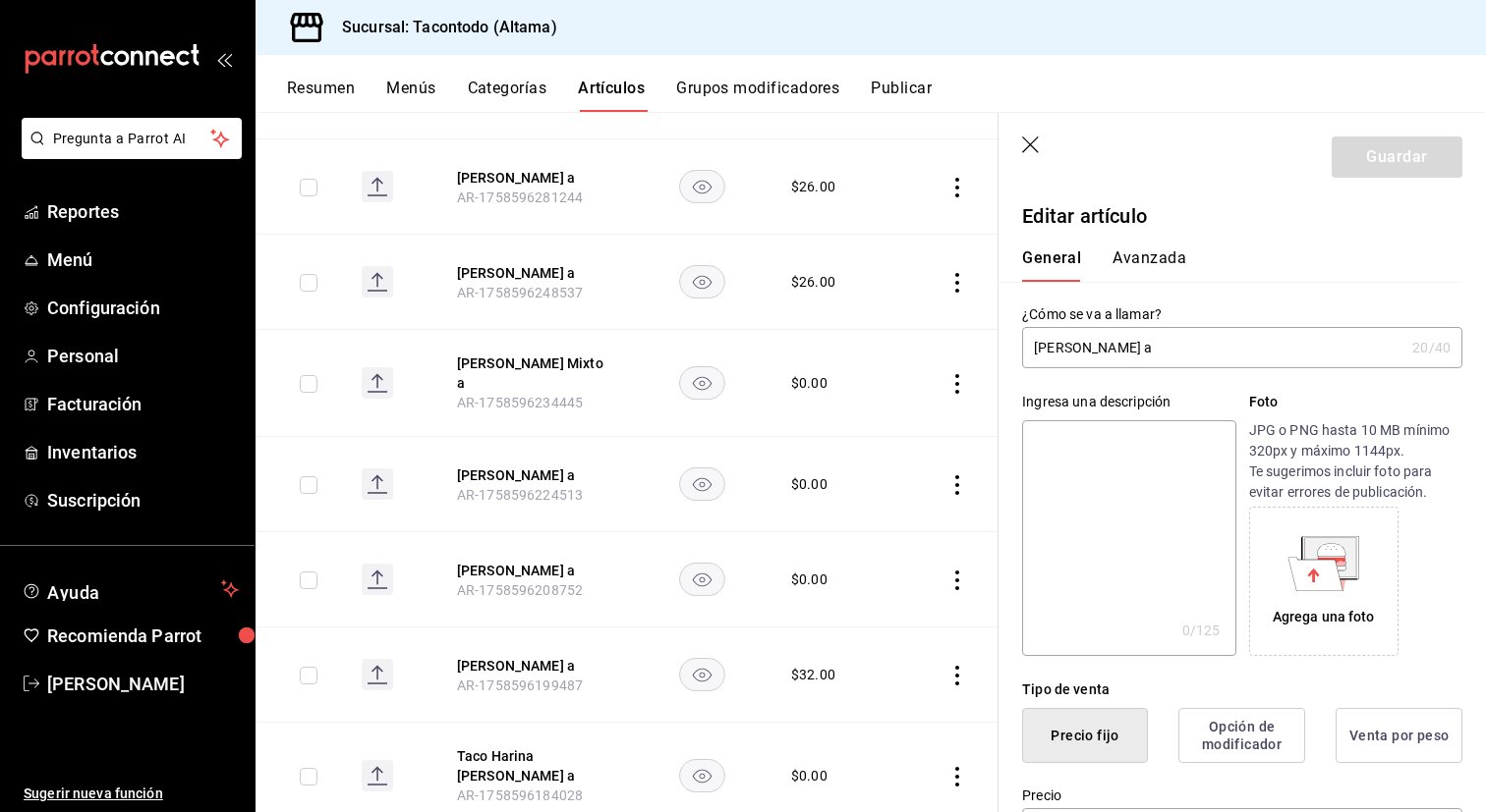
click at [1131, 362] on input "[PERSON_NAME] a" at bounding box center [1214, 348] width 382 height 40
click at [1133, 351] on input "[PERSON_NAME] a" at bounding box center [1214, 348] width 382 height 40
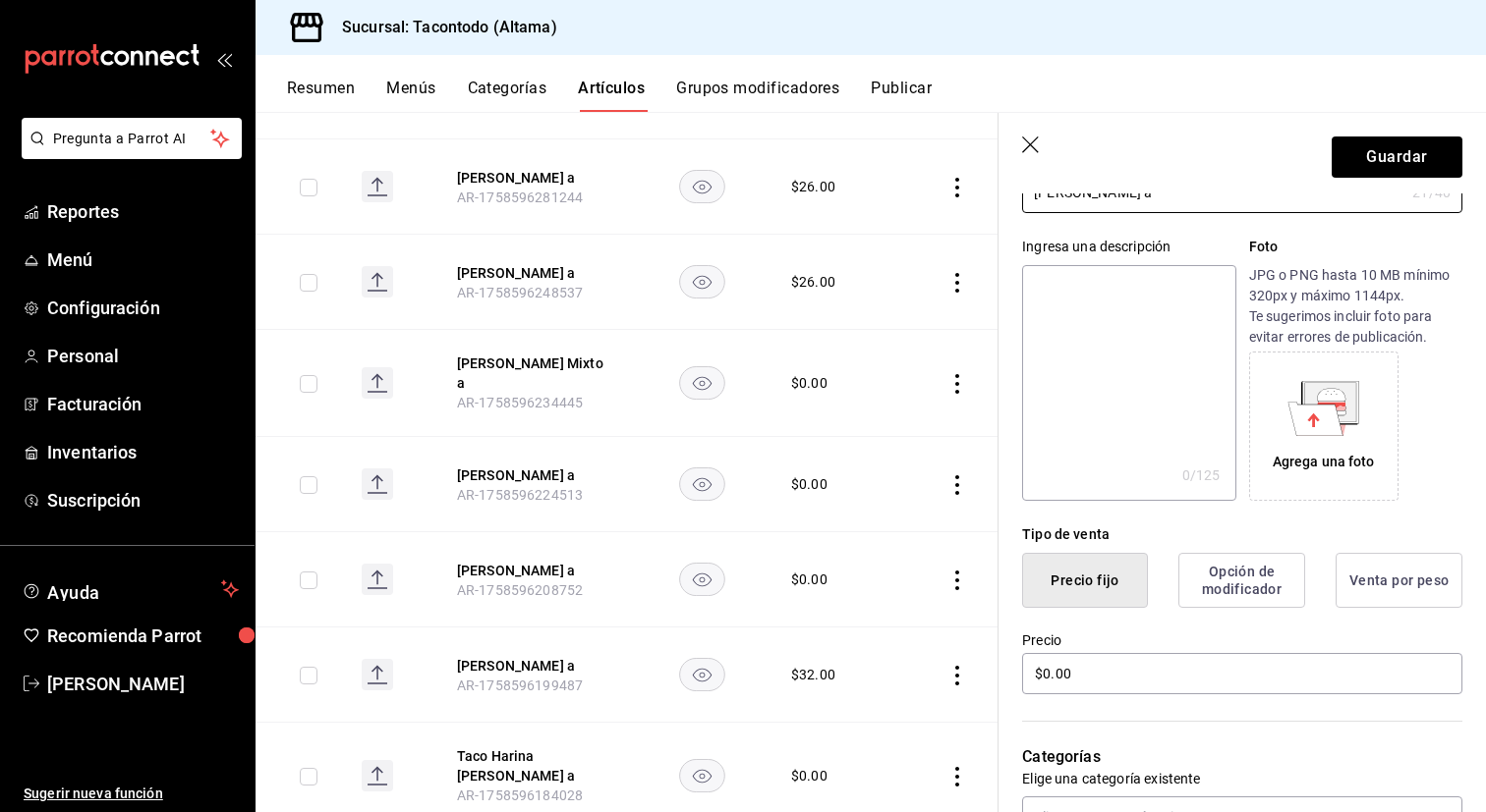
scroll to position [150, 0]
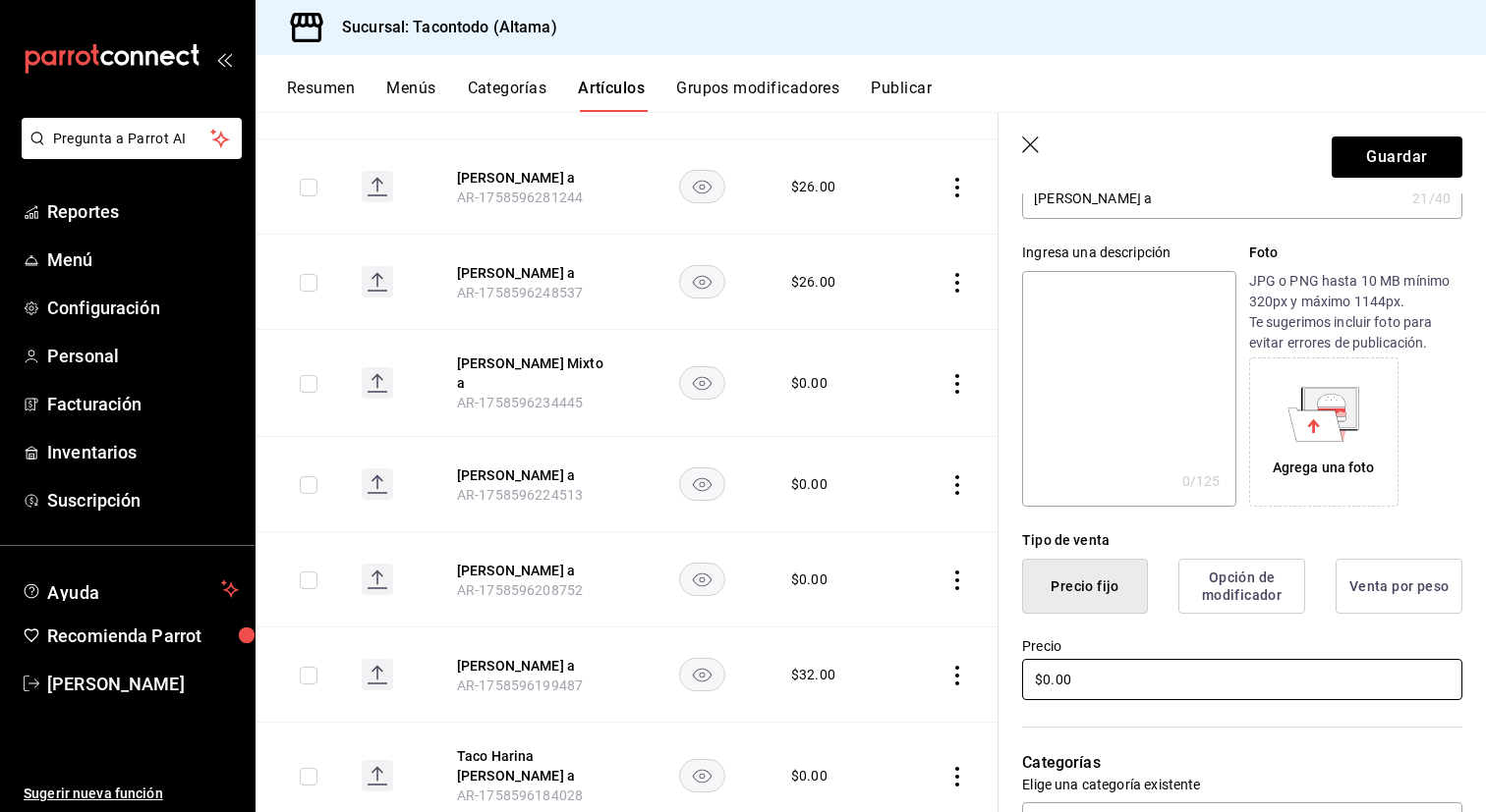
click at [1089, 686] on input "$0.00" at bounding box center [1242, 680] width 440 height 42
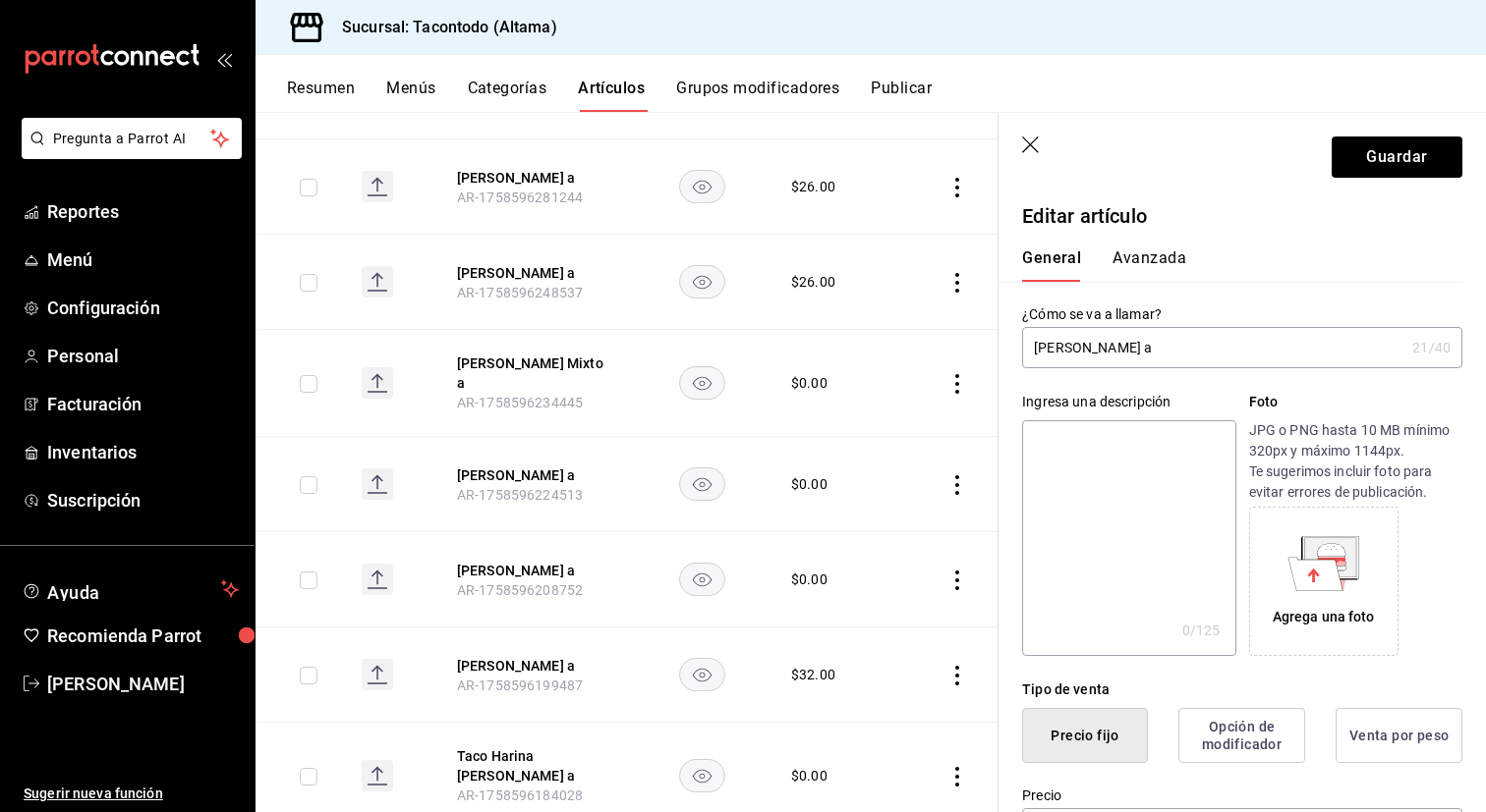
click at [1129, 258] on button "Avanzada" at bounding box center [1149, 265] width 73 height 34
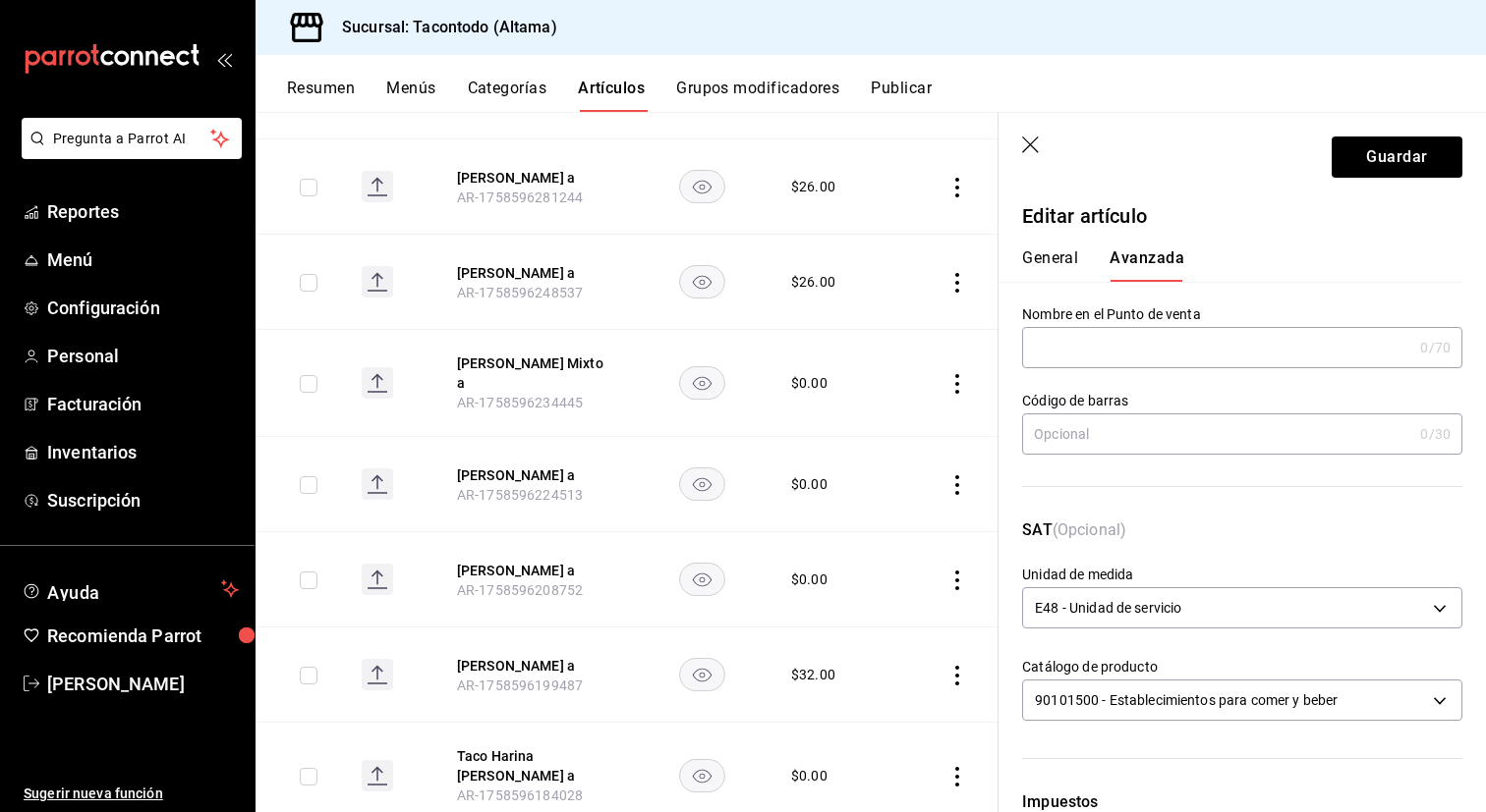
click at [1125, 353] on input "text" at bounding box center [1218, 348] width 390 height 40
click at [1376, 170] on button "Guardar" at bounding box center [1397, 157] width 131 height 42
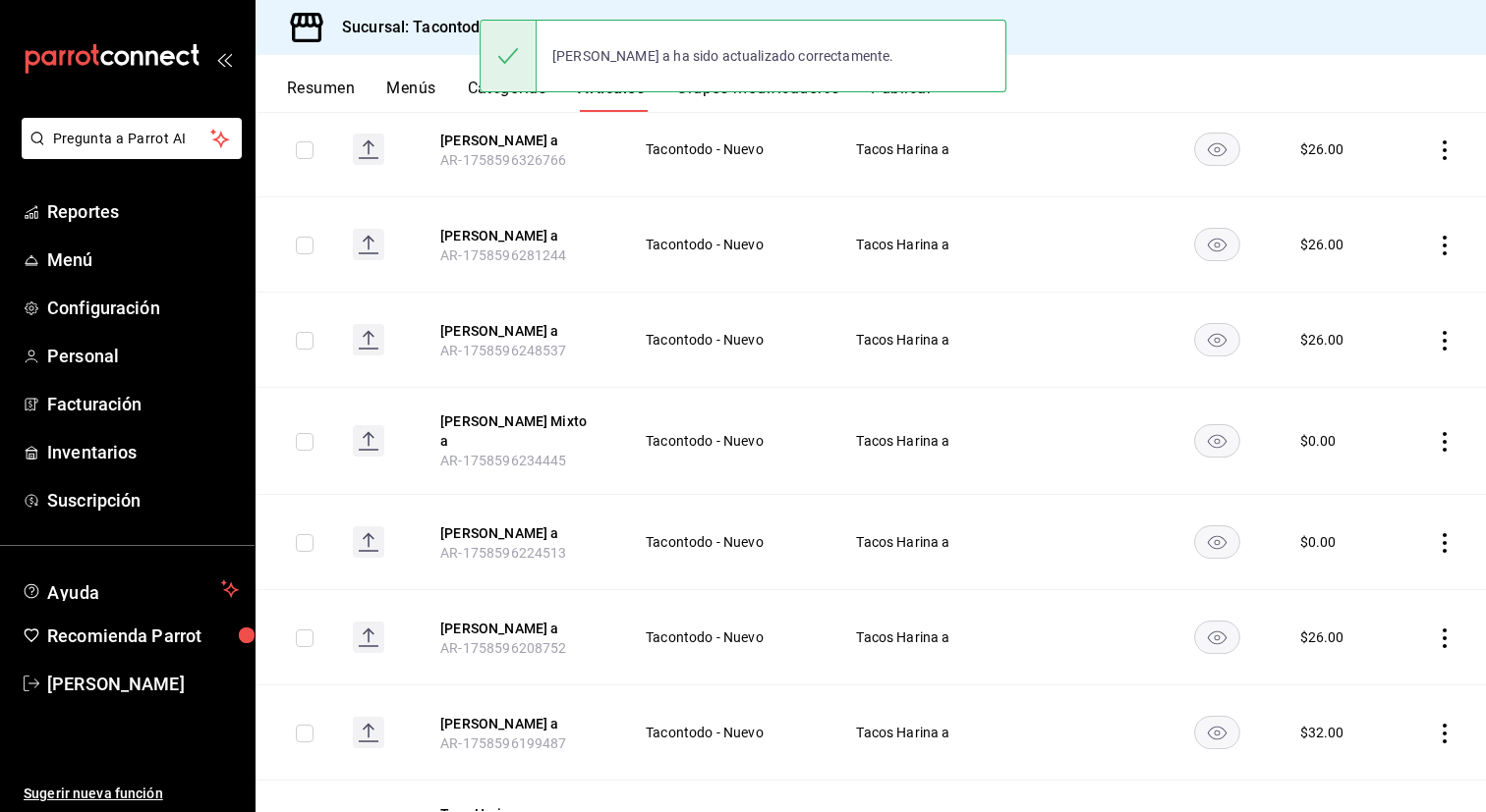
scroll to position [945, 0]
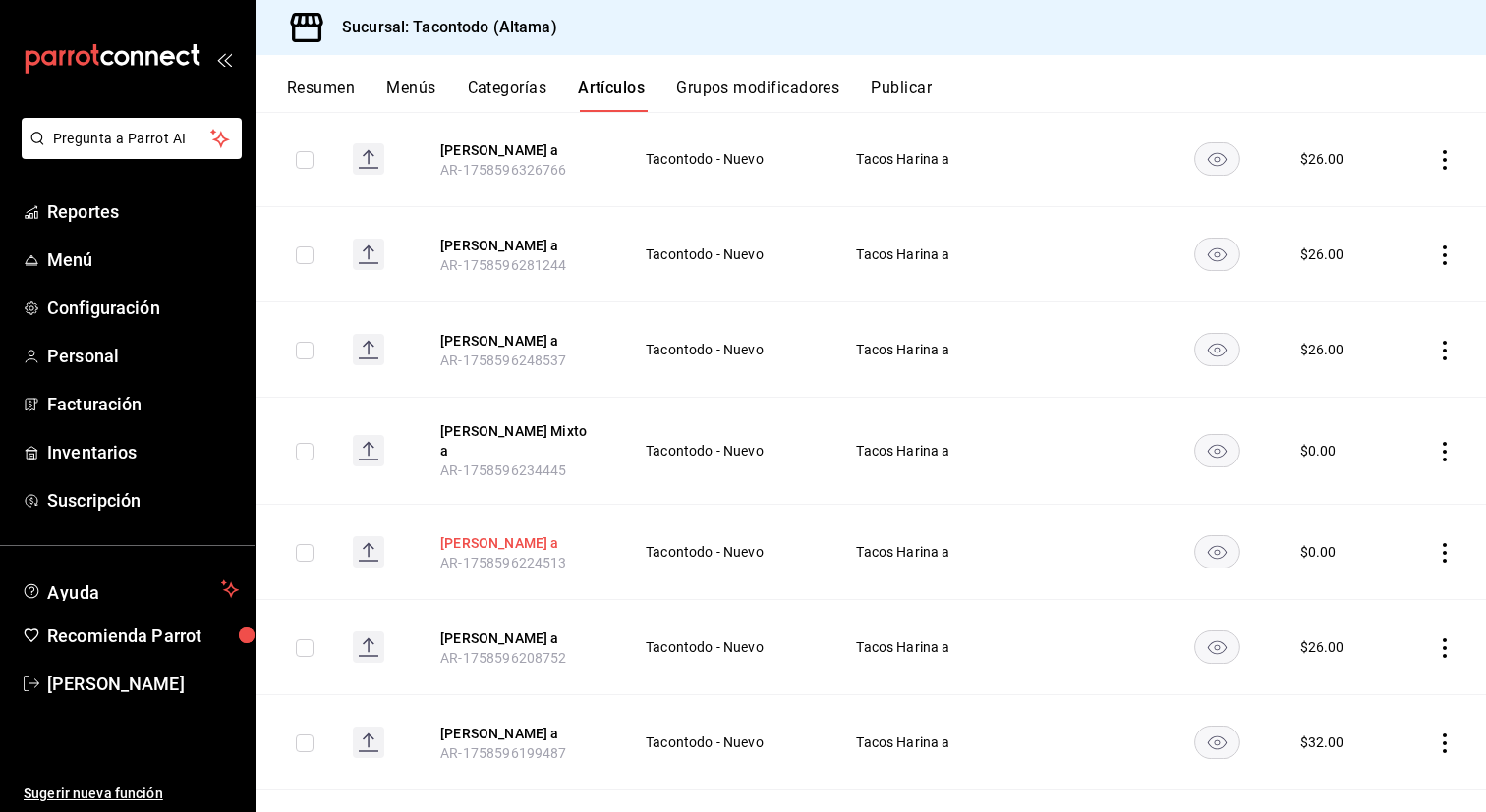
click at [481, 547] on button "[PERSON_NAME] a" at bounding box center [518, 544] width 158 height 20
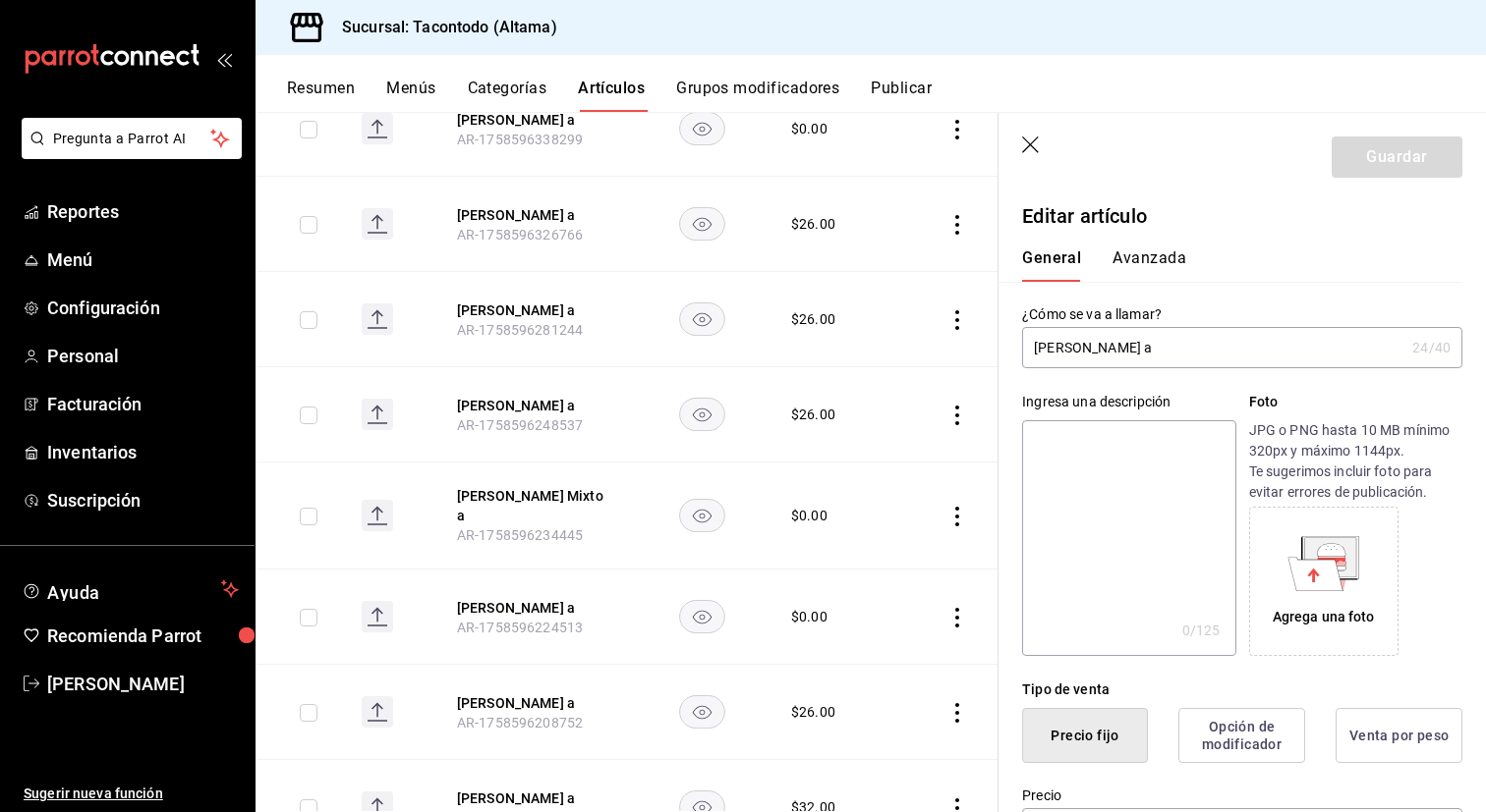
click at [1143, 257] on button "Avanzada" at bounding box center [1149, 265] width 73 height 34
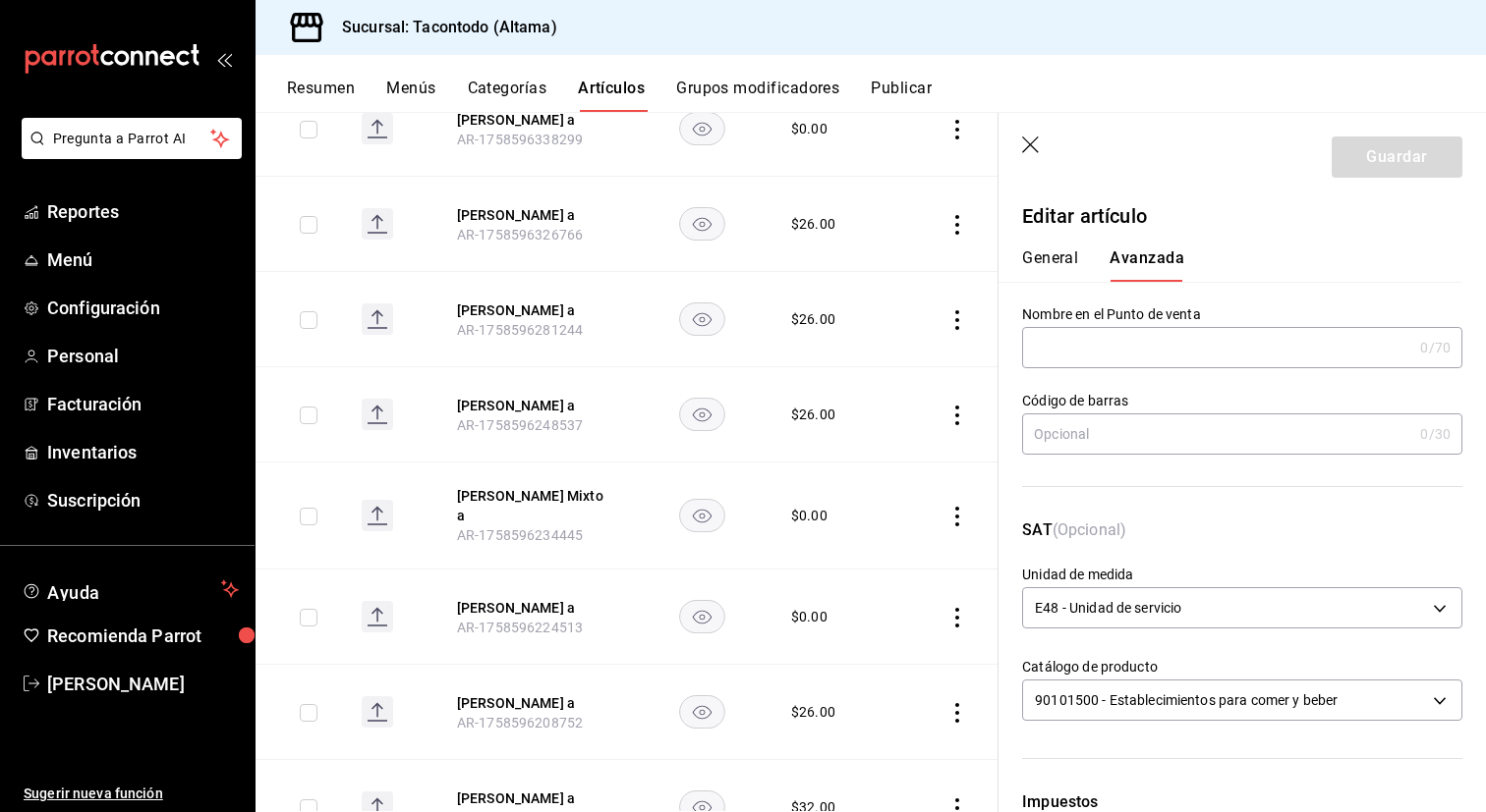
click at [1054, 254] on button "General" at bounding box center [1050, 265] width 56 height 34
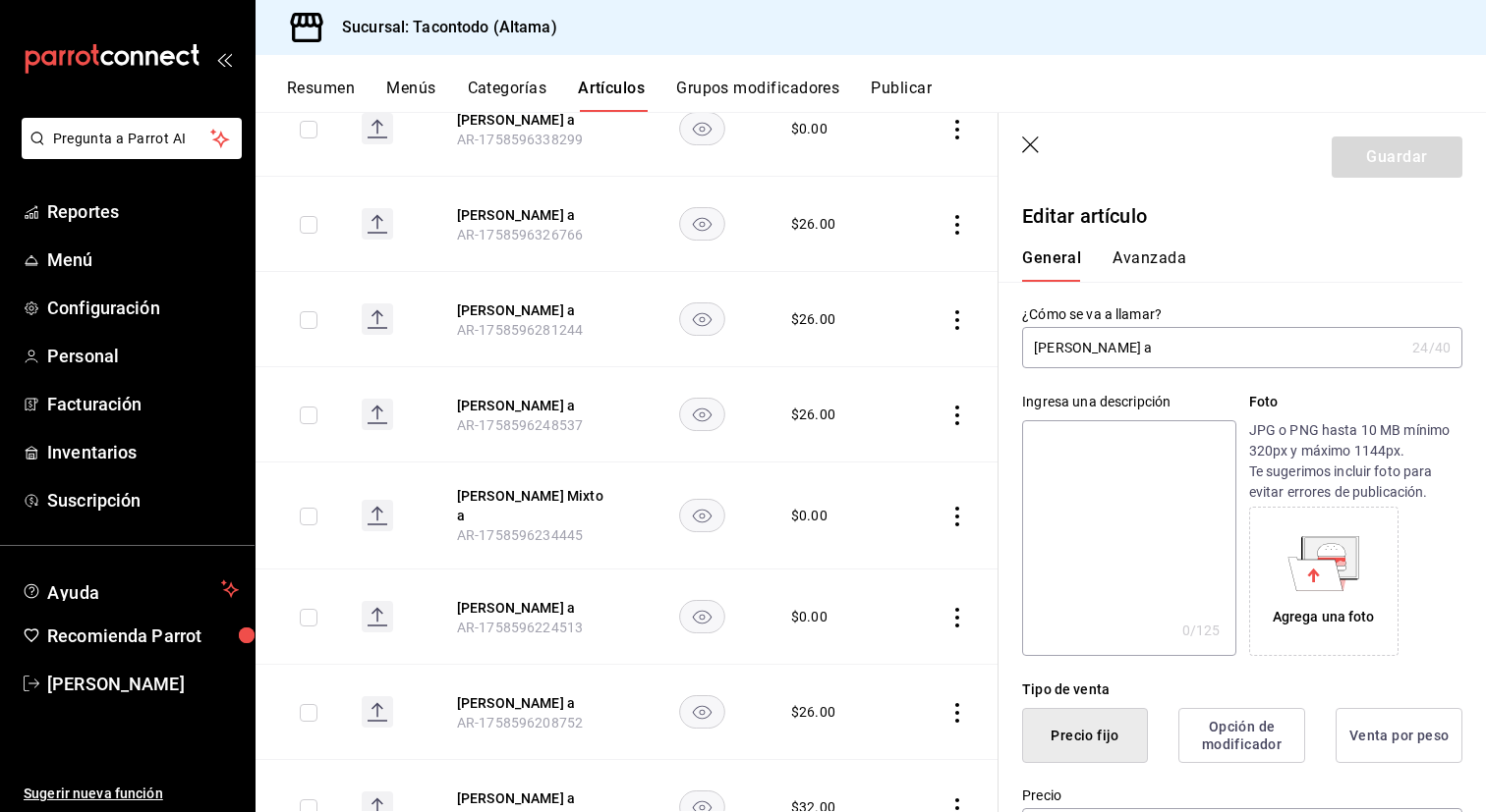
scroll to position [1143, 0]
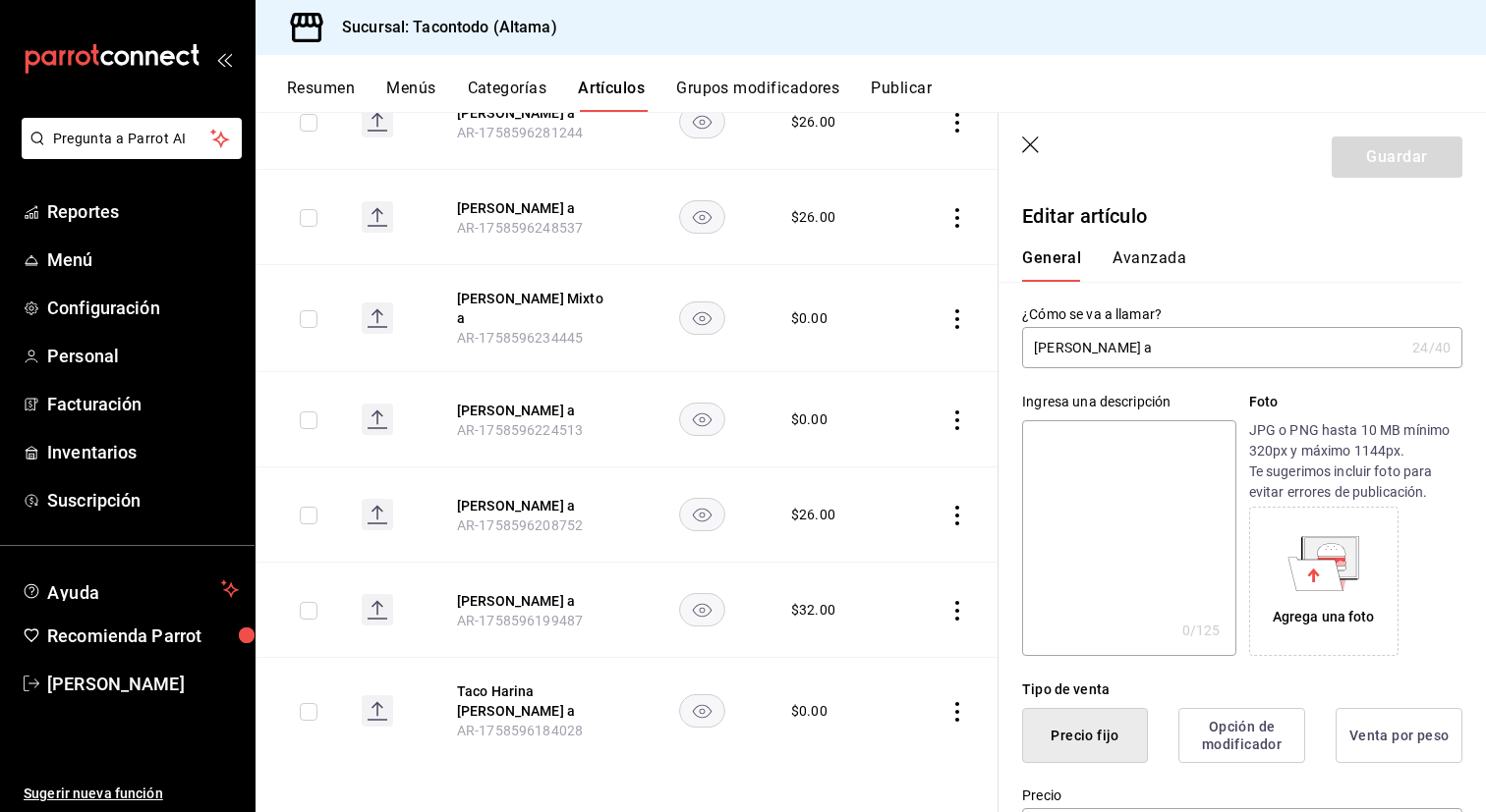
click at [1138, 346] on input "[PERSON_NAME] a" at bounding box center [1214, 348] width 382 height 40
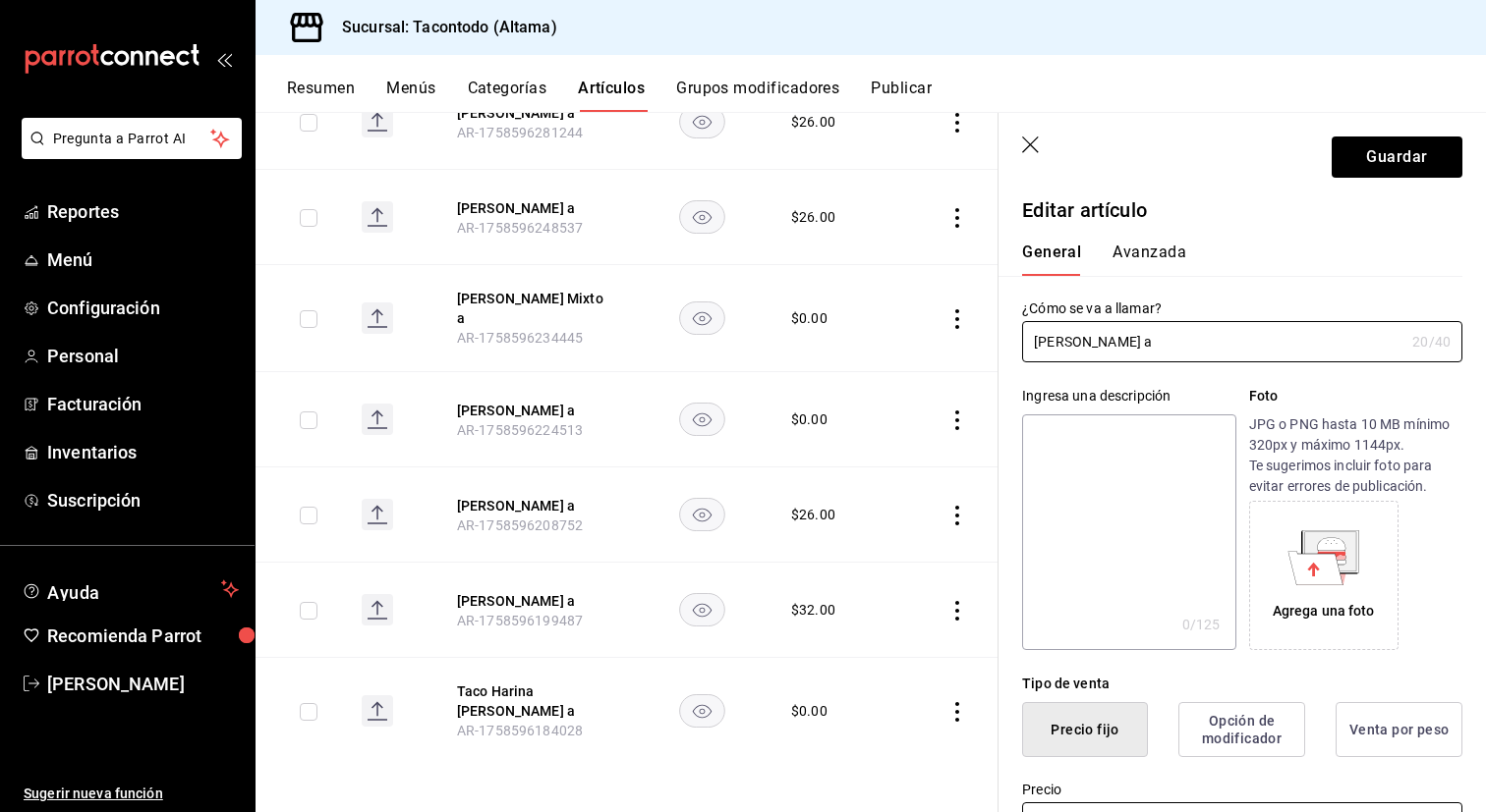
scroll to position [0, 0]
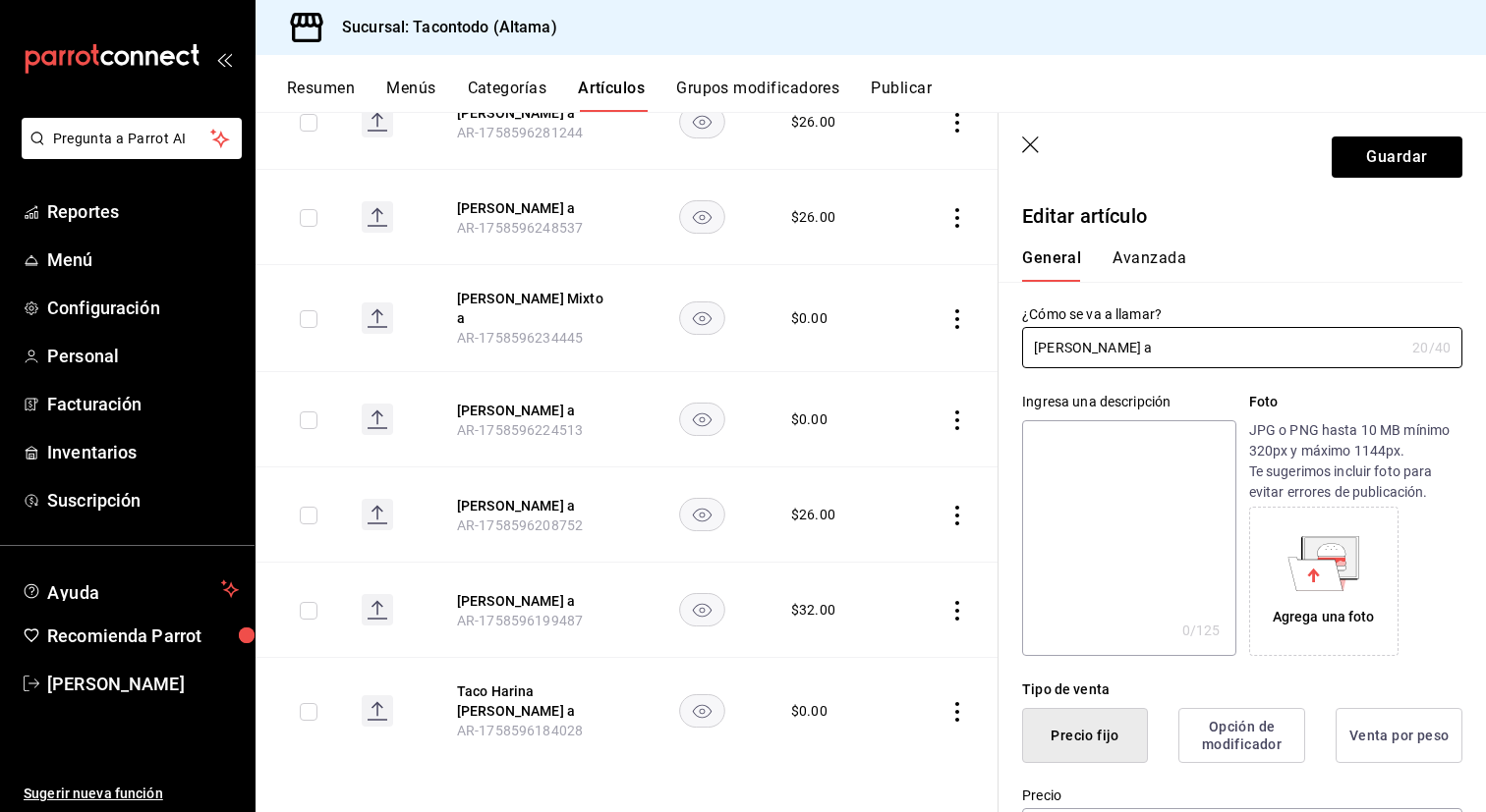
click at [1146, 258] on button "Avanzada" at bounding box center [1149, 265] width 73 height 34
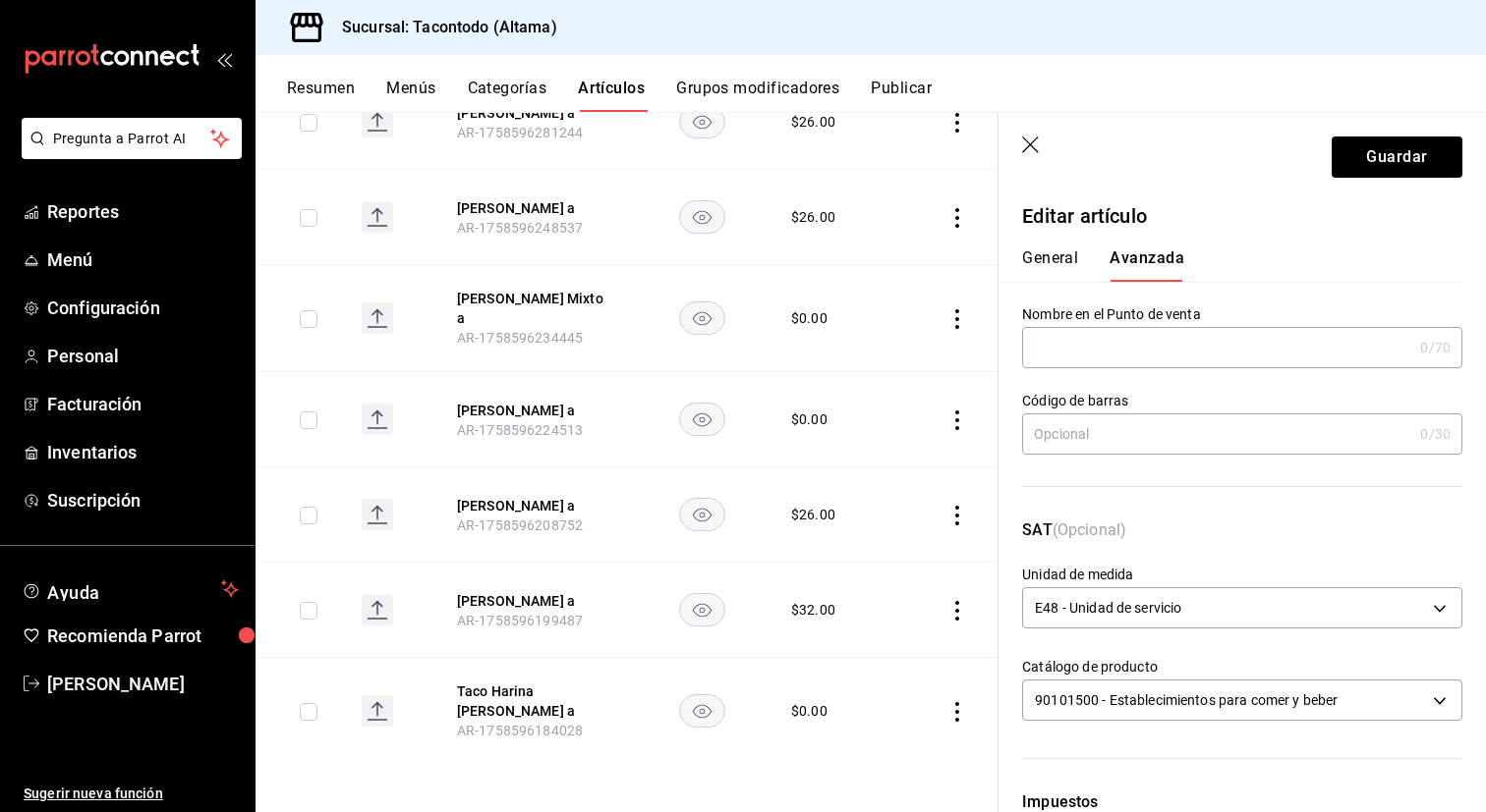
click at [1108, 345] on input "text" at bounding box center [1218, 348] width 390 height 40
click at [1376, 147] on button "Guardar" at bounding box center [1397, 157] width 131 height 42
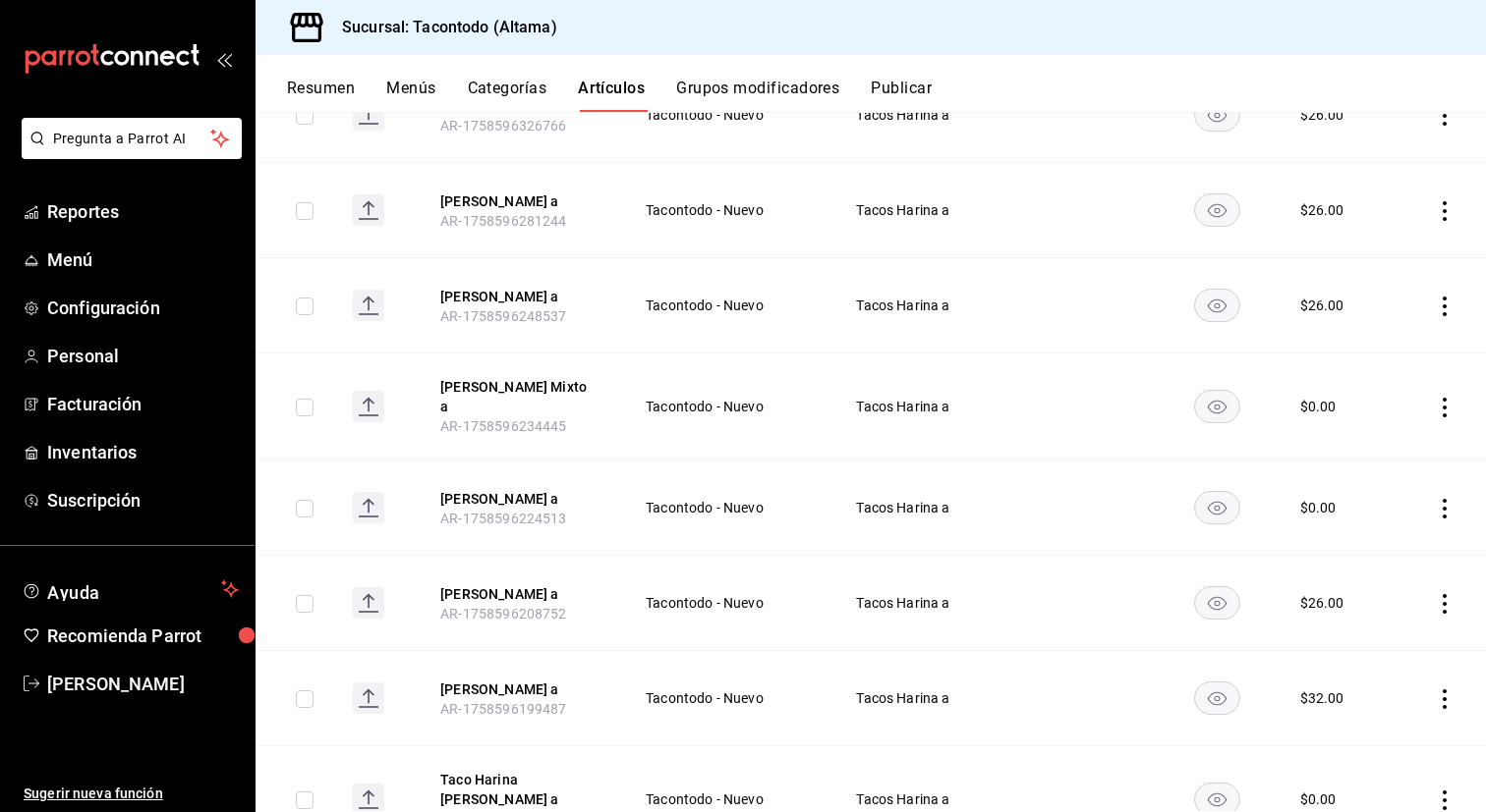
scroll to position [961, 0]
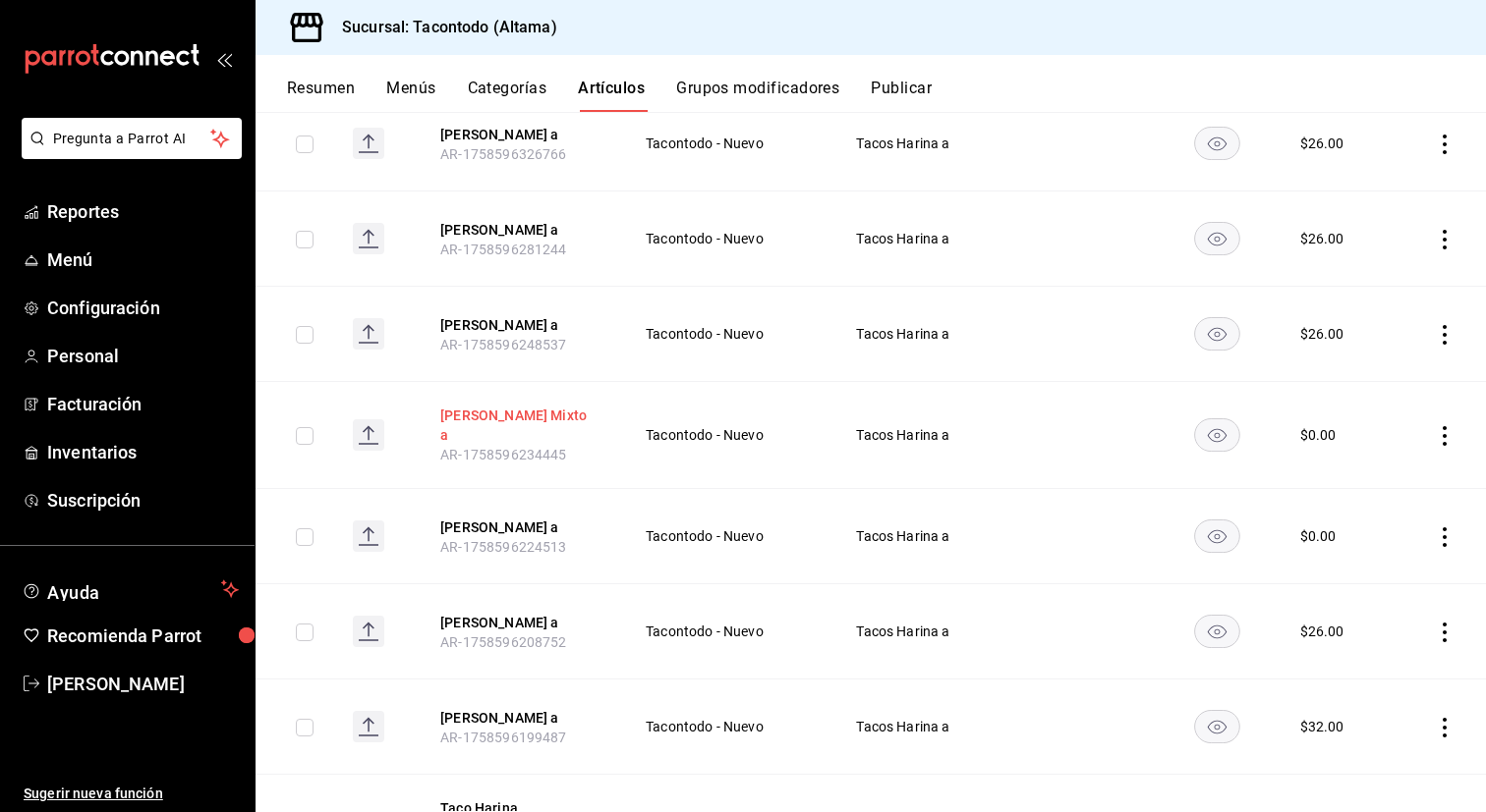
click at [524, 427] on button "[PERSON_NAME] Mixto a" at bounding box center [518, 426] width 158 height 40
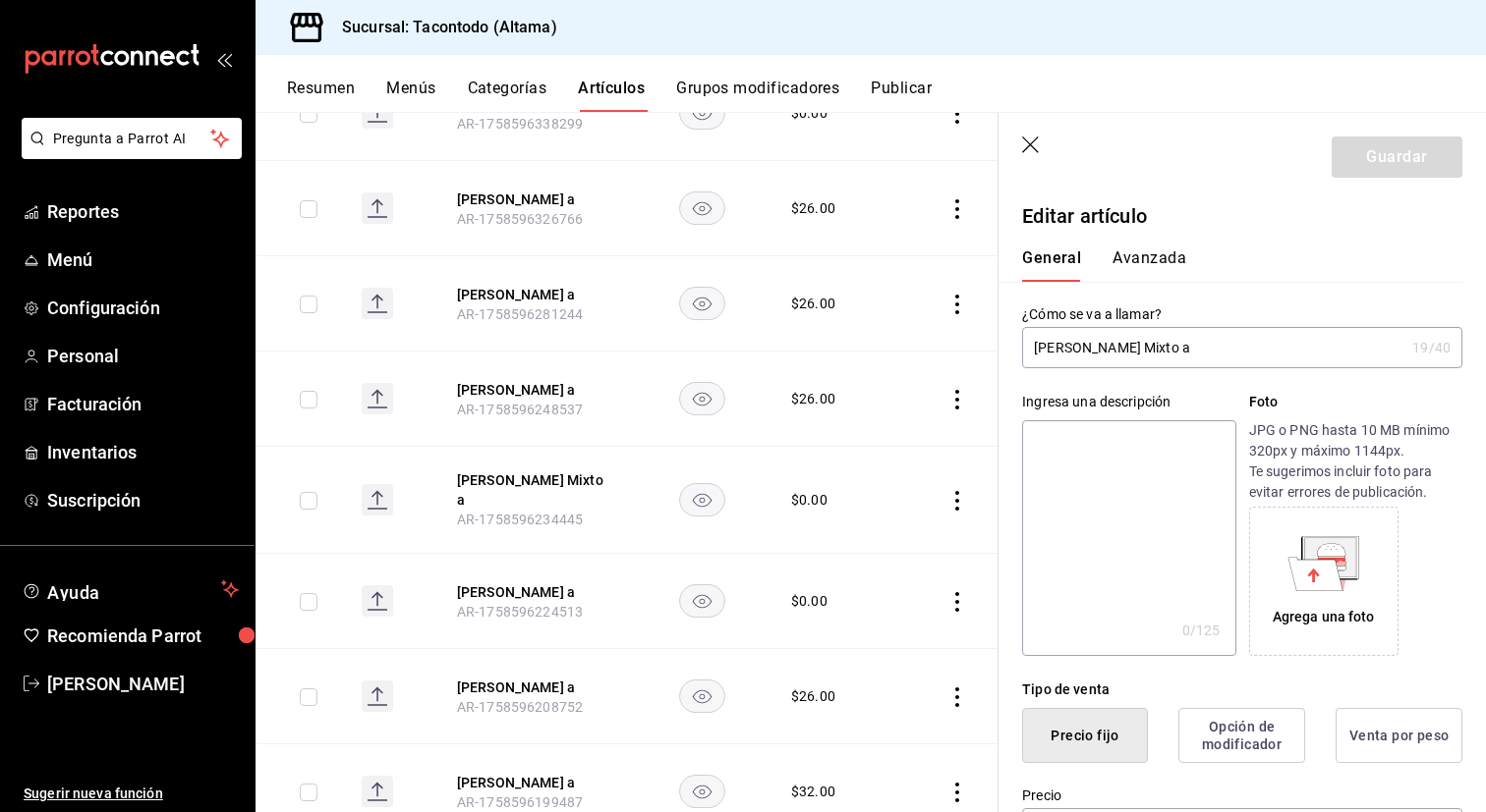
click at [1131, 346] on input "[PERSON_NAME] Mixto a" at bounding box center [1214, 348] width 382 height 40
click at [1145, 262] on button "Avanzada" at bounding box center [1149, 265] width 73 height 34
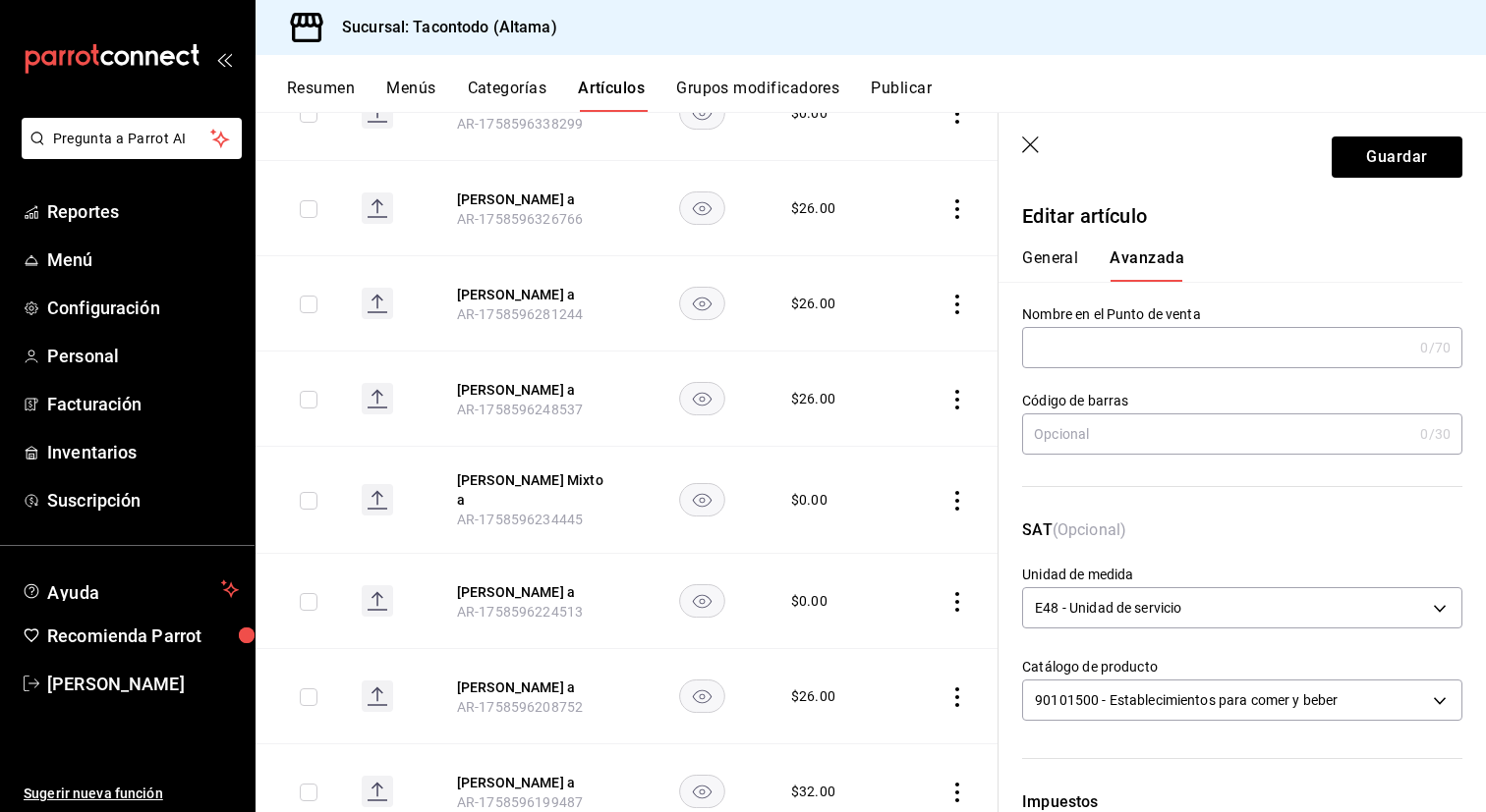
click at [1086, 346] on input "text" at bounding box center [1218, 348] width 390 height 40
click at [1075, 348] on input "THA - CAMPECHANO" at bounding box center [1214, 348] width 382 height 40
click at [1368, 156] on button "Guardar" at bounding box center [1397, 157] width 131 height 42
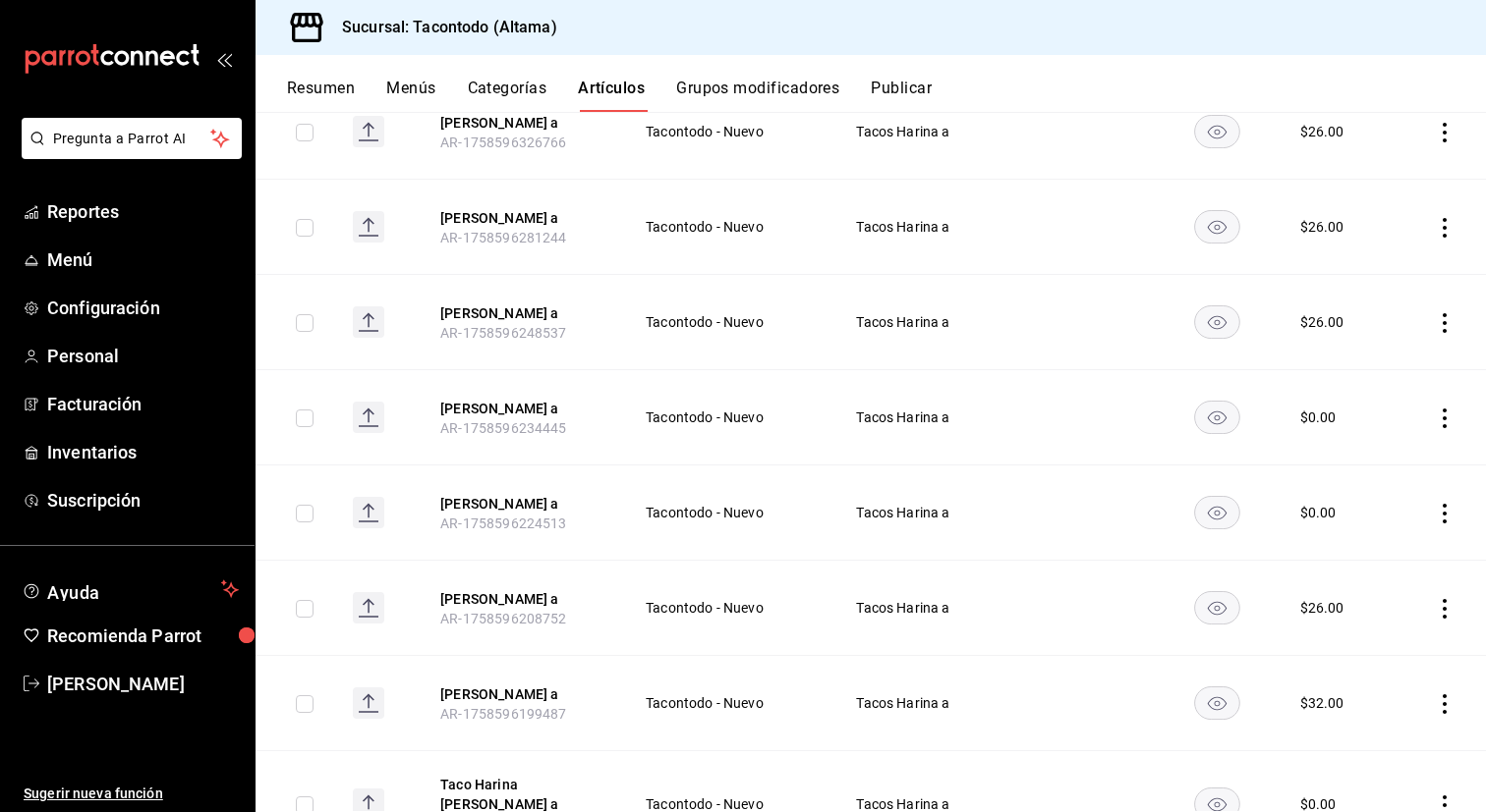
scroll to position [950, 0]
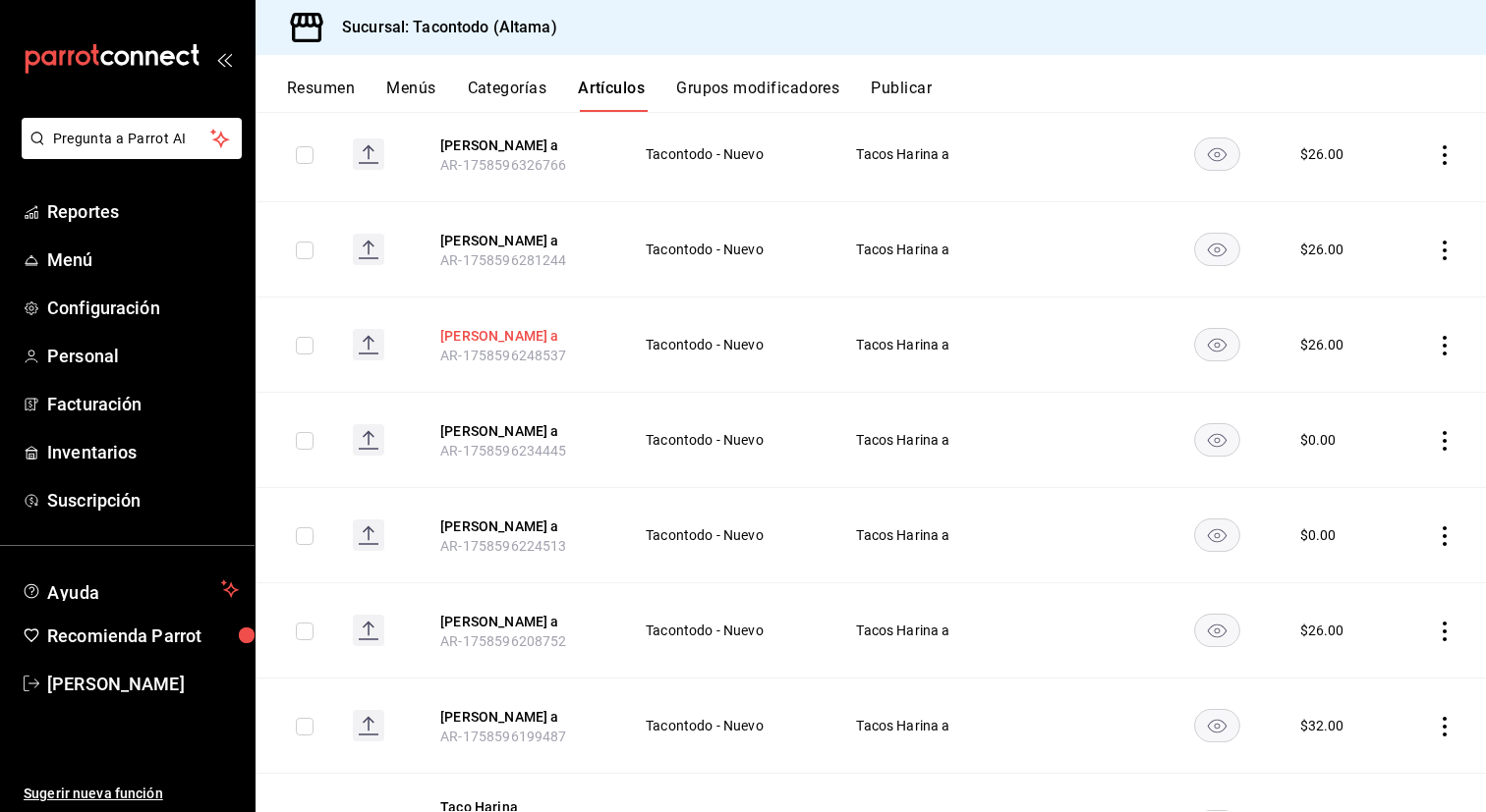
click at [522, 341] on button "[PERSON_NAME] a" at bounding box center [518, 336] width 158 height 20
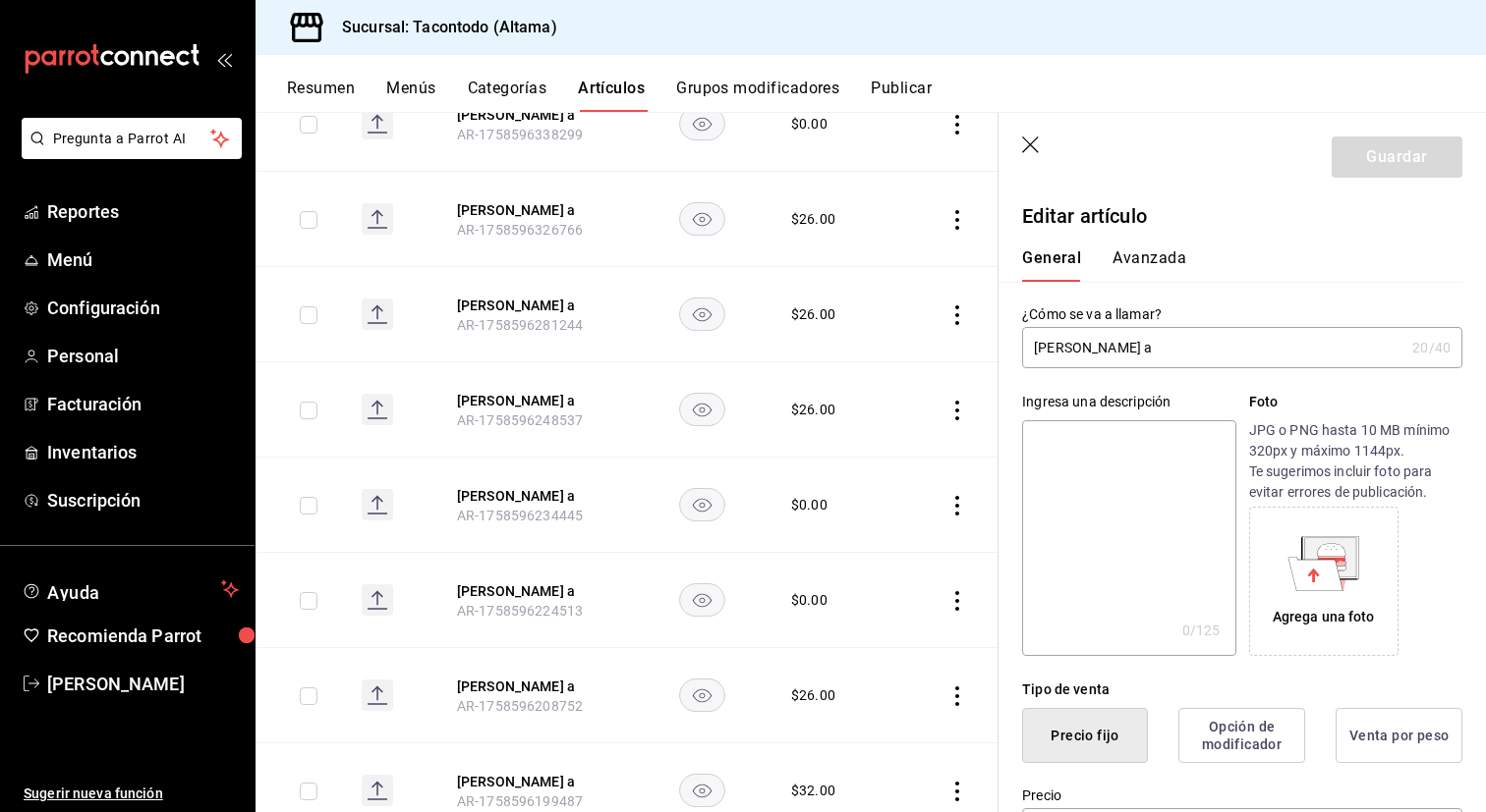
click at [1128, 355] on input "[PERSON_NAME] a" at bounding box center [1214, 348] width 382 height 40
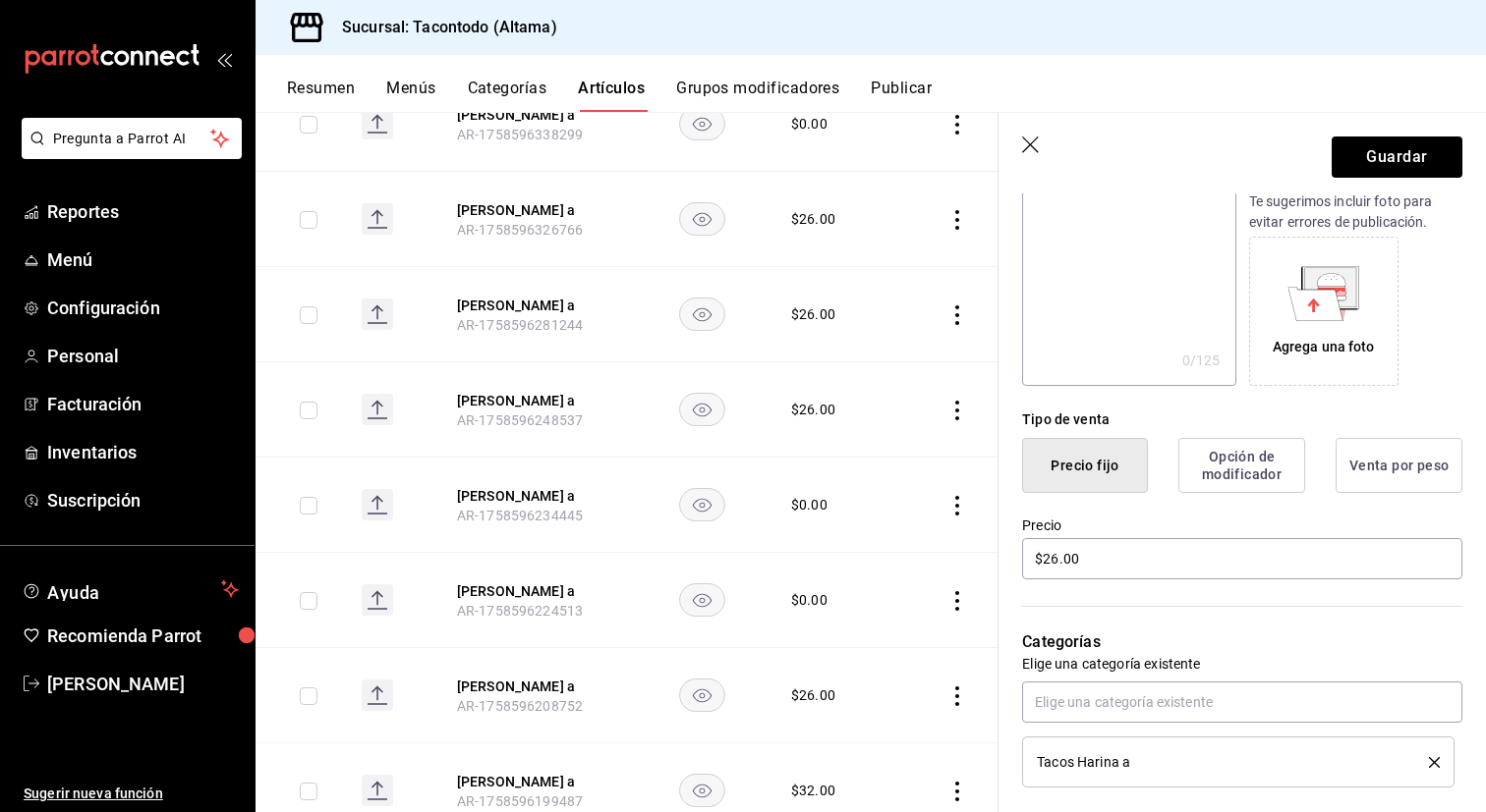
scroll to position [258, 0]
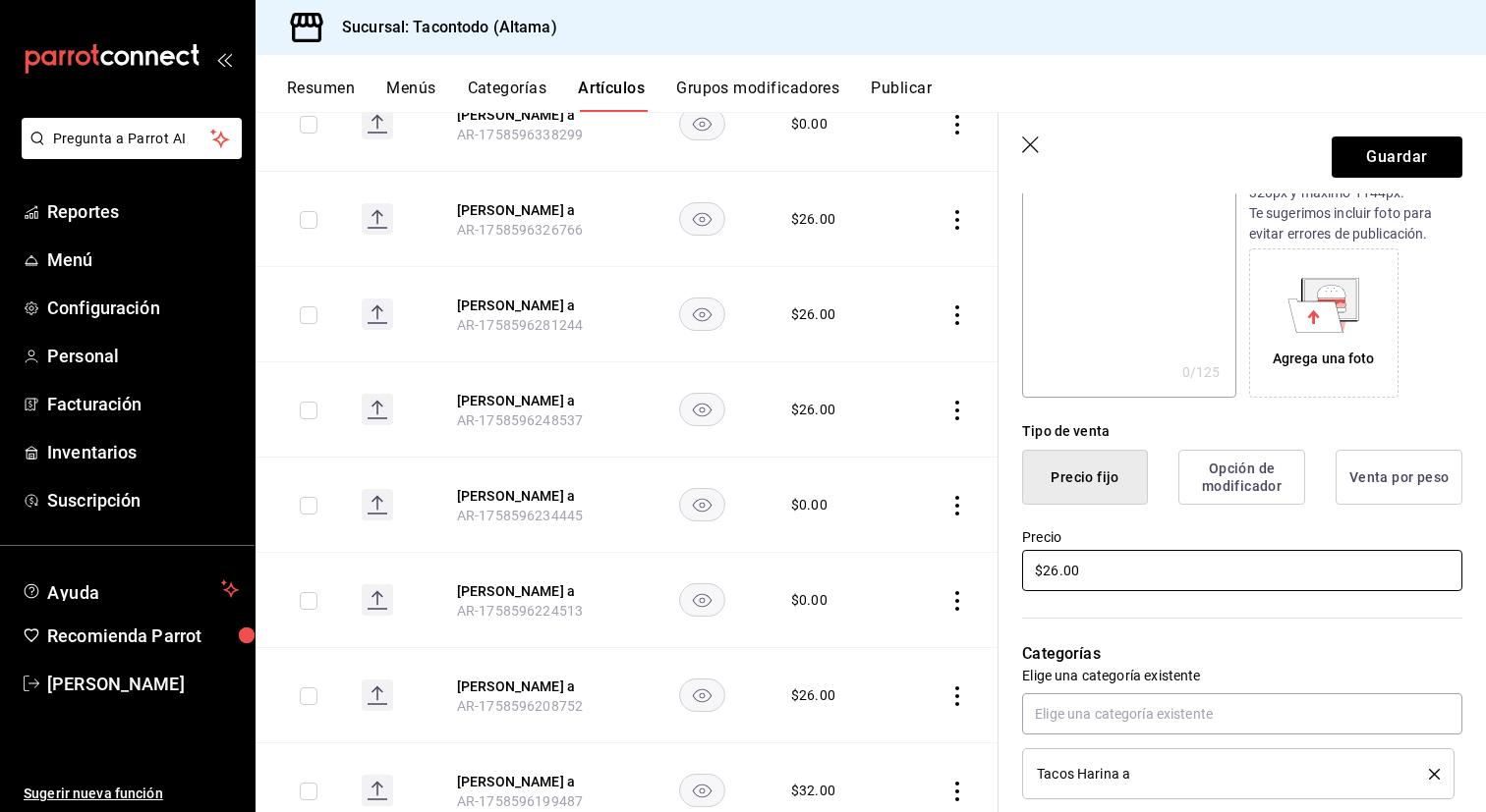
click at [1098, 570] on input "$26.00" at bounding box center [1242, 570] width 440 height 42
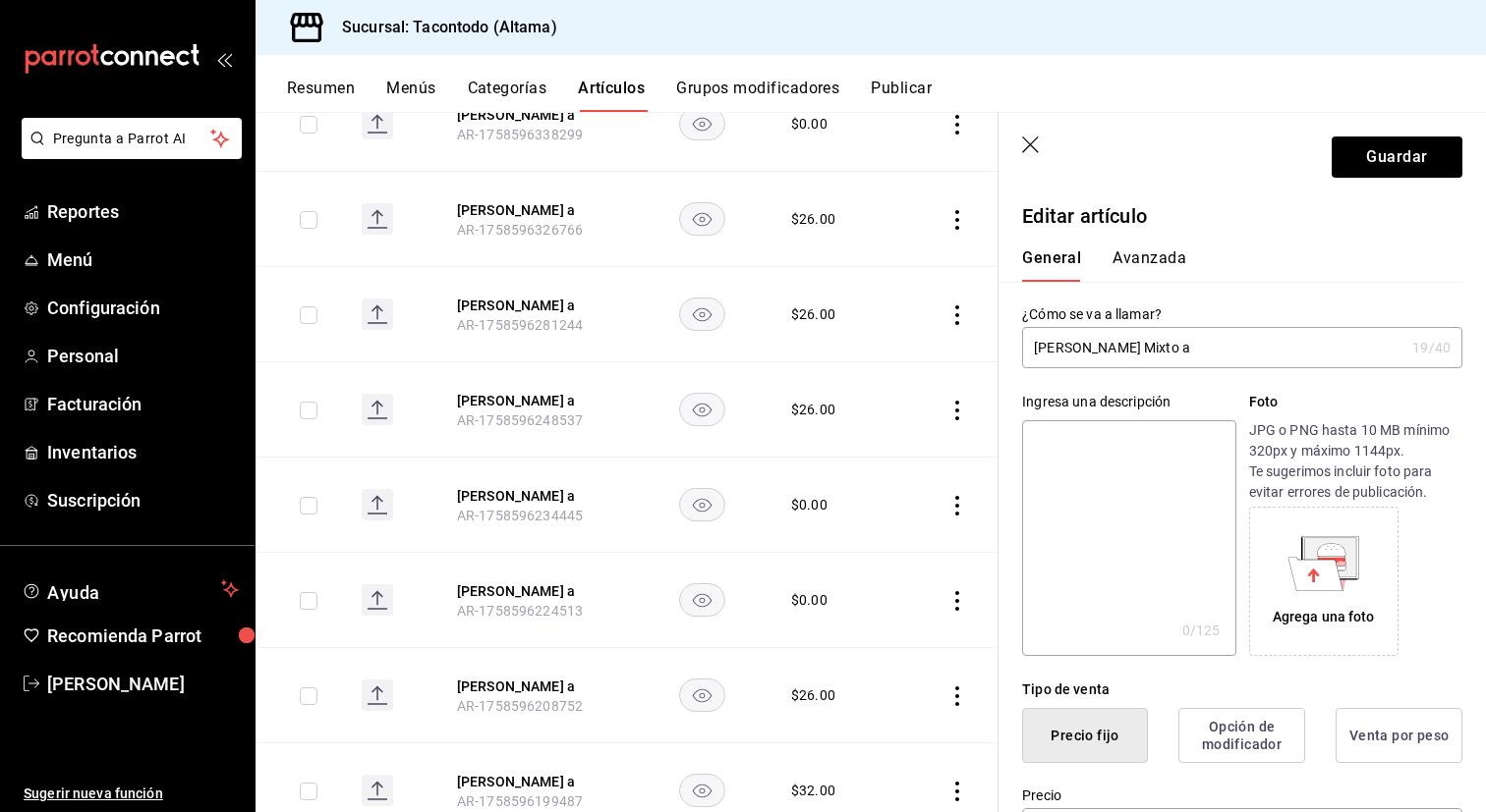
click at [1143, 258] on button "Avanzada" at bounding box center [1149, 265] width 73 height 34
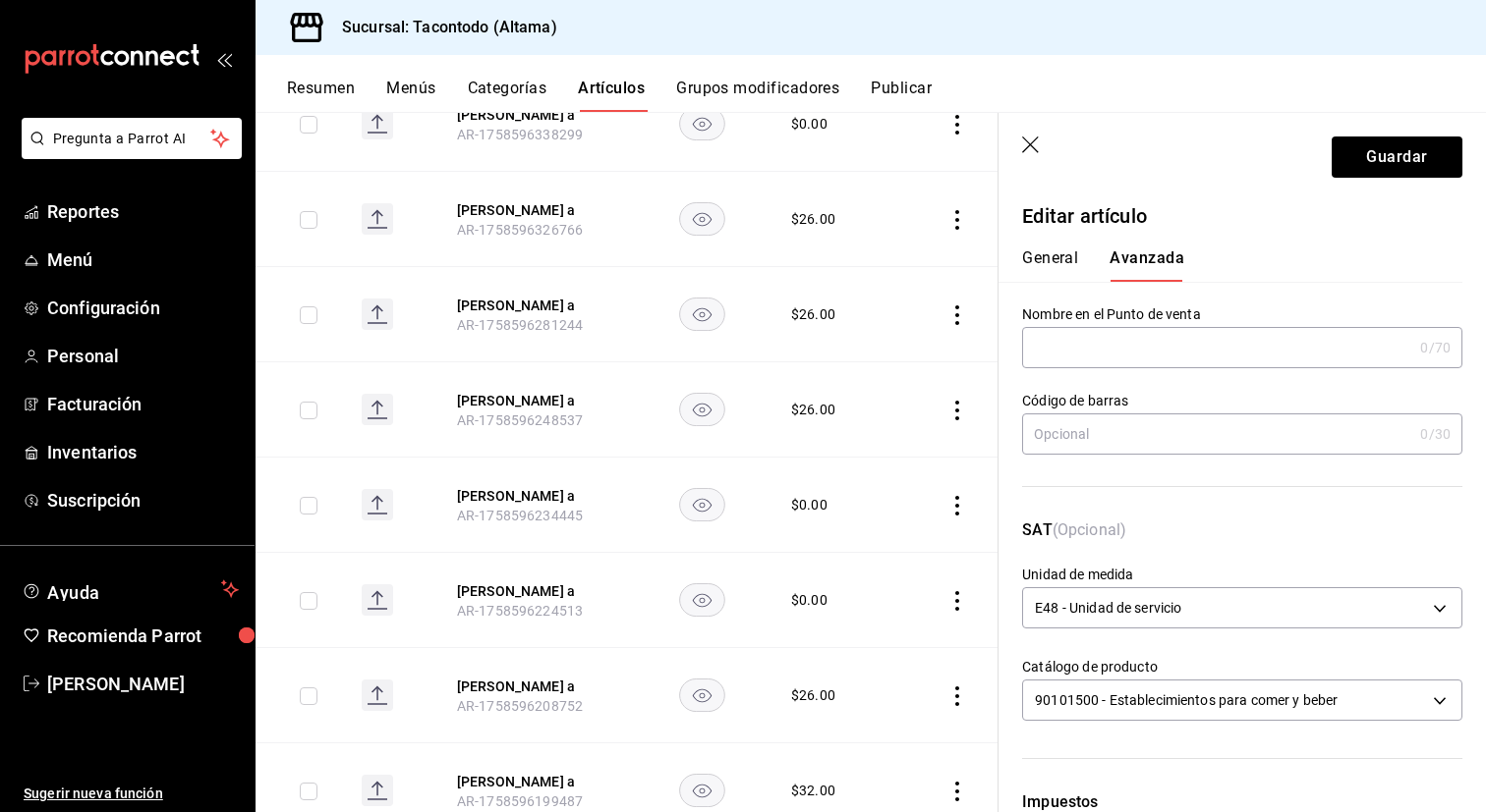
click at [1078, 357] on input "text" at bounding box center [1218, 348] width 390 height 40
click at [1371, 164] on button "Guardar" at bounding box center [1397, 157] width 131 height 42
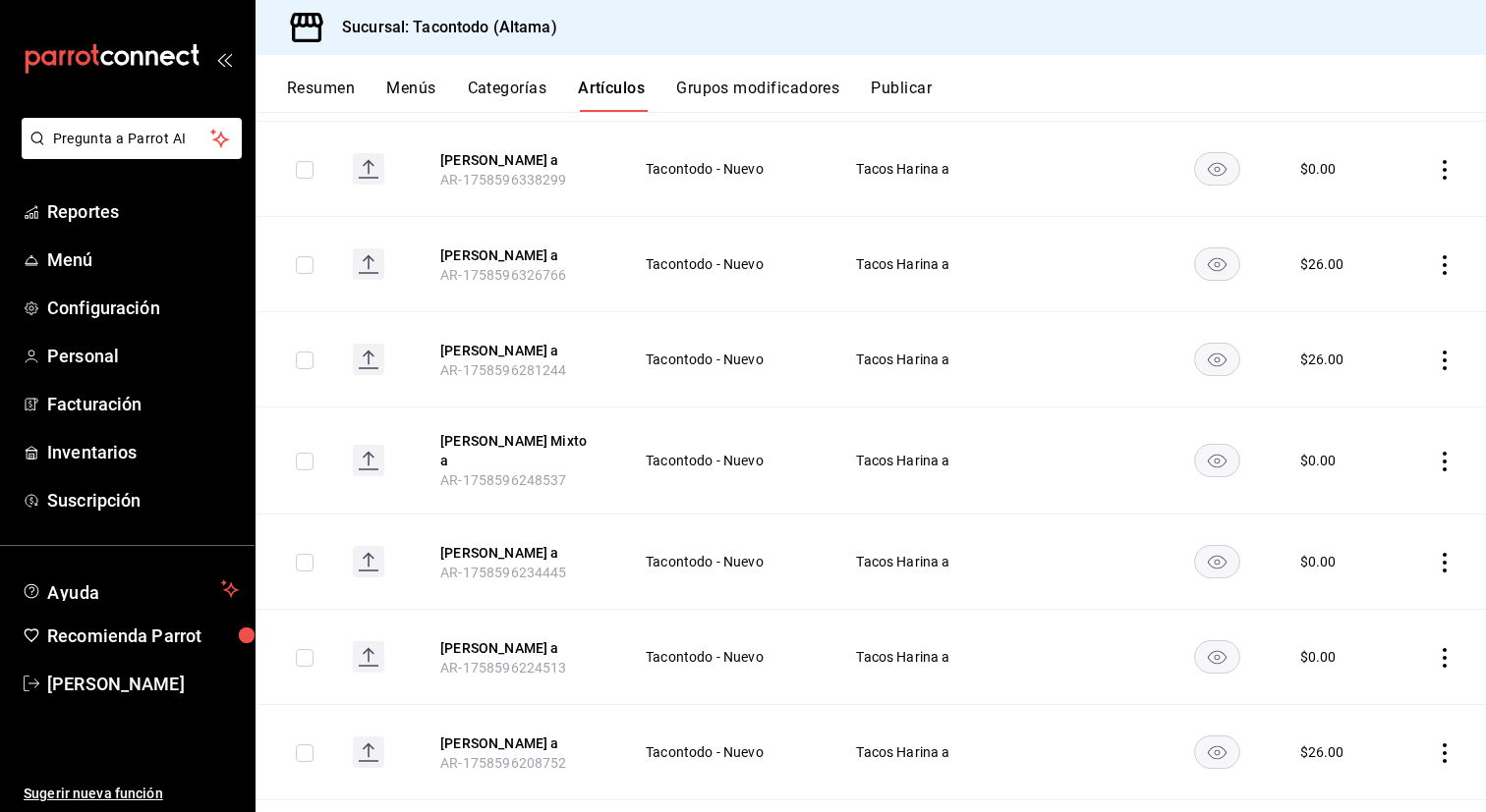
scroll to position [828, 0]
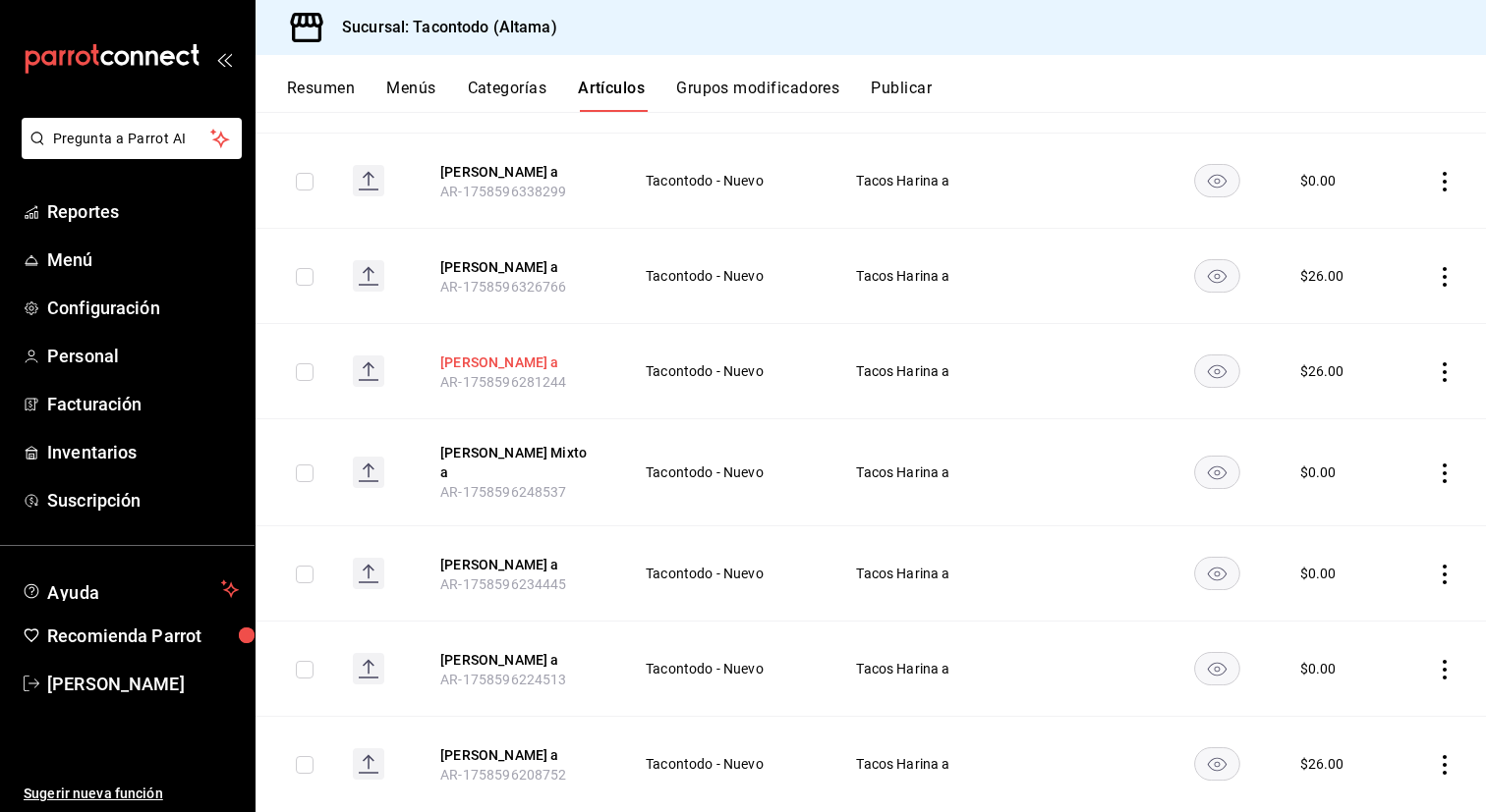
click at [487, 372] on button "[PERSON_NAME] a" at bounding box center [518, 362] width 158 height 20
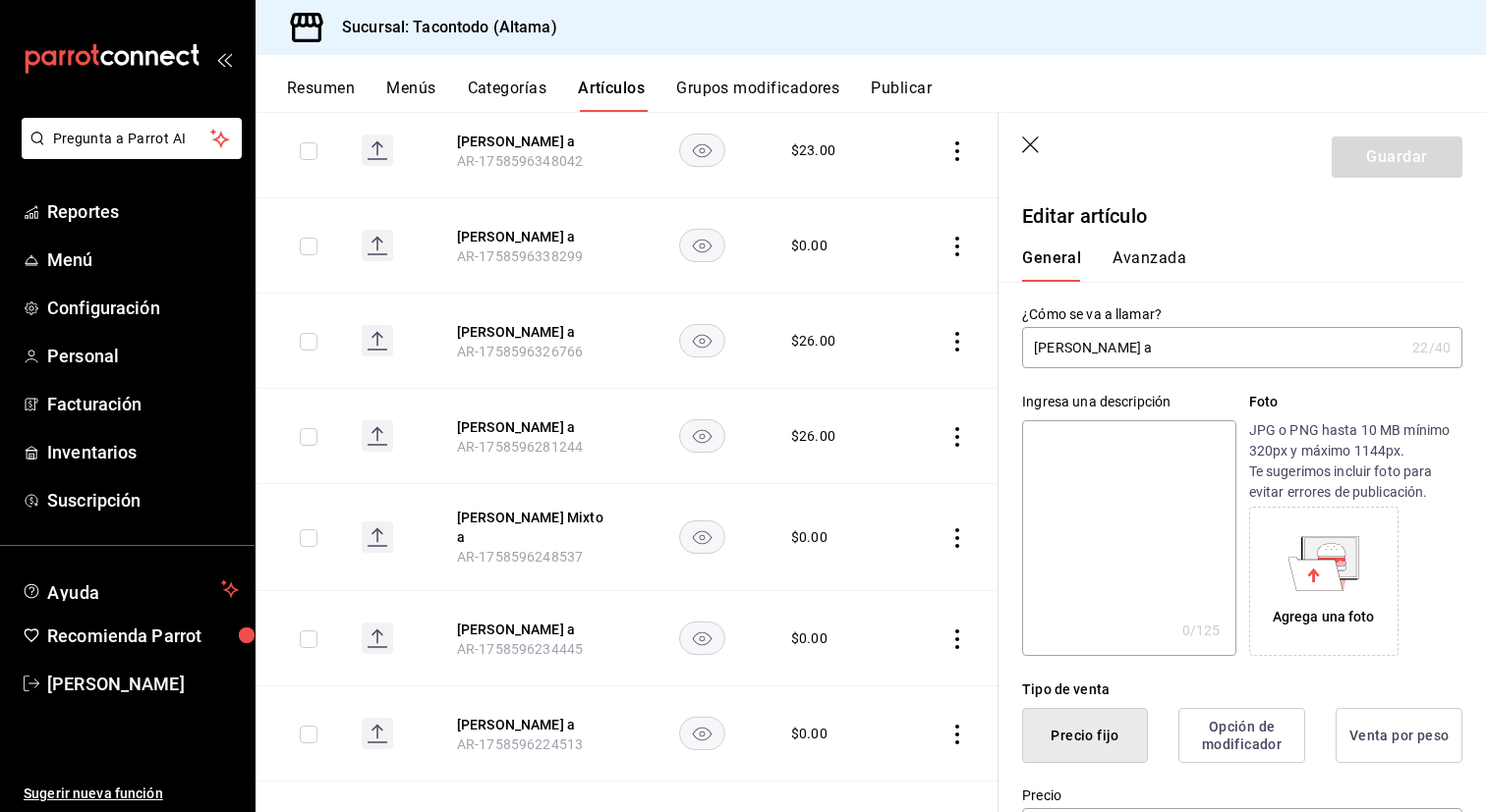
click at [1138, 355] on input "[PERSON_NAME] a" at bounding box center [1214, 348] width 382 height 40
click at [1150, 261] on button "Avanzada" at bounding box center [1149, 265] width 73 height 34
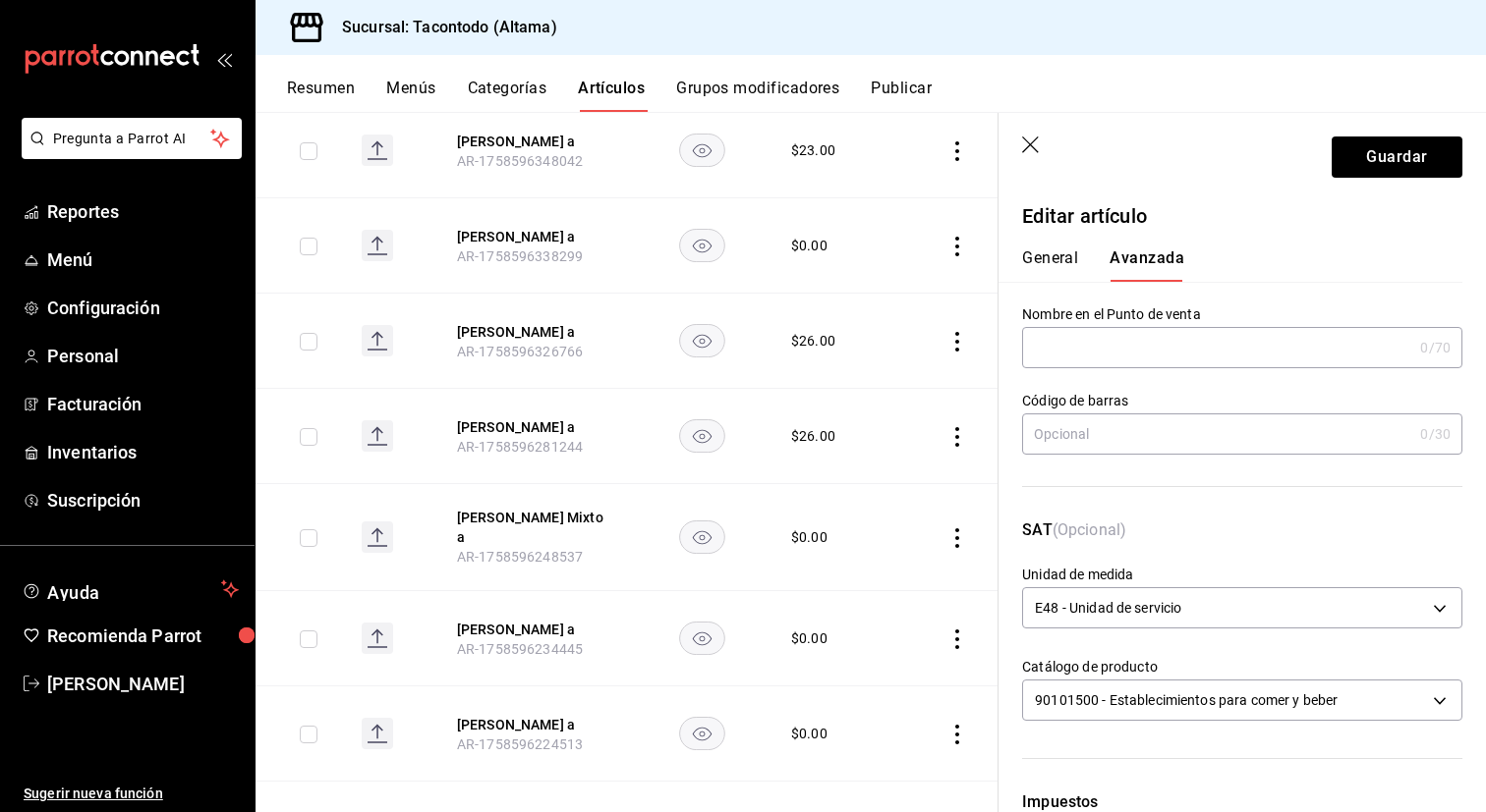
click at [1113, 362] on input "text" at bounding box center [1218, 348] width 390 height 40
click at [1058, 255] on button "General" at bounding box center [1050, 265] width 56 height 34
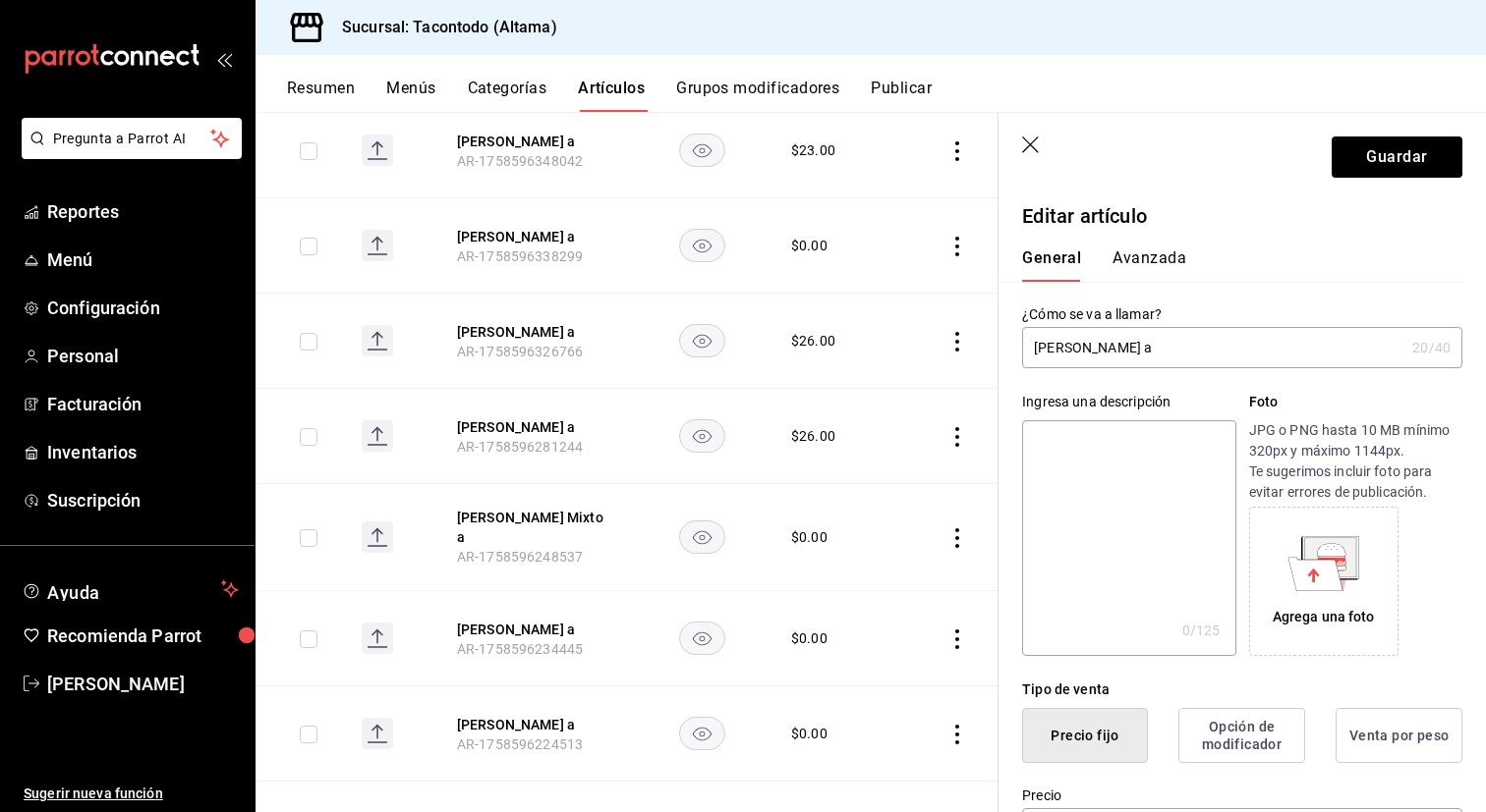
click at [1154, 268] on button "Avanzada" at bounding box center [1149, 265] width 73 height 34
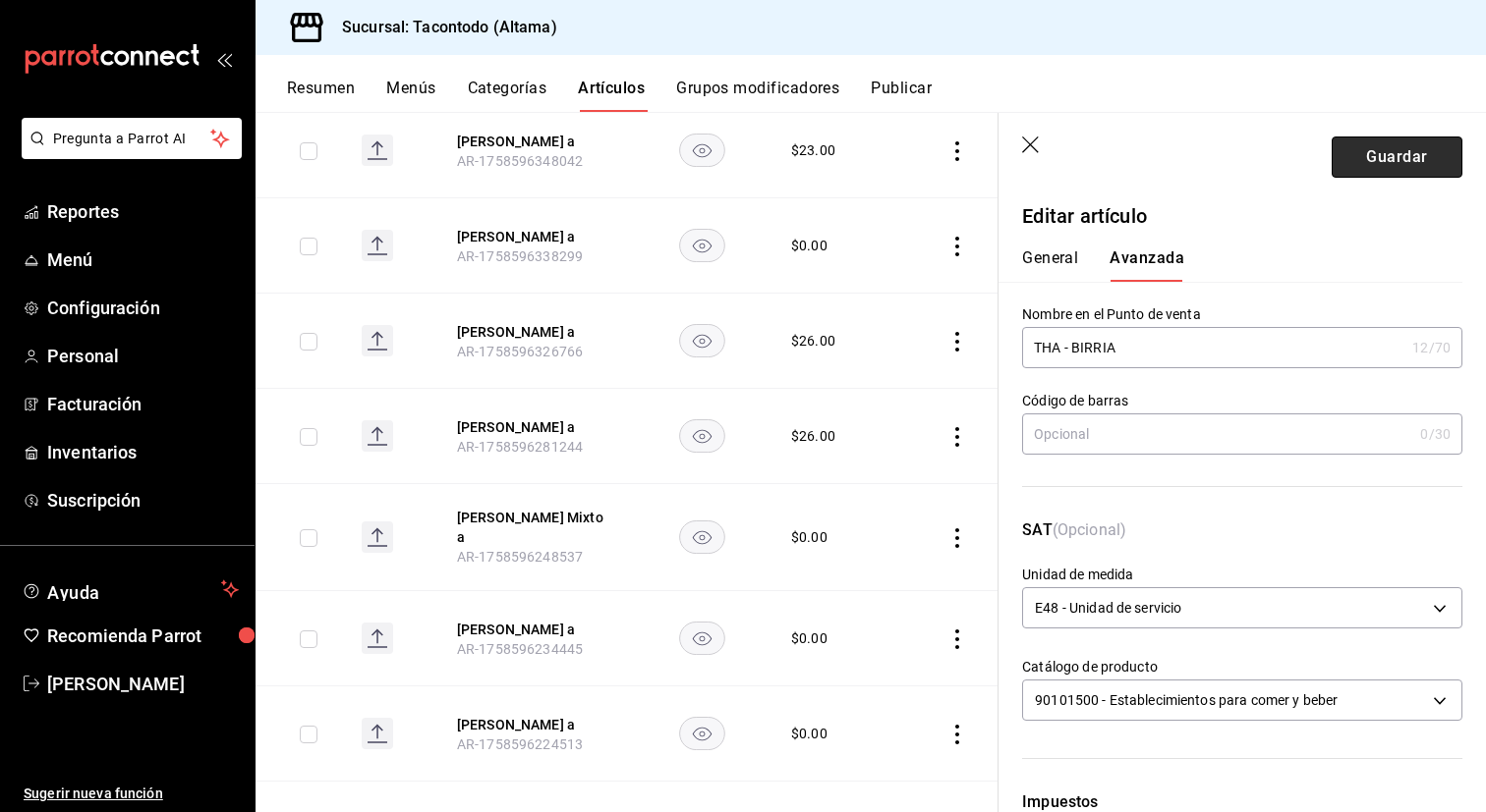
click at [1433, 171] on button "Guardar" at bounding box center [1397, 157] width 131 height 42
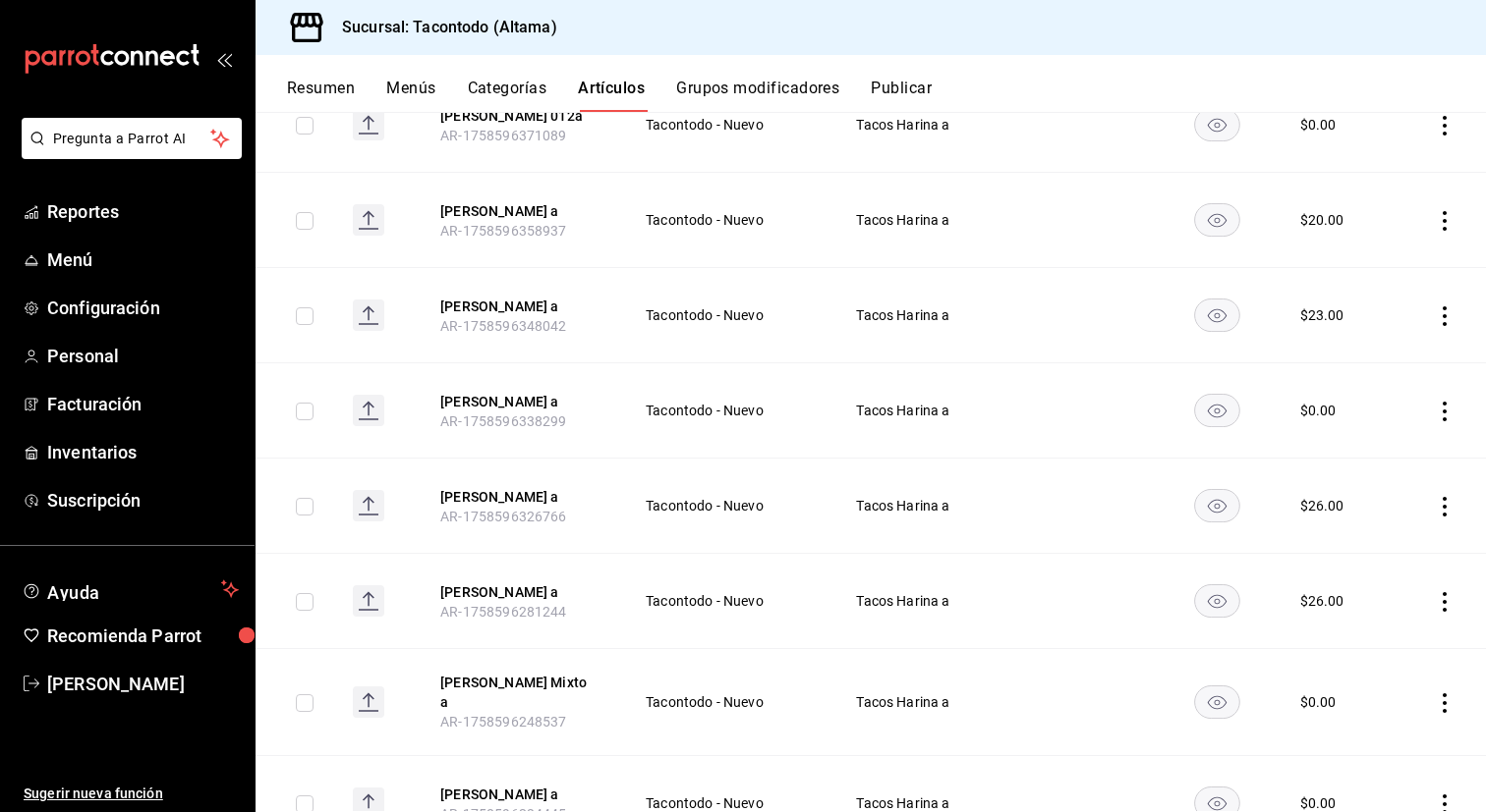
scroll to position [591, 0]
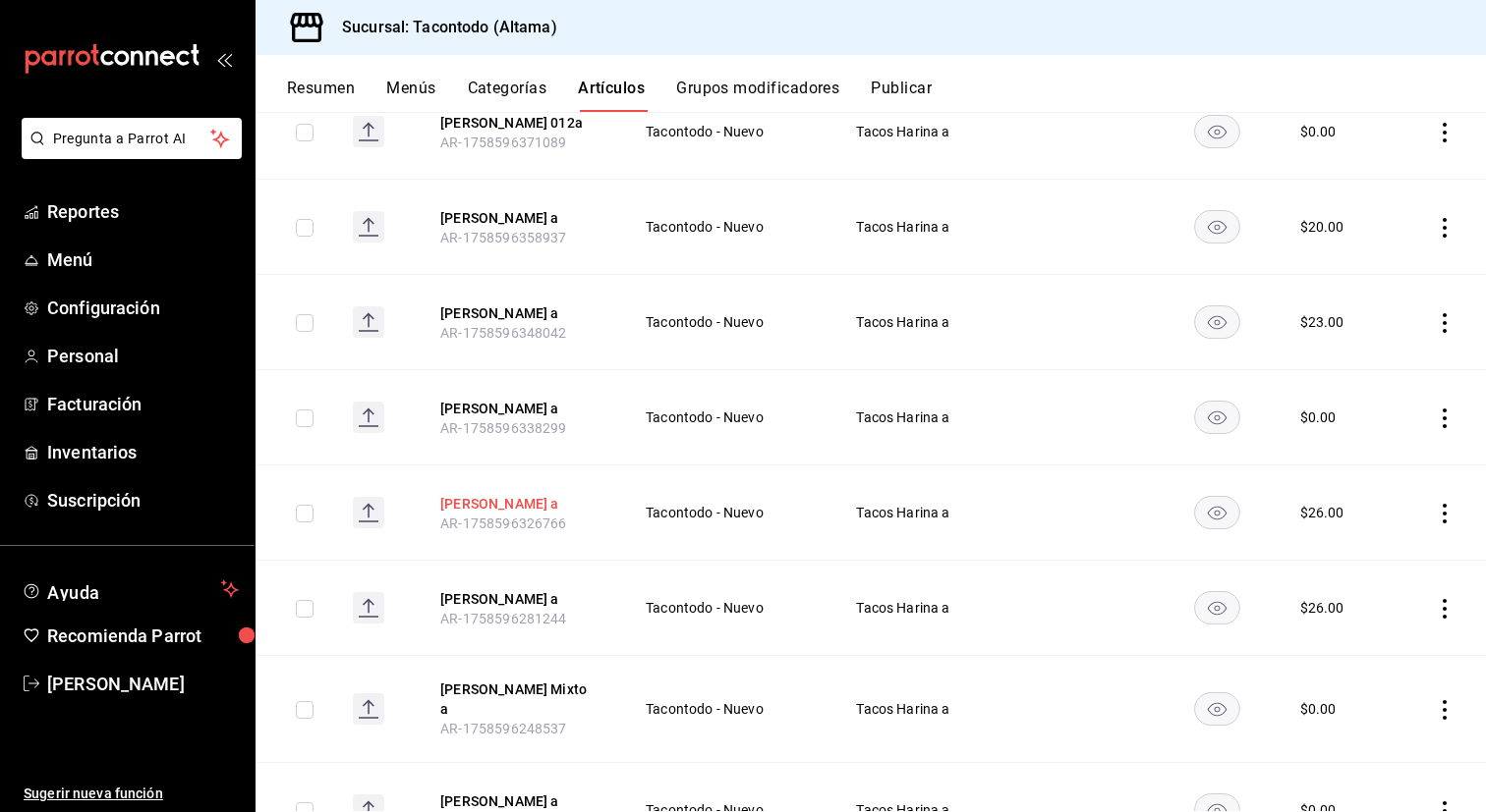
click at [553, 499] on button "[PERSON_NAME] a" at bounding box center [518, 504] width 158 height 20
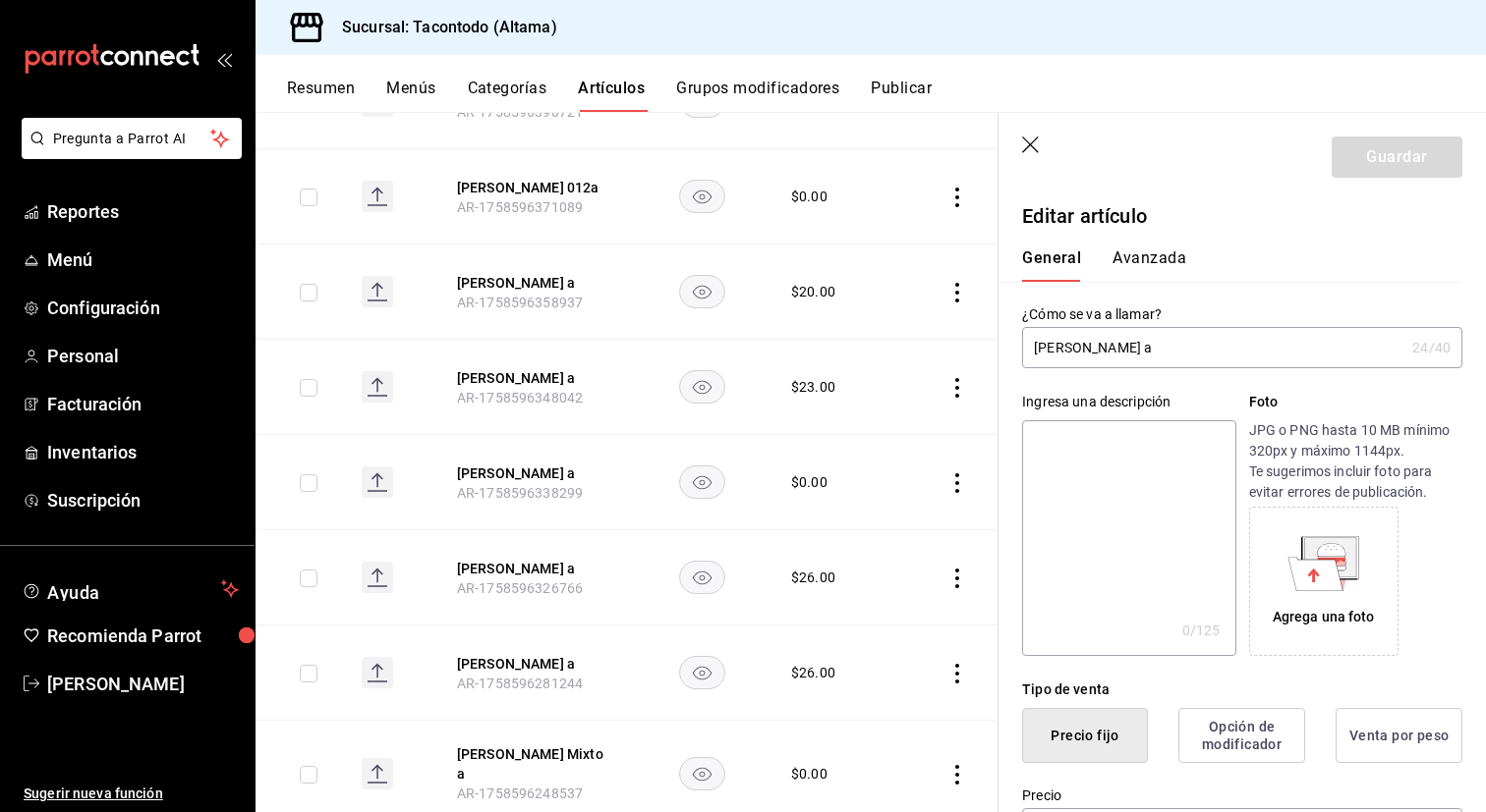
click at [1136, 347] on input "[PERSON_NAME] a" at bounding box center [1214, 348] width 382 height 40
click at [1156, 270] on button "Avanzada" at bounding box center [1149, 265] width 73 height 34
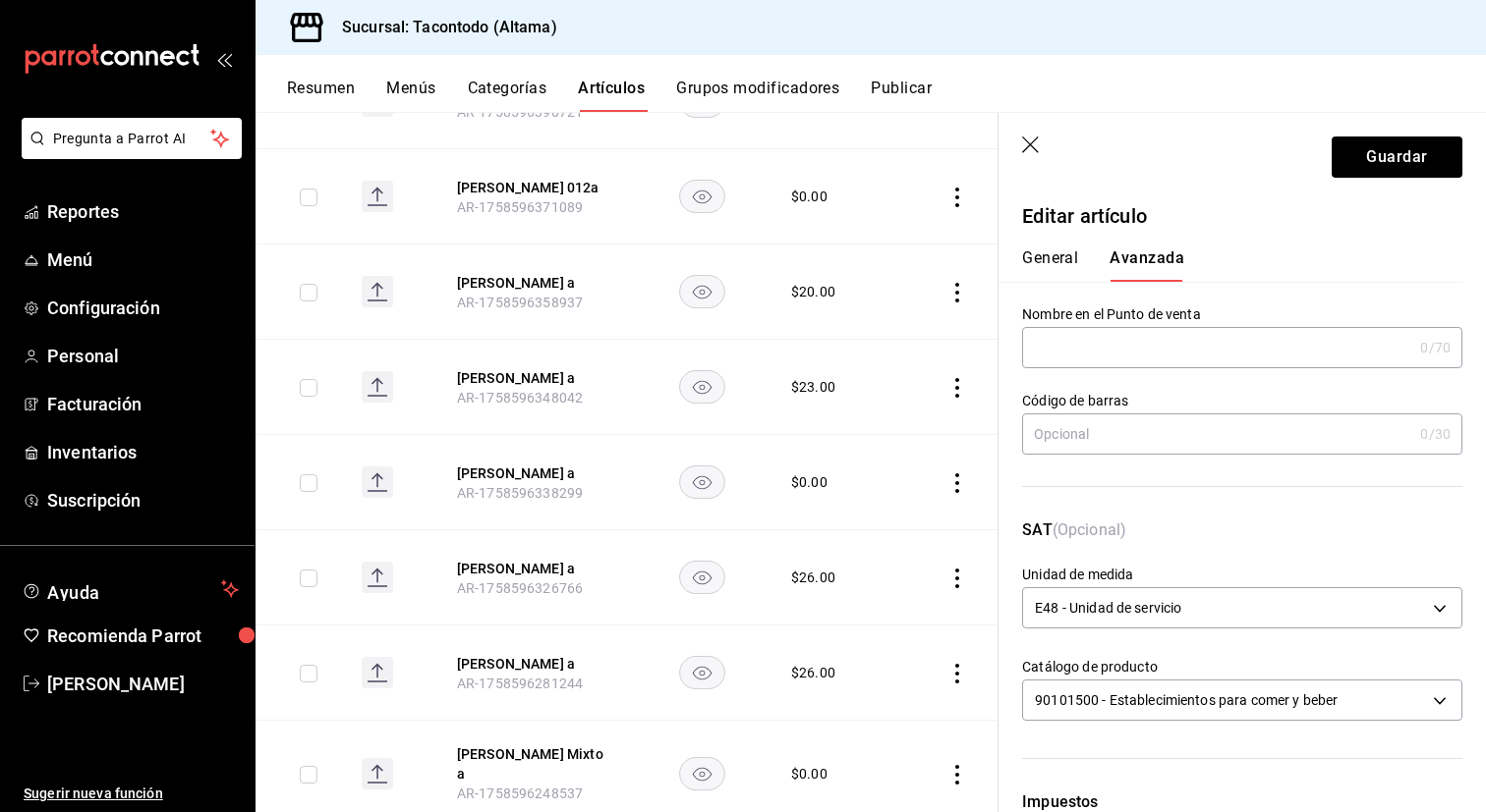
click at [1123, 352] on input "text" at bounding box center [1218, 348] width 390 height 40
click at [1034, 259] on button "General" at bounding box center [1050, 265] width 56 height 34
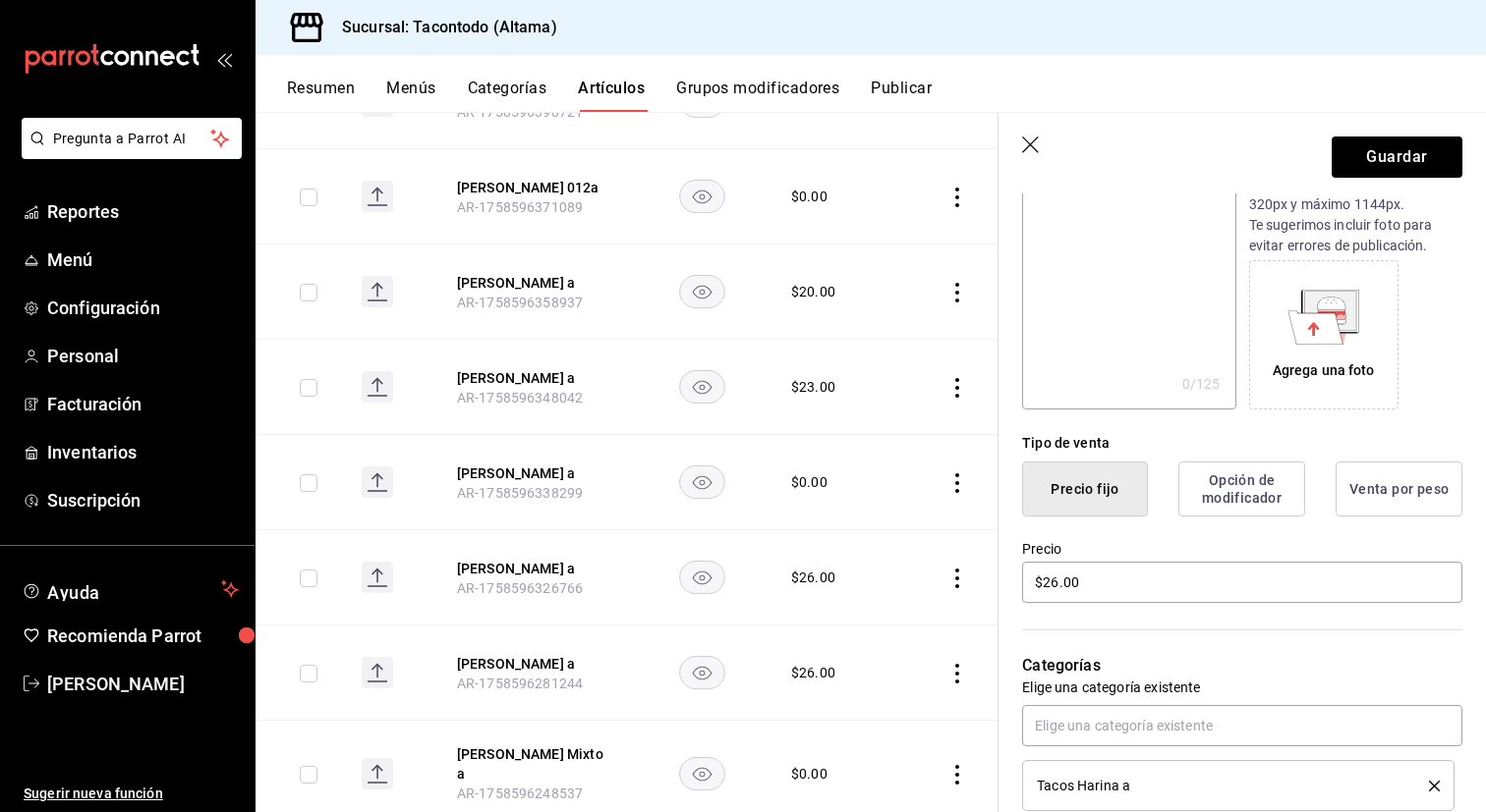
scroll to position [229, 0]
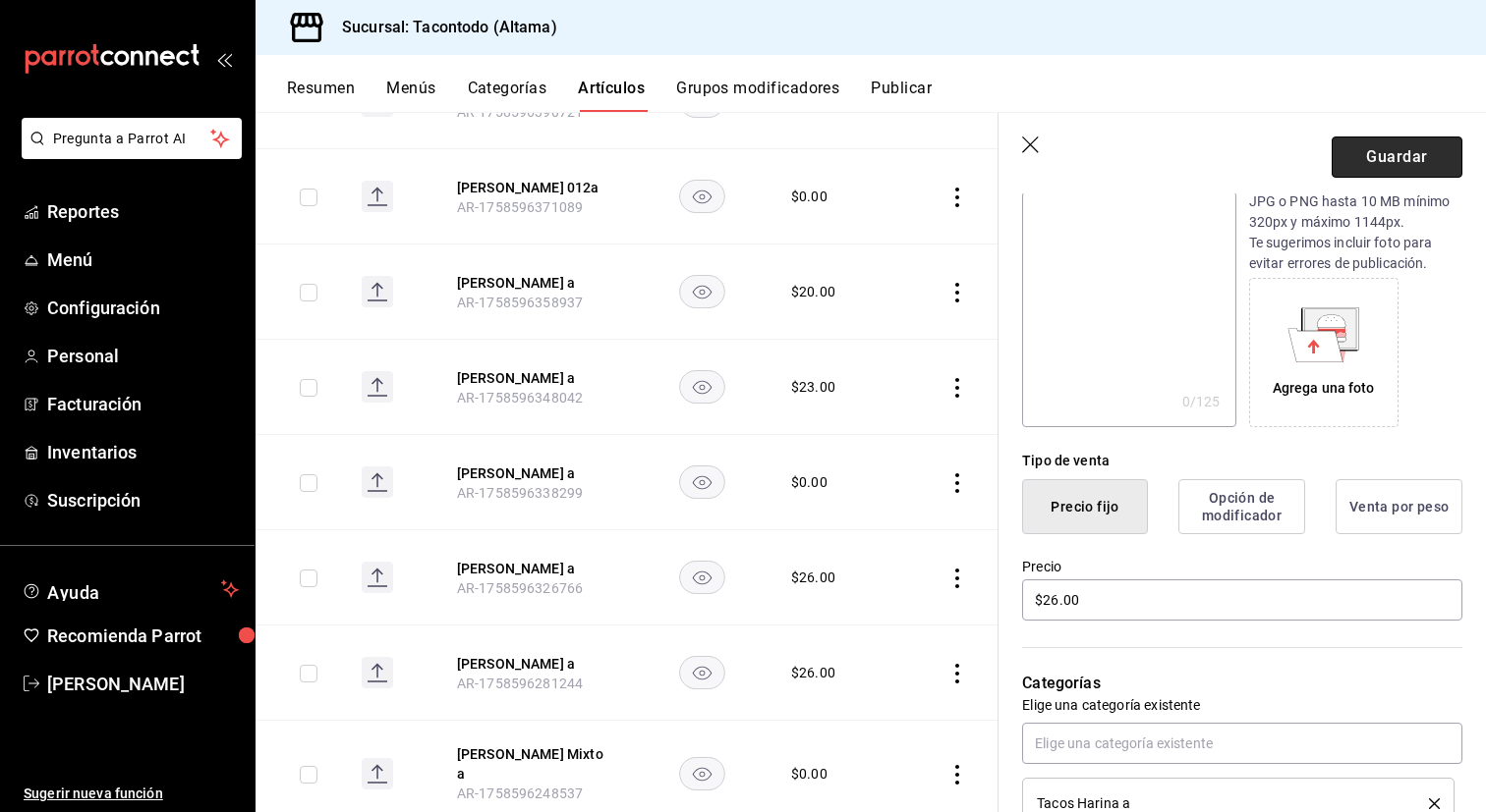
click at [1397, 154] on button "Guardar" at bounding box center [1397, 157] width 131 height 42
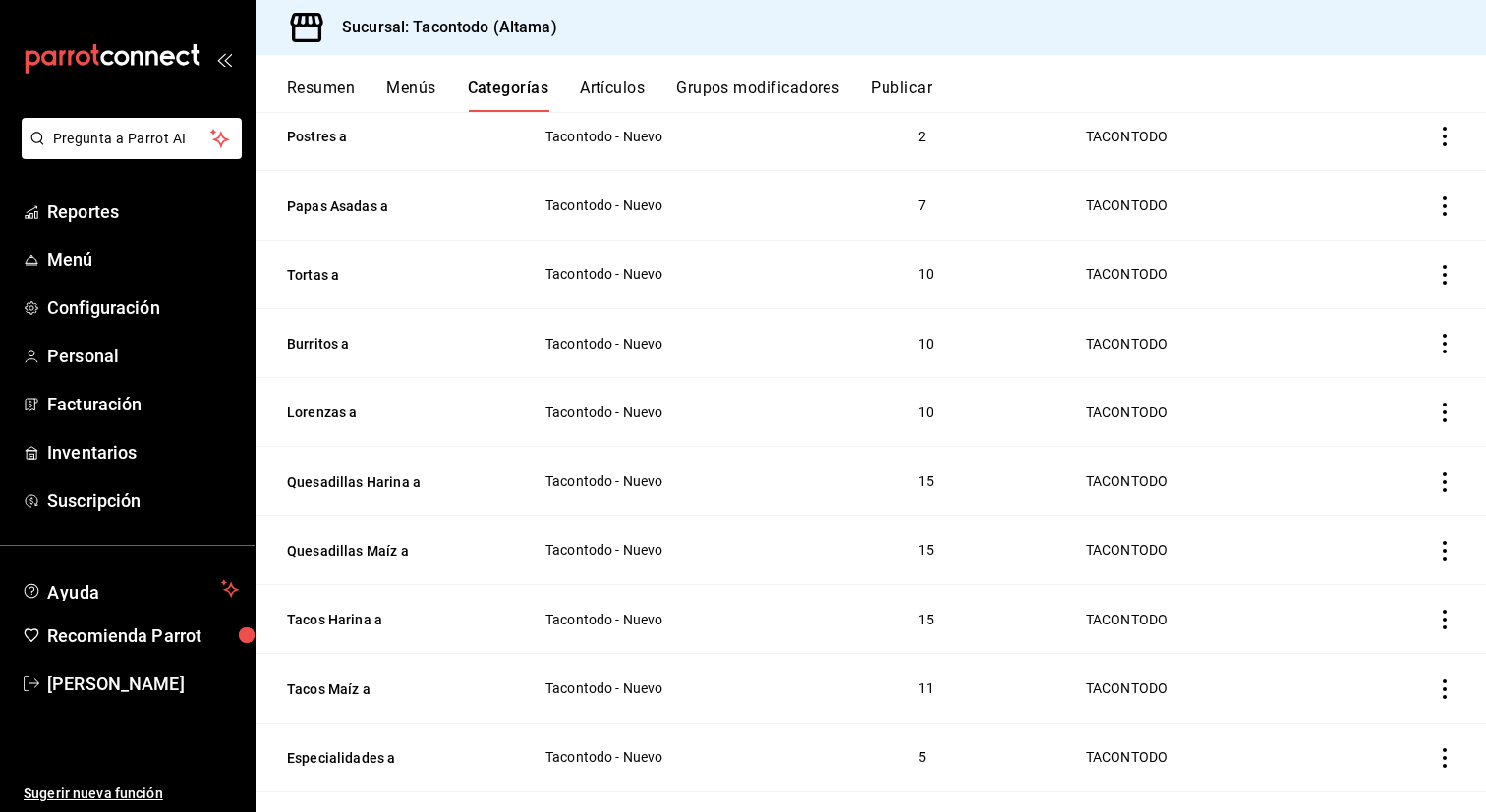
scroll to position [212, 0]
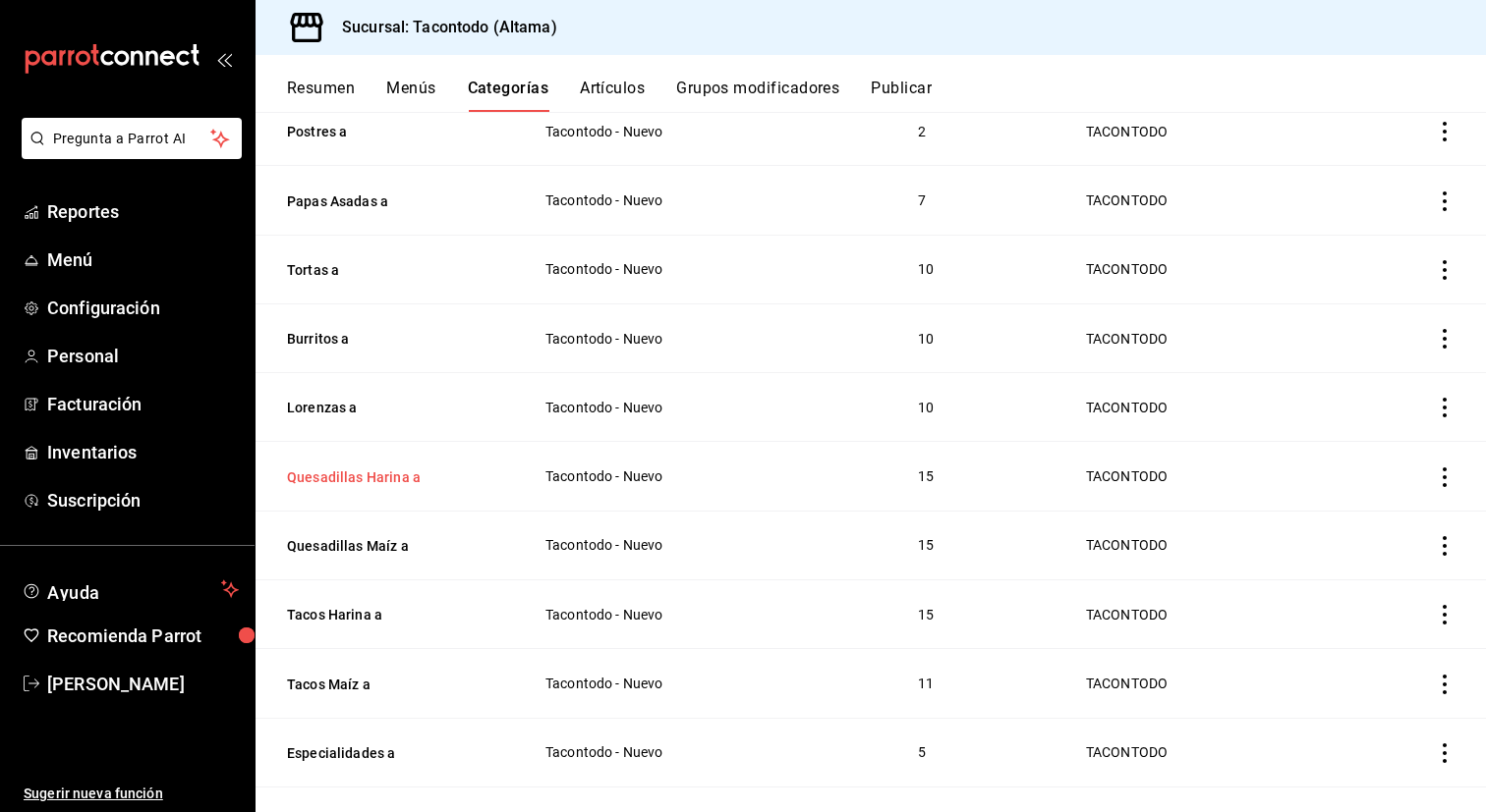
click at [385, 478] on button "Quesadillas Harina a" at bounding box center [385, 477] width 196 height 20
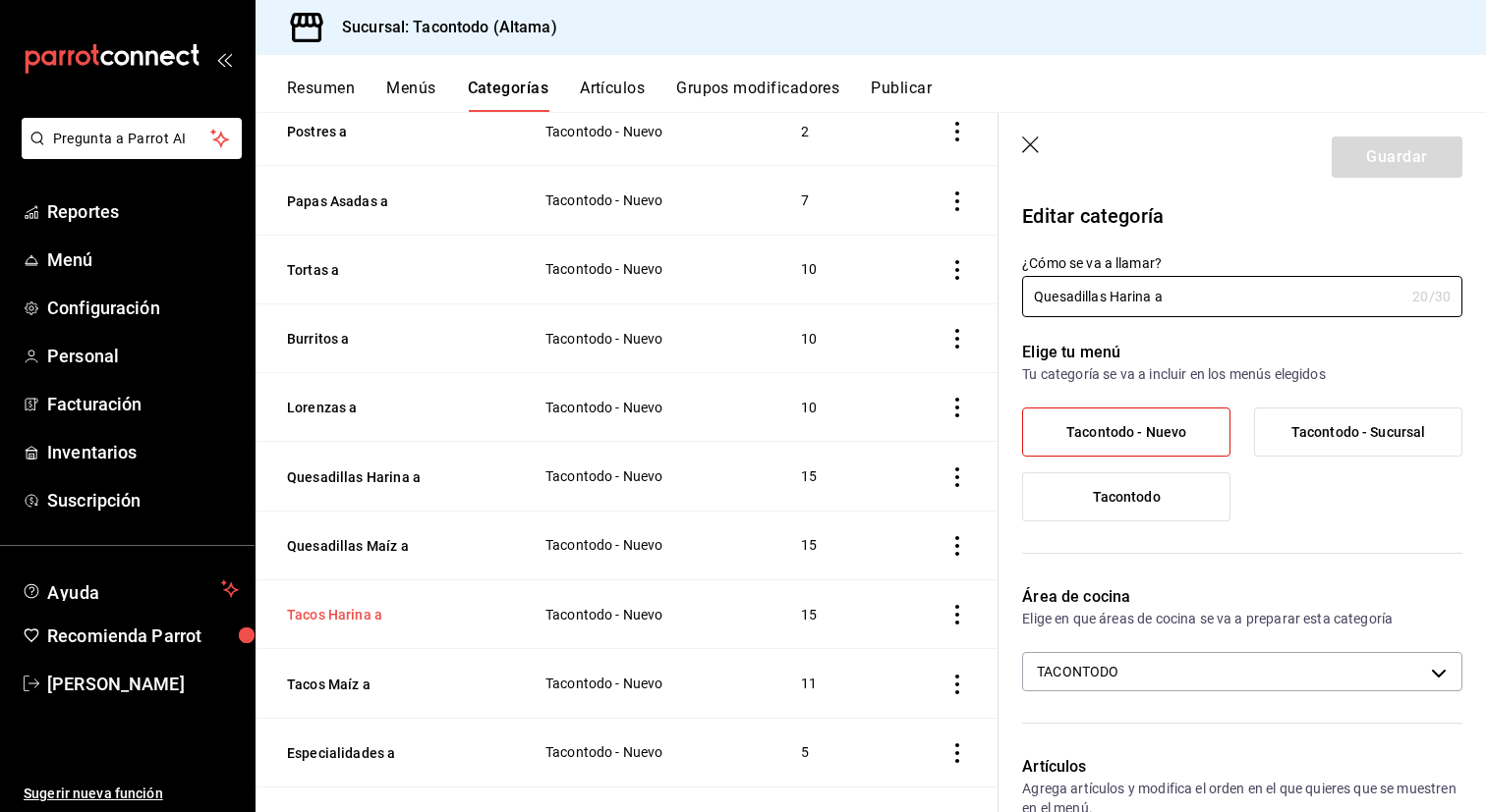
click at [345, 616] on button "Tacos Harina a" at bounding box center [385, 615] width 196 height 20
type input "f2d47fc5-286b-482c-91d1-f6277f6f141a"
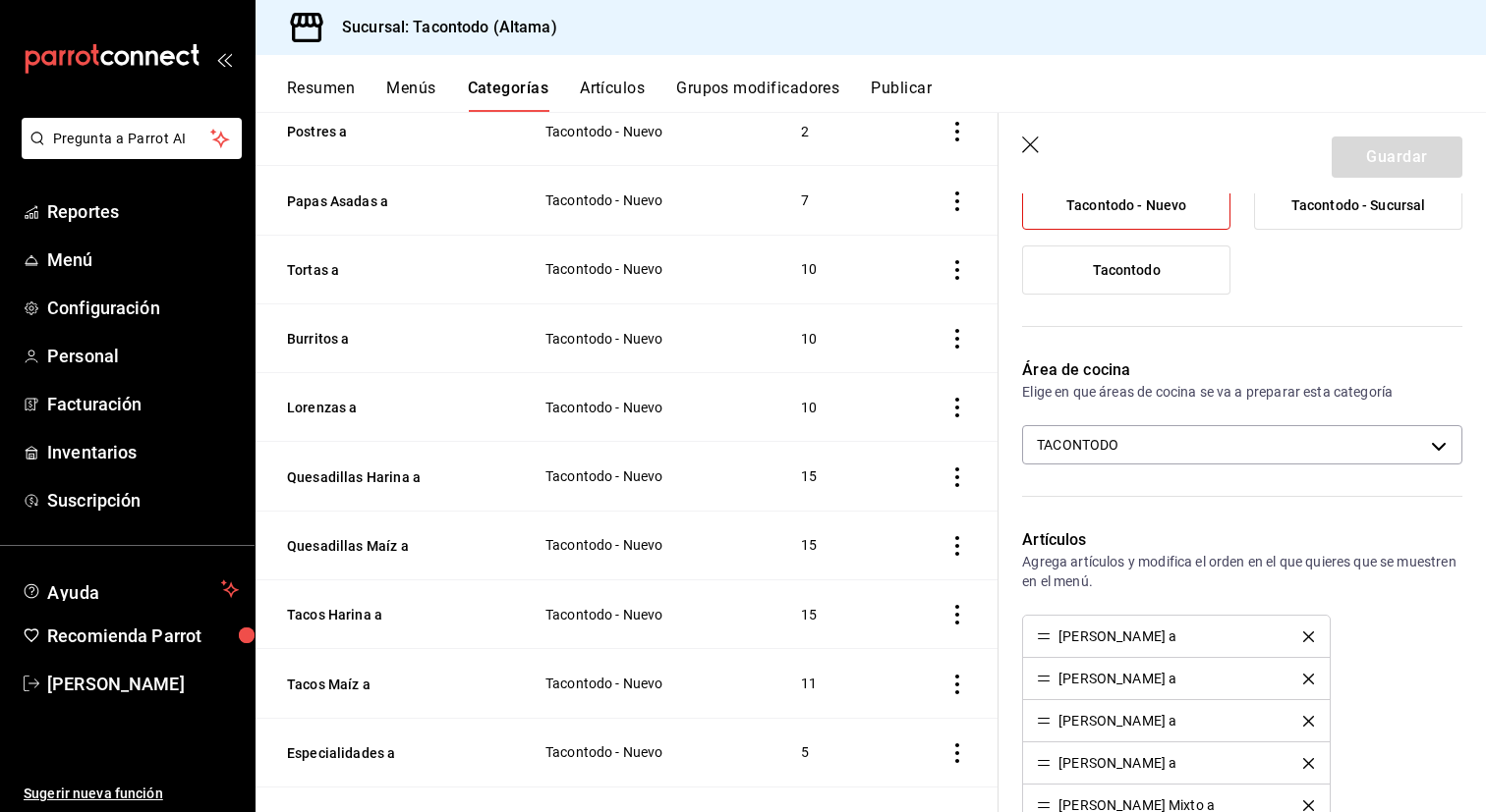
scroll to position [225, 0]
click at [336, 605] on button "Tacos Harina a" at bounding box center [385, 615] width 196 height 20
click at [351, 610] on button "Tacos Harina a" at bounding box center [385, 615] width 196 height 20
click at [1027, 146] on icon "button" at bounding box center [1030, 145] width 17 height 17
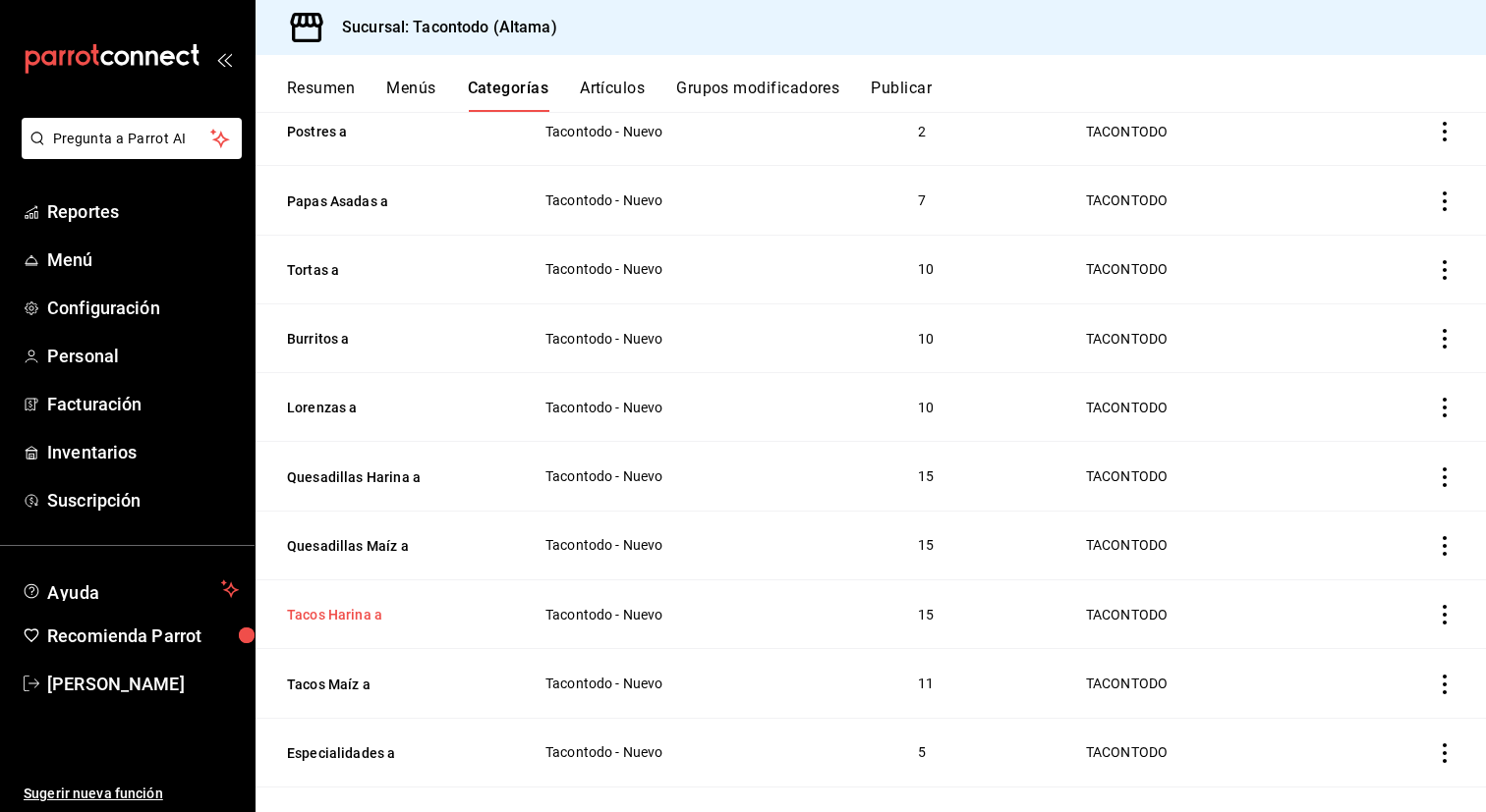
click at [353, 613] on button "Tacos Harina a" at bounding box center [385, 615] width 196 height 20
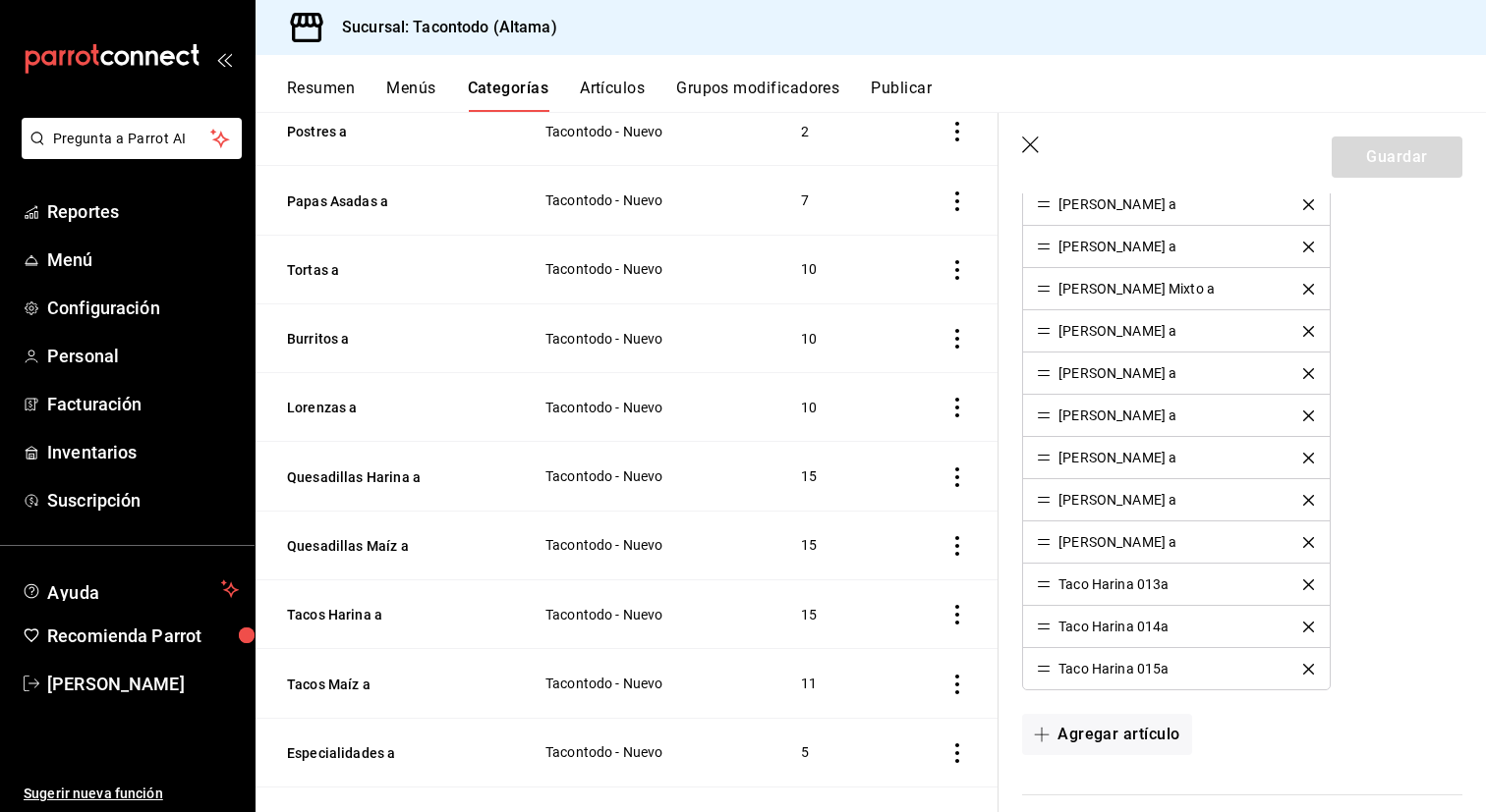
scroll to position [788, 0]
click at [1306, 584] on icon "delete" at bounding box center [1308, 581] width 11 height 11
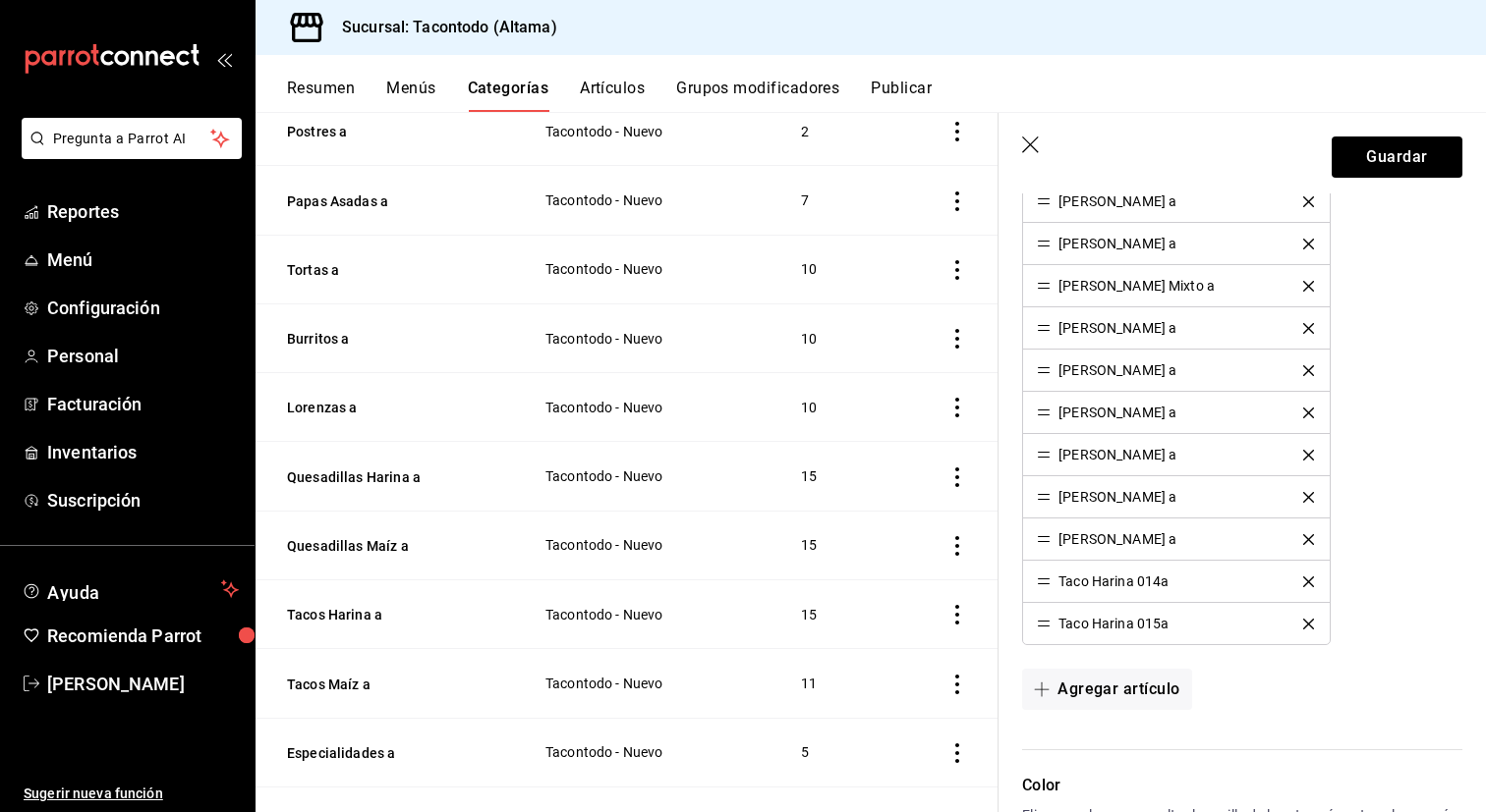
click at [1306, 584] on icon "delete" at bounding box center [1308, 581] width 11 height 11
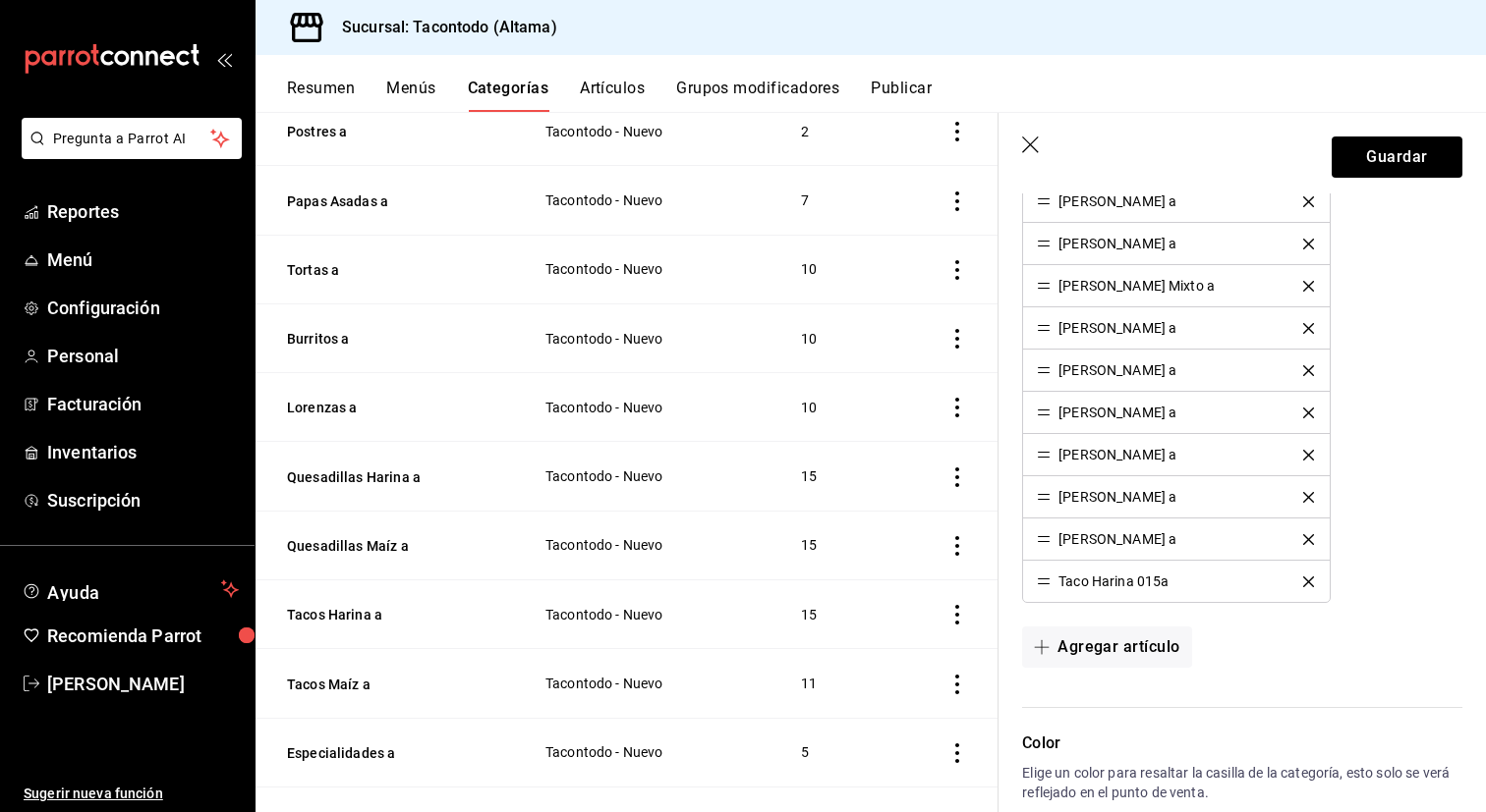
click at [1306, 584] on icon "delete" at bounding box center [1308, 581] width 11 height 11
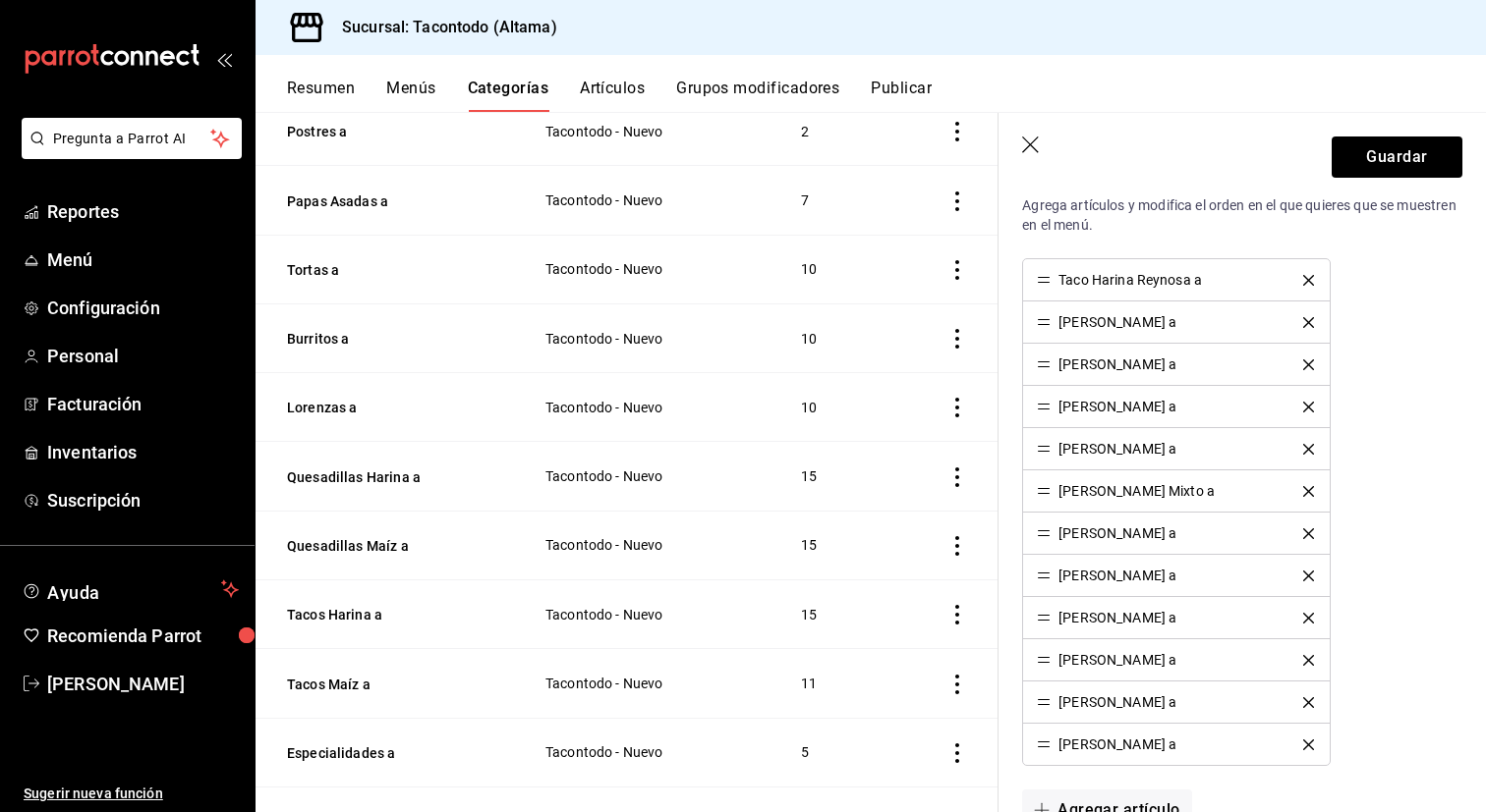
scroll to position [579, 0]
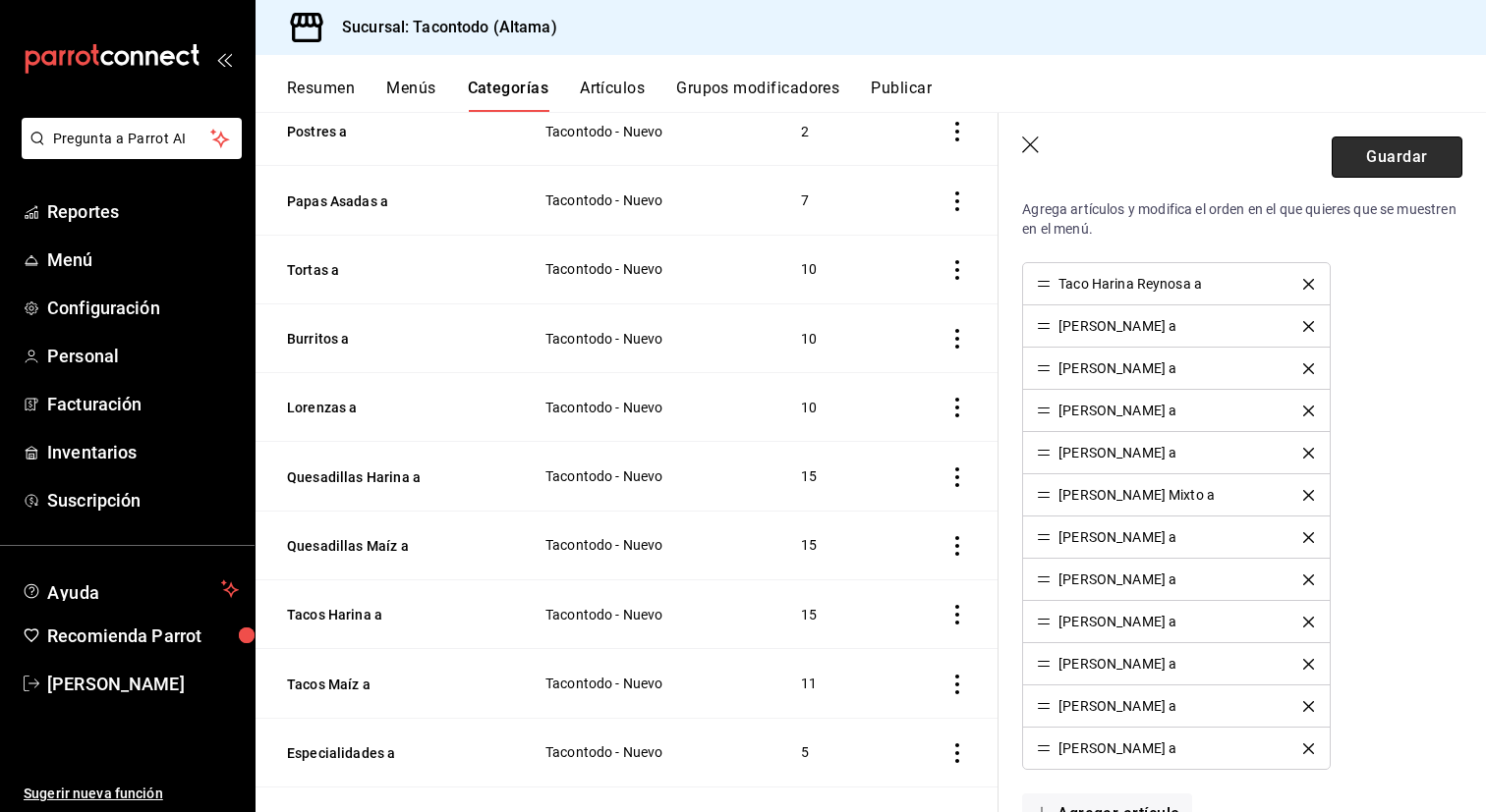
click at [1404, 153] on button "Guardar" at bounding box center [1397, 157] width 131 height 42
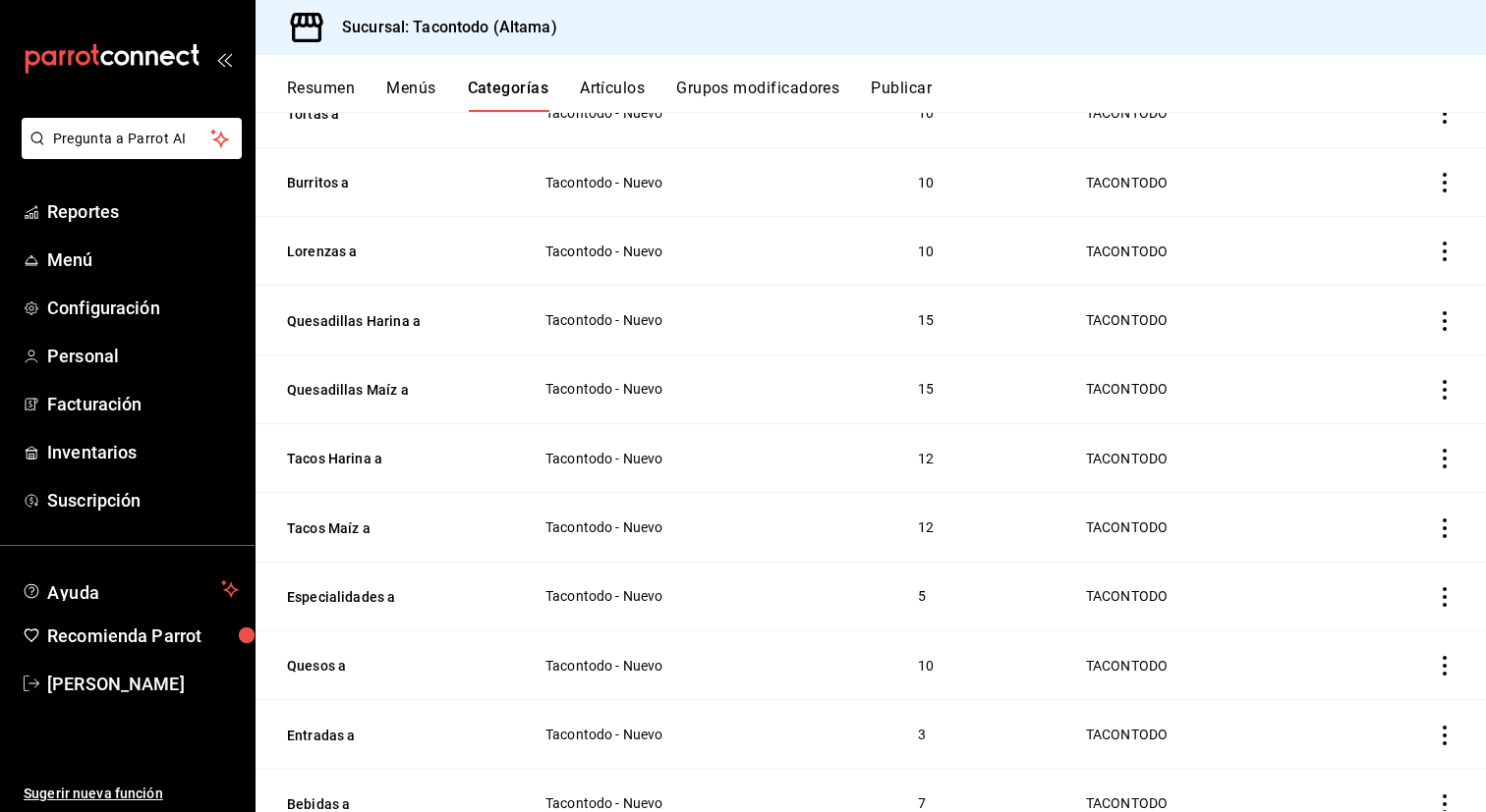
scroll to position [352, 0]
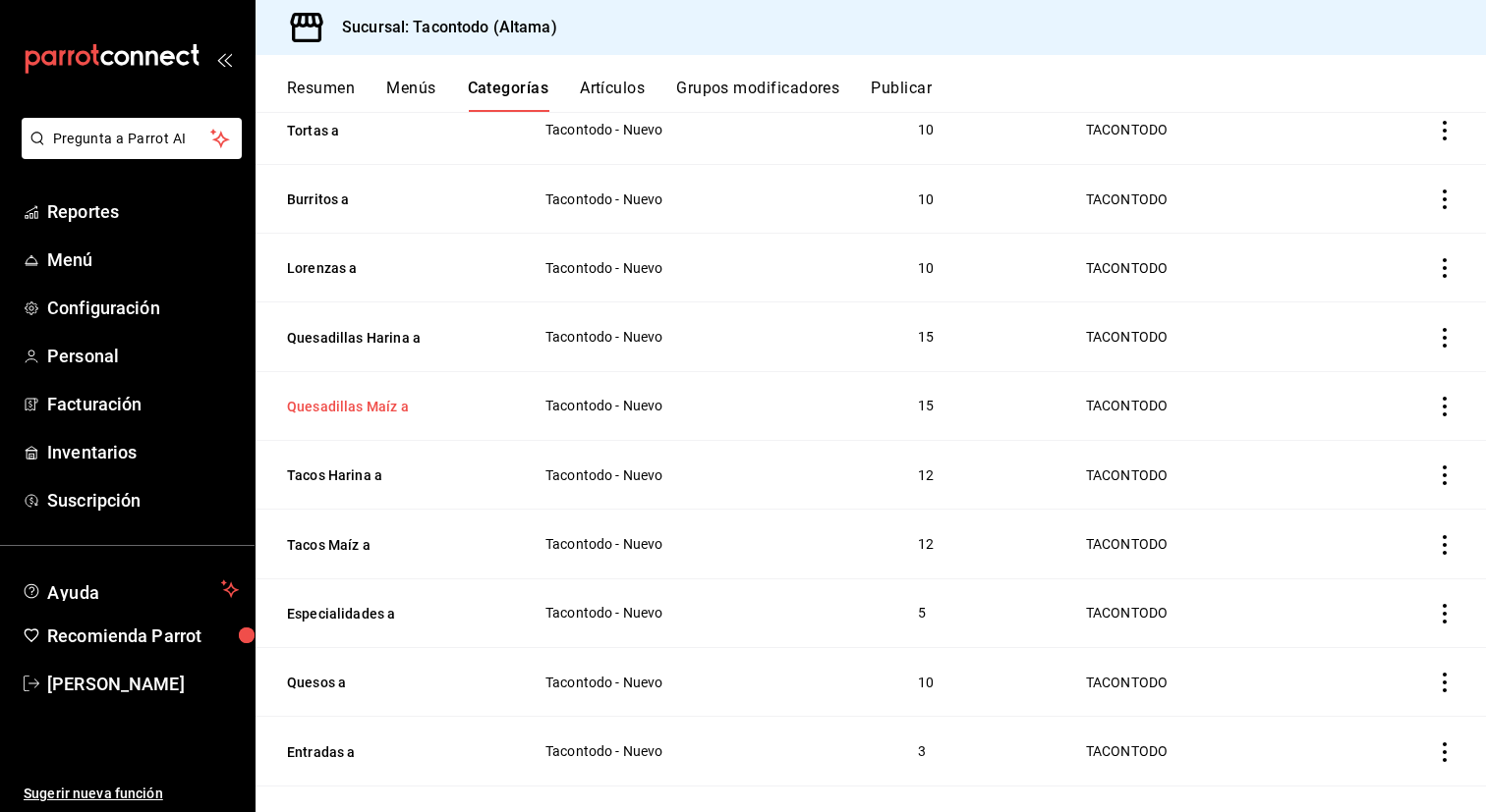
click at [358, 409] on button "Quesadillas Maíz a" at bounding box center [385, 407] width 196 height 20
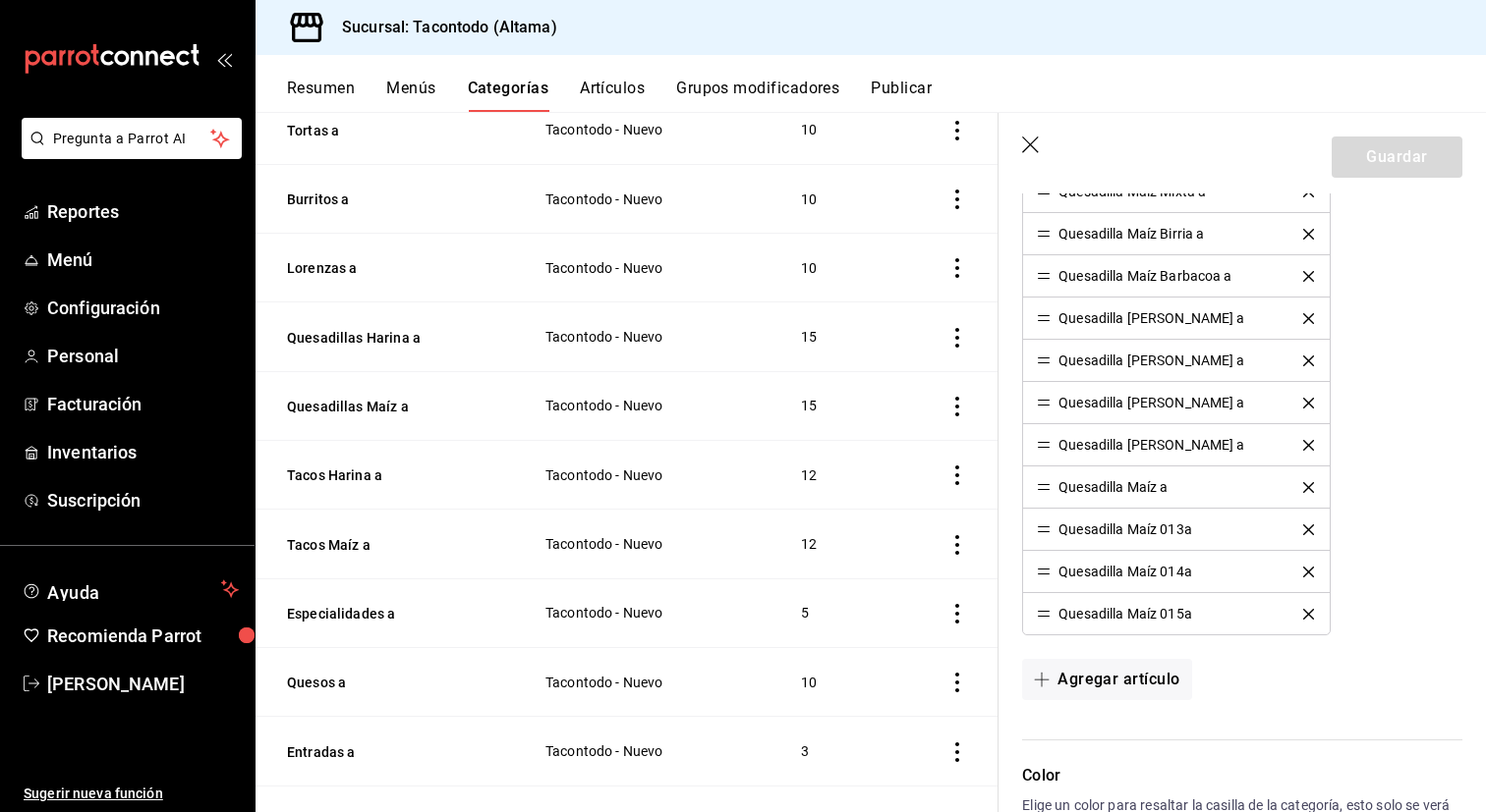
scroll to position [837, 0]
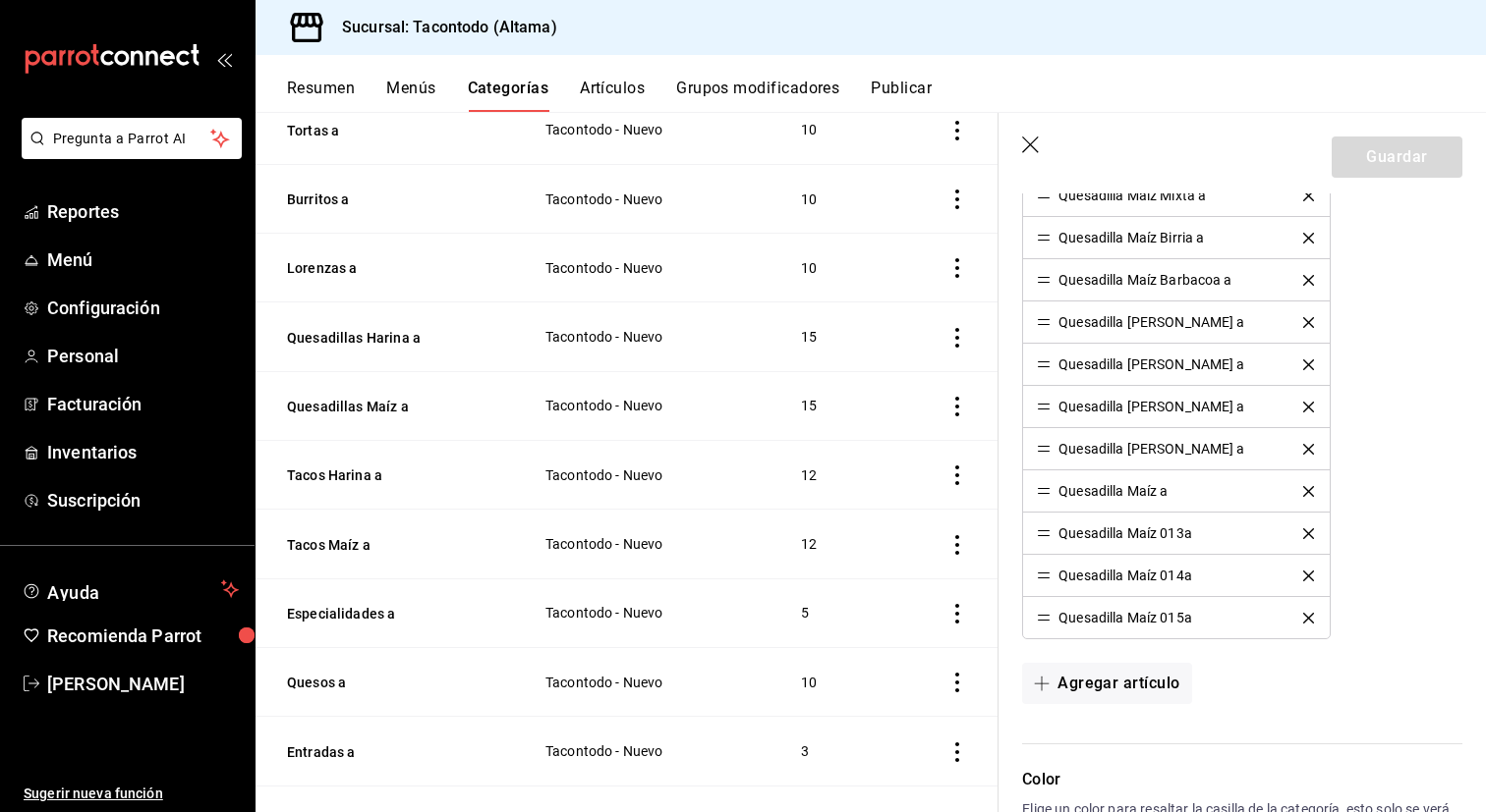
click at [1310, 532] on icon "delete" at bounding box center [1308, 534] width 11 height 11
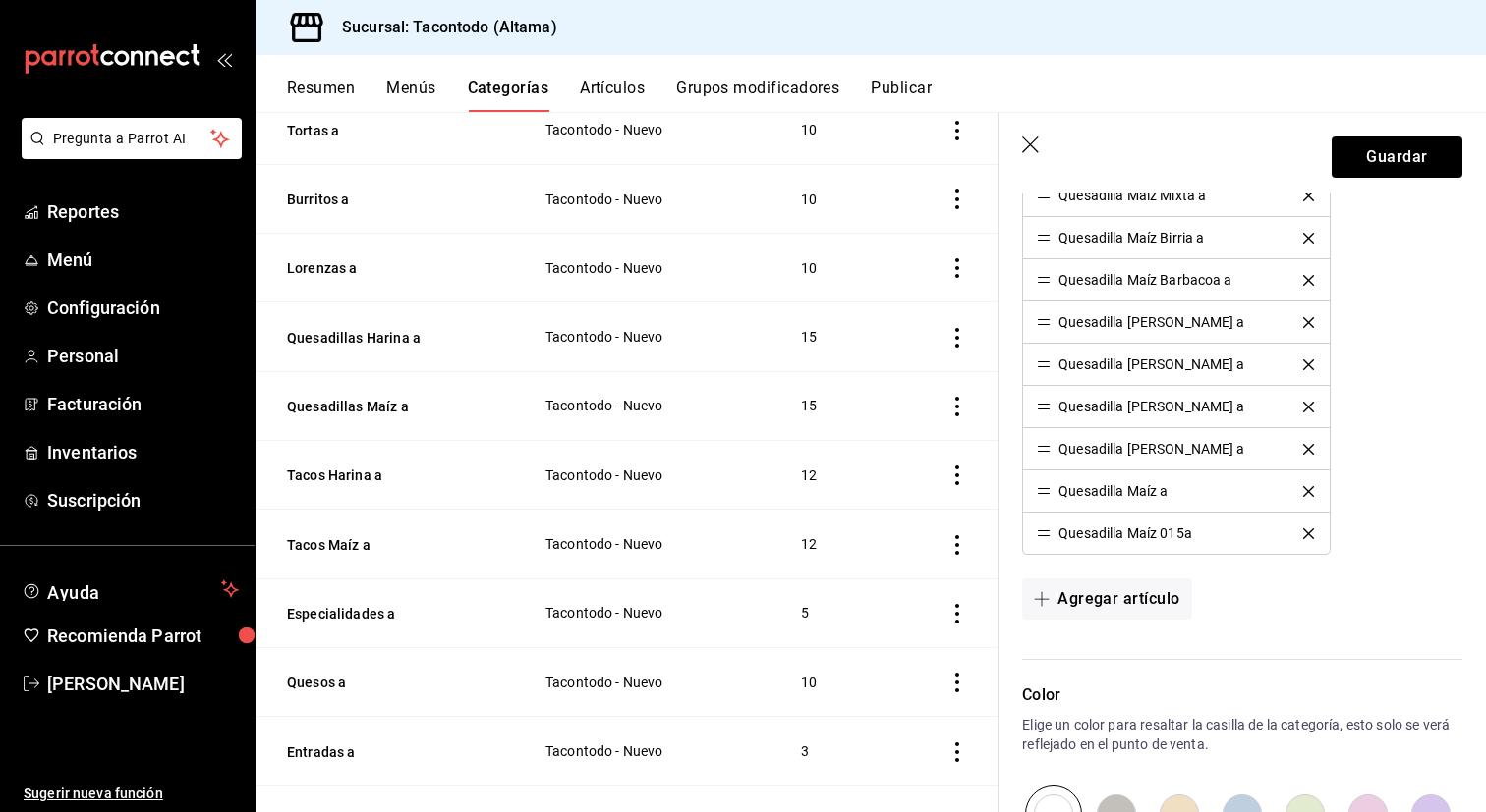
click at [1310, 532] on icon "delete" at bounding box center [1308, 534] width 11 height 11
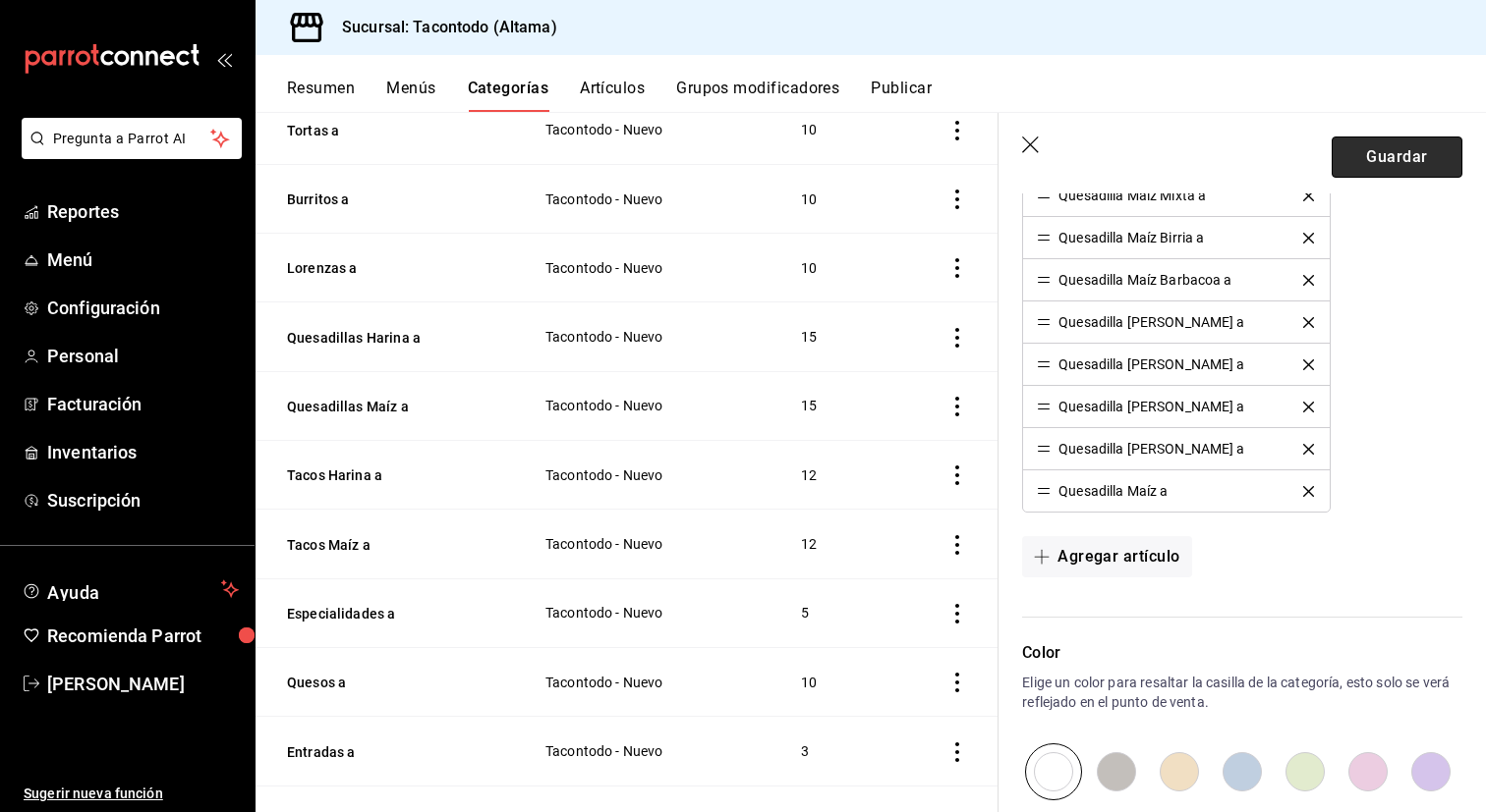
click at [1422, 168] on button "Guardar" at bounding box center [1397, 157] width 131 height 42
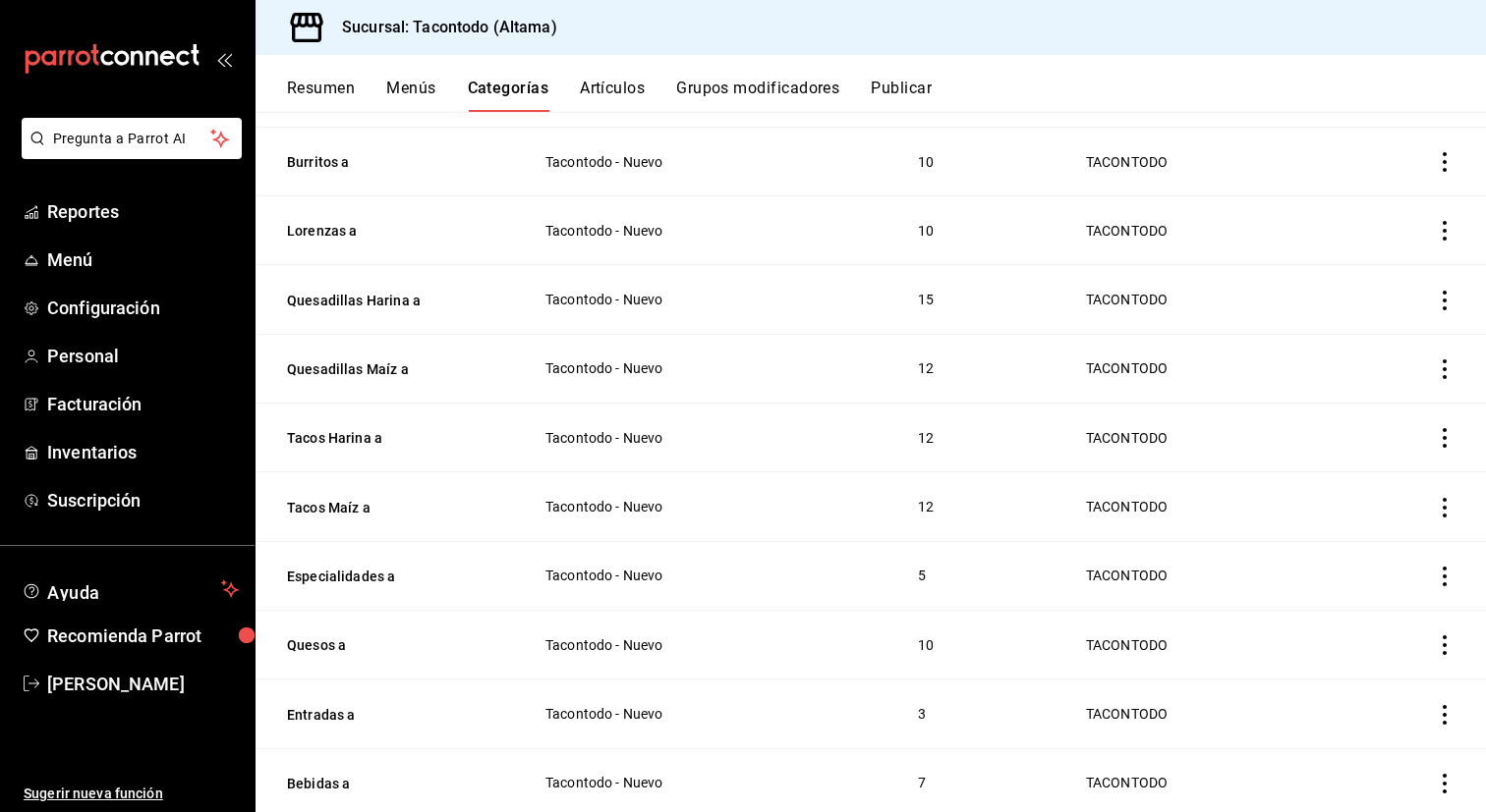
scroll to position [388, 0]
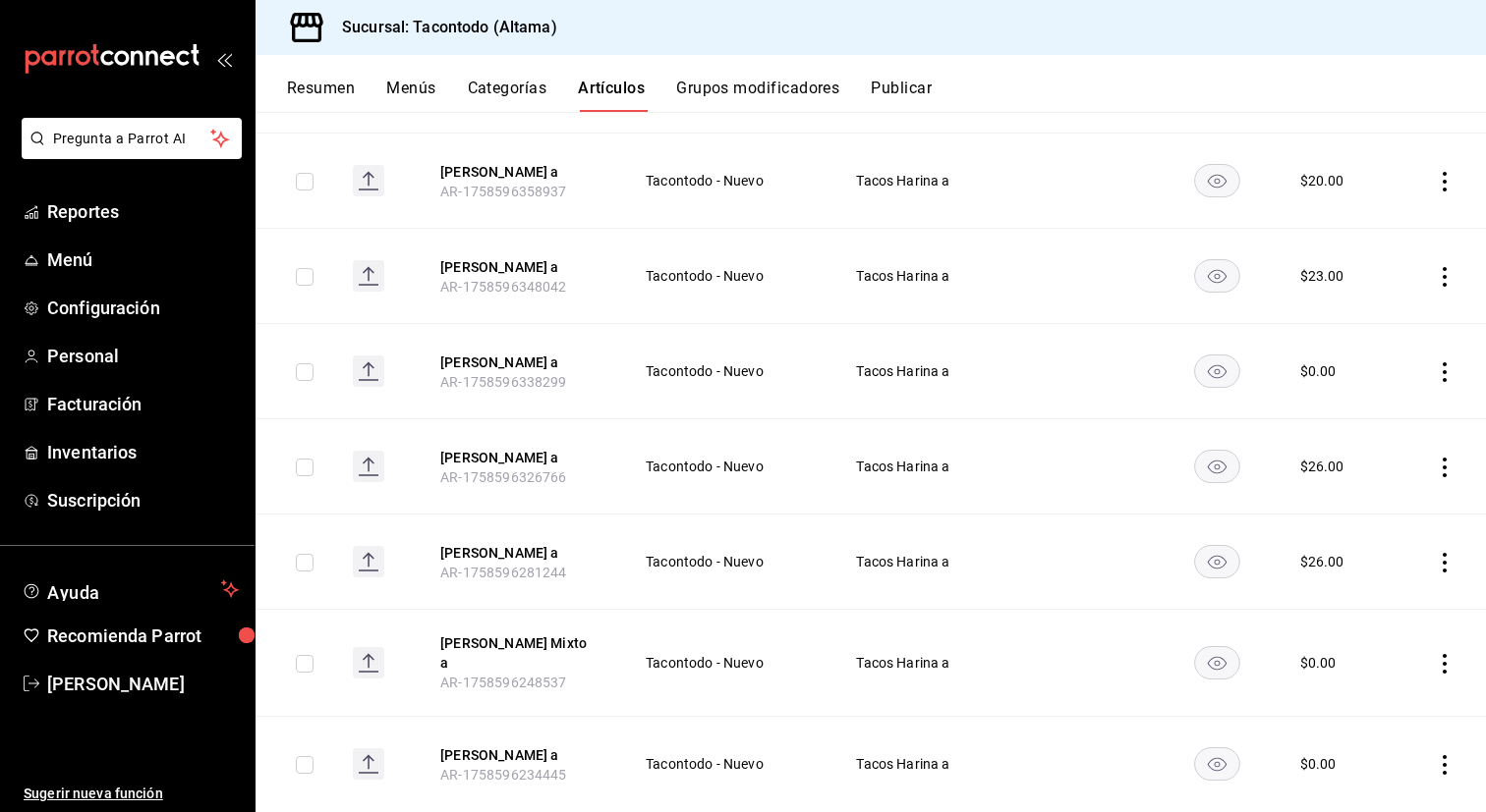
scroll to position [635, 0]
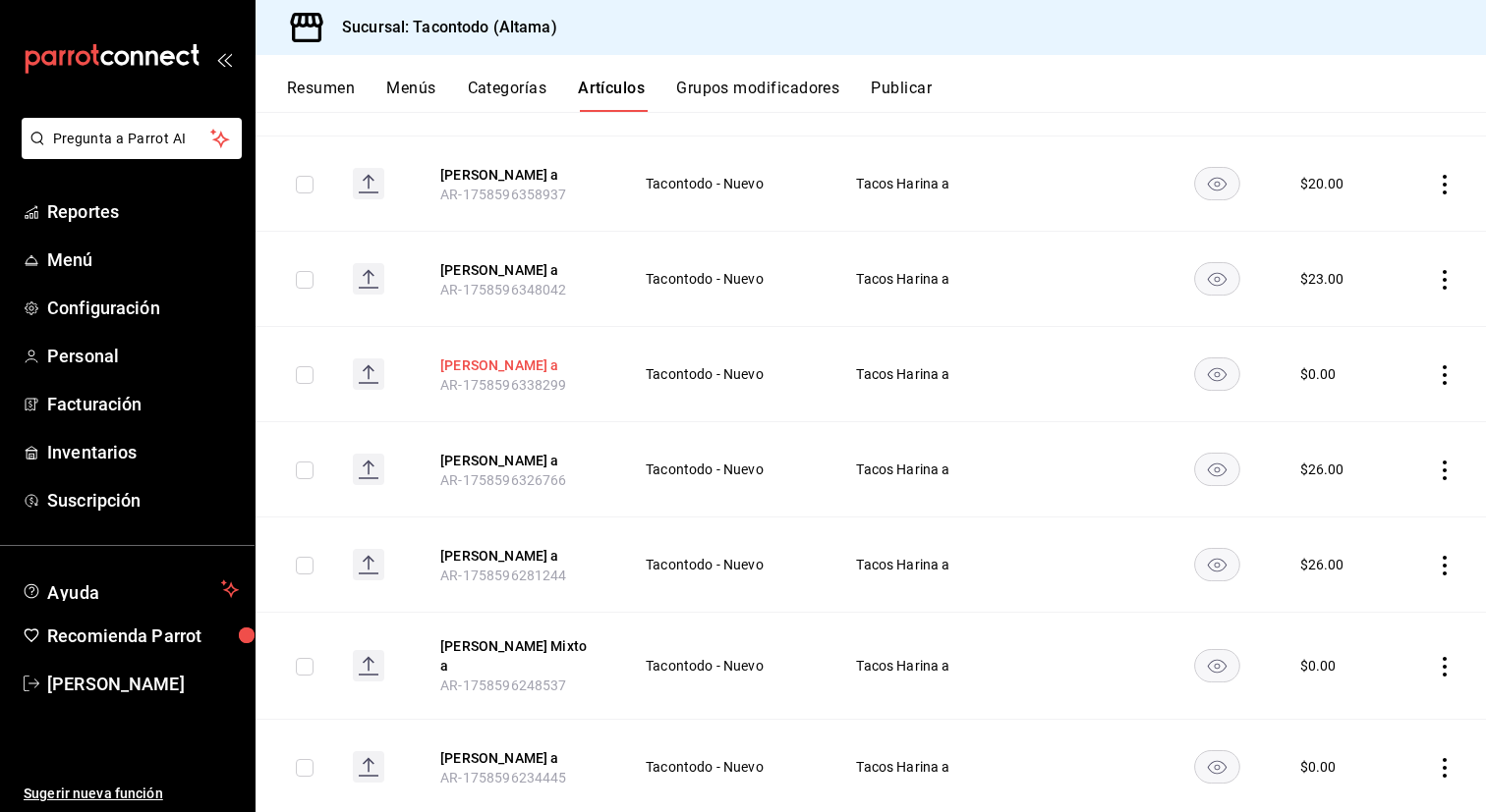
click at [525, 368] on button "[PERSON_NAME] a" at bounding box center [518, 365] width 158 height 20
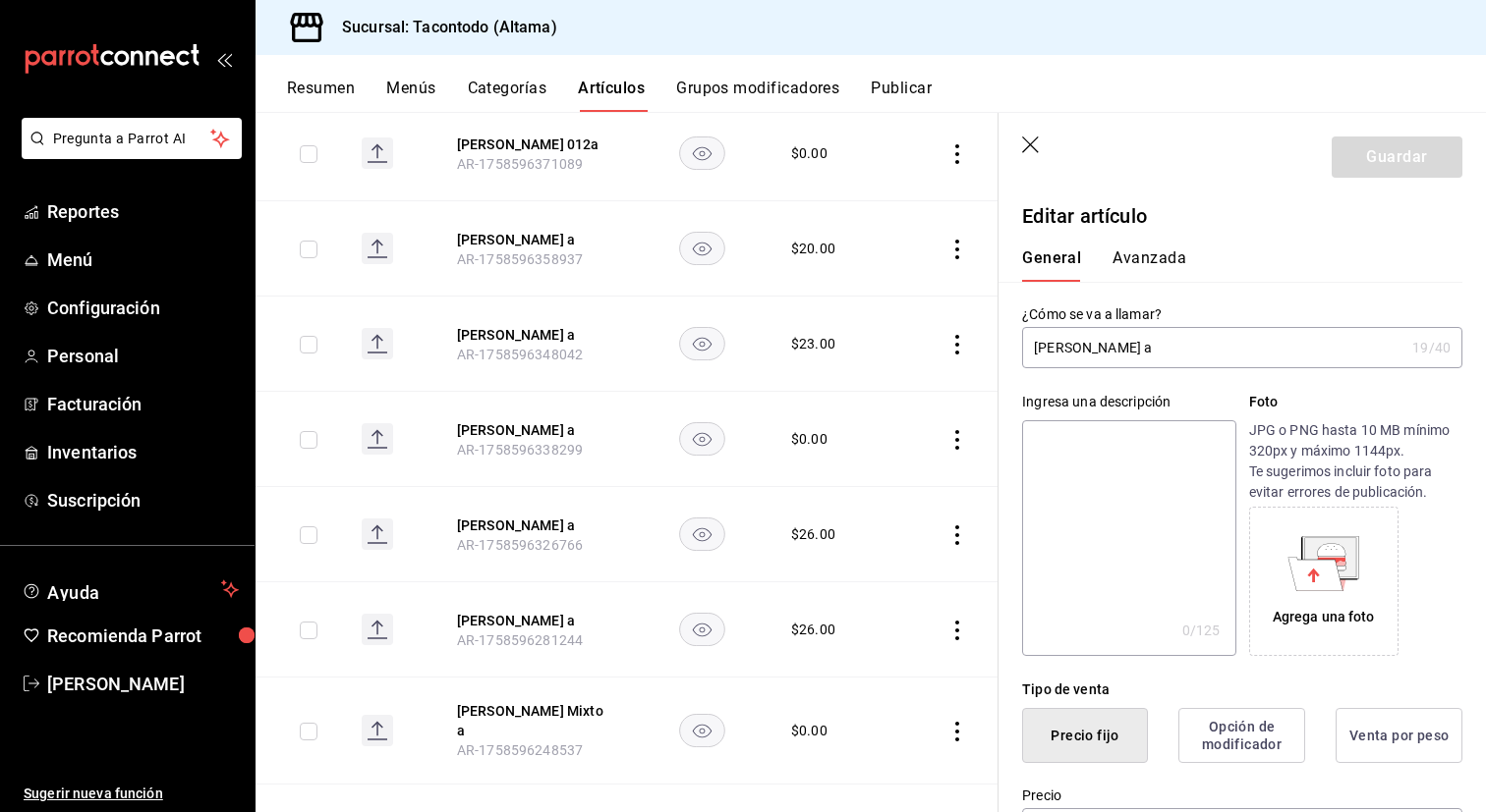
click at [1134, 345] on input "[PERSON_NAME] a" at bounding box center [1214, 348] width 382 height 40
type input "[PERSON_NAME] a"
click at [1131, 265] on button "Avanzada" at bounding box center [1149, 265] width 73 height 34
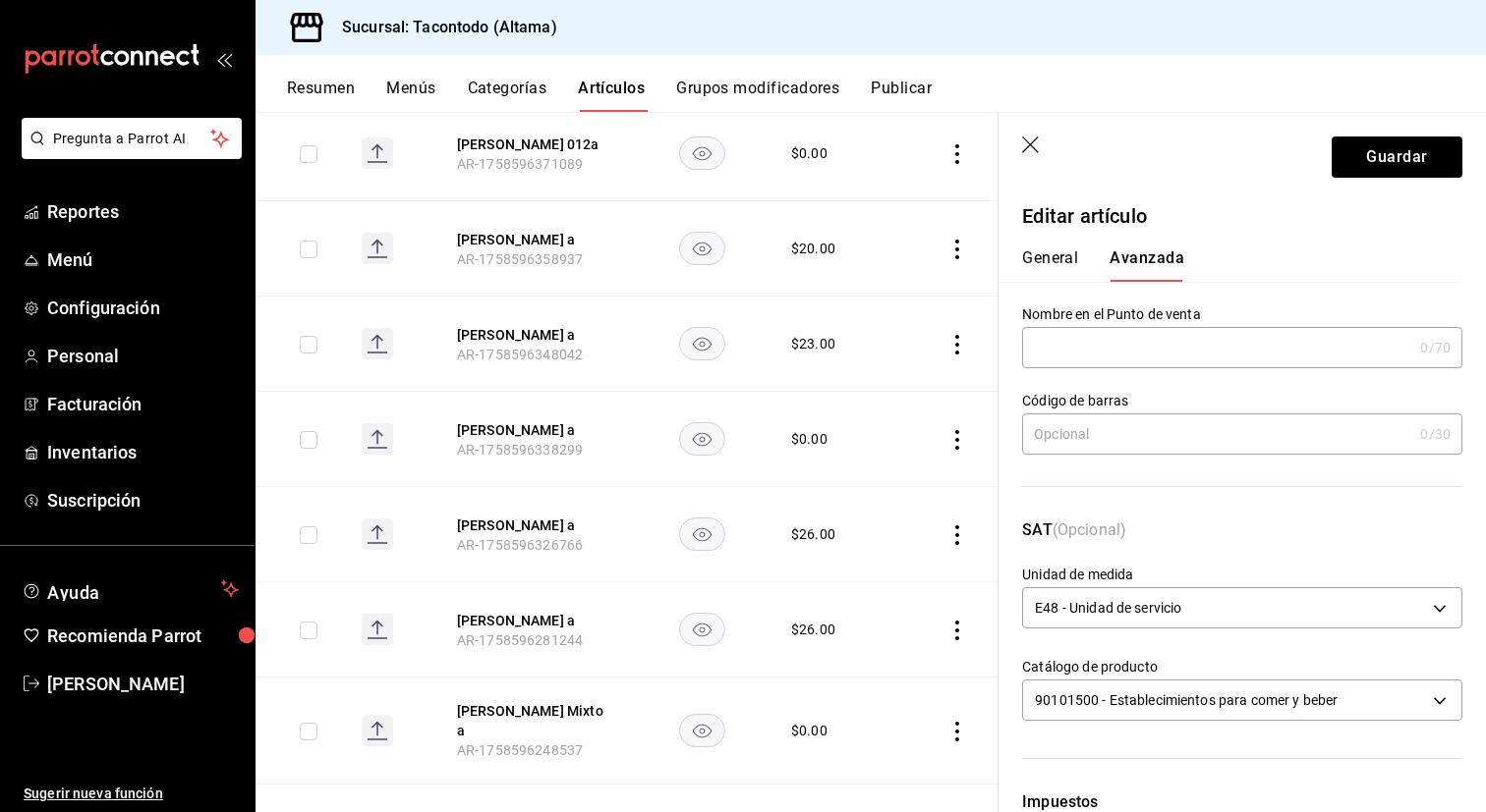
click at [1064, 366] on input "text" at bounding box center [1218, 348] width 390 height 40
type input "THA-CHICHARRÓN"
click at [1061, 260] on button "General" at bounding box center [1050, 265] width 56 height 34
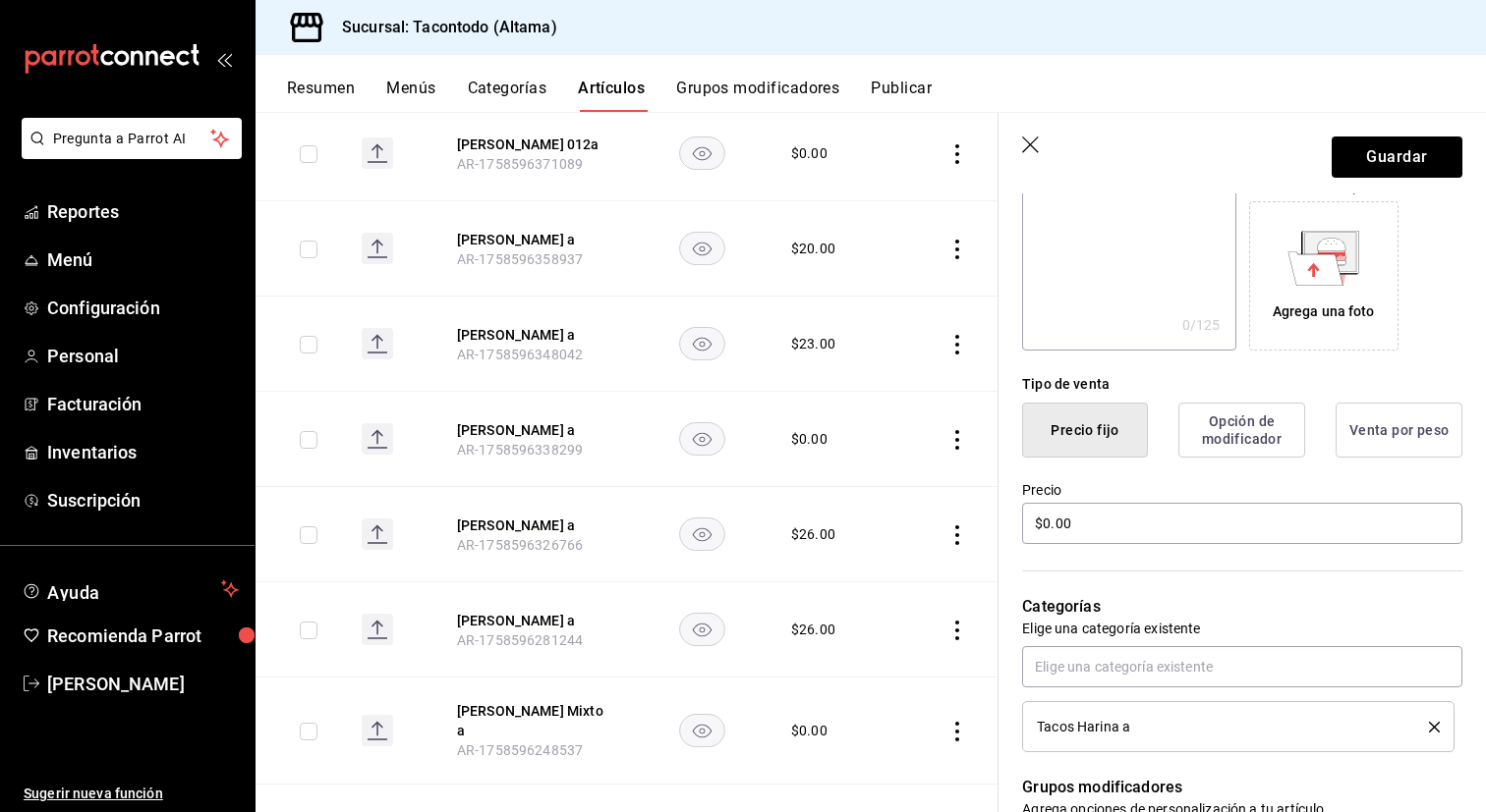
scroll to position [304, 0]
click at [1199, 528] on input "$0.00" at bounding box center [1242, 525] width 440 height 42
type input "$26.00"
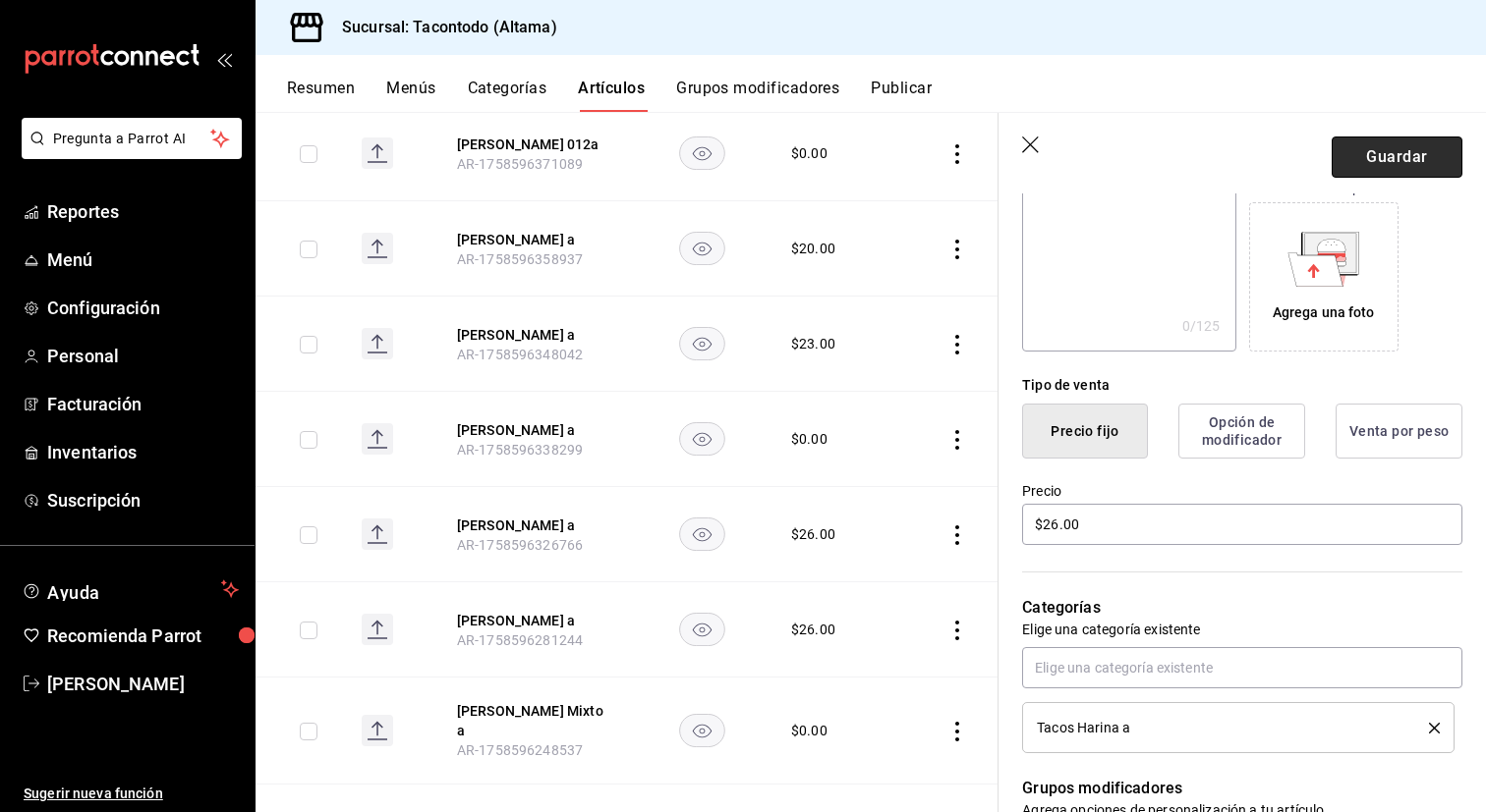
click at [1403, 143] on button "Guardar" at bounding box center [1397, 157] width 131 height 42
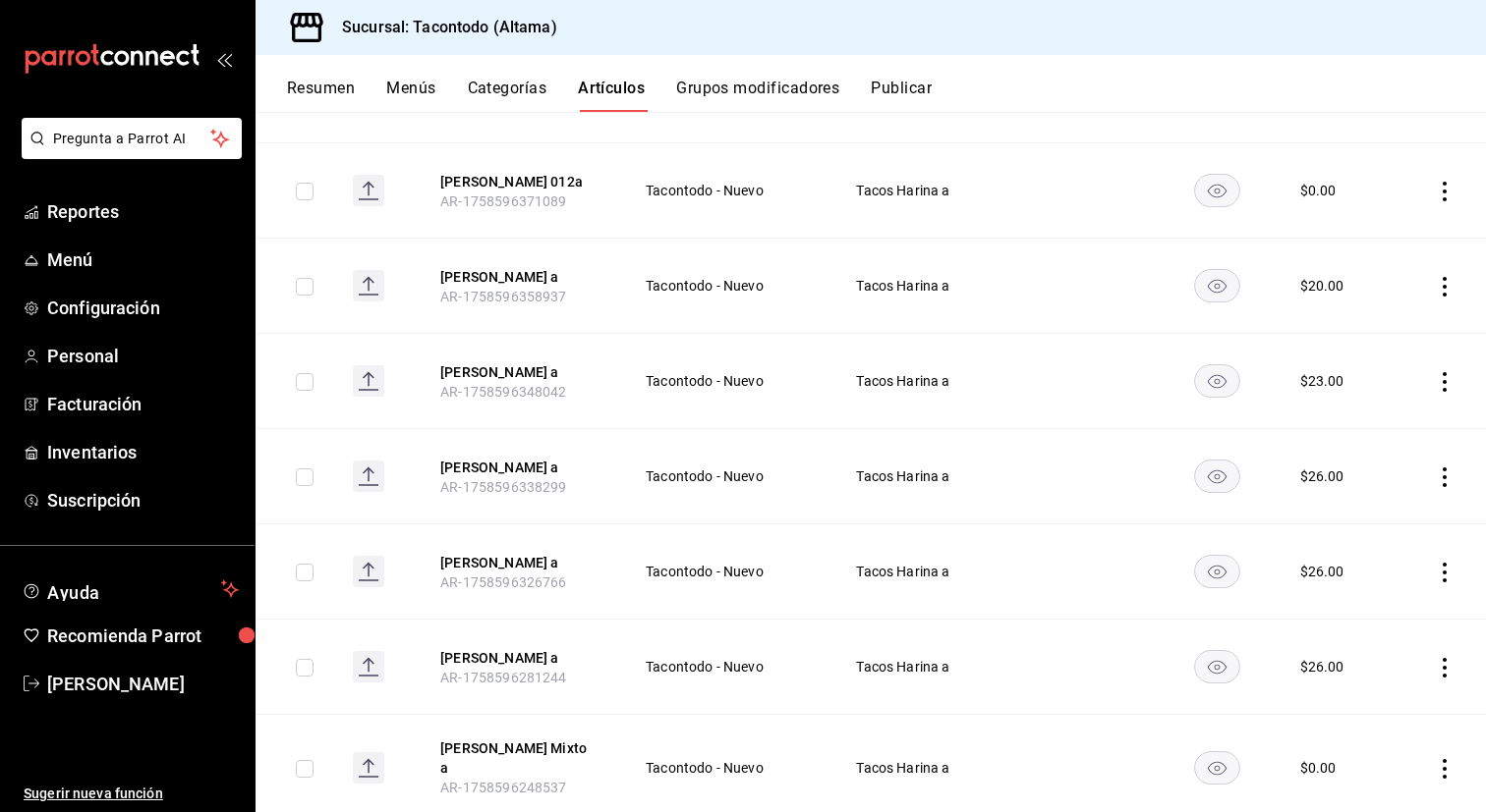
scroll to position [527, 0]
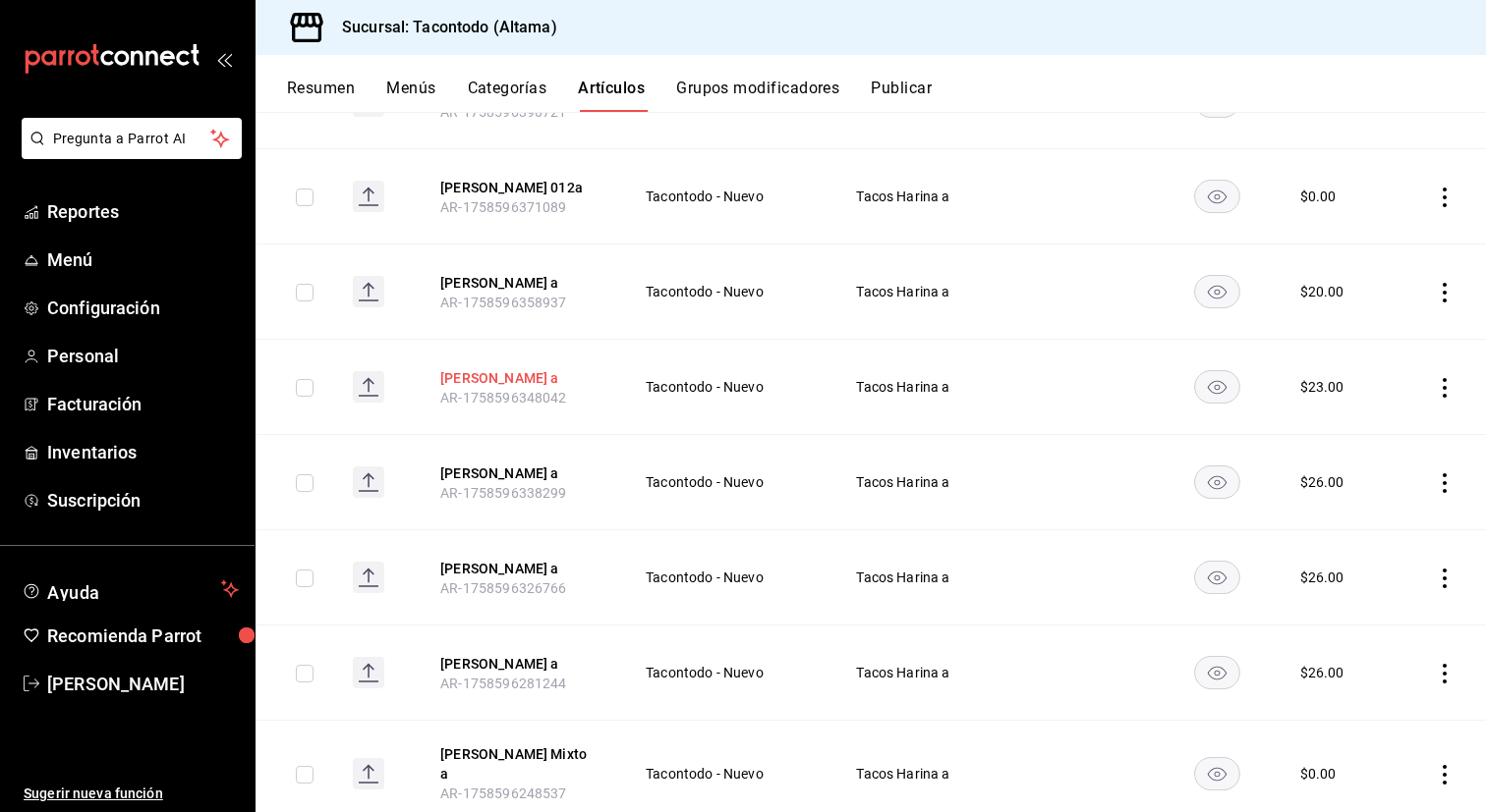
click at [486, 375] on button "[PERSON_NAME] a" at bounding box center [518, 378] width 158 height 20
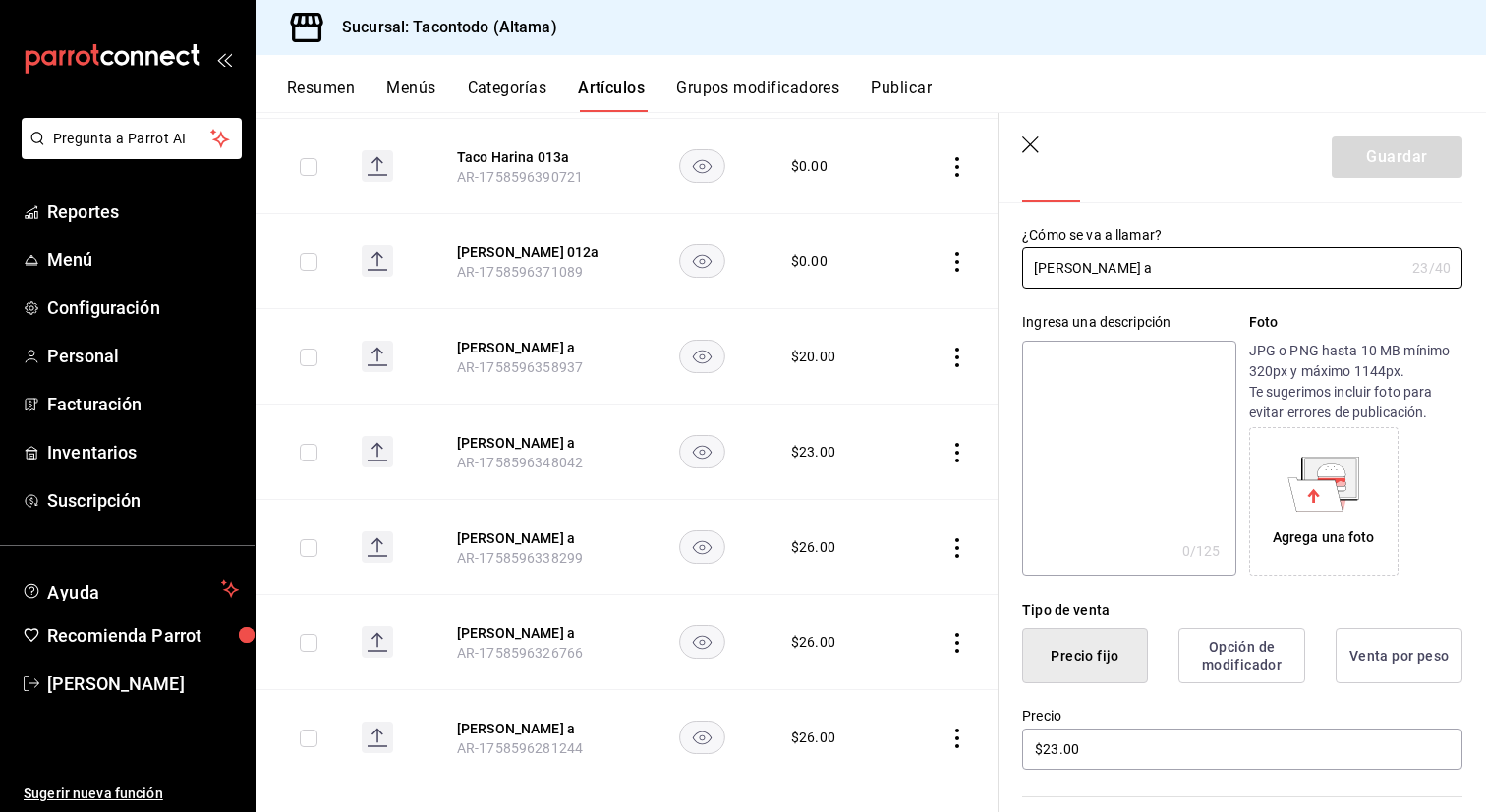
scroll to position [92, 0]
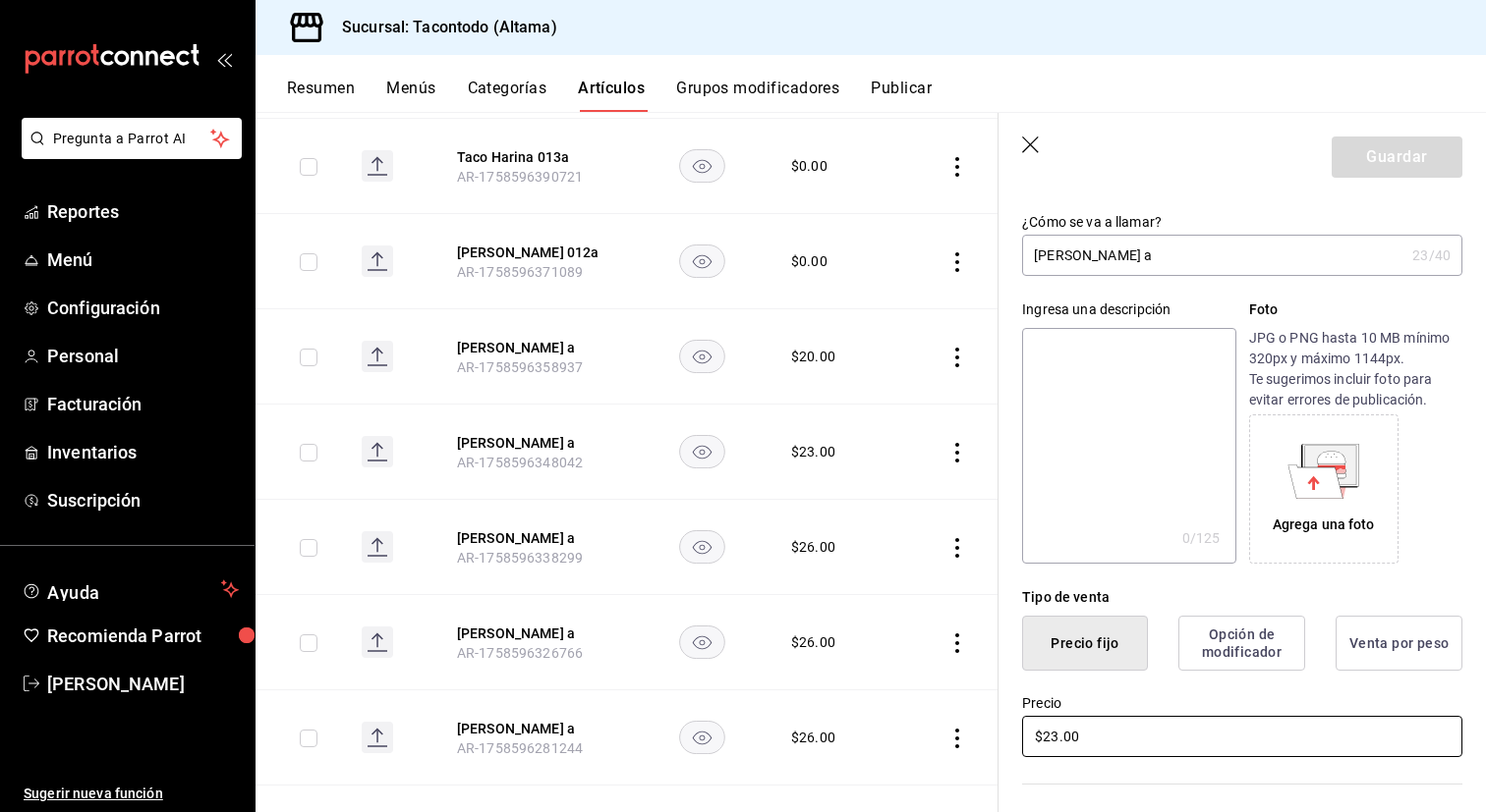
click at [1091, 738] on input "$23.00" at bounding box center [1242, 737] width 440 height 42
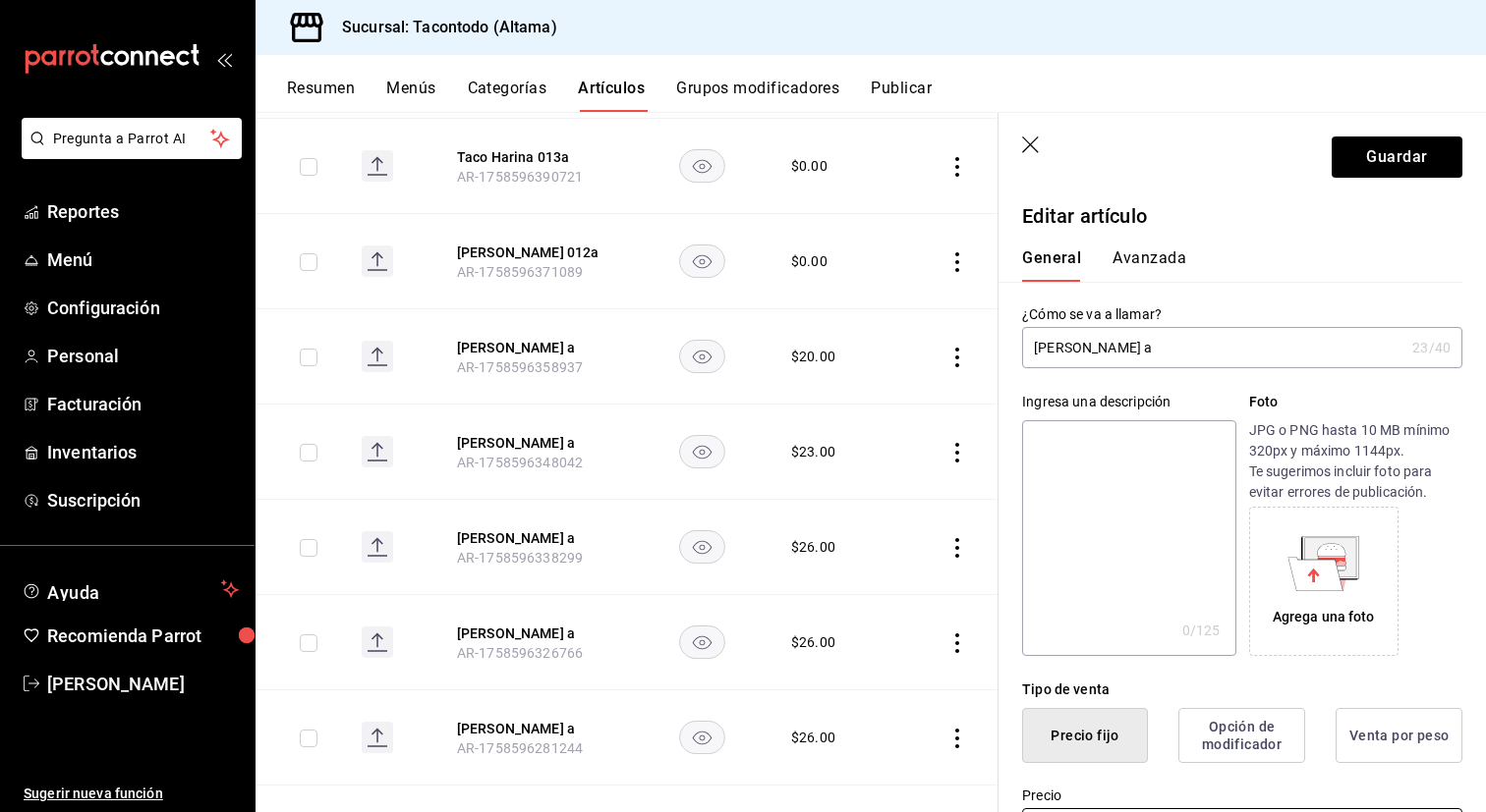
type input "$0.00"
click at [1152, 328] on input "[PERSON_NAME] a" at bounding box center [1214, 348] width 382 height 40
click at [1146, 346] on input "[PERSON_NAME] a" at bounding box center [1214, 348] width 382 height 40
type input "[PERSON_NAME] a"
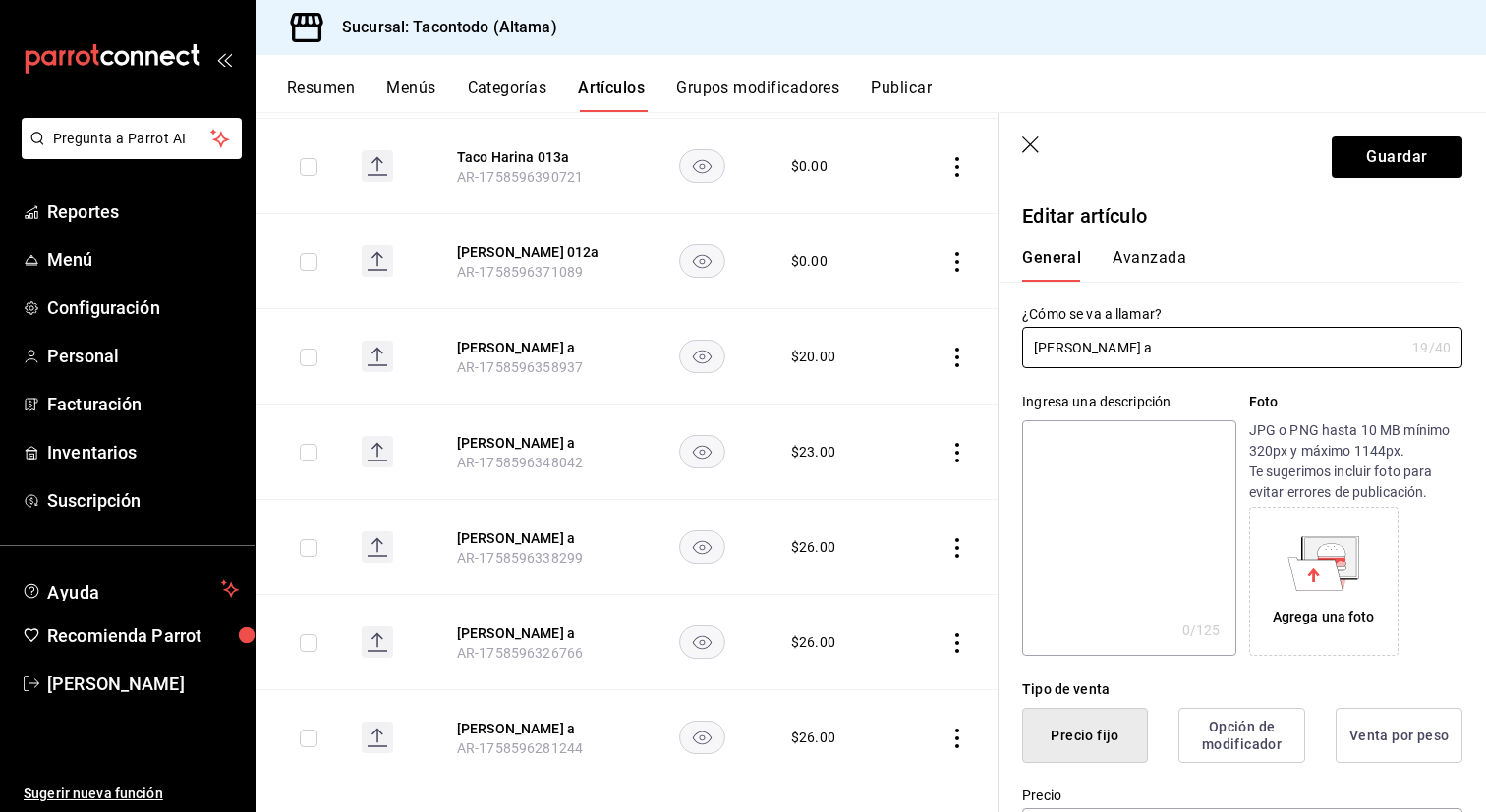
click at [1137, 272] on button "Avanzada" at bounding box center [1149, 265] width 73 height 34
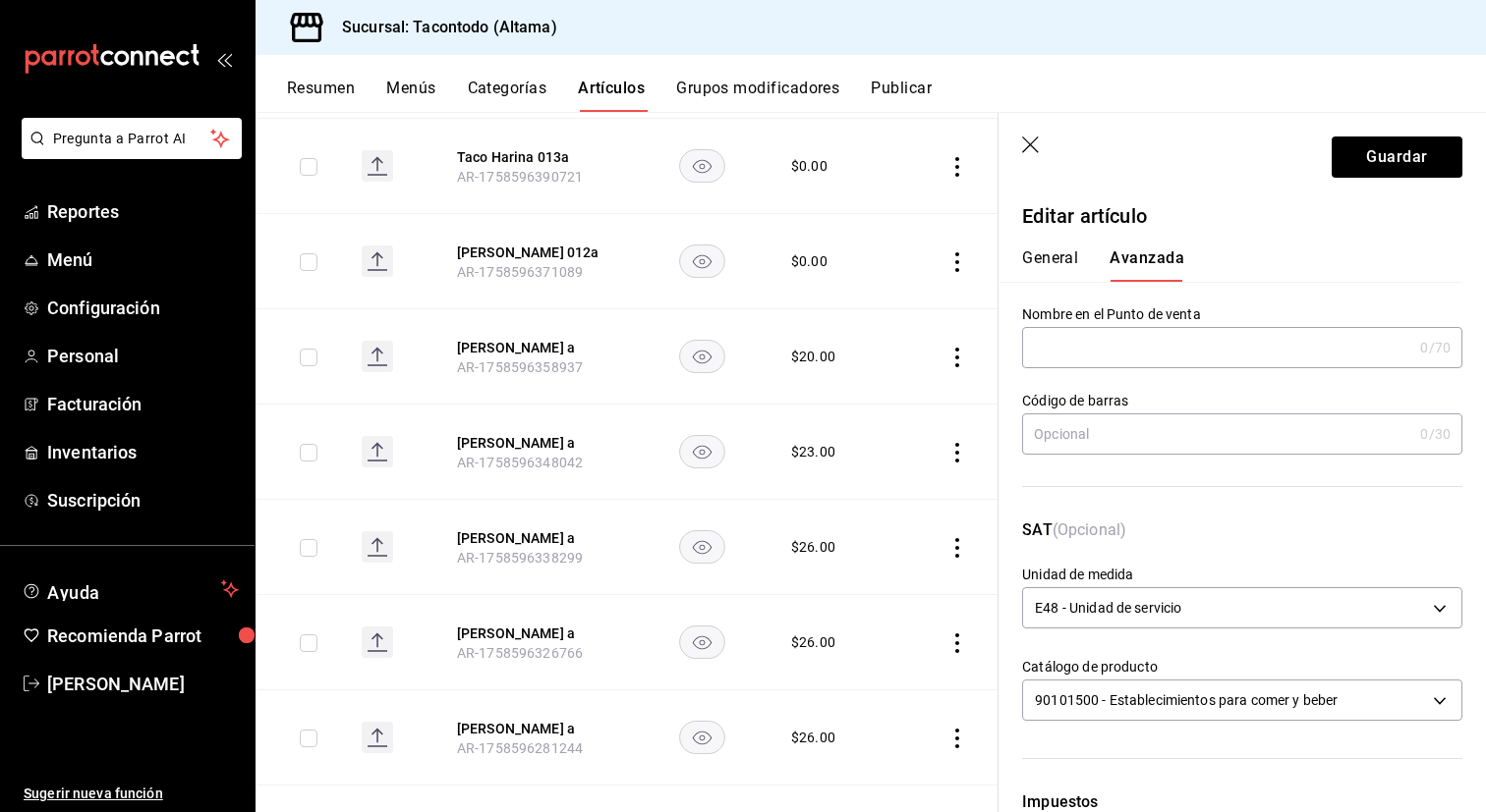
click at [1118, 357] on input "text" at bounding box center [1218, 348] width 390 height 40
type input "THA - ASADO"
click at [1070, 257] on button "General" at bounding box center [1050, 265] width 56 height 34
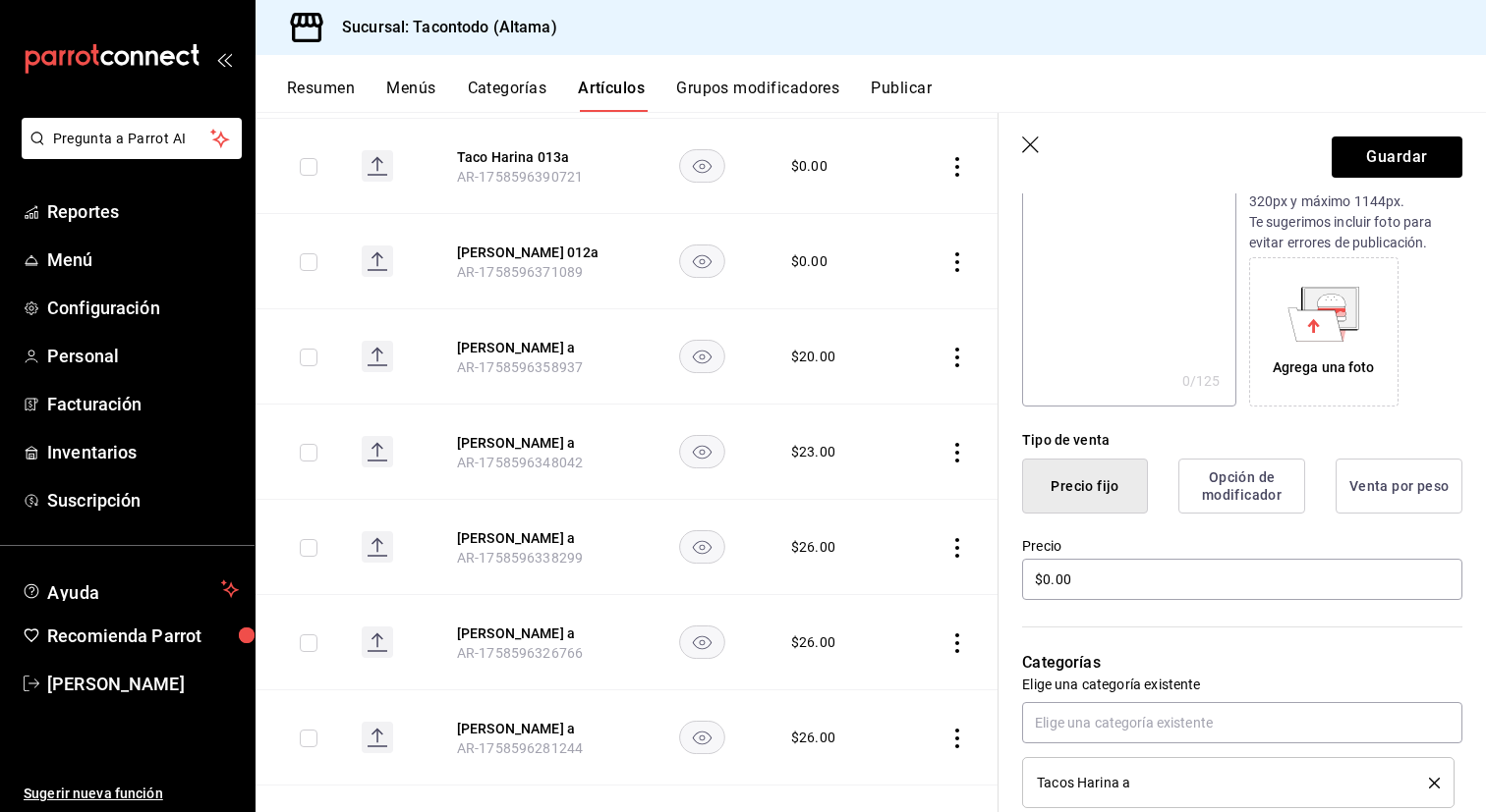
scroll to position [247, 0]
click at [1088, 591] on input "$0.00" at bounding box center [1242, 582] width 440 height 42
click at [1377, 167] on button "Guardar" at bounding box center [1397, 157] width 131 height 42
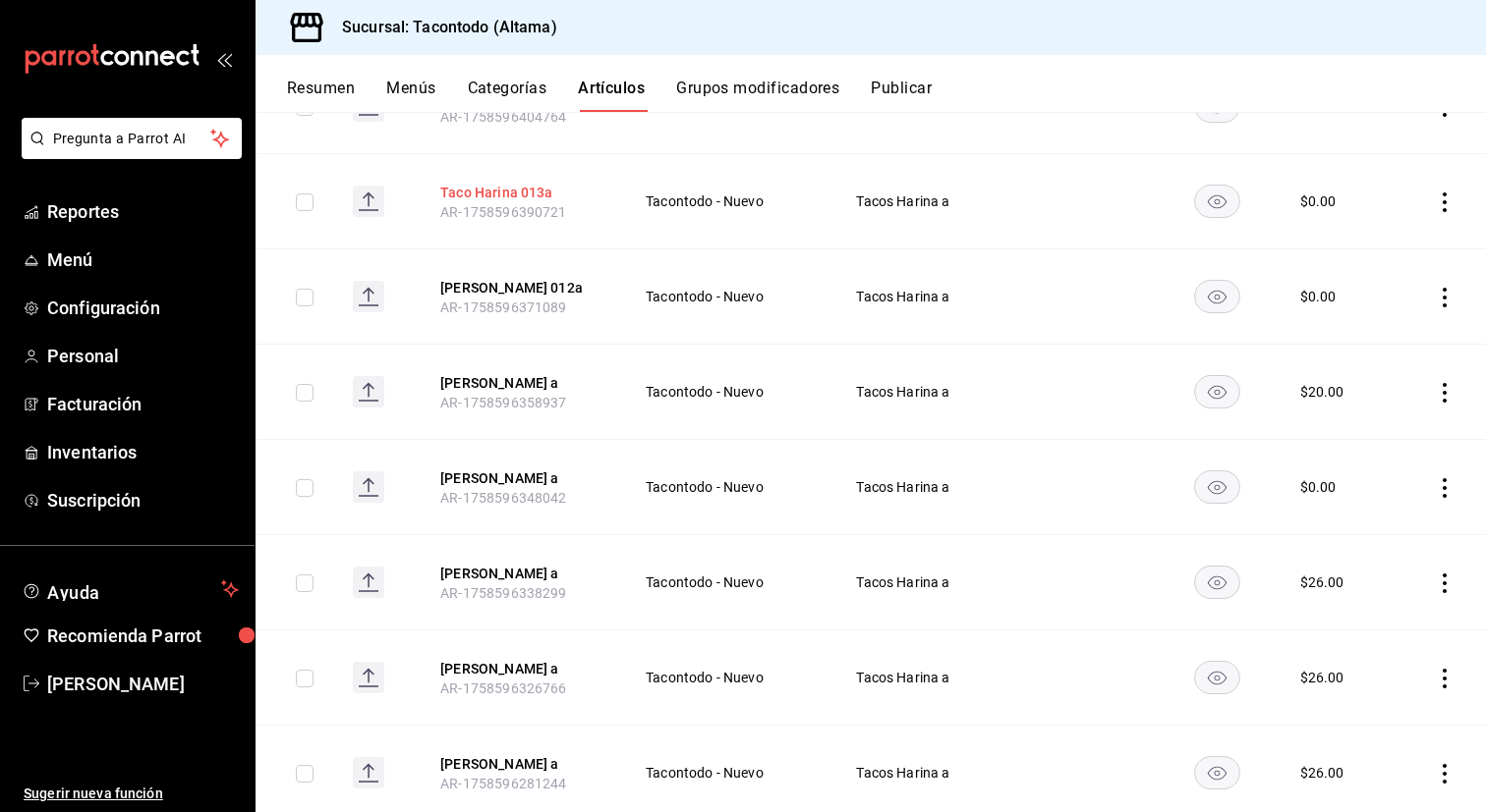
scroll to position [443, 0]
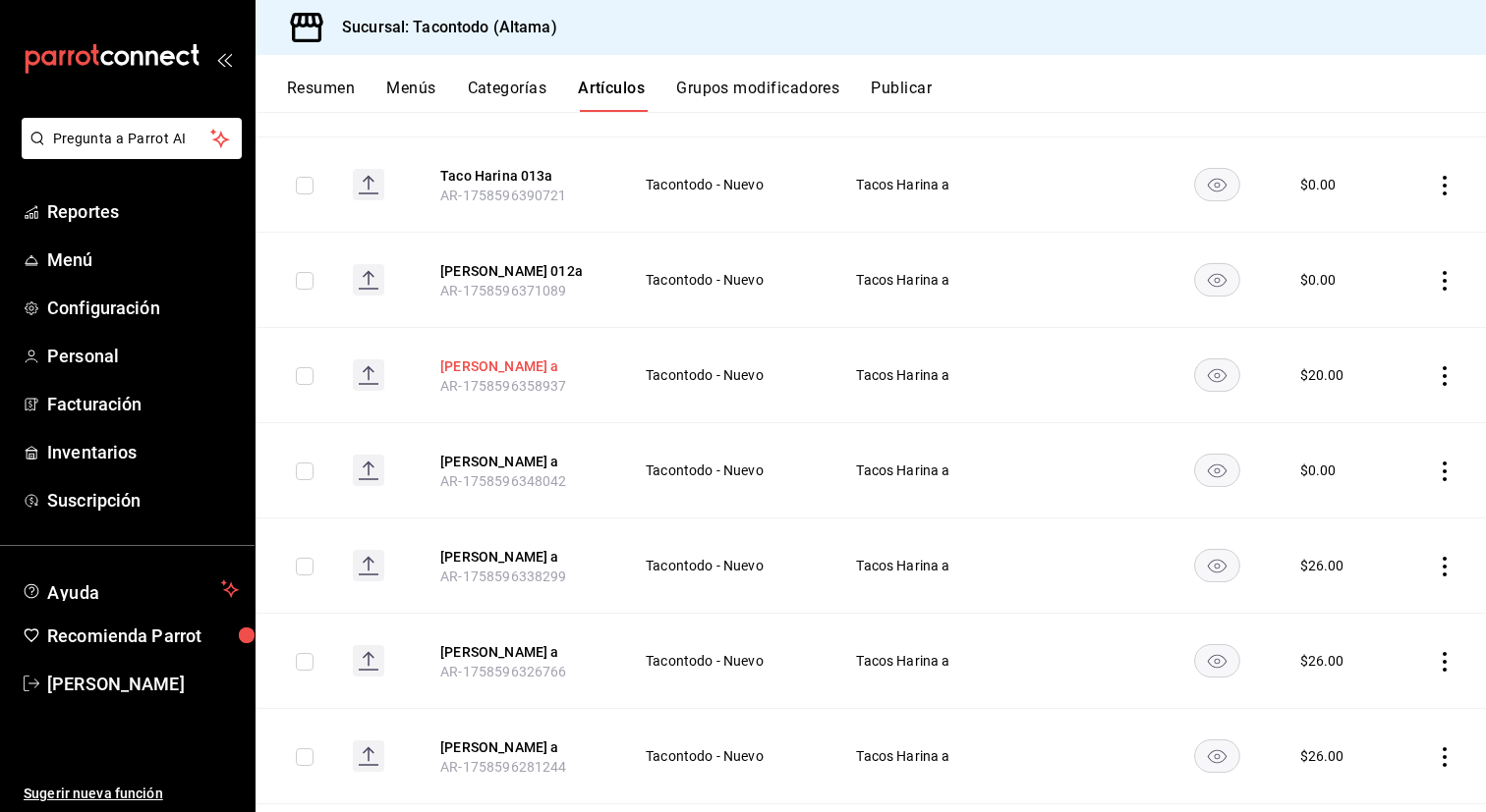
click at [519, 362] on button "[PERSON_NAME] a" at bounding box center [518, 366] width 158 height 20
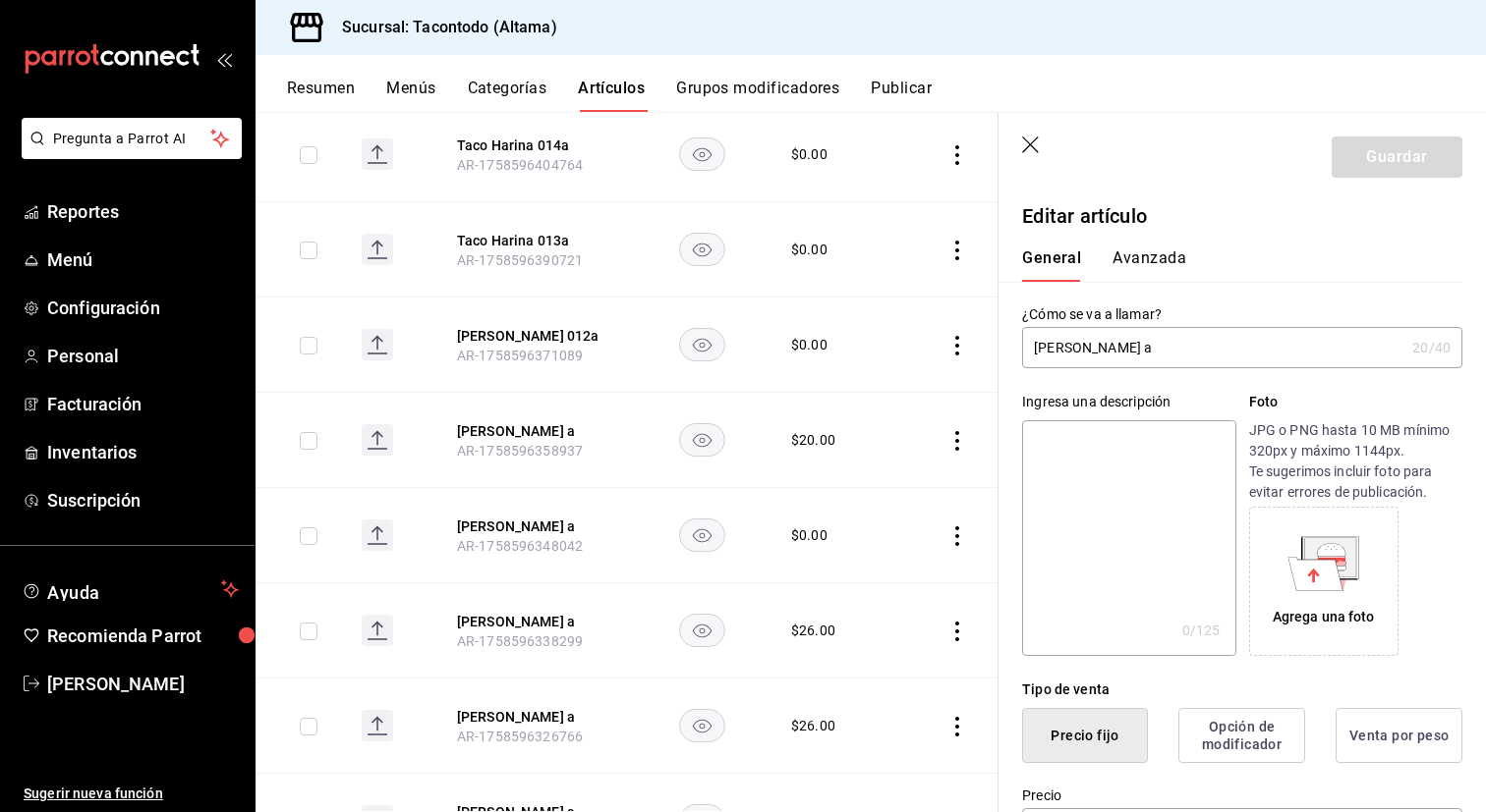
click at [1122, 346] on input "[PERSON_NAME] a" at bounding box center [1214, 348] width 382 height 40
type input "[PERSON_NAME] a"
click at [1152, 254] on button "Avanzada" at bounding box center [1149, 265] width 73 height 34
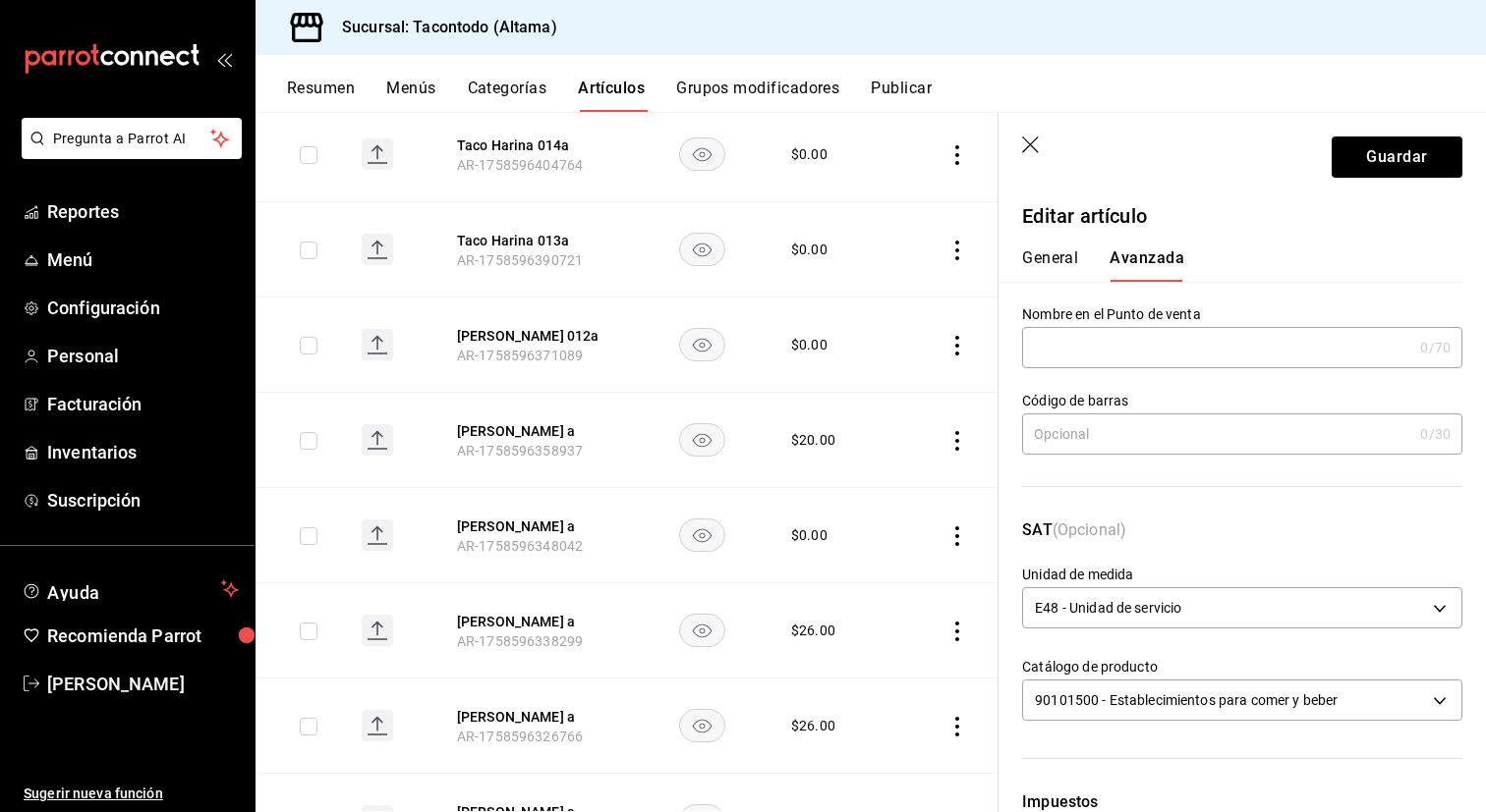
click at [1130, 357] on input "text" at bounding box center [1218, 348] width 390 height 40
type input "THA - COCHINITA"
click at [1051, 265] on button "General" at bounding box center [1050, 265] width 56 height 34
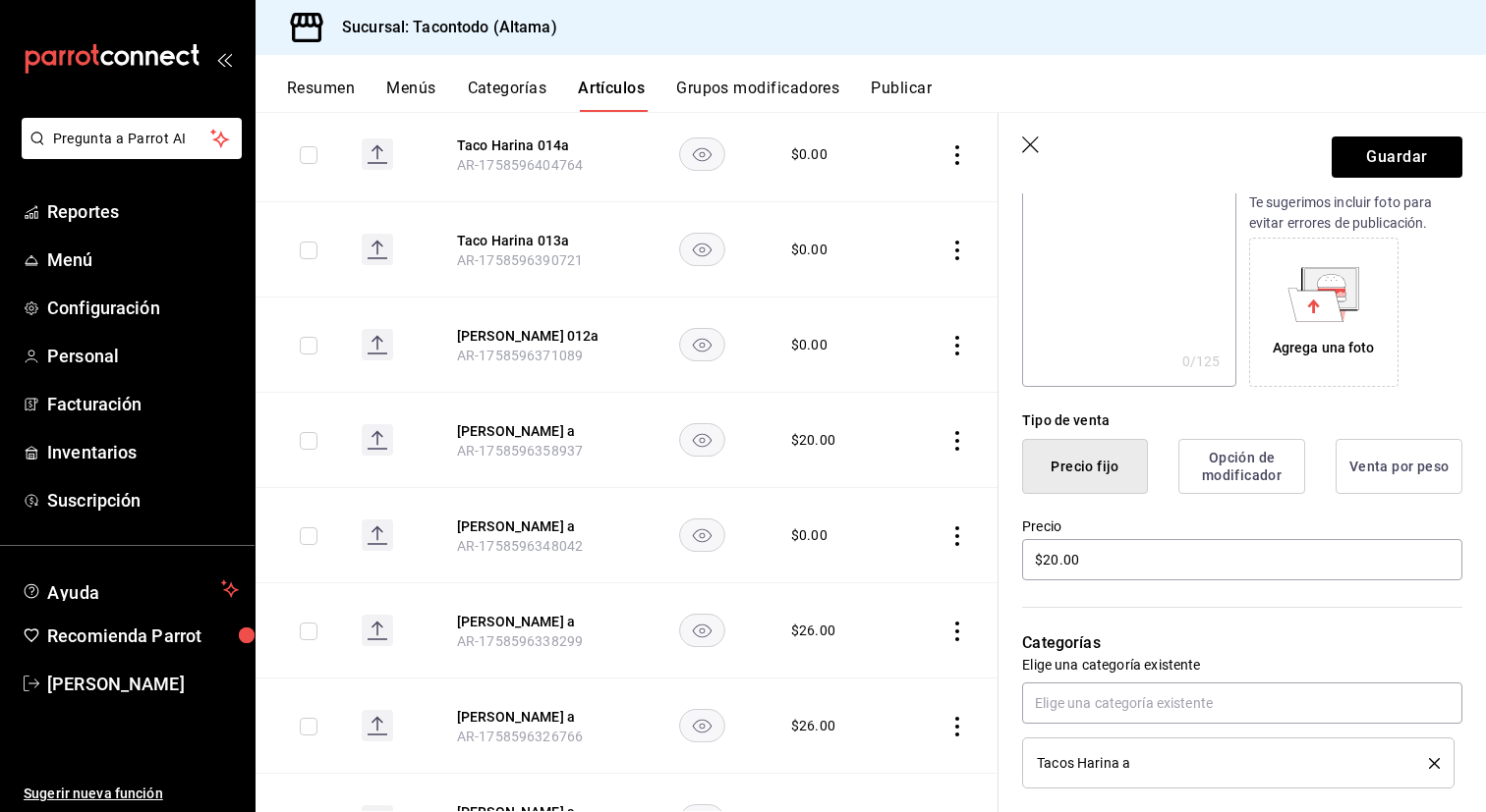
scroll to position [287, 0]
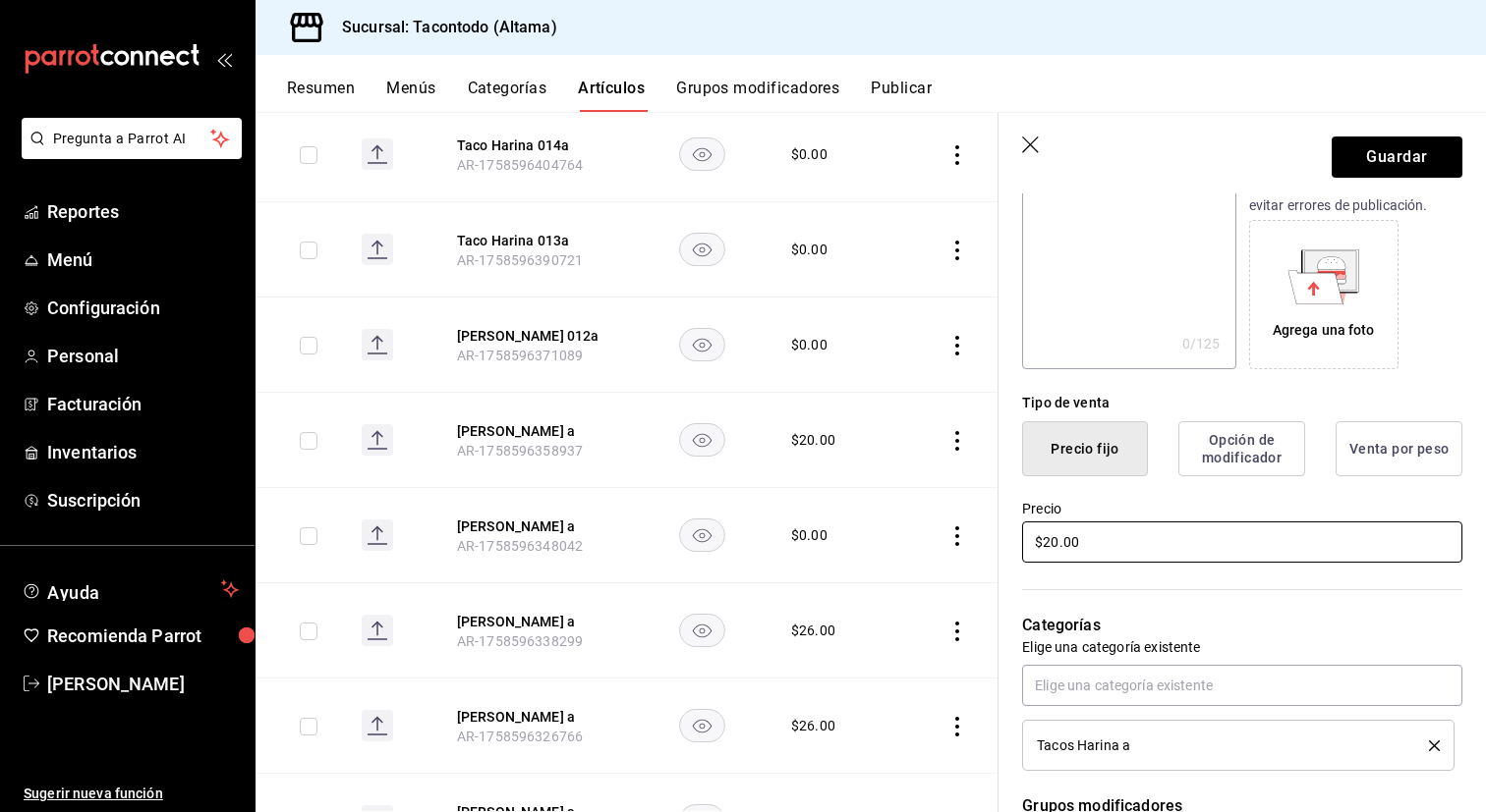
click at [1066, 543] on input "$20.00" at bounding box center [1242, 543] width 440 height 42
type input "$23.00"
click at [1391, 158] on button "Guardar" at bounding box center [1397, 157] width 131 height 42
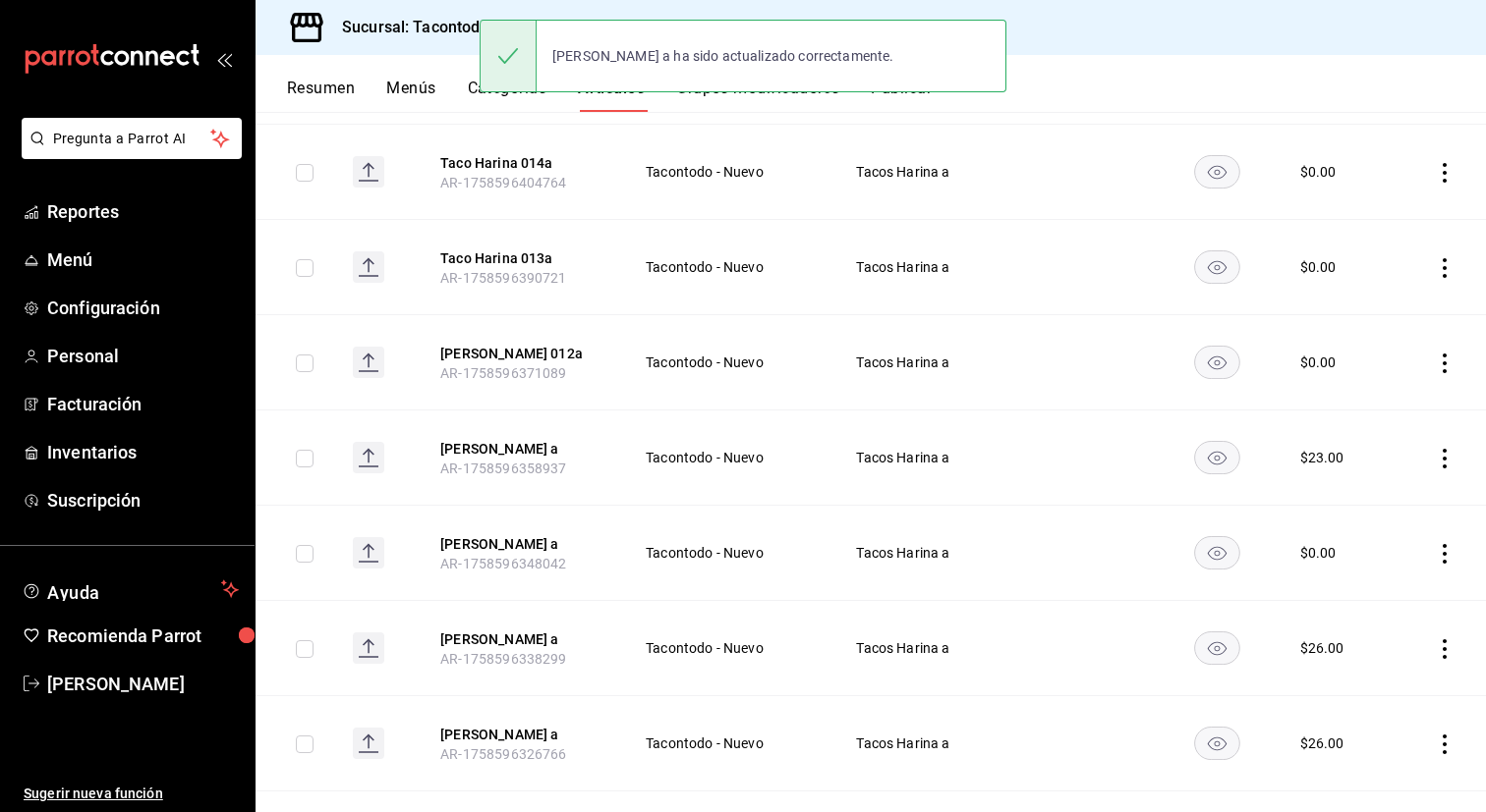
scroll to position [326, 0]
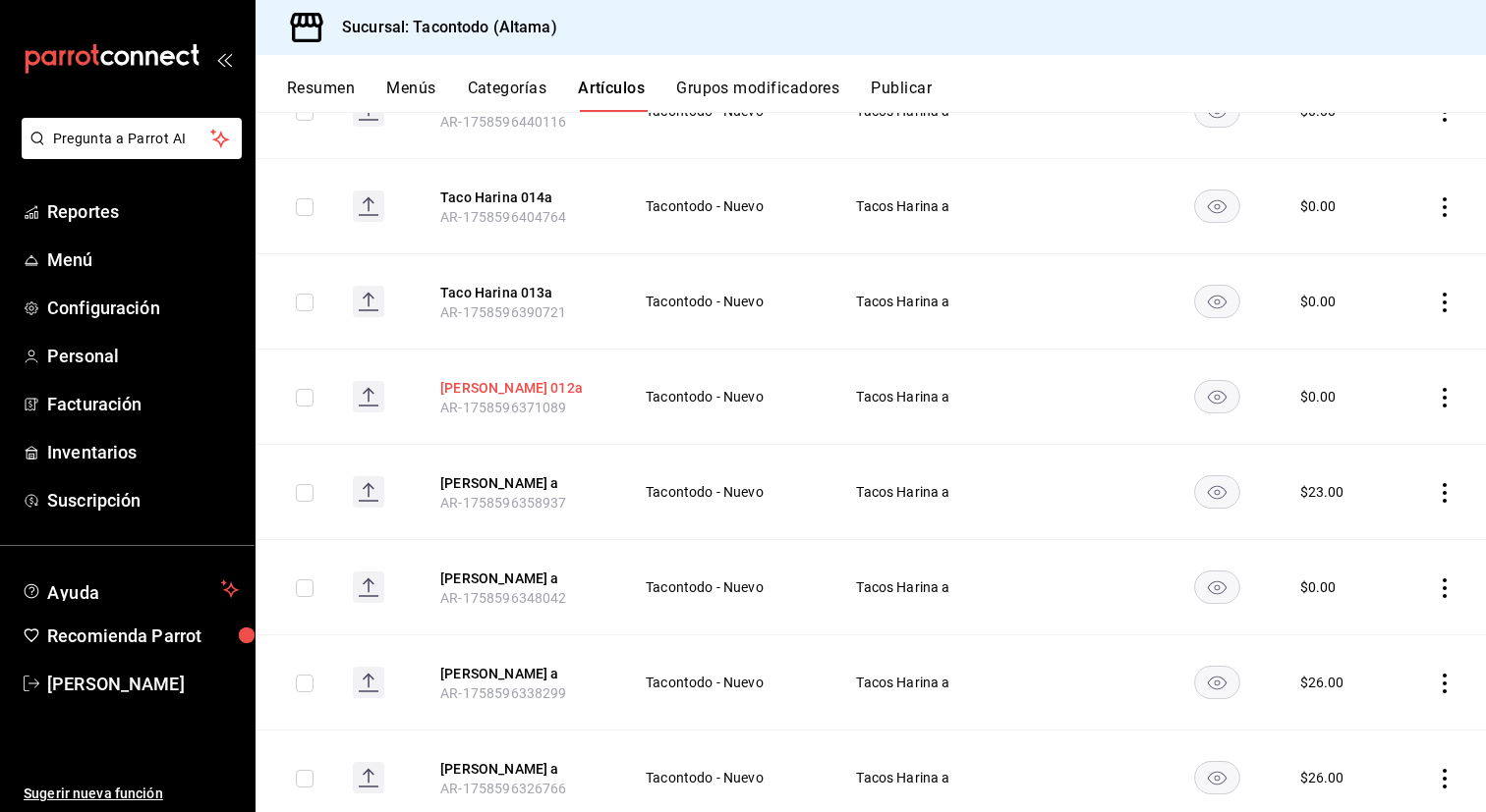
click at [506, 387] on button "[PERSON_NAME] 012a" at bounding box center [518, 388] width 158 height 20
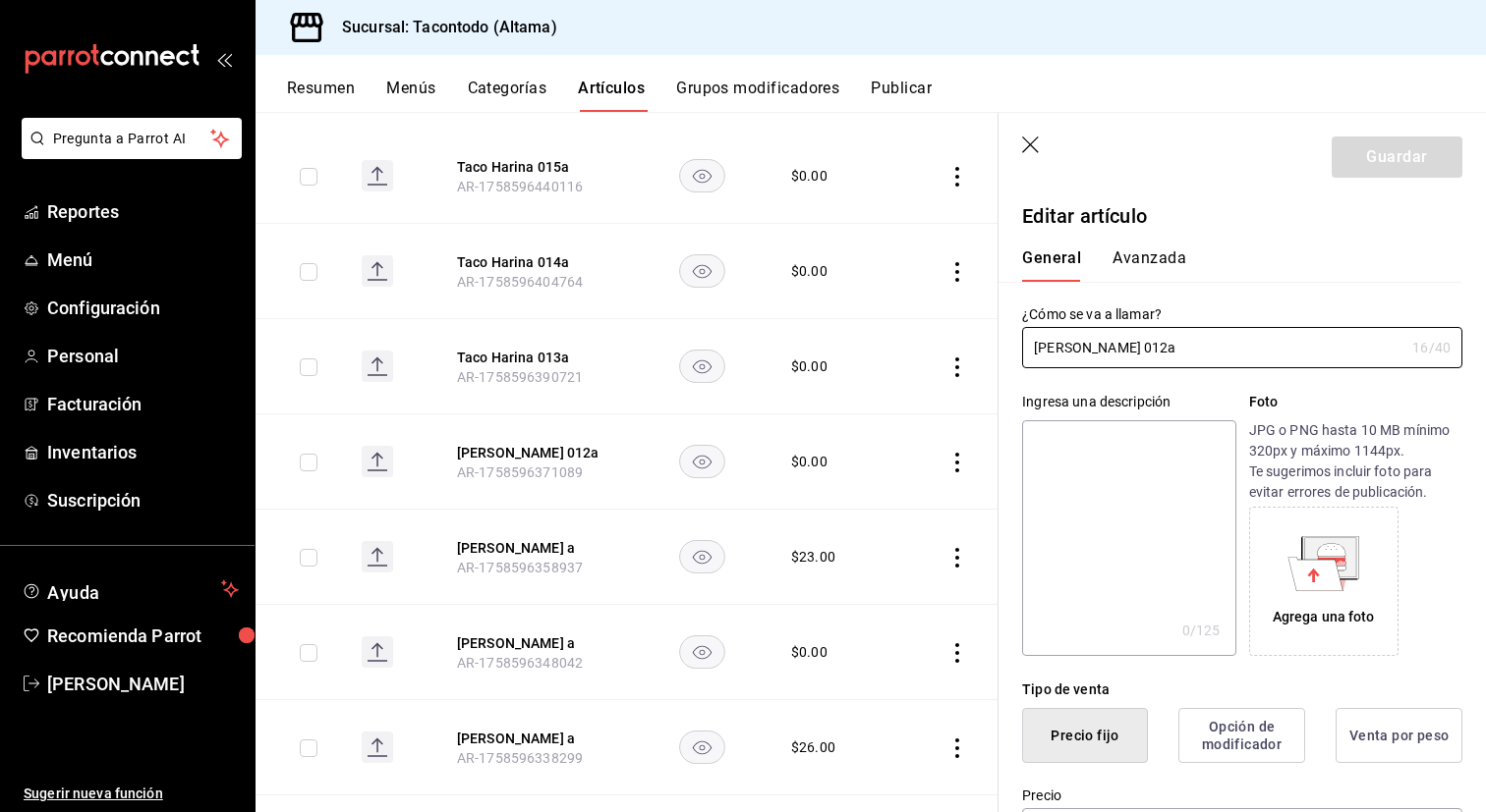
type input "$0.00"
click at [1091, 350] on input "[PERSON_NAME] 012a" at bounding box center [1214, 348] width 382 height 40
click at [1119, 344] on input "[PERSON_NAME] 012a" at bounding box center [1214, 348] width 382 height 40
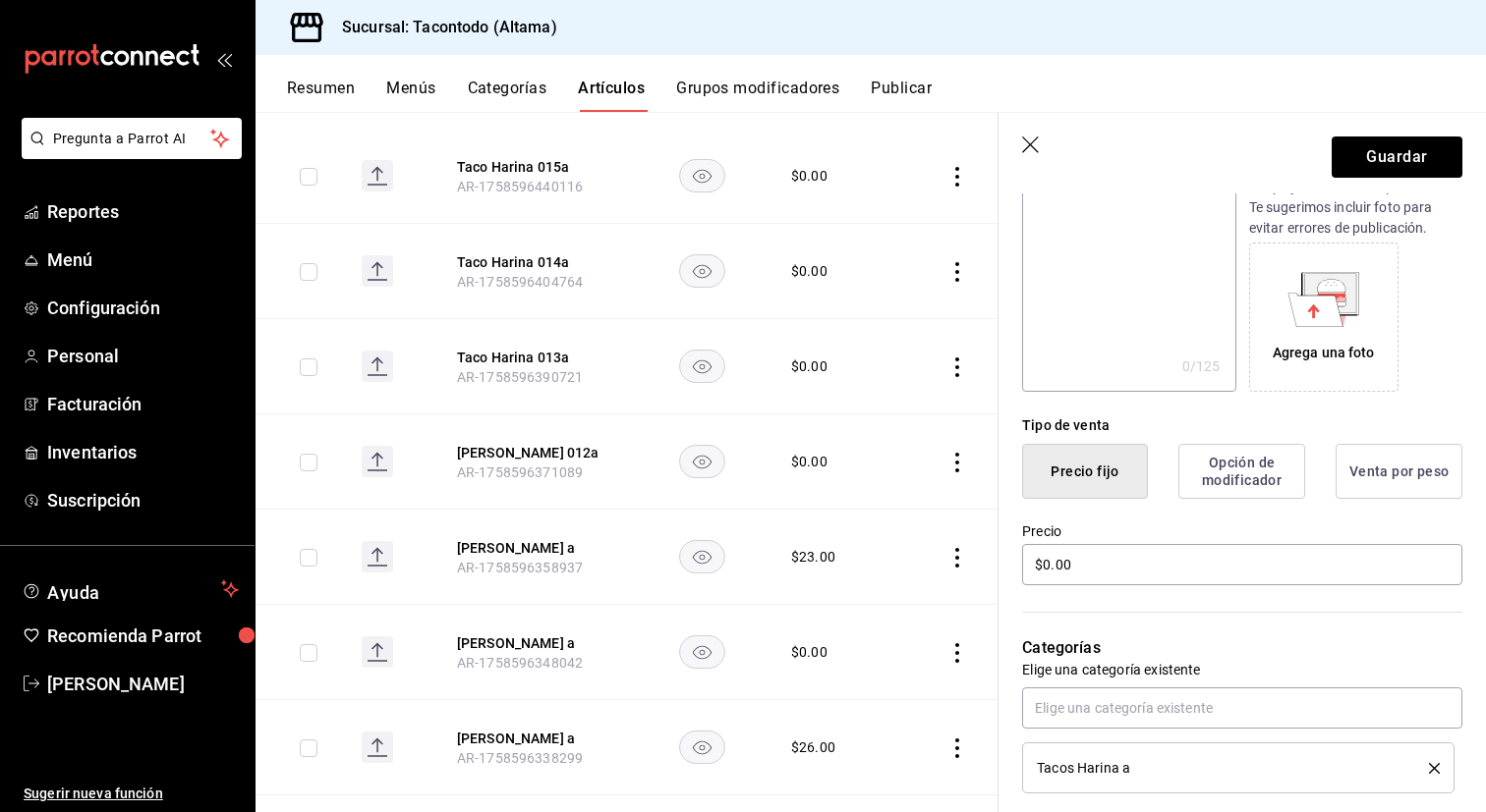
scroll to position [269, 0]
type input "[PERSON_NAME] a"
click at [1087, 568] on input "$0.00" at bounding box center [1242, 560] width 440 height 42
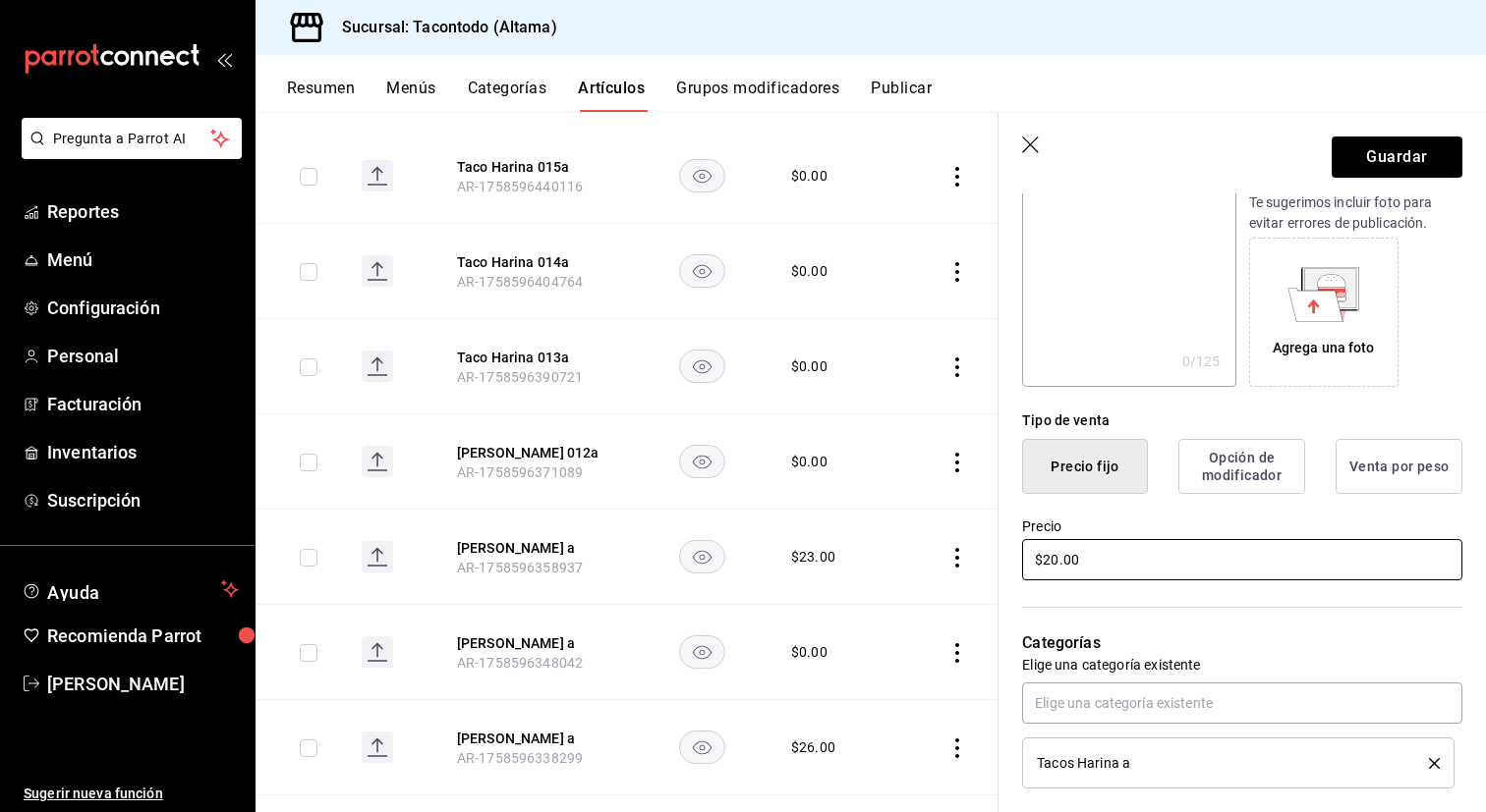
scroll to position [0, 0]
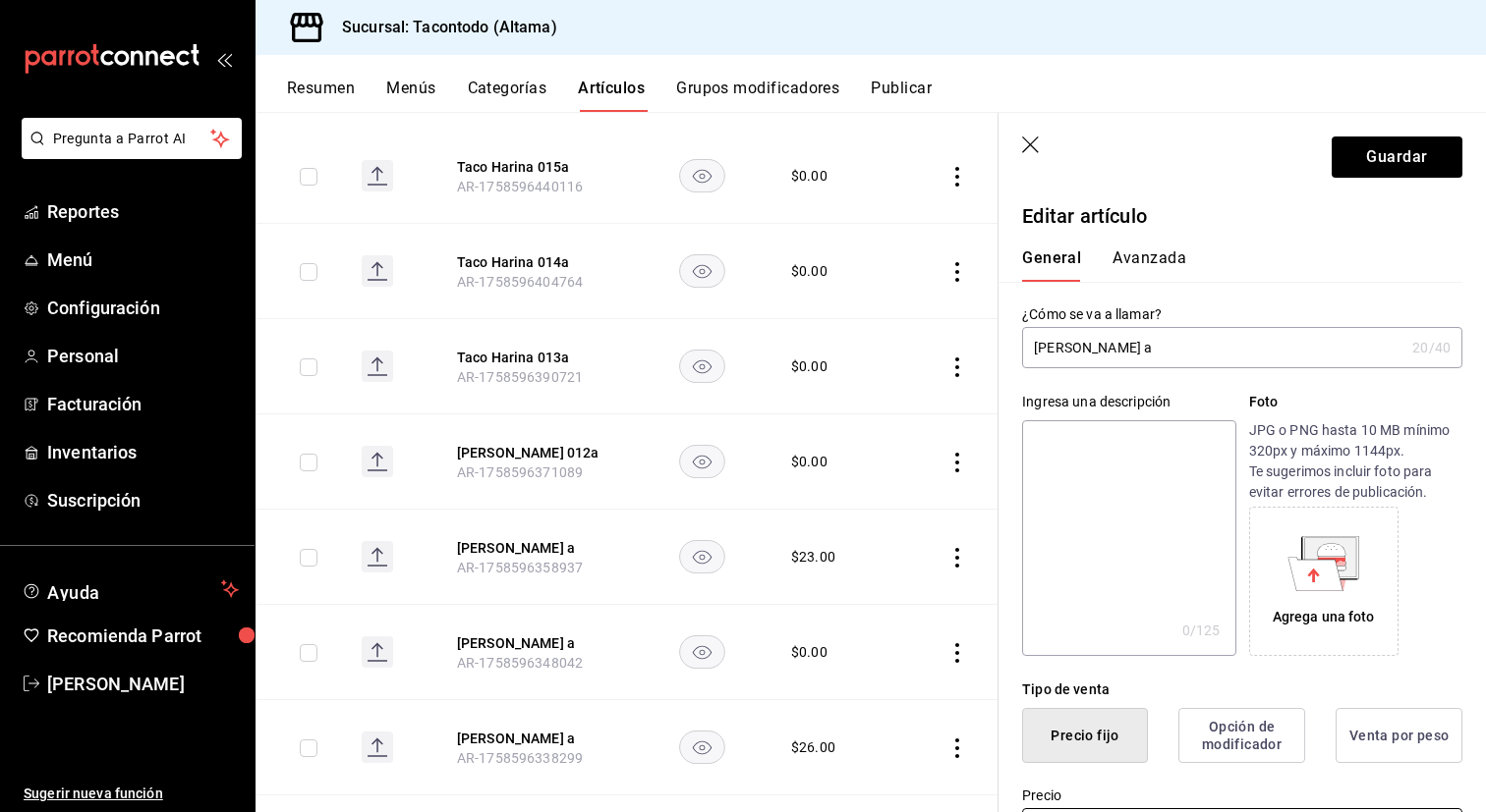
type input "$20.00"
click at [1143, 250] on button "Avanzada" at bounding box center [1149, 265] width 73 height 34
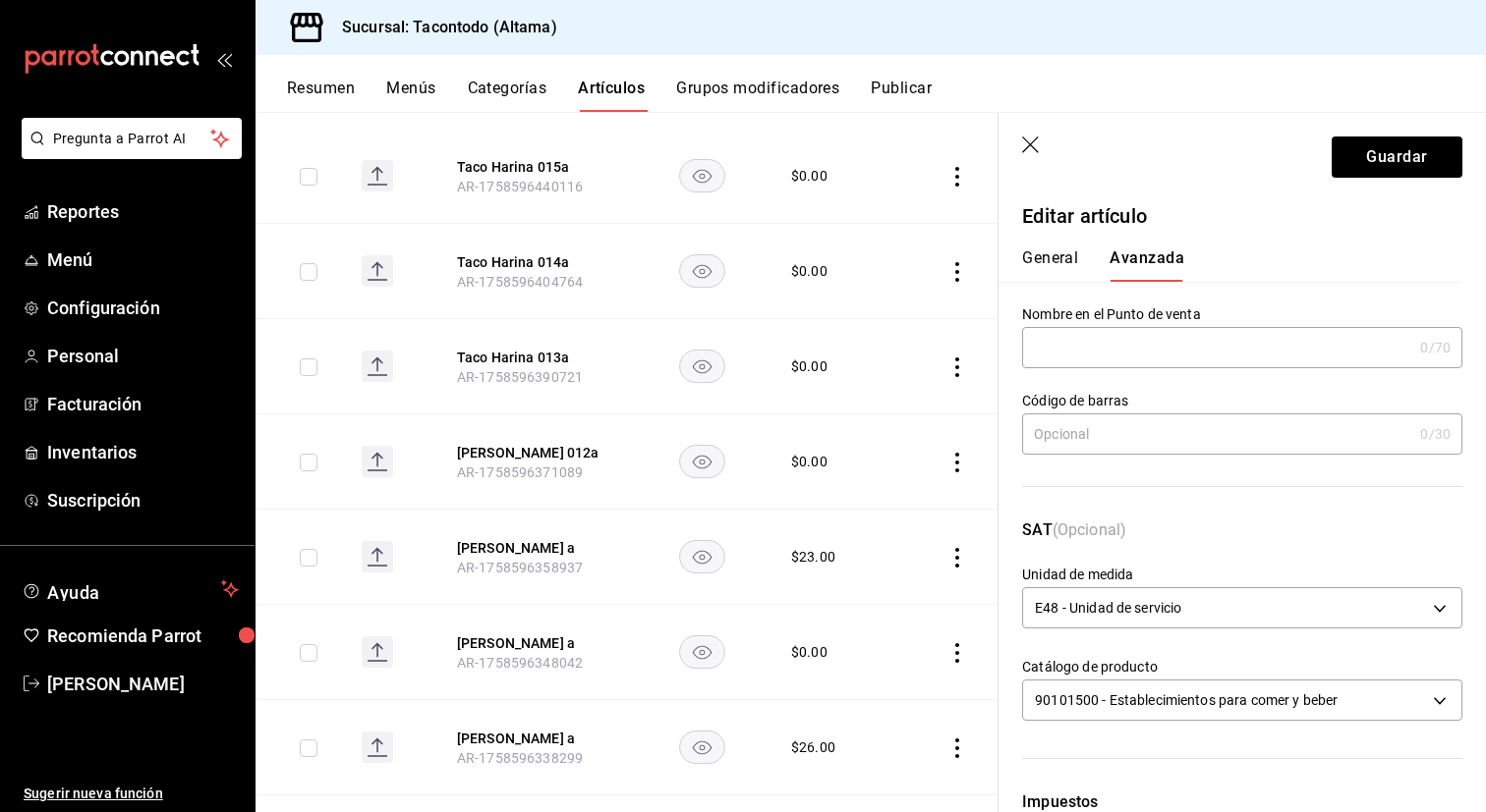
click at [1102, 338] on input "text" at bounding box center [1218, 348] width 390 height 40
type input "THA - FRIJOL"
click at [1375, 150] on button "Guardar" at bounding box center [1397, 157] width 131 height 42
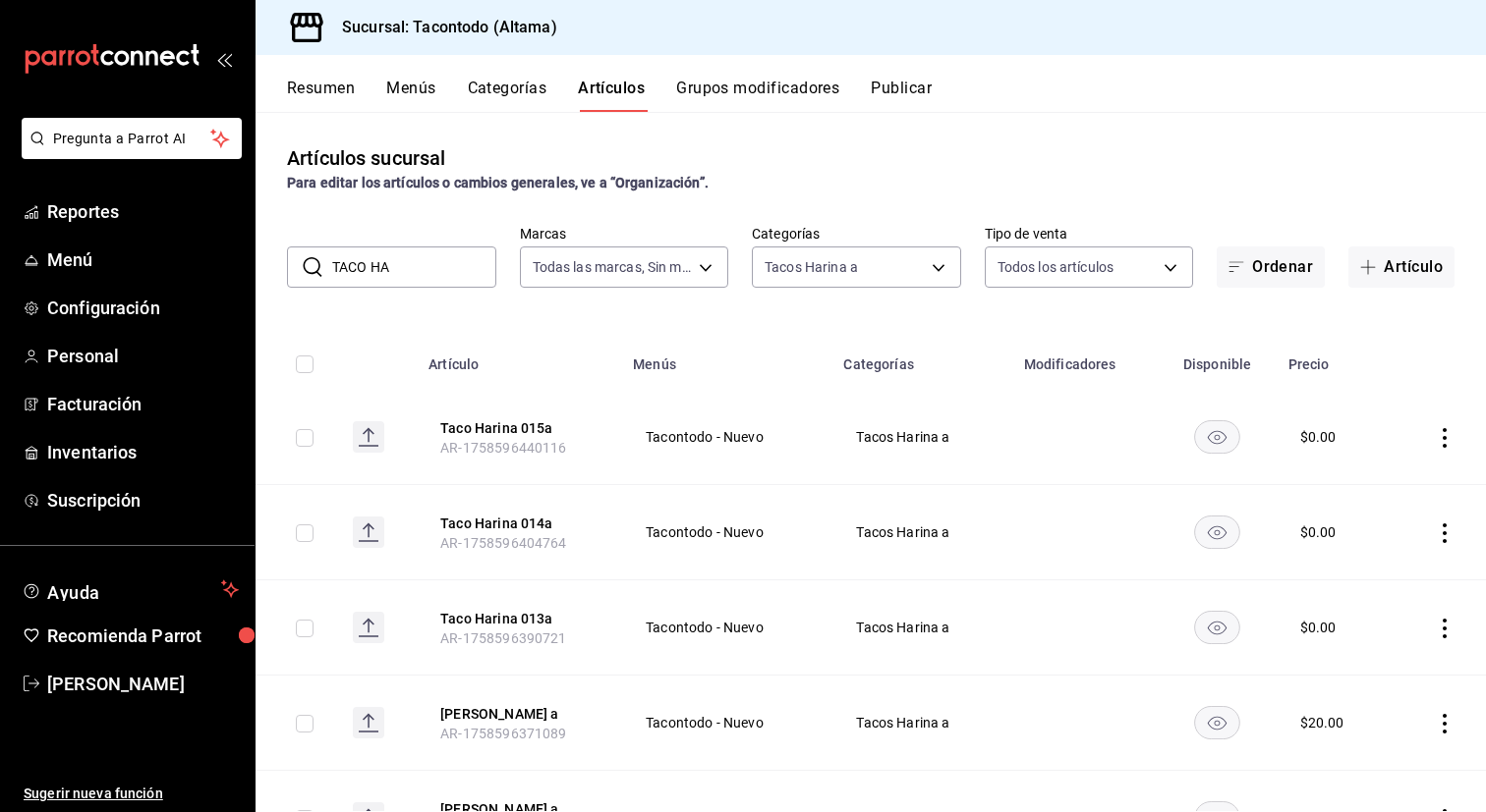
click at [868, 245] on div "Tacos Harina a 8465a975-bdba-42e7-9cb7-9ba01d8f7b37" at bounding box center [856, 263] width 209 height 50
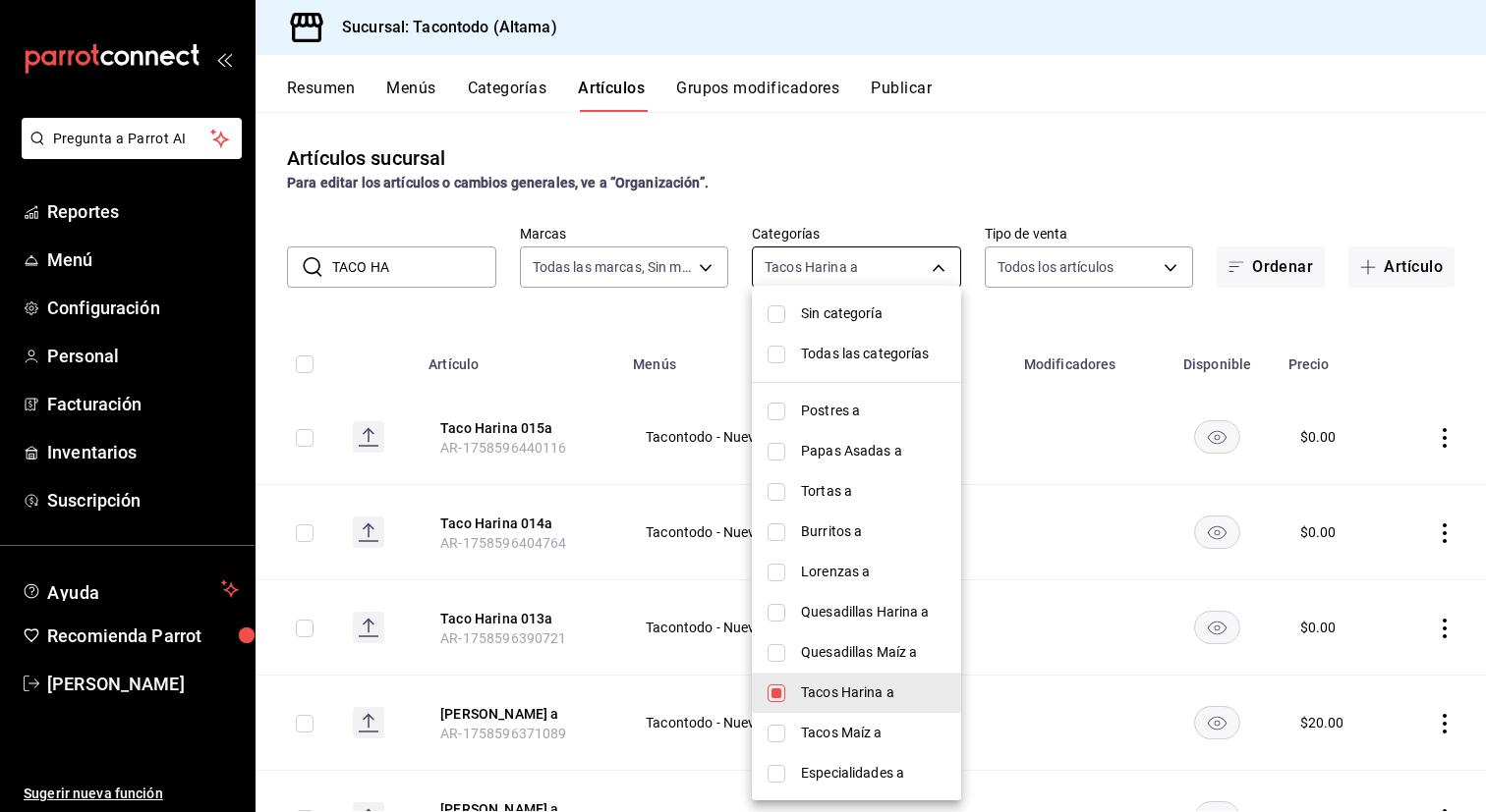
click at [864, 253] on body "Pregunta a Parrot AI Reportes Menú Configuración Personal Facturación Inventari…" at bounding box center [743, 406] width 1486 height 812
click at [853, 641] on li "Quesadillas Maíz a" at bounding box center [856, 653] width 209 height 41
type input "8465a975-bdba-42e7-9cb7-9ba01d8f7b37,27679bed-c98d-4dc7-8570-a2b3ff5bc7e6"
checkbox input "true"
click at [837, 695] on span "Tacos Harina a" at bounding box center [873, 692] width 145 height 21
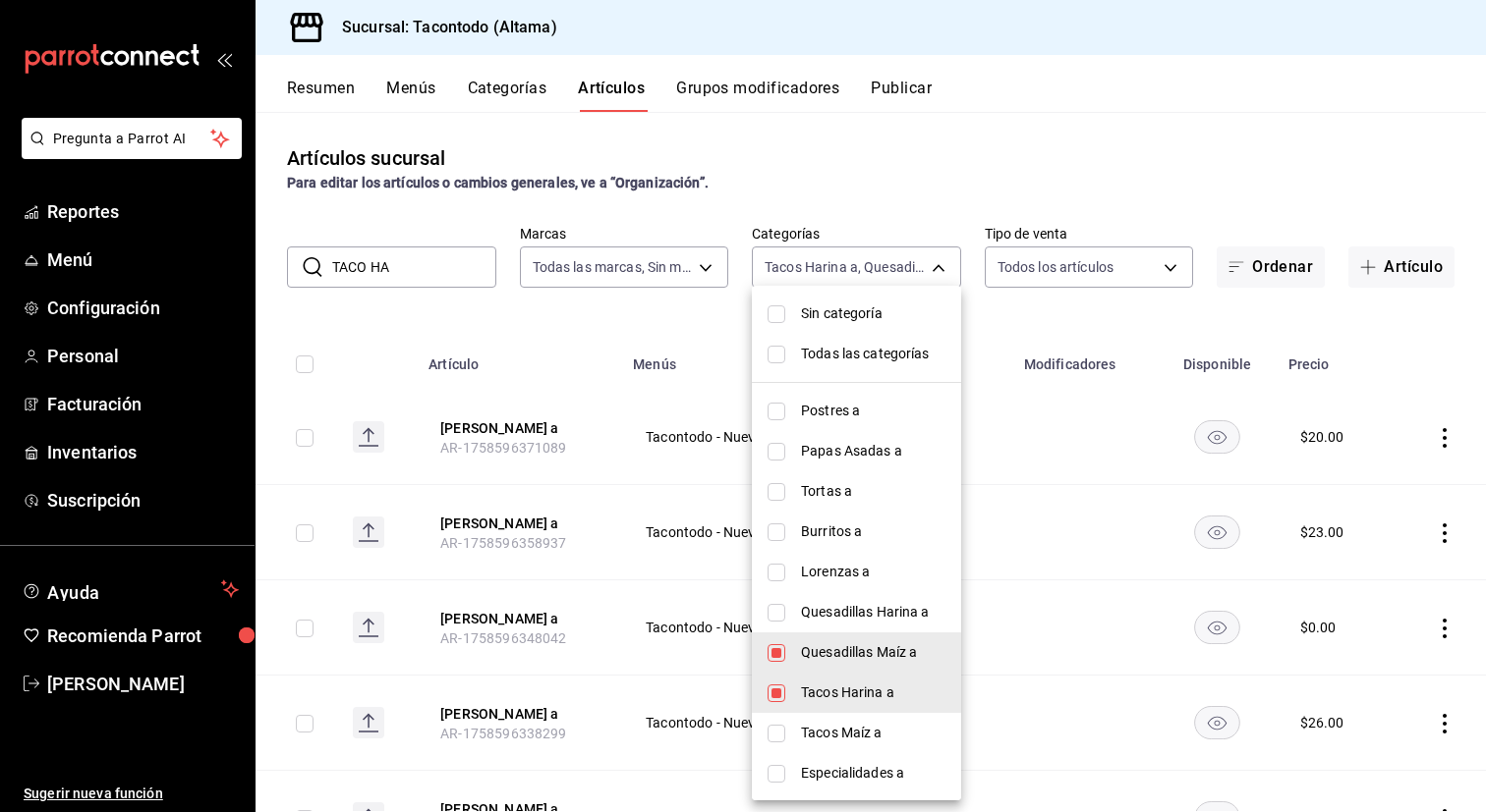
type input "27679bed-c98d-4dc7-8570-a2b3ff5bc7e6"
checkbox input "false"
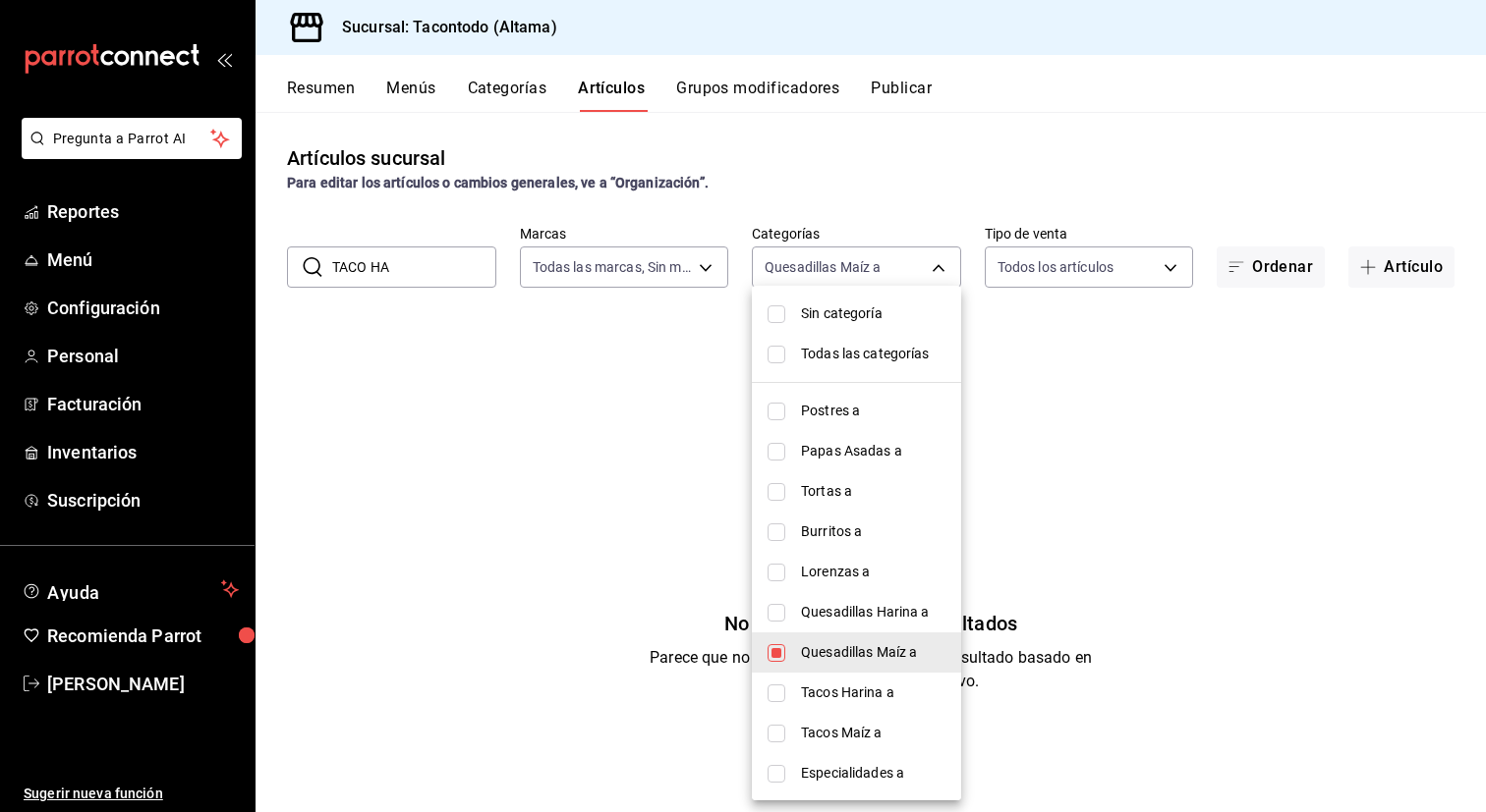
click at [616, 613] on div at bounding box center [743, 406] width 1486 height 812
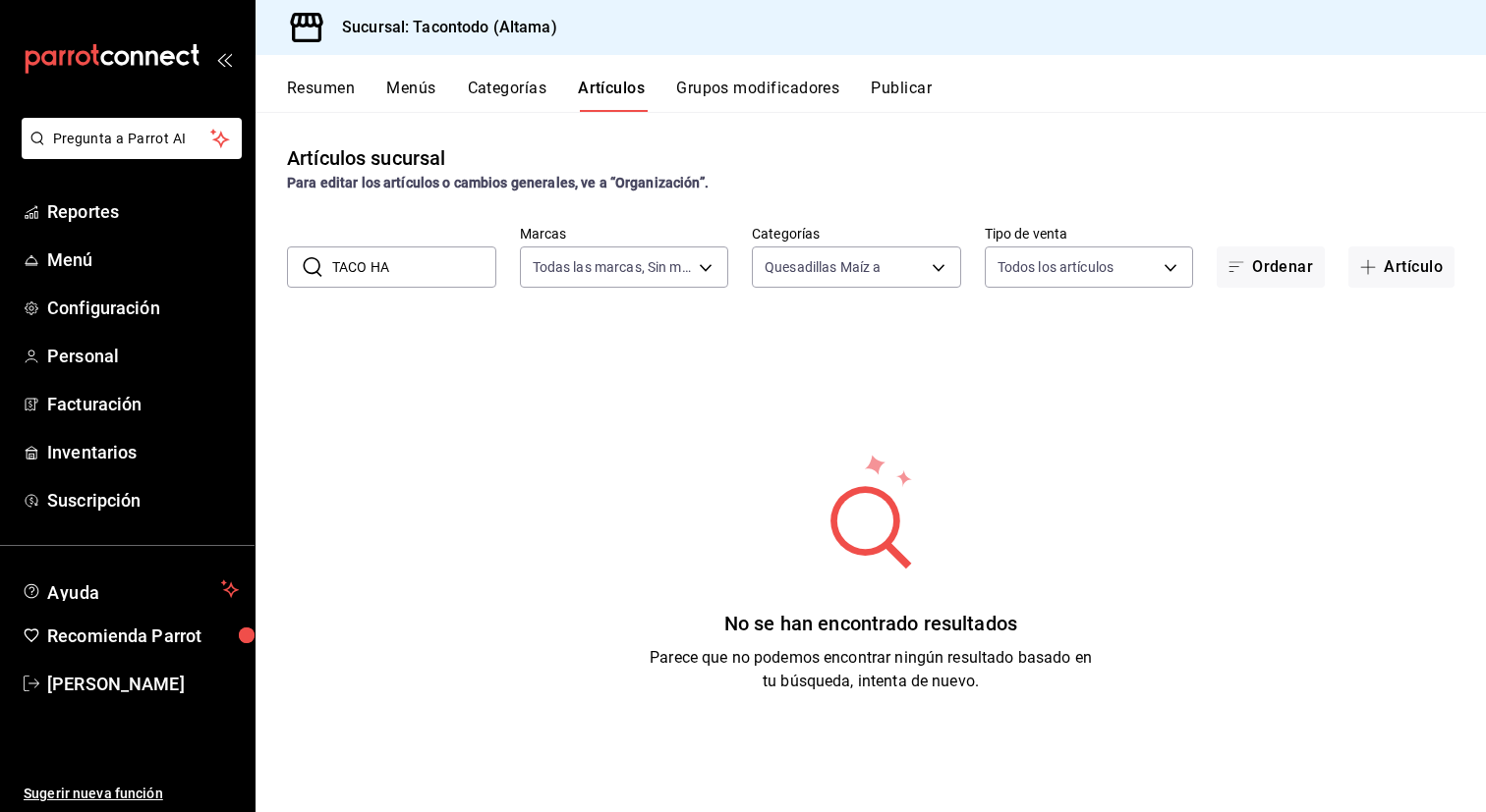
click at [424, 257] on input "TACO HA" at bounding box center [414, 267] width 164 height 40
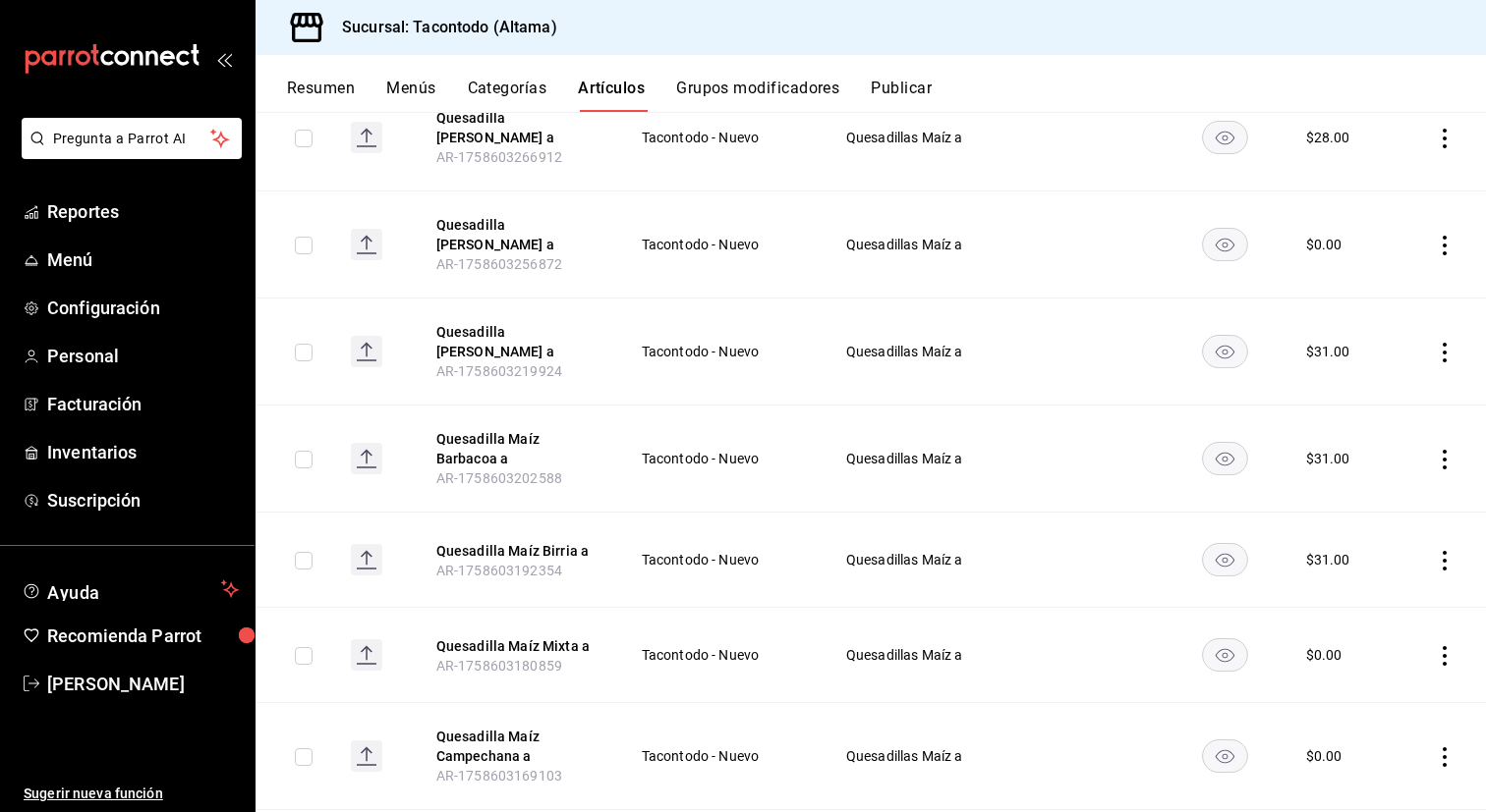
scroll to position [1137, 0]
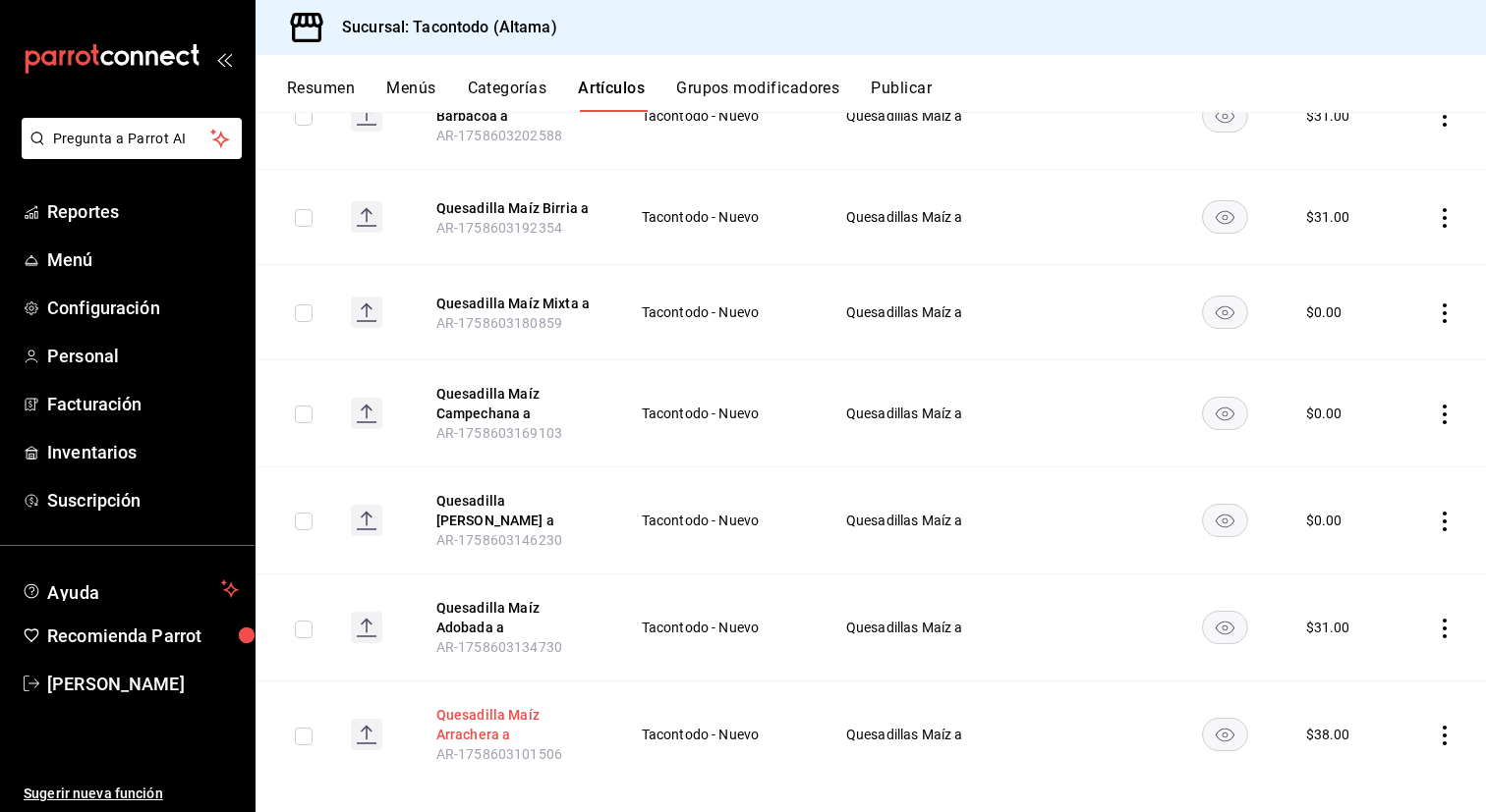
click at [493, 705] on button "Quesadilla Maíz Arrachera a" at bounding box center [514, 725] width 158 height 40
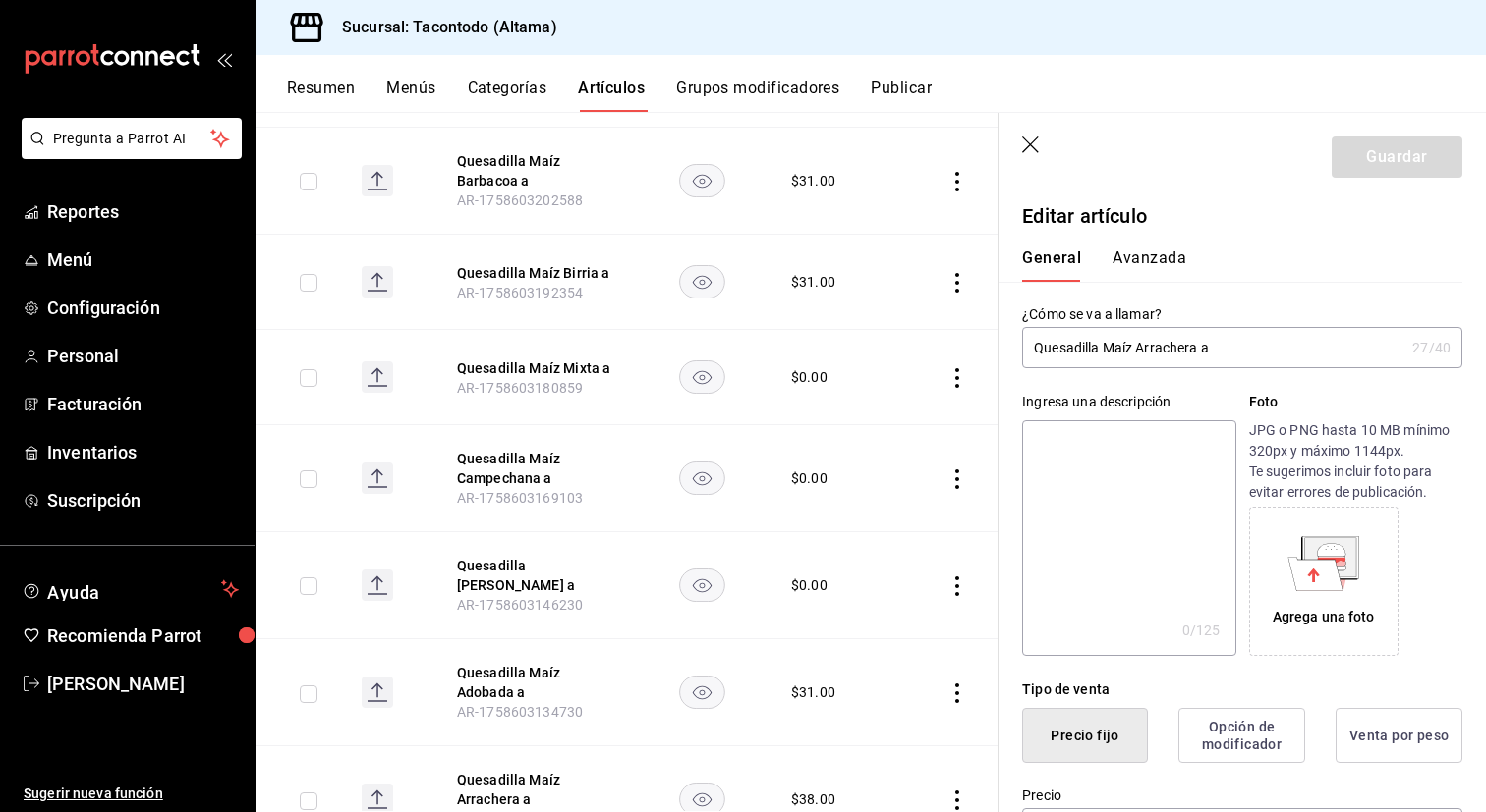
click at [1179, 255] on button "Avanzada" at bounding box center [1149, 265] width 73 height 34
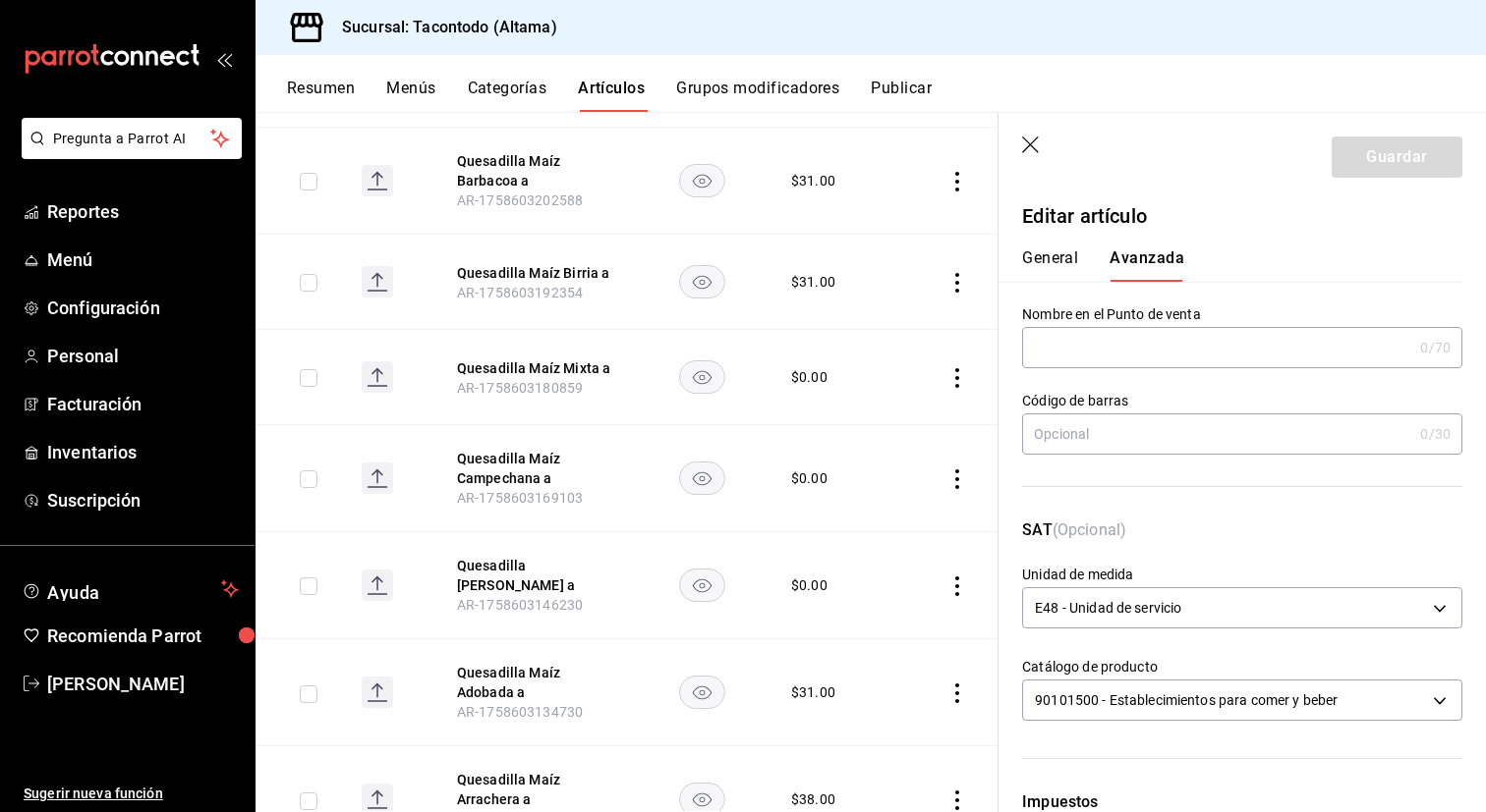
click at [1059, 253] on button "General" at bounding box center [1050, 265] width 56 height 34
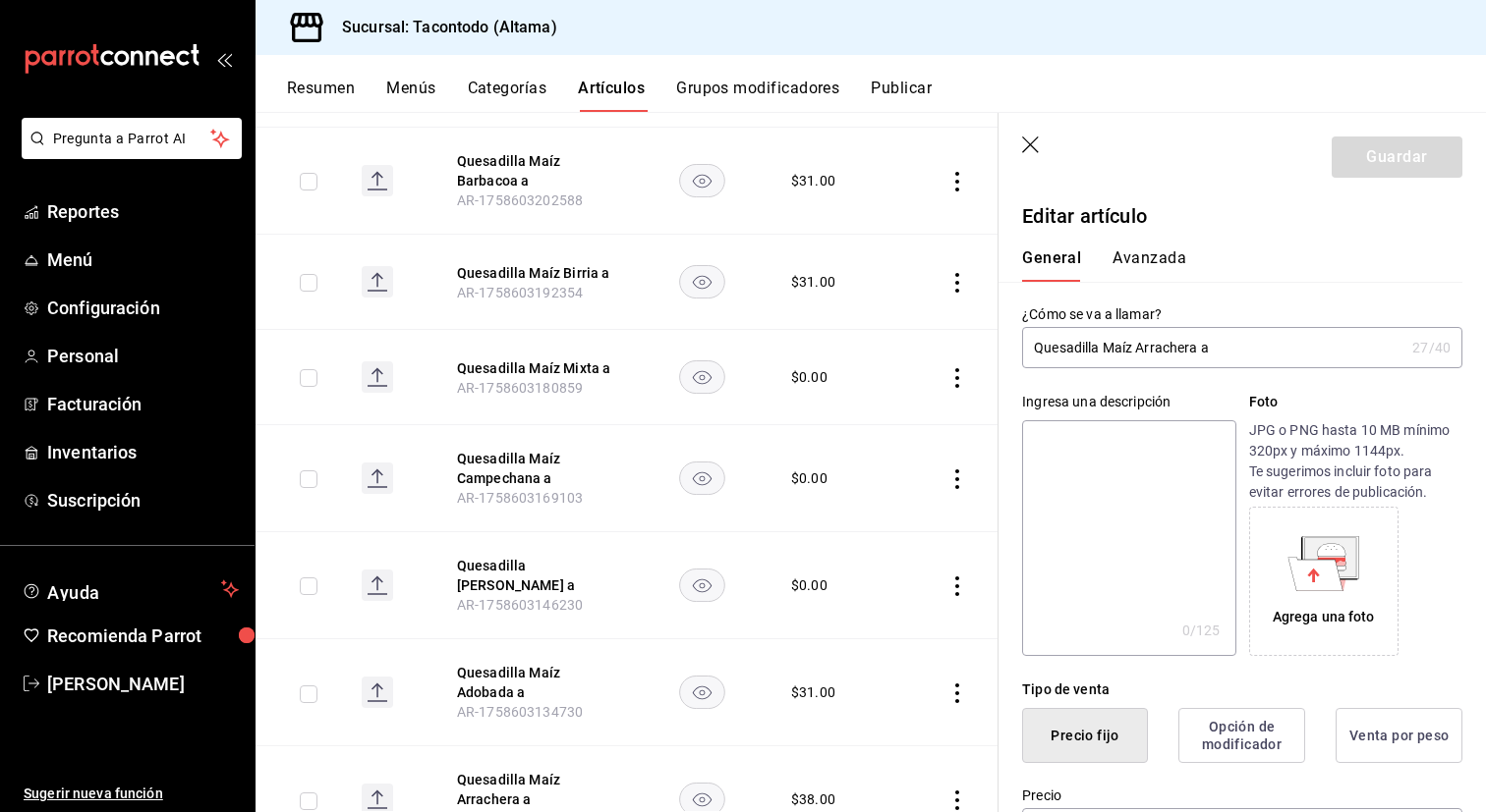
click at [1129, 259] on button "Avanzada" at bounding box center [1149, 265] width 73 height 34
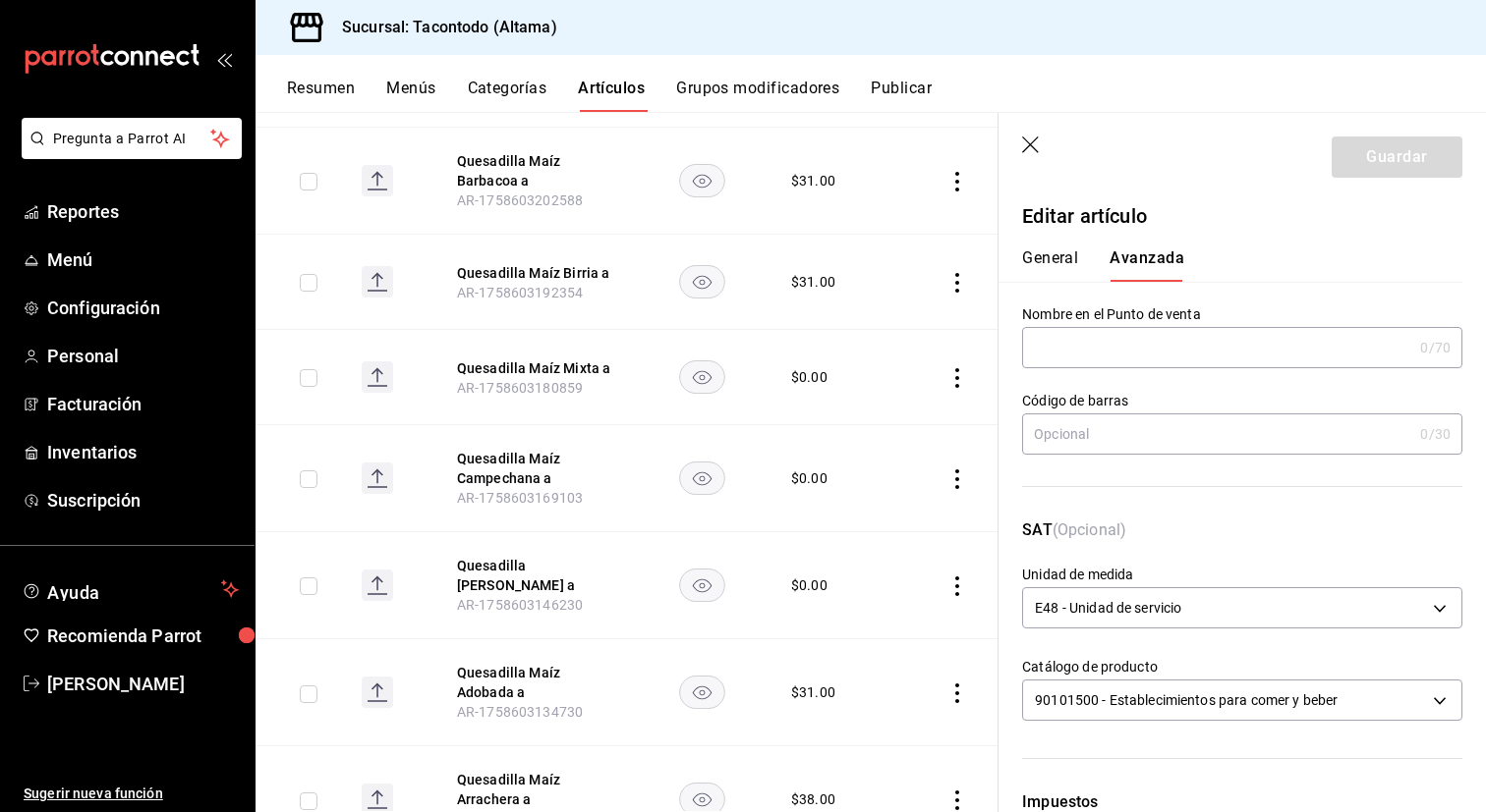
click at [1114, 354] on input "text" at bounding box center [1218, 348] width 390 height 40
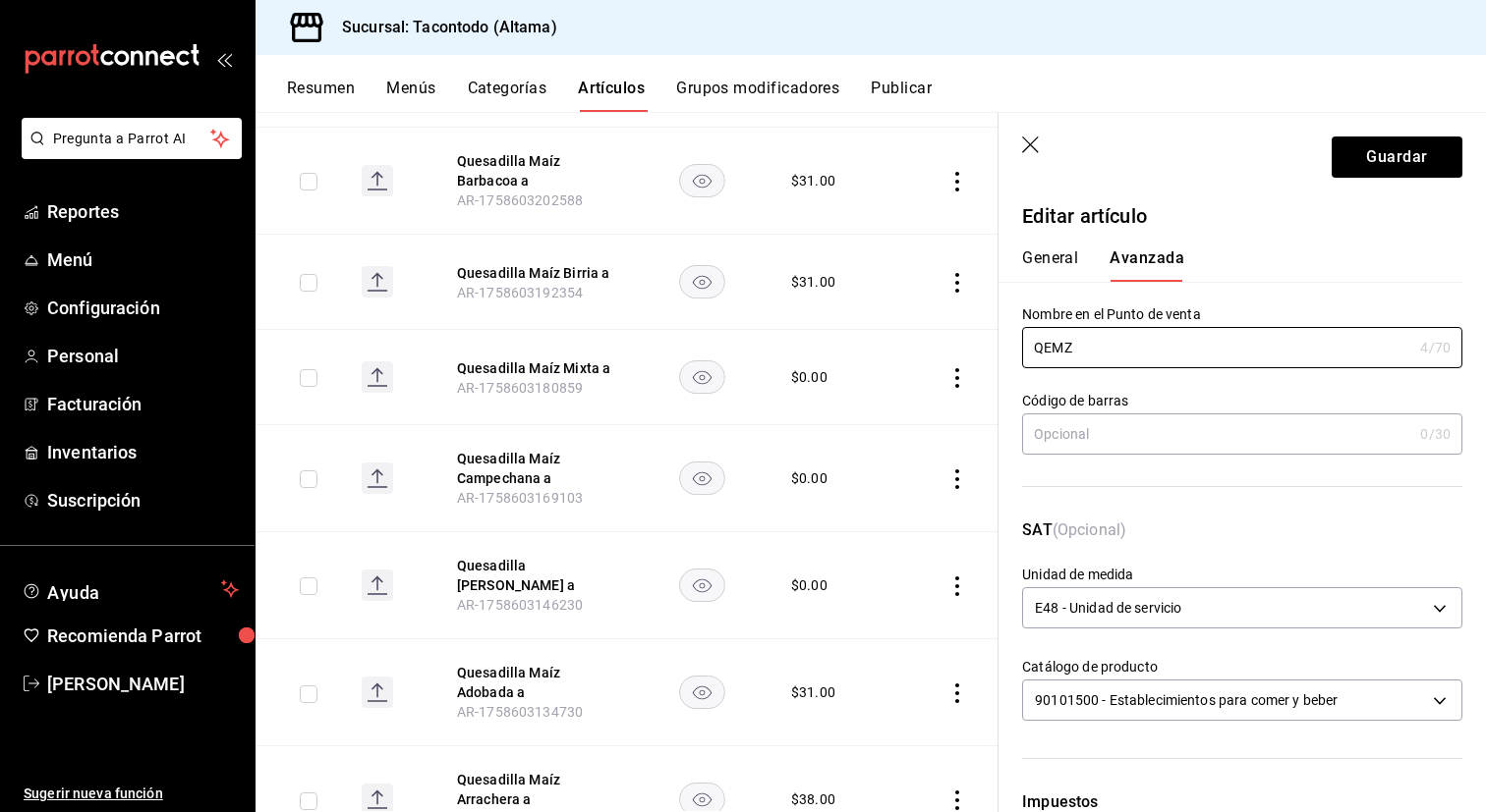
click at [1048, 266] on button "General" at bounding box center [1050, 265] width 56 height 34
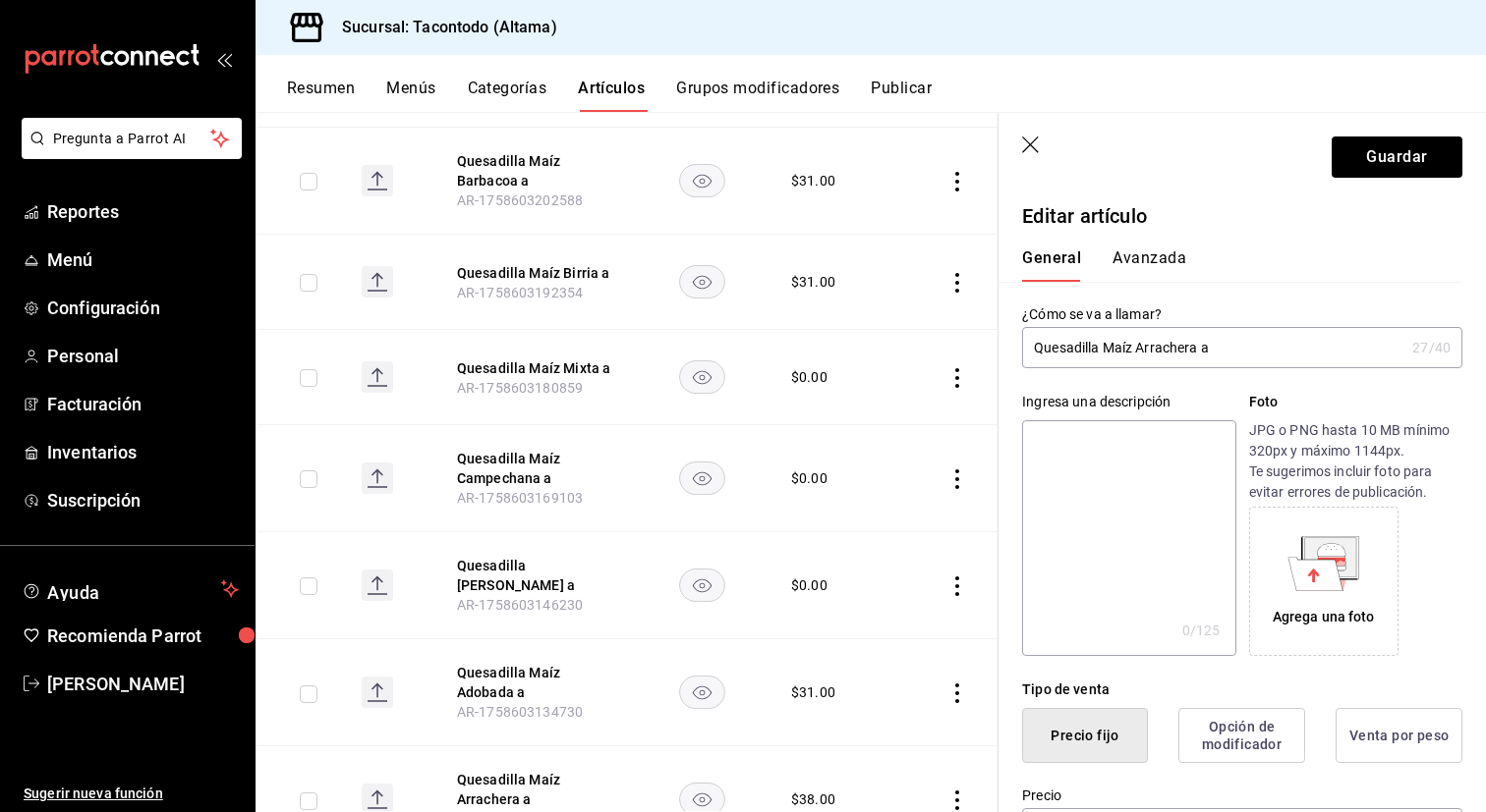
click at [1148, 264] on button "Avanzada" at bounding box center [1149, 265] width 73 height 34
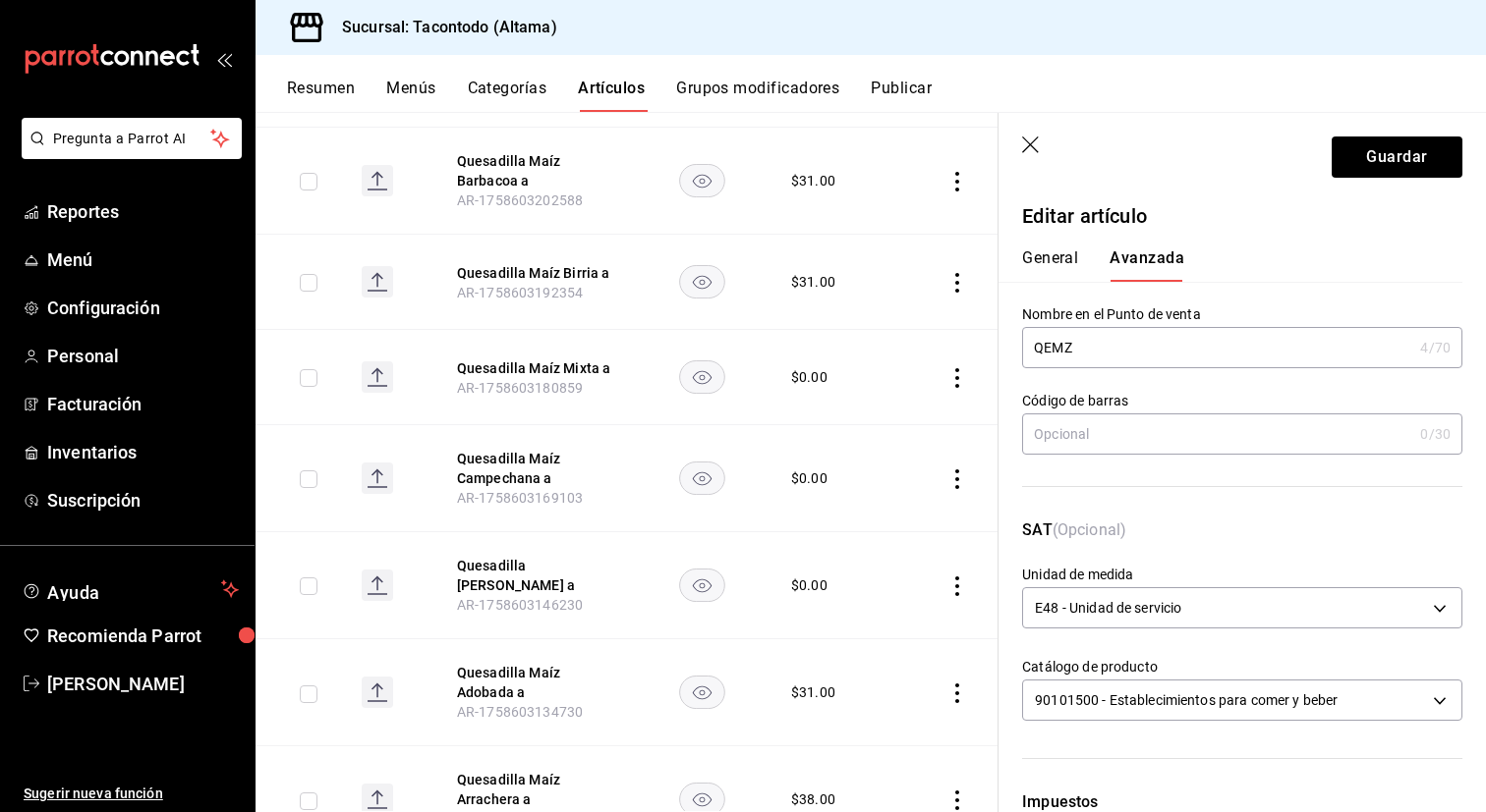
click at [1050, 349] on input "QEMZ" at bounding box center [1218, 348] width 390 height 40
click at [1078, 347] on input "QEMZ" at bounding box center [1218, 348] width 390 height 40
click at [1129, 361] on input "QEMZ -" at bounding box center [1218, 348] width 390 height 40
type input "QEMZ - ARRACHERA"
click at [1049, 258] on button "General" at bounding box center [1050, 265] width 56 height 34
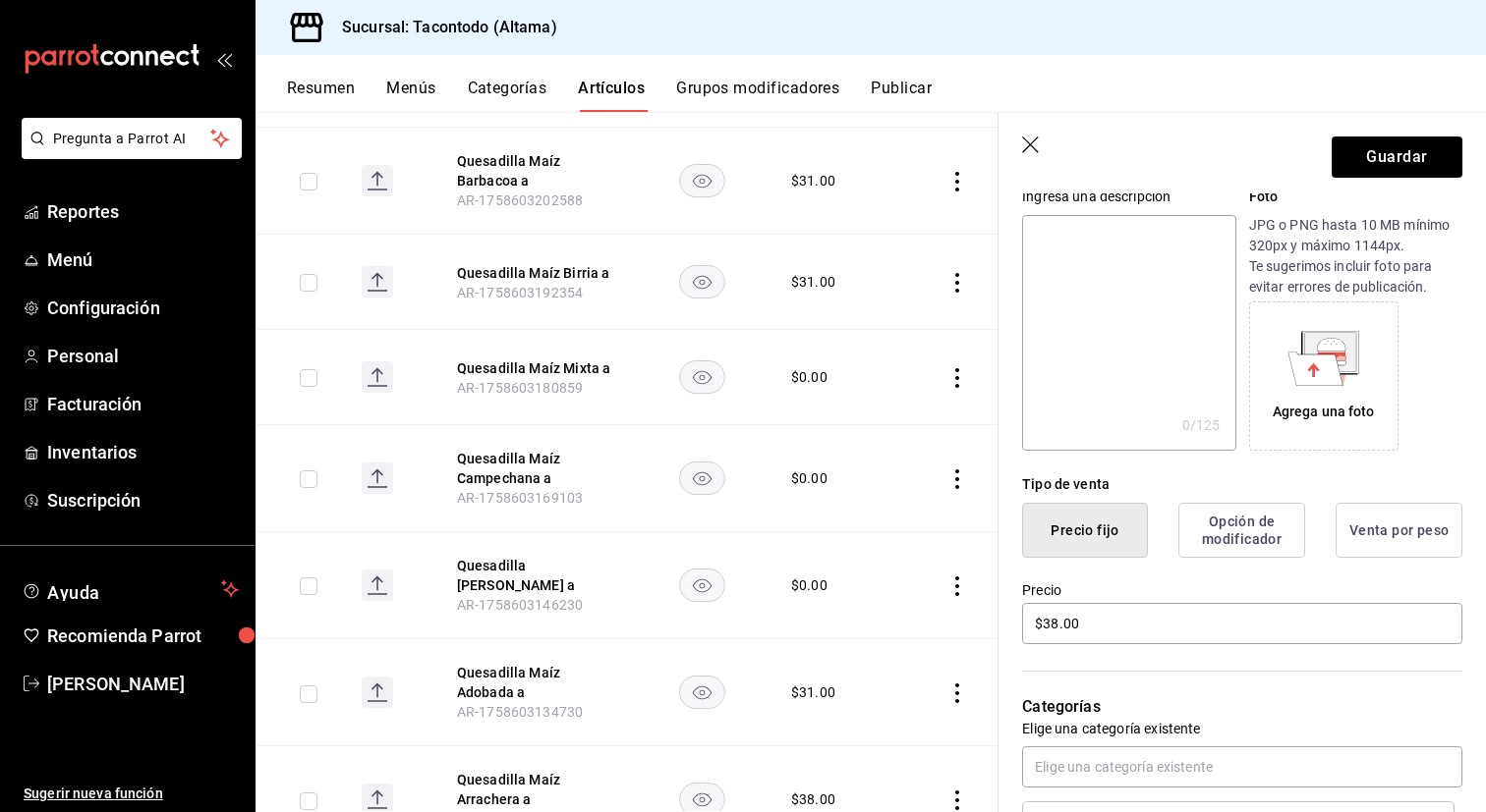
scroll to position [362, 0]
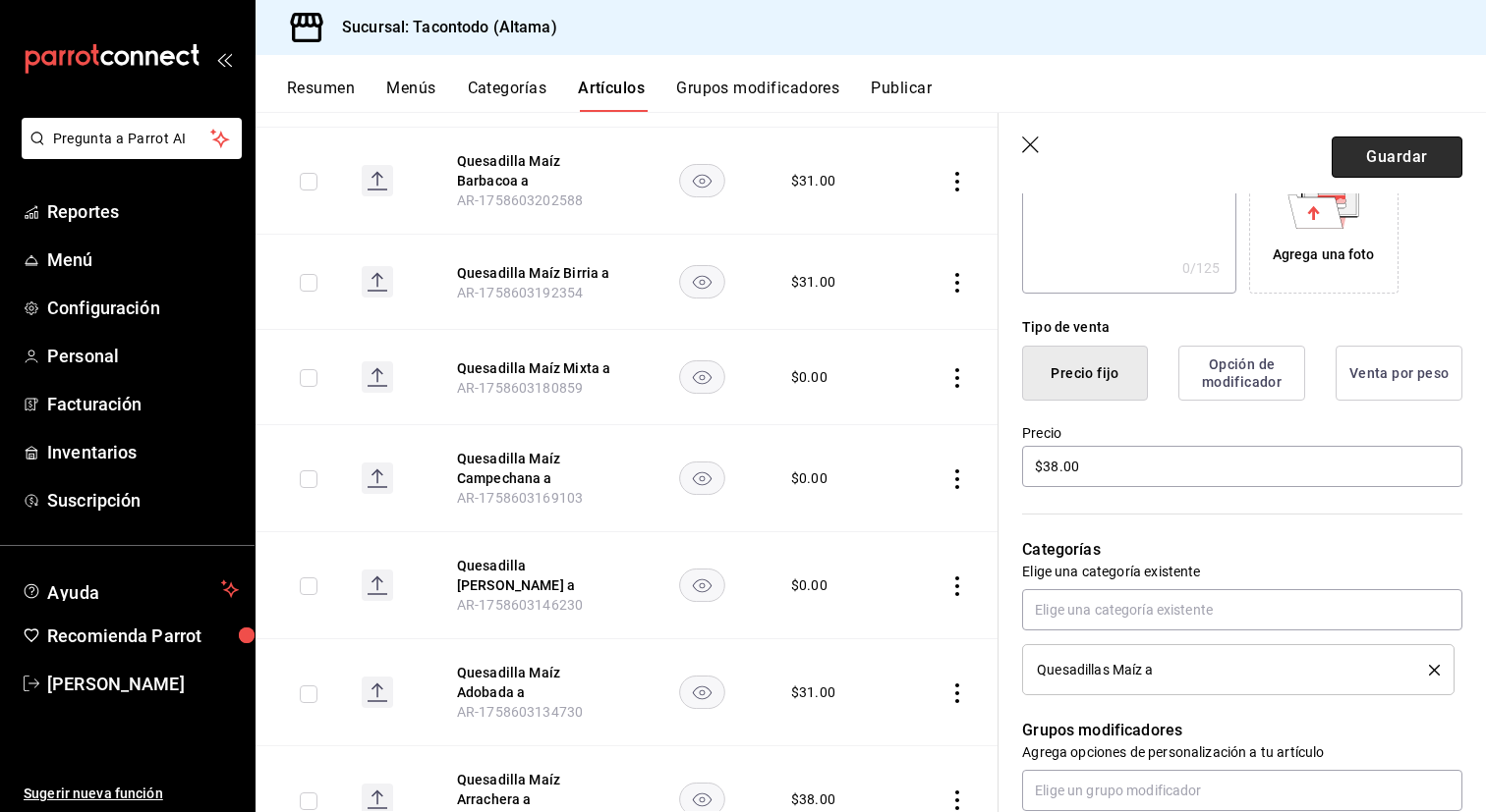
click at [1414, 161] on button "Guardar" at bounding box center [1397, 157] width 131 height 42
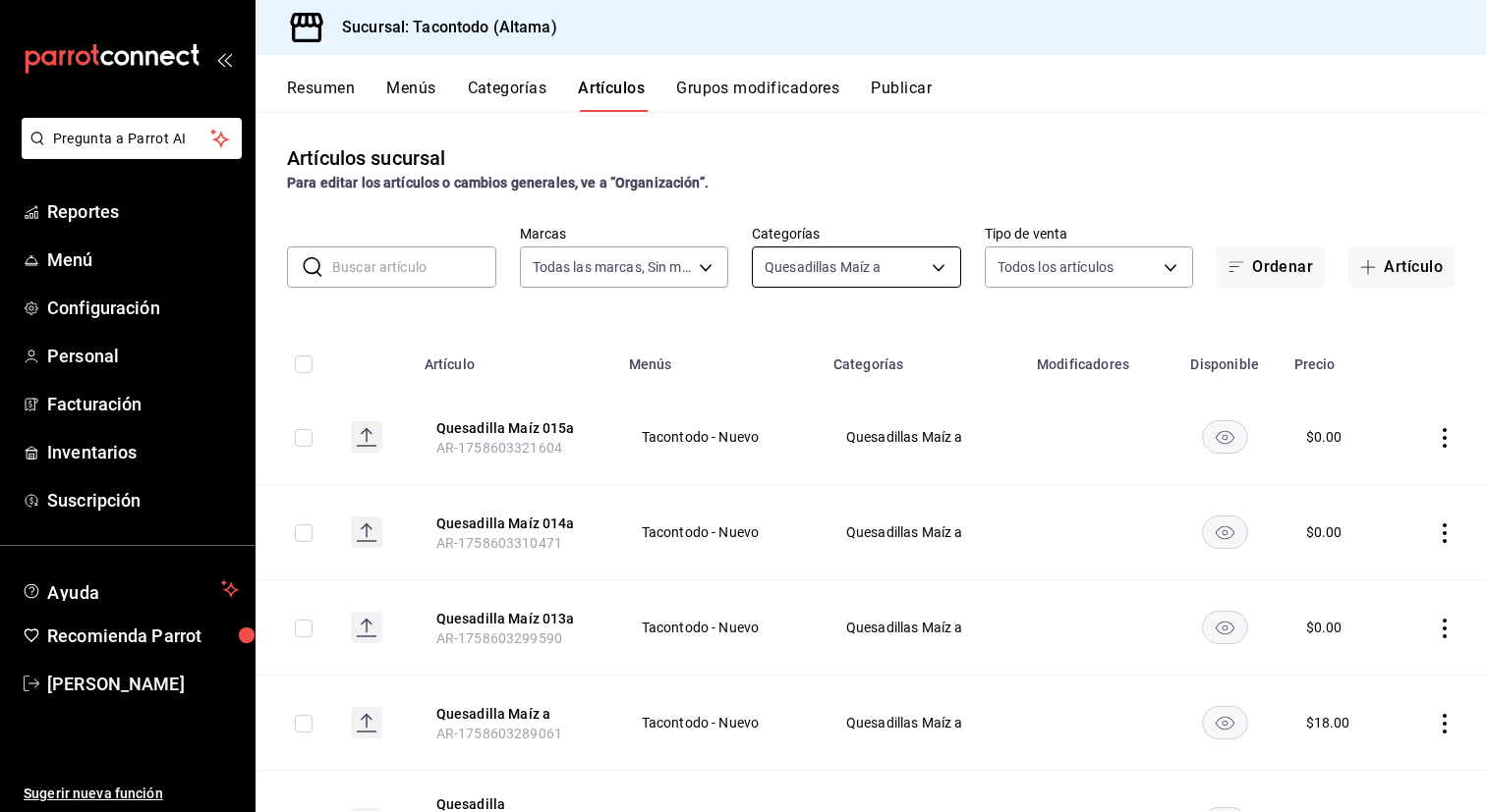
click at [840, 262] on body "Pregunta a Parrot AI Reportes Menú Configuración Personal Facturación Inventari…" at bounding box center [743, 406] width 1486 height 812
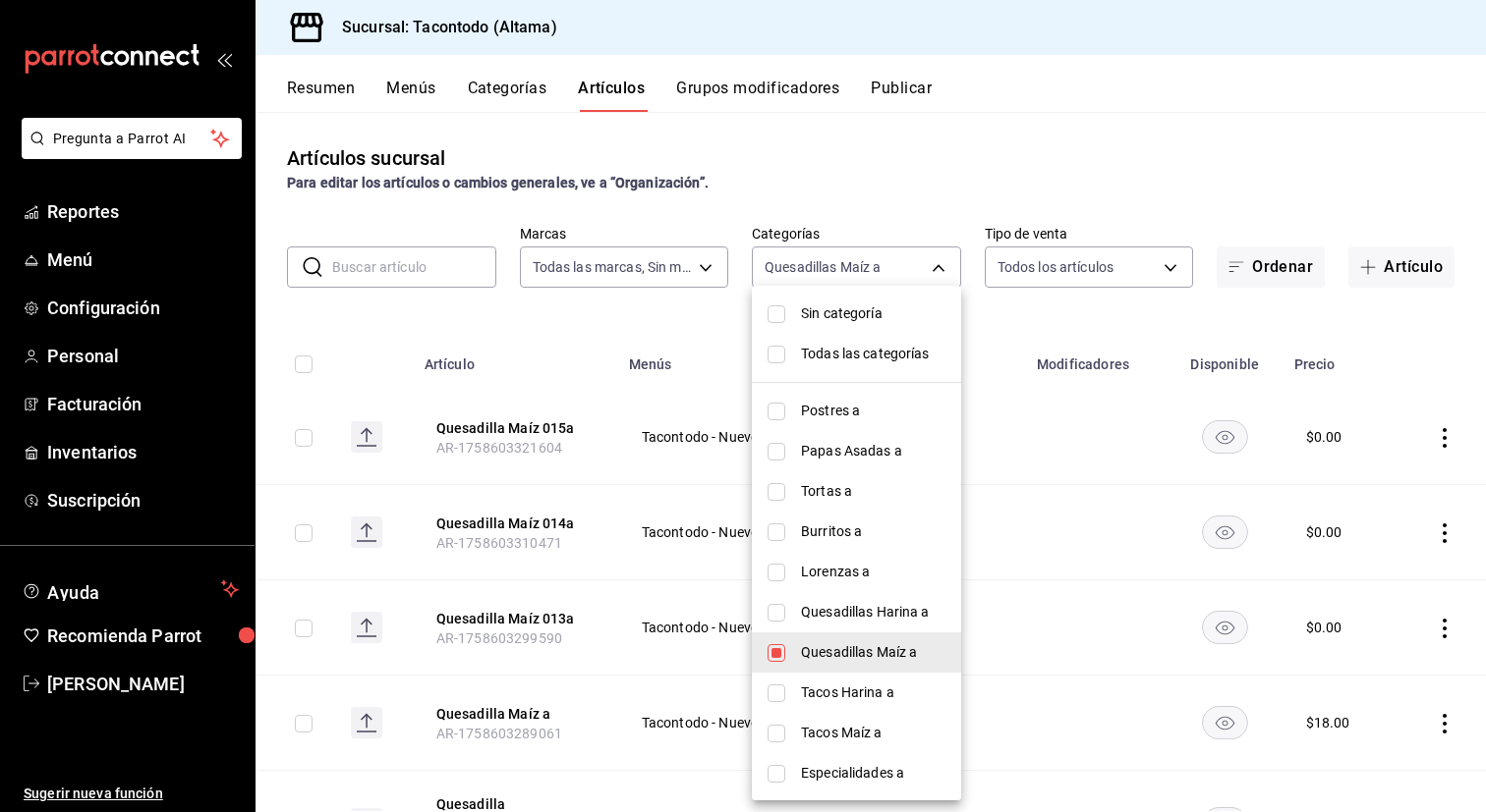
click at [801, 658] on span "Quesadillas Maíz a" at bounding box center [873, 653] width 145 height 21
checkbox input "false"
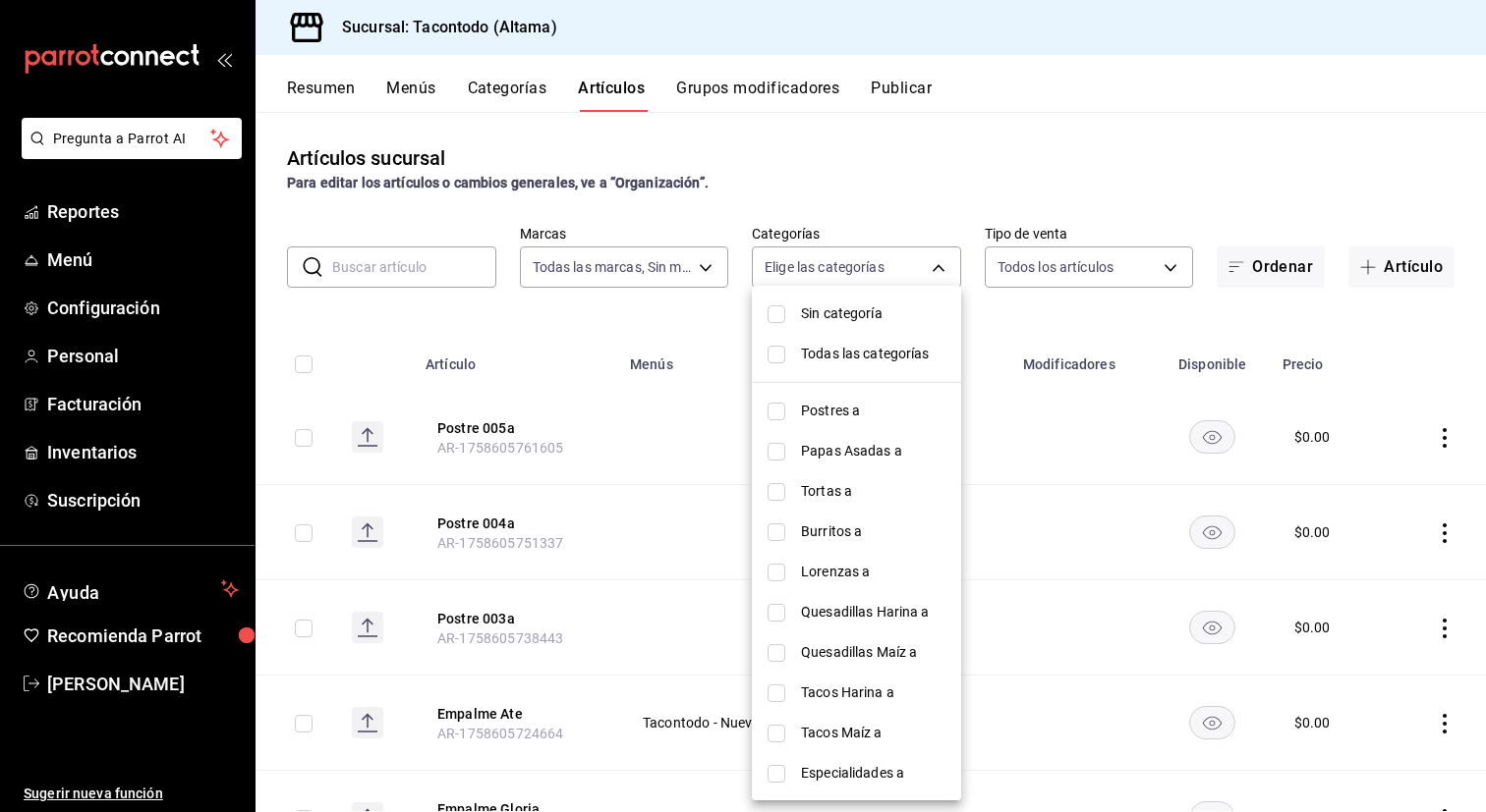
click at [803, 694] on span "Tacos Harina a" at bounding box center [873, 692] width 145 height 21
type input "8465a975-bdba-42e7-9cb7-9ba01d8f7b37"
checkbox input "true"
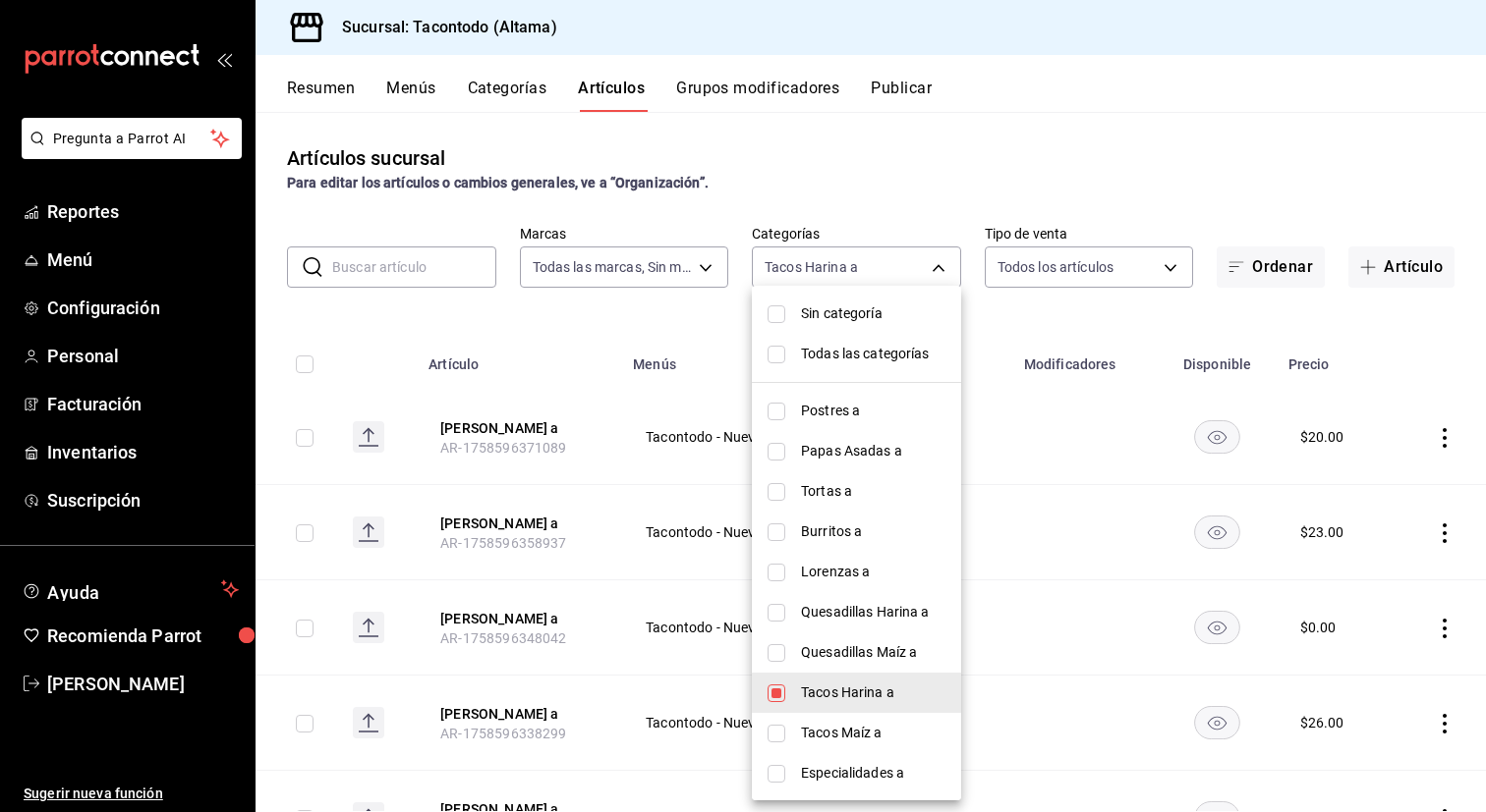
click at [641, 635] on div at bounding box center [743, 406] width 1486 height 812
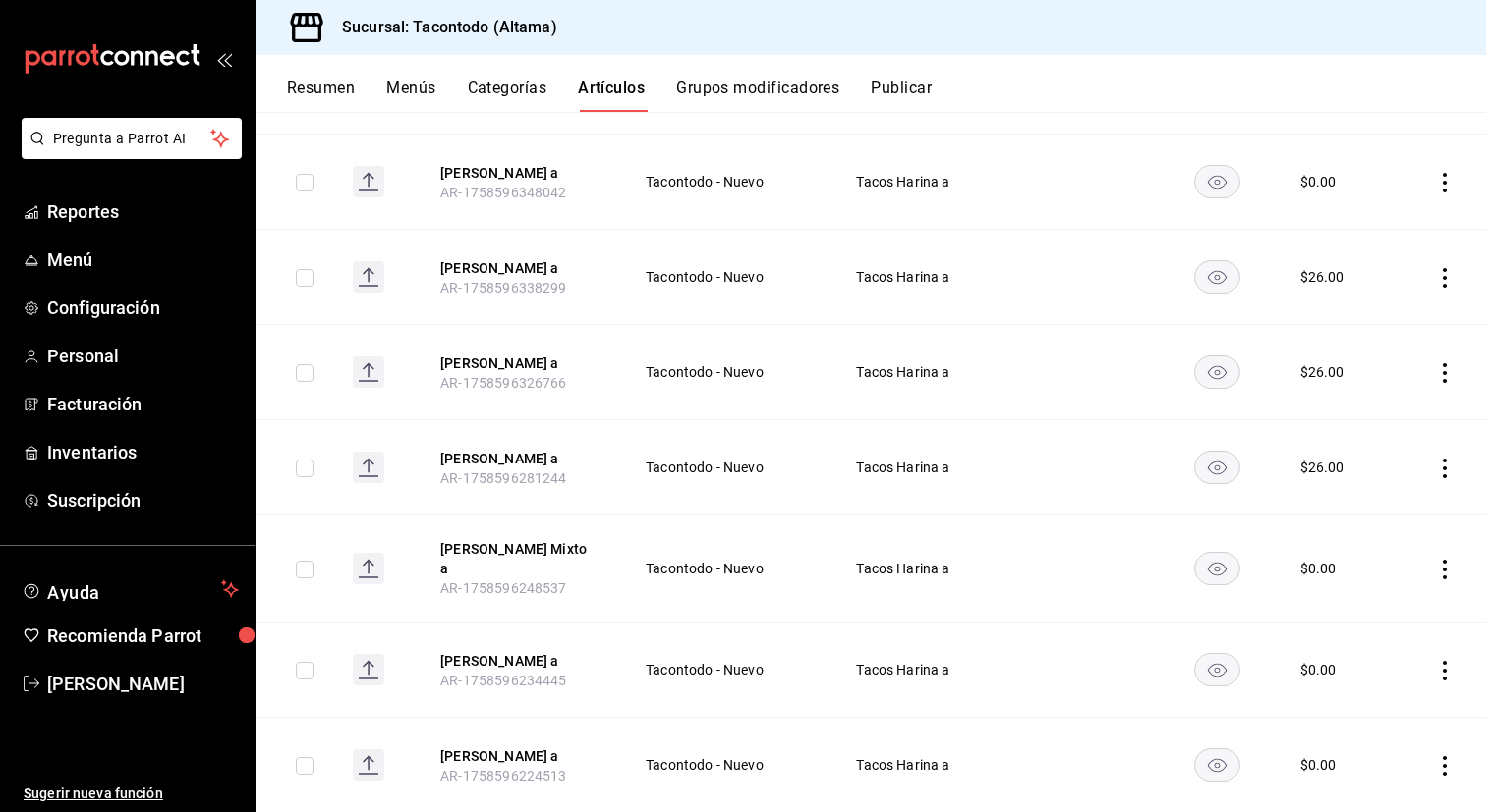
scroll to position [448, 0]
click at [538, 606] on th "Taco Harina Mixto a AR-1758596248537" at bounding box center [519, 567] width 204 height 107
click at [486, 660] on button "[PERSON_NAME] a" at bounding box center [518, 660] width 158 height 20
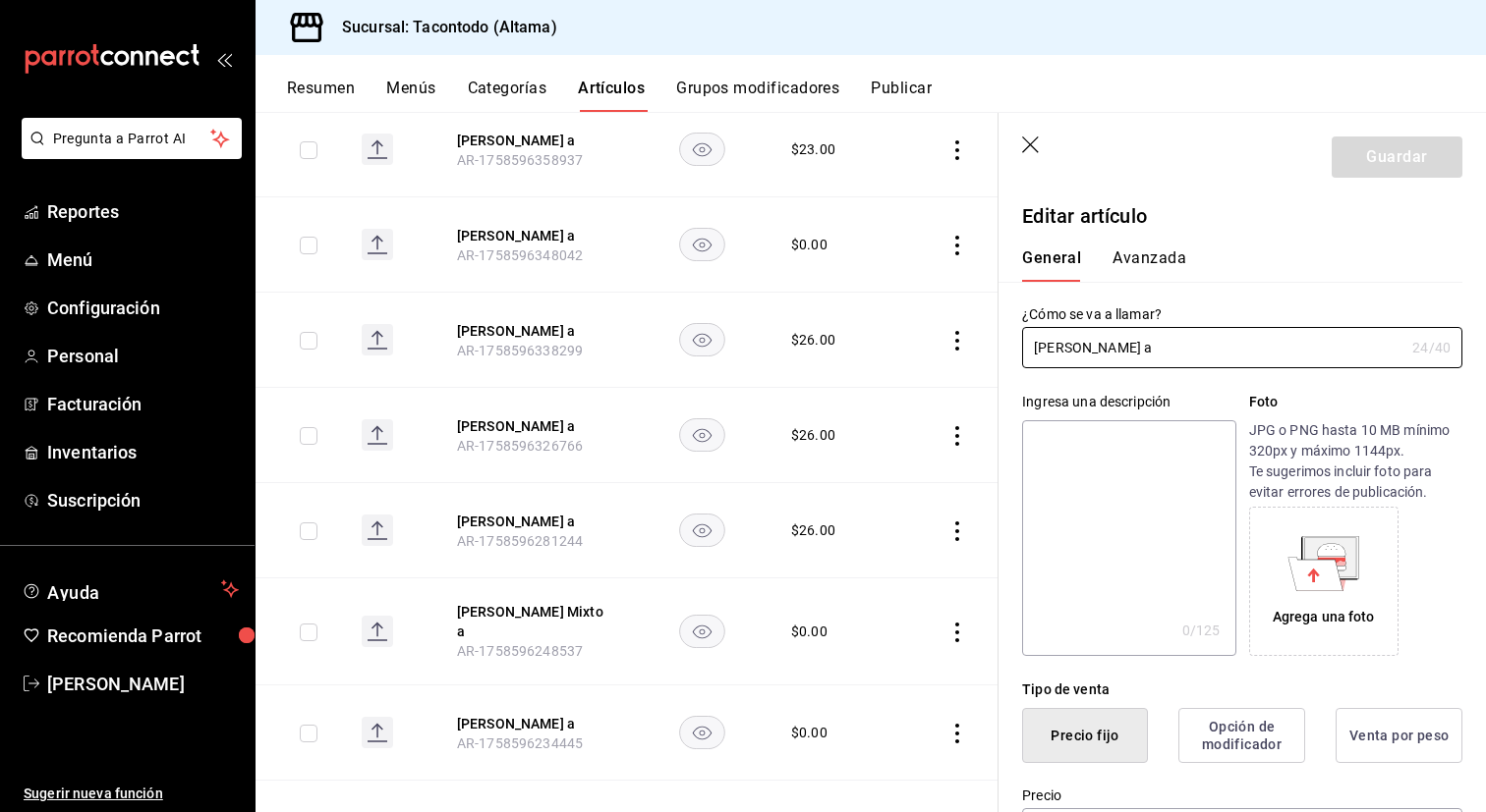
click at [1159, 237] on div "General [PERSON_NAME]" at bounding box center [1230, 256] width 464 height 51
click at [1149, 268] on button "Avanzada" at bounding box center [1149, 265] width 73 height 34
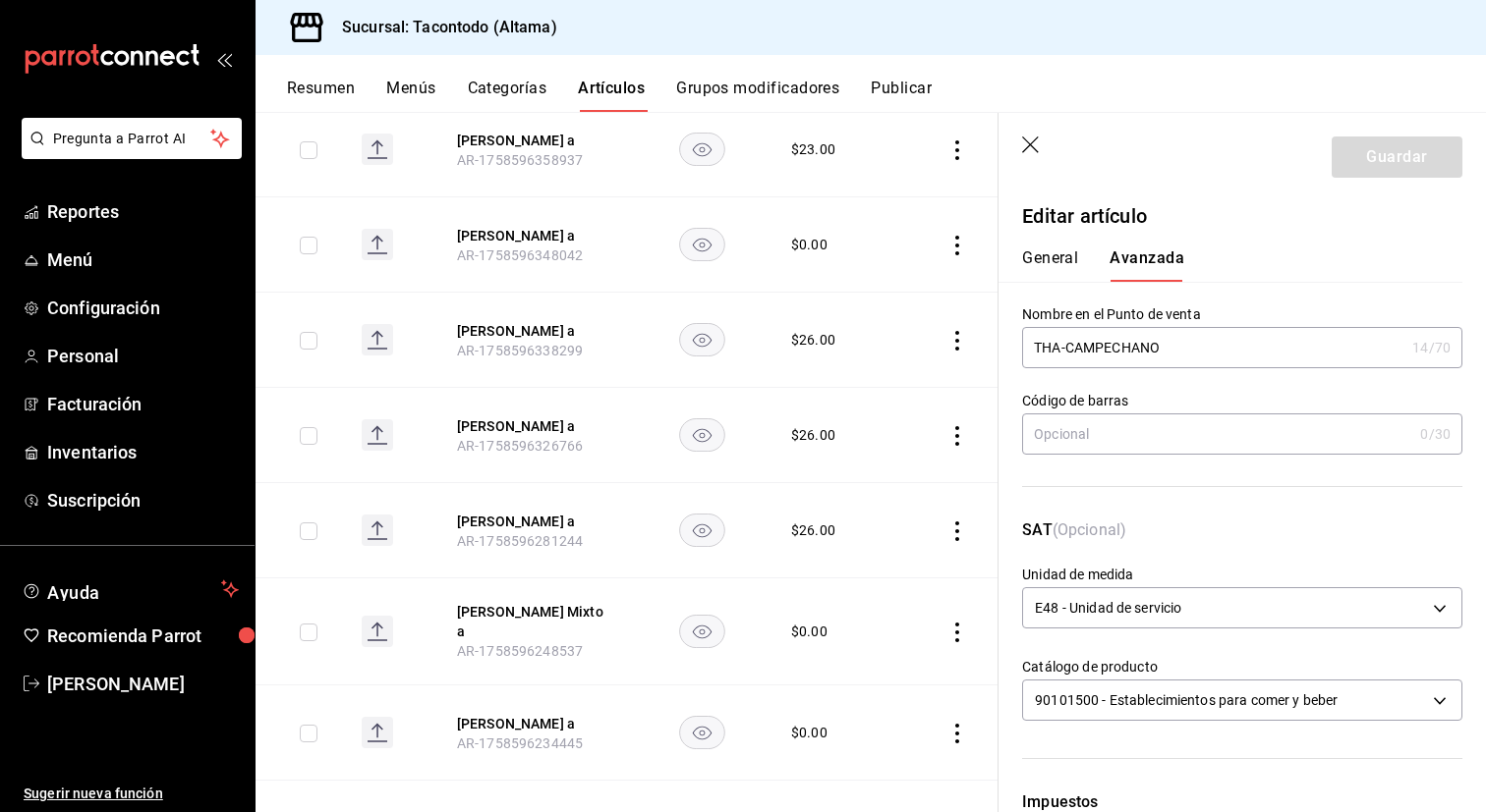
click at [1066, 348] on input "THA-CAMPECHANO" at bounding box center [1214, 348] width 382 height 40
type input "THA - CAMPECHANO"
click at [1413, 151] on button "Guardar" at bounding box center [1397, 157] width 131 height 42
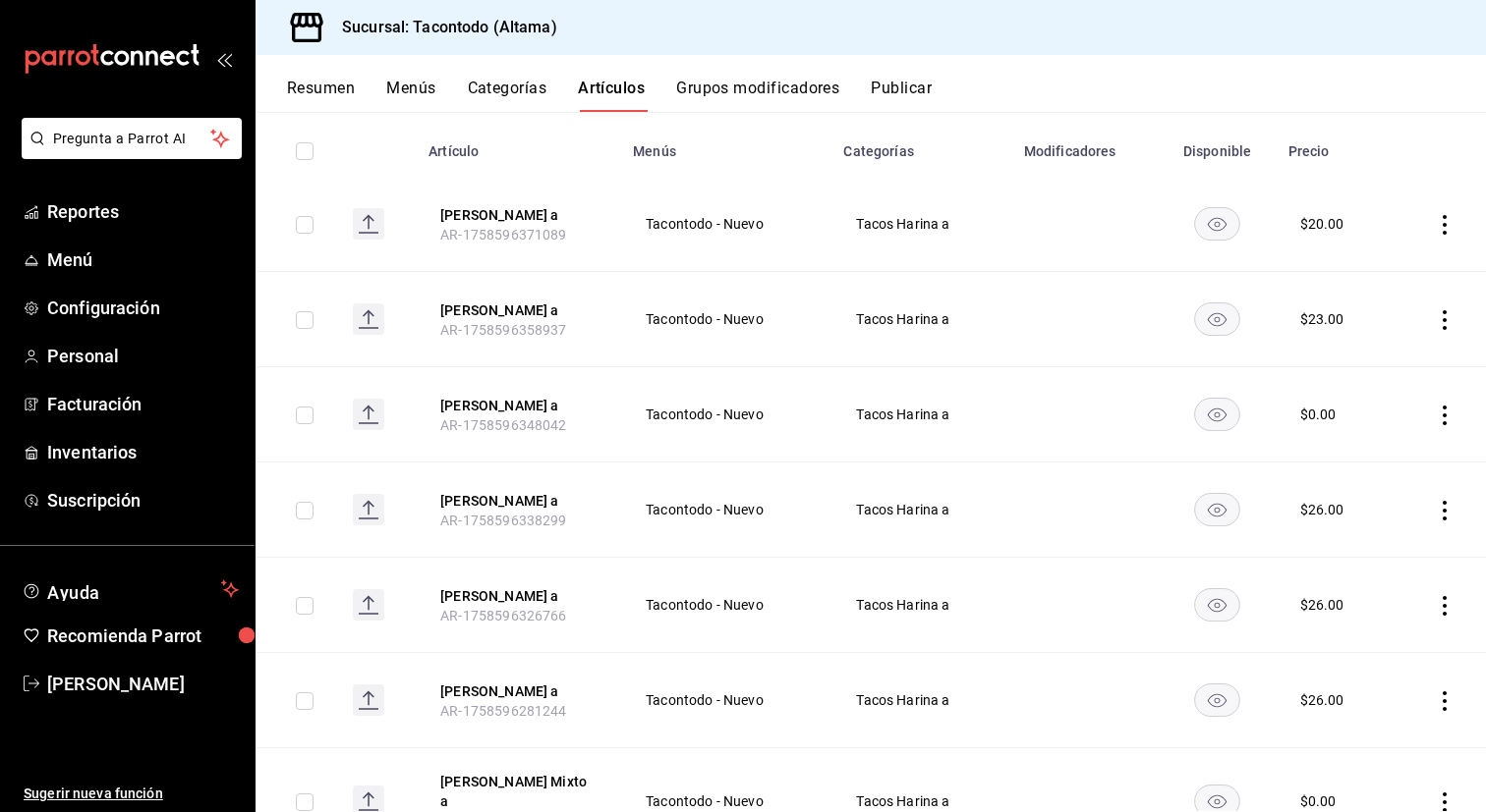
scroll to position [215, 0]
click at [535, 506] on button "[PERSON_NAME] a" at bounding box center [518, 499] width 158 height 20
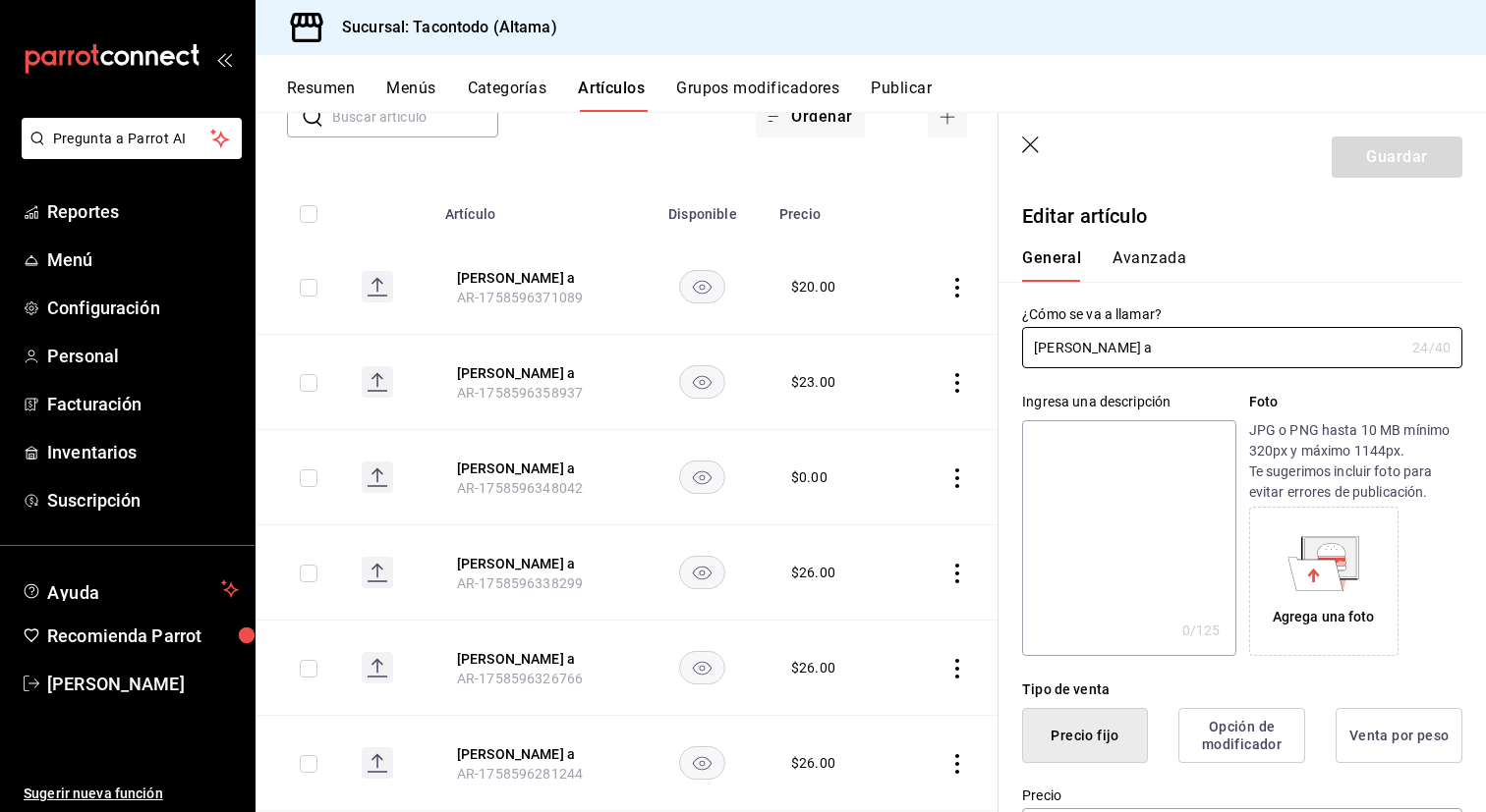
click at [1155, 268] on button "Avanzada" at bounding box center [1149, 265] width 73 height 34
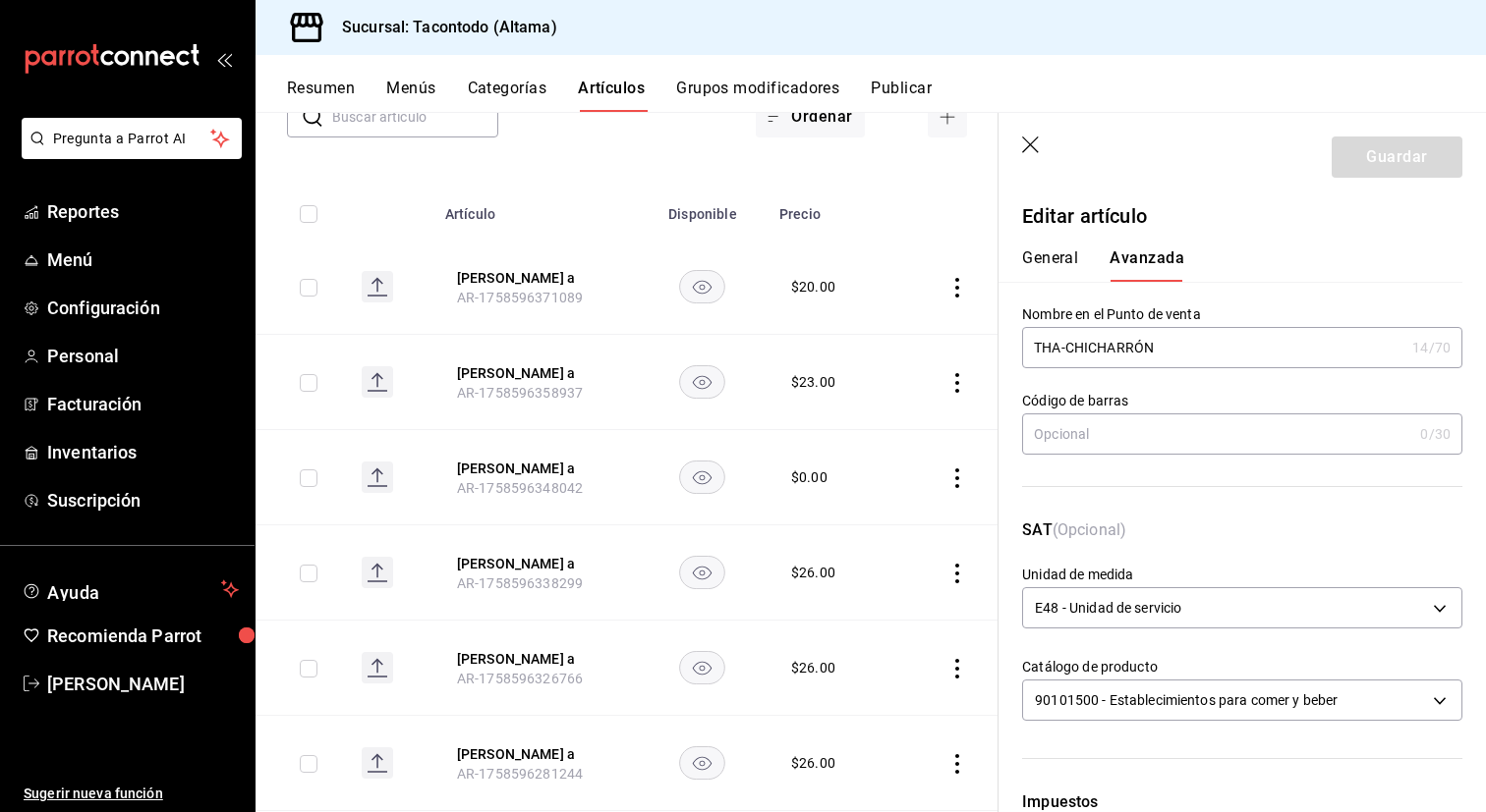
click at [1071, 352] on input "THA-CHICHARRÓN" at bounding box center [1214, 348] width 382 height 40
type input "THA - CHICHARRÓN"
click at [1377, 154] on button "Guardar" at bounding box center [1397, 157] width 131 height 42
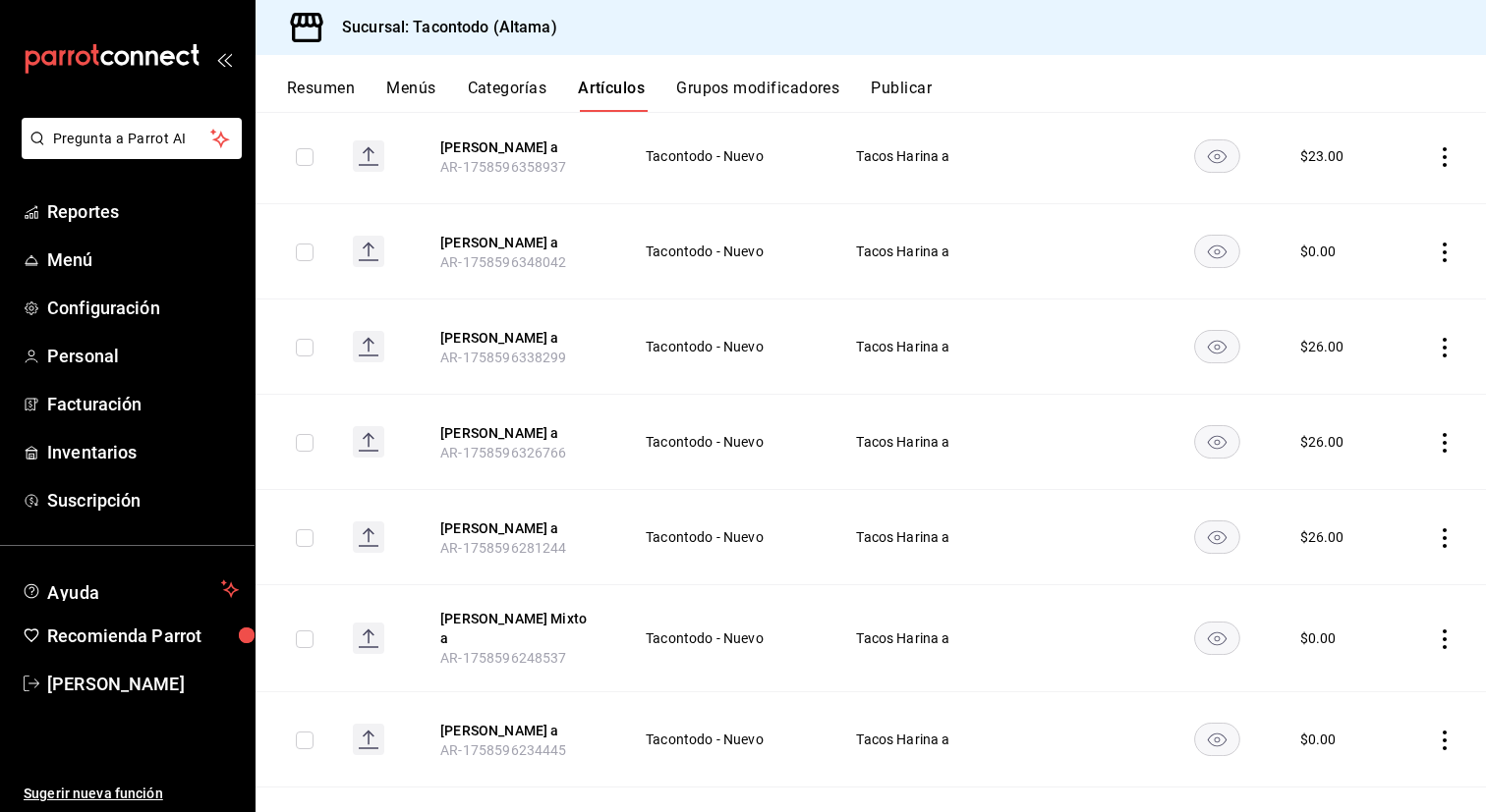
scroll to position [372, 0]
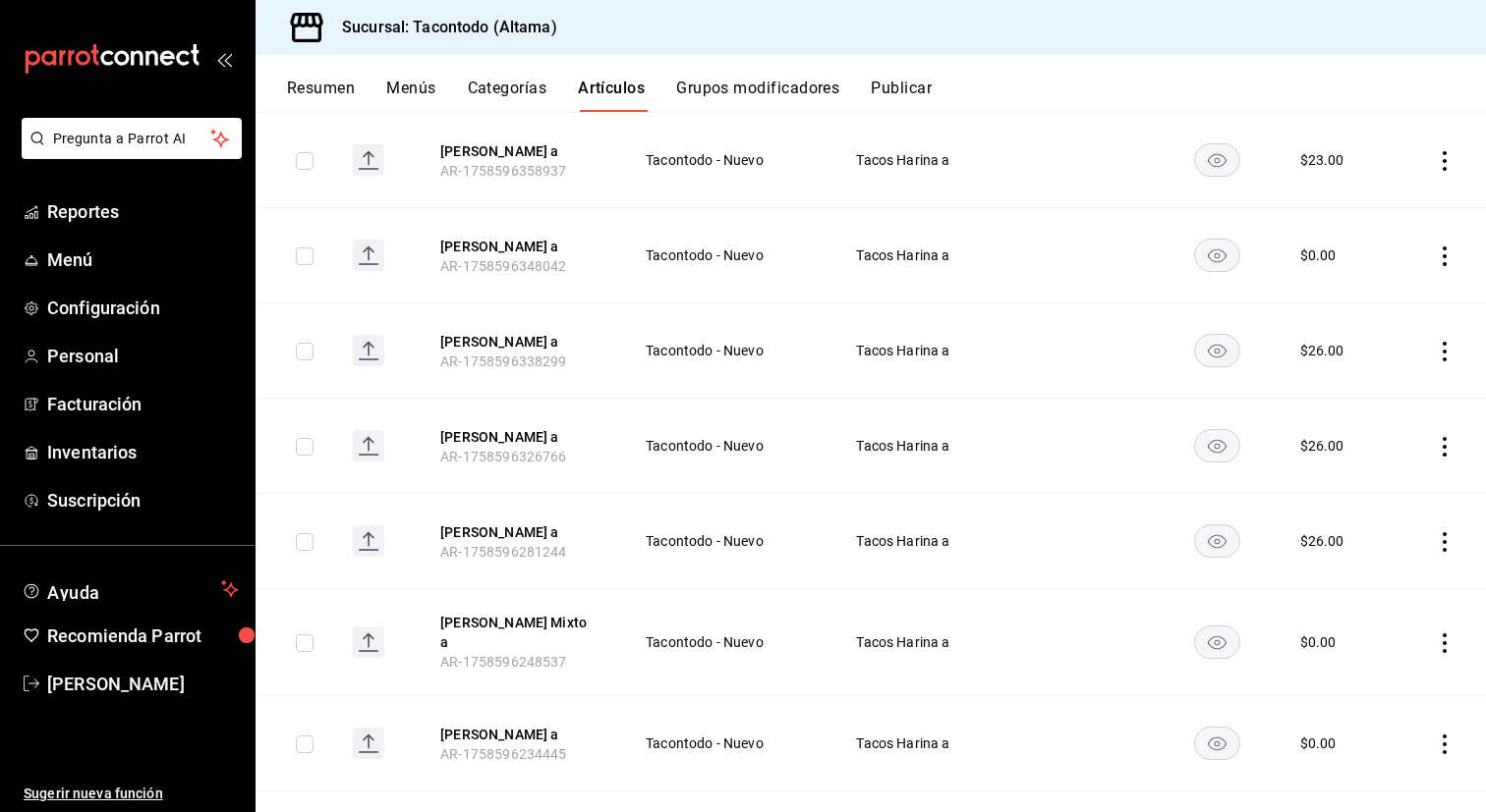
click at [732, 87] on button "Grupos modificadores" at bounding box center [757, 95] width 163 height 34
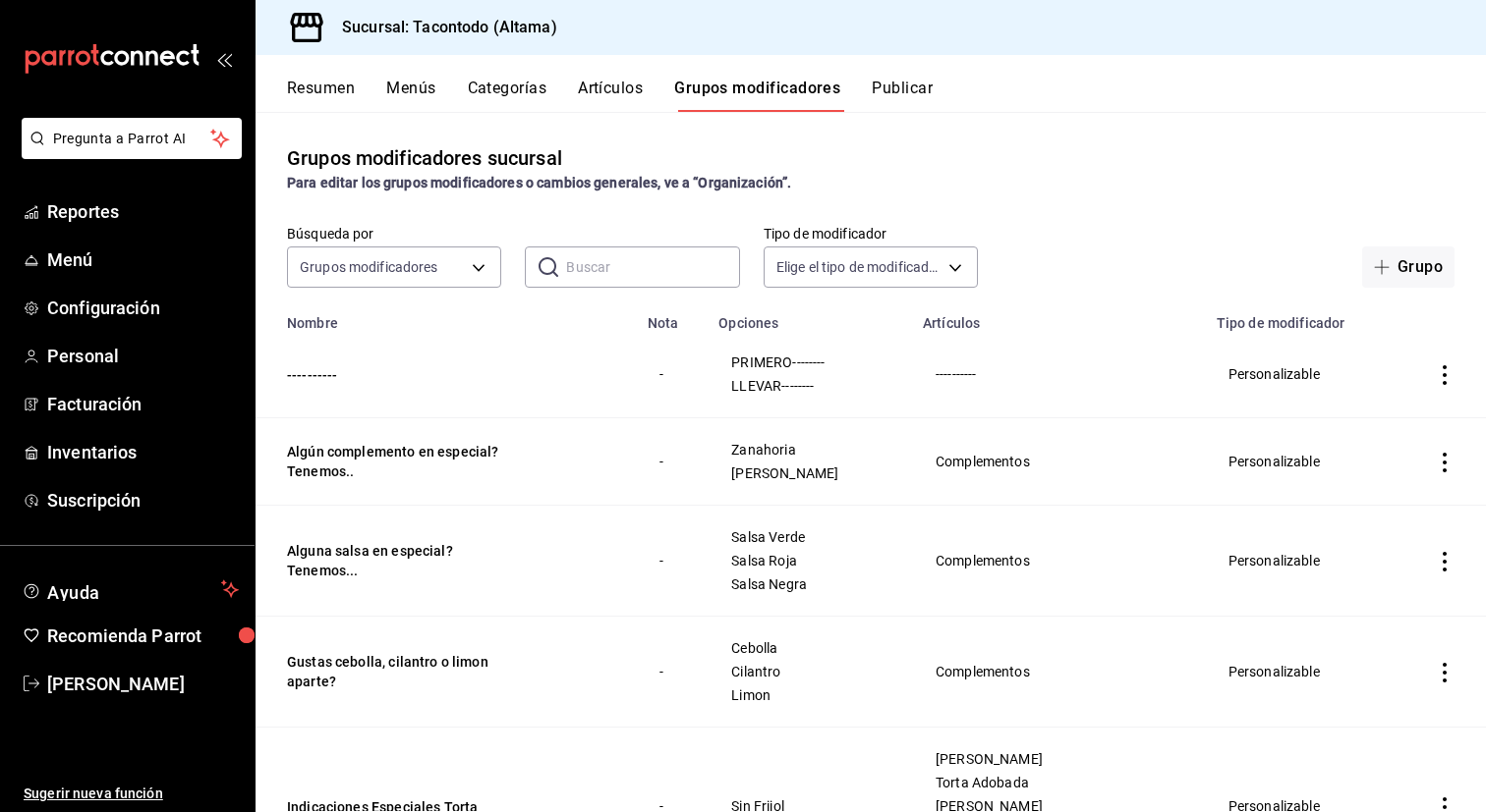
click at [617, 90] on button "Artículos" at bounding box center [609, 95] width 64 height 34
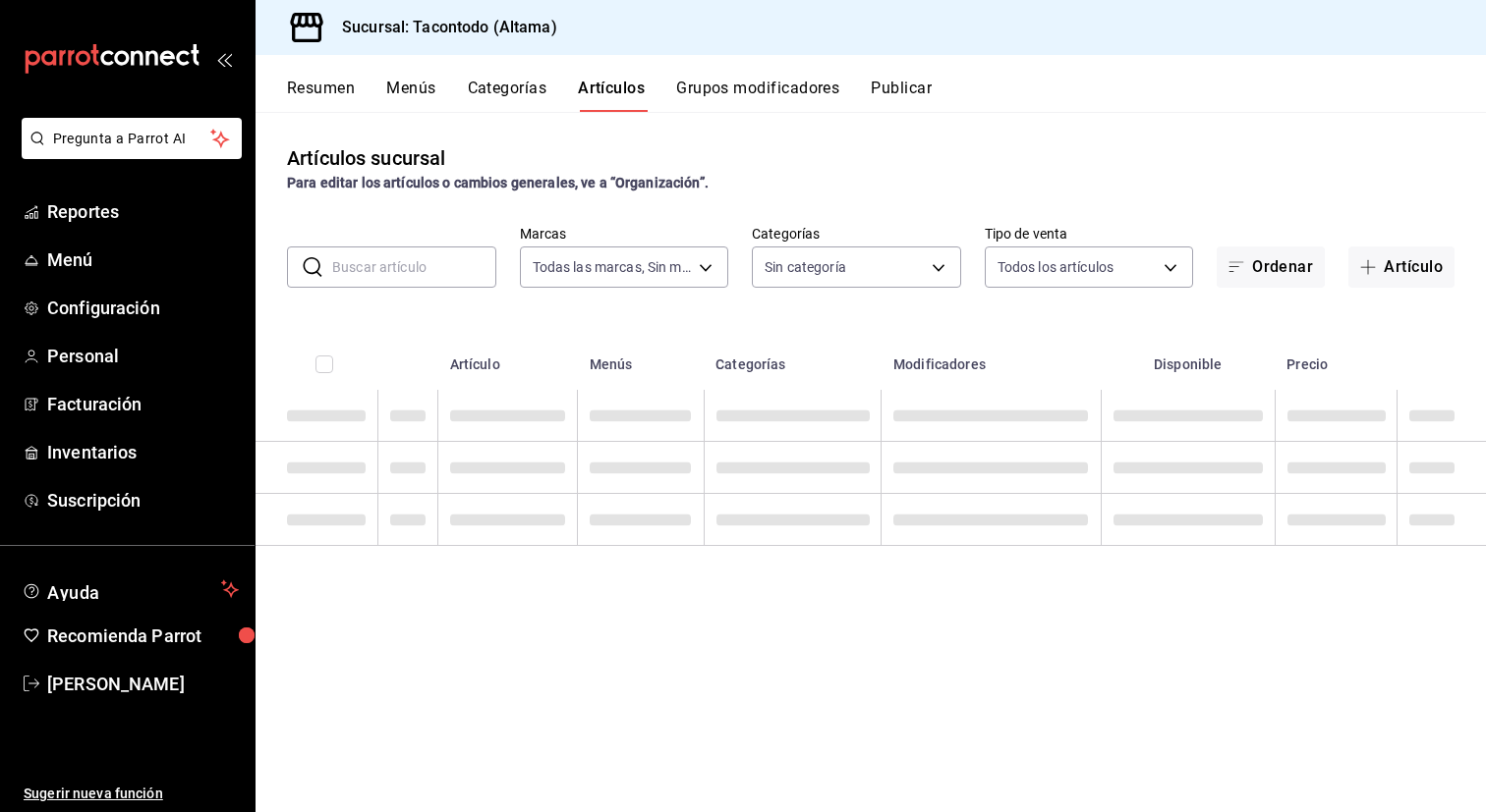
type input "56f755ab-7396-4f10-bb3c-049bffdbebb5"
type input "ea7f118b-53d1-4281-a9de-b1bc2d85afad,d6f6d3a0-bfff-472c-8696-873cdd87f005,46ab6…"
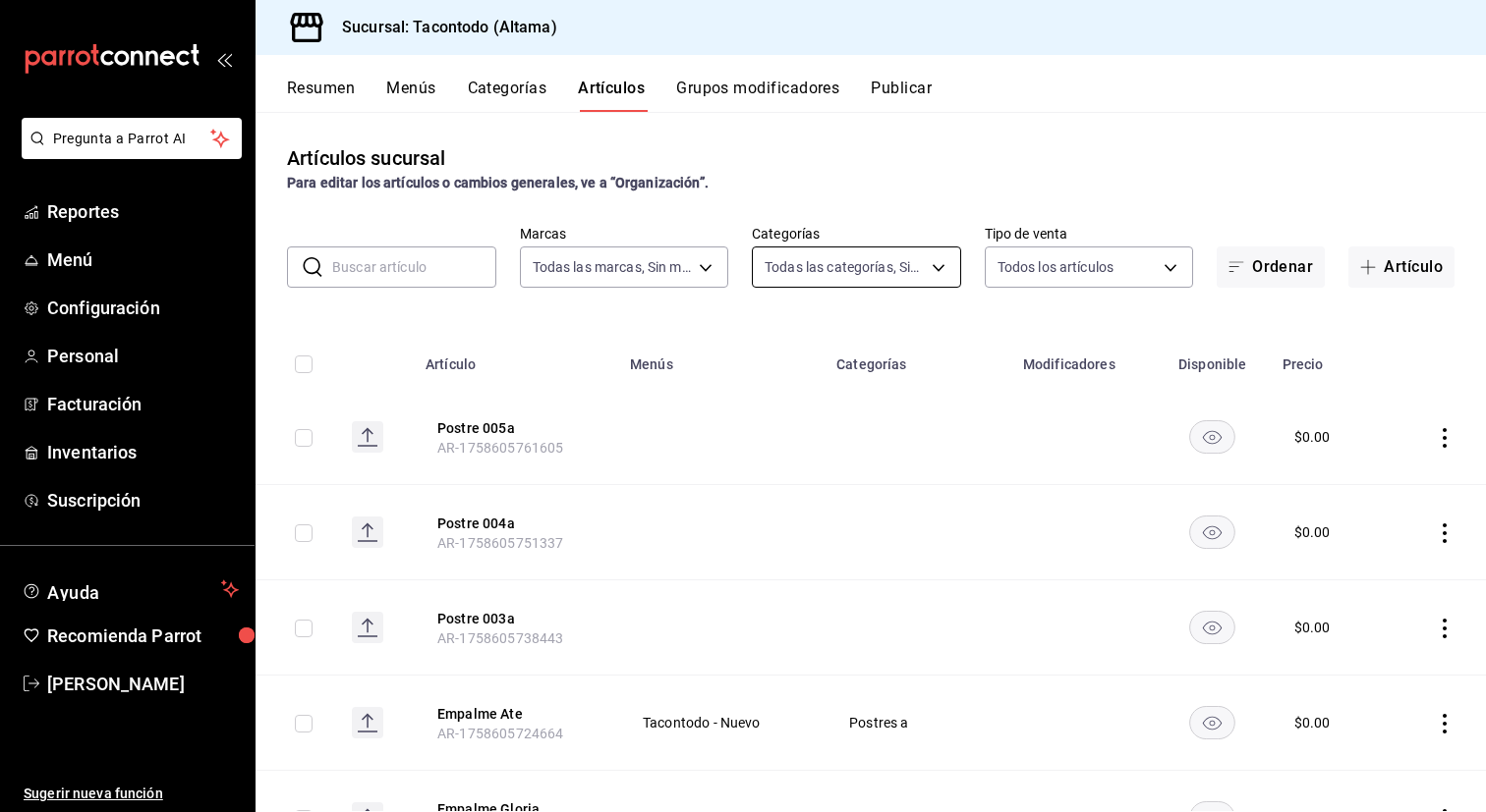
click at [915, 270] on body "Pregunta a Parrot AI Reportes Menú Configuración Personal Facturación Inventari…" at bounding box center [743, 406] width 1486 height 812
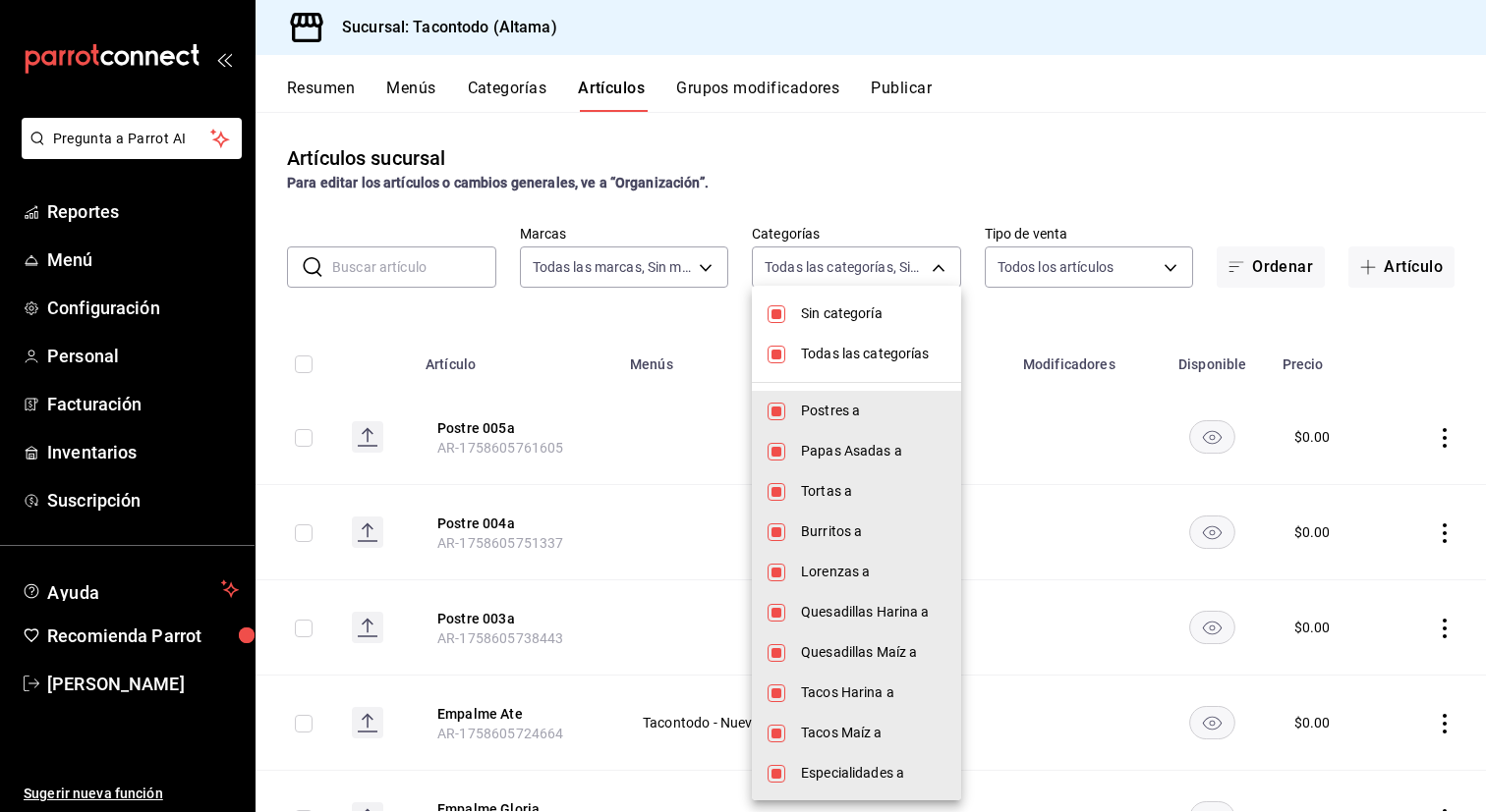
click at [836, 325] on li "Sin categoría" at bounding box center [856, 314] width 209 height 41
checkbox input "false"
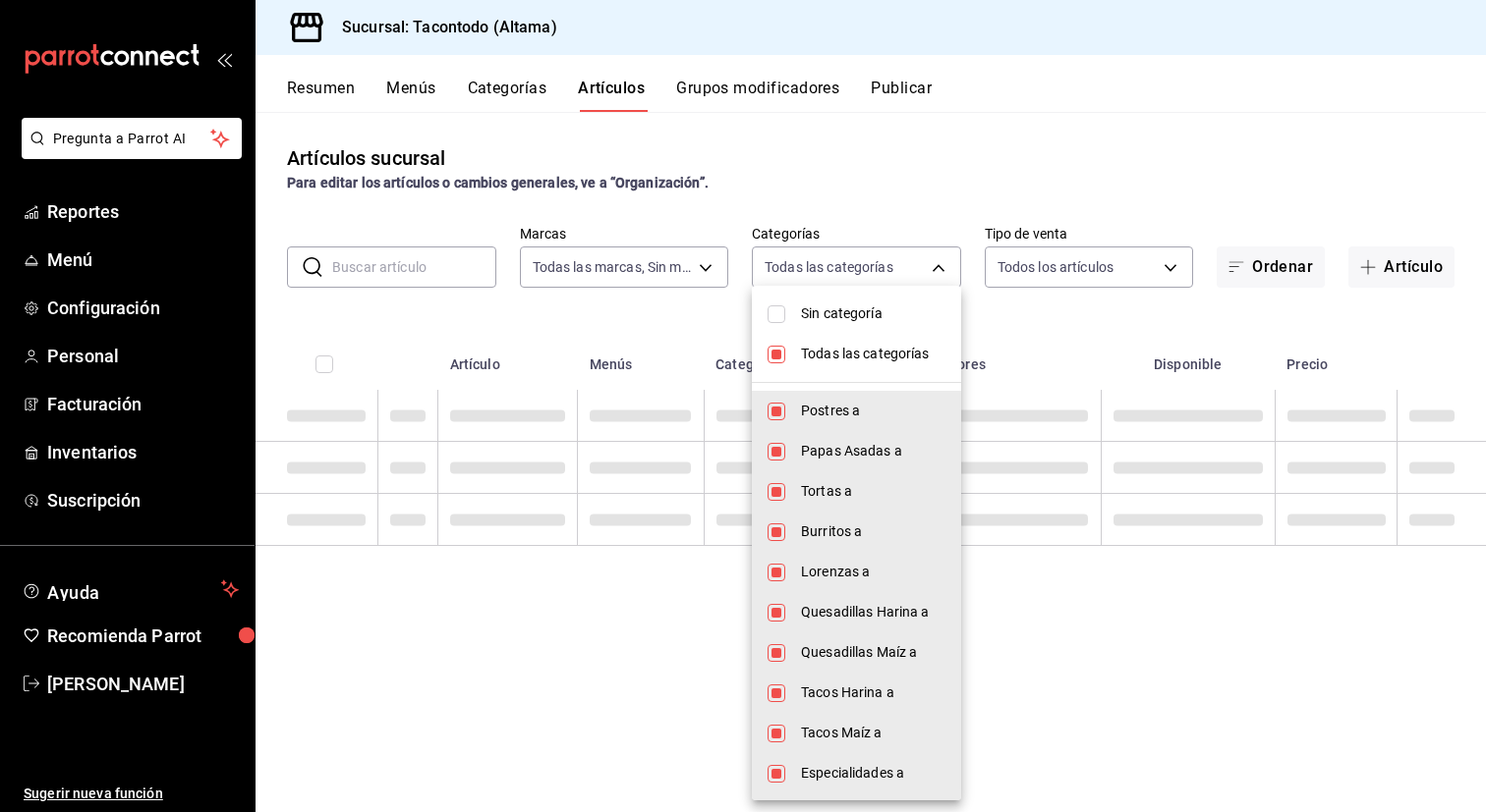
click at [834, 363] on span "Todas las categorías" at bounding box center [873, 354] width 145 height 21
checkbox input "false"
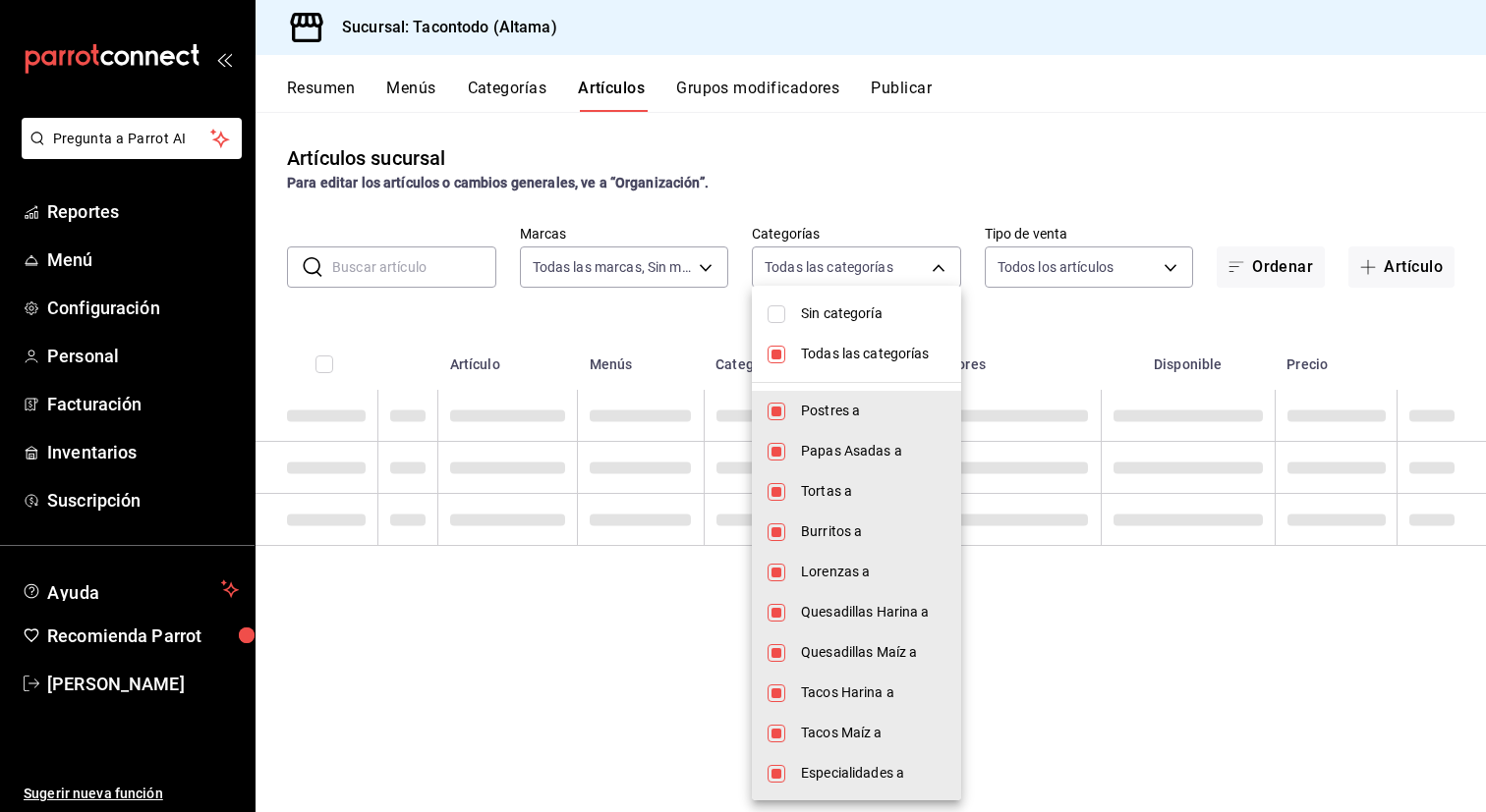
checkbox input "false"
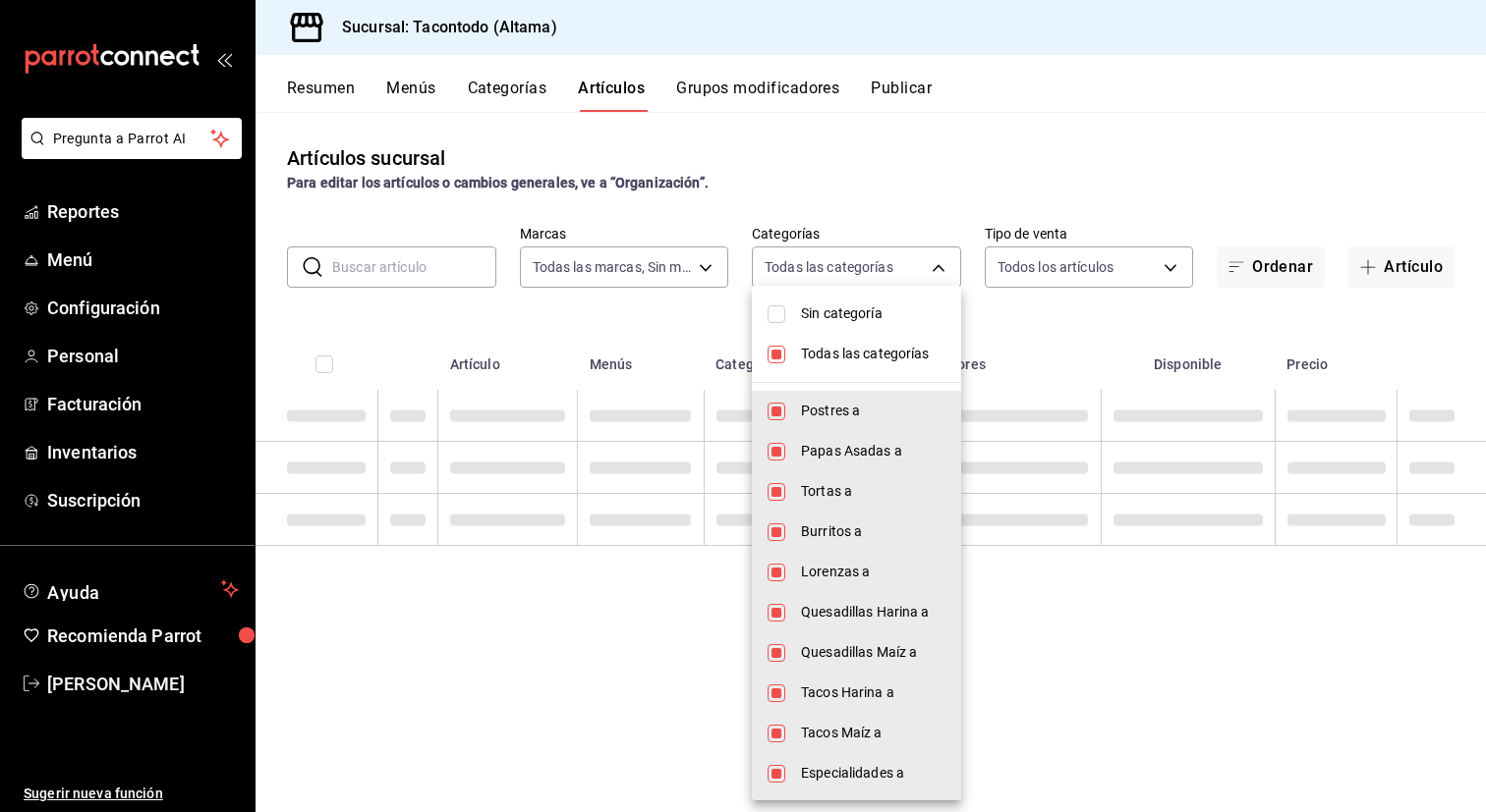
checkbox input "false"
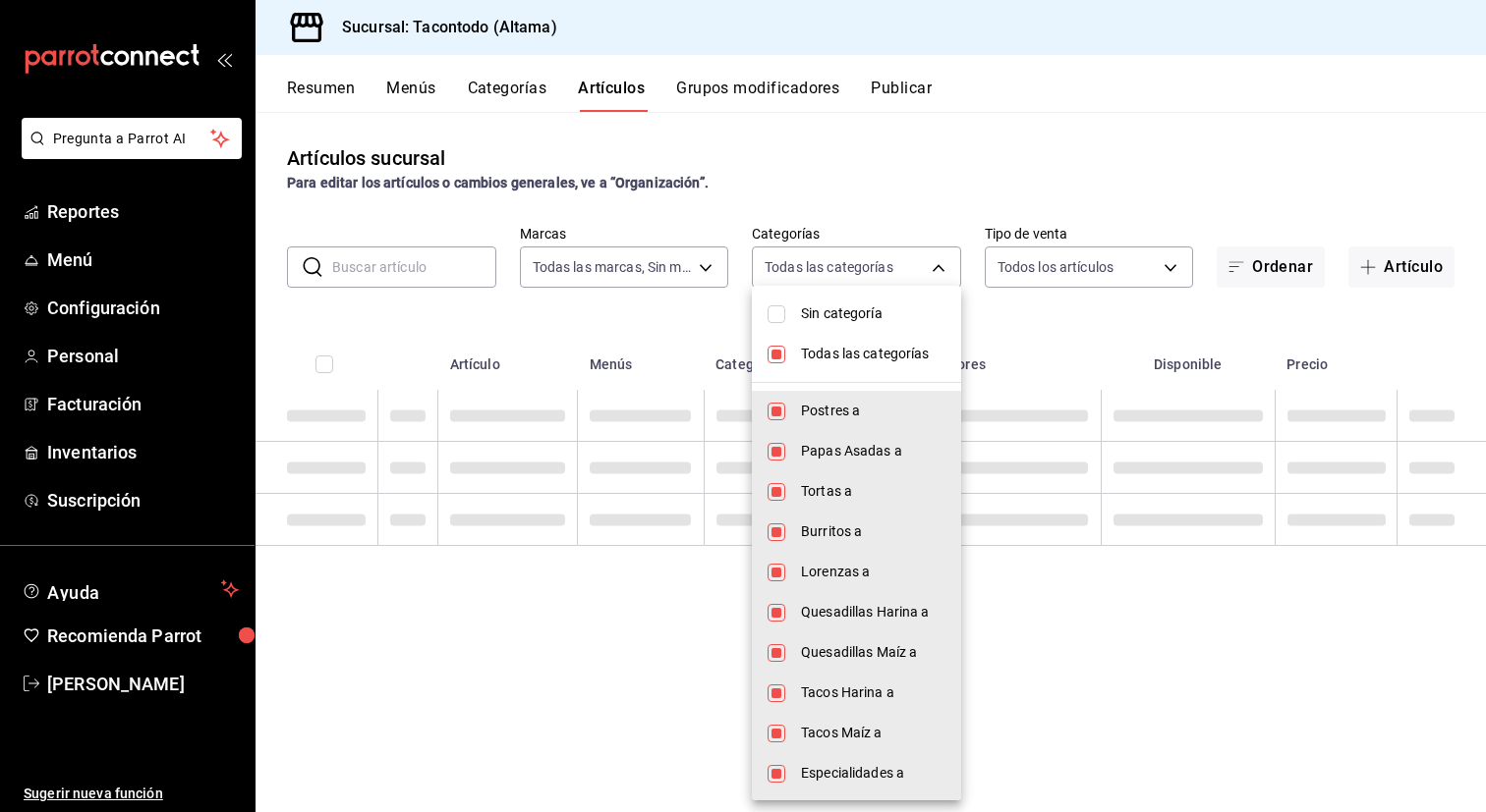
checkbox input "false"
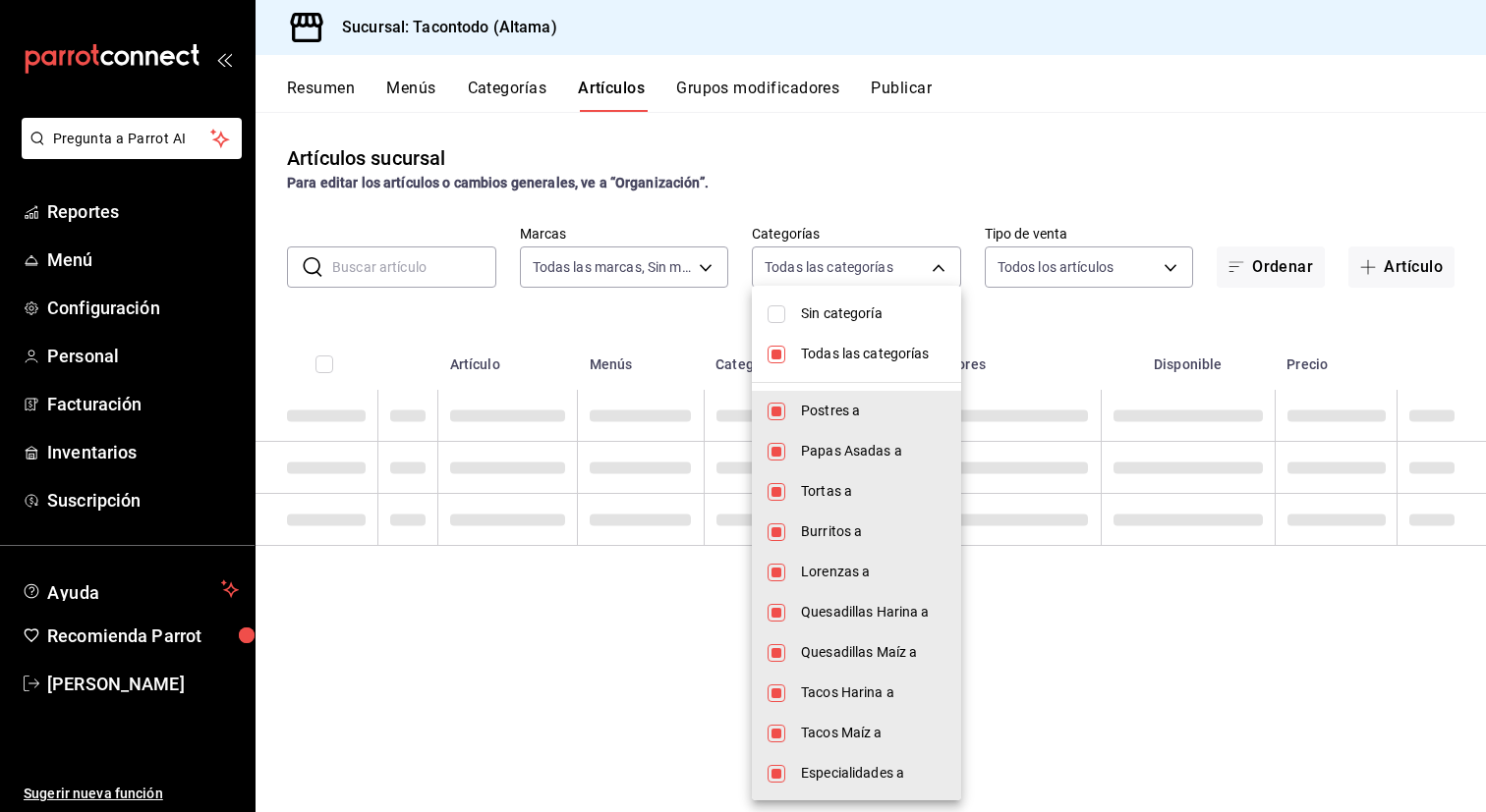
checkbox input "false"
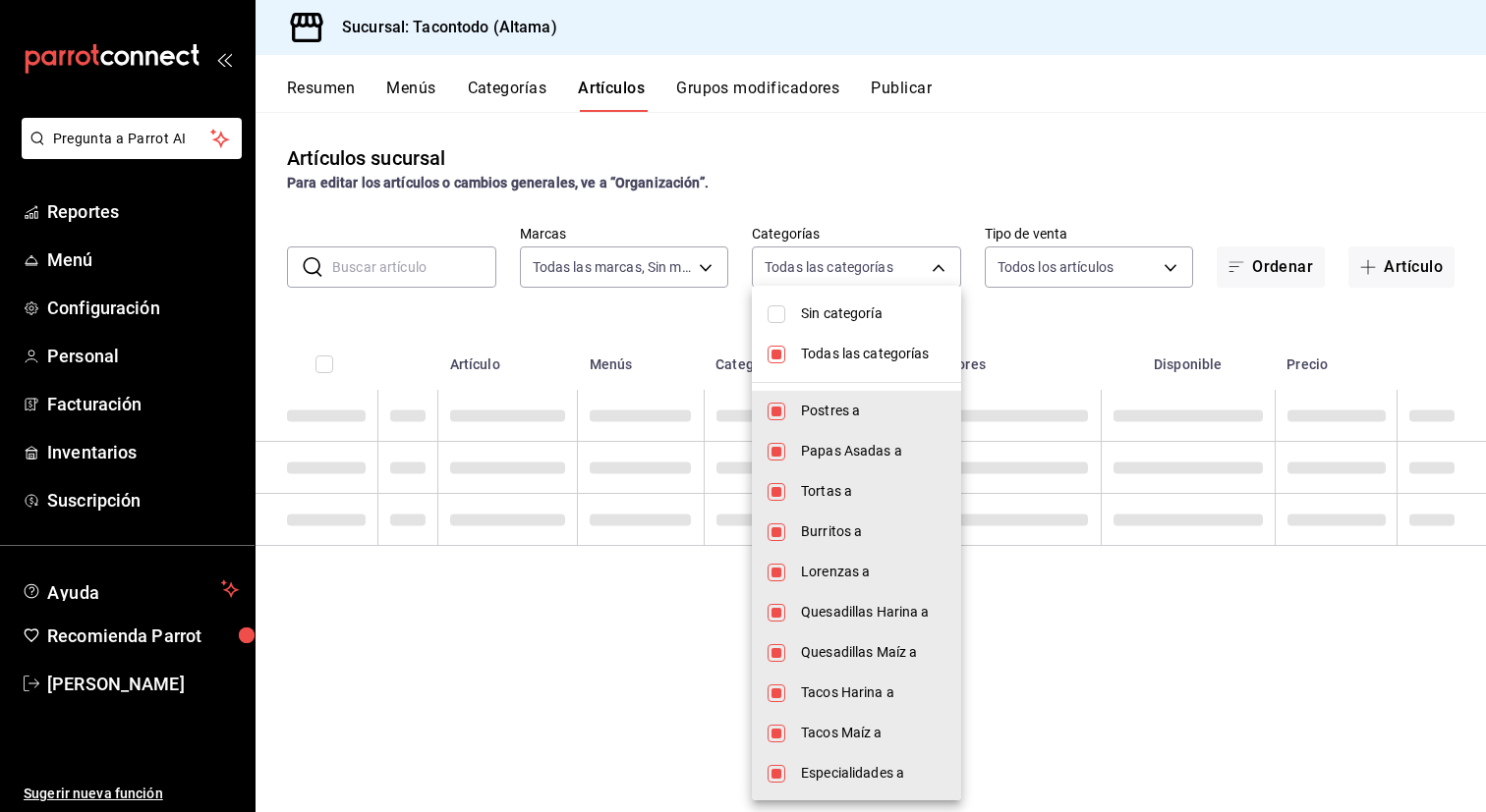
checkbox input "false"
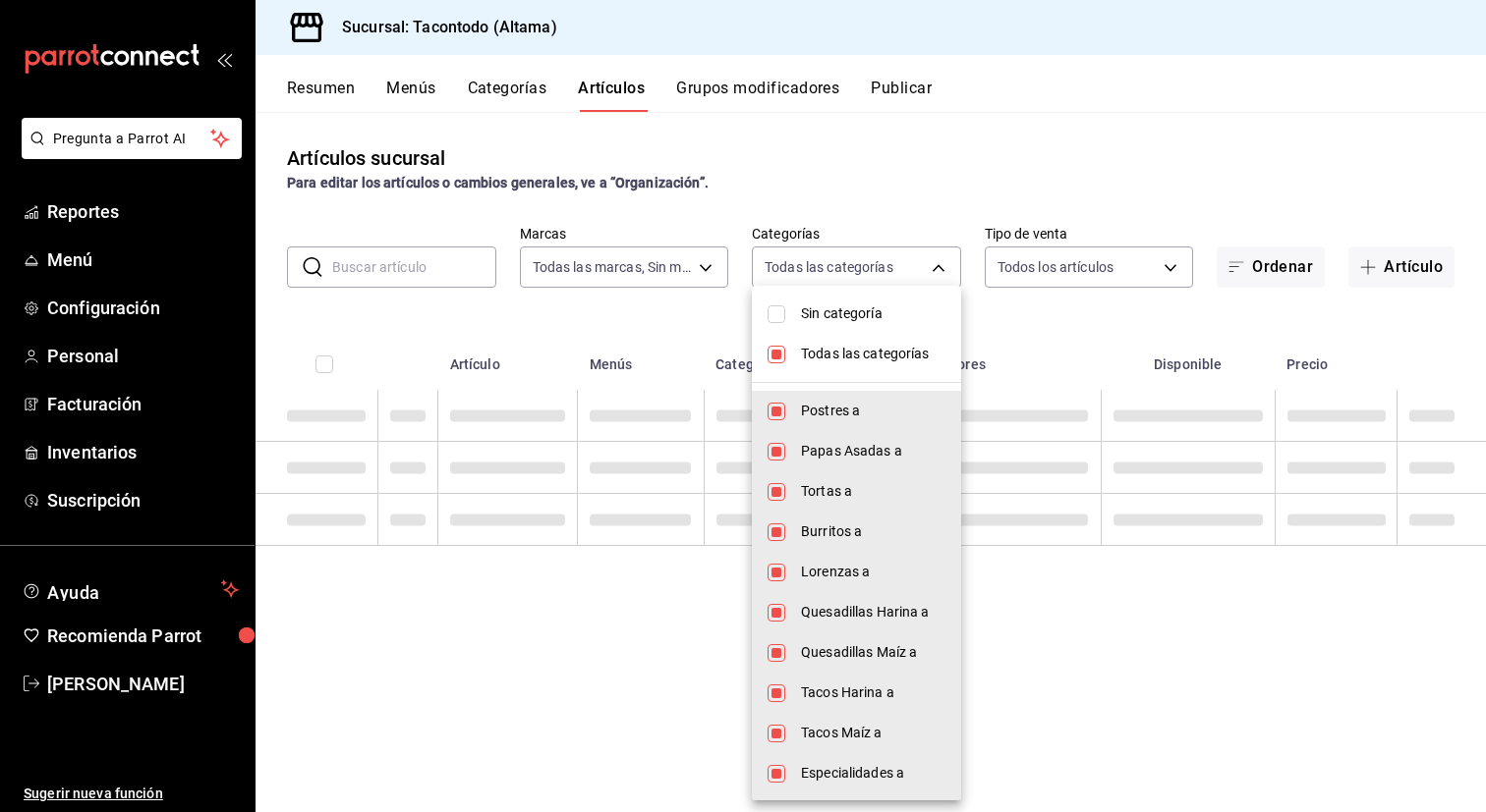
checkbox input "false"
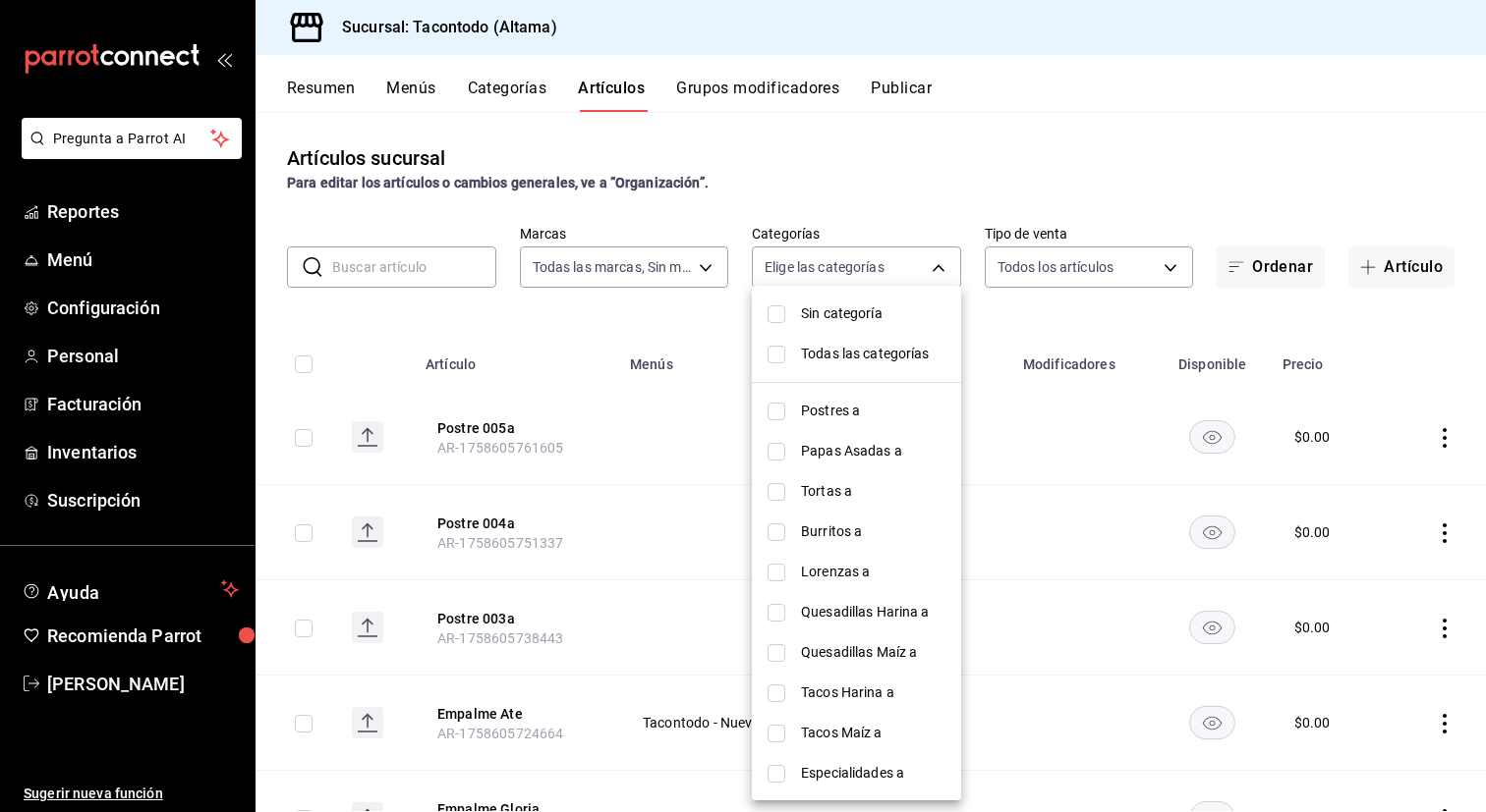
click at [843, 567] on span "Lorenzas a" at bounding box center [873, 571] width 145 height 21
type input "8643327f-1058-4db2-84fb-e2d65e10a902"
checkbox input "true"
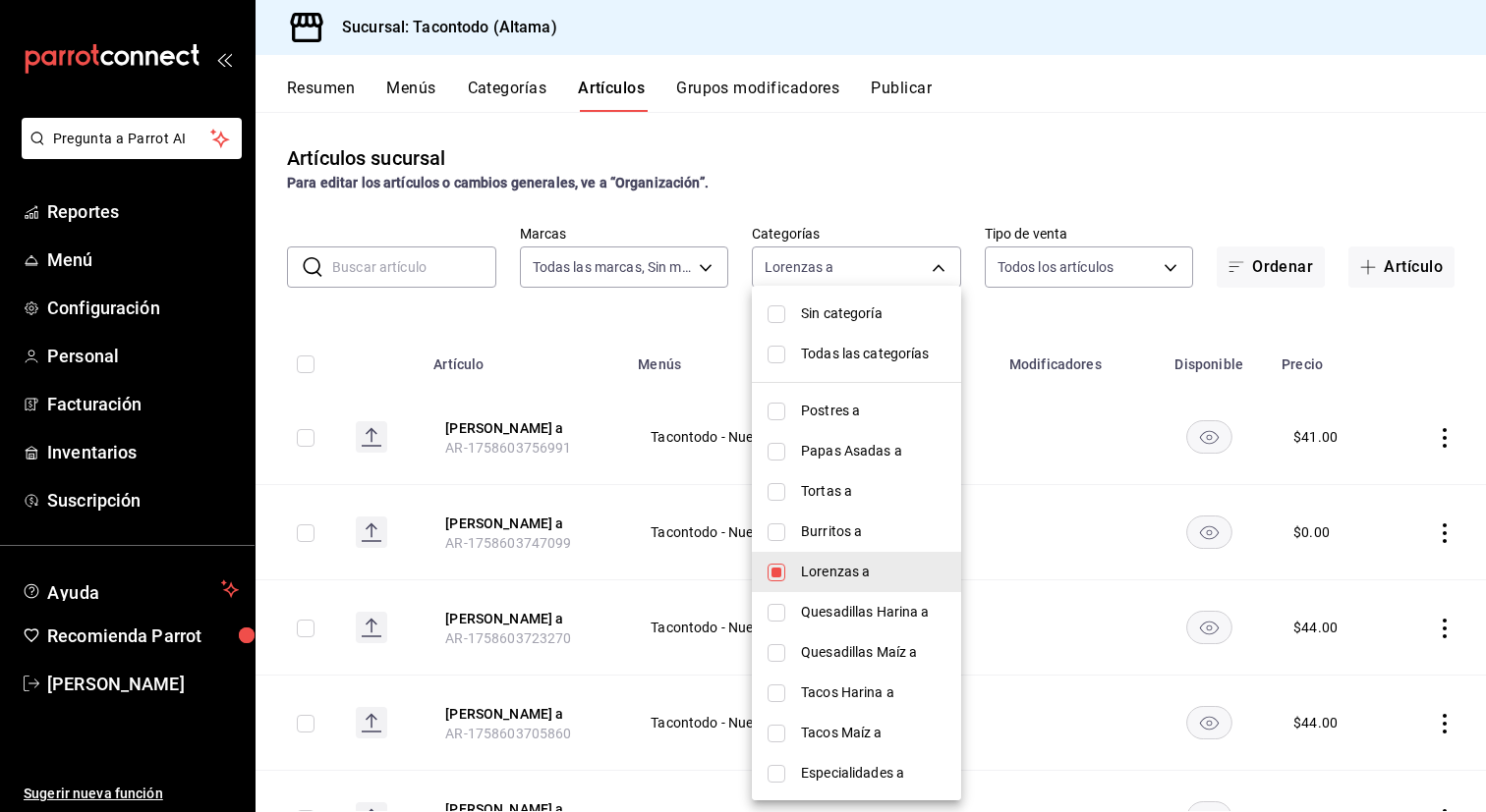
click at [576, 489] on div at bounding box center [743, 406] width 1486 height 812
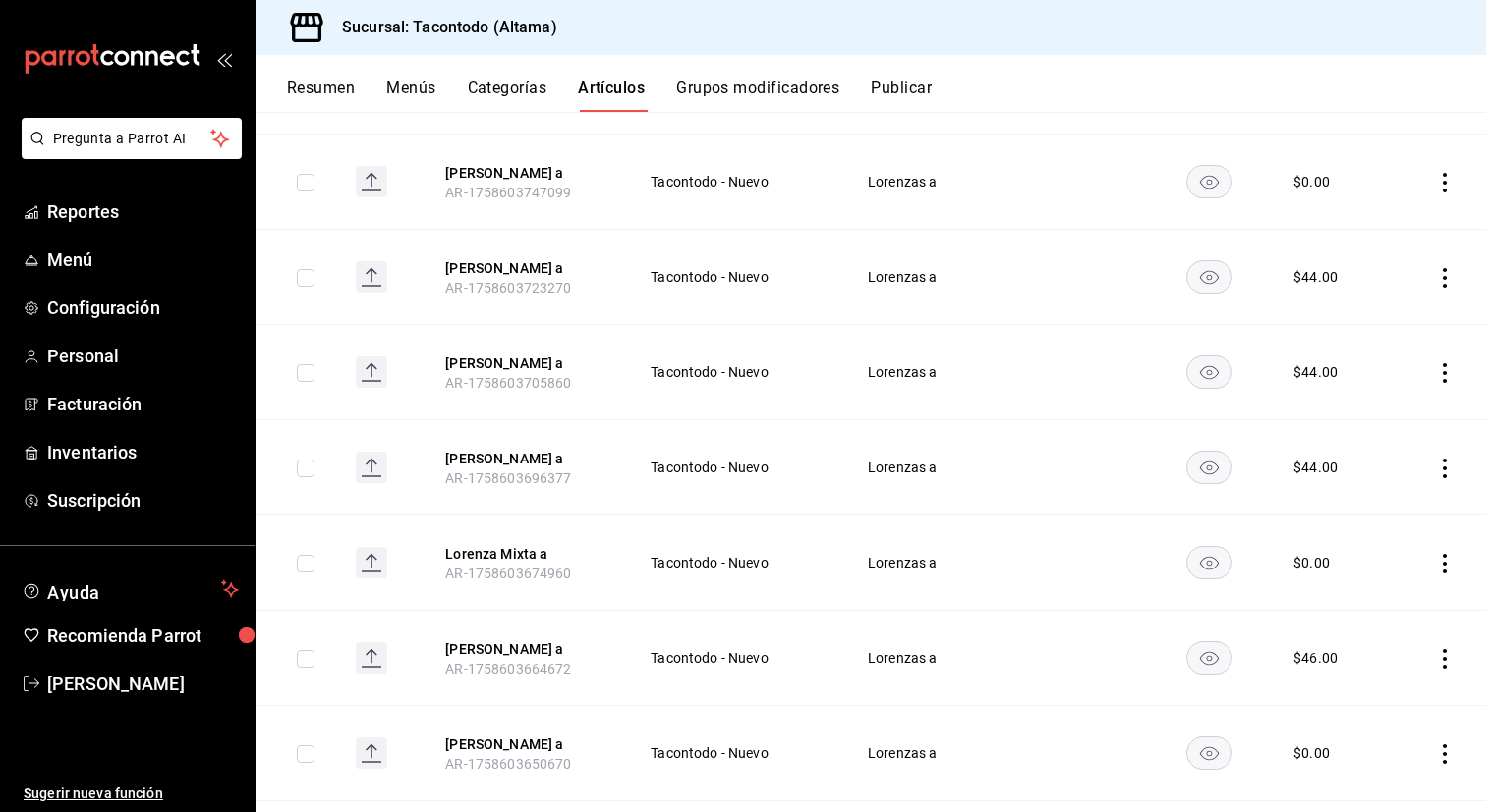
scroll to position [577, 0]
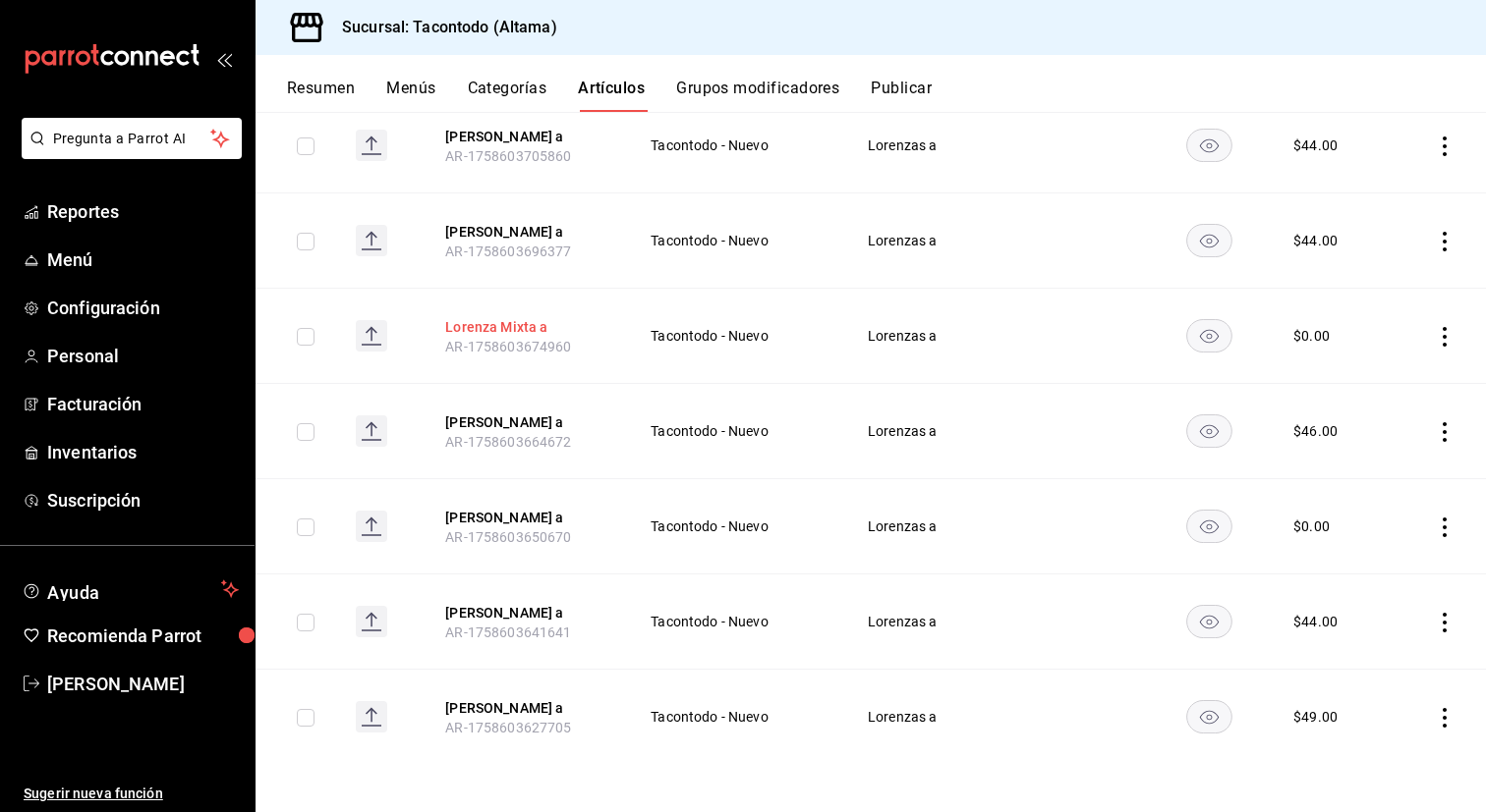
click at [524, 331] on button "Lorenza Mixta a" at bounding box center [523, 327] width 158 height 20
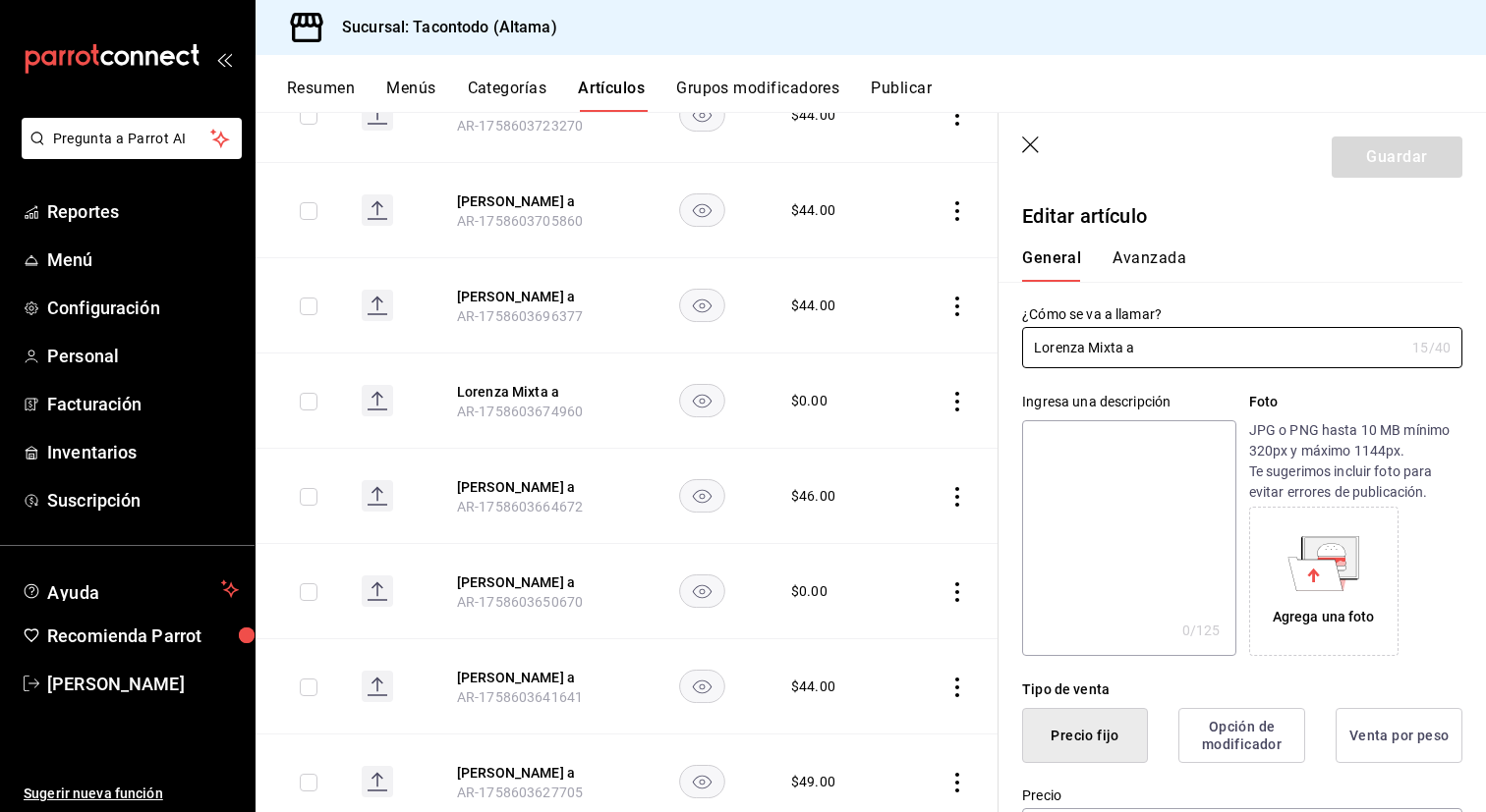
click at [1159, 267] on button "Avanzada" at bounding box center [1149, 265] width 73 height 34
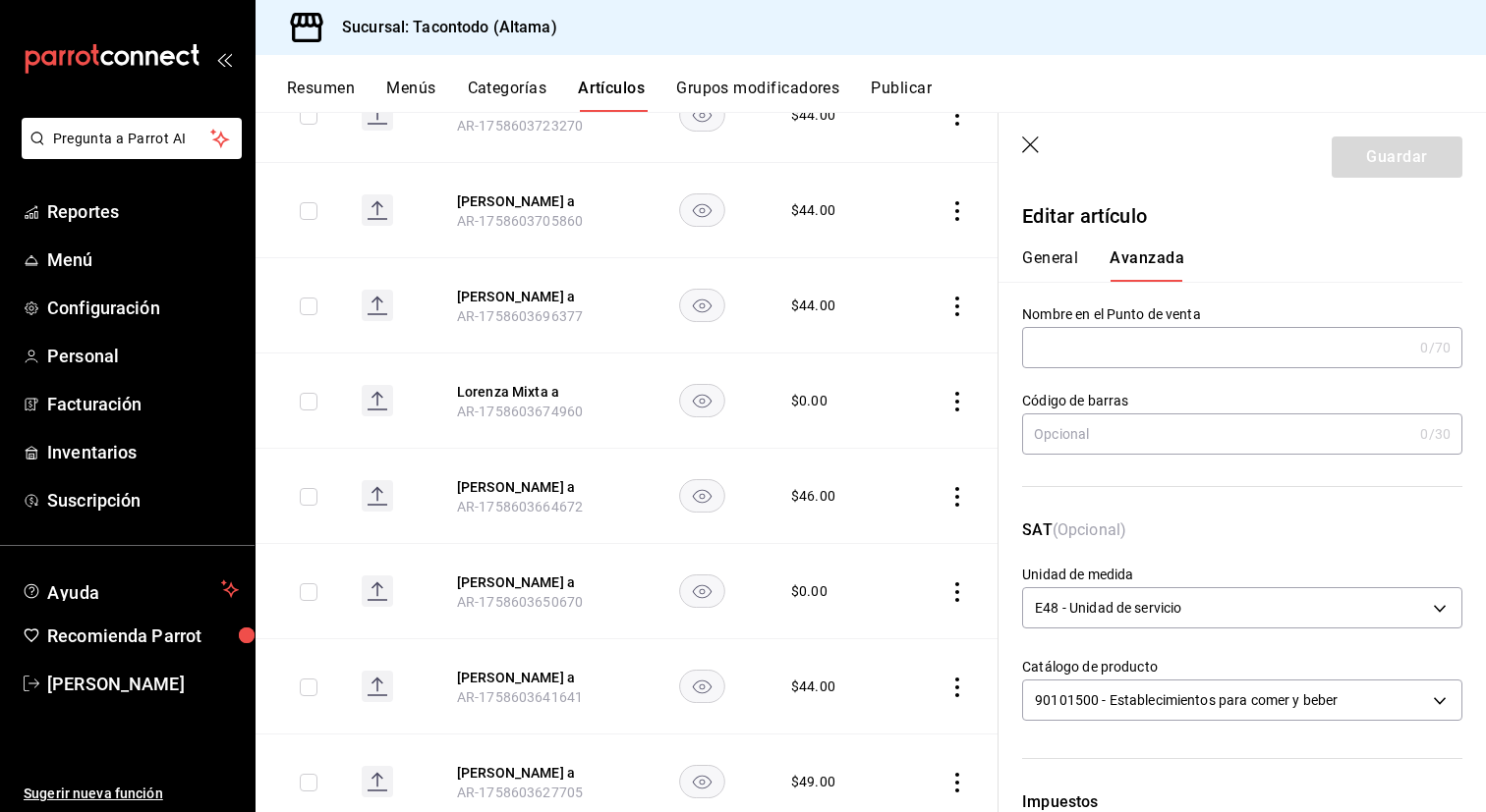
click at [1135, 347] on input "text" at bounding box center [1218, 348] width 390 height 40
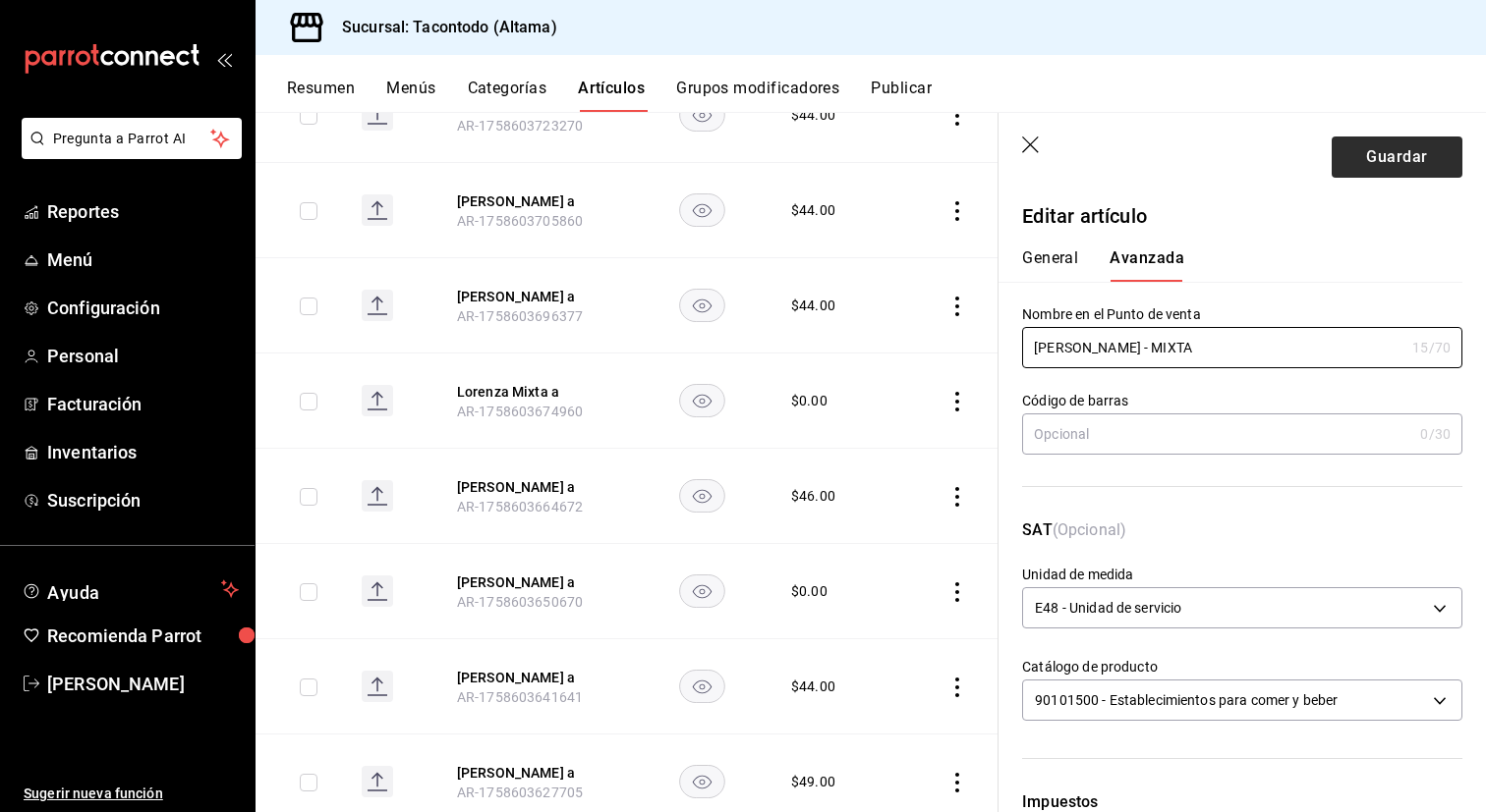
type input "[PERSON_NAME] - MIXTA"
click at [1393, 165] on button "Guardar" at bounding box center [1397, 157] width 131 height 42
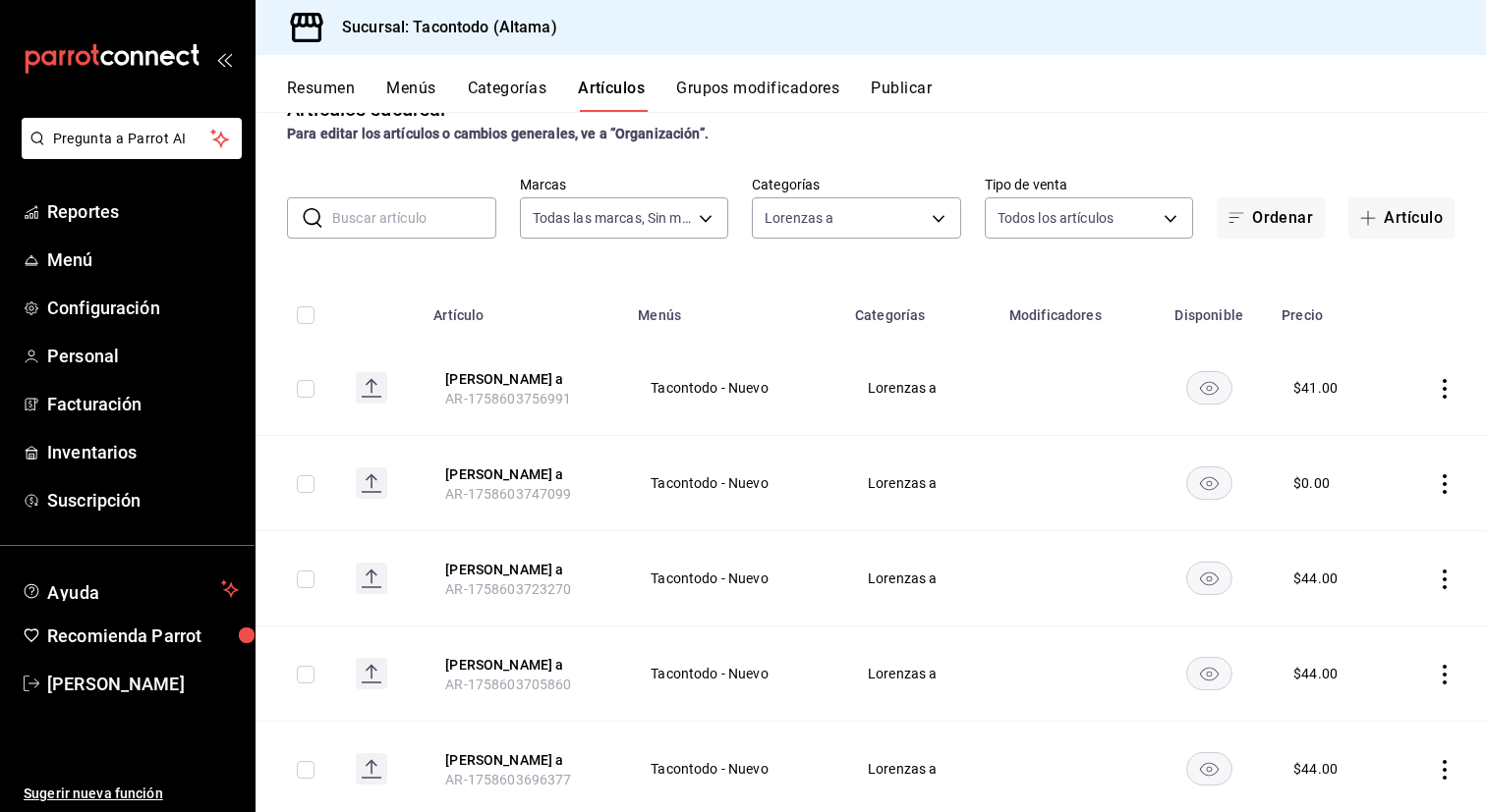
scroll to position [54, 0]
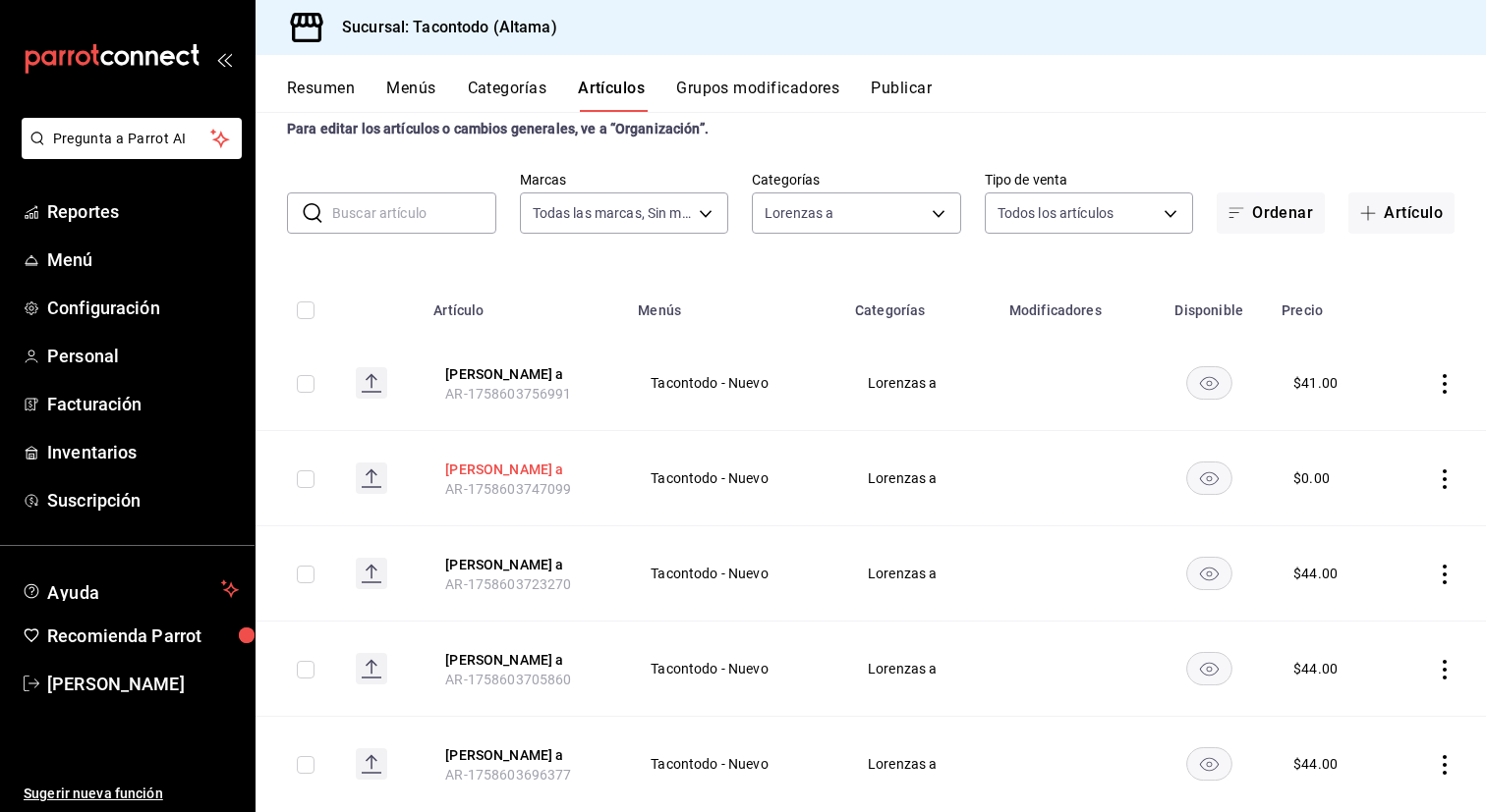
click at [531, 469] on button "[PERSON_NAME] a" at bounding box center [523, 469] width 158 height 20
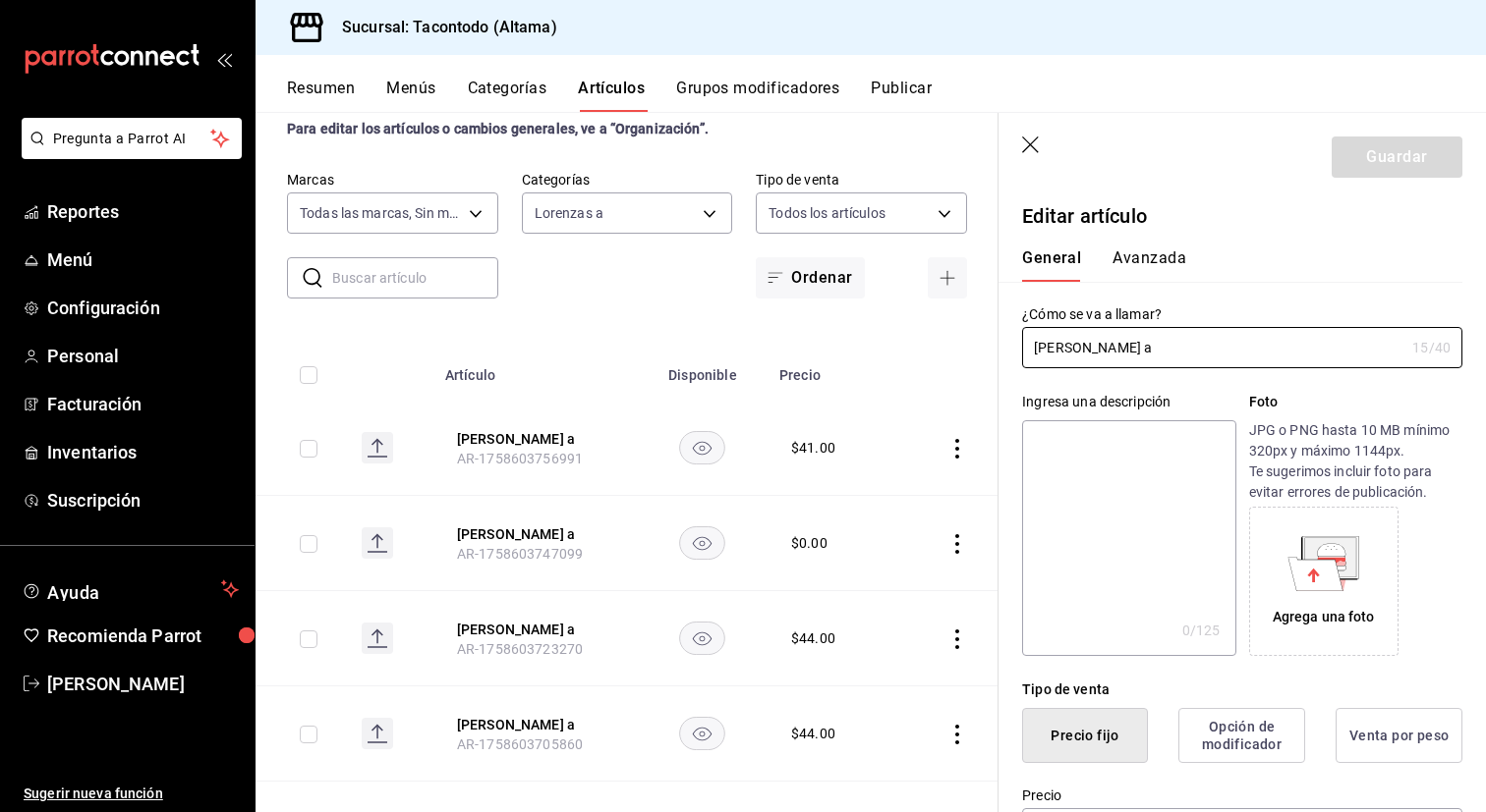
click at [1160, 257] on button "Avanzada" at bounding box center [1149, 265] width 73 height 34
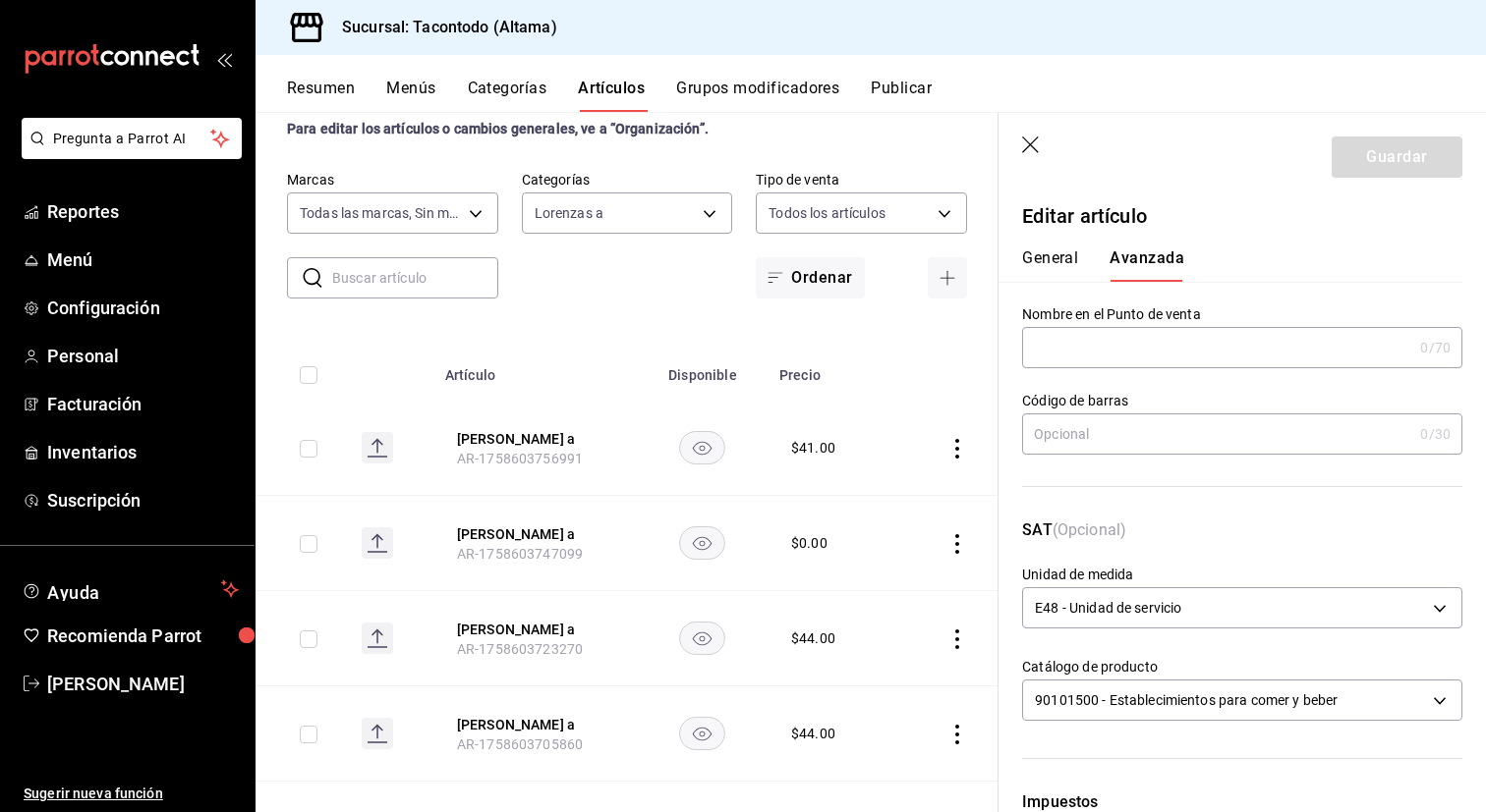
click at [1069, 375] on div "Código [PERSON_NAME] 0 /30 Código [PERSON_NAME]" at bounding box center [1230, 432] width 464 height 127
click at [1076, 353] on input "text" at bounding box center [1218, 348] width 390 height 40
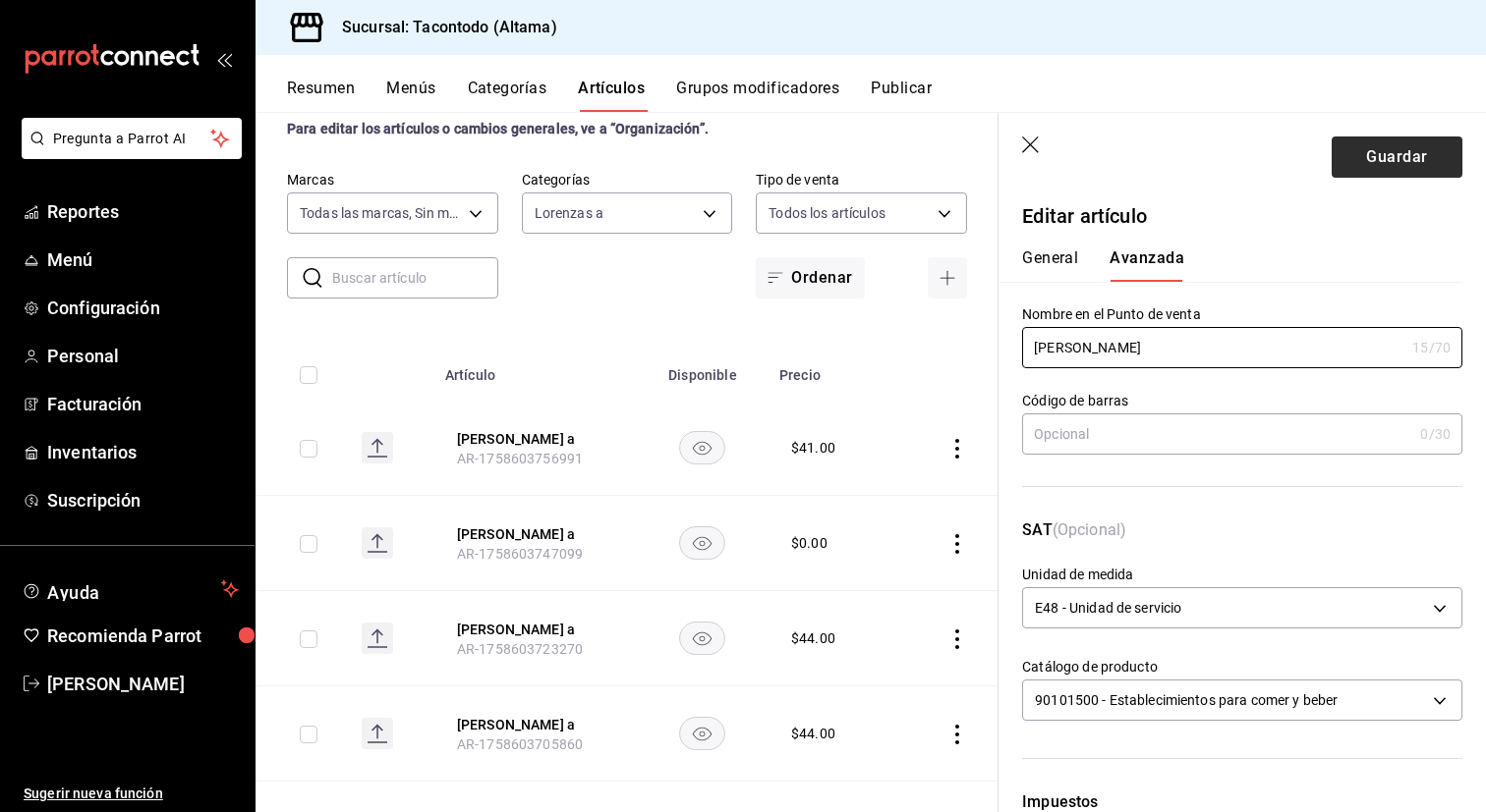
type input "[PERSON_NAME]"
click at [1374, 160] on button "Guardar" at bounding box center [1397, 157] width 131 height 42
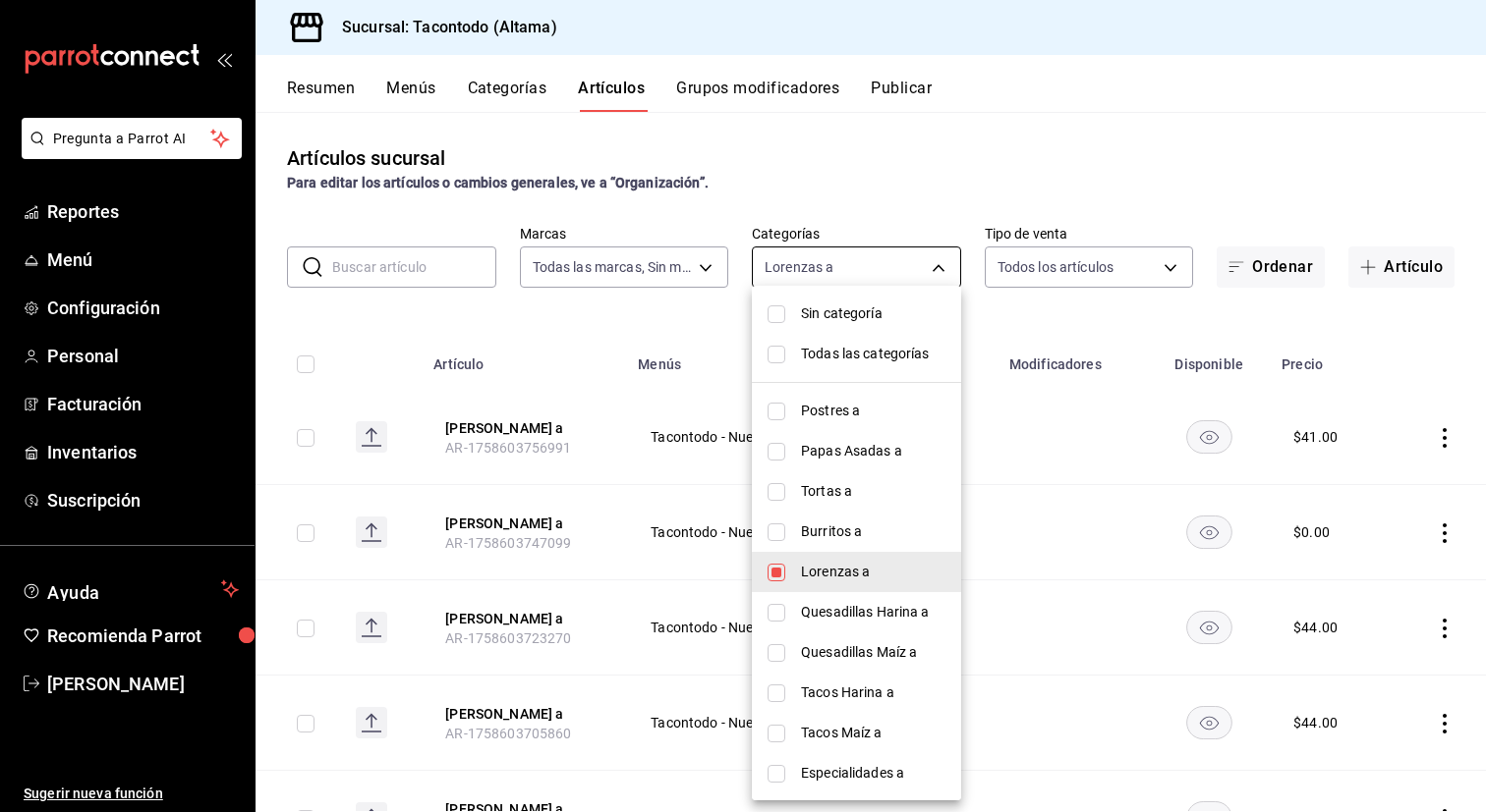
click at [811, 254] on body "Pregunta a Parrot AI Reportes Menú Configuración Personal Facturación Inventari…" at bounding box center [743, 406] width 1486 height 812
click at [852, 564] on span "Lorenzas a" at bounding box center [873, 571] width 145 height 21
checkbox input "false"
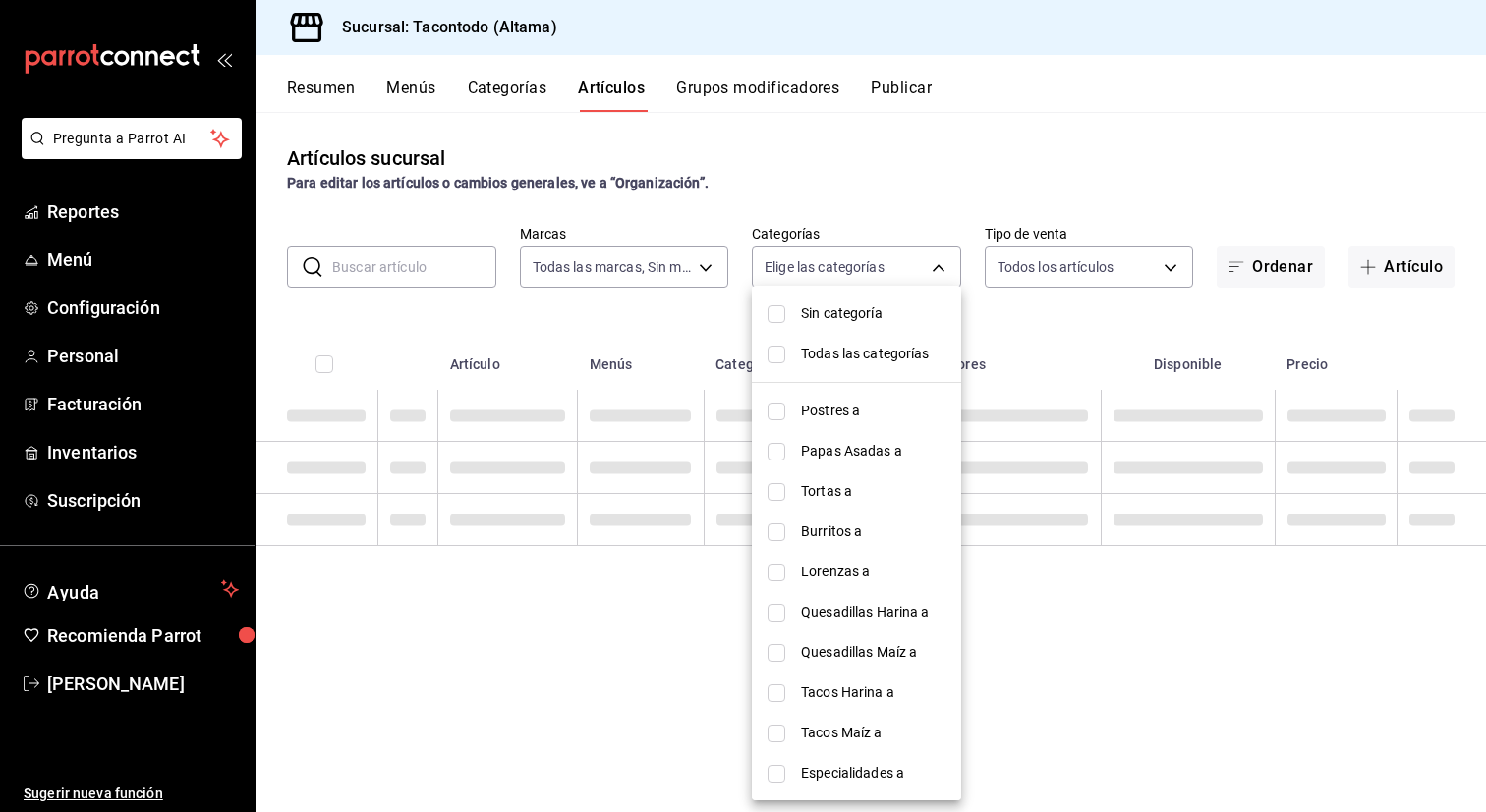
click at [850, 649] on span "Quesadillas Maíz a" at bounding box center [873, 653] width 145 height 21
type input "27679bed-c98d-4dc7-8570-a2b3ff5bc7e6"
checkbox input "true"
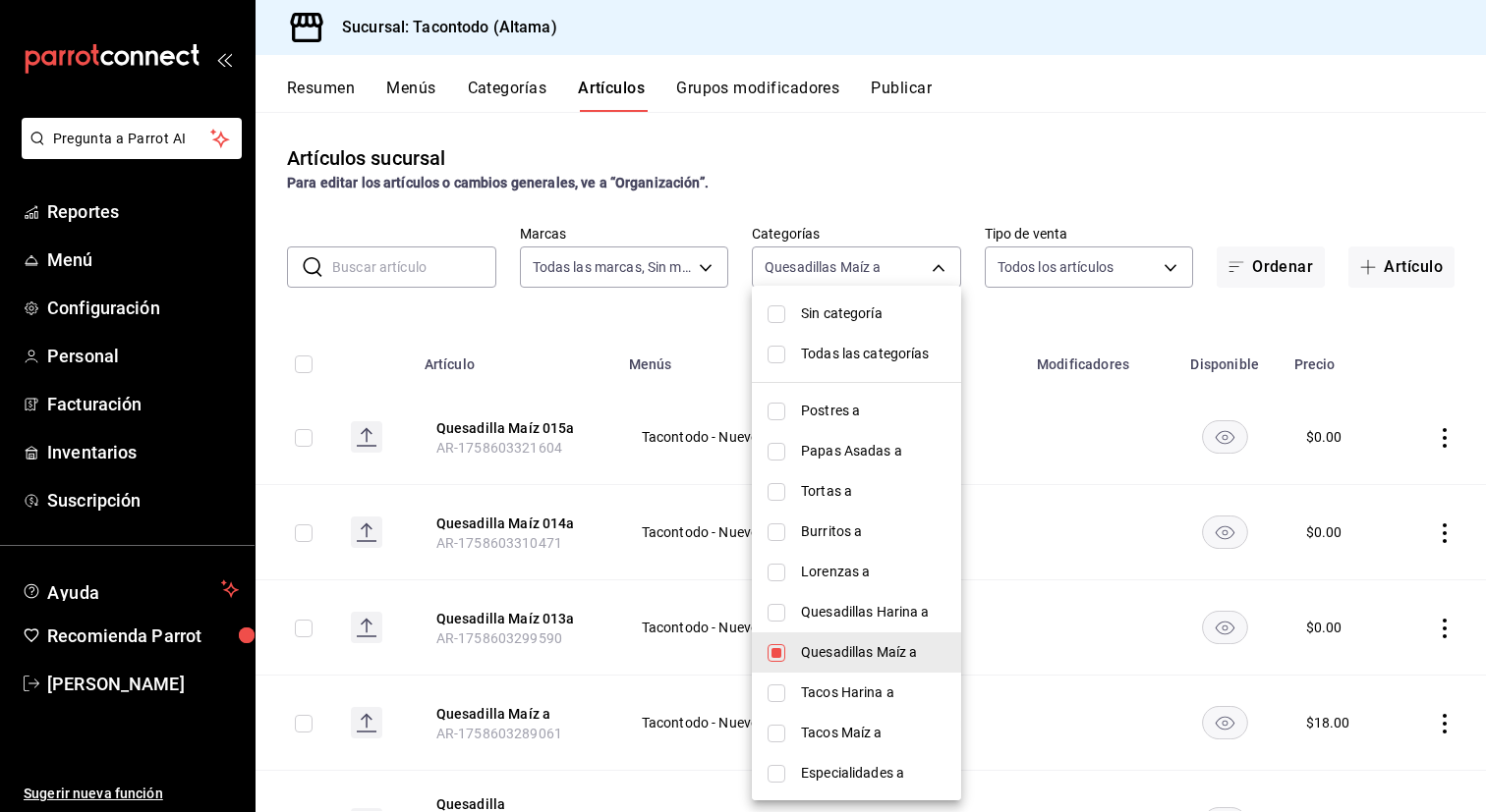
click at [676, 574] on div at bounding box center [743, 406] width 1486 height 812
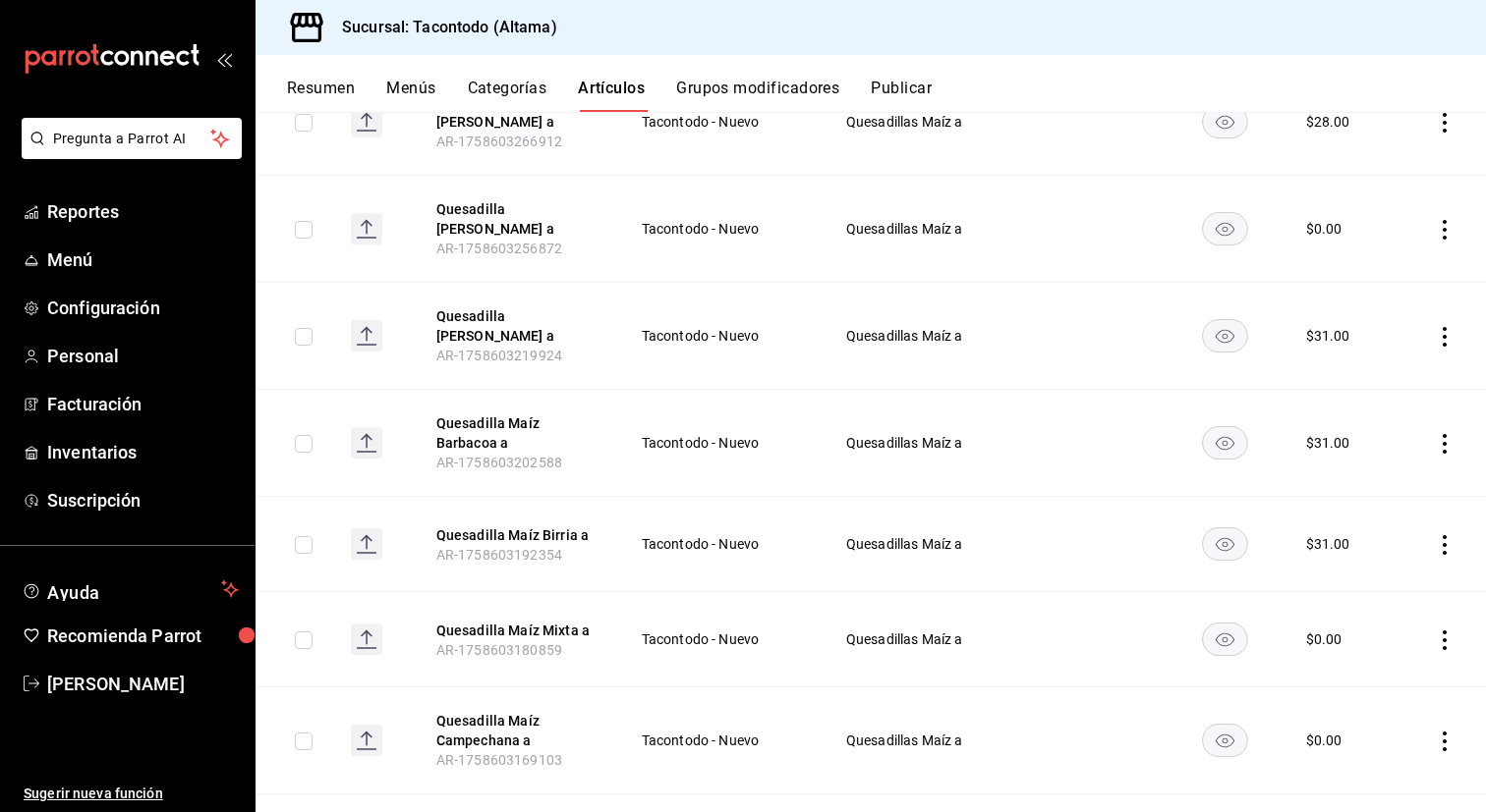
scroll to position [1137, 0]
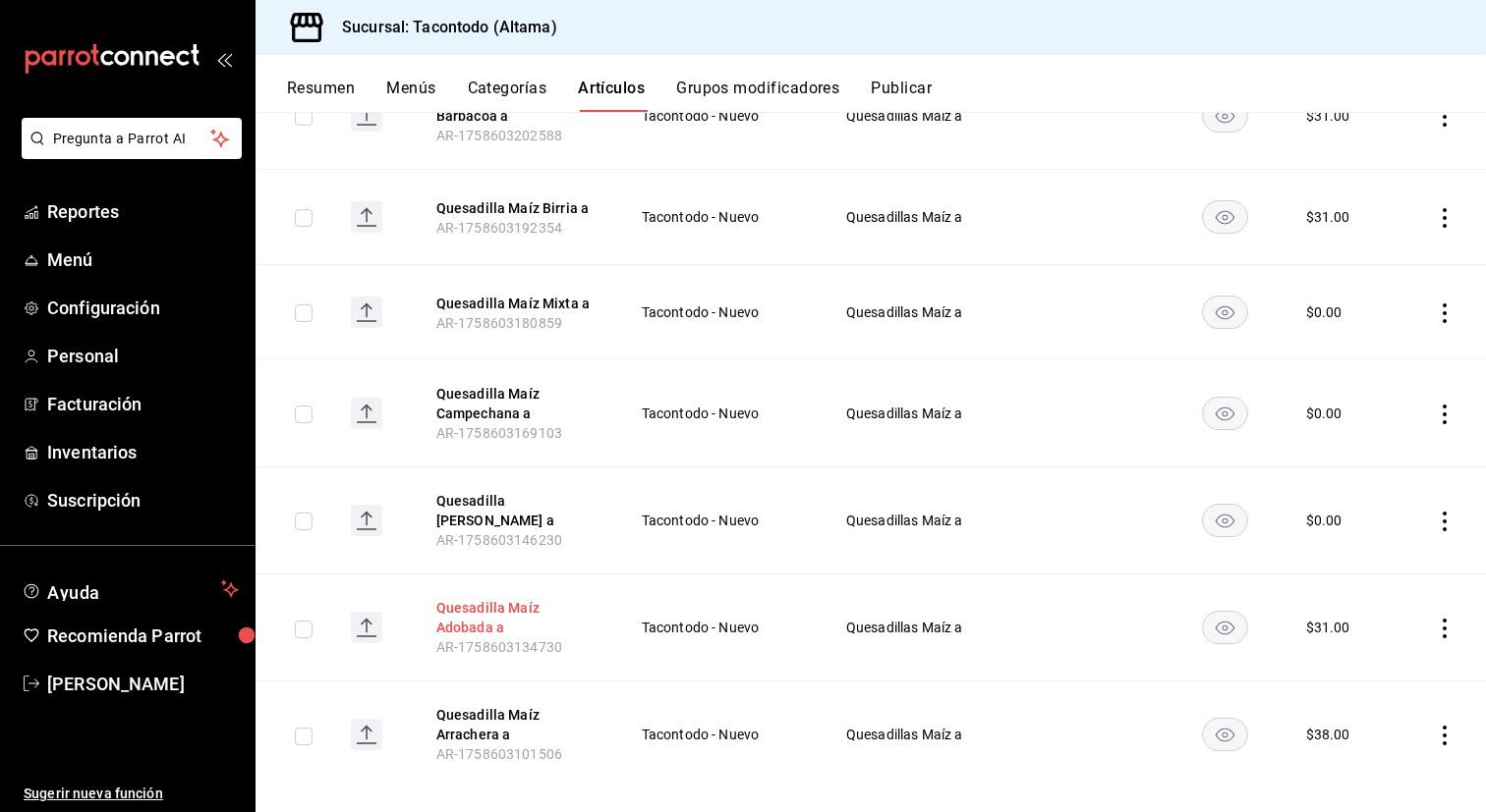
click at [497, 598] on button "Quesadilla Maíz Adobada a" at bounding box center [514, 618] width 158 height 40
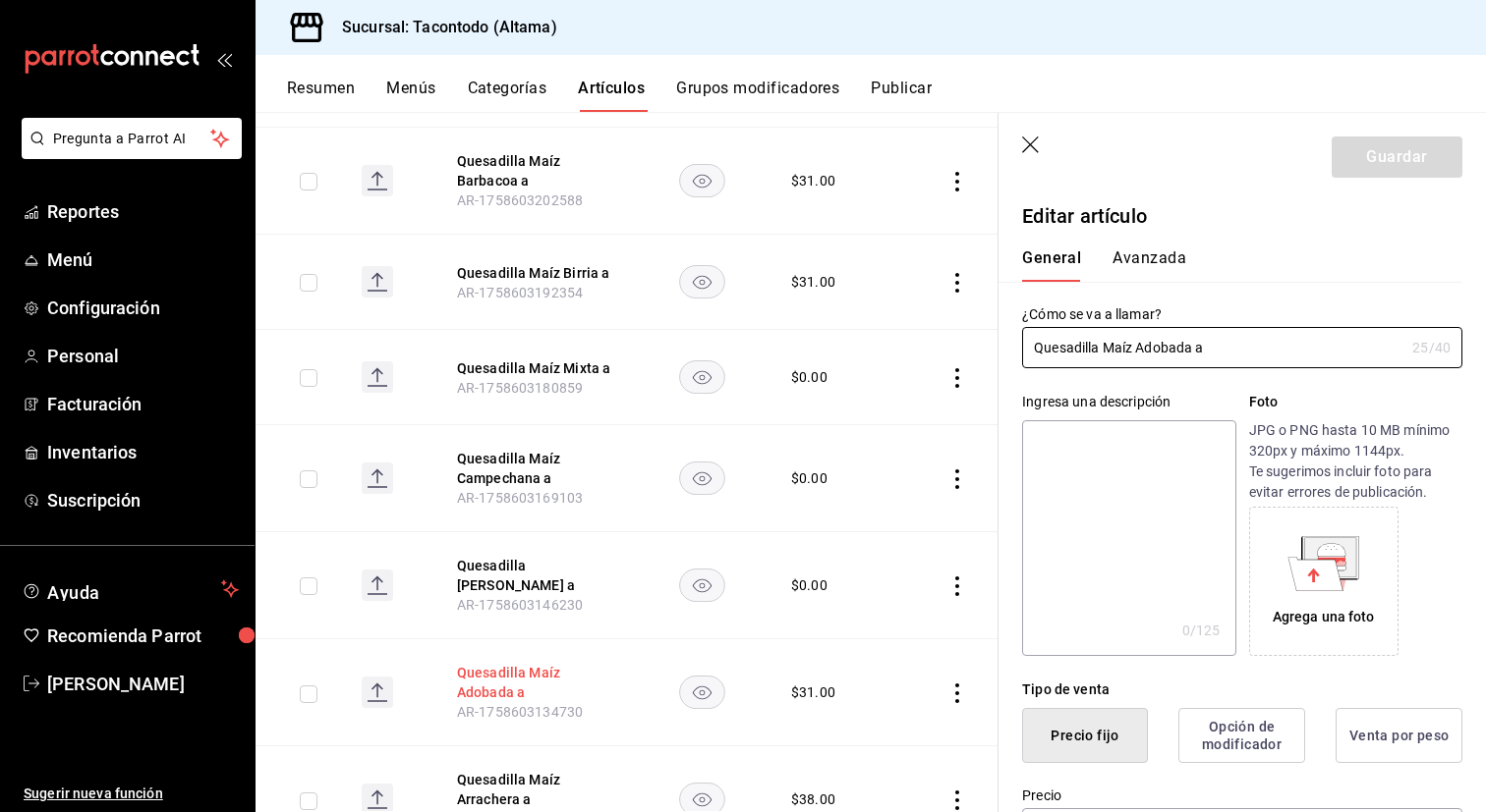
type input "$31.00"
click at [1123, 255] on button "Avanzada" at bounding box center [1149, 265] width 73 height 34
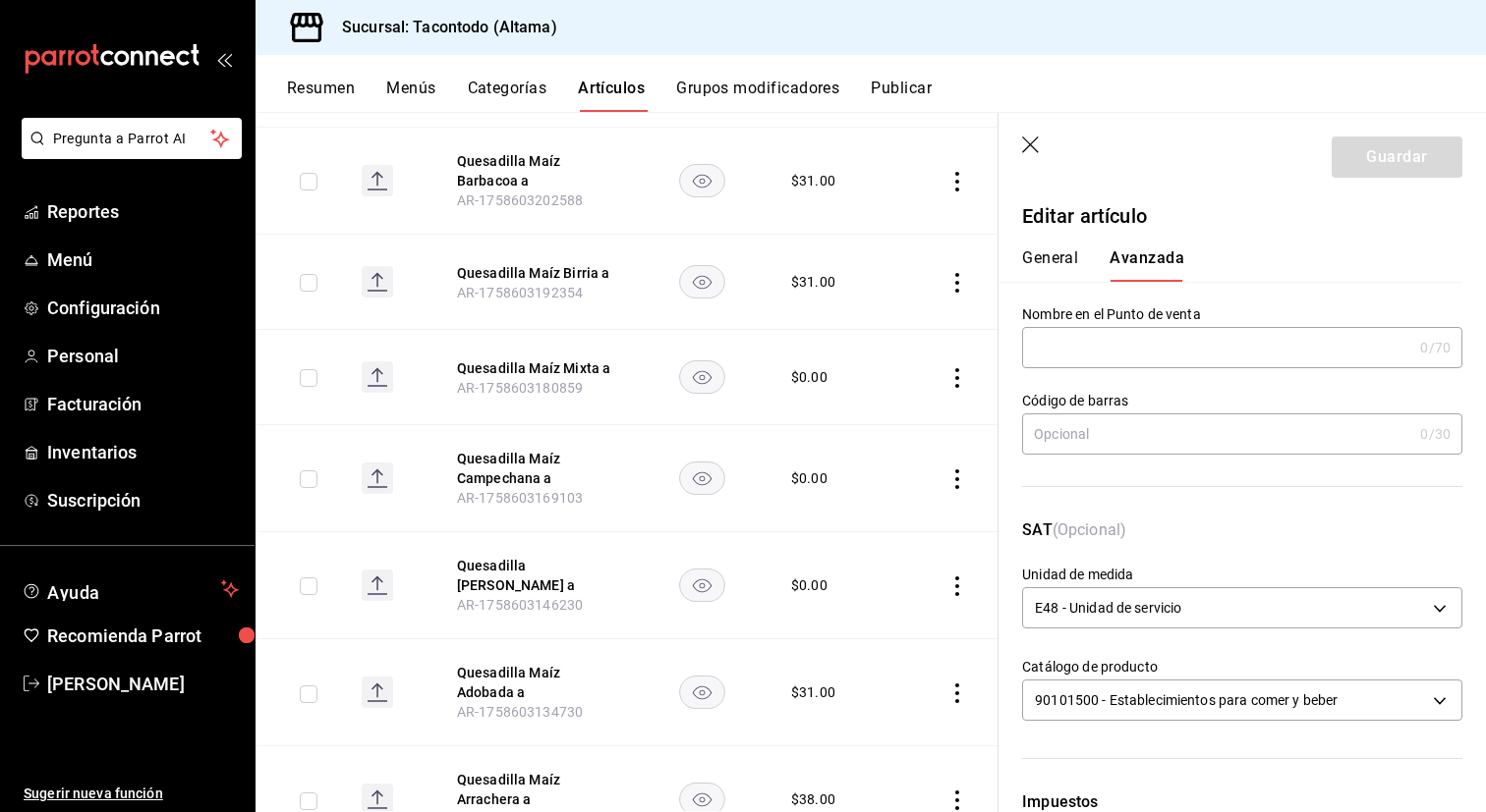
click at [1066, 346] on input "text" at bounding box center [1218, 348] width 390 height 40
paste input "QEMZ -"
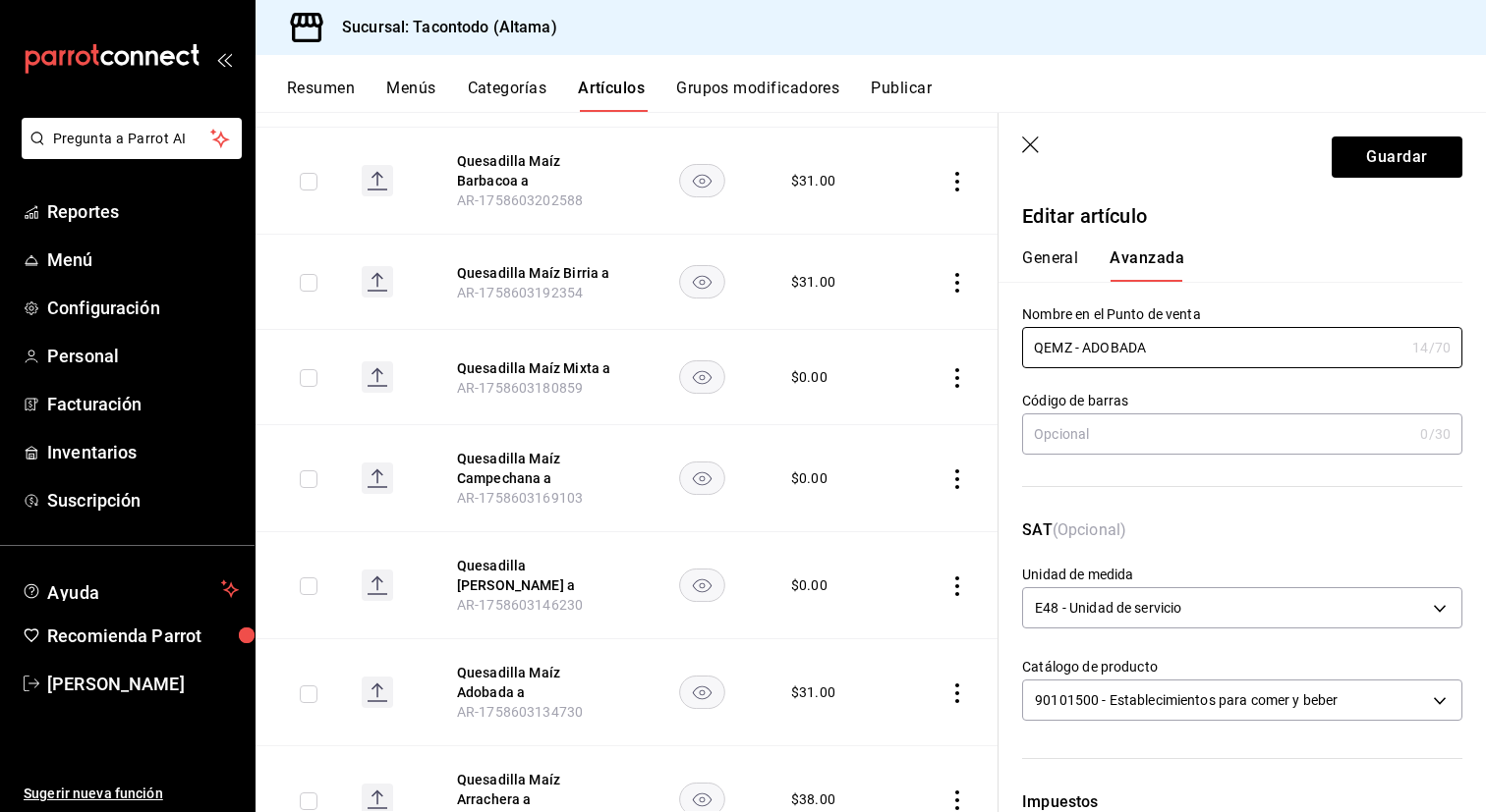
type input "QEMZ - ADOBADA"
click at [1032, 255] on button "General" at bounding box center [1050, 265] width 56 height 34
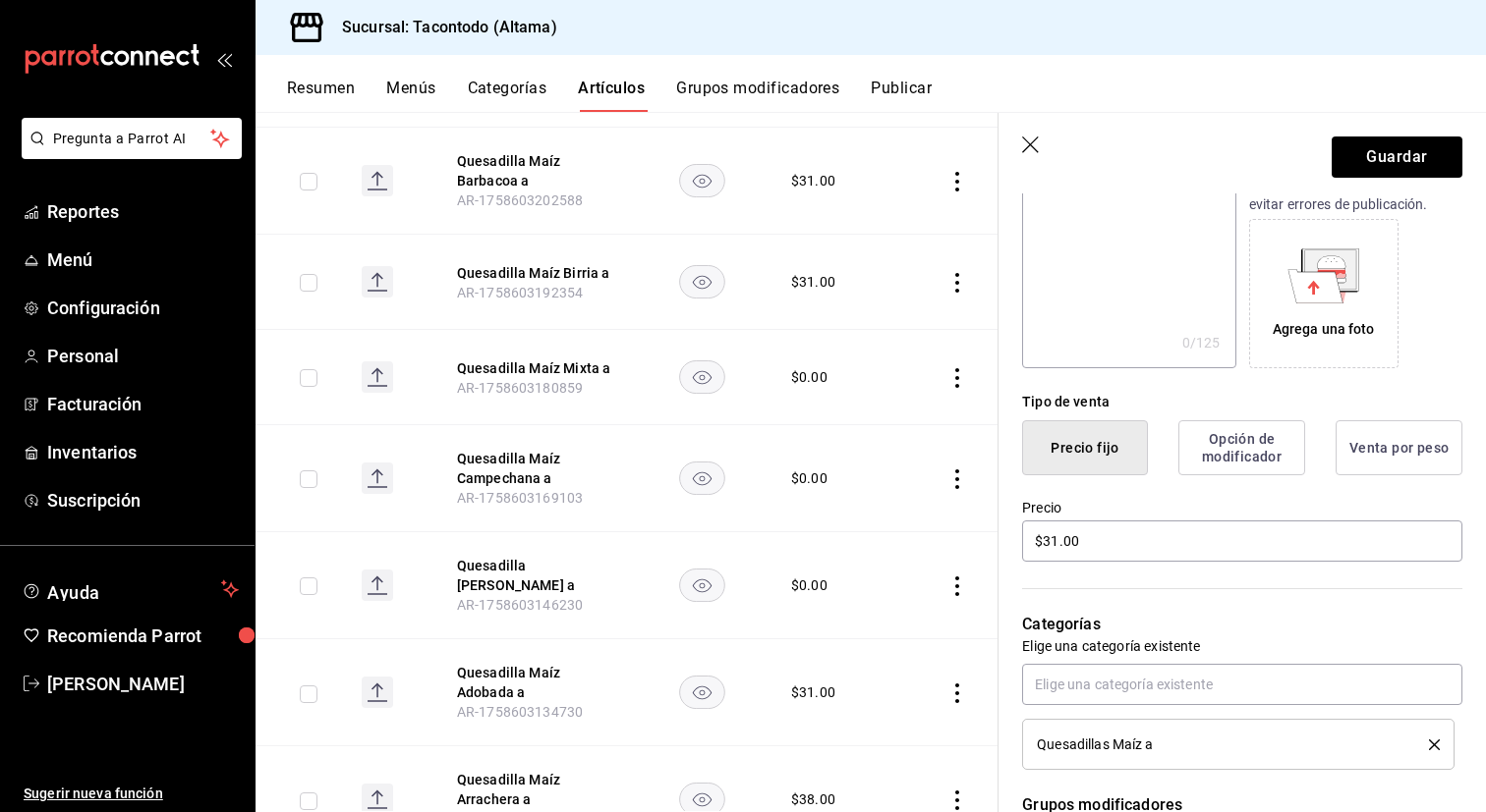
scroll to position [285, 0]
click at [1407, 148] on button "Guardar" at bounding box center [1397, 157] width 131 height 42
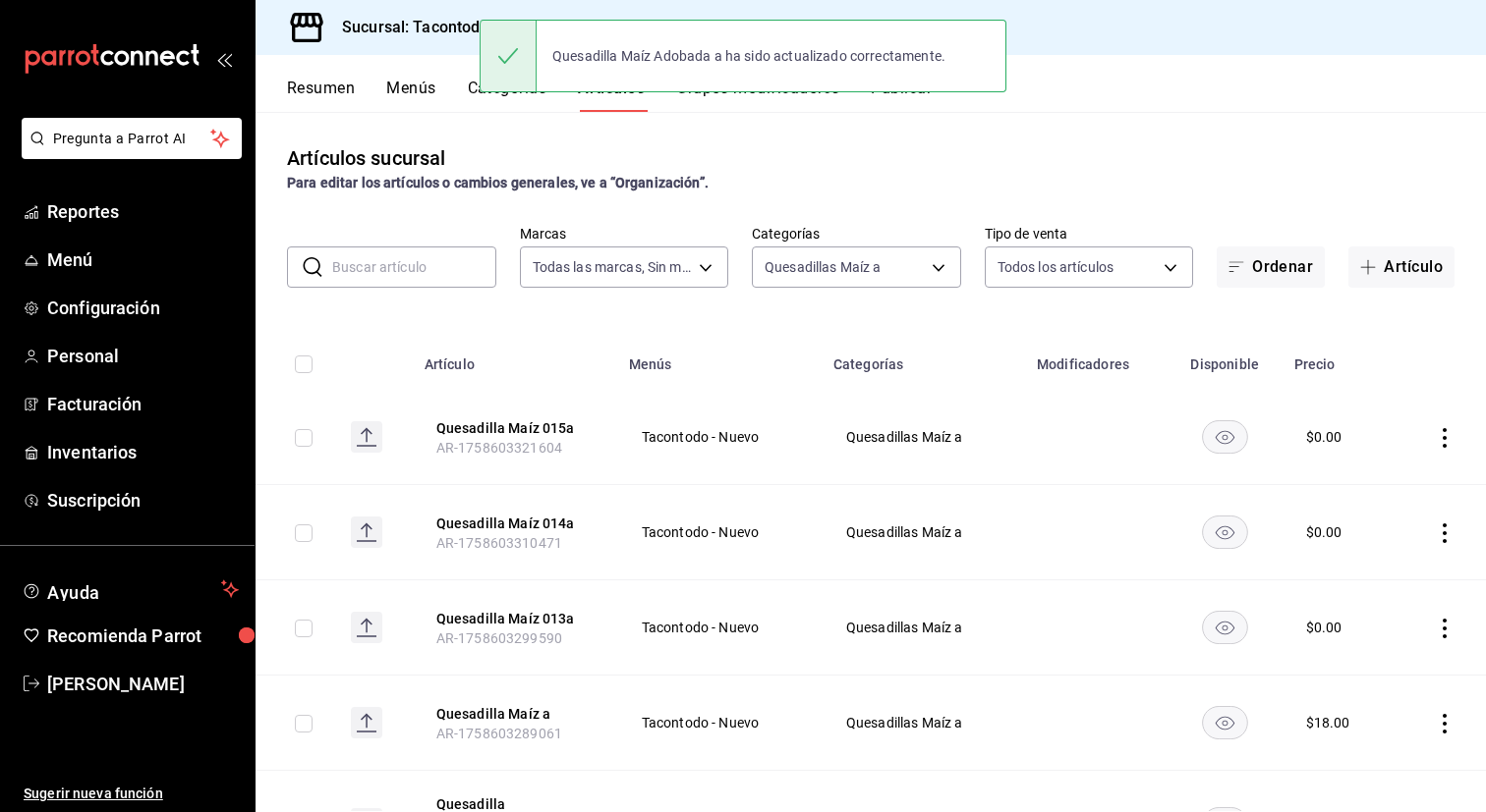
scroll to position [1137, 0]
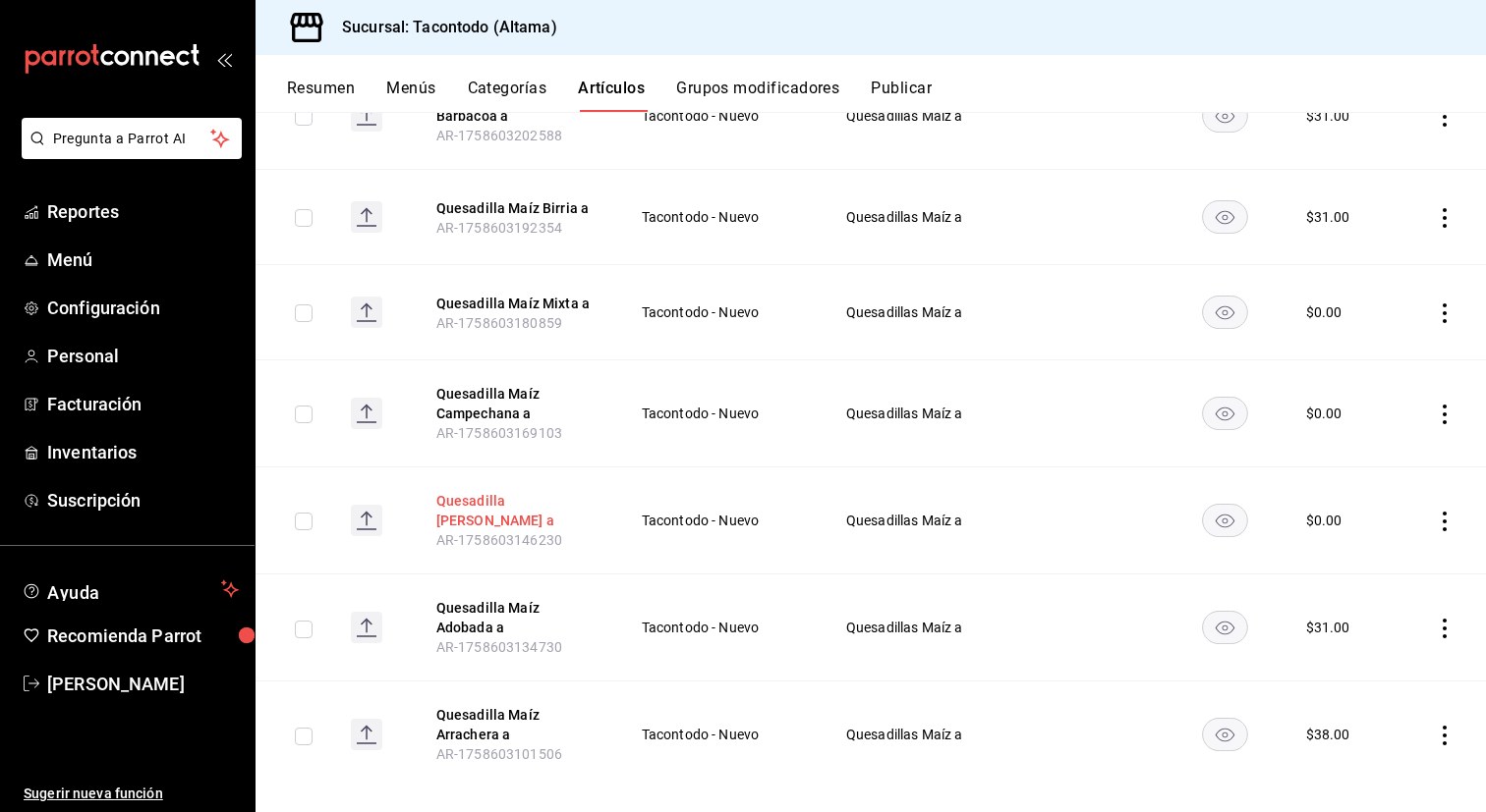
click at [485, 491] on button "Quesadilla [PERSON_NAME] a" at bounding box center [514, 511] width 158 height 40
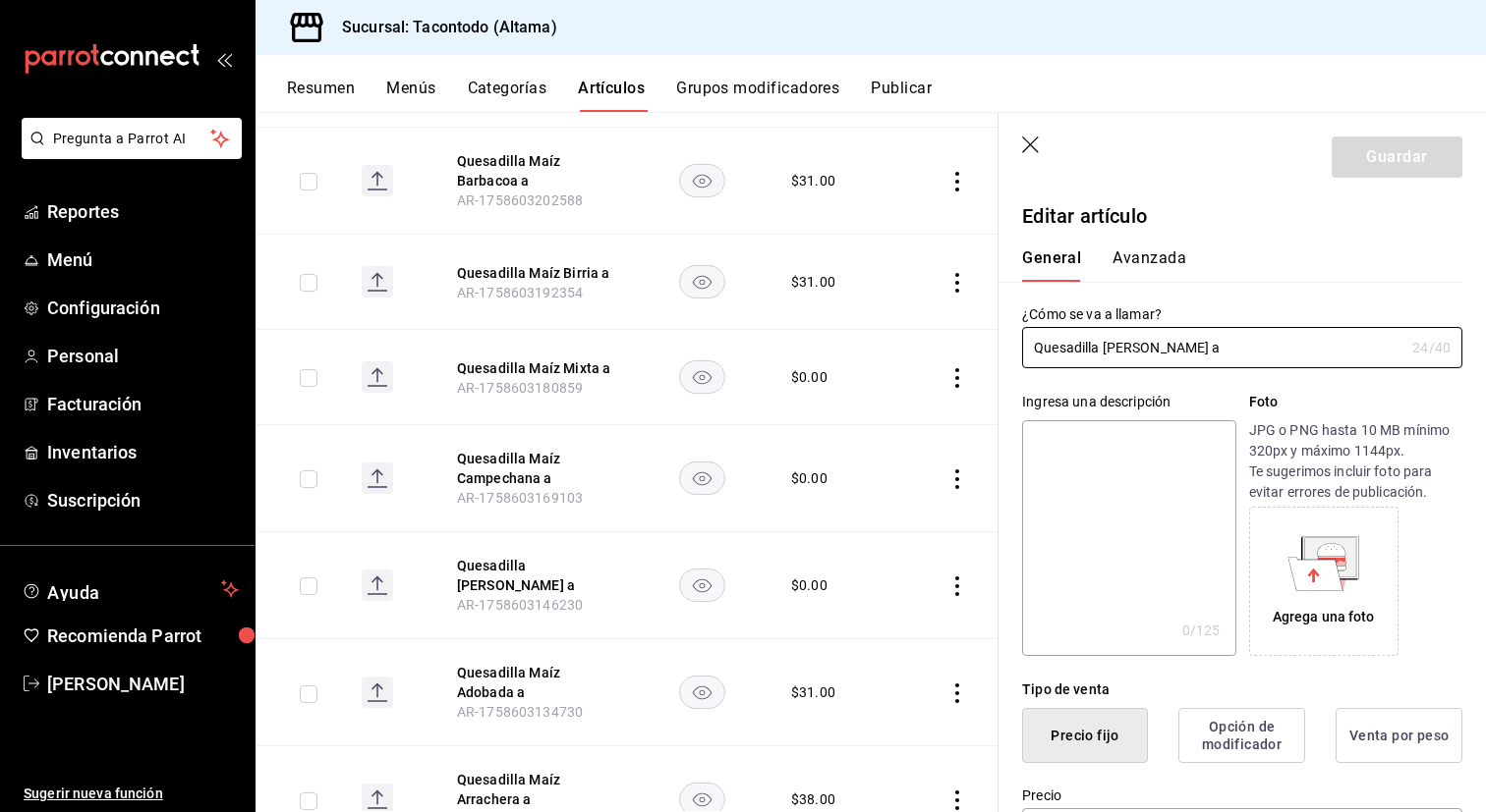
click at [1151, 269] on button "Avanzada" at bounding box center [1149, 265] width 73 height 34
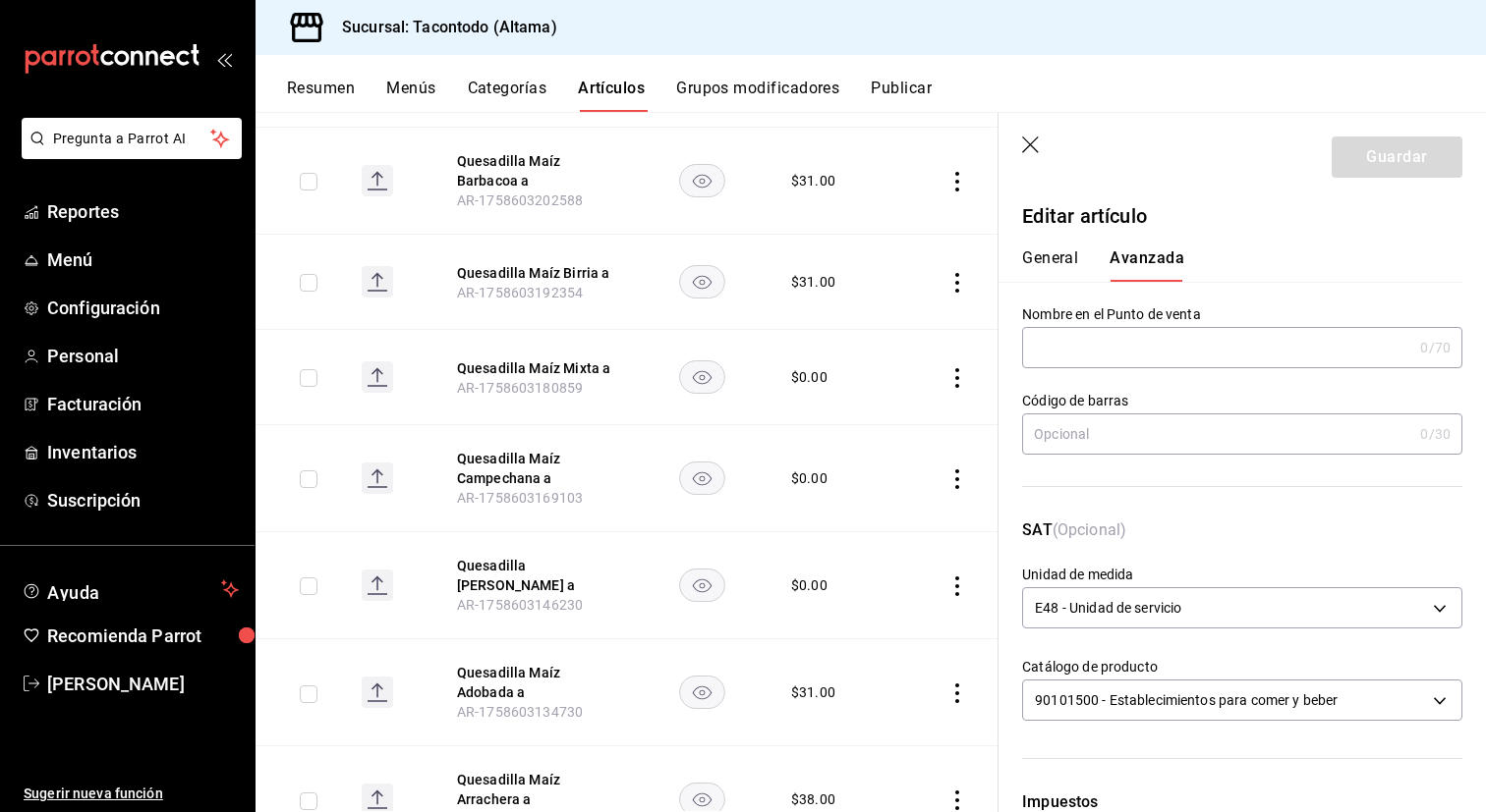
click at [1118, 336] on input "text" at bounding box center [1218, 348] width 390 height 40
paste input "QEMZ -"
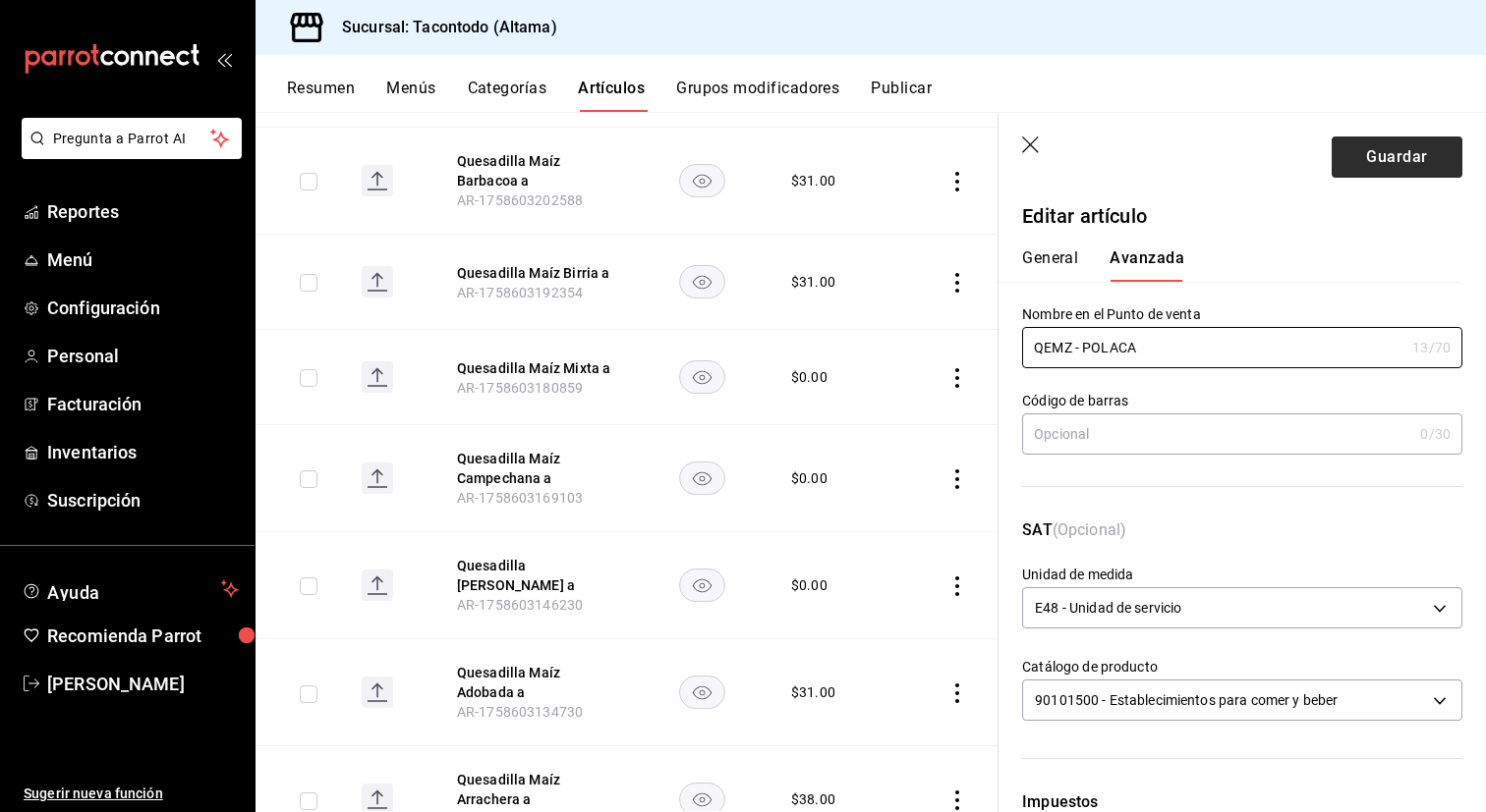
type input "QEMZ - POLACA"
click at [1363, 152] on button "Guardar" at bounding box center [1397, 157] width 131 height 42
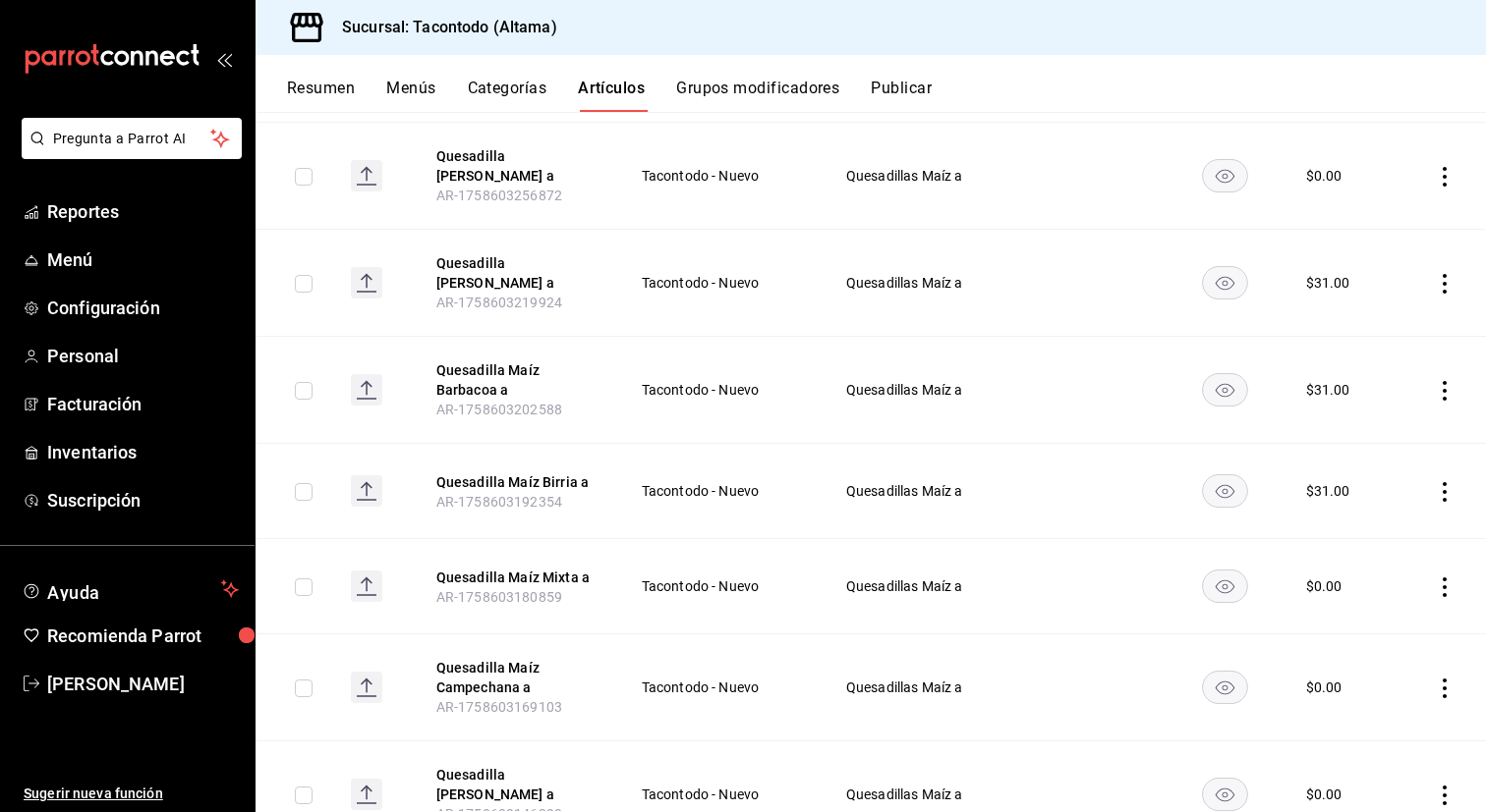
scroll to position [1137, 0]
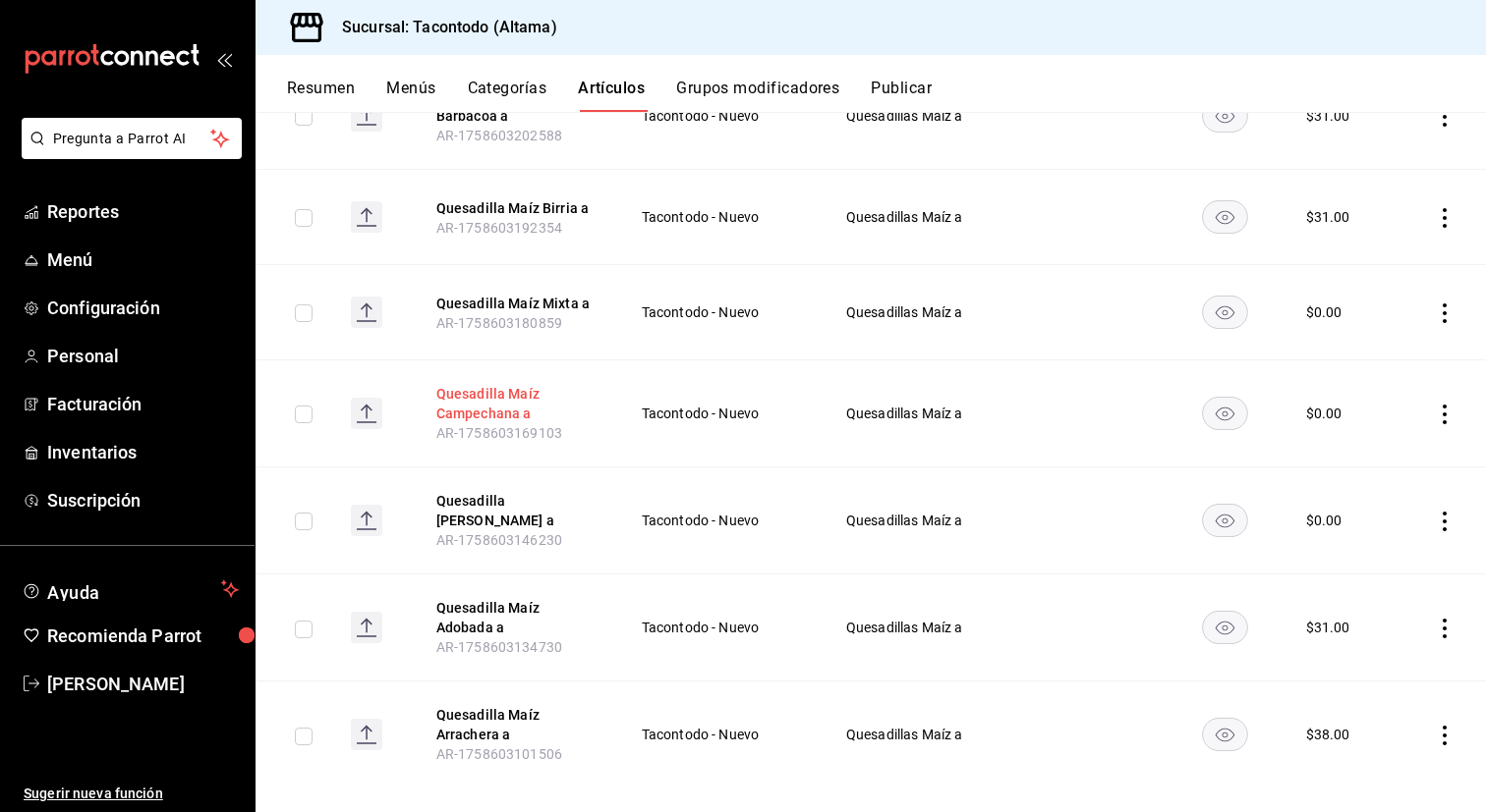
click at [462, 392] on button "Quesadilla Maíz Campechana a" at bounding box center [514, 404] width 158 height 40
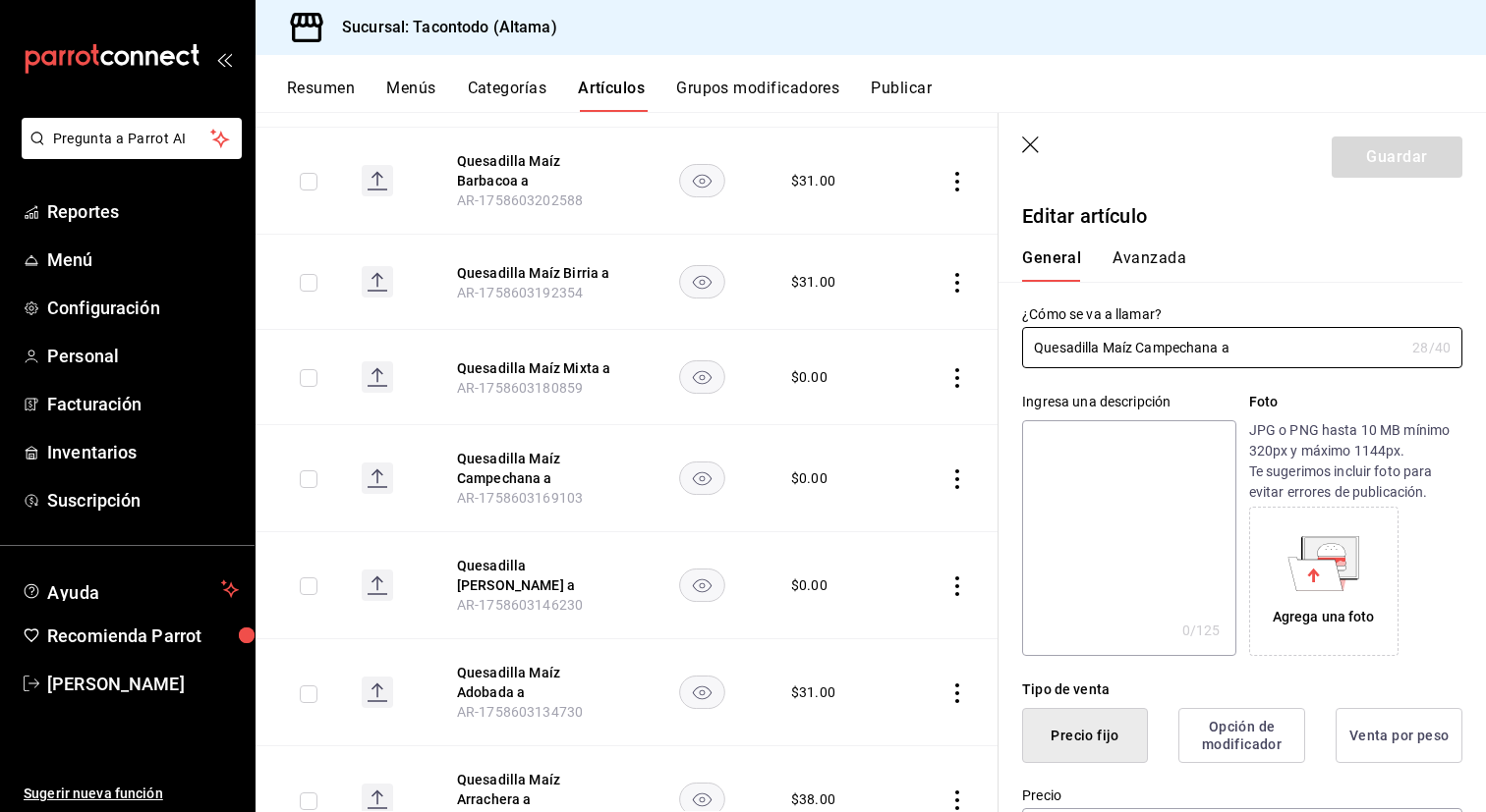
click at [1153, 277] on button "Avanzada" at bounding box center [1149, 265] width 73 height 34
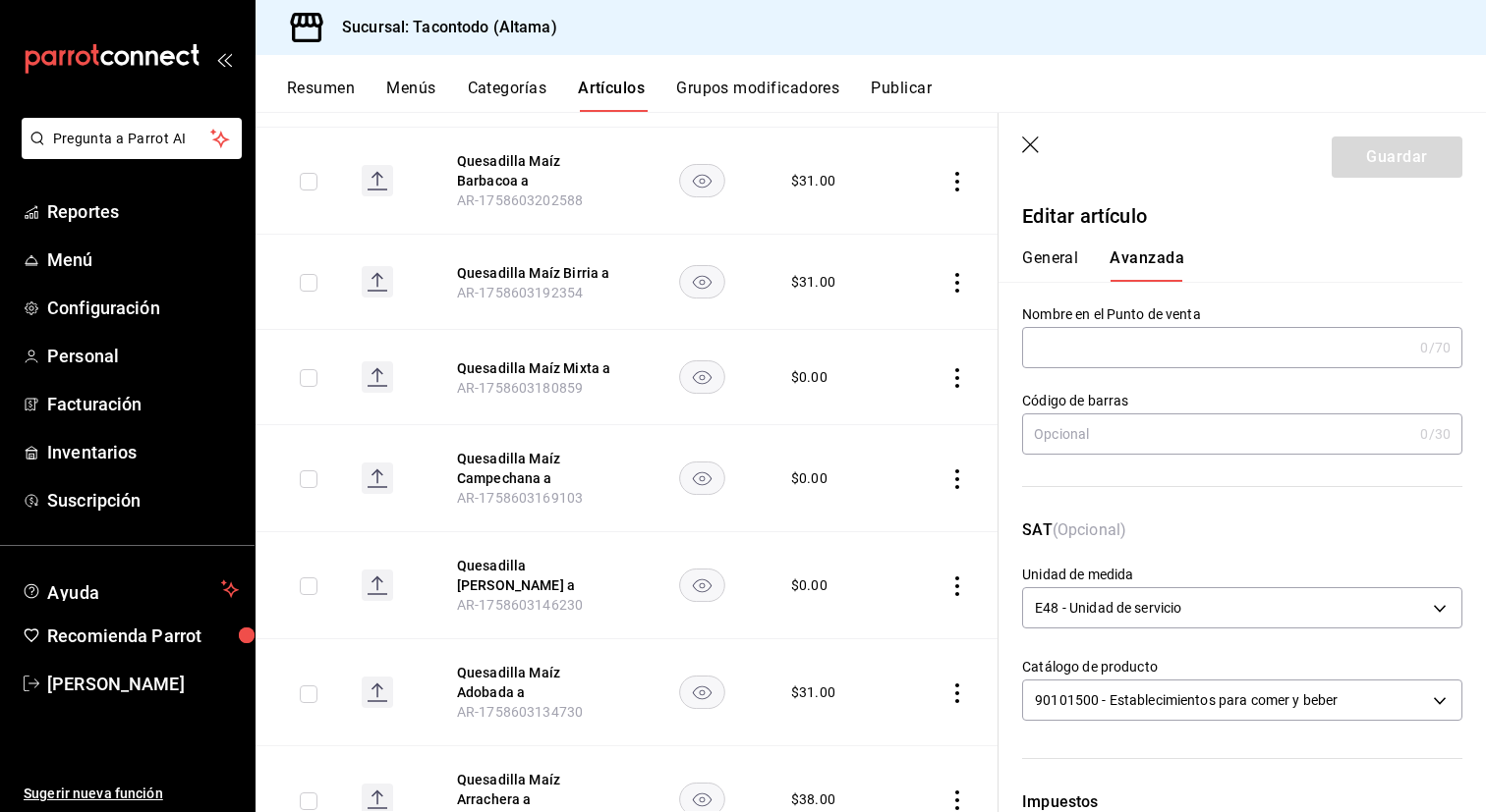
click at [1115, 356] on input "text" at bounding box center [1218, 348] width 390 height 40
paste input "QEMZ -"
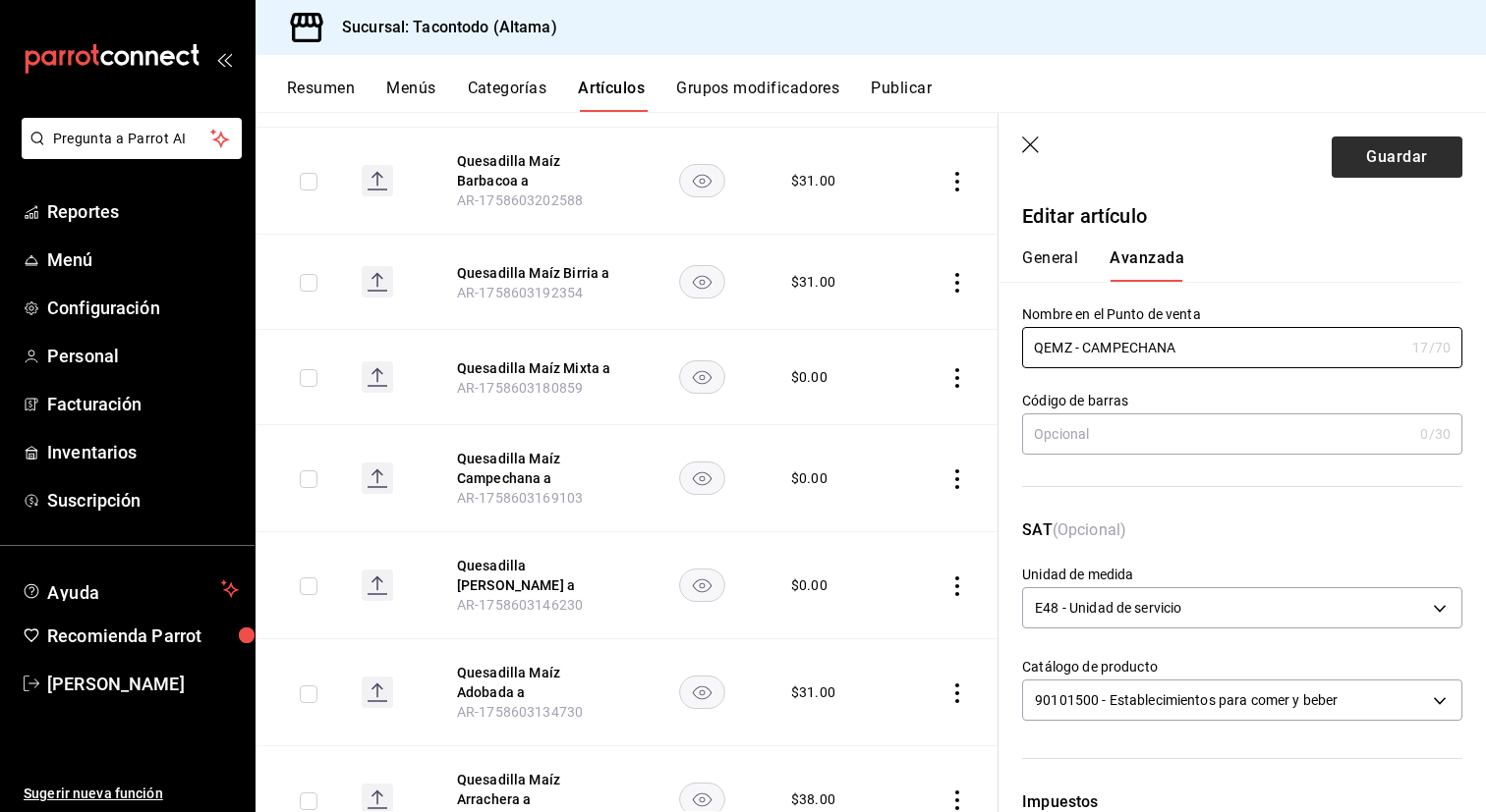
type input "QEMZ - CAMPECHANA"
click at [1362, 157] on button "Guardar" at bounding box center [1397, 157] width 131 height 42
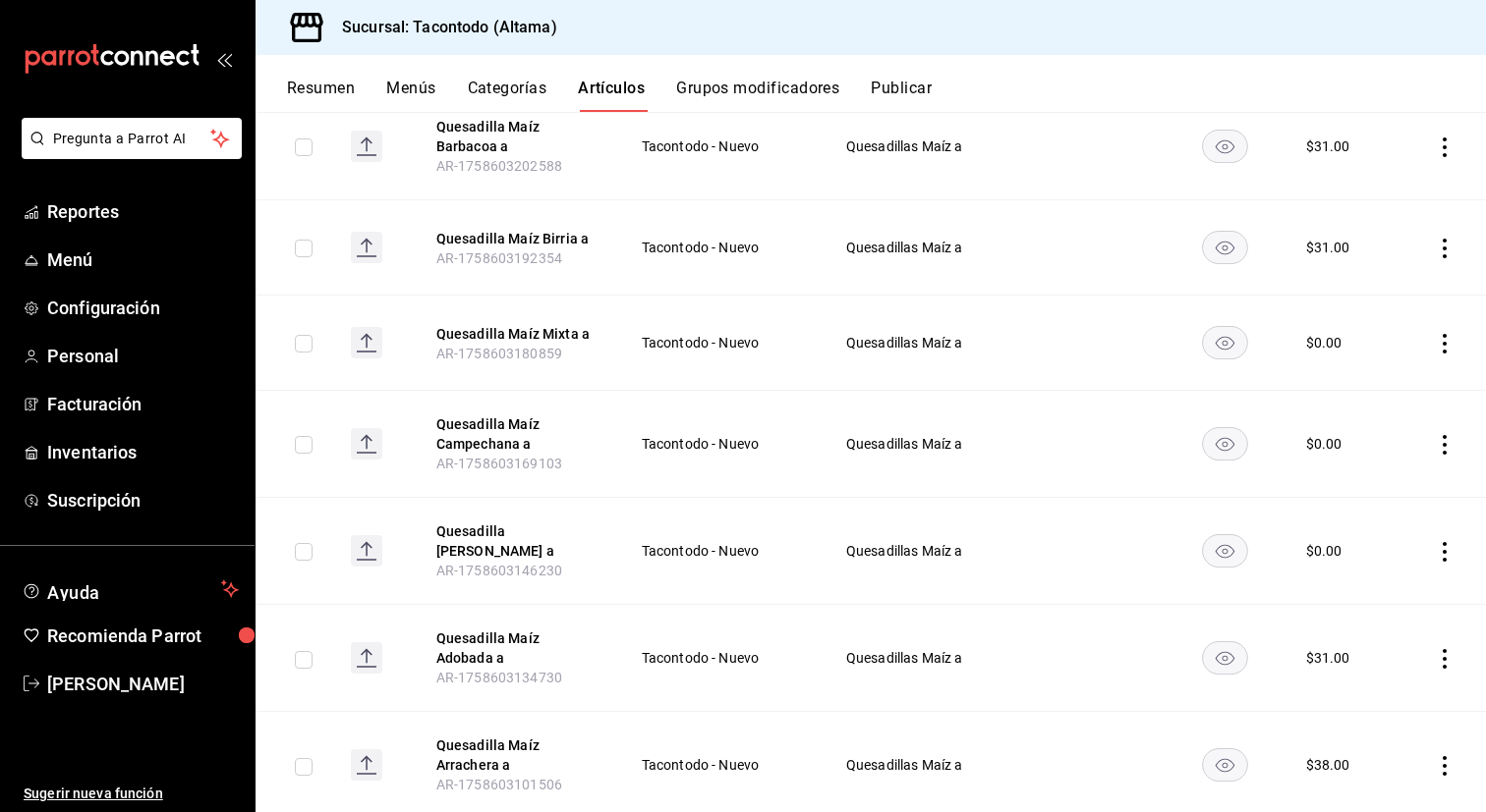
scroll to position [1137, 0]
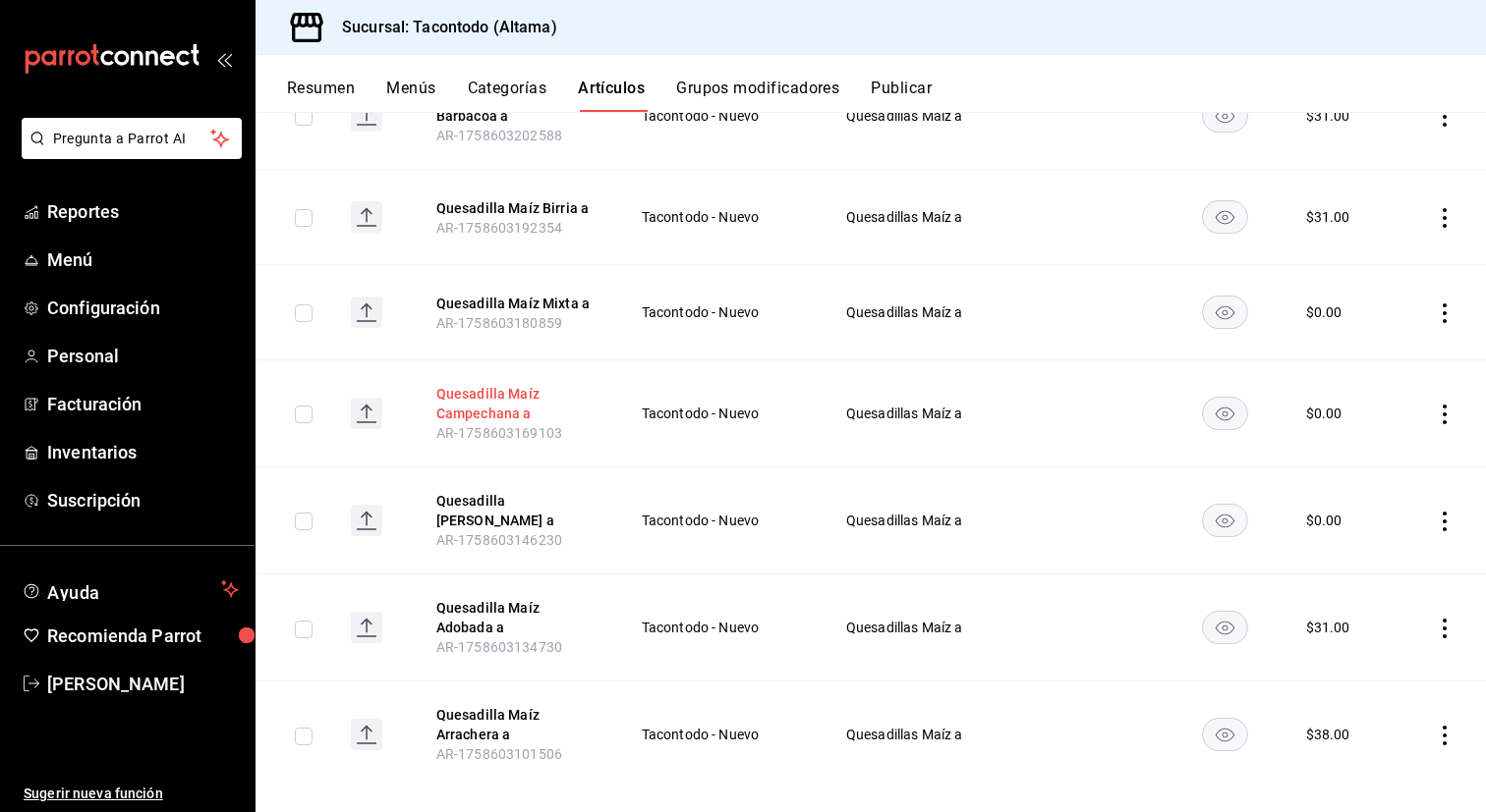
click at [499, 384] on button "Quesadilla Maíz Campechana a" at bounding box center [514, 404] width 158 height 40
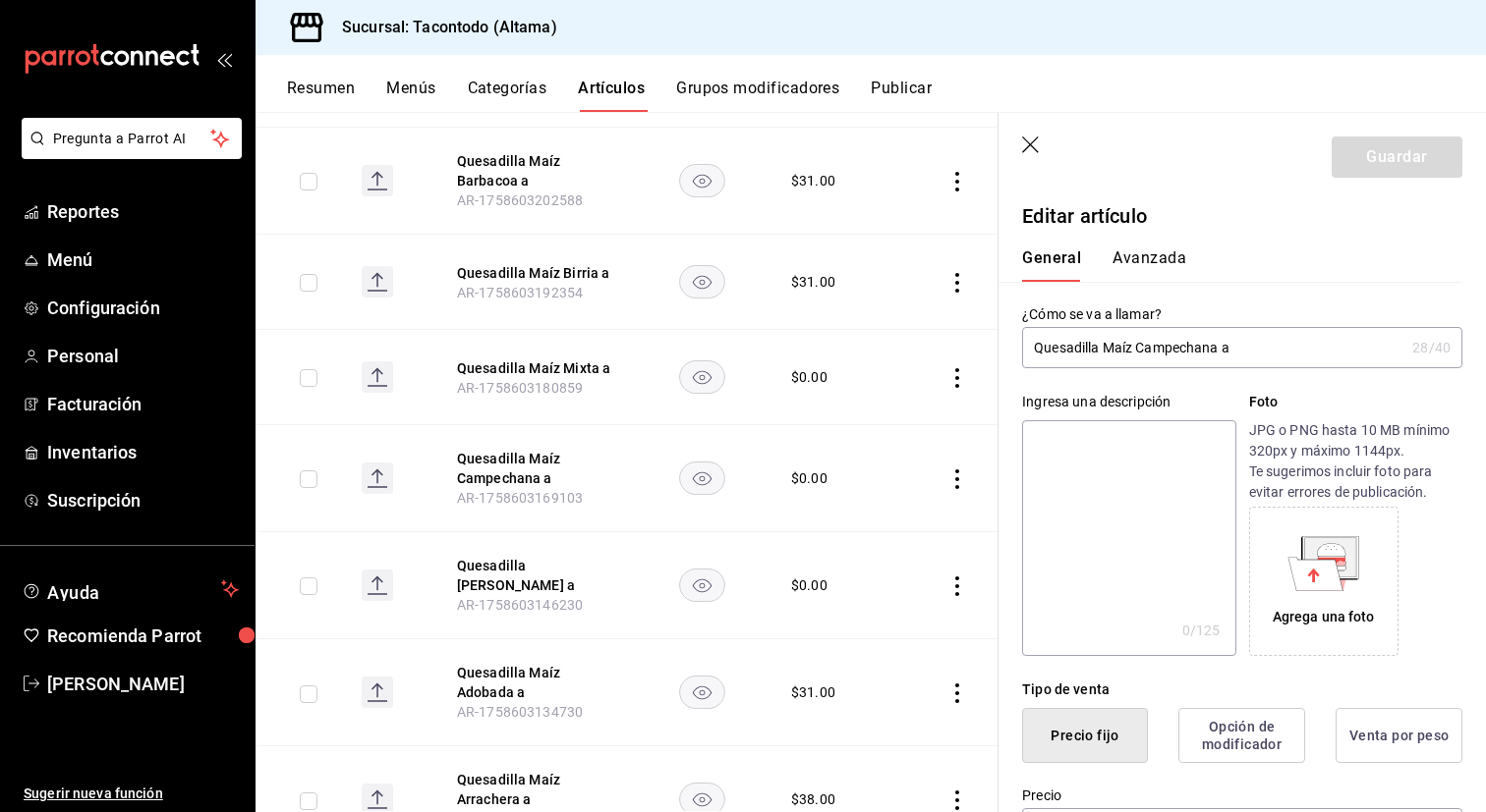
click at [1145, 267] on button "Avanzada" at bounding box center [1149, 265] width 73 height 34
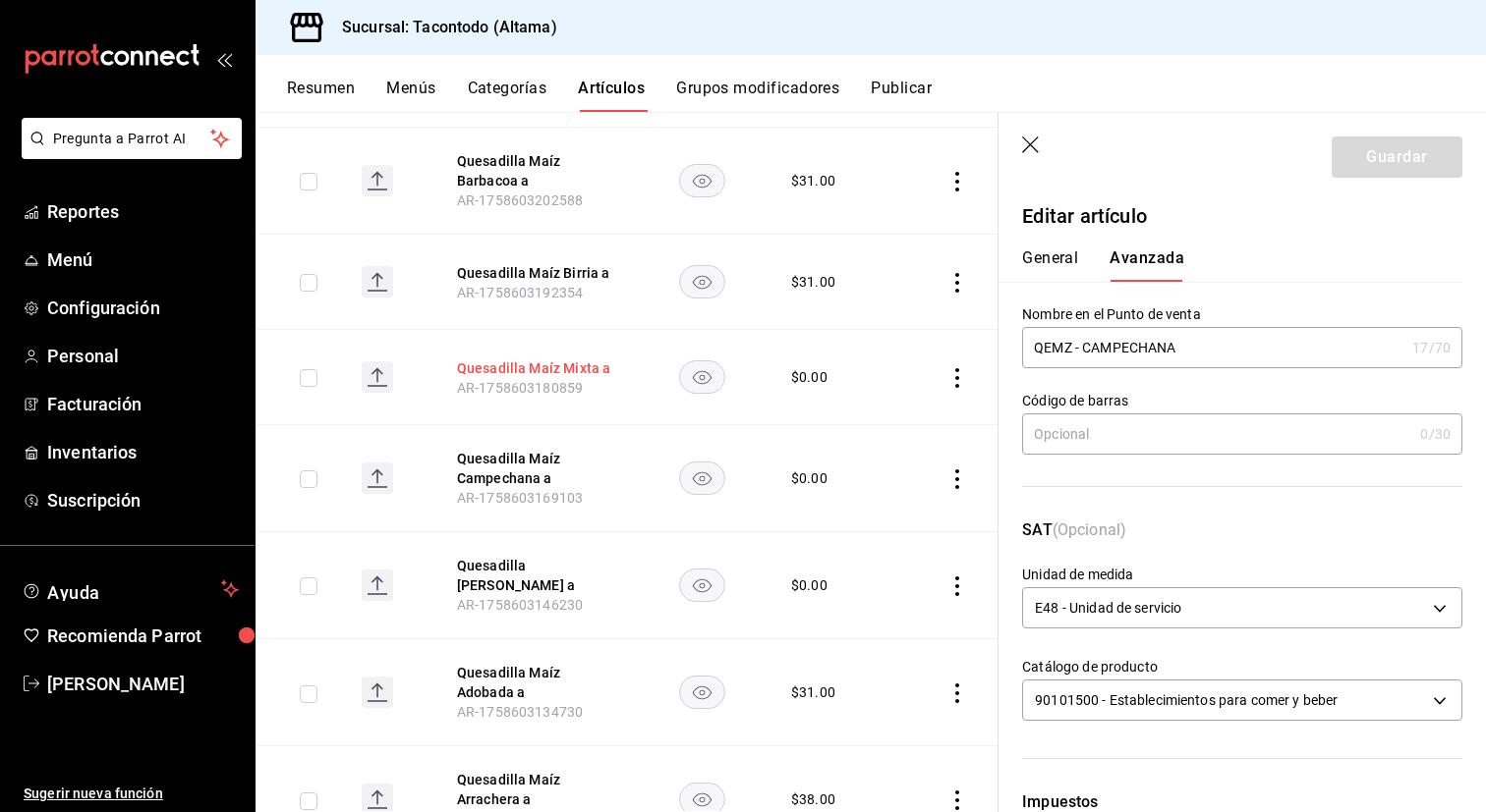
click at [562, 358] on button "Quesadilla Maíz Mixta a" at bounding box center [535, 368] width 158 height 20
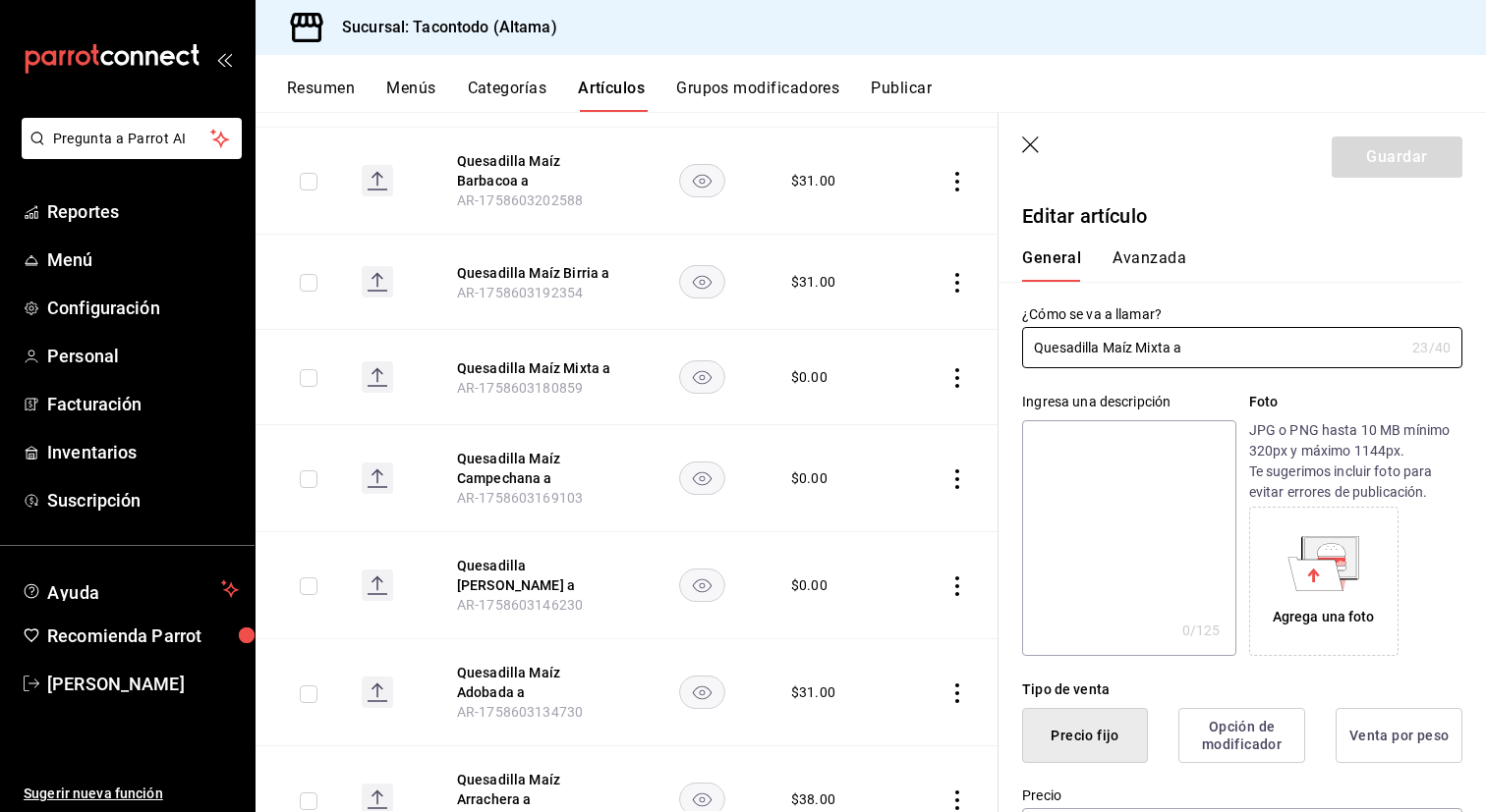
click at [1158, 264] on button "Avanzada" at bounding box center [1149, 265] width 73 height 34
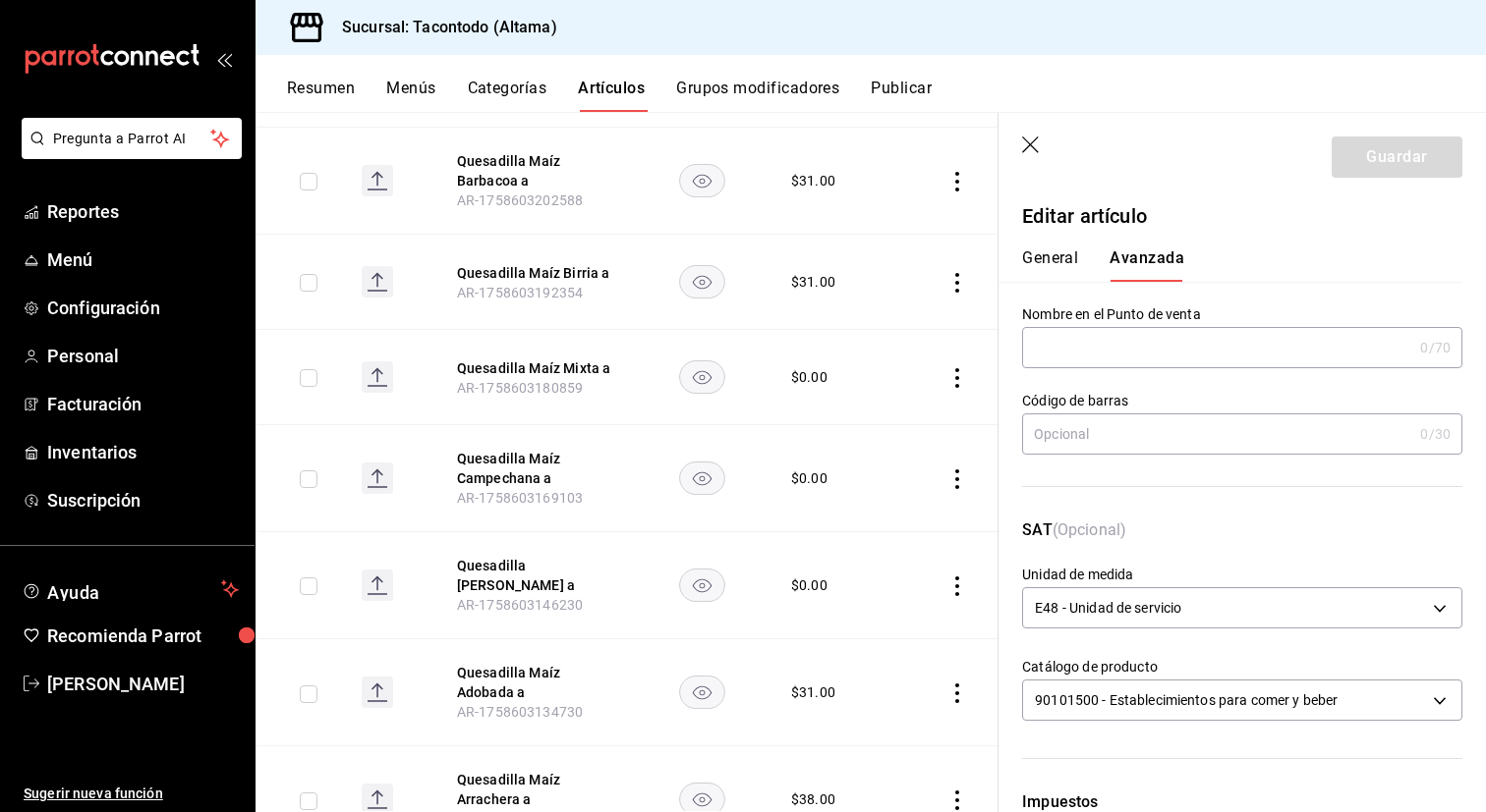
click at [1099, 341] on input "text" at bounding box center [1218, 348] width 390 height 40
paste input "QEMZ -"
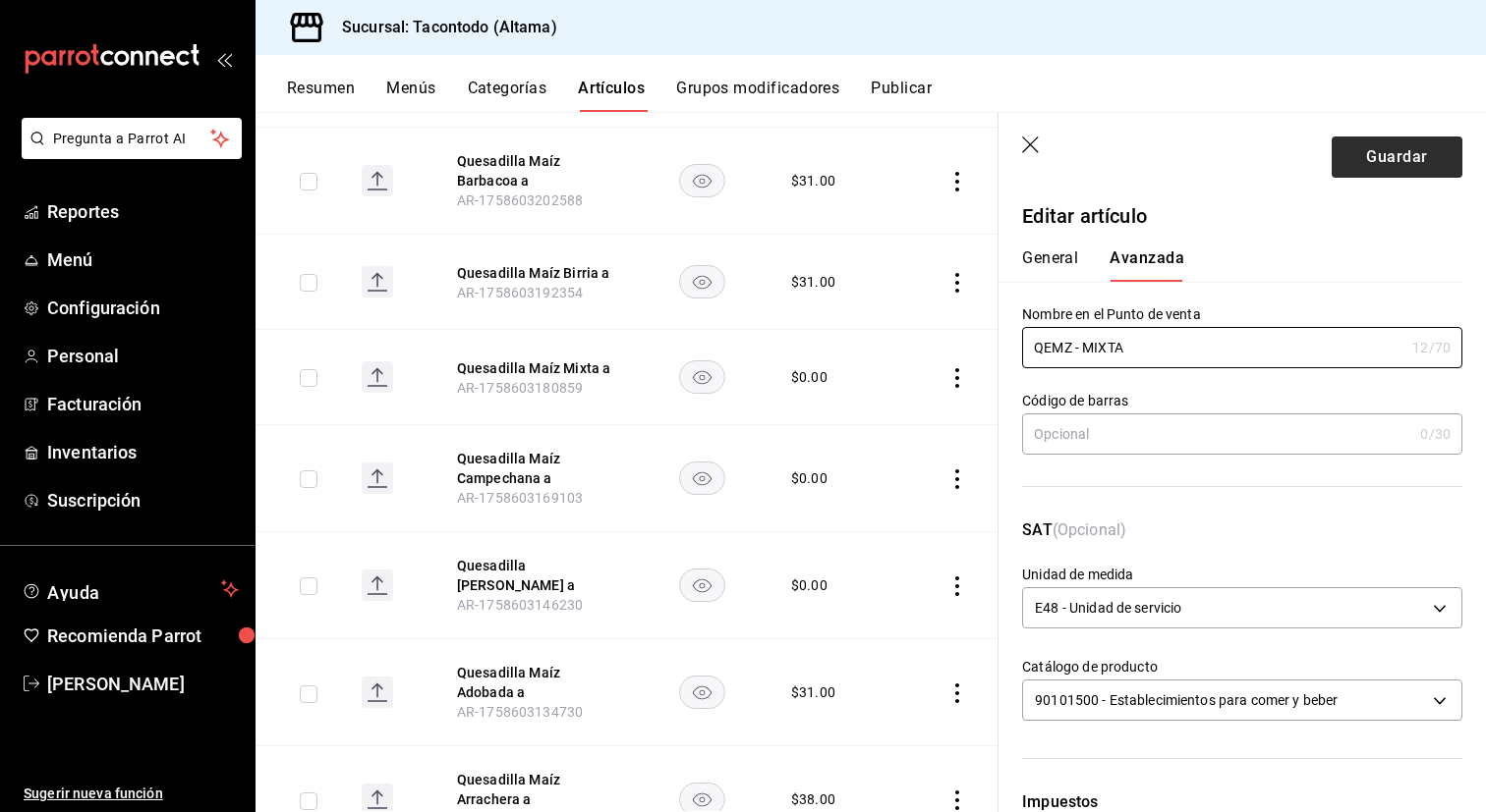
type input "QEMZ - MIXTA"
click at [1408, 152] on button "Guardar" at bounding box center [1397, 157] width 131 height 42
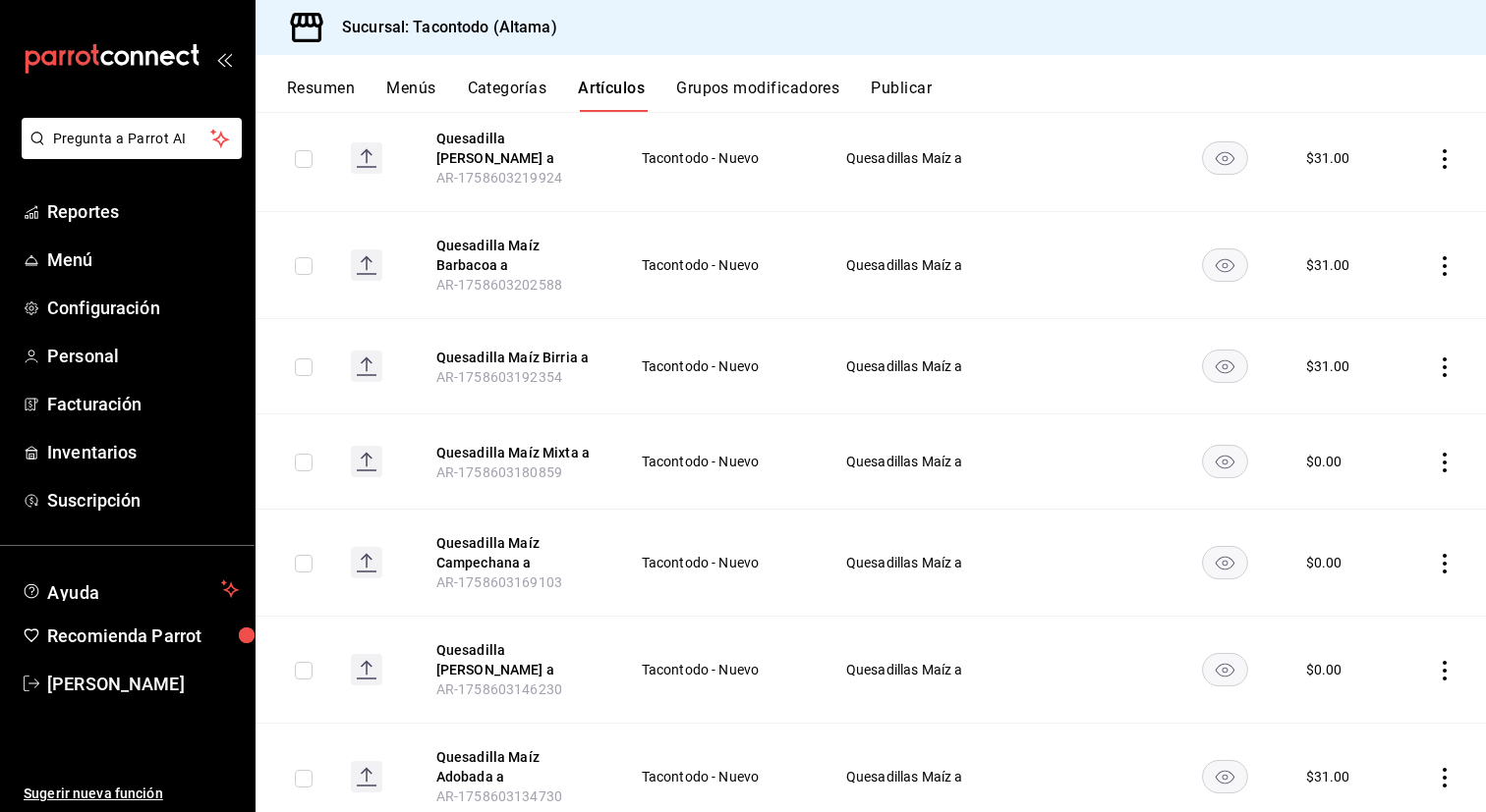
scroll to position [937, 0]
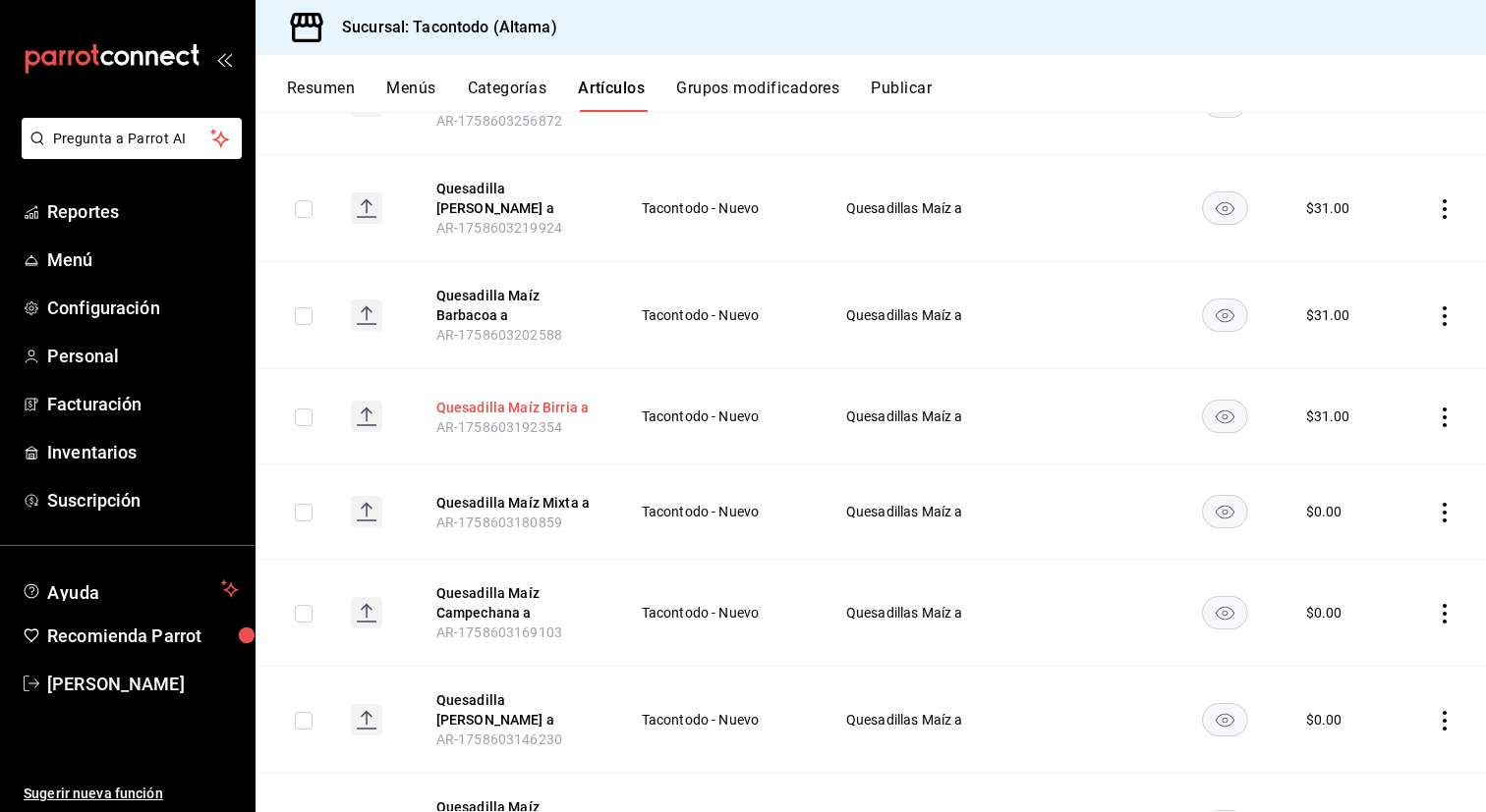
click at [520, 398] on button "Quesadilla Maíz Birria a" at bounding box center [514, 408] width 158 height 20
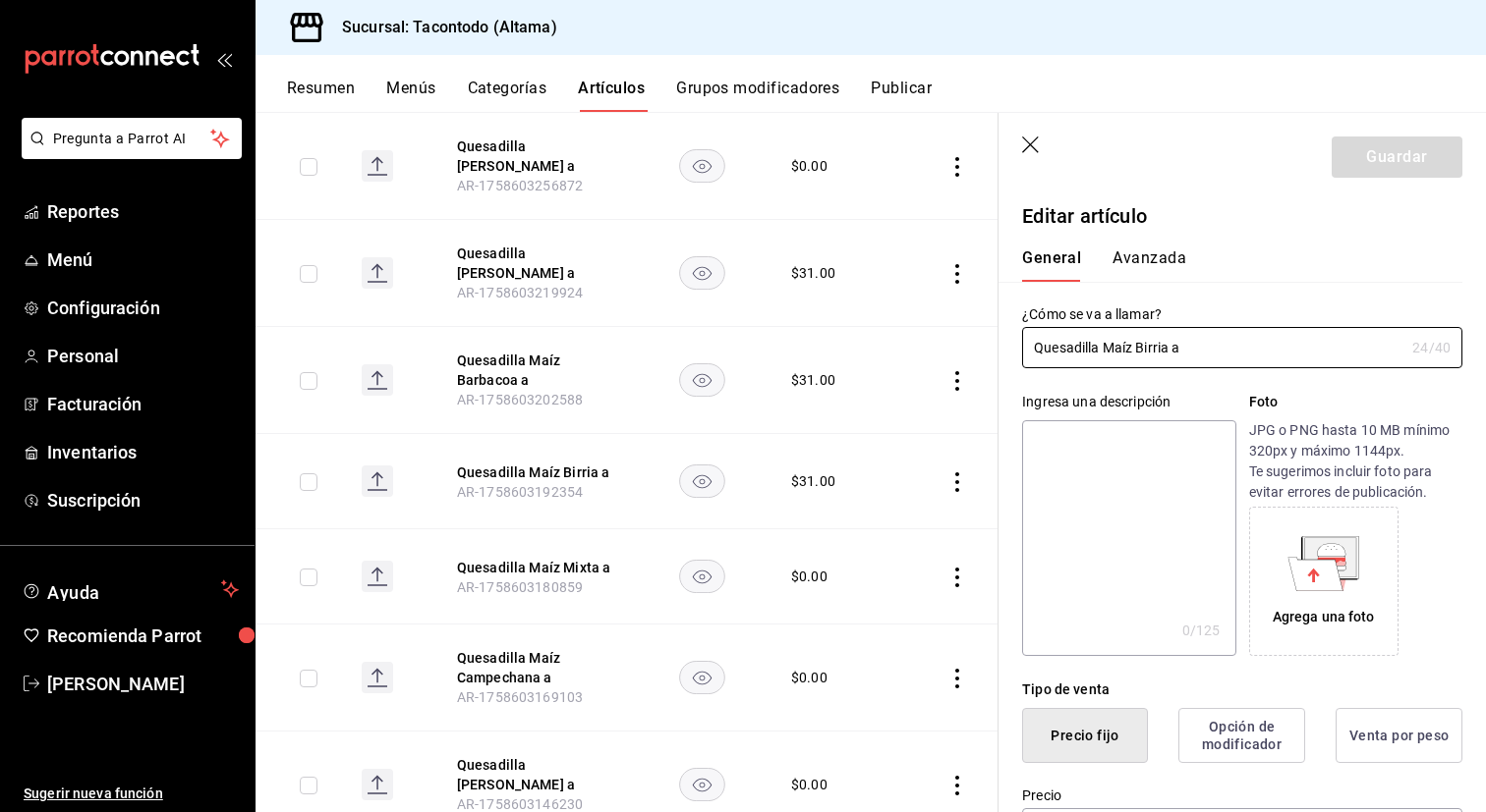
click at [1144, 250] on button "Avanzada" at bounding box center [1149, 265] width 73 height 34
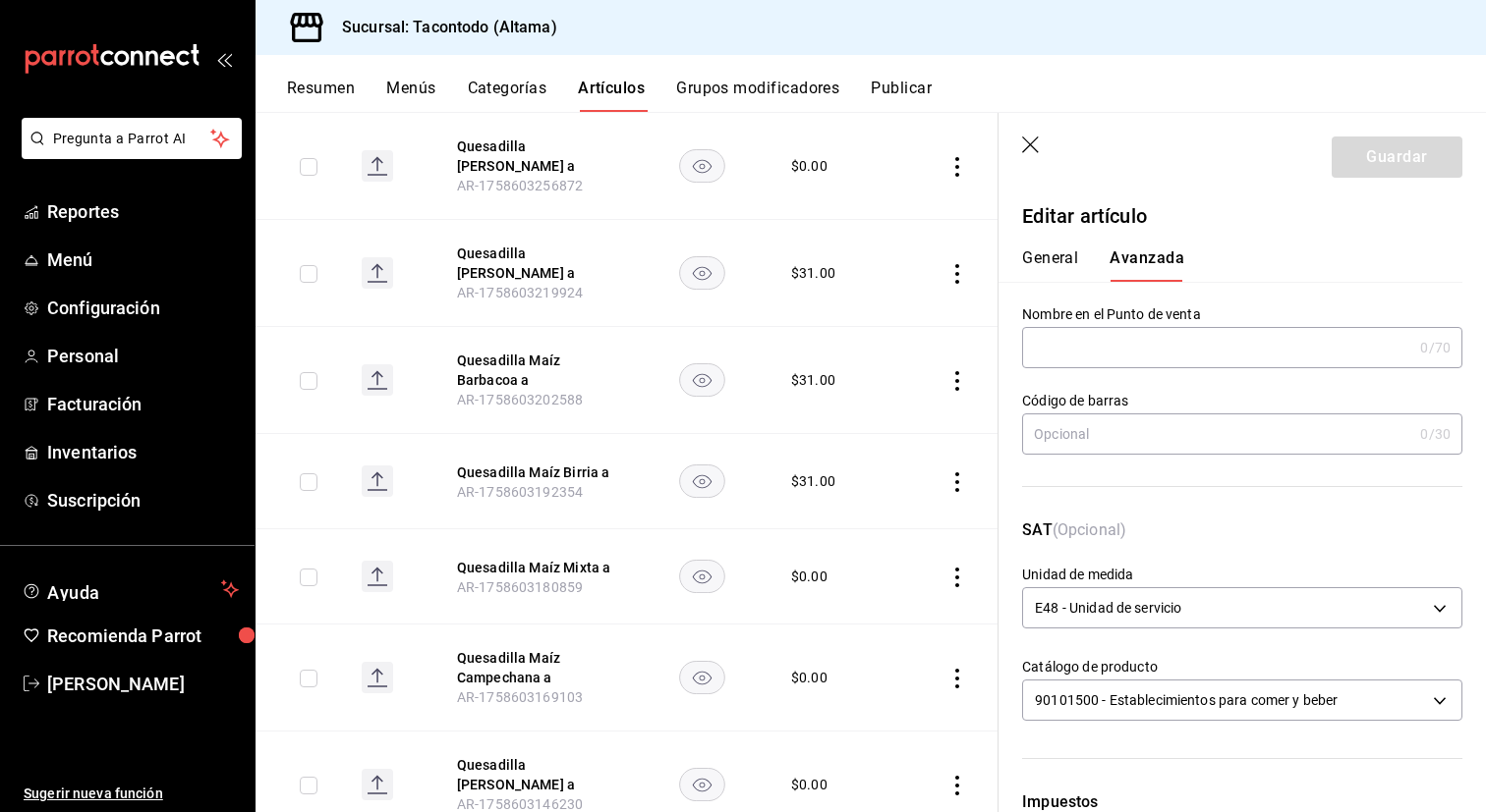
click at [1102, 347] on input "text" at bounding box center [1218, 348] width 390 height 40
paste input "QEMZ -"
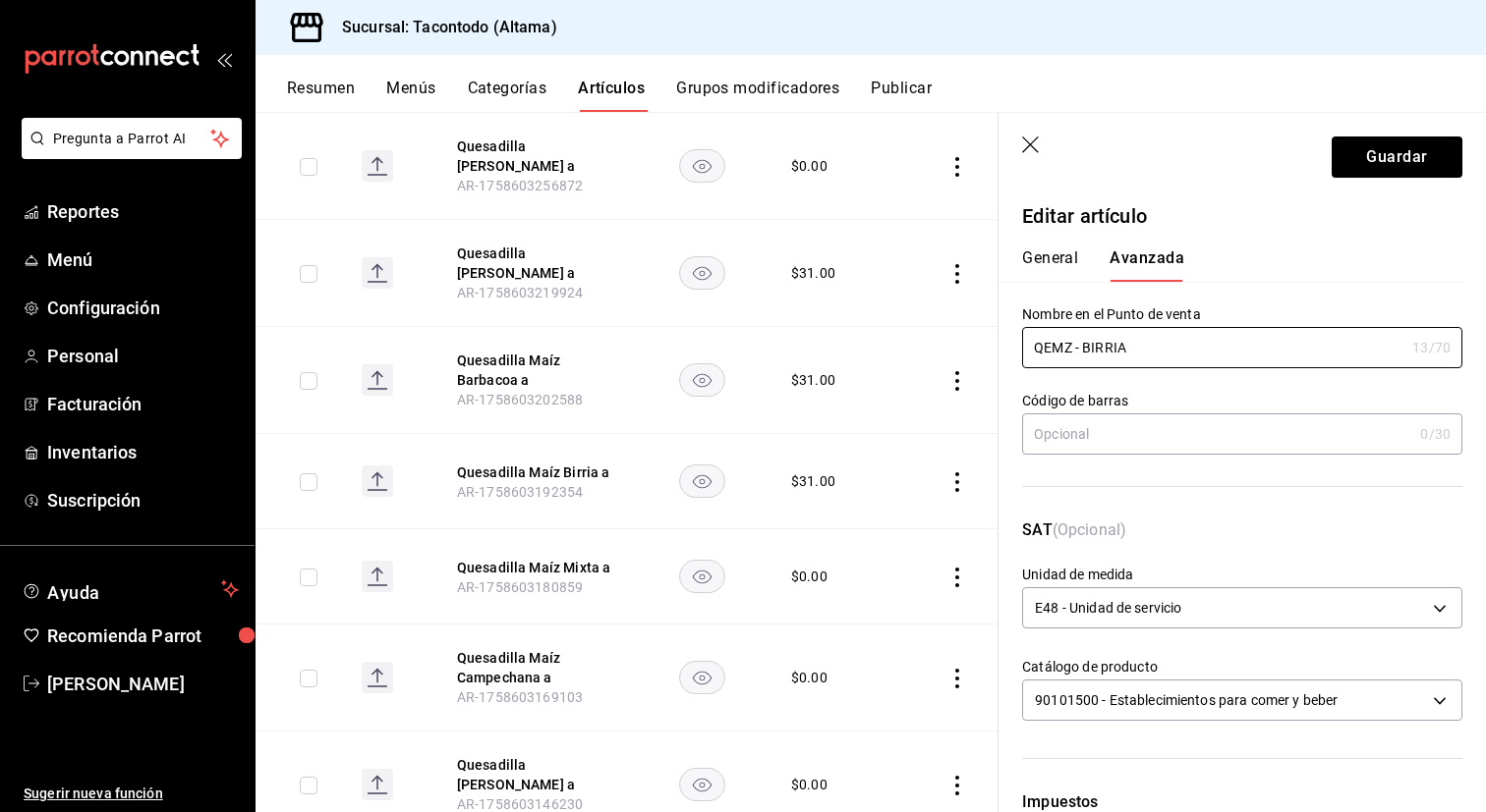
type input "QEMZ - BIRRIA"
click at [1048, 266] on button "General" at bounding box center [1050, 265] width 56 height 34
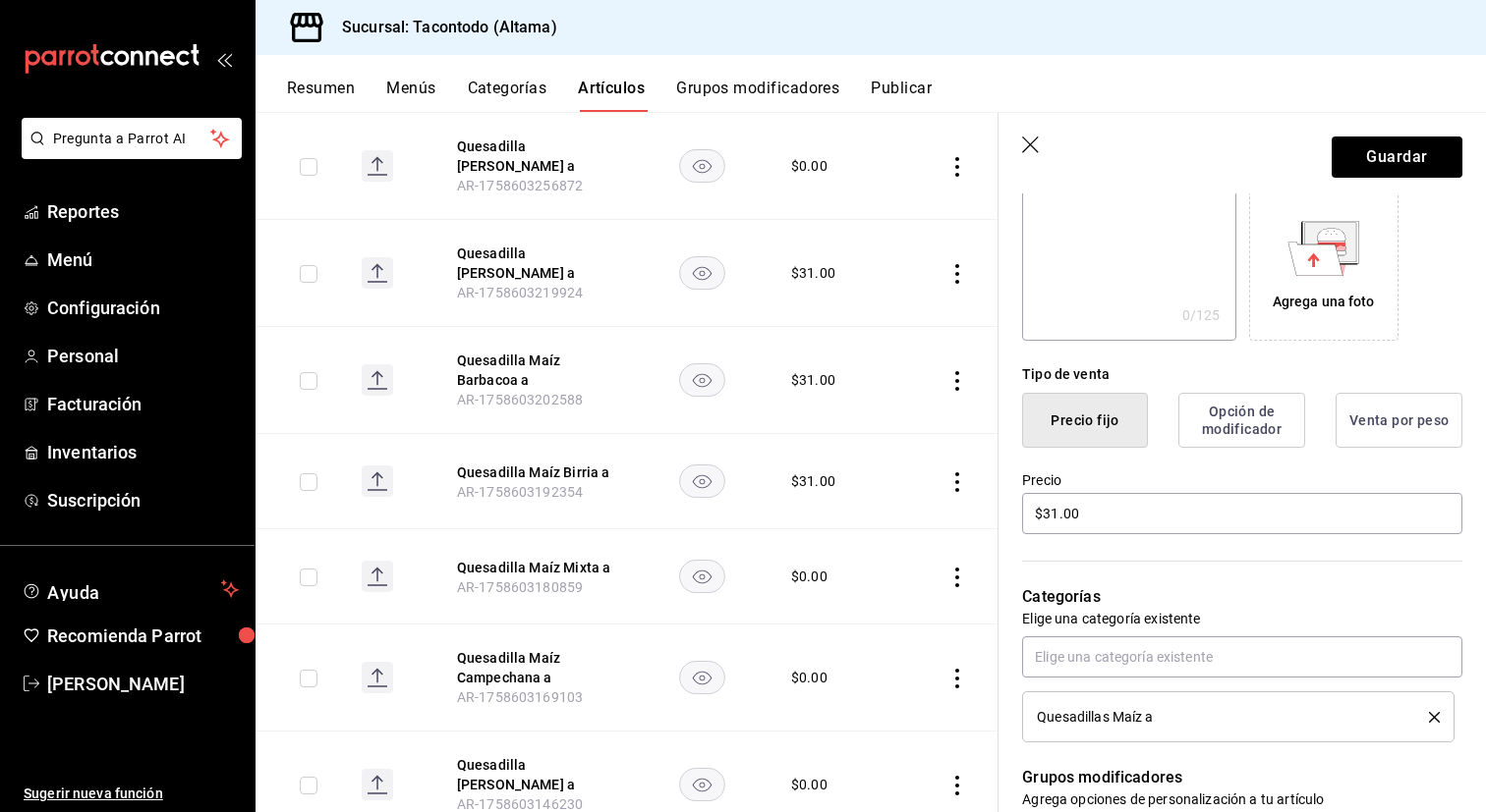
scroll to position [316, 0]
click at [1399, 156] on button "Guardar" at bounding box center [1397, 157] width 131 height 42
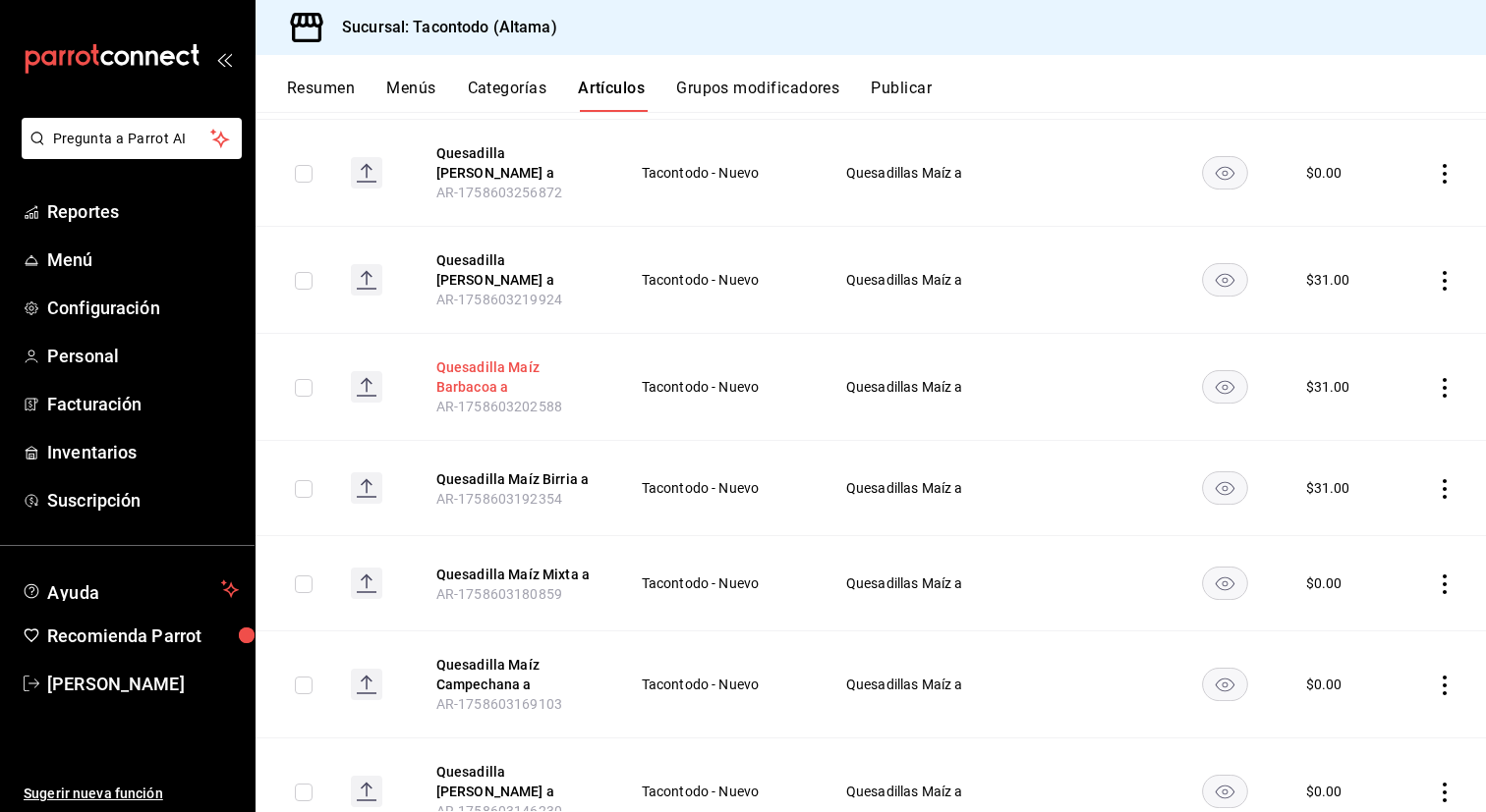
scroll to position [862, 0]
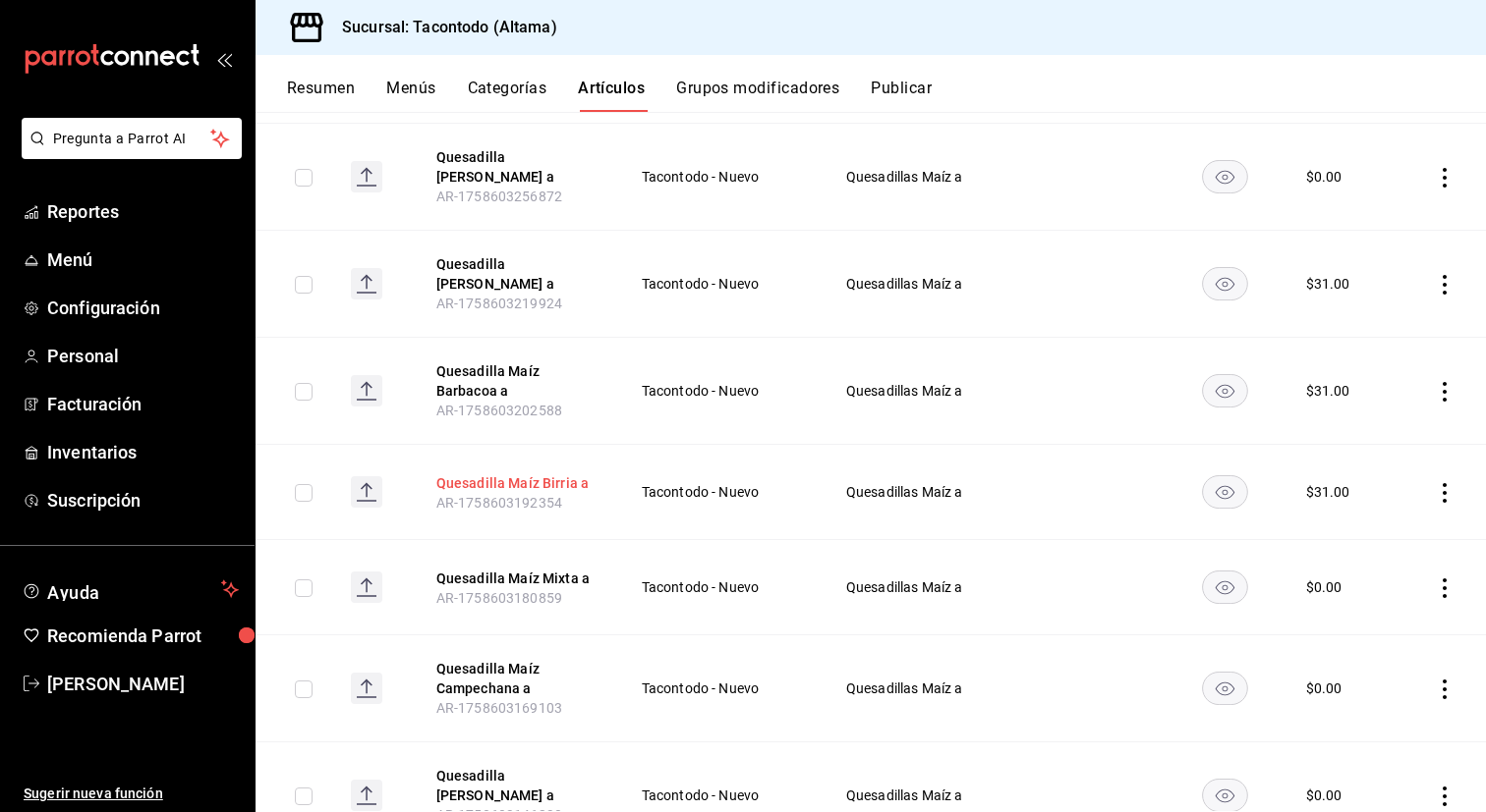
click at [529, 473] on button "Quesadilla Maíz Birria a" at bounding box center [514, 483] width 158 height 20
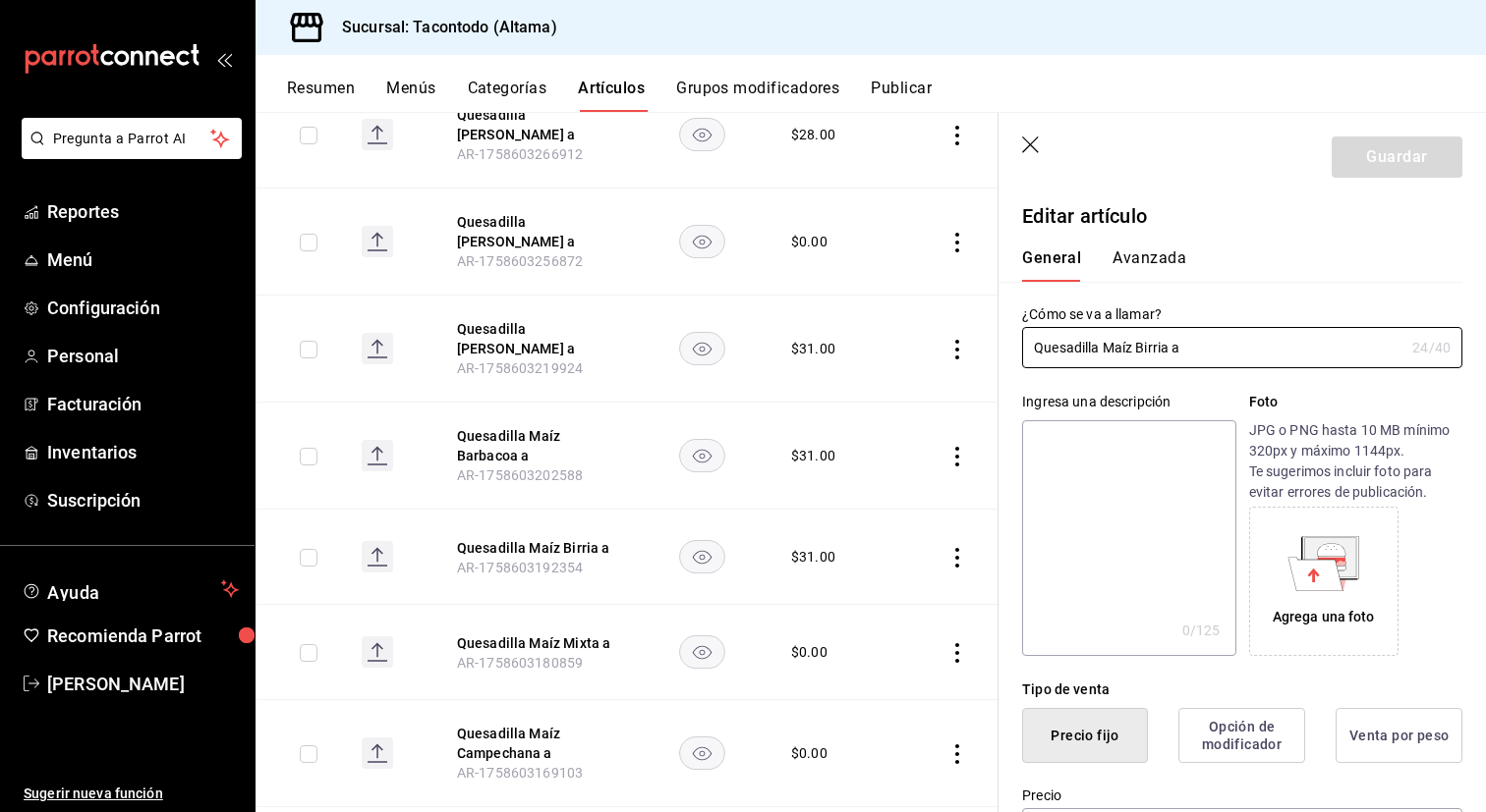
type input "$31.00"
type input "E48"
type input "90101500"
radio input "true"
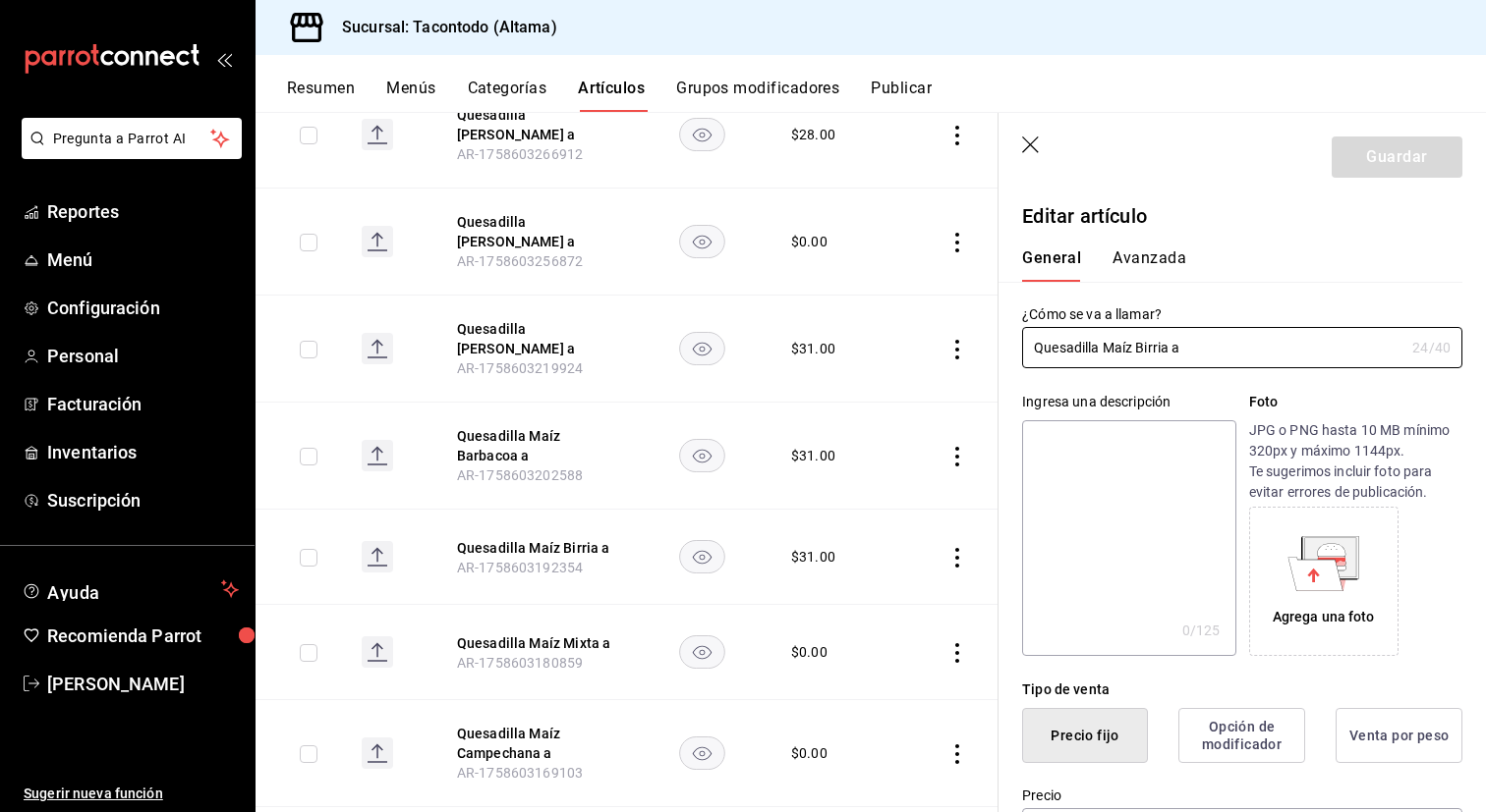
type input "f2d47fc5-286b-482c-91d1-f6277f6f141a"
click at [1149, 260] on button "Avanzada" at bounding box center [1149, 265] width 73 height 34
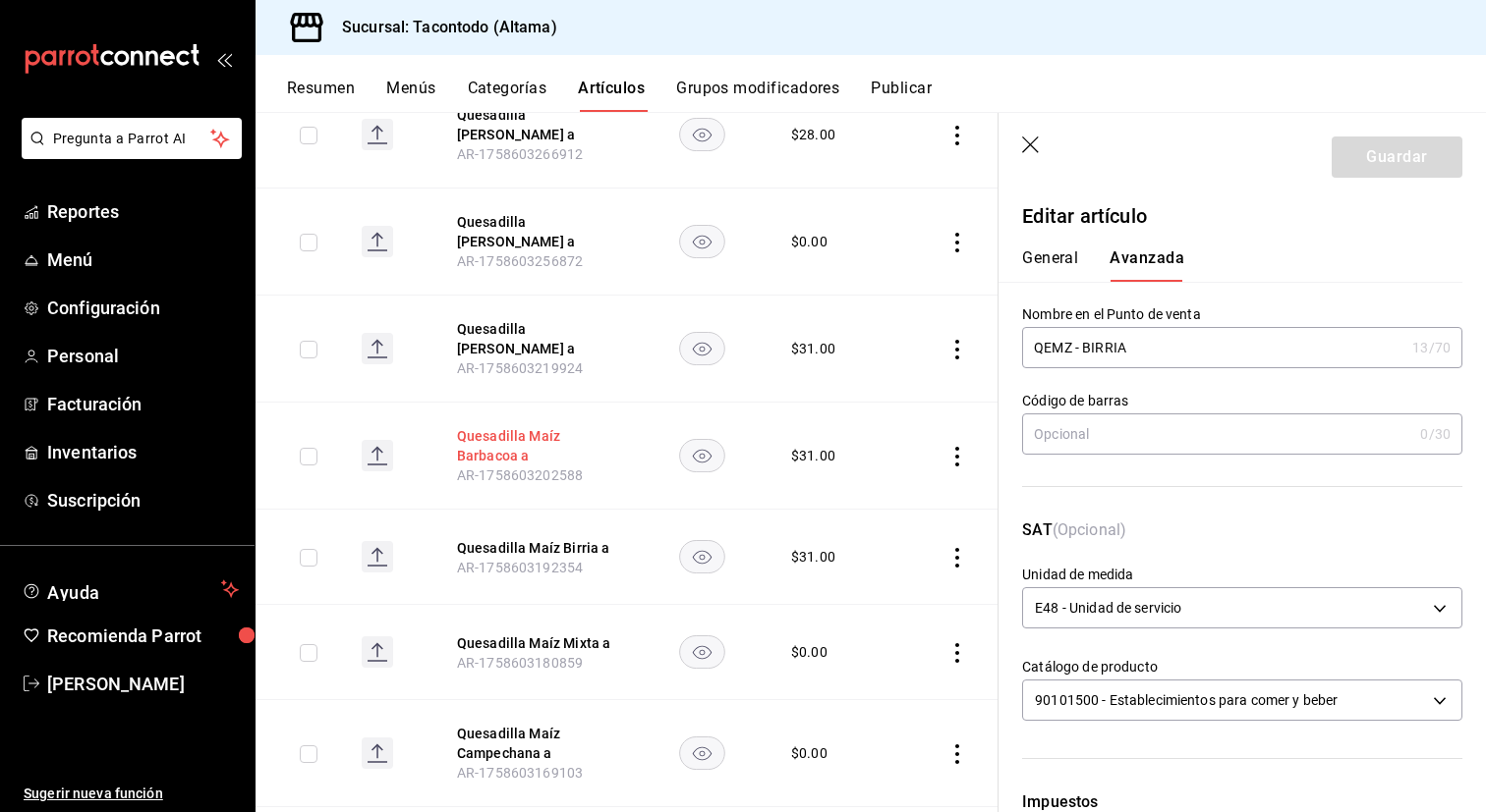
click at [512, 426] on button "Quesadilla Maíz Barbacoa a" at bounding box center [535, 446] width 158 height 40
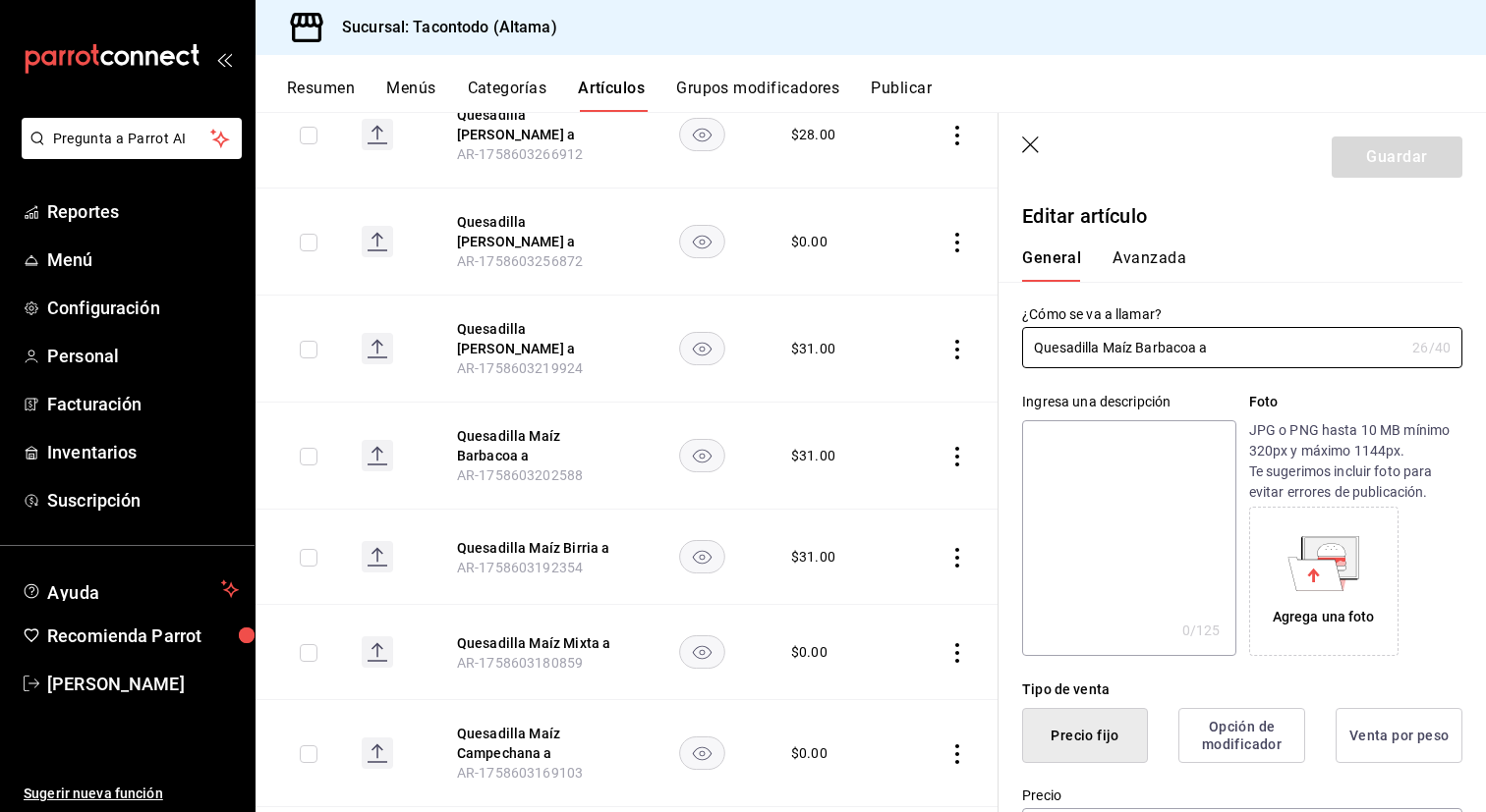
type input "$31.00"
type input "E48"
type input "90101500"
radio input "true"
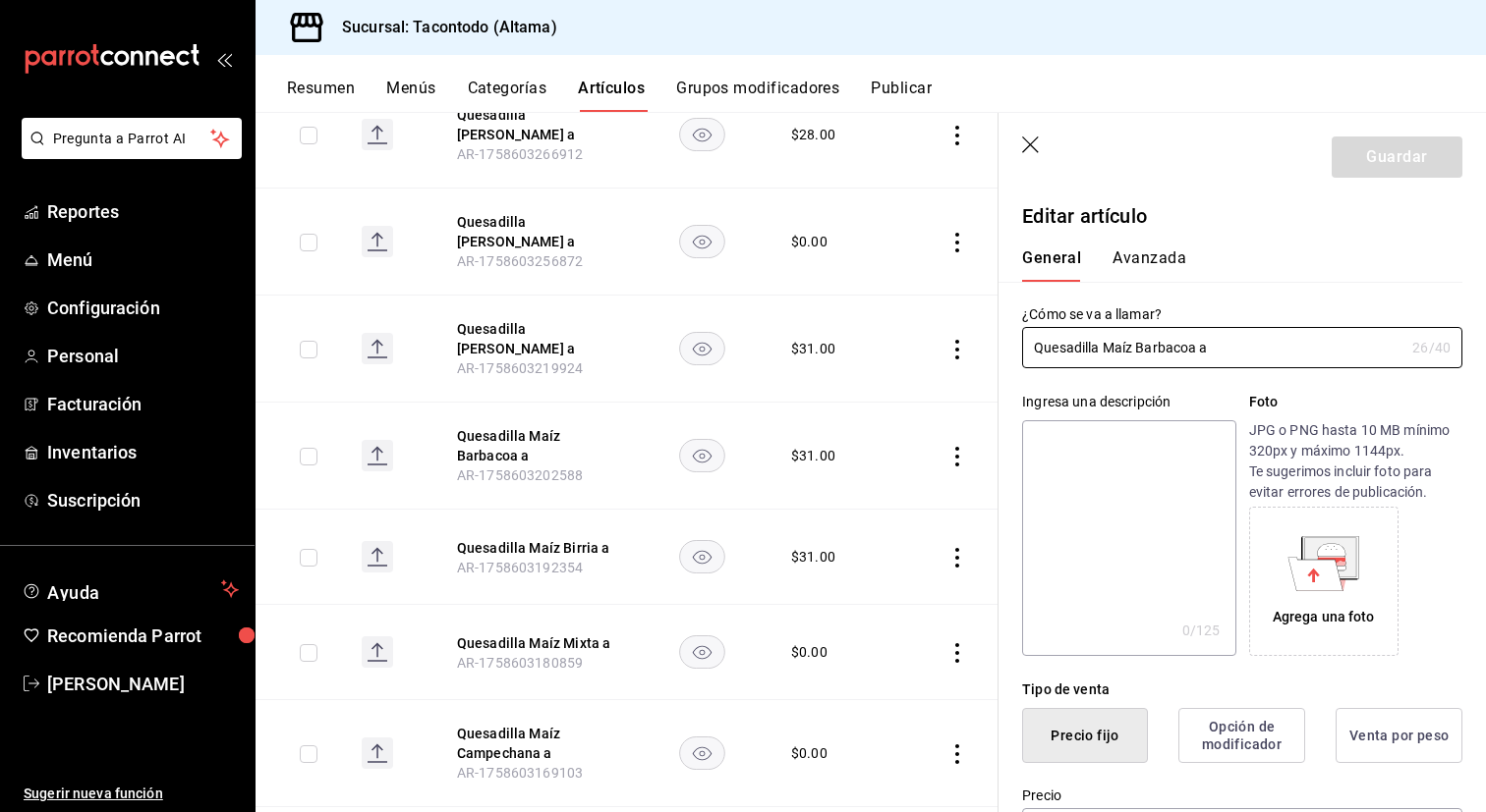
type input "f2d47fc5-286b-482c-91d1-f6277f6f141a"
click at [1166, 269] on button "Avanzada" at bounding box center [1149, 265] width 73 height 34
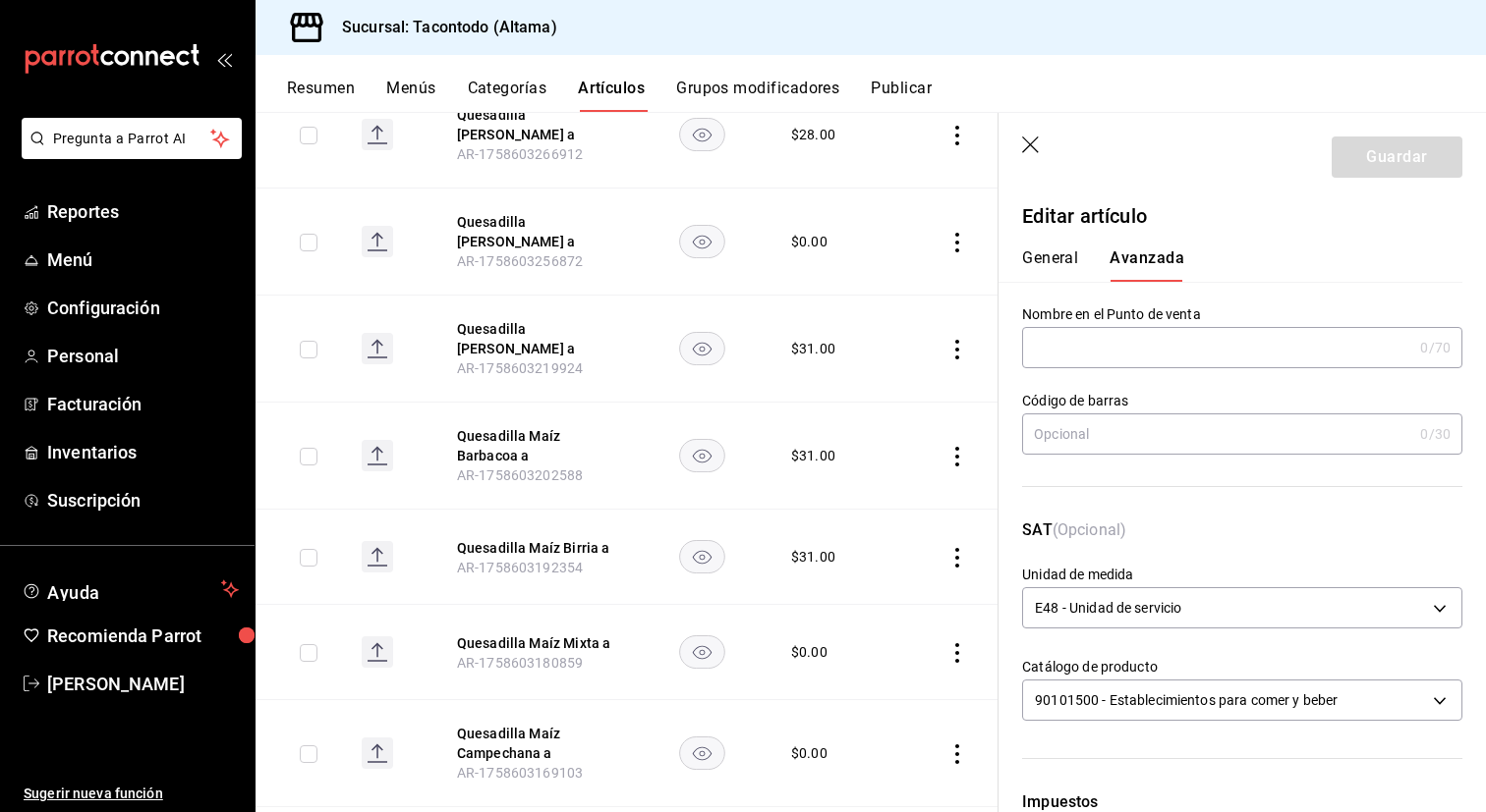
click at [1115, 333] on input "text" at bounding box center [1218, 348] width 390 height 40
paste input "QEMZ -"
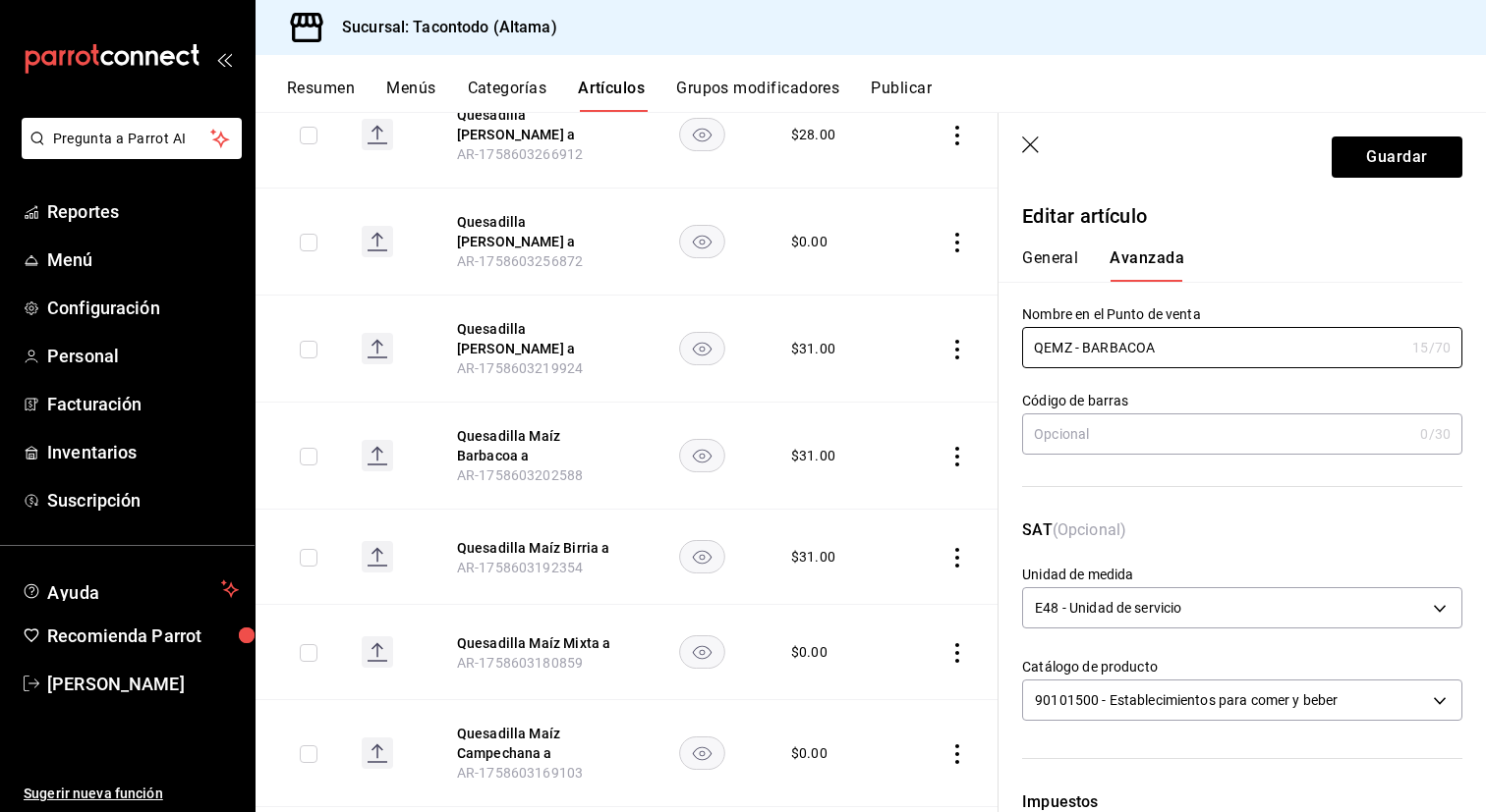
type input "QEMZ - BARBACOA"
click at [1051, 267] on button "General" at bounding box center [1050, 265] width 56 height 34
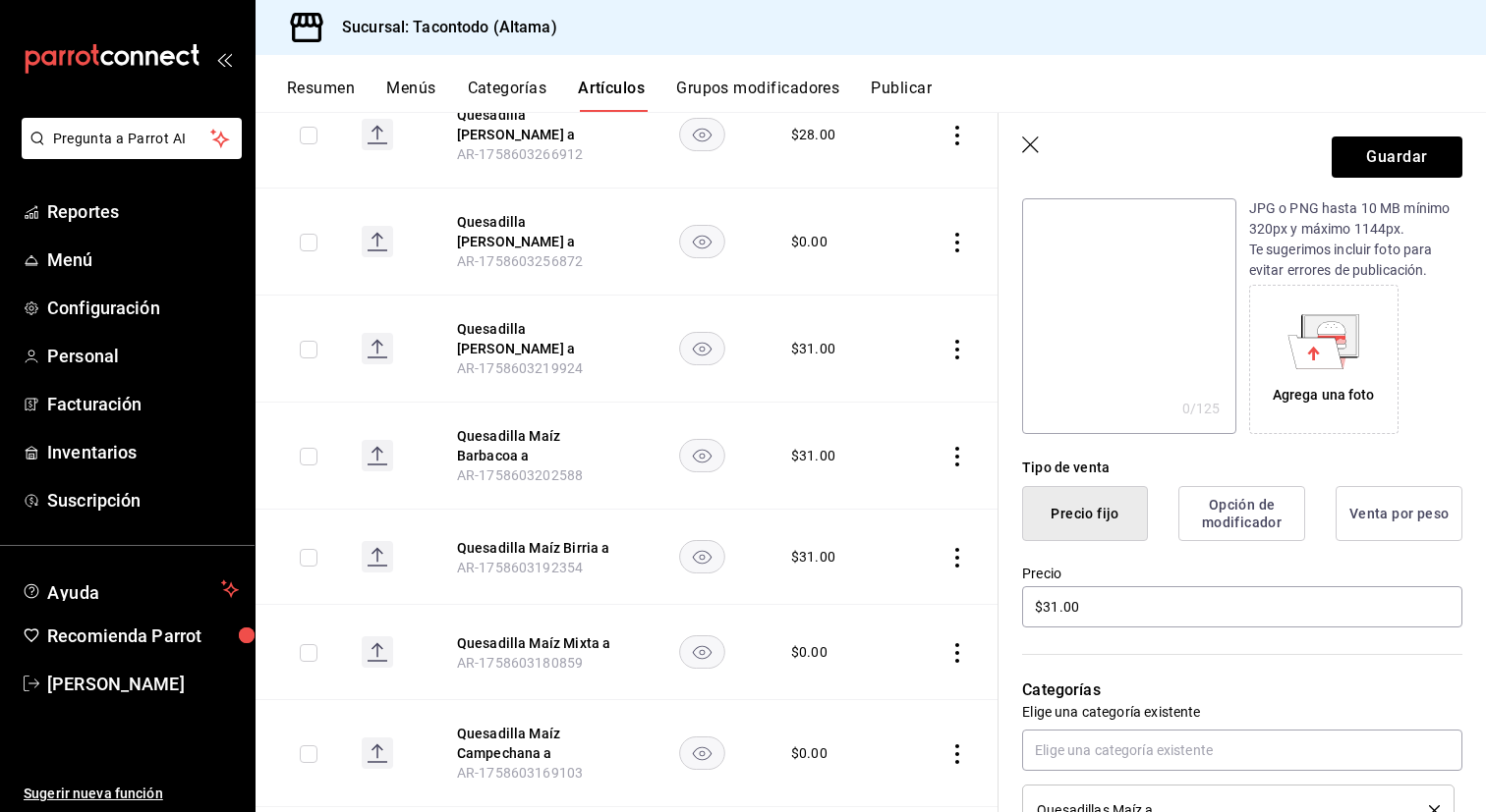
scroll to position [223, 0]
click at [1422, 154] on button "Guardar" at bounding box center [1397, 157] width 131 height 42
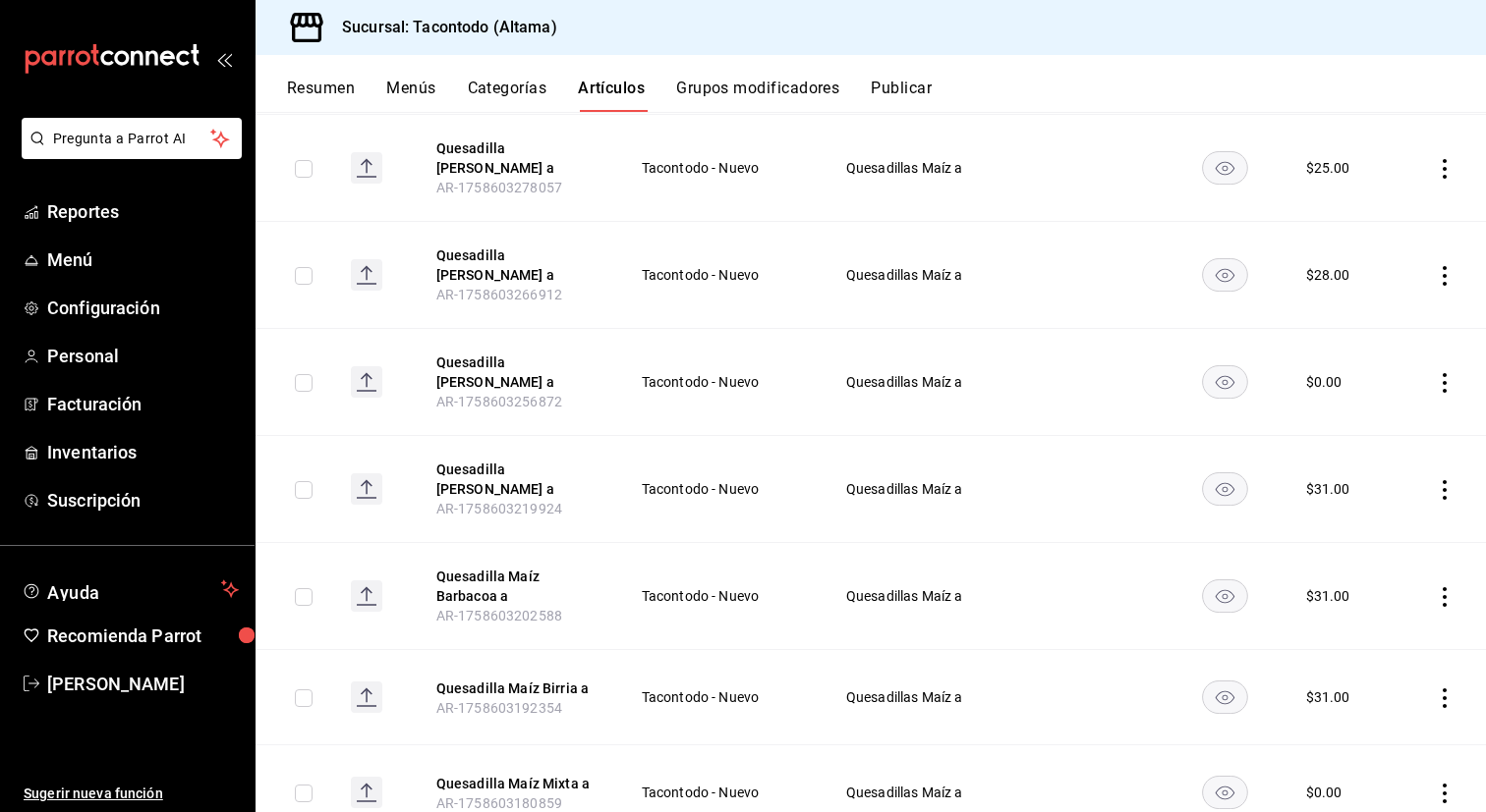
scroll to position [654, 0]
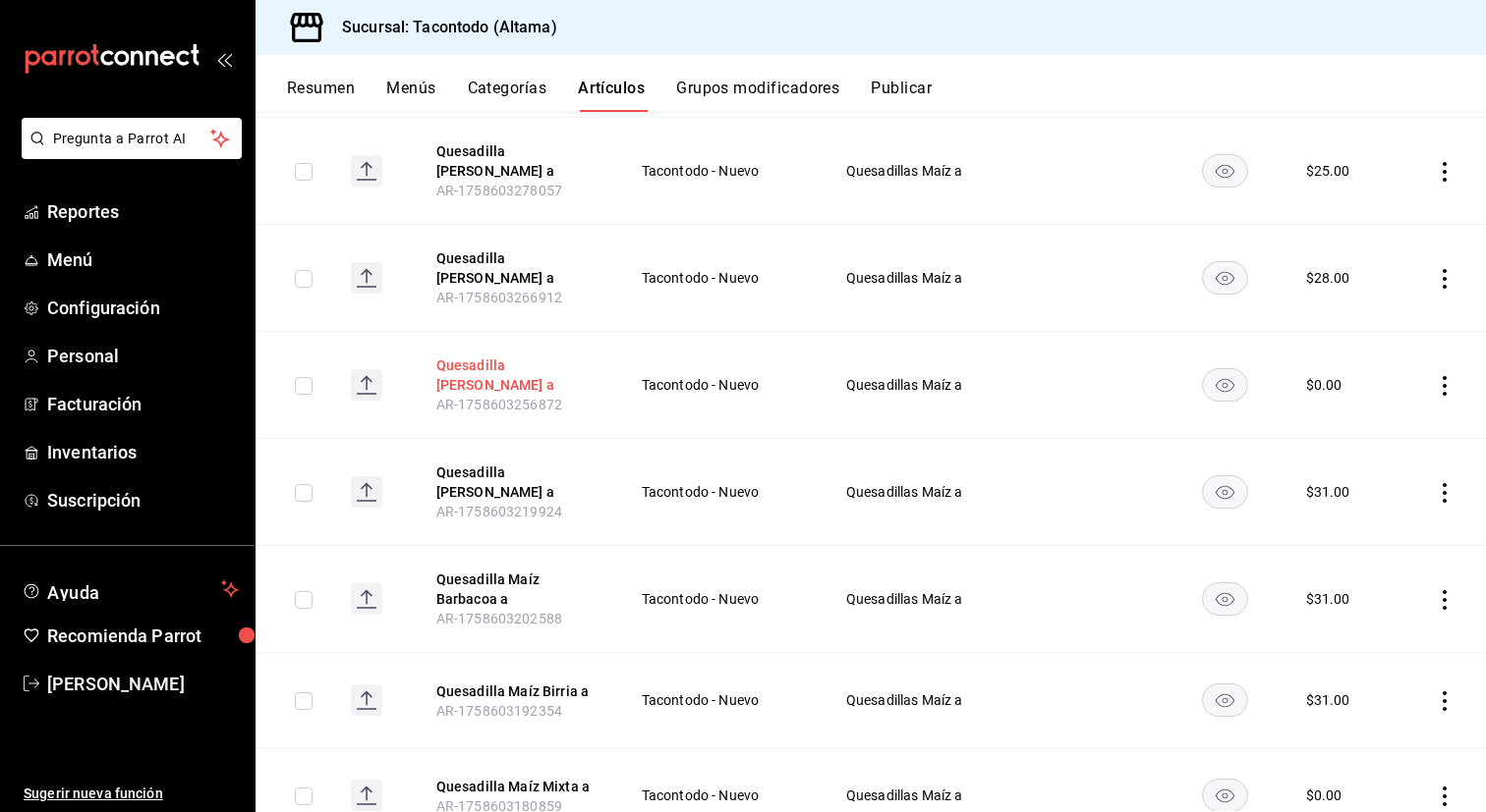
click at [536, 363] on button "Quesadilla [PERSON_NAME] a" at bounding box center [514, 375] width 158 height 40
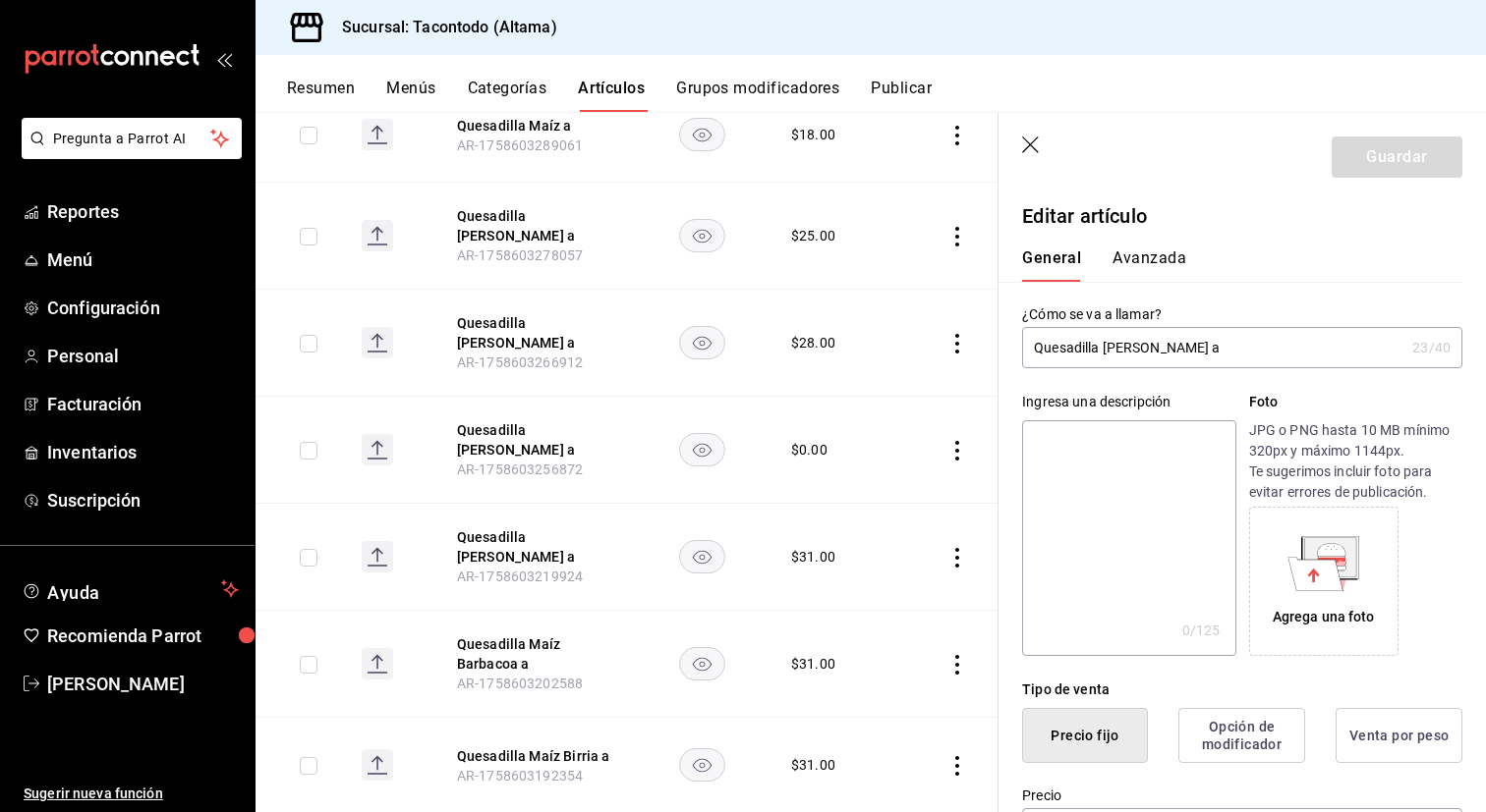
click at [1136, 270] on button "Avanzada" at bounding box center [1149, 265] width 73 height 34
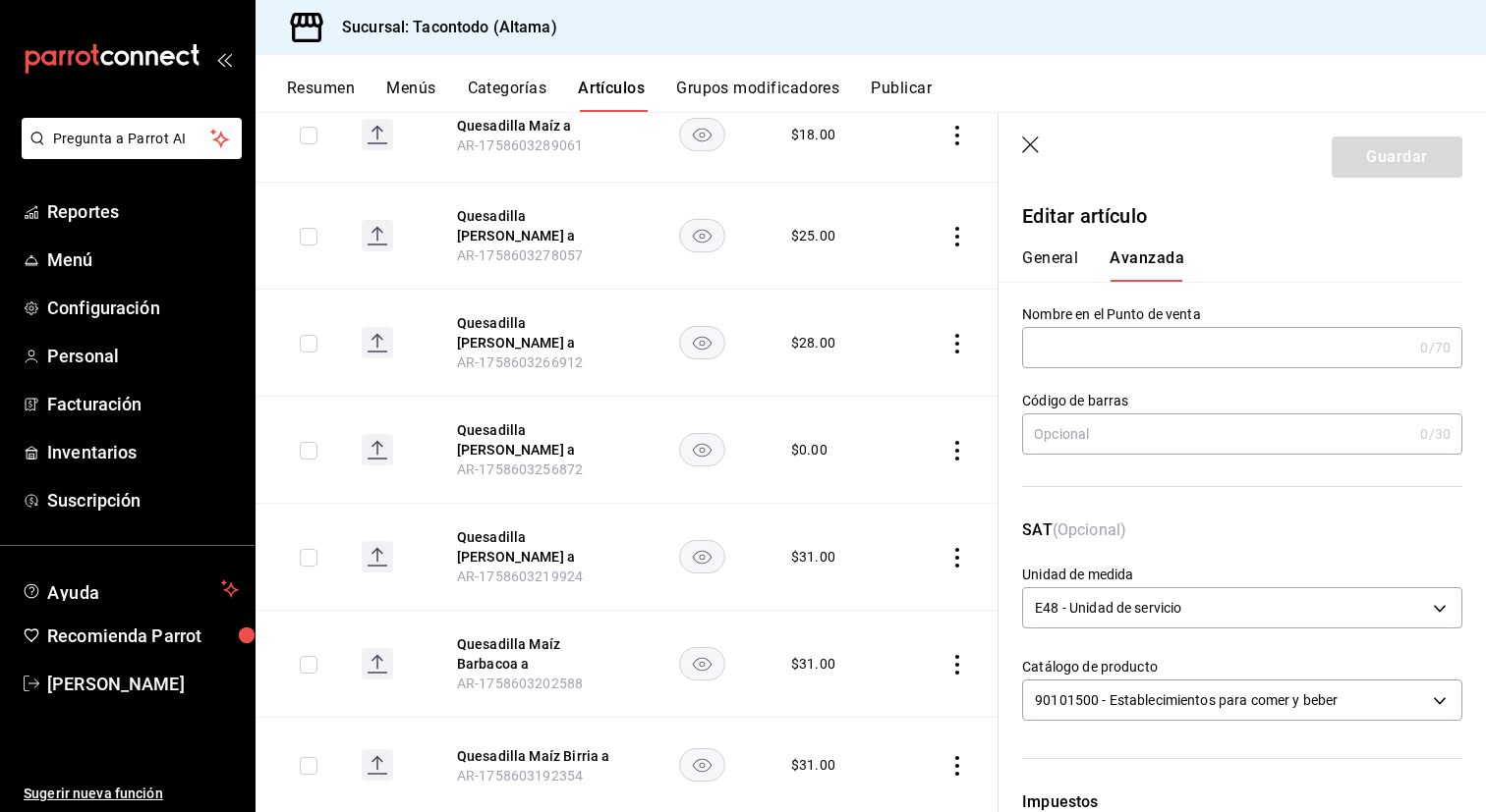
click at [1038, 350] on input "text" at bounding box center [1218, 348] width 390 height 40
paste input "QEMZ -"
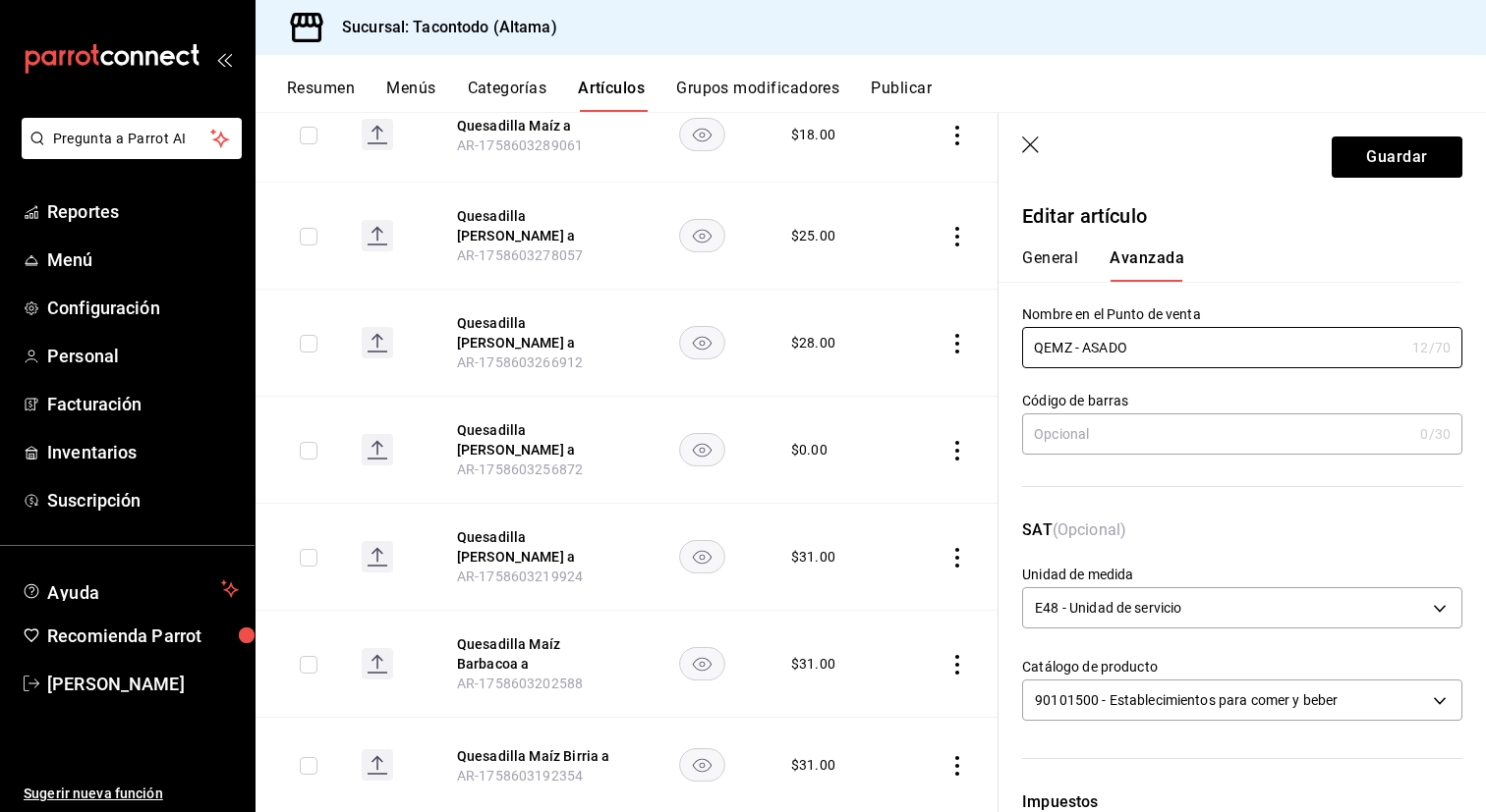
type input "QEMZ - ASADO"
click at [1067, 263] on button "General" at bounding box center [1050, 265] width 56 height 34
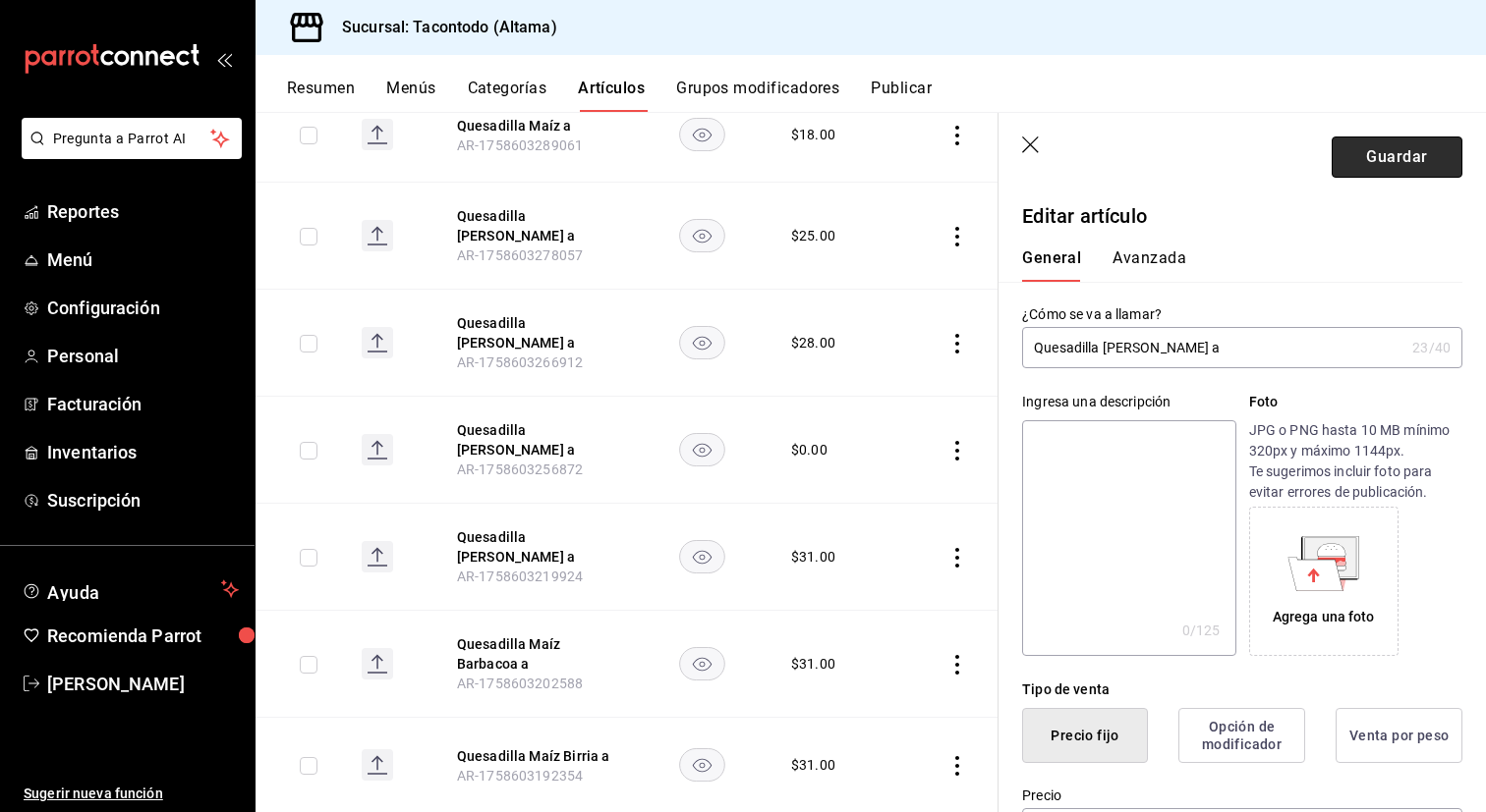
click at [1383, 154] on button "Guardar" at bounding box center [1397, 157] width 131 height 42
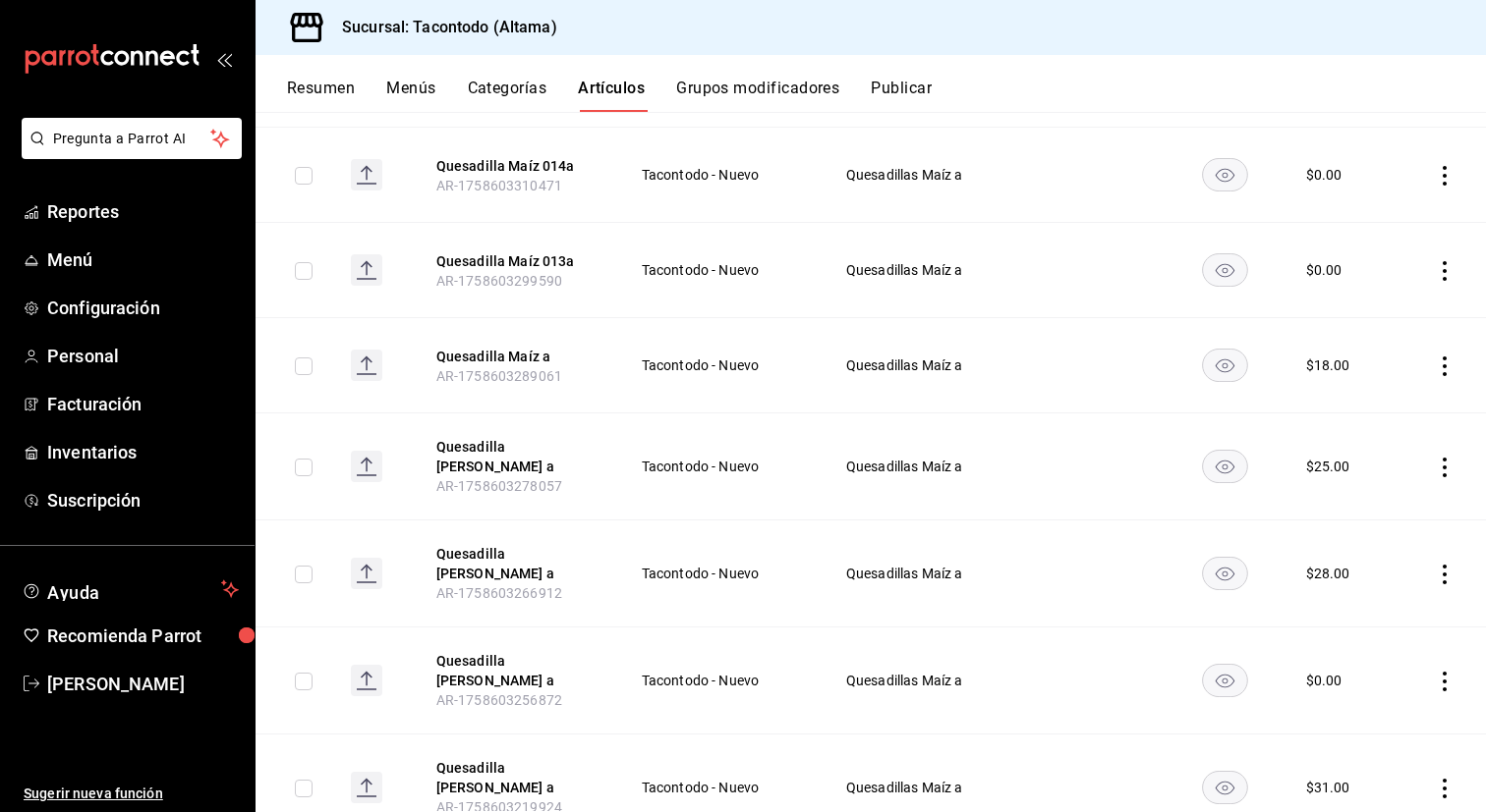
scroll to position [330, 0]
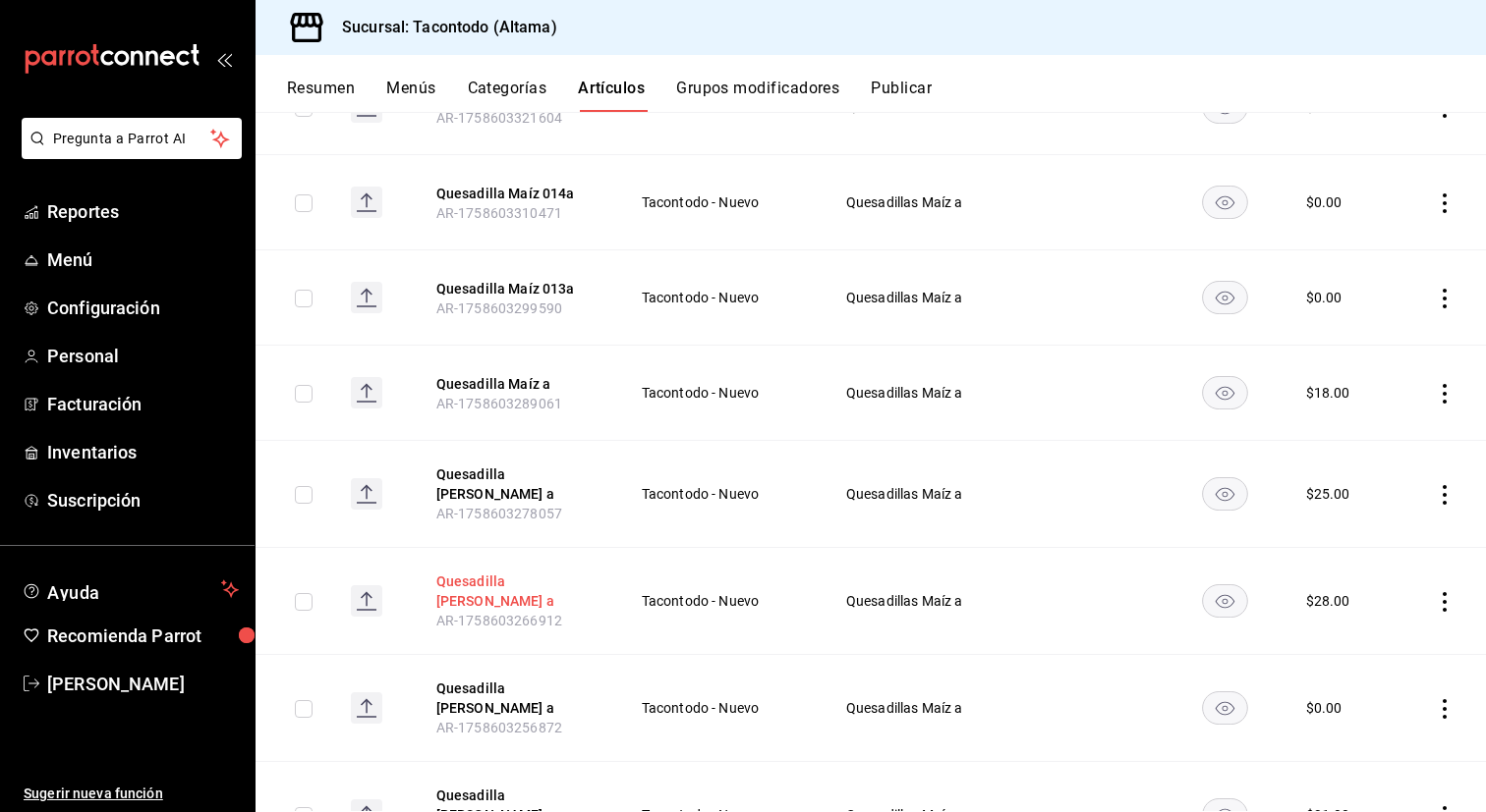
click at [498, 584] on button "Quesadilla [PERSON_NAME] a" at bounding box center [514, 591] width 158 height 40
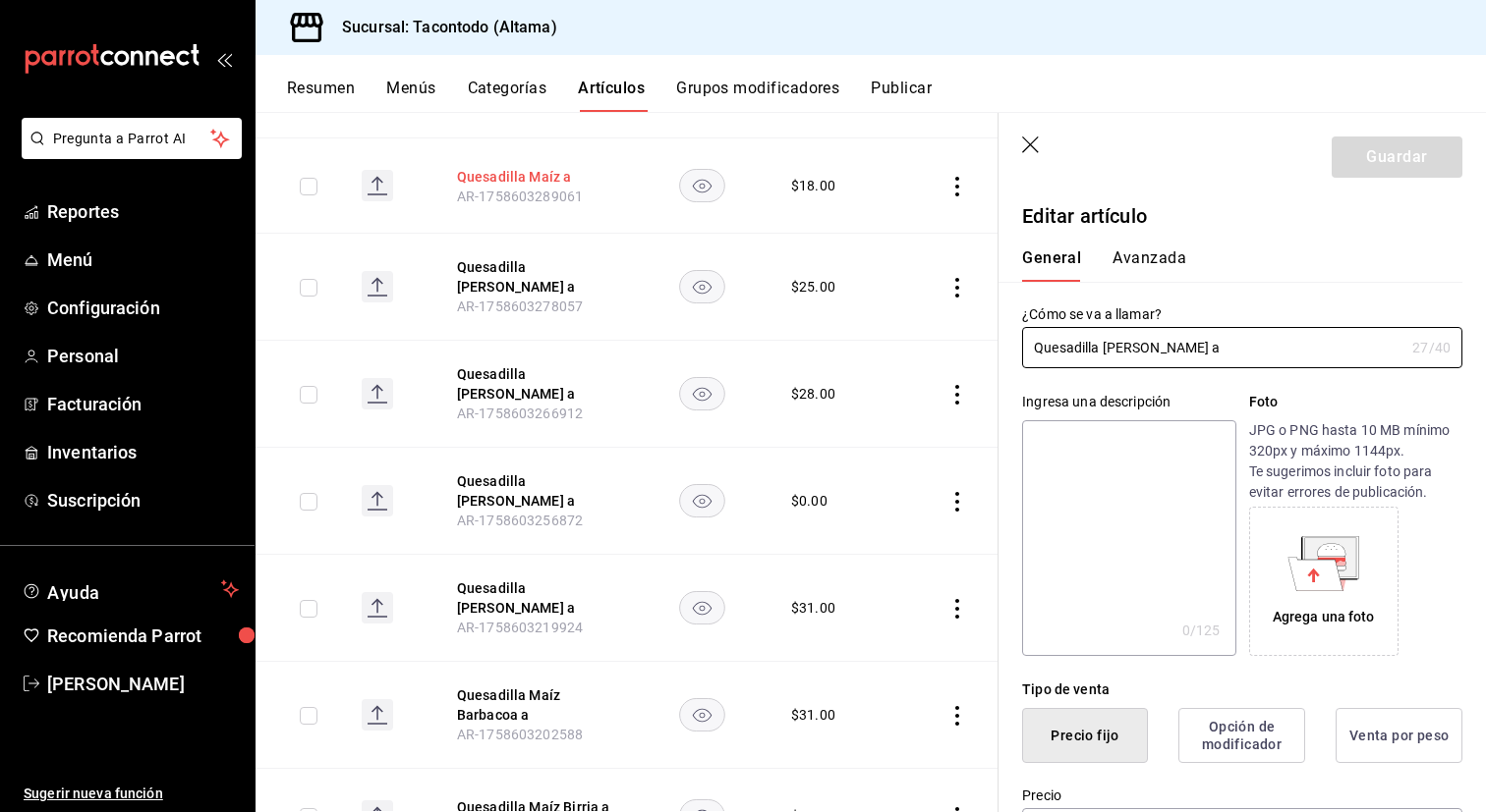
scroll to position [599, 0]
click at [508, 367] on button "Quesadilla [PERSON_NAME] a" at bounding box center [535, 387] width 158 height 40
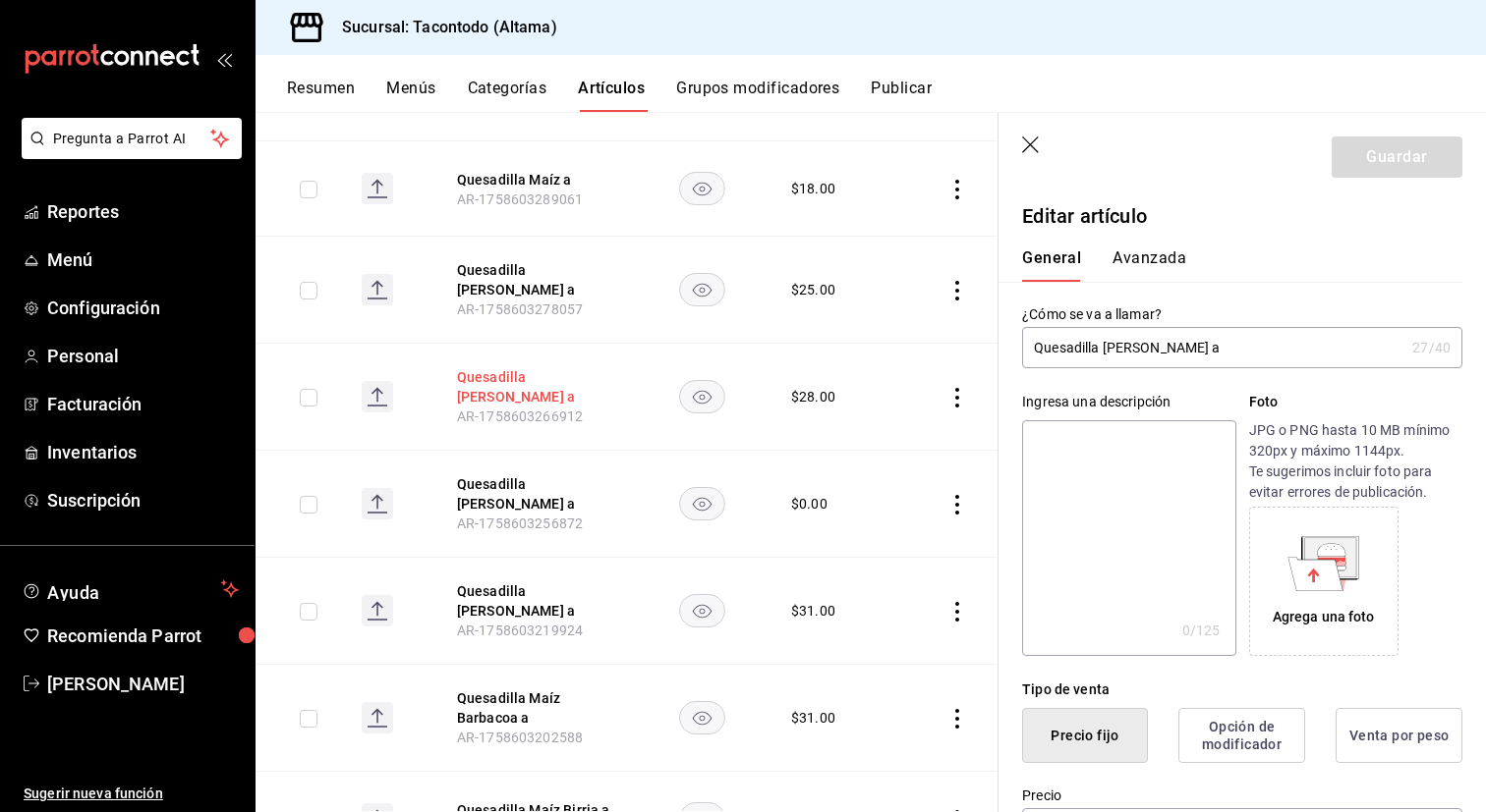
click at [528, 374] on button "Quesadilla [PERSON_NAME] a" at bounding box center [535, 387] width 158 height 40
click at [1141, 254] on button "Avanzada" at bounding box center [1149, 265] width 73 height 34
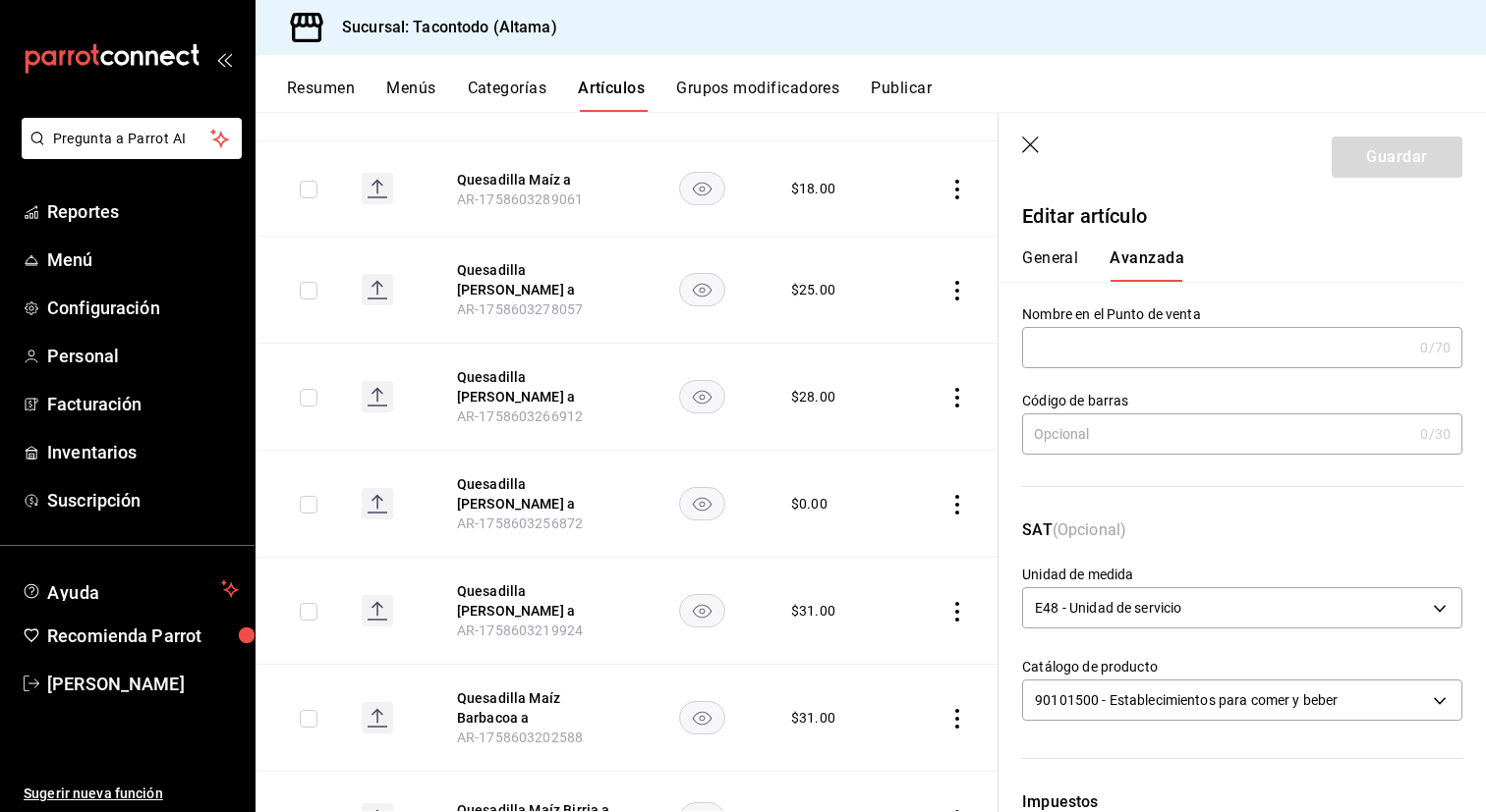
click at [1138, 354] on input "text" at bounding box center [1218, 348] width 390 height 40
paste input "QEMZ -"
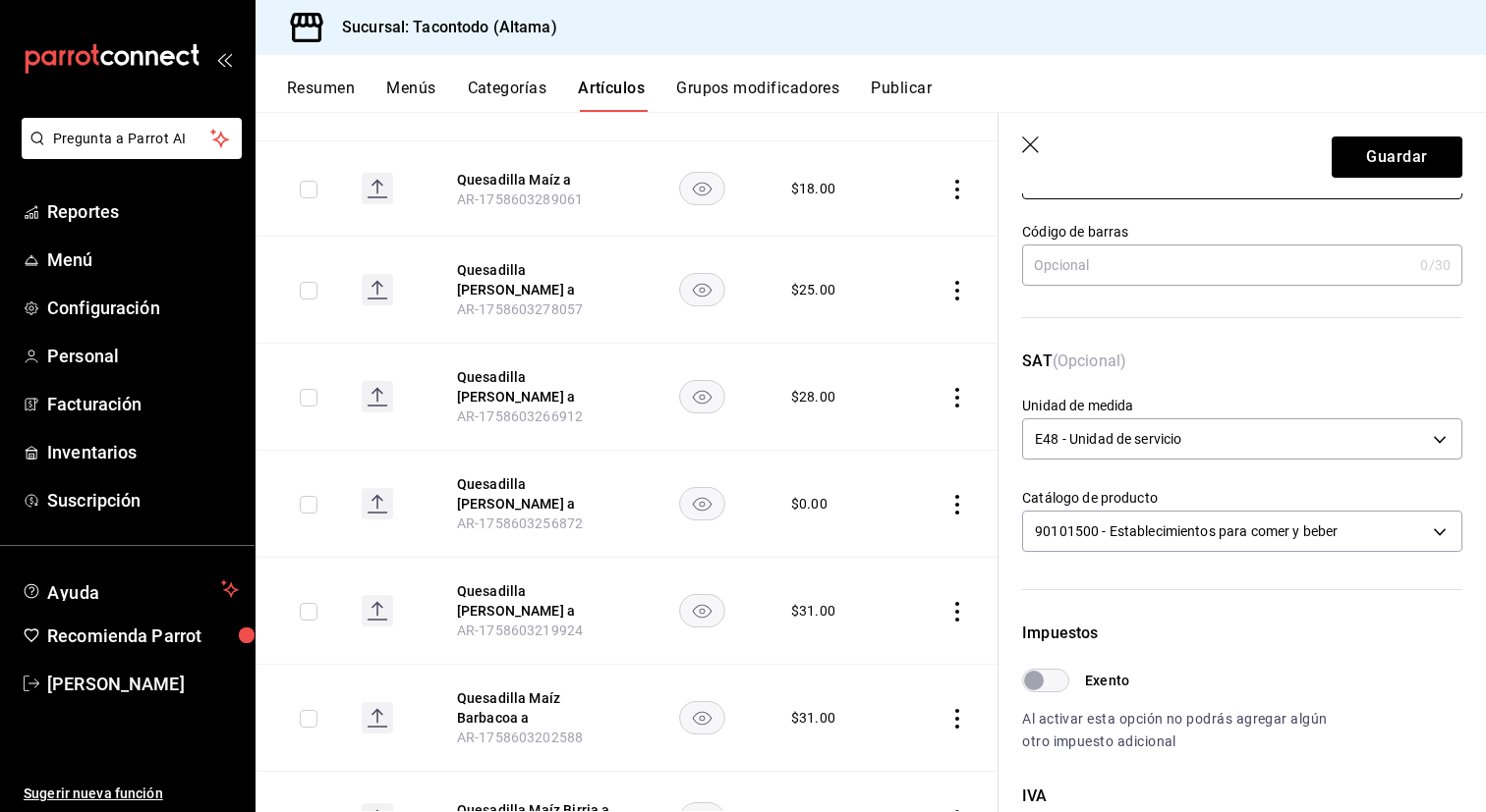
scroll to position [0, 0]
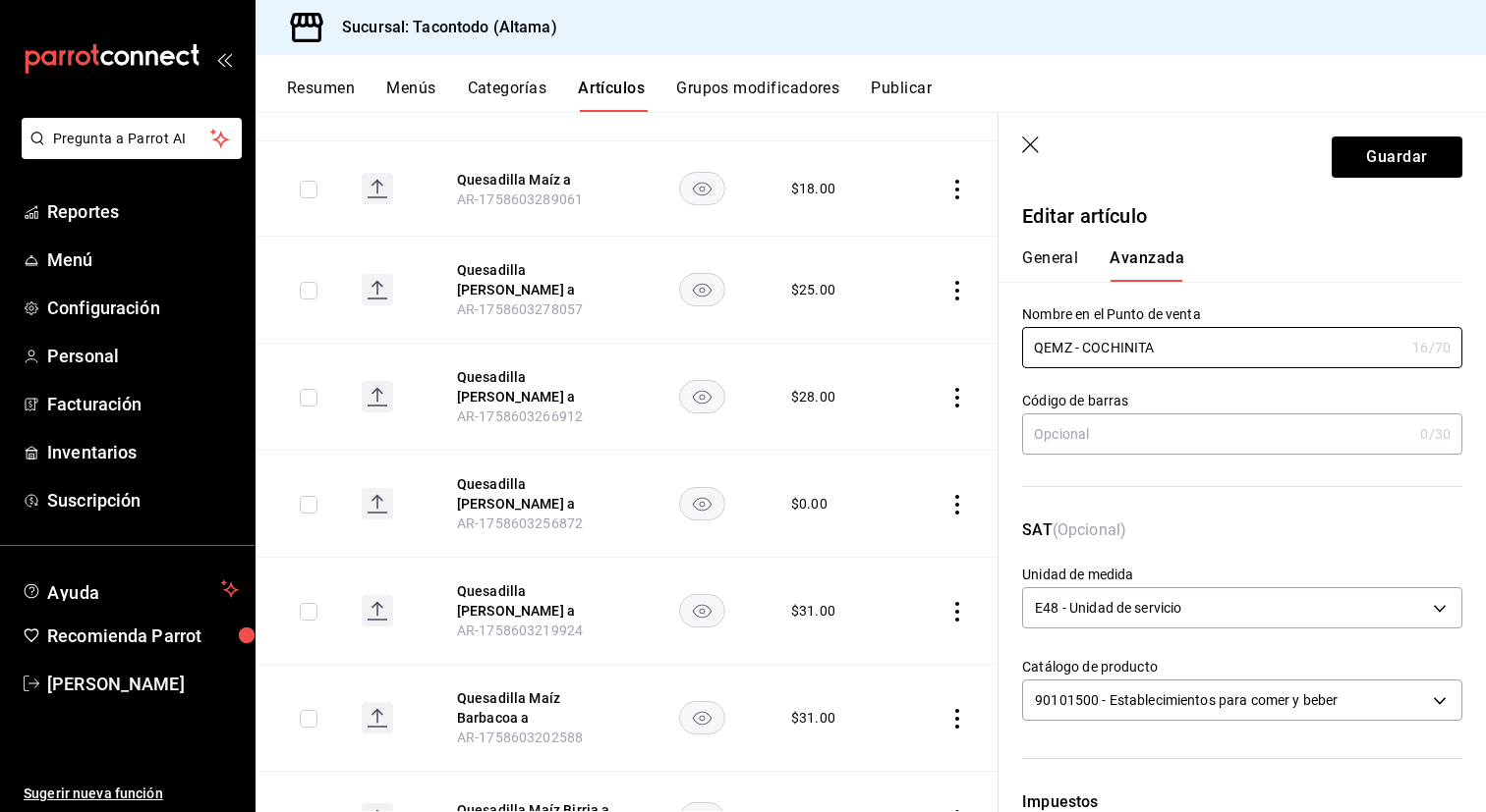
type input "QEMZ - COCHINITA"
click at [1046, 263] on button "General" at bounding box center [1050, 265] width 56 height 34
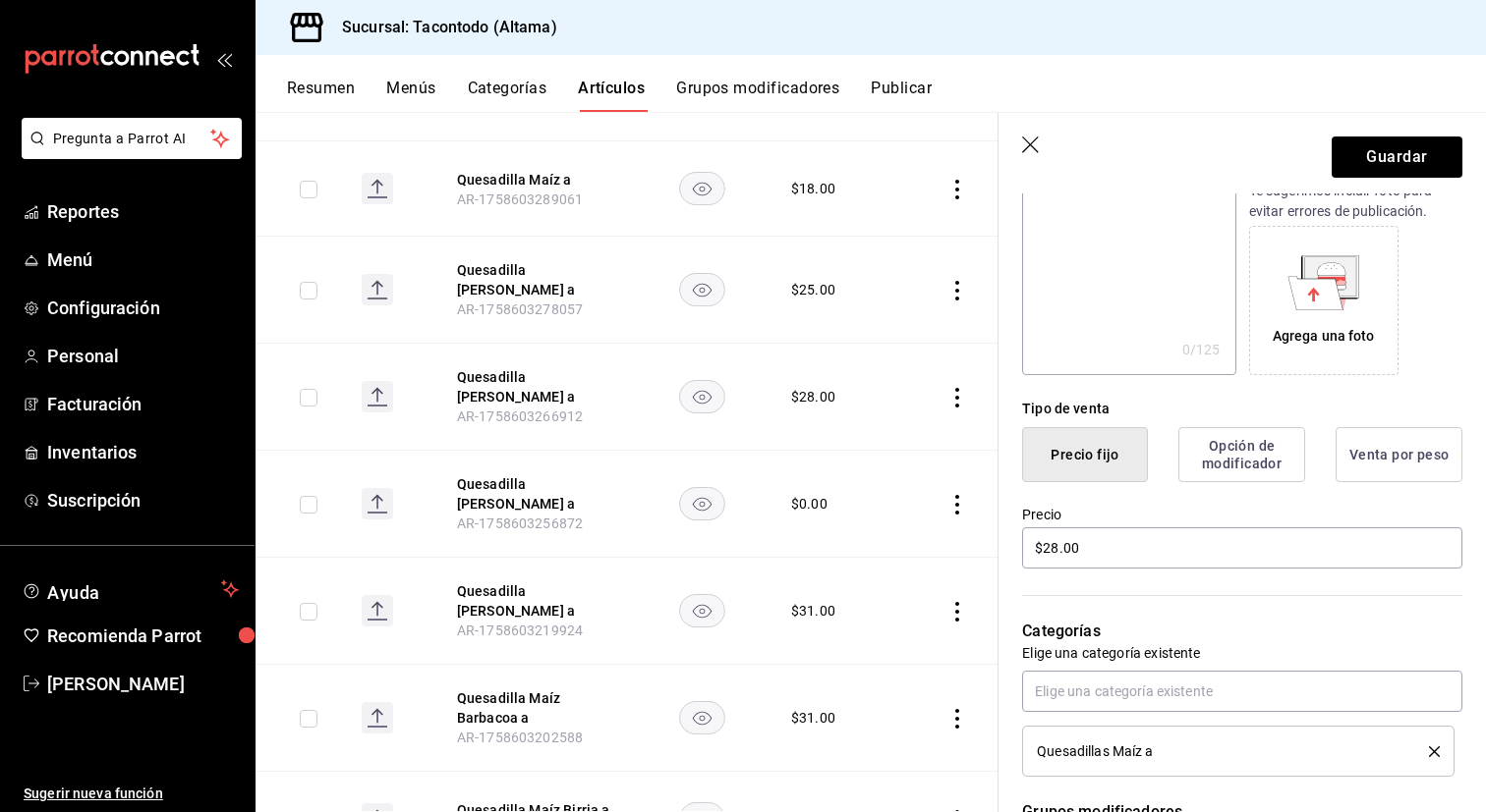
scroll to position [280, 0]
click at [1406, 170] on button "Guardar" at bounding box center [1397, 157] width 131 height 42
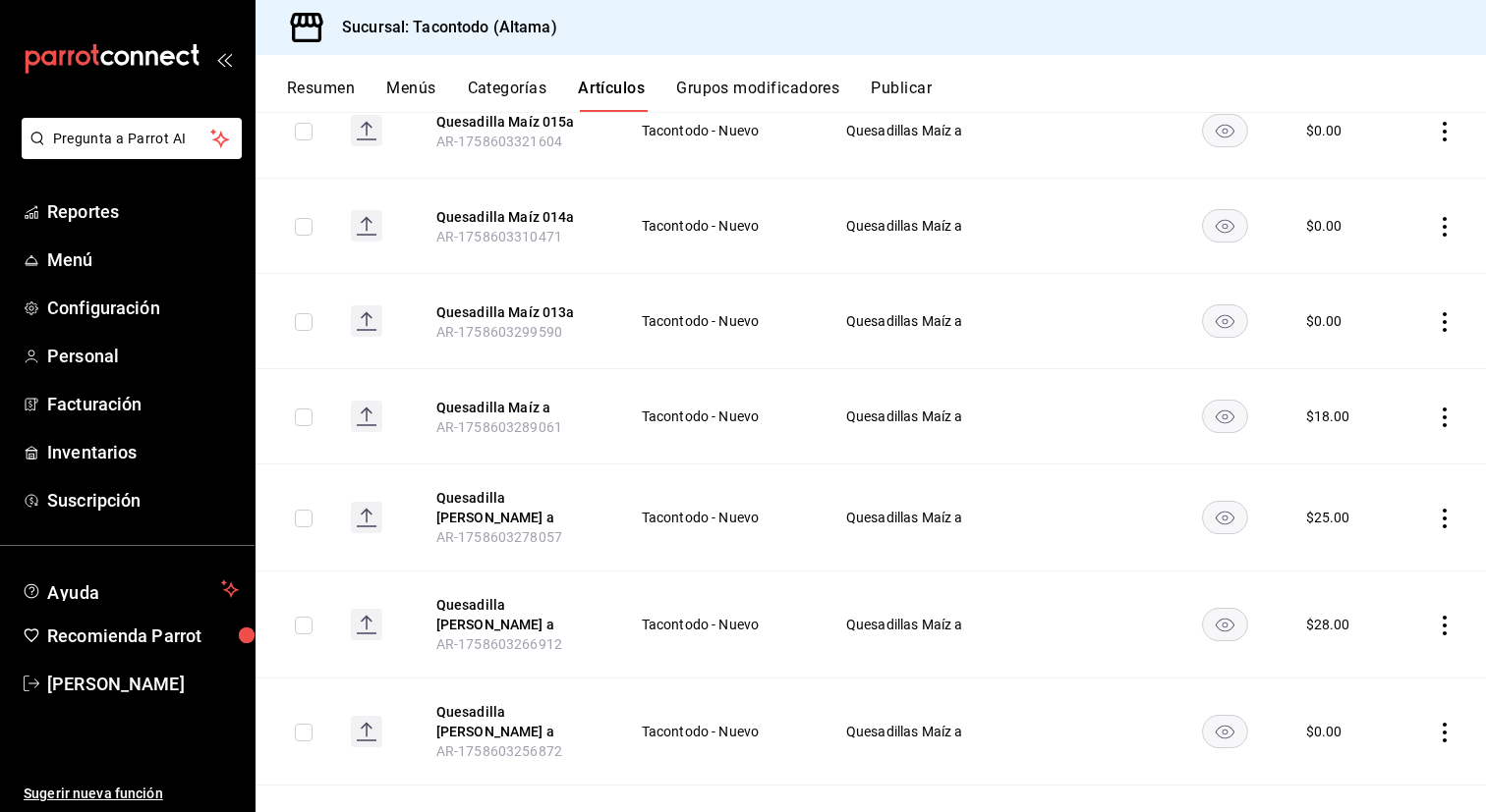
scroll to position [368, 0]
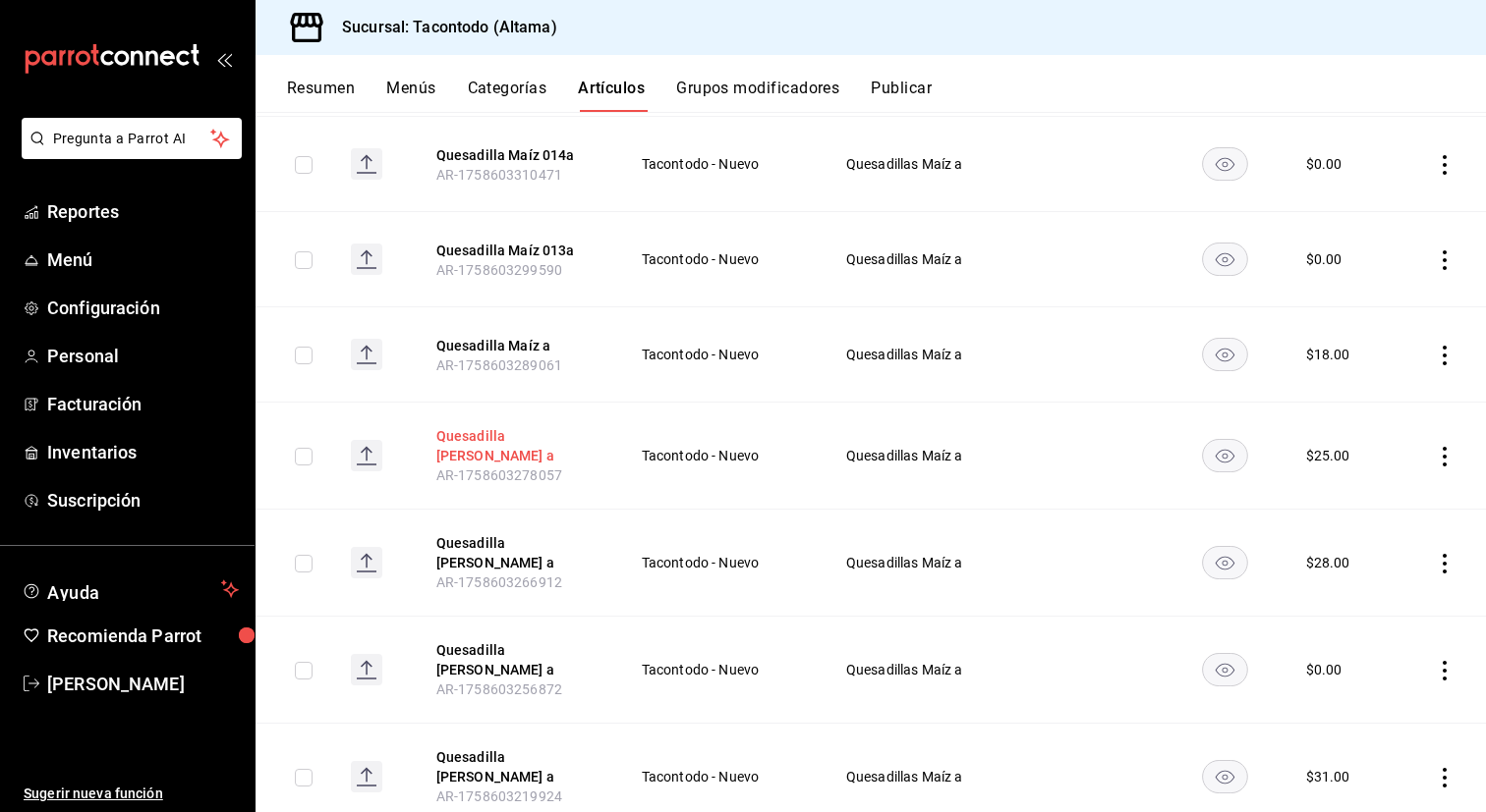
click at [521, 435] on button "Quesadilla [PERSON_NAME] a" at bounding box center [514, 446] width 158 height 40
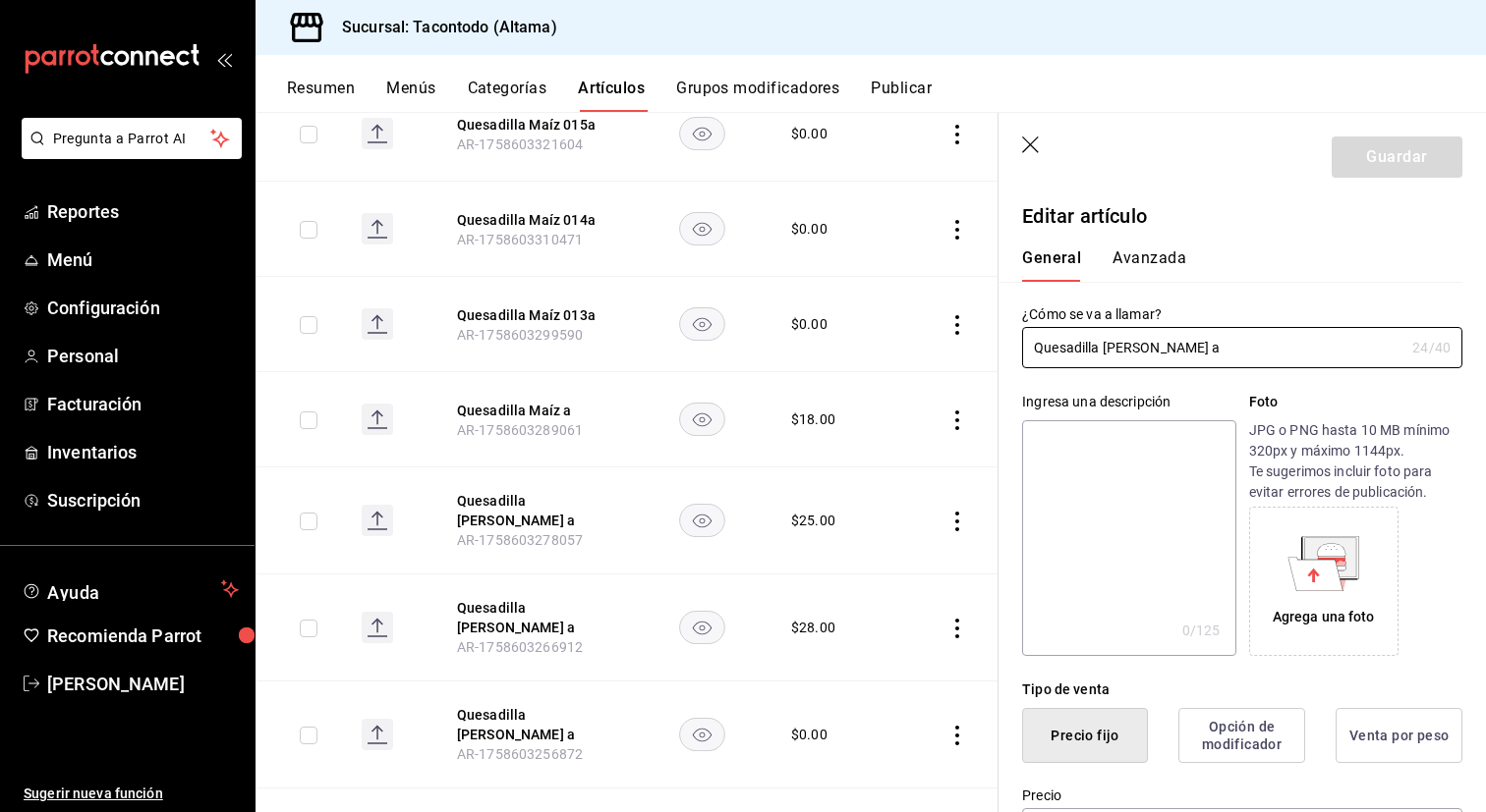
type input "$25.00"
type input "E48"
type input "90101500"
radio input "true"
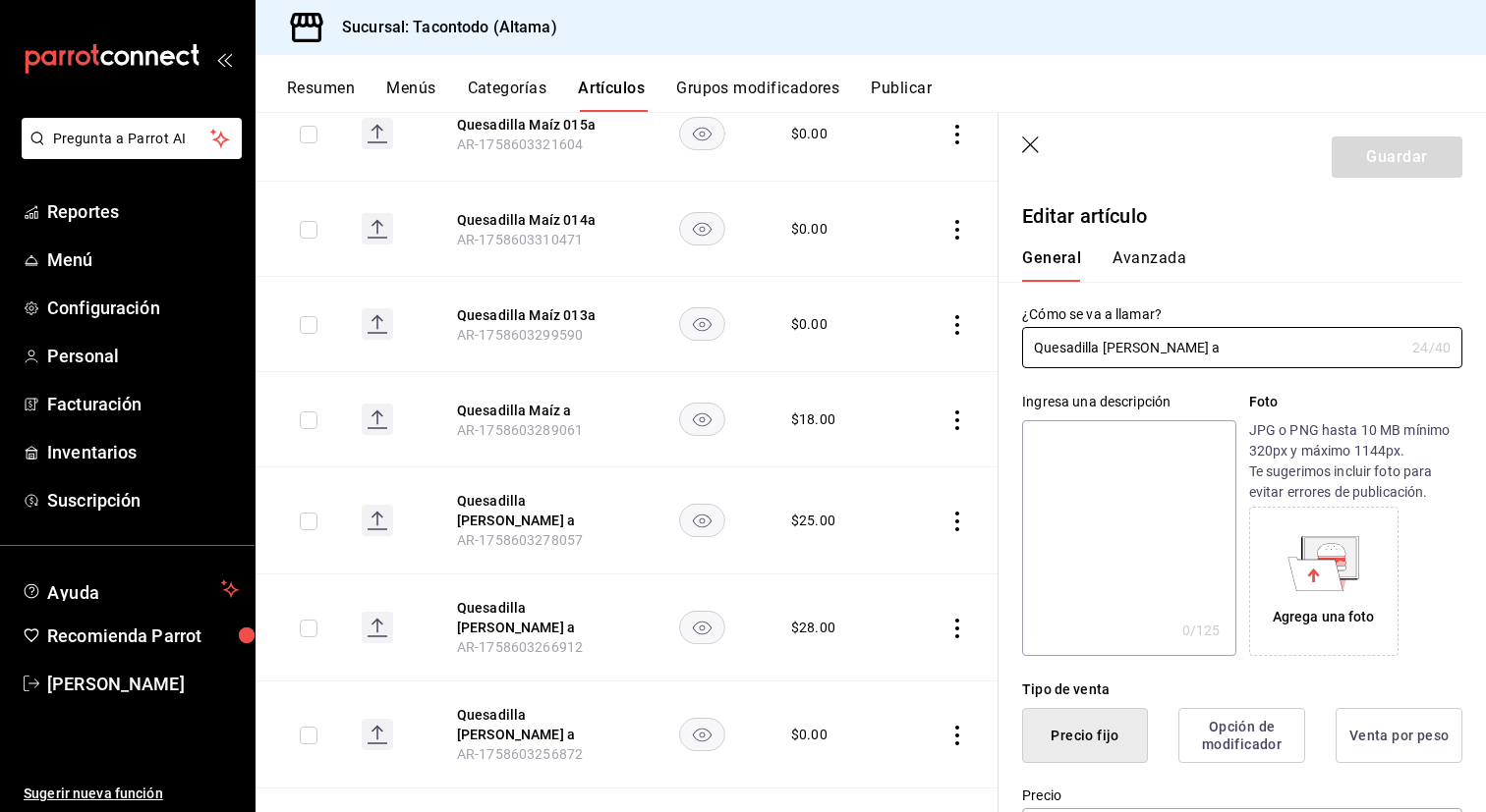
type input "f2d47fc5-286b-482c-91d1-f6277f6f141a"
click at [1148, 264] on button "Avanzada" at bounding box center [1149, 265] width 73 height 34
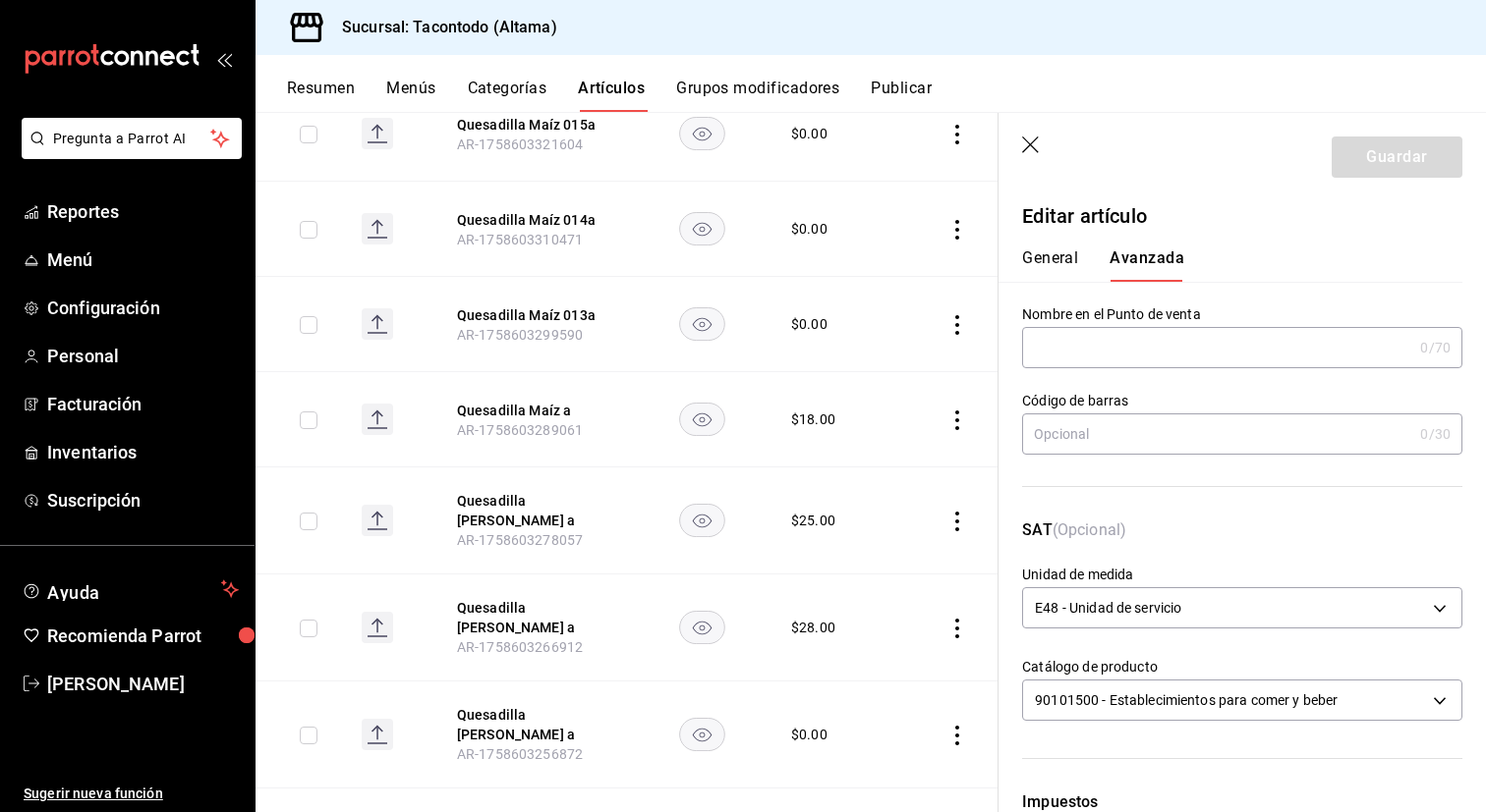
click at [1133, 355] on input "text" at bounding box center [1218, 348] width 390 height 40
paste input "QEMZ -"
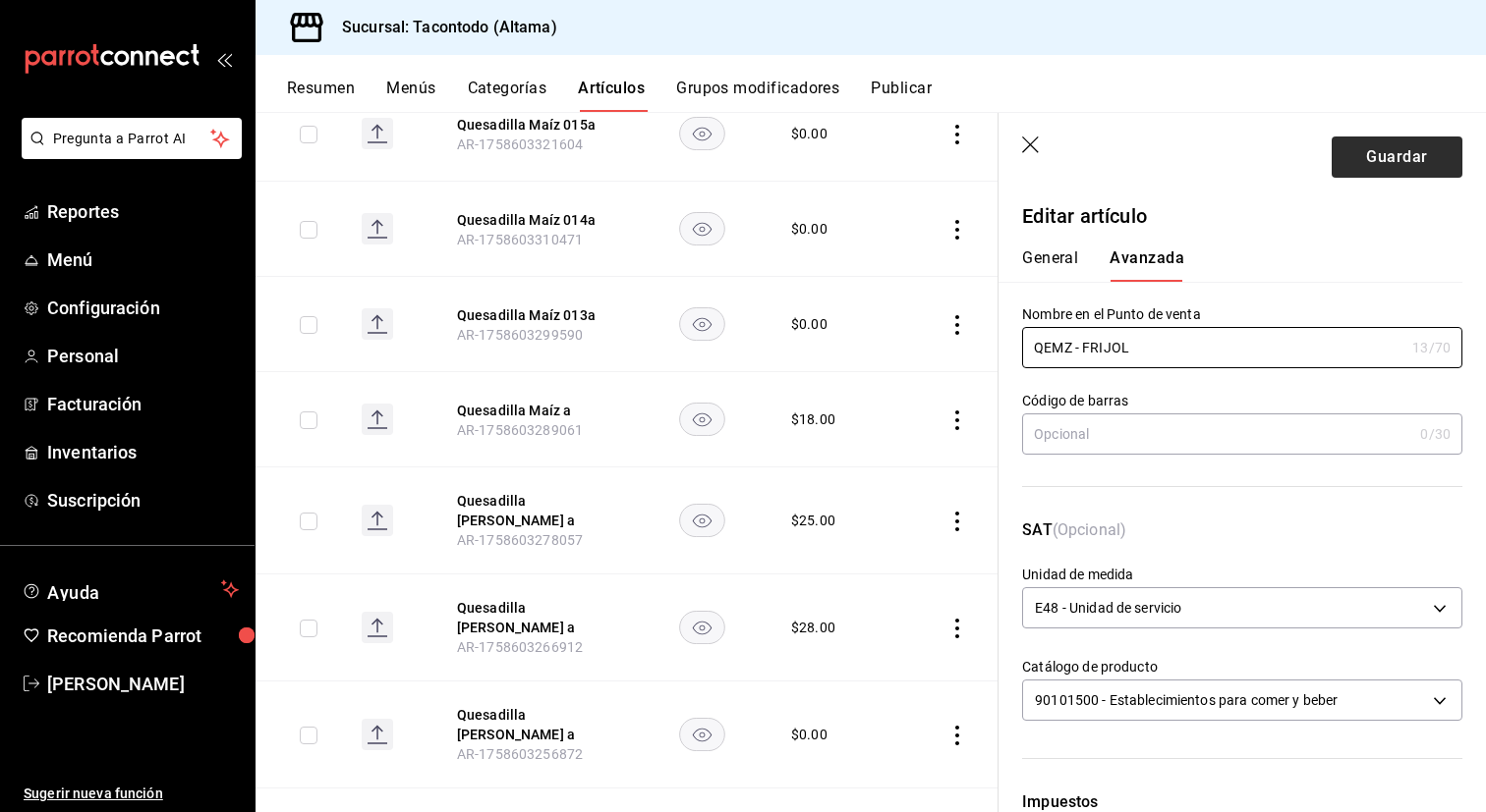
type input "QEMZ - FRIJOL"
click at [1341, 145] on button "Guardar" at bounding box center [1397, 157] width 131 height 42
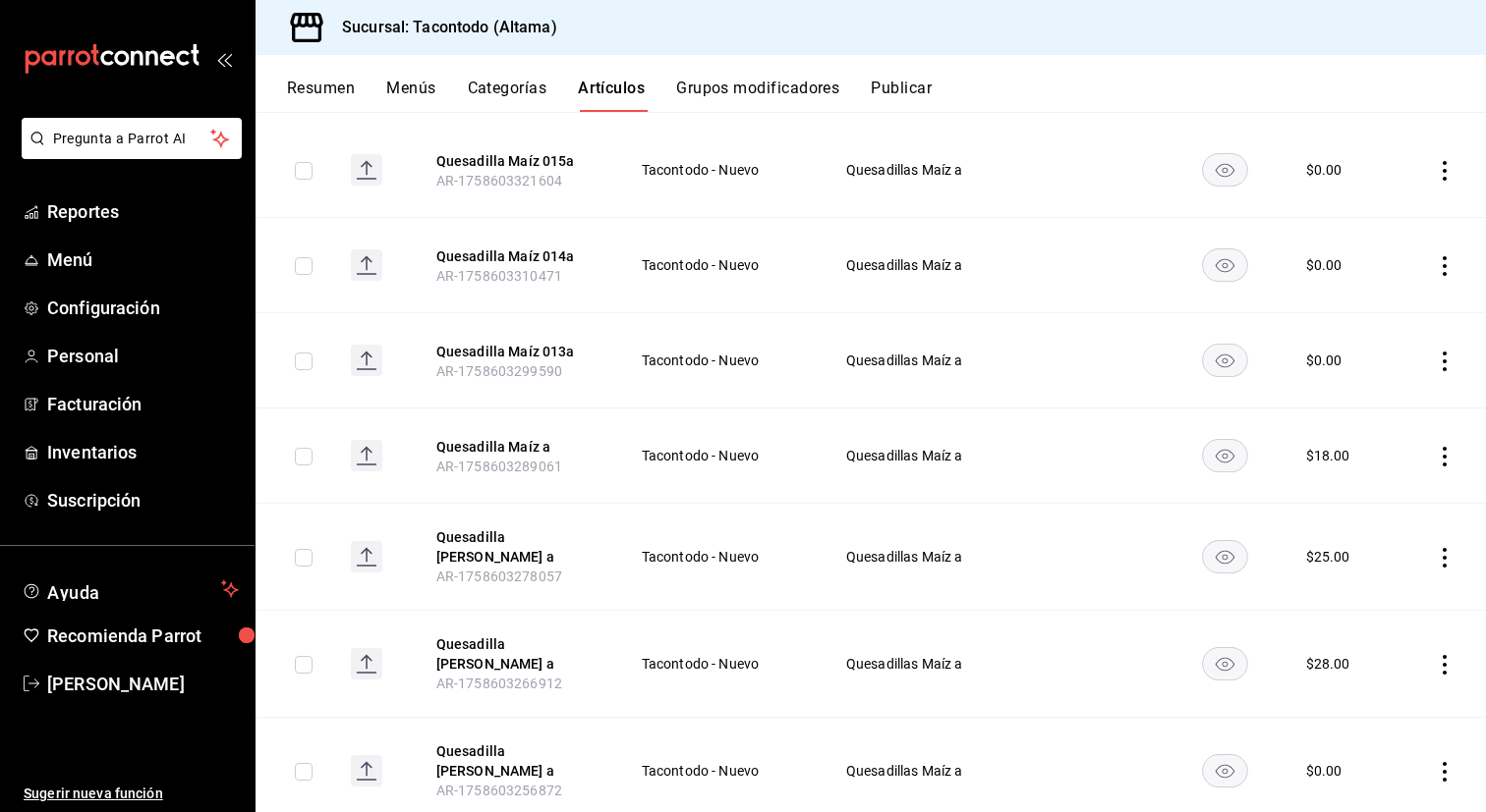
scroll to position [269, 0]
click at [502, 451] on button "Quesadilla Maíz a" at bounding box center [514, 445] width 158 height 20
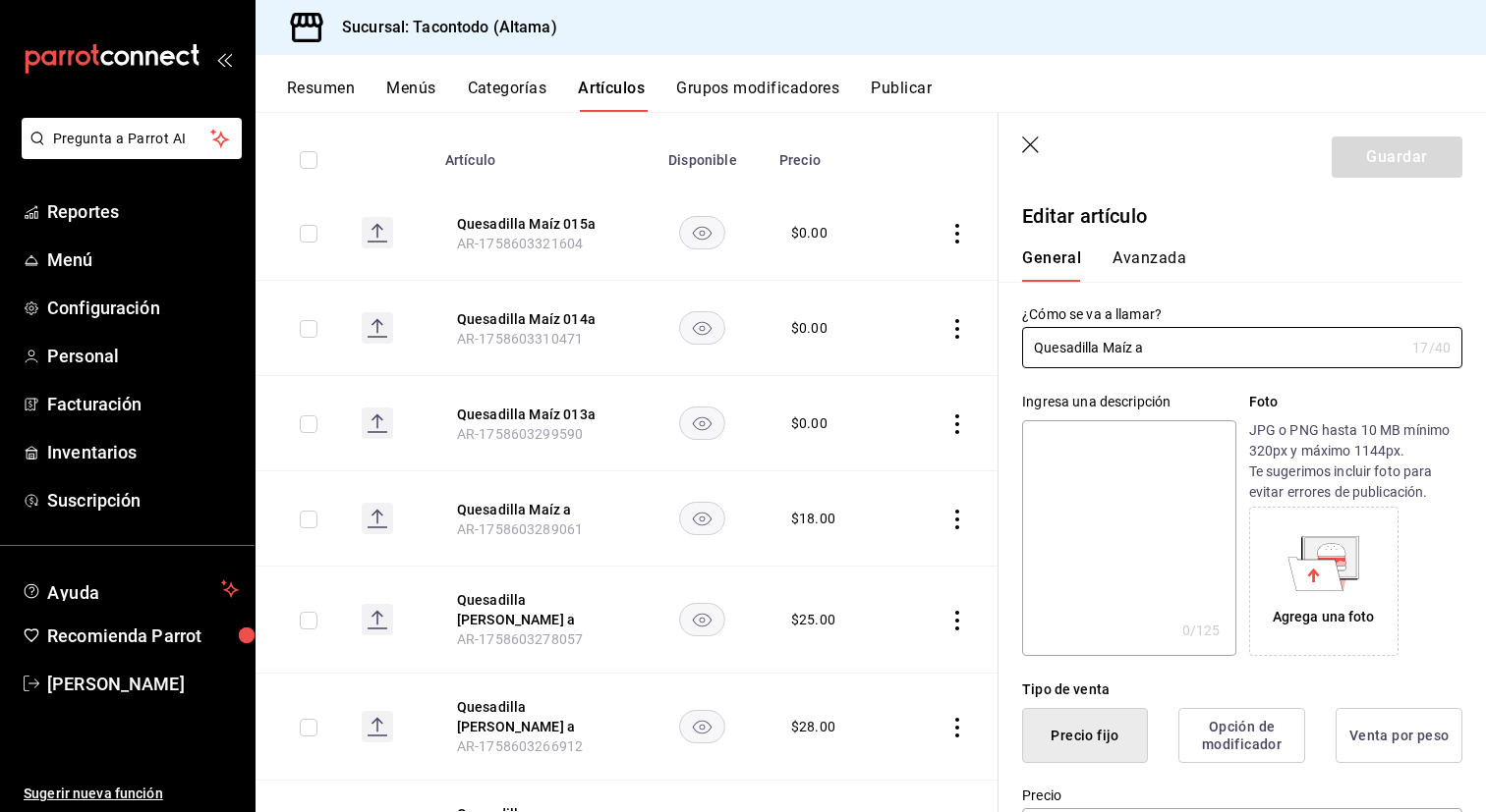
click at [1151, 269] on button "Avanzada" at bounding box center [1149, 265] width 73 height 34
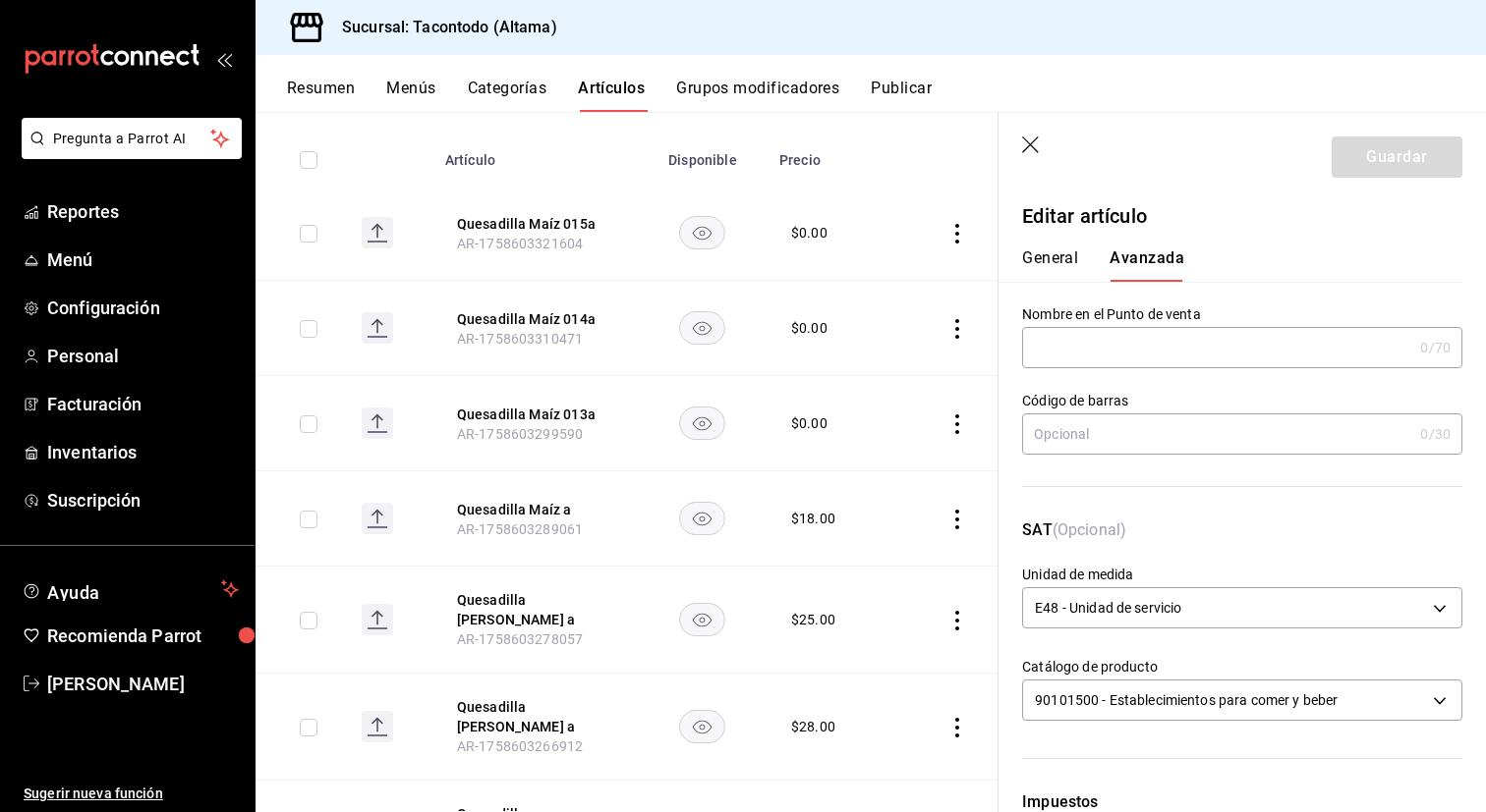
click at [1119, 353] on input "text" at bounding box center [1218, 348] width 390 height 40
paste input "QEMZ -"
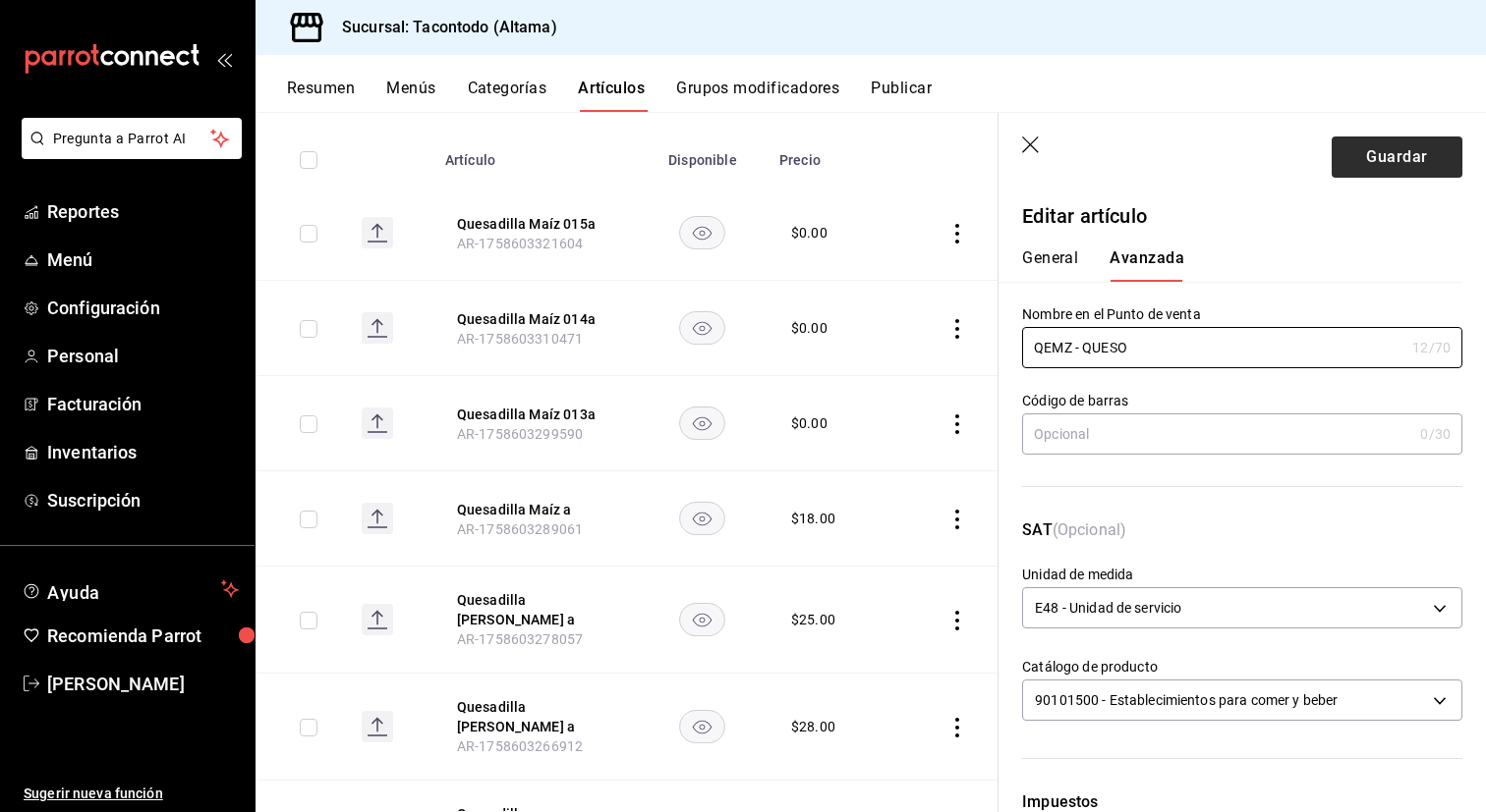
type input "QEMZ - QUESO"
click at [1395, 144] on button "Guardar" at bounding box center [1397, 157] width 131 height 42
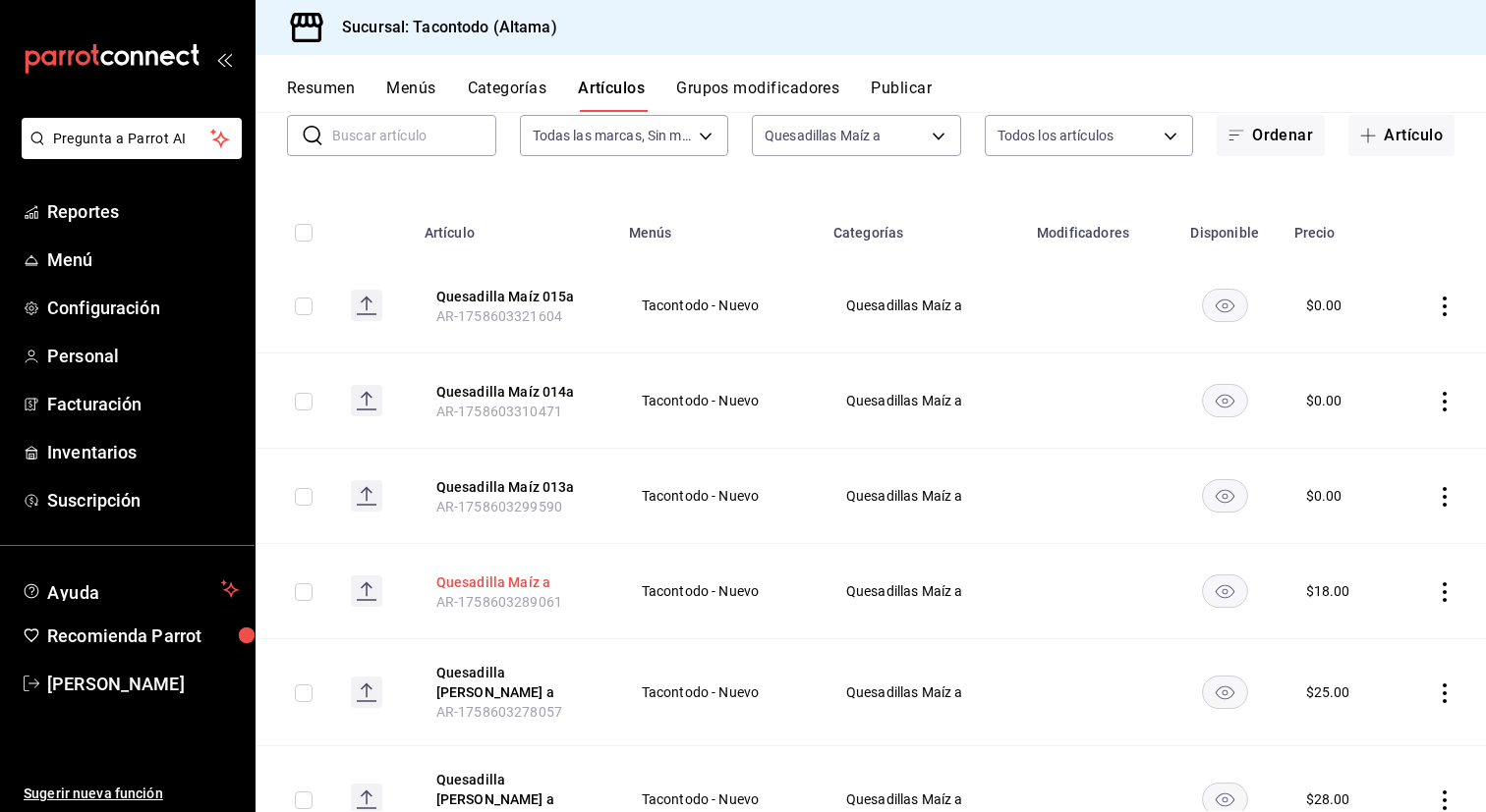
scroll to position [124, 0]
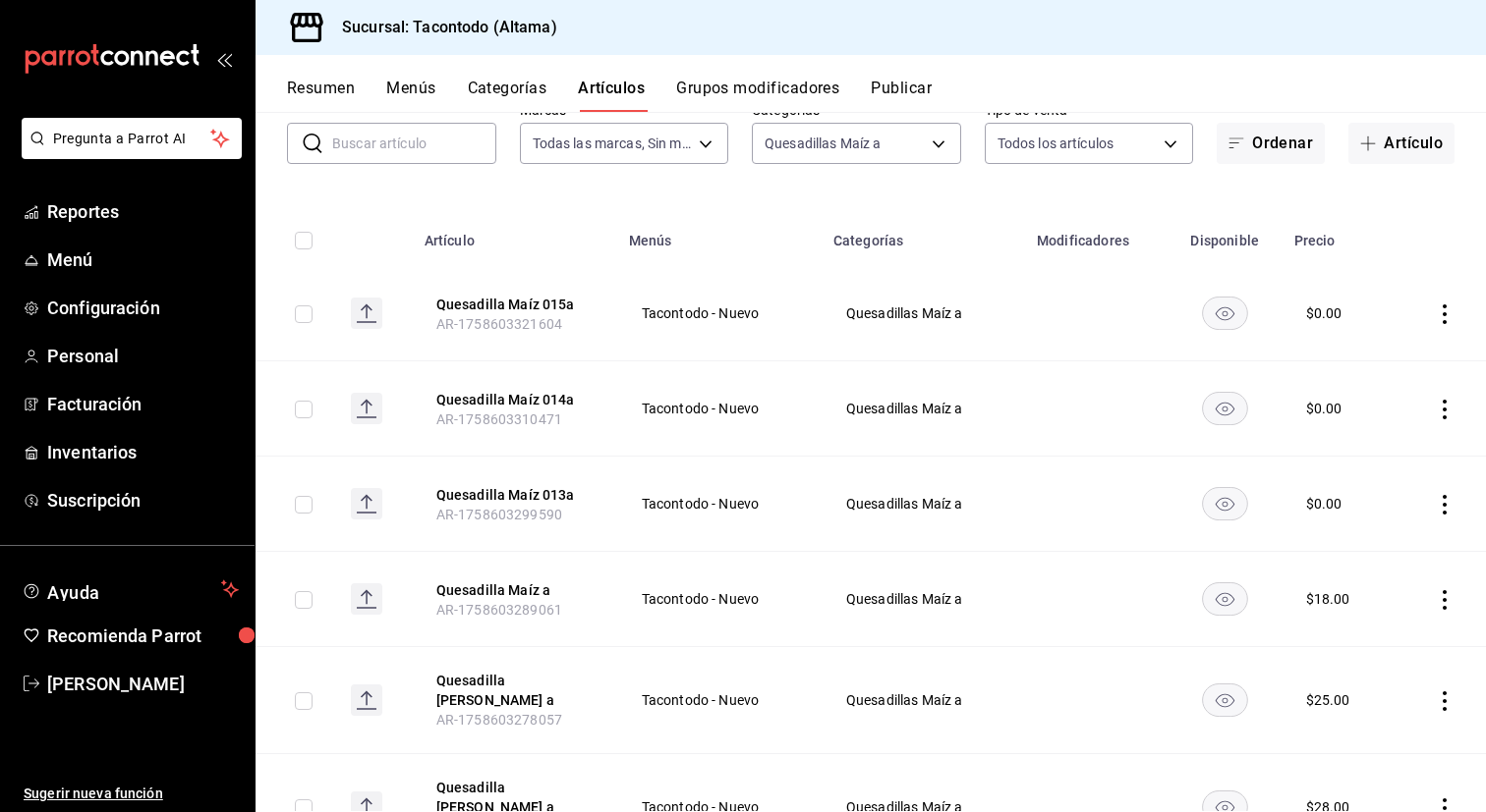
click at [489, 94] on button "Categorías" at bounding box center [507, 95] width 79 height 34
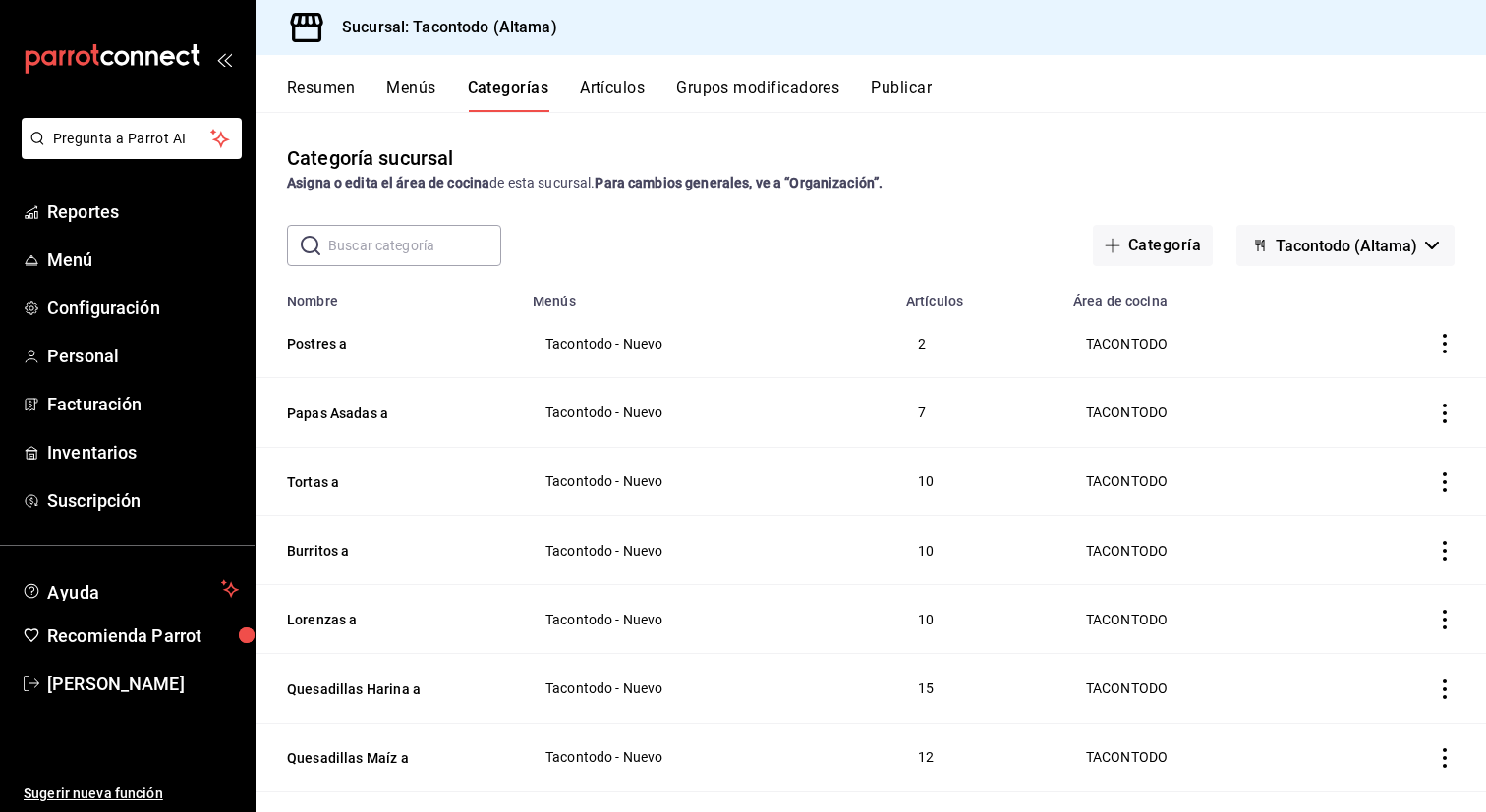
click at [621, 92] on button "Artículos" at bounding box center [611, 95] width 64 height 34
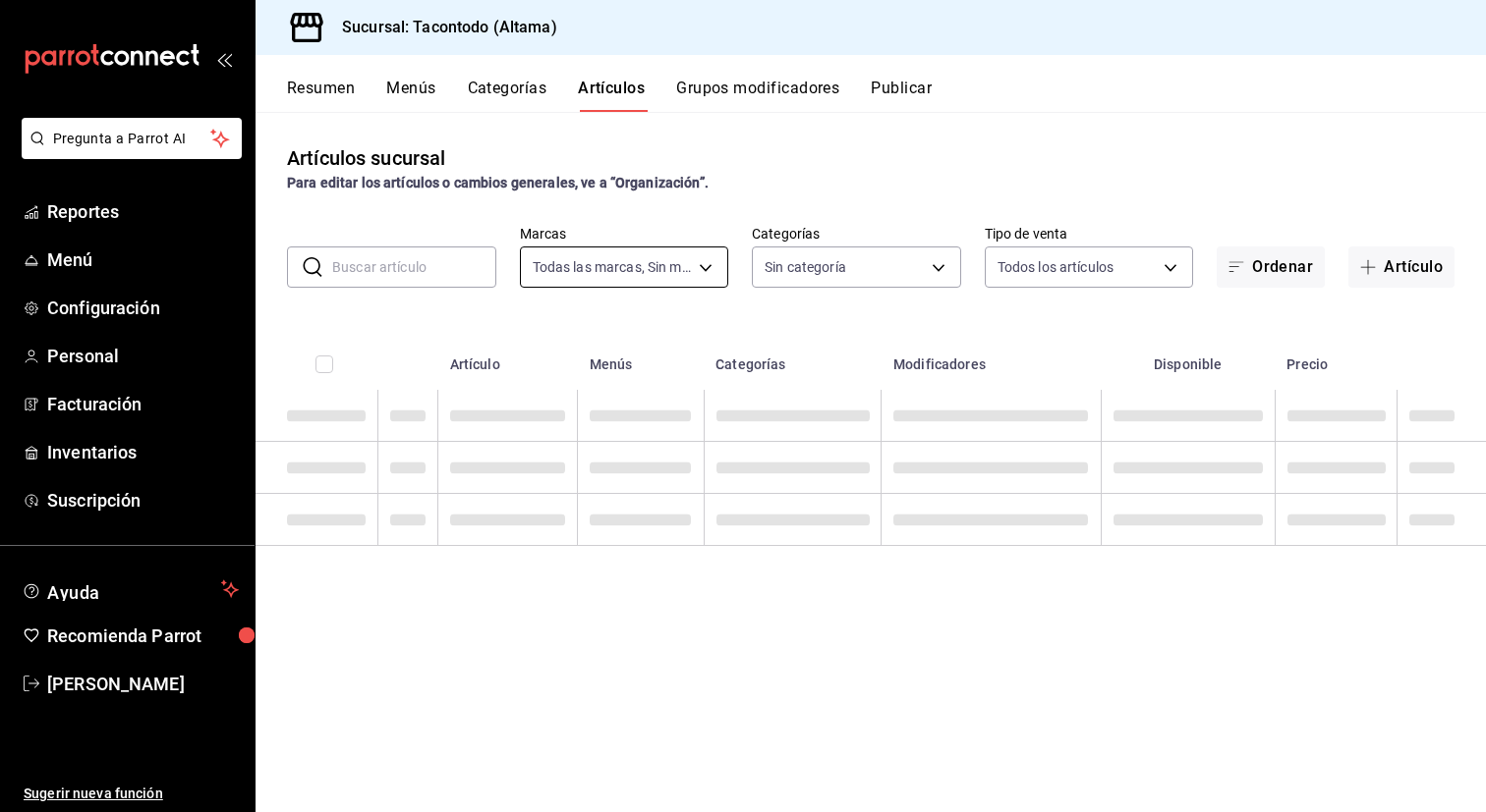
type input "56f755ab-7396-4f10-bb3c-049bffdbebb5"
type input "ea7f118b-53d1-4281-a9de-b1bc2d85afad,d6f6d3a0-bfff-472c-8696-873cdd87f005,46ab6…"
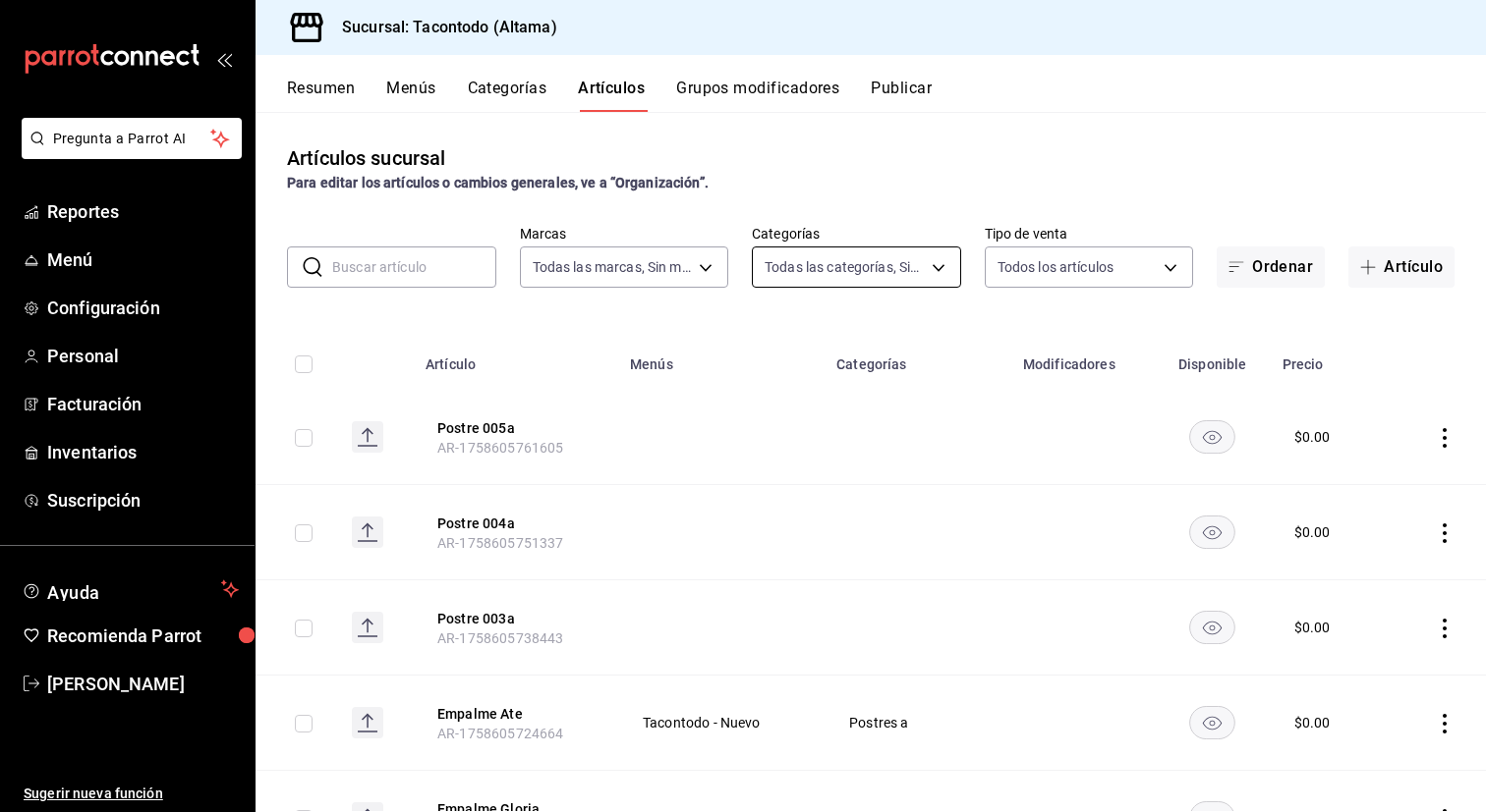
click at [894, 267] on body "Pregunta a Parrot AI Reportes Menú Configuración Personal Facturación Inventari…" at bounding box center [743, 406] width 1486 height 812
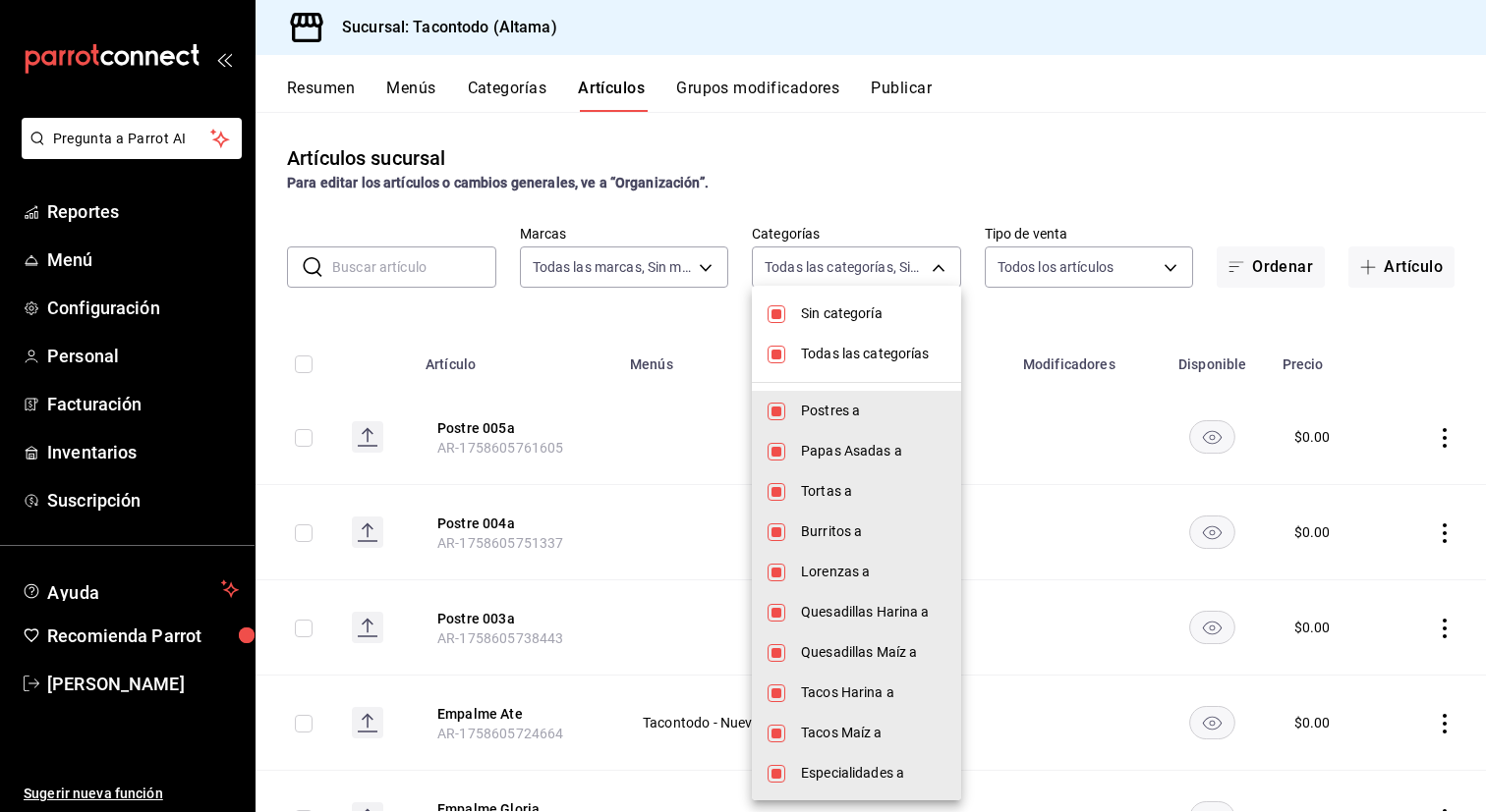
click at [874, 334] on li "Todas las categorías" at bounding box center [856, 354] width 209 height 41
checkbox input "false"
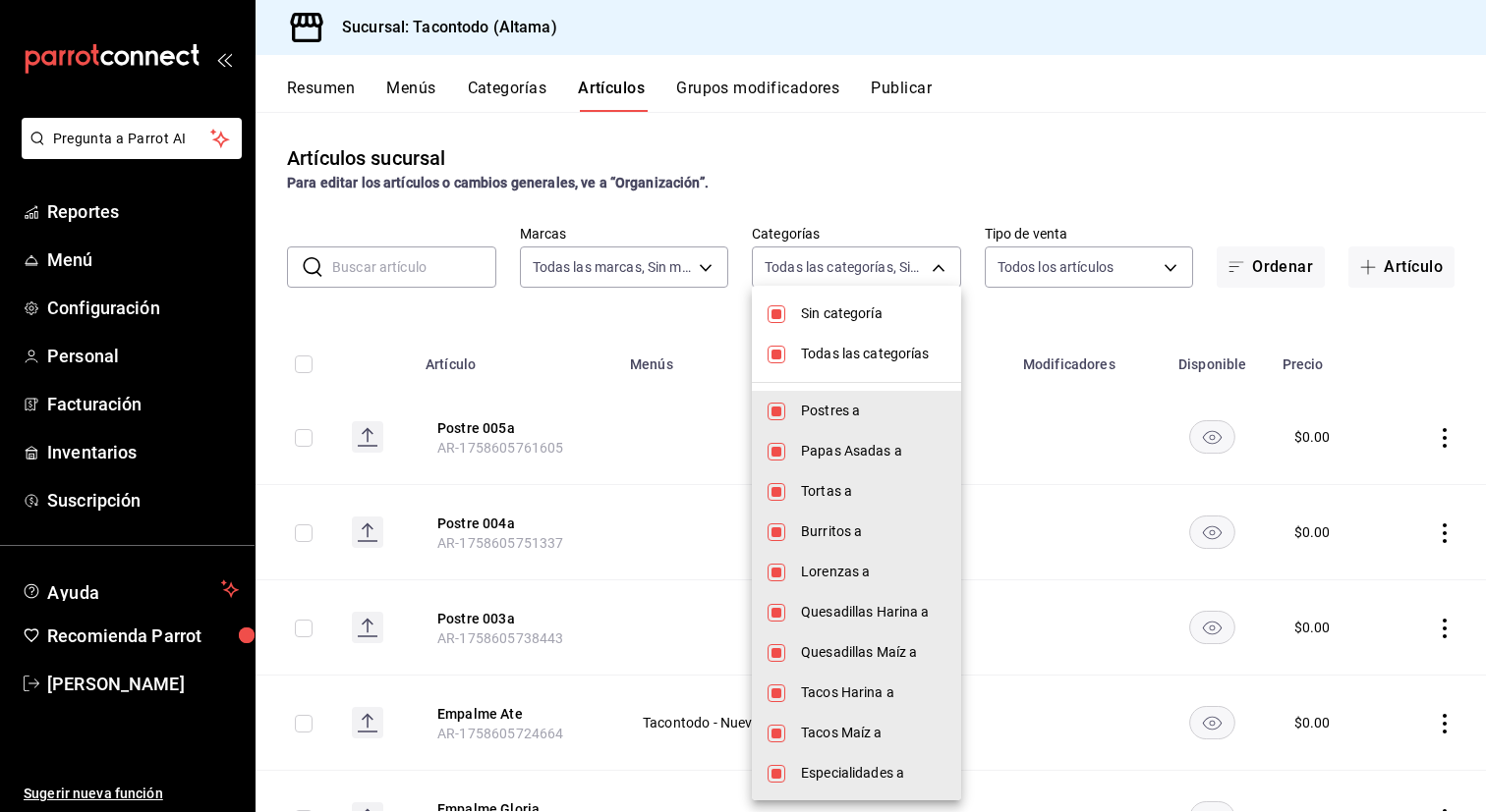
checkbox input "false"
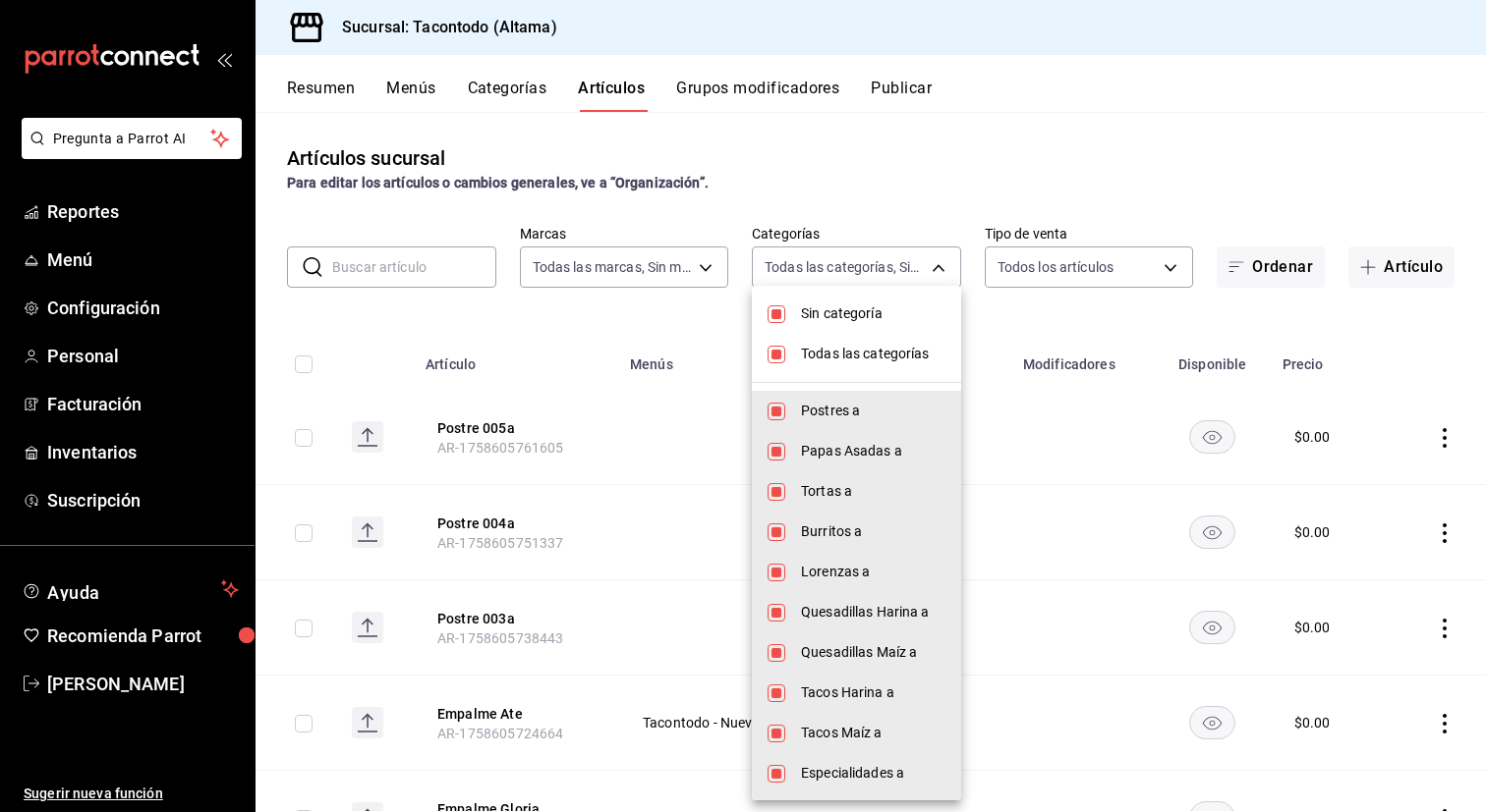
checkbox input "false"
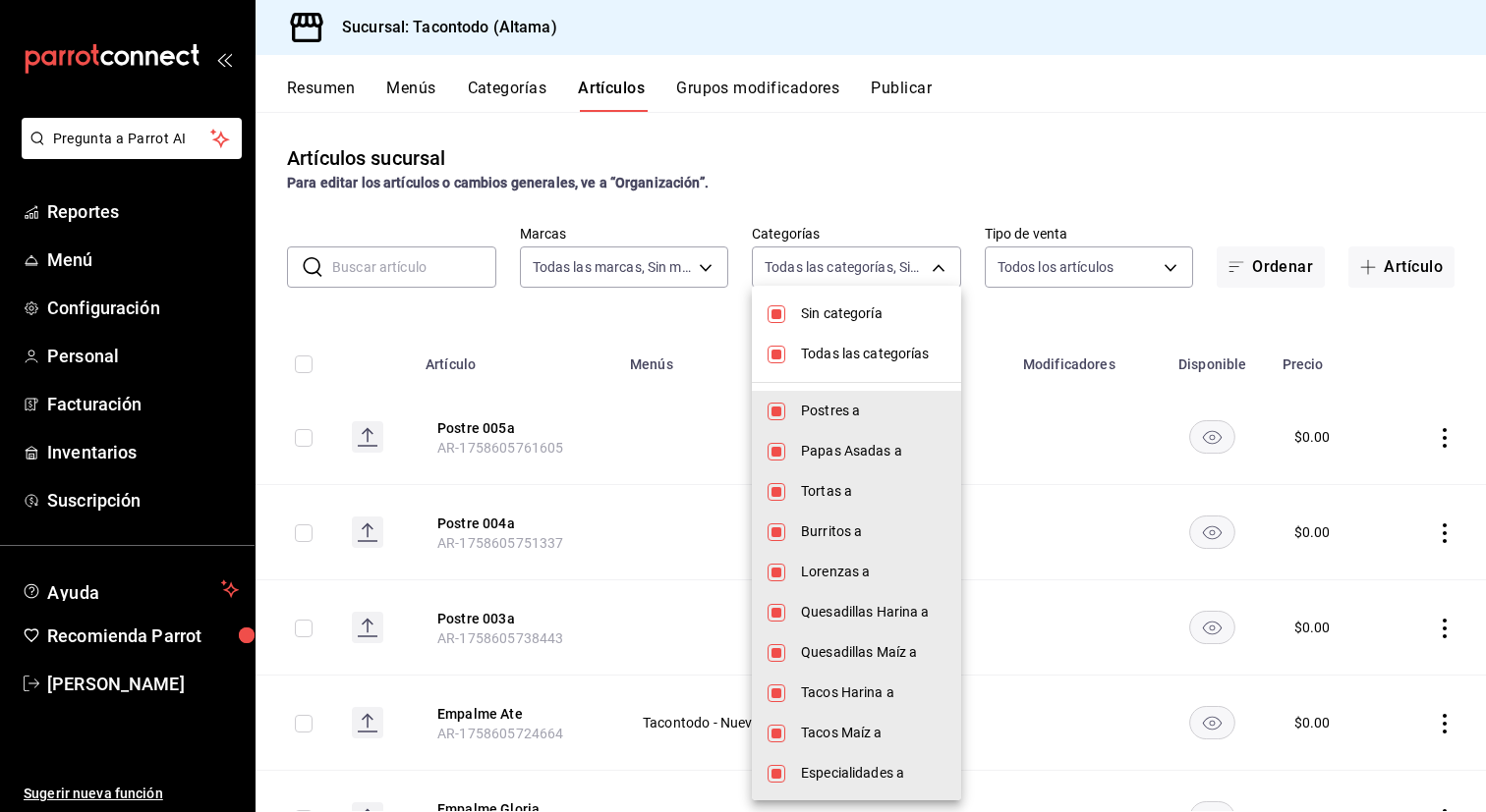
checkbox input "false"
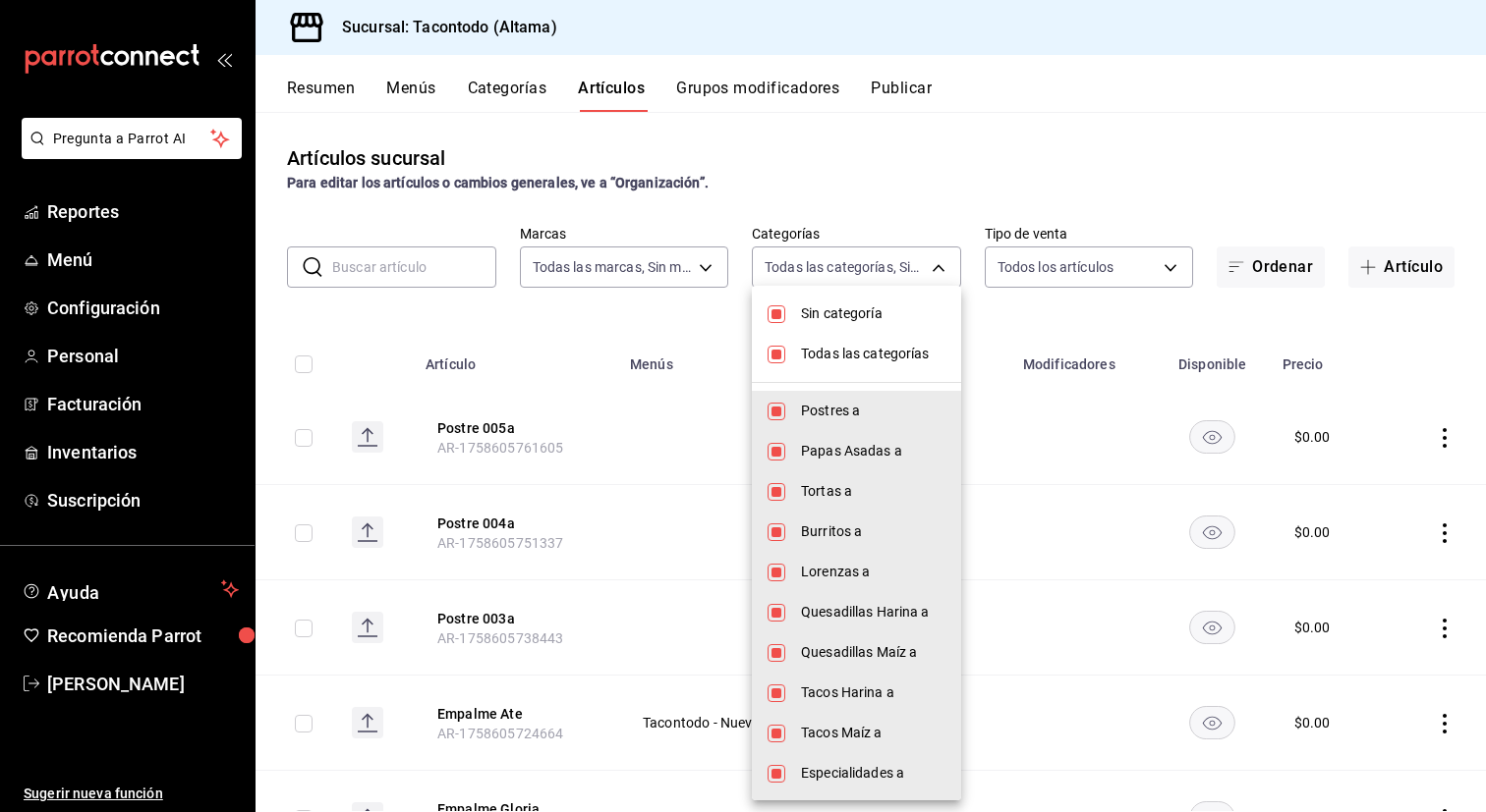
checkbox input "false"
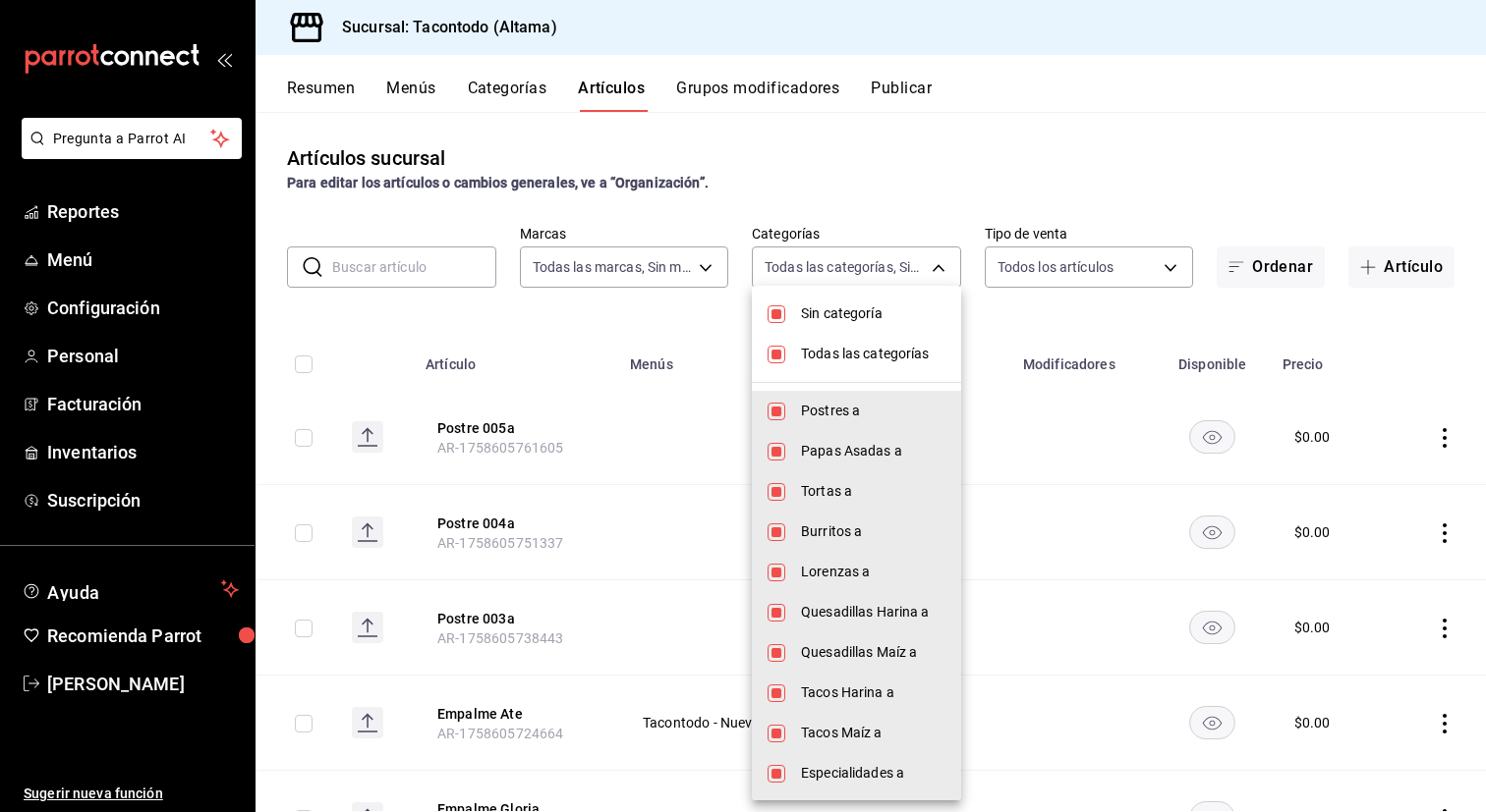
checkbox input "false"
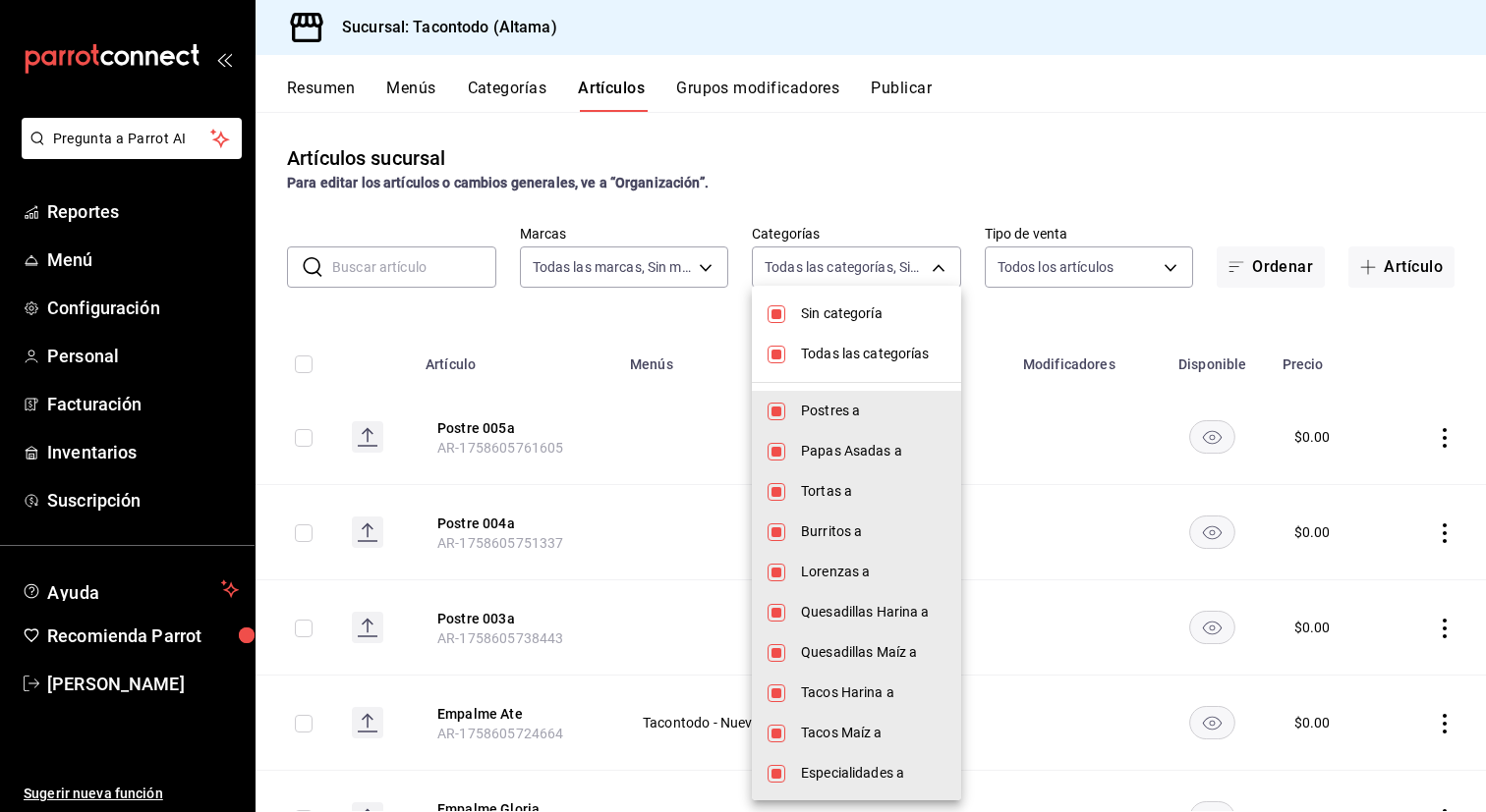
checkbox input "false"
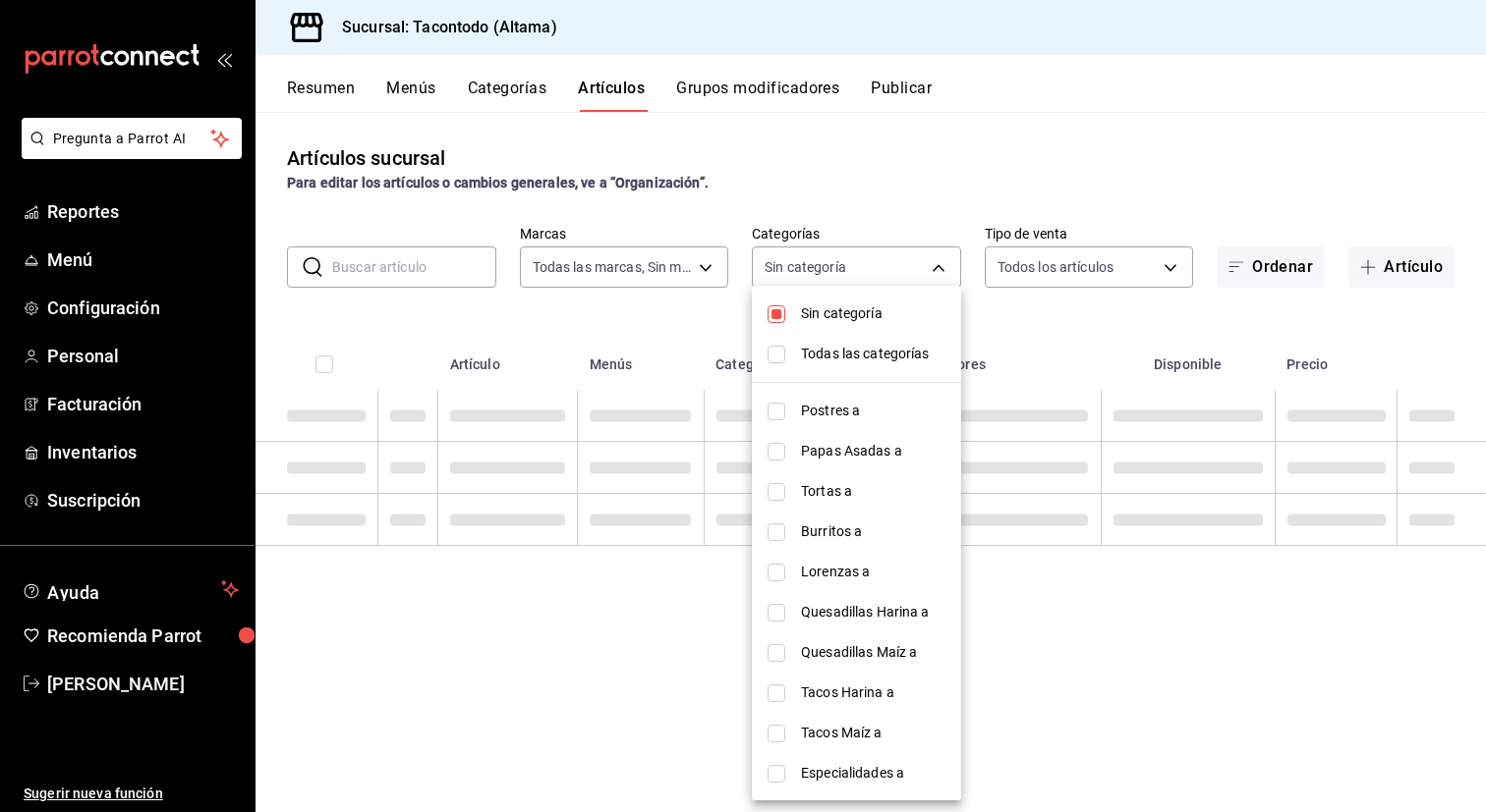
click at [875, 317] on span "Sin categoría" at bounding box center [873, 313] width 145 height 21
checkbox input "false"
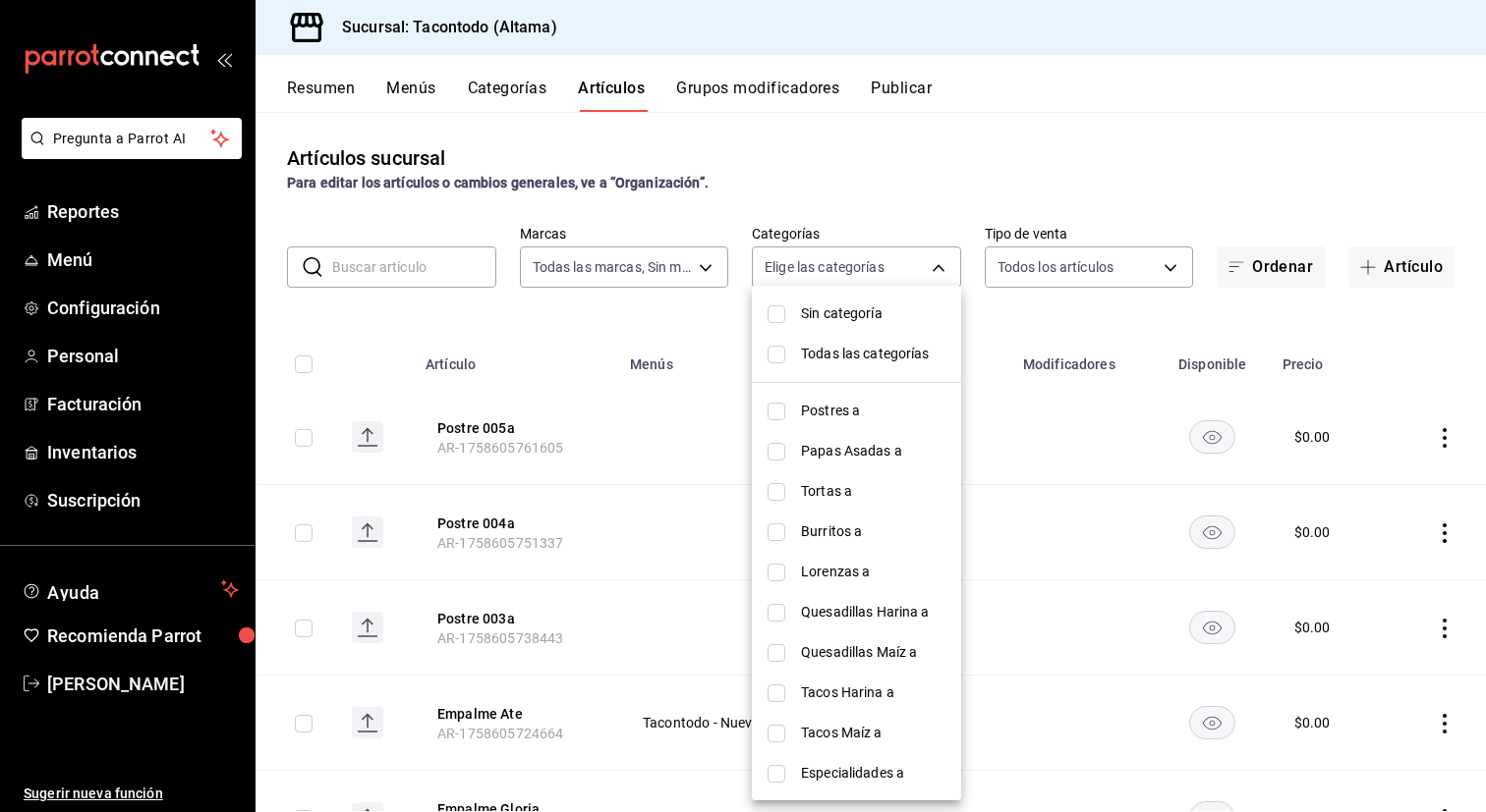
click at [899, 621] on span "Quesadillas Harina a" at bounding box center [873, 612] width 145 height 21
type input "895474e9-4765-4cdc-9fda-306c7789db21"
checkbox input "true"
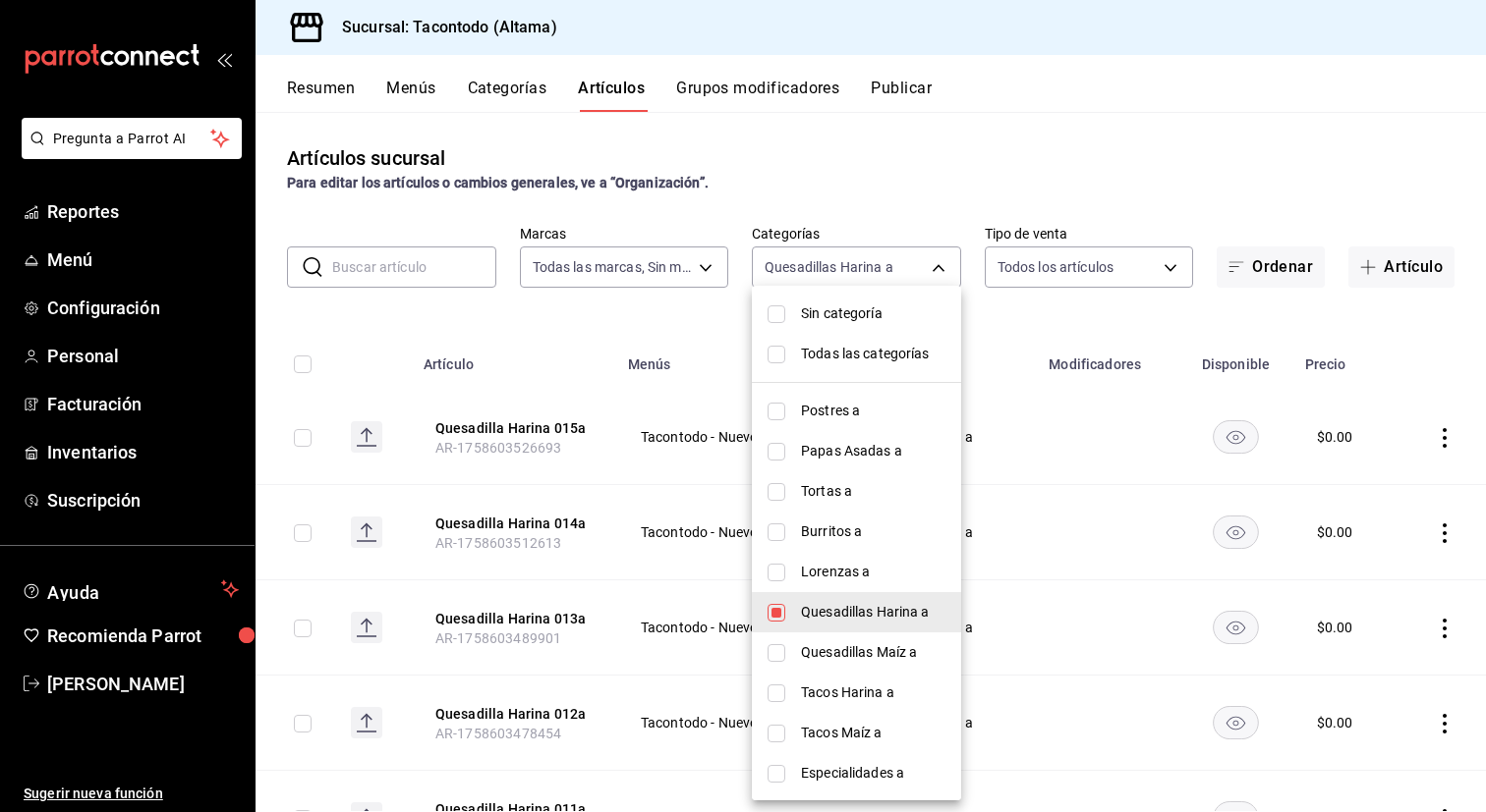
click at [584, 508] on div at bounding box center [743, 406] width 1486 height 812
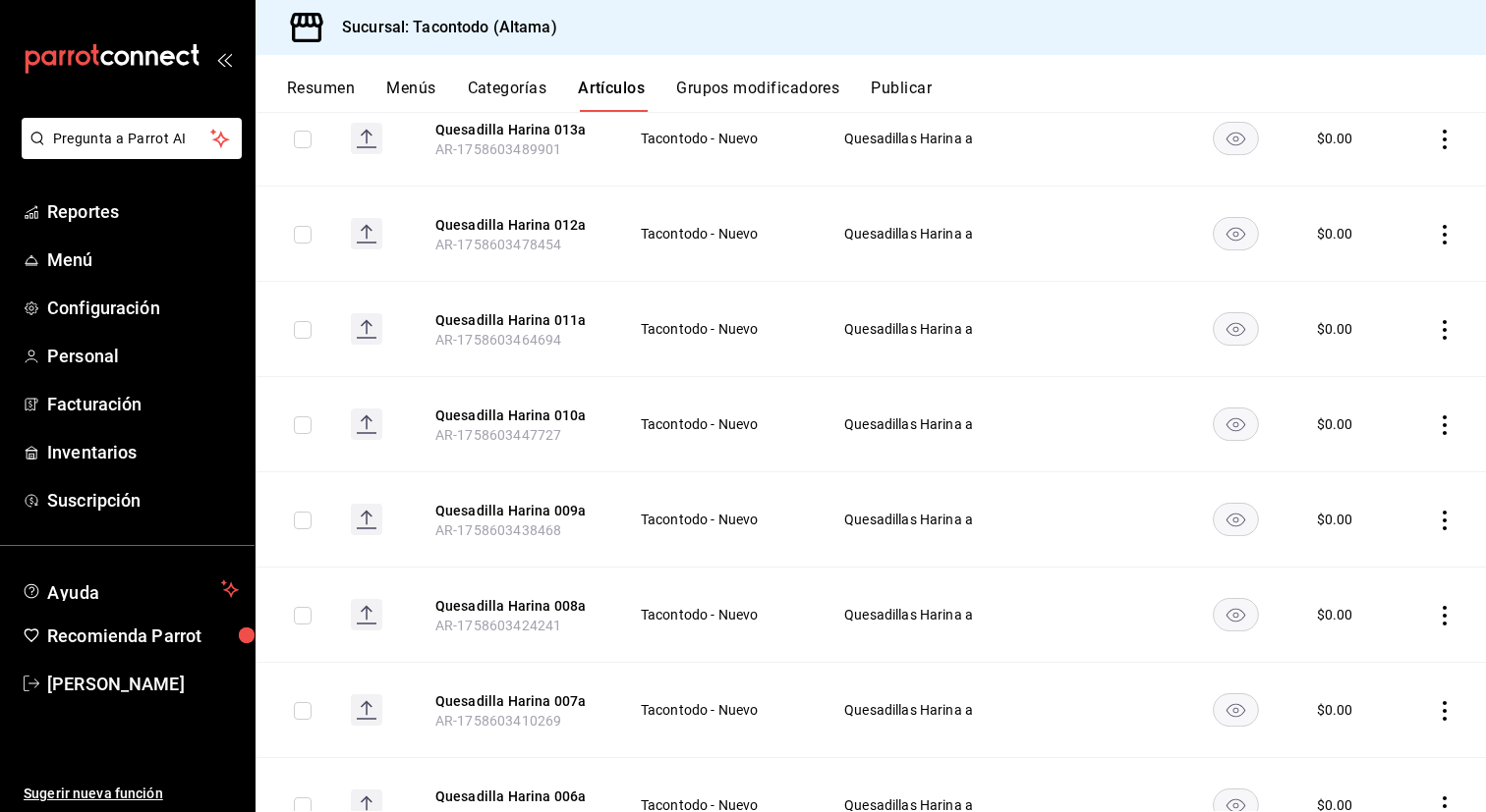
scroll to position [1054, 0]
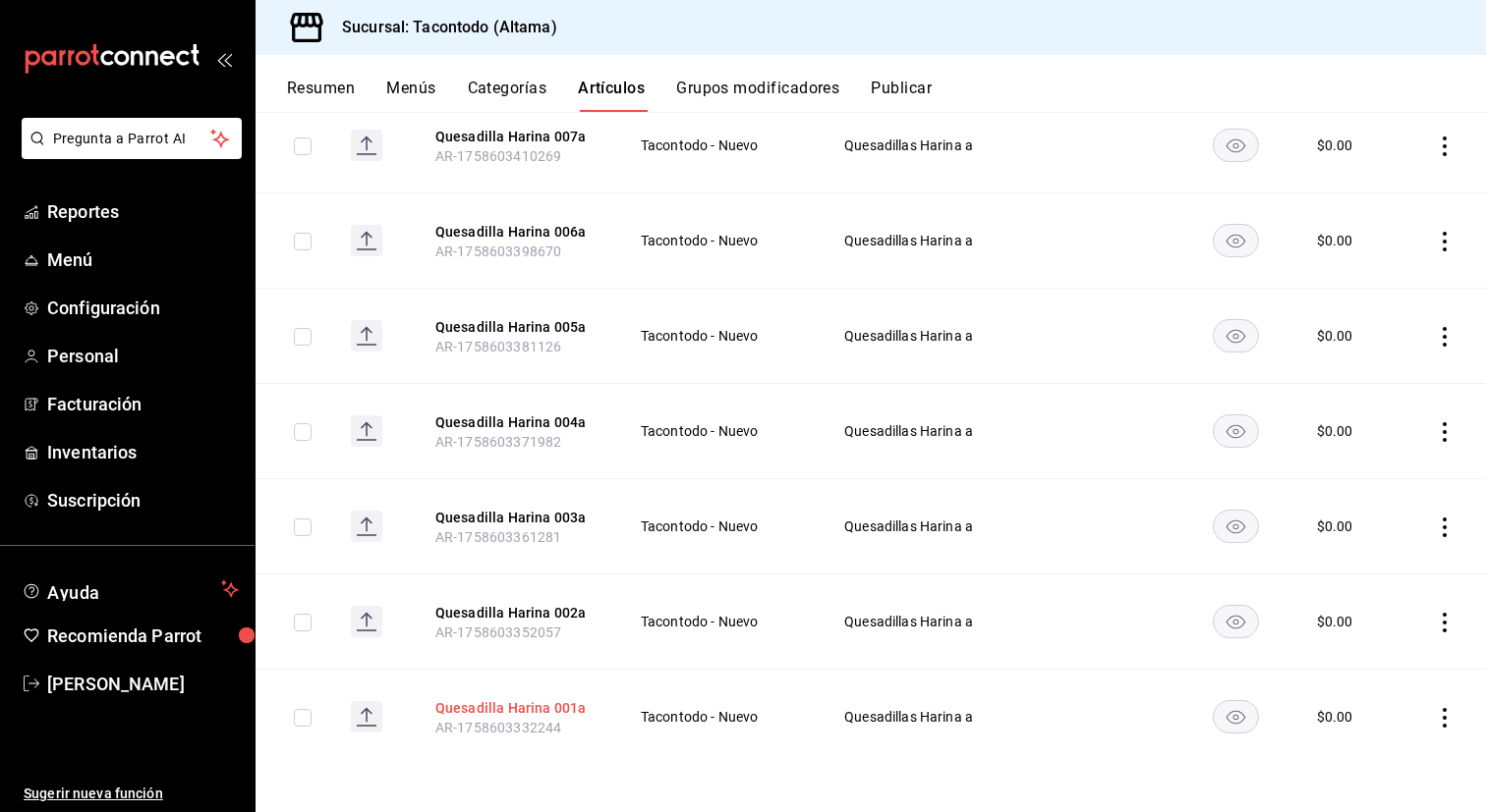
click at [504, 706] on button "Quesadilla Harina 001a" at bounding box center [513, 708] width 158 height 20
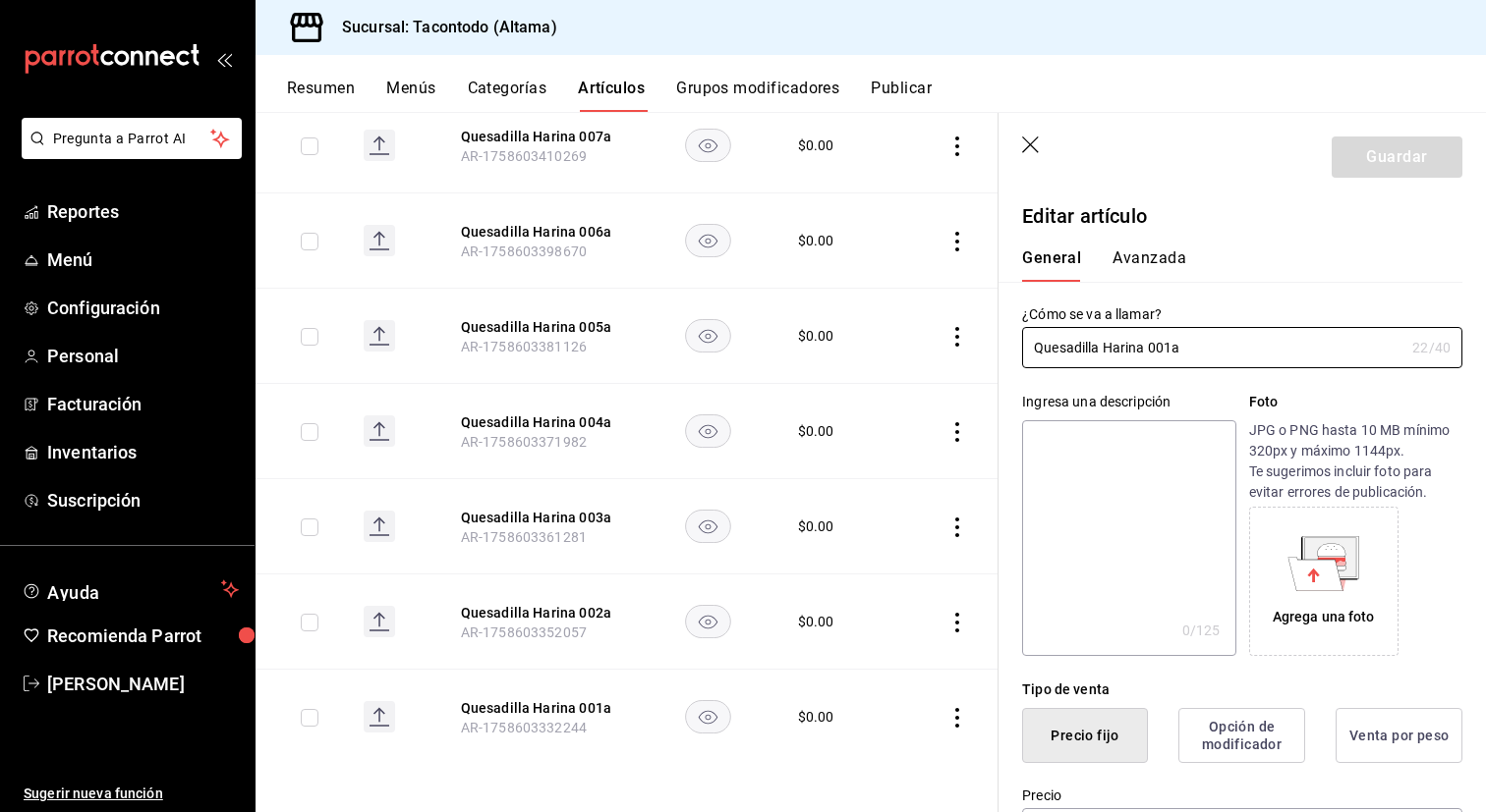
scroll to position [1110, 0]
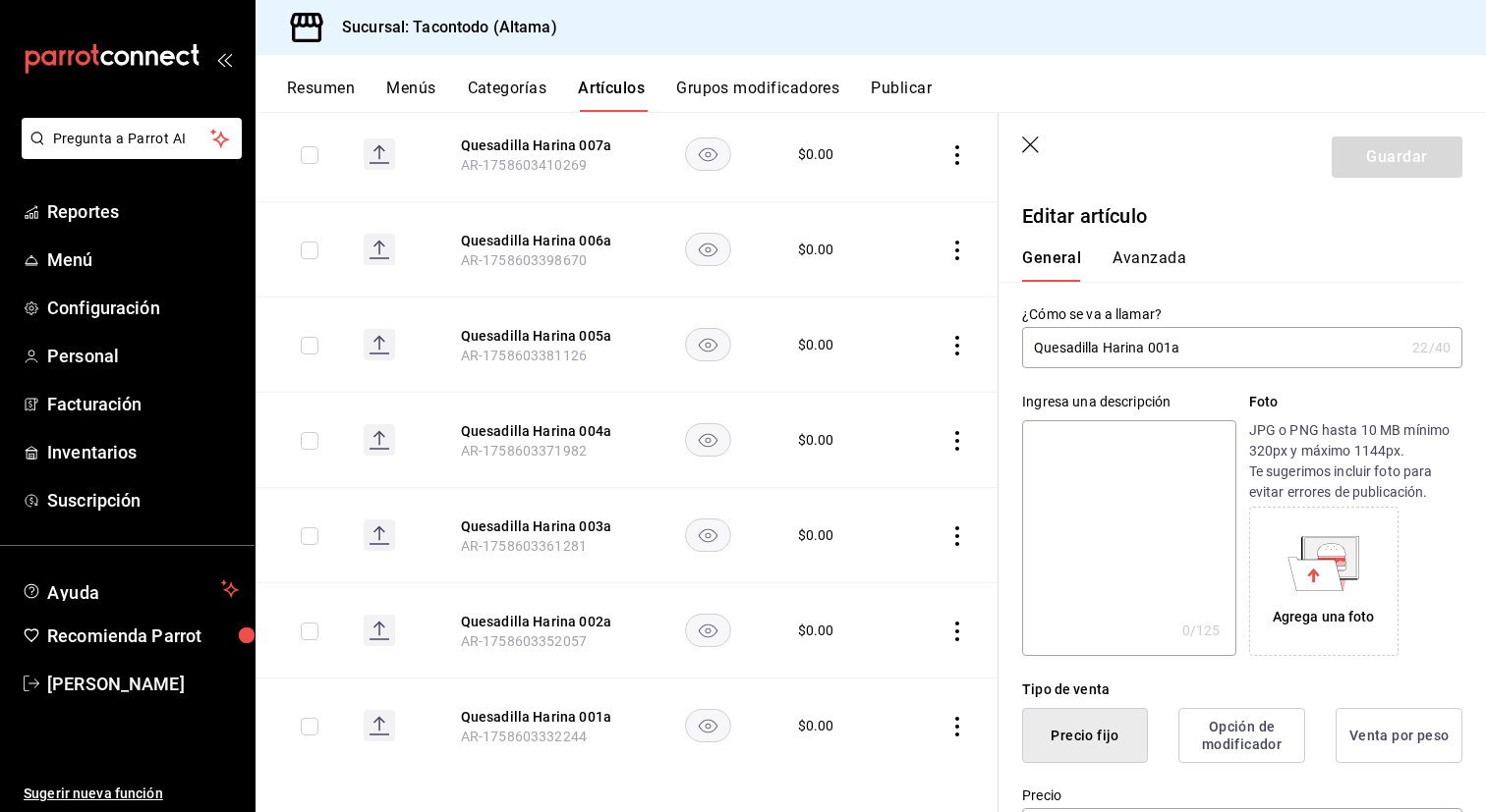
click at [1163, 346] on input "Quesadilla Harina 001a" at bounding box center [1214, 348] width 382 height 40
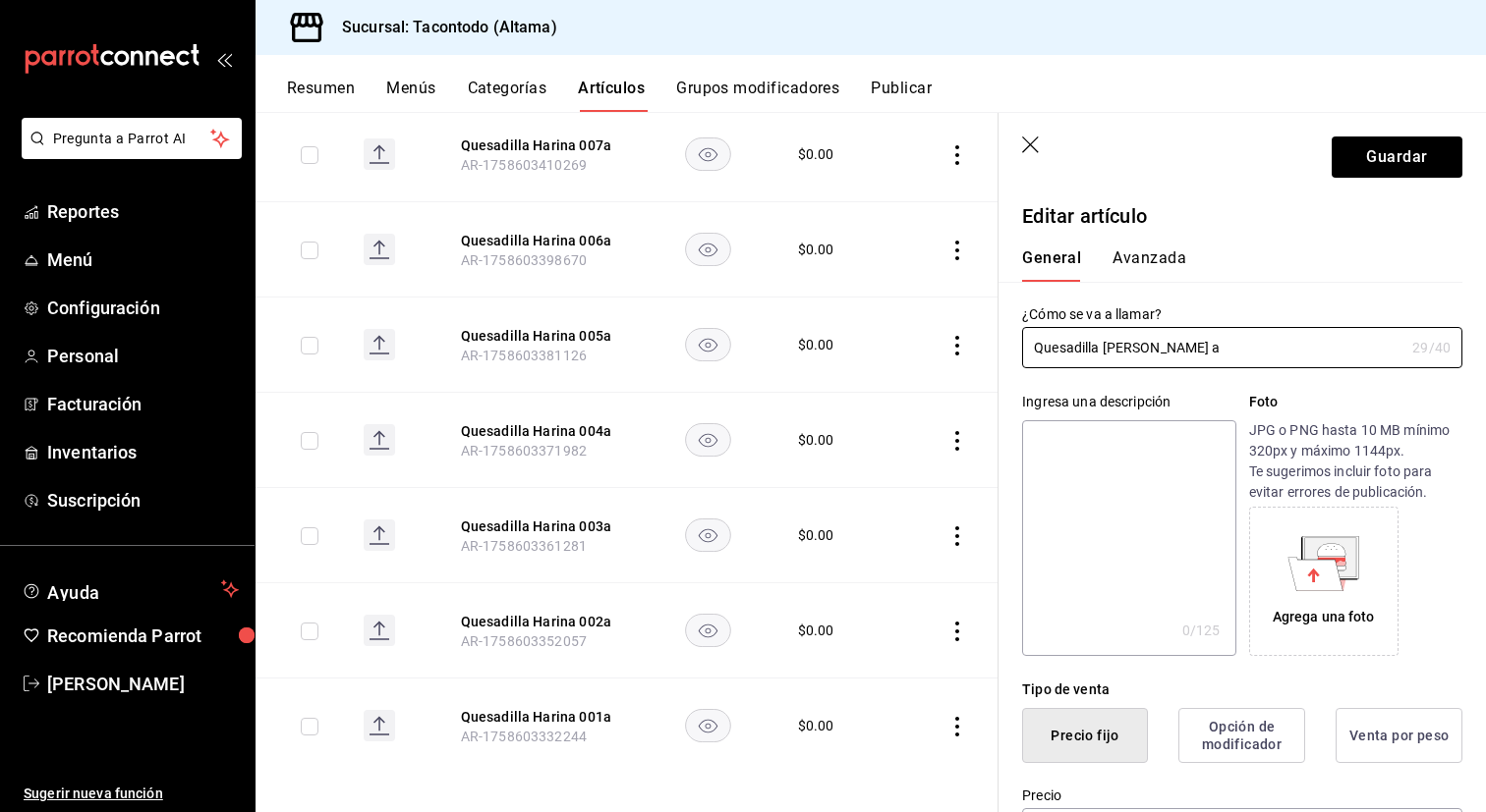
type input "Quesadilla [PERSON_NAME] a"
click at [1156, 260] on button "Avanzada" at bounding box center [1149, 265] width 73 height 34
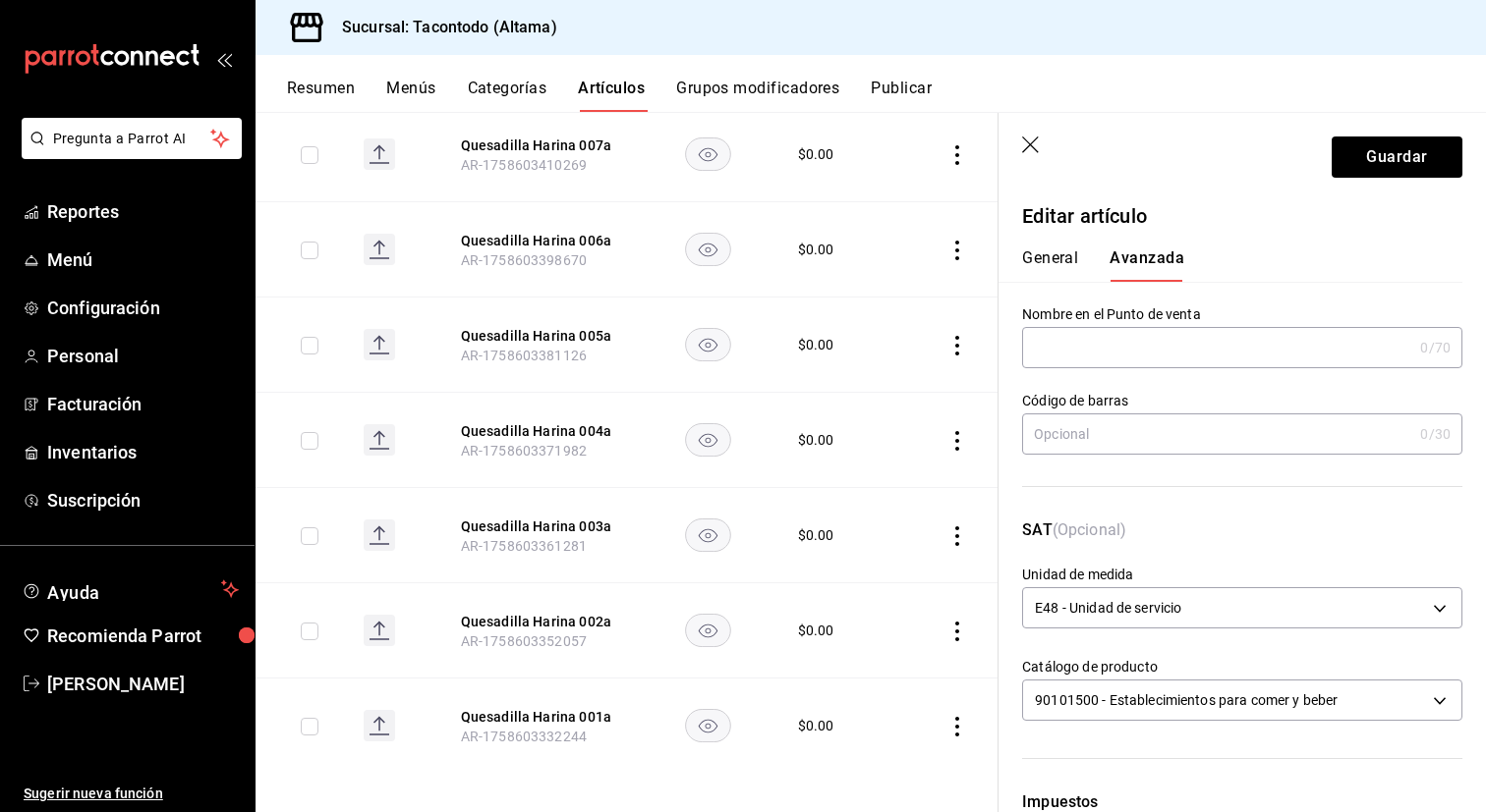
click at [1119, 343] on input "text" at bounding box center [1218, 348] width 390 height 40
type input "q"
type input "QEHA - ARRACHERA"
click at [1048, 264] on button "General" at bounding box center [1050, 265] width 56 height 34
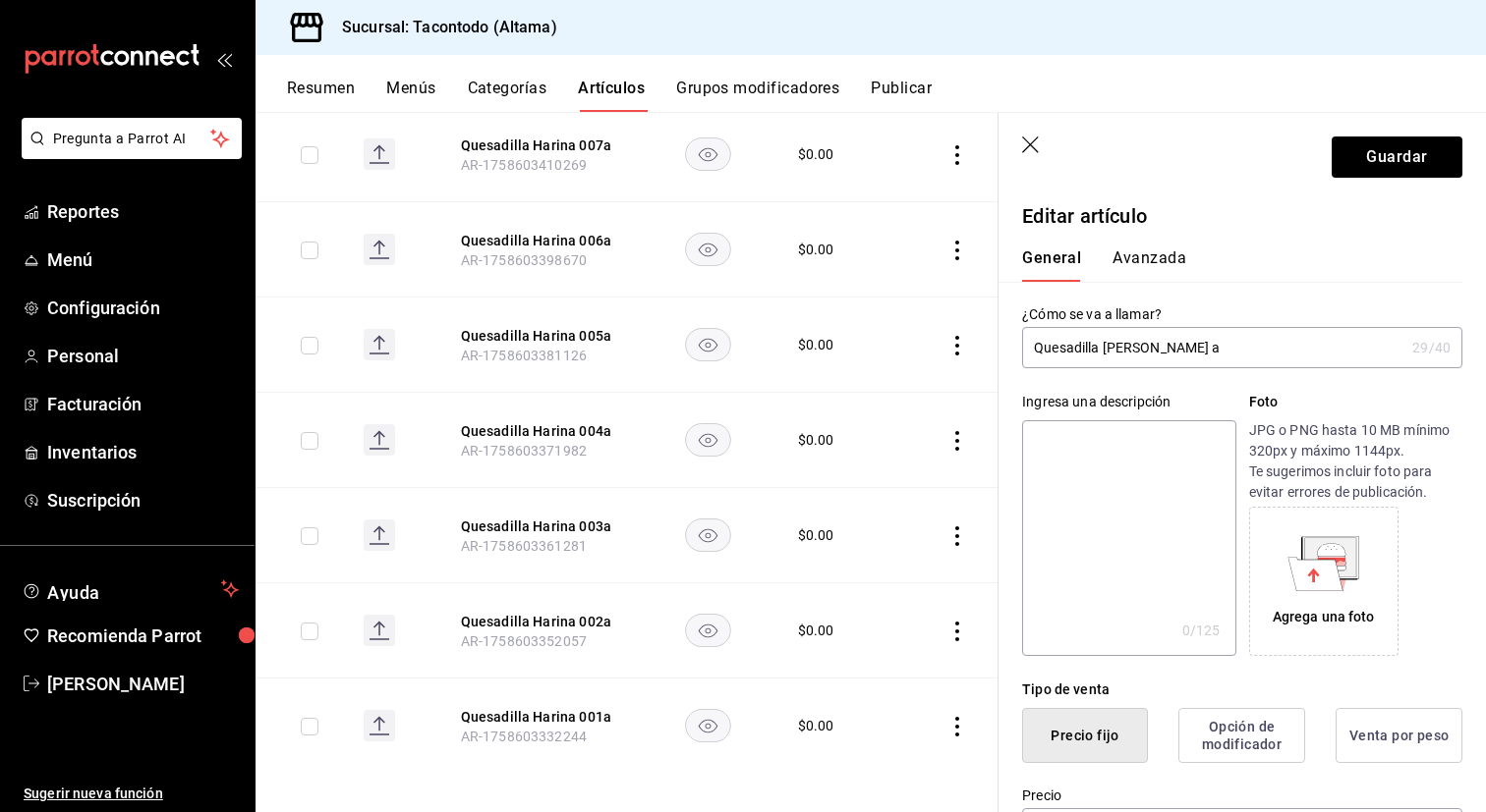
scroll to position [276, 0]
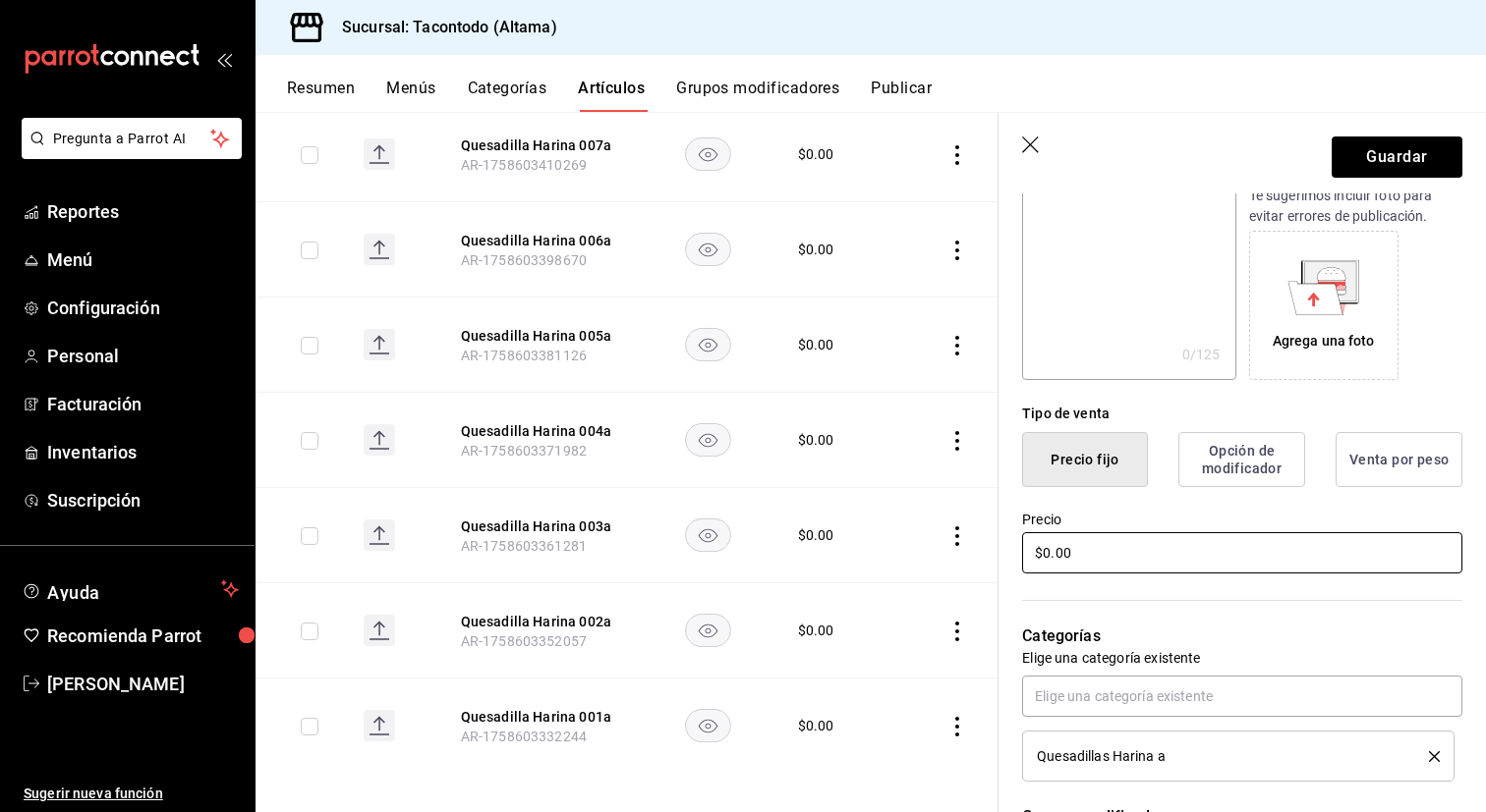
click at [1149, 543] on input "$0.00" at bounding box center [1242, 554] width 440 height 42
type input "$41.00"
click at [1413, 162] on button "Guardar" at bounding box center [1397, 157] width 131 height 42
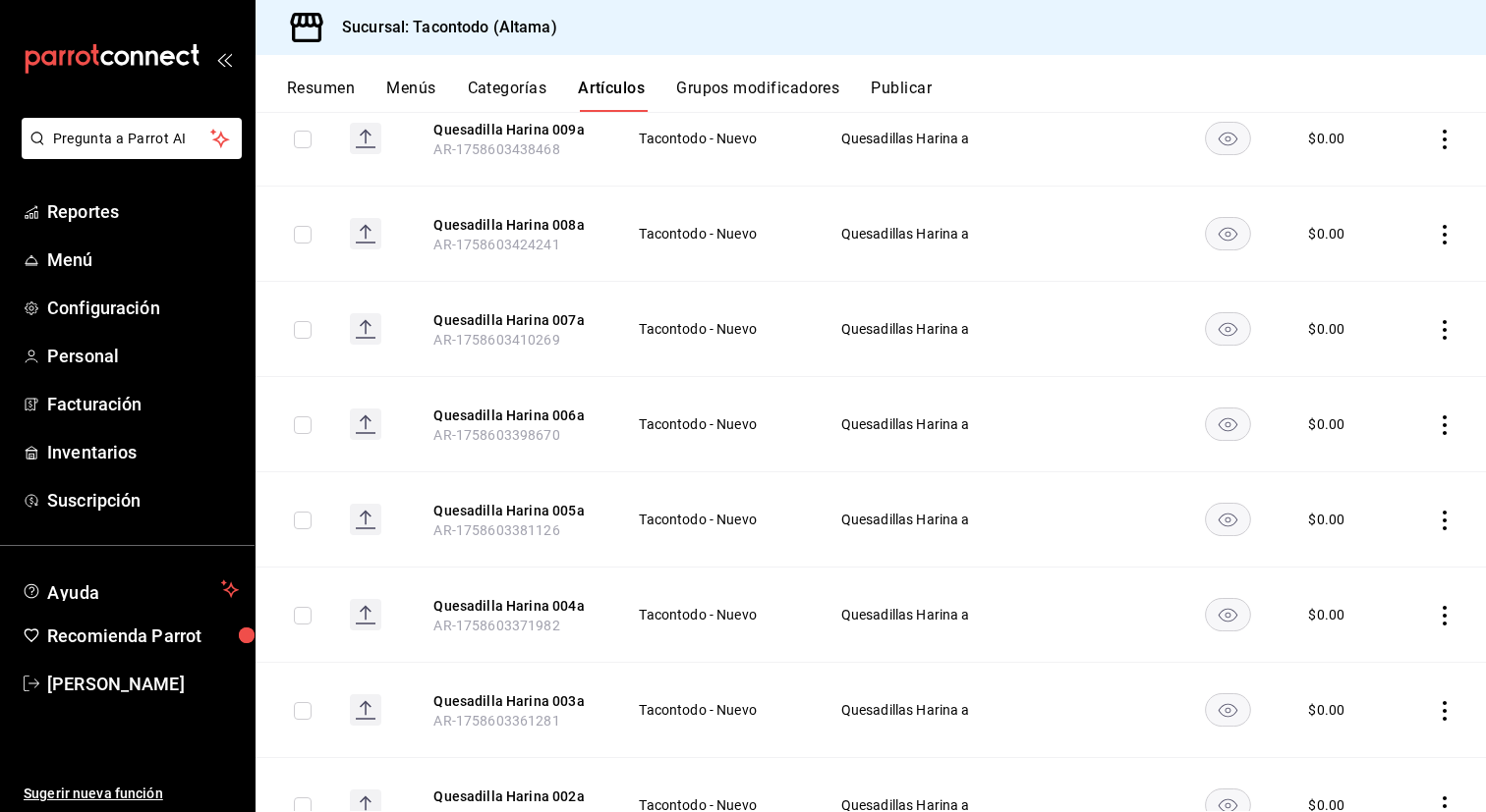
scroll to position [1066, 0]
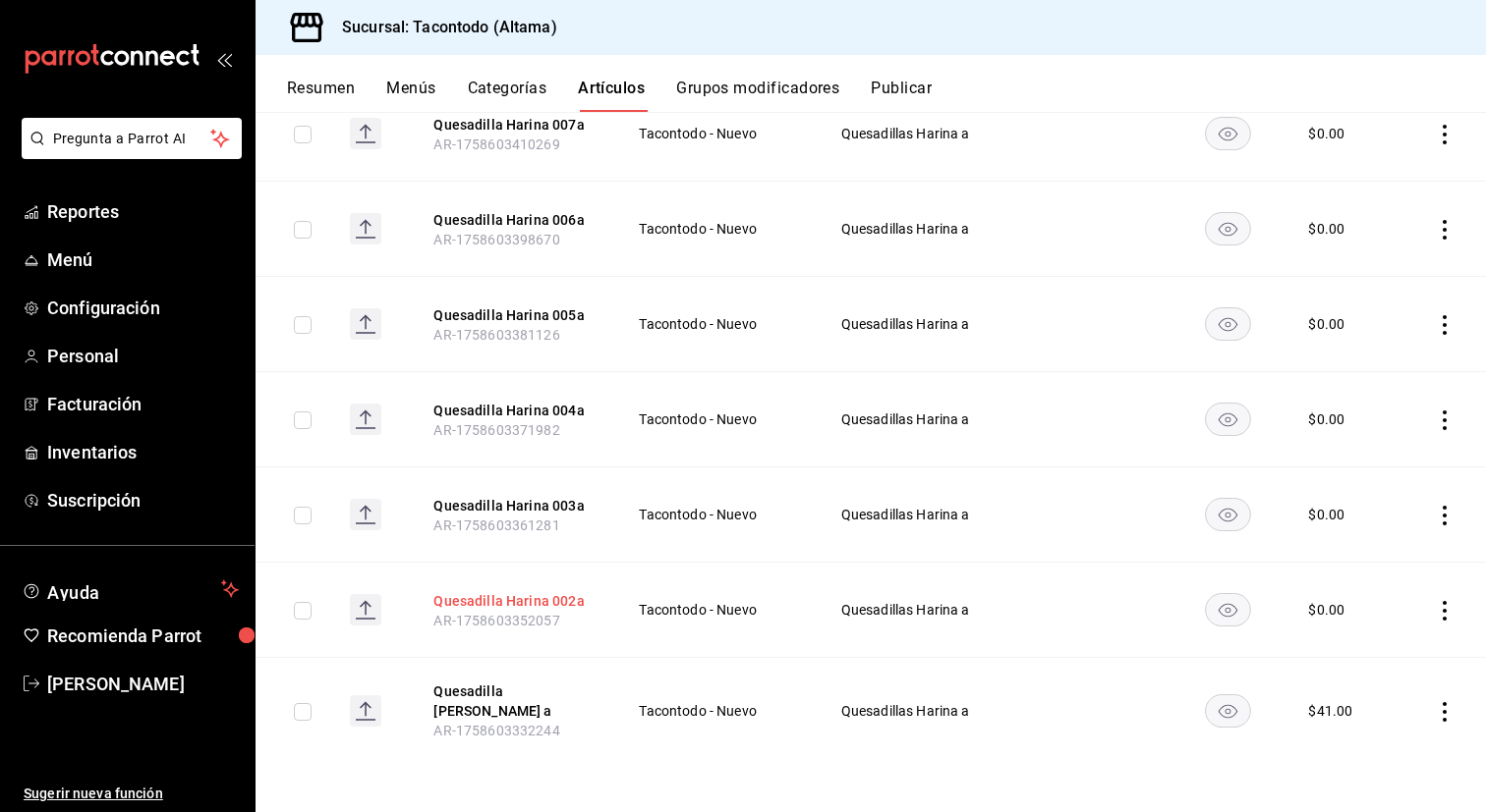
click at [467, 592] on button "Quesadilla Harina 002a" at bounding box center [511, 601] width 158 height 20
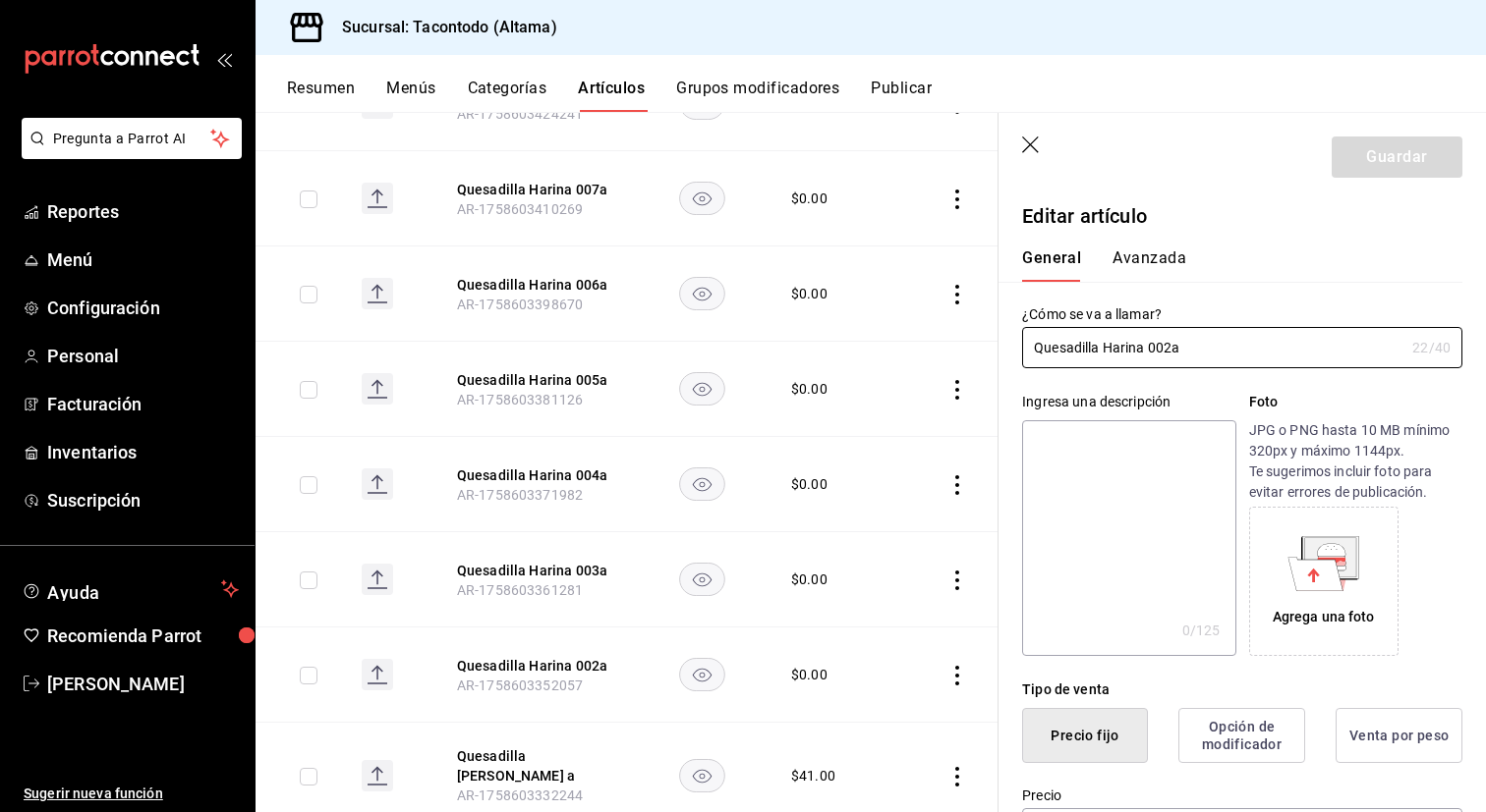
type input "$0.00"
click at [1121, 348] on input "Quesadilla Harina 002a" at bounding box center [1214, 348] width 382 height 40
type input "Quesadilla [PERSON_NAME] a"
click at [1158, 254] on button "Avanzada" at bounding box center [1149, 265] width 73 height 34
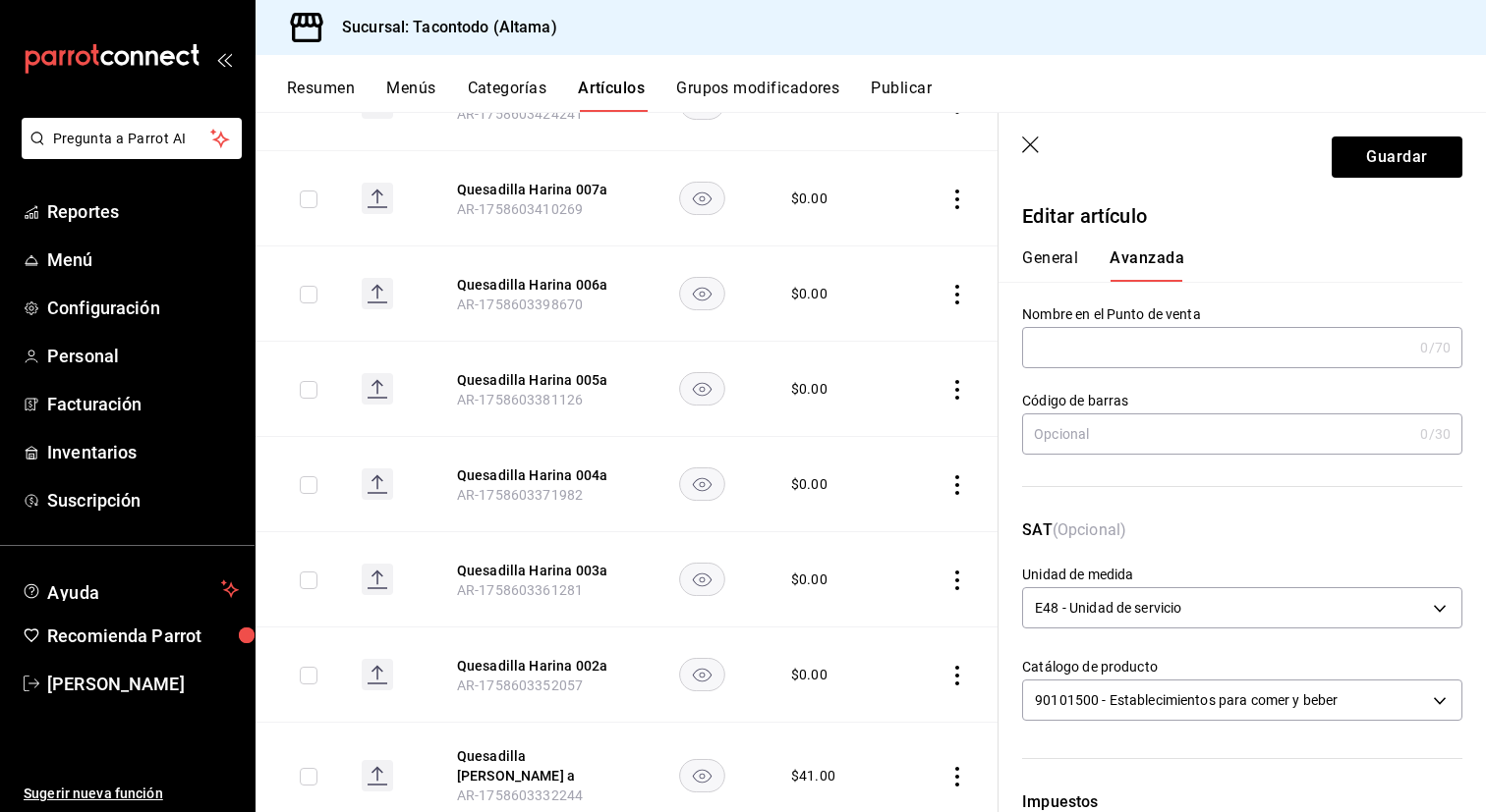
click at [1103, 344] on input "text" at bounding box center [1218, 348] width 390 height 40
paste input "QEMZ -"
click at [1138, 346] on input "QEHA -" at bounding box center [1218, 348] width 390 height 40
type input "QEHA - ADOBADA"
click at [1079, 259] on div "General [PERSON_NAME]" at bounding box center [1230, 265] width 417 height 34
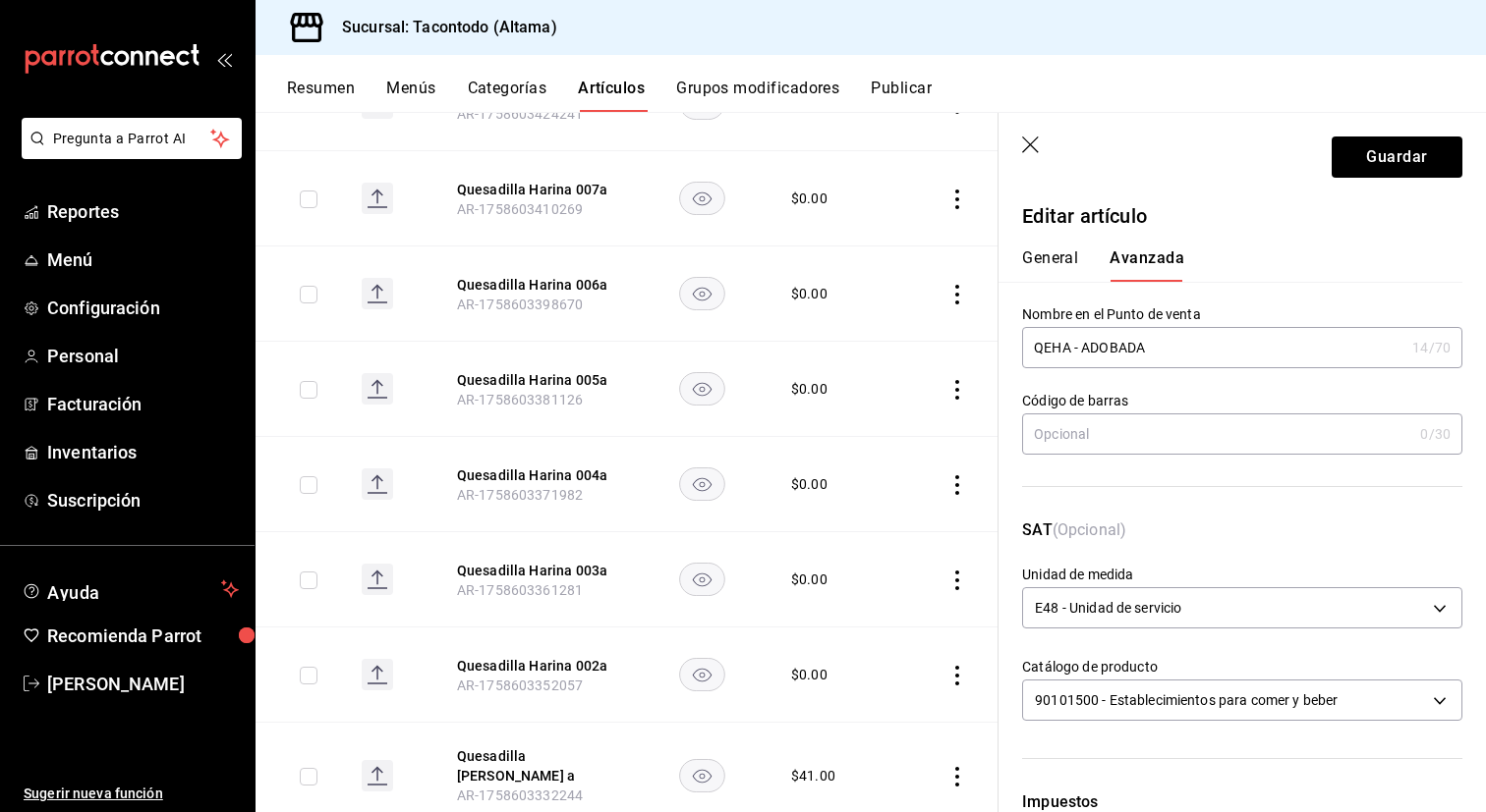
click at [1049, 259] on button "General" at bounding box center [1050, 265] width 56 height 34
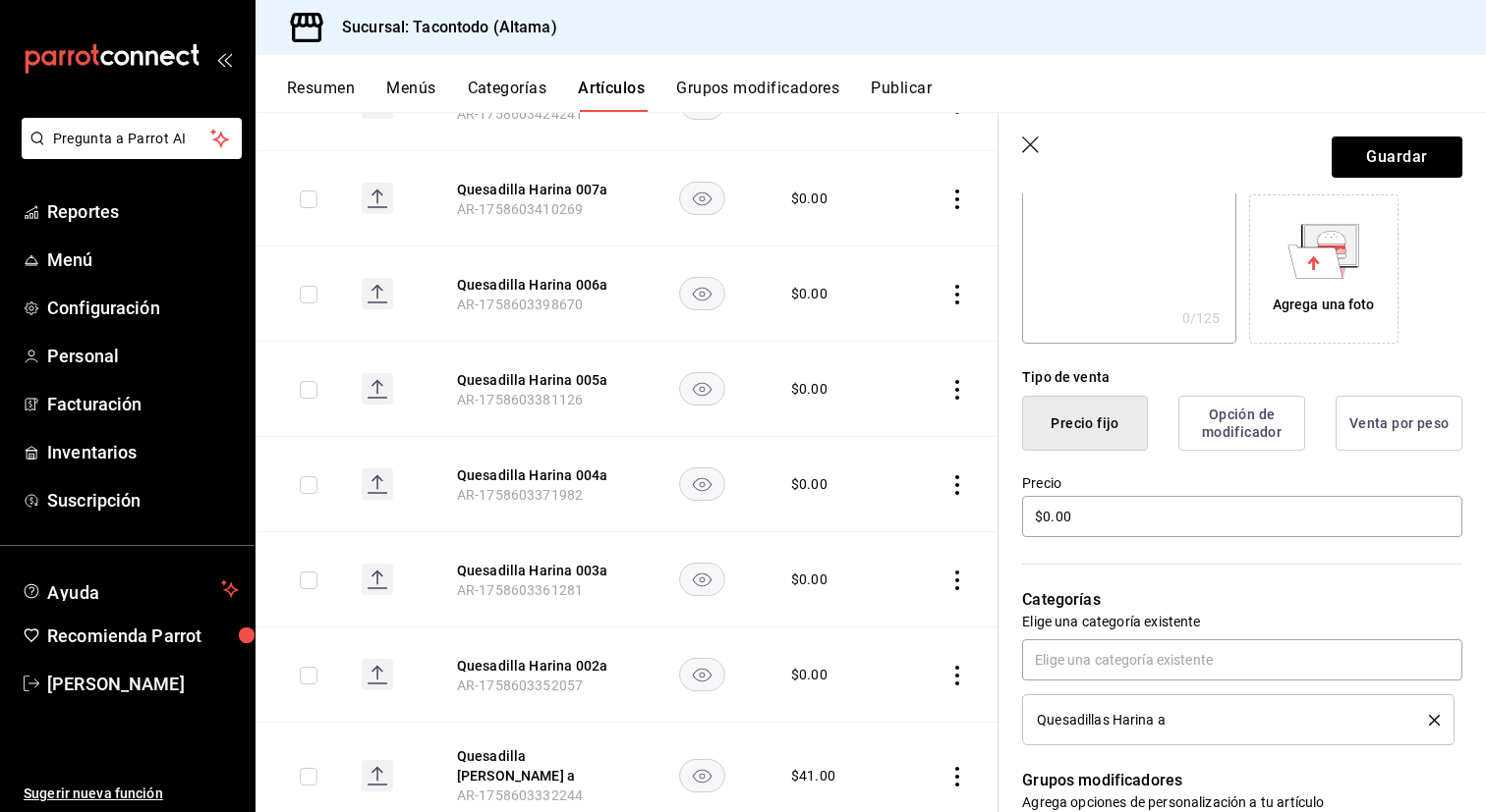
scroll to position [315, 0]
click at [1210, 527] on input "$0.00" at bounding box center [1242, 514] width 440 height 42
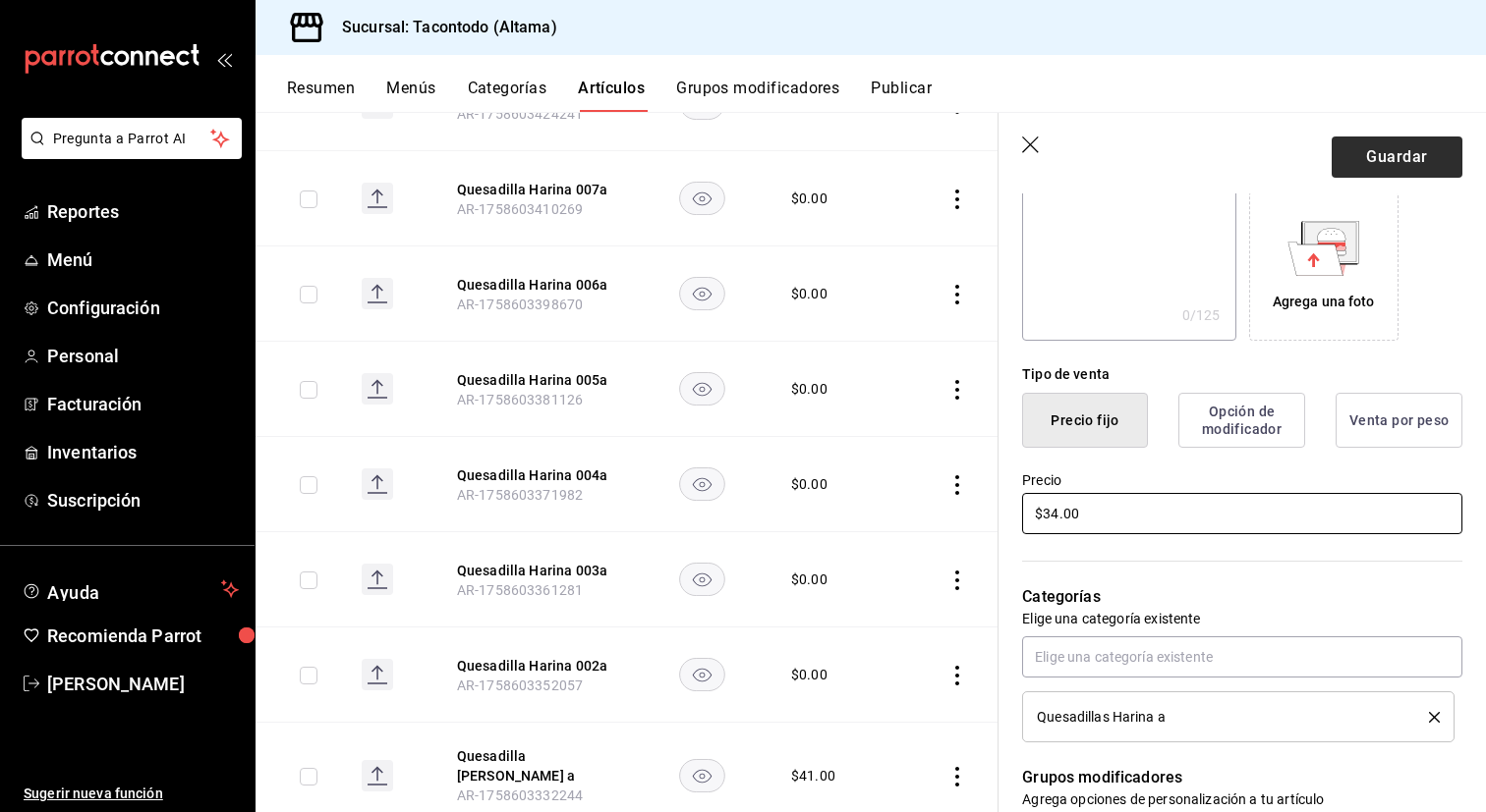
type input "$34.00"
click at [1364, 141] on button "Guardar" at bounding box center [1397, 157] width 131 height 42
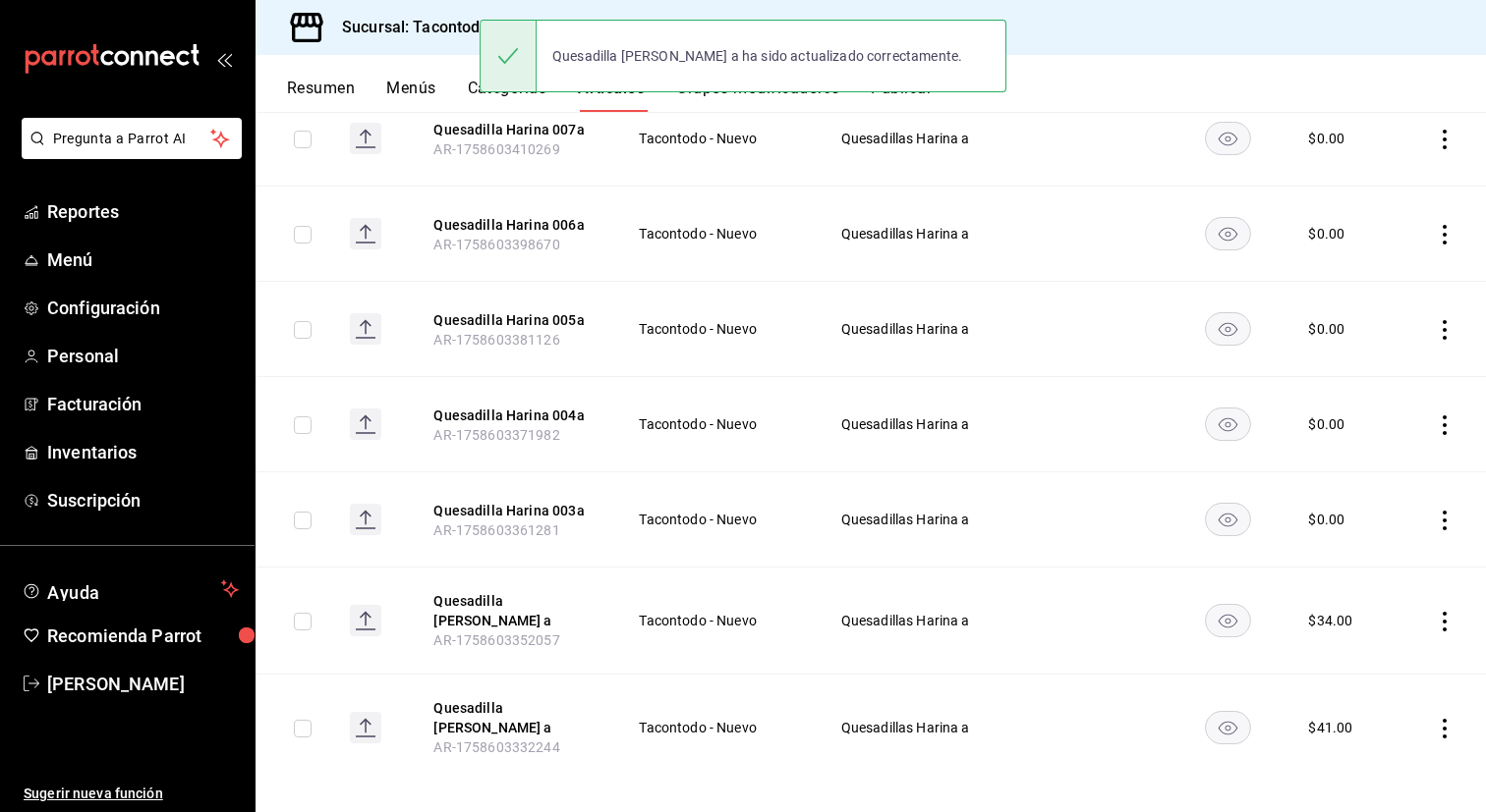
scroll to position [1077, 0]
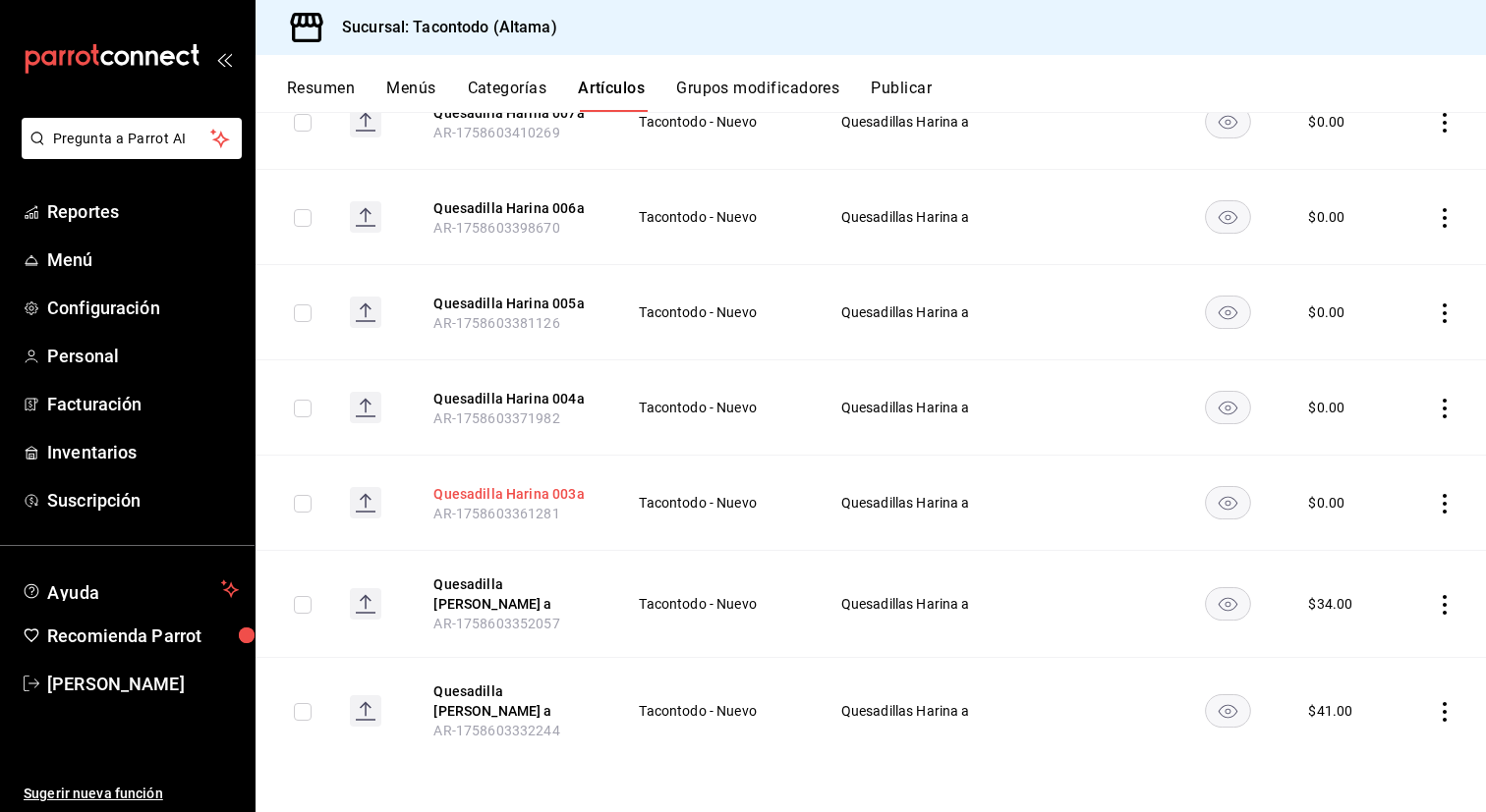
click at [544, 497] on button "Quesadilla Harina 003a" at bounding box center [511, 494] width 158 height 20
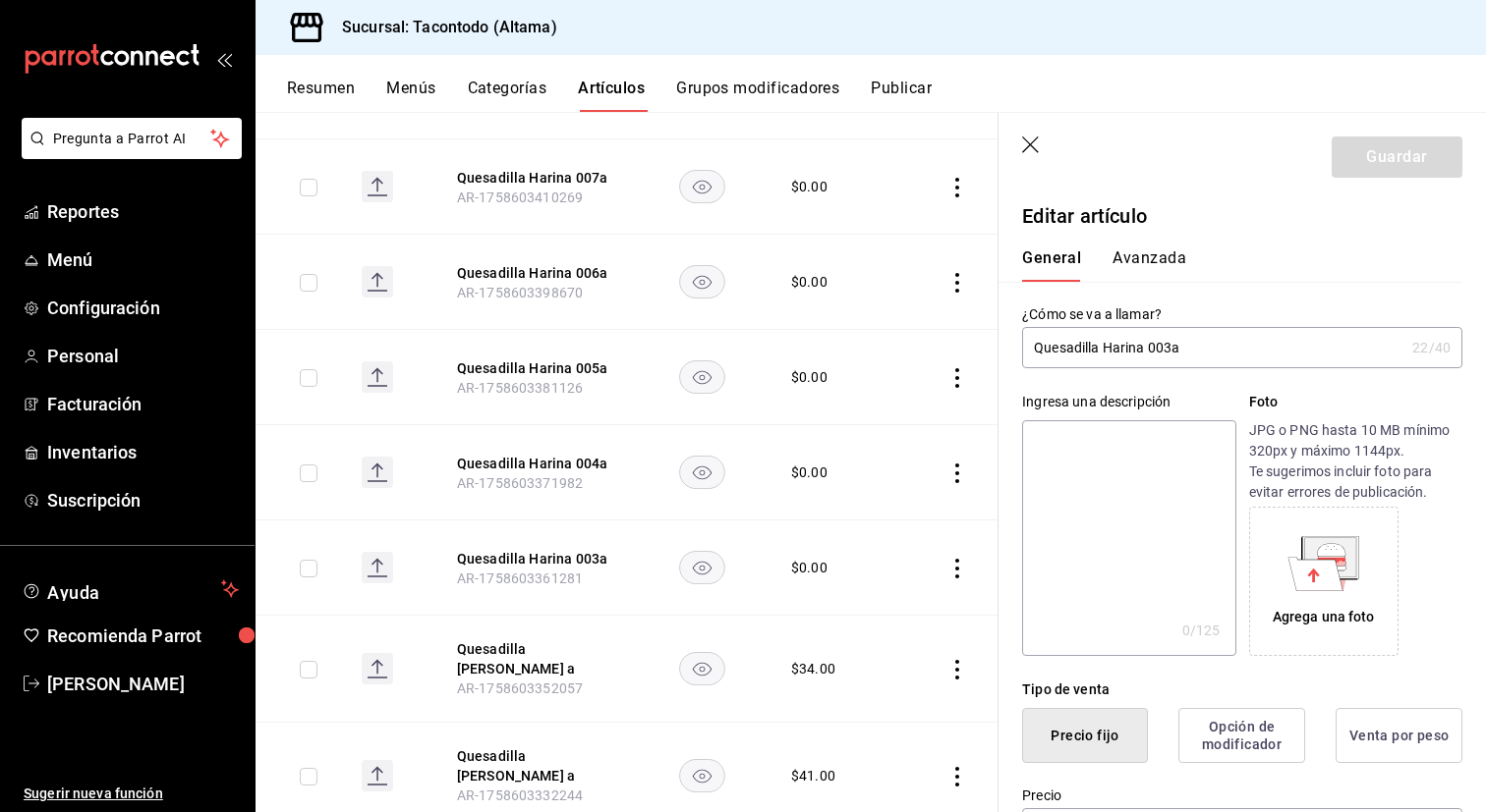
click at [1171, 351] on input "Quesadilla Harina 003a" at bounding box center [1214, 348] width 382 height 40
type input "Quesadilla [PERSON_NAME] a"
click at [1134, 257] on button "Avanzada" at bounding box center [1149, 265] width 73 height 34
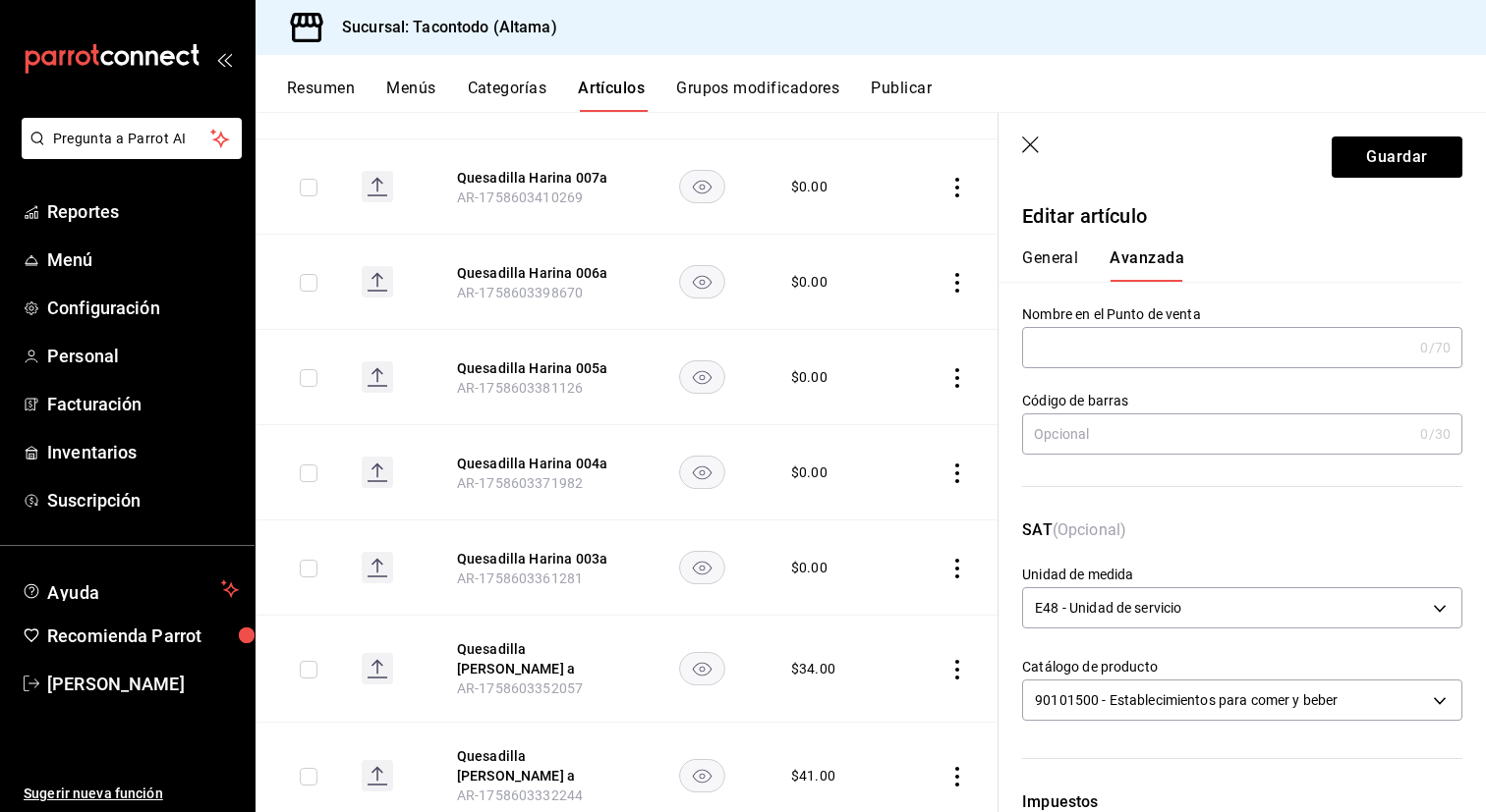
click at [1107, 334] on input "text" at bounding box center [1218, 348] width 390 height 40
paste input "QEHA -"
type input "QEHA - POLACA"
click at [1383, 145] on button "Guardar" at bounding box center [1397, 157] width 131 height 42
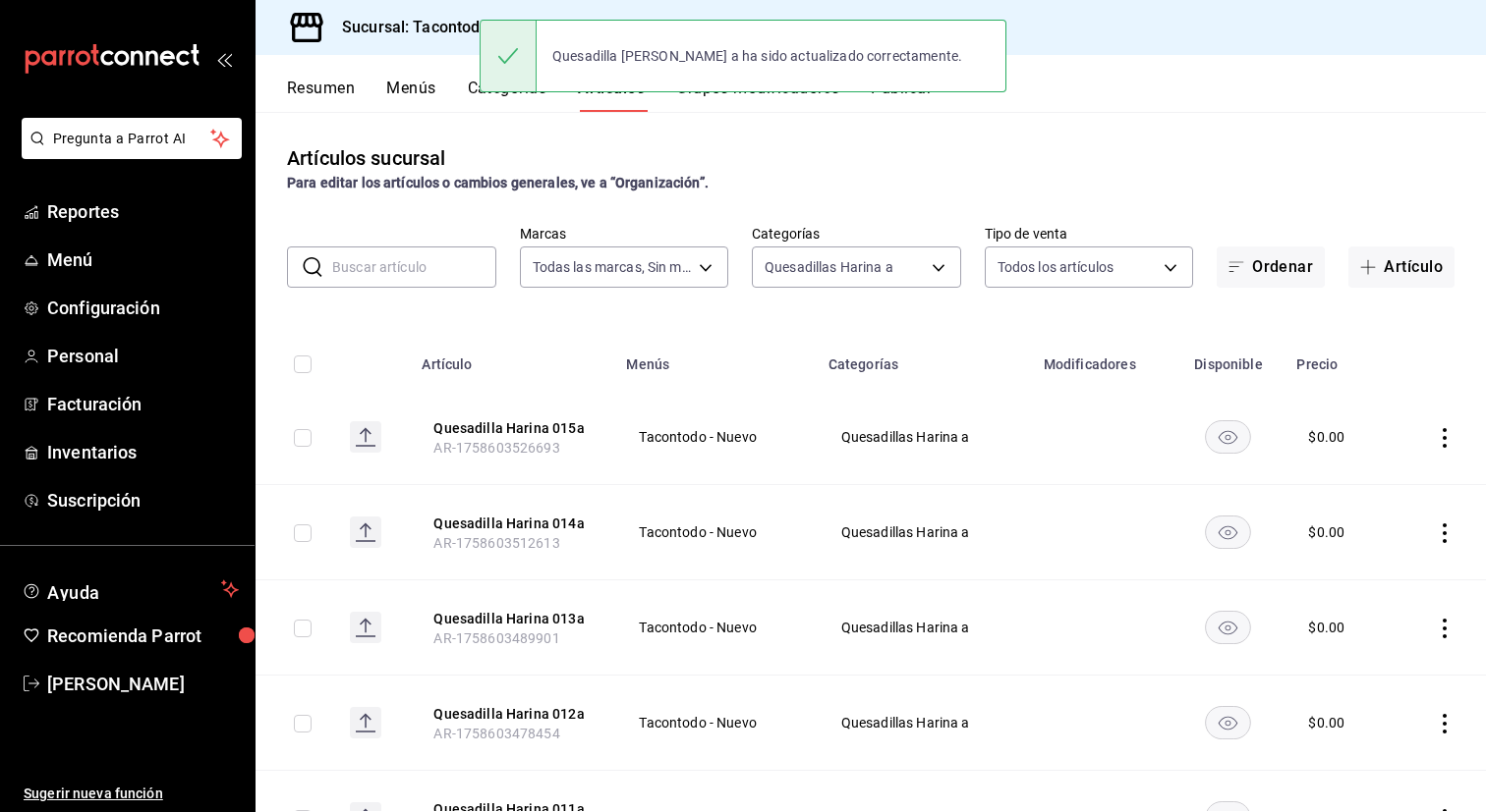
scroll to position [1089, 0]
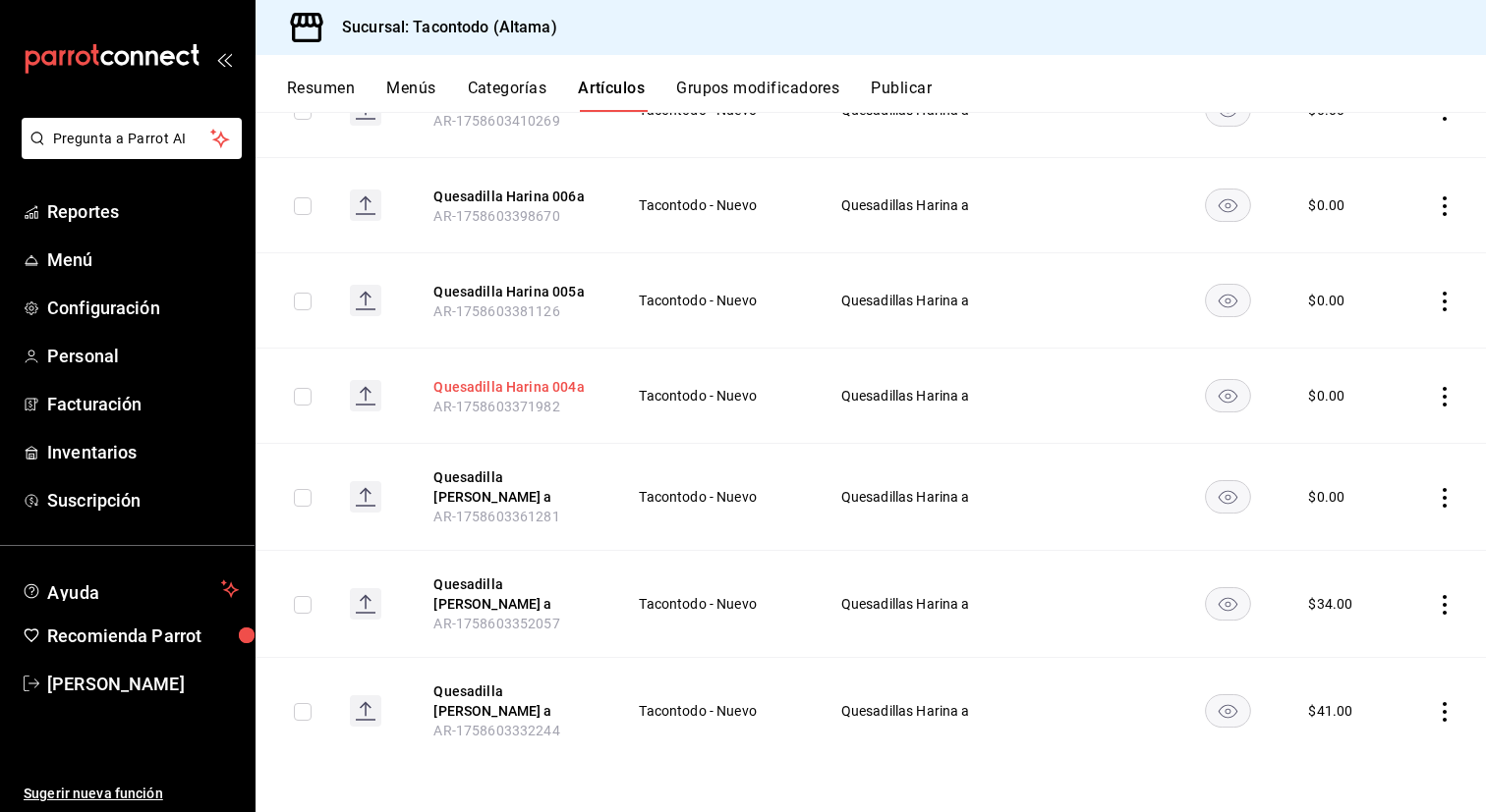
click at [494, 384] on button "Quesadilla Harina 004a" at bounding box center [511, 387] width 158 height 20
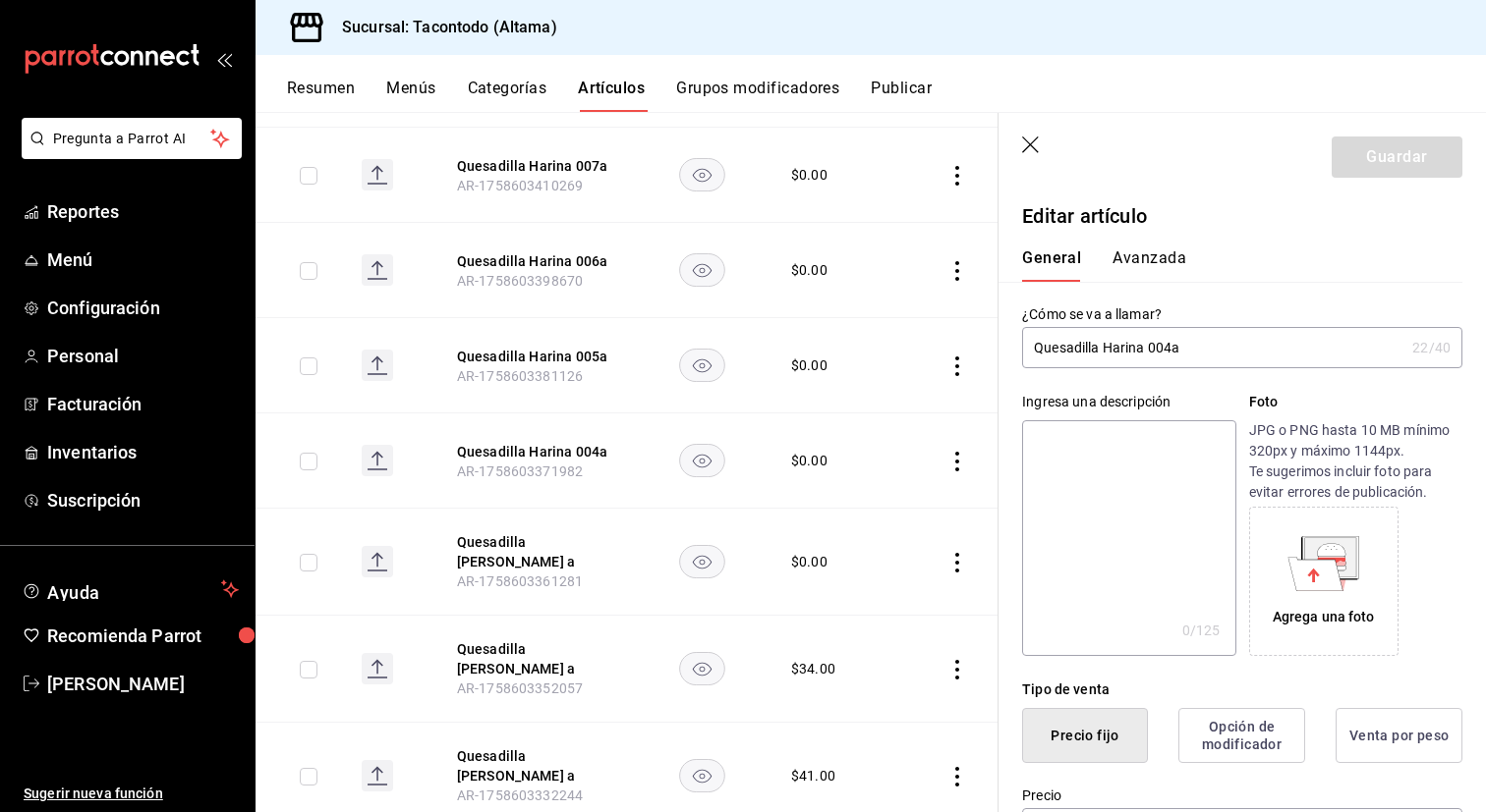
click at [1138, 353] on input "Quesadilla Harina 004a" at bounding box center [1214, 348] width 382 height 40
click at [1171, 348] on input "Quesadilla Harina 004a" at bounding box center [1214, 348] width 382 height 40
type input "Quesadilla [PERSON_NAME] a"
click at [1135, 263] on button "Avanzada" at bounding box center [1149, 265] width 73 height 34
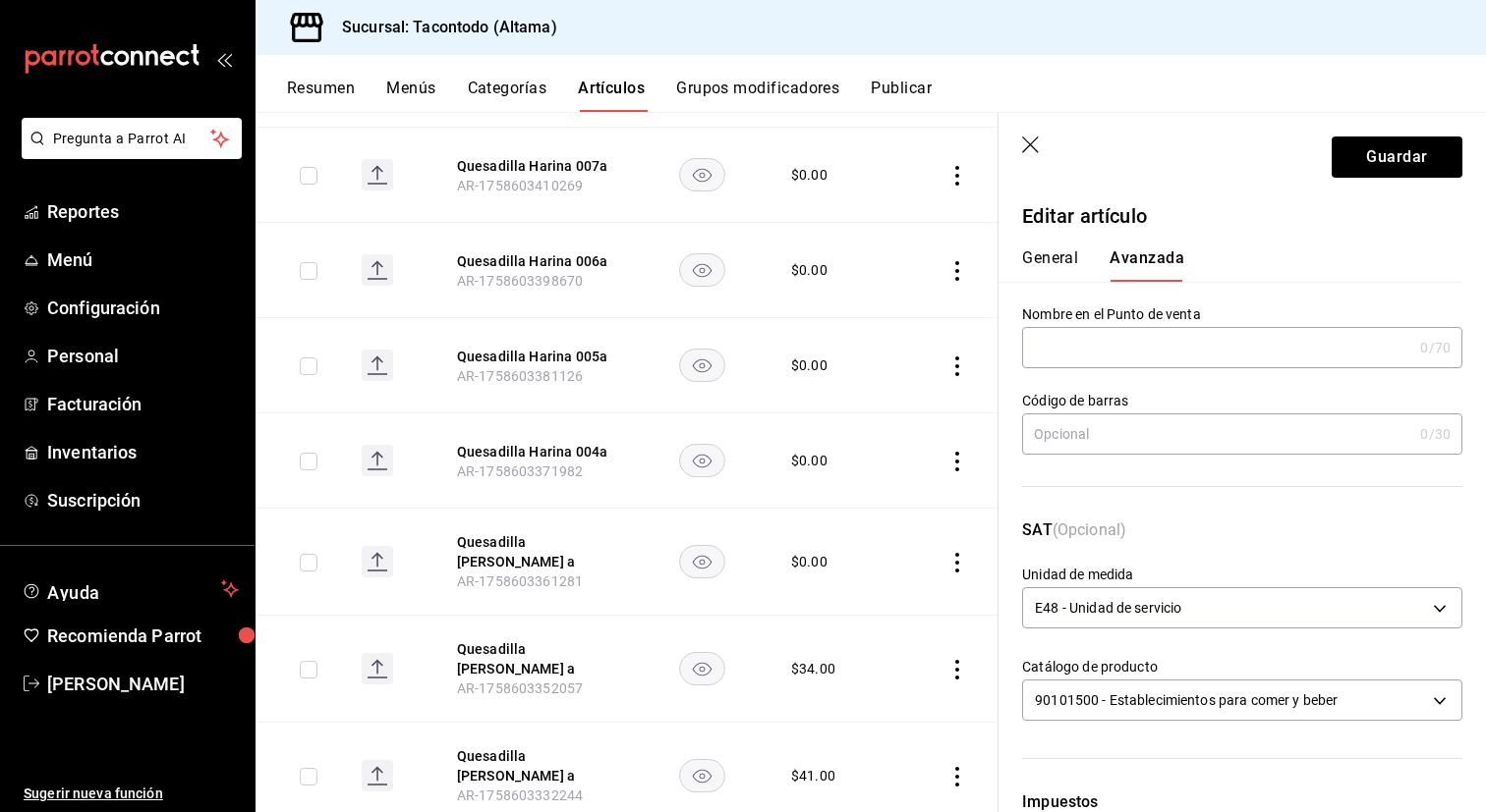
click at [1127, 354] on input "text" at bounding box center [1218, 348] width 390 height 40
paste input "QEHA -"
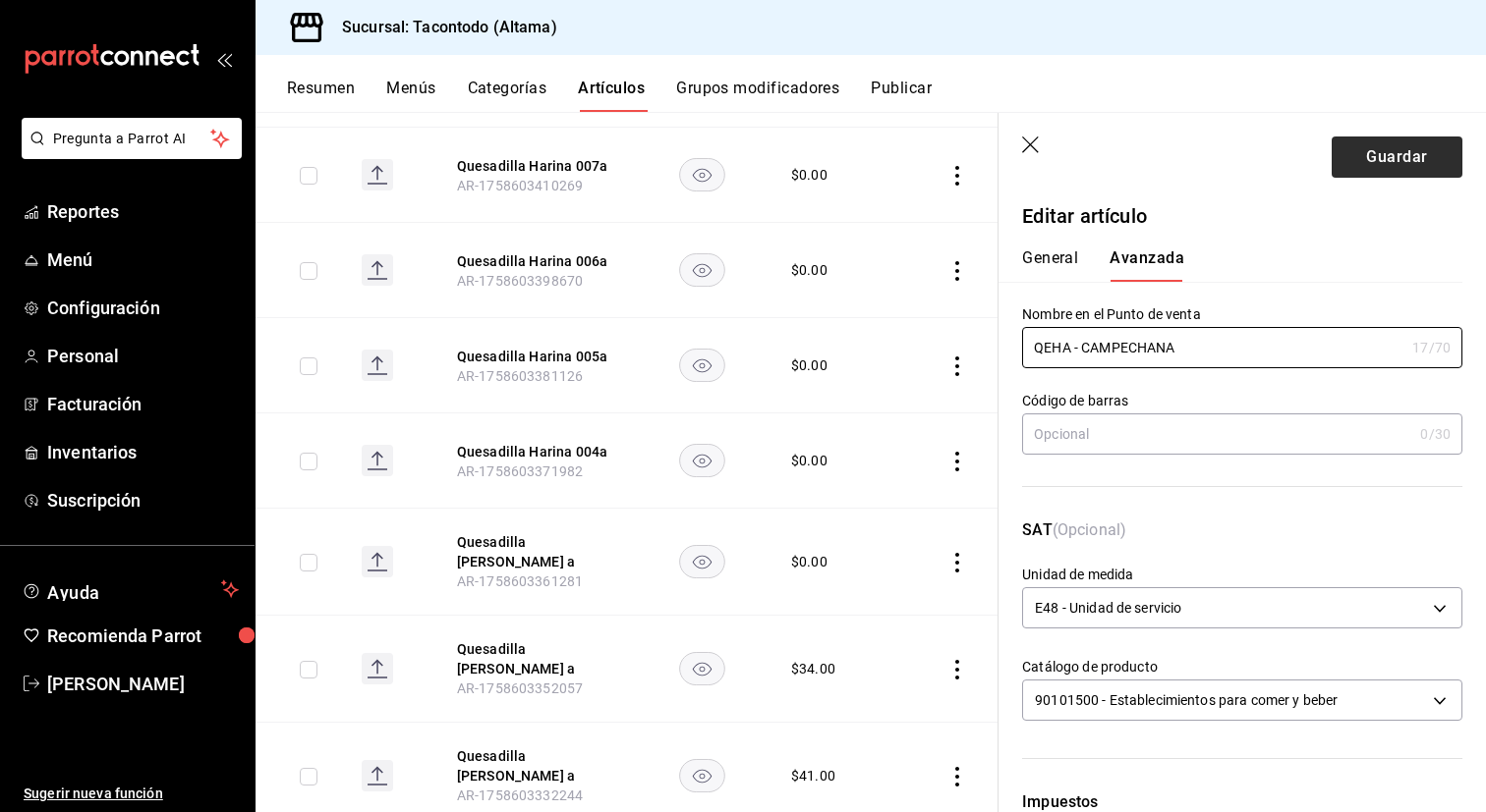
type input "QEHA - CAMPECHANA"
click at [1366, 169] on button "Guardar" at bounding box center [1397, 157] width 131 height 42
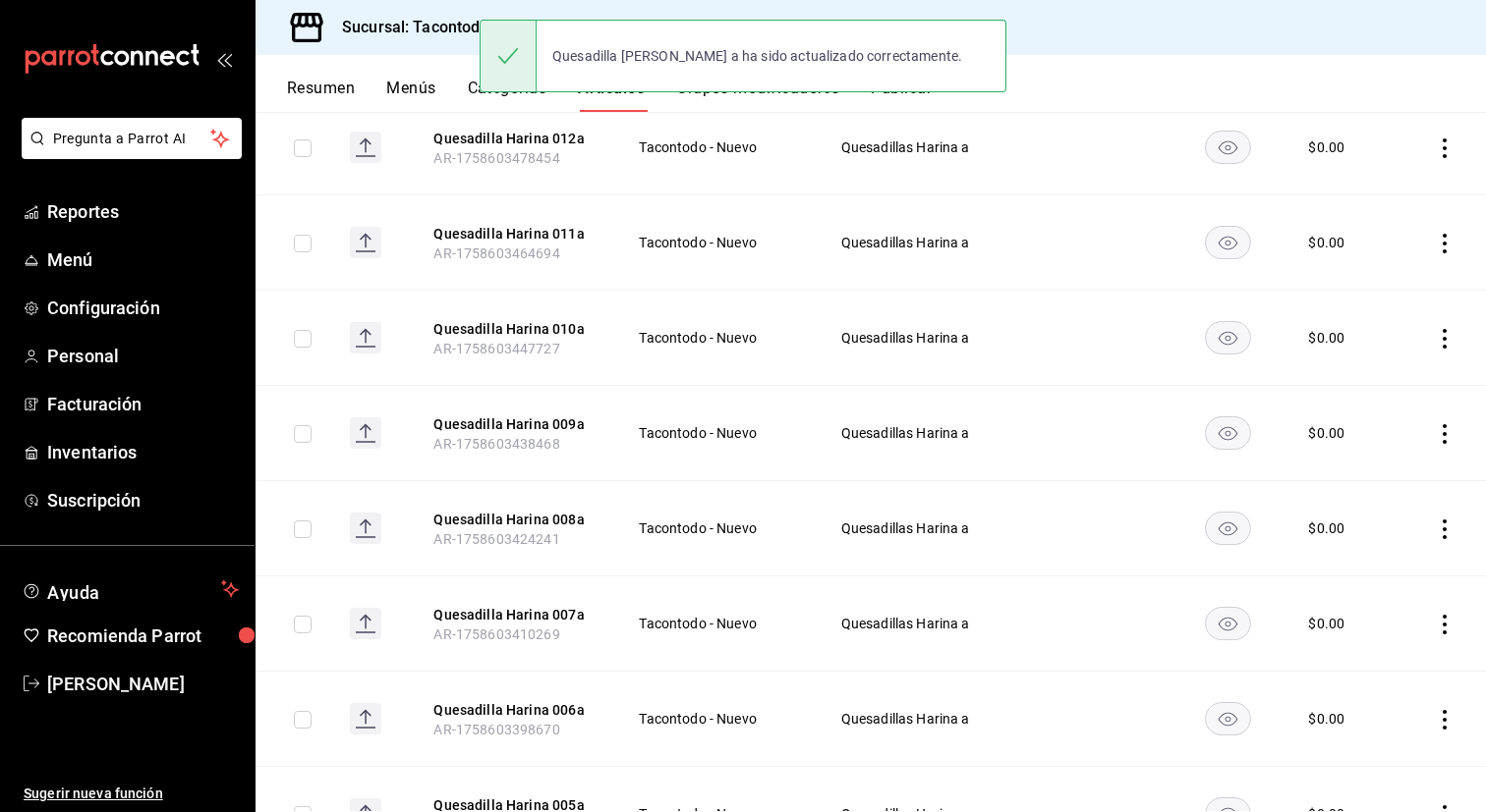
scroll to position [1101, 0]
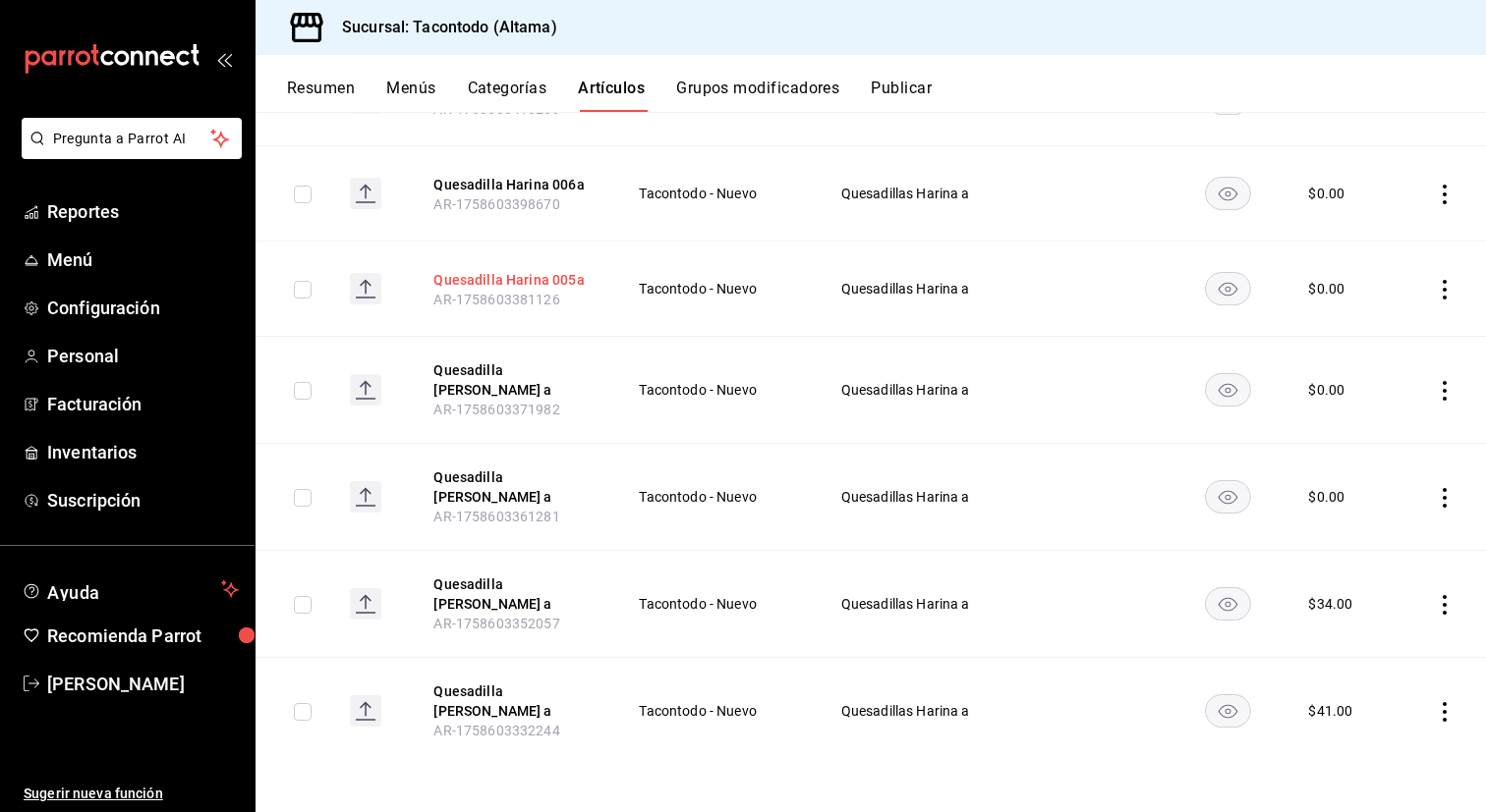
click at [532, 276] on button "Quesadilla Harina 005a" at bounding box center [511, 280] width 158 height 20
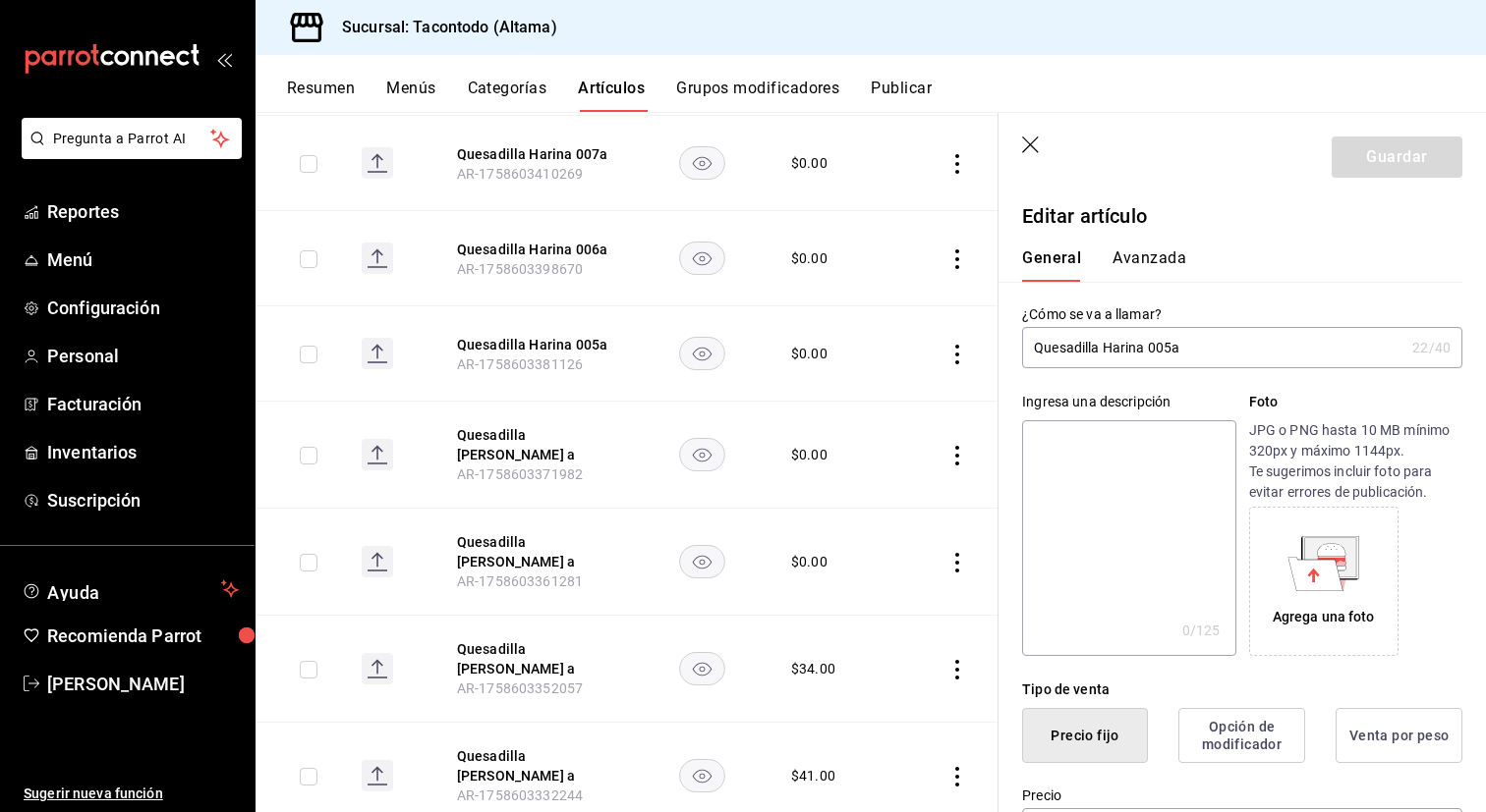
click at [1169, 350] on input "Quesadilla Harina 005a" at bounding box center [1214, 348] width 382 height 40
type input "Quesadilla Harina Mixta a"
click at [1160, 255] on button "Avanzada" at bounding box center [1149, 265] width 73 height 34
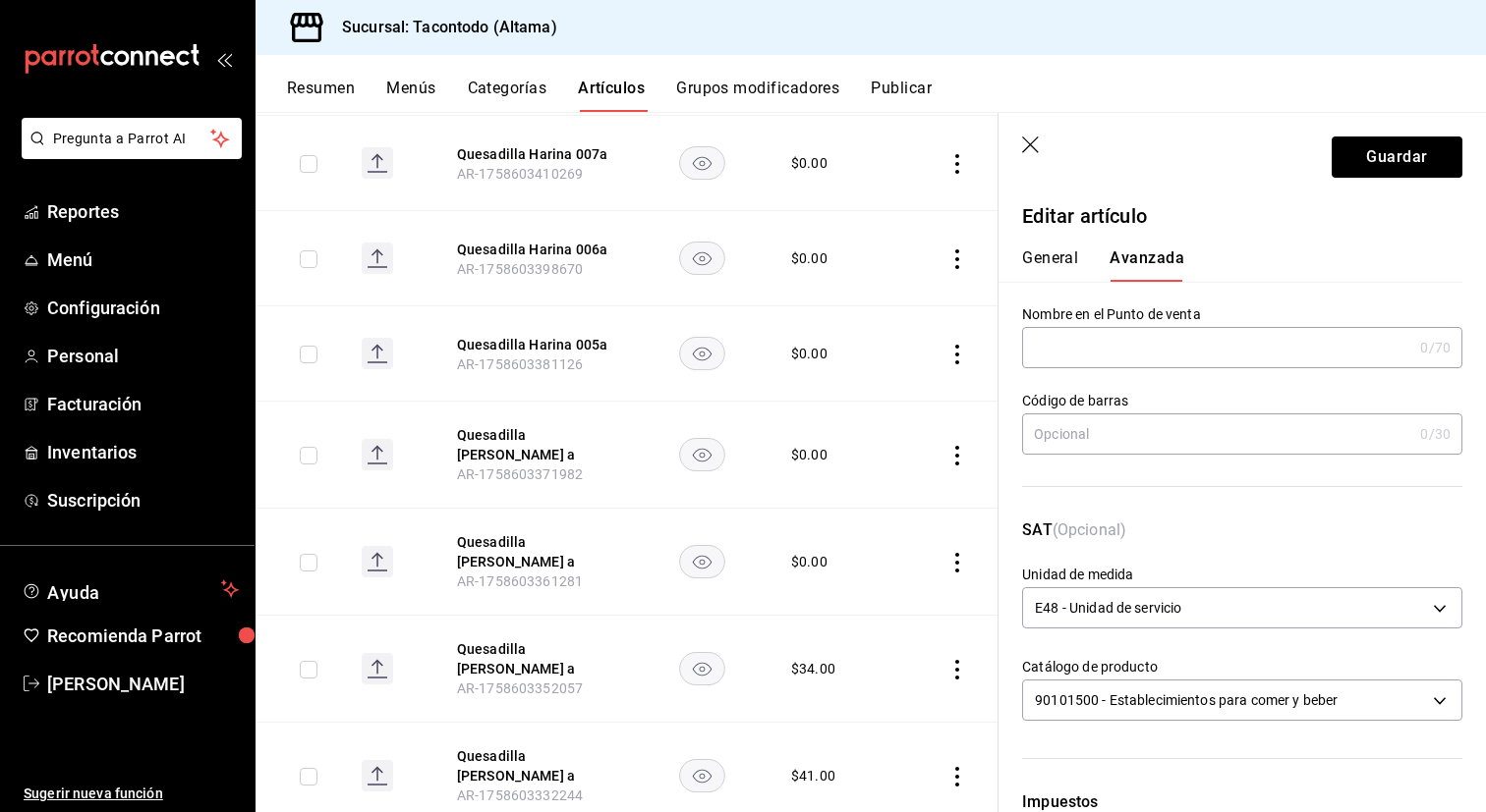
click at [1125, 344] on input "text" at bounding box center [1218, 348] width 390 height 40
paste input "QEHA -"
type input "QEHA - MIXTA"
click at [1442, 158] on button "Guardar" at bounding box center [1397, 157] width 131 height 42
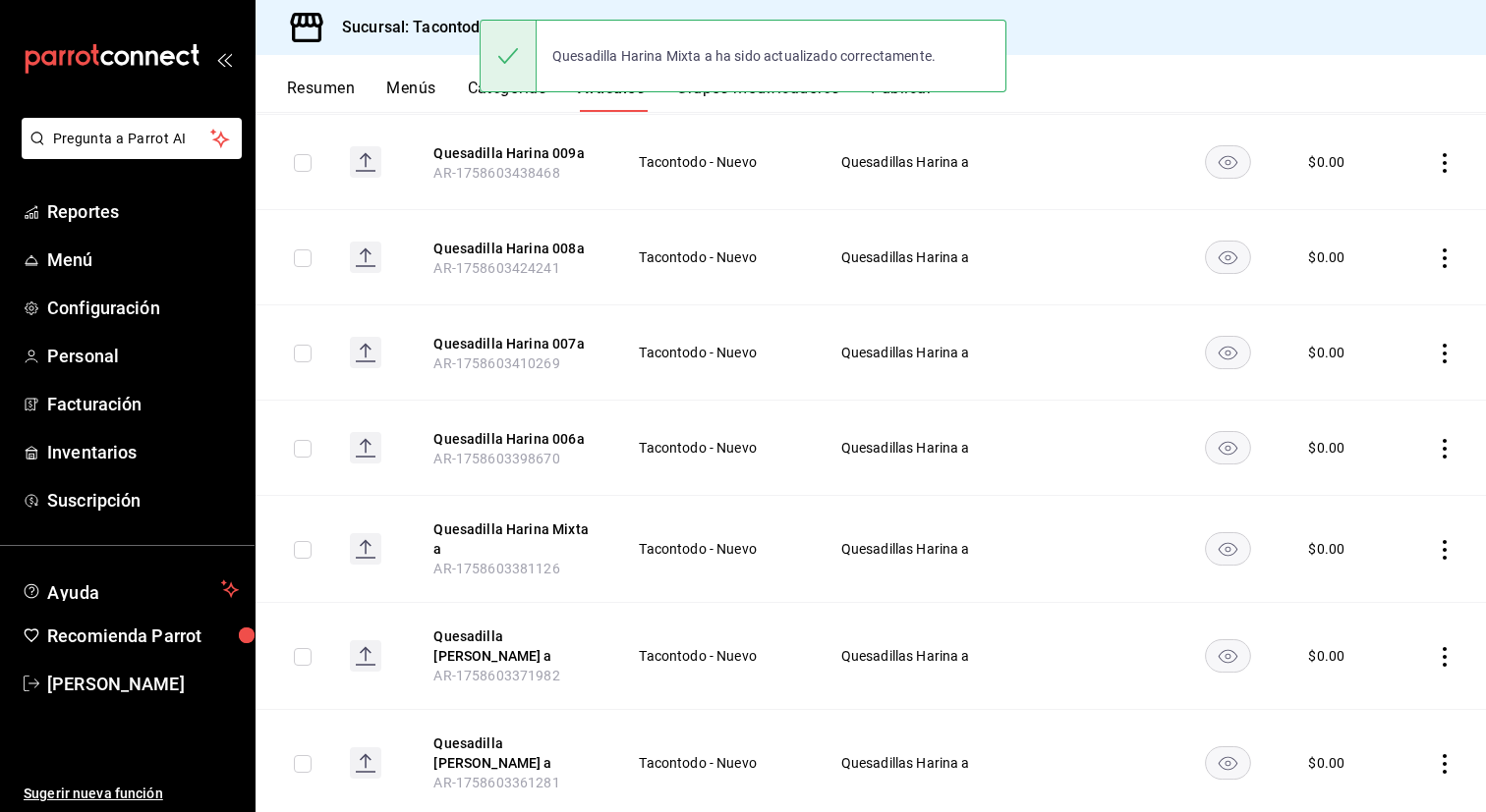
scroll to position [838, 0]
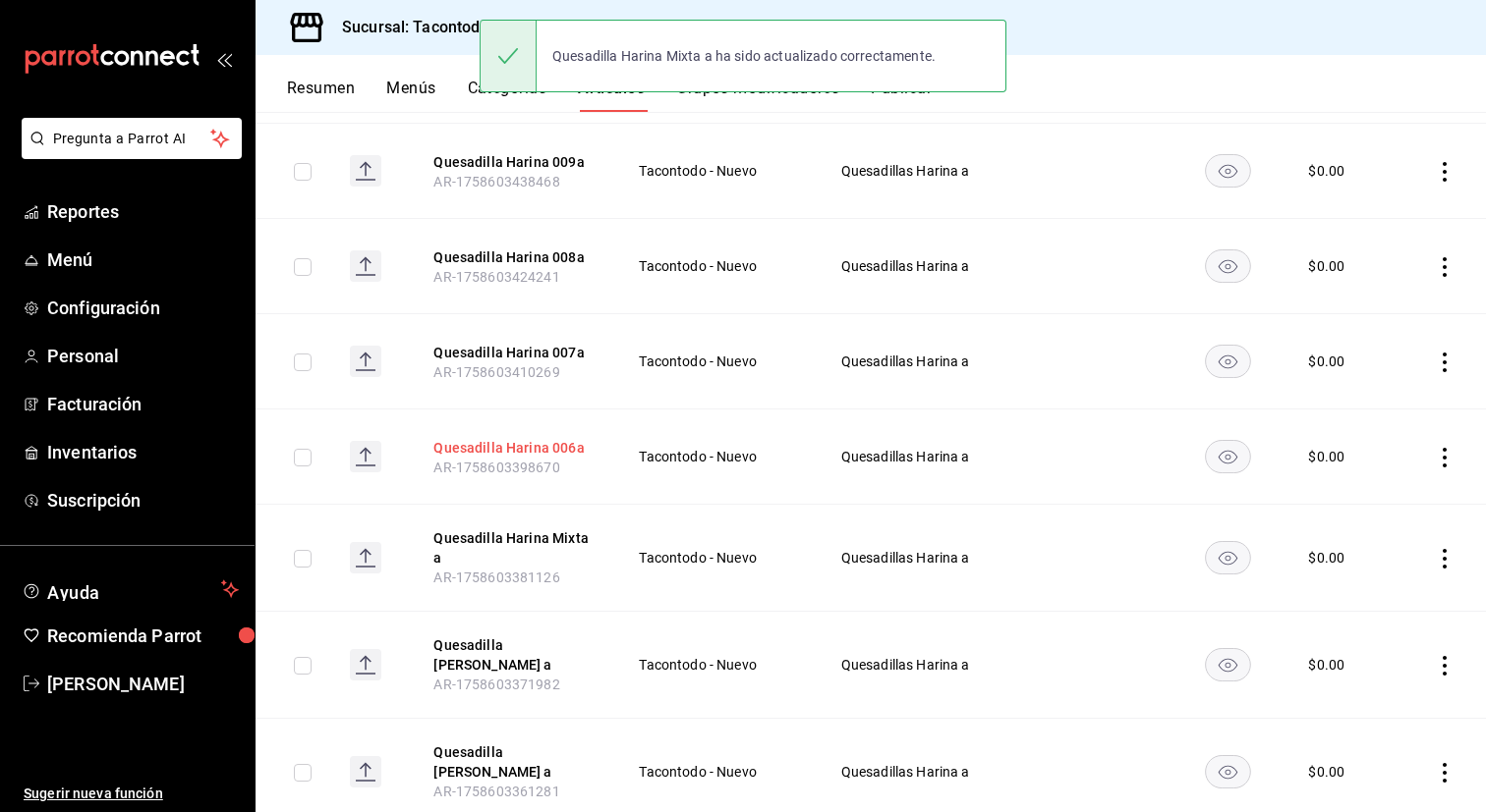
click at [545, 451] on button "Quesadilla Harina 006a" at bounding box center [511, 448] width 158 height 20
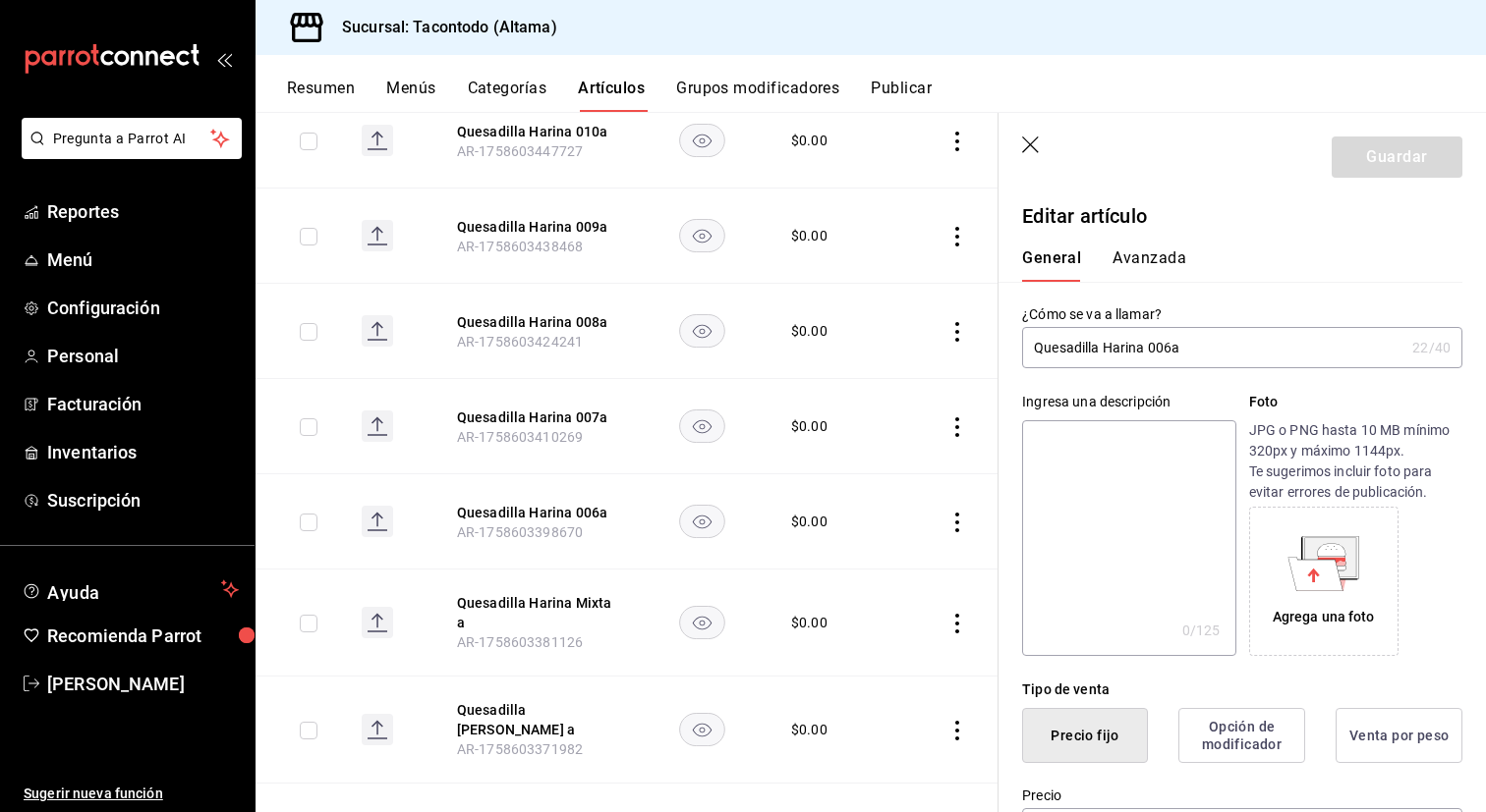
click at [1168, 348] on input "Quesadilla Harina 006a" at bounding box center [1214, 348] width 382 height 40
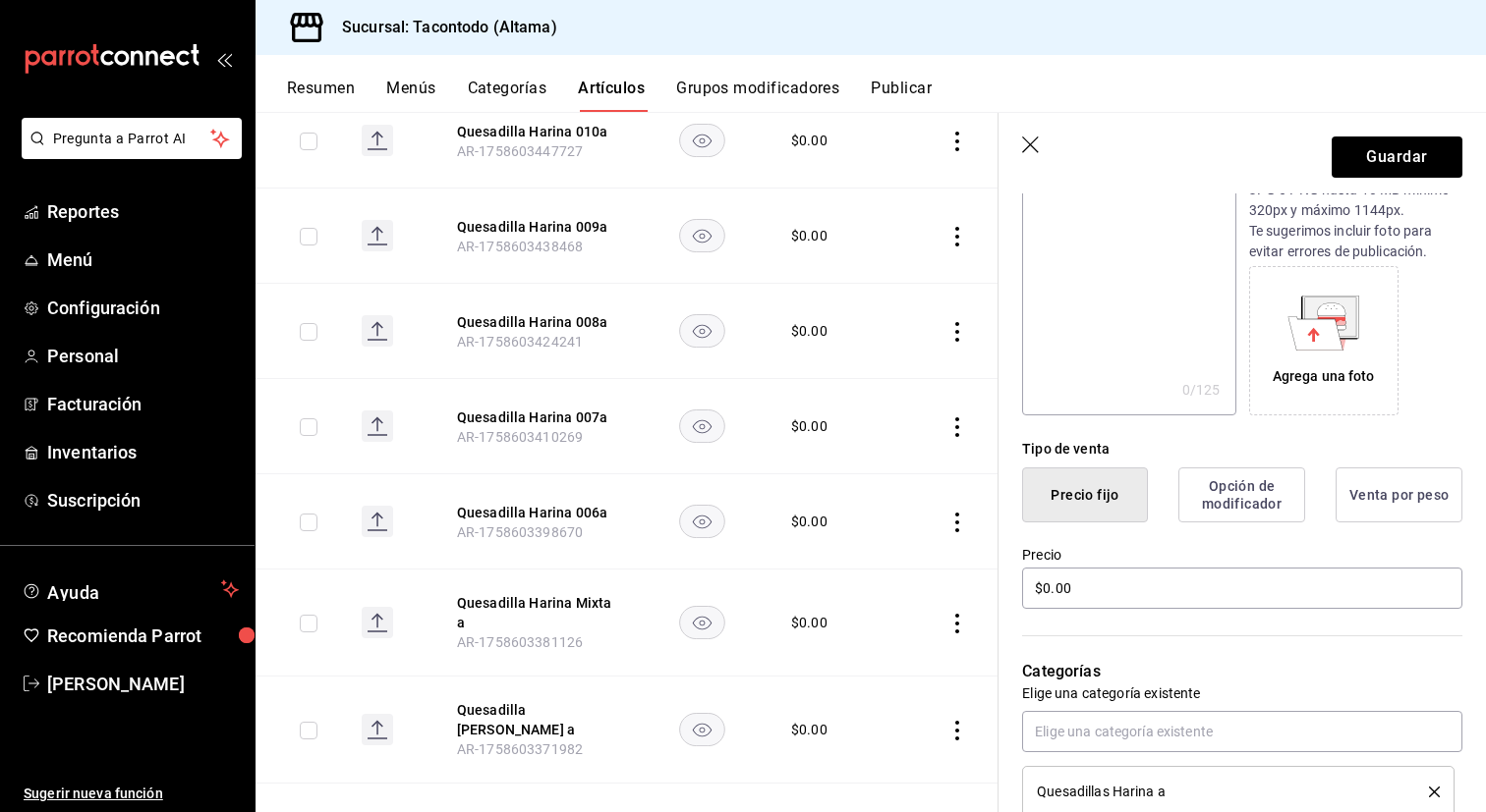
scroll to position [245, 0]
type input "Quesadilla [PERSON_NAME] a"
click at [1160, 588] on input "$0.00" at bounding box center [1242, 584] width 440 height 42
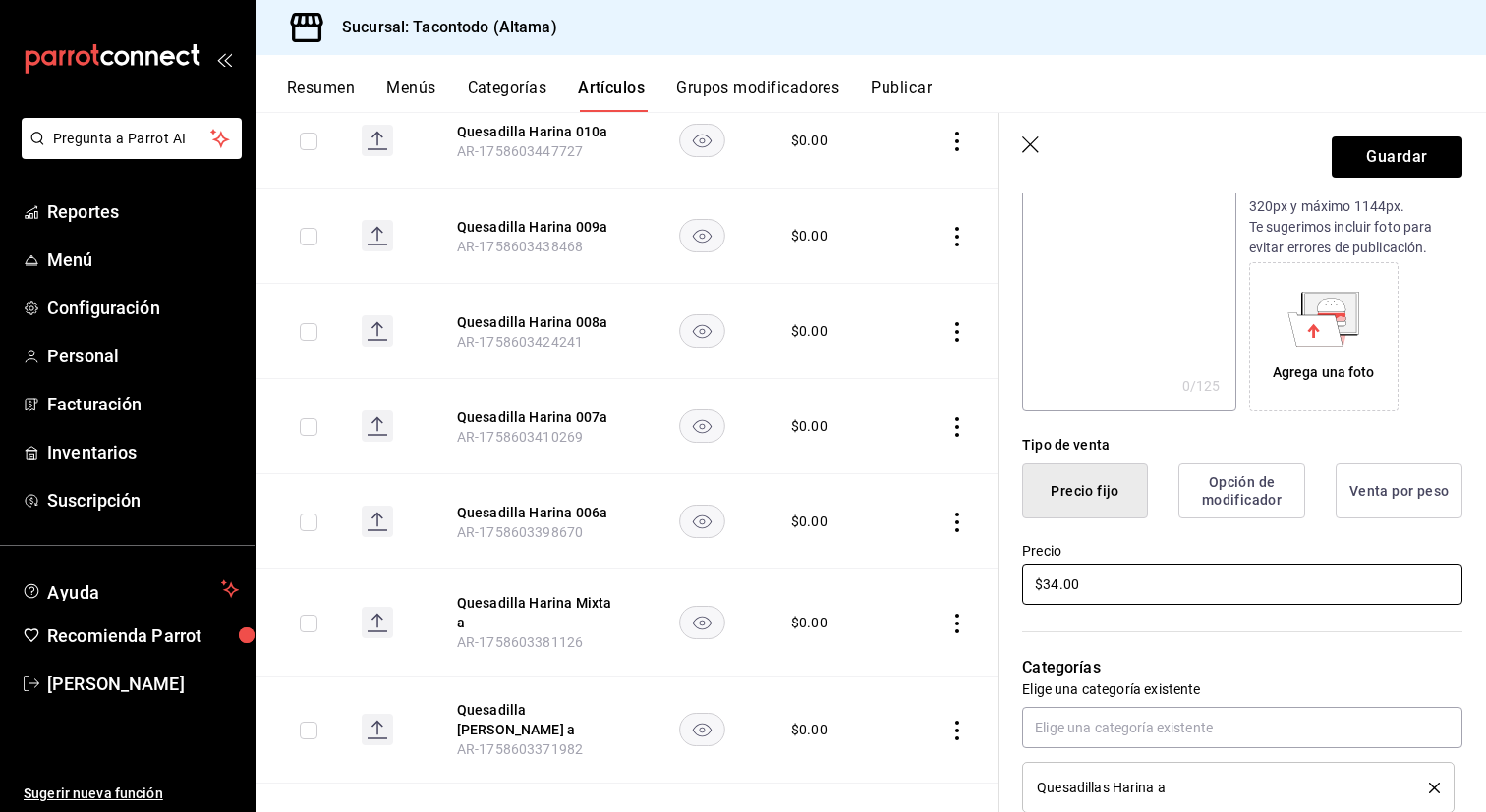
scroll to position [0, 0]
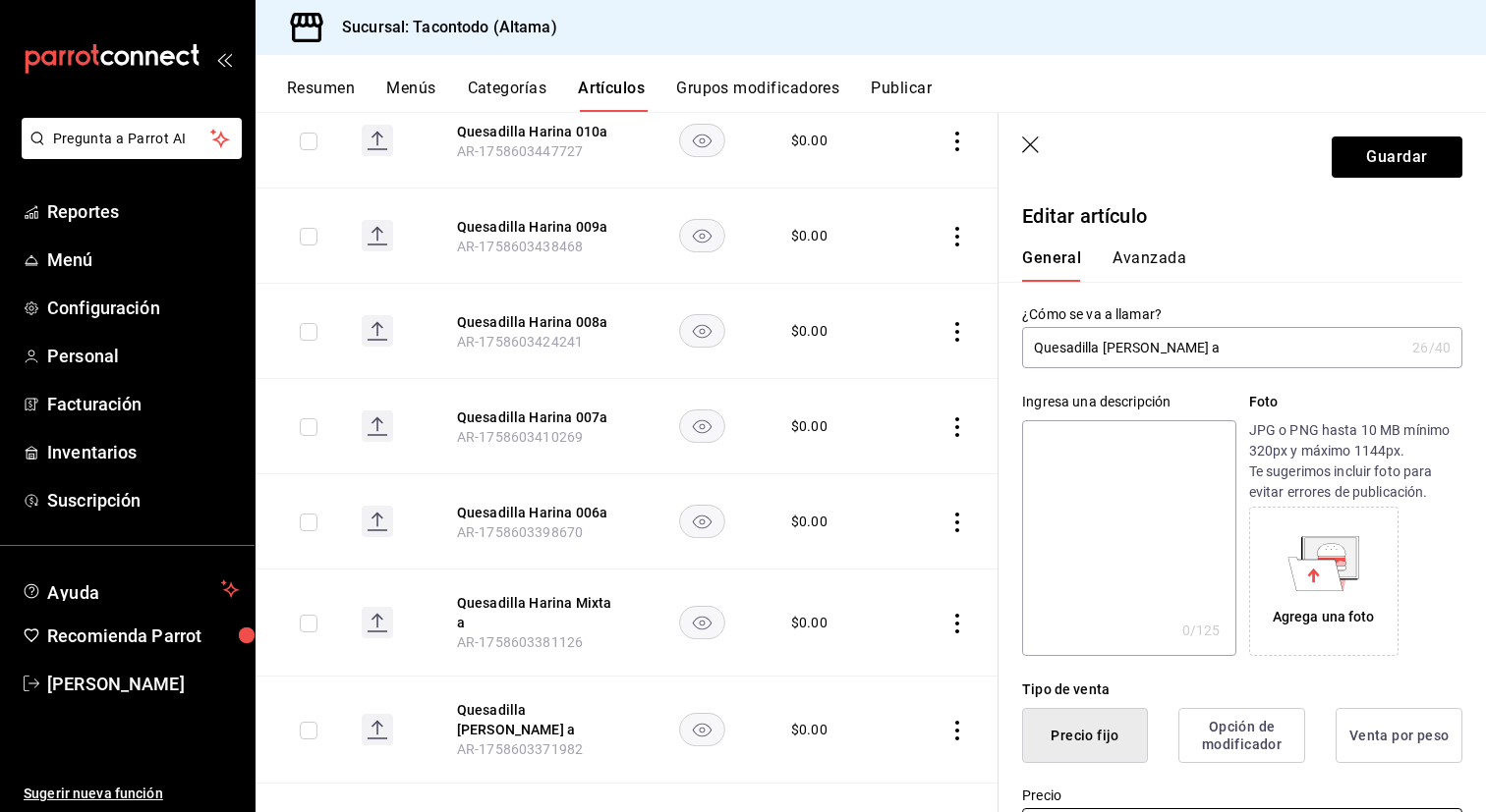
type input "$34.00"
click at [1150, 245] on div "General [PERSON_NAME]" at bounding box center [1230, 256] width 464 height 51
click at [1137, 260] on button "Avanzada" at bounding box center [1149, 265] width 73 height 34
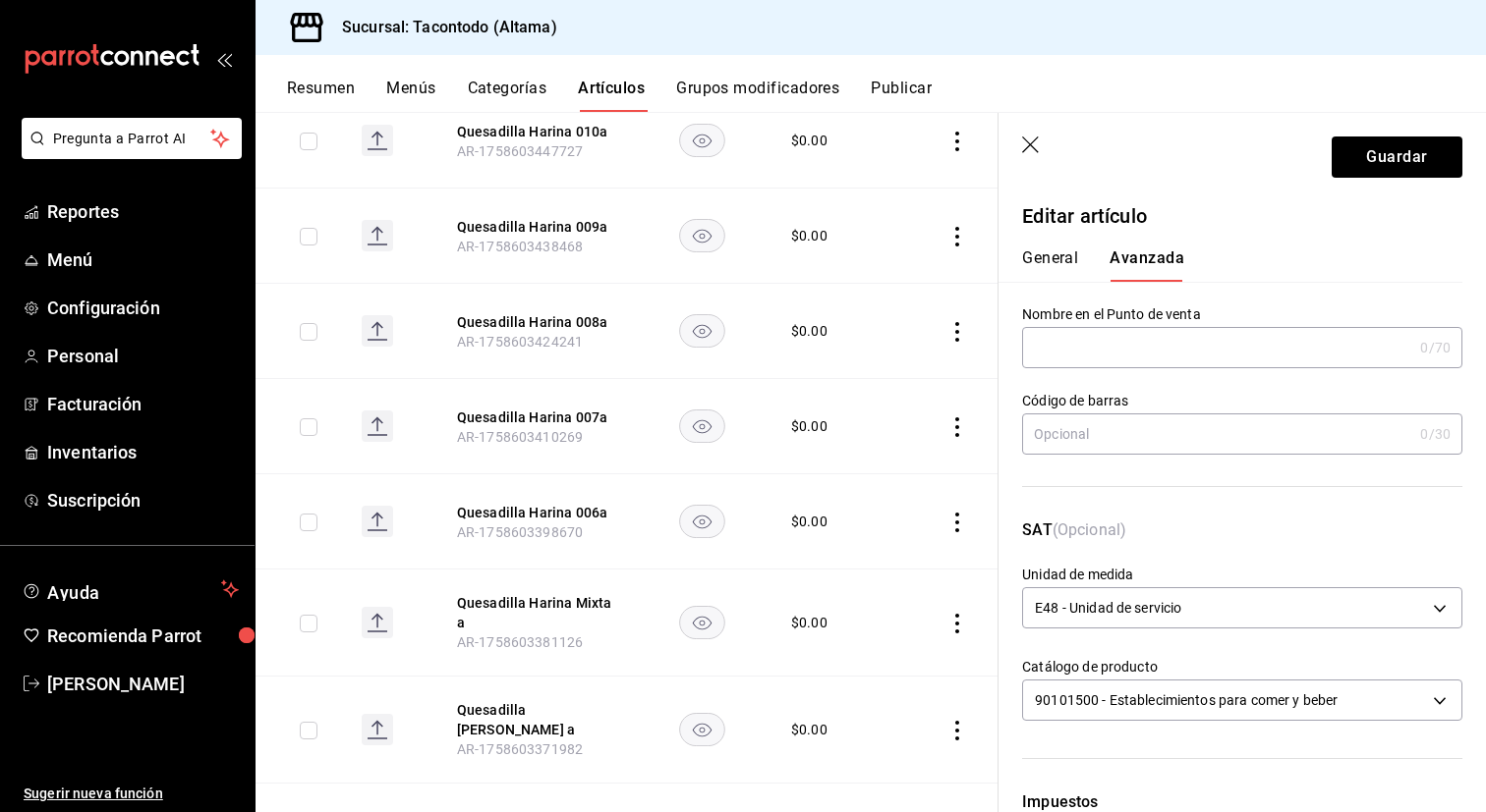
click at [1111, 356] on input "text" at bounding box center [1218, 348] width 390 height 40
paste input "QEHA -"
type input "QEHA - BIRRIA"
click at [1072, 269] on button "General" at bounding box center [1050, 265] width 56 height 34
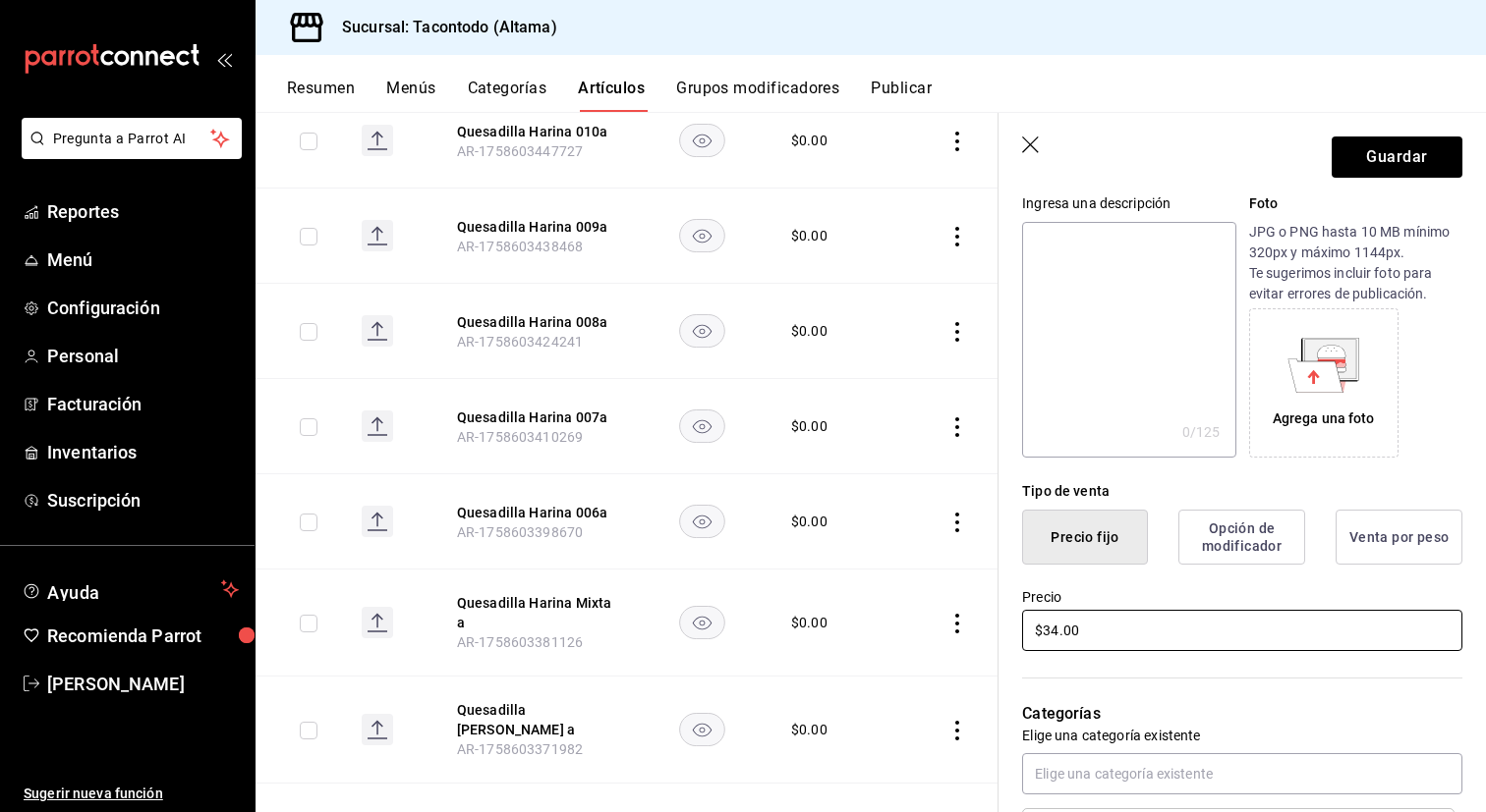
scroll to position [194, 0]
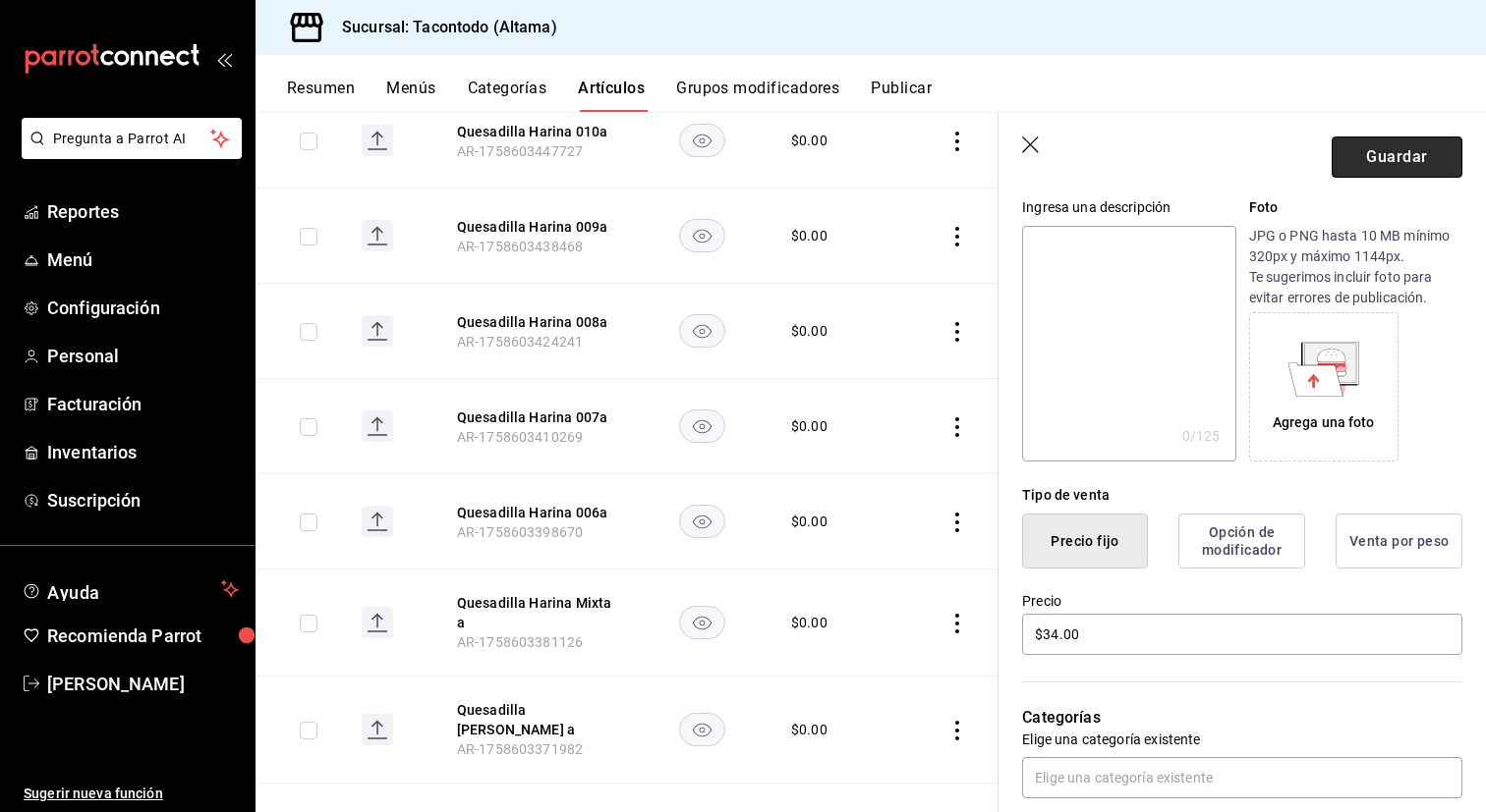
click at [1398, 142] on button "Guardar" at bounding box center [1397, 157] width 131 height 42
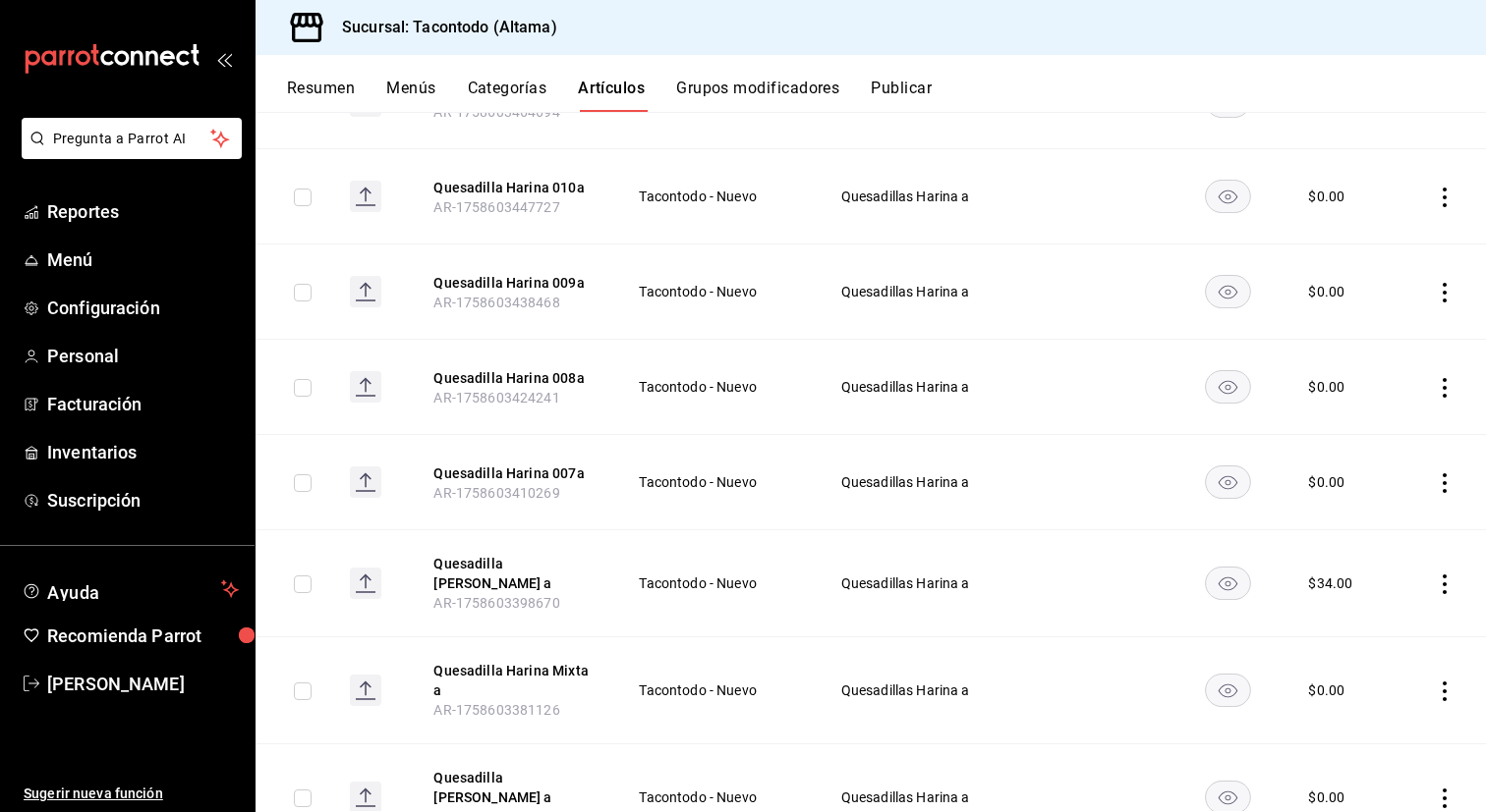
scroll to position [705, 0]
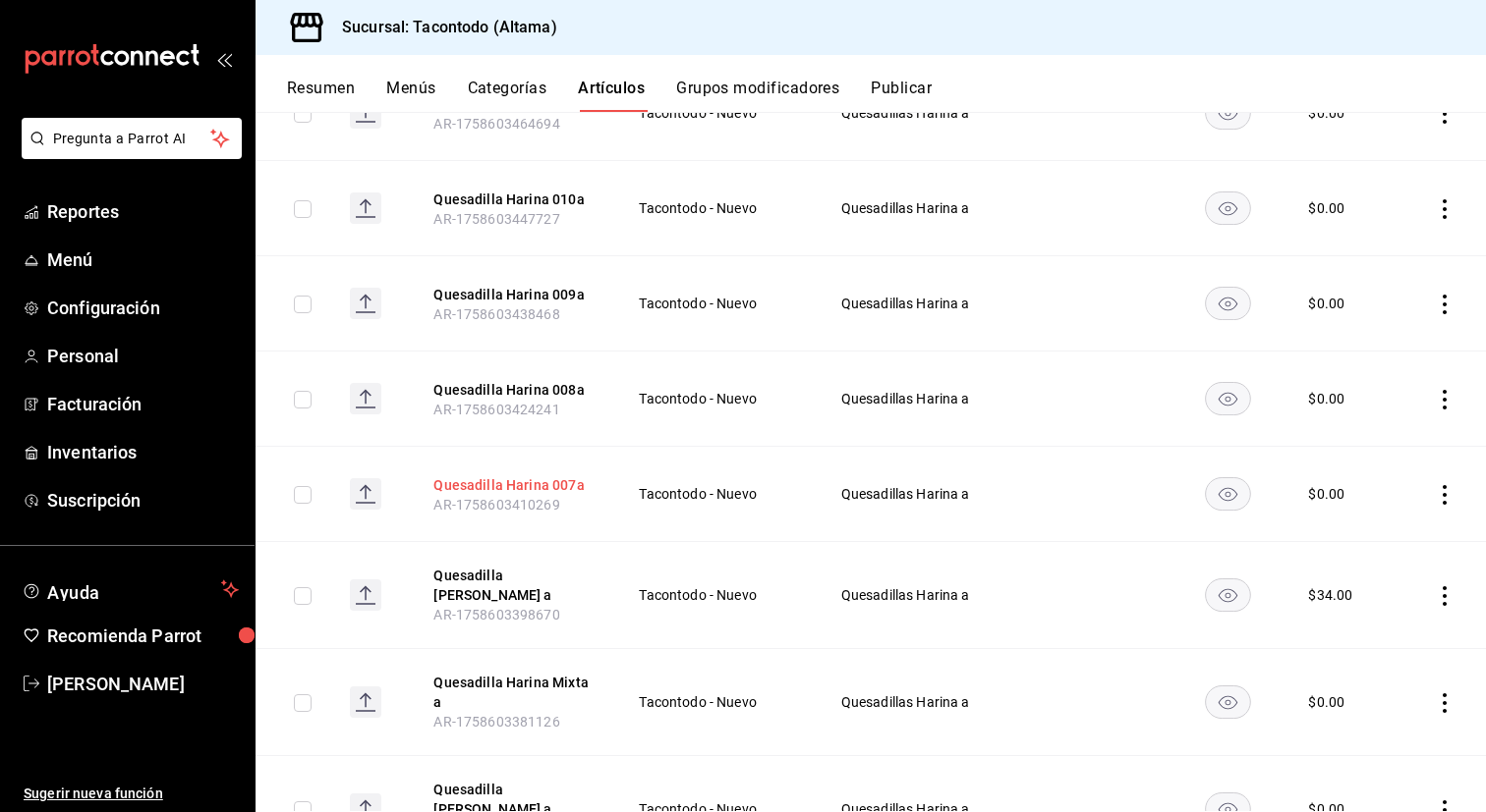
click at [532, 487] on button "Quesadilla Harina 007a" at bounding box center [511, 485] width 158 height 20
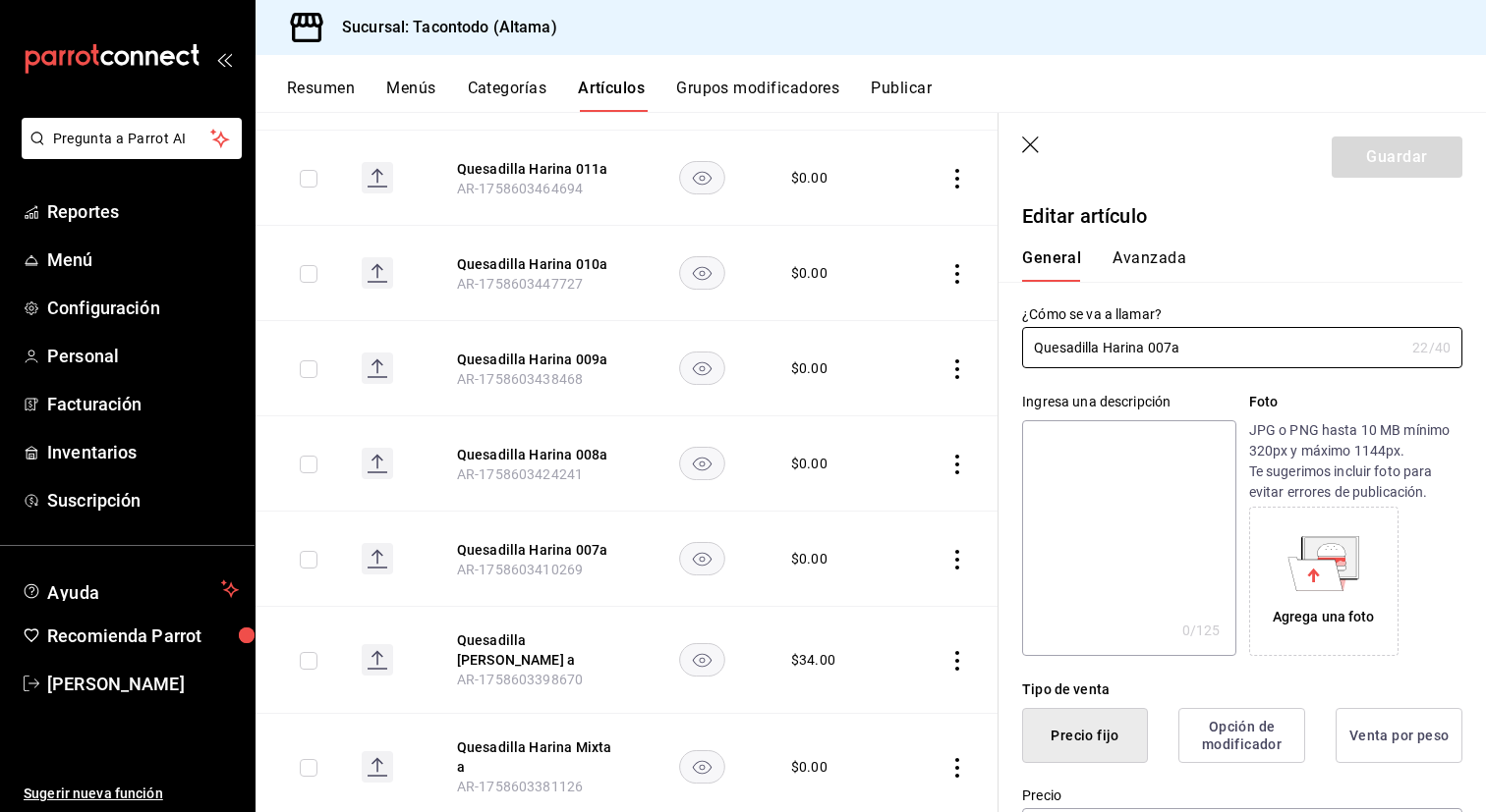
type input "$0.00"
click at [1171, 348] on input "Quesadilla Harina 007a" at bounding box center [1214, 348] width 382 height 40
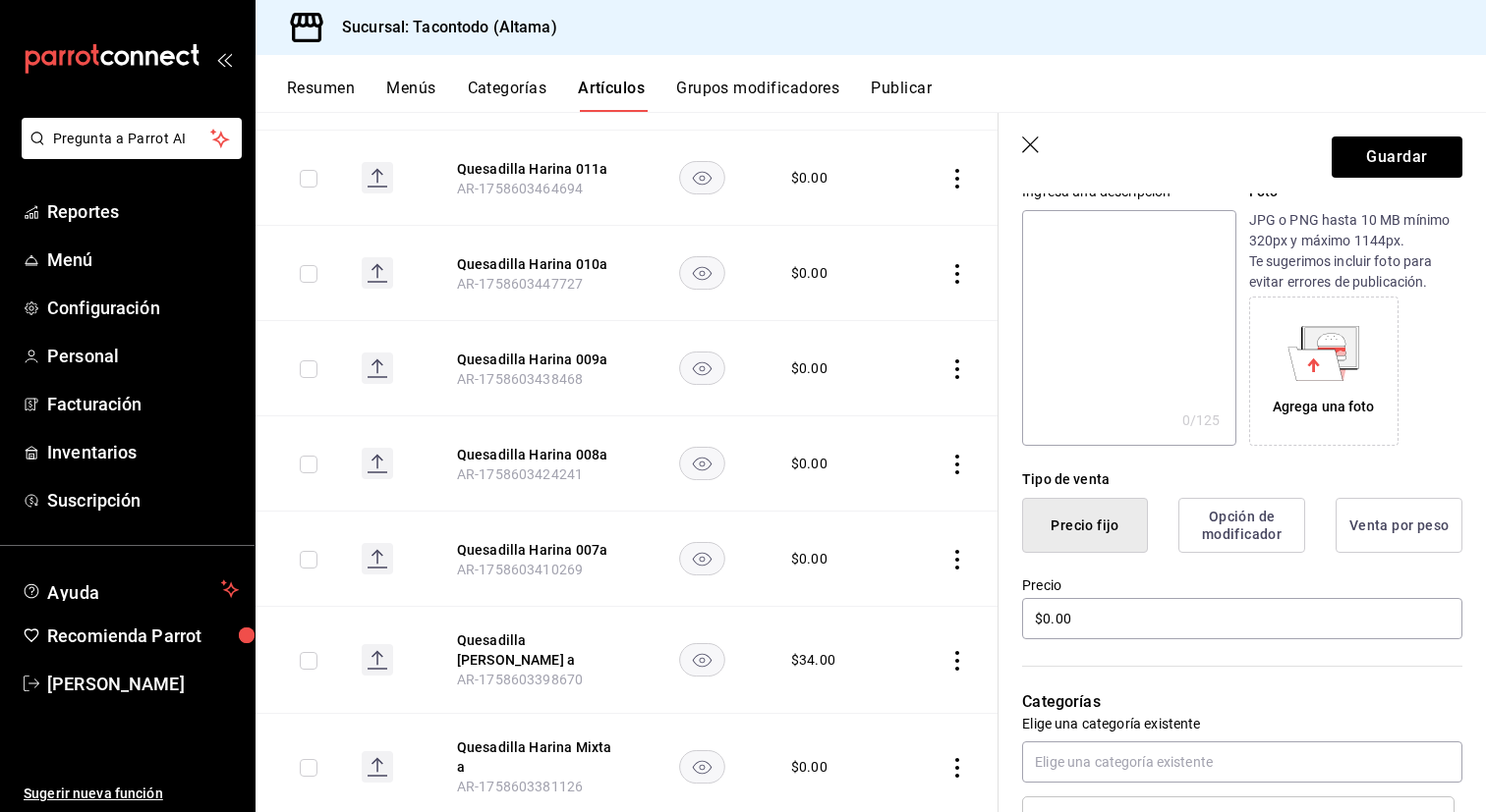
scroll to position [227, 0]
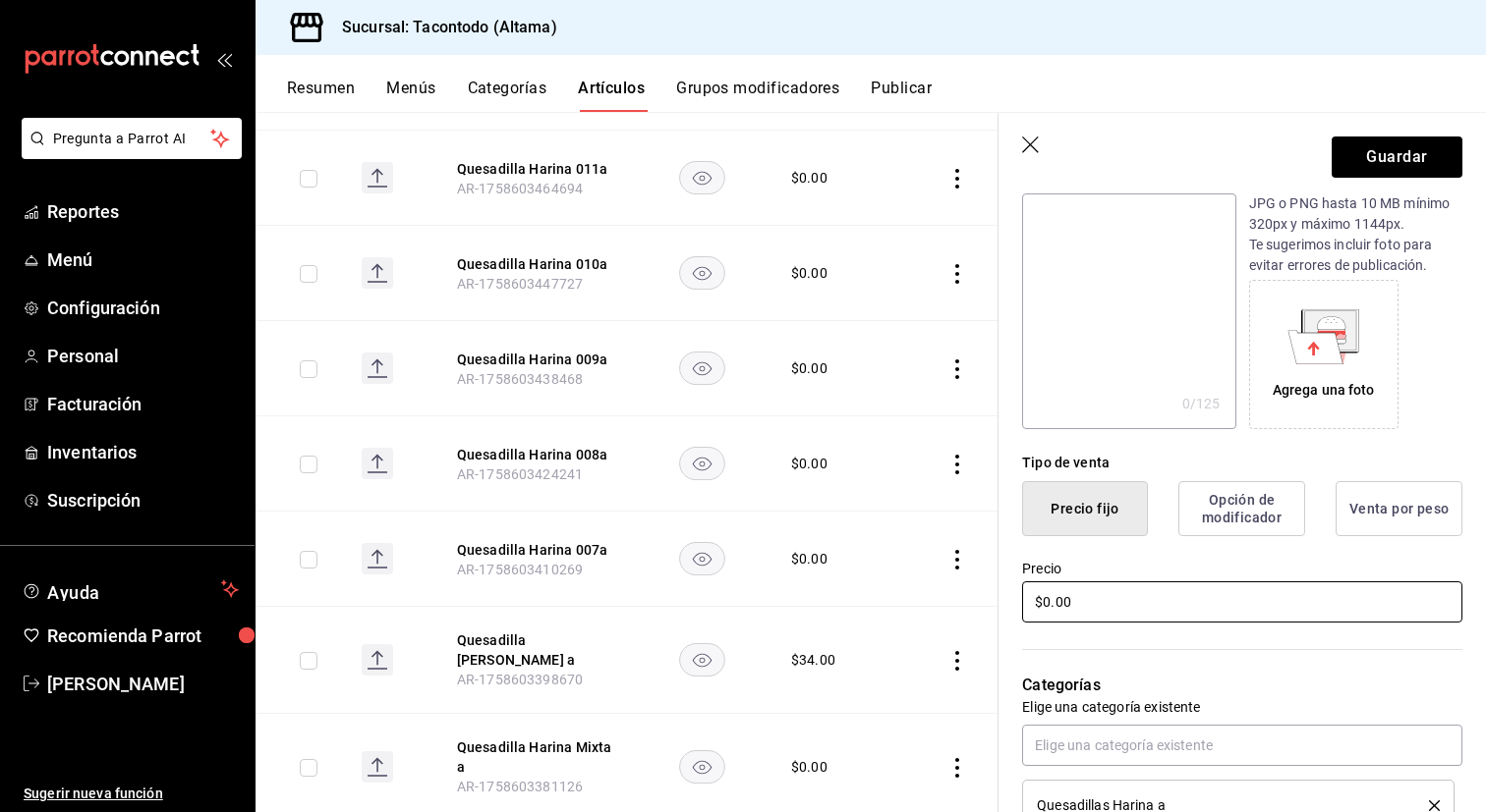
type input "Quesadilla [PERSON_NAME] a"
click at [1109, 612] on input "$0.00" at bounding box center [1242, 602] width 440 height 42
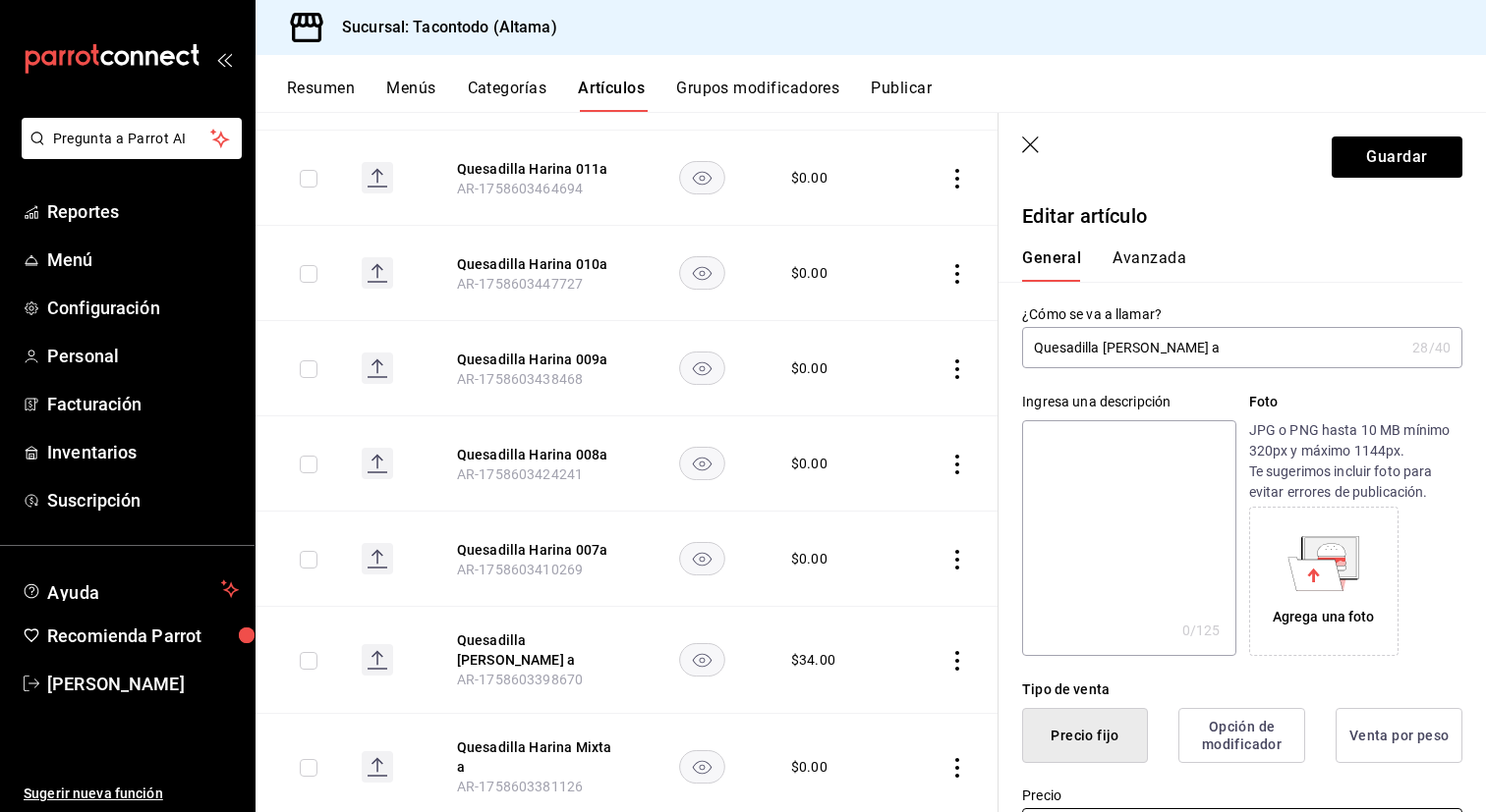
type input "$34.00"
click at [1167, 266] on button "Avanzada" at bounding box center [1149, 265] width 73 height 34
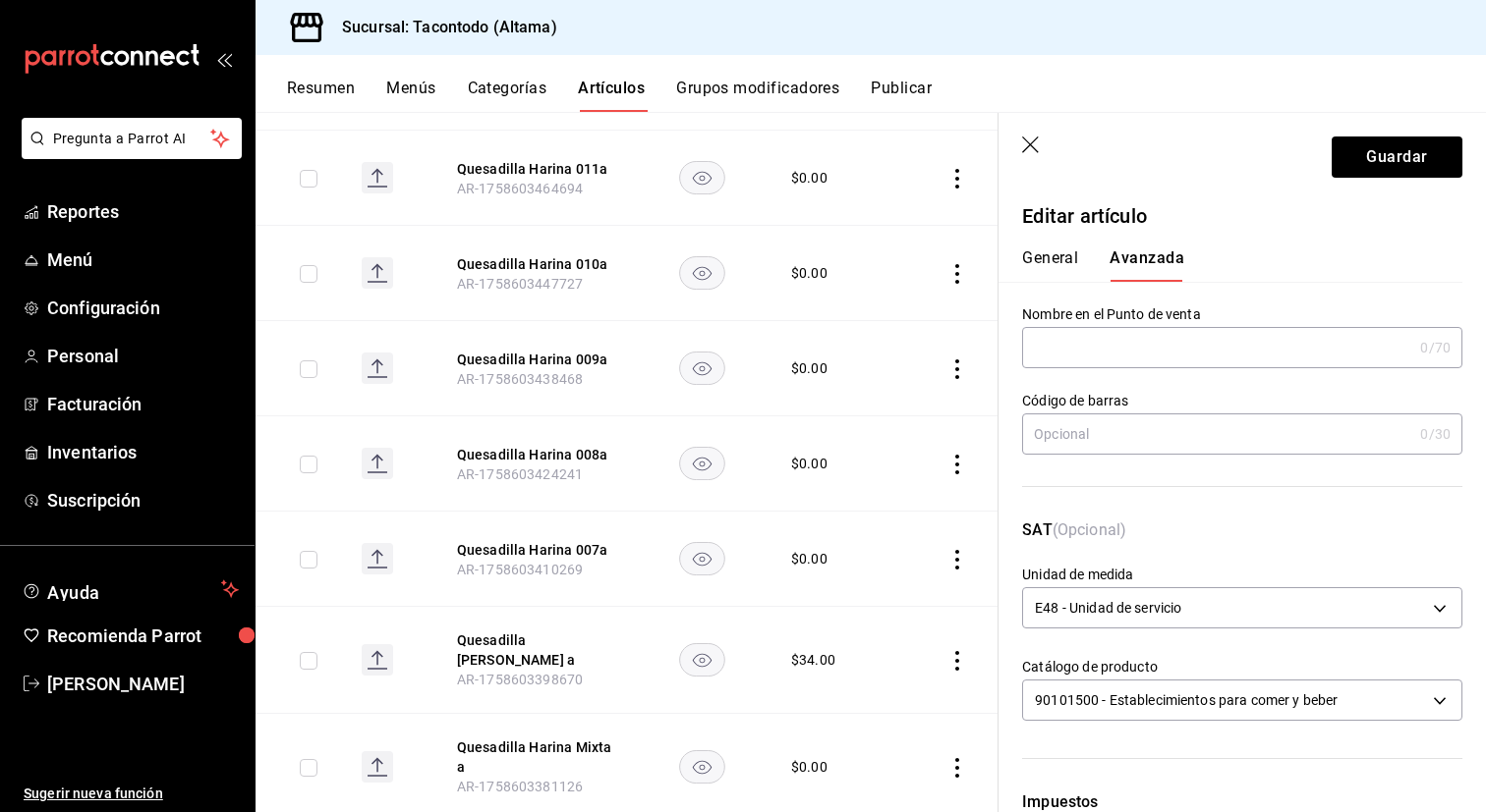
click at [1130, 353] on input "text" at bounding box center [1218, 348] width 390 height 40
paste input "QEHA -"
type input "QEHA - BARBACOA"
click at [1063, 271] on button "General" at bounding box center [1050, 265] width 56 height 34
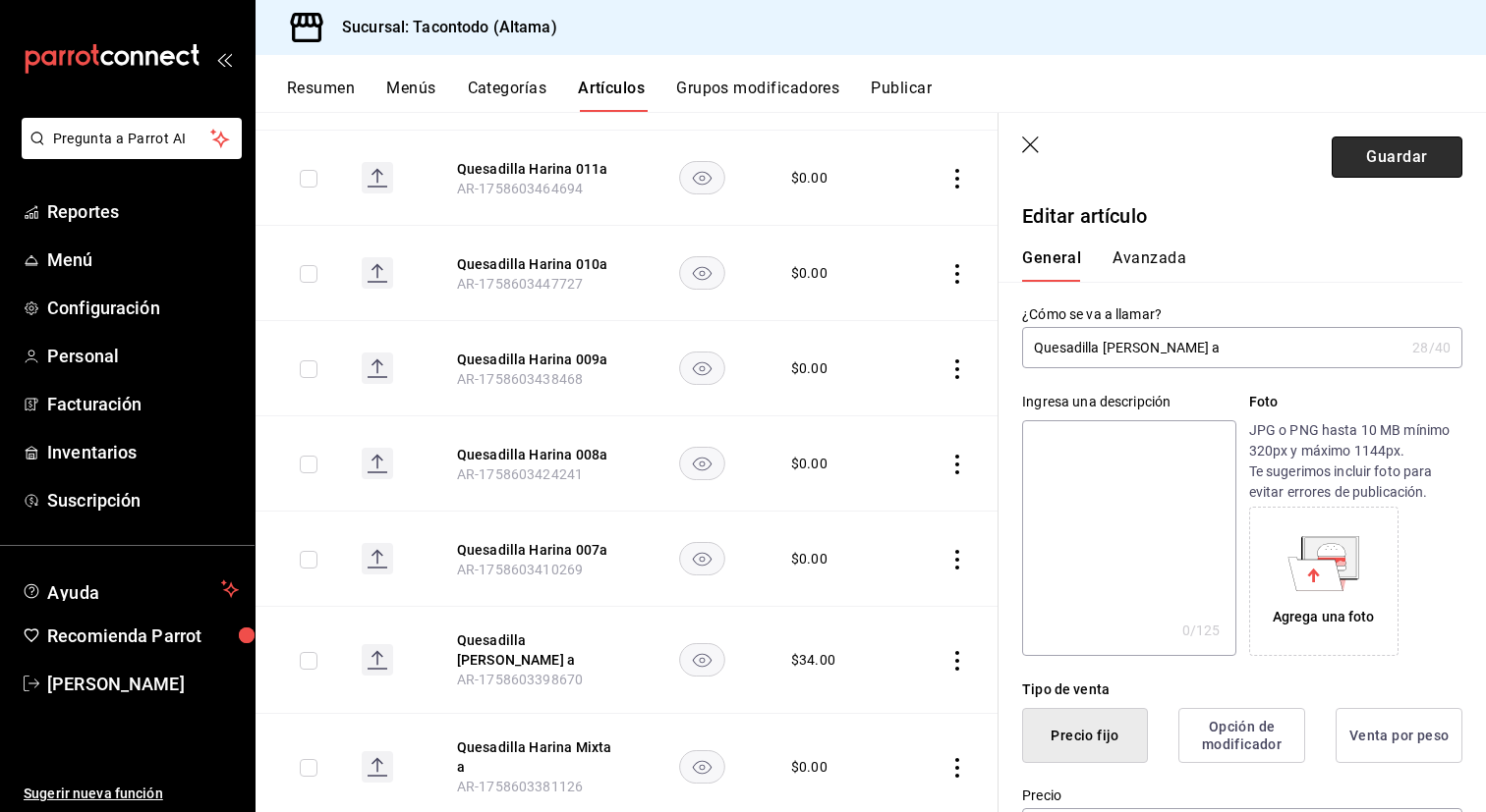
click at [1389, 159] on button "Guardar" at bounding box center [1397, 157] width 131 height 42
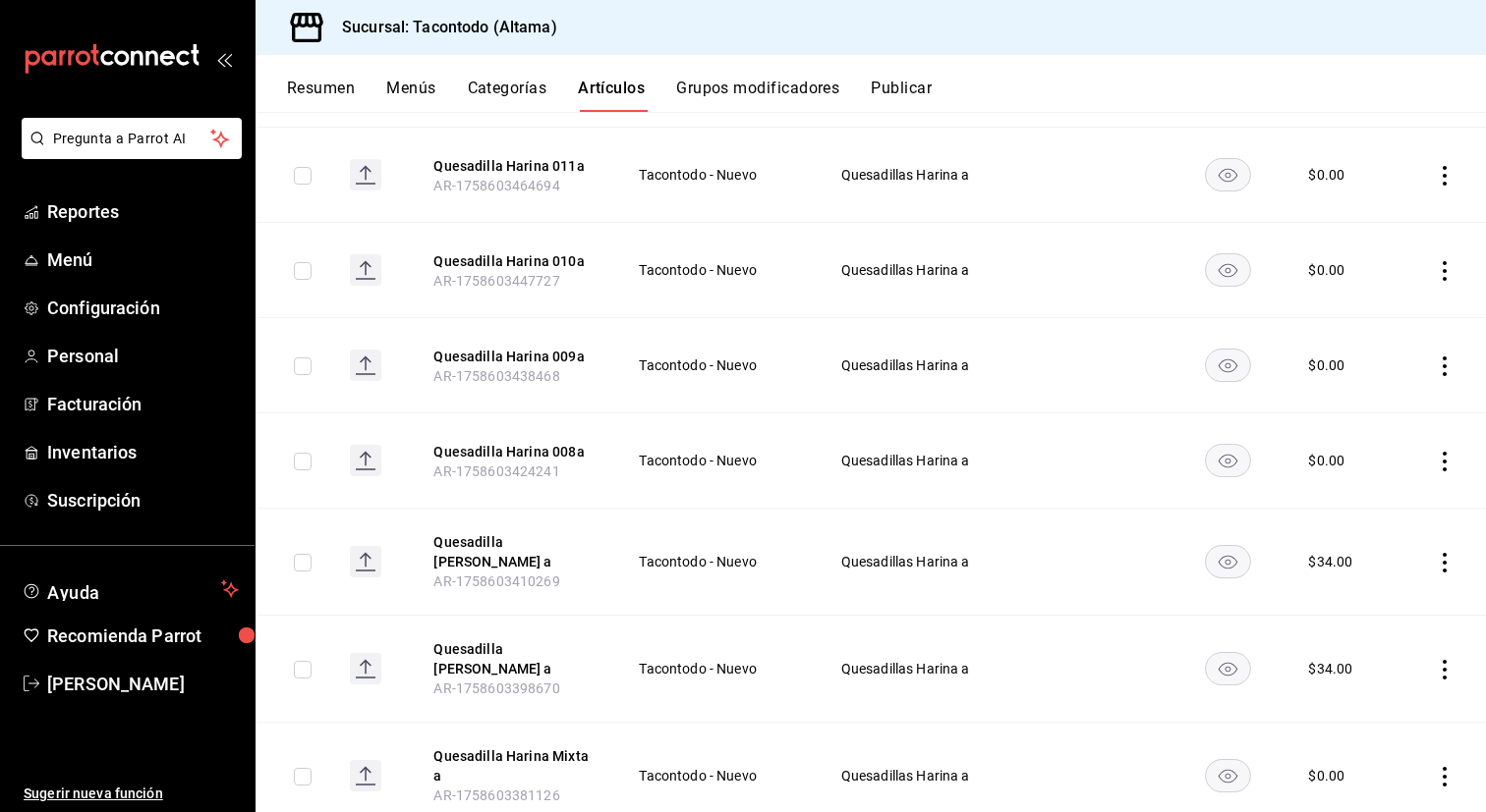
scroll to position [645, 0]
click at [527, 445] on button "Quesadilla Harina 008a" at bounding box center [511, 451] width 158 height 20
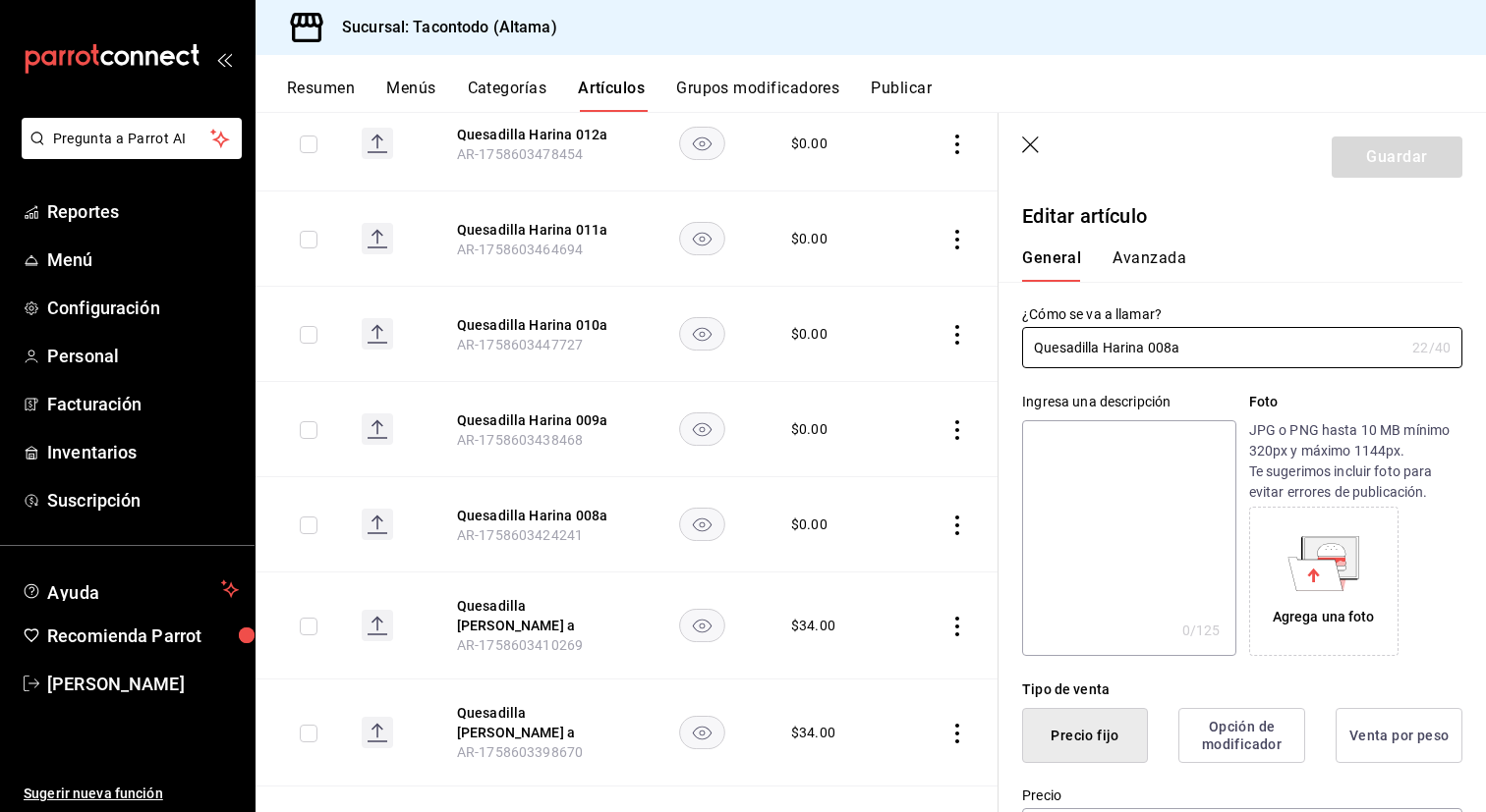
type input "$0.00"
click at [1171, 350] on input "Quesadilla Harina 008a" at bounding box center [1214, 348] width 382 height 40
type input "Quesadilla [PERSON_NAME] a"
click at [1156, 272] on button "Avanzada" at bounding box center [1149, 265] width 73 height 34
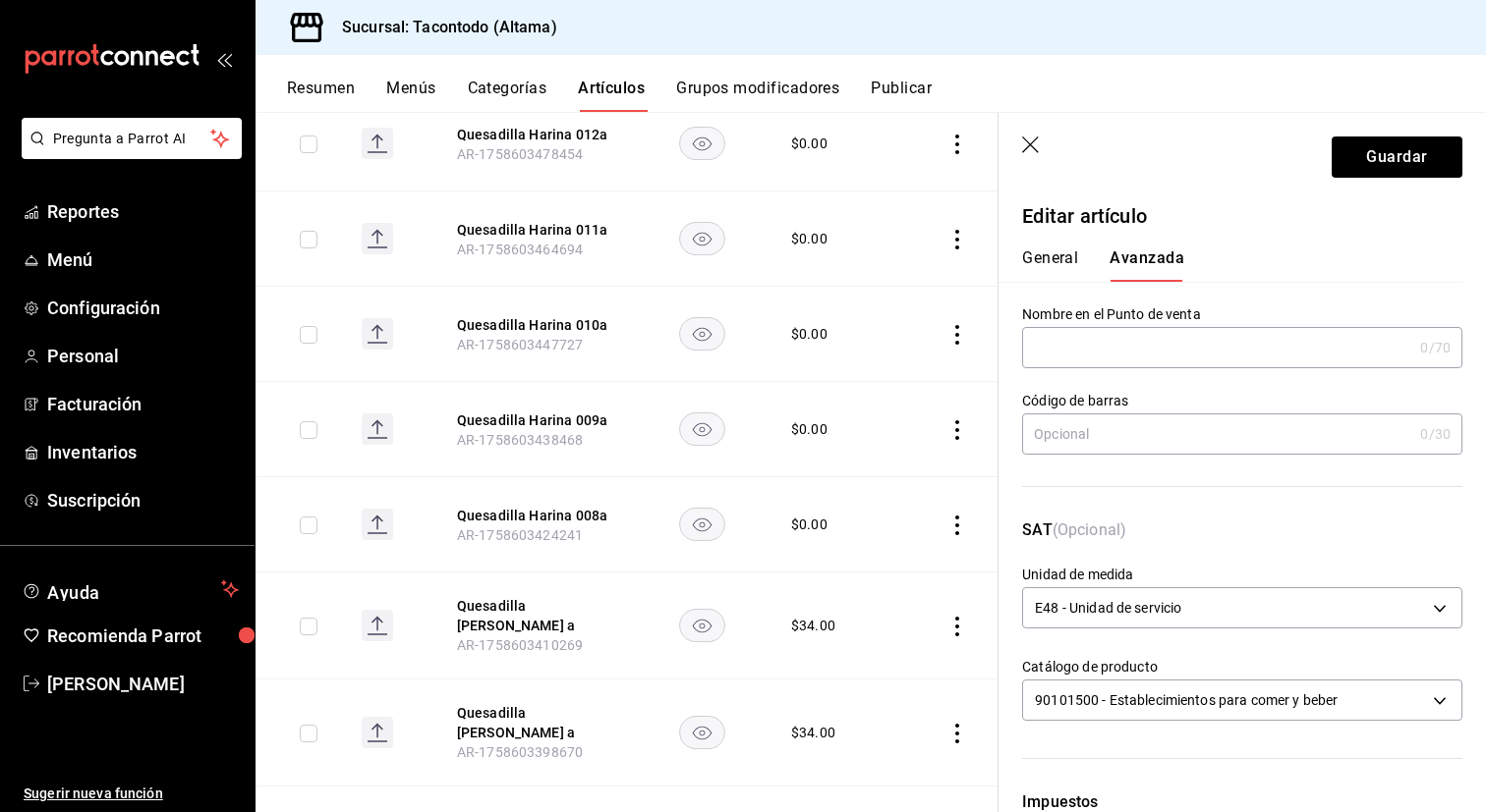
click at [1114, 354] on input "text" at bounding box center [1218, 348] width 390 height 40
paste input "QEHA -"
type input "QEHA - CHICHARRÓN"
click at [1056, 249] on button "General" at bounding box center [1050, 265] width 56 height 34
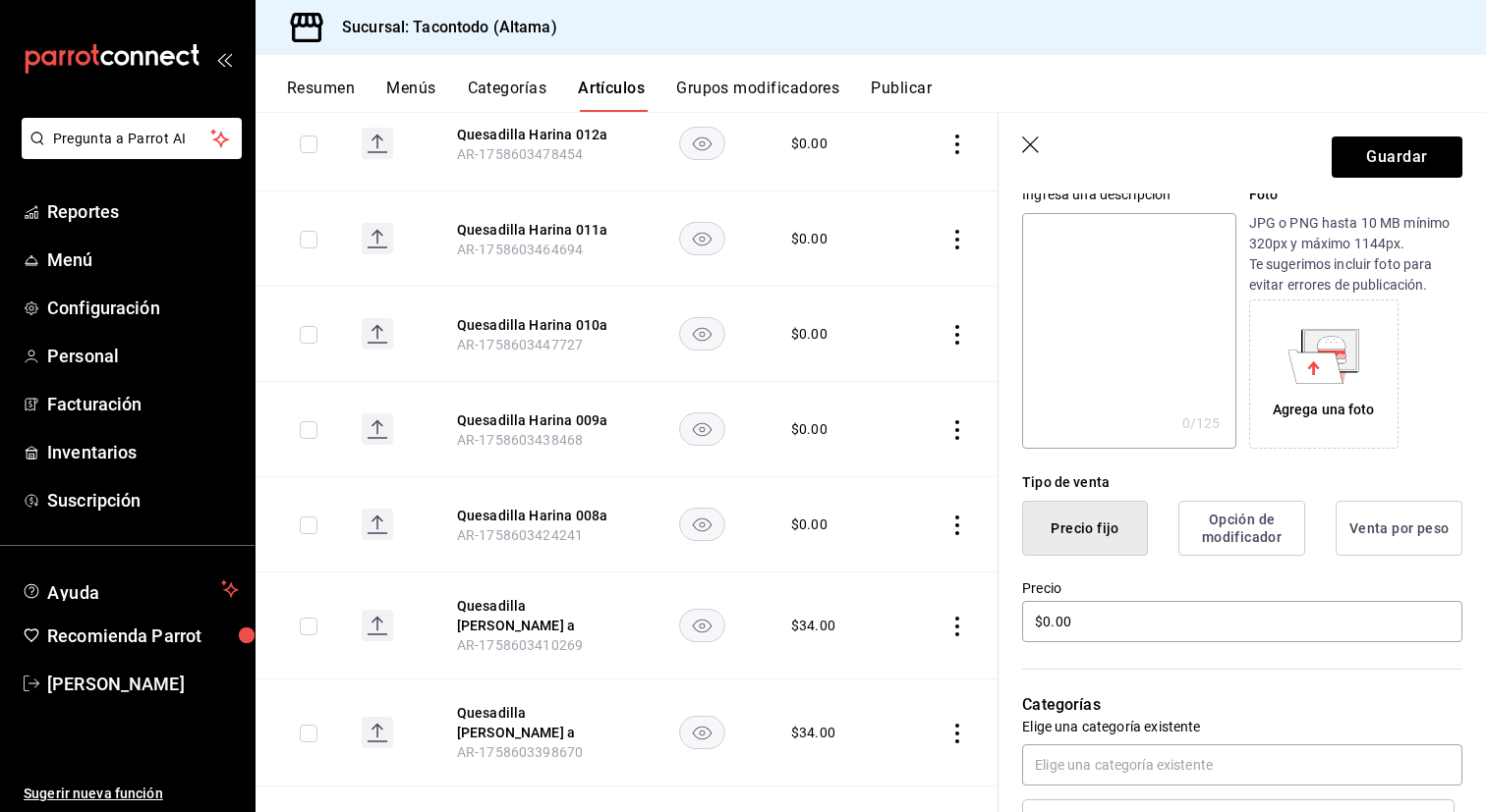
scroll to position [218, 0]
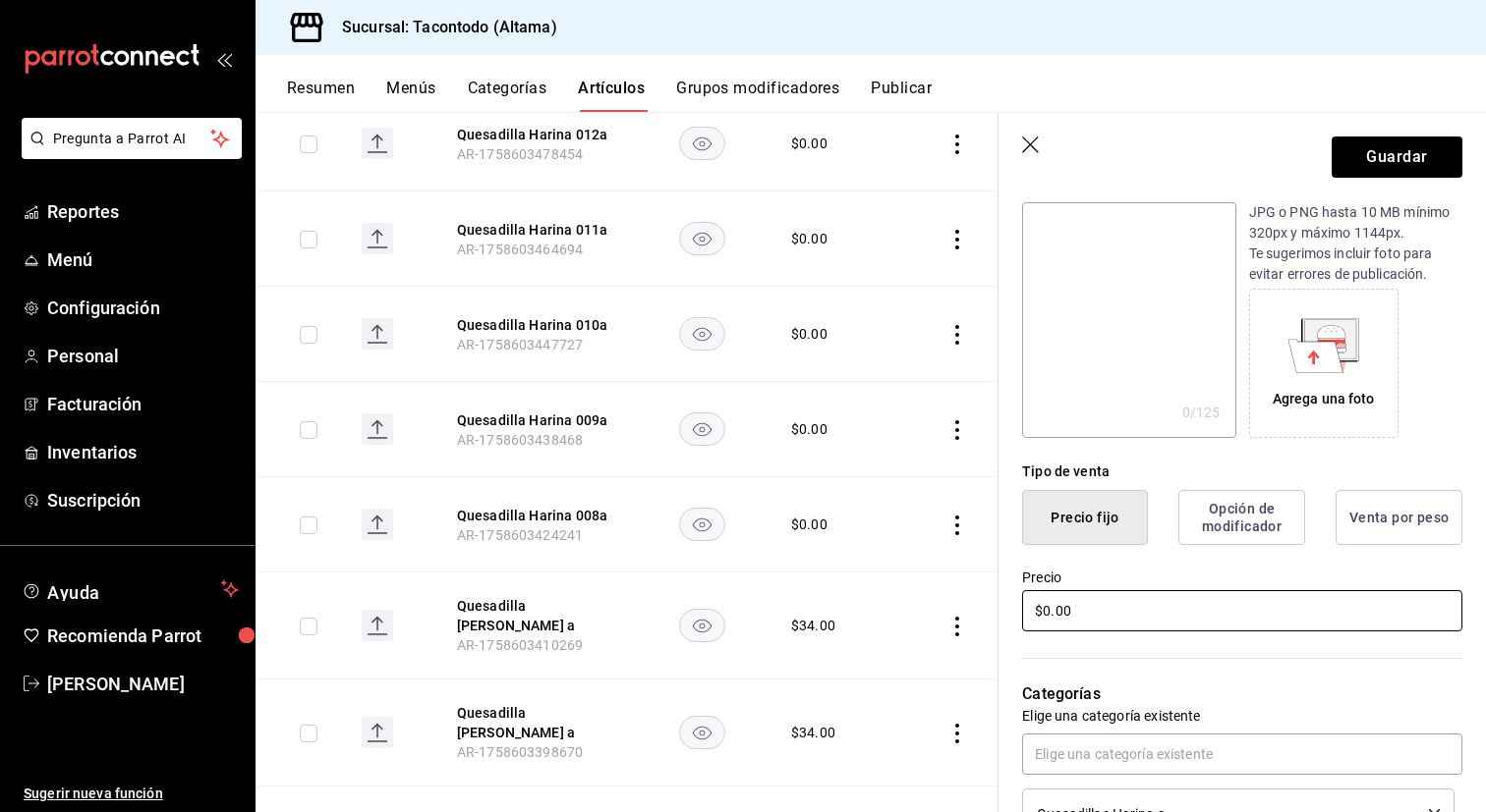
click at [1070, 616] on input "$0.00" at bounding box center [1242, 611] width 440 height 42
type input "$34.00"
click at [1427, 152] on button "Guardar" at bounding box center [1397, 157] width 131 height 42
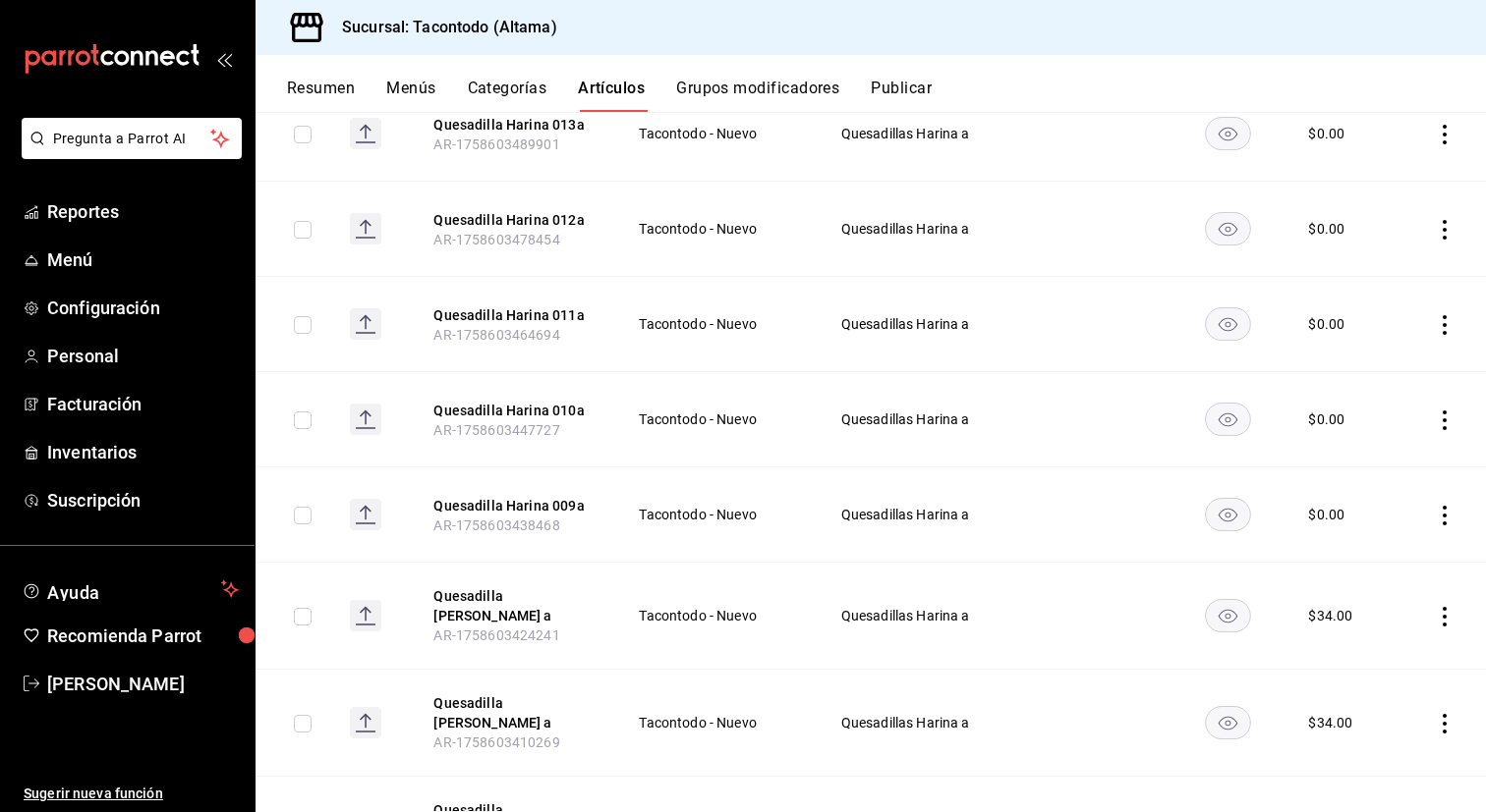
scroll to position [482, 0]
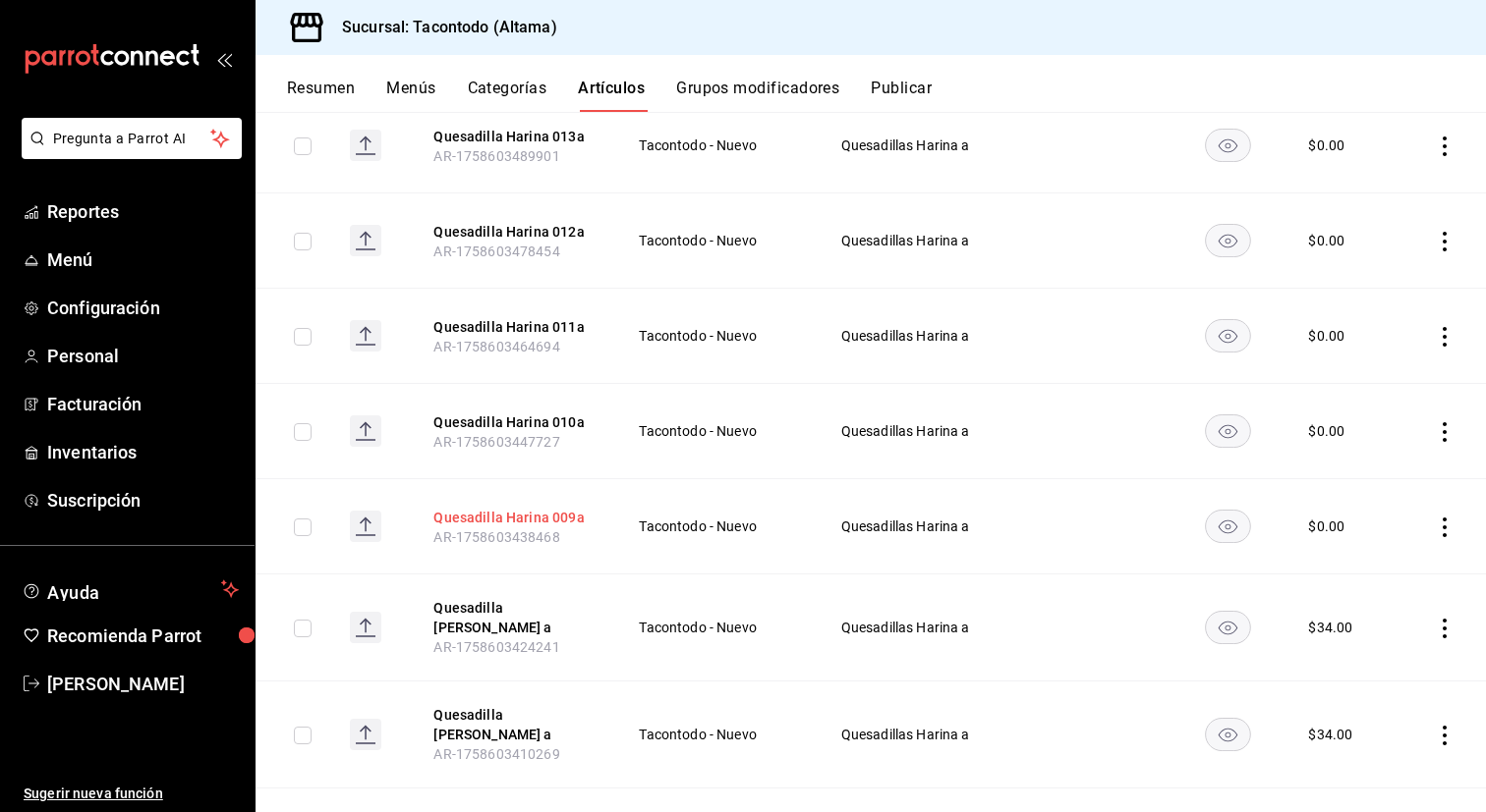
click at [547, 519] on button "Quesadilla Harina 009a" at bounding box center [511, 518] width 158 height 20
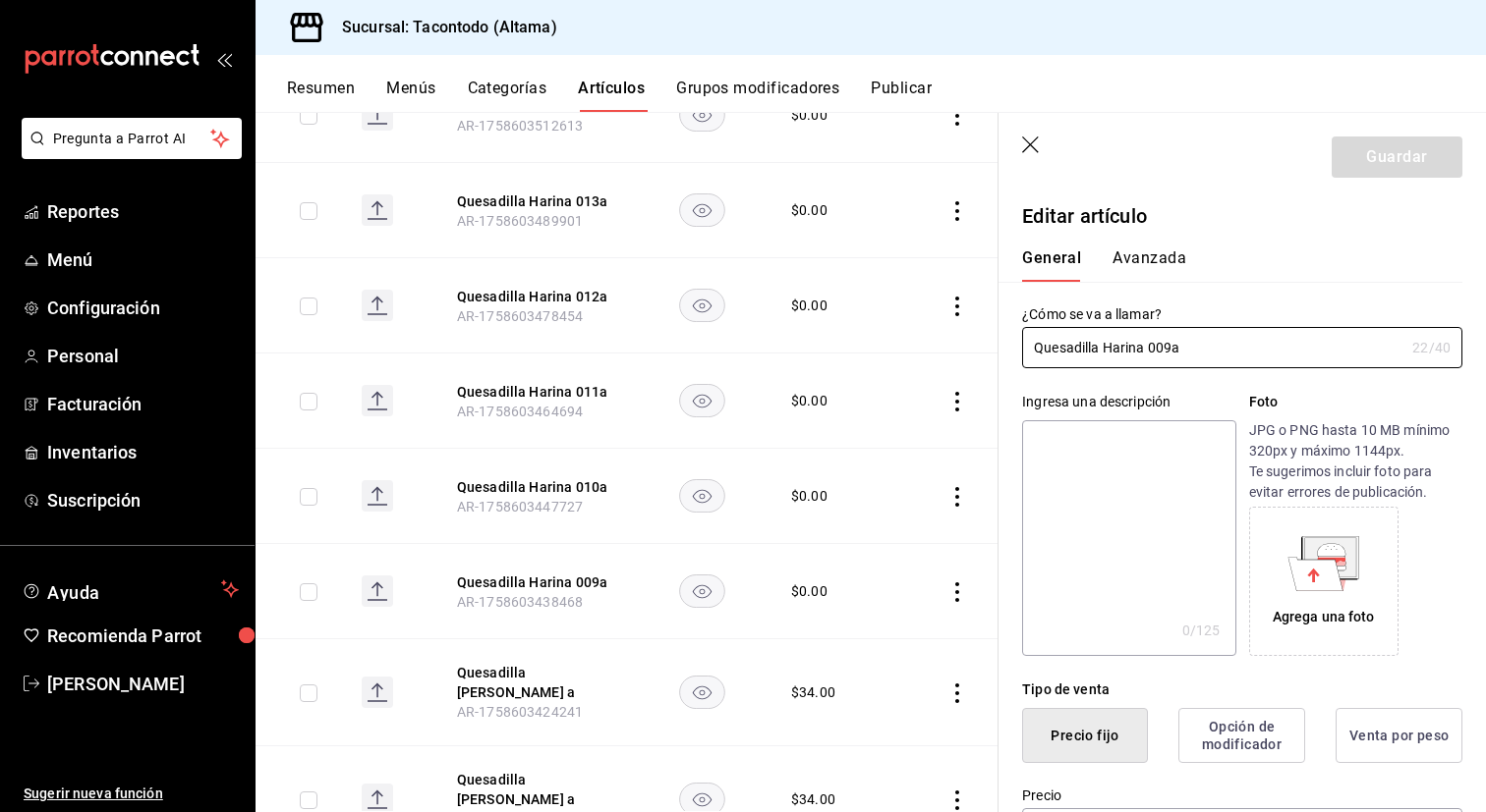
type input "$0.00"
click at [1166, 344] on input "Quesadilla Harina 009a" at bounding box center [1214, 348] width 382 height 40
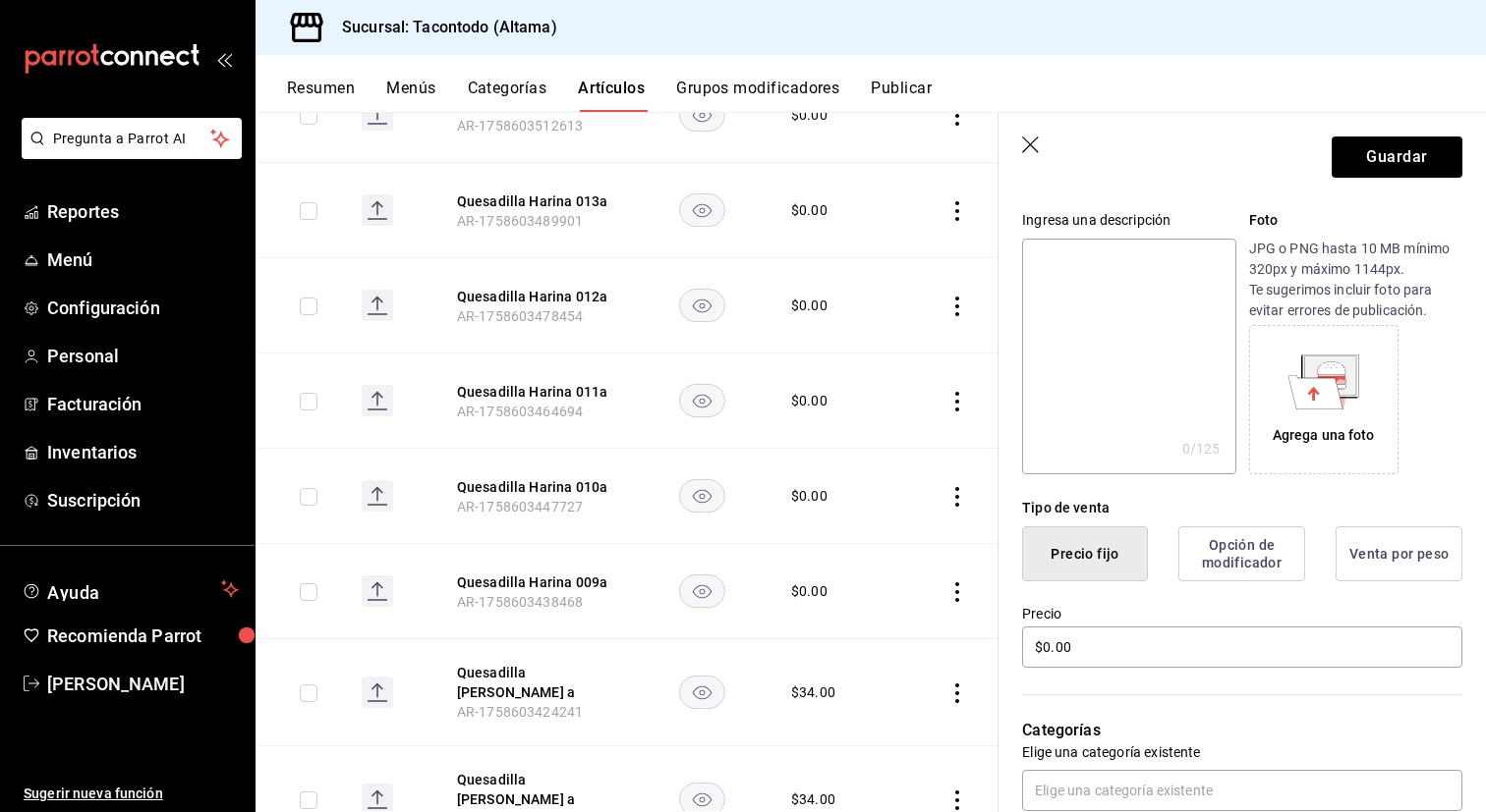
scroll to position [186, 0]
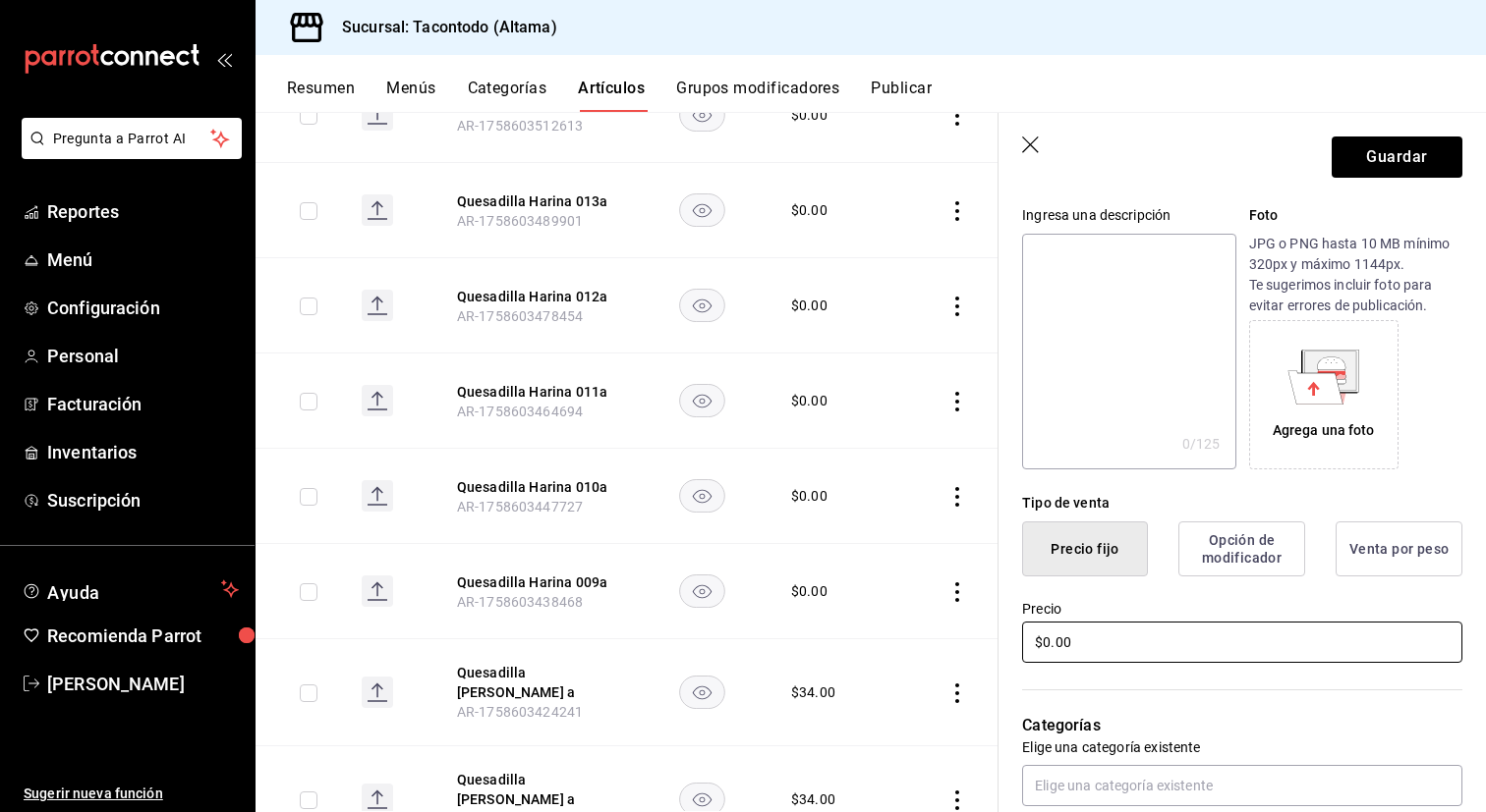
type input "Quesadilla Harina Adobo a"
click at [1092, 655] on input "$0.00" at bounding box center [1242, 643] width 440 height 42
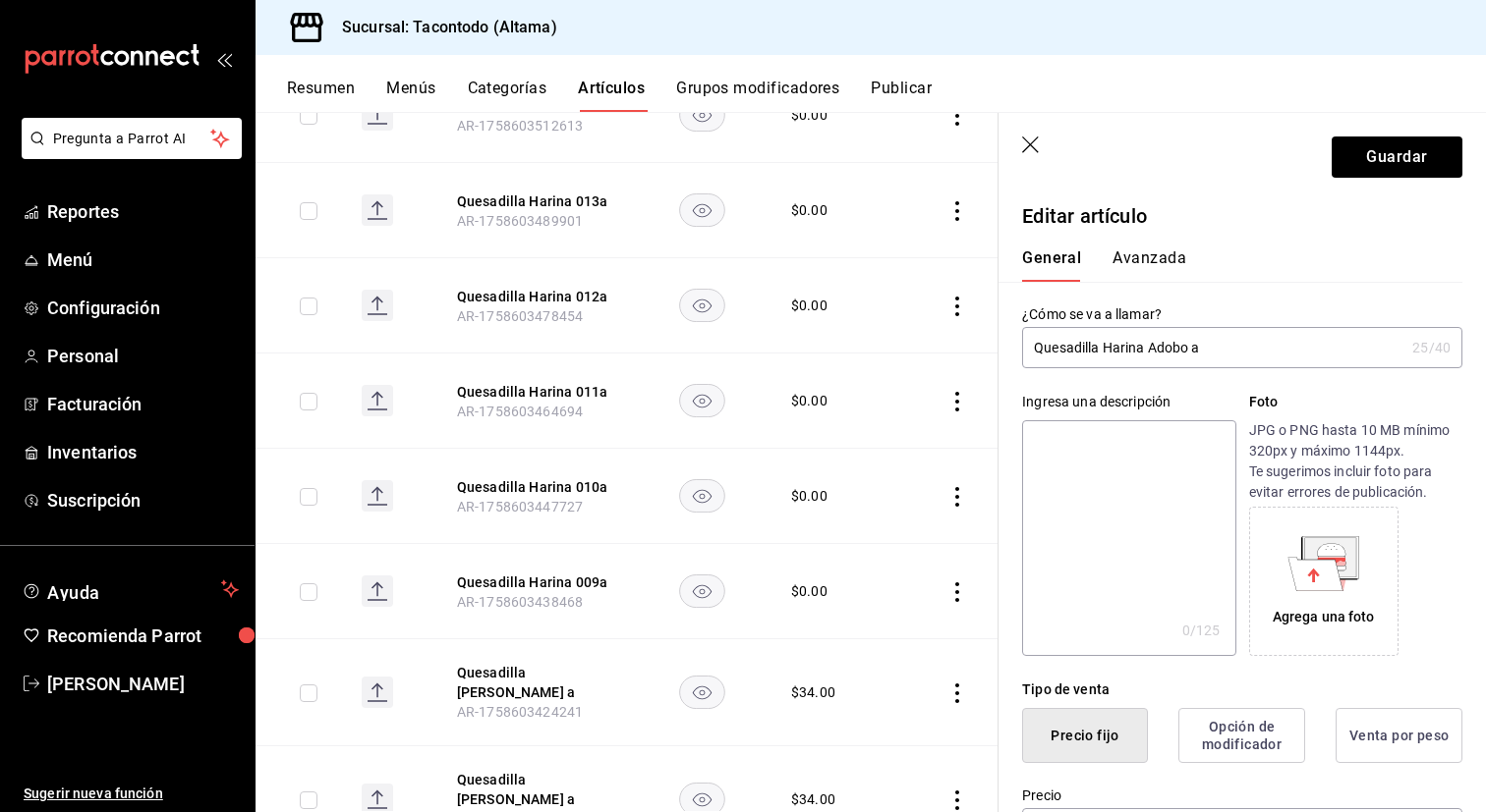
click at [1134, 267] on button "Avanzada" at bounding box center [1149, 265] width 73 height 34
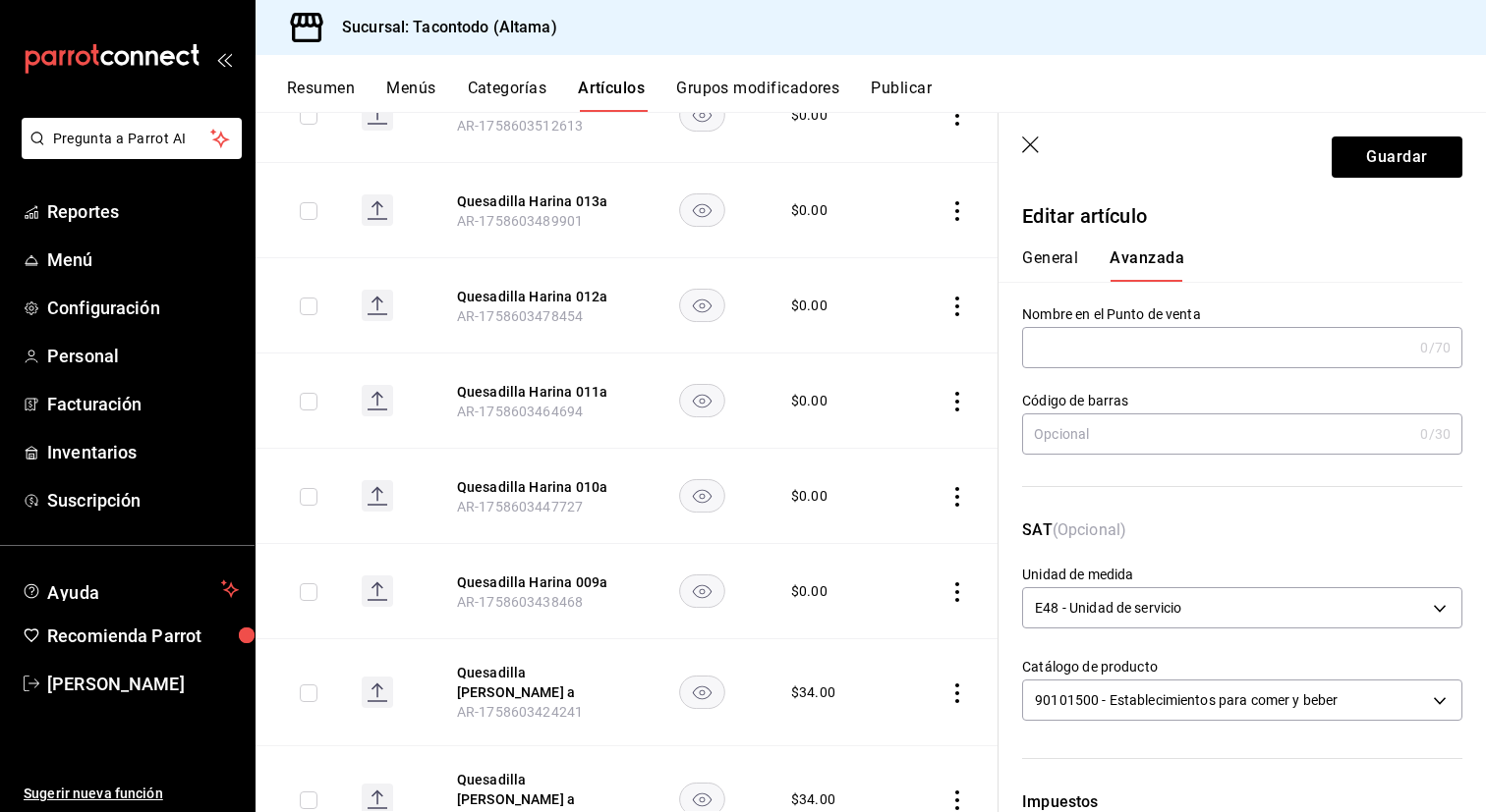
click at [1109, 359] on input "text" at bounding box center [1218, 348] width 390 height 40
paste input "QEHA -"
type input "QEHA - ADOBO"
click at [1350, 146] on button "Guardar" at bounding box center [1397, 157] width 131 height 42
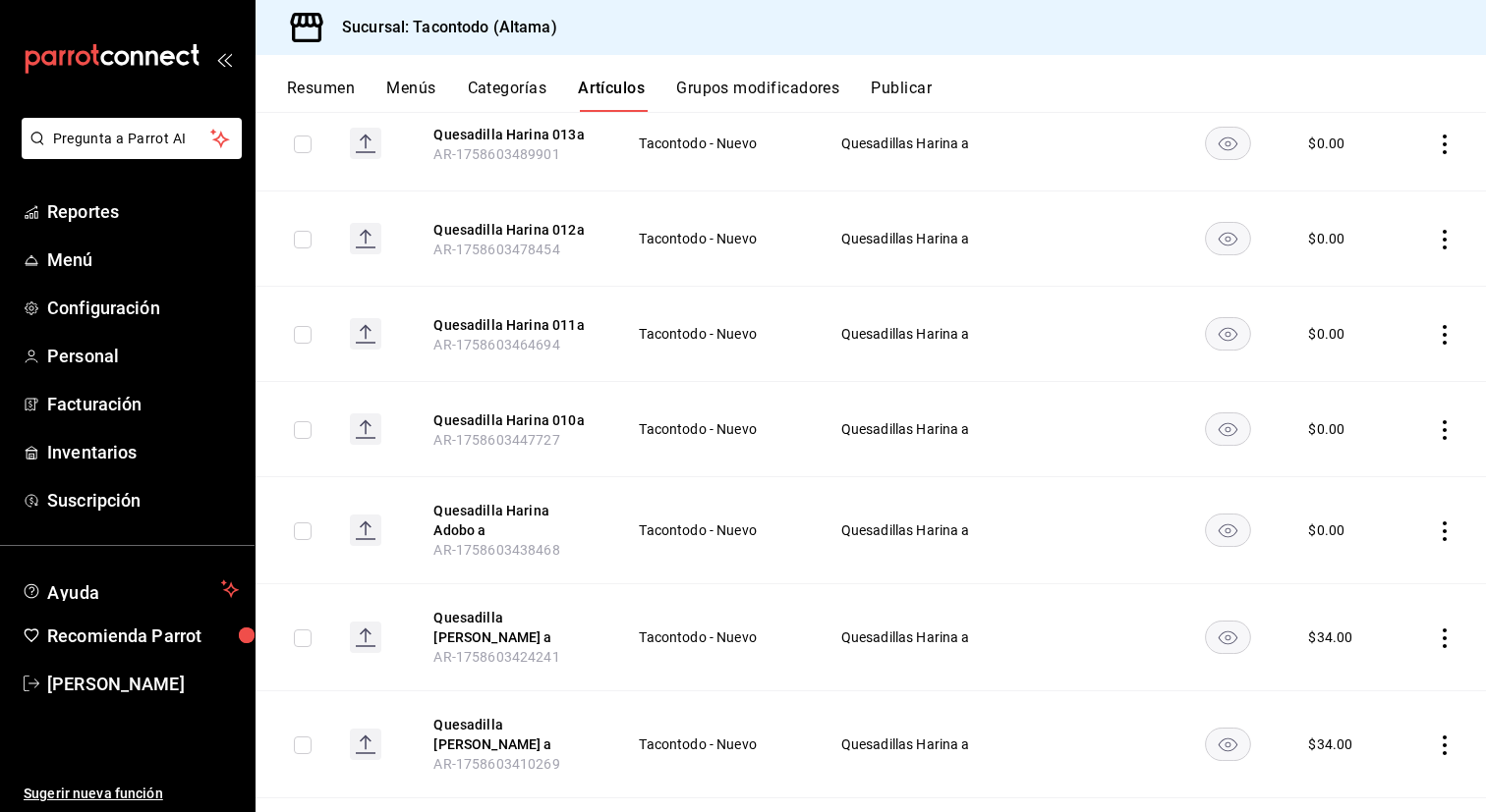
scroll to position [441, 0]
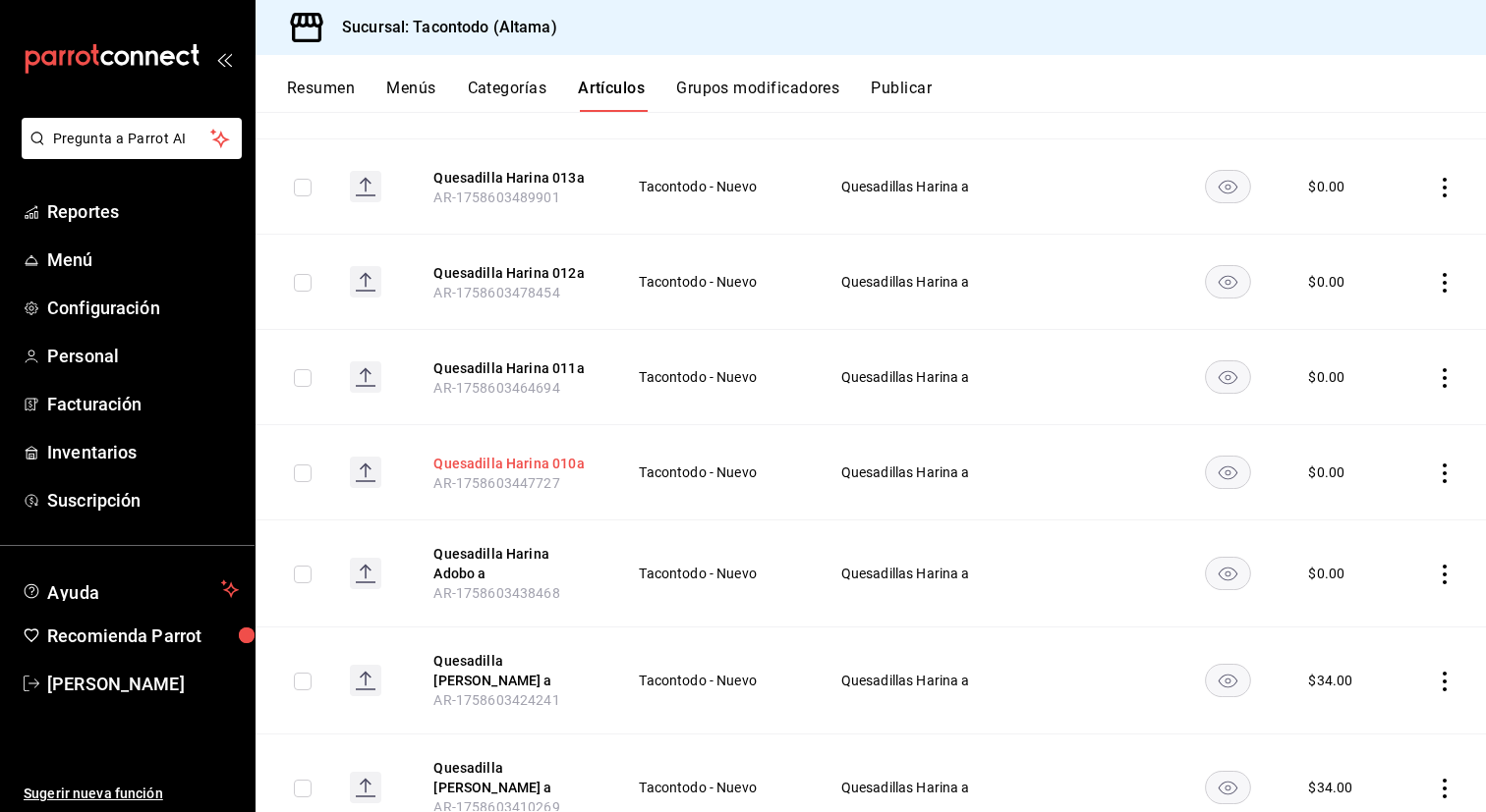
click at [539, 471] on button "Quesadilla Harina 010a" at bounding box center [511, 463] width 158 height 20
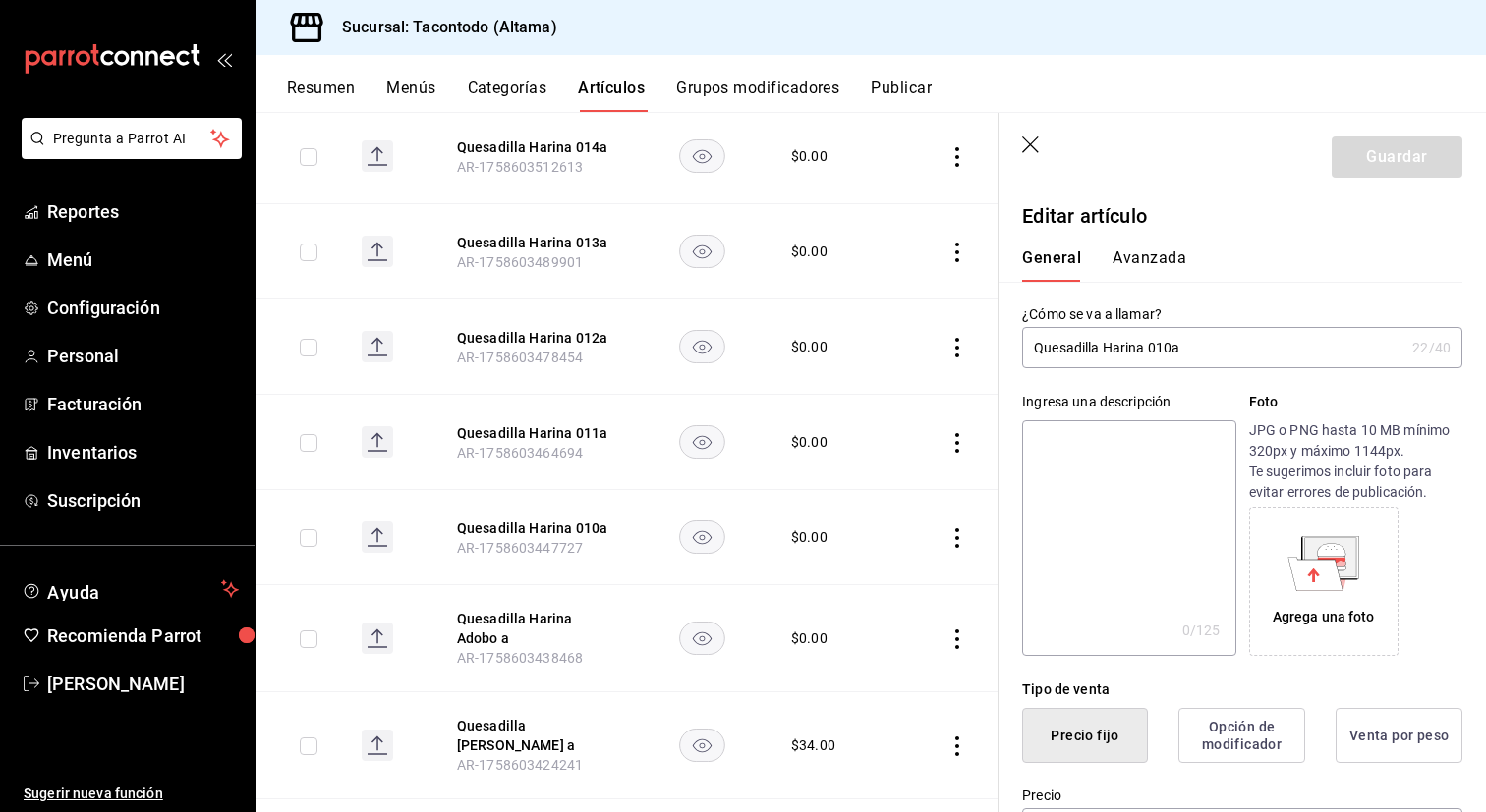
click at [1169, 339] on input "Quesadilla Harina 010a" at bounding box center [1214, 348] width 382 height 40
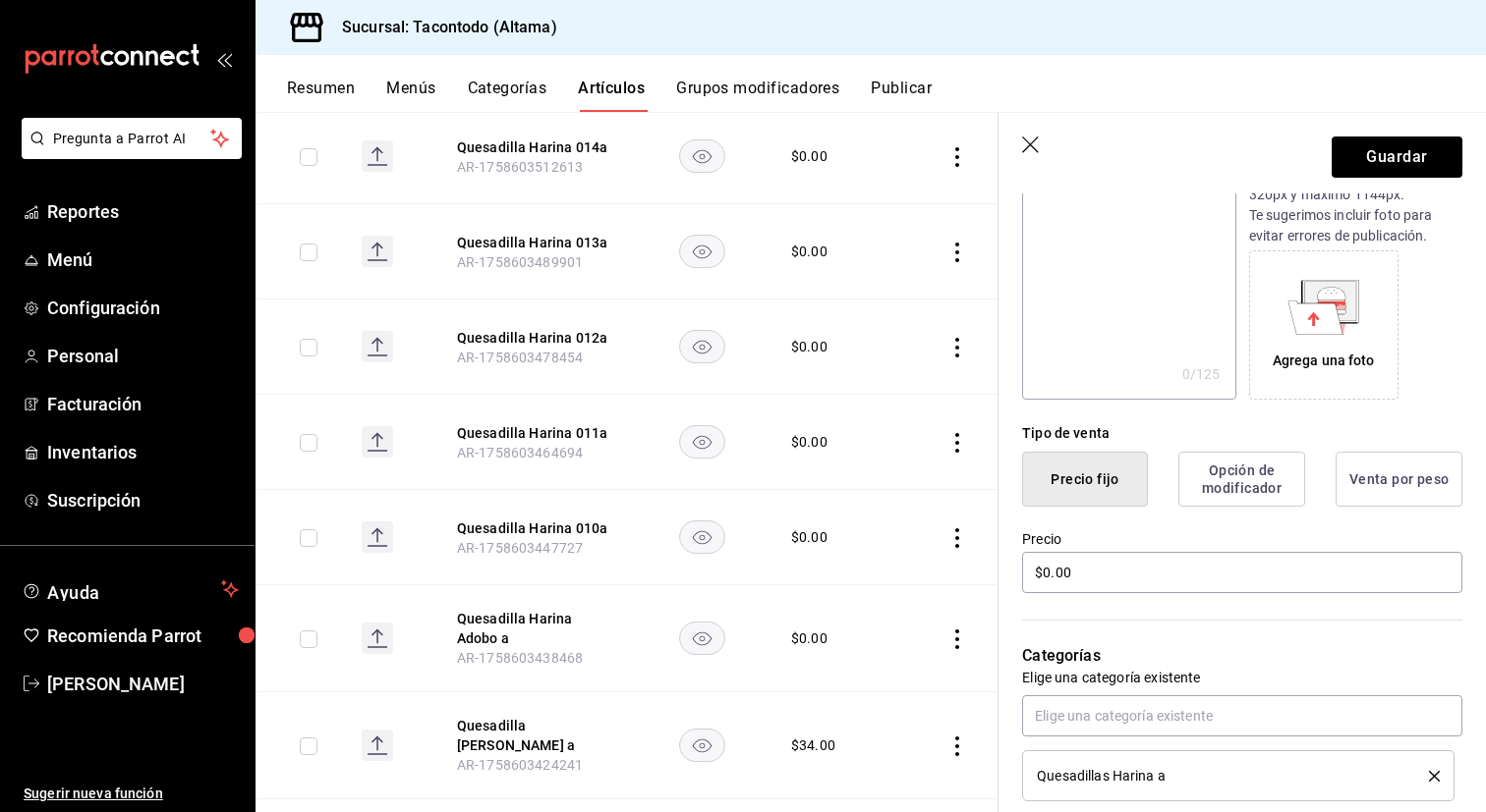
scroll to position [254, 0]
type input "Quesadilla [PERSON_NAME] a"
click at [1122, 578] on input "$0.00" at bounding box center [1242, 574] width 440 height 42
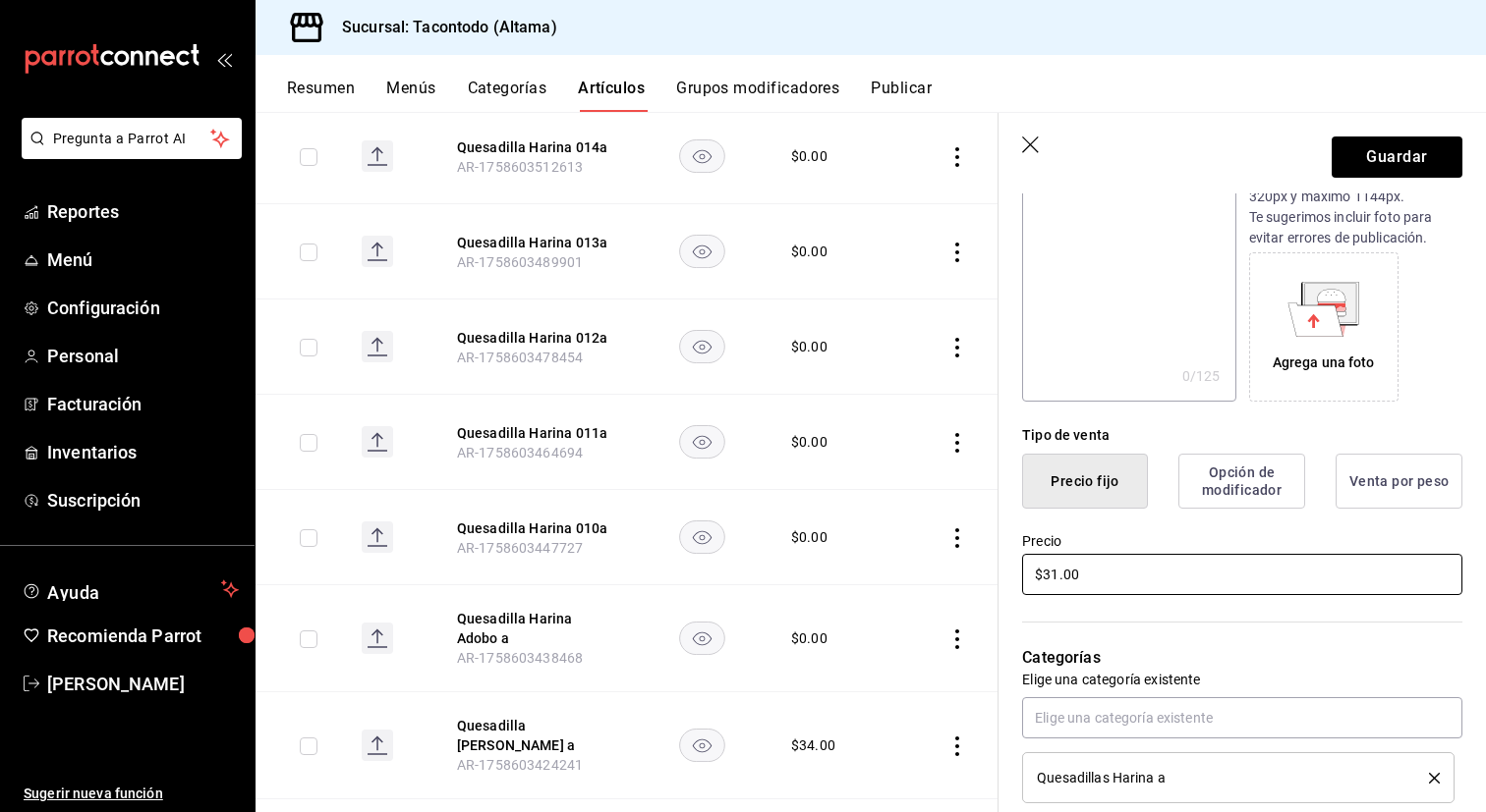
scroll to position [0, 0]
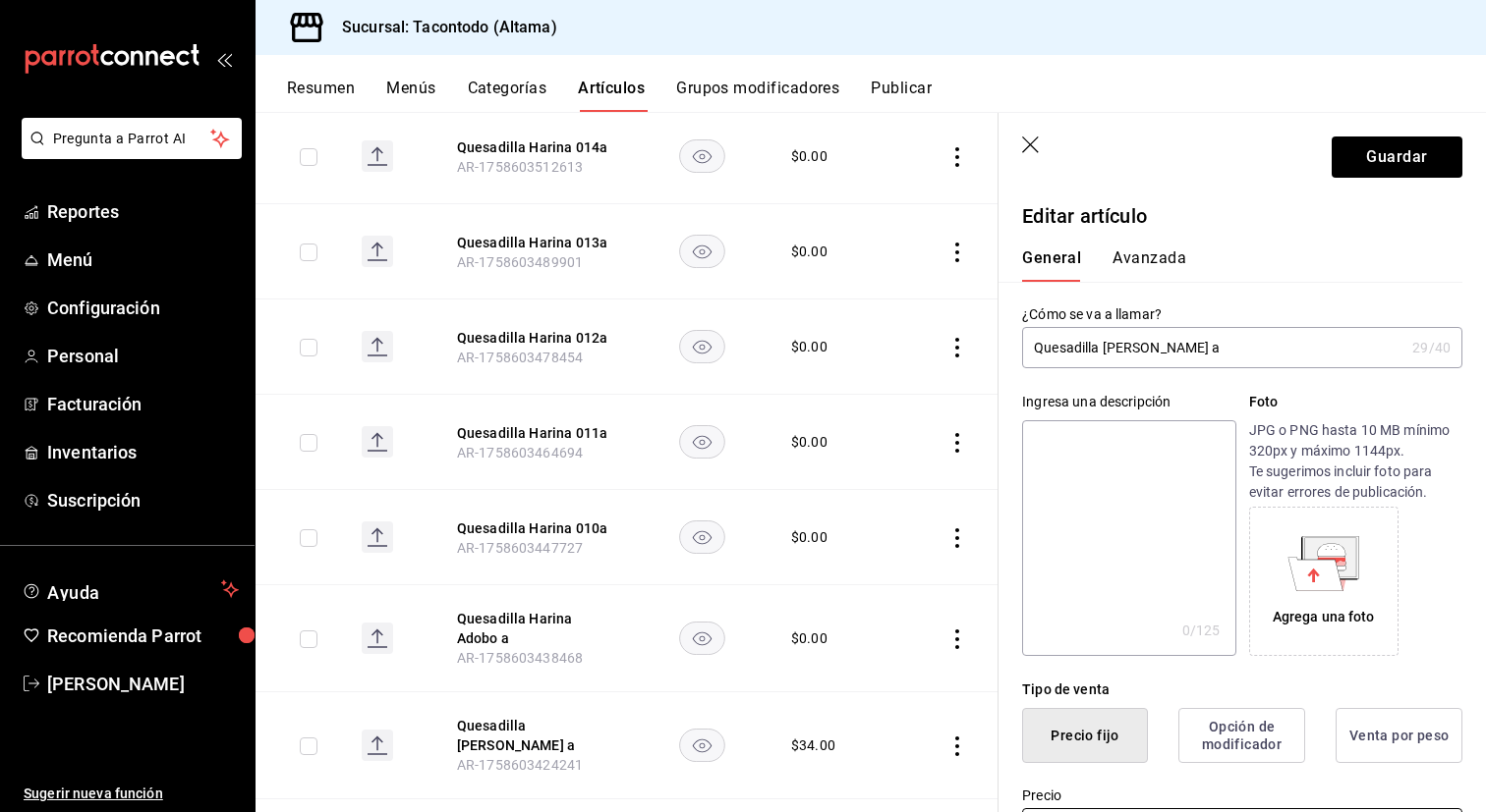
type input "$31.00"
click at [1129, 218] on p "Editar artículo" at bounding box center [1242, 216] width 440 height 30
click at [1128, 244] on div "General [PERSON_NAME]" at bounding box center [1230, 256] width 464 height 51
click at [1125, 258] on button "Avanzada" at bounding box center [1149, 265] width 73 height 34
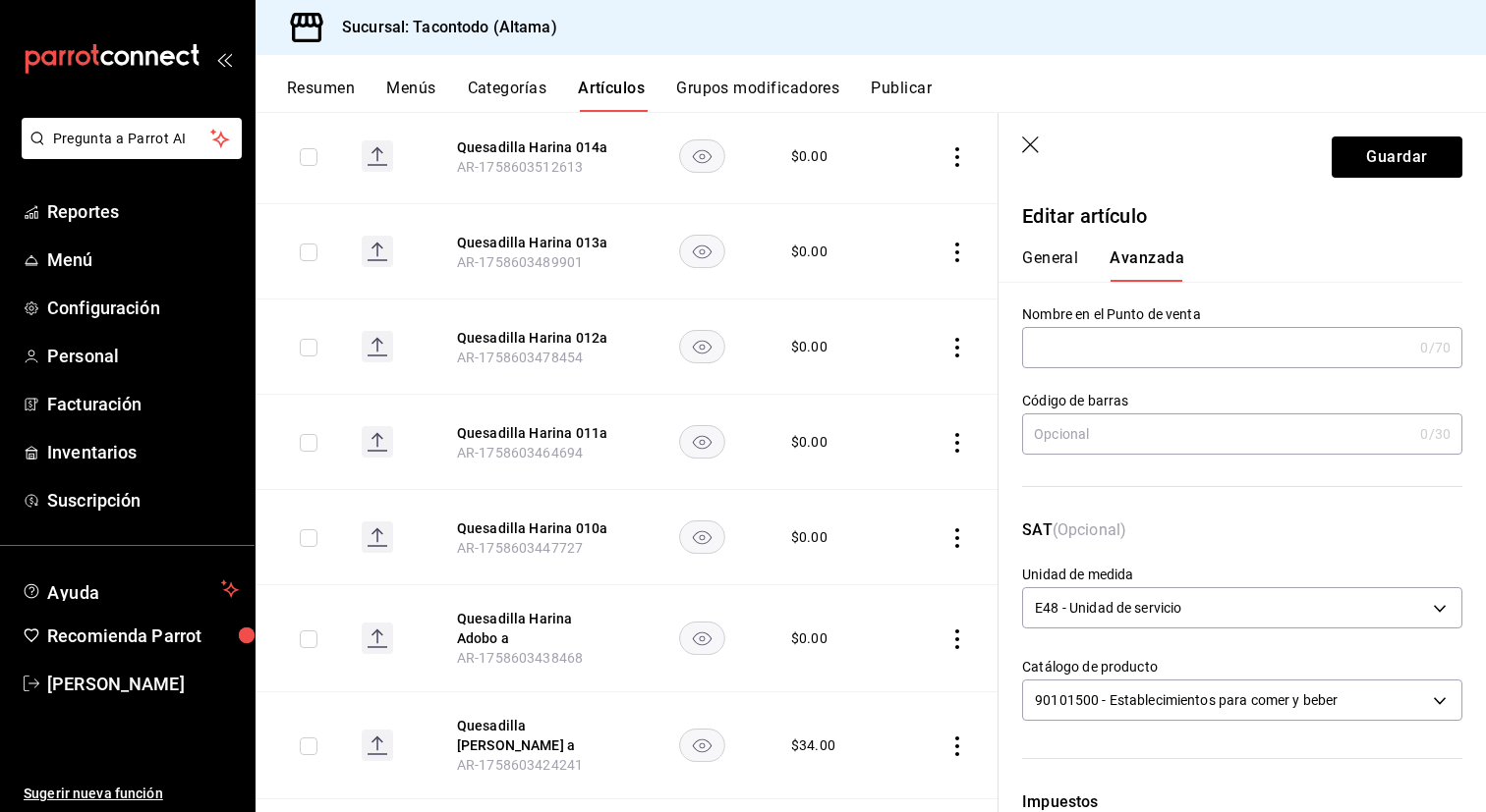
click at [1084, 351] on input "text" at bounding box center [1218, 348] width 390 height 40
paste input "QEHA -"
type input "QEHA - COCHINITA"
click at [1363, 166] on button "Guardar" at bounding box center [1397, 157] width 131 height 42
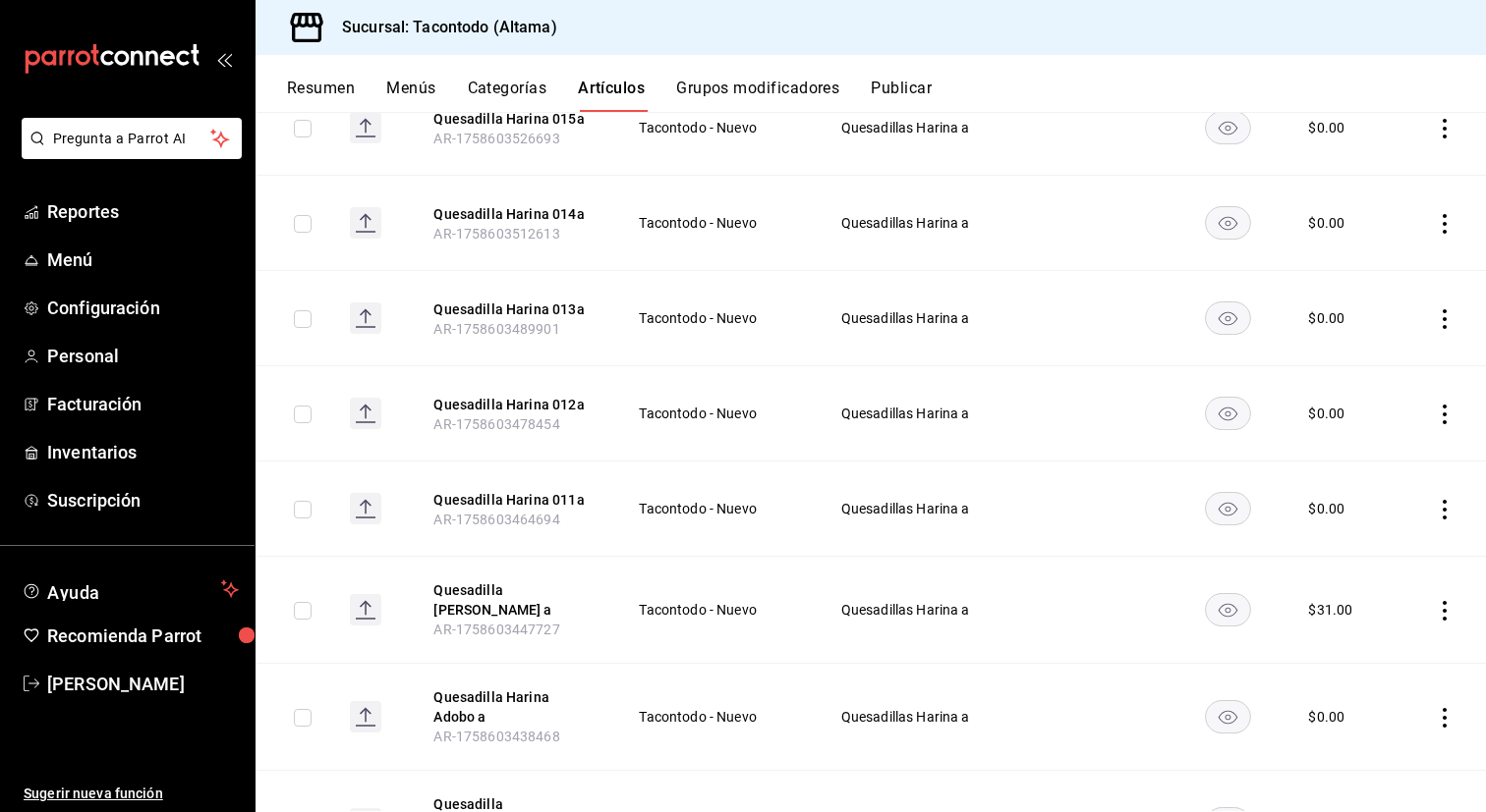
scroll to position [306, 0]
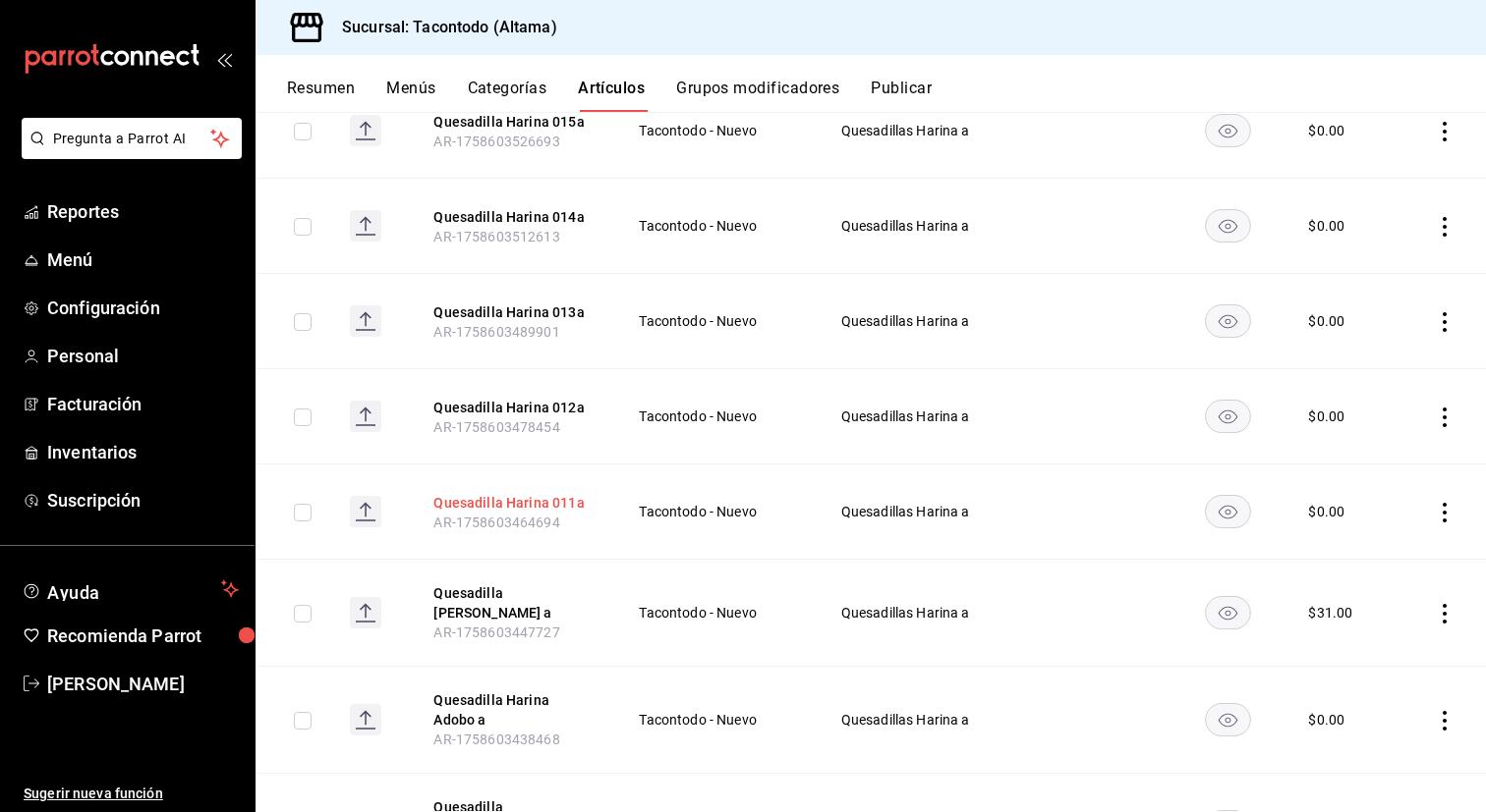
click at [505, 501] on button "Quesadilla Harina 011a" at bounding box center [511, 503] width 158 height 20
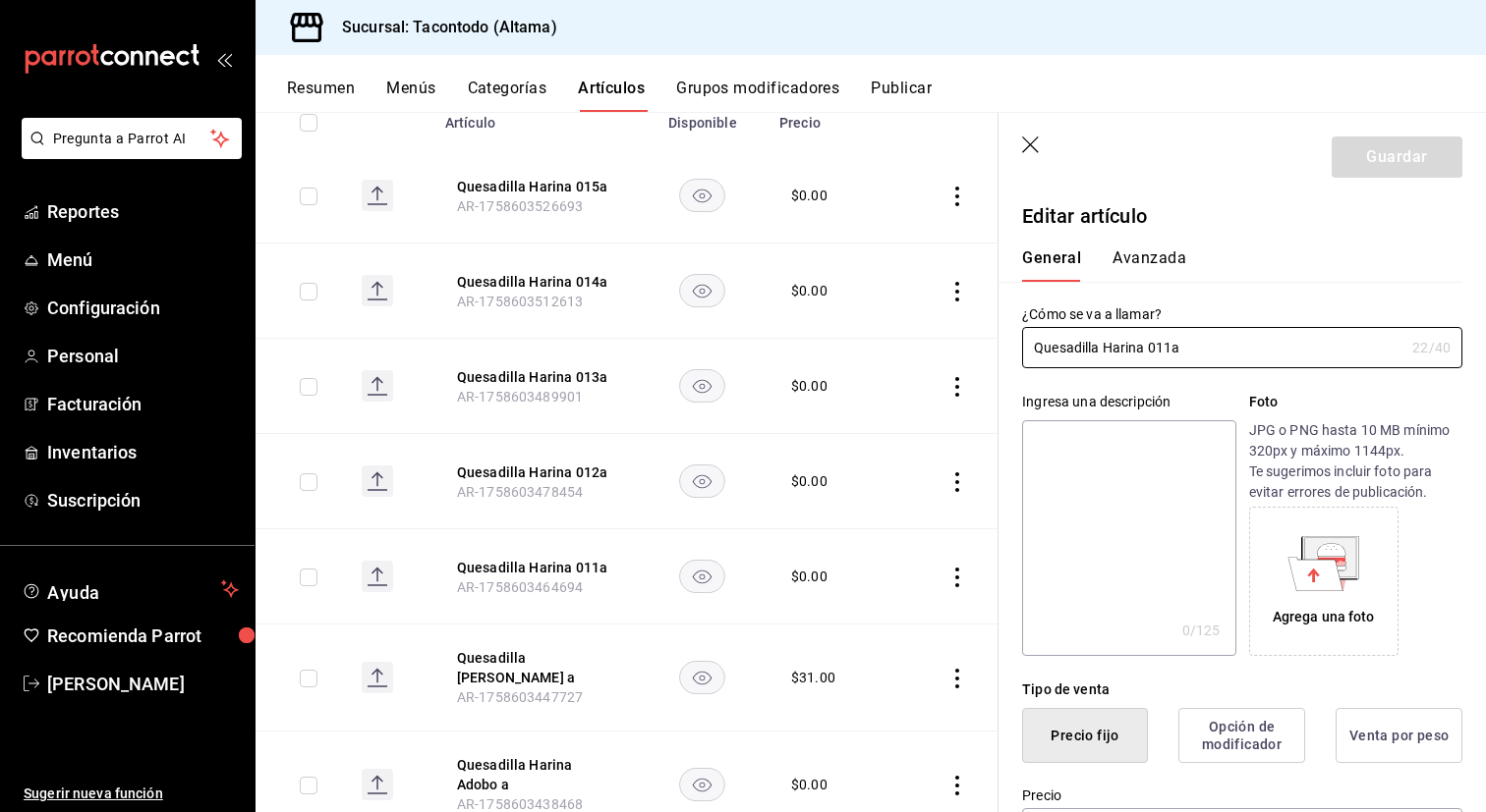
type input "$0.00"
click at [1169, 354] on input "Quesadilla Harina 011a" at bounding box center [1214, 348] width 382 height 40
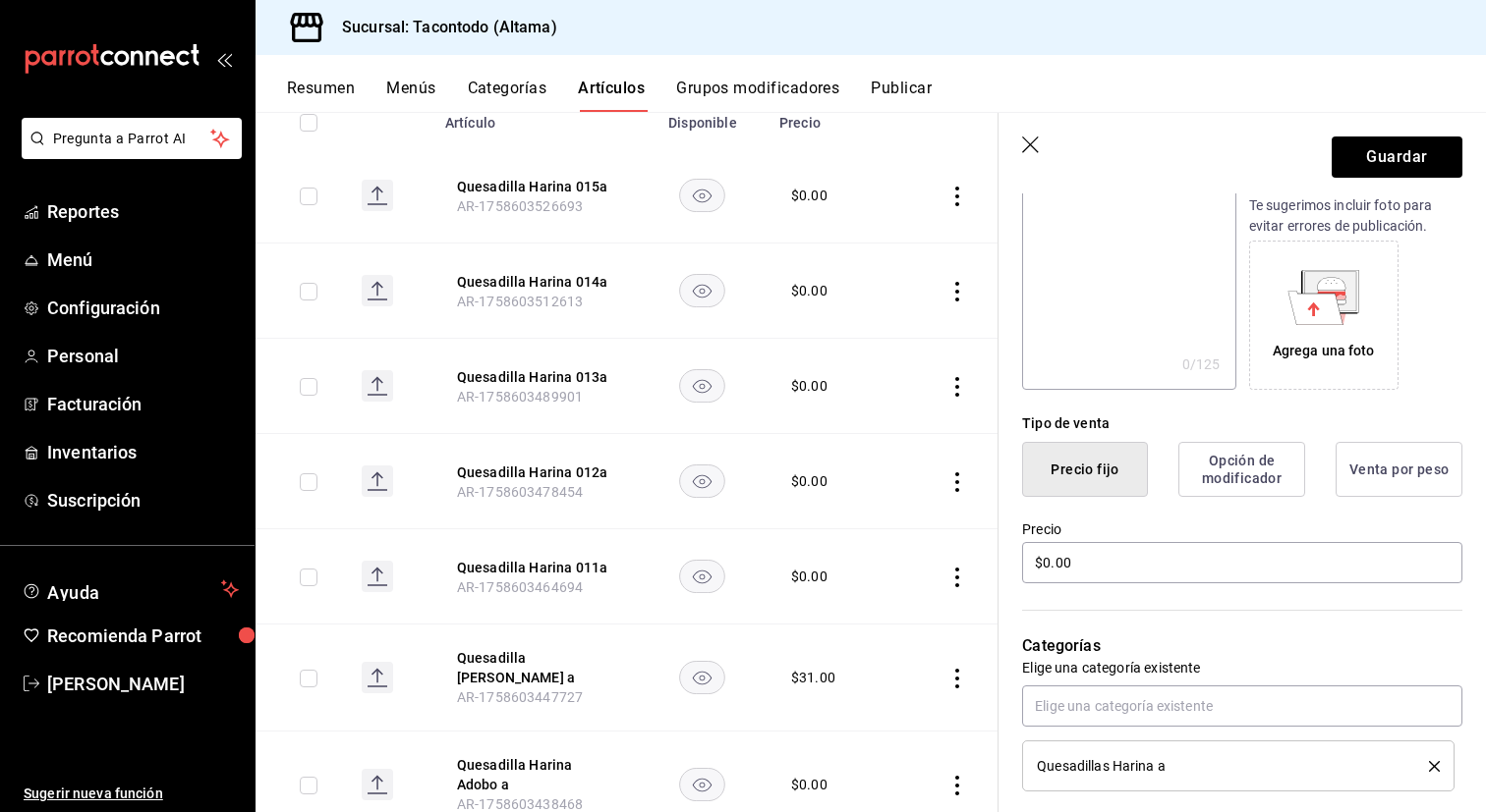
scroll to position [256, 0]
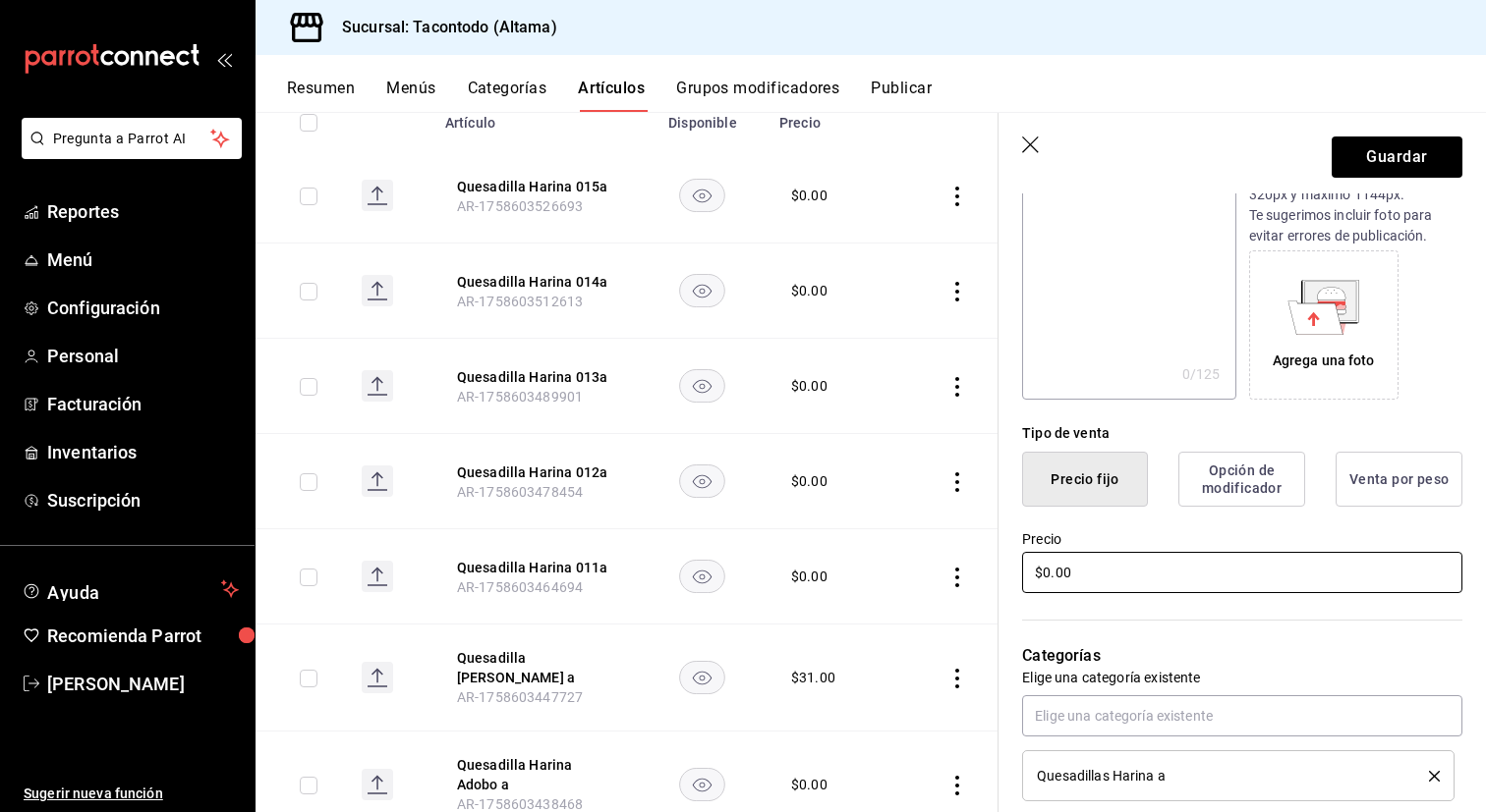
type input "Quesadilla [PERSON_NAME] a"
click at [1125, 570] on input "$0.00" at bounding box center [1242, 572] width 440 height 42
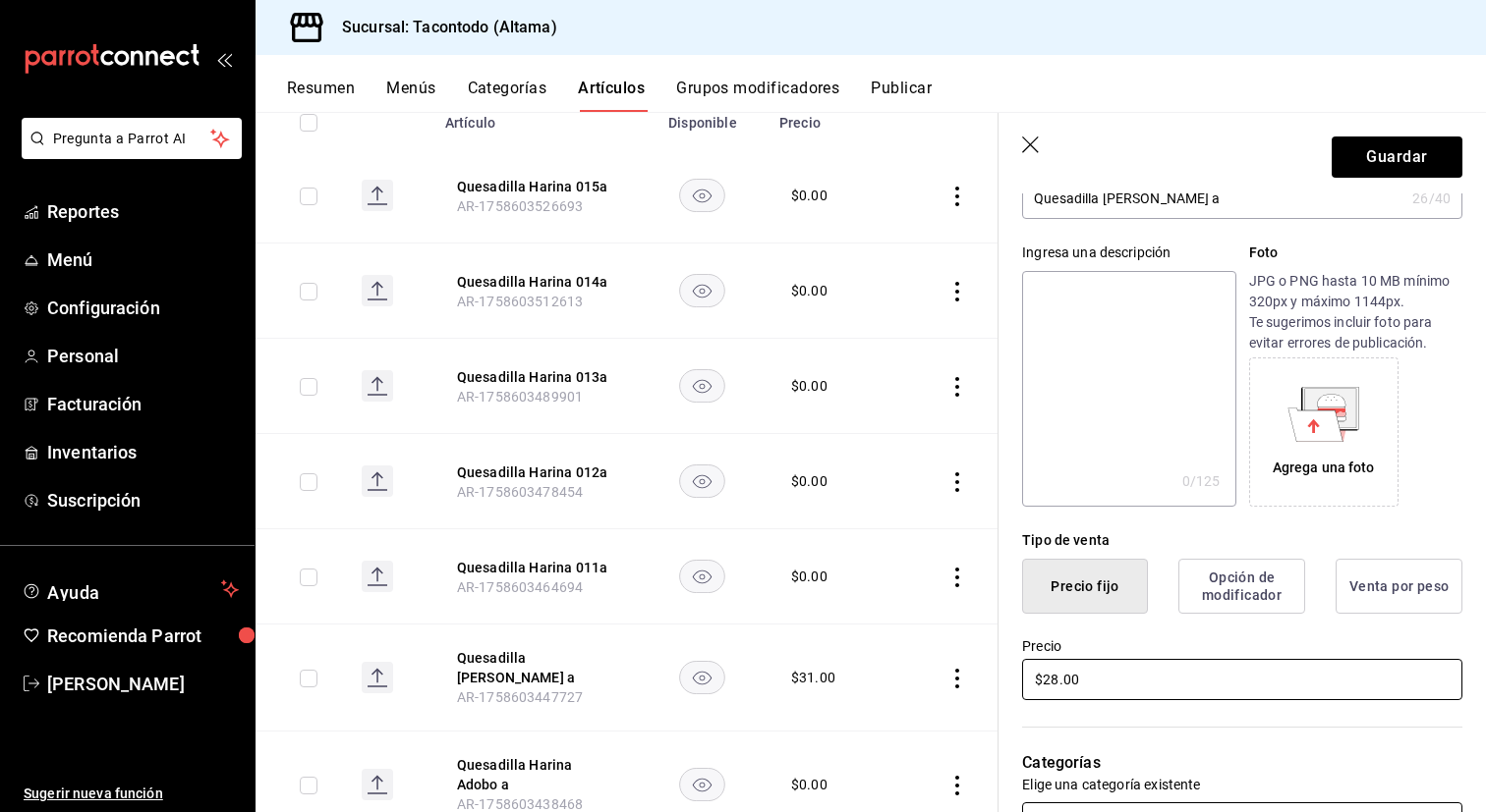
scroll to position [0, 0]
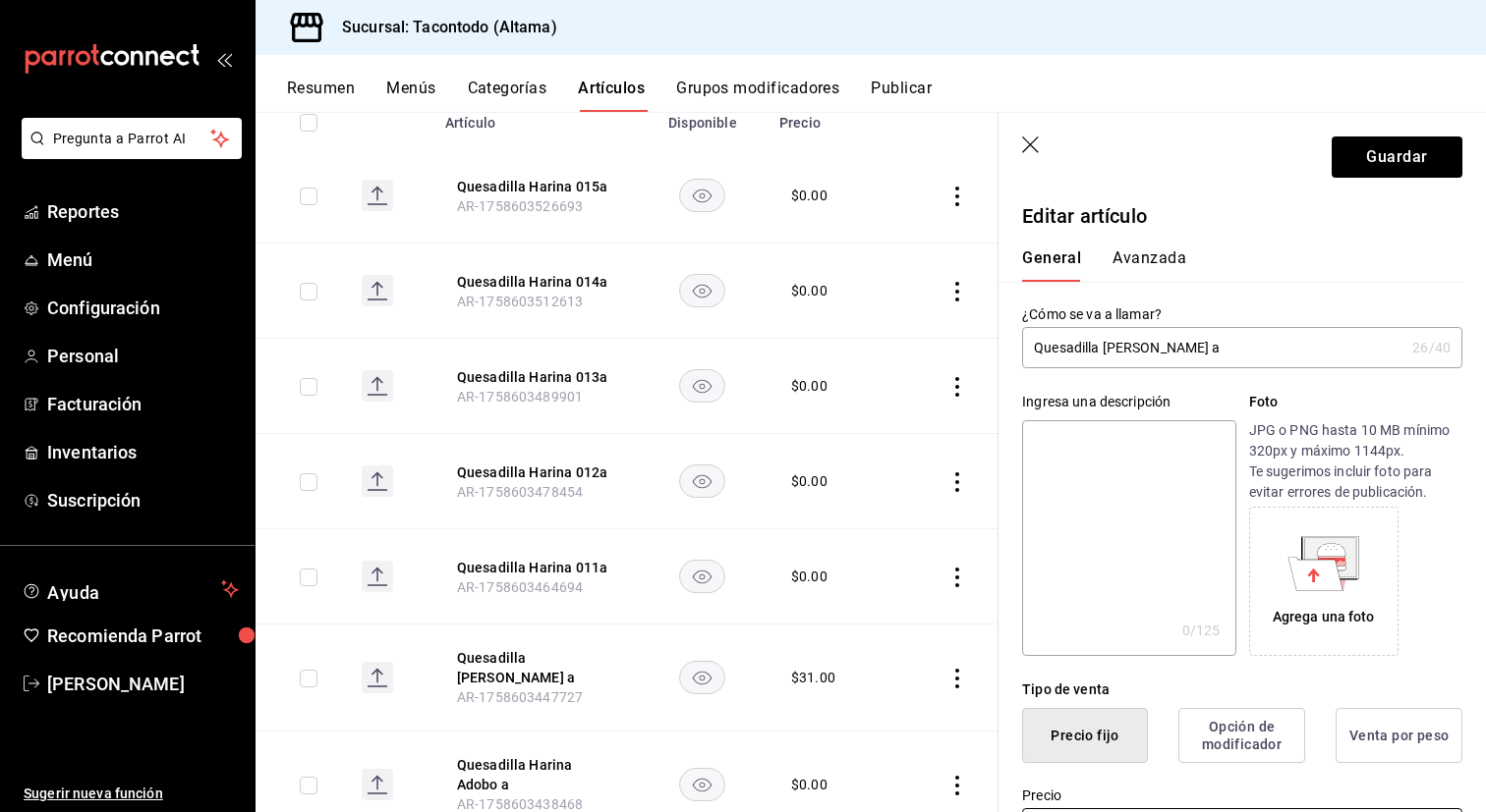
type input "$28.00"
click at [1137, 262] on button "Avanzada" at bounding box center [1149, 265] width 73 height 34
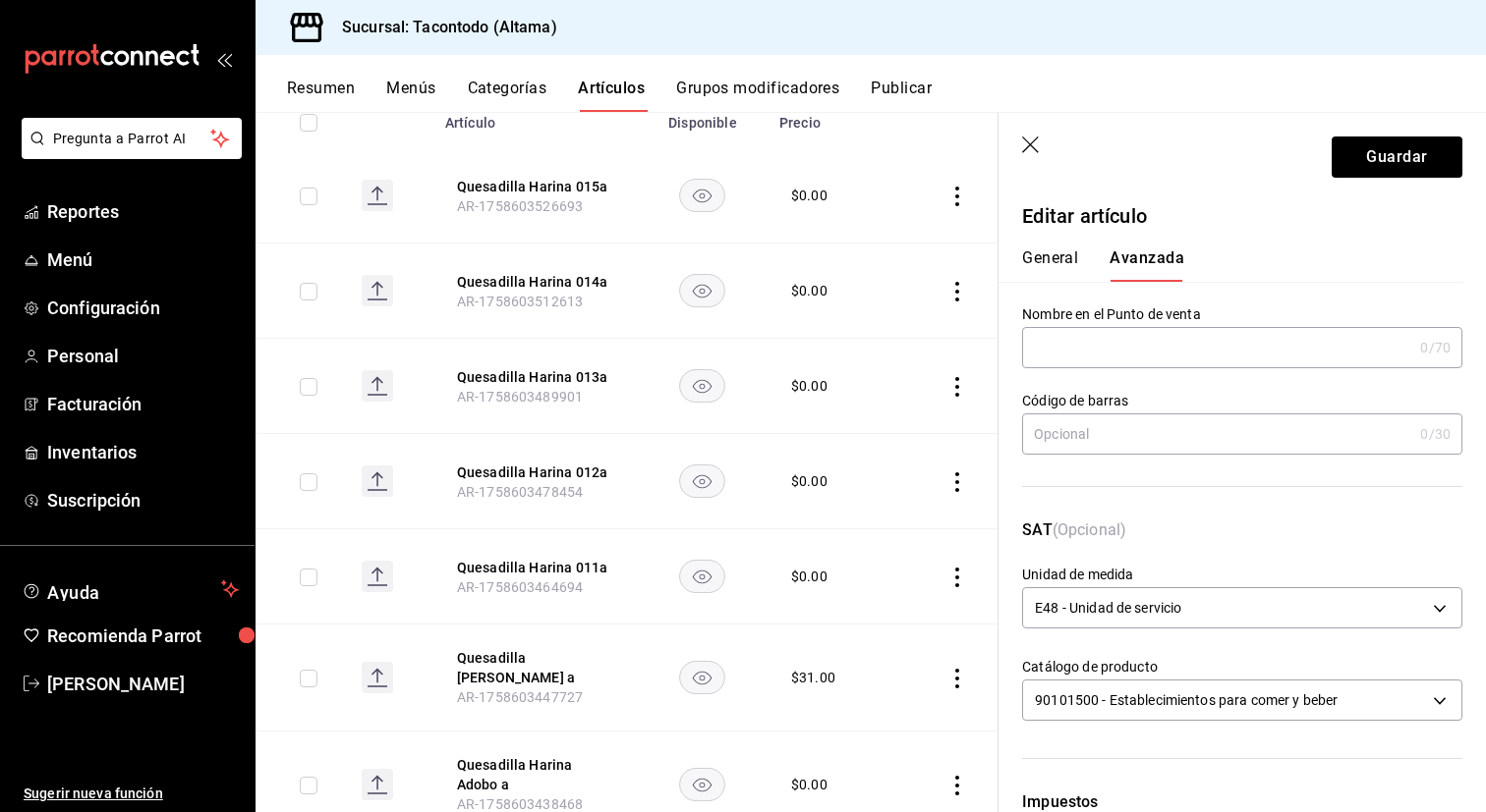
click at [1109, 341] on input "text" at bounding box center [1218, 348] width 390 height 40
paste input "QEHA -"
type input "QEHA - FRIJOL"
click at [1397, 162] on button "Guardar" at bounding box center [1397, 157] width 131 height 42
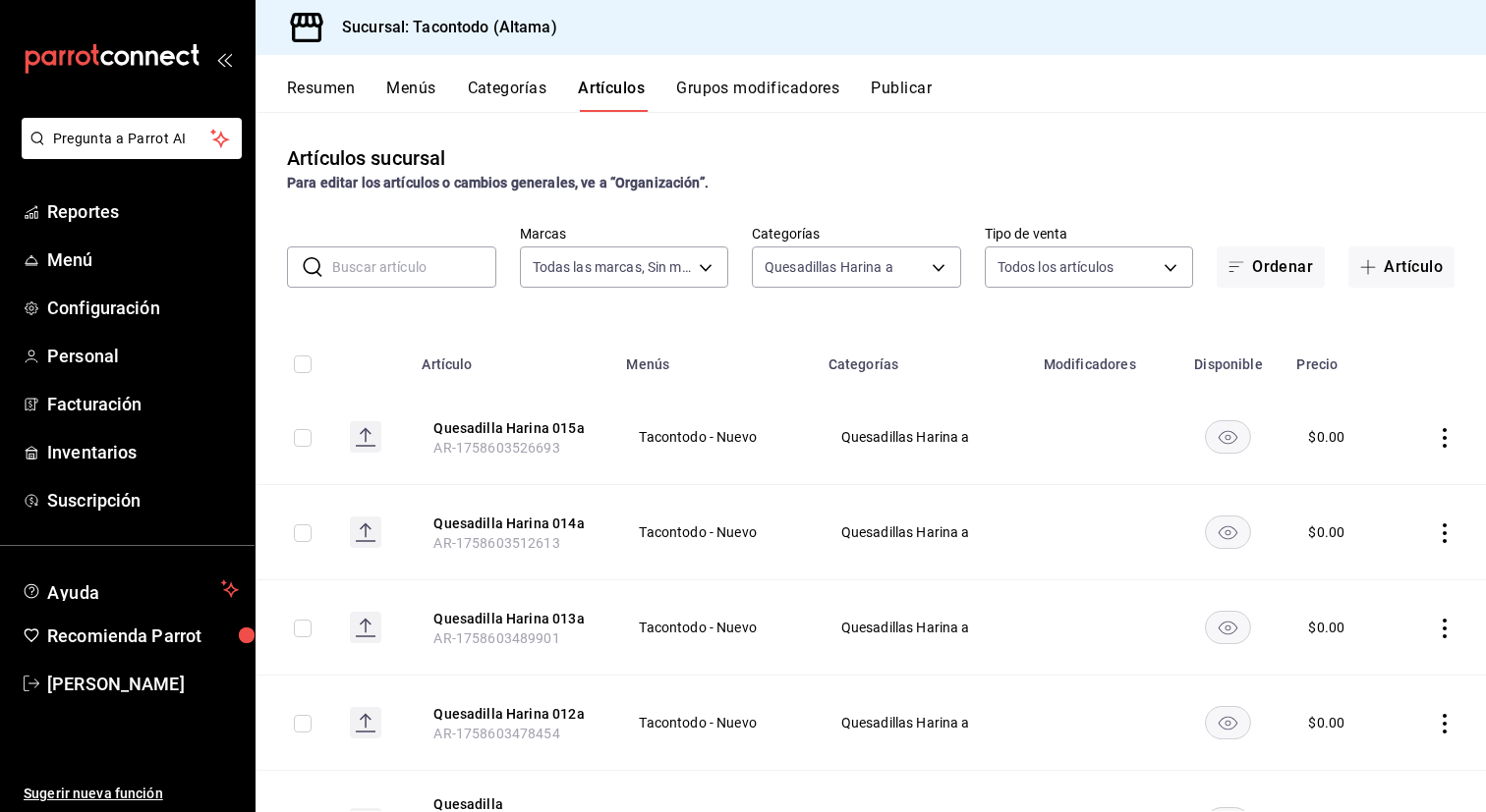
click at [745, 89] on button "Grupos modificadores" at bounding box center [757, 95] width 163 height 34
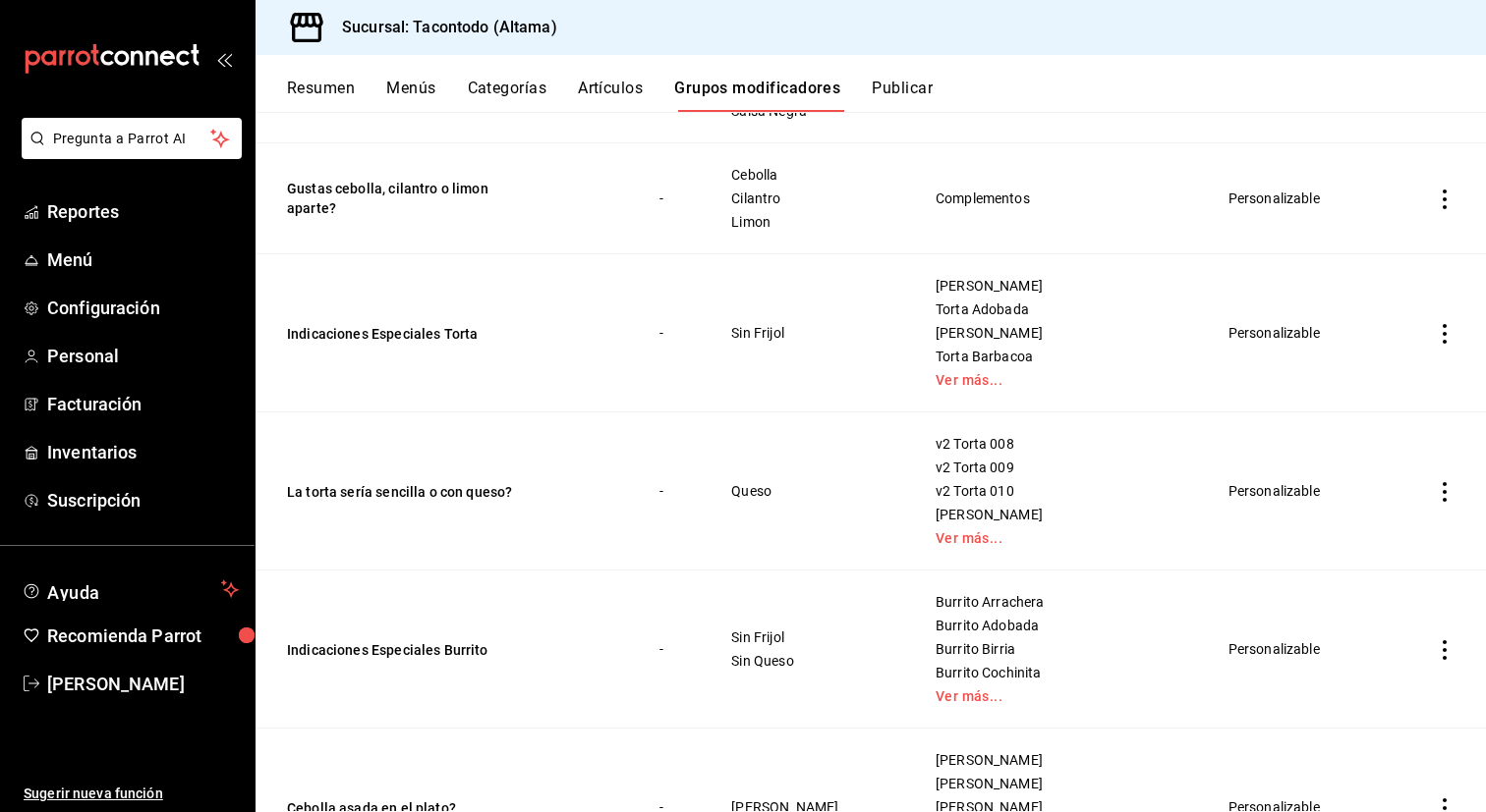
scroll to position [754, 0]
